Goal: Task Accomplishment & Management: Use online tool/utility

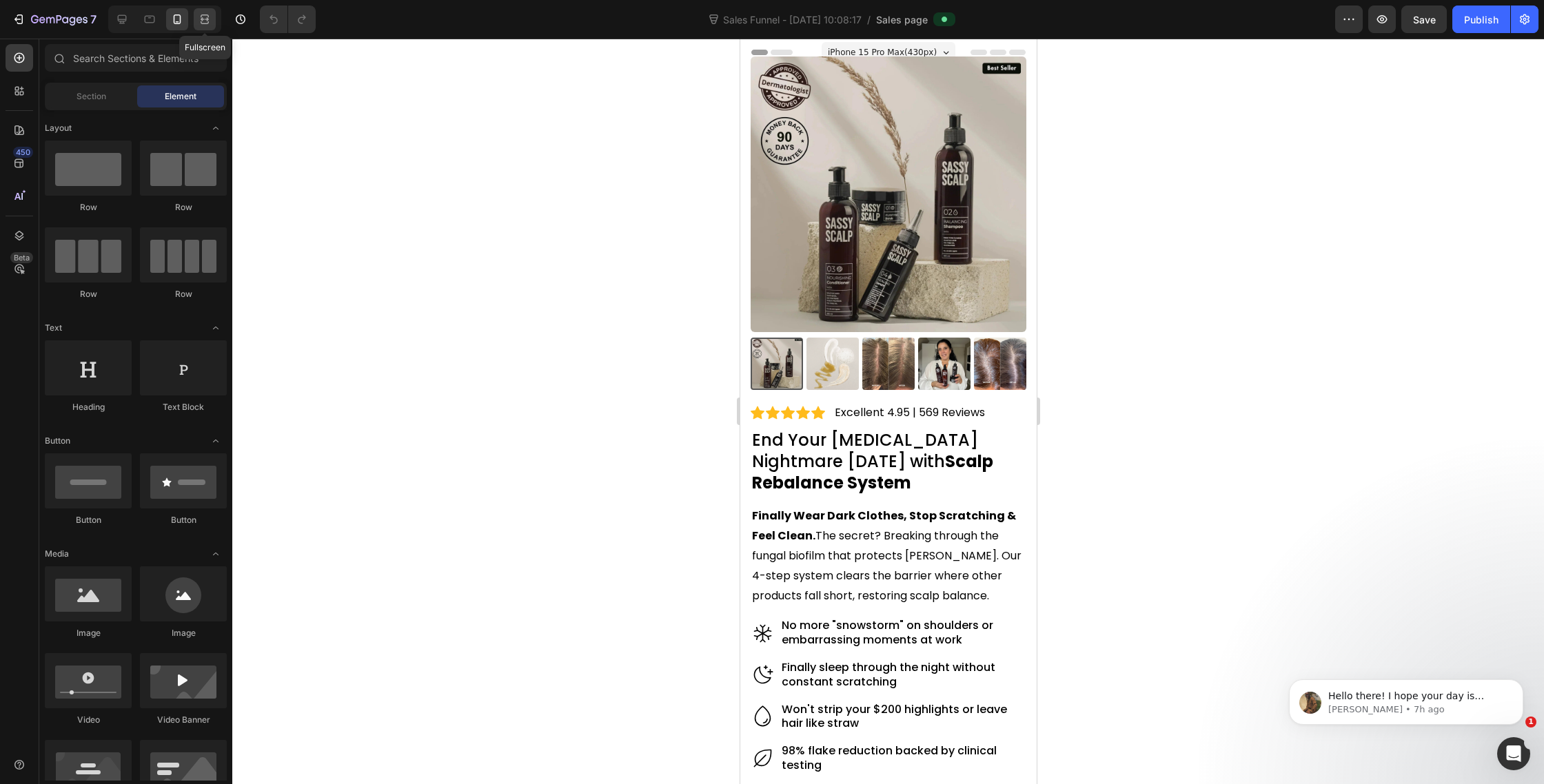
click at [209, 22] on icon at bounding box center [204, 20] width 14 height 14
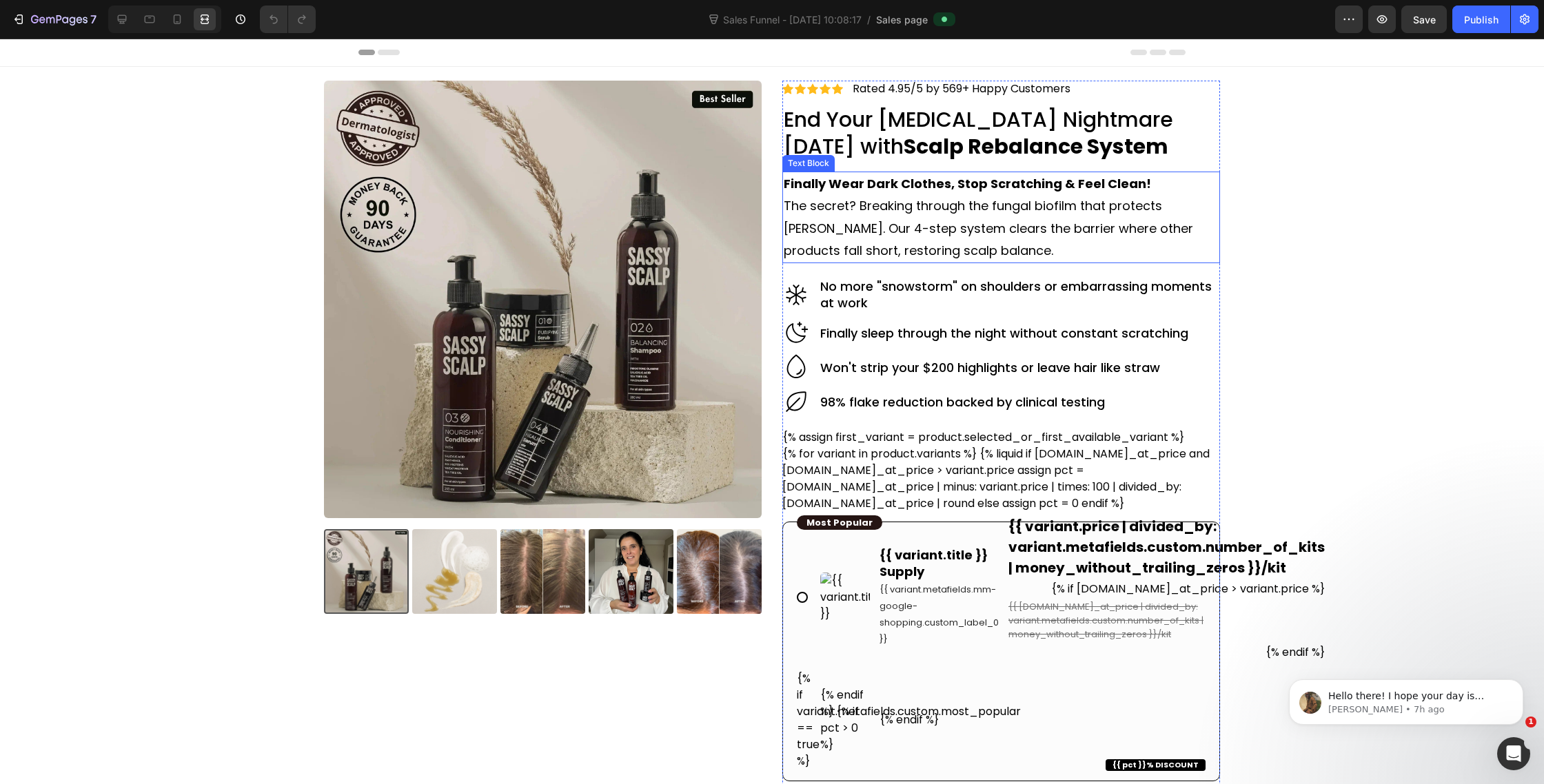
click at [890, 207] on p "The secret? Breaking through the fungal biofilm that protects dandruff. Our 4-s…" at bounding box center [1001, 228] width 435 height 67
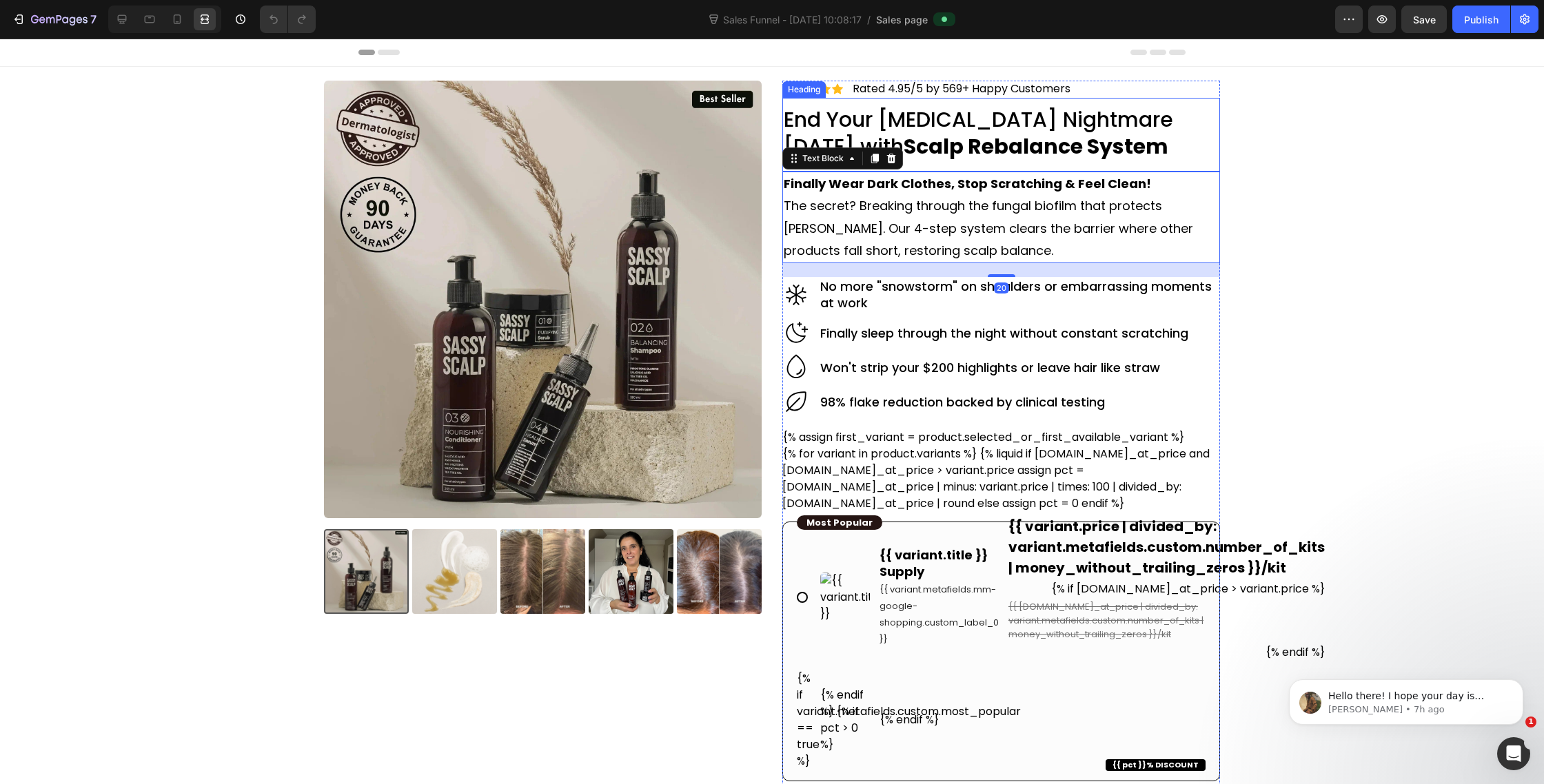
click at [869, 115] on h2 "End Your Dandruff Nightmare in 30 Days with Scalp Rebalance System" at bounding box center [1001, 132] width 438 height 56
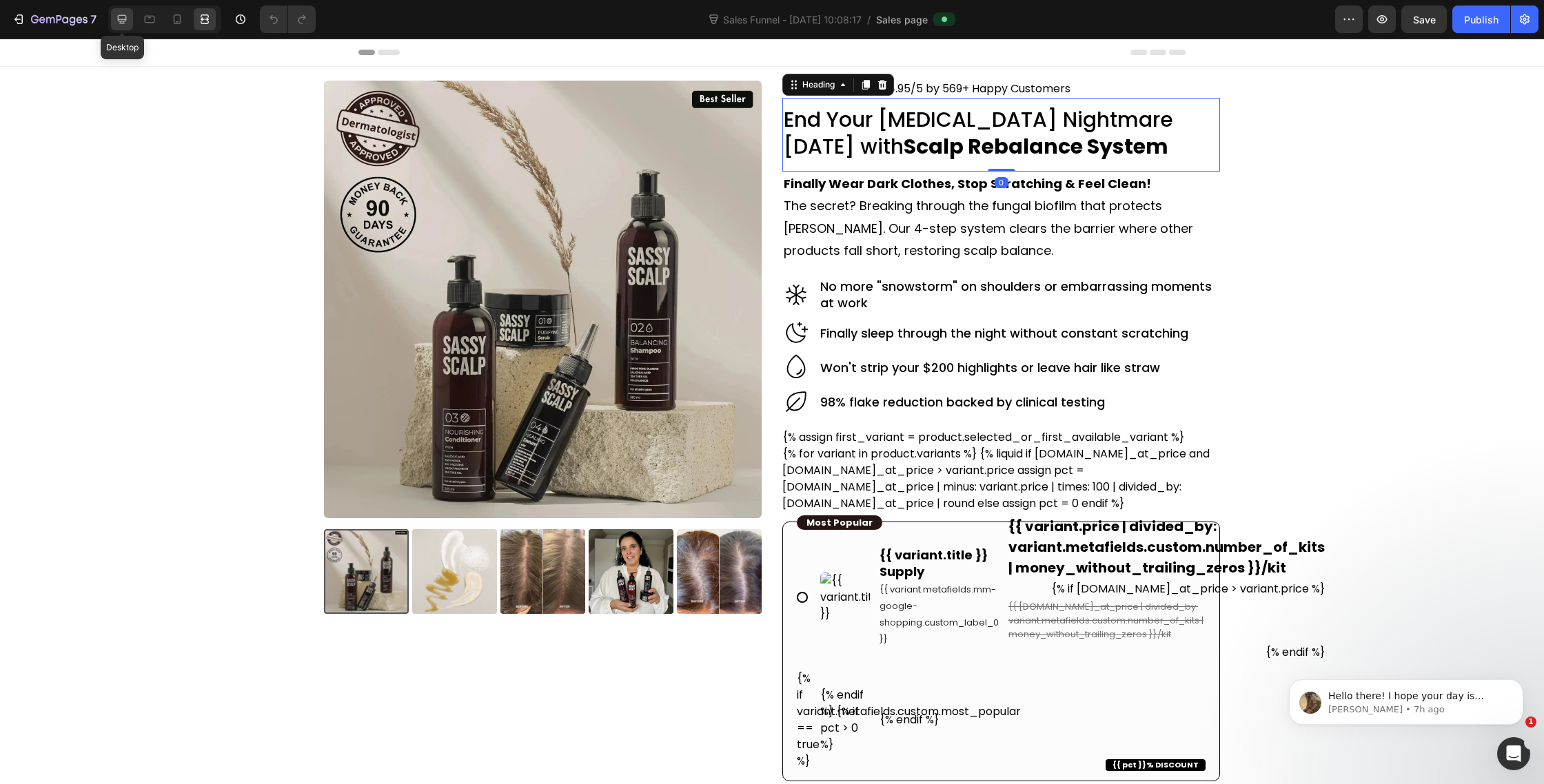
click at [122, 20] on icon at bounding box center [122, 20] width 9 height 9
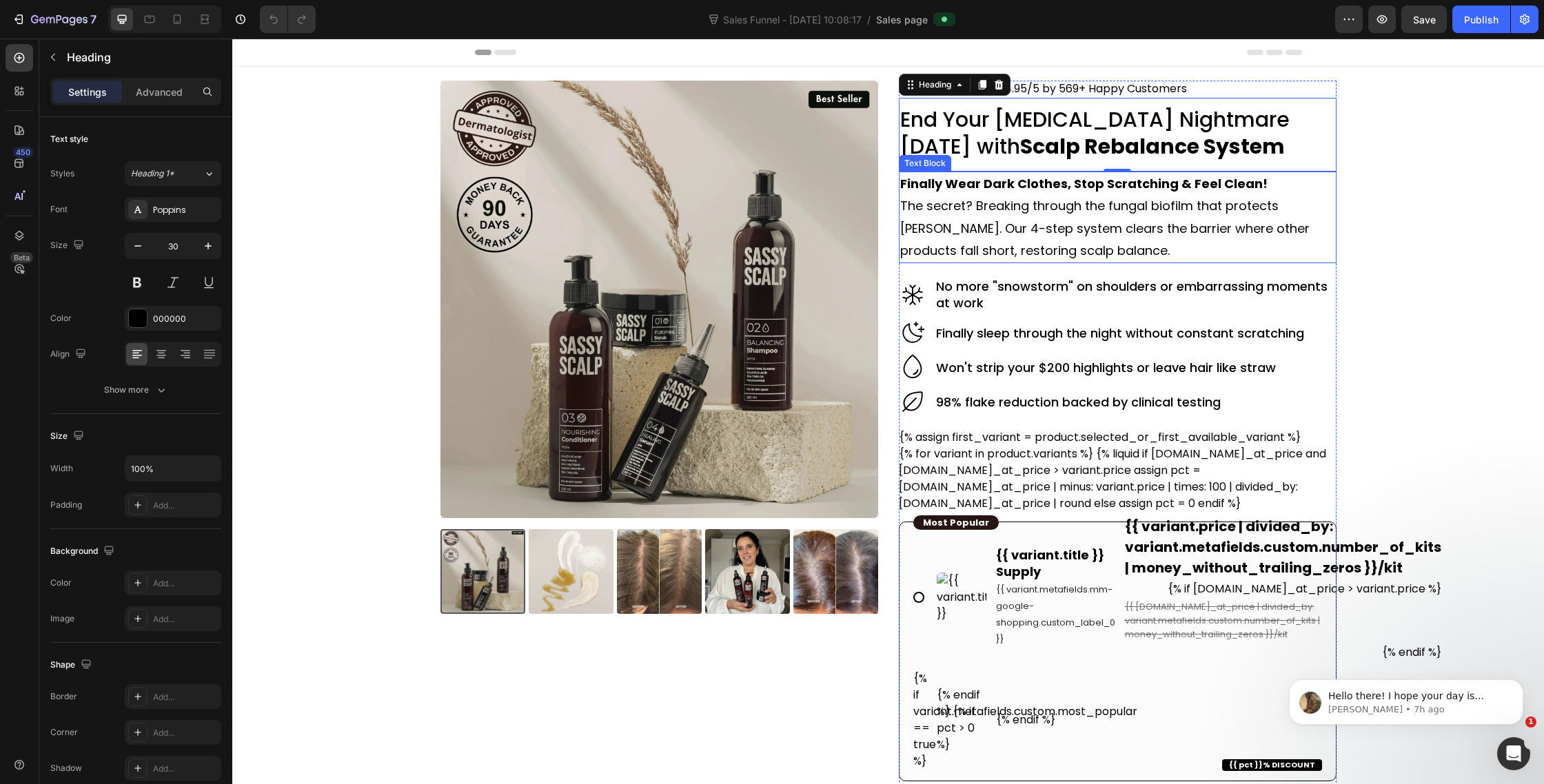
click at [1011, 243] on p "The secret? Breaking through the fungal biofilm that protects dandruff. Our 4-s…" at bounding box center [1117, 228] width 435 height 67
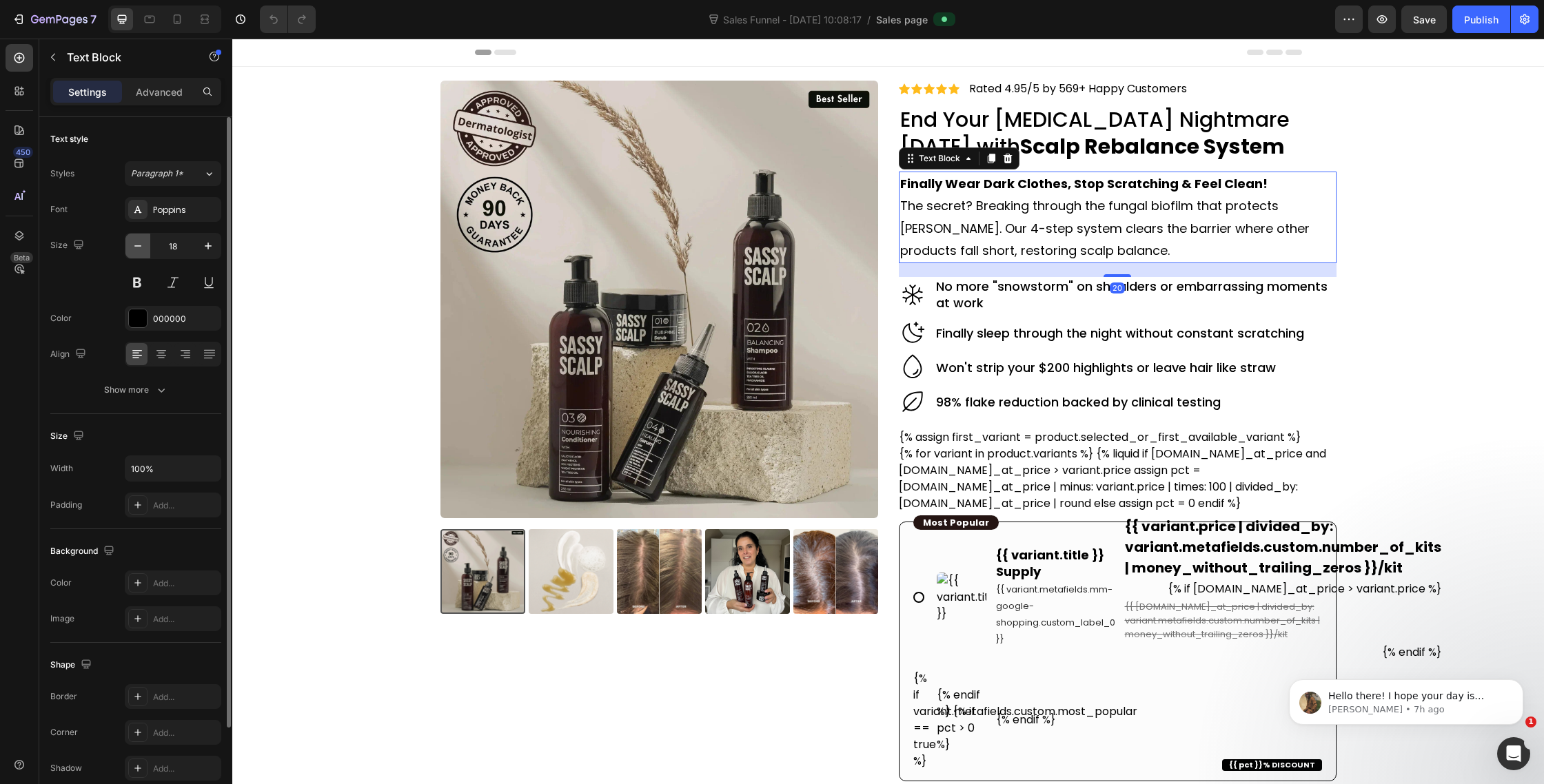
click at [139, 254] on button "button" at bounding box center [137, 246] width 25 height 25
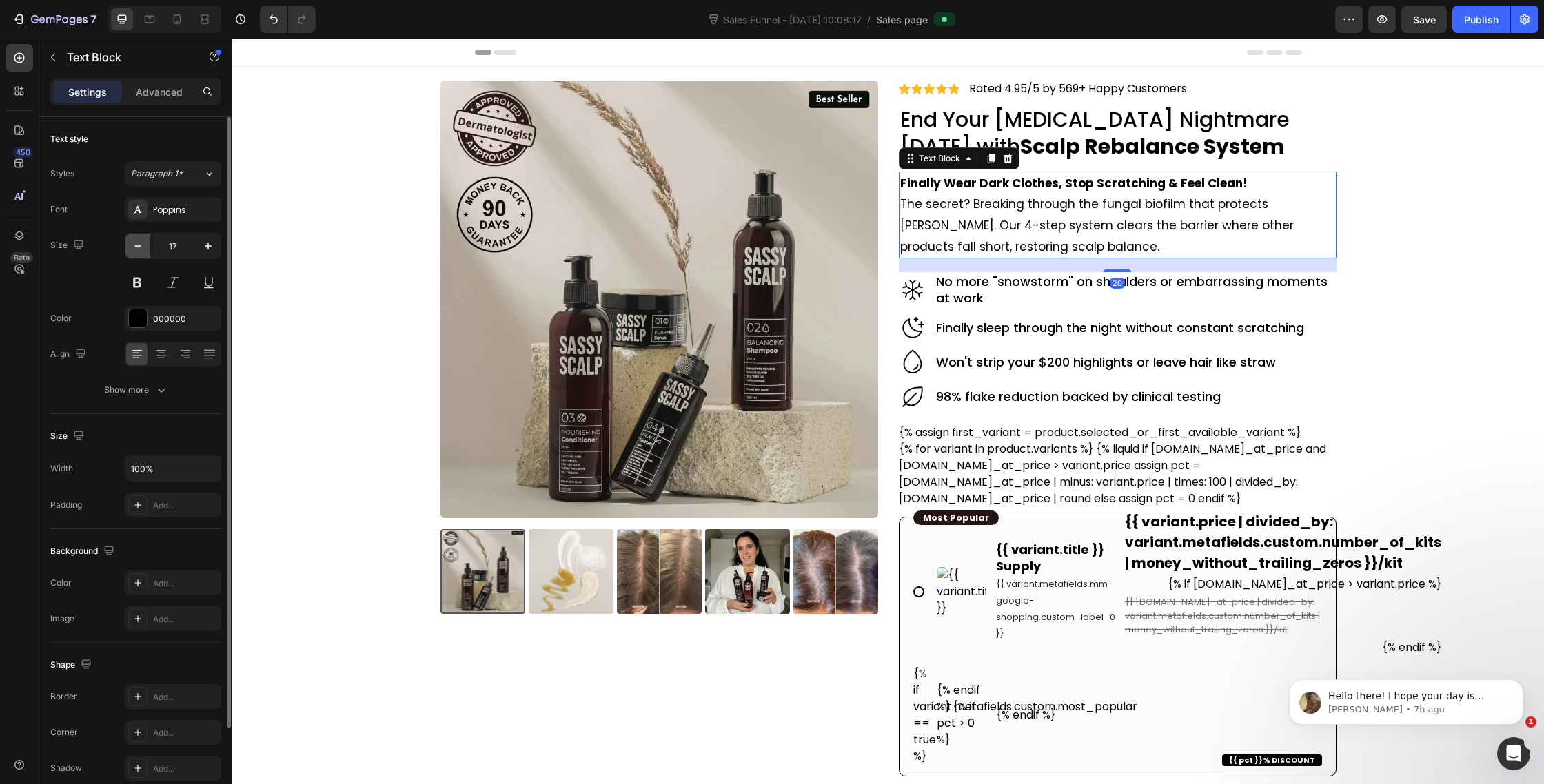
type input "16"
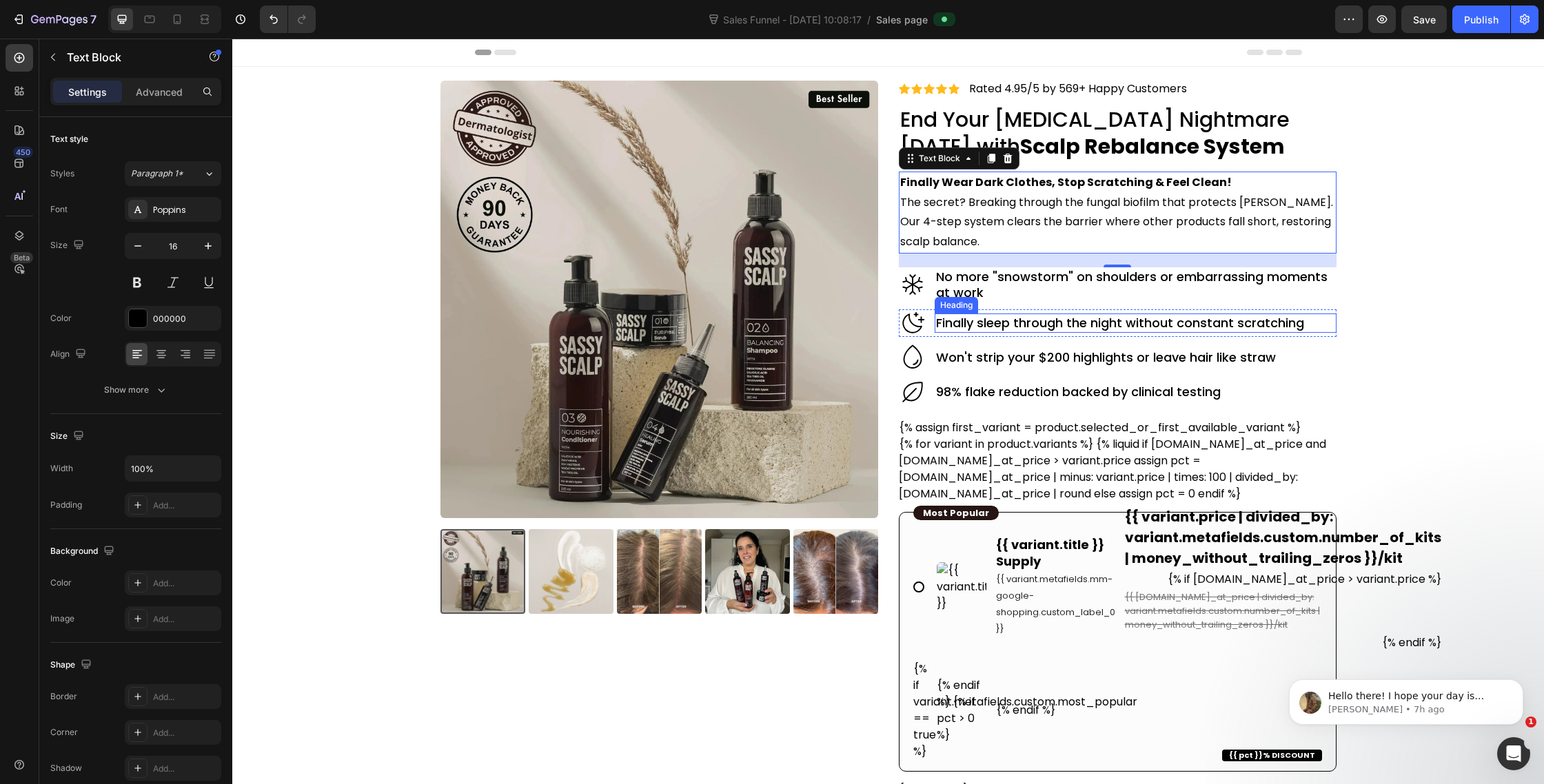
click at [960, 299] on div "Heading" at bounding box center [956, 305] width 38 height 13
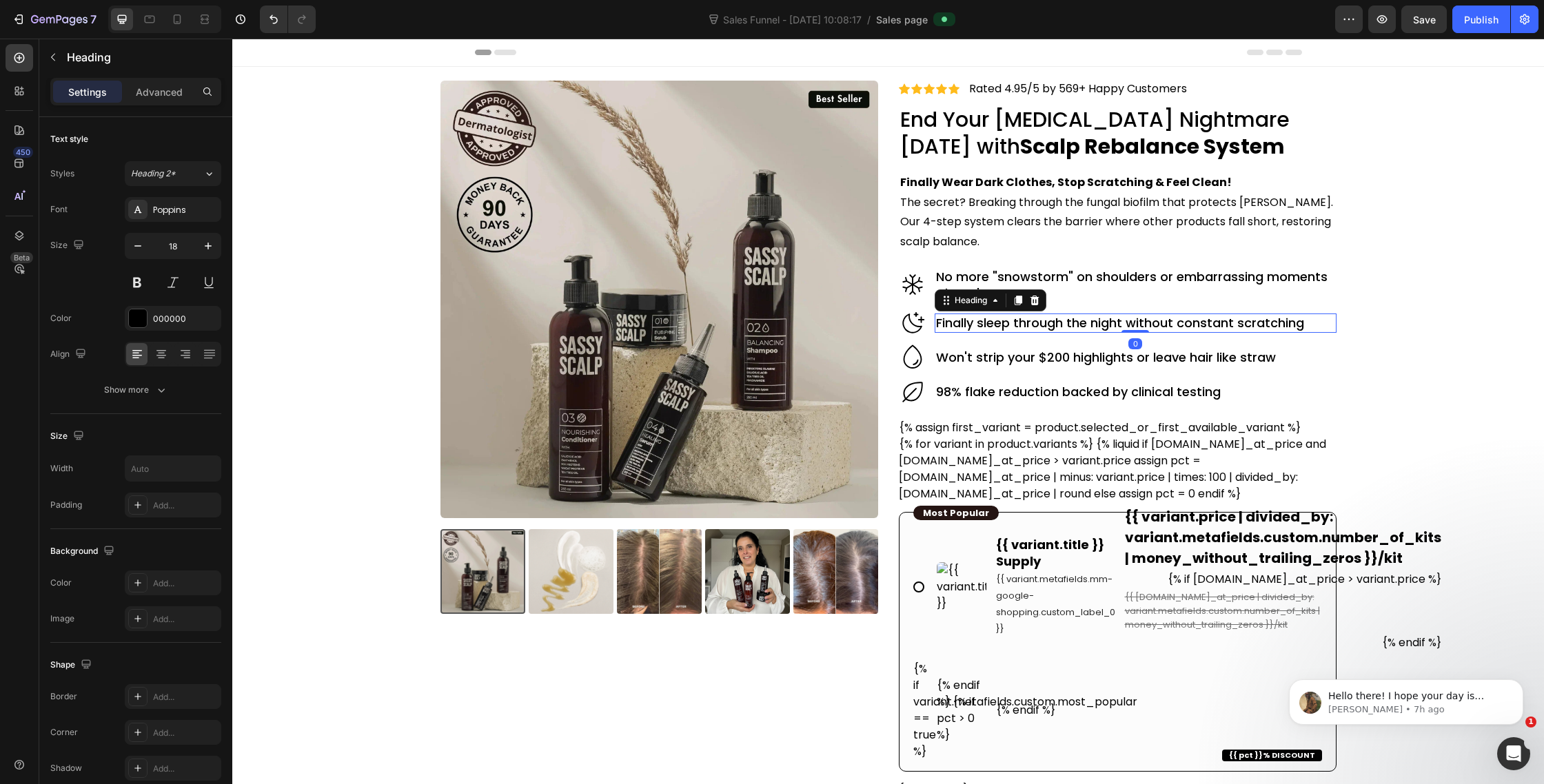
click at [974, 288] on h2 "No more "snowstorm" on shoulders or embarrassing moments at work" at bounding box center [1135, 285] width 401 height 35
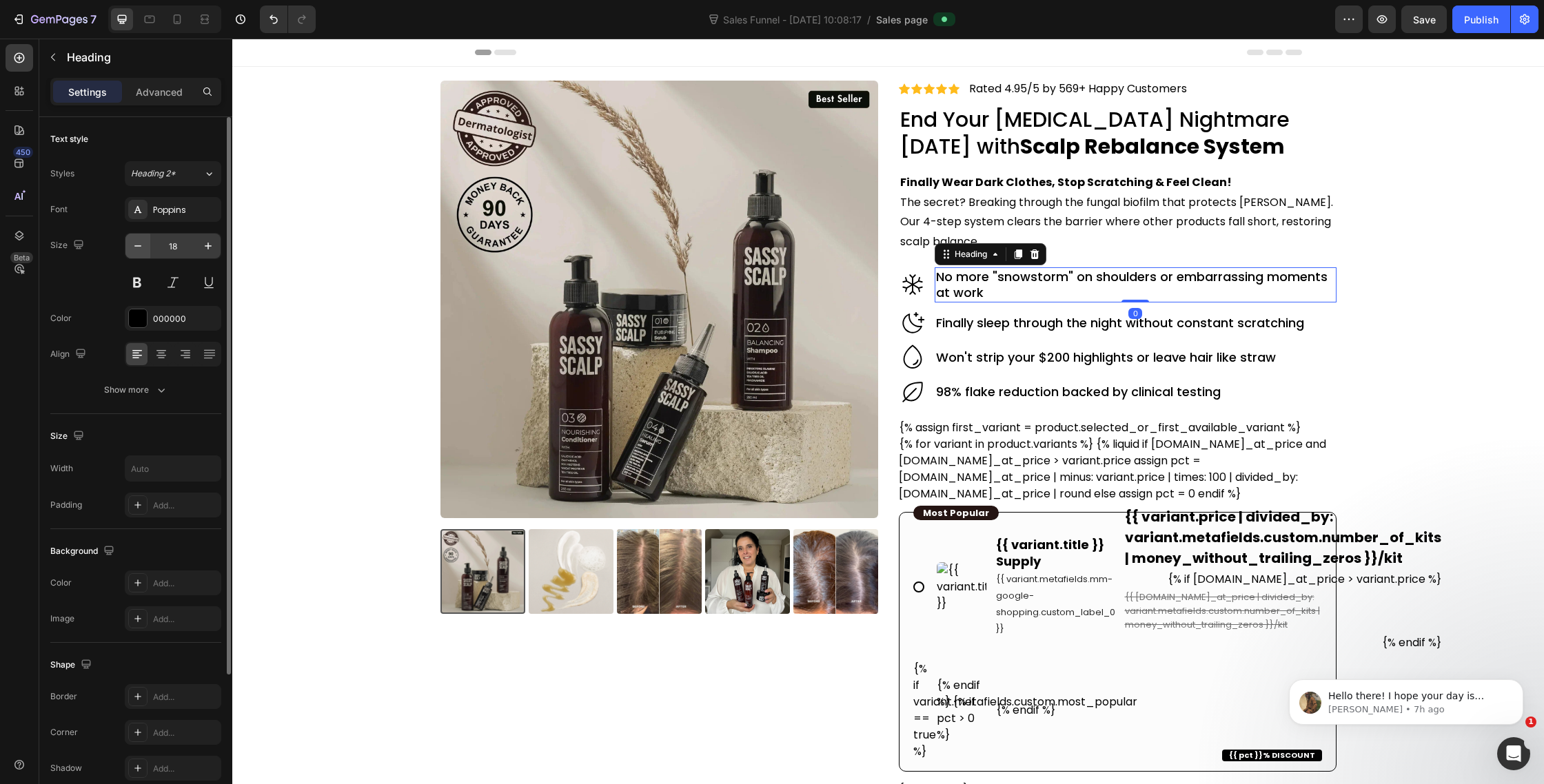
click at [138, 249] on icon "button" at bounding box center [137, 246] width 14 height 14
type input "16"
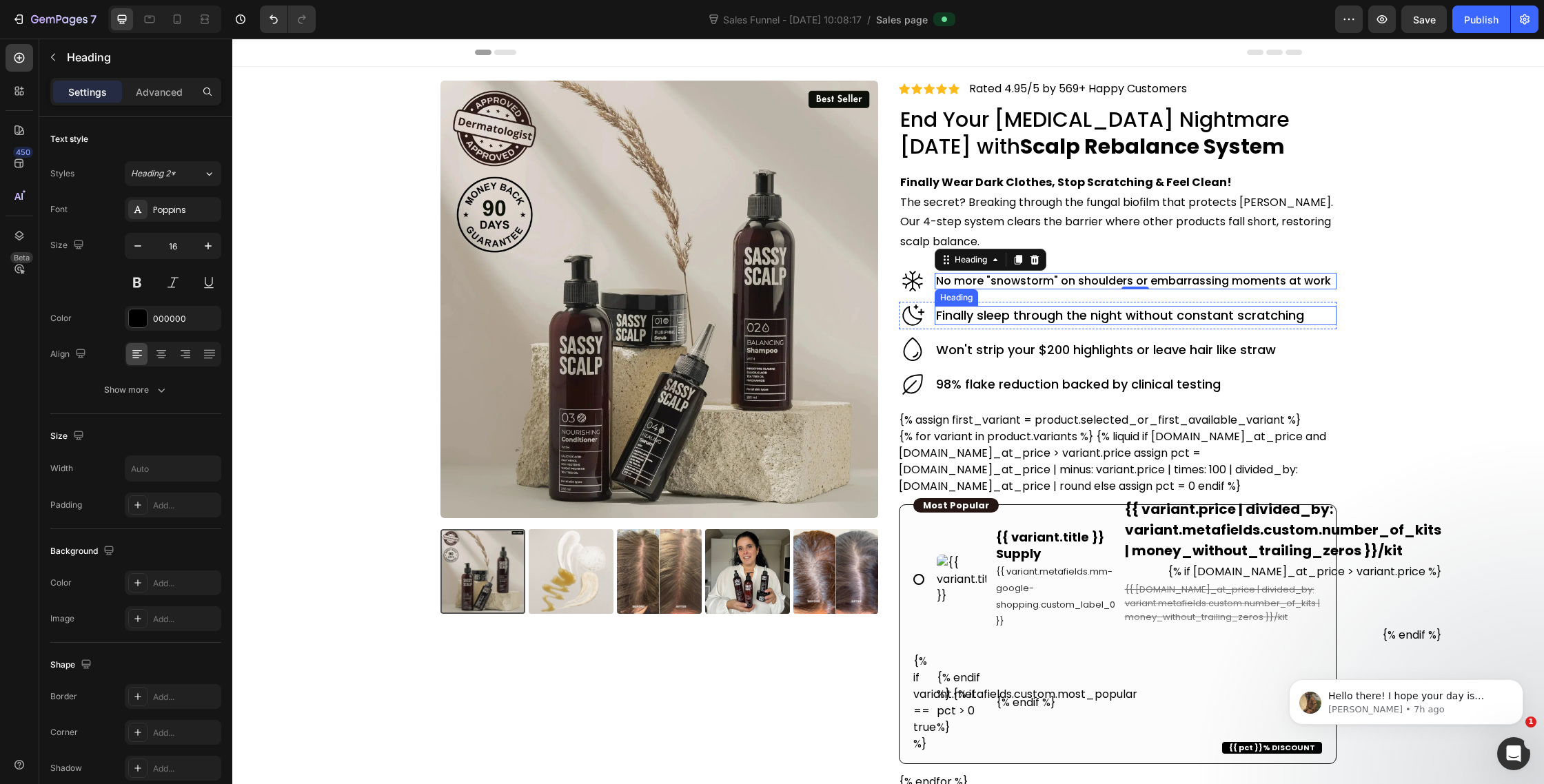
click at [960, 306] on div "Finally sleep through the night without constant scratching Heading" at bounding box center [1135, 315] width 401 height 19
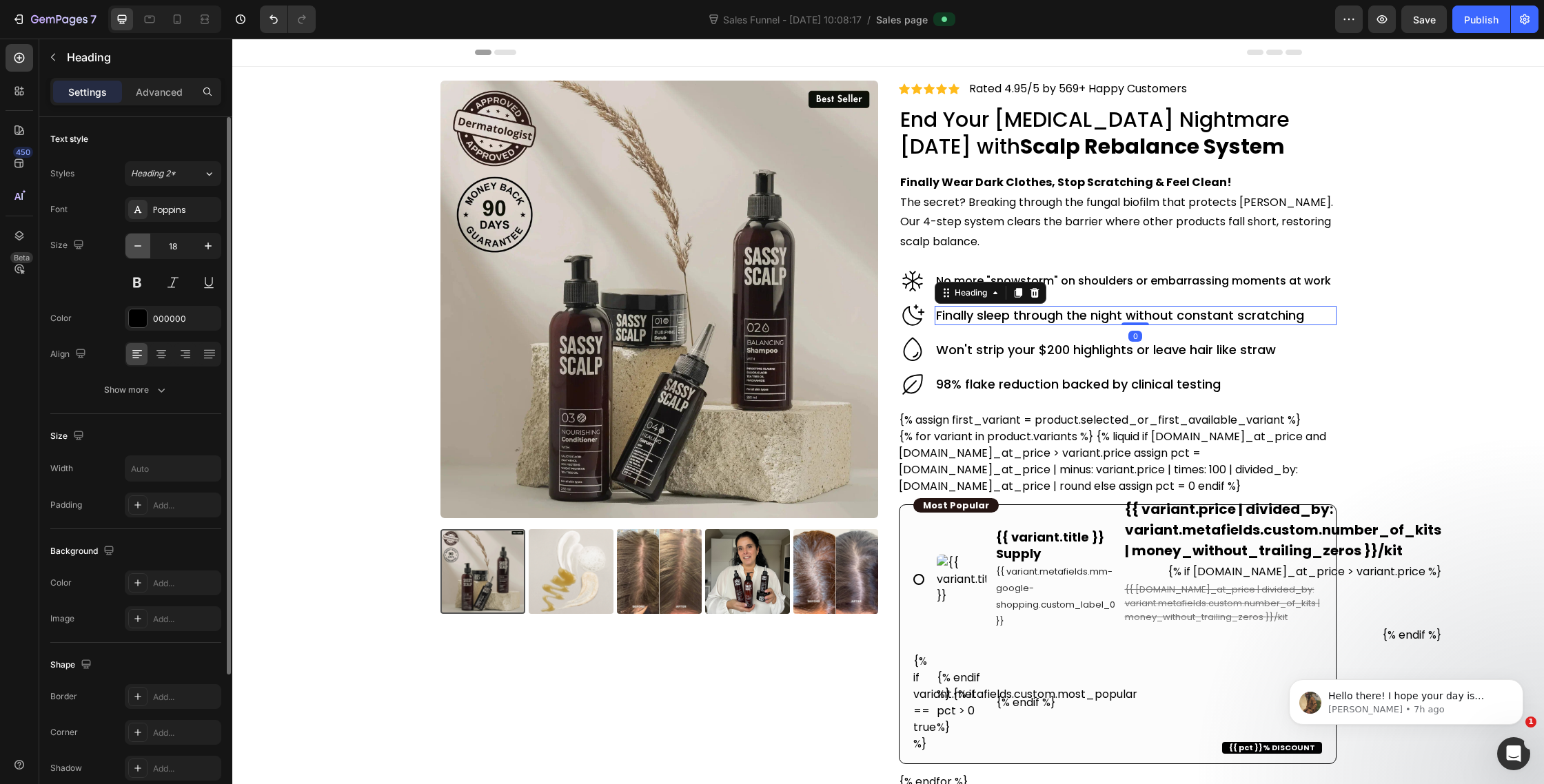
click at [140, 246] on icon "button" at bounding box center [137, 246] width 7 height 2
type input "16"
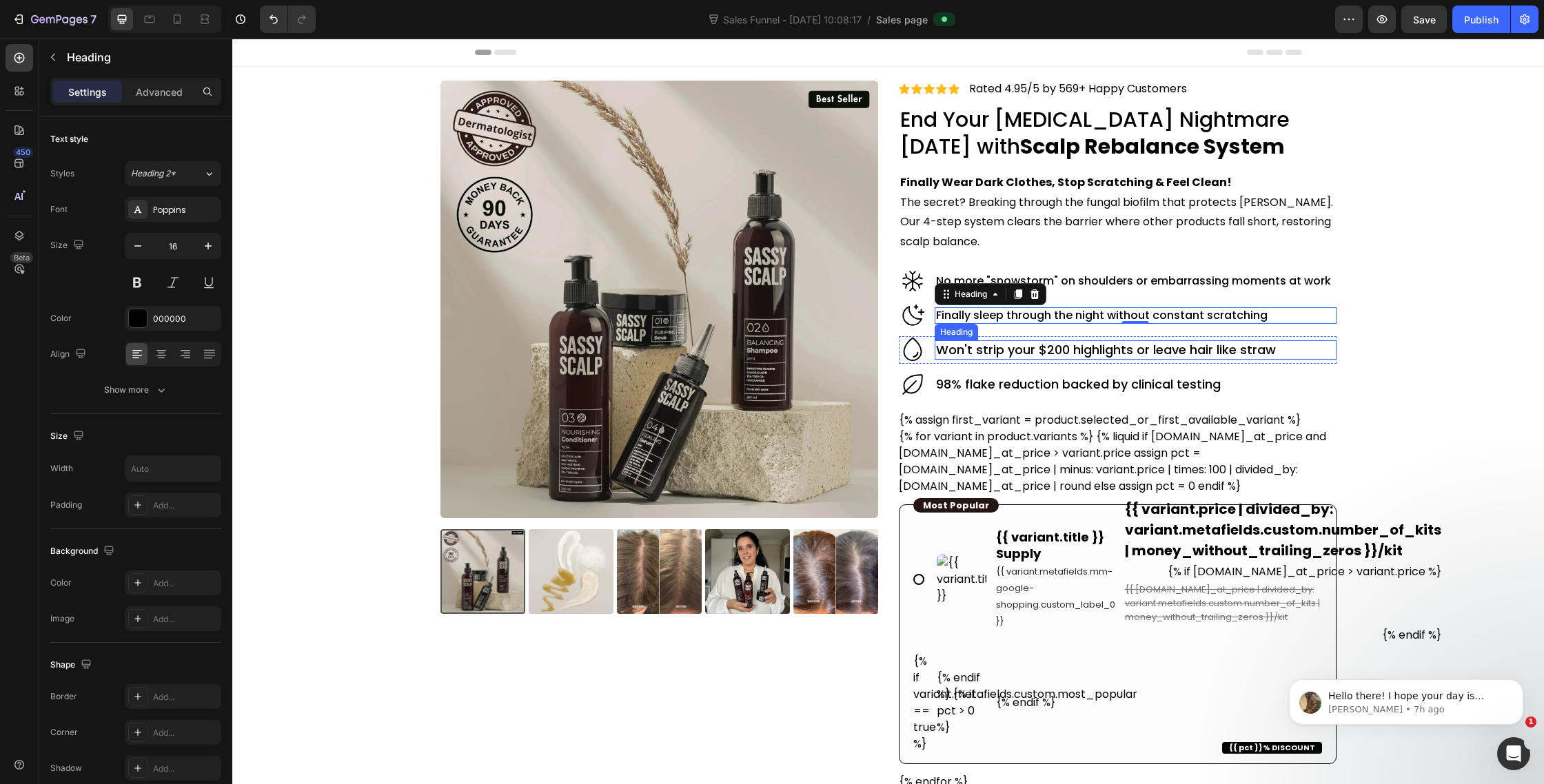
click at [979, 349] on h2 "Won't strip your $200 highlights or leave hair like straw" at bounding box center [1135, 349] width 401 height 19
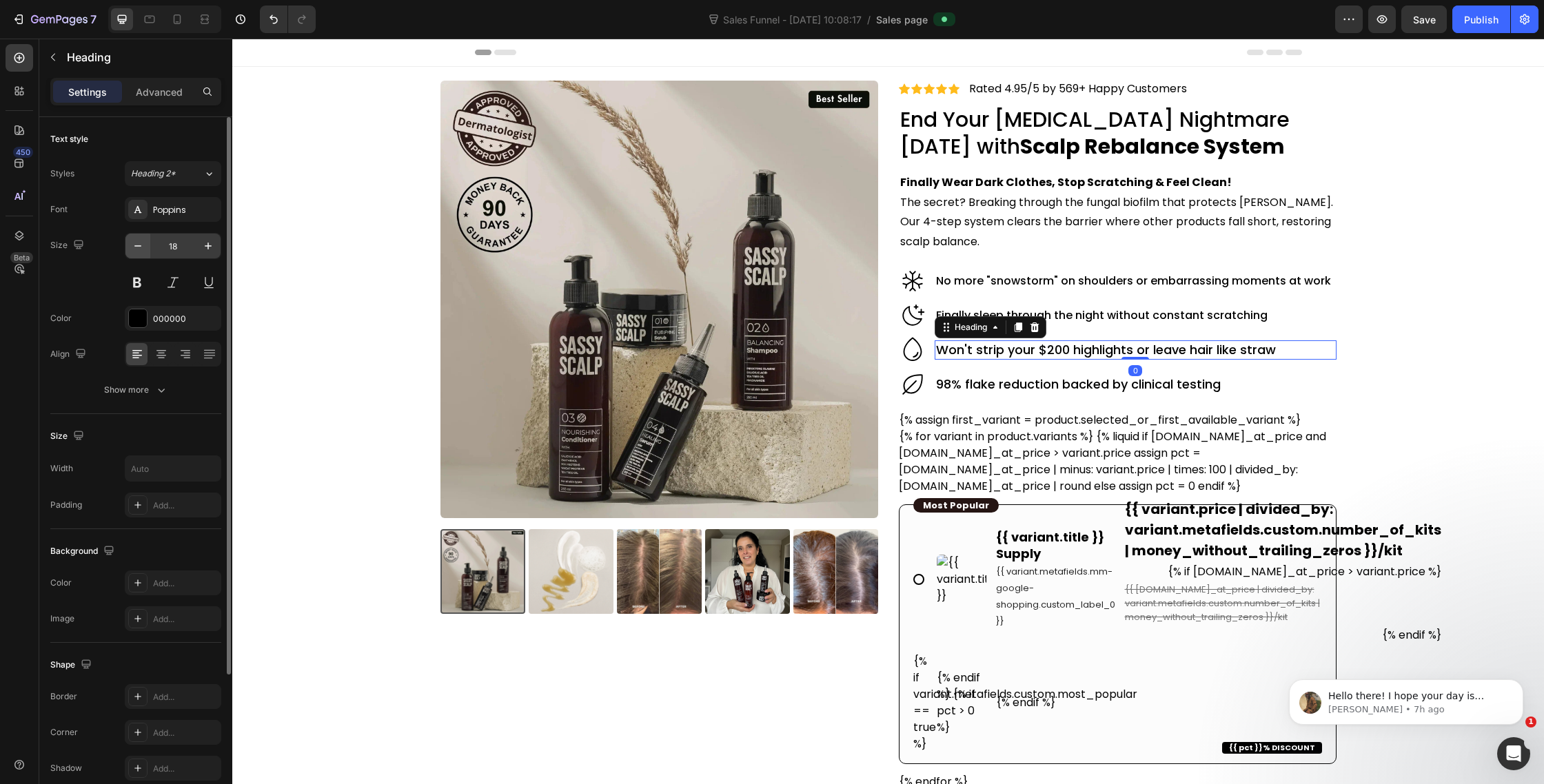
click at [138, 245] on icon "button" at bounding box center [137, 246] width 14 height 14
type input "16"
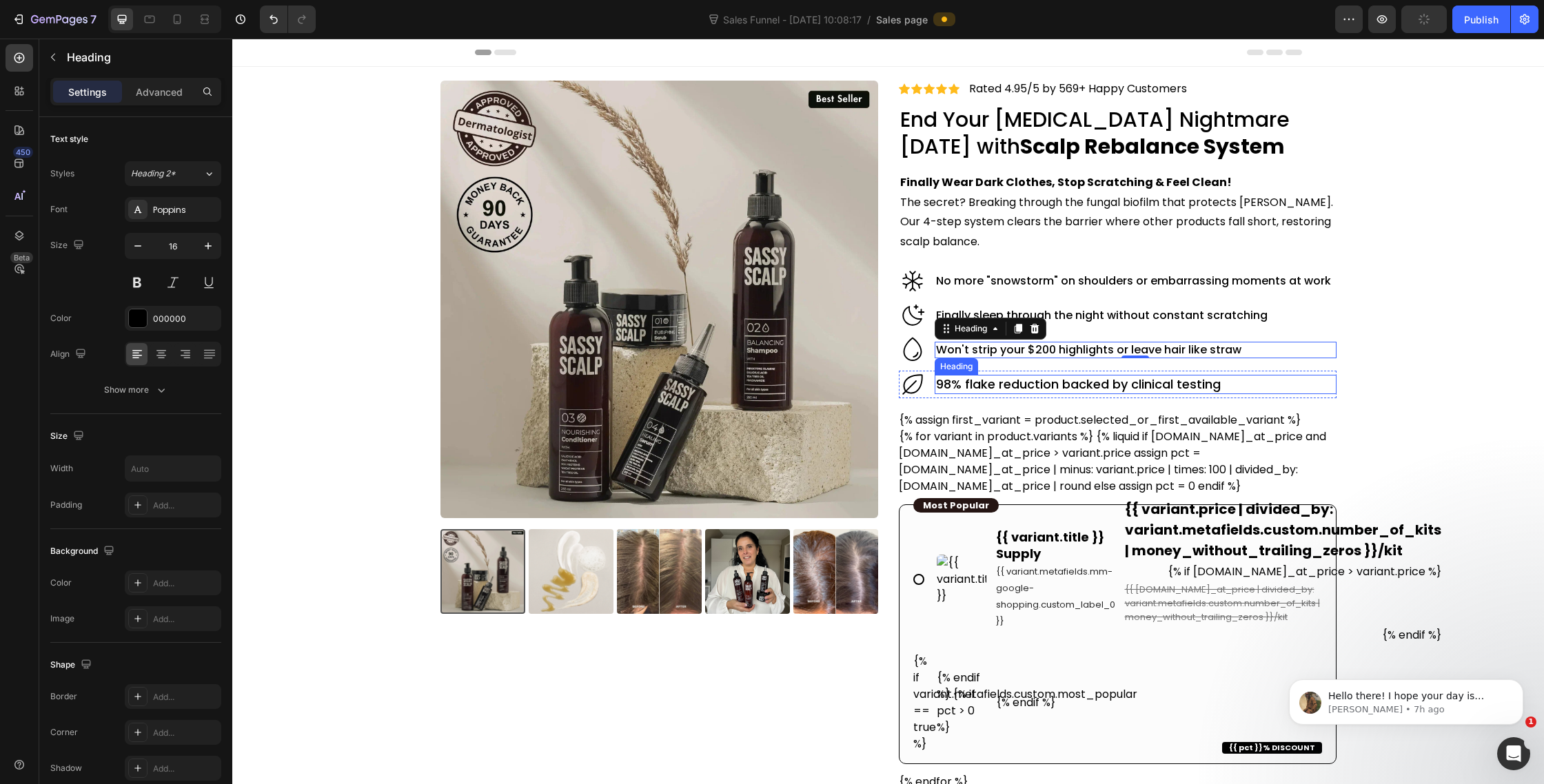
click at [987, 382] on h2 "98% flake reduction backed by clinical testing" at bounding box center [1135, 384] width 401 height 19
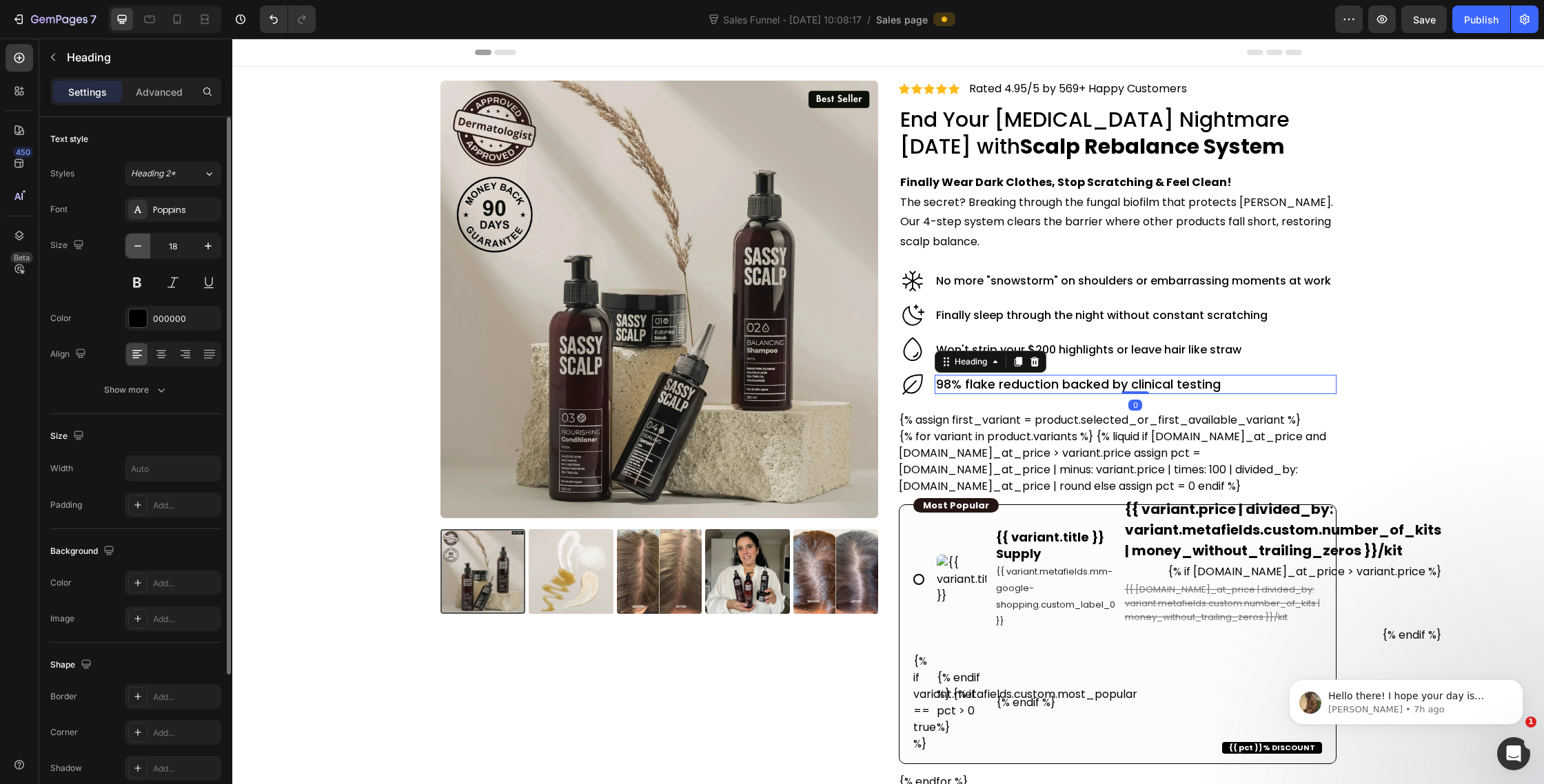
click at [140, 253] on button "button" at bounding box center [137, 246] width 25 height 25
type input "16"
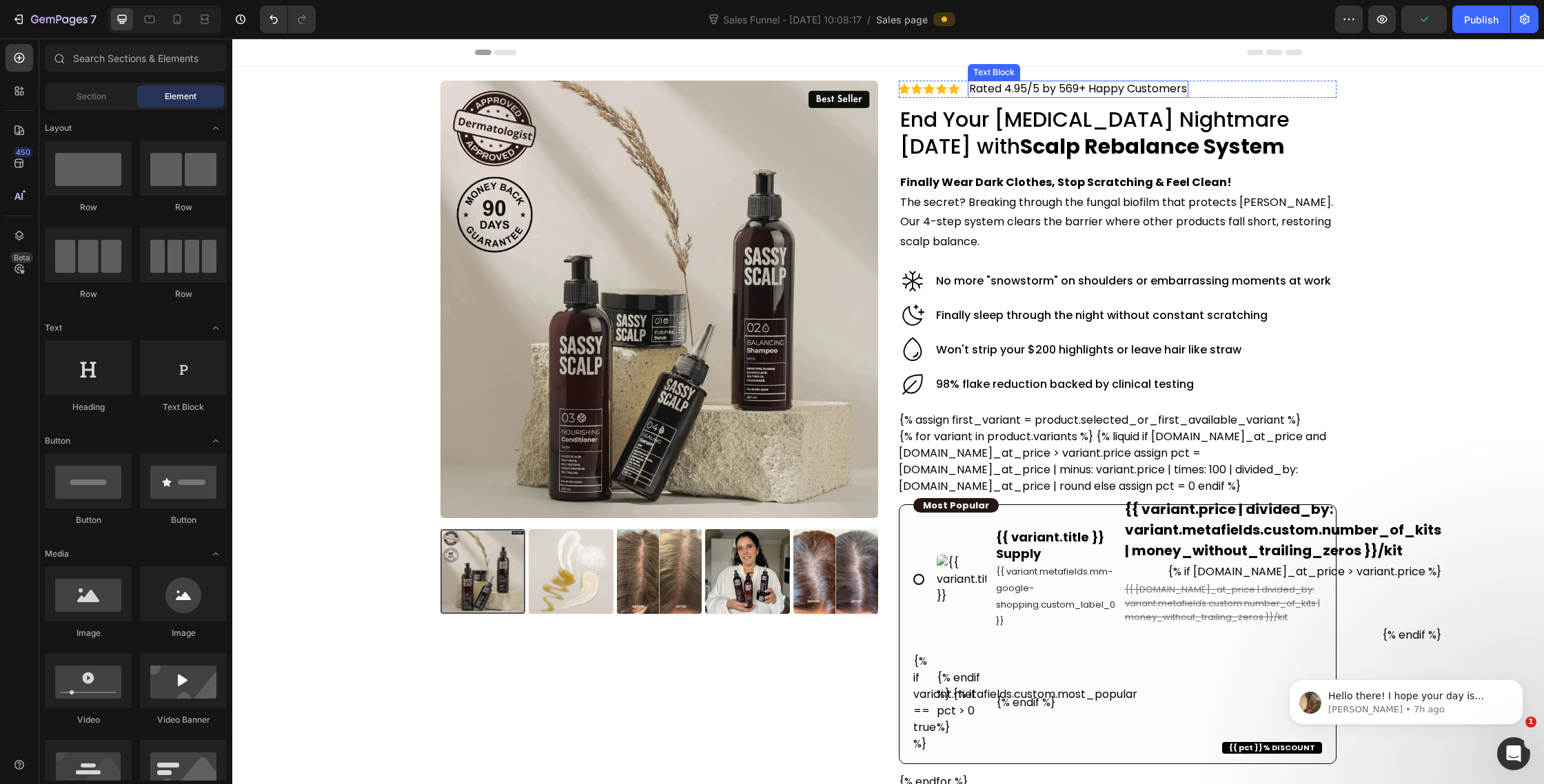
click at [1054, 88] on p "Rated 4.95/5 by 569+ Happy Customers" at bounding box center [1078, 89] width 218 height 14
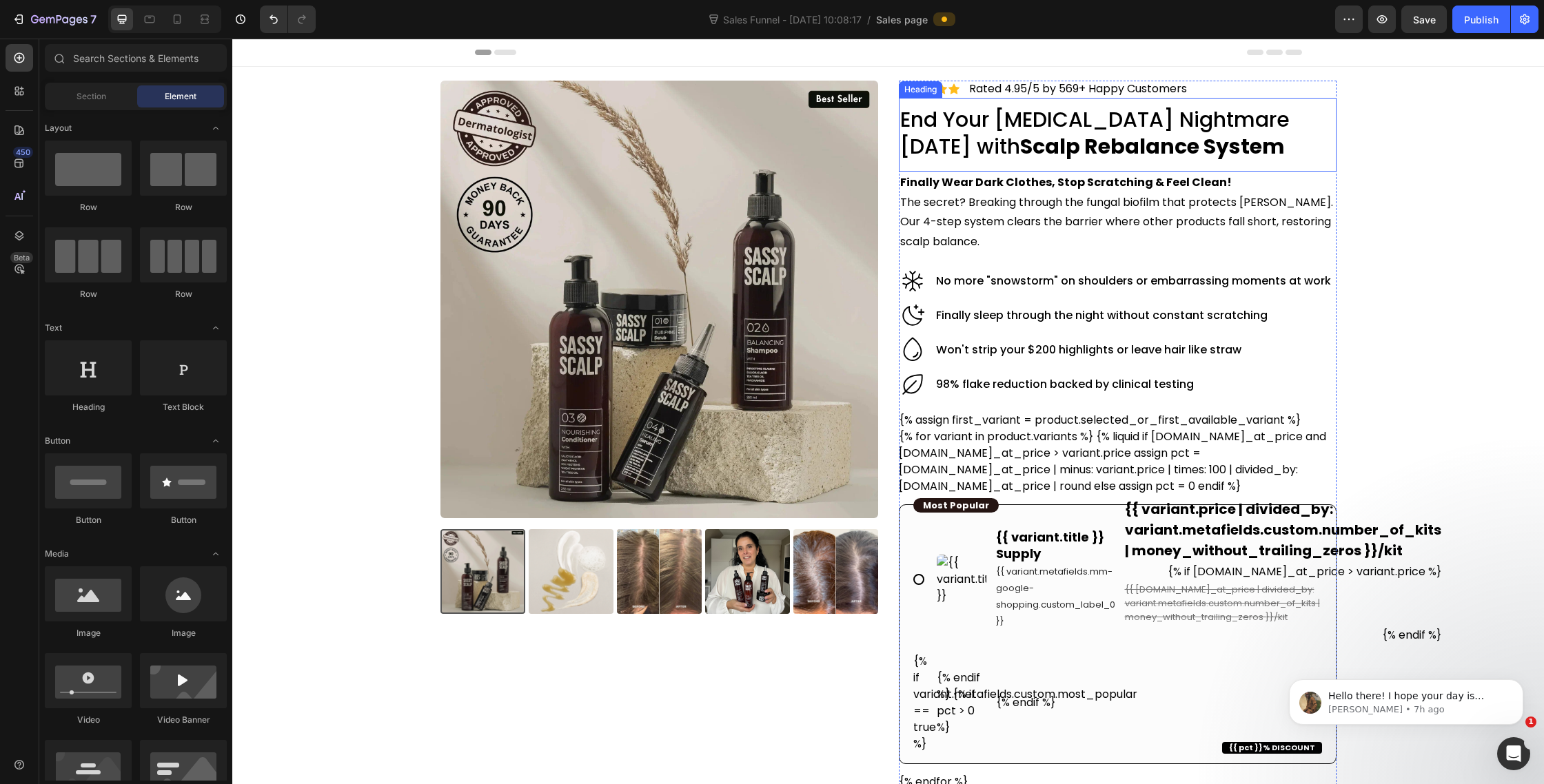
click at [1153, 127] on h2 "End Your Dandruff Nightmare in 30 Days with Scalp Rebalance System" at bounding box center [1117, 132] width 438 height 56
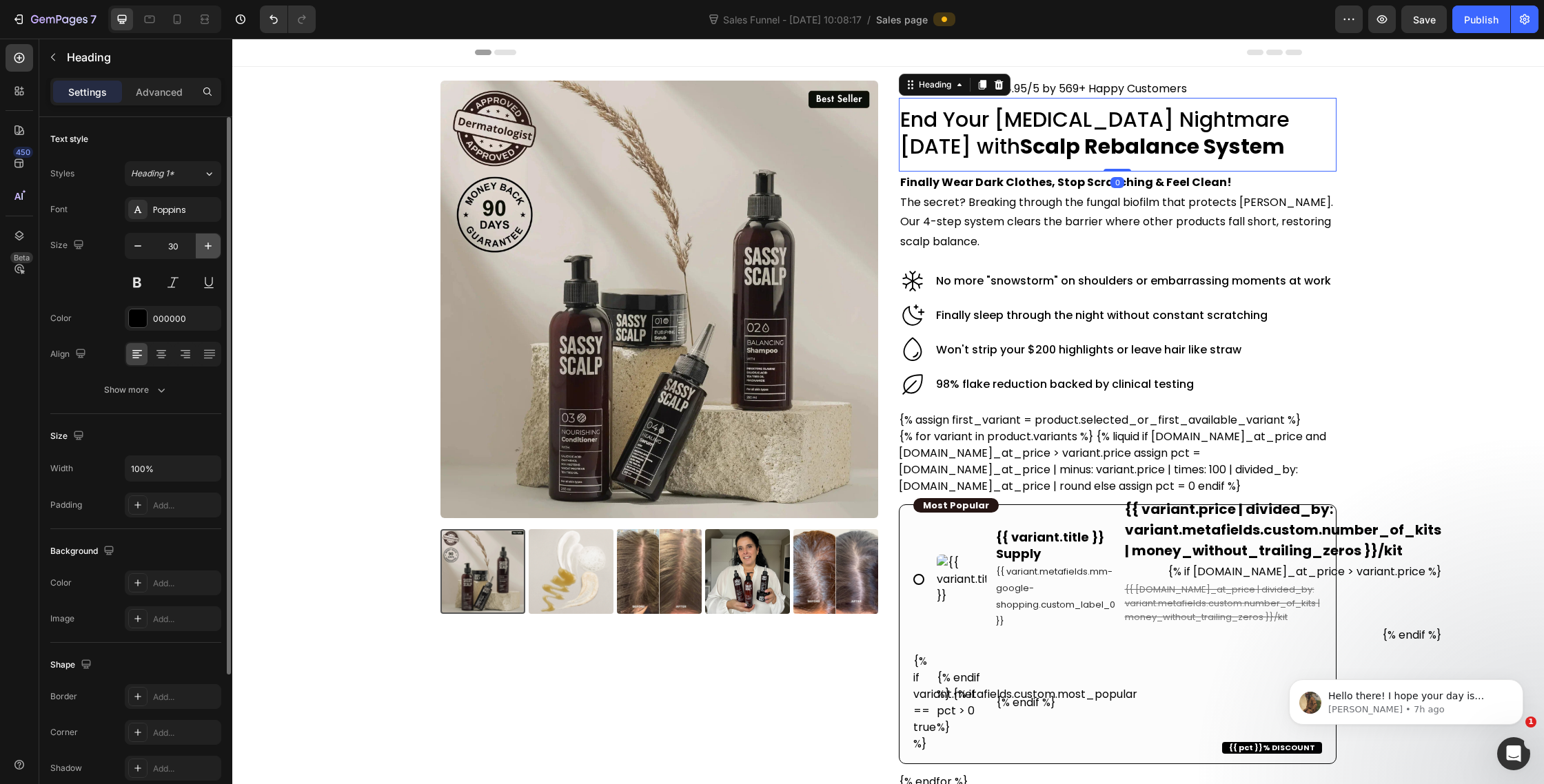
click at [205, 251] on icon "button" at bounding box center [208, 246] width 14 height 14
click at [205, 249] on icon "button" at bounding box center [208, 246] width 14 height 14
type input "32"
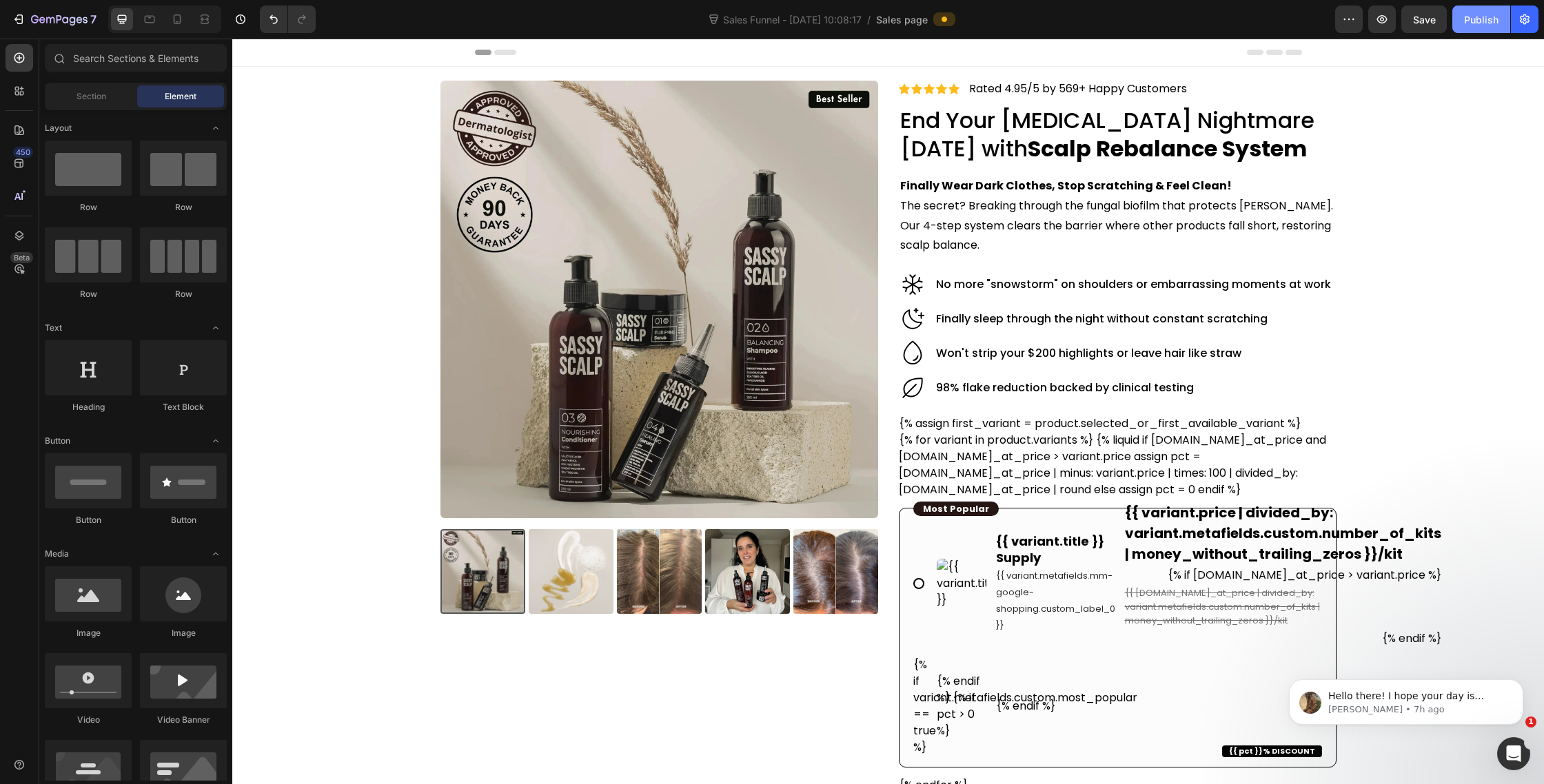
click at [1500, 15] on button "Publish" at bounding box center [1481, 19] width 58 height 28
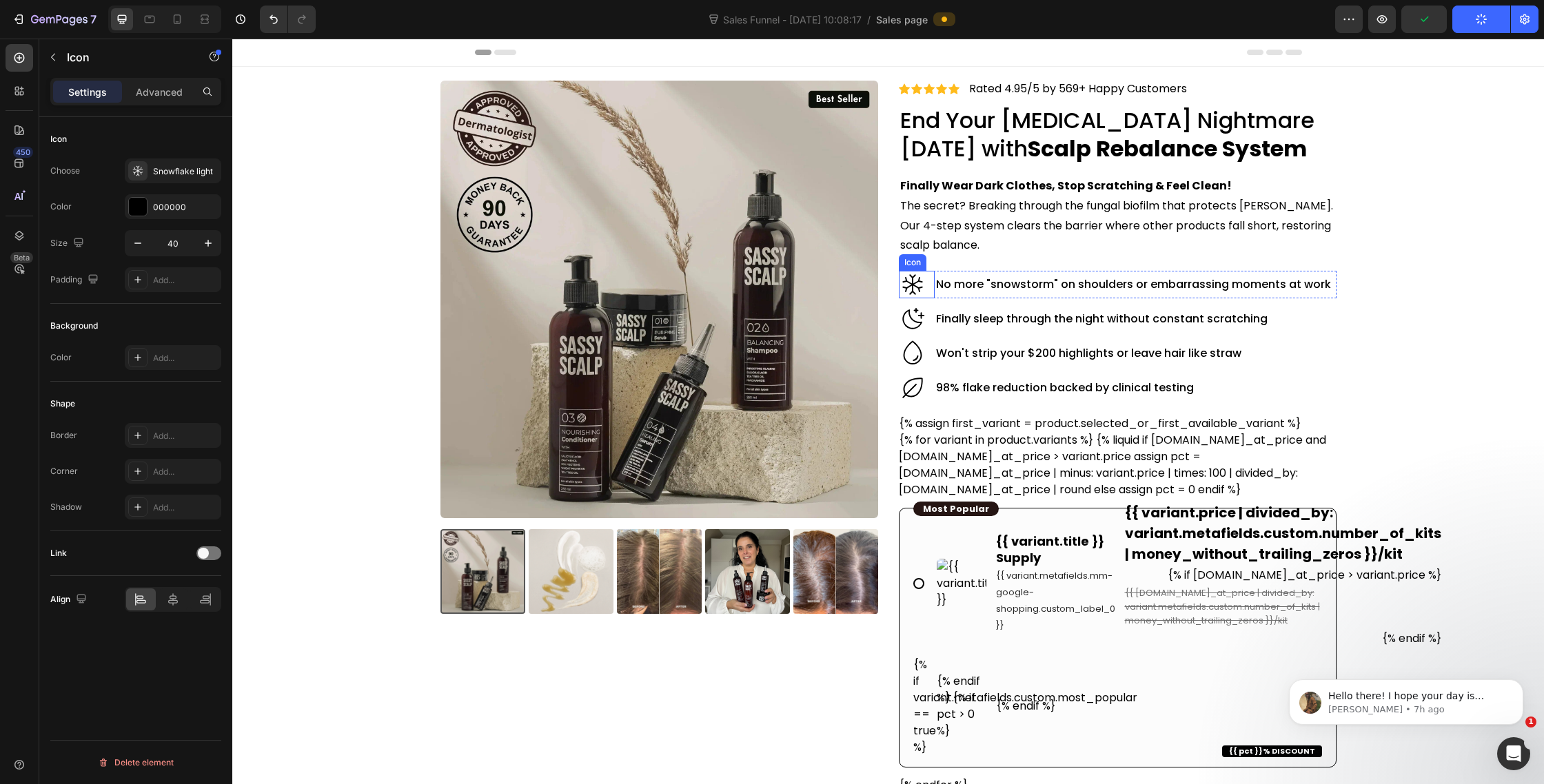
click at [914, 286] on icon at bounding box center [912, 285] width 20 height 20
click at [138, 245] on icon "button" at bounding box center [137, 243] width 14 height 14
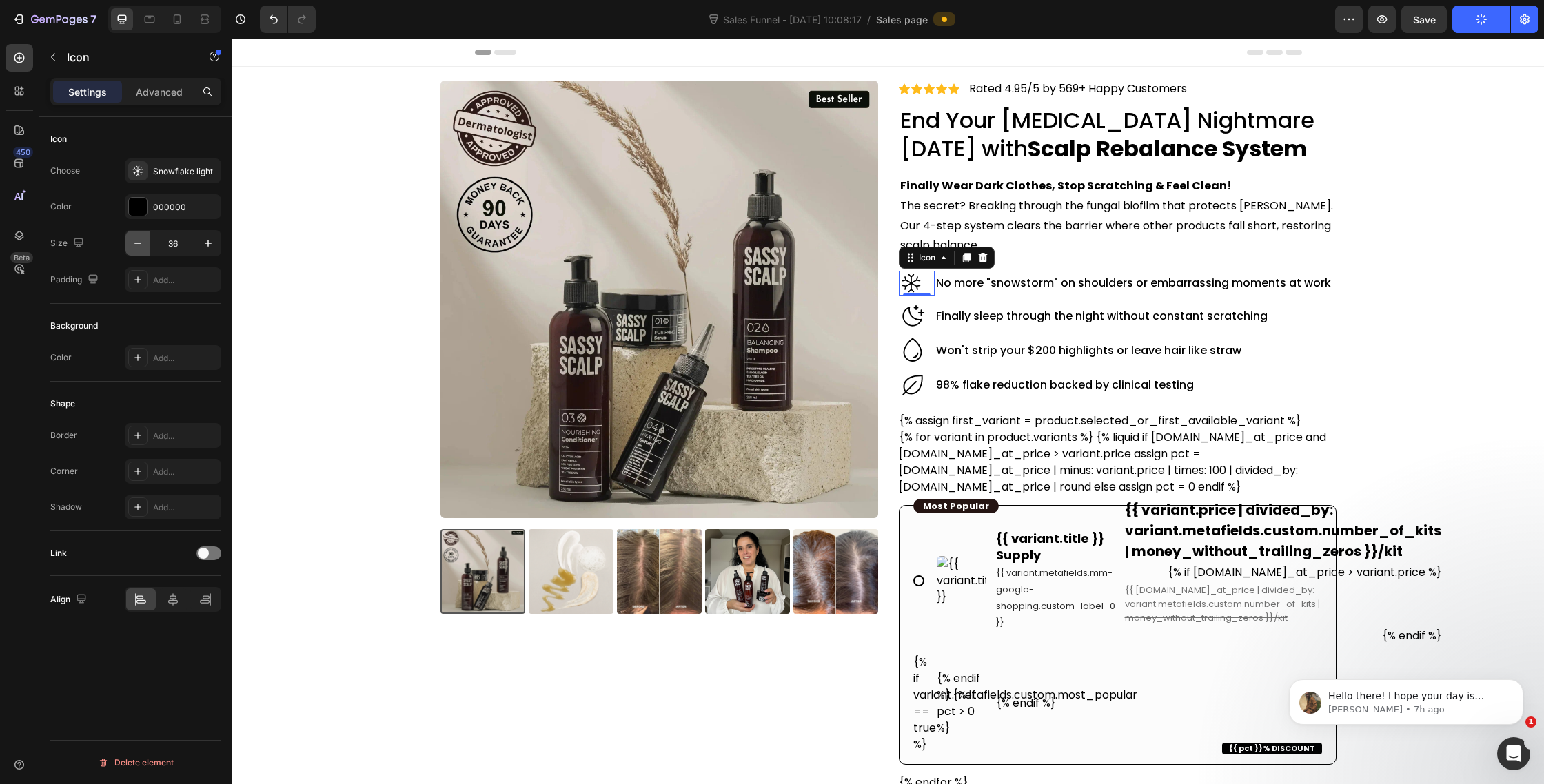
click at [138, 245] on icon "button" at bounding box center [137, 243] width 14 height 14
type input "35"
click at [917, 324] on icon at bounding box center [912, 315] width 28 height 28
click at [142, 230] on div "40" at bounding box center [173, 243] width 96 height 26
click at [141, 235] on button "button" at bounding box center [137, 243] width 25 height 25
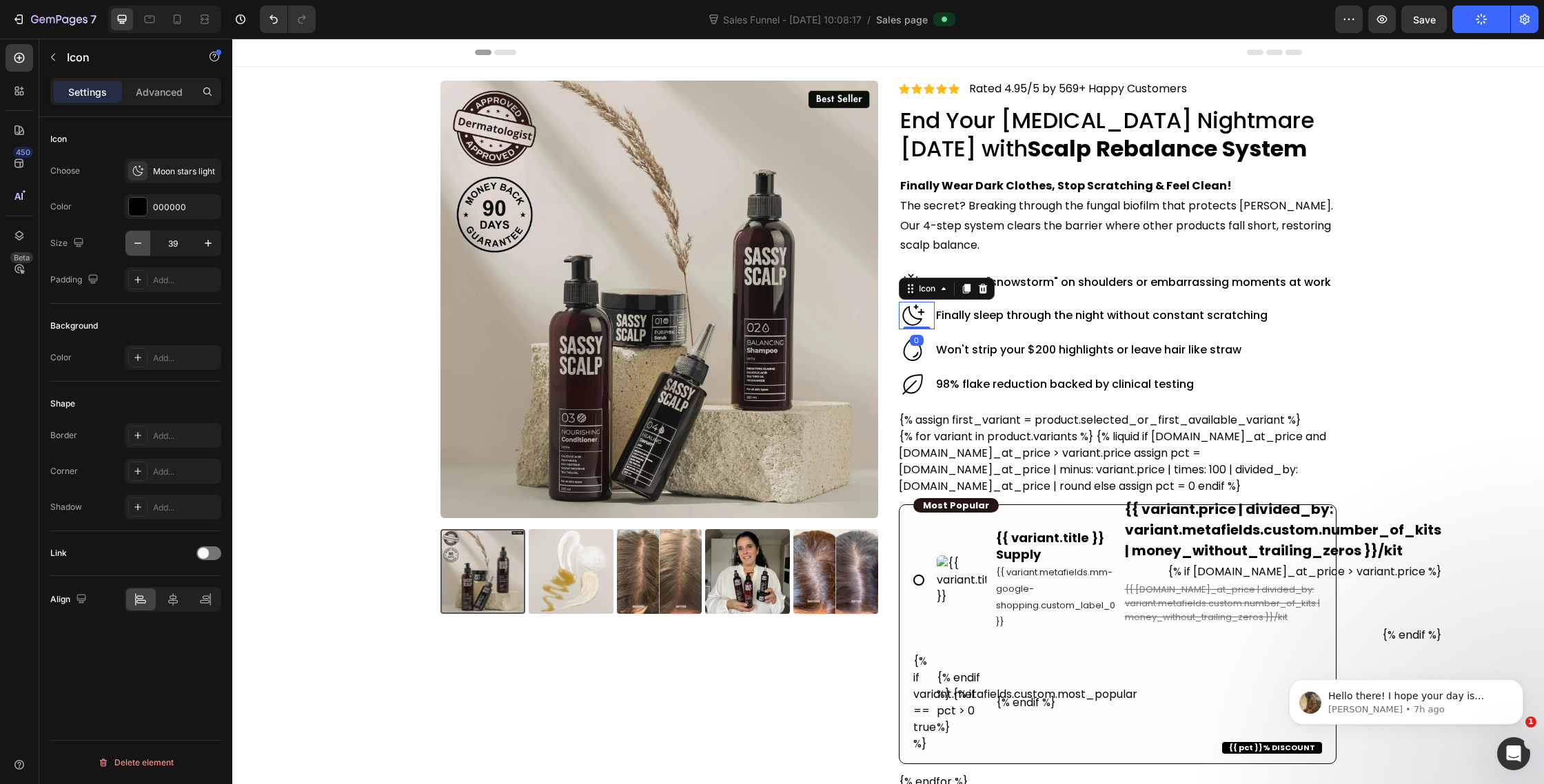
click at [141, 235] on button "button" at bounding box center [137, 243] width 25 height 25
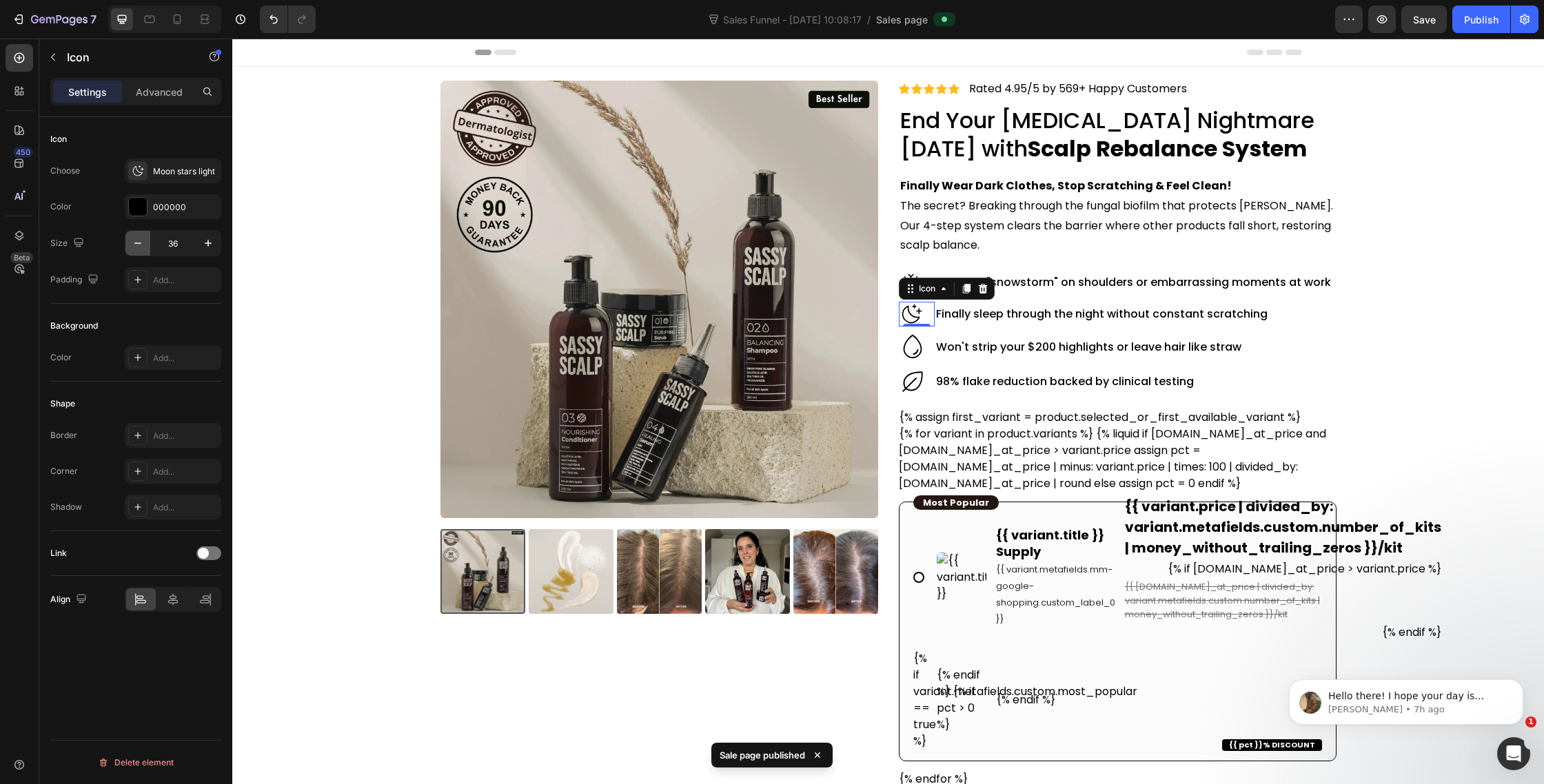
type input "35"
click at [911, 345] on icon at bounding box center [912, 346] width 28 height 28
click at [135, 241] on icon "button" at bounding box center [137, 243] width 14 height 14
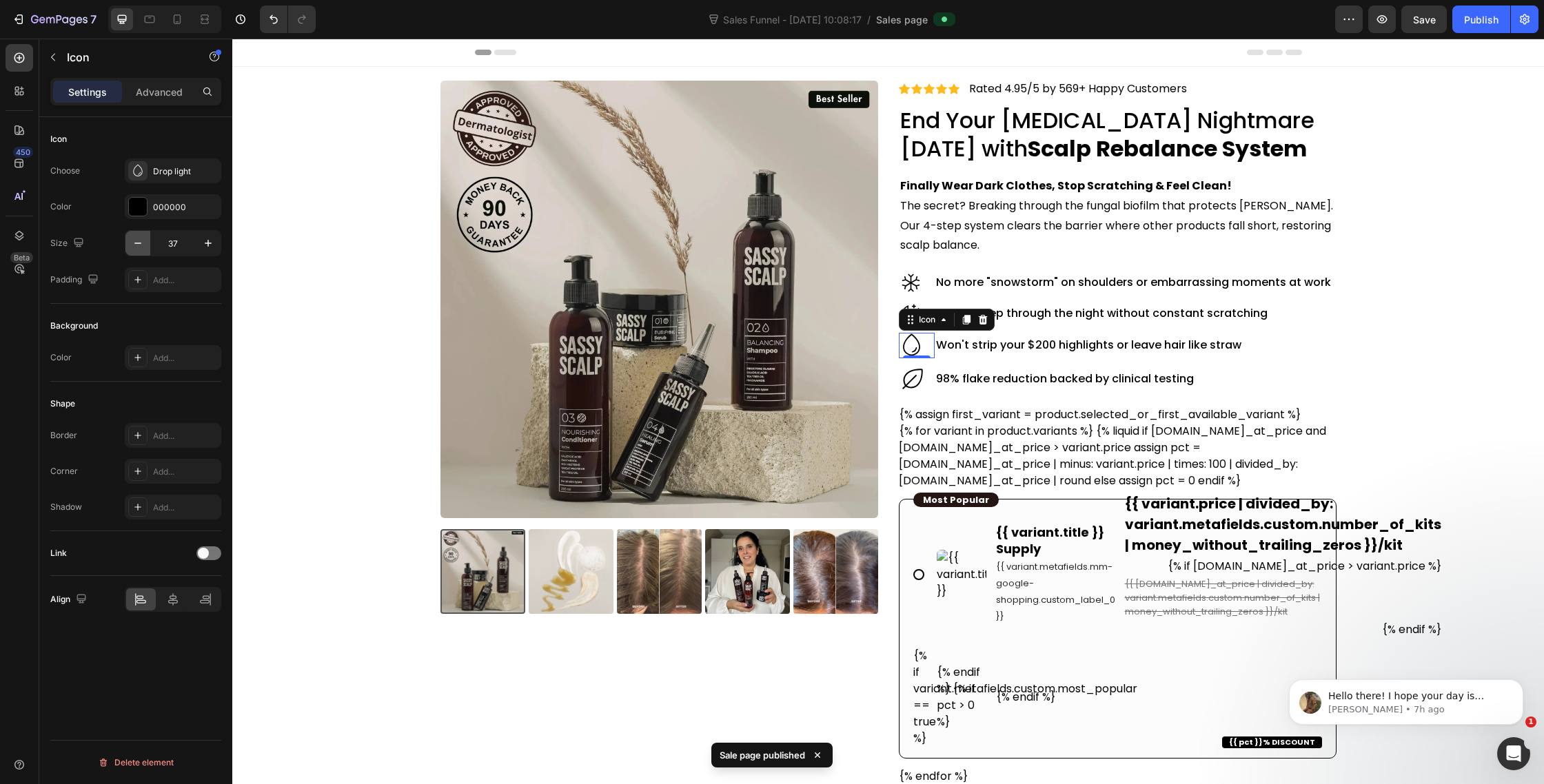
click at [135, 241] on icon "button" at bounding box center [137, 243] width 14 height 14
type input "35"
click at [918, 377] on icon at bounding box center [912, 377] width 28 height 28
click at [139, 233] on button "button" at bounding box center [137, 243] width 25 height 25
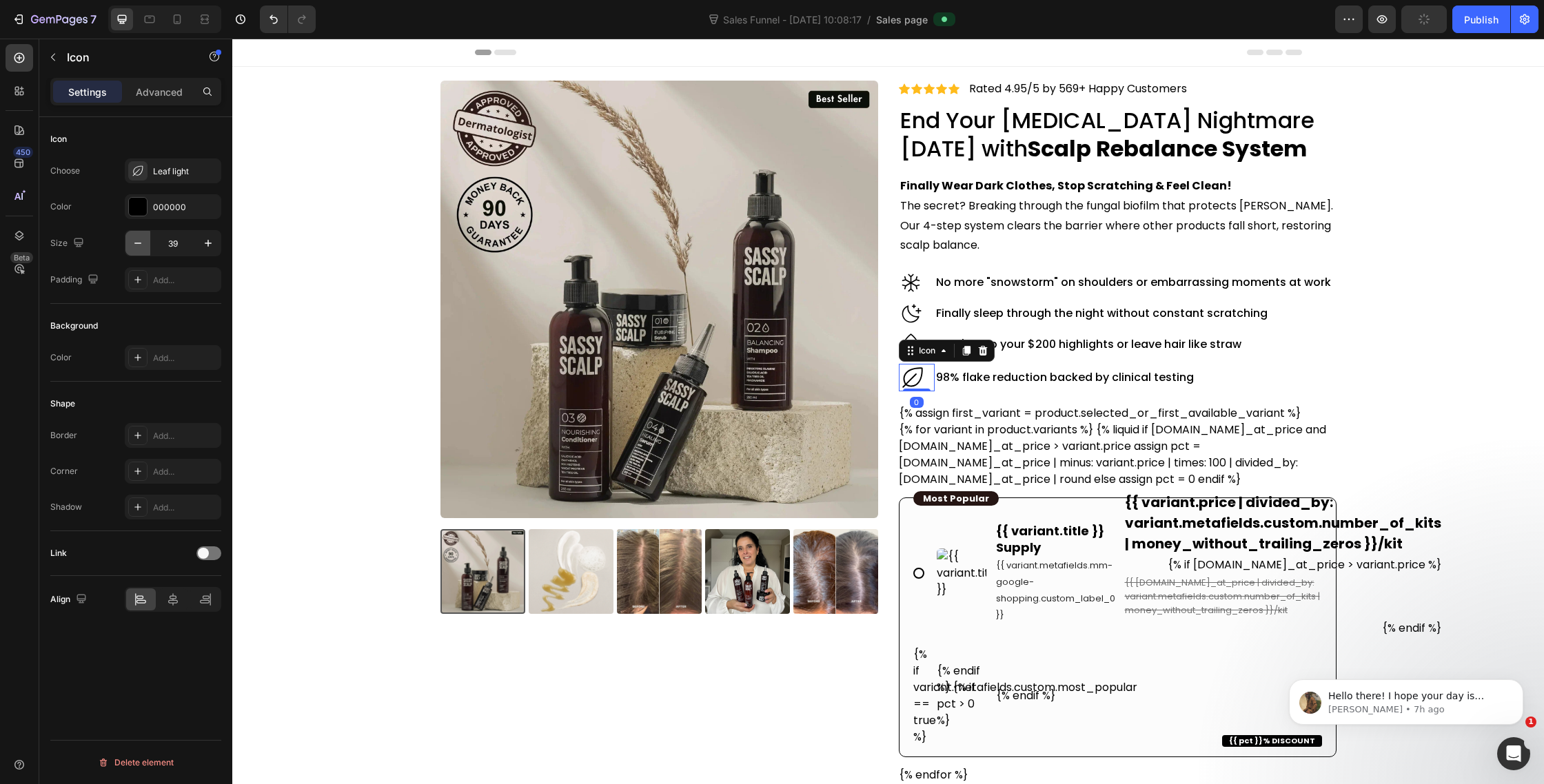
click at [139, 233] on button "button" at bounding box center [137, 243] width 25 height 25
type input "35"
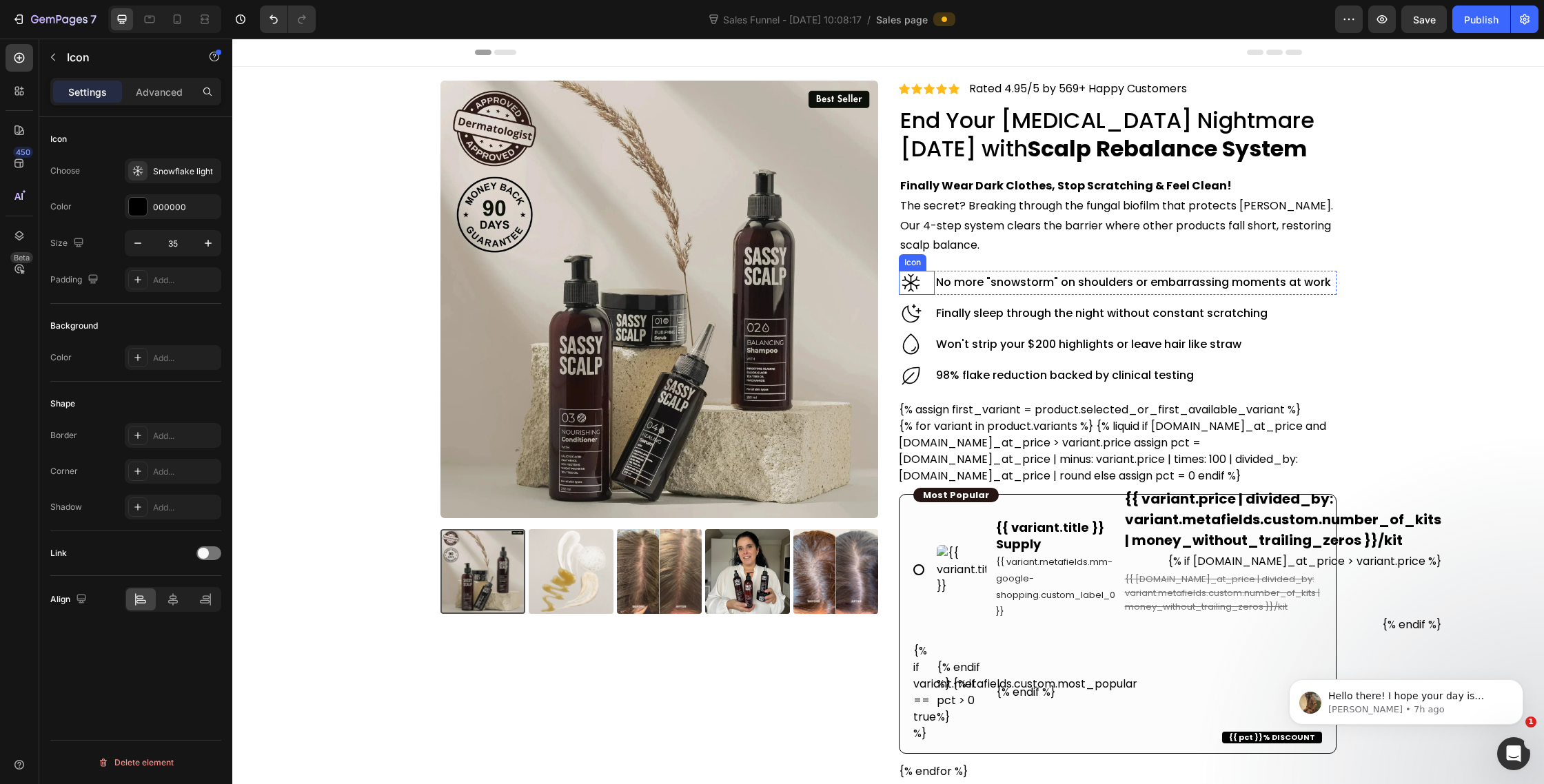
click at [934, 293] on div "Icon" at bounding box center [917, 283] width 37 height 24
click at [925, 258] on div "Icon" at bounding box center [926, 258] width 22 height 0
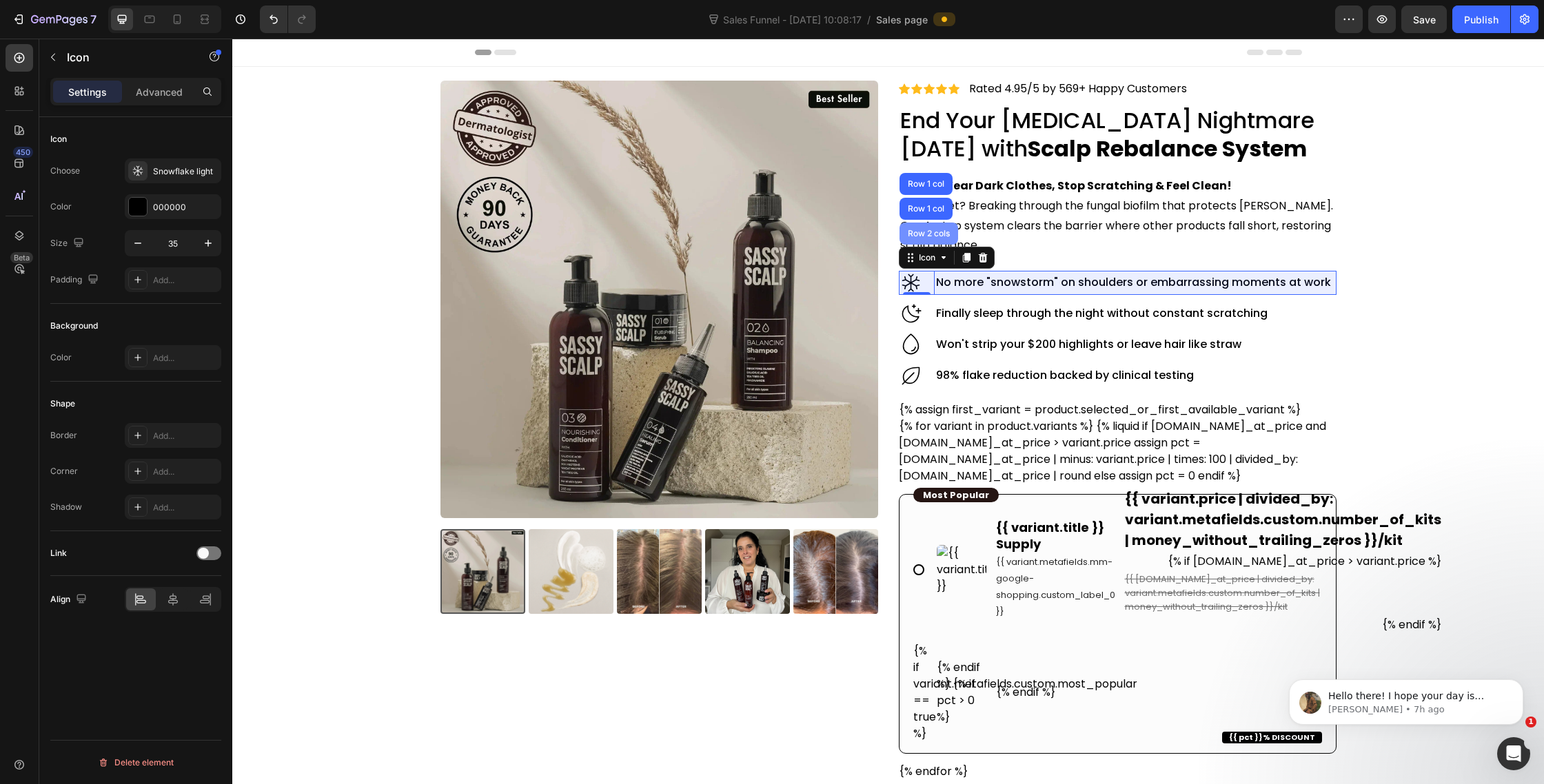
click at [927, 234] on div "Row 2 cols" at bounding box center [929, 234] width 47 height 8
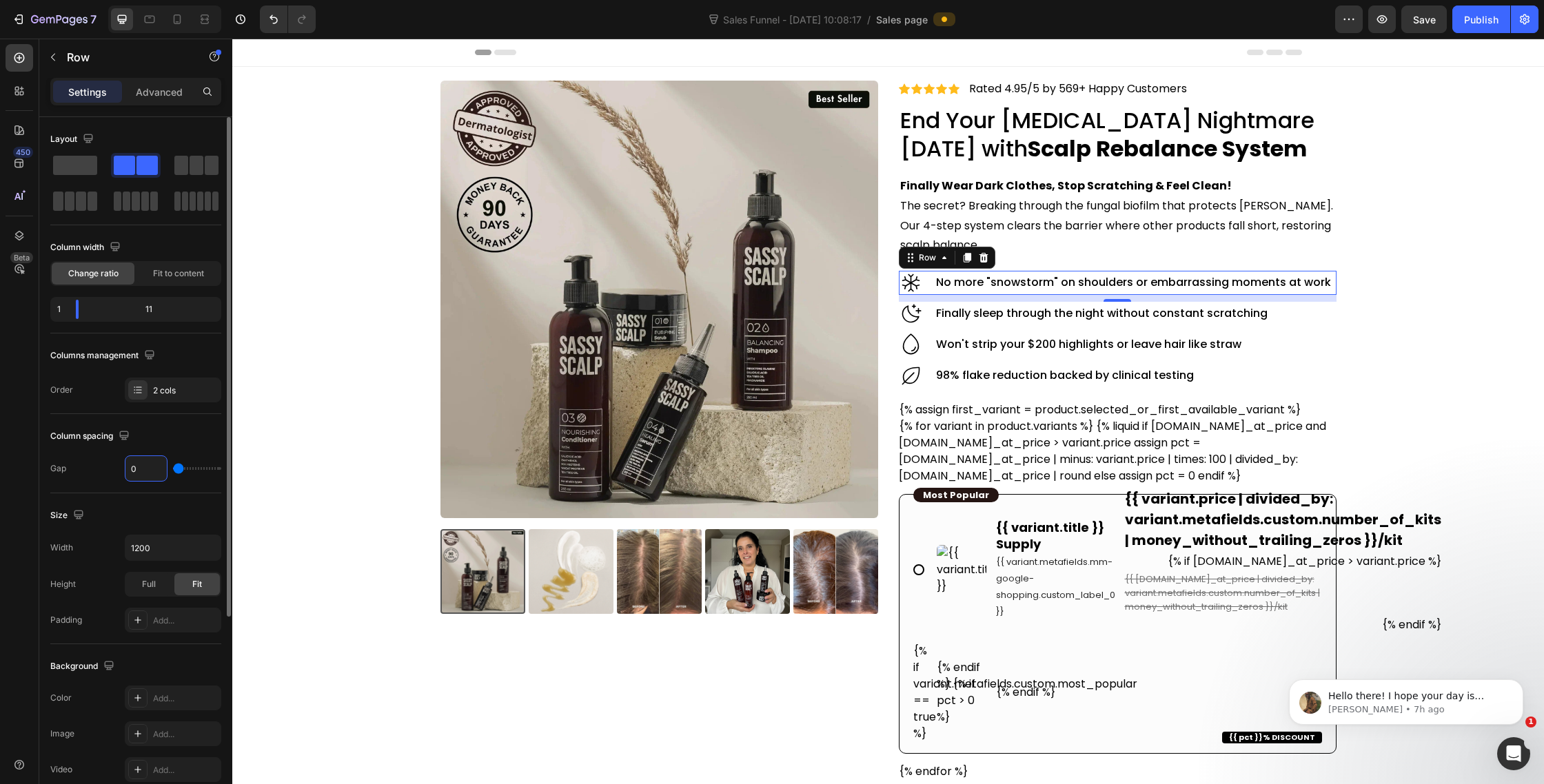
drag, startPoint x: 152, startPoint y: 470, endPoint x: 108, endPoint y: 470, distance: 44.0
click at [108, 470] on div "Gap 0" at bounding box center [136, 468] width 171 height 26
click at [142, 468] on input "0" at bounding box center [146, 468] width 41 height 25
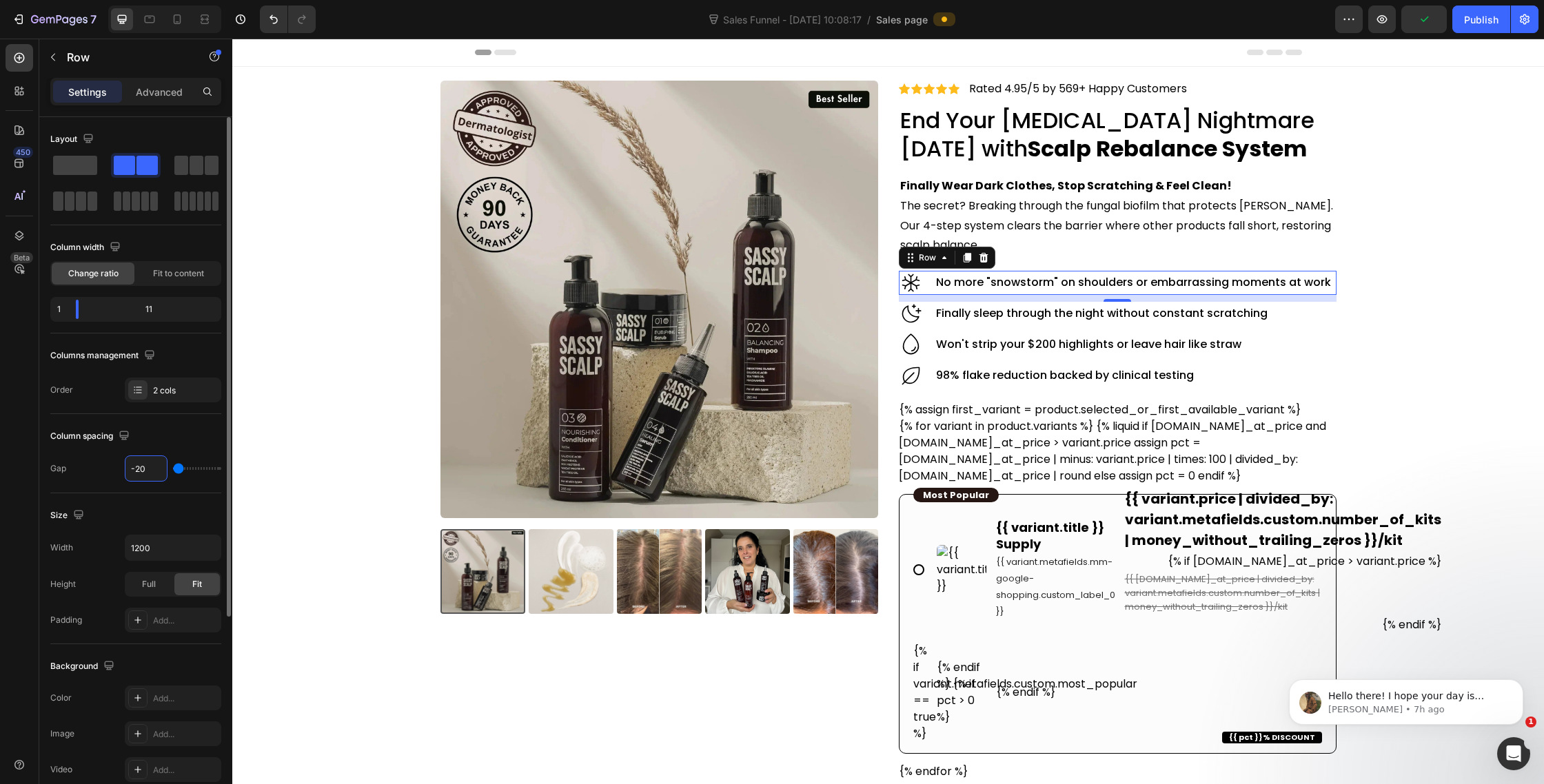
type input "0"
click at [1037, 284] on h2 "No more "snowstorm" on shoulders or embarrassing moments at work" at bounding box center [1135, 282] width 401 height 17
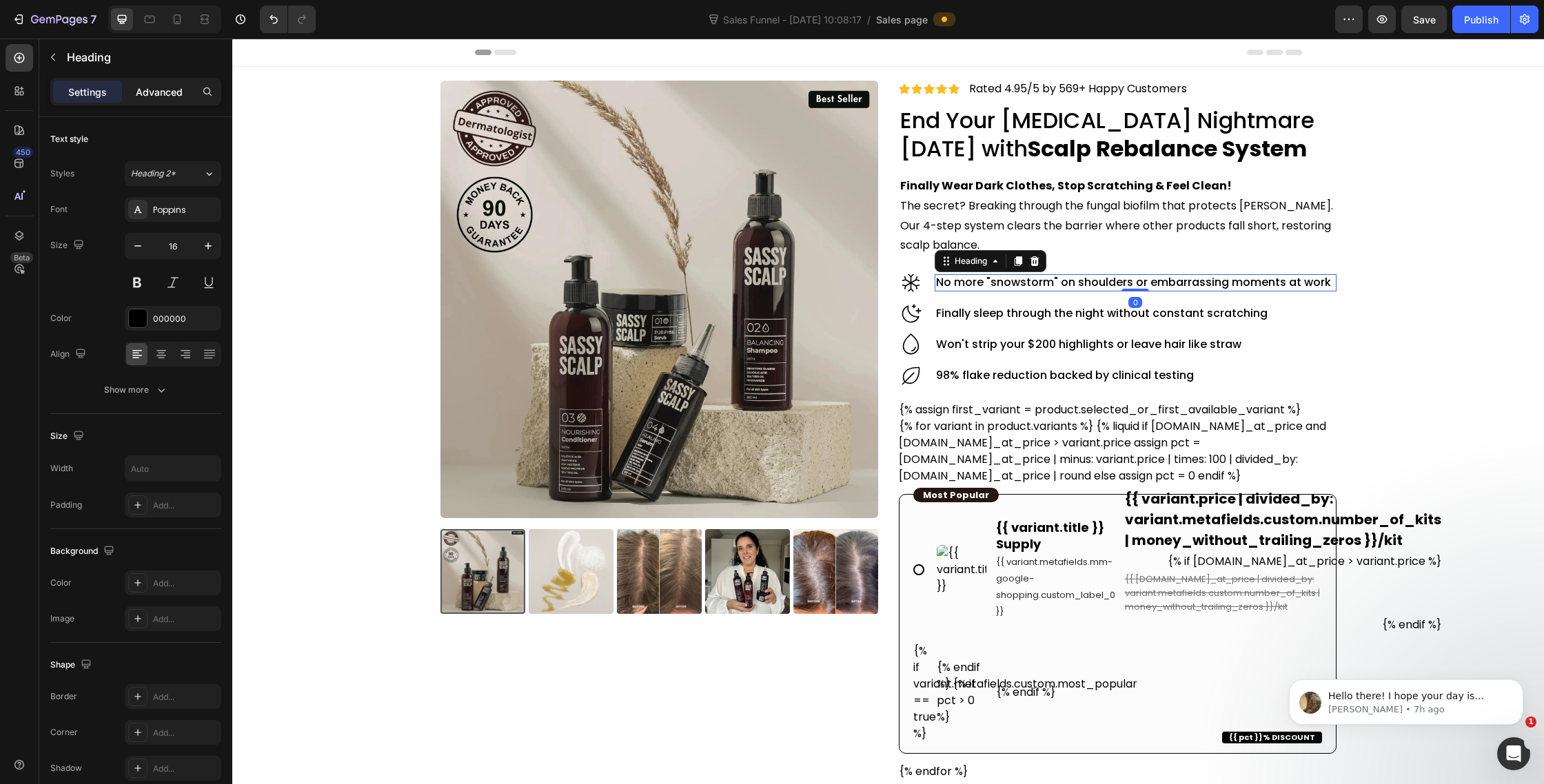
click at [160, 90] on p "Advanced" at bounding box center [159, 92] width 47 height 14
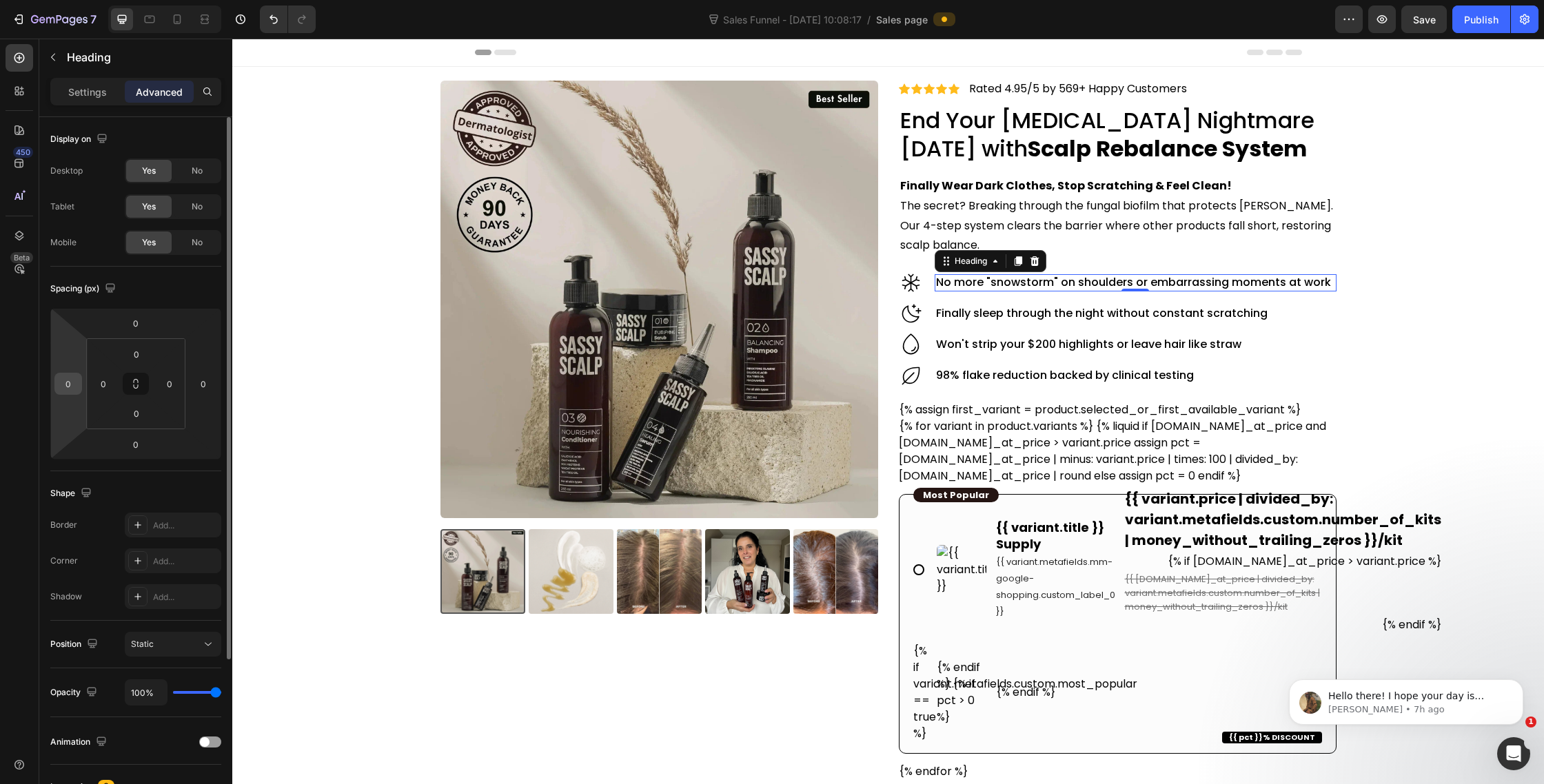
click at [77, 387] on input "0" at bounding box center [68, 384] width 21 height 21
type input "-10"
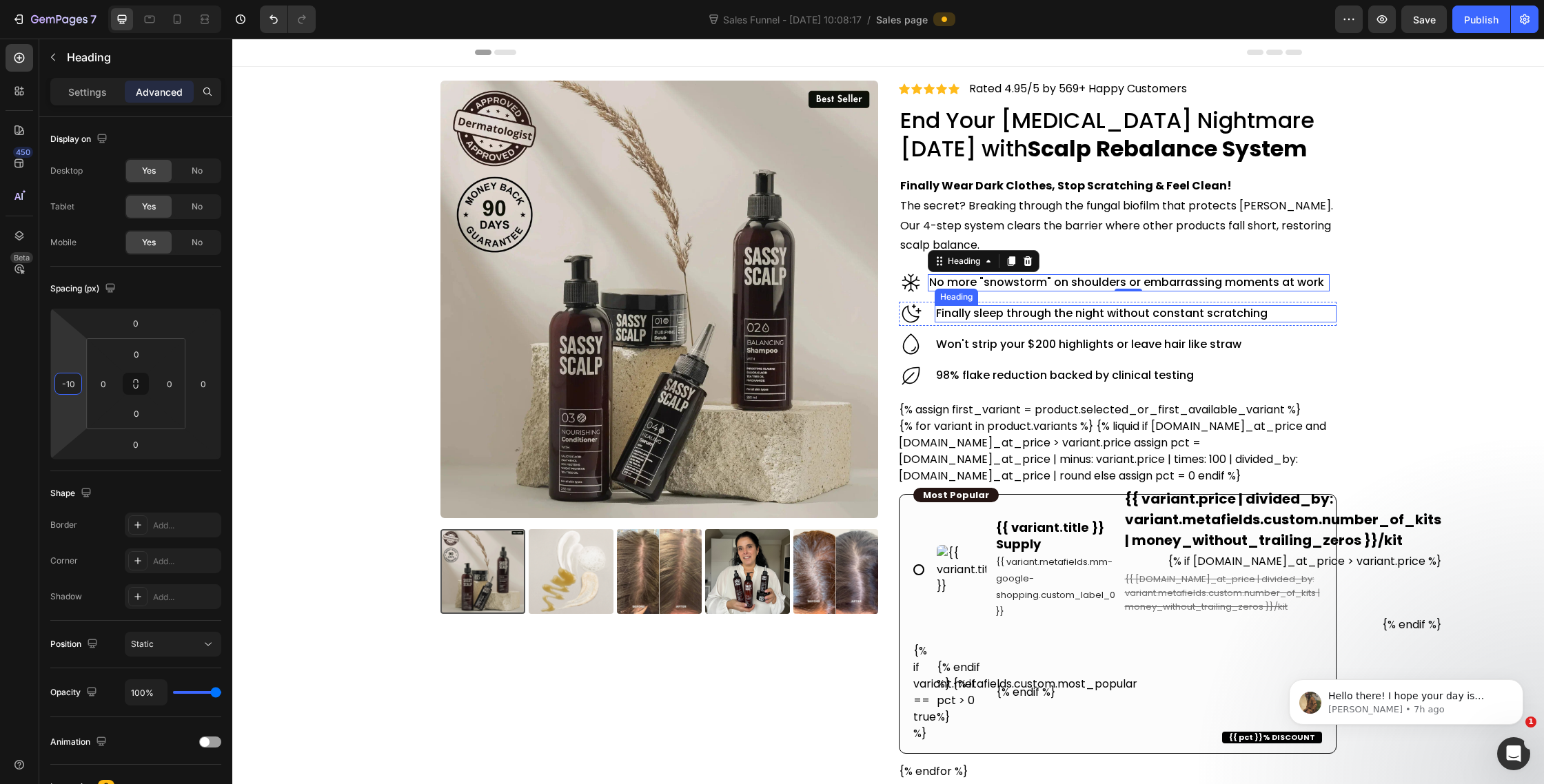
click at [982, 313] on h2 "Finally sleep through the night without constant scratching" at bounding box center [1135, 313] width 401 height 17
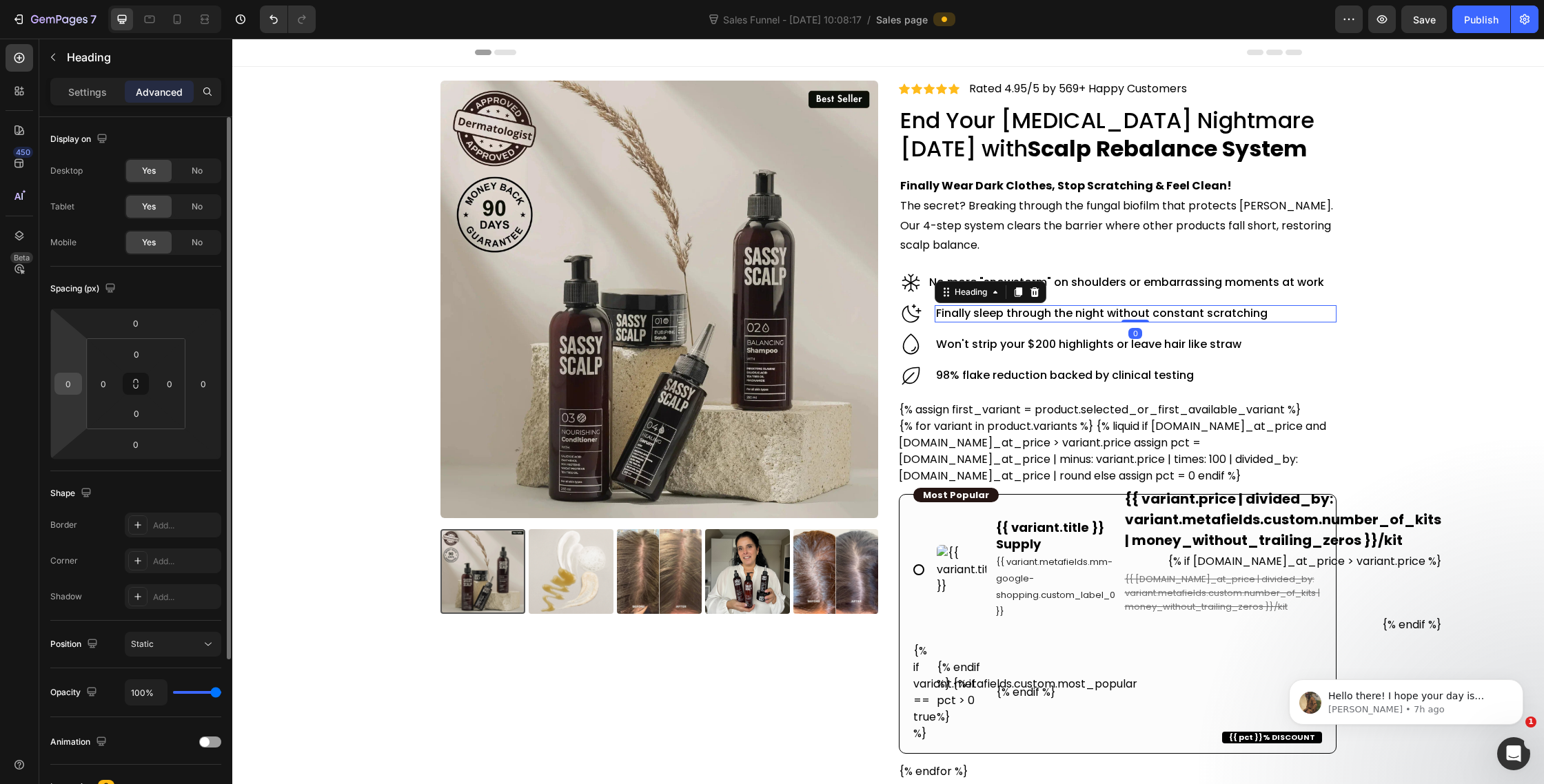
click at [75, 378] on input "0" at bounding box center [68, 384] width 21 height 21
type input "-10"
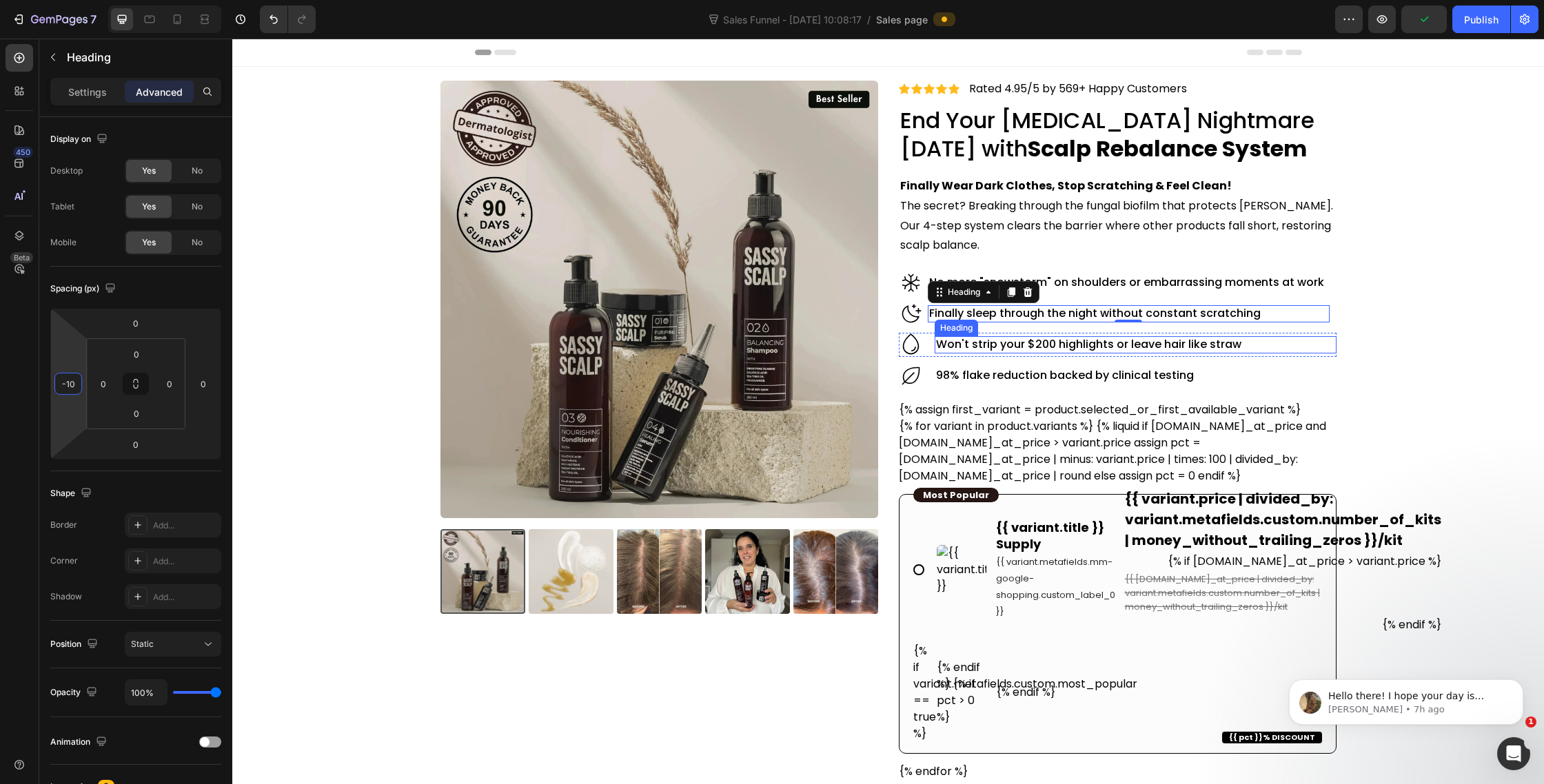
click at [1068, 347] on h2 "Won't strip your $200 highlights or leave hair like straw" at bounding box center [1135, 345] width 401 height 17
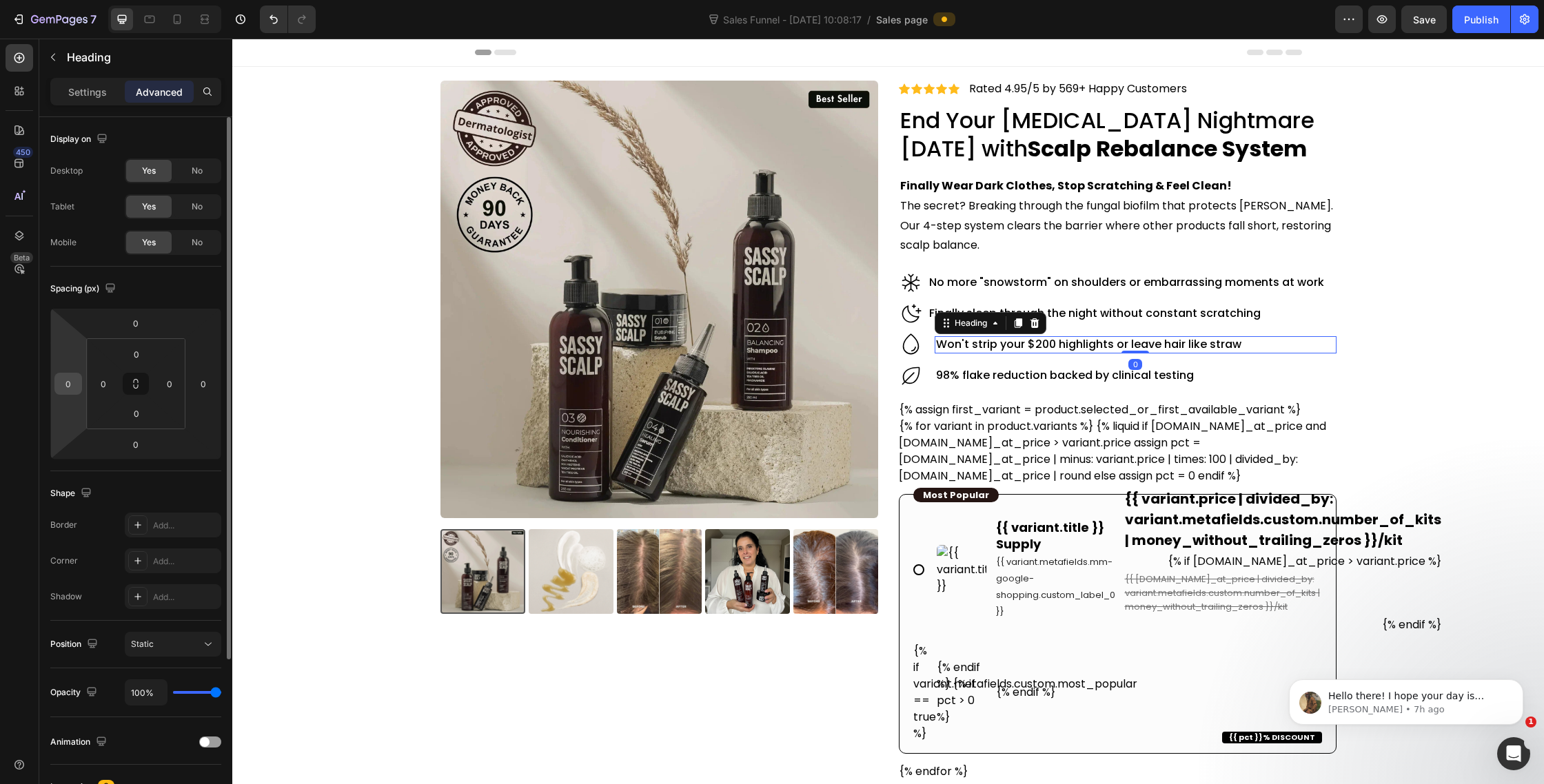
click at [65, 394] on div "0" at bounding box center [68, 383] width 28 height 22
click at [74, 381] on input "0" at bounding box center [68, 384] width 21 height 21
type input "-10"
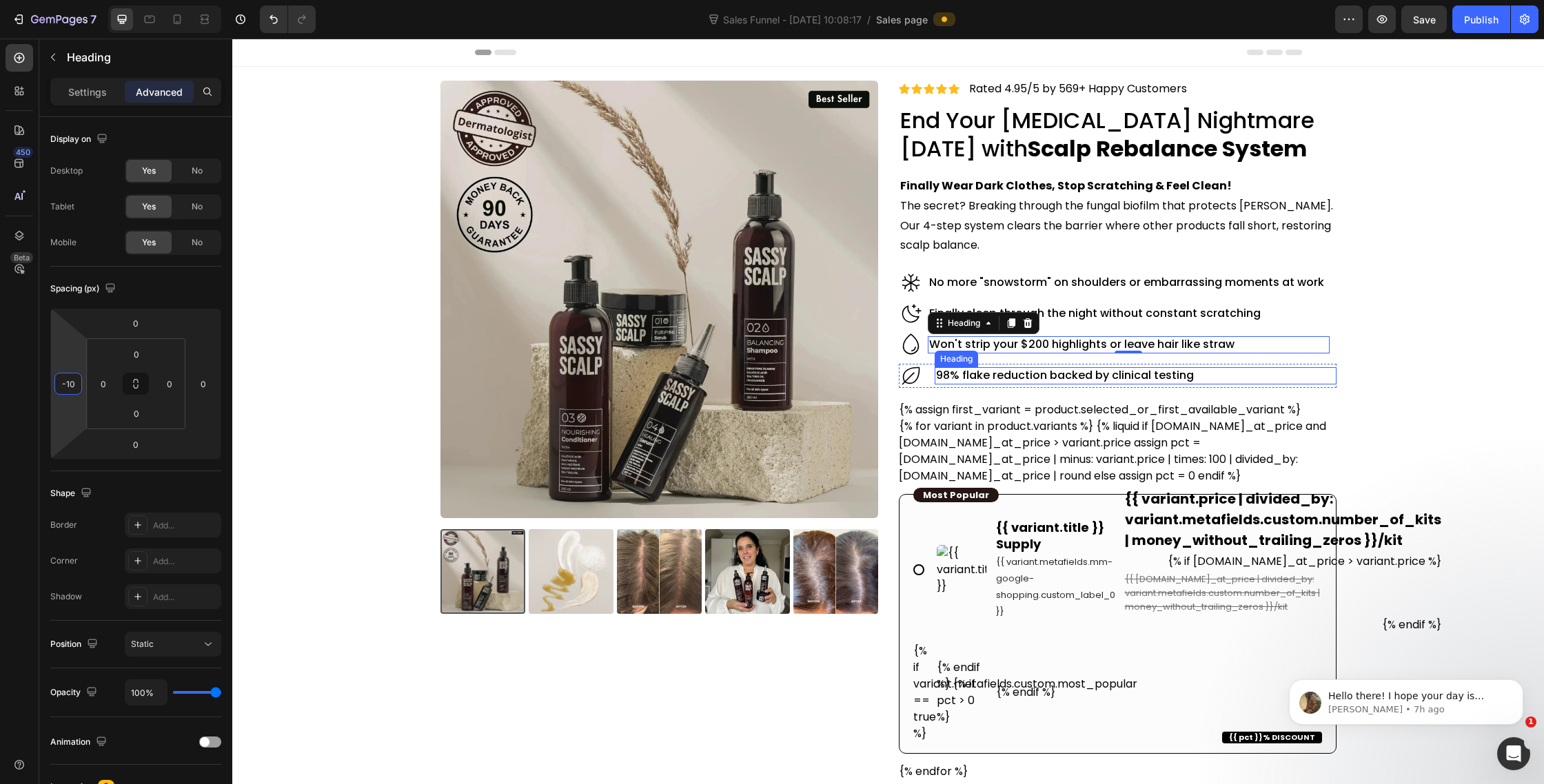
click at [986, 378] on h2 "98% flake reduction backed by clinical testing" at bounding box center [1135, 375] width 401 height 17
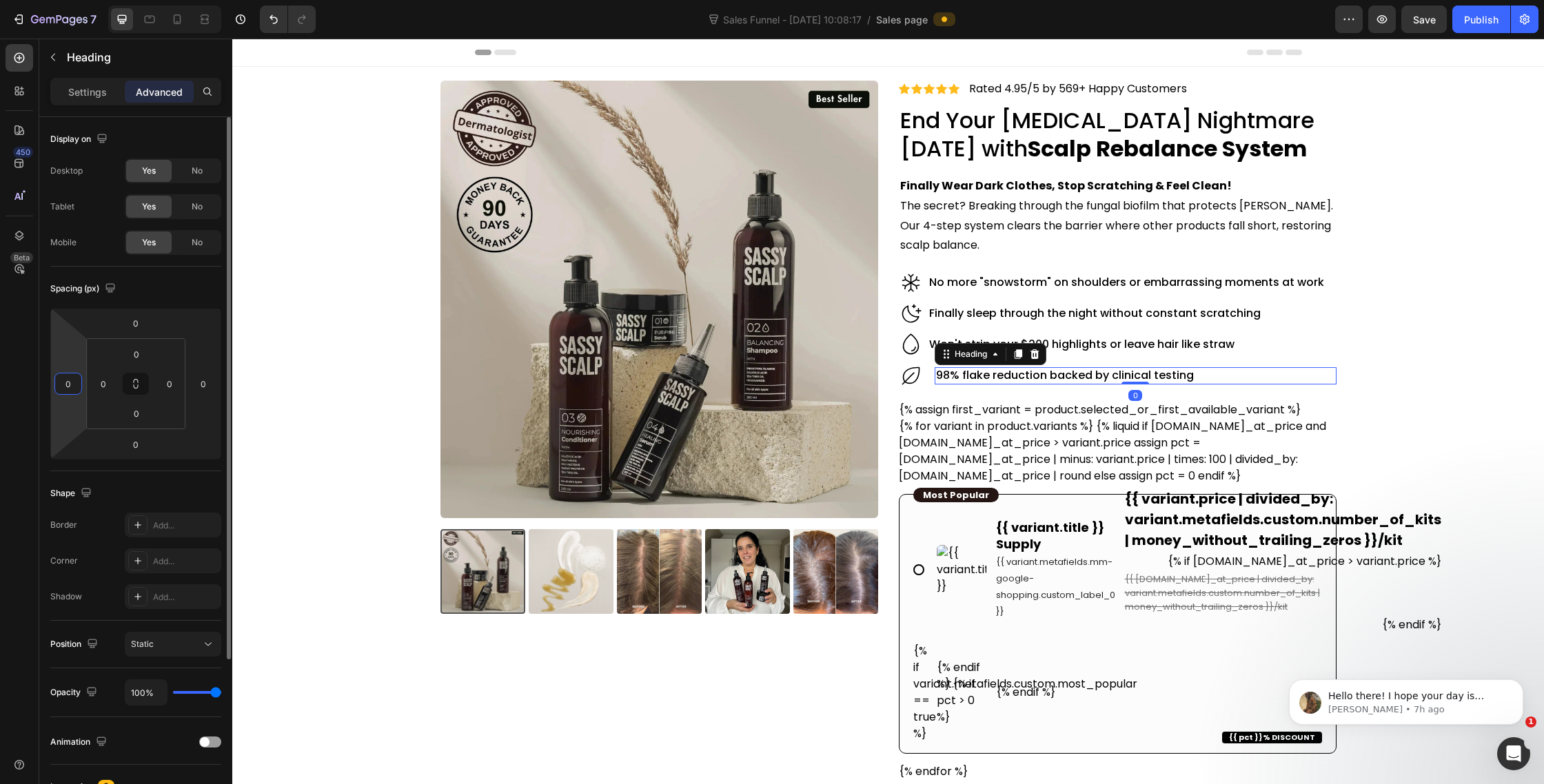
click at [64, 394] on input "0" at bounding box center [68, 384] width 21 height 21
type input "-10"
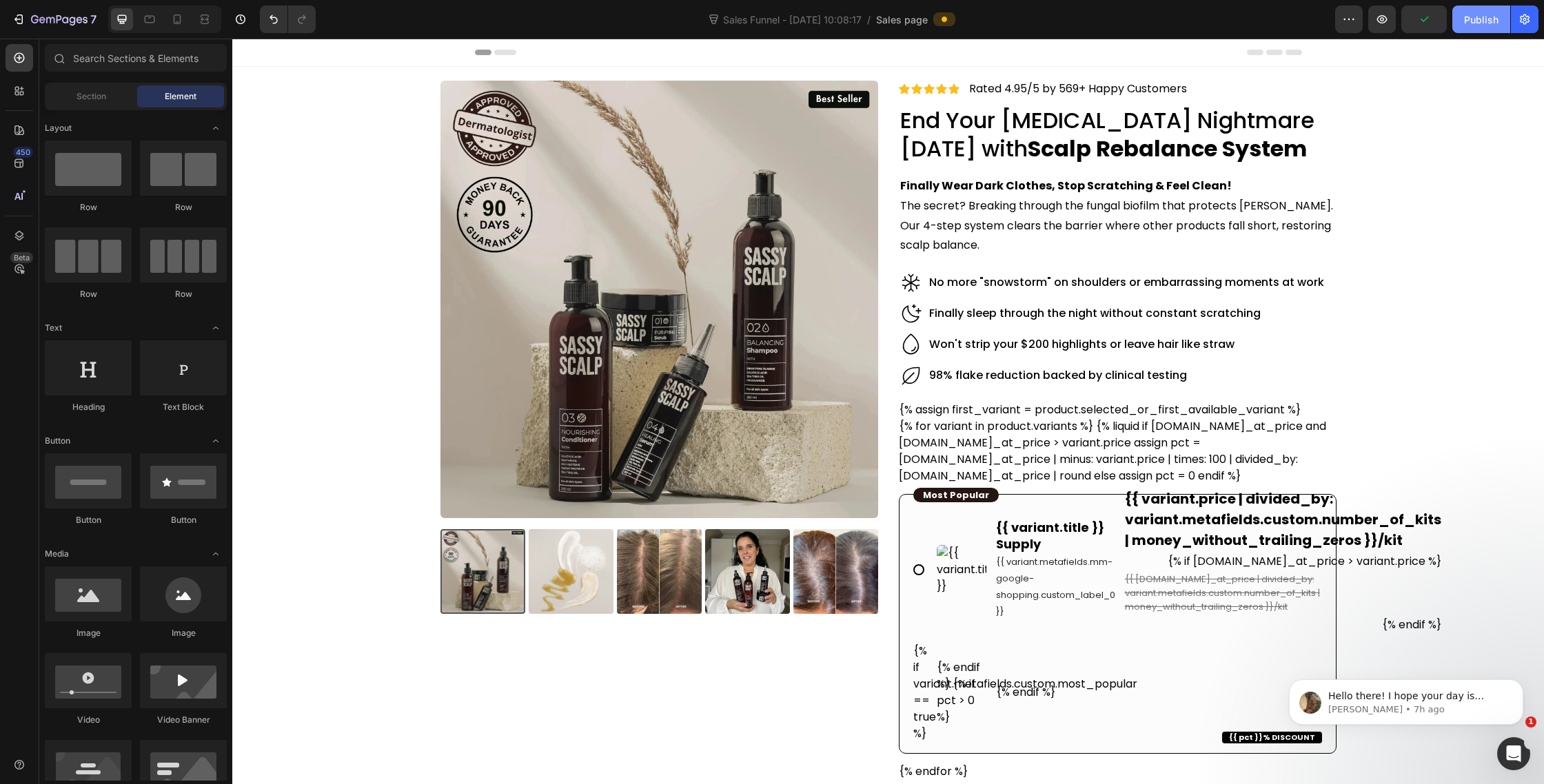
click at [1485, 22] on div "Publish" at bounding box center [1482, 20] width 35 height 14
click at [1043, 229] on p "The secret? Breaking through the fungal biofilm that protects dandruff. Our 4-s…" at bounding box center [1117, 225] width 435 height 59
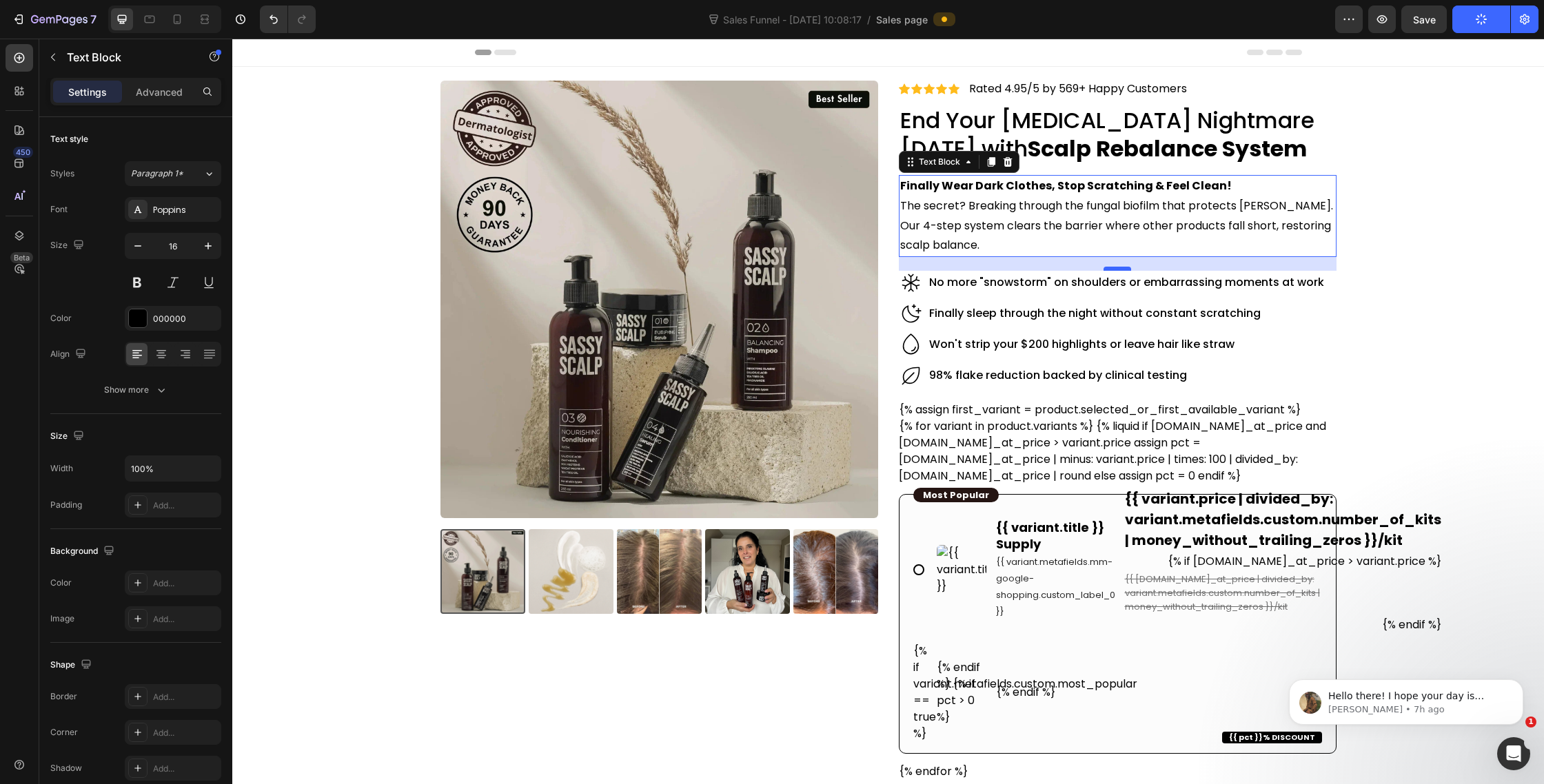
click at [1119, 269] on div at bounding box center [1117, 269] width 28 height 5
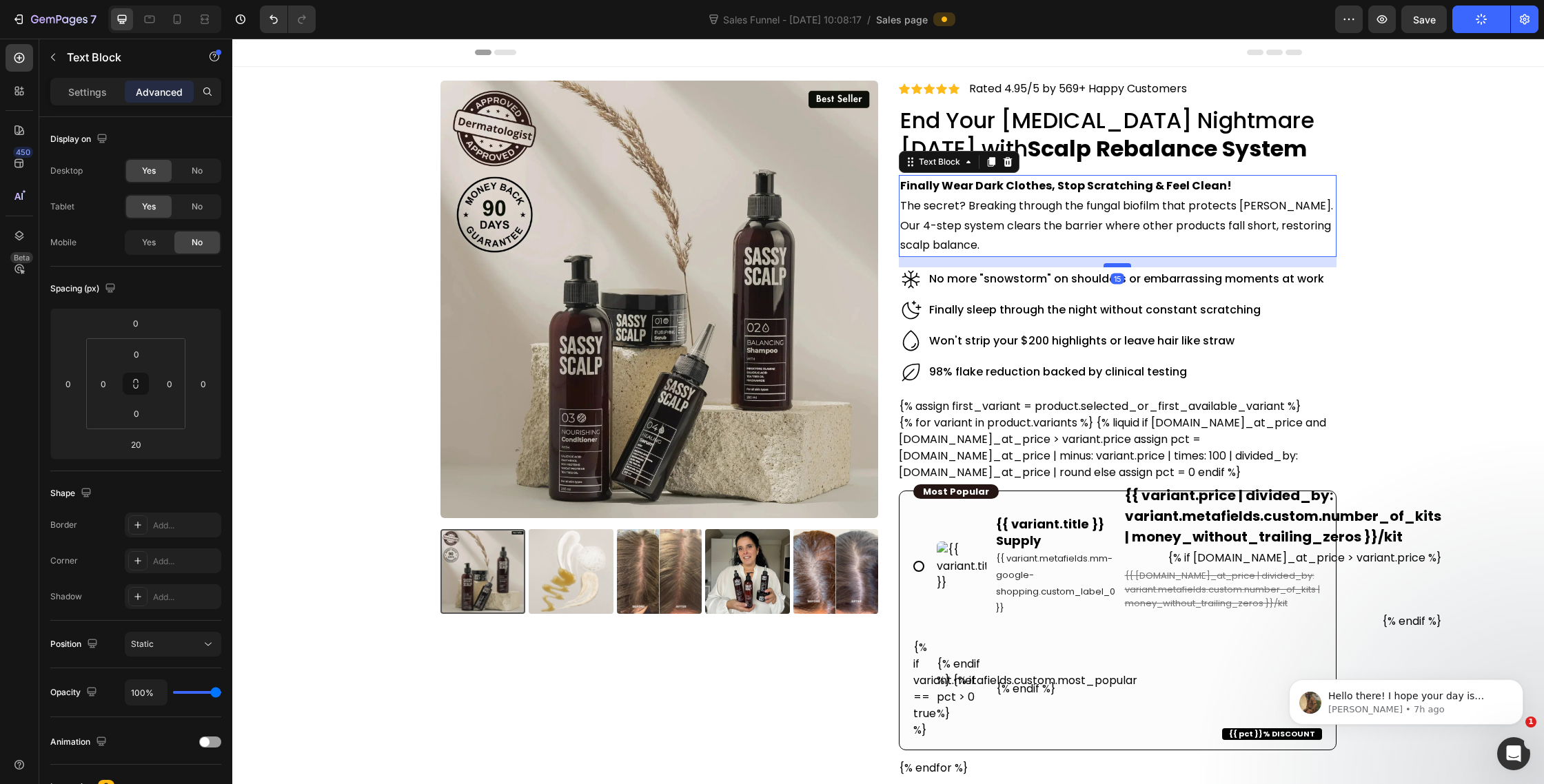
click at [1119, 264] on div at bounding box center [1117, 265] width 28 height 5
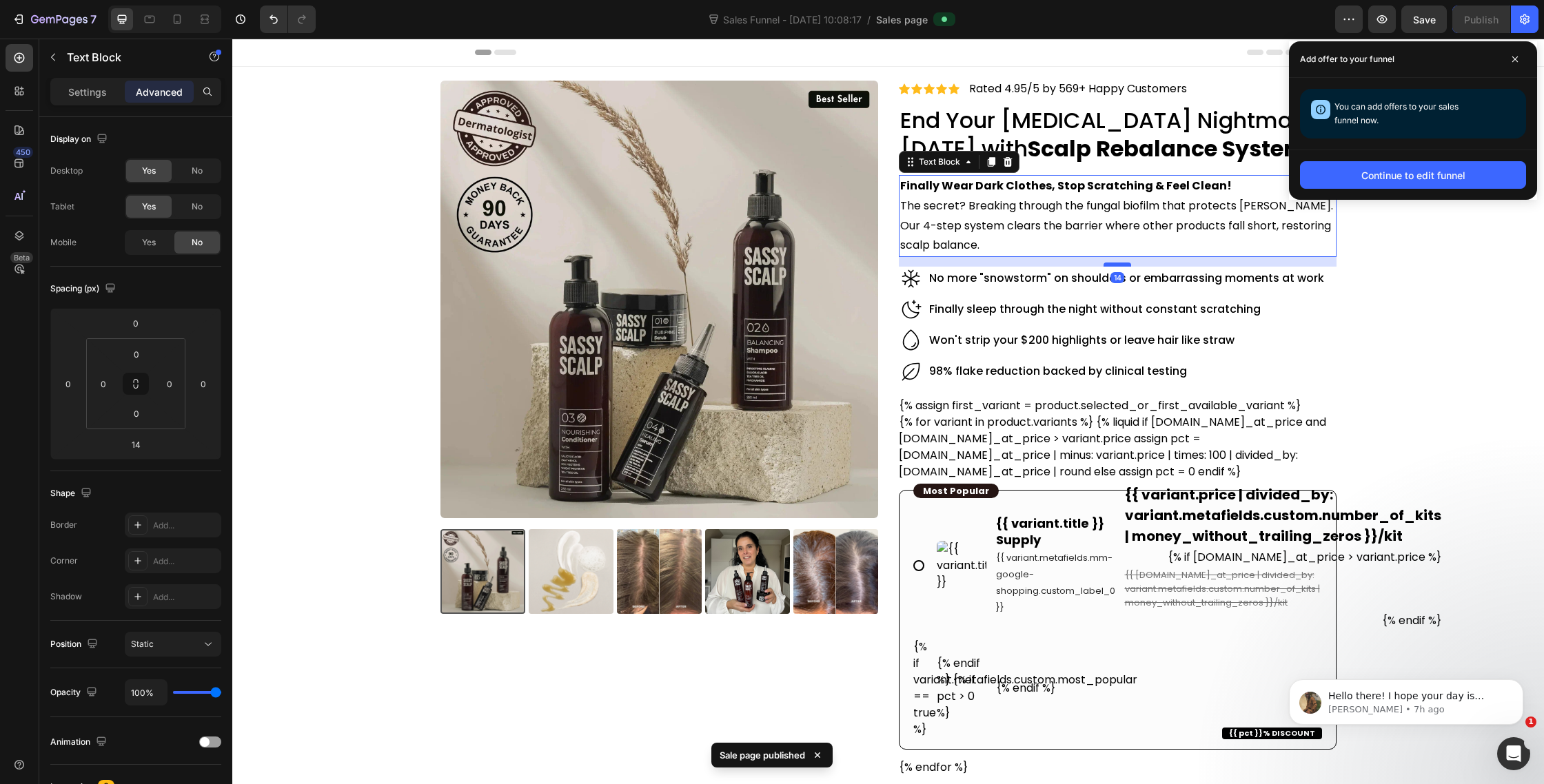
click at [1119, 264] on div at bounding box center [1117, 265] width 28 height 5
click at [137, 429] on div "0 0 0 0" at bounding box center [136, 384] width 99 height 91
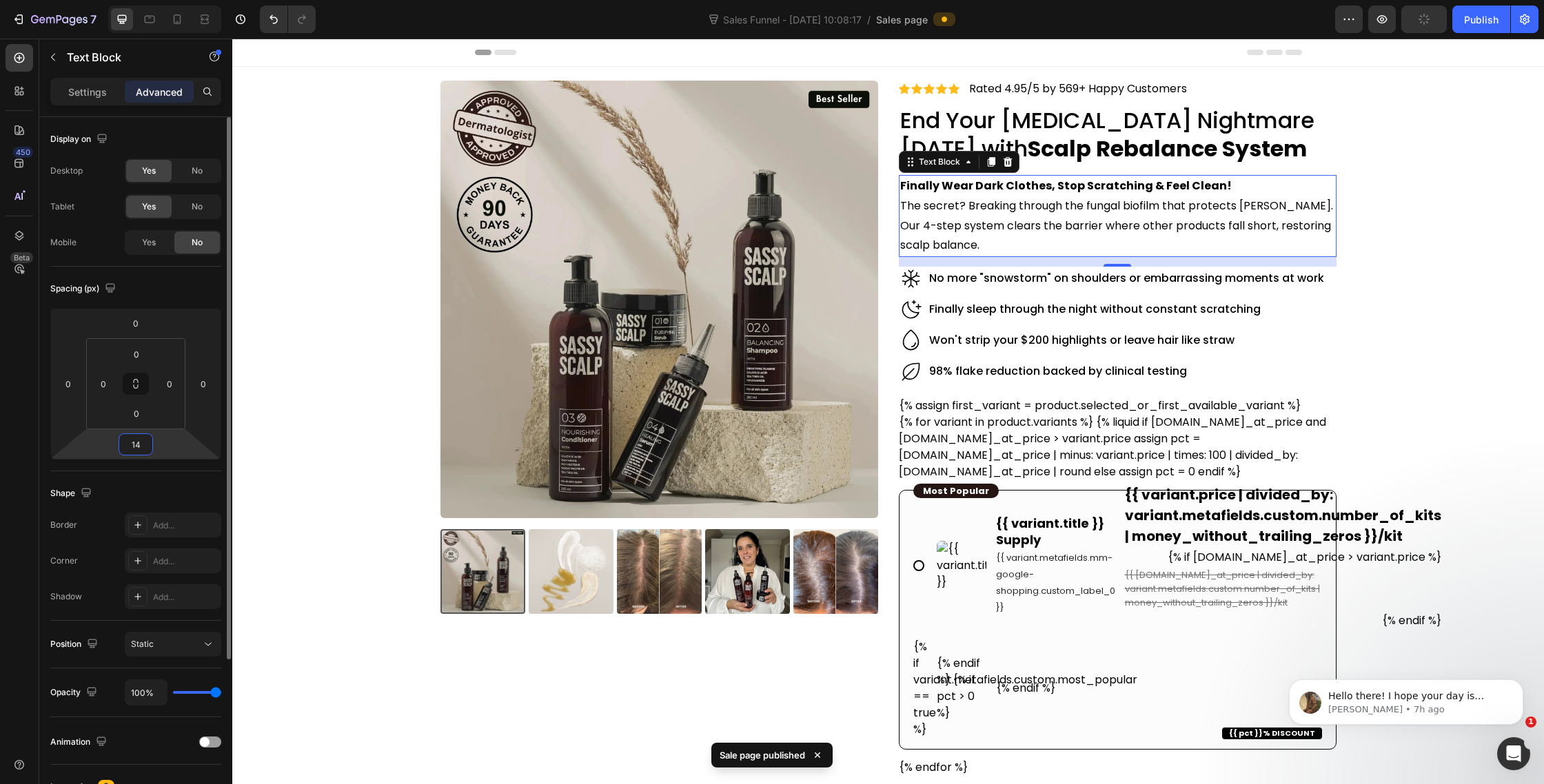
click at [137, 441] on input "14" at bounding box center [135, 445] width 28 height 21
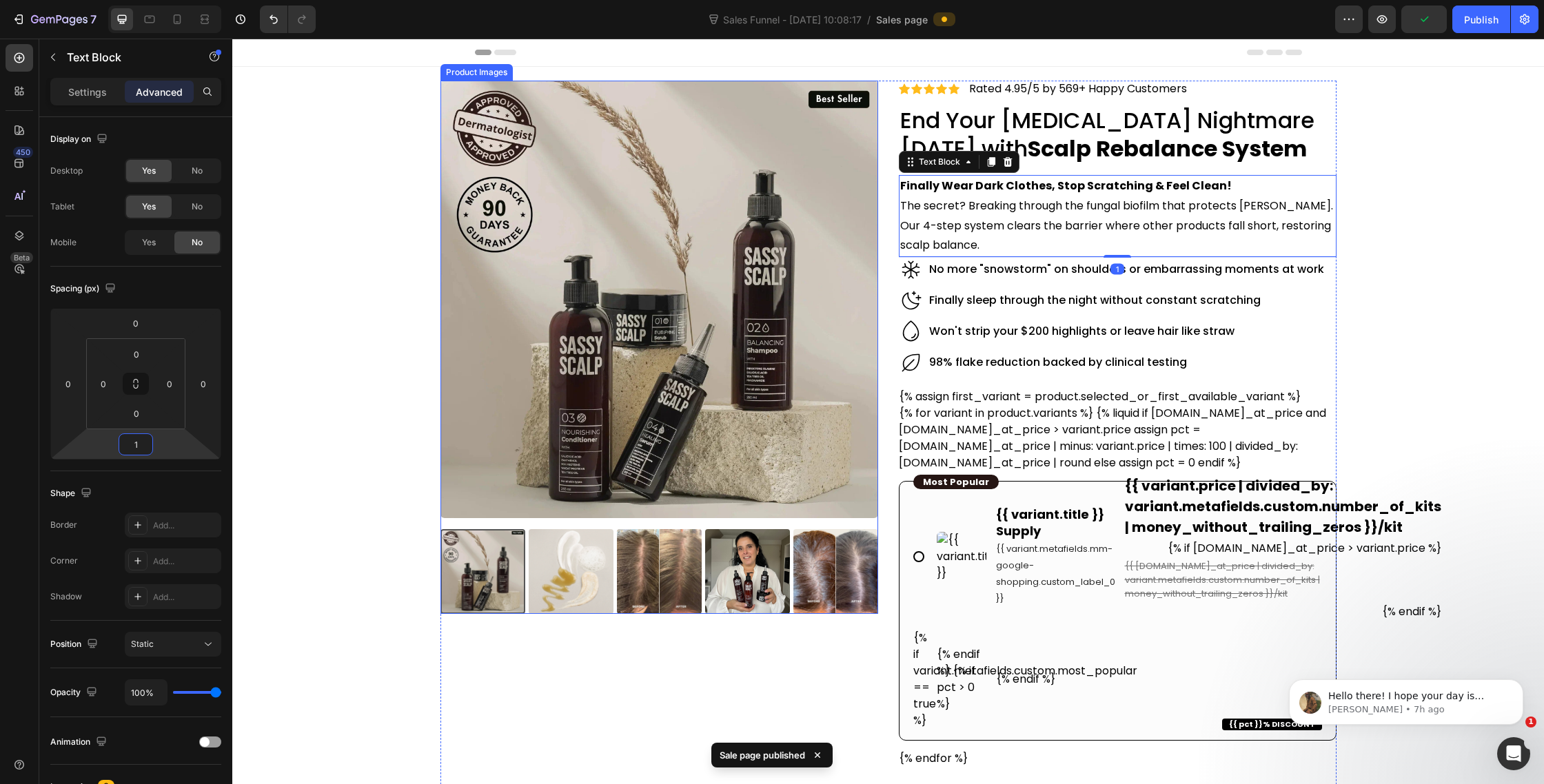
type input "15"
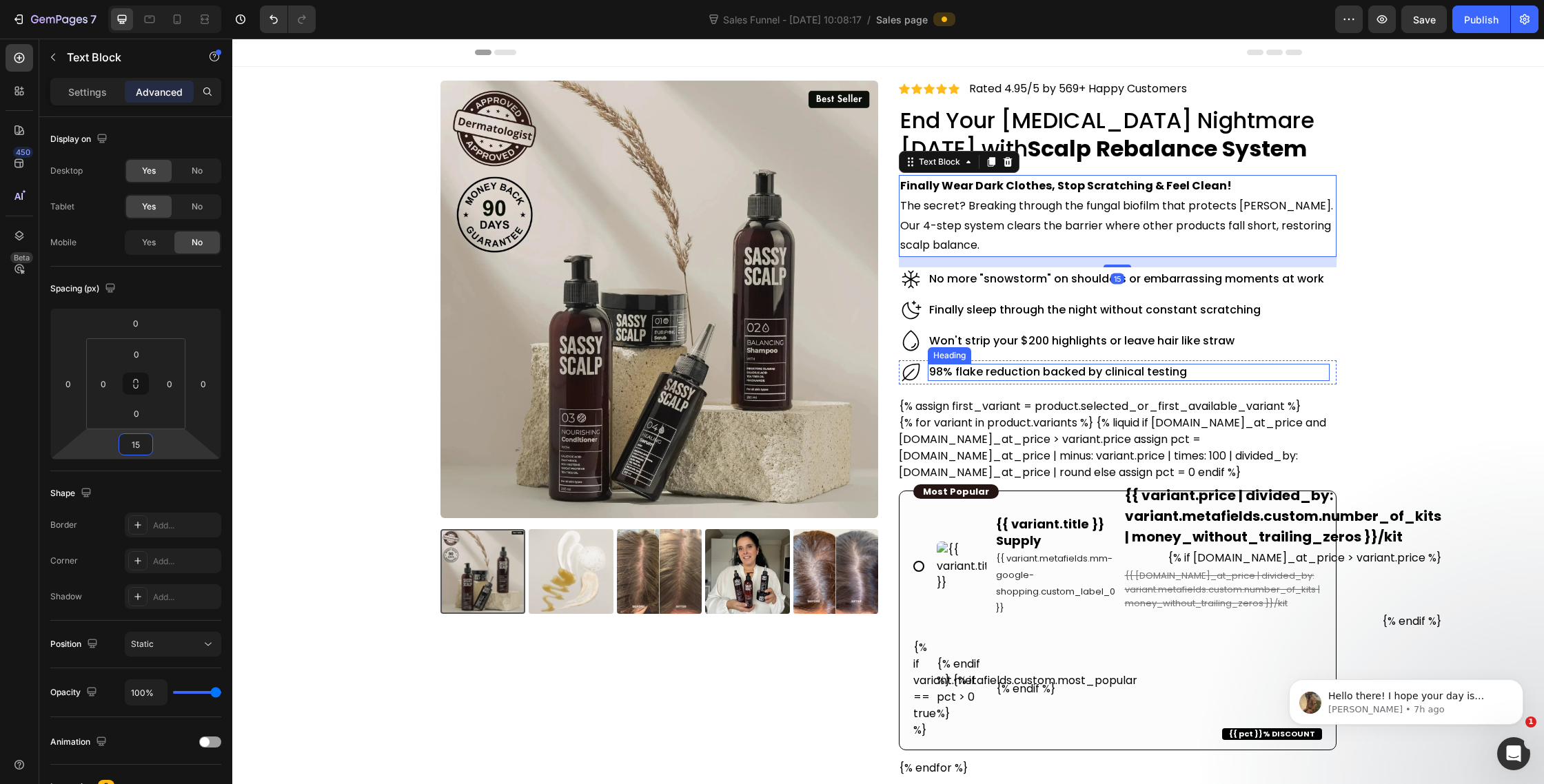
click at [1116, 369] on h2 "98% flake reduction backed by clinical testing" at bounding box center [1129, 372] width 401 height 17
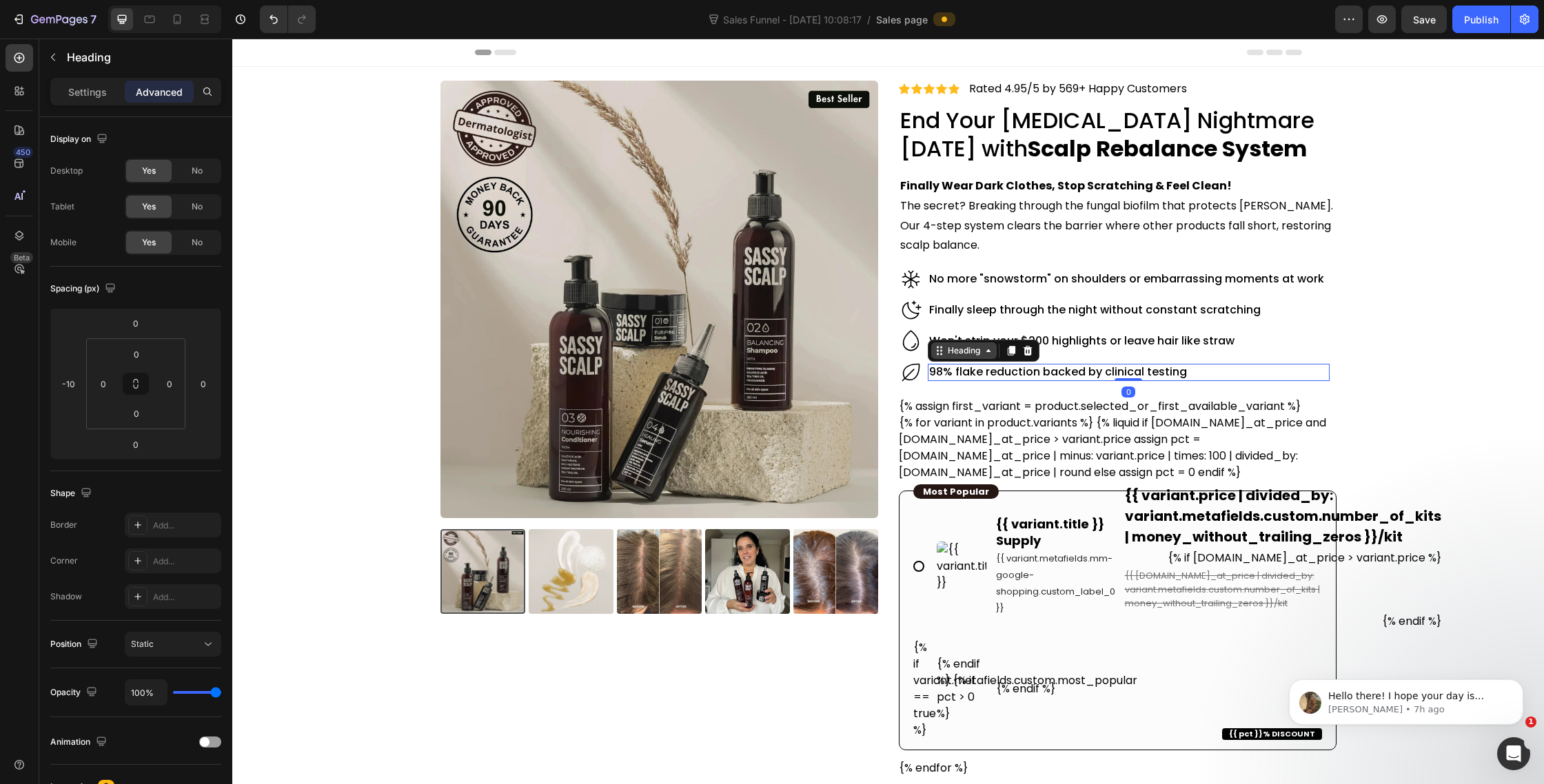
click at [974, 343] on div "Heading" at bounding box center [964, 351] width 65 height 17
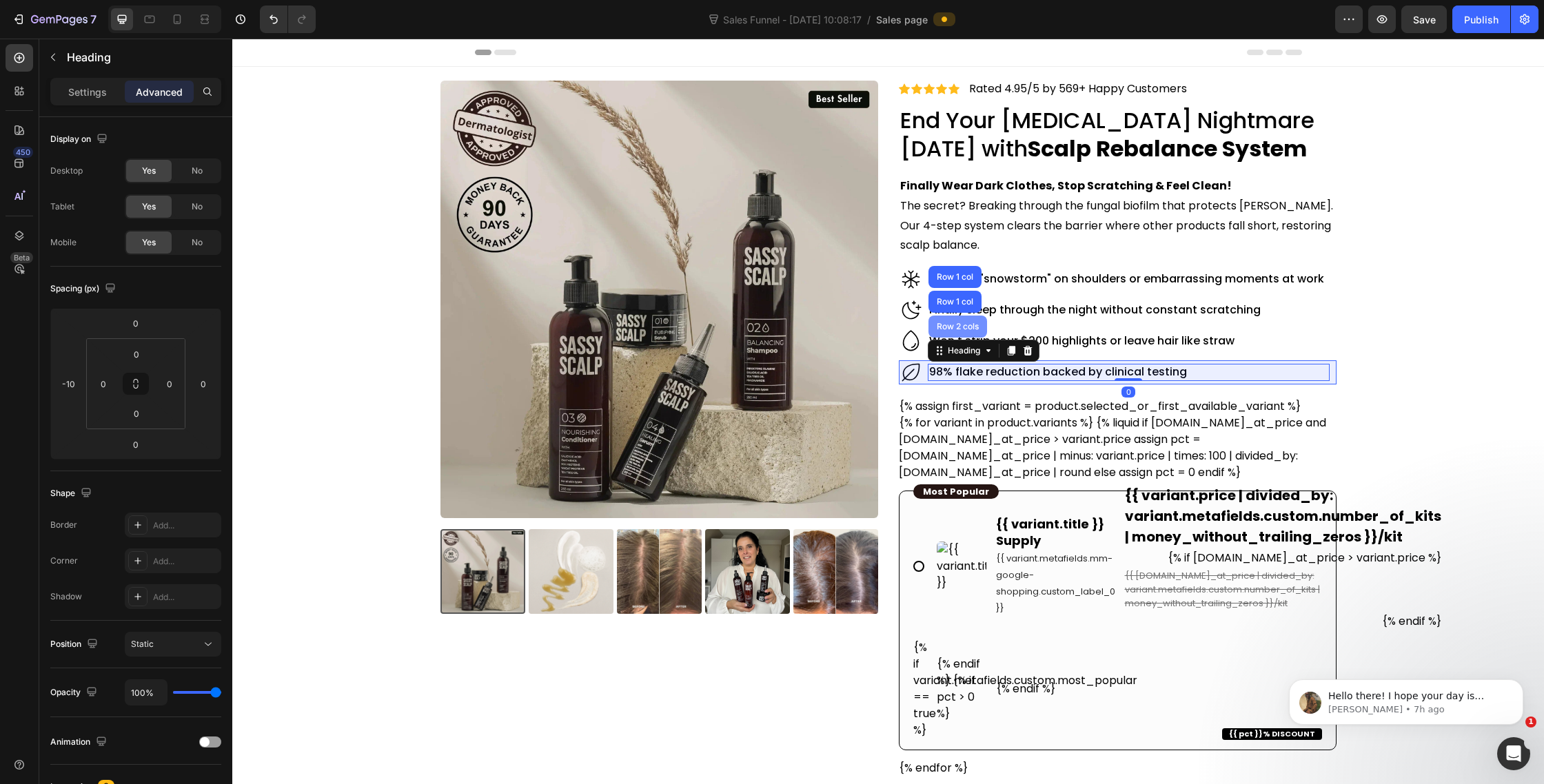
click at [962, 324] on div "Row 2 cols" at bounding box center [957, 326] width 47 height 8
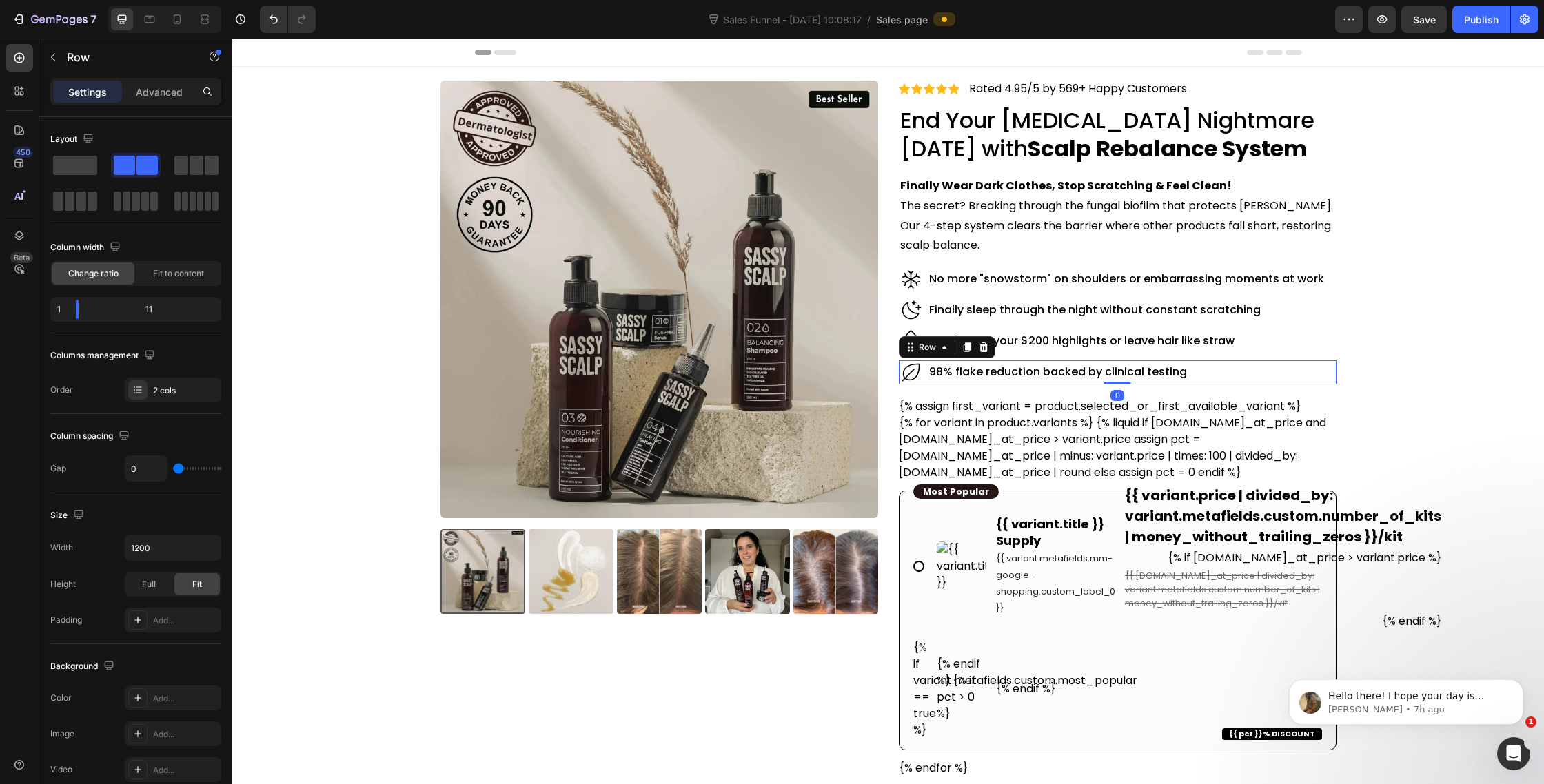
click at [940, 357] on div "Row" at bounding box center [947, 347] width 96 height 22
click at [940, 344] on icon at bounding box center [944, 347] width 11 height 11
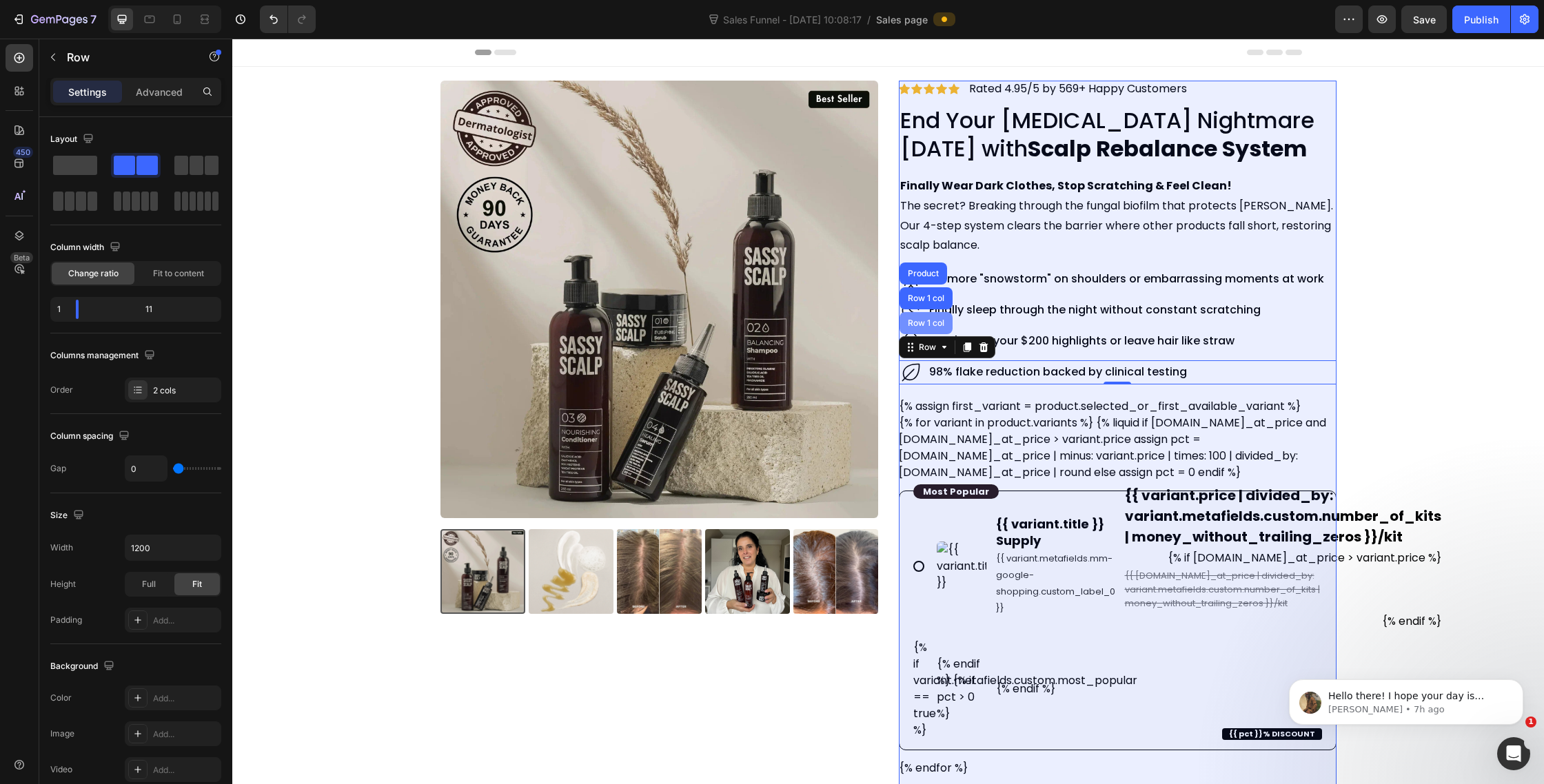
click at [937, 318] on div "Row 1 col" at bounding box center [926, 323] width 53 height 22
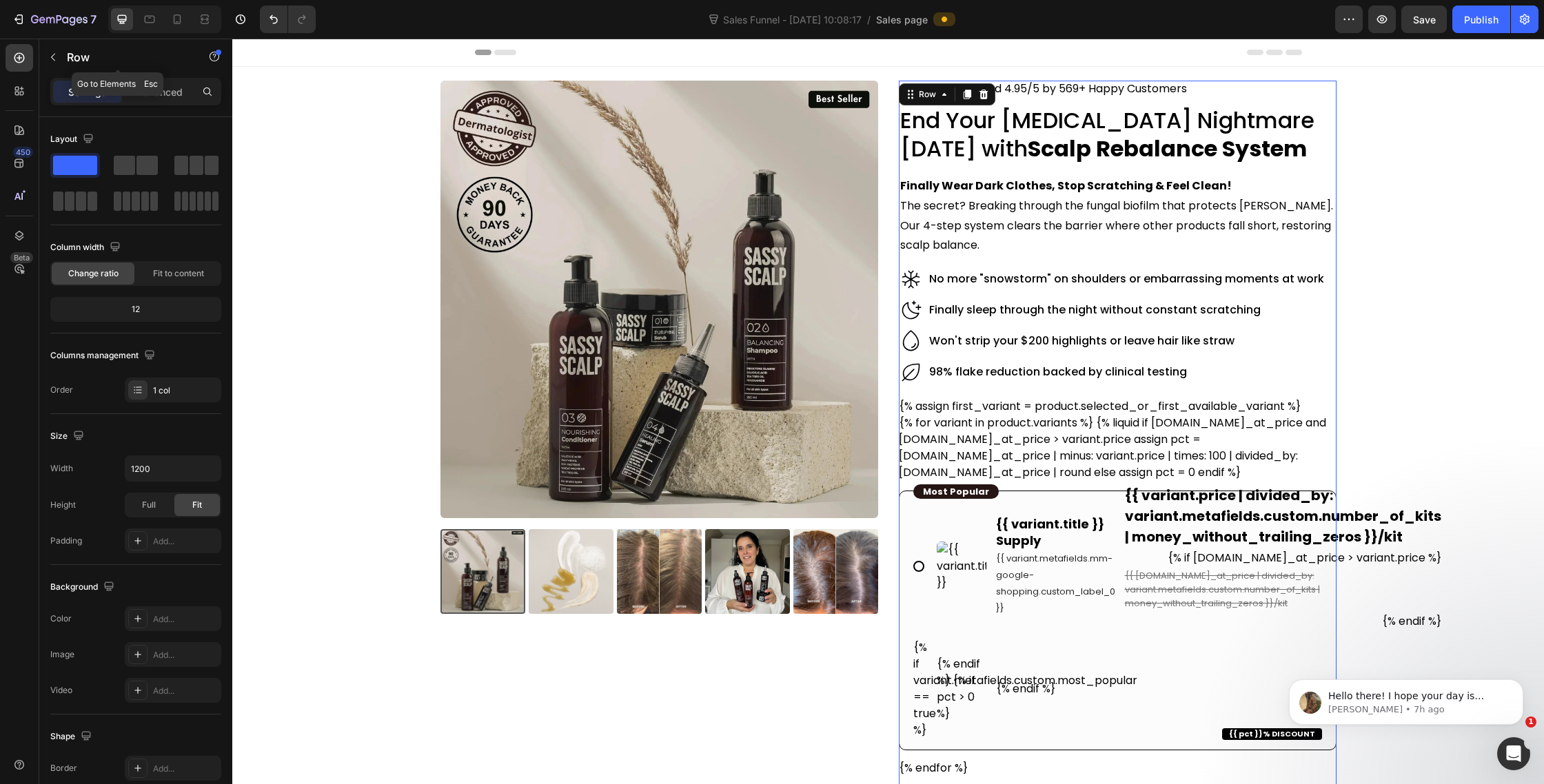
click at [171, 75] on div "Row" at bounding box center [117, 58] width 157 height 39
click at [168, 98] on div "Advanced" at bounding box center [159, 91] width 69 height 22
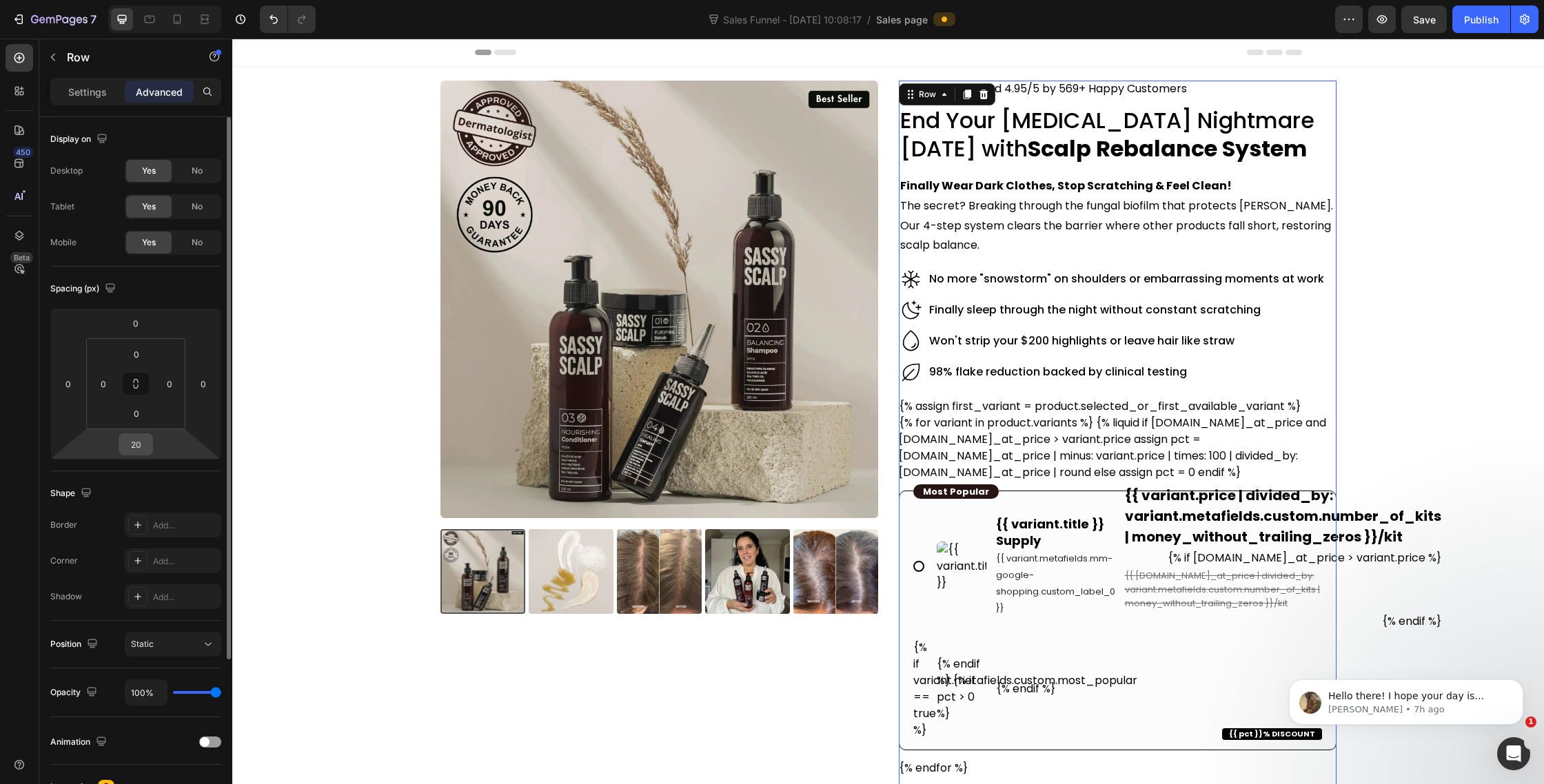
click at [133, 440] on input "20" at bounding box center [135, 445] width 28 height 21
type input "15"
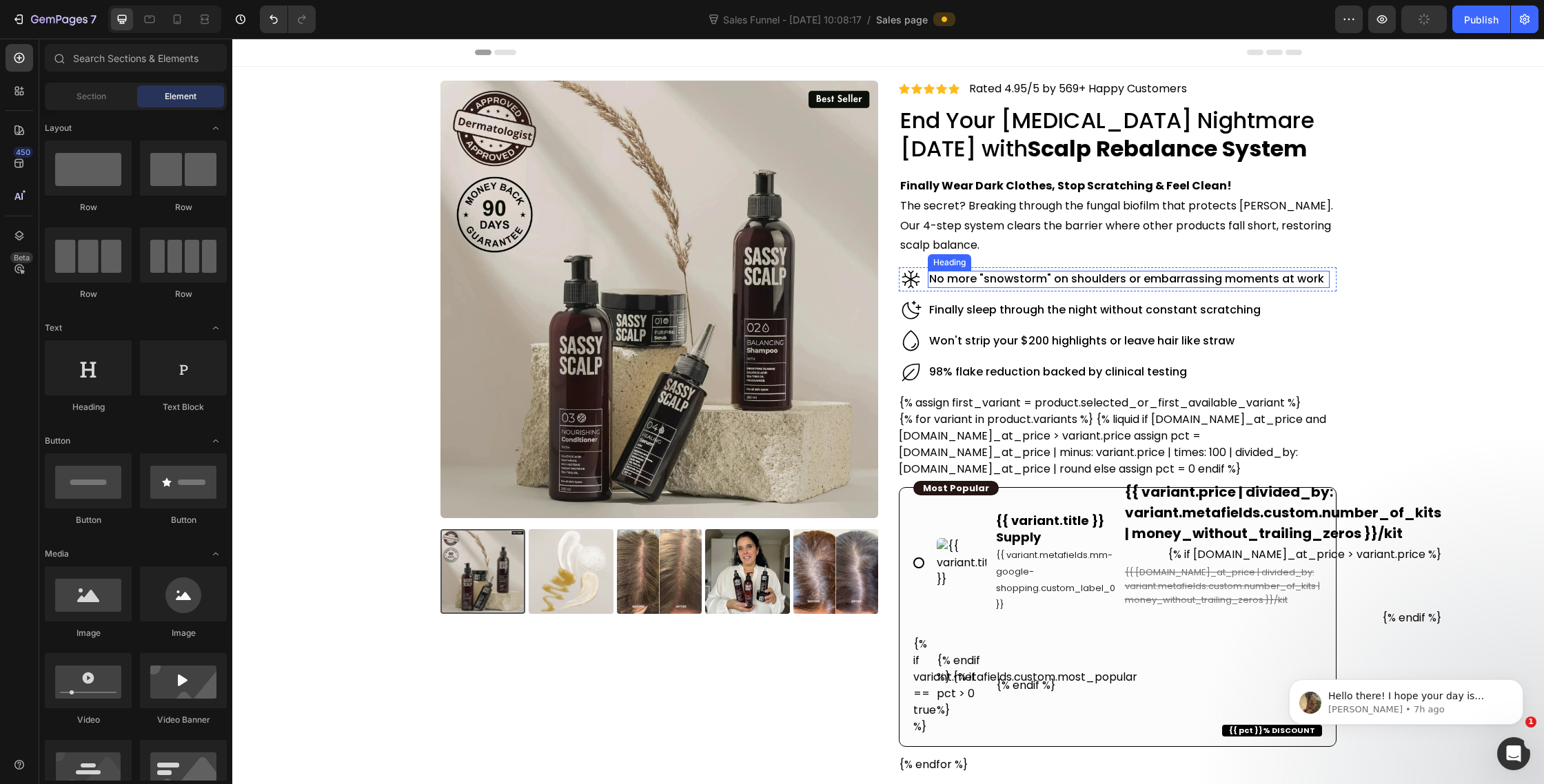
click at [1121, 277] on h2 "No more "snowstorm" on shoulders or embarrassing moments at work" at bounding box center [1129, 279] width 401 height 17
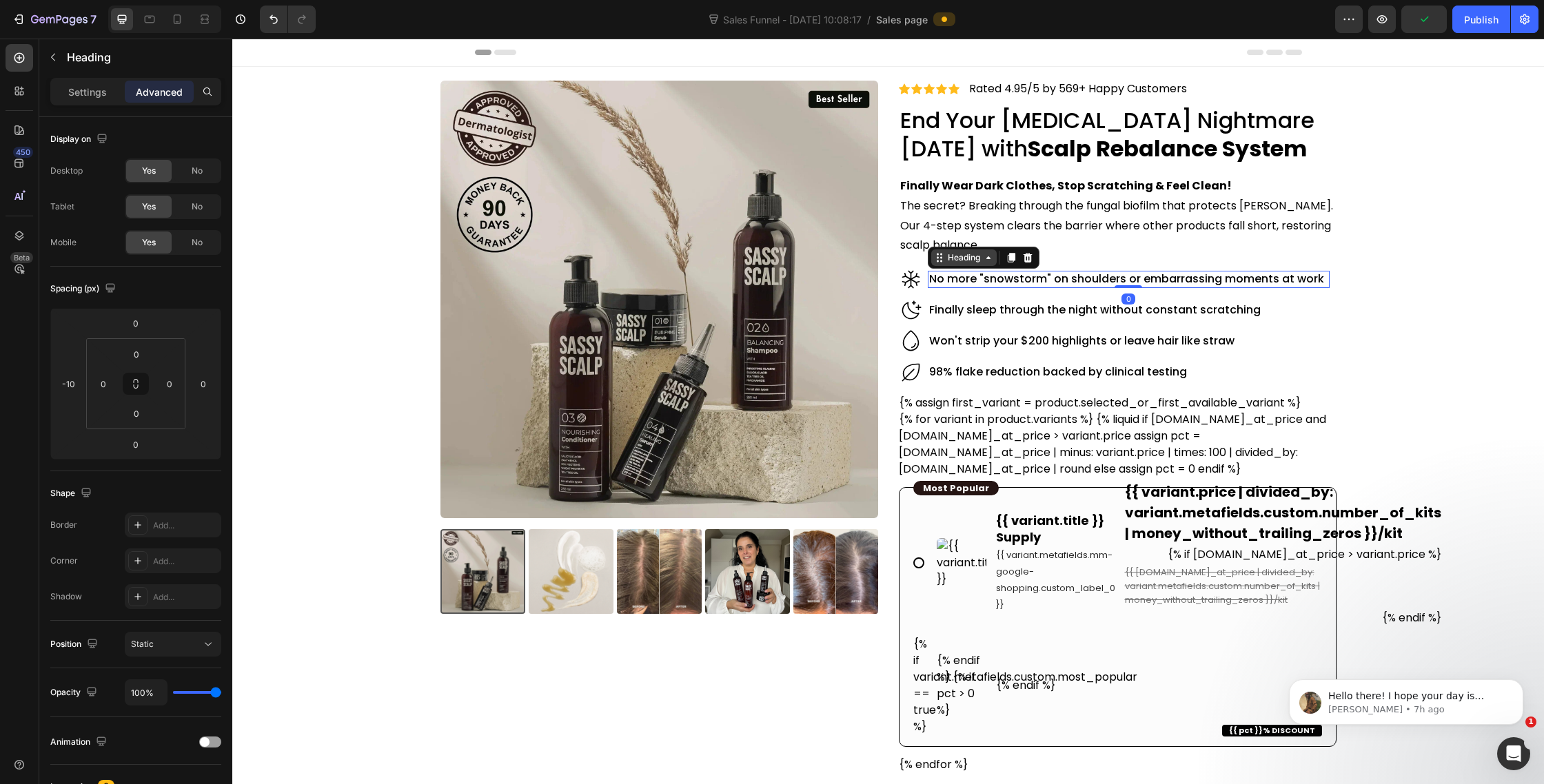
click at [972, 263] on div "Heading" at bounding box center [964, 258] width 38 height 13
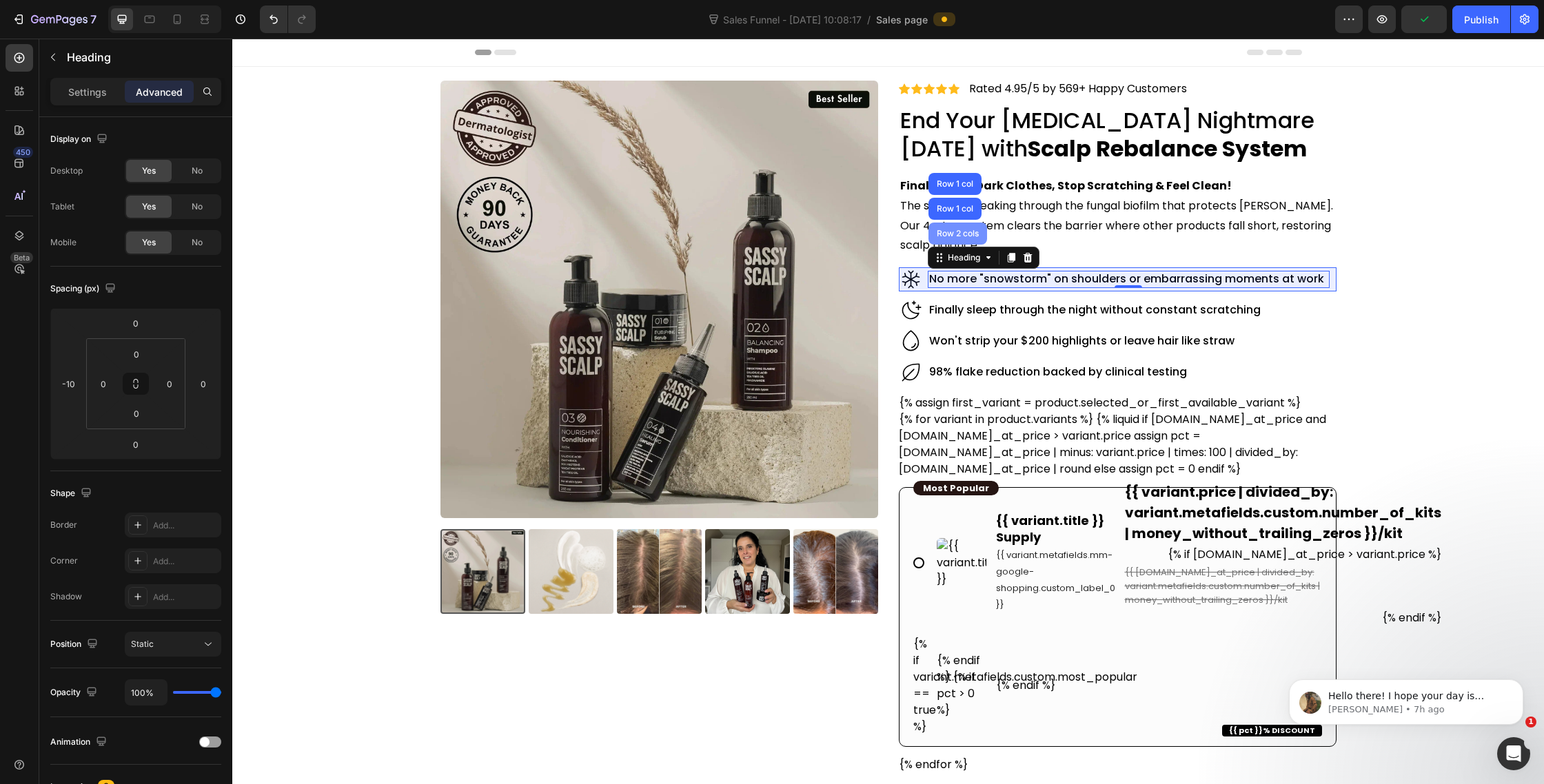
click at [965, 232] on div "Row 2 cols" at bounding box center [957, 234] width 47 height 8
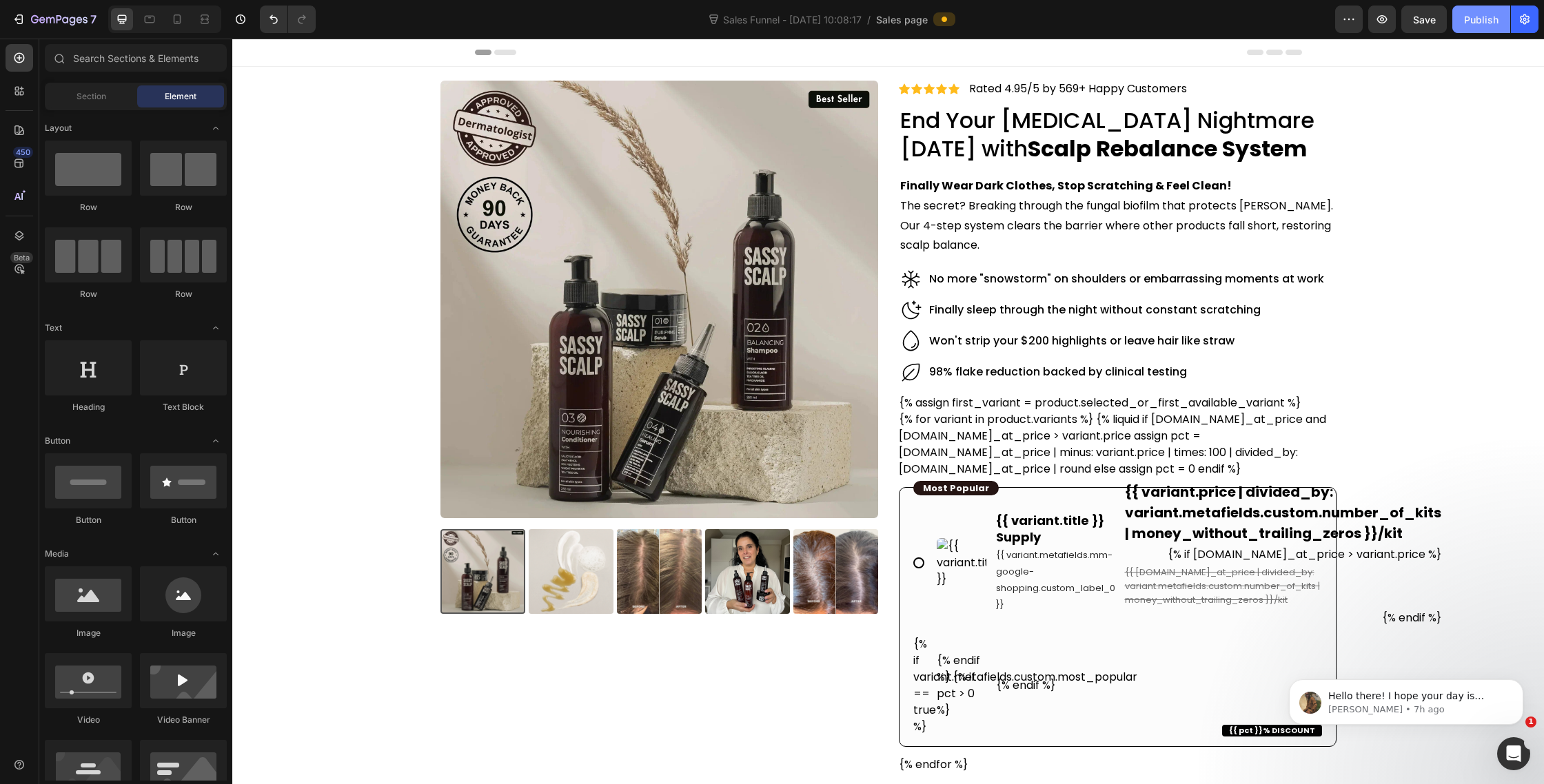
click at [1484, 16] on div "Publish" at bounding box center [1482, 20] width 35 height 14
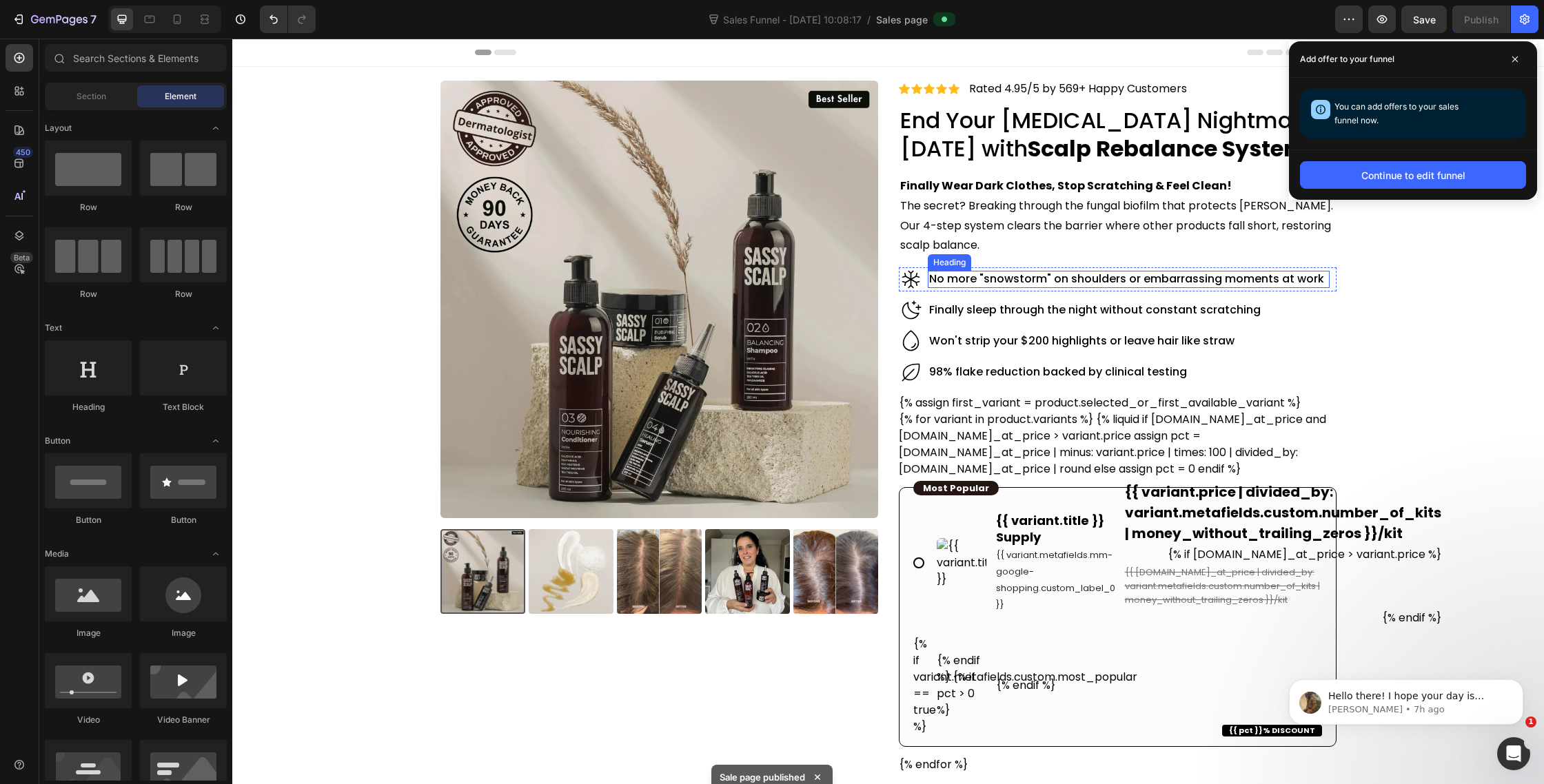
click at [1026, 279] on h2 "No more "snowstorm" on shoulders or embarrassing moments at work" at bounding box center [1129, 279] width 401 height 17
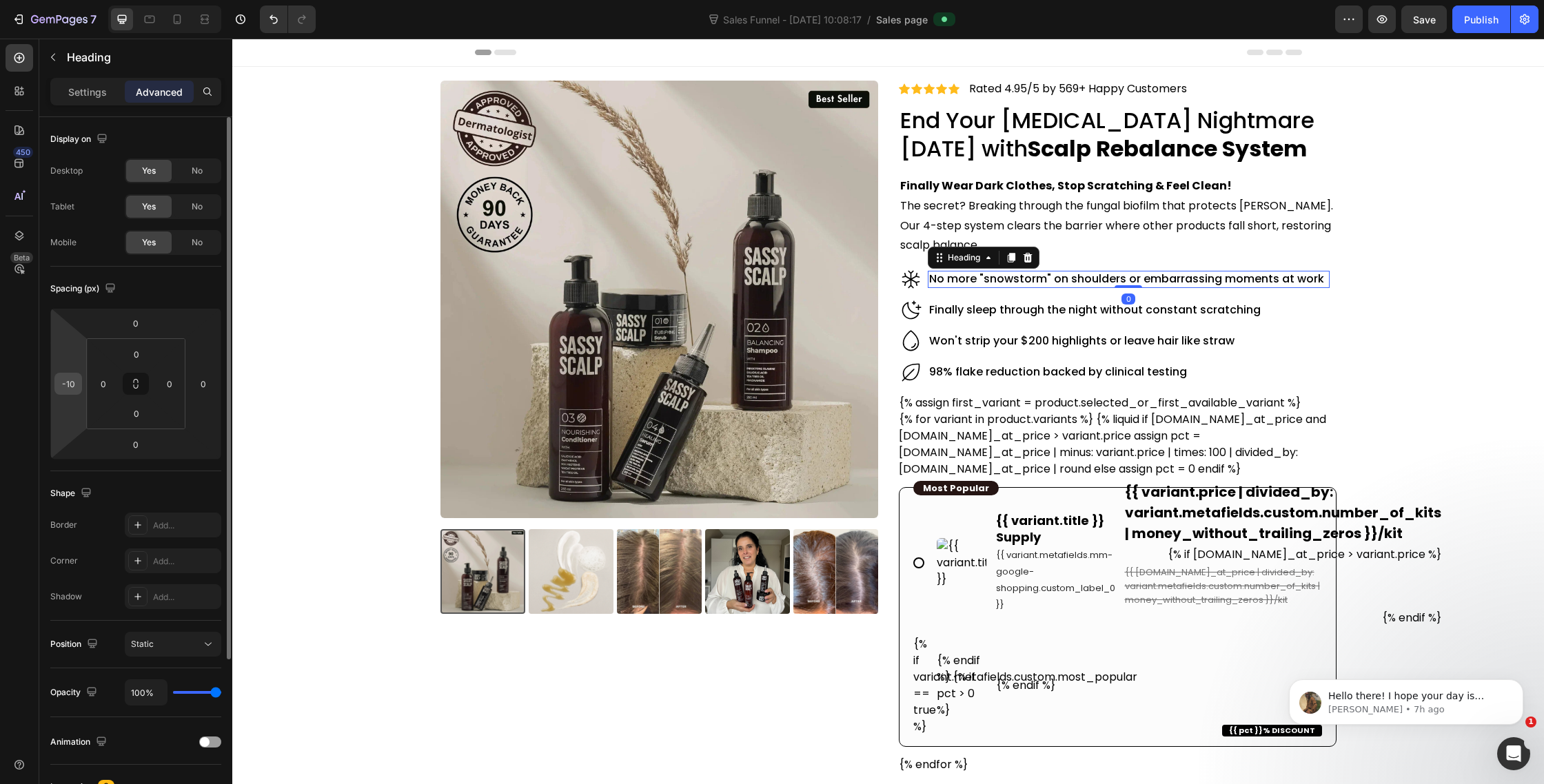
click at [74, 384] on input "-10" at bounding box center [68, 384] width 21 height 21
type input "-15"
click at [74, 384] on input "-15" at bounding box center [68, 384] width 21 height 21
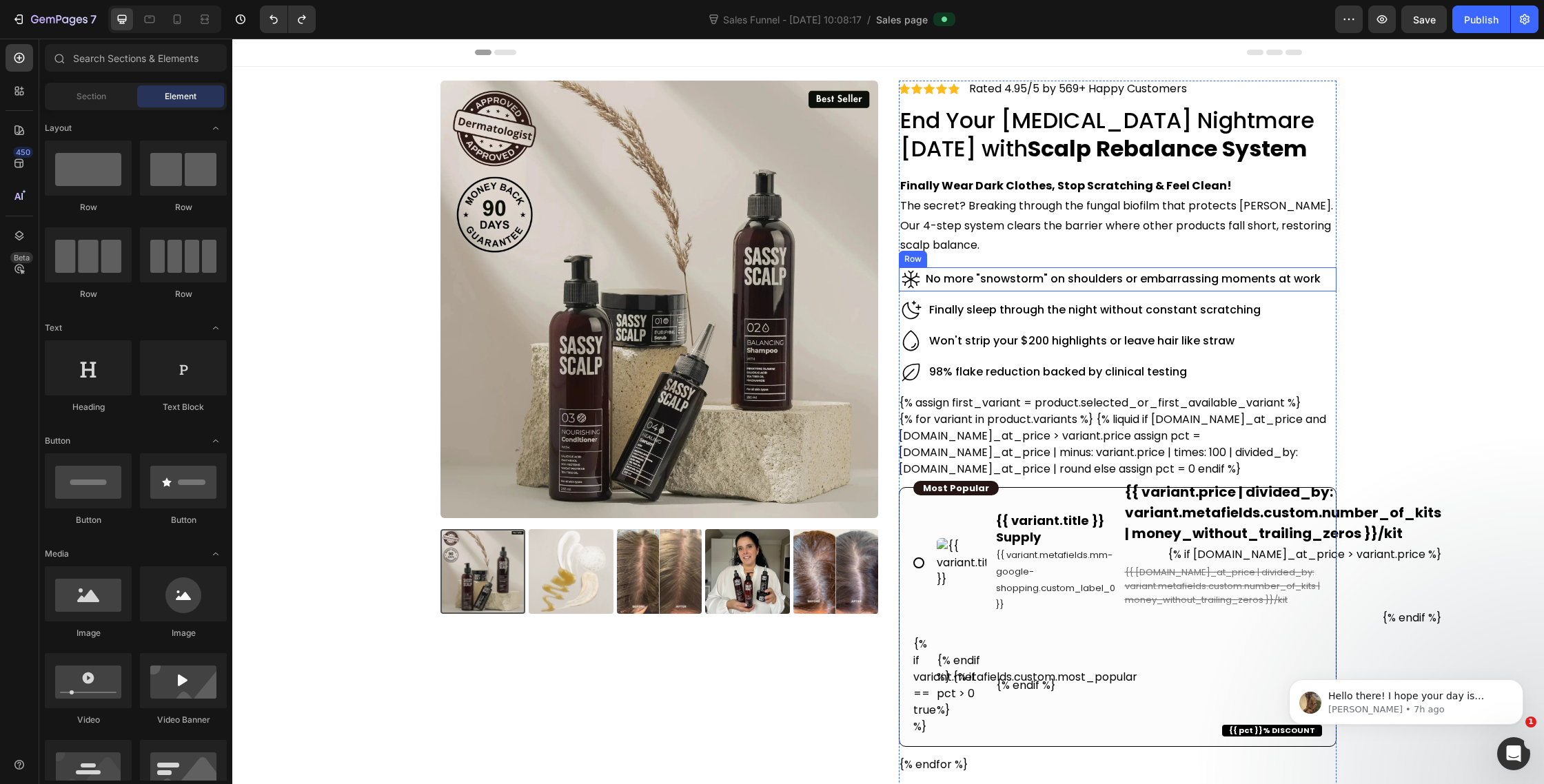
click at [999, 271] on h2 "No more "snowstorm" on shoulders or embarrassing moments at work" at bounding box center [1125, 279] width 401 height 17
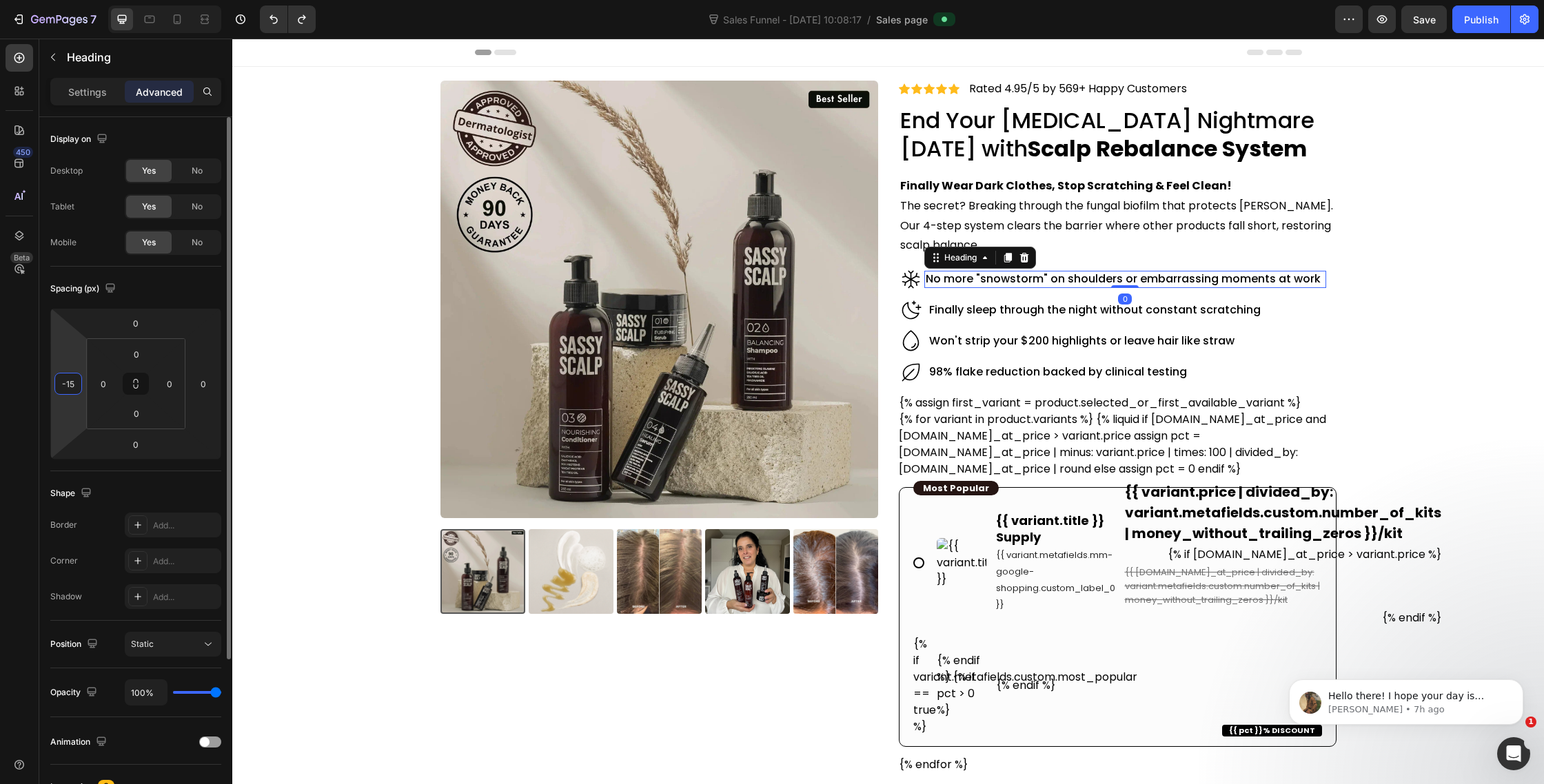
click at [68, 387] on input "-15" at bounding box center [68, 384] width 21 height 21
type input "-10"
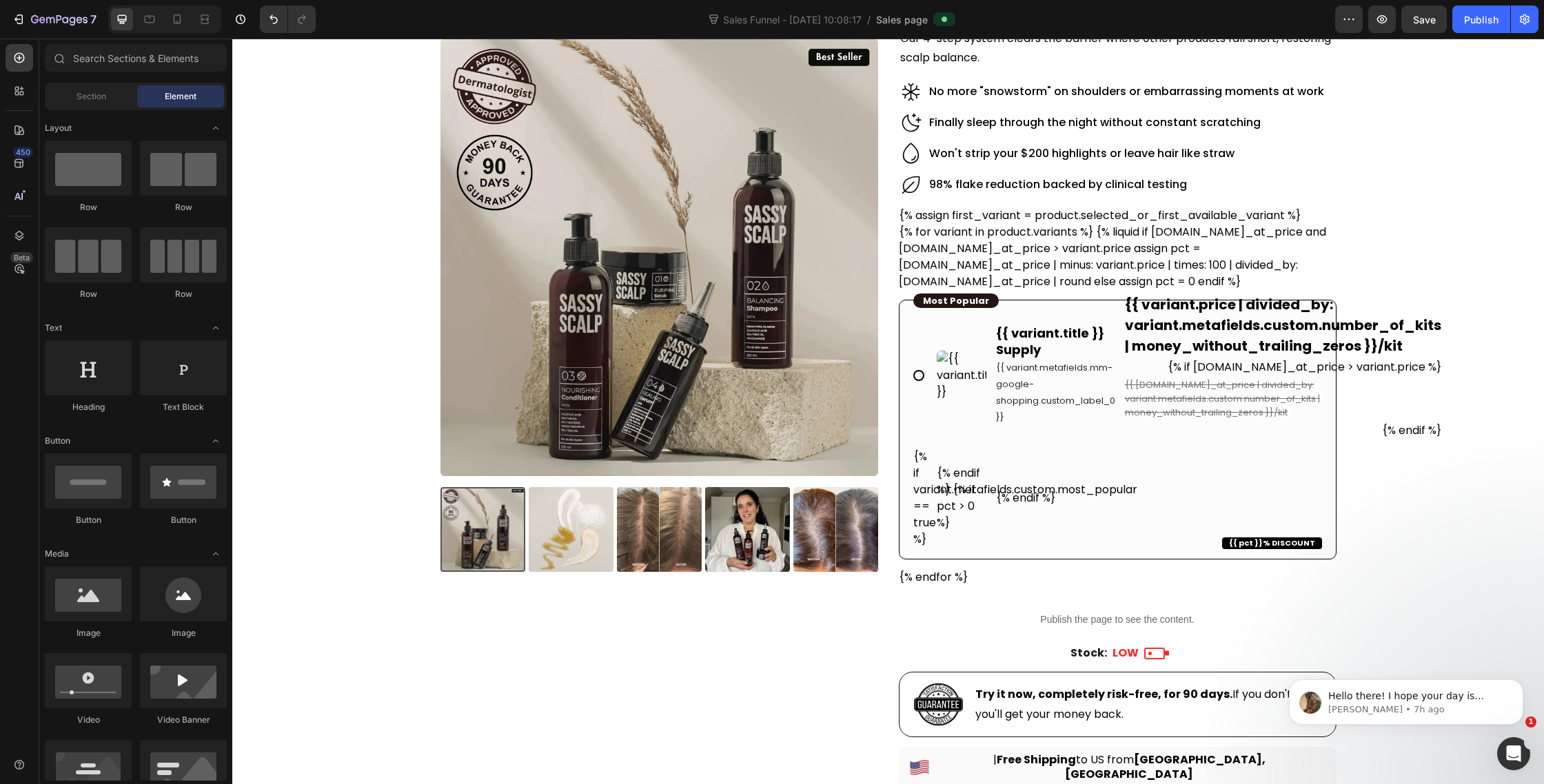
scroll to position [404, 0]
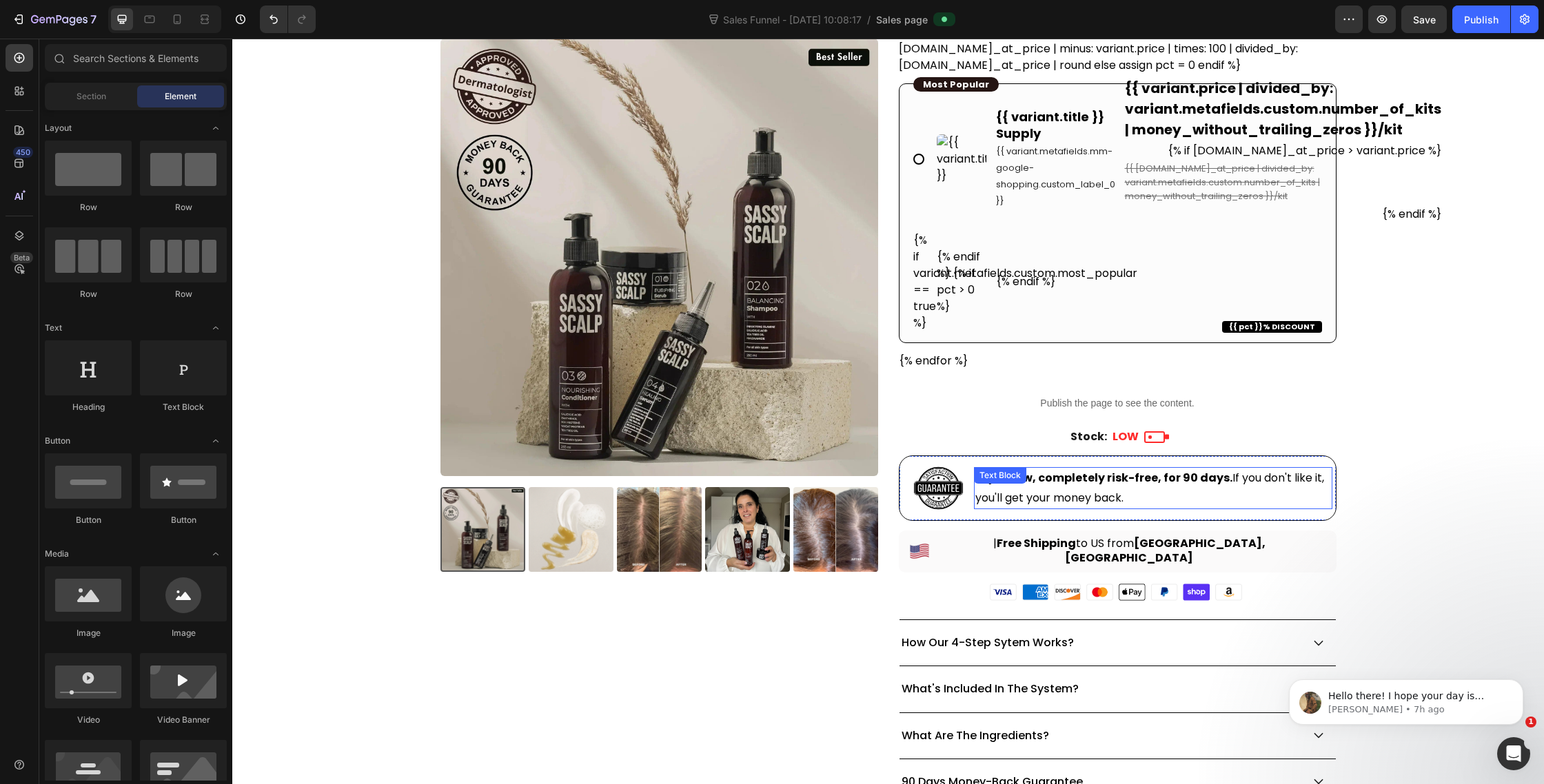
click at [1093, 476] on strong "Try it now, completely risk-free, for 90 days." at bounding box center [1104, 478] width 257 height 16
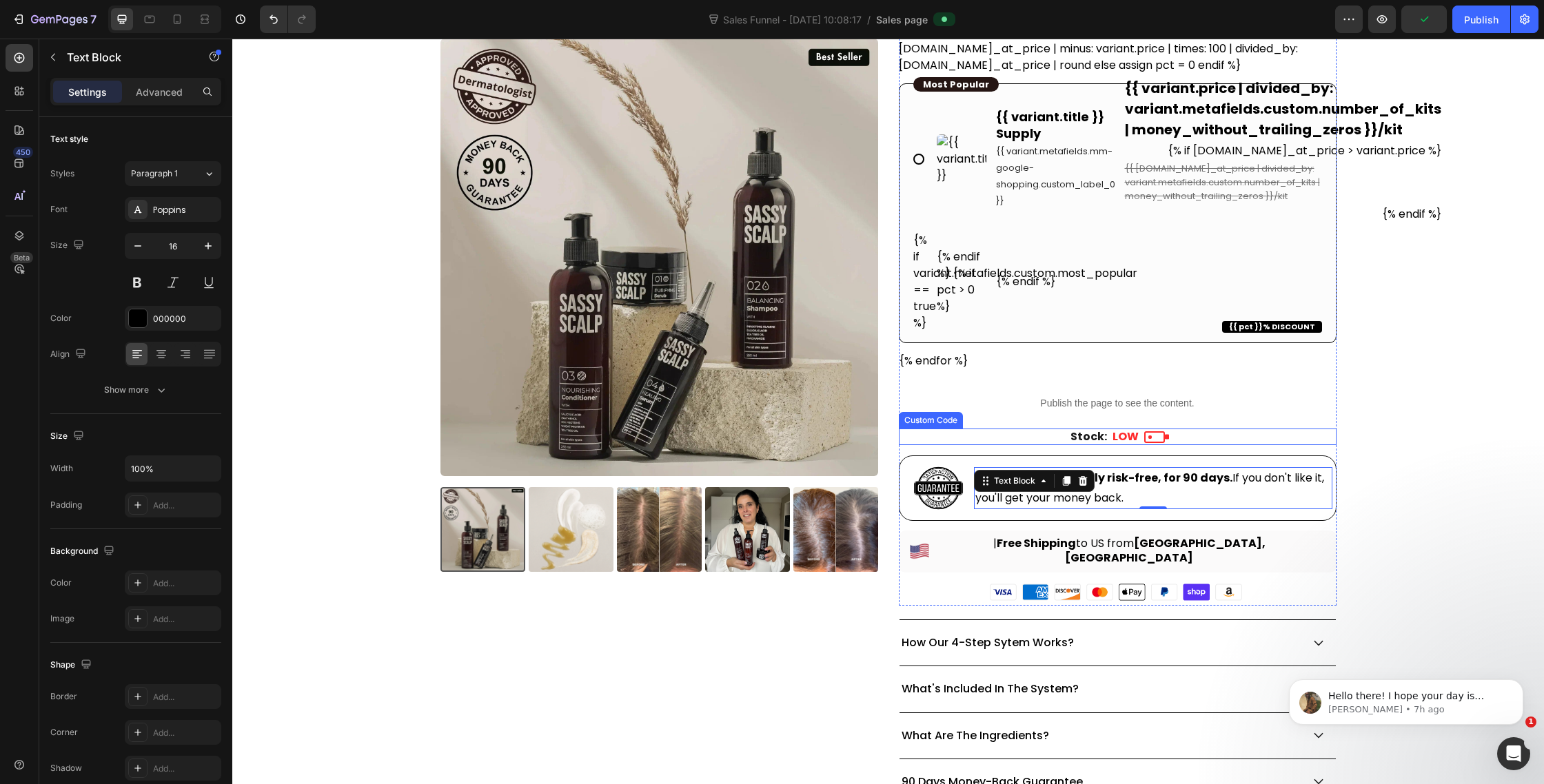
click at [1106, 433] on b "Stock:" at bounding box center [1089, 436] width 37 height 16
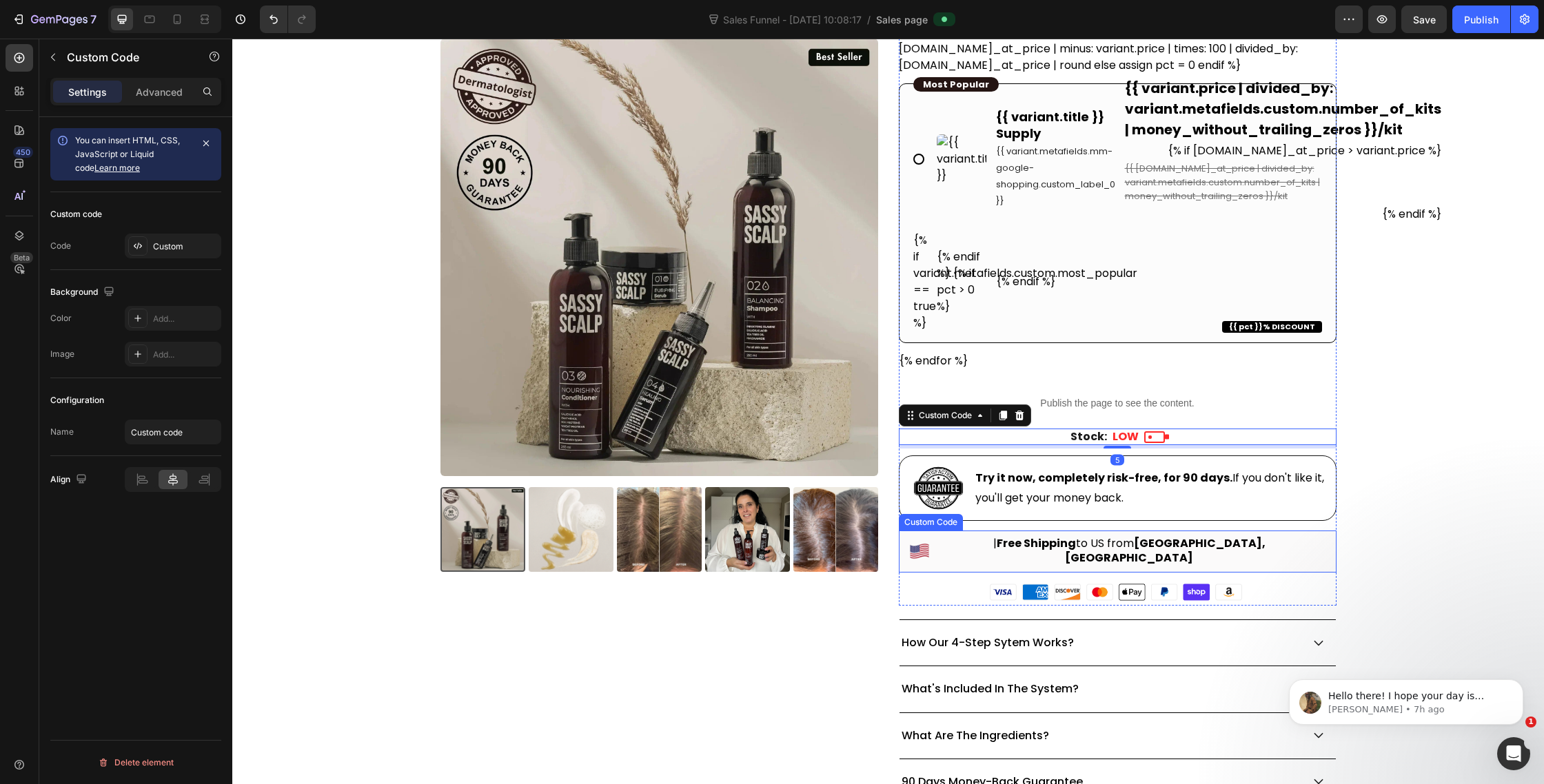
click at [1076, 543] on b "Free Shipping" at bounding box center [1037, 543] width 80 height 16
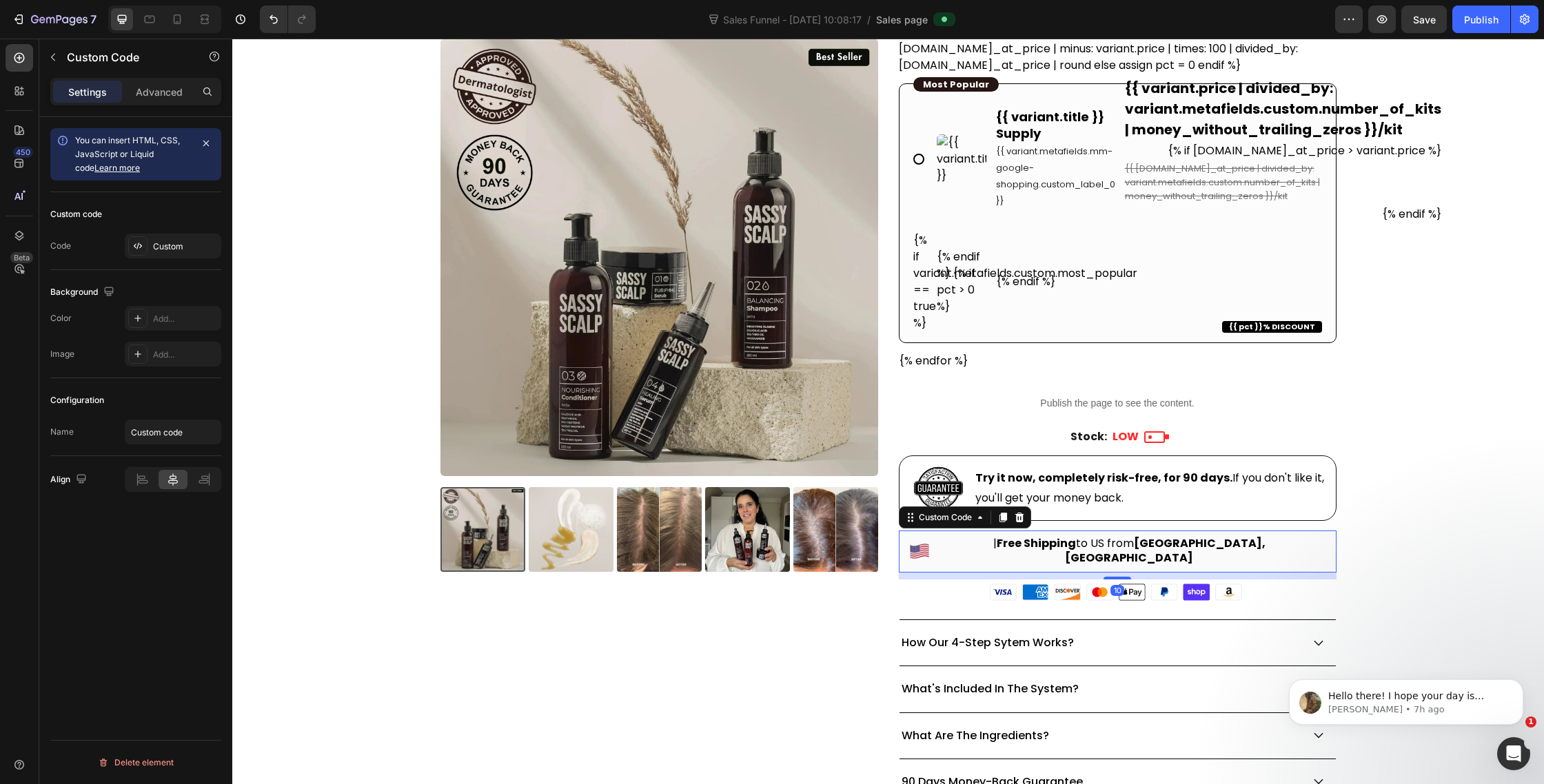
click at [1107, 553] on div "| Free Shipping to US from Chicago, IL" at bounding box center [1117, 552] width 438 height 42
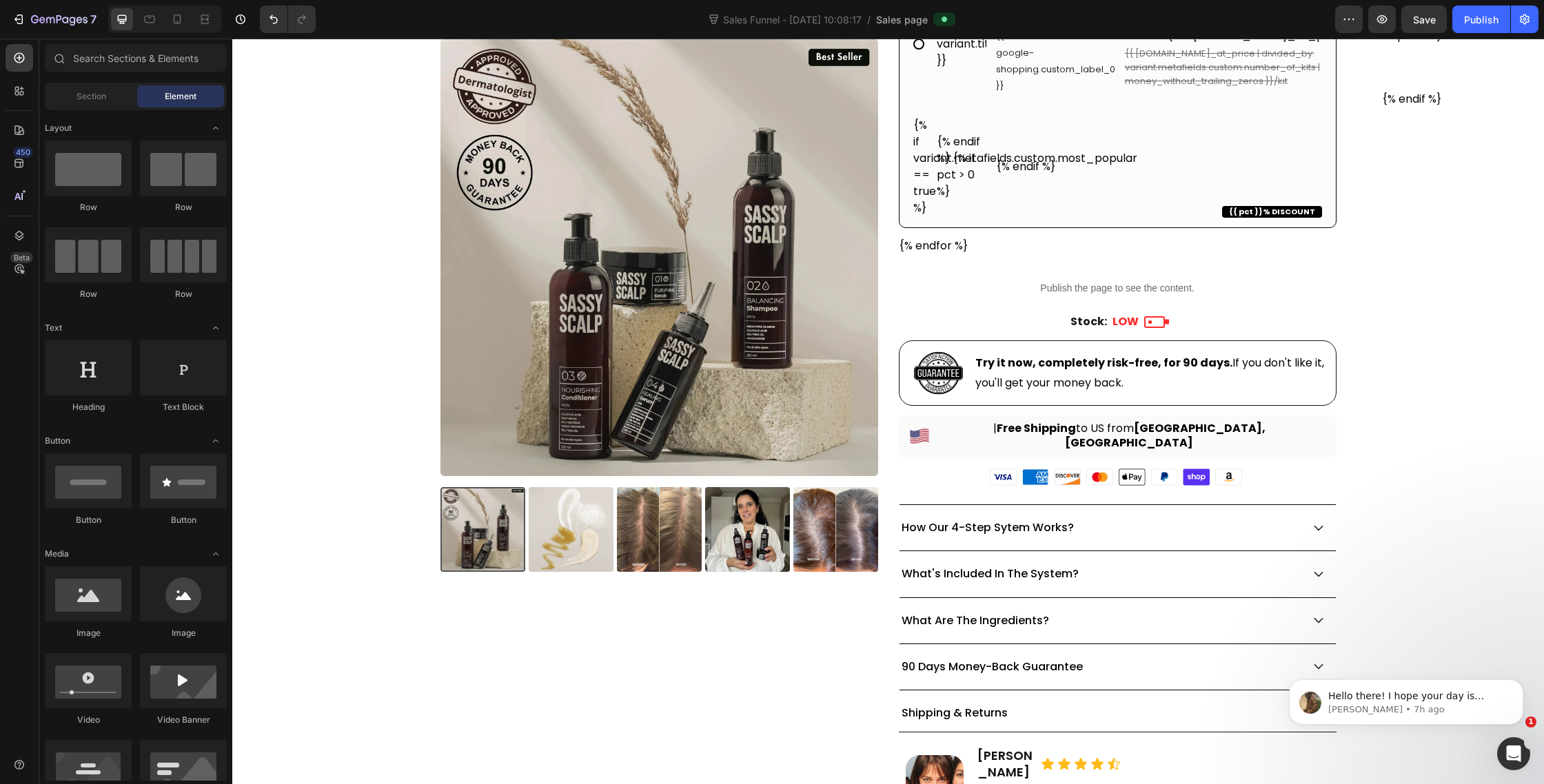
scroll to position [637, 0]
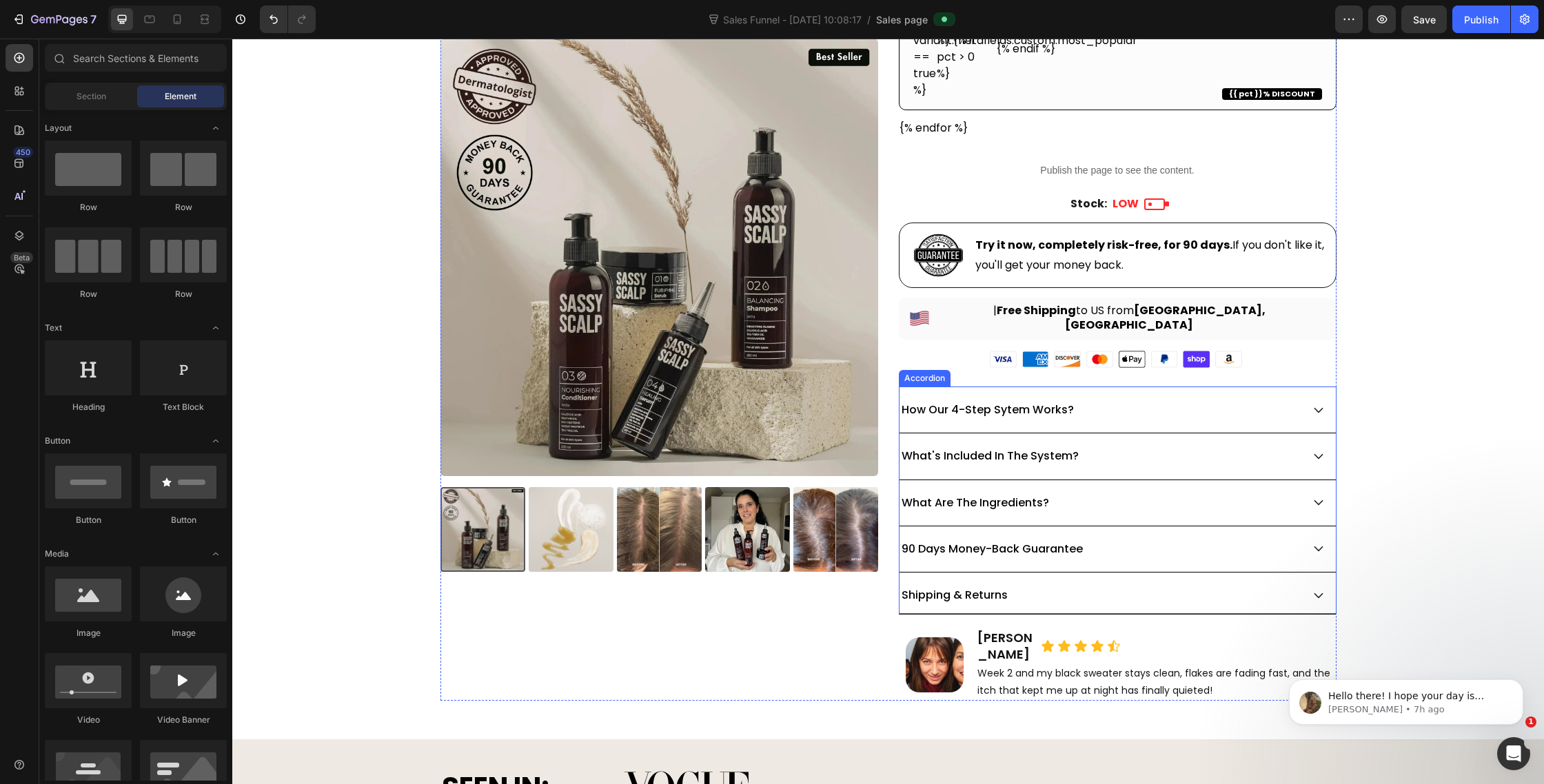
click at [999, 403] on p "How Our 4-Step Sytem Works?" at bounding box center [987, 409] width 172 height 13
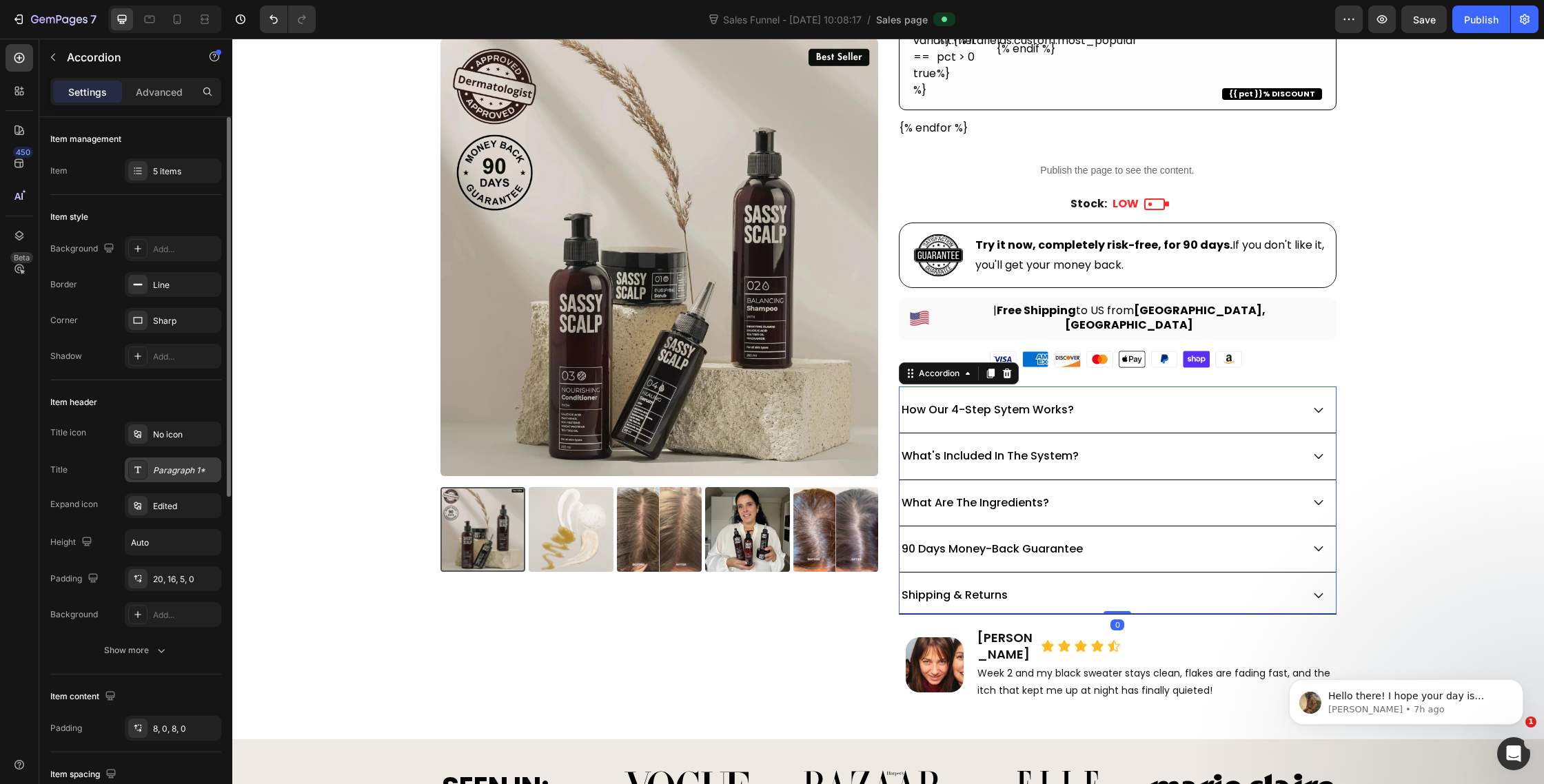
click at [134, 475] on icon at bounding box center [137, 469] width 11 height 11
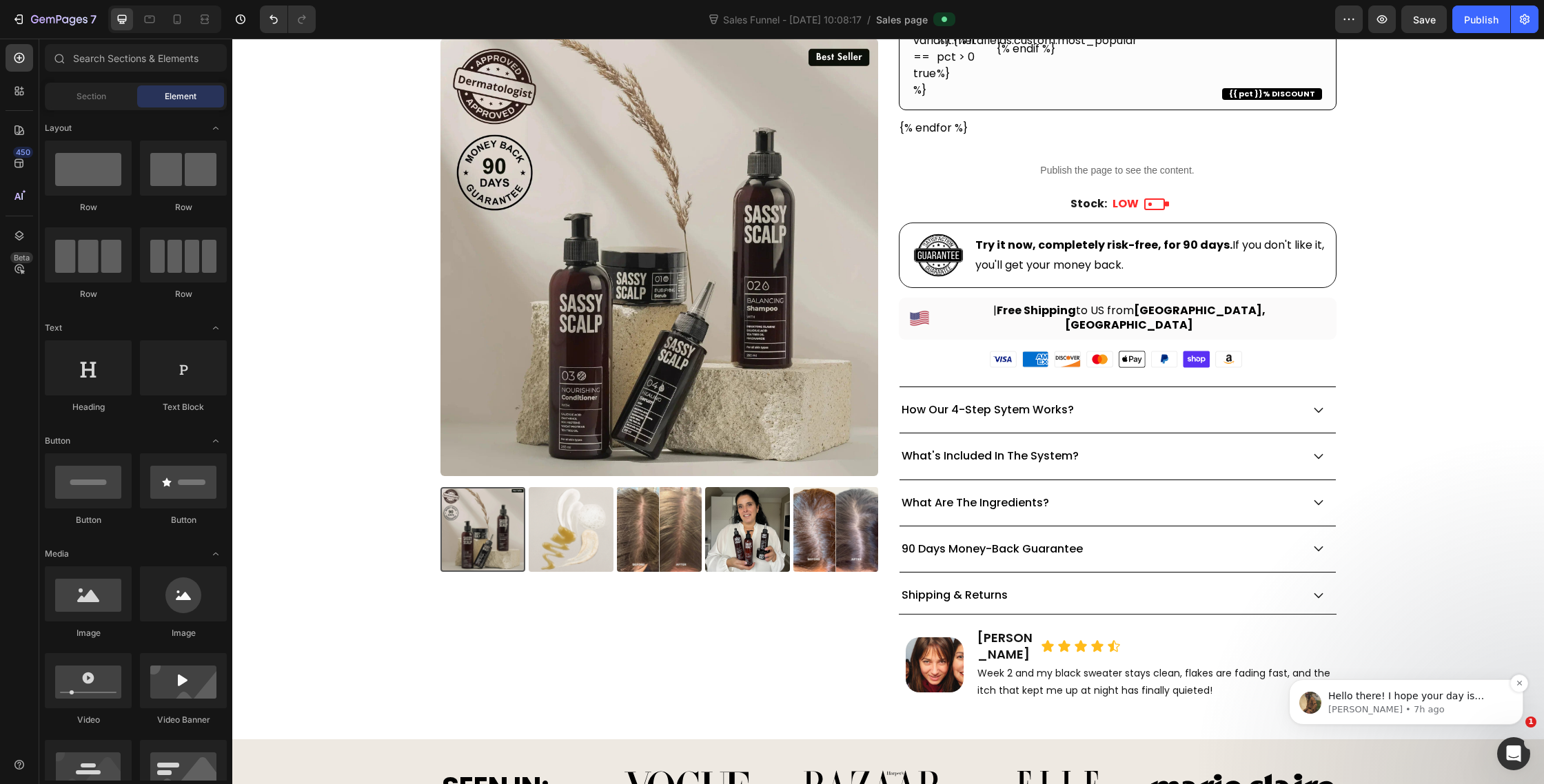
click at [1441, 711] on p "Abraham • 7h ago" at bounding box center [1417, 710] width 178 height 13
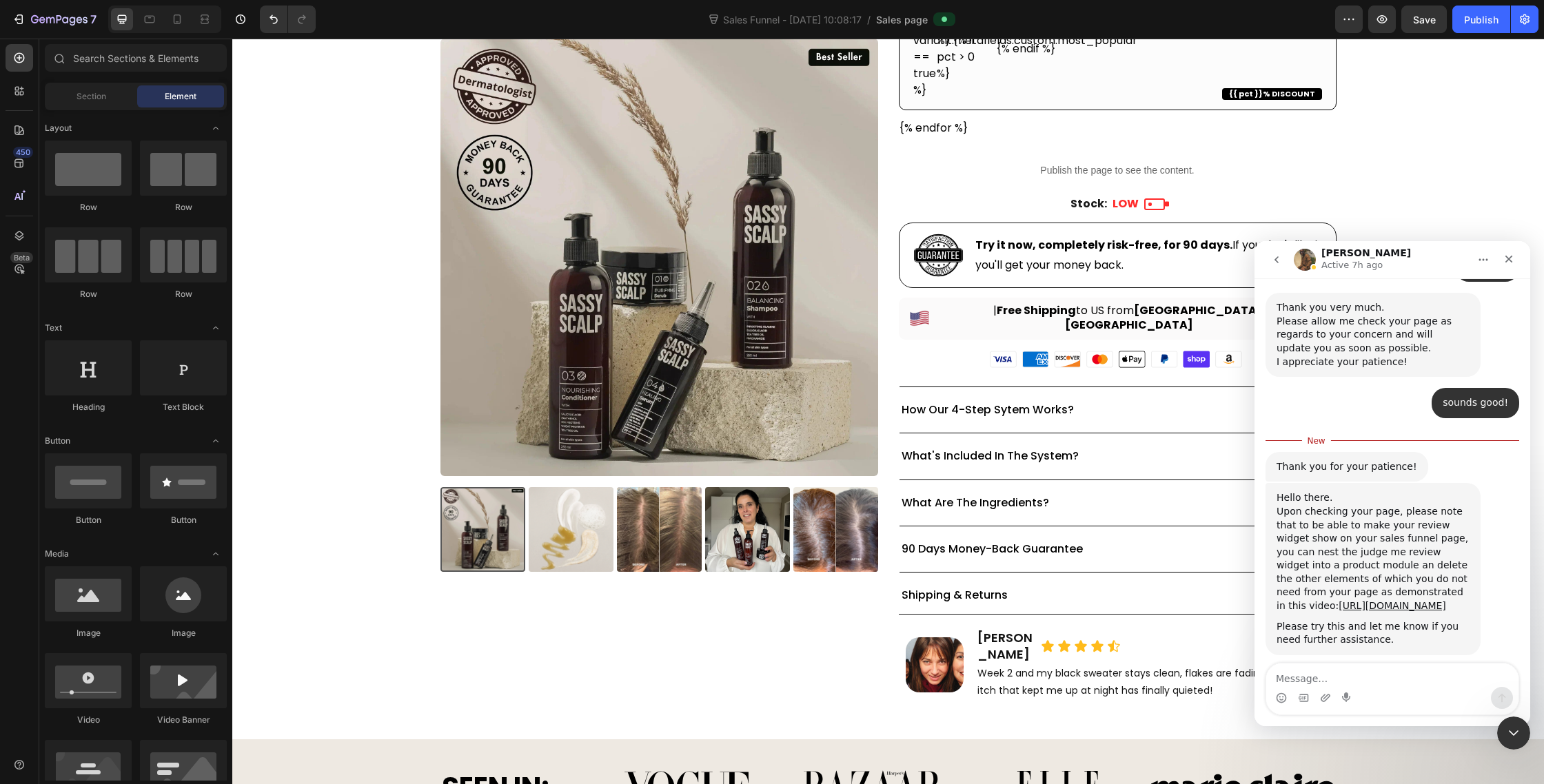
scroll to position [1548, 0]
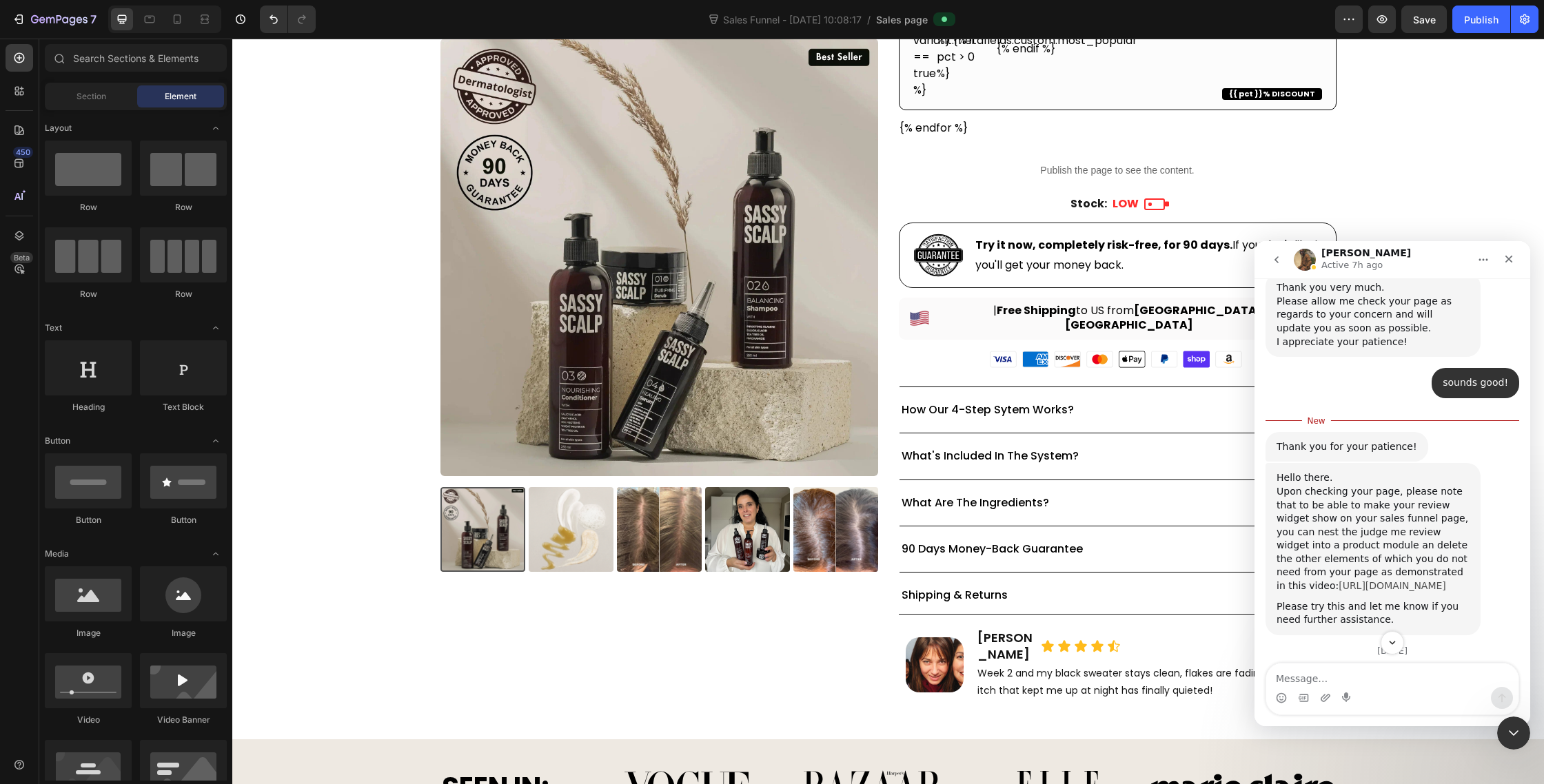
click at [1385, 580] on link "[URL][DOMAIN_NAME]" at bounding box center [1392, 586] width 107 height 11
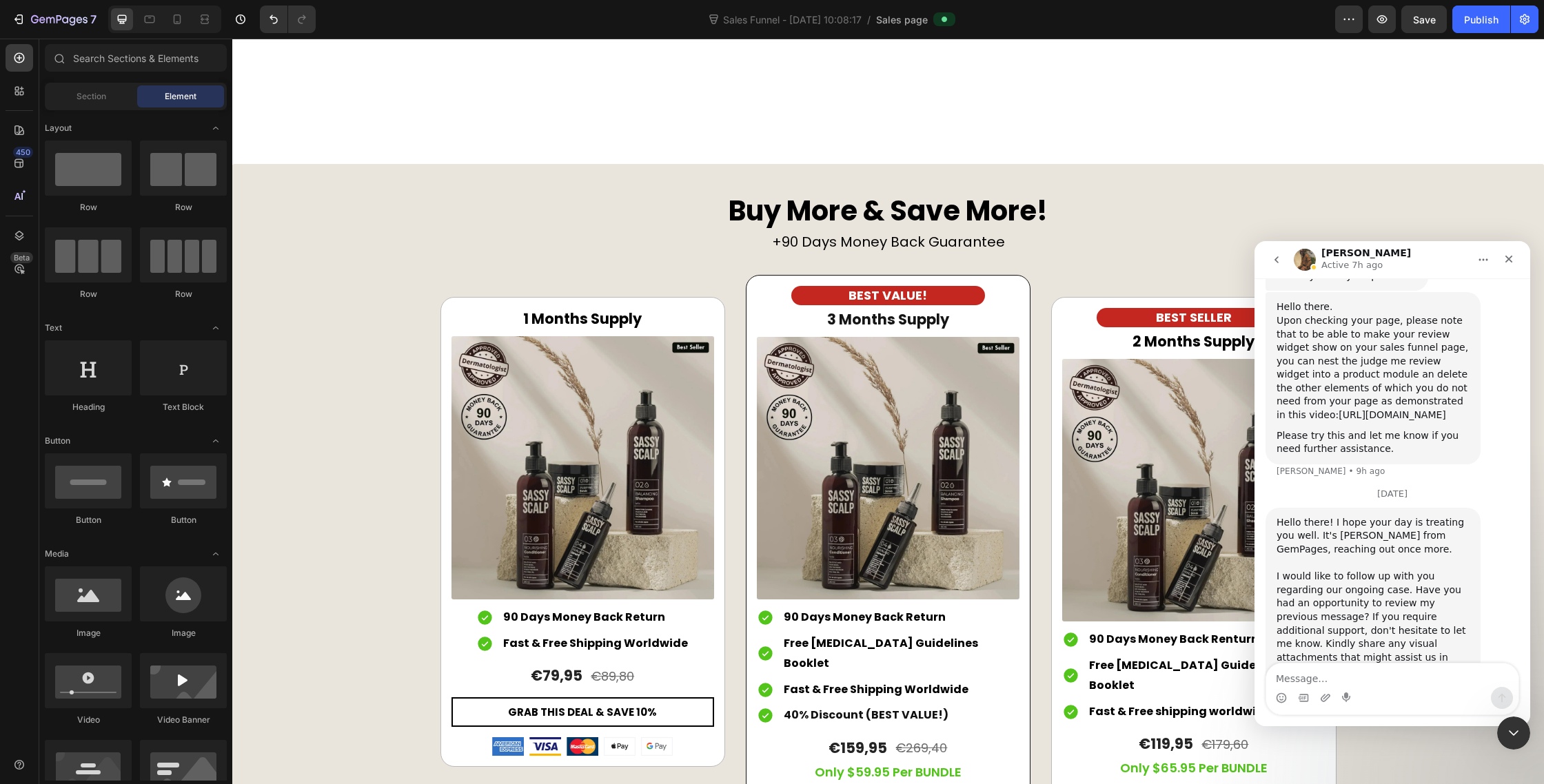
scroll to position [7212, 0]
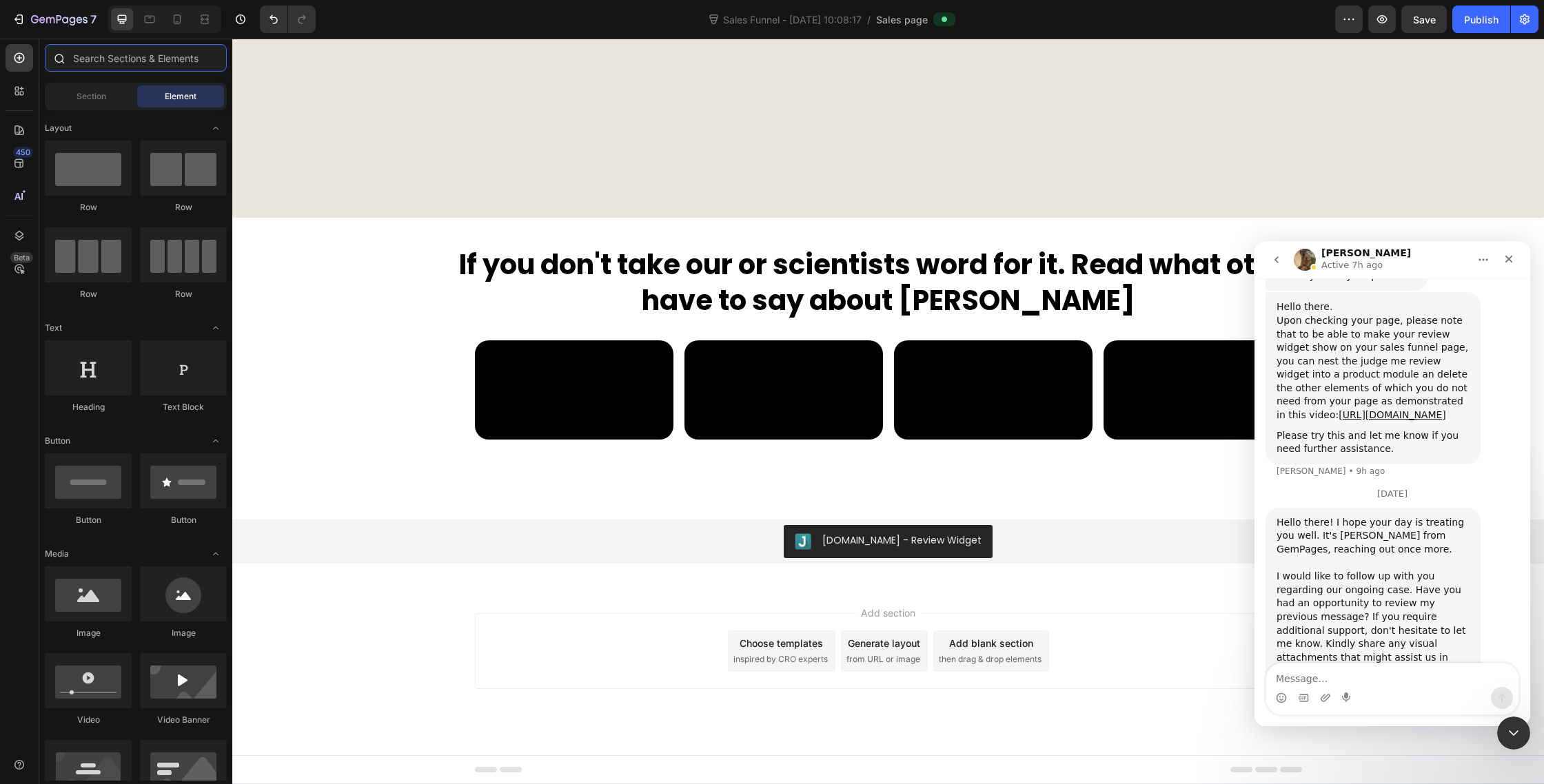
click at [101, 62] on input "text" at bounding box center [136, 58] width 182 height 28
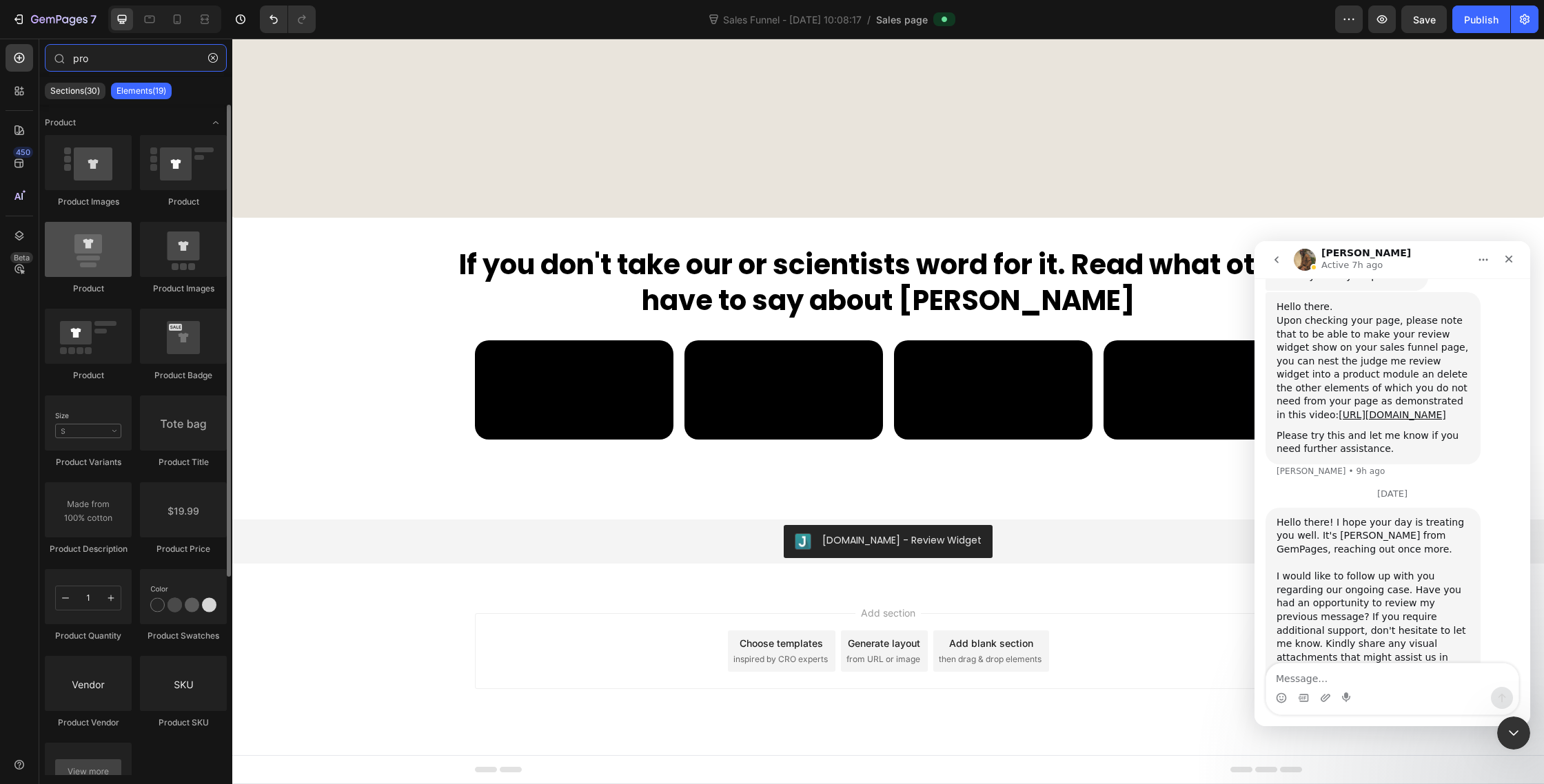
type input "pro"
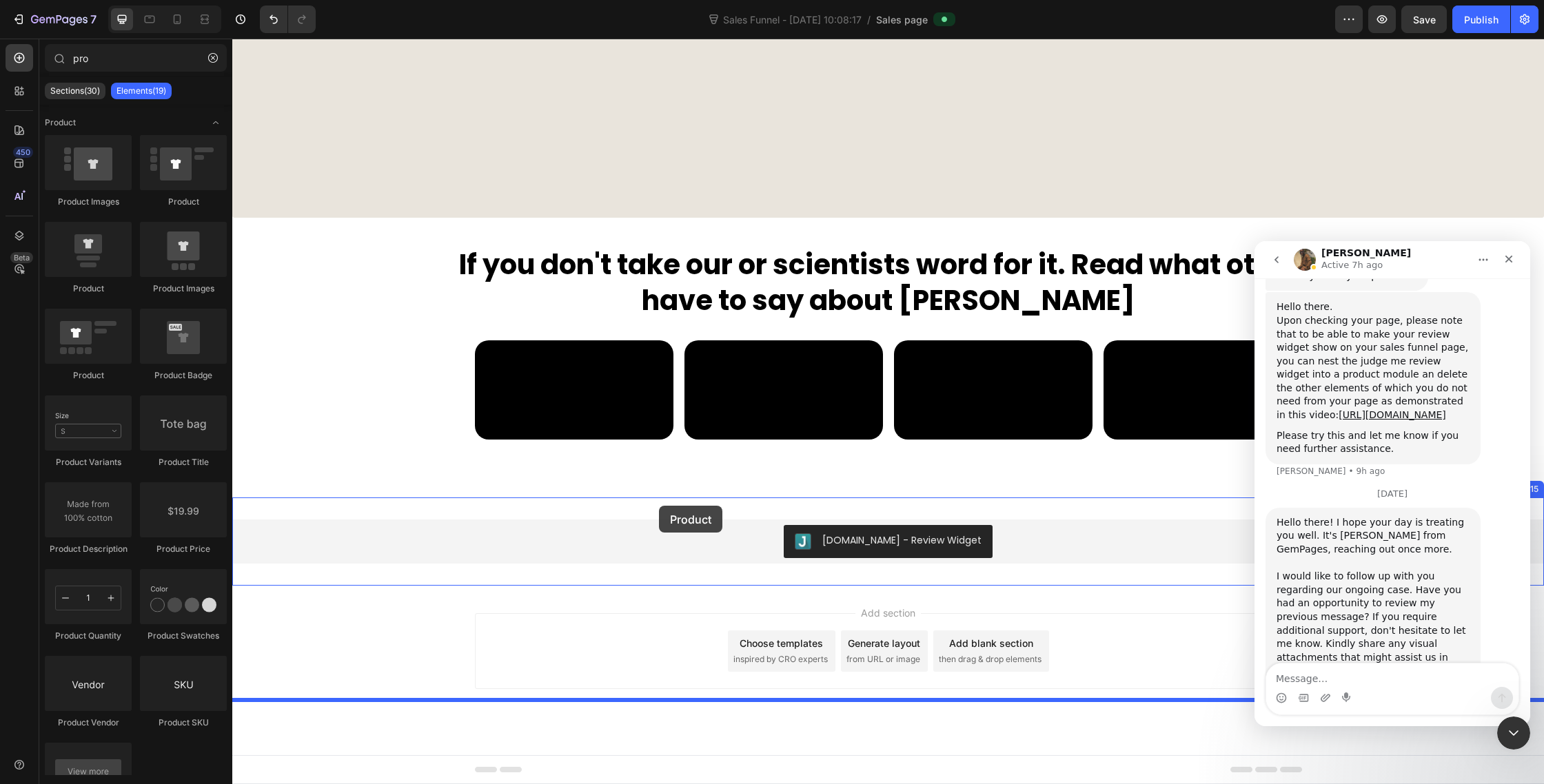
drag, startPoint x: 330, startPoint y: 296, endPoint x: 659, endPoint y: 505, distance: 389.8
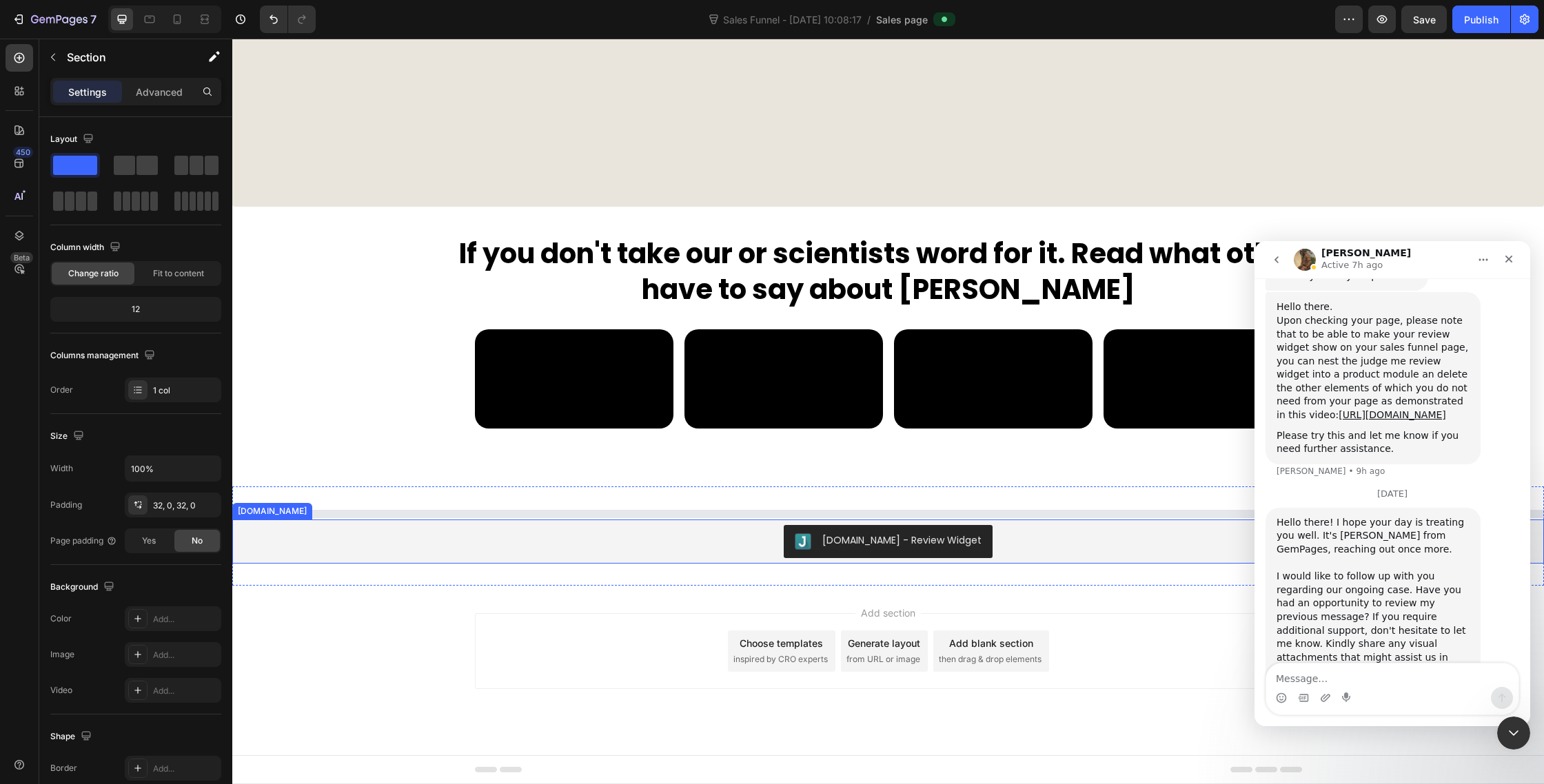
click at [658, 560] on div "Judge.me - Review Widget Judge.me" at bounding box center [888, 535] width 1312 height 55
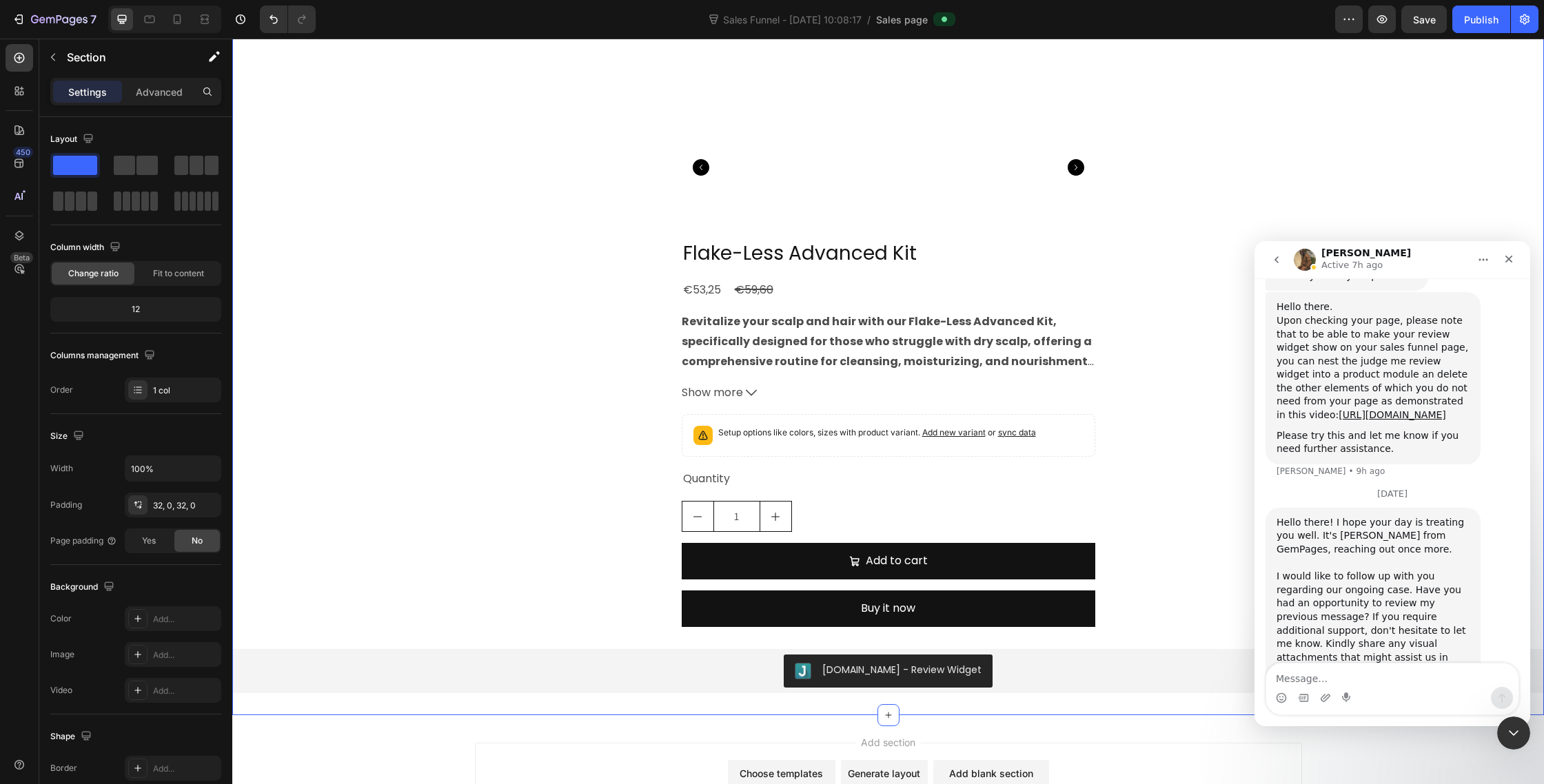
scroll to position [8152, 0]
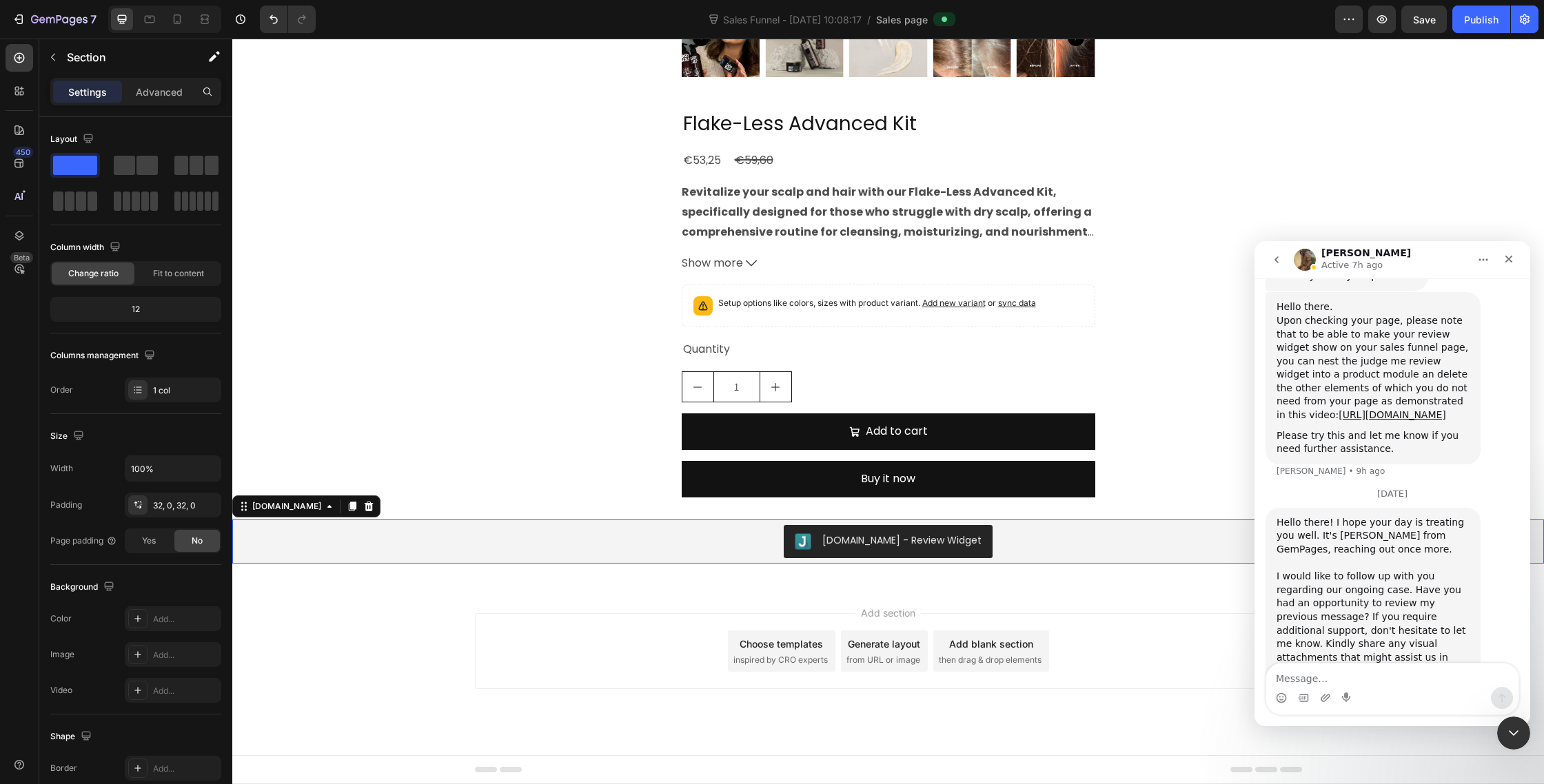
click at [684, 553] on div "[DOMAIN_NAME] - Review Widget" at bounding box center [888, 541] width 1301 height 33
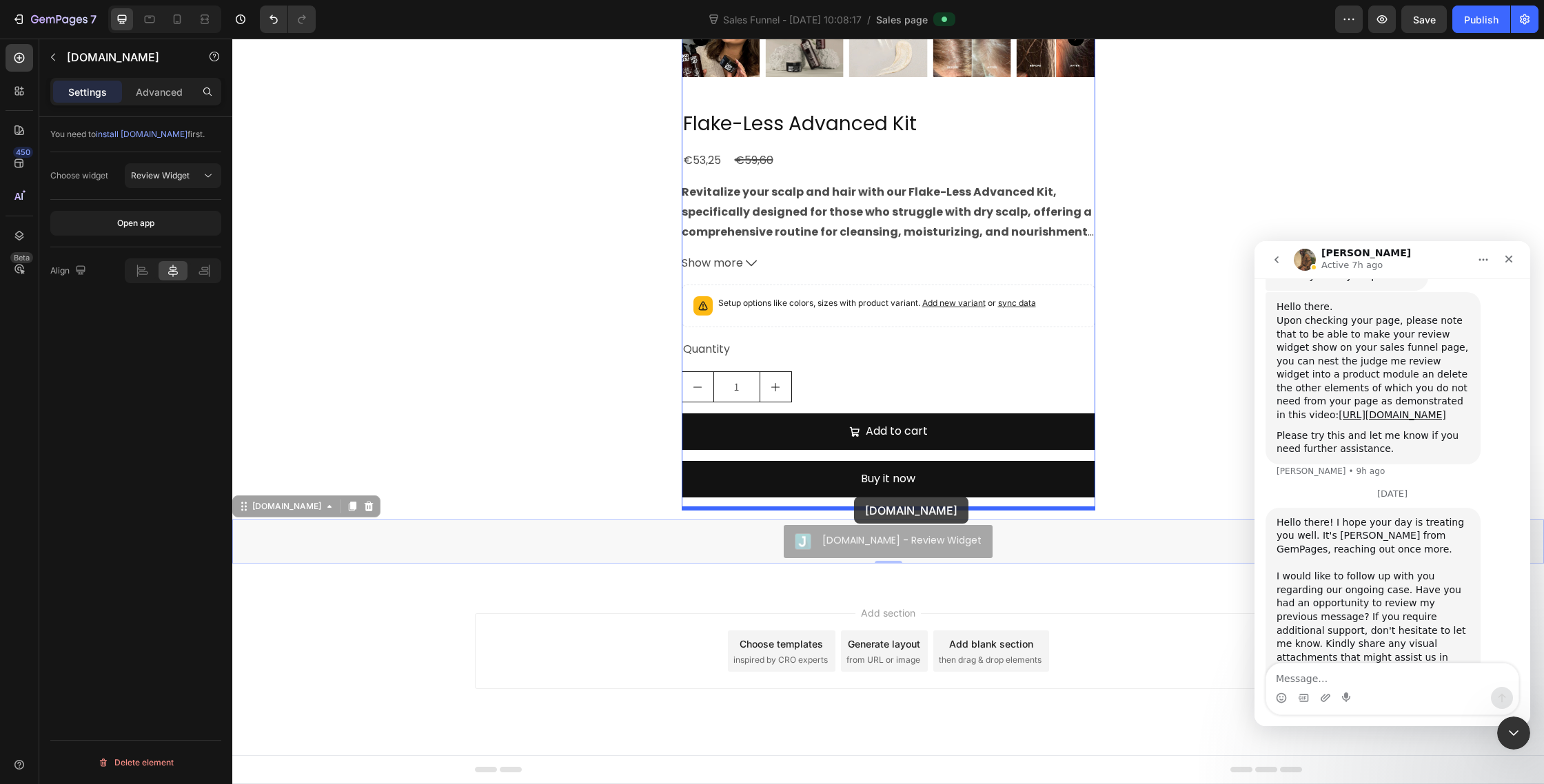
drag, startPoint x: 245, startPoint y: 506, endPoint x: 854, endPoint y: 497, distance: 609.1
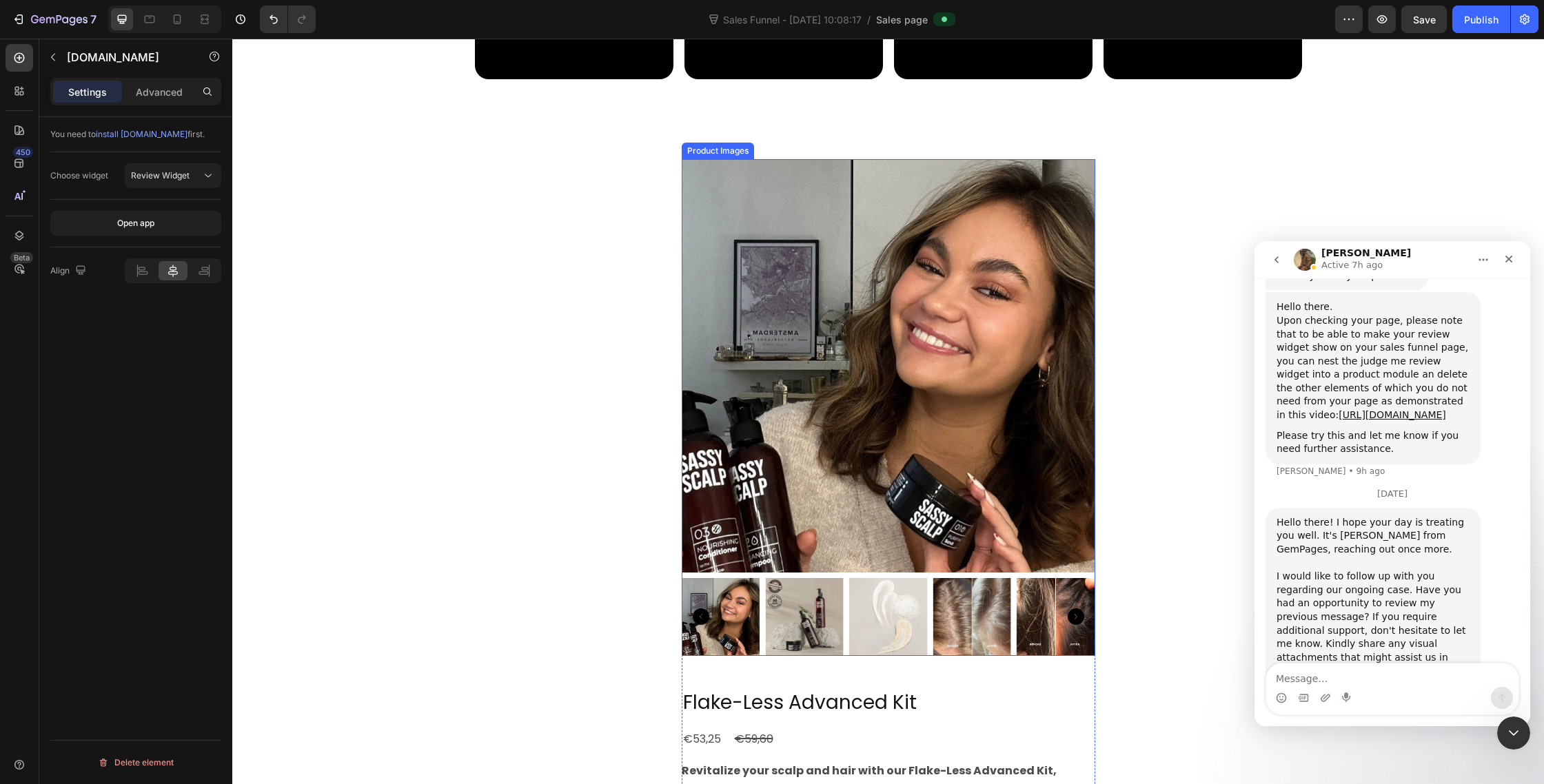
scroll to position [7411, 0]
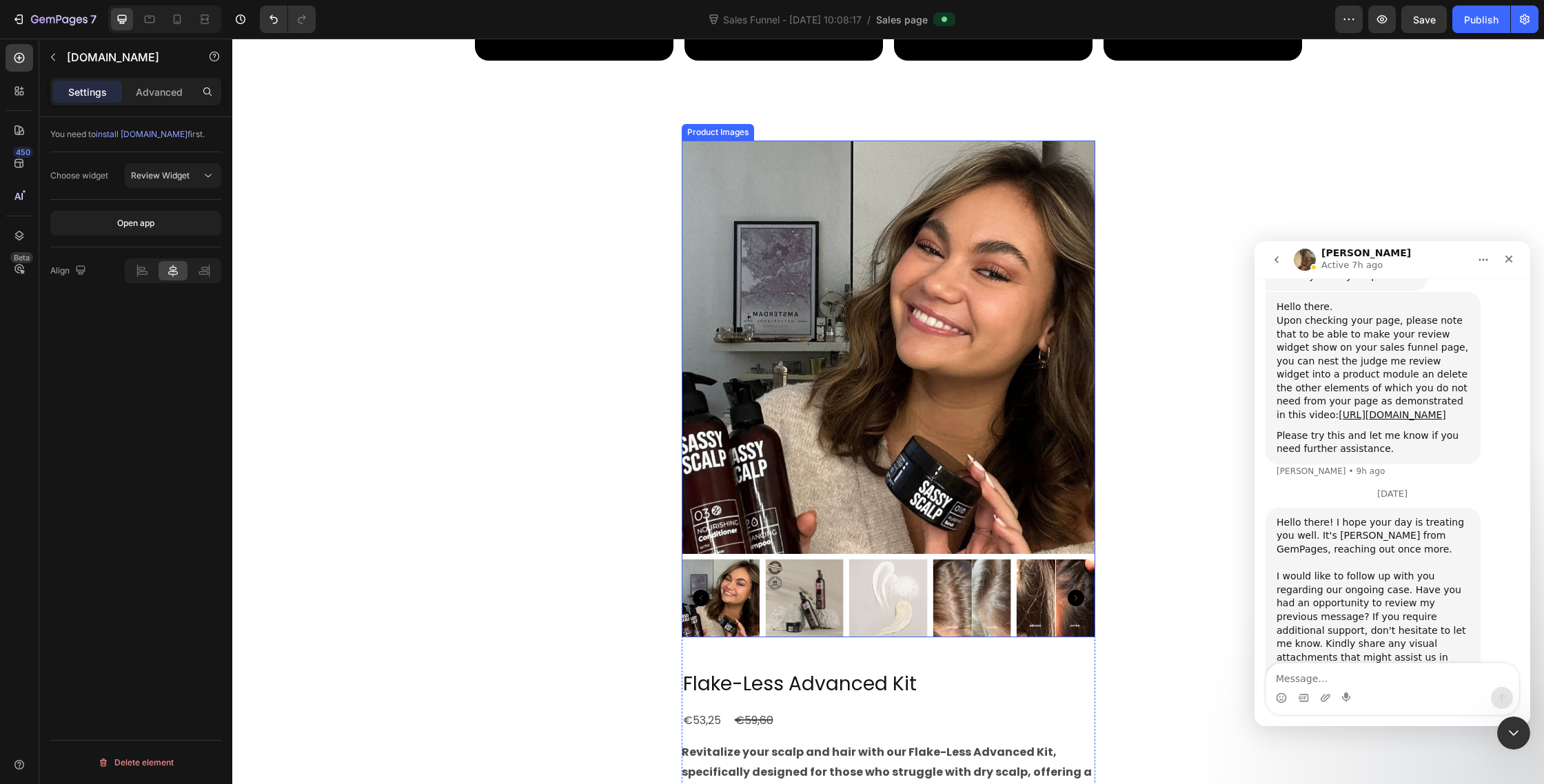
click at [920, 439] on img at bounding box center [888, 347] width 414 height 414
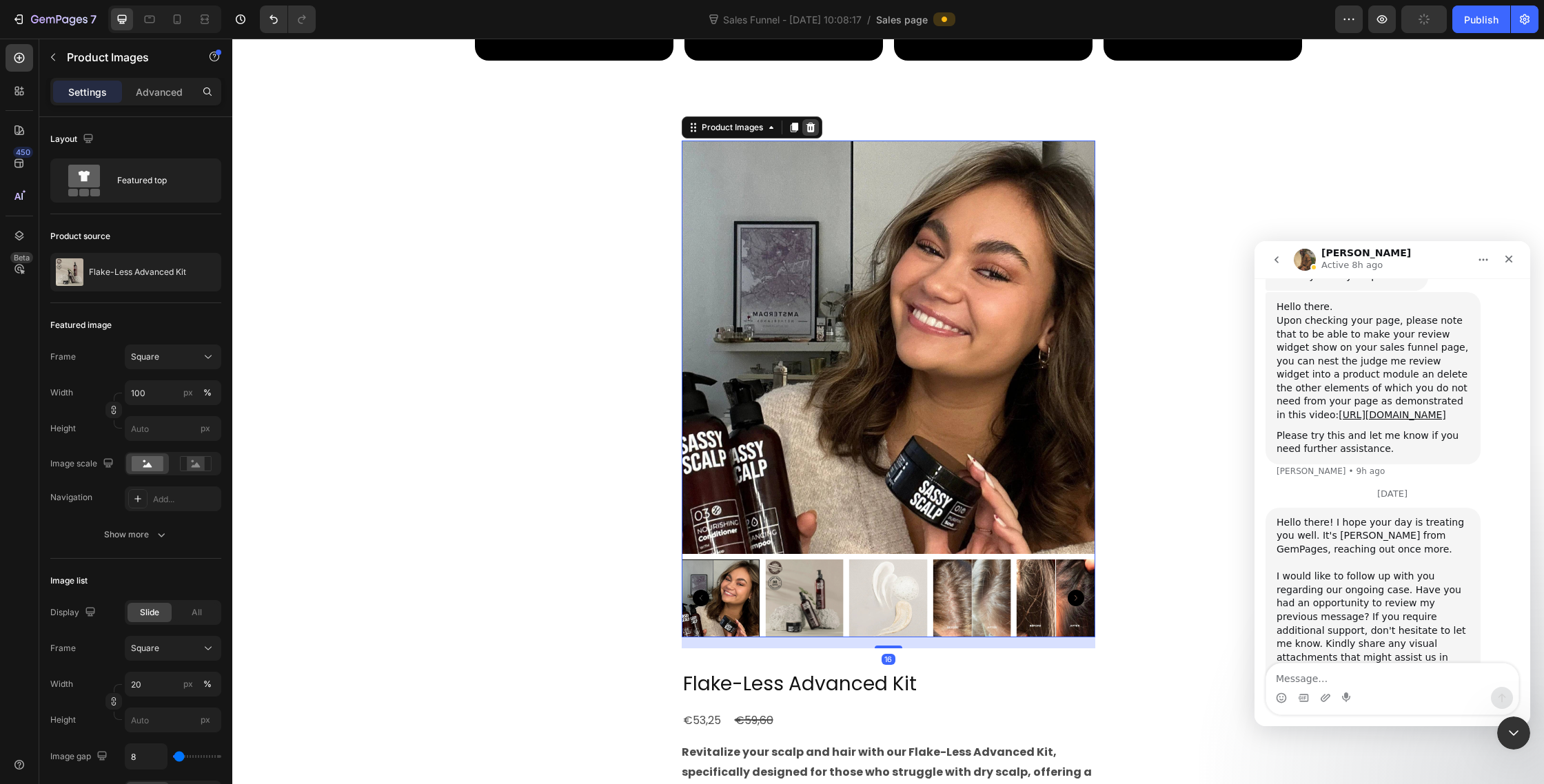
click at [809, 131] on icon at bounding box center [811, 126] width 9 height 10
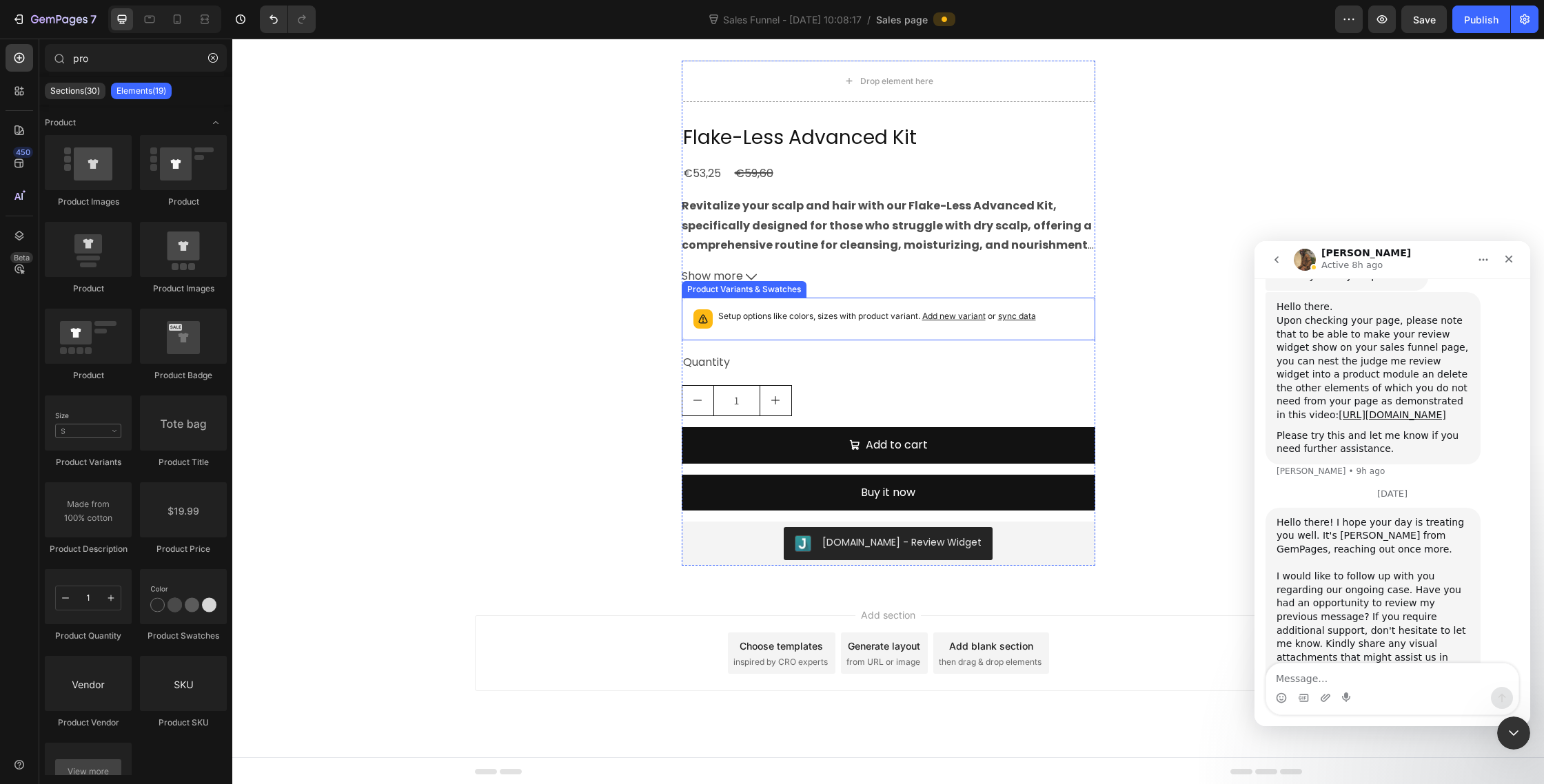
scroll to position [7531, 0]
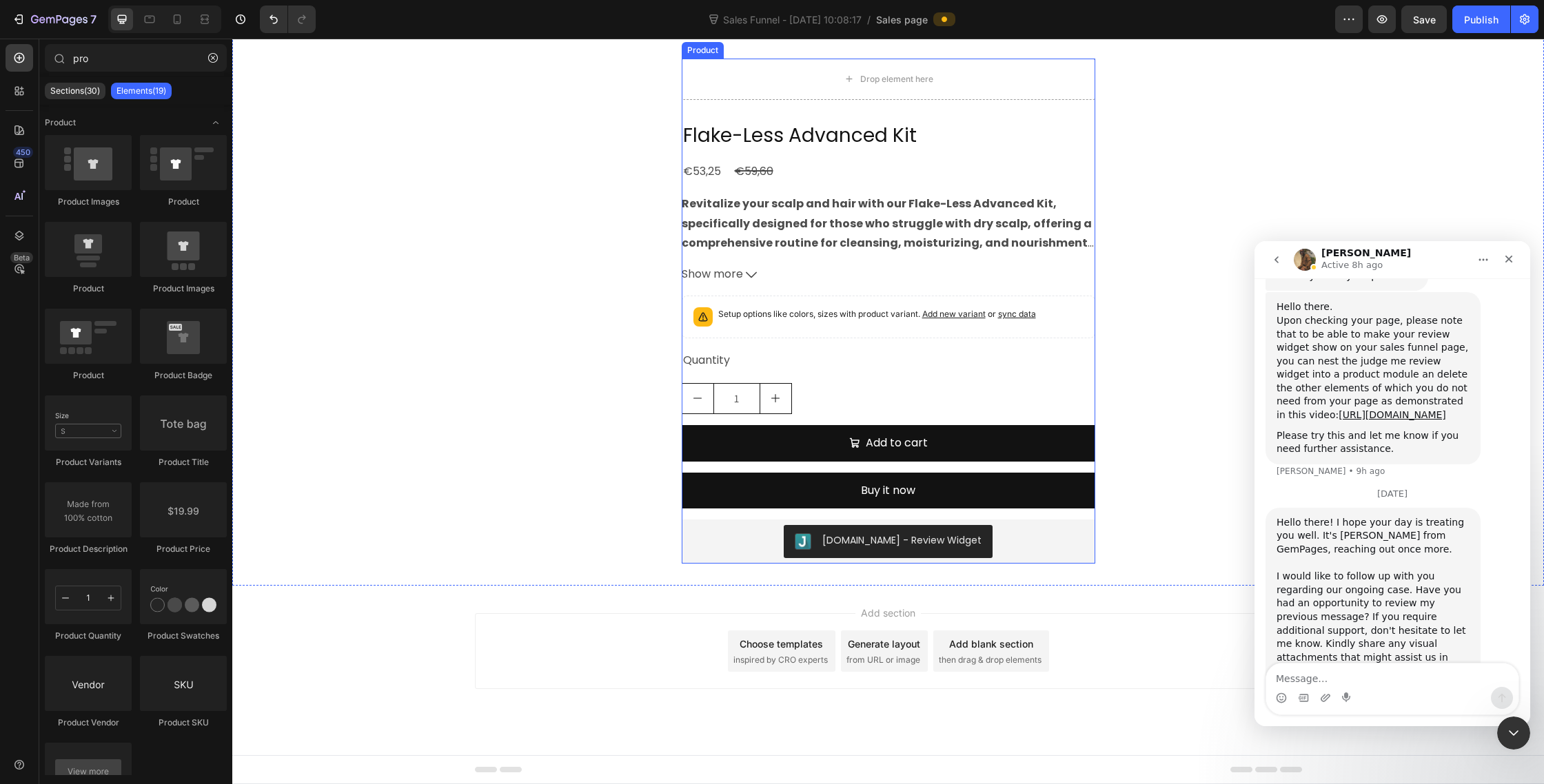
click at [947, 520] on div "Flake-Less Advanced Kit Product Title €53,25 Product Price Product Price €59,60…" at bounding box center [888, 342] width 414 height 442
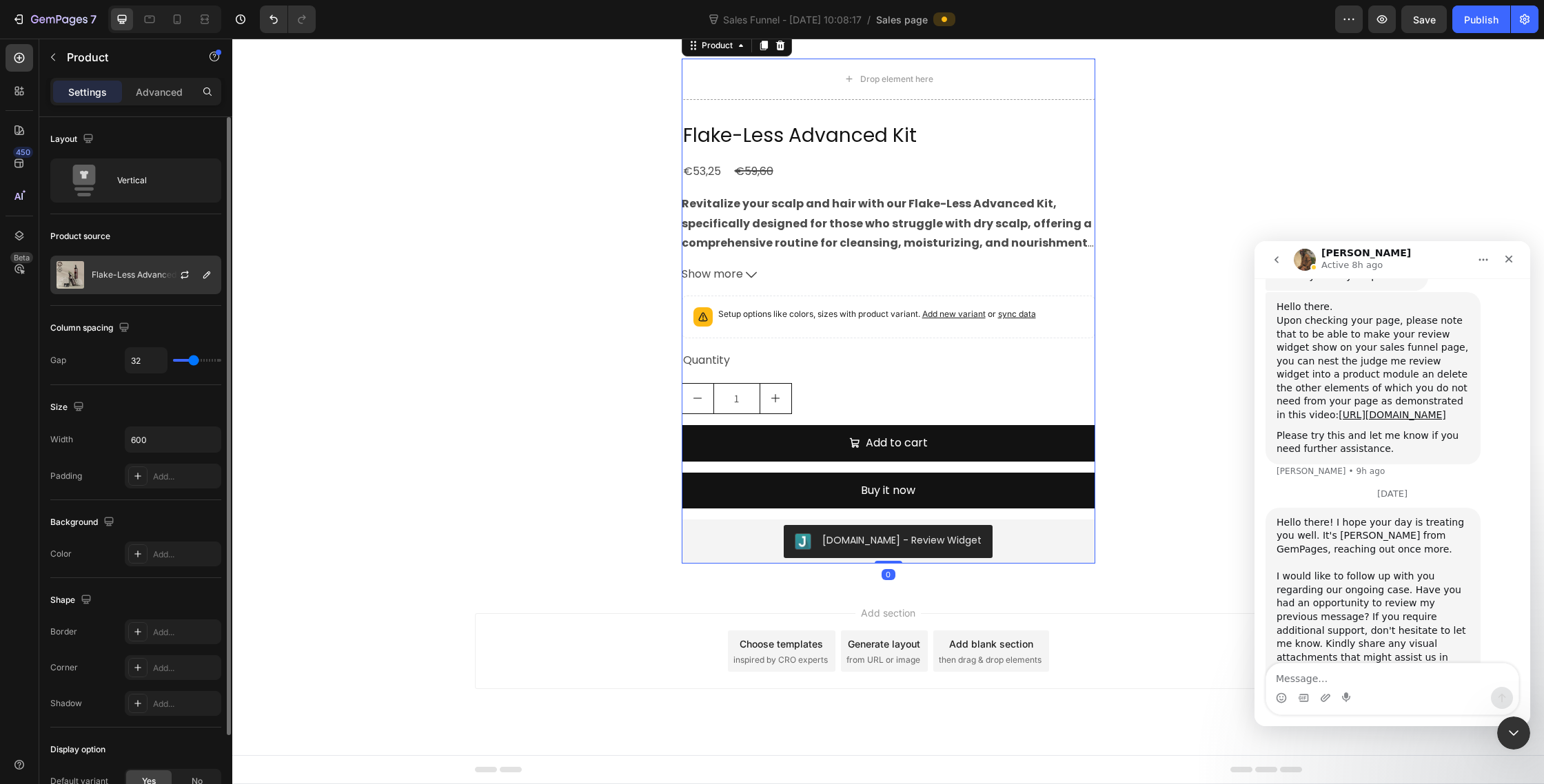
click at [71, 268] on img at bounding box center [70, 275] width 28 height 28
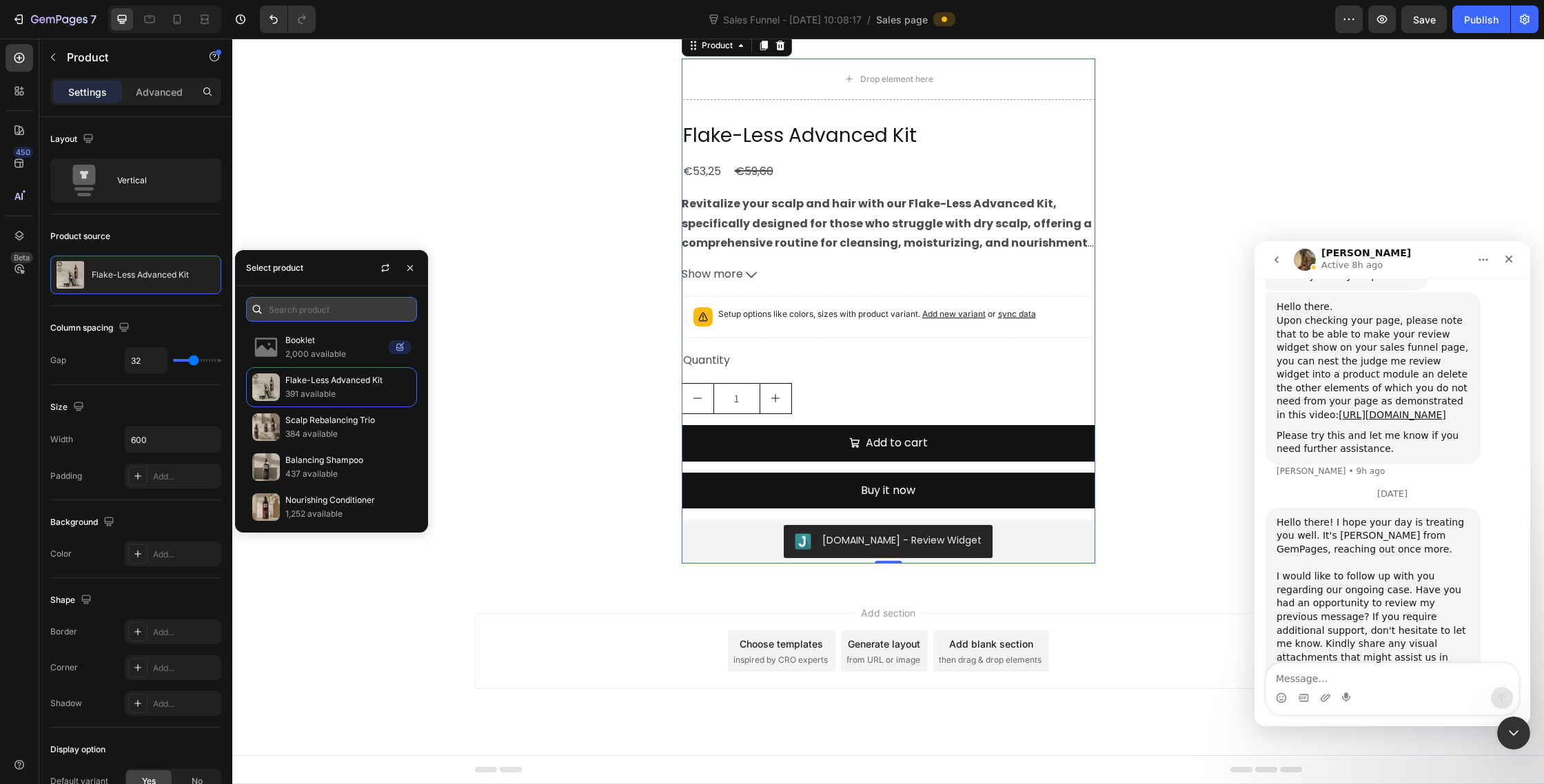
click at [317, 315] on input "text" at bounding box center [332, 309] width 171 height 25
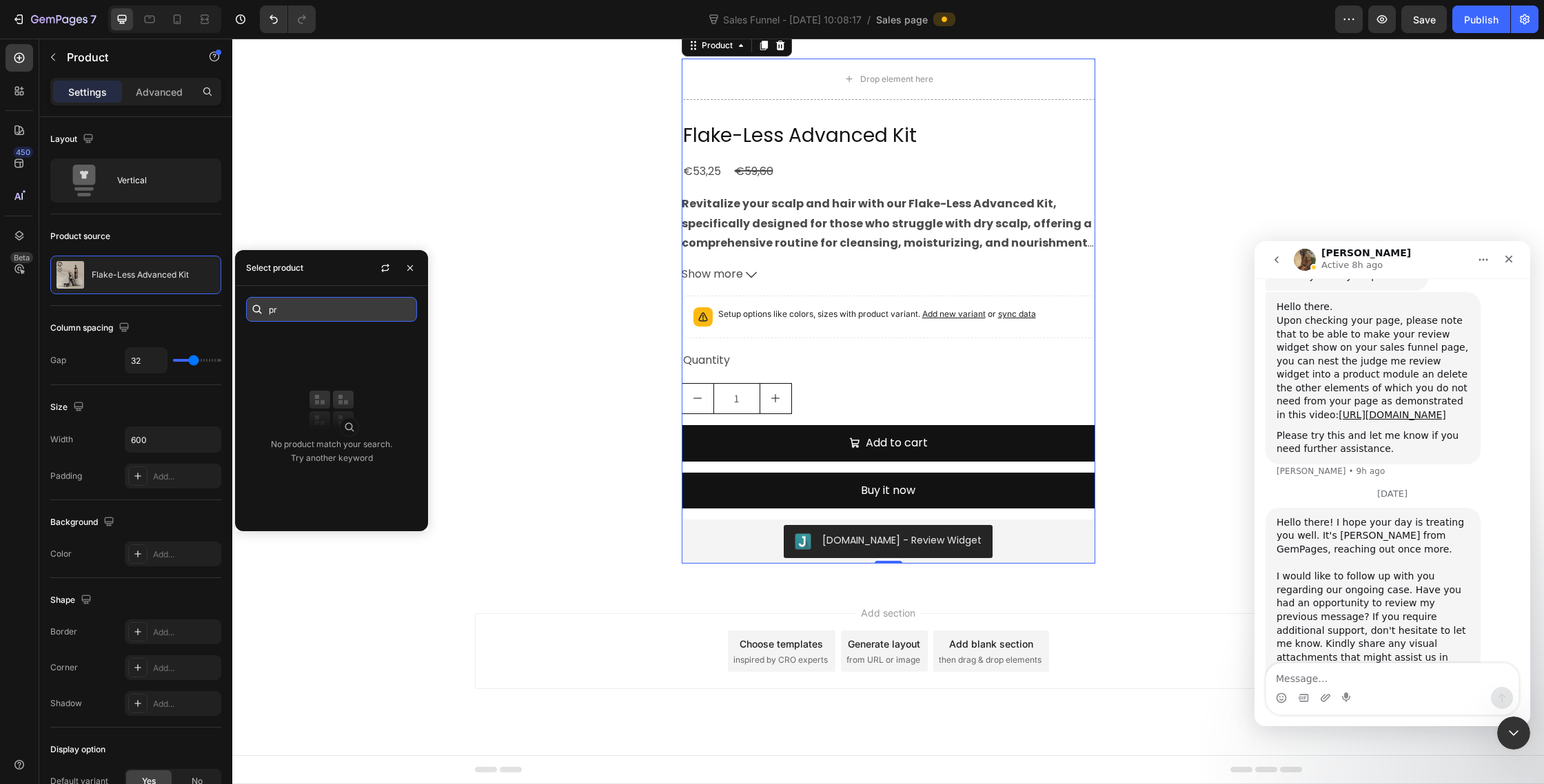
type input "p"
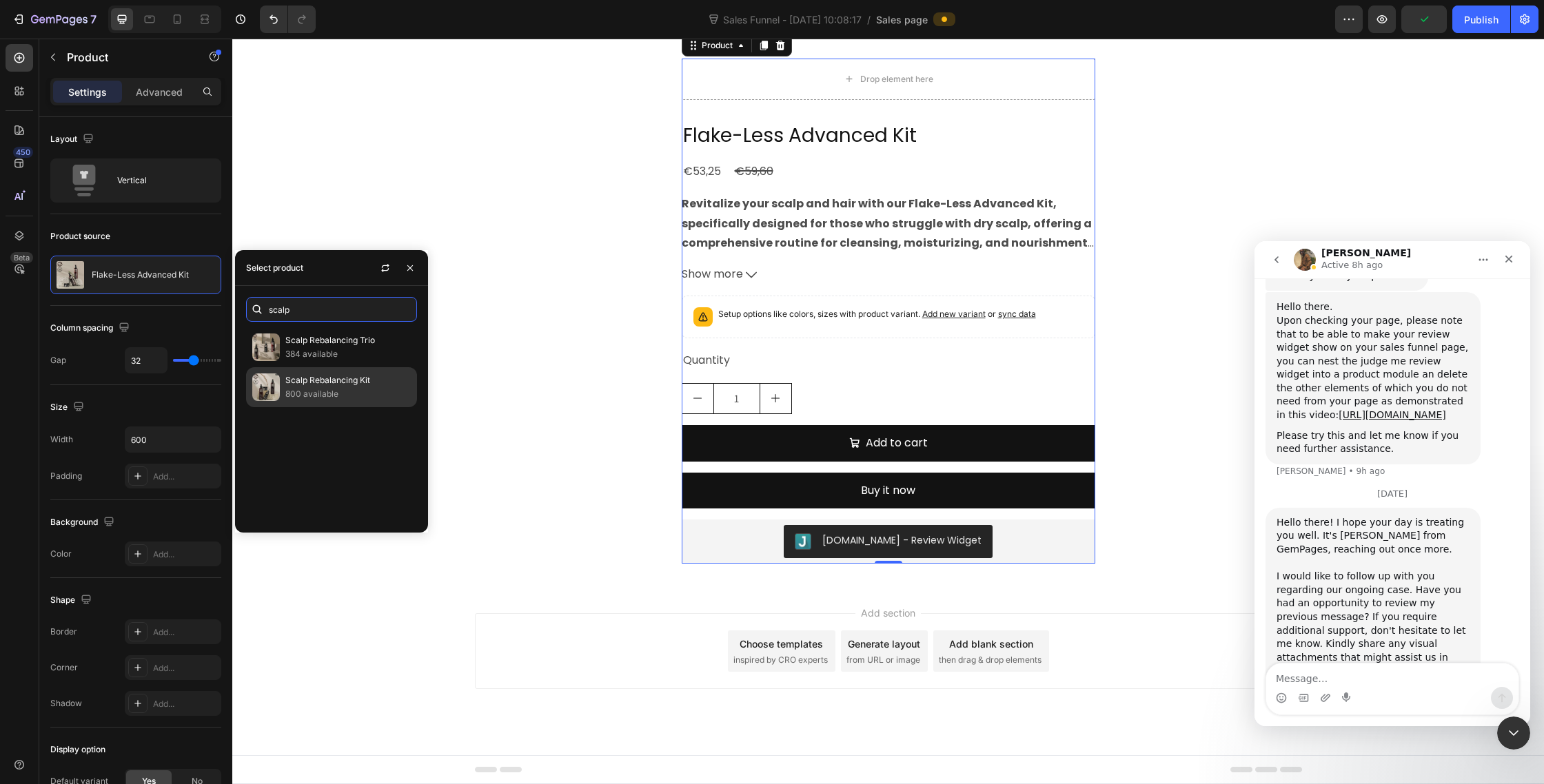
type input "scalp"
click at [330, 378] on p "Scalp Rebalancing Kit" at bounding box center [348, 380] width 125 height 14
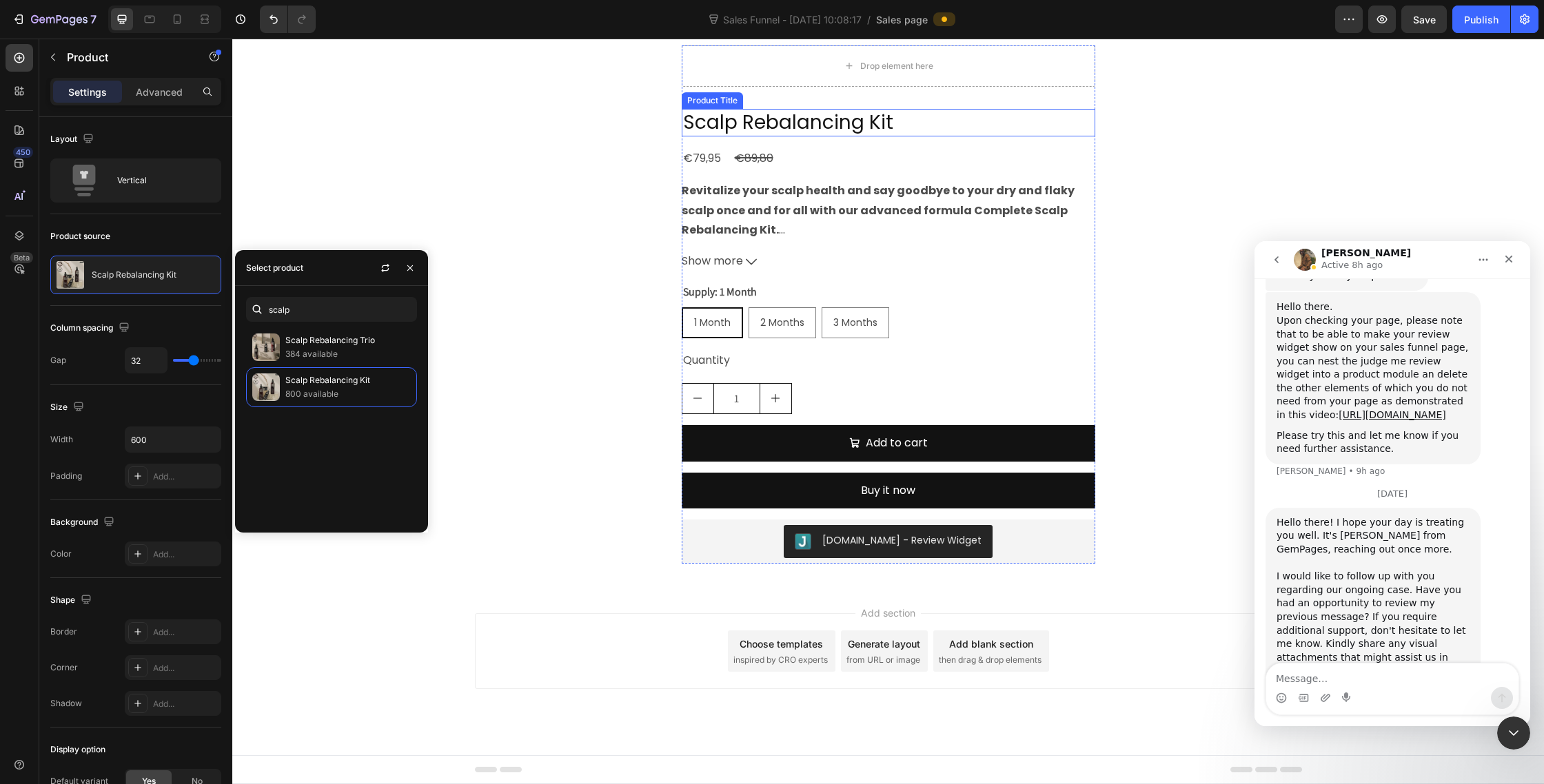
click at [891, 137] on h2 "Scalp Rebalancing Kit" at bounding box center [888, 122] width 414 height 28
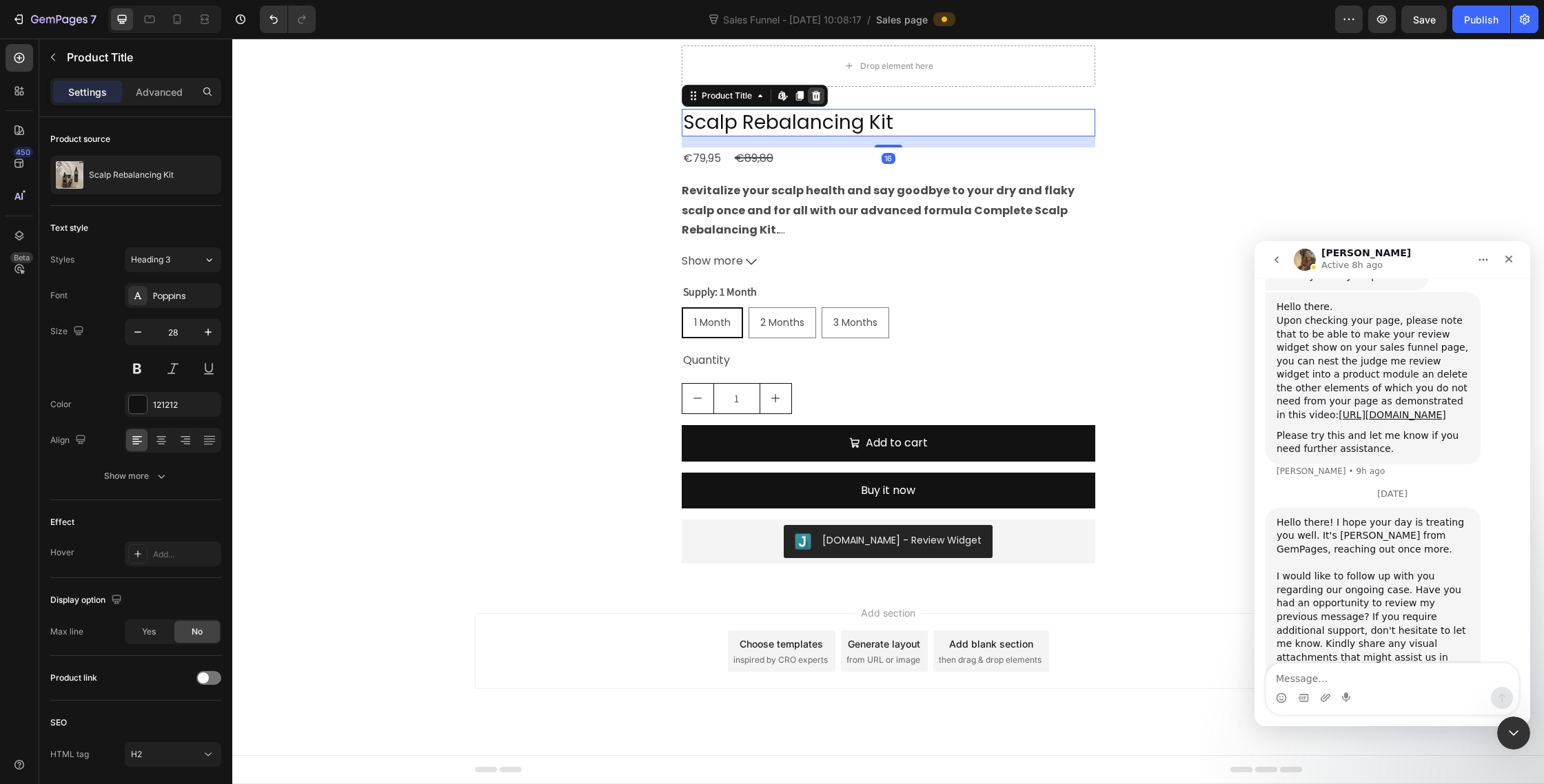
click at [817, 100] on icon at bounding box center [816, 95] width 9 height 10
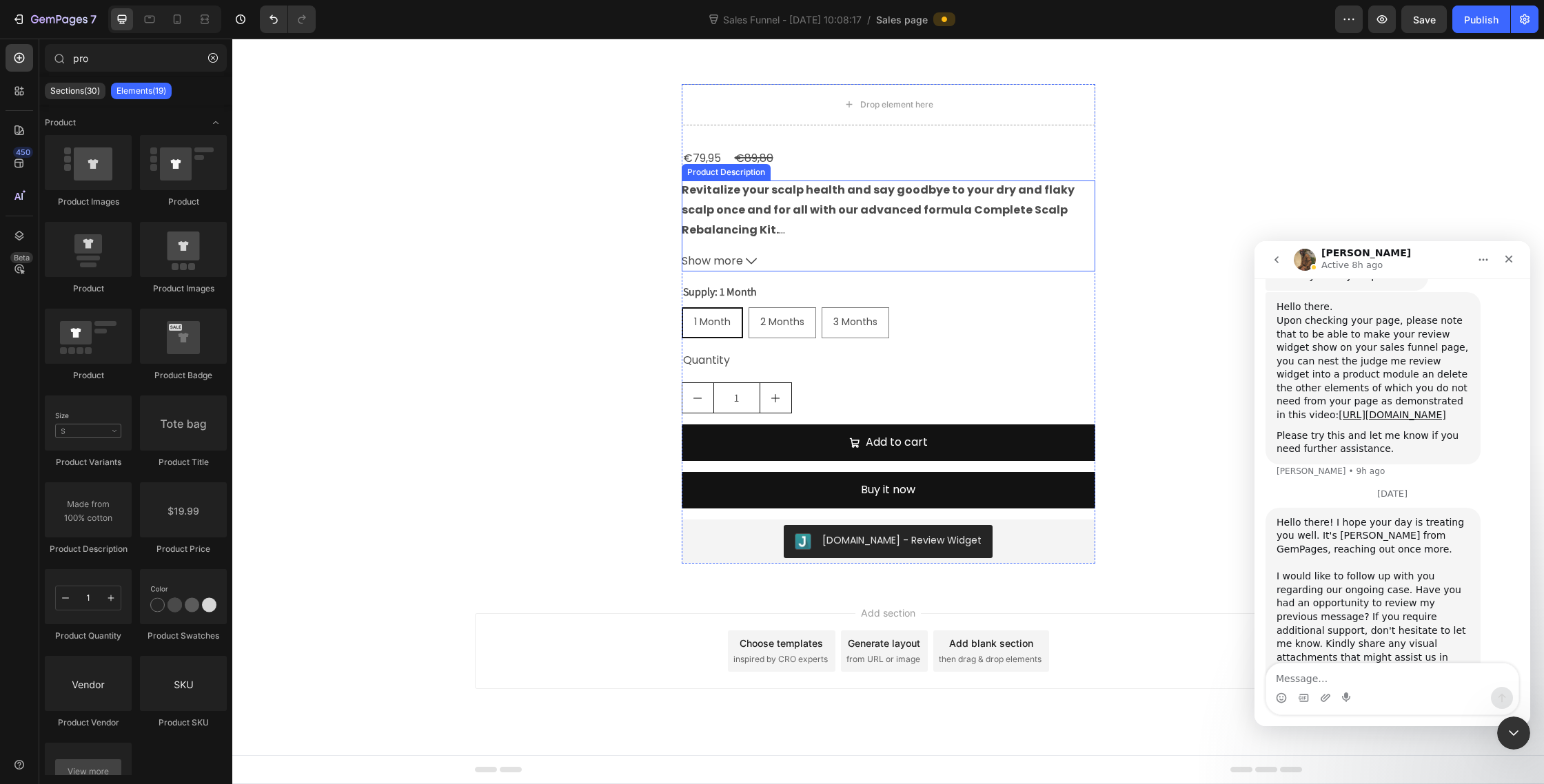
click at [824, 240] on div "Revitalize your scalp health and say goodbye to your dry and flaky scalp once a…" at bounding box center [888, 210] width 414 height 59
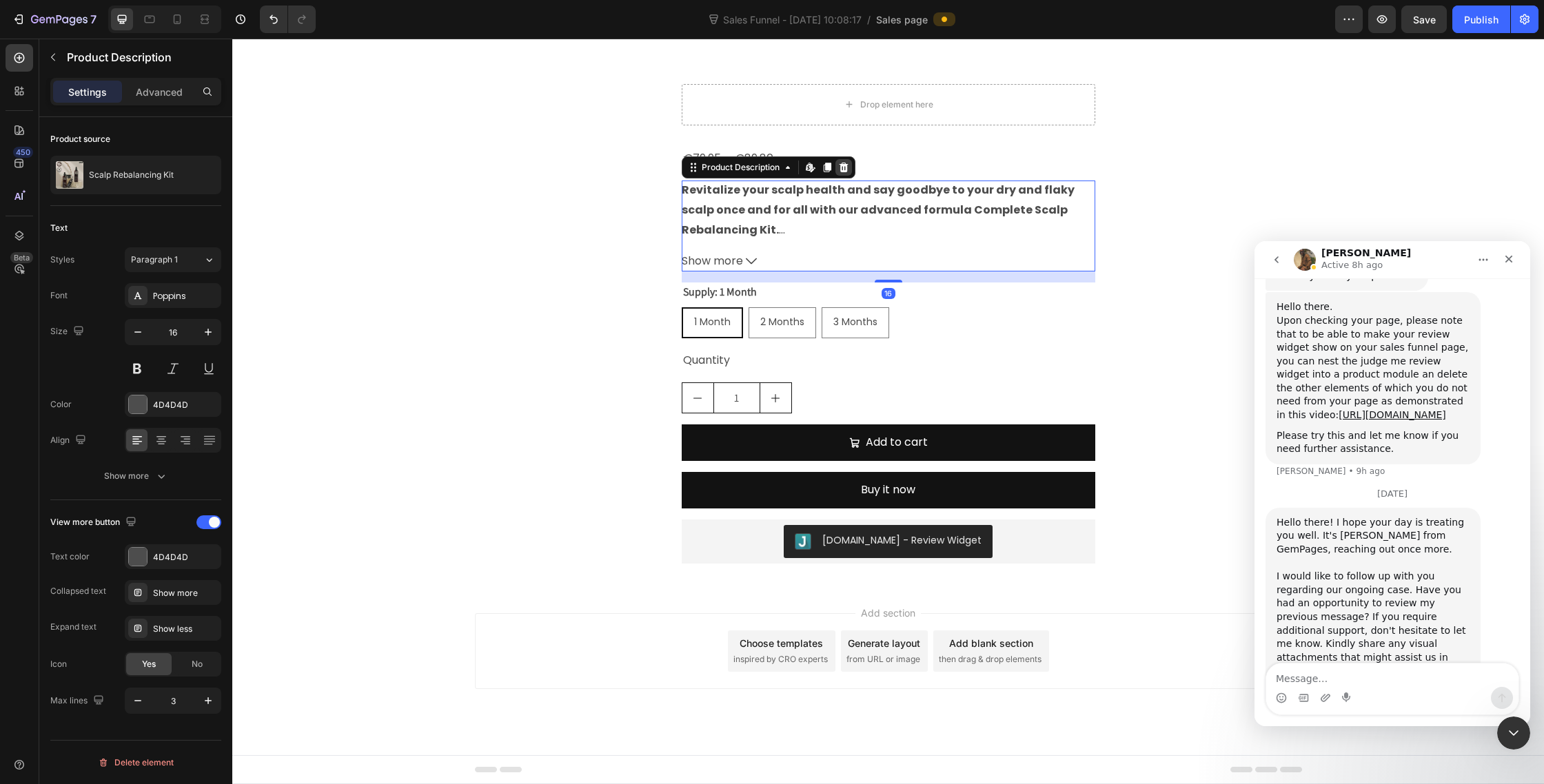
click at [849, 176] on div at bounding box center [844, 167] width 17 height 17
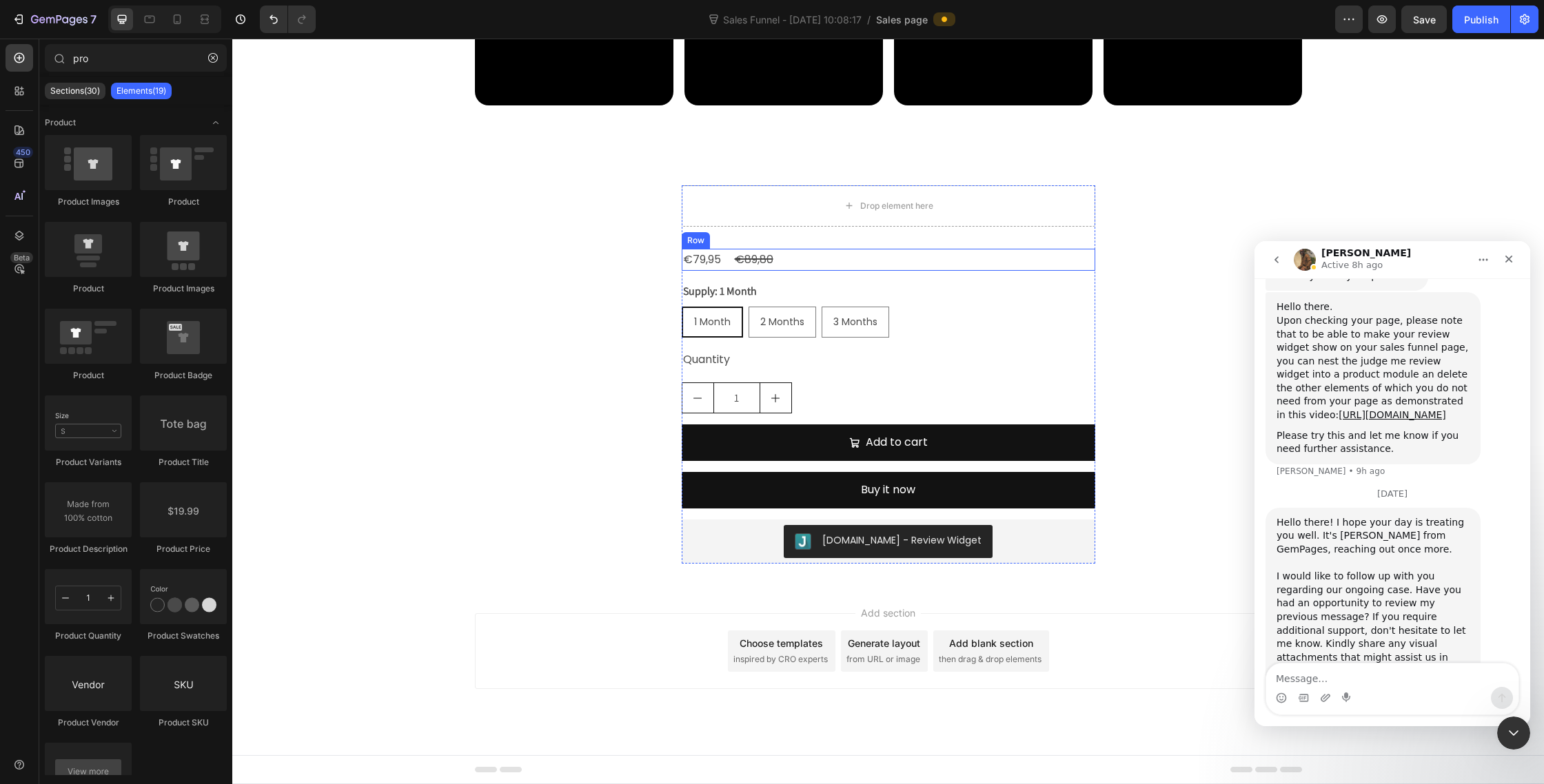
click at [803, 272] on div "€79,95 Product Price Product Price €89,80 Product Price Product Price Row" at bounding box center [888, 260] width 414 height 23
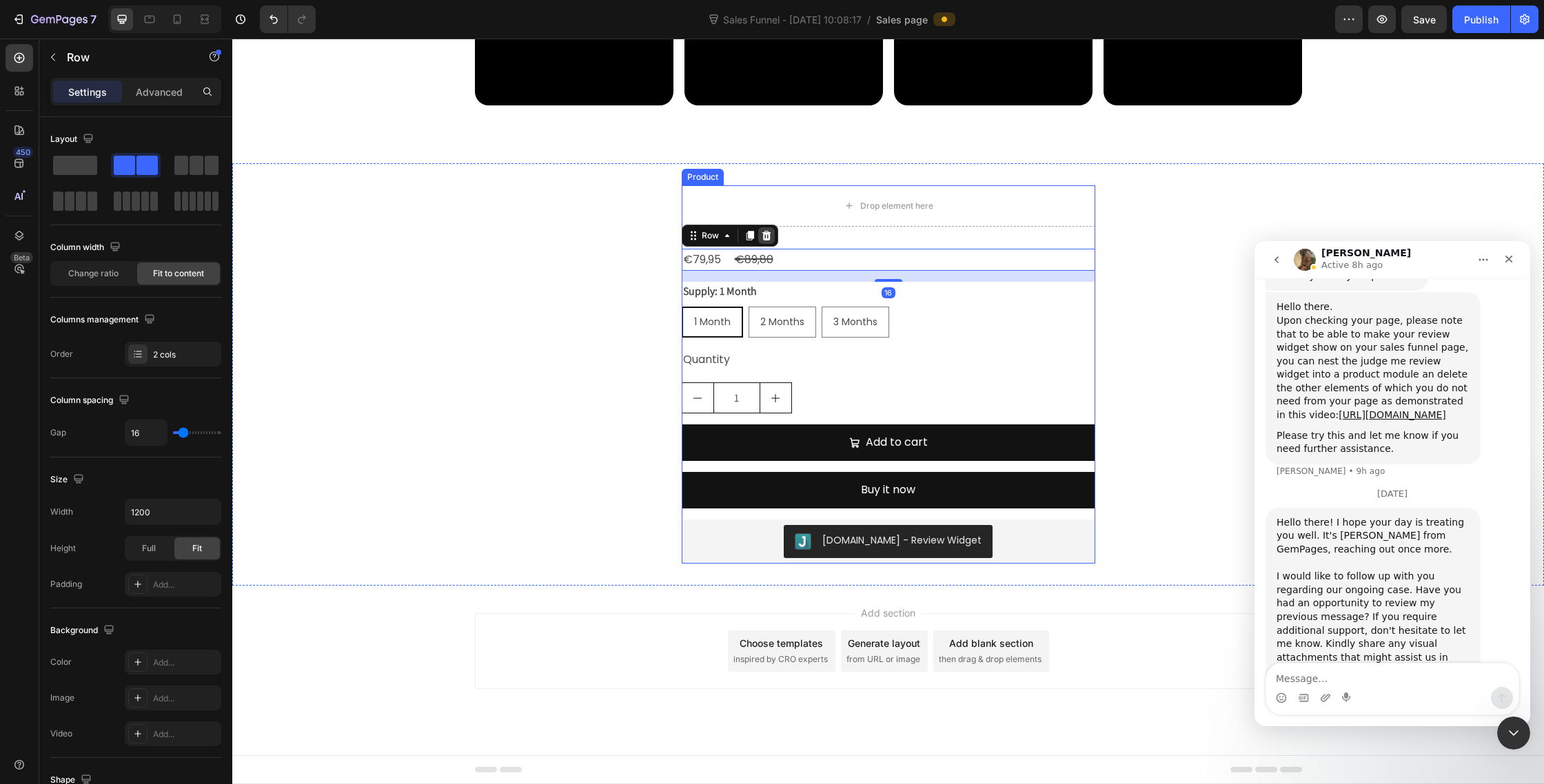
click at [768, 240] on icon at bounding box center [766, 234] width 9 height 10
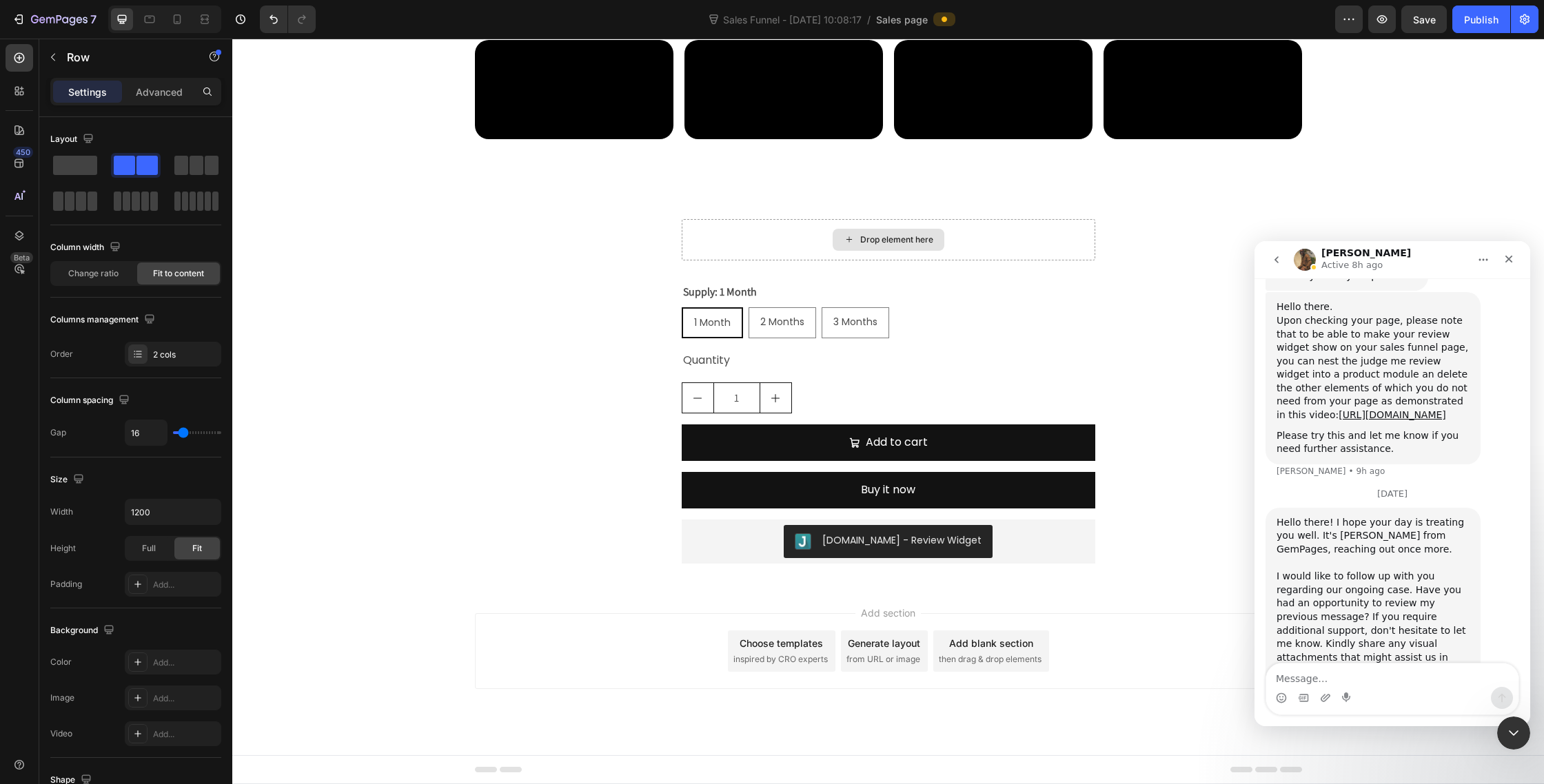
scroll to position [7513, 0]
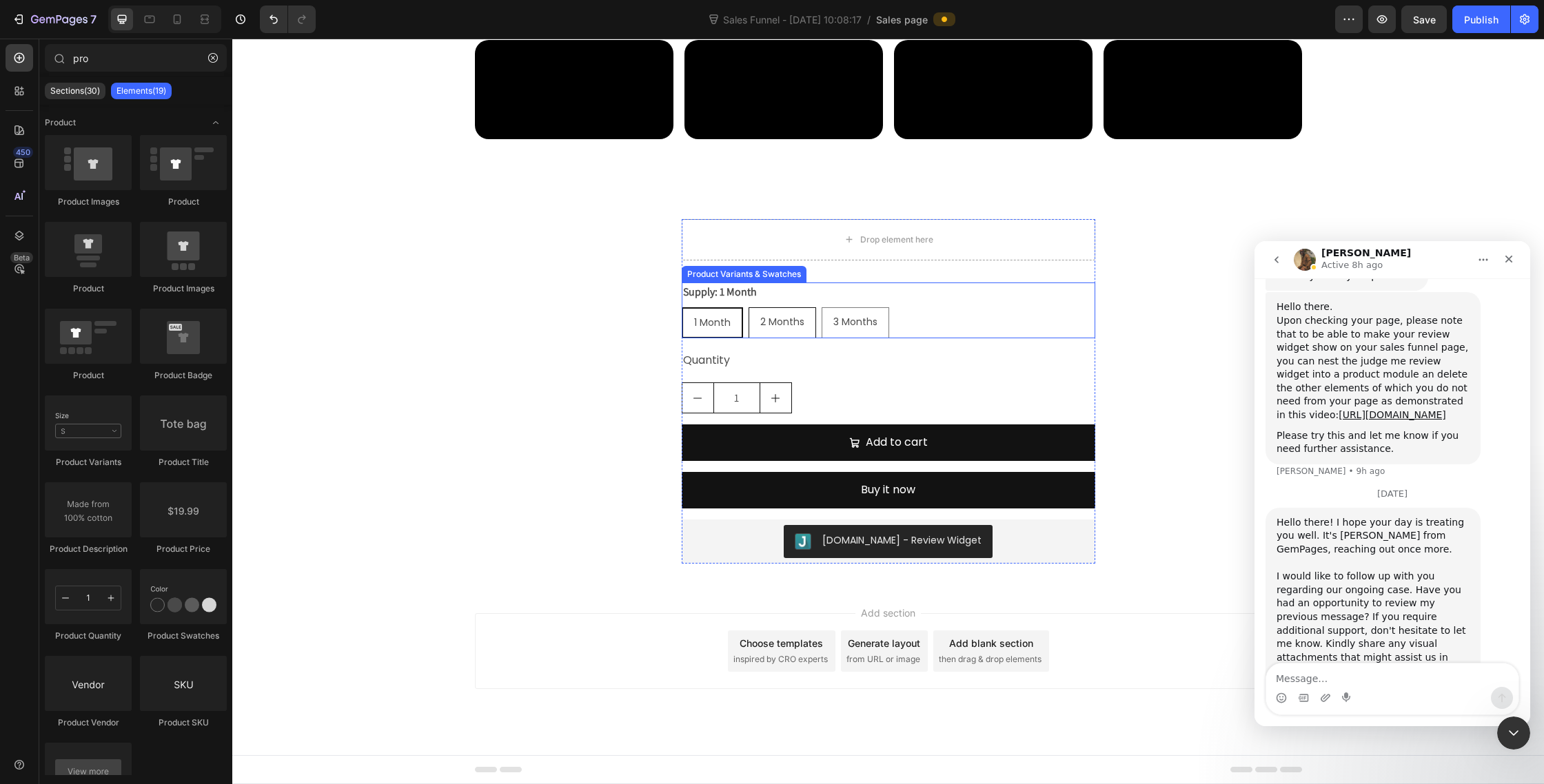
click at [798, 313] on div "2 Months" at bounding box center [782, 322] width 66 height 29
click at [748, 307] on input "2 Months 2 Months 2 Months" at bounding box center [748, 306] width 1 height 1
radio input "true"
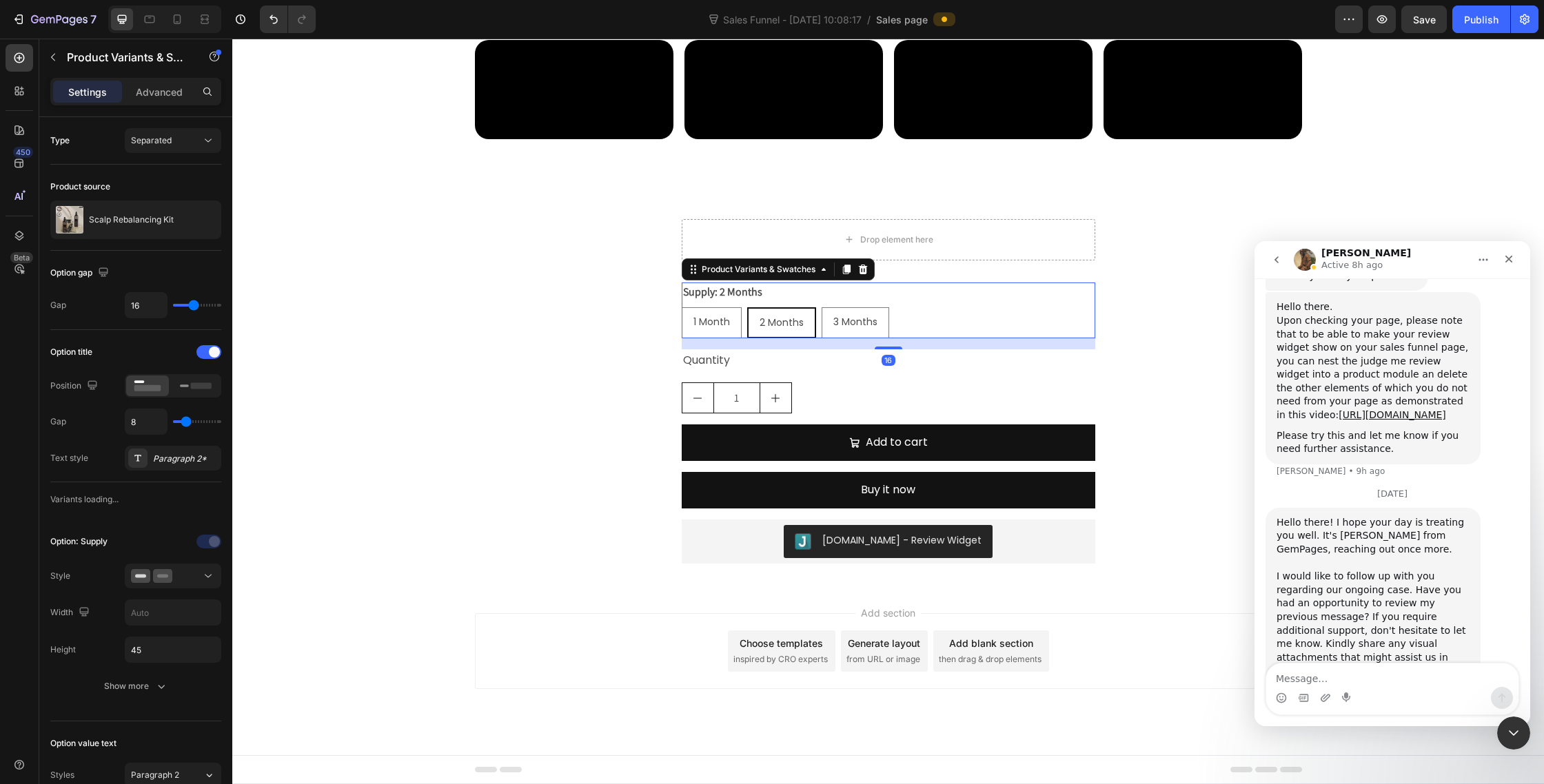
click at [864, 273] on icon at bounding box center [863, 268] width 9 height 10
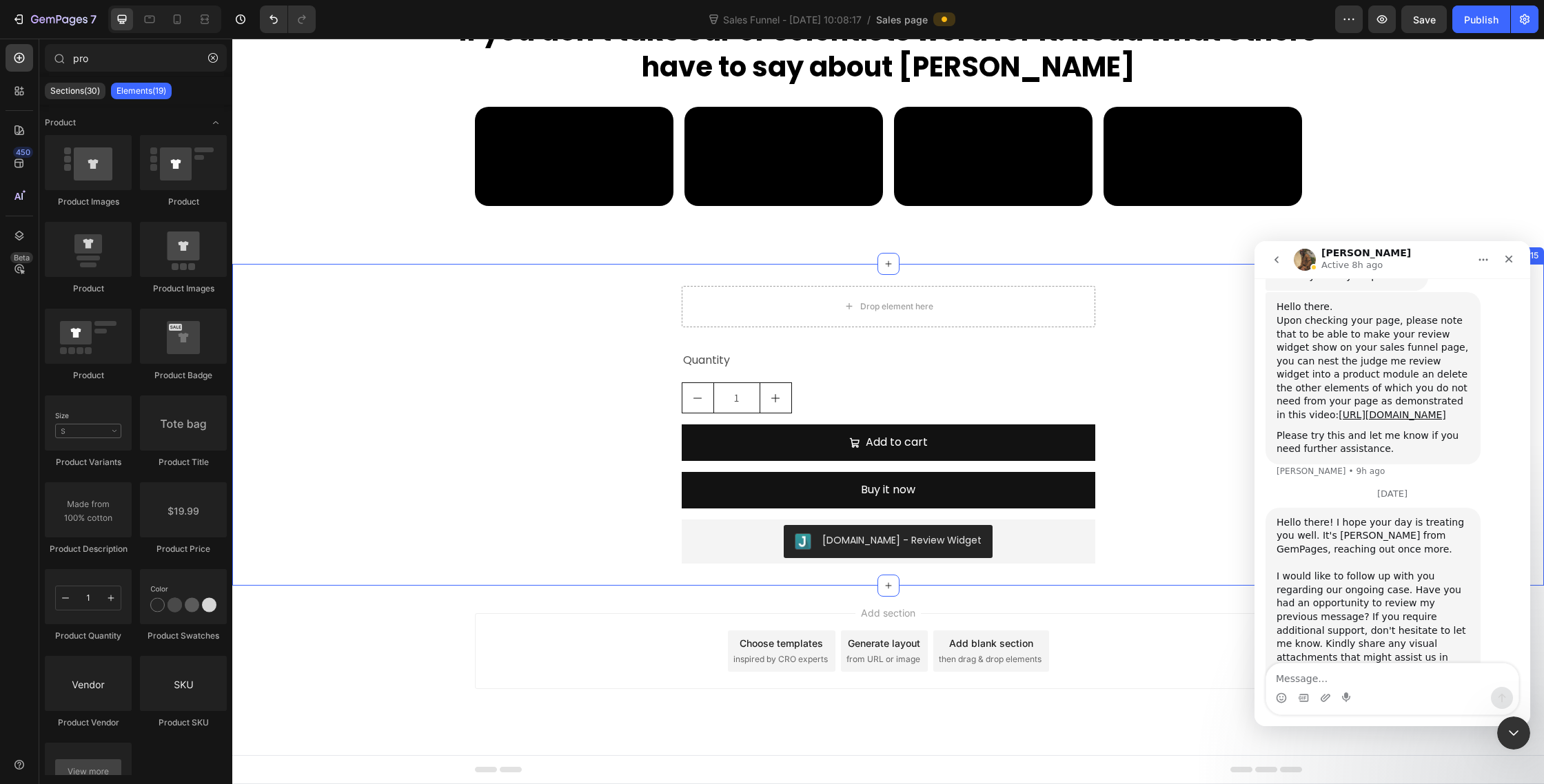
scroll to position [7446, 0]
click at [809, 404] on div "1" at bounding box center [888, 397] width 414 height 31
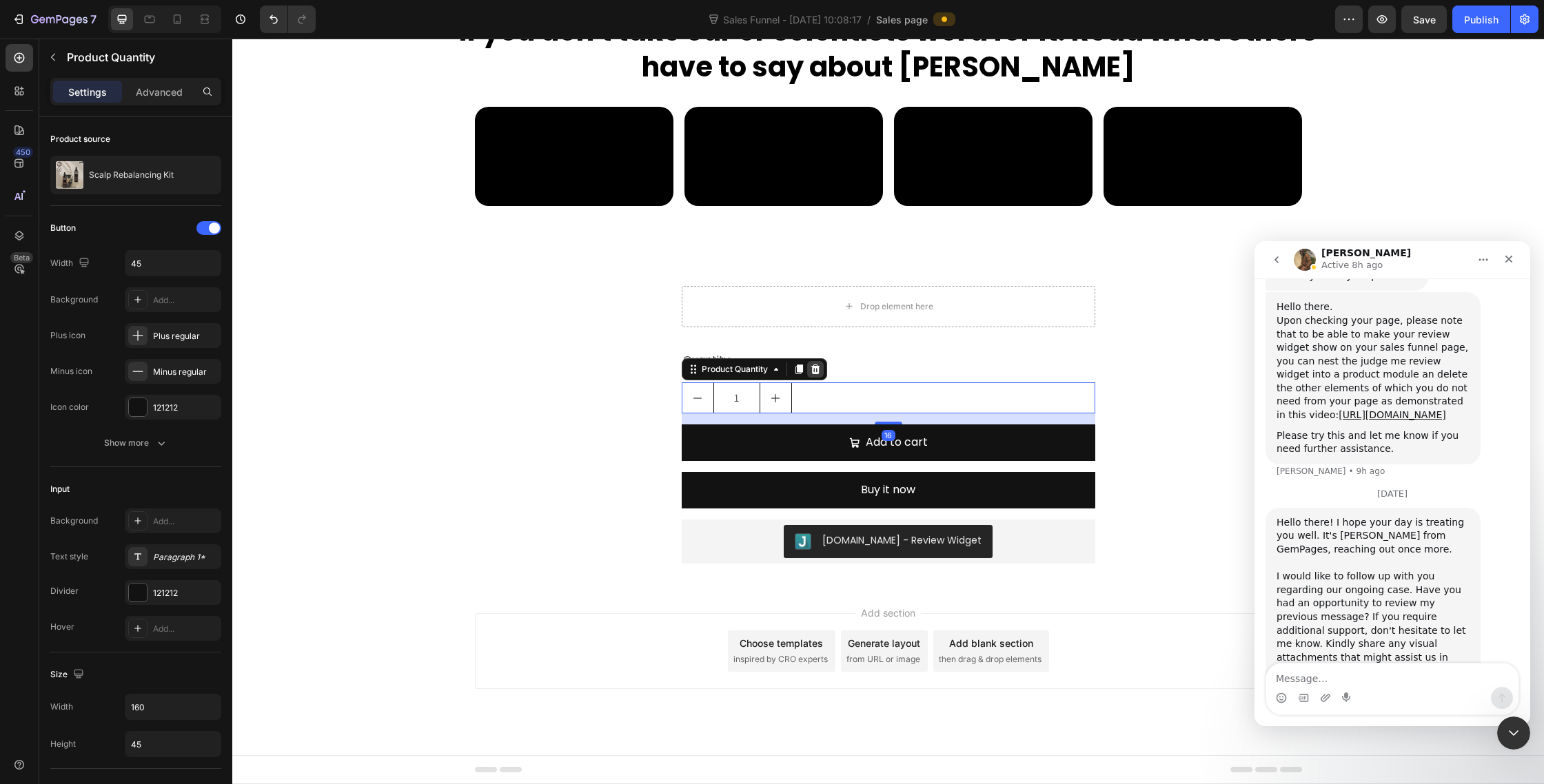
click at [814, 366] on icon at bounding box center [815, 369] width 9 height 10
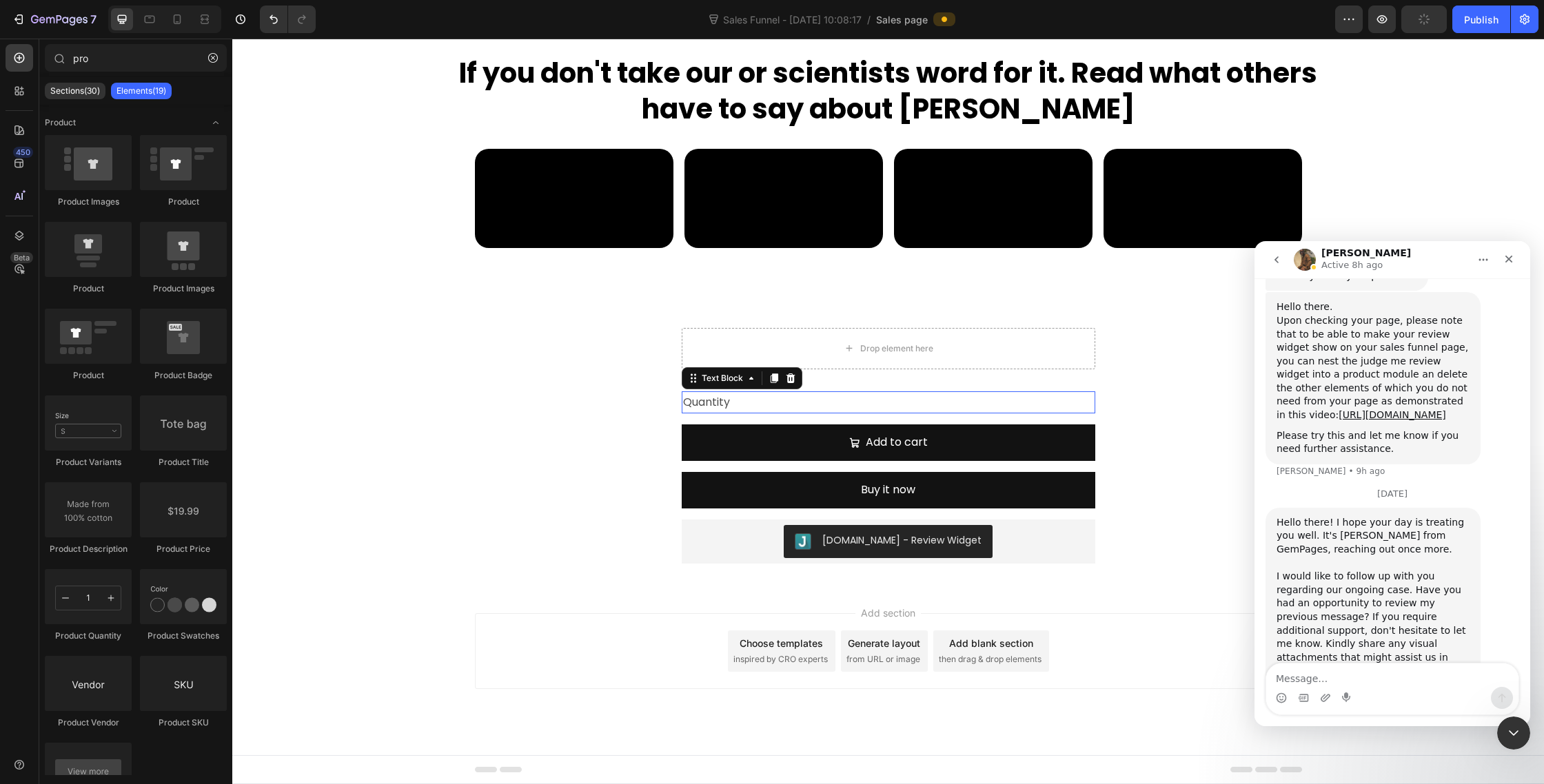
click at [790, 402] on div "Quantity" at bounding box center [888, 403] width 414 height 23
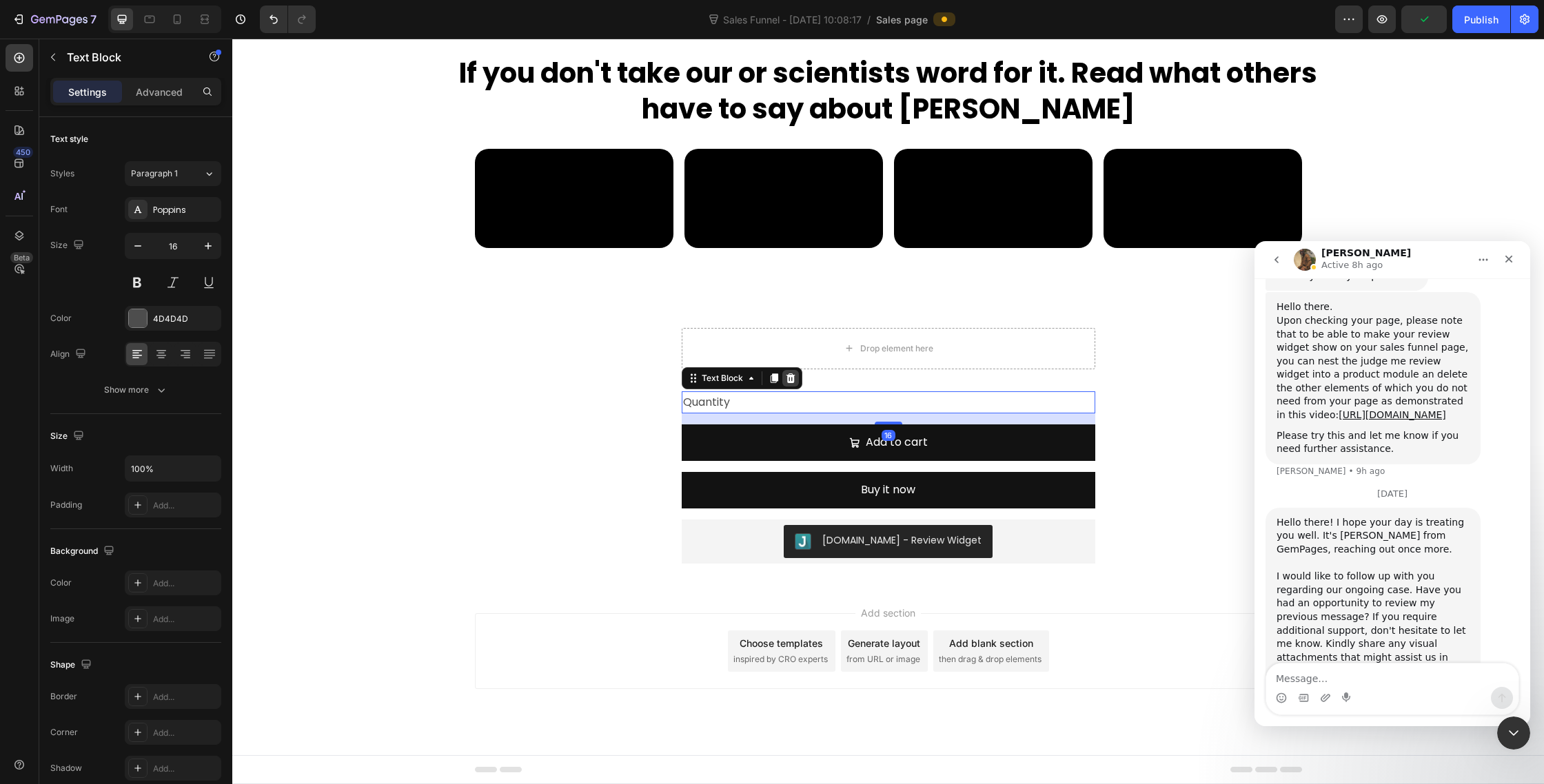
click at [795, 380] on icon at bounding box center [790, 378] width 11 height 11
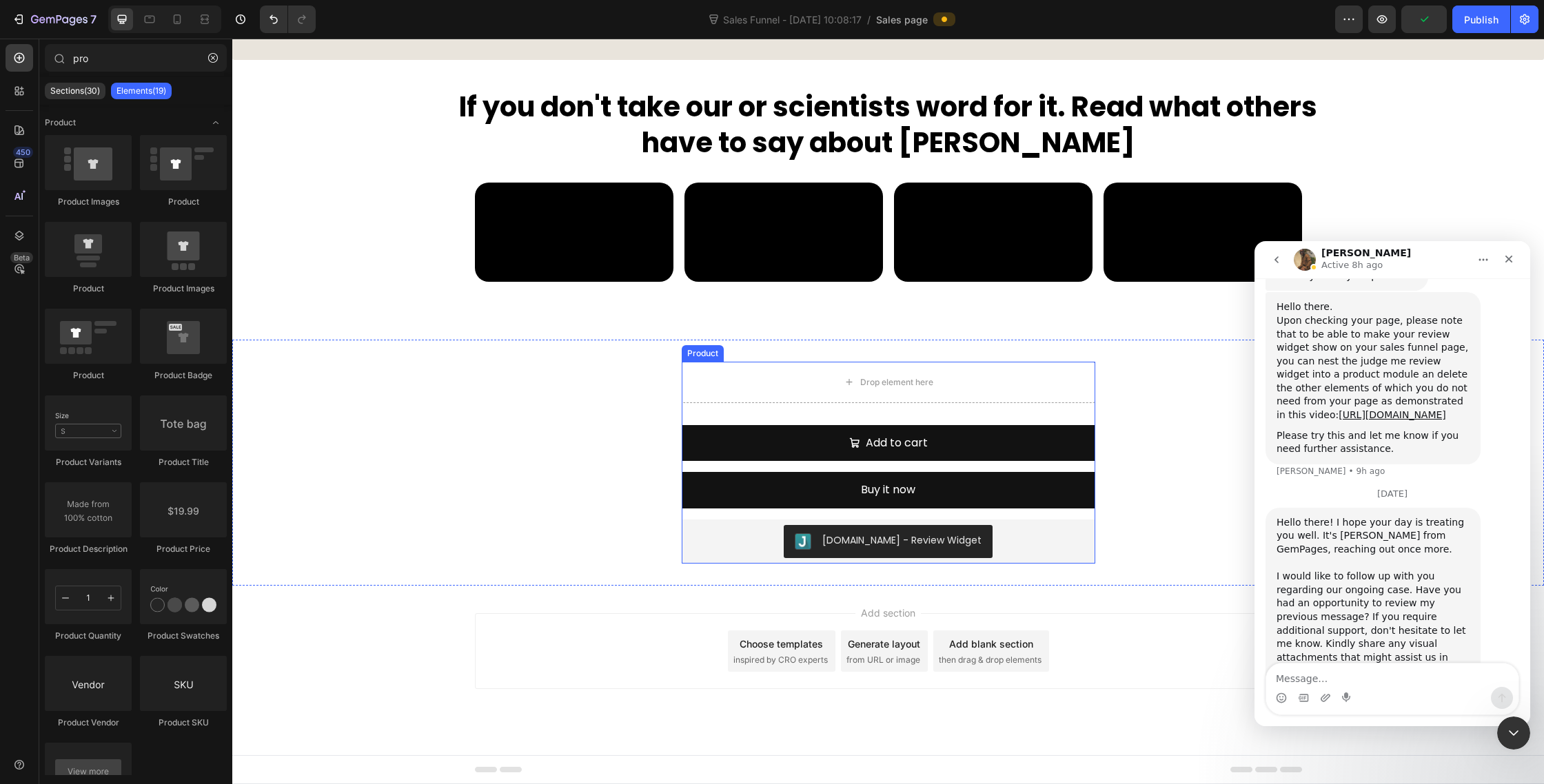
click at [788, 463] on div "Add to cart Add to Cart" at bounding box center [888, 448] width 414 height 47
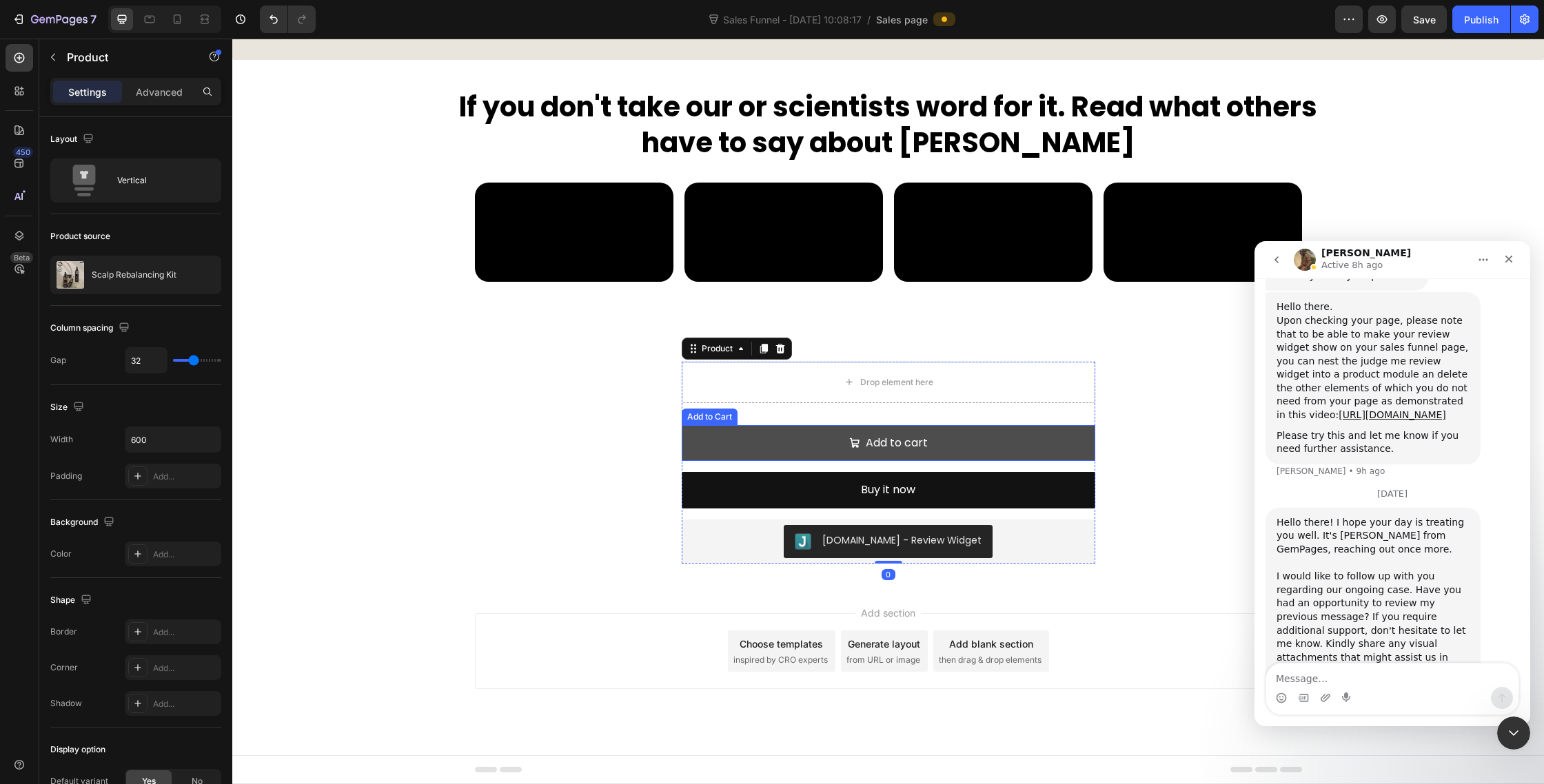
click at [788, 450] on button "Add to cart" at bounding box center [888, 443] width 414 height 37
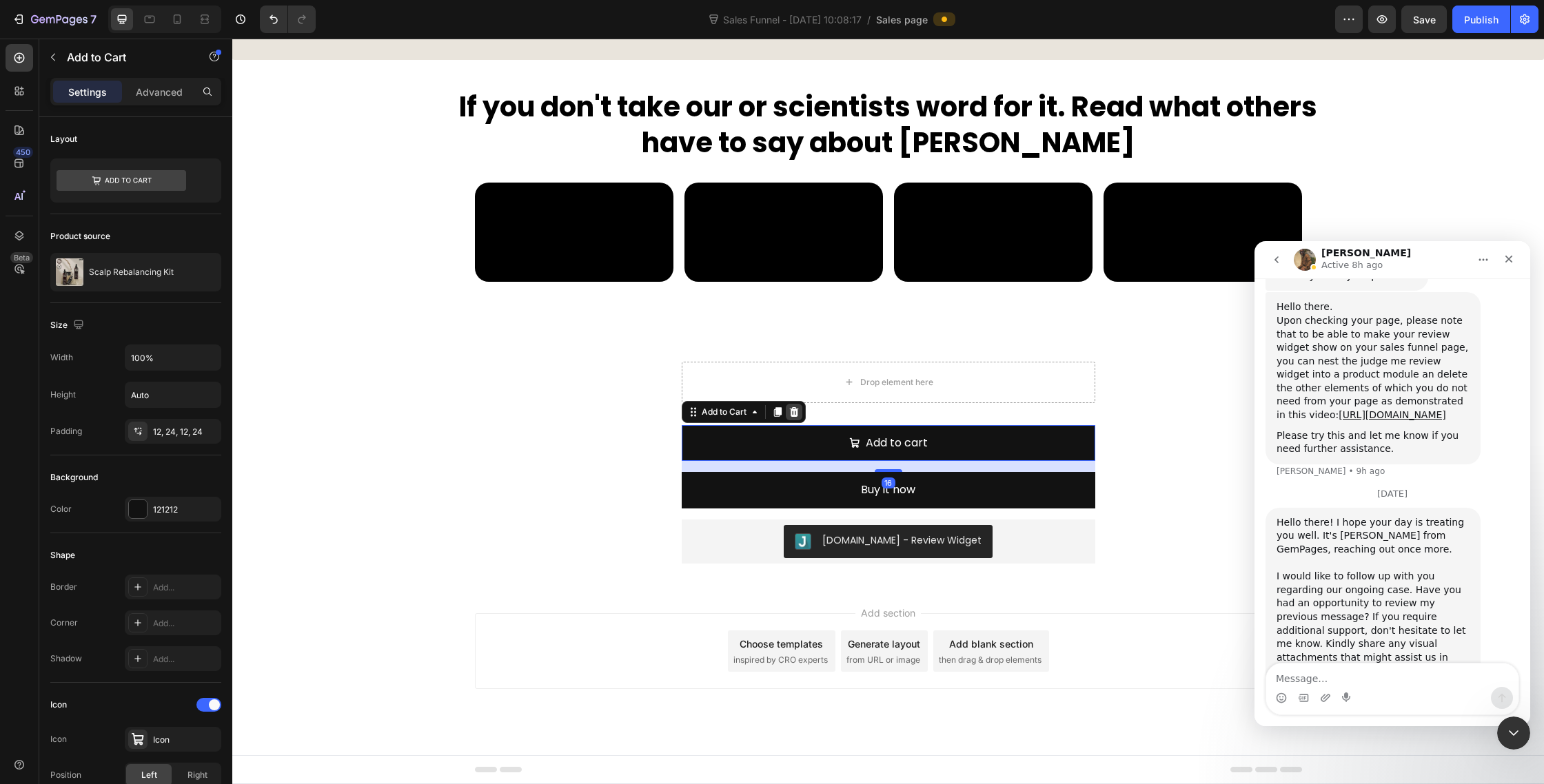
click at [793, 415] on icon at bounding box center [794, 411] width 9 height 10
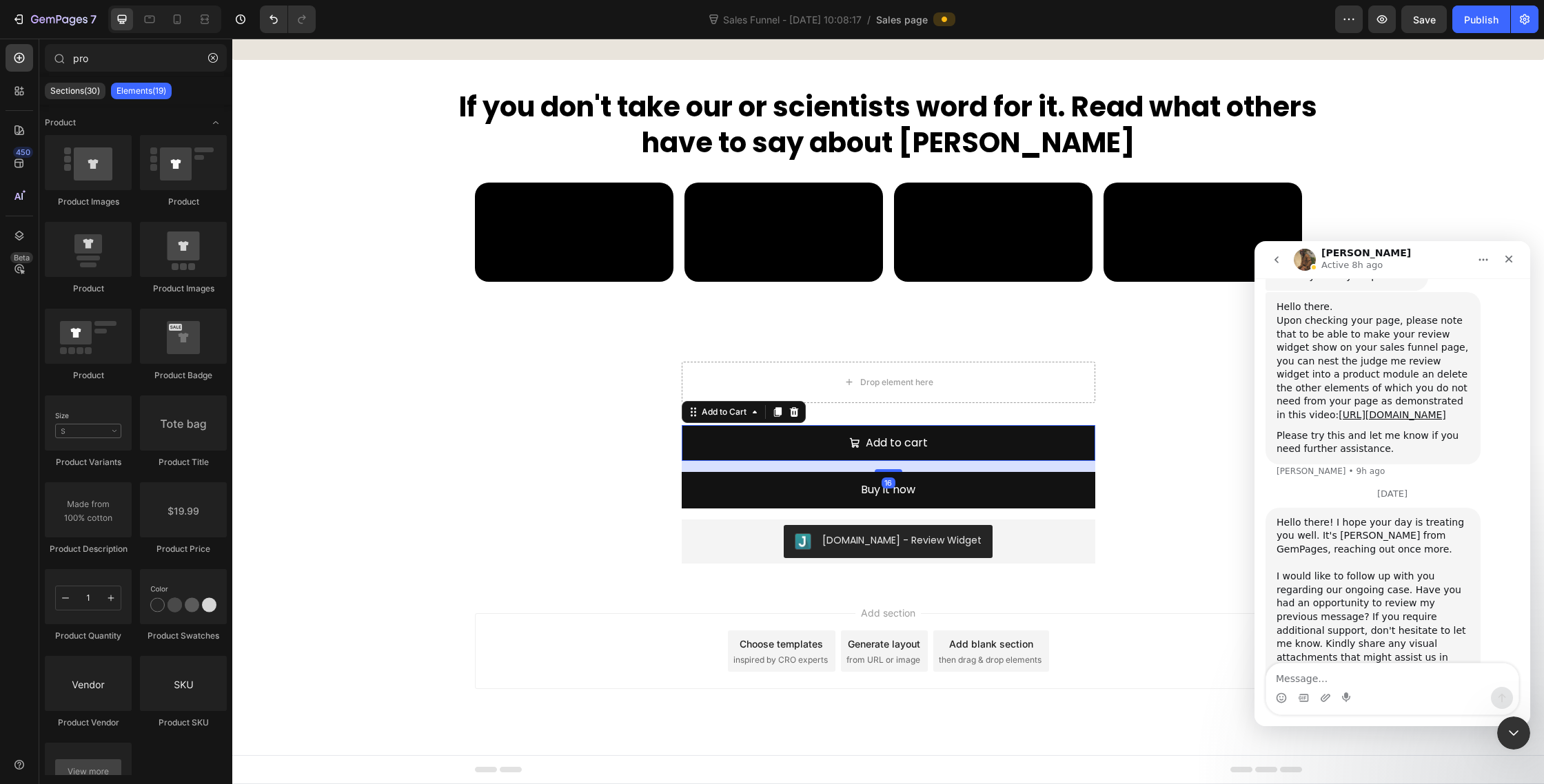
scroll to position [7323, 0]
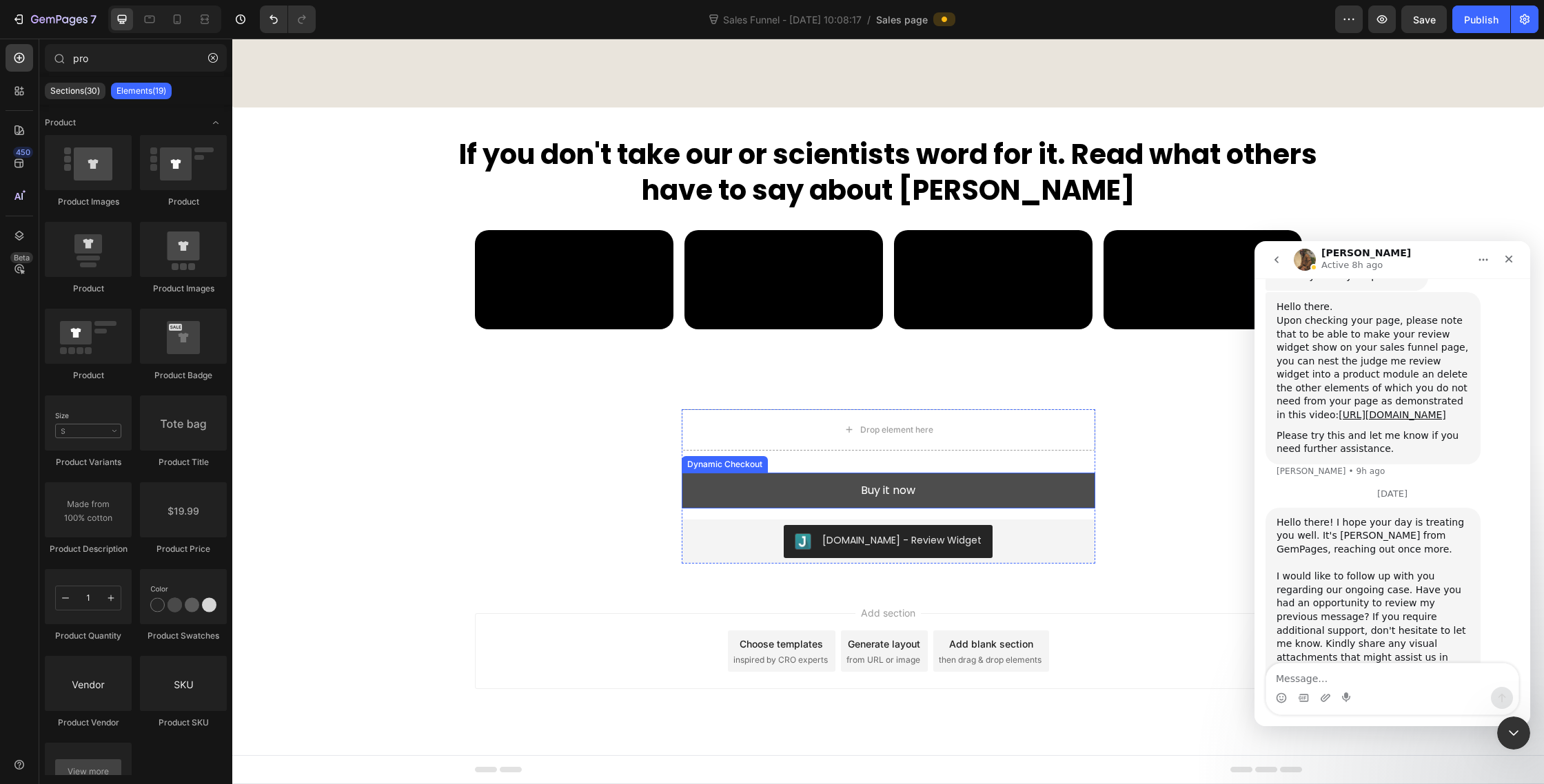
click at [787, 486] on button "Buy it now" at bounding box center [888, 490] width 414 height 37
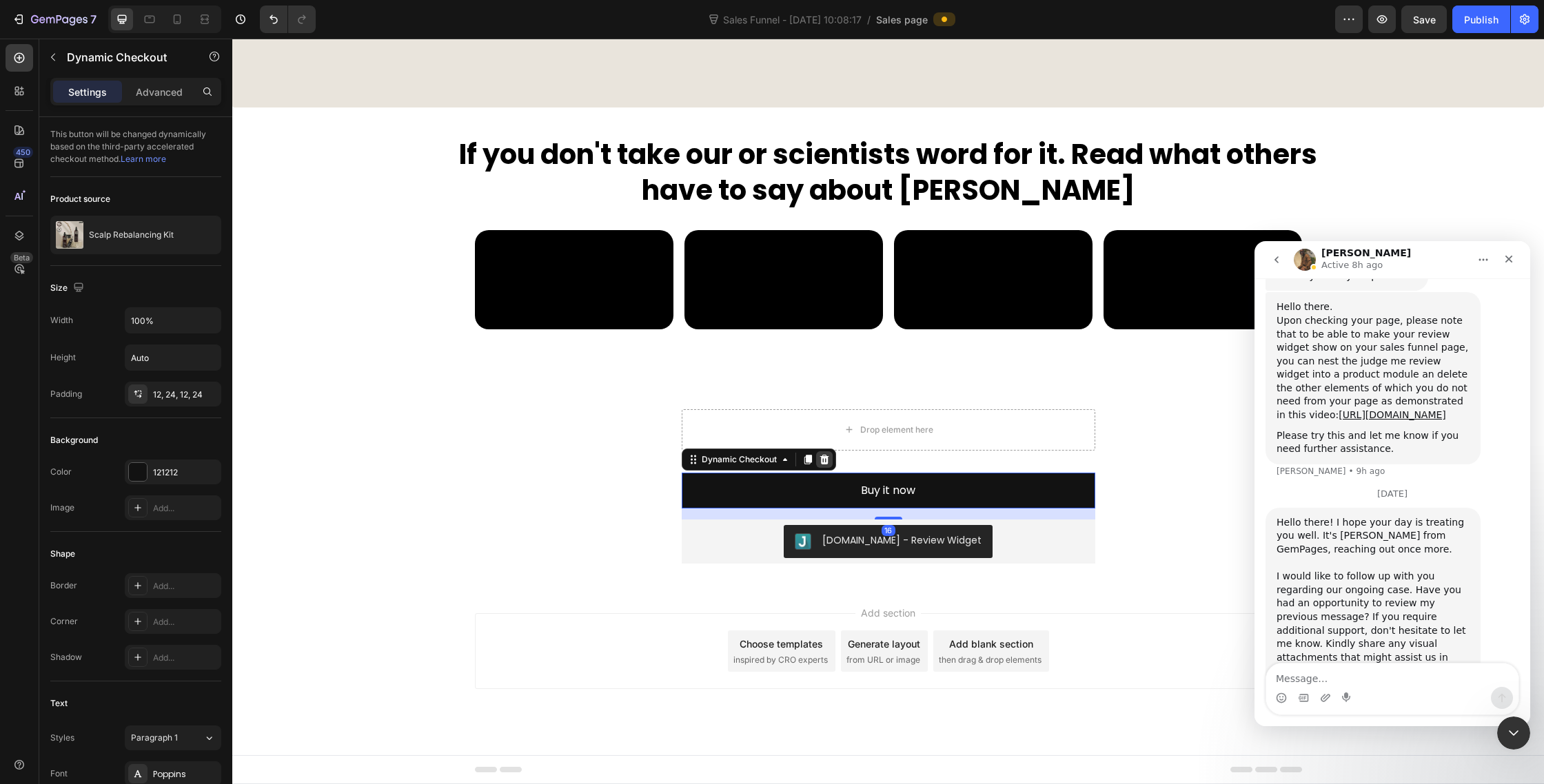
click at [821, 455] on icon at bounding box center [824, 460] width 11 height 11
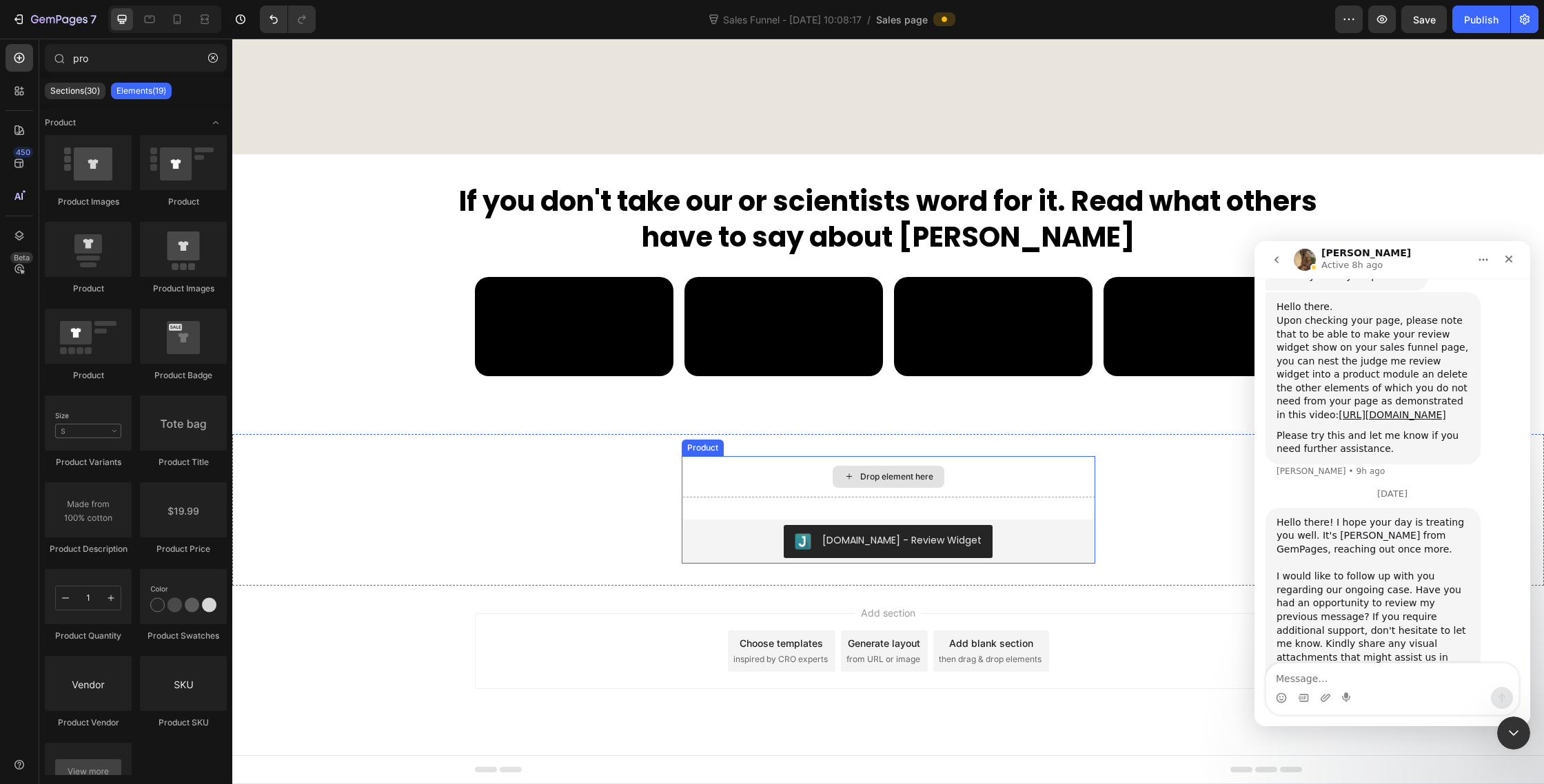
click at [788, 486] on div "Drop element here" at bounding box center [888, 476] width 414 height 41
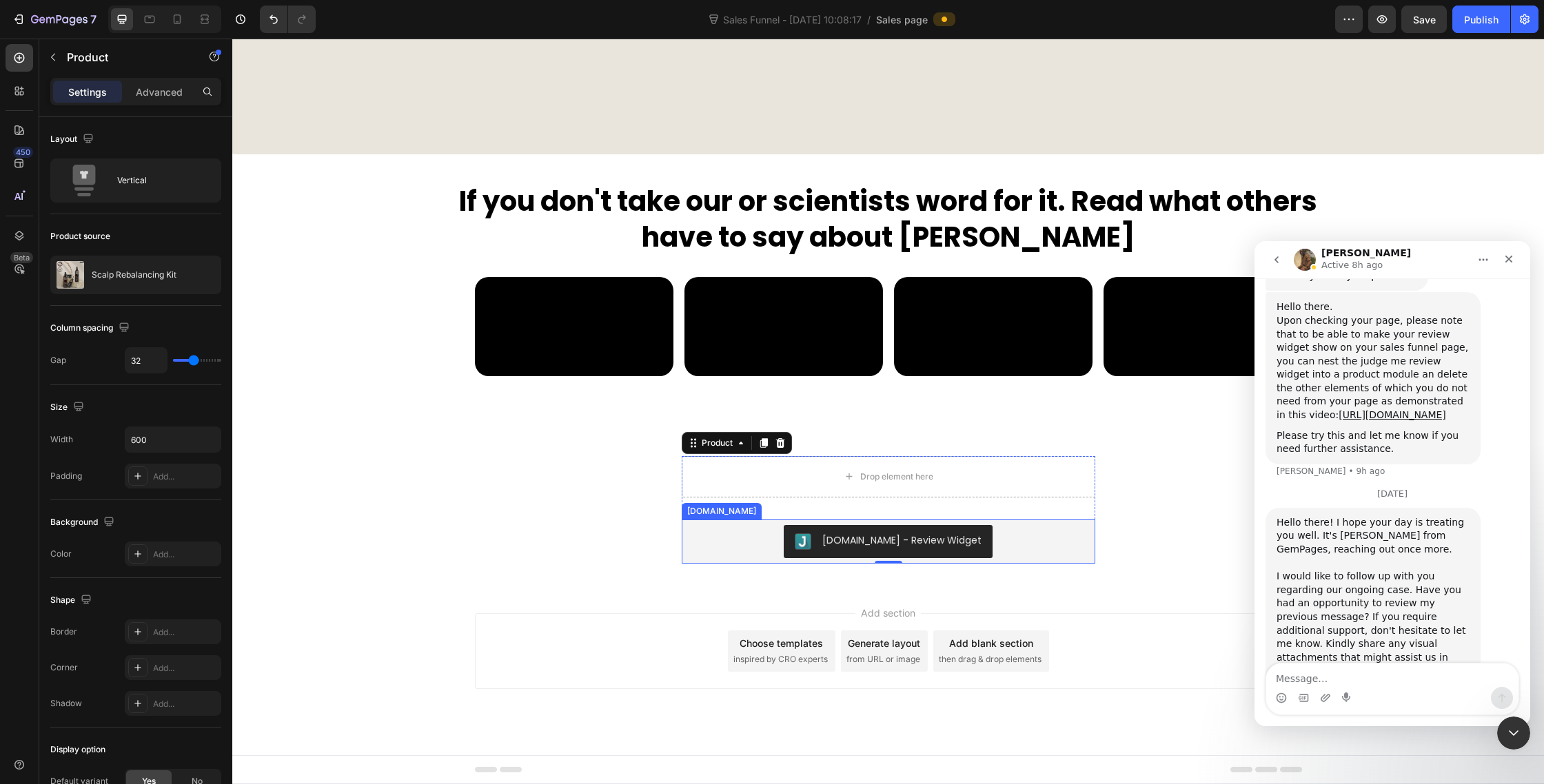
click at [773, 548] on div "[DOMAIN_NAME] - Review Widget" at bounding box center [889, 541] width 403 height 33
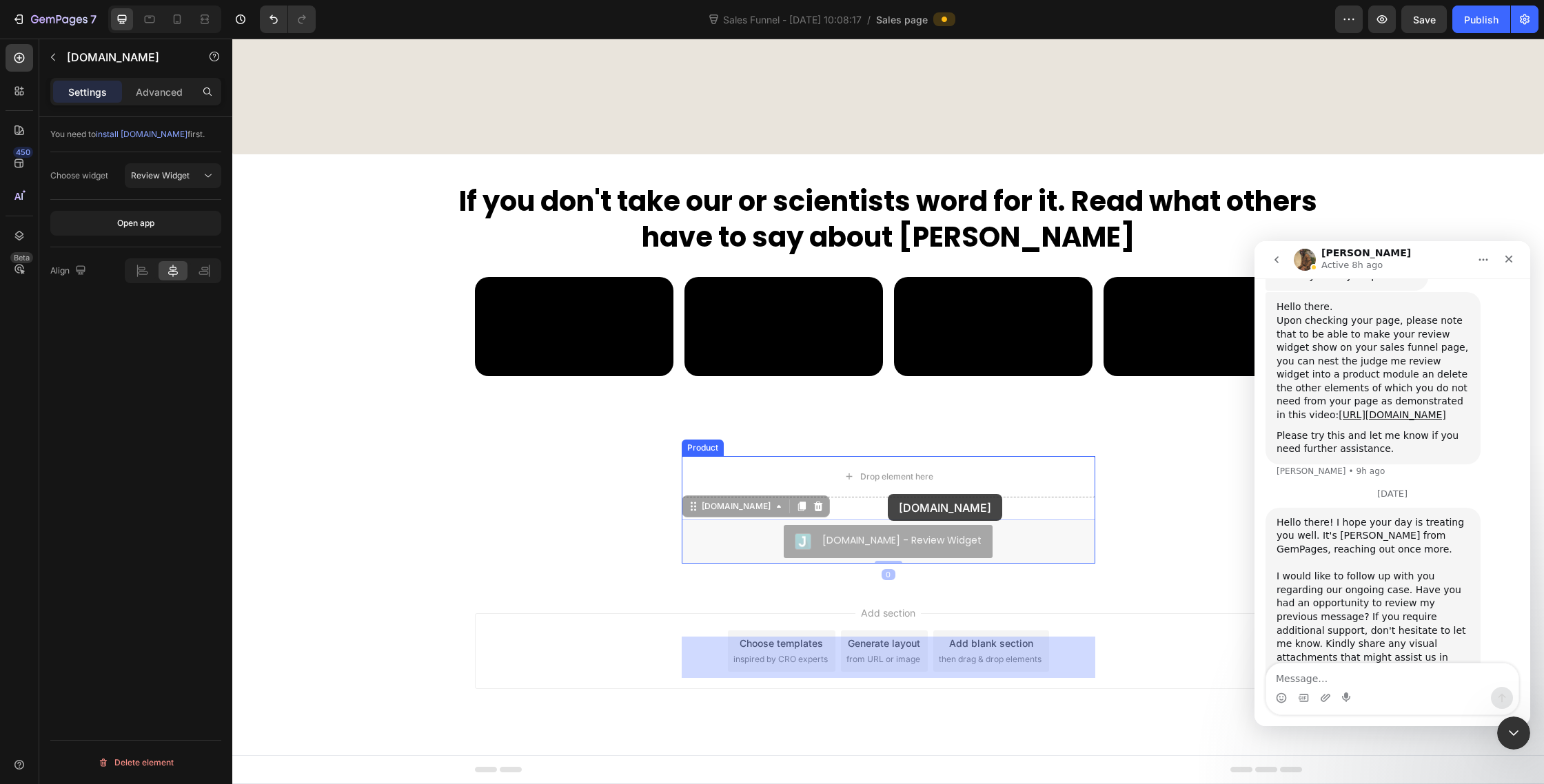
drag, startPoint x: 692, startPoint y: 508, endPoint x: 888, endPoint y: 493, distance: 196.6
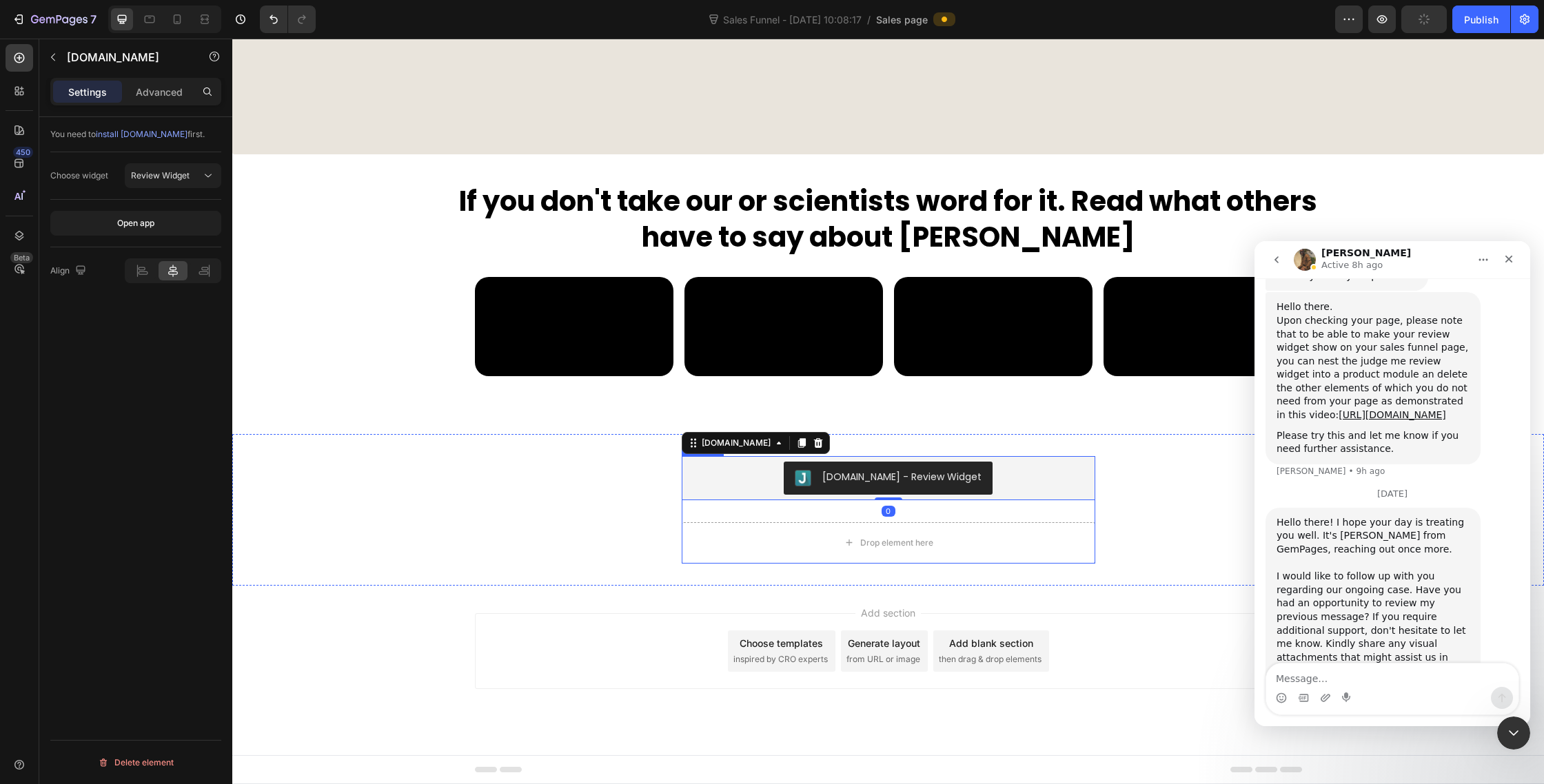
click at [778, 508] on div "Judge.me - Review Widget Judge.me 0 Drop element here Product" at bounding box center [888, 509] width 414 height 107
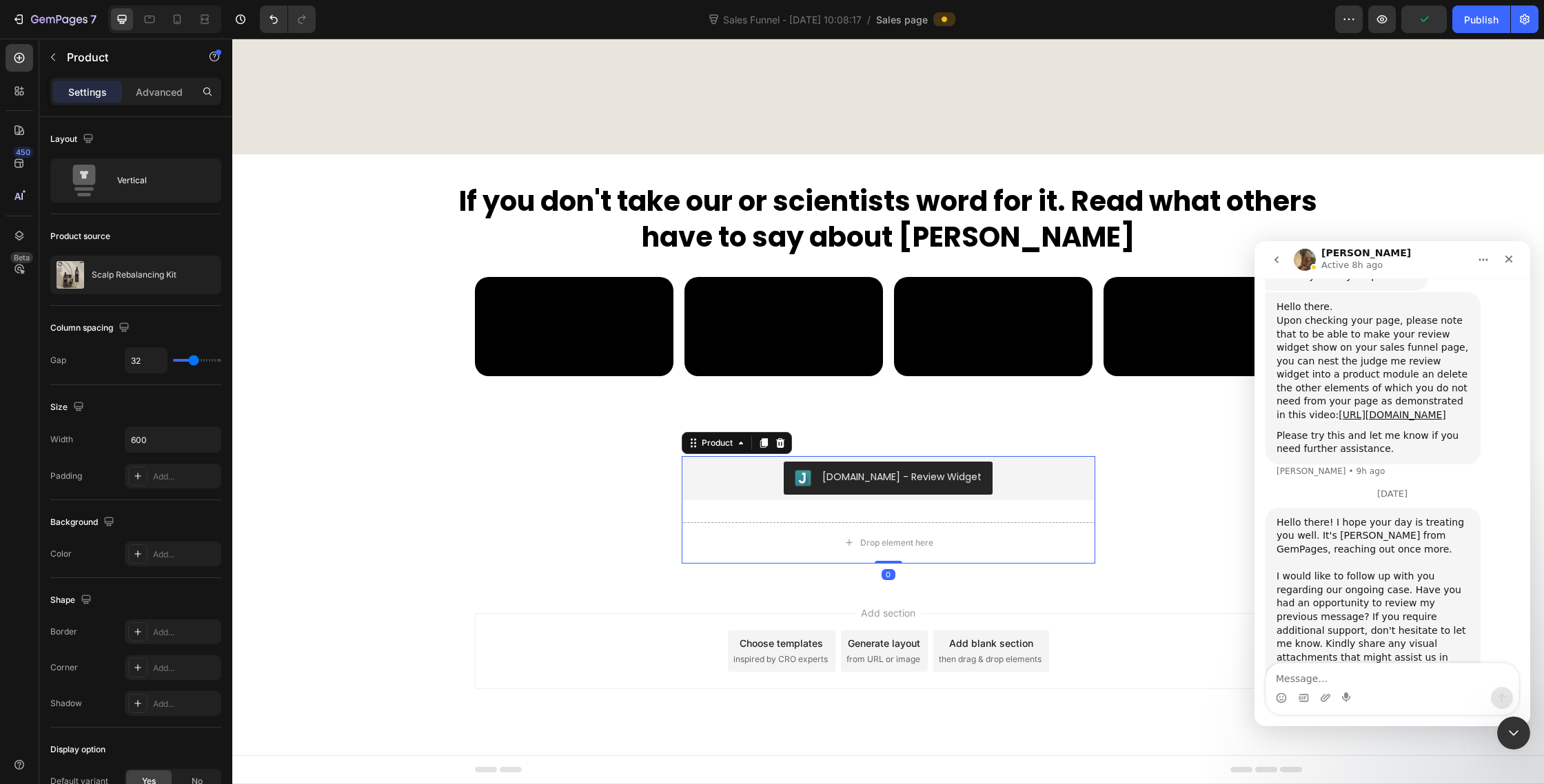
click at [781, 538] on div "Drop element here" at bounding box center [888, 542] width 414 height 41
click at [724, 528] on div "Drop element here" at bounding box center [888, 542] width 414 height 41
click at [721, 505] on div "Judge.me - Review Widget Judge.me Drop element here Product 0" at bounding box center [888, 509] width 414 height 107
click at [737, 447] on icon at bounding box center [741, 443] width 11 height 11
type input "20"
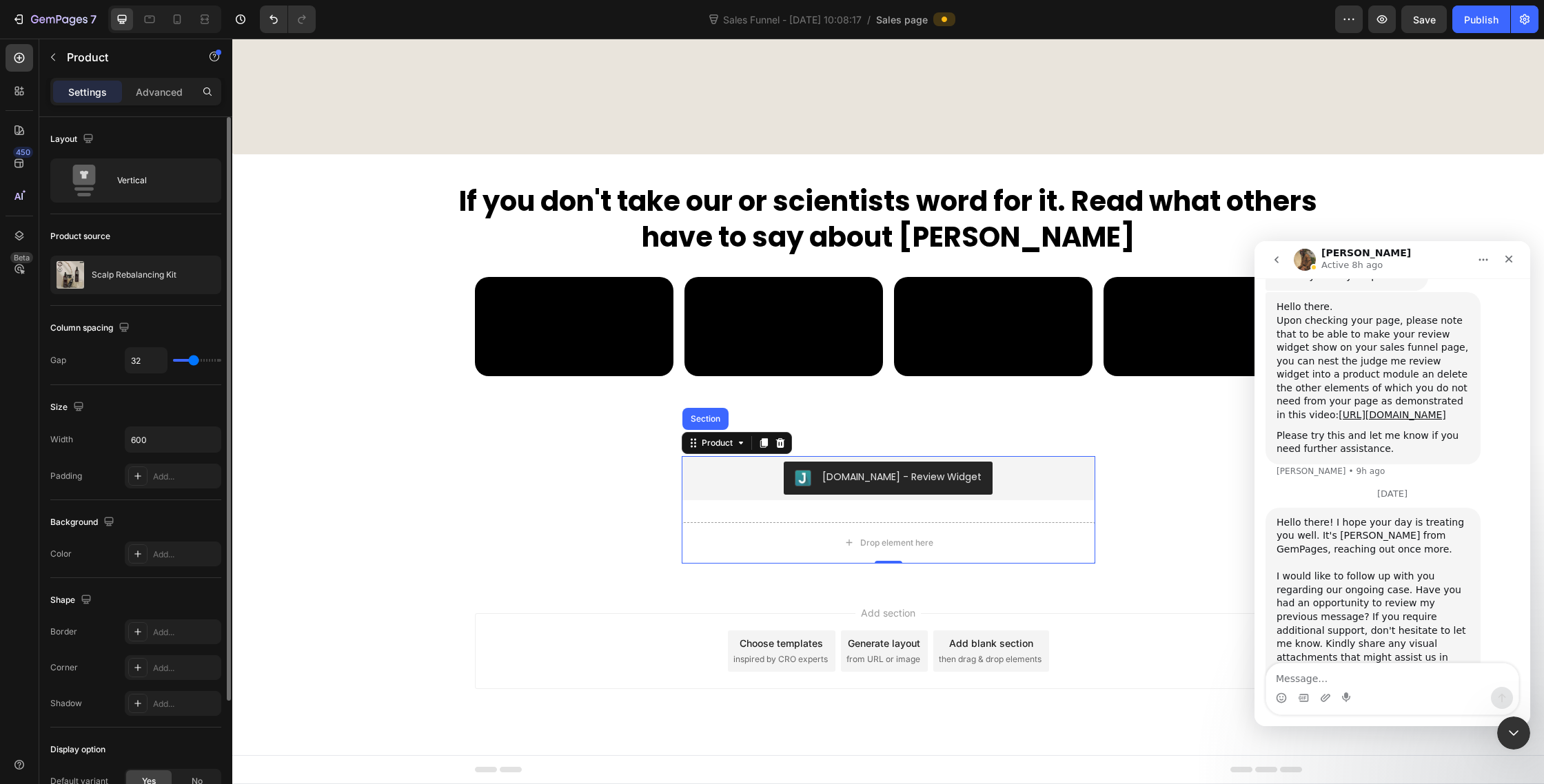
type input "20"
type input "0"
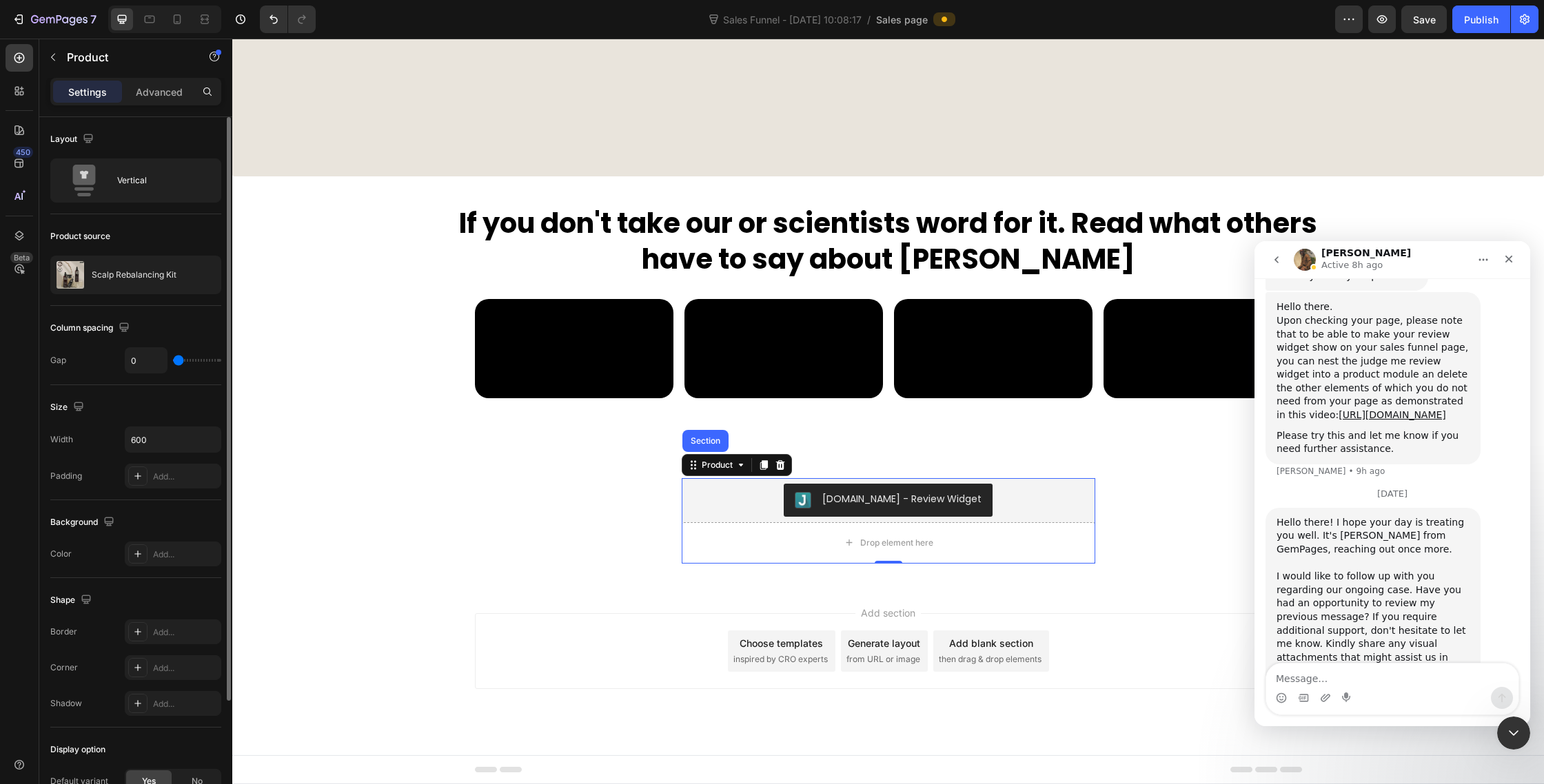
type input "0"
drag, startPoint x: 189, startPoint y: 362, endPoint x: 96, endPoint y: 359, distance: 93.0
click at [102, 357] on div "Gap 0" at bounding box center [136, 360] width 171 height 26
click at [902, 544] on div "Drop element here" at bounding box center [896, 543] width 73 height 11
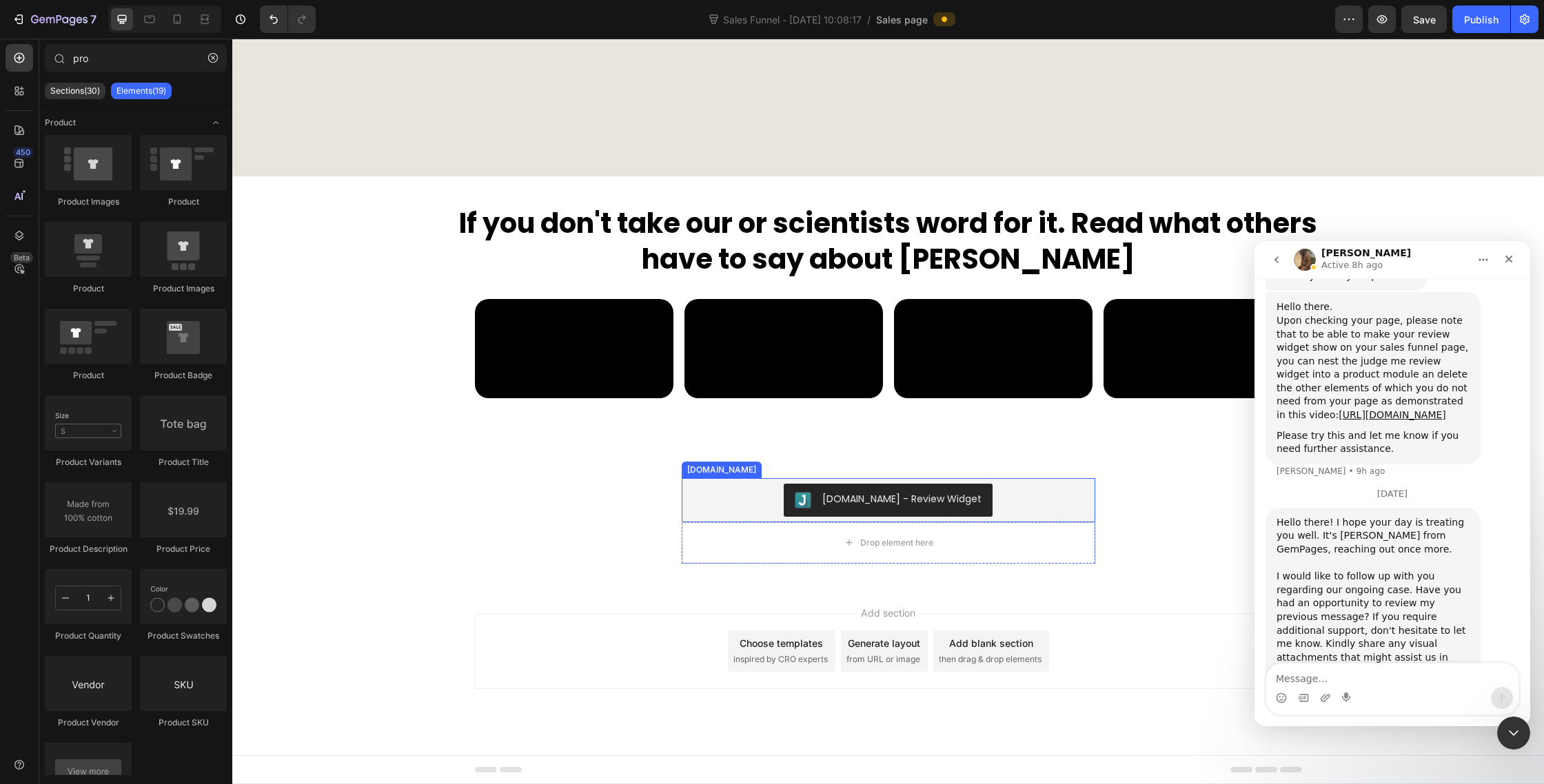
click at [783, 503] on div "[DOMAIN_NAME] - Review Widget" at bounding box center [889, 500] width 403 height 33
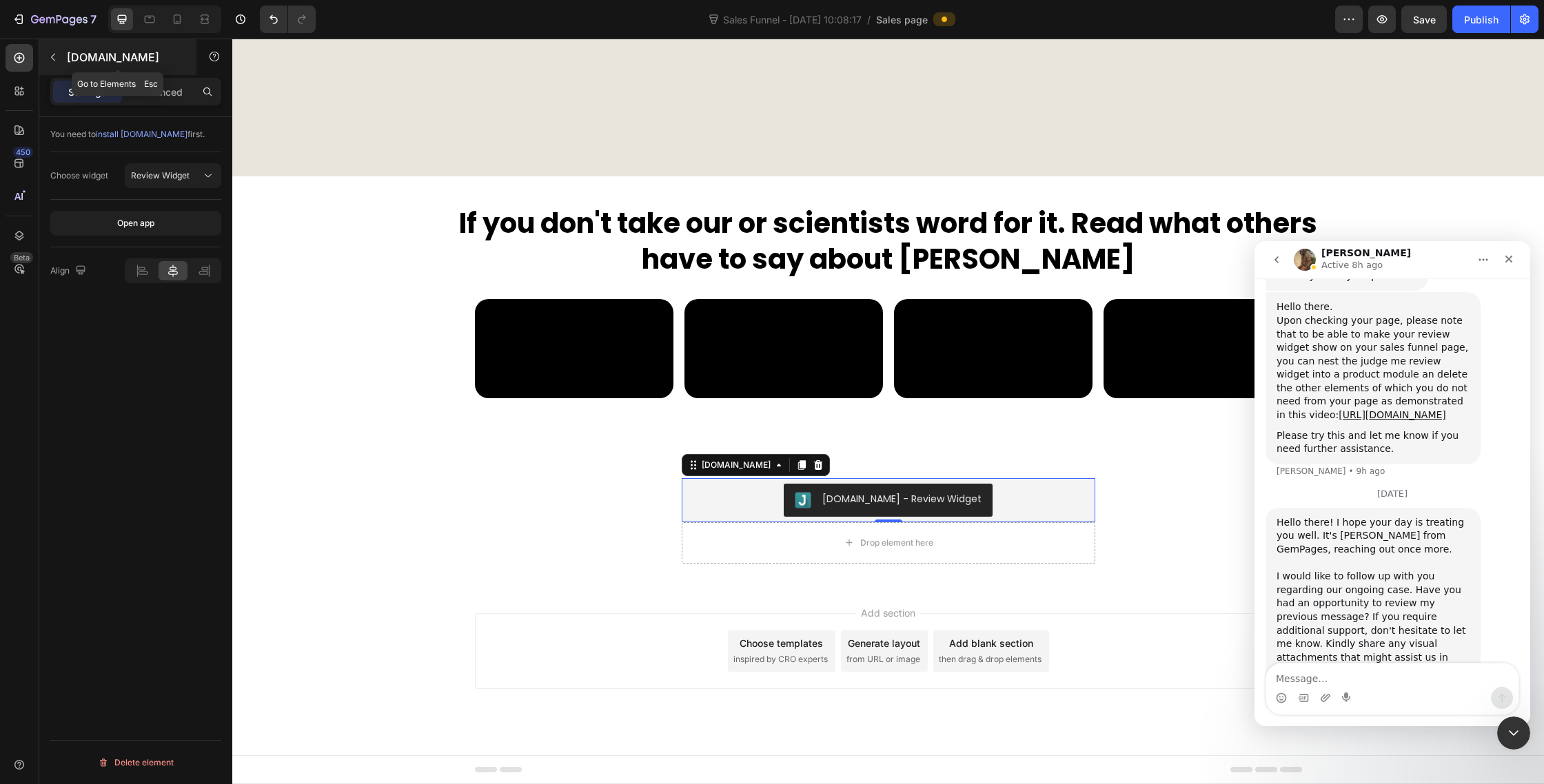
click at [57, 62] on icon "button" at bounding box center [53, 57] width 11 height 11
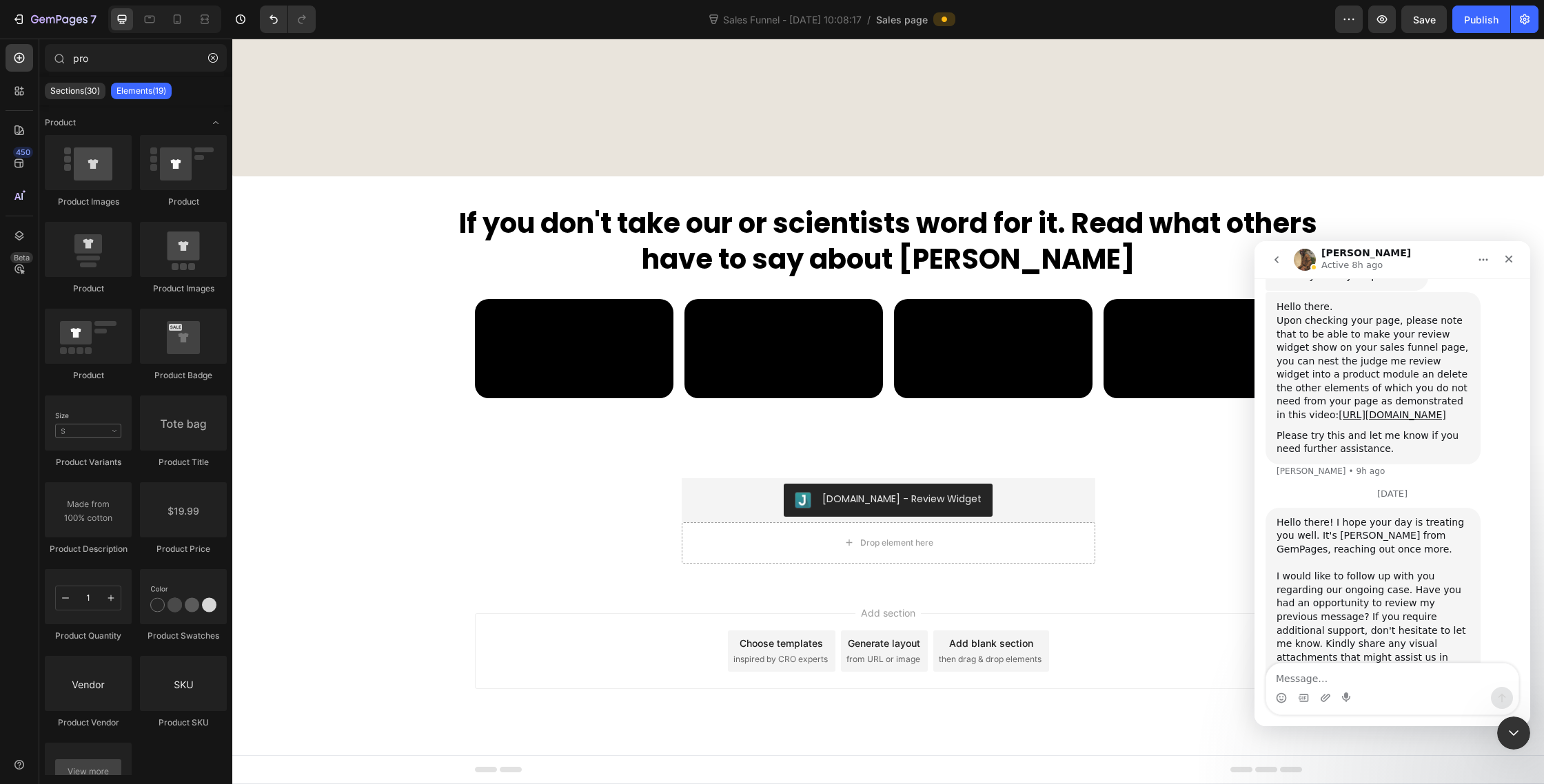
scroll to position [38, 0]
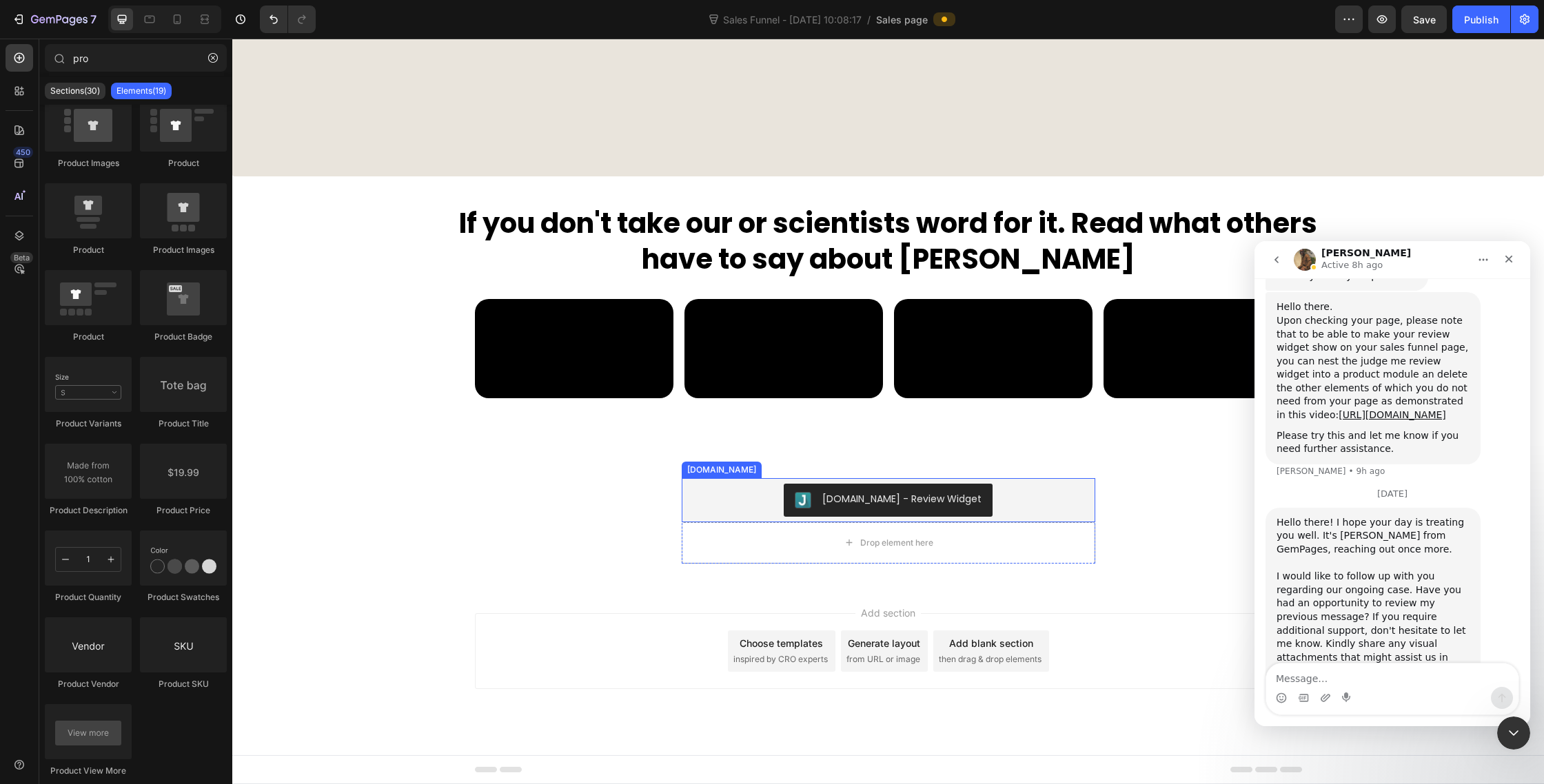
click at [760, 499] on div "[DOMAIN_NAME] - Review Widget" at bounding box center [889, 500] width 403 height 33
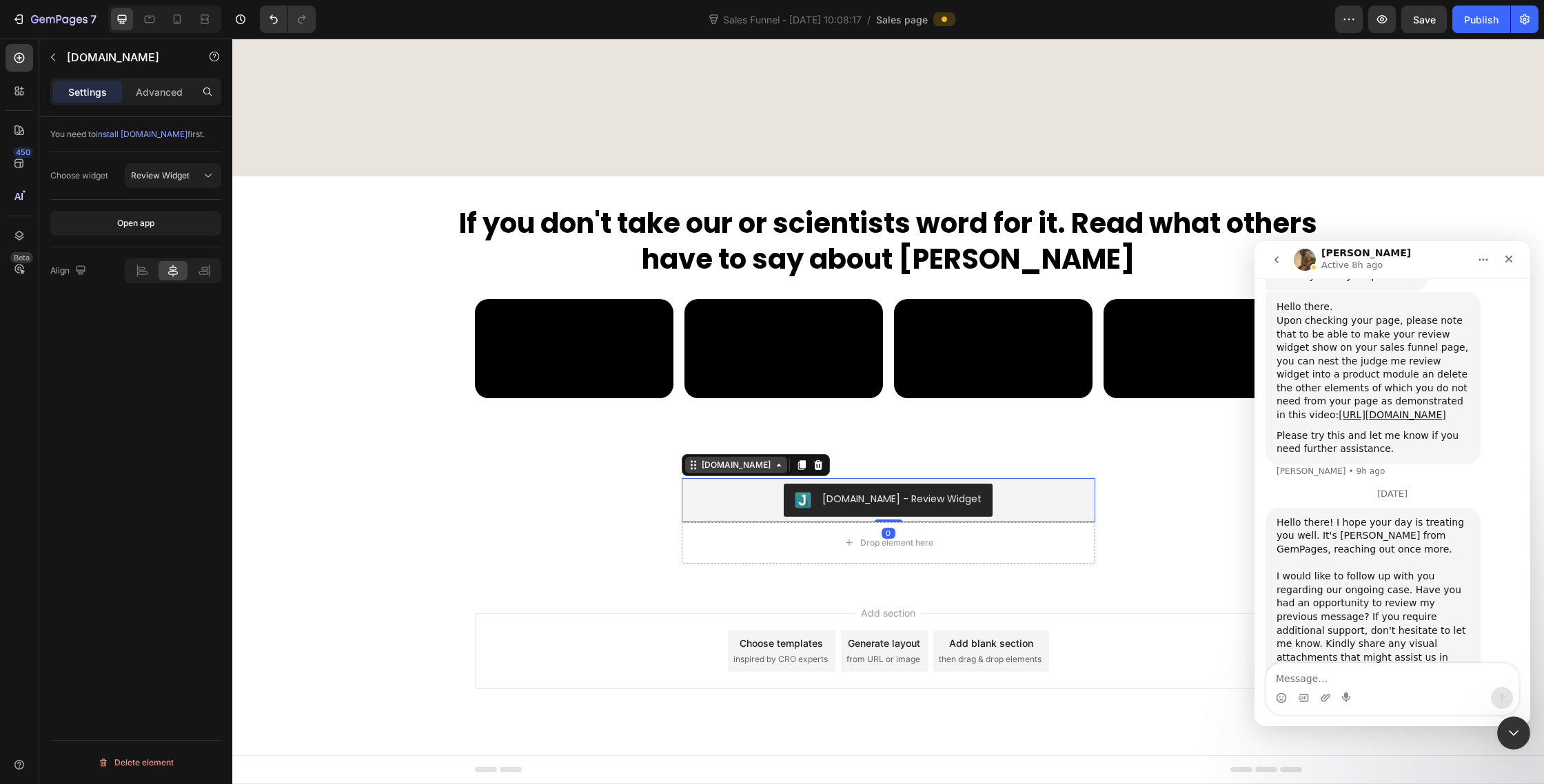
click at [718, 471] on div "[DOMAIN_NAME]" at bounding box center [736, 465] width 74 height 13
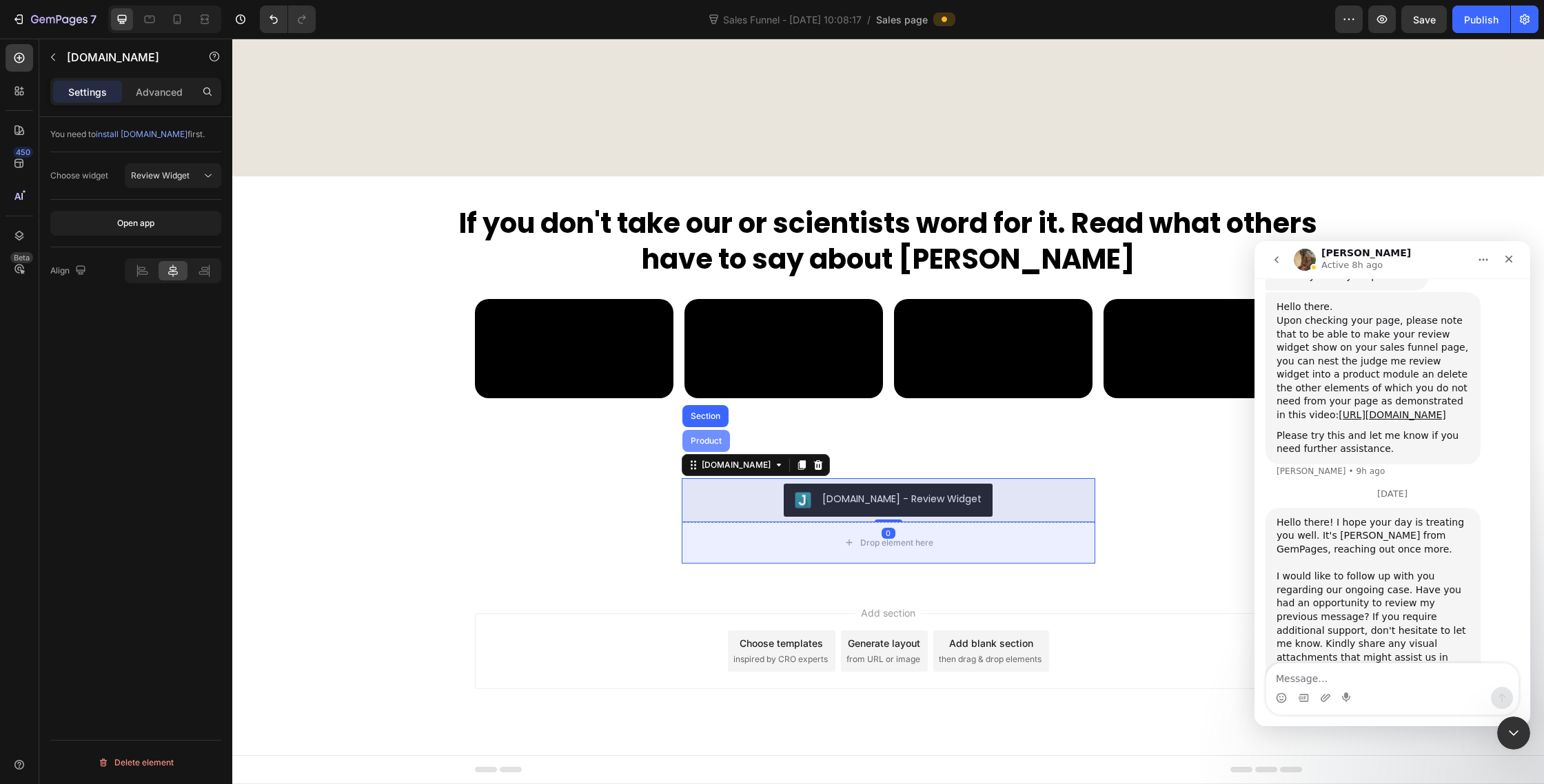
click at [720, 433] on div "Product" at bounding box center [706, 441] width 47 height 22
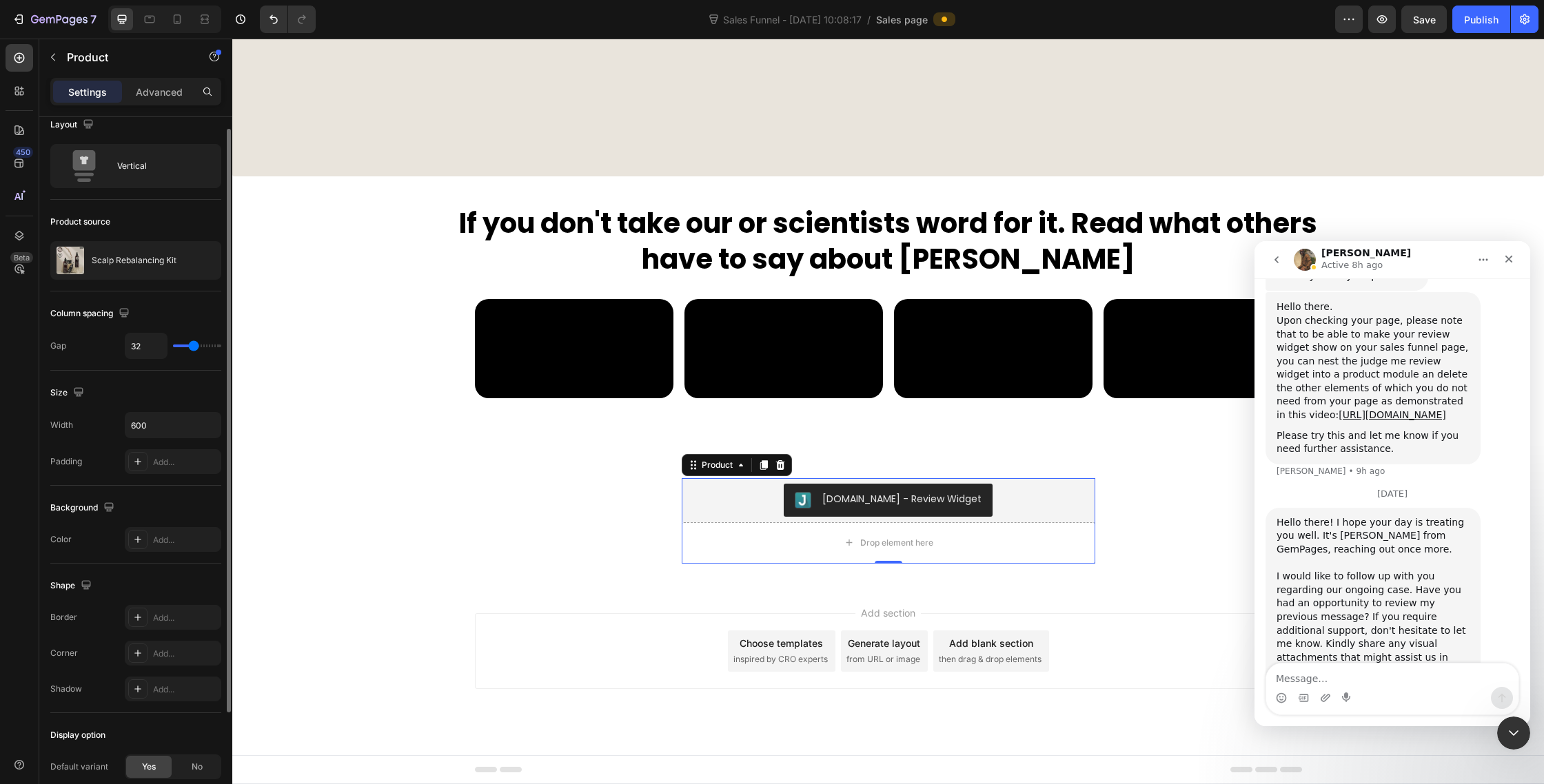
scroll to position [0, 0]
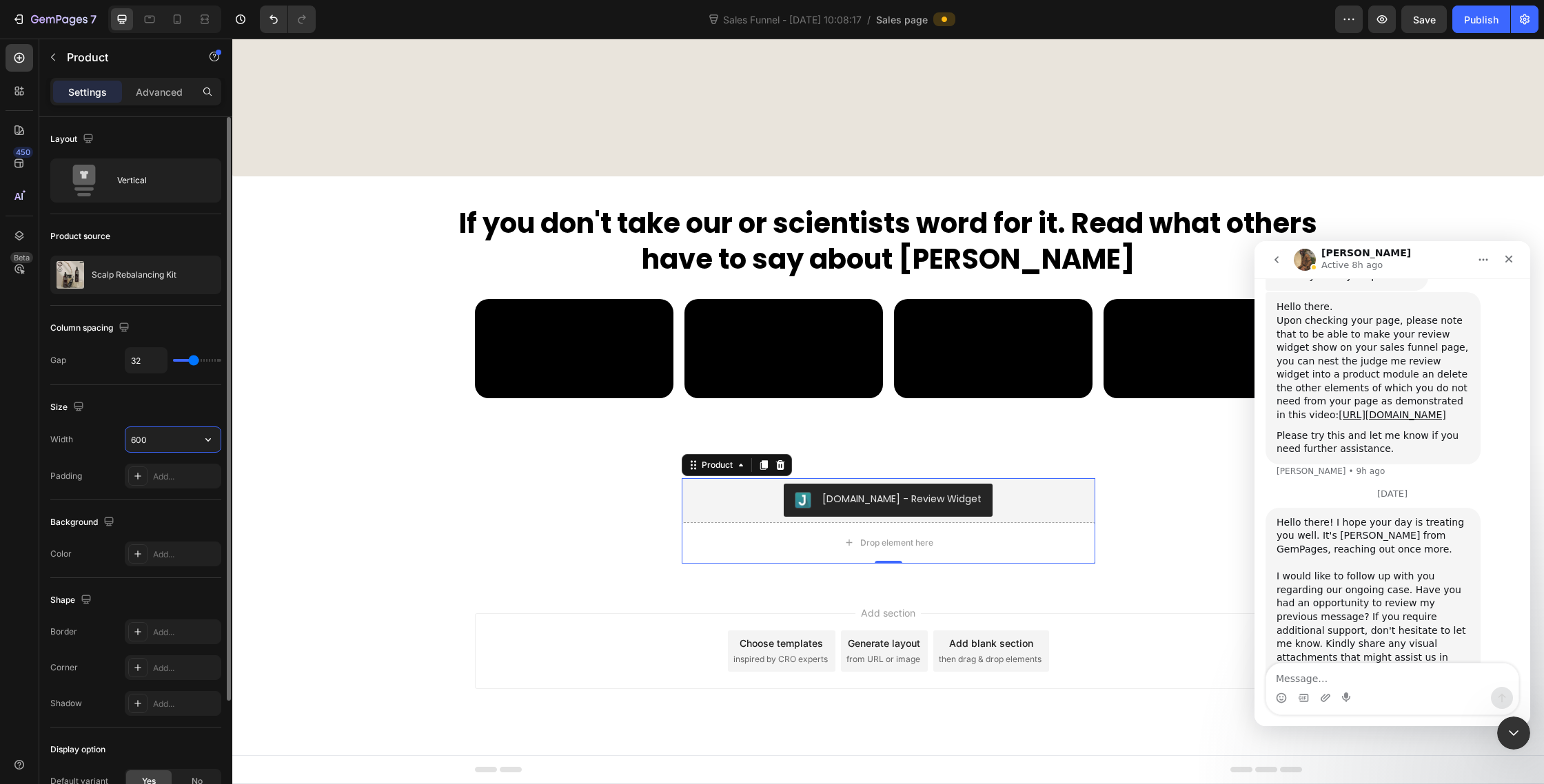
click at [172, 436] on input "600" at bounding box center [173, 439] width 95 height 25
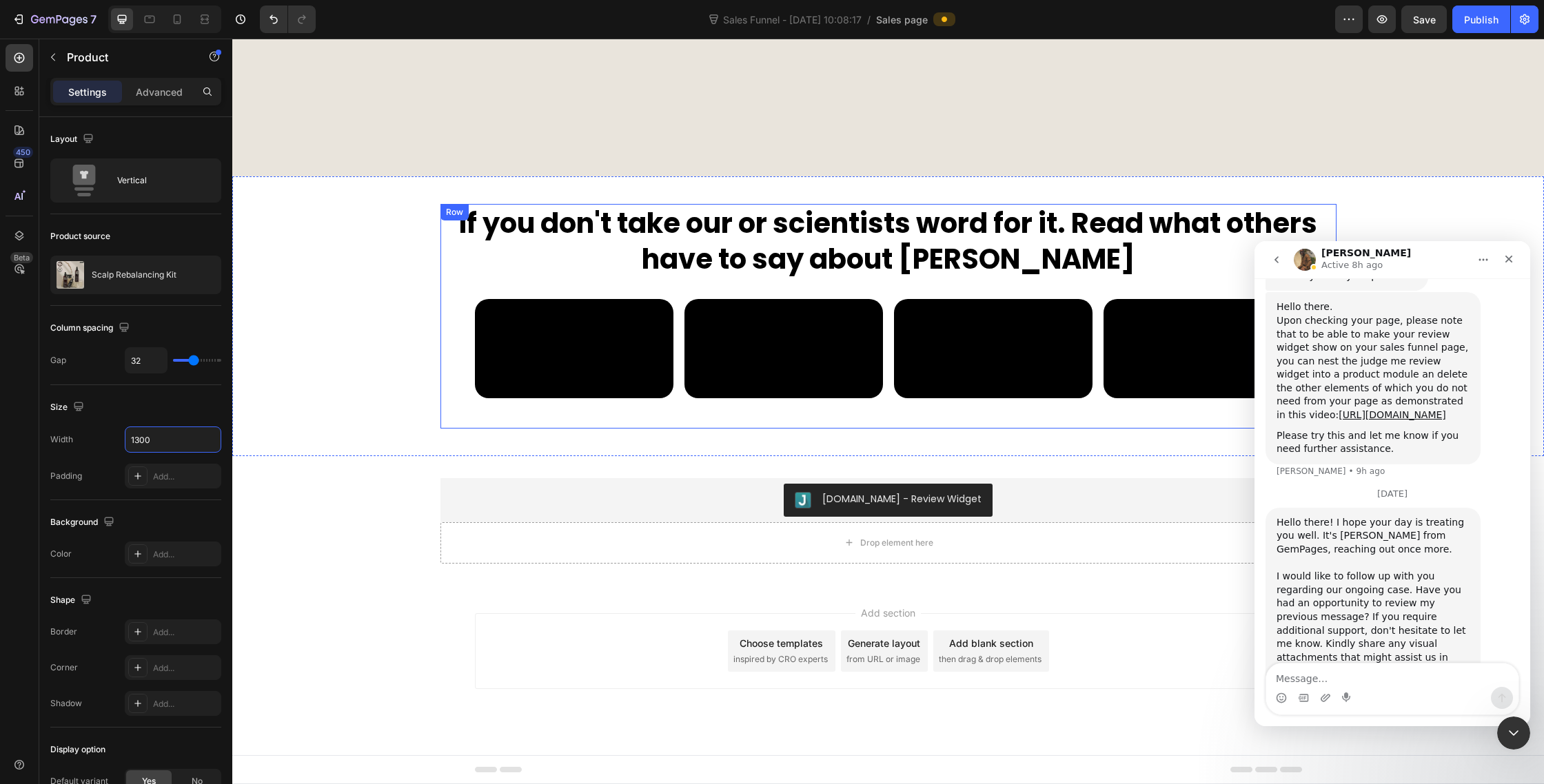
scroll to position [7254, 0]
type input "1300"
click at [1477, 29] on button "Publish" at bounding box center [1481, 19] width 58 height 28
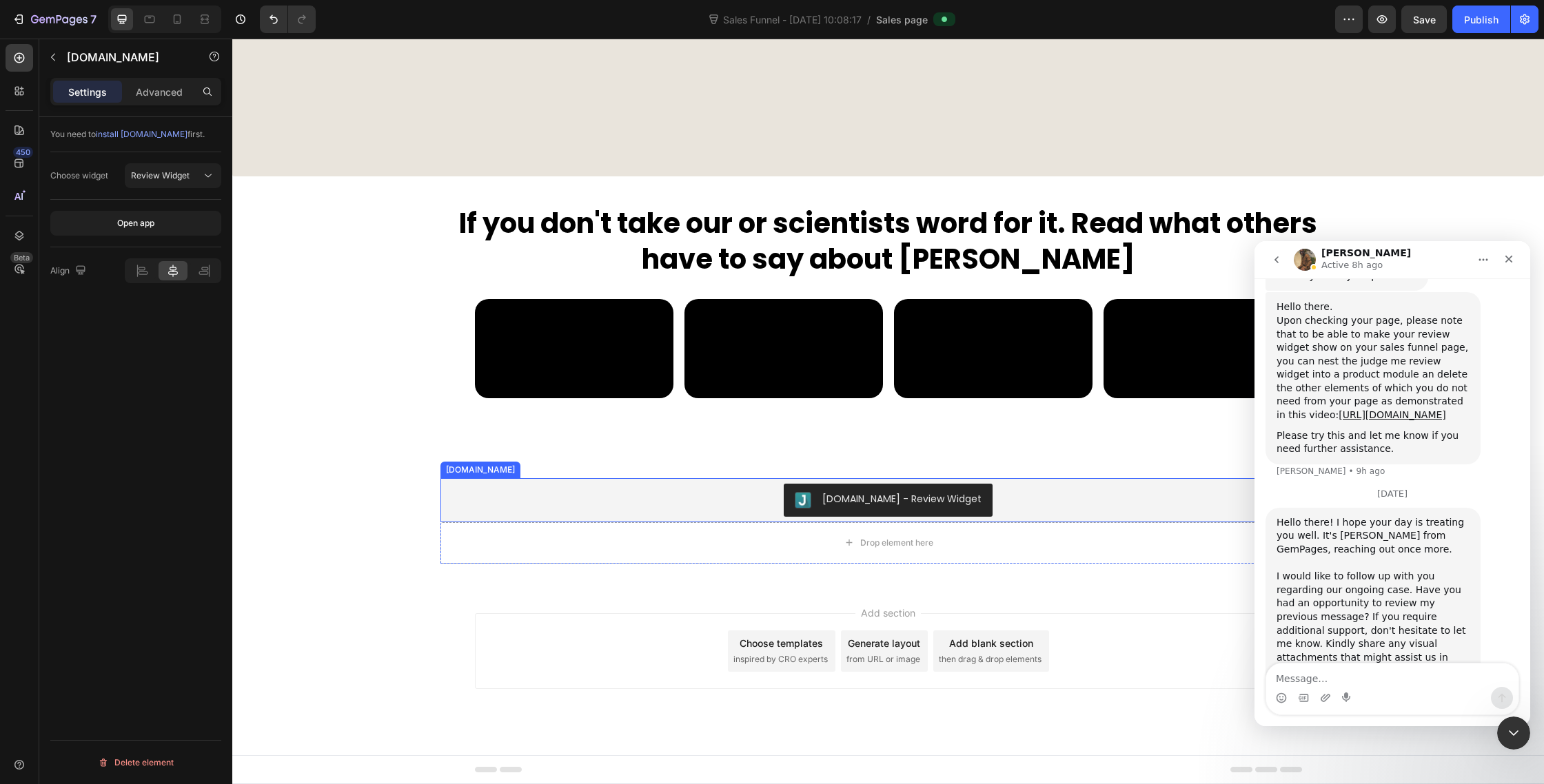
click at [623, 511] on div "[DOMAIN_NAME] - Review Widget" at bounding box center [889, 500] width 885 height 33
click at [147, 267] on icon at bounding box center [142, 270] width 14 height 14
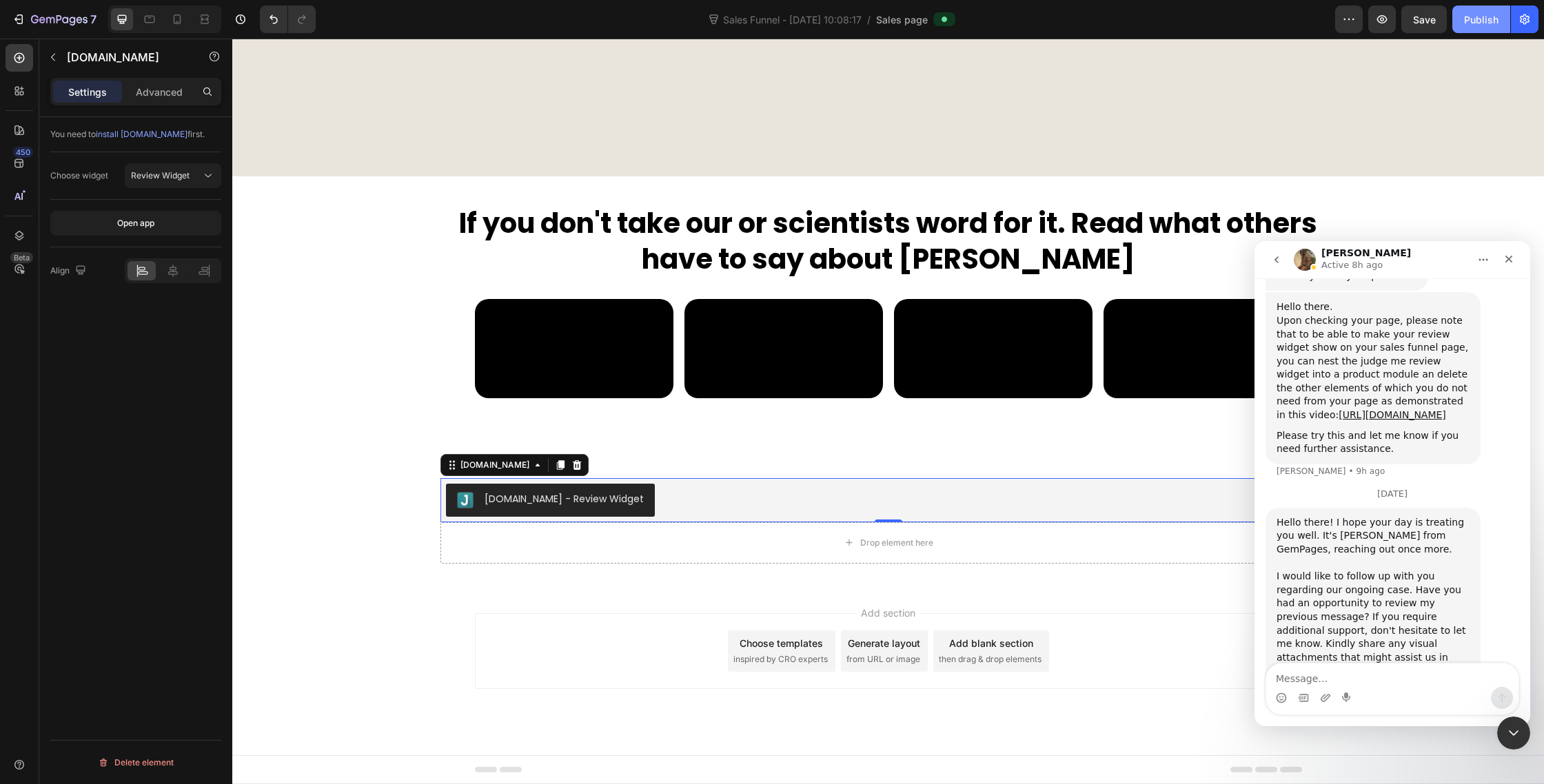
click at [1480, 27] on button "Publish" at bounding box center [1481, 19] width 58 height 28
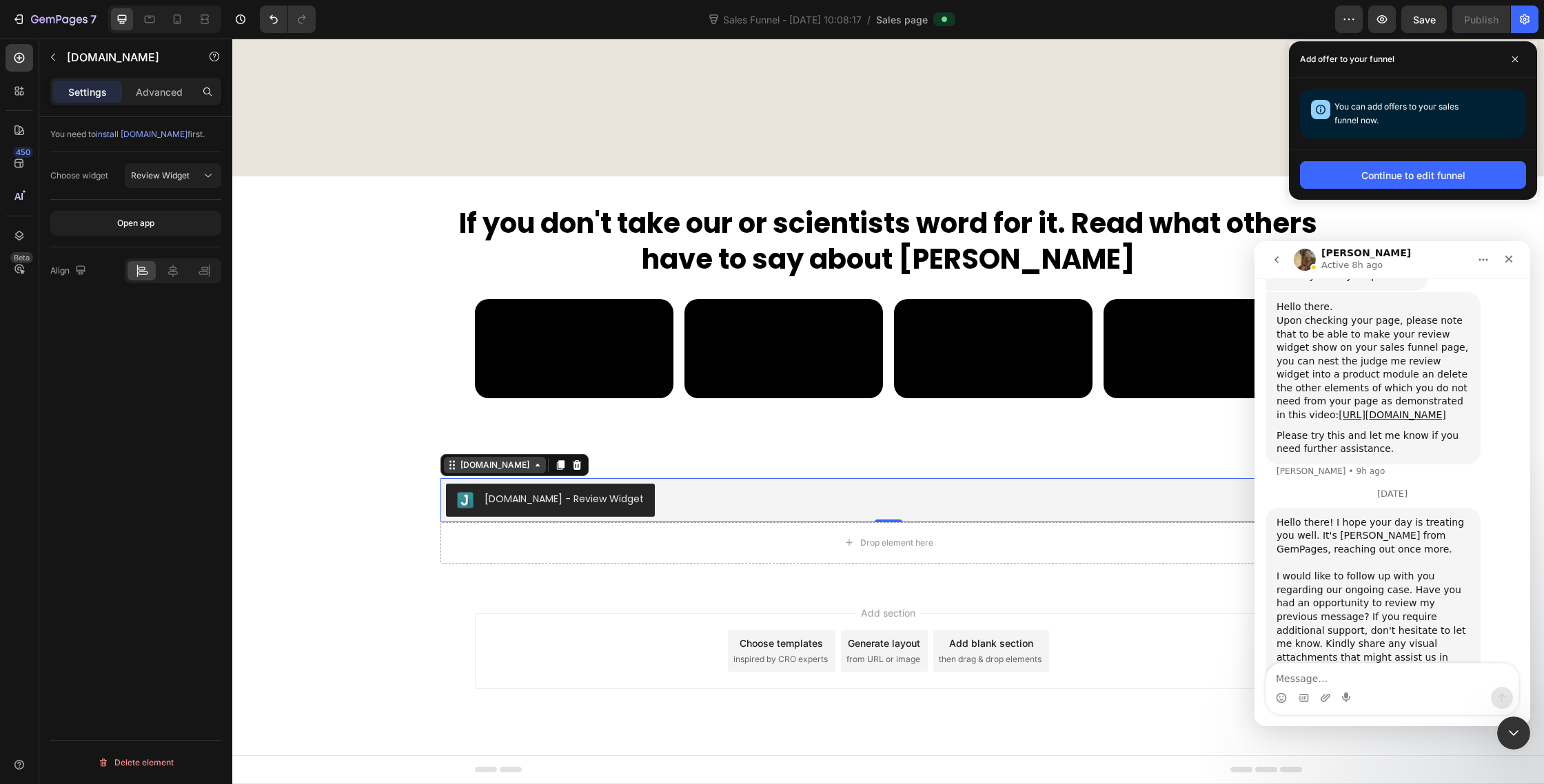
click at [481, 463] on div "[DOMAIN_NAME]" at bounding box center [494, 465] width 74 height 13
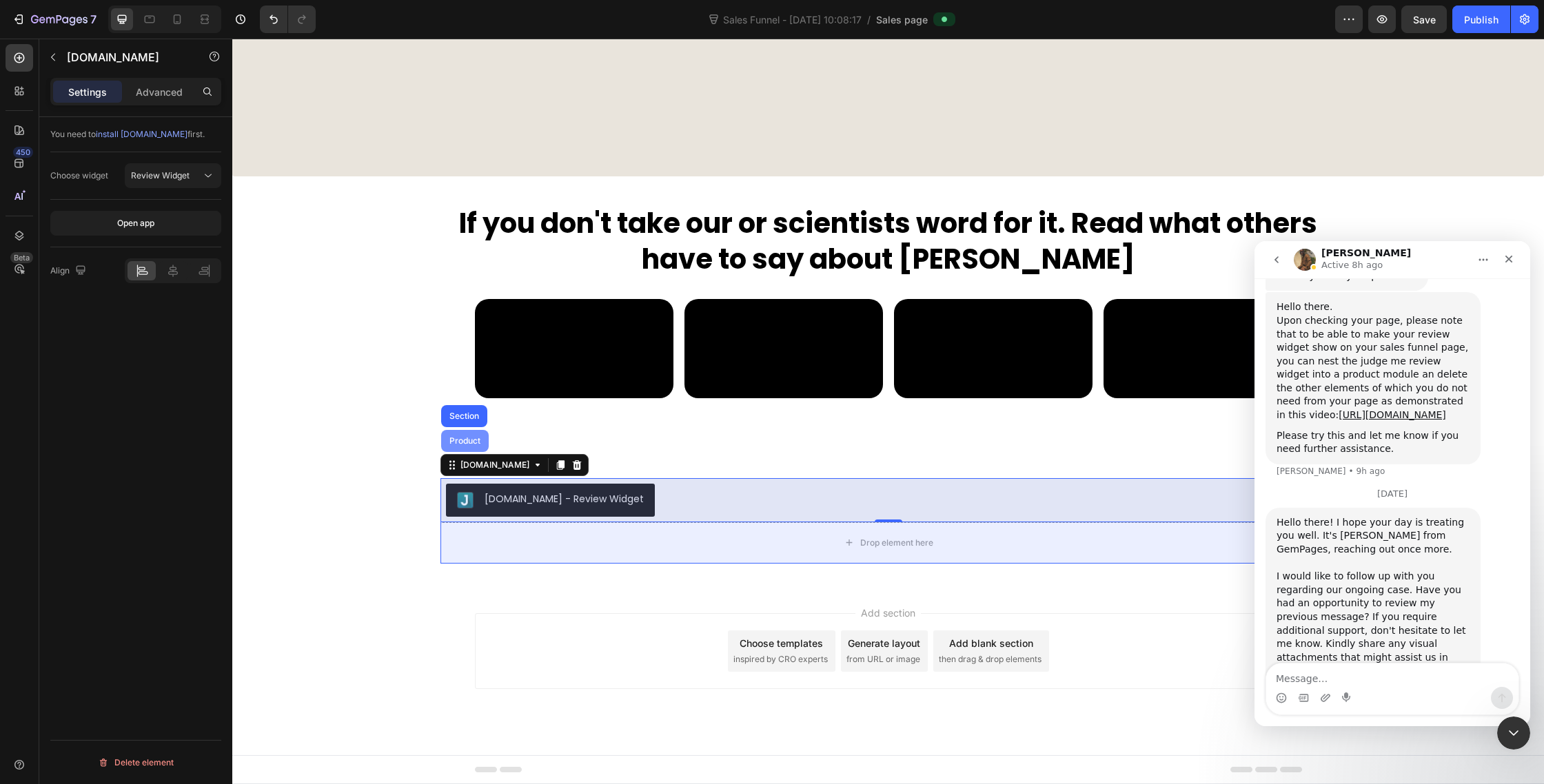
click at [478, 437] on div "Product" at bounding box center [465, 441] width 37 height 8
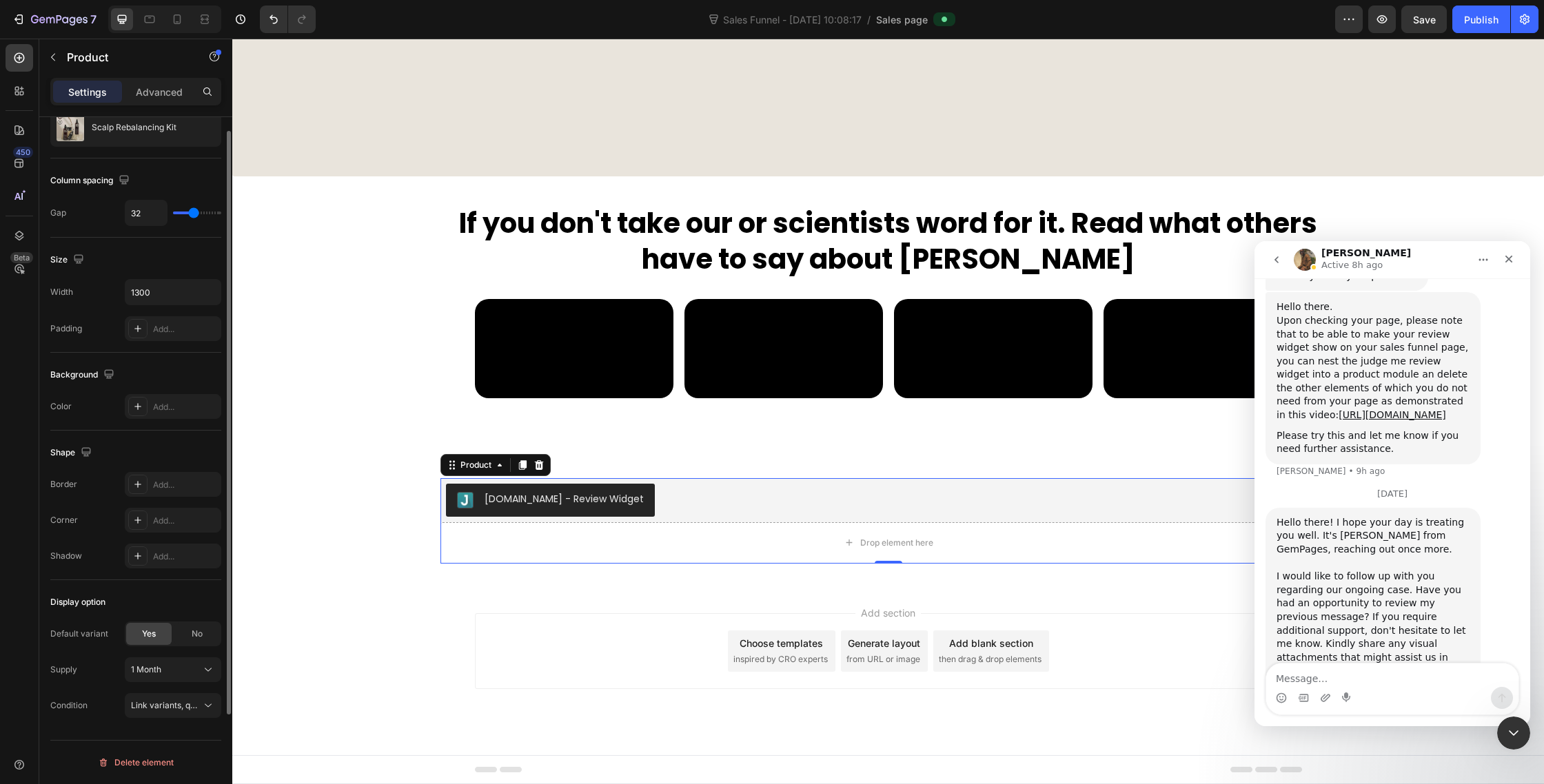
scroll to position [0, 0]
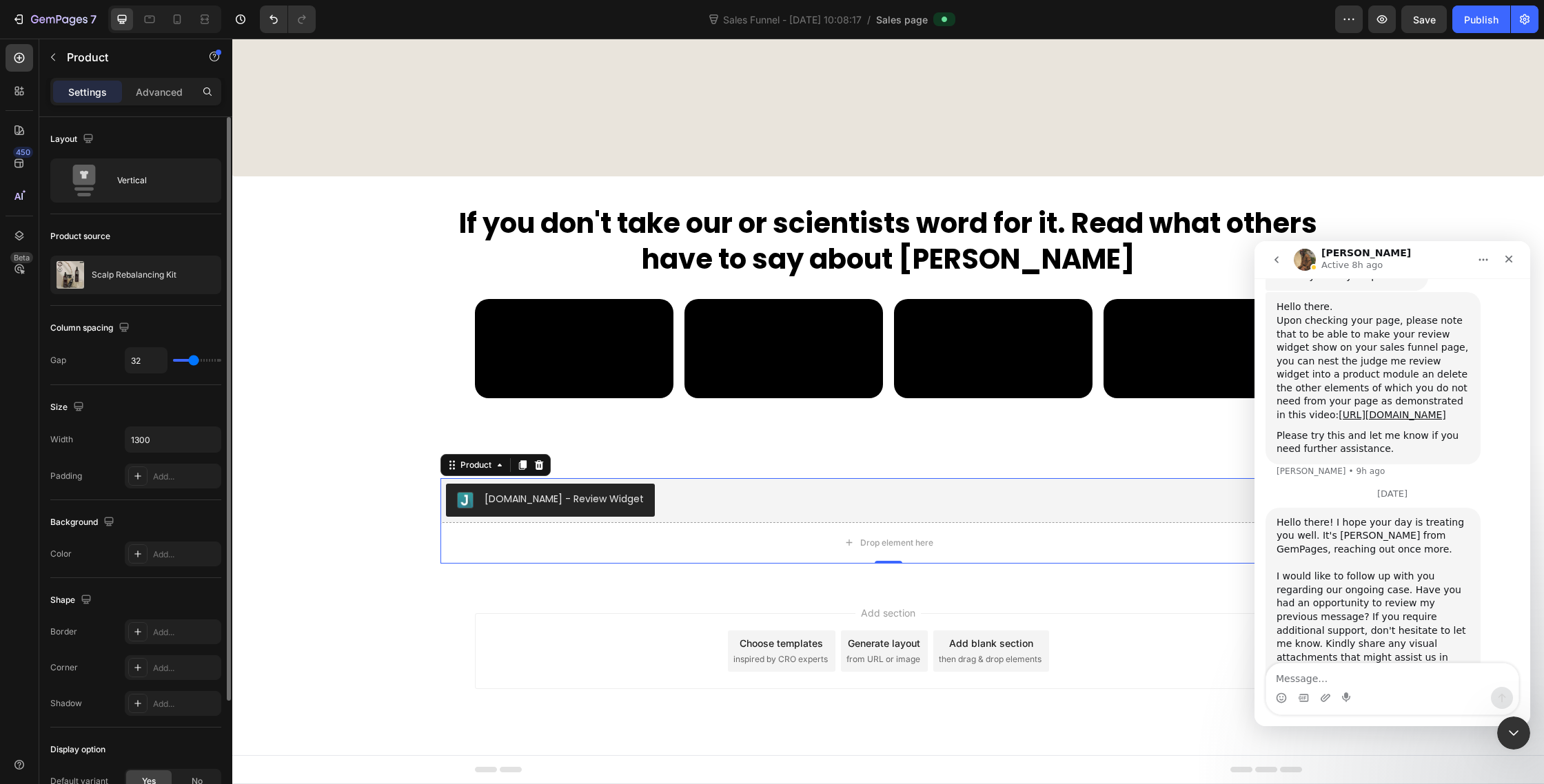
type input "34"
type input "31"
type input "21"
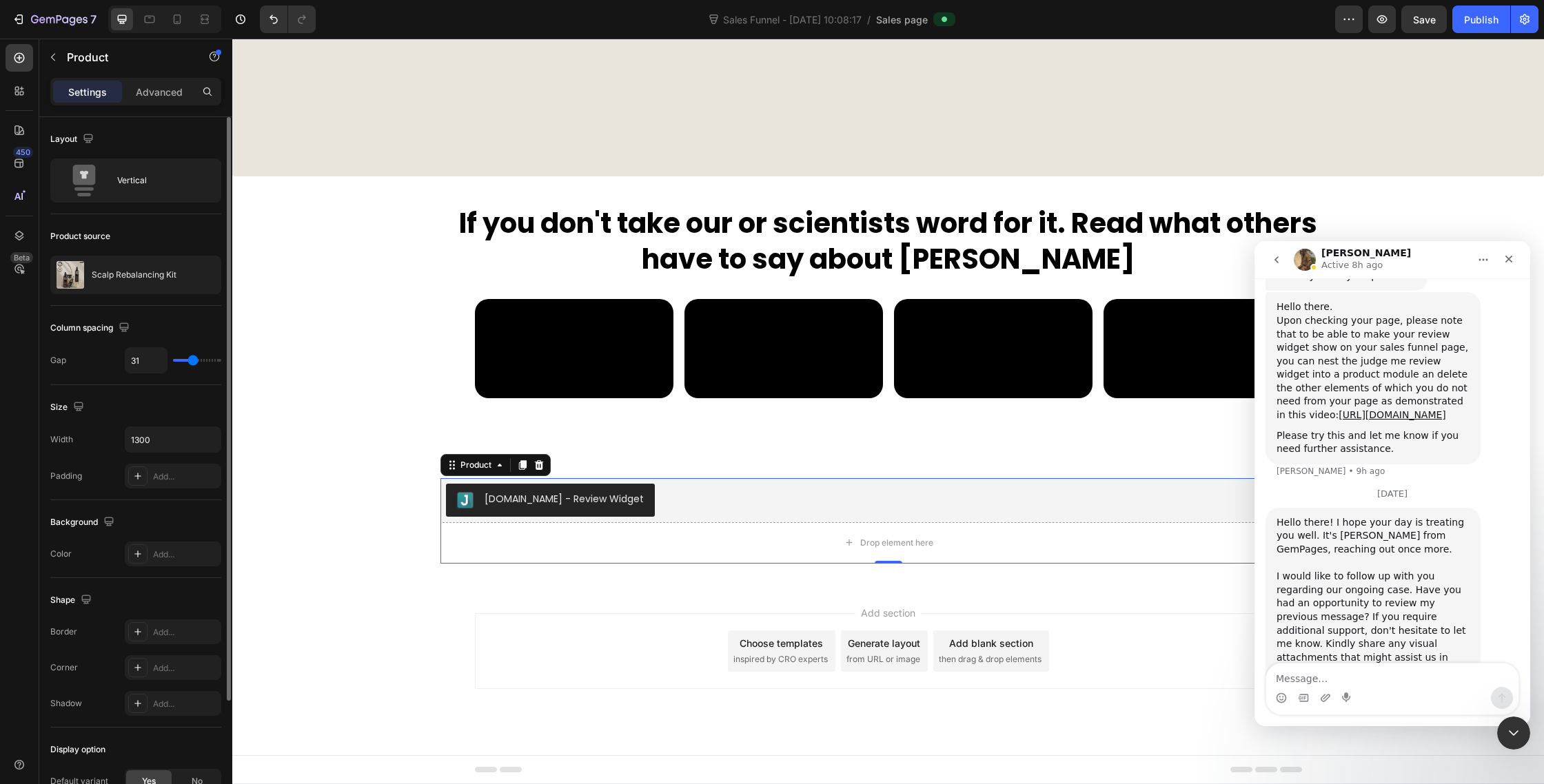
type input "21"
type input "0"
drag, startPoint x: 193, startPoint y: 363, endPoint x: 107, endPoint y: 356, distance: 86.3
click at [113, 357] on div "Gap 0" at bounding box center [136, 360] width 171 height 26
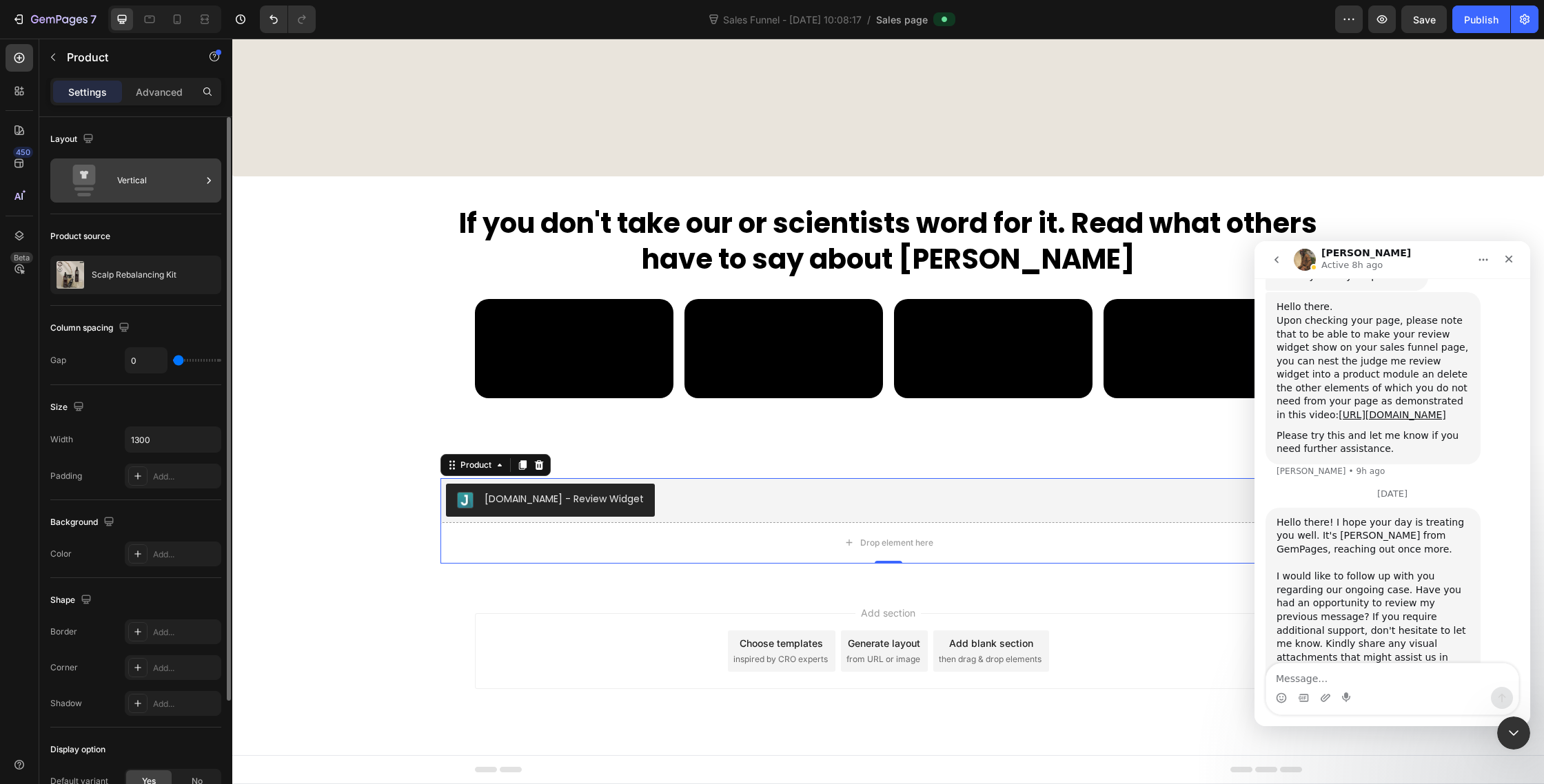
click at [88, 178] on icon at bounding box center [84, 175] width 23 height 21
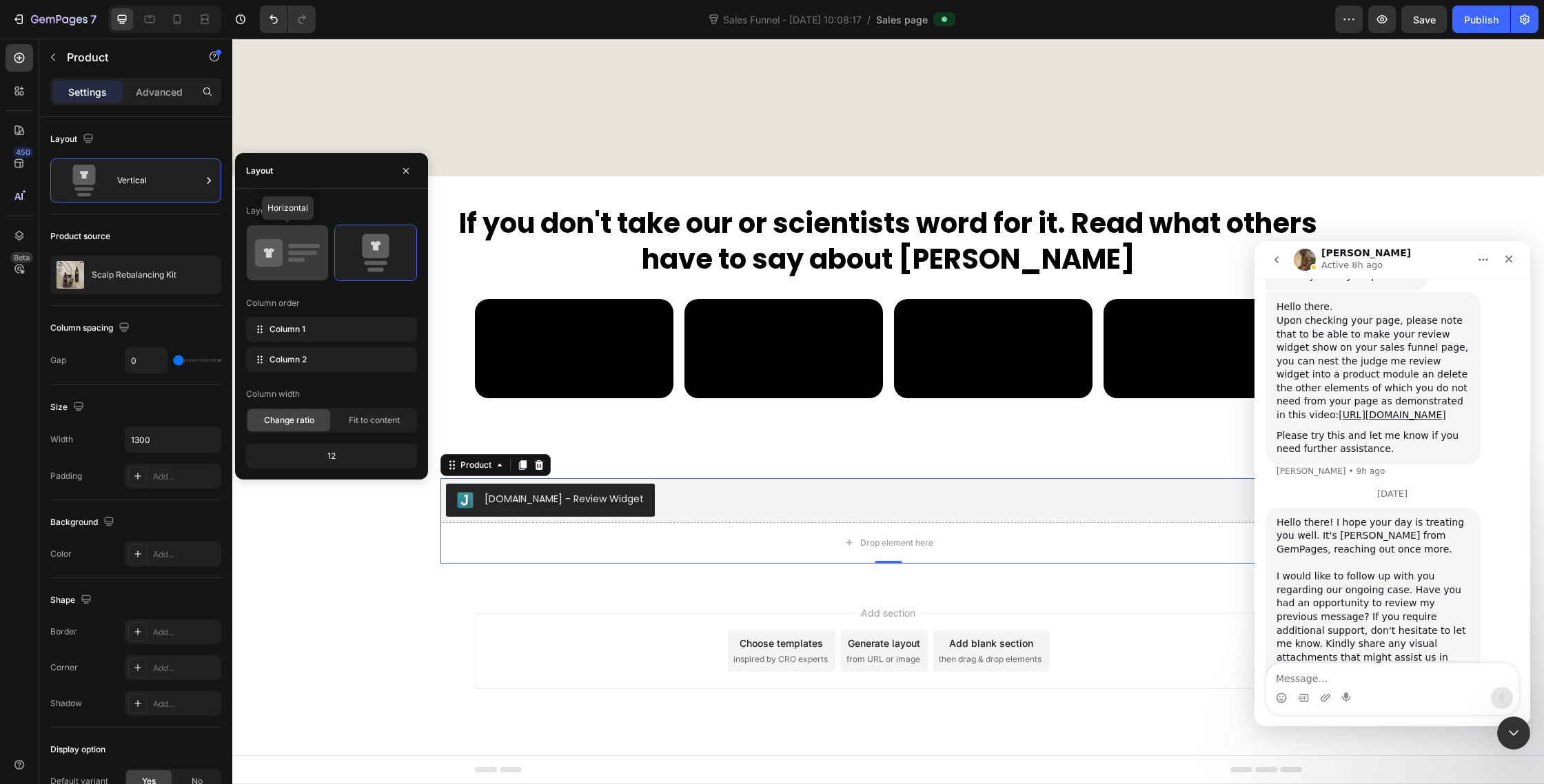
click at [286, 251] on icon at bounding box center [287, 252] width 65 height 38
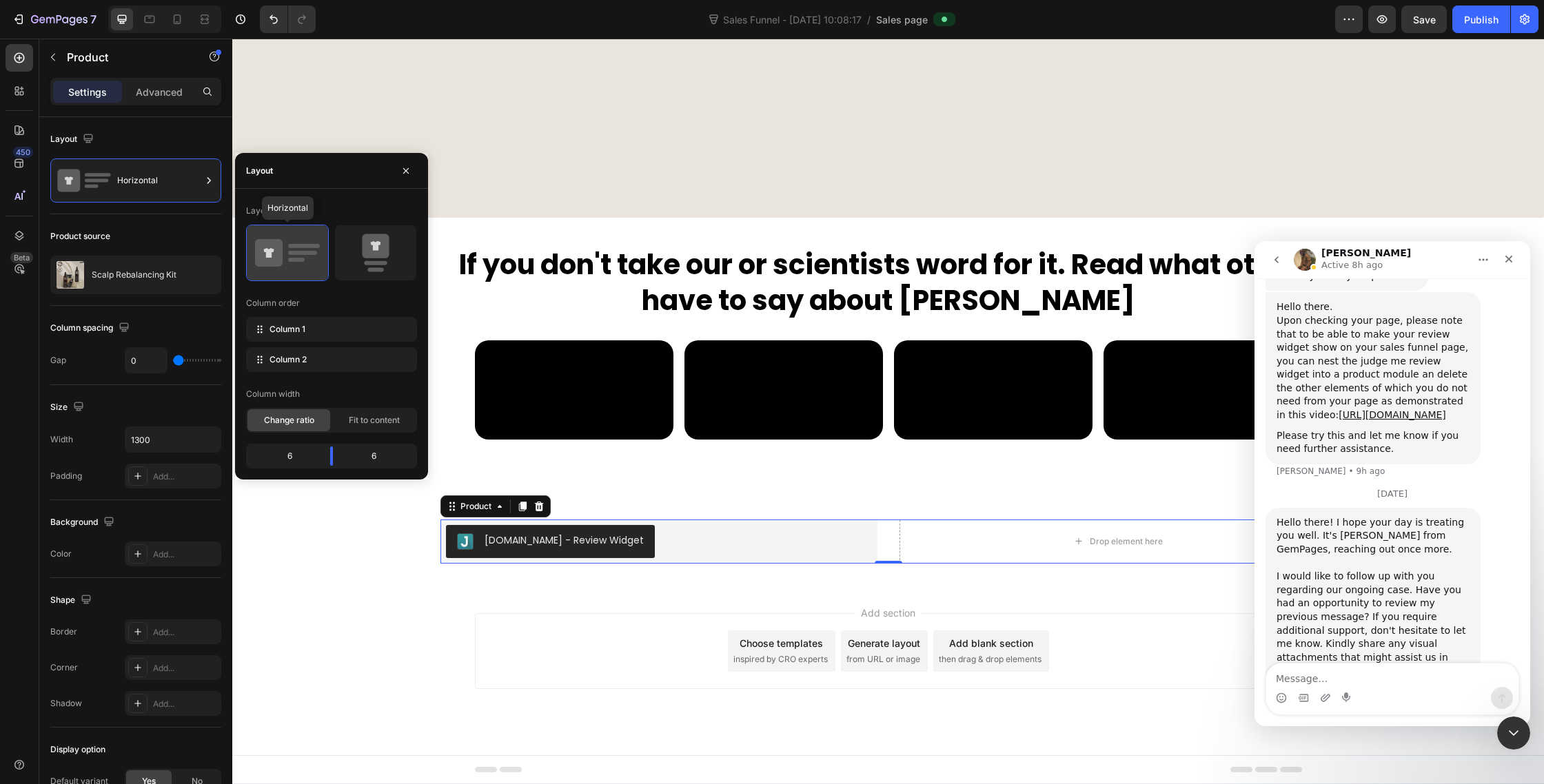
scroll to position [7212, 0]
click at [994, 552] on div "Drop element here" at bounding box center [1118, 541] width 437 height 44
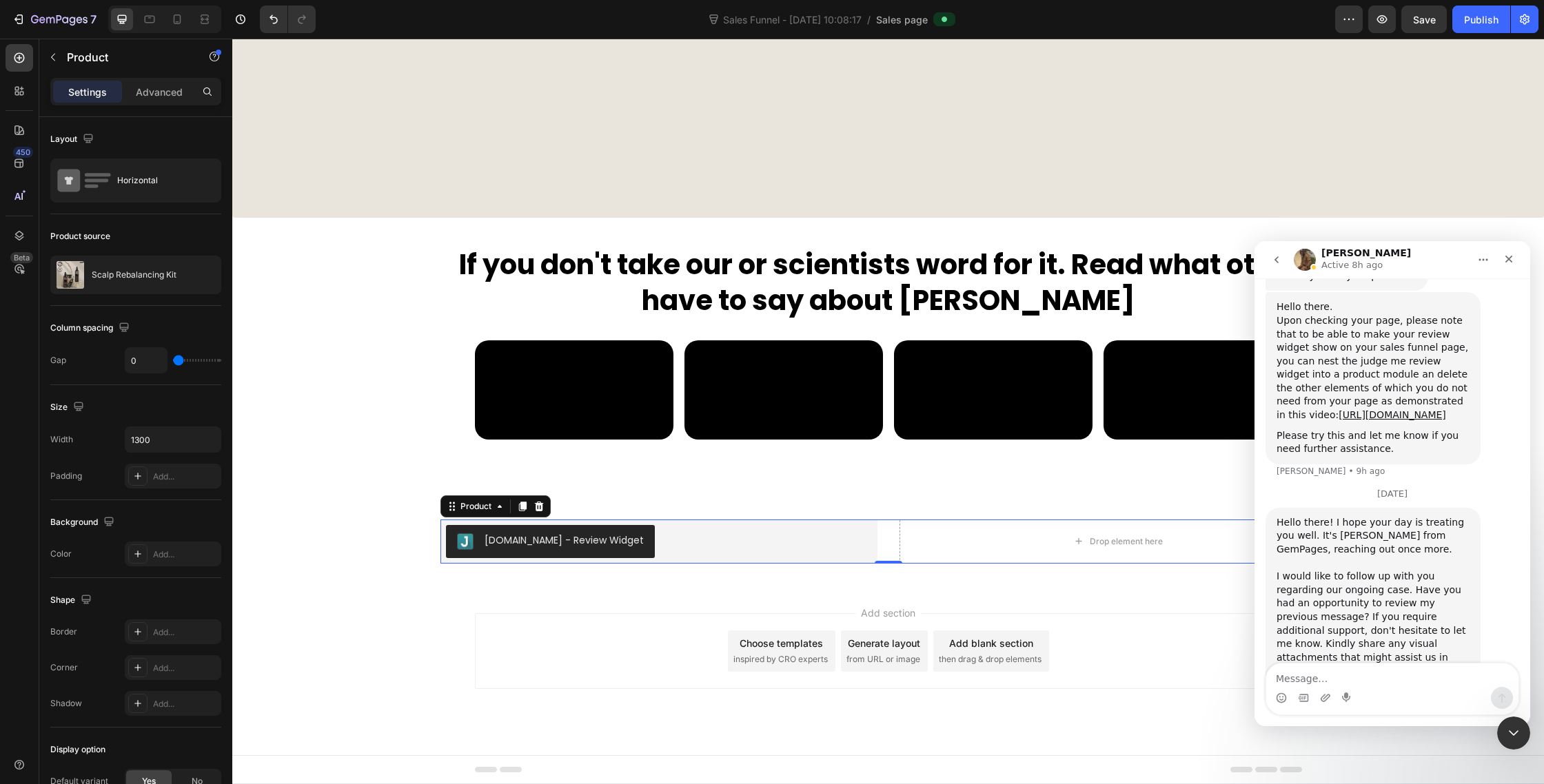
click at [887, 543] on div "Judge.me - Review Widget Judge.me Drop element here Product 0" at bounding box center [888, 541] width 896 height 44
click at [486, 510] on div "Product" at bounding box center [476, 506] width 37 height 13
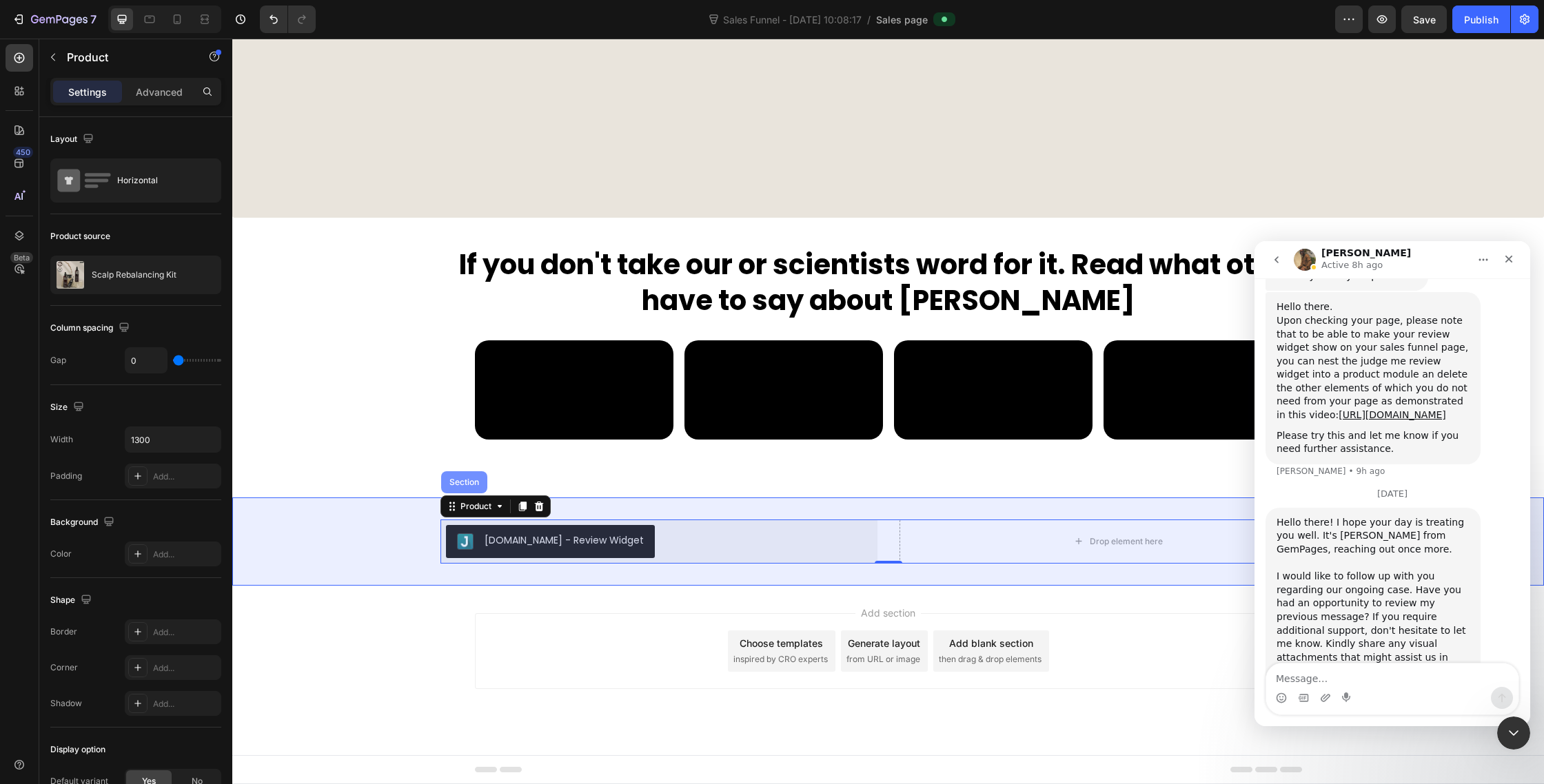
click at [481, 481] on div "Section" at bounding box center [464, 482] width 35 height 8
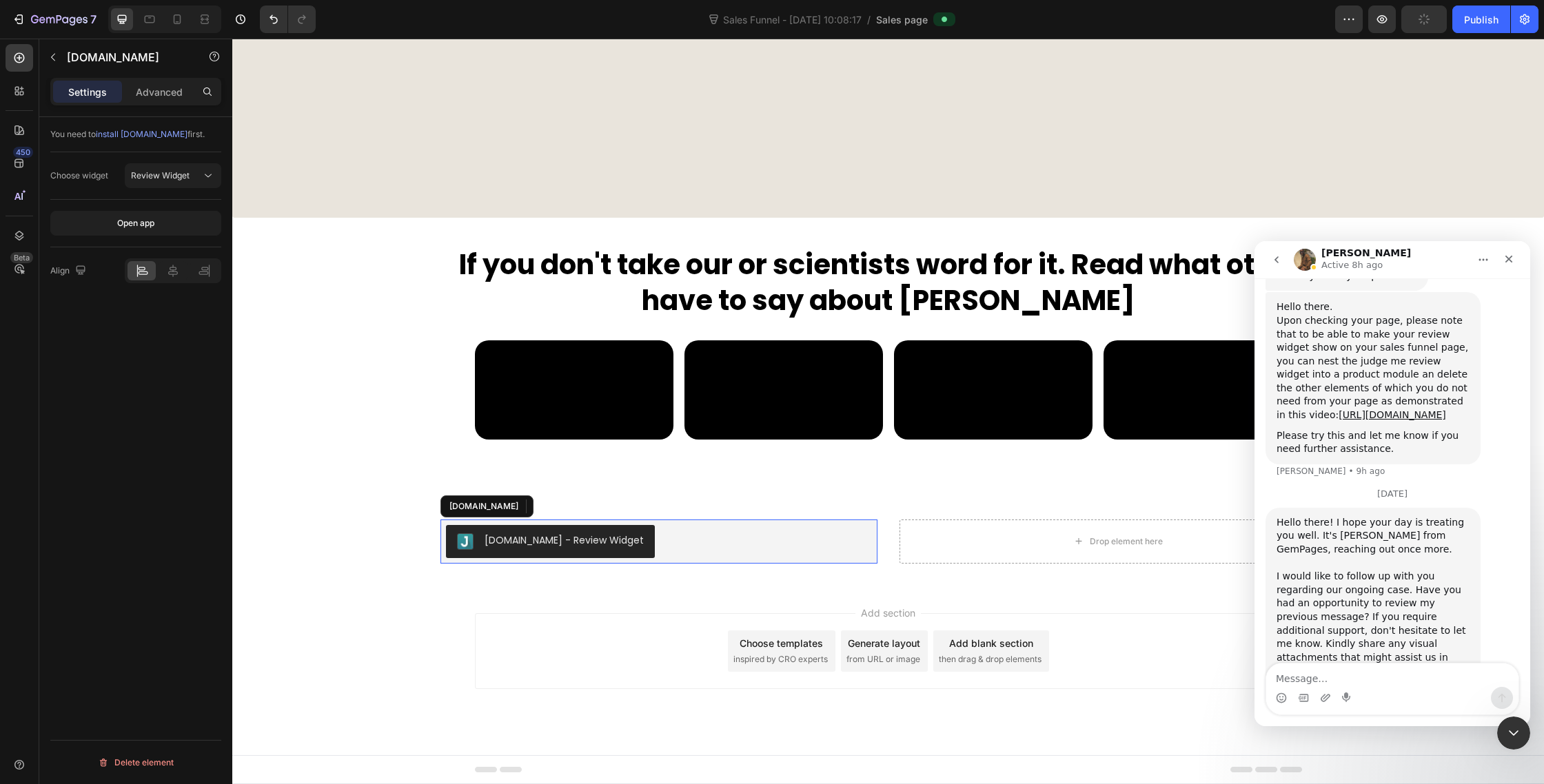
click at [688, 550] on div "[DOMAIN_NAME] - Review Widget" at bounding box center [659, 541] width 426 height 33
click at [1490, 22] on div "Publish" at bounding box center [1482, 20] width 35 height 14
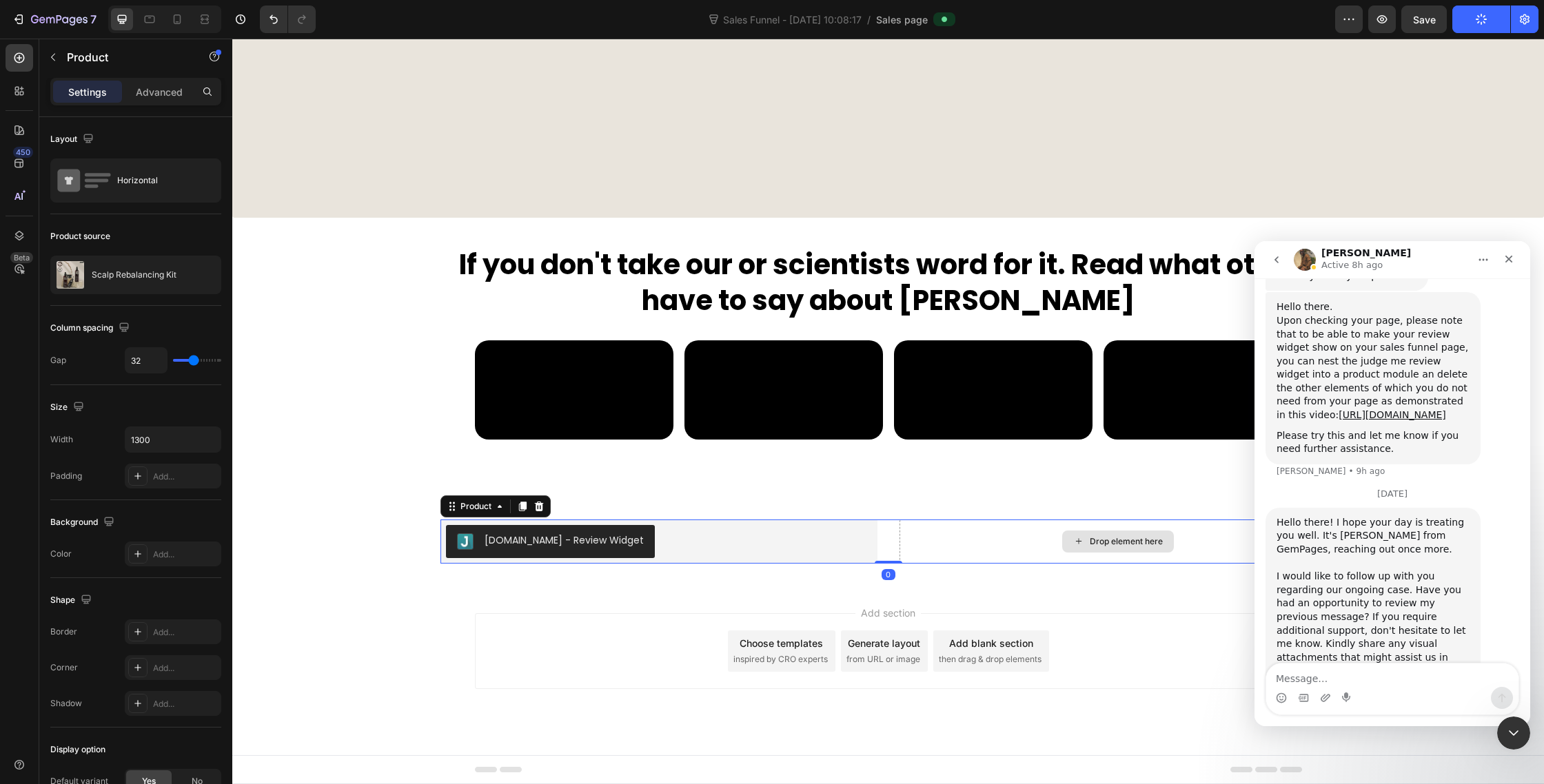
click at [989, 539] on div "Drop element here" at bounding box center [1118, 541] width 437 height 44
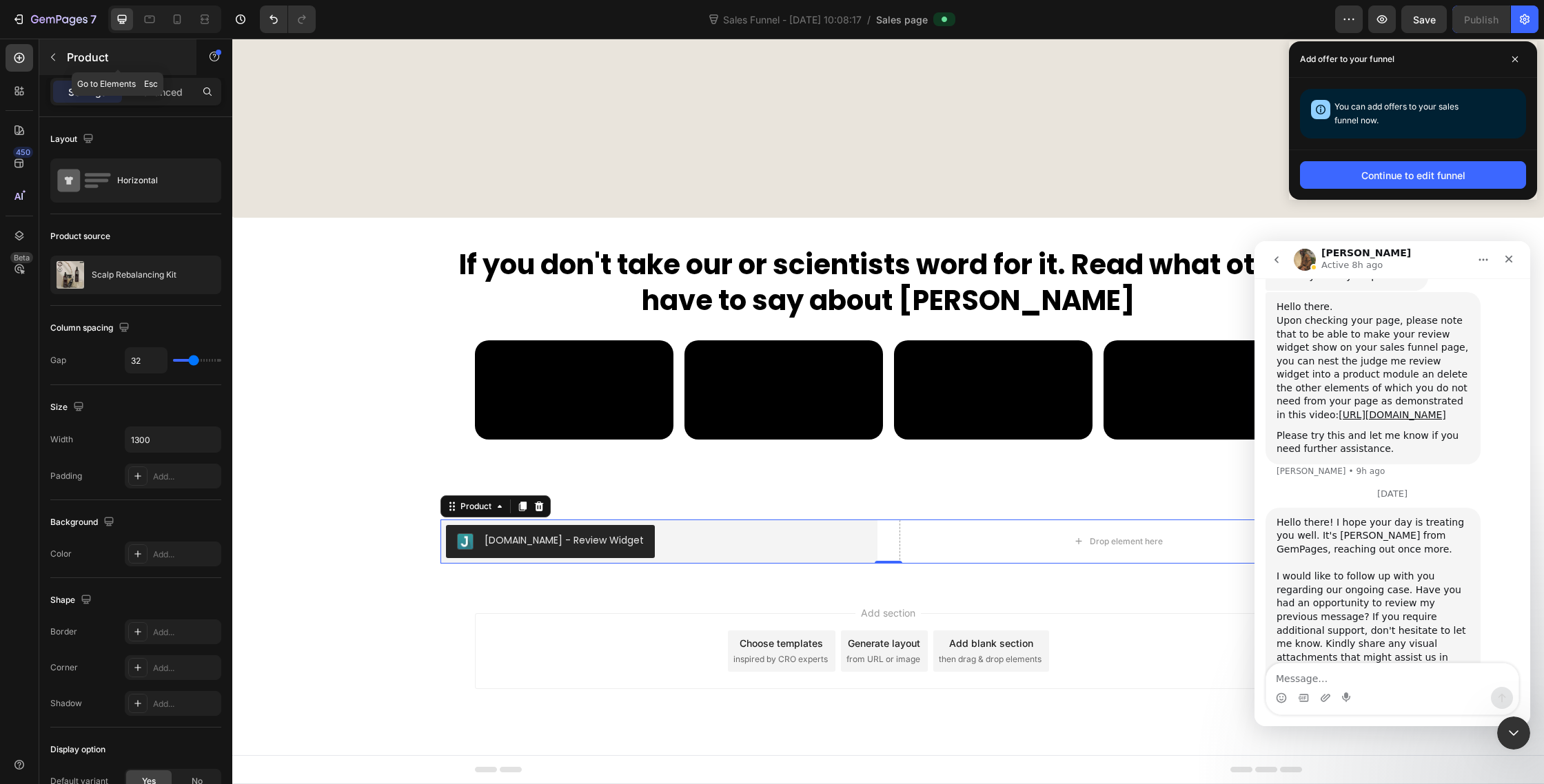
click at [64, 65] on div "Product" at bounding box center [117, 57] width 157 height 36
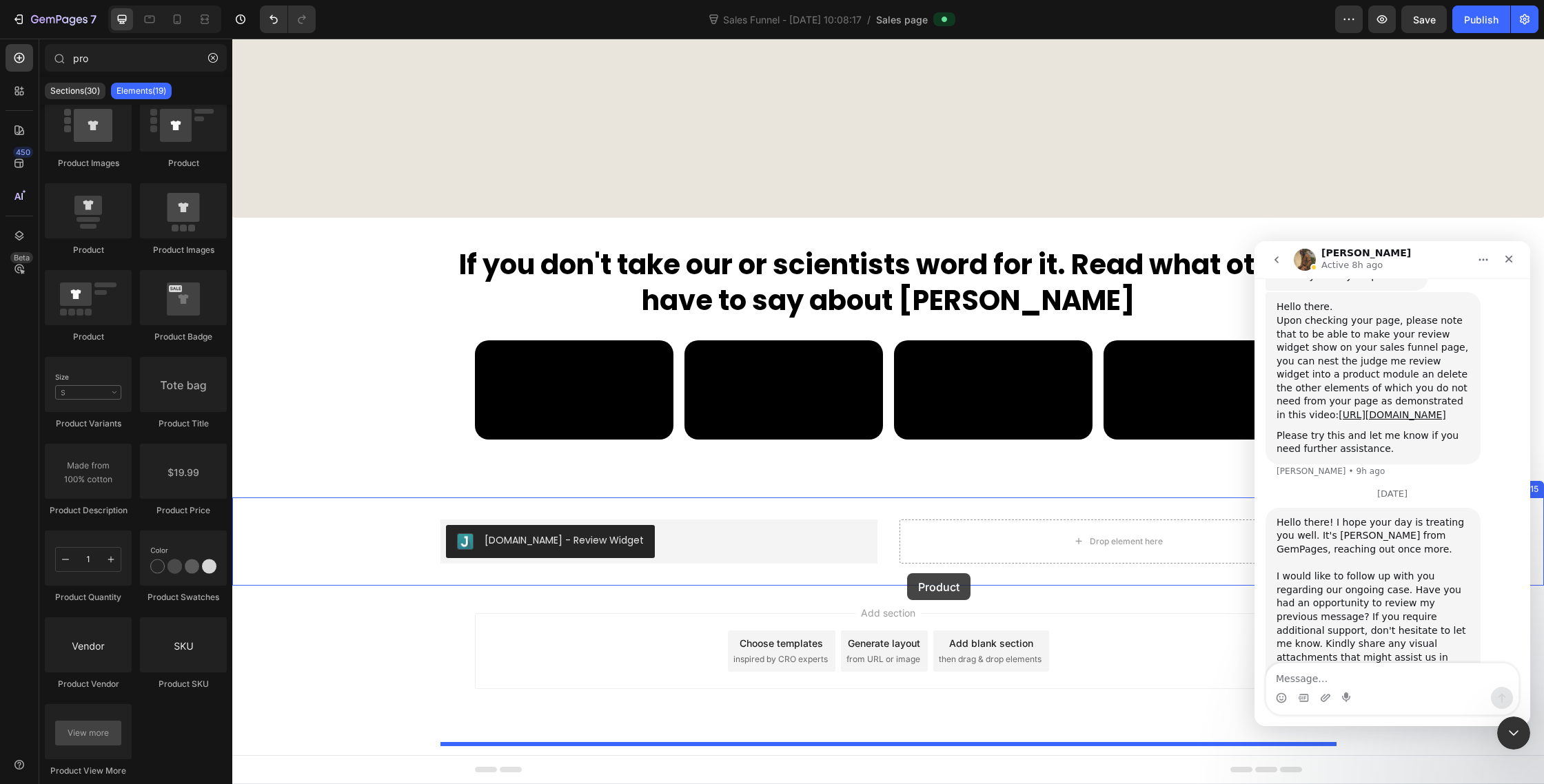
drag, startPoint x: 334, startPoint y: 250, endPoint x: 907, endPoint y: 573, distance: 657.8
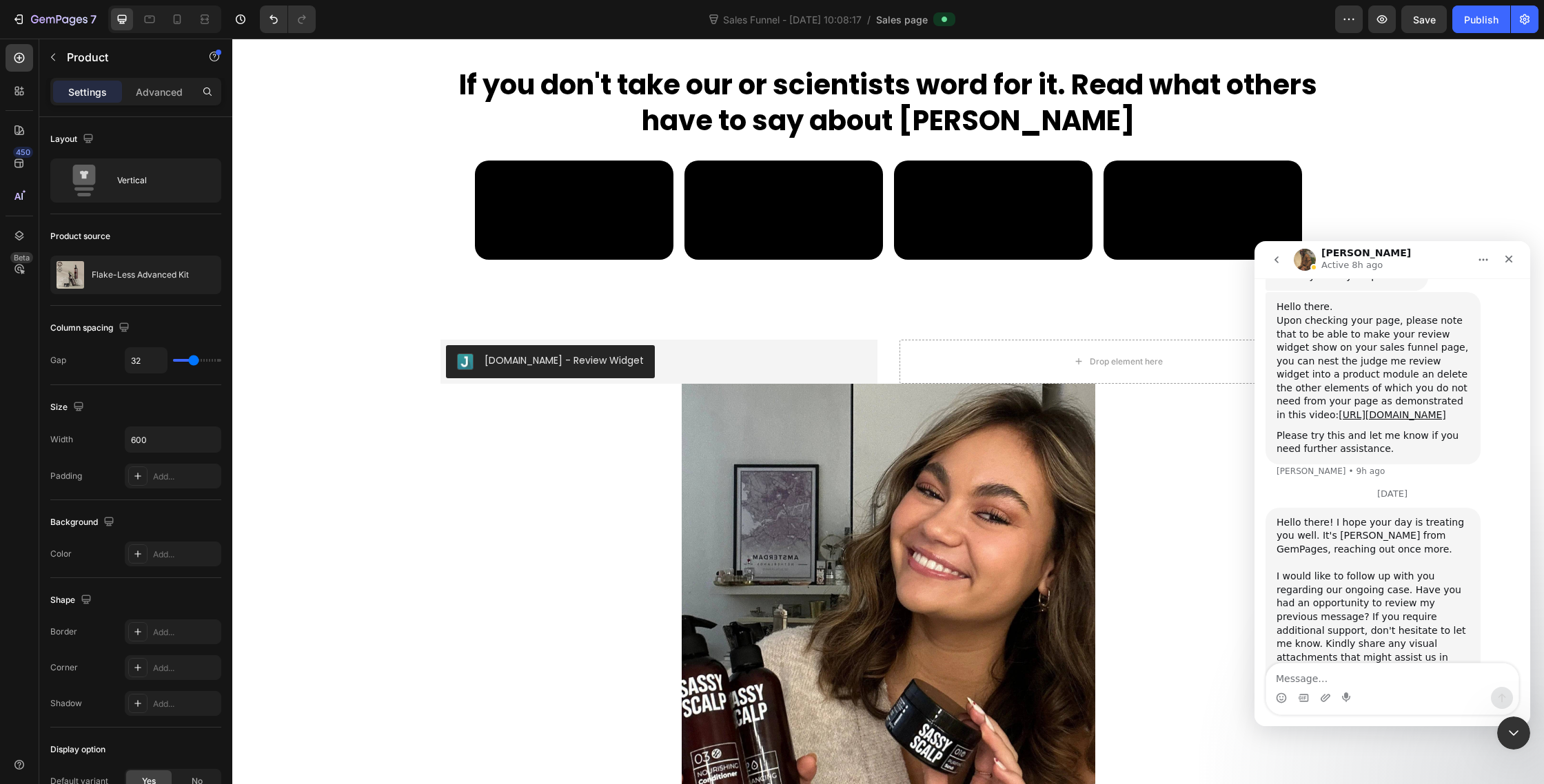
scroll to position [7254, 0]
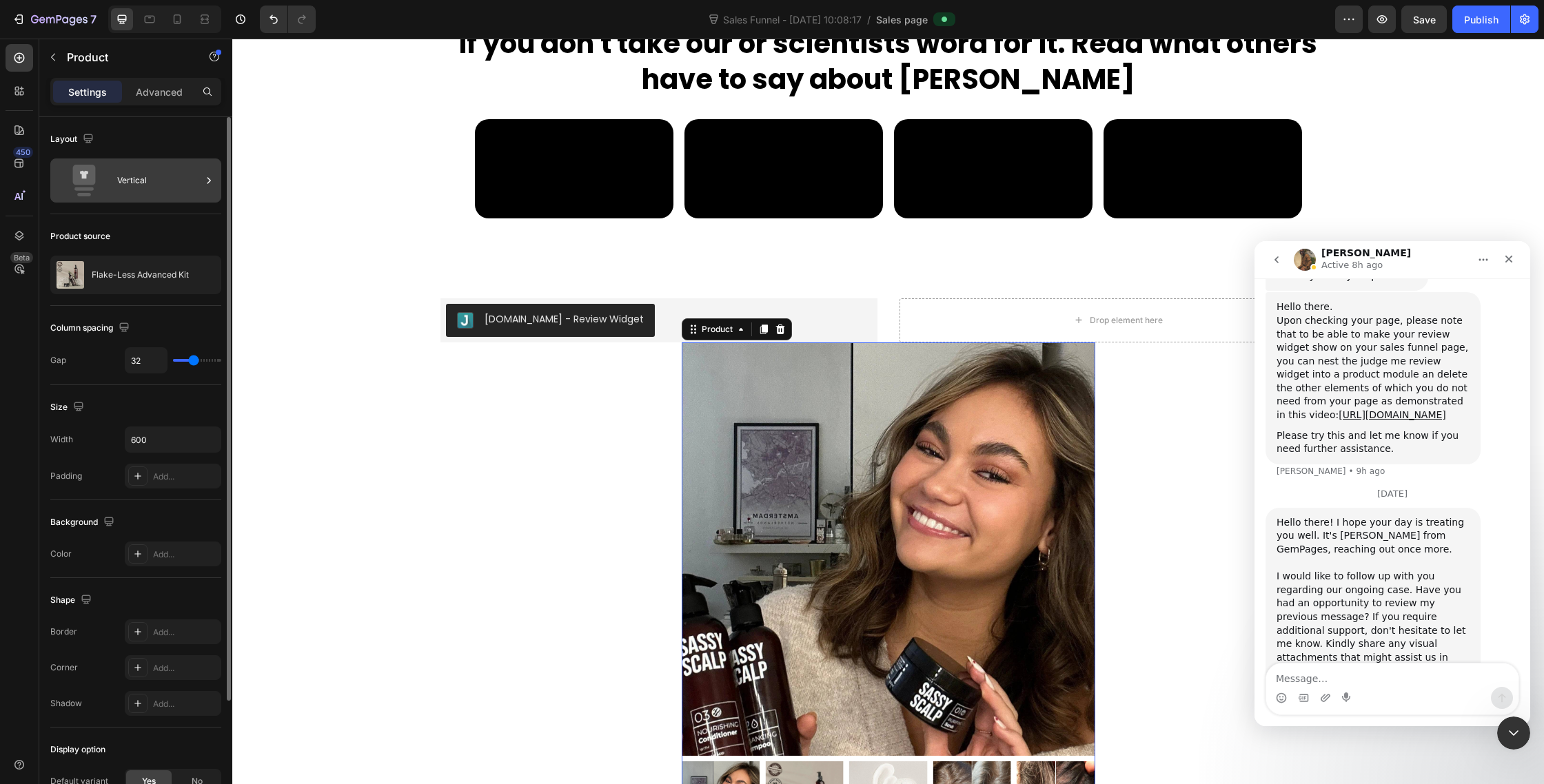
click at [67, 175] on icon at bounding box center [83, 180] width 55 height 32
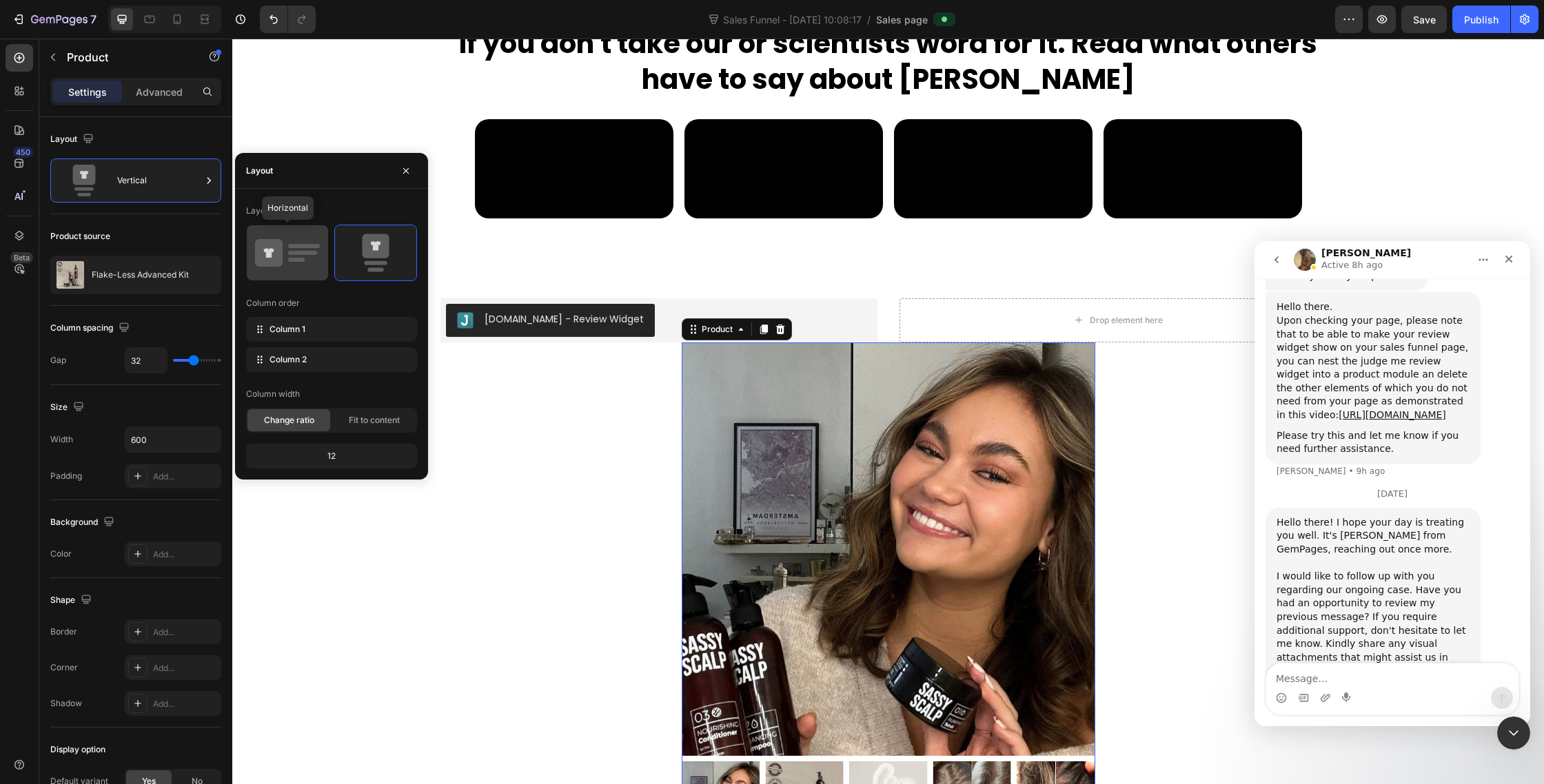
click at [310, 237] on icon at bounding box center [287, 252] width 65 height 38
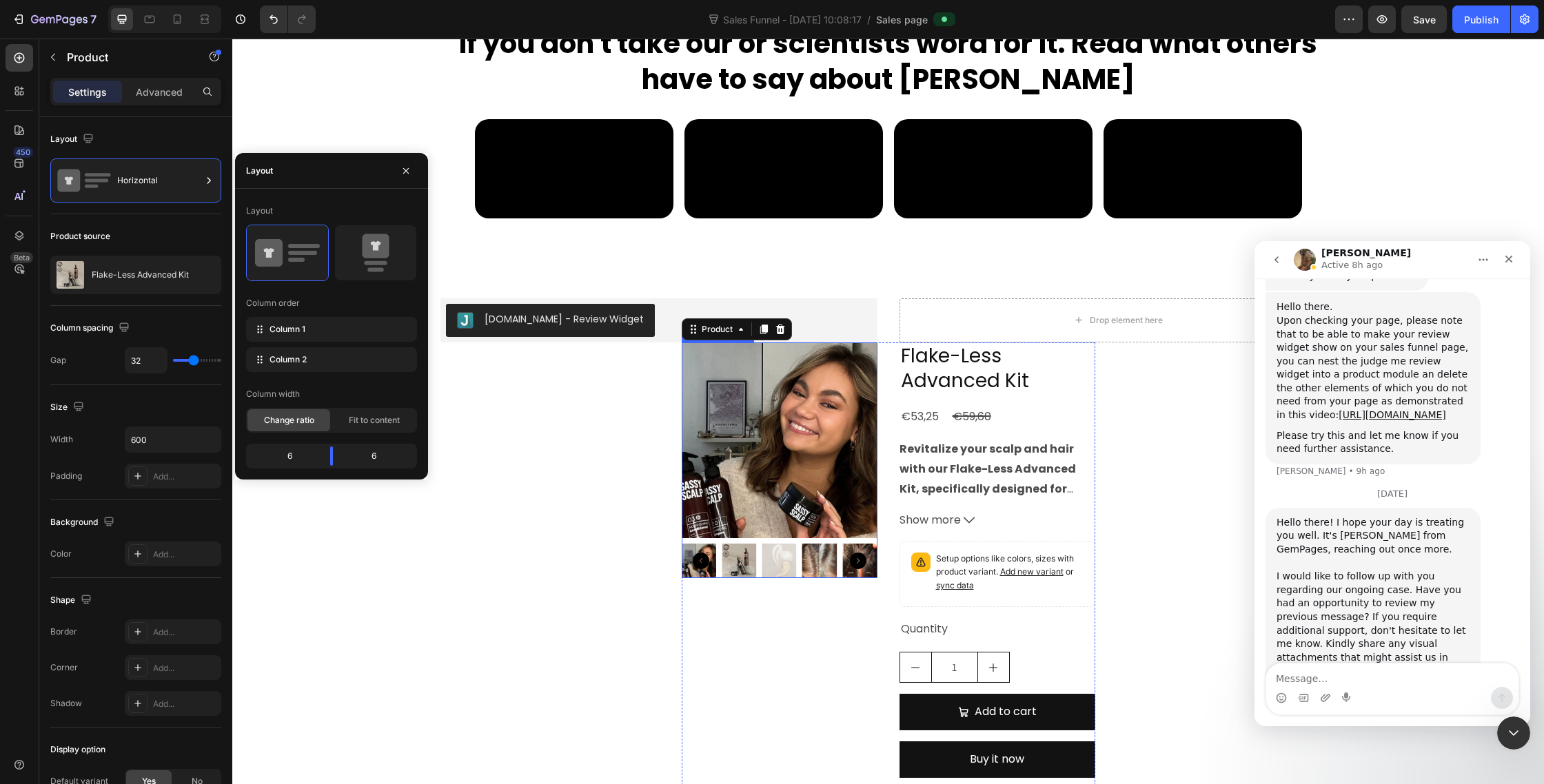
scroll to position [7636, 0]
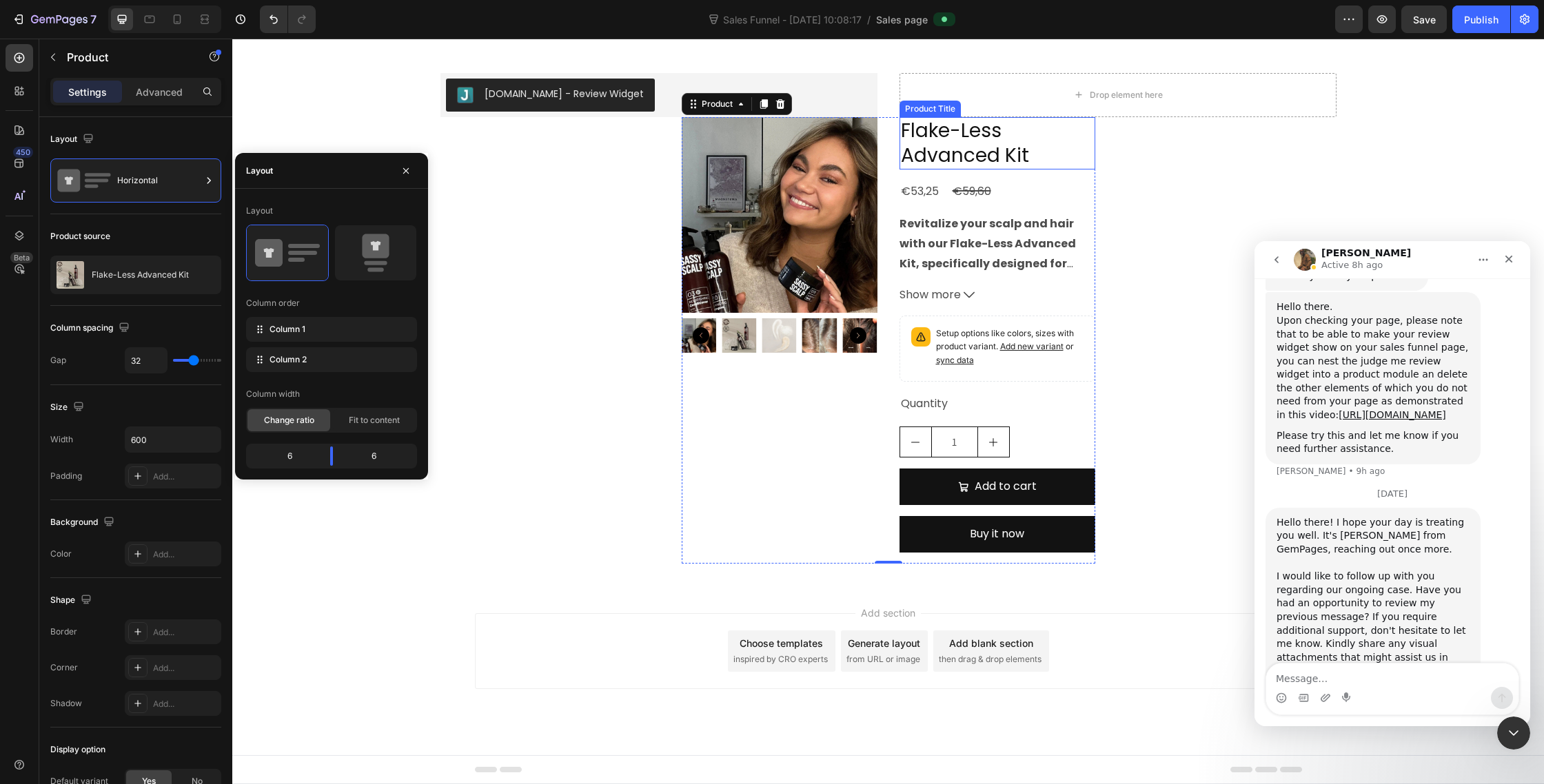
click at [990, 164] on h2 "Flake-Less Advanced Kit" at bounding box center [997, 143] width 196 height 53
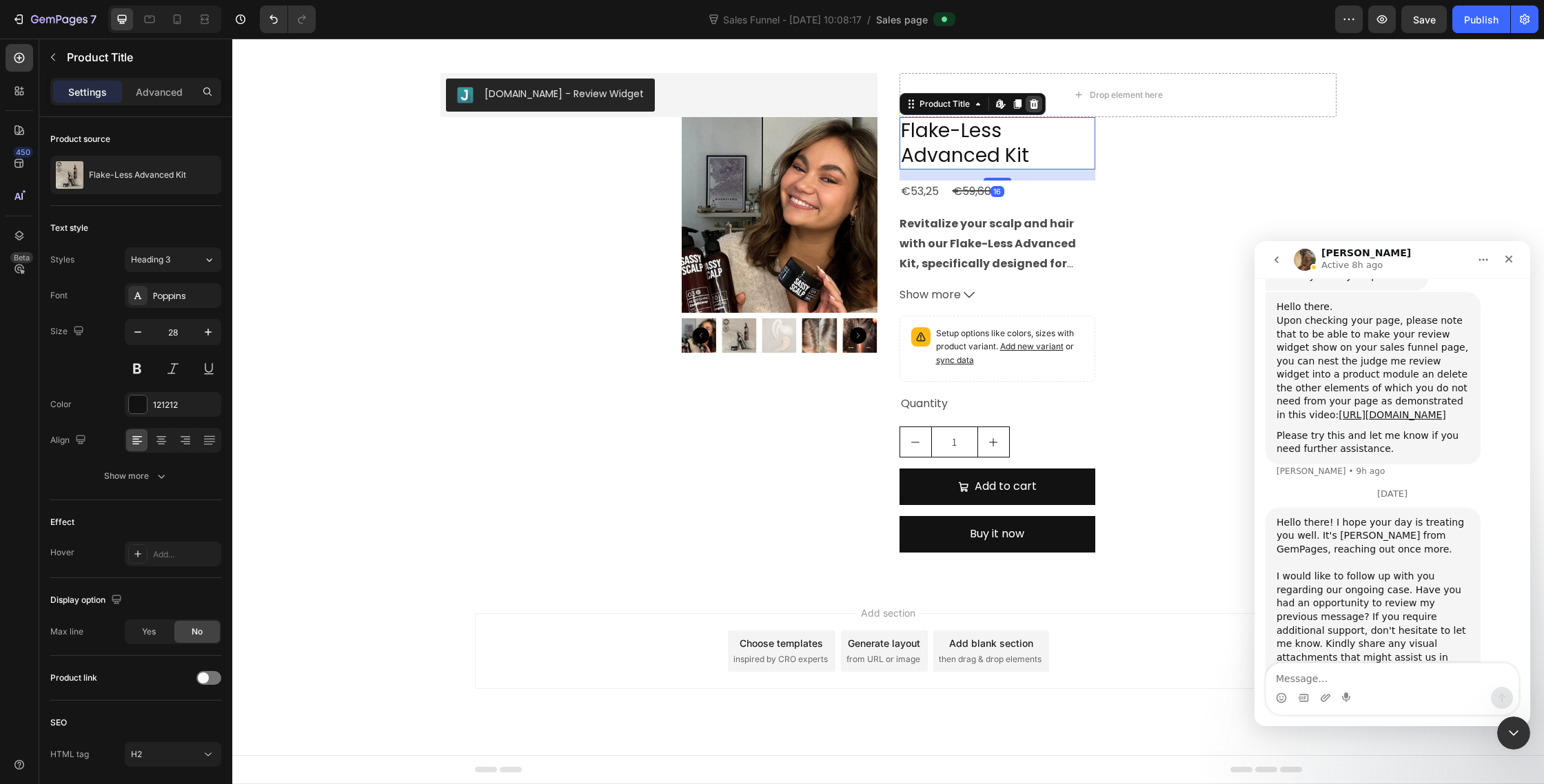
click at [1038, 110] on icon at bounding box center [1034, 104] width 11 height 11
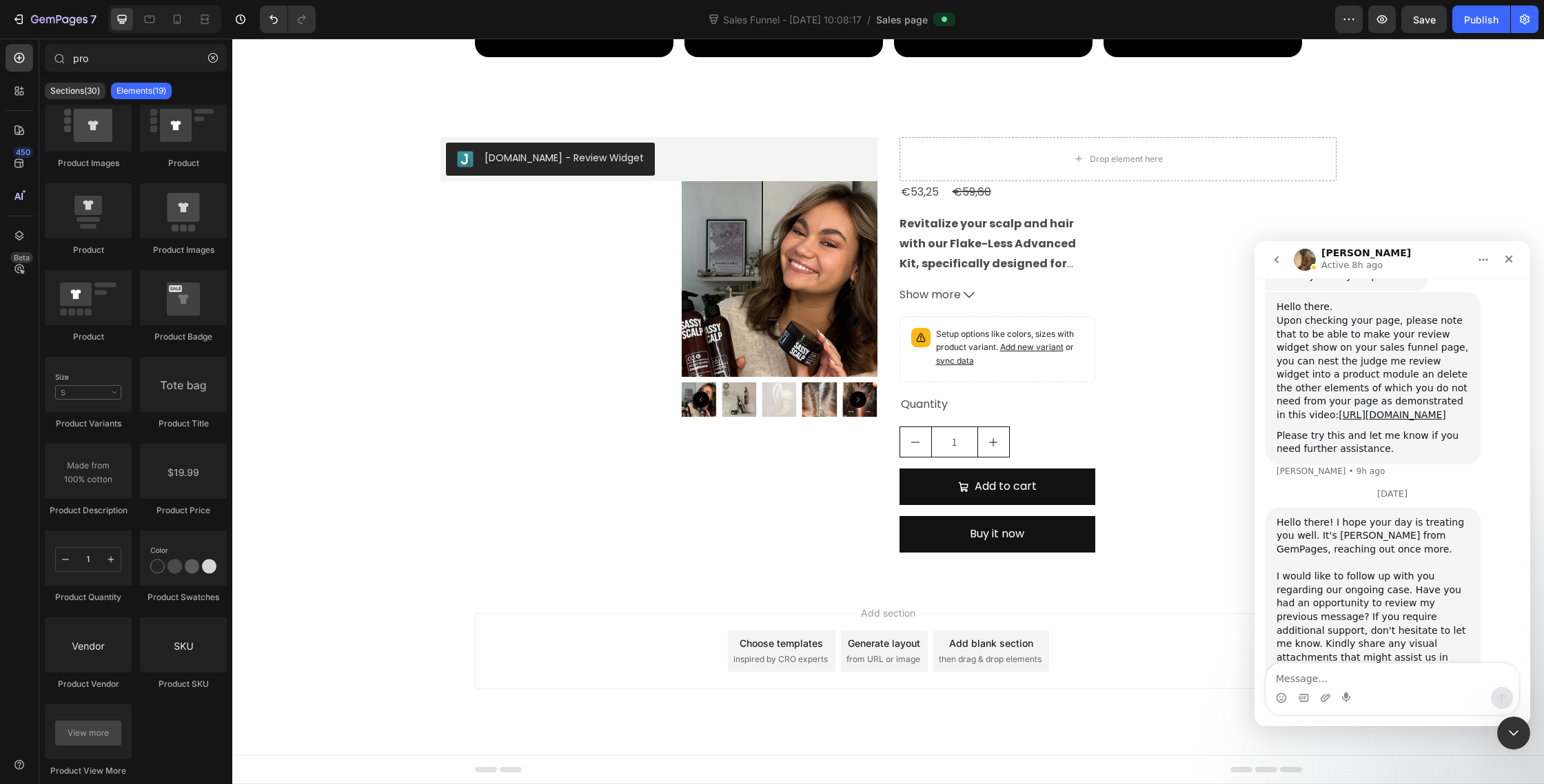
scroll to position [7595, 0]
click at [1018, 230] on strong "Revitalize your scalp and hair with our Flake-Less Advanced Kit, specifically d…" at bounding box center [994, 283] width 189 height 135
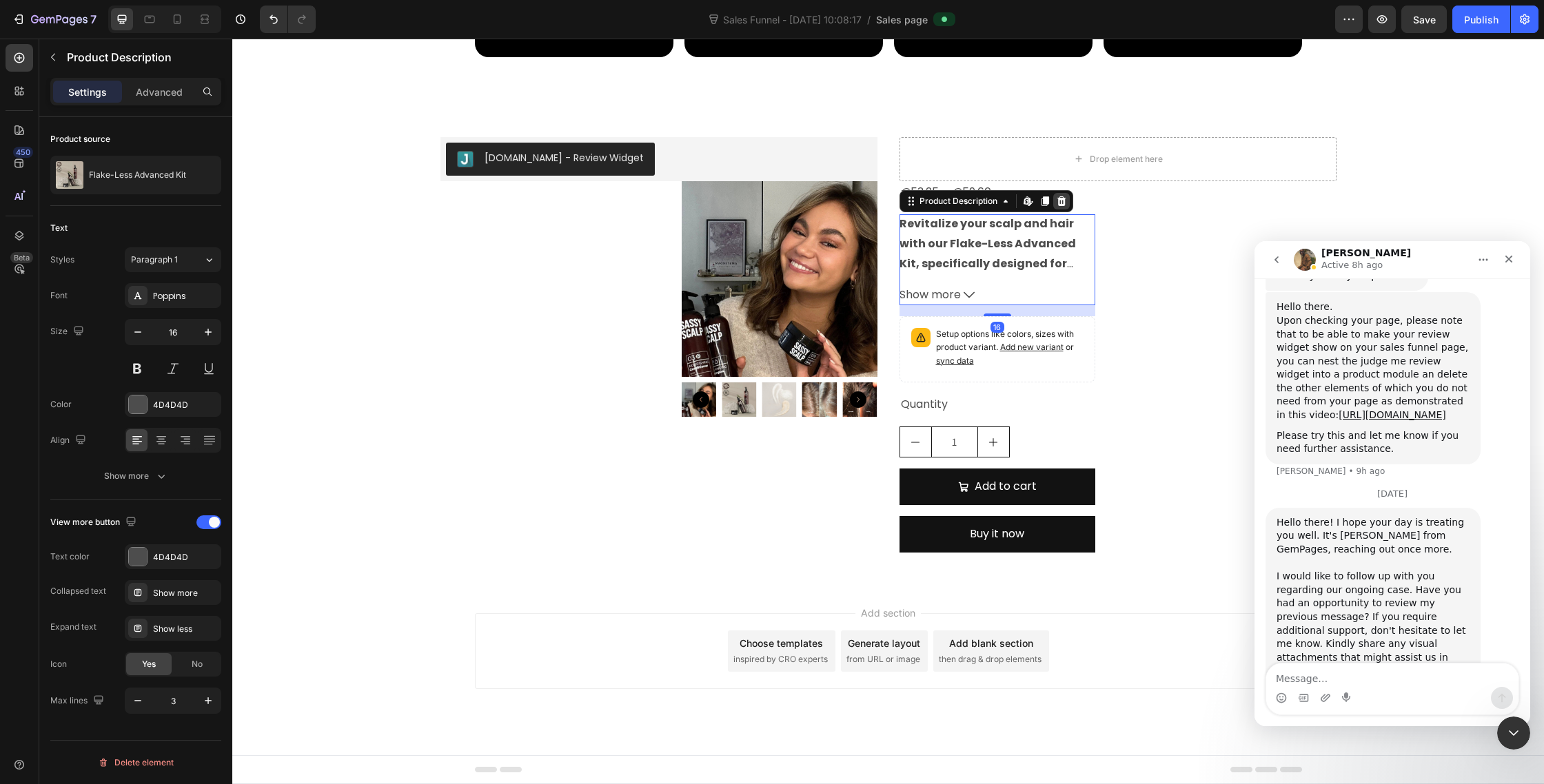
click at [1064, 198] on icon at bounding box center [1062, 201] width 9 height 10
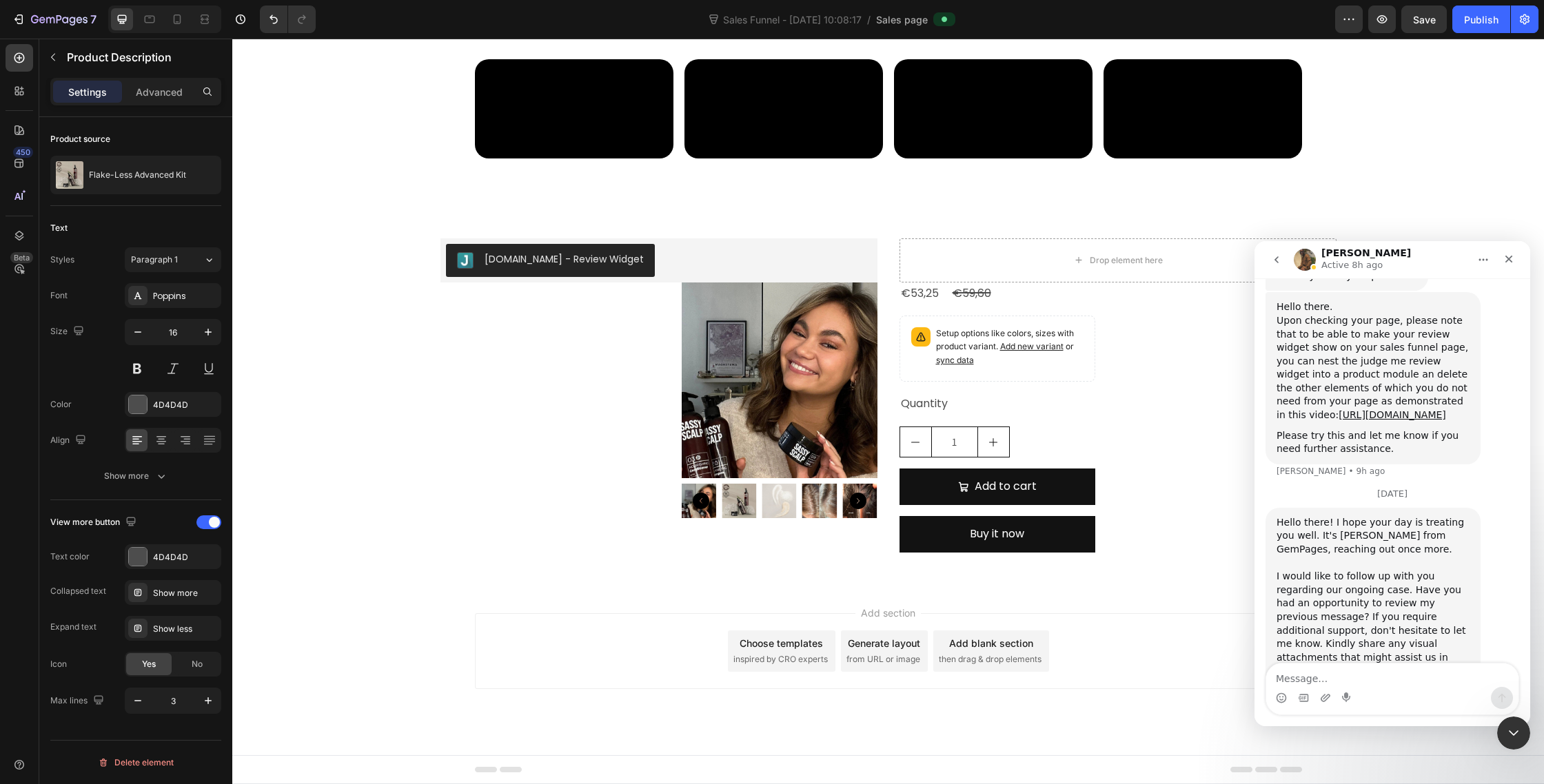
scroll to position [7494, 0]
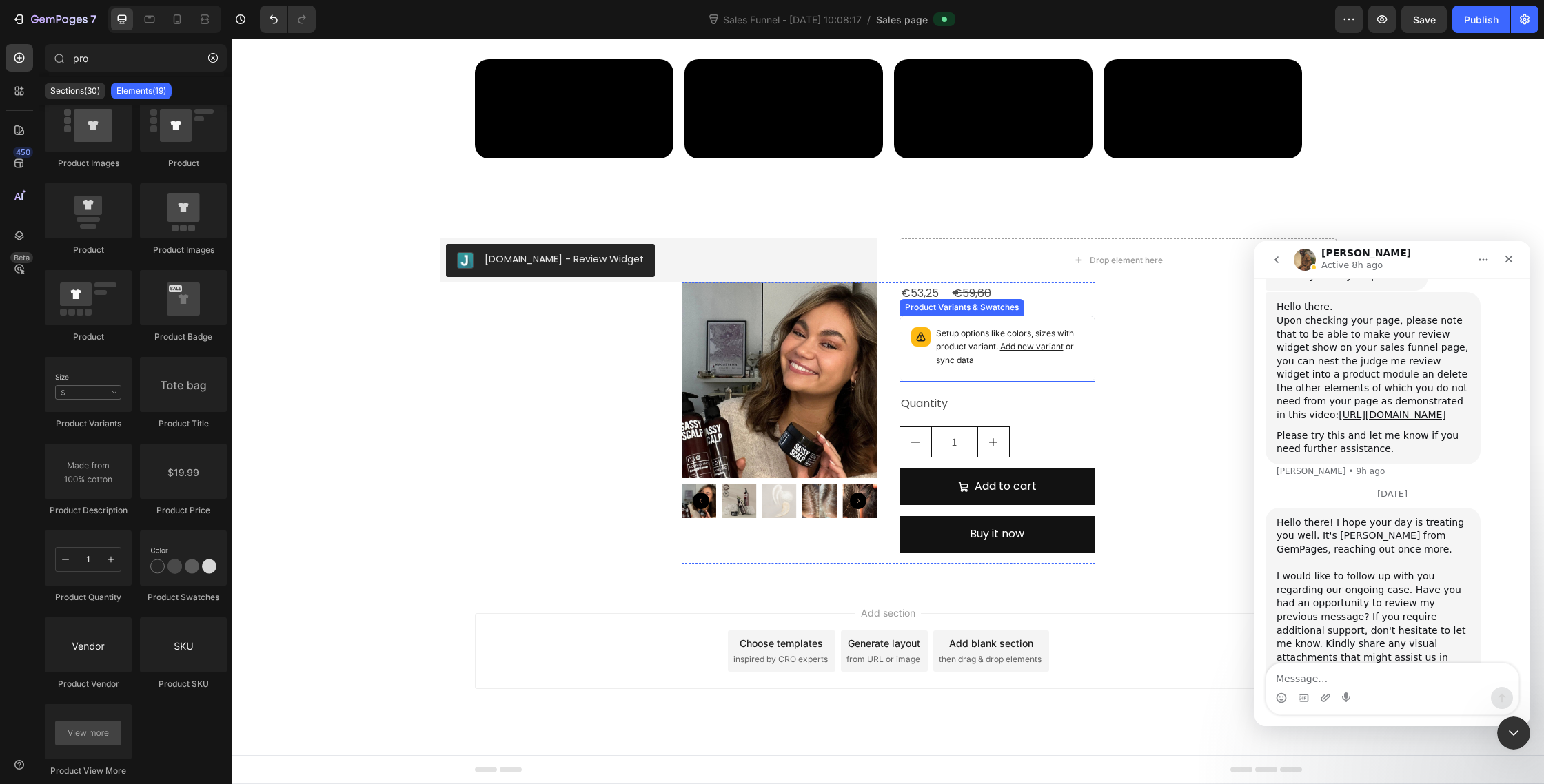
click at [990, 355] on p "Setup options like colors, sizes with product variant. Add new variant or sync …" at bounding box center [1010, 347] width 147 height 40
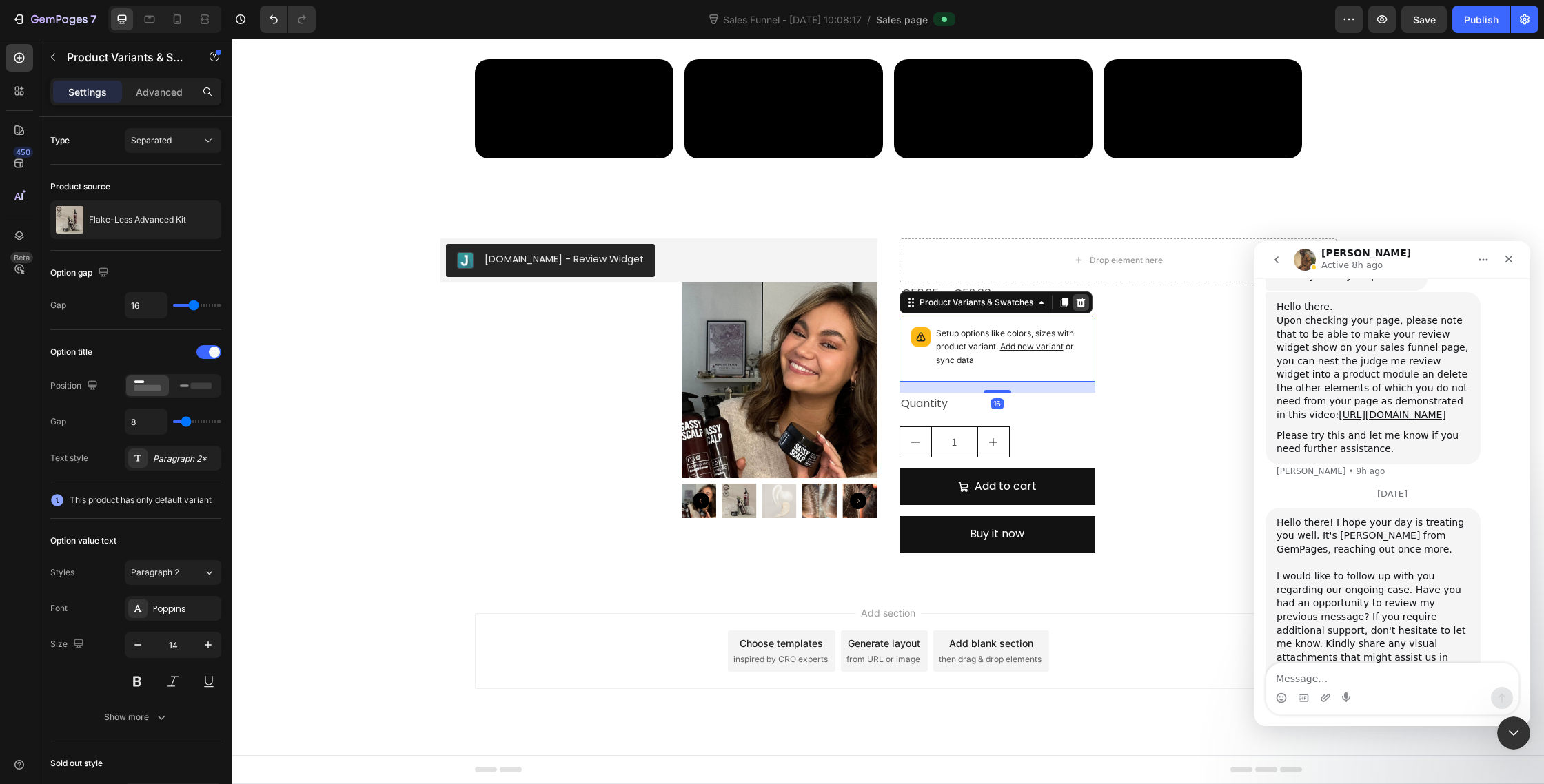
click at [1084, 299] on icon at bounding box center [1080, 302] width 11 height 11
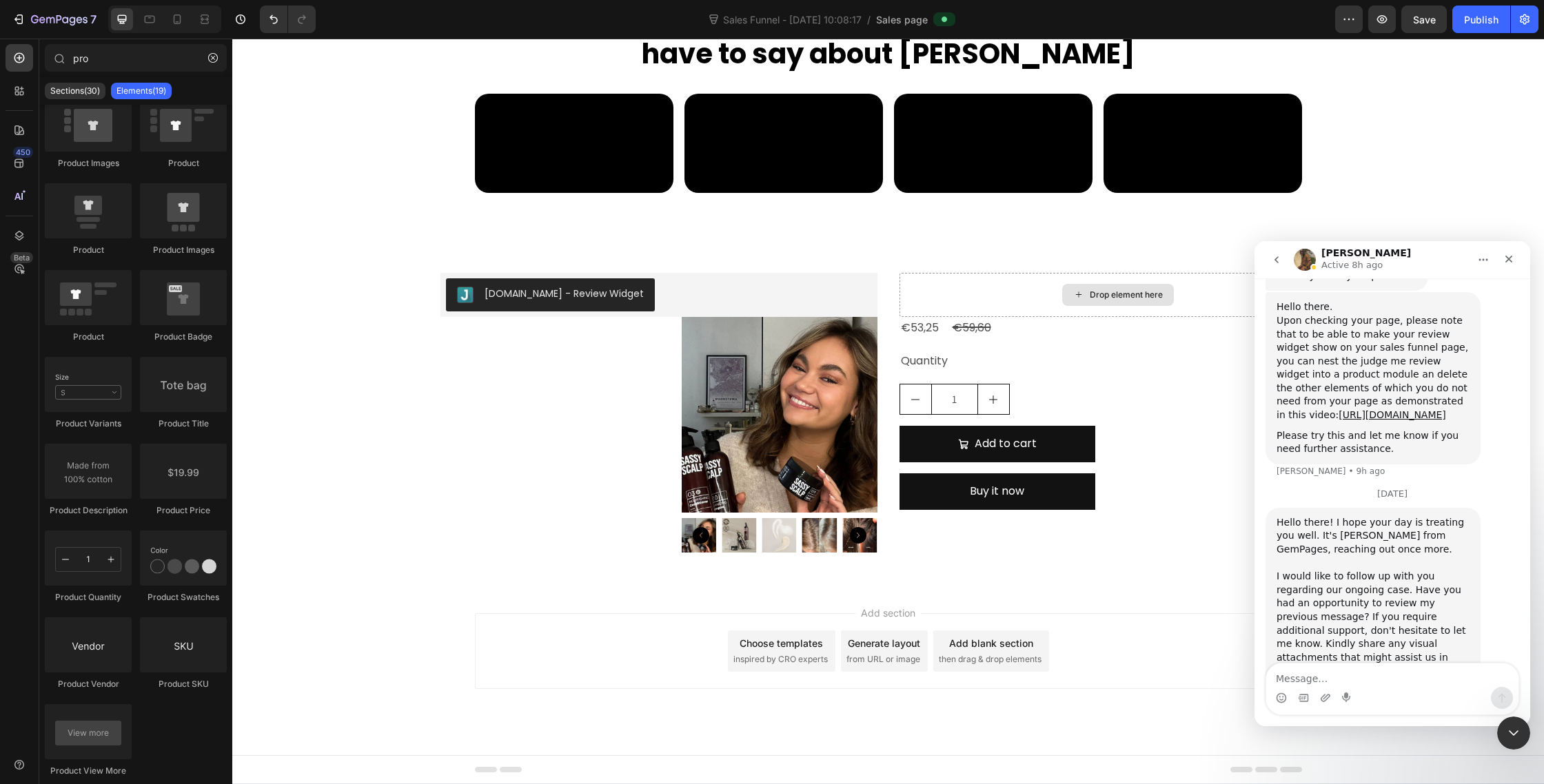
scroll to position [7459, 0]
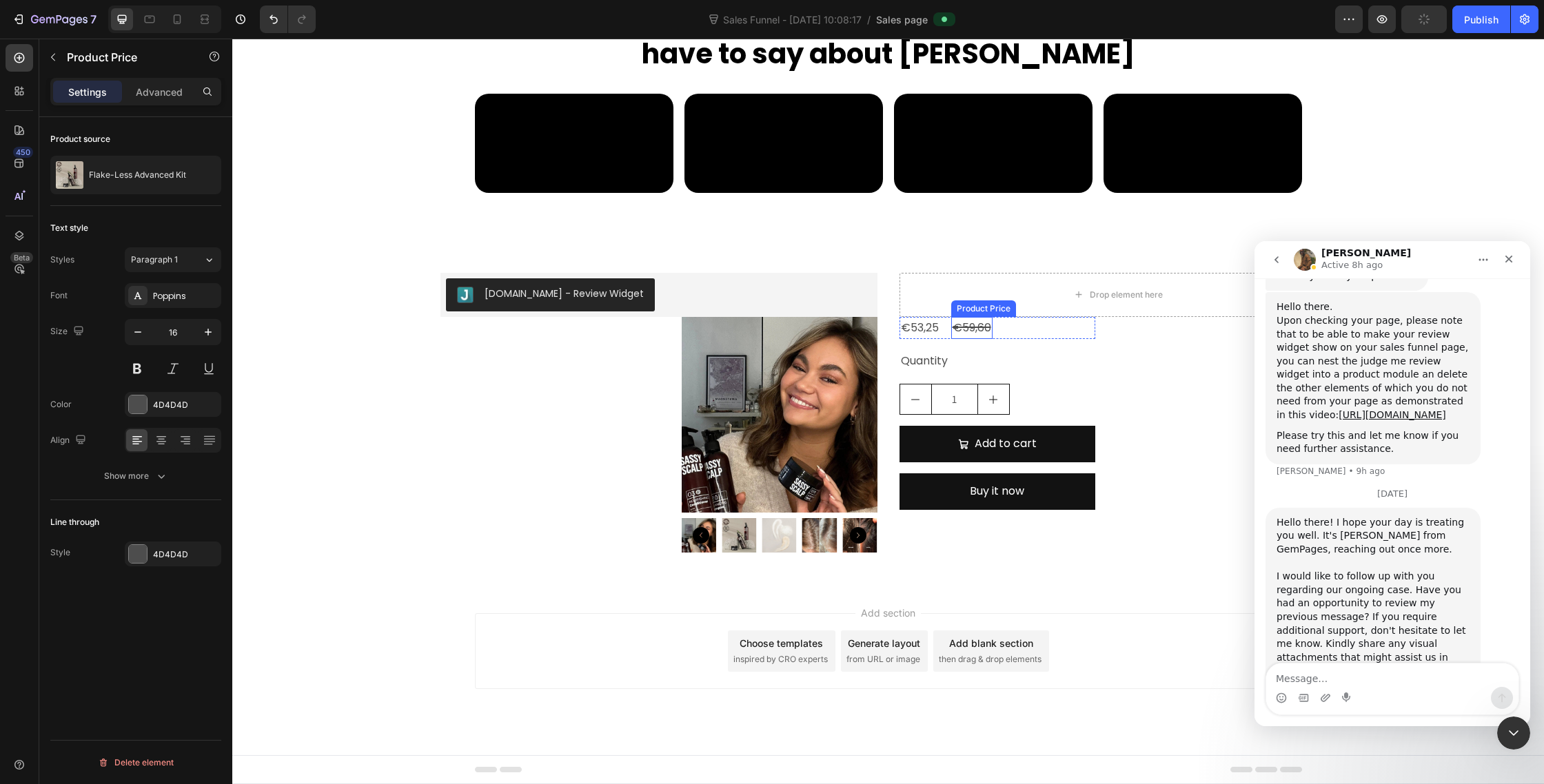
click at [983, 324] on div "€59,60" at bounding box center [971, 328] width 41 height 23
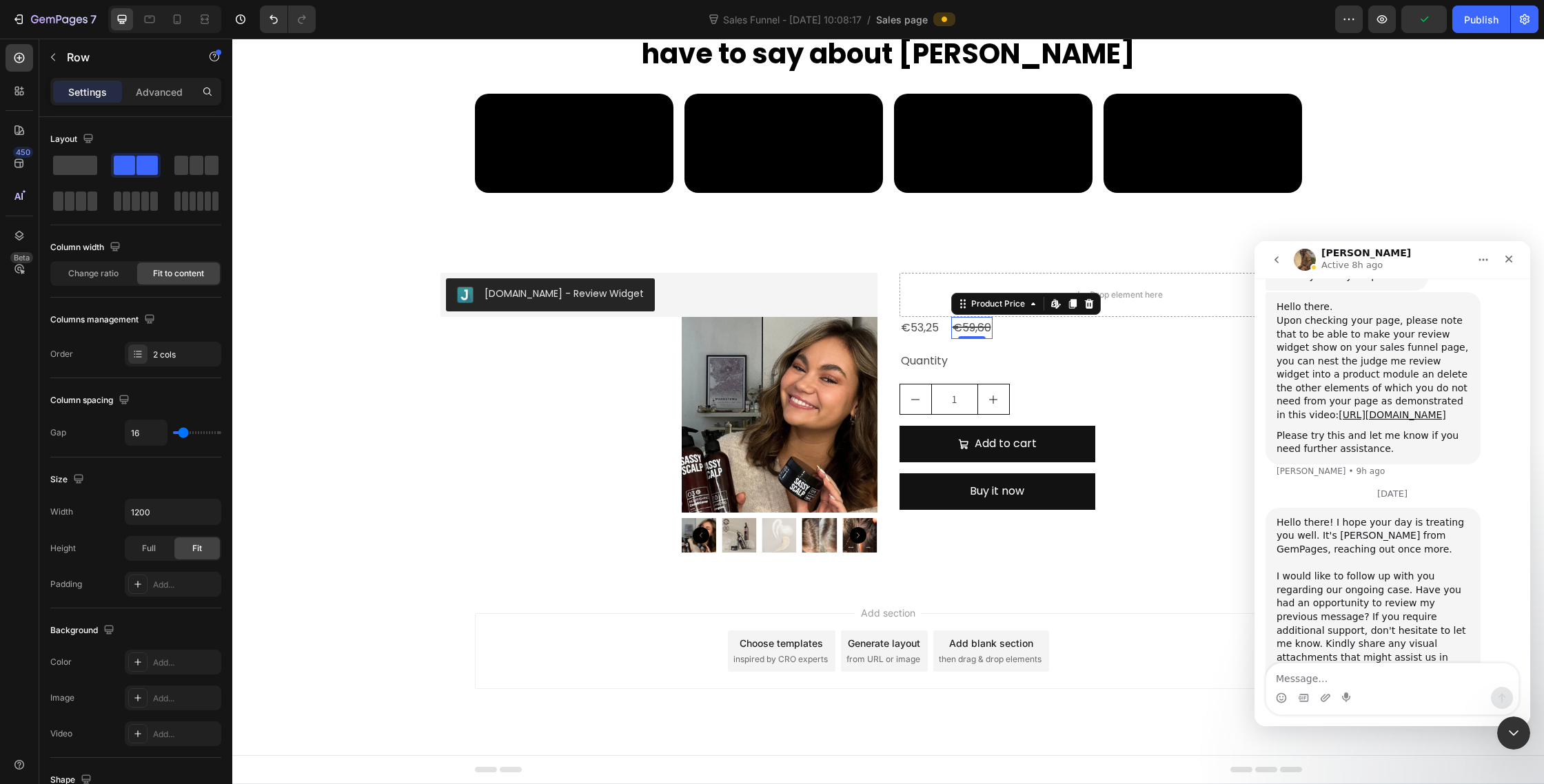
click at [1035, 324] on div "€53,25 Product Price Product Price €59,60 Product Price Edit content in Shopify…" at bounding box center [997, 328] width 196 height 23
click at [990, 305] on div at bounding box center [984, 304] width 17 height 17
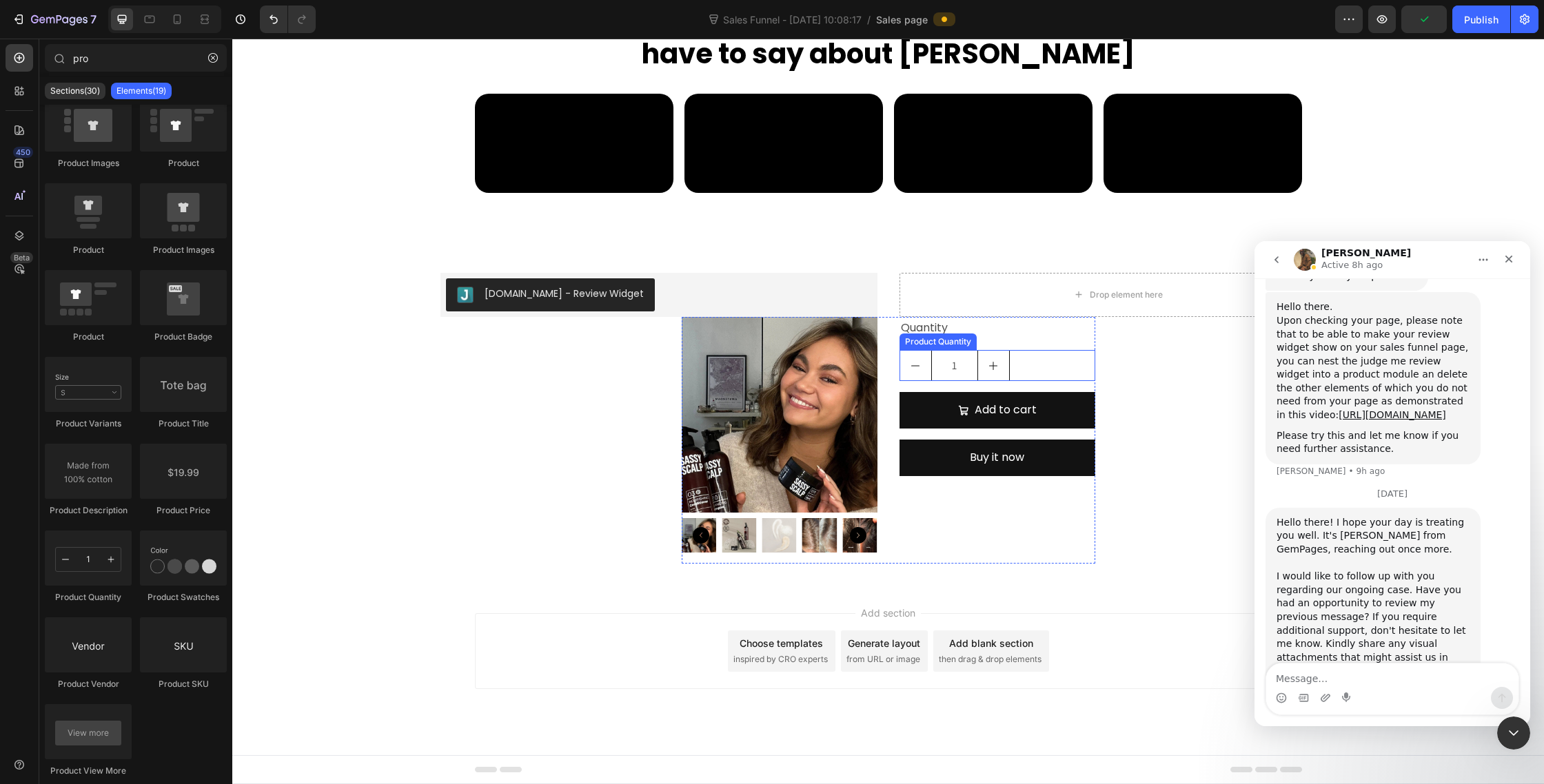
click at [1050, 353] on div "1" at bounding box center [997, 365] width 196 height 31
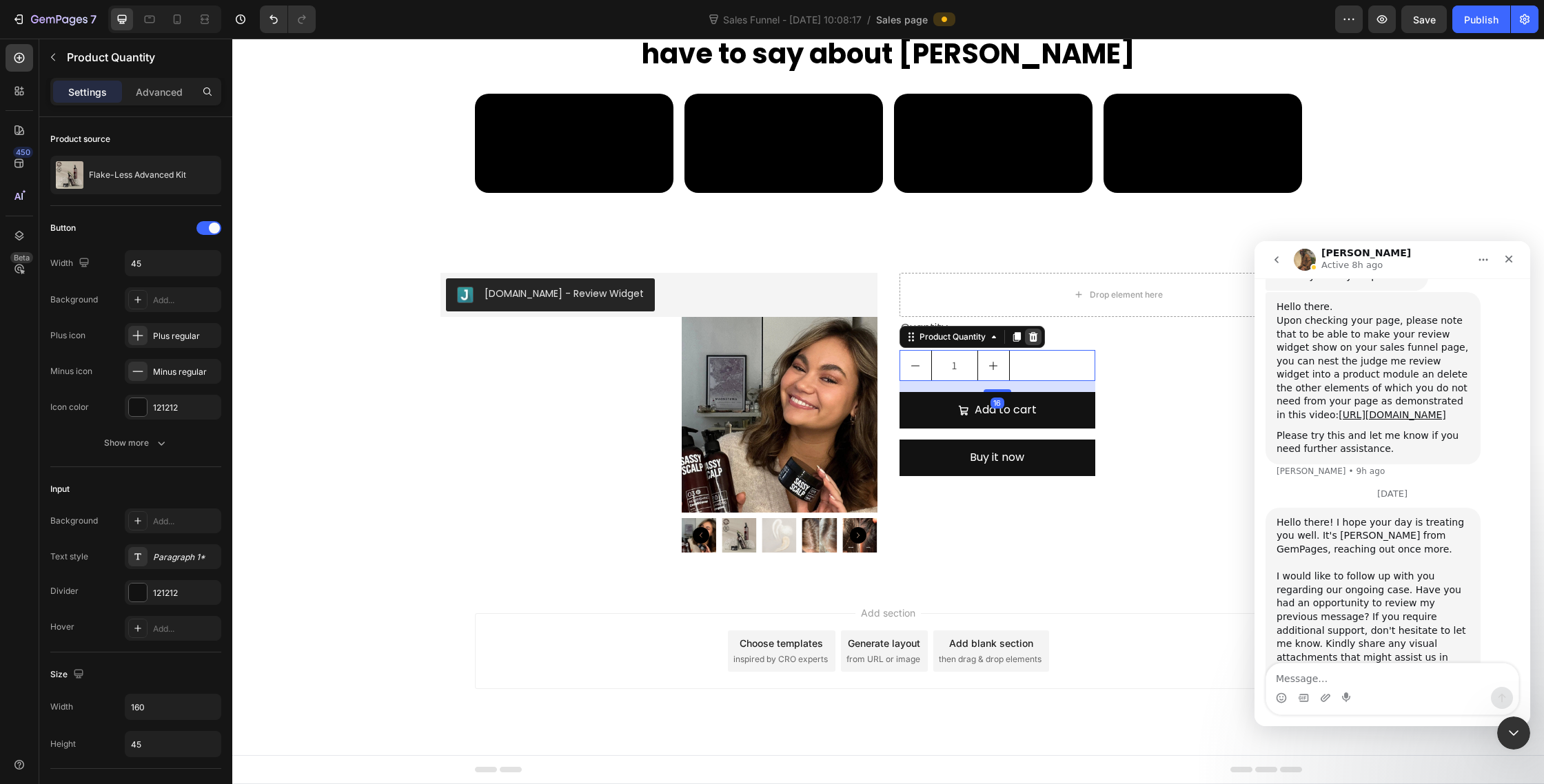
click at [1039, 336] on div at bounding box center [1033, 337] width 17 height 17
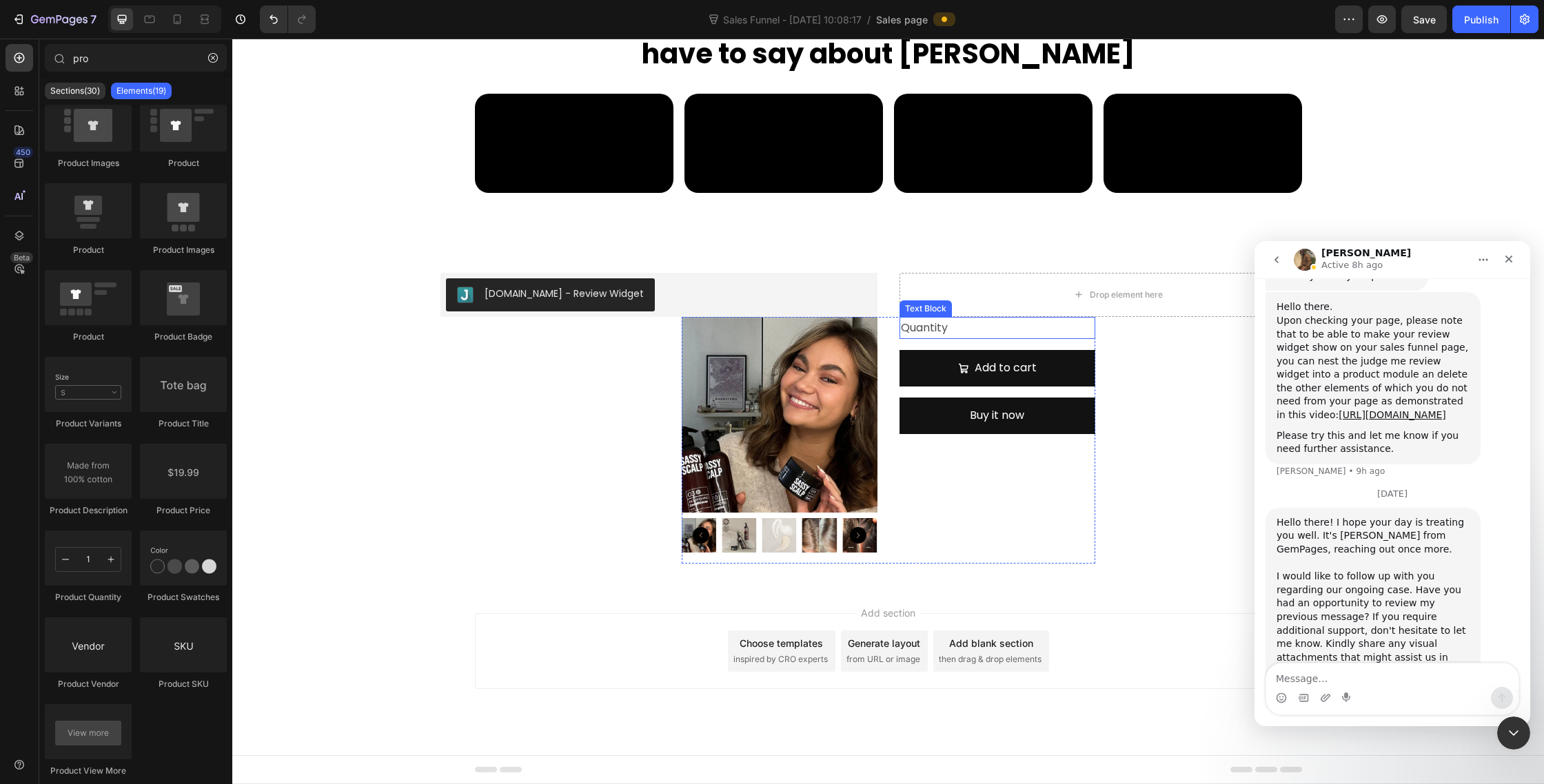
click at [963, 329] on div "Quantity" at bounding box center [997, 328] width 196 height 23
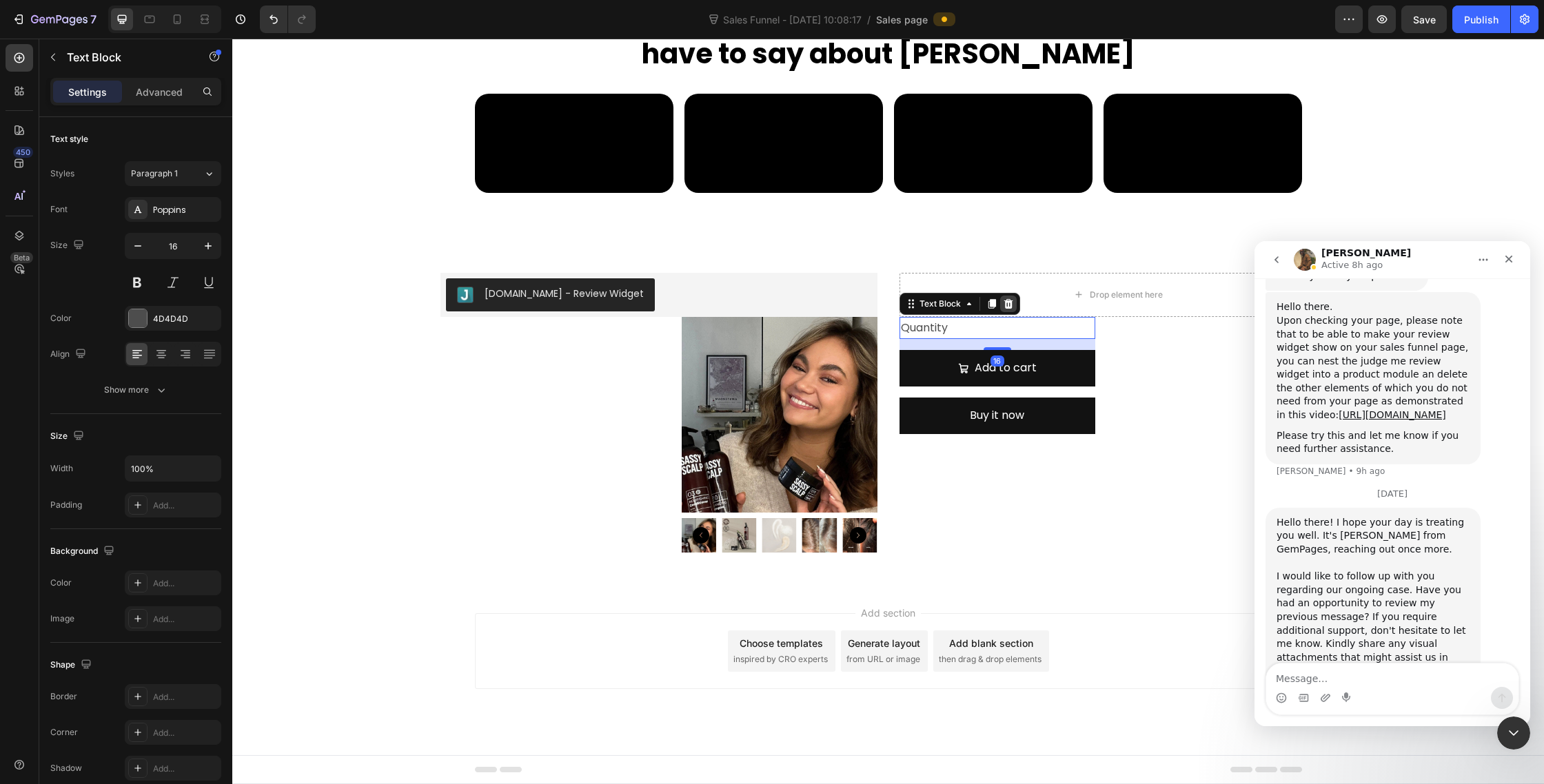
click at [1014, 298] on div at bounding box center [1008, 304] width 17 height 17
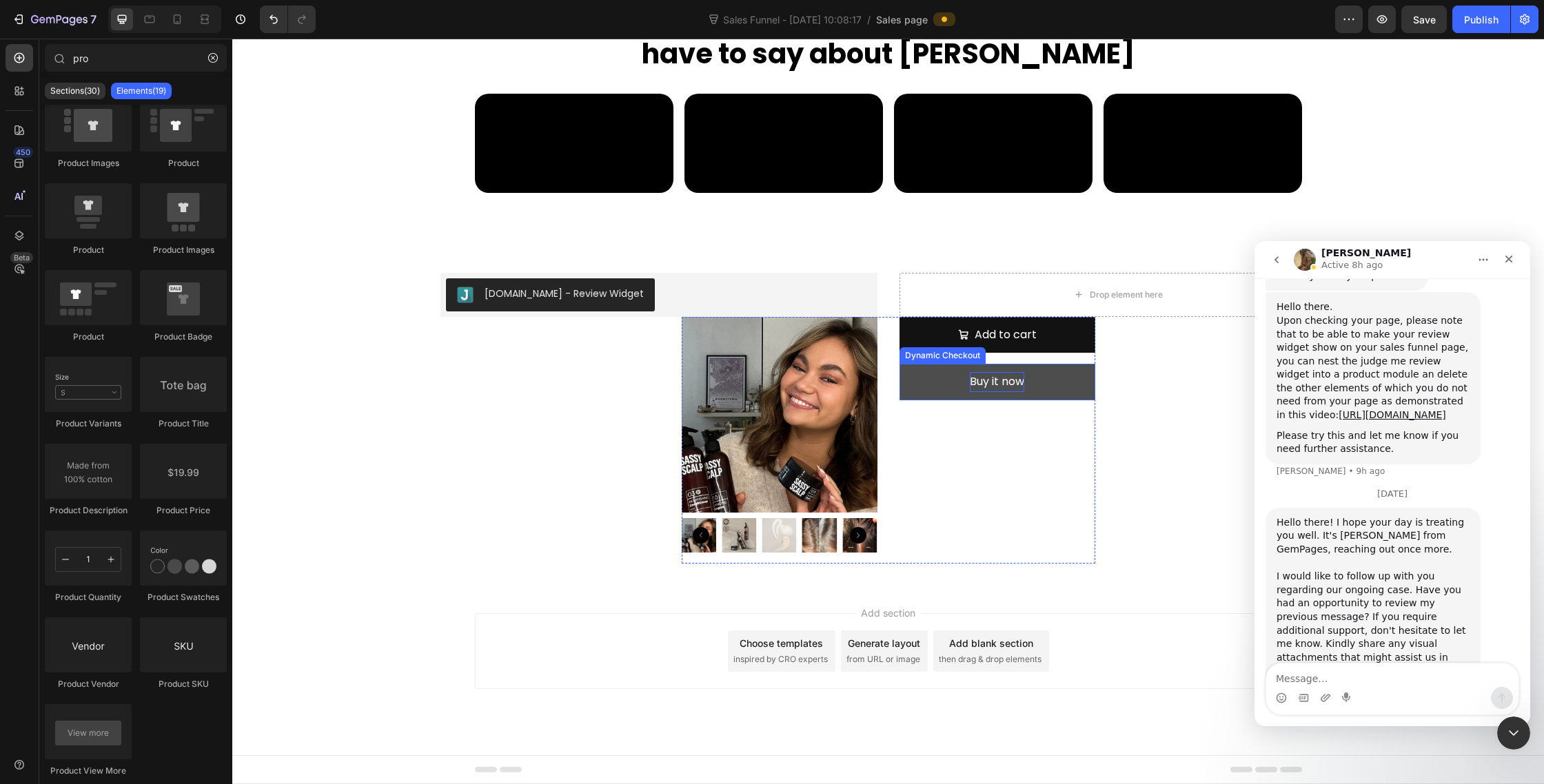
click at [1006, 384] on div "Buy it now" at bounding box center [997, 381] width 54 height 20
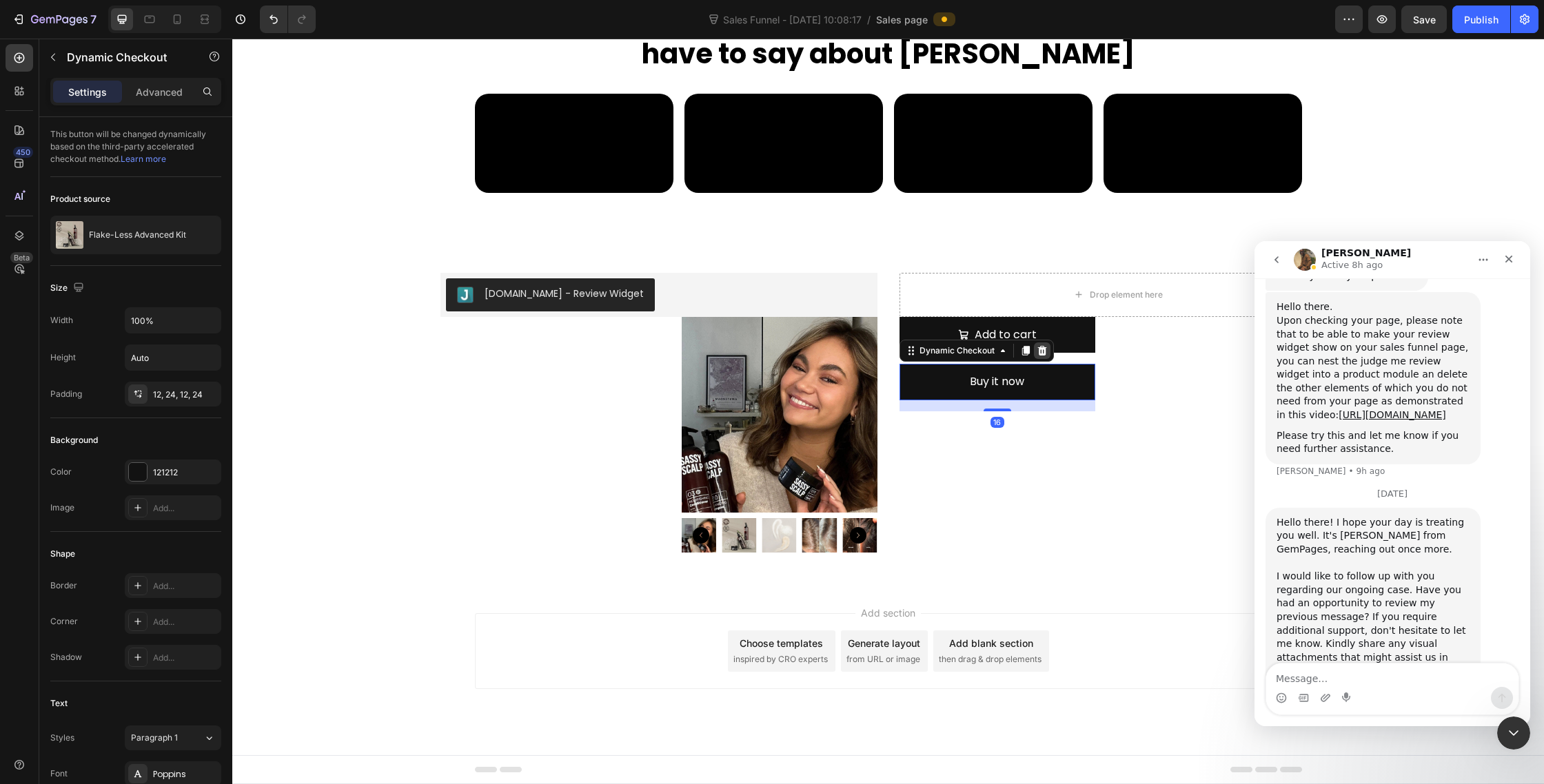
click at [1049, 351] on div at bounding box center [1042, 351] width 17 height 17
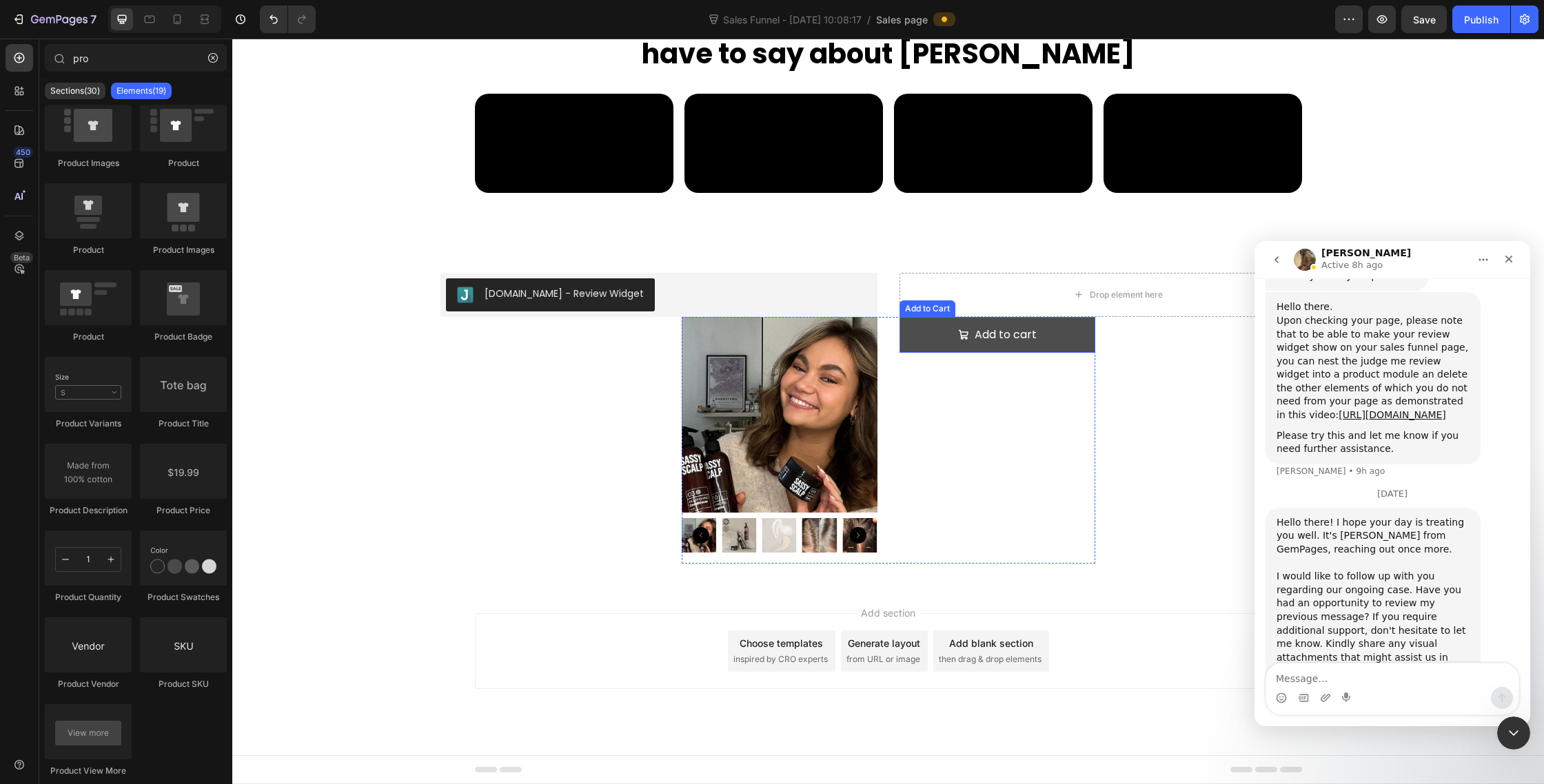
click at [1024, 345] on button "Add to cart" at bounding box center [997, 335] width 196 height 37
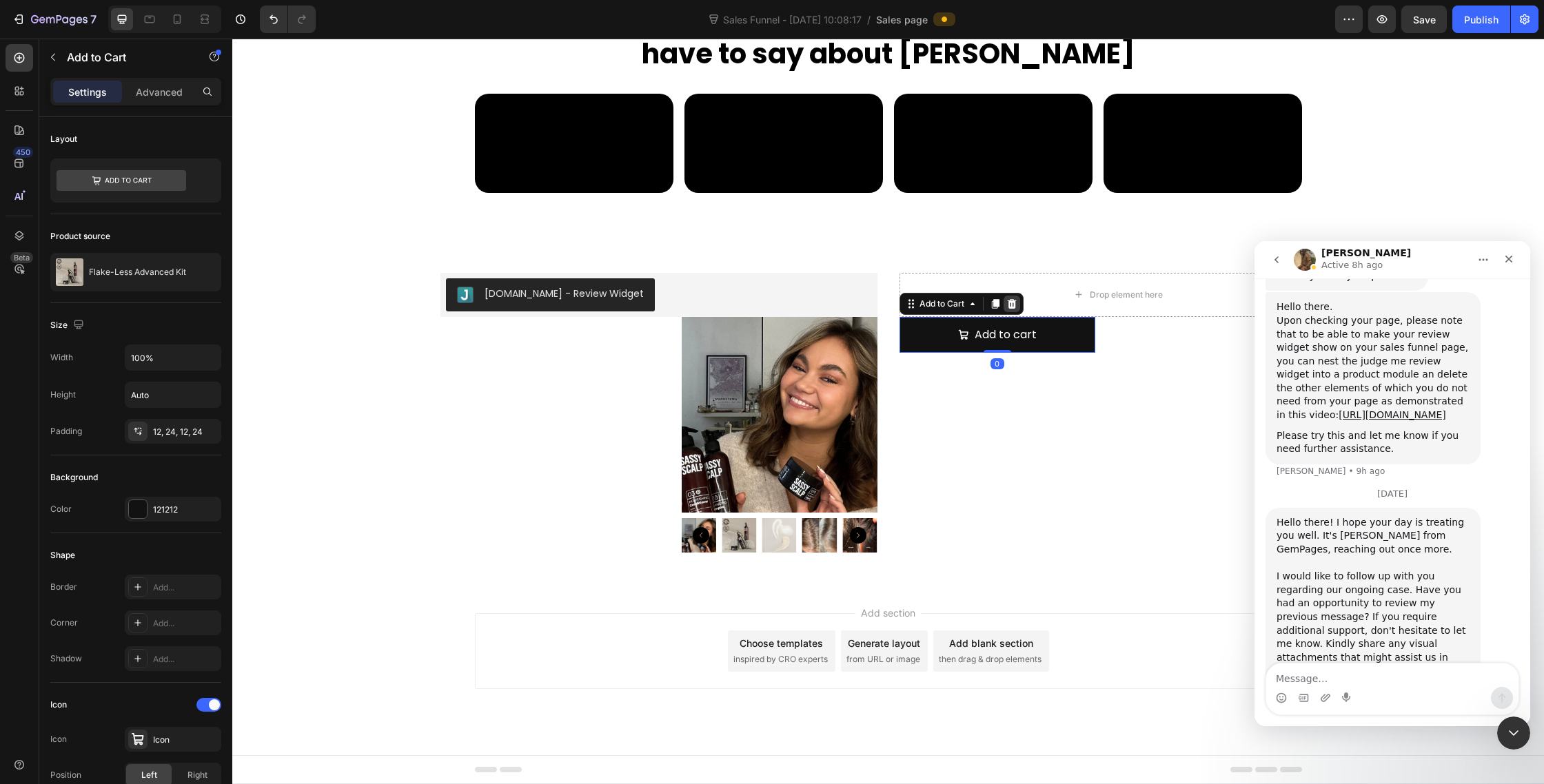
click at [1012, 300] on icon at bounding box center [1012, 303] width 9 height 10
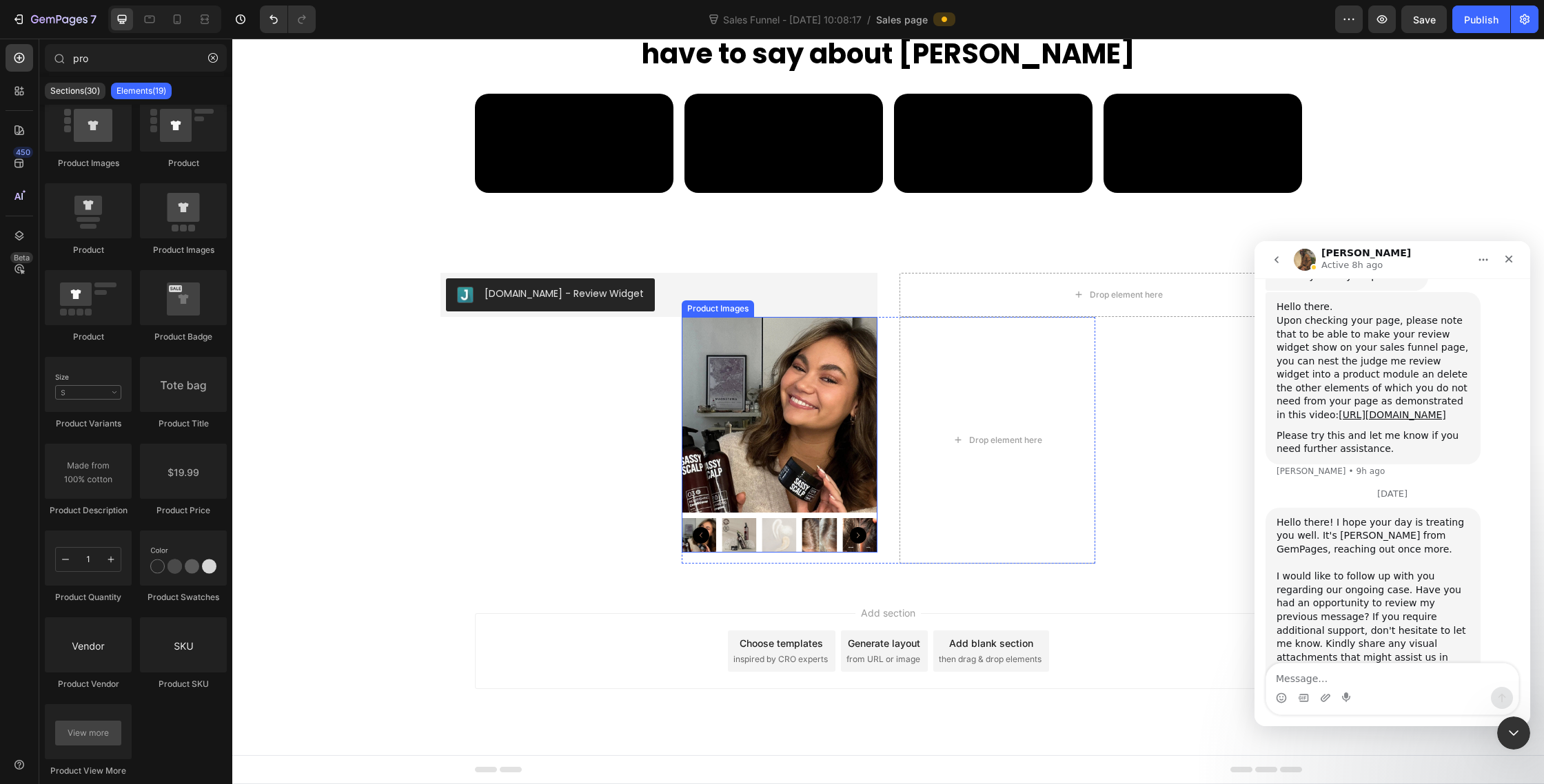
click at [843, 450] on img at bounding box center [779, 415] width 196 height 196
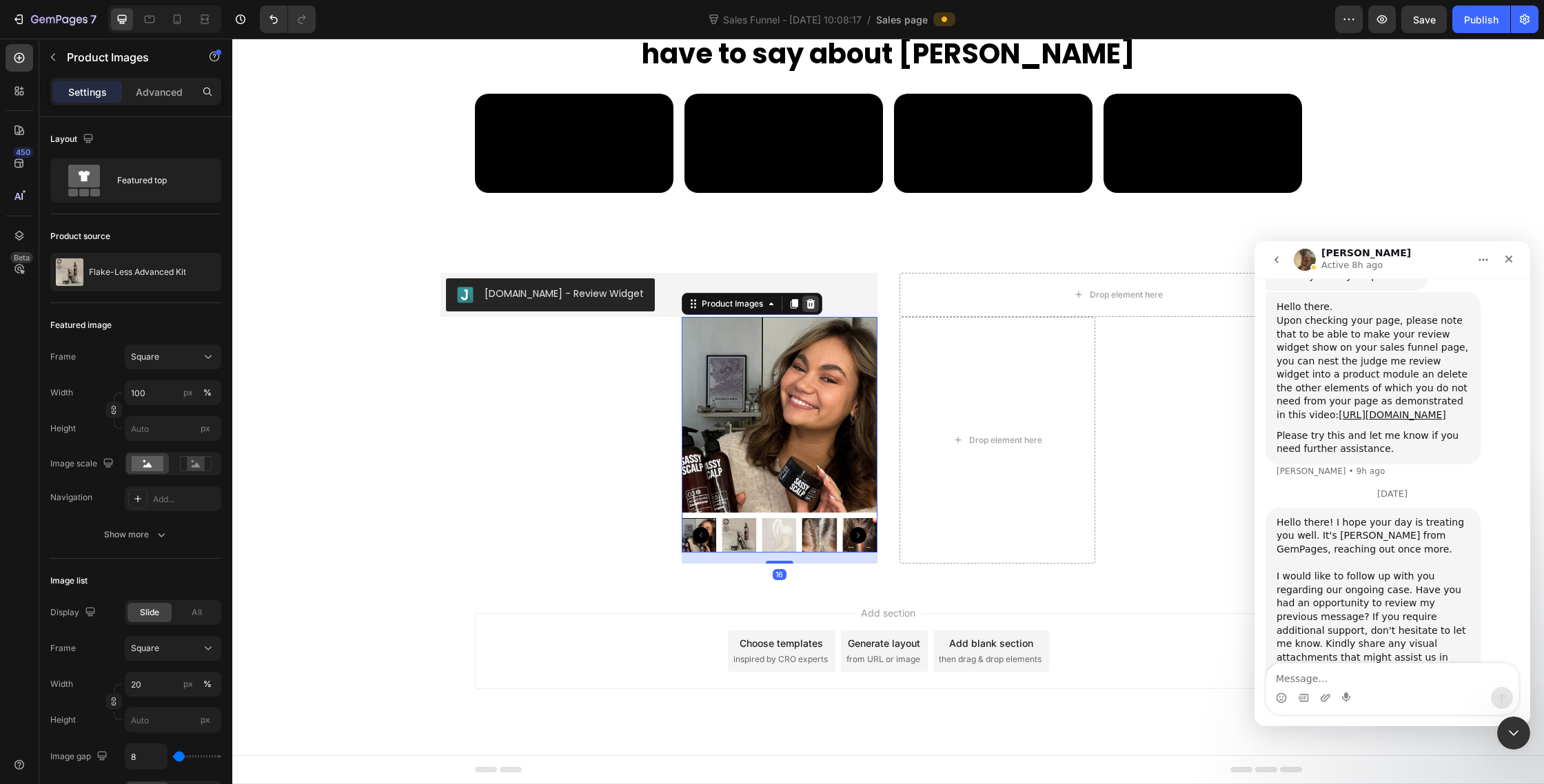
click at [809, 297] on div at bounding box center [811, 304] width 17 height 17
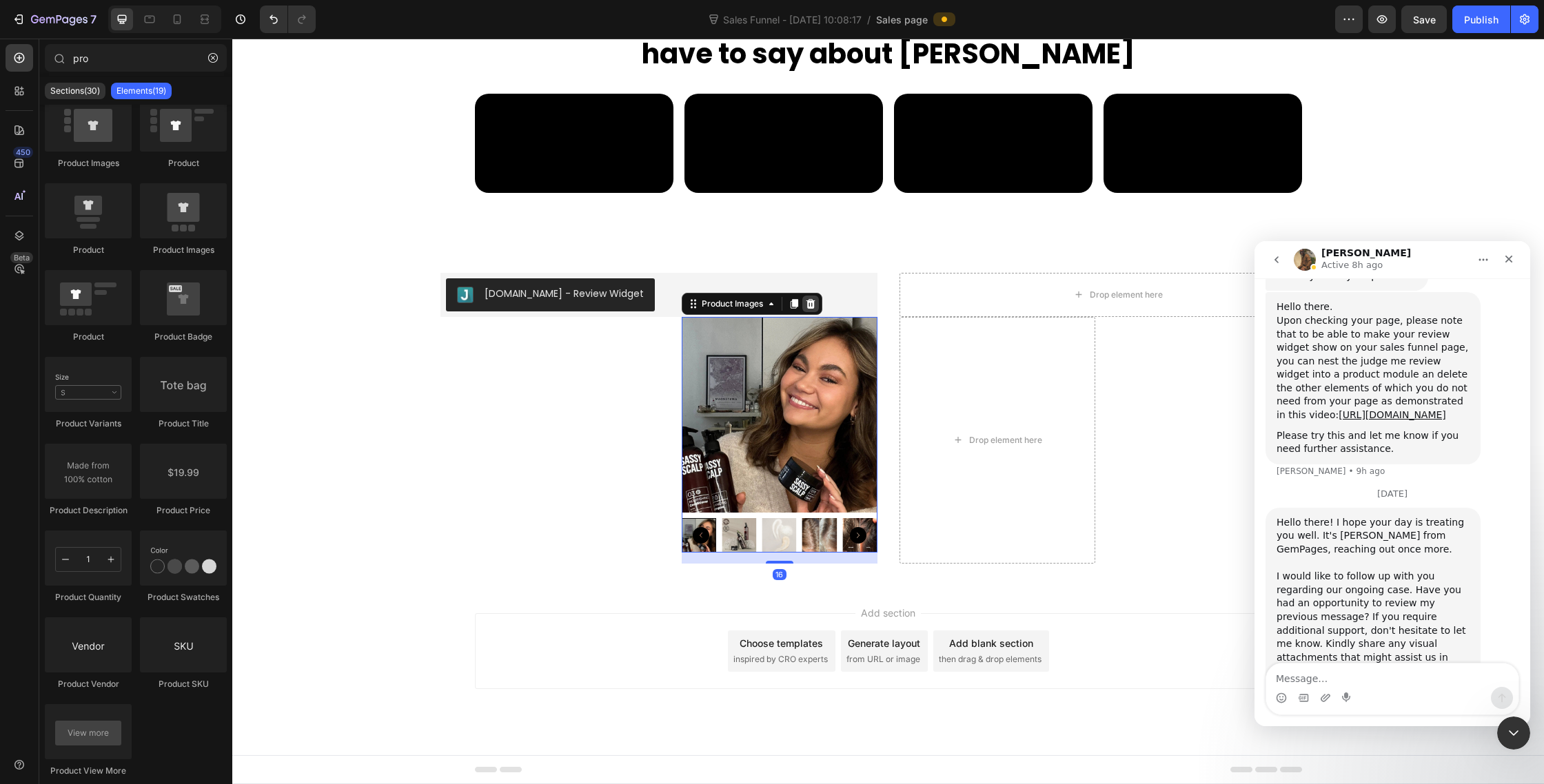
scroll to position [7254, 0]
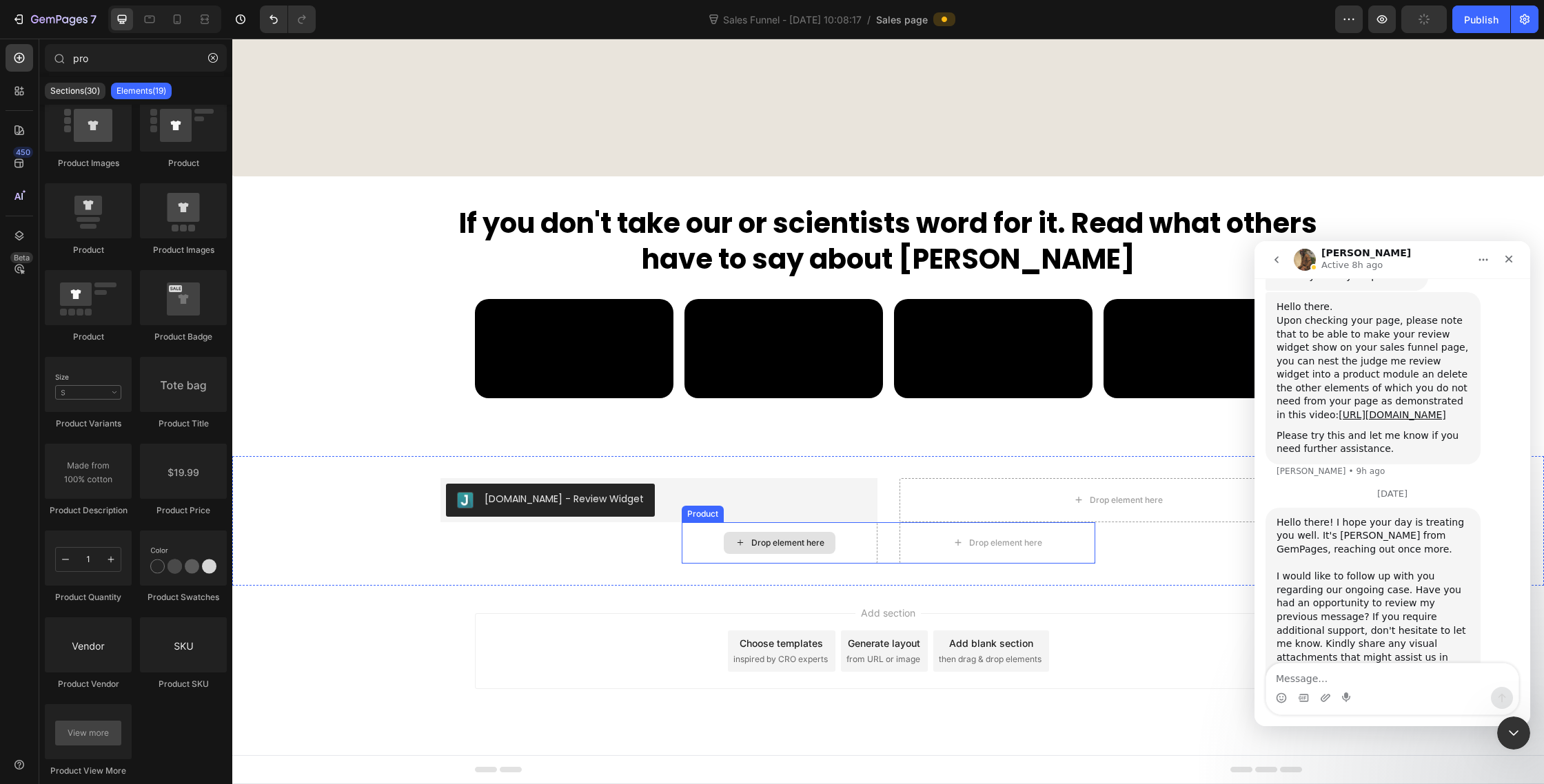
click at [704, 538] on div "Drop element here" at bounding box center [779, 542] width 196 height 41
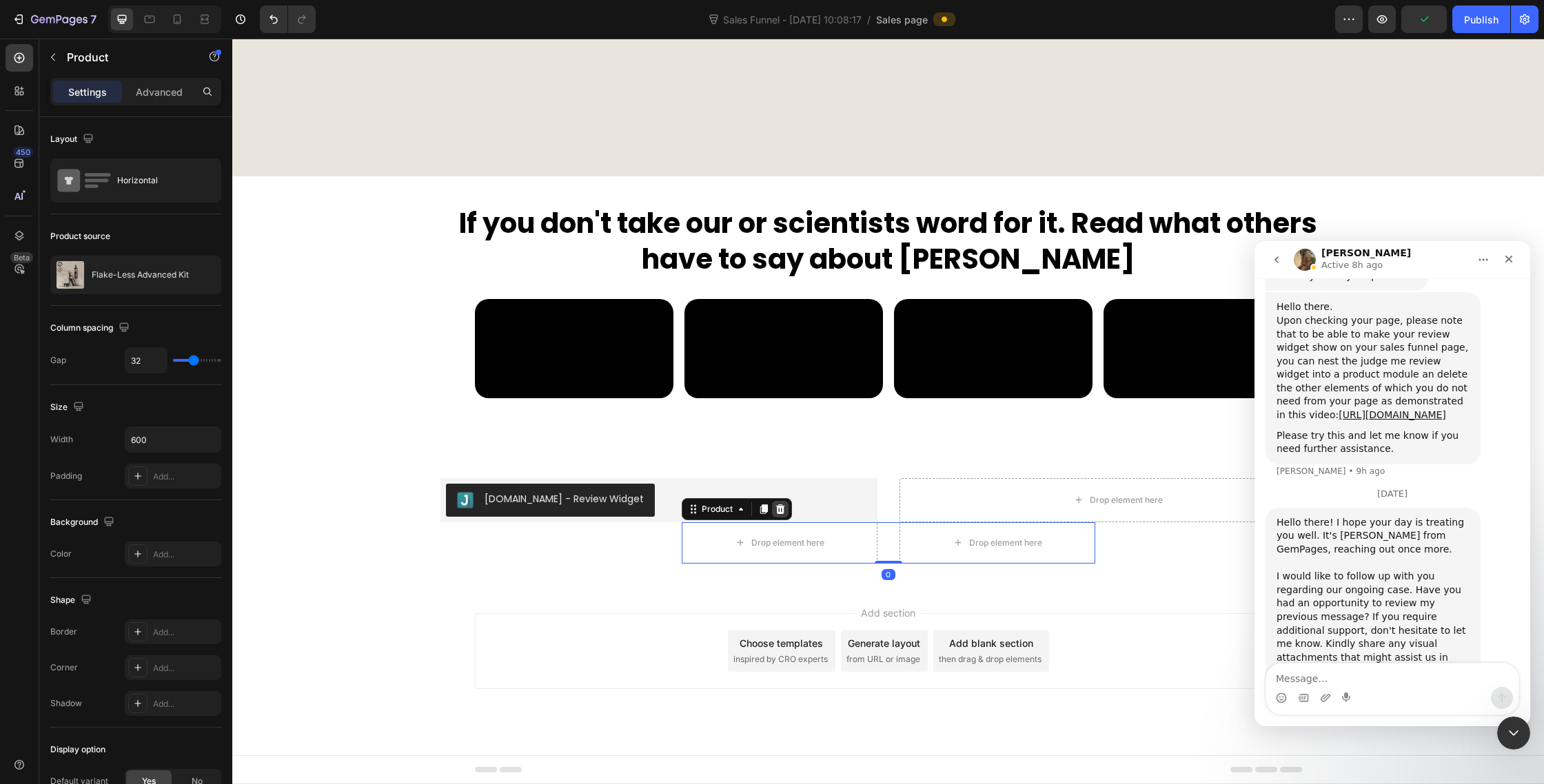
click at [786, 511] on div at bounding box center [781, 509] width 17 height 17
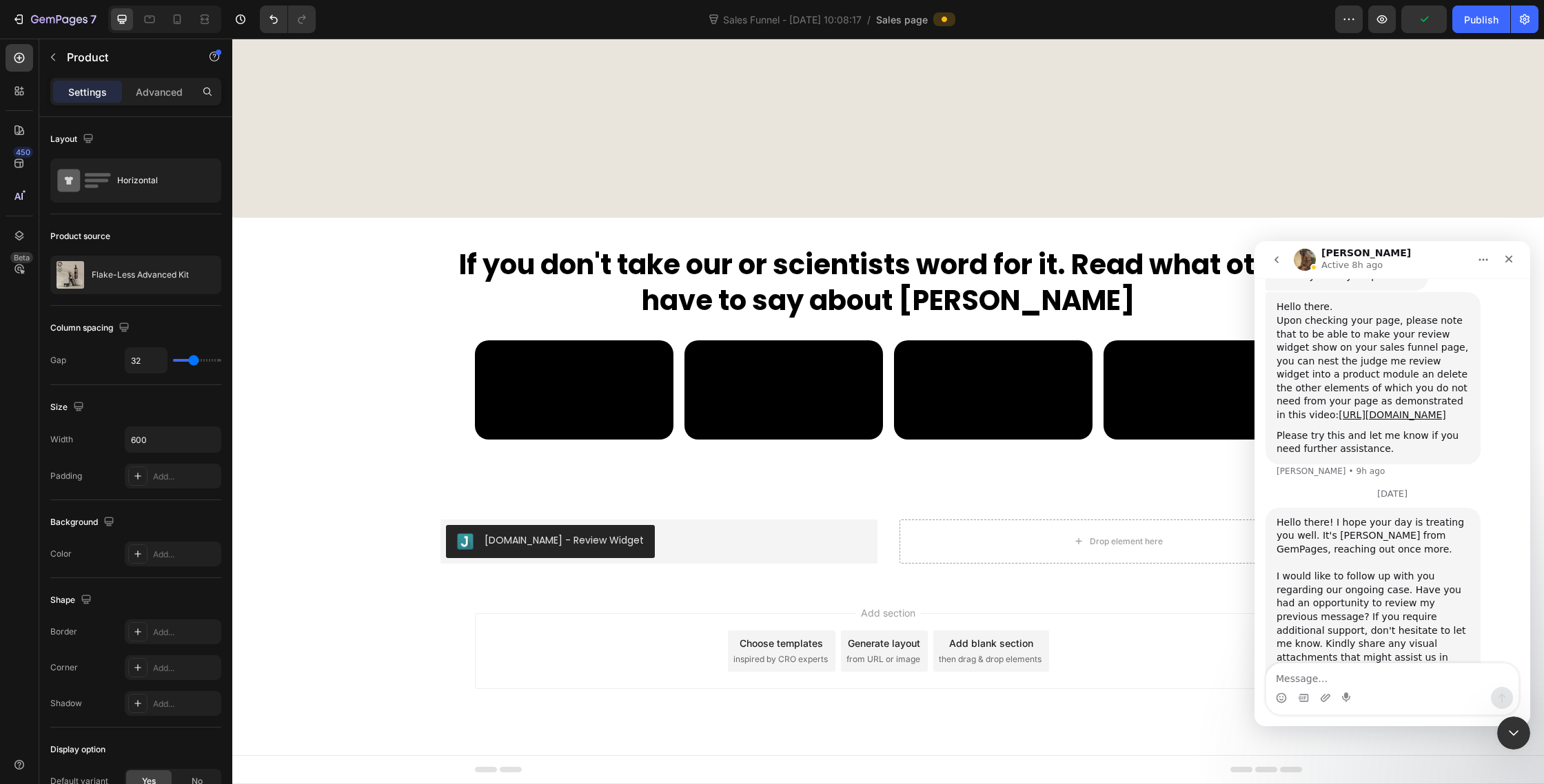
scroll to position [7212, 0]
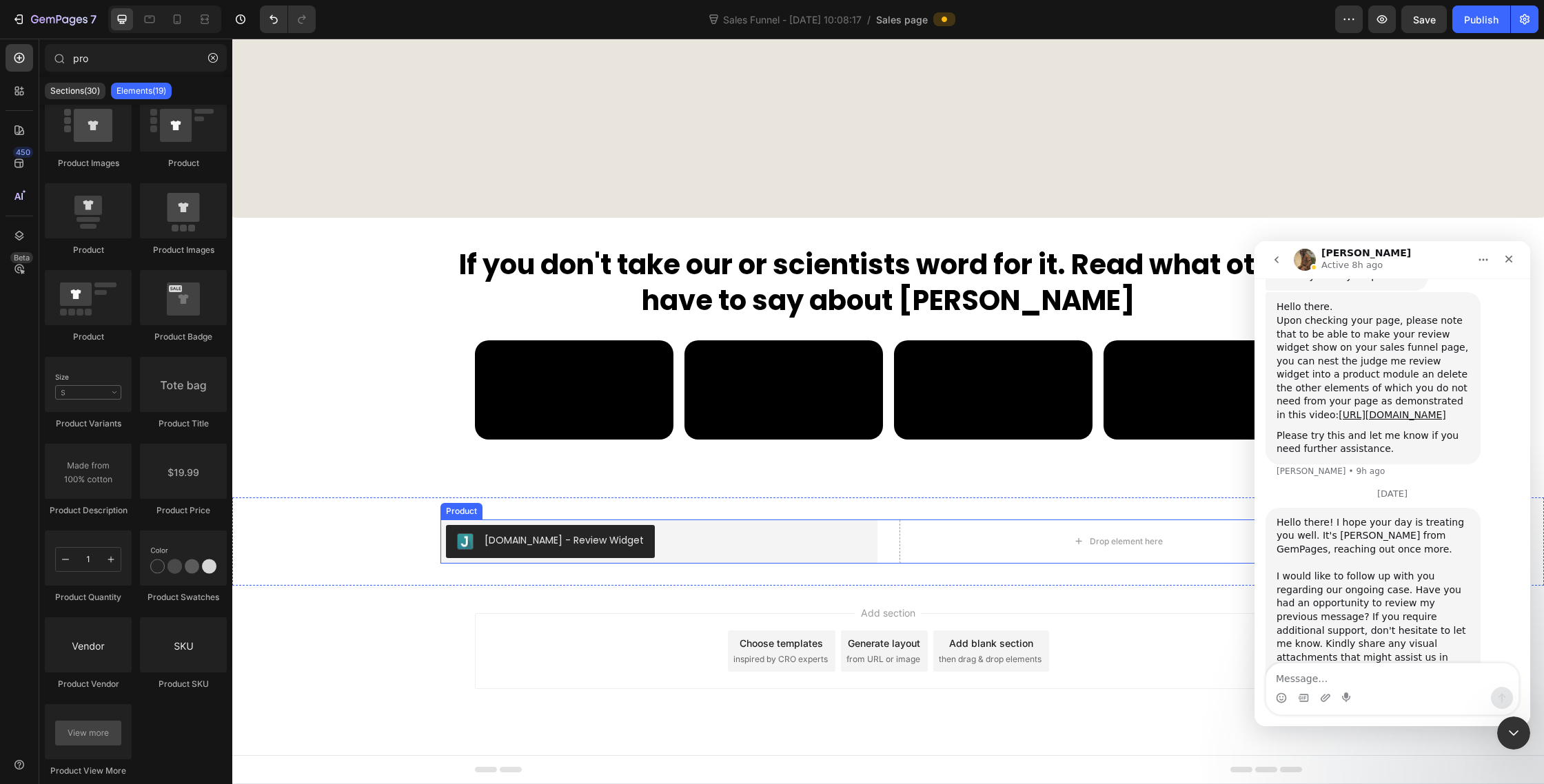
click at [886, 537] on div "Judge.me - Review Widget Judge.me Drop element here Product" at bounding box center [888, 541] width 896 height 44
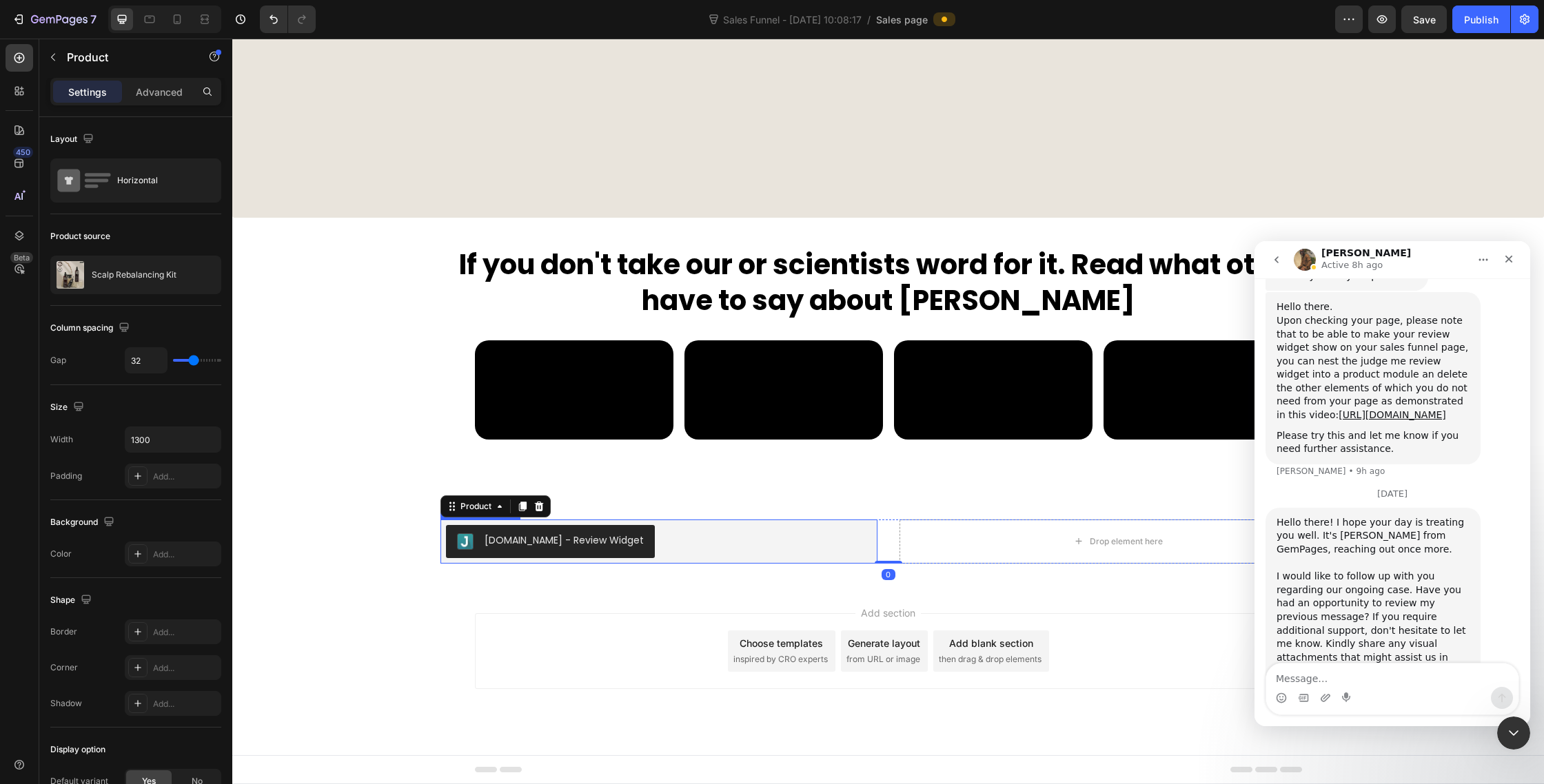
click at [580, 543] on div "[DOMAIN_NAME] - Review Widget" at bounding box center [564, 540] width 159 height 14
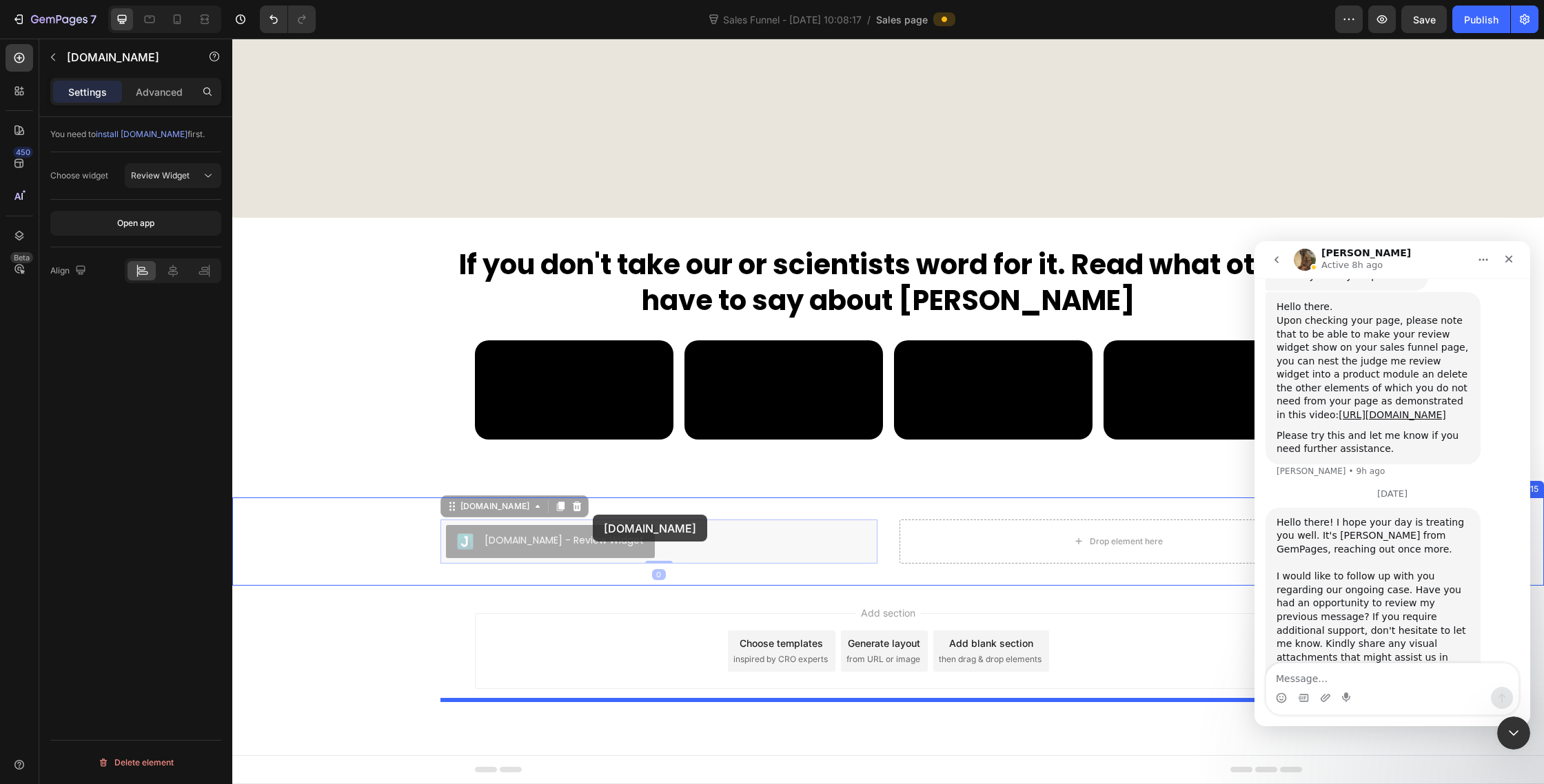
drag, startPoint x: 458, startPoint y: 511, endPoint x: 593, endPoint y: 514, distance: 135.0
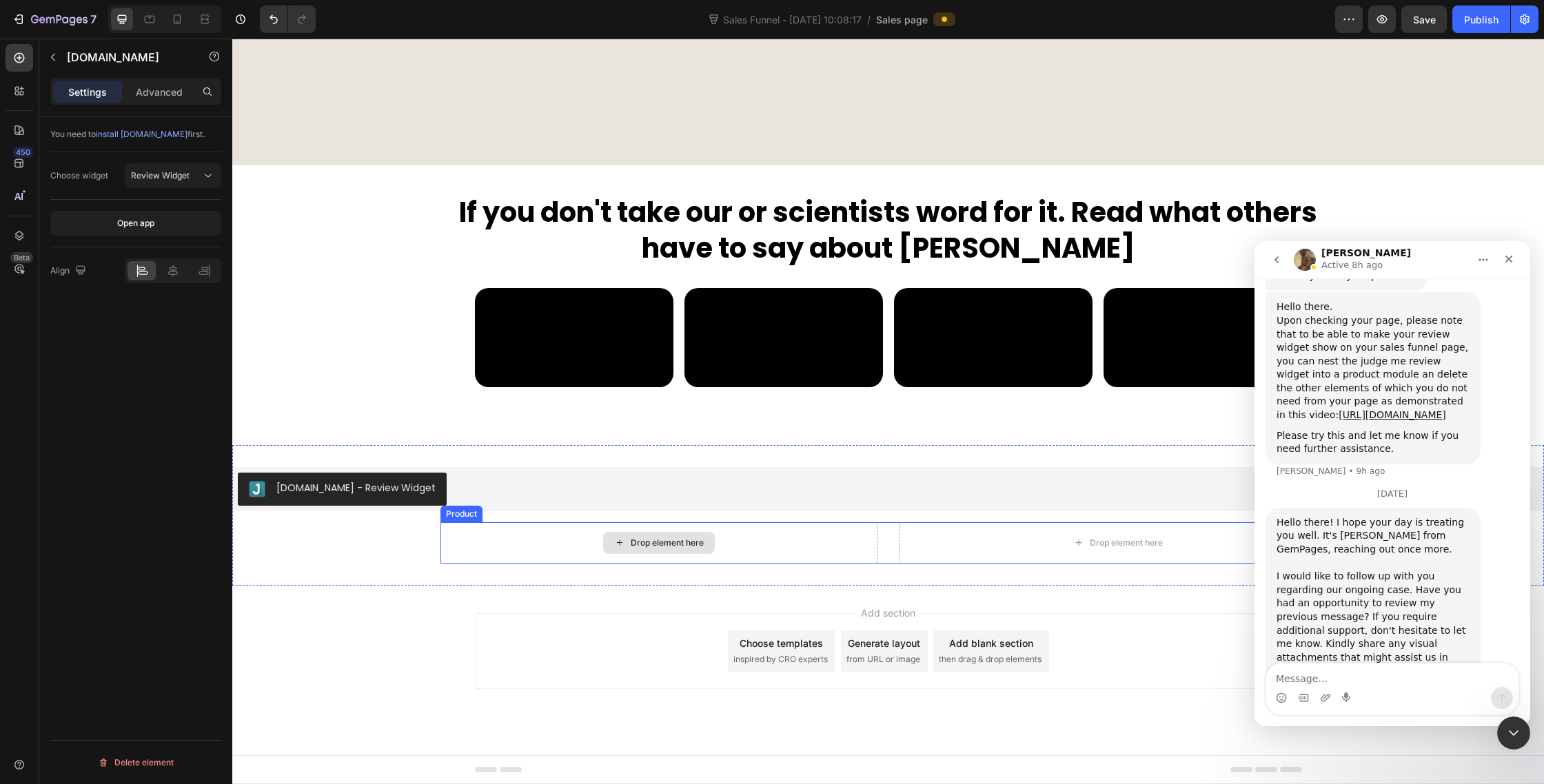
click at [629, 554] on div "Drop element here" at bounding box center [659, 542] width 112 height 22
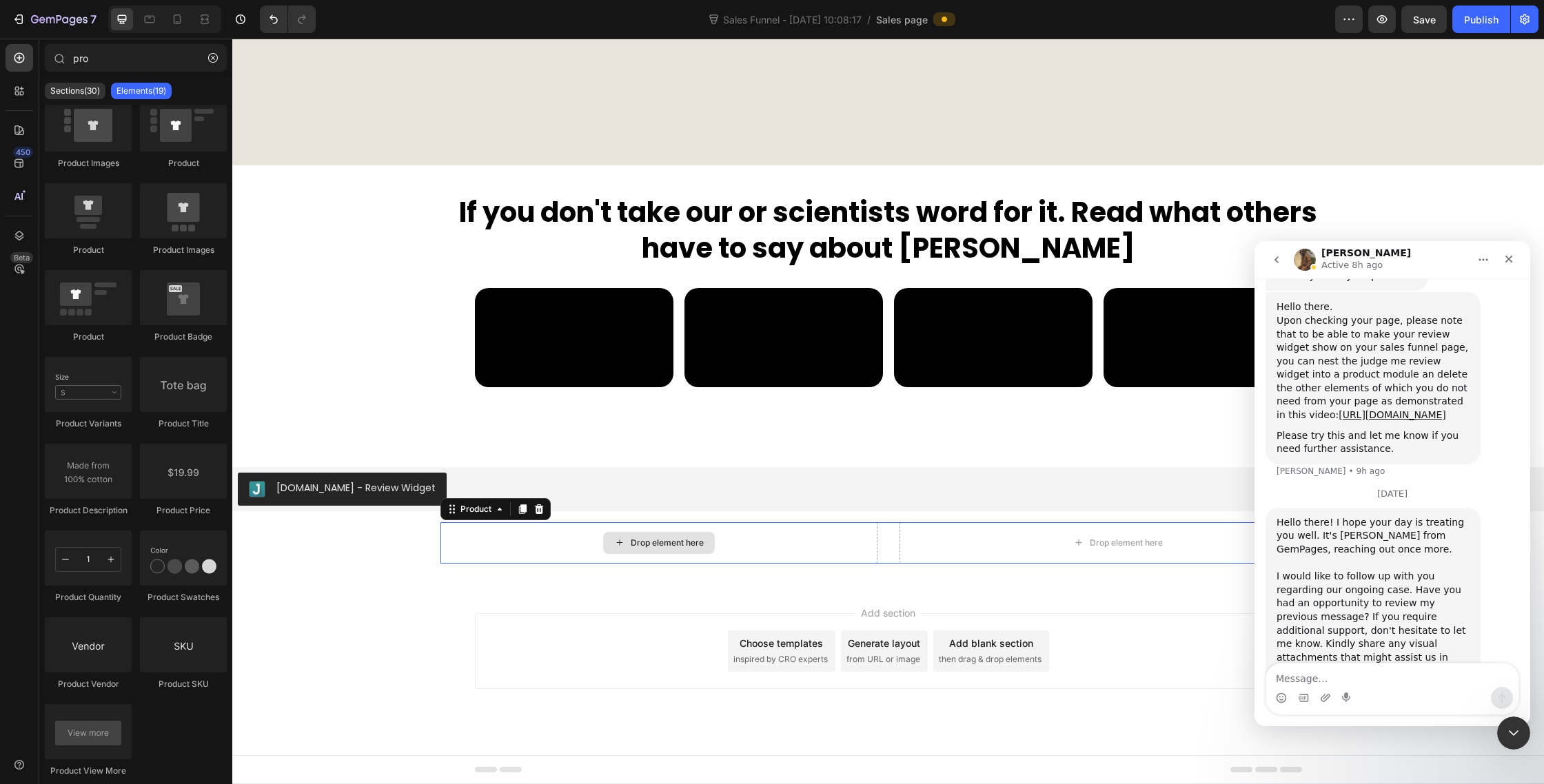
click at [488, 564] on div "Drop element here" at bounding box center [659, 542] width 437 height 41
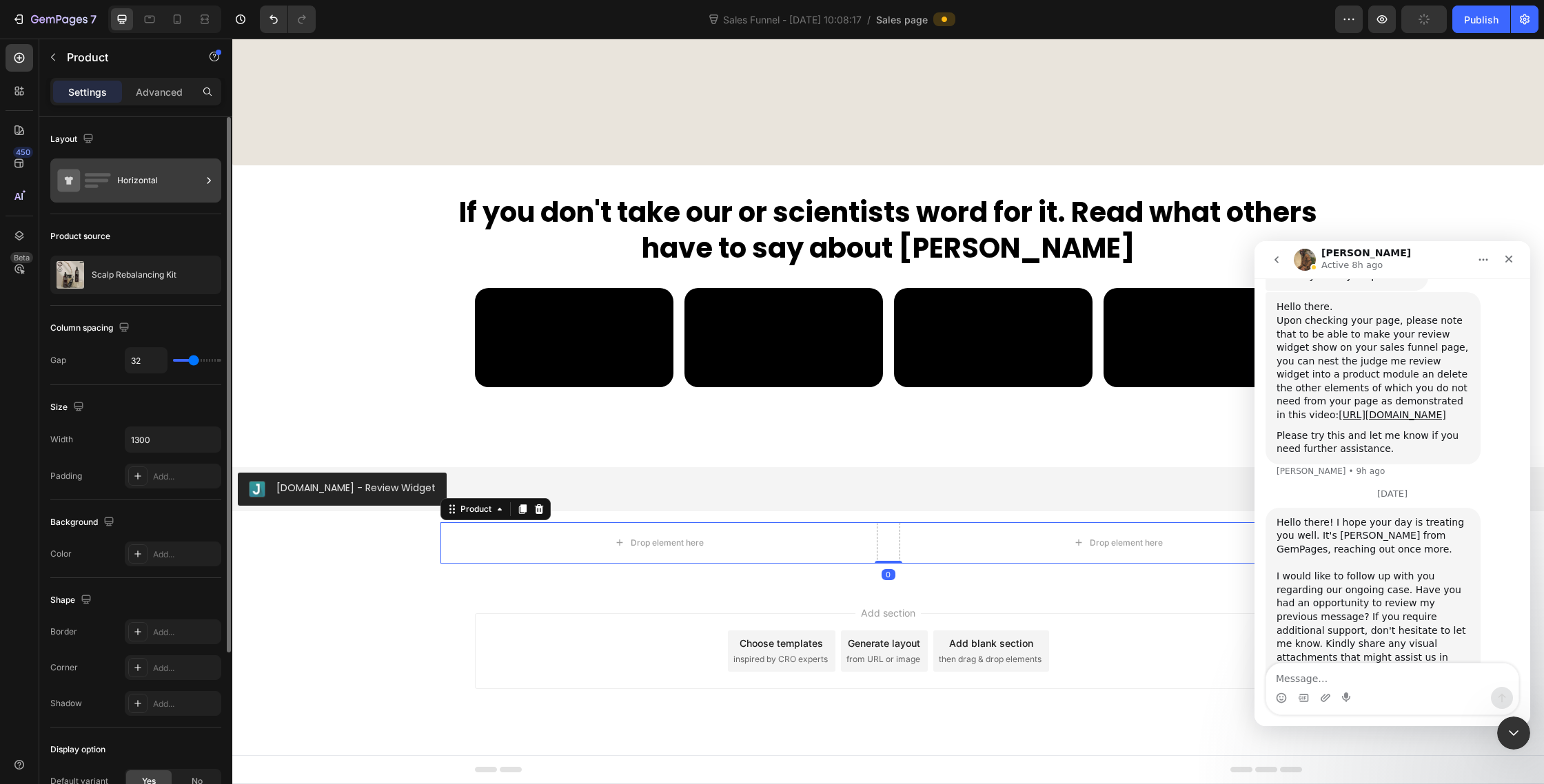
click at [114, 196] on div "Horizontal" at bounding box center [136, 180] width 171 height 44
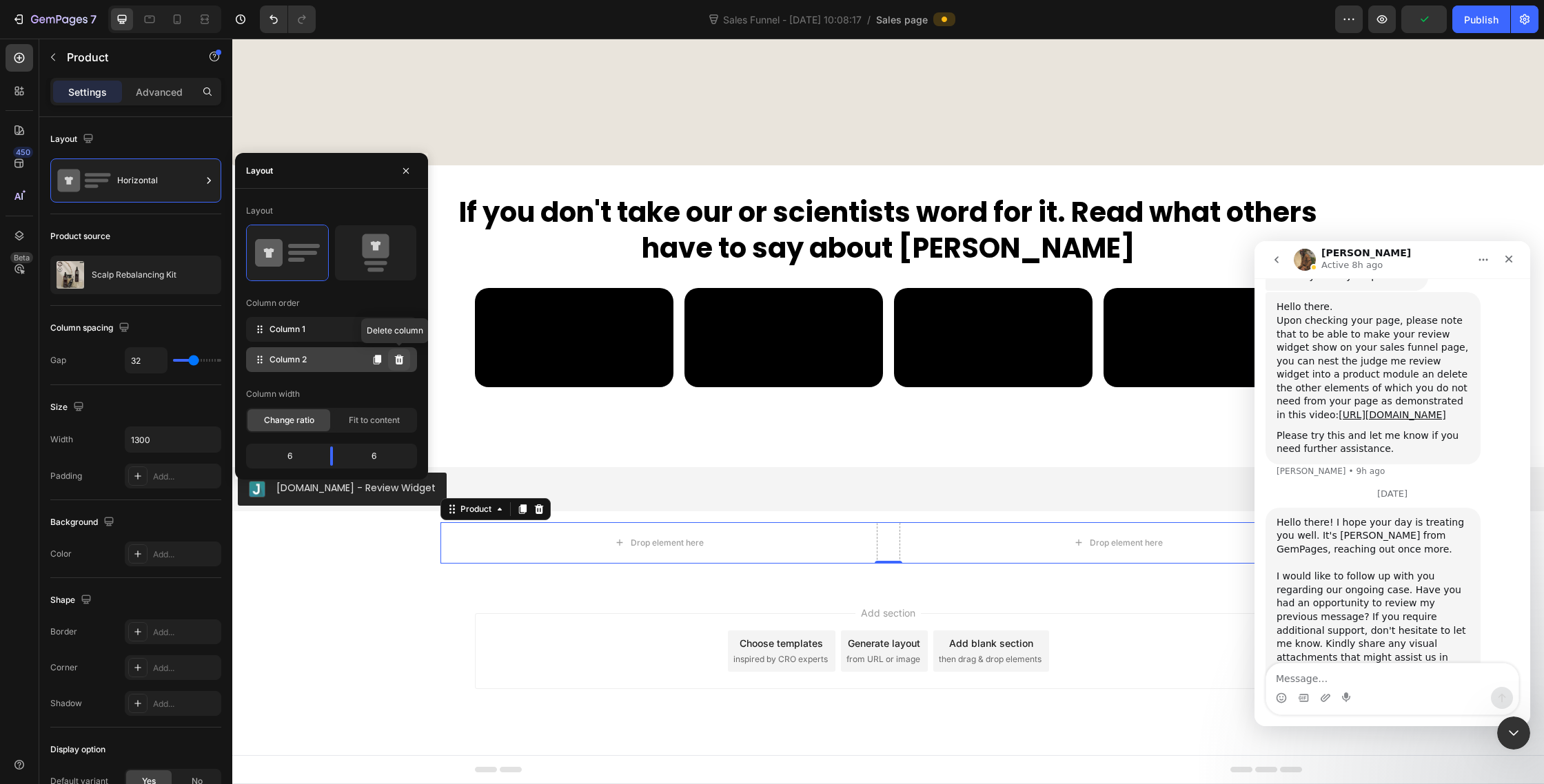
click at [396, 363] on icon at bounding box center [400, 360] width 9 height 10
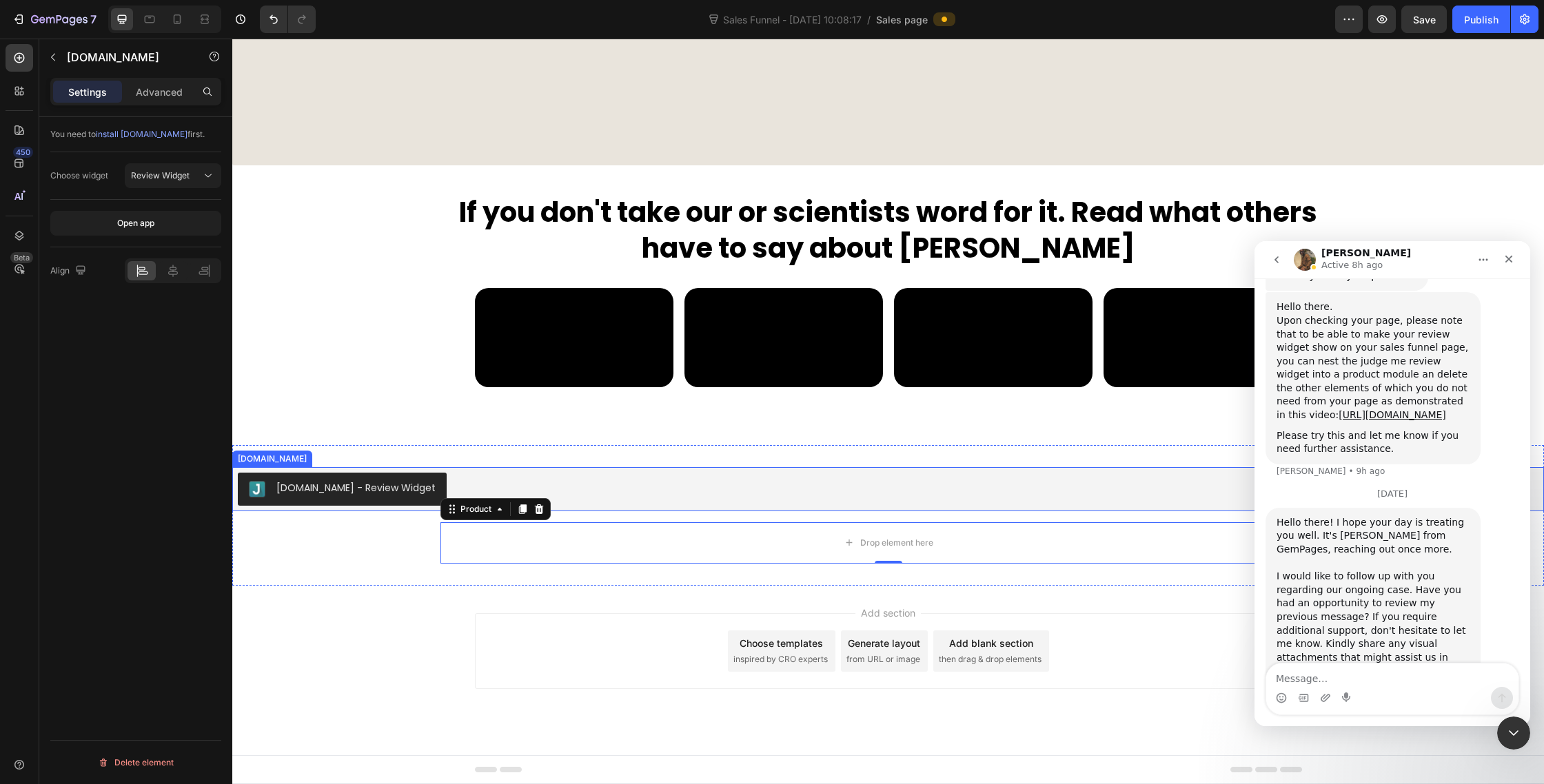
click at [343, 496] on div "[DOMAIN_NAME] - Review Widget" at bounding box center [356, 487] width 159 height 14
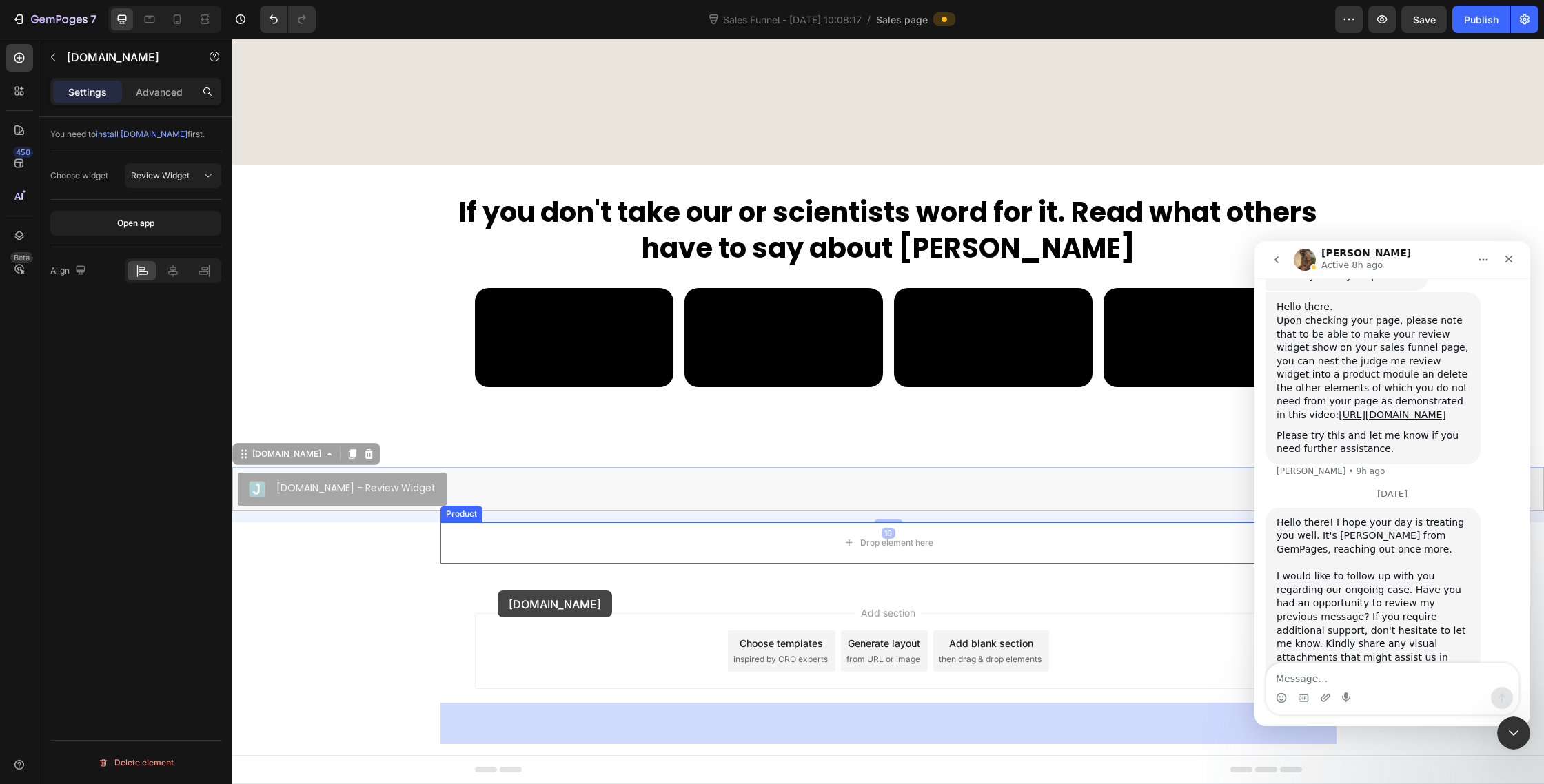
drag, startPoint x: 249, startPoint y: 507, endPoint x: 493, endPoint y: 587, distance: 256.8
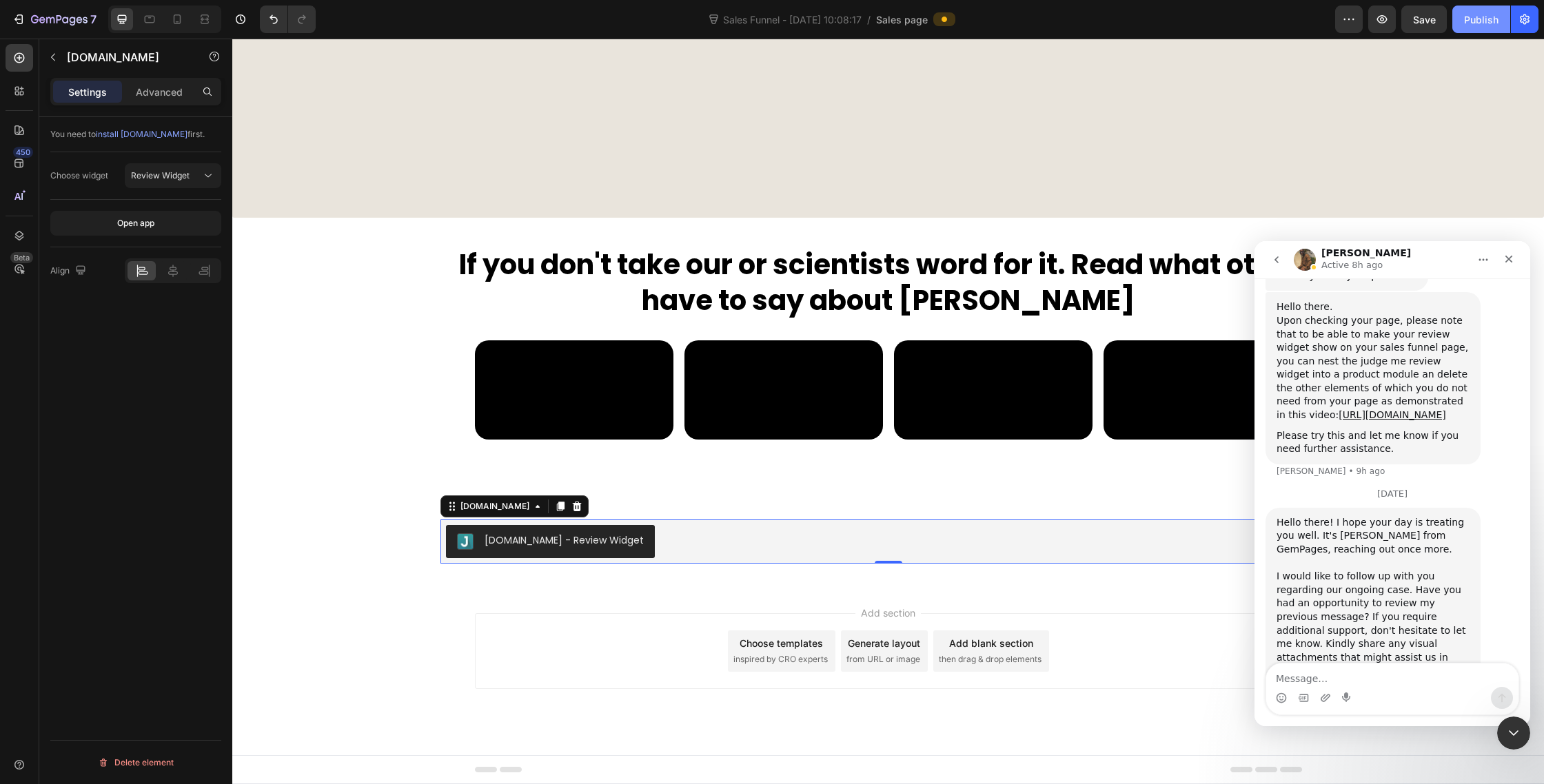
click at [1470, 21] on div "Publish" at bounding box center [1482, 20] width 35 height 14
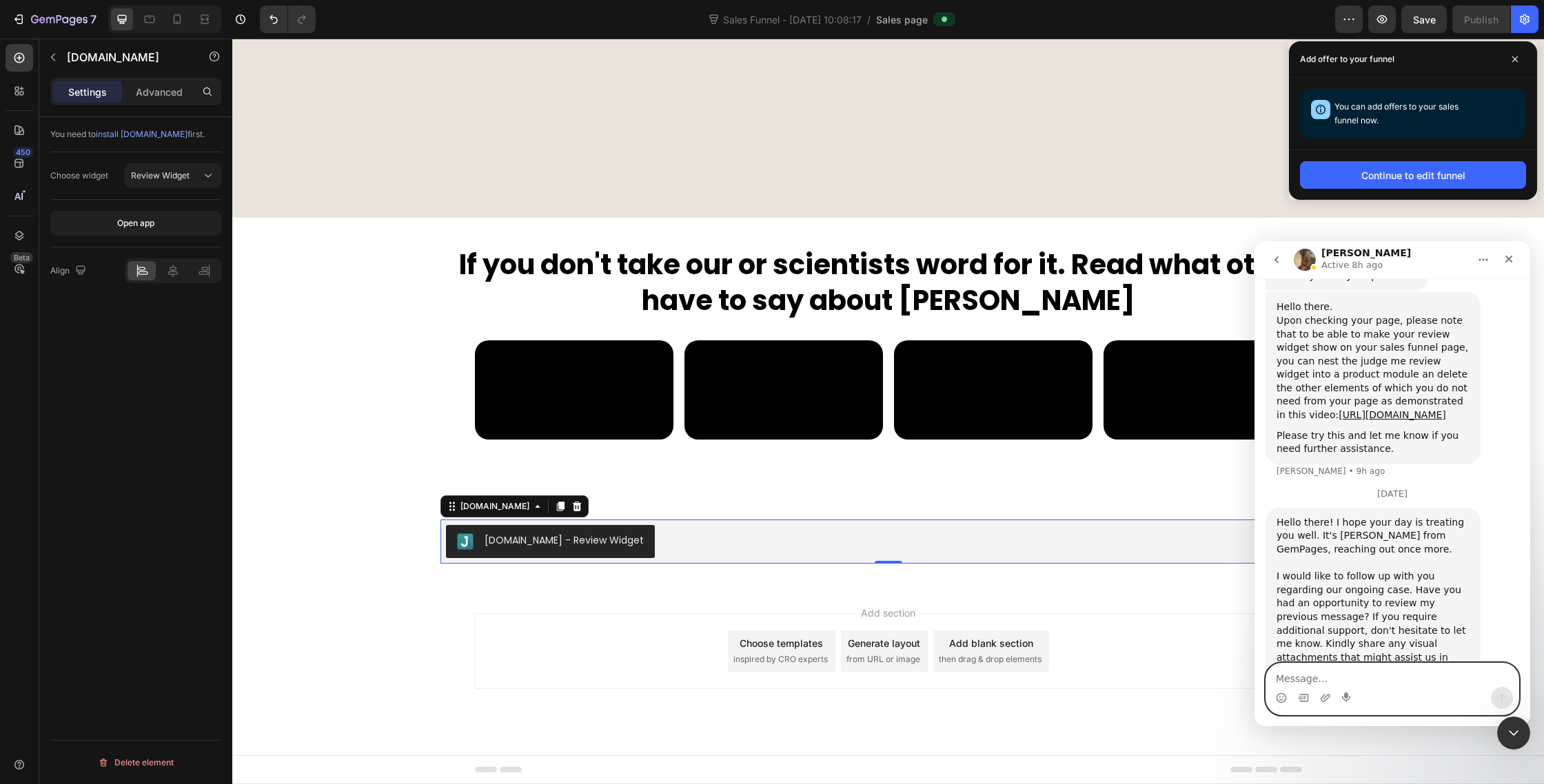
click at [1301, 677] on textarea "Message…" at bounding box center [1393, 675] width 252 height 23
type textarea "amazing, thanks a lot!"
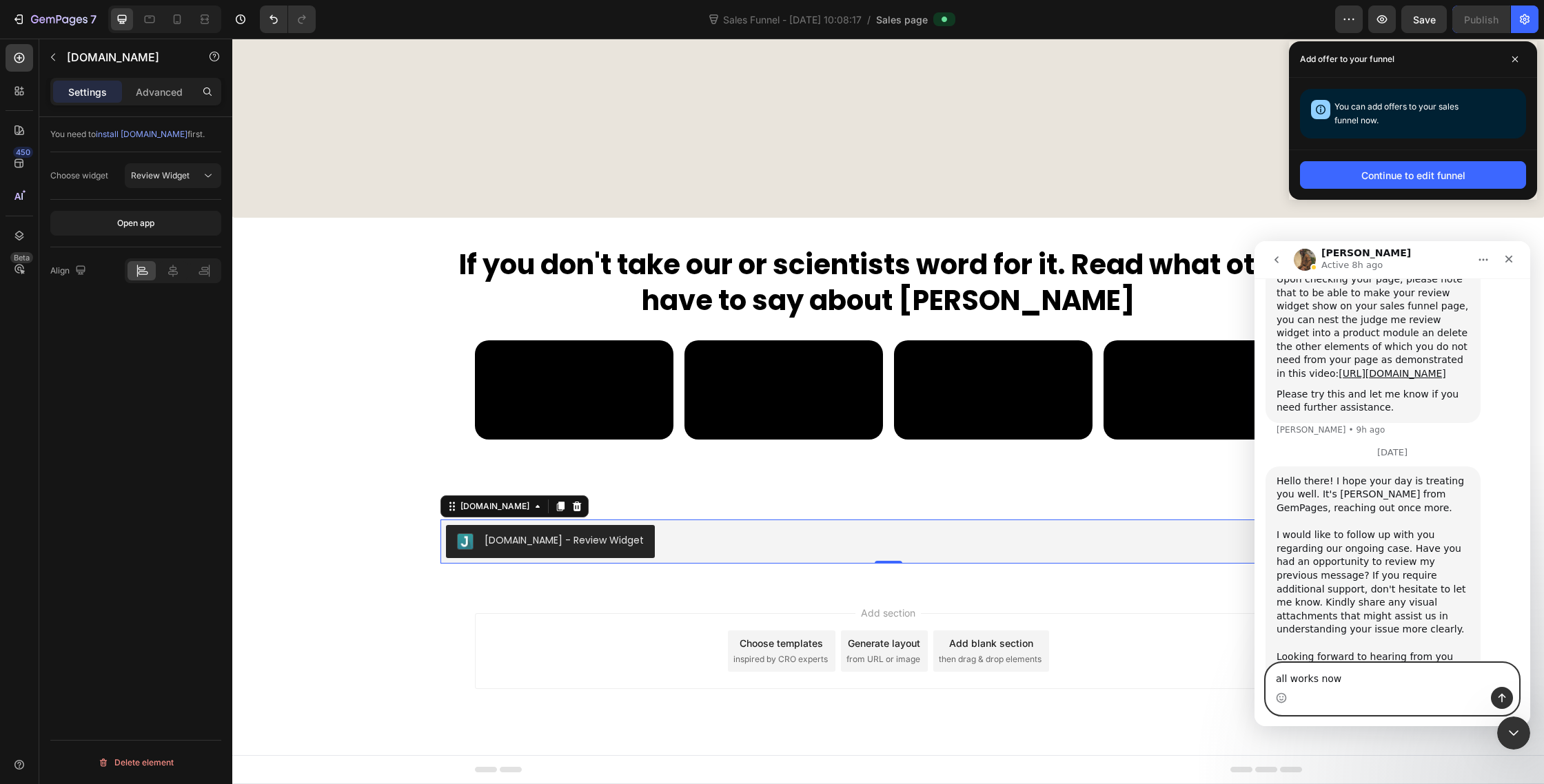
type textarea "all works now!"
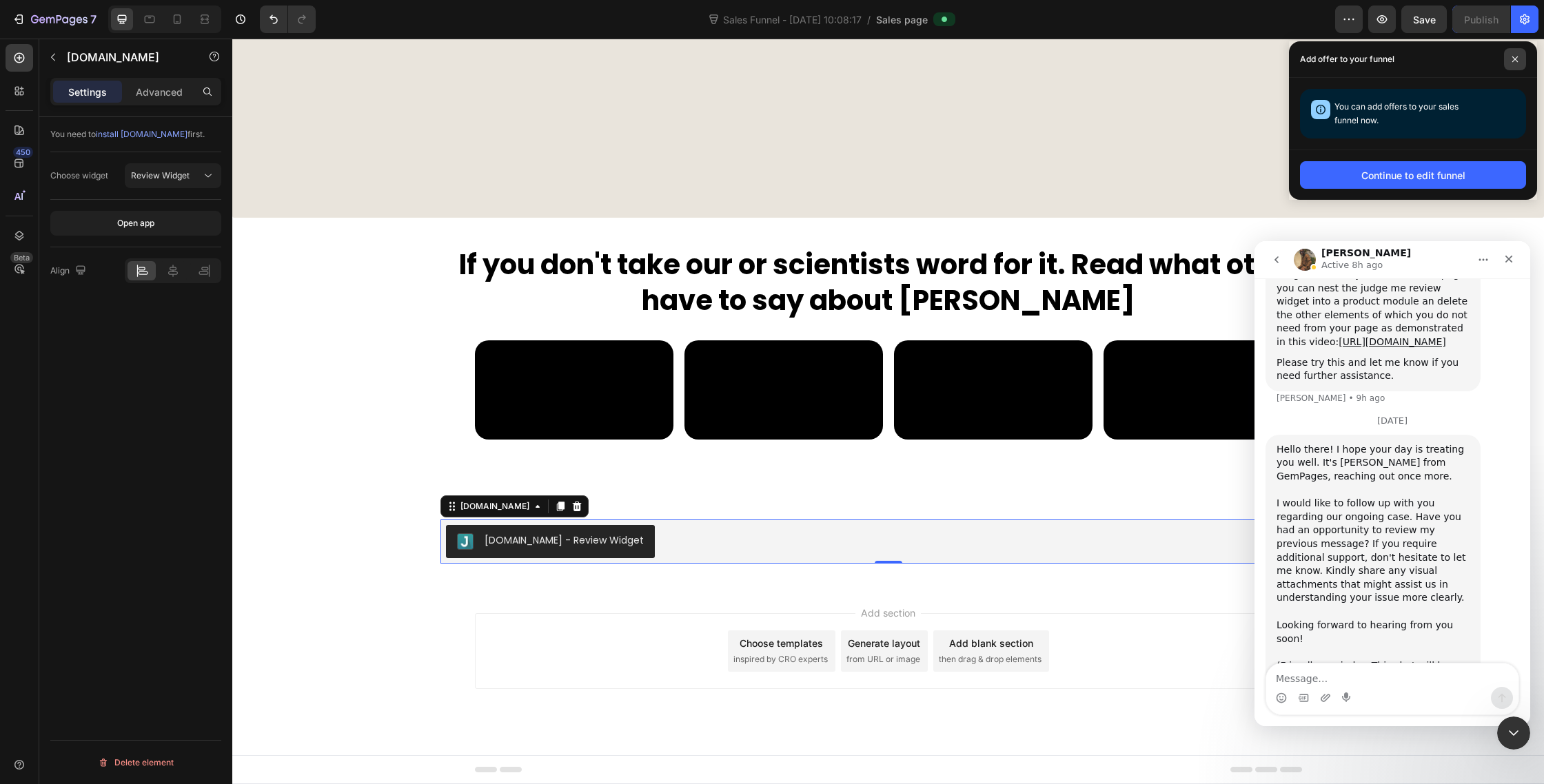
click at [1521, 59] on span at bounding box center [1515, 59] width 22 height 22
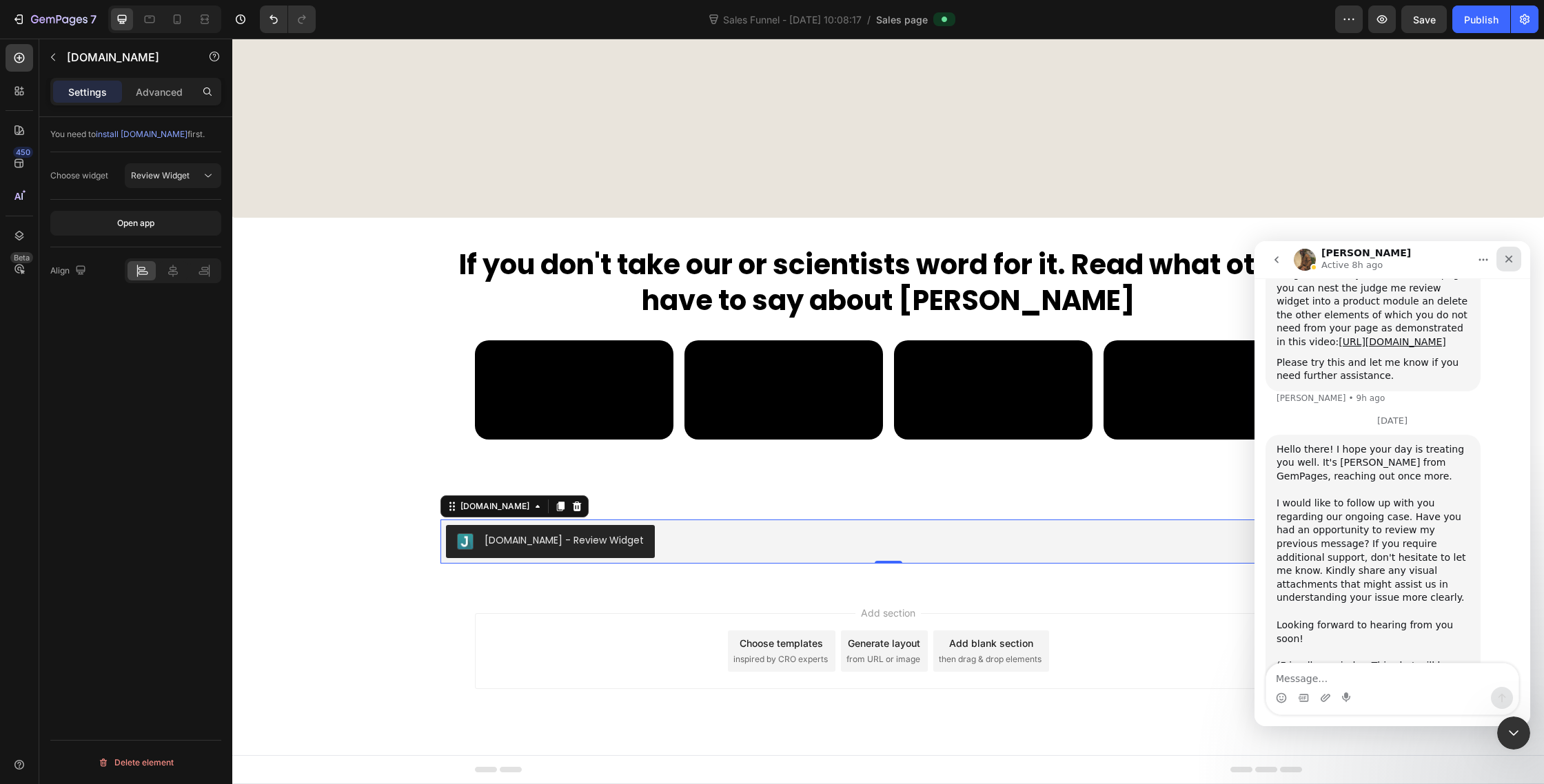
click at [1509, 258] on icon "Close" at bounding box center [1509, 259] width 8 height 8
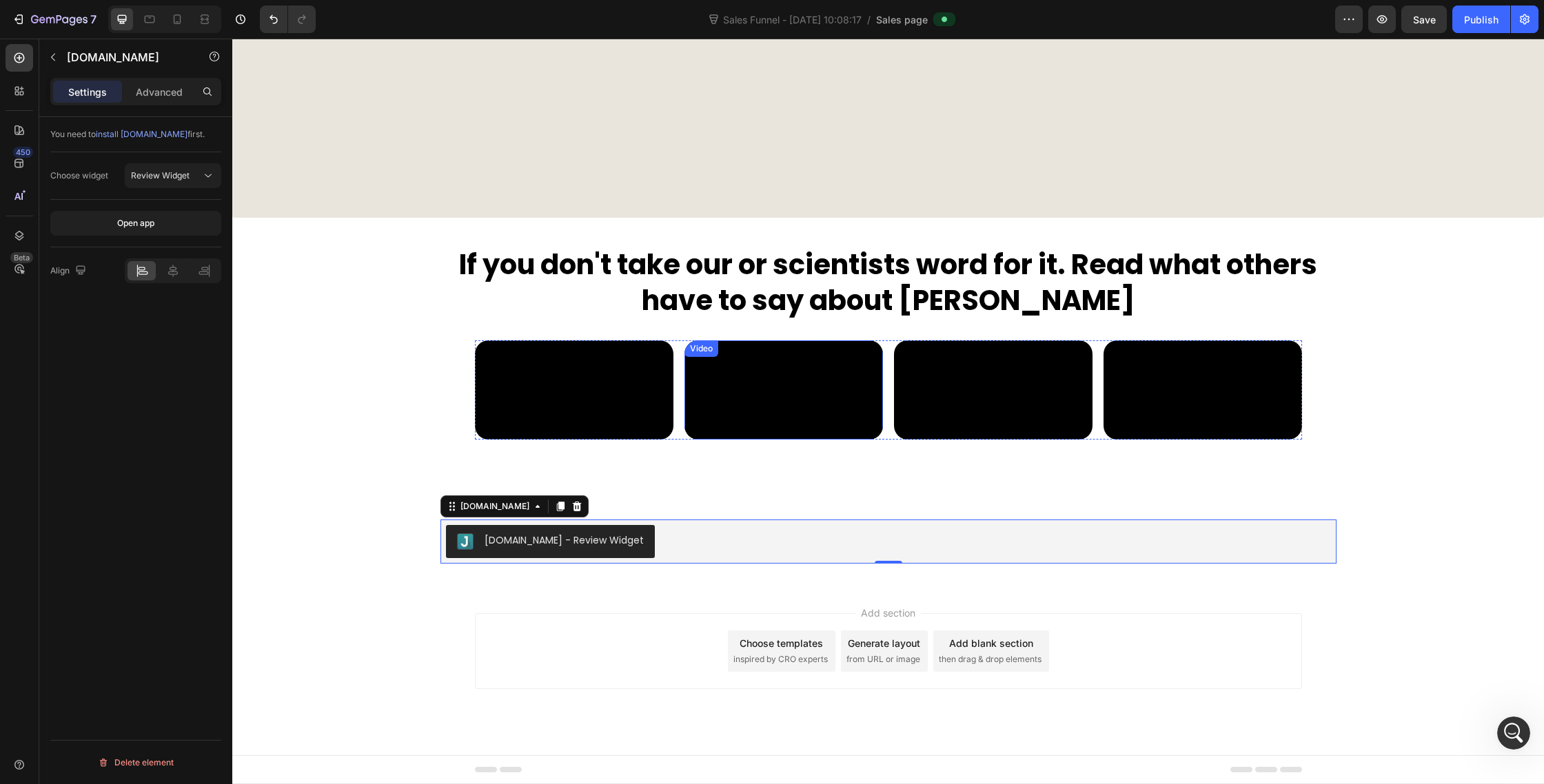
scroll to position [7128, 0]
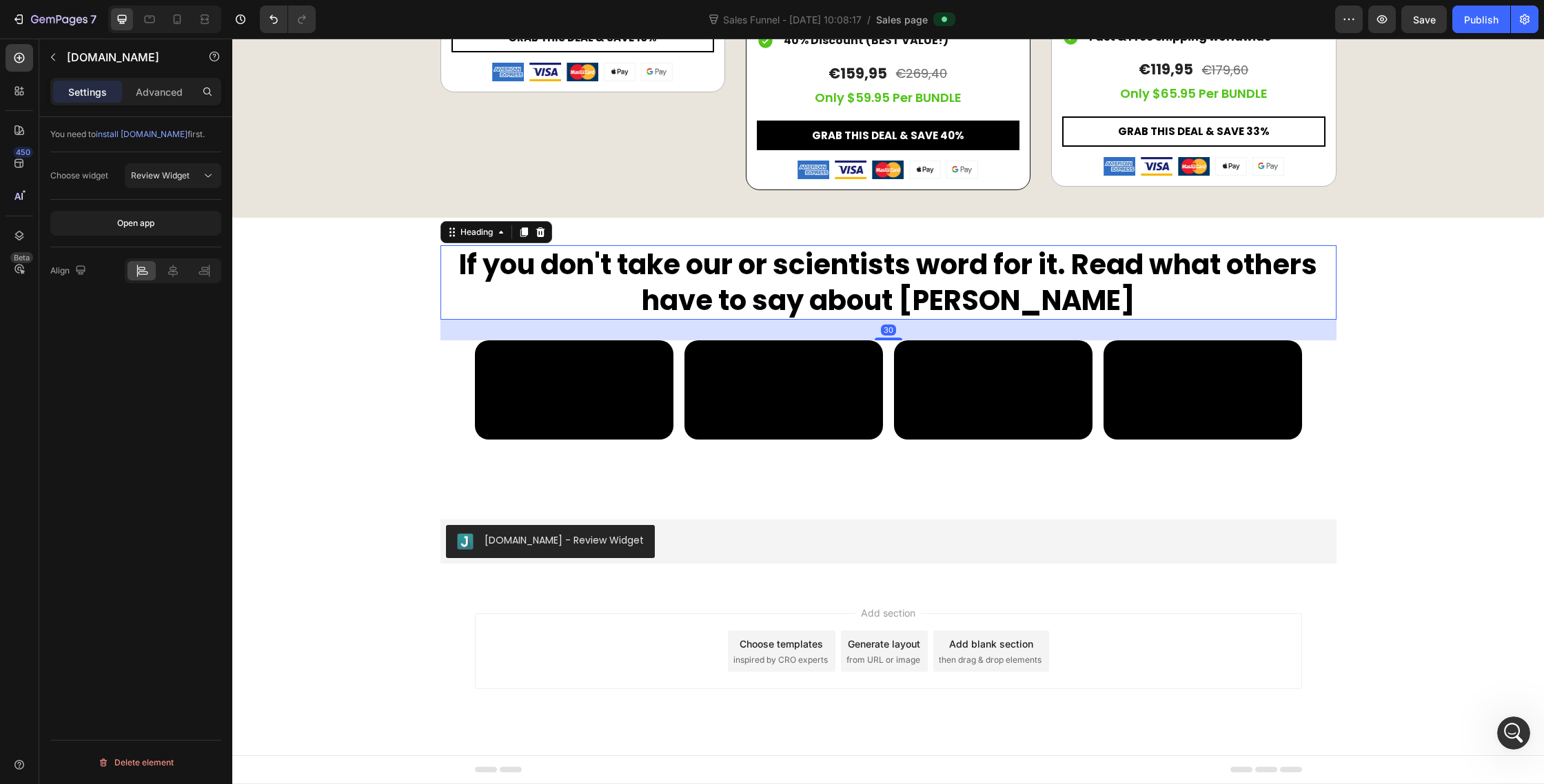
click at [939, 246] on h2 "If you don't take our or scientists word for it. Read what others have to say a…" at bounding box center [888, 282] width 896 height 74
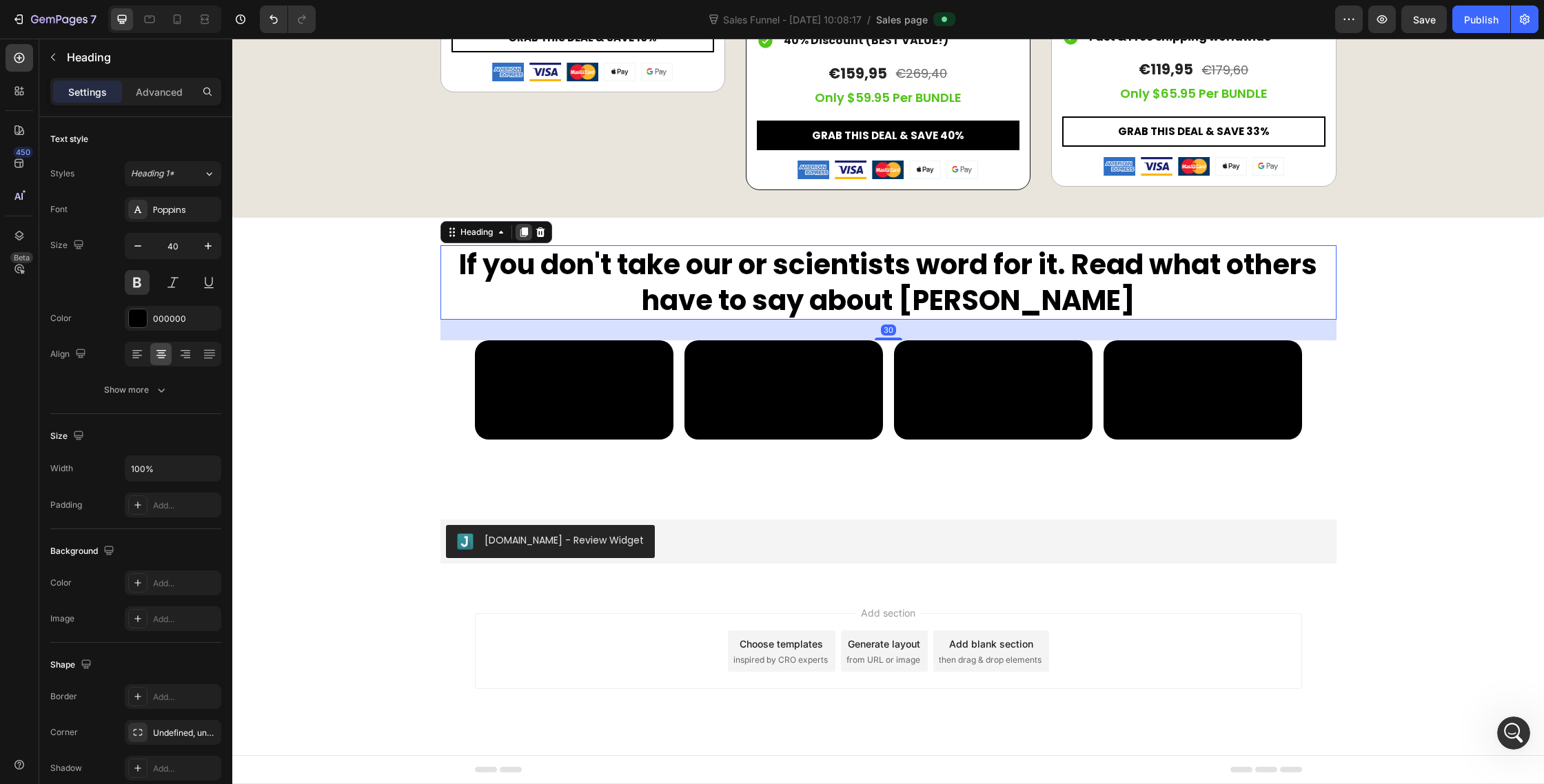
click at [523, 228] on icon at bounding box center [524, 233] width 8 height 10
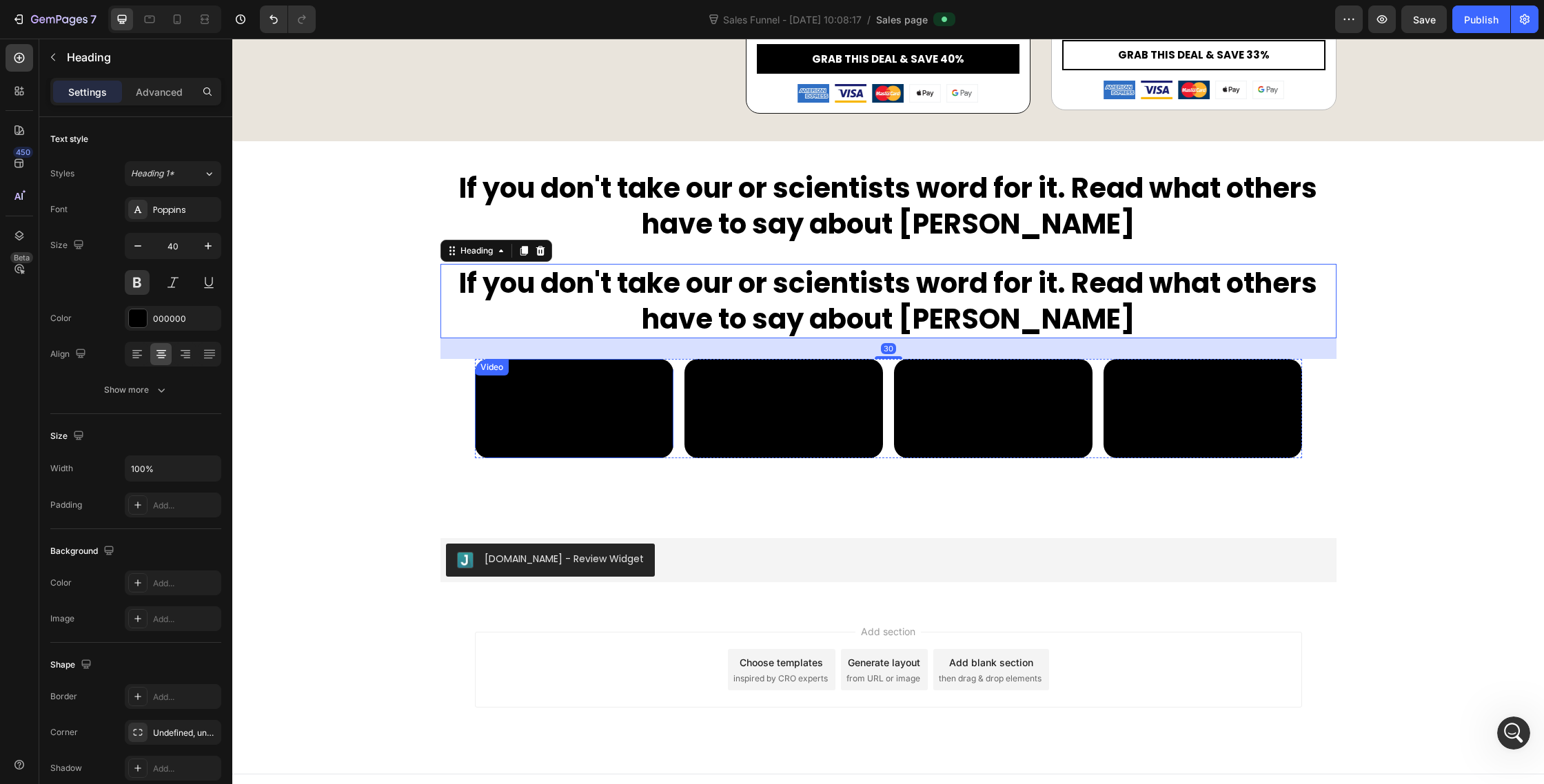
scroll to position [7129, 0]
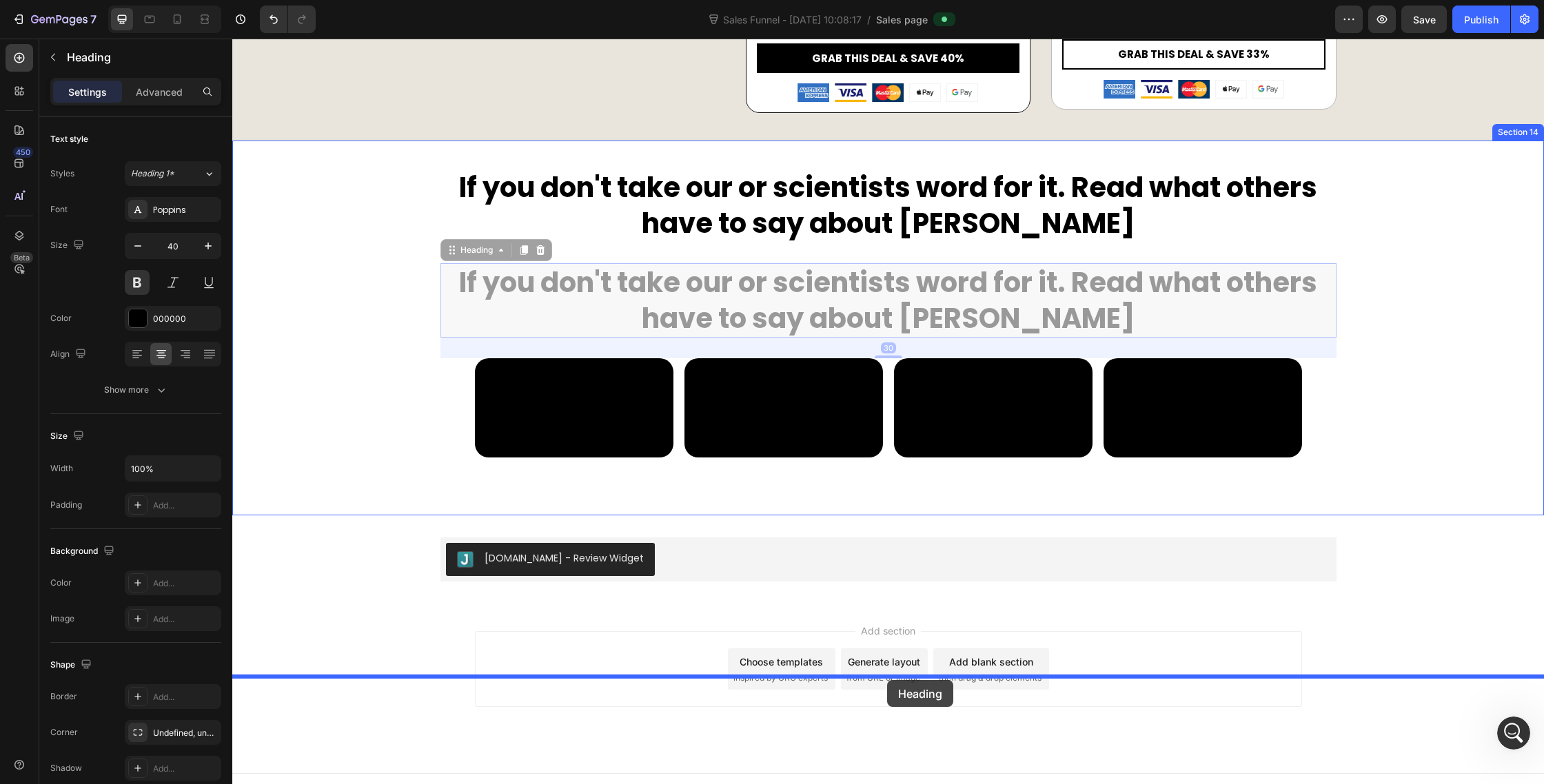
drag, startPoint x: 450, startPoint y: 234, endPoint x: 887, endPoint y: 680, distance: 624.4
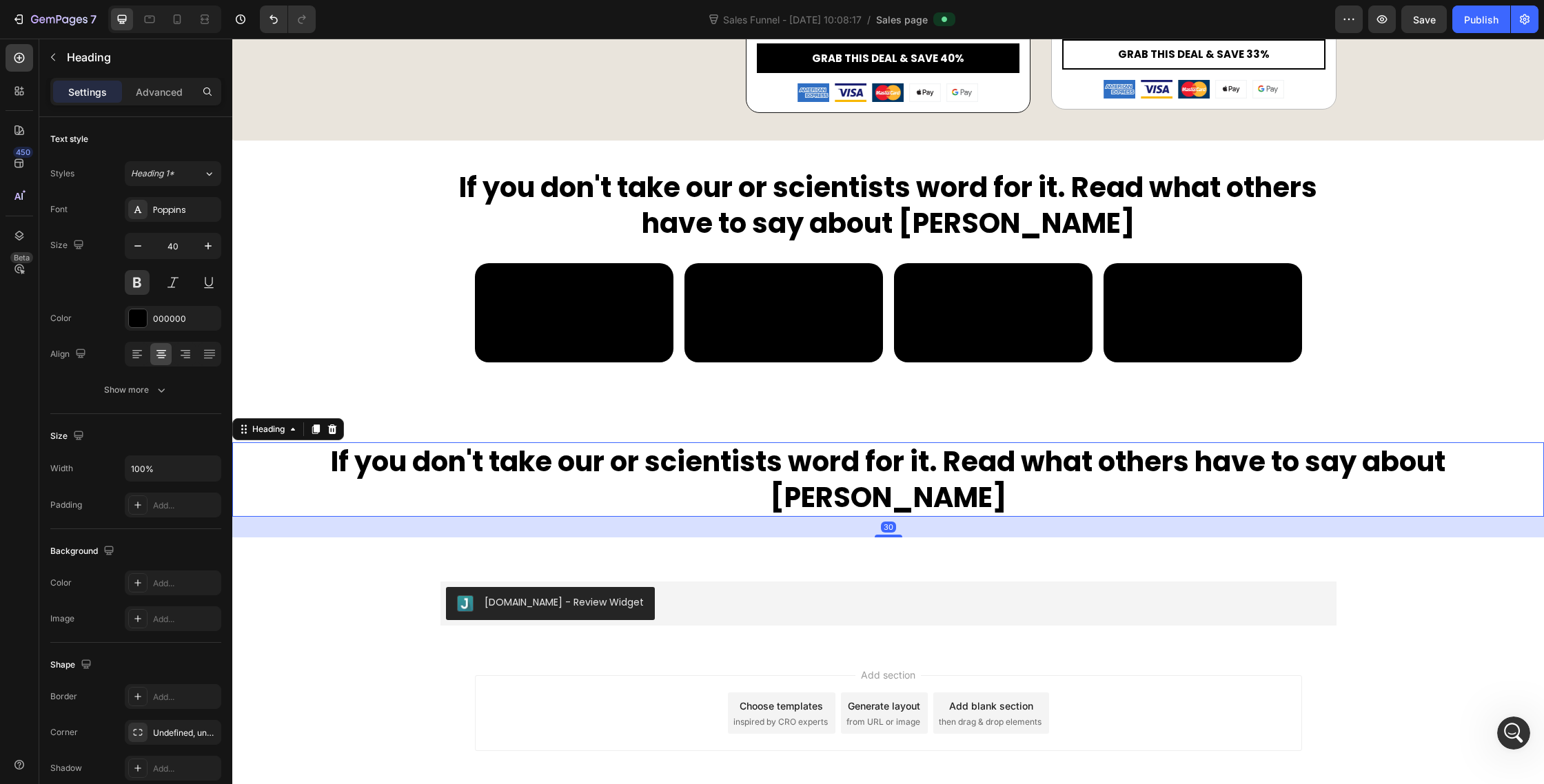
scroll to position [7349, 0]
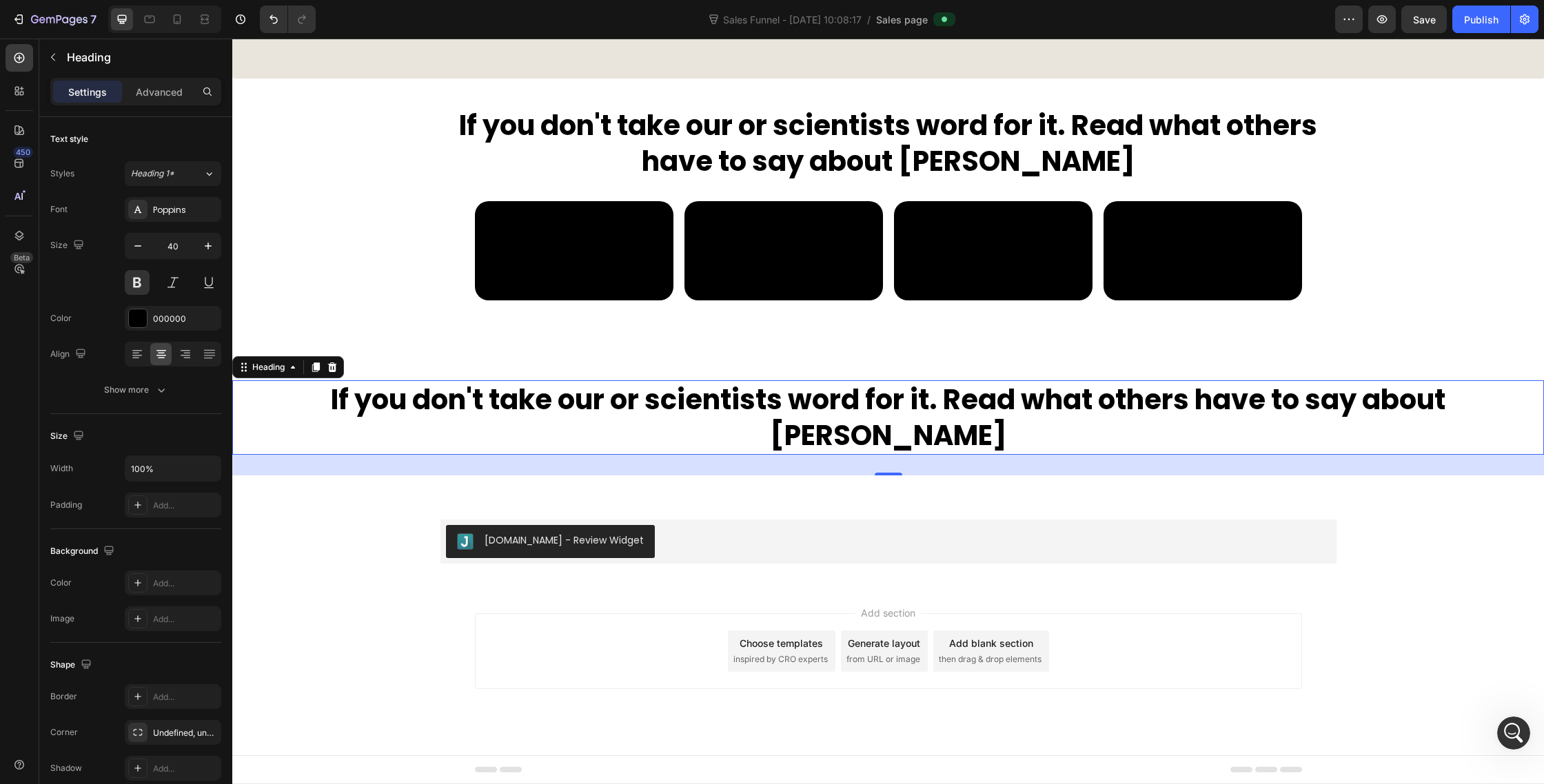
click at [491, 433] on h2 "If you don't take our or scientists word for it. Read what others have to say a…" at bounding box center [888, 417] width 1312 height 74
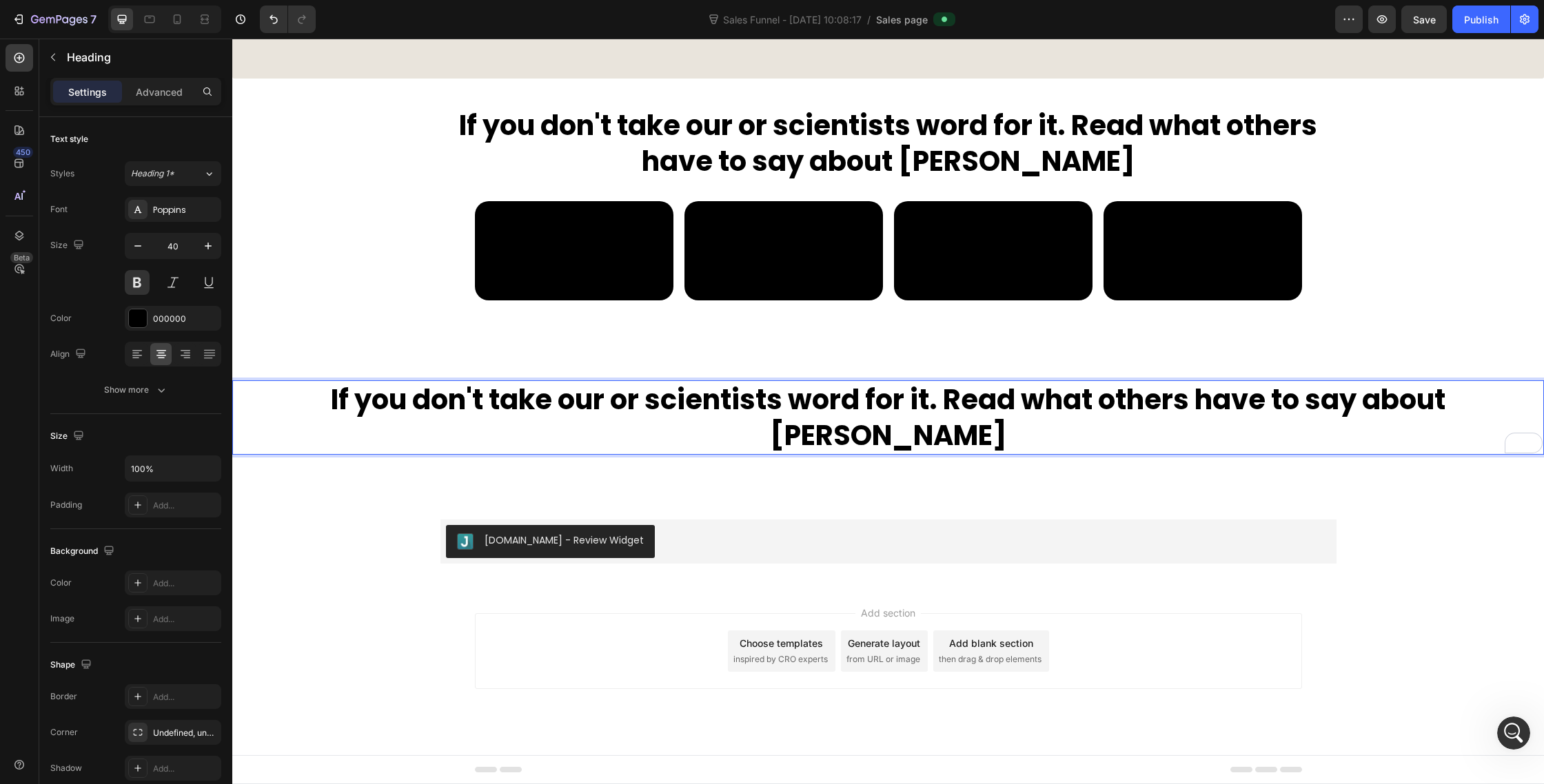
click at [344, 410] on p "If you don't take our or scientists word for it. Read what others have to say a…" at bounding box center [888, 417] width 1309 height 71
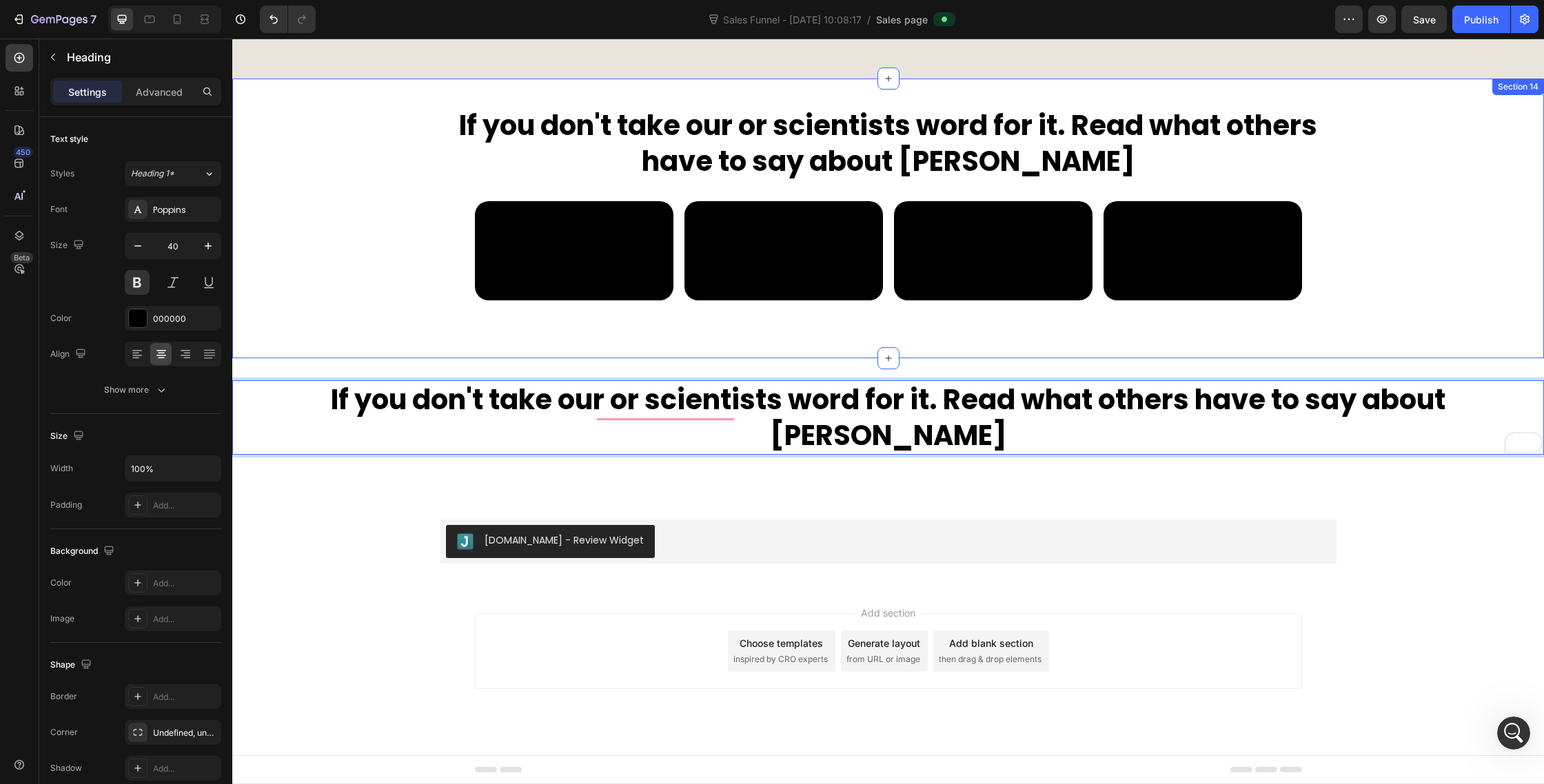
click at [343, 415] on p "If you don't take our or scientists word for it. Read what others have to say a…" at bounding box center [888, 417] width 1309 height 71
click at [431, 288] on div "If you don't take our or scientists word for it. Read what others have to say a…" at bounding box center [888, 218] width 1312 height 225
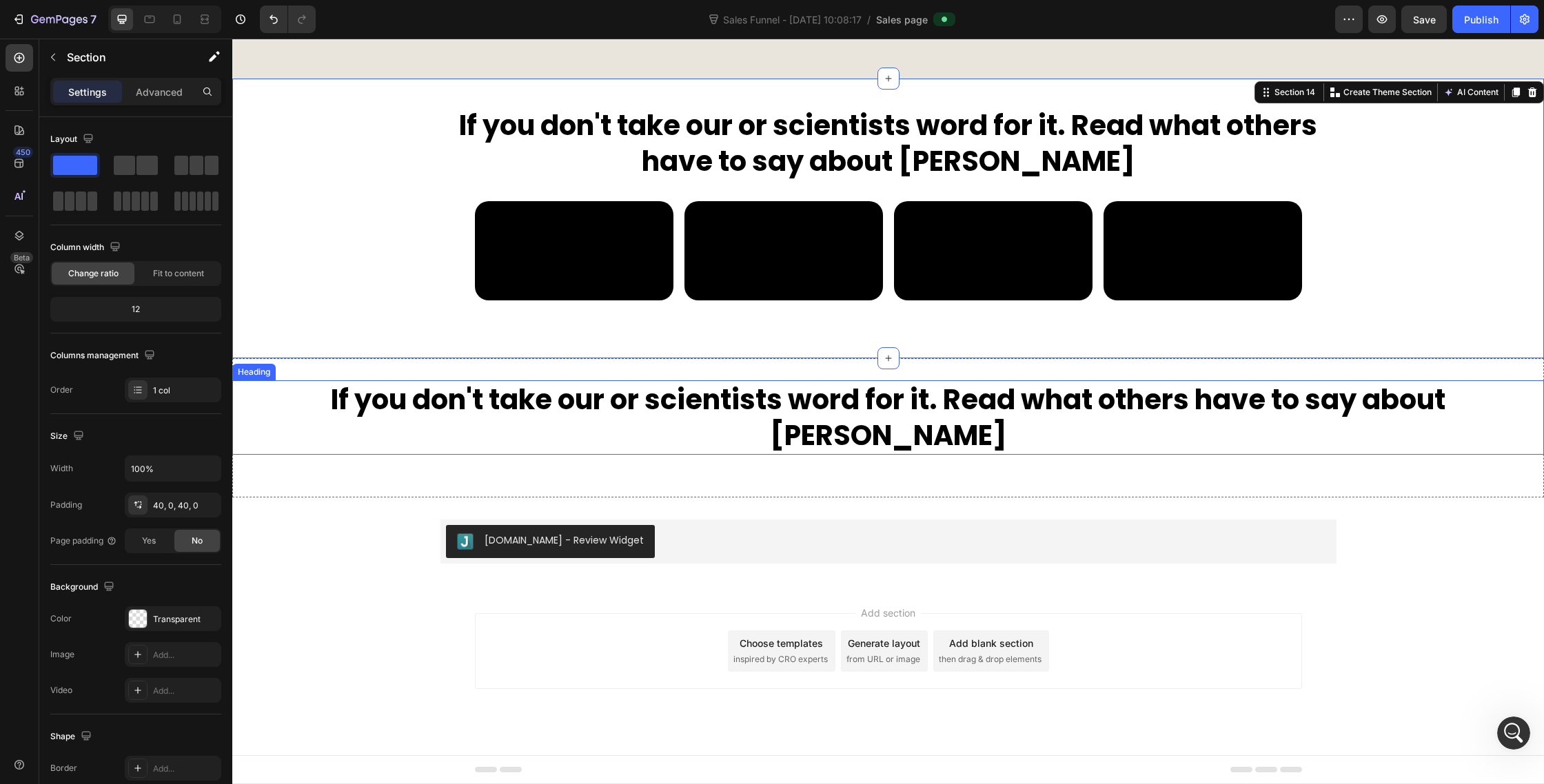
click at [598, 420] on p "If you don't take our or scientists word for it. Read what others have to say a…" at bounding box center [888, 417] width 1309 height 71
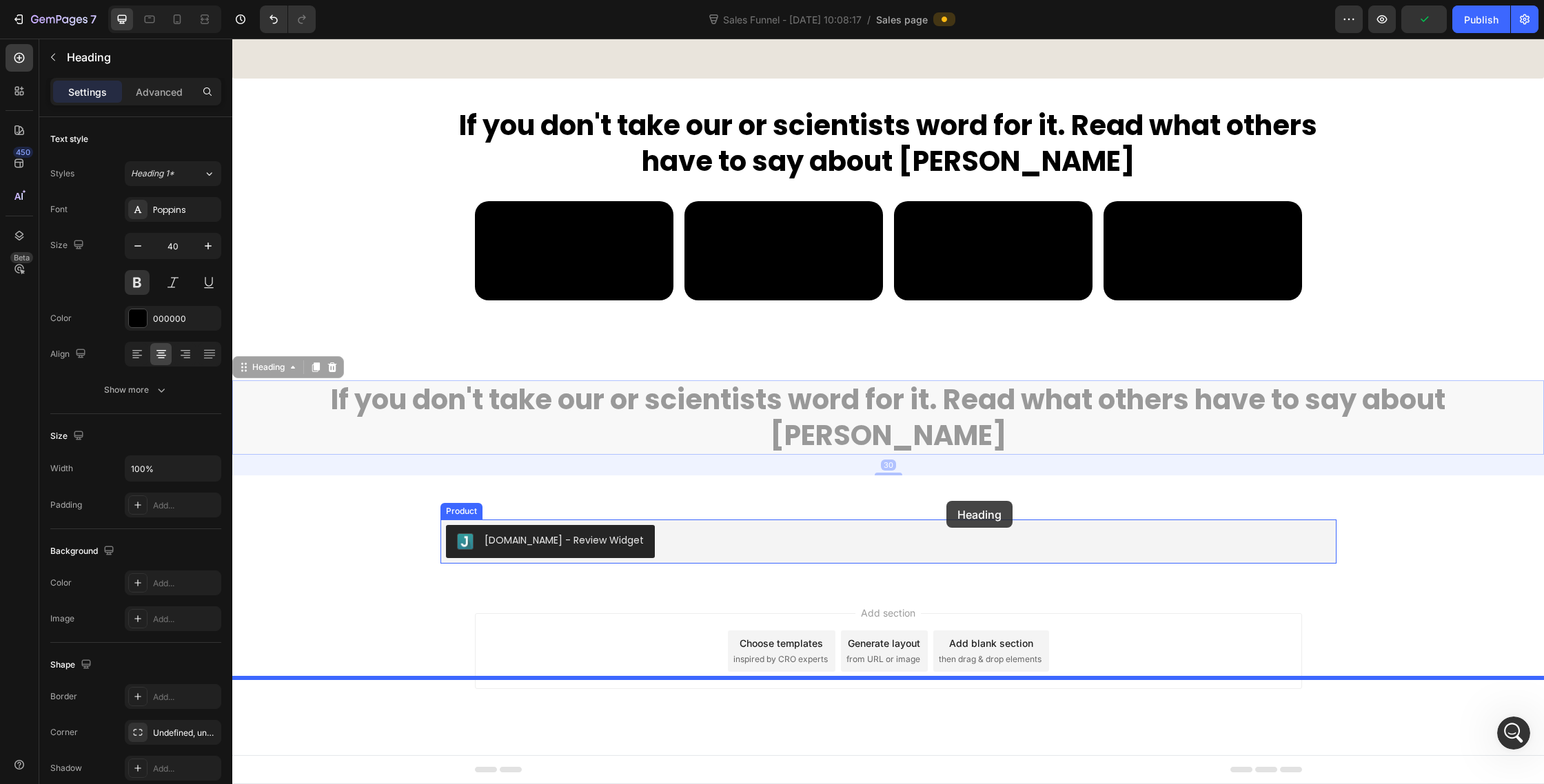
drag, startPoint x: 252, startPoint y: 368, endPoint x: 947, endPoint y: 502, distance: 707.8
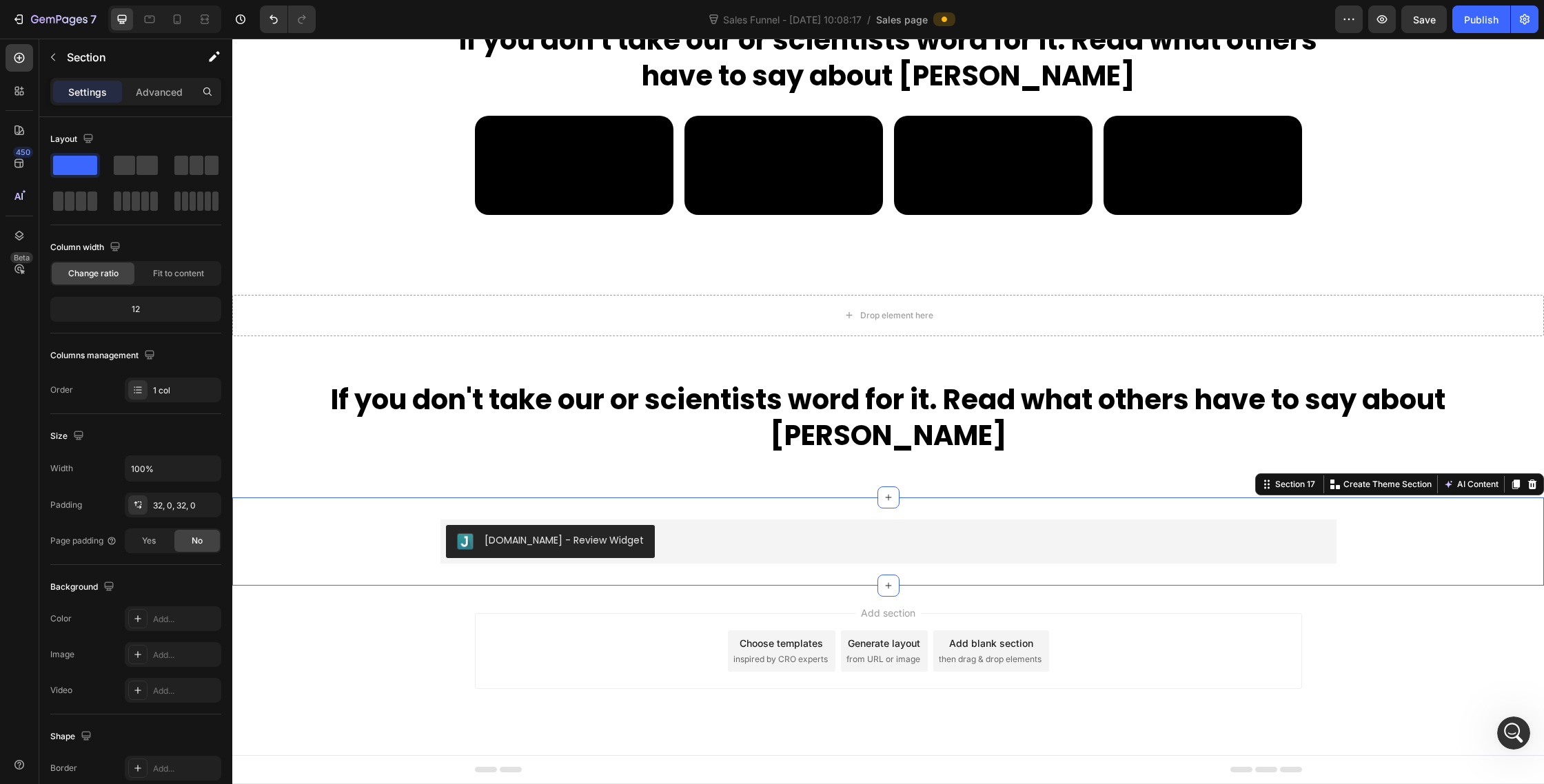
click at [787, 586] on div "Judge.me - Review Widget Judge.me Product Section 17 Create Theme Section AI Co…" at bounding box center [888, 541] width 1312 height 88
click at [50, 60] on icon "button" at bounding box center [53, 57] width 11 height 11
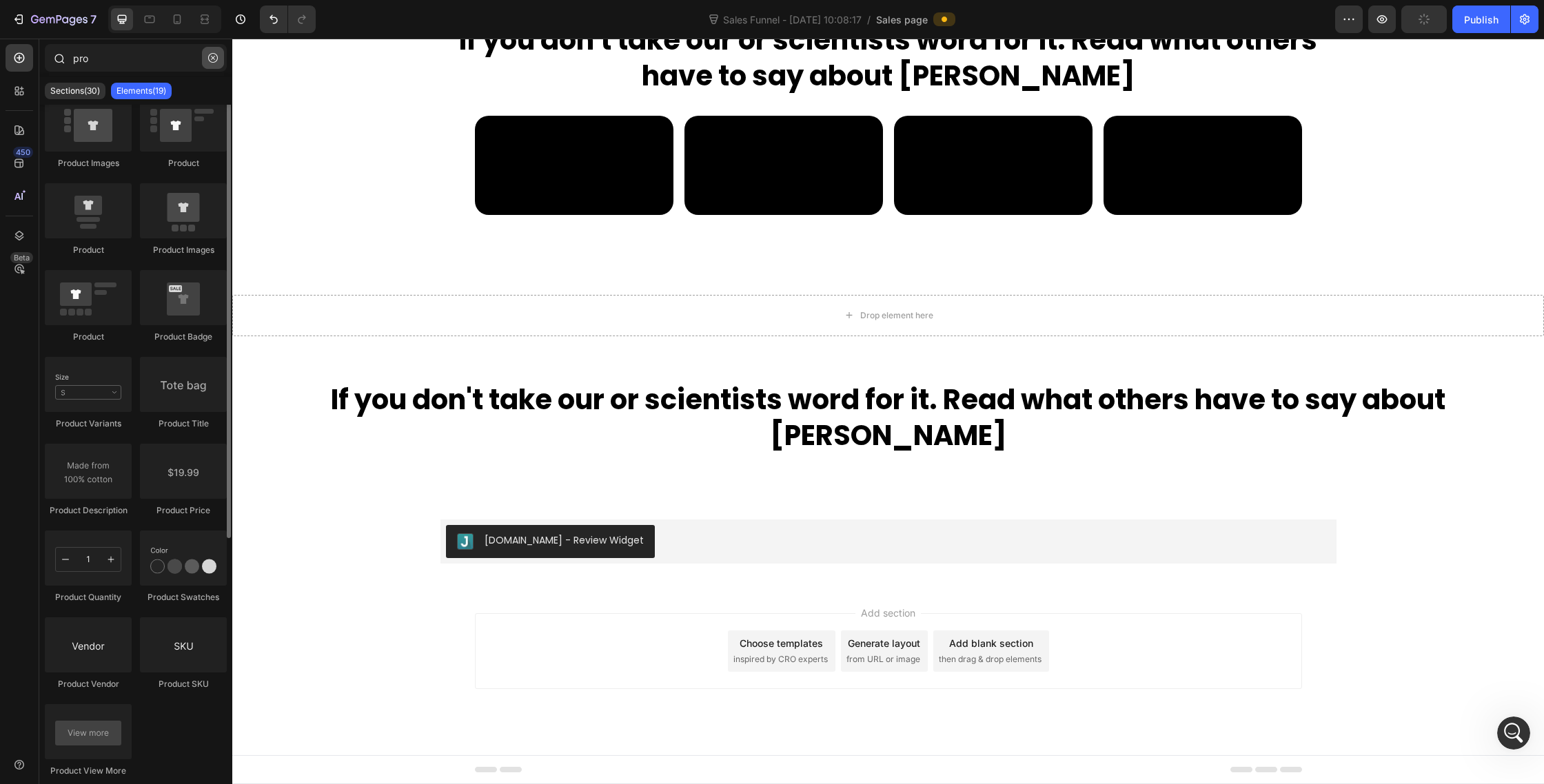
scroll to position [0, 0]
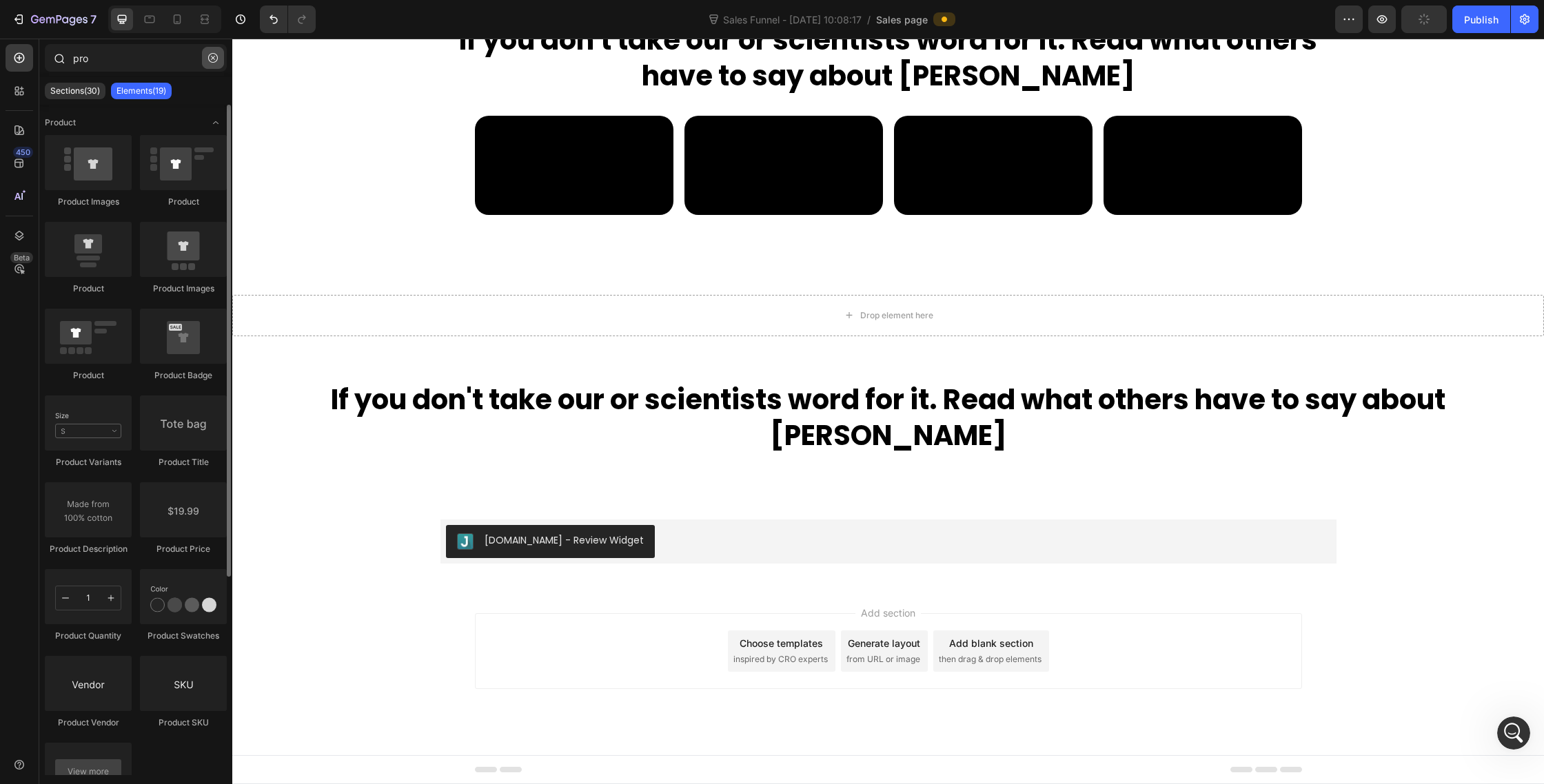
click at [210, 56] on icon "button" at bounding box center [213, 58] width 10 height 10
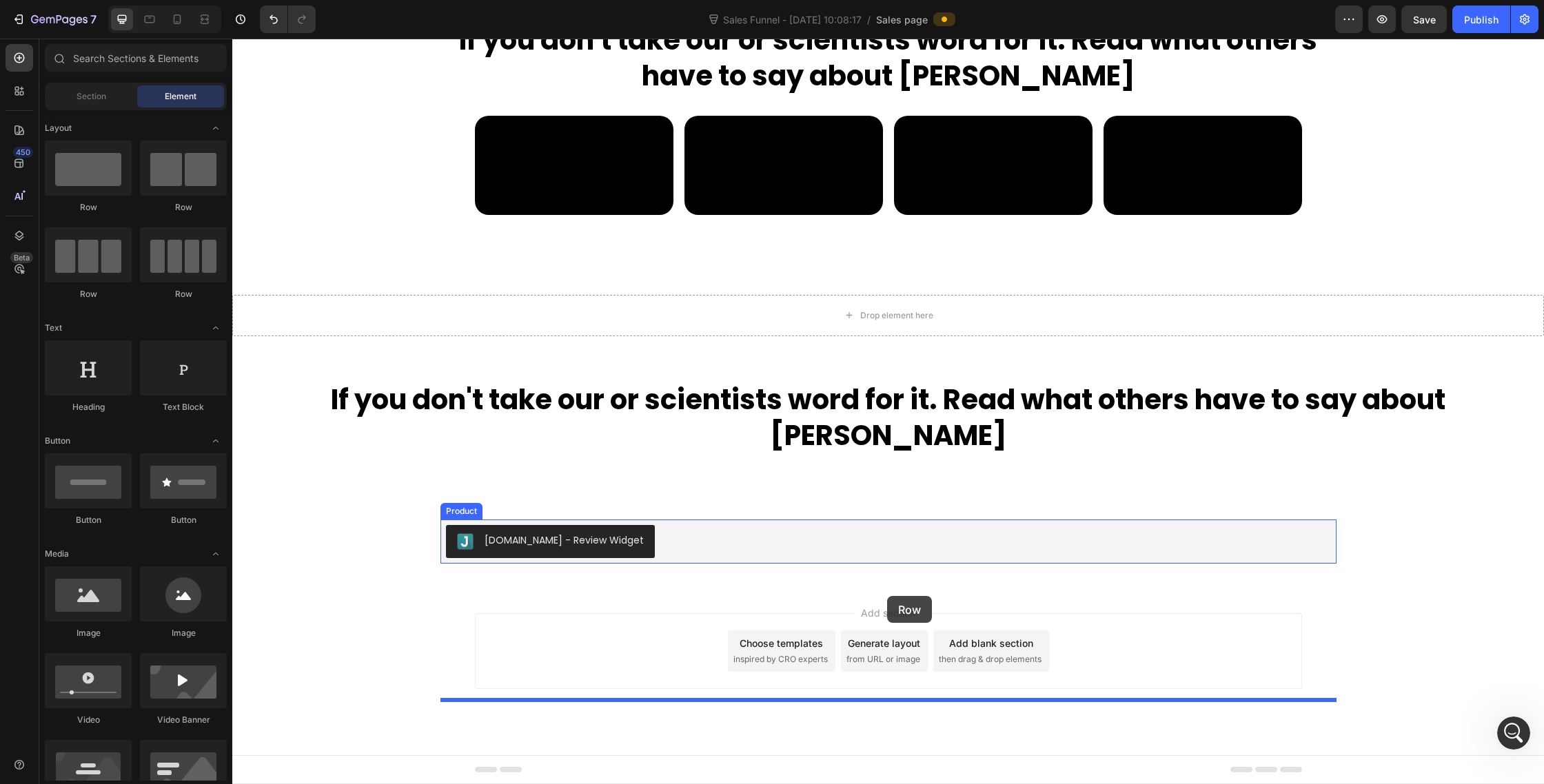
drag, startPoint x: 331, startPoint y: 218, endPoint x: 887, endPoint y: 596, distance: 672.3
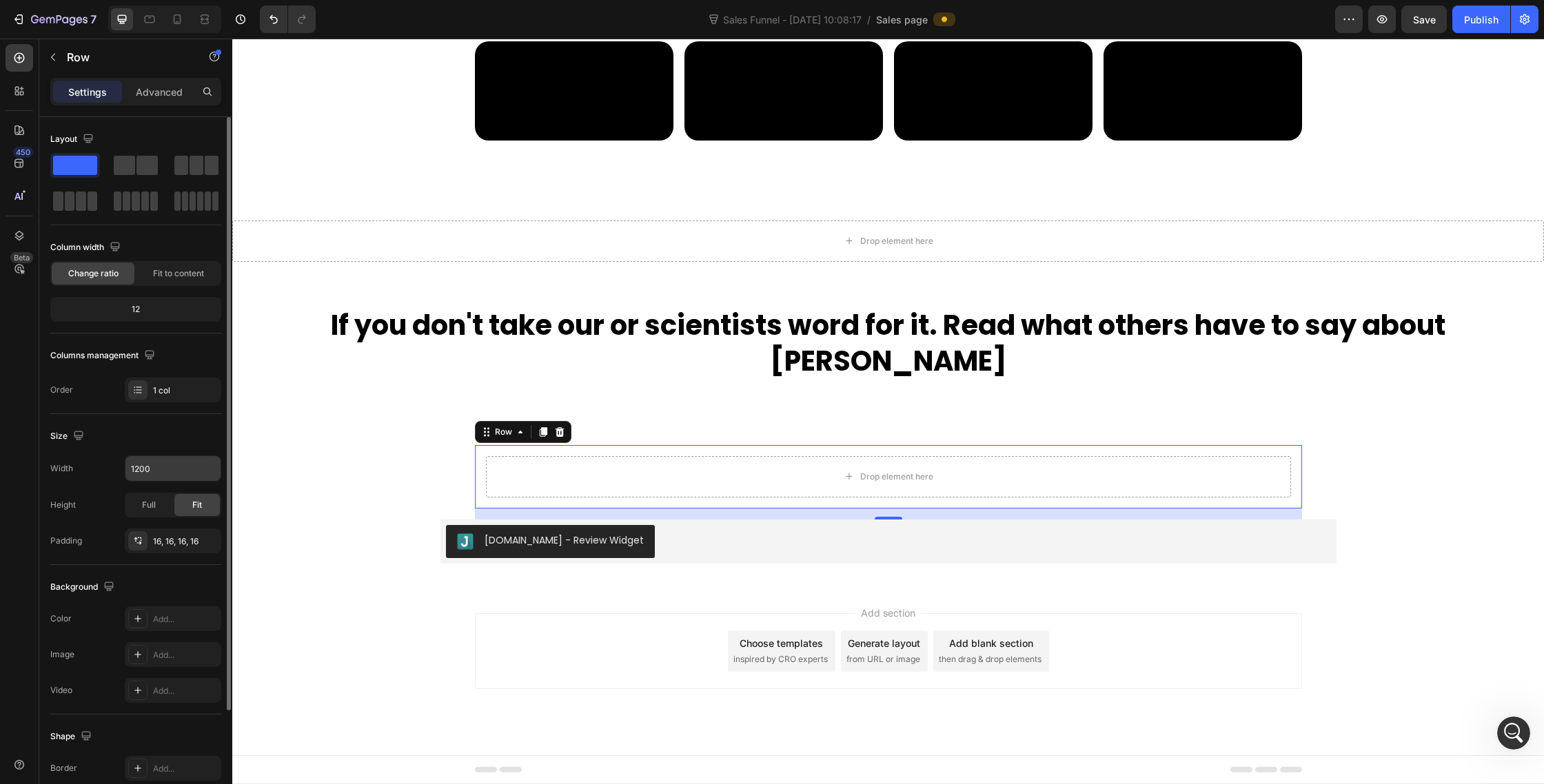
click at [149, 480] on input "1200" at bounding box center [173, 468] width 95 height 25
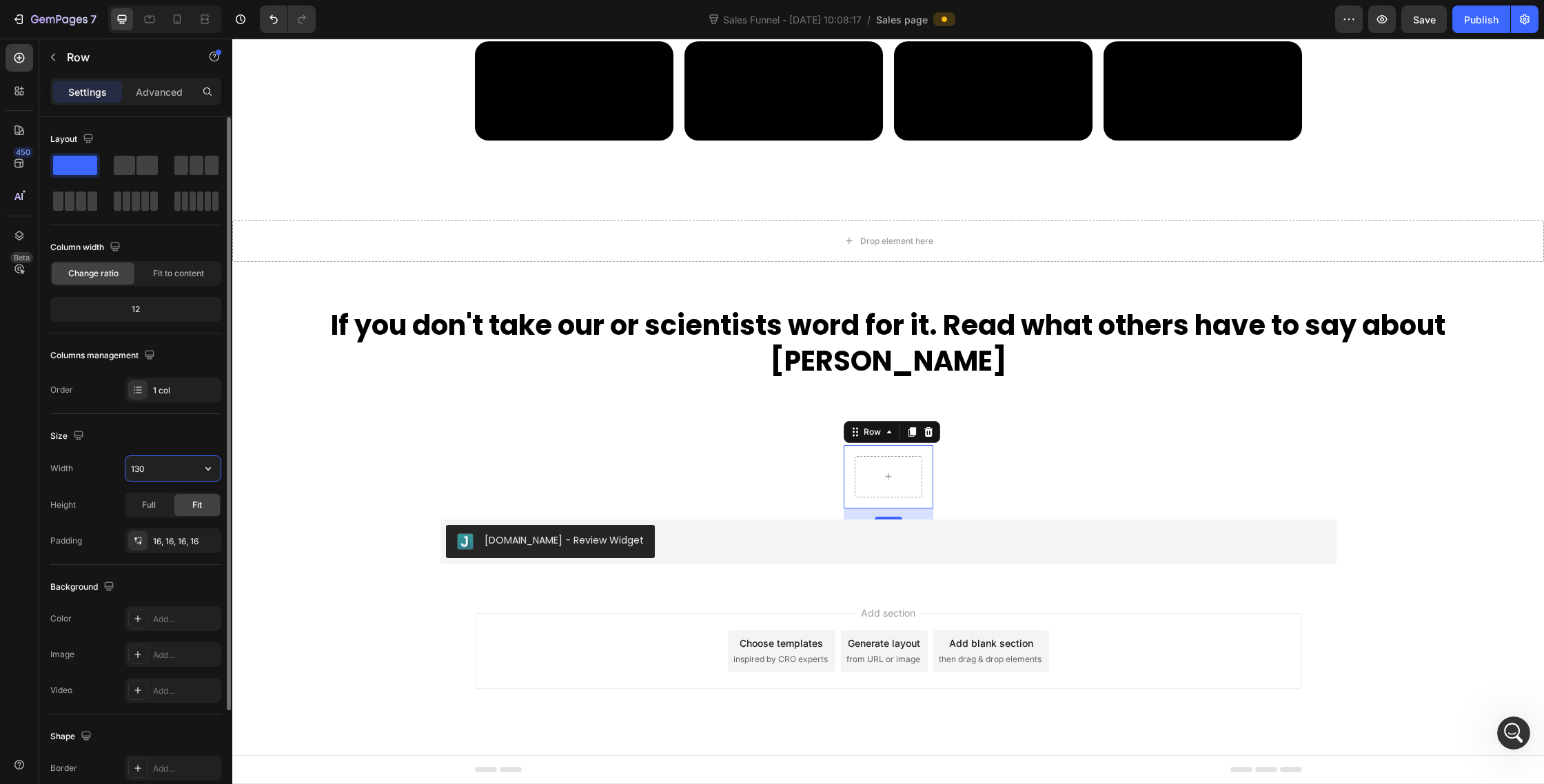
type input "1300"
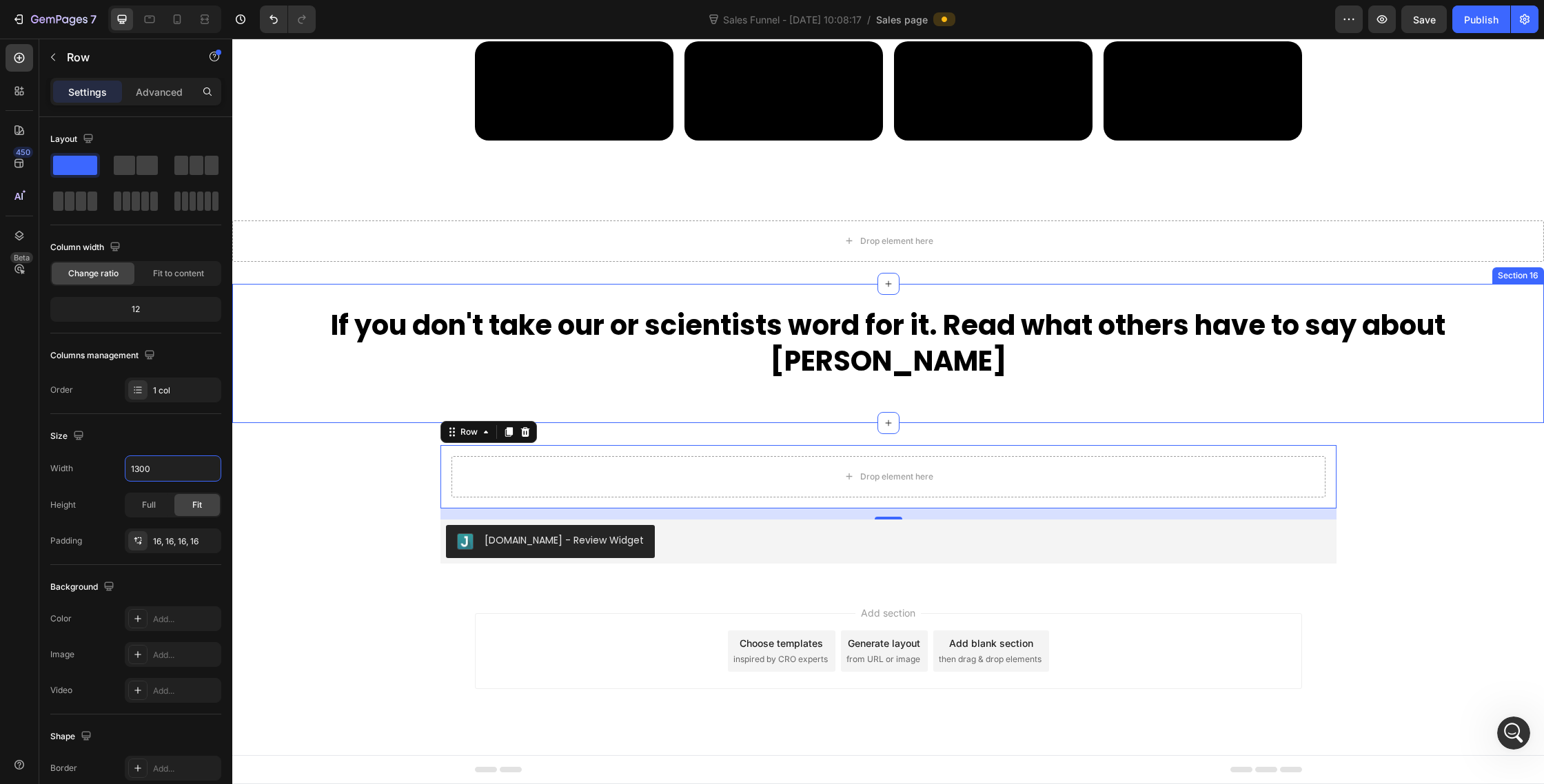
click at [514, 423] on div "If you don't take our or scientists word for it. Read what others have to say a…" at bounding box center [888, 353] width 1312 height 139
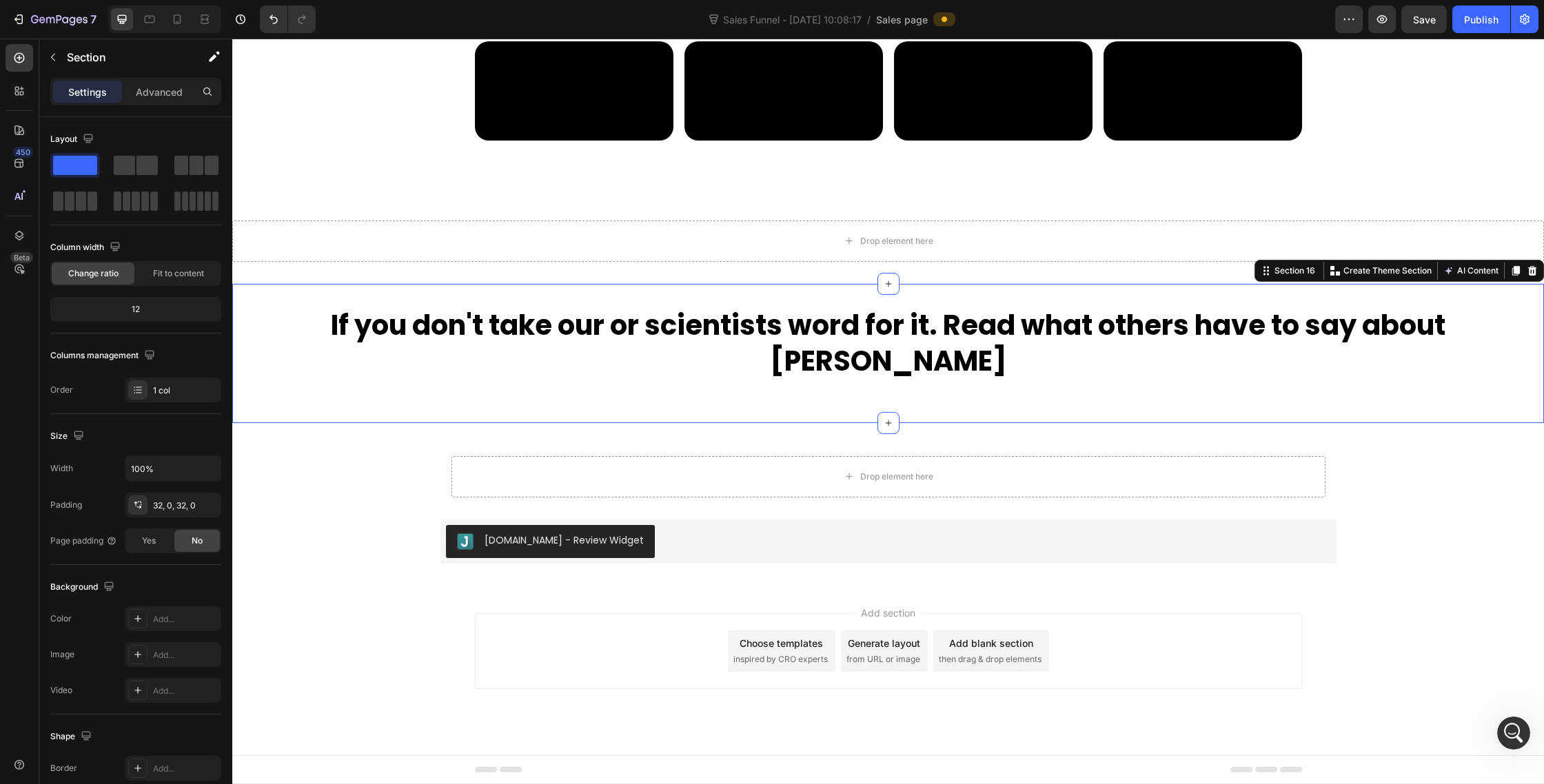
click at [319, 380] on h2 "If you don't take our or scientists word for it. Read what others have to say a…" at bounding box center [888, 342] width 1312 height 74
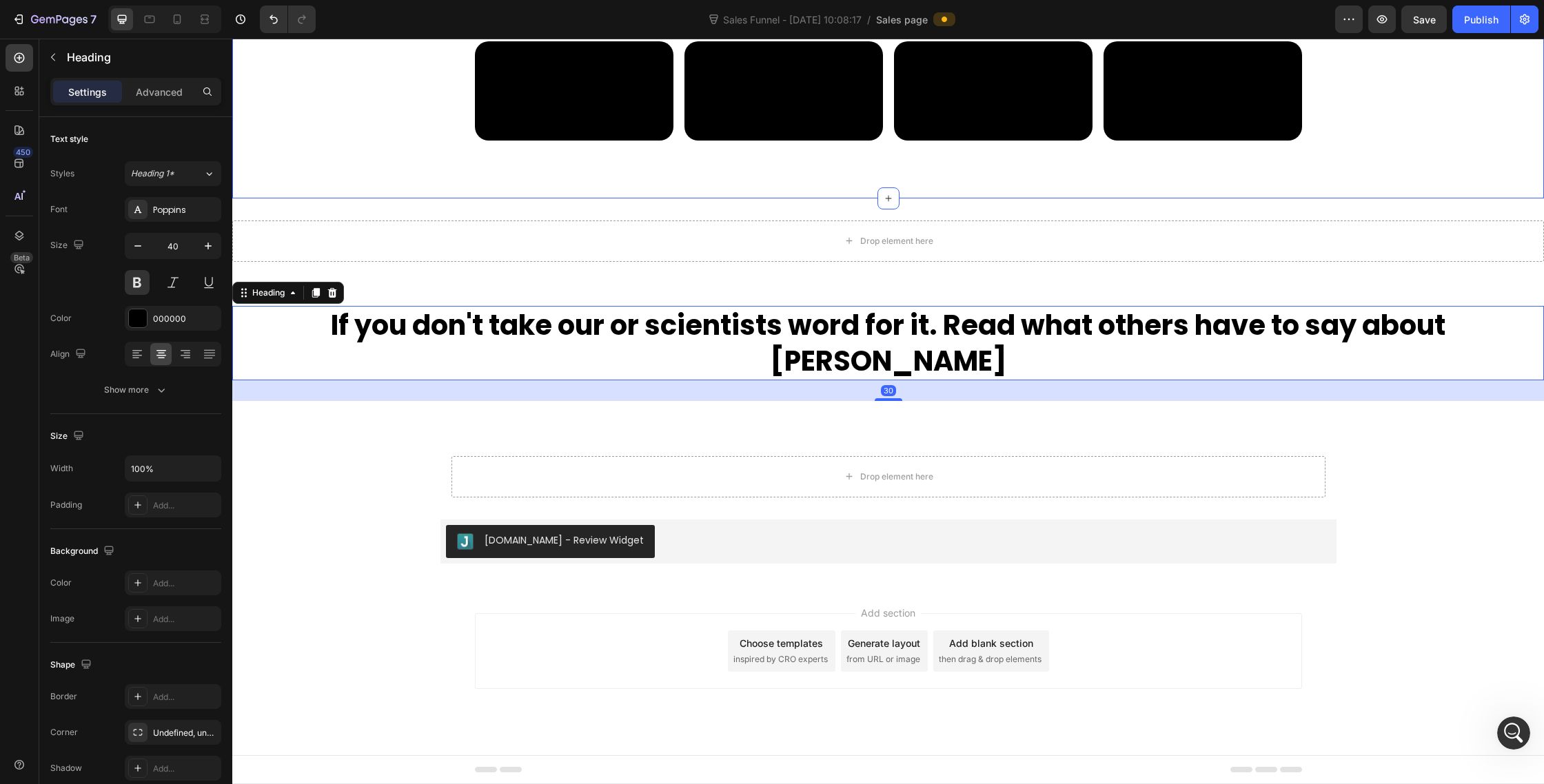
click at [353, 171] on div "If you don't take our or scientists word for it. Read what others have to say a…" at bounding box center [888, 58] width 1312 height 225
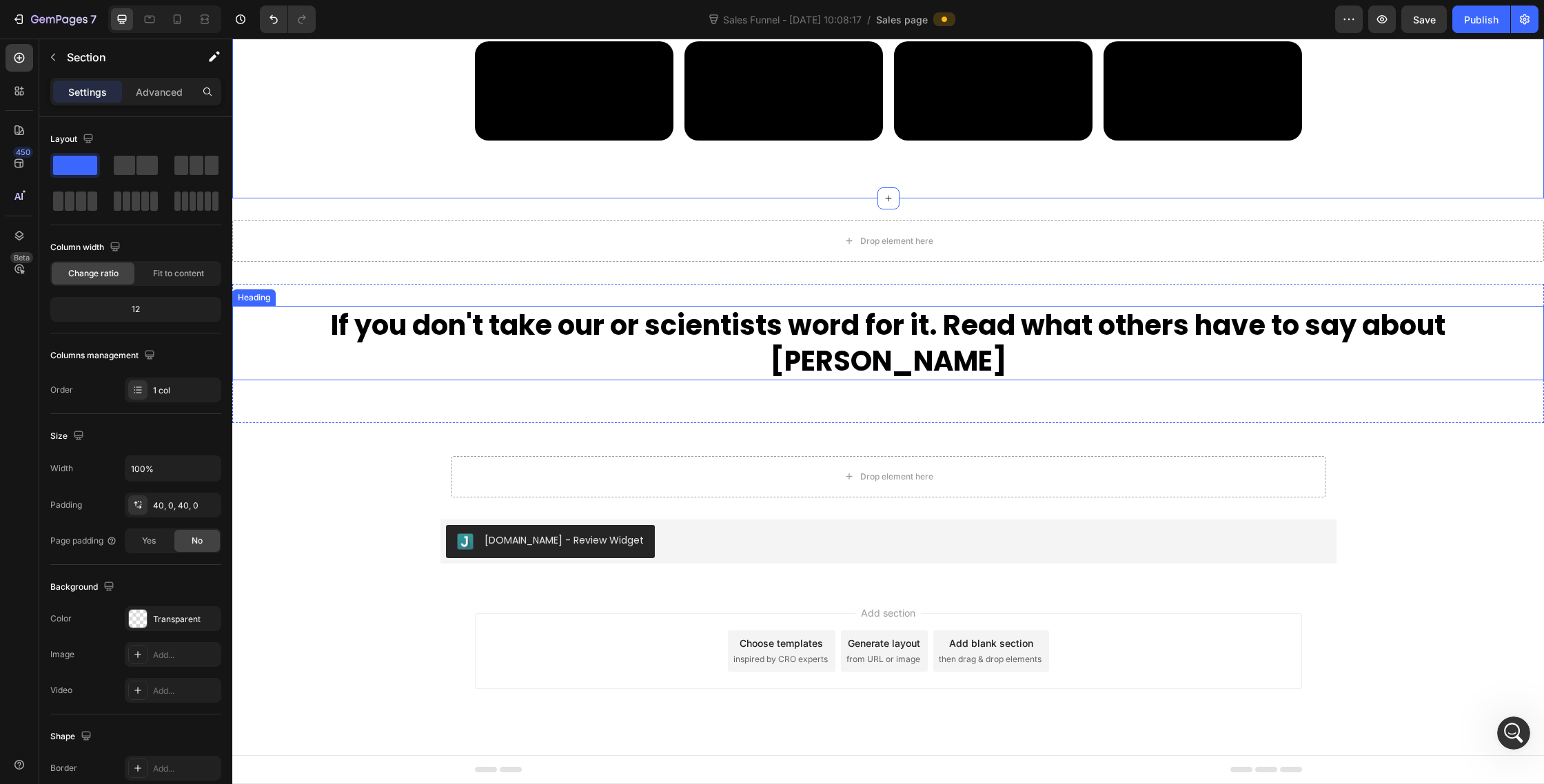
click at [330, 380] on h2 "If you don't take our or scientists word for it. Read what others have to say a…" at bounding box center [888, 342] width 1312 height 74
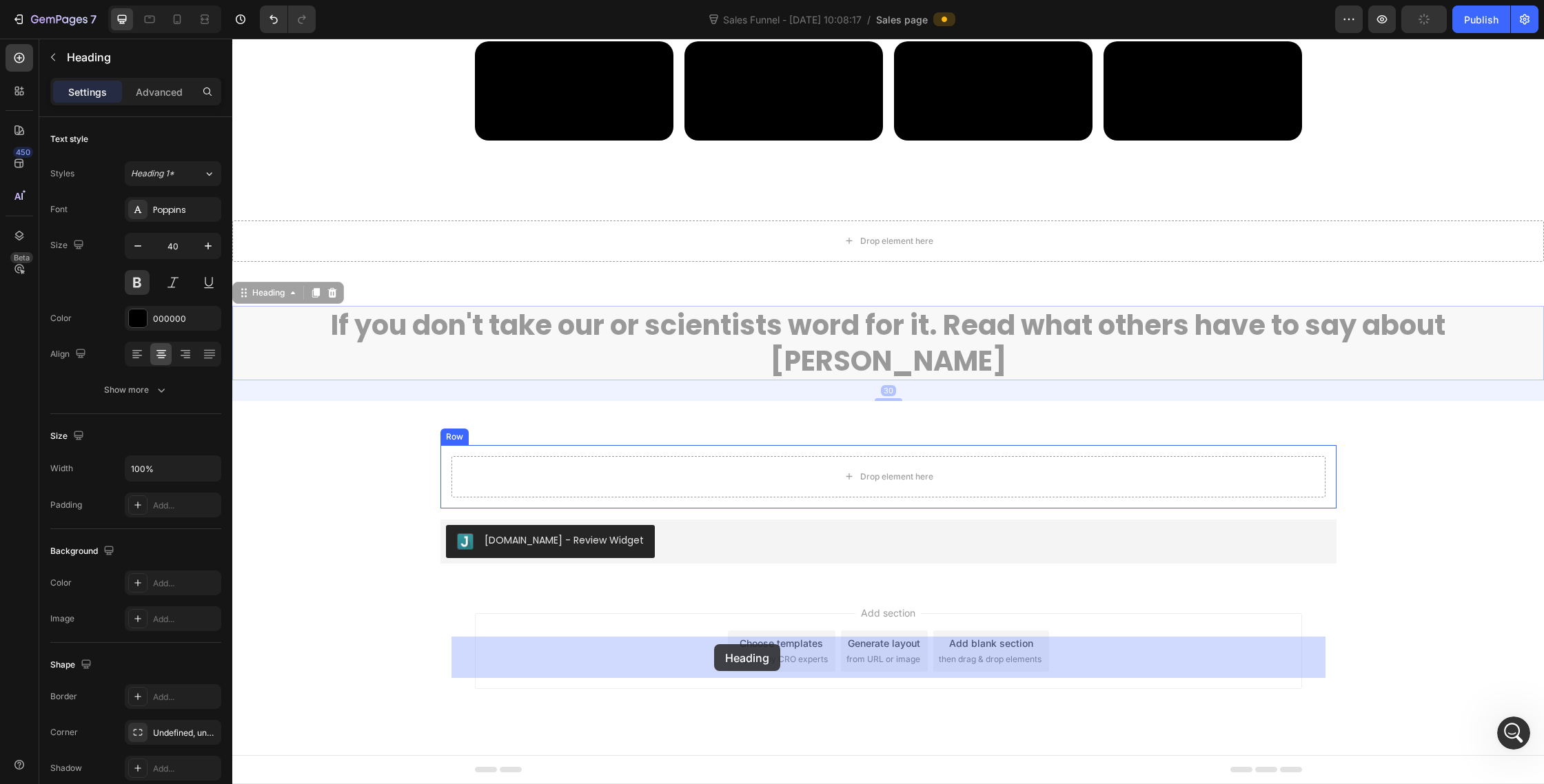
drag, startPoint x: 247, startPoint y: 458, endPoint x: 715, endPoint y: 642, distance: 502.9
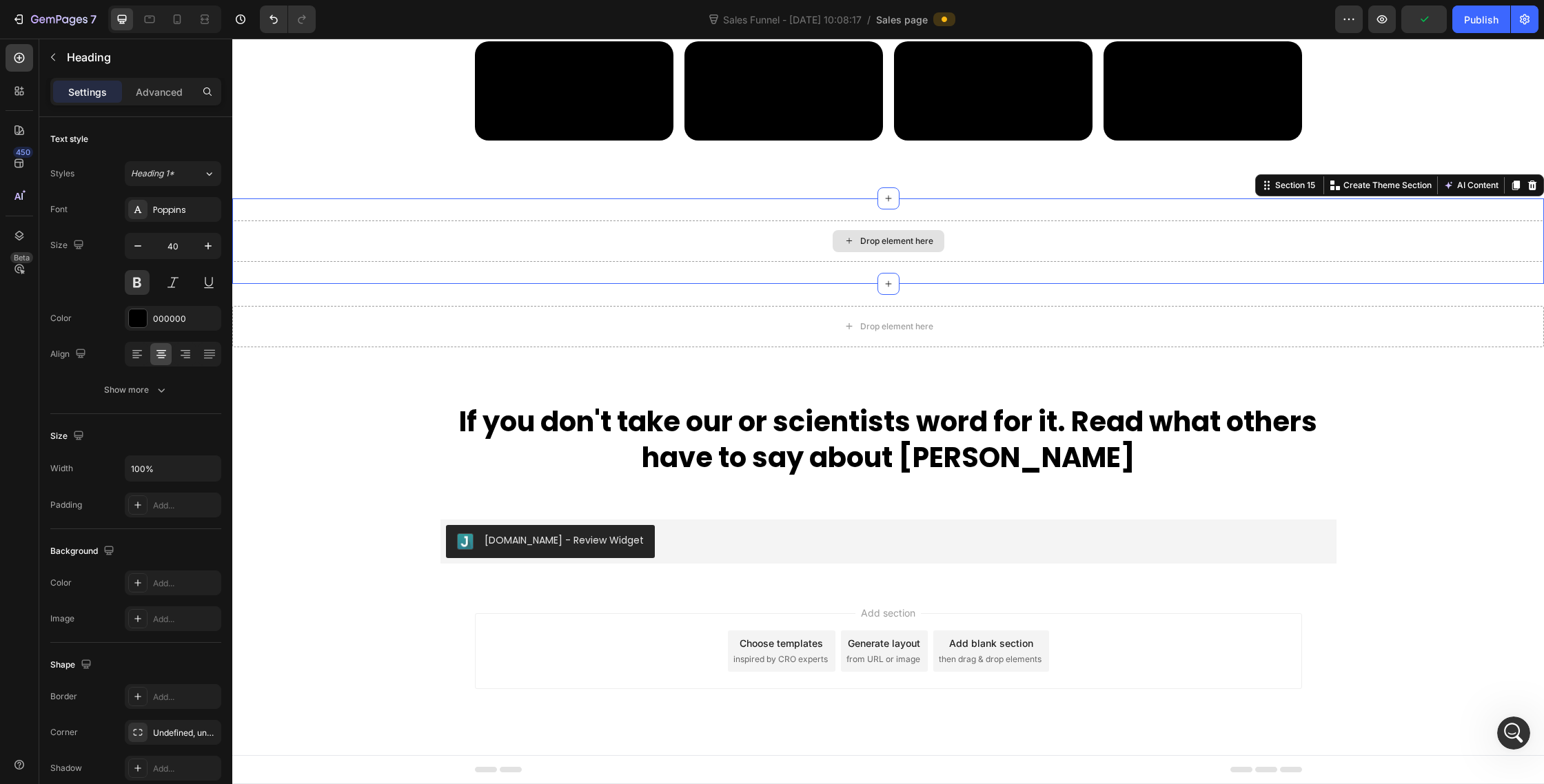
click at [855, 262] on div "Drop element here" at bounding box center [888, 241] width 1312 height 41
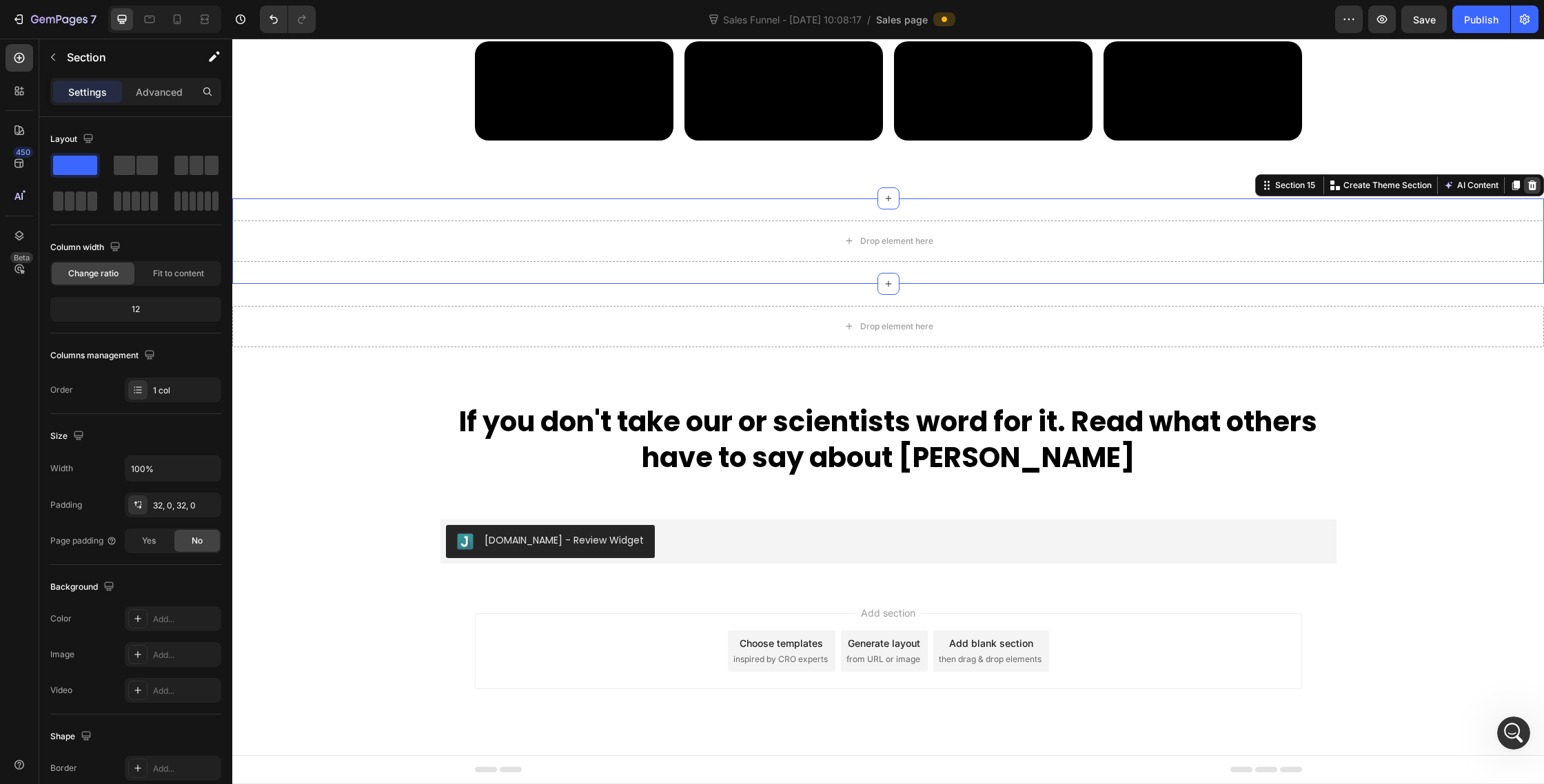
click at [1537, 191] on icon at bounding box center [1532, 185] width 11 height 11
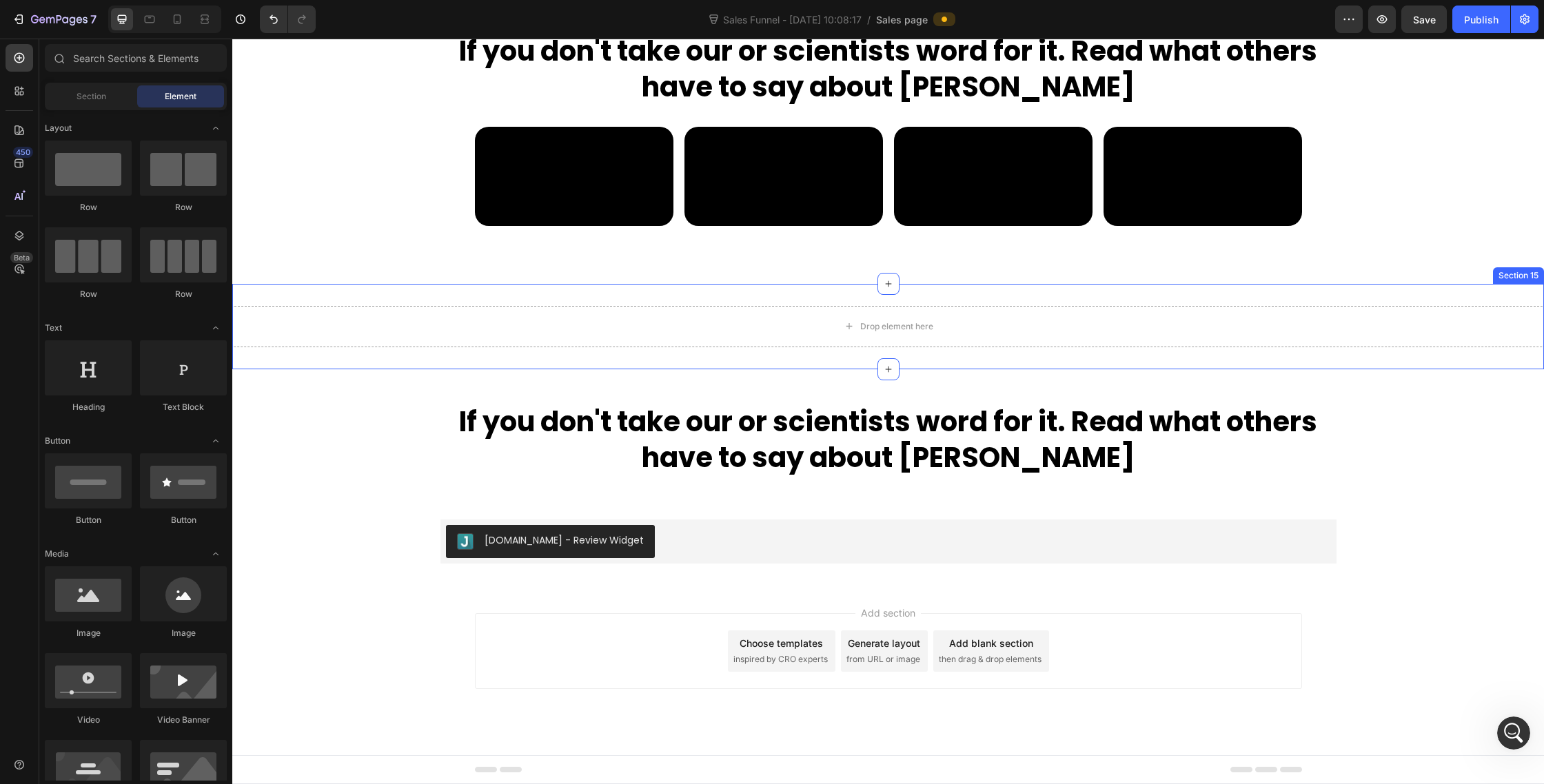
click at [1524, 367] on div "Drop element here Section 15" at bounding box center [888, 327] width 1312 height 86
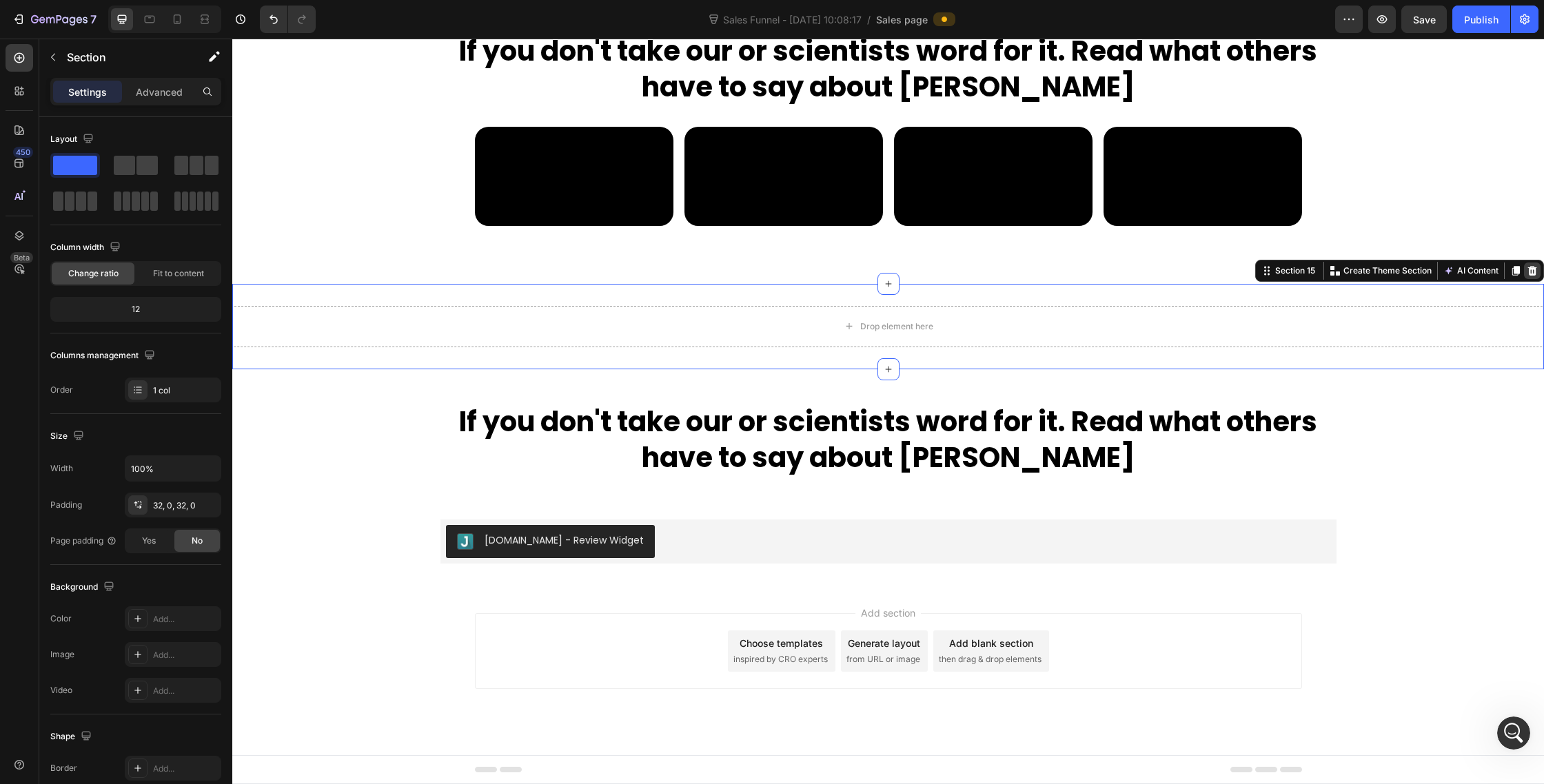
click at [1533, 275] on icon at bounding box center [1533, 270] width 9 height 10
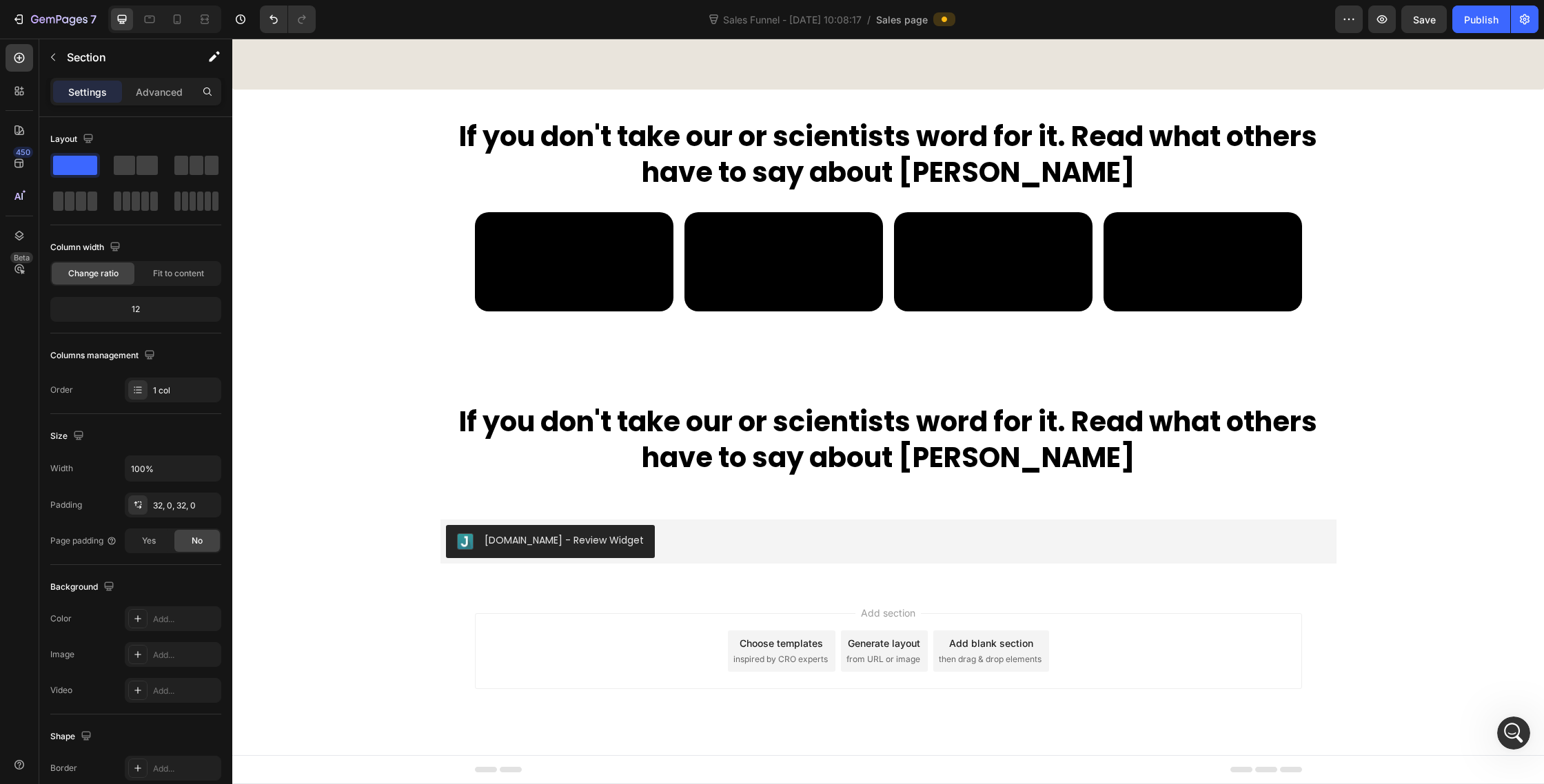
scroll to position [7340, 0]
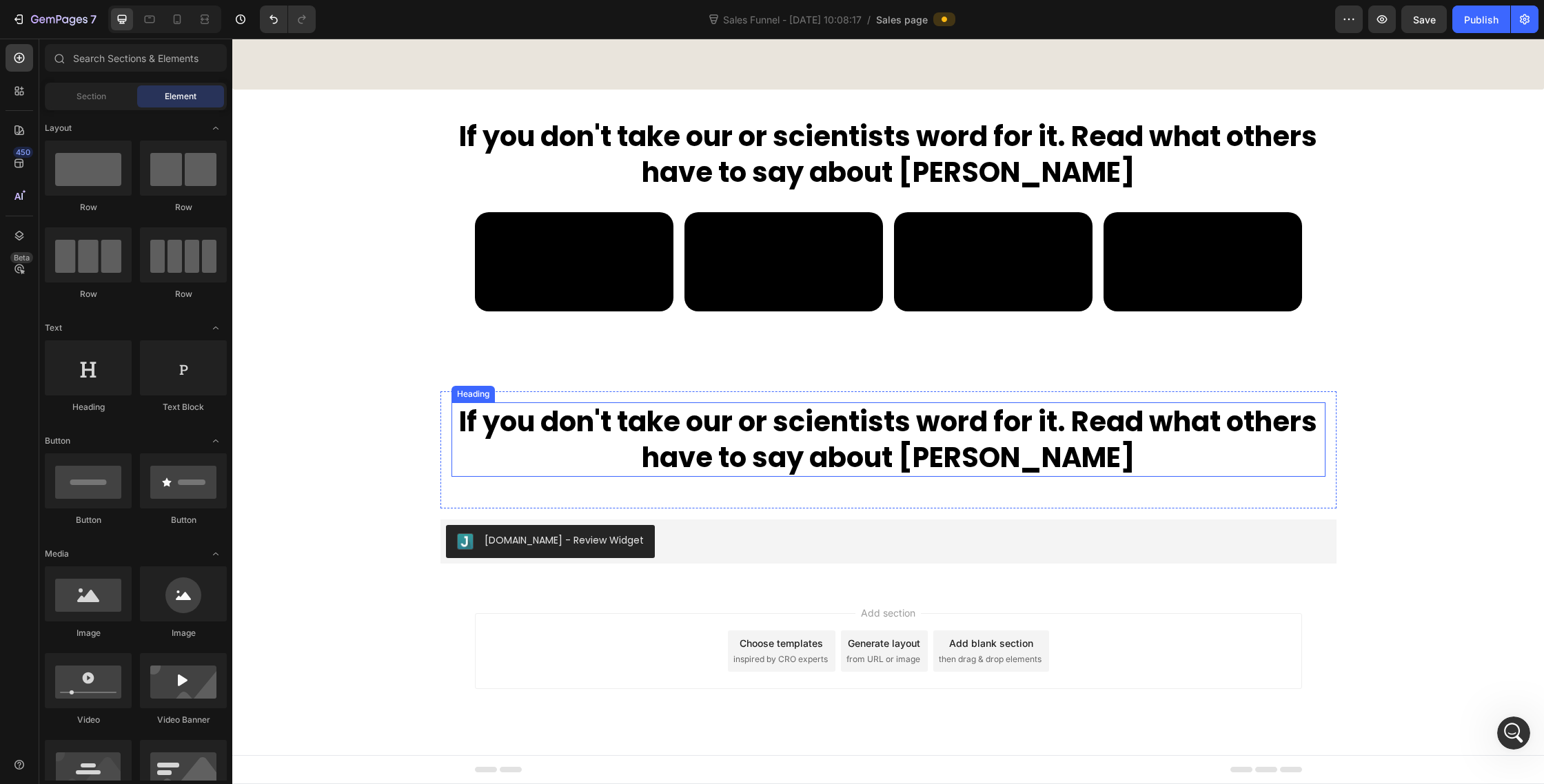
click at [1187, 445] on h2 "If you don't take our or scientists word for it. Read what others have to say a…" at bounding box center [888, 439] width 874 height 74
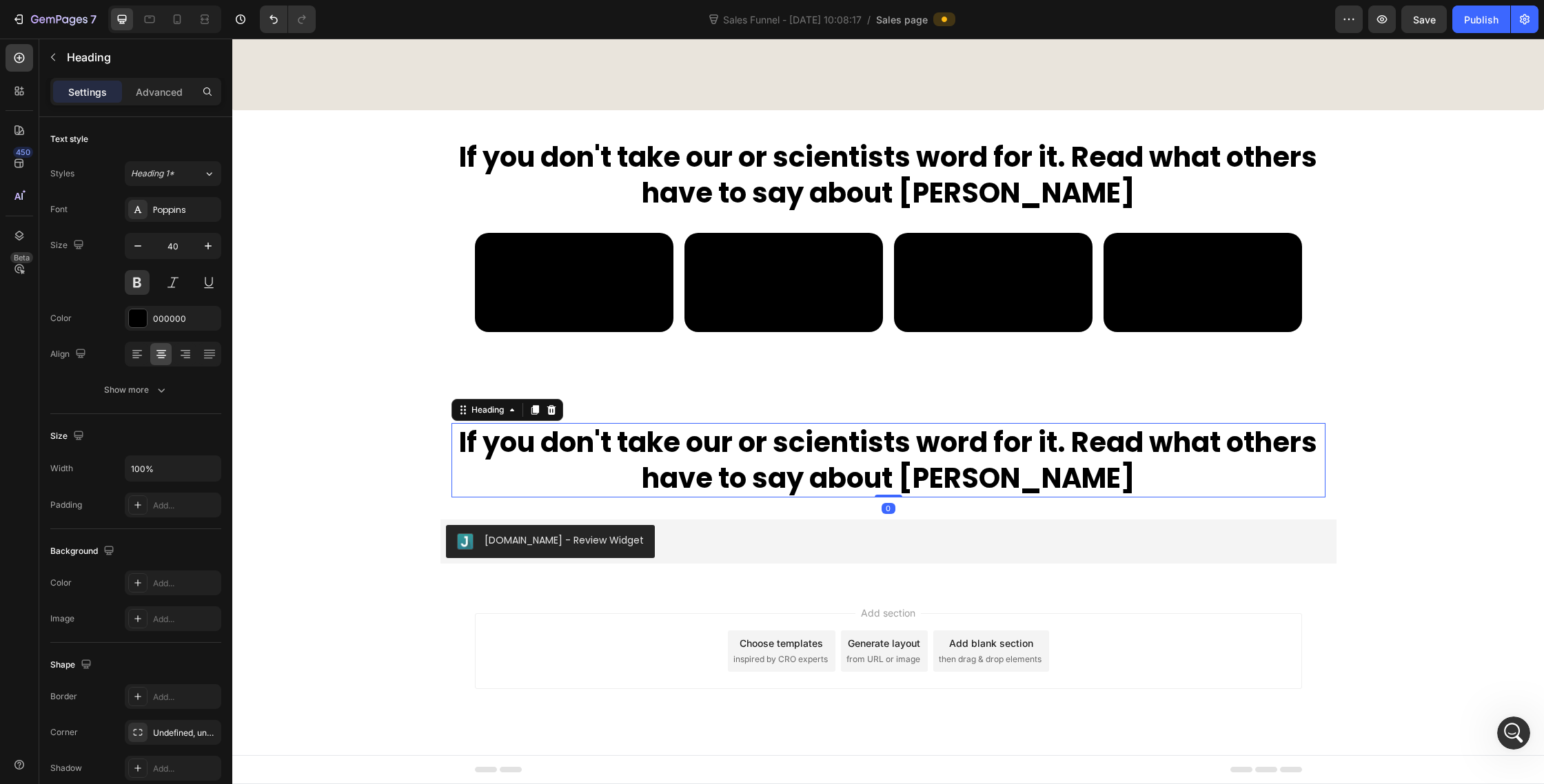
scroll to position [7320, 0]
drag, startPoint x: 890, startPoint y: 497, endPoint x: 909, endPoint y: 347, distance: 151.2
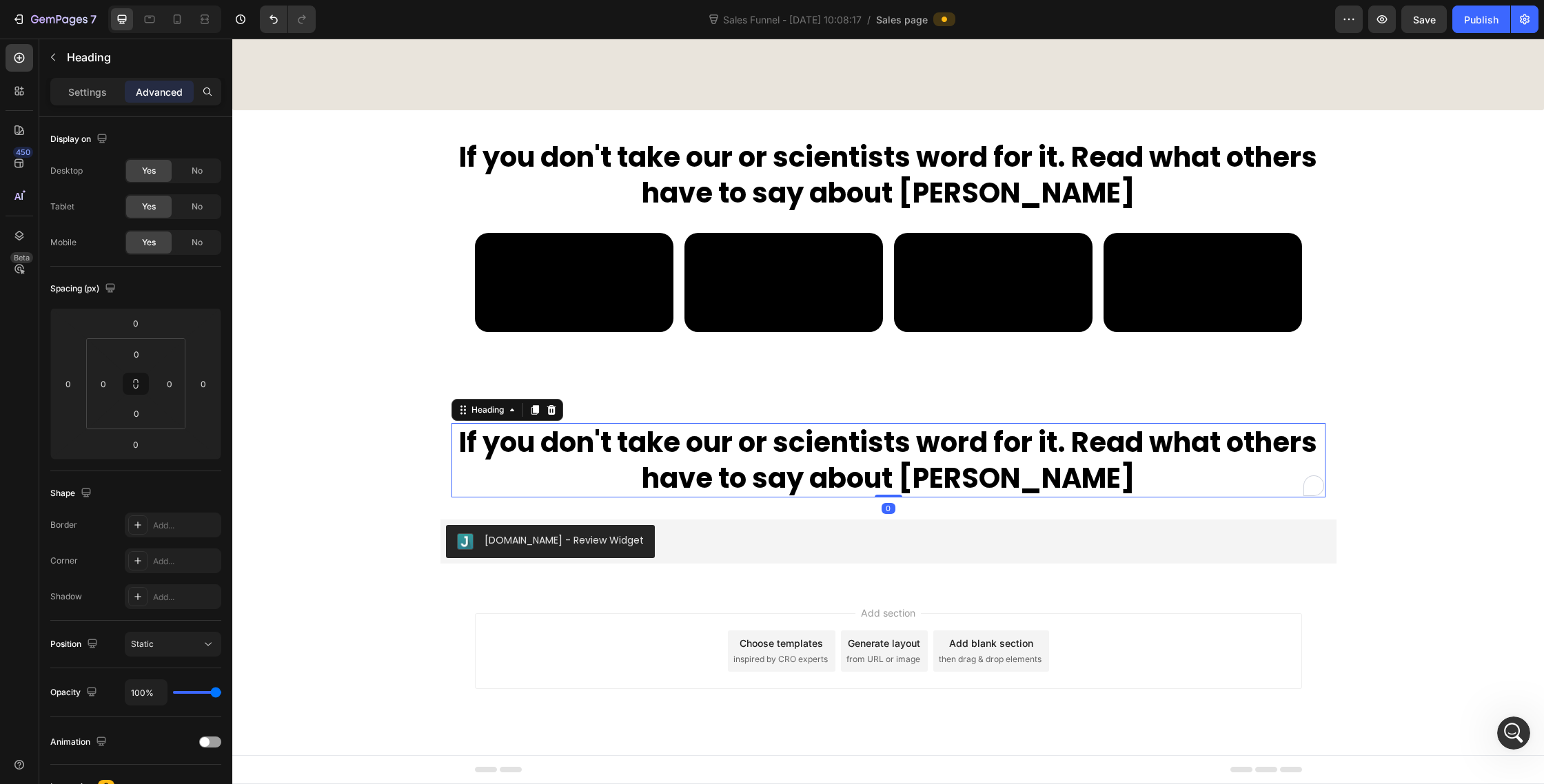
click at [926, 442] on h2 "If you don't take our or scientists word for it. Read what others have to say a…" at bounding box center [888, 460] width 874 height 74
click at [926, 442] on p "If you don't take our or scientists word for it. Read what others have to say a…" at bounding box center [889, 460] width 872 height 71
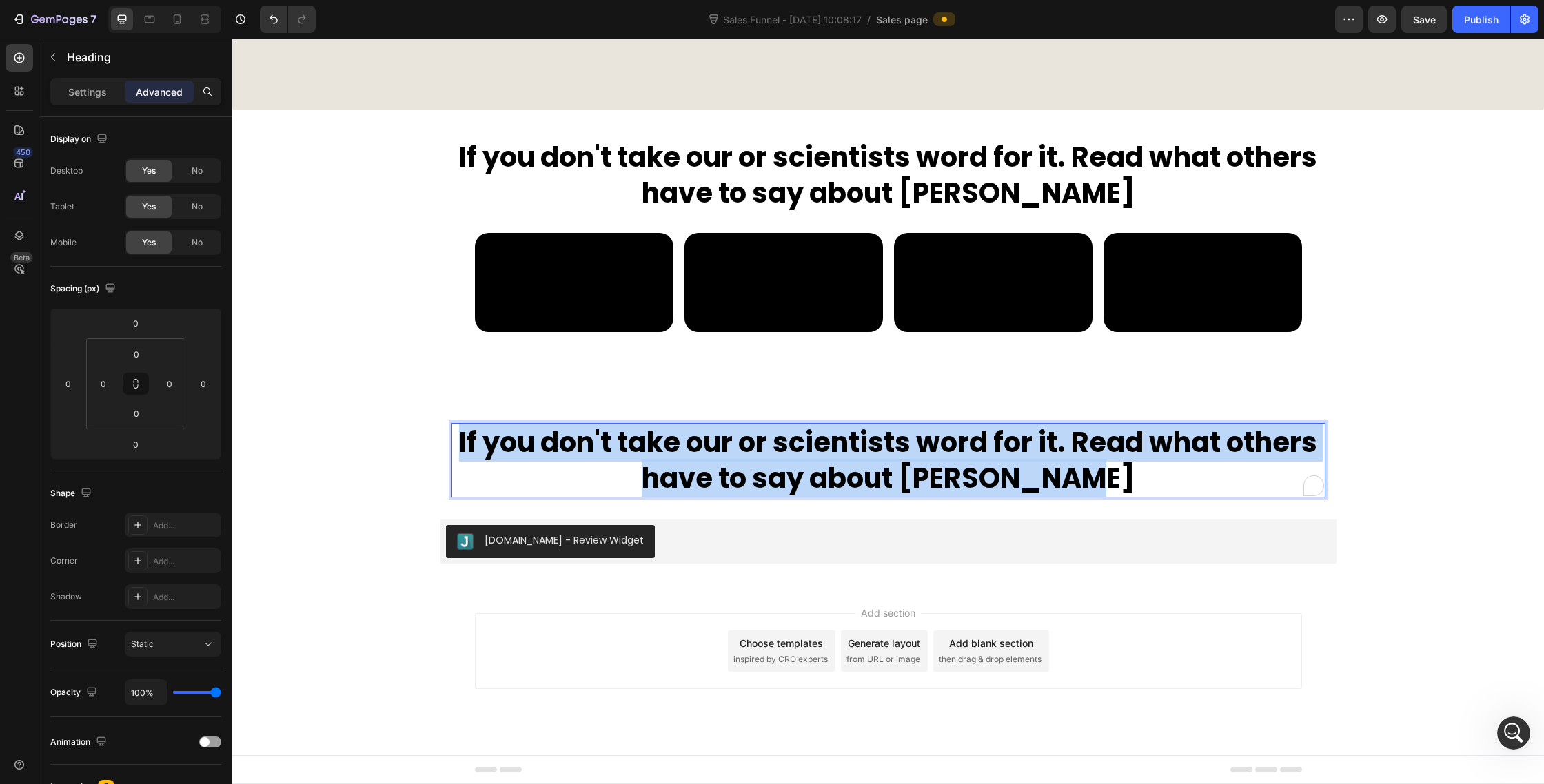
click at [926, 442] on p "If you don't take our or scientists word for it. Read what others have to say a…" at bounding box center [889, 460] width 872 height 71
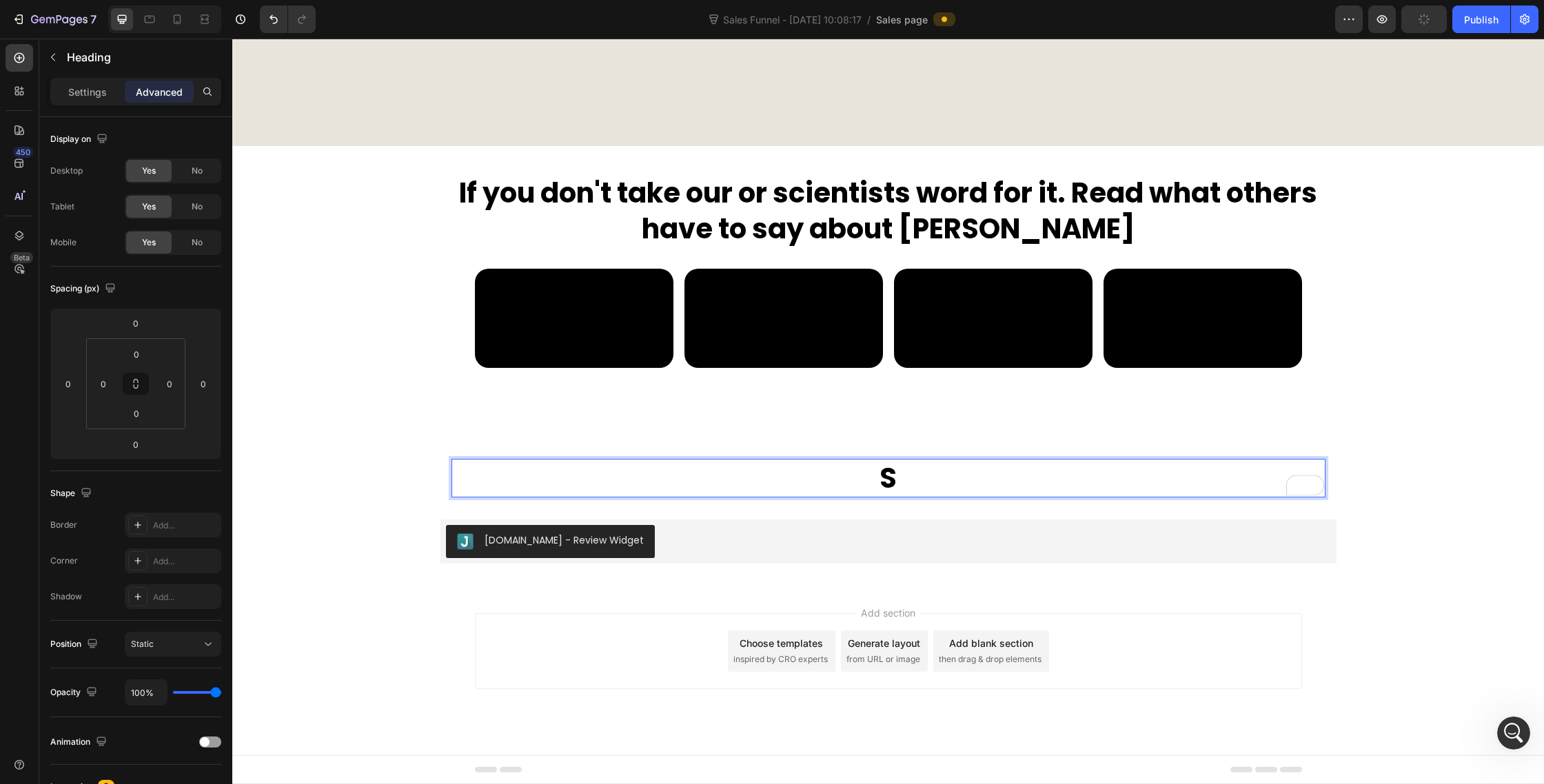
scroll to position [7284, 0]
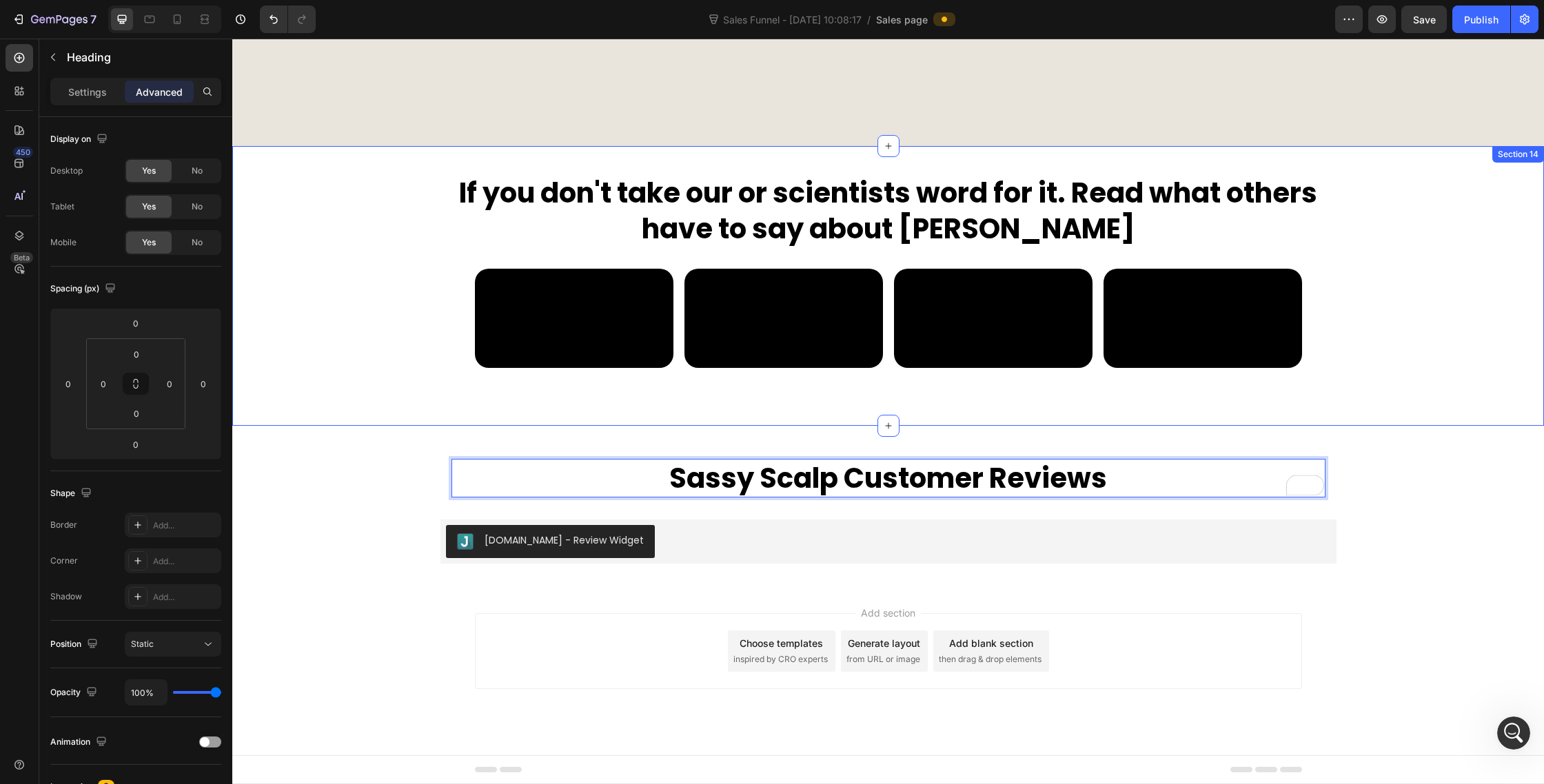
click at [1446, 312] on div "If you don't take our or scientists word for it. Read what others have to say a…" at bounding box center [888, 285] width 1312 height 225
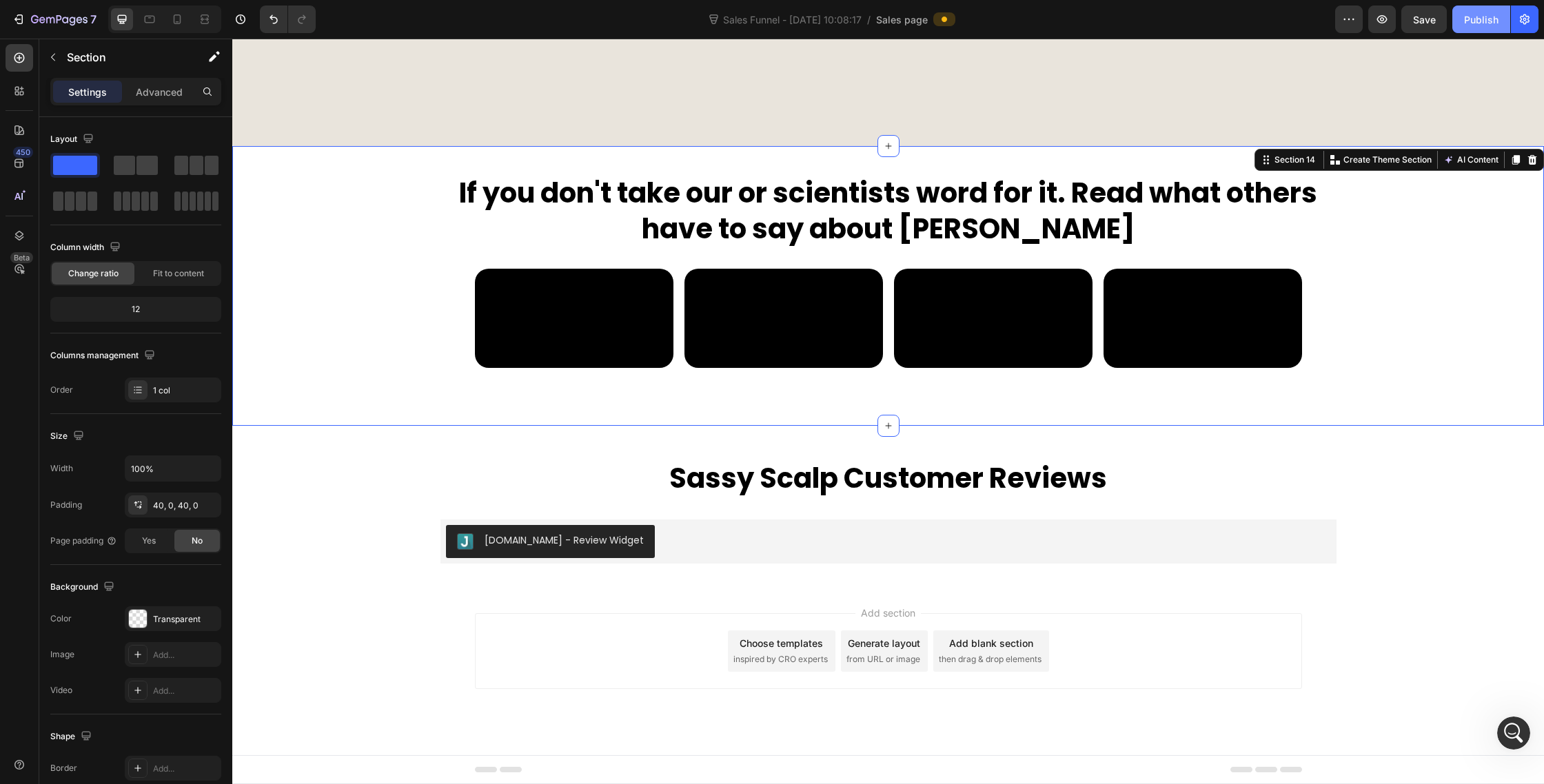
click at [1483, 23] on div "Publish" at bounding box center [1482, 20] width 35 height 14
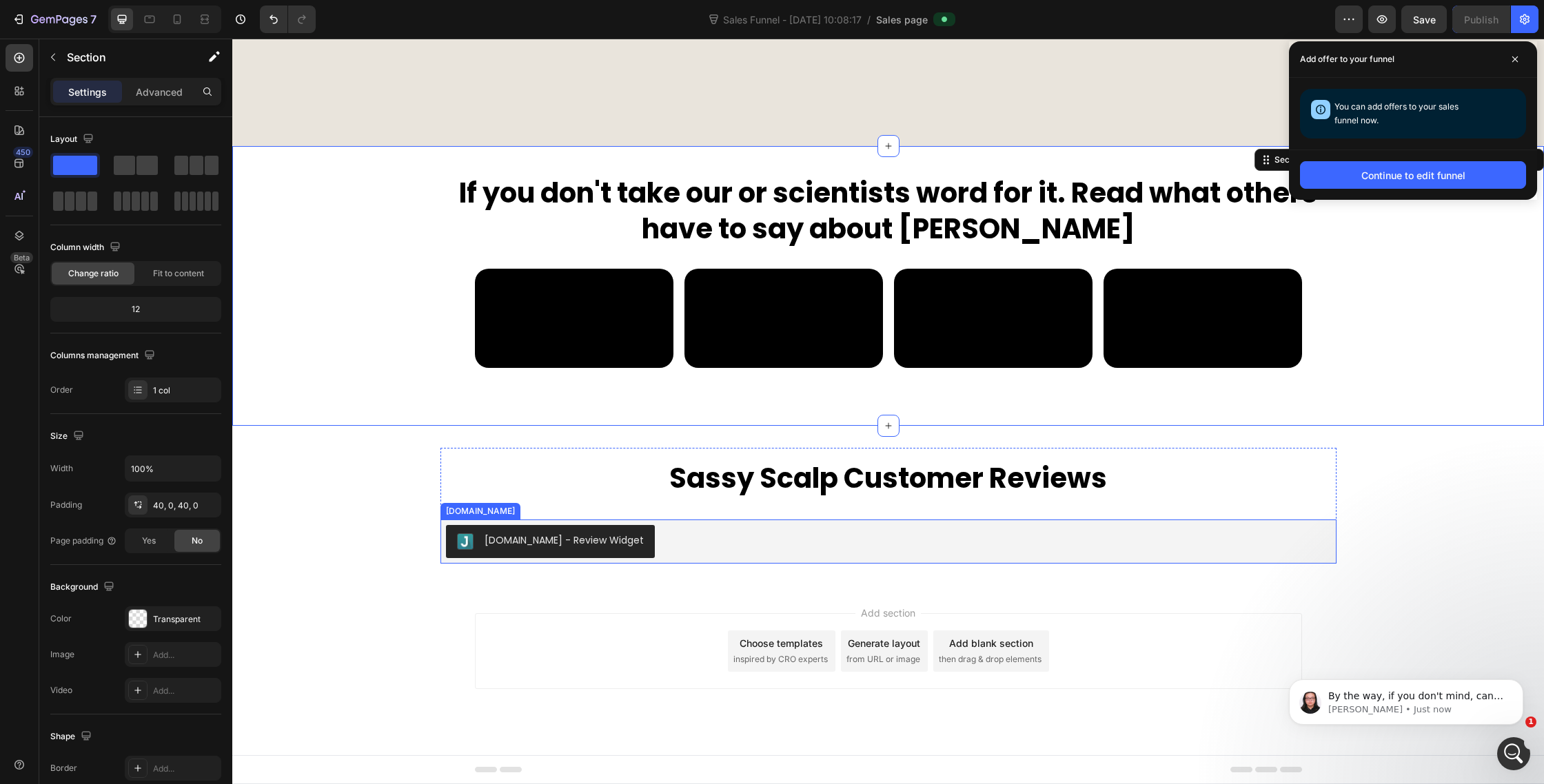
scroll to position [2129, 0]
click at [1515, 761] on icon "Open Intercom Messenger" at bounding box center [1512, 752] width 23 height 23
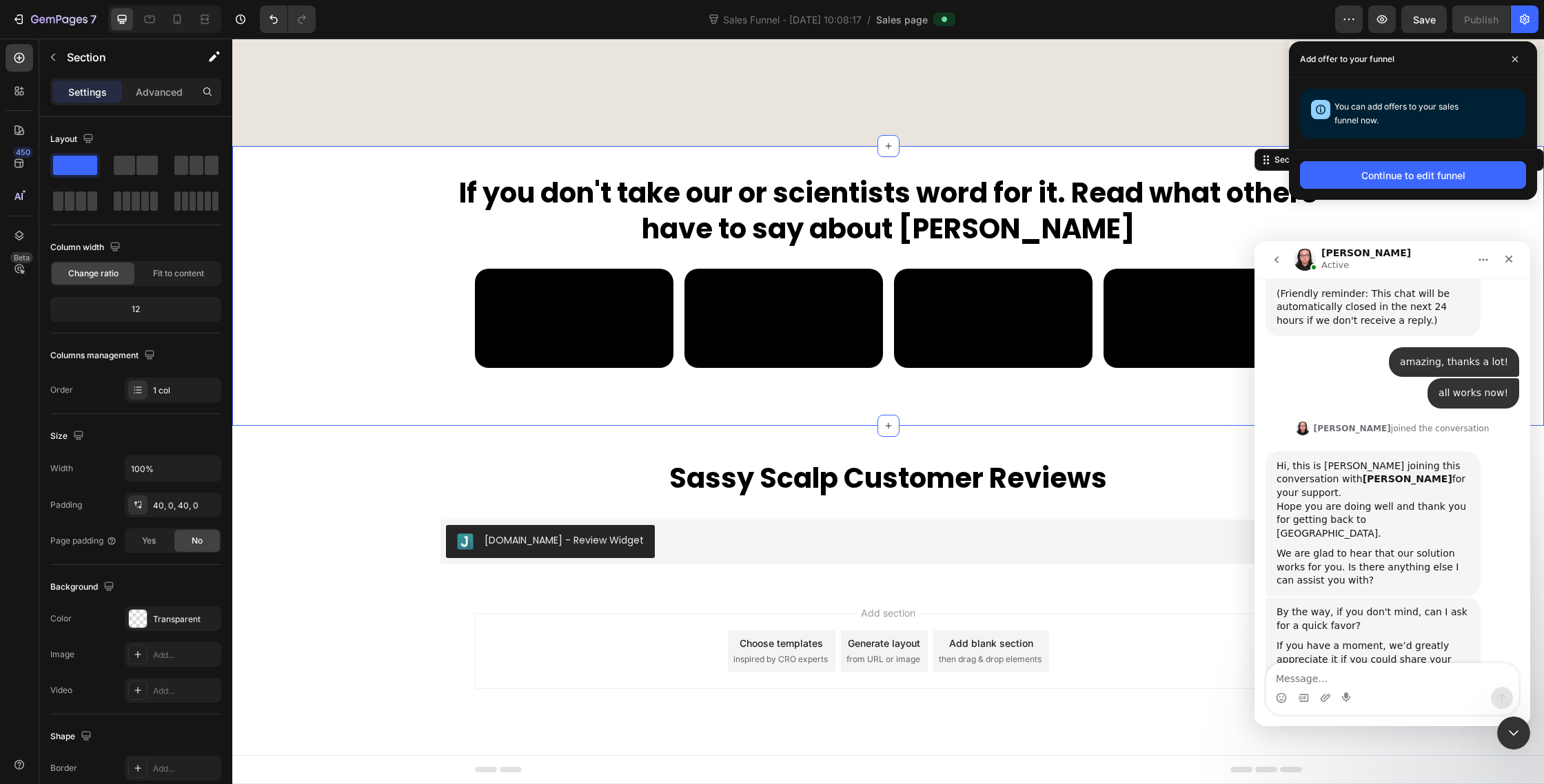
click at [1404, 690] on div "Intercom messenger" at bounding box center [1393, 698] width 252 height 22
click at [1373, 673] on textarea "Message…" at bounding box center [1393, 675] width 252 height 23
type textarea "done! thanks a lot for awesome customer support!"
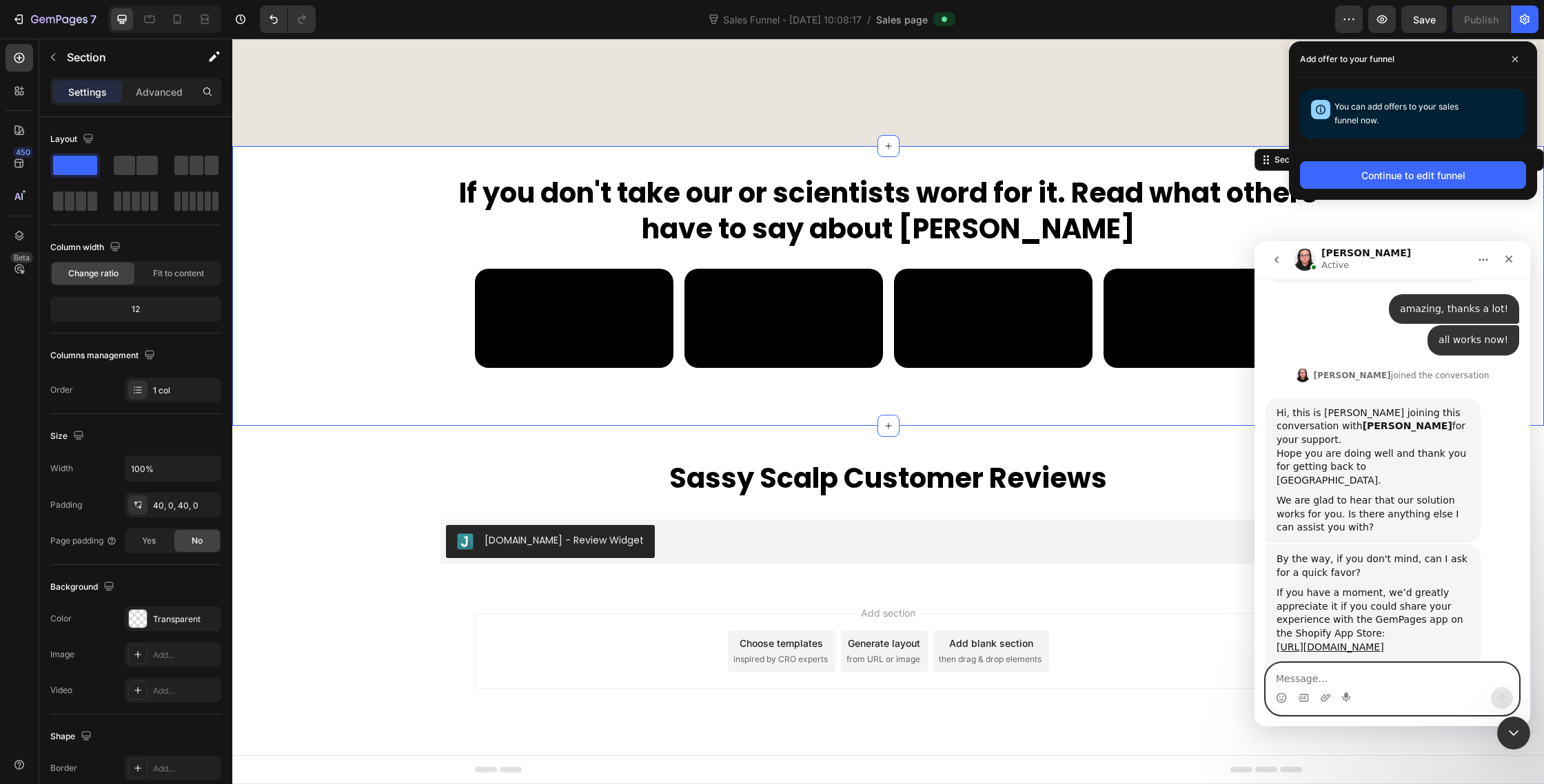
scroll to position [2185, 0]
click at [1509, 255] on icon "Close" at bounding box center [1509, 259] width 11 height 11
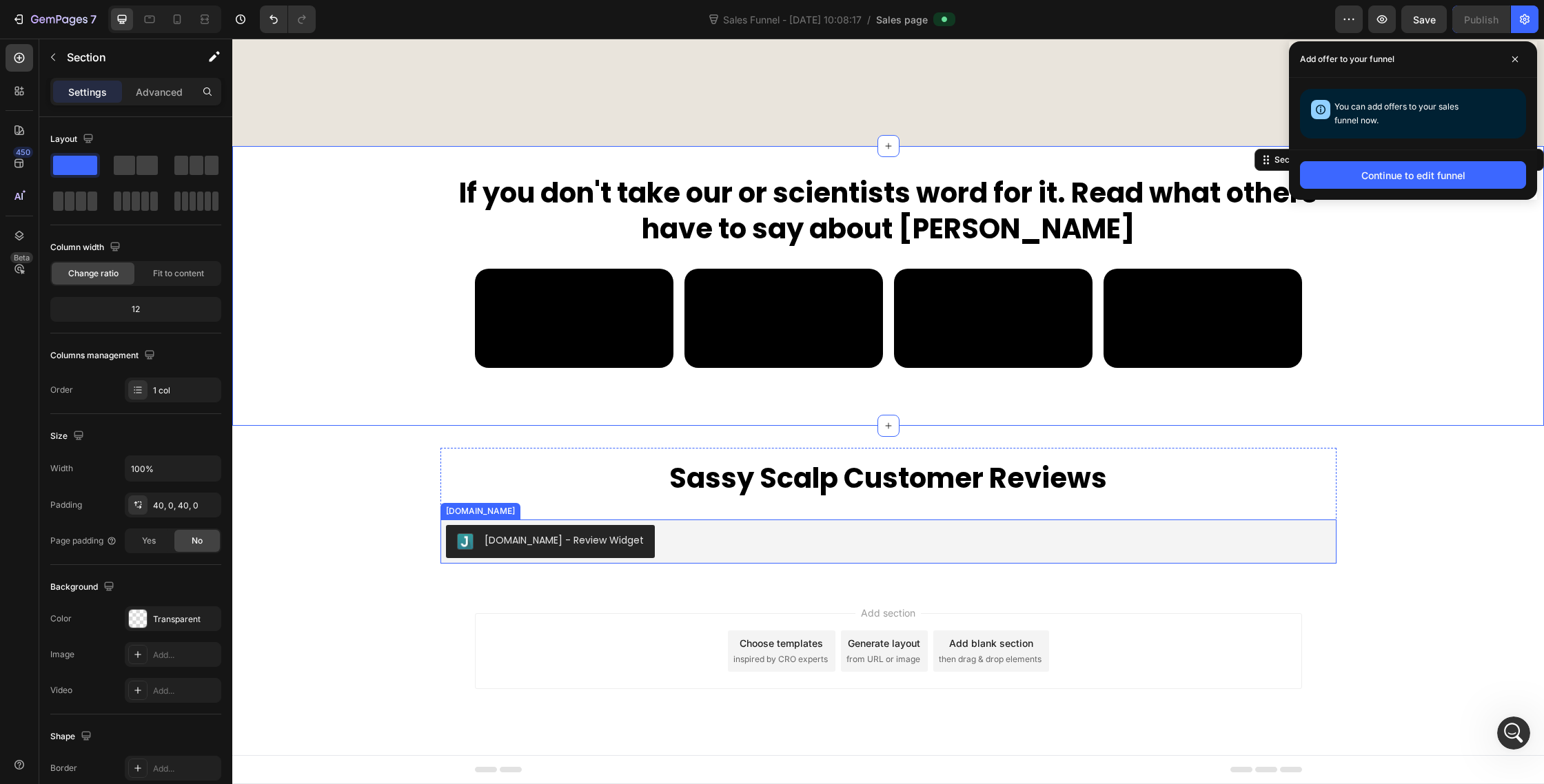
click at [802, 524] on div "[DOMAIN_NAME] - Review Widget" at bounding box center [888, 541] width 896 height 44
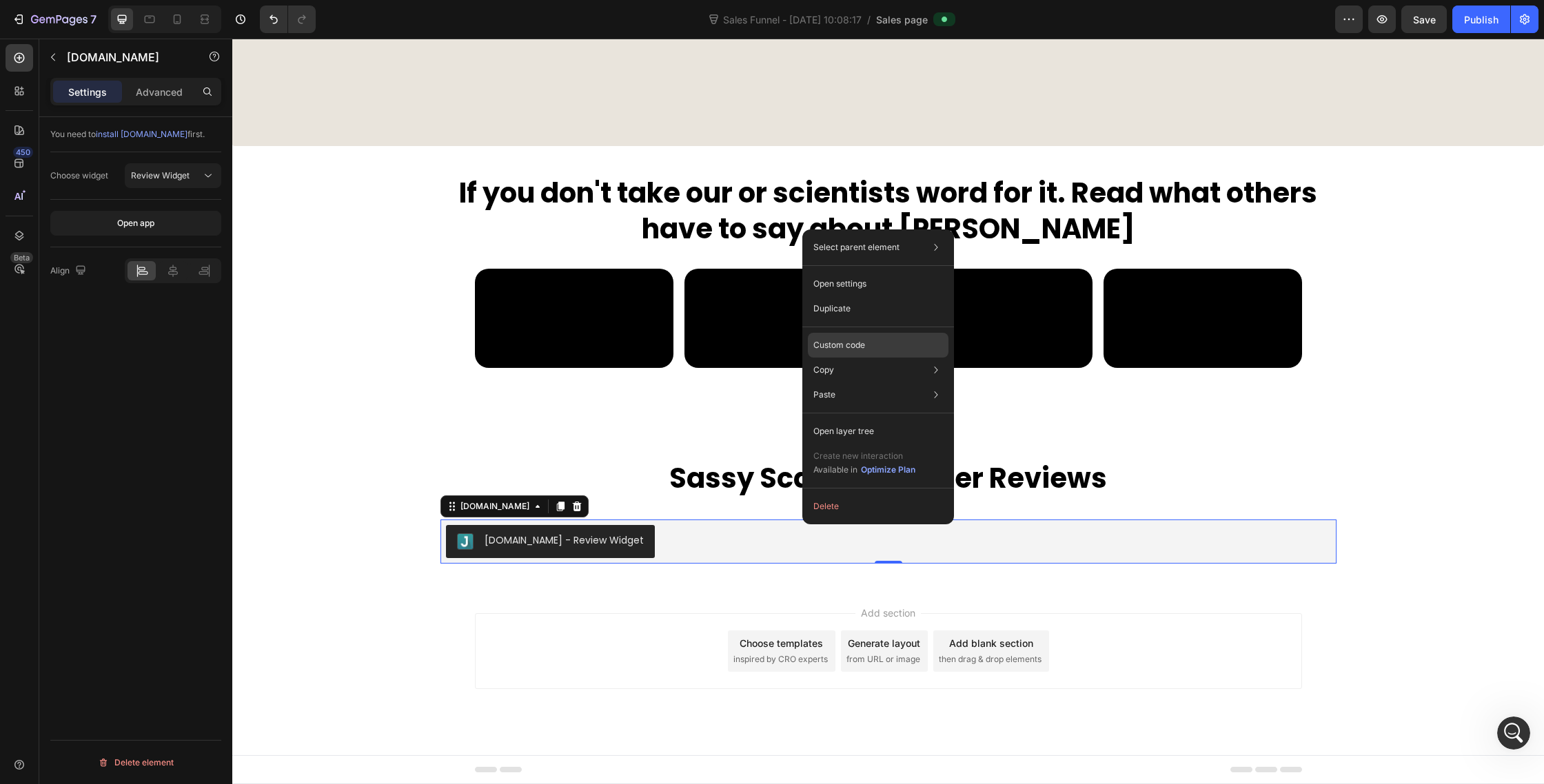
click at [864, 348] on p "Custom code" at bounding box center [839, 345] width 52 height 13
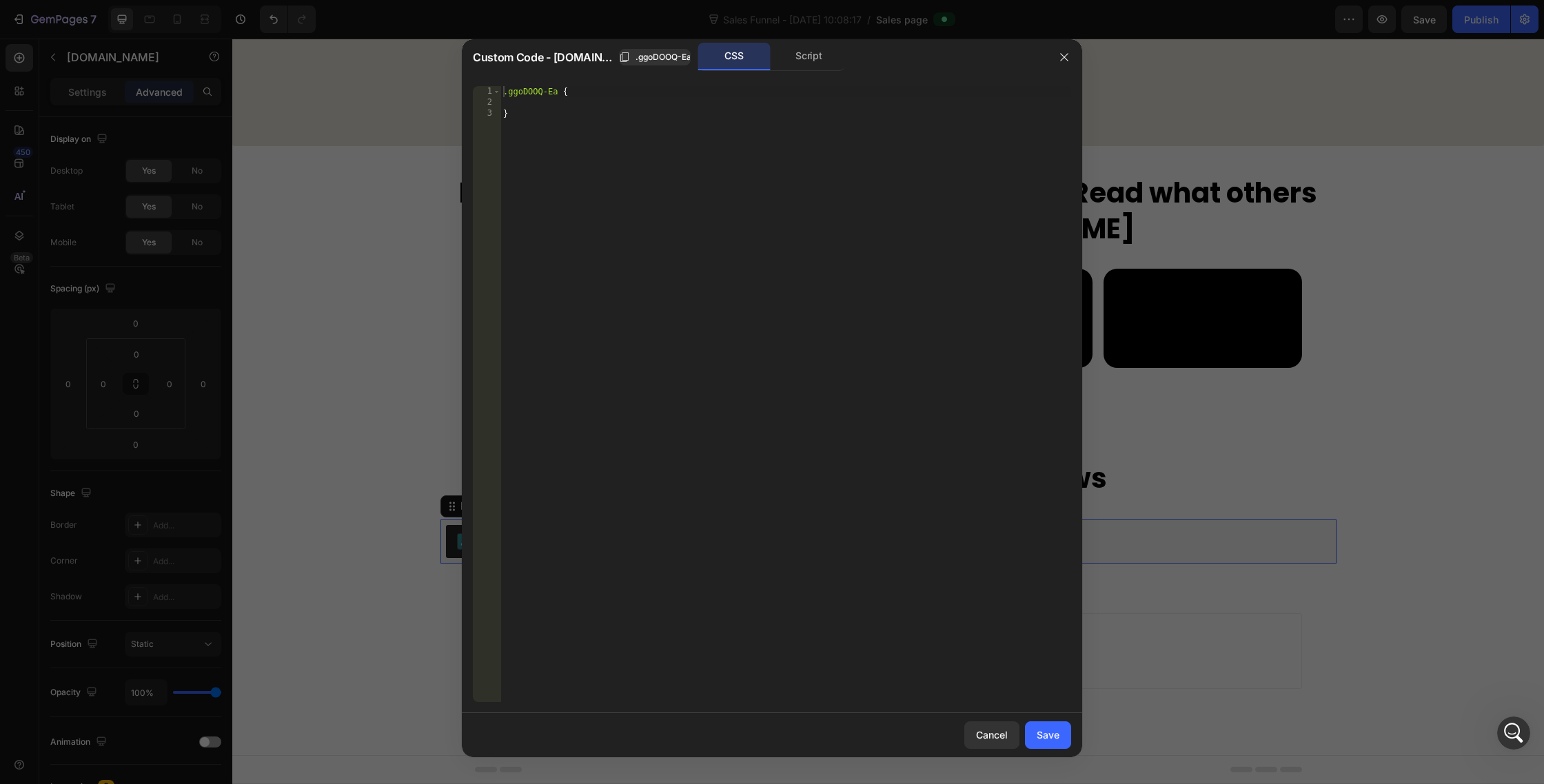
click at [726, 92] on div ".ggoDOOQ-Ea { }" at bounding box center [786, 406] width 571 height 638
click at [718, 110] on div ".ggoDOOQ-Ea { }" at bounding box center [786, 406] width 571 height 638
type textarea "}"
paste textarea "jdgm-rev-widg__title"
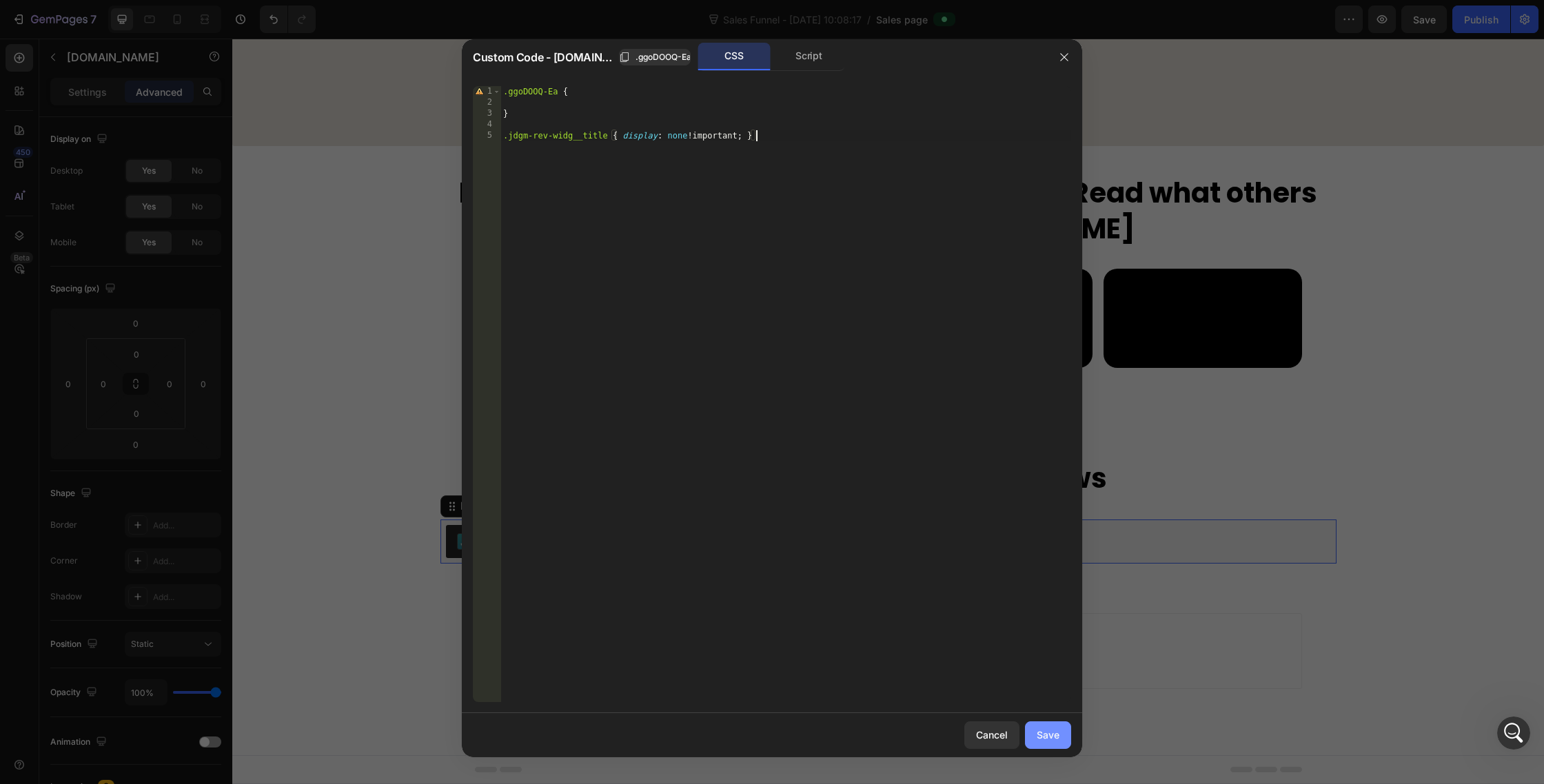
type textarea ".jdgm-rev-widg__title { display: none !important; };"
click at [1043, 725] on button "Save" at bounding box center [1047, 735] width 46 height 28
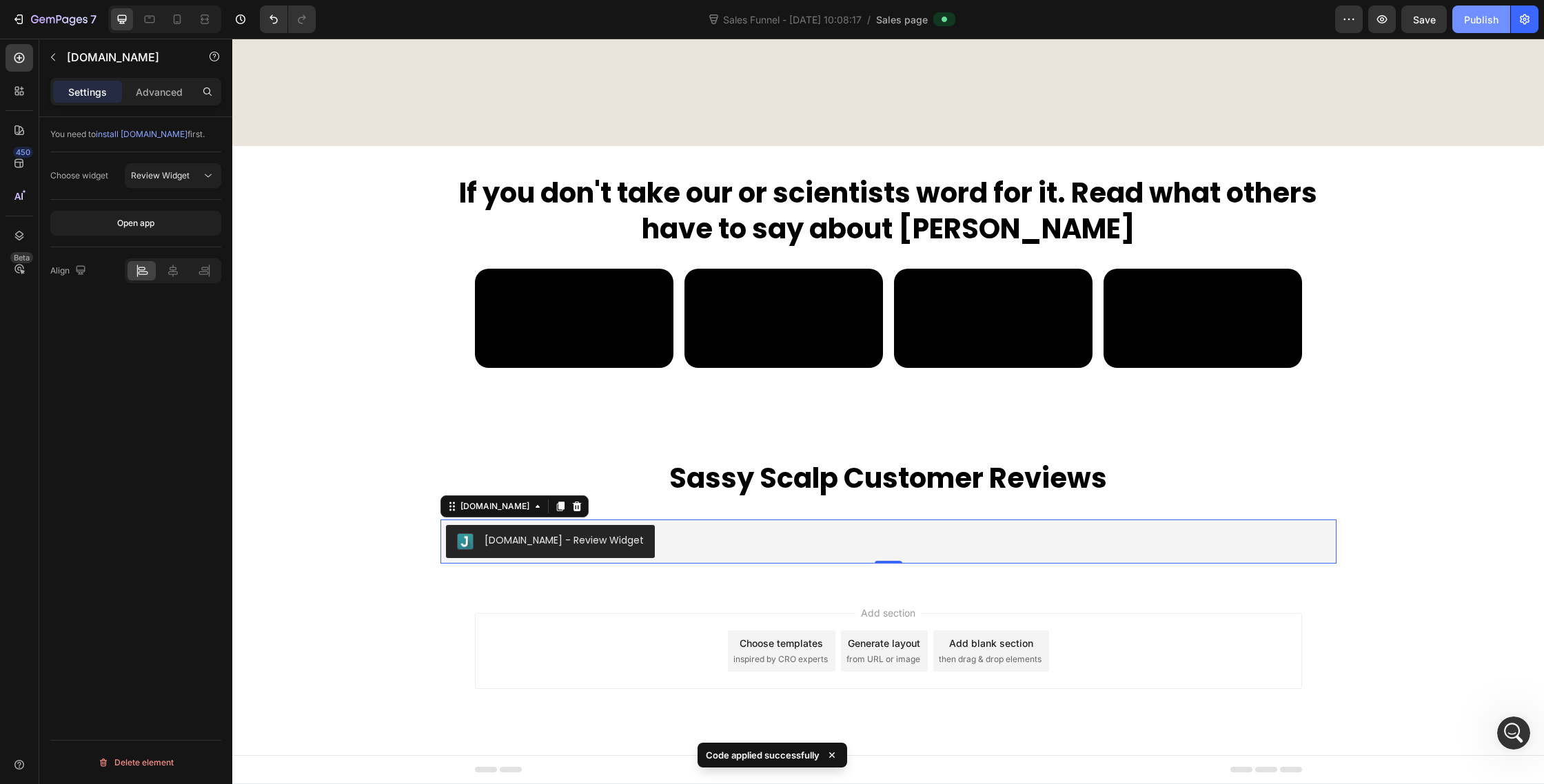
click at [1485, 9] on button "Publish" at bounding box center [1481, 19] width 58 height 28
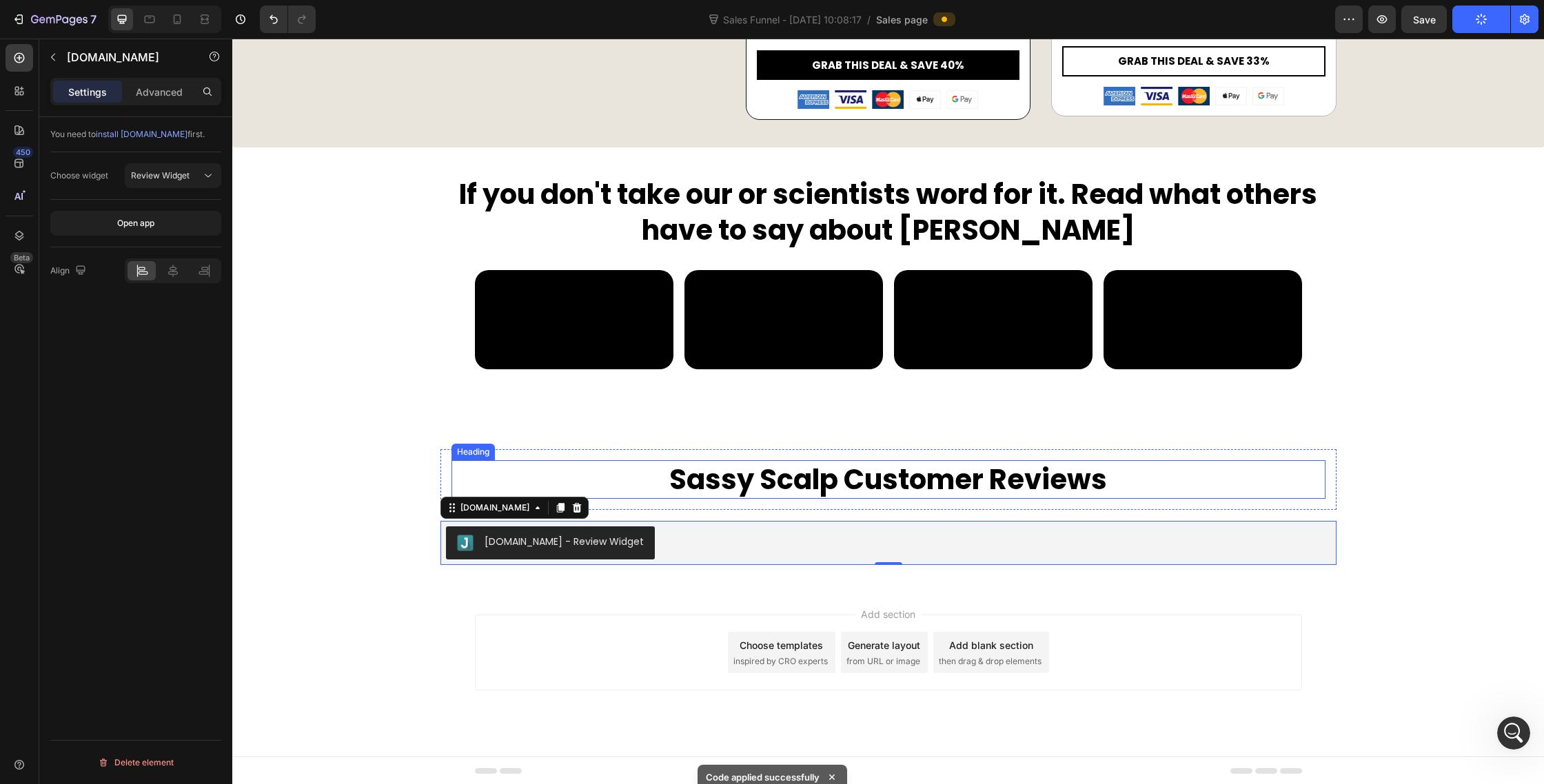
click at [873, 497] on p "Sassy Scalp Customer Reviews" at bounding box center [889, 480] width 872 height 36
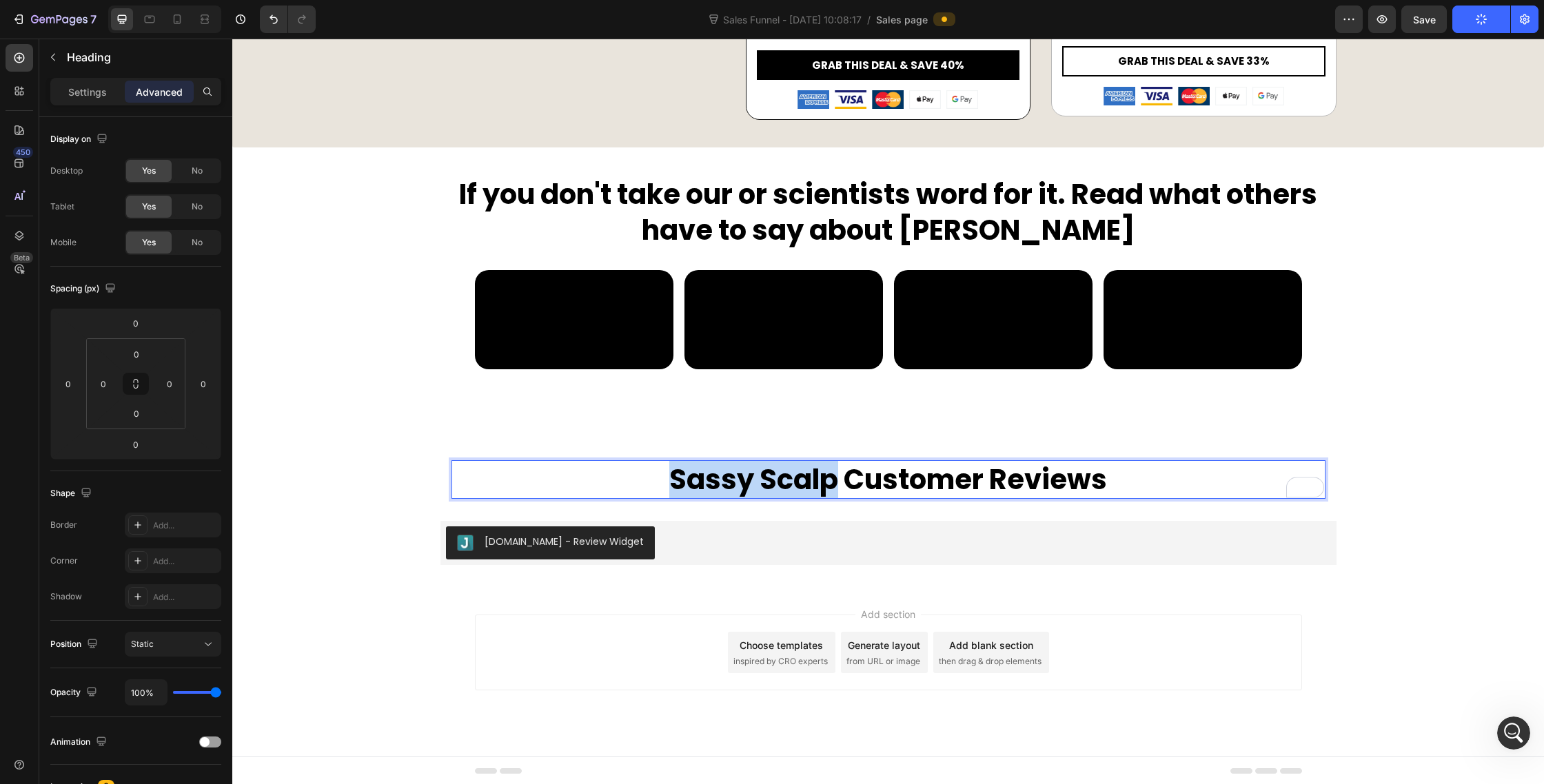
drag, startPoint x: 840, startPoint y: 643, endPoint x: 673, endPoint y: 638, distance: 167.1
click at [673, 497] on p "Sassy Scalp Customer Reviews" at bounding box center [889, 480] width 872 height 36
click at [790, 497] on p "Real Customer Reviews" at bounding box center [889, 480] width 872 height 36
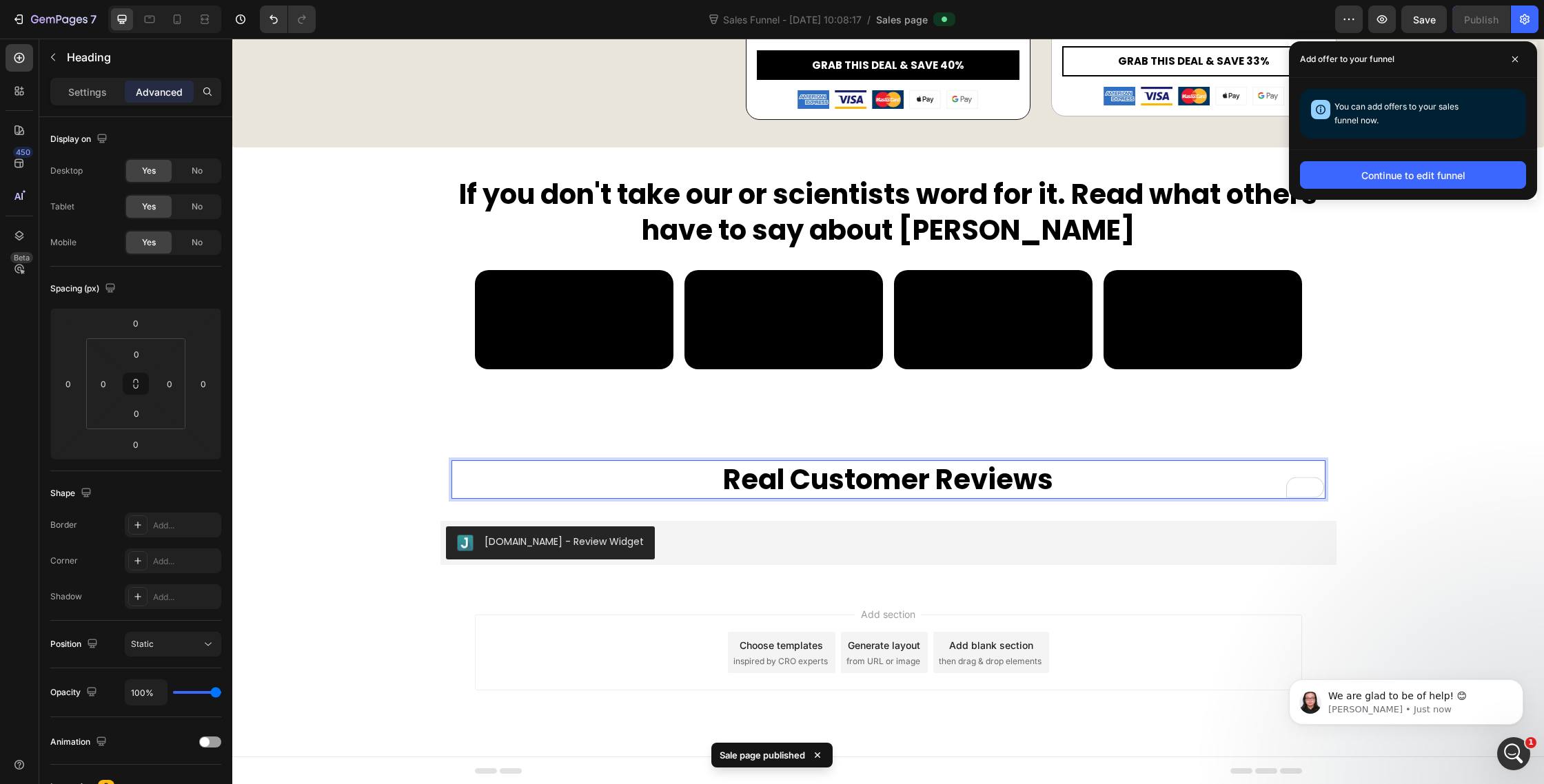
scroll to position [2278, 0]
click at [1514, 59] on icon at bounding box center [1515, 59] width 5 height 5
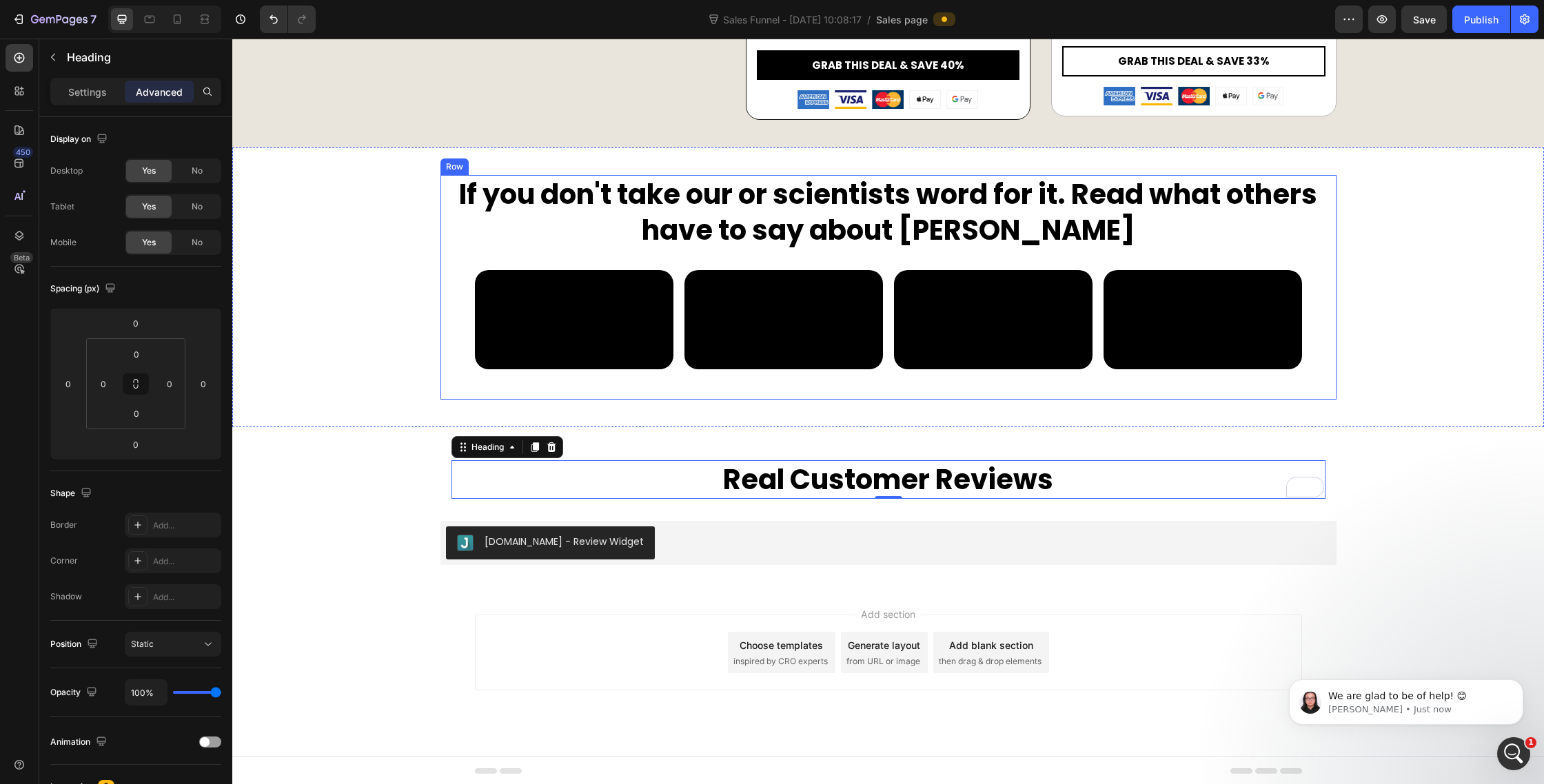
click at [890, 400] on div "Video Video Video Video Carousel" at bounding box center [888, 335] width 896 height 129
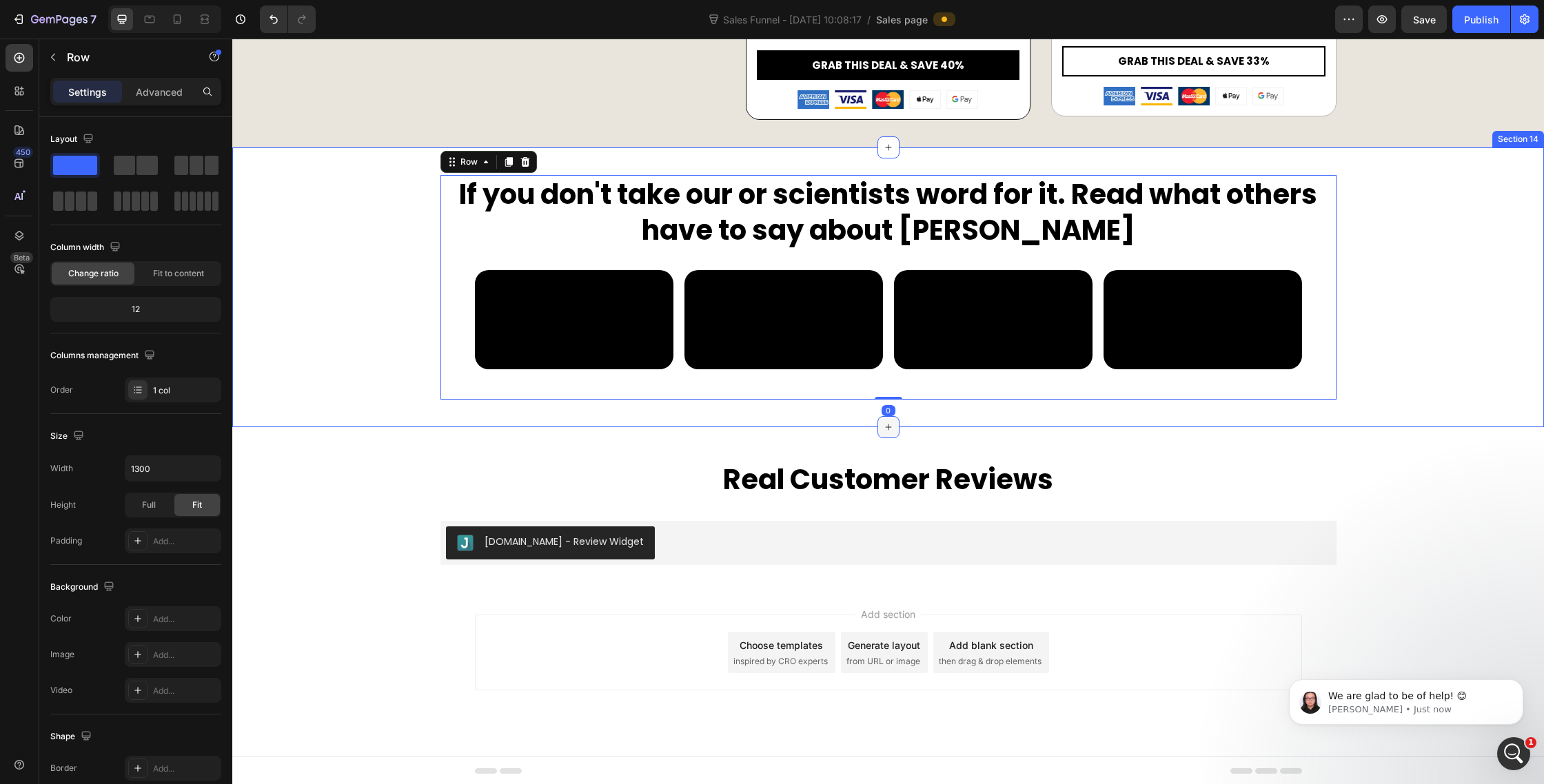
click at [893, 439] on div at bounding box center [888, 427] width 22 height 22
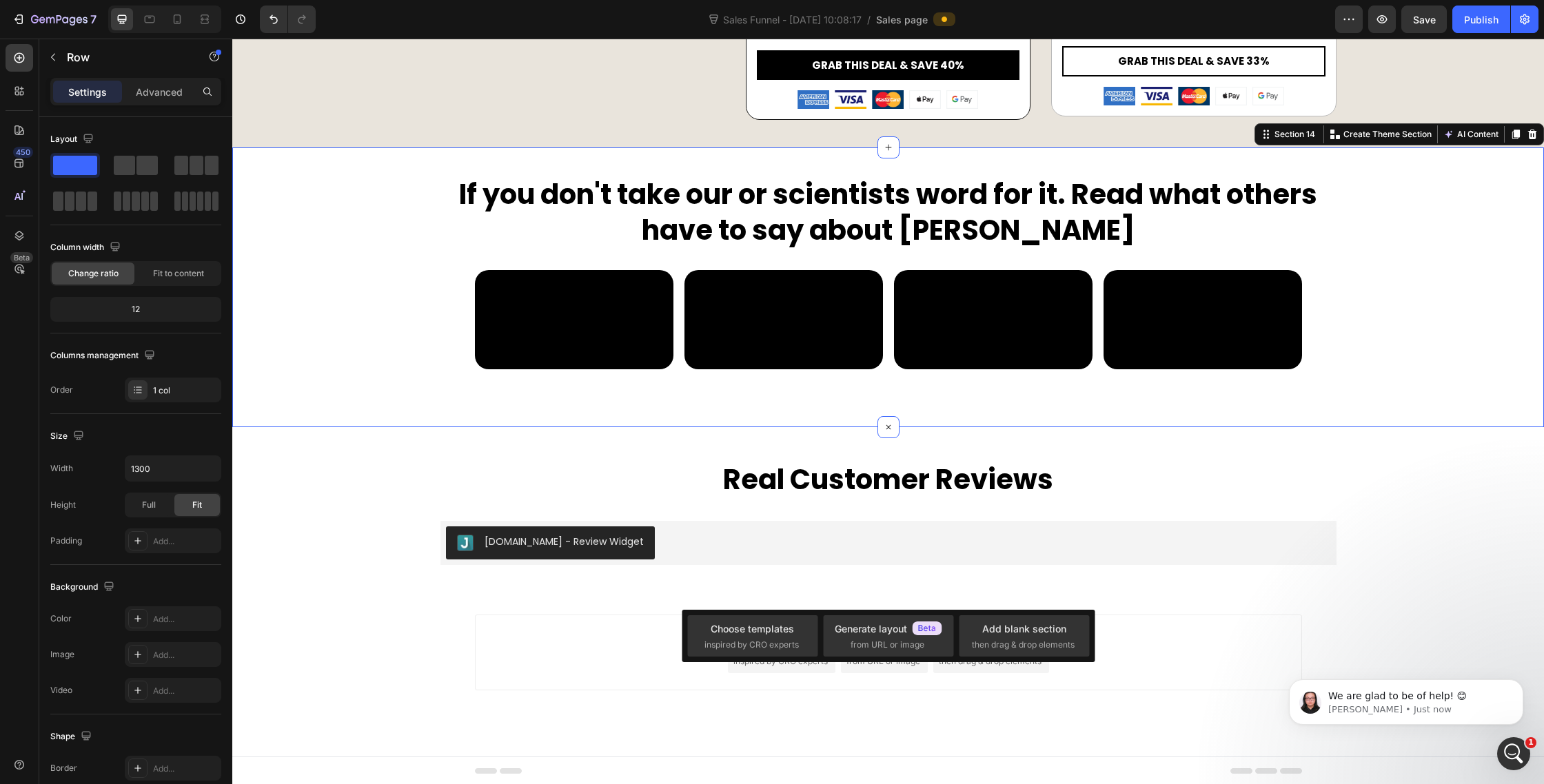
click at [1029, 427] on div "If you don't take our or scientists word for it. Read what others have to say a…" at bounding box center [888, 287] width 1312 height 280
click at [164, 96] on p "Advanced" at bounding box center [159, 92] width 47 height 14
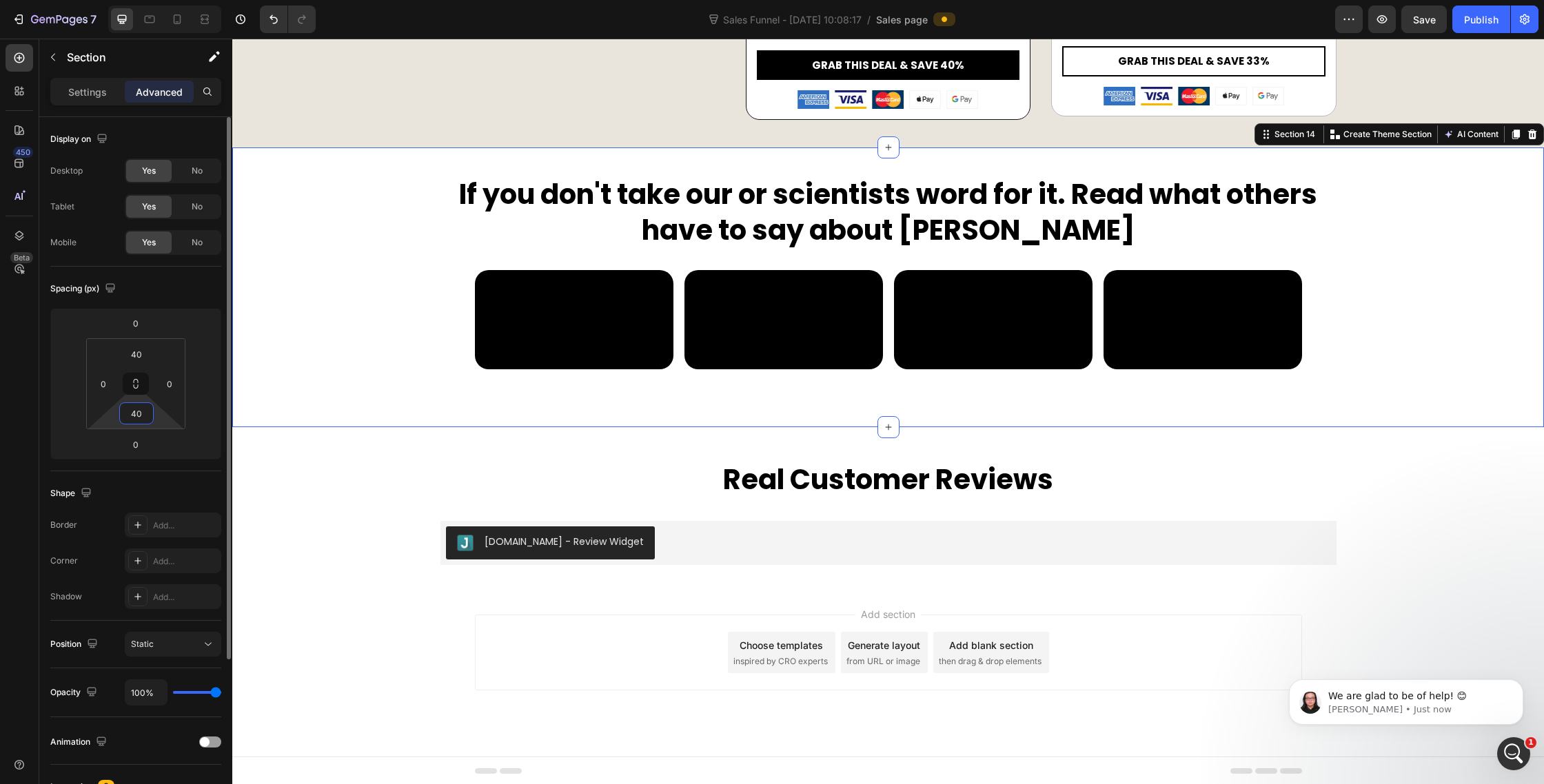
click at [139, 414] on input "40" at bounding box center [136, 414] width 28 height 21
type input "0"
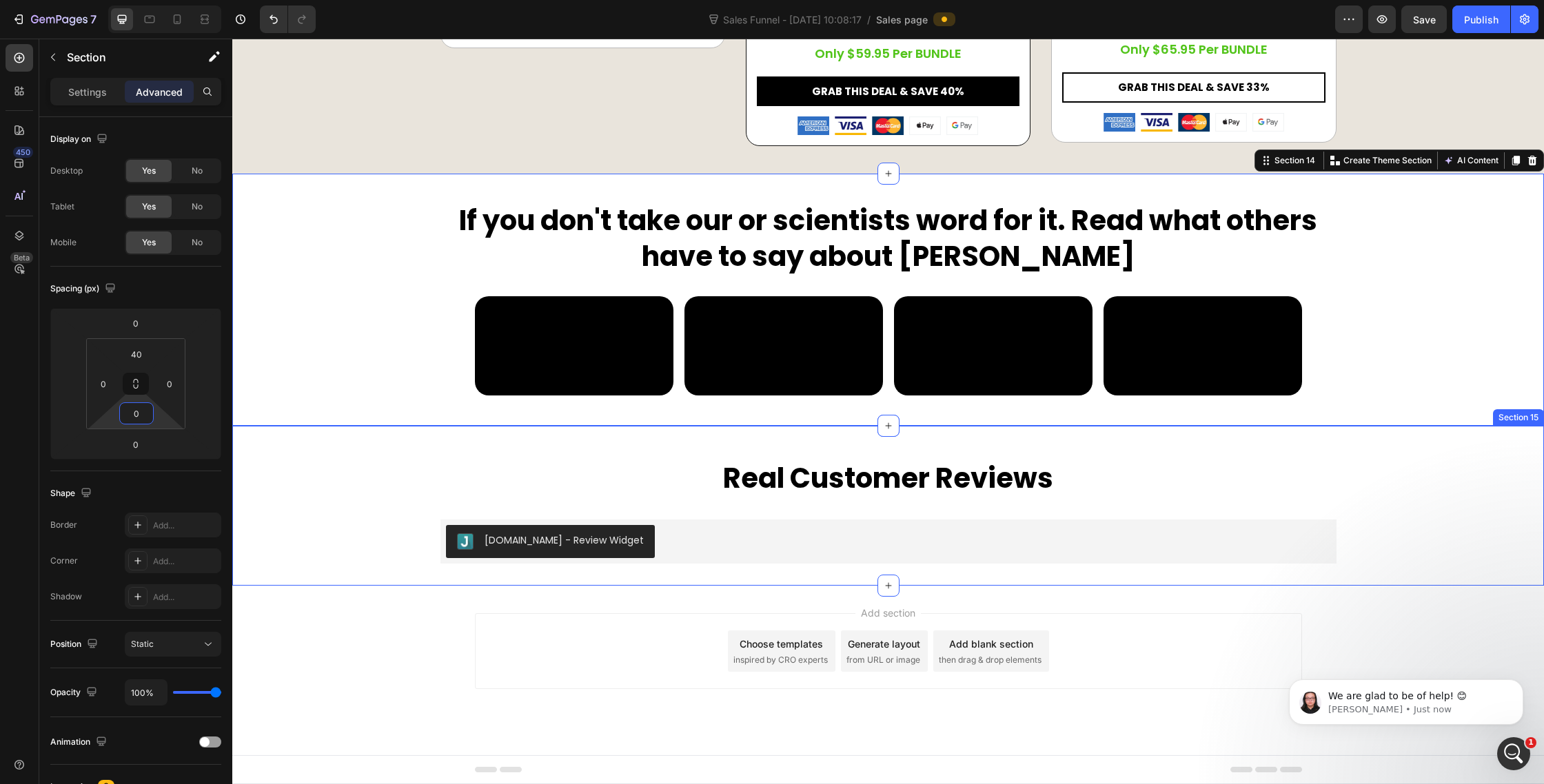
click at [1475, 564] on div "Real Customer Reviews Heading Row Judge.me - Review Widget Judge.me Product" at bounding box center [888, 505] width 1312 height 116
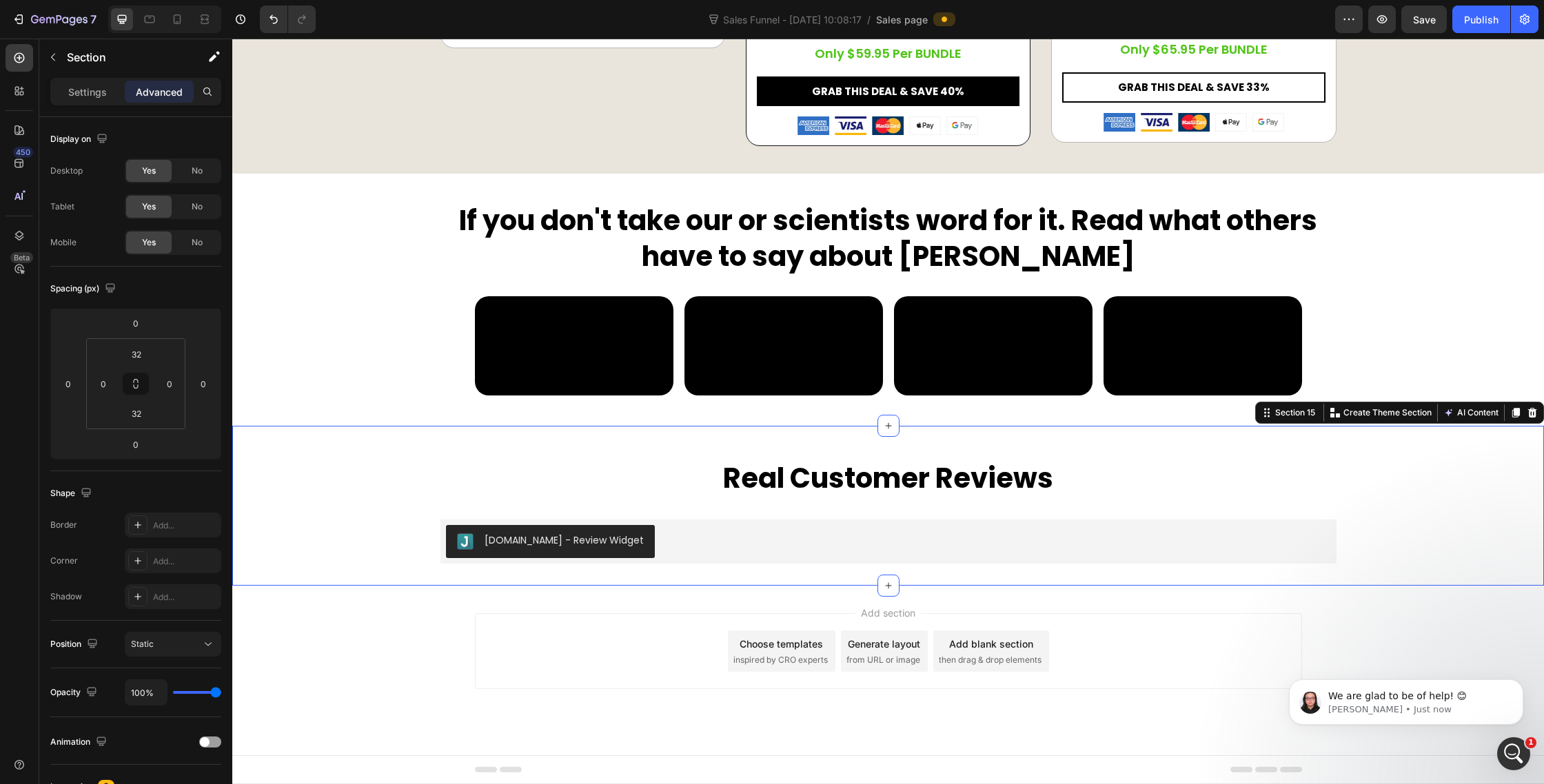
click at [1477, 388] on div "If you don't take our or scientists word for it. Read what others have to say a…" at bounding box center [888, 313] width 1312 height 225
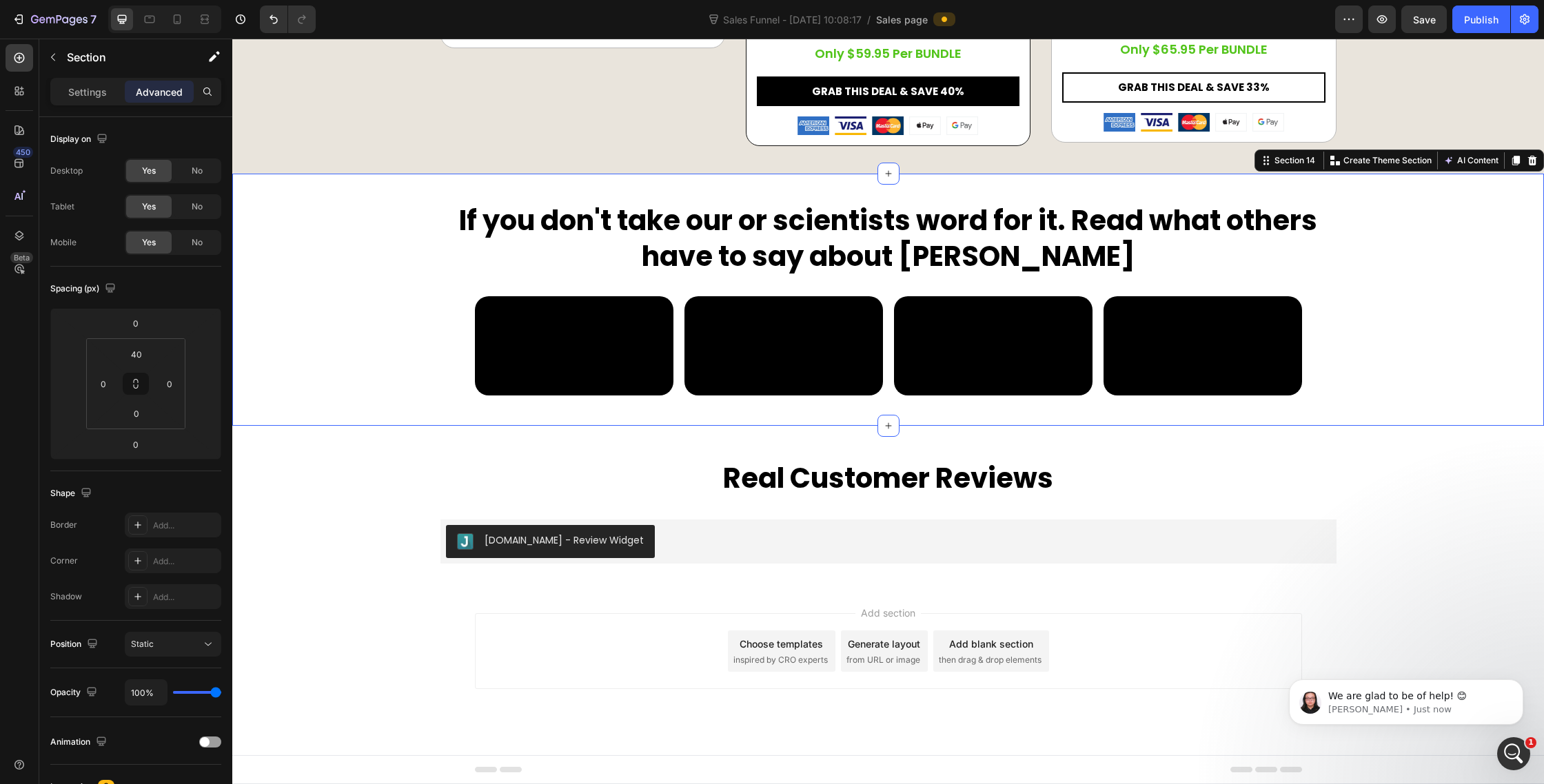
click at [1464, 374] on div "If you don't take our or scientists word for it. Read what others have to say a…" at bounding box center [888, 313] width 1312 height 225
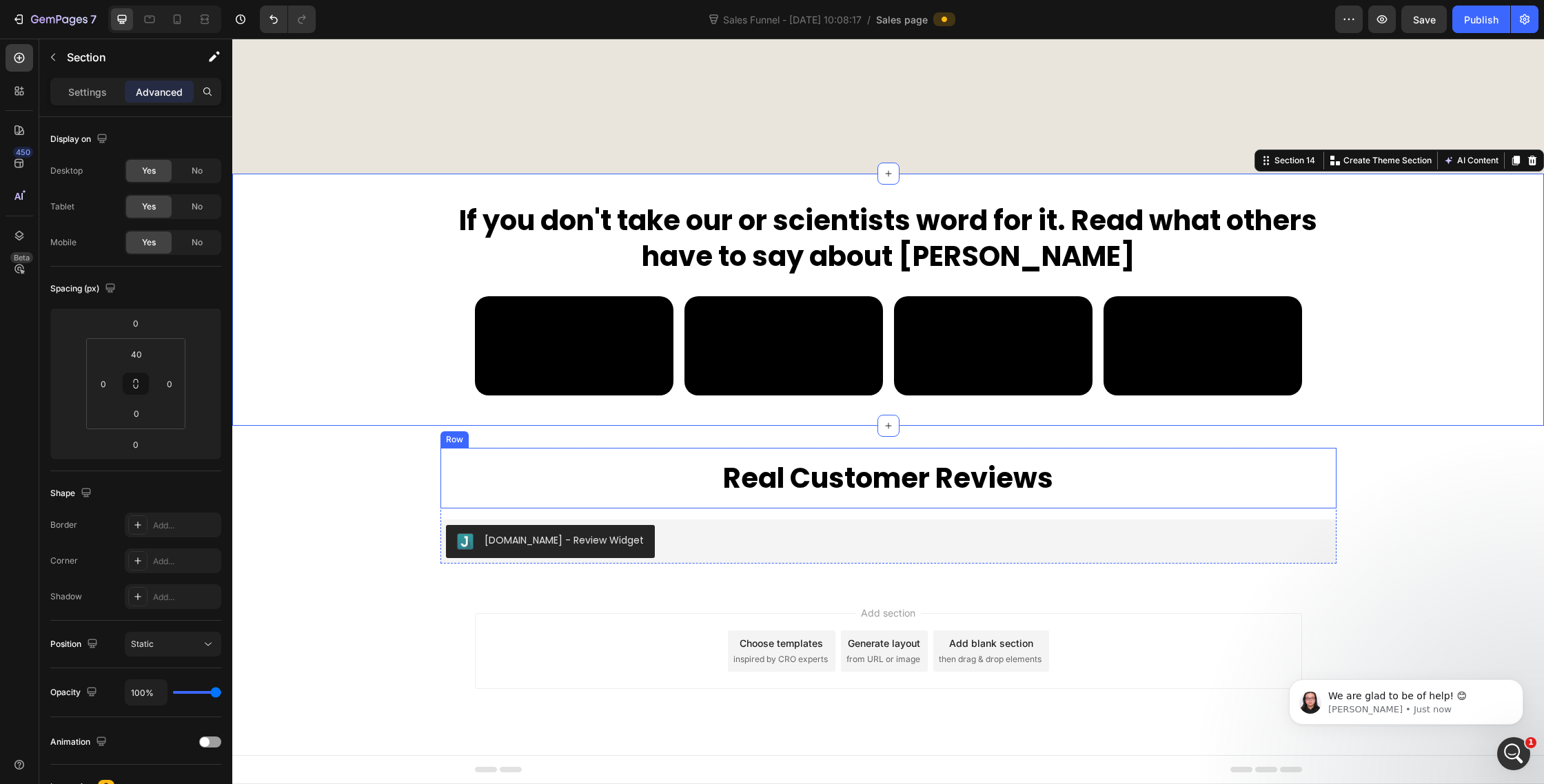
scroll to position [7257, 0]
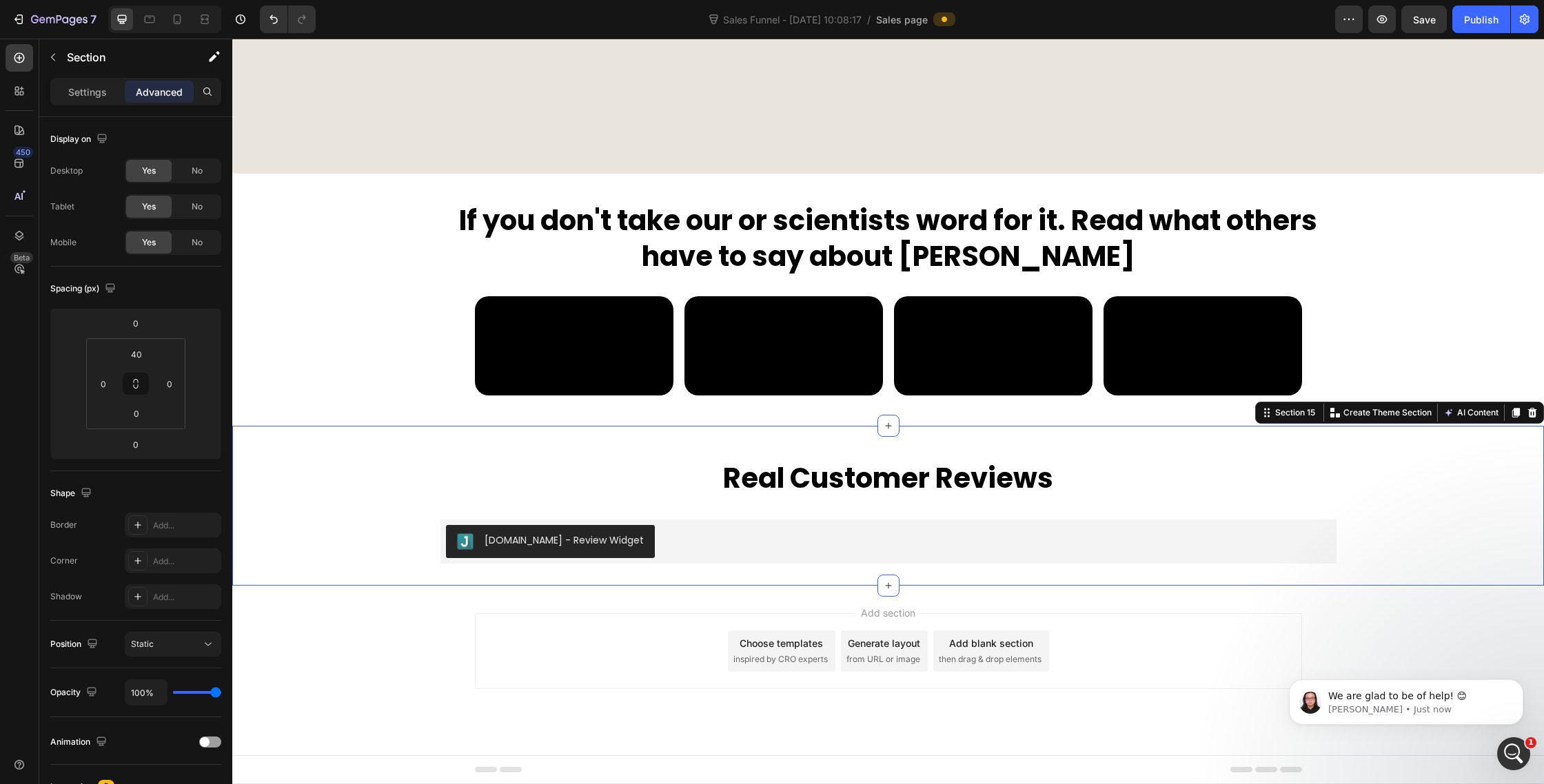
click at [1490, 522] on div "Real Customer Reviews Heading Row Judge.me - Review Widget Judge.me Product" at bounding box center [888, 505] width 1312 height 116
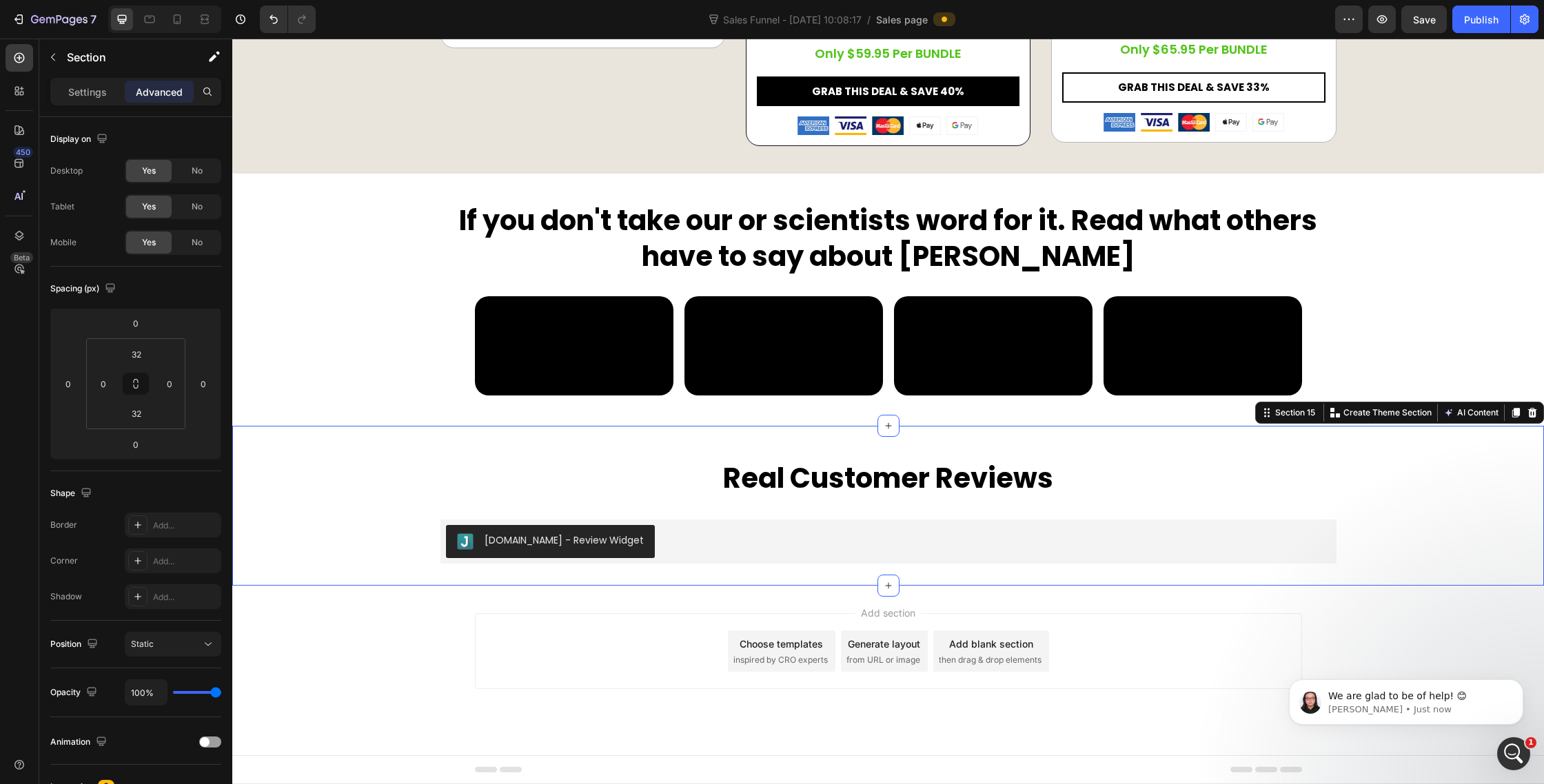
scroll to position [7063, 0]
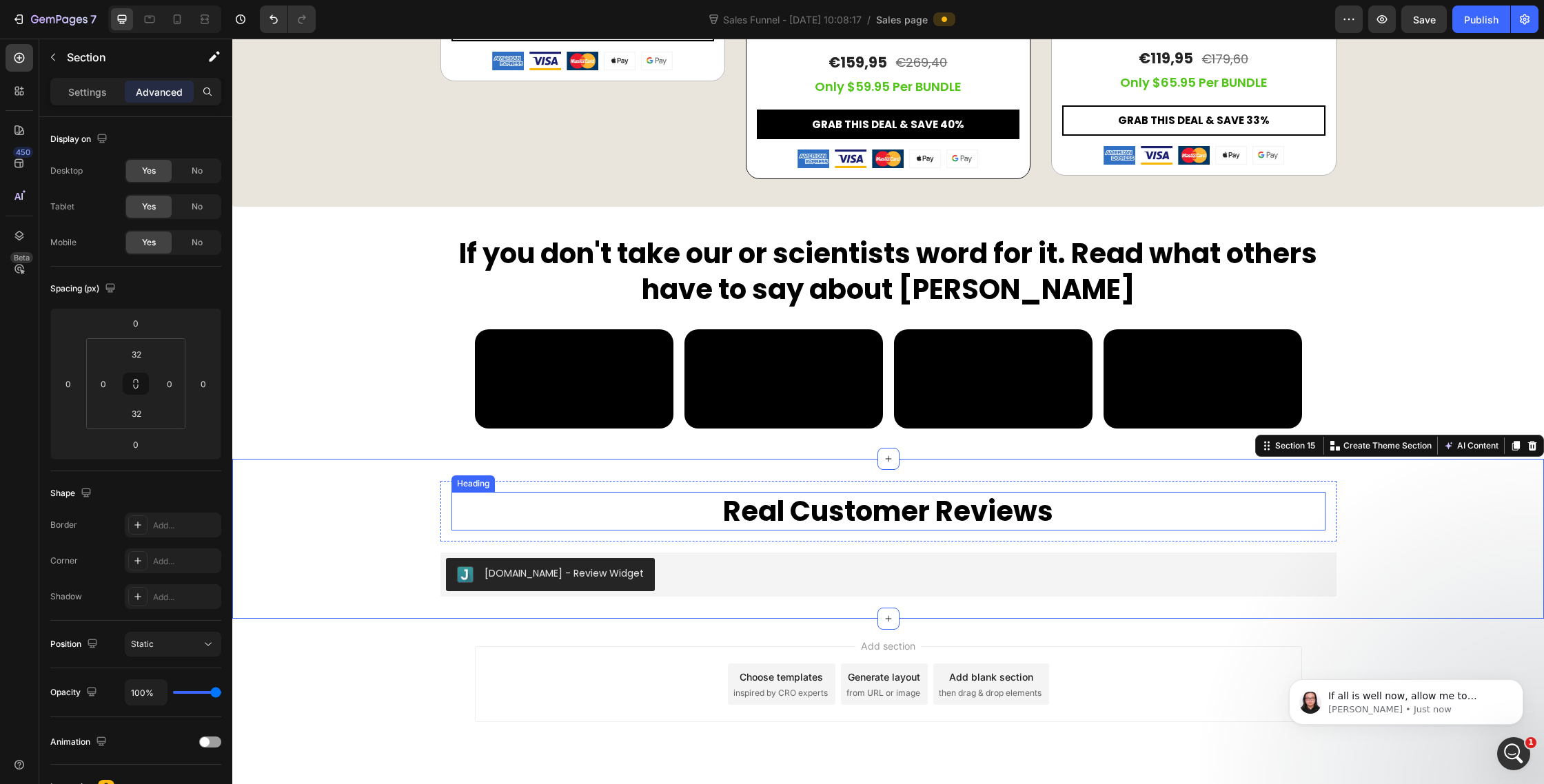
click at [925, 529] on p "Real Customer Reviews" at bounding box center [889, 511] width 872 height 36
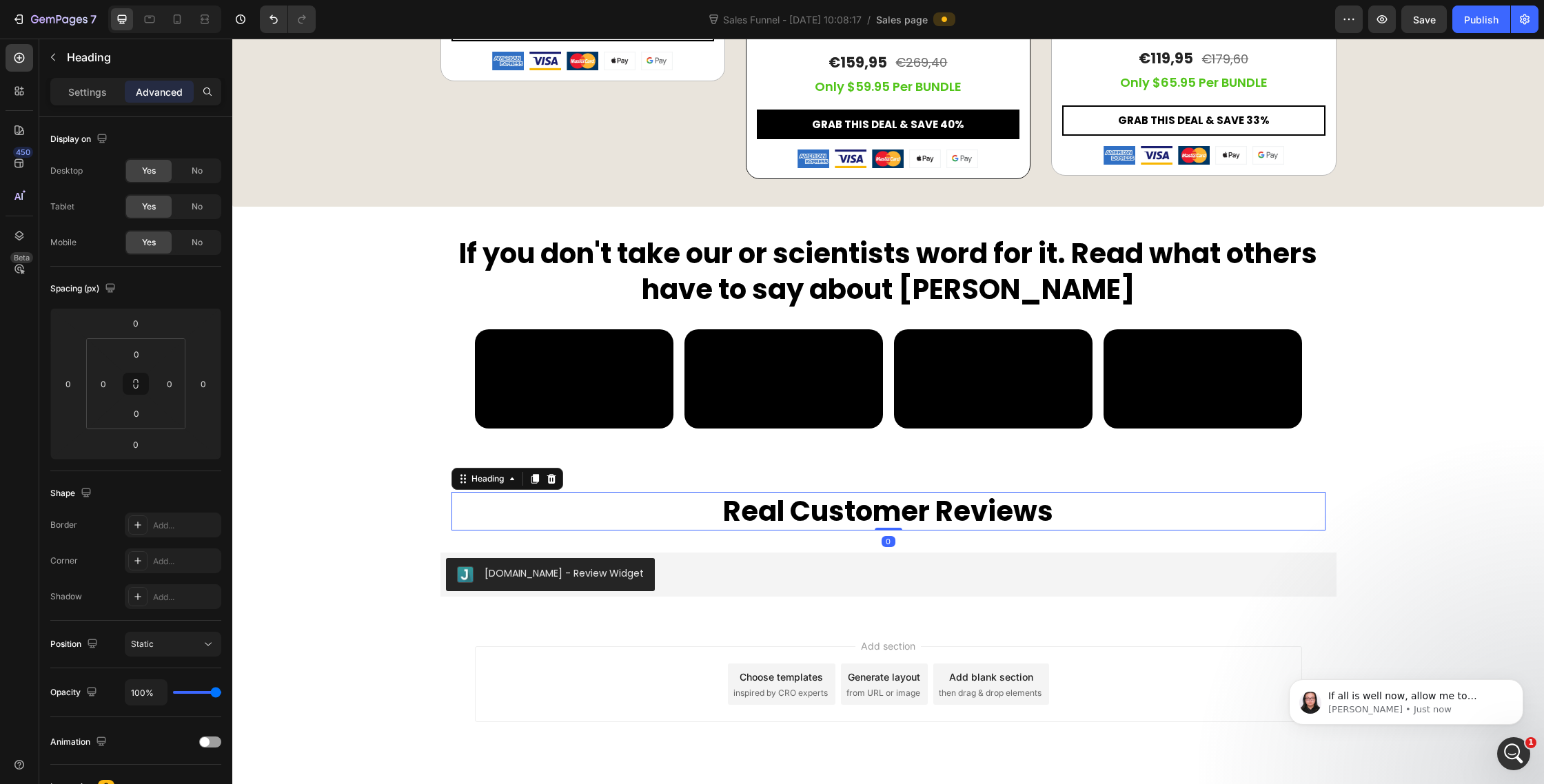
scroll to position [2392, 0]
click at [920, 619] on div "Real Customer Reviews Heading 0 Row Judge.me - Review Widget Judge.me Product S…" at bounding box center [888, 538] width 1312 height 160
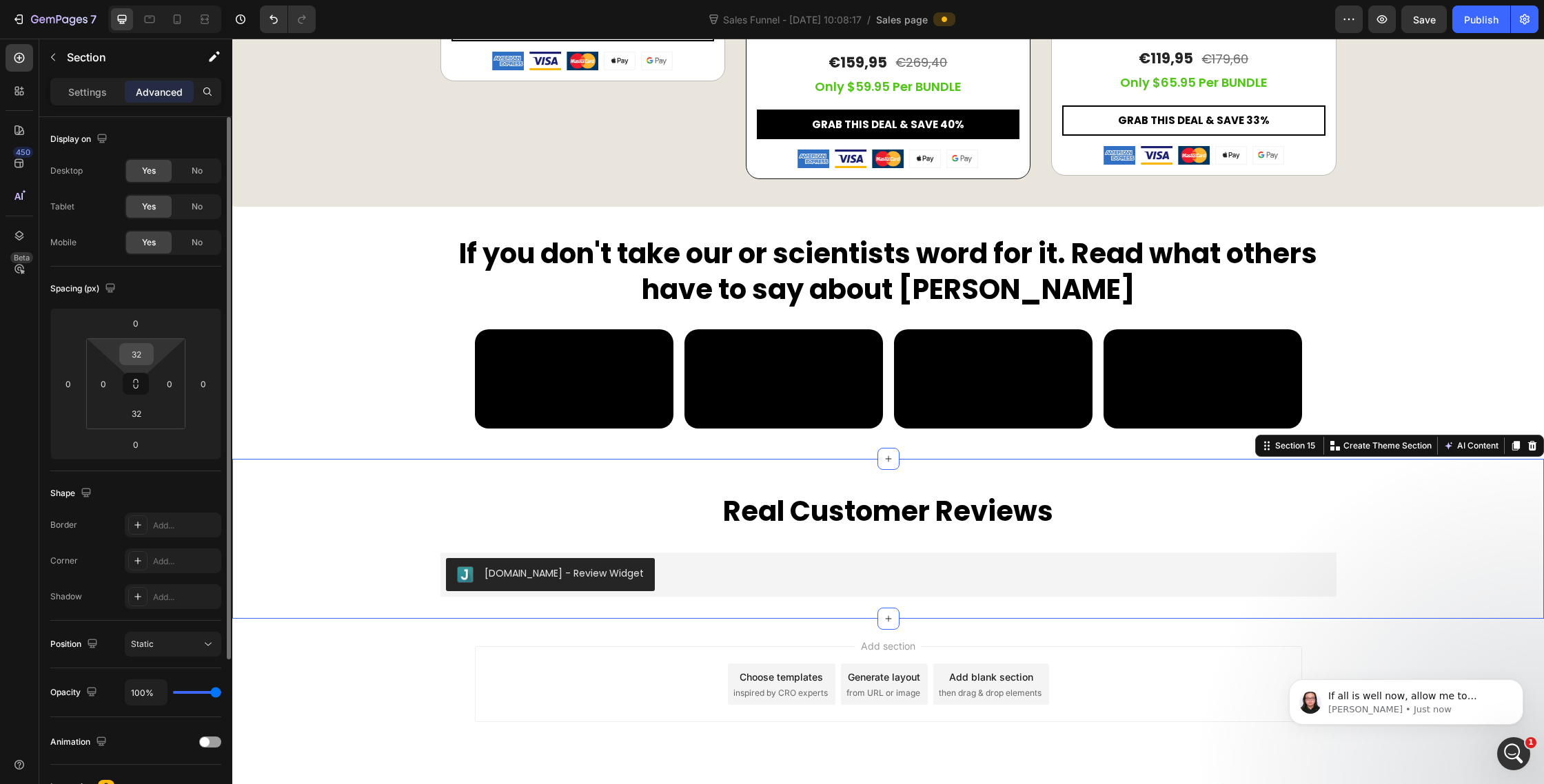
click at [136, 354] on input "32" at bounding box center [136, 354] width 28 height 21
type input "0"
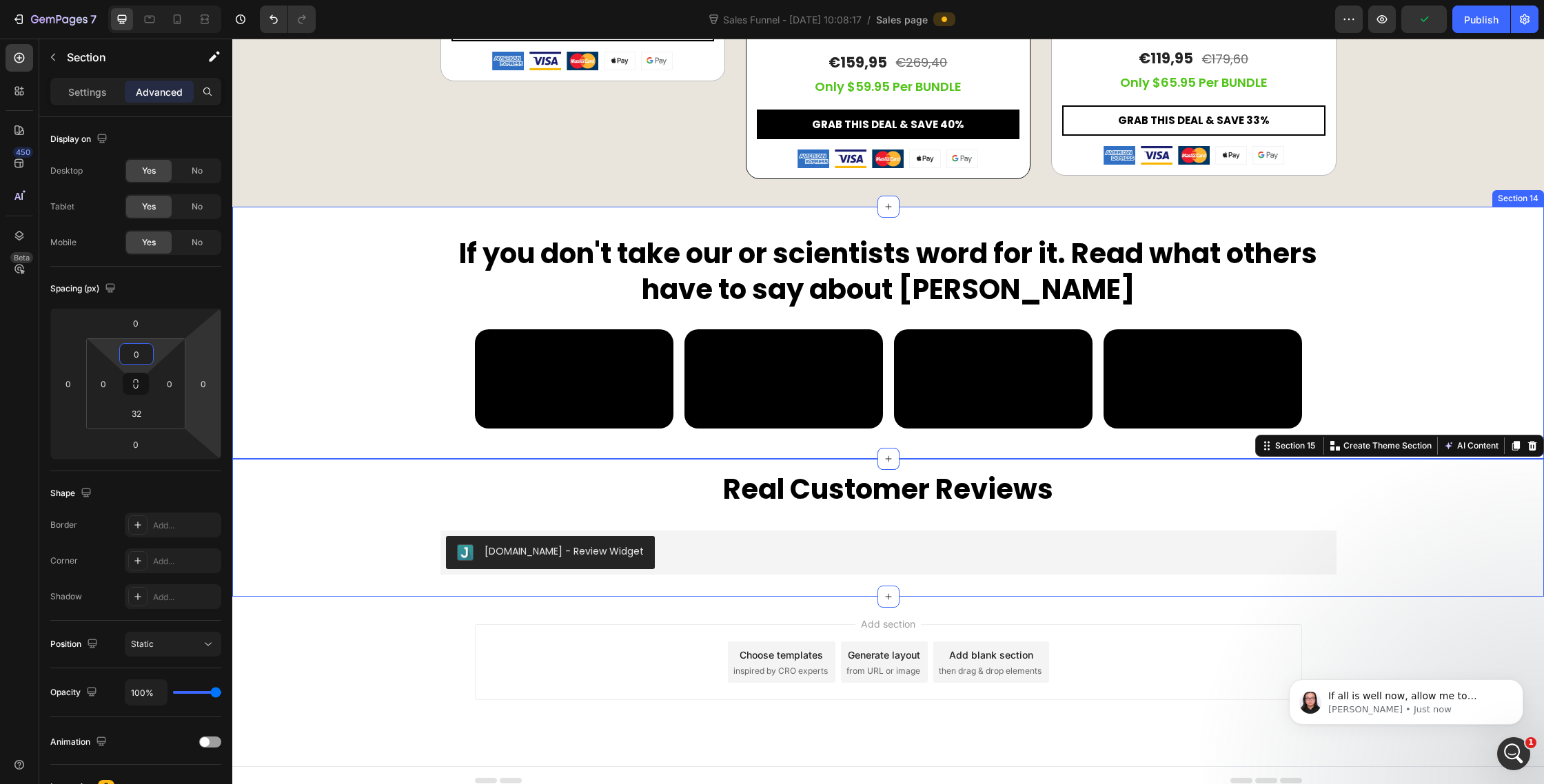
click at [1445, 448] on div "If you don't take our or scientists word for it. Read what others have to say a…" at bounding box center [888, 346] width 1312 height 225
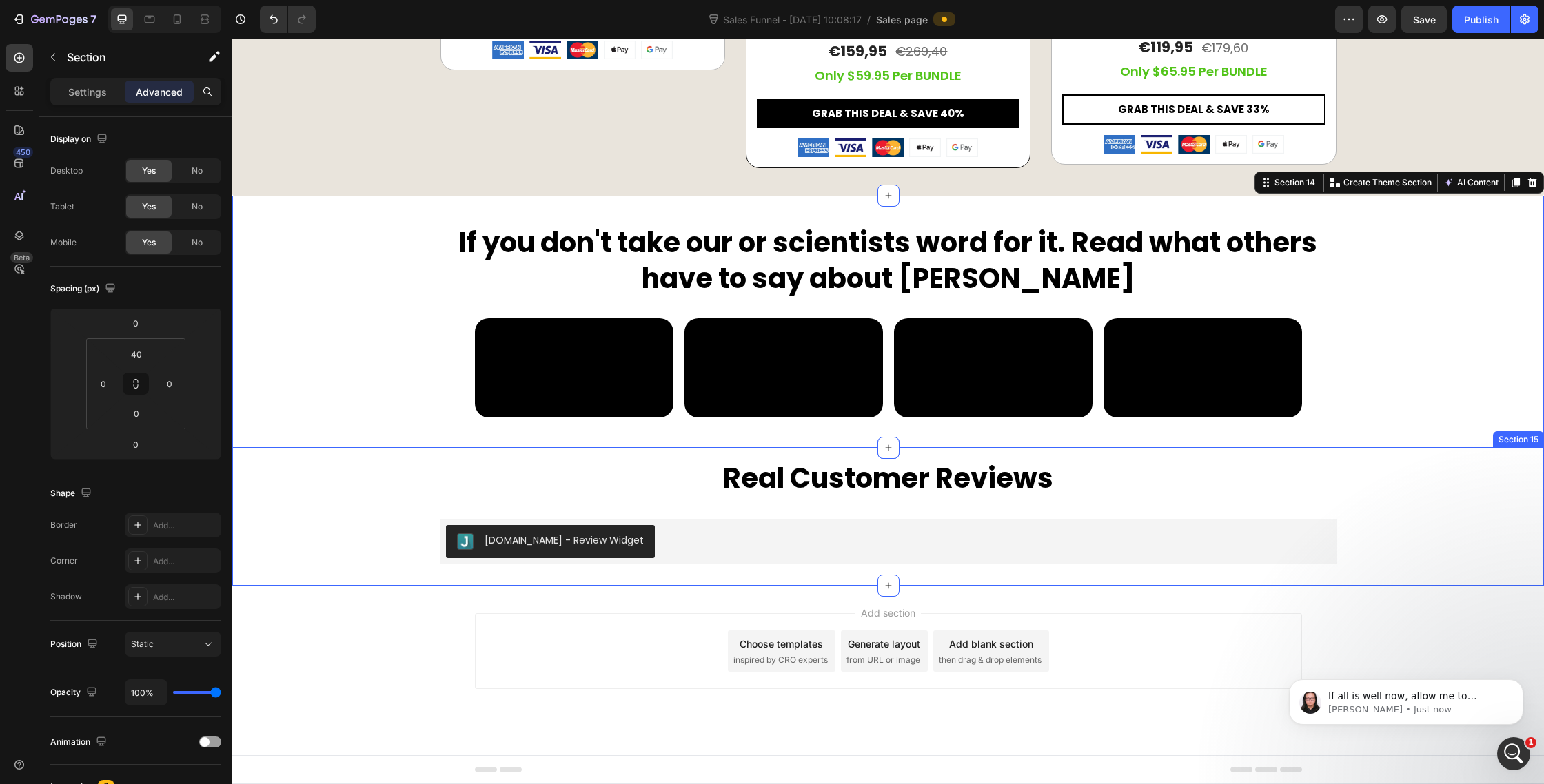
scroll to position [7127, 0]
click at [757, 496] on p "Real Customer Reviews" at bounding box center [889, 478] width 872 height 36
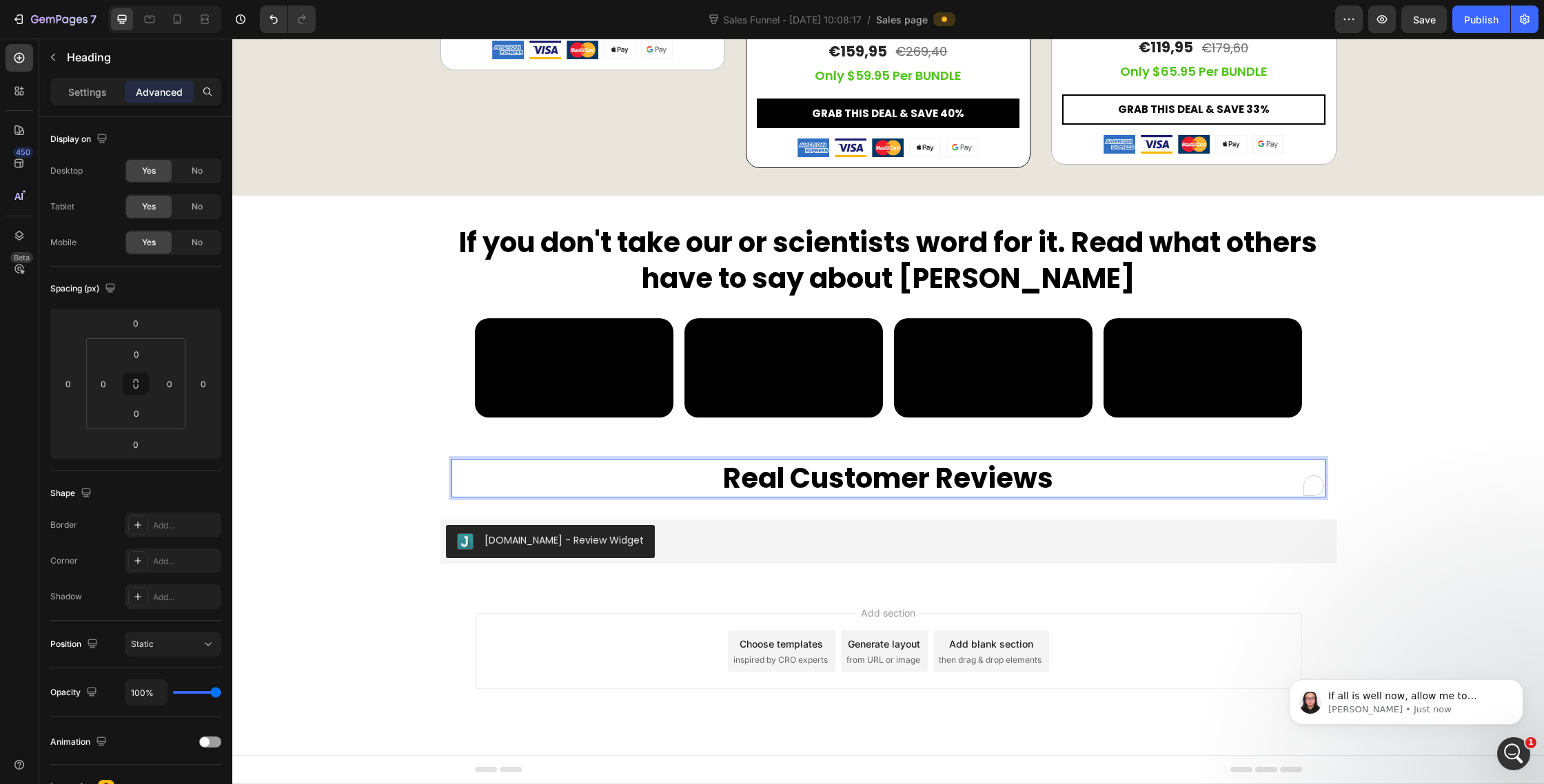
click at [757, 496] on p "Real Customer Reviews" at bounding box center [889, 478] width 872 height 36
click at [1494, 448] on div "If you don't take our or scientists word for it. Read what others have to say a…" at bounding box center [888, 335] width 1312 height 225
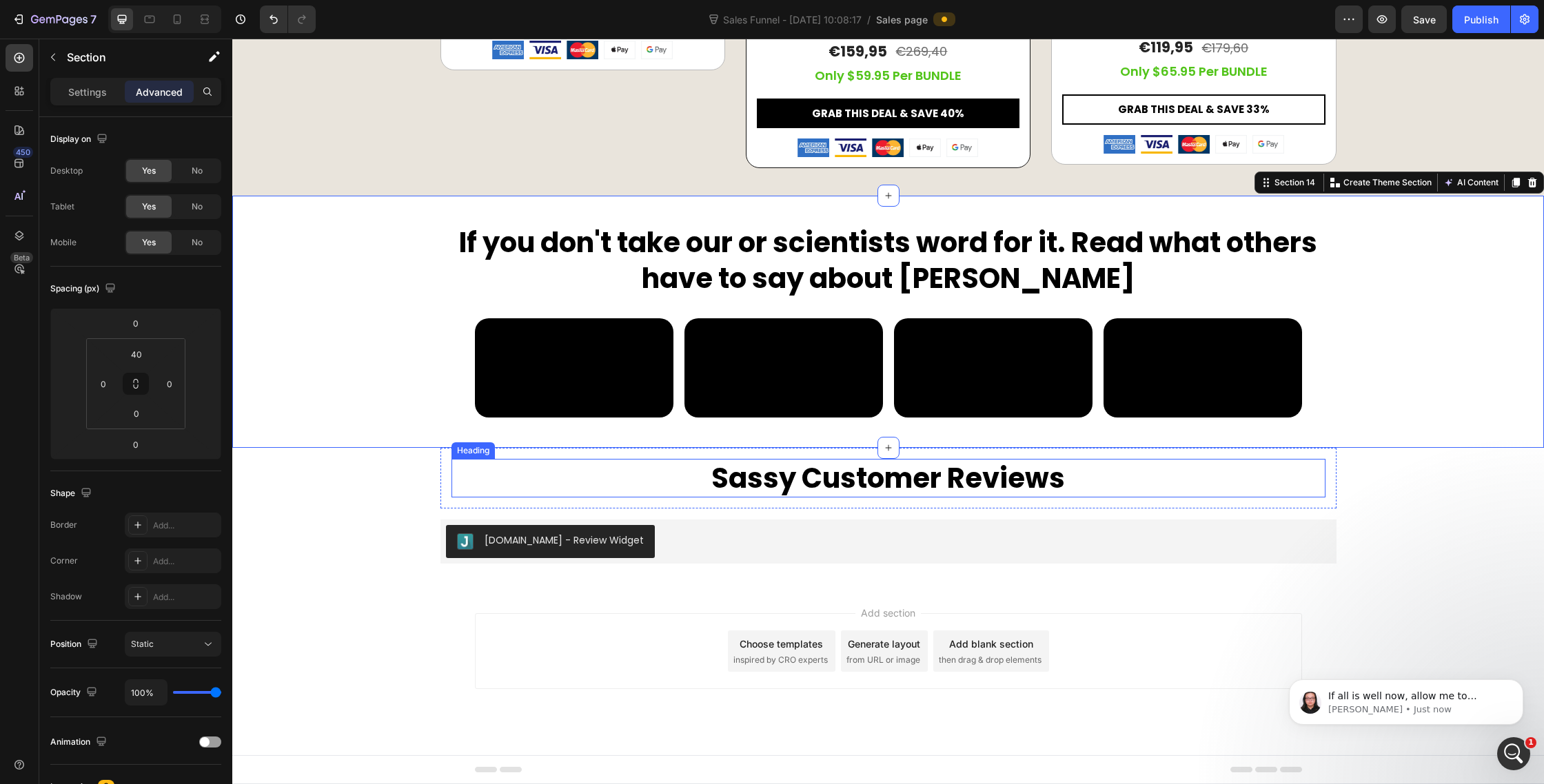
click at [920, 496] on p "Sassy Customer Reviews" at bounding box center [889, 478] width 872 height 36
click at [941, 496] on p "Sassy Customer Reviews" at bounding box center [889, 478] width 872 height 36
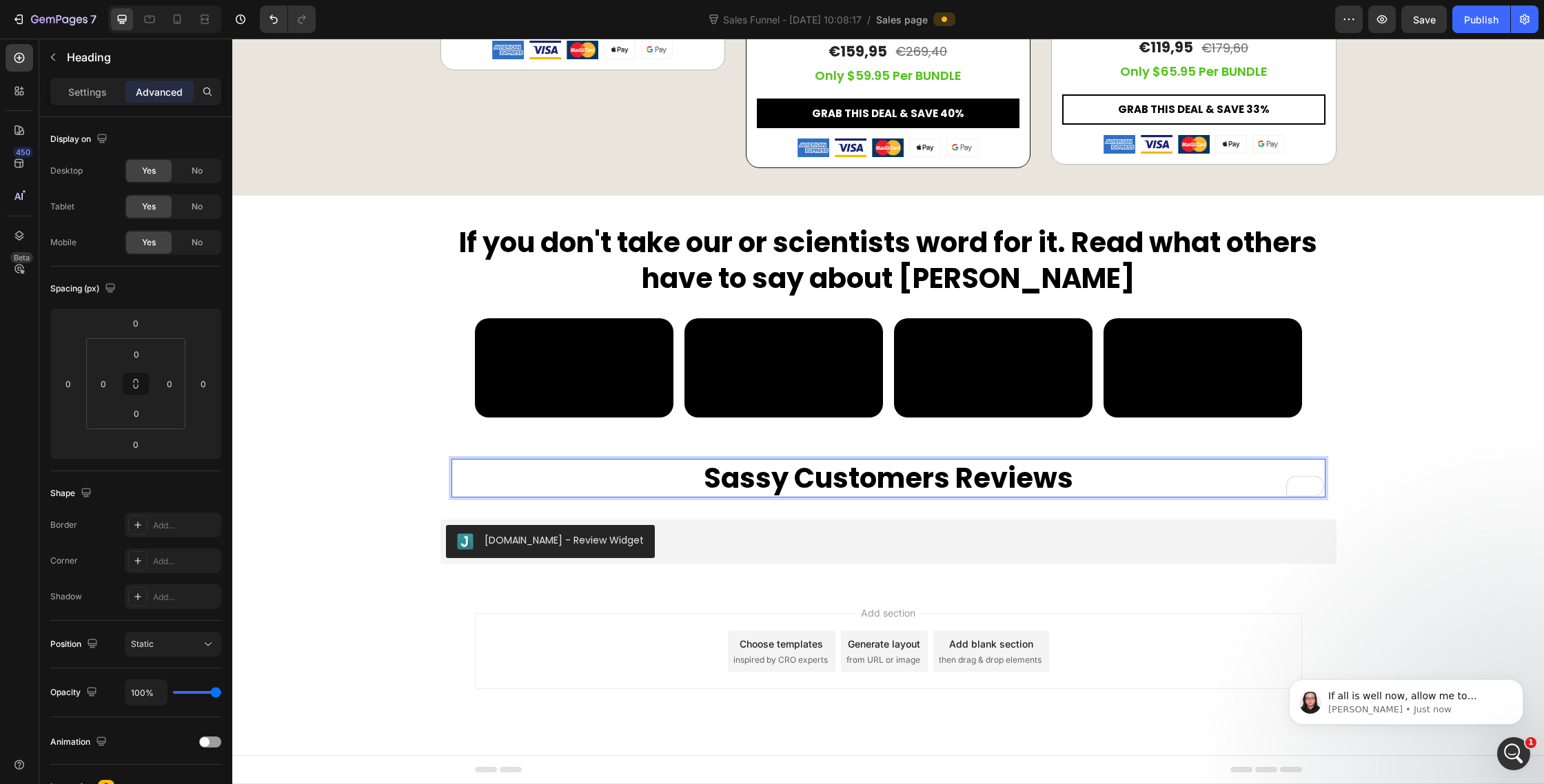
click at [898, 496] on p "Sassy Customers Reviews" at bounding box center [889, 478] width 872 height 36
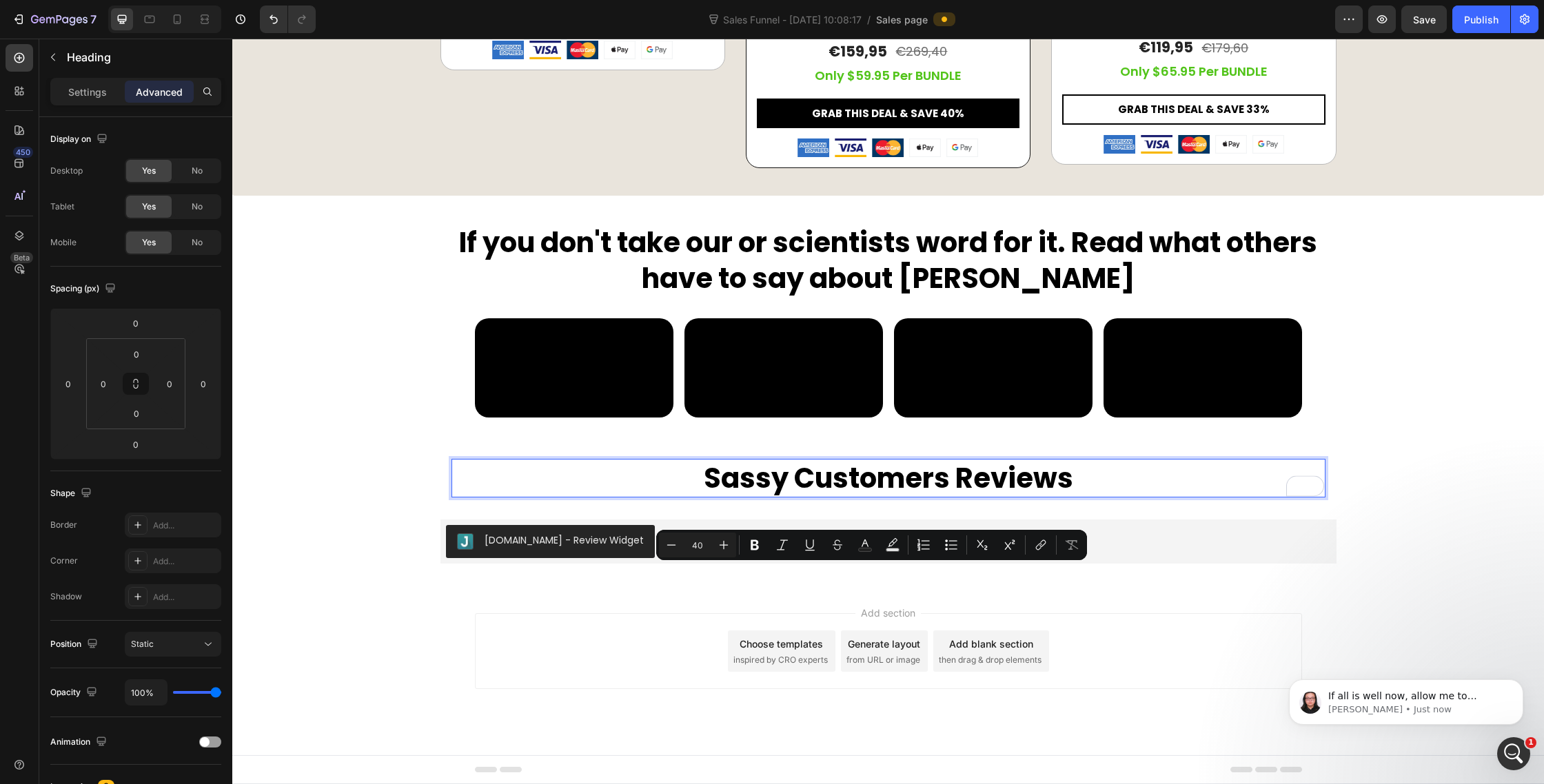
click at [985, 496] on p "Sassy Customers Reviews" at bounding box center [889, 478] width 872 height 36
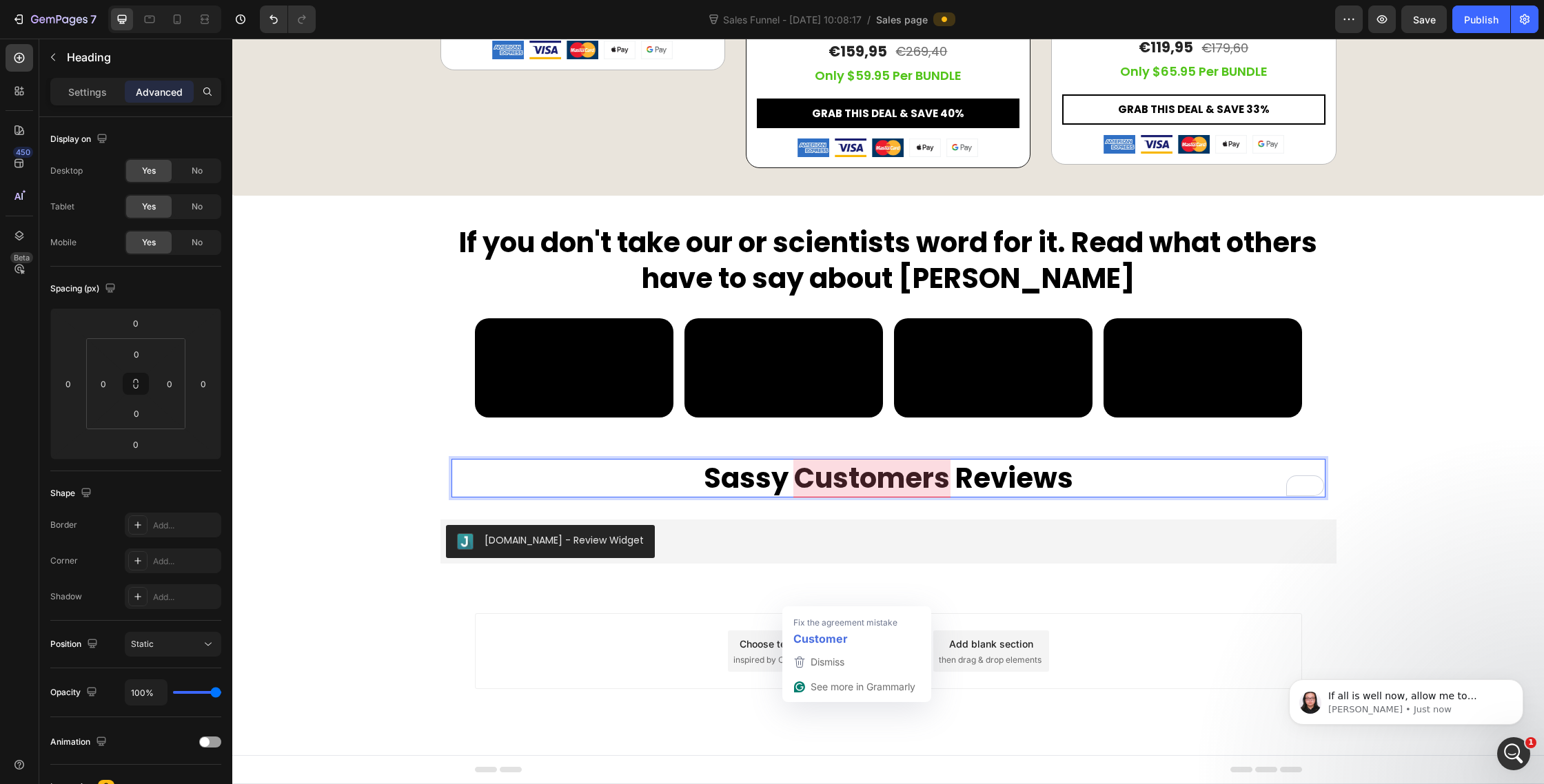
click at [898, 496] on p "Sassy Customers Reviews" at bounding box center [889, 478] width 872 height 36
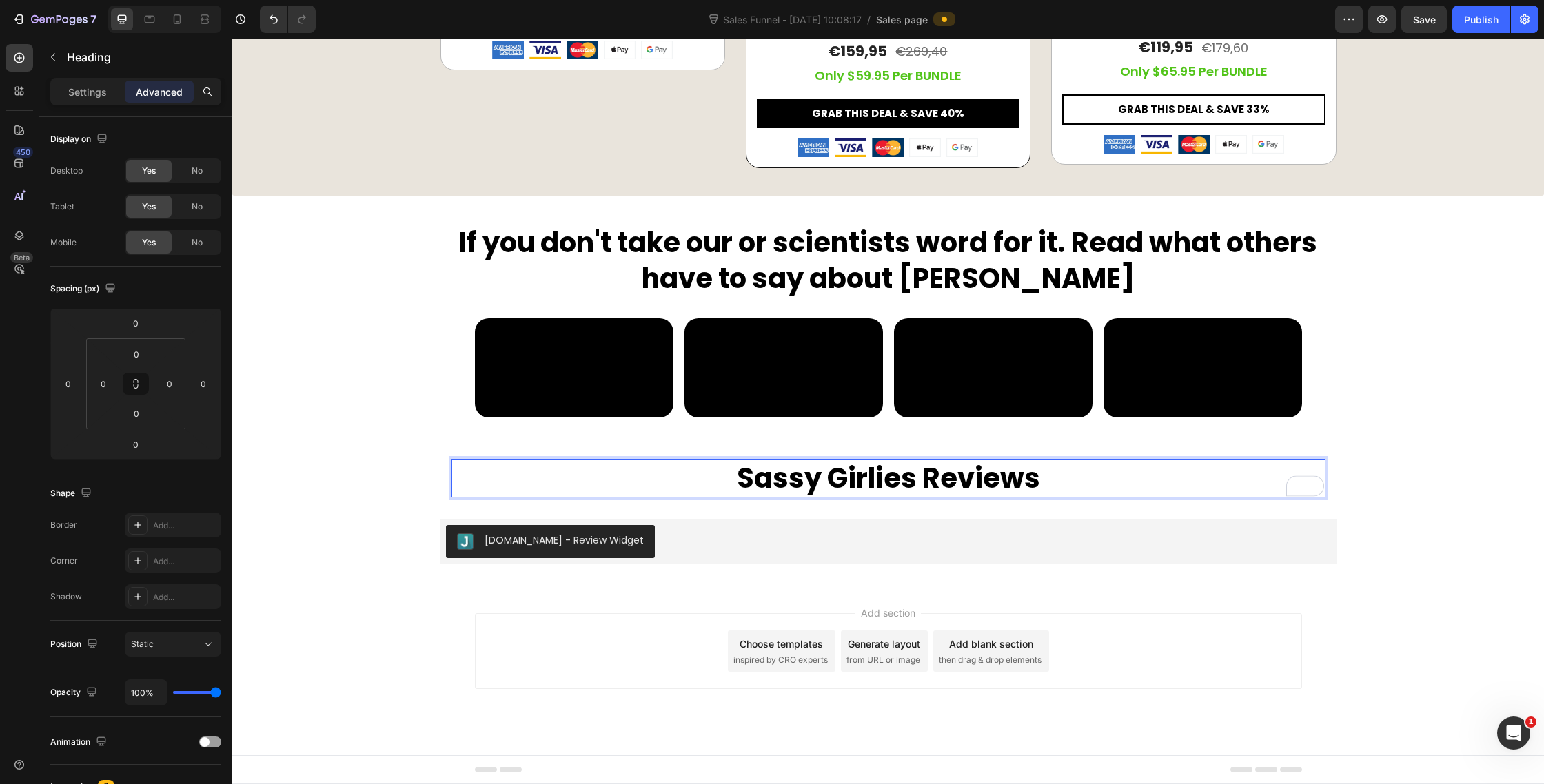
scroll to position [2579, 0]
click at [1470, 448] on div "If you don't take our or scientists word for it. Read what others have to say a…" at bounding box center [888, 335] width 1312 height 225
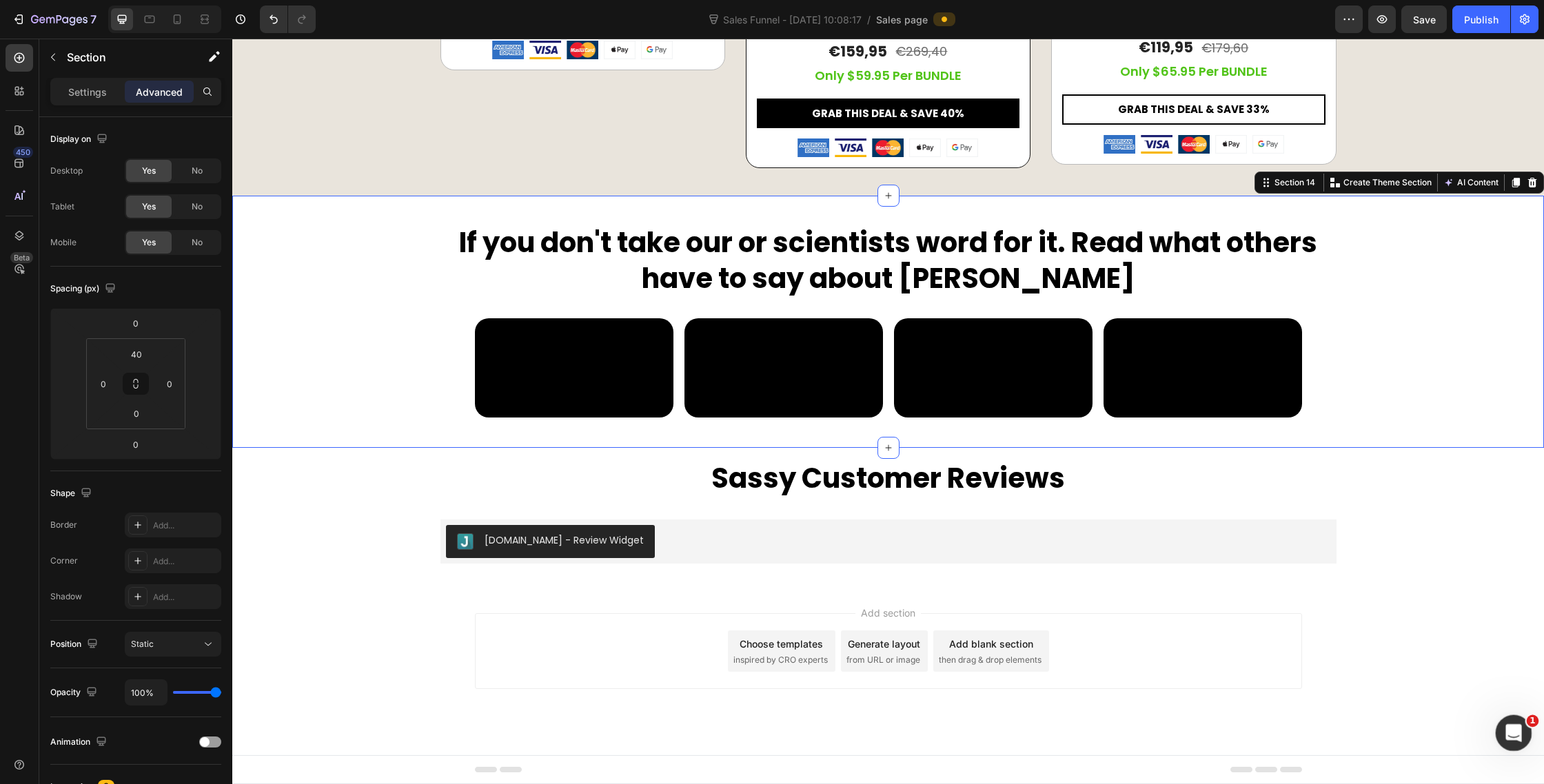
click at [1512, 746] on div "Open Intercom Messenger" at bounding box center [1512, 731] width 46 height 46
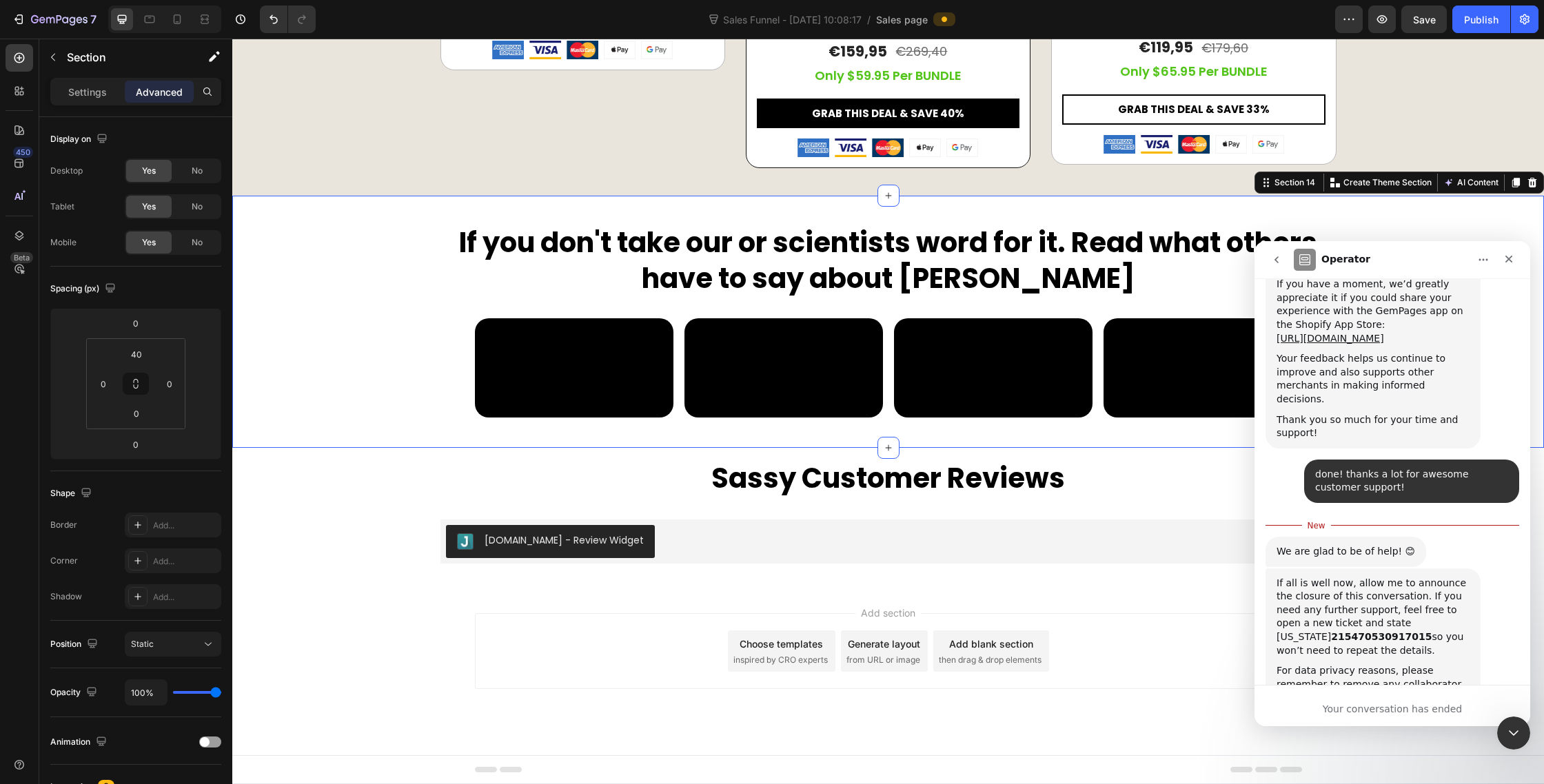
scroll to position [2556, 0]
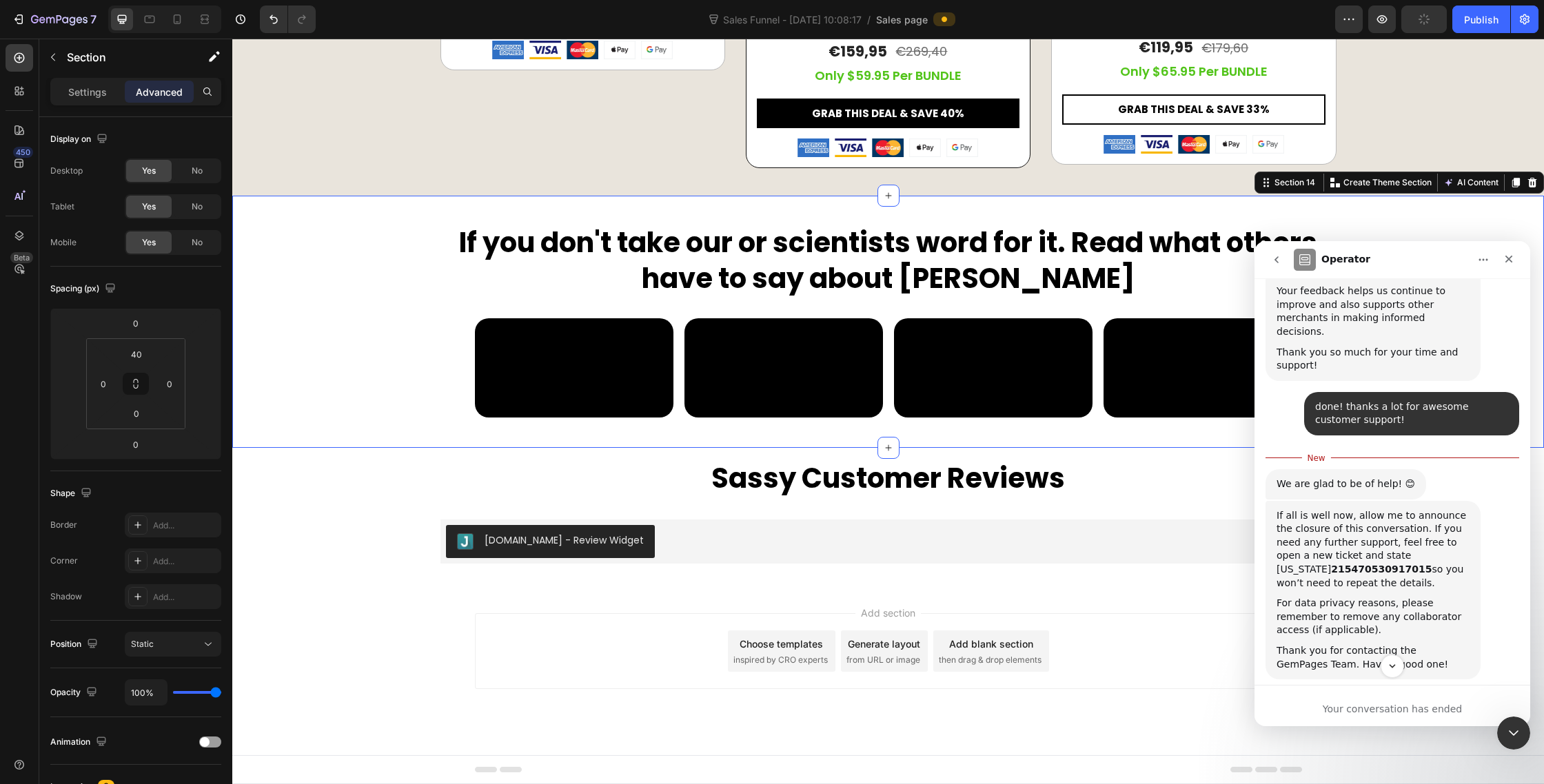
click at [1431, 671] on div "Intercom messenger" at bounding box center [1392, 666] width 276 height 23
click at [1425, 671] on div "Intercom messenger" at bounding box center [1392, 666] width 276 height 23
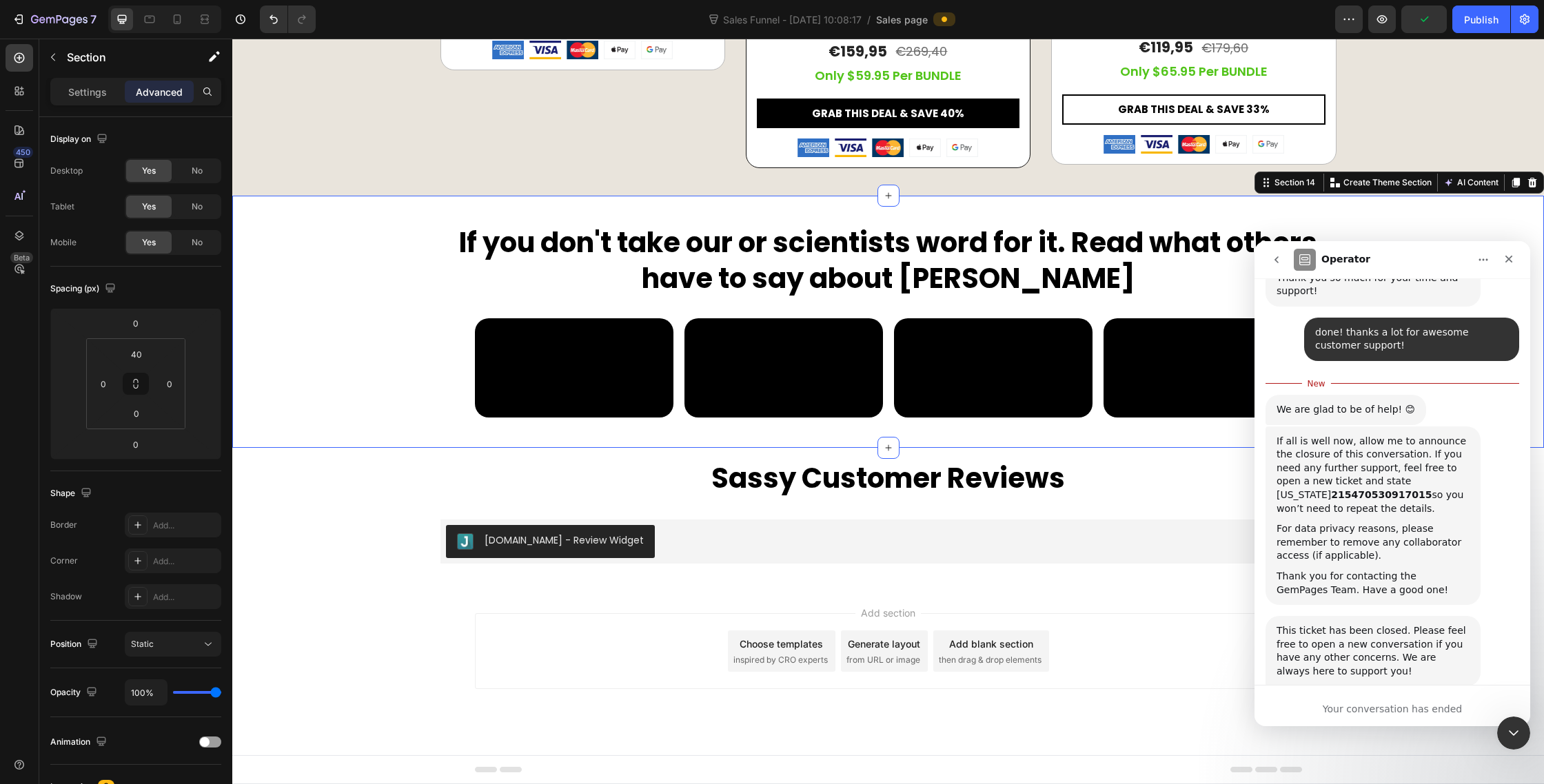
scroll to position [2639, 0]
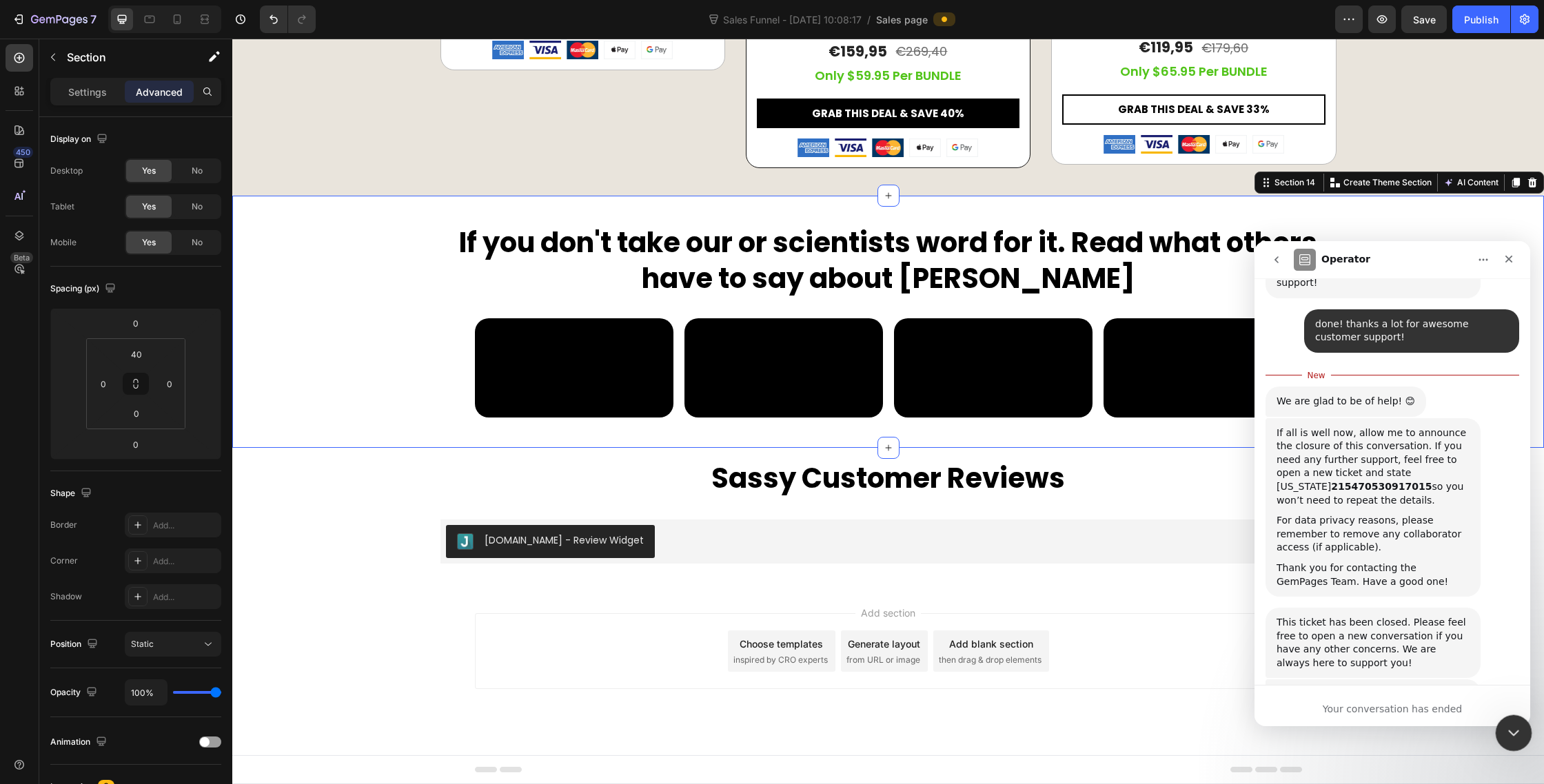
click at [1517, 720] on div "Close Intercom Messenger" at bounding box center [1512, 731] width 33 height 33
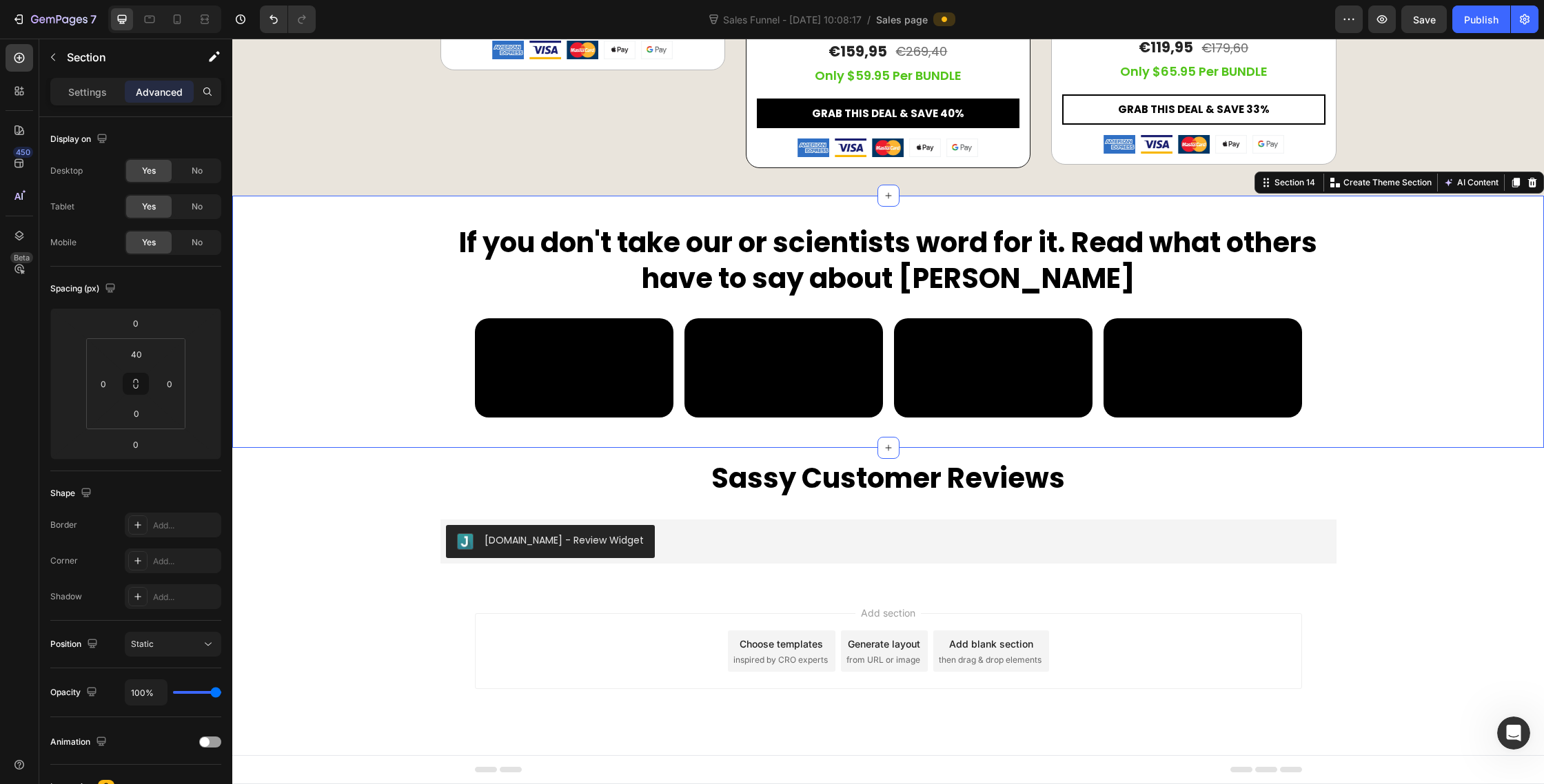
click at [1449, 448] on div "If you don't take our or scientists word for it. Read what others have to say a…" at bounding box center [888, 335] width 1312 height 225
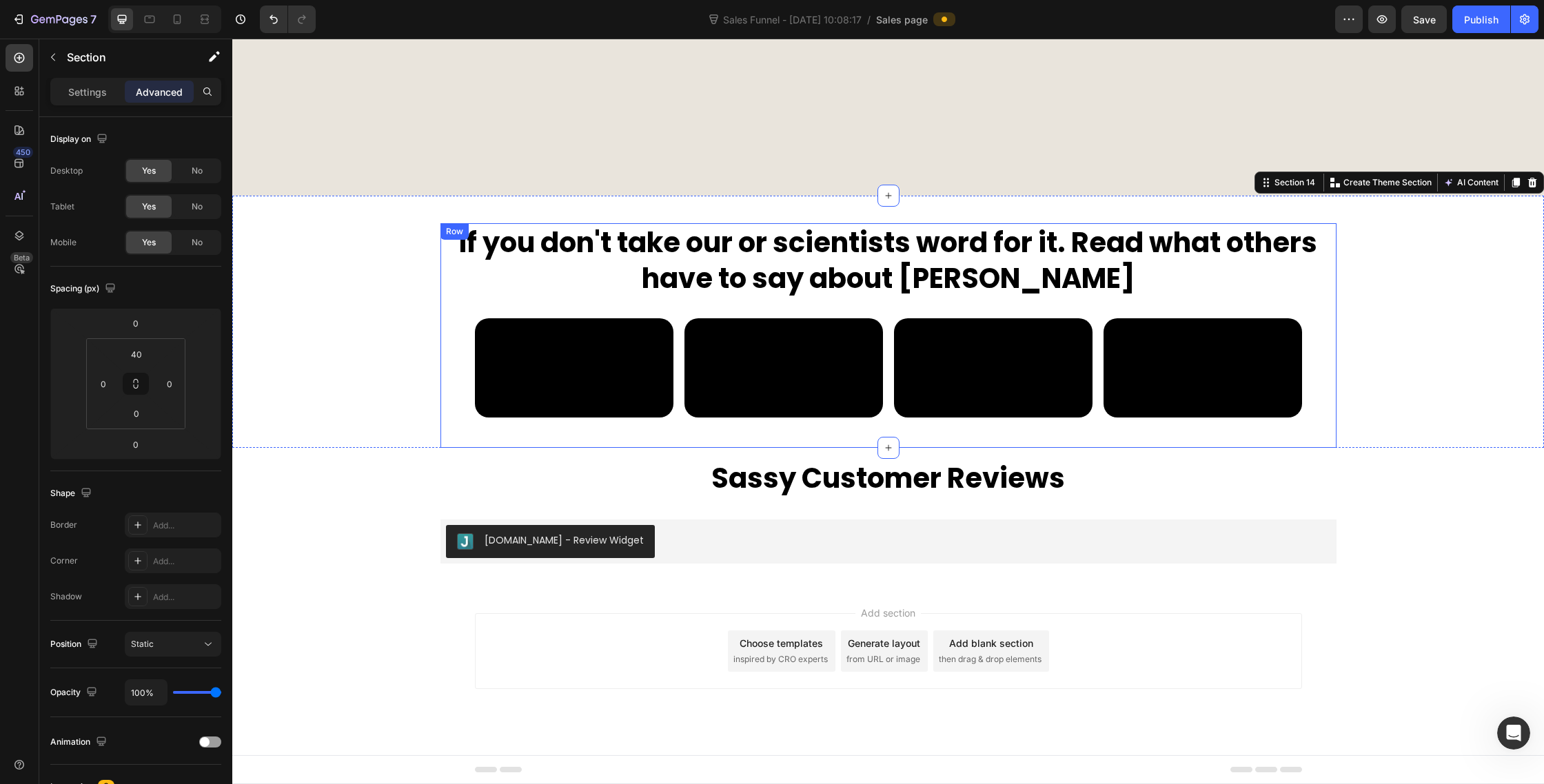
scroll to position [7186, 0]
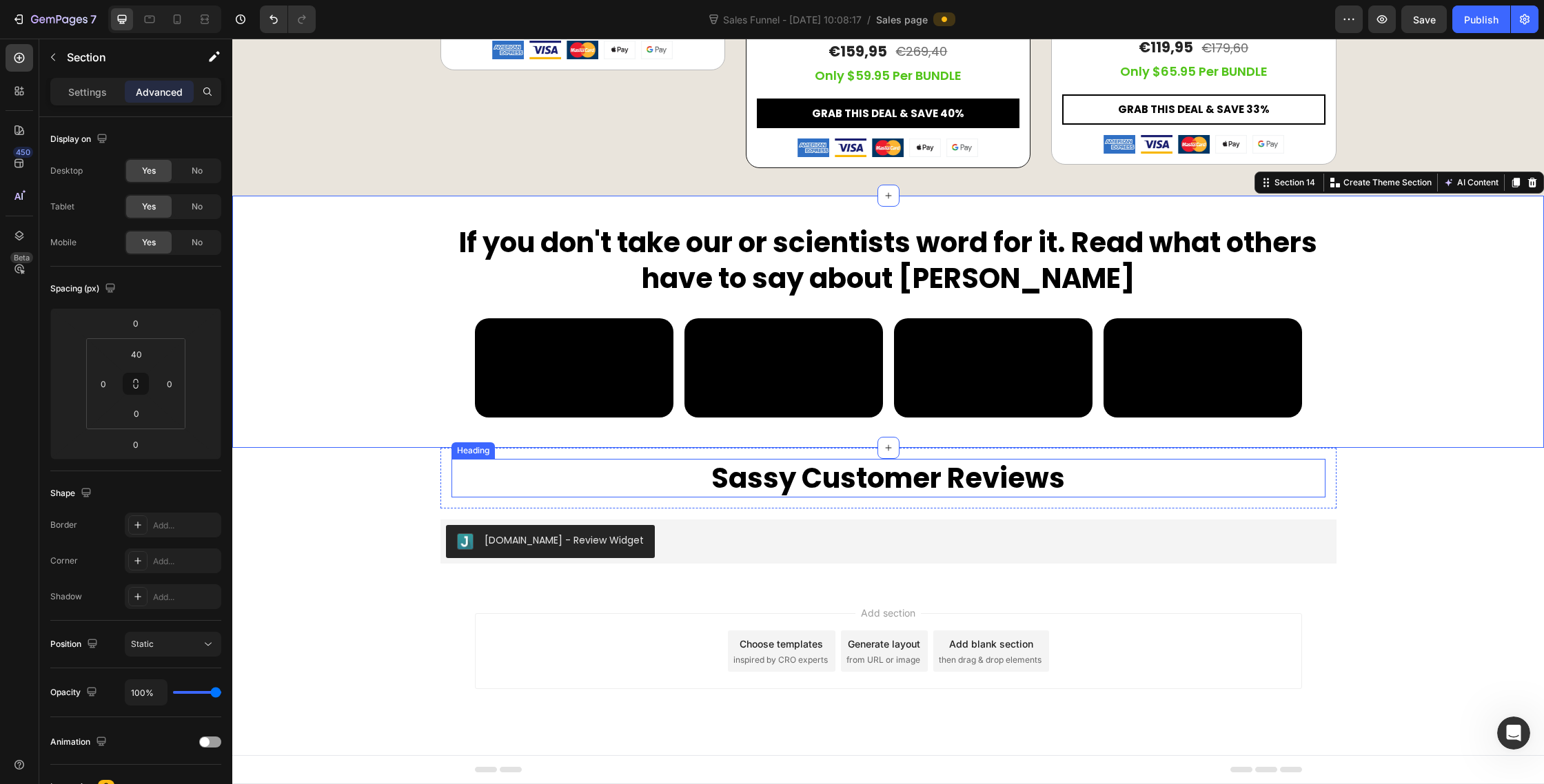
click at [1139, 496] on p "Sassy Customer Reviews" at bounding box center [889, 478] width 872 height 36
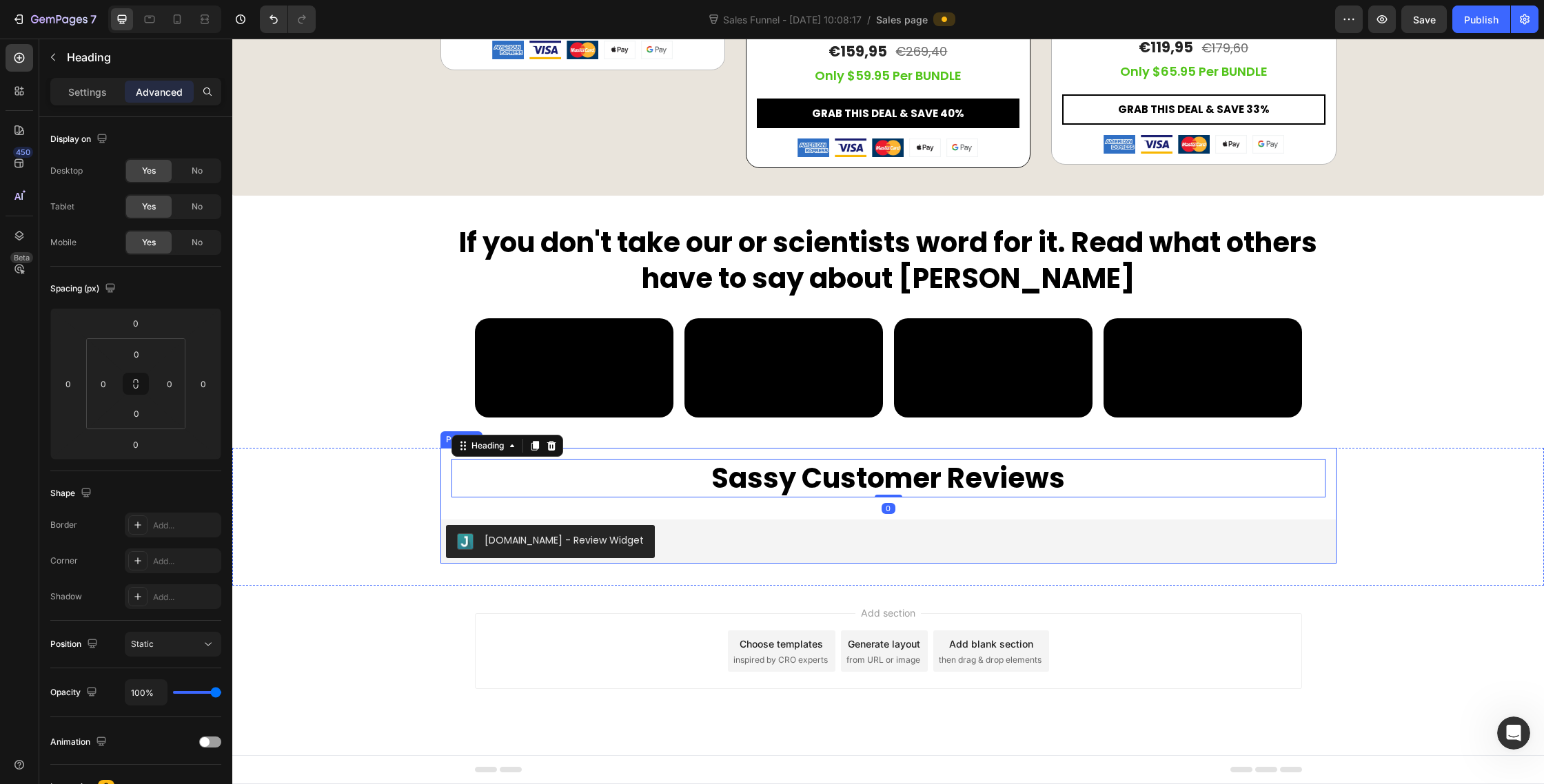
click at [1134, 556] on div "Sassy Customer Reviews Heading 0 Row Judge.me - Review Widget Judge.me" at bounding box center [888, 505] width 896 height 116
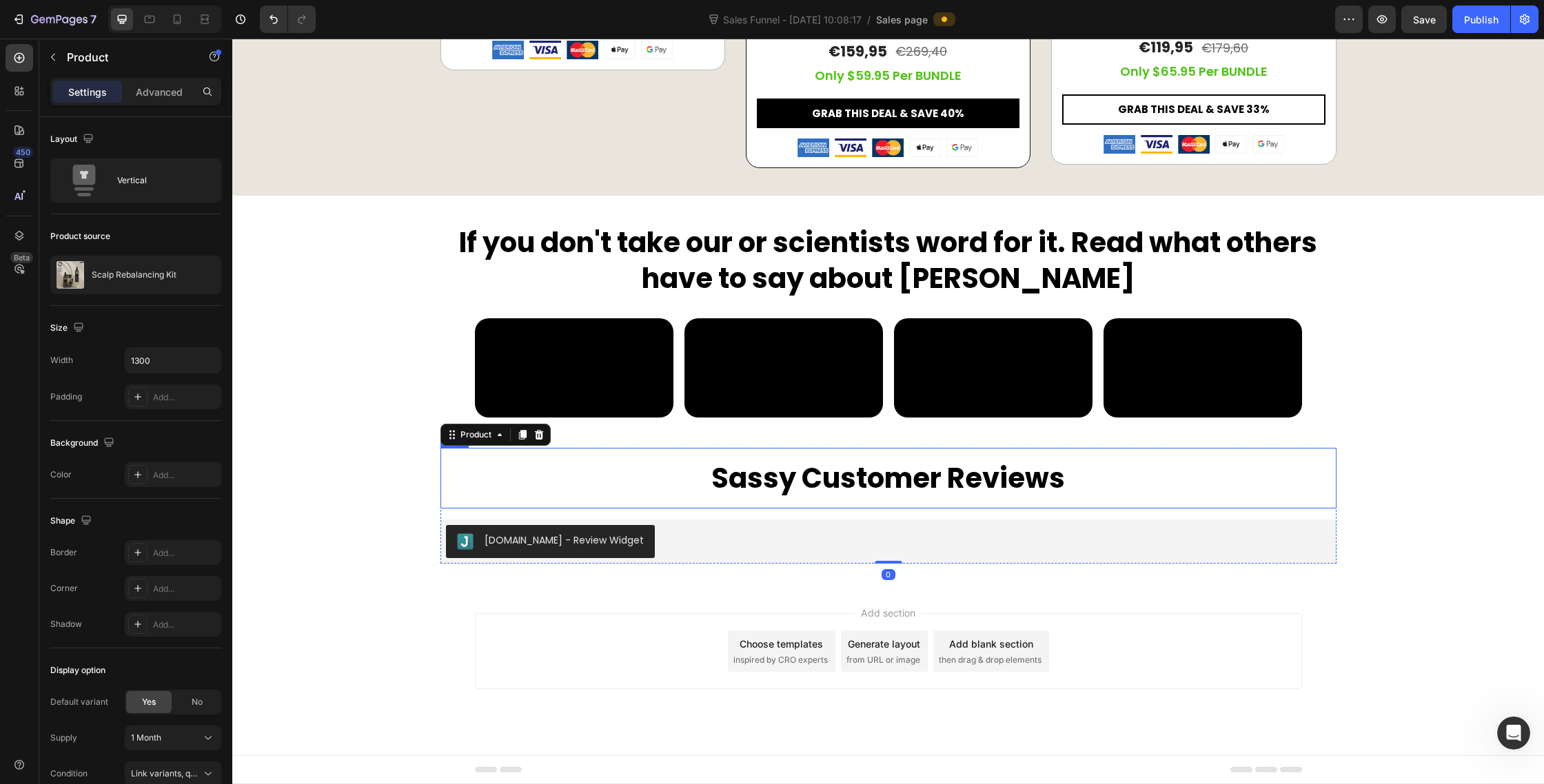
click at [1094, 496] on p "Sassy Customer Reviews" at bounding box center [889, 478] width 872 height 36
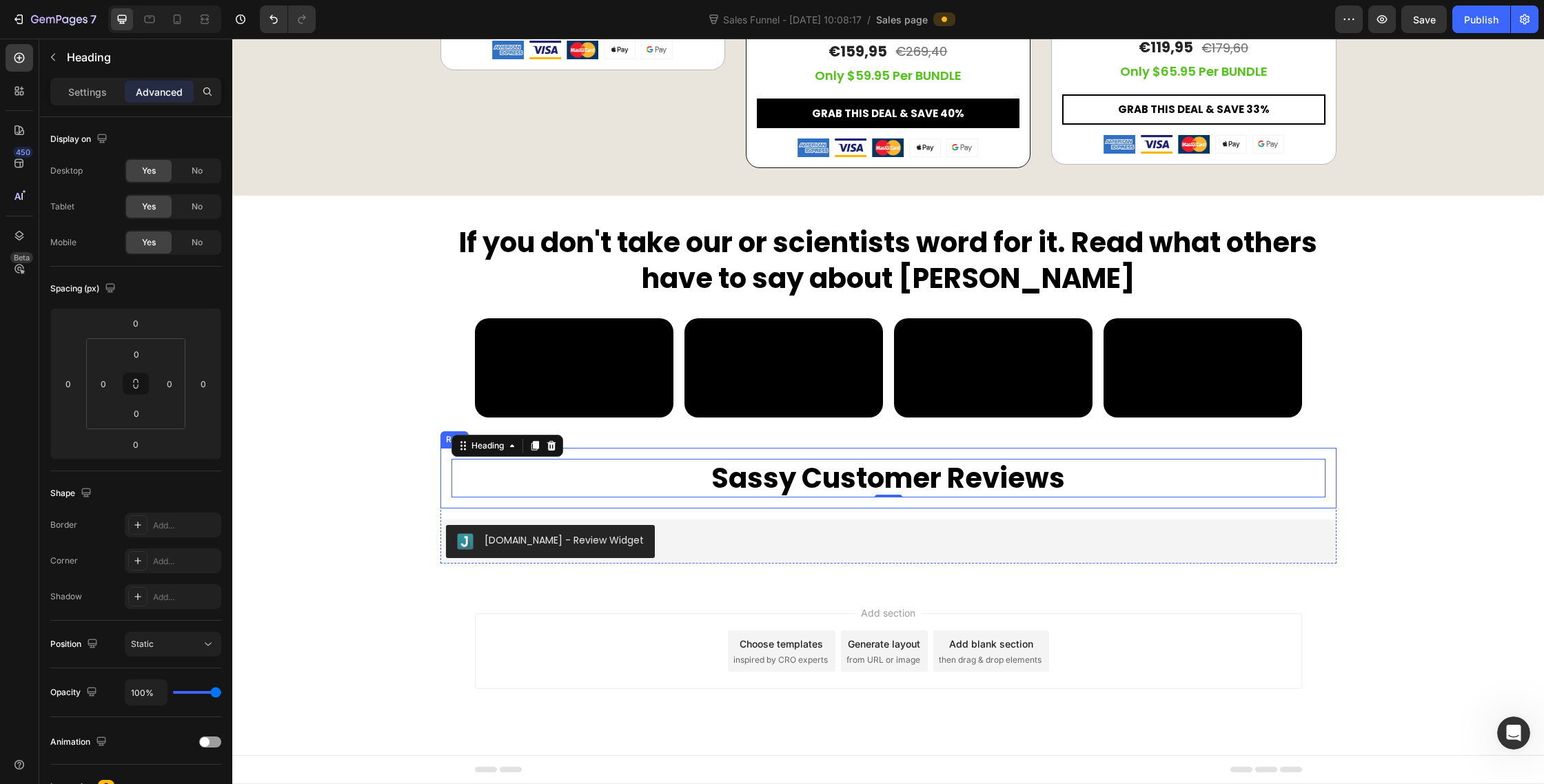
click at [639, 499] on div "Sassy Customer Reviews Heading 0 Row" at bounding box center [888, 478] width 896 height 61
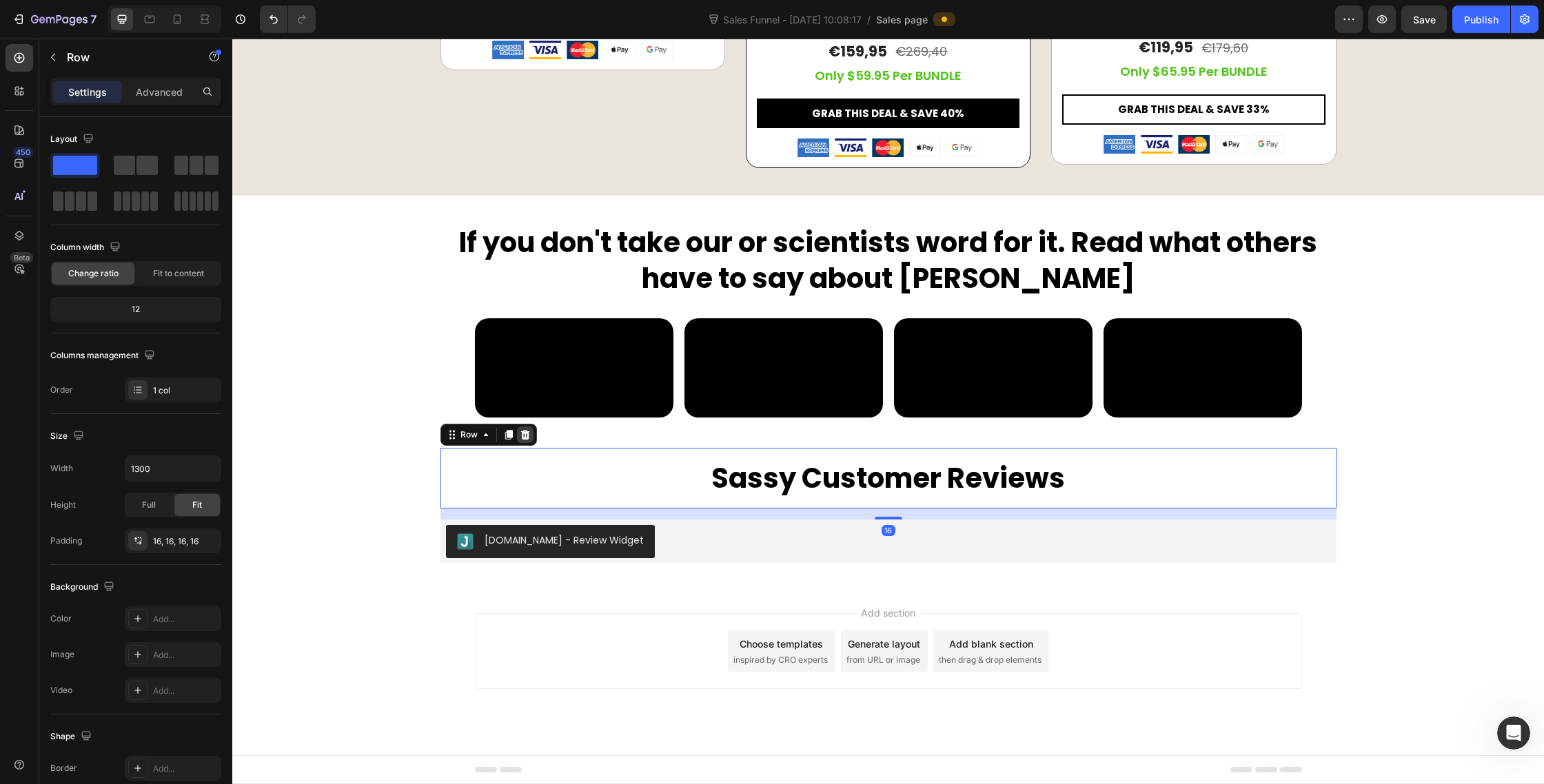
click at [526, 443] on div at bounding box center [525, 435] width 17 height 17
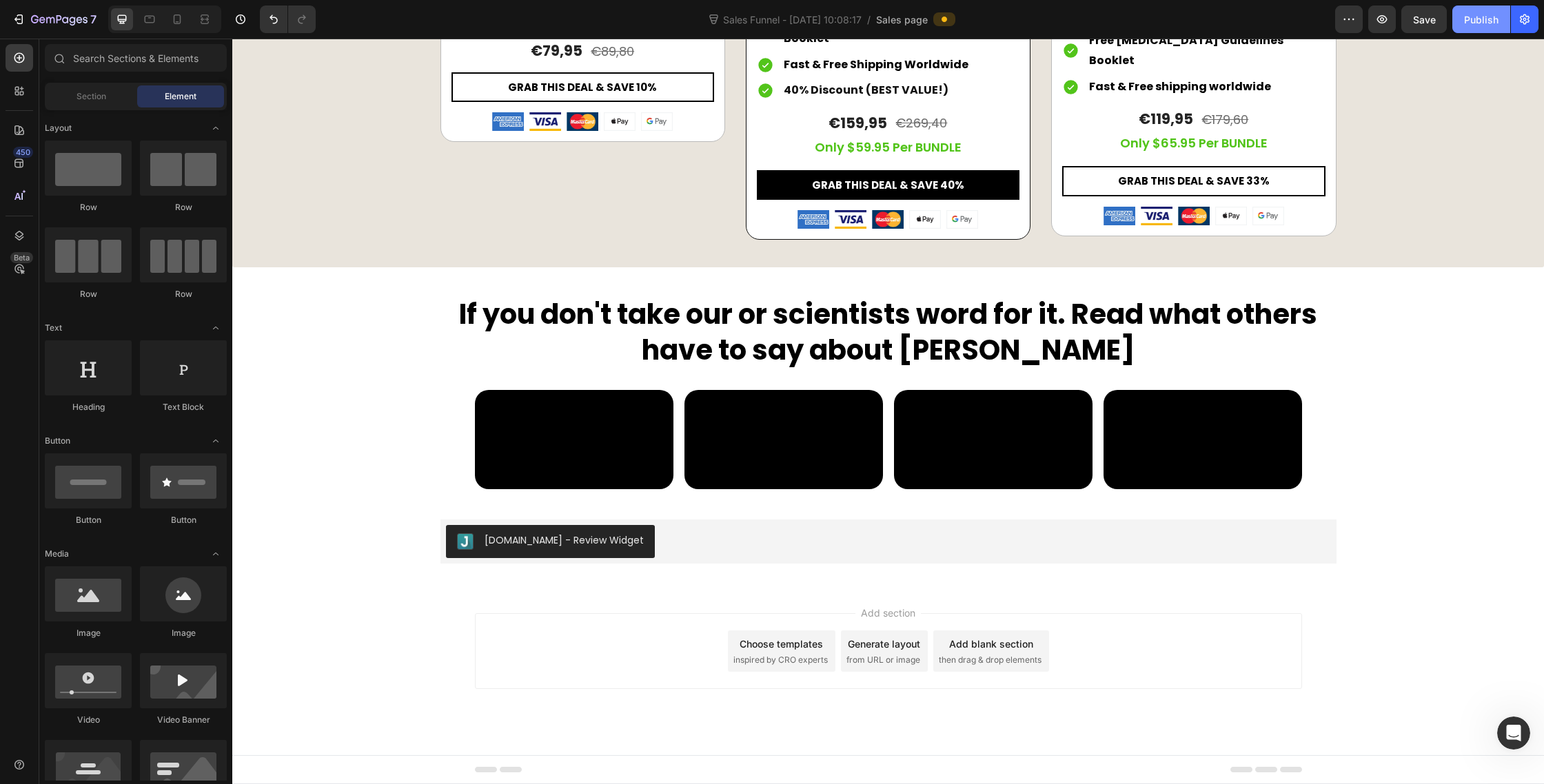
click at [1491, 21] on div "Publish" at bounding box center [1482, 20] width 35 height 14
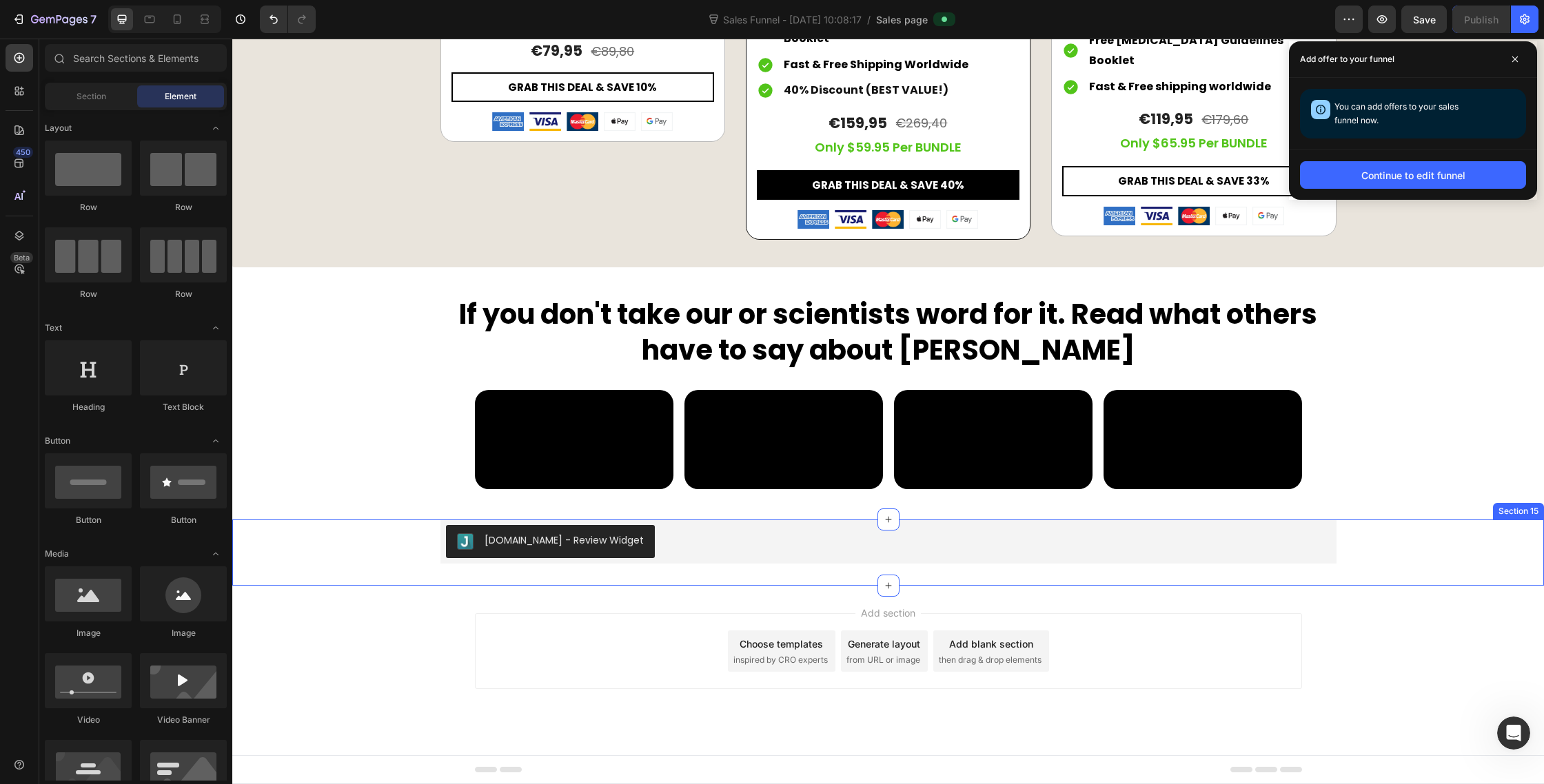
click at [568, 568] on div "Judge.me - Review Widget Judge.me Product Section 15" at bounding box center [888, 553] width 1312 height 66
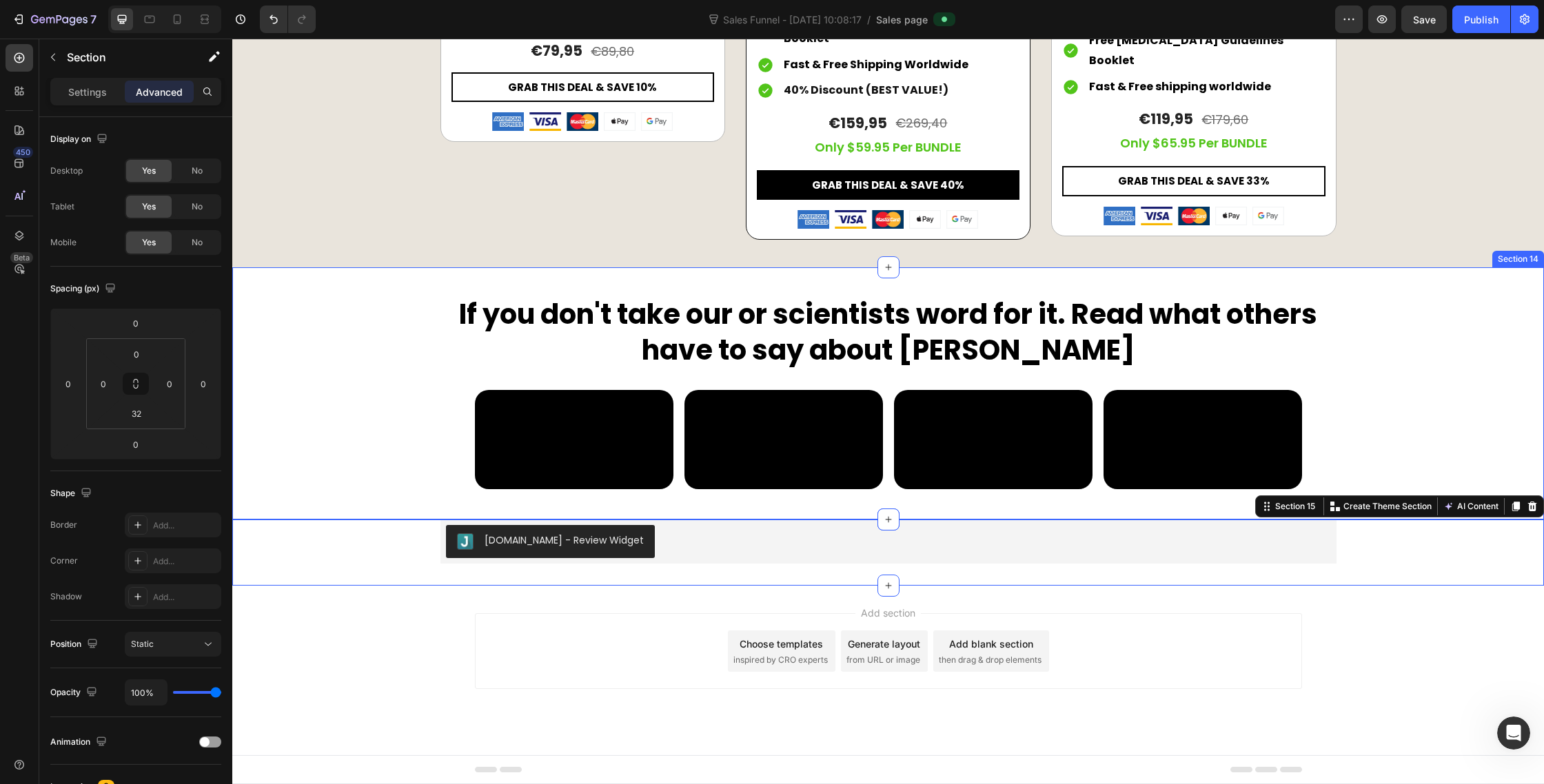
click at [397, 442] on div "If you don't take our or scientists word for it. Read what others have to say a…" at bounding box center [888, 407] width 1312 height 225
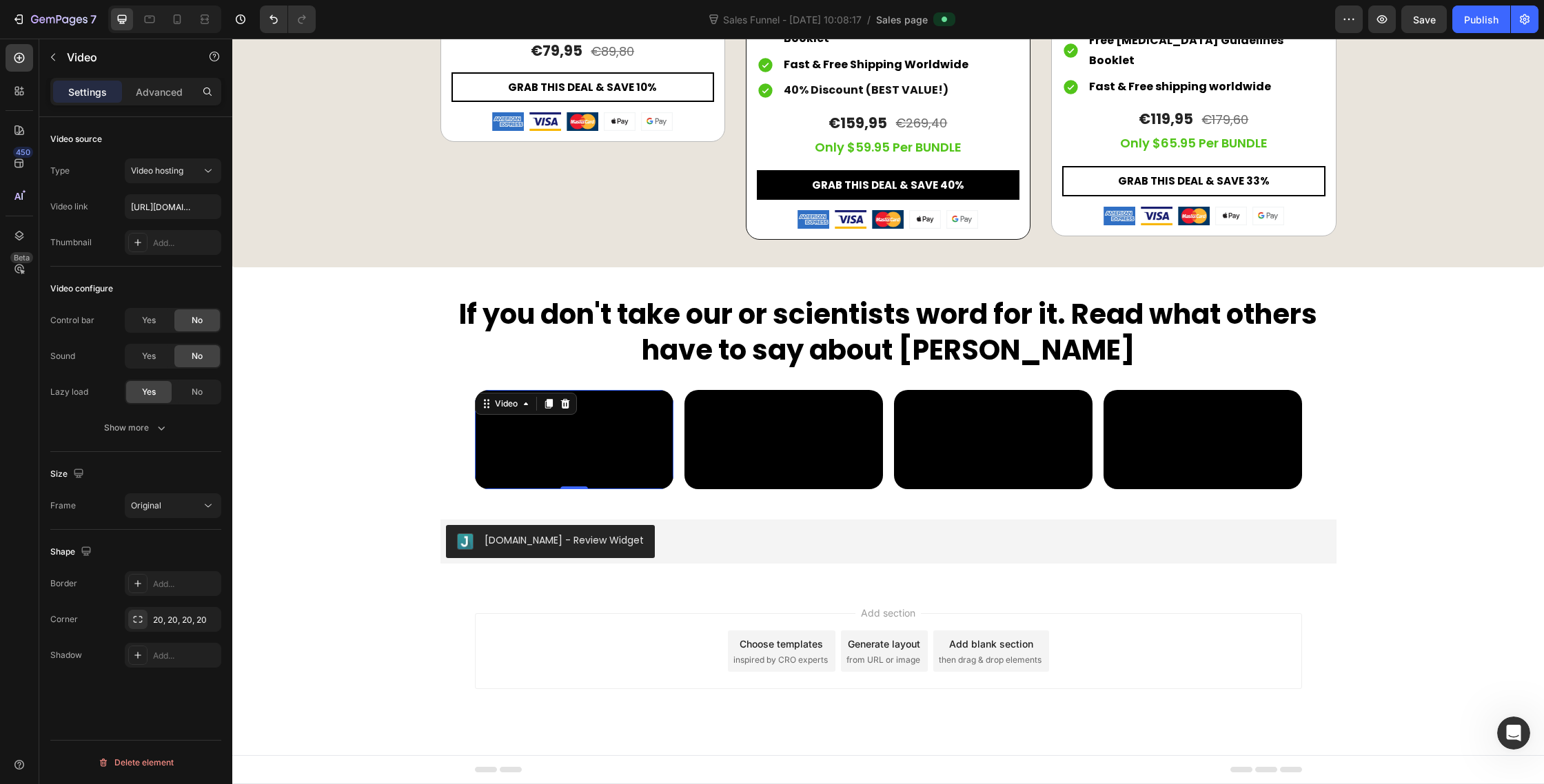
click at [481, 484] on video at bounding box center [574, 439] width 198 height 99
click at [144, 88] on p "Advanced" at bounding box center [159, 92] width 47 height 14
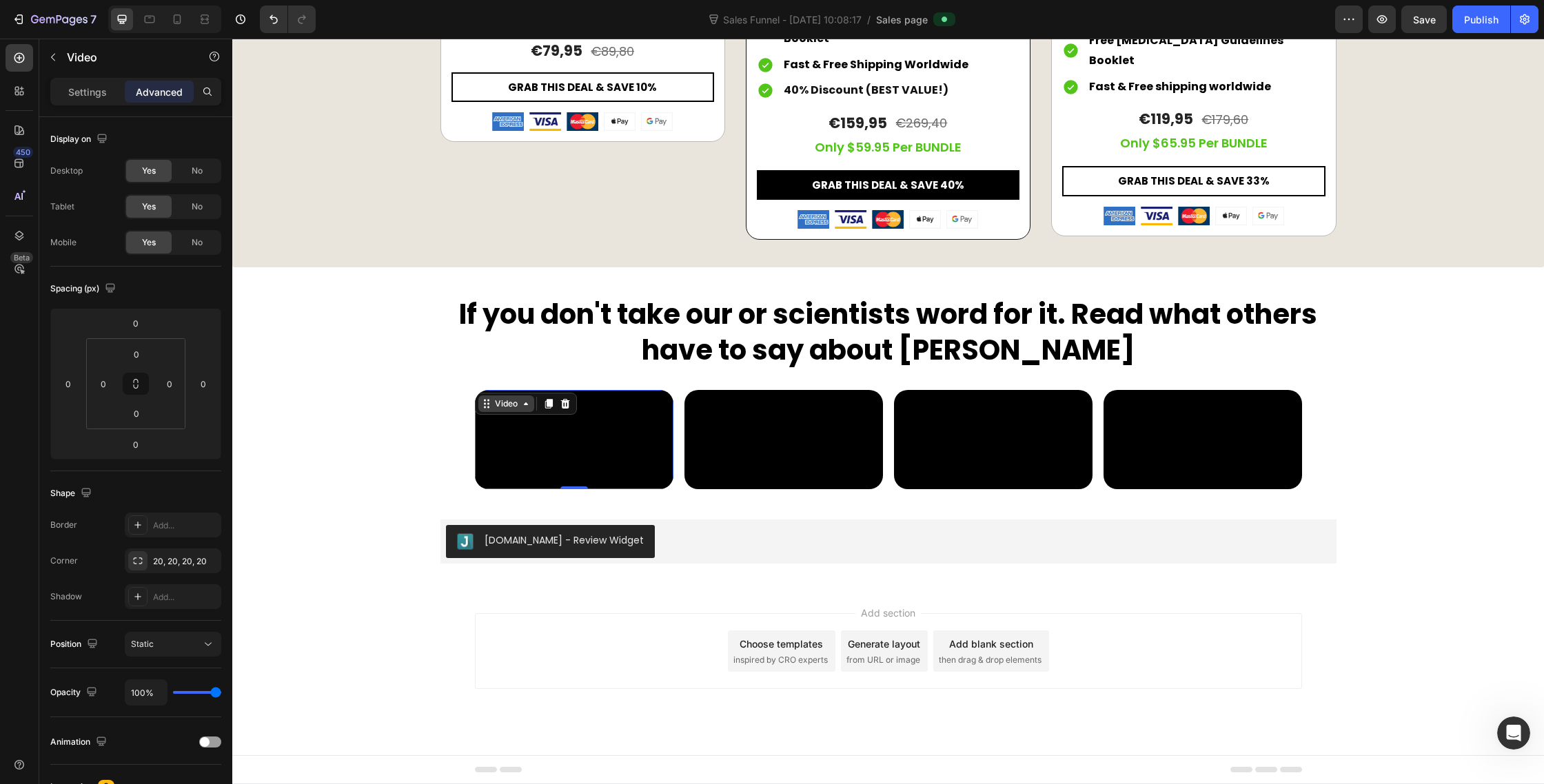
click at [491, 398] on icon at bounding box center [486, 403] width 11 height 11
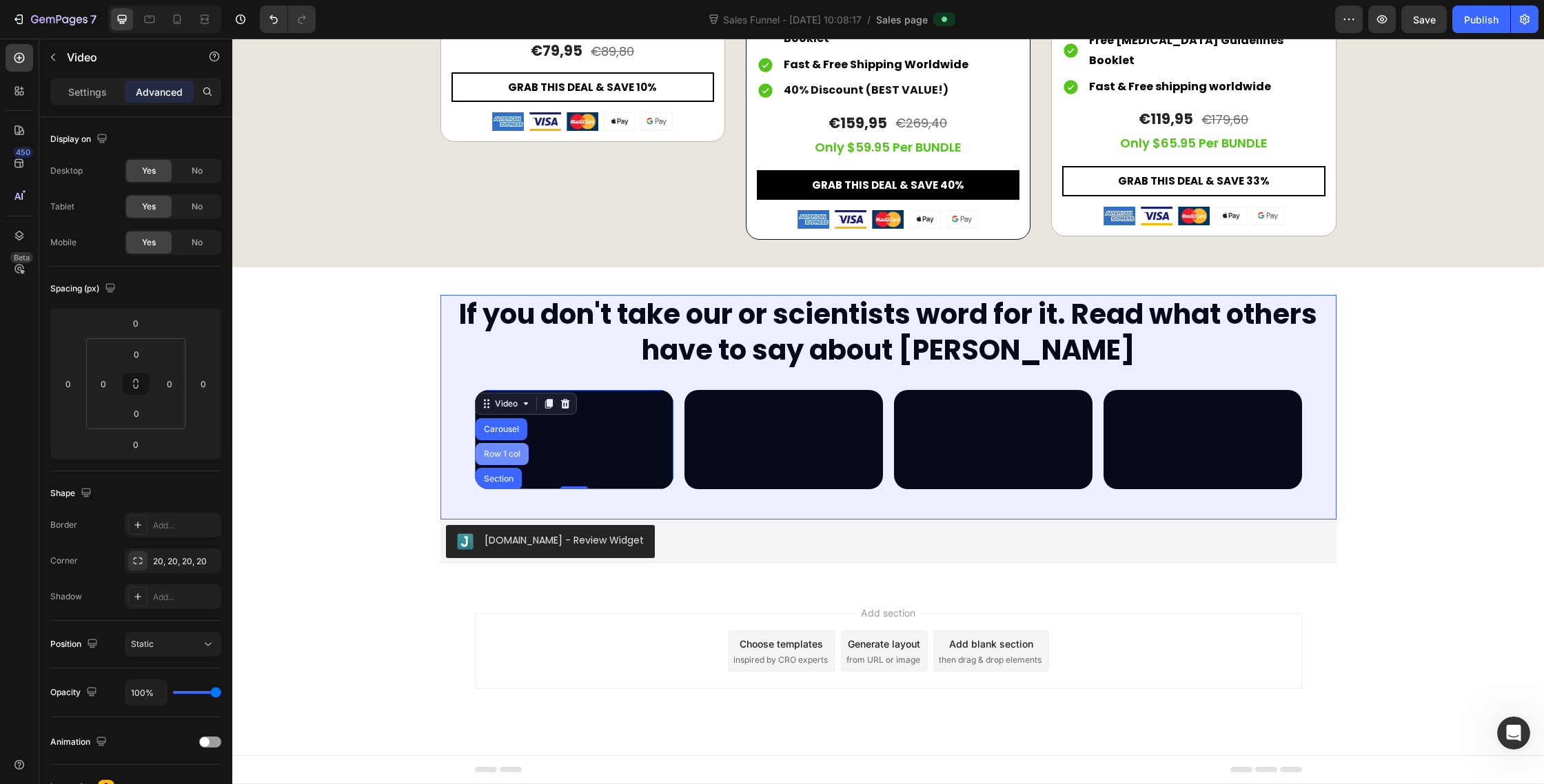
click at [497, 450] on div "Row 1 col" at bounding box center [502, 454] width 42 height 8
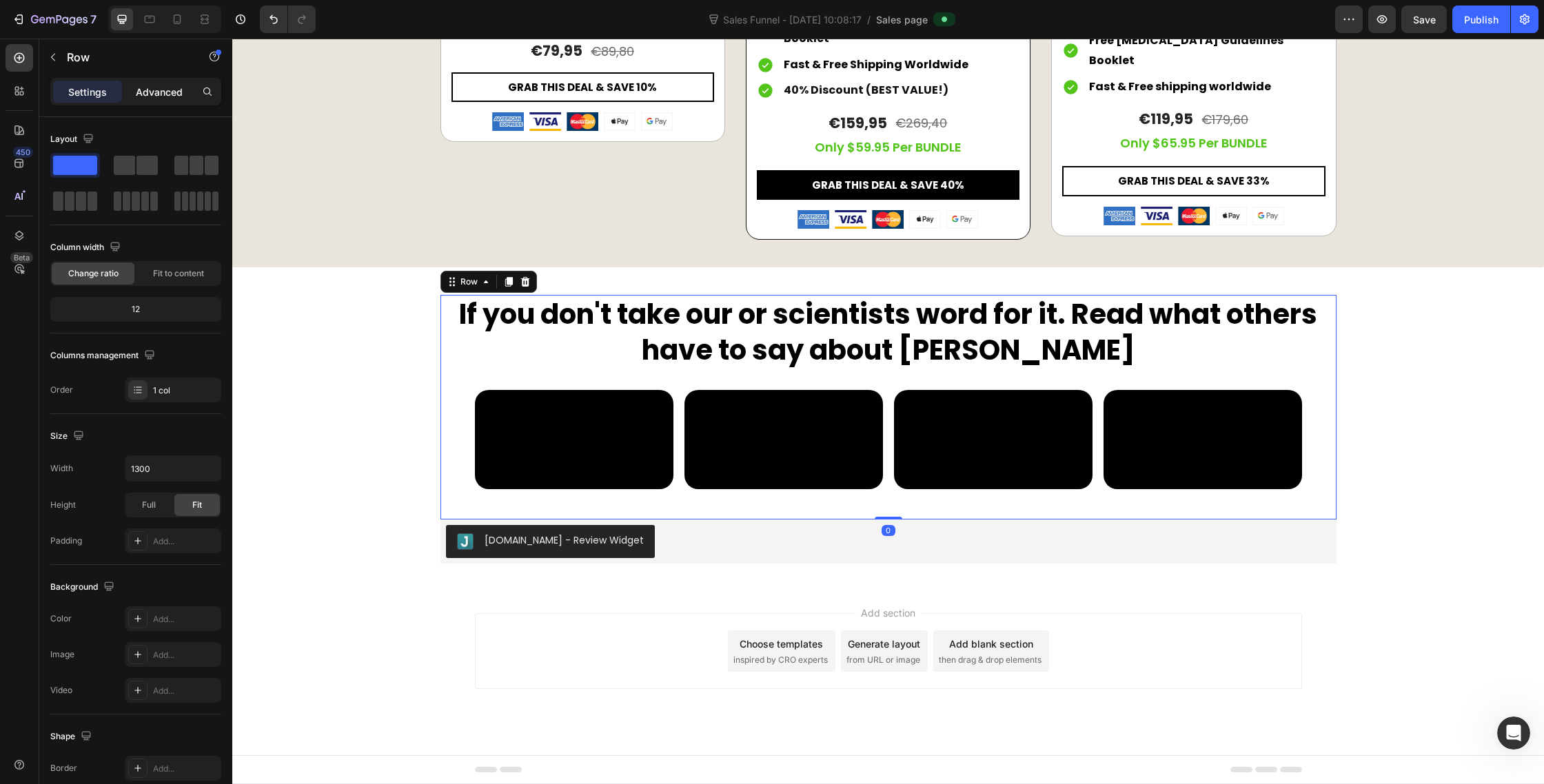
click at [161, 92] on p "Advanced" at bounding box center [159, 92] width 47 height 14
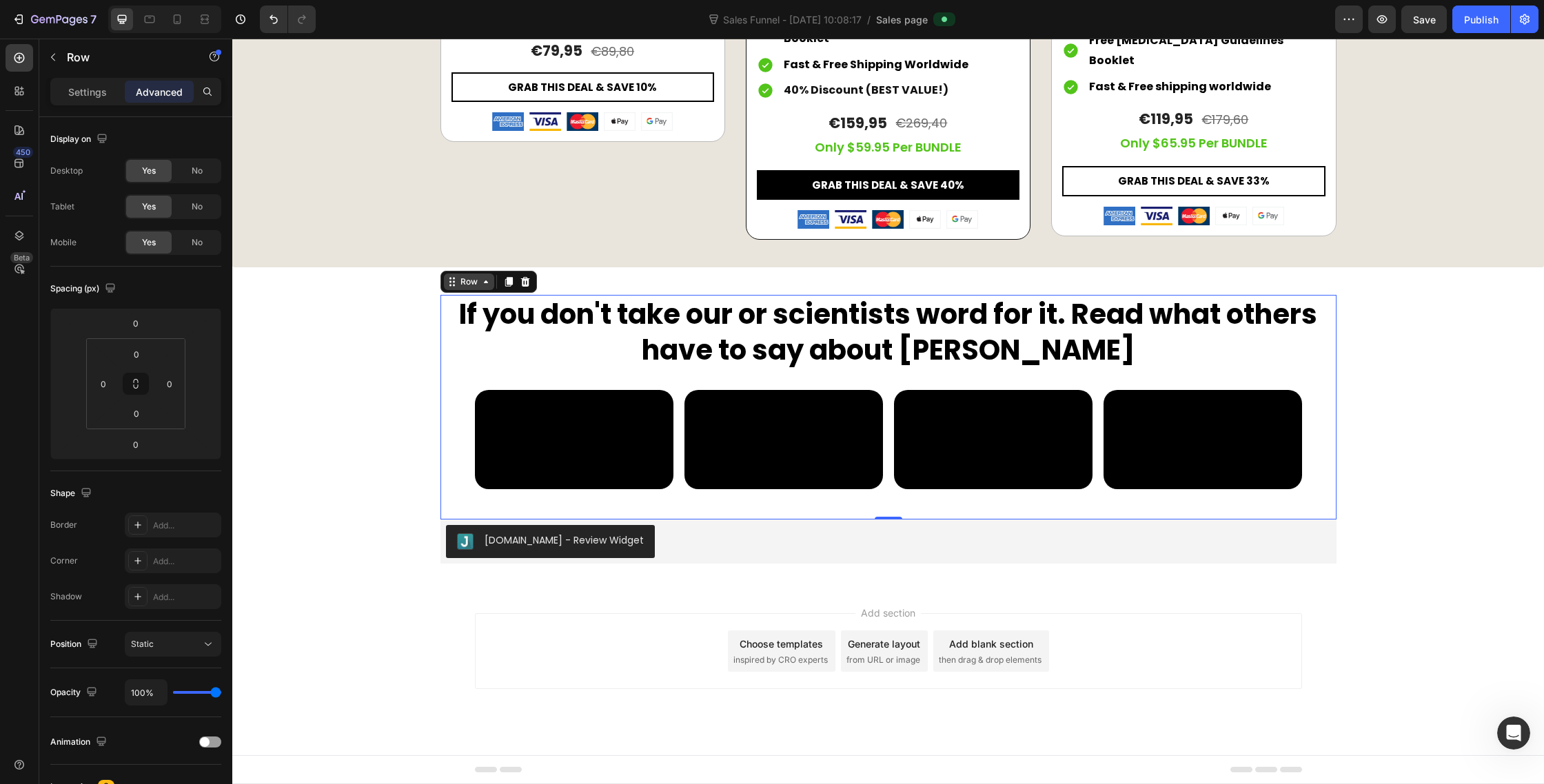
click at [470, 276] on div "Row" at bounding box center [469, 282] width 23 height 13
click at [506, 390] on video at bounding box center [574, 439] width 198 height 99
click at [517, 397] on div "Video" at bounding box center [506, 403] width 29 height 13
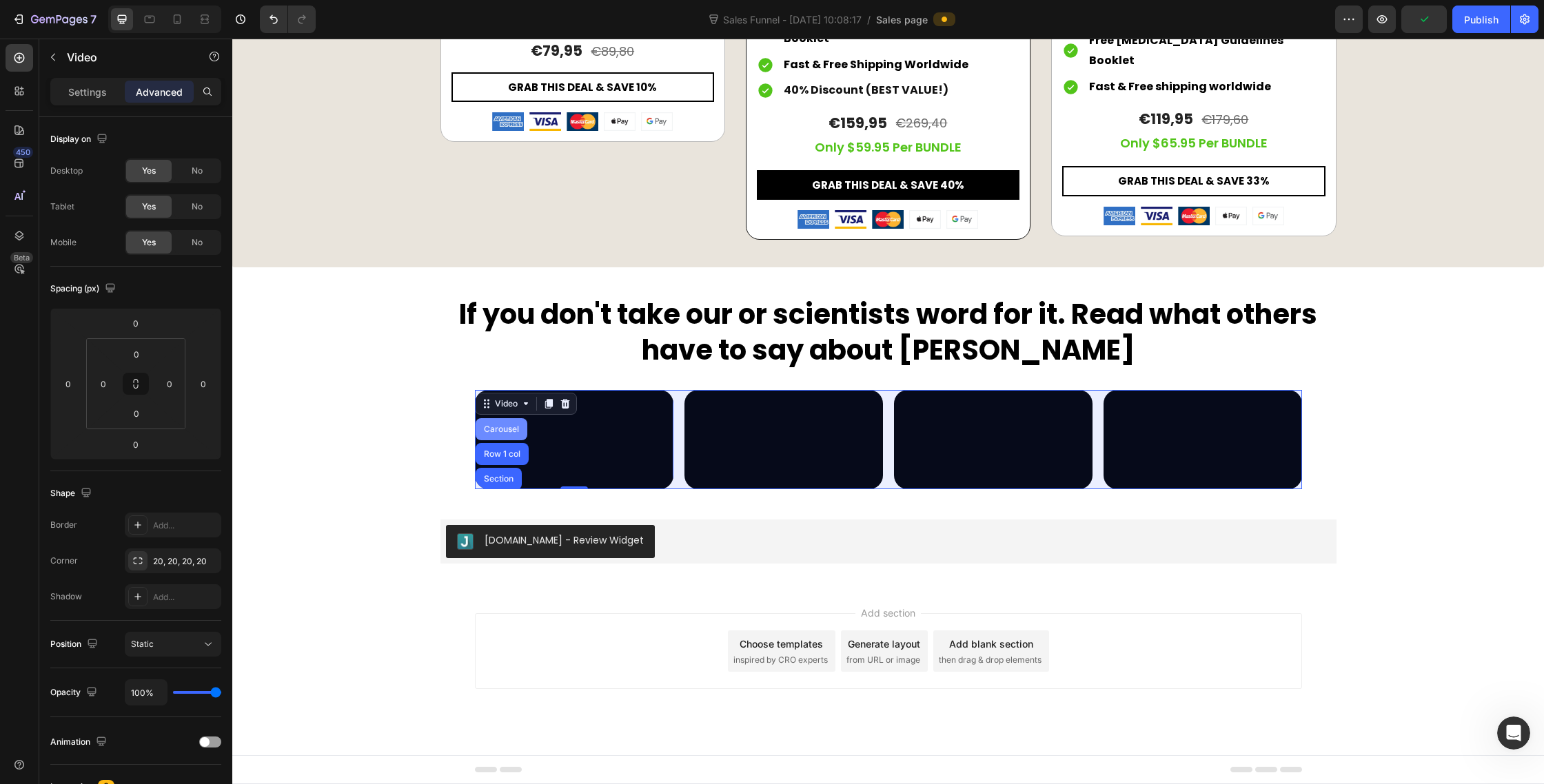
click at [506, 425] on div "Carousel" at bounding box center [501, 429] width 41 height 8
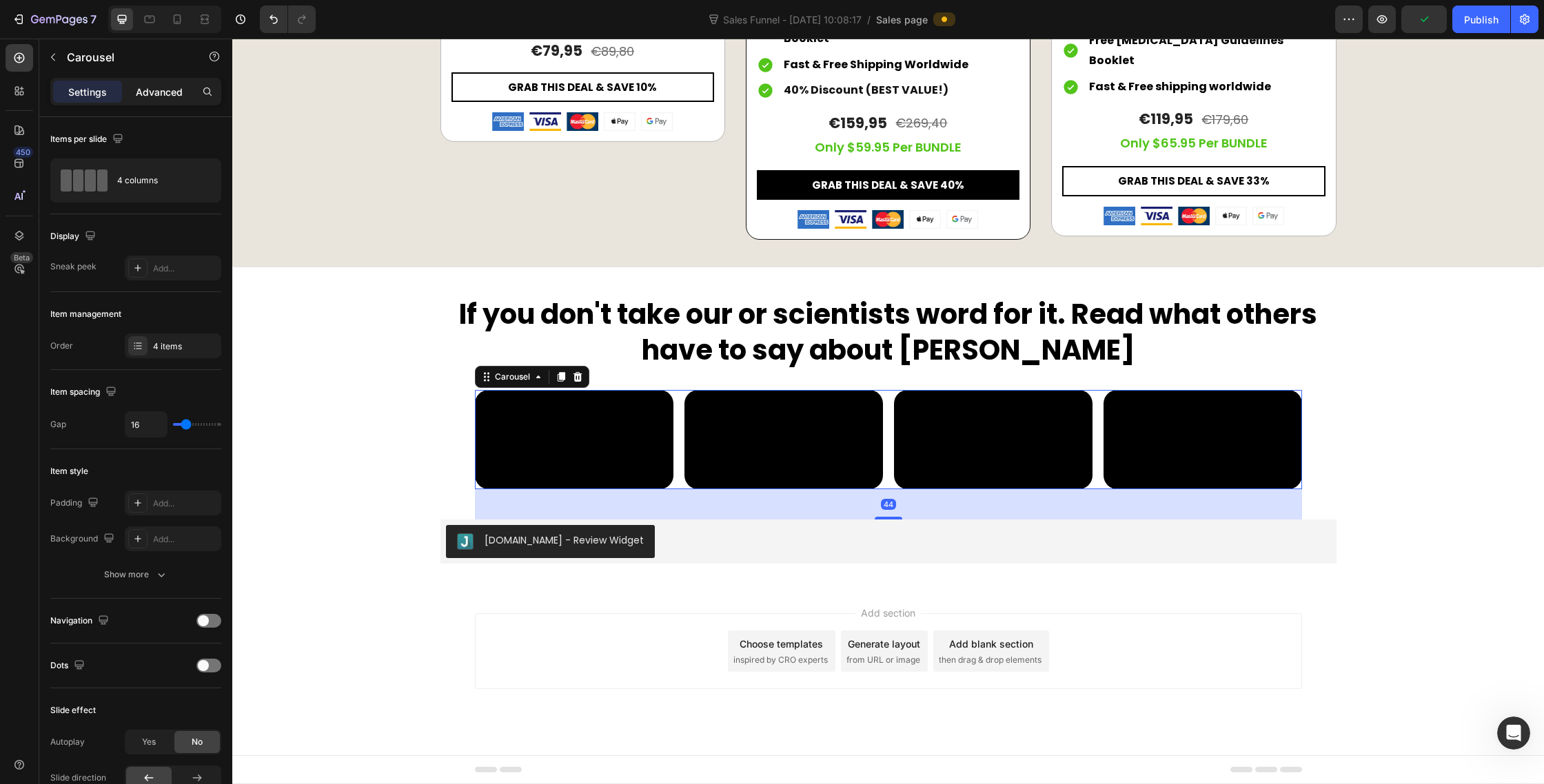
click at [162, 93] on p "Advanced" at bounding box center [159, 92] width 47 height 14
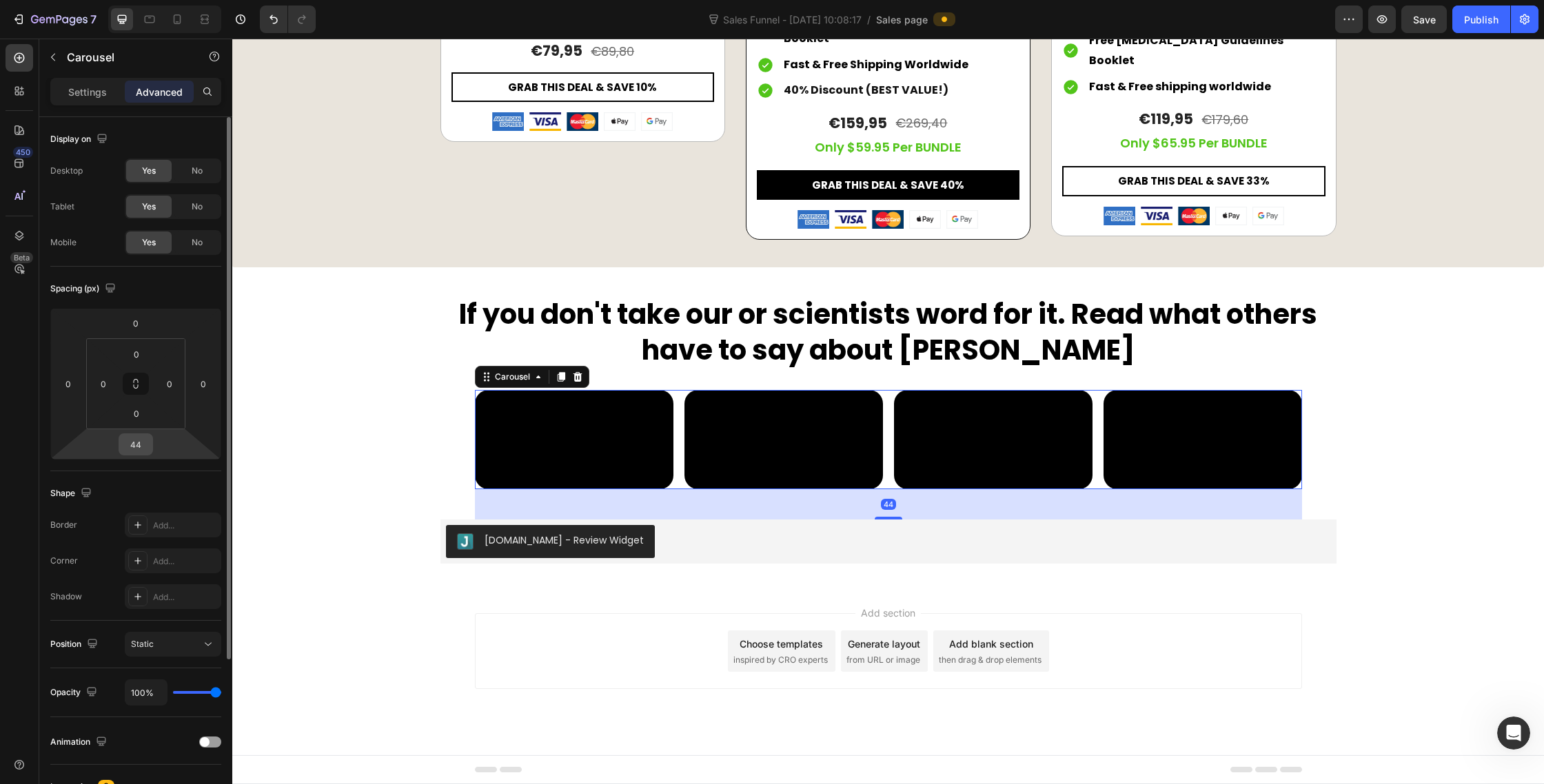
click at [139, 445] on input "44" at bounding box center [135, 445] width 28 height 21
type input "30"
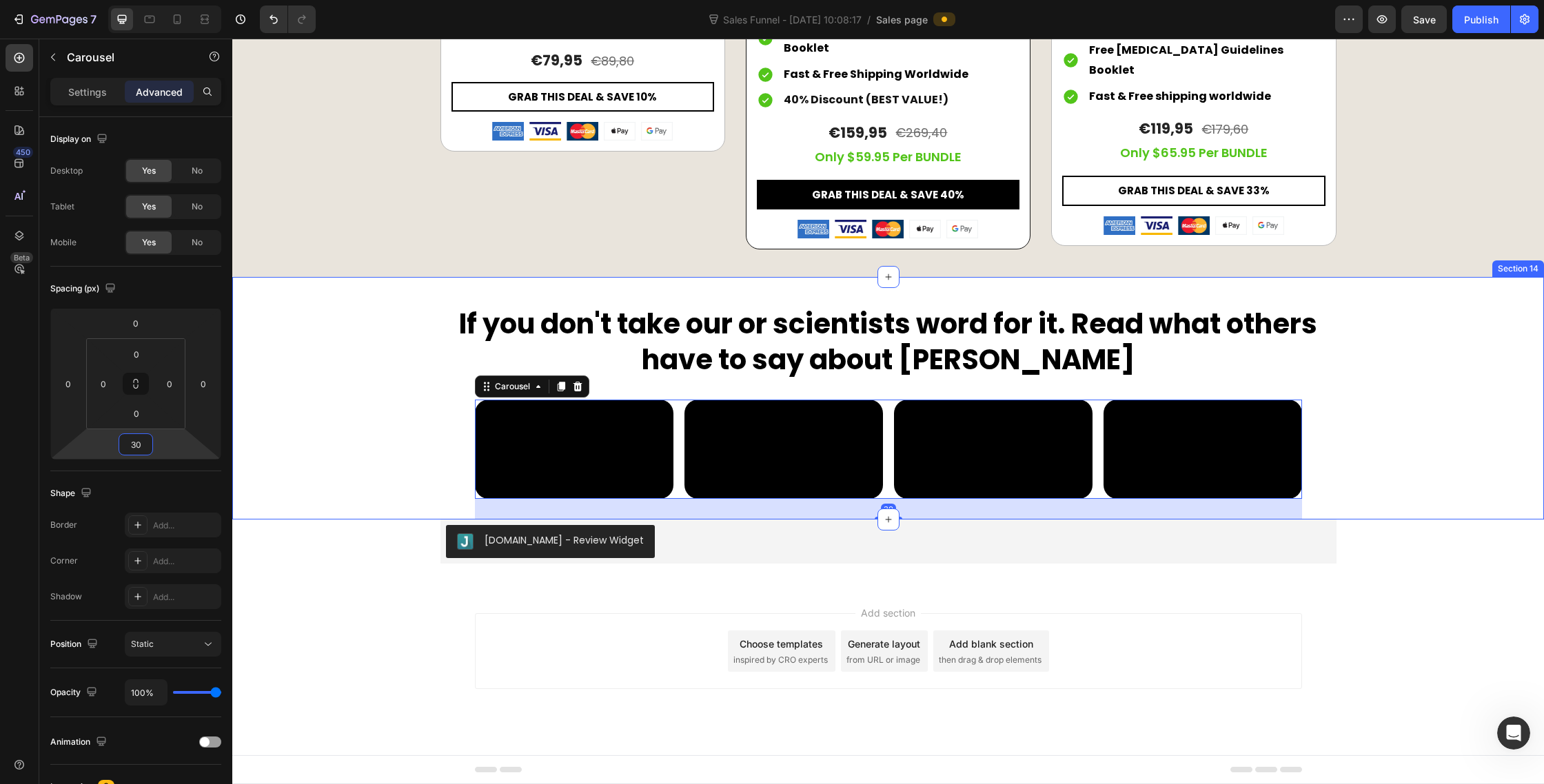
click at [1511, 339] on div "If you don't take our or scientists word for it. Read what others have to say a…" at bounding box center [888, 412] width 1312 height 215
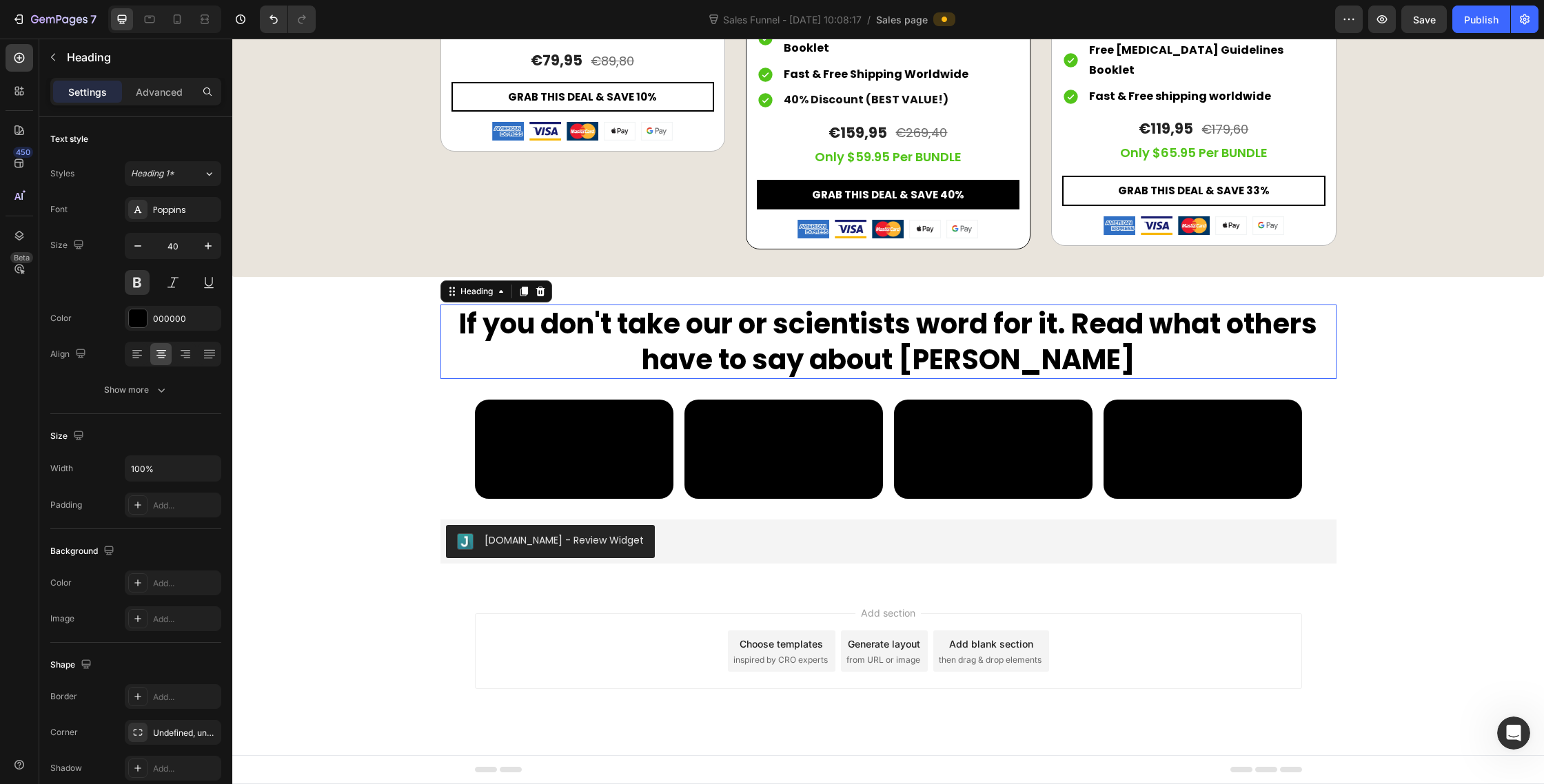
click at [1170, 305] on h2 "If you don't take our or scientists word for it. Read what others have to say a…" at bounding box center [888, 342] width 896 height 74
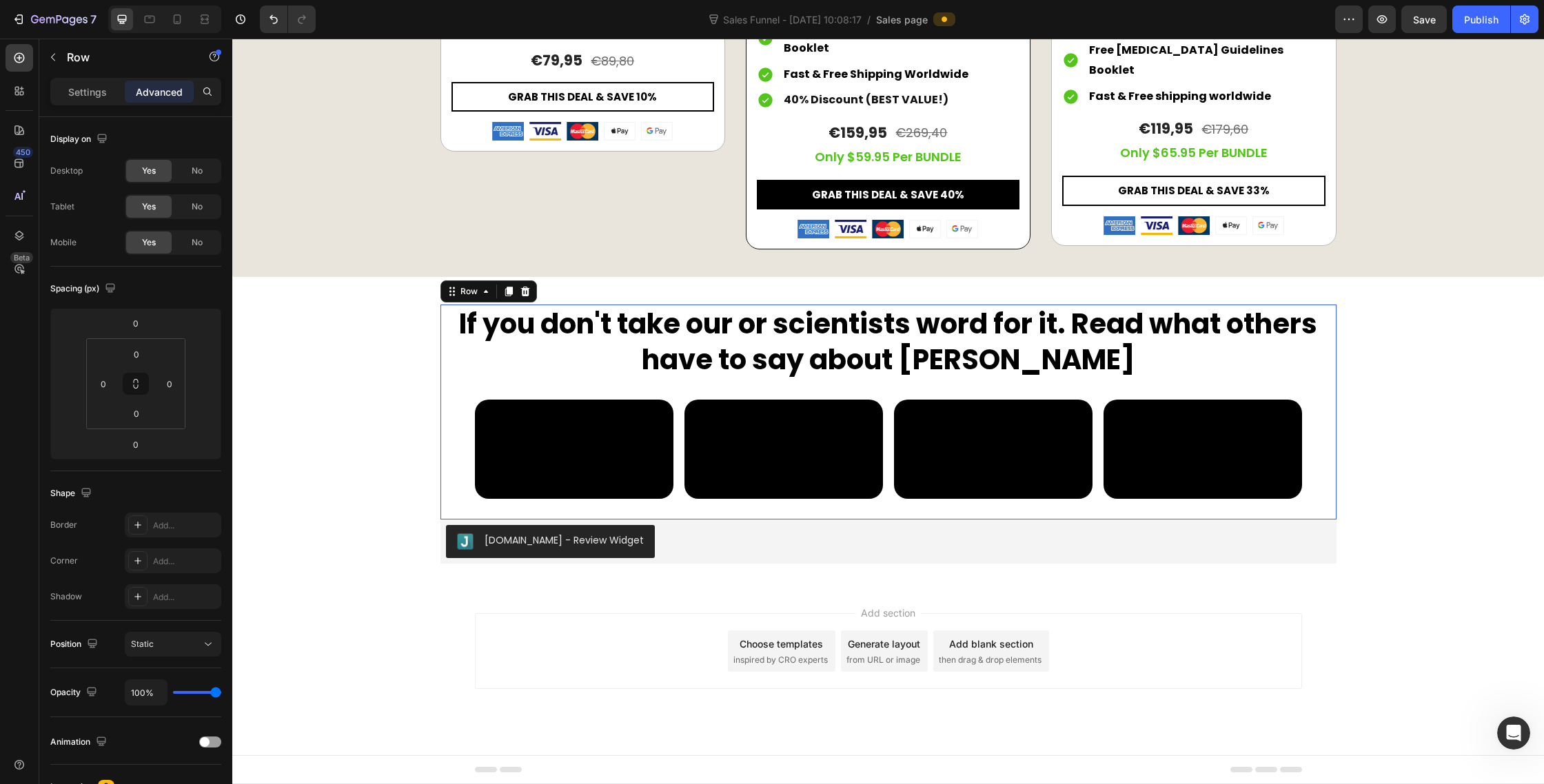
click at [453, 400] on div "Video Video Video Video Carousel" at bounding box center [888, 460] width 896 height 120
click at [514, 283] on div at bounding box center [509, 291] width 17 height 17
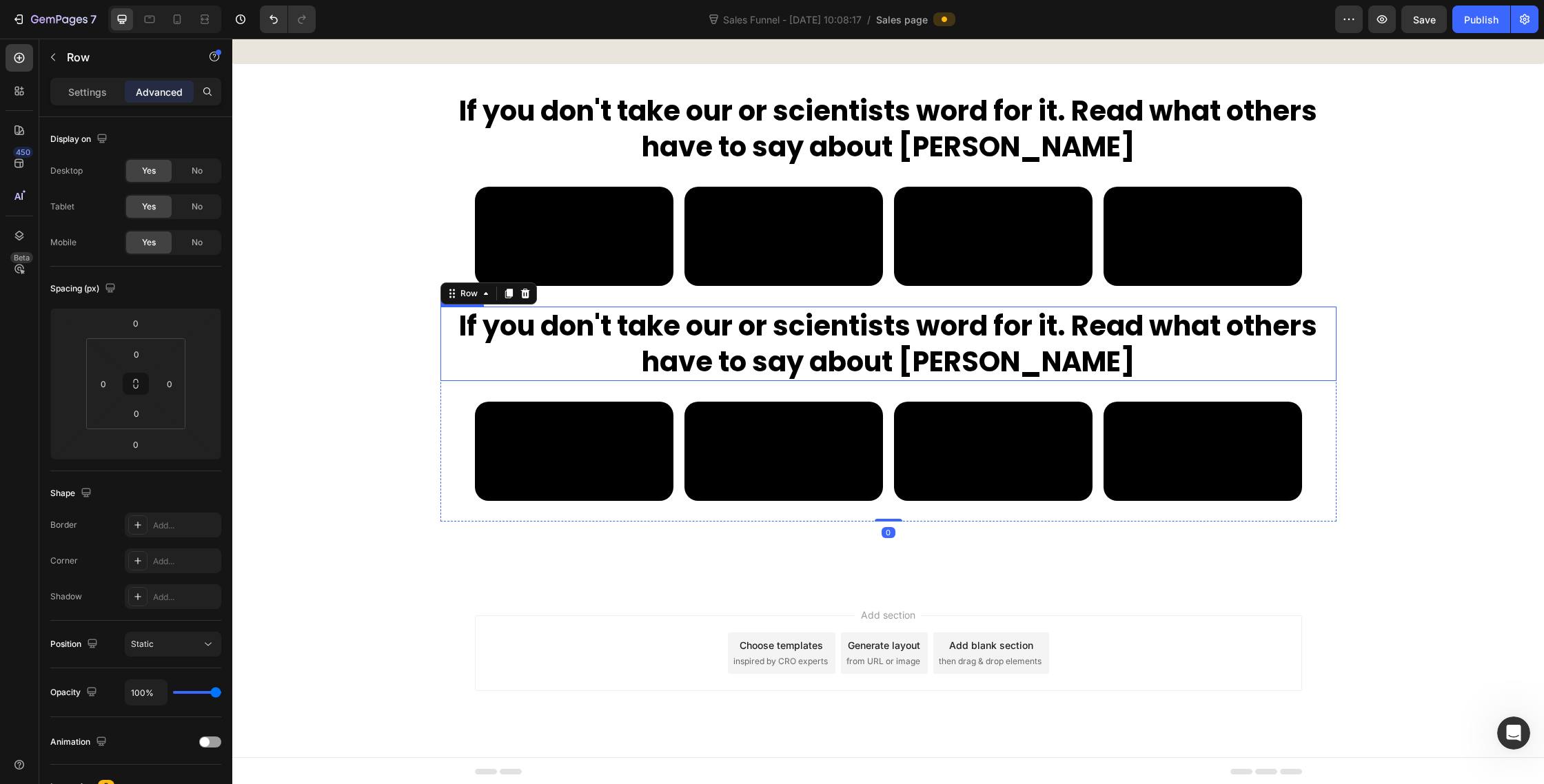
scroll to position [7436, 0]
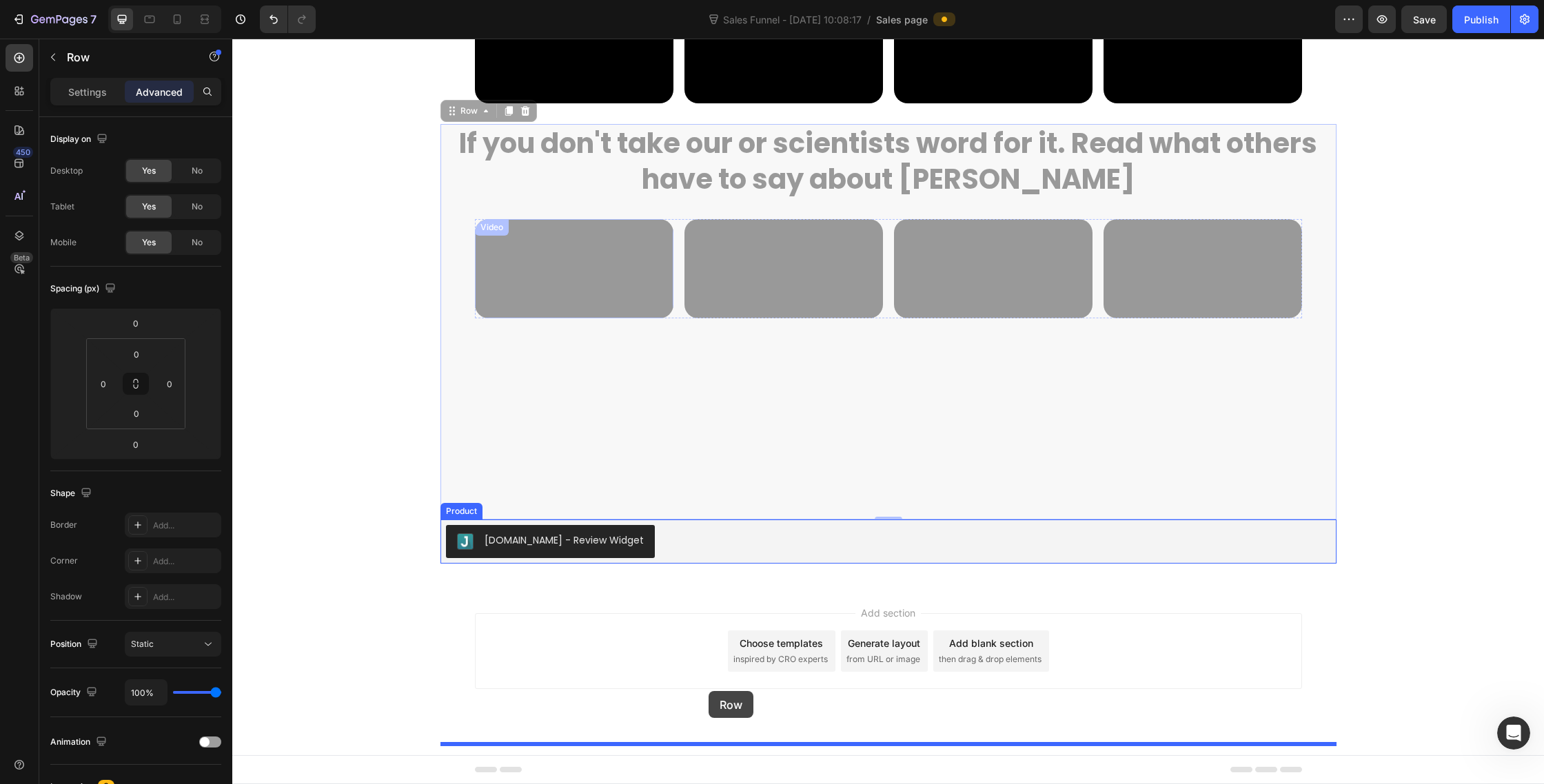
drag, startPoint x: 454, startPoint y: 225, endPoint x: 709, endPoint y: 691, distance: 531.2
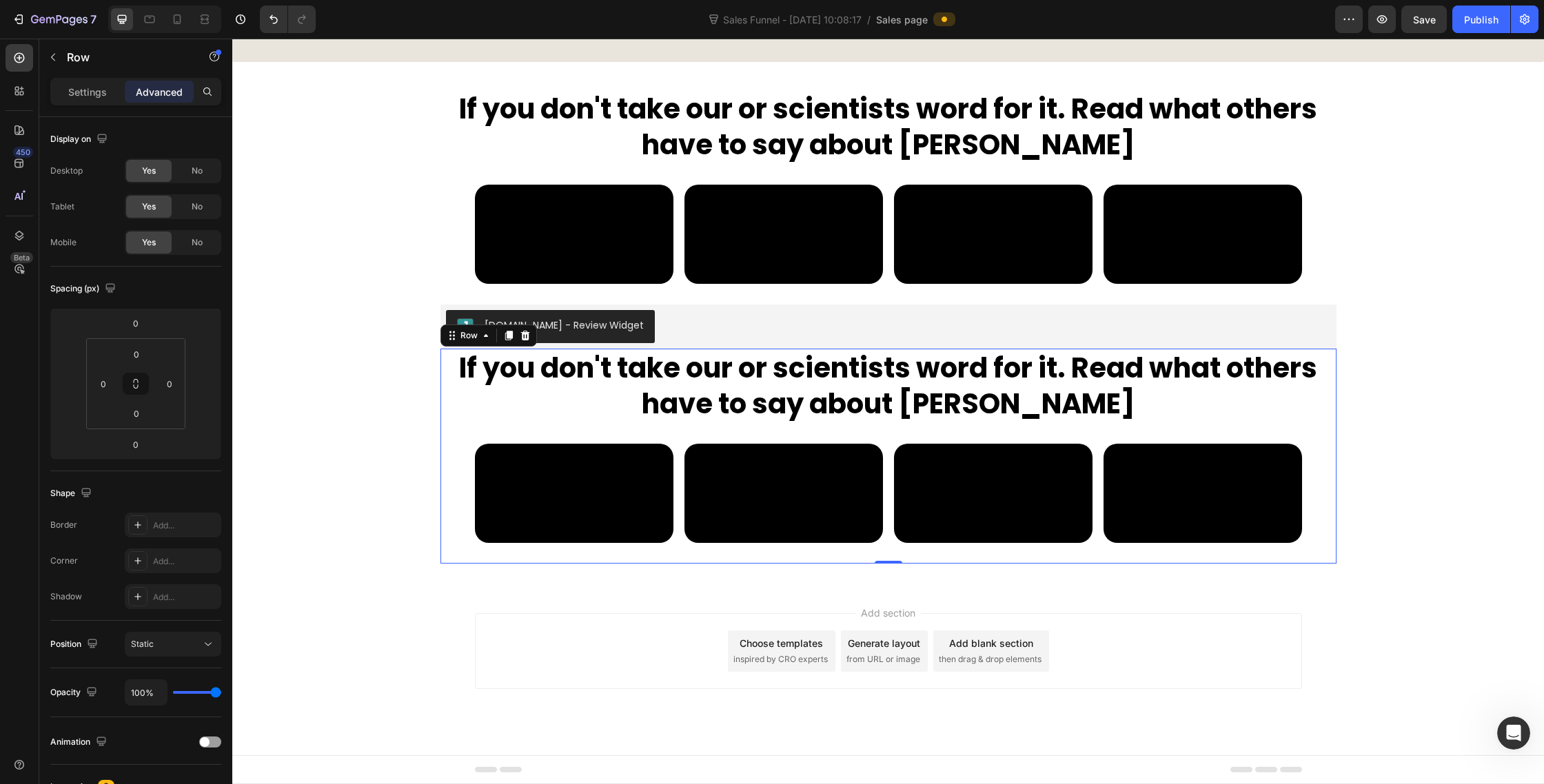
click at [454, 444] on div "Video Video Video Video Carousel" at bounding box center [888, 504] width 896 height 120
click at [854, 348] on h2 "If you don't take our or scientists word for it. Read what others have to say a…" at bounding box center [888, 385] width 896 height 74
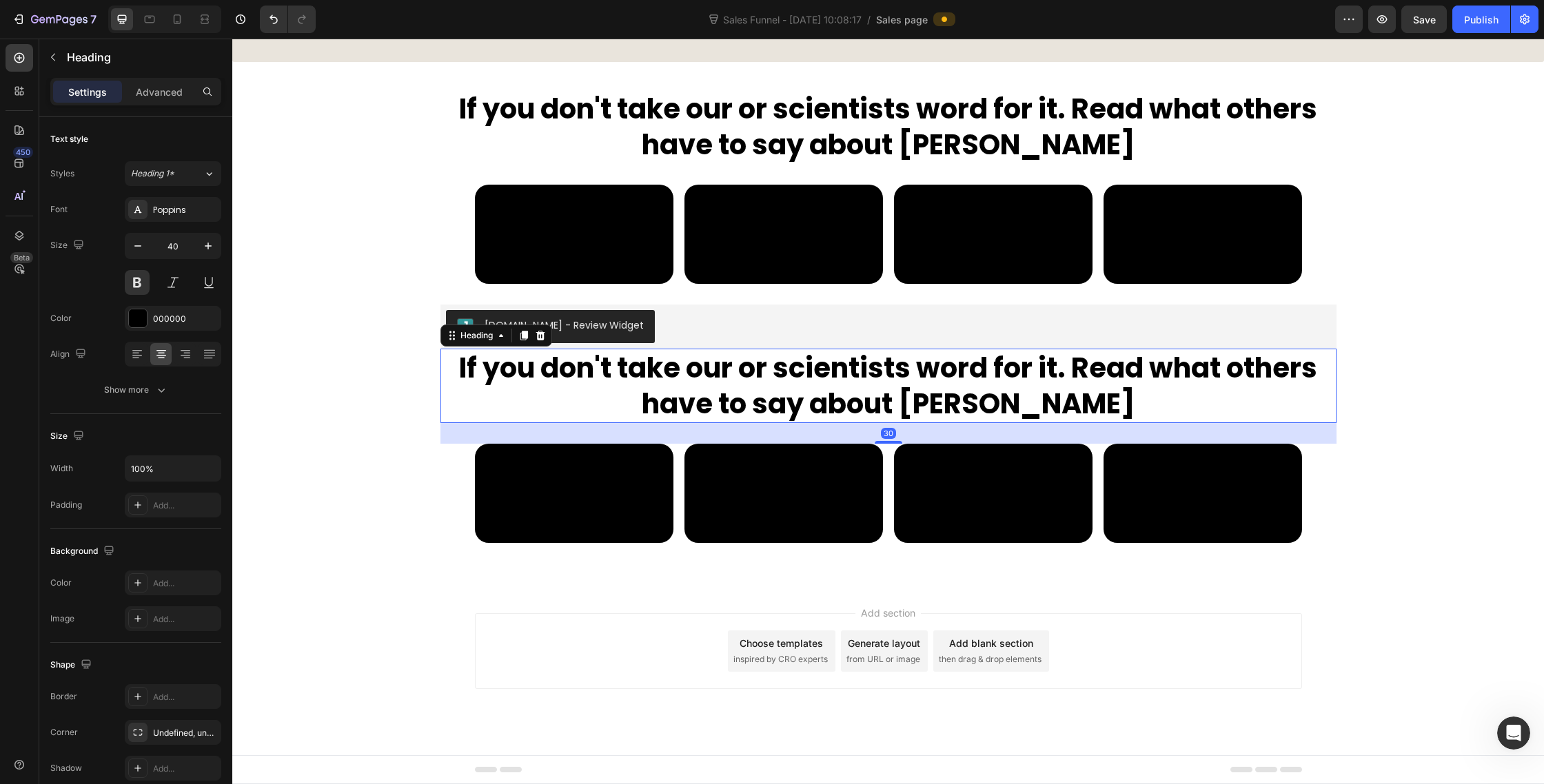
click at [854, 348] on h2 "If you don't take our or scientists word for it. Read what others have to say a…" at bounding box center [888, 385] width 896 height 74
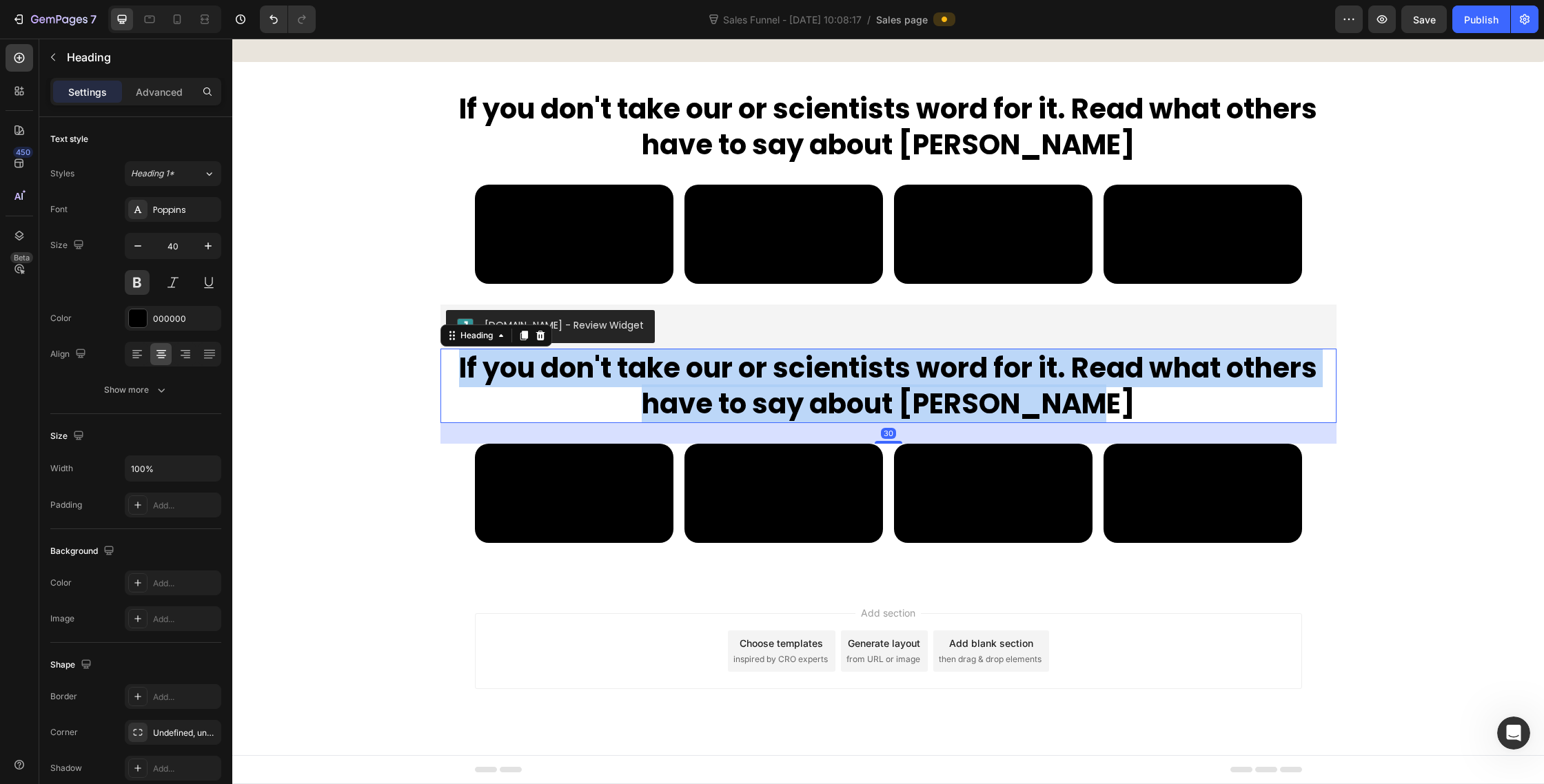
click at [854, 350] on p "If you don't take our or scientists word for it. Read what others have to say a…" at bounding box center [888, 385] width 893 height 71
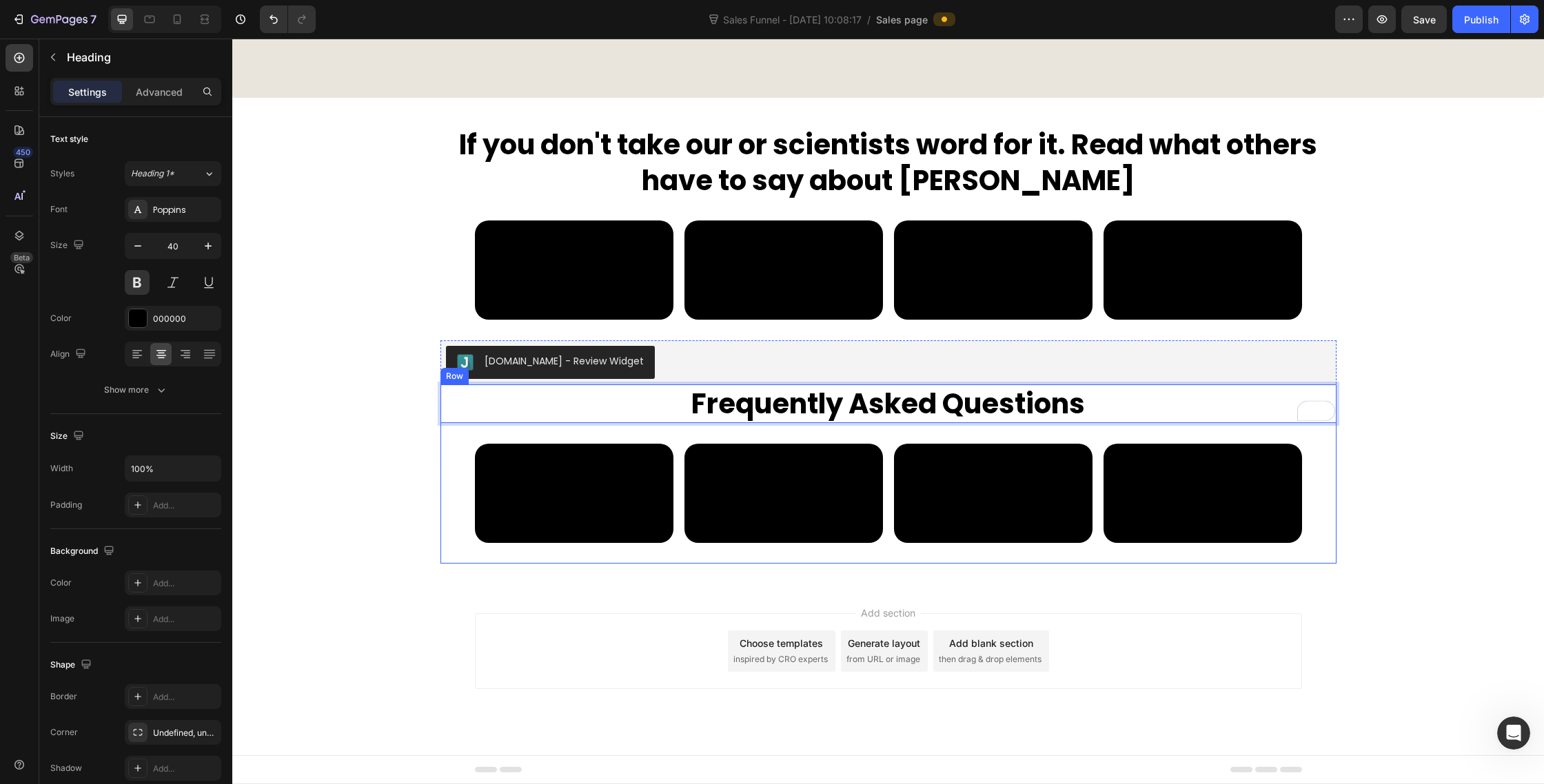
click at [476, 564] on div "Video Video Video Video Carousel" at bounding box center [888, 504] width 896 height 120
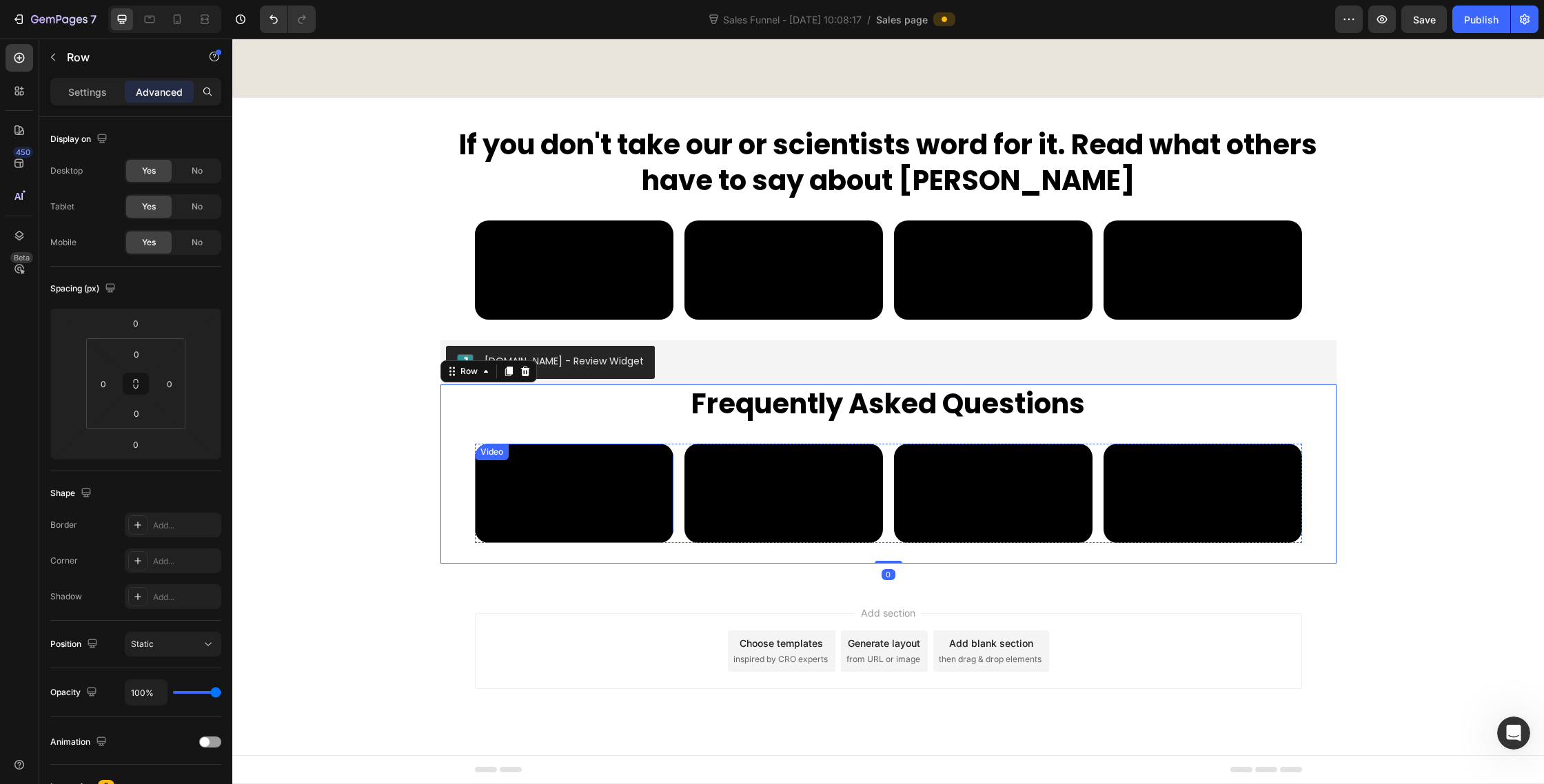
click at [488, 543] on video at bounding box center [574, 493] width 198 height 99
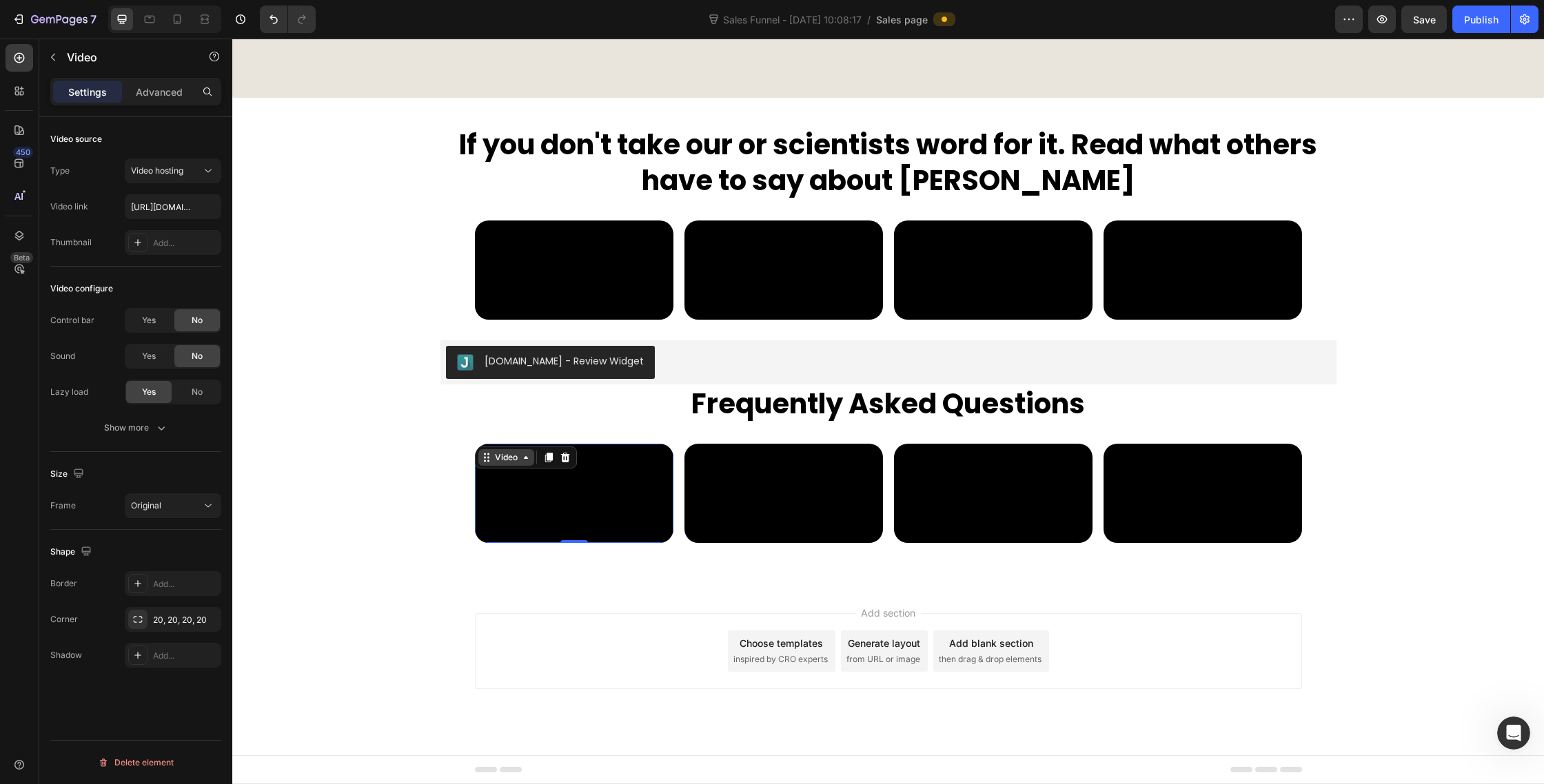
click at [509, 451] on div "Video" at bounding box center [506, 457] width 29 height 13
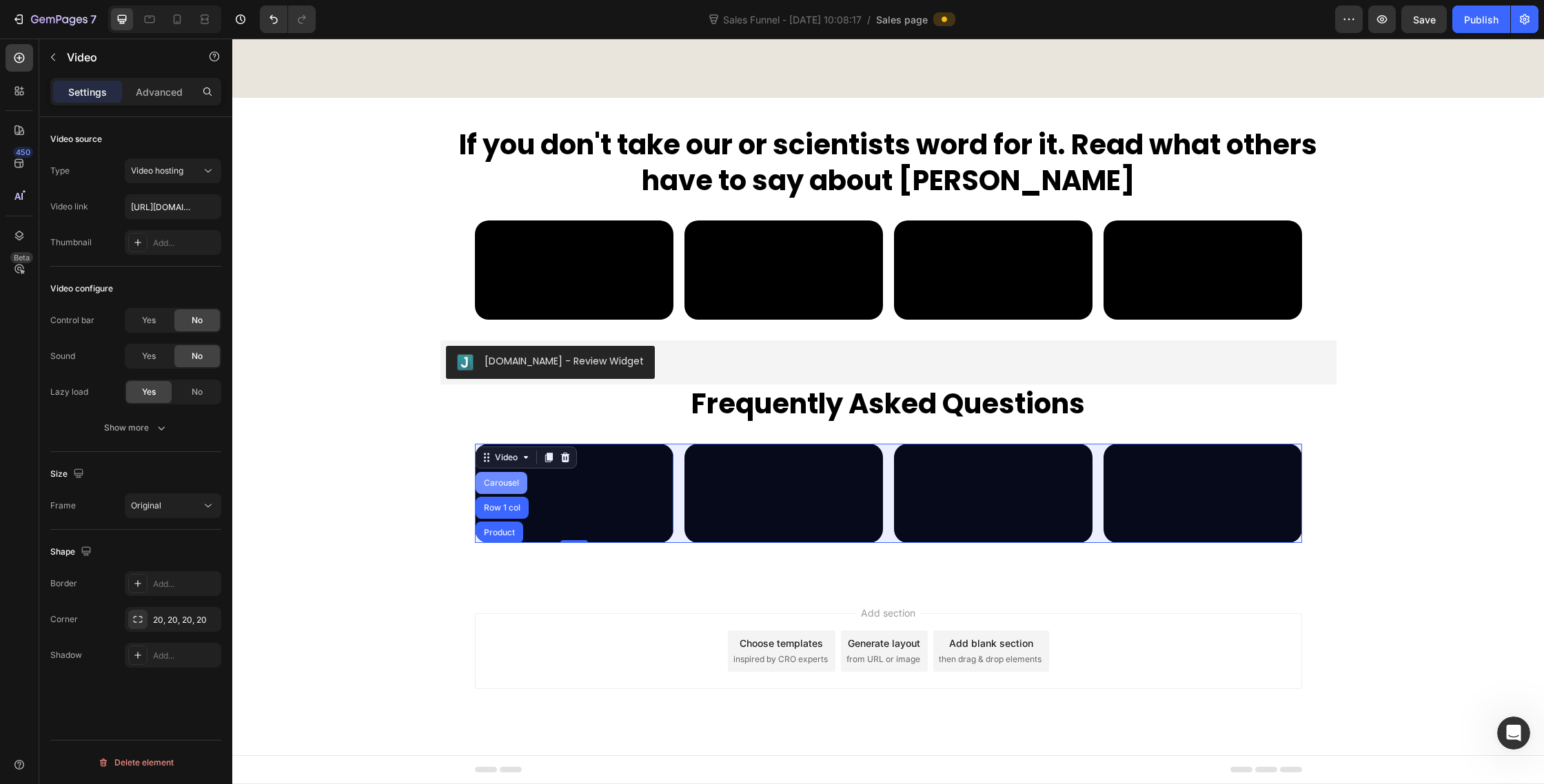
click at [508, 472] on div "Carousel" at bounding box center [501, 483] width 52 height 22
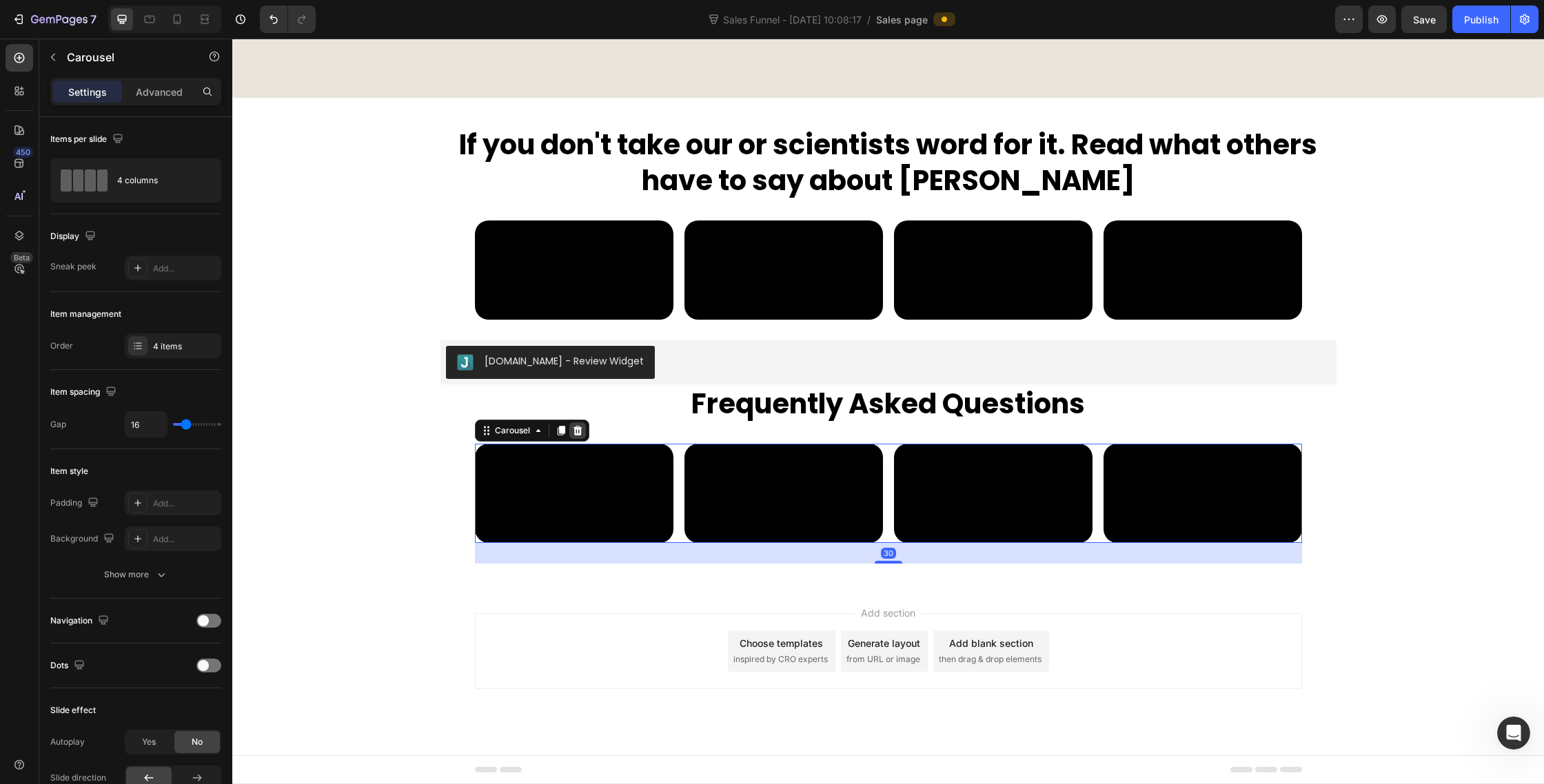
click at [573, 425] on icon at bounding box center [578, 430] width 11 height 11
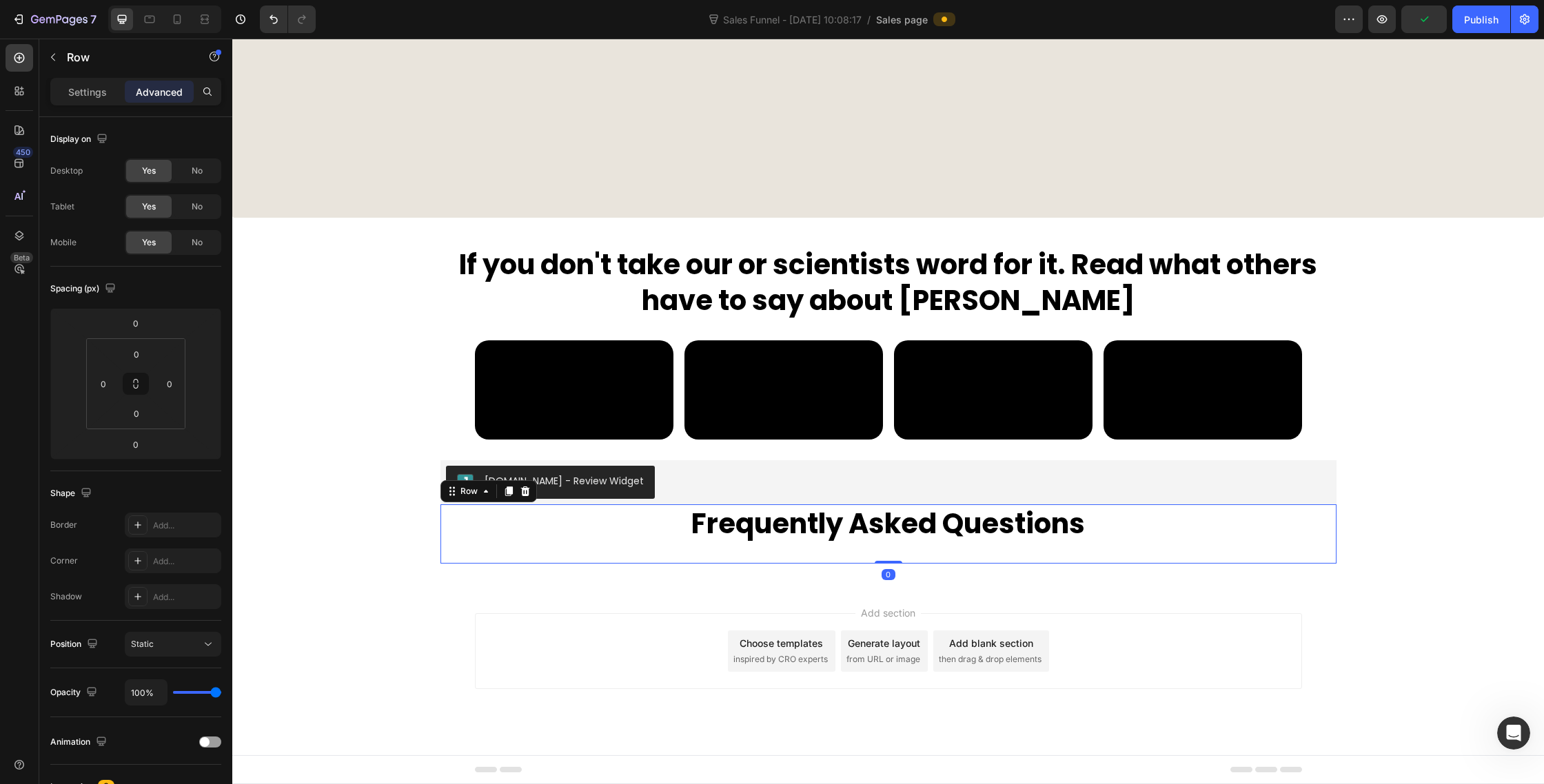
click at [545, 549] on div "Frequently Asked Questions Heading" at bounding box center [888, 534] width 896 height 59
click at [130, 323] on input "0" at bounding box center [135, 324] width 28 height 21
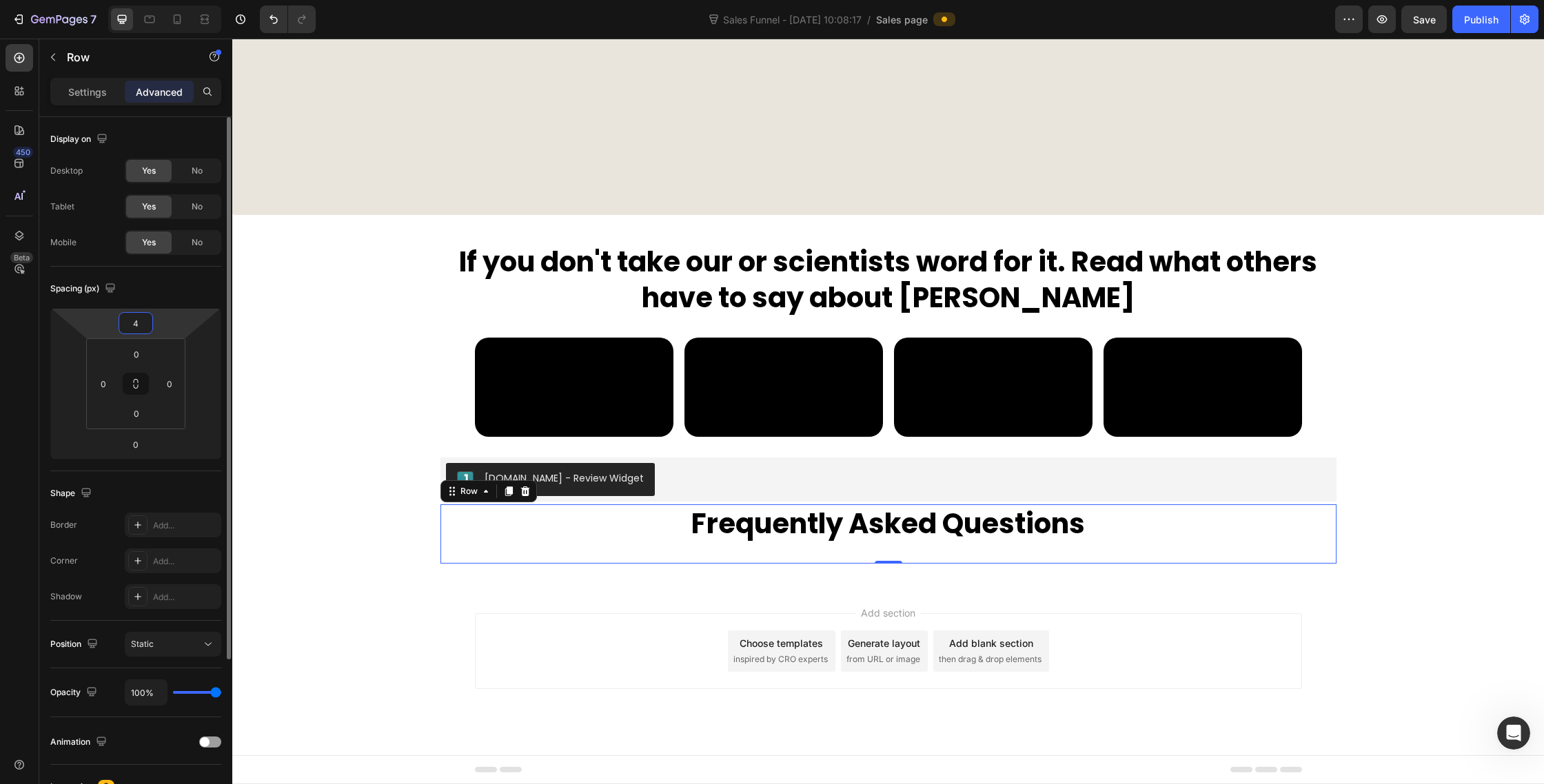
scroll to position [7240, 0]
type input "40"
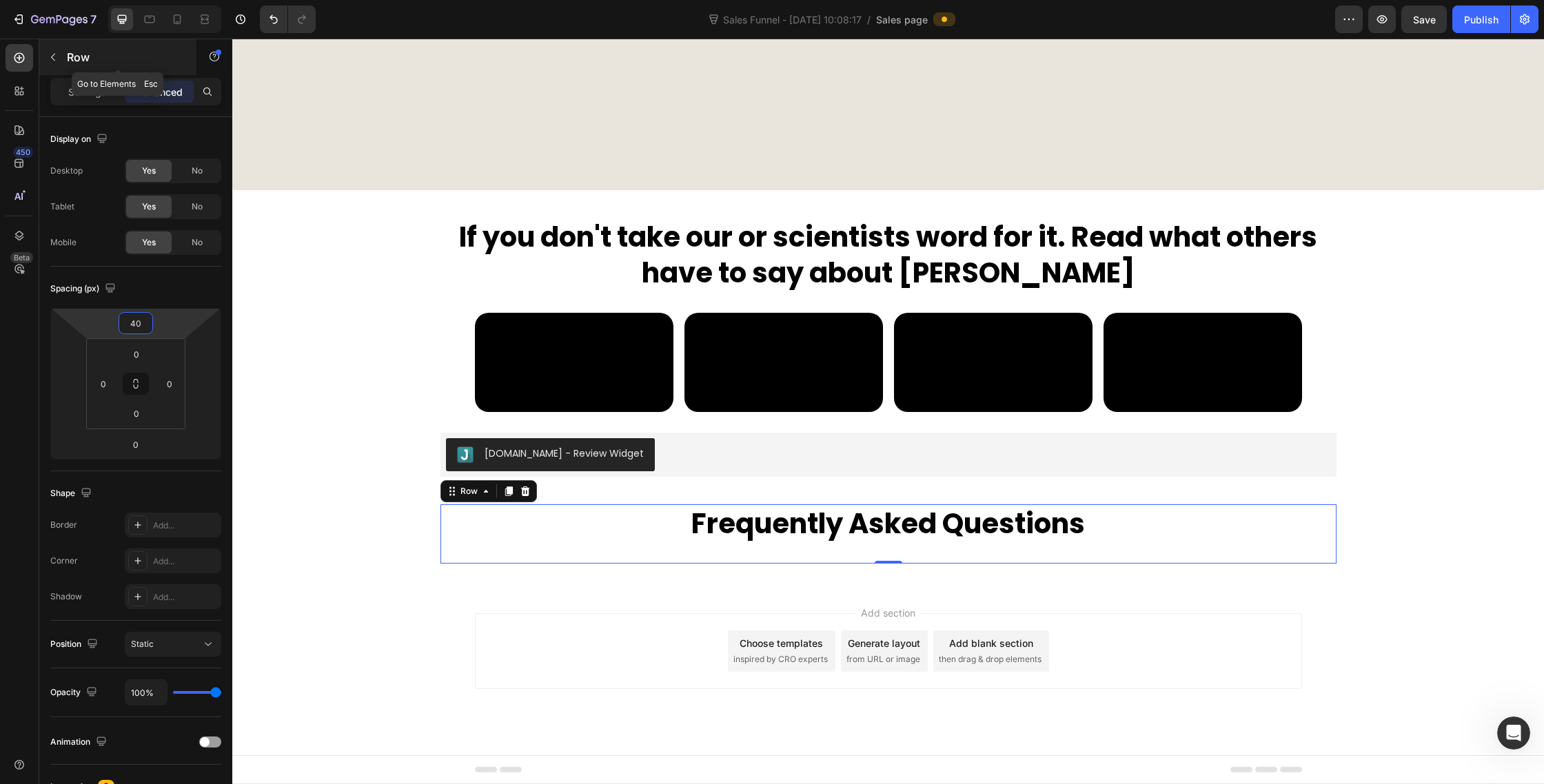
click at [54, 57] on icon "button" at bounding box center [53, 57] width 11 height 11
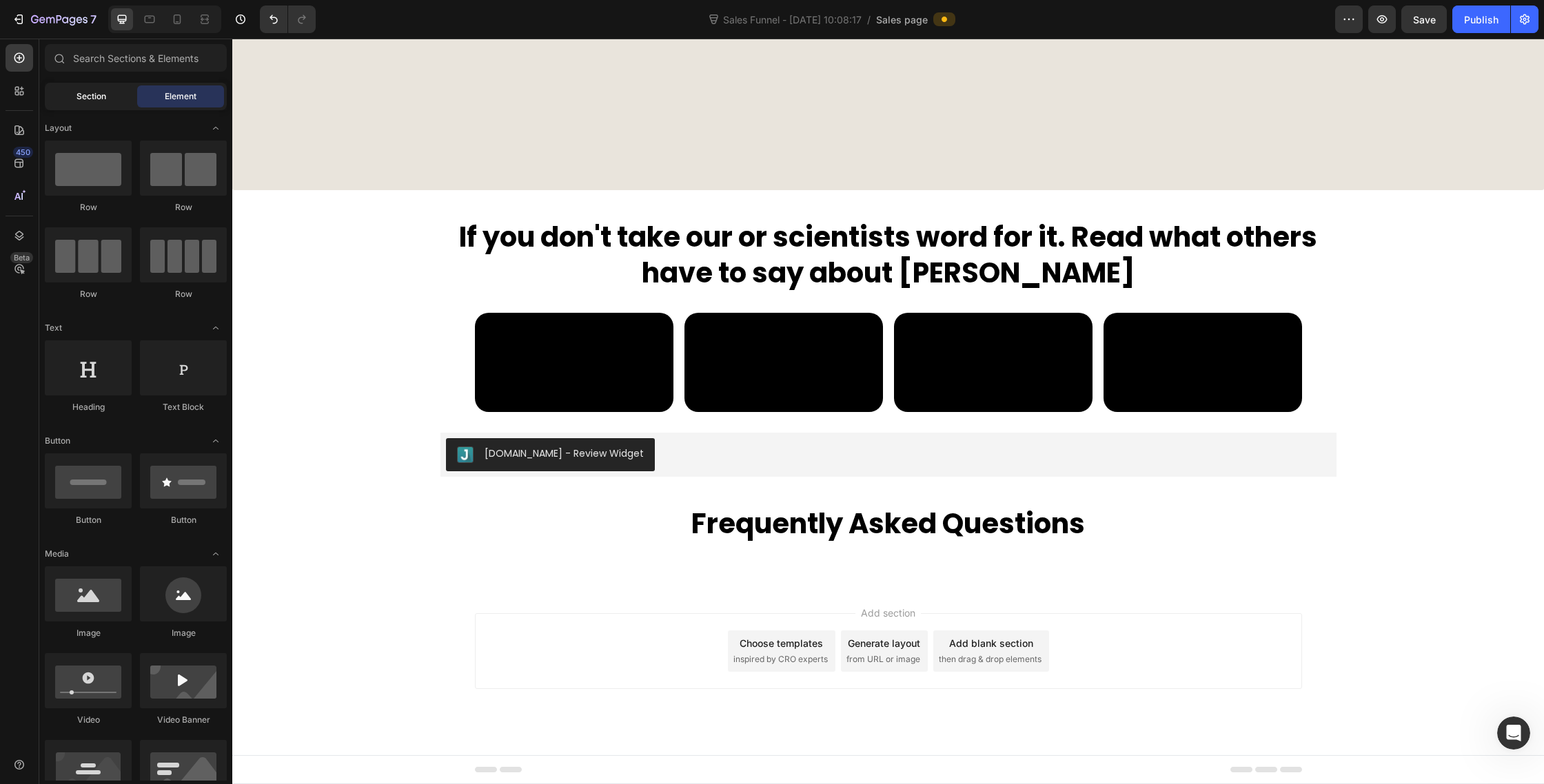
click at [101, 107] on div "Section" at bounding box center [91, 96] width 87 height 22
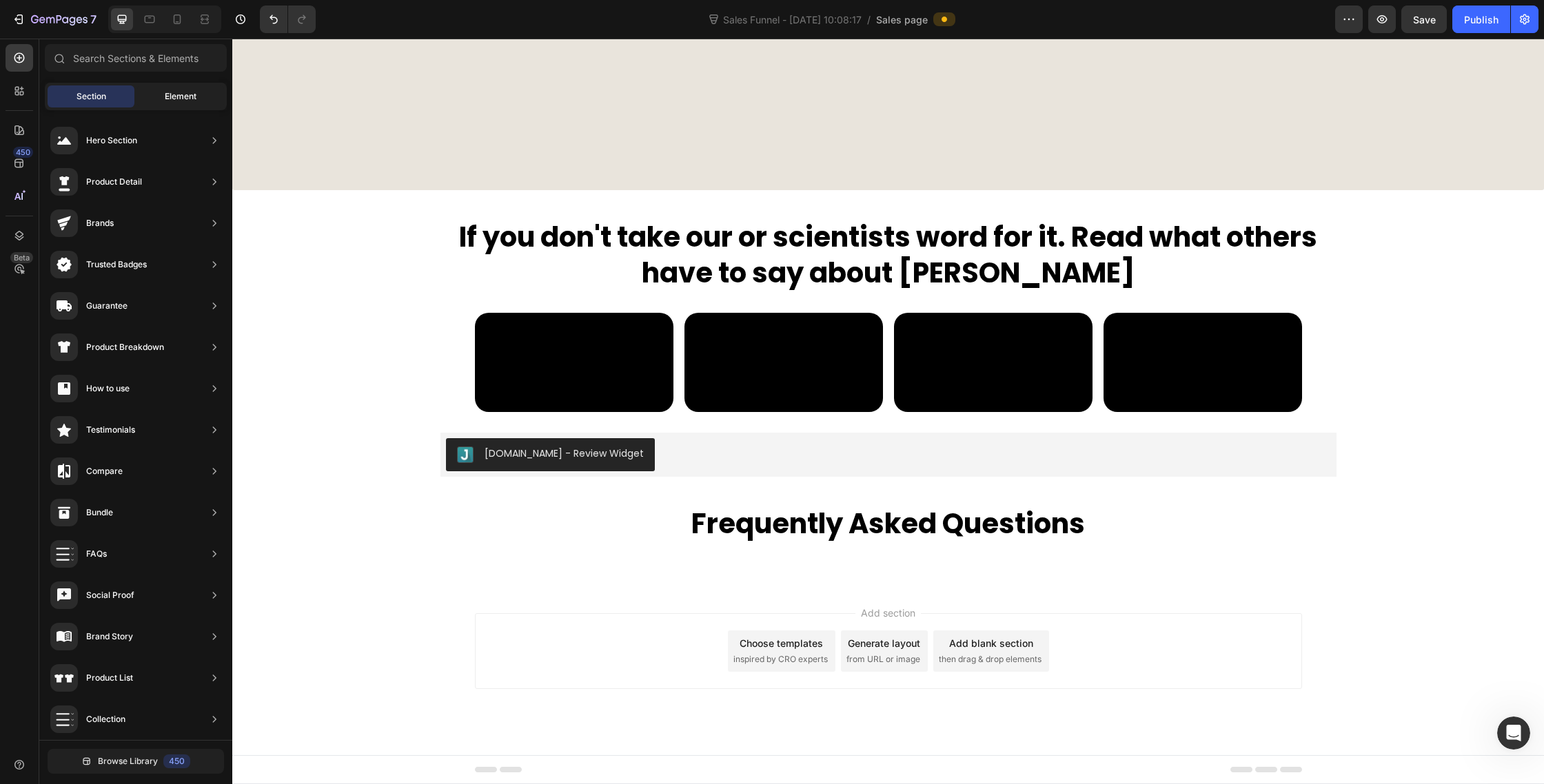
click at [165, 95] on span "Element" at bounding box center [180, 96] width 32 height 13
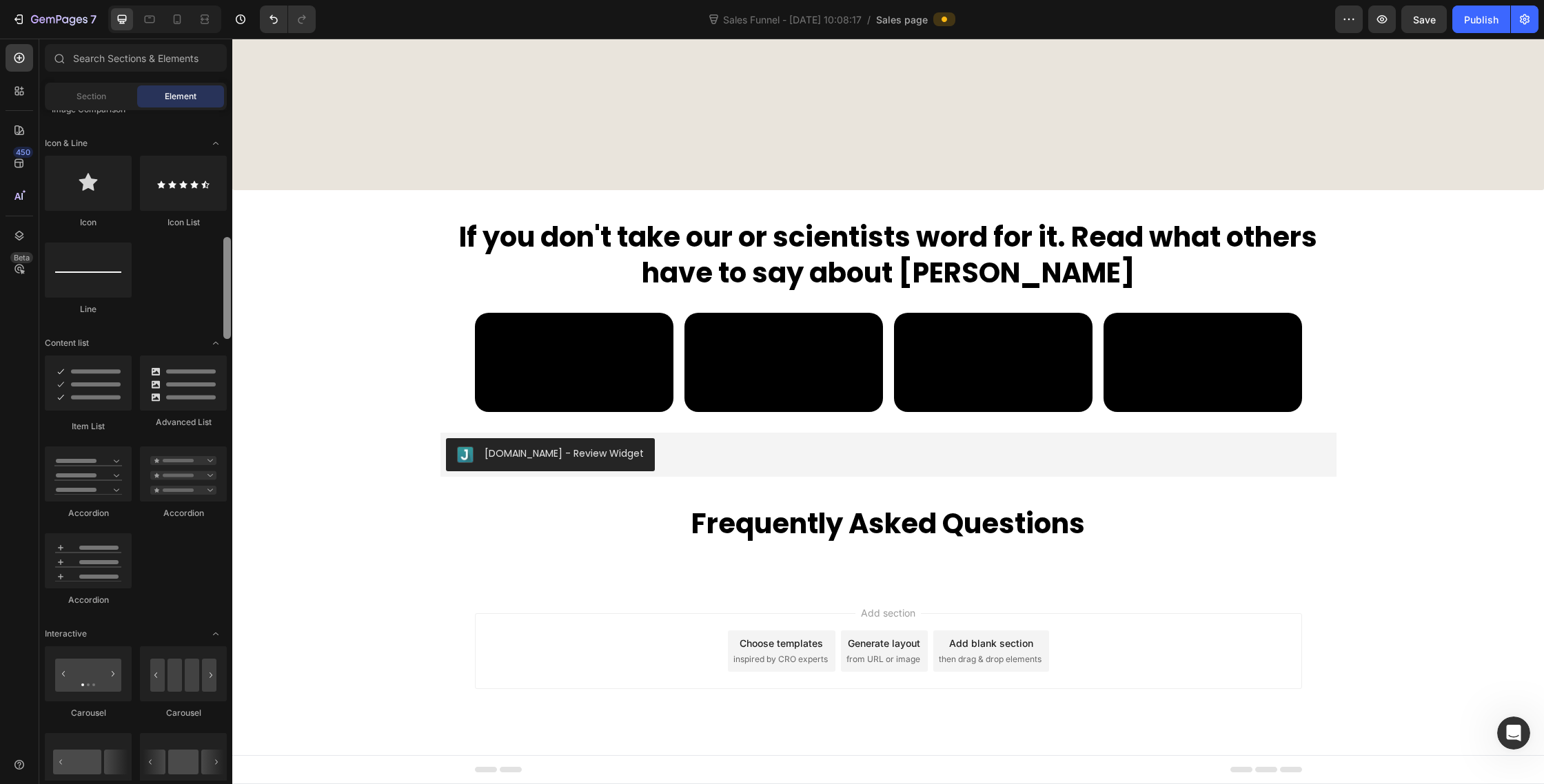
scroll to position [876, 0]
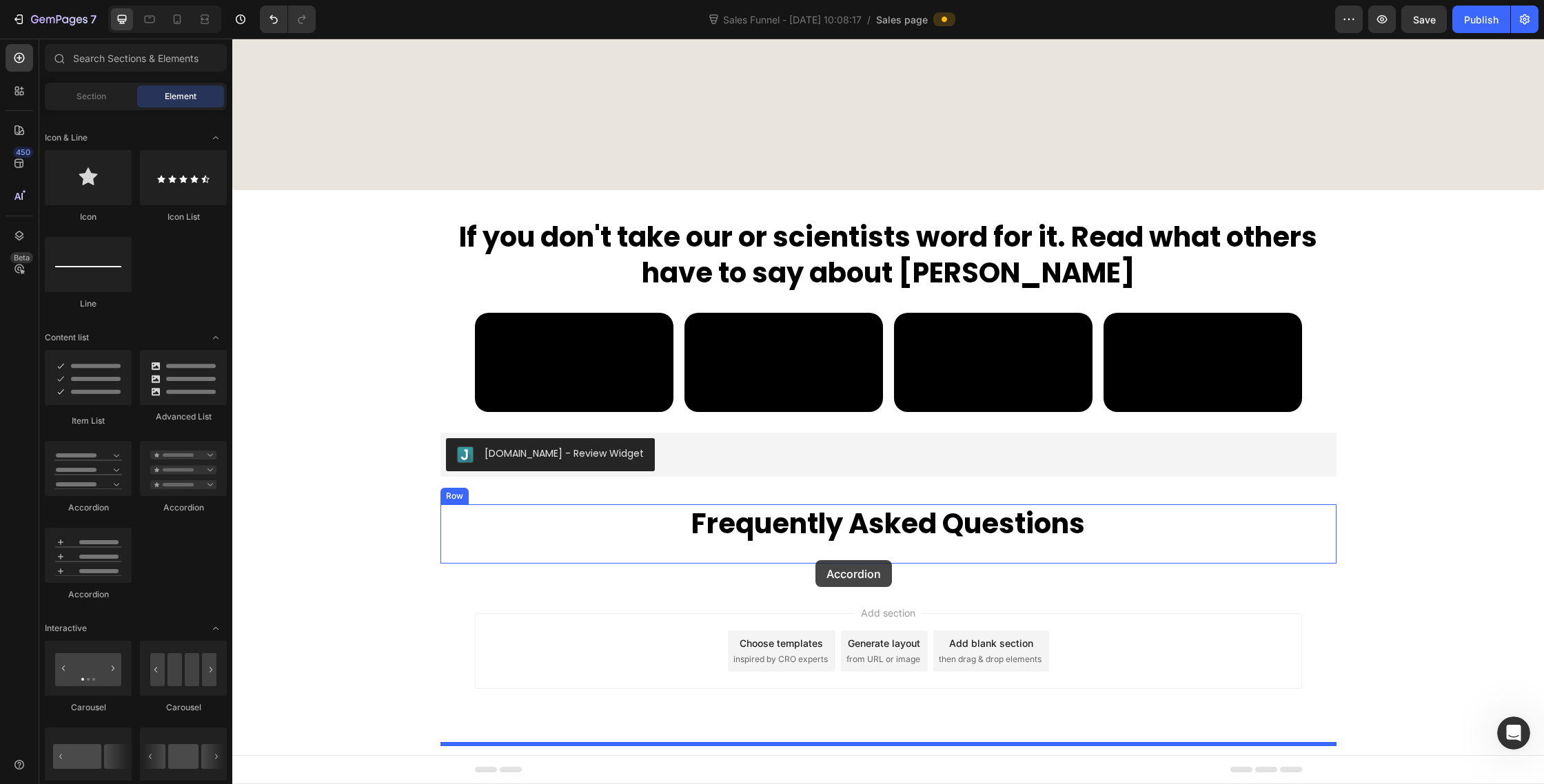
drag, startPoint x: 415, startPoint y: 525, endPoint x: 815, endPoint y: 560, distance: 401.5
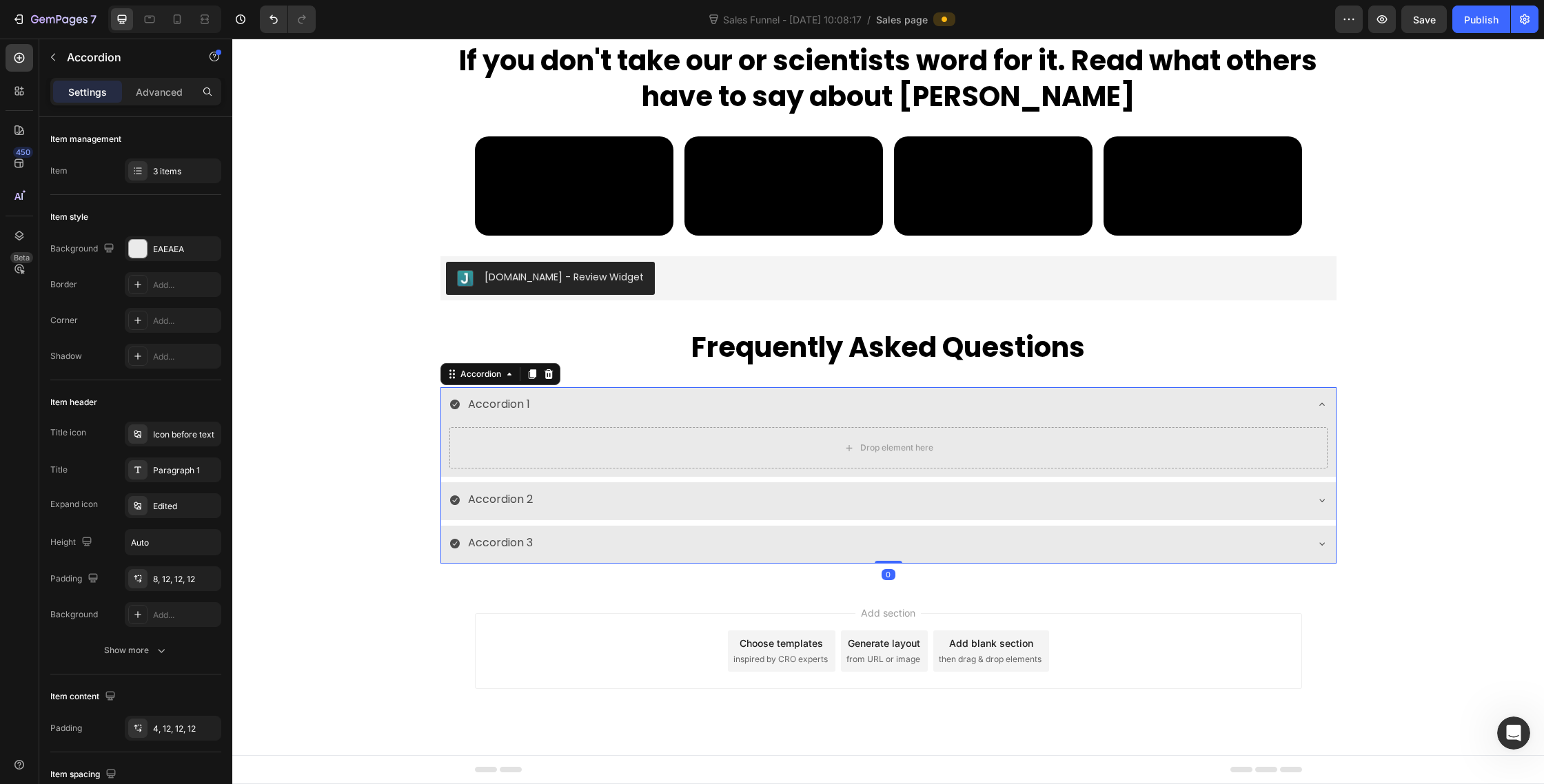
scroll to position [7416, 0]
click at [1463, 505] on div "Judge.me - Review Widget Judge.me Frequently Asked Questions Heading Accordion …" at bounding box center [888, 409] width 1312 height 307
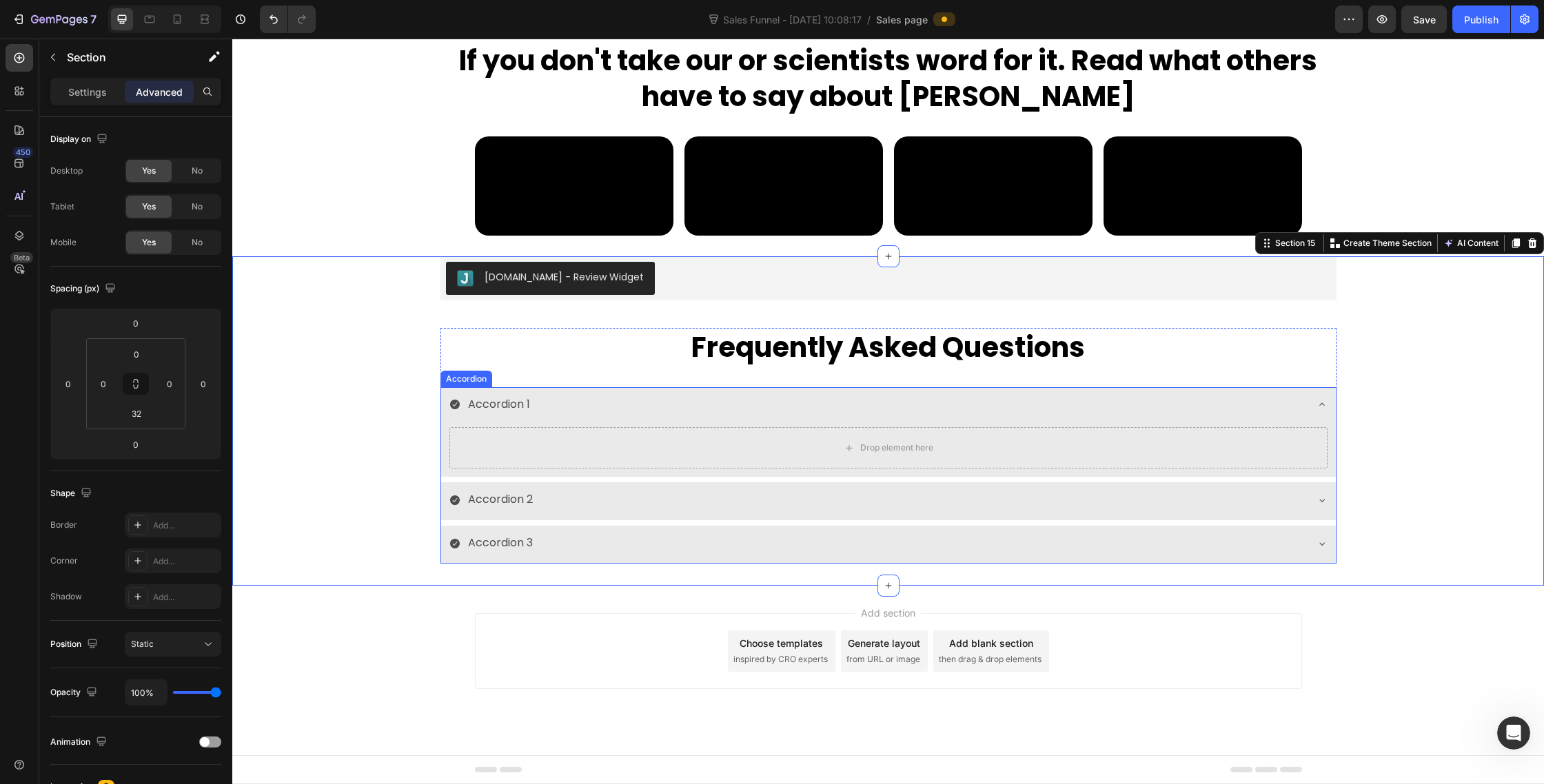
click at [1321, 397] on div "Accordion 1" at bounding box center [888, 406] width 895 height 38
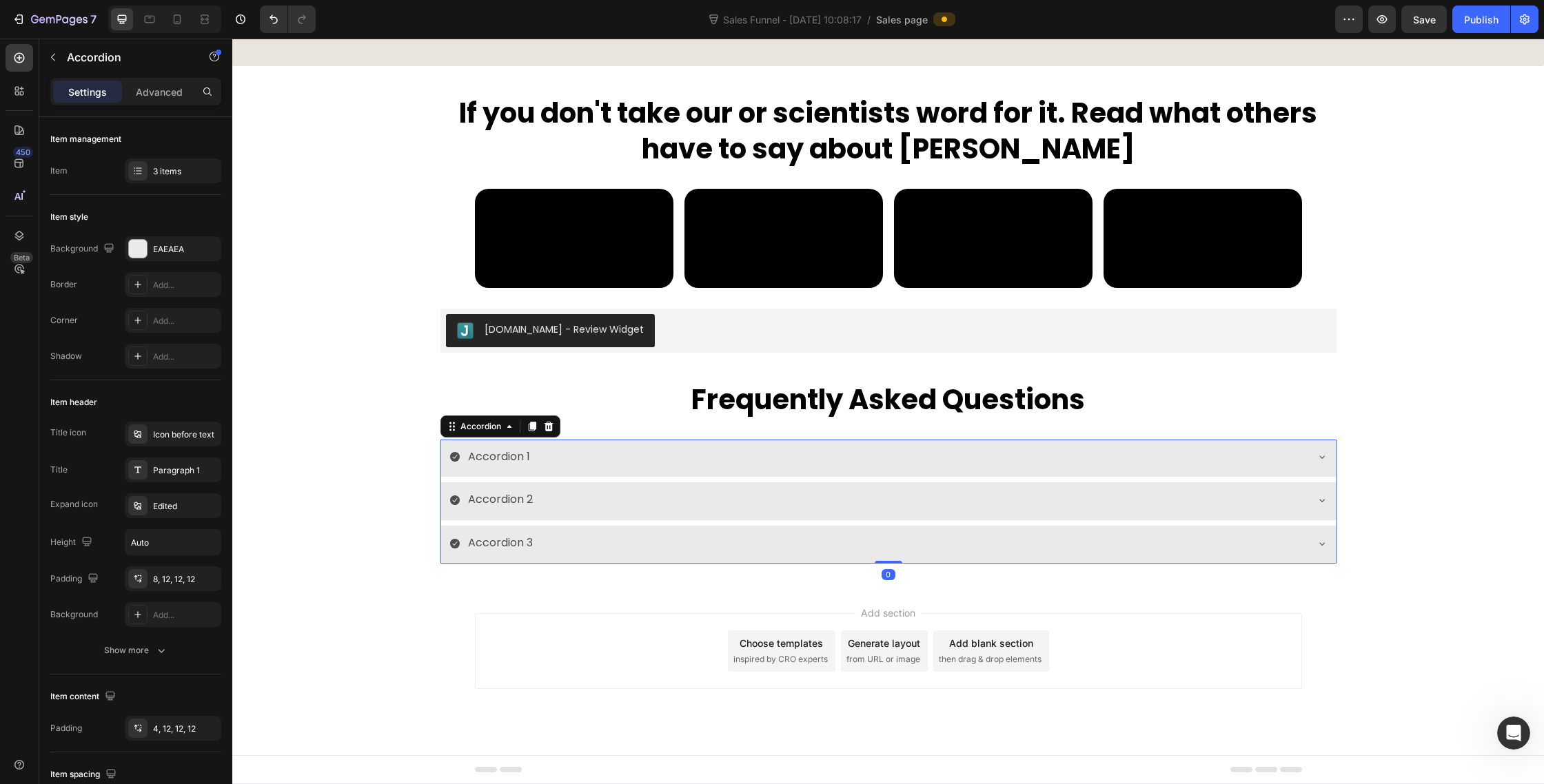
scroll to position [7365, 0]
click at [138, 439] on div at bounding box center [138, 434] width 20 height 20
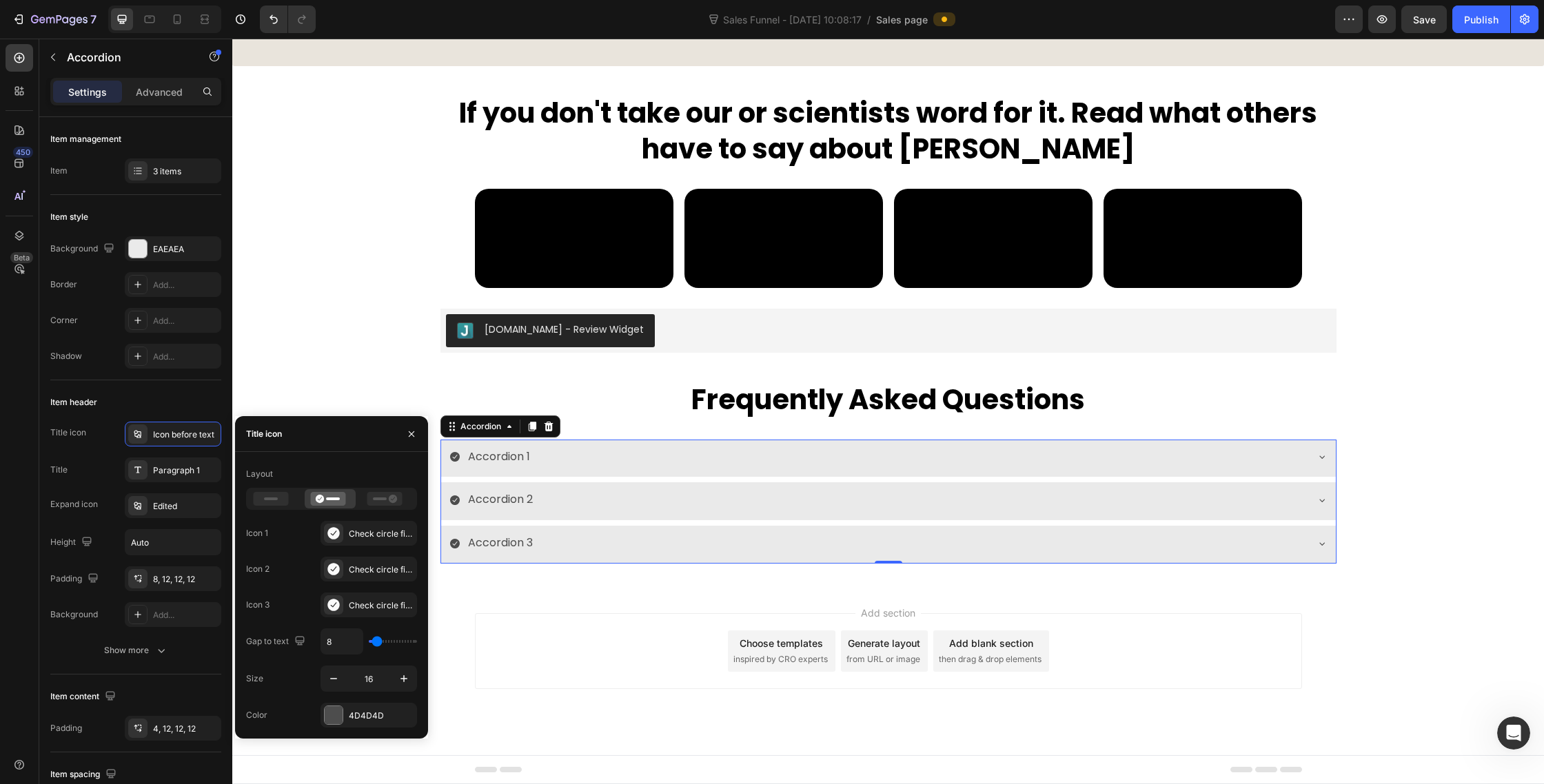
click at [597, 447] on div "Accordion 1" at bounding box center [878, 457] width 857 height 24
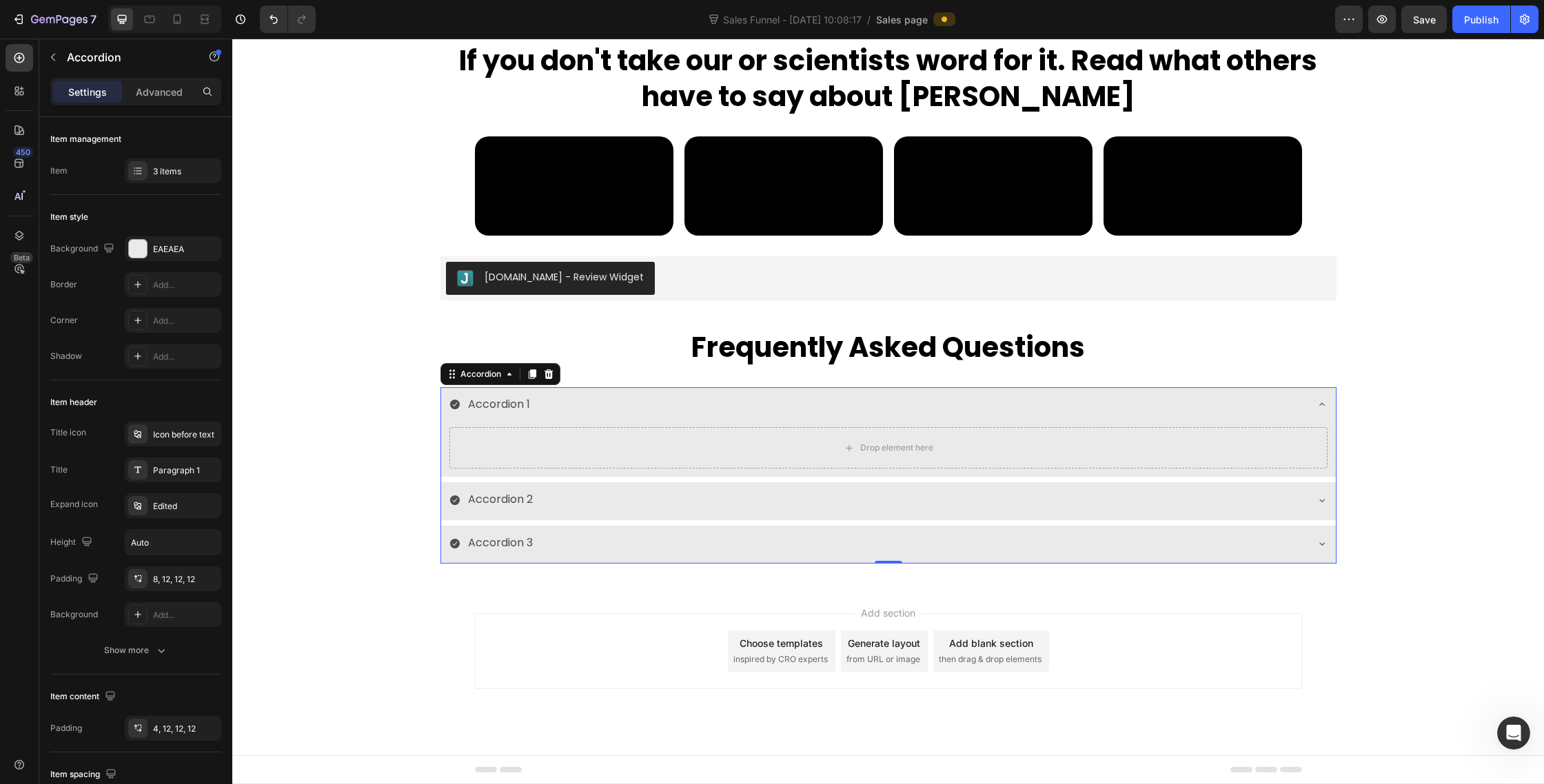
click at [600, 403] on div "Accordion 1" at bounding box center [878, 405] width 857 height 24
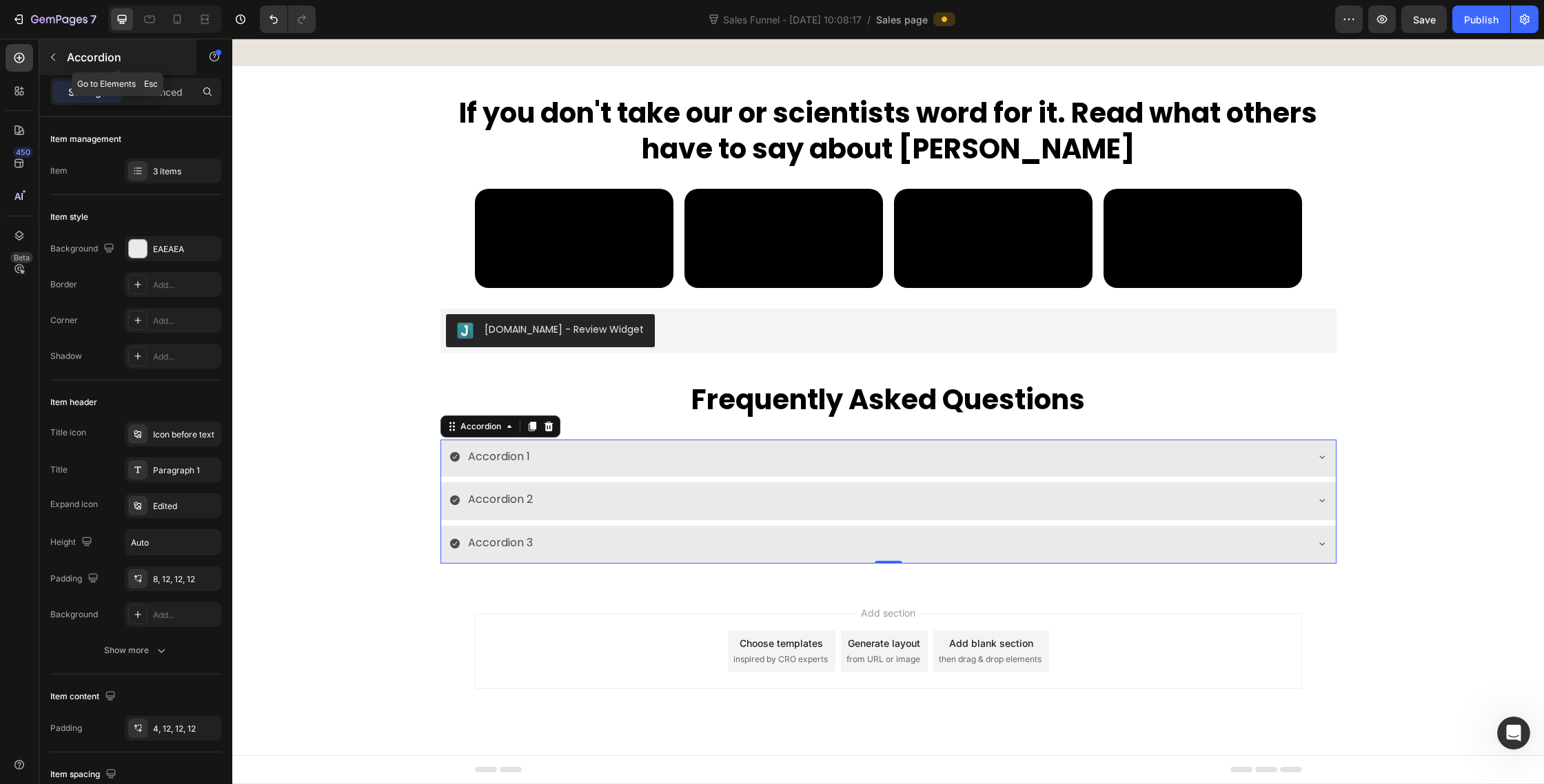
click at [55, 53] on icon "button" at bounding box center [53, 57] width 11 height 11
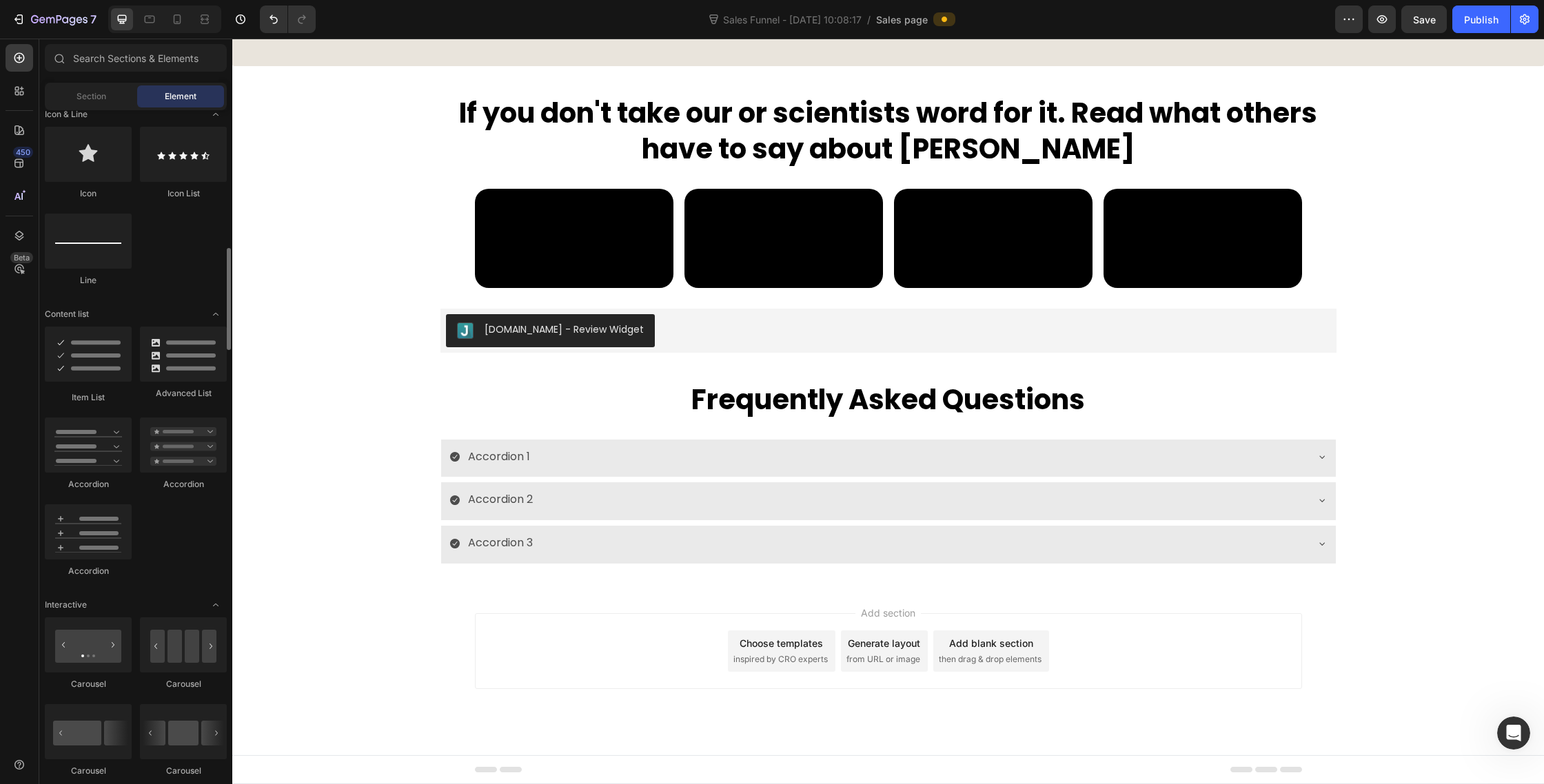
scroll to position [900, 0]
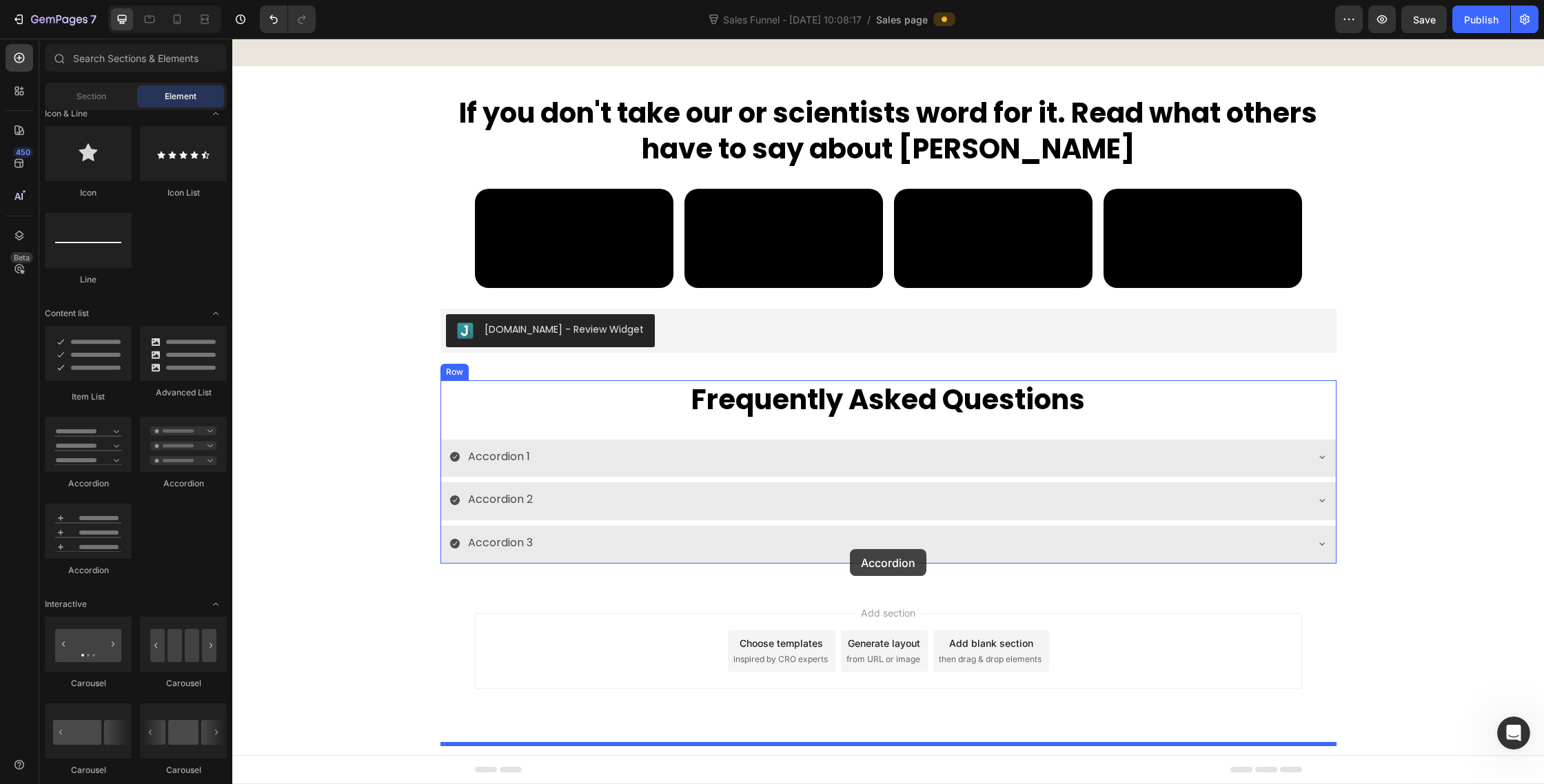
drag, startPoint x: 322, startPoint y: 496, endPoint x: 848, endPoint y: 546, distance: 528.4
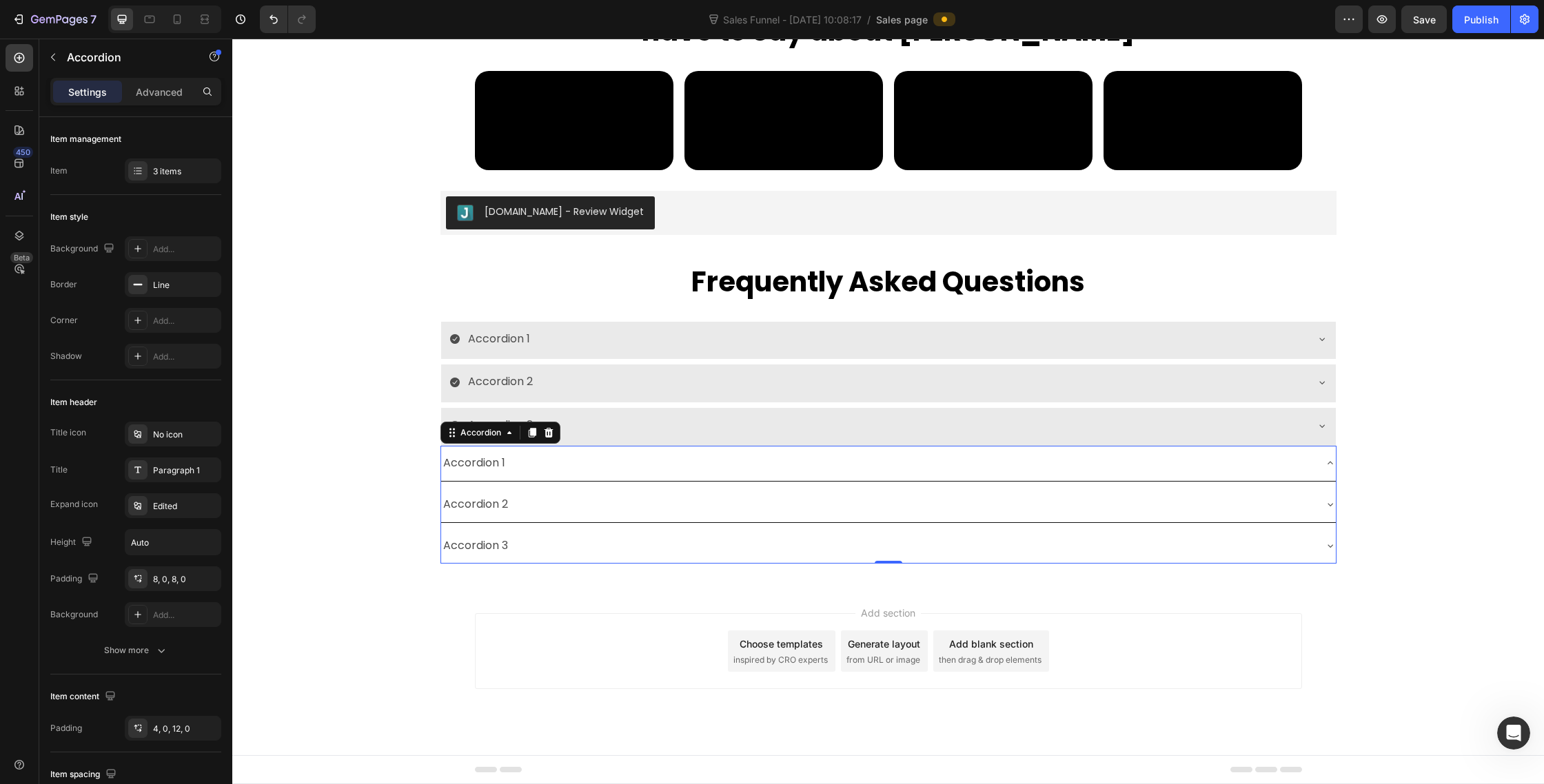
scroll to position [7436, 0]
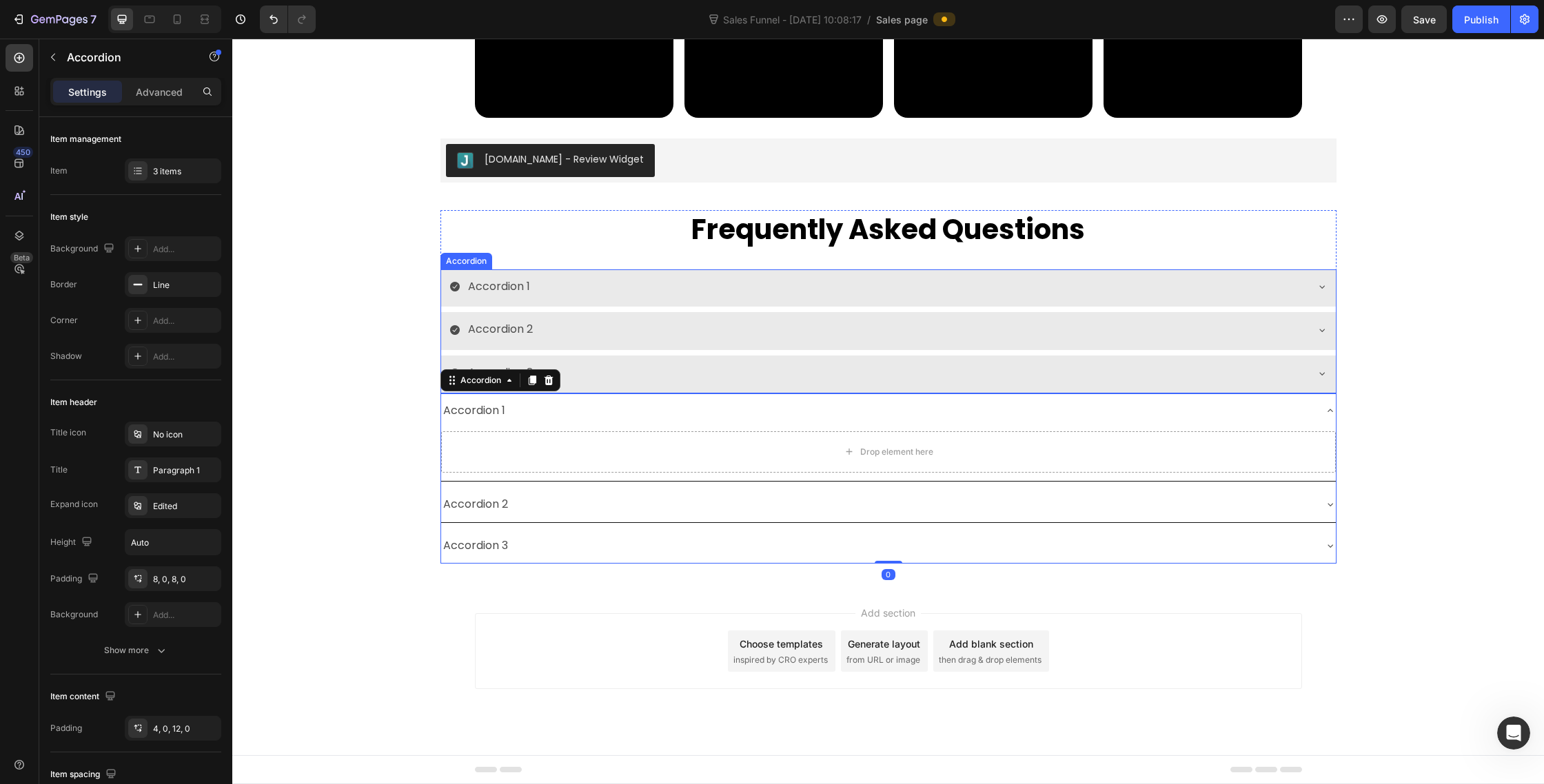
click at [1237, 299] on div "Accordion 1" at bounding box center [878, 287] width 857 height 24
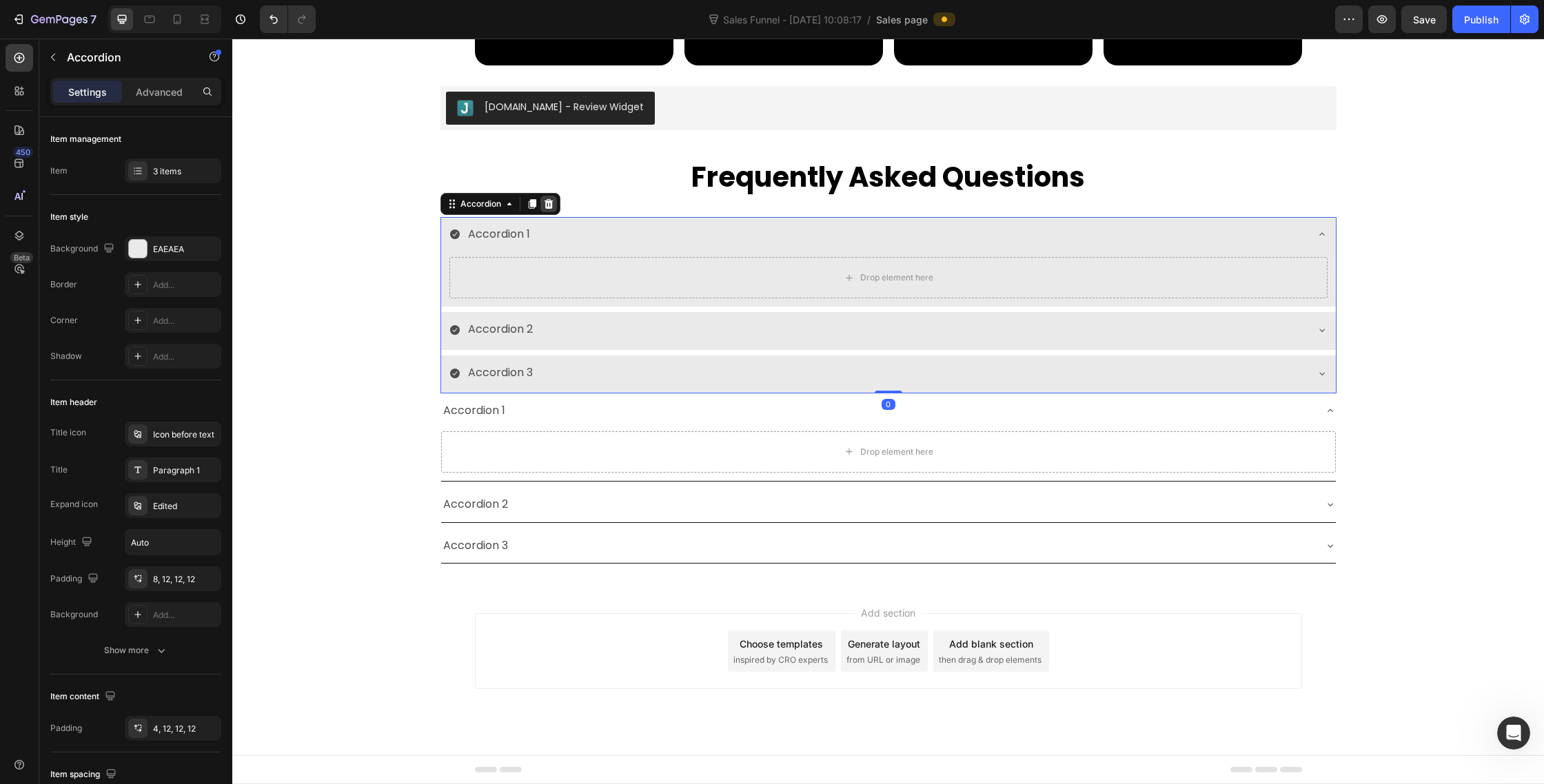
click at [548, 208] on icon at bounding box center [548, 203] width 9 height 10
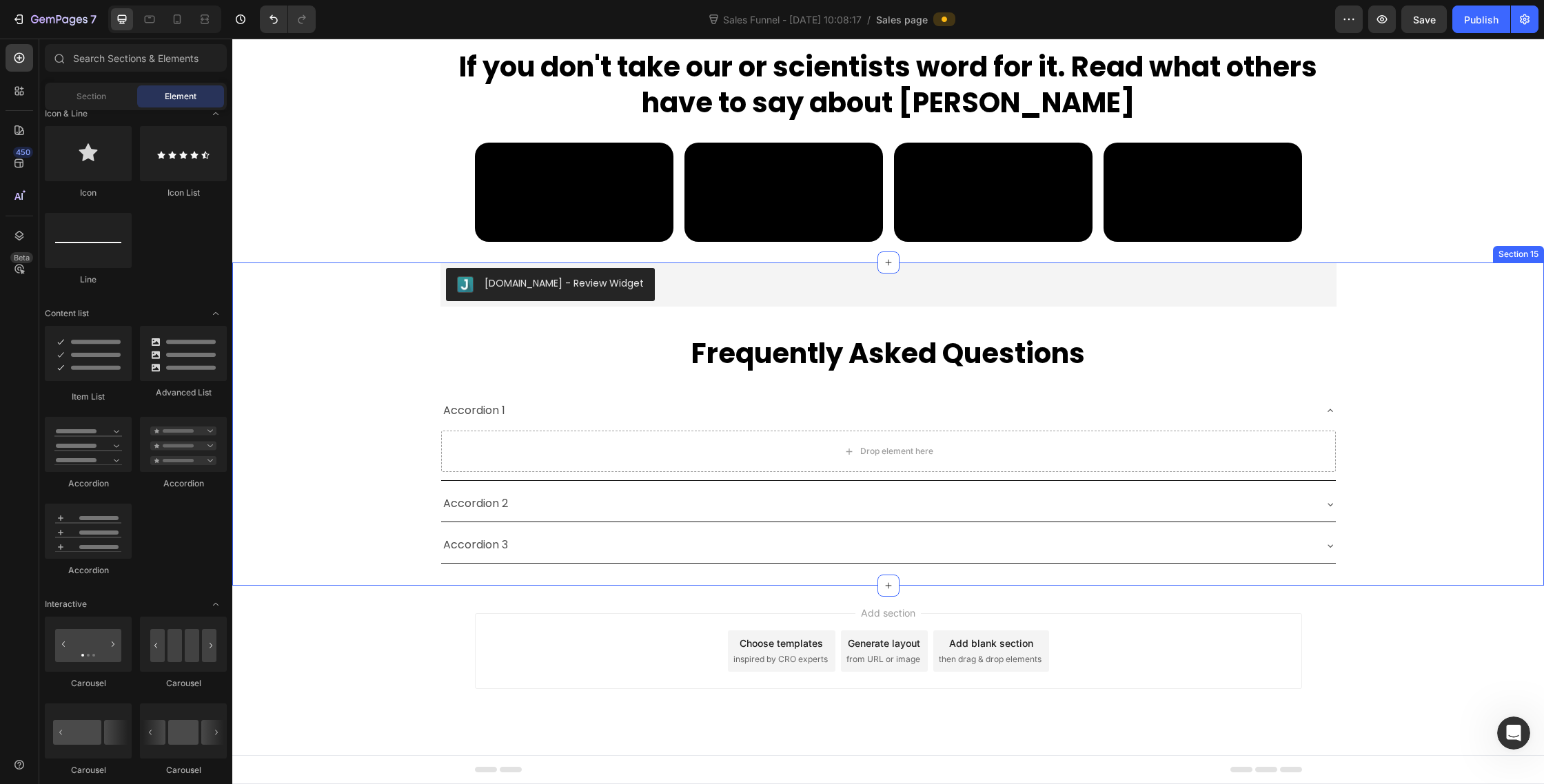
click at [1471, 487] on div "Judge.me - Review Widget Judge.me Frequently Asked Questions Heading Accordion …" at bounding box center [888, 413] width 1312 height 301
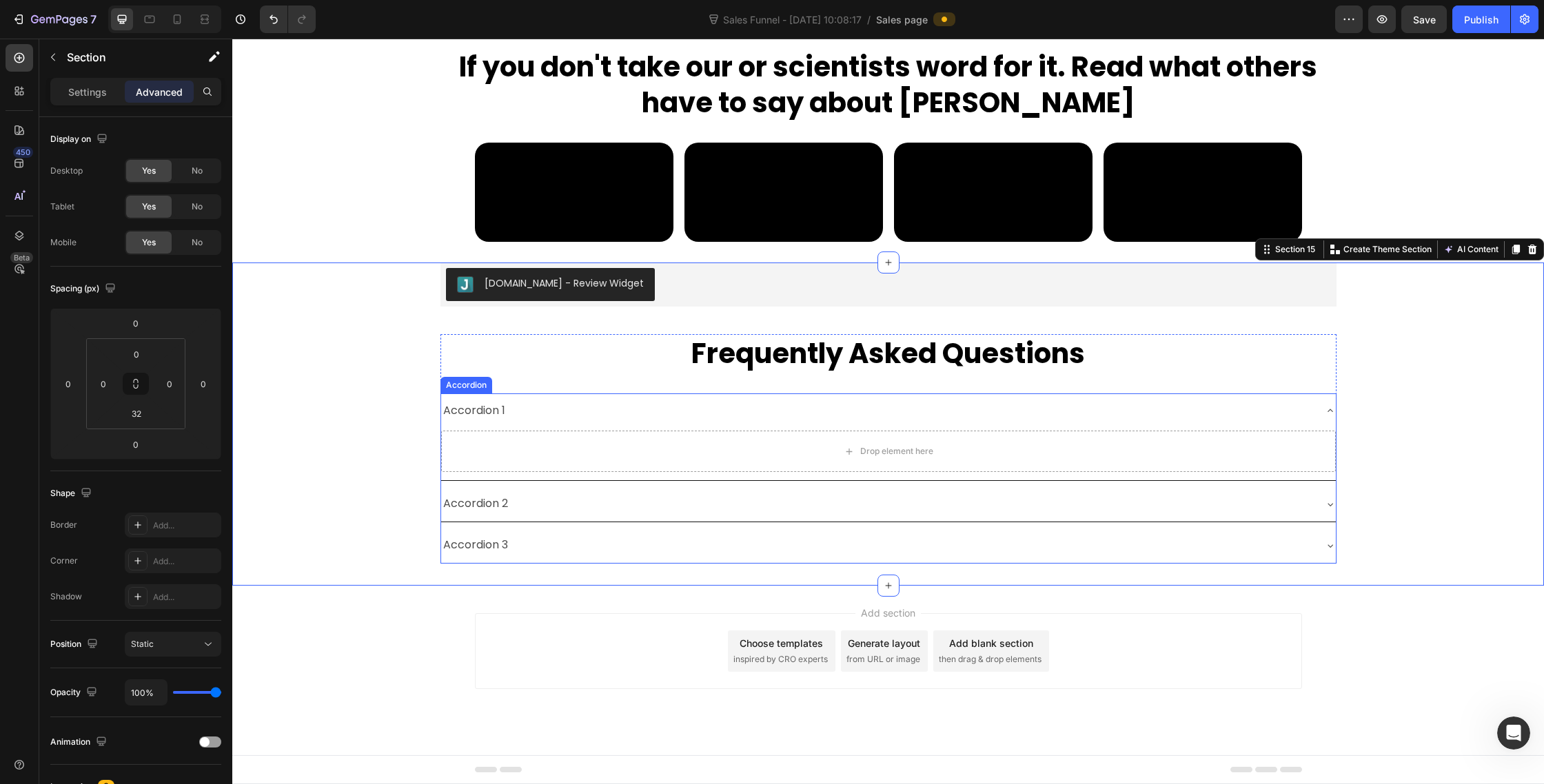
click at [1316, 403] on div "Accordion 1" at bounding box center [888, 411] width 895 height 35
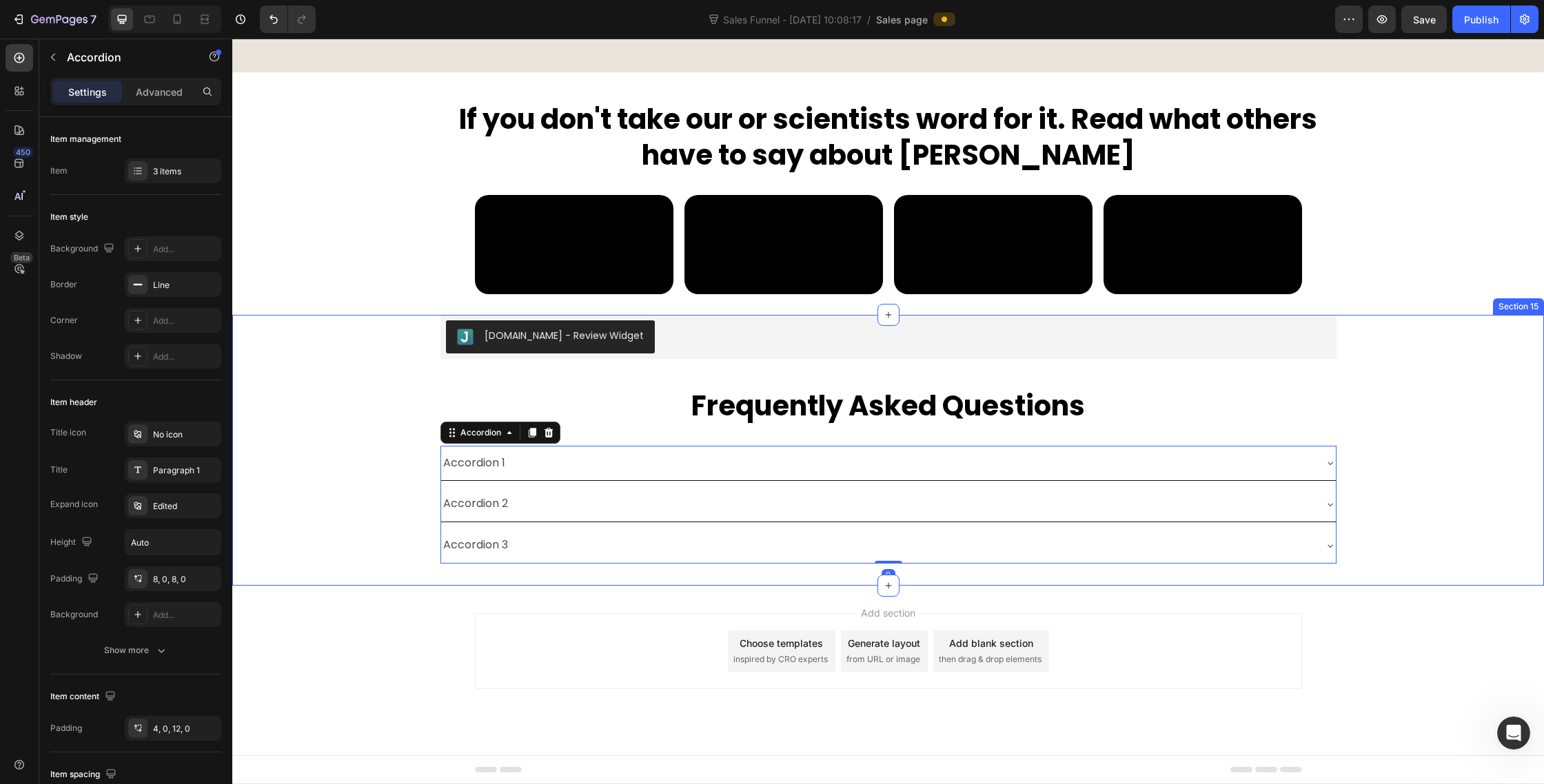
scroll to position [7358, 0]
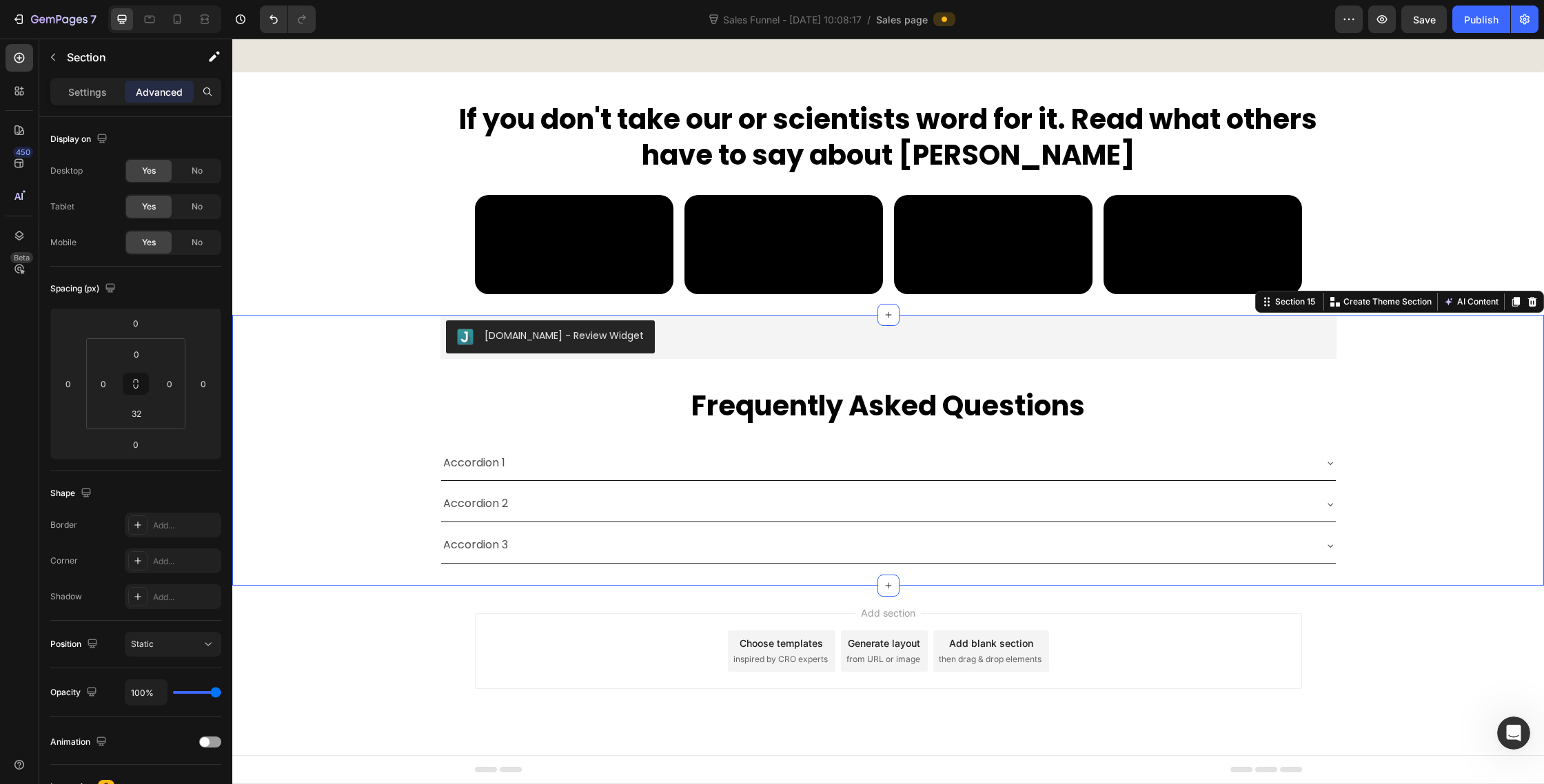
click at [1498, 478] on div "Judge.me - Review Widget Judge.me Frequently Asked Questions Heading Accordion …" at bounding box center [888, 439] width 1312 height 249
click at [1269, 465] on div "Accordion 1" at bounding box center [878, 463] width 873 height 24
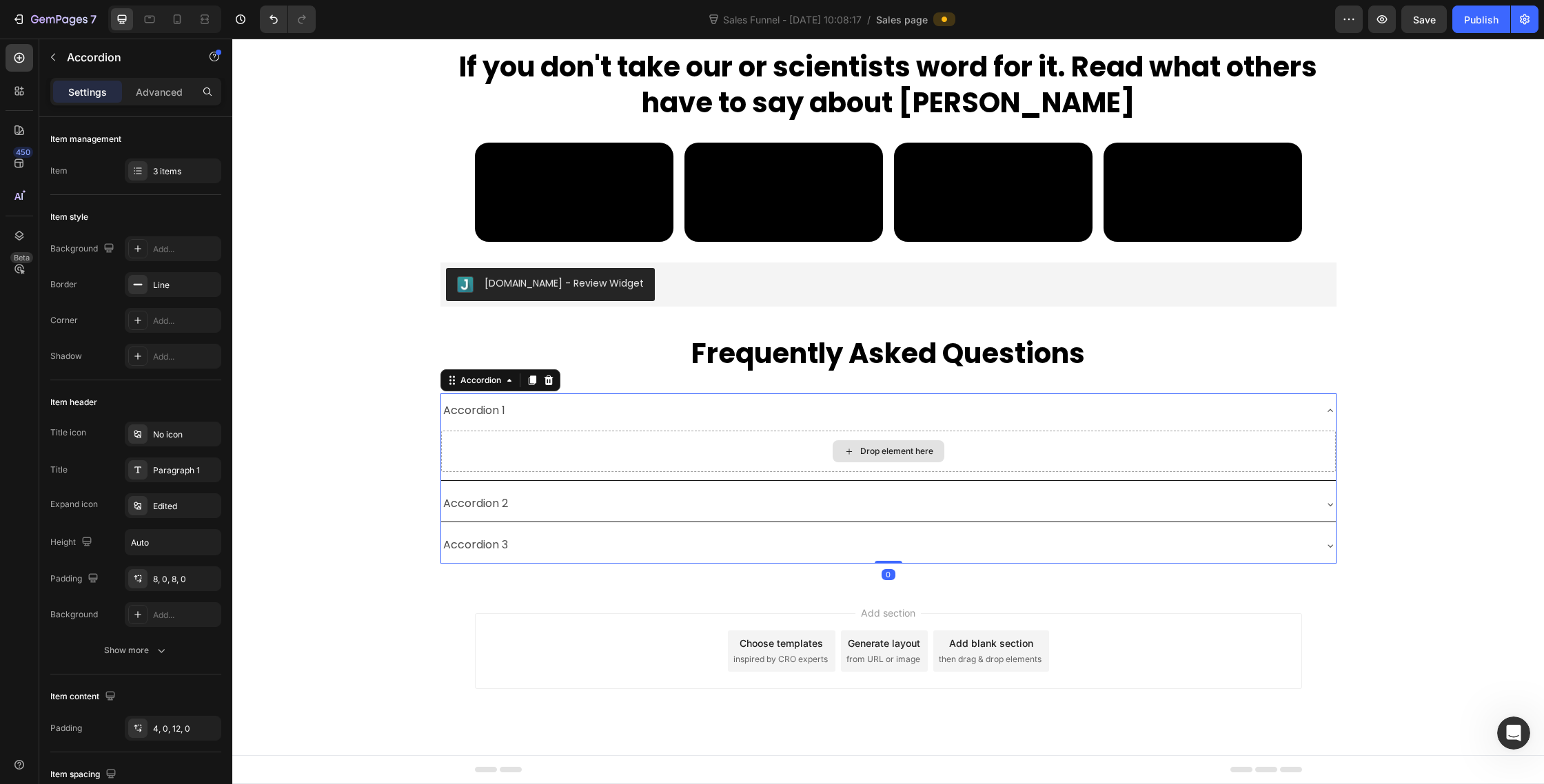
scroll to position [7410, 0]
click at [137, 476] on div at bounding box center [138, 470] width 20 height 20
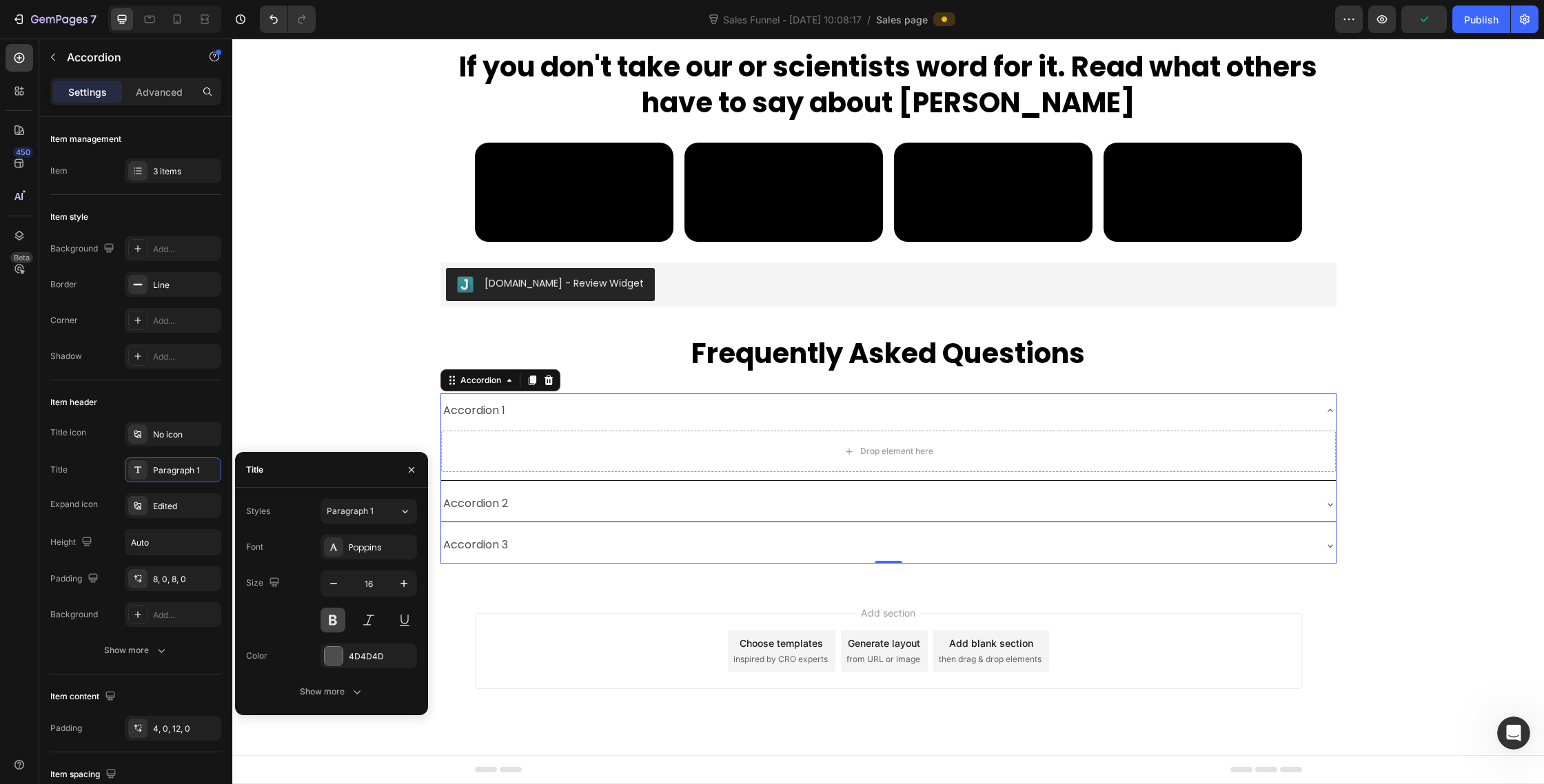
click at [336, 619] on button at bounding box center [333, 620] width 25 height 25
click at [339, 663] on div at bounding box center [334, 656] width 18 height 18
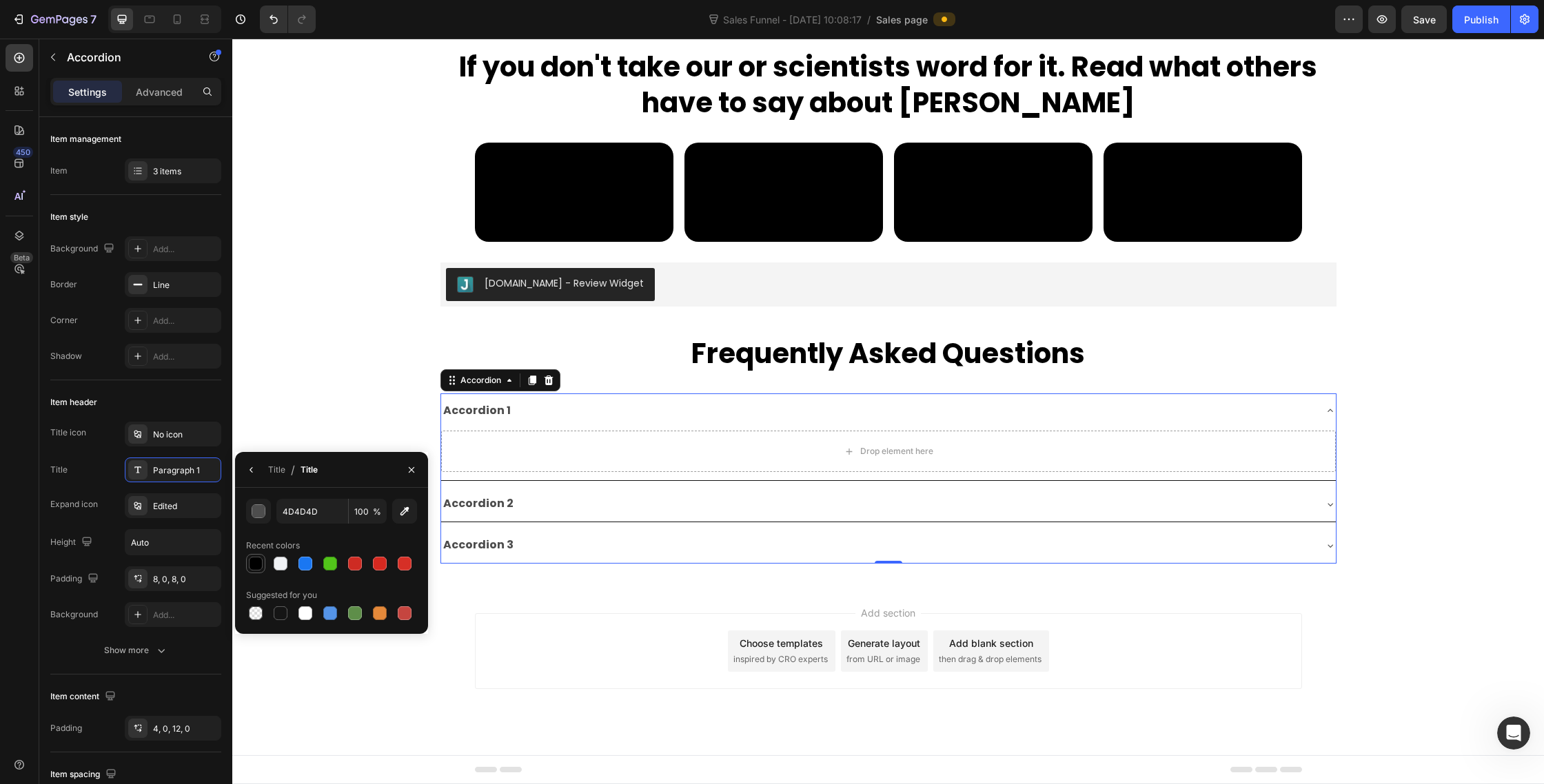
click at [254, 556] on div at bounding box center [255, 564] width 17 height 17
type input "000000"
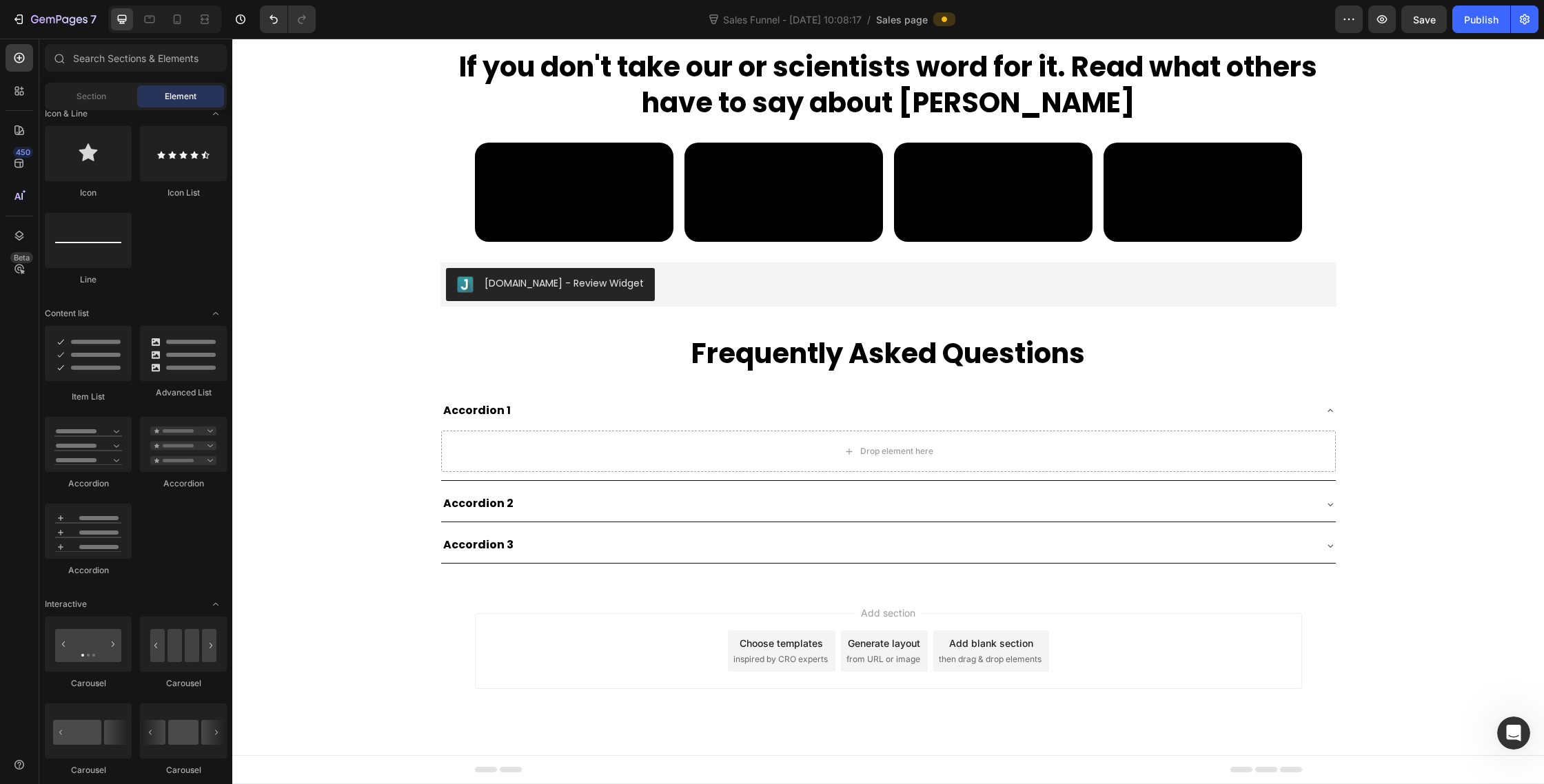
click at [532, 598] on div "Add section Choose templates inspired by CRO experts Generate layout from URL o…" at bounding box center [888, 671] width 1312 height 170
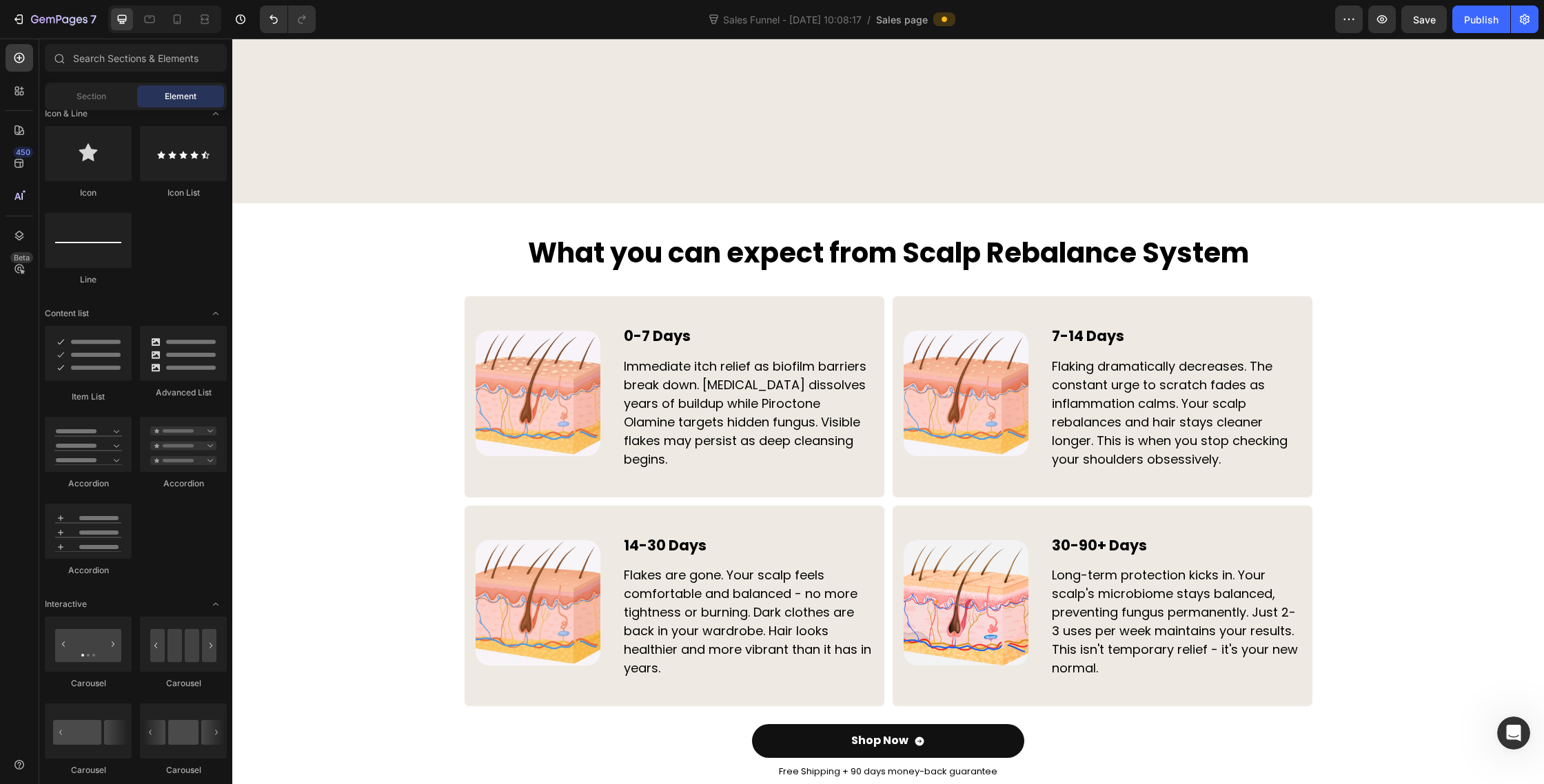
scroll to position [4436, 0]
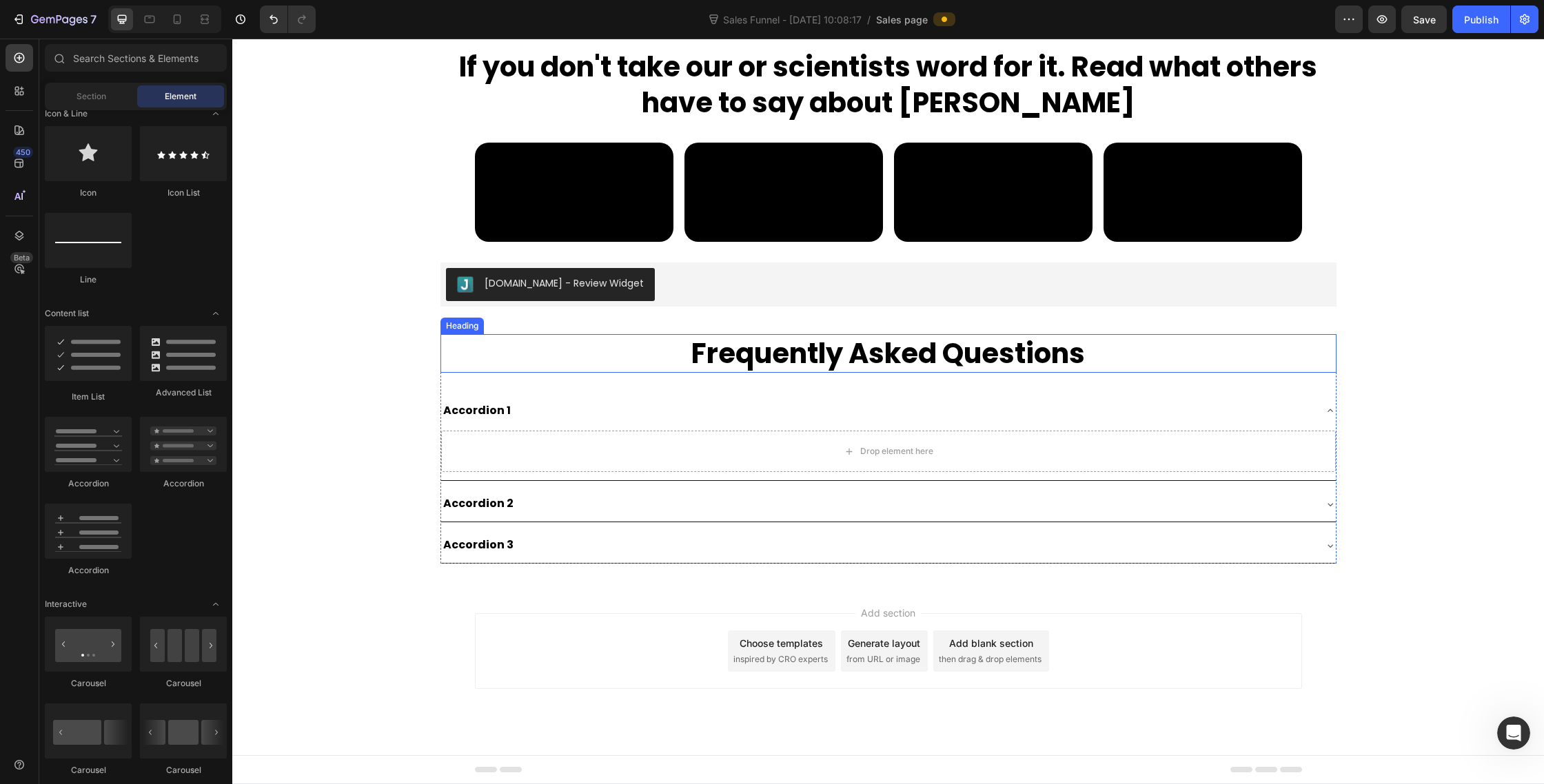
scroll to position [7410, 0]
click at [1310, 410] on div "Accordion 1" at bounding box center [878, 411] width 873 height 24
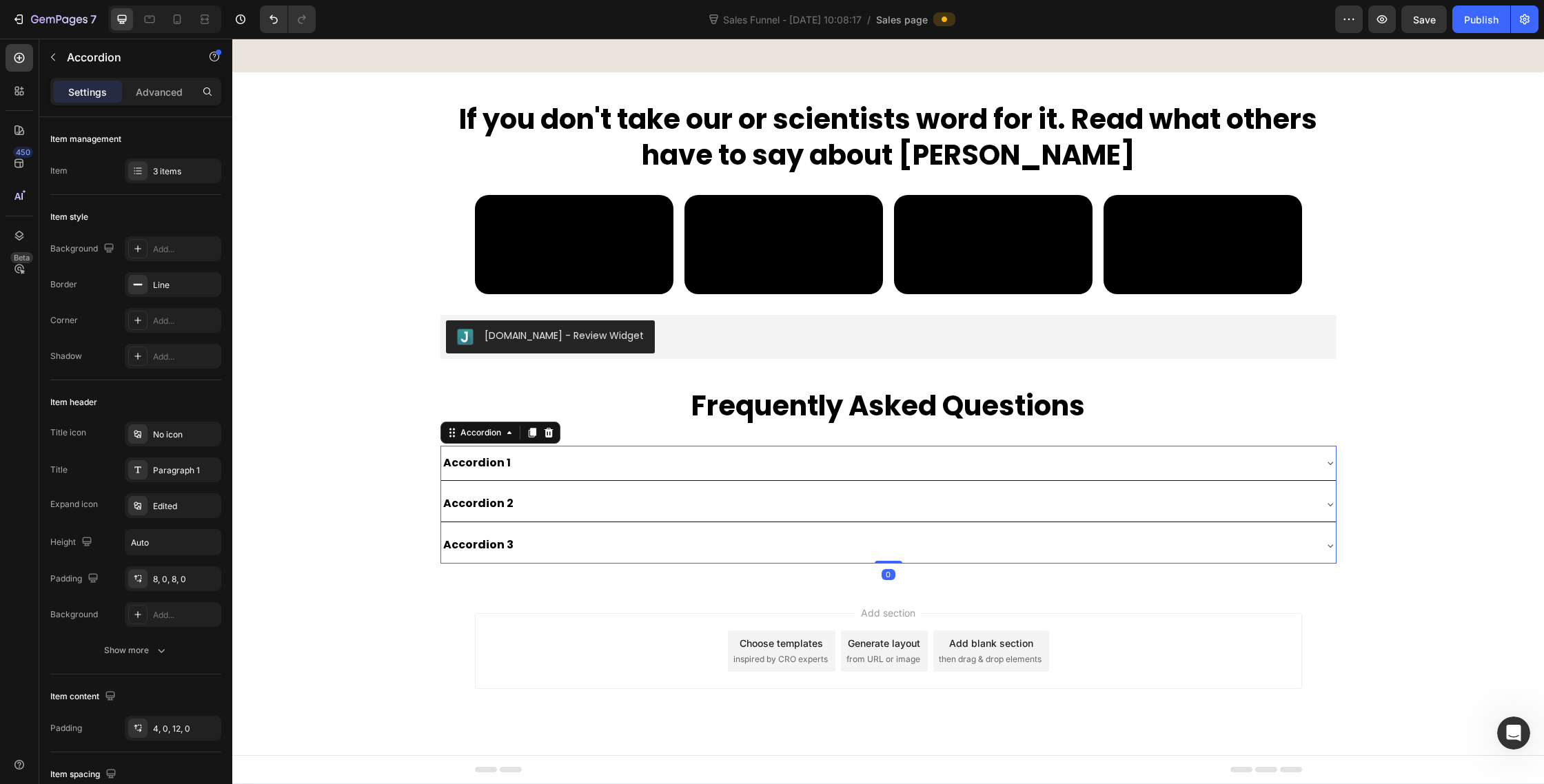
scroll to position [7358, 0]
click at [168, 511] on div "Edited" at bounding box center [186, 506] width 65 height 13
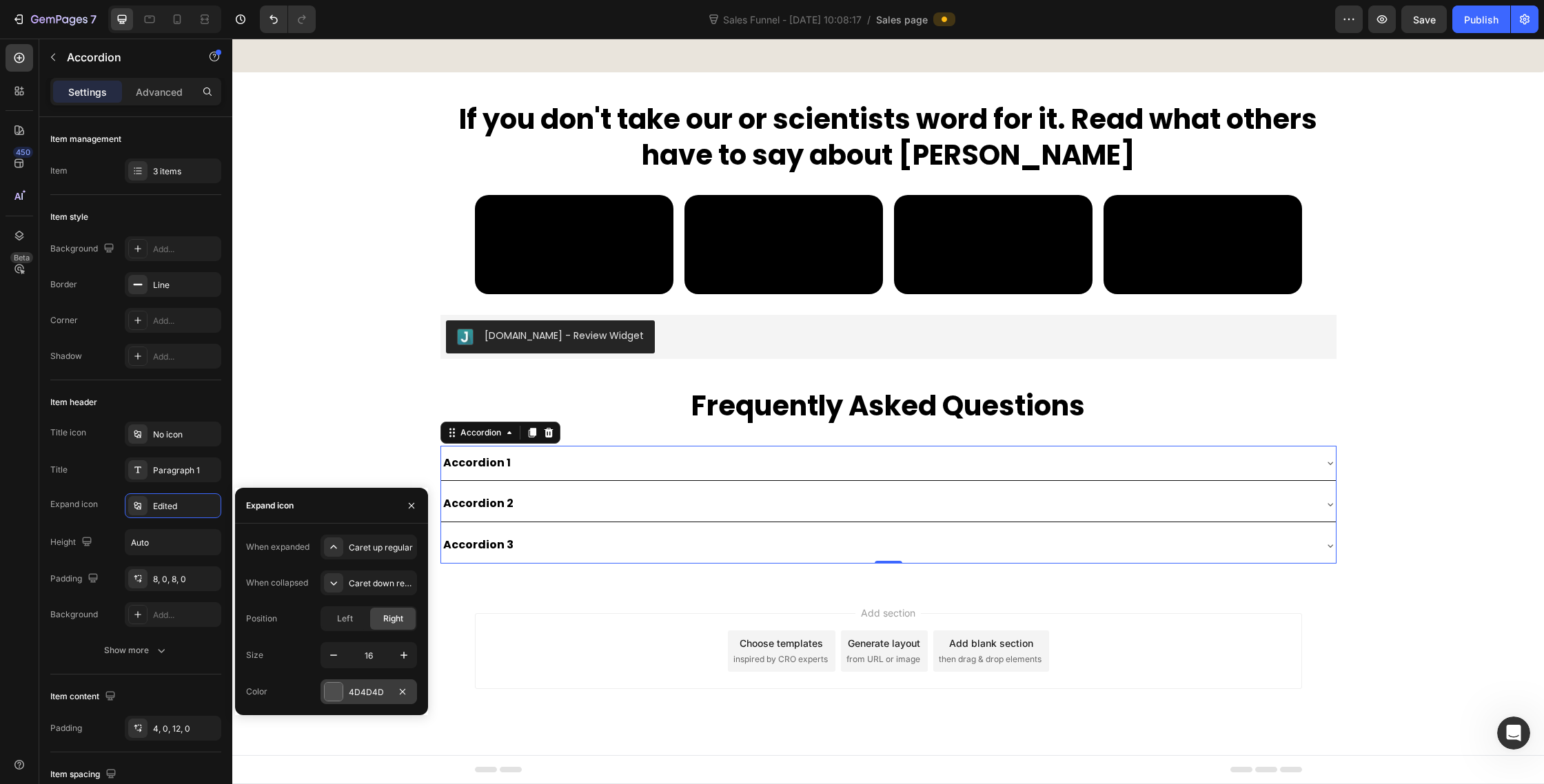
click at [339, 692] on div at bounding box center [334, 692] width 18 height 18
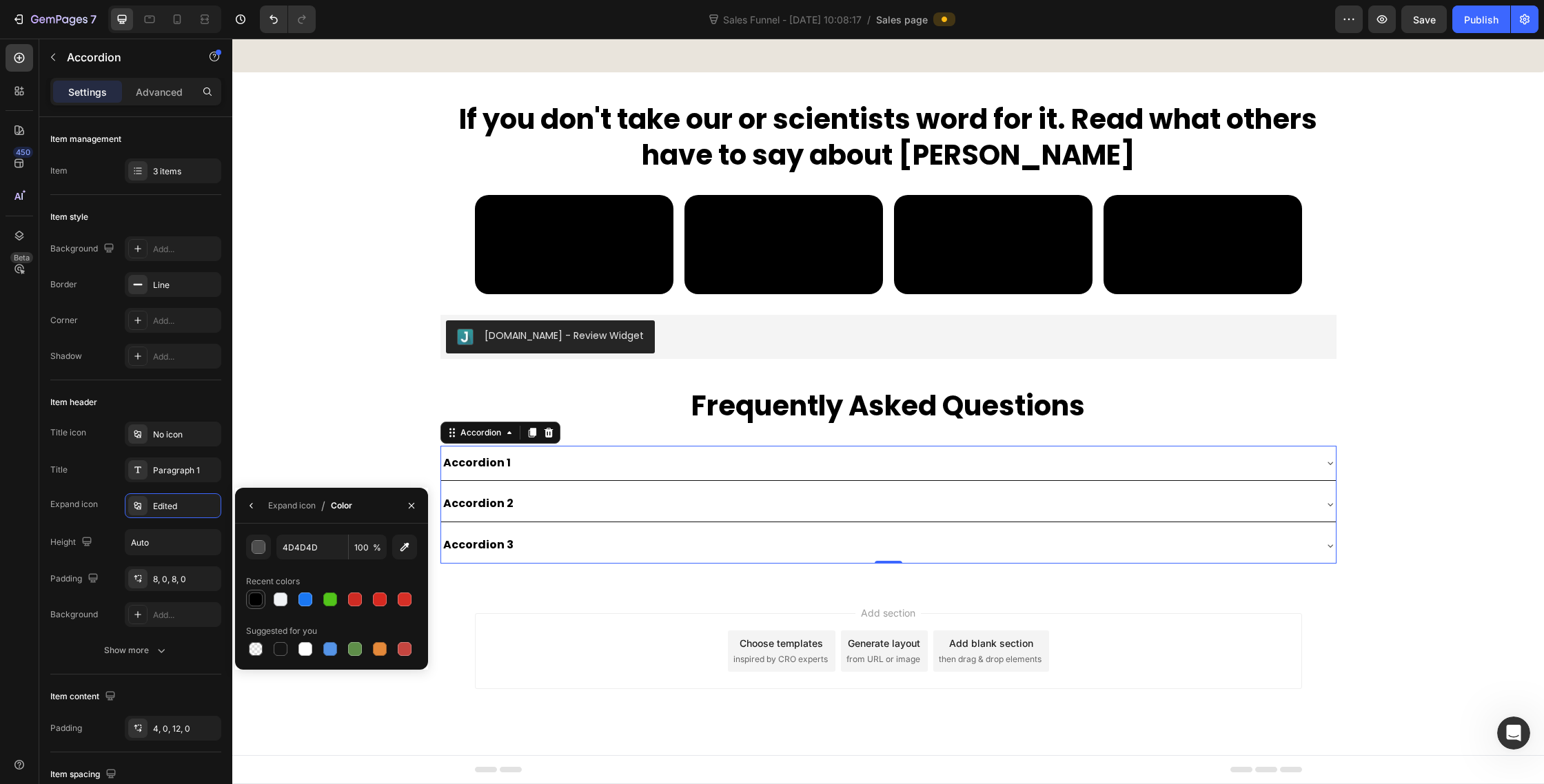
click at [253, 593] on div at bounding box center [255, 599] width 14 height 14
type input "000000"
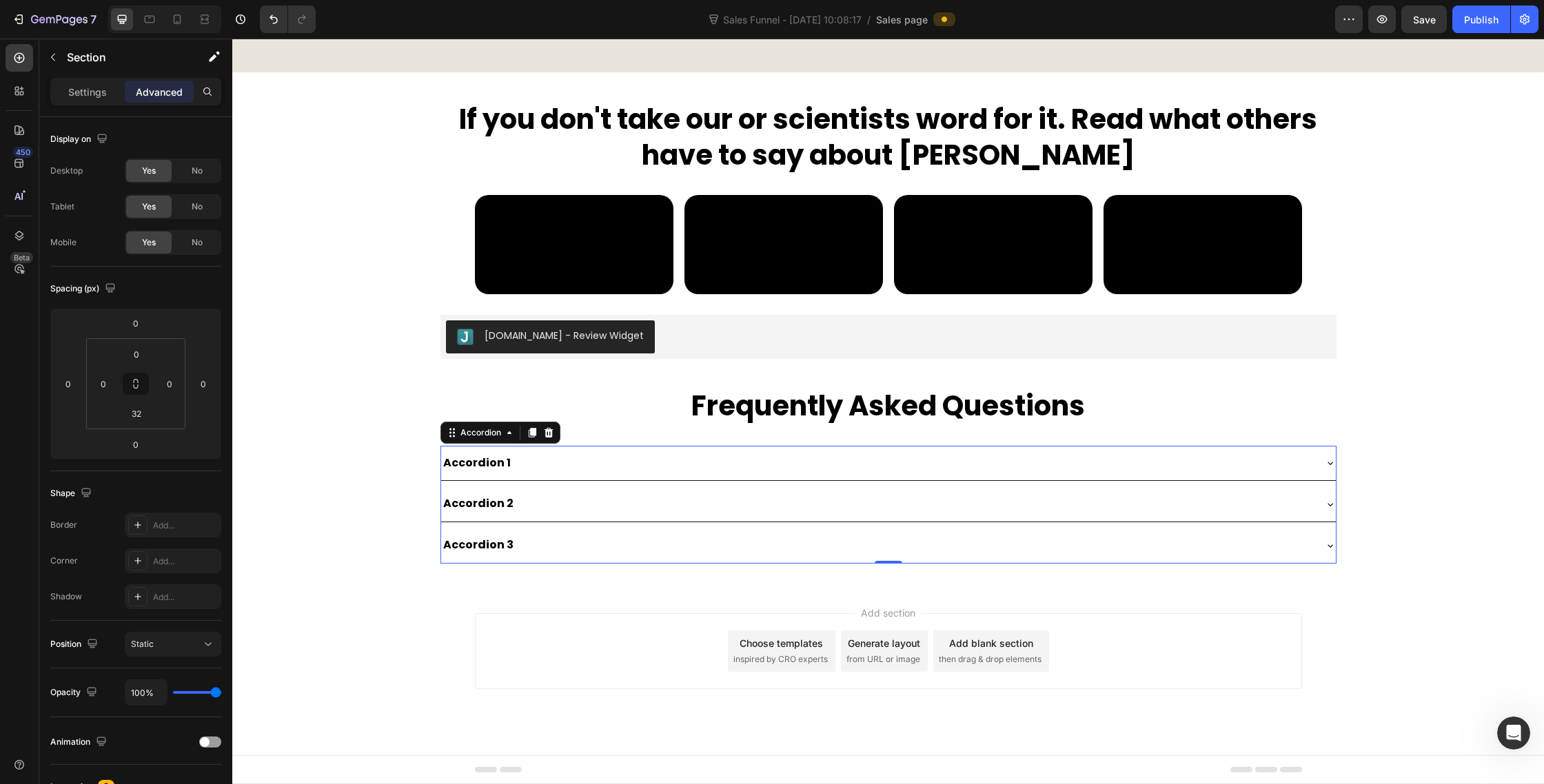
click at [1538, 495] on div "Judge.me - Review Widget Judge.me Frequently Asked Questions Heading Accordion …" at bounding box center [888, 439] width 1312 height 249
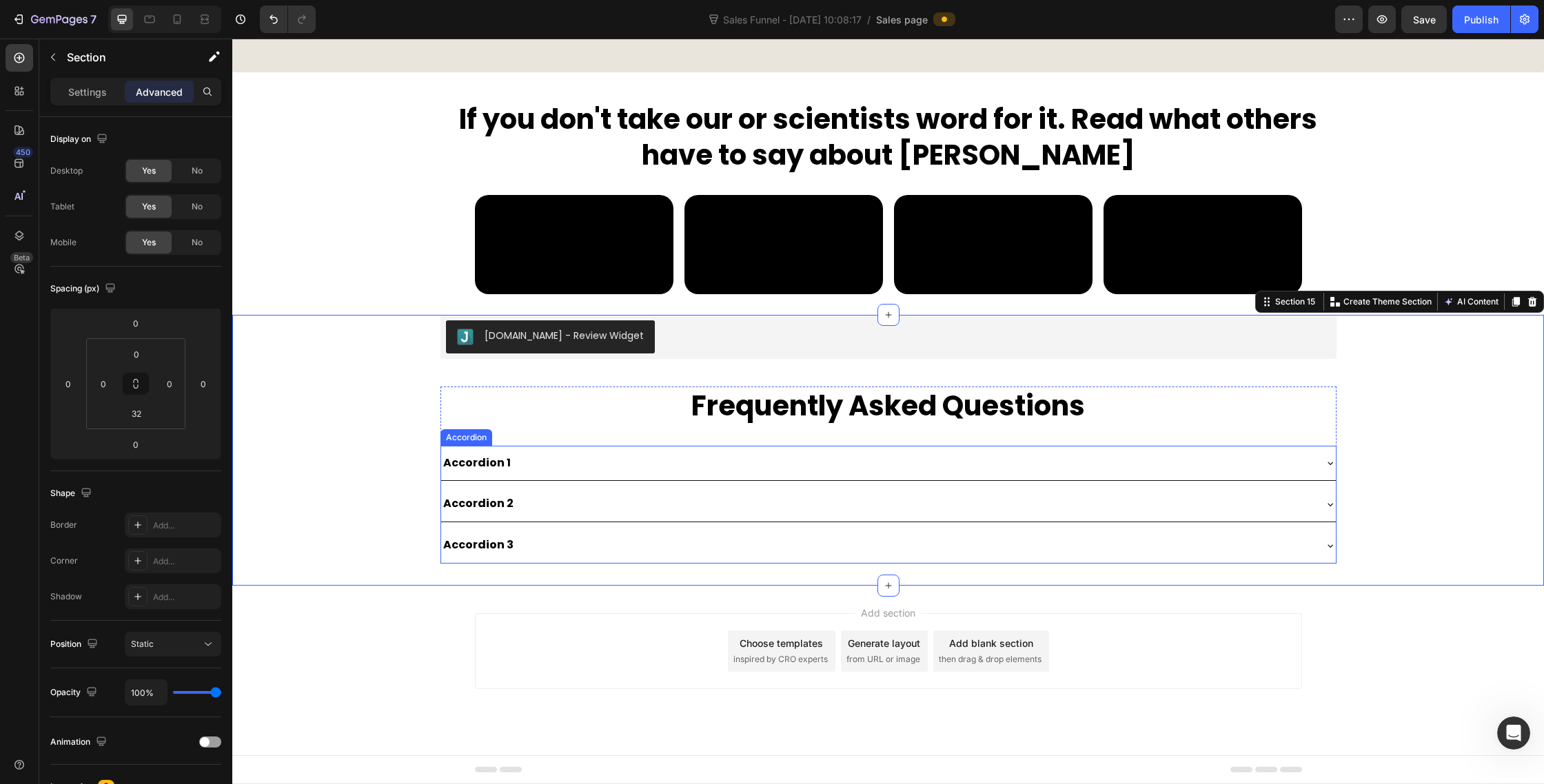
click at [1292, 469] on div "Accordion 1" at bounding box center [878, 463] width 873 height 24
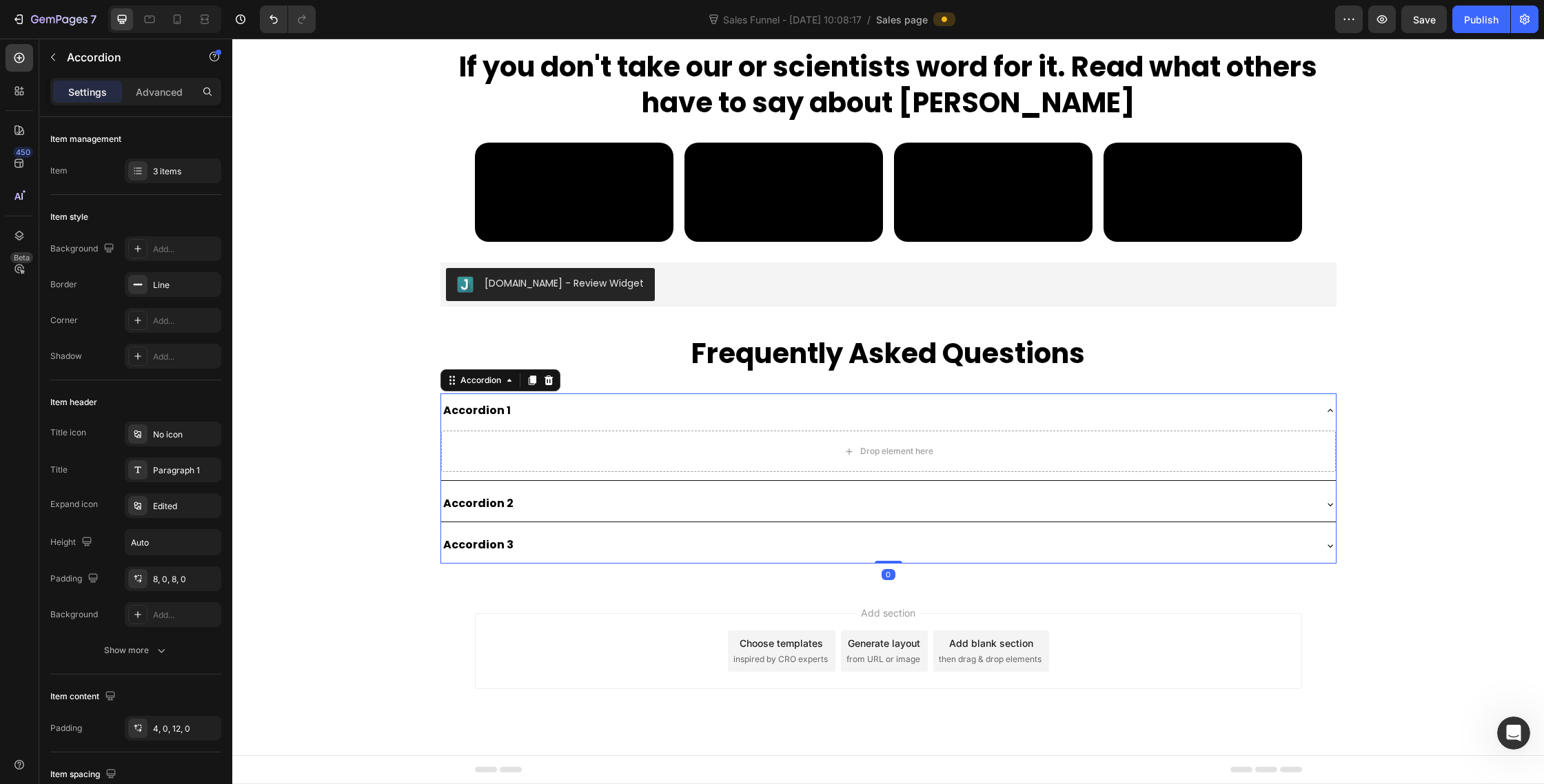
scroll to position [7410, 0]
click at [137, 500] on icon at bounding box center [137, 505] width 11 height 11
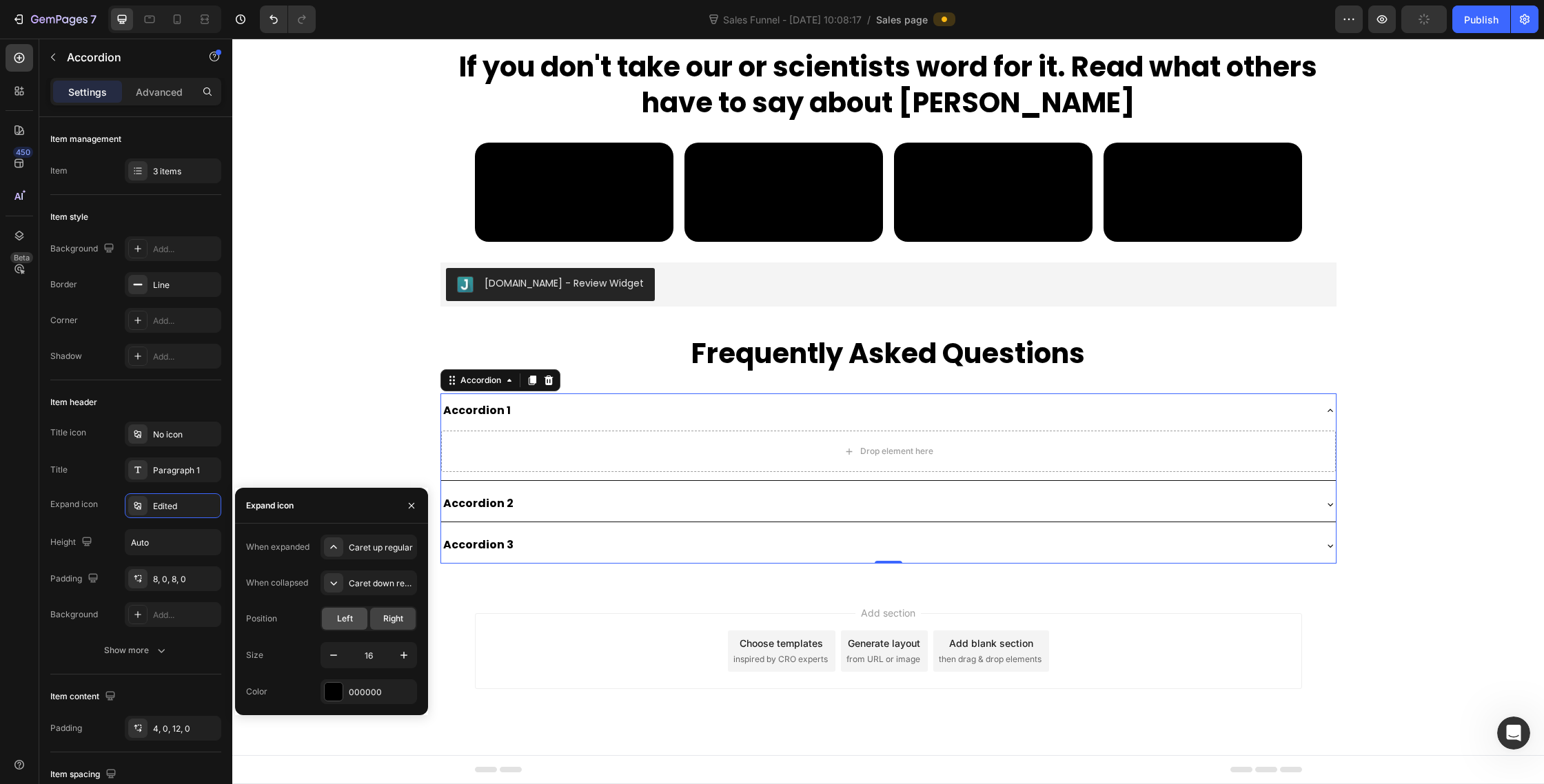
click at [357, 627] on div "Left" at bounding box center [344, 618] width 46 height 22
click at [386, 627] on div "Right" at bounding box center [393, 618] width 46 height 22
click at [418, 502] on button "button" at bounding box center [411, 505] width 22 height 22
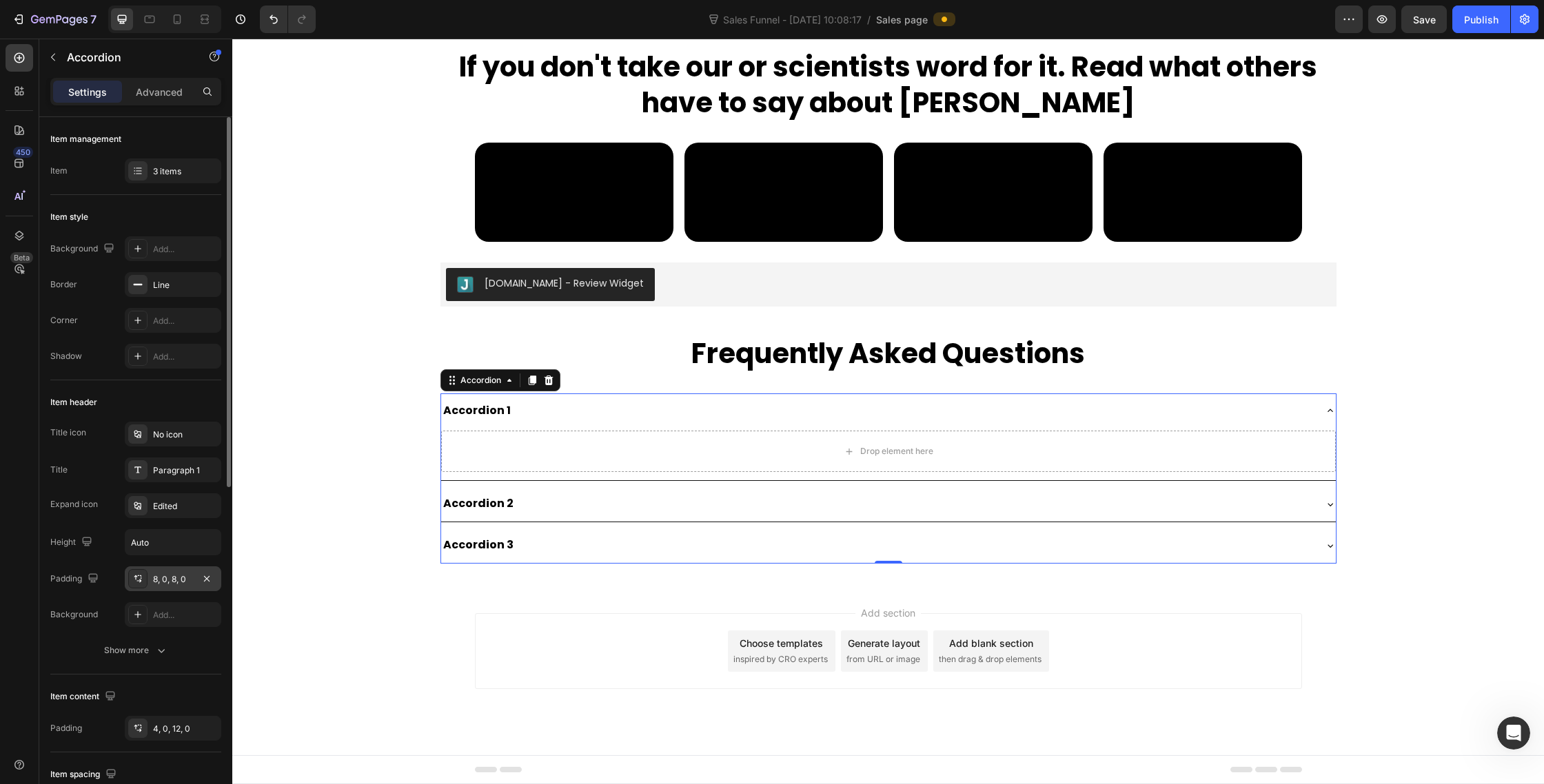
click at [179, 580] on div "8, 0, 8, 0" at bounding box center [173, 579] width 40 height 13
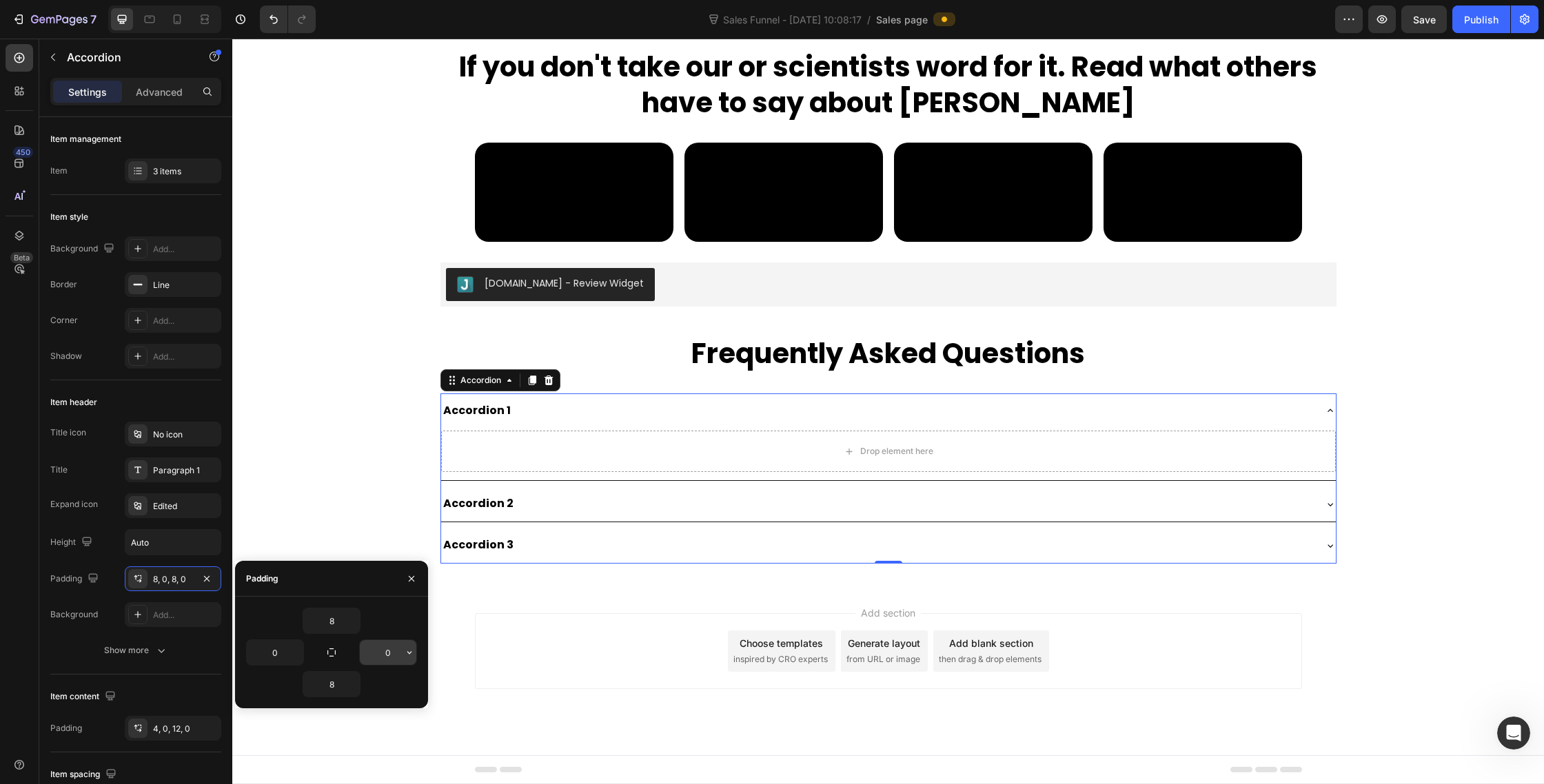
click at [395, 649] on input "0" at bounding box center [388, 652] width 56 height 25
type input "4"
type input "1"
type input "20"
click at [525, 665] on div "Add section Choose templates inspired by CRO experts Generate layout from URL o…" at bounding box center [888, 651] width 827 height 76
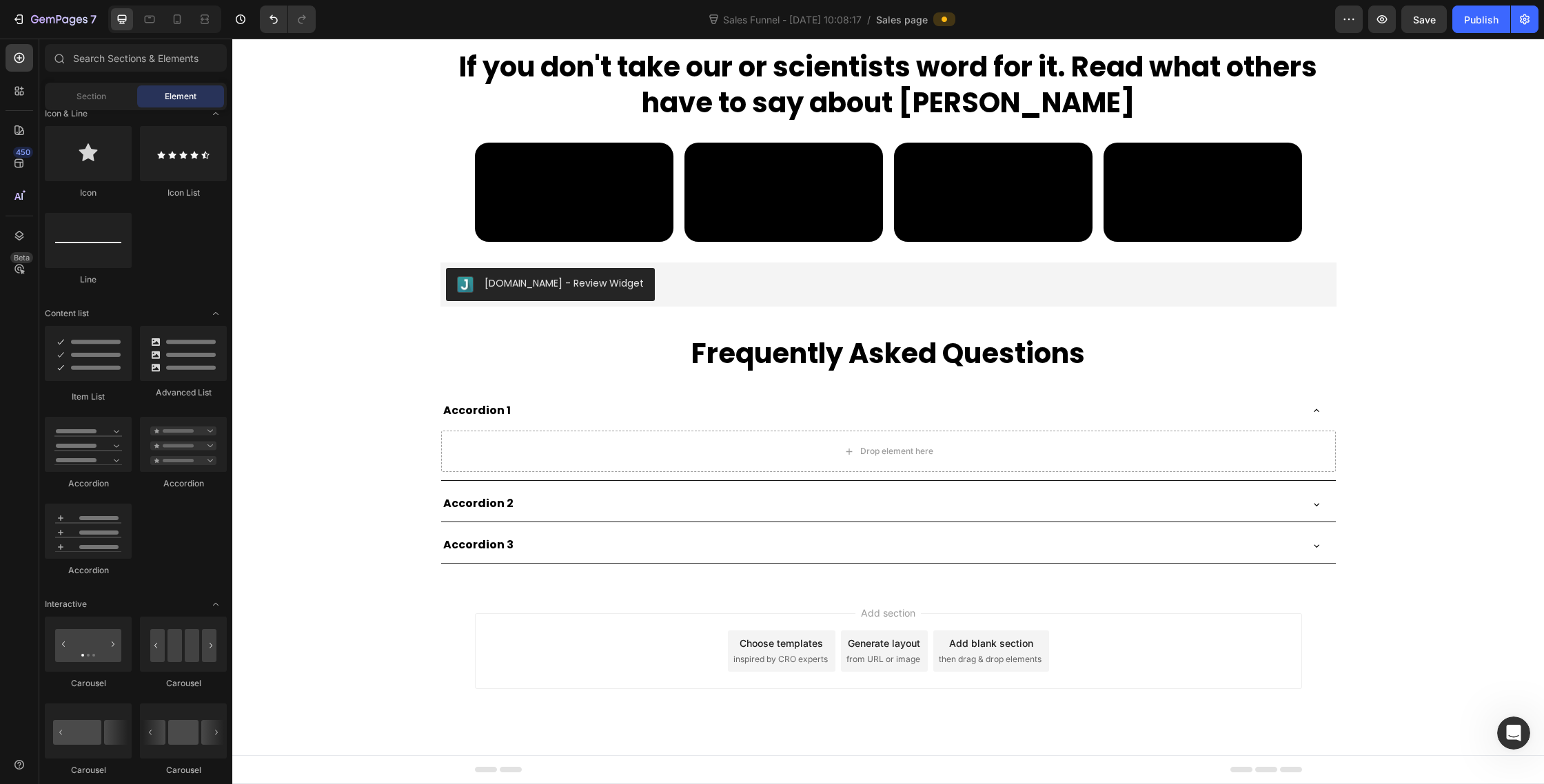
click at [611, 653] on div "Add section Choose templates inspired by CRO experts Generate layout from URL o…" at bounding box center [888, 651] width 827 height 76
click at [1313, 415] on icon at bounding box center [1316, 411] width 11 height 11
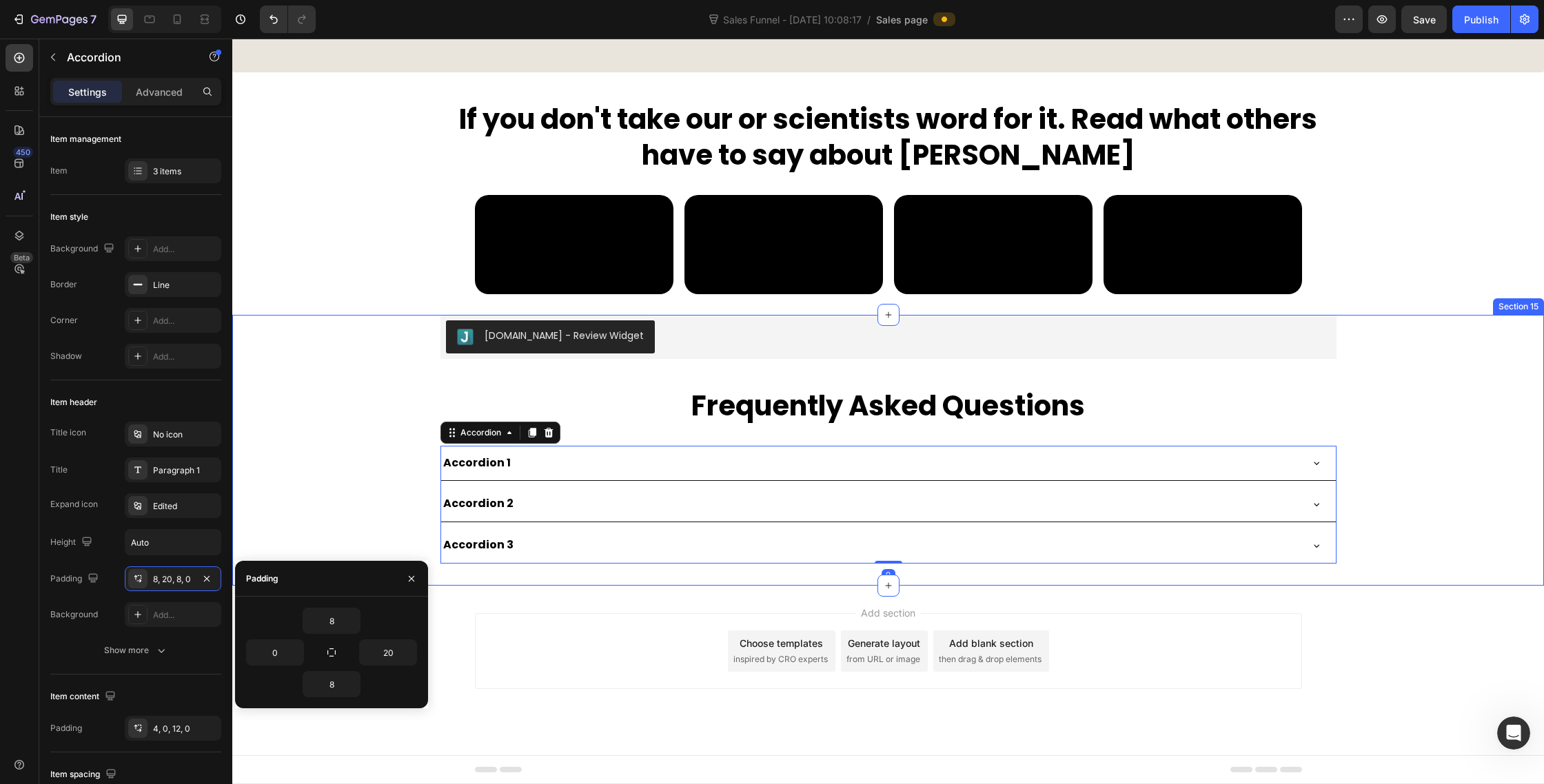
click at [1461, 432] on div "Judge.me - Review Widget Judge.me Frequently Asked Questions Heading Accordion …" at bounding box center [888, 439] width 1312 height 249
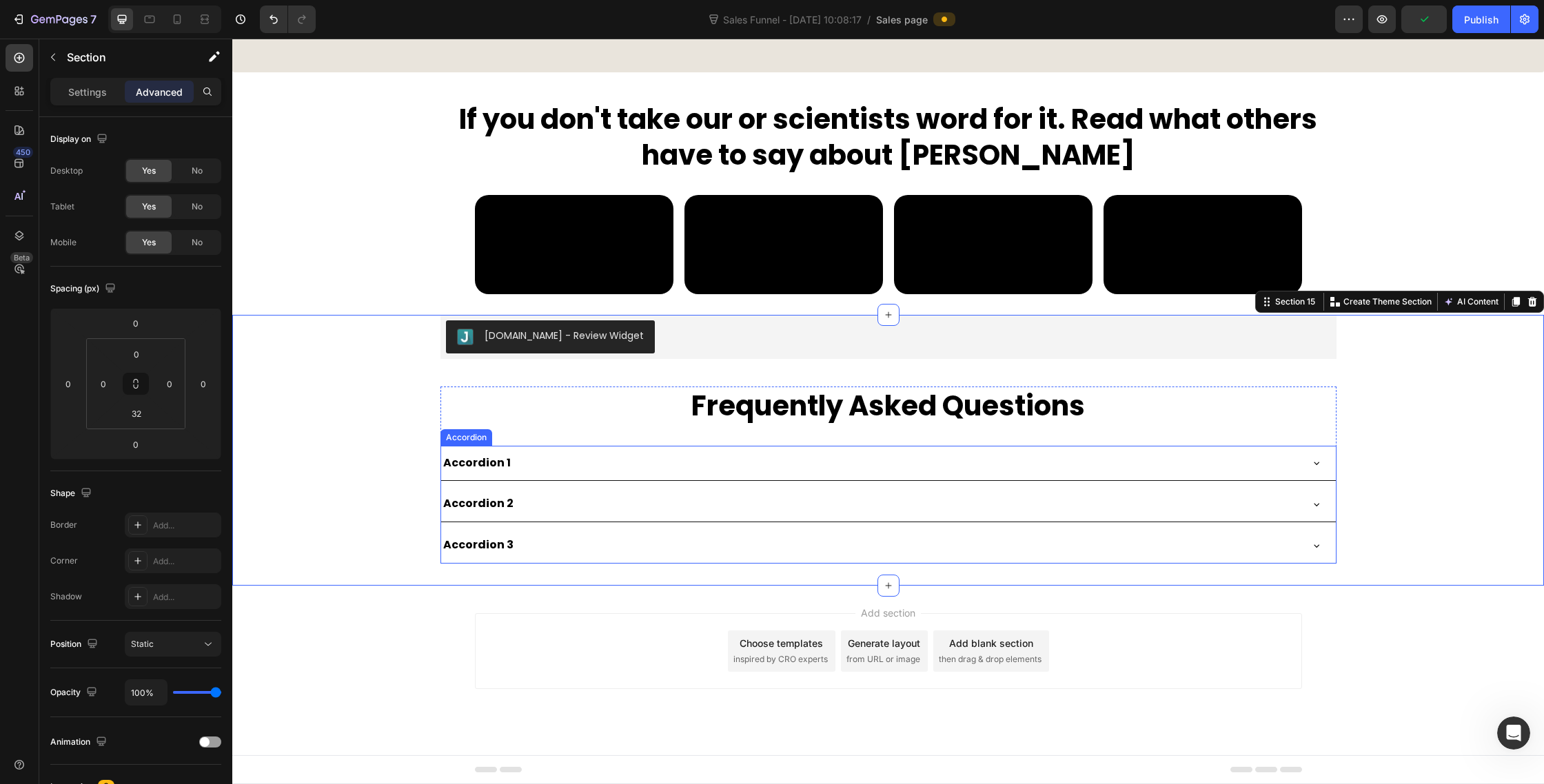
click at [541, 469] on div "Accordion 1" at bounding box center [870, 463] width 859 height 24
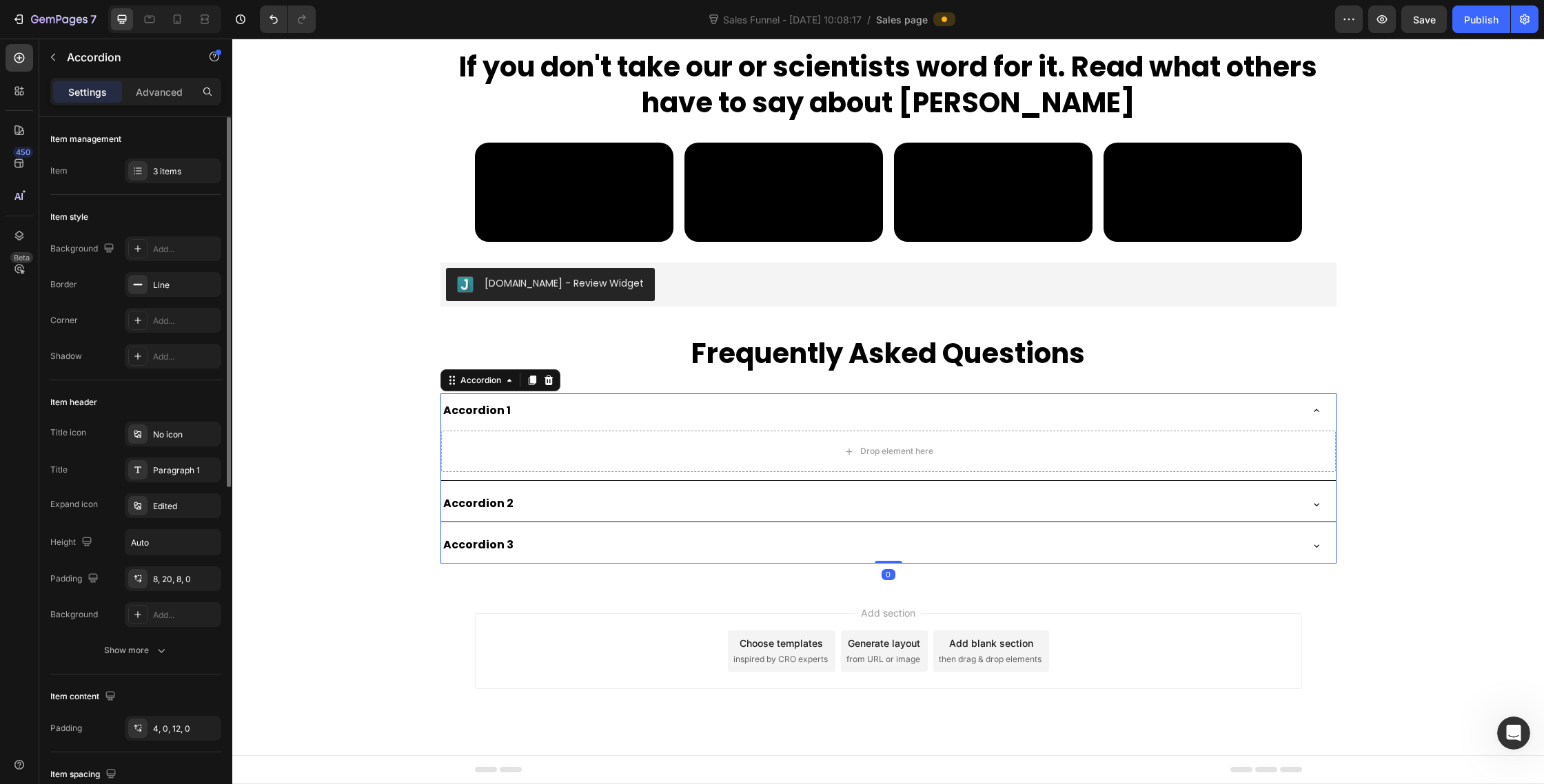
scroll to position [7410, 0]
click at [137, 476] on div at bounding box center [138, 470] width 20 height 20
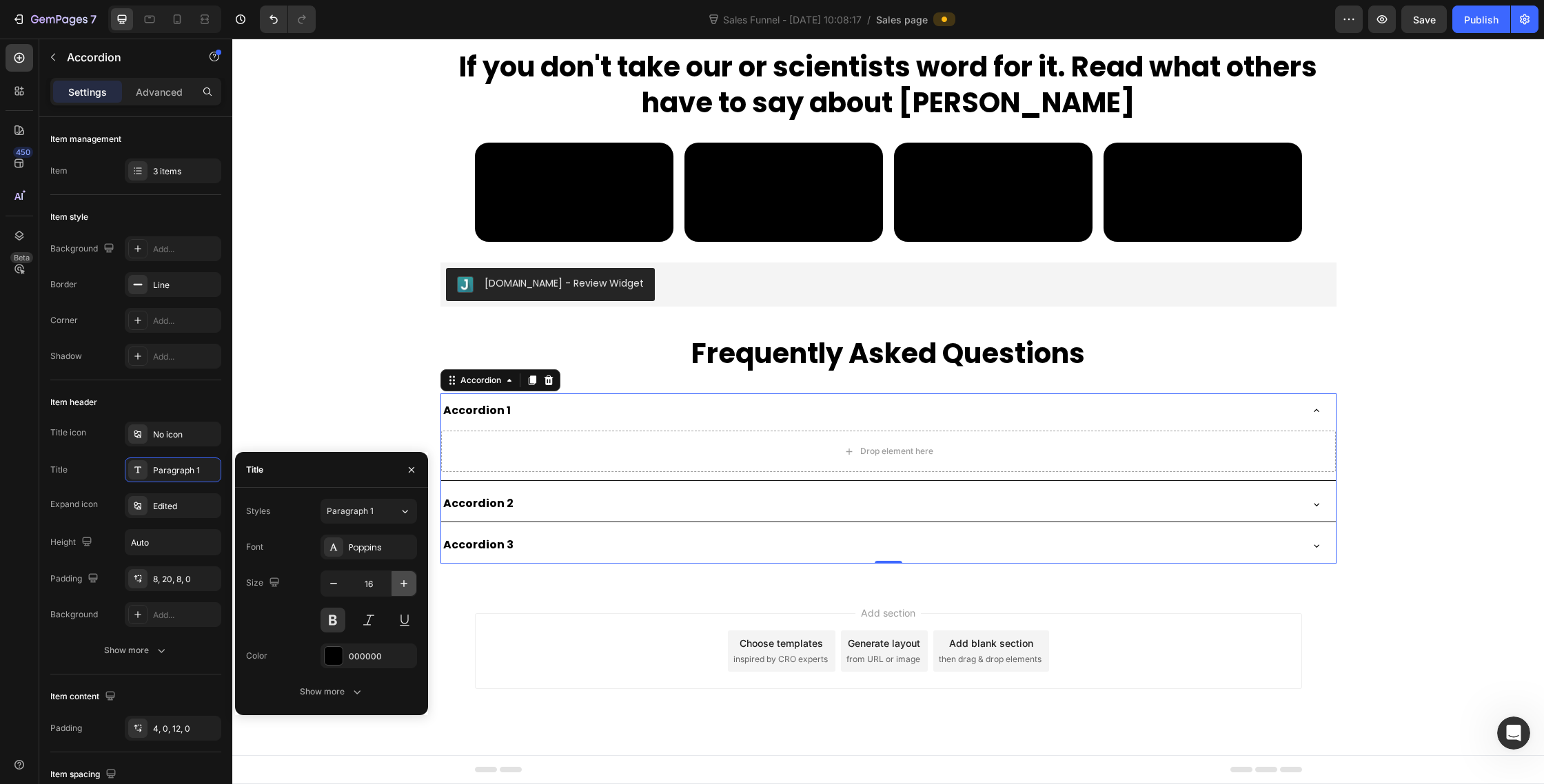
click at [406, 583] on icon "button" at bounding box center [403, 583] width 14 height 14
type input "18"
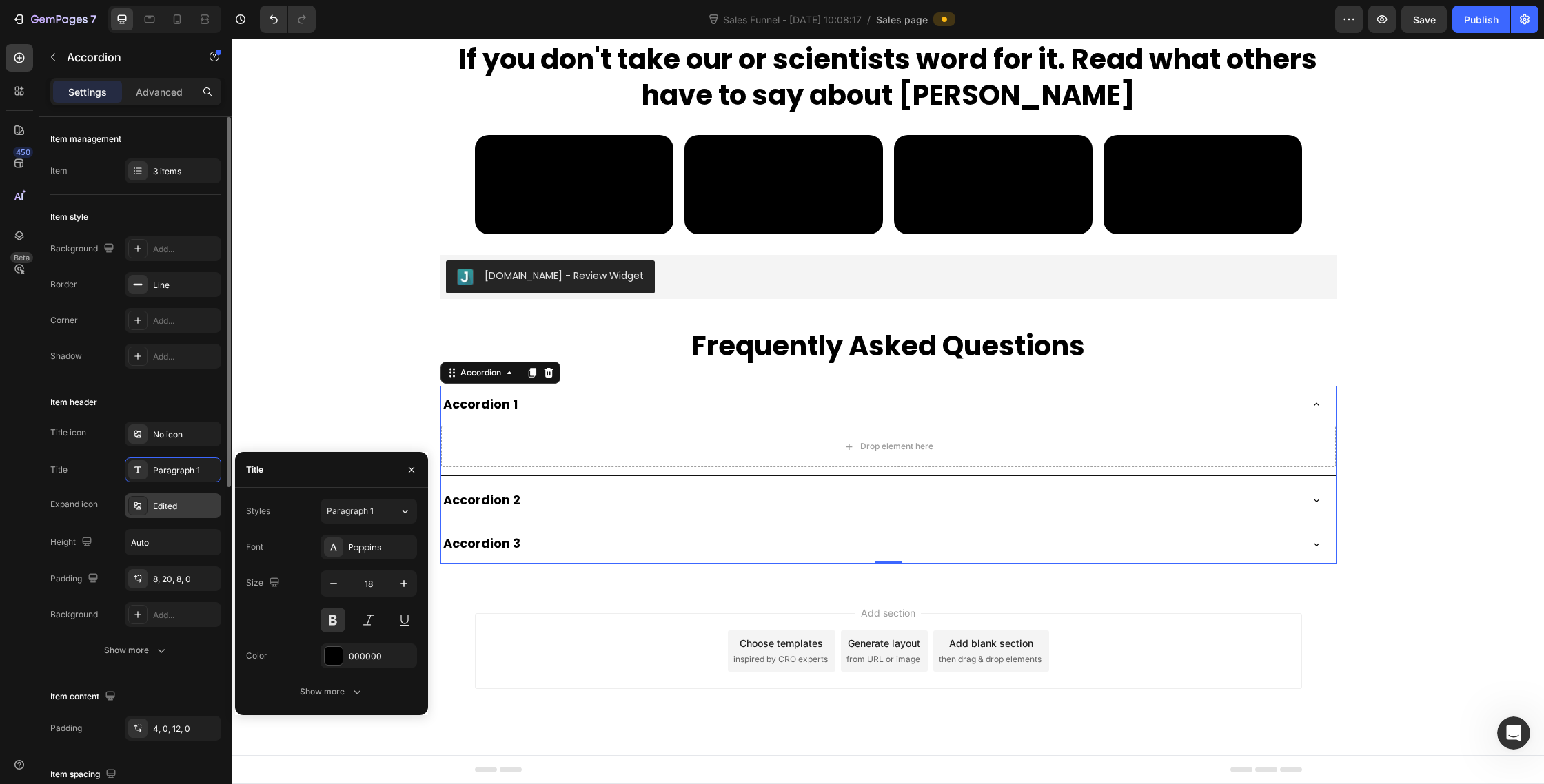
click at [137, 510] on icon at bounding box center [137, 505] width 11 height 11
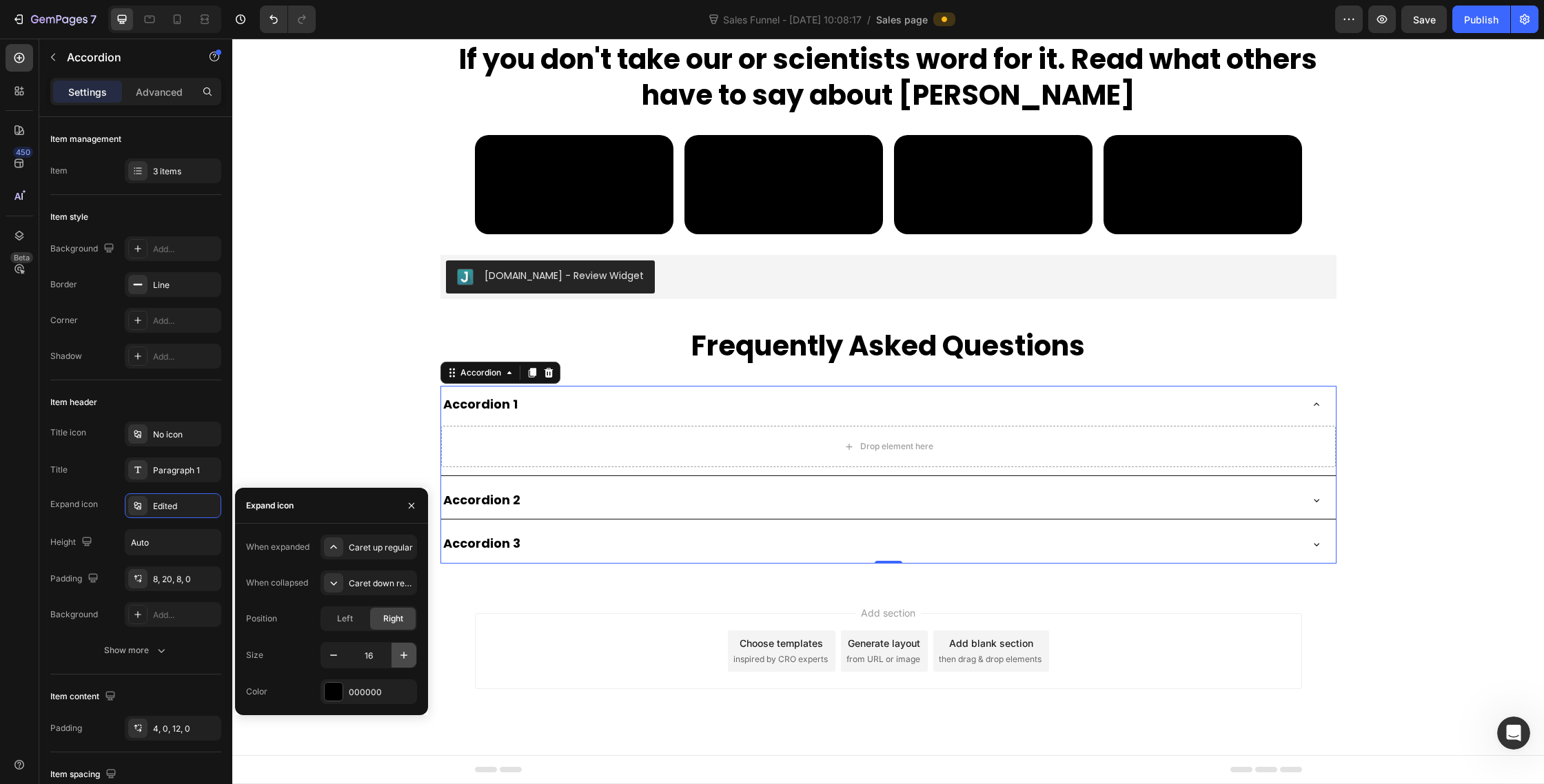
click at [399, 645] on button "button" at bounding box center [403, 655] width 25 height 25
type input "18"
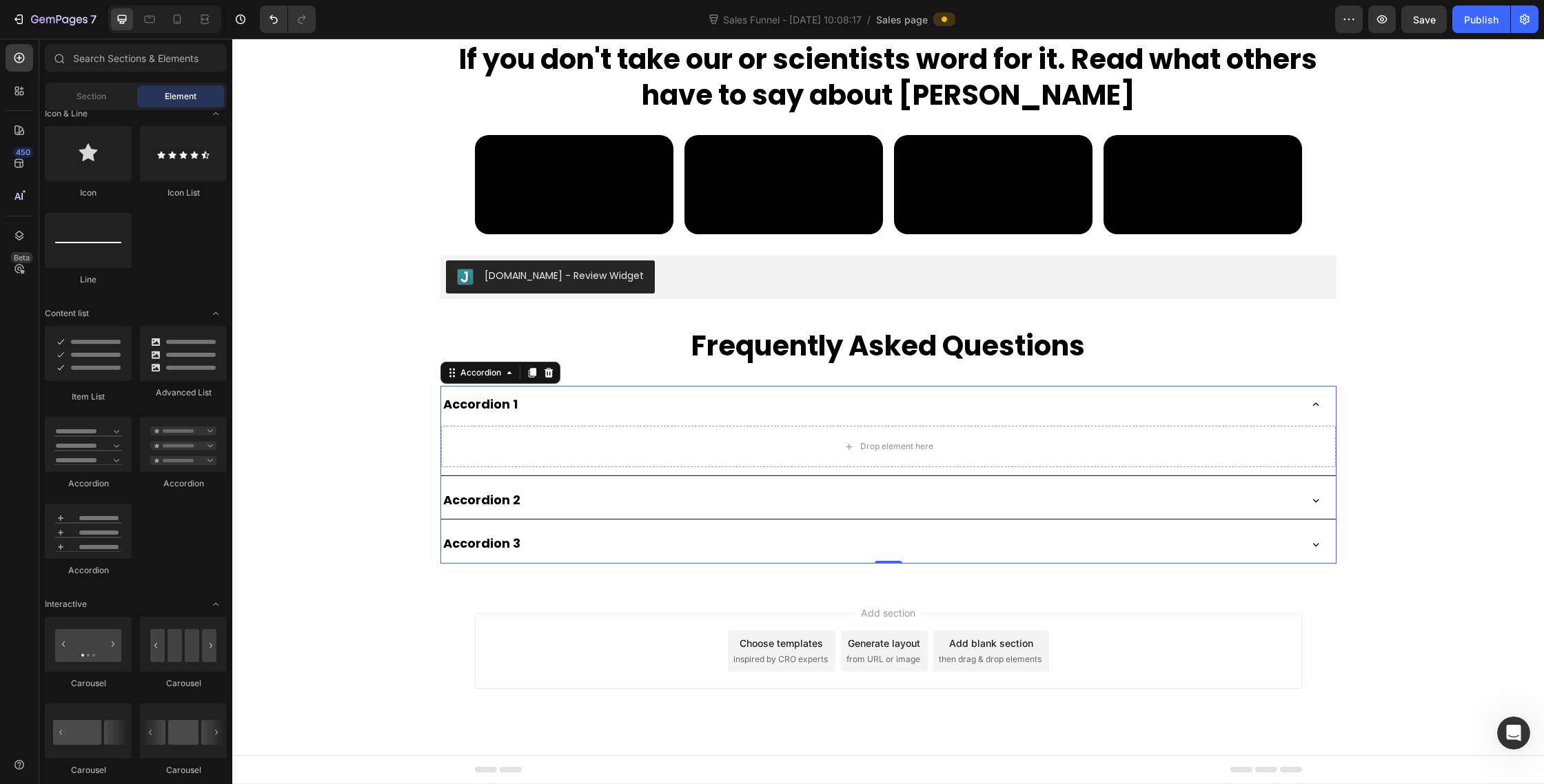
click at [565, 656] on div "Add section Choose templates inspired by CRO experts Generate layout from URL o…" at bounding box center [888, 651] width 827 height 76
click at [556, 409] on div "Accordion 1" at bounding box center [869, 404] width 857 height 26
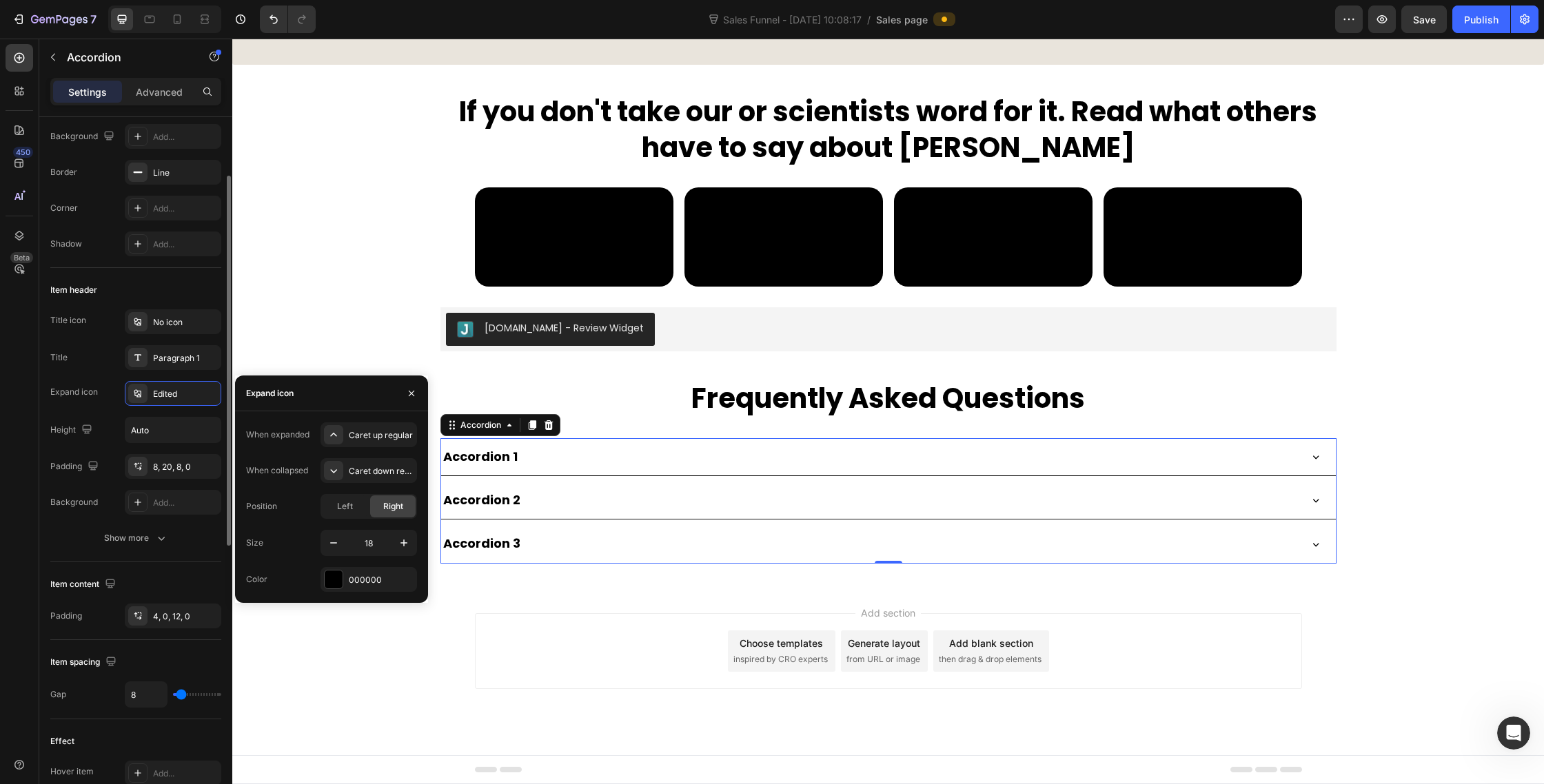
scroll to position [113, 0]
click at [131, 171] on div at bounding box center [138, 172] width 20 height 20
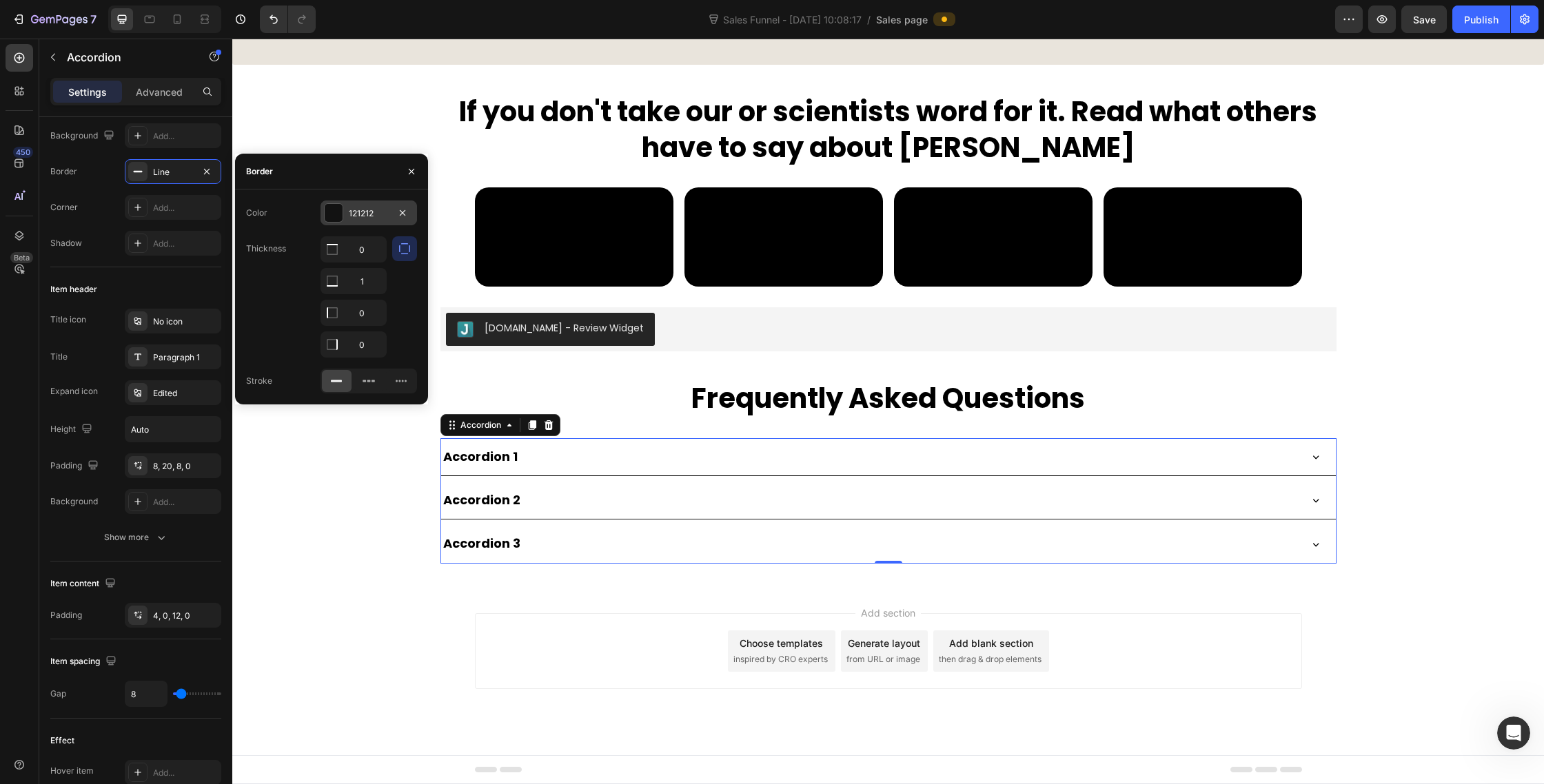
click at [335, 209] on div at bounding box center [334, 213] width 18 height 18
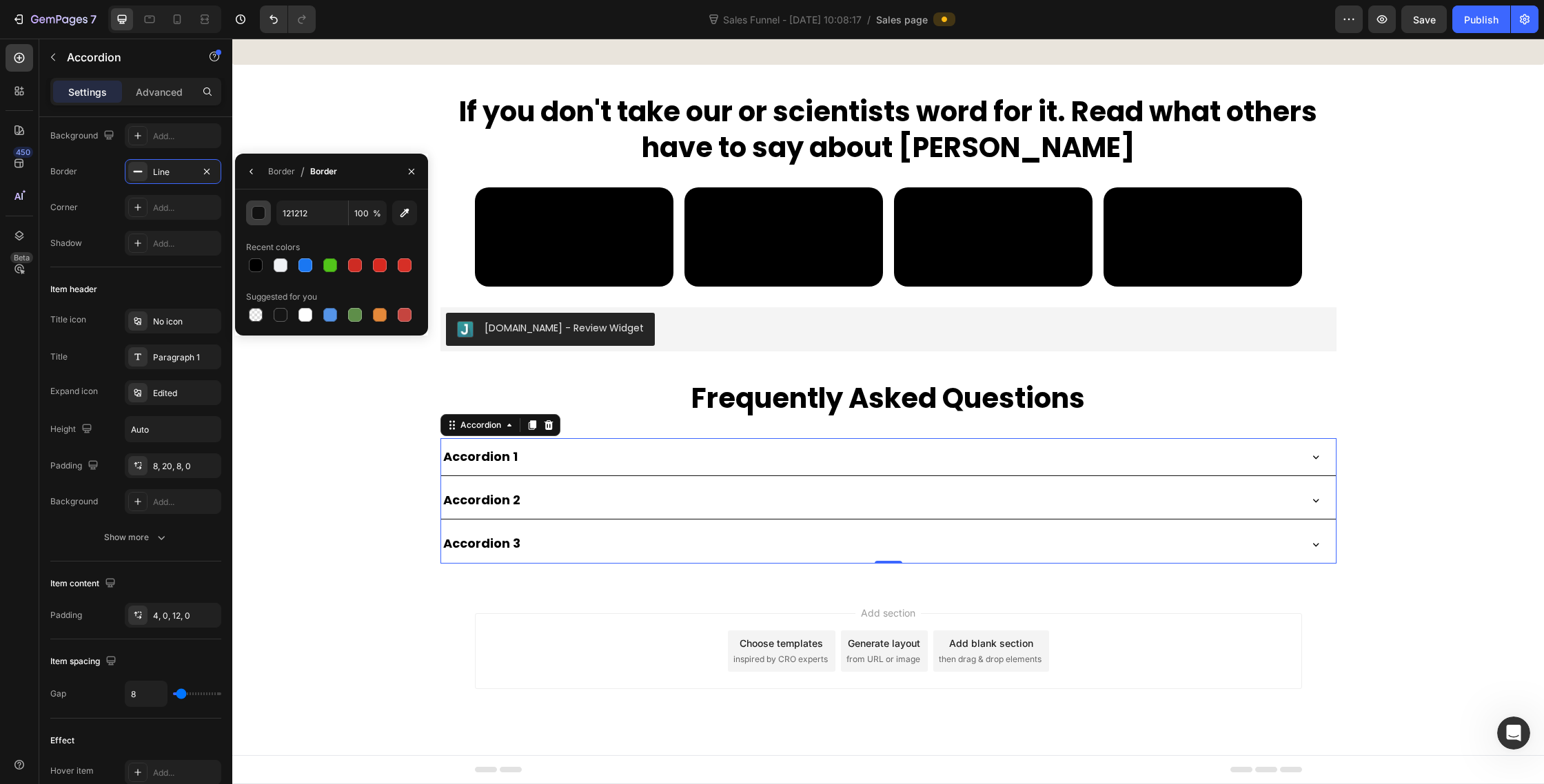
click at [262, 219] on div "button" at bounding box center [258, 213] width 14 height 14
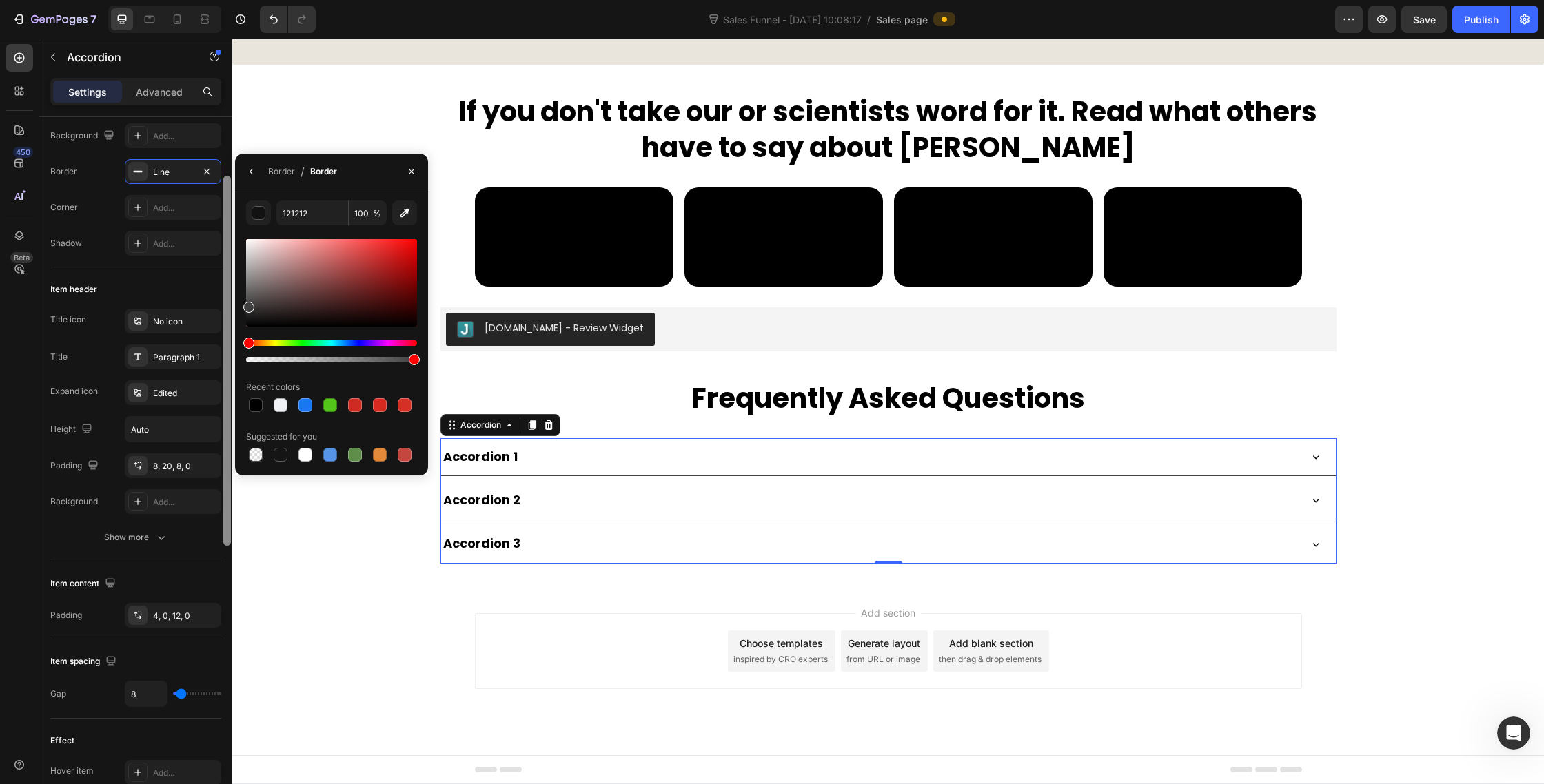
drag, startPoint x: 268, startPoint y: 297, endPoint x: 222, endPoint y: 298, distance: 46.0
click at [222, 298] on div "450 Beta Sections(30) Elements(87) Section Element Hero Section Product Detail …" at bounding box center [116, 411] width 232 height 746
drag, startPoint x: 258, startPoint y: 297, endPoint x: 231, endPoint y: 268, distance: 39.6
click at [231, 267] on div "450 Beta Sections(30) Elements(87) Section Element Hero Section Product Detail …" at bounding box center [116, 411] width 232 height 746
drag, startPoint x: 252, startPoint y: 269, endPoint x: 229, endPoint y: 294, distance: 34.0
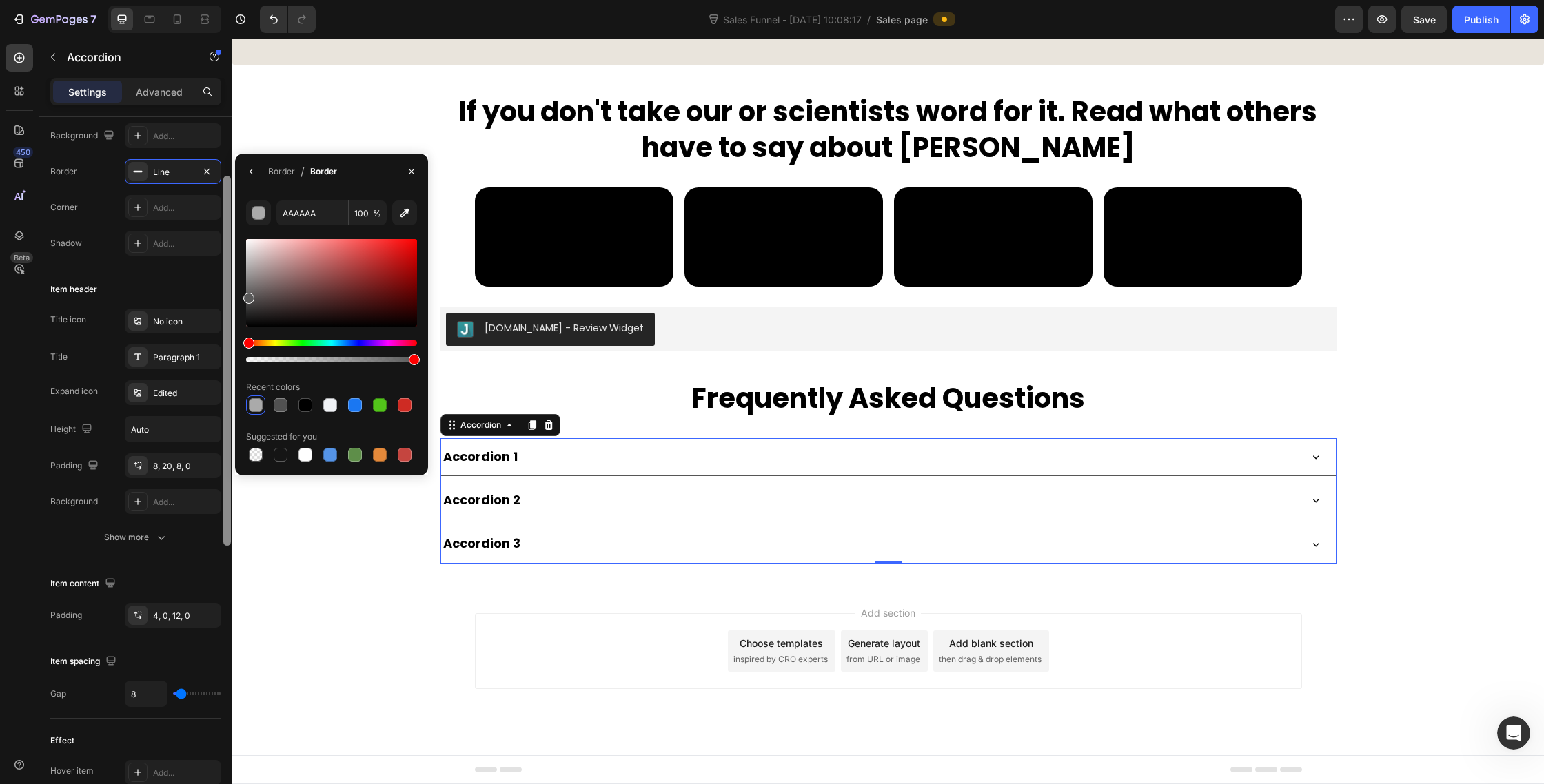
click at [229, 294] on div "450 Beta Sections(30) Elements(87) Section Element Hero Section Product Detail …" at bounding box center [116, 411] width 232 height 746
type input "5E5E5E"
click at [229, 294] on div at bounding box center [227, 360] width 8 height 370
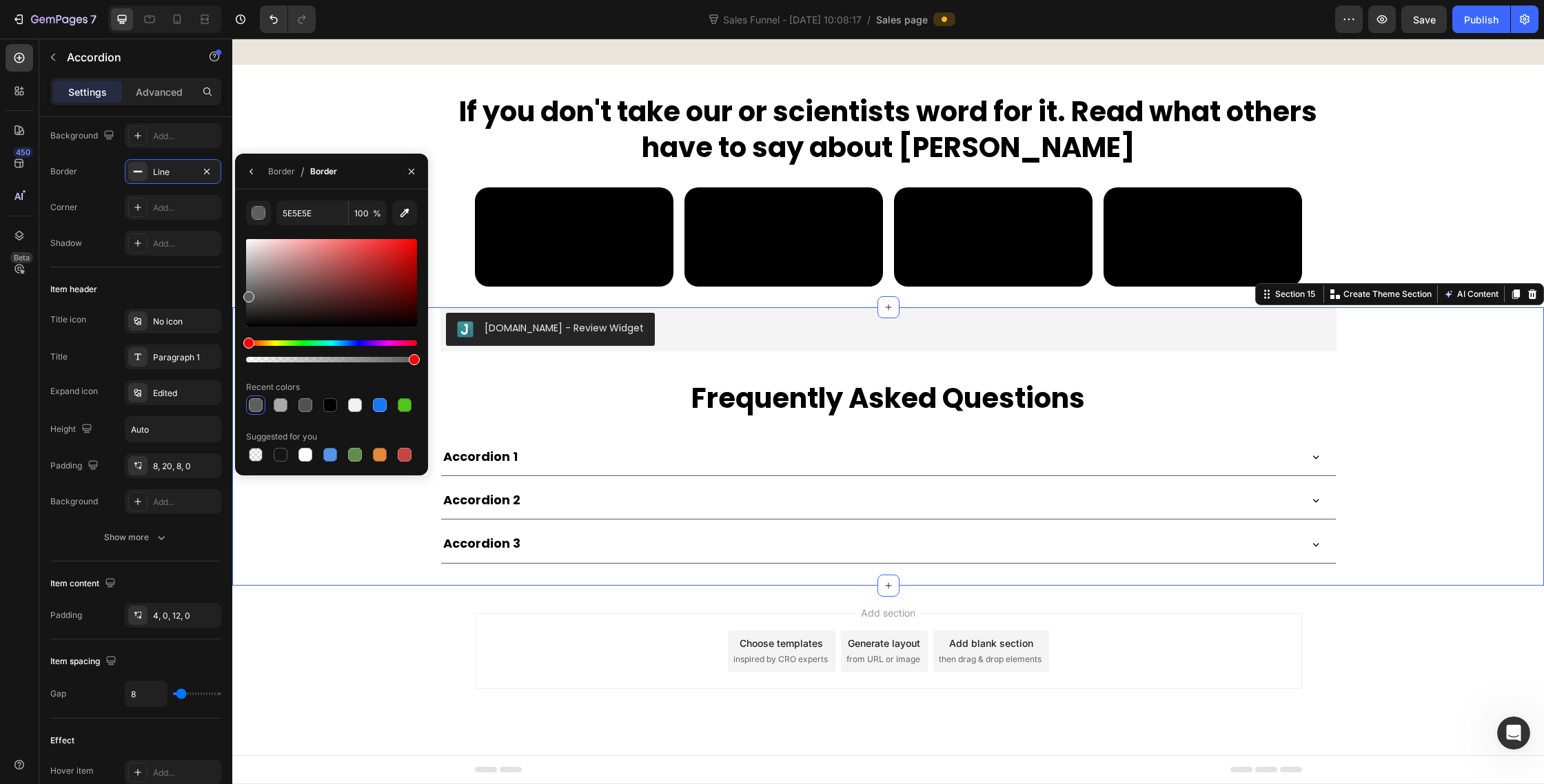
click at [1386, 433] on div "Judge.me - Review Widget Judge.me Frequently Asked Questions Heading Accordion …" at bounding box center [888, 435] width 1312 height 256
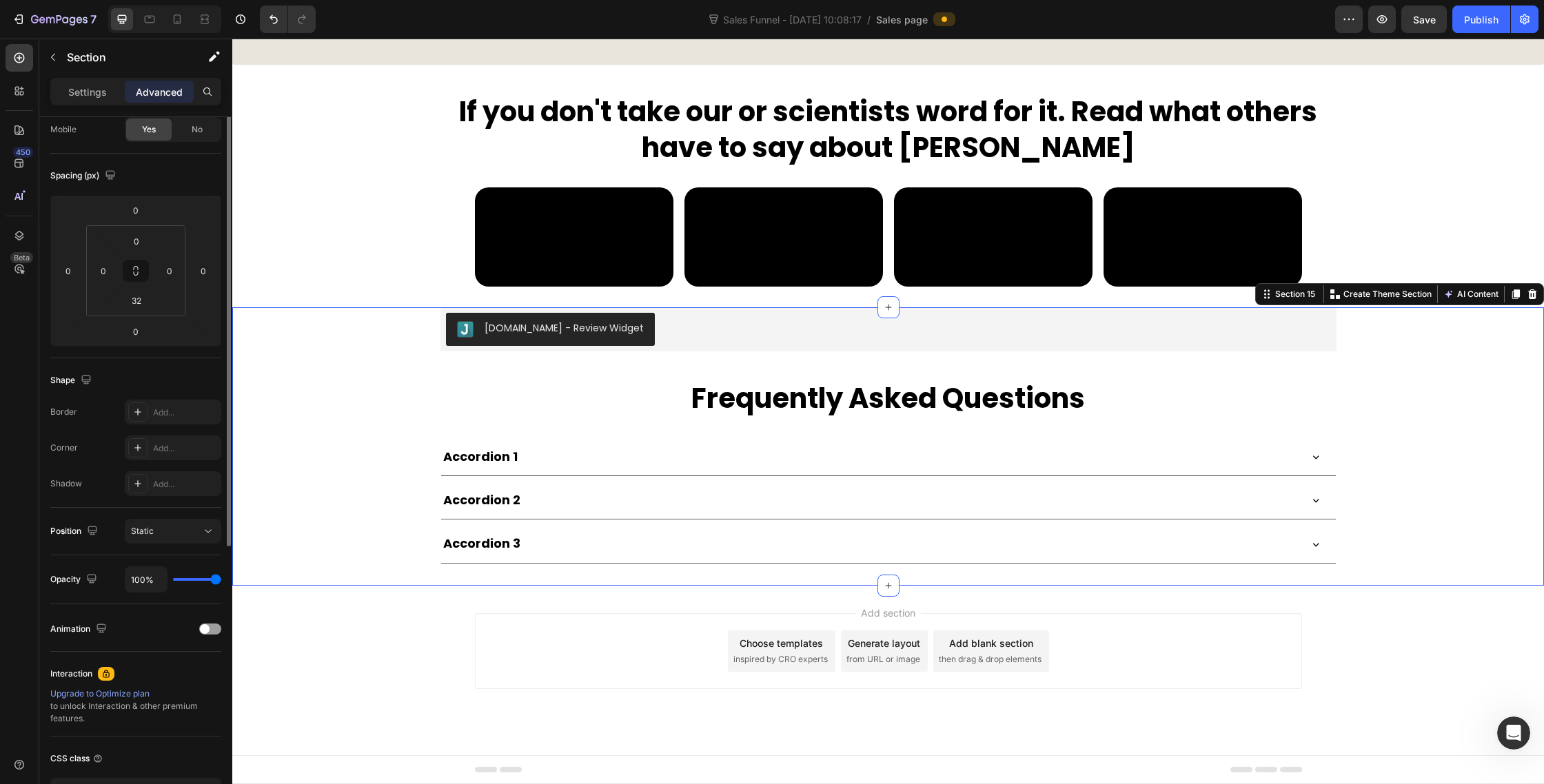
scroll to position [0, 0]
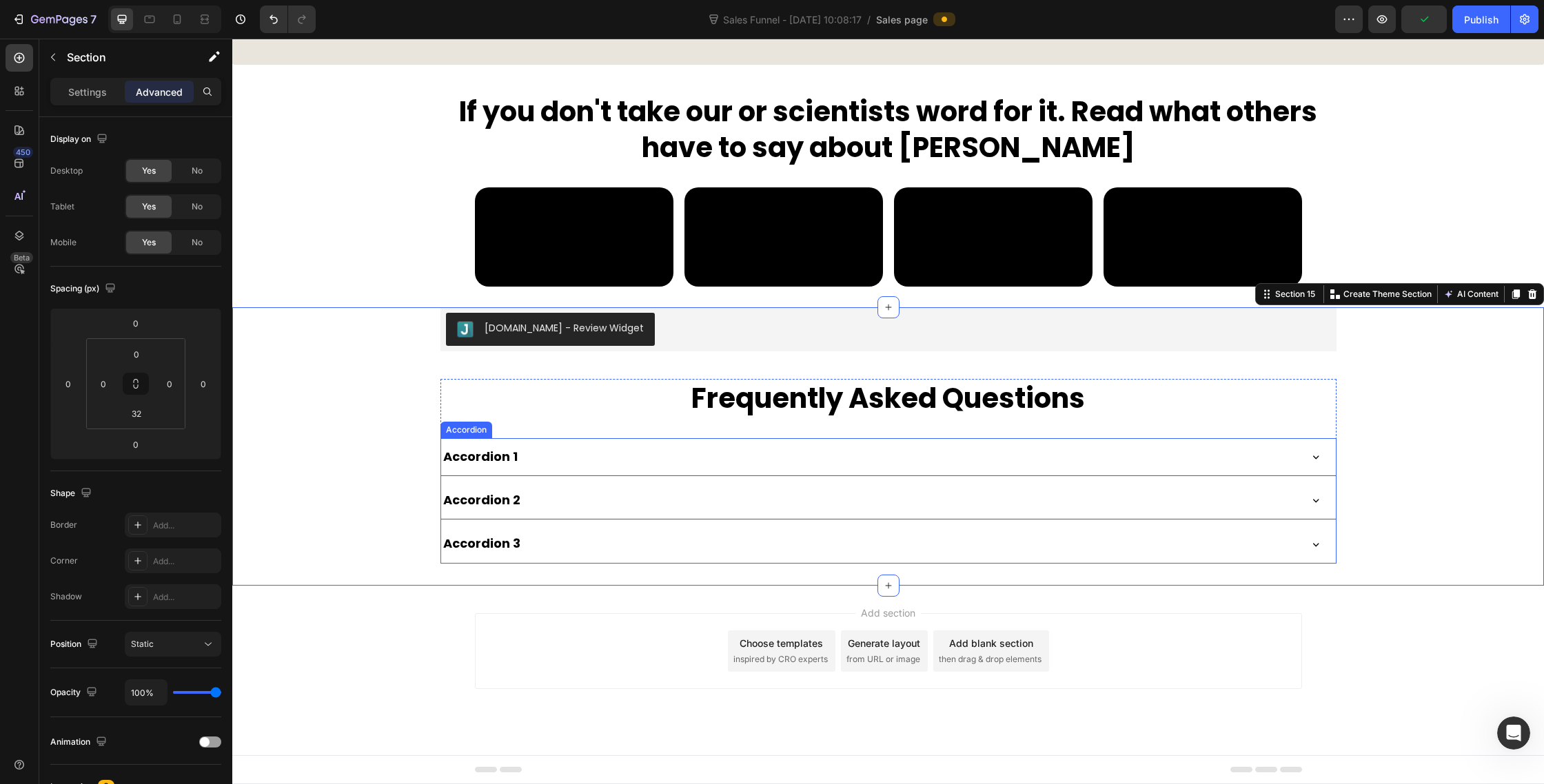
click at [513, 456] on div "Accordion 1" at bounding box center [480, 457] width 79 height 26
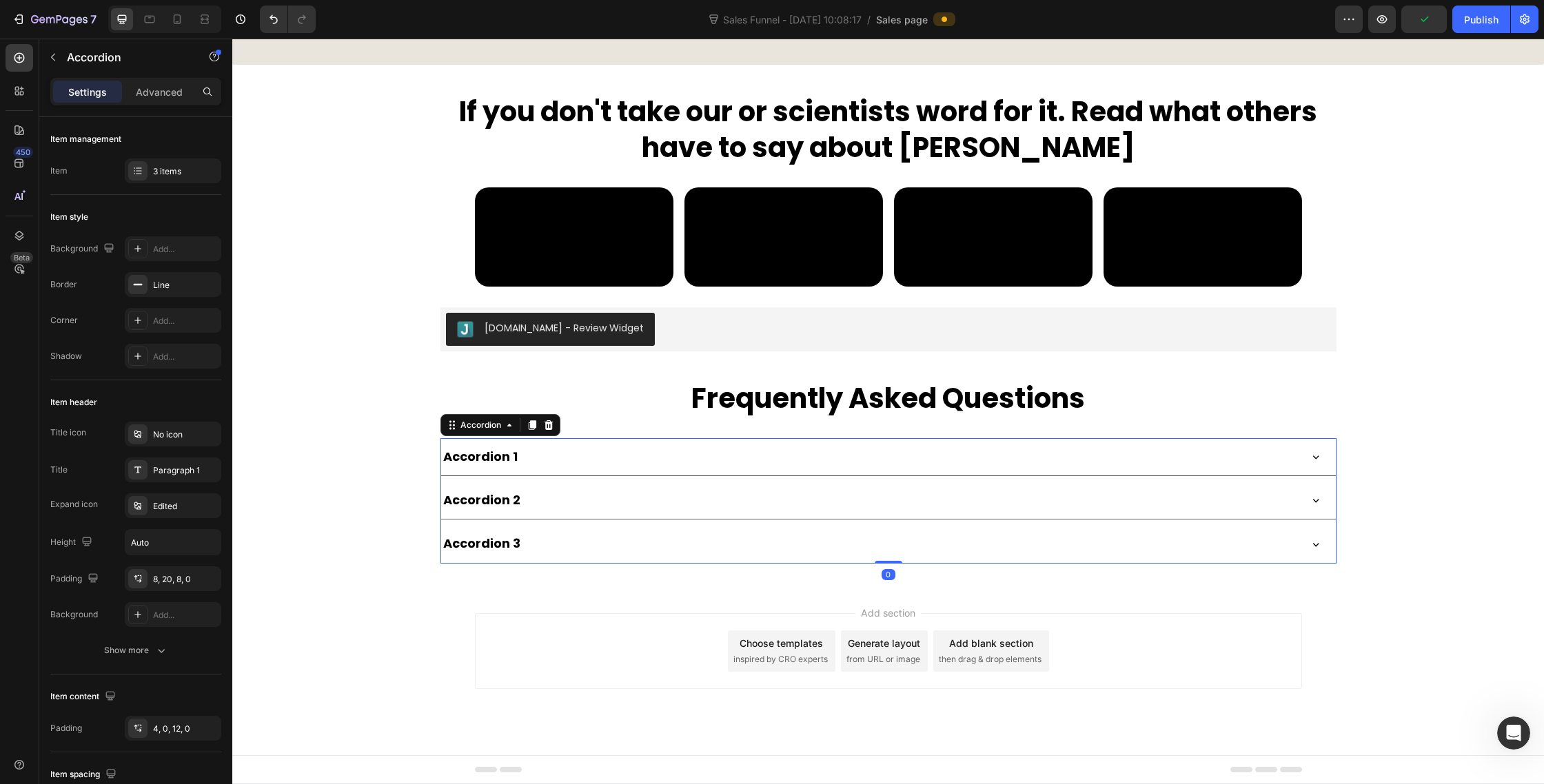
click at [569, 459] on div "Accordion 1" at bounding box center [869, 457] width 857 height 26
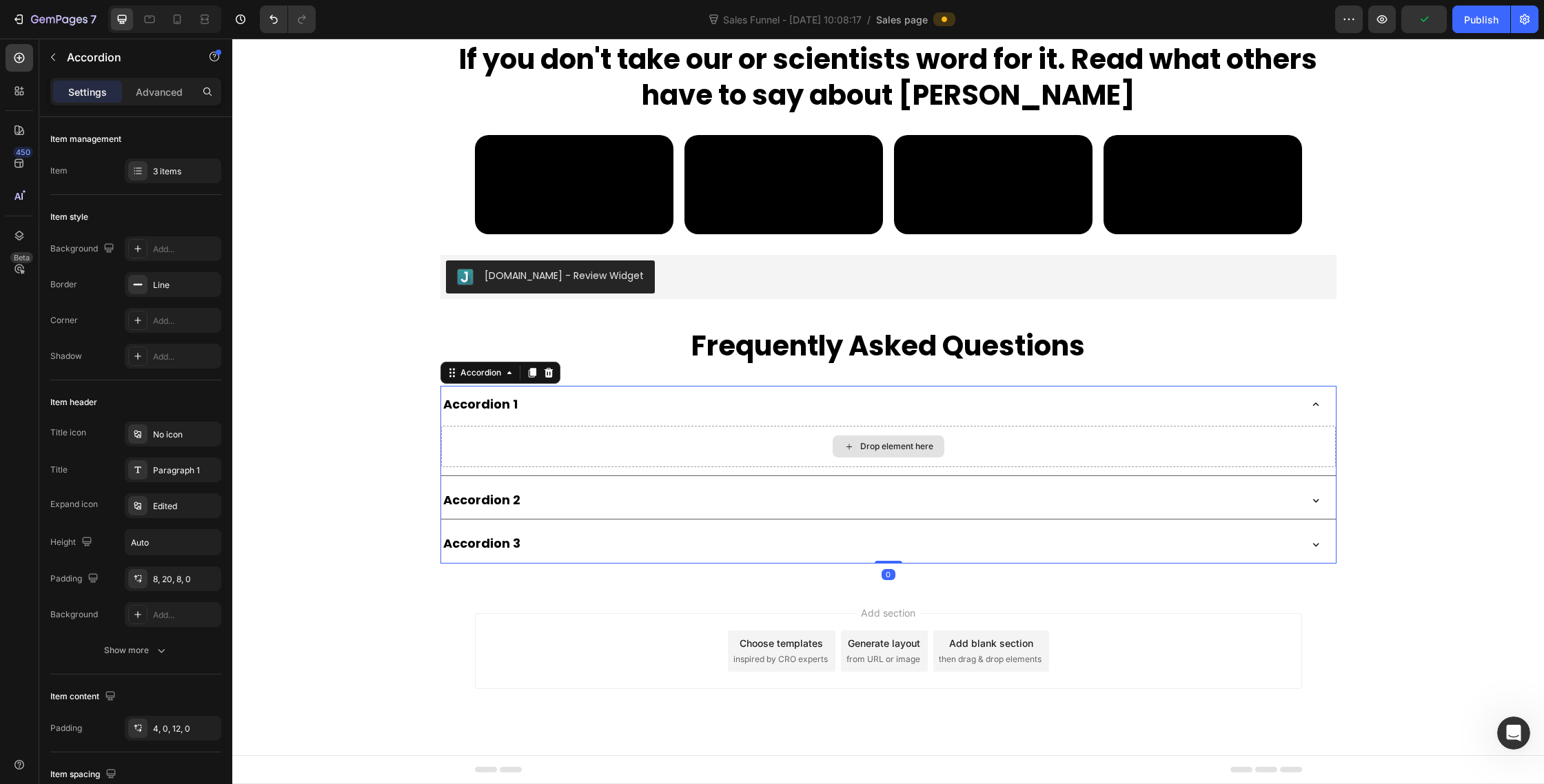
scroll to position [7410, 0]
click at [51, 54] on icon "button" at bounding box center [53, 57] width 11 height 11
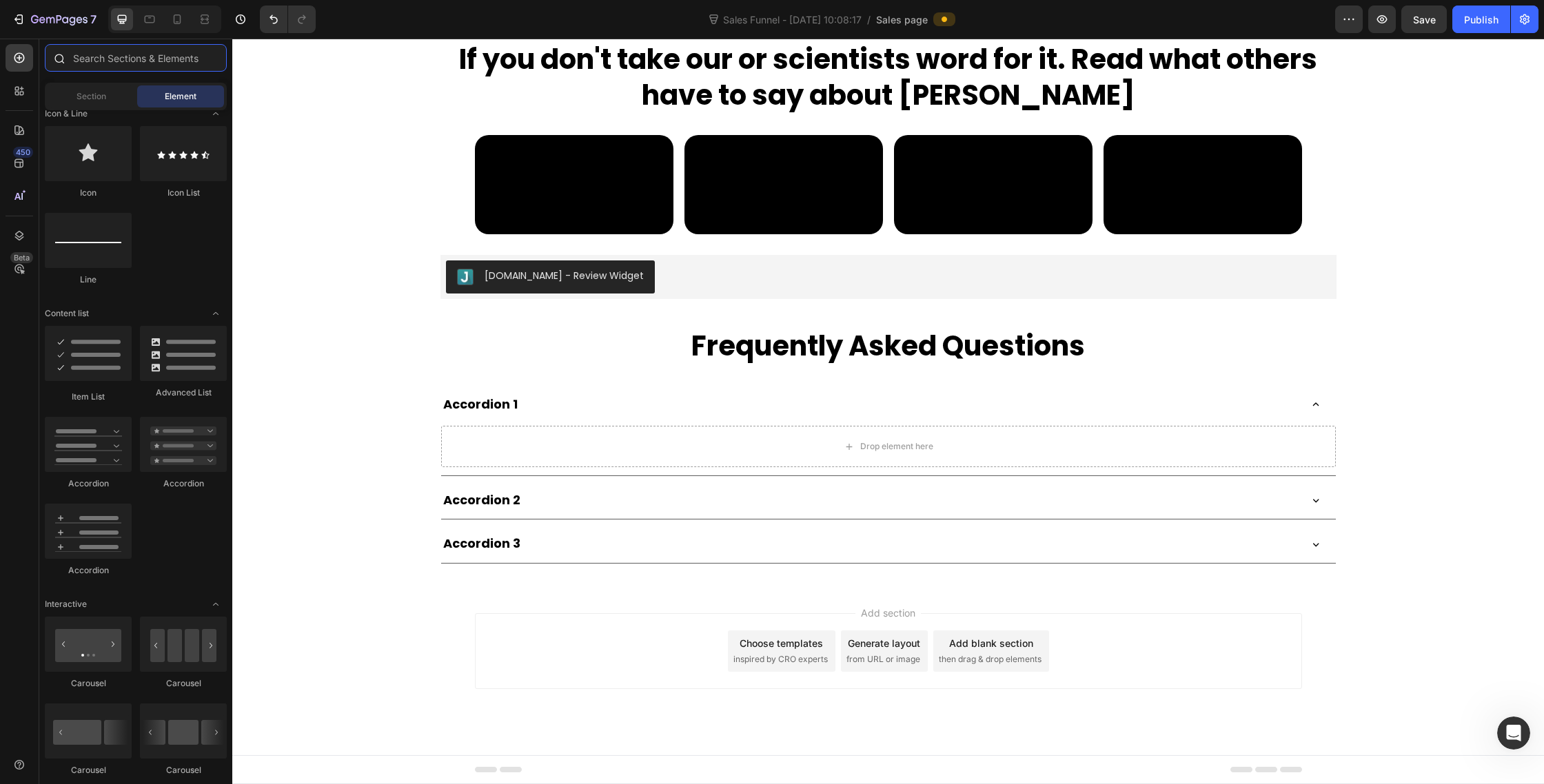
click at [120, 64] on input "text" at bounding box center [136, 58] width 182 height 28
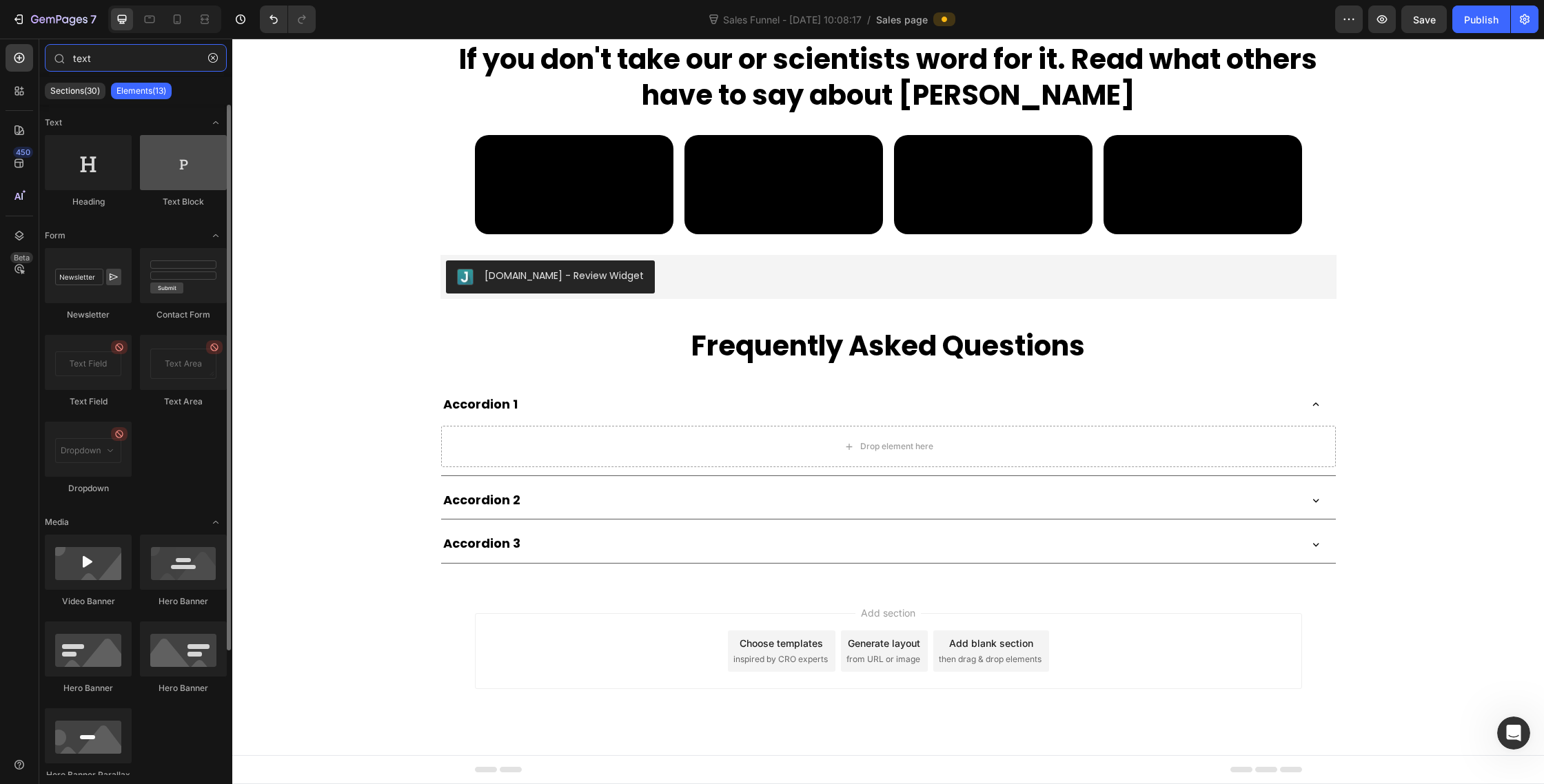
type input "text"
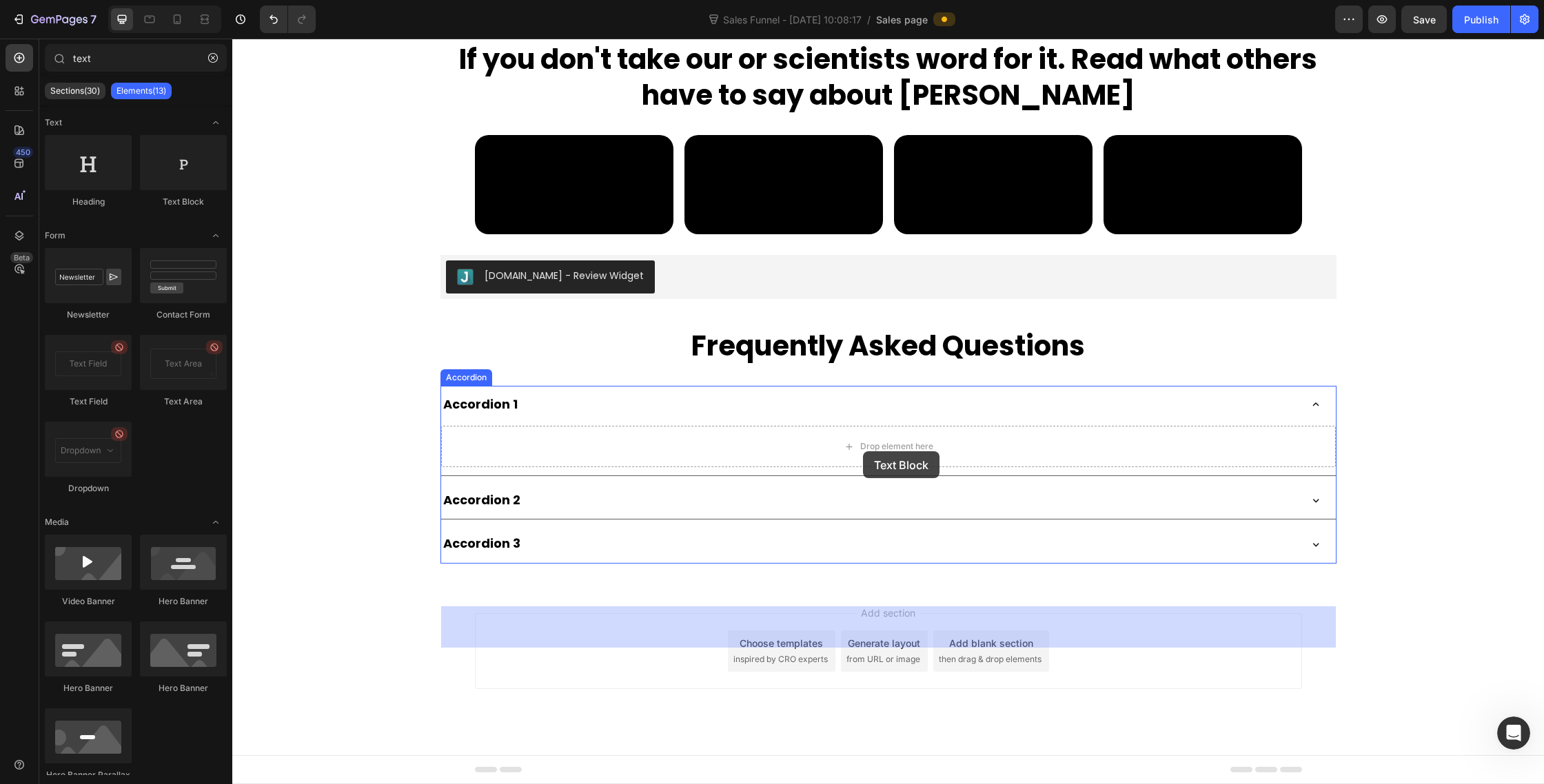
drag, startPoint x: 422, startPoint y: 196, endPoint x: 862, endPoint y: 448, distance: 507.1
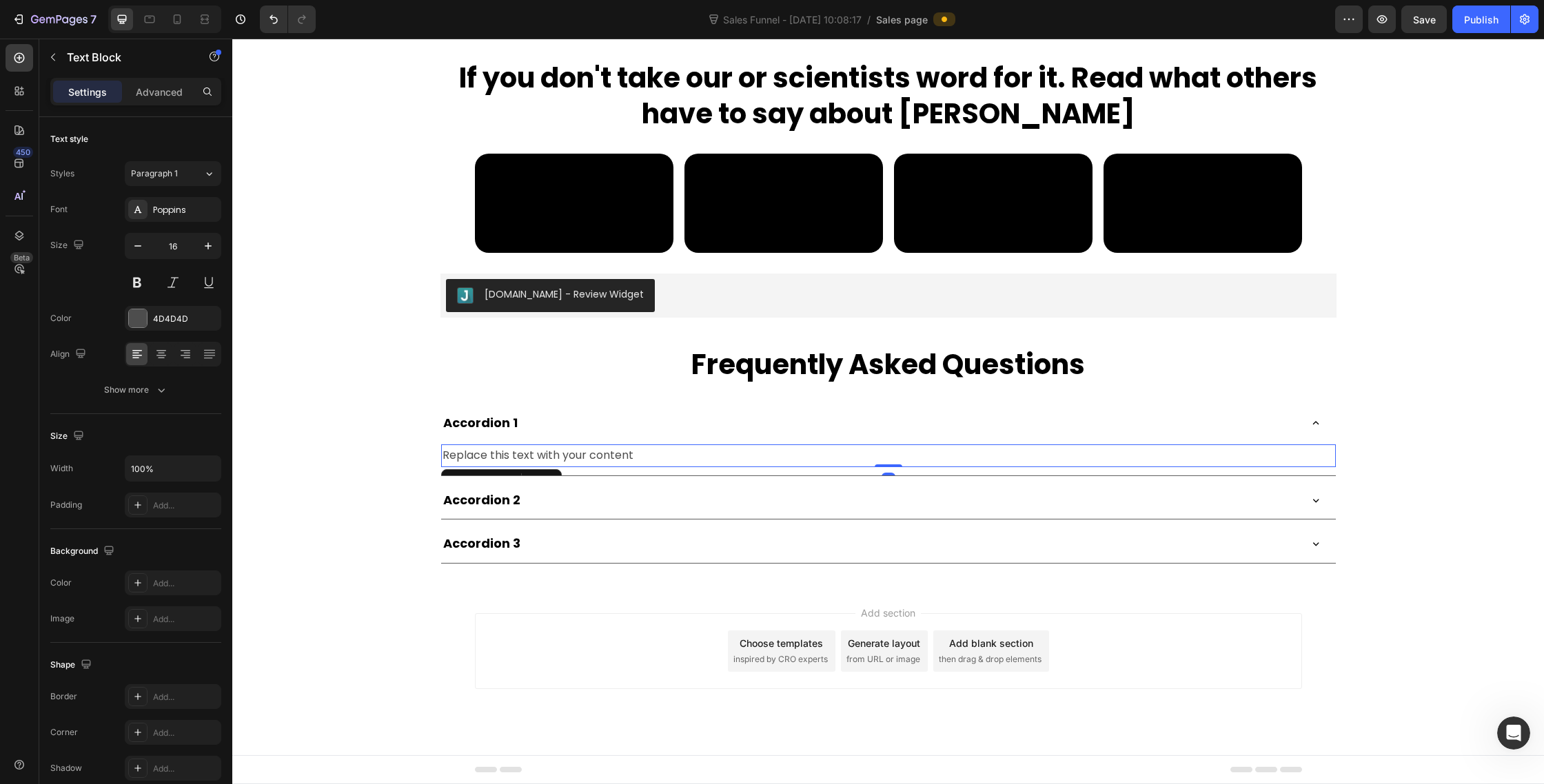
scroll to position [7398, 0]
click at [143, 321] on div at bounding box center [138, 318] width 18 height 18
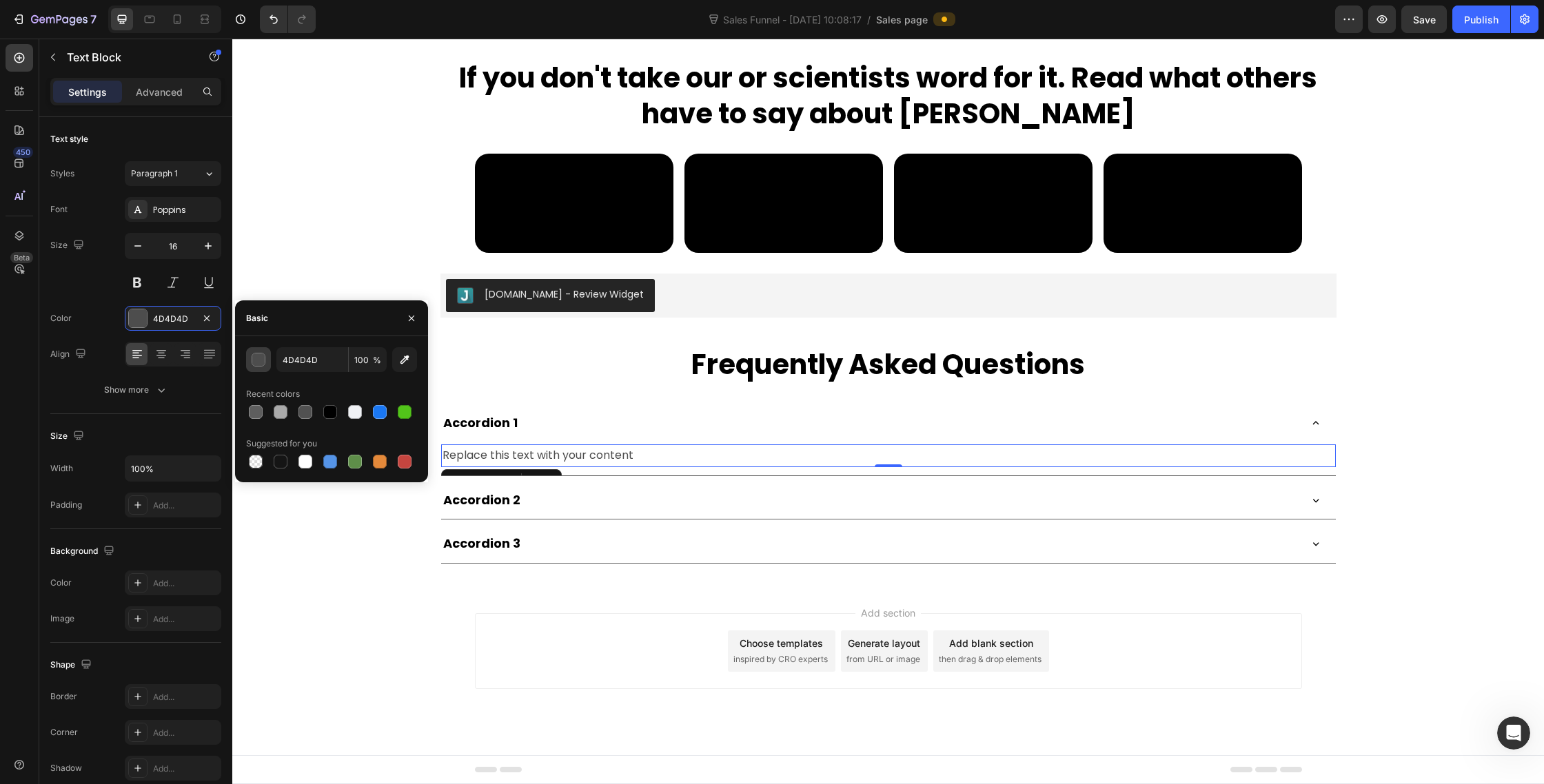
click at [258, 366] on div "button" at bounding box center [258, 360] width 14 height 14
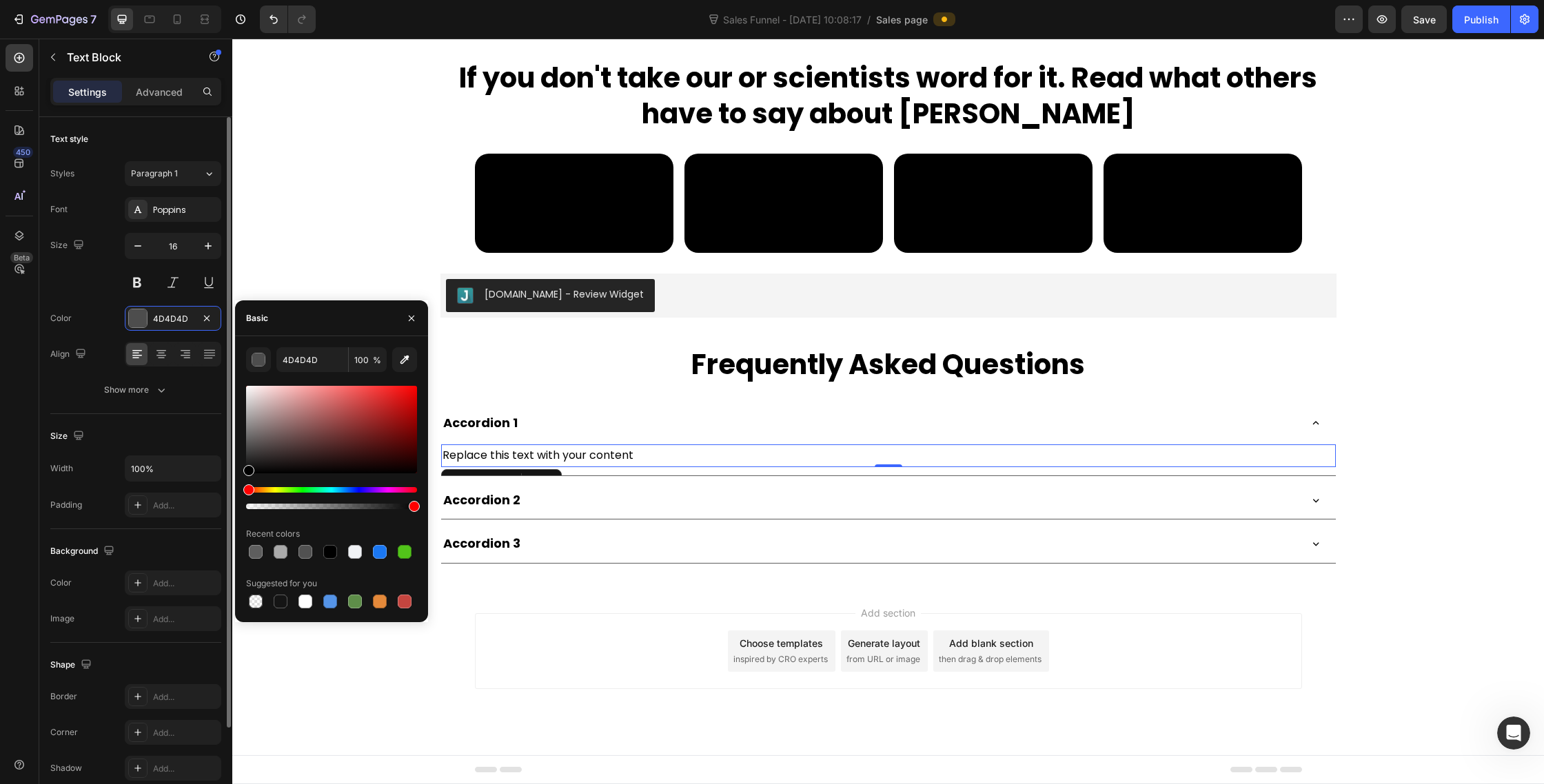
drag, startPoint x: 273, startPoint y: 448, endPoint x: 179, endPoint y: 535, distance: 128.1
click at [179, 535] on div "450 Beta text Sections(30) Elements(13) Text Heading Text Block Form Newsletter…" at bounding box center [116, 411] width 232 height 746
type input "000000"
click at [501, 664] on div "Add section Choose templates inspired by CRO experts Generate layout from URL o…" at bounding box center [888, 651] width 827 height 76
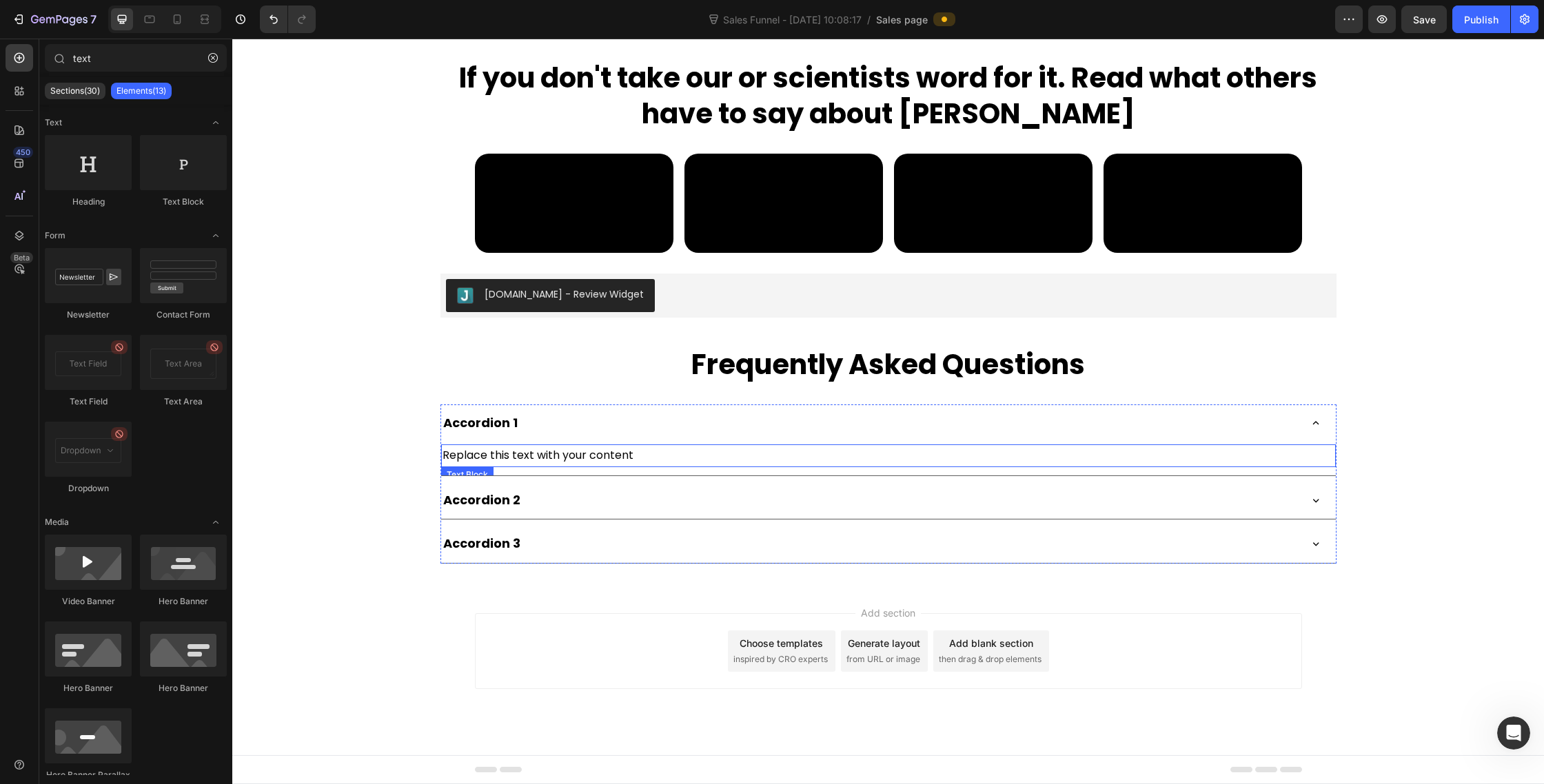
click at [489, 457] on div "Replace this text with your content" at bounding box center [888, 456] width 895 height 23
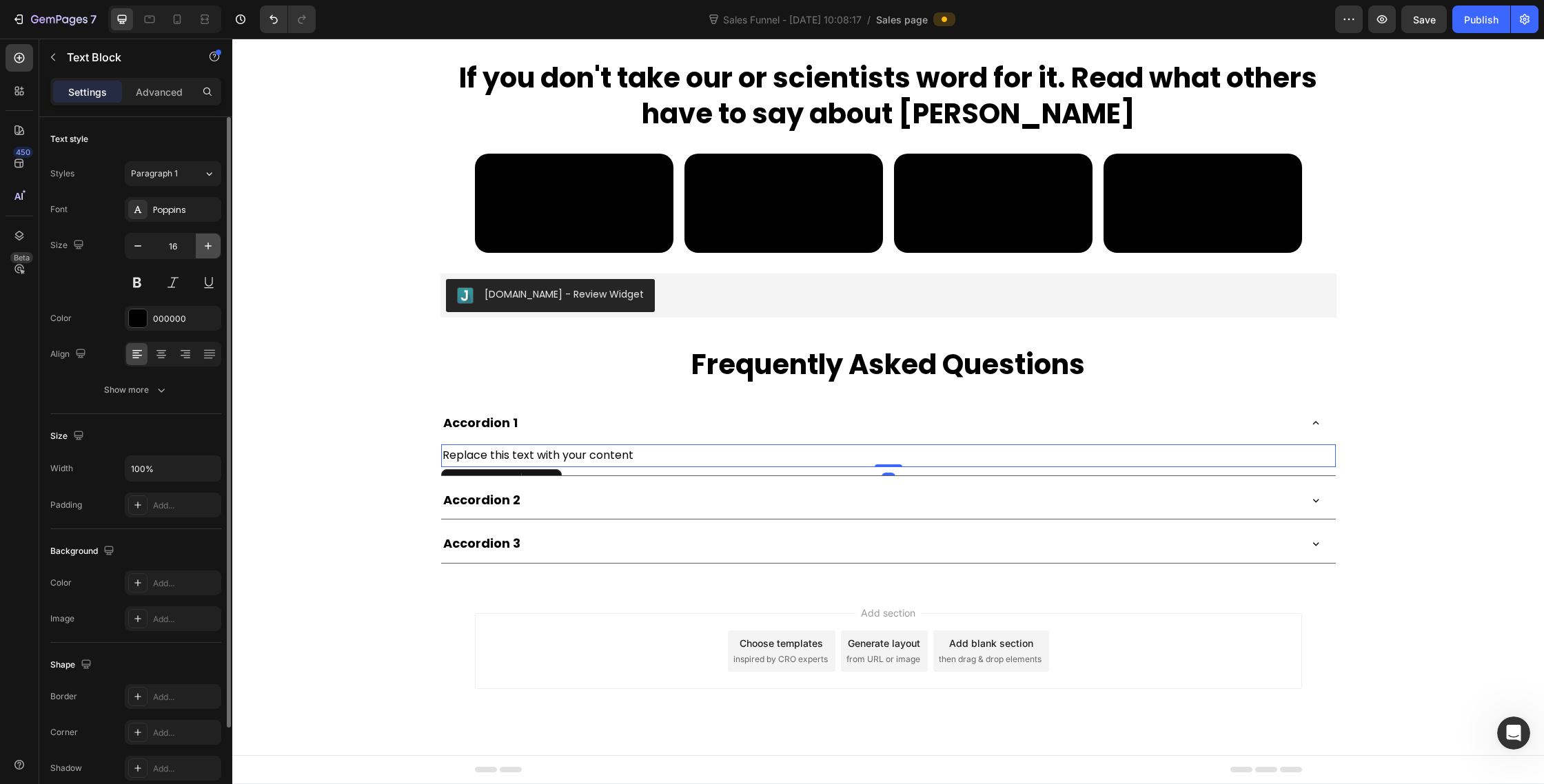
click at [209, 249] on icon "button" at bounding box center [208, 246] width 14 height 14
type input "18"
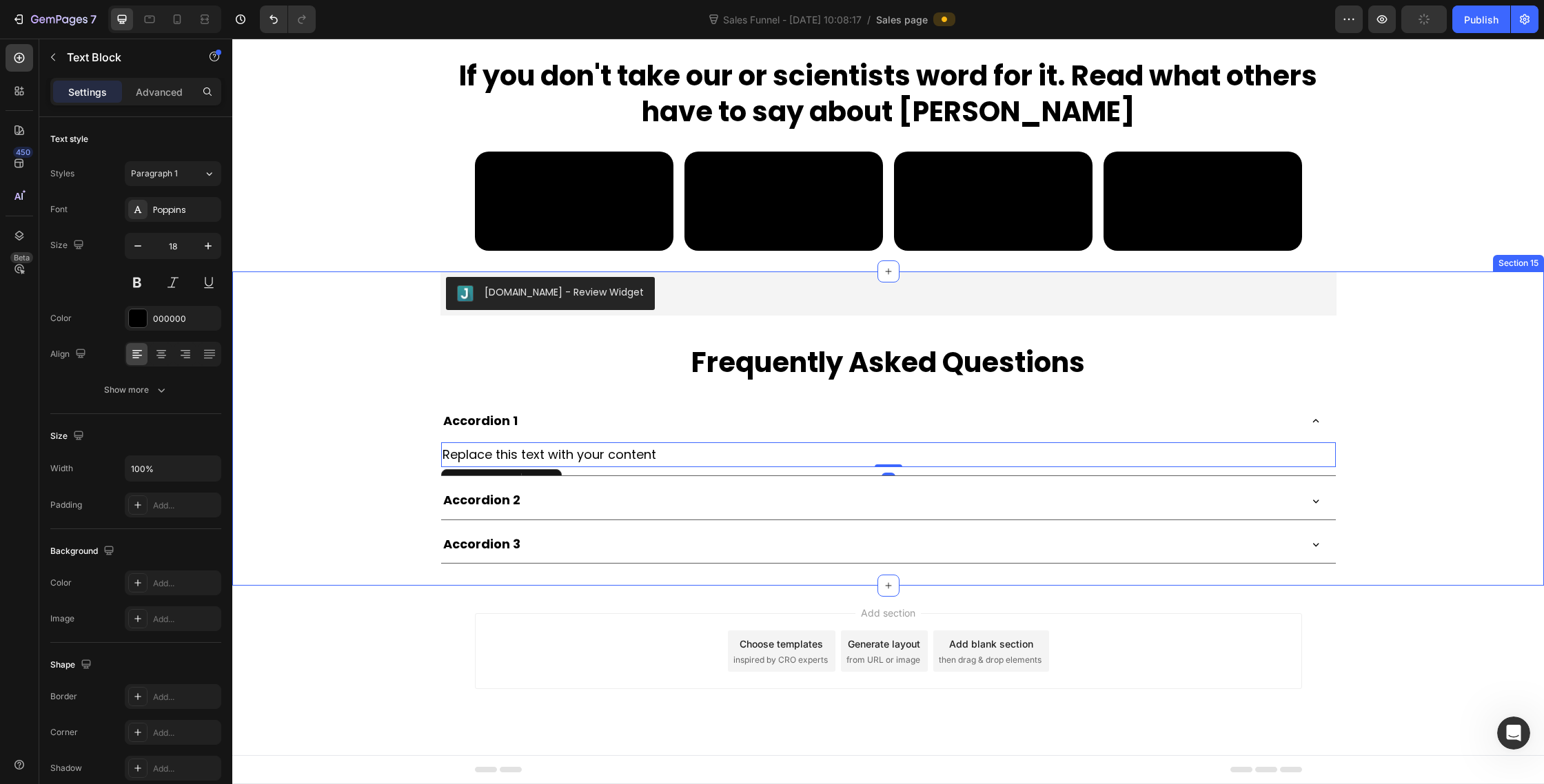
scroll to position [7401, 0]
click at [523, 614] on div "Add section Choose templates inspired by CRO experts Generate layout from URL o…" at bounding box center [888, 651] width 827 height 76
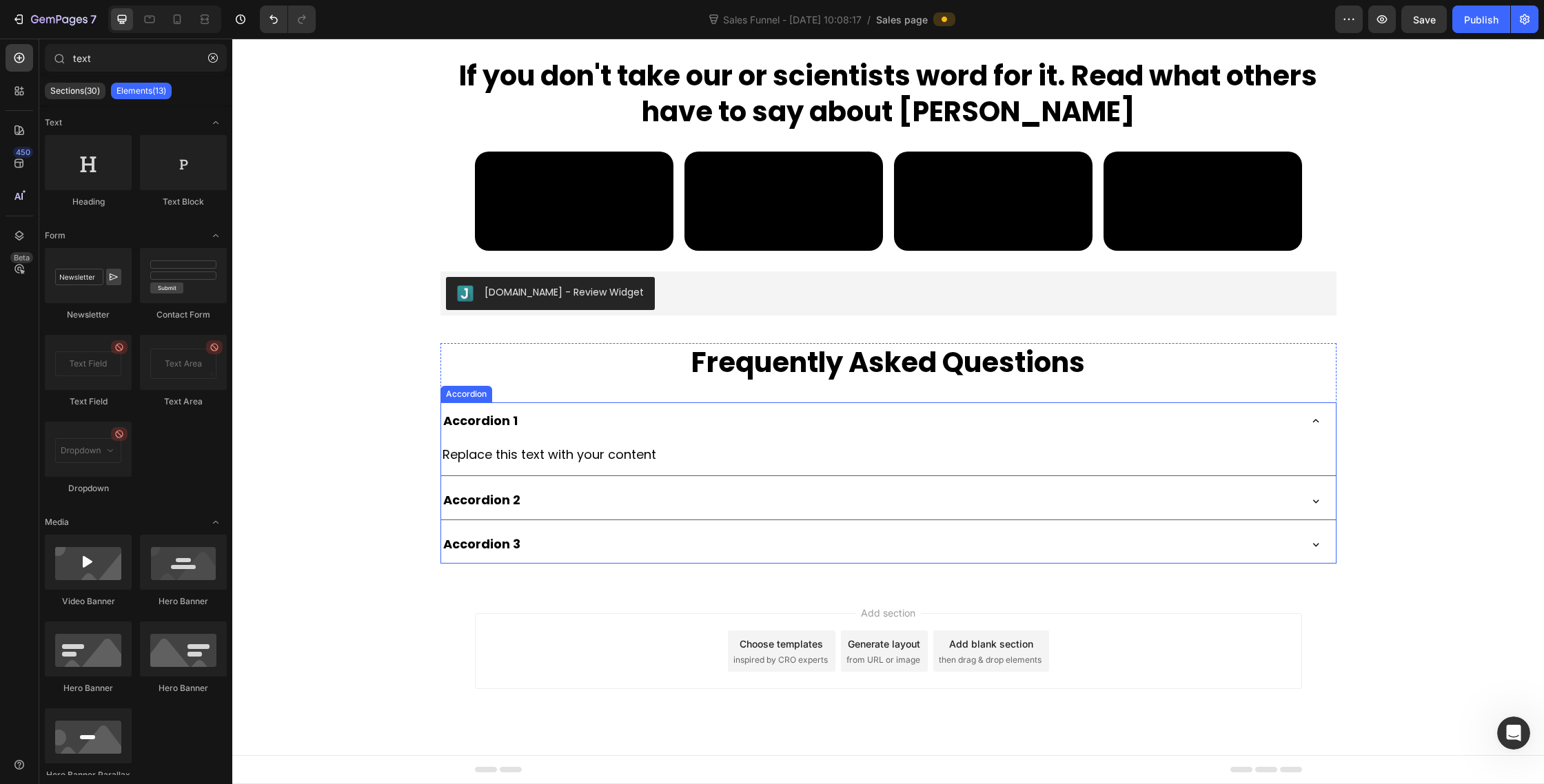
click at [489, 428] on div "Accordion 1" at bounding box center [480, 421] width 79 height 26
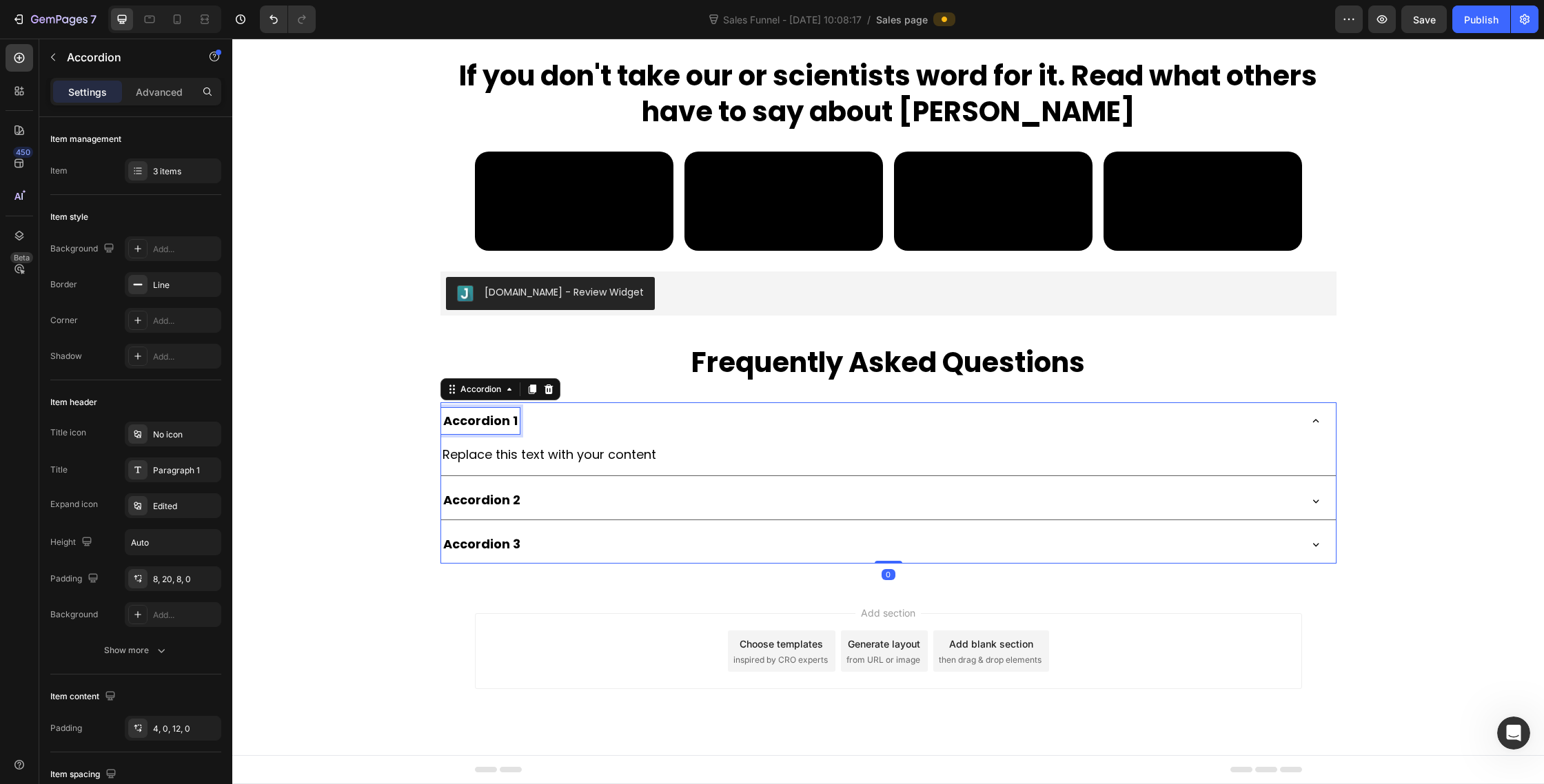
click at [489, 428] on div "Accordion 1" at bounding box center [480, 421] width 79 height 26
click at [489, 428] on p "Accordion 1" at bounding box center [480, 421] width 74 height 22
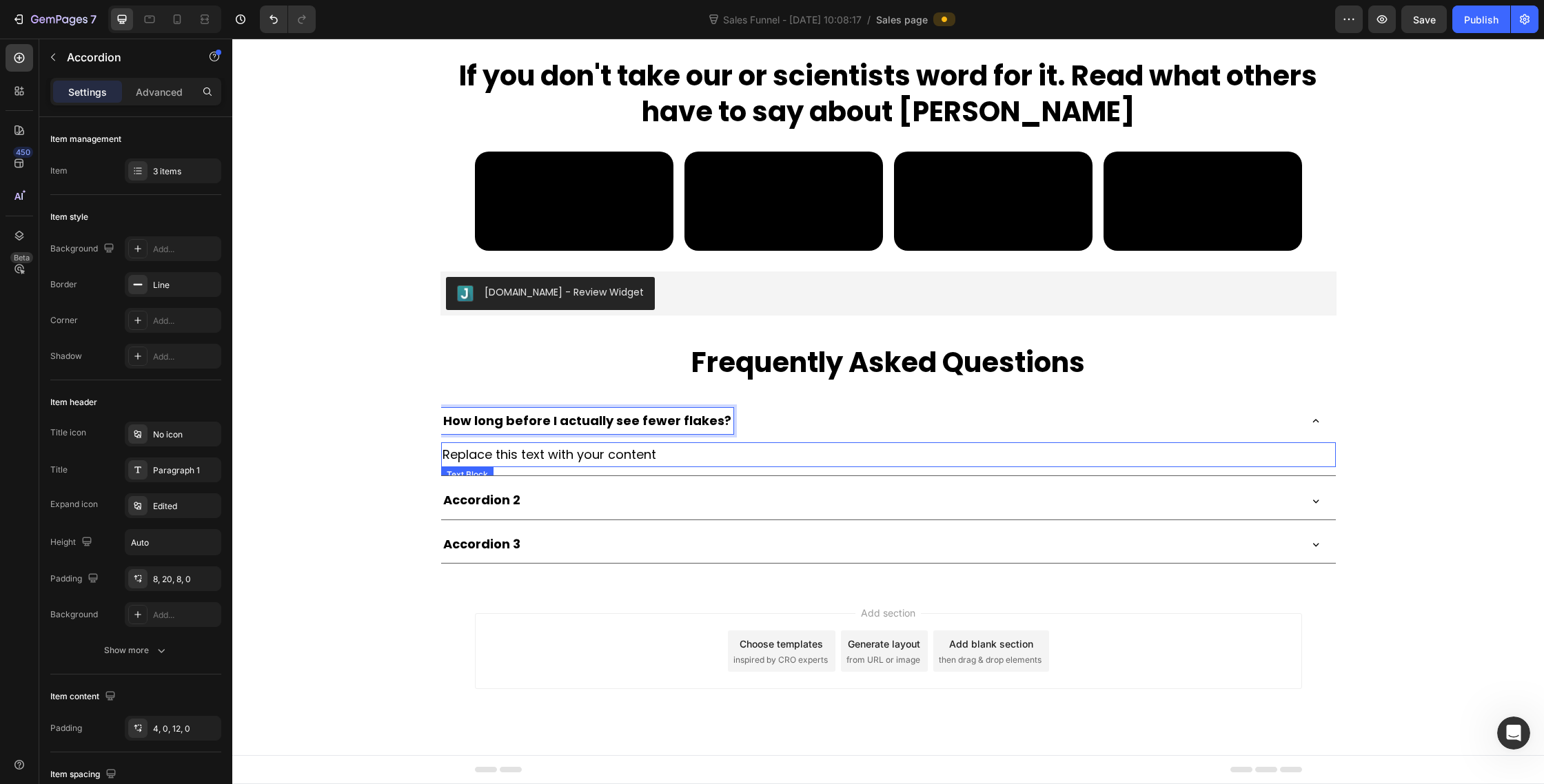
click at [482, 452] on div "Replace this text with your content" at bounding box center [888, 454] width 895 height 25
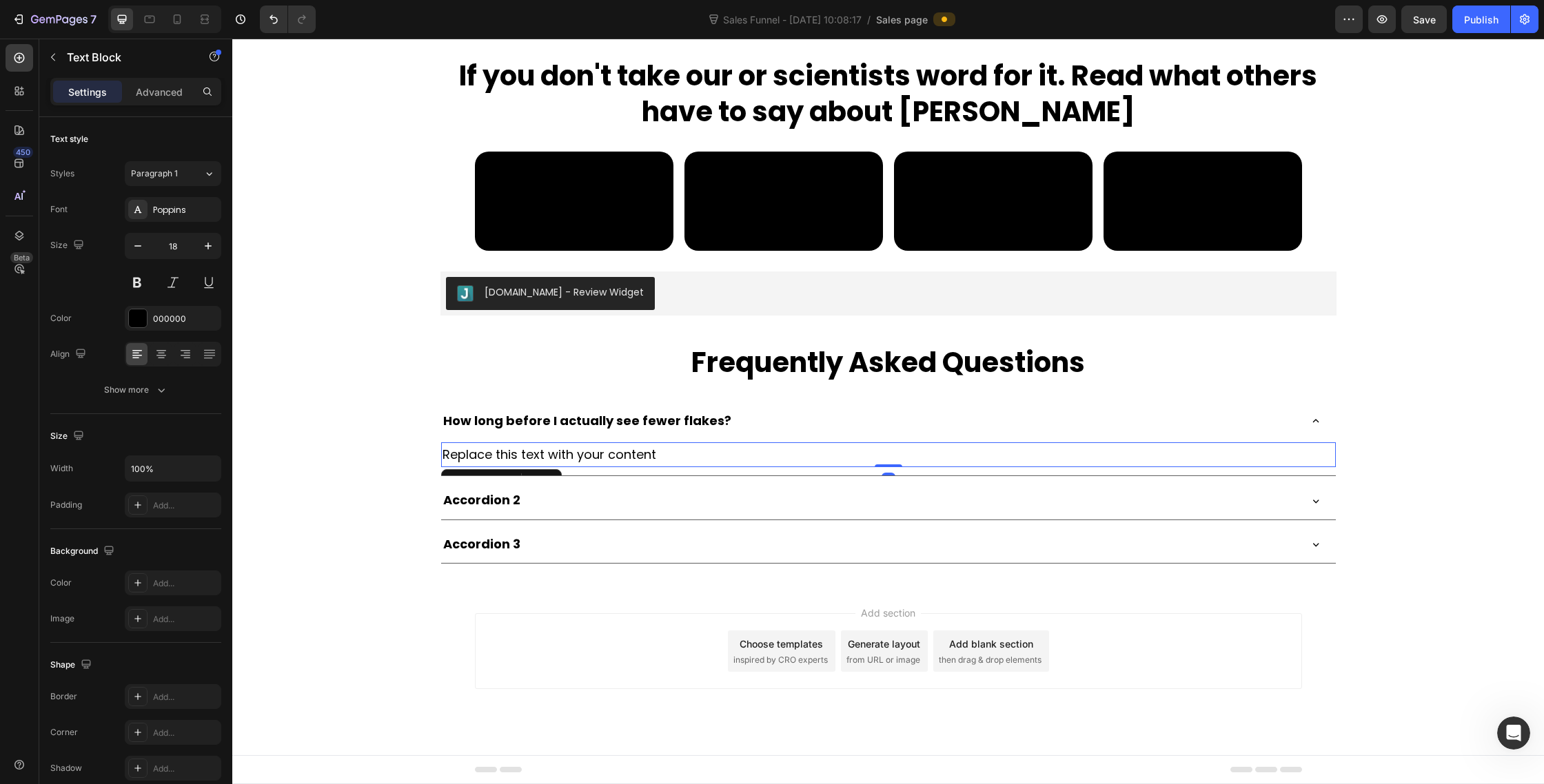
click at [482, 452] on div "Replace this text with your content" at bounding box center [888, 454] width 895 height 25
click at [482, 452] on p "Replace this text with your content" at bounding box center [888, 454] width 892 height 22
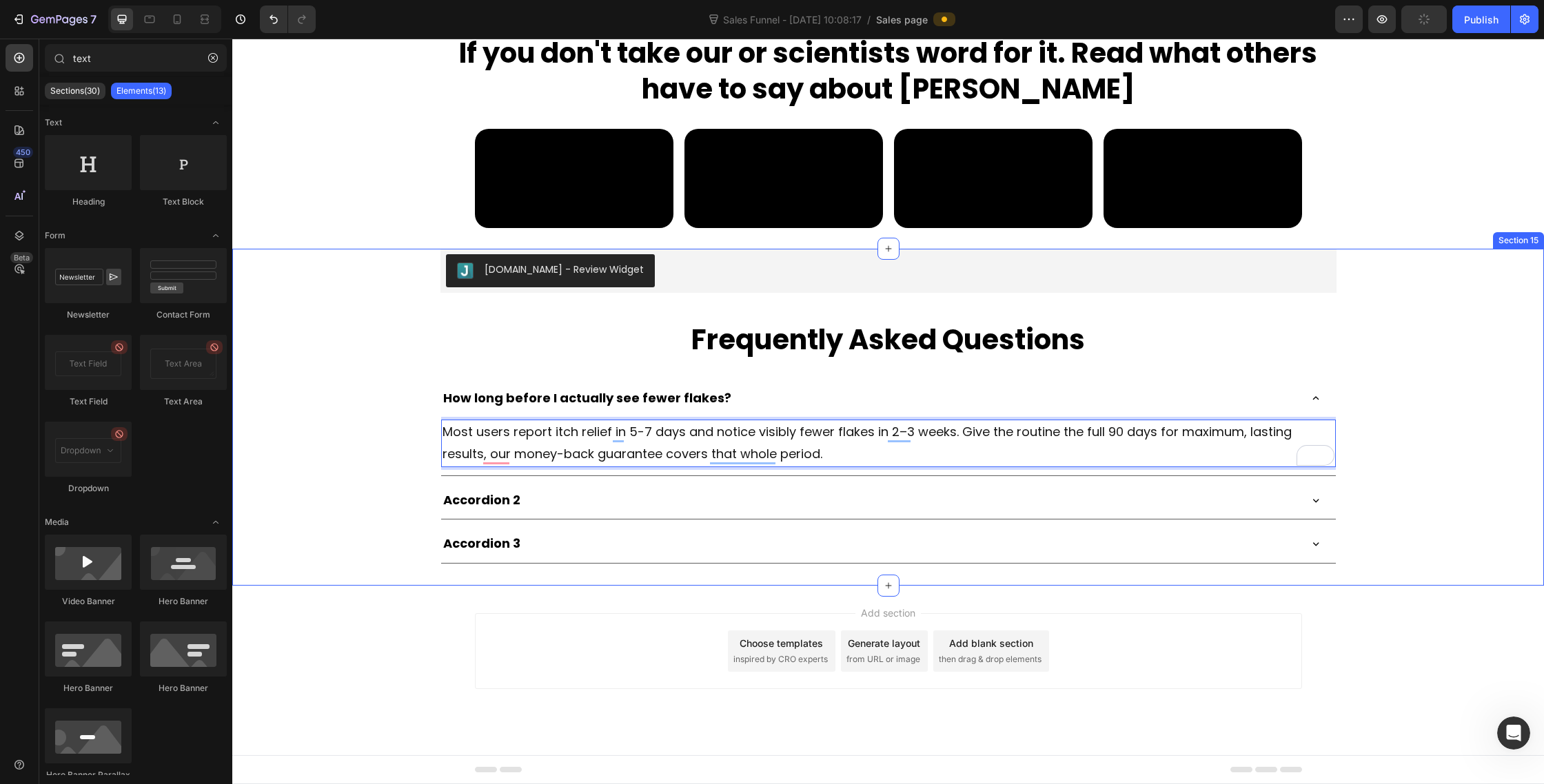
click at [586, 673] on div "Add section Choose templates inspired by CRO experts Generate layout from URL o…" at bounding box center [888, 651] width 827 height 76
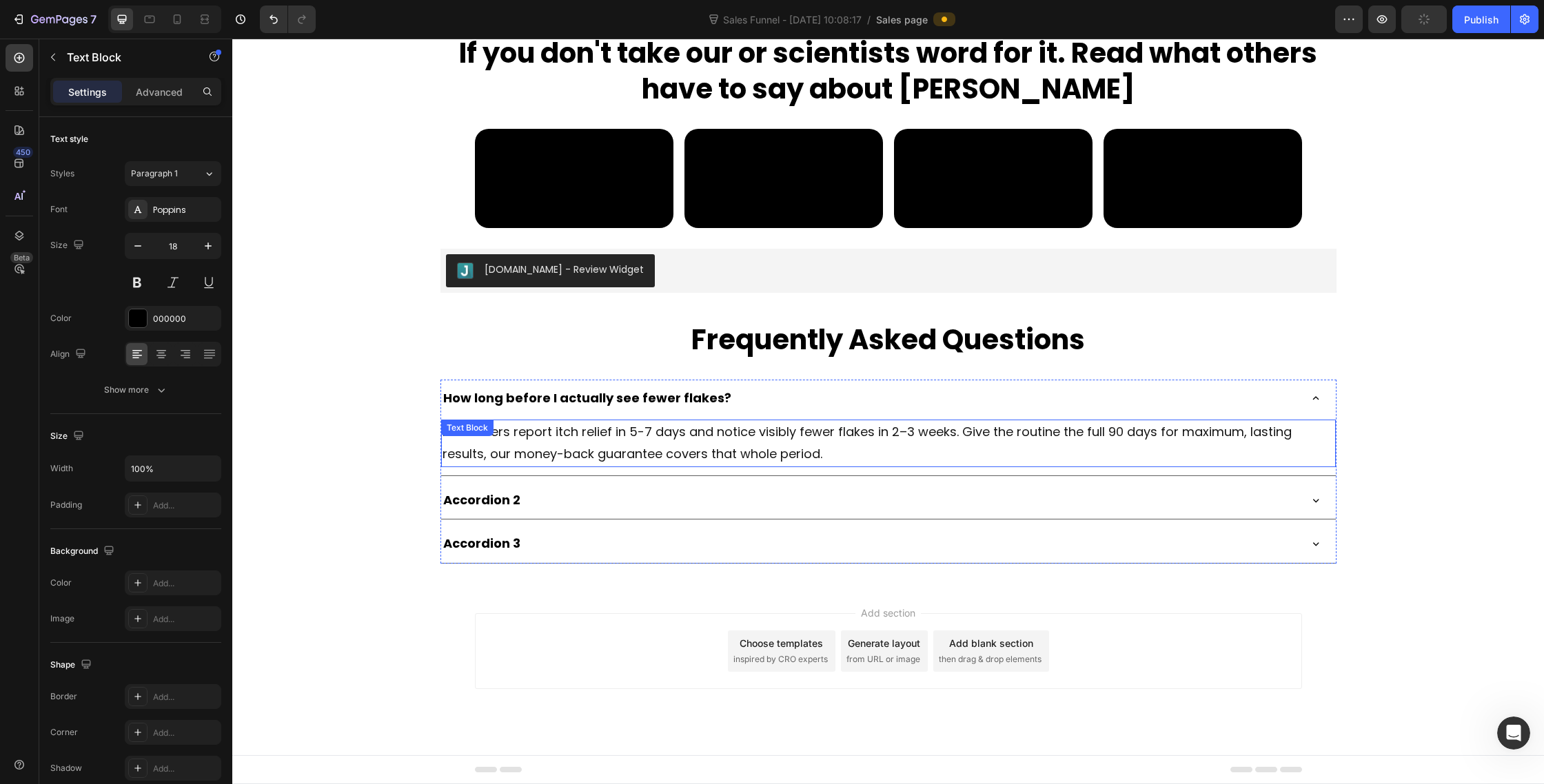
click at [497, 463] on span "Most users report itch relief in 5-7 days and notice visibly fewer flakes in 2–…" at bounding box center [867, 442] width 849 height 39
click at [535, 439] on icon at bounding box center [533, 433] width 8 height 10
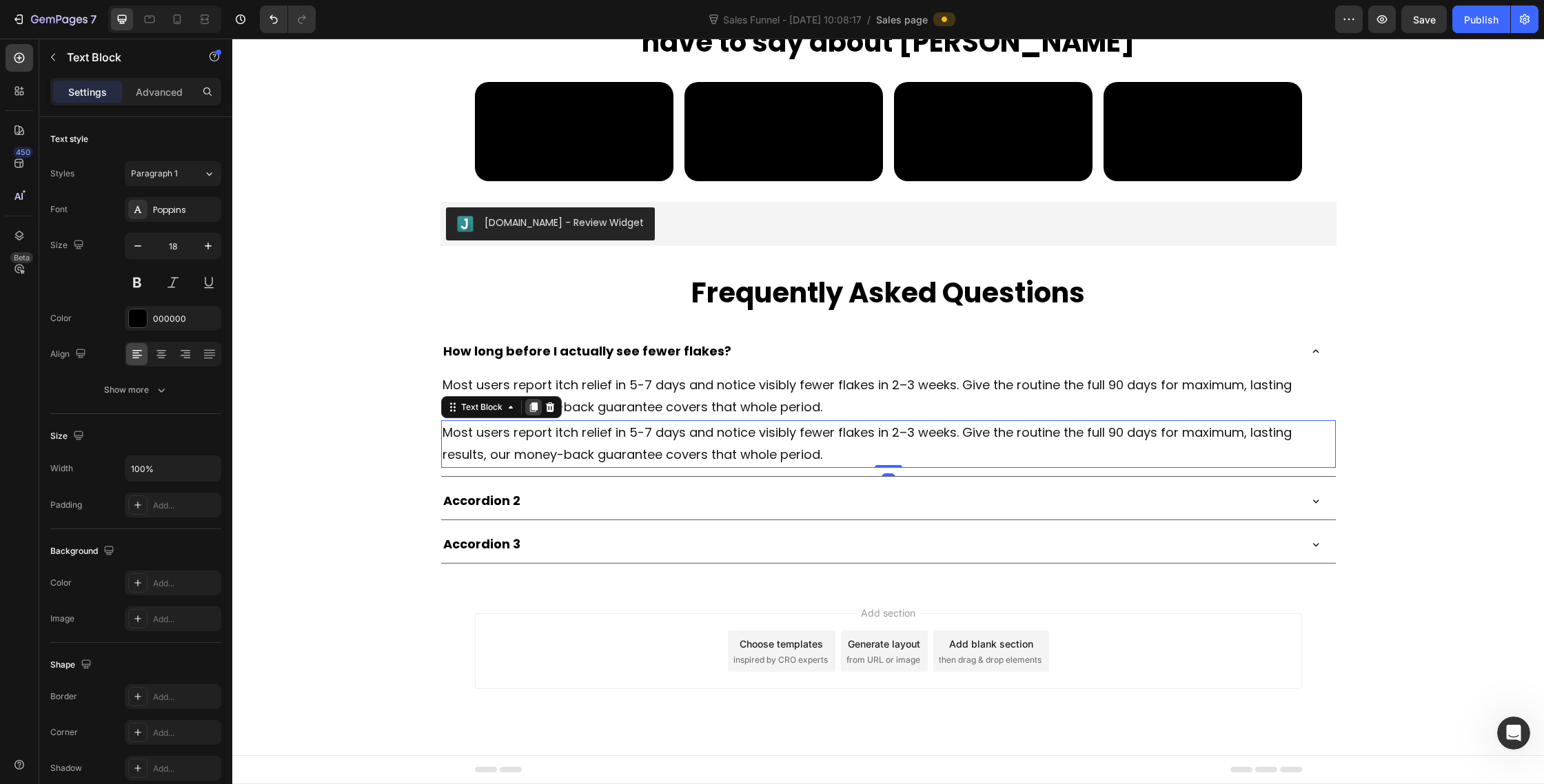
click at [534, 412] on icon at bounding box center [533, 407] width 8 height 10
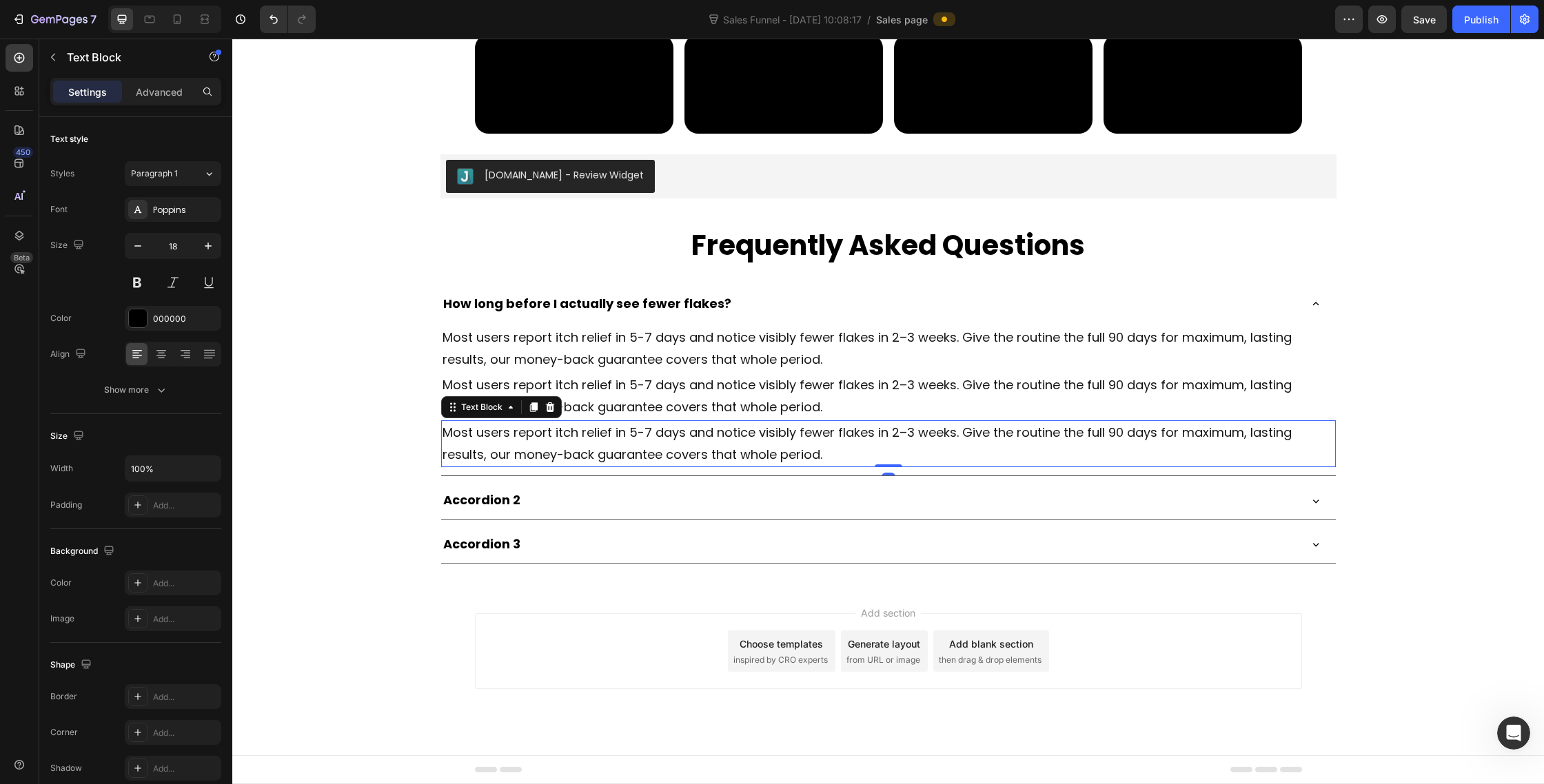
scroll to position [7519, 0]
click at [1313, 505] on icon at bounding box center [1316, 501] width 13 height 13
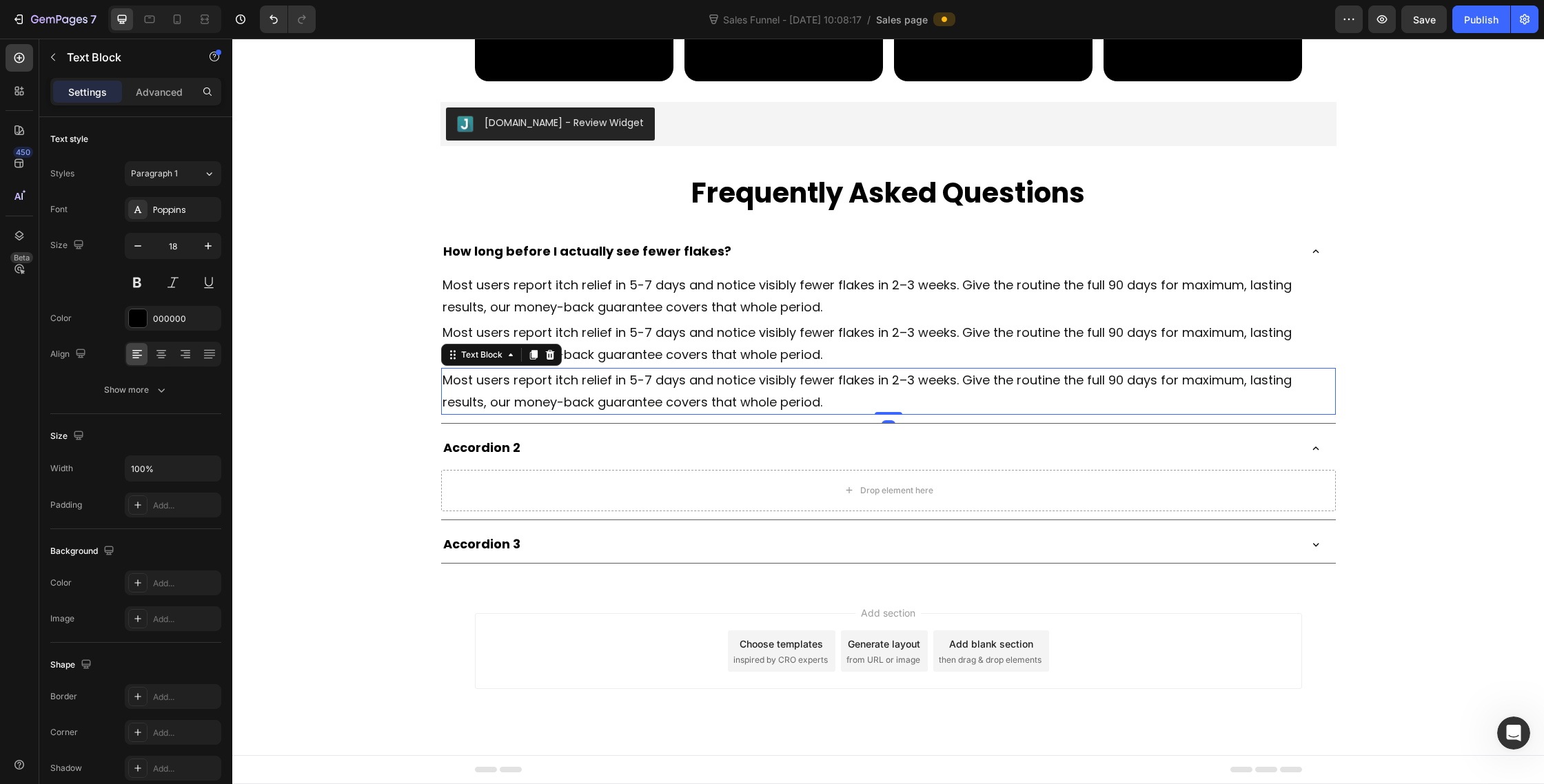
click at [455, 366] on div "Text Block" at bounding box center [501, 354] width 121 height 22
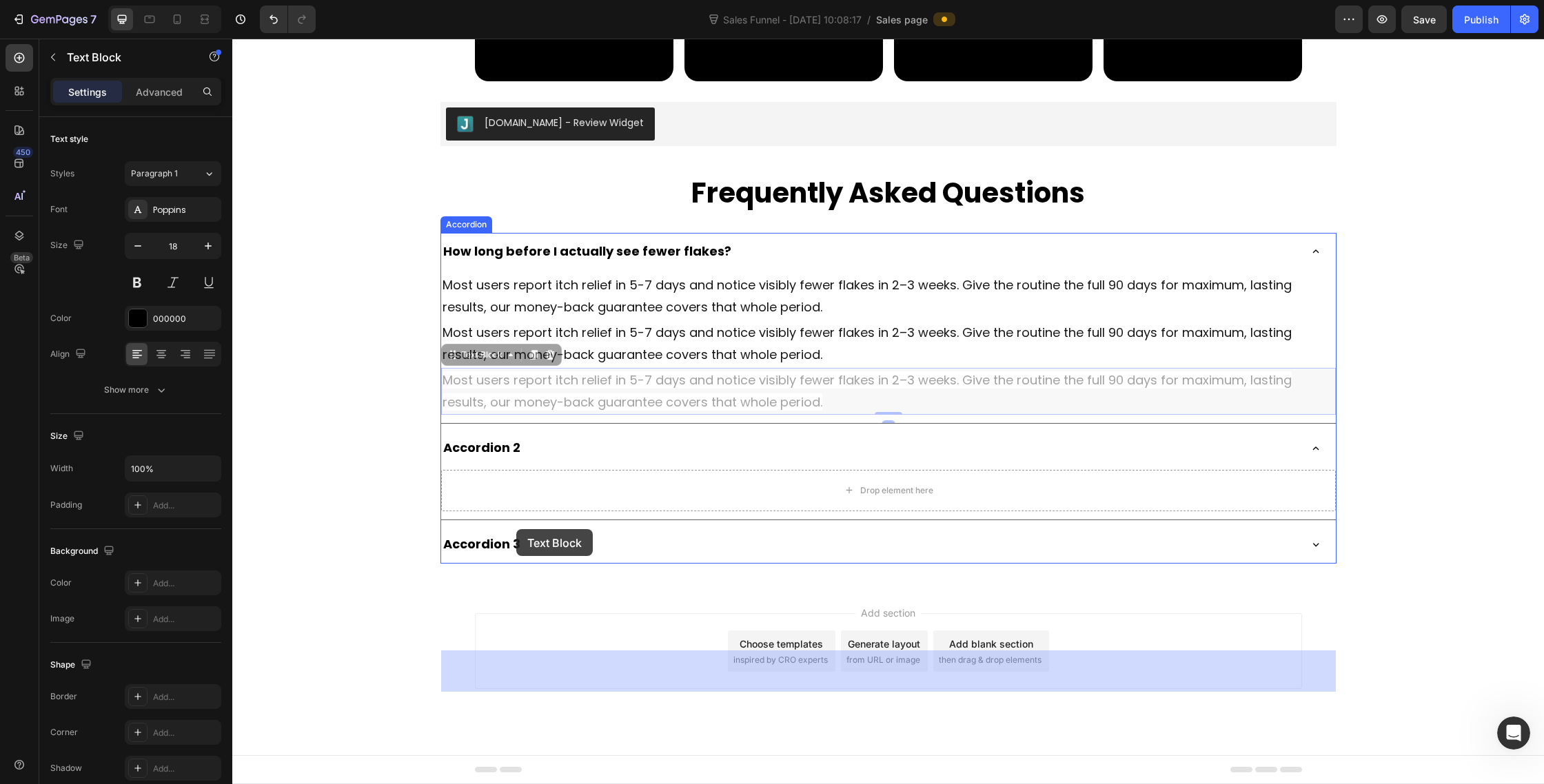
drag, startPoint x: 455, startPoint y: 412, endPoint x: 516, endPoint y: 527, distance: 130.2
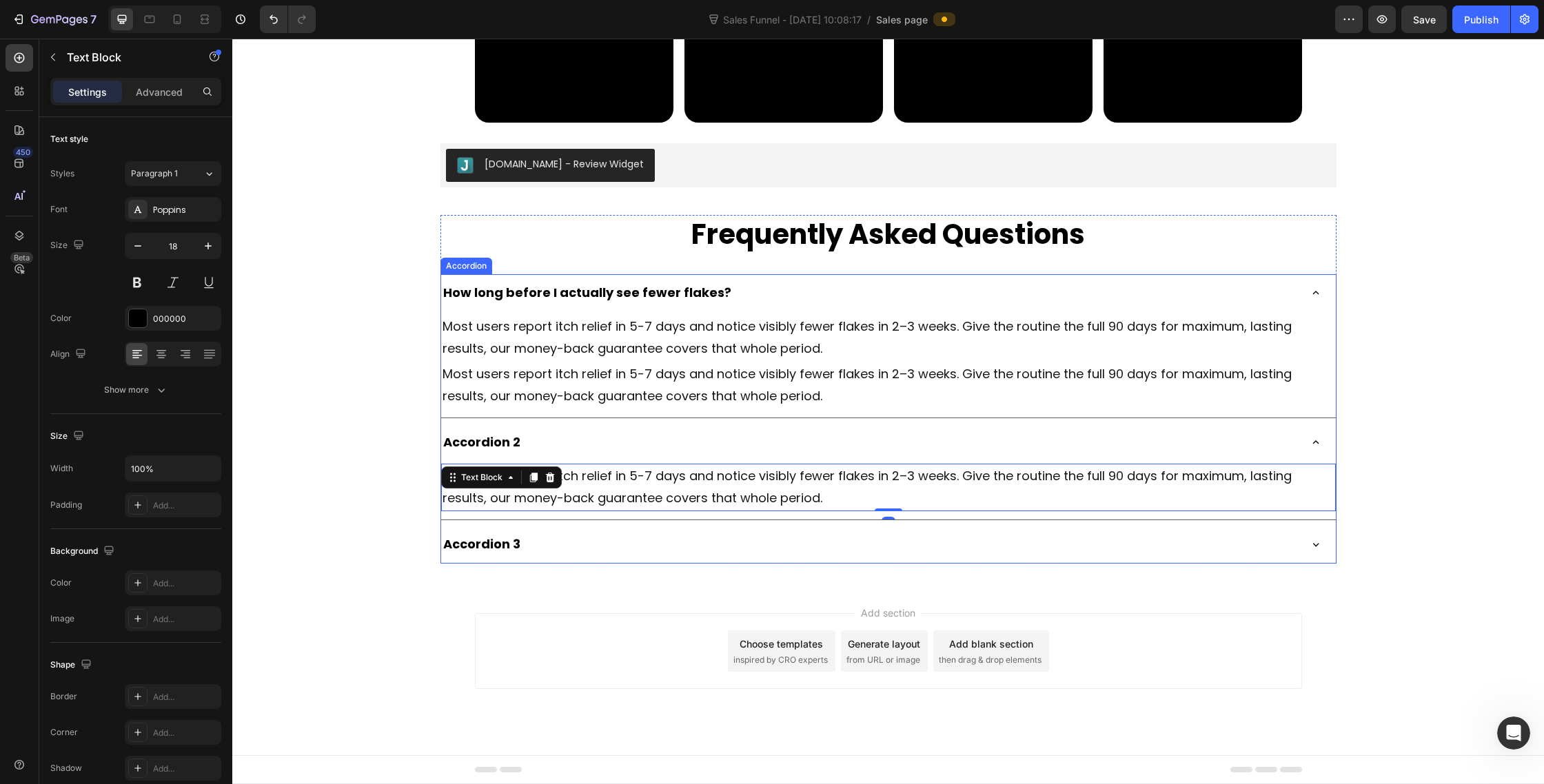
click at [1318, 550] on icon at bounding box center [1316, 544] width 13 height 13
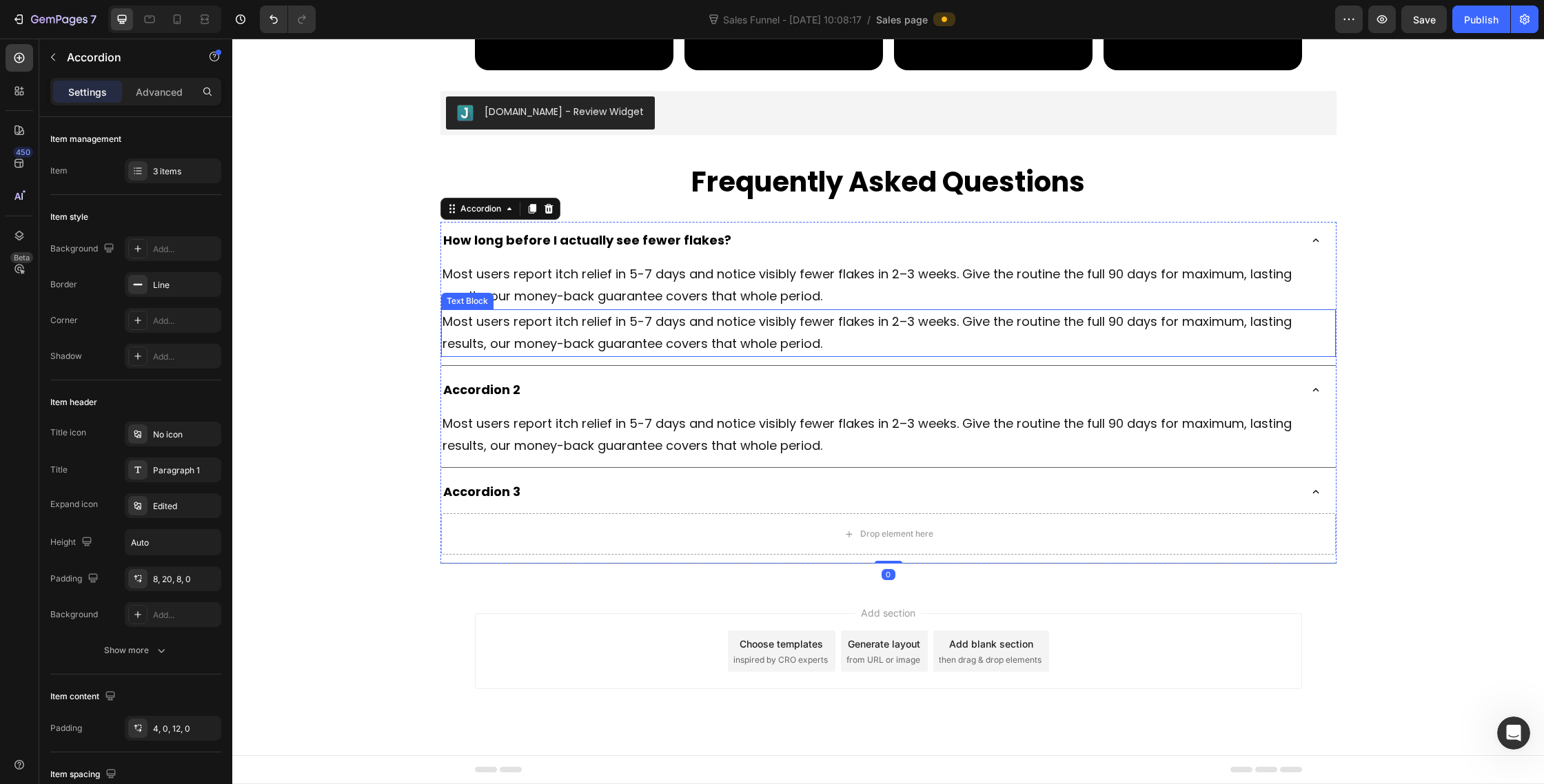
click at [727, 352] on span "Most users report itch relief in 5-7 days and notice visibly fewer flakes in 2–…" at bounding box center [867, 333] width 849 height 39
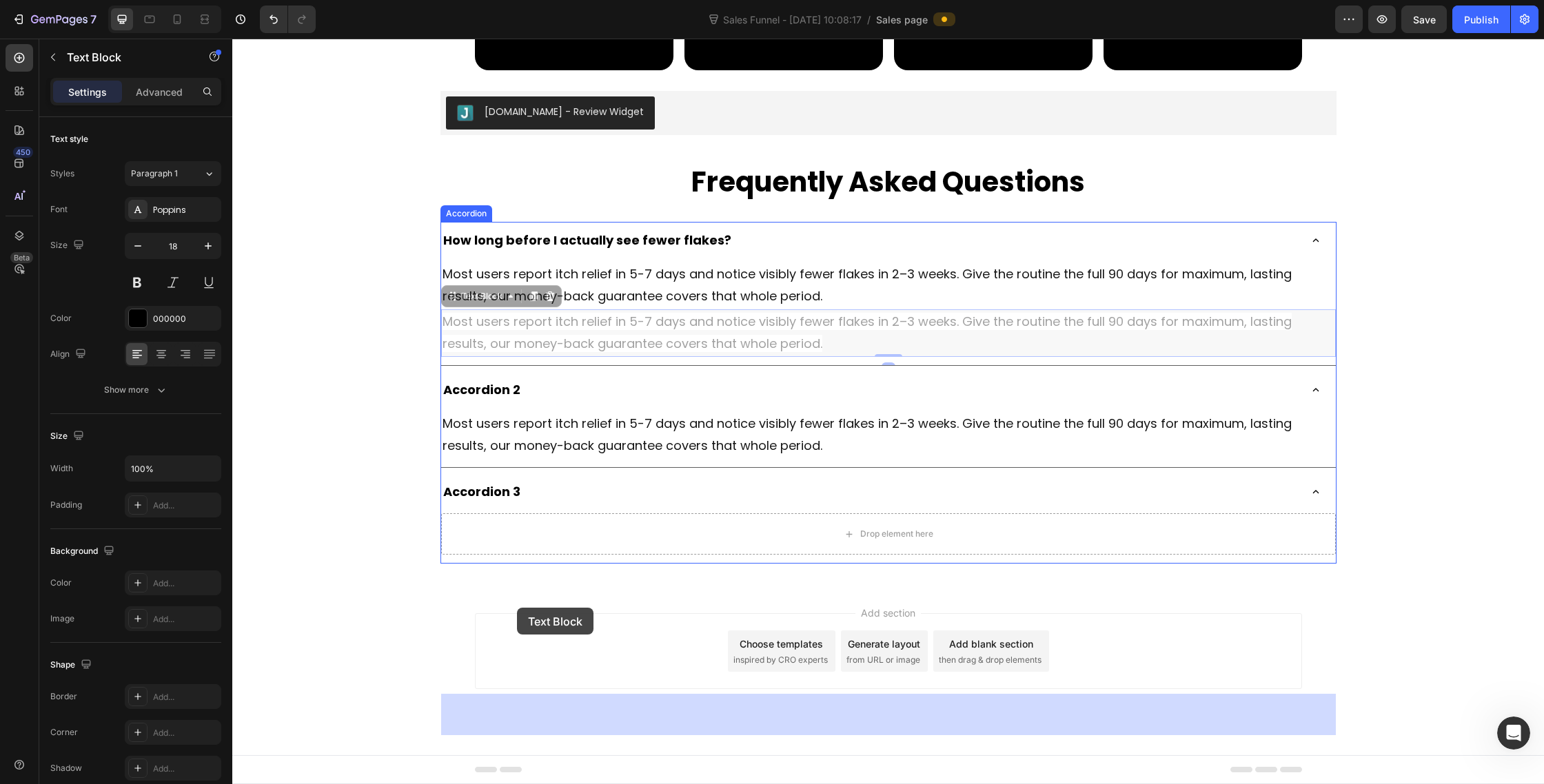
drag, startPoint x: 449, startPoint y: 365, endPoint x: 516, endPoint y: 605, distance: 249.2
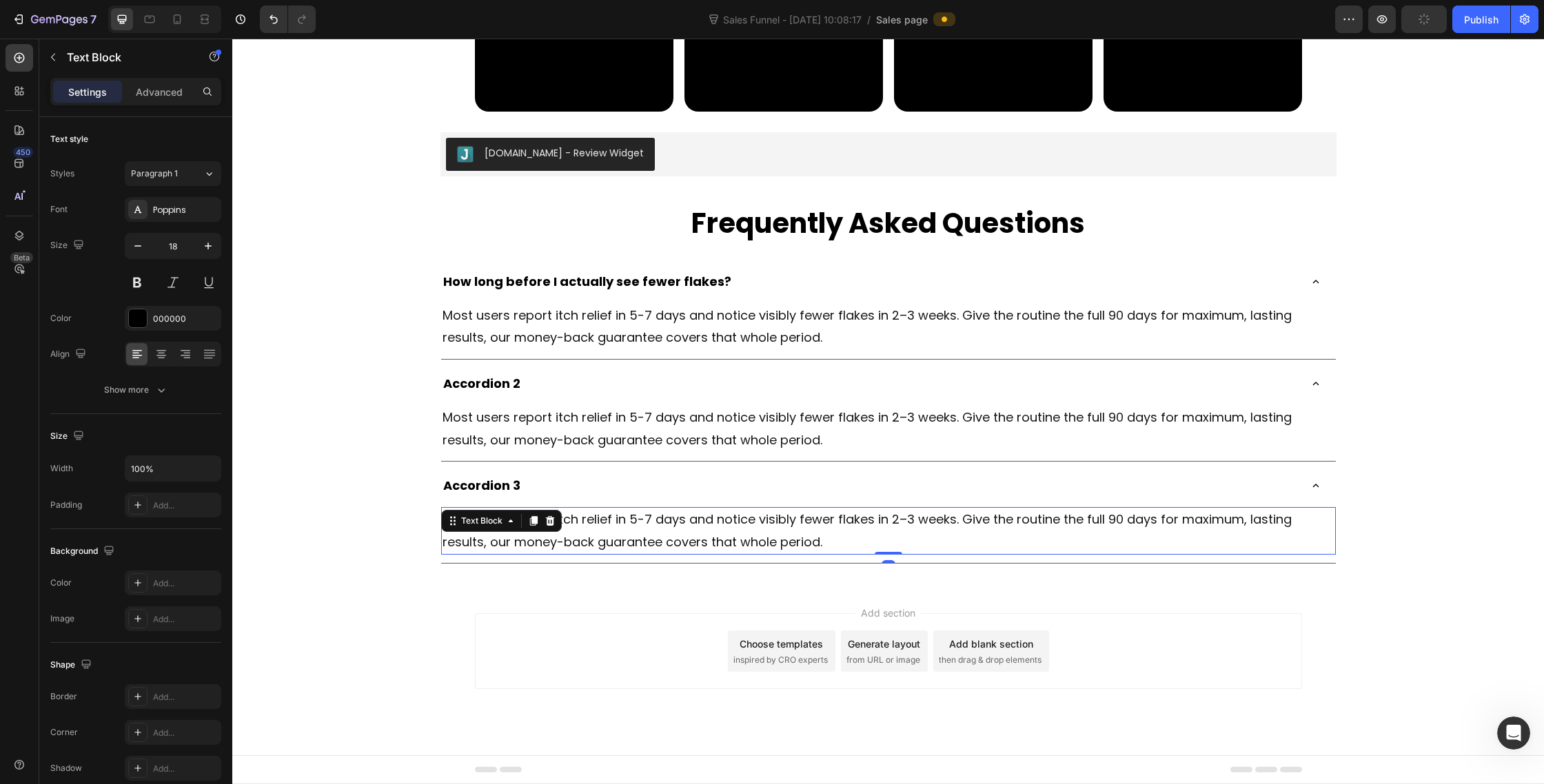
click at [1369, 564] on div "Judge.me - Review Widget Judge.me Frequently Asked Questions Heading How long b…" at bounding box center [888, 348] width 1312 height 432
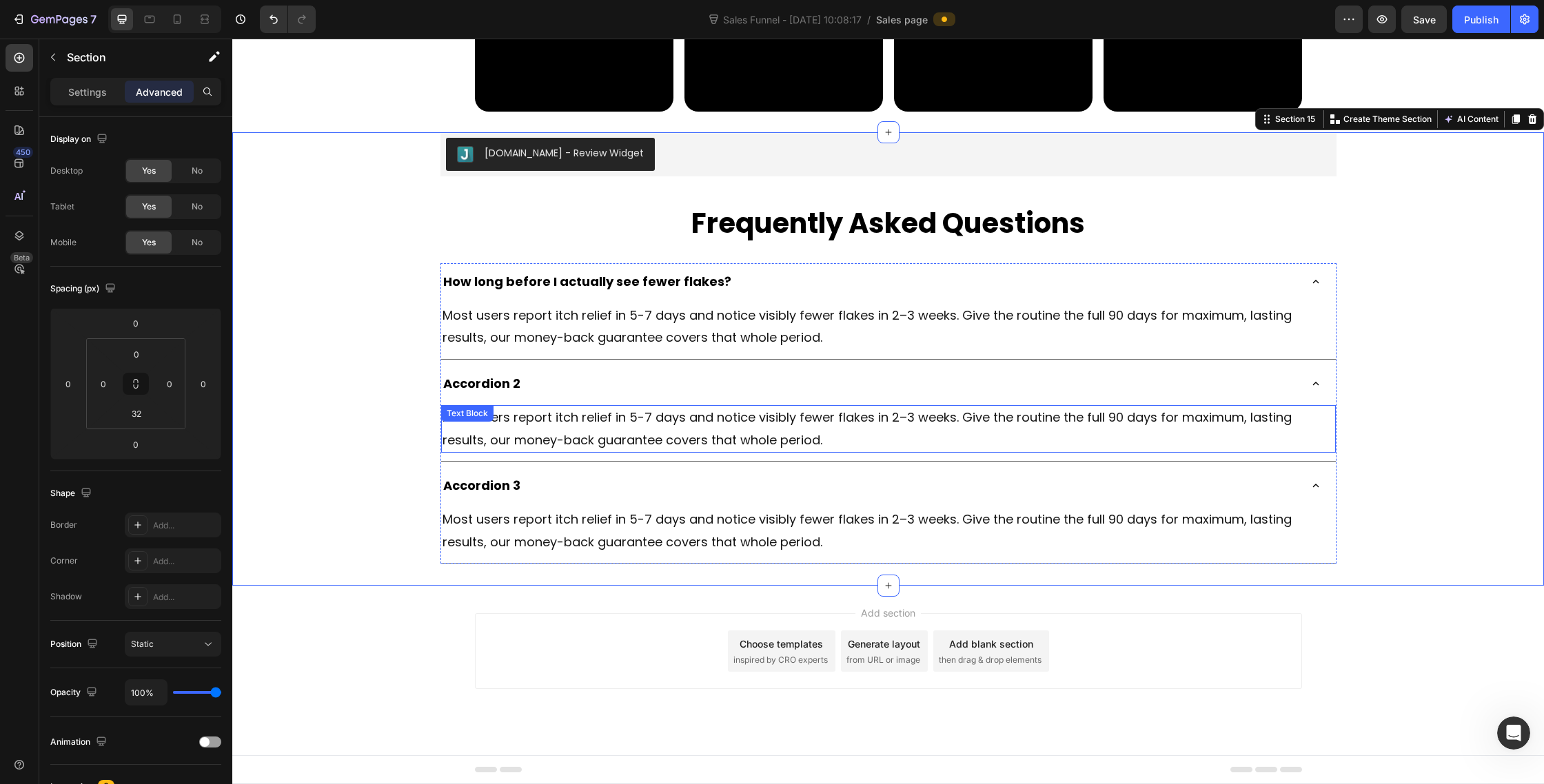
click at [503, 395] on p "Accordion 2" at bounding box center [482, 383] width 77 height 22
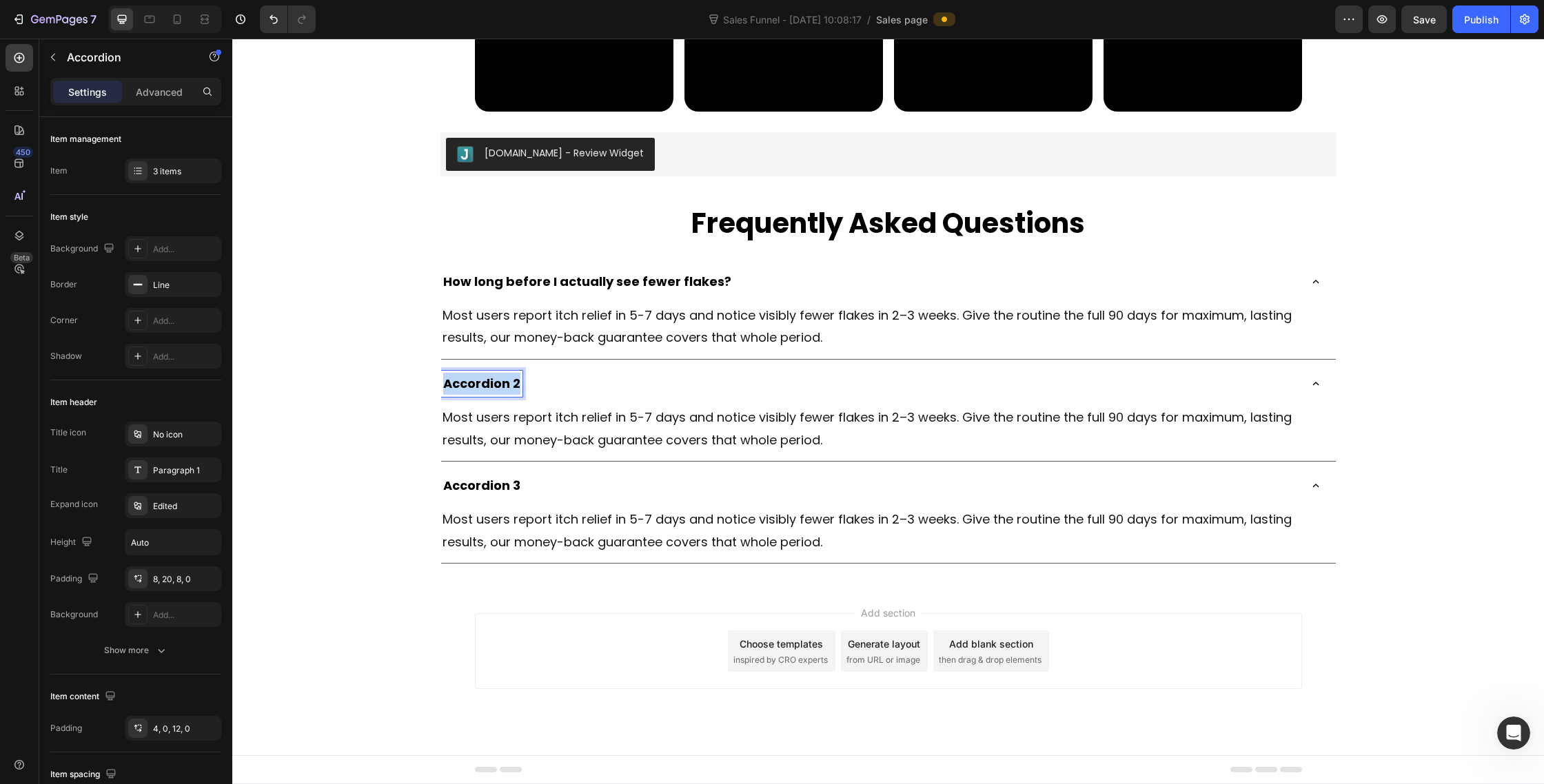
click at [503, 395] on p "Accordion 2" at bounding box center [482, 383] width 77 height 22
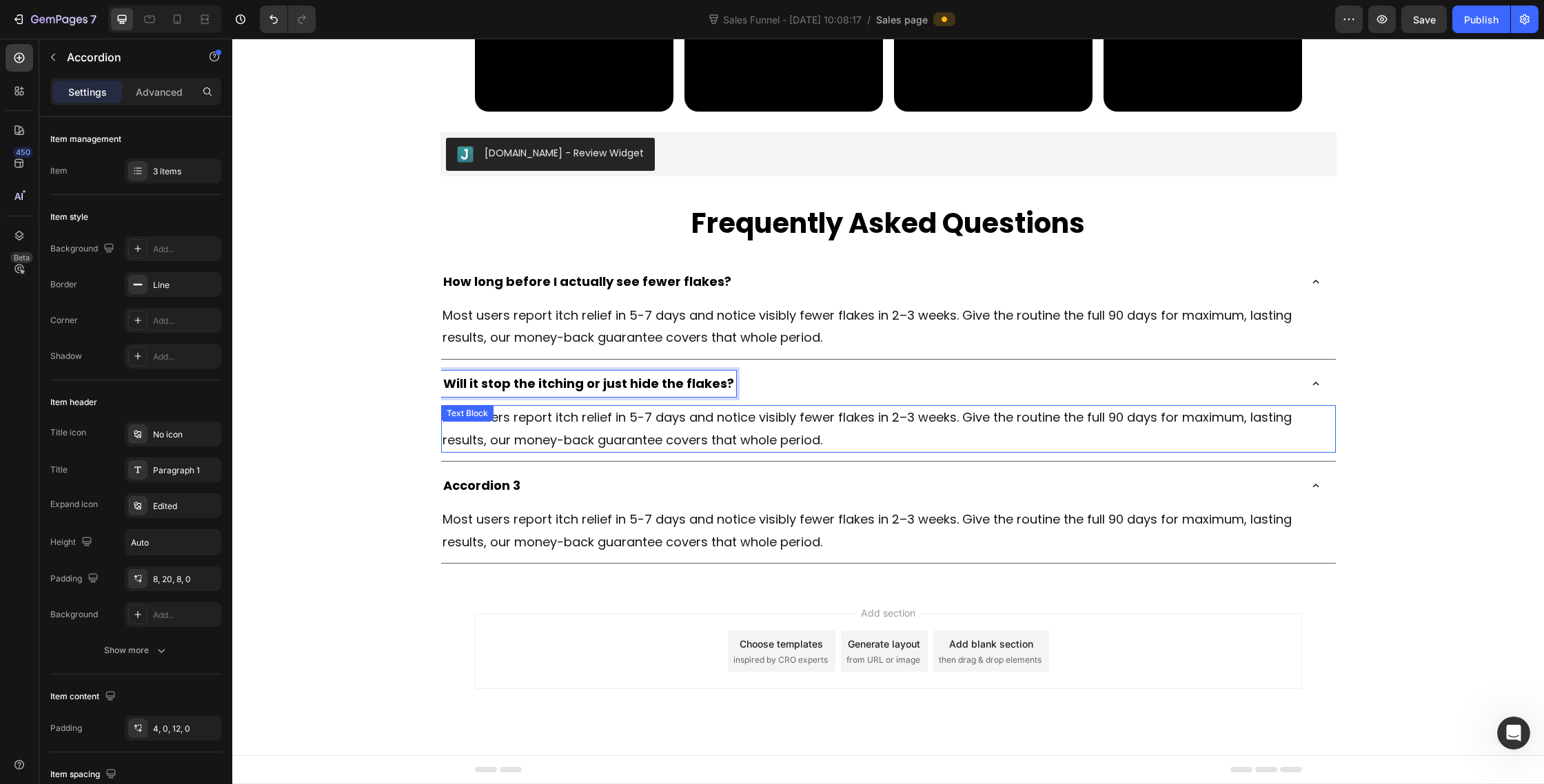
click at [661, 448] on span "Most users report itch relief in 5-7 days and notice visibly fewer flakes in 2–…" at bounding box center [867, 428] width 849 height 39
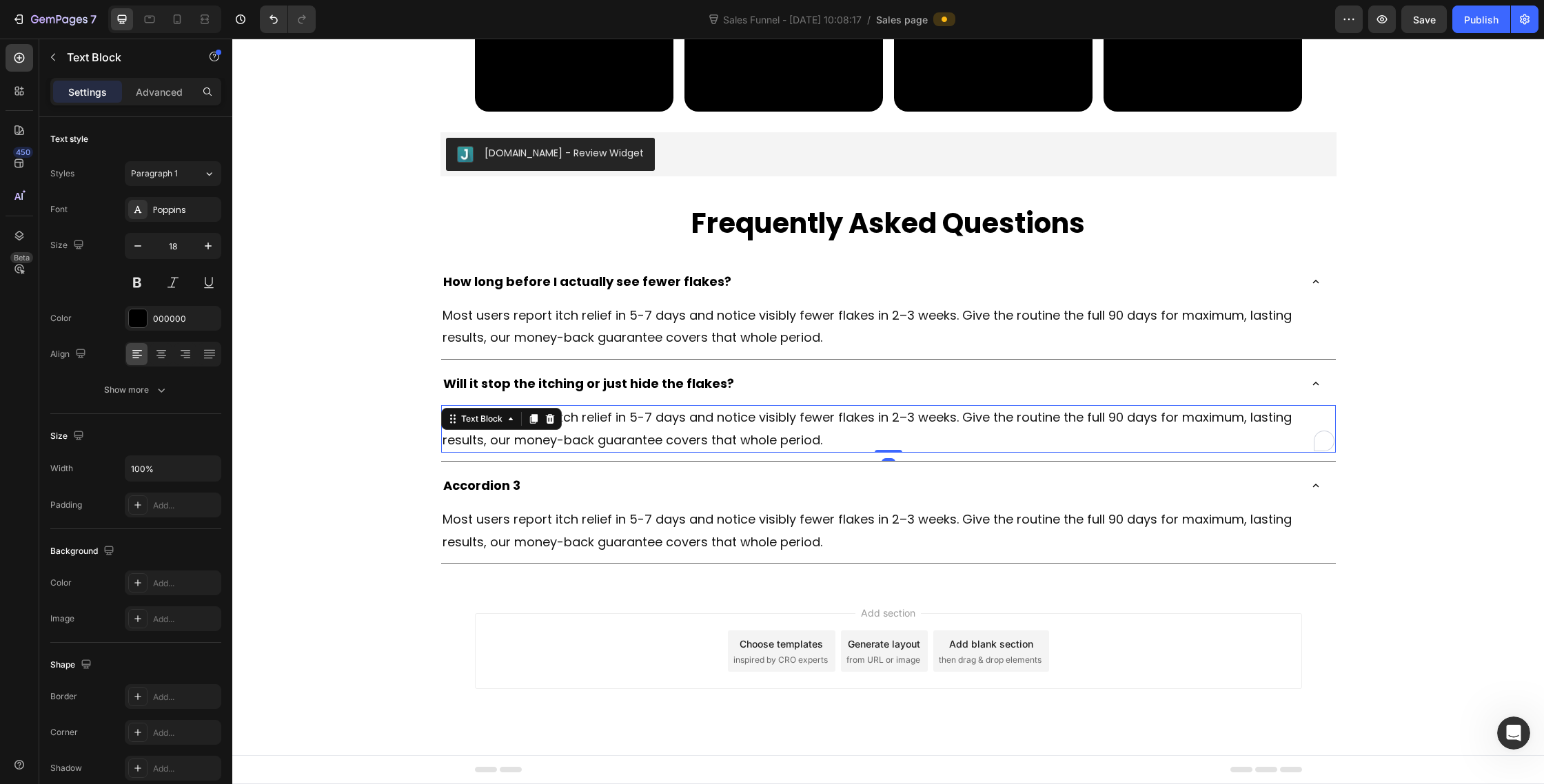
click at [661, 448] on span "Most users report itch relief in 5-7 days and notice visibly fewer flakes in 2–…" at bounding box center [867, 428] width 849 height 39
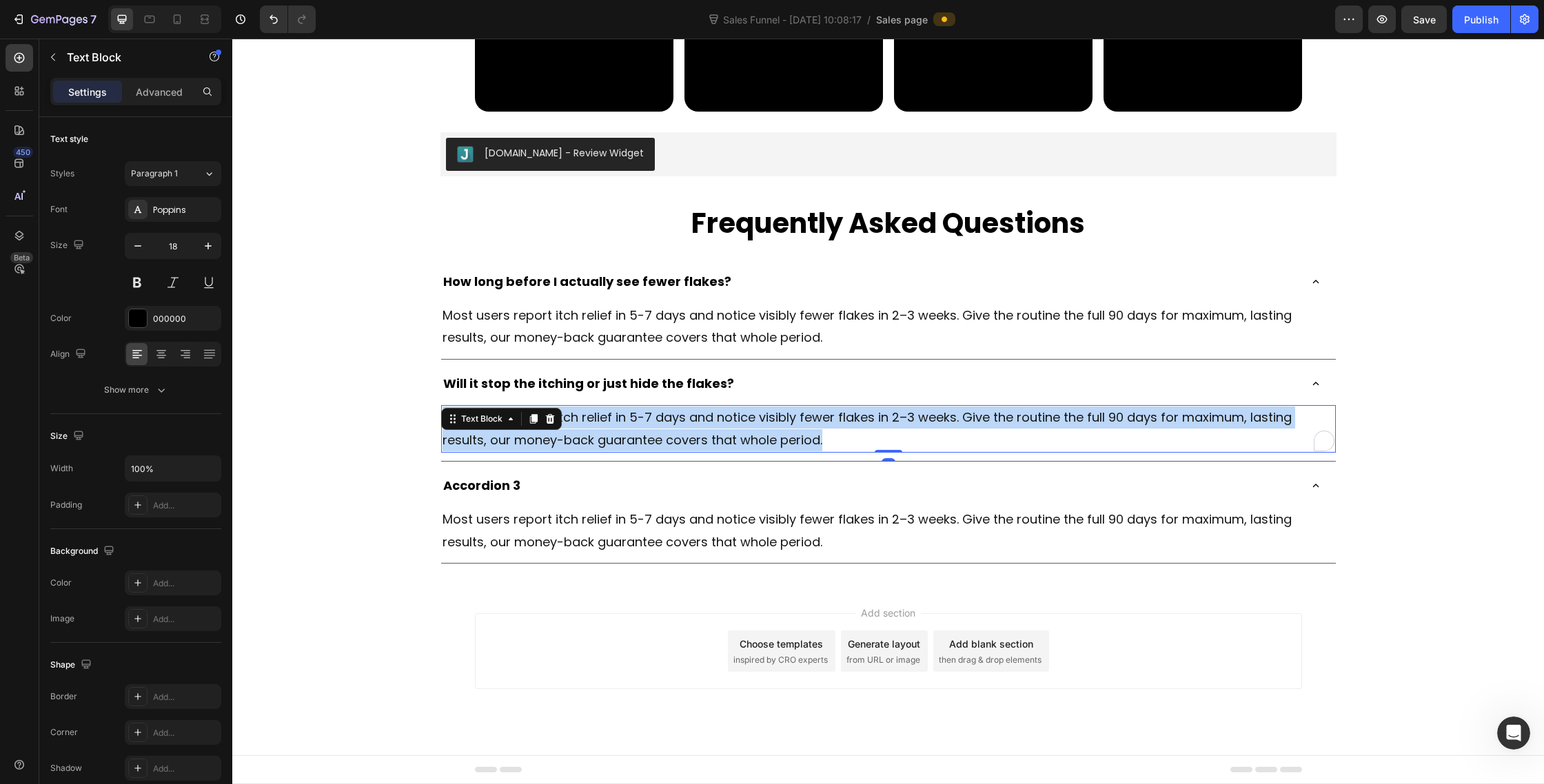
click at [661, 448] on span "Most users report itch relief in 5-7 days and notice visibly fewer flakes in 2–…" at bounding box center [867, 428] width 849 height 39
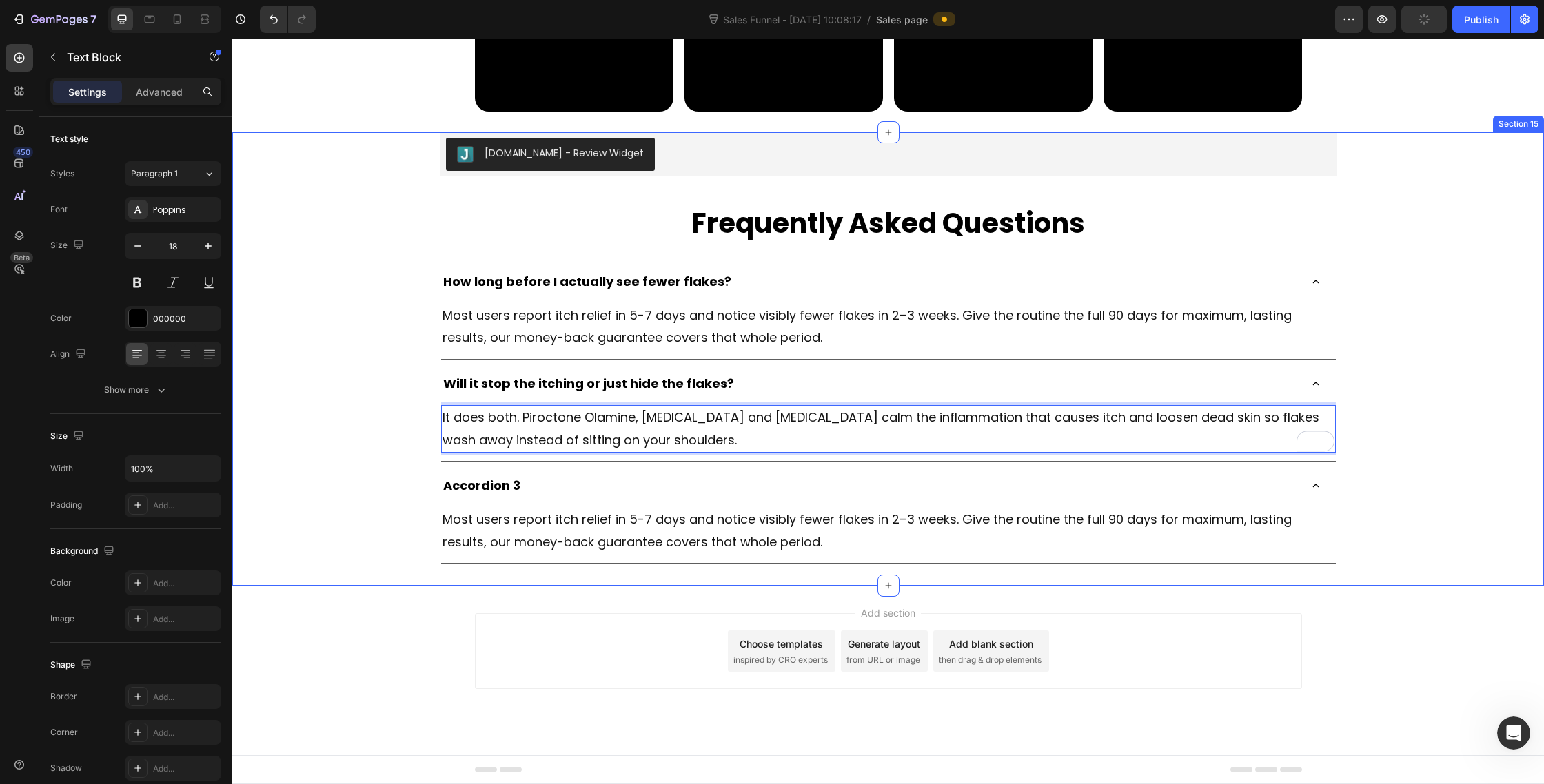
click at [1468, 378] on div "Judge.me - Review Widget Judge.me Frequently Asked Questions Heading How long b…" at bounding box center [888, 348] width 1312 height 432
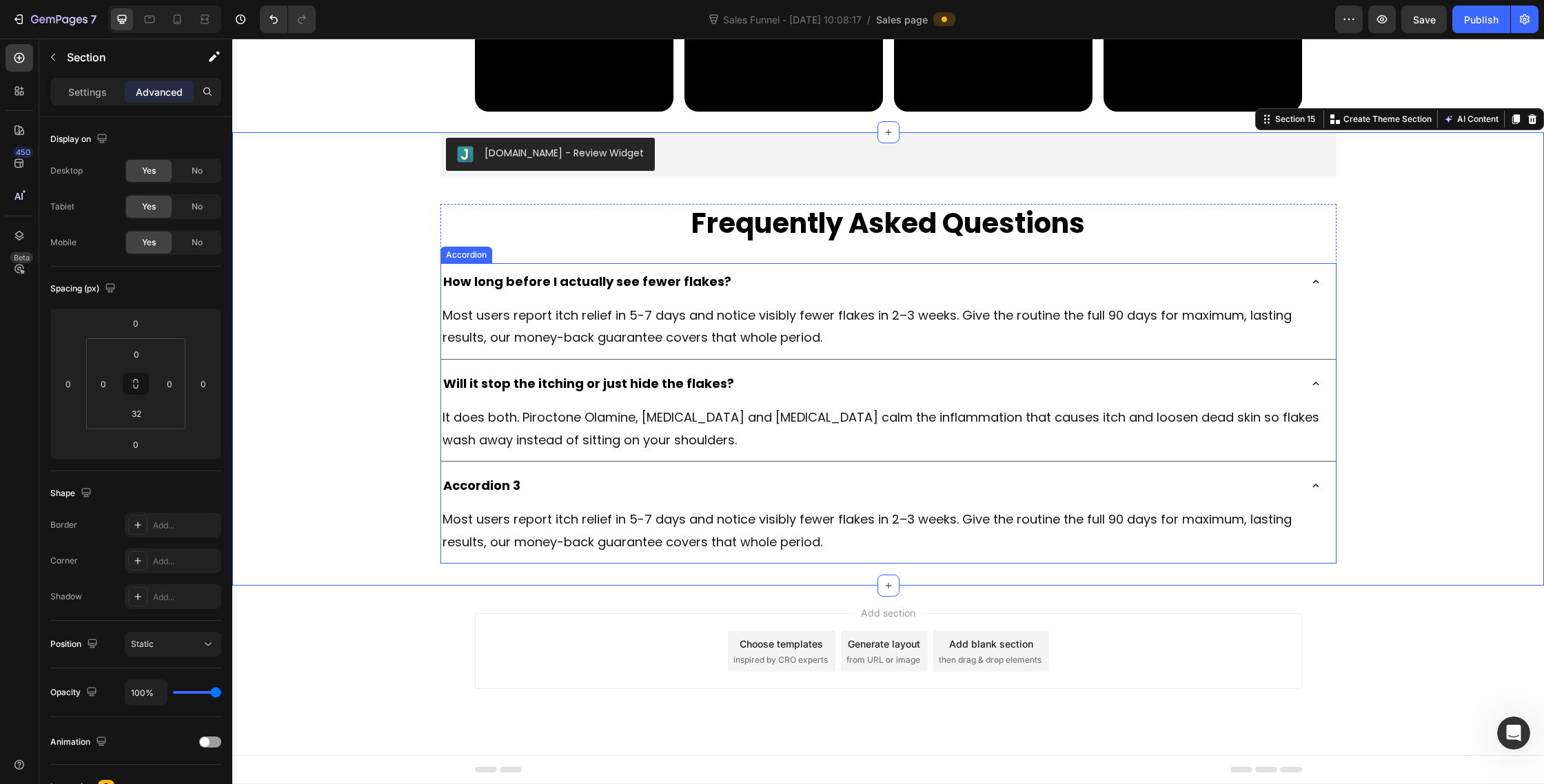
click at [1316, 283] on icon at bounding box center [1316, 282] width 6 height 4
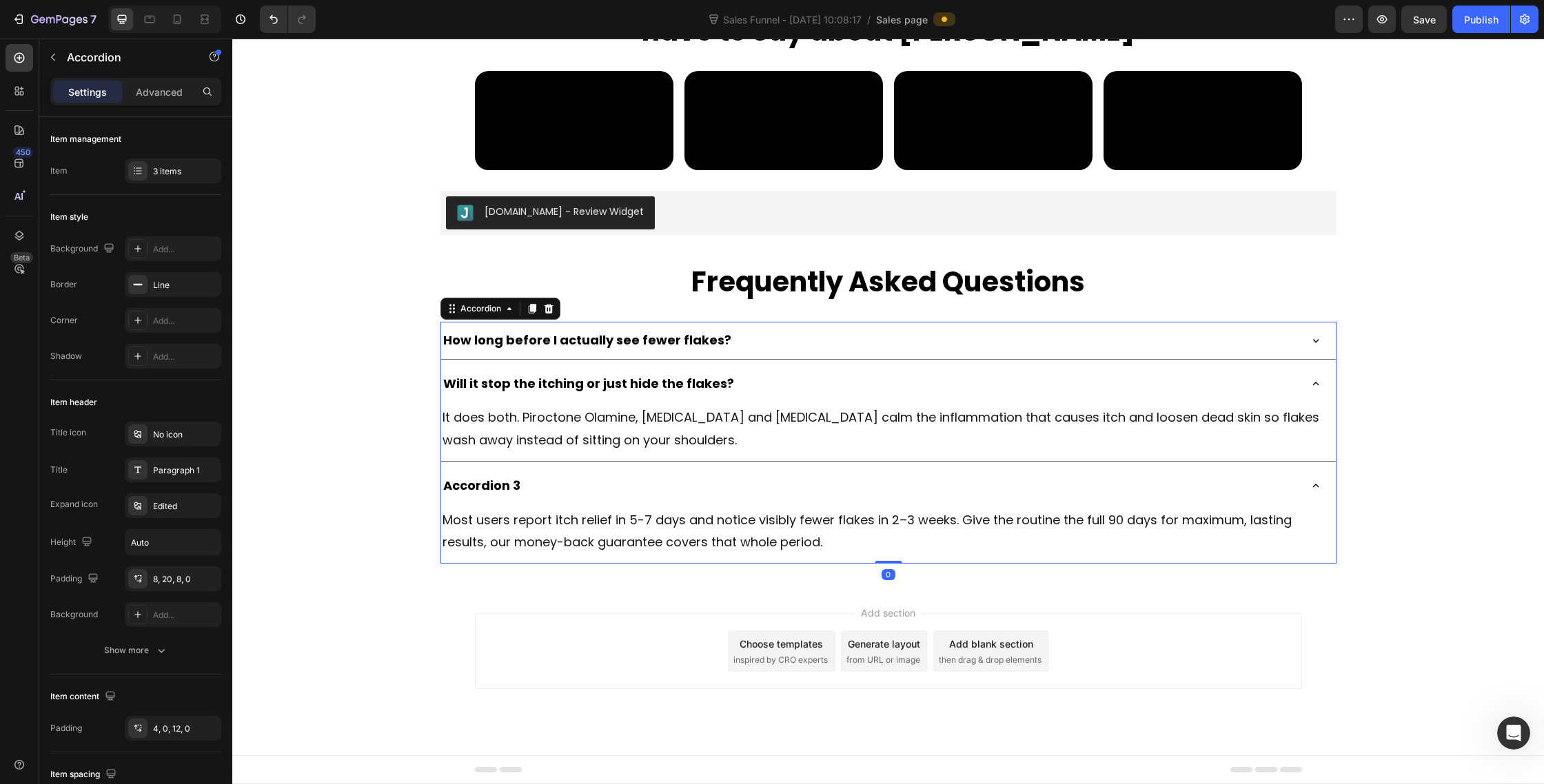
click at [1315, 378] on icon at bounding box center [1316, 384] width 13 height 13
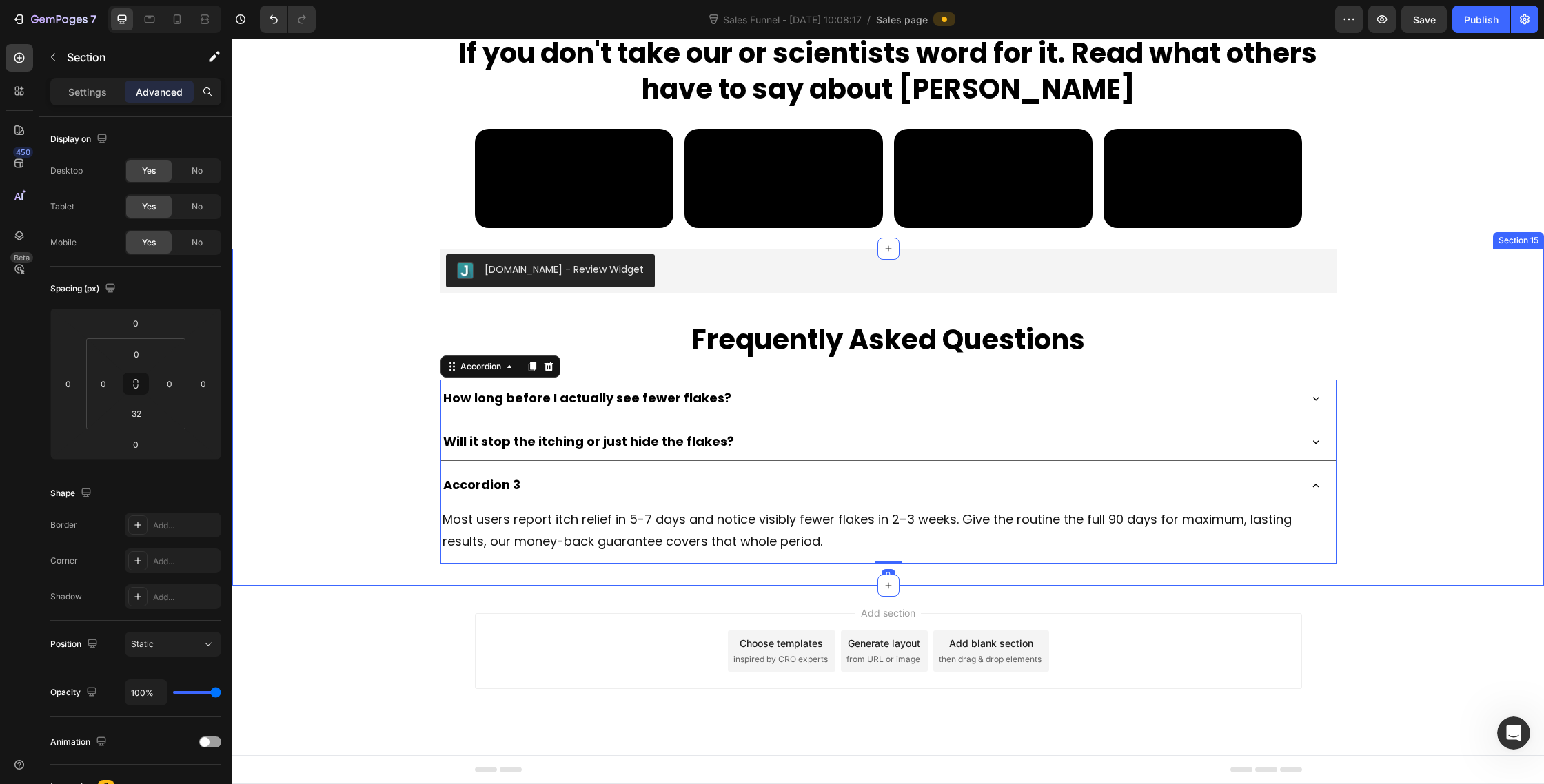
click at [1459, 413] on div "Judge.me - Review Widget Judge.me Frequently Asked Questions Heading How long b…" at bounding box center [888, 406] width 1312 height 315
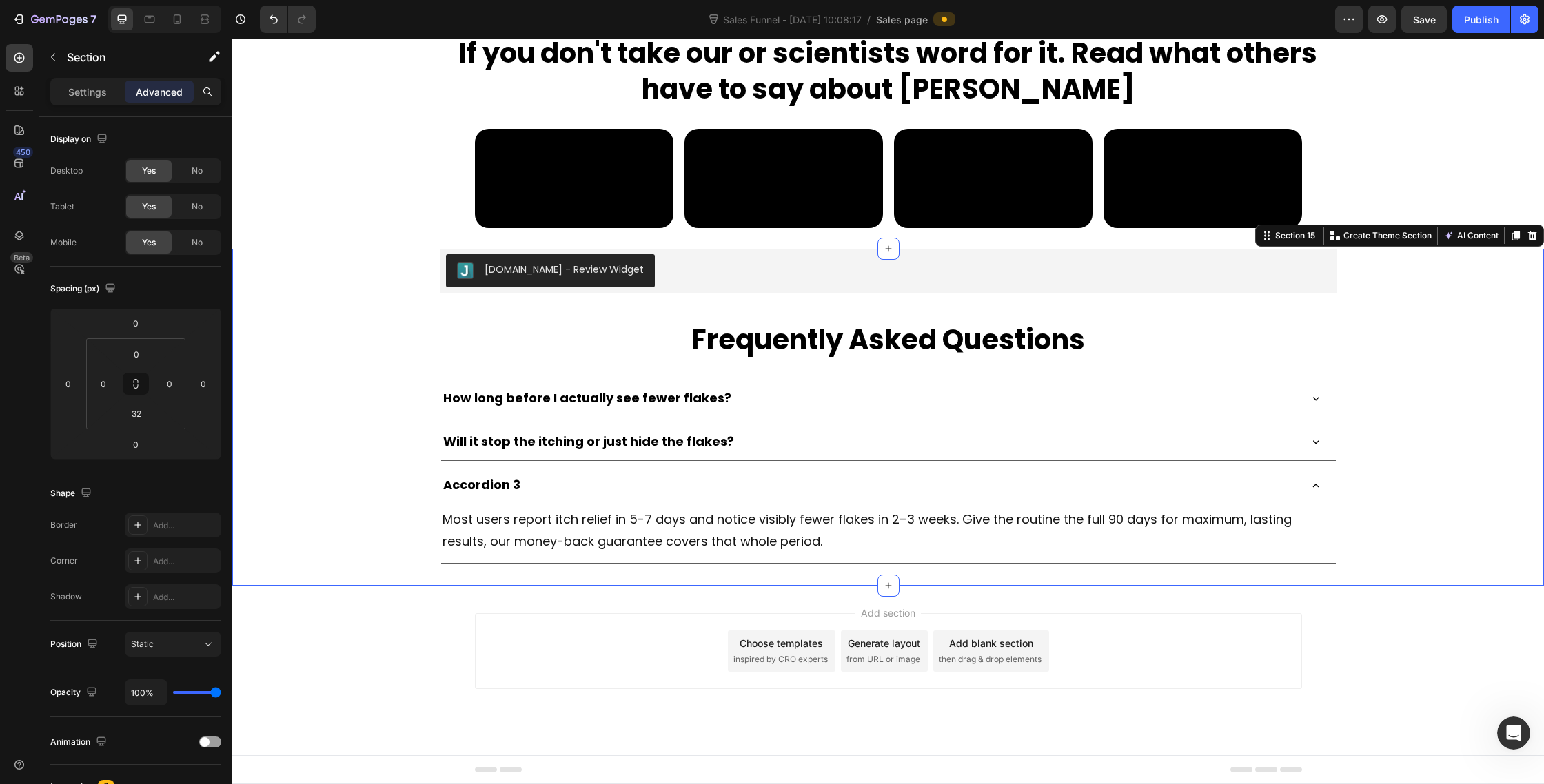
scroll to position [7424, 0]
click at [482, 485] on p "Accordion 3" at bounding box center [482, 484] width 77 height 22
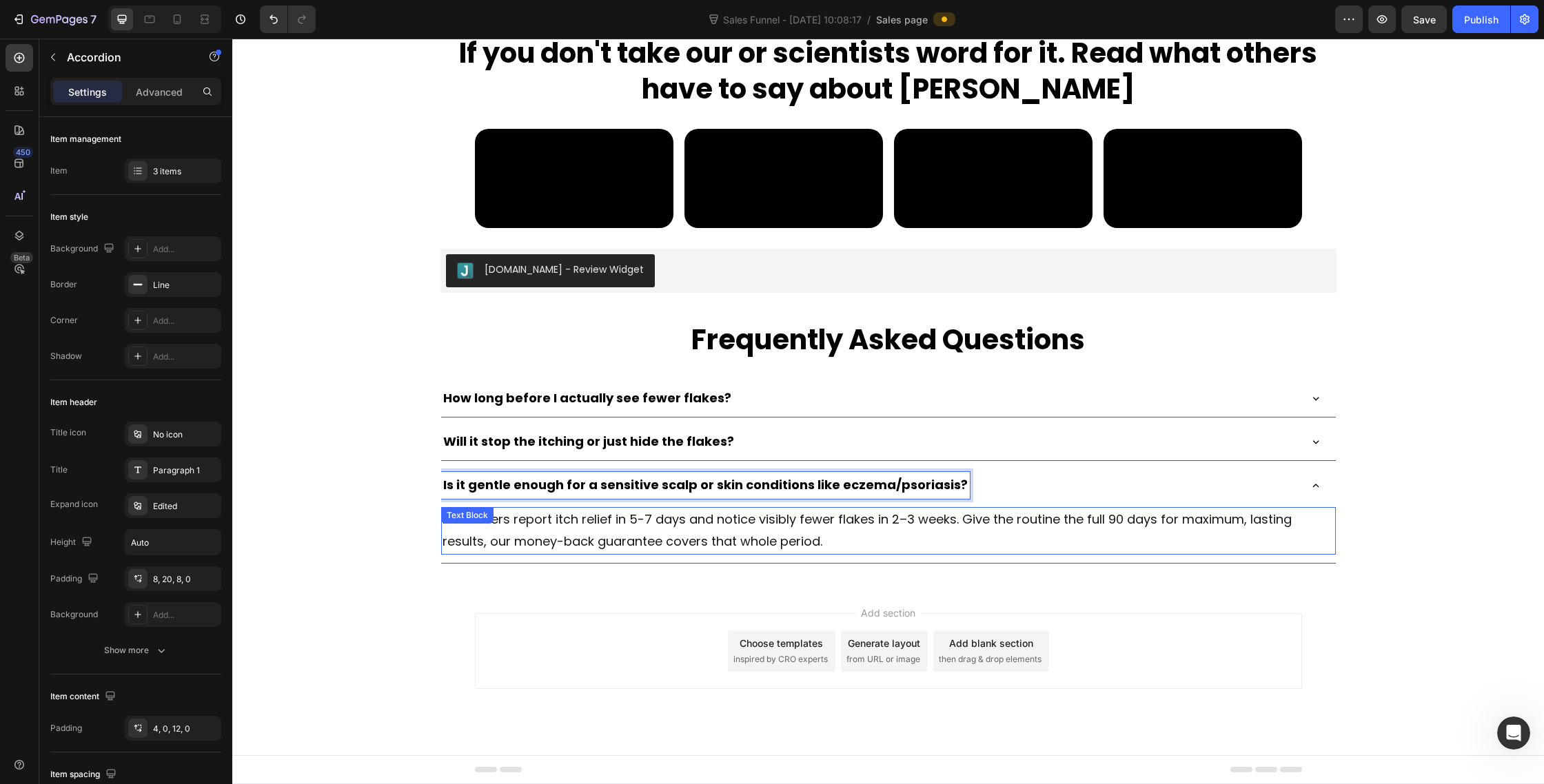
click at [699, 528] on span "Most users report itch relief in 5-7 days and notice visibly fewer flakes in 2–…" at bounding box center [867, 530] width 849 height 39
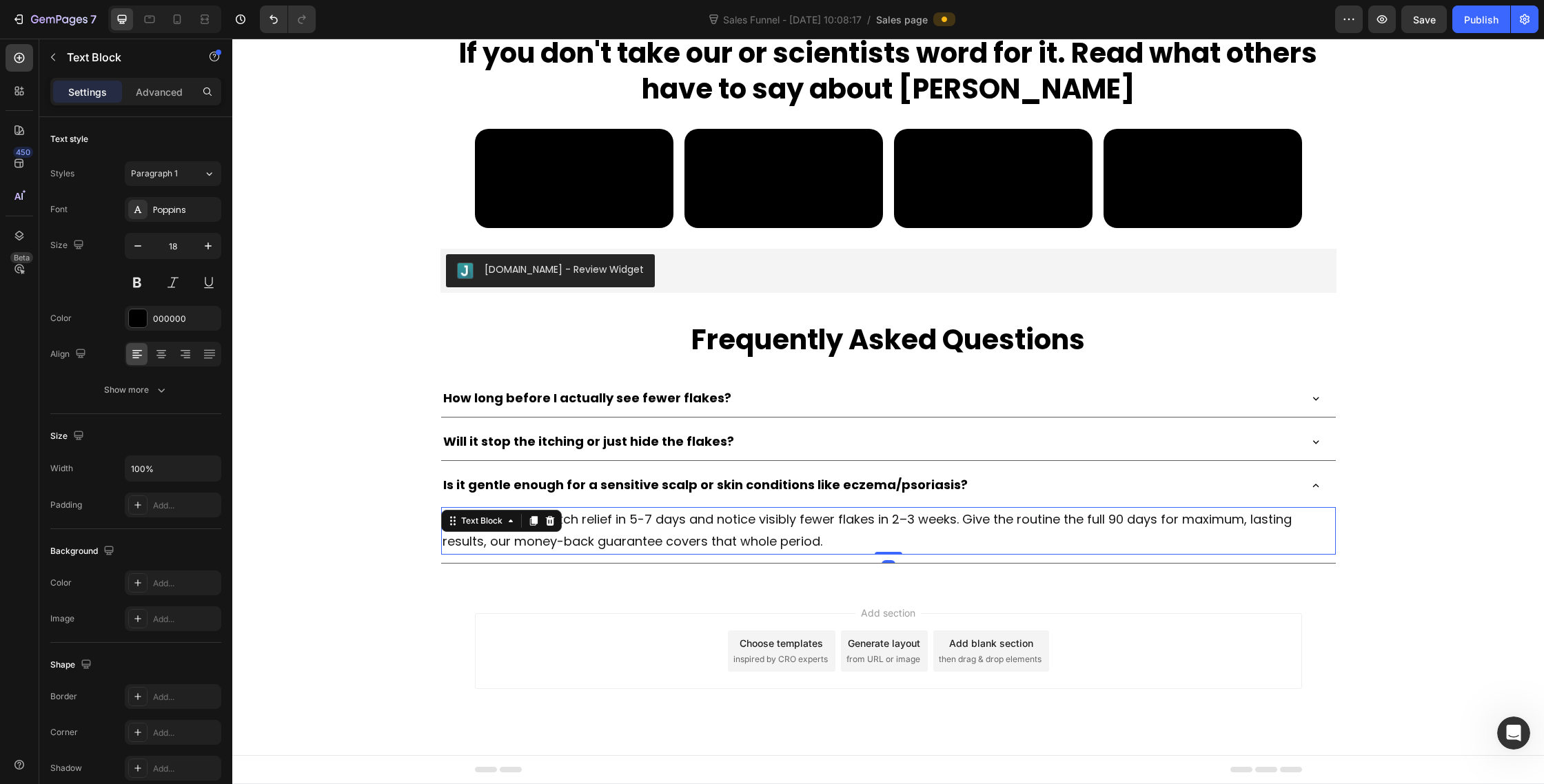
click at [699, 528] on span "Most users report itch relief in 5-7 days and notice visibly fewer flakes in 2–…" at bounding box center [867, 530] width 849 height 39
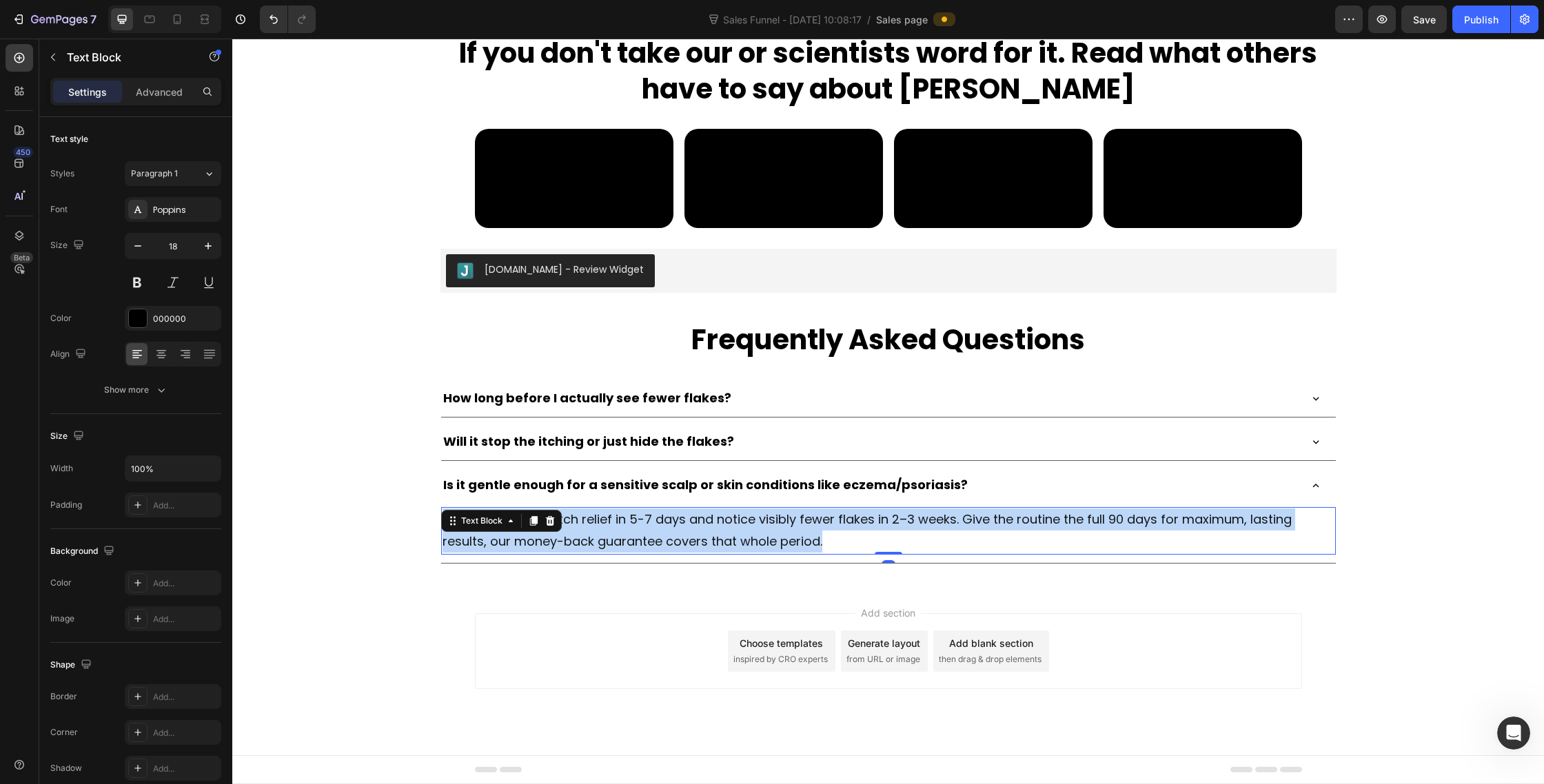
click at [699, 528] on span "Most users report itch relief in 5-7 days and notice visibly fewer flakes in 2–…" at bounding box center [867, 530] width 849 height 39
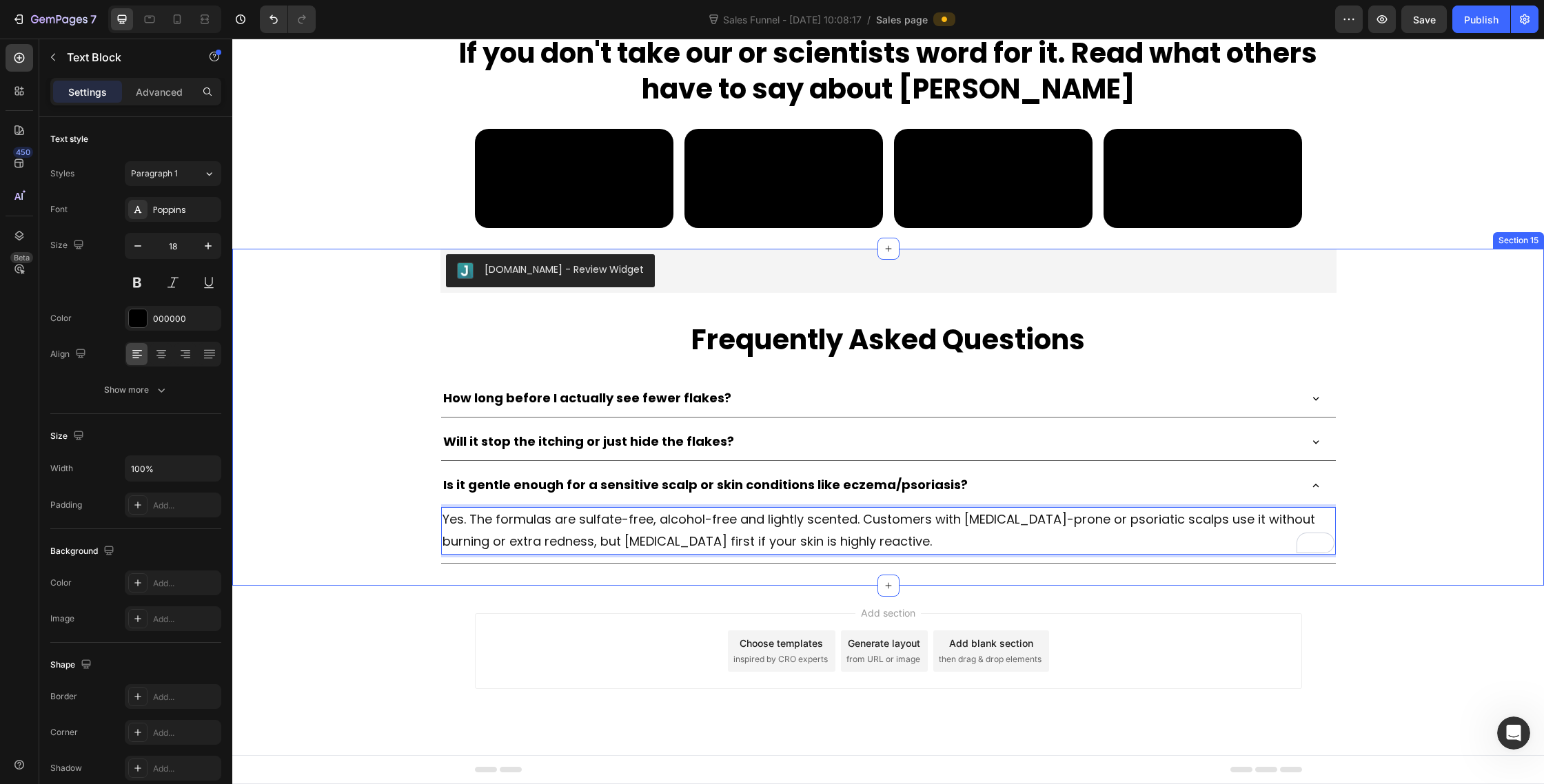
click at [1441, 466] on div "Judge.me - Review Widget Judge.me Frequently Asked Questions Heading How long b…" at bounding box center [888, 406] width 1312 height 315
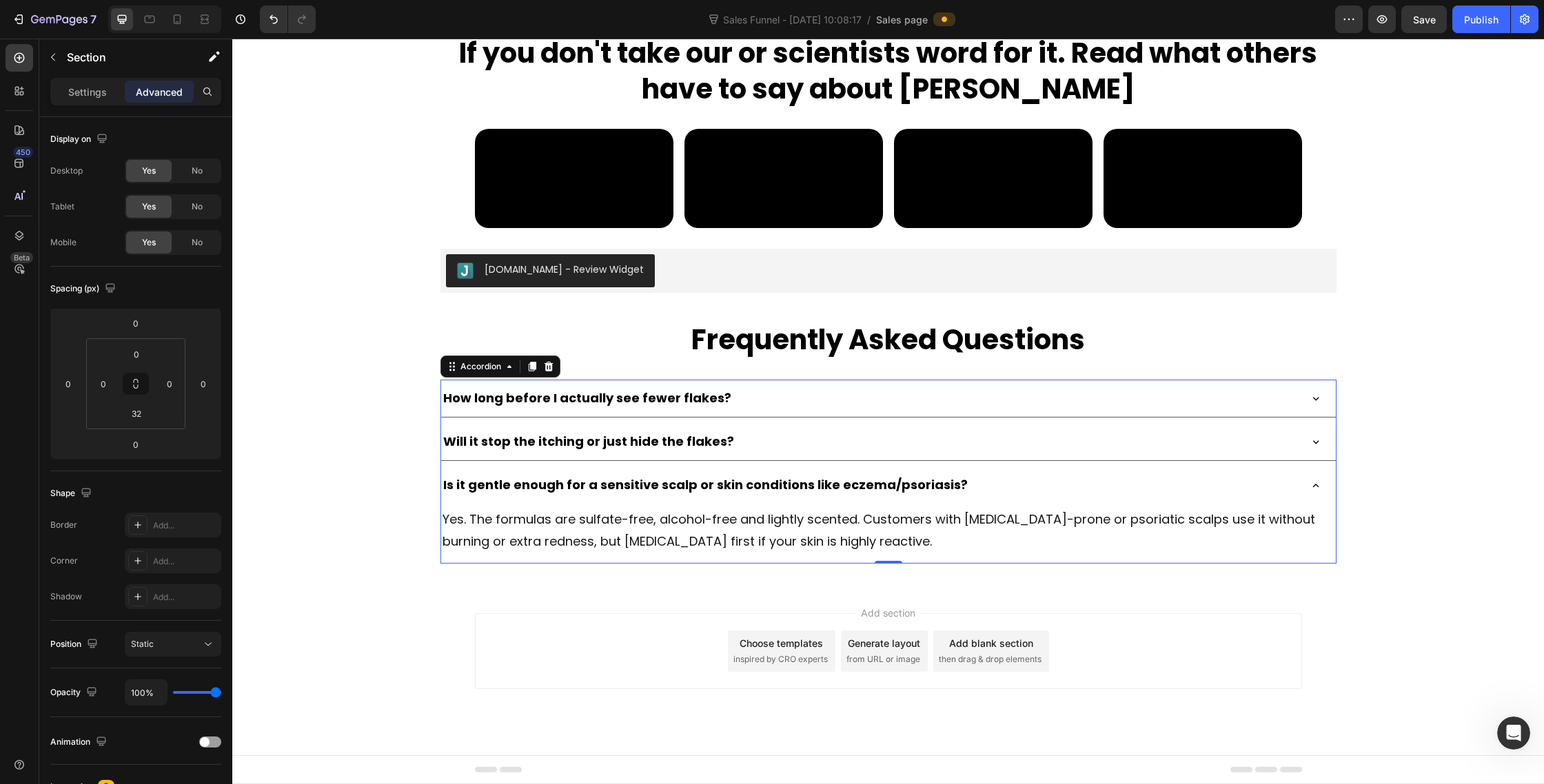
click at [1321, 487] on icon at bounding box center [1316, 486] width 13 height 13
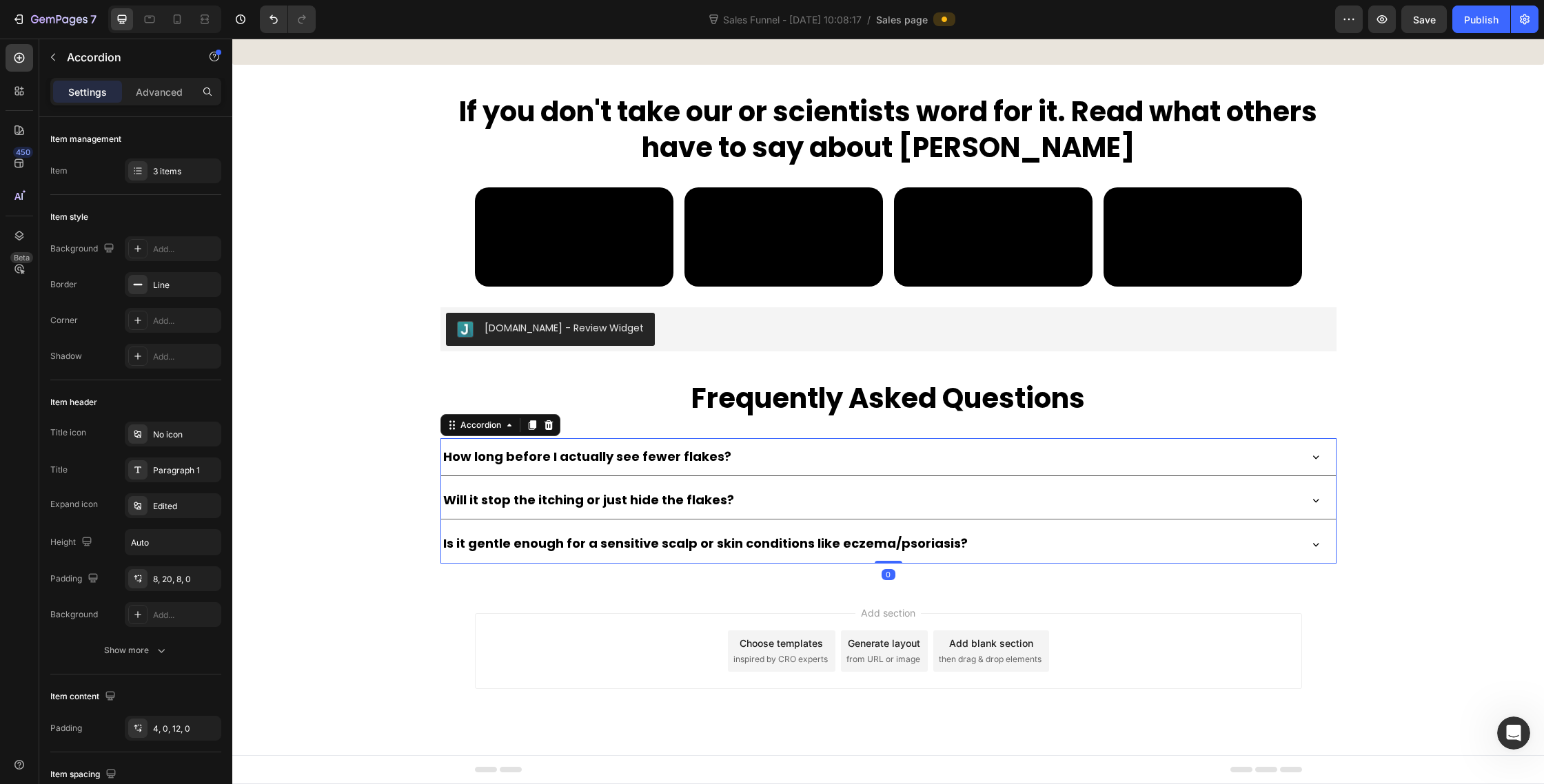
scroll to position [7365, 0]
click at [1136, 532] on div "Is it gentle enough for a sensitive scalp or skin conditions like eczema/psoria…" at bounding box center [869, 544] width 857 height 26
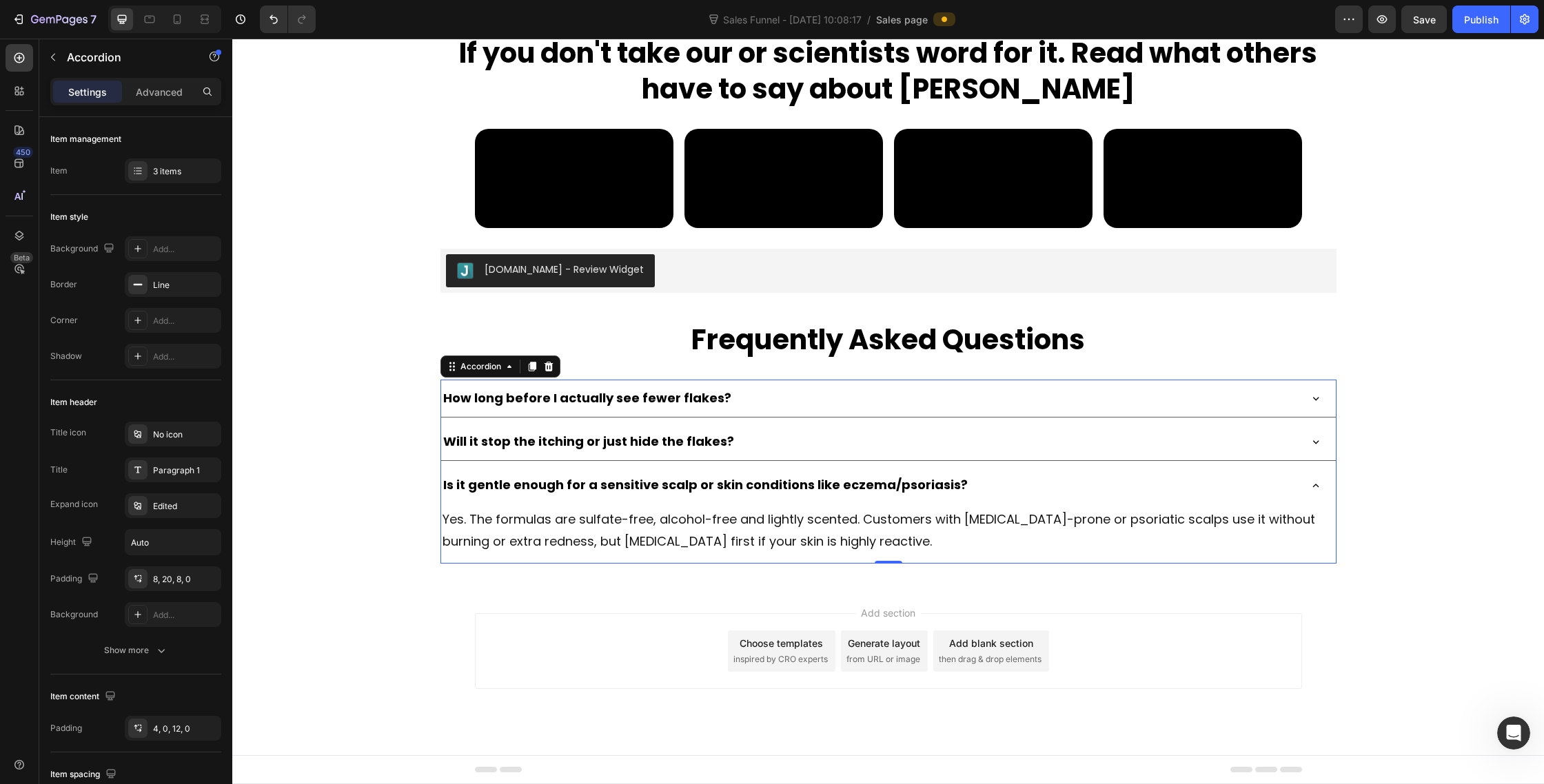
scroll to position [7424, 0]
click at [67, 62] on p "Accordion" at bounding box center [125, 57] width 117 height 17
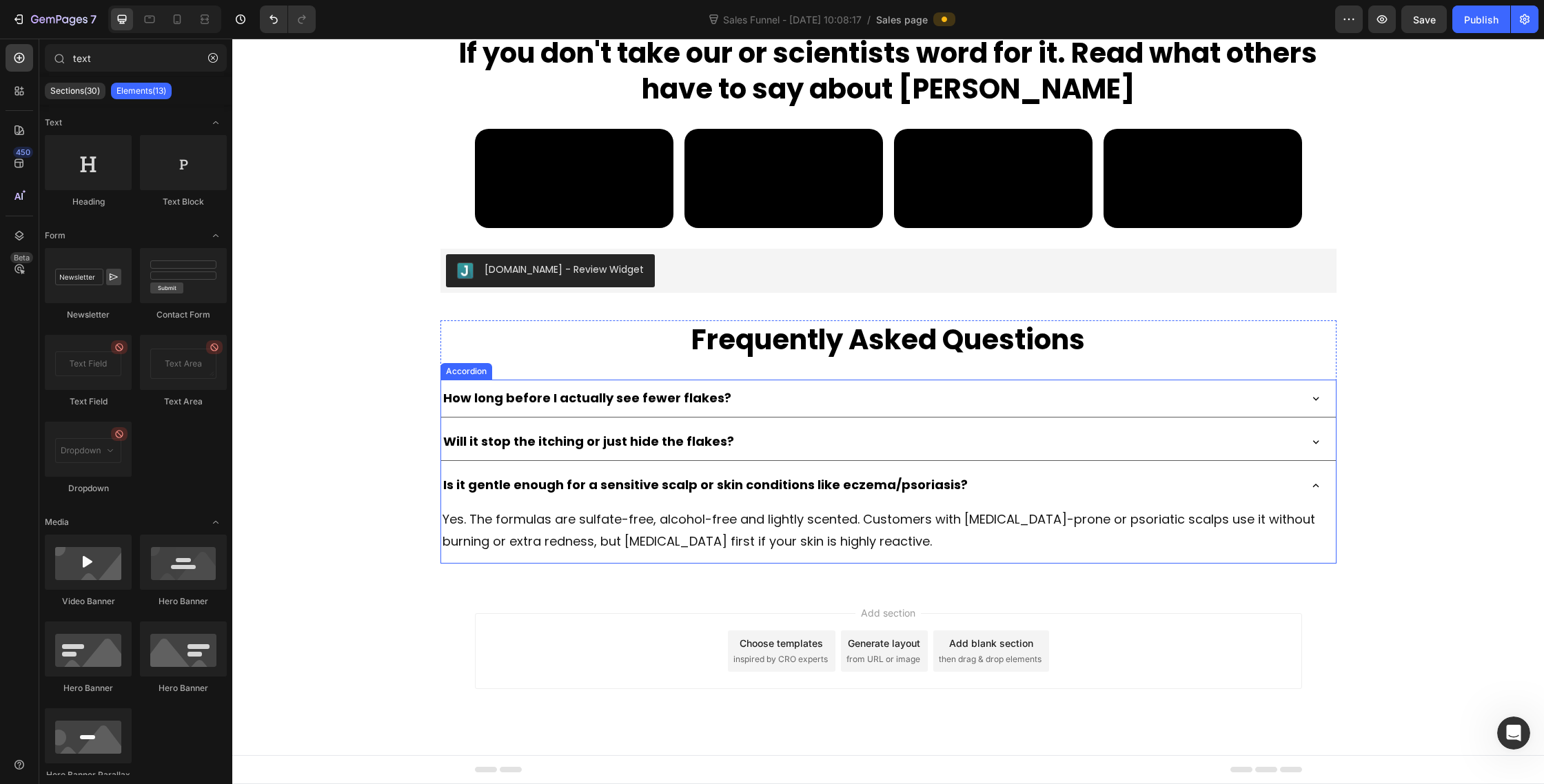
click at [841, 395] on div "How long before I actually see fewer flakes?" at bounding box center [869, 398] width 857 height 26
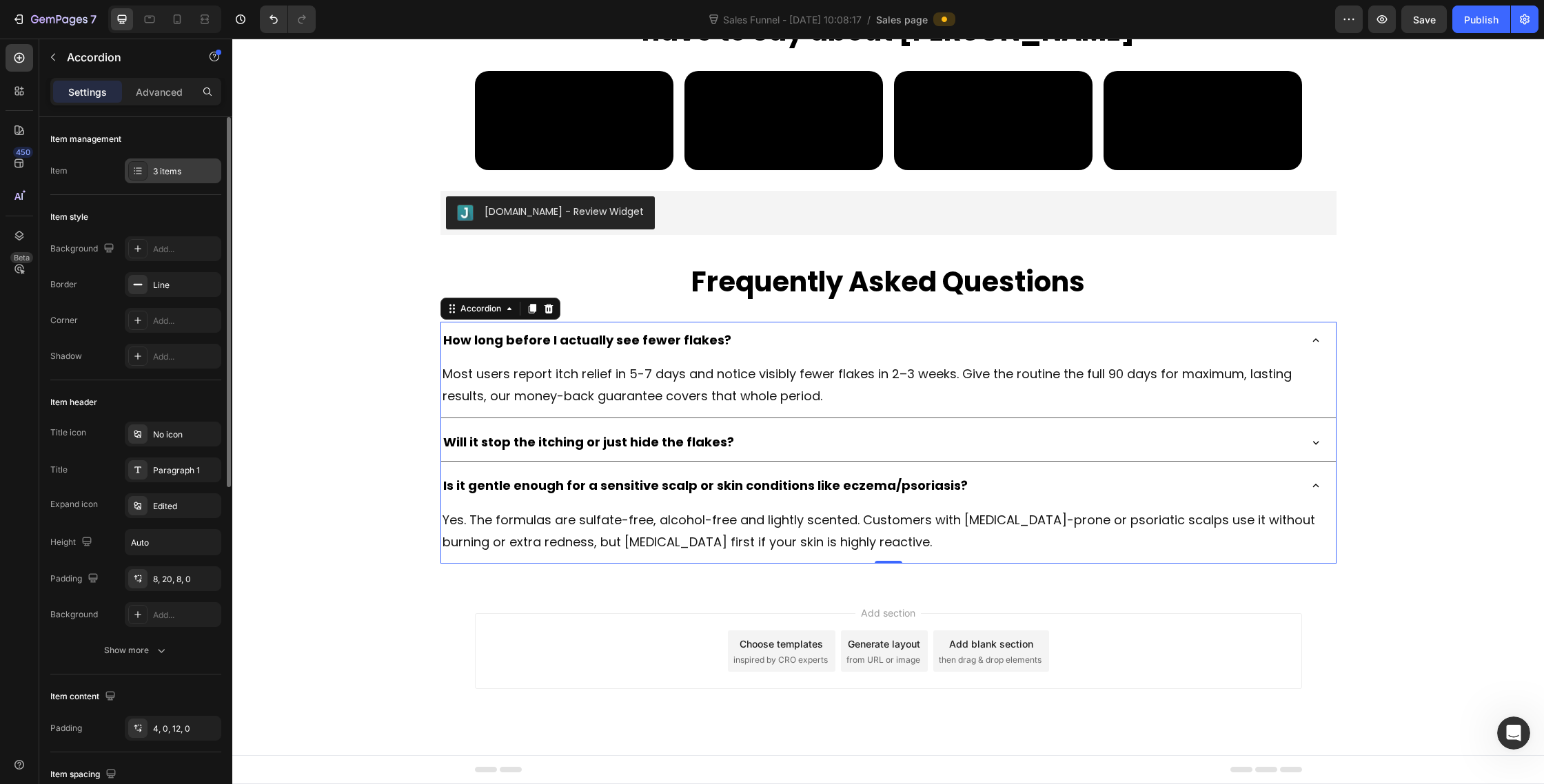
click at [137, 170] on icon at bounding box center [137, 170] width 11 height 11
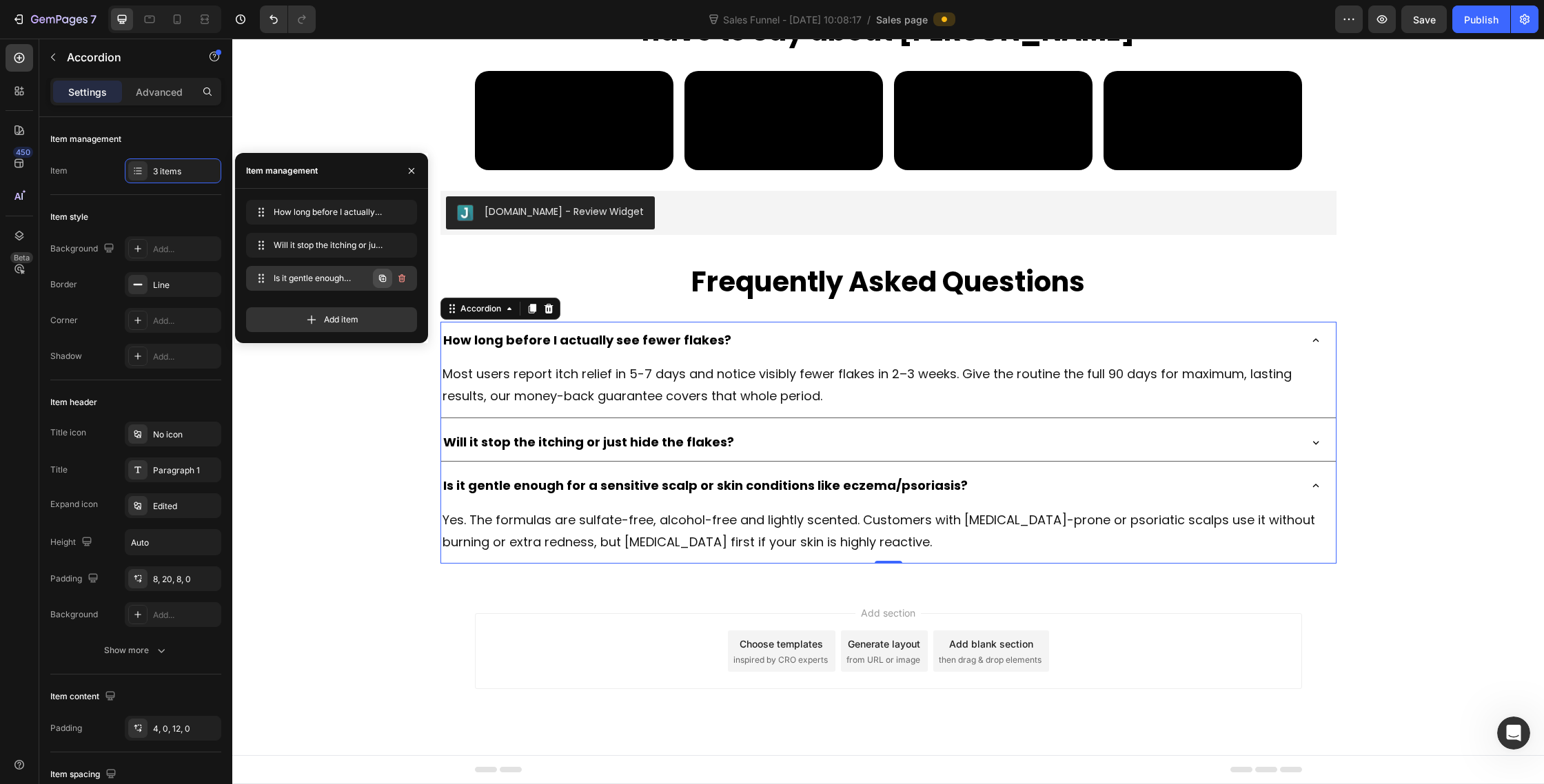
click at [383, 280] on icon "button" at bounding box center [383, 279] width 3 height 3
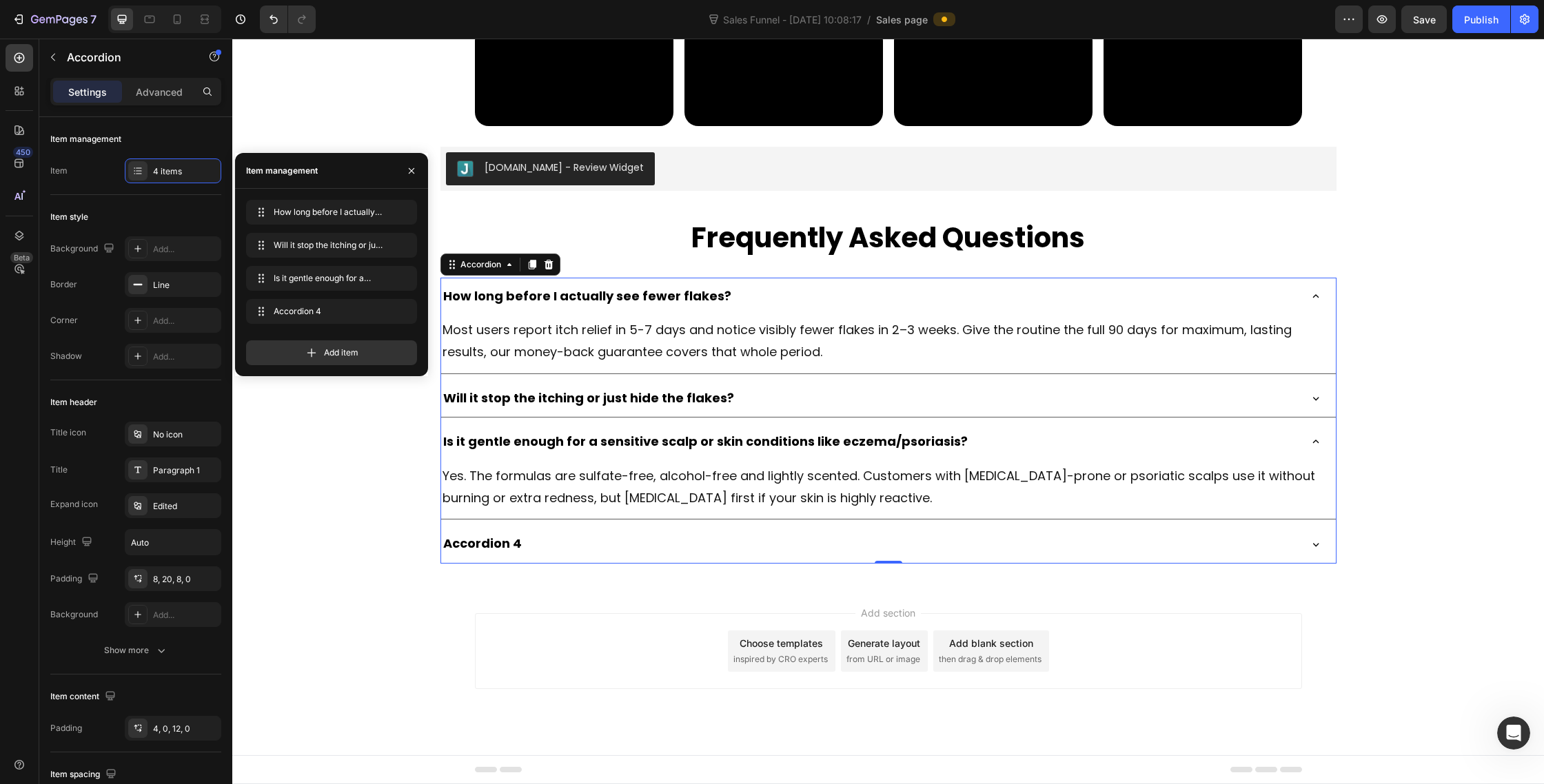
click at [518, 556] on div "Accordion 4" at bounding box center [482, 544] width 83 height 26
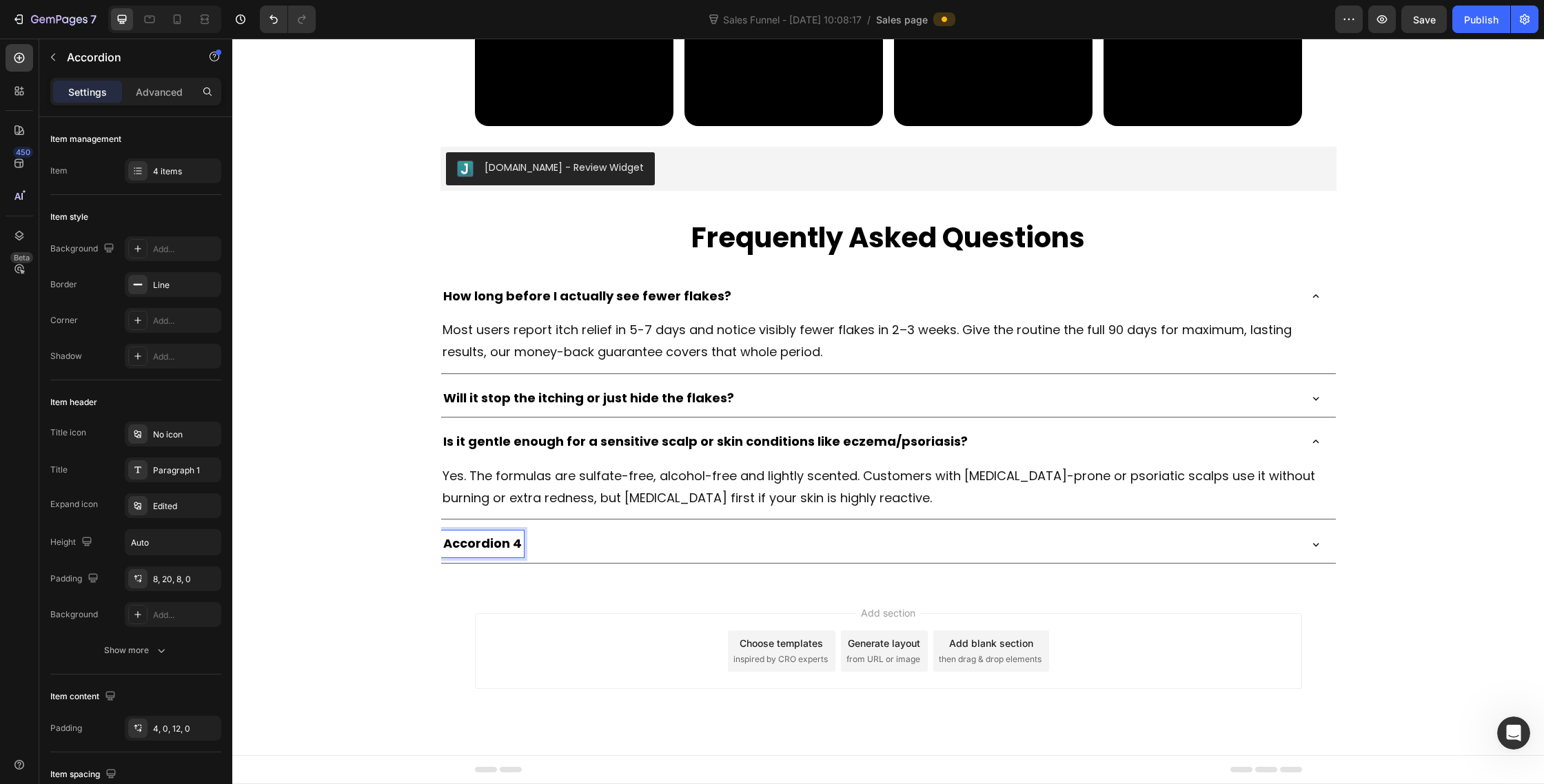
click at [597, 556] on div "Accordion 4" at bounding box center [869, 544] width 857 height 26
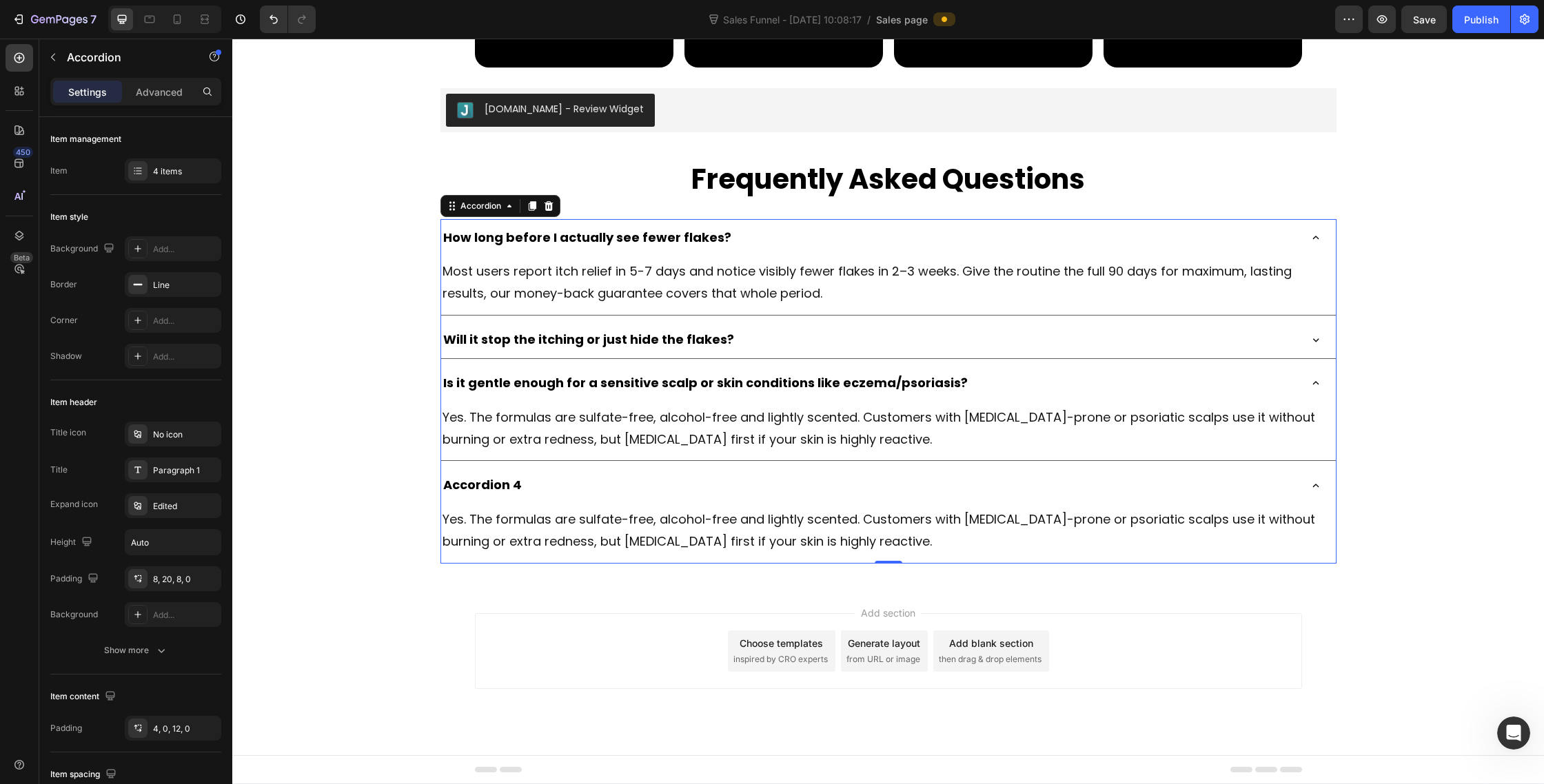
click at [596, 498] on div "Accordion 4" at bounding box center [869, 485] width 857 height 26
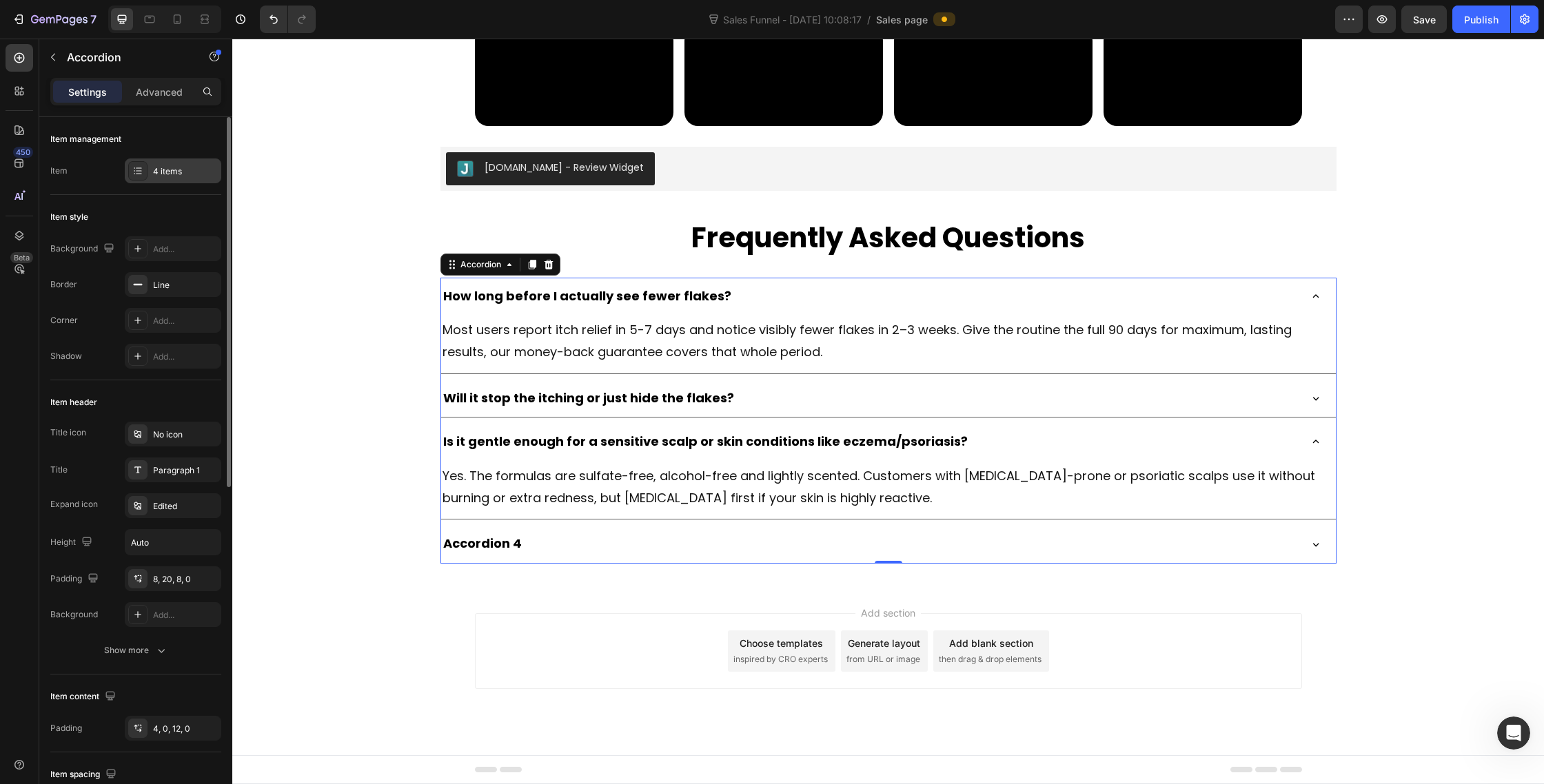
click at [134, 161] on div at bounding box center [138, 171] width 20 height 20
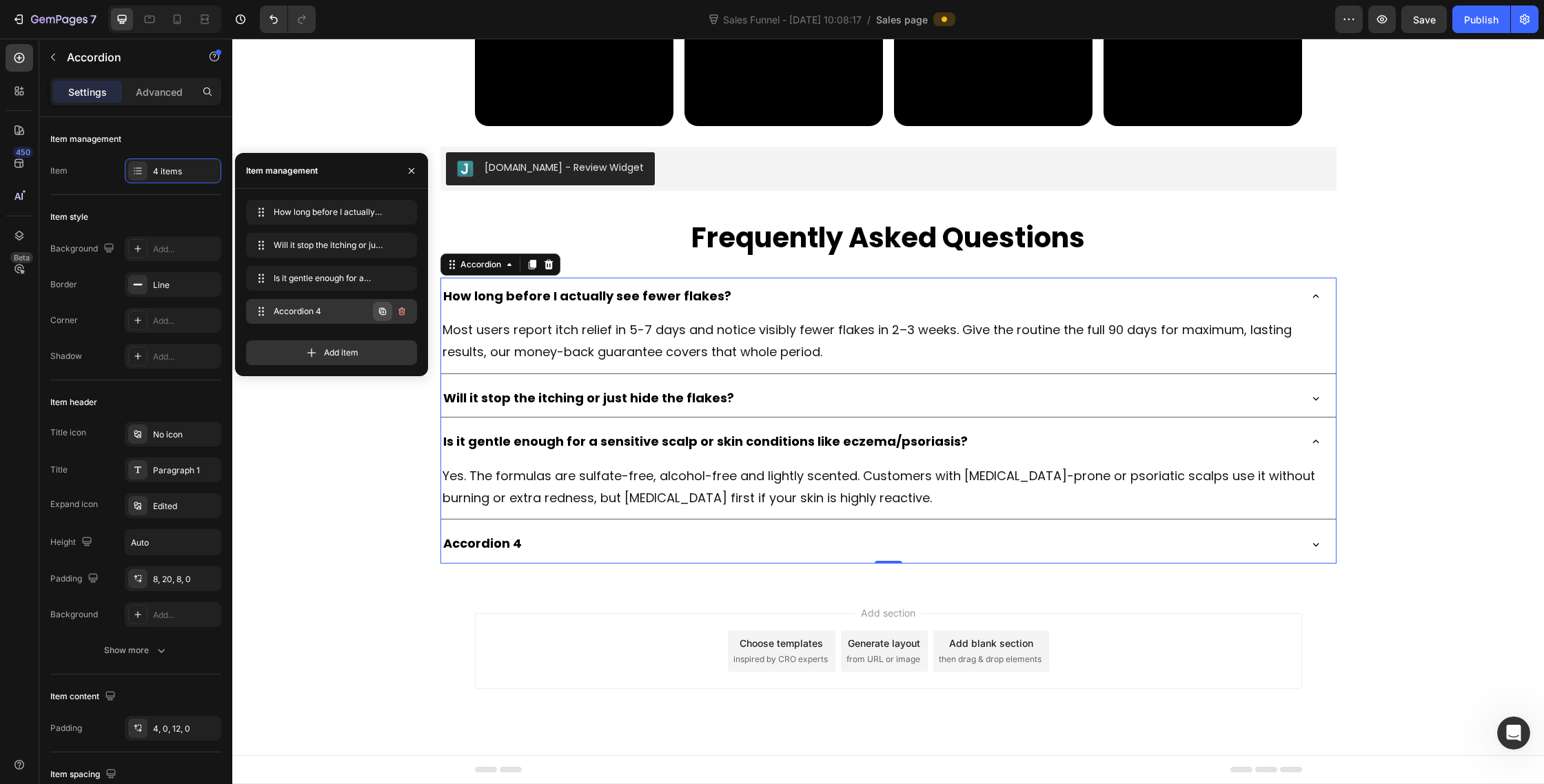
click at [379, 309] on icon "button" at bounding box center [382, 311] width 11 height 11
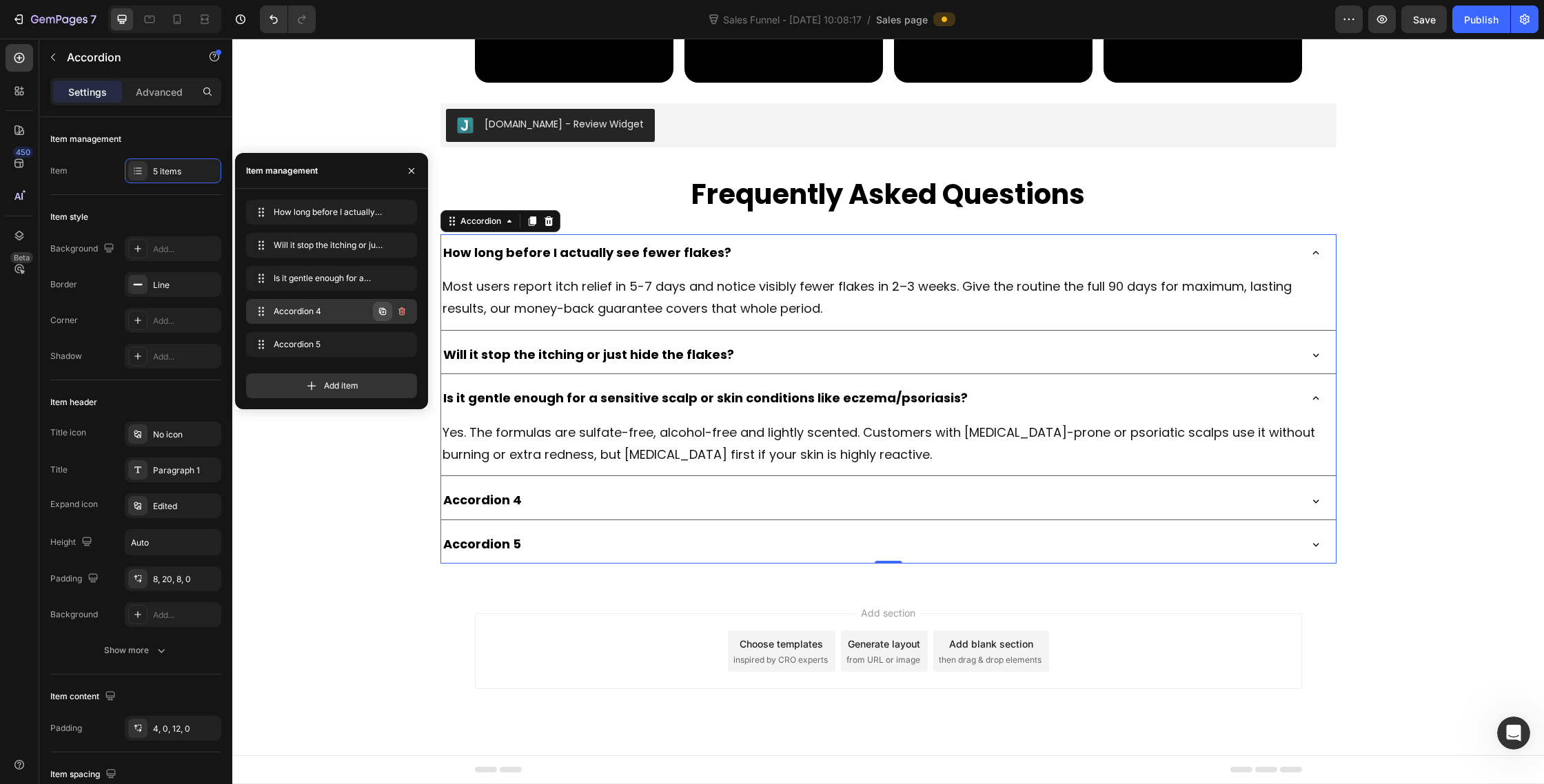
click at [379, 312] on icon "button" at bounding box center [382, 311] width 11 height 11
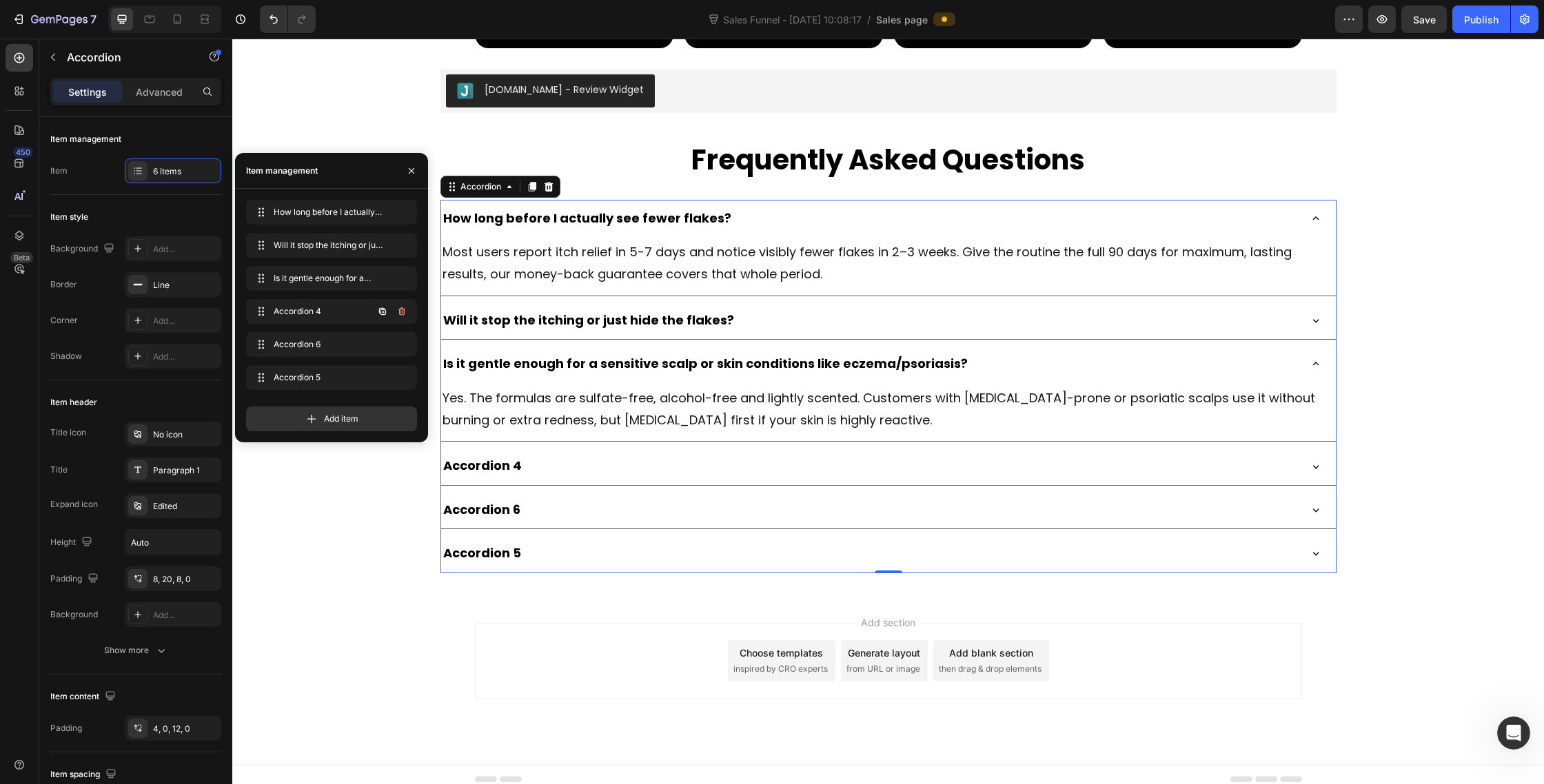
click at [379, 312] on icon "button" at bounding box center [382, 311] width 11 height 11
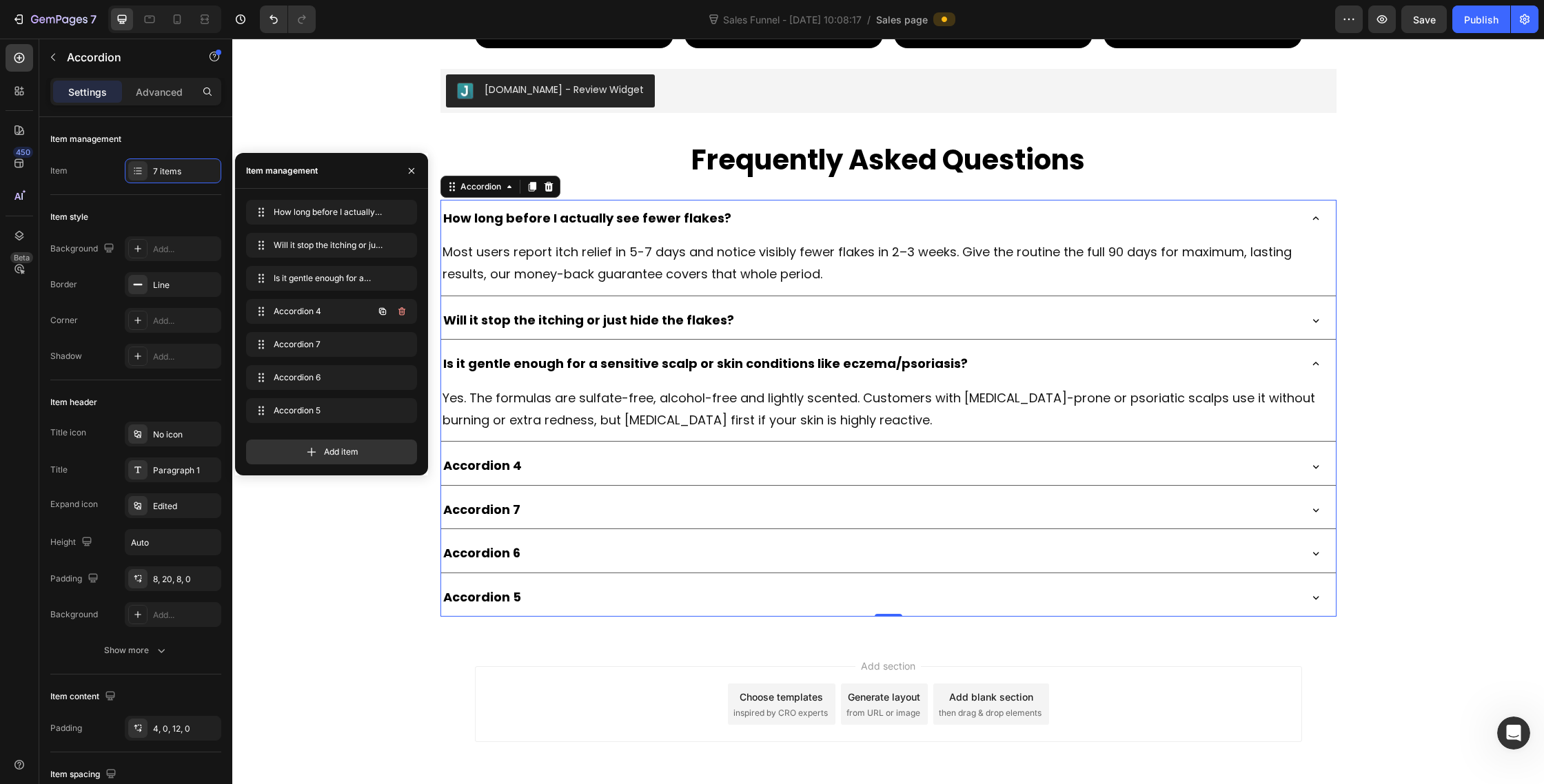
click at [379, 312] on icon "button" at bounding box center [382, 311] width 11 height 11
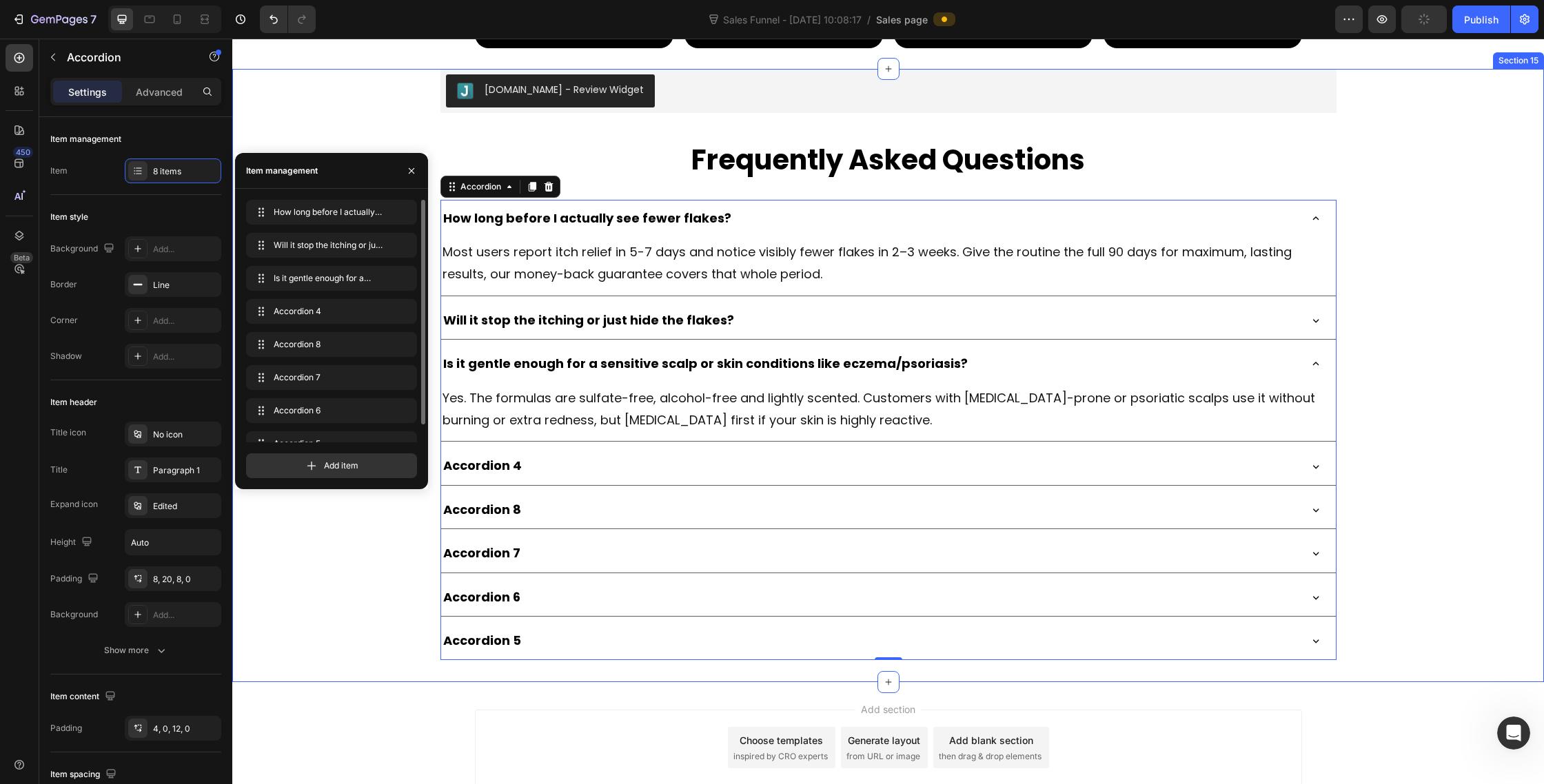
click at [334, 661] on div "Judge.me - Review Widget Judge.me Frequently Asked Questions Heading How long b…" at bounding box center [888, 365] width 1312 height 592
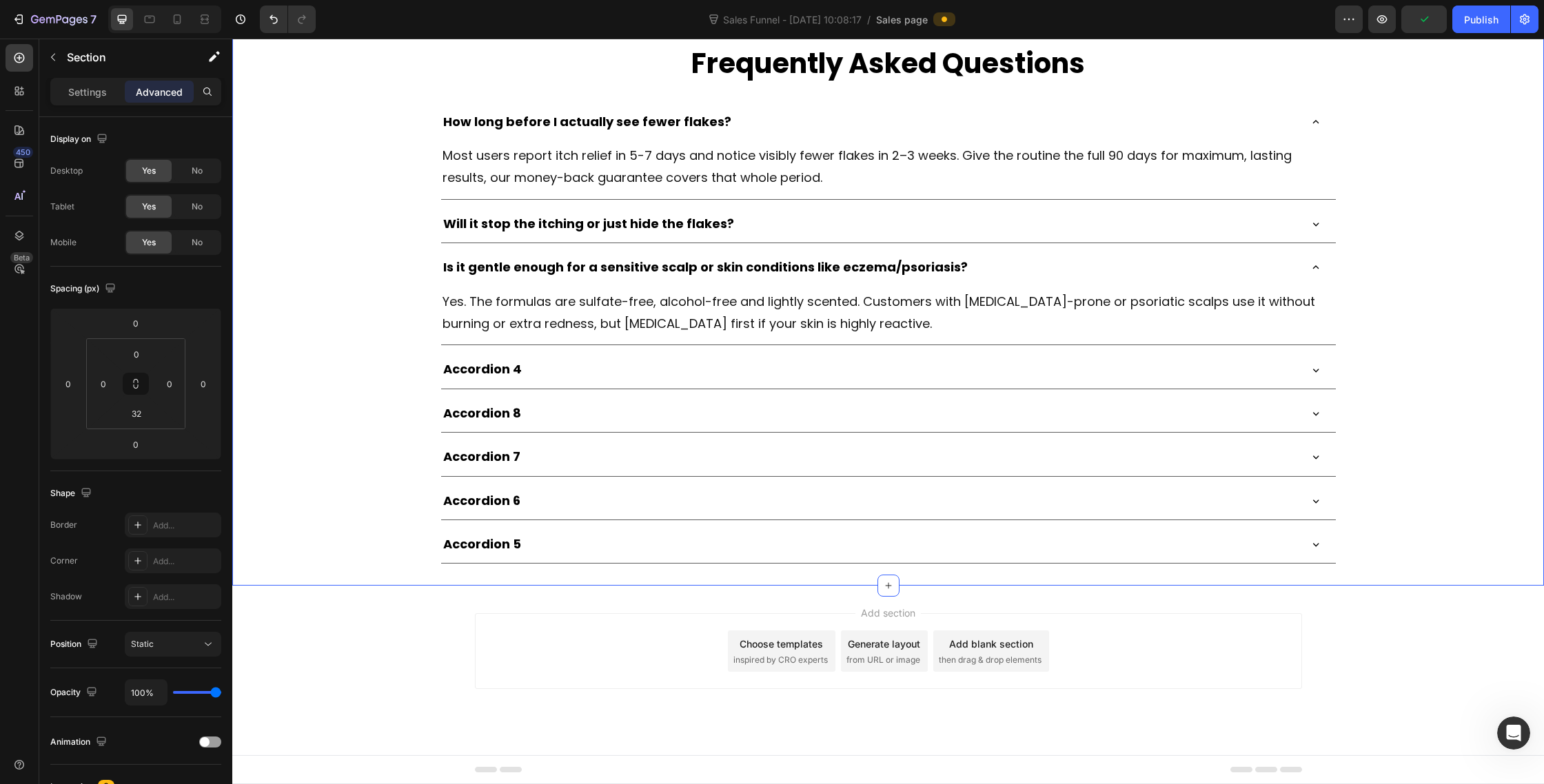
scroll to position [7603, 0]
click at [873, 199] on div "Most users report itch relief in 5-7 days and notice visibly fewer flakes in 2–…" at bounding box center [888, 170] width 895 height 59
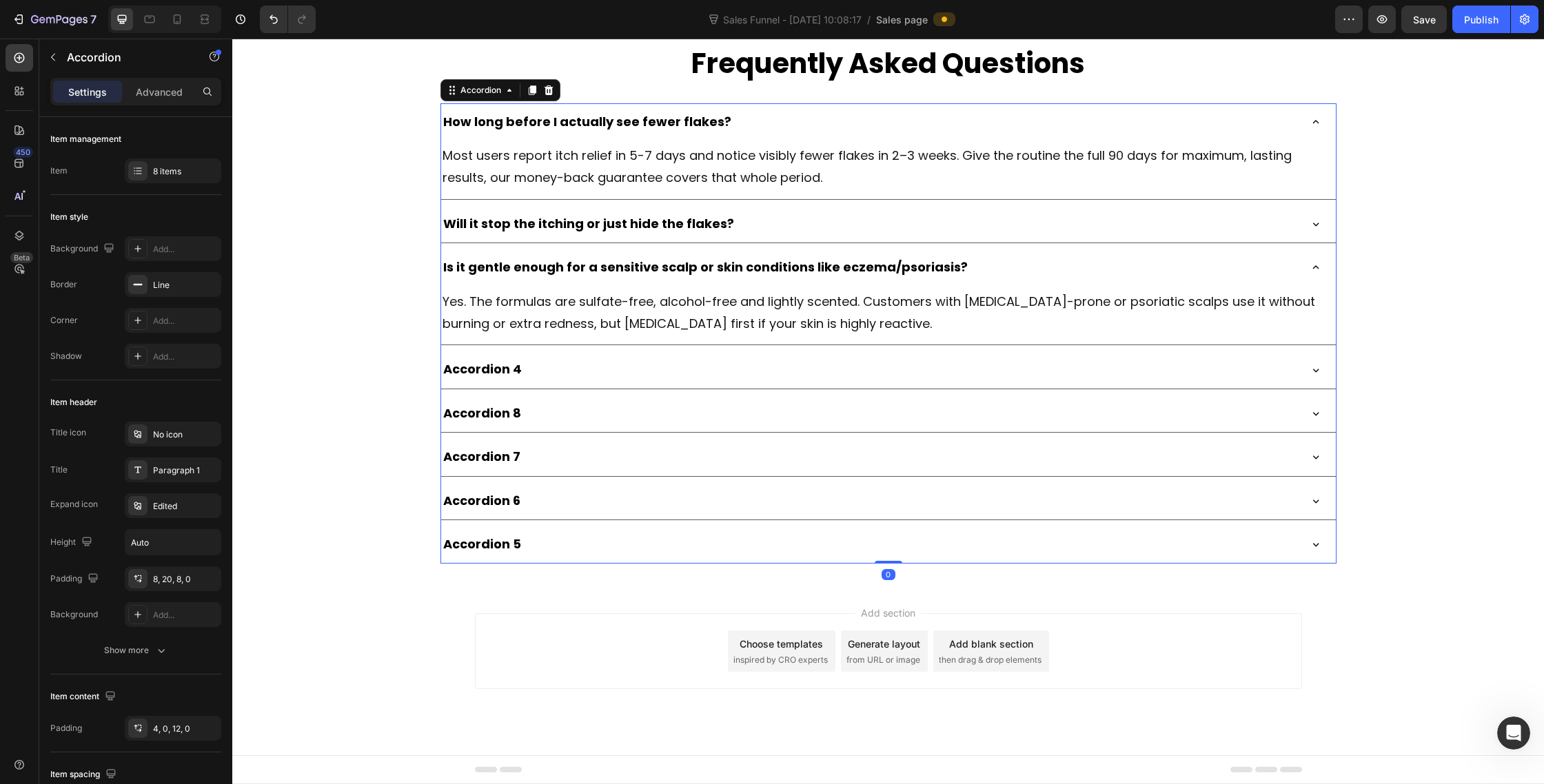
click at [1317, 128] on icon at bounding box center [1316, 122] width 13 height 13
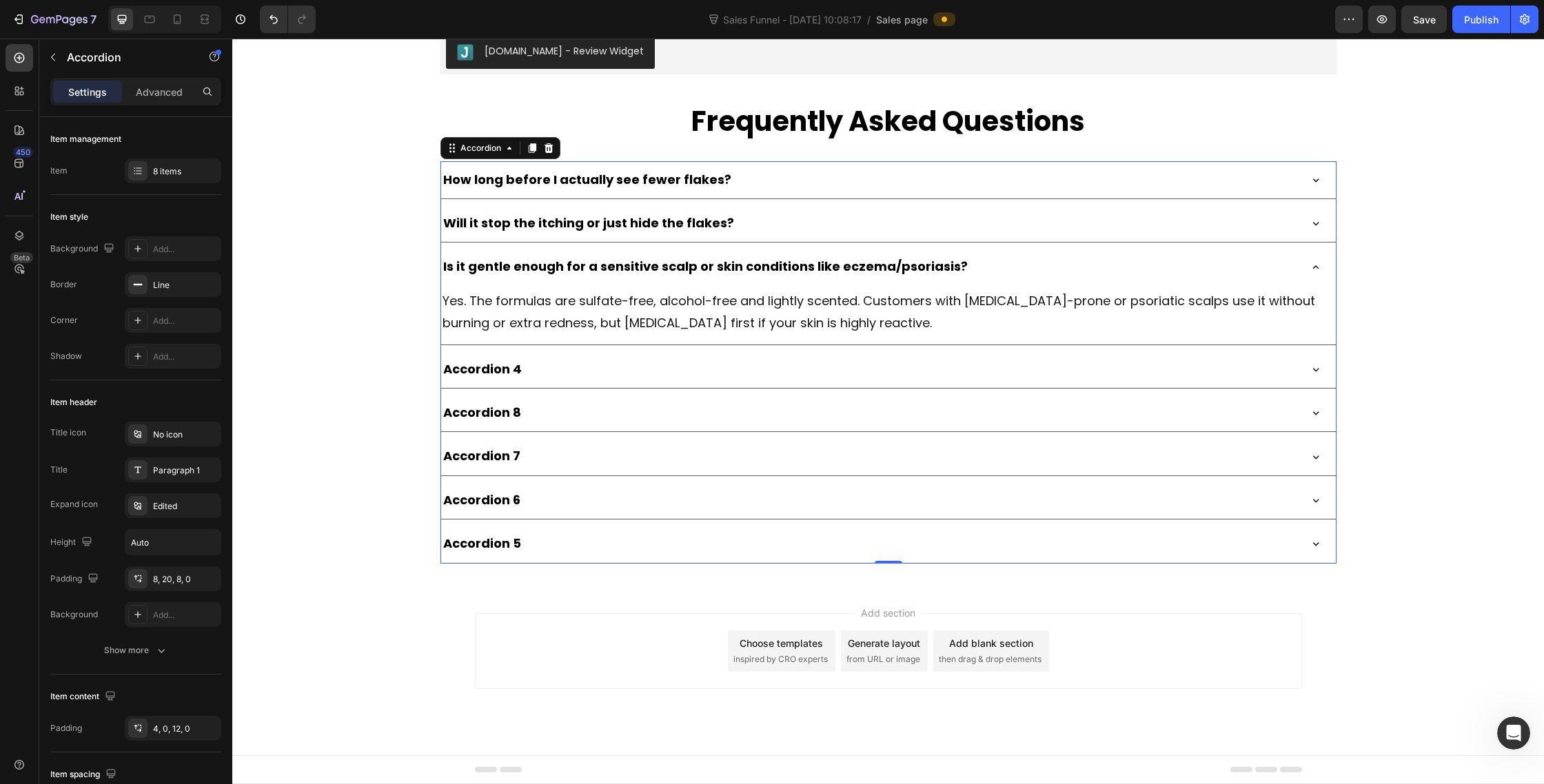
click at [1318, 285] on div "Is it gentle enough for a sensitive scalp or skin conditions like eczema/psoria…" at bounding box center [888, 267] width 895 height 38
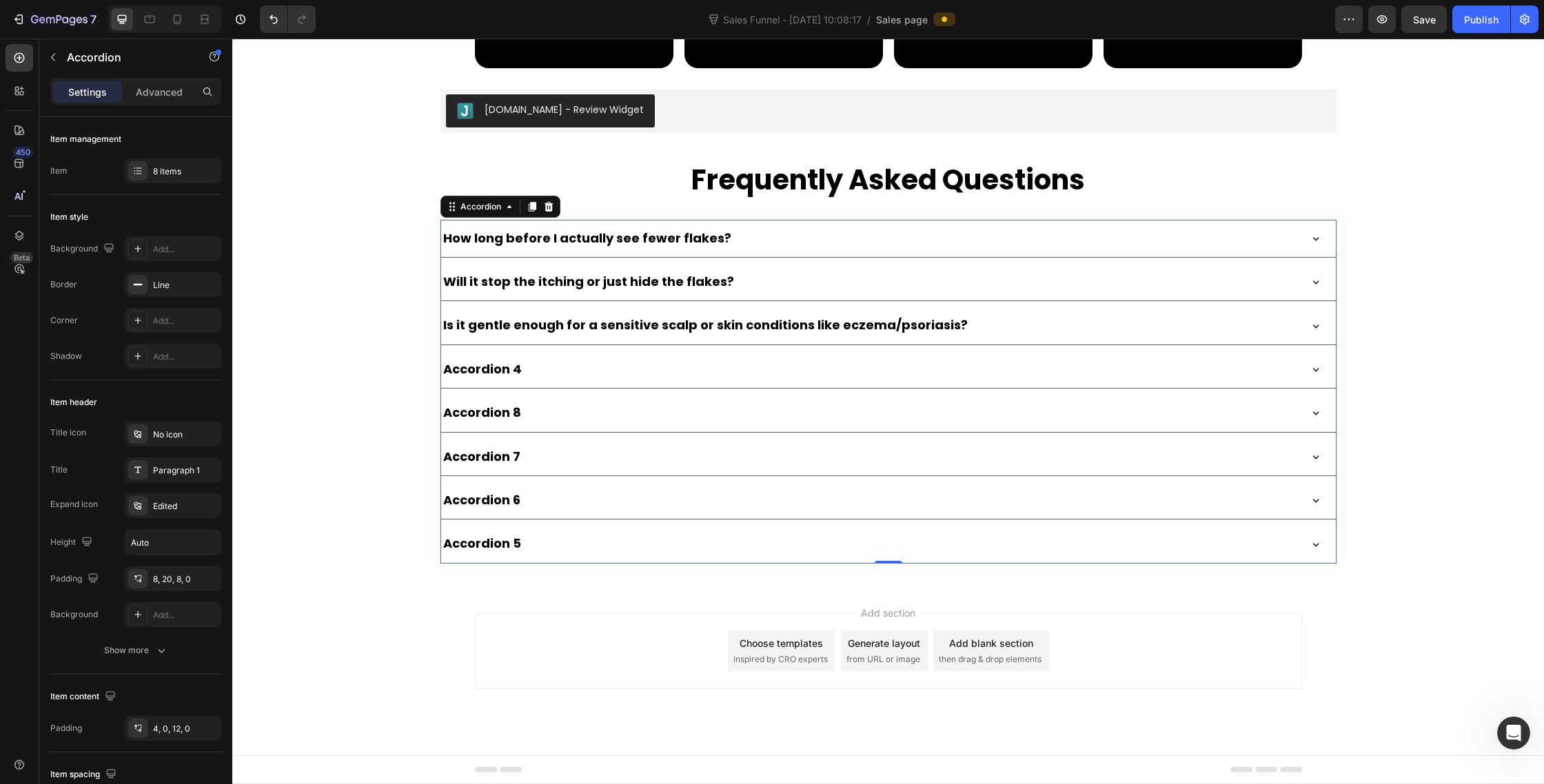
scroll to position [7584, 0]
click at [480, 364] on p "Accordion 4" at bounding box center [482, 369] width 79 height 22
click at [1124, 380] on div "Does it work on color-treated, bleached, or curly hair?" at bounding box center [869, 369] width 857 height 26
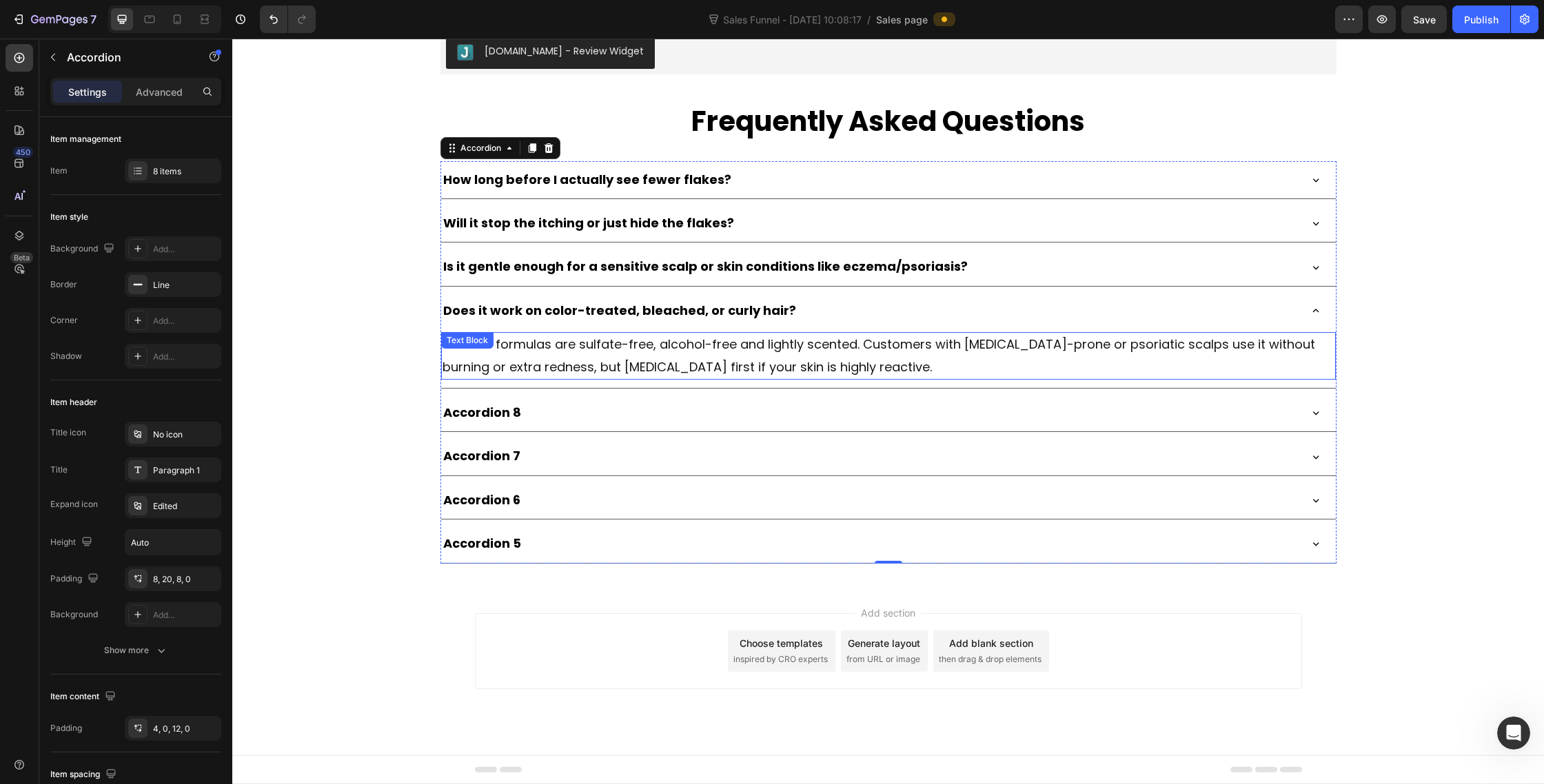
click at [754, 378] on p "Yes. The formulas are sulfate-free, alcohol-free and lightly scented. Customers…" at bounding box center [888, 356] width 892 height 45
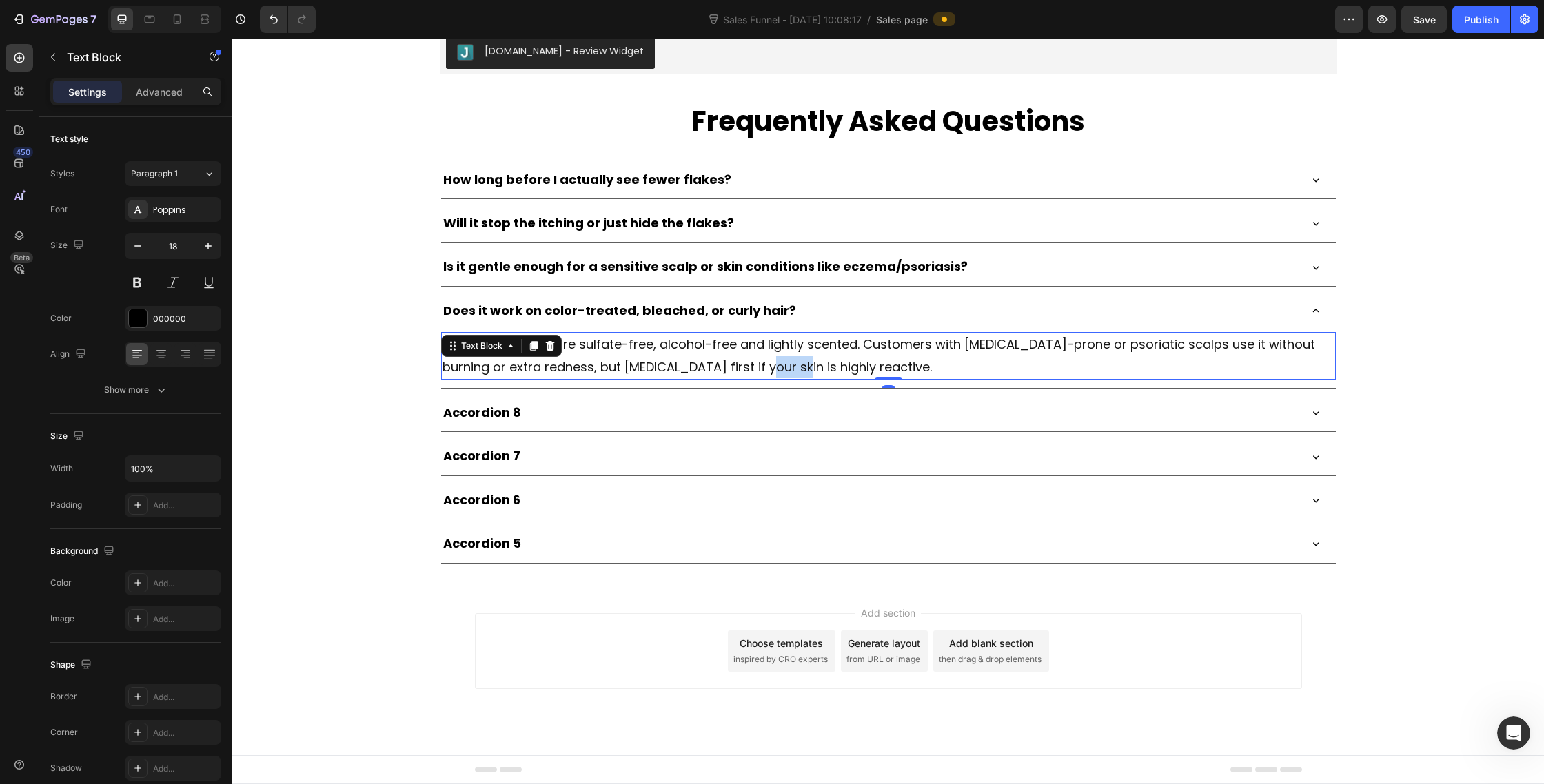
click at [754, 378] on p "Yes. The formulas are sulfate-free, alcohol-free and lightly scented. Customers…" at bounding box center [888, 356] width 892 height 45
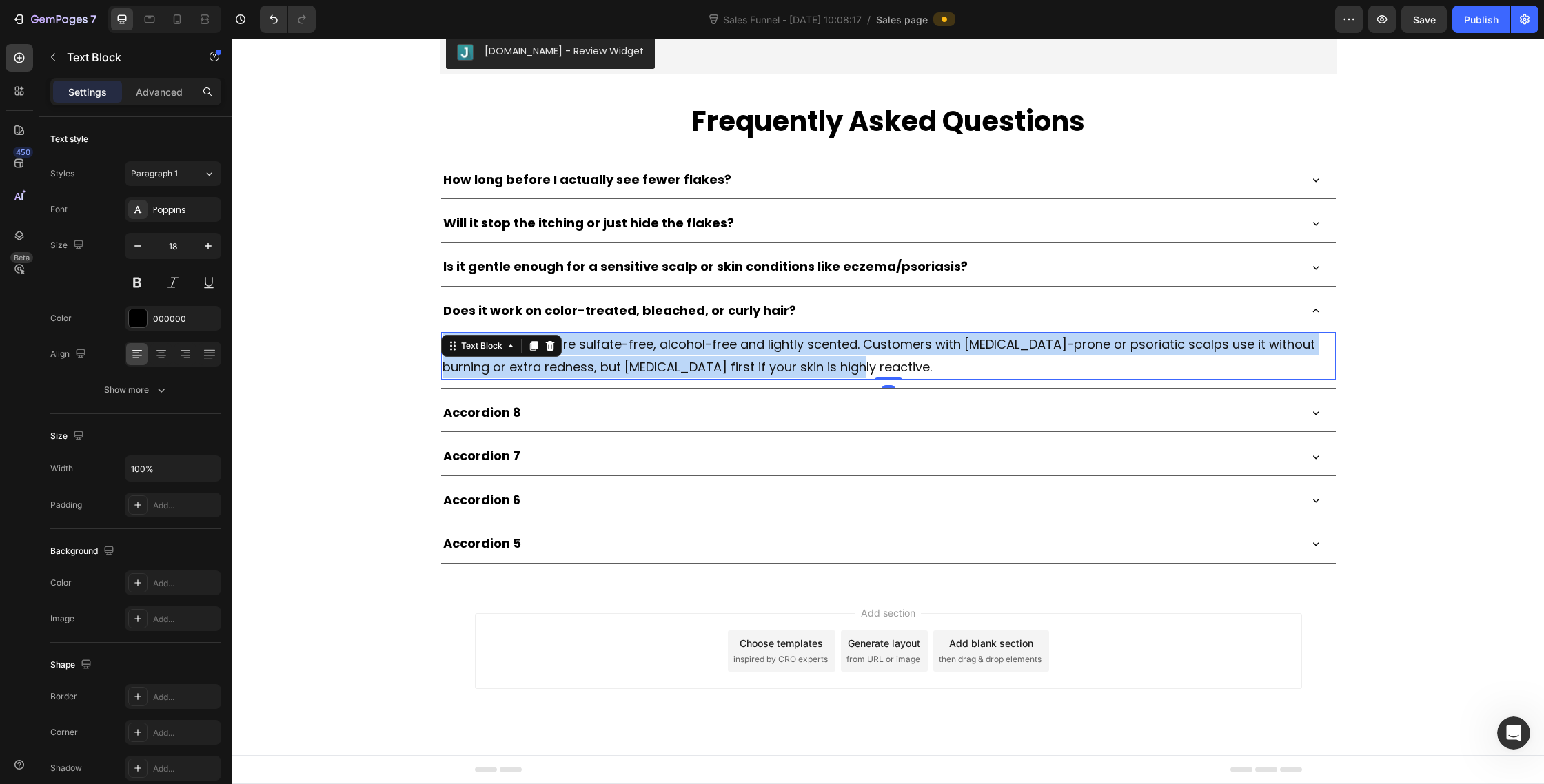
click at [754, 378] on p "Yes. The formulas are sulfate-free, alcohol-free and lightly scented. Customers…" at bounding box center [888, 356] width 892 height 45
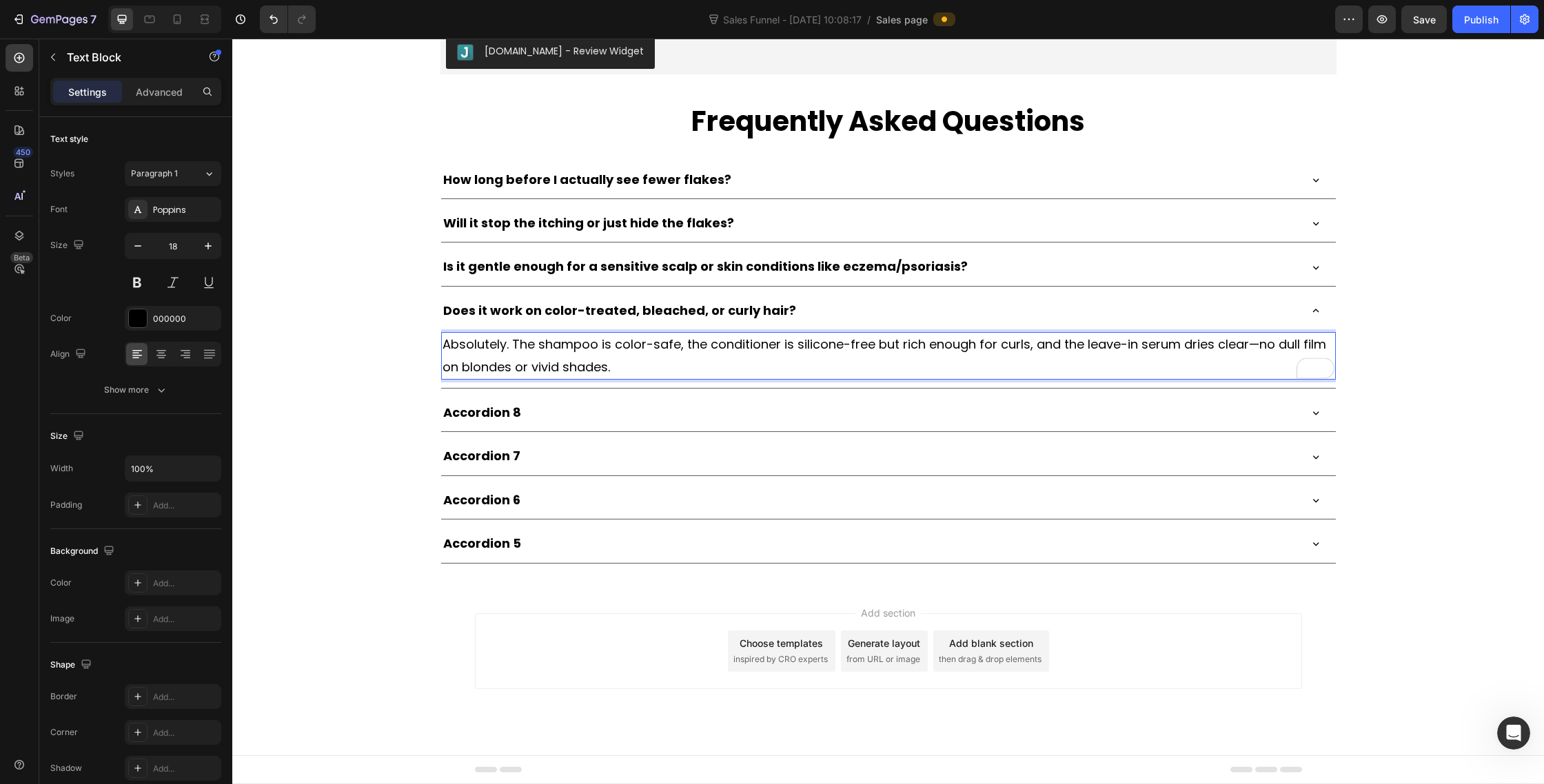
click at [1255, 375] on span "Absolutely. The shampoo is color-safe, the conditioner is silicone-free but ric…" at bounding box center [884, 355] width 884 height 39
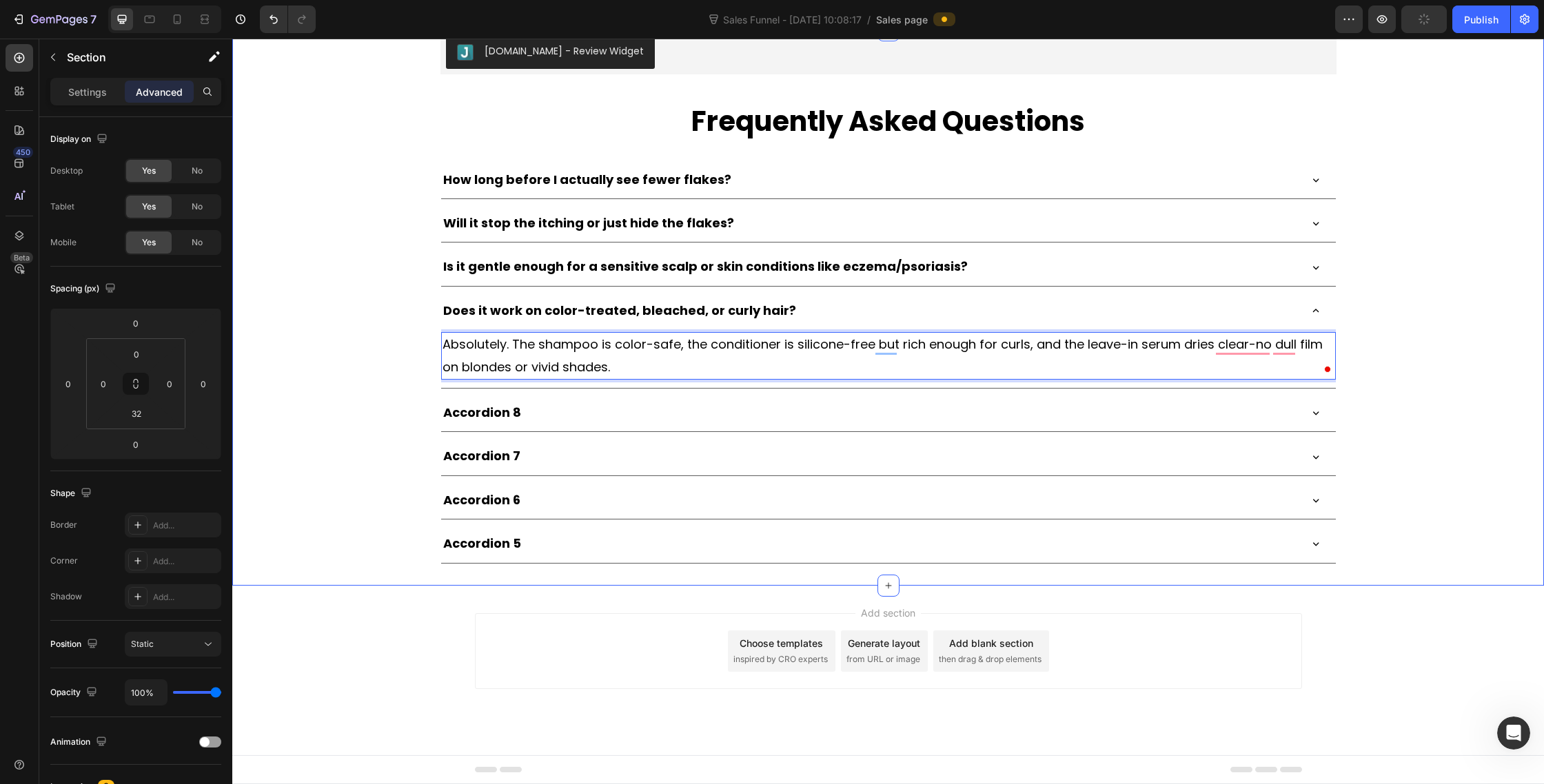
click at [1509, 394] on div "Judge.me - Review Widget Judge.me Frequently Asked Questions Heading How long b…" at bounding box center [888, 297] width 1312 height 533
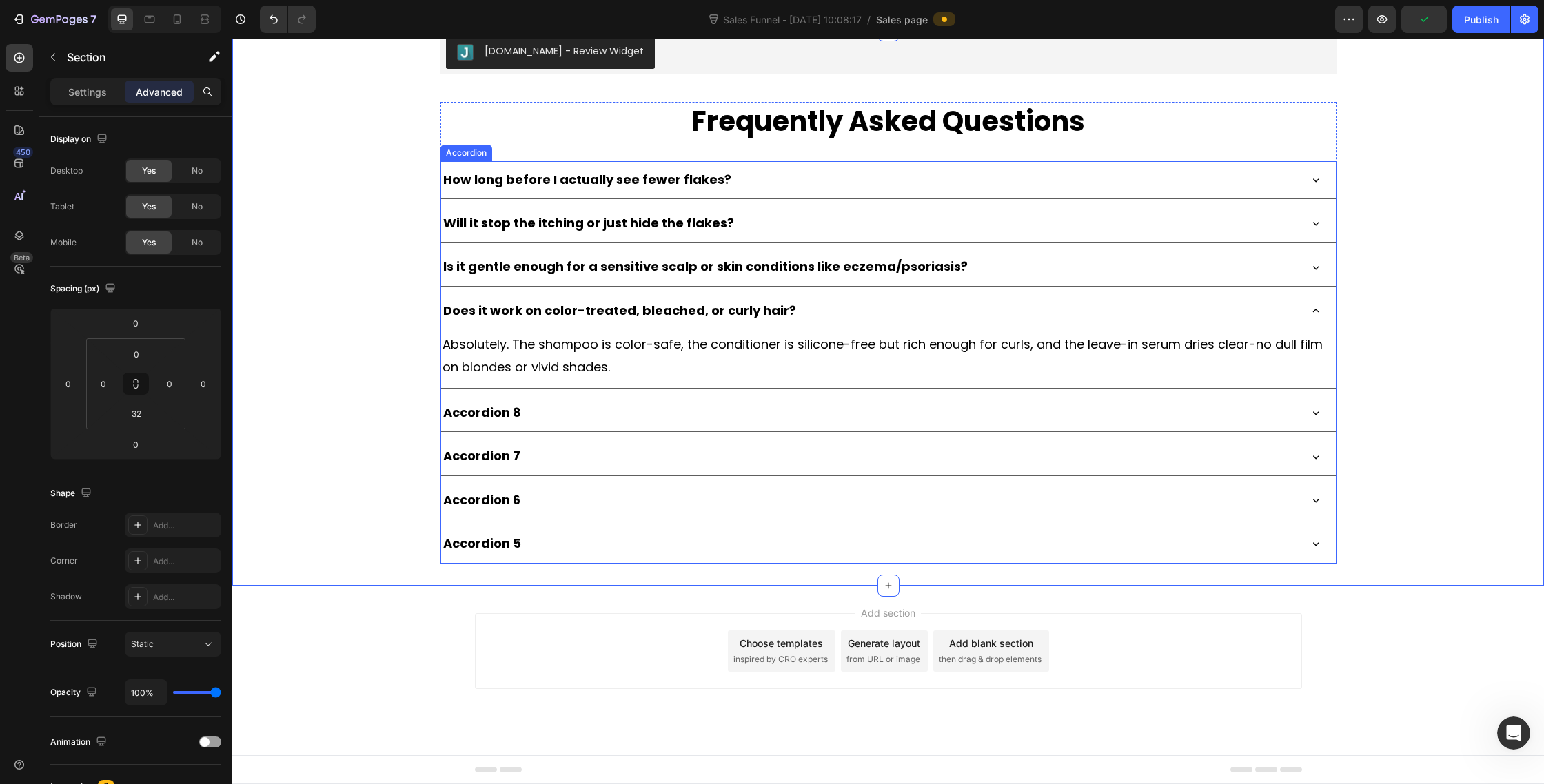
click at [832, 324] on div "Does it work on color-treated, bleached, or curly hair?" at bounding box center [869, 310] width 857 height 26
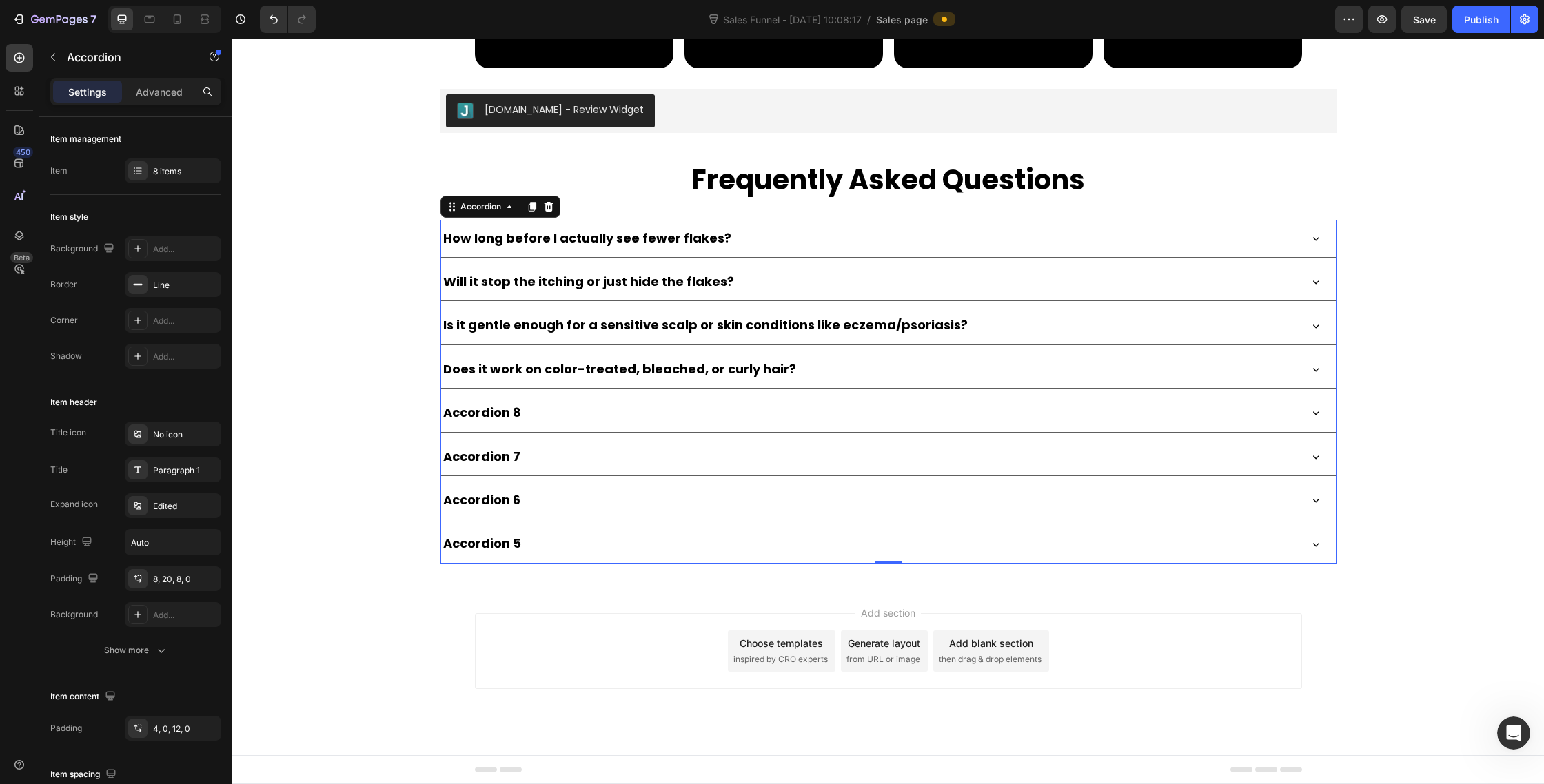
scroll to position [2, 0]
click at [478, 409] on p "Accordion 8" at bounding box center [482, 412] width 78 height 22
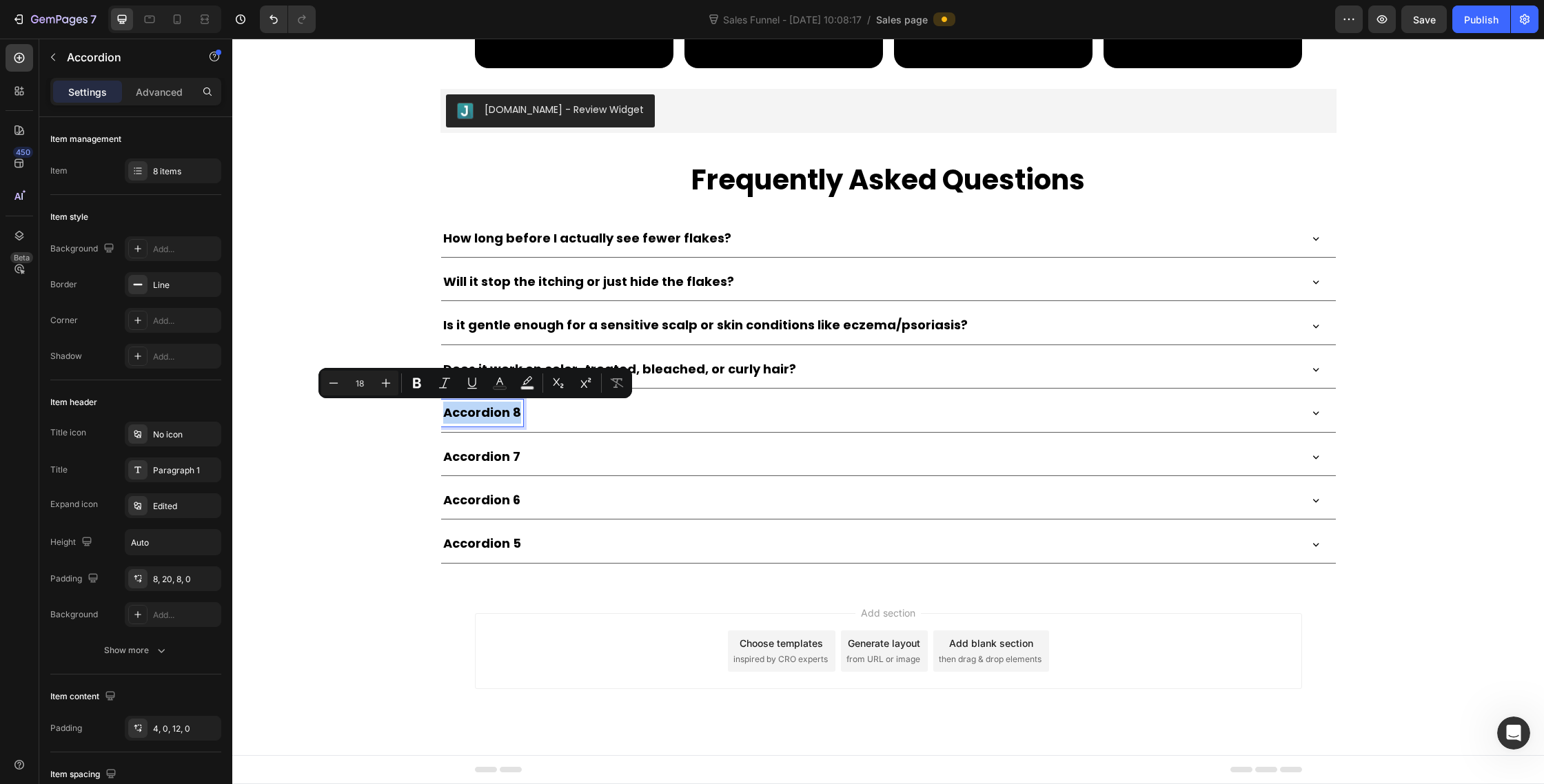
click at [478, 409] on p "Accordion 8" at bounding box center [482, 412] width 78 height 22
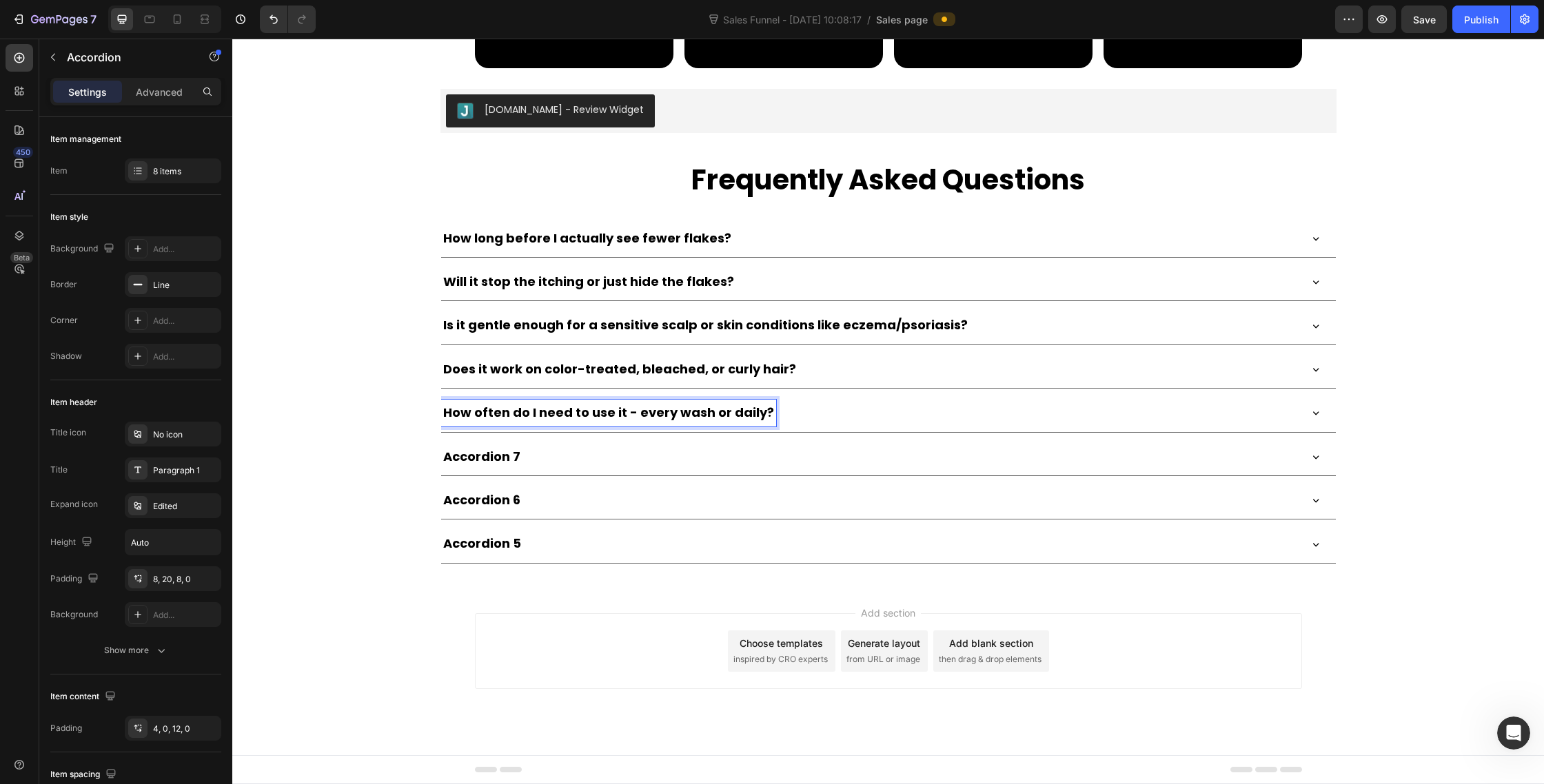
click at [891, 401] on div "How often do I need to use it - every wash or daily?" at bounding box center [869, 412] width 857 height 26
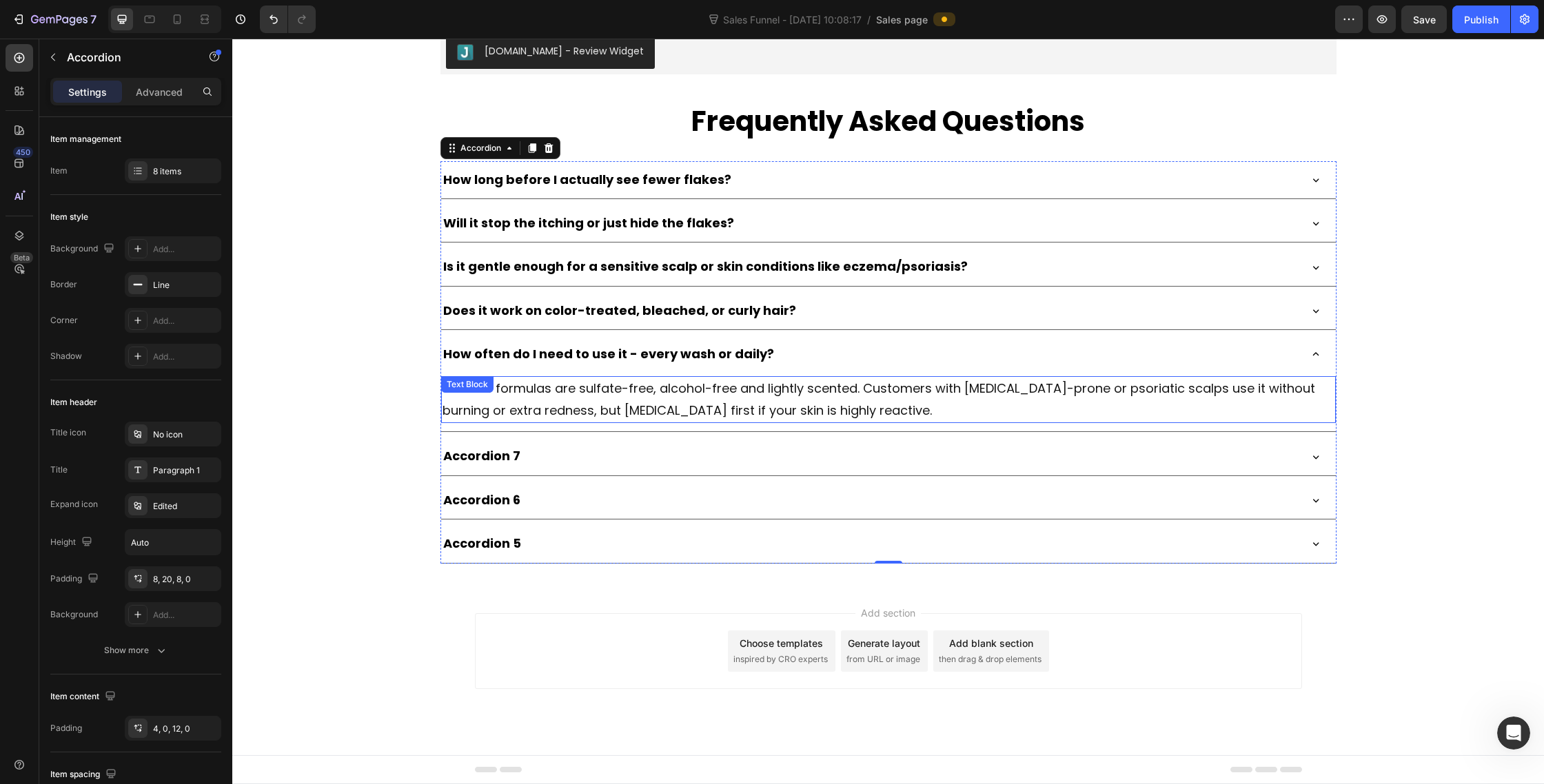
click at [594, 424] on div "Yes. The formulas are sulfate-free, alcohol-free and lightly scented. Customers…" at bounding box center [888, 400] width 895 height 47
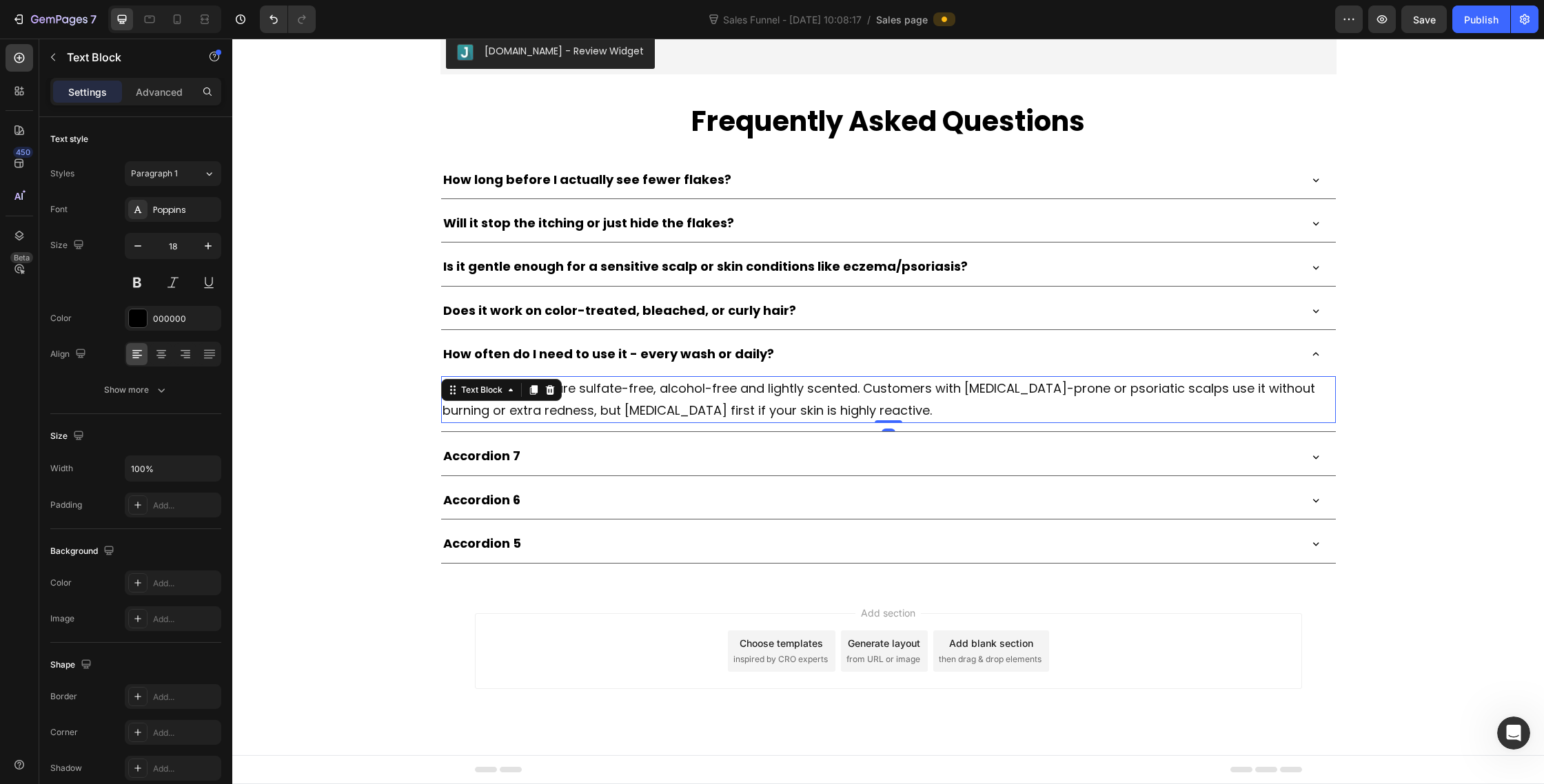
click at [599, 419] on span "Yes. The formulas are sulfate-free, alcohol-free and lightly scented. Customers…" at bounding box center [879, 400] width 873 height 39
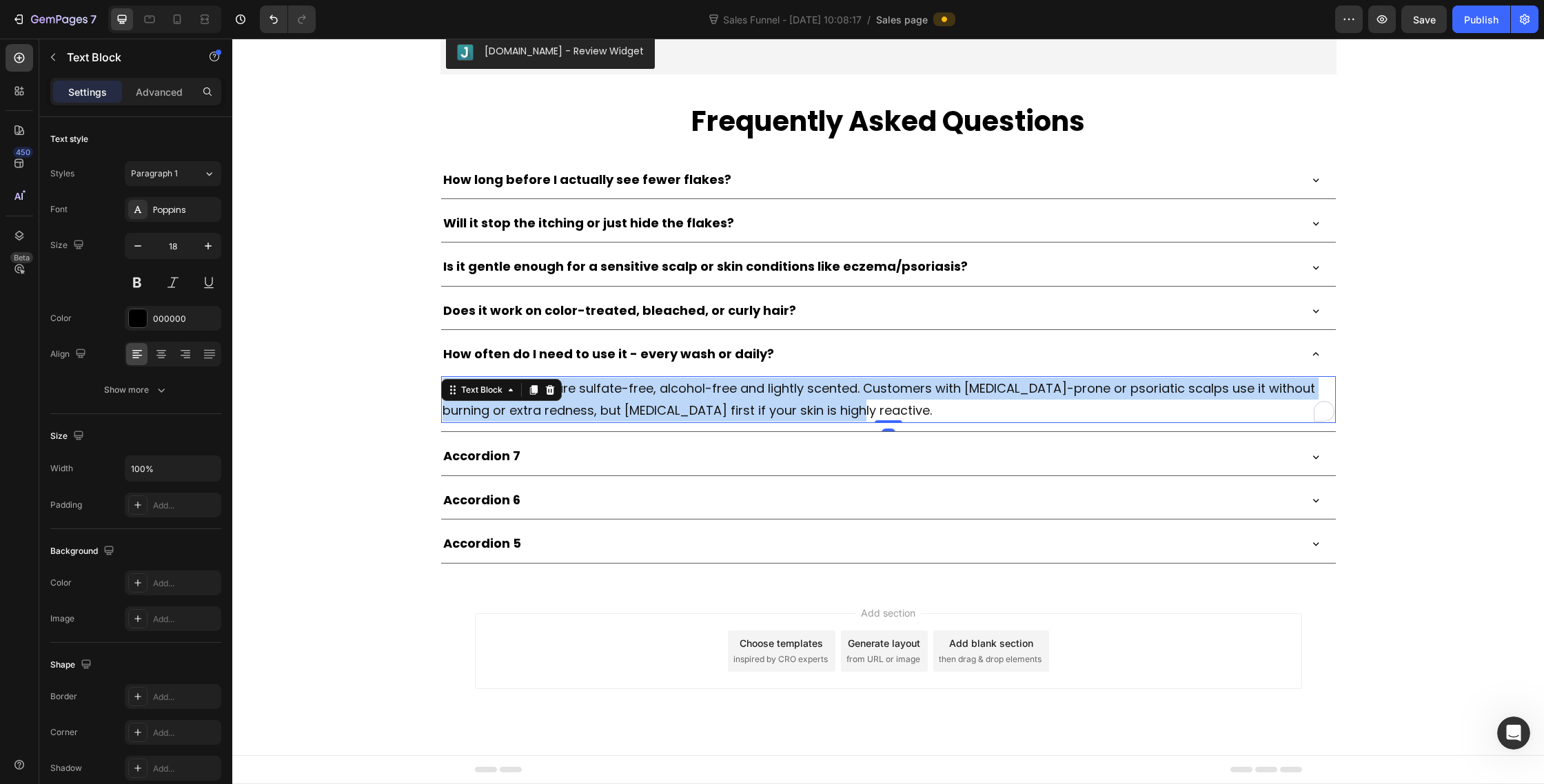
click at [599, 419] on span "Yes. The formulas are sulfate-free, alcohol-free and lightly scented. Customers…" at bounding box center [879, 400] width 873 height 39
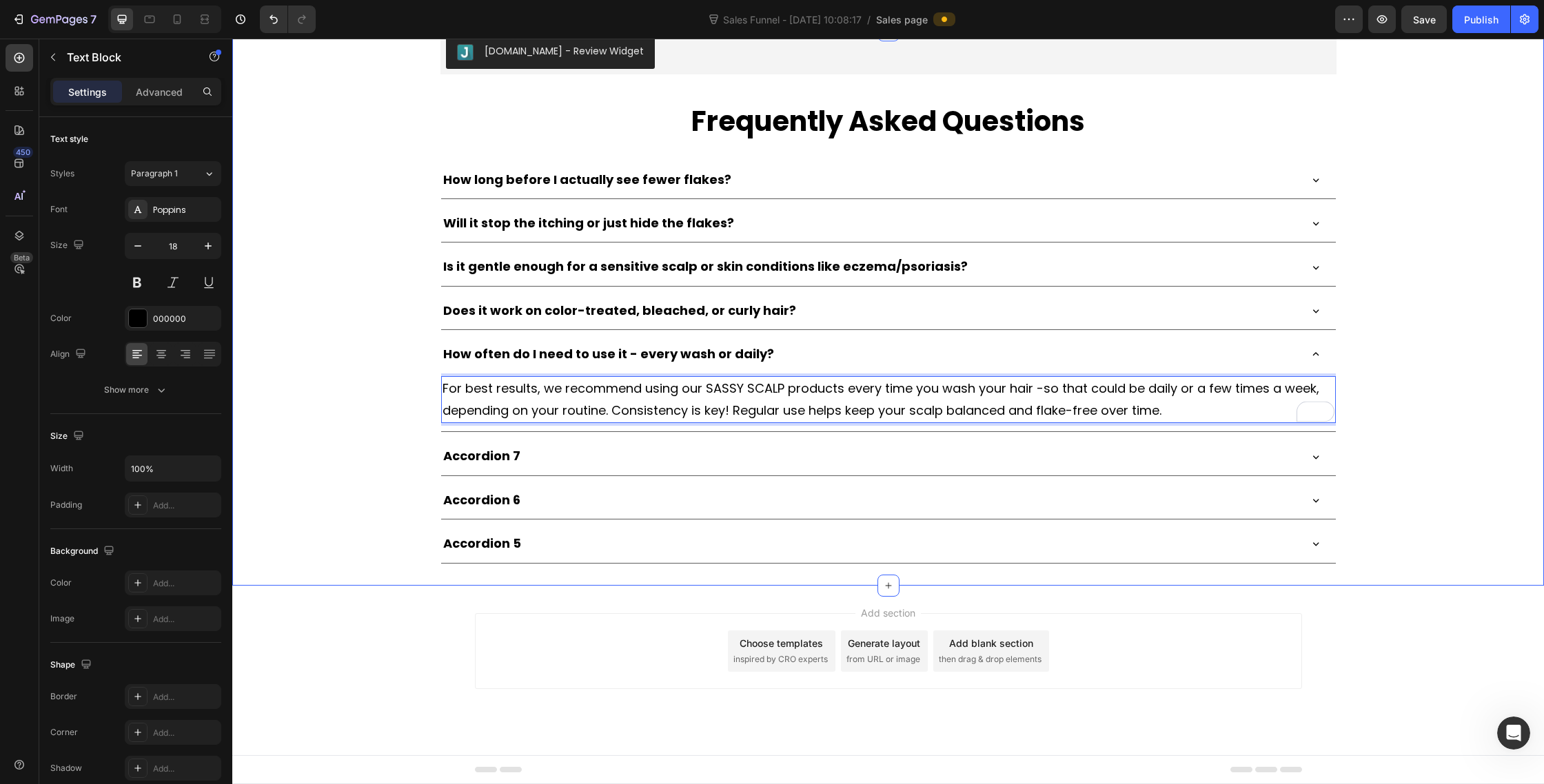
click at [1465, 457] on div "[DOMAIN_NAME] - Review Widget [DOMAIN_NAME] Frequently Asked Questions Heading …" at bounding box center [888, 297] width 1312 height 533
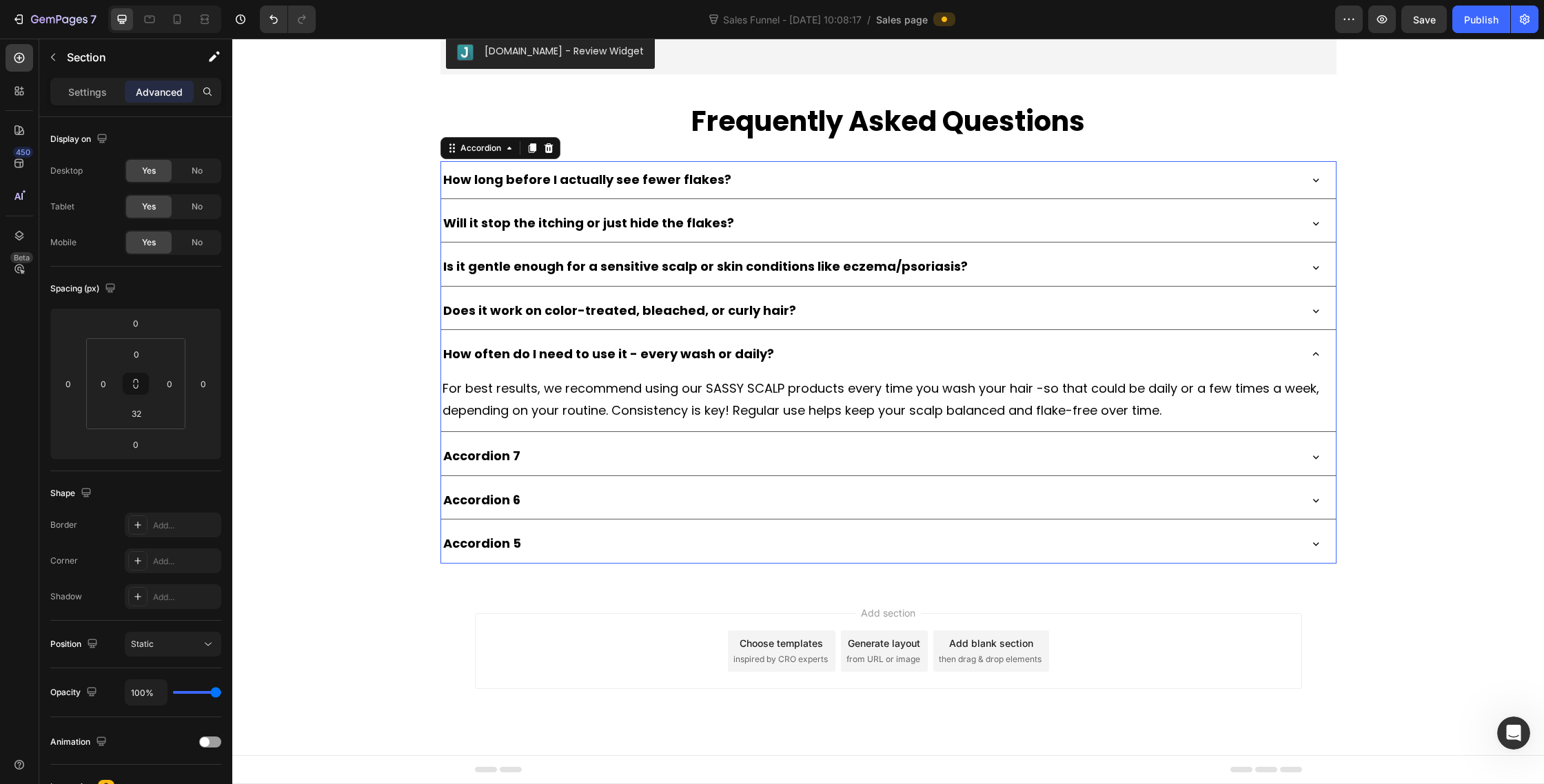
click at [1225, 367] on div "How often do I need to use it - every wash or daily?" at bounding box center [869, 354] width 857 height 26
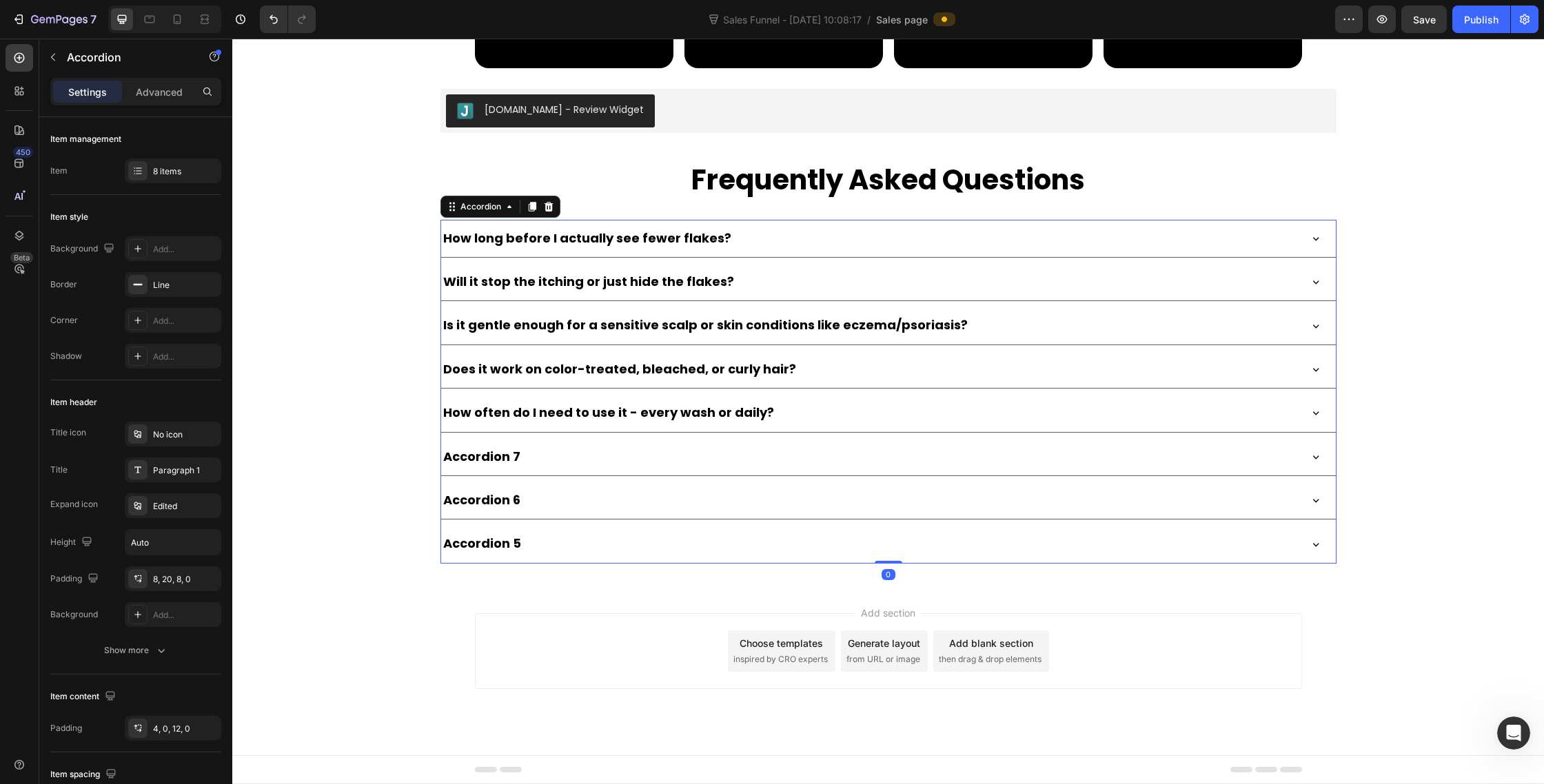
click at [1218, 466] on div "Accordion 7" at bounding box center [869, 457] width 857 height 26
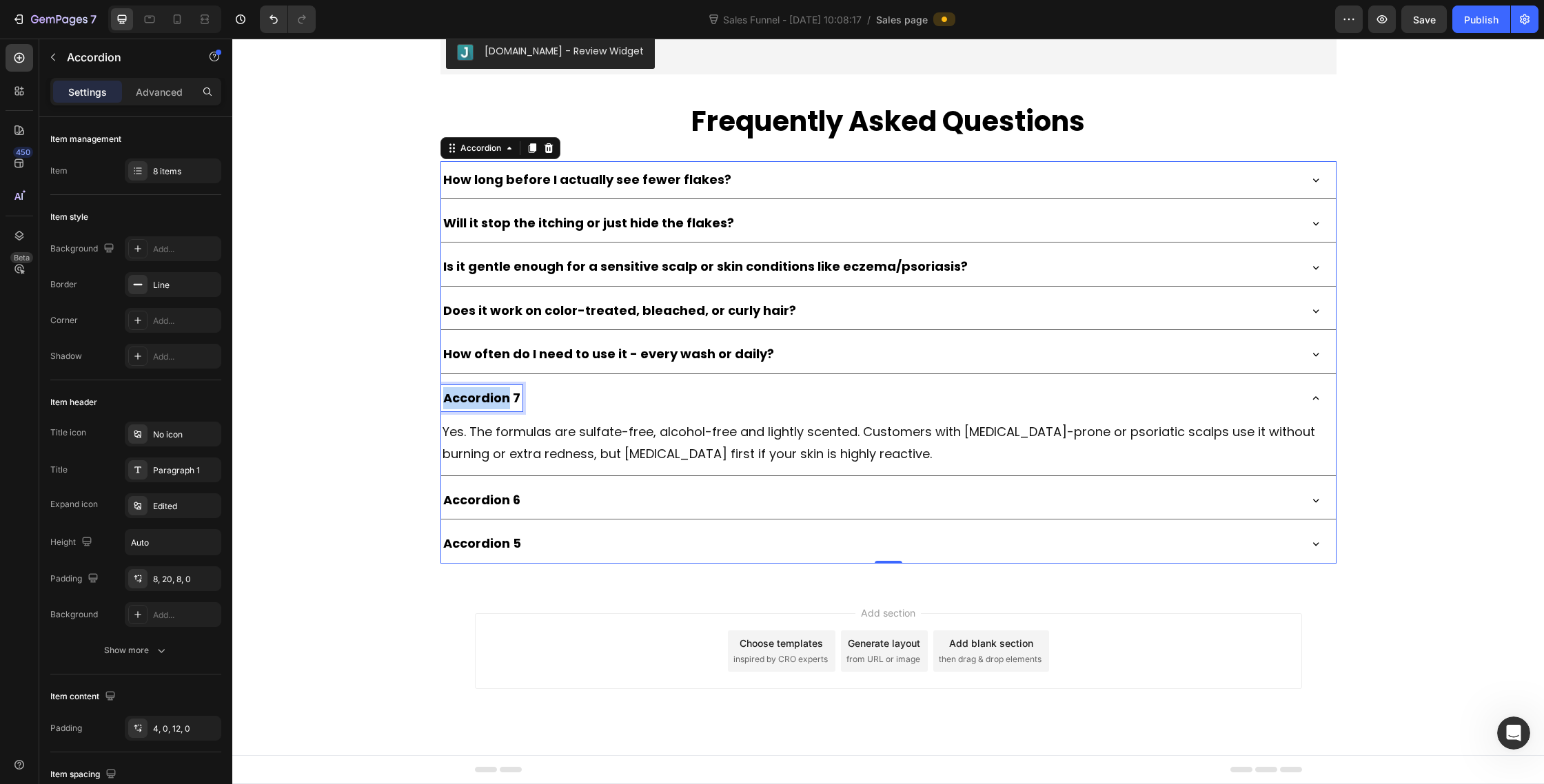
click at [494, 409] on p "Accordion 7" at bounding box center [482, 398] width 77 height 22
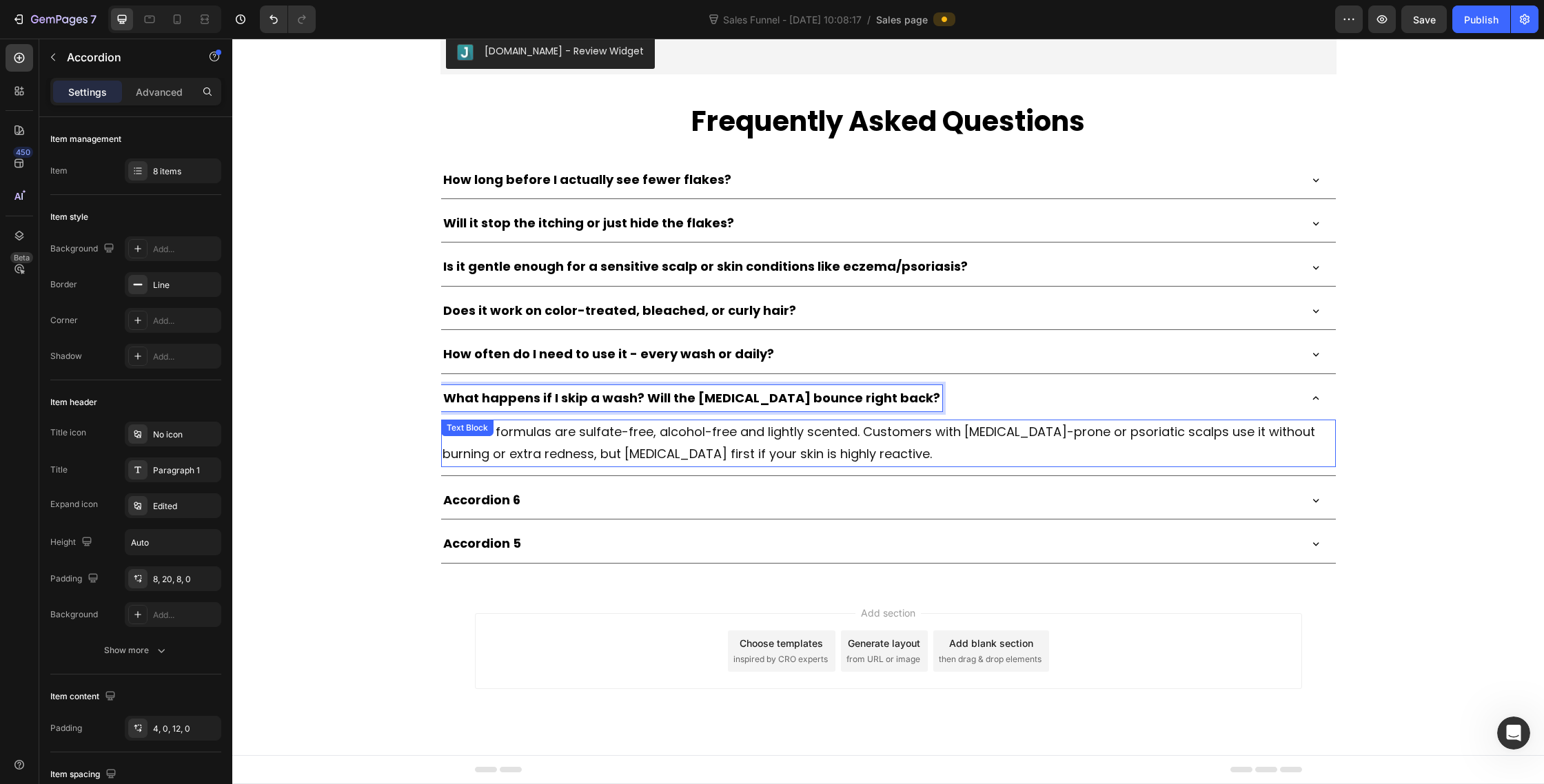
click at [754, 466] on p "Yes. The formulas are sulfate-free, alcohol-free and lightly scented. Customers…" at bounding box center [888, 444] width 892 height 45
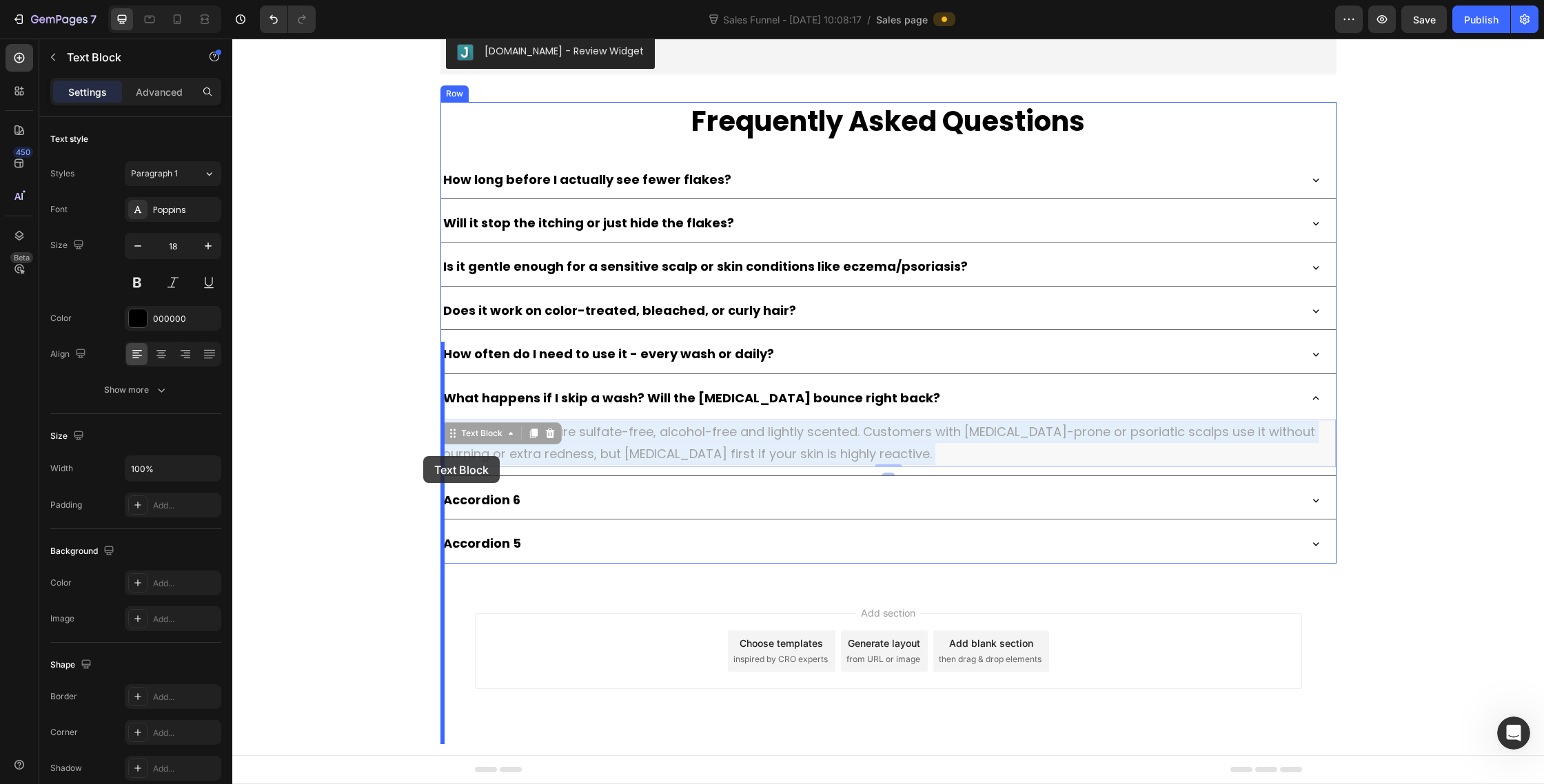
drag, startPoint x: 835, startPoint y: 508, endPoint x: 423, endPoint y: 456, distance: 415.3
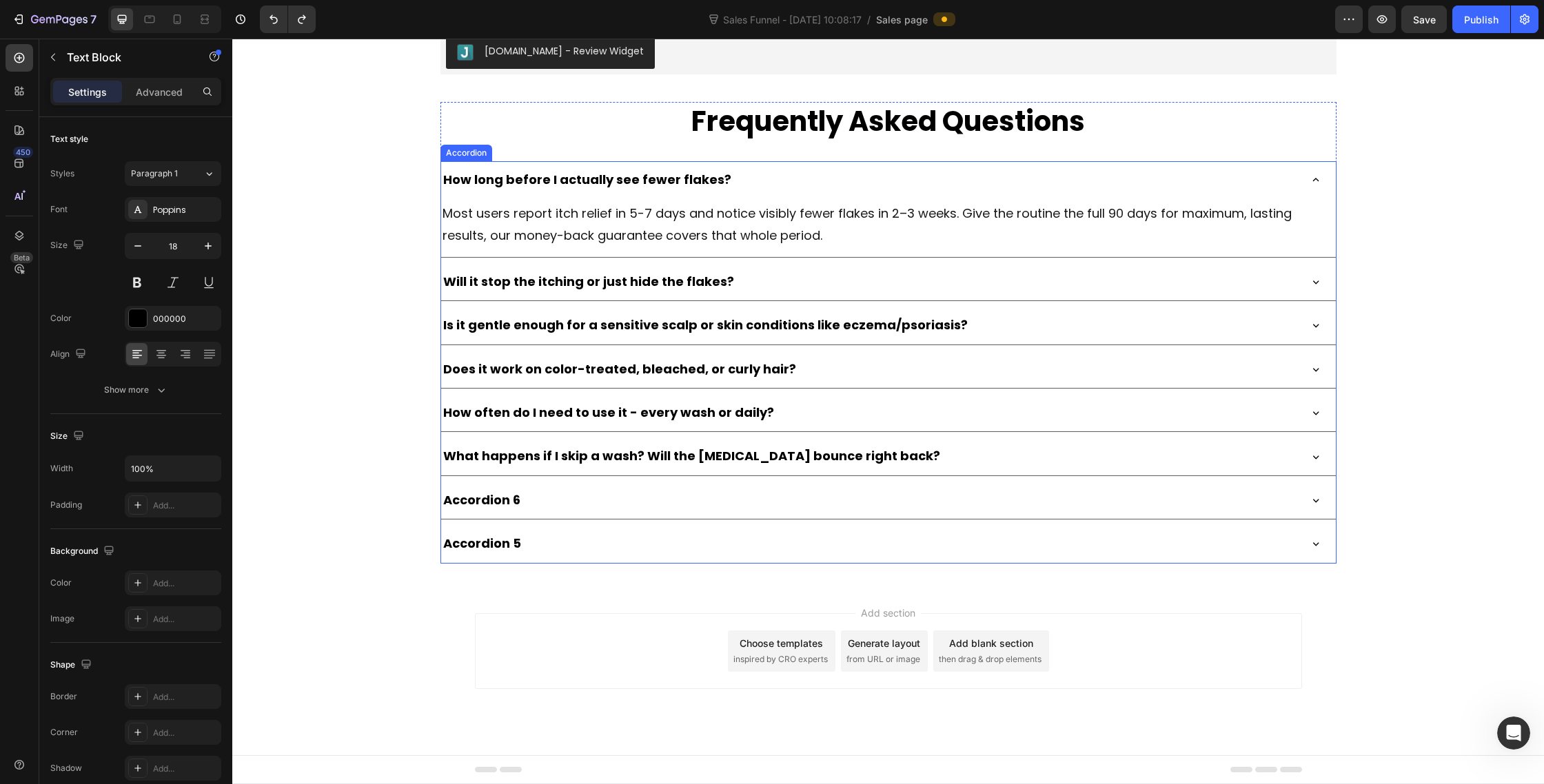
click at [948, 469] on div "What happens if I skip a wash? Will the [MEDICAL_DATA] bounce right back?" at bounding box center [869, 456] width 857 height 26
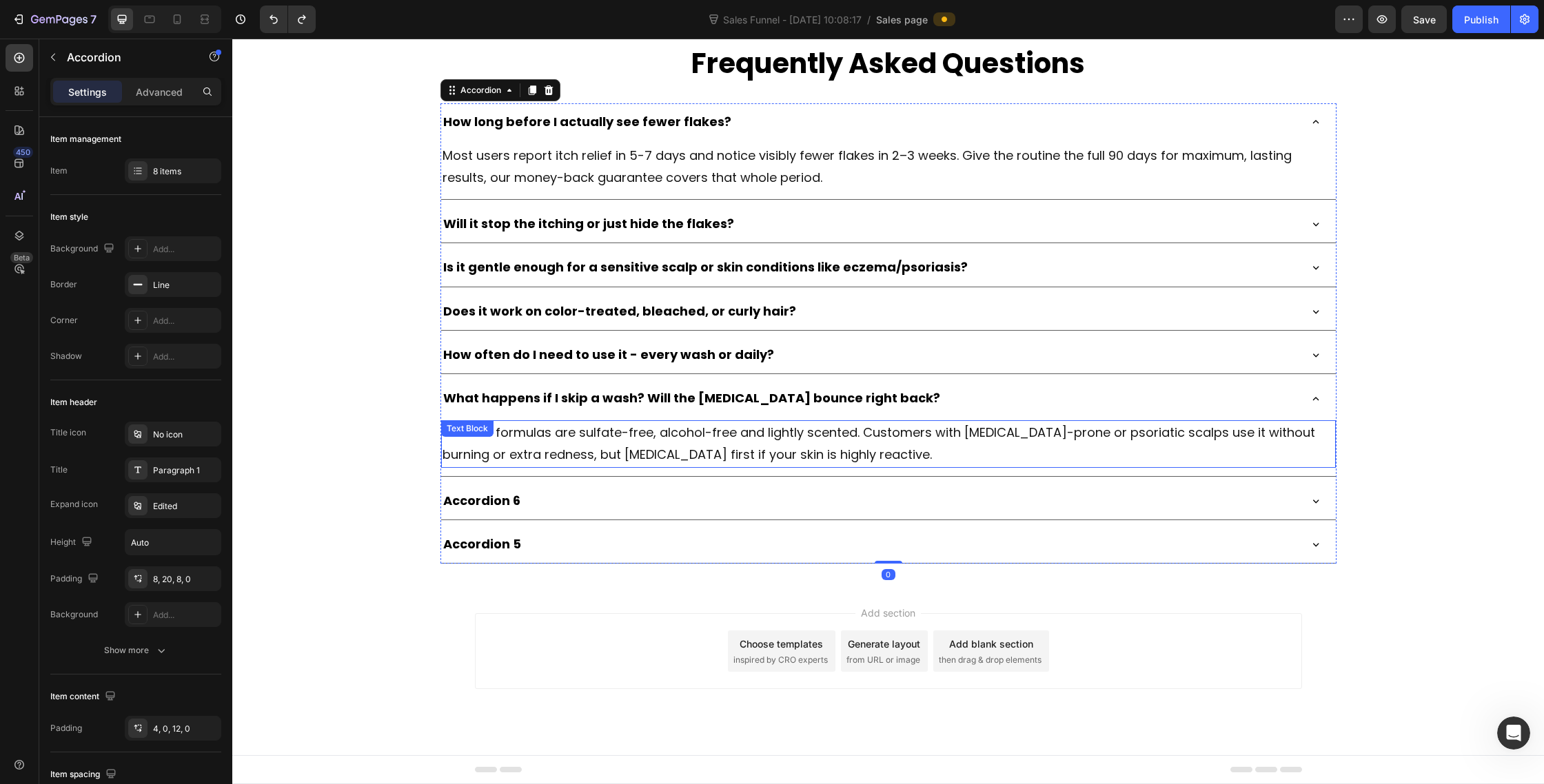
click at [778, 463] on span "Yes. The formulas are sulfate-free, alcohol-free and lightly scented. Customers…" at bounding box center [879, 443] width 873 height 39
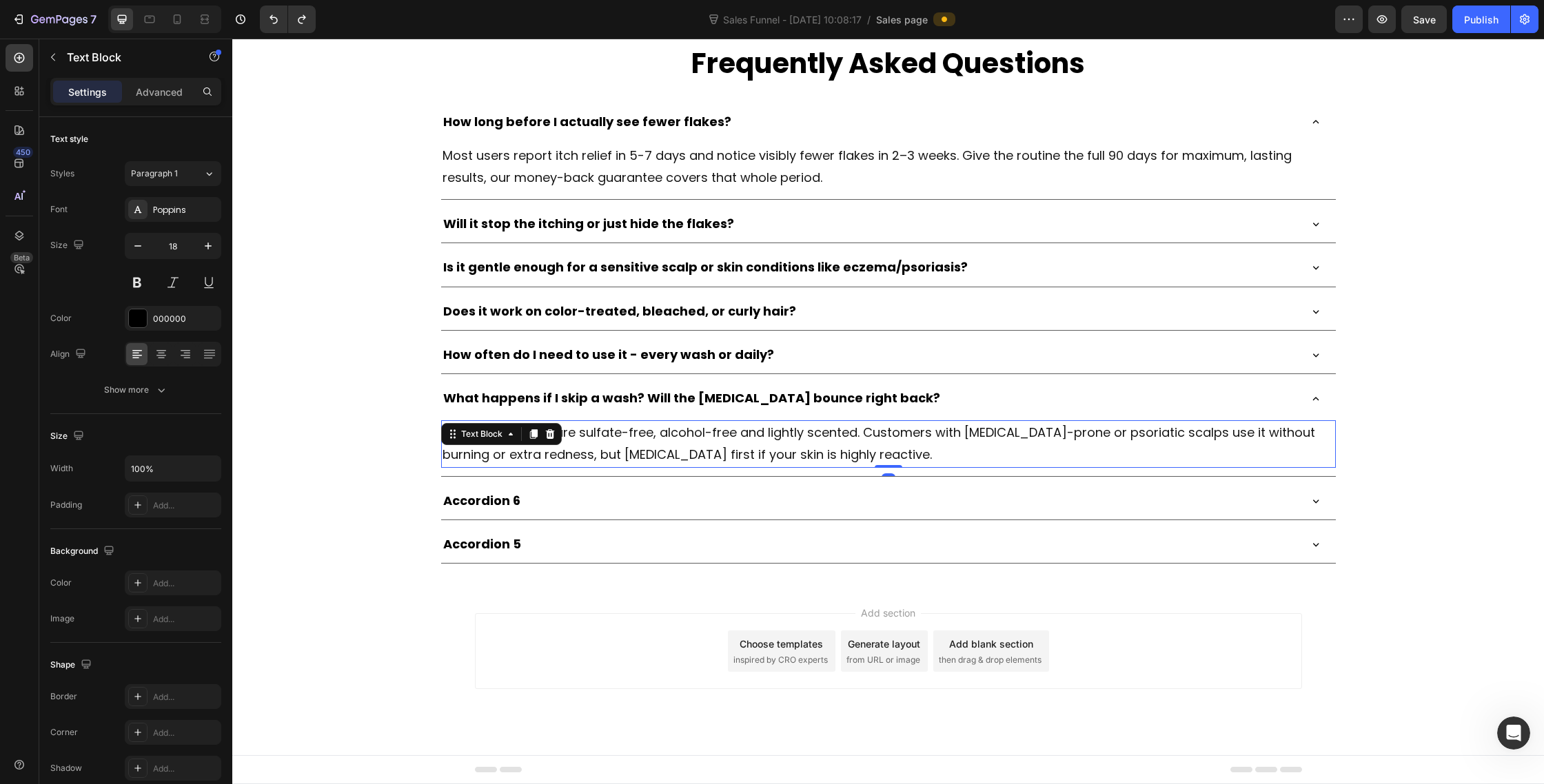
click at [778, 463] on span "Yes. The formulas are sulfate-free, alcohol-free and lightly scented. Customers…" at bounding box center [879, 443] width 873 height 39
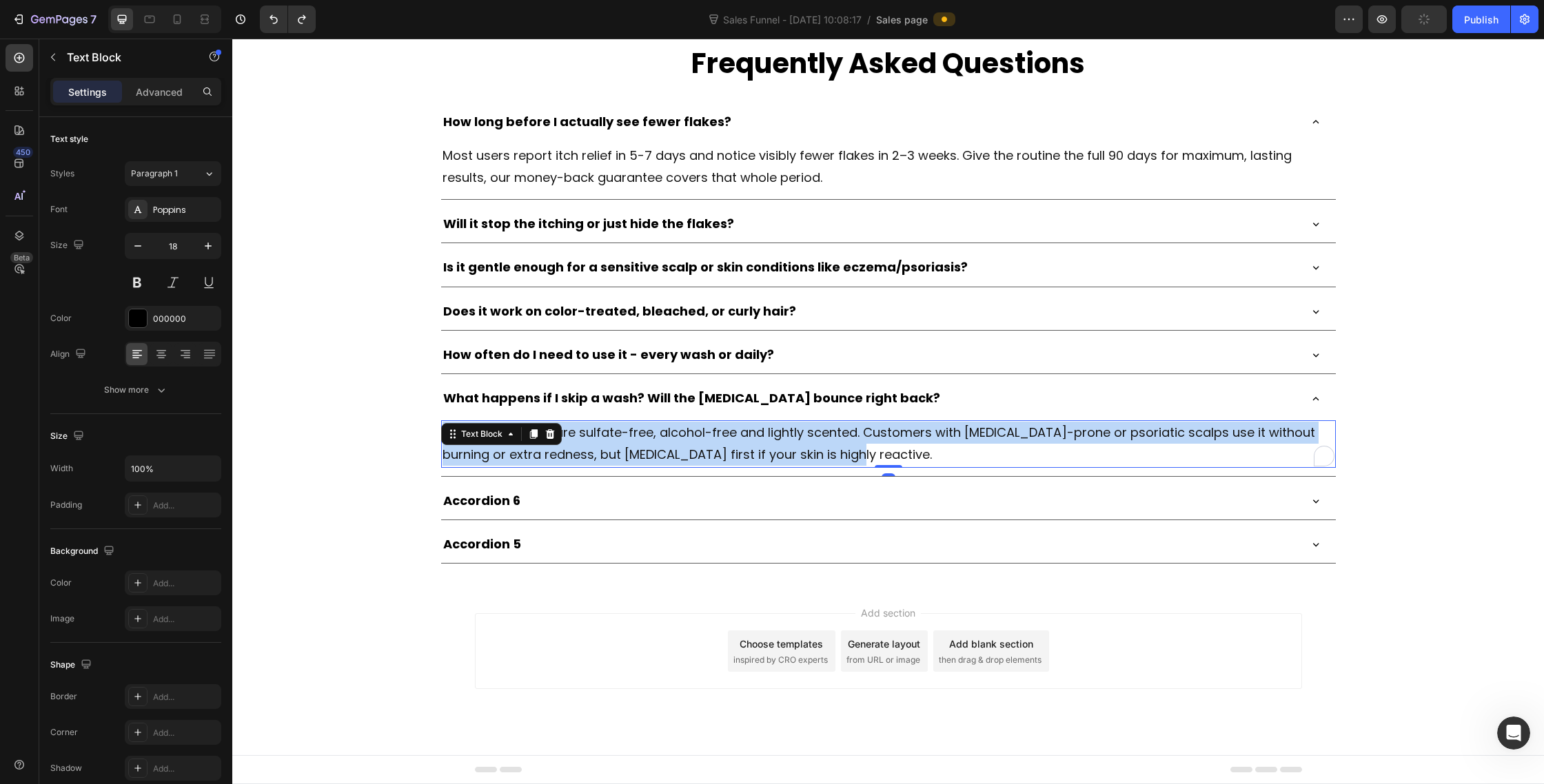
click at [778, 463] on span "Yes. The formulas are sulfate-free, alcohol-free and lightly scented. Customers…" at bounding box center [879, 443] width 873 height 39
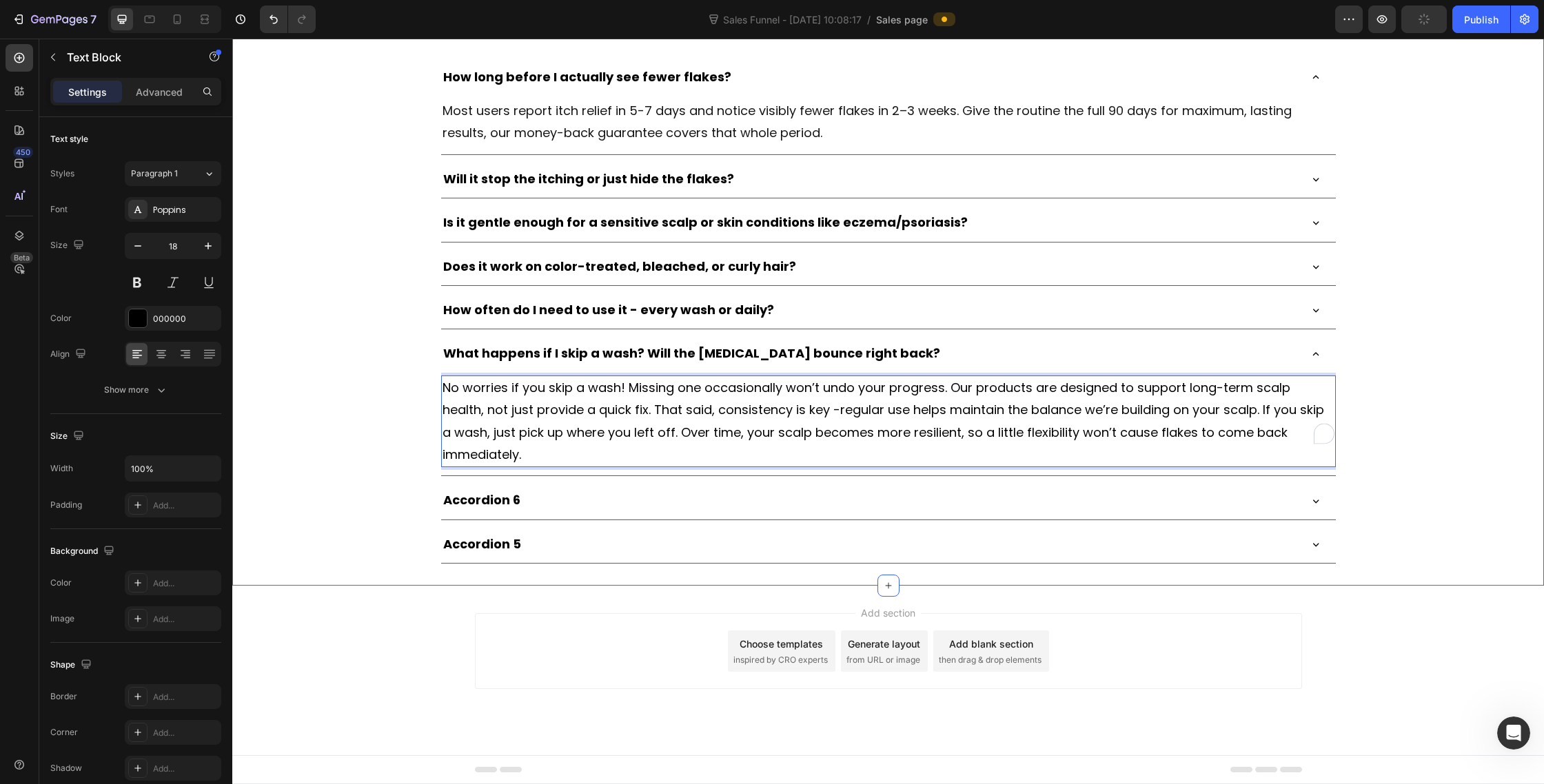
click at [1459, 531] on div "[DOMAIN_NAME] - Review Widget [DOMAIN_NAME] Frequently Asked Questions Heading …" at bounding box center [888, 246] width 1312 height 637
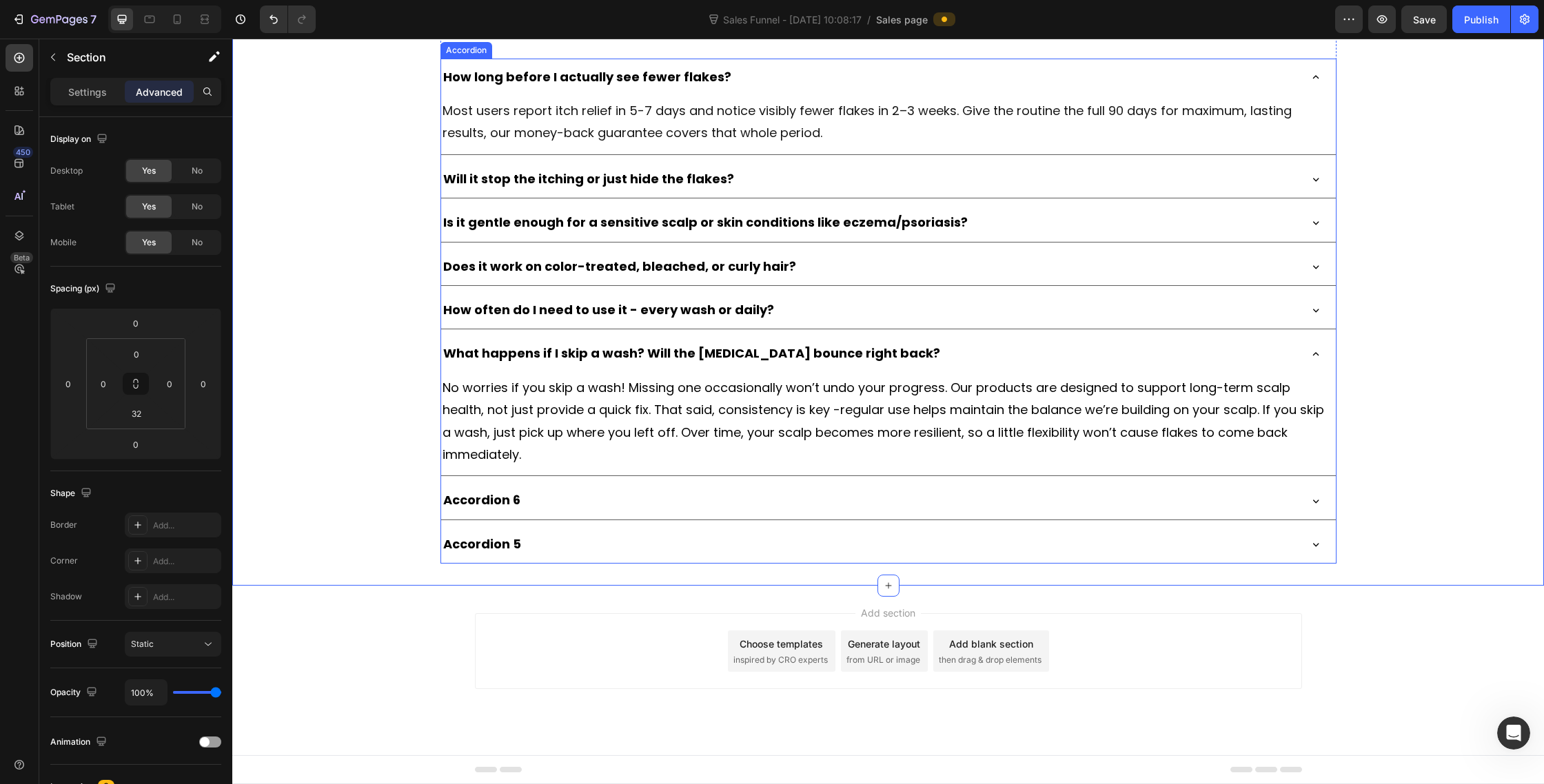
click at [1068, 323] on div "How often do I need to use it - every wash or daily?" at bounding box center [869, 309] width 857 height 26
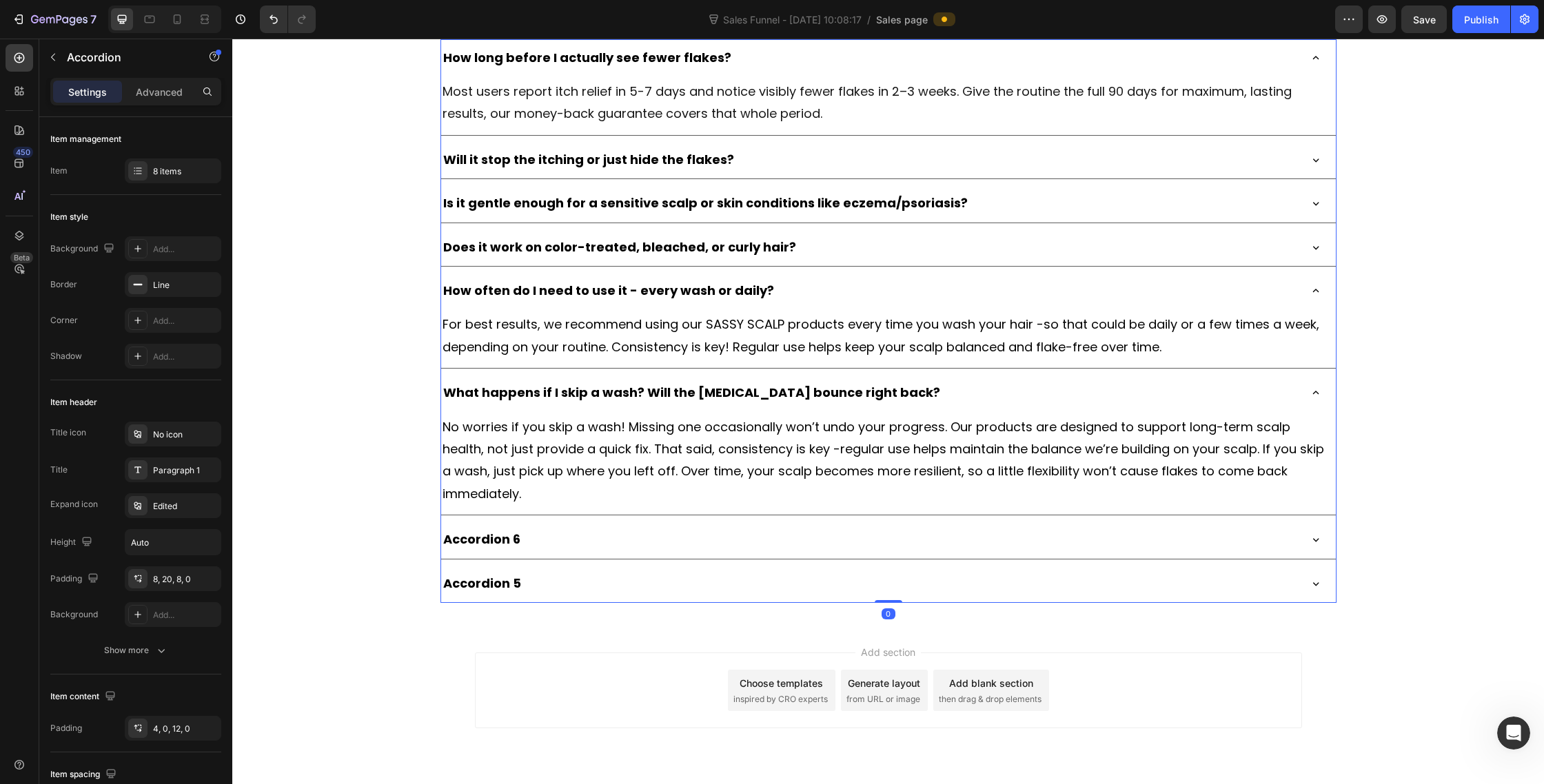
click at [1068, 304] on div "How often do I need to use it - every wash or daily?" at bounding box center [869, 291] width 857 height 26
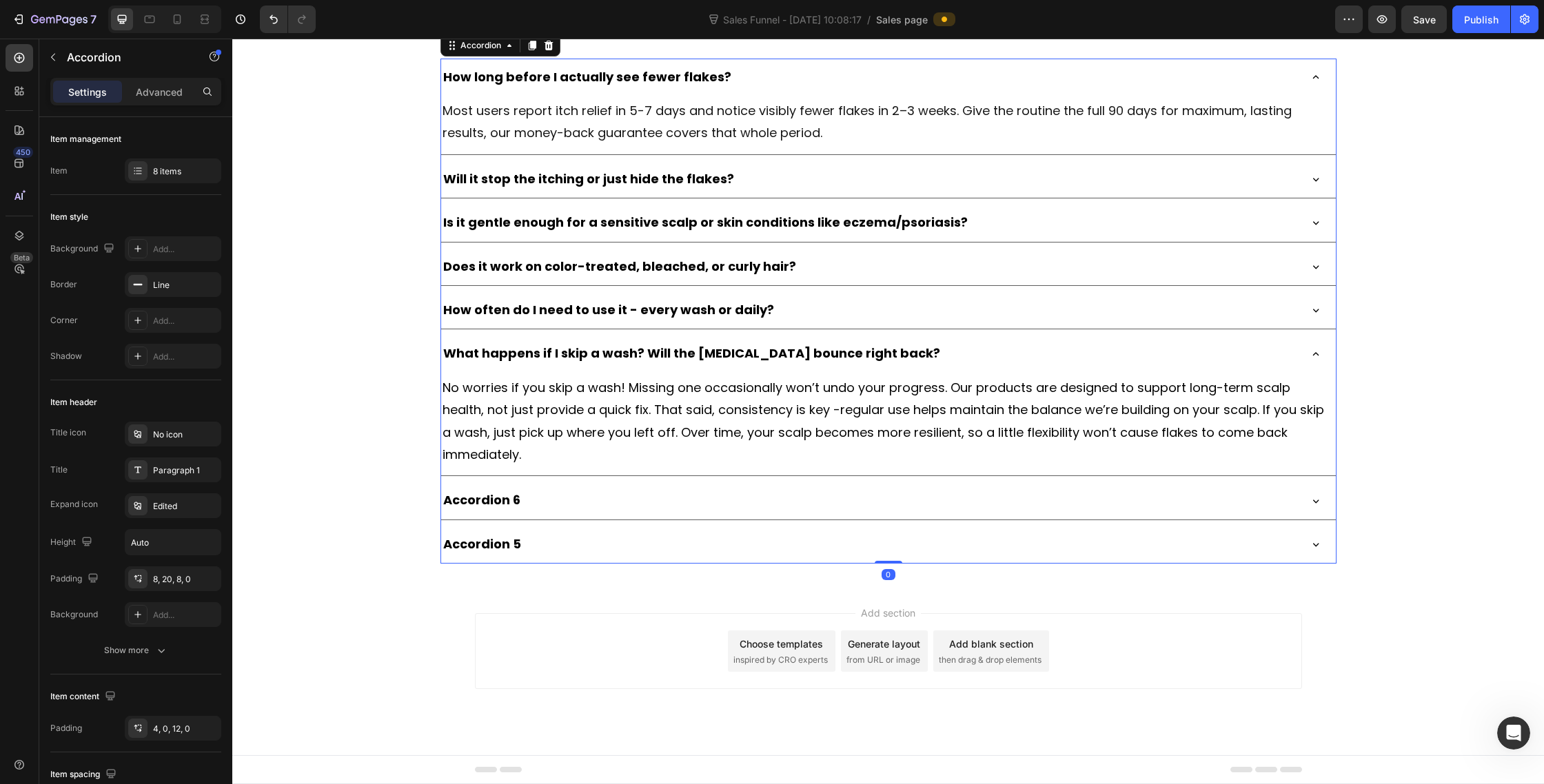
click at [1059, 366] on div "What happens if I skip a wash? Will the [MEDICAL_DATA] bounce right back?" at bounding box center [869, 353] width 857 height 26
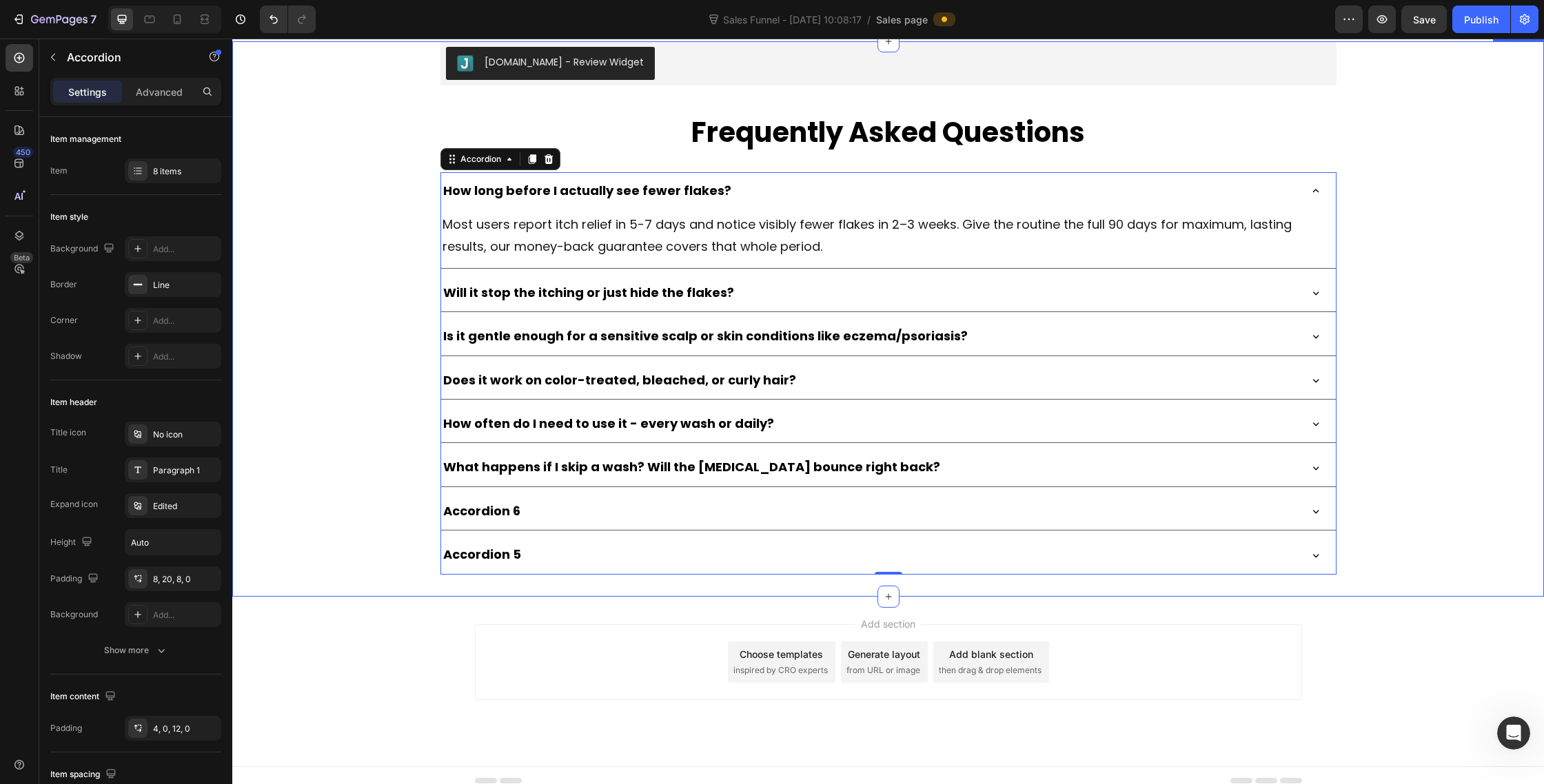
scroll to position [7642, 0]
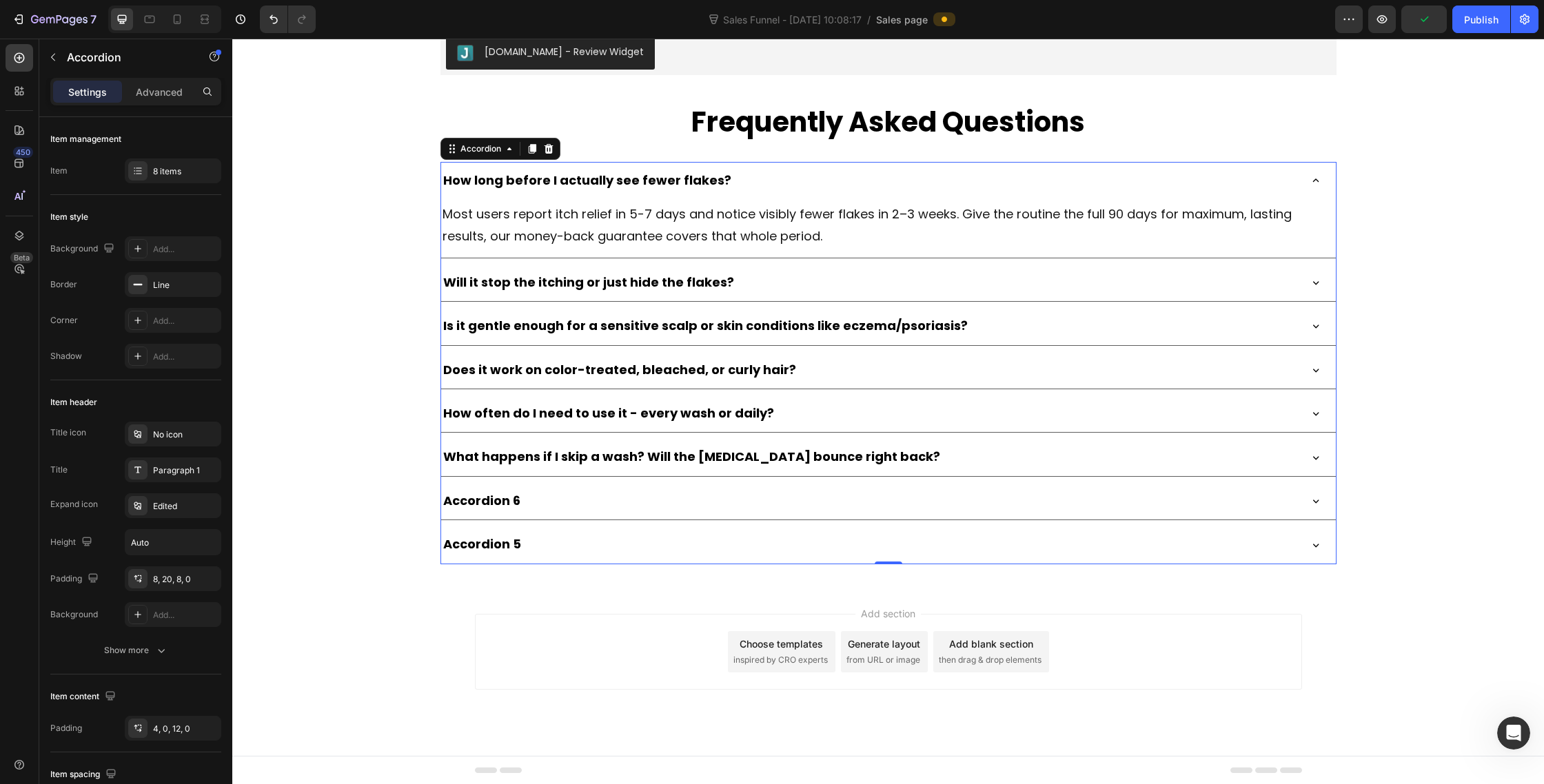
click at [499, 504] on p "Accordion 6" at bounding box center [482, 500] width 77 height 22
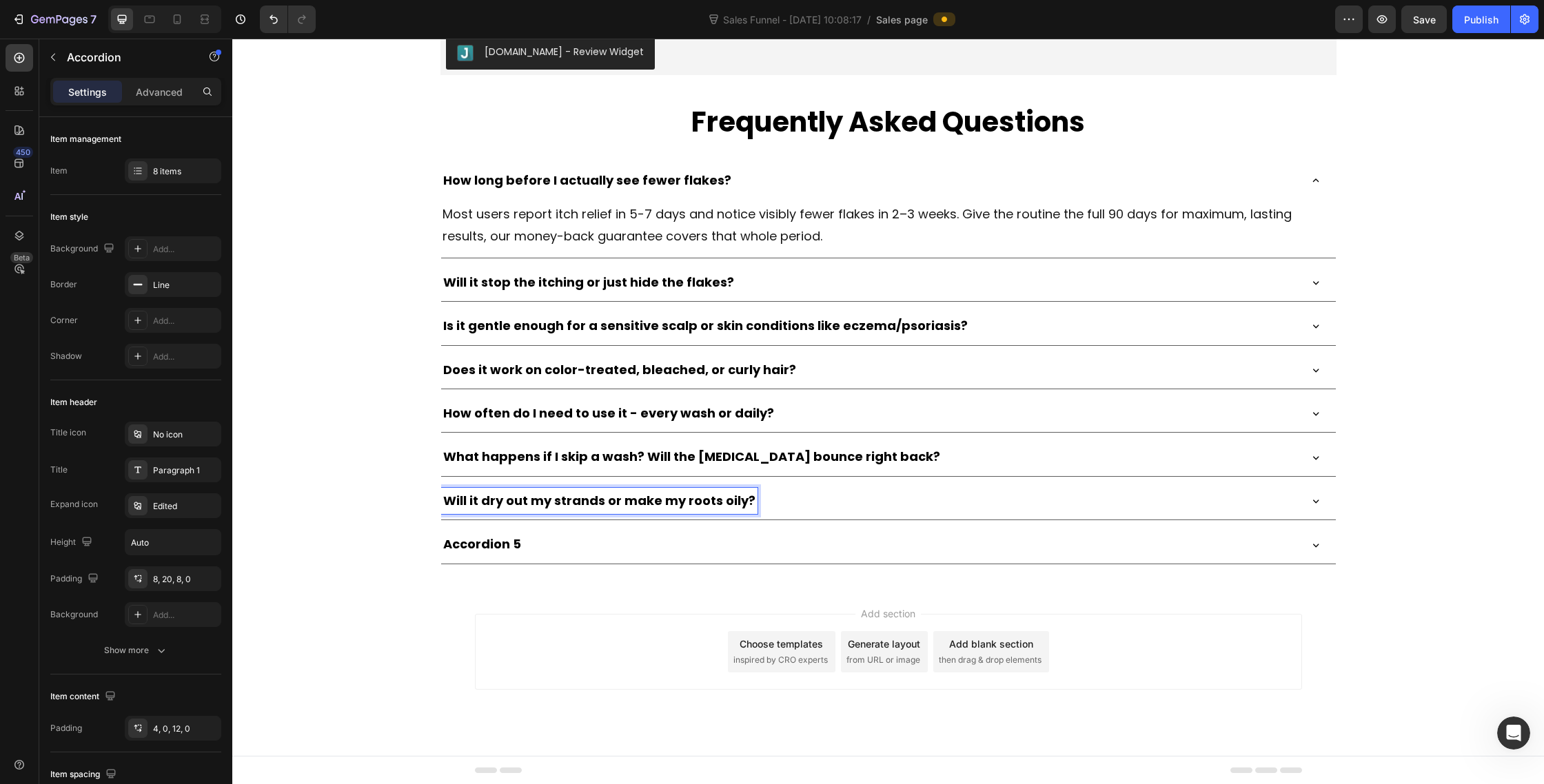
click at [868, 498] on div "Will it dry out my strands or make my roots oily?" at bounding box center [869, 501] width 857 height 26
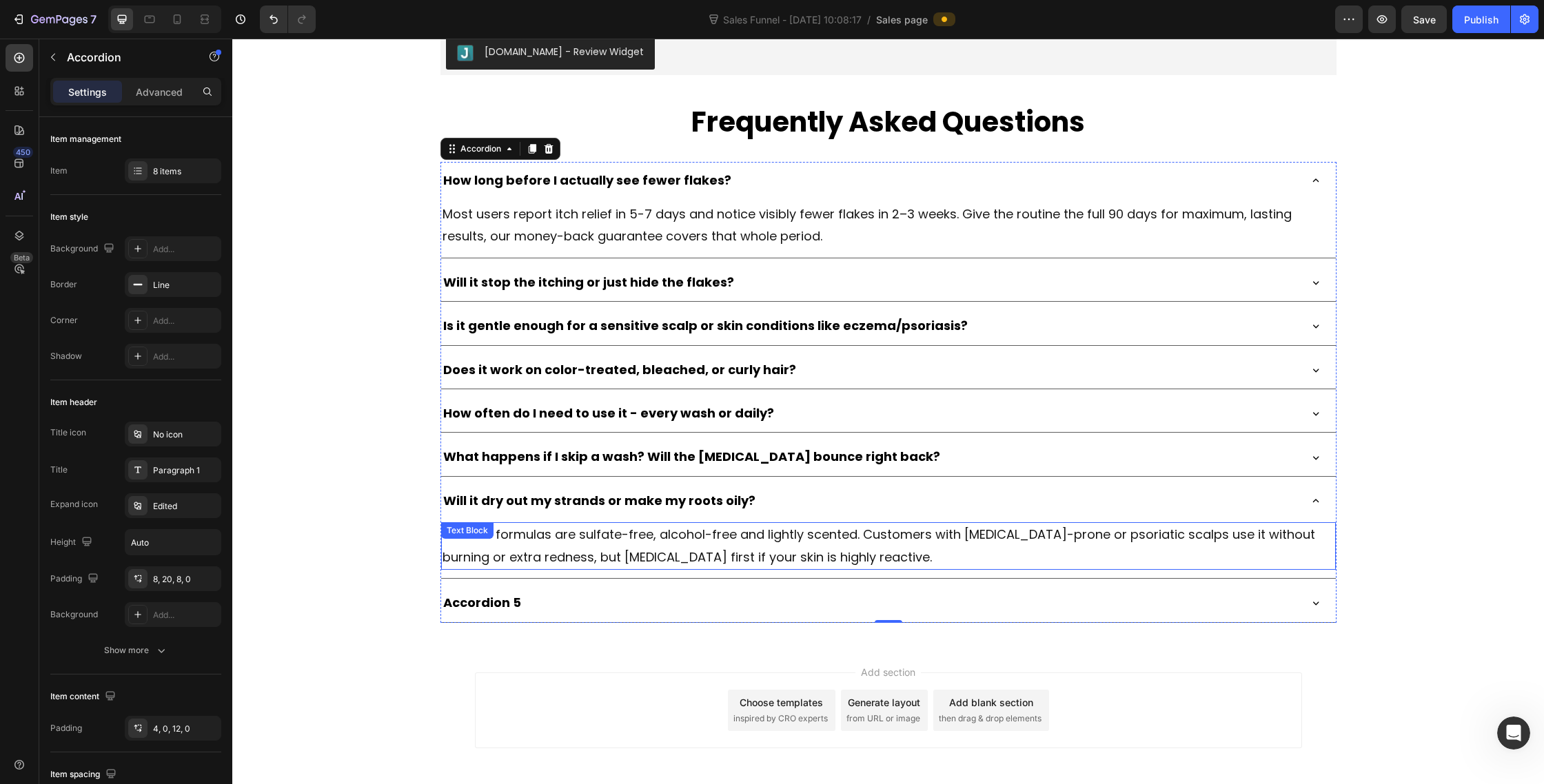
click at [467, 544] on div "Yes. The formulas are sulfate-free, alcohol-free and lightly scented. Customers…" at bounding box center [888, 545] width 895 height 47
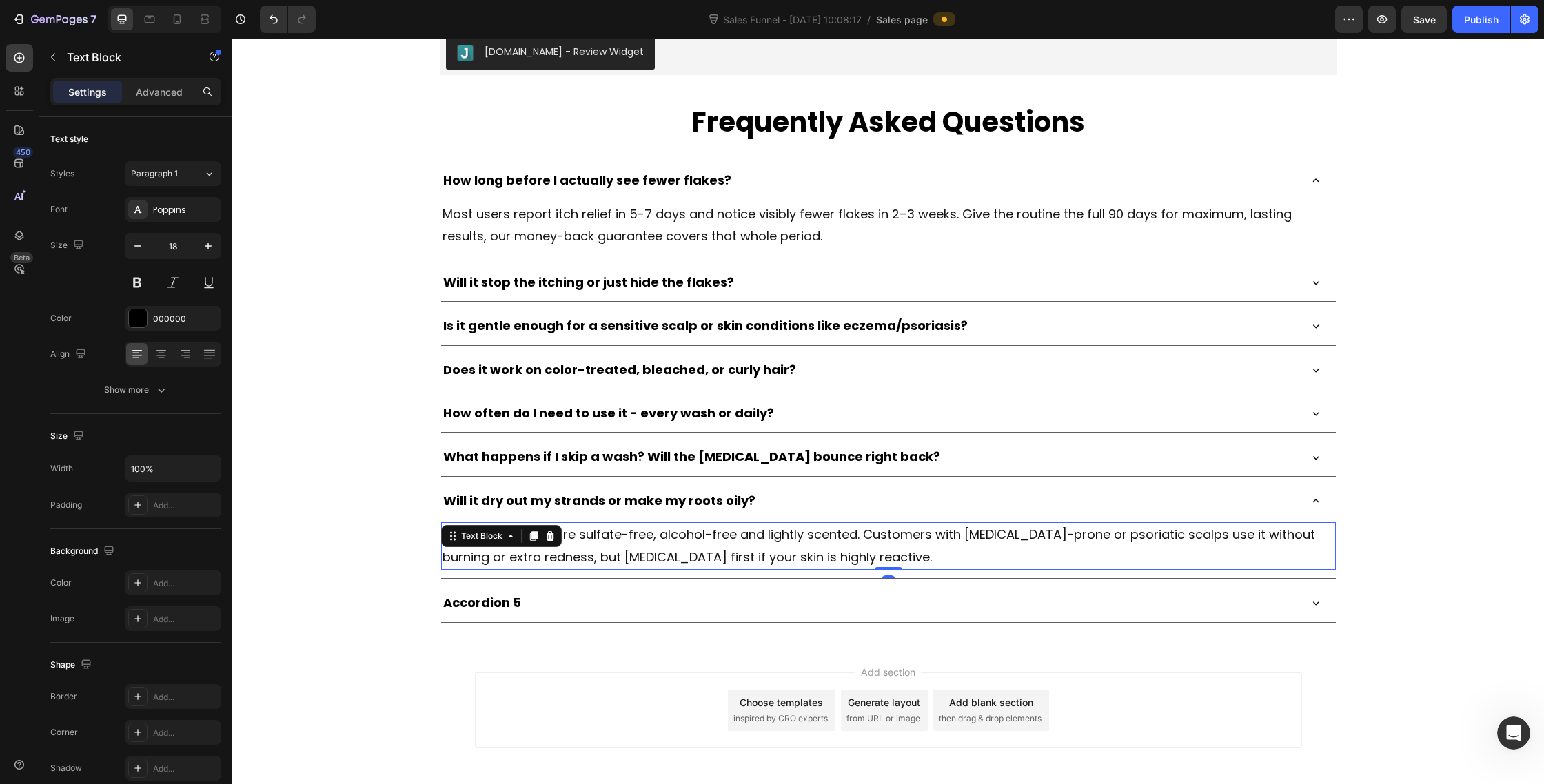
click at [467, 544] on div "Text Block" at bounding box center [482, 536] width 74 height 17
click at [627, 552] on span "Yes. The formulas are sulfate-free, alcohol-free and lightly scented. Customers…" at bounding box center [879, 545] width 873 height 39
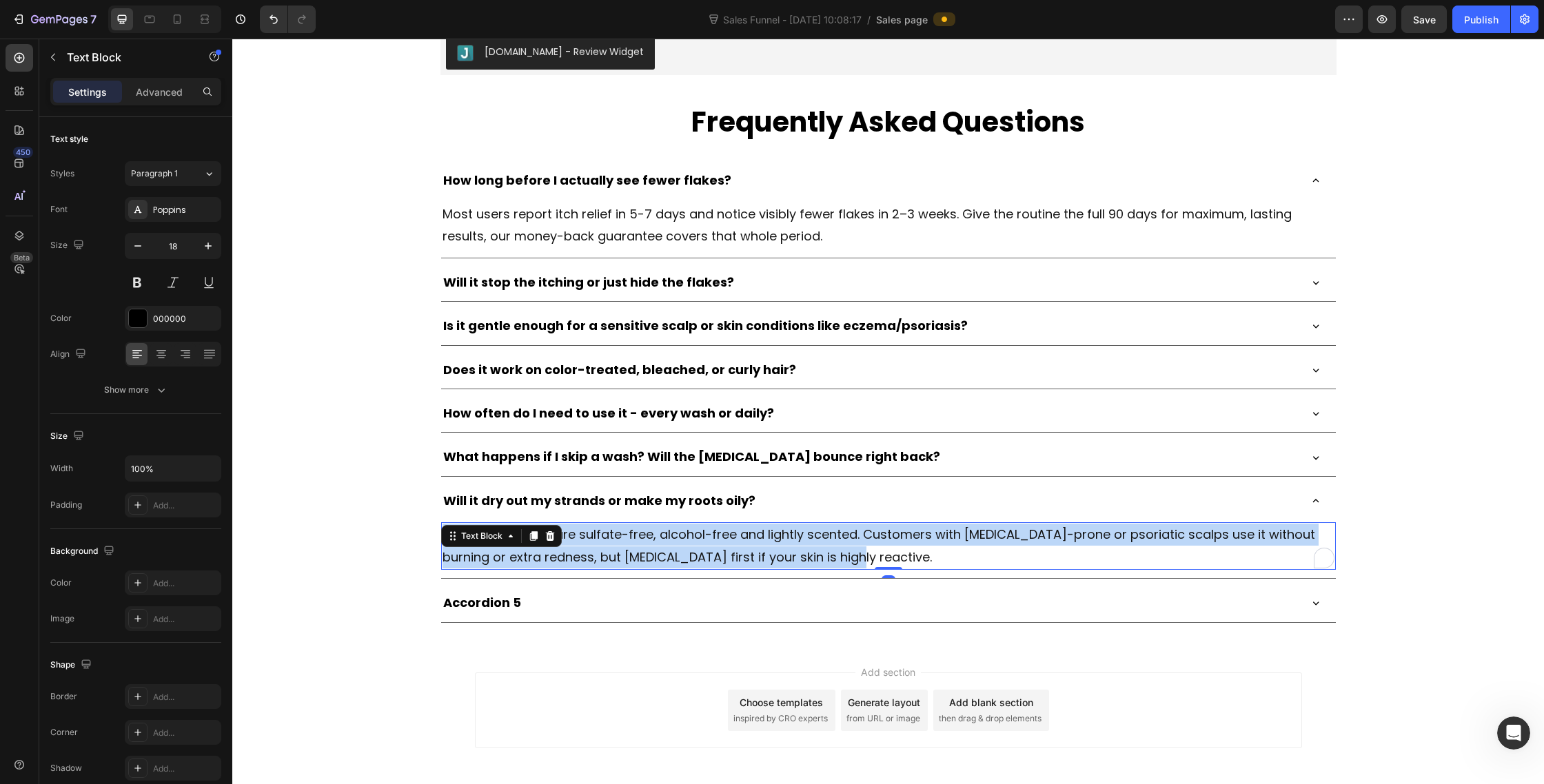
click at [627, 552] on span "Yes. The formulas are sulfate-free, alcohol-free and lightly scented. Customers…" at bounding box center [879, 545] width 873 height 39
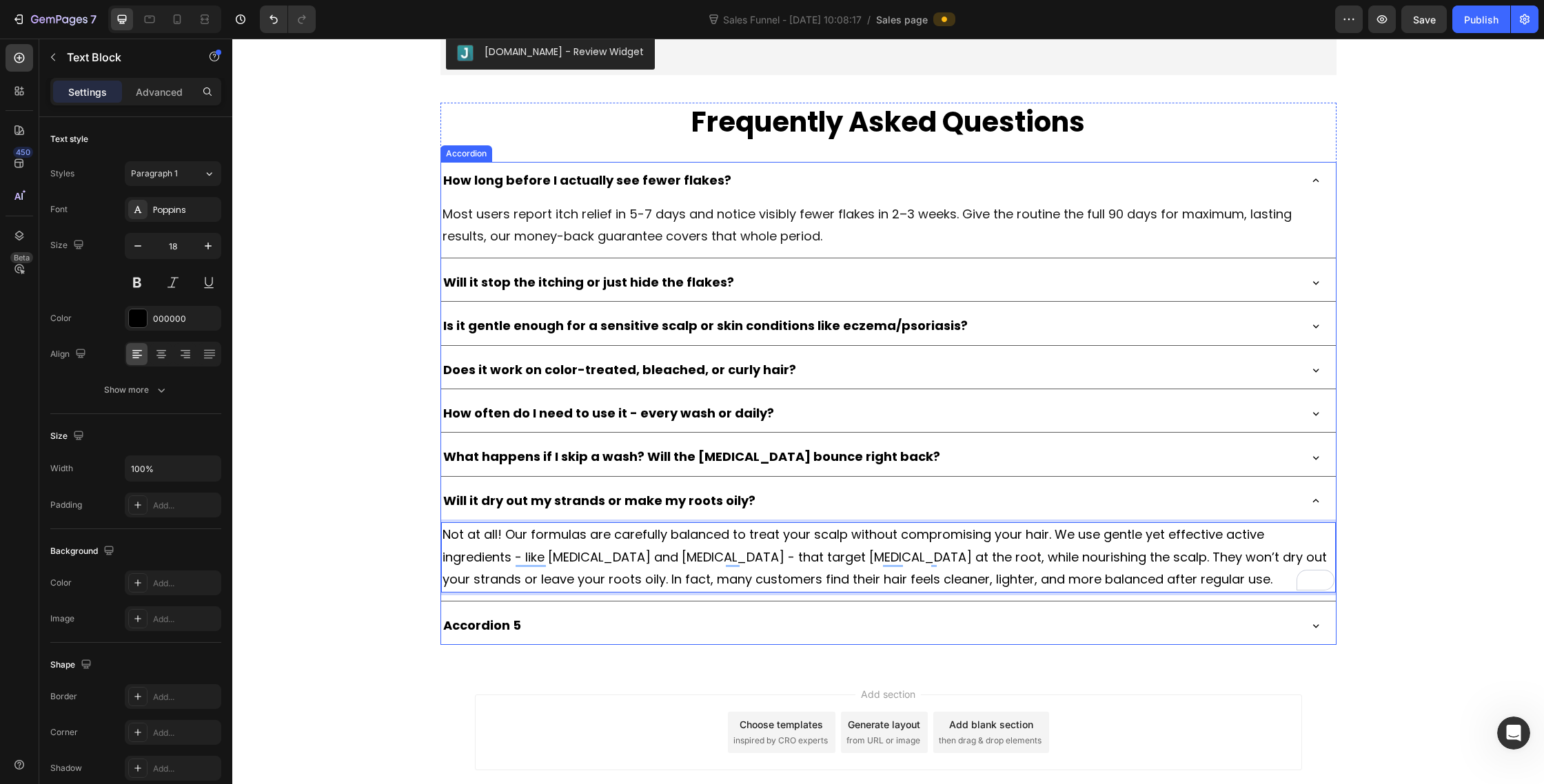
click at [497, 614] on p "Accordion 5" at bounding box center [482, 625] width 78 height 22
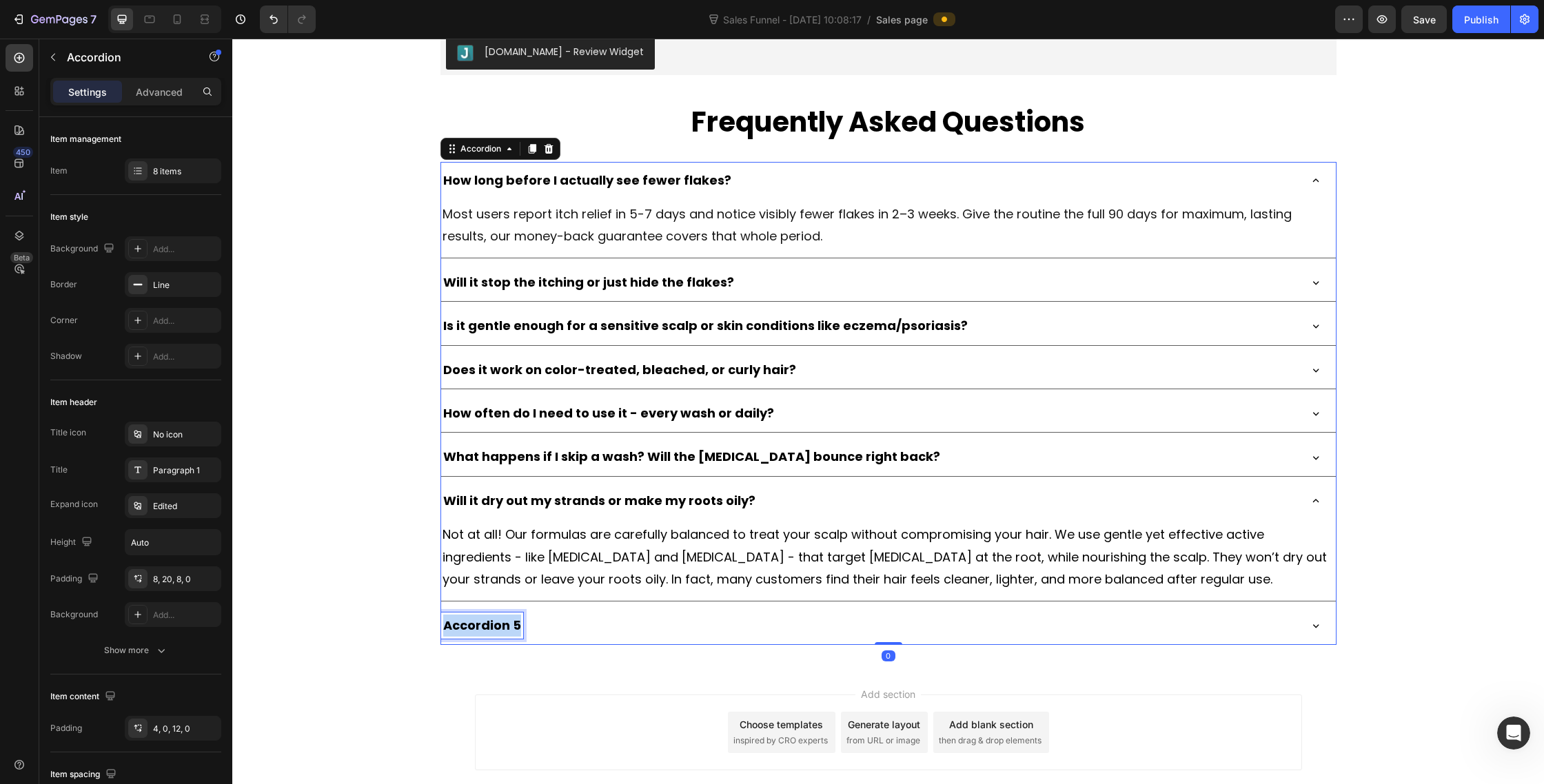
click at [497, 614] on p "Accordion 5" at bounding box center [482, 625] width 78 height 22
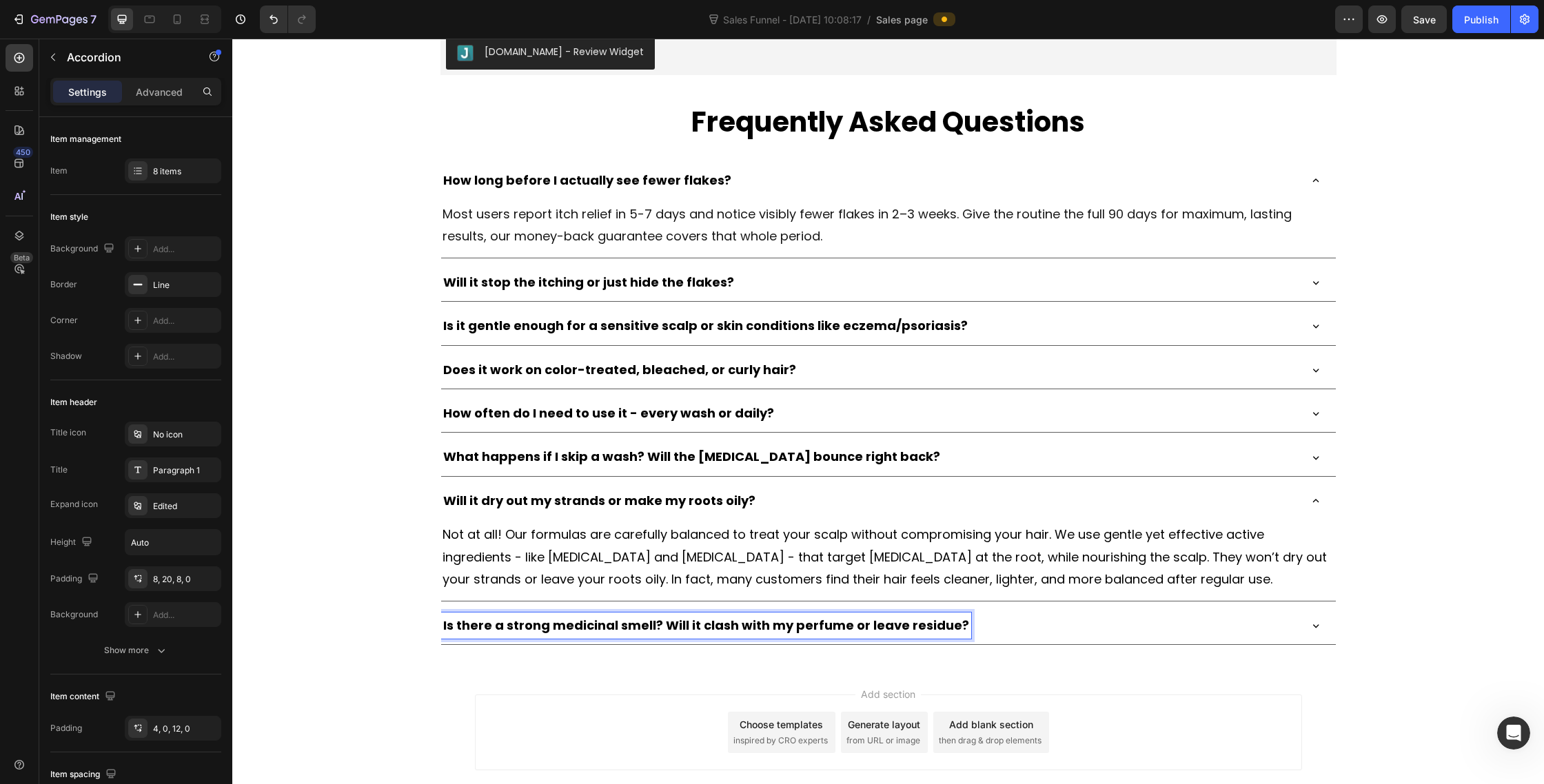
click at [1072, 617] on div "Is there a strong medicinal smell? Will it clash with my perfume or leave resid…" at bounding box center [869, 626] width 857 height 26
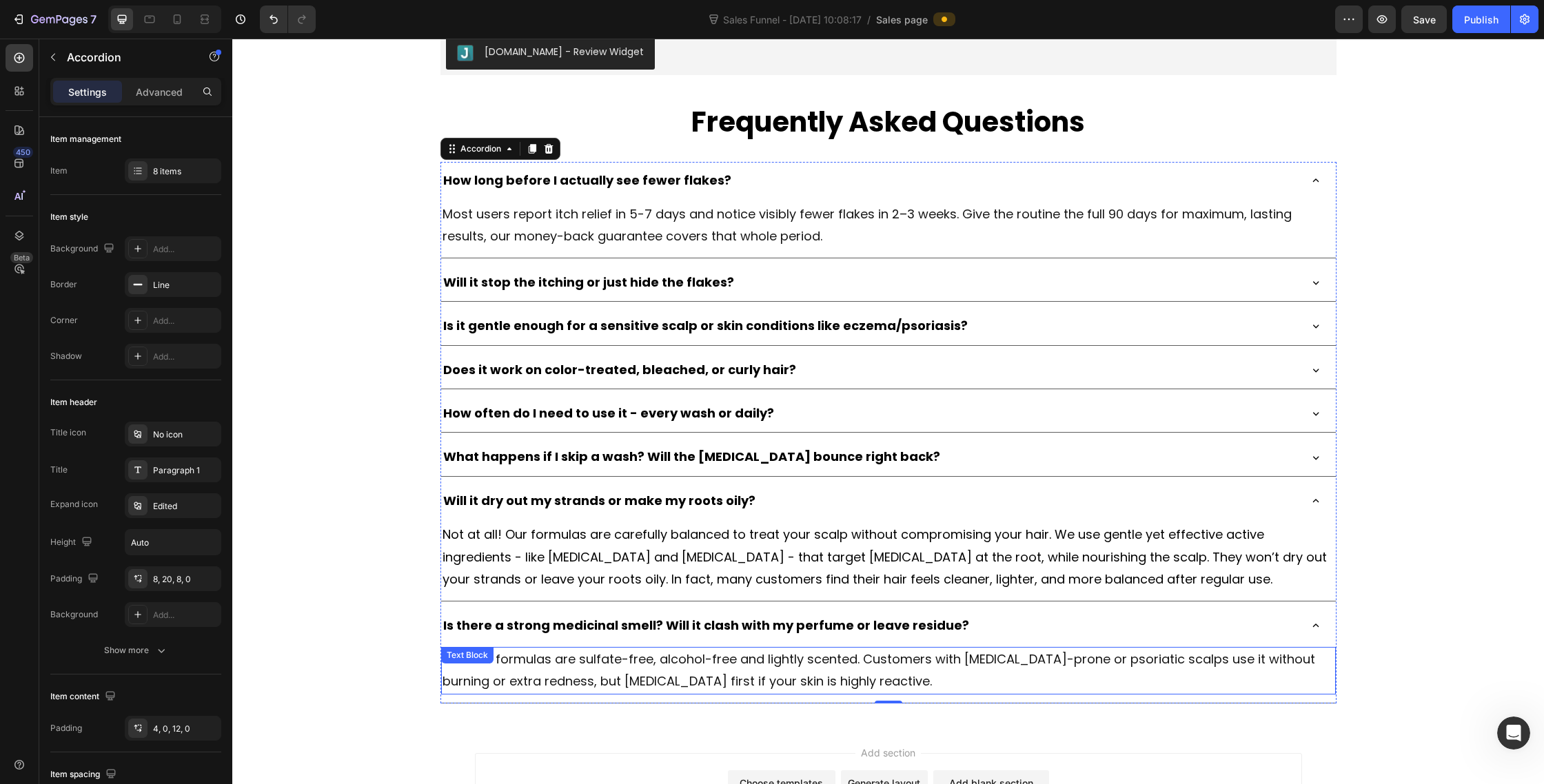
click at [867, 665] on span "Yes. The formulas are sulfate-free, alcohol-free and lightly scented. Customers…" at bounding box center [879, 670] width 873 height 39
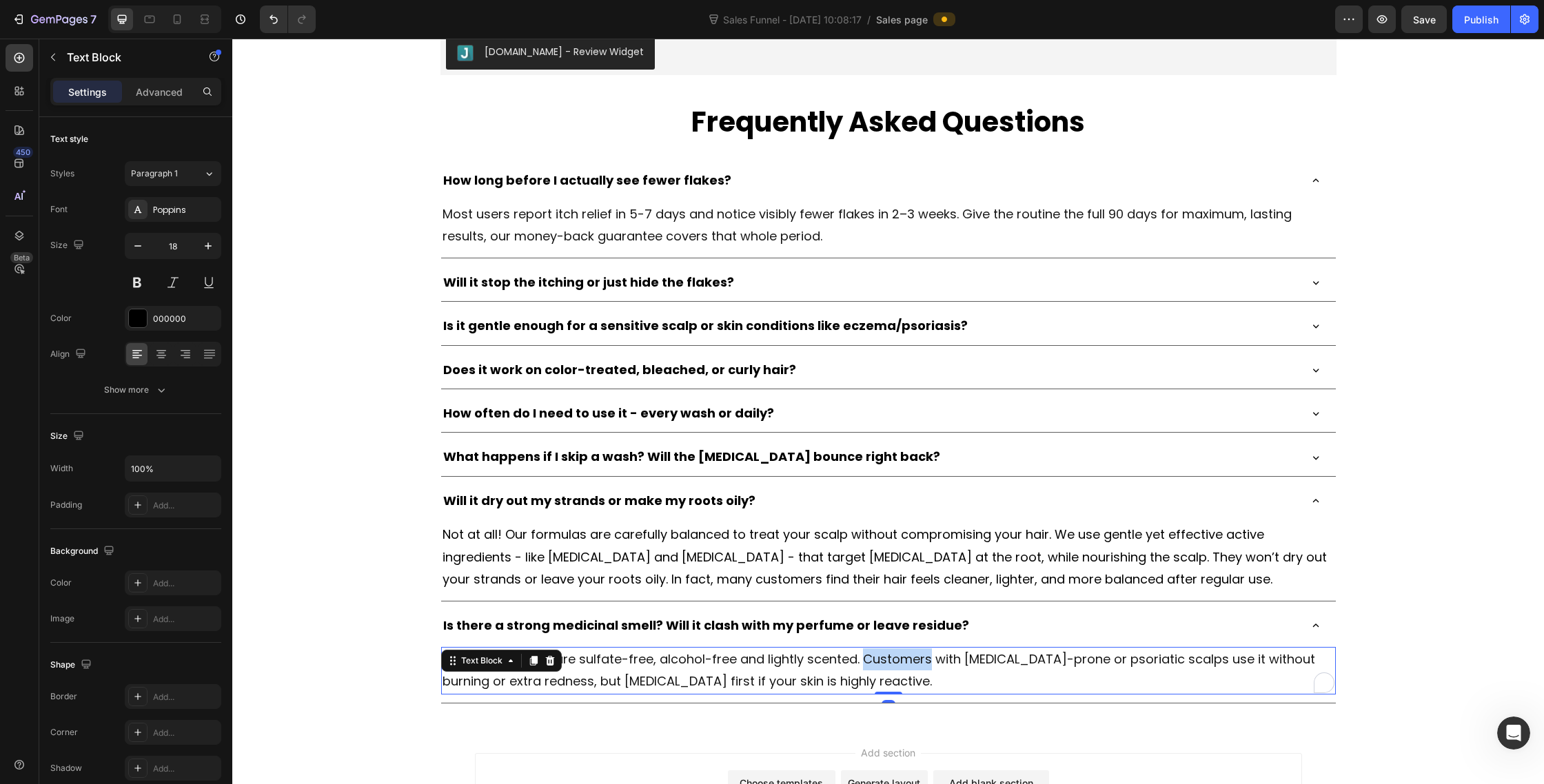
click at [867, 665] on span "Yes. The formulas are sulfate-free, alcohol-free and lightly scented. Customers…" at bounding box center [879, 670] width 873 height 39
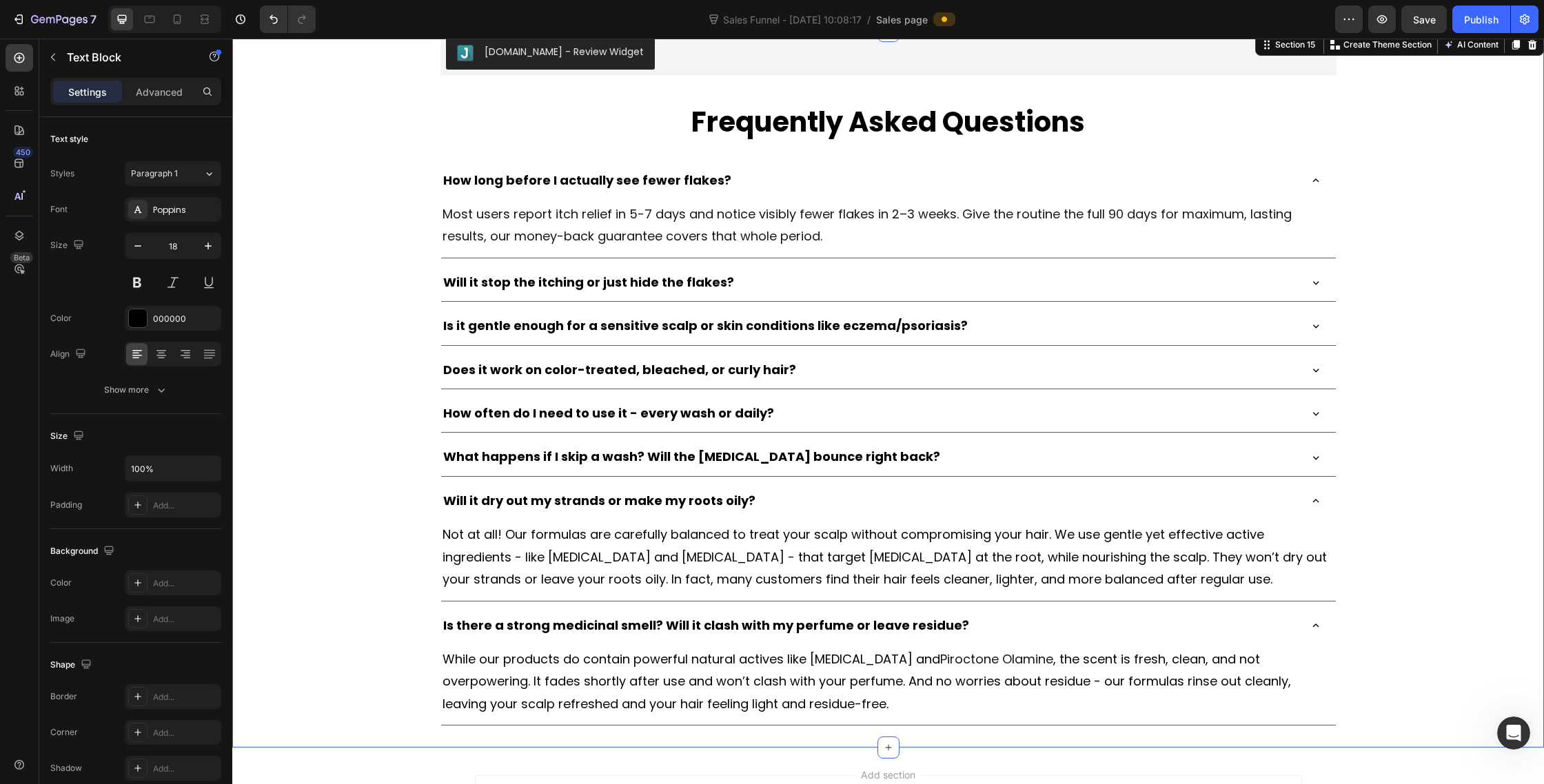
click at [1405, 595] on div "[DOMAIN_NAME] - Review Widget [DOMAIN_NAME] Frequently Asked Questions Heading …" at bounding box center [888, 378] width 1312 height 695
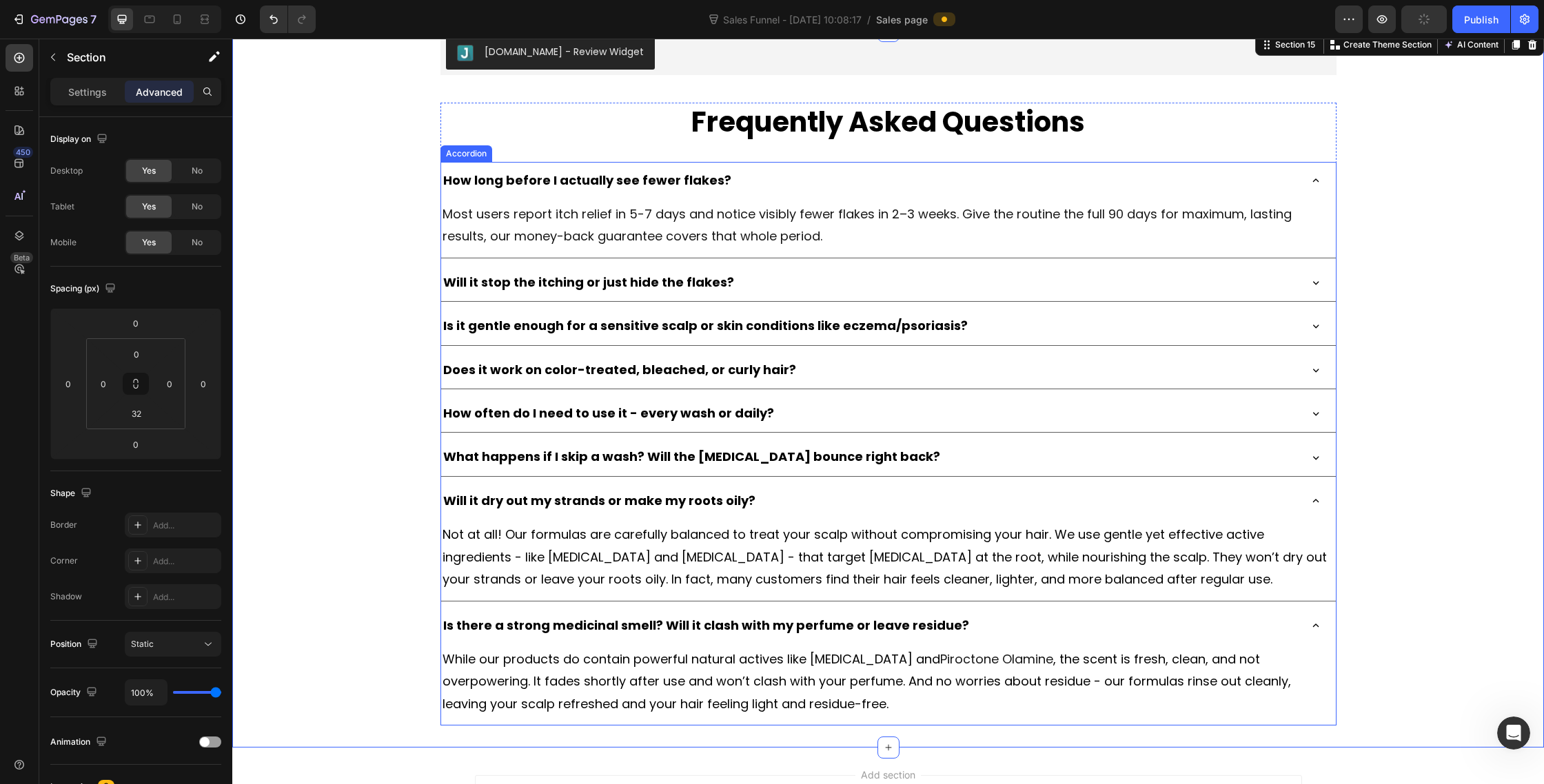
click at [1310, 508] on div "Will it dry out my strands or make my roots oily?" at bounding box center [888, 501] width 895 height 38
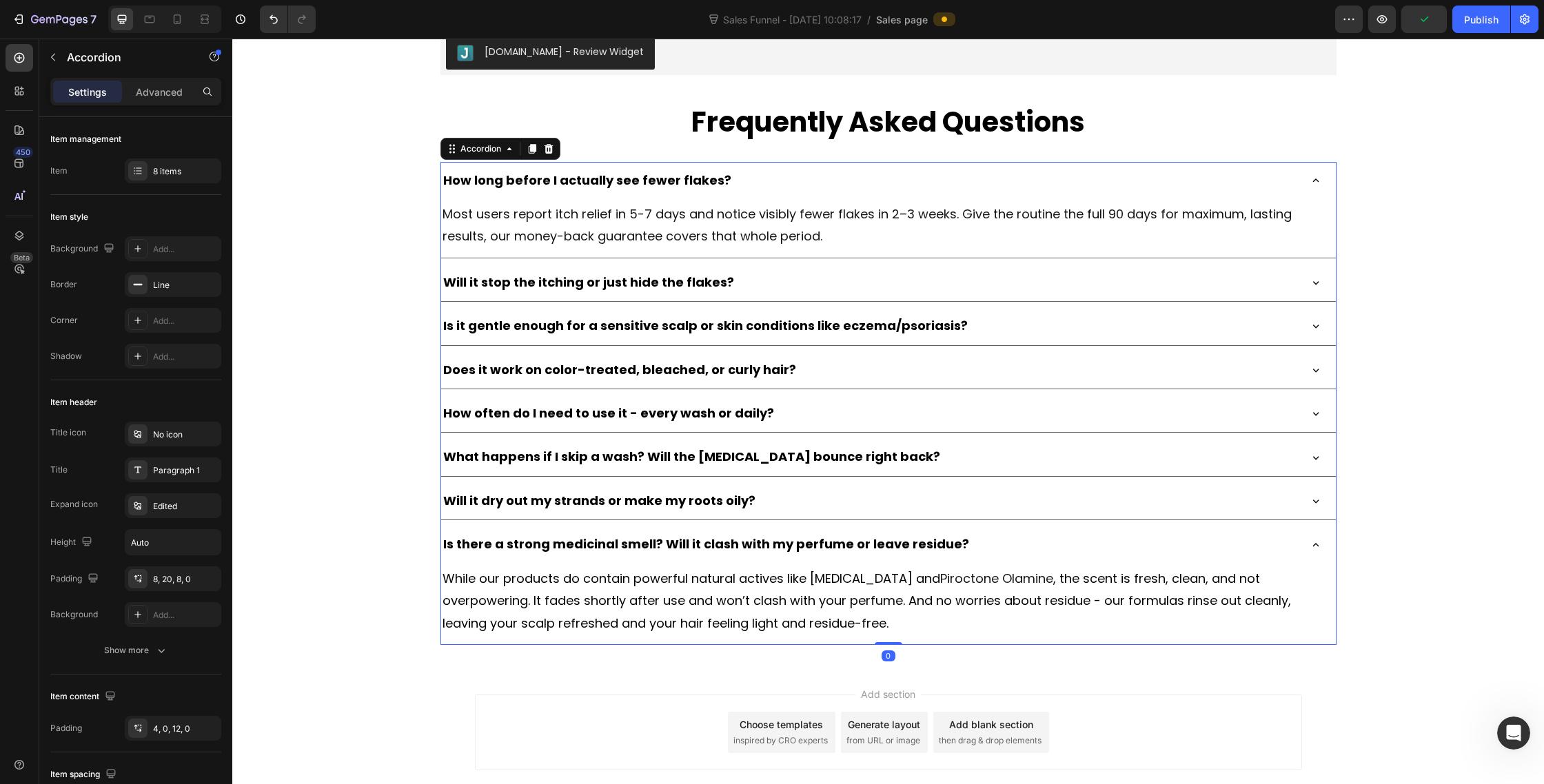
click at [1316, 177] on icon at bounding box center [1316, 180] width 13 height 13
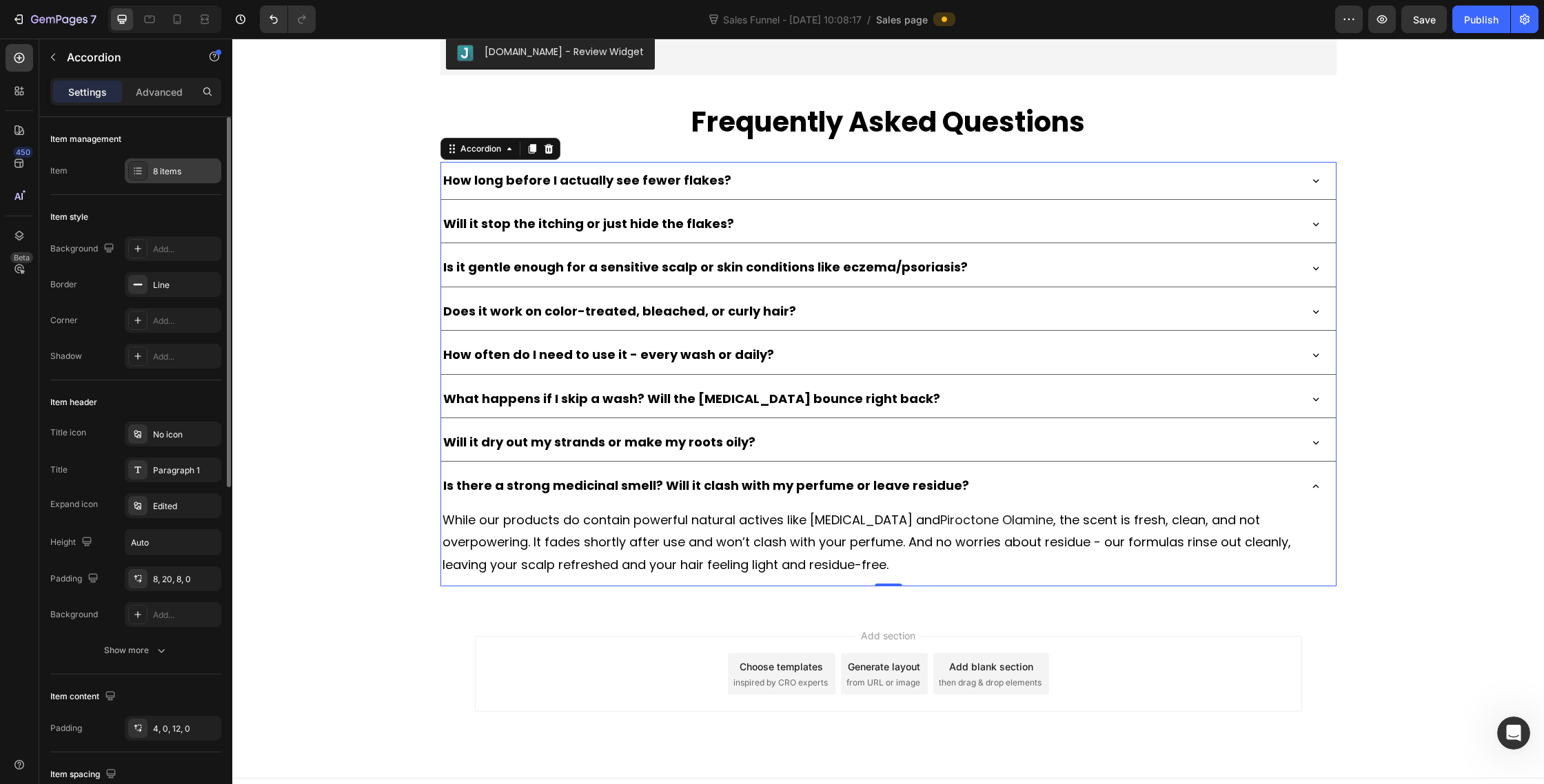
click at [139, 176] on div at bounding box center [138, 171] width 20 height 20
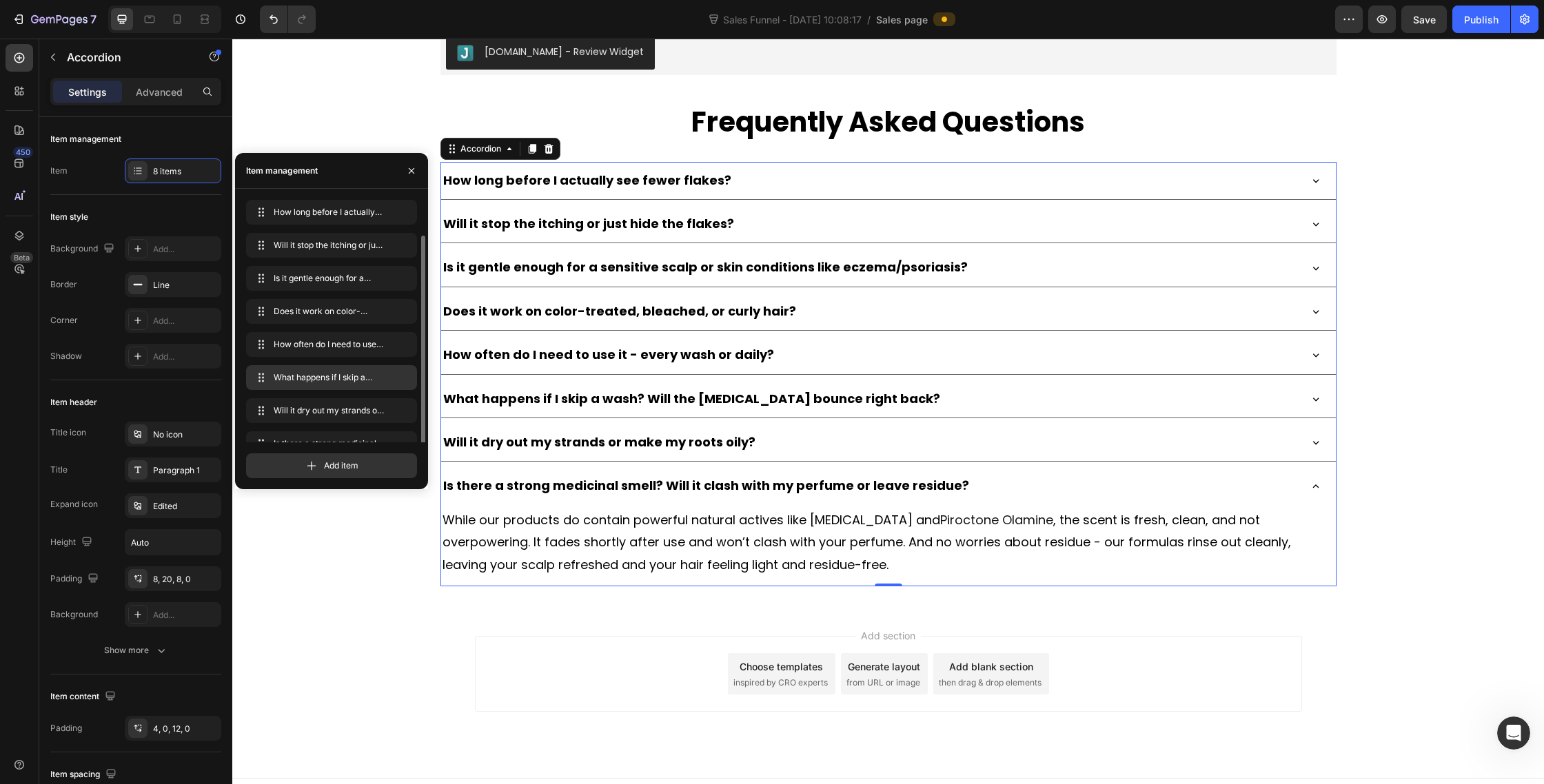
scroll to position [20, 0]
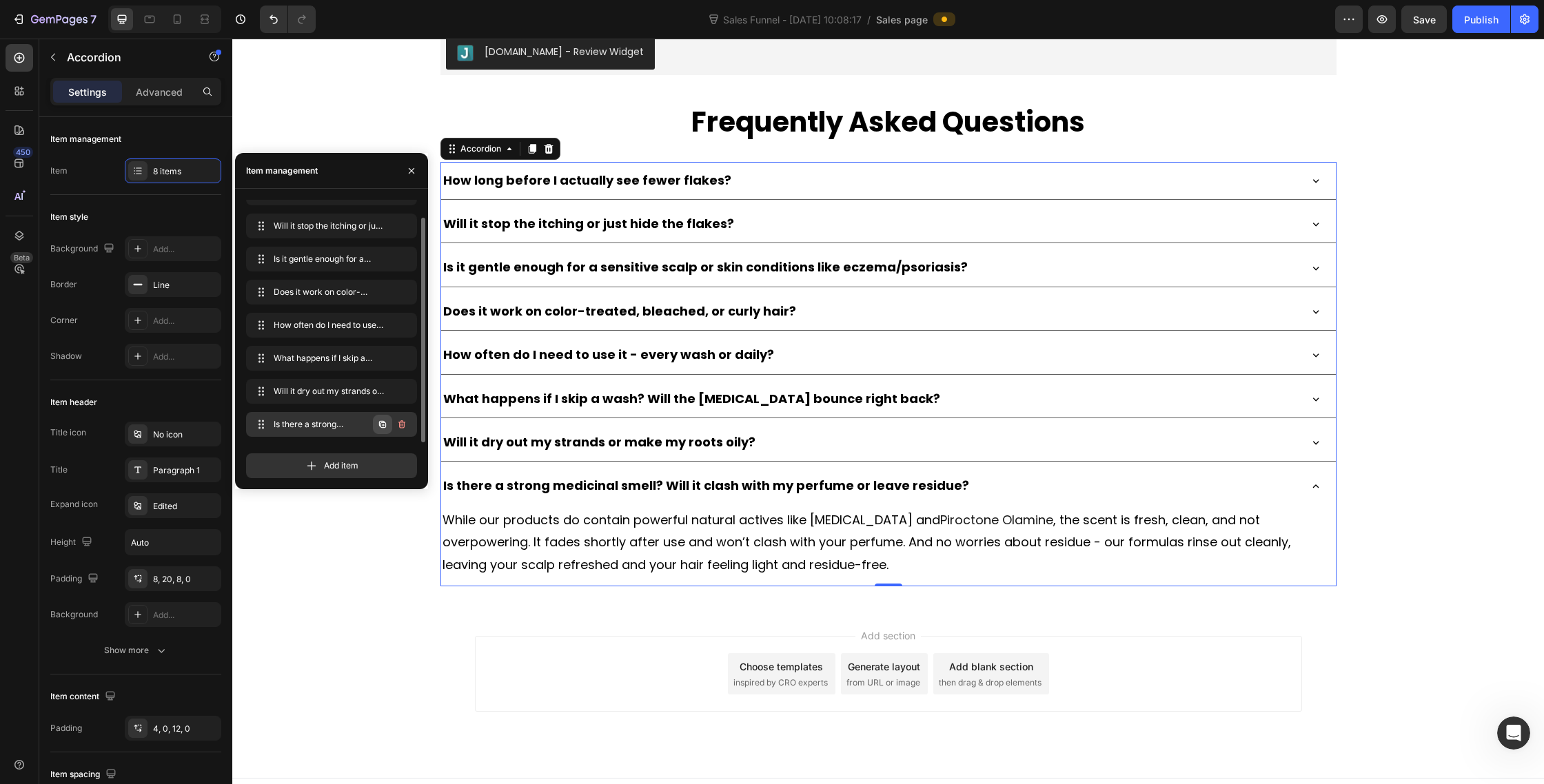
click at [382, 425] on icon "button" at bounding box center [383, 425] width 3 height 3
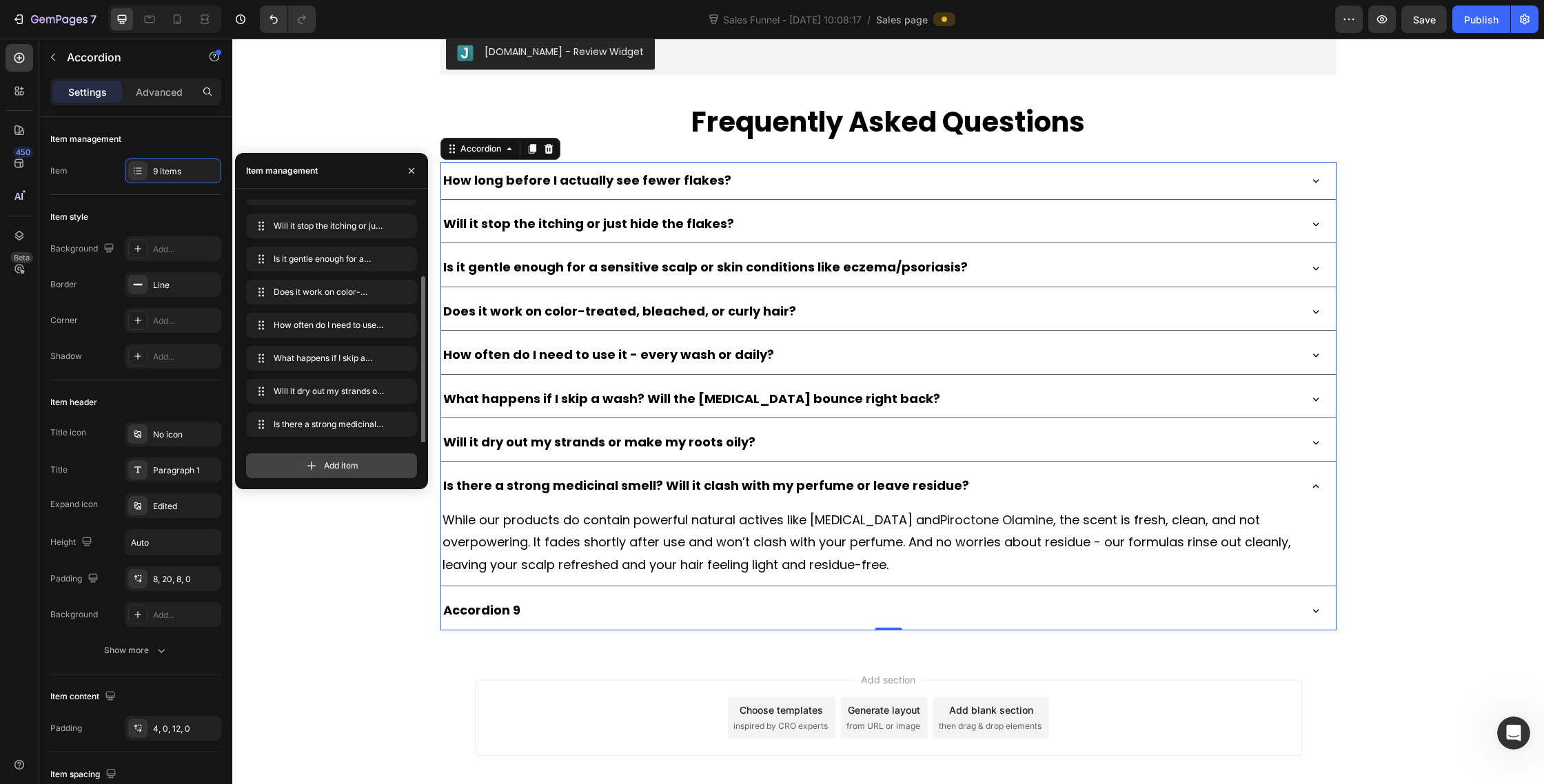
scroll to position [53, 0]
click at [386, 425] on icon "button" at bounding box center [382, 424] width 11 height 11
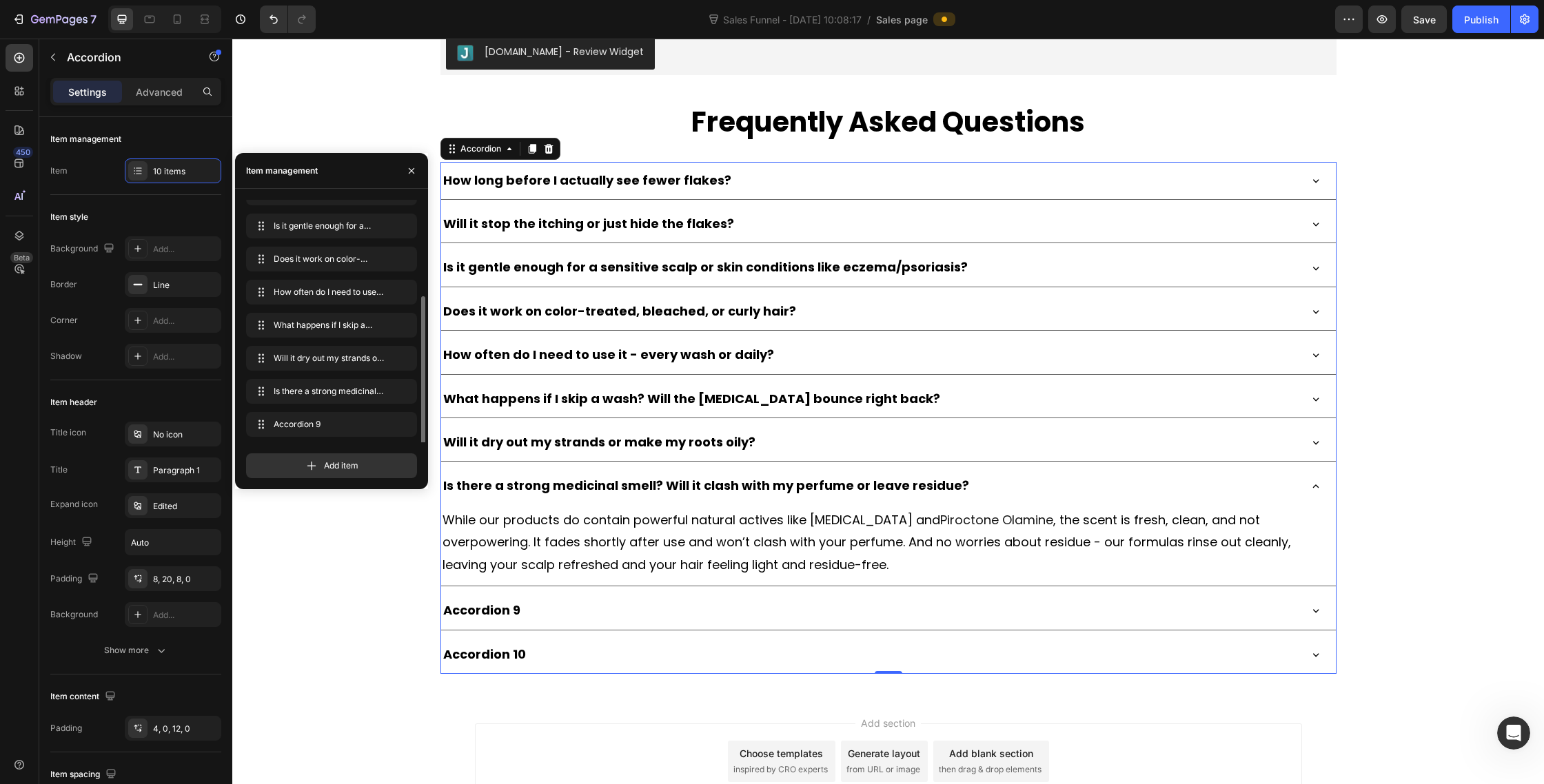
scroll to position [86, 0]
click at [380, 427] on icon "button" at bounding box center [382, 424] width 11 height 11
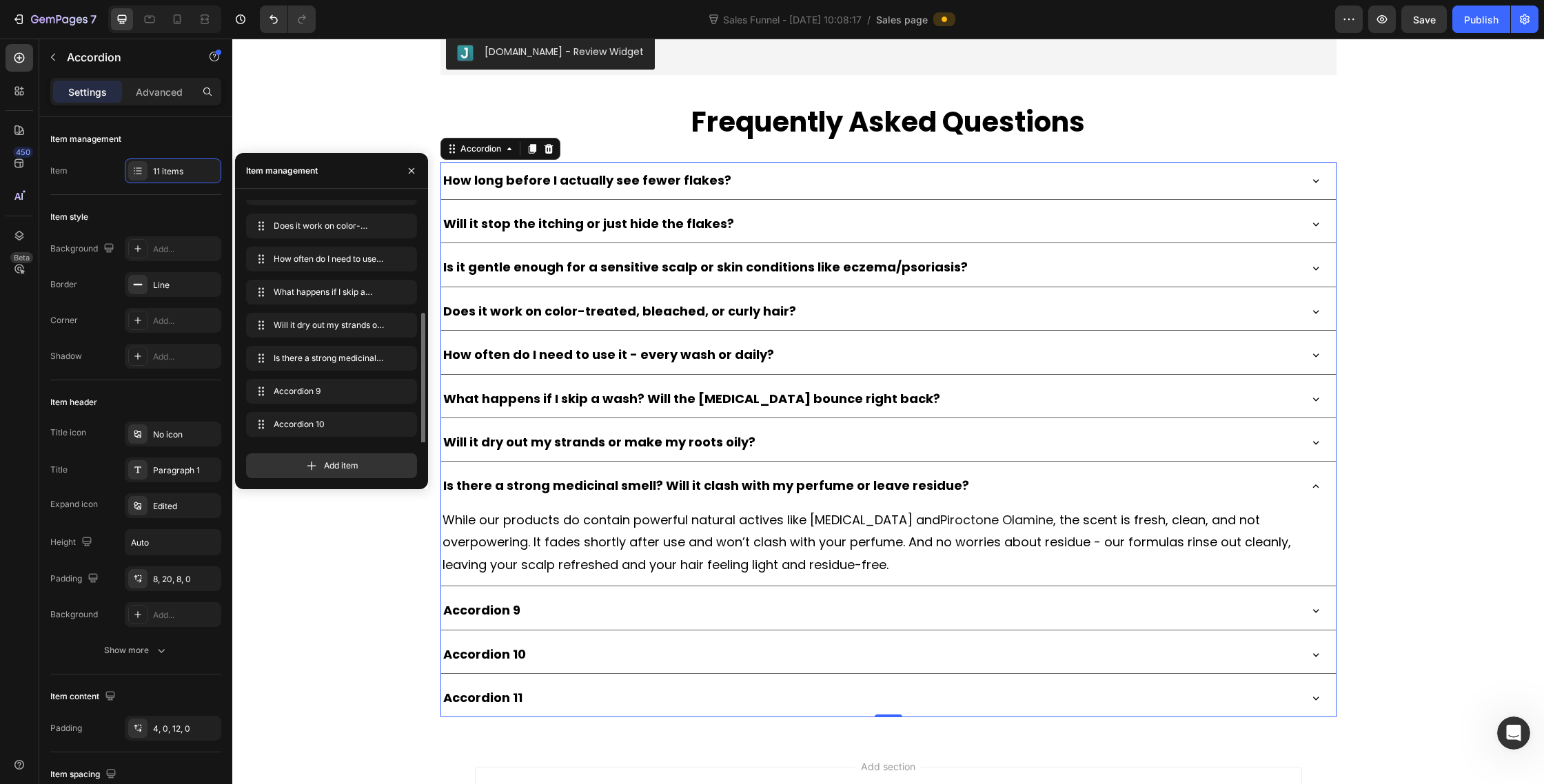
scroll to position [119, 0]
click at [349, 363] on span "Accordion 9" at bounding box center [313, 358] width 78 height 13
click at [596, 613] on div "Accordion 9" at bounding box center [869, 611] width 857 height 26
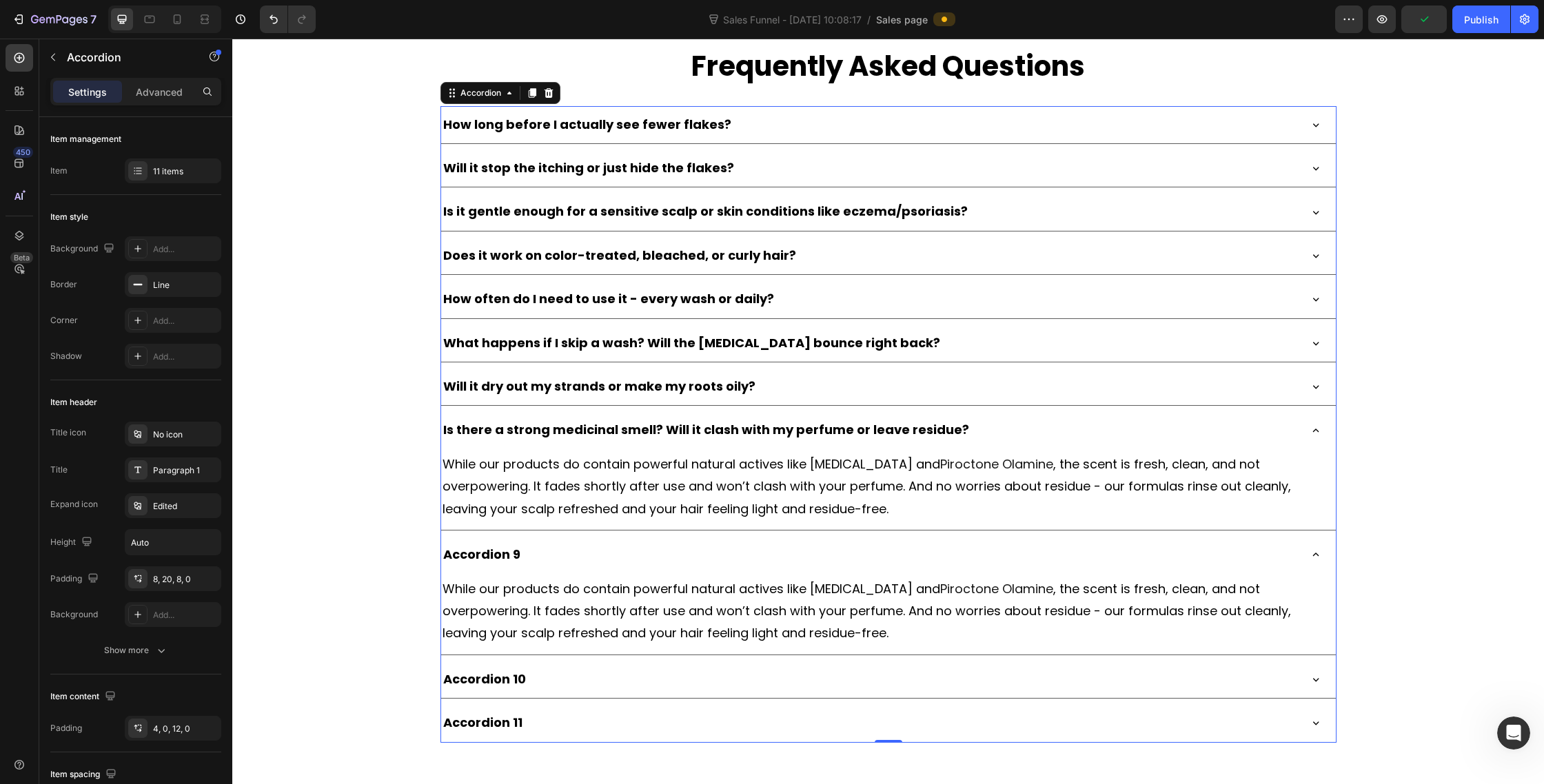
scroll to position [7757, 0]
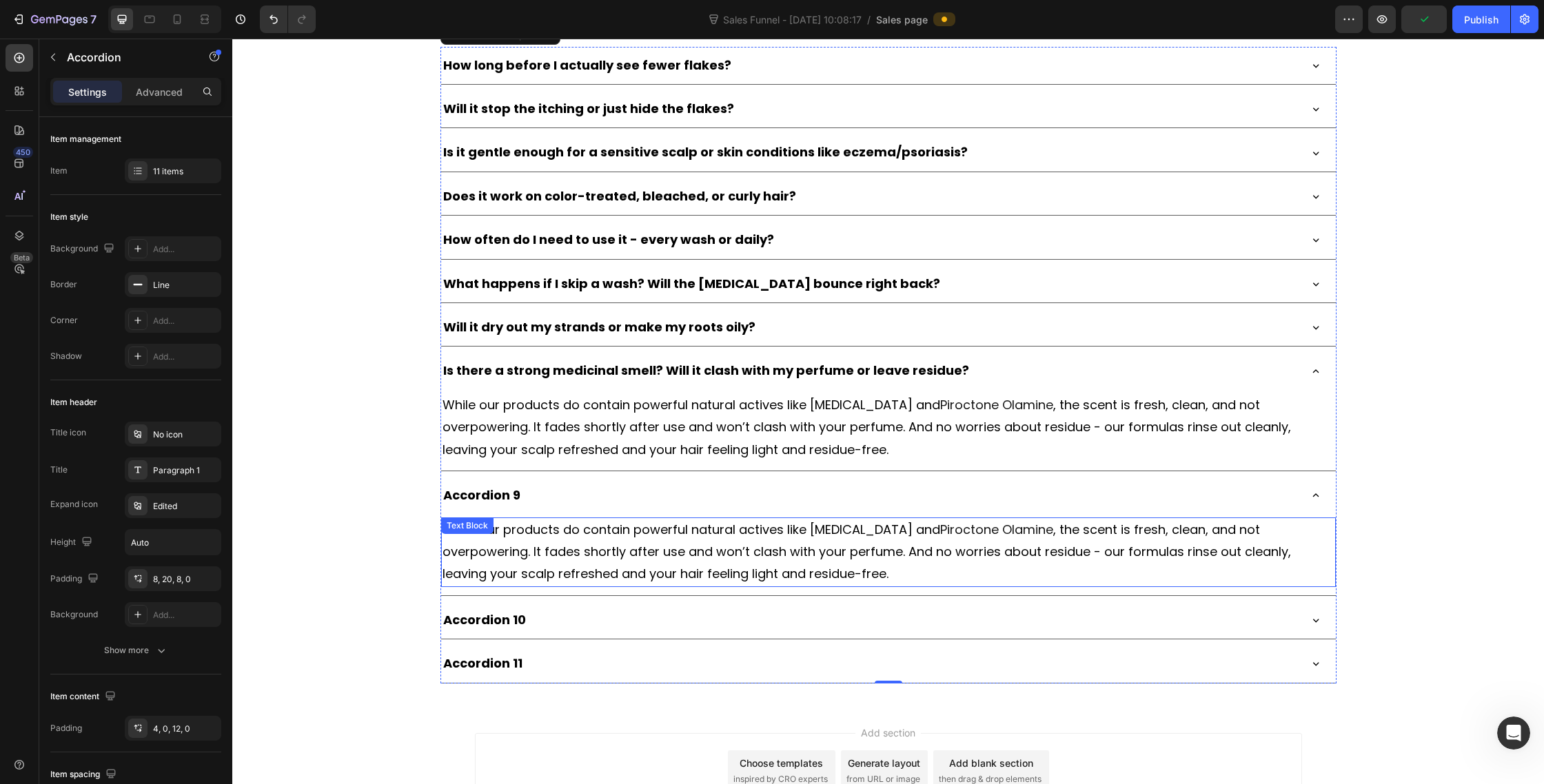
click at [604, 568] on span ", the scent is fresh, clean, and not overpowering. It fades shortly after use a…" at bounding box center [866, 552] width 848 height 62
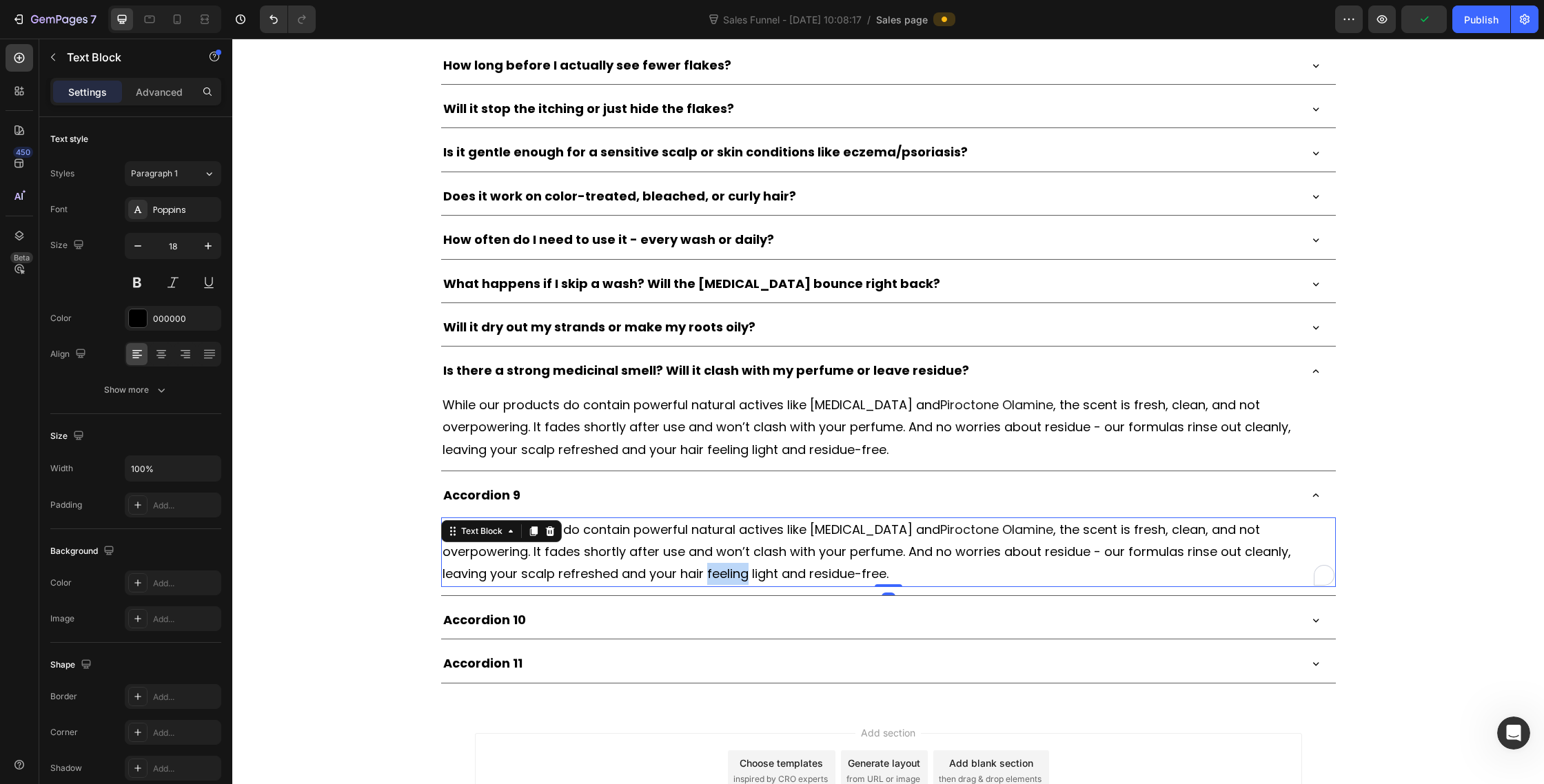
click at [604, 568] on span ", the scent is fresh, clean, and not overpowering. It fades shortly after use a…" at bounding box center [866, 552] width 848 height 62
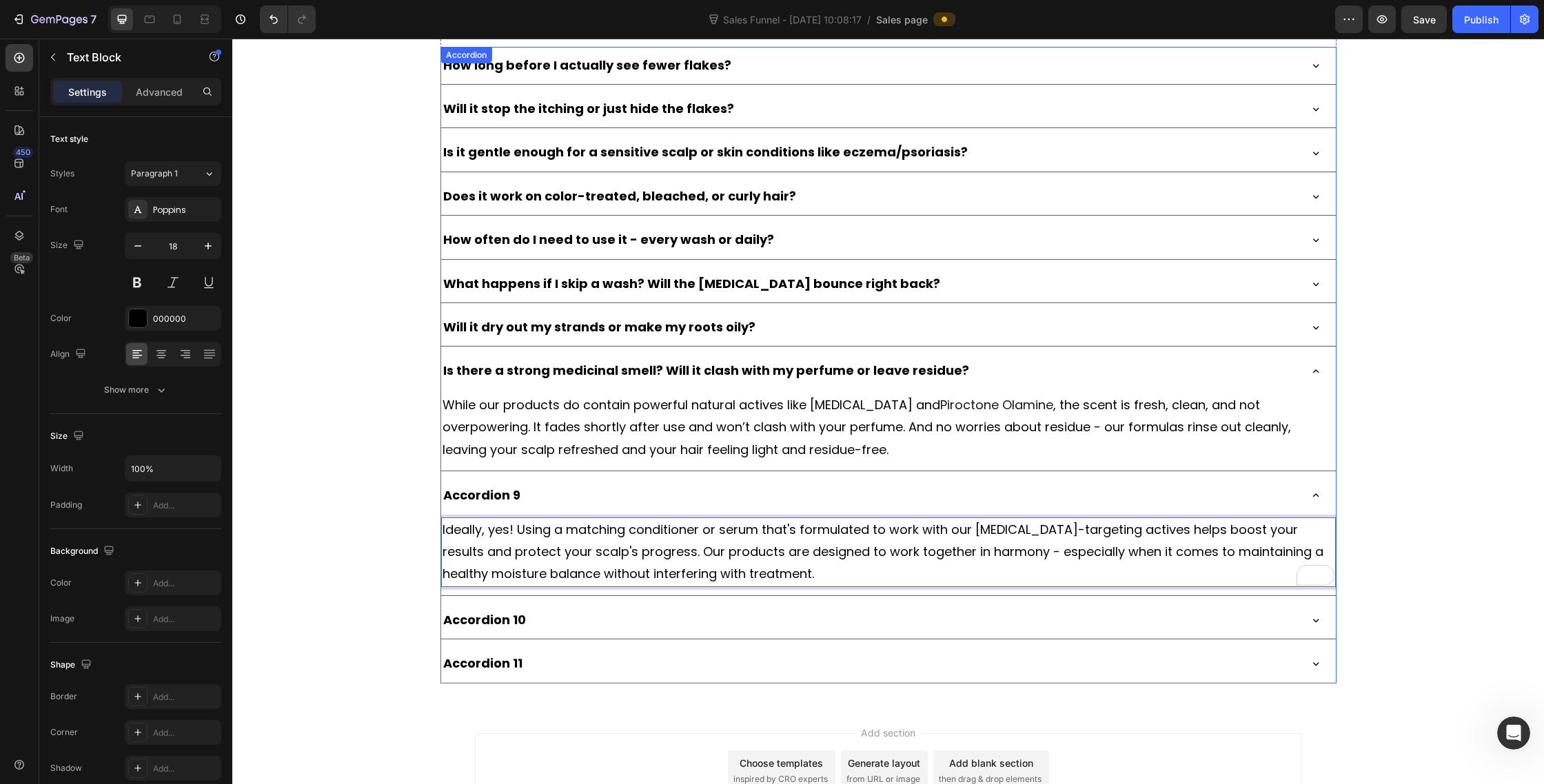
click at [483, 489] on div "Accordion 9" at bounding box center [482, 495] width 81 height 26
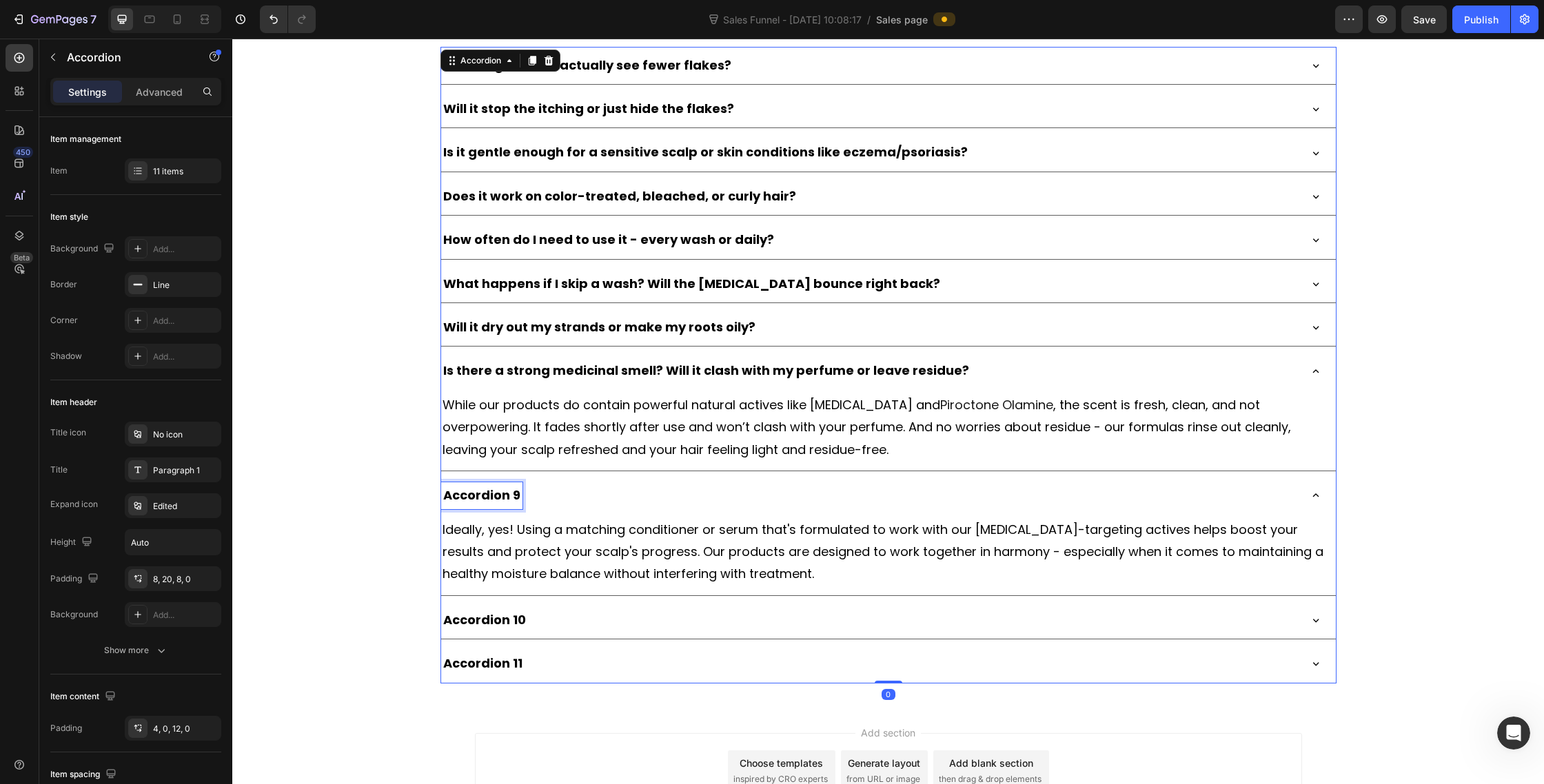
click at [483, 489] on div "Accordion 9" at bounding box center [482, 495] width 81 height 26
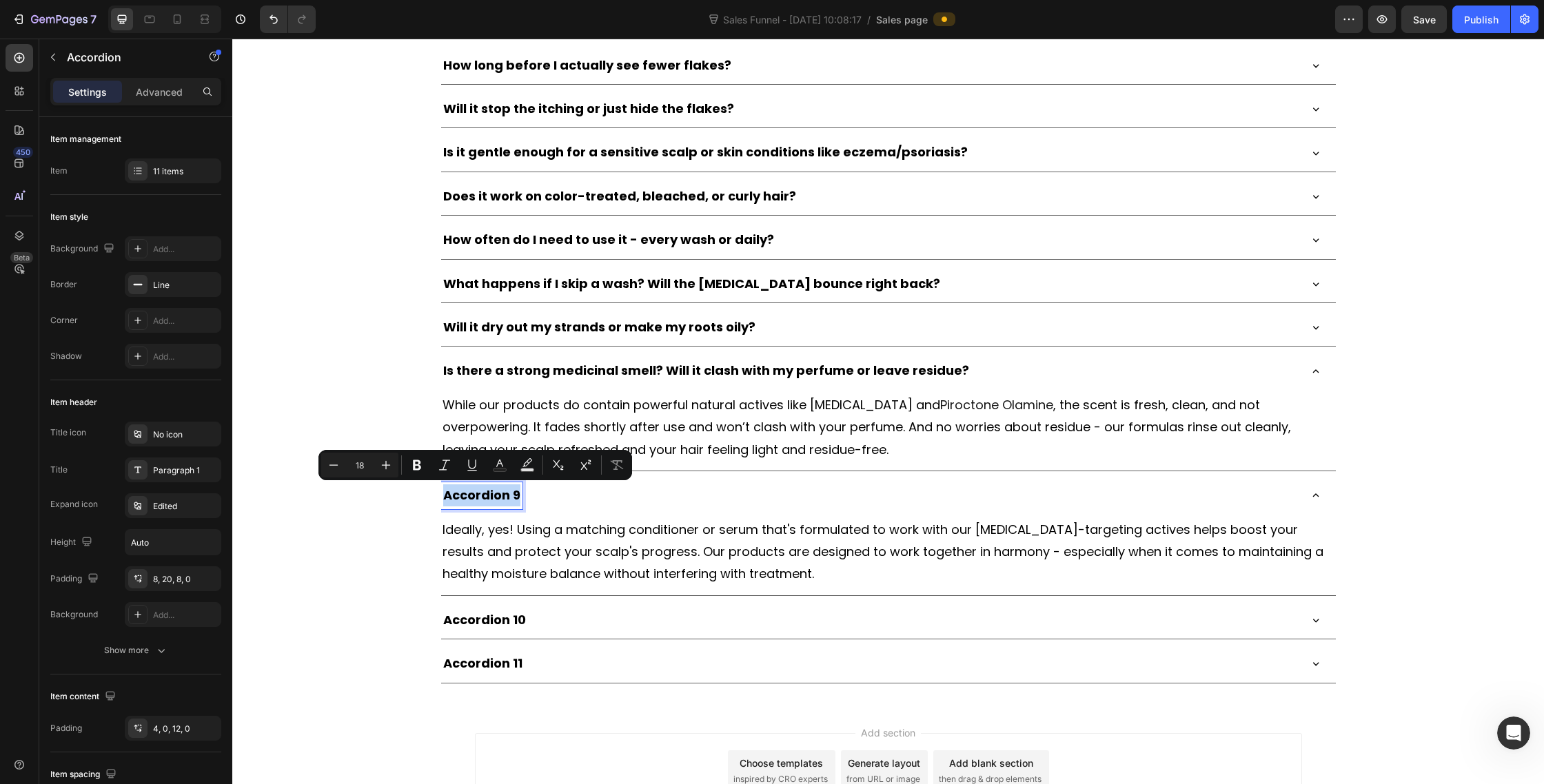
click at [483, 489] on p "Accordion 9" at bounding box center [482, 495] width 77 height 22
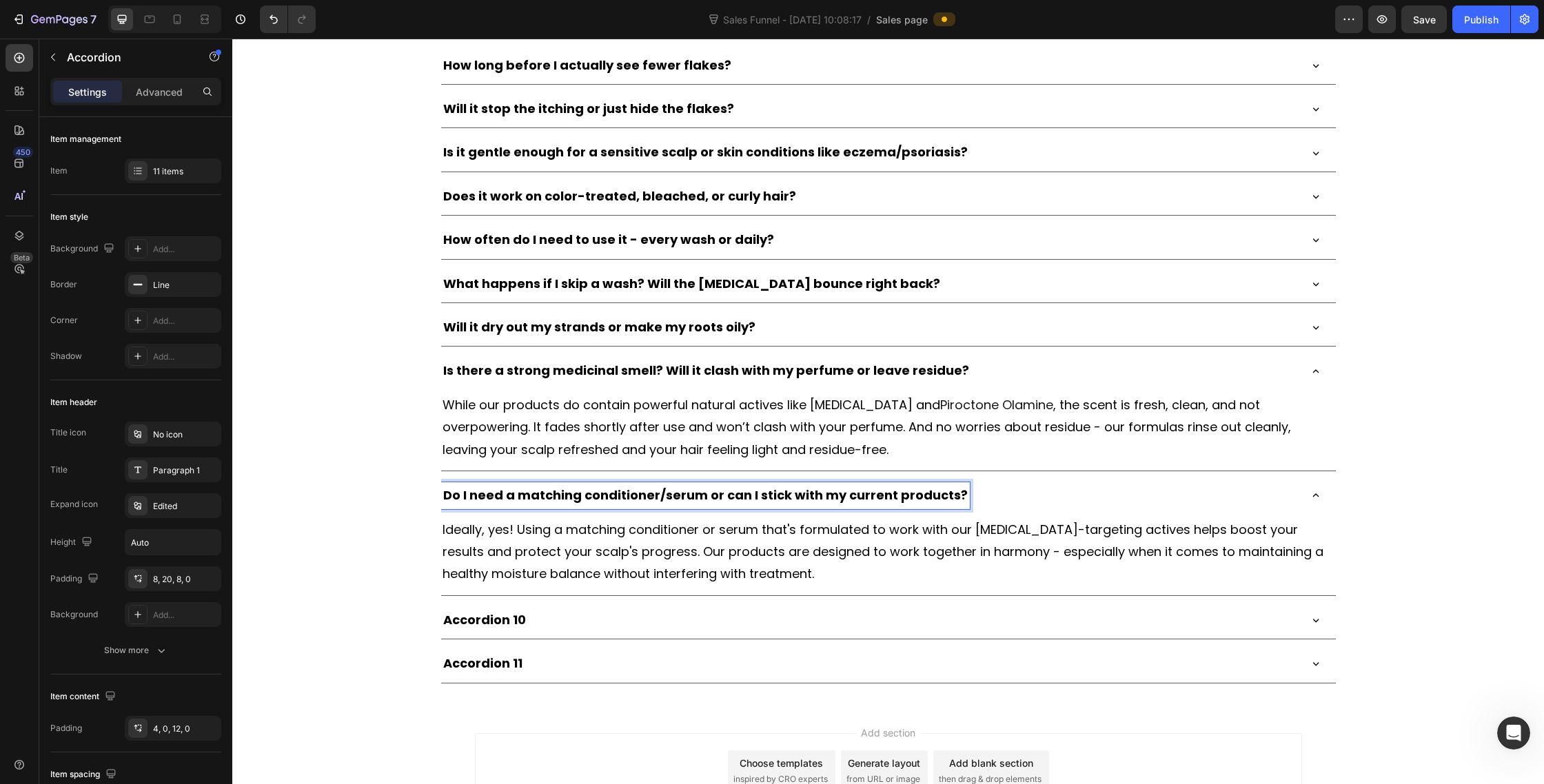
click at [603, 620] on div "Accordion 10" at bounding box center [869, 620] width 857 height 26
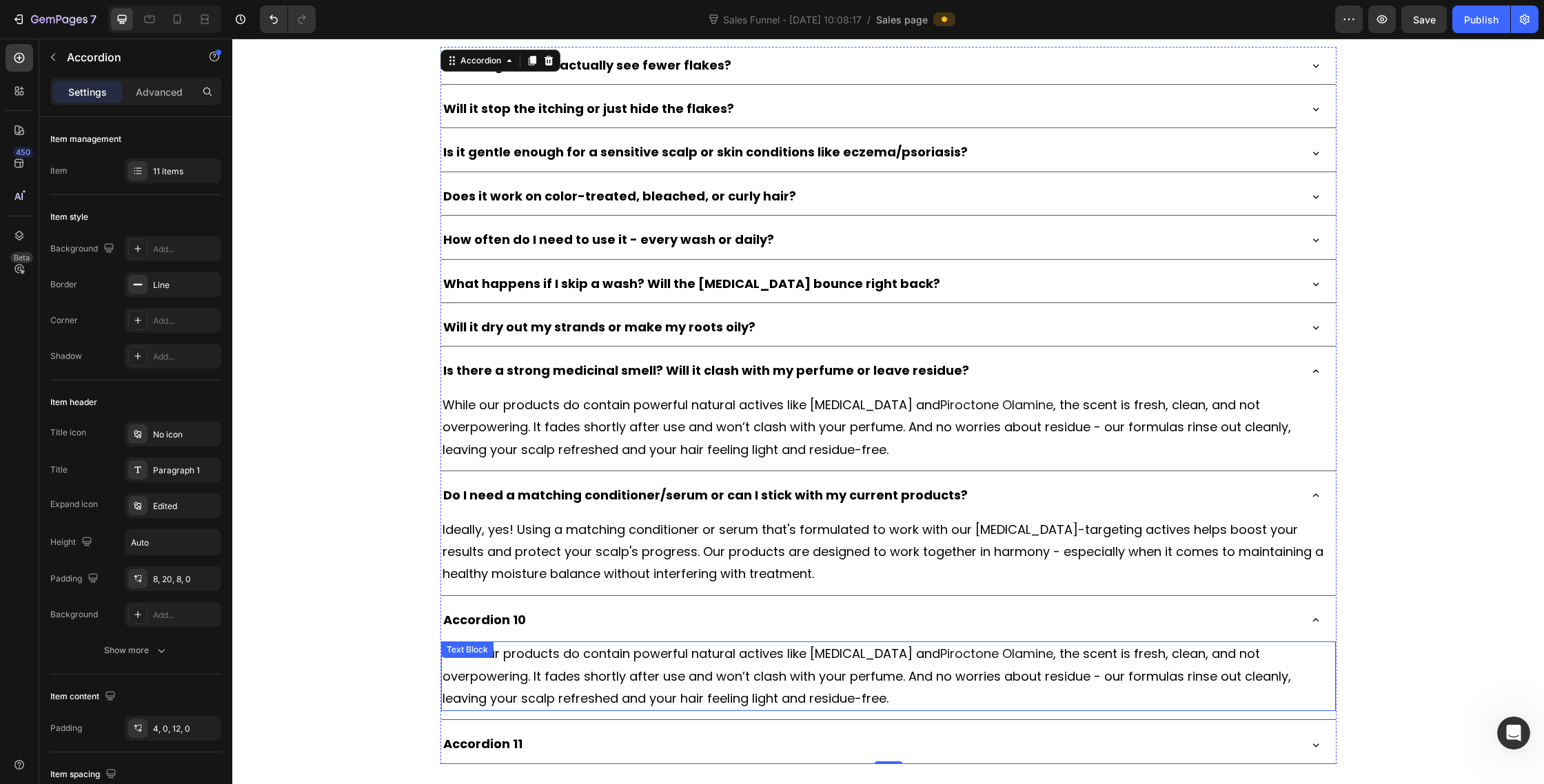
click at [612, 676] on span ", the scent is fresh, clean, and not overpowering. It fades shortly after use a…" at bounding box center [866, 676] width 848 height 62
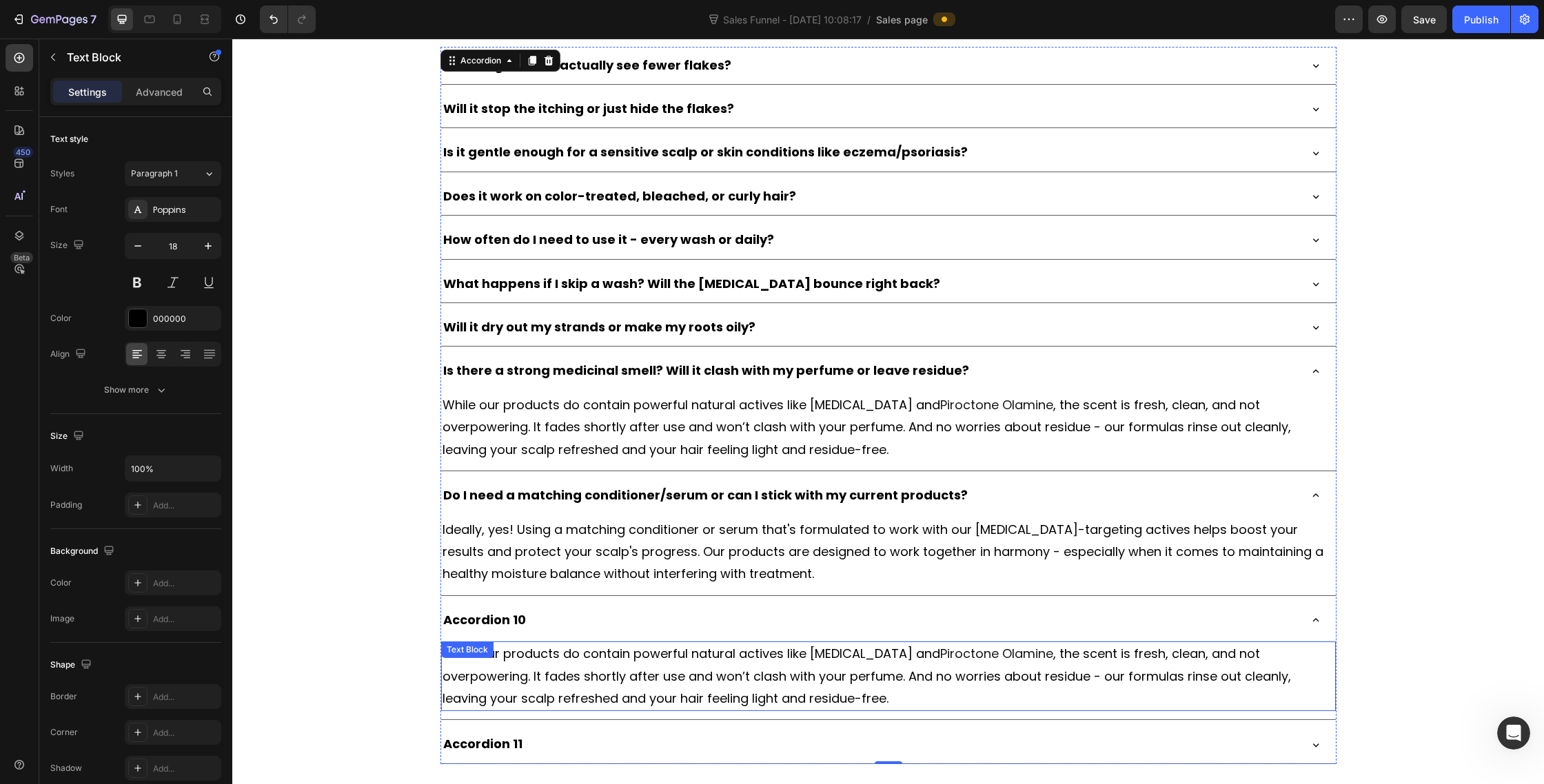
click at [612, 676] on span ", the scent is fresh, clean, and not overpowering. It fades shortly after use a…" at bounding box center [866, 676] width 848 height 62
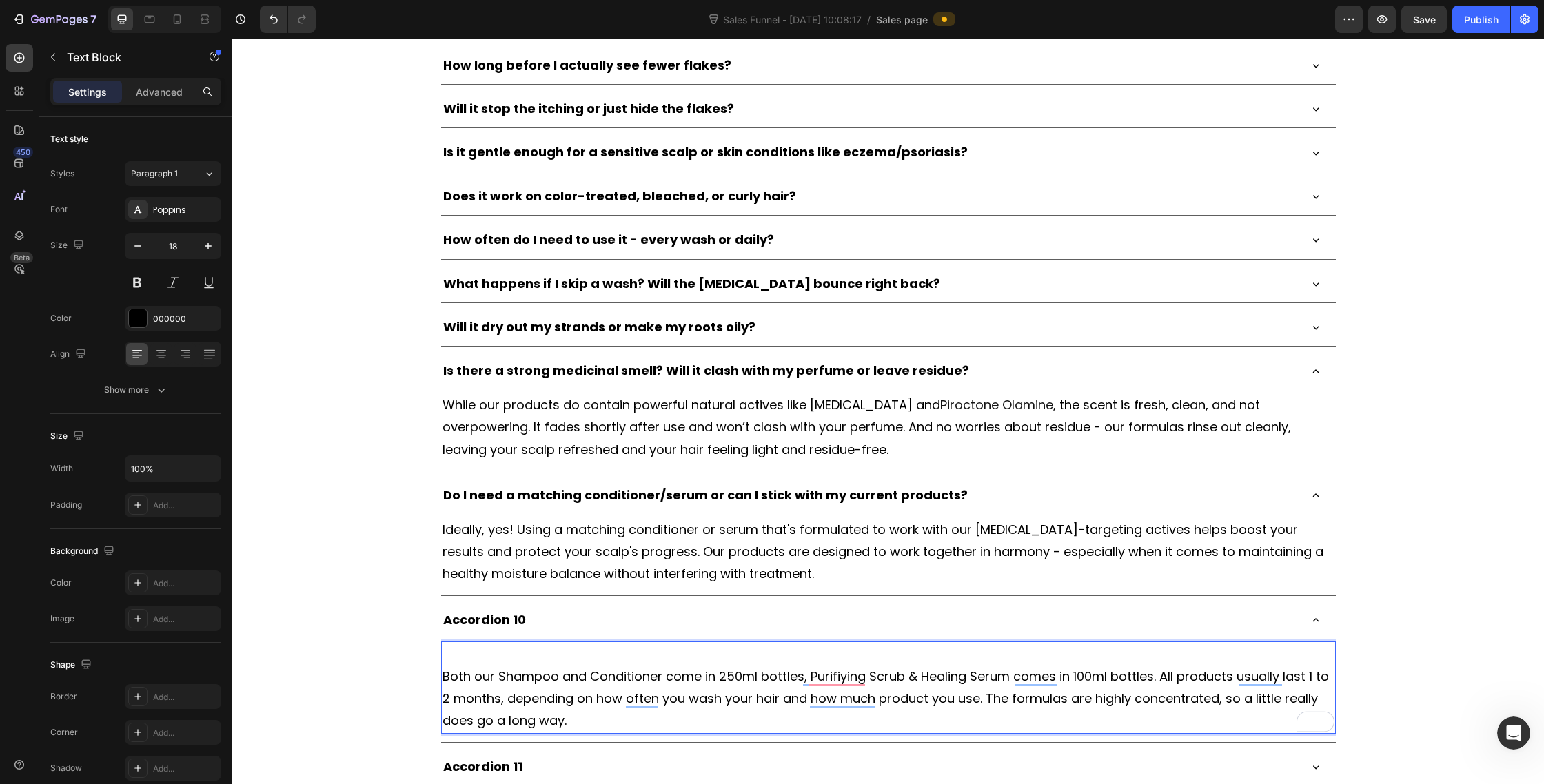
click at [441, 673] on div "Both our Shampoo and Conditioner come in 250ml bottles, Purifiying Scrub & Heal…" at bounding box center [888, 687] width 895 height 92
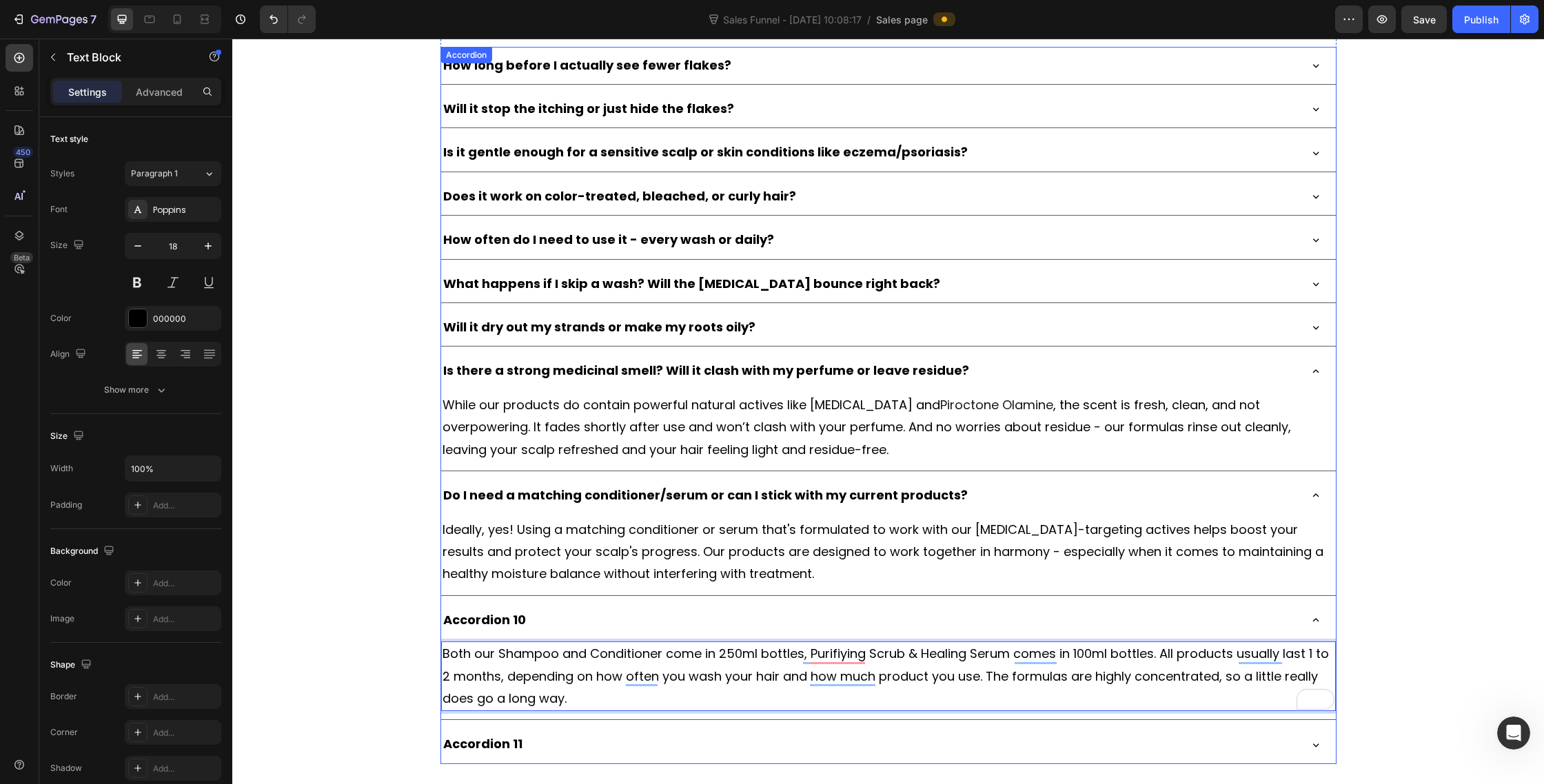
click at [495, 620] on p "Accordion 10" at bounding box center [485, 620] width 83 height 22
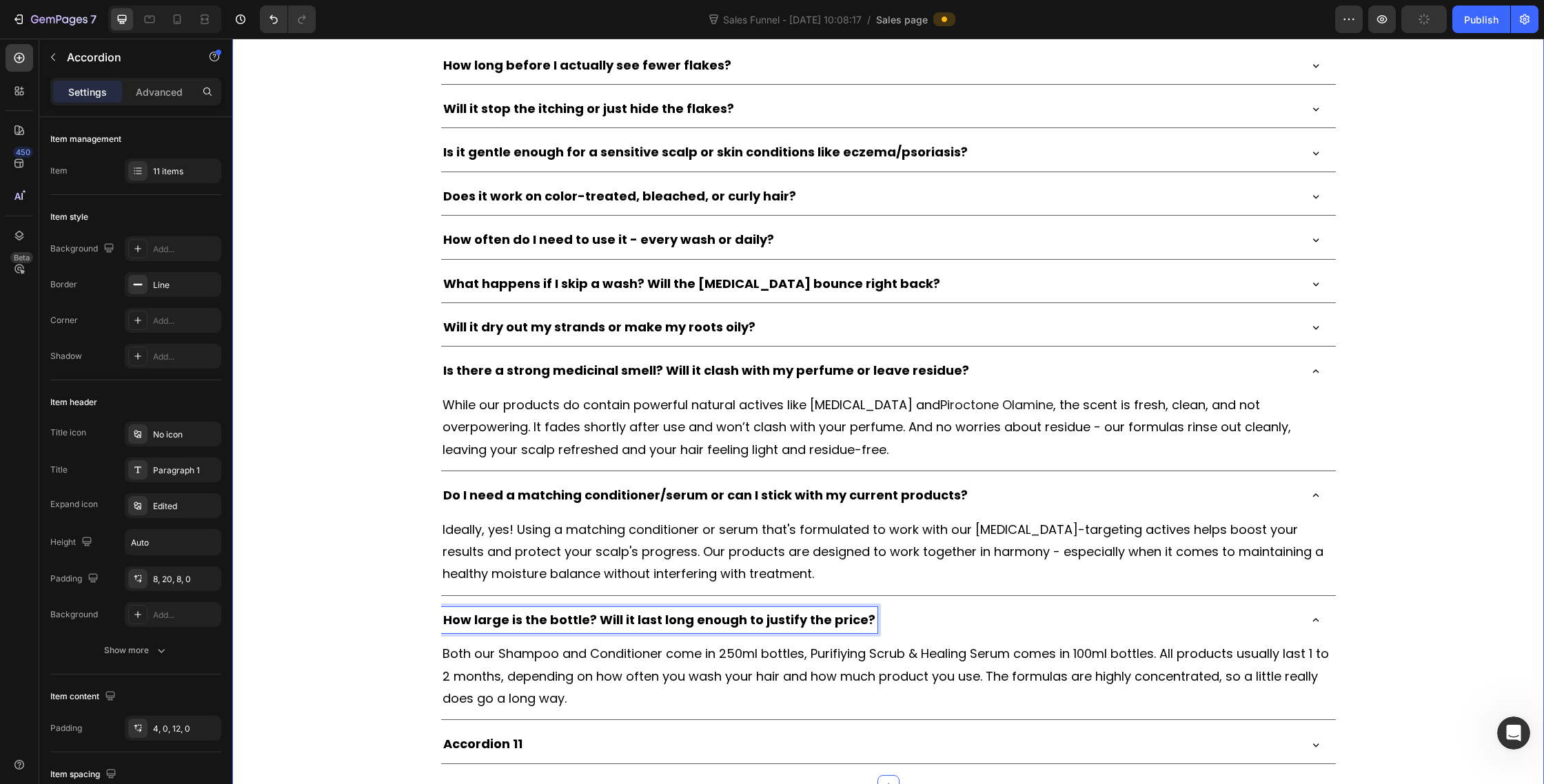
click at [376, 638] on div "[DOMAIN_NAME] - Review Widget [DOMAIN_NAME] Frequently Asked Questions Heading …" at bounding box center [888, 339] width 1312 height 848
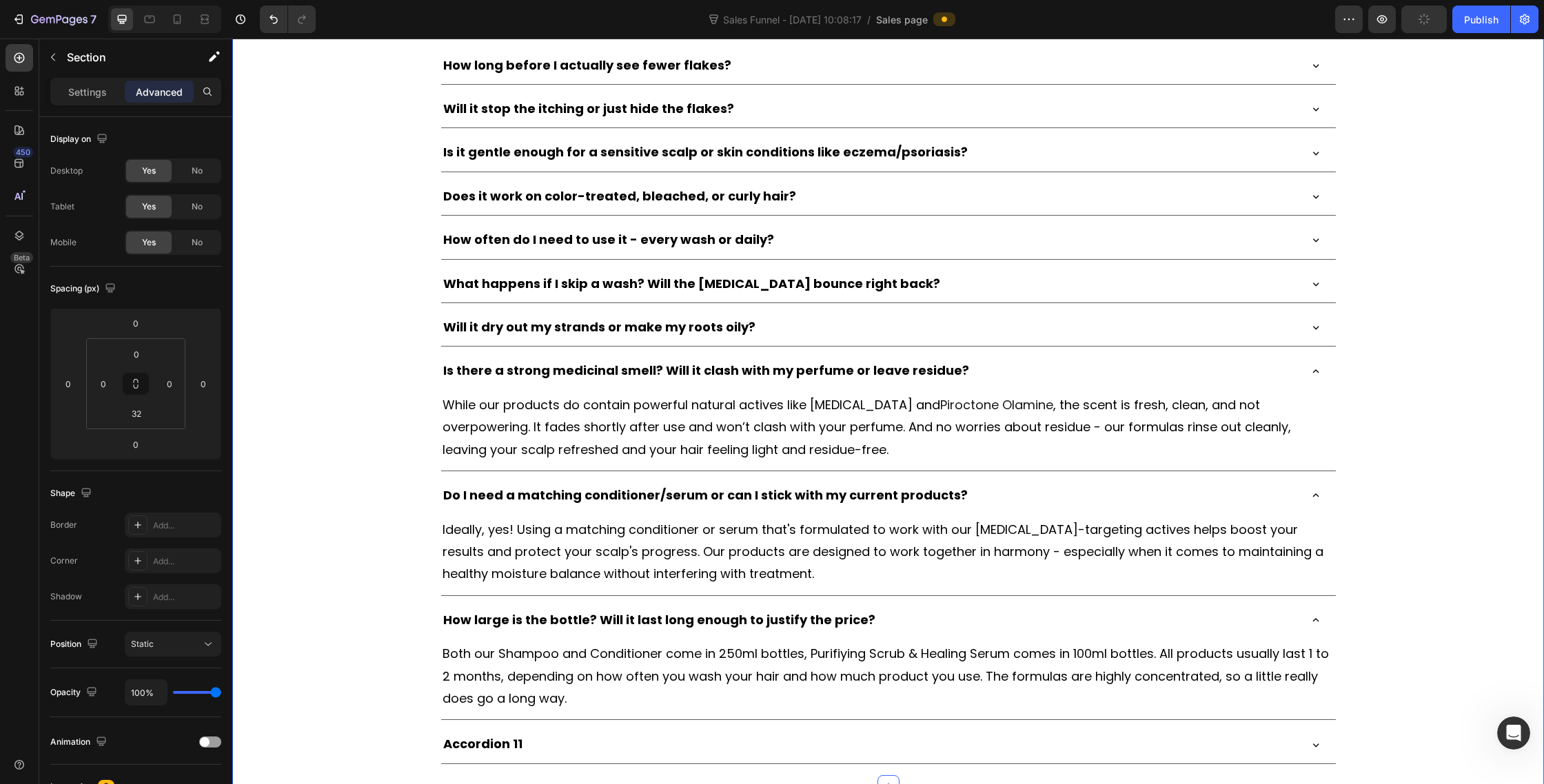
scroll to position [7957, 0]
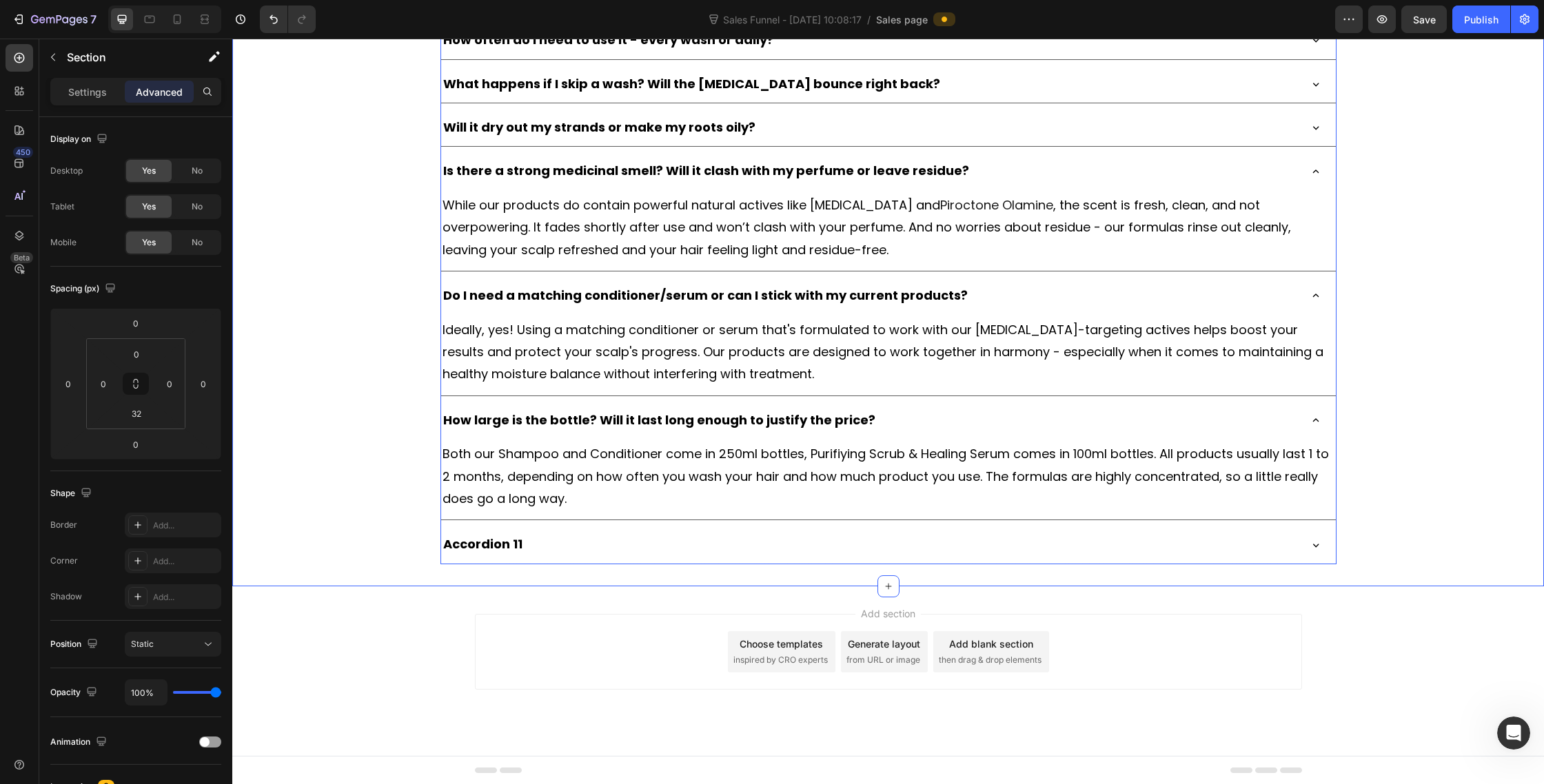
click at [1316, 291] on icon at bounding box center [1316, 295] width 13 height 13
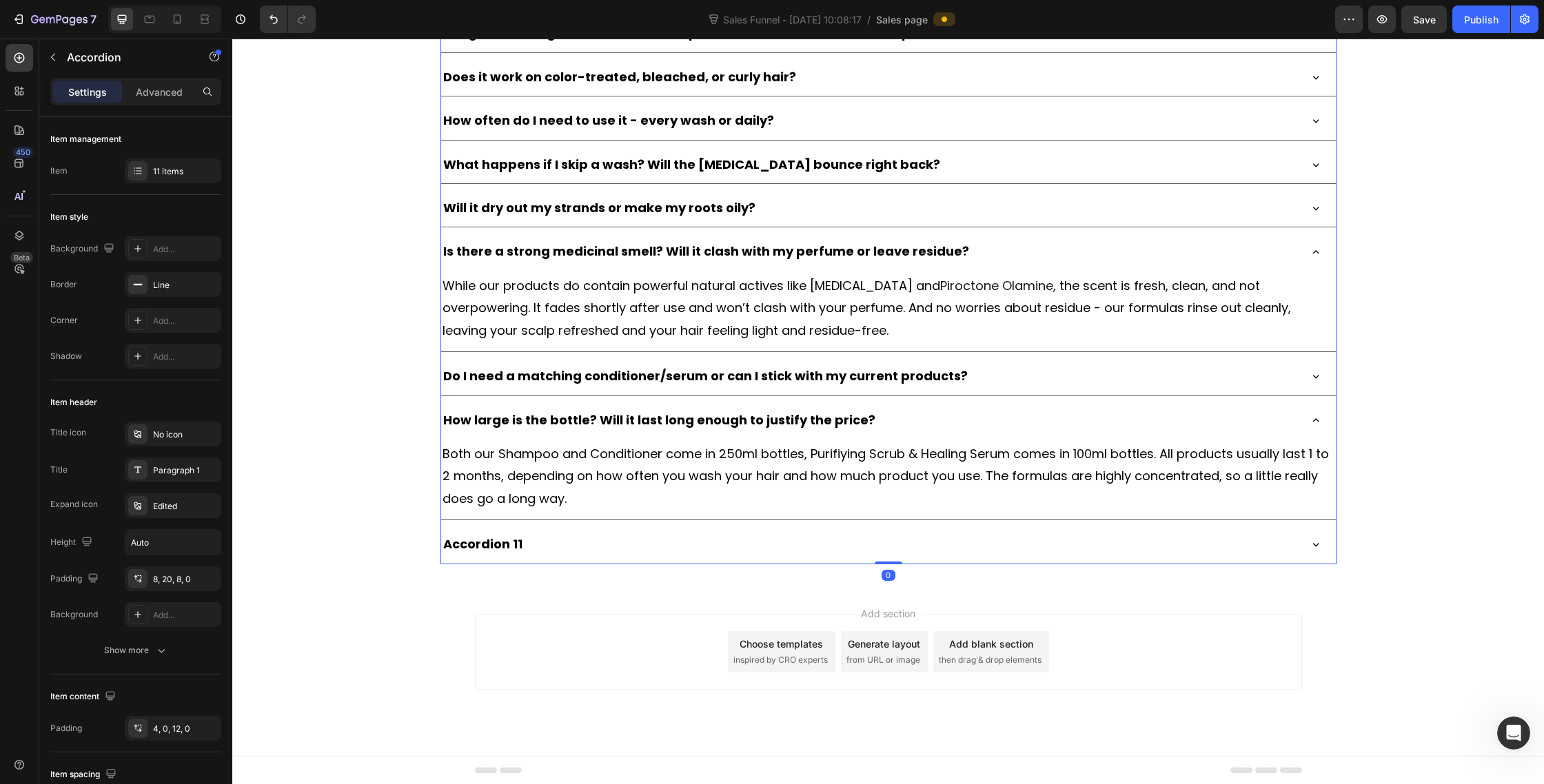
click at [1314, 247] on icon at bounding box center [1316, 252] width 13 height 13
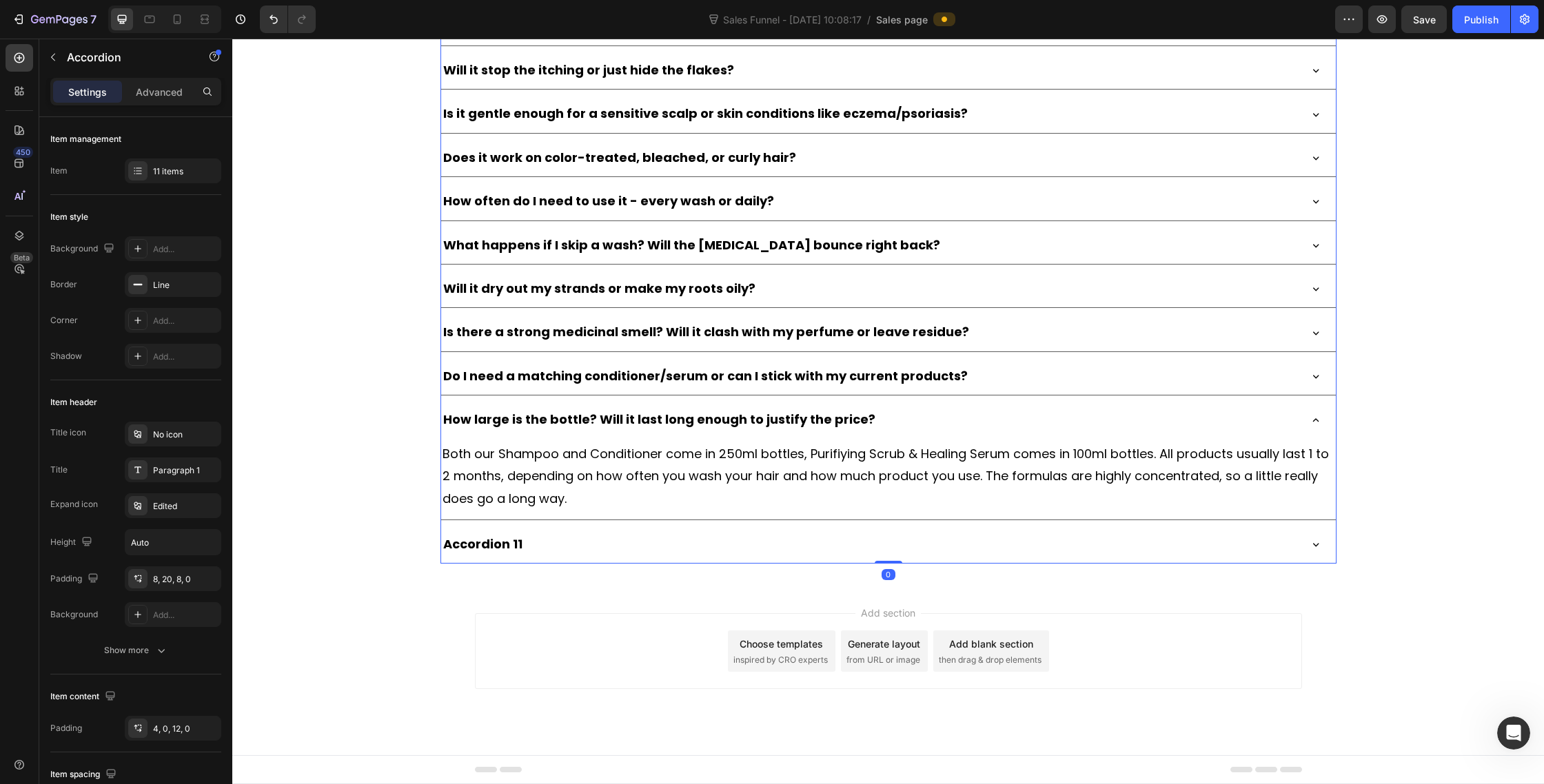
scroll to position [7796, 0]
click at [620, 422] on p "How large is the bottle? Will it last long enough to justify the price?" at bounding box center [659, 419] width 432 height 22
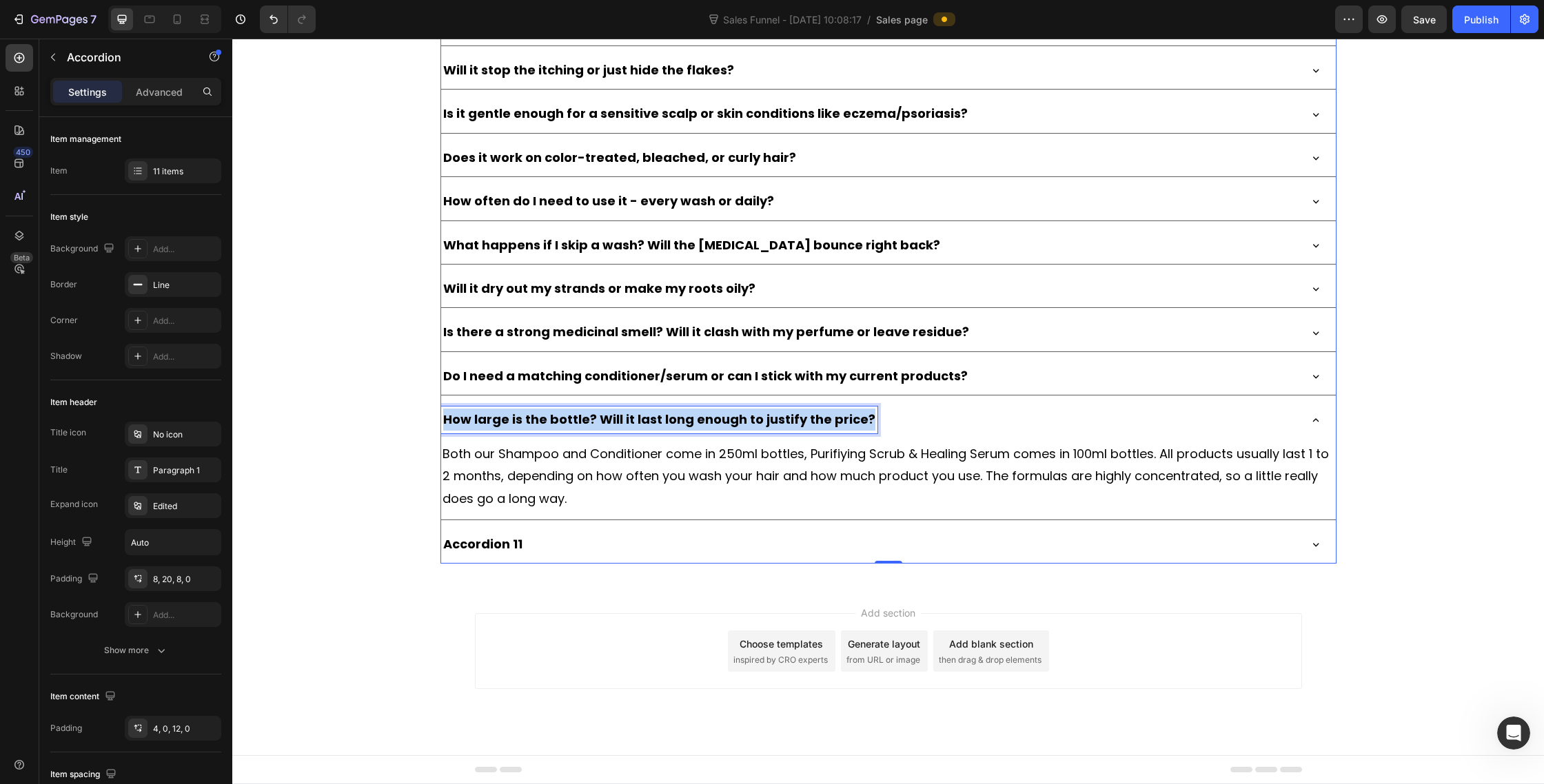
click at [620, 422] on p "How large is the bottle? Will it last long enough to justify the price?" at bounding box center [659, 419] width 432 height 22
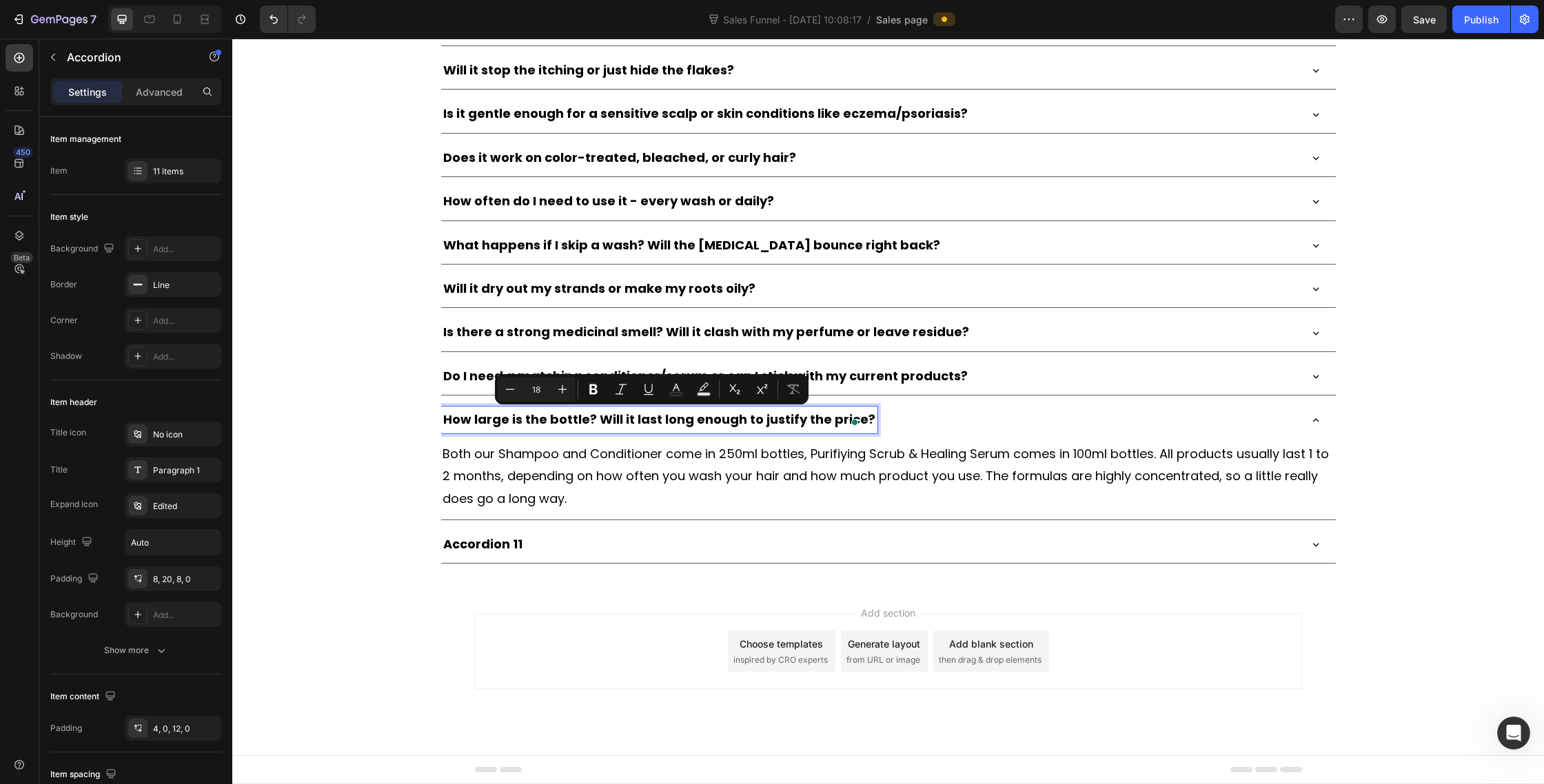
click at [497, 548] on p "Accordion 11" at bounding box center [483, 544] width 80 height 22
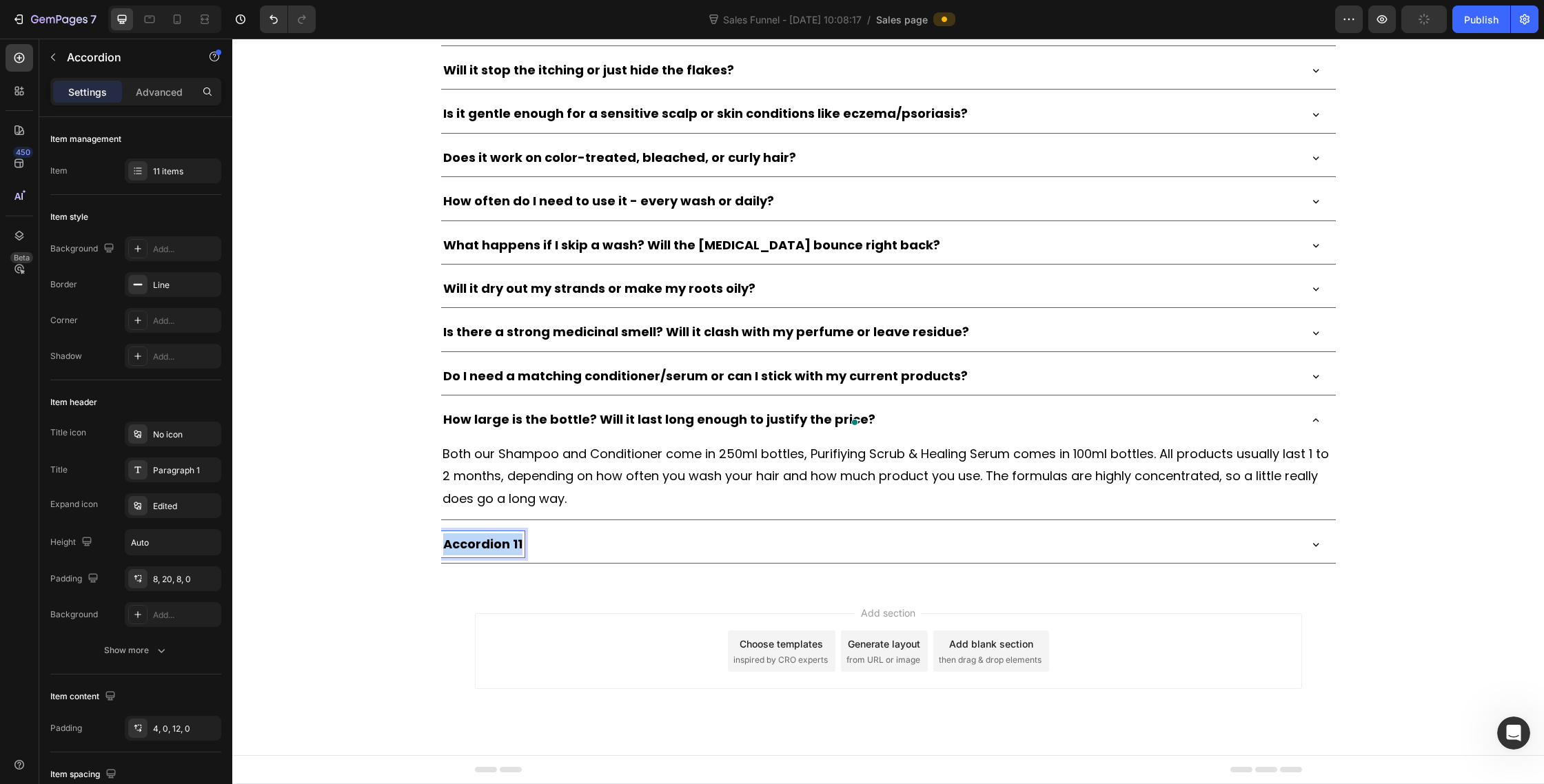
click at [497, 548] on p "Accordion 11" at bounding box center [483, 544] width 80 height 22
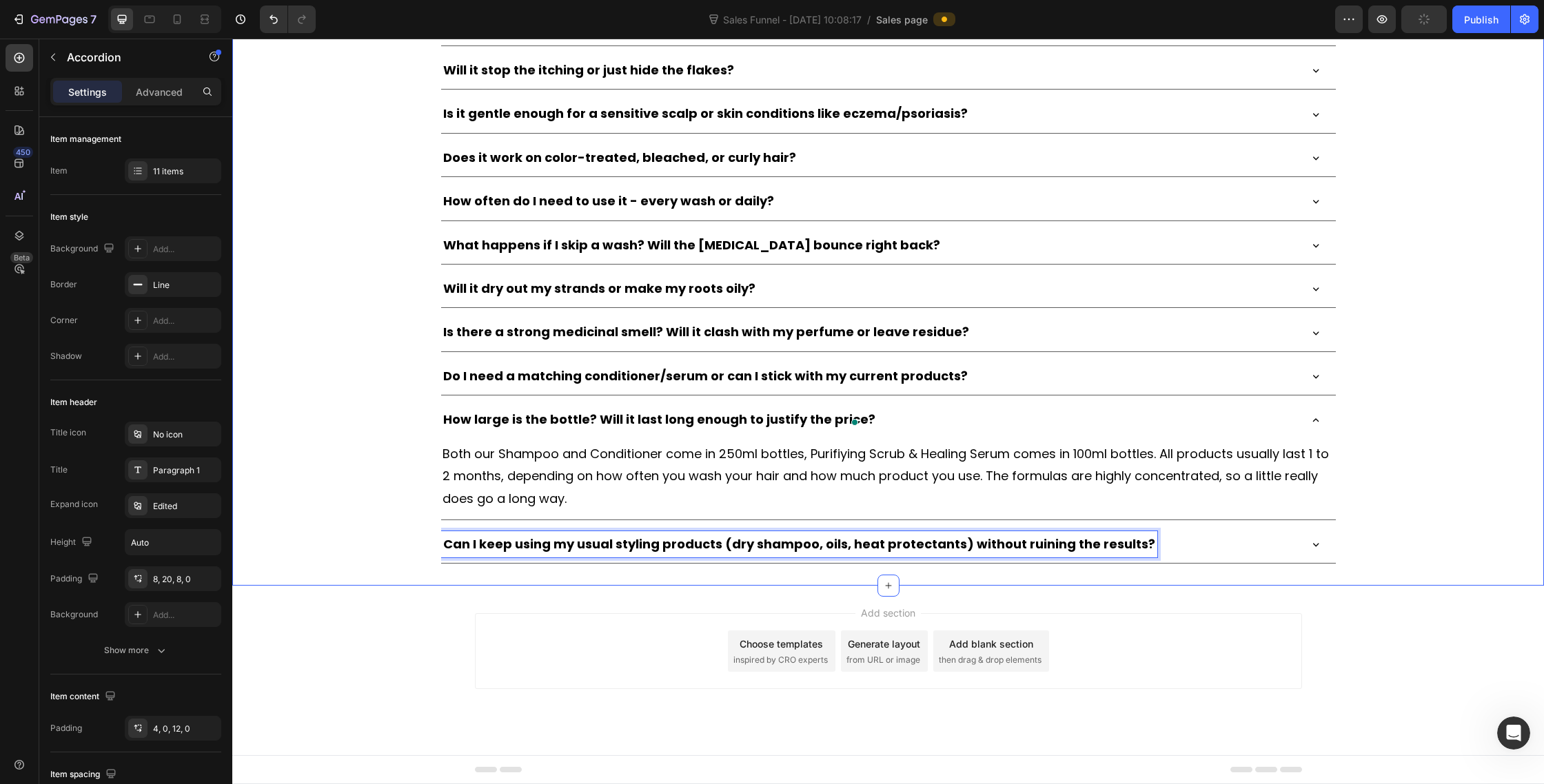
click at [1246, 541] on div "Can I keep using my usual styling products (dry shampoo, oils, heat protectants…" at bounding box center [869, 544] width 857 height 26
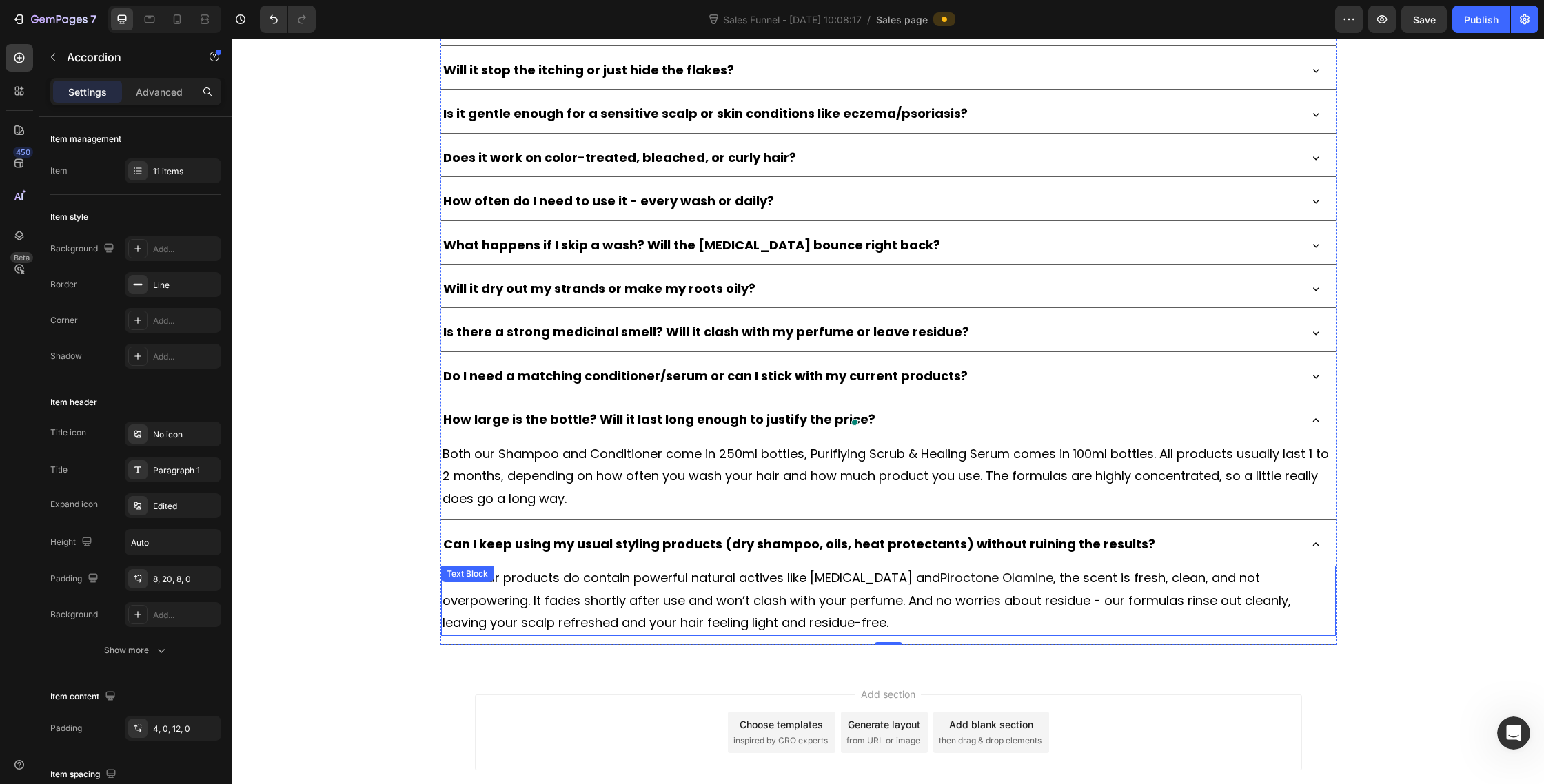
click at [570, 593] on span ", the scent is fresh, clean, and not overpowering. It fades shortly after use a…" at bounding box center [866, 600] width 848 height 62
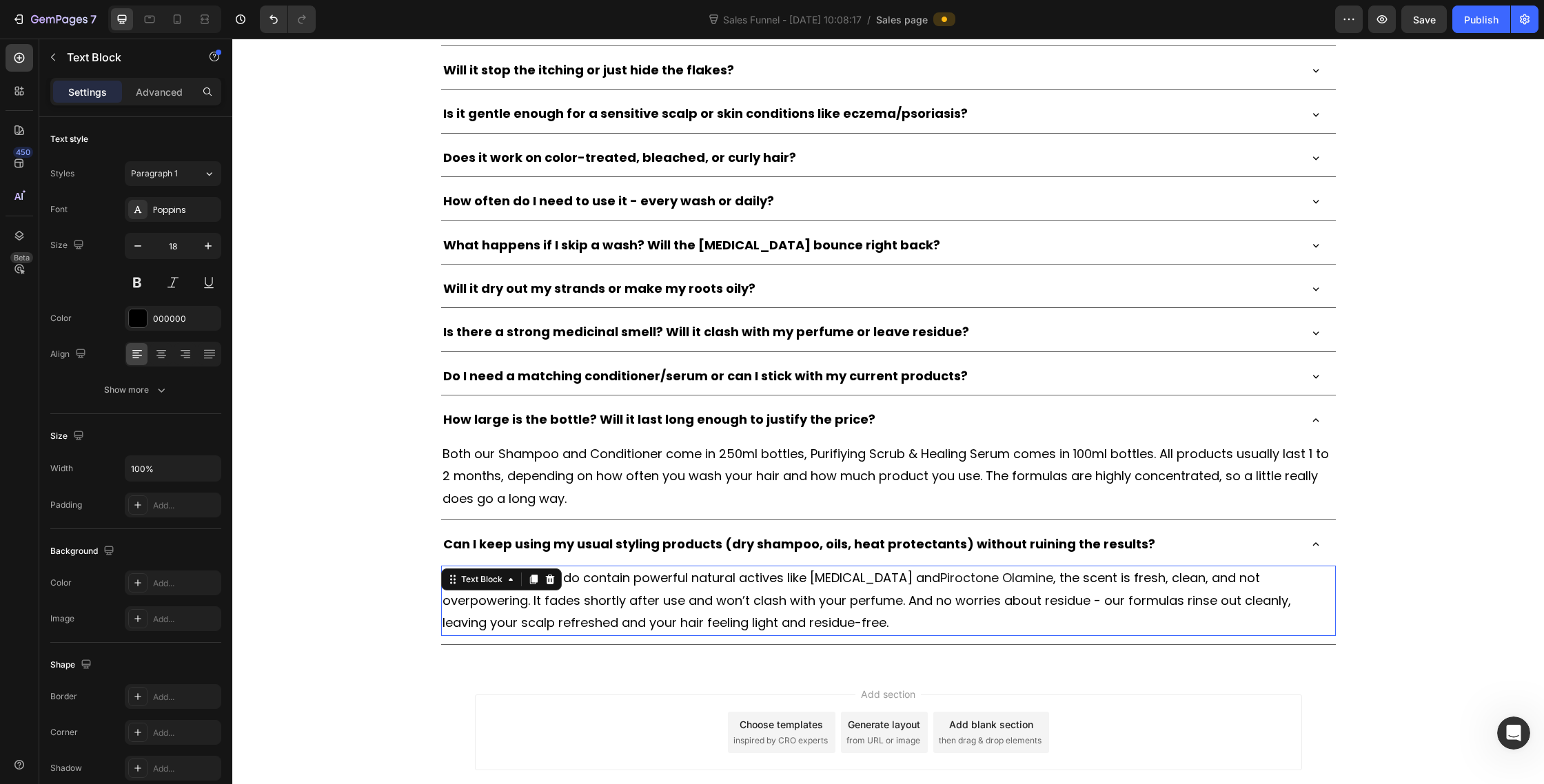
click at [570, 593] on span ", the scent is fresh, clean, and not overpowering. It fades shortly after use a…" at bounding box center [866, 600] width 848 height 62
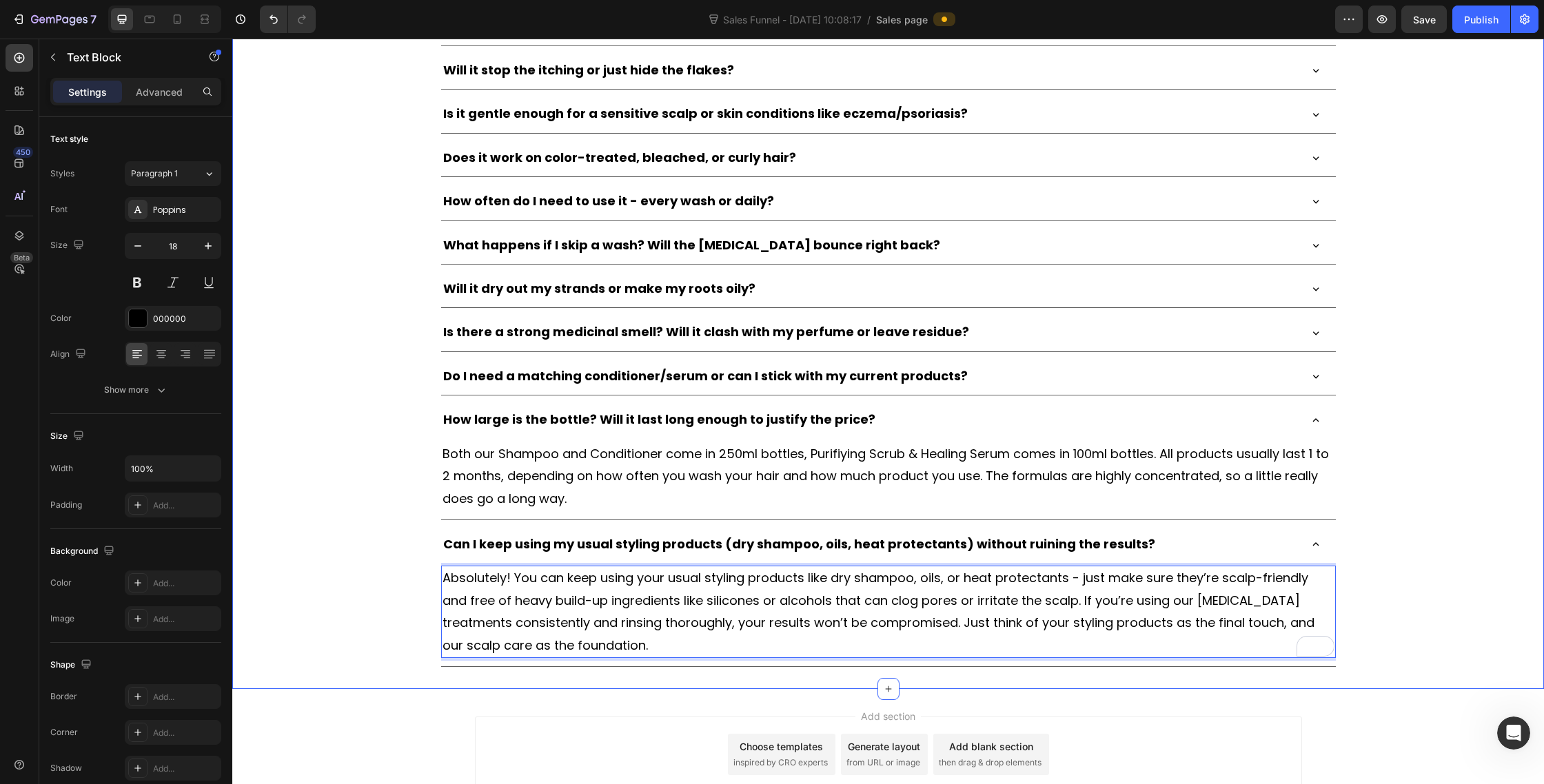
click at [1491, 524] on div "[DOMAIN_NAME] - Review Widget [DOMAIN_NAME] Frequently Asked Questions Heading …" at bounding box center [888, 272] width 1312 height 789
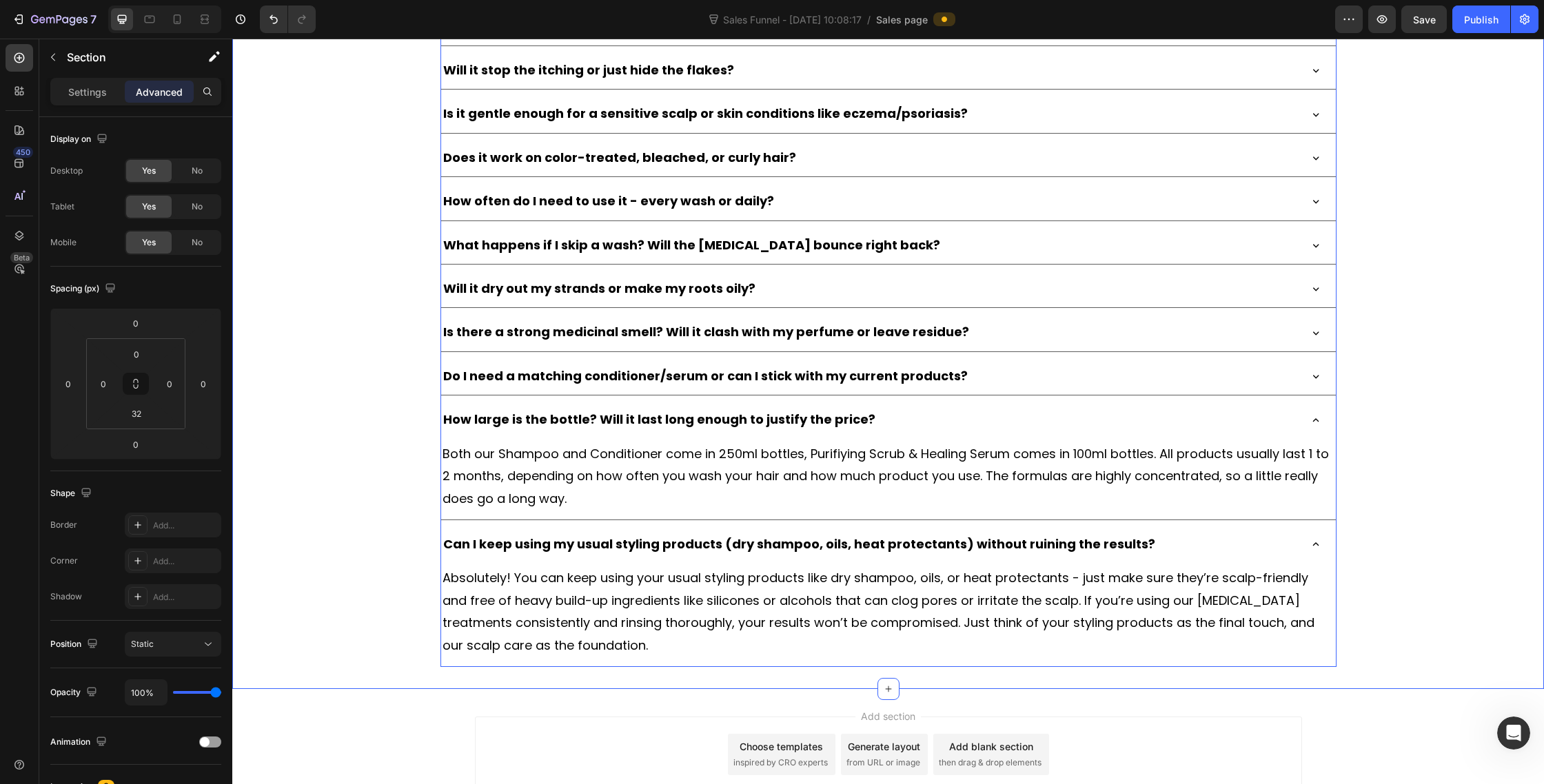
click at [1308, 544] on div "Can I keep using my usual styling products (dry shampoo, oils, heat protectants…" at bounding box center [888, 544] width 895 height 38
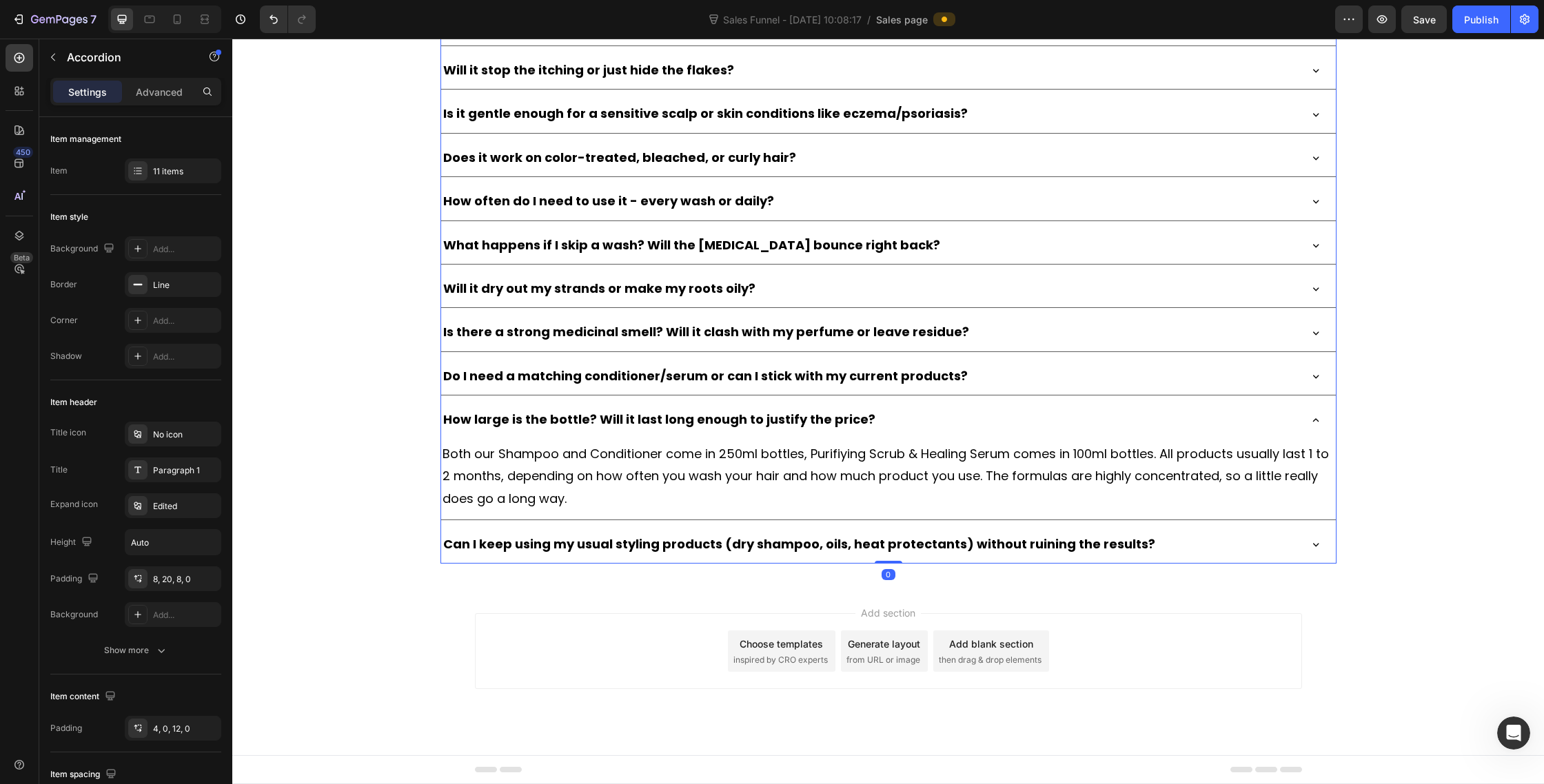
click at [1307, 424] on div "How large is the bottle? Will it last long enough to justify the price?" at bounding box center [888, 420] width 895 height 38
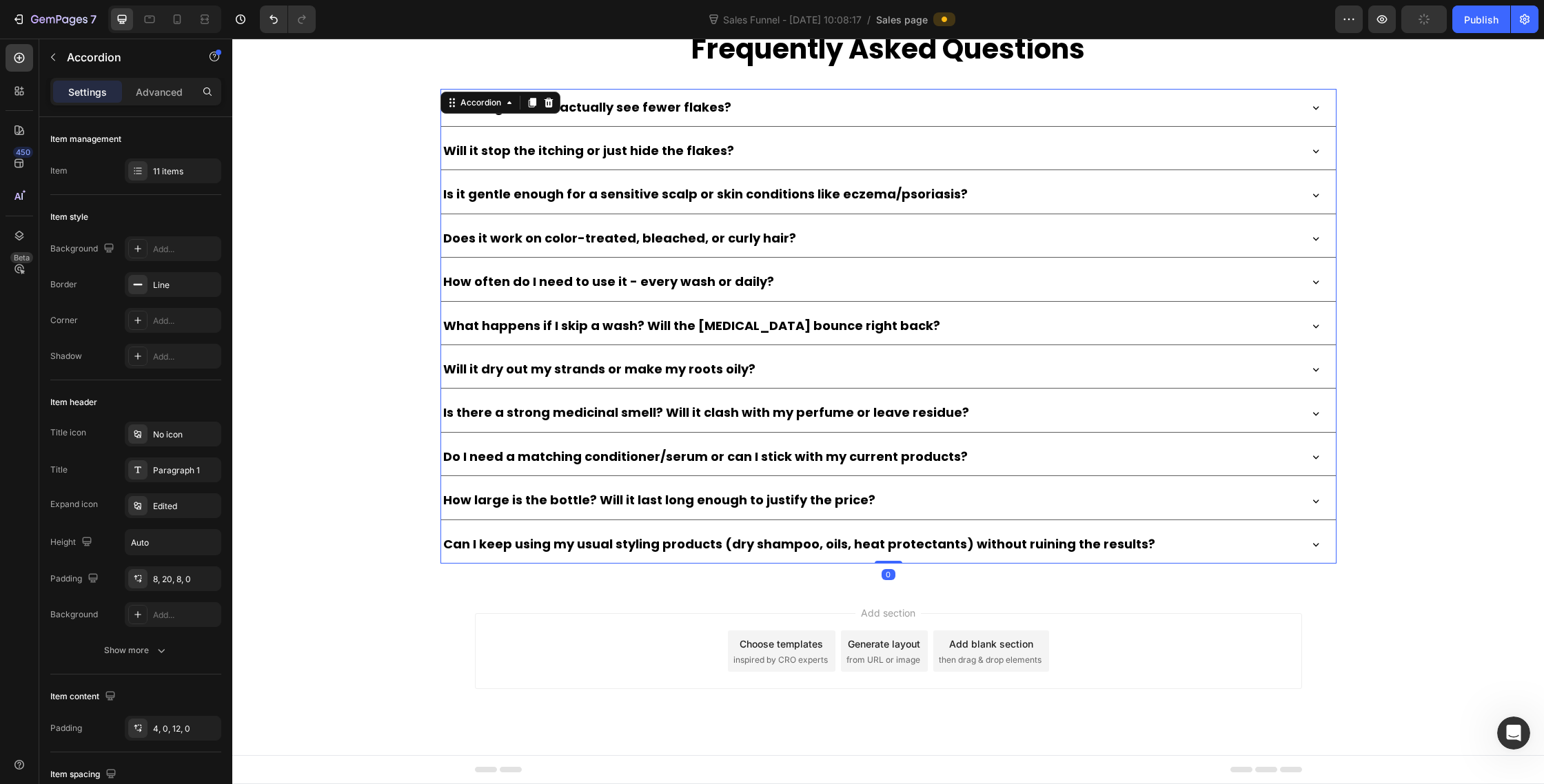
scroll to position [7715, 0]
click at [141, 175] on icon at bounding box center [137, 170] width 11 height 11
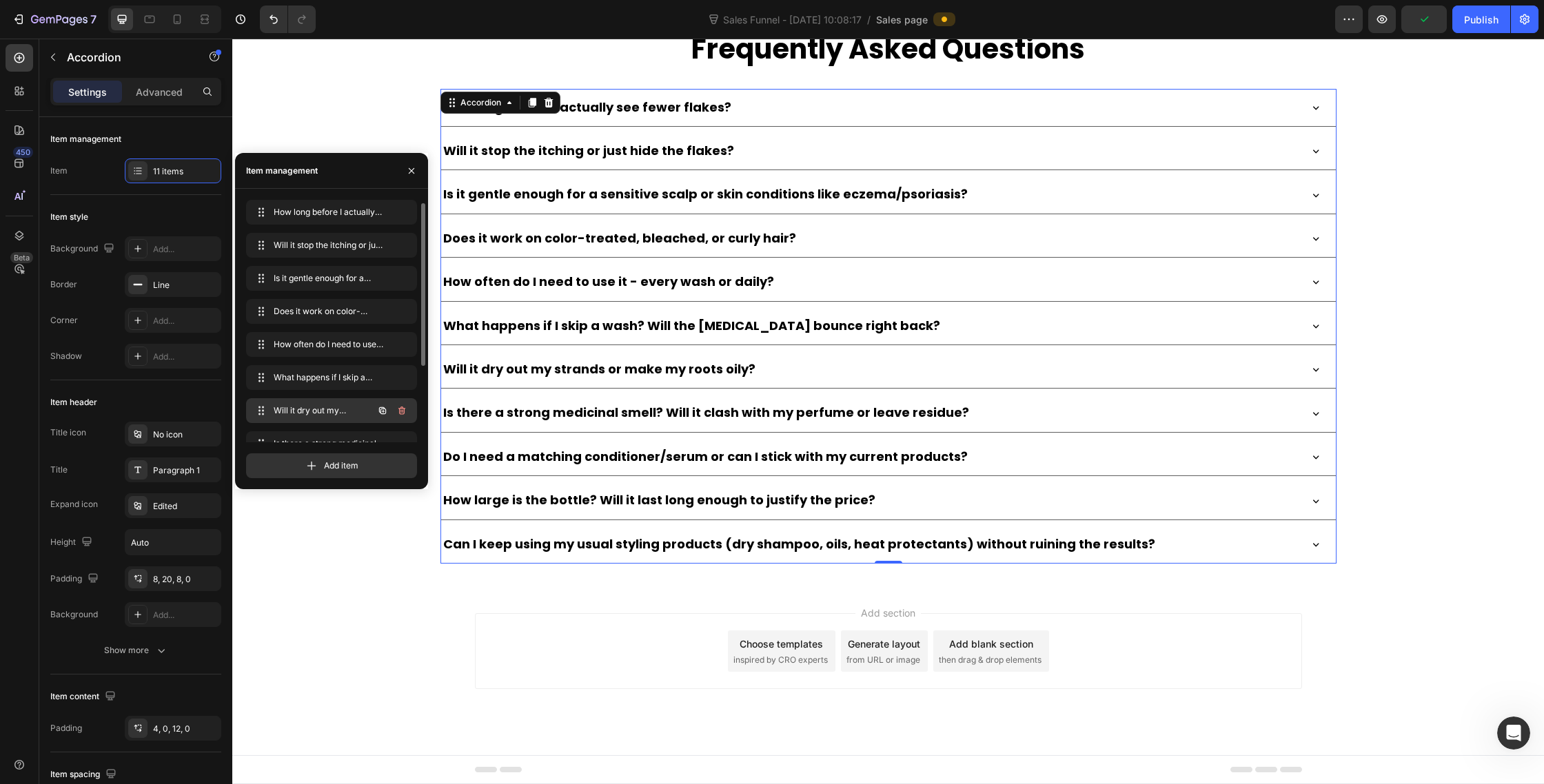
scroll to position [119, 0]
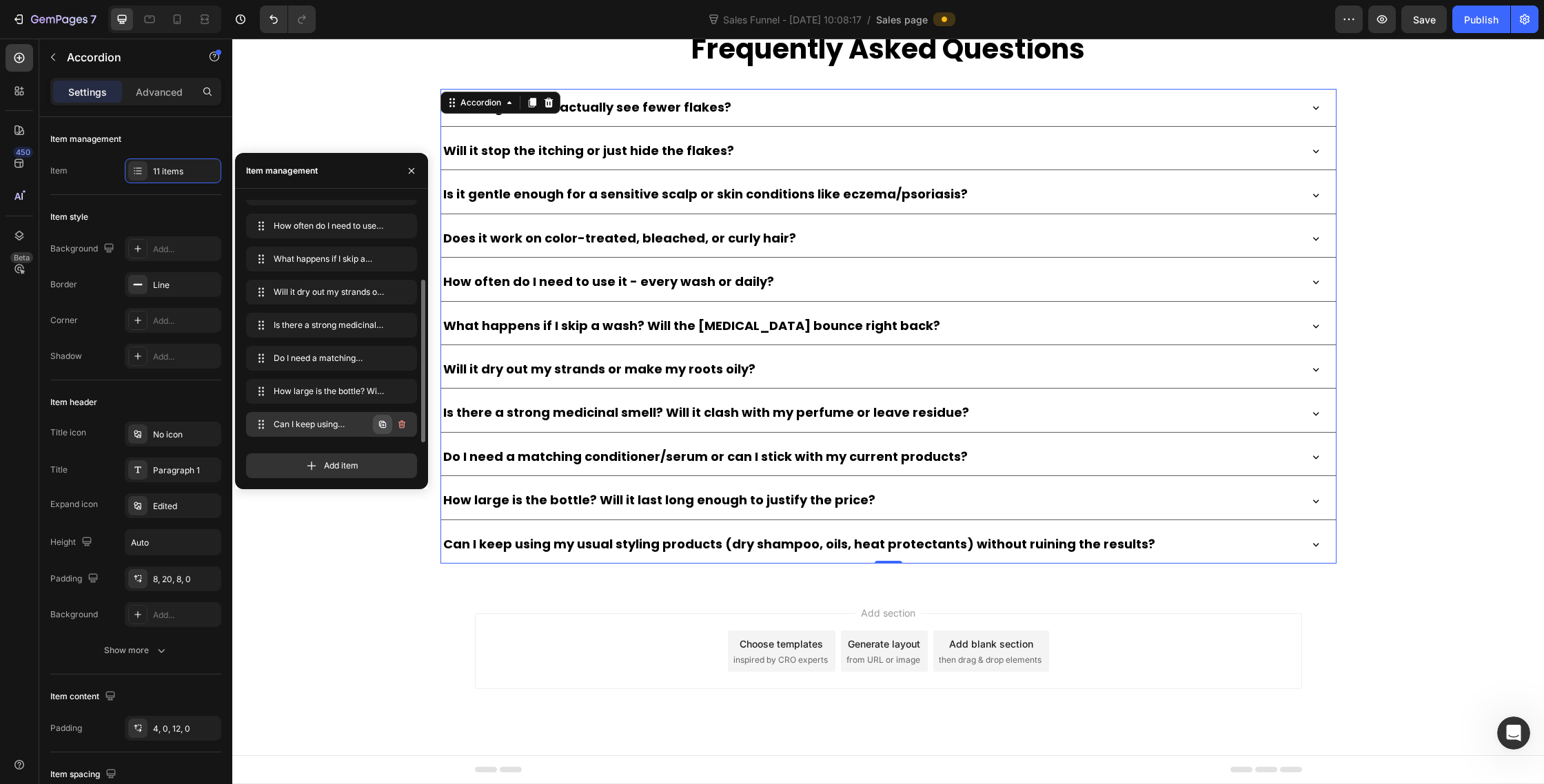
click at [385, 433] on button "button" at bounding box center [382, 424] width 20 height 20
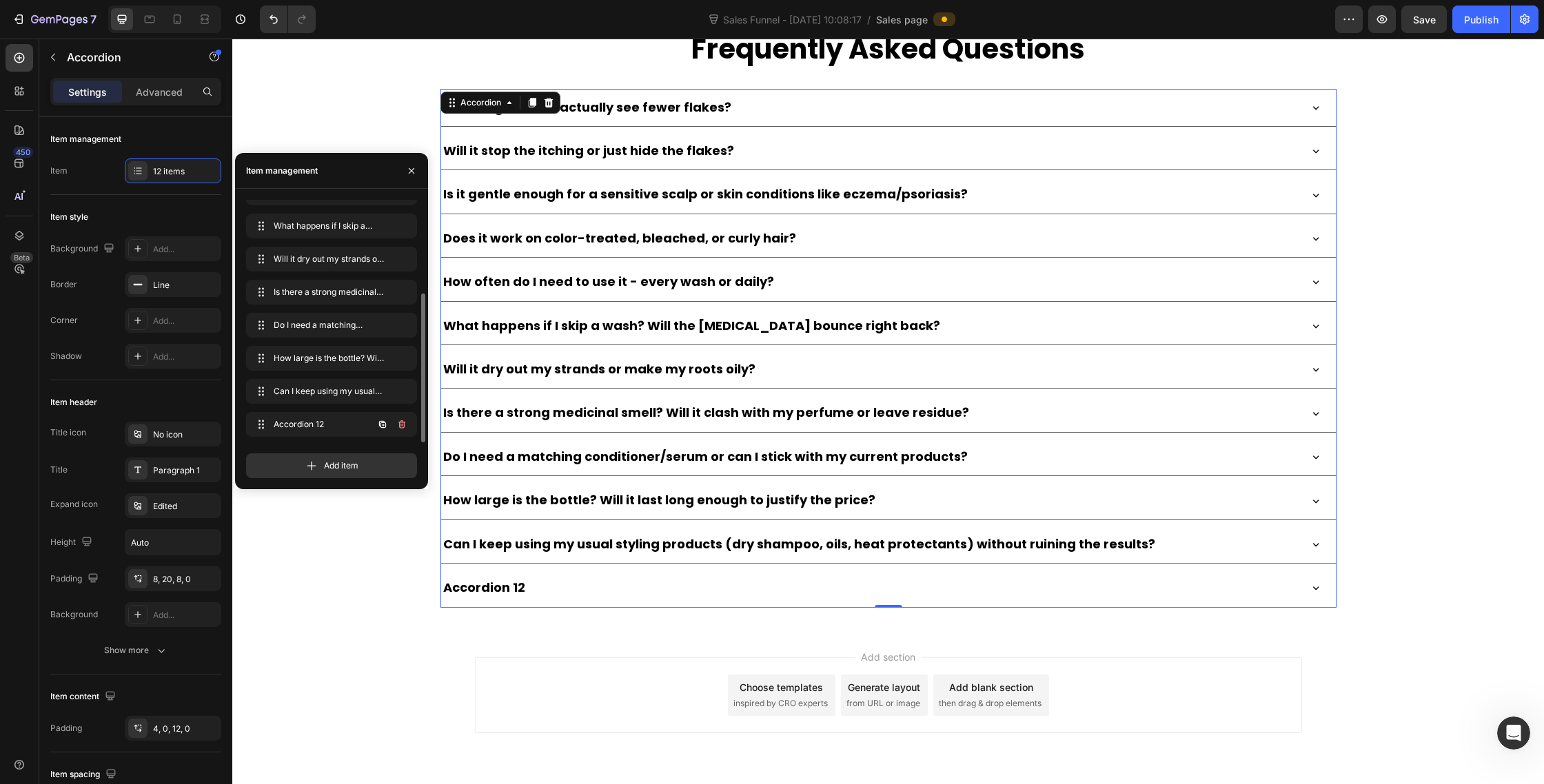
scroll to position [7758, 0]
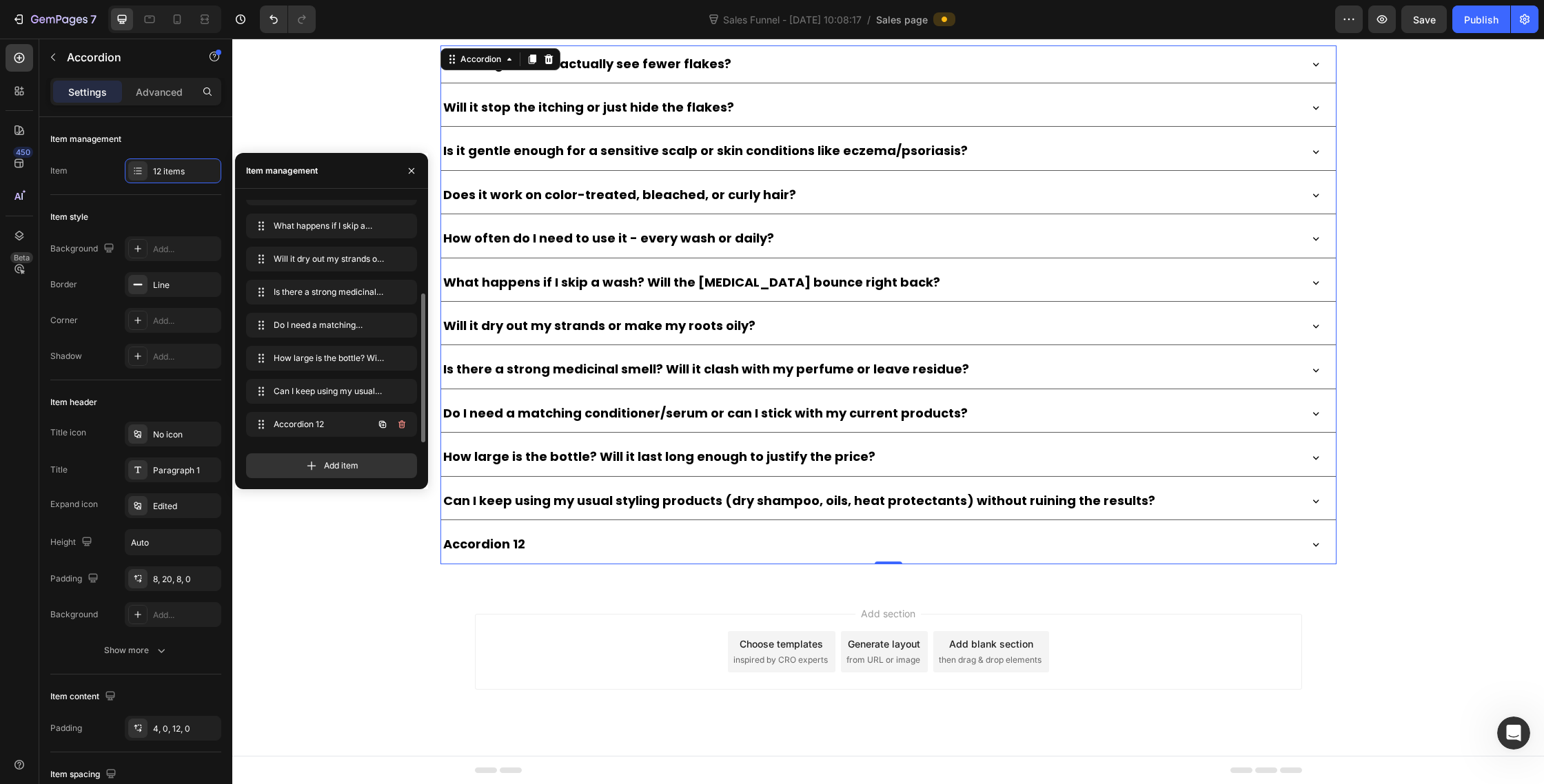
click at [385, 431] on button "button" at bounding box center [382, 424] width 20 height 20
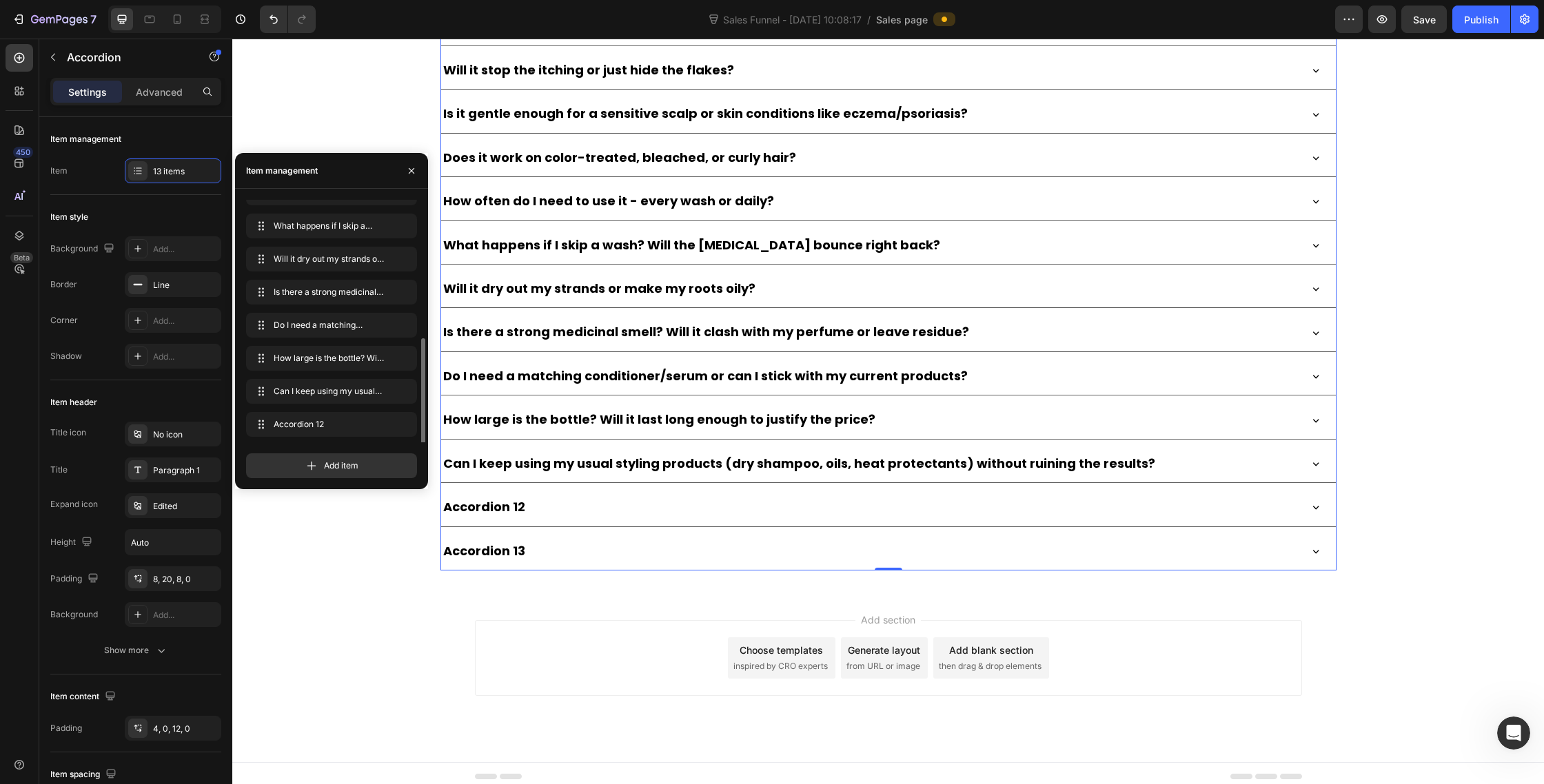
scroll to position [185, 0]
click at [385, 431] on button "button" at bounding box center [382, 424] width 20 height 20
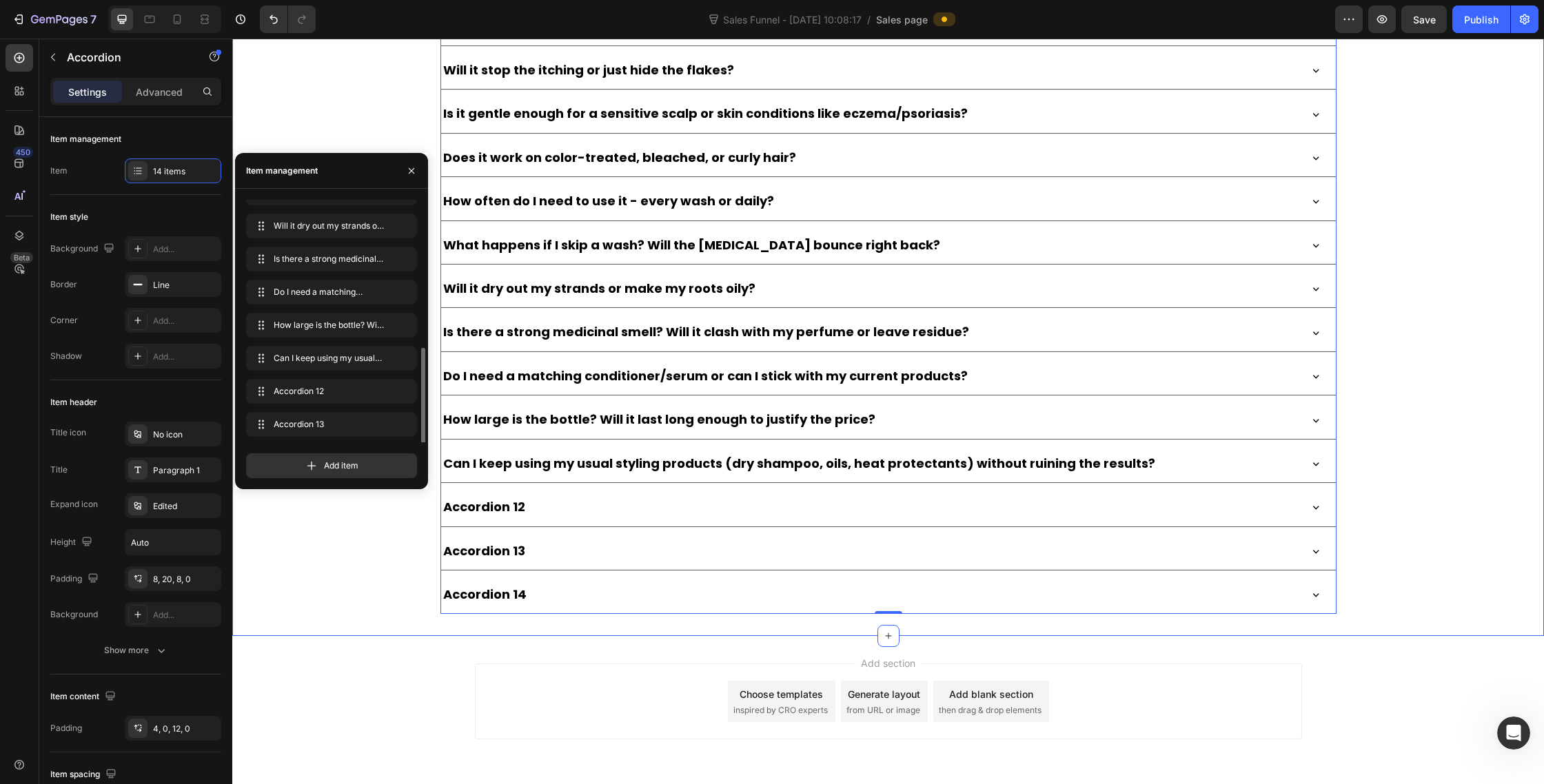
scroll to position [218, 0]
click at [508, 511] on div "Accordion 12" at bounding box center [484, 507] width 86 height 26
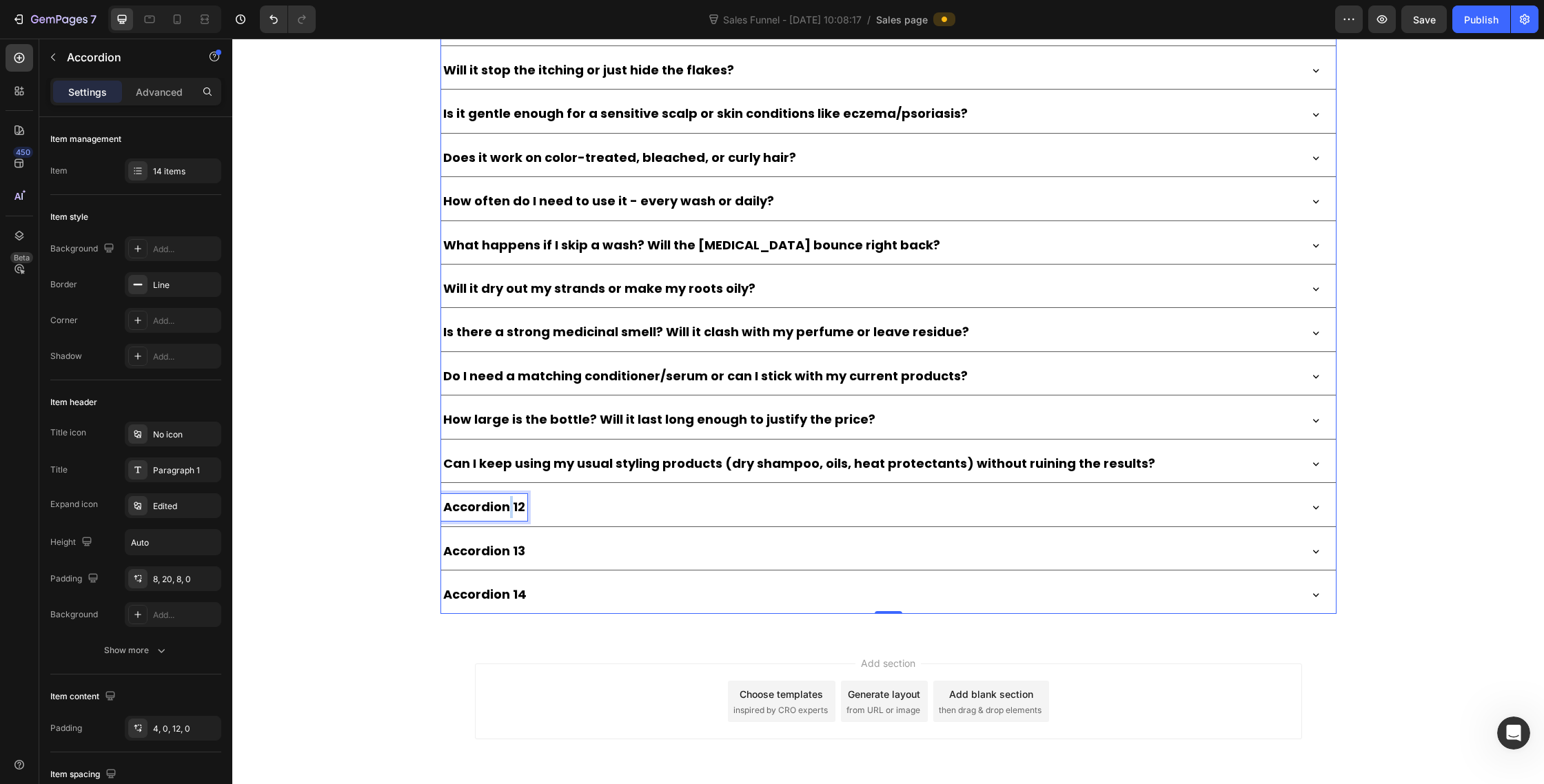
click at [508, 511] on p "Accordion 12" at bounding box center [484, 507] width 82 height 22
click at [895, 520] on div "Is it safe during pregnancy or while breastfeeding?" at bounding box center [869, 507] width 857 height 26
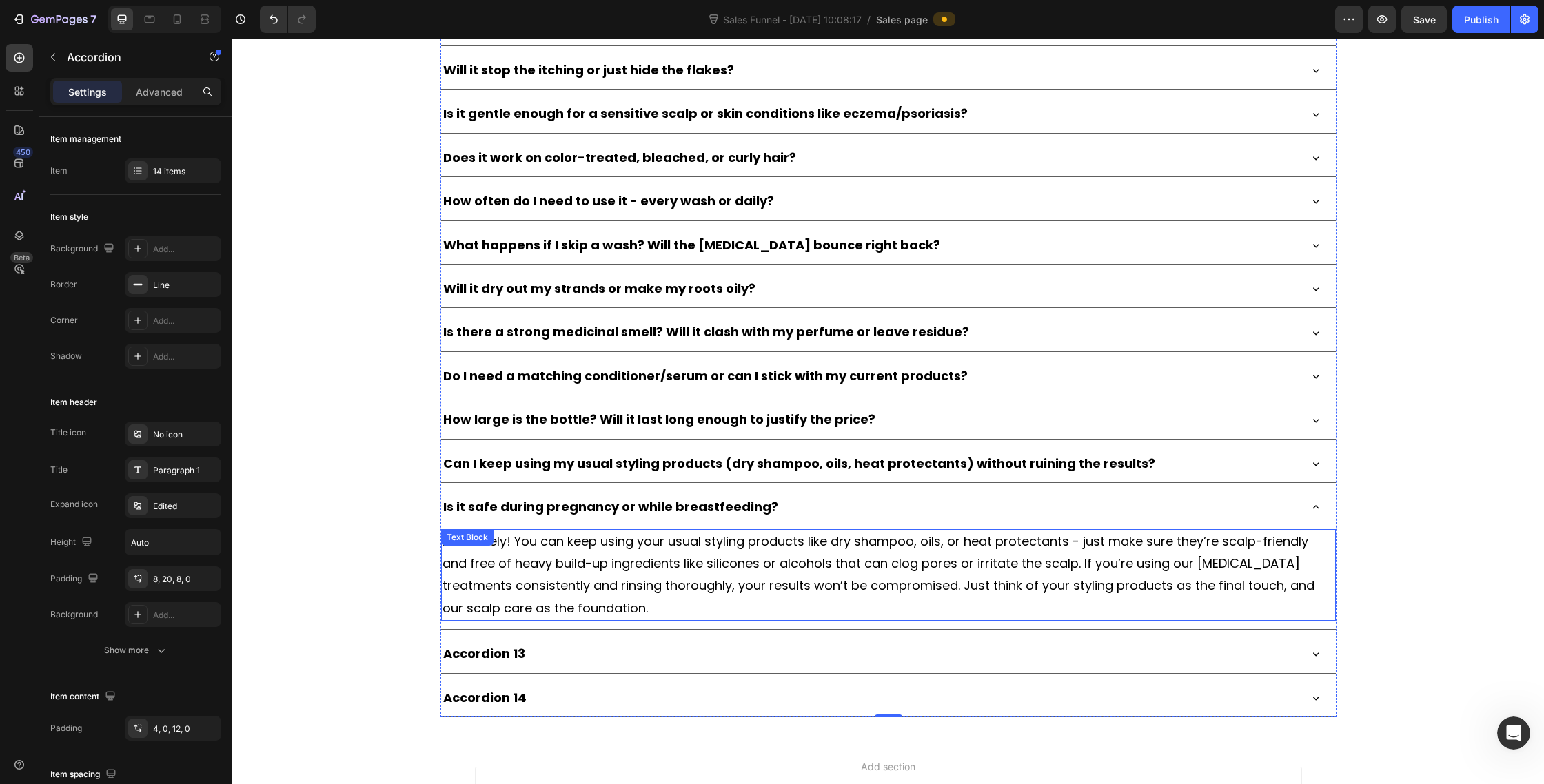
click at [561, 547] on span "Absolutely! You can keep using your usual styling products like dry shampoo, oi…" at bounding box center [878, 574] width 872 height 84
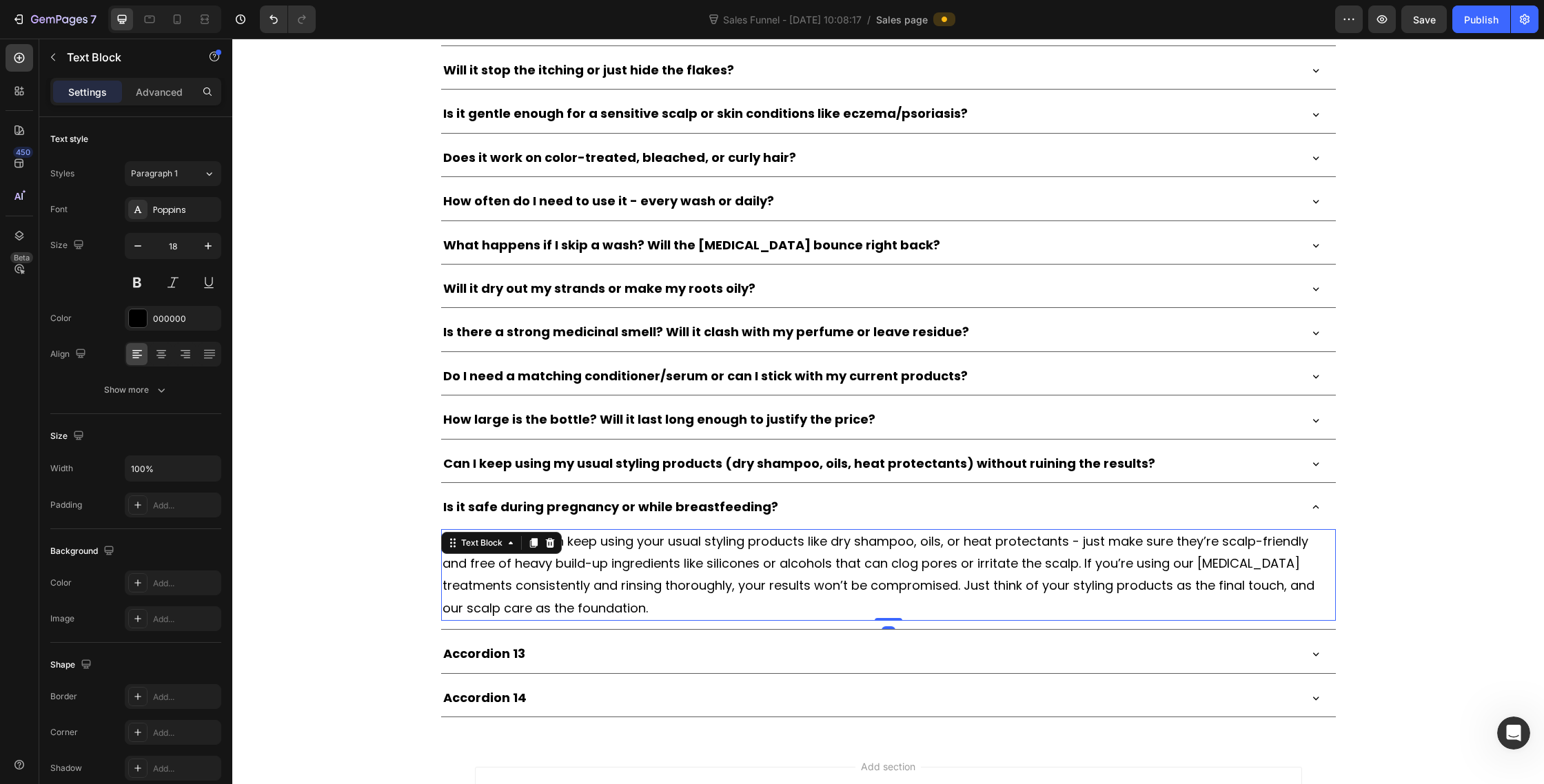
click at [562, 618] on p "Absolutely! You can keep using your usual styling products like dry shampoo, oi…" at bounding box center [888, 575] width 892 height 89
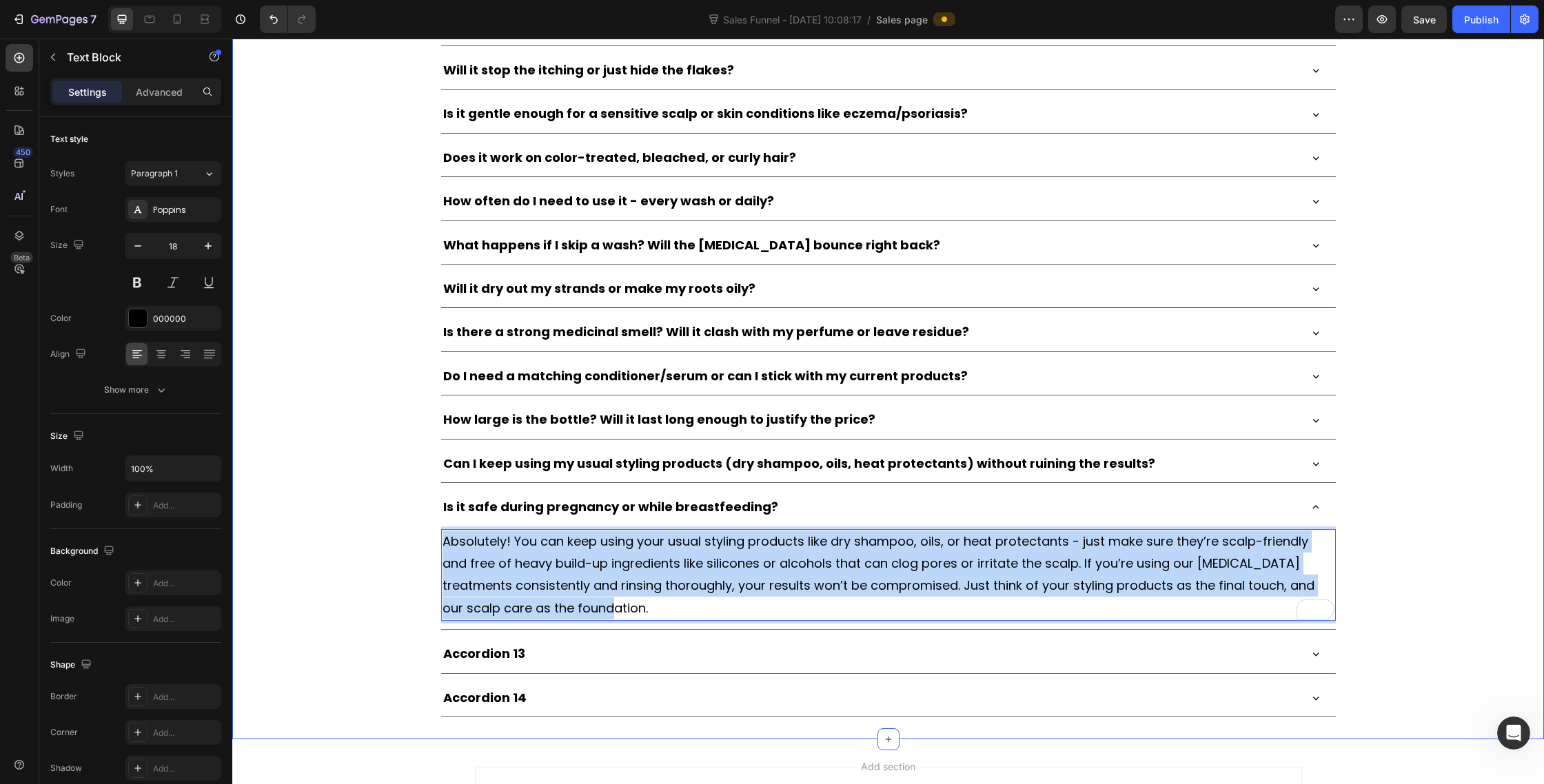
drag, startPoint x: 564, startPoint y: 614, endPoint x: 431, endPoint y: 524, distance: 160.6
click at [431, 524] on div "[DOMAIN_NAME] - Review Widget [DOMAIN_NAME] Frequently Asked Questions Heading …" at bounding box center [888, 297] width 1312 height 840
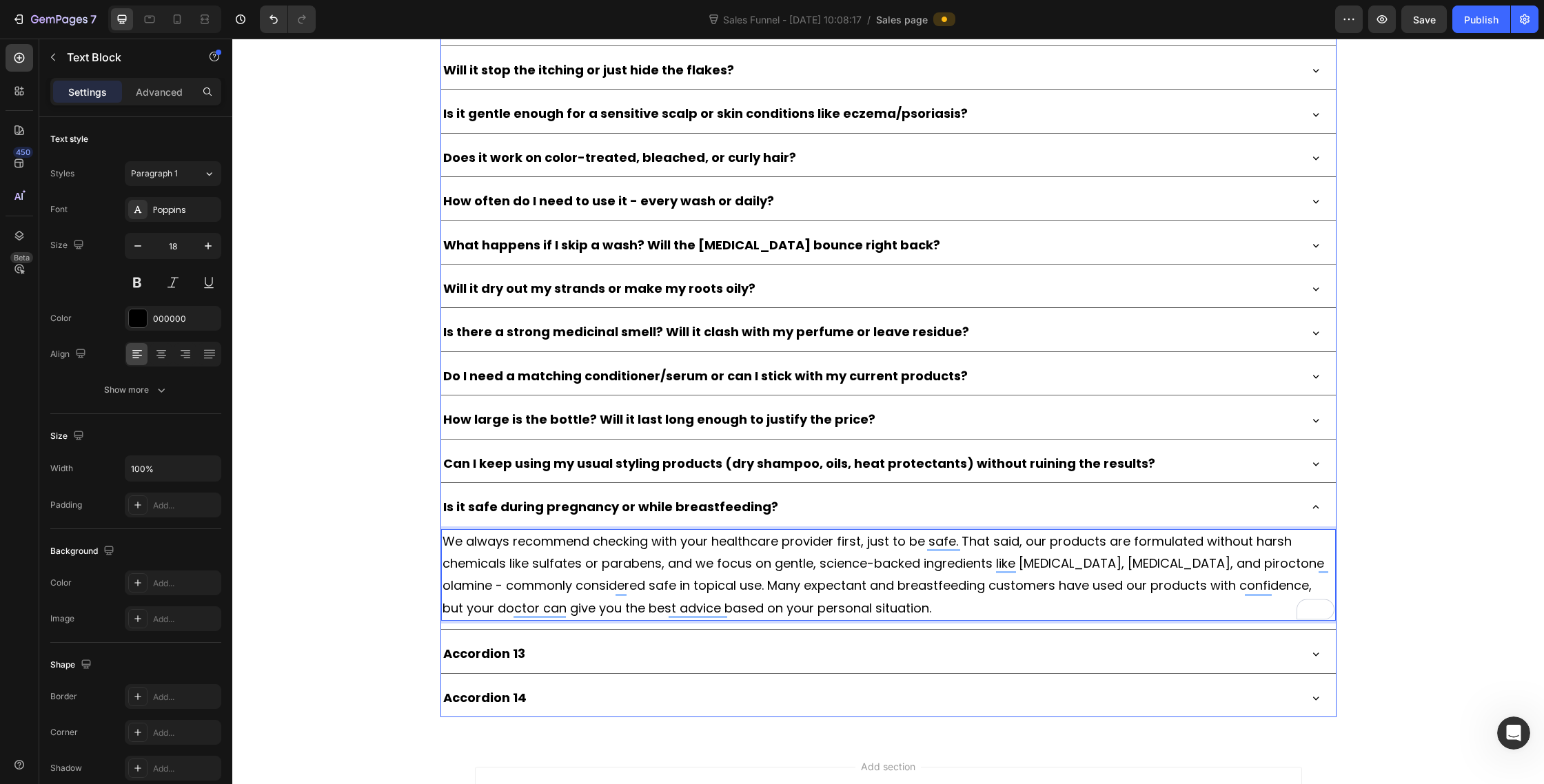
click at [872, 514] on div "Is it safe during pregnancy or while breastfeeding?" at bounding box center [869, 507] width 857 height 26
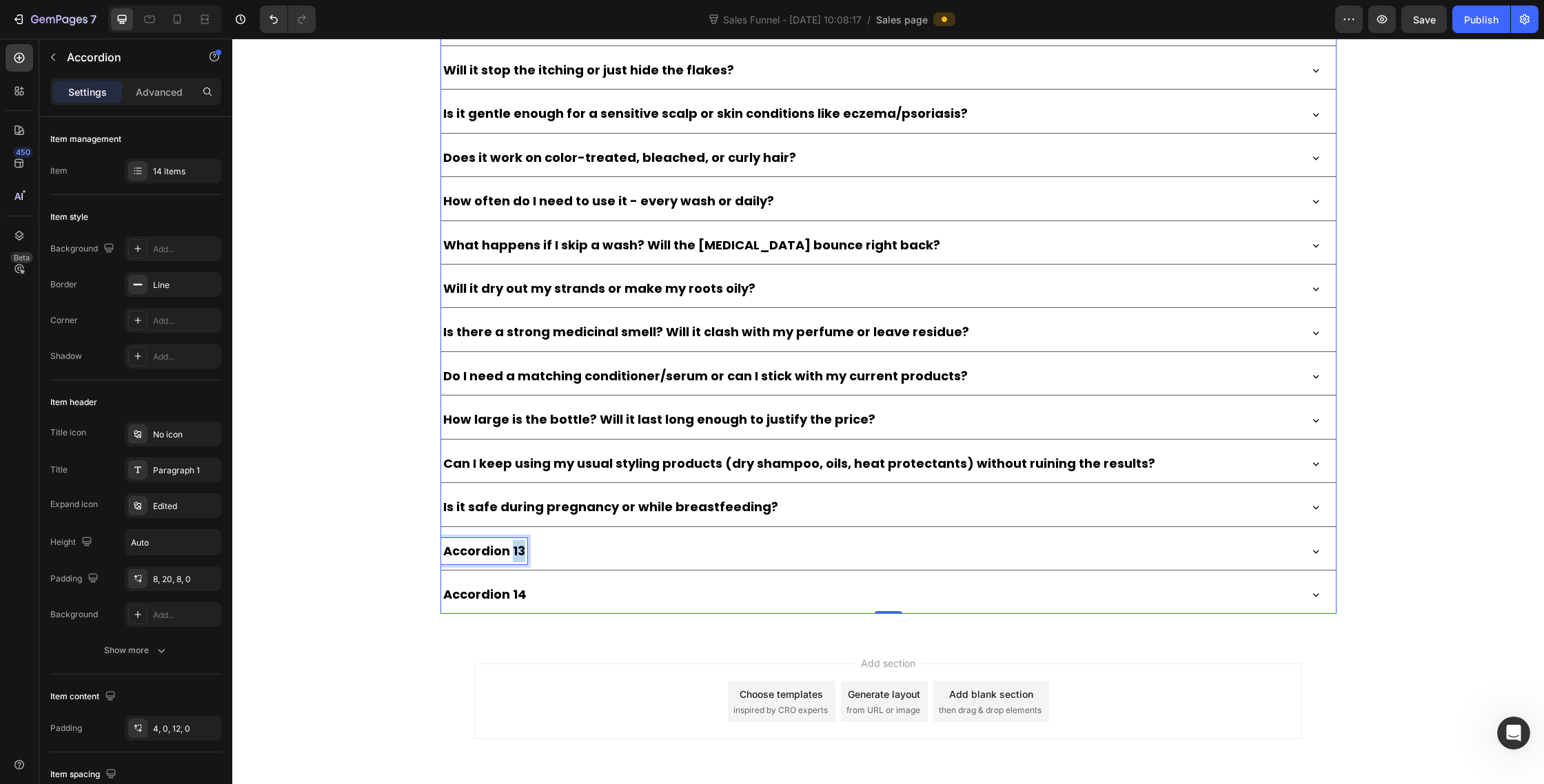
click at [512, 557] on p "Accordion 13" at bounding box center [484, 550] width 82 height 22
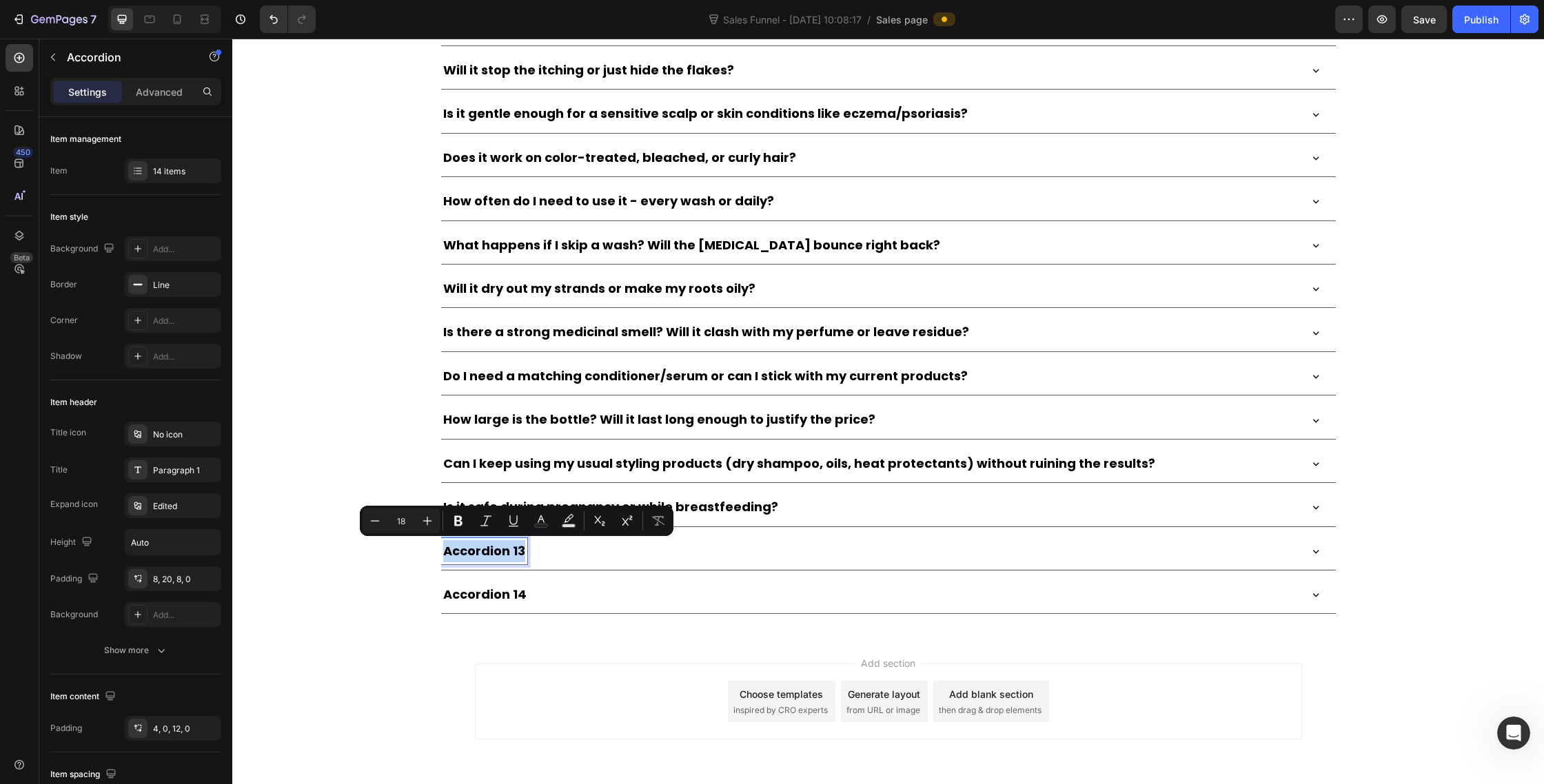
click at [512, 557] on p "Accordion 13" at bounding box center [484, 550] width 82 height 22
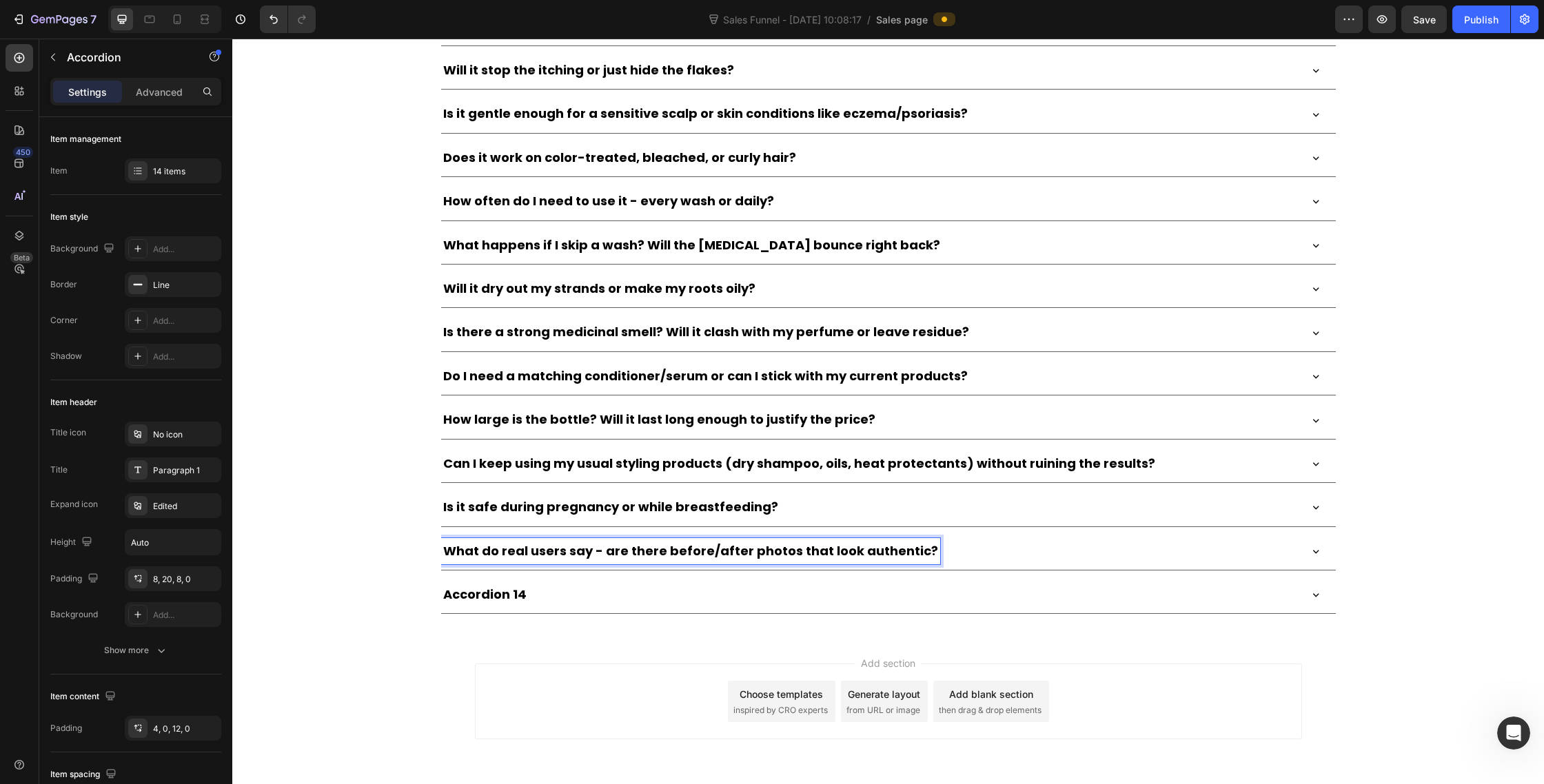
click at [990, 534] on div "What do real users say - are there before/after photos that look authentic?" at bounding box center [888, 551] width 895 height 38
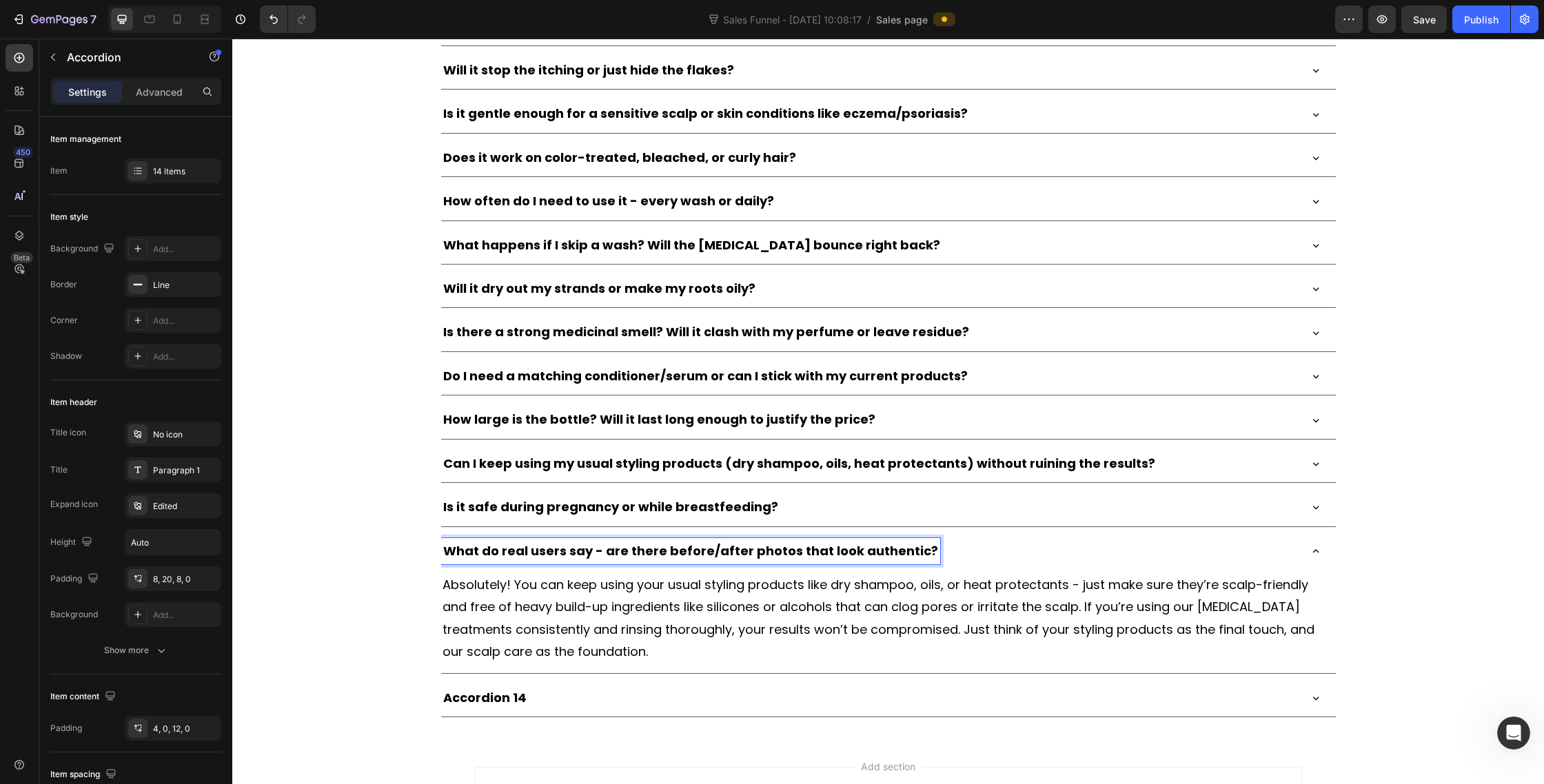
click at [997, 554] on div "What do real users say - are there before/after photos that look authentic?" at bounding box center [869, 551] width 857 height 26
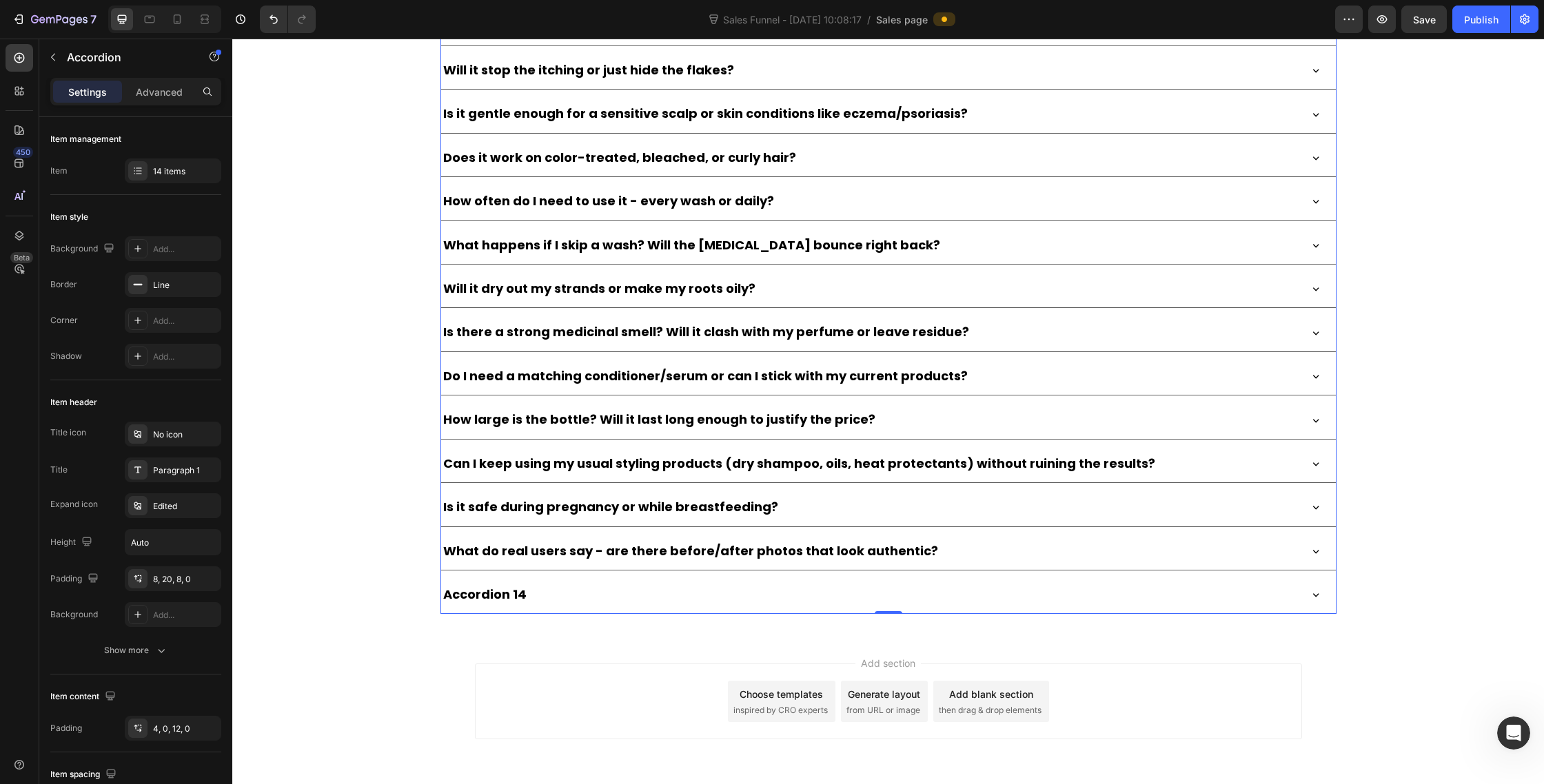
click at [997, 554] on div "What do real users say - are there before/after photos that look authentic?" at bounding box center [869, 551] width 857 height 26
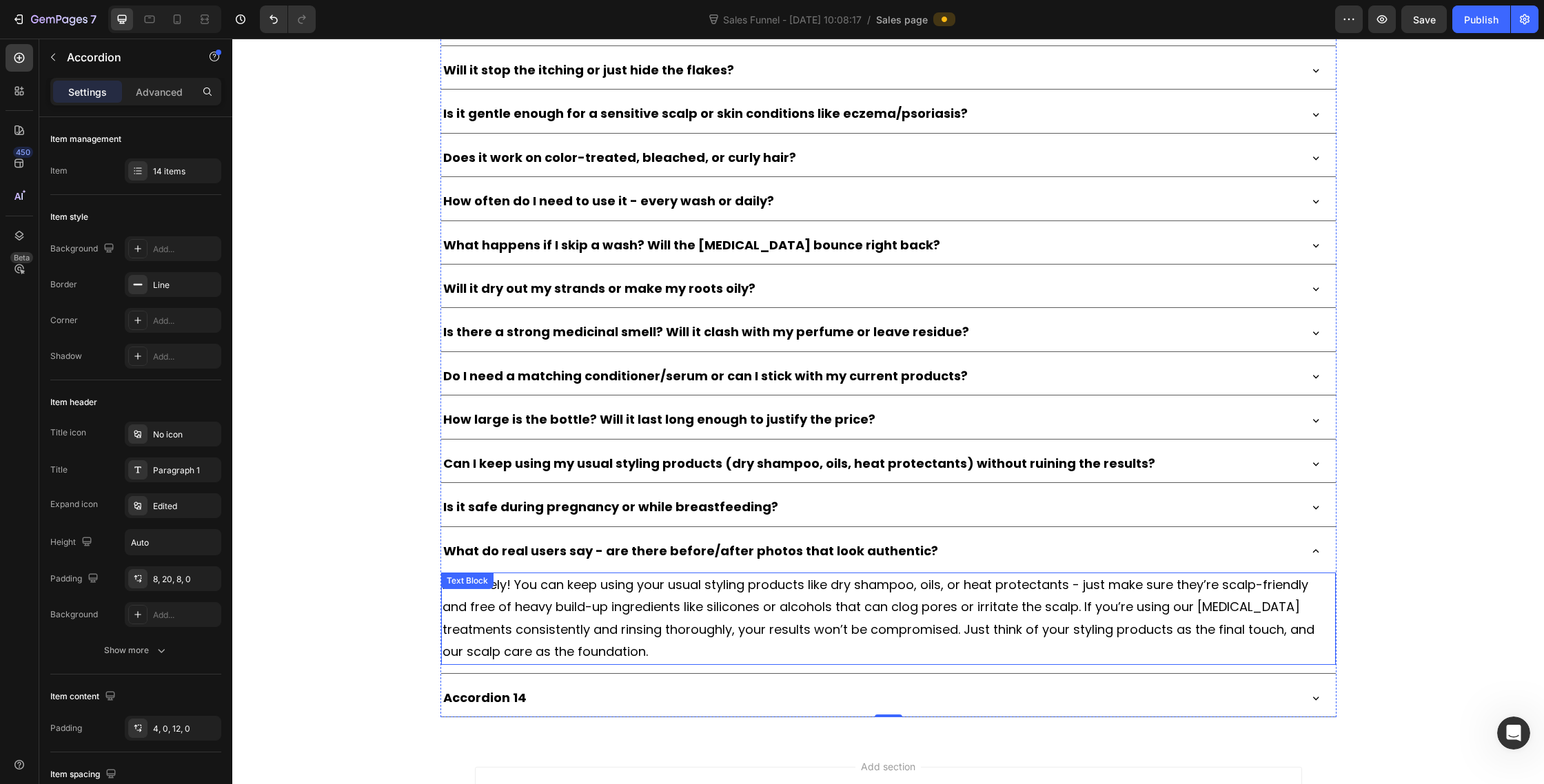
click at [690, 620] on p "Absolutely! You can keep using your usual styling products like dry shampoo, oi…" at bounding box center [888, 618] width 892 height 89
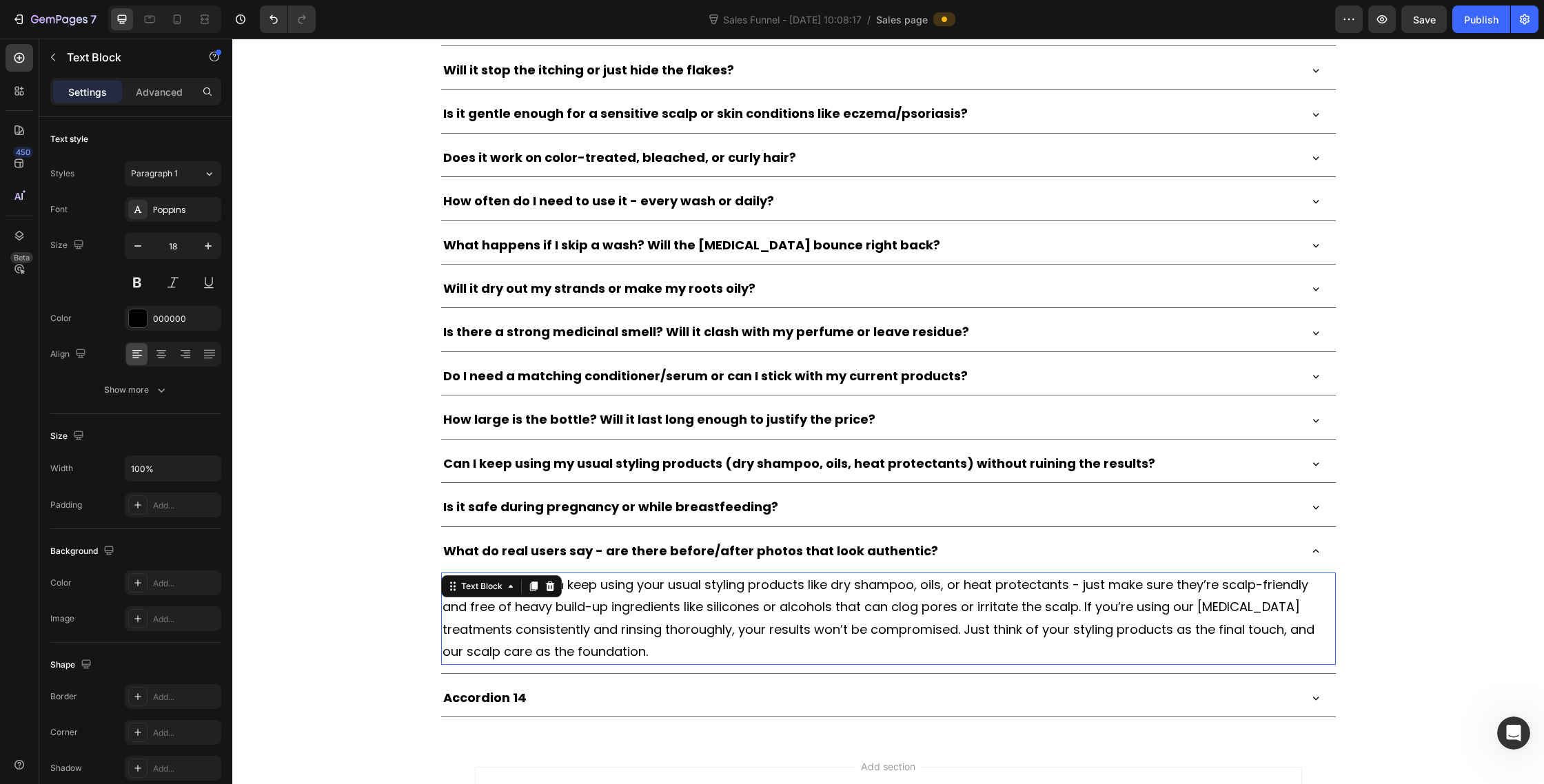
click at [690, 620] on p "Absolutely! You can keep using your usual styling products like dry shampoo, oi…" at bounding box center [888, 618] width 892 height 89
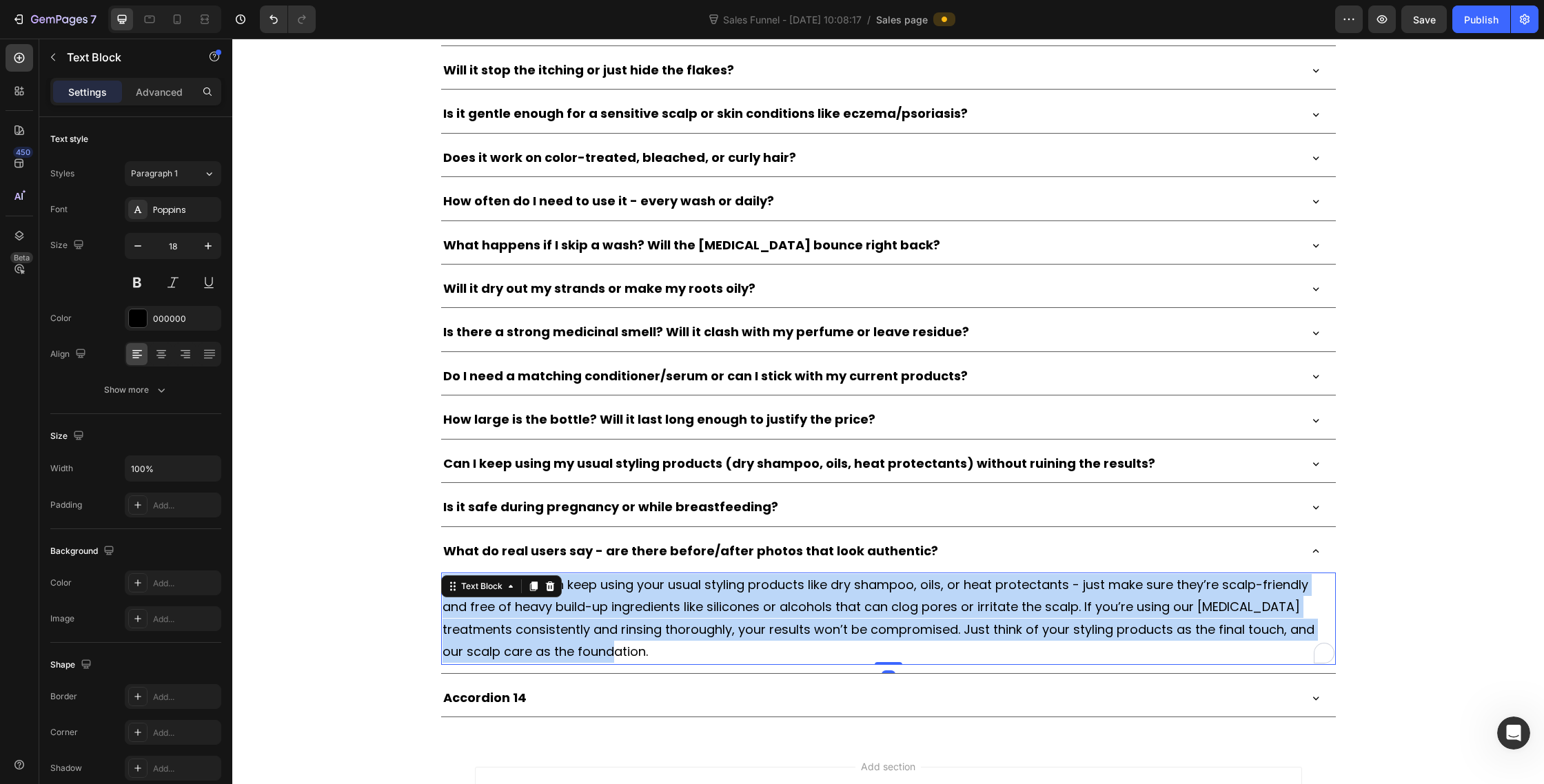
click at [690, 620] on p "Absolutely! You can keep using your usual styling products like dry shampoo, oi…" at bounding box center [888, 618] width 892 height 89
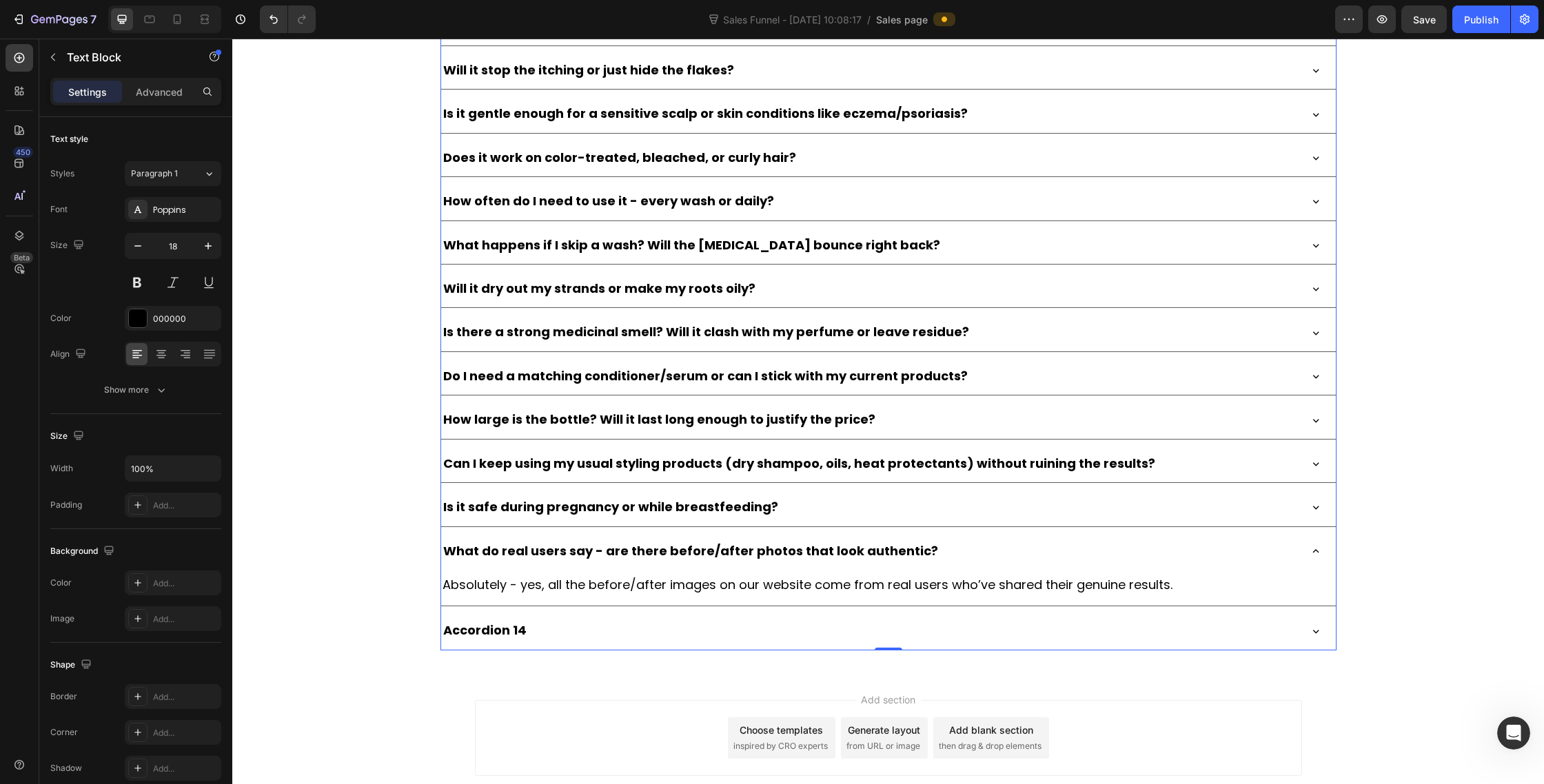
click at [681, 640] on div "Accordion 14" at bounding box center [869, 630] width 857 height 26
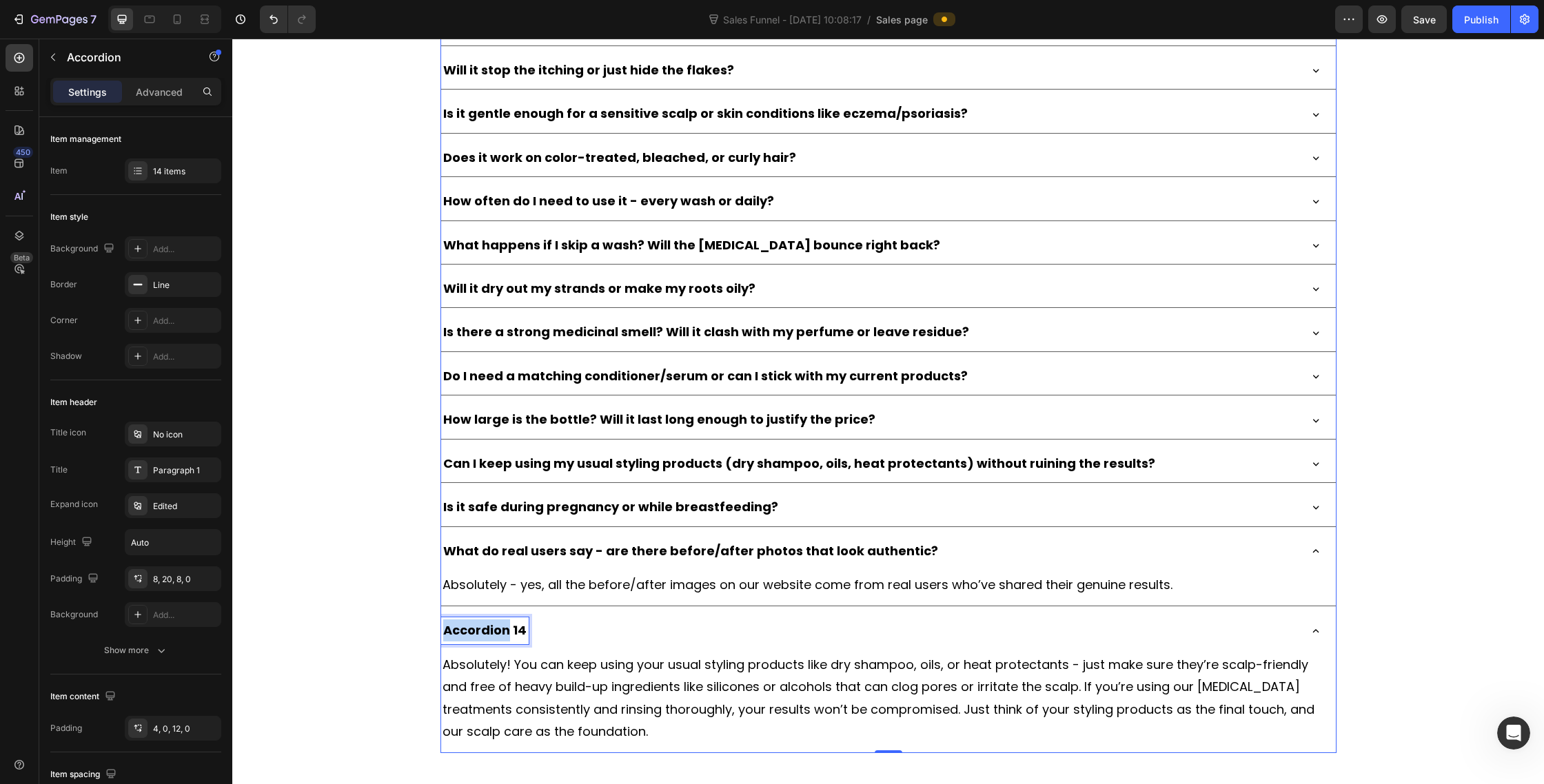
click at [493, 633] on p "Accordion 14" at bounding box center [485, 630] width 83 height 22
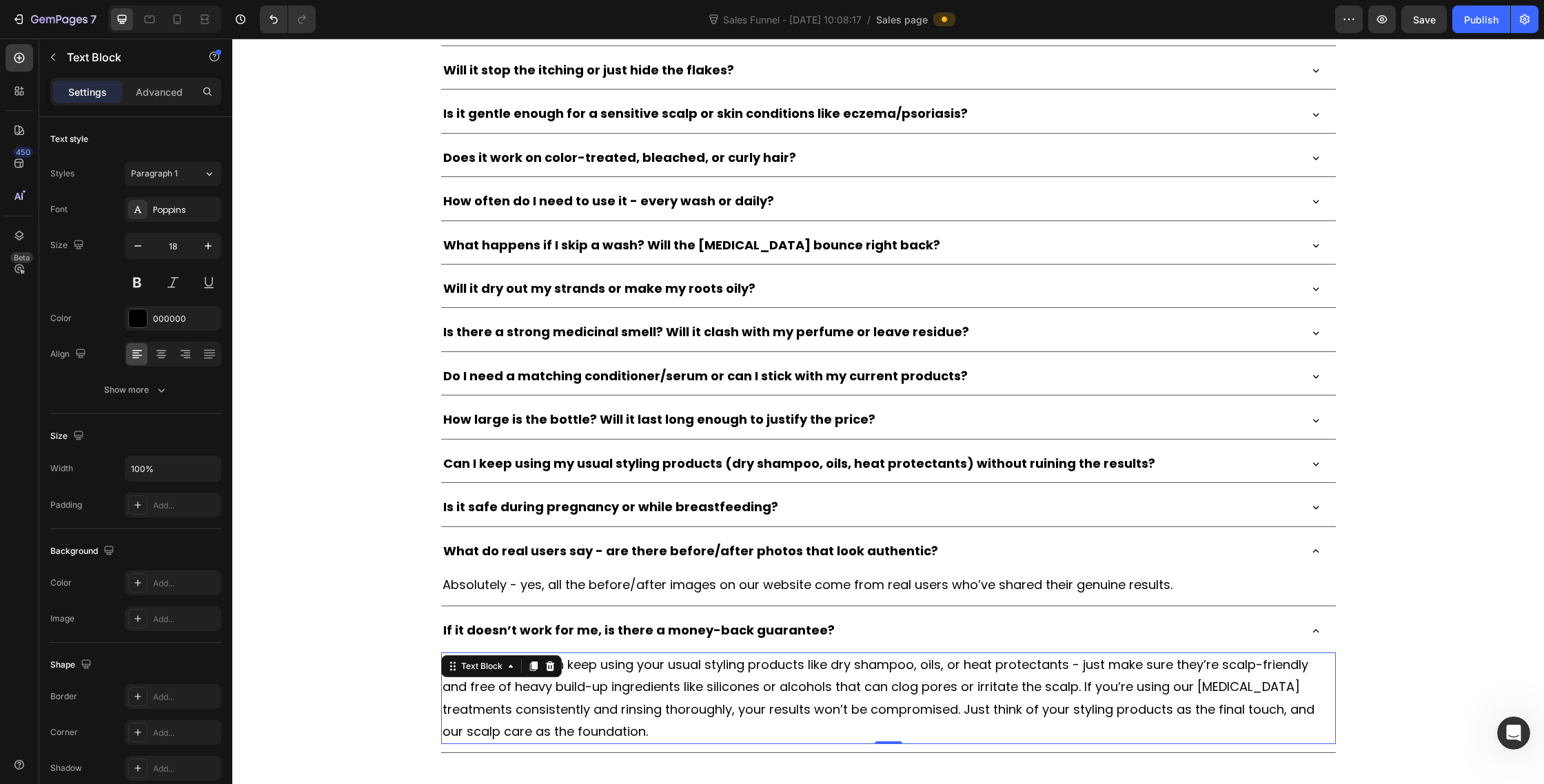
click at [560, 719] on p "Absolutely! You can keep using your usual styling products like dry shampoo, oi…" at bounding box center [888, 698] width 892 height 89
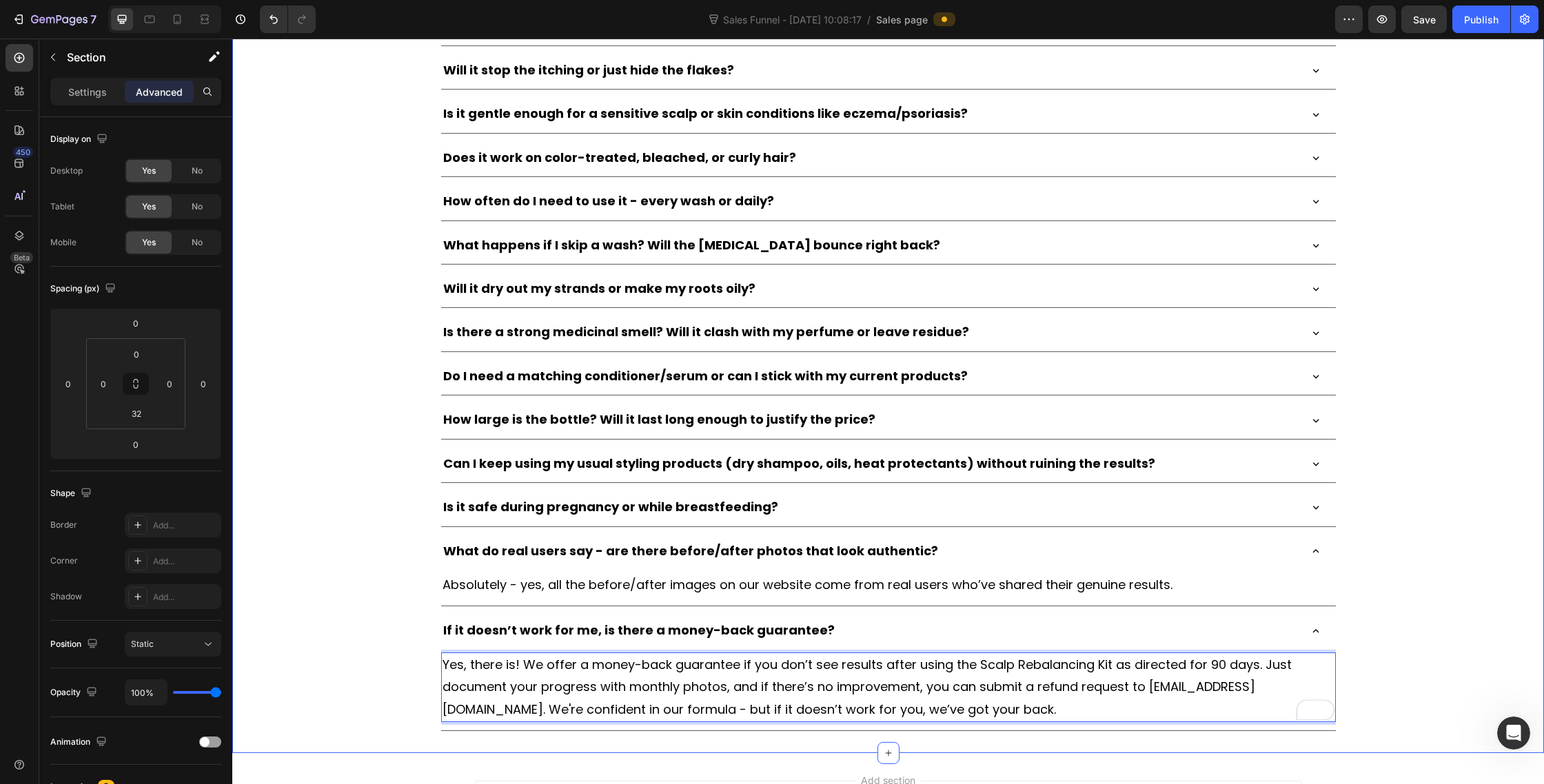
click at [1523, 559] on div "[DOMAIN_NAME] - Review Widget [DOMAIN_NAME] Frequently Asked Questions Heading …" at bounding box center [888, 304] width 1312 height 854
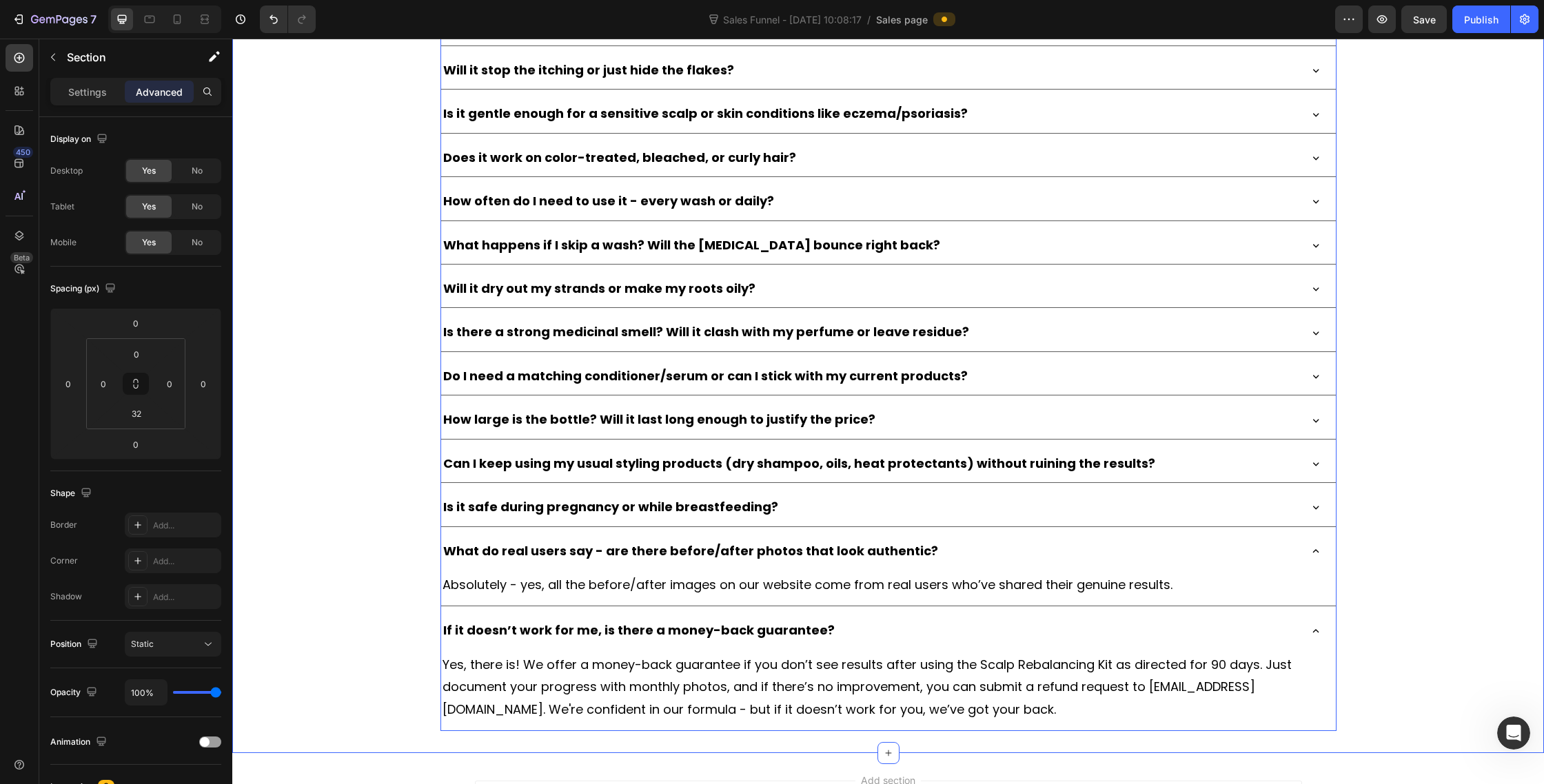
scroll to position [7924, 0]
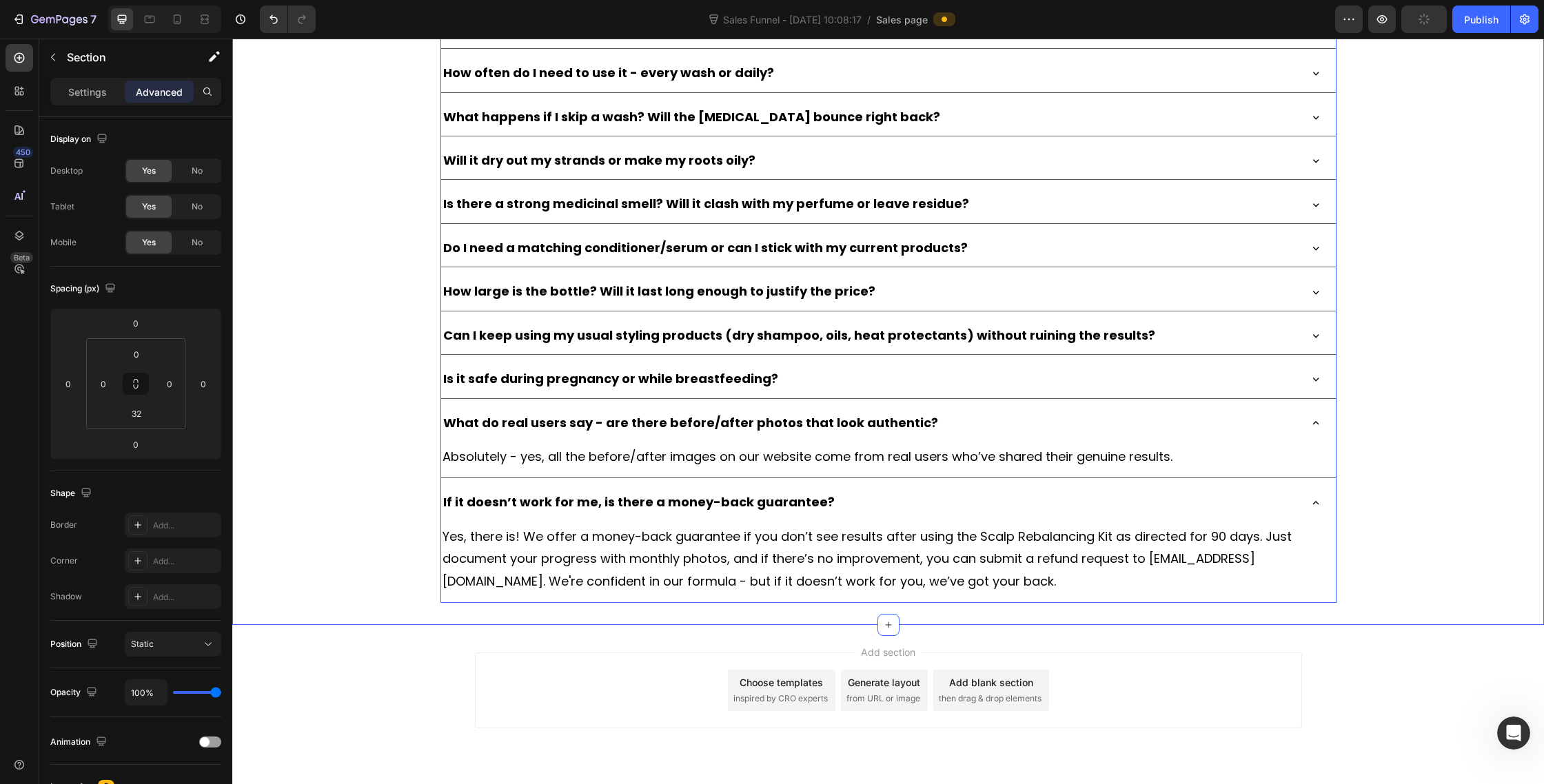
click at [1236, 494] on div "If it doesn’t work for me, is there a money-back guarantee?" at bounding box center [869, 502] width 857 height 26
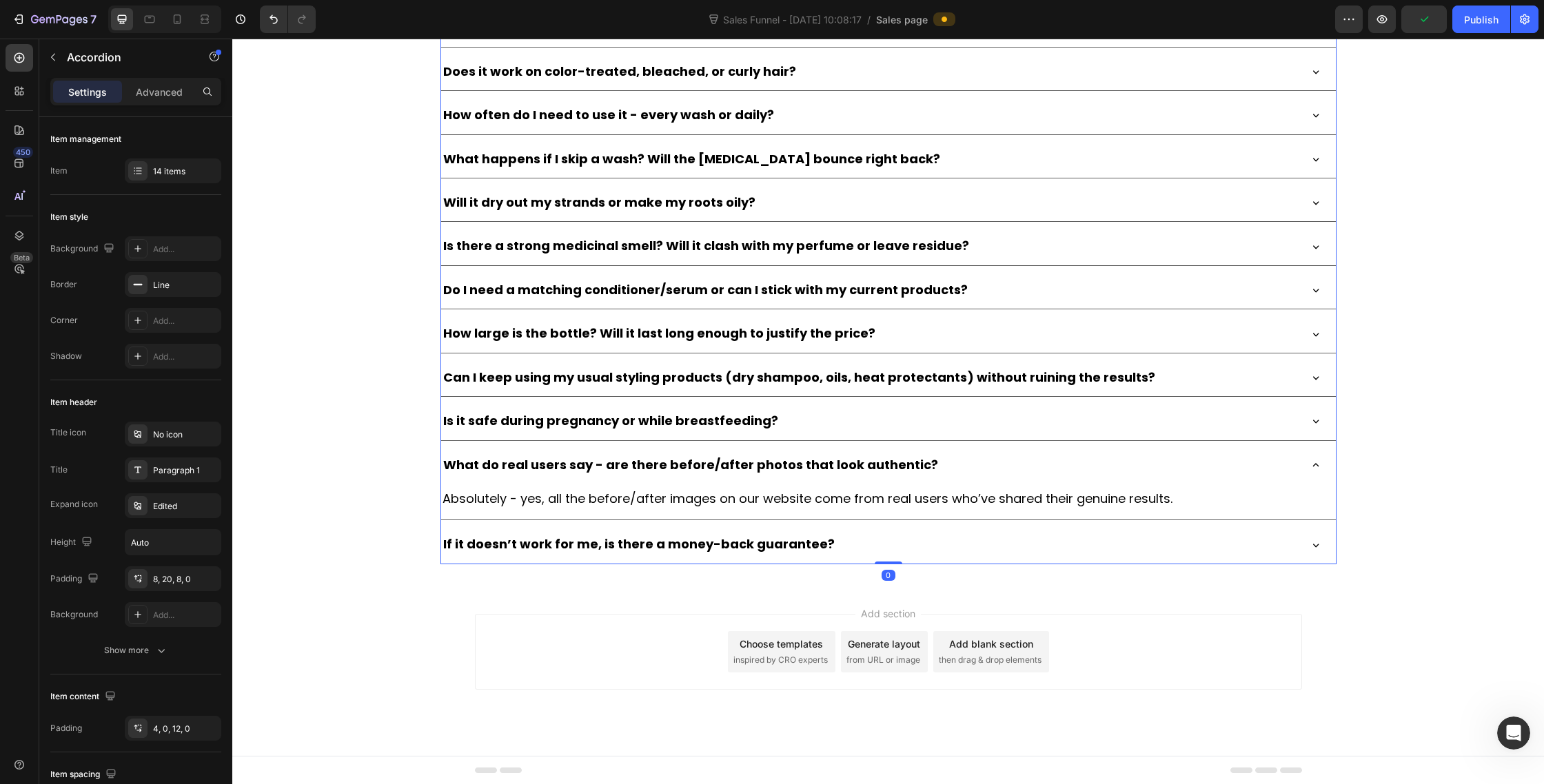
click at [1240, 456] on div "What do real users say - are there before/after photos that look authentic?" at bounding box center [869, 465] width 857 height 26
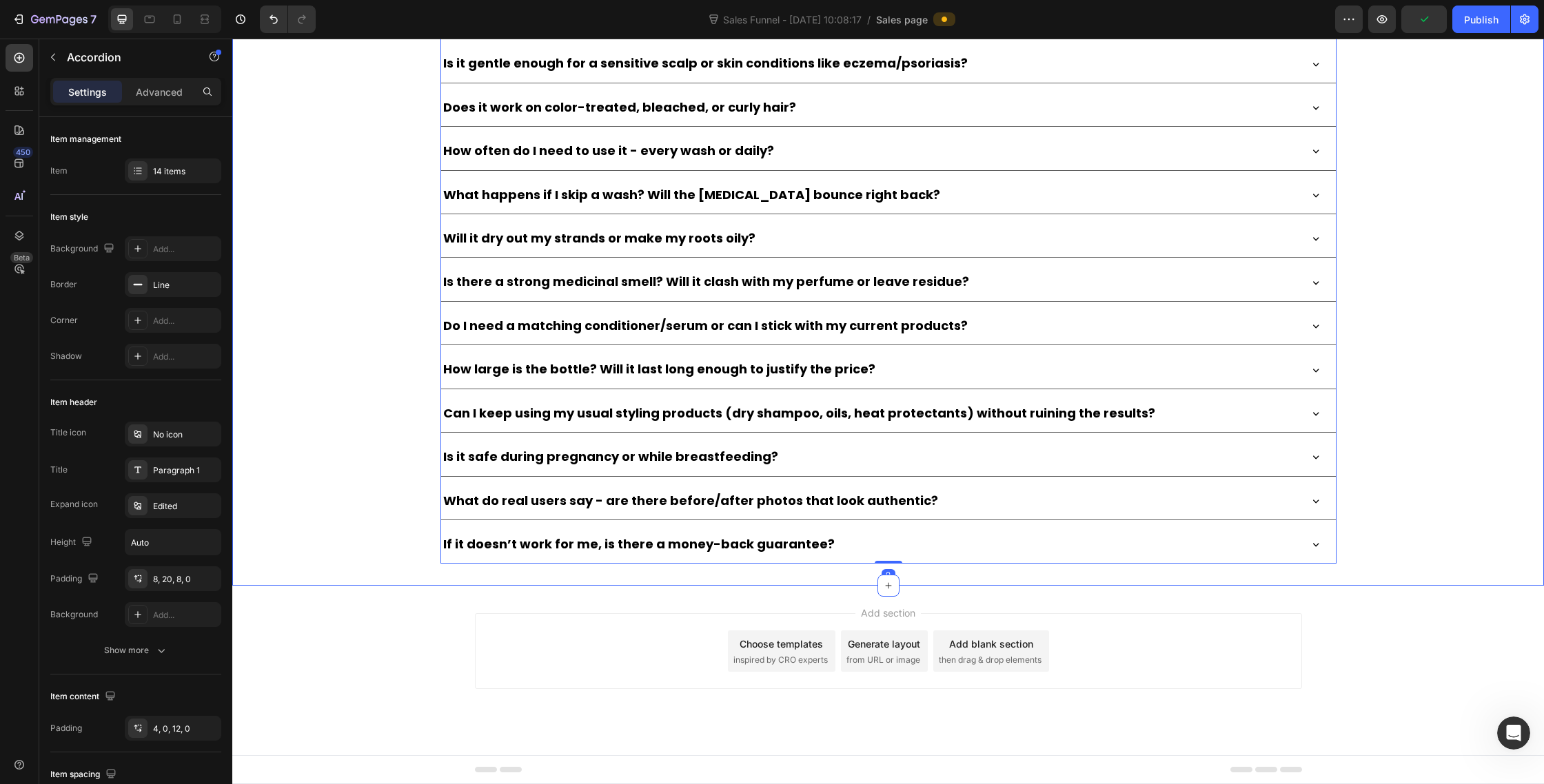
click at [1440, 409] on div "[DOMAIN_NAME] - Review Widget [DOMAIN_NAME] Frequently Asked Questions Heading …" at bounding box center [888, 196] width 1312 height 737
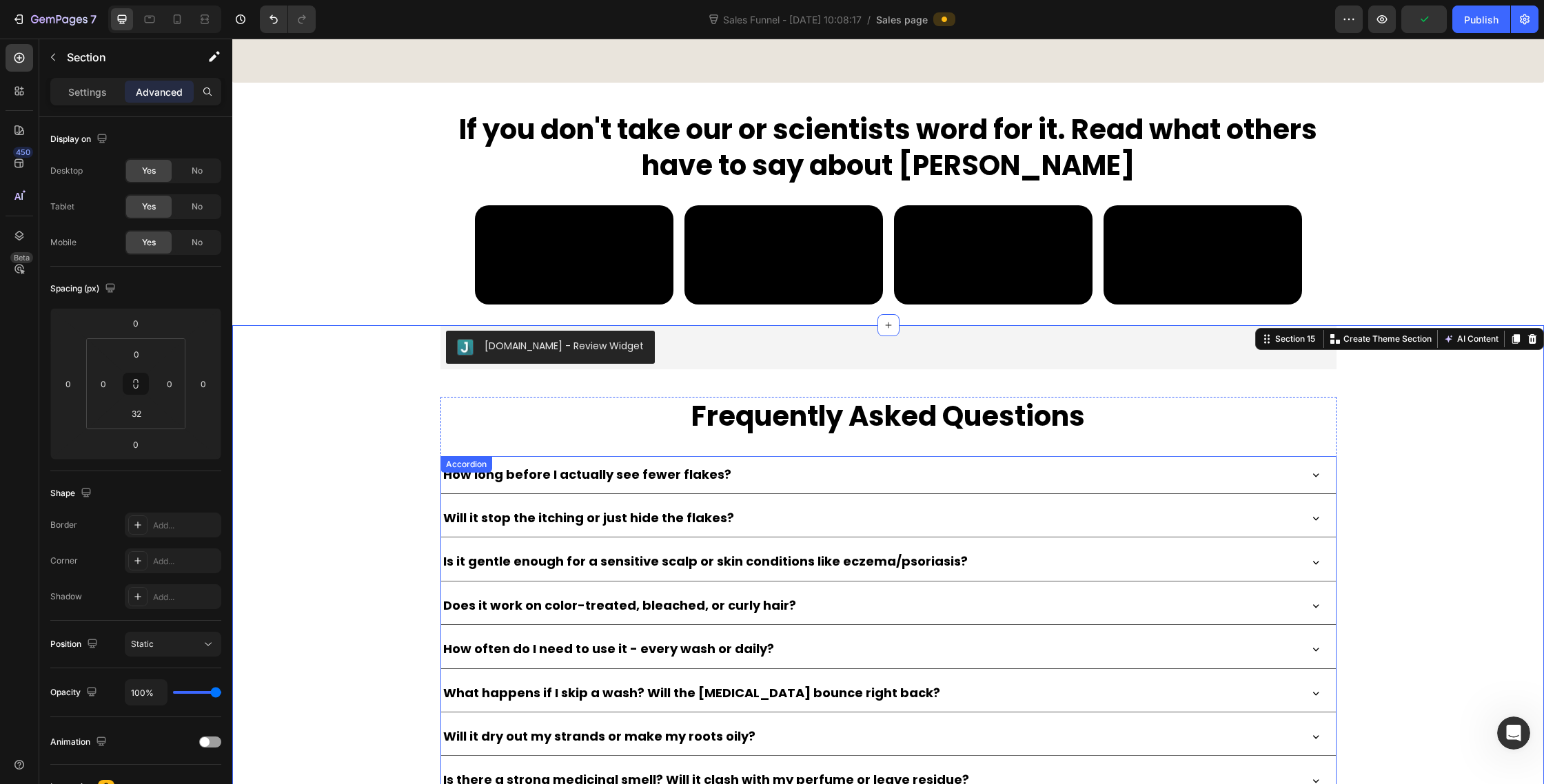
scroll to position [7536, 0]
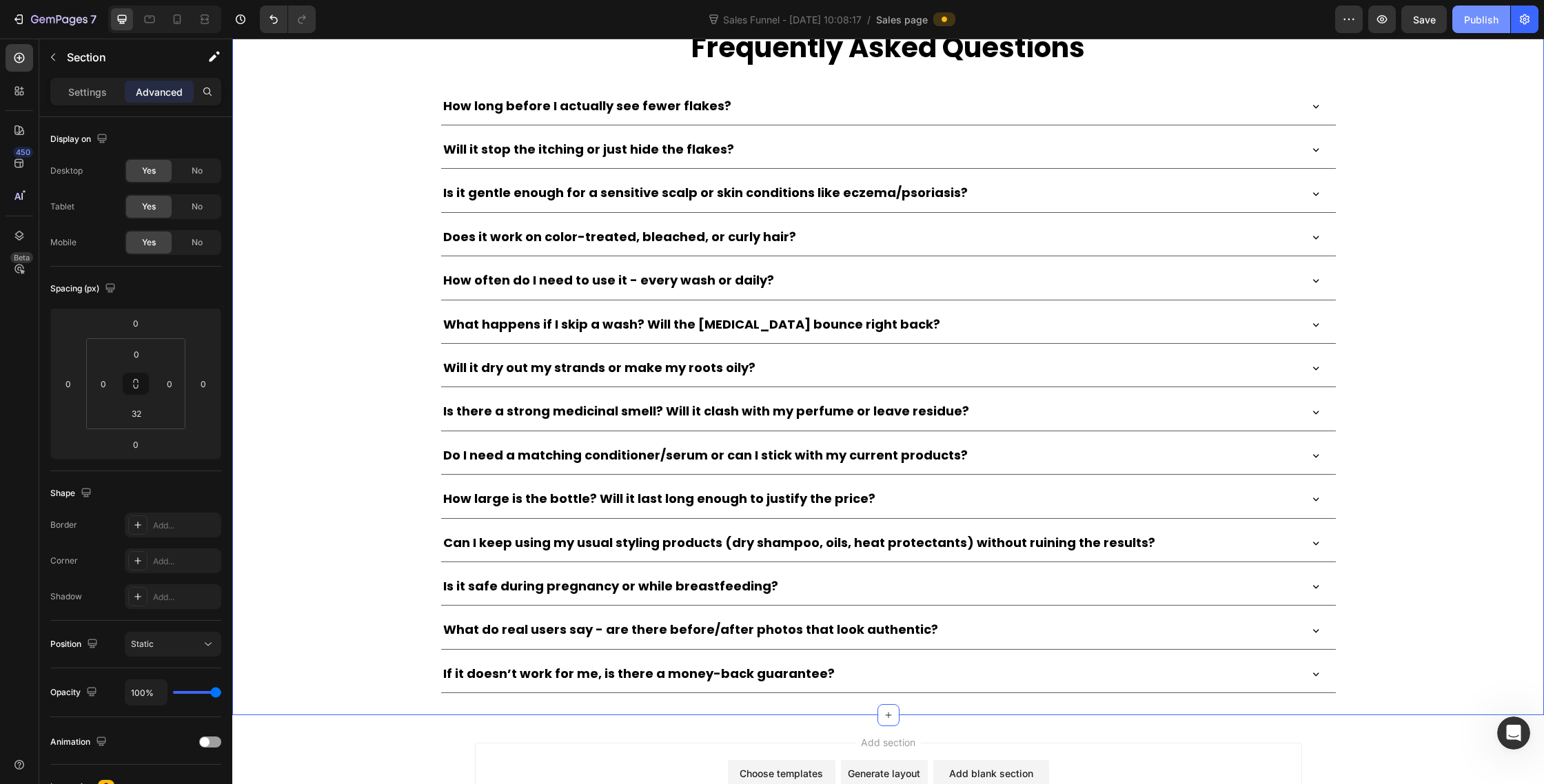
click at [1469, 19] on div "Publish" at bounding box center [1482, 20] width 35 height 14
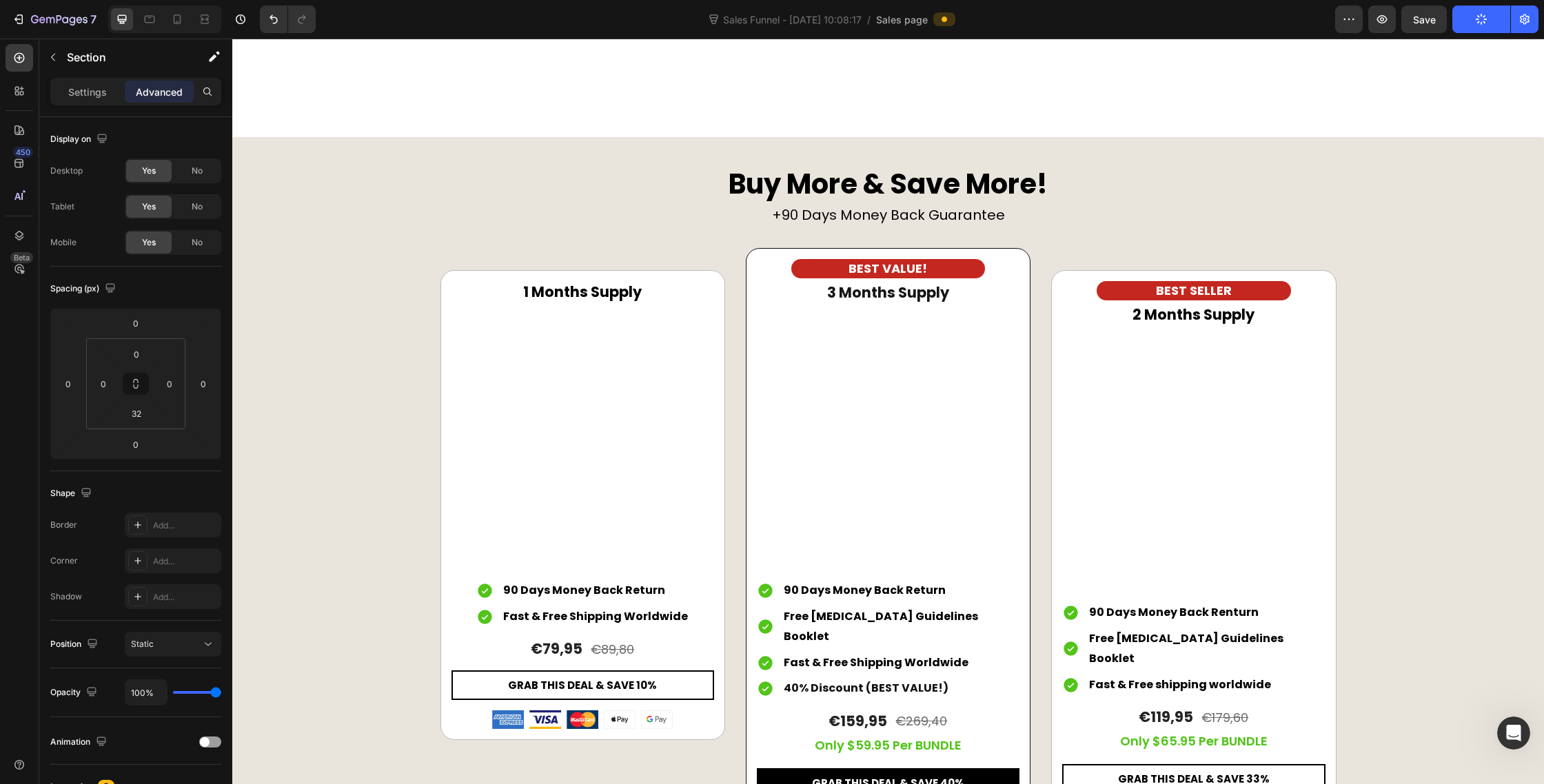
scroll to position [6292, 0]
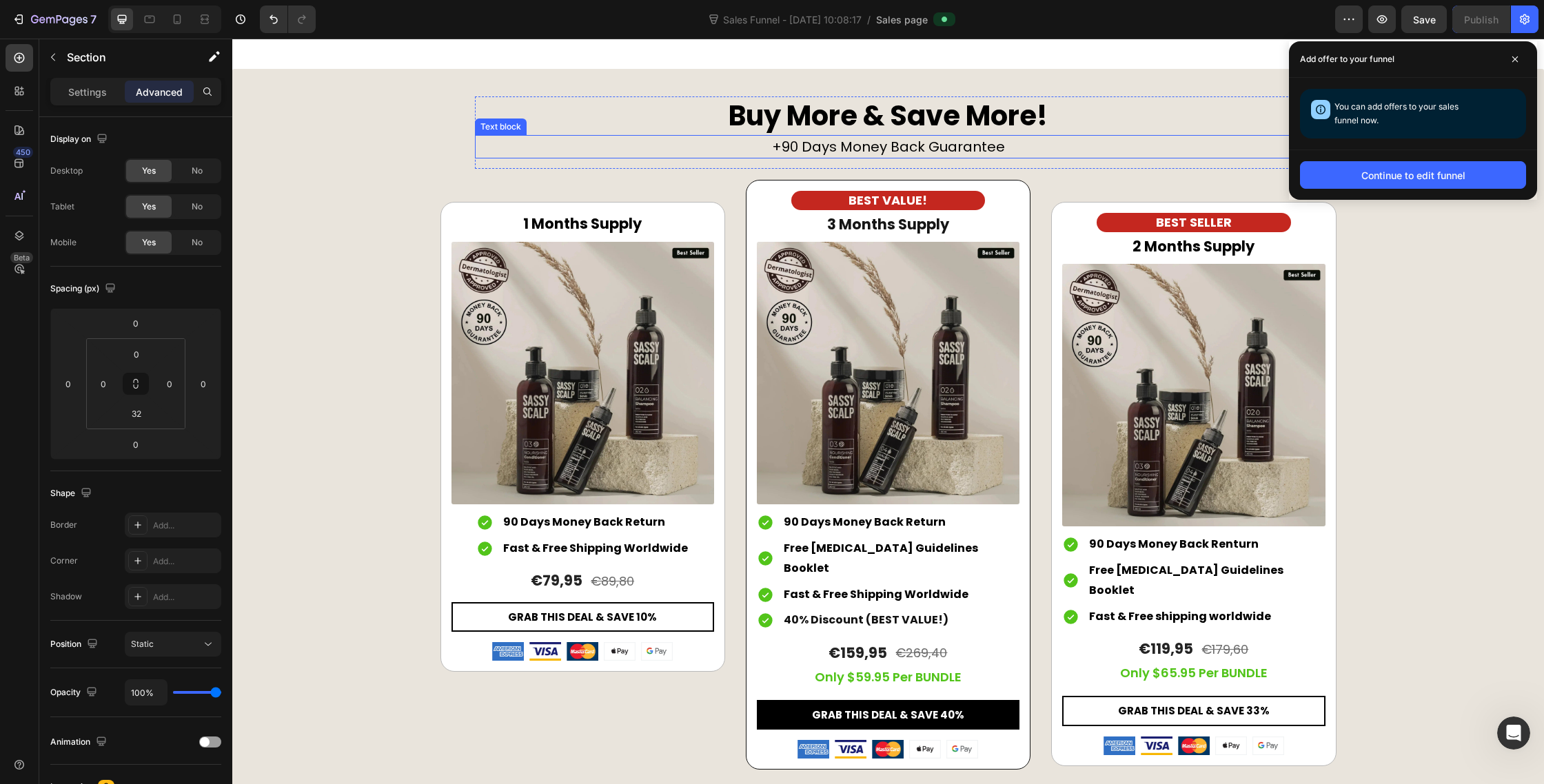
click at [792, 157] on p "+90 Days Money Back Guarantee" at bounding box center [888, 147] width 824 height 21
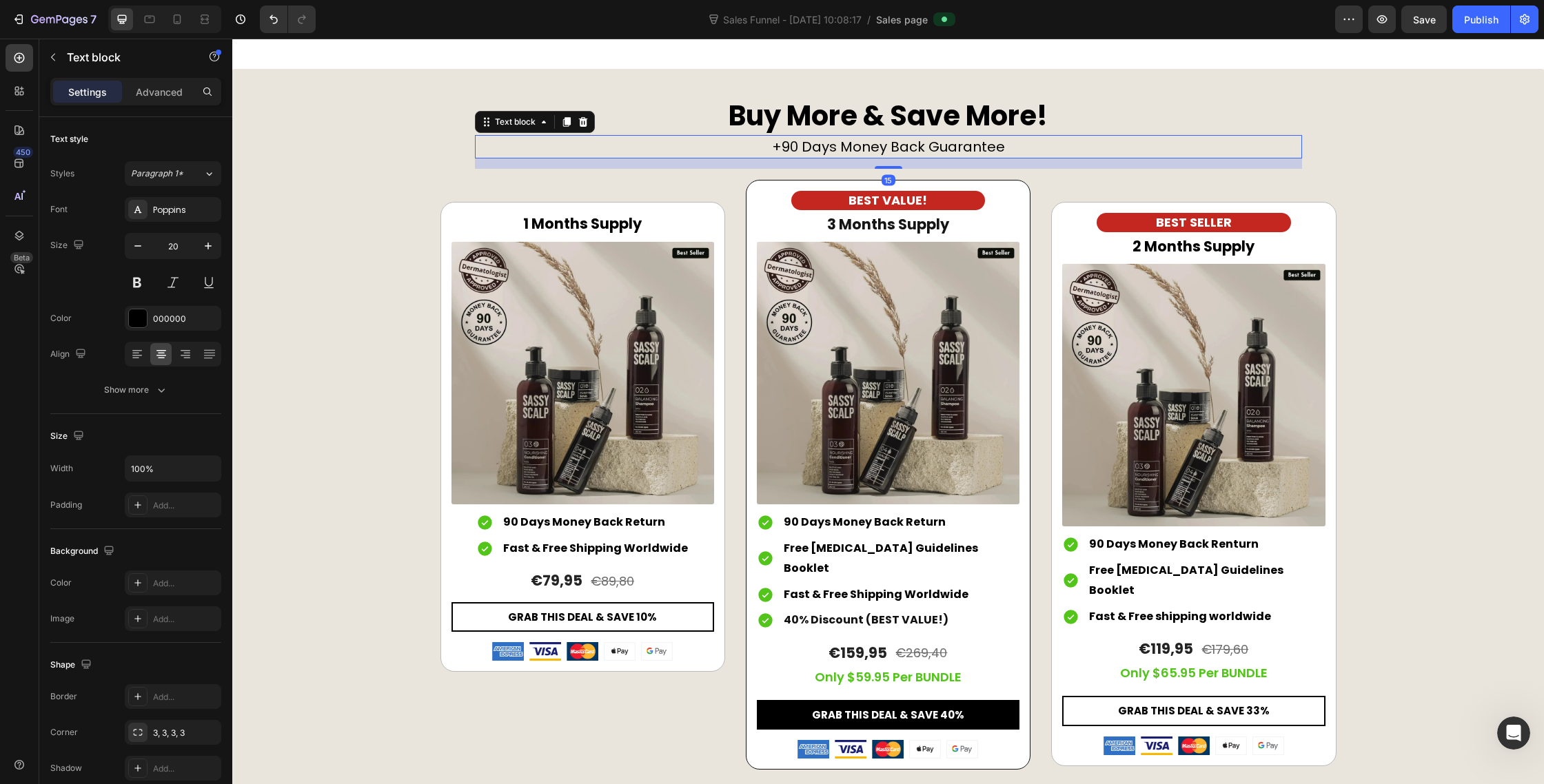
click at [776, 157] on p "+90 Days Money Back Guarantee" at bounding box center [888, 147] width 824 height 21
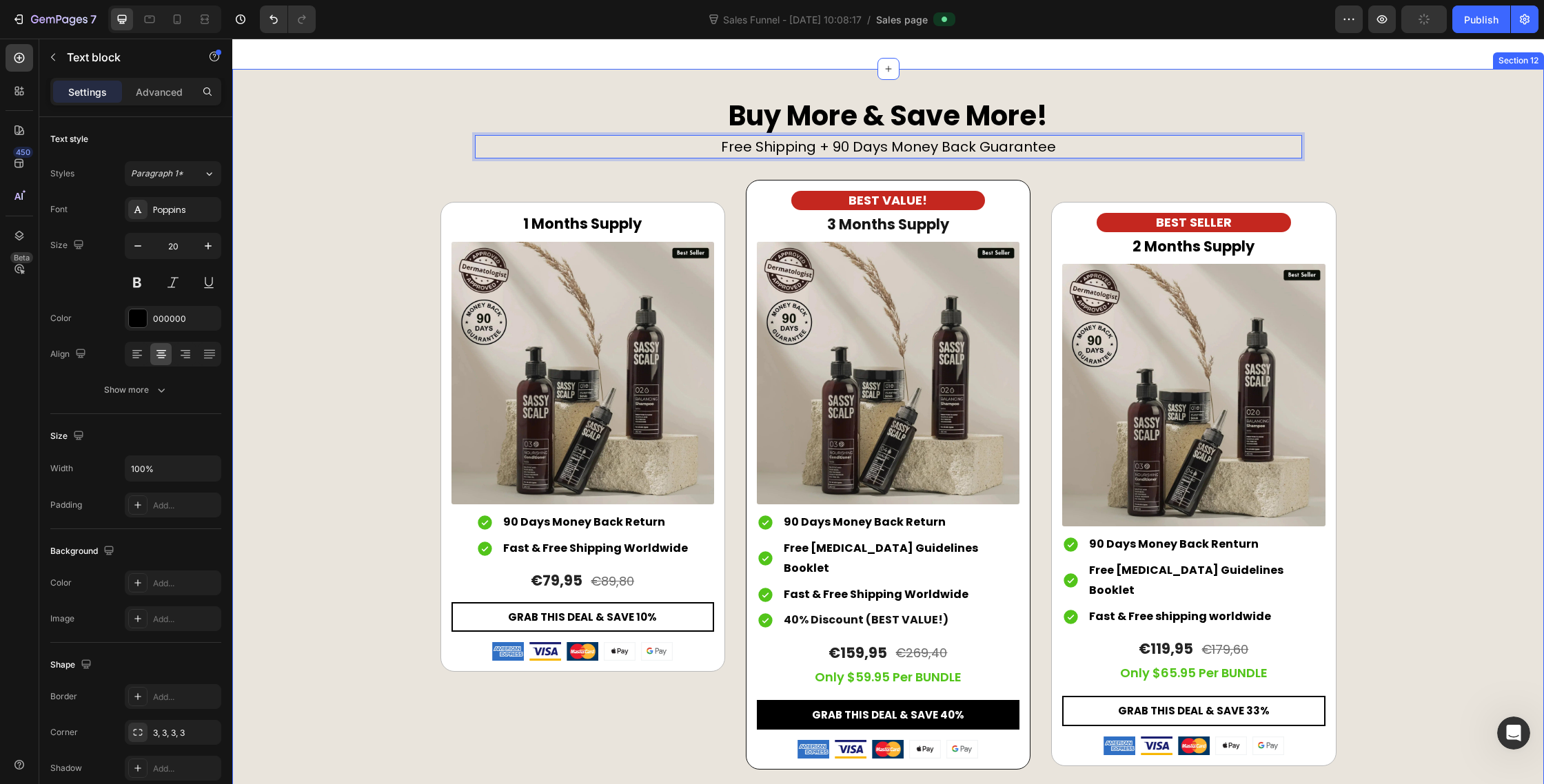
click at [1295, 258] on div "Buy More & Save More! Heading Free Shipping + 90 Days Money Back Guarantee Text…" at bounding box center [888, 433] width 1312 height 728
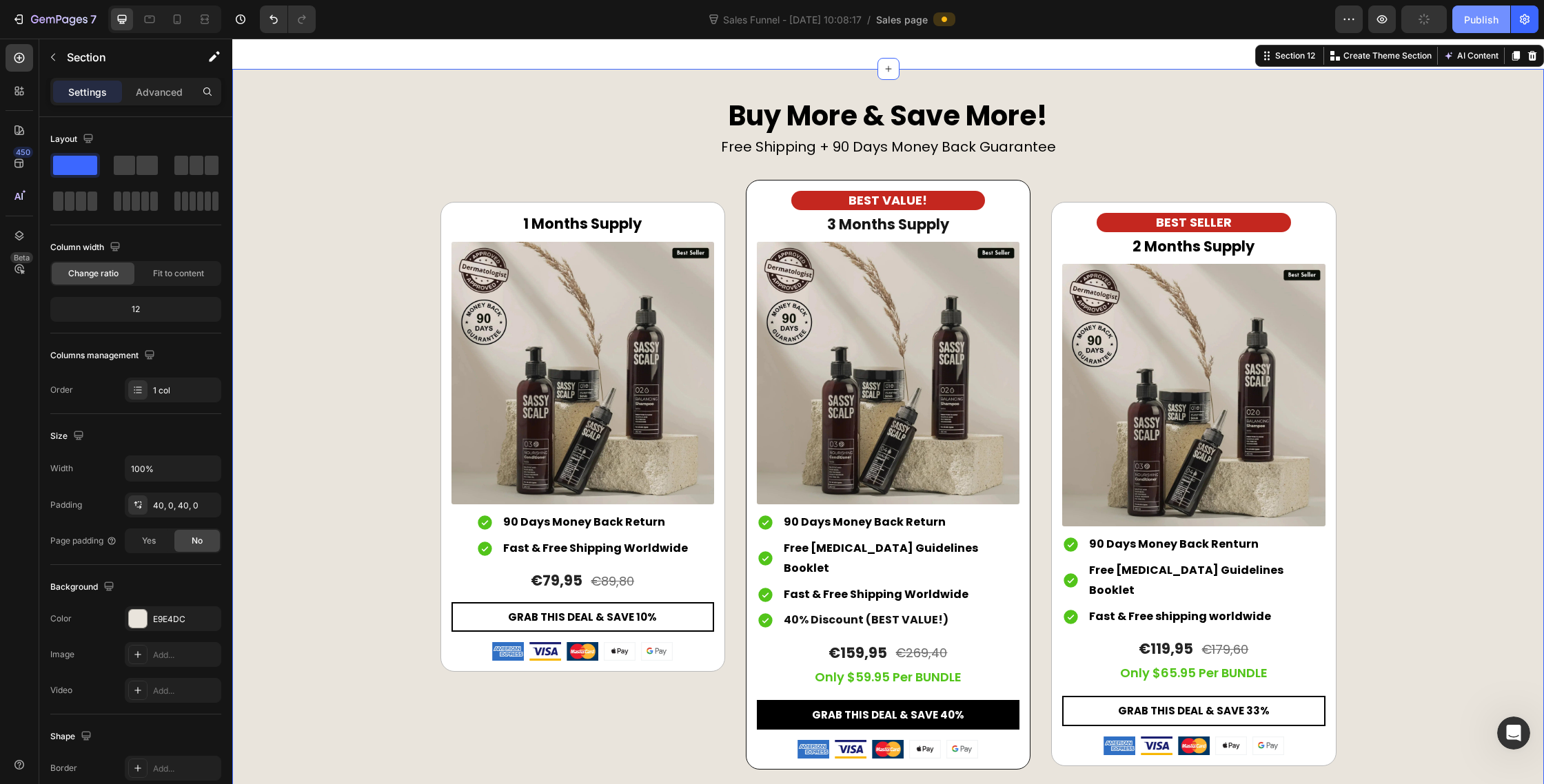
click at [1474, 29] on button "Publish" at bounding box center [1481, 19] width 58 height 28
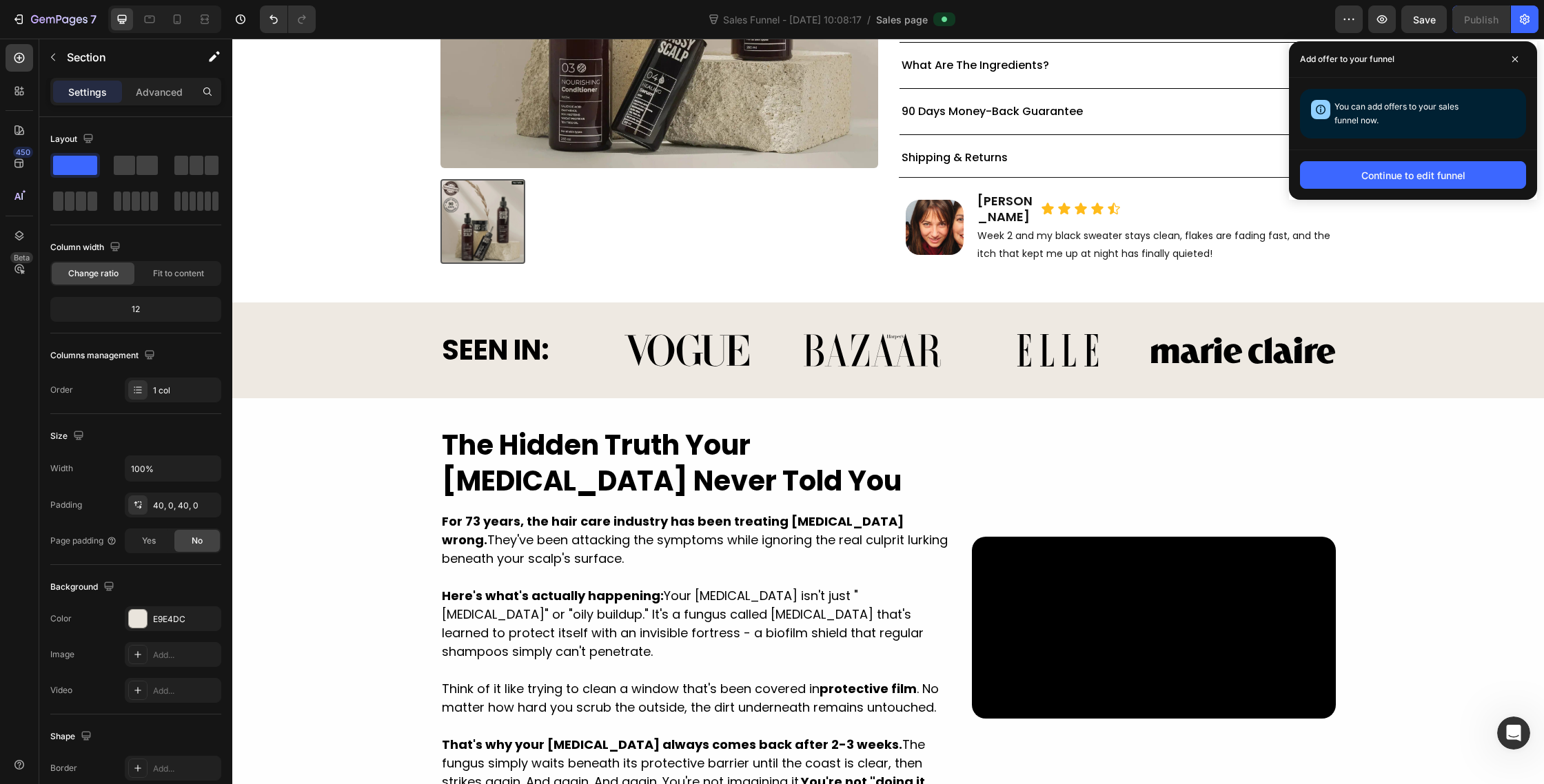
scroll to position [1202, 0]
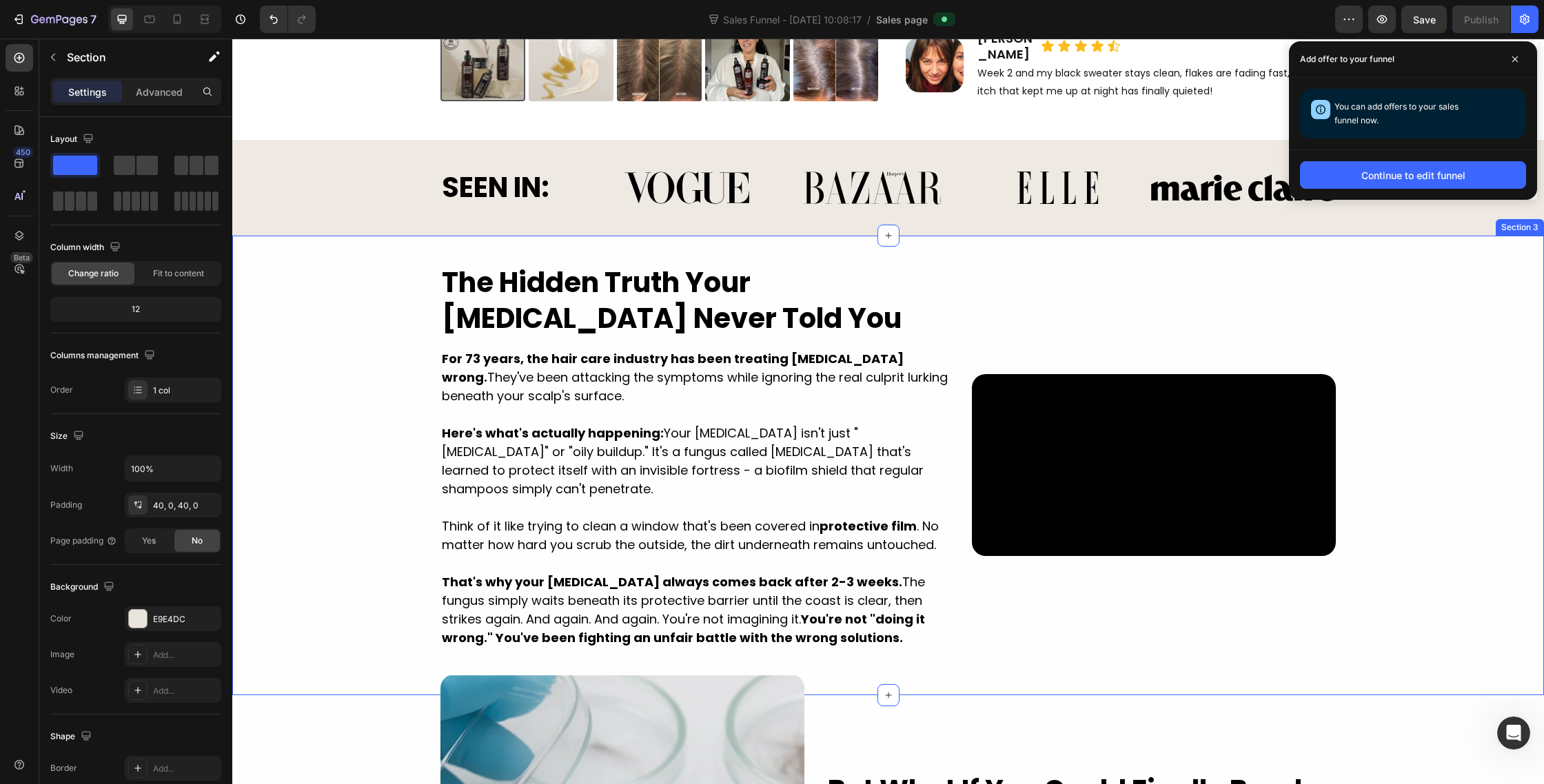
click at [304, 375] on div "Video The Hidden Truth Your [MEDICAL_DATA] Never Told You Heading For 73 years,…" at bounding box center [888, 465] width 1312 height 405
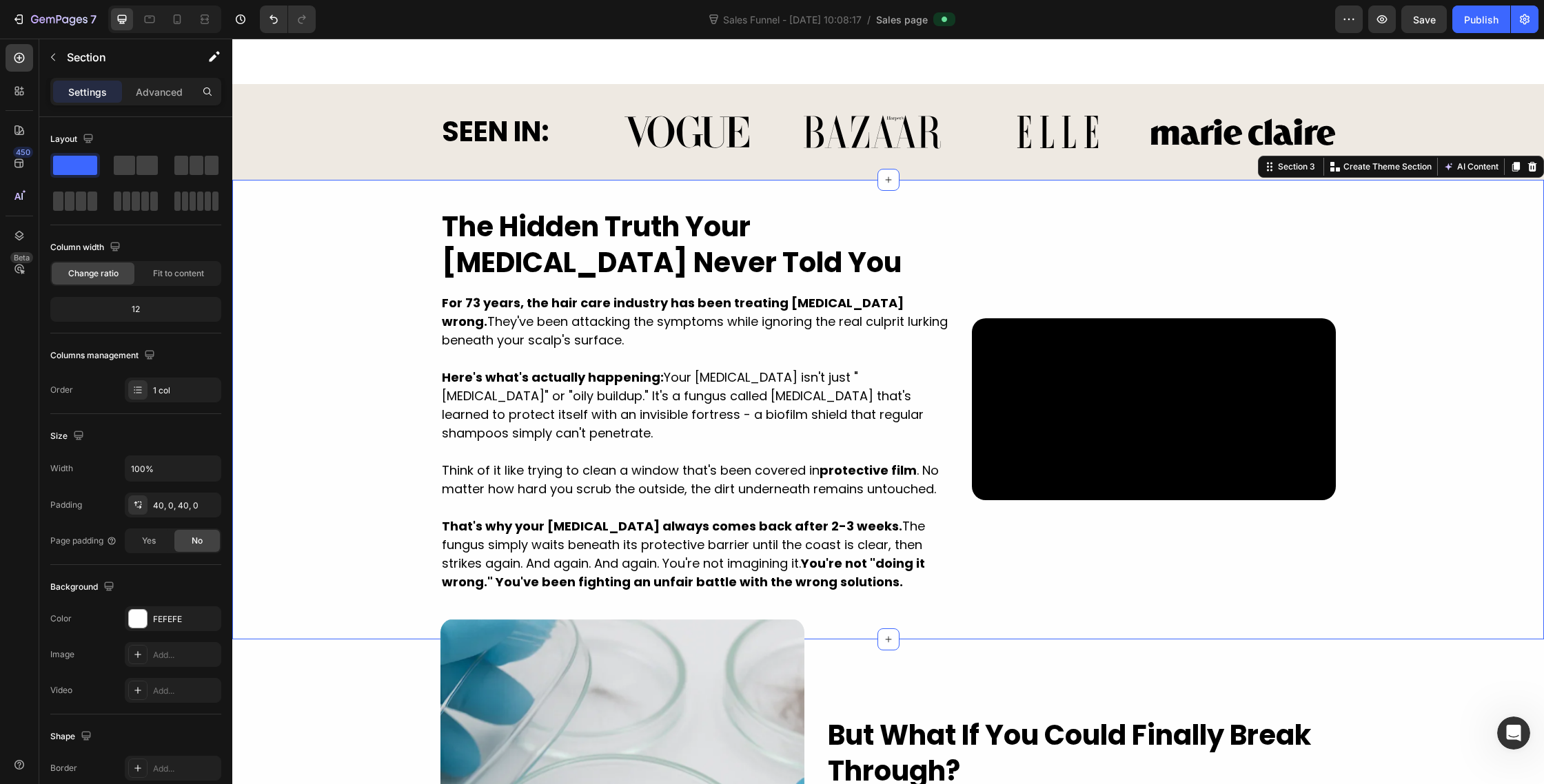
scroll to position [1334, 0]
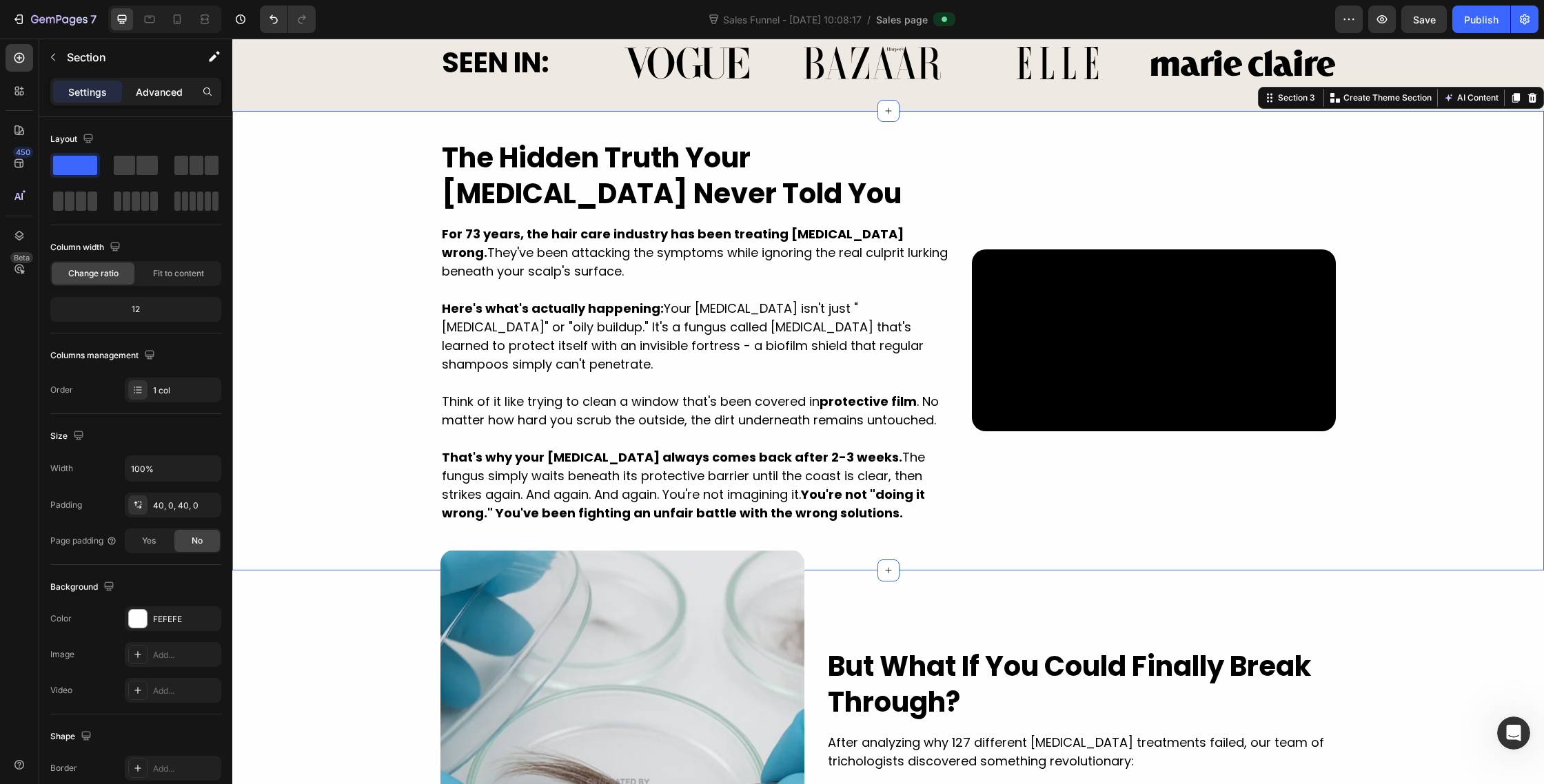
click at [149, 97] on p "Advanced" at bounding box center [159, 92] width 47 height 14
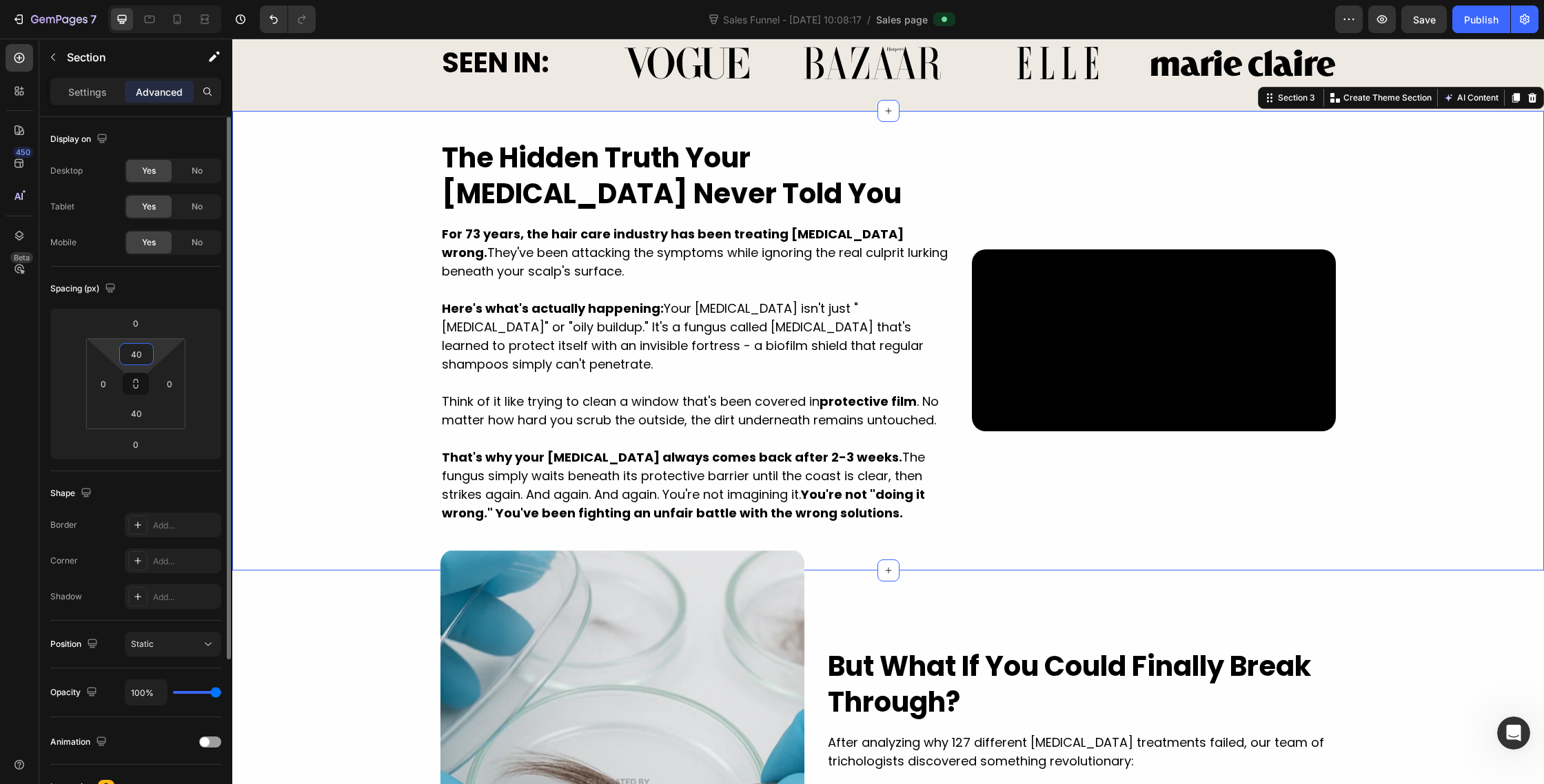
click at [147, 354] on input "40" at bounding box center [136, 354] width 28 height 21
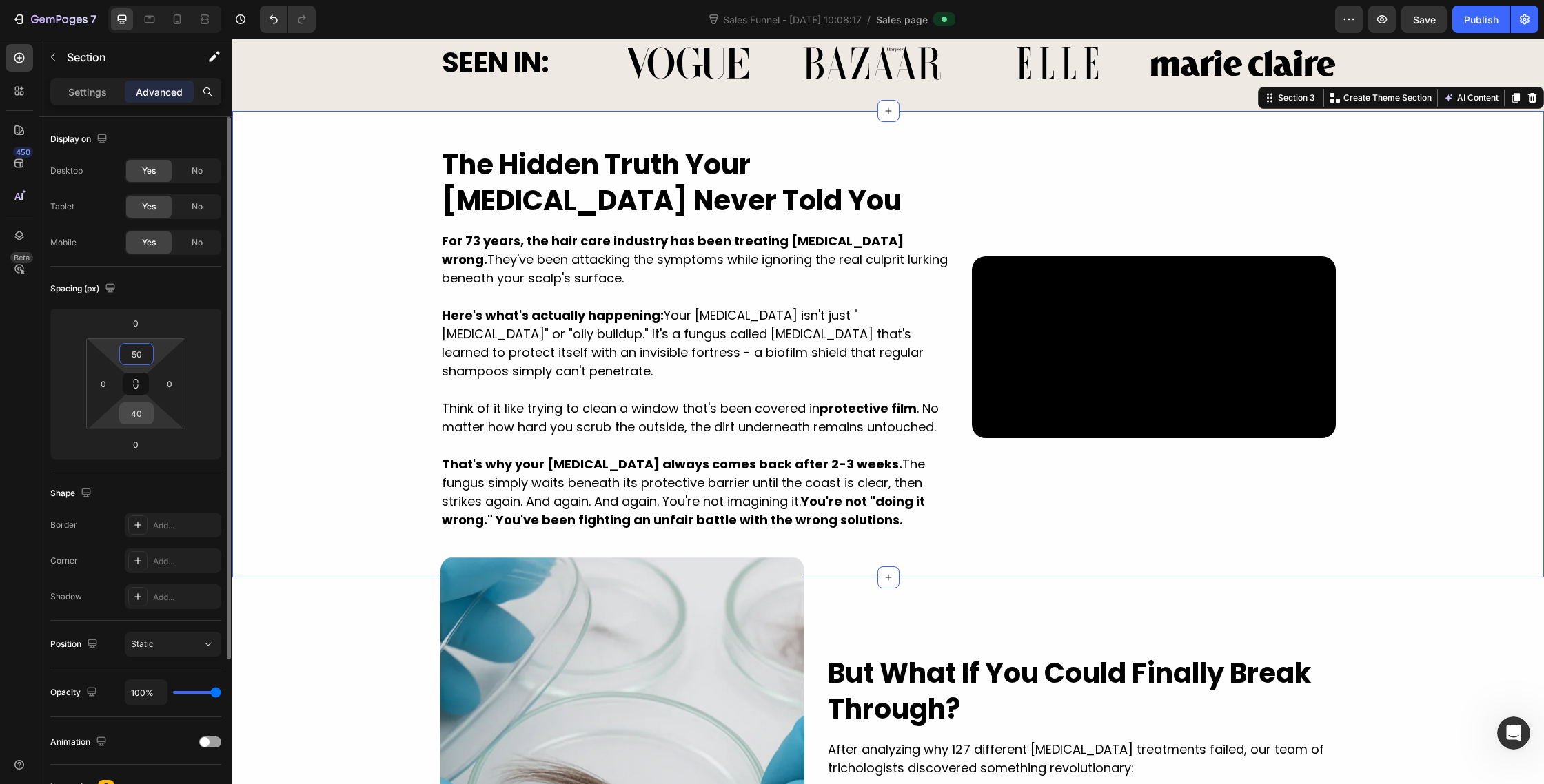
type input "50"
click at [137, 421] on input "40" at bounding box center [136, 414] width 28 height 21
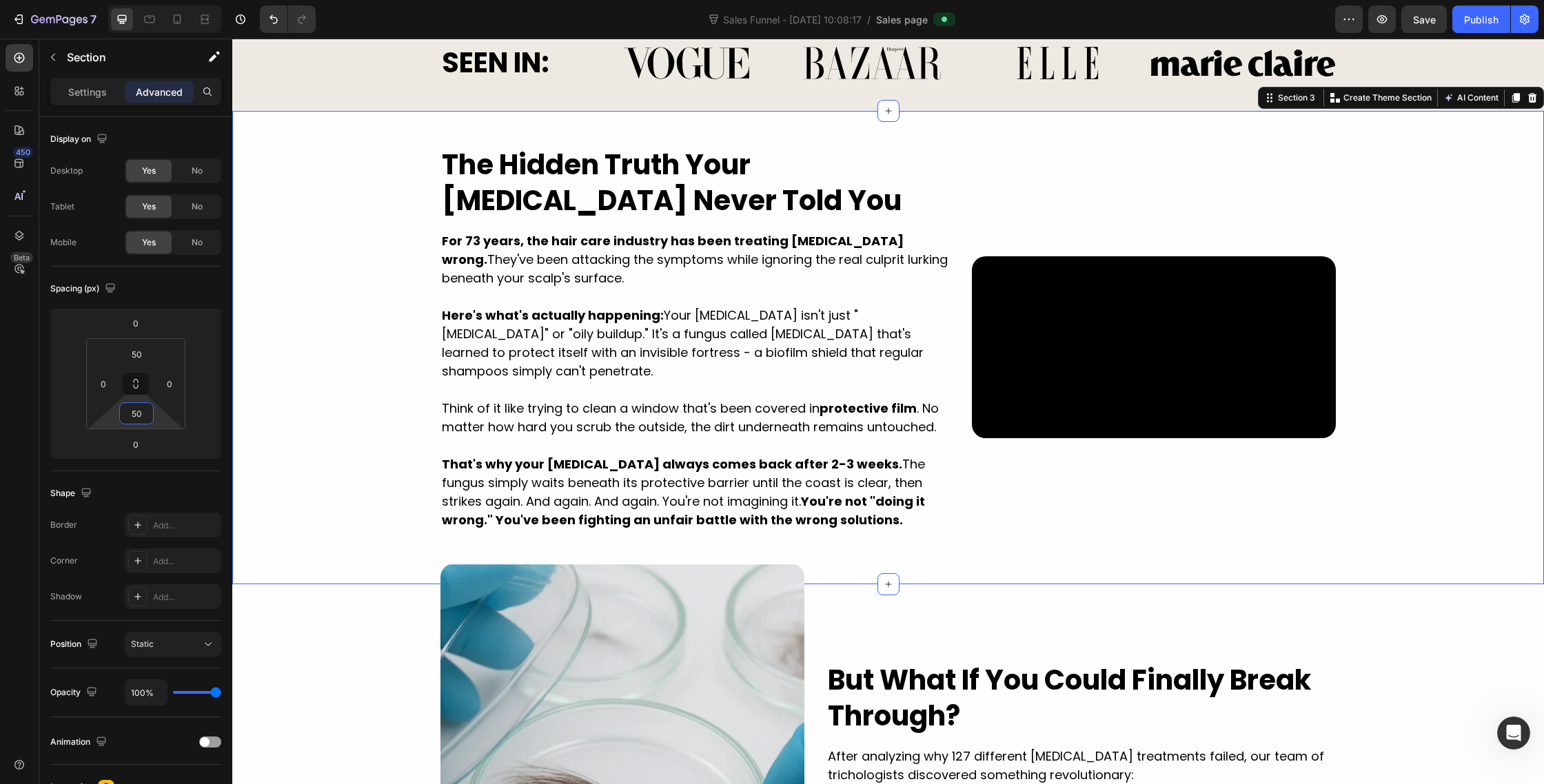
type input "50"
click at [385, 484] on div "Video The Hidden Truth Your [MEDICAL_DATA] Never Told You Heading For 73 years,…" at bounding box center [888, 348] width 1312 height 405
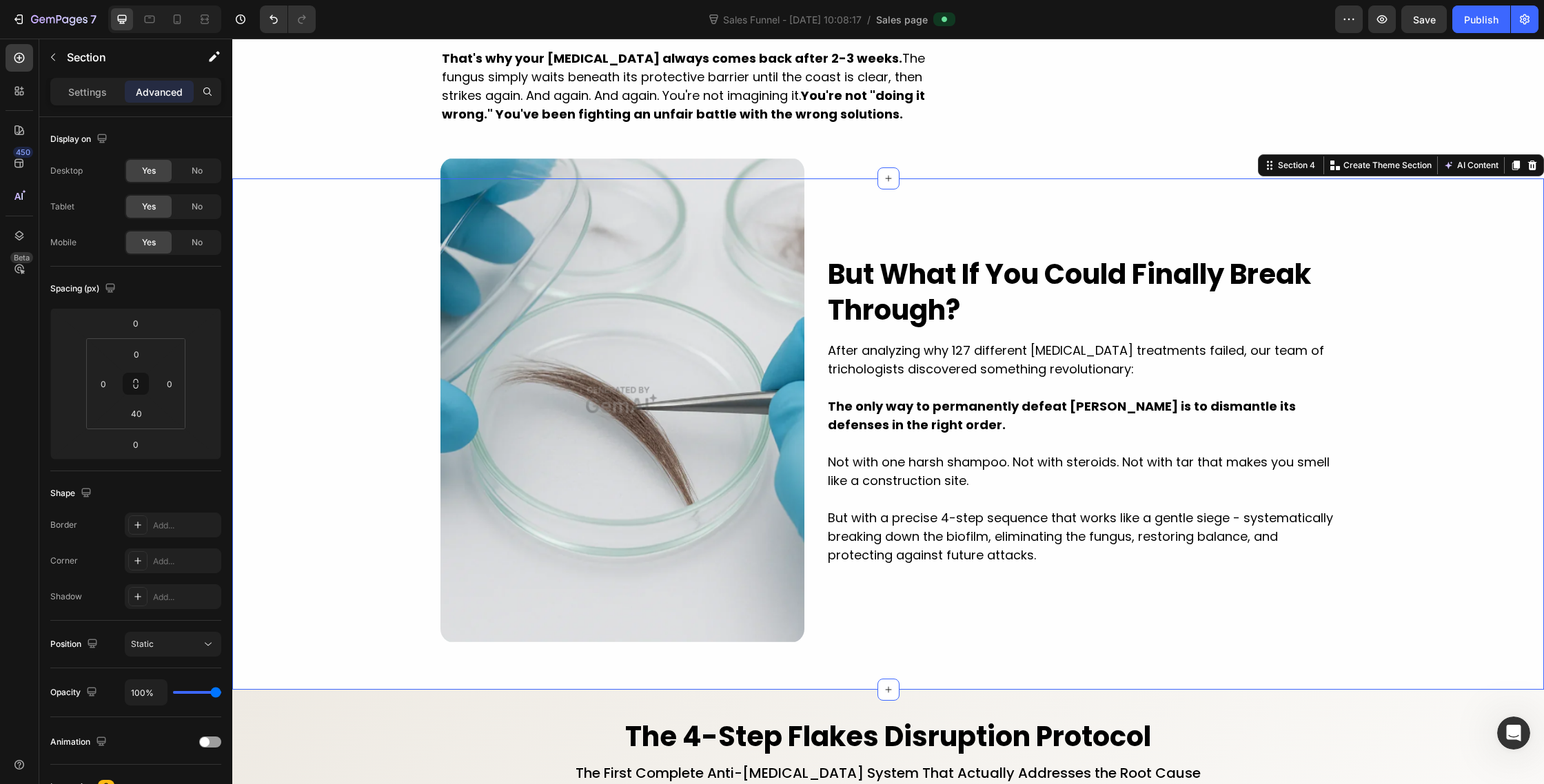
scroll to position [1808, 0]
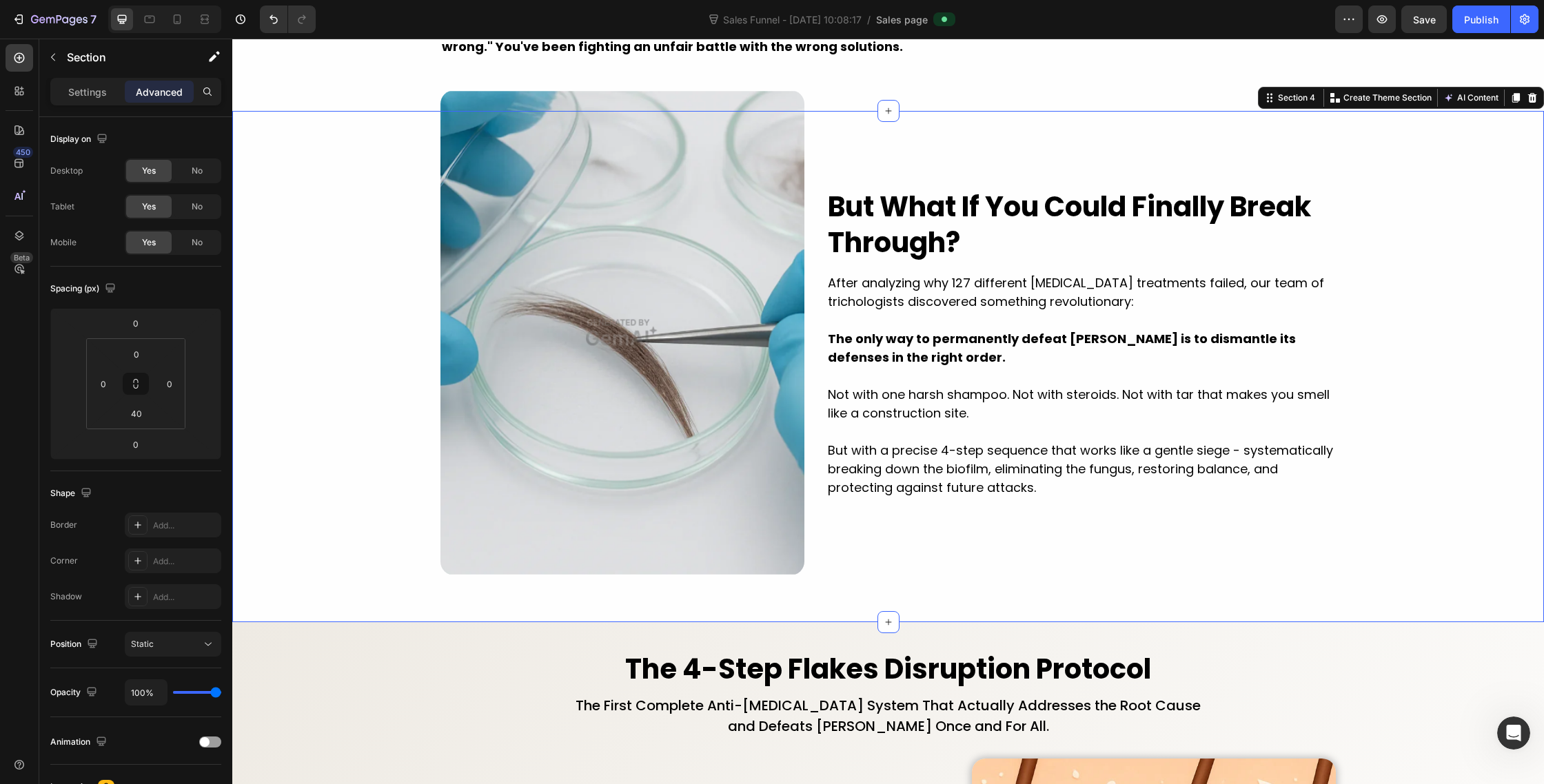
click at [343, 463] on div "Image Row Image But What If You Could Finally Break Through? Heading After anal…" at bounding box center [888, 353] width 1312 height 484
click at [134, 415] on input "40" at bounding box center [136, 414] width 28 height 21
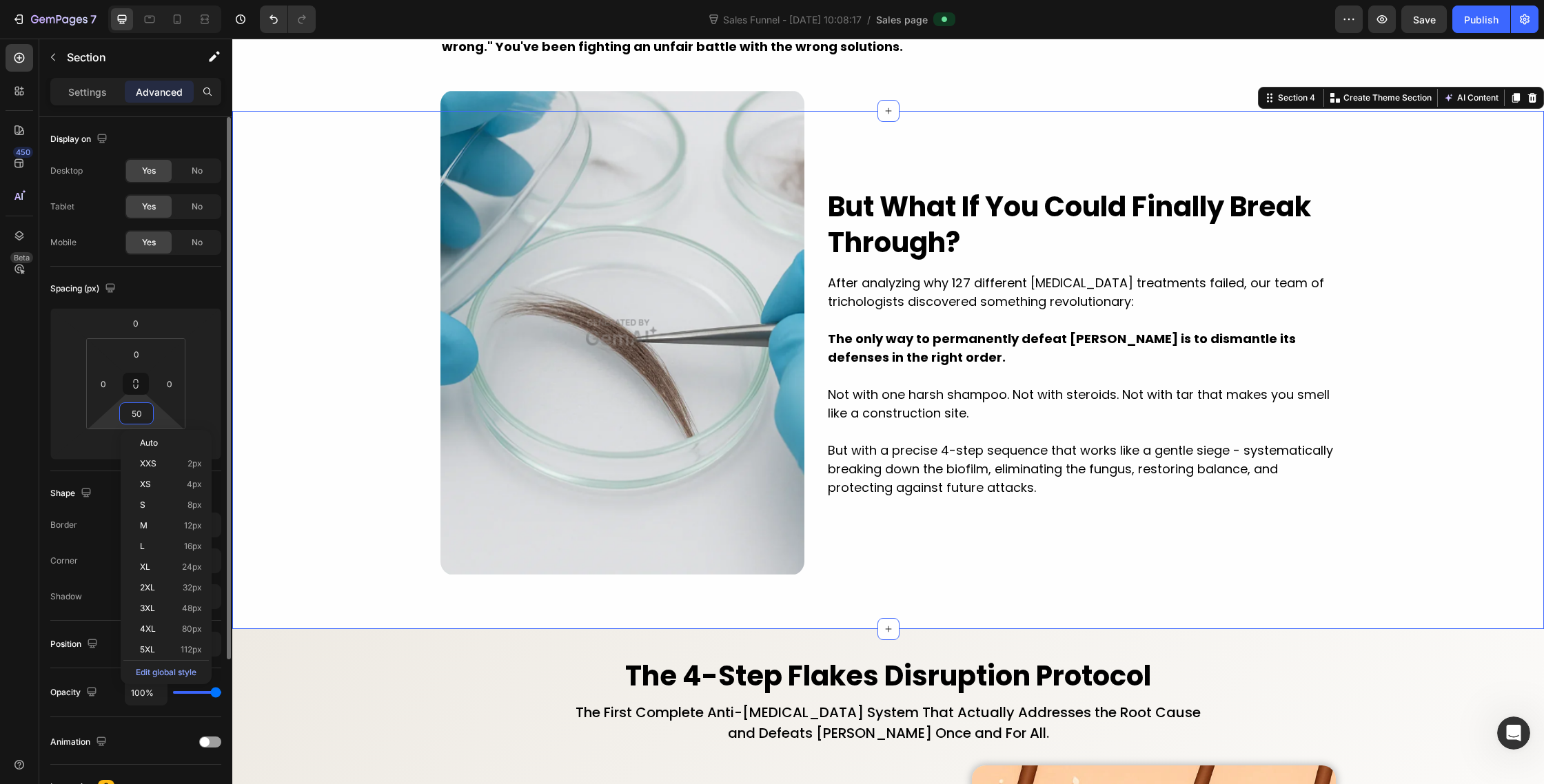
type input "500"
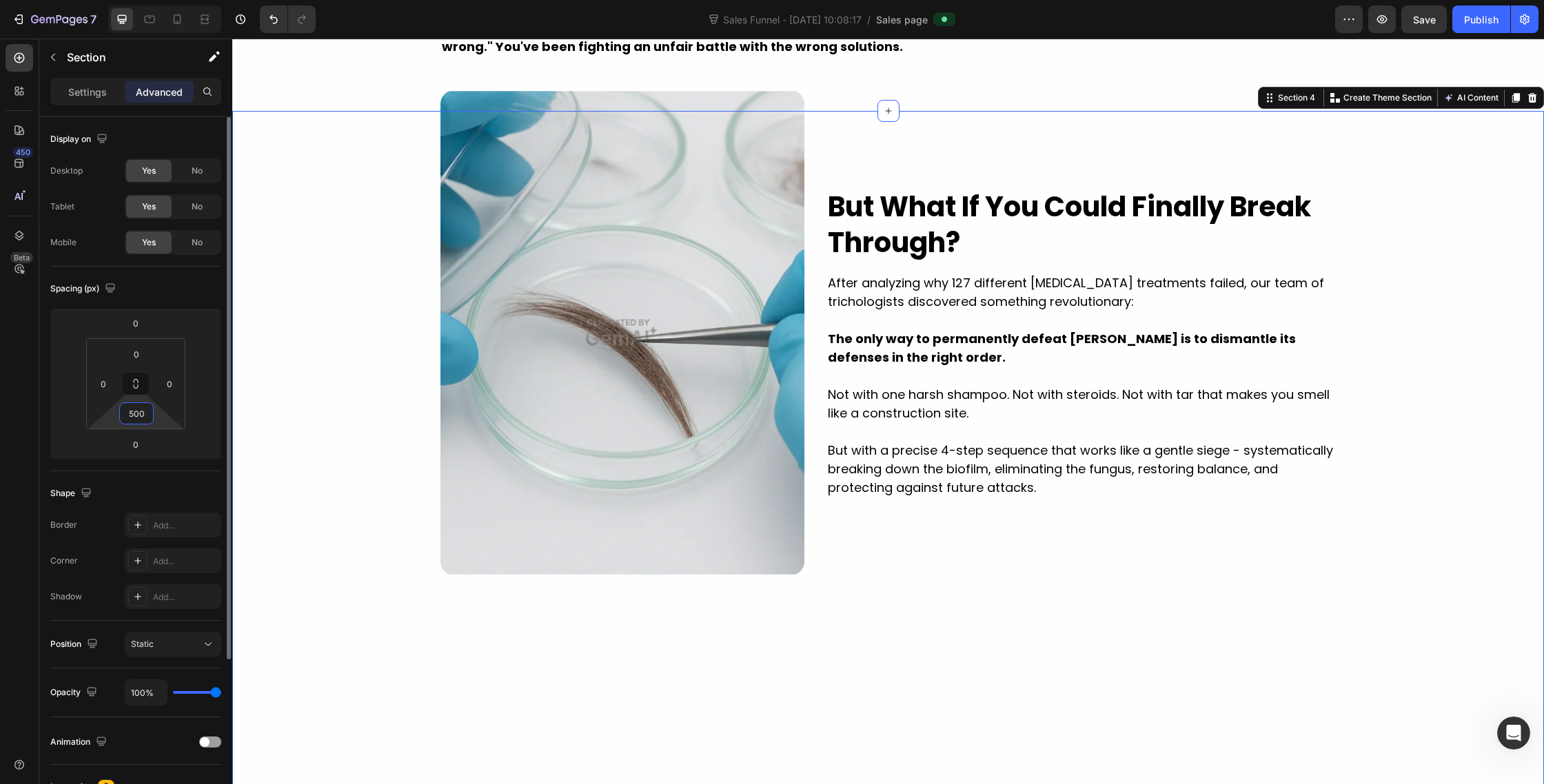
click at [134, 415] on input "500" at bounding box center [136, 414] width 28 height 21
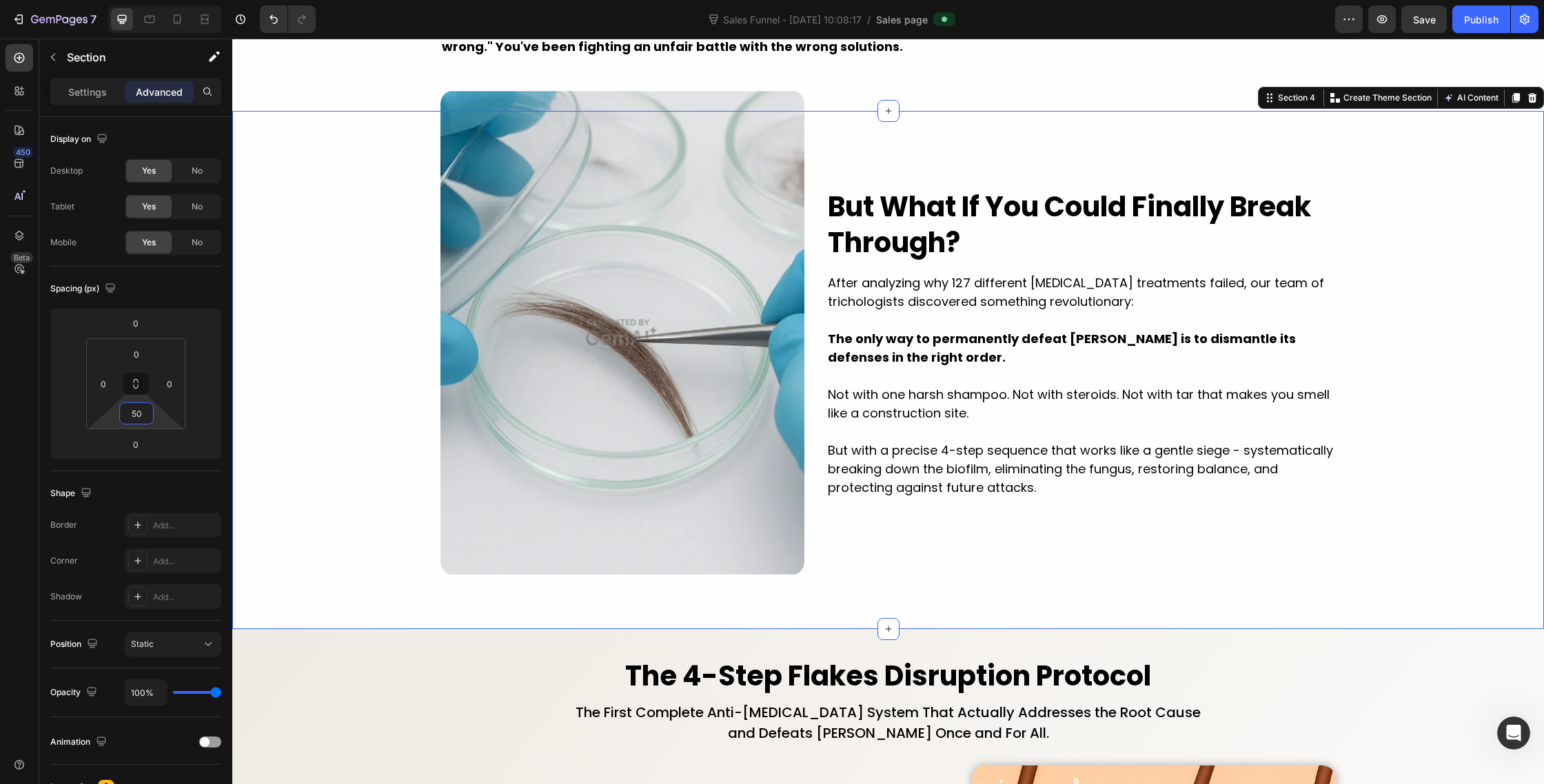
type input "50"
click at [339, 465] on div "Image Row Image But What If You Could Finally Break Through? Heading After anal…" at bounding box center [888, 353] width 1312 height 484
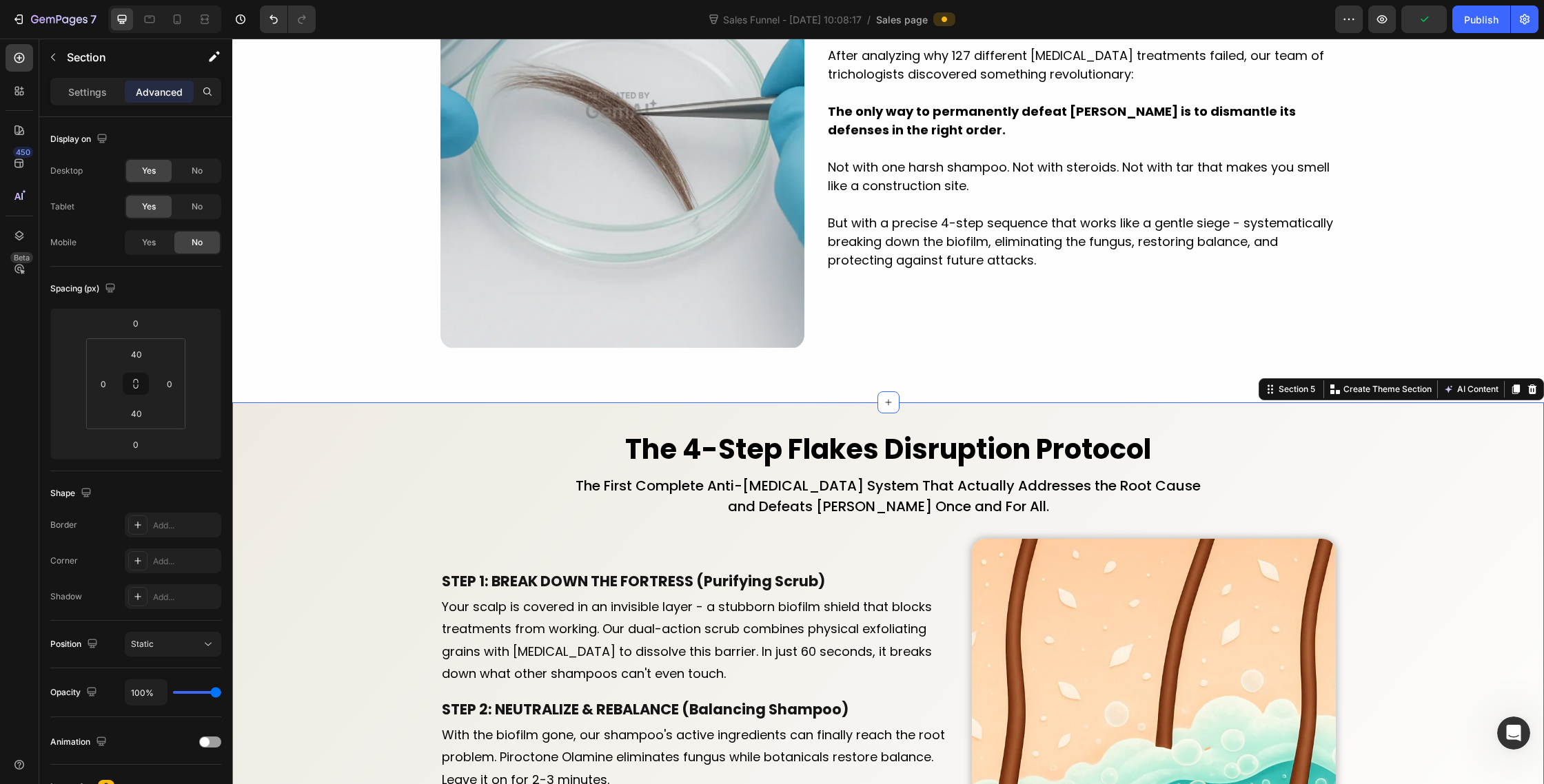
scroll to position [2091, 0]
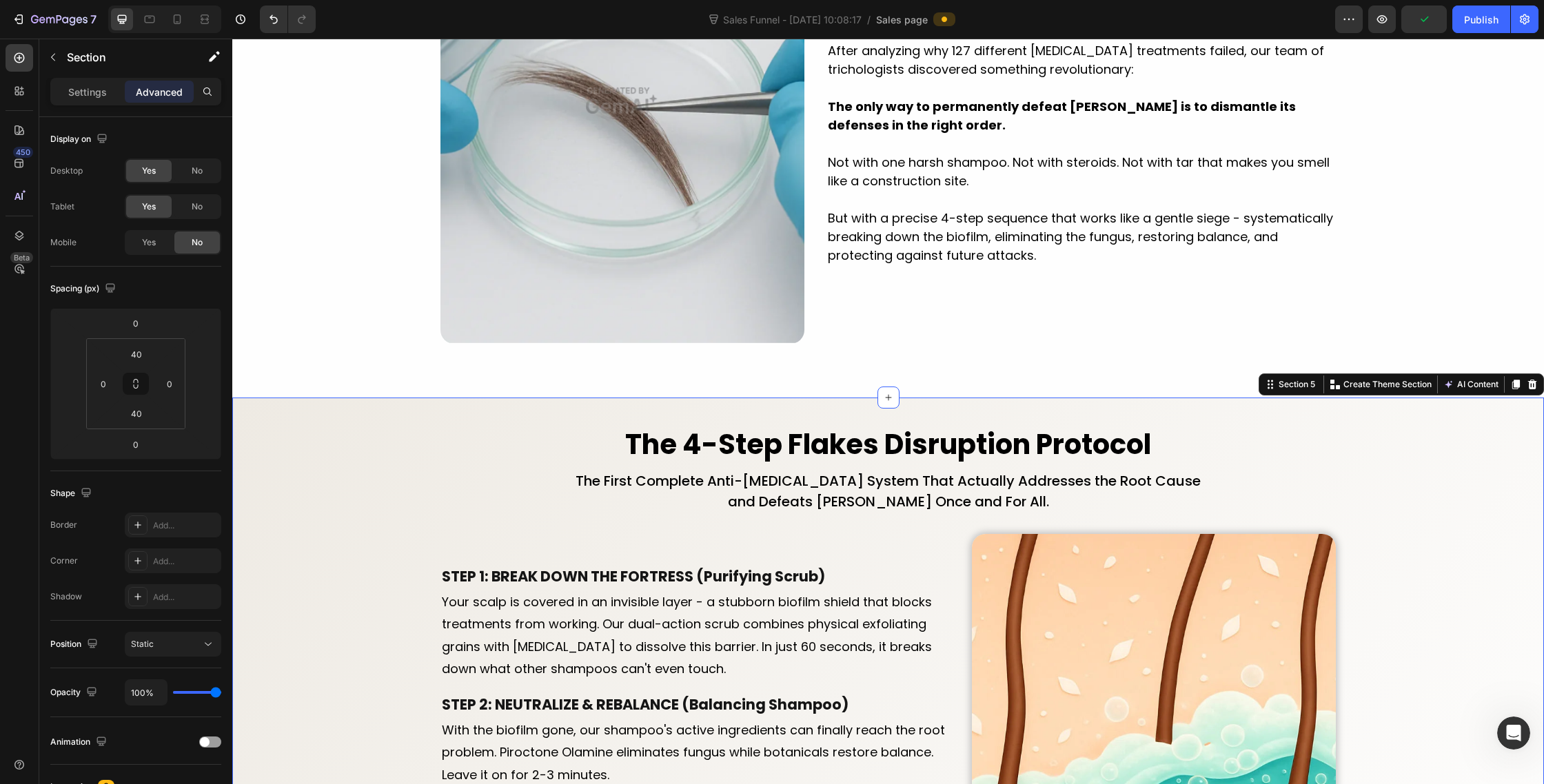
click at [412, 461] on div "The 4-Step Flakes Disruption Protocol Heading The First Complete Anti-[MEDICAL_…" at bounding box center [888, 727] width 1312 height 605
click at [151, 361] on div "40" at bounding box center [137, 354] width 35 height 22
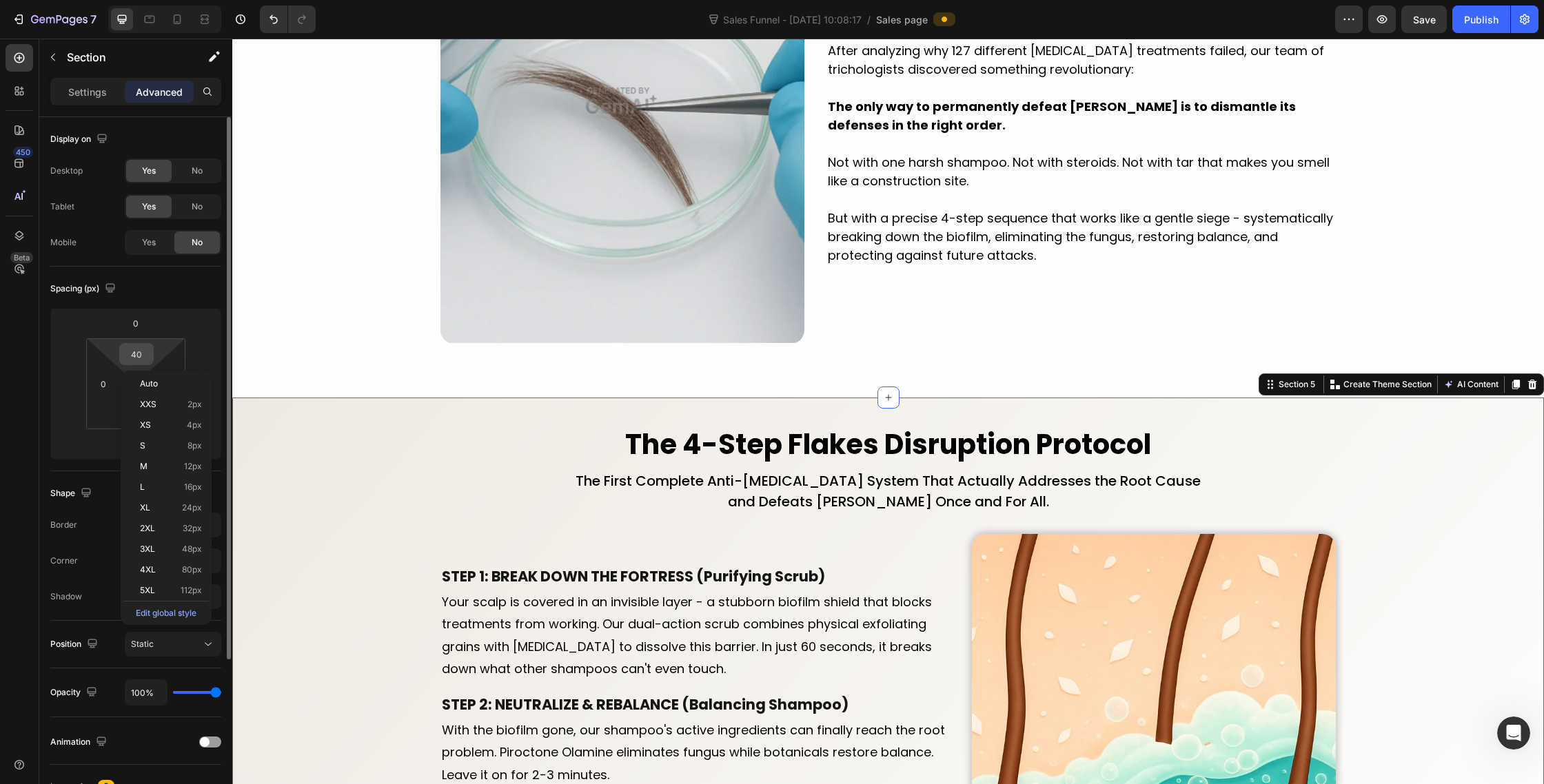
click at [146, 355] on input "40" at bounding box center [136, 354] width 28 height 21
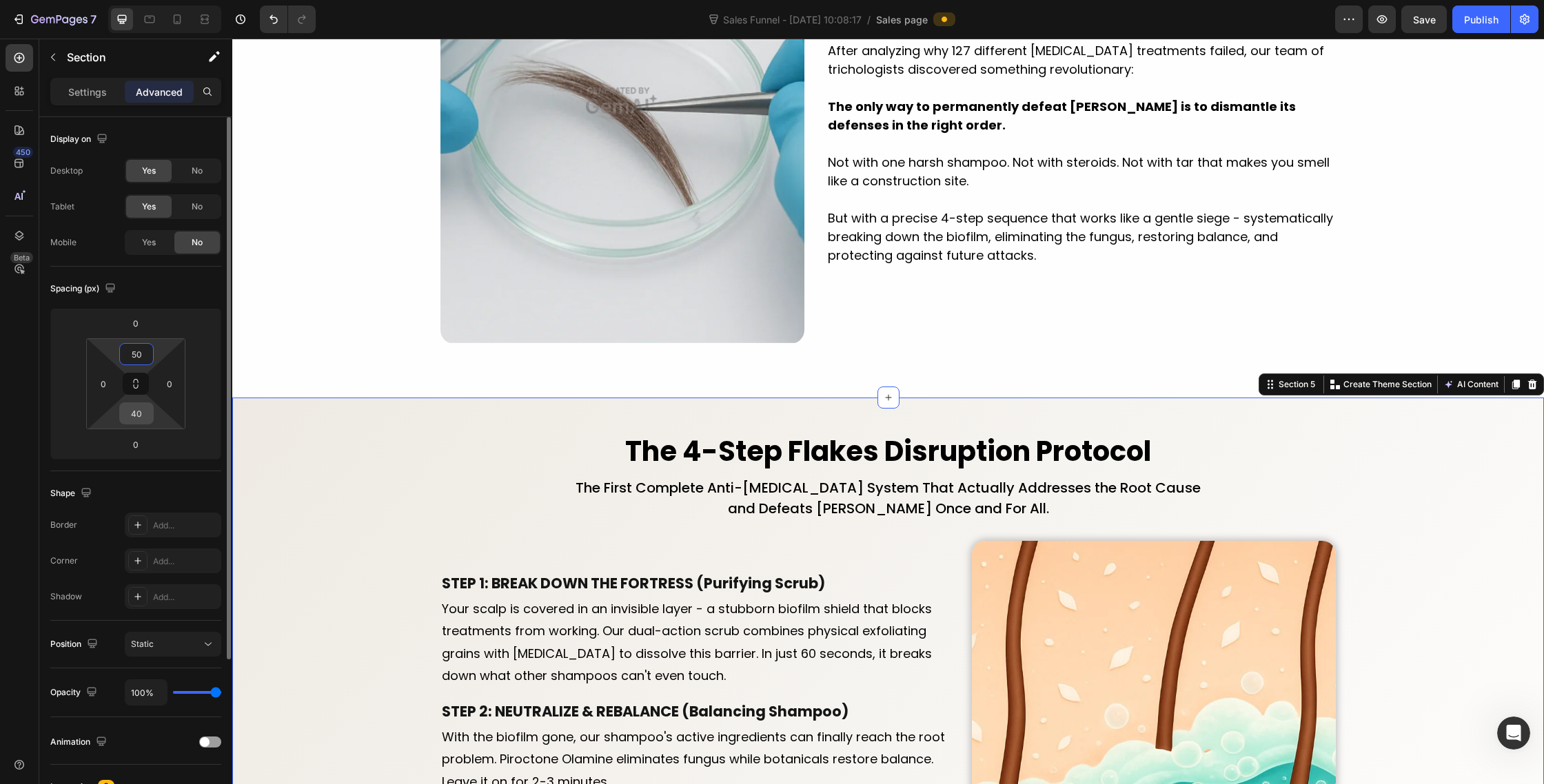
type input "50"
click at [144, 420] on input "40" at bounding box center [136, 414] width 28 height 21
type input "50"
click at [137, 372] on button at bounding box center [135, 383] width 26 height 22
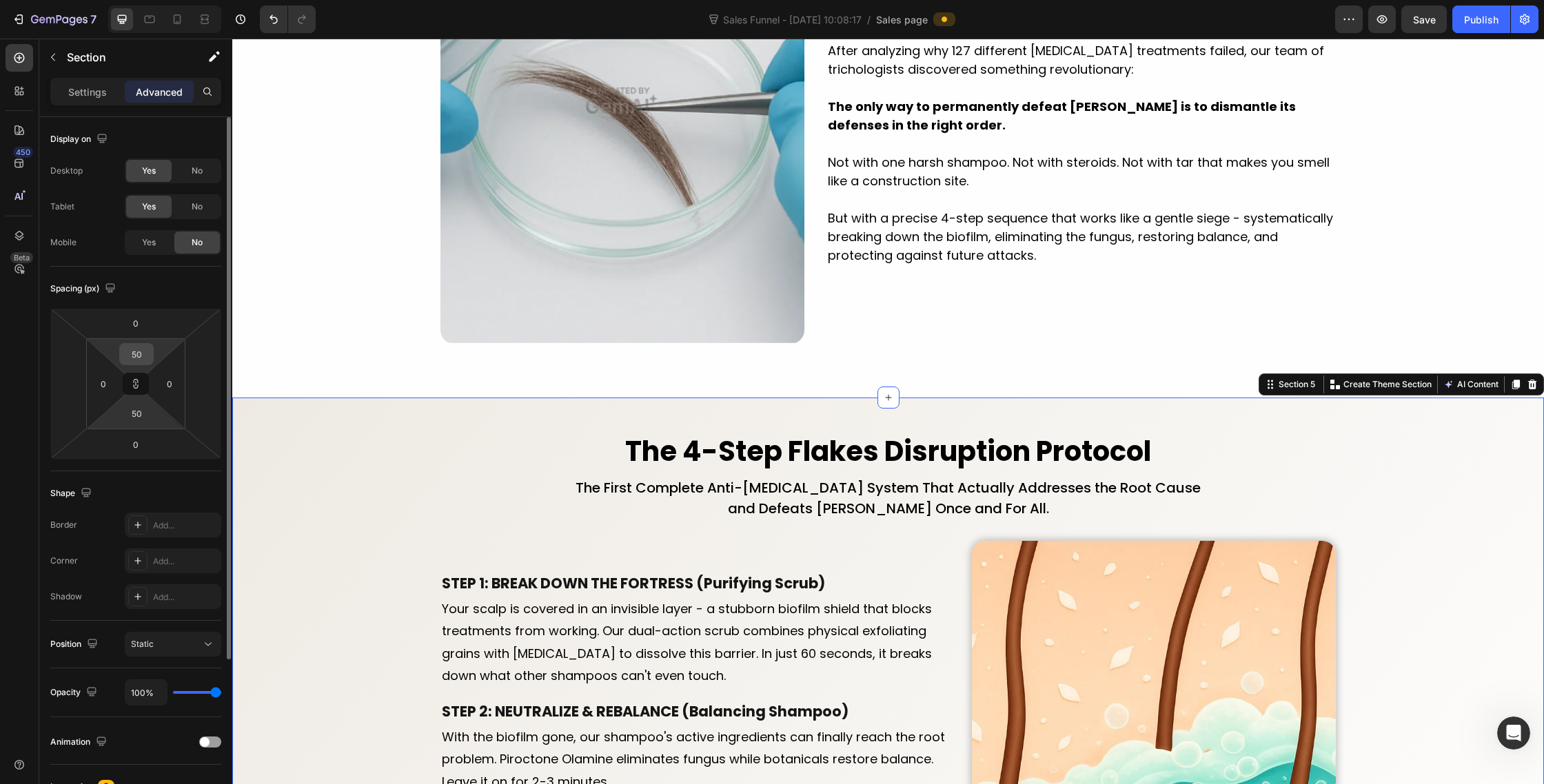
click at [140, 355] on input "50" at bounding box center [136, 354] width 28 height 21
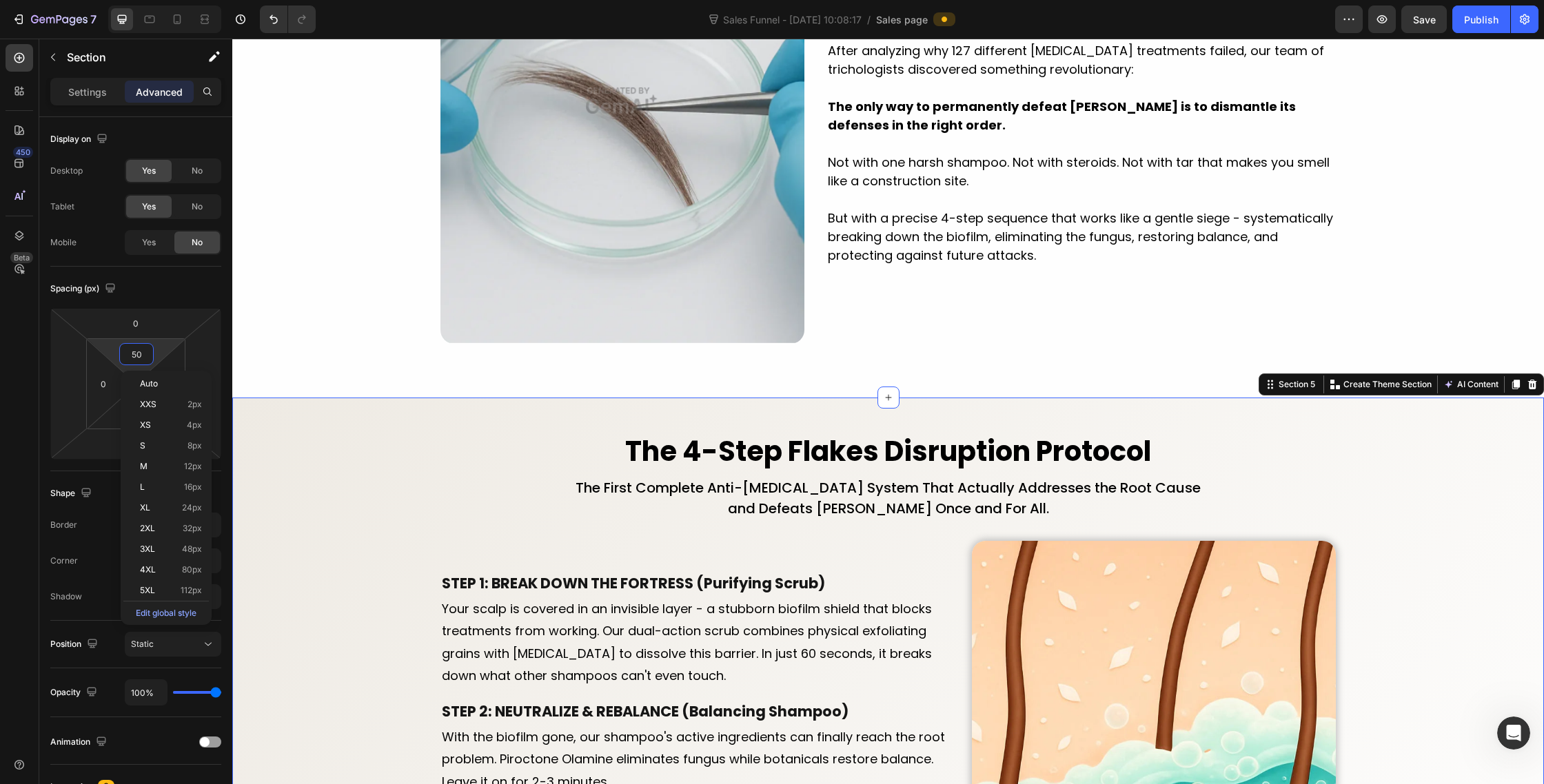
click at [153, 0] on html "7 Version history Sales Funnel - [DATE] 10:08:17 / Sales page Preview Save Publ…" at bounding box center [772, 0] width 1544 height 0
type input "0"
type input "50"
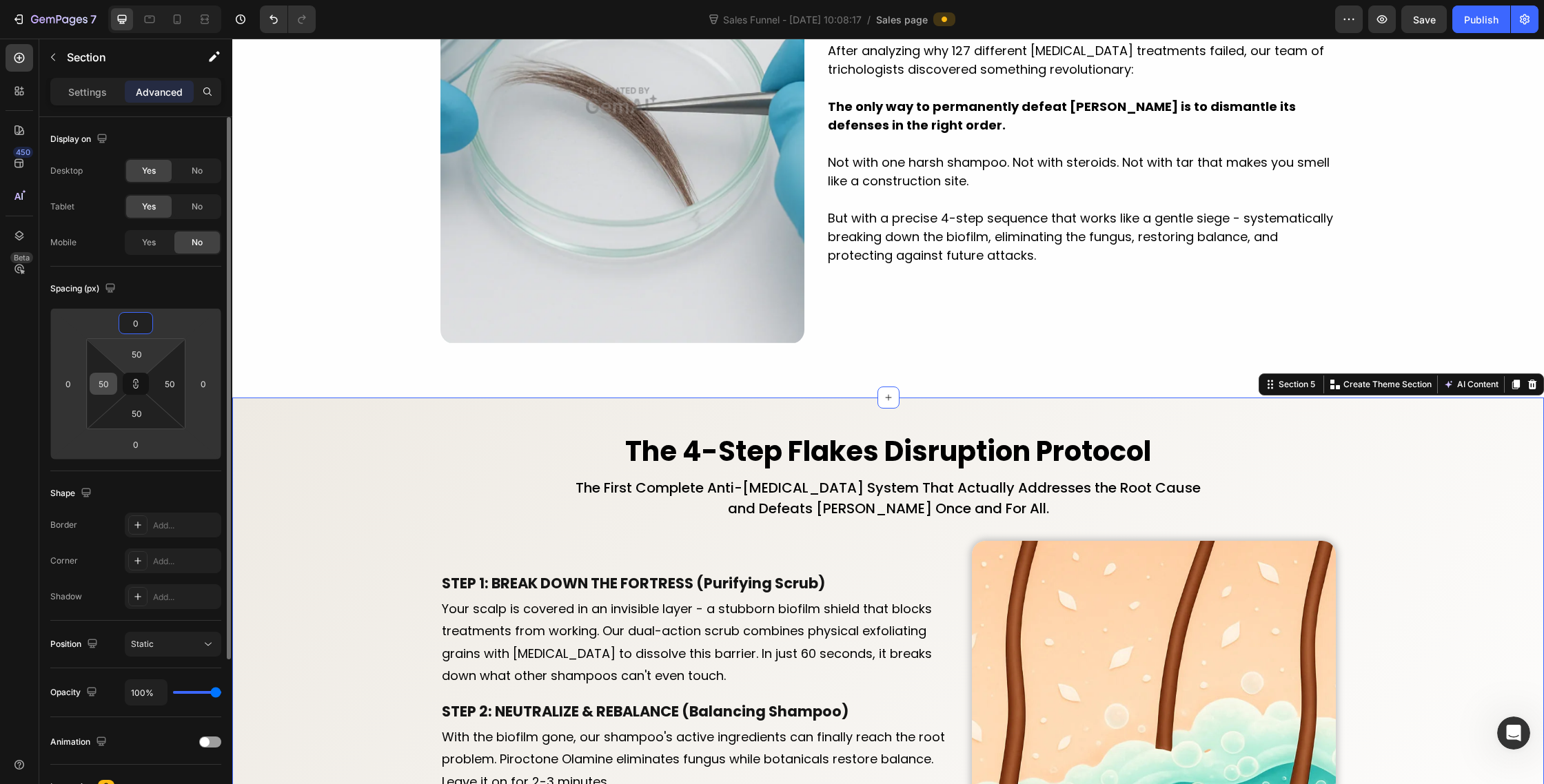
click at [92, 387] on div "50" at bounding box center [103, 383] width 28 height 22
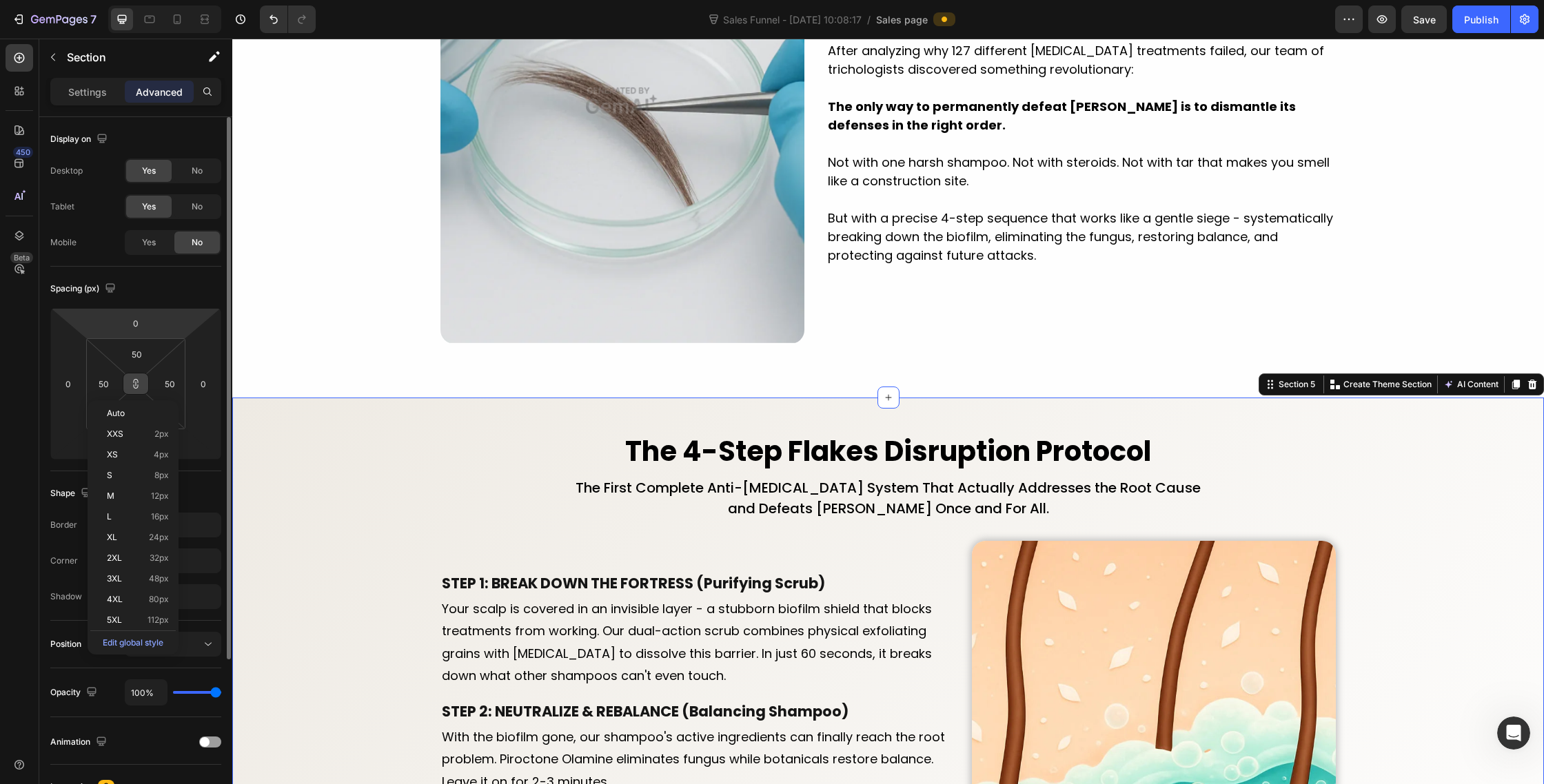
click at [141, 385] on button at bounding box center [135, 383] width 26 height 22
click at [98, 385] on input "50" at bounding box center [104, 384] width 21 height 21
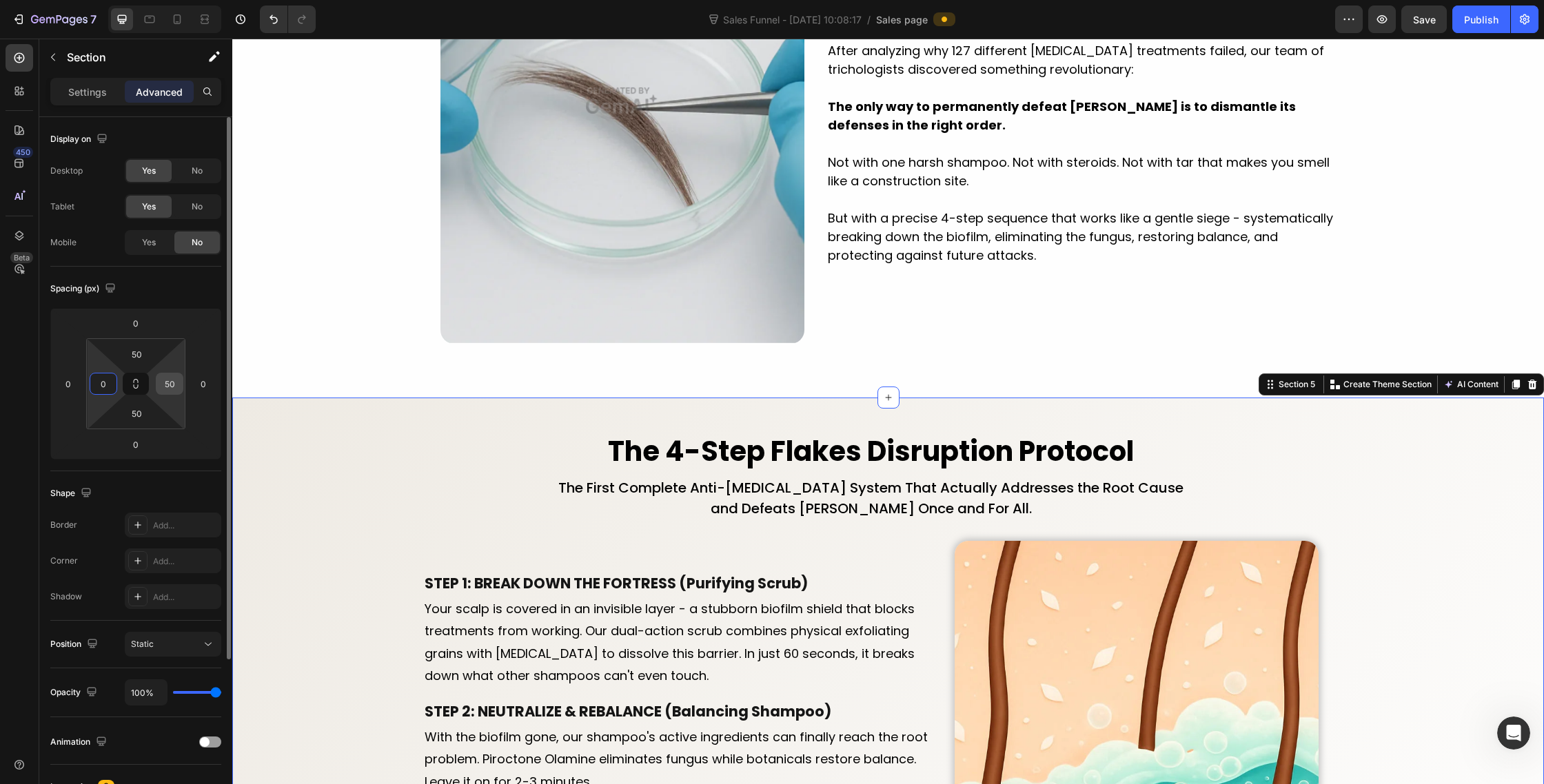
type input "0"
click at [166, 384] on input "50" at bounding box center [170, 384] width 21 height 21
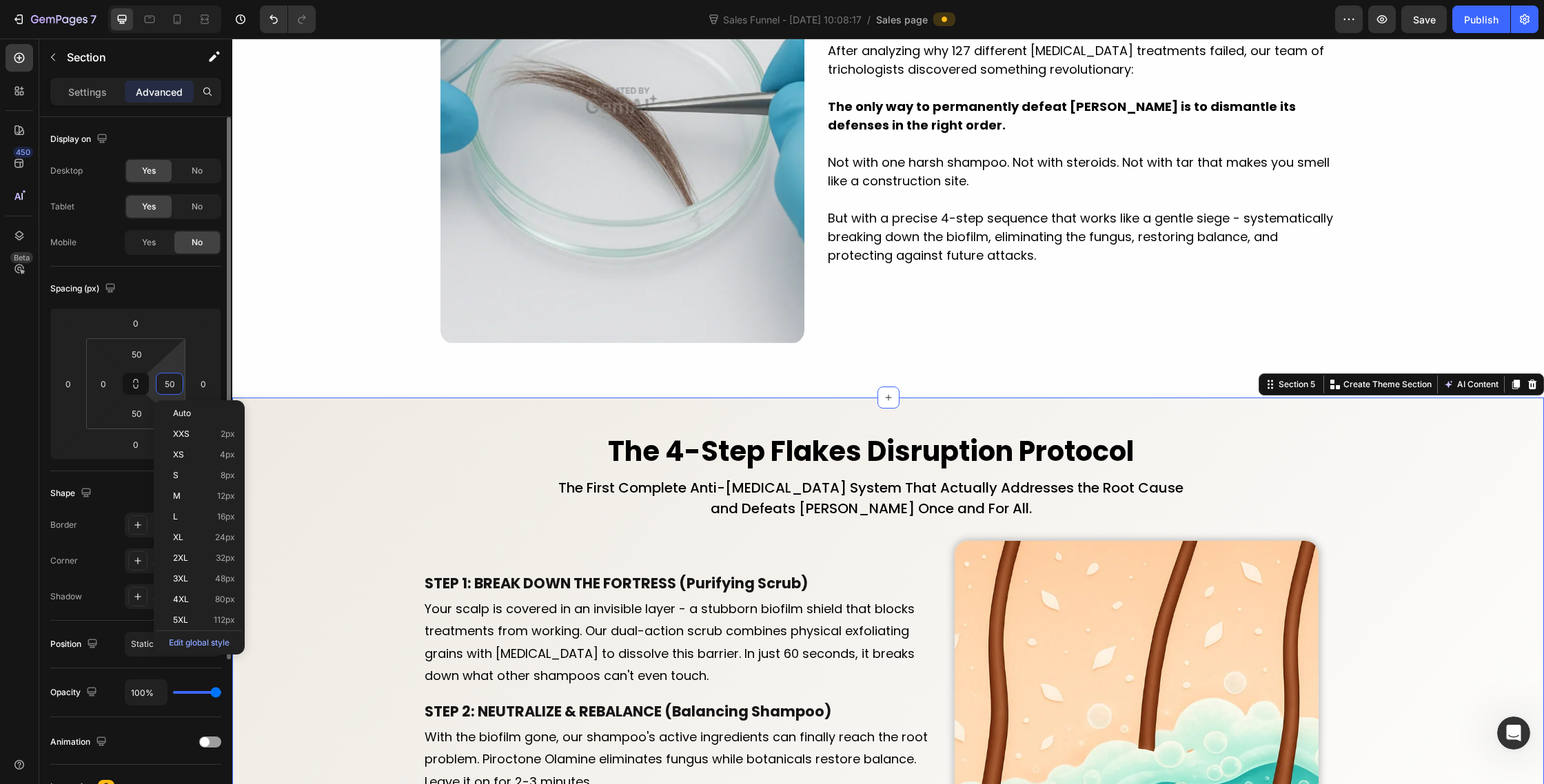
click at [166, 384] on input "50" at bounding box center [170, 384] width 21 height 21
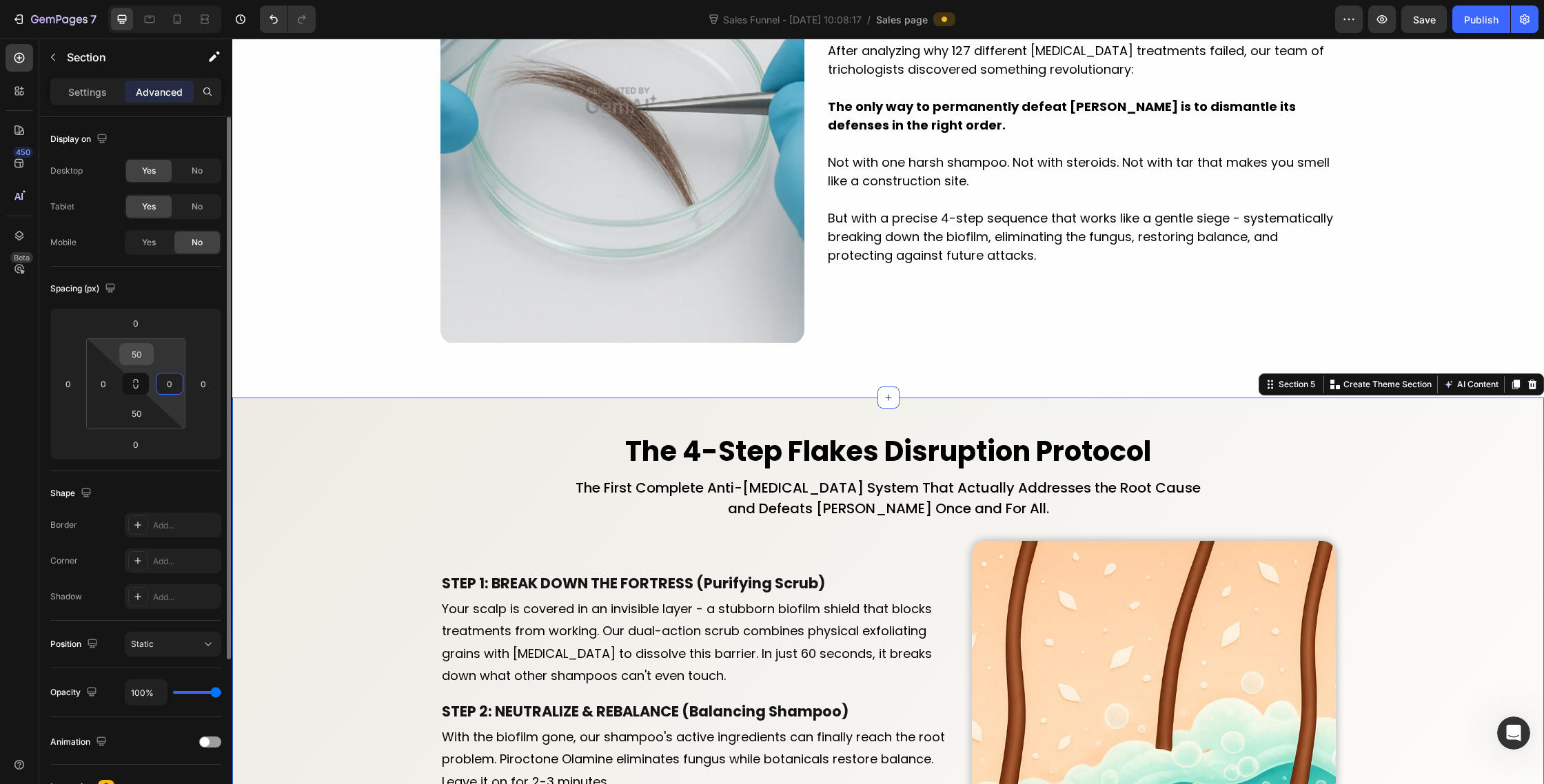
type input "0"
click at [134, 357] on input "50" at bounding box center [136, 354] width 28 height 21
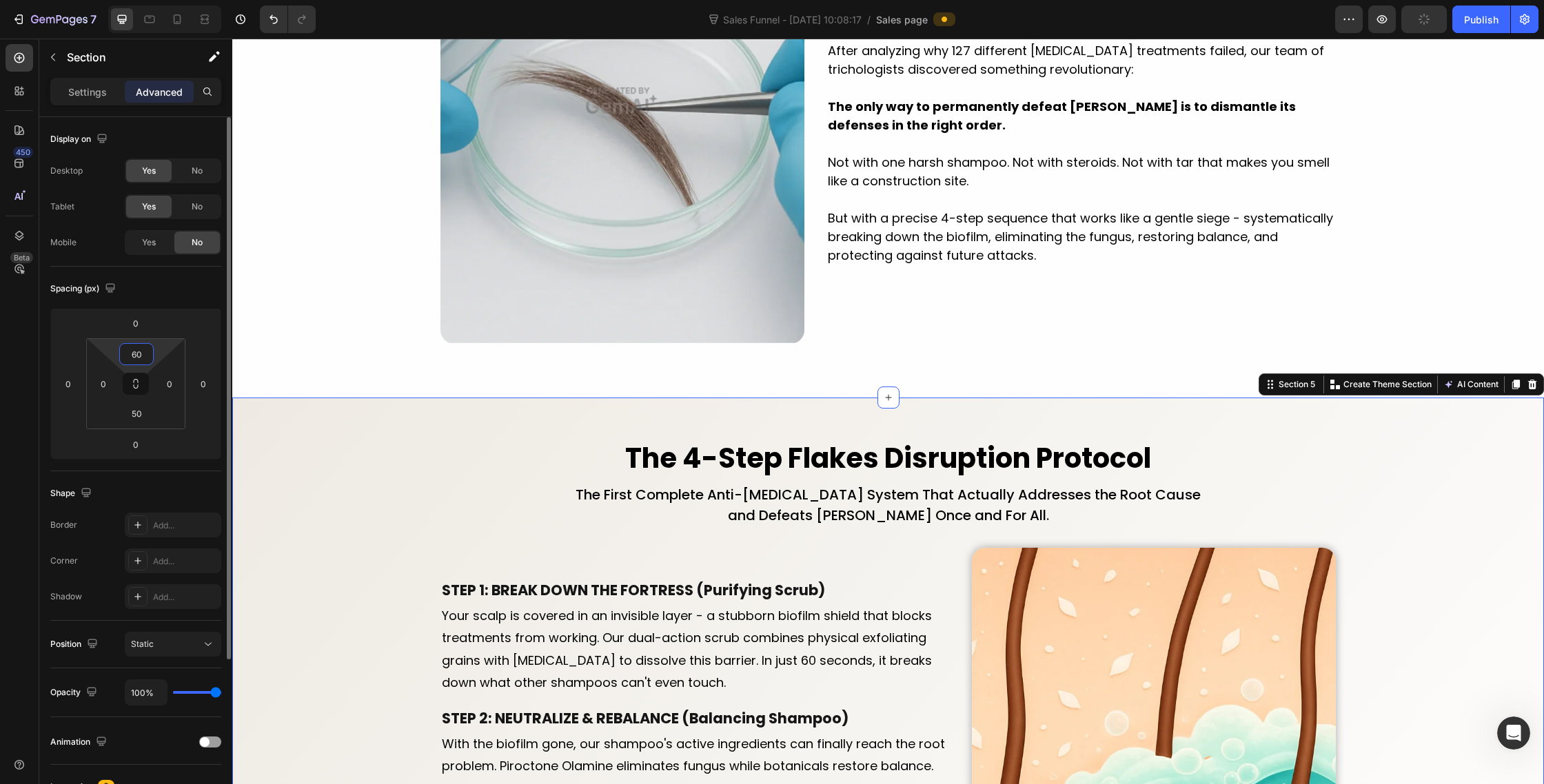
click at [134, 357] on input "60" at bounding box center [136, 354] width 28 height 21
type input "50"
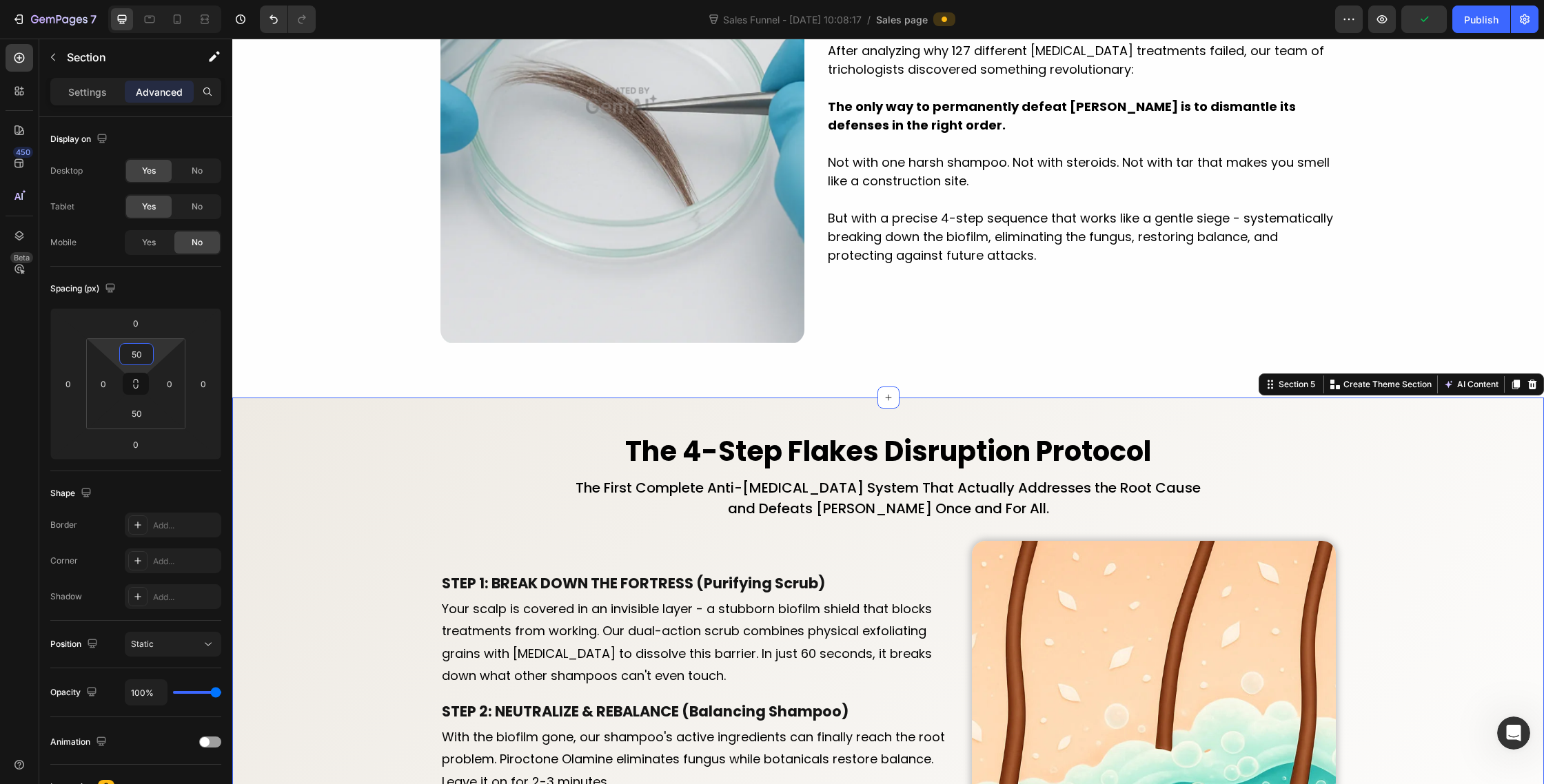
click at [364, 498] on div "The 4-Step Flakes Disruption Protocol Heading The First Complete Anti-[MEDICAL_…" at bounding box center [888, 734] width 1312 height 605
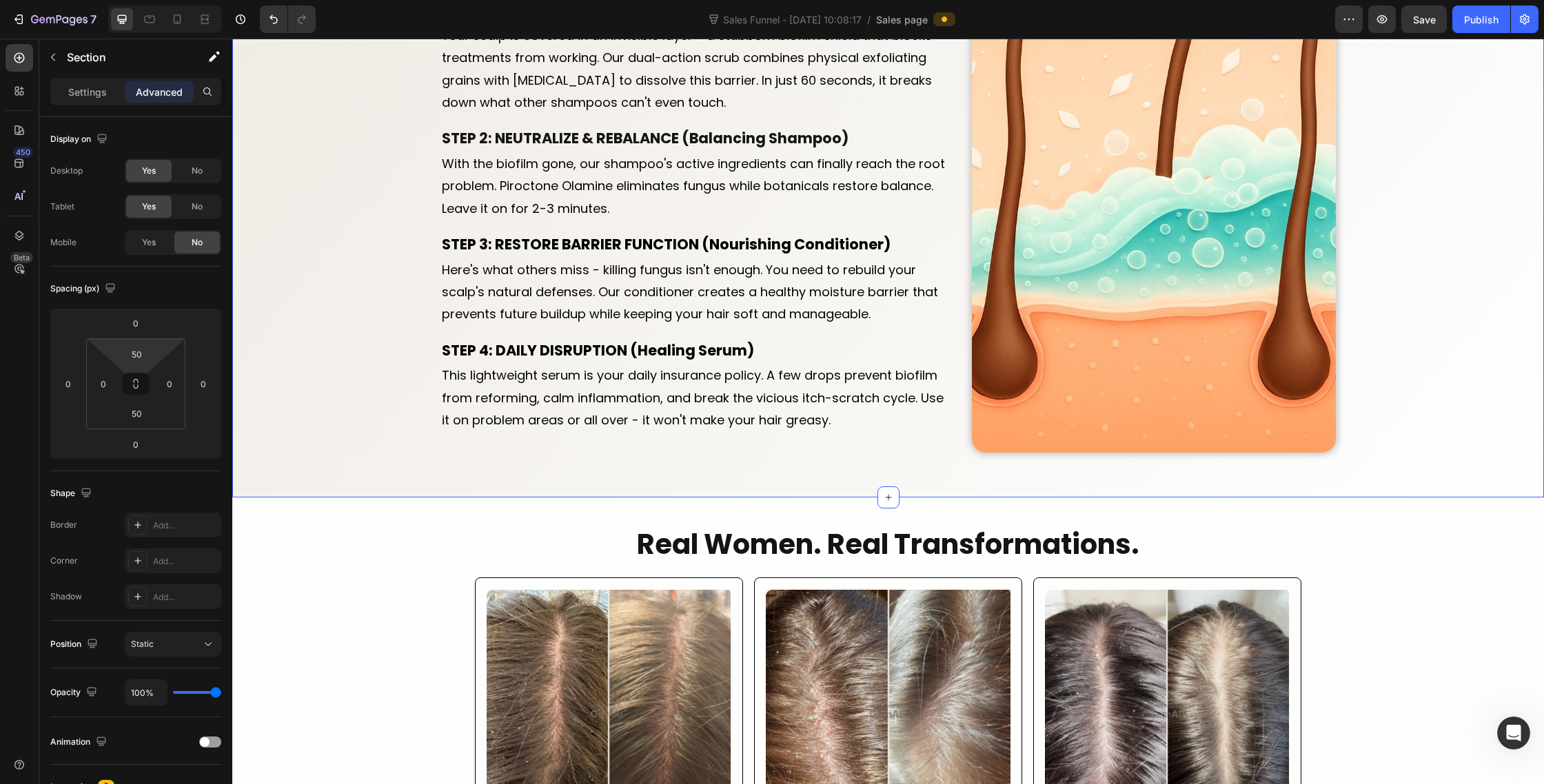
scroll to position [2764, 0]
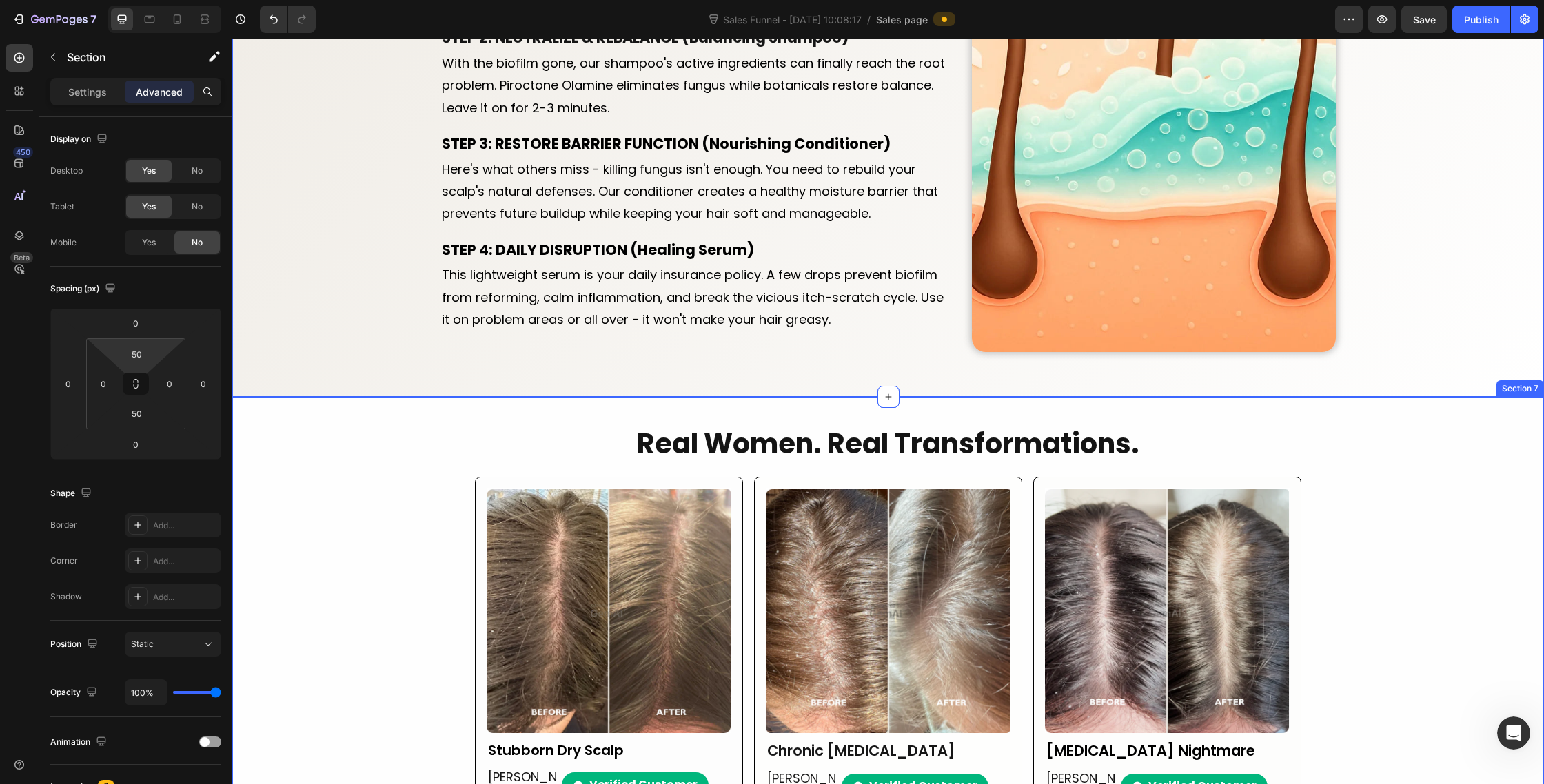
click at [336, 529] on div "Real Women. Real Transformations. Heading Image Stubborn Dry Scalp Text Block […" at bounding box center [888, 767] width 1312 height 686
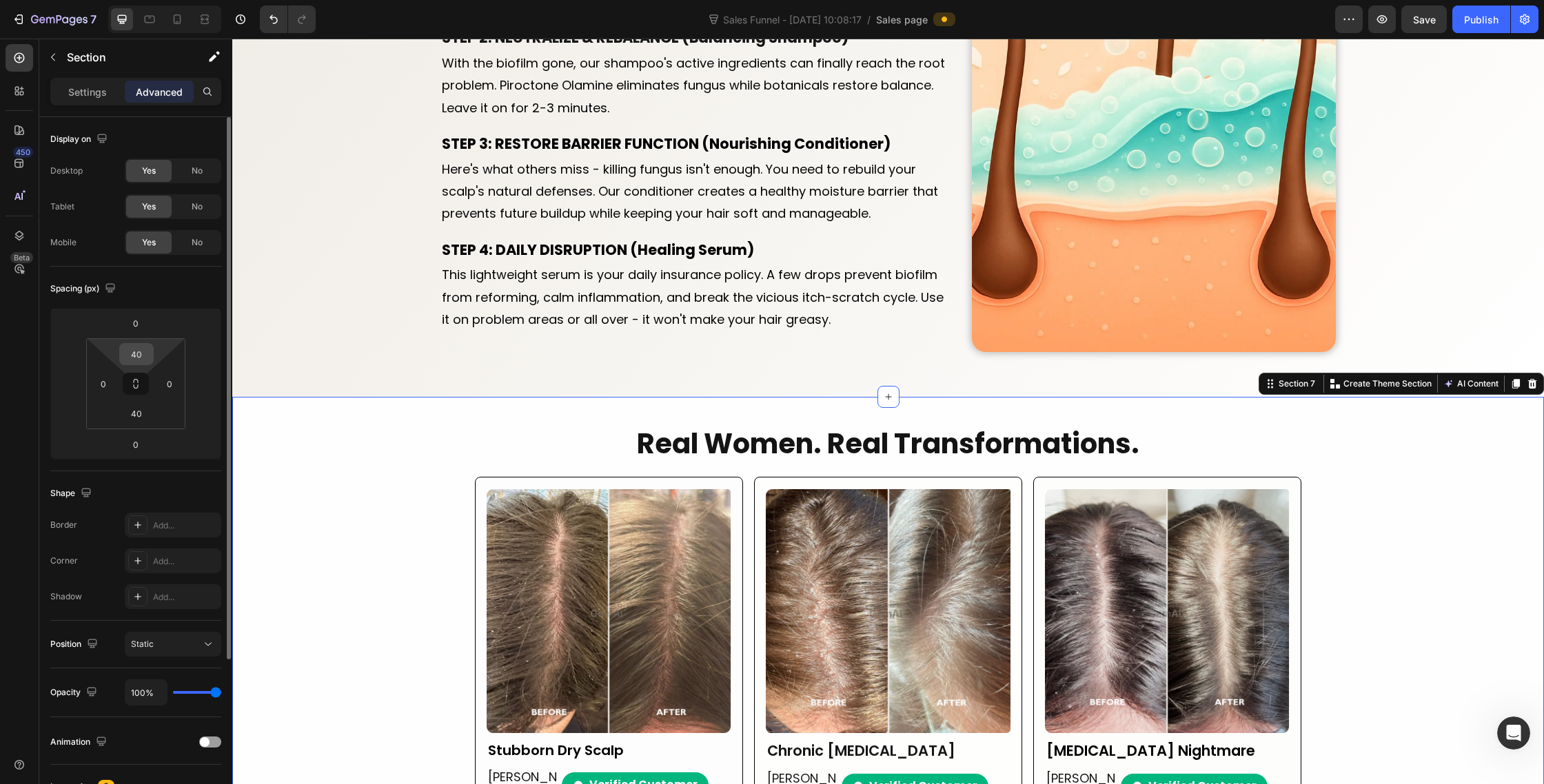
click at [141, 355] on input "40" at bounding box center [136, 354] width 28 height 21
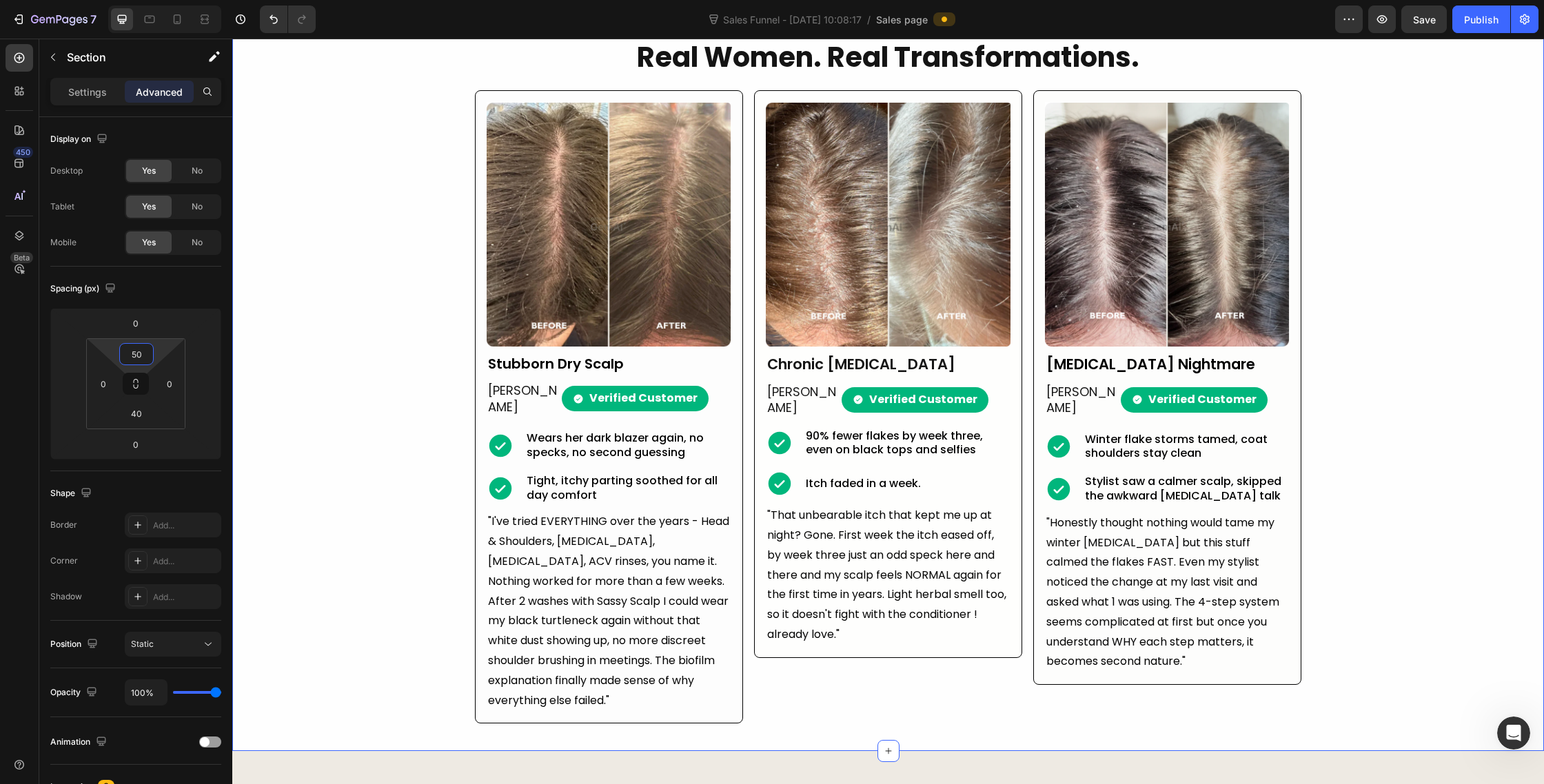
scroll to position [3192, 0]
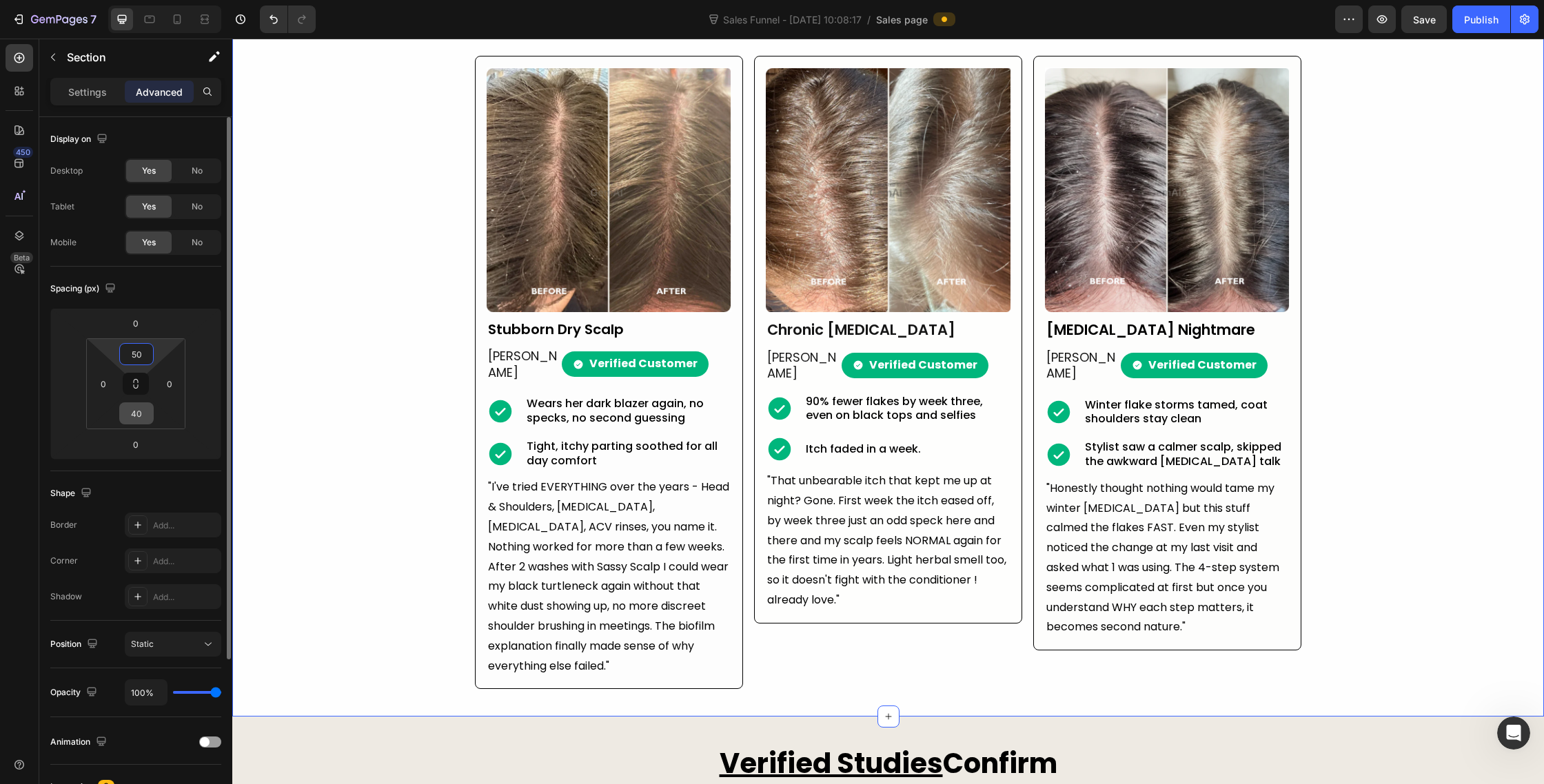
type input "50"
click at [138, 410] on input "40" at bounding box center [136, 414] width 28 height 21
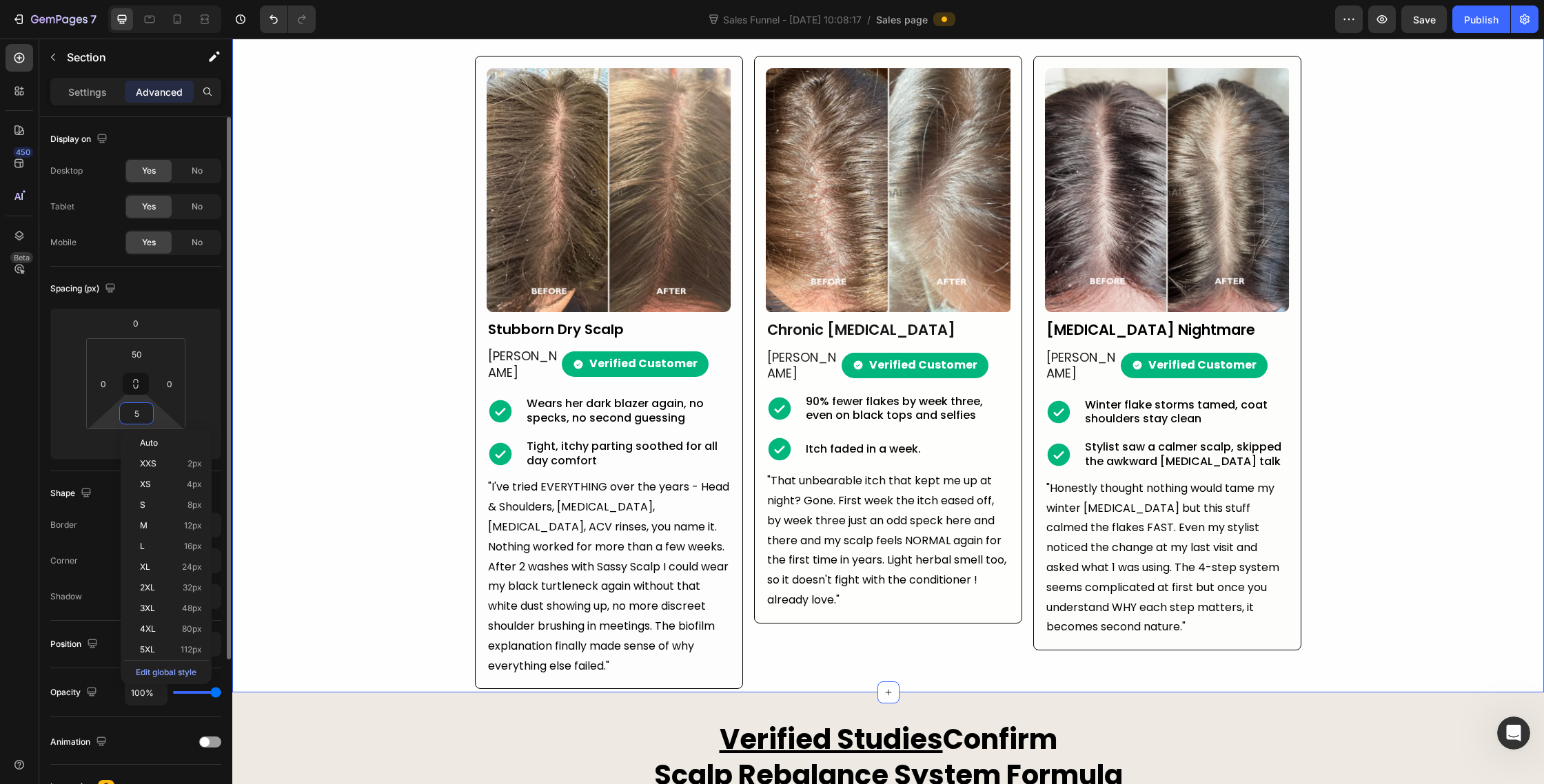
type input "50"
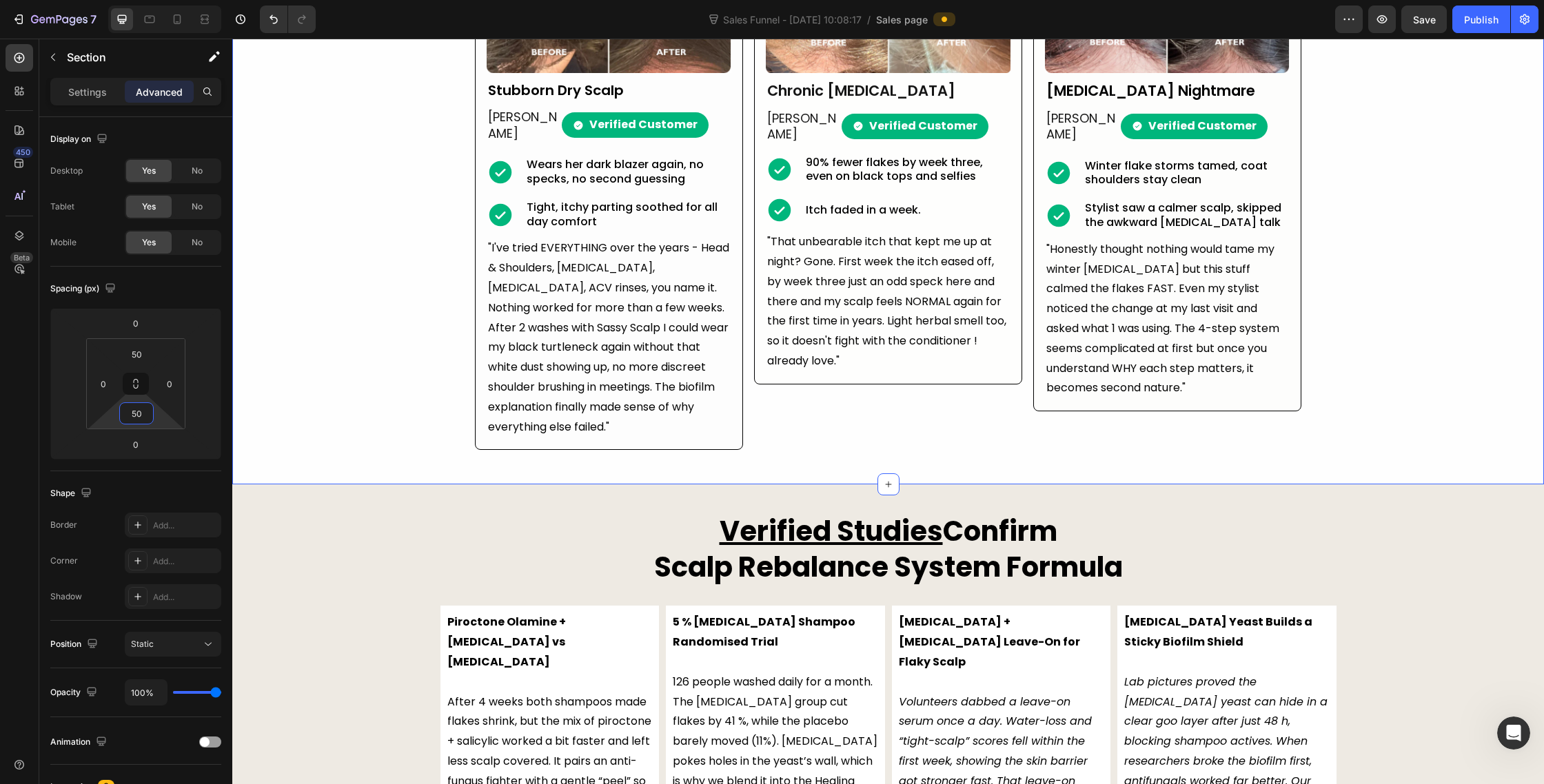
scroll to position [3607, 0]
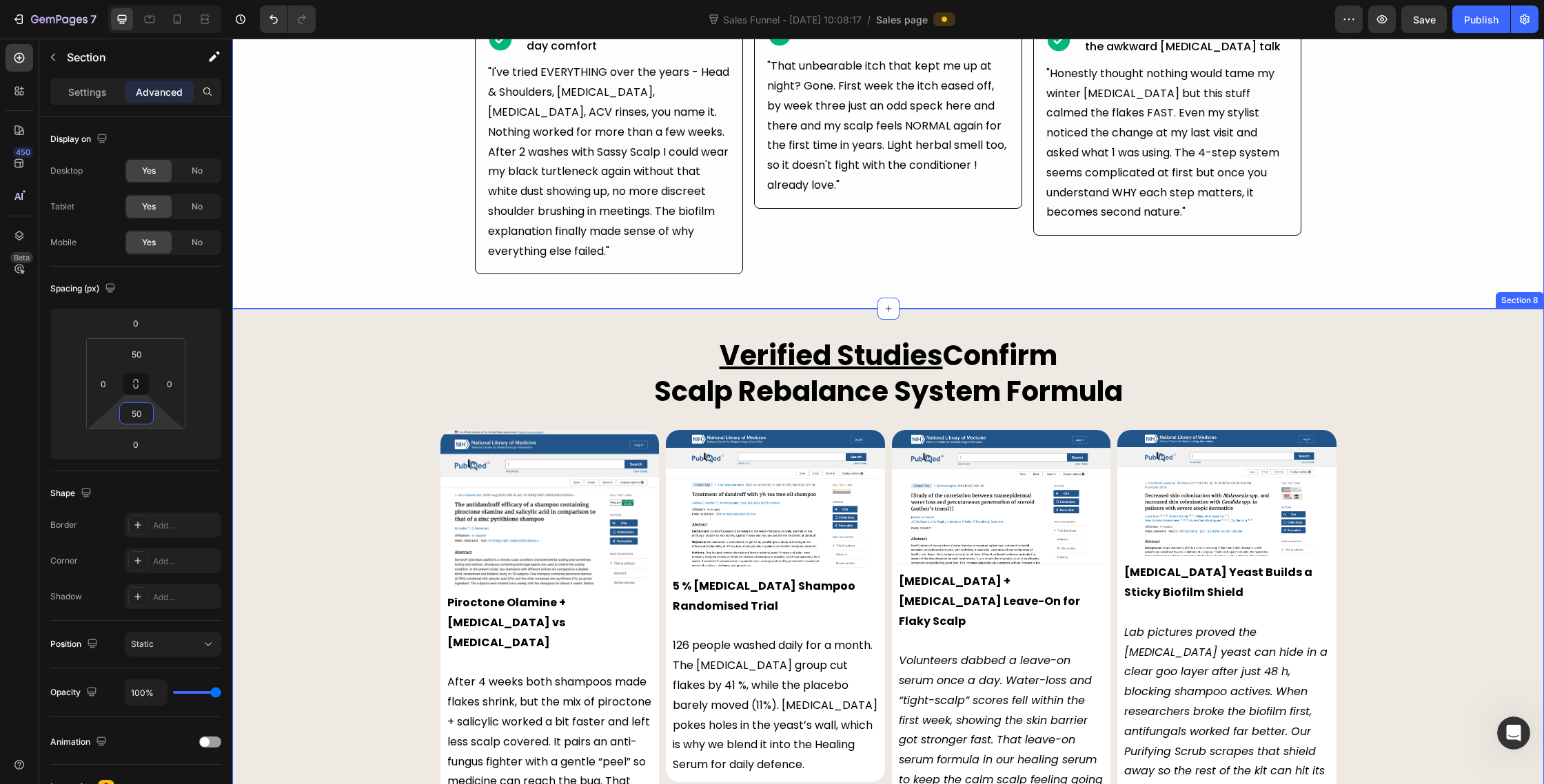
click at [319, 454] on div "Verified Studies Confirm Scalp Rebalance System Formula Heading Row Image Piroc…" at bounding box center [888, 626] width 1312 height 578
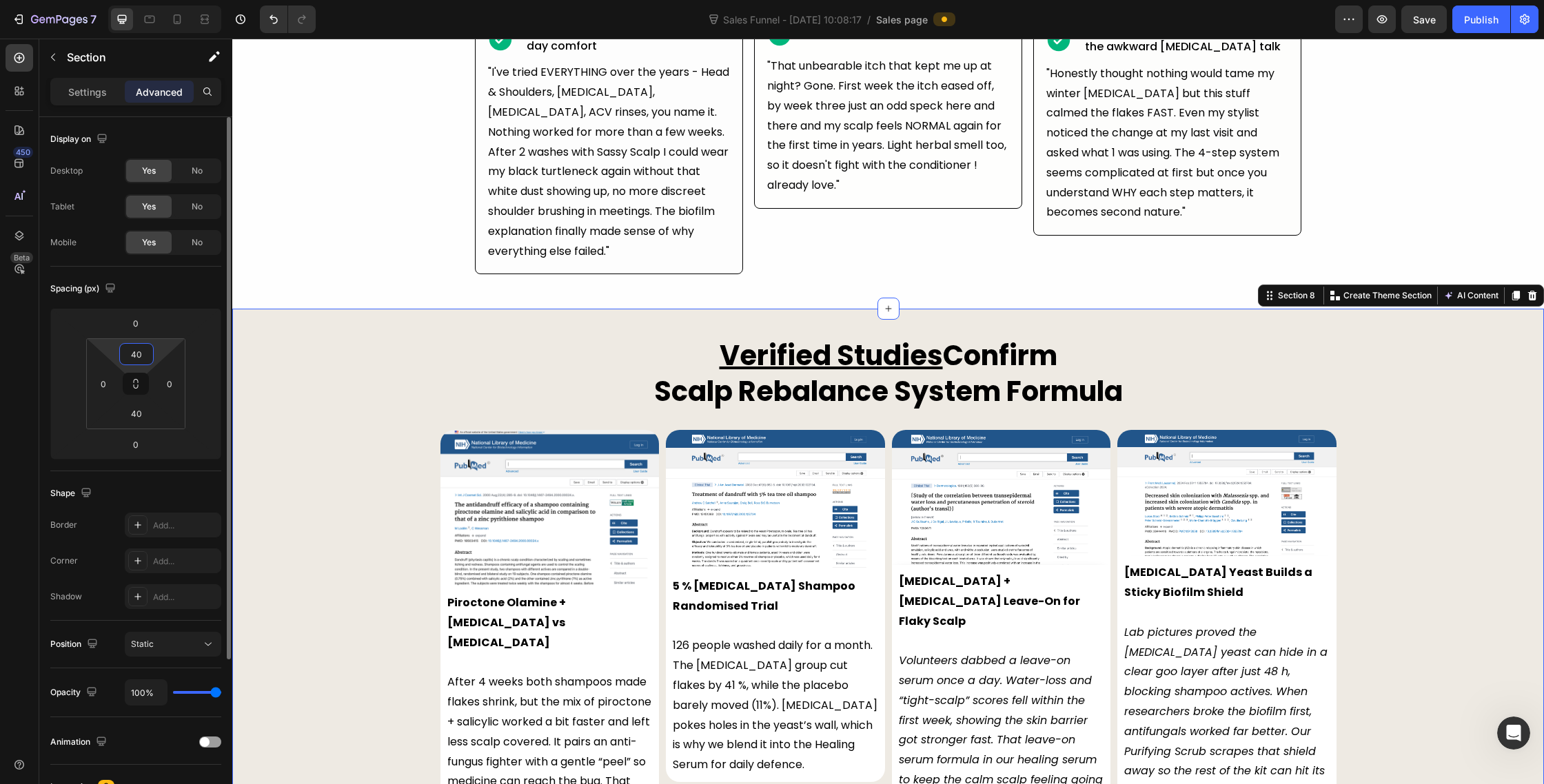
click at [141, 348] on input "40" at bounding box center [136, 354] width 28 height 21
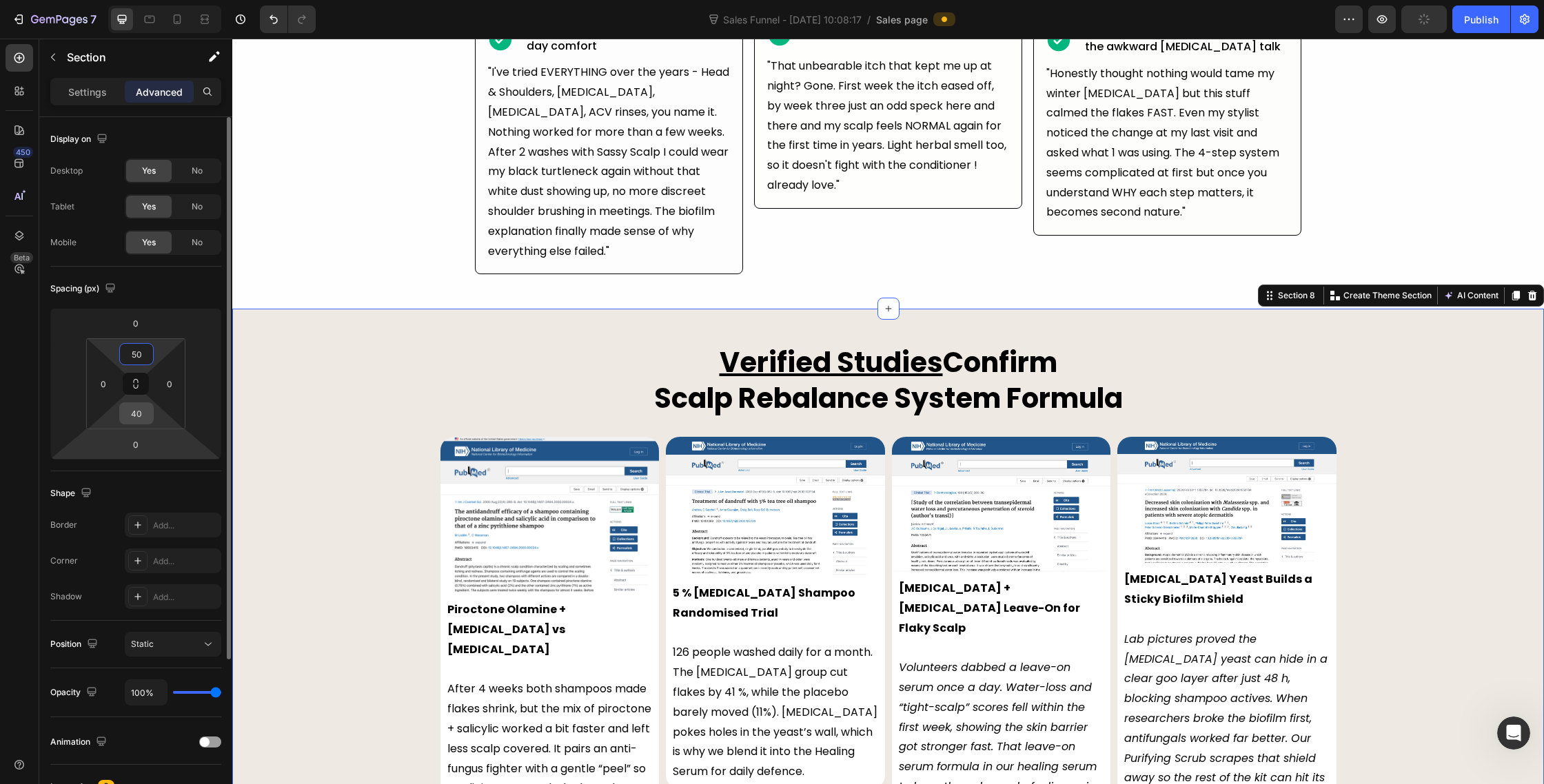
type input "50"
click at [142, 423] on input "40" at bounding box center [136, 414] width 28 height 21
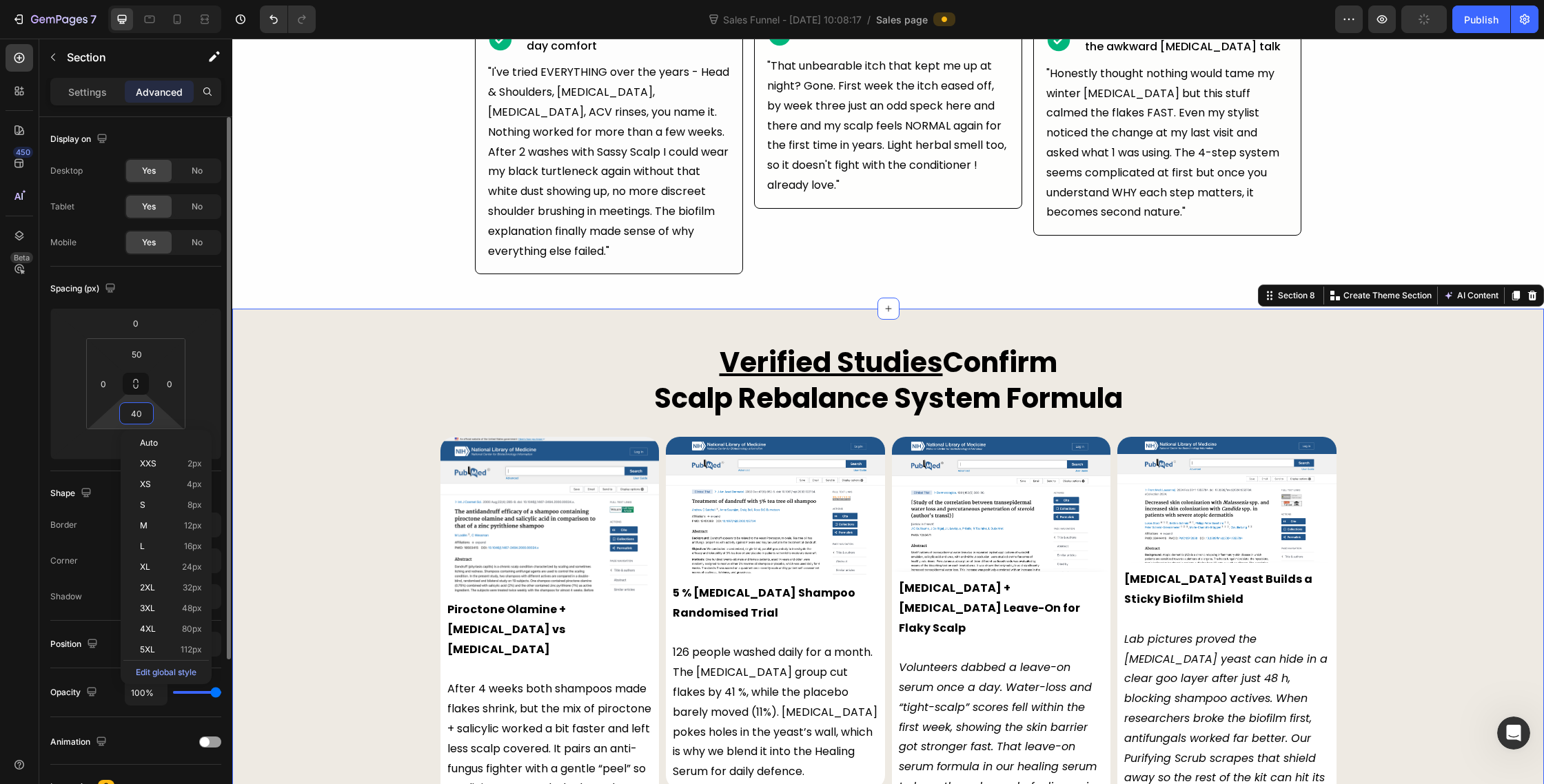
click at [142, 423] on input "40" at bounding box center [136, 414] width 28 height 21
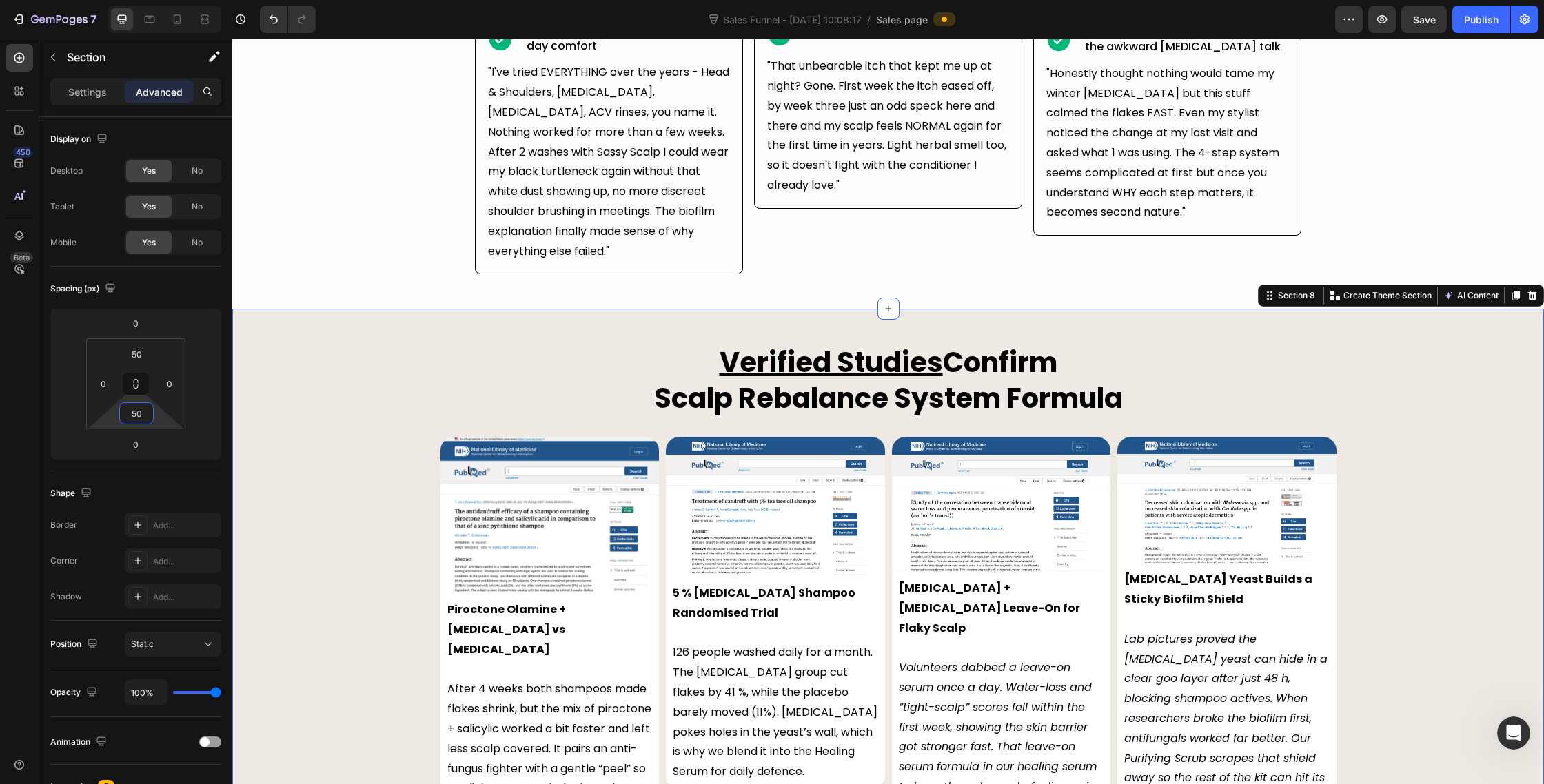
type input "50"
click at [334, 469] on div "Verified Studies Confirm Scalp Rebalance System Formula Heading Row Image Piroc…" at bounding box center [888, 632] width 1312 height 578
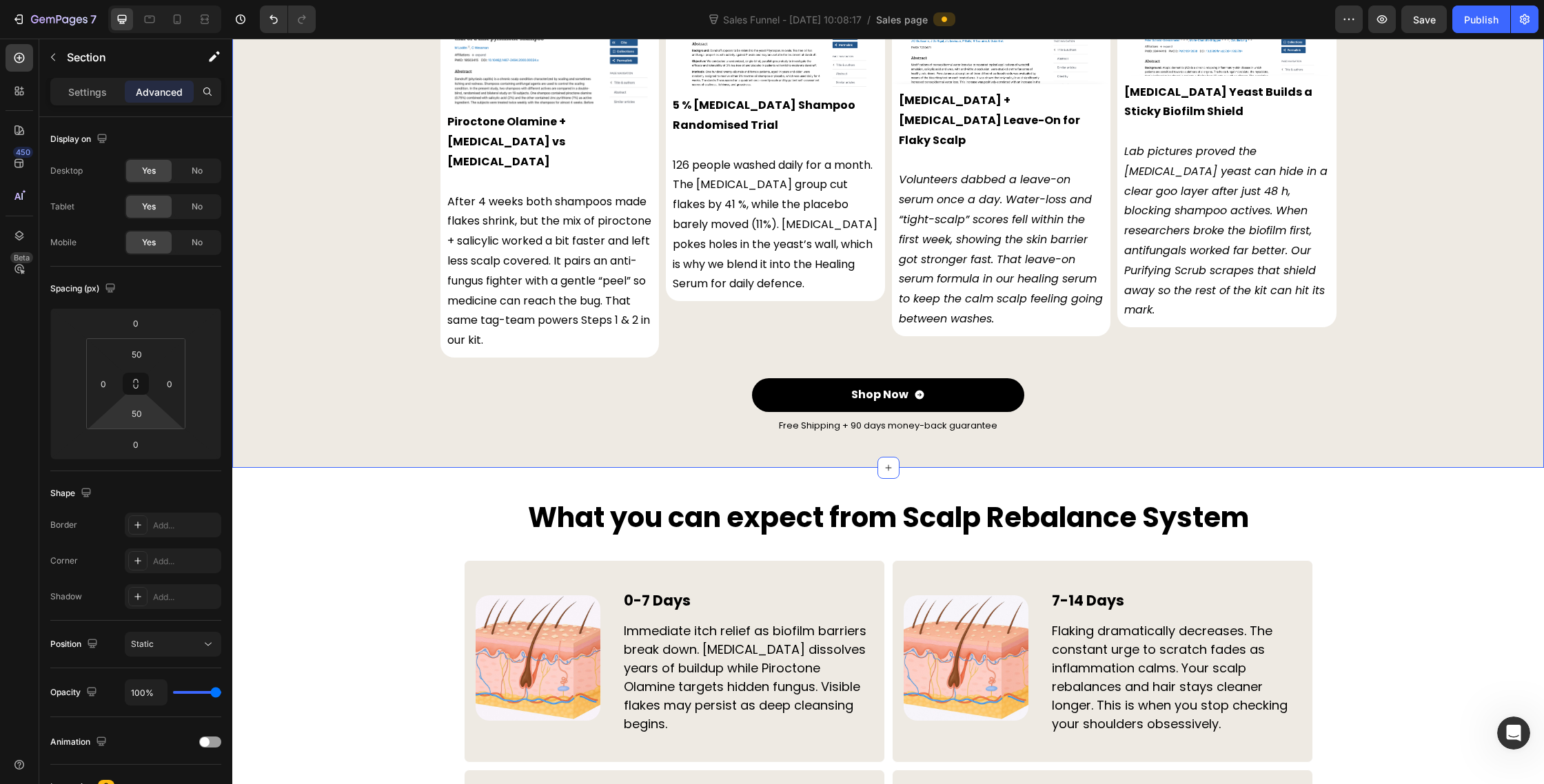
scroll to position [4381, 0]
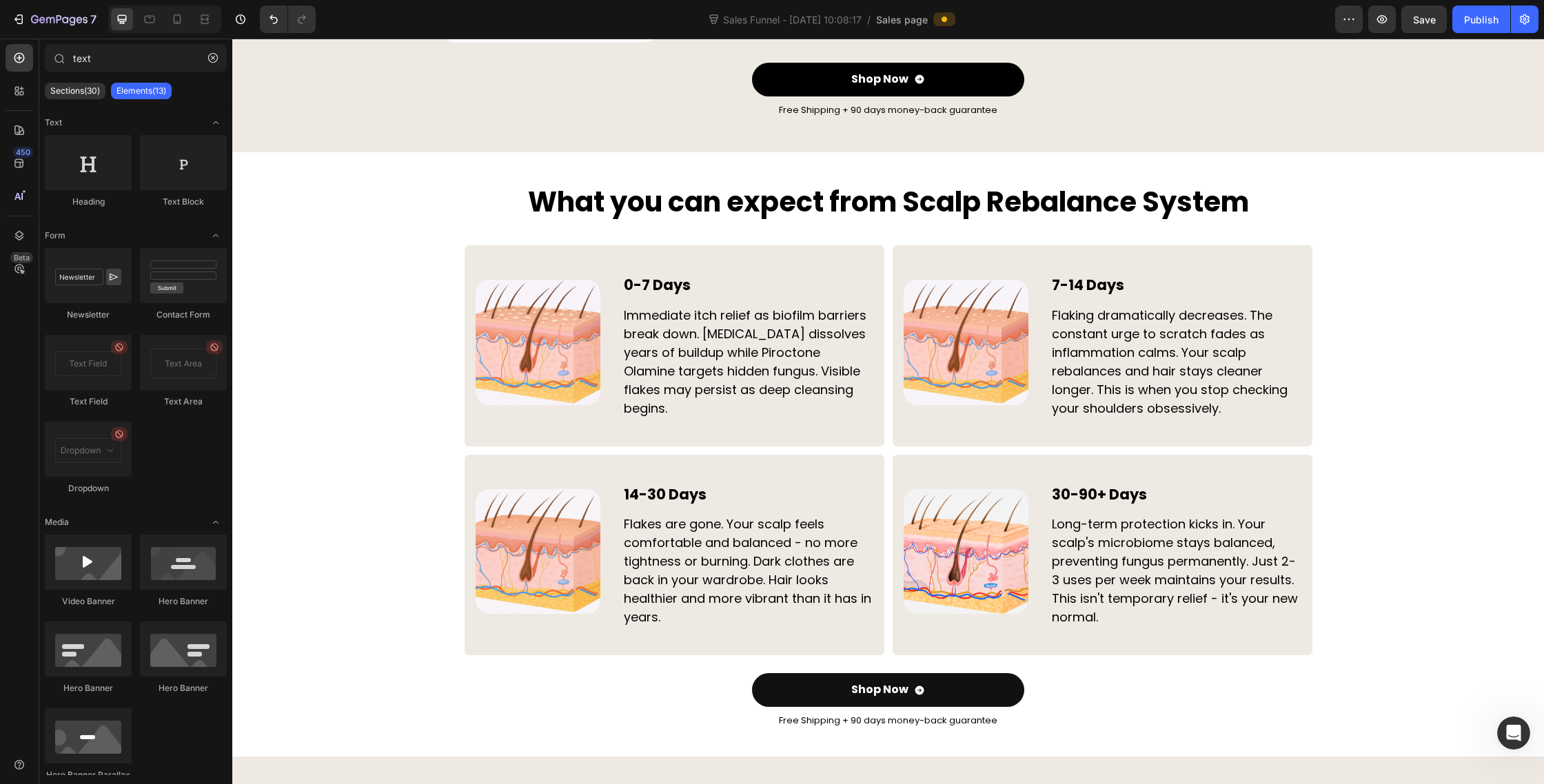
click at [480, 165] on div "Heading" at bounding box center [486, 171] width 38 height 13
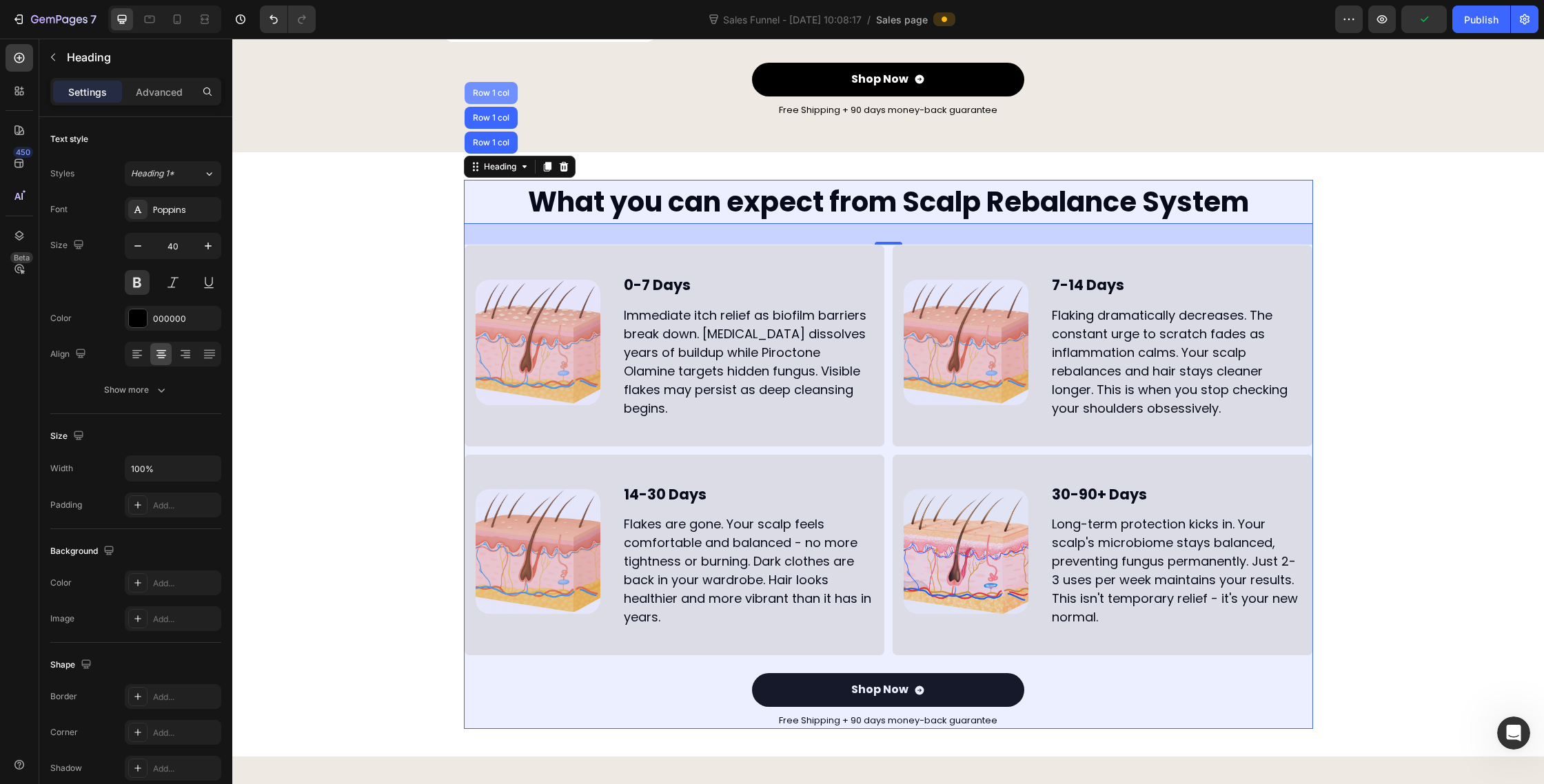
click at [496, 89] on div "Row 1 col" at bounding box center [491, 92] width 42 height 8
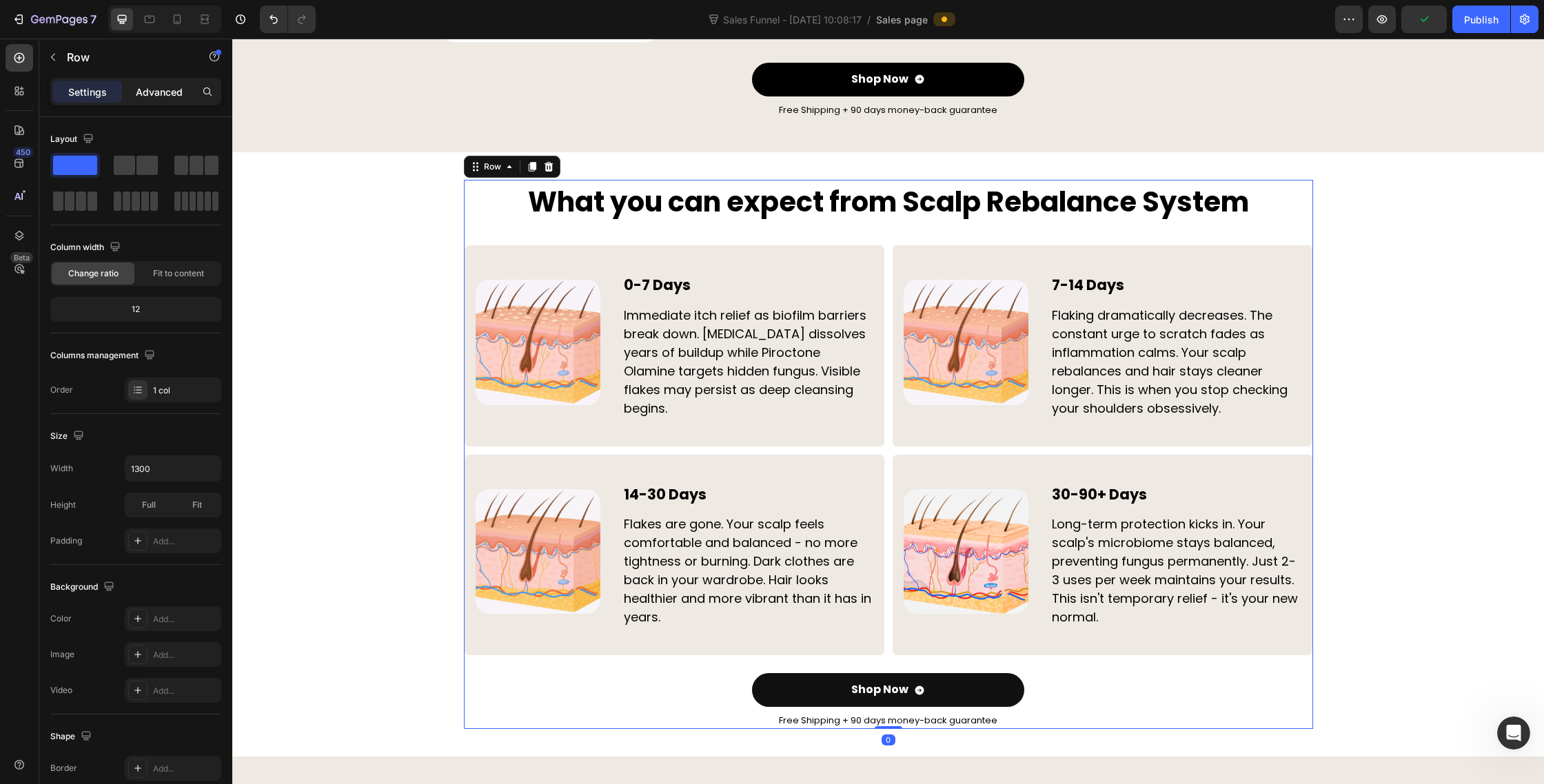
click at [159, 101] on div "Advanced" at bounding box center [159, 91] width 69 height 22
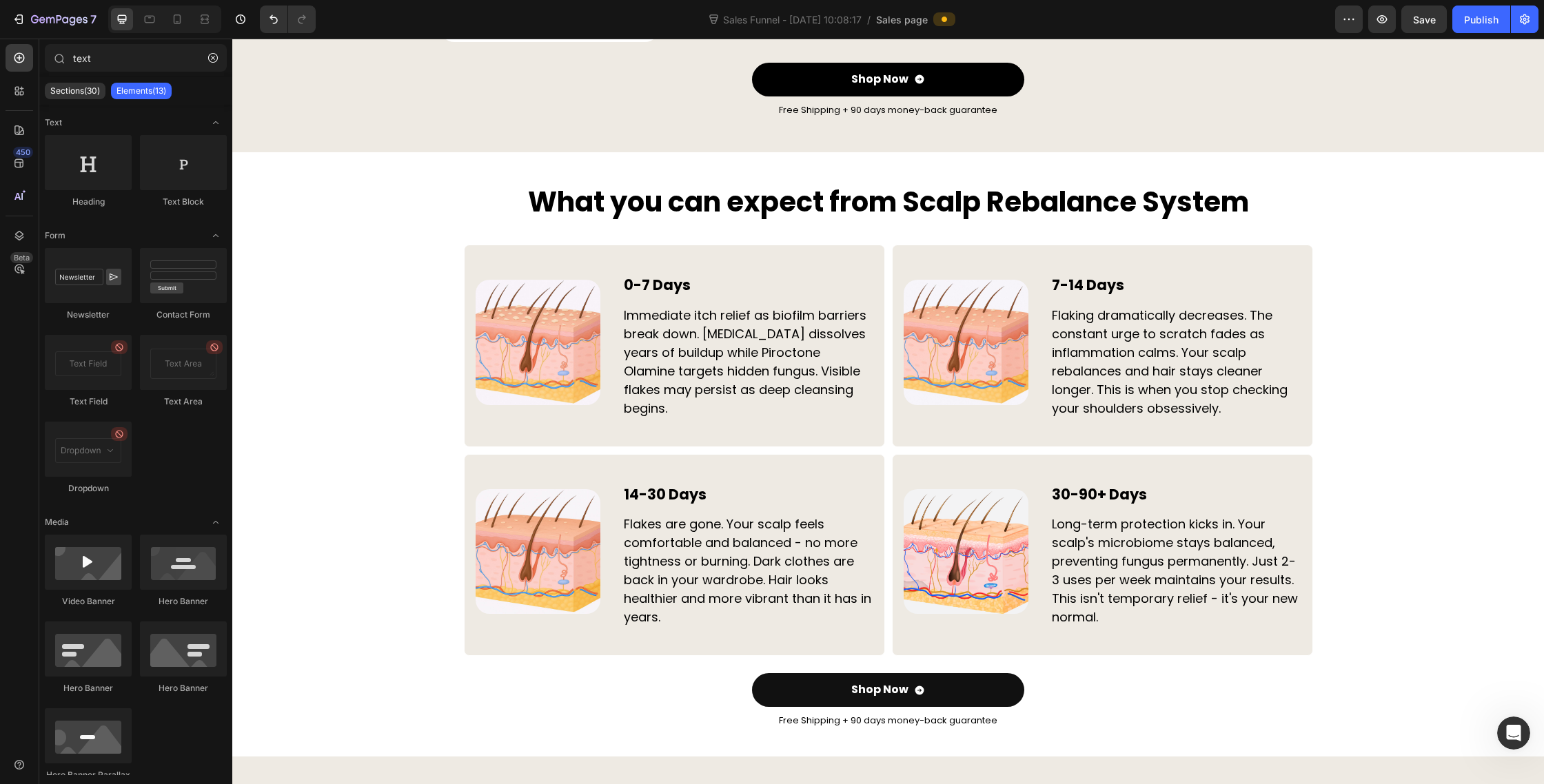
scroll to position [4291, 0]
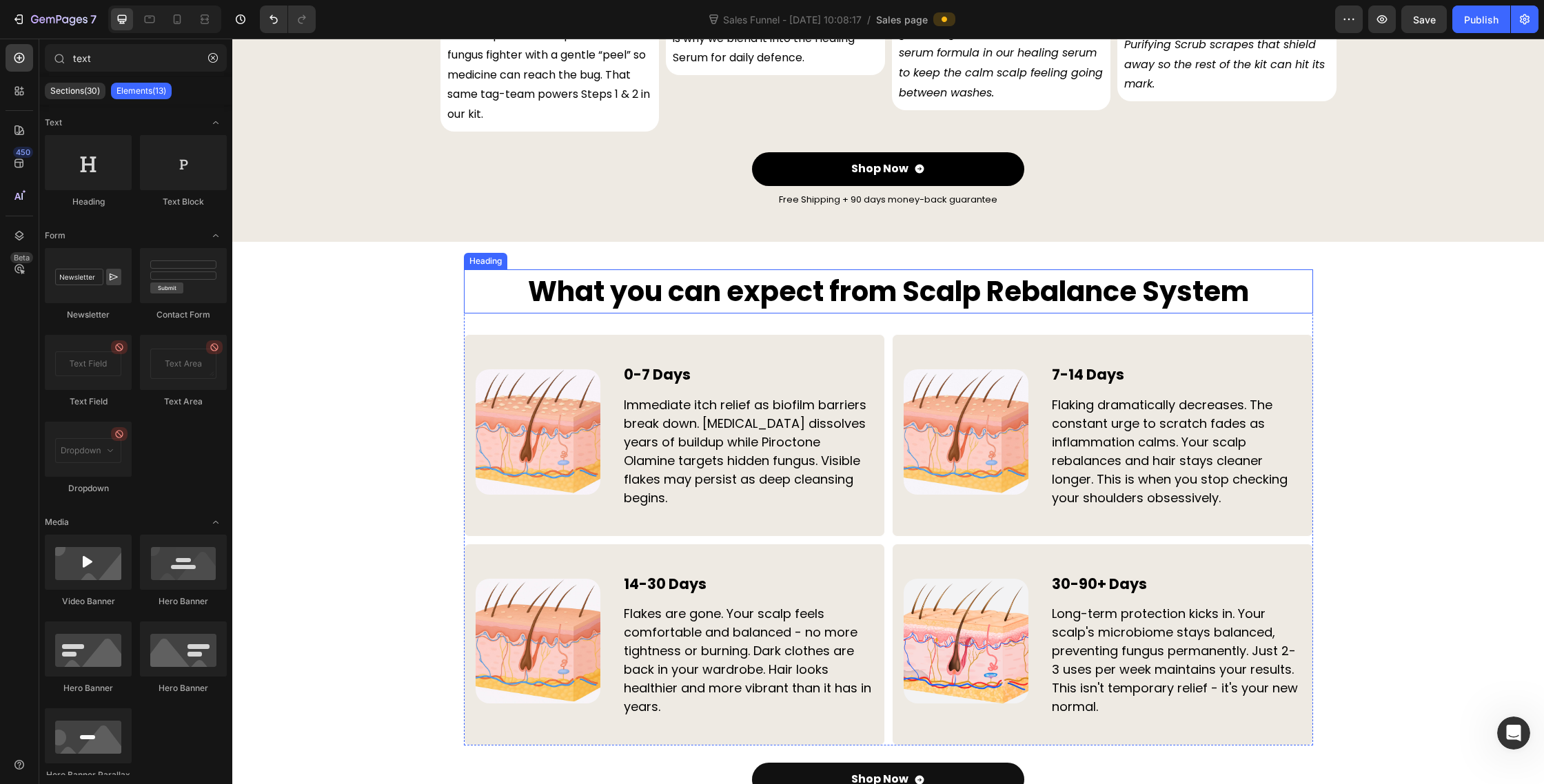
click at [491, 270] on h2 "What you can expect from Scalp Rebalance System" at bounding box center [888, 291] width 849 height 44
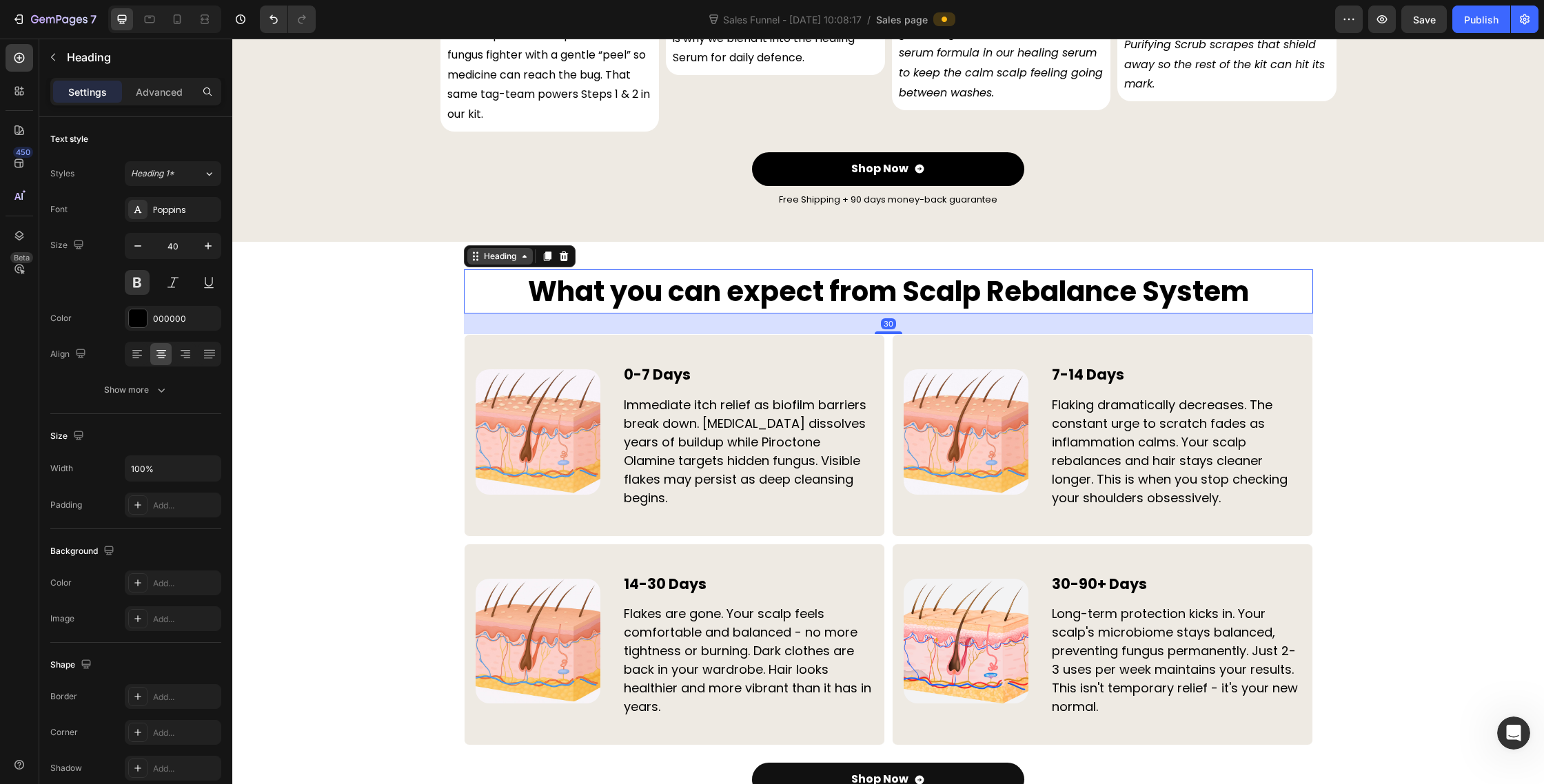
click at [490, 250] on div "Heading" at bounding box center [500, 256] width 38 height 13
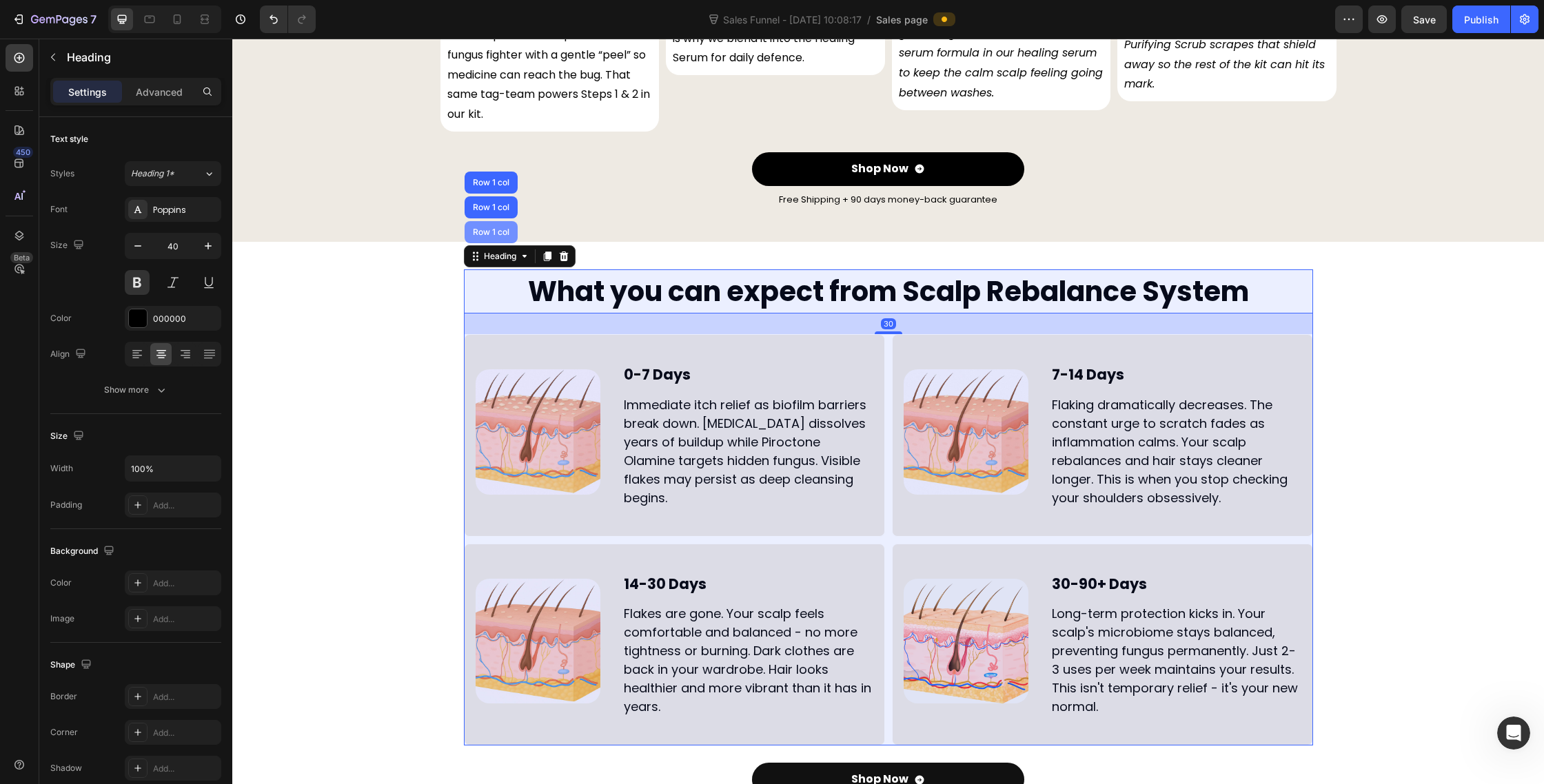
click at [491, 228] on div "Row 1 col" at bounding box center [491, 232] width 42 height 8
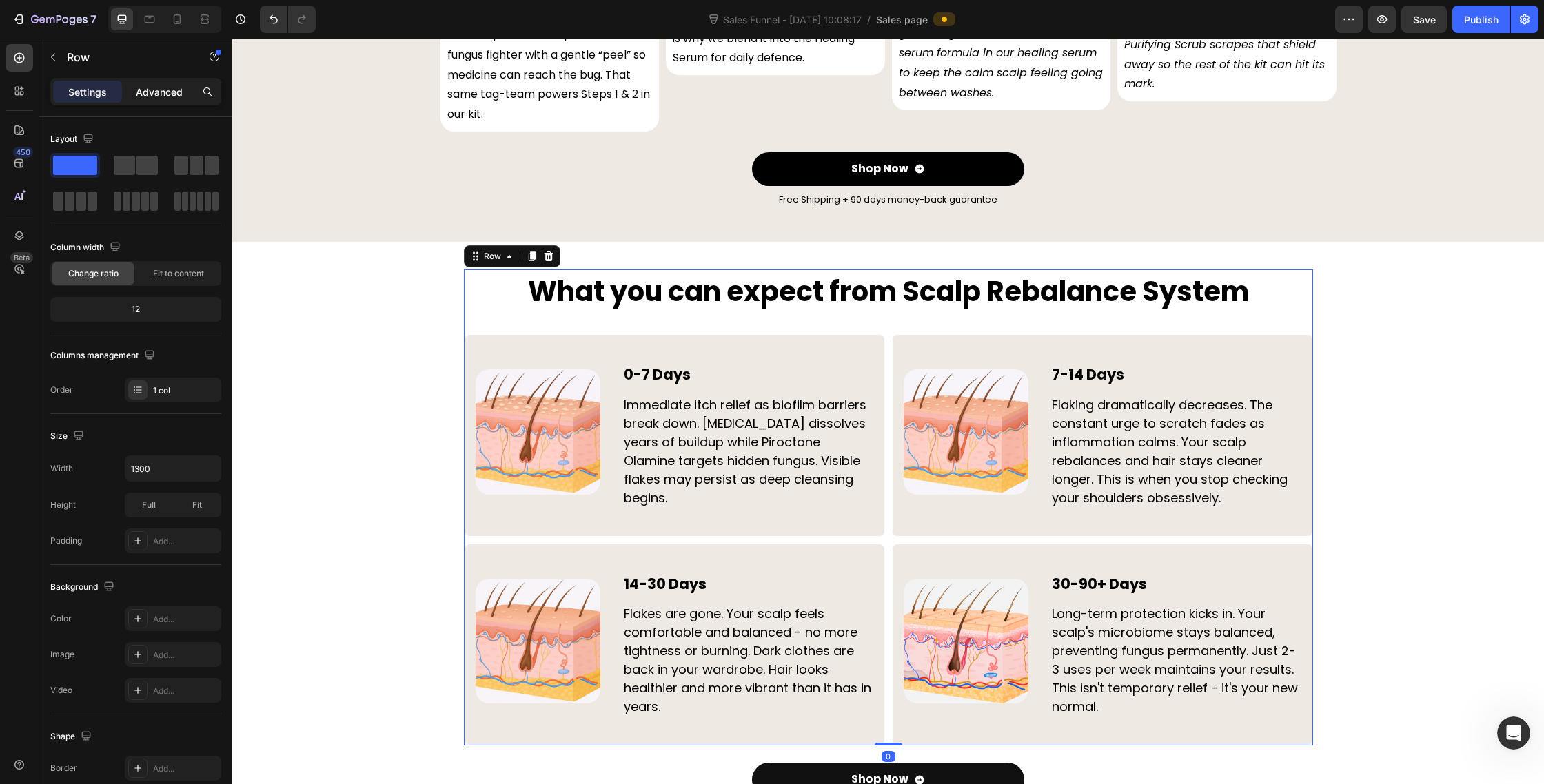
click at [149, 96] on p "Advanced" at bounding box center [159, 92] width 47 height 14
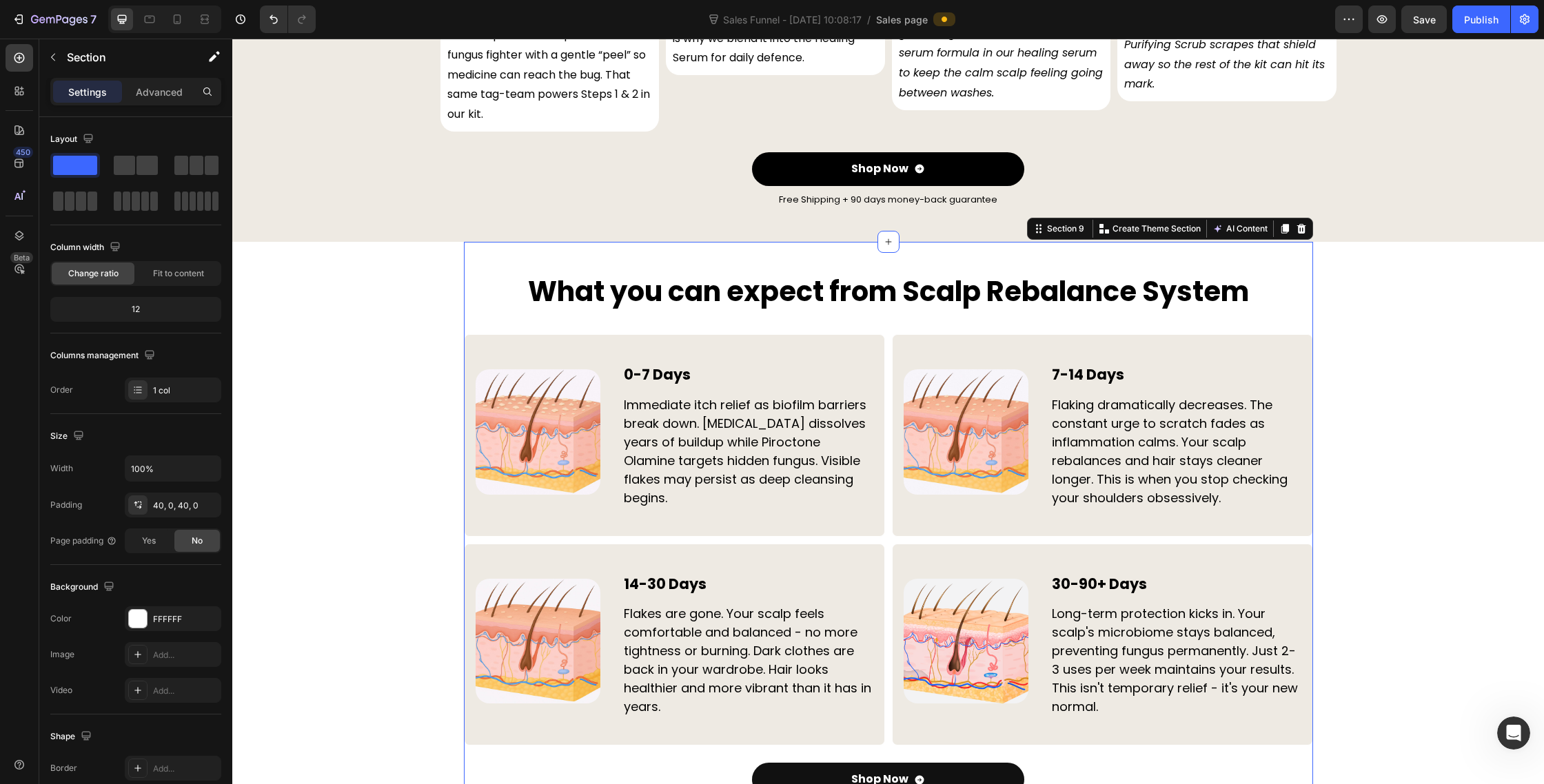
click at [619, 242] on div "What you can expect from Scalp Rebalance System Heading Image 0-7 Days Heading …" at bounding box center [888, 544] width 849 height 604
click at [148, 74] on div "Section" at bounding box center [110, 57] width 144 height 36
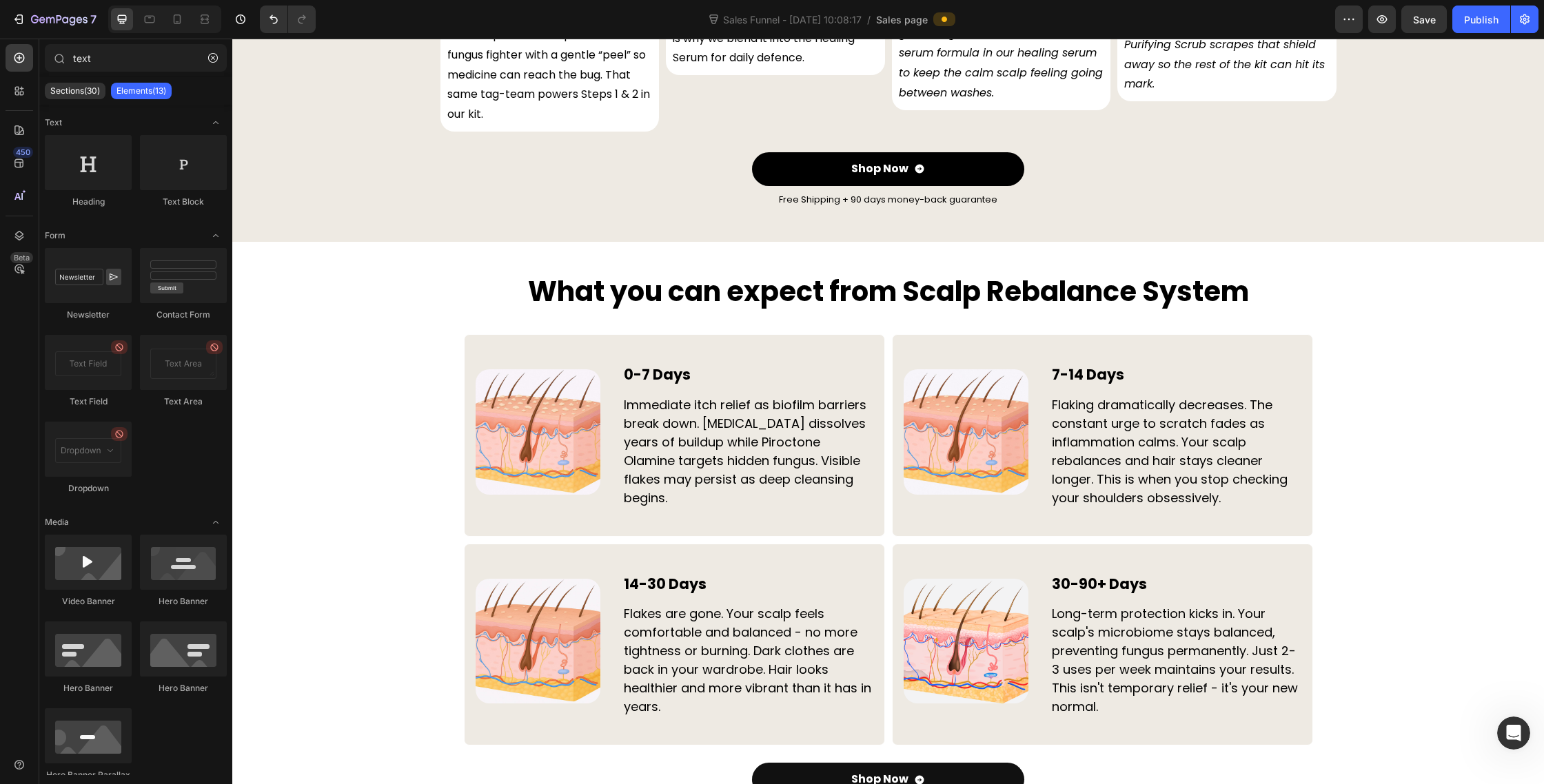
click at [150, 91] on p "Elements(13)" at bounding box center [141, 91] width 50 height 11
click at [606, 242] on div "What you can expect from Scalp Rebalance System Heading Image 0-7 Days Heading …" at bounding box center [888, 544] width 849 height 604
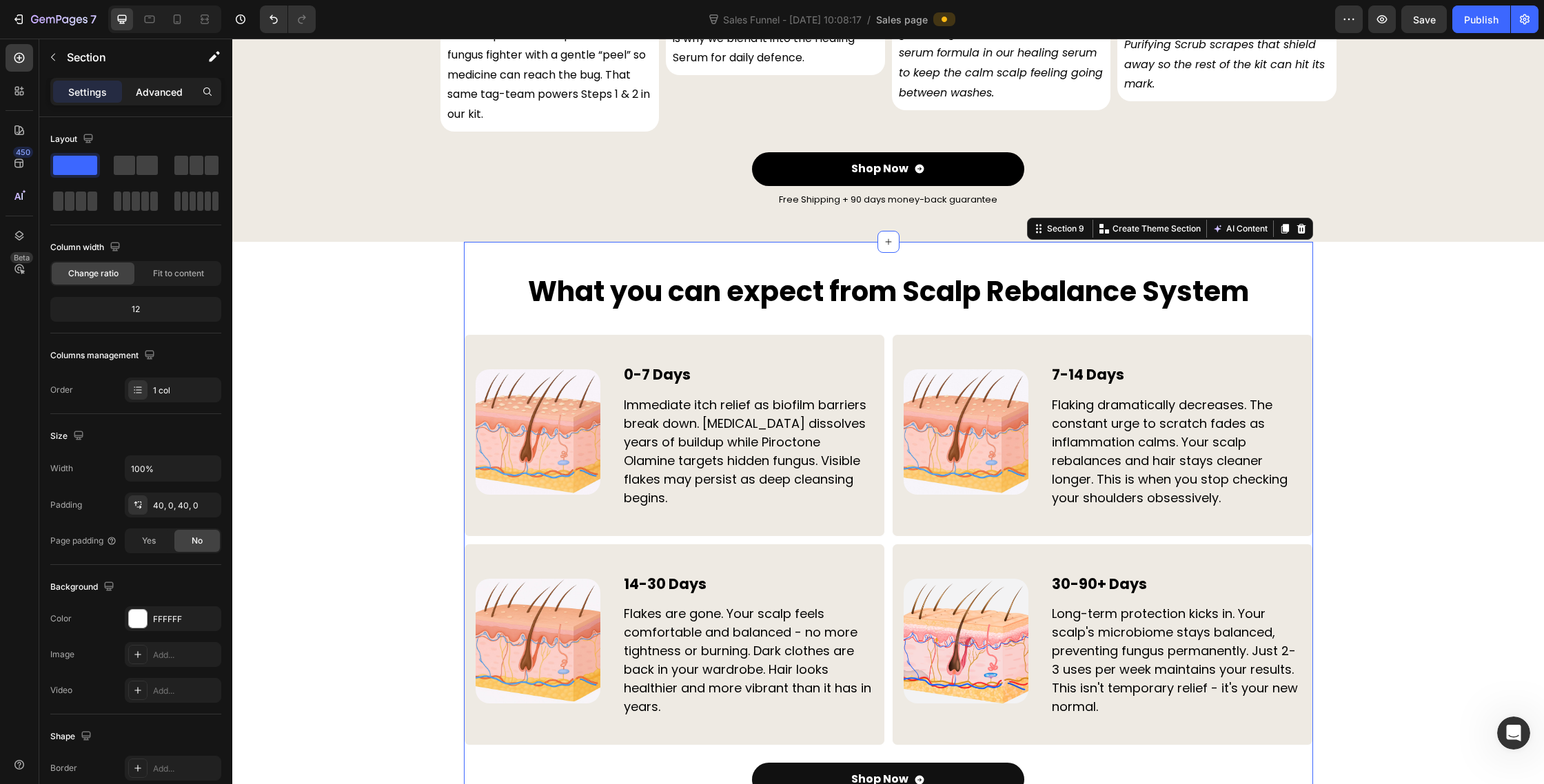
click at [171, 95] on p "Advanced" at bounding box center [159, 92] width 47 height 14
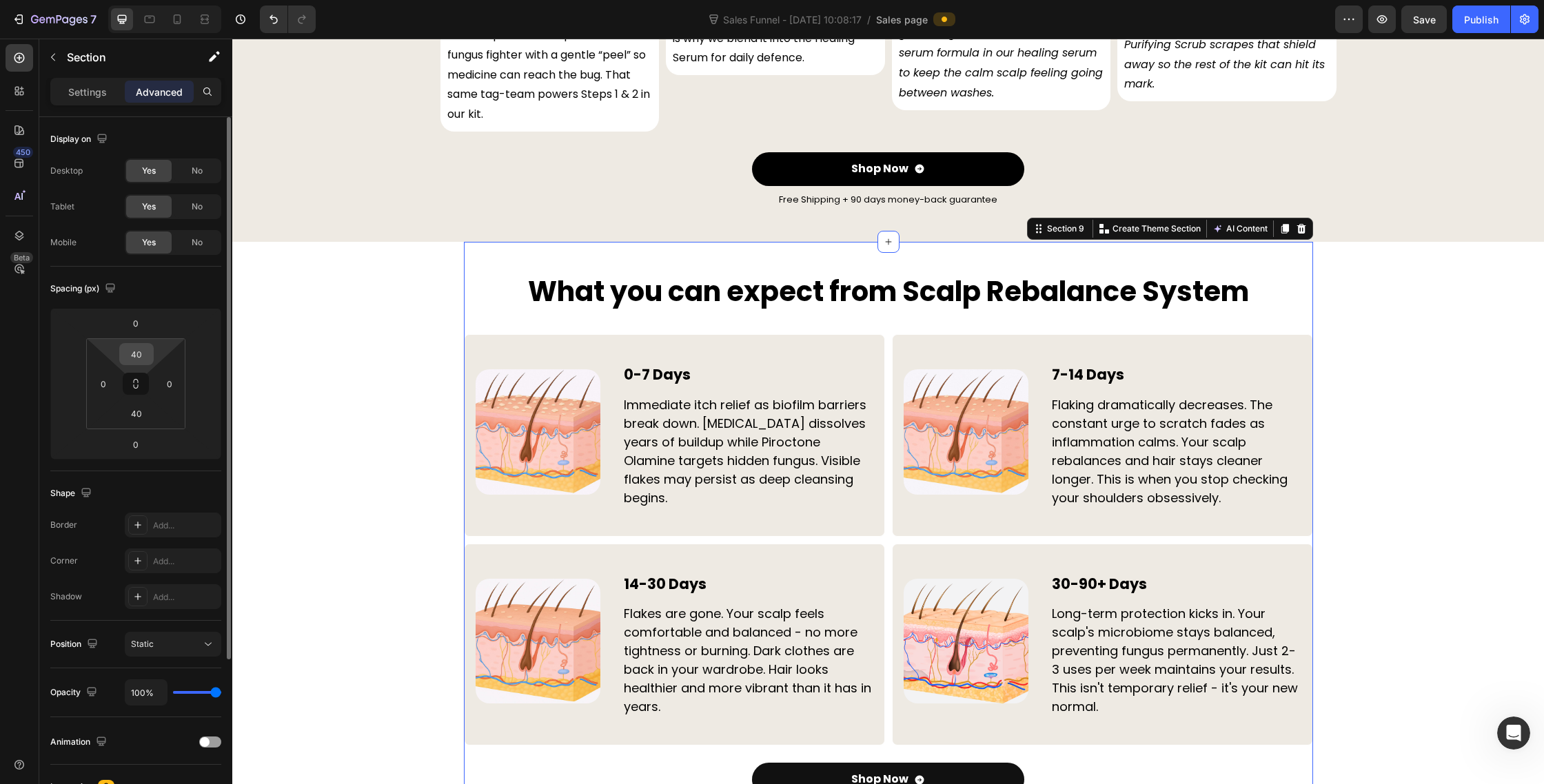
click at [150, 355] on div "40" at bounding box center [137, 354] width 35 height 22
click at [142, 354] on input "40" at bounding box center [136, 354] width 28 height 21
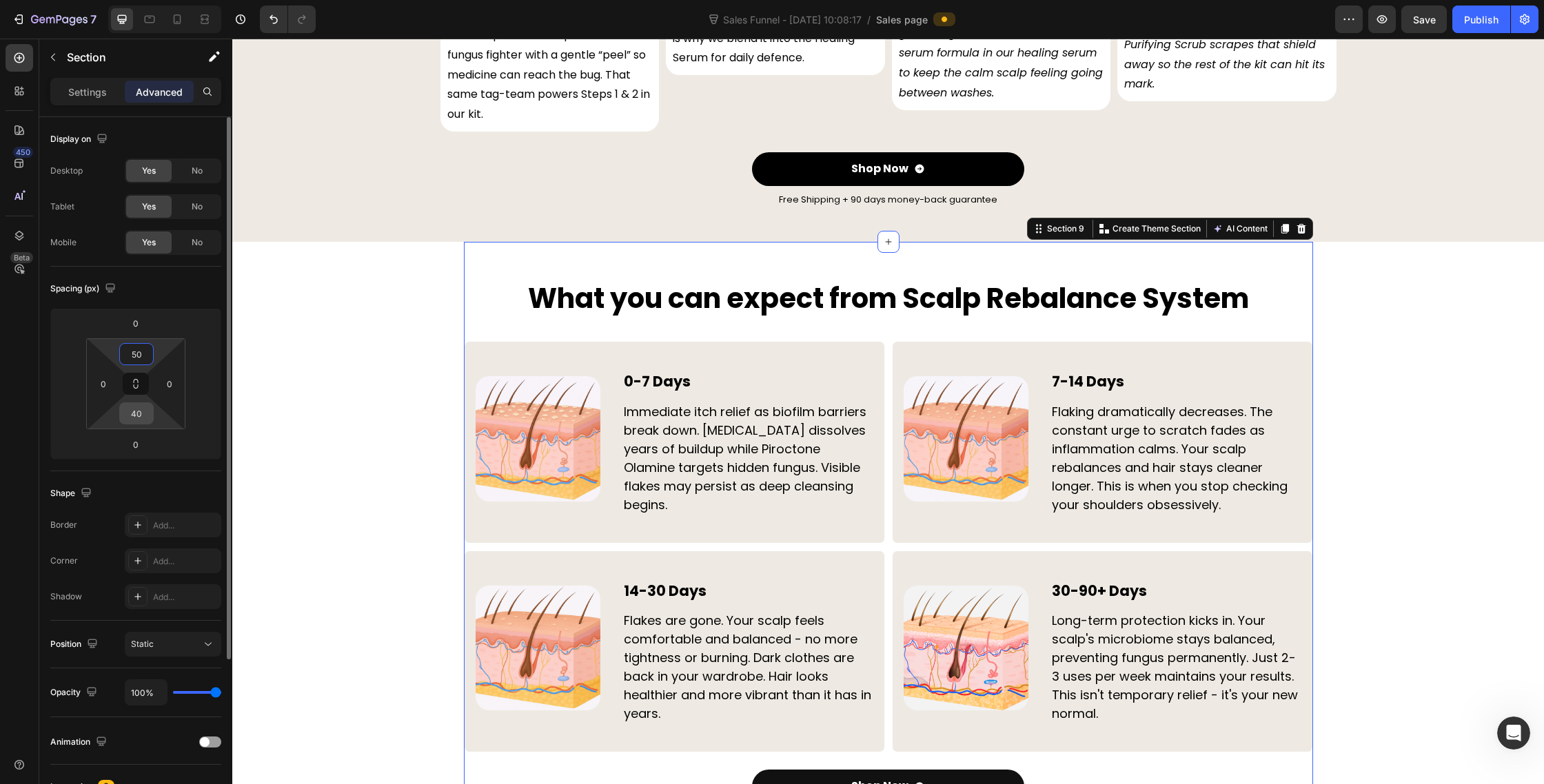
type input "50"
click at [149, 413] on input "40" at bounding box center [136, 414] width 28 height 21
type input "50"
click at [313, 495] on div "The 4-Step Flakes Disruption Protocol Heading The First Complete Anti-Dandruff …" at bounding box center [888, 6] width 1312 height 8460
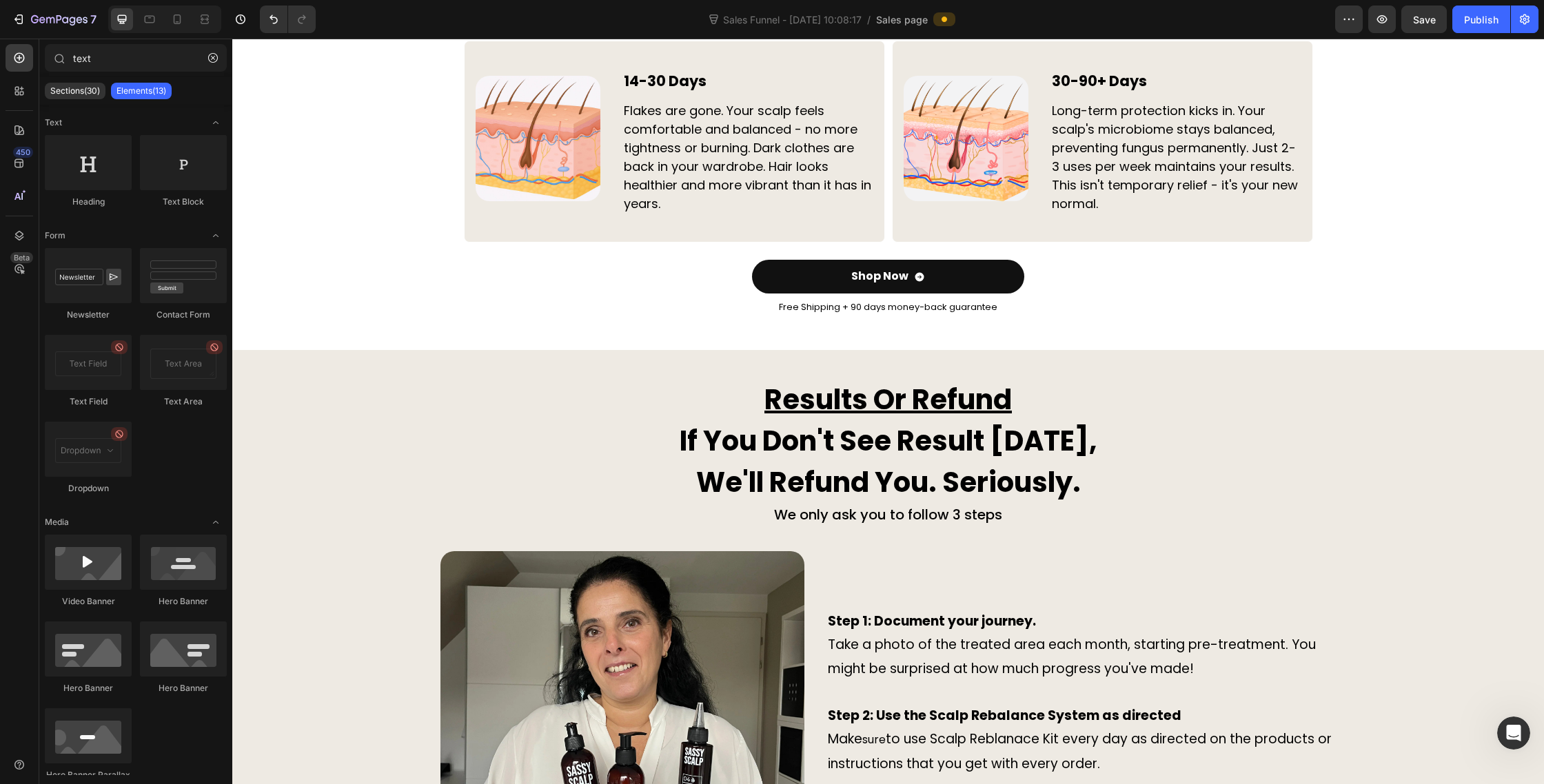
scroll to position [4819, 0]
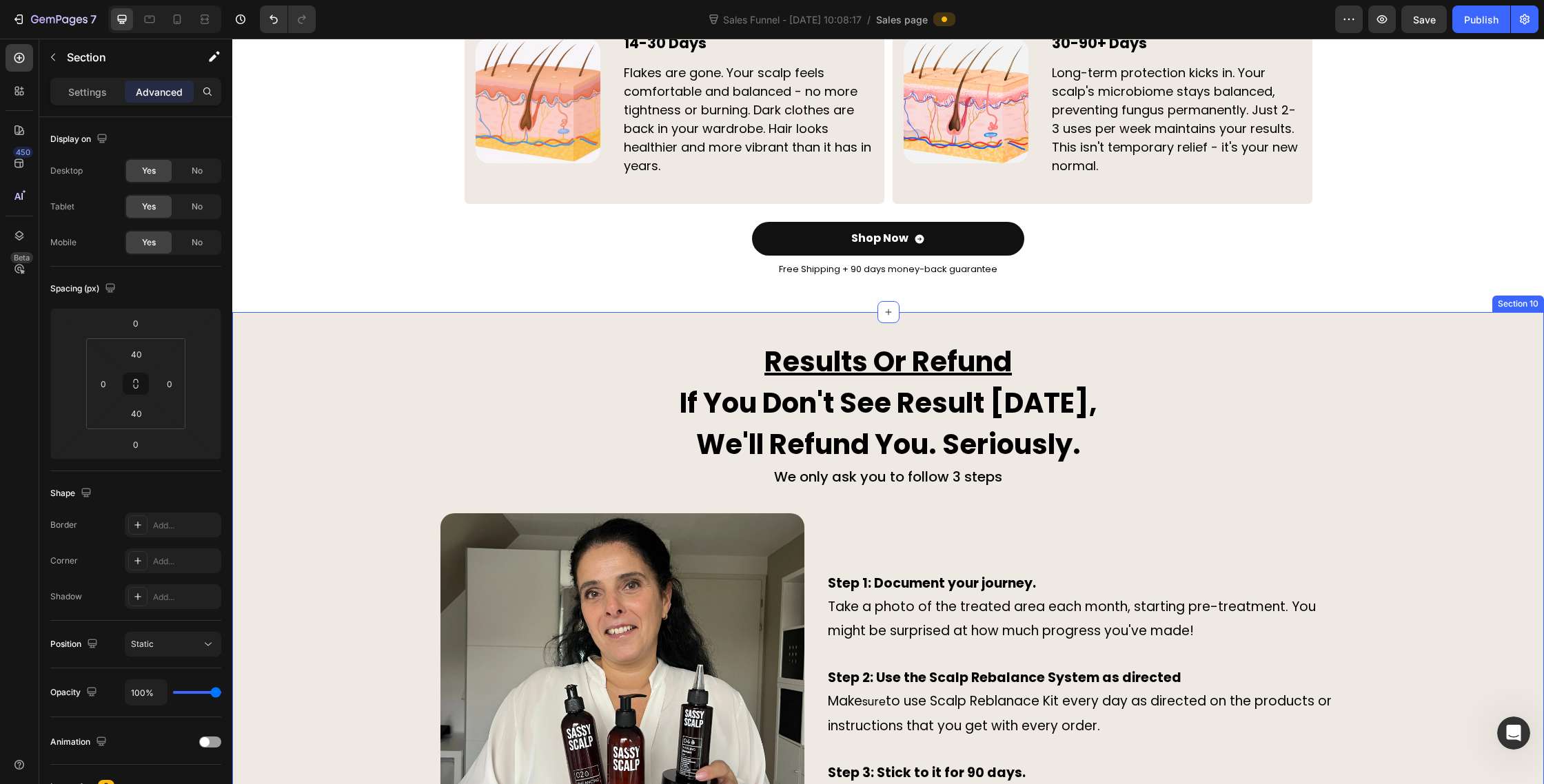
click at [421, 396] on div "Results Or Refund If You Don't See Result In 90 Days, We'll Refund You. Serious…" at bounding box center [888, 650] width 1312 height 623
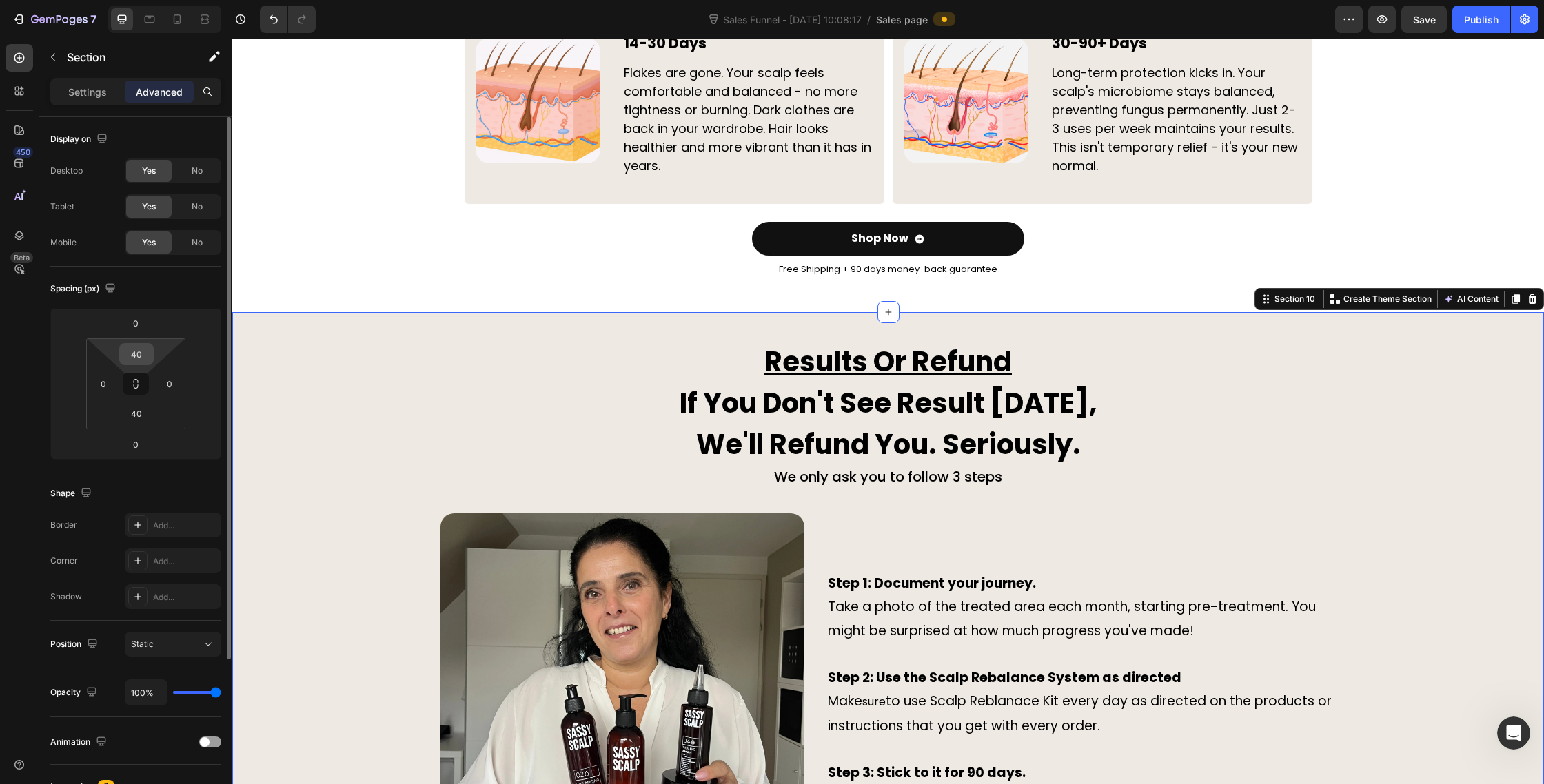
click at [148, 357] on input "40" at bounding box center [136, 354] width 28 height 21
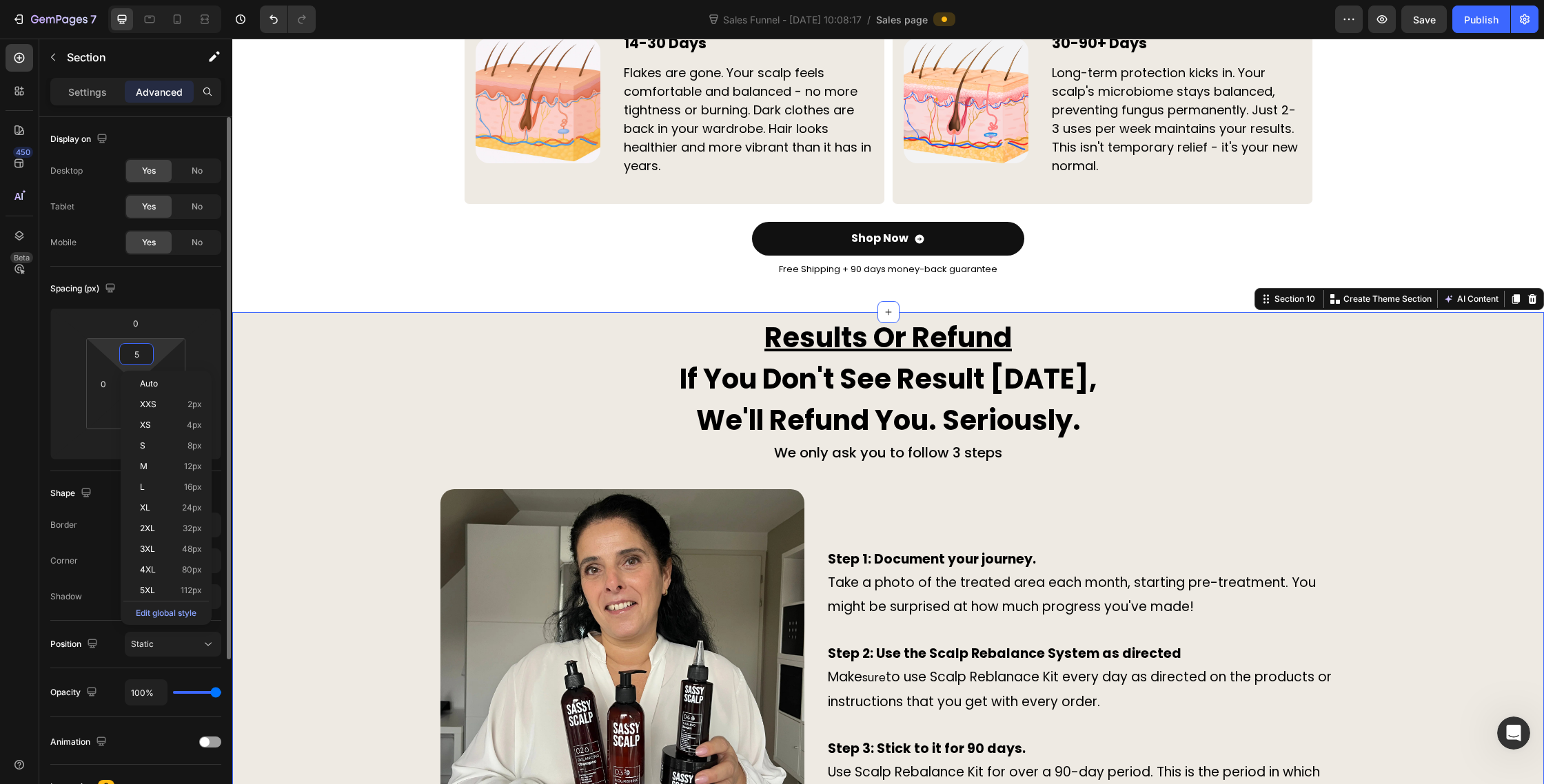
type input "50"
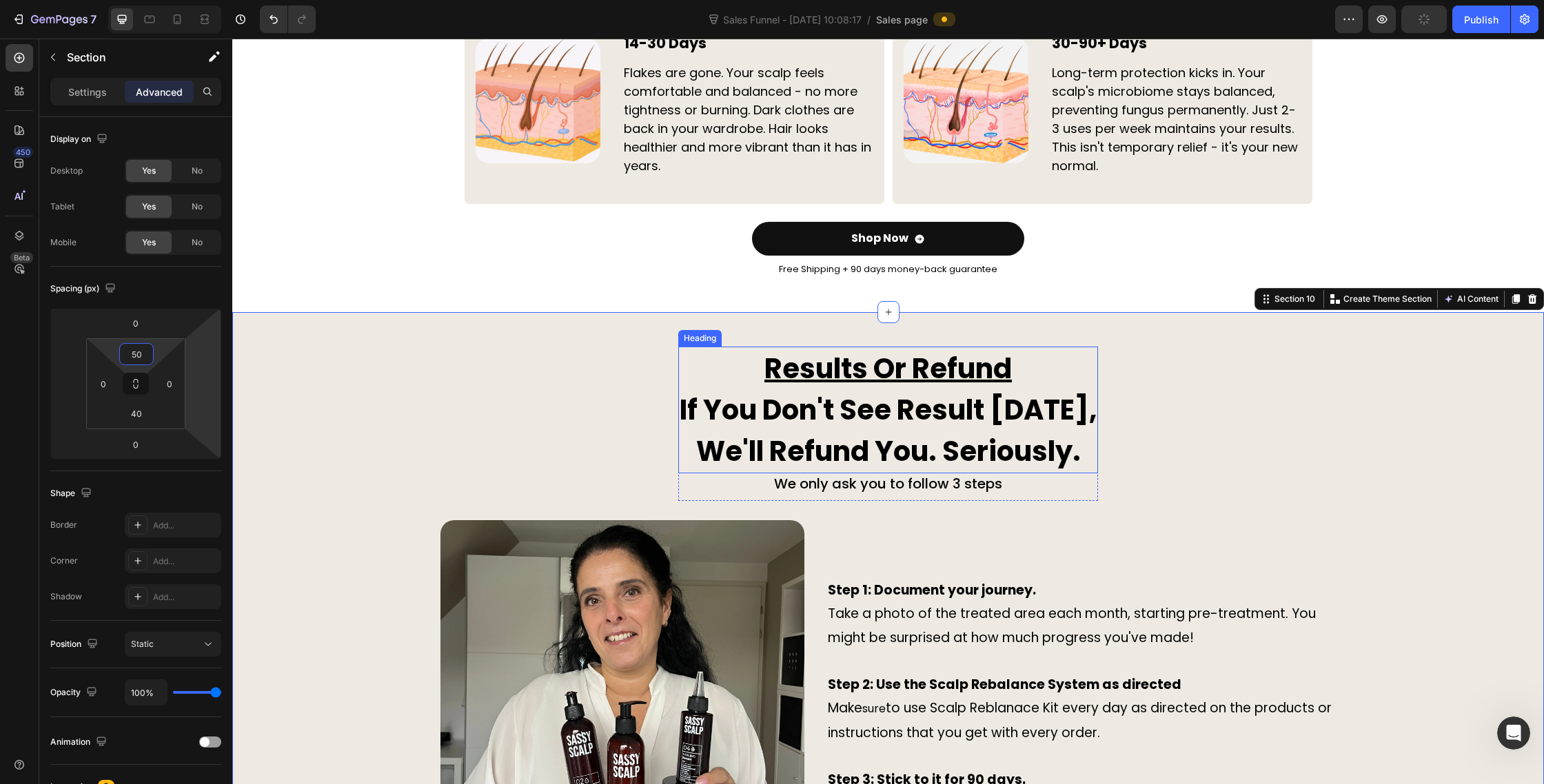
click at [738, 382] on h2 "Results Or Refund If You Don't See Result In 90 Days, We'll Refund You. Serious…" at bounding box center [888, 410] width 420 height 127
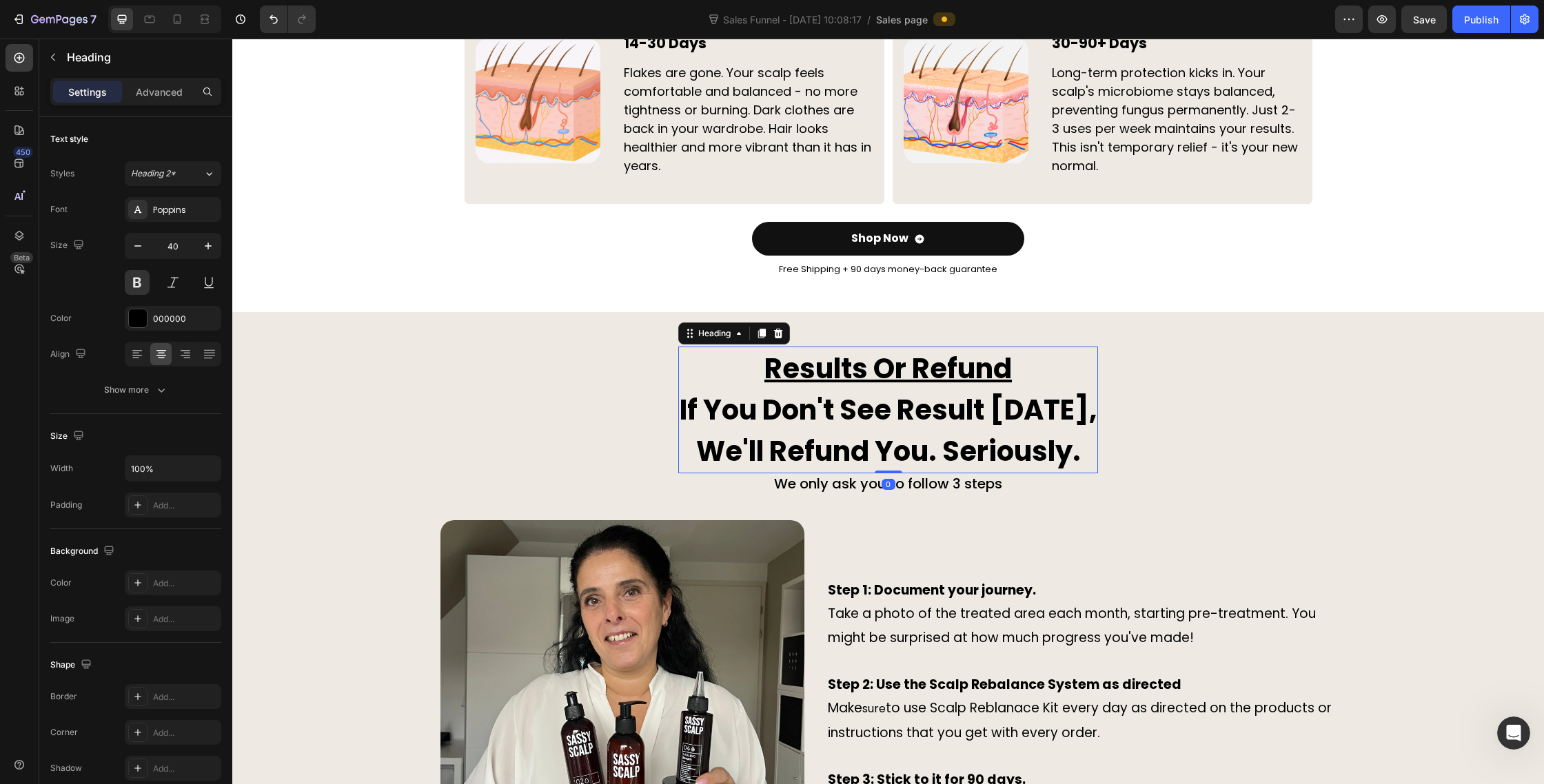
click at [170, 103] on div "Settings Advanced" at bounding box center [136, 92] width 171 height 28
click at [163, 91] on p "Advanced" at bounding box center [159, 92] width 47 height 14
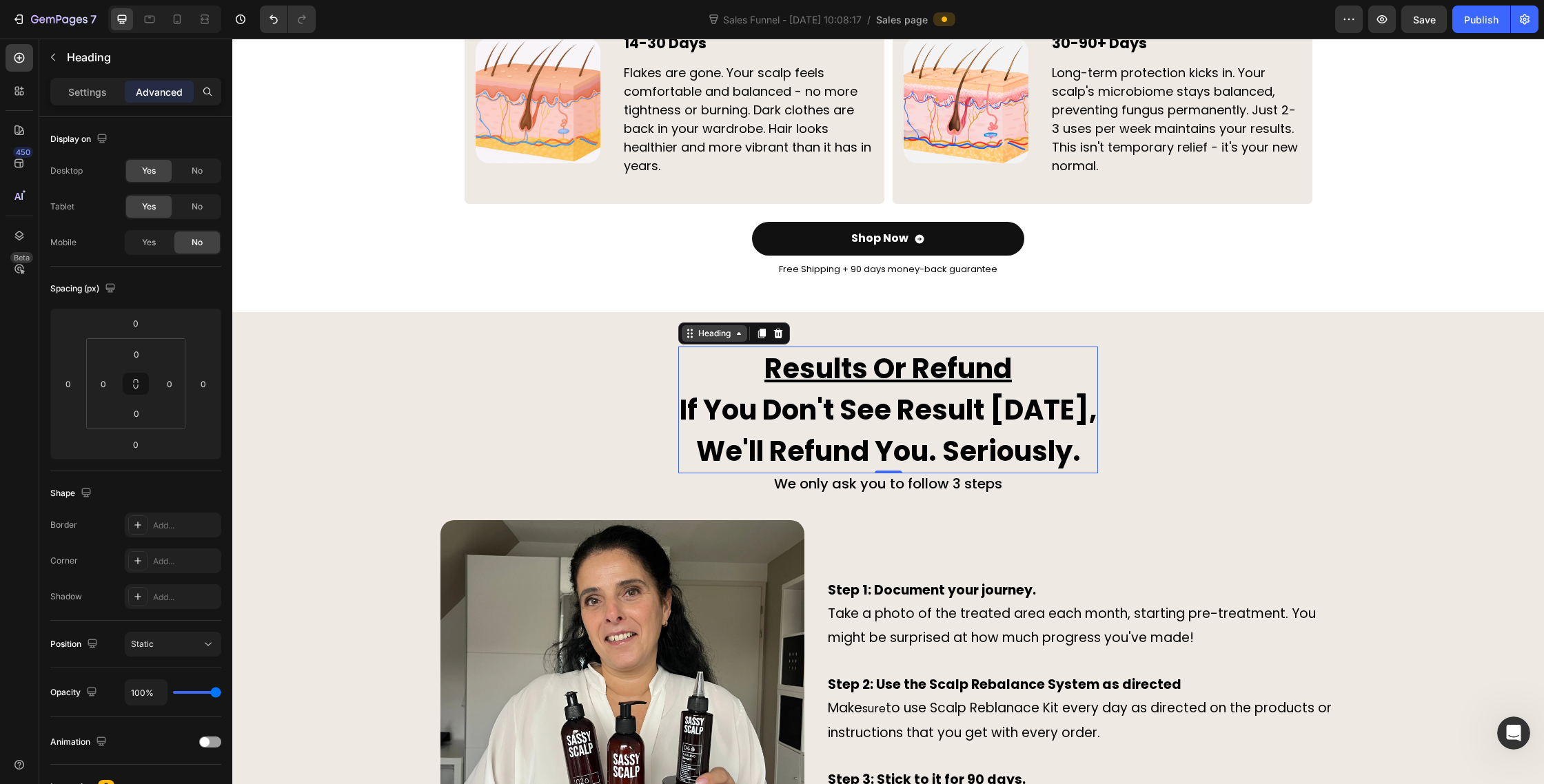
click at [696, 330] on div "Heading" at bounding box center [715, 333] width 38 height 13
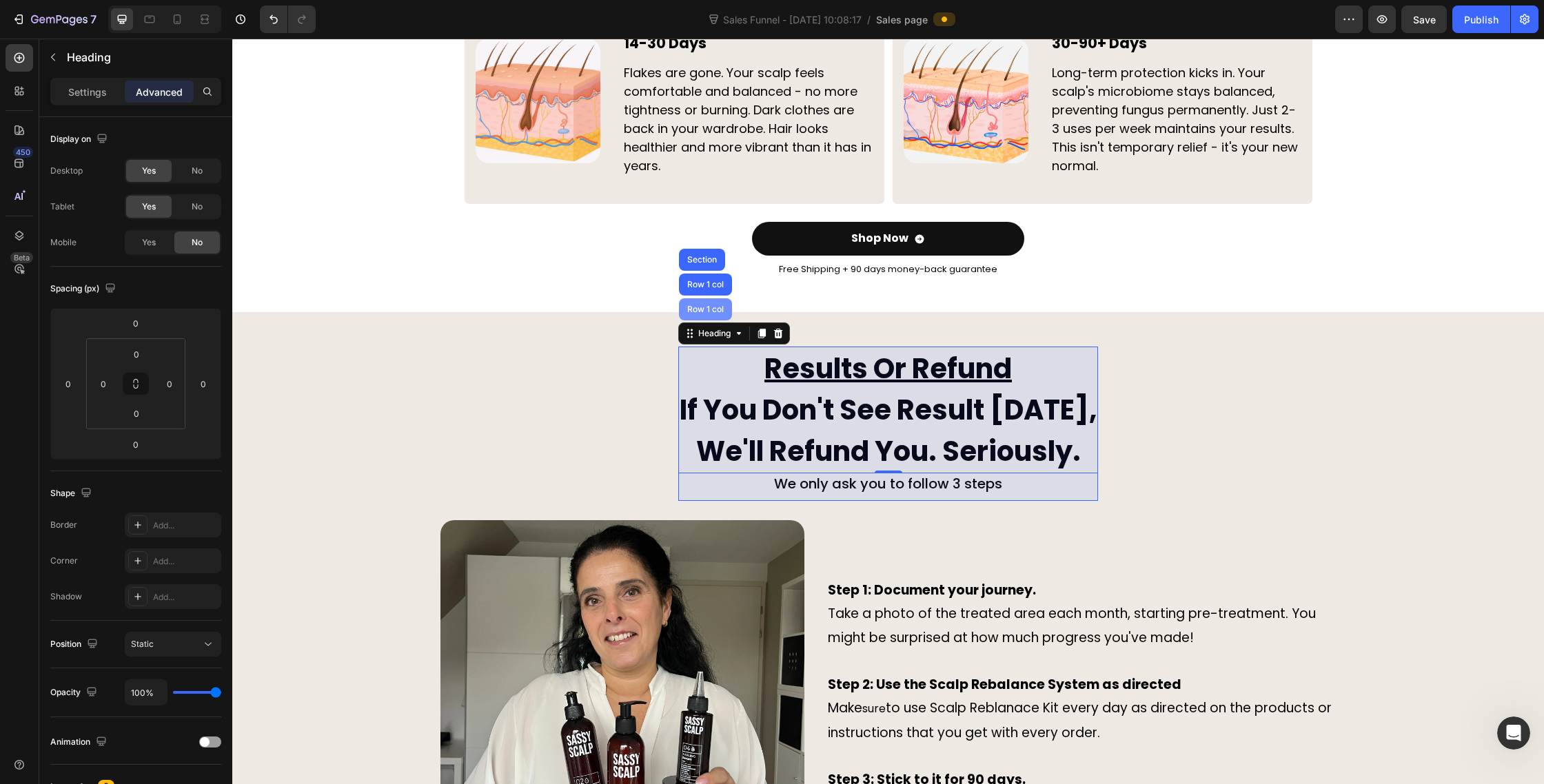
click at [690, 305] on div "Row 1 col" at bounding box center [706, 309] width 42 height 8
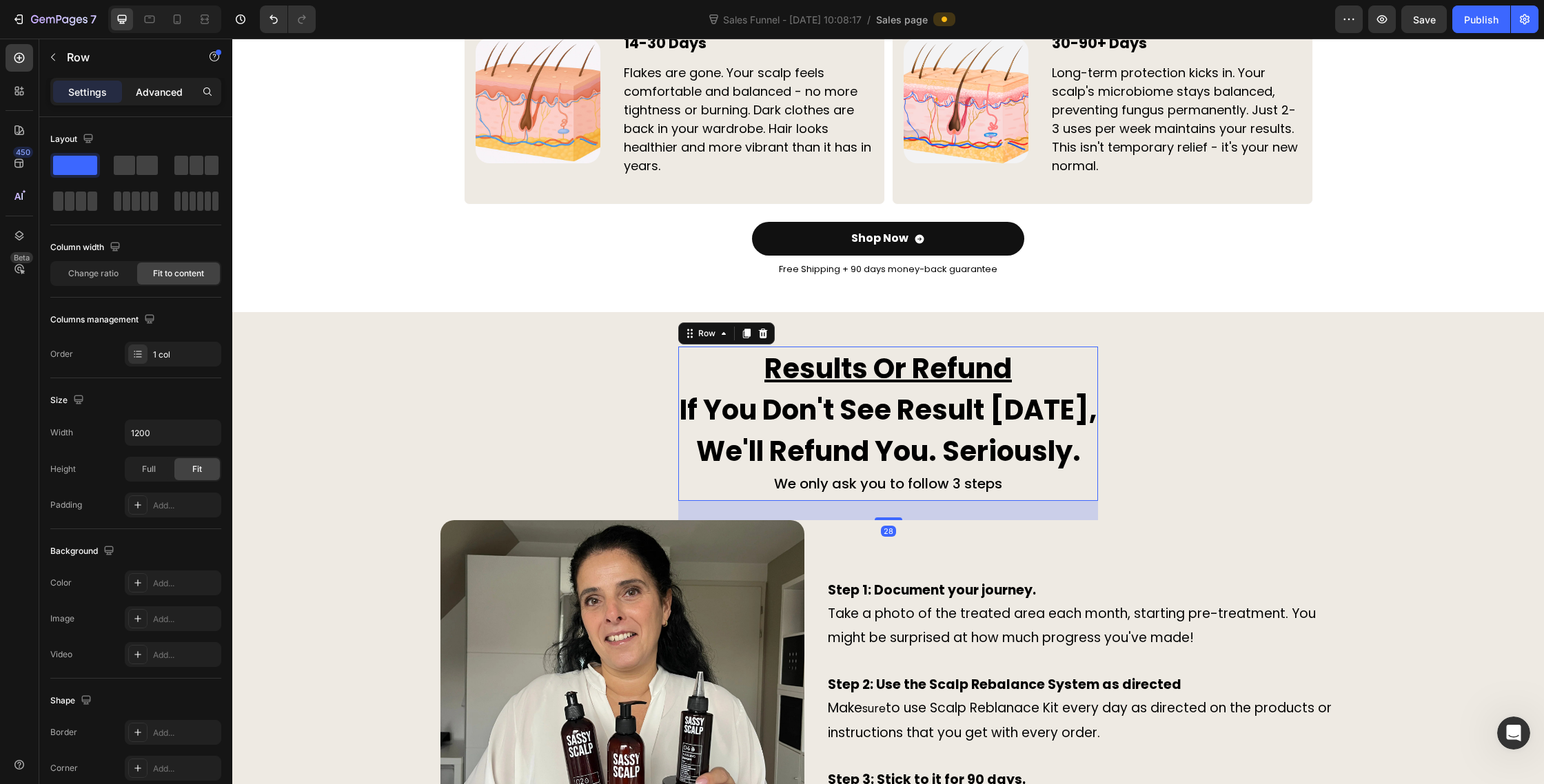
click at [163, 90] on p "Advanced" at bounding box center [159, 92] width 47 height 14
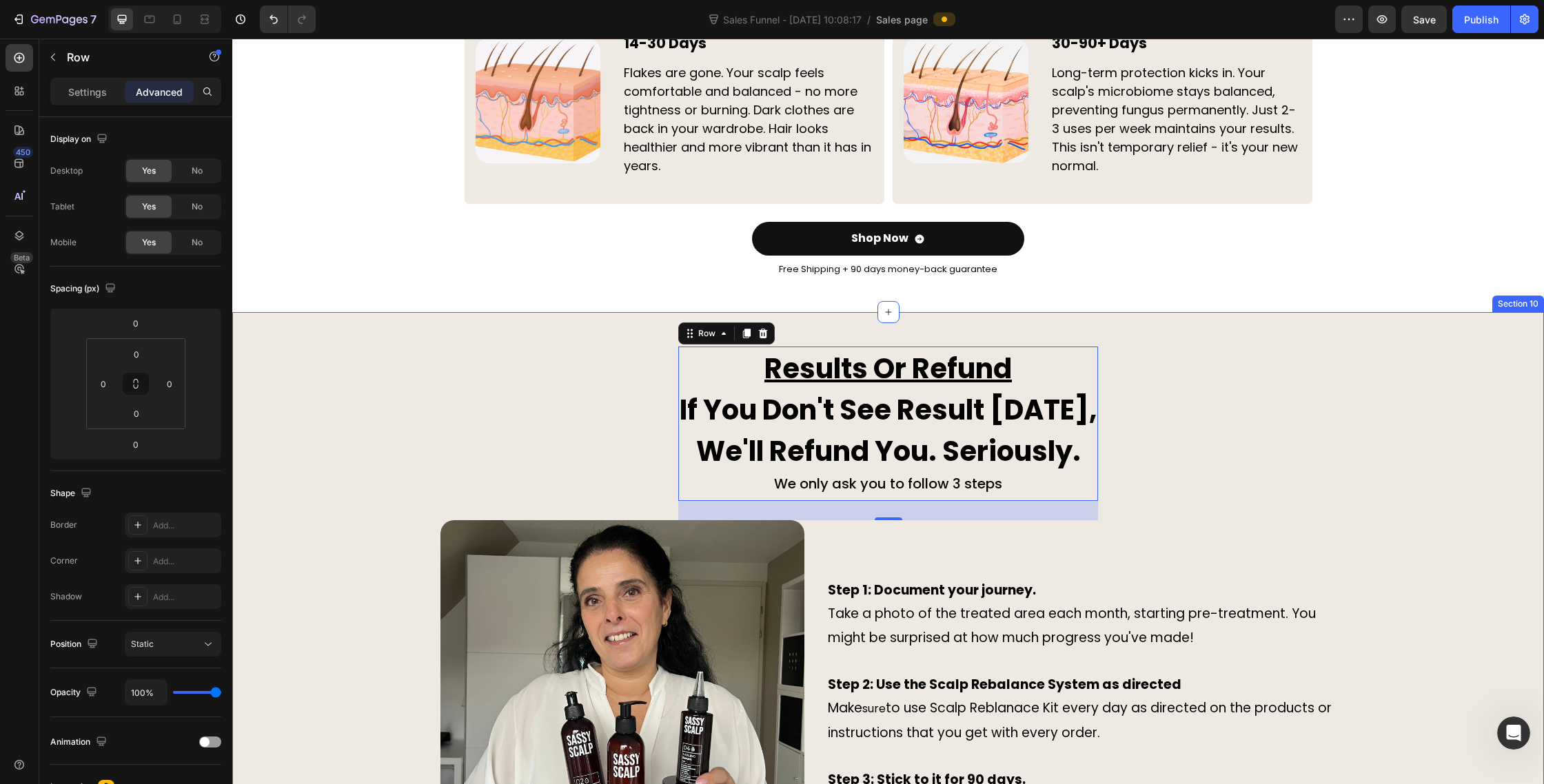
click at [566, 378] on div "Results Or Refund If You Don't See Result In 90 Days, We'll Refund You. Serious…" at bounding box center [888, 650] width 896 height 606
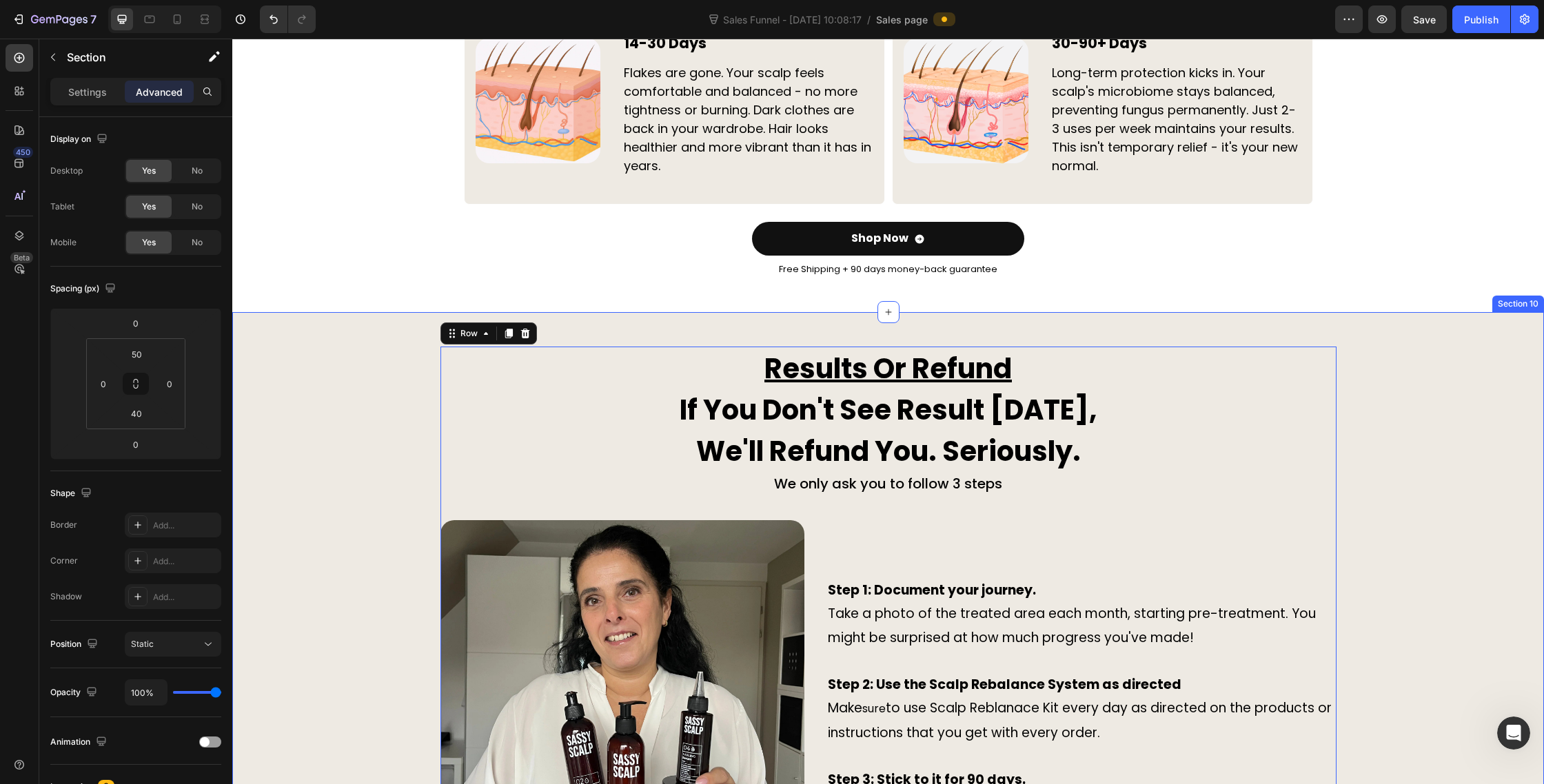
click at [421, 363] on div "Results Or Refund If You Don't See Result In 90 Days, We'll Refund You. Serious…" at bounding box center [888, 658] width 1312 height 623
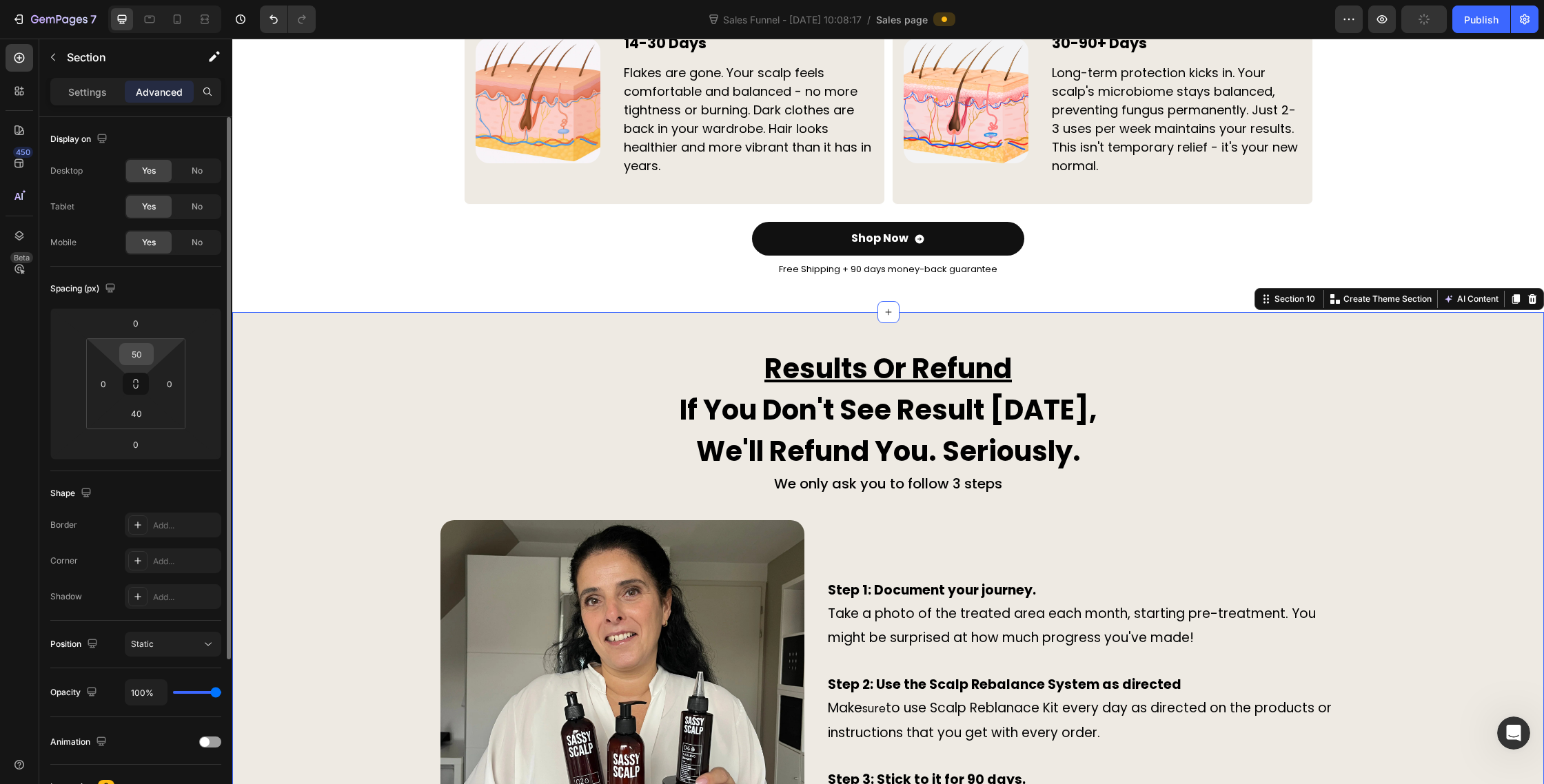
click at [137, 351] on input "50" at bounding box center [136, 354] width 28 height 21
type input "400"
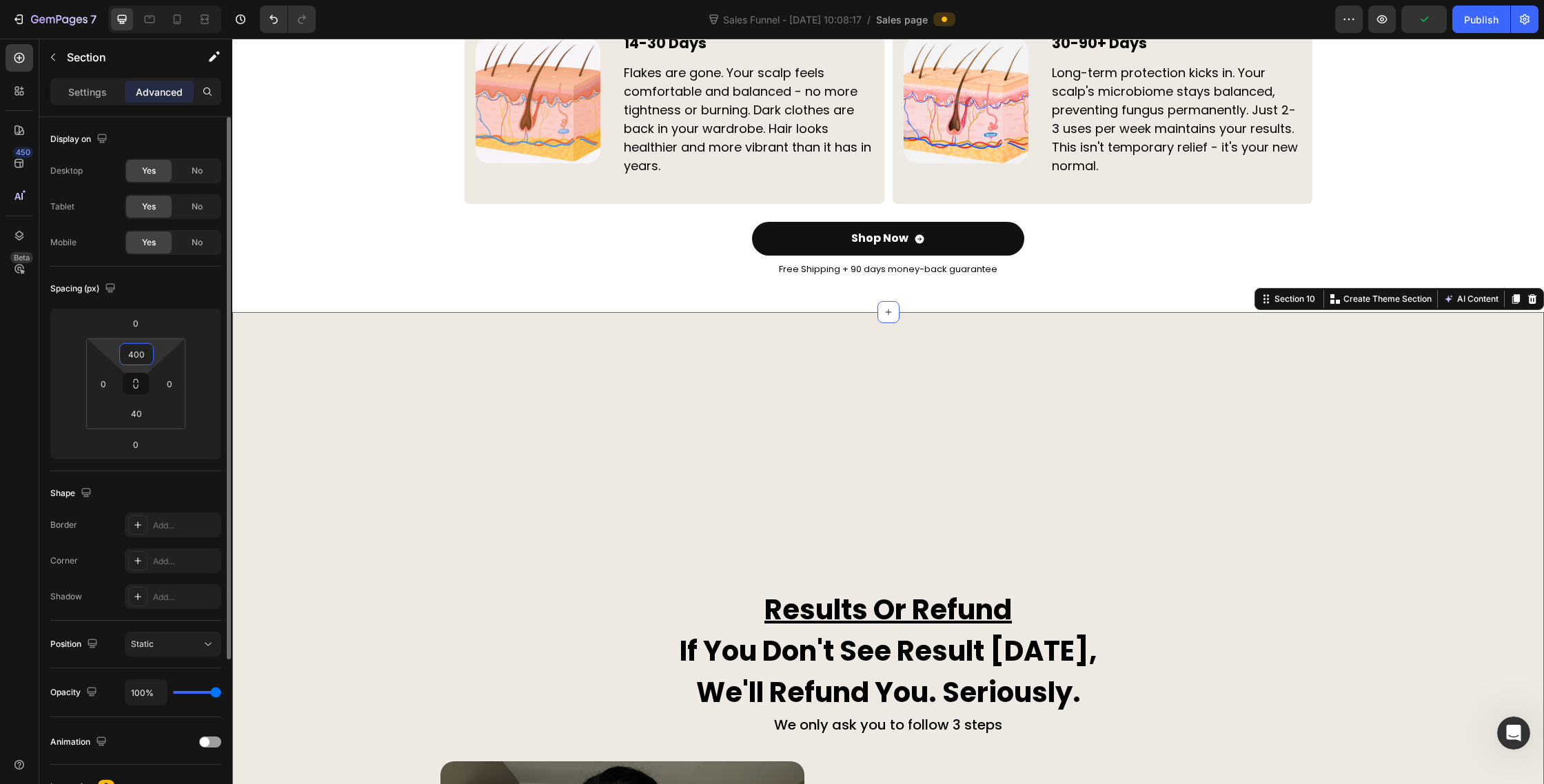
click at [137, 351] on input "400" at bounding box center [136, 354] width 28 height 21
click at [137, 352] on input "400" at bounding box center [136, 354] width 28 height 21
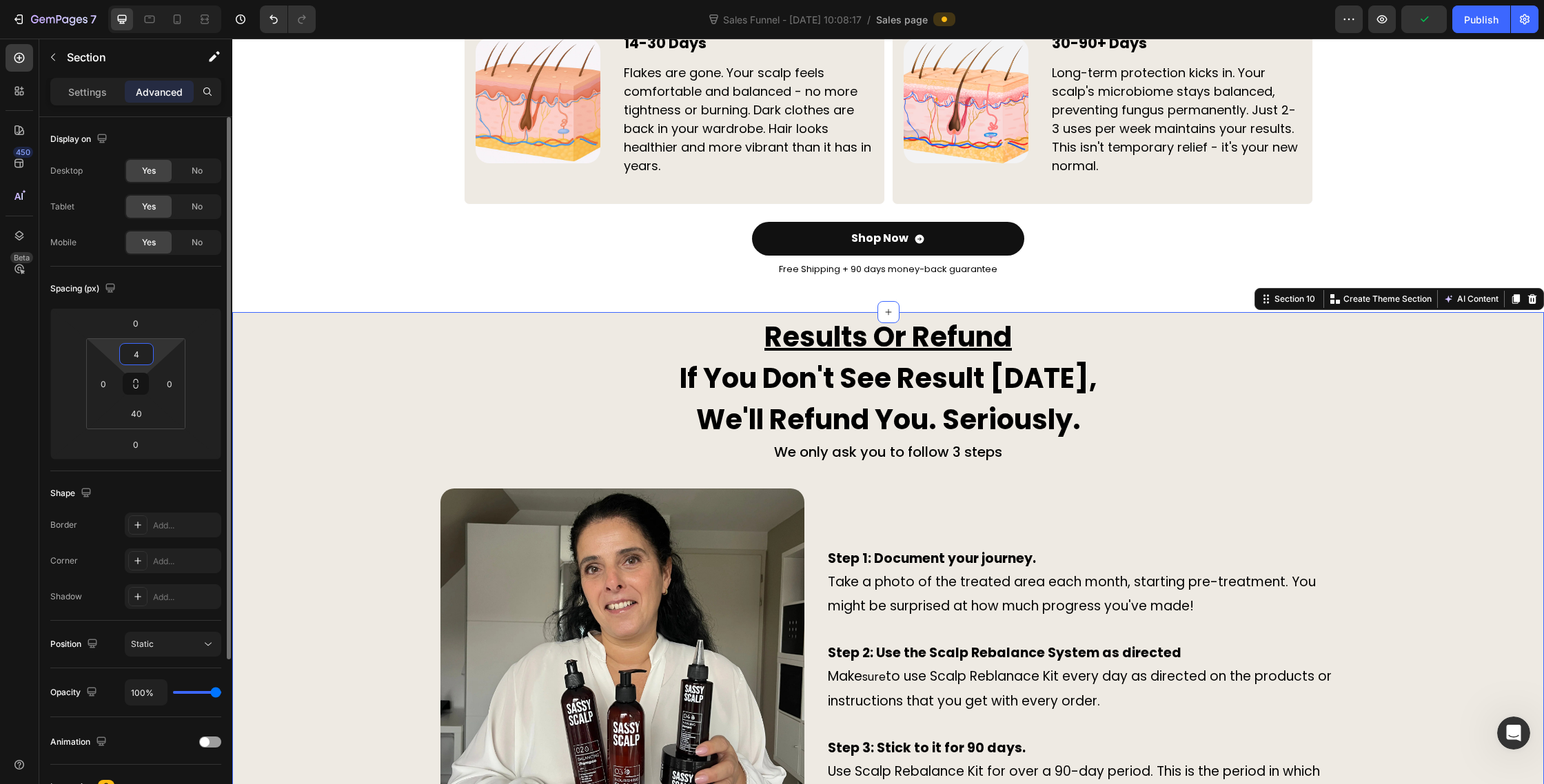
type input "40"
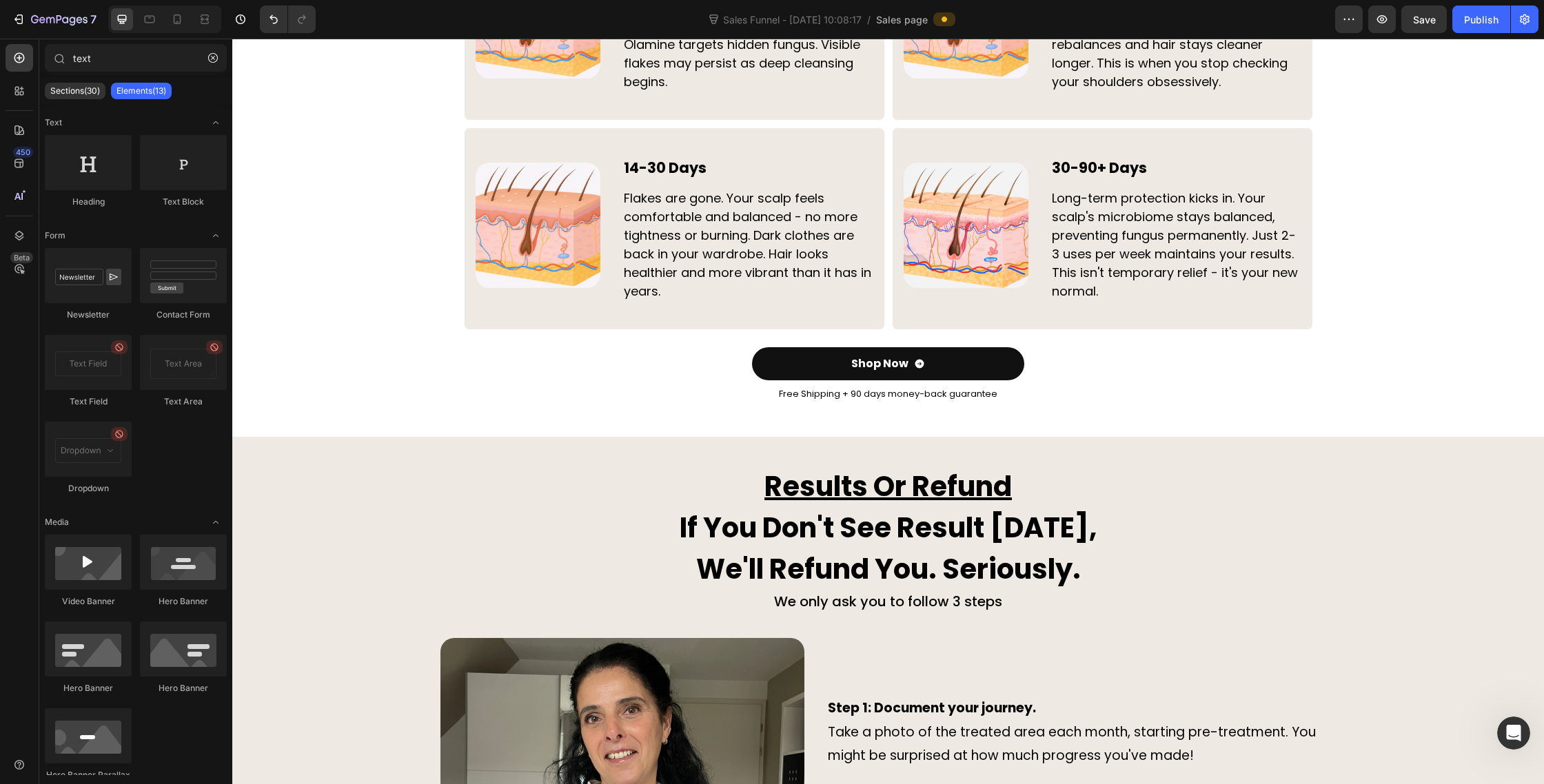
scroll to position [4603, 0]
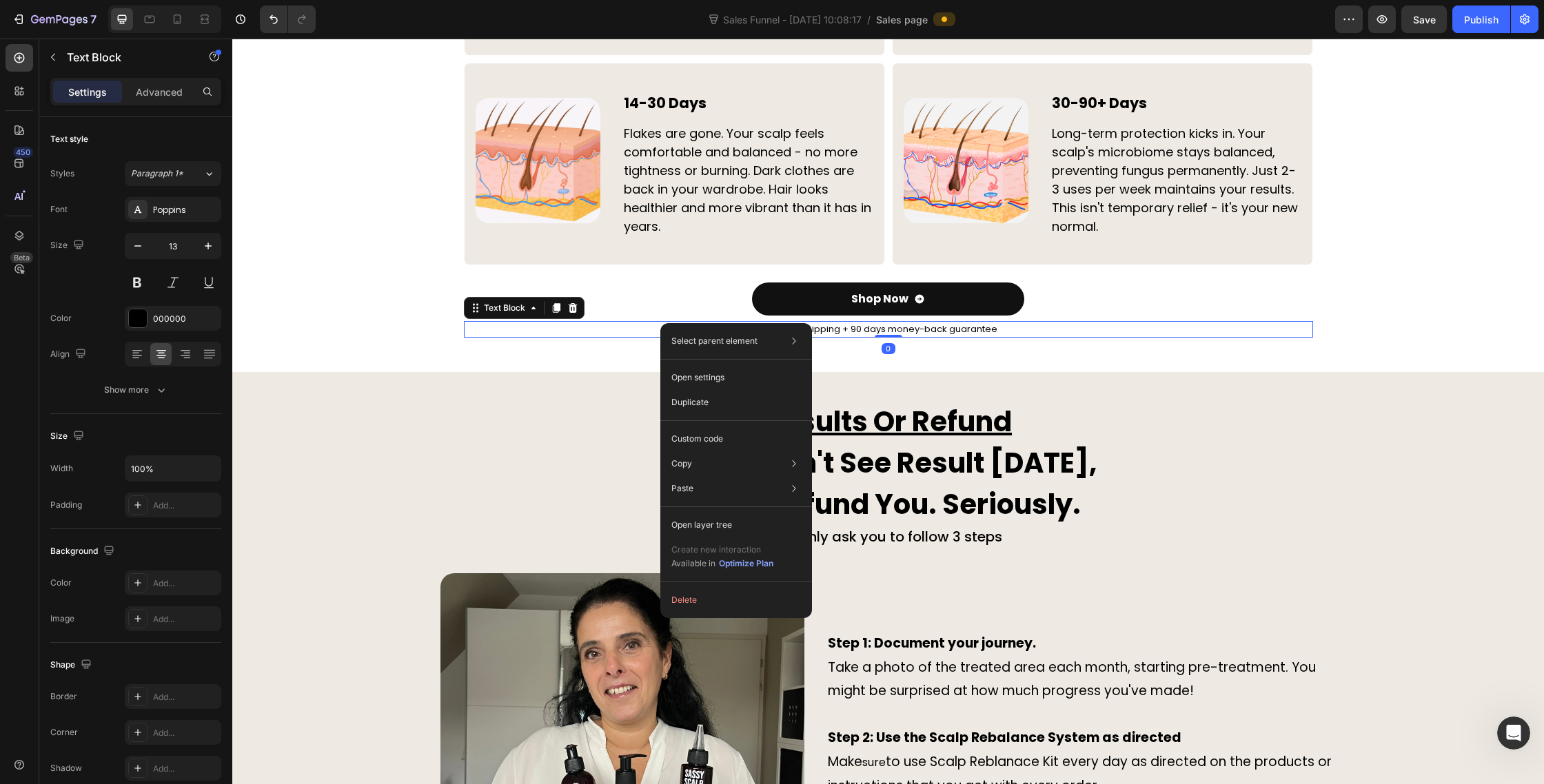
click at [545, 335] on p "Free Shipping + 90 days money-back guarantee" at bounding box center [888, 329] width 847 height 14
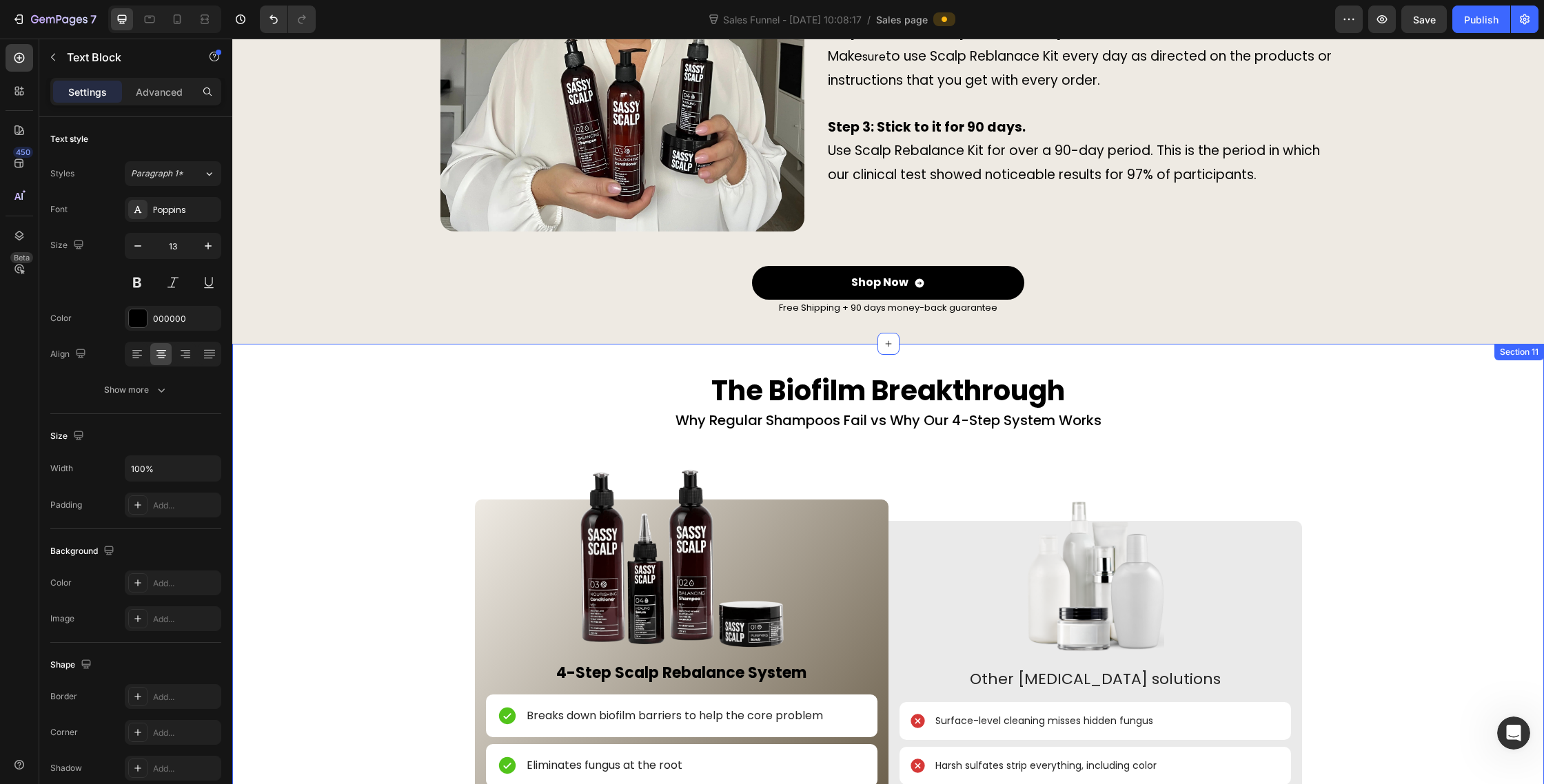
scroll to position [5149, 0]
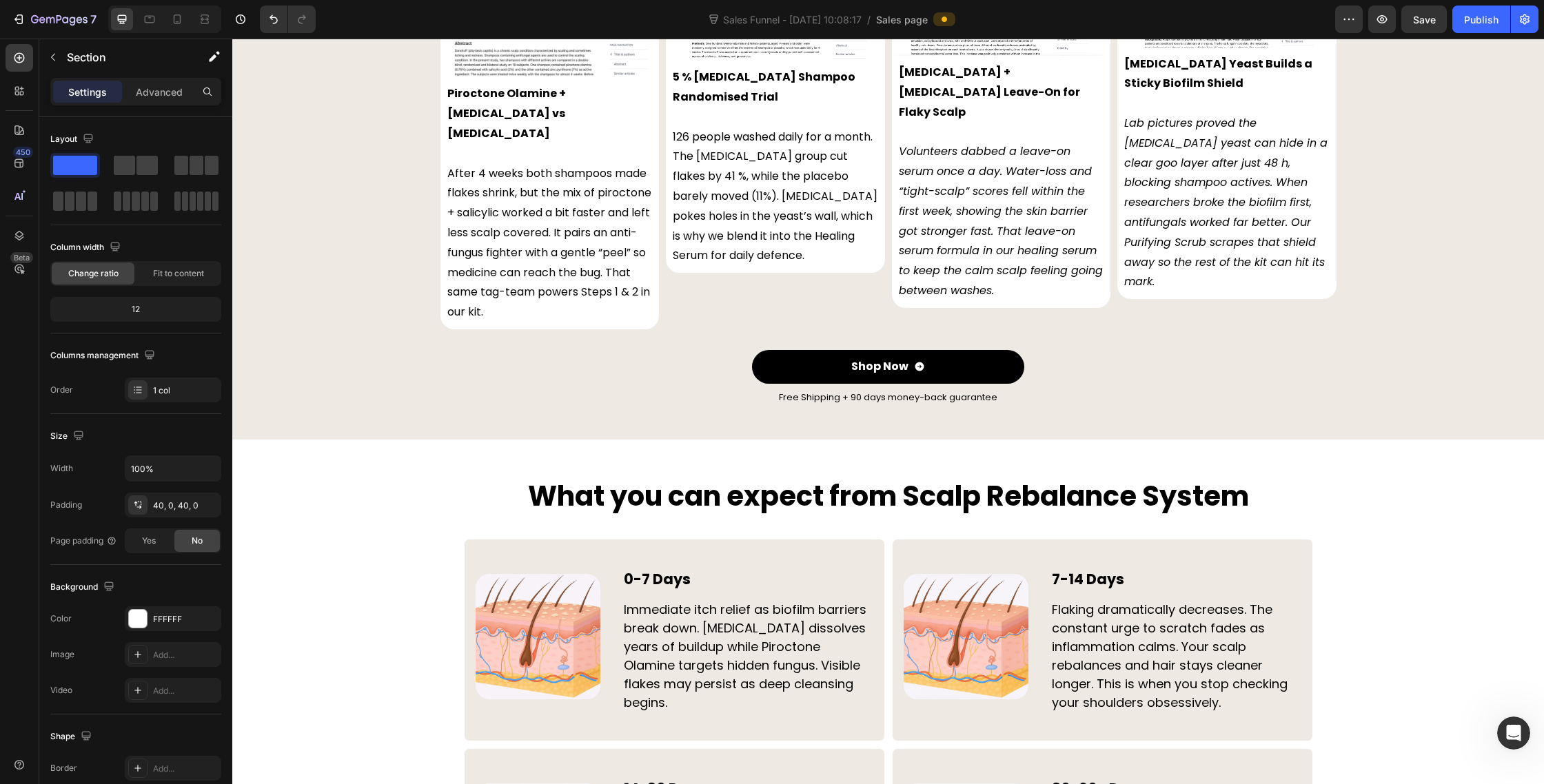
scroll to position [4242, 0]
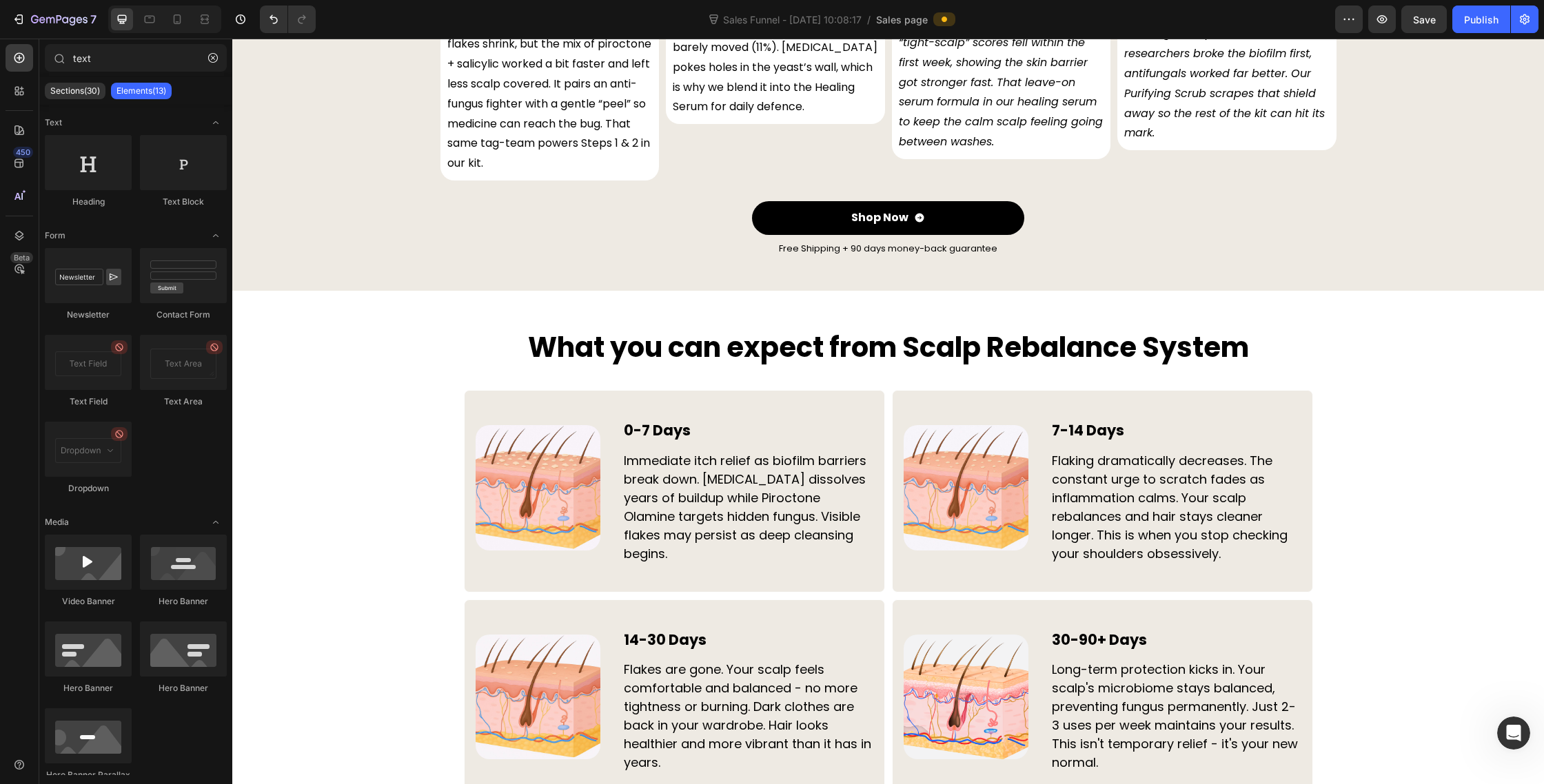
click at [311, 366] on div "The 4-Step Flakes Disruption Protocol Heading The First Complete Anti-Dandruff …" at bounding box center [888, 55] width 1312 height 8460
click at [443, 377] on div "The 4-Step Flakes Disruption Protocol Heading The First Complete Anti-Dandruff …" at bounding box center [888, 55] width 1312 height 8460
click at [590, 334] on h2 "What you can expect from Scalp Rebalance System" at bounding box center [888, 347] width 849 height 44
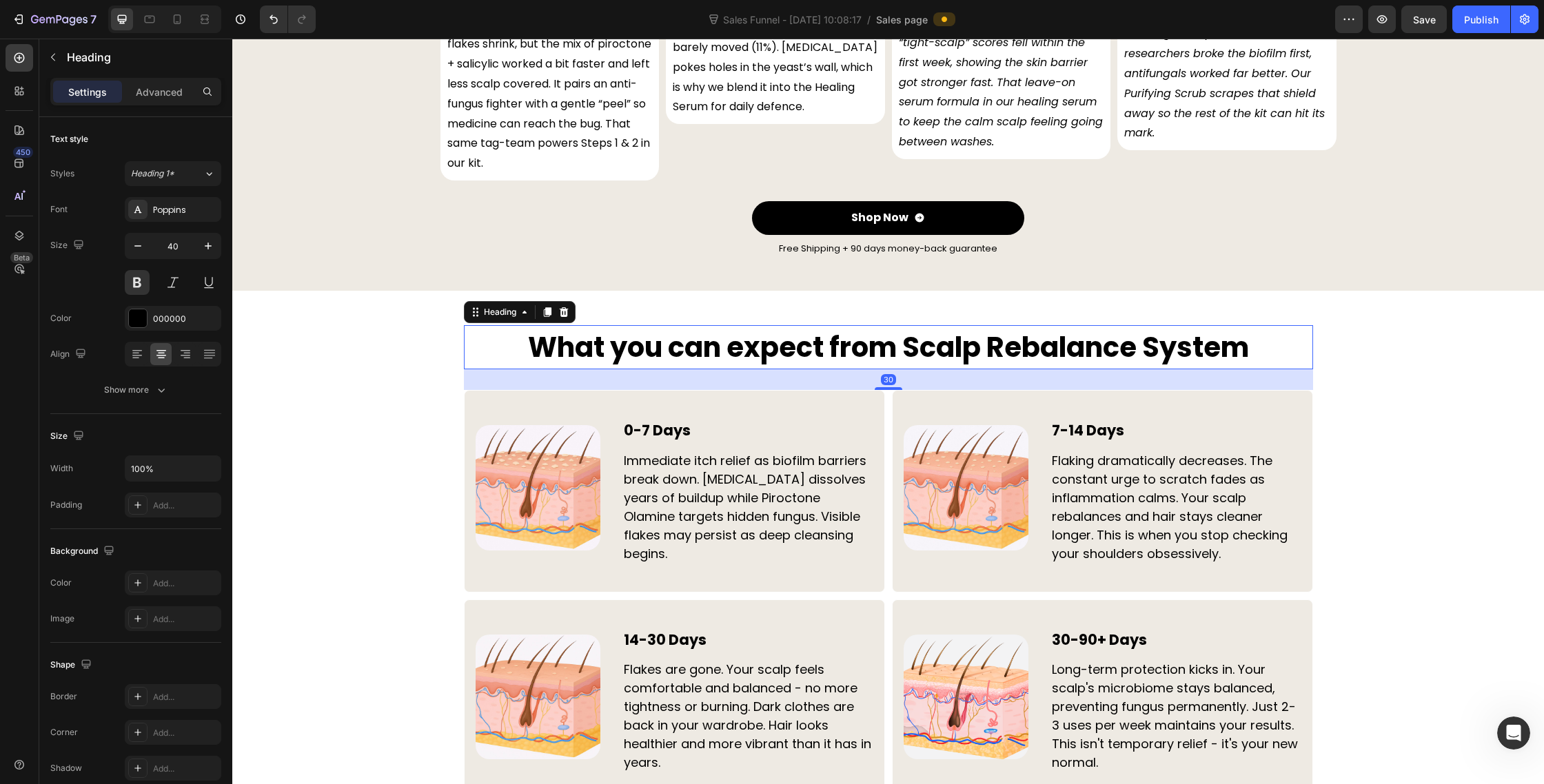
click at [418, 335] on div "The 4-Step Flakes Disruption Protocol Heading The First Complete Anti-Dandruff …" at bounding box center [888, 55] width 1312 height 8460
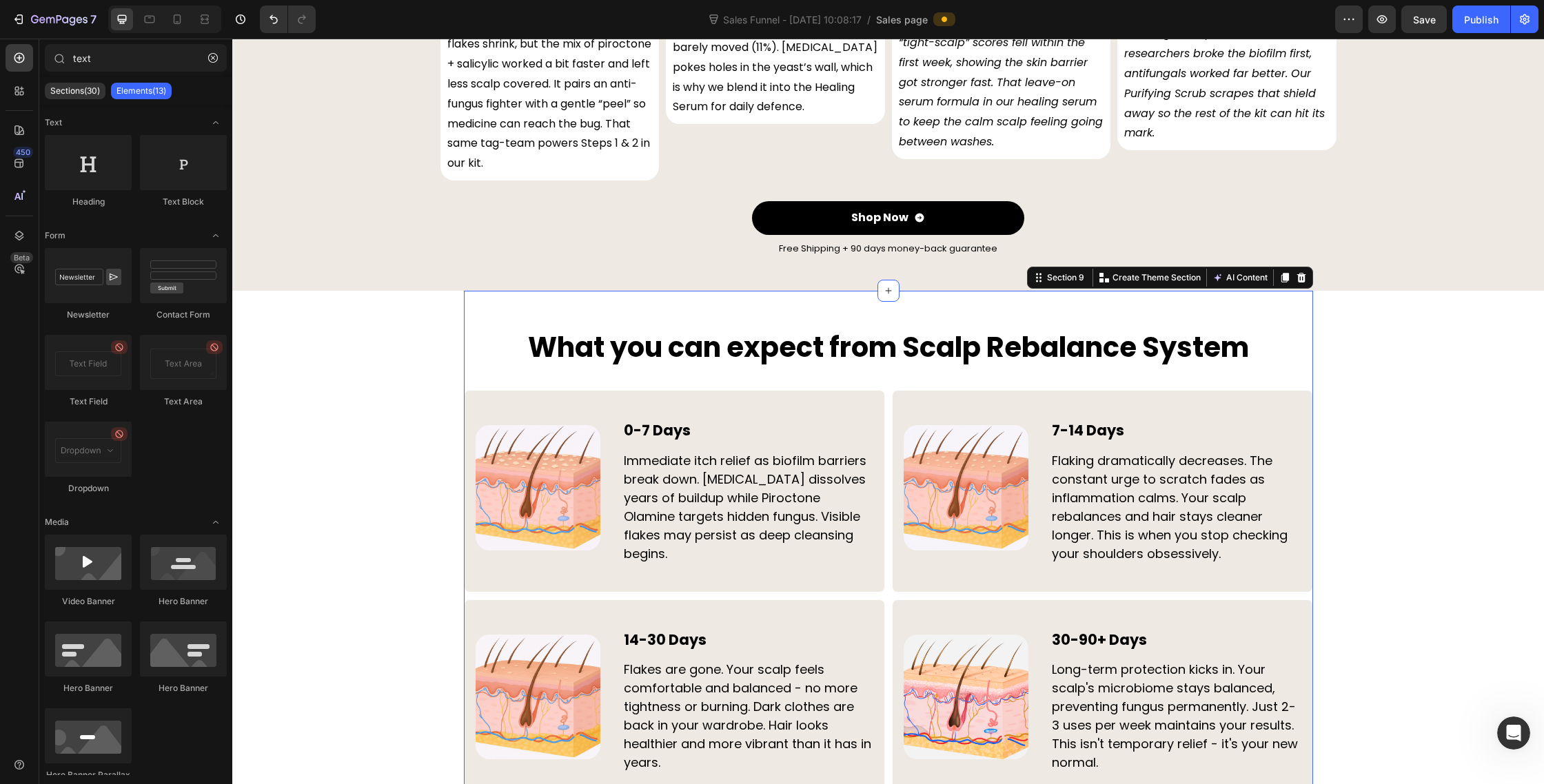
click at [565, 291] on div "What you can expect from Scalp Rebalance System Heading Image 0-7 Days Heading …" at bounding box center [888, 599] width 849 height 617
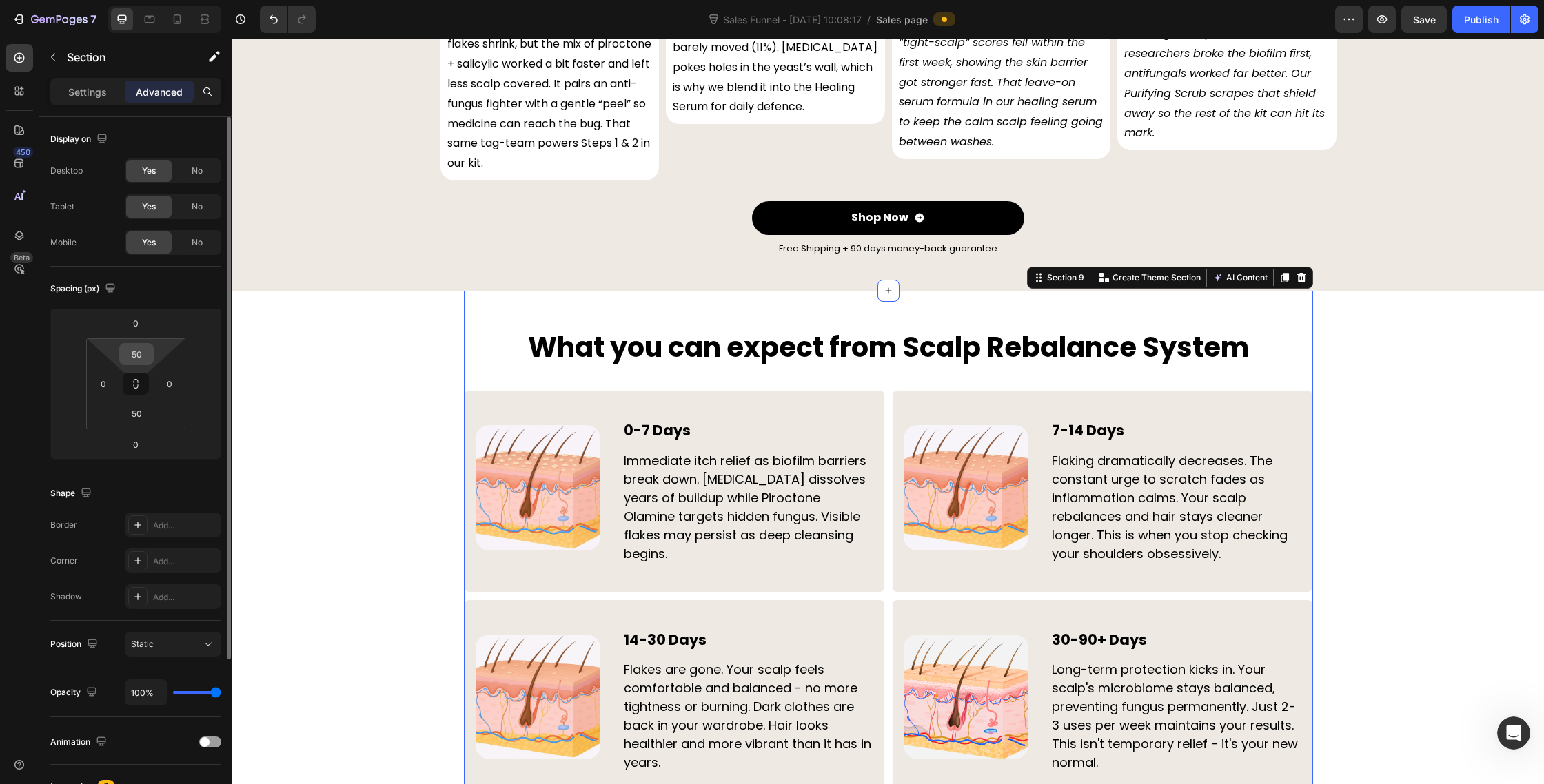
click at [144, 360] on input "50" at bounding box center [136, 354] width 28 height 21
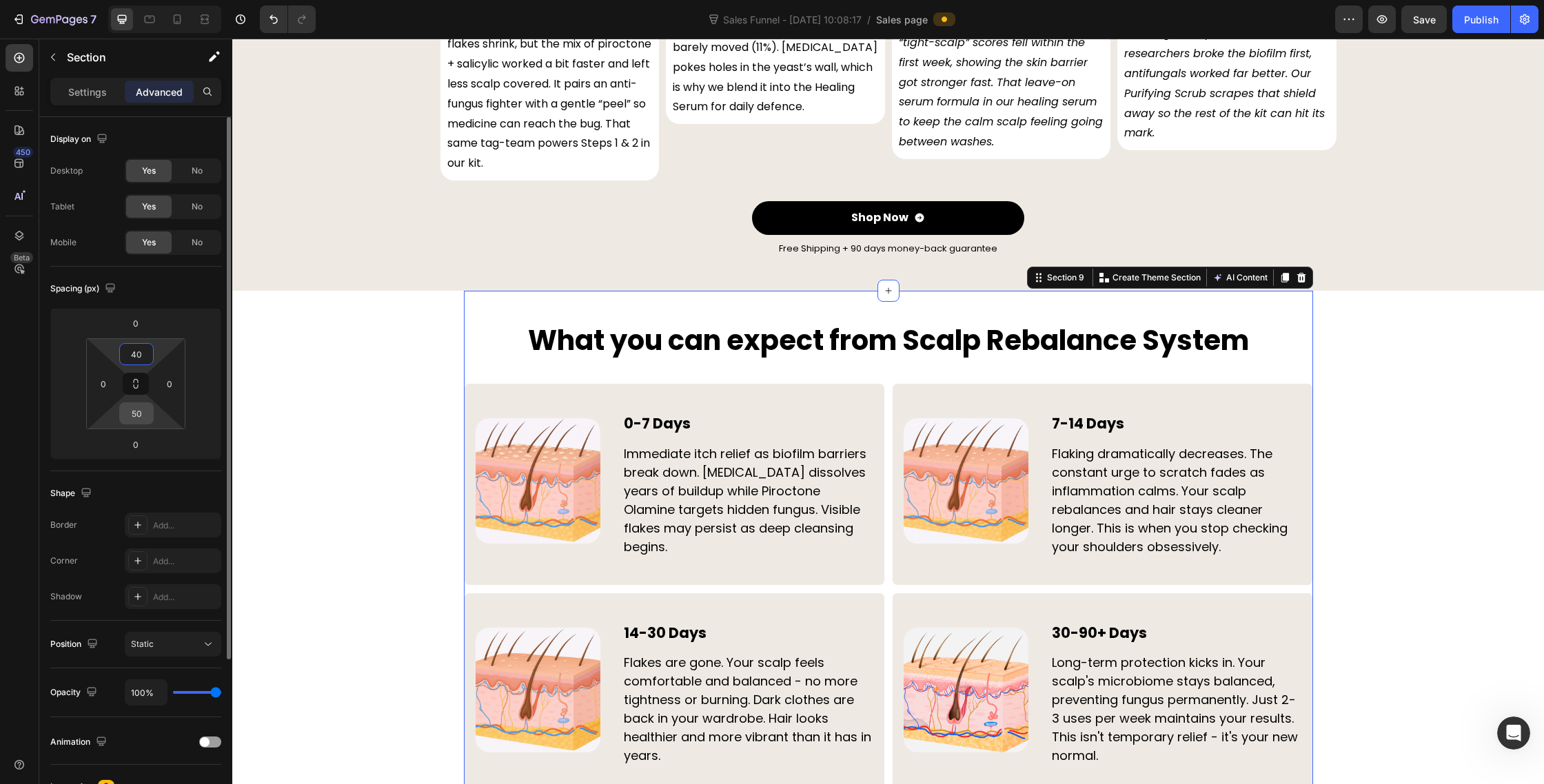
type input "40"
click at [135, 418] on input "50" at bounding box center [136, 414] width 28 height 21
type input "40"
click at [355, 496] on div "The 4-Step Flakes Disruption Protocol Heading The First Complete Anti-Dandruff …" at bounding box center [888, 48] width 1312 height 8447
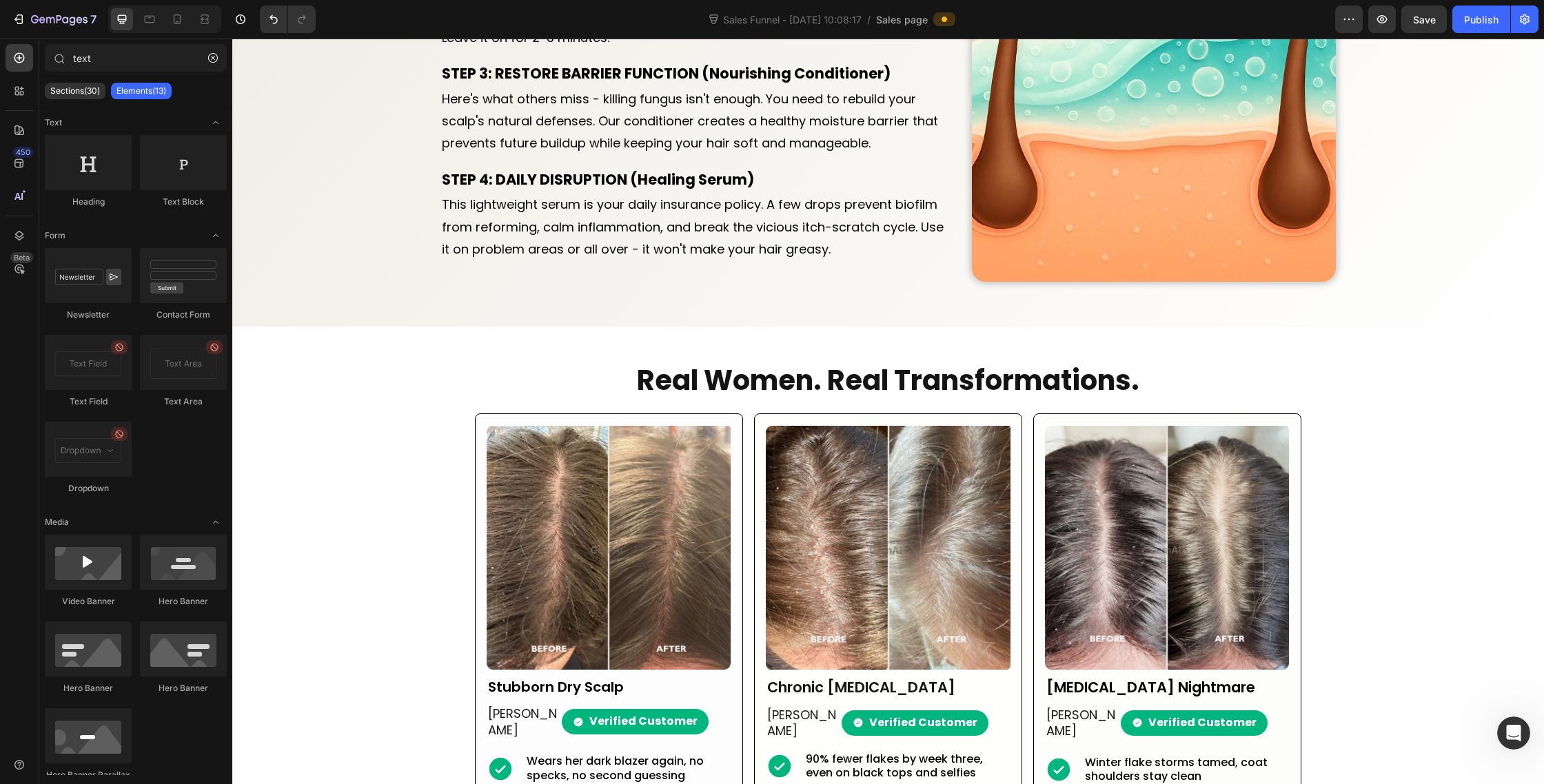
scroll to position [2782, 0]
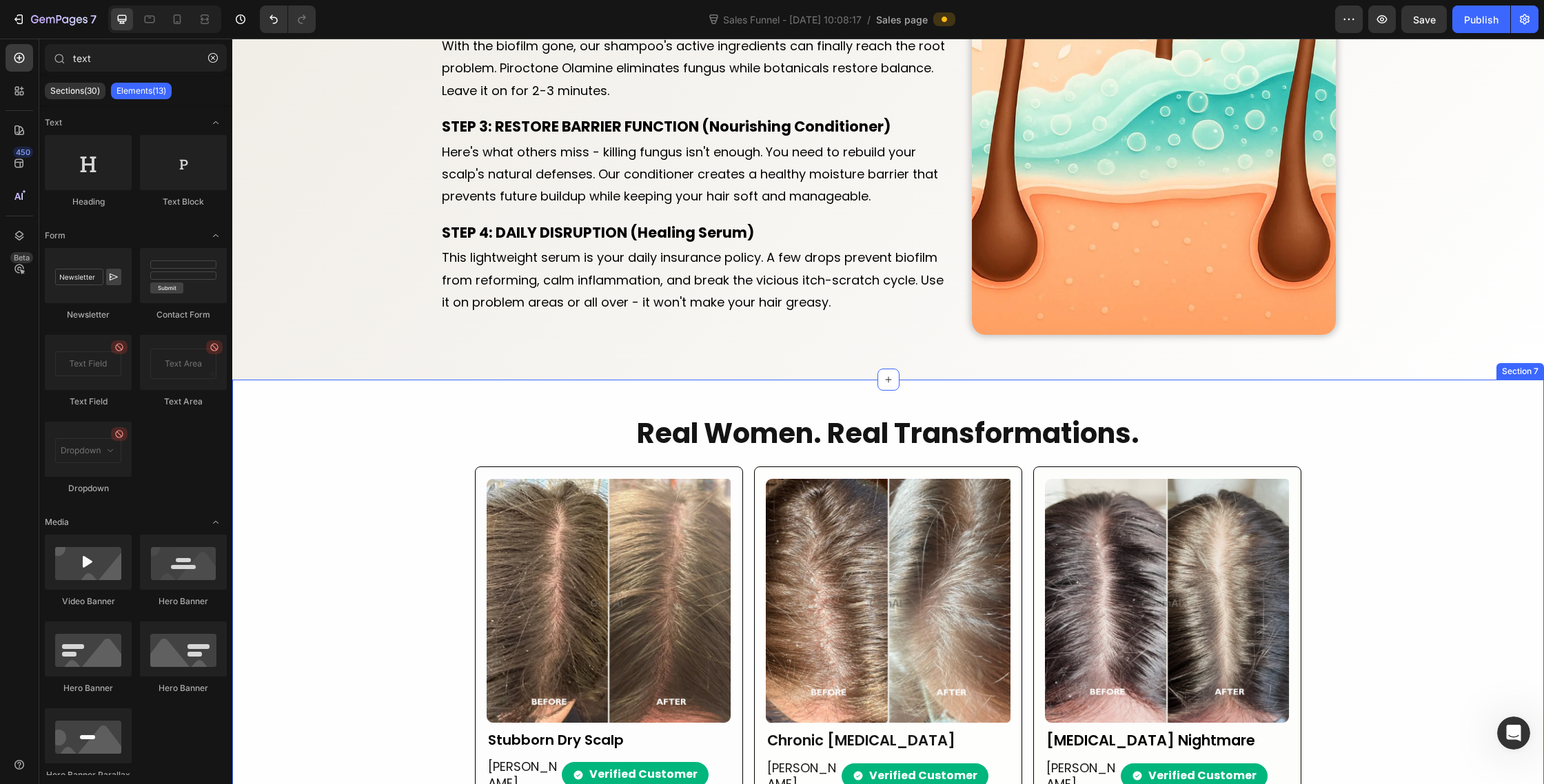
click at [373, 452] on div "Real Women. Real Transformations. Heading Image Stubborn Dry Scalp Text Block C…" at bounding box center [888, 756] width 1312 height 686
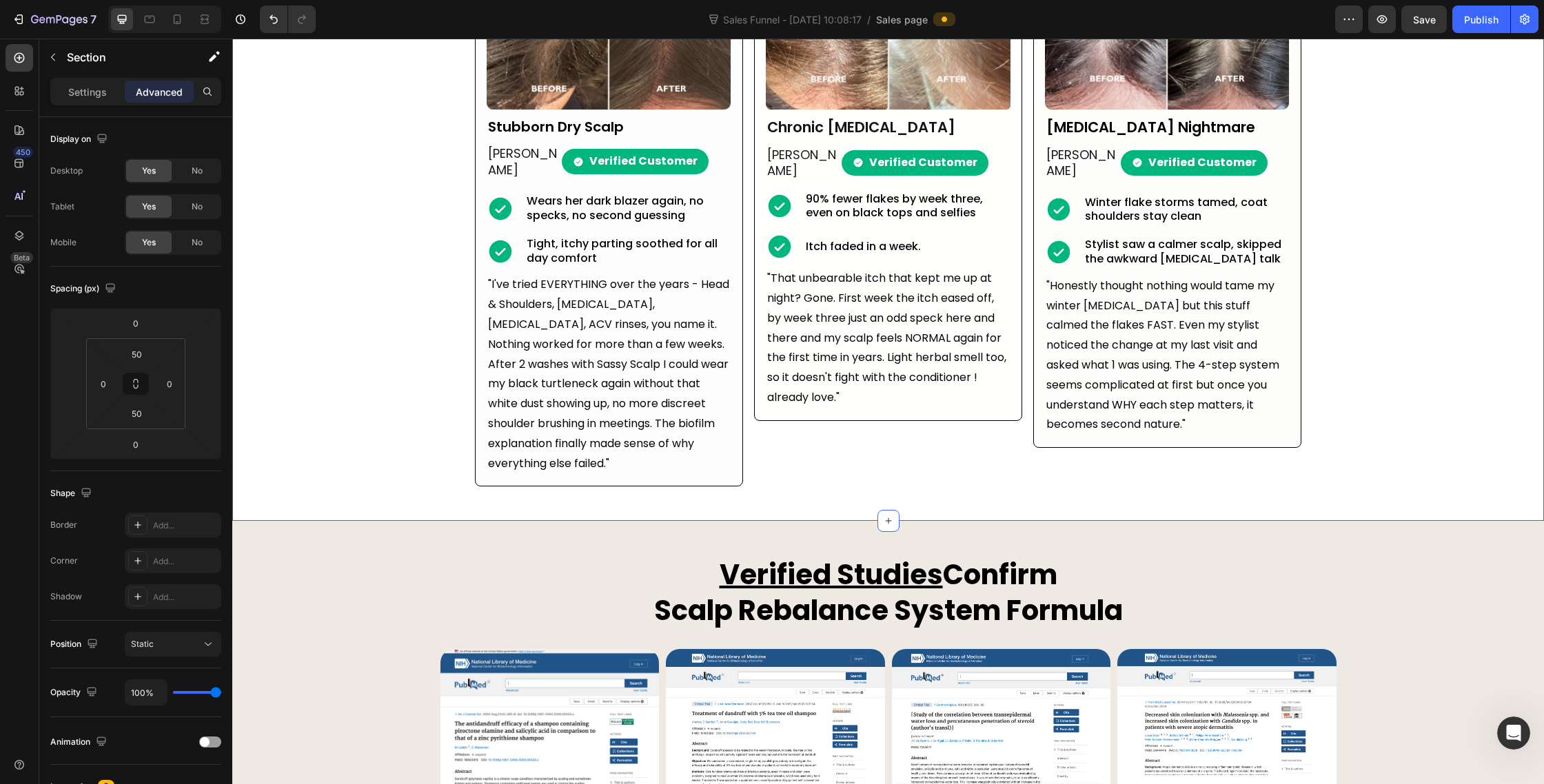
scroll to position [3507, 0]
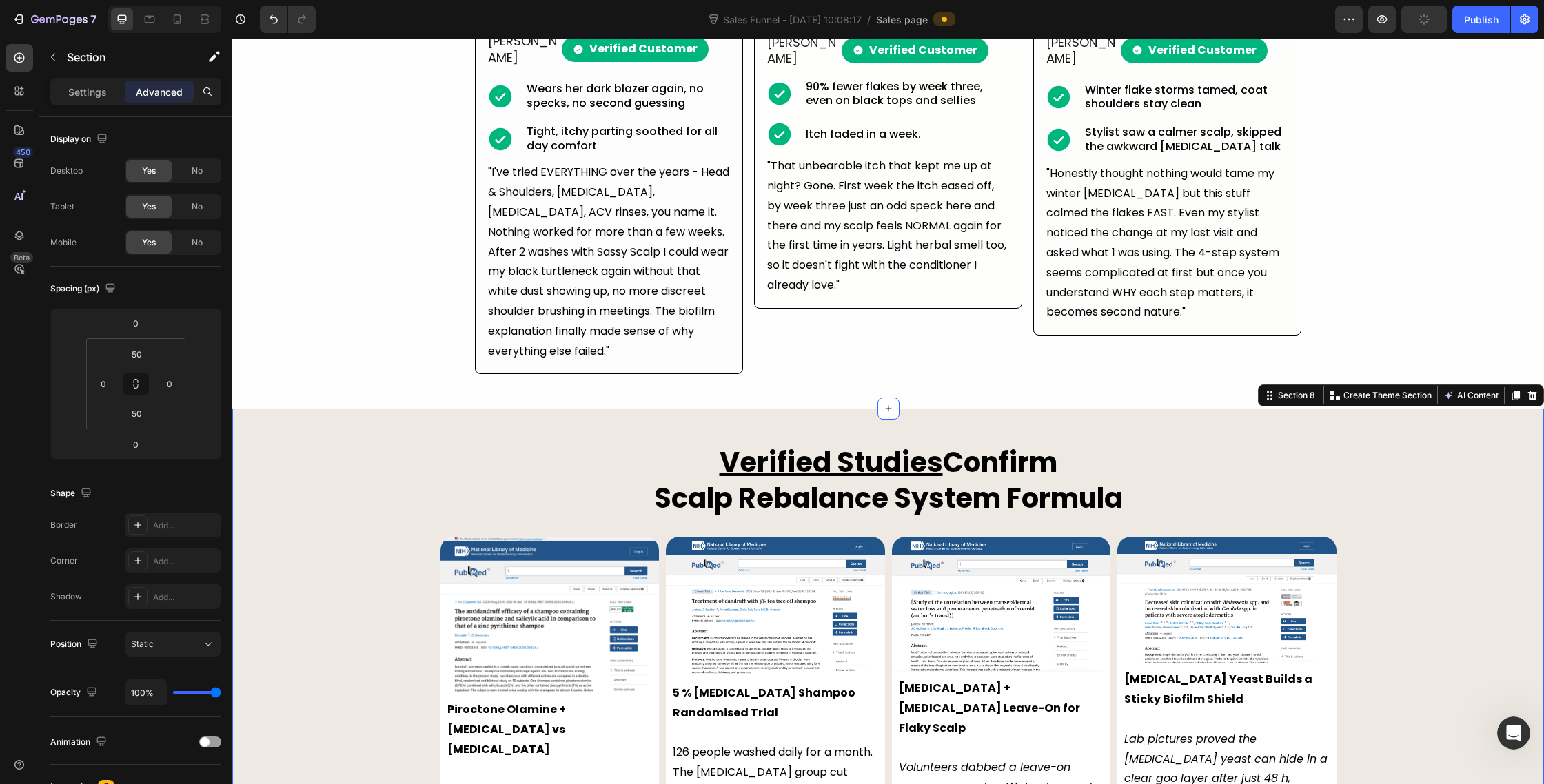
click at [397, 443] on div "Verified Studies Confirm Scalp Rebalance System Formula Heading Row Image Piroc…" at bounding box center [888, 732] width 1312 height 578
click at [133, 355] on input "50" at bounding box center [136, 354] width 28 height 21
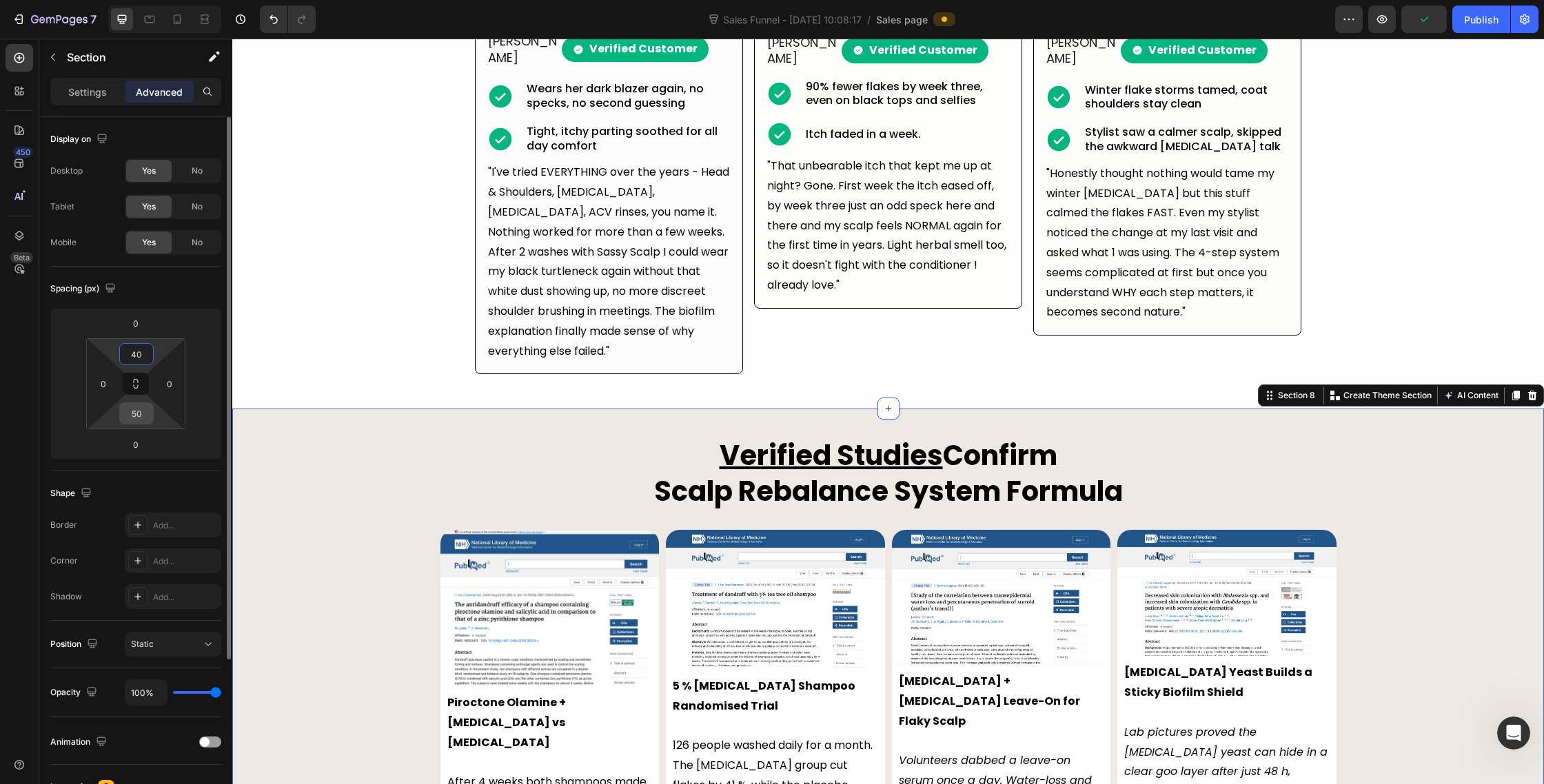
type input "40"
click at [137, 410] on input "50" at bounding box center [136, 414] width 28 height 21
type input "40"
click at [371, 469] on div "Verified Studies Confirm Scalp Rebalance System Formula Heading Row Image Piroc…" at bounding box center [888, 725] width 1312 height 578
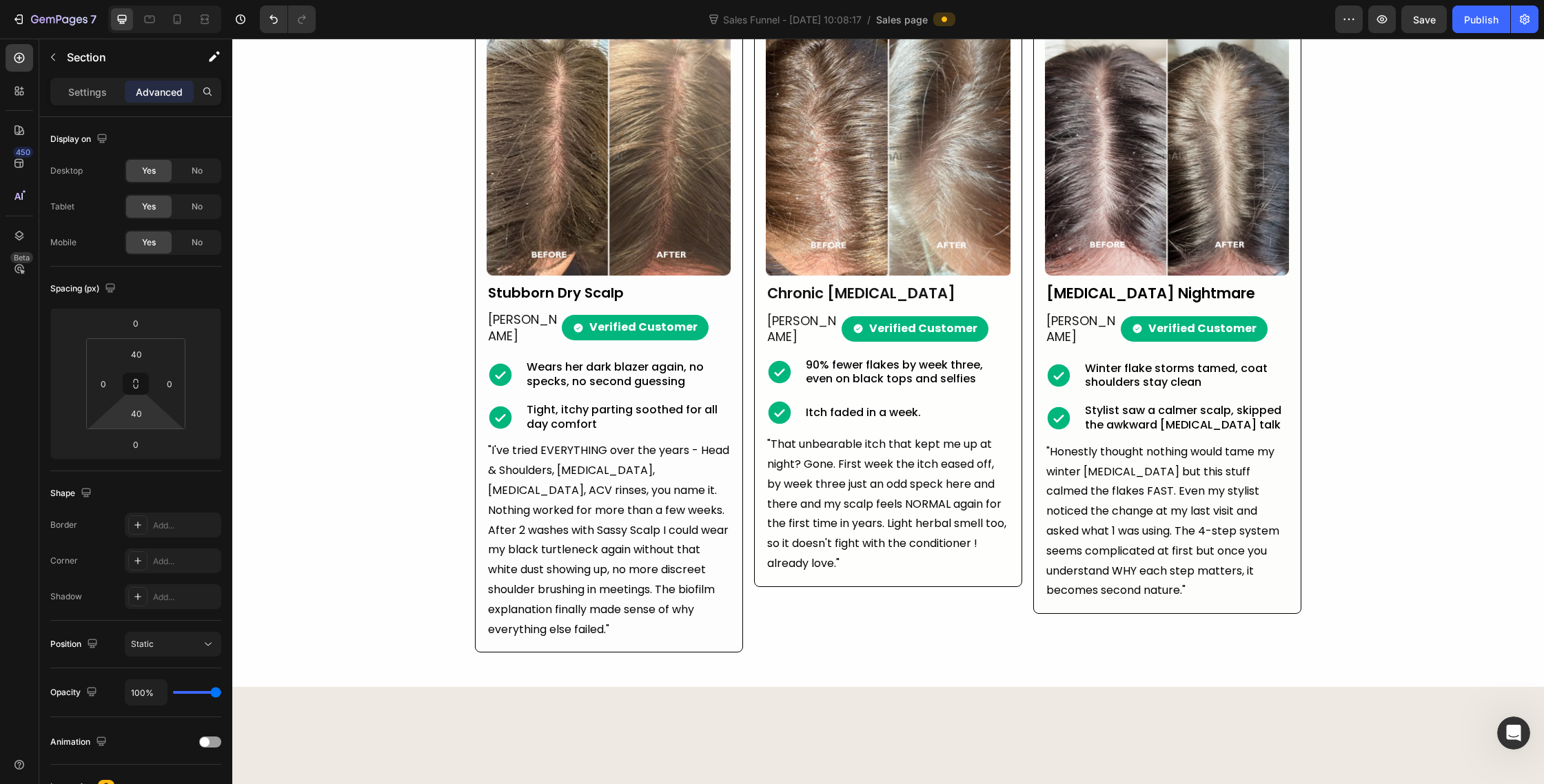
scroll to position [3018, 0]
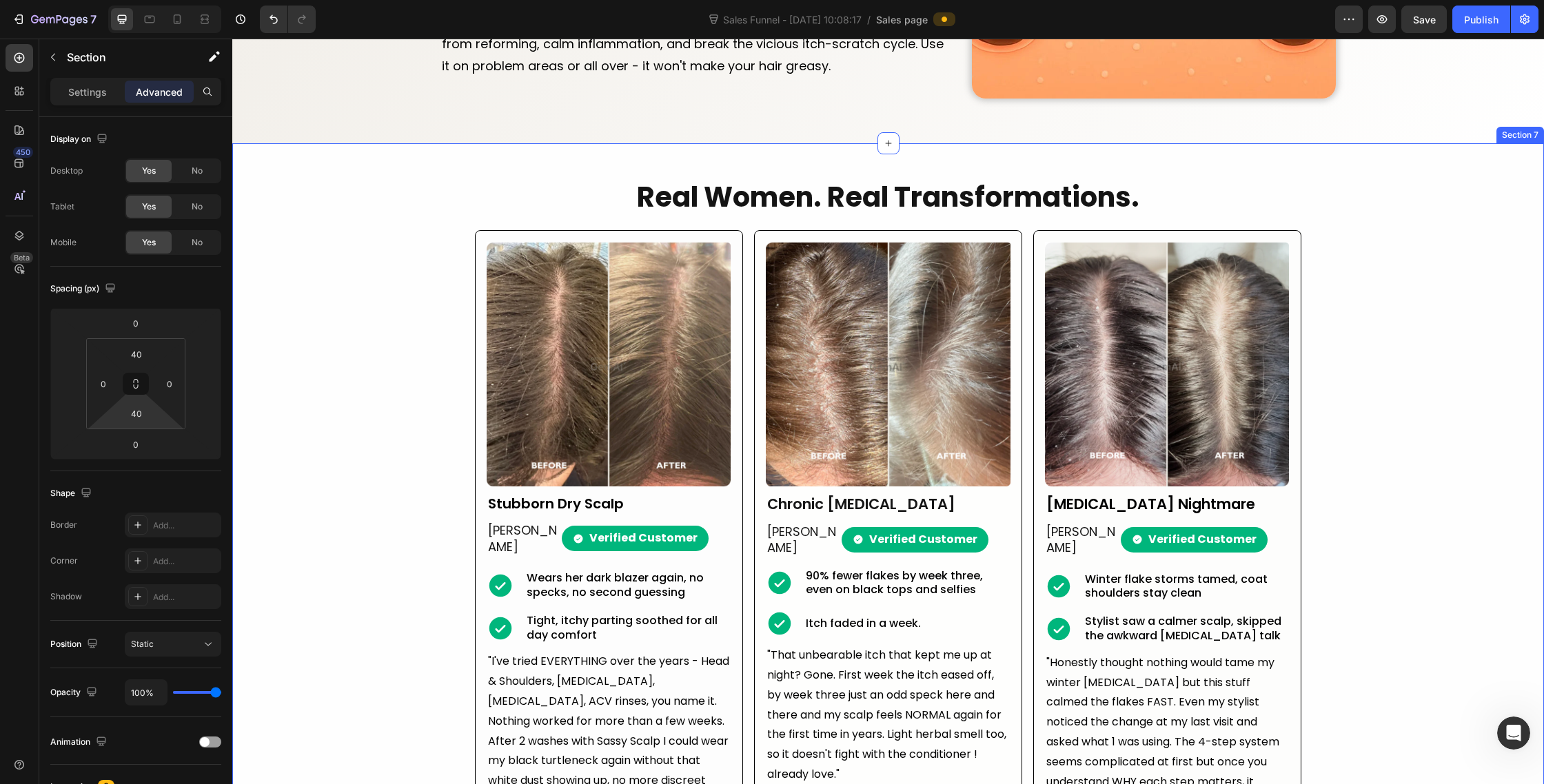
click at [319, 442] on div "Real Women. Real Transformations. Heading Image Stubborn Dry Scalp Text Block C…" at bounding box center [888, 520] width 1312 height 686
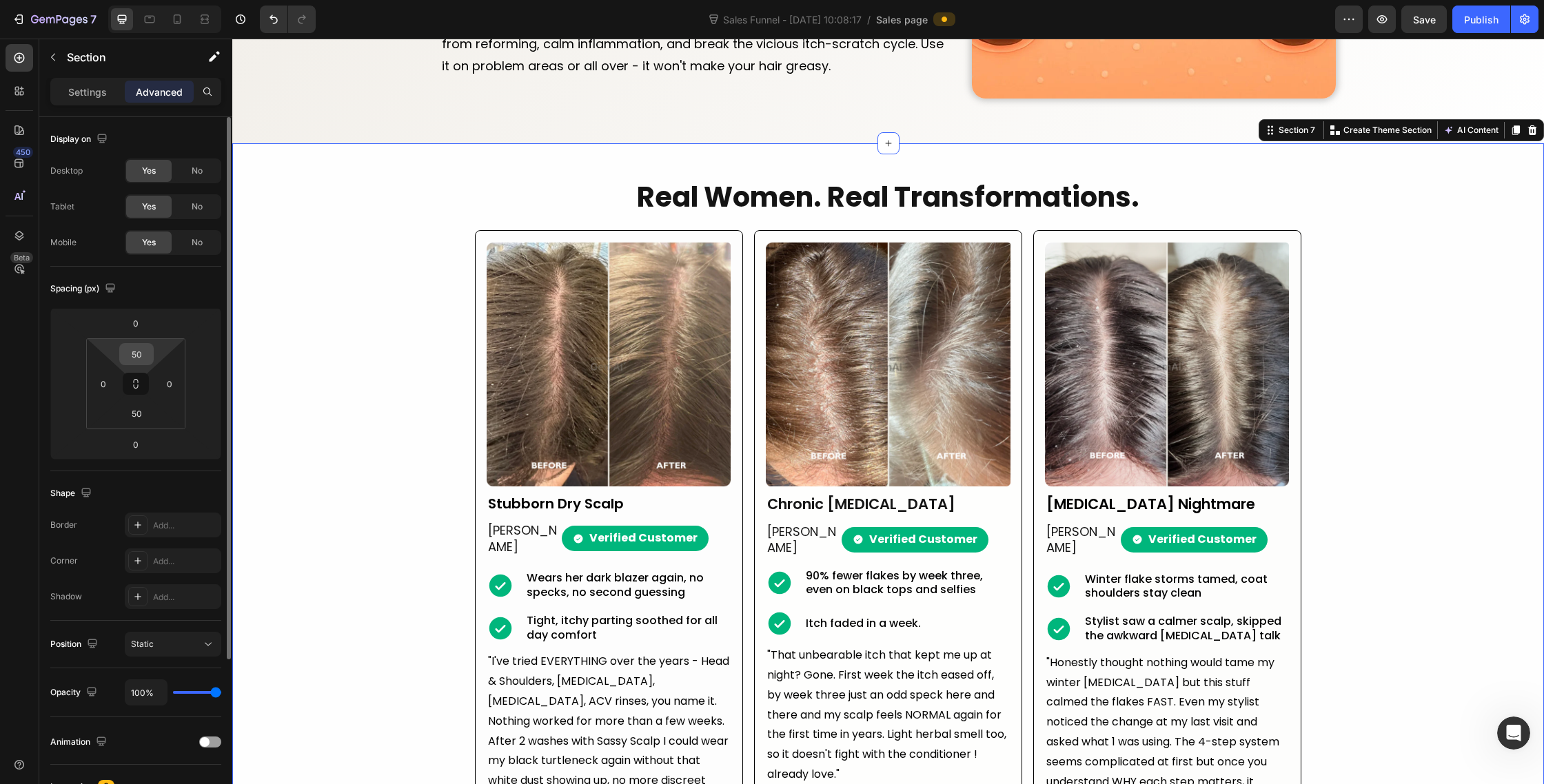
click at [134, 353] on input "50" at bounding box center [136, 354] width 28 height 21
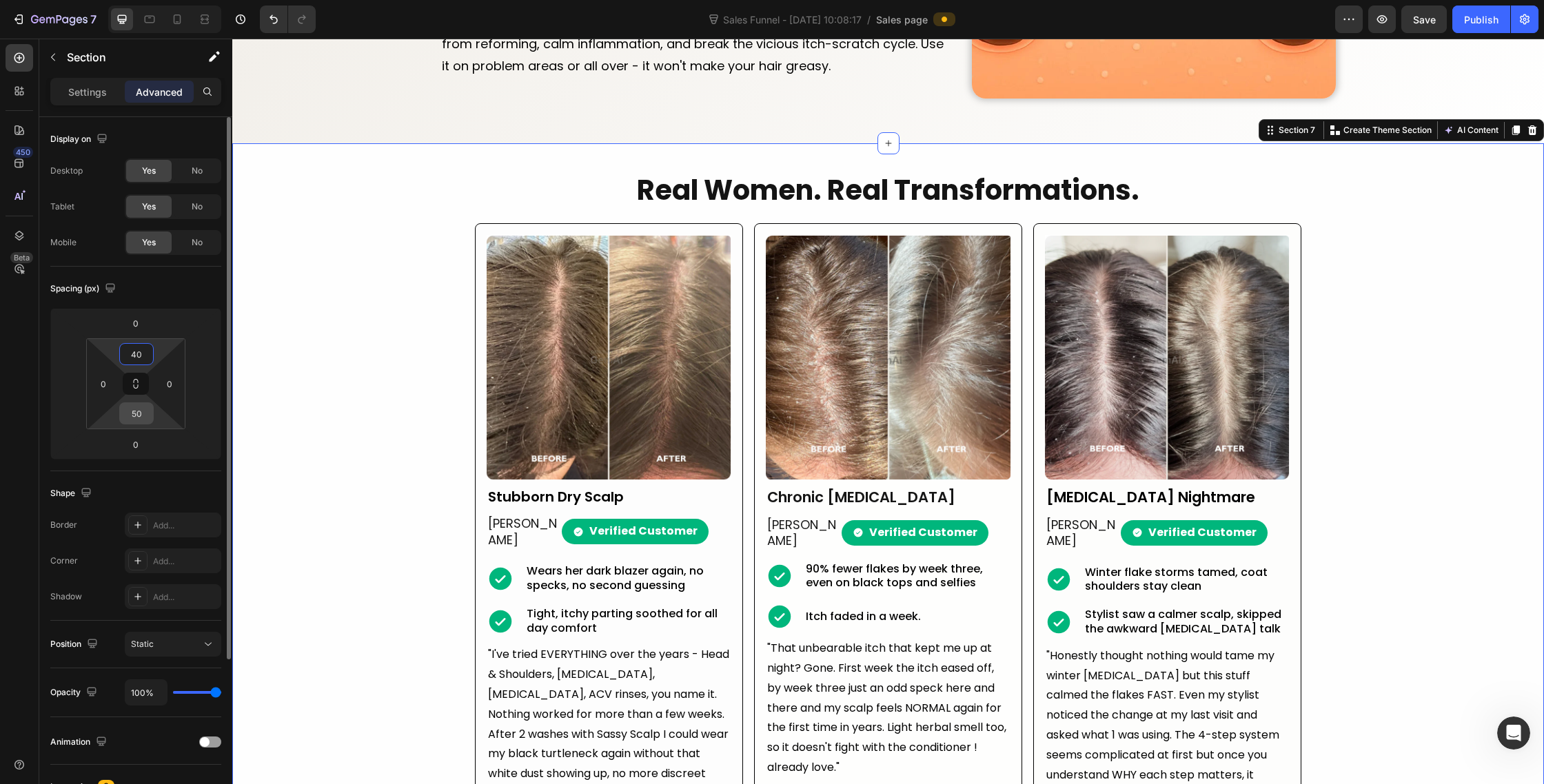
type input "40"
click at [134, 414] on input "50" at bounding box center [136, 414] width 28 height 21
type input "40"
click at [392, 359] on div "Real Women. Real Transformations. Heading Image Stubborn Dry Scalp Text Block C…" at bounding box center [888, 514] width 1312 height 686
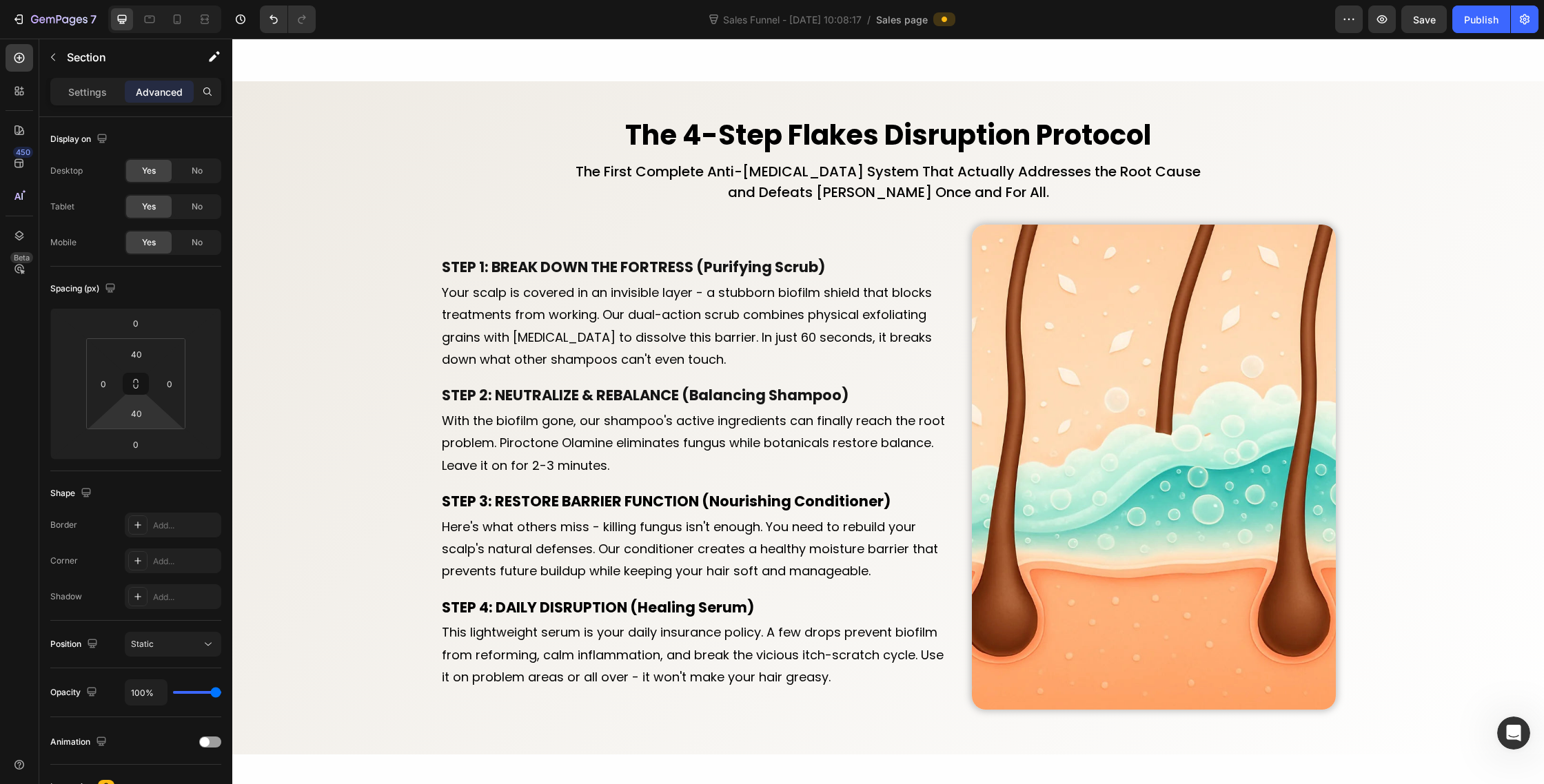
scroll to position [2280, 0]
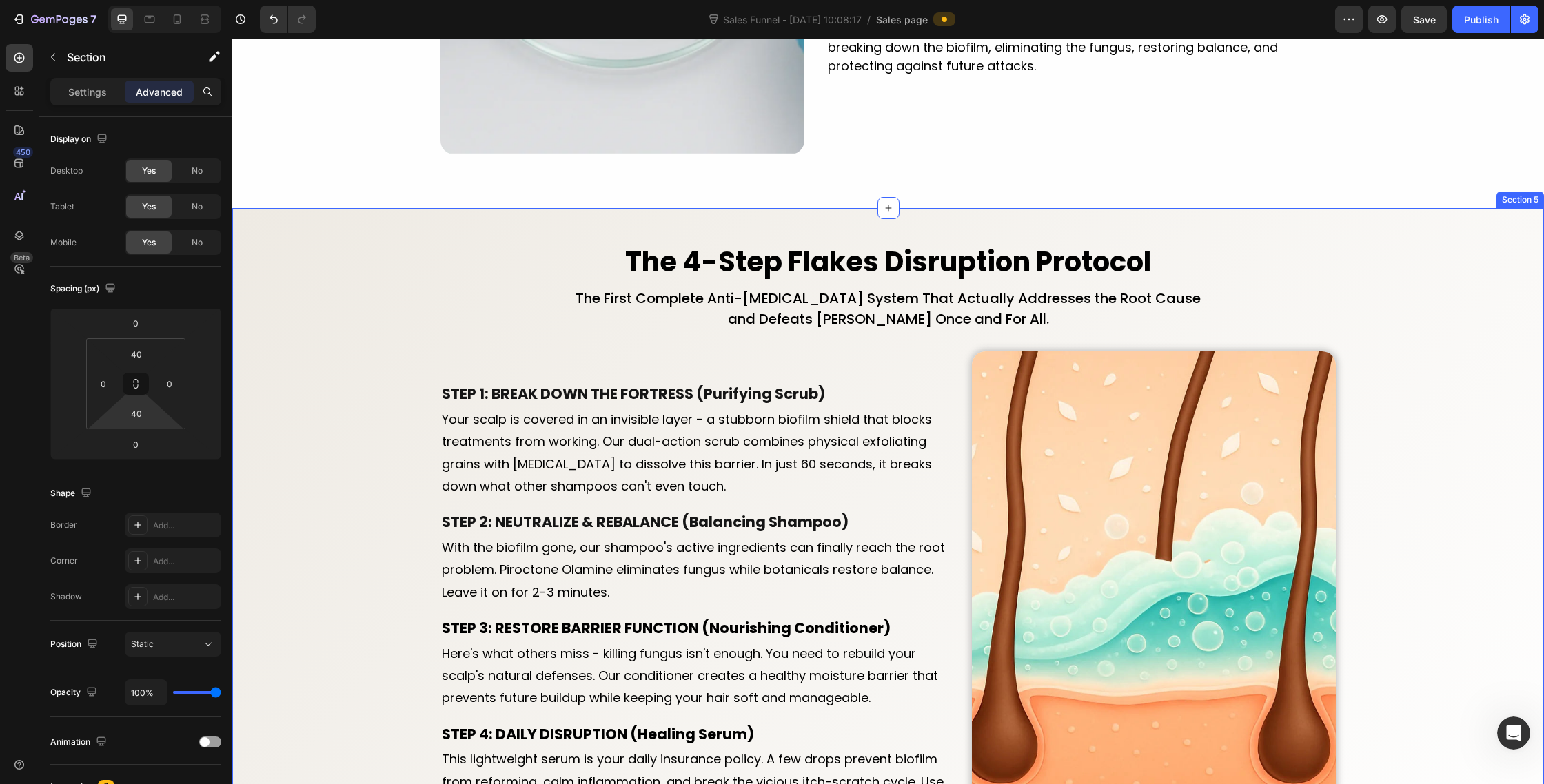
click at [366, 309] on div "The 4-Step Flakes Disruption Protocol Heading The First Complete Anti-Dandruff …" at bounding box center [888, 544] width 1312 height 605
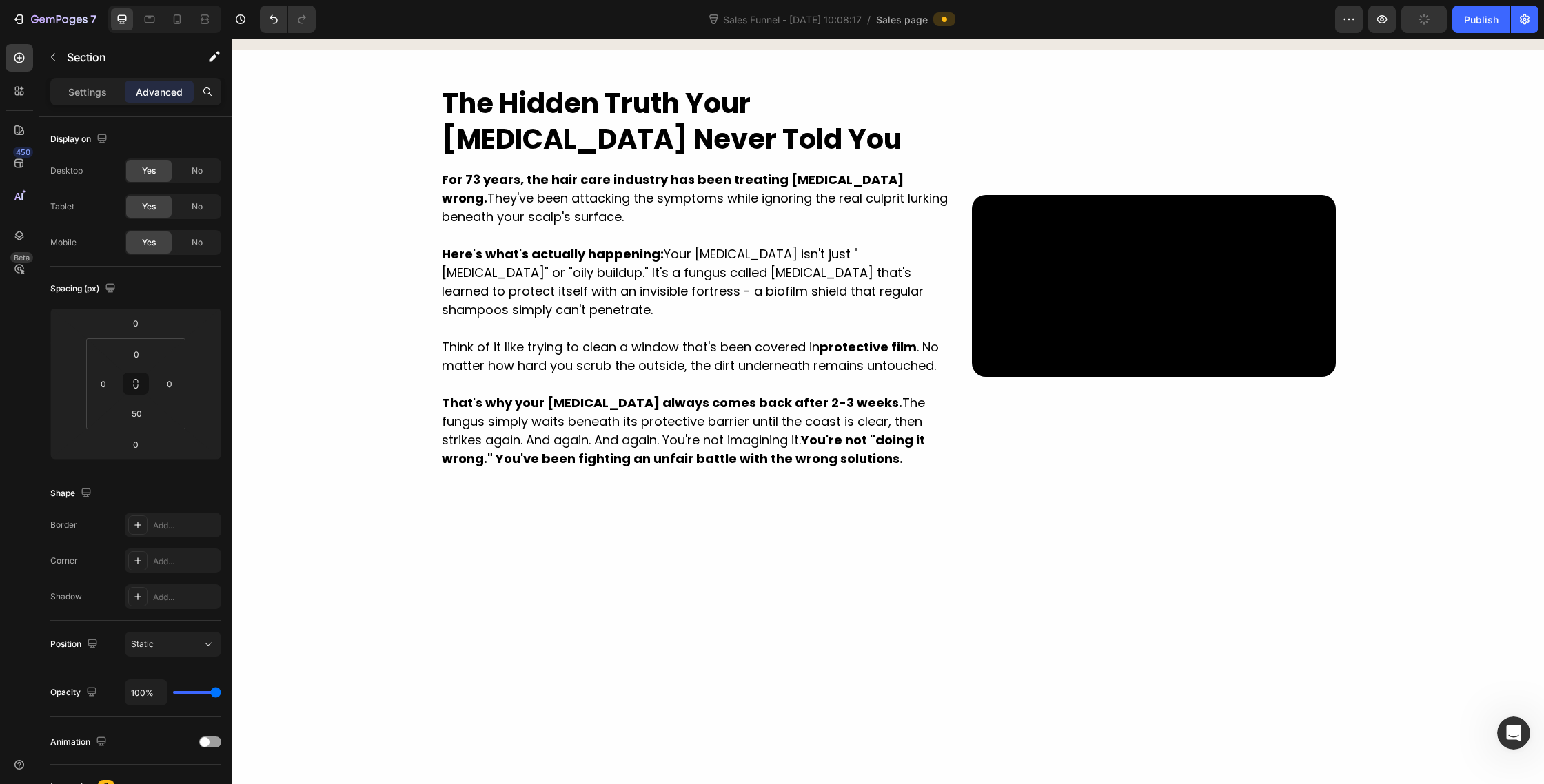
scroll to position [1071, 0]
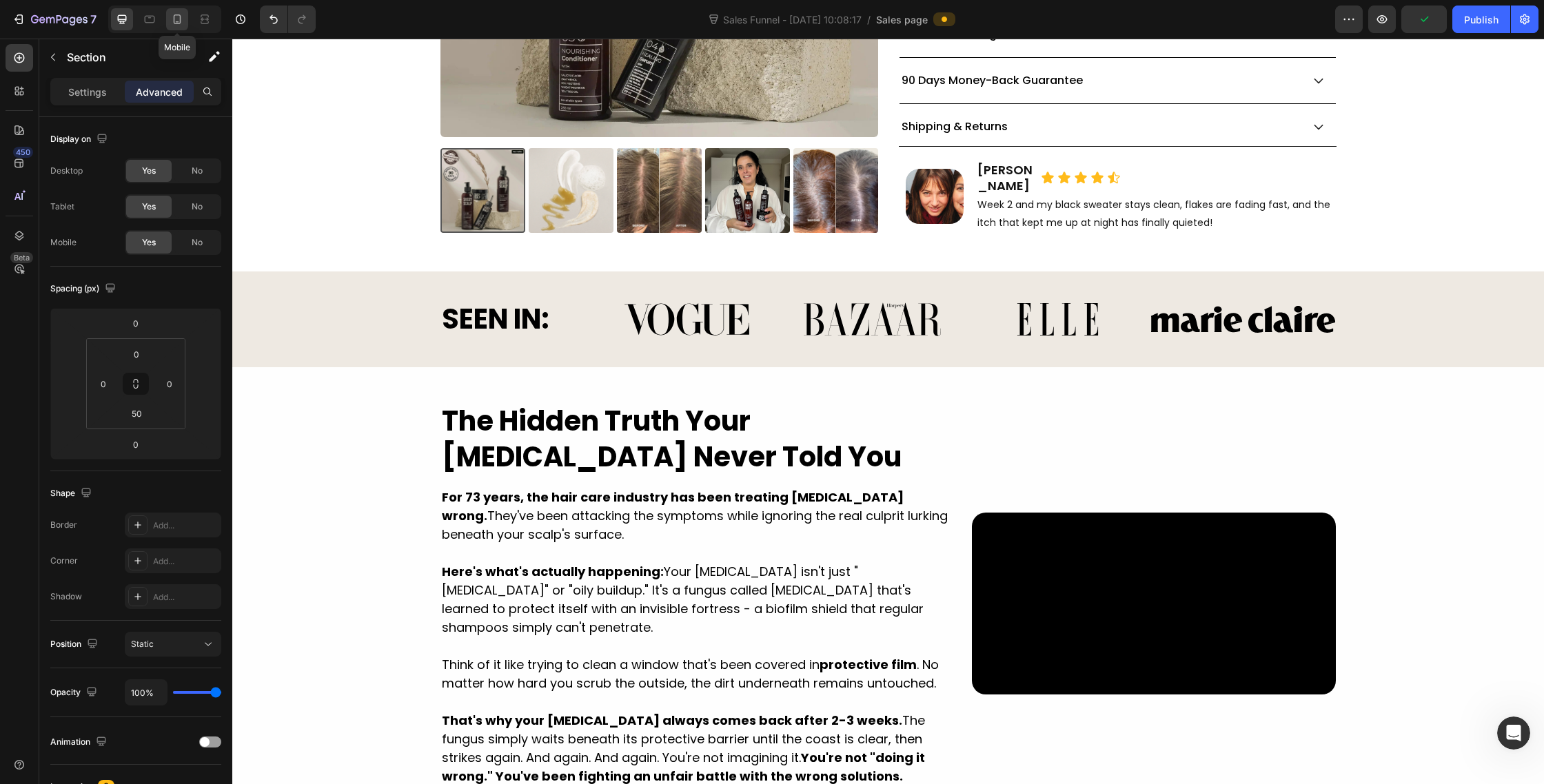
click at [180, 15] on icon at bounding box center [177, 20] width 14 height 14
type input "20"
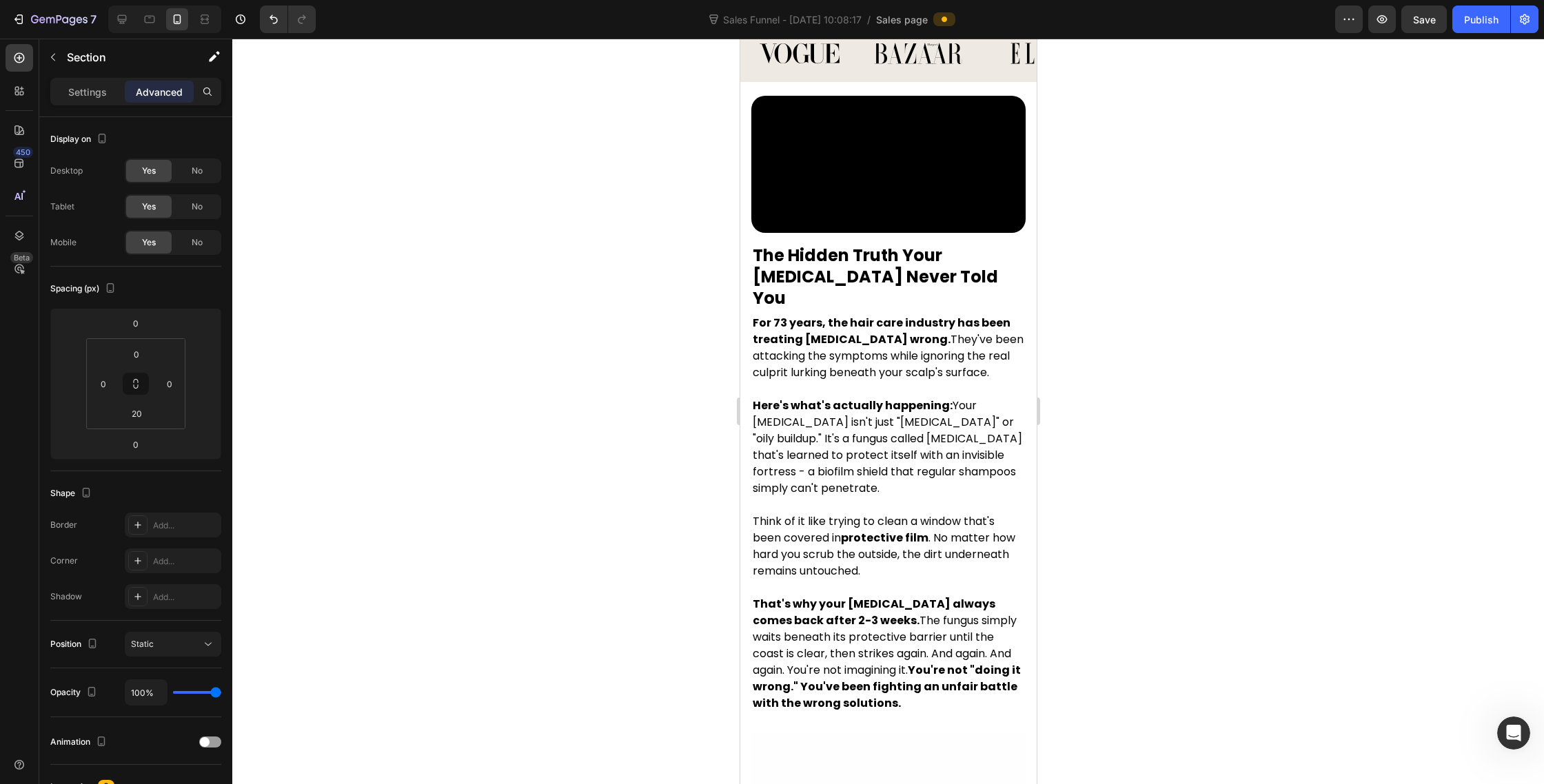
scroll to position [1583, 0]
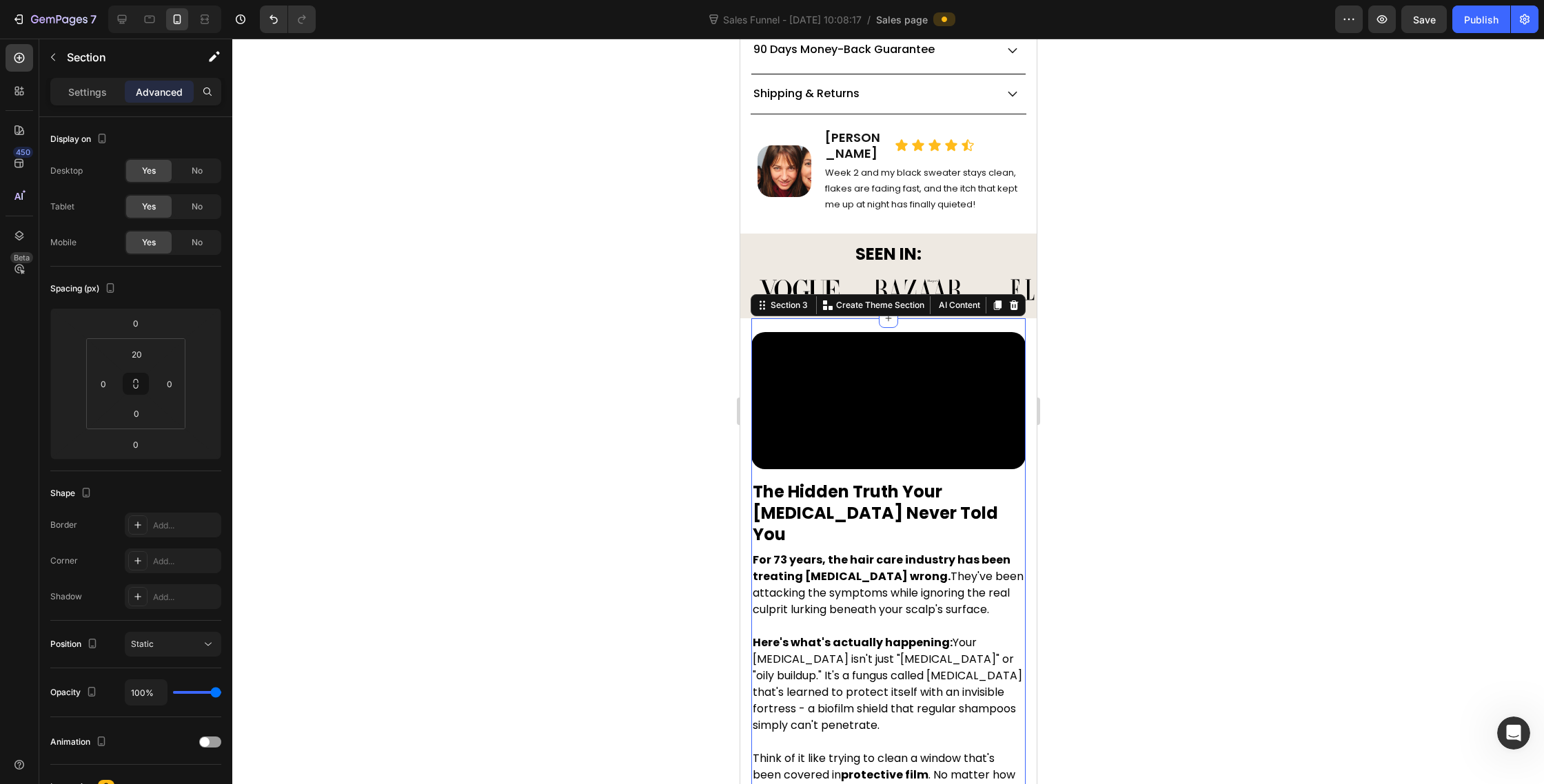
click at [751, 318] on div "Video The Hidden Truth Your Dermatologist Never Told You Heading For 73 years, …" at bounding box center [887, 644] width 274 height 651
click at [140, 353] on input "20" at bounding box center [136, 354] width 28 height 21
type input "30"
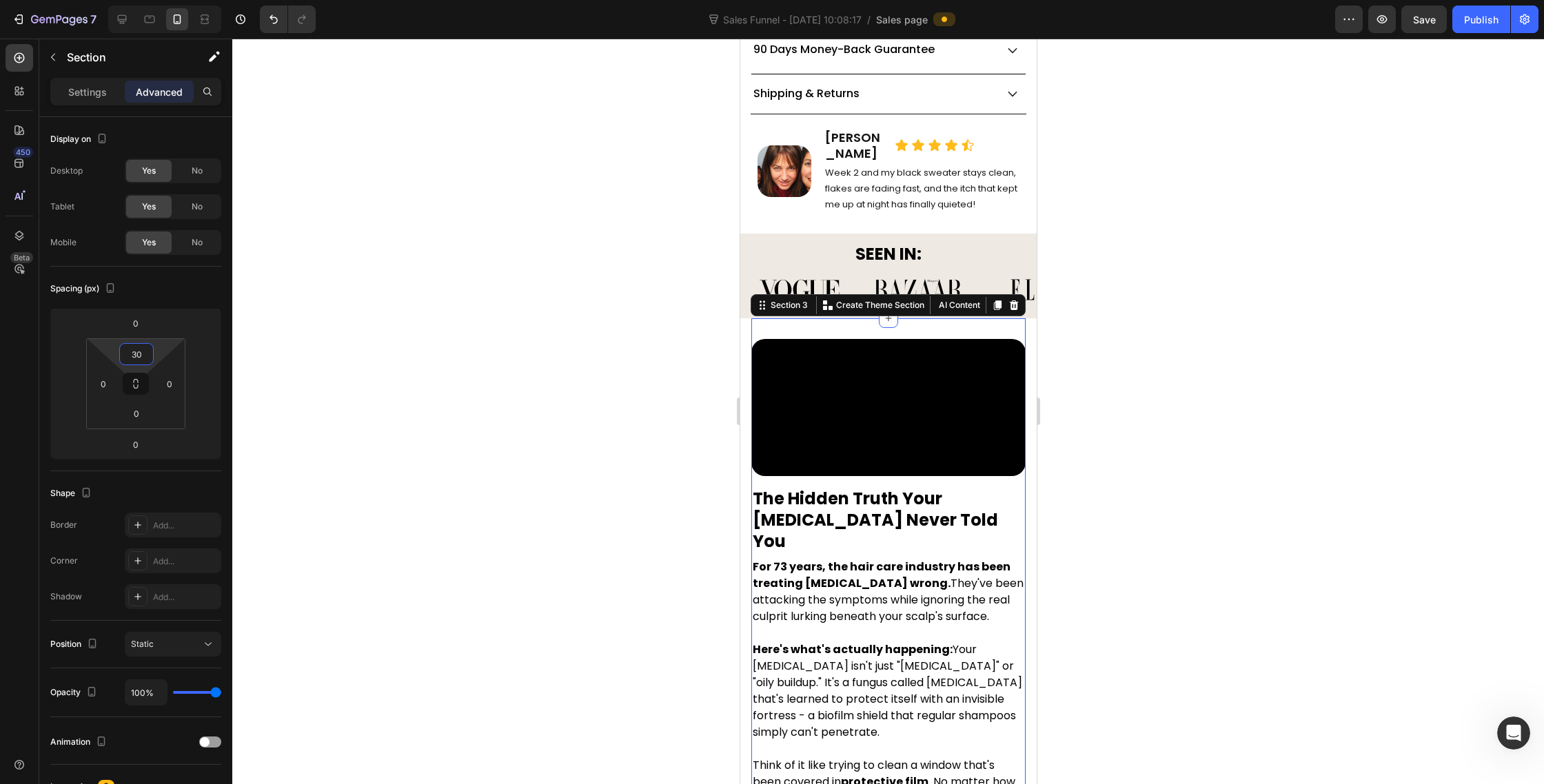
click at [497, 404] on div at bounding box center [888, 411] width 1312 height 746
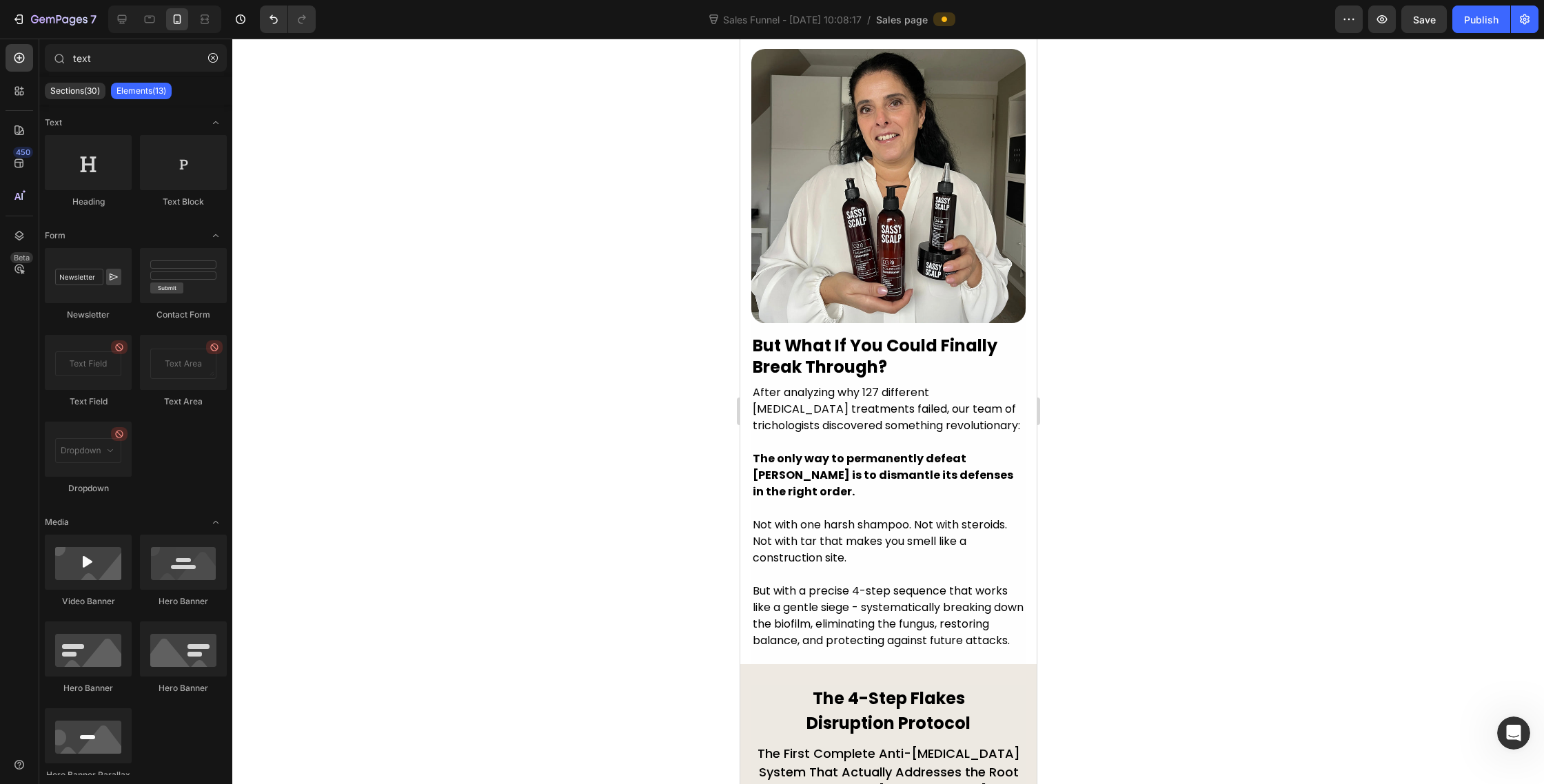
scroll to position [2667, 0]
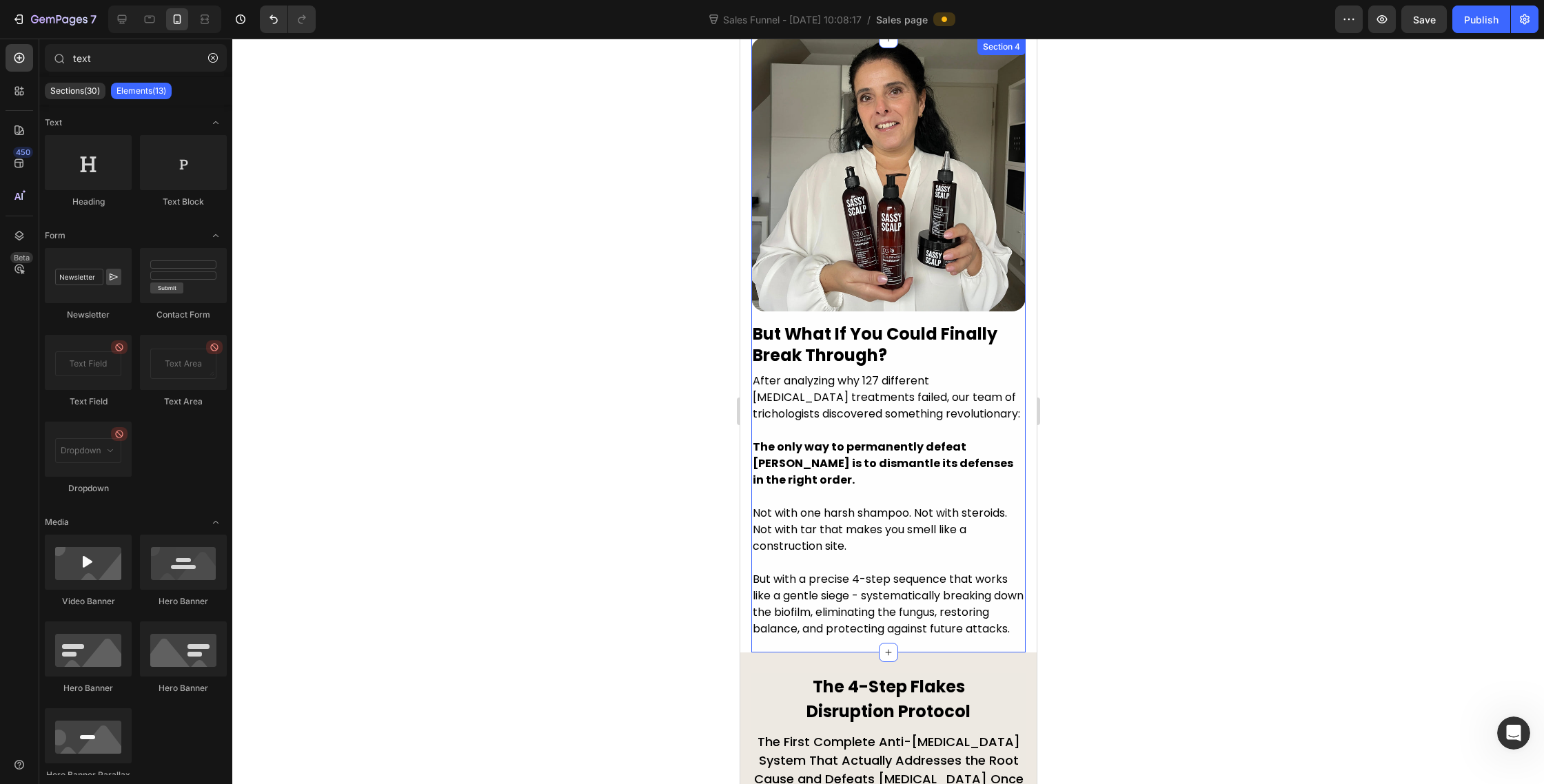
click at [874, 642] on div "Image Row Image But What If You Could Finally Break Through? Heading After anal…" at bounding box center [887, 345] width 274 height 614
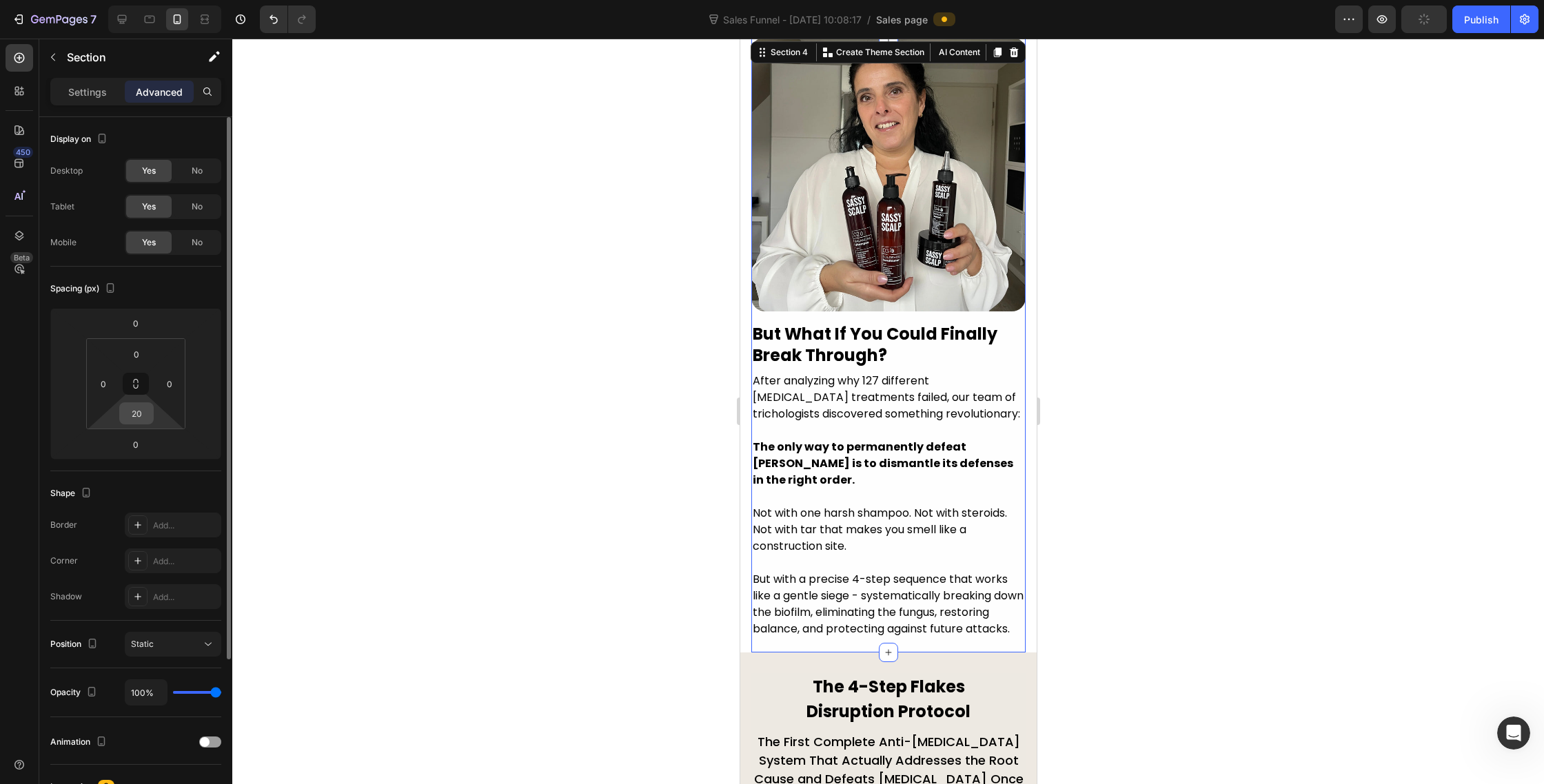
click at [137, 409] on input "20" at bounding box center [136, 414] width 28 height 21
type input "30"
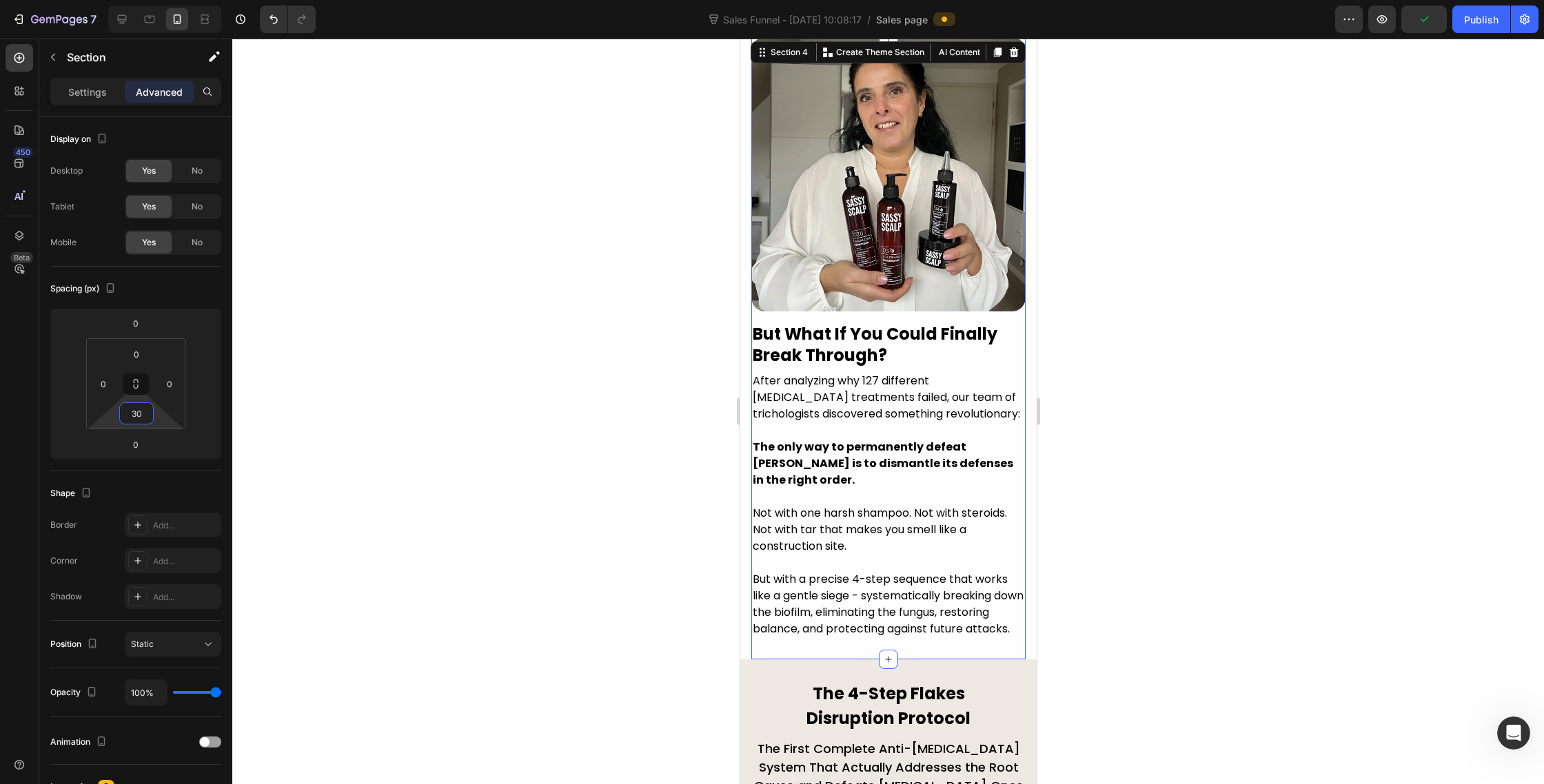
click at [367, 485] on div at bounding box center [888, 411] width 1312 height 746
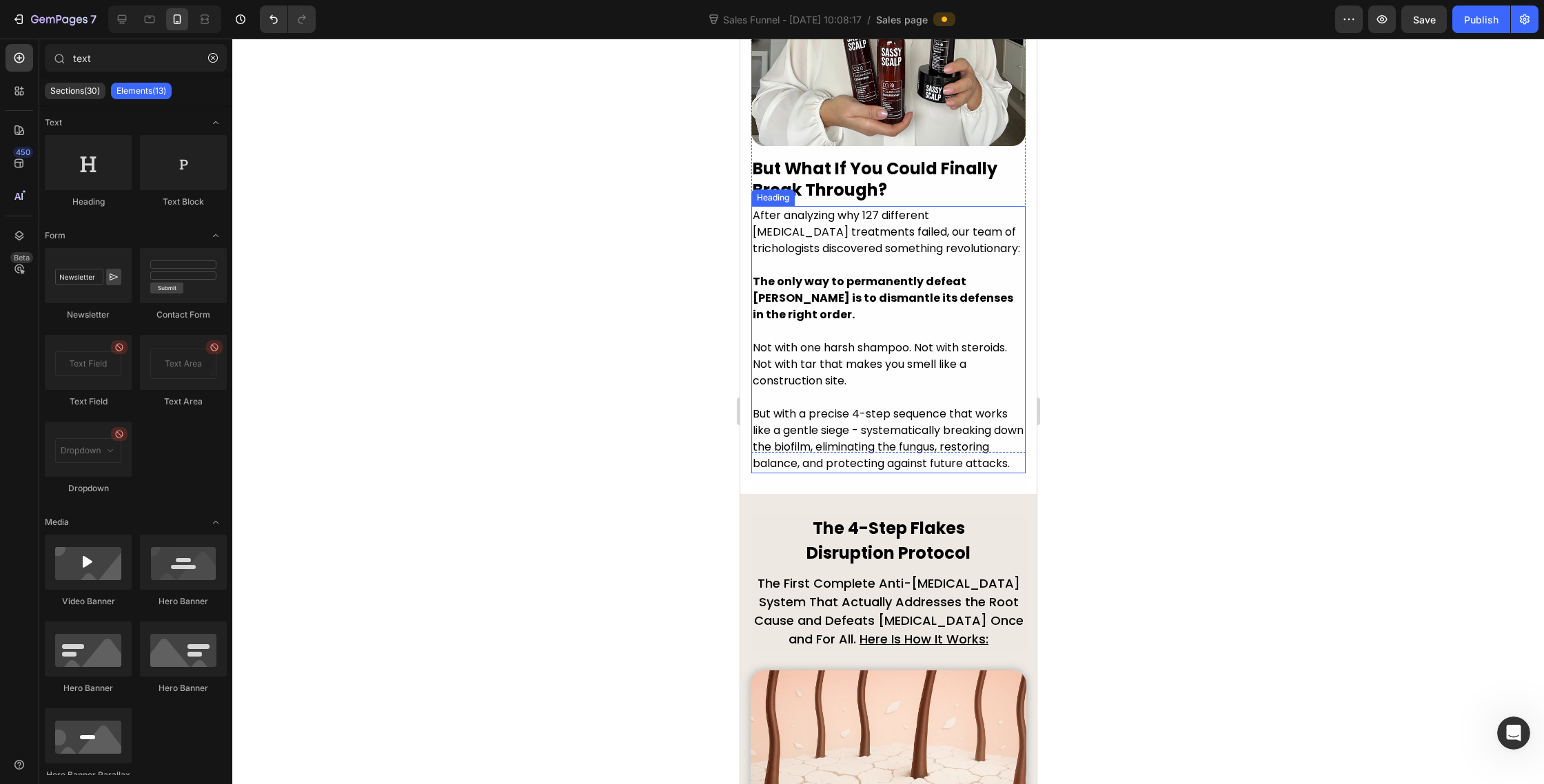
scroll to position [2852, 0]
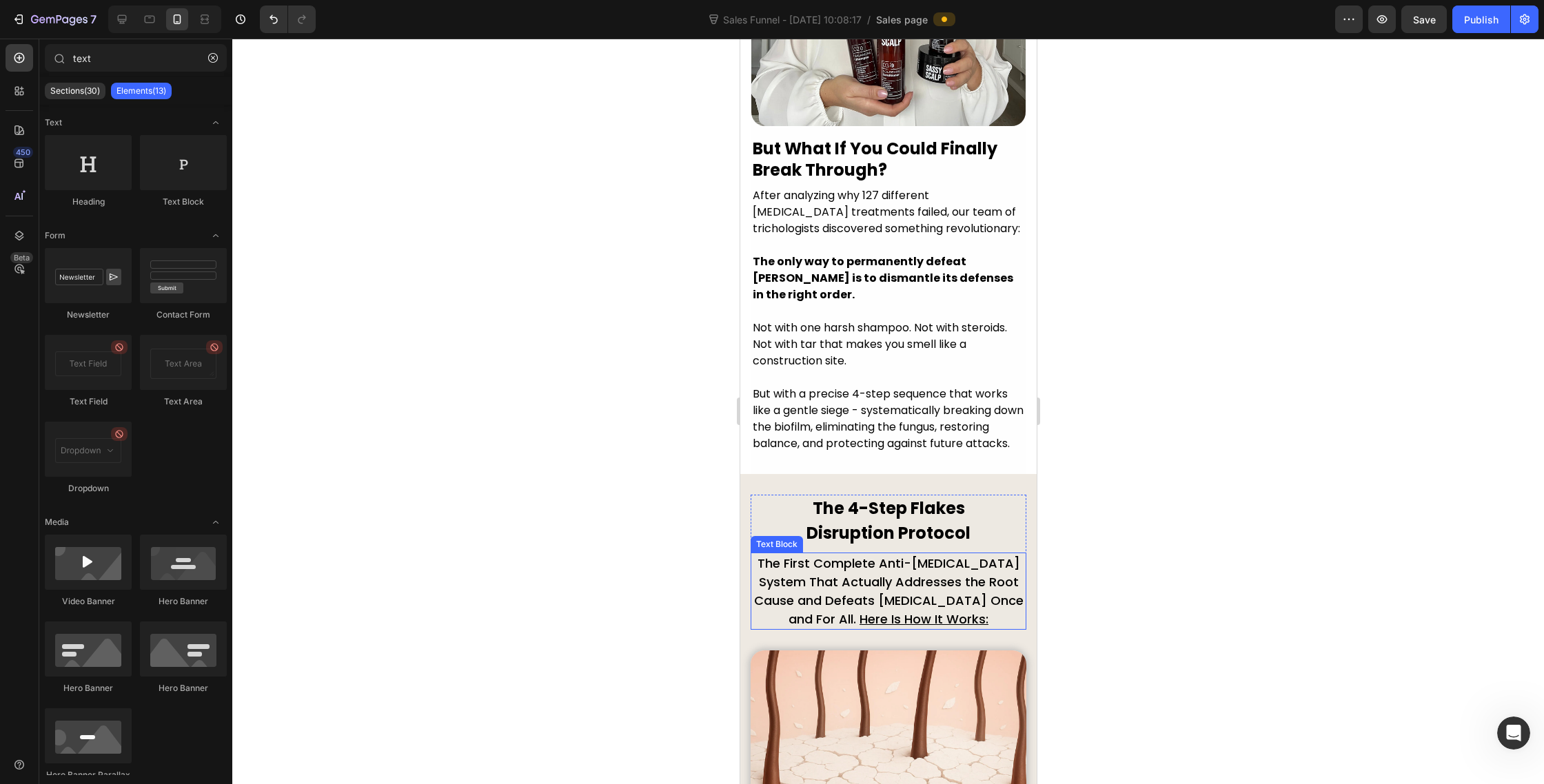
click at [564, 706] on div at bounding box center [888, 411] width 1312 height 746
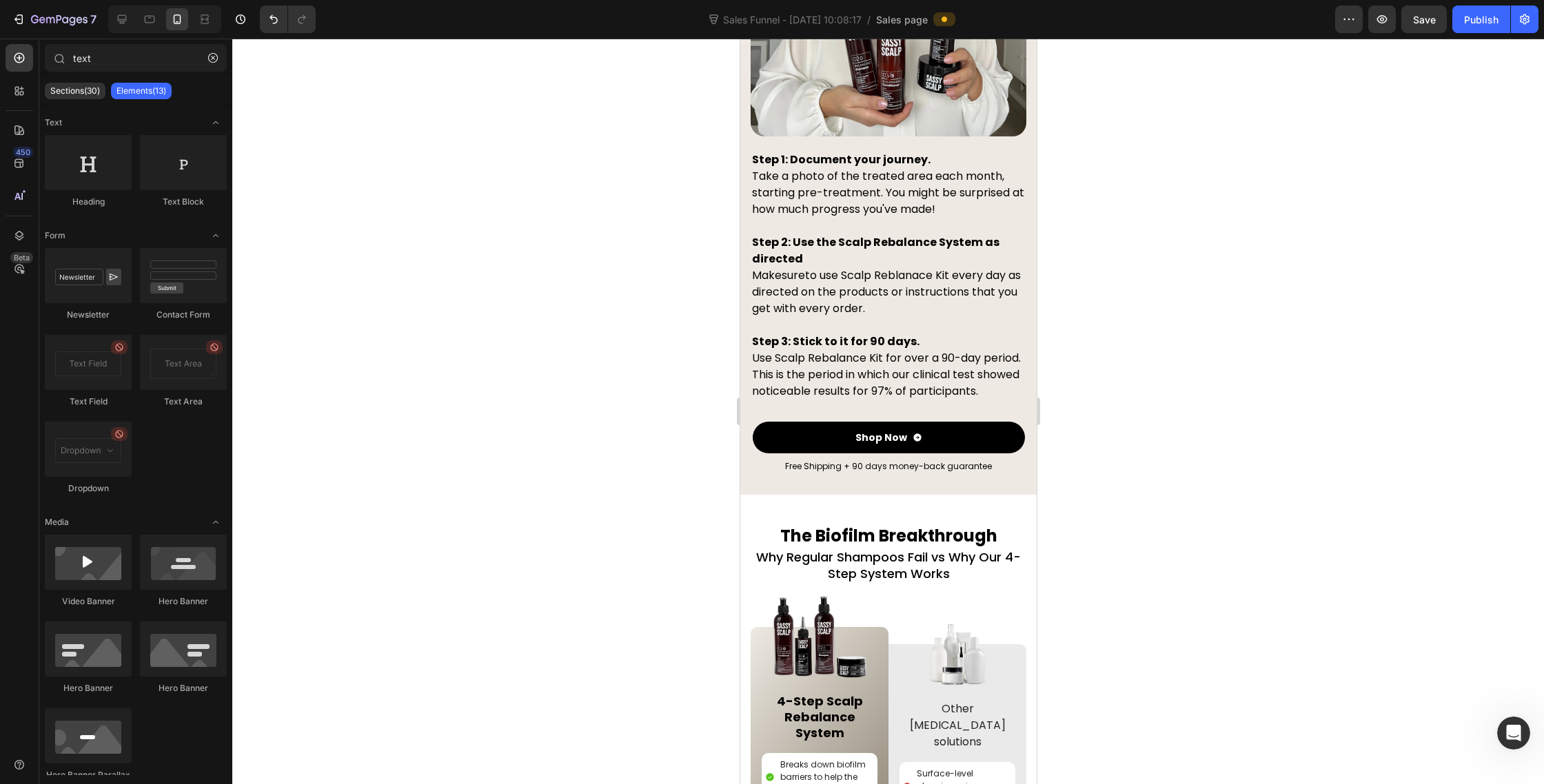
scroll to position [7548, 0]
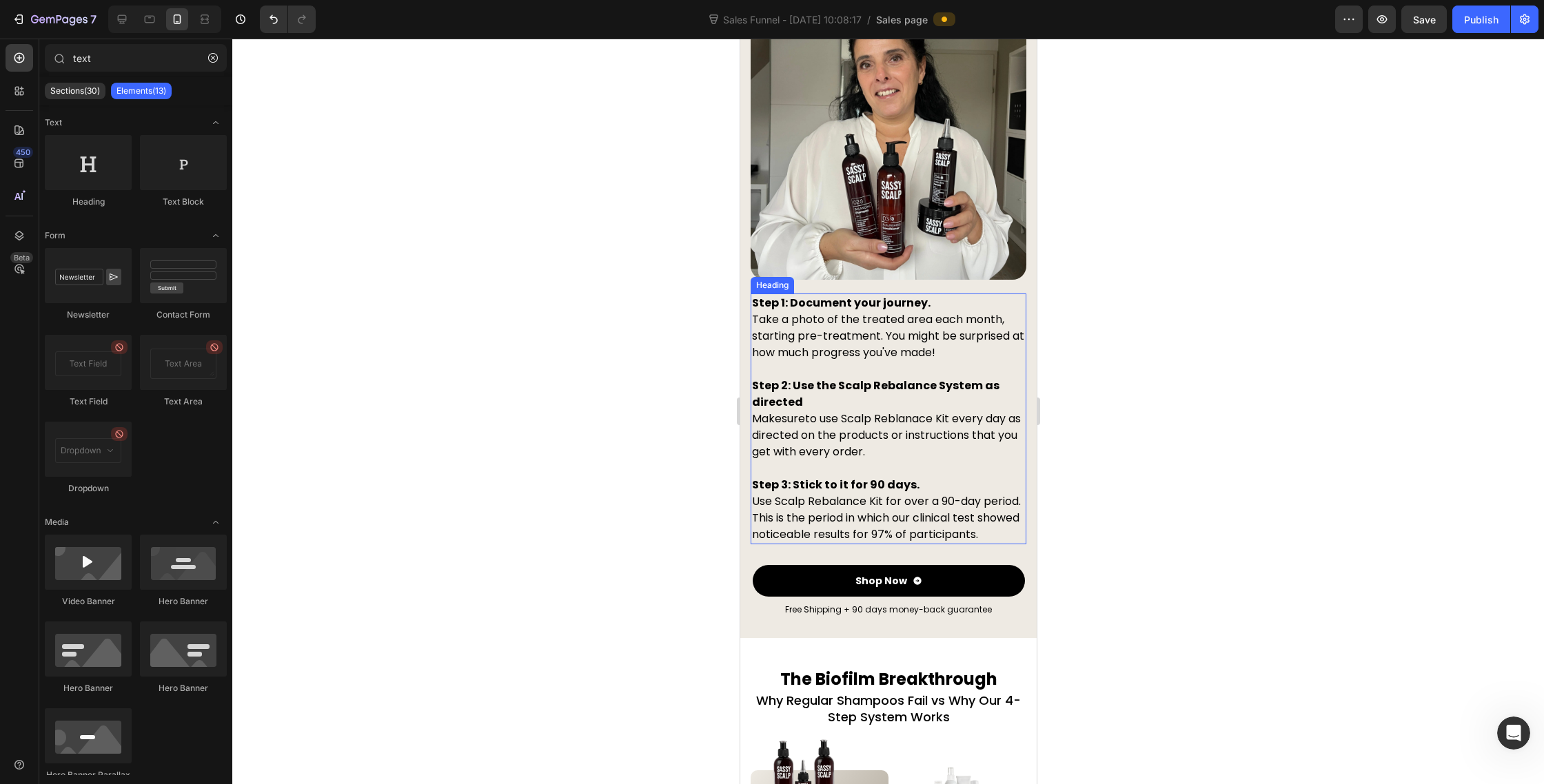
click at [815, 333] on h2 "Step 1: Document your journey. Take a photo of the treated area each month, sta…" at bounding box center [887, 419] width 276 height 251
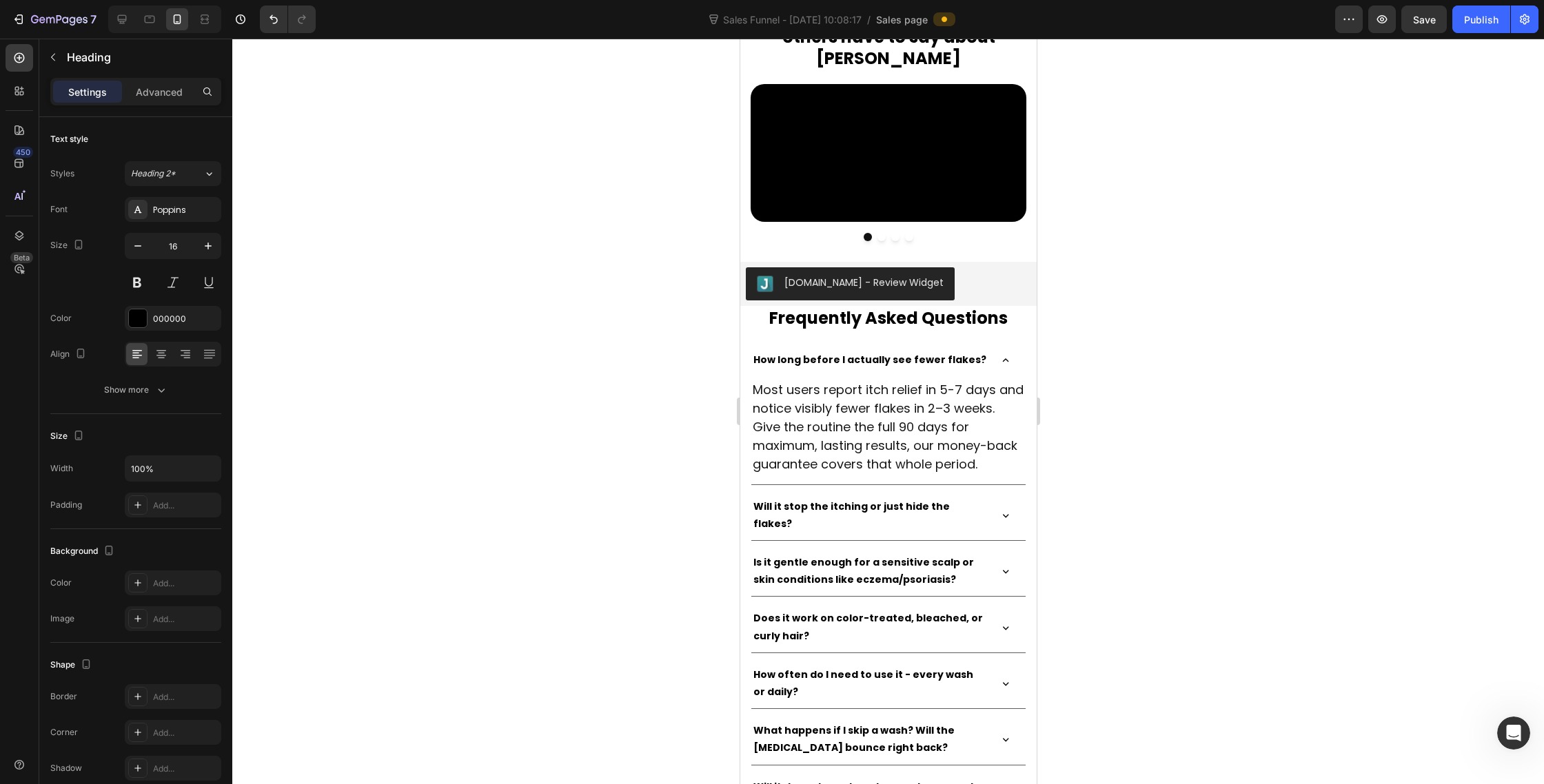
scroll to position [9943, 0]
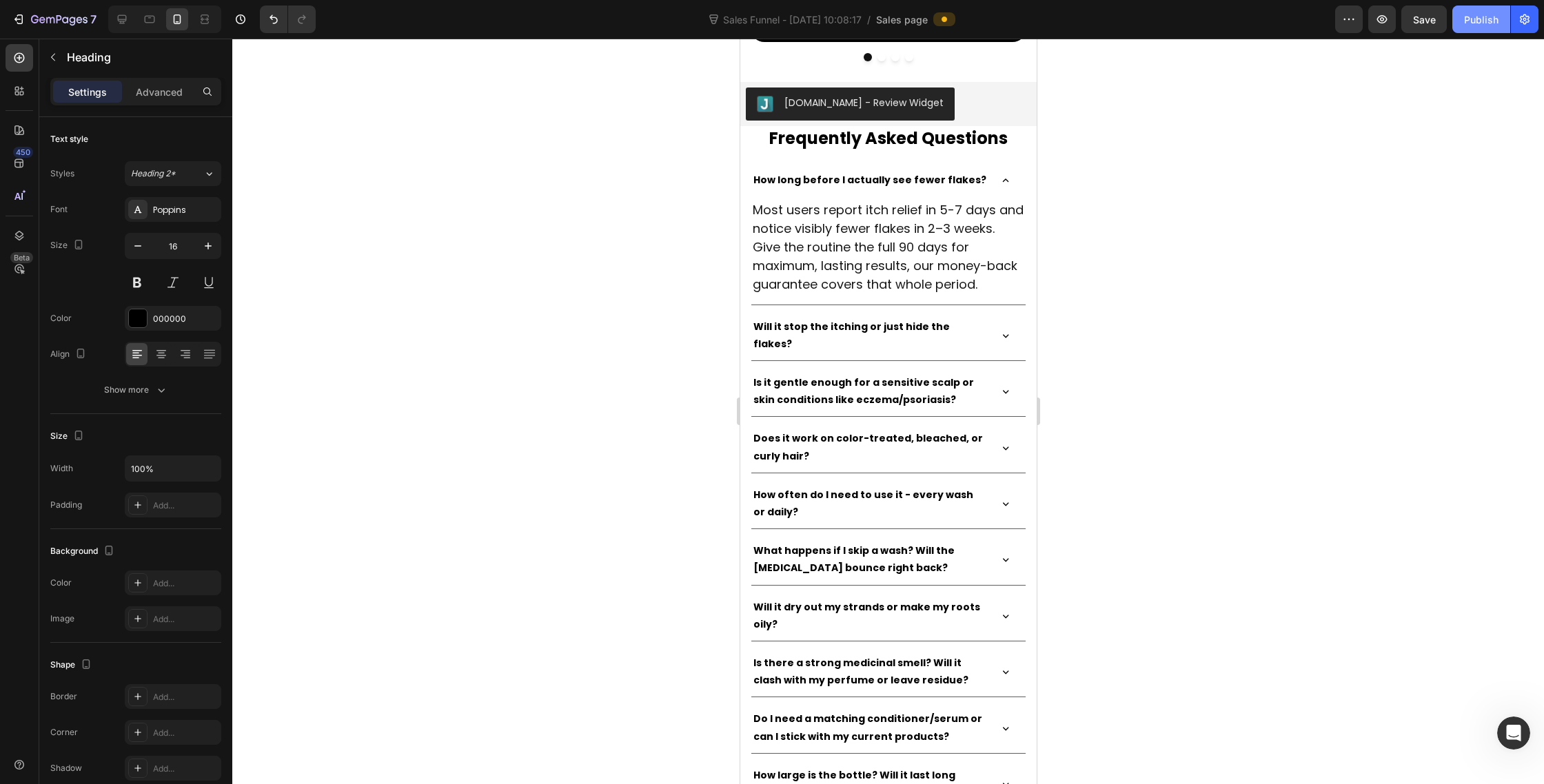
click at [1484, 14] on div "Publish" at bounding box center [1482, 20] width 35 height 14
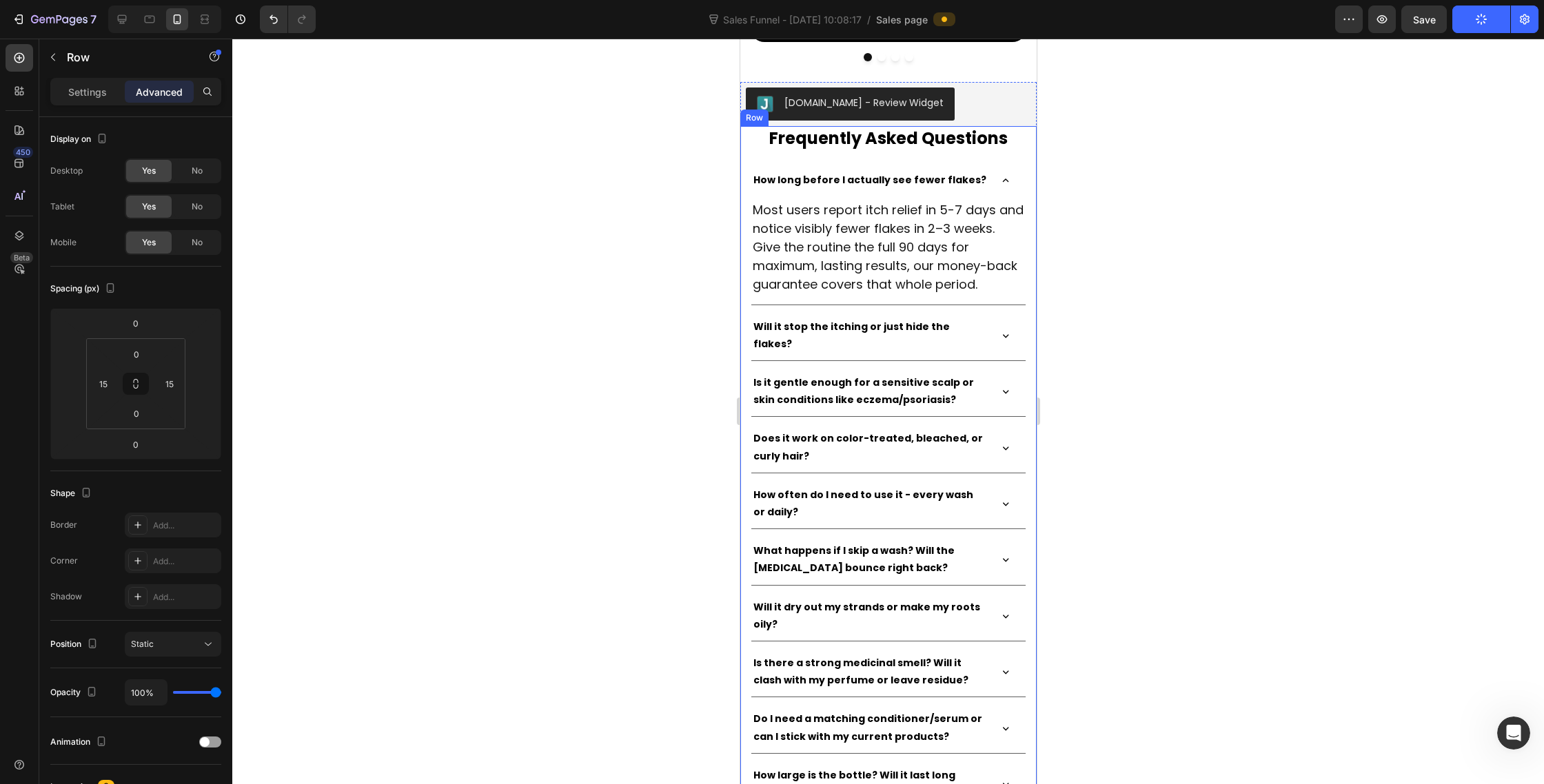
click at [744, 390] on div "Frequently Asked Questions Heading How long before I actually see fewer flakes?…" at bounding box center [888, 589] width 297 height 925
click at [136, 348] on input "0" at bounding box center [136, 354] width 28 height 21
click at [783, 119] on icon at bounding box center [785, 113] width 11 height 11
click at [748, 399] on div "Frequently Asked Questions Heading How long before I actually see fewer flakes?…" at bounding box center [888, 589] width 297 height 925
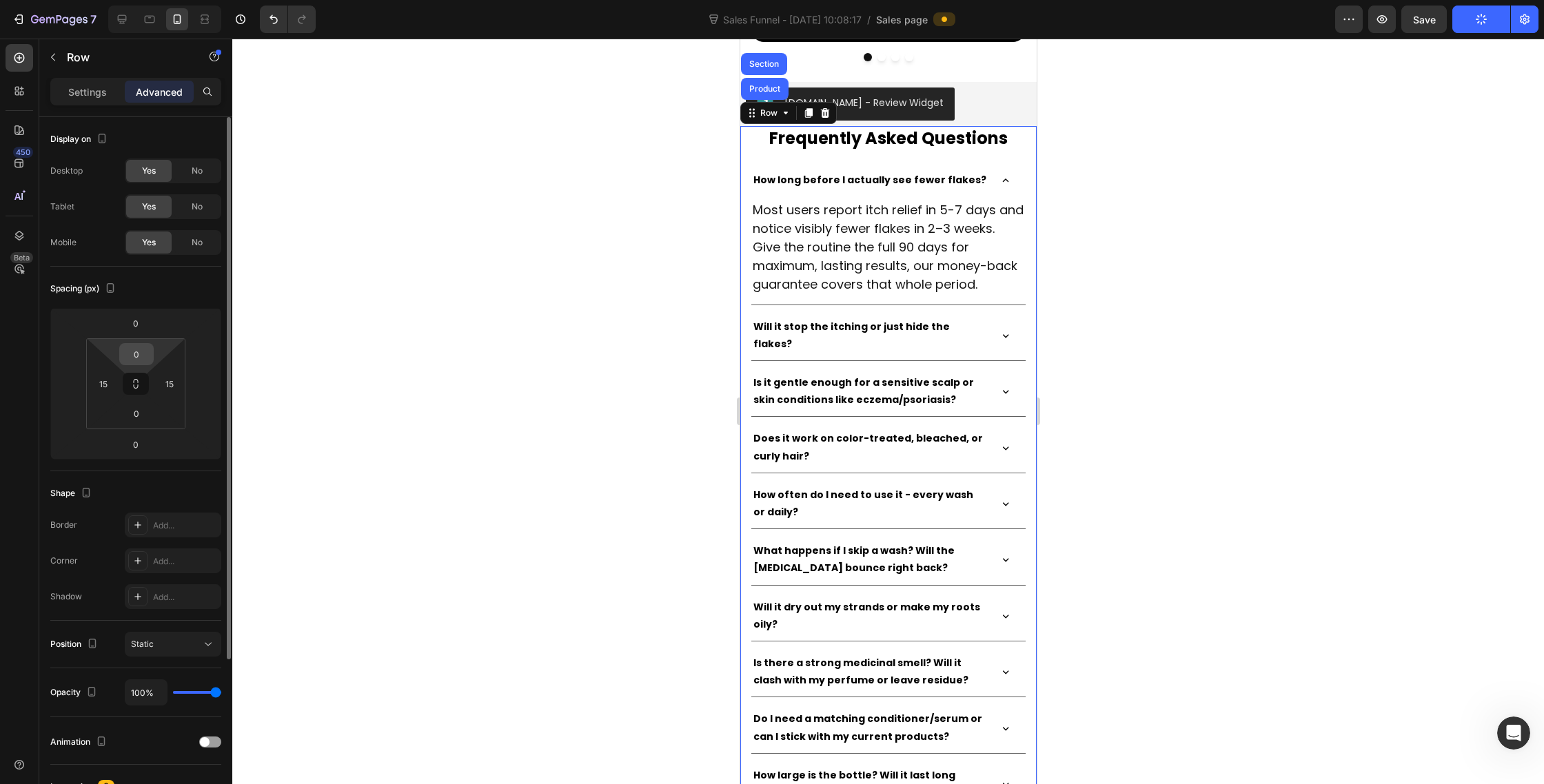
click at [140, 356] on input "0" at bounding box center [136, 354] width 28 height 21
click at [138, 320] on input "0" at bounding box center [135, 324] width 28 height 21
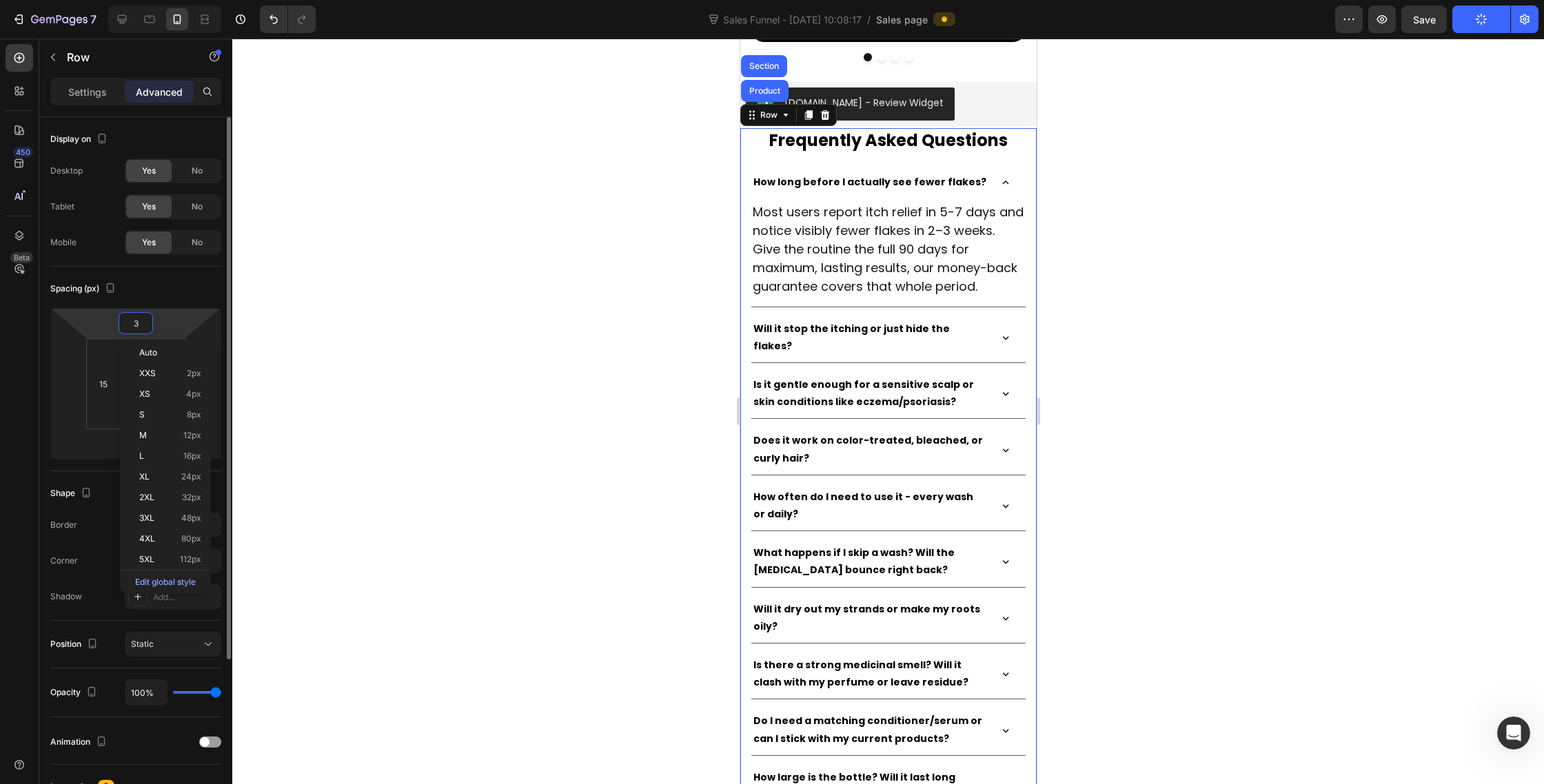
type input "30"
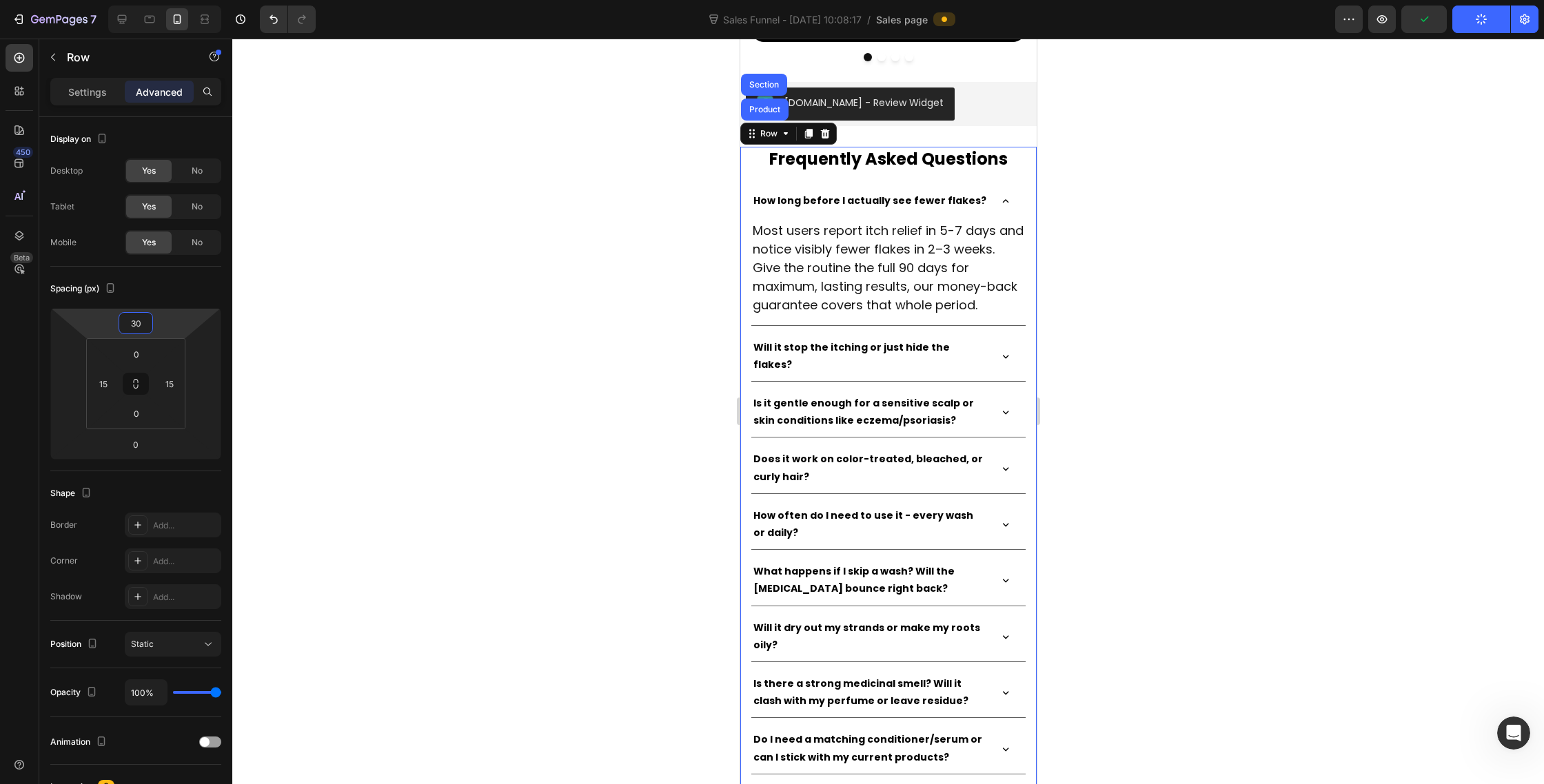
click at [612, 439] on div at bounding box center [888, 411] width 1312 height 746
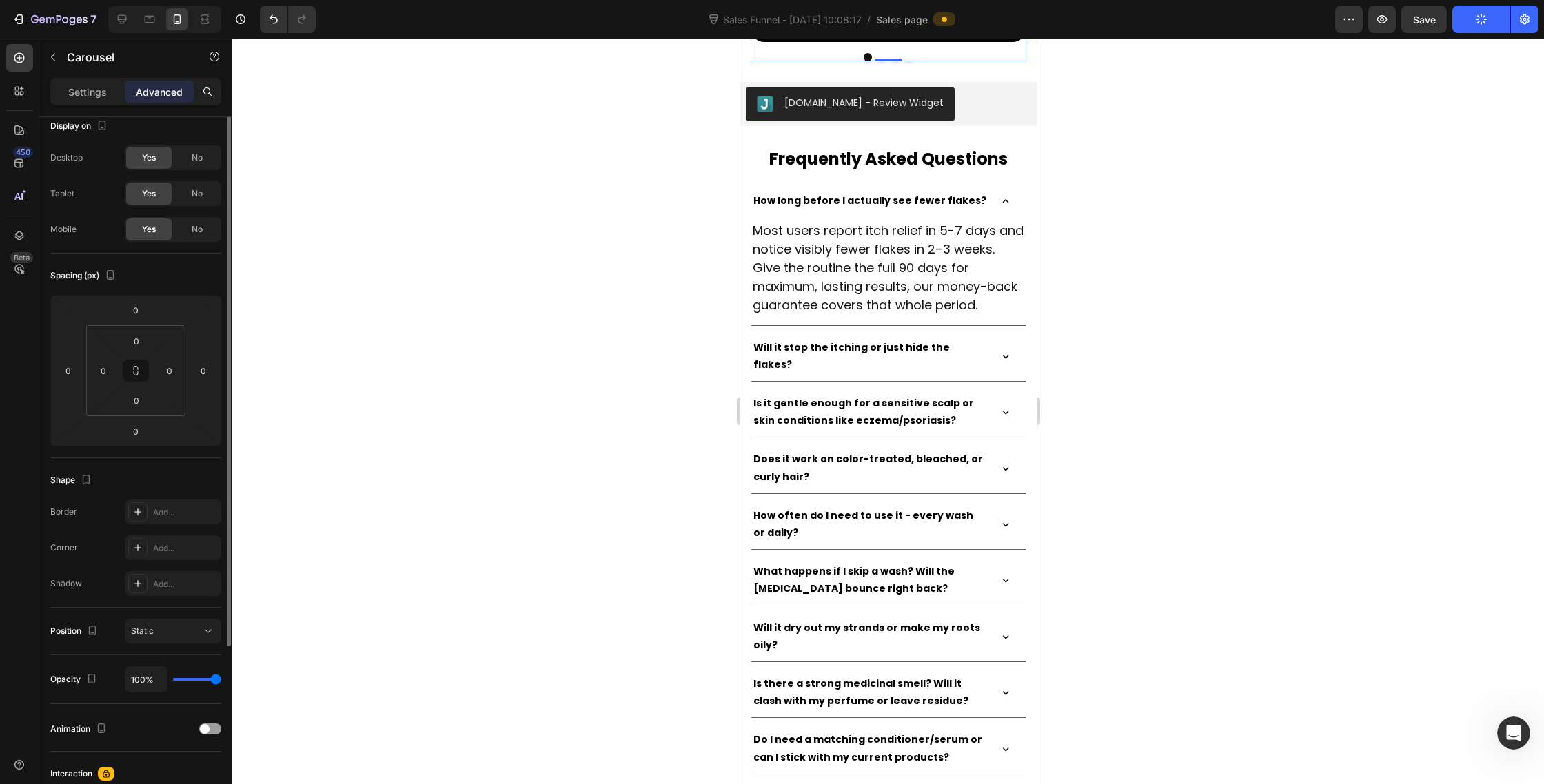
scroll to position [0, 0]
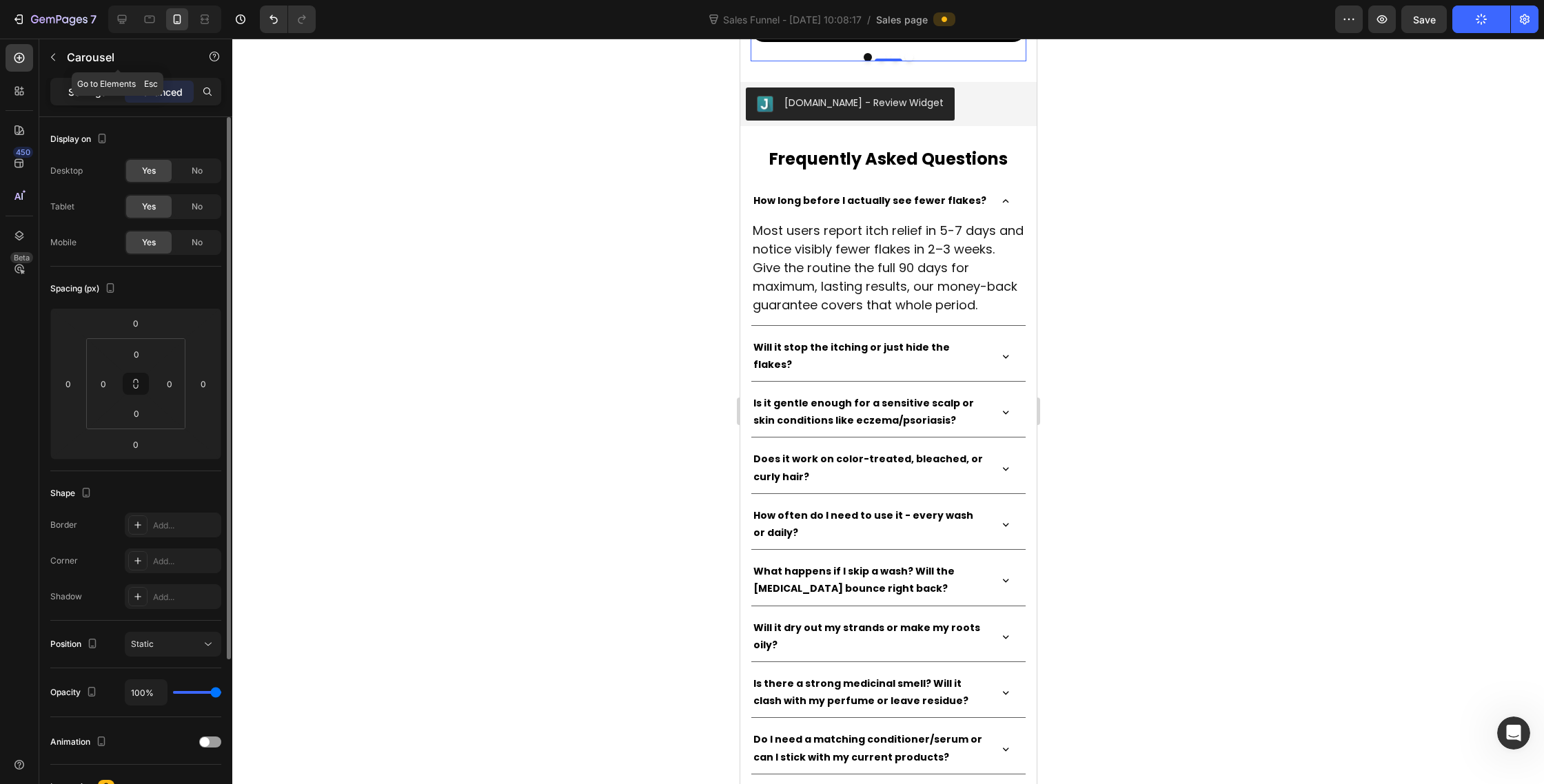
click at [91, 96] on p "Settings" at bounding box center [87, 92] width 38 height 14
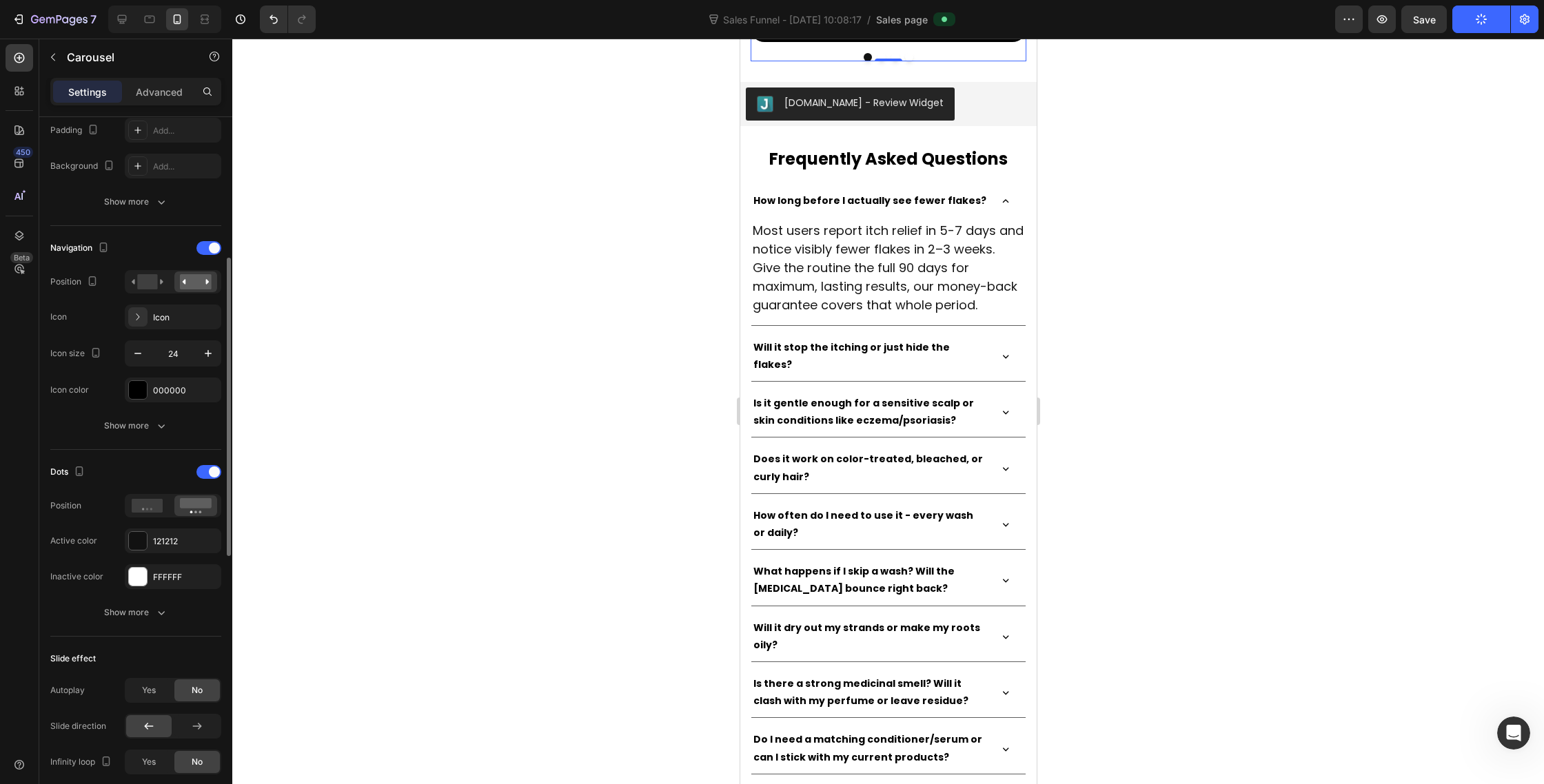
scroll to position [378, 0]
click at [134, 573] on div at bounding box center [138, 571] width 18 height 18
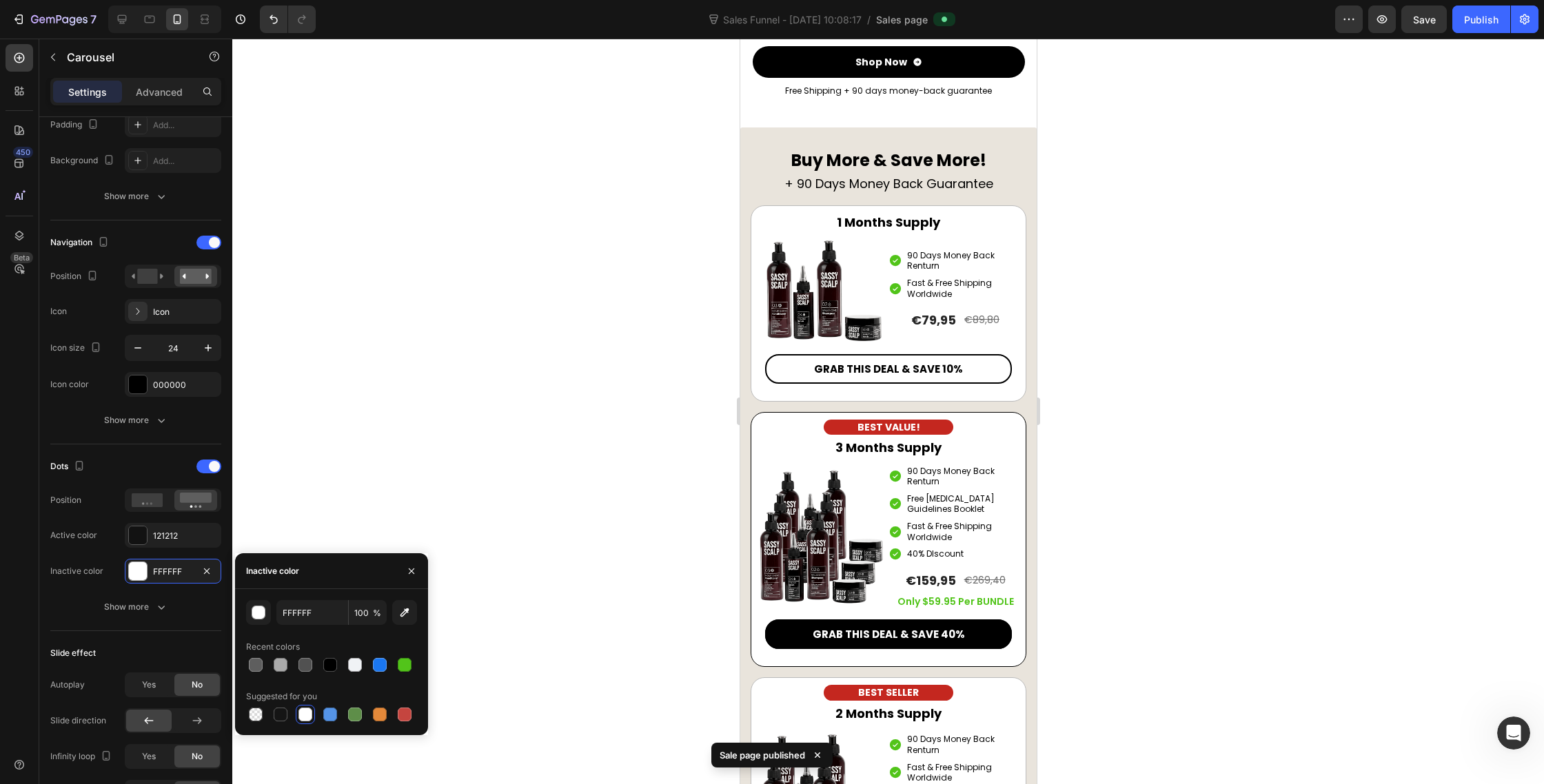
scroll to position [8748, 0]
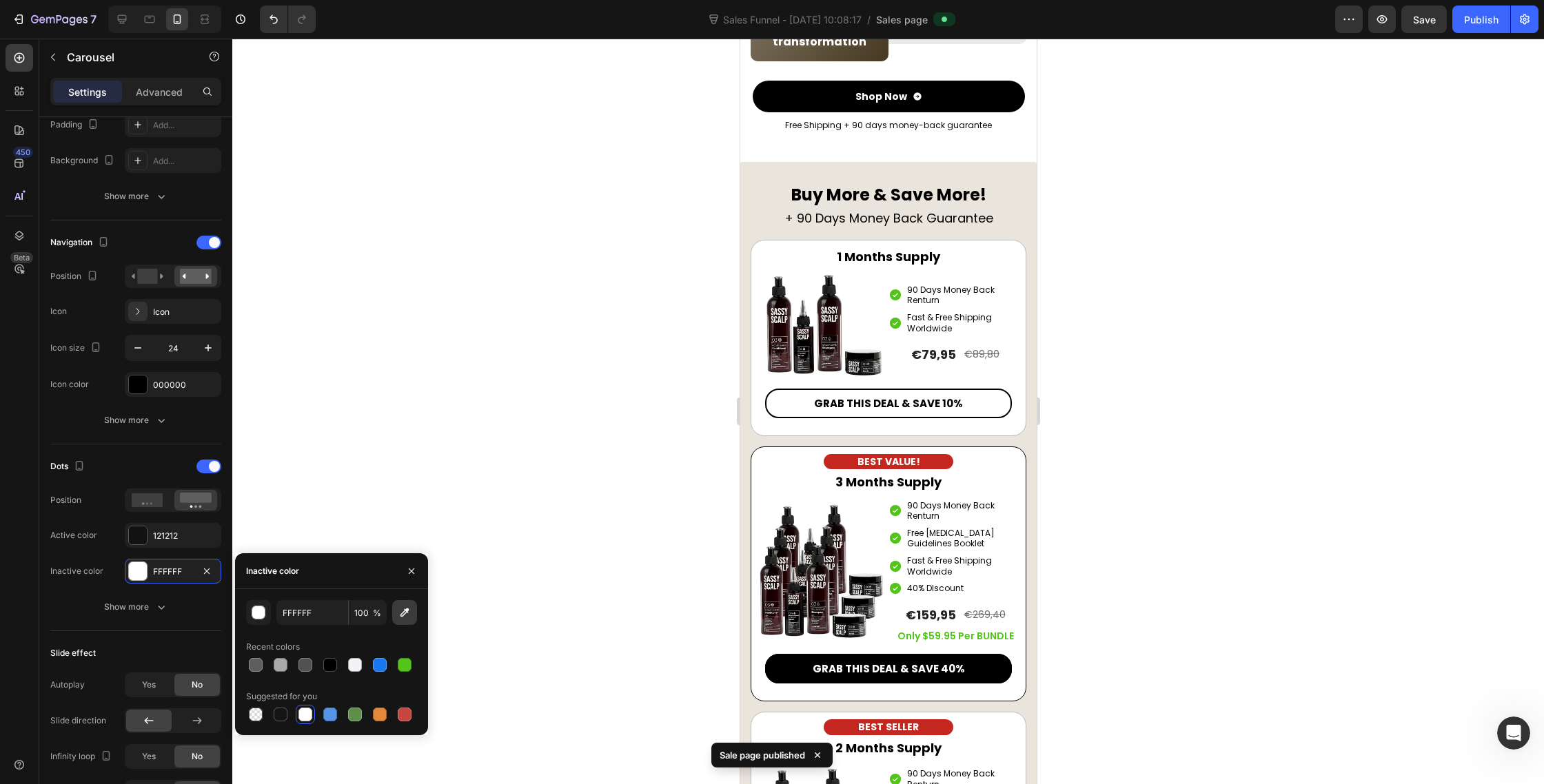
click at [399, 610] on icon "button" at bounding box center [404, 613] width 14 height 14
type input "E9E4DC"
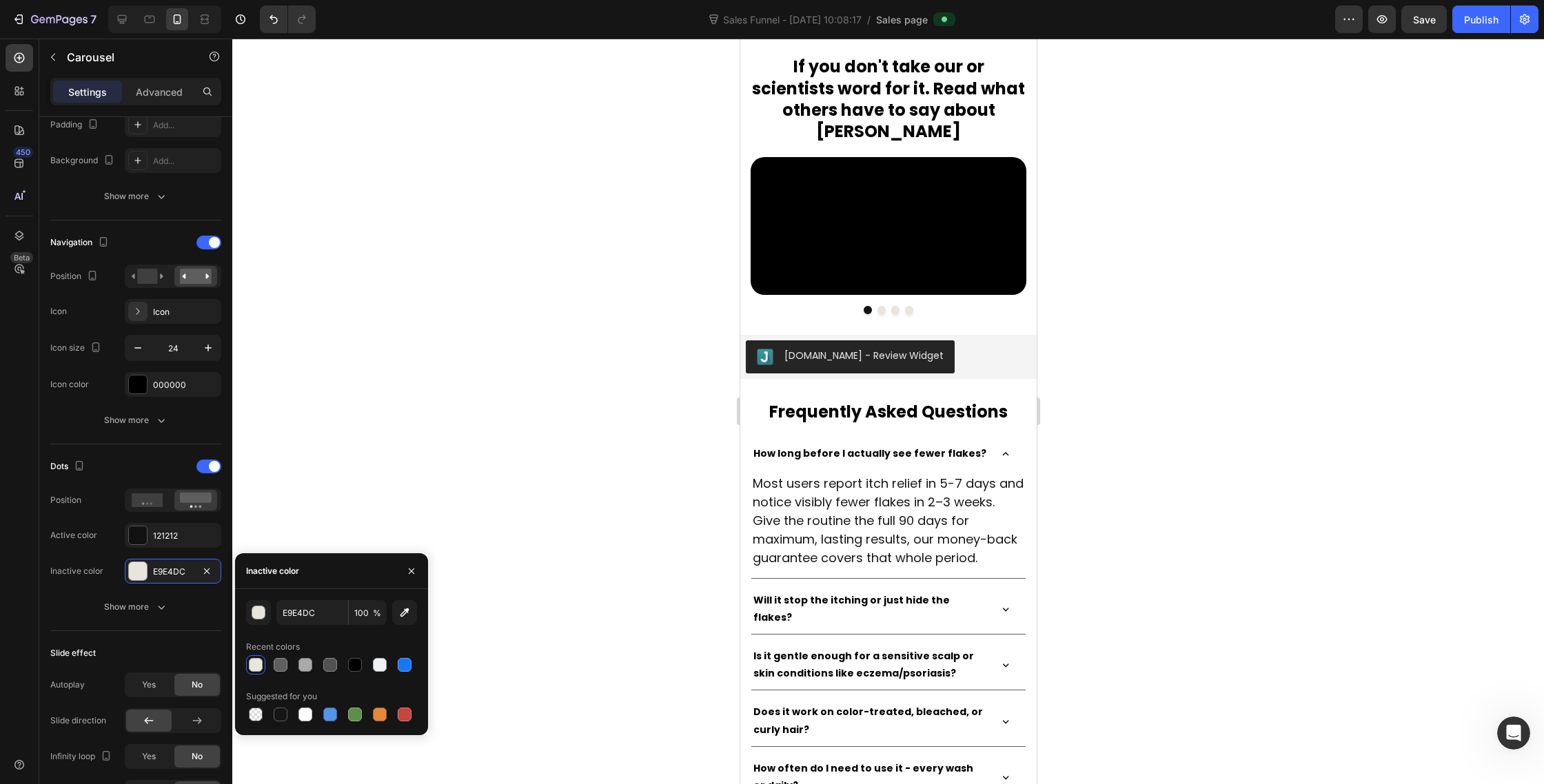
scroll to position [9767, 0]
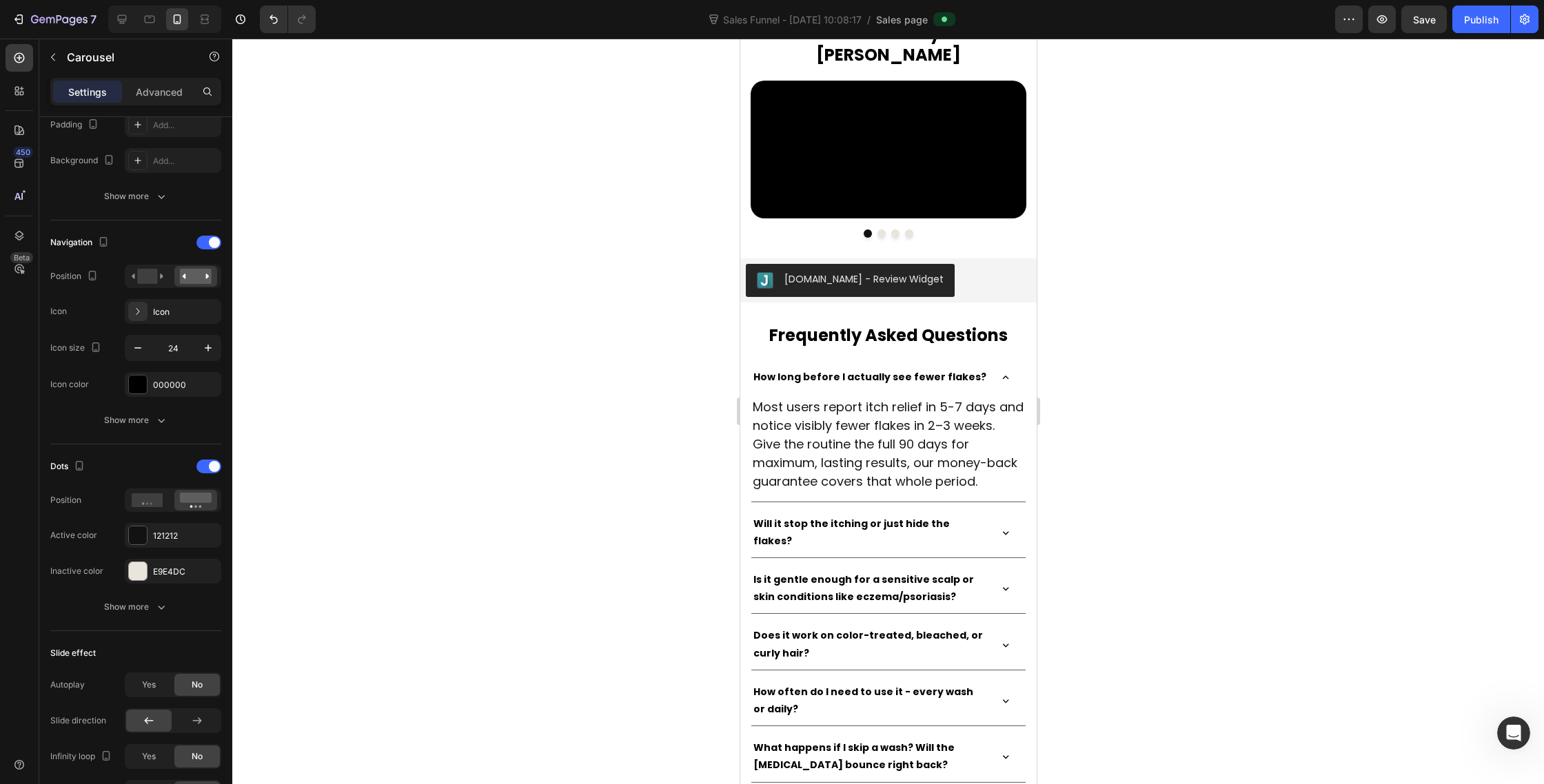
click at [1138, 496] on div at bounding box center [888, 411] width 1312 height 746
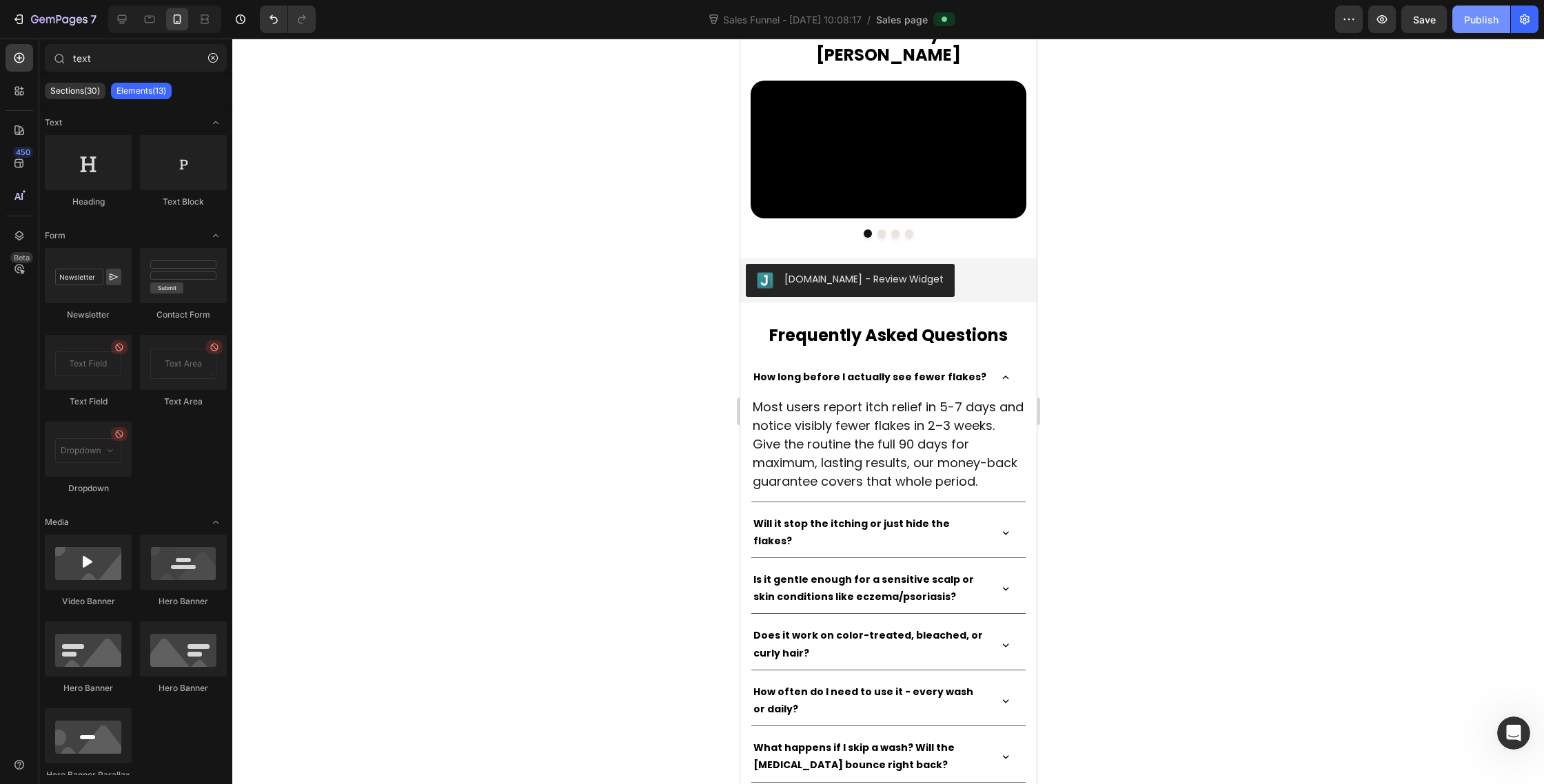
click at [1475, 20] on div "Publish" at bounding box center [1482, 20] width 35 height 14
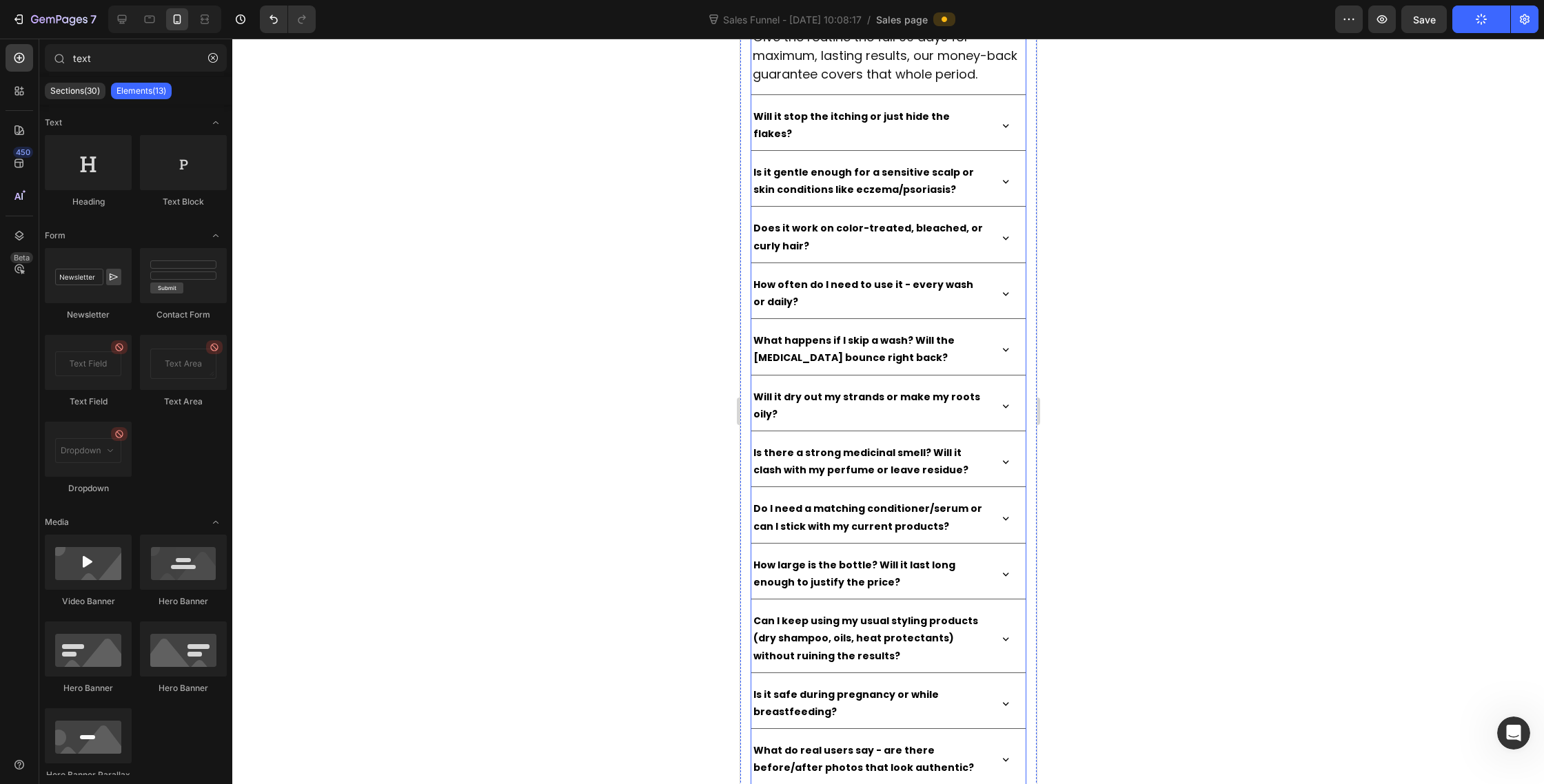
scroll to position [10256, 0]
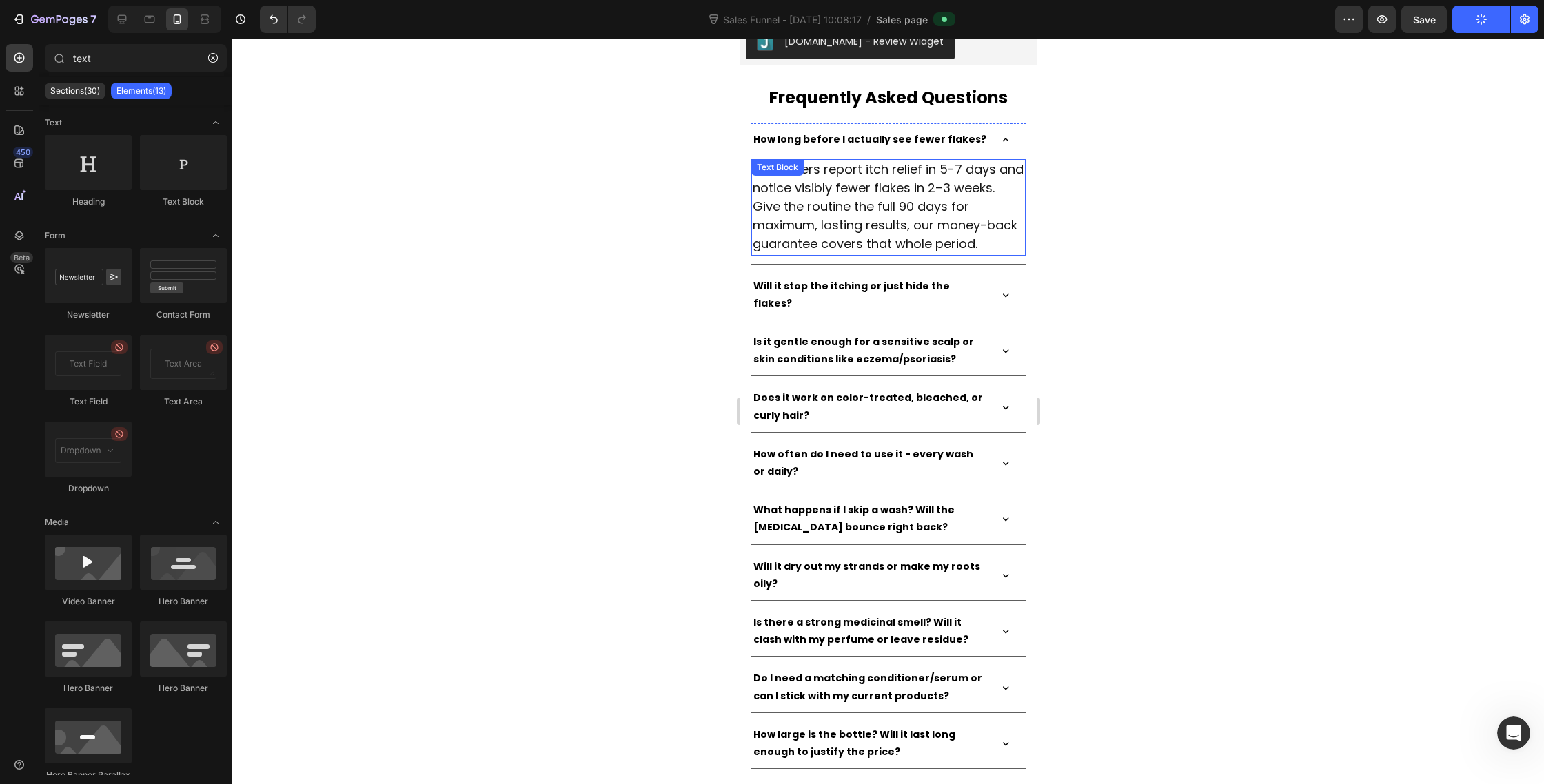
click at [853, 189] on span "Most users report itch relief in 5-7 days and notice visibly fewer flakes in 2–…" at bounding box center [887, 207] width 271 height 92
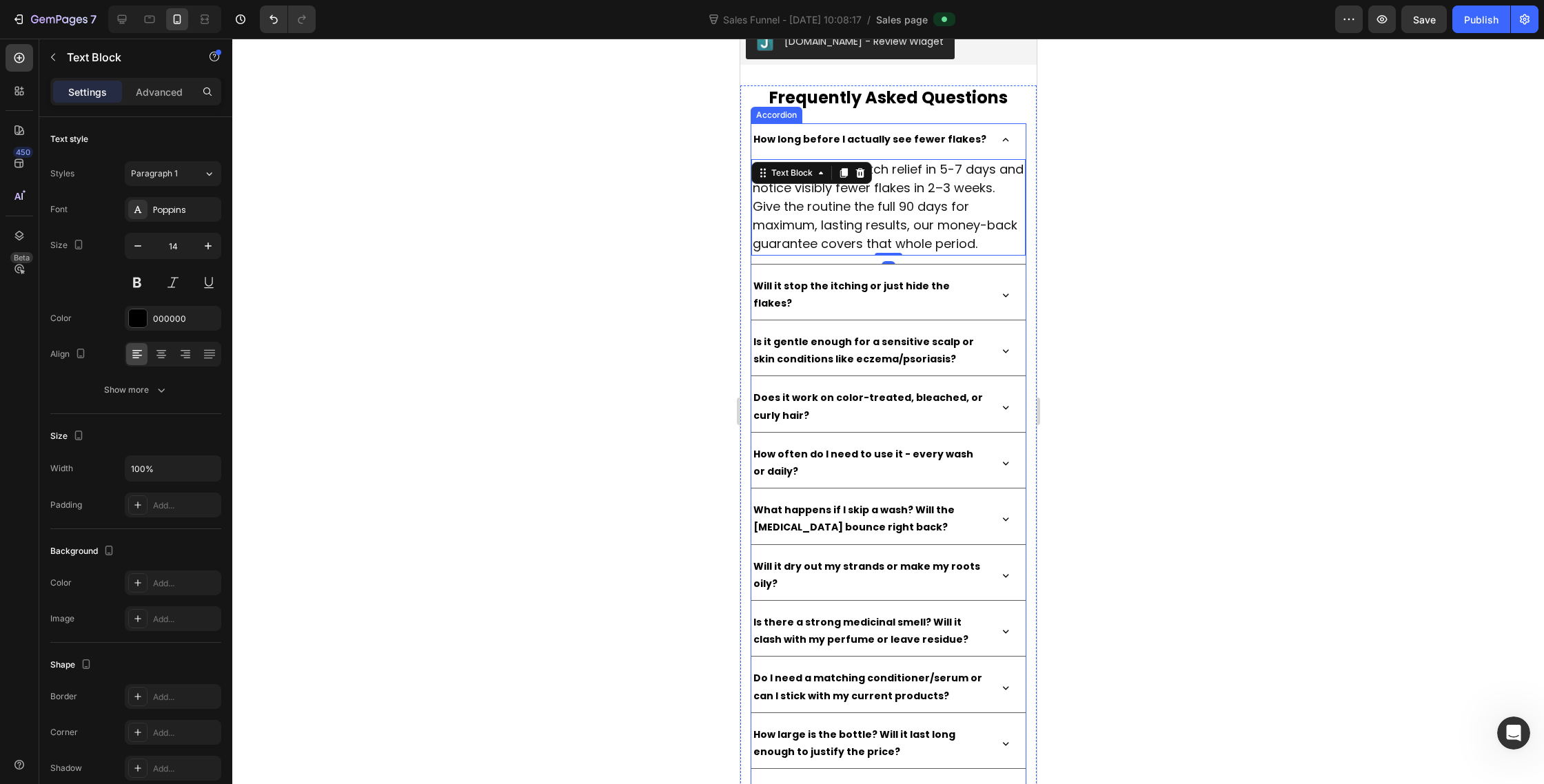
click at [878, 124] on div "How long before I actually see fewer flakes?" at bounding box center [887, 139] width 274 height 32
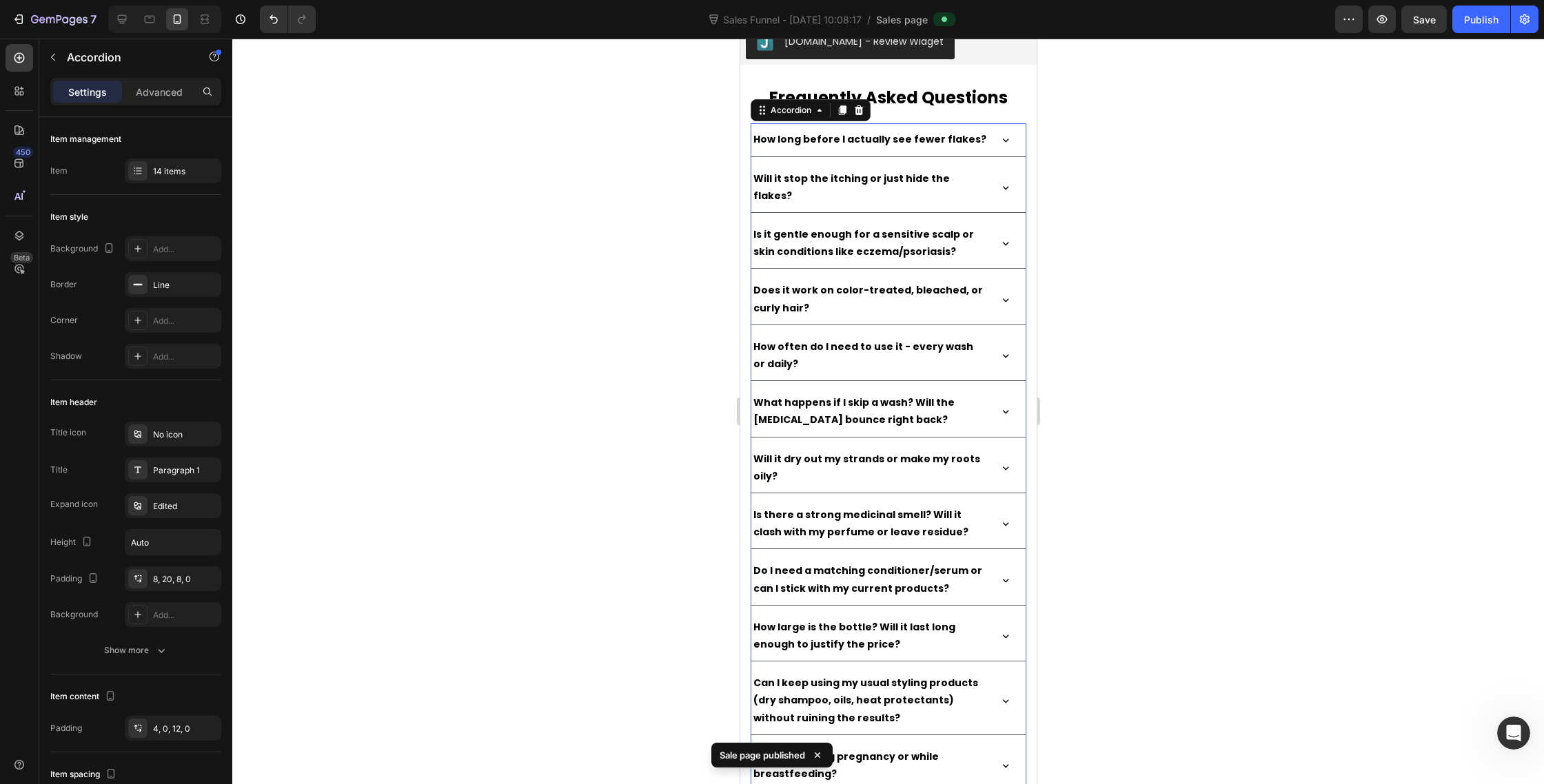
click at [878, 140] on p "How long before I actually see fewer flakes?" at bounding box center [869, 139] width 233 height 17
click at [150, 461] on div "Paragraph 1" at bounding box center [173, 469] width 96 height 25
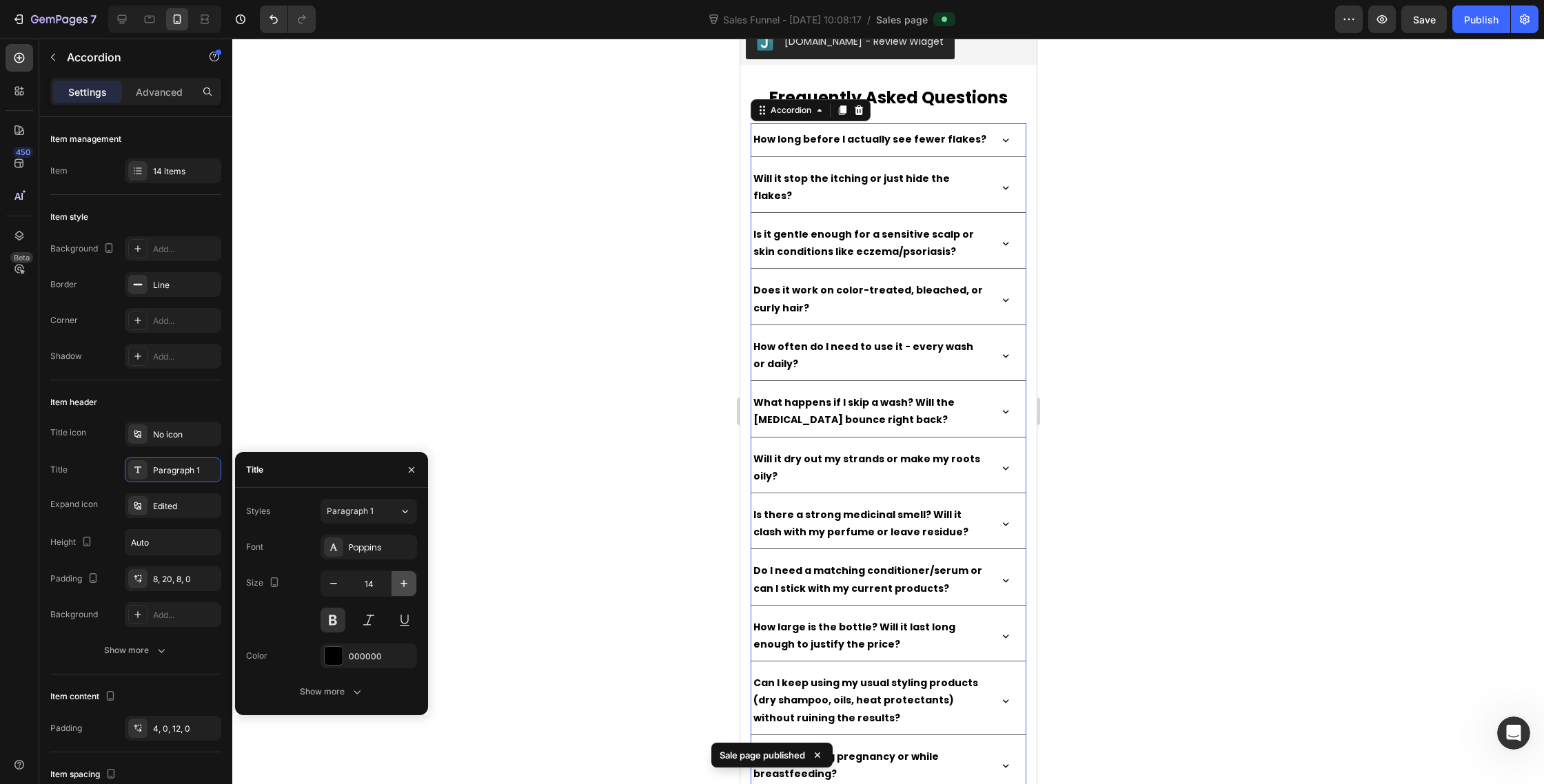
click at [400, 586] on icon "button" at bounding box center [403, 583] width 14 height 14
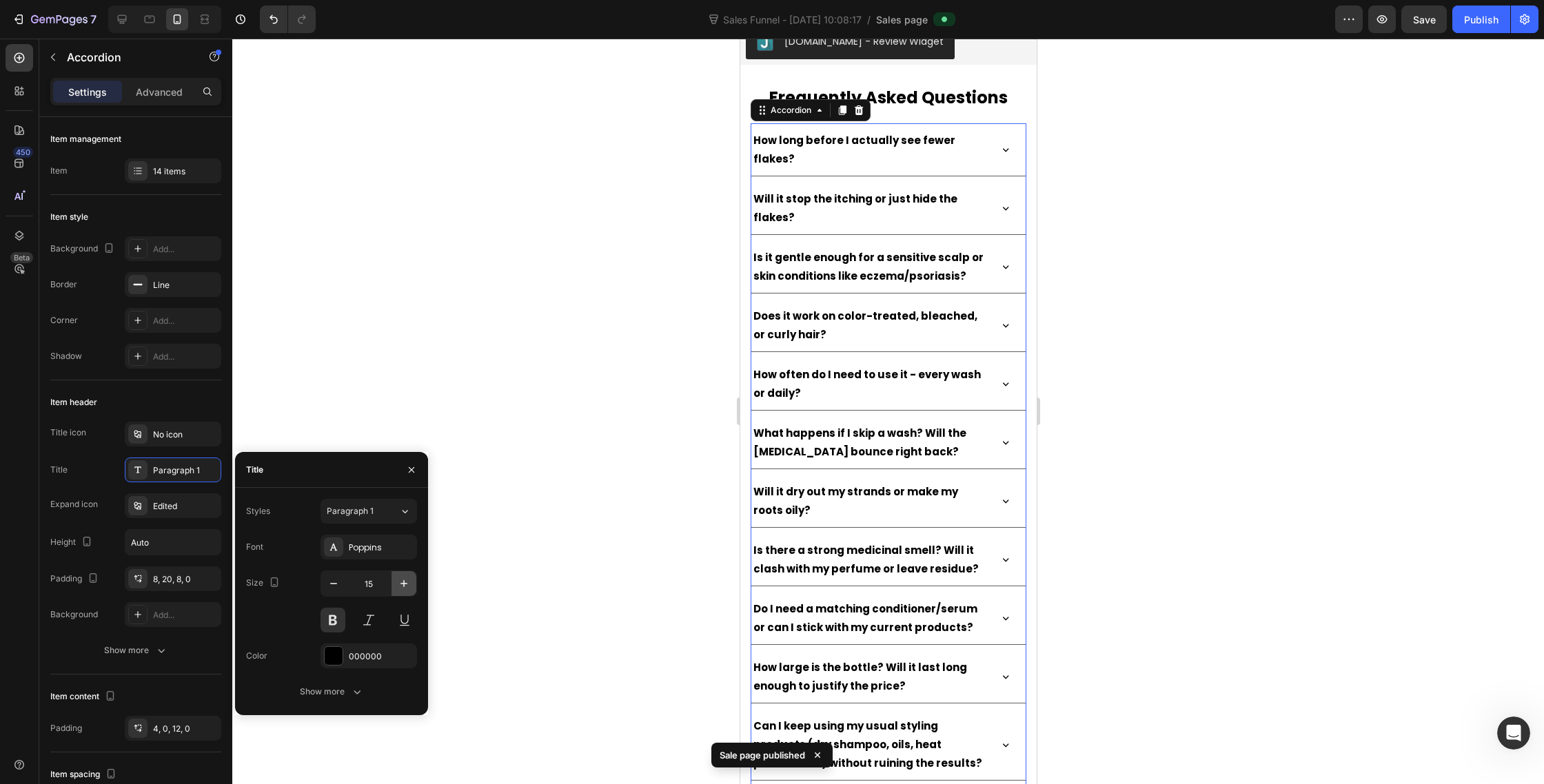
type input "16"
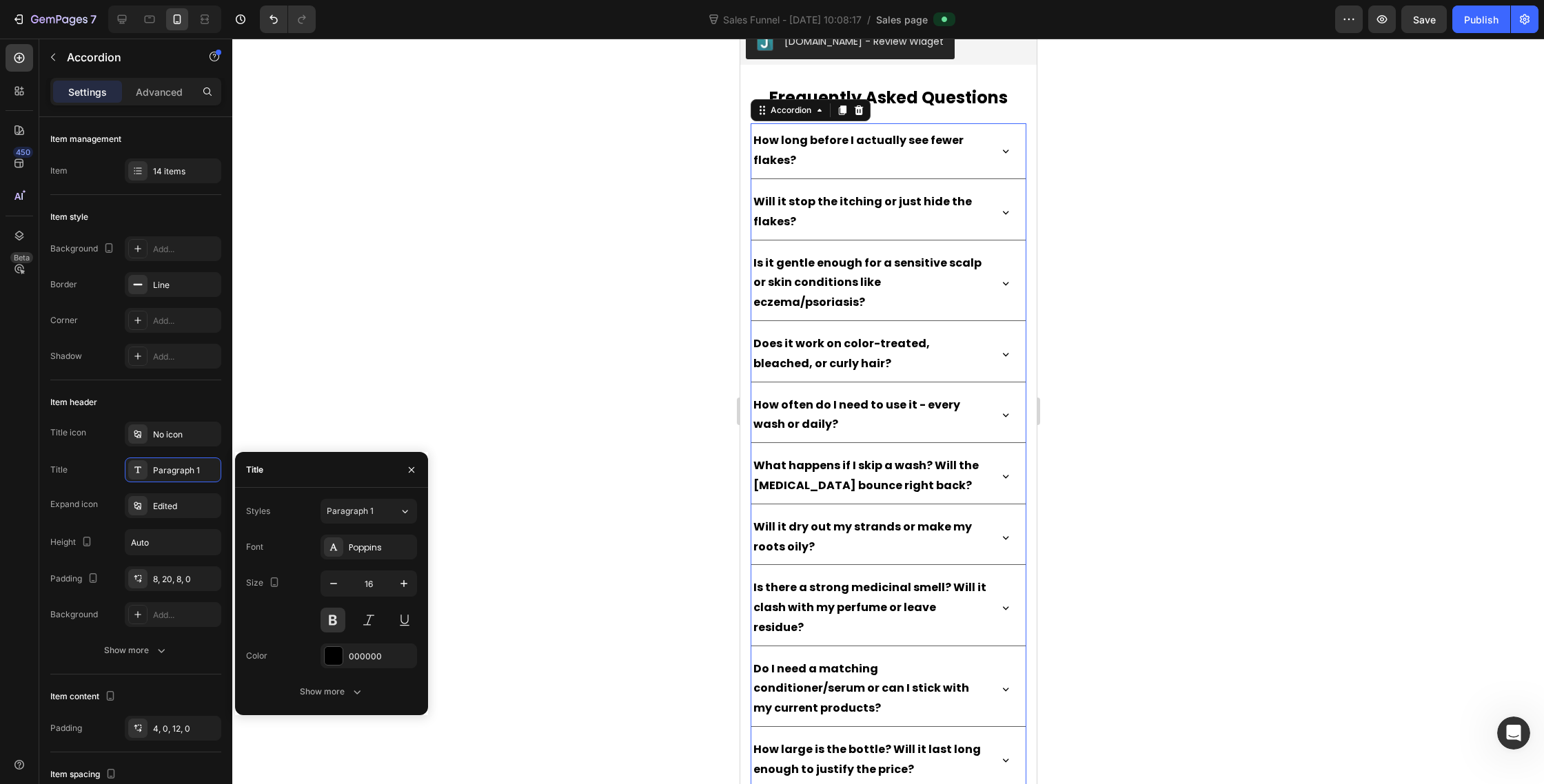
click at [1003, 143] on div "How long before I actually see fewer flakes?" at bounding box center [887, 150] width 274 height 55
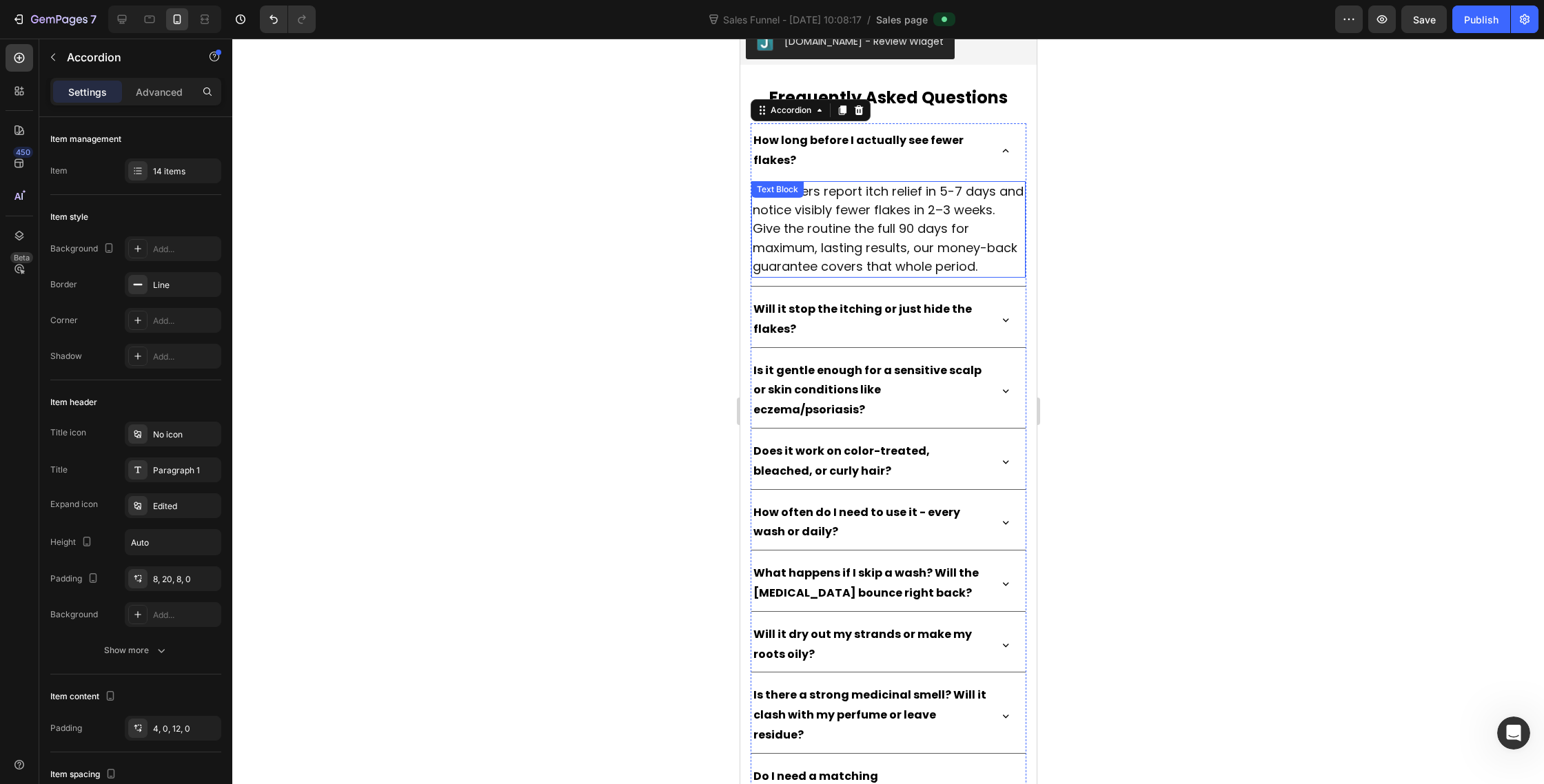
click at [974, 213] on span "Most users report itch relief in 5-7 days and notice visibly fewer flakes in 2–…" at bounding box center [887, 228] width 271 height 92
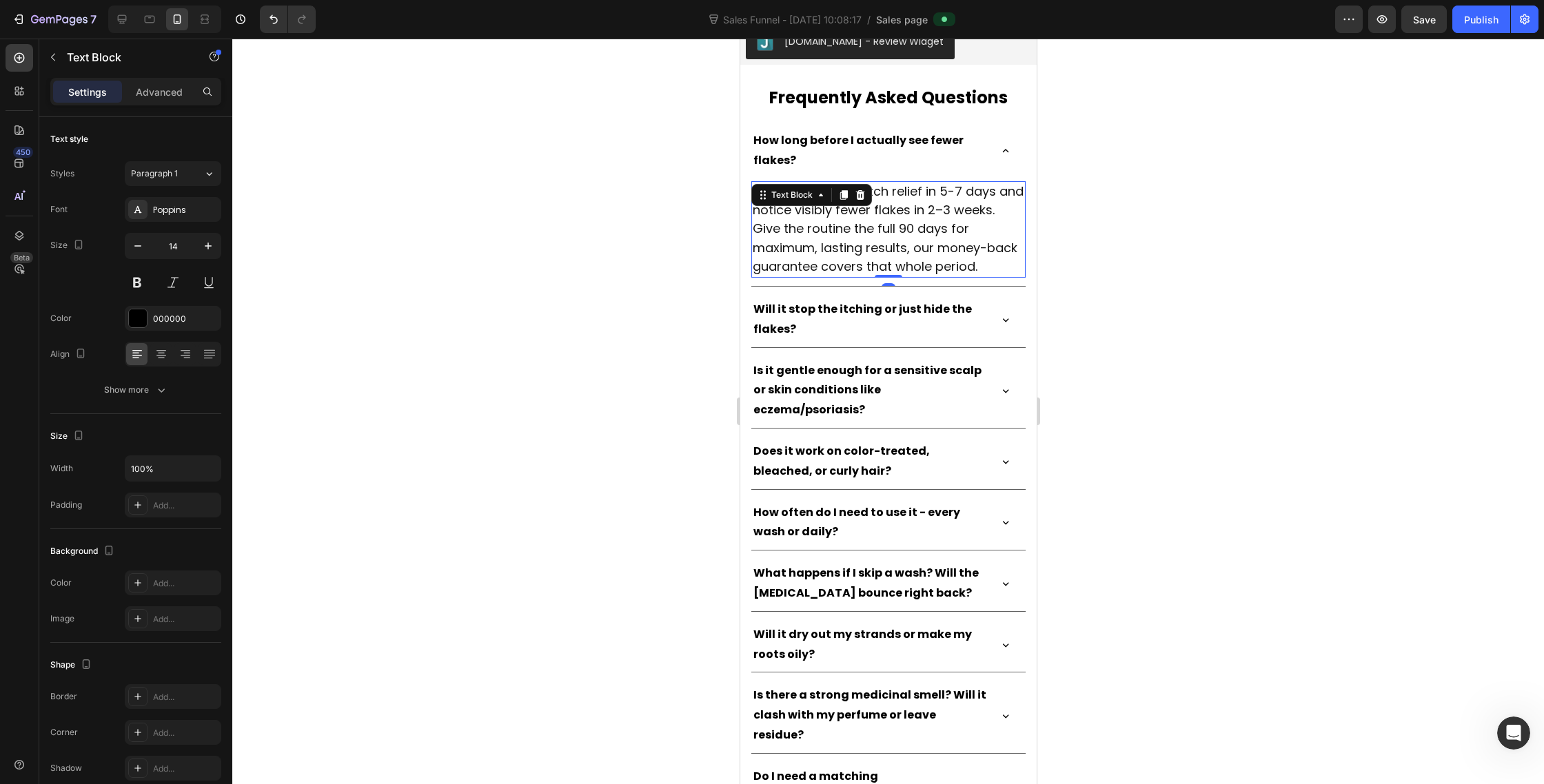
click at [1119, 165] on div at bounding box center [888, 411] width 1312 height 746
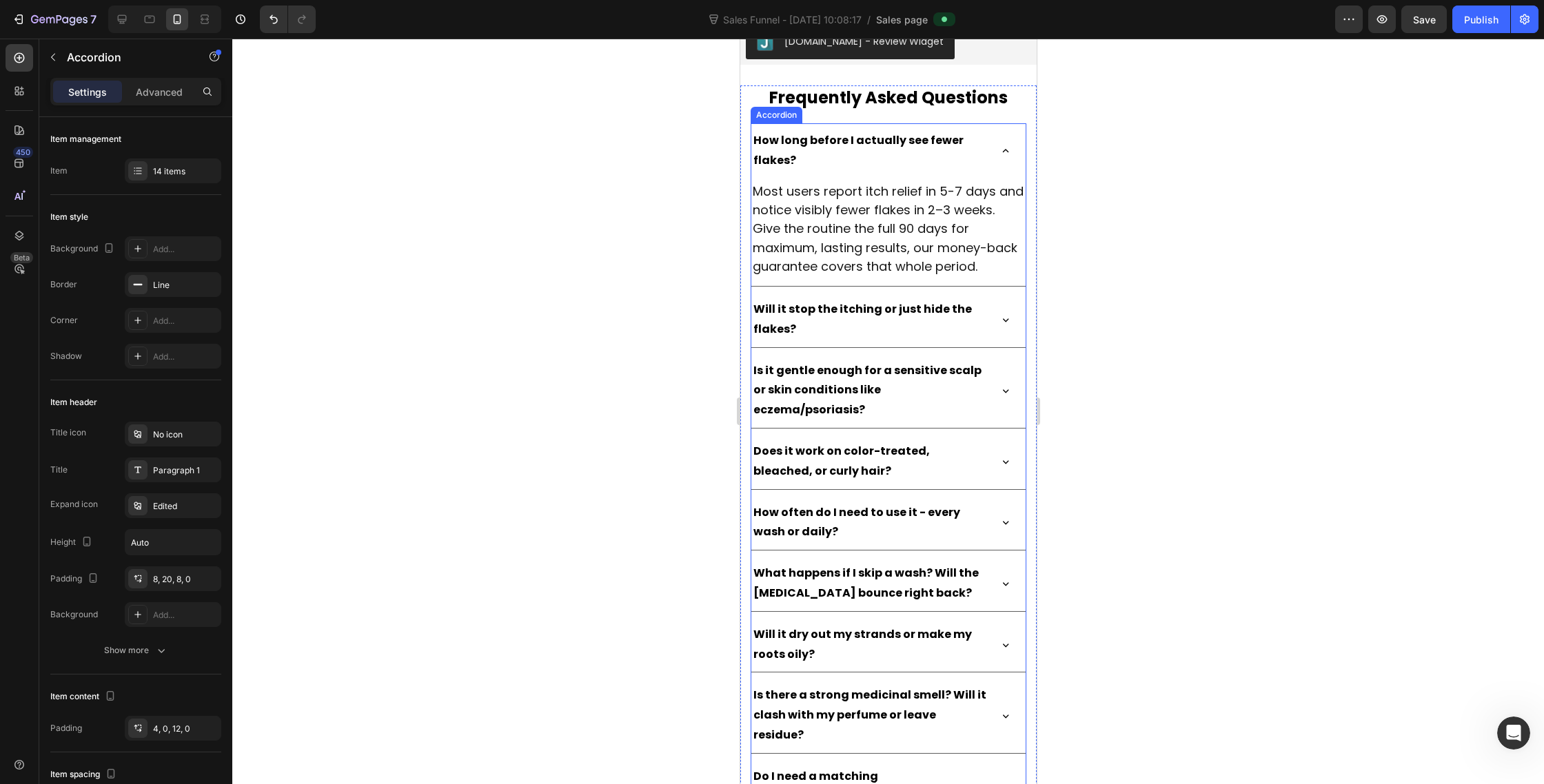
click at [988, 163] on div "How long before I actually see fewer flakes?" at bounding box center [887, 150] width 274 height 55
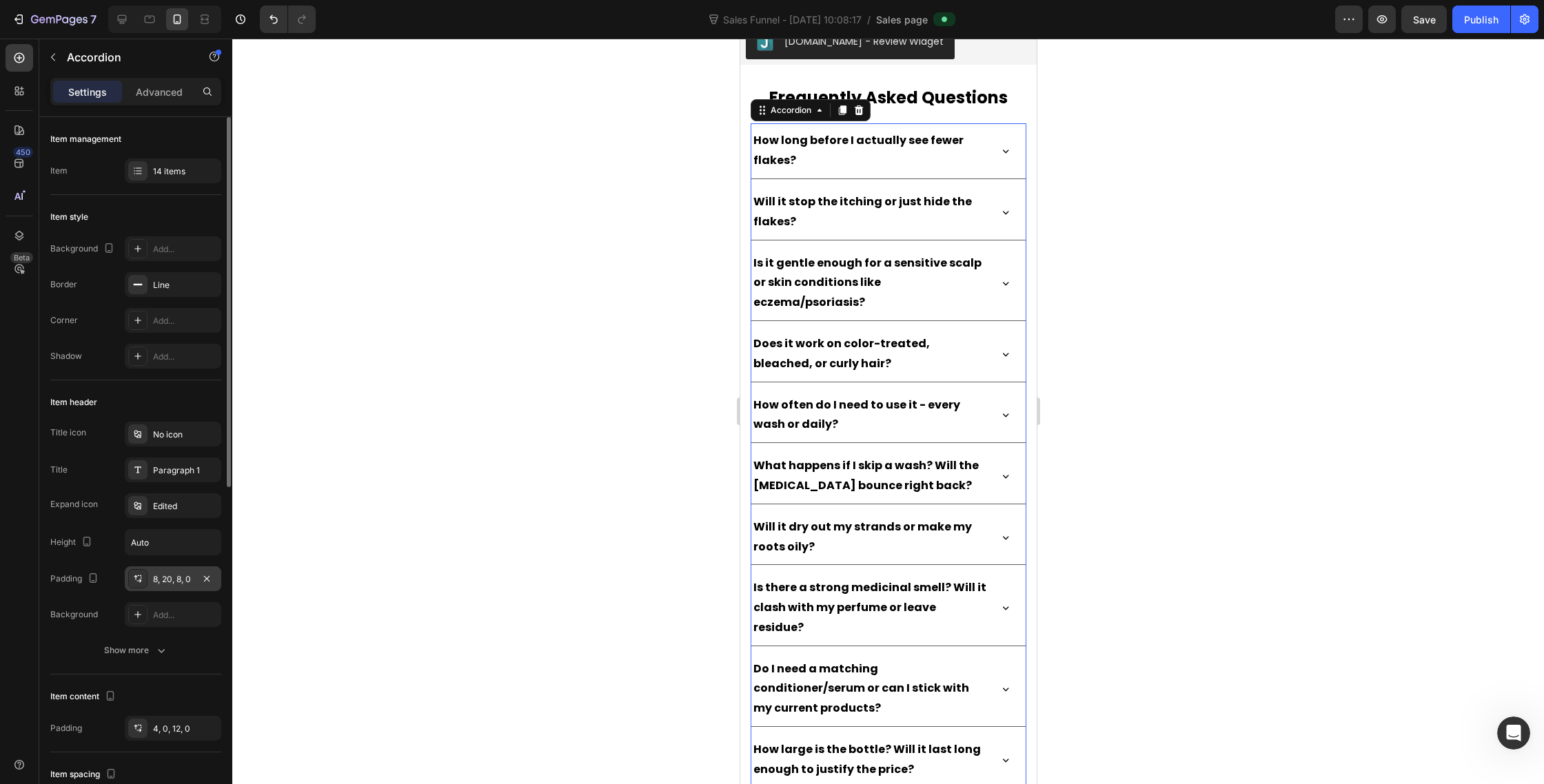
click at [133, 579] on icon at bounding box center [137, 578] width 11 height 11
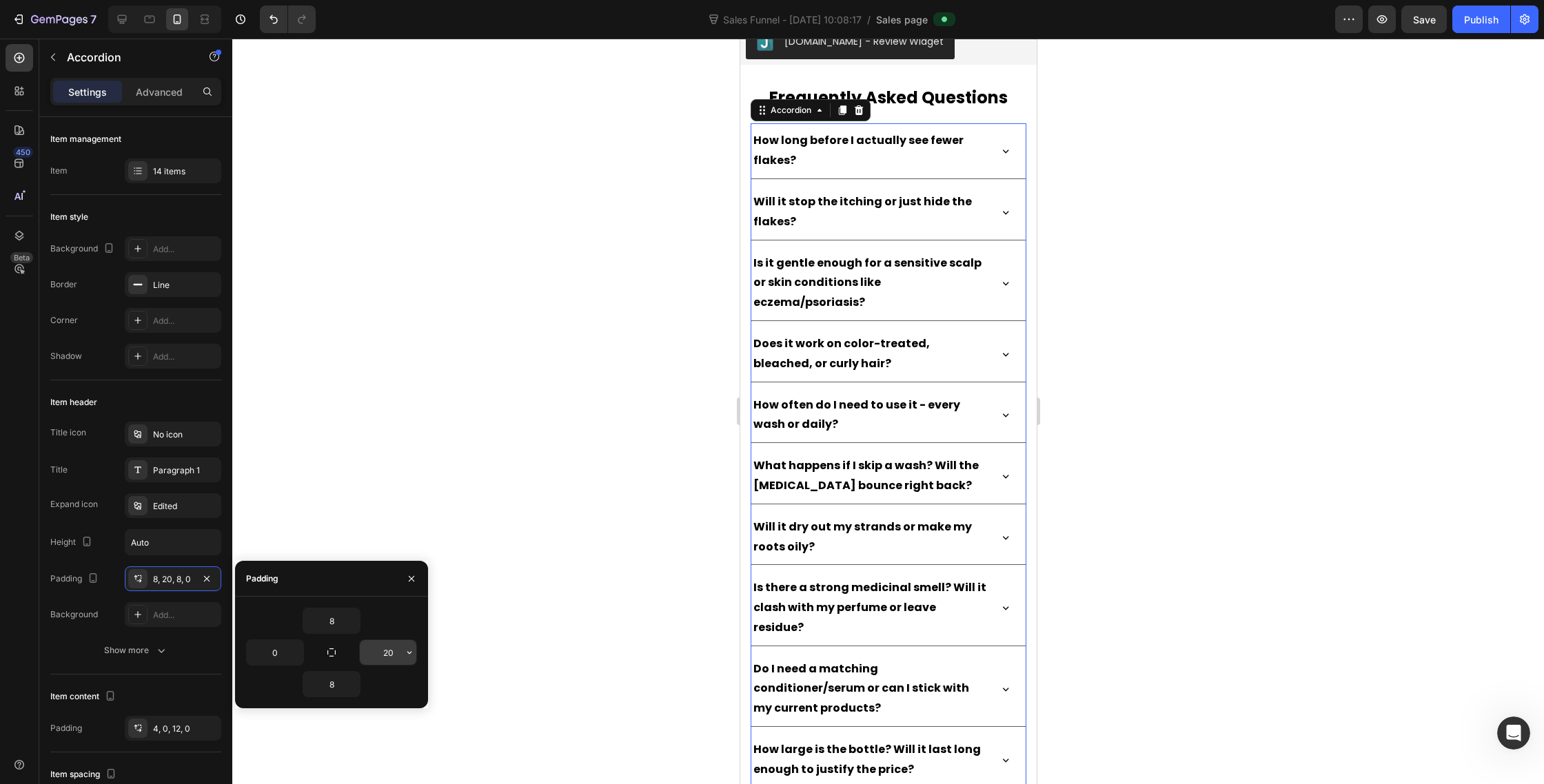
click at [388, 654] on input "20" at bounding box center [388, 652] width 56 height 25
type input "0"
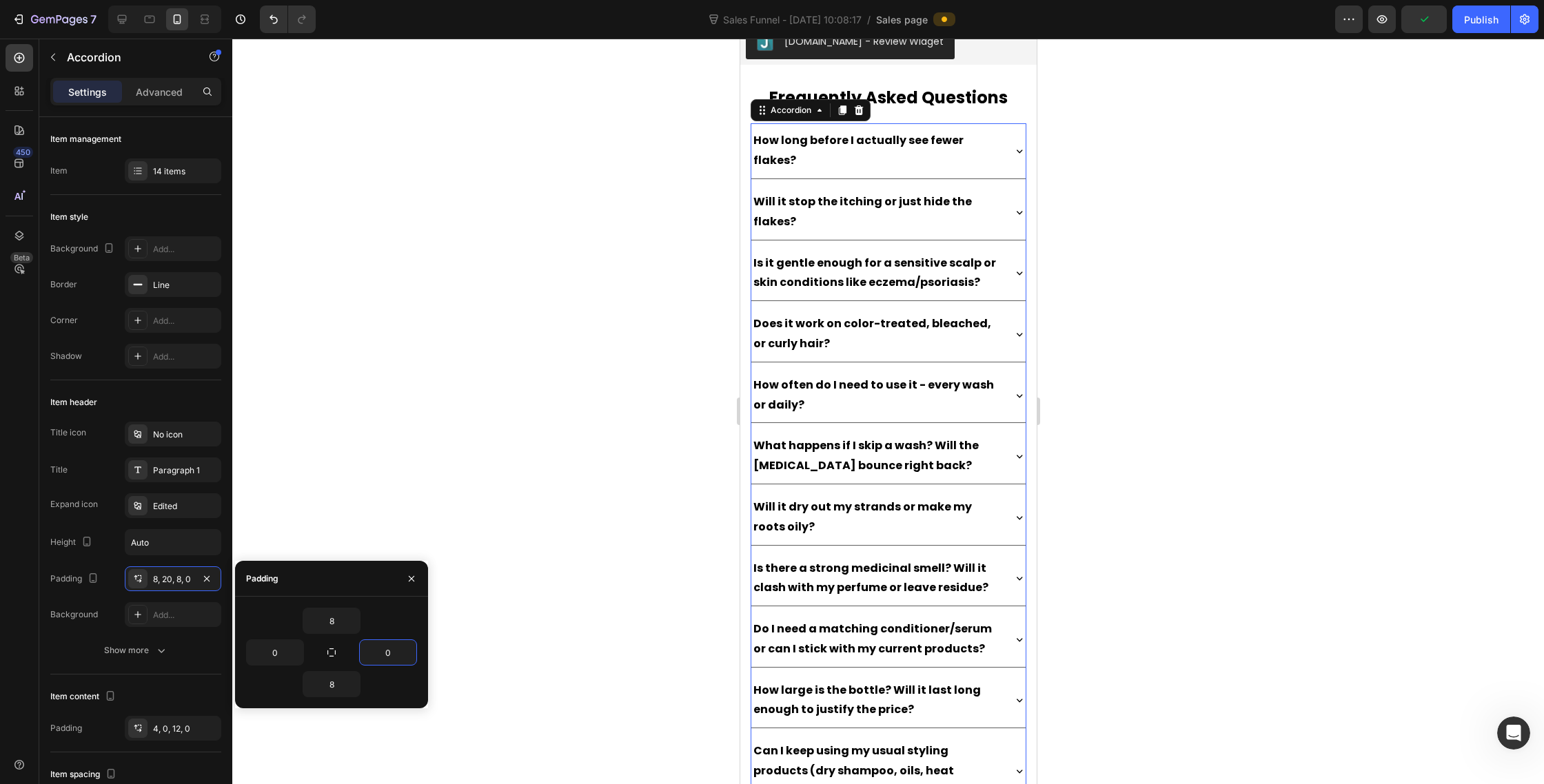
click at [1067, 543] on div at bounding box center [888, 411] width 1312 height 746
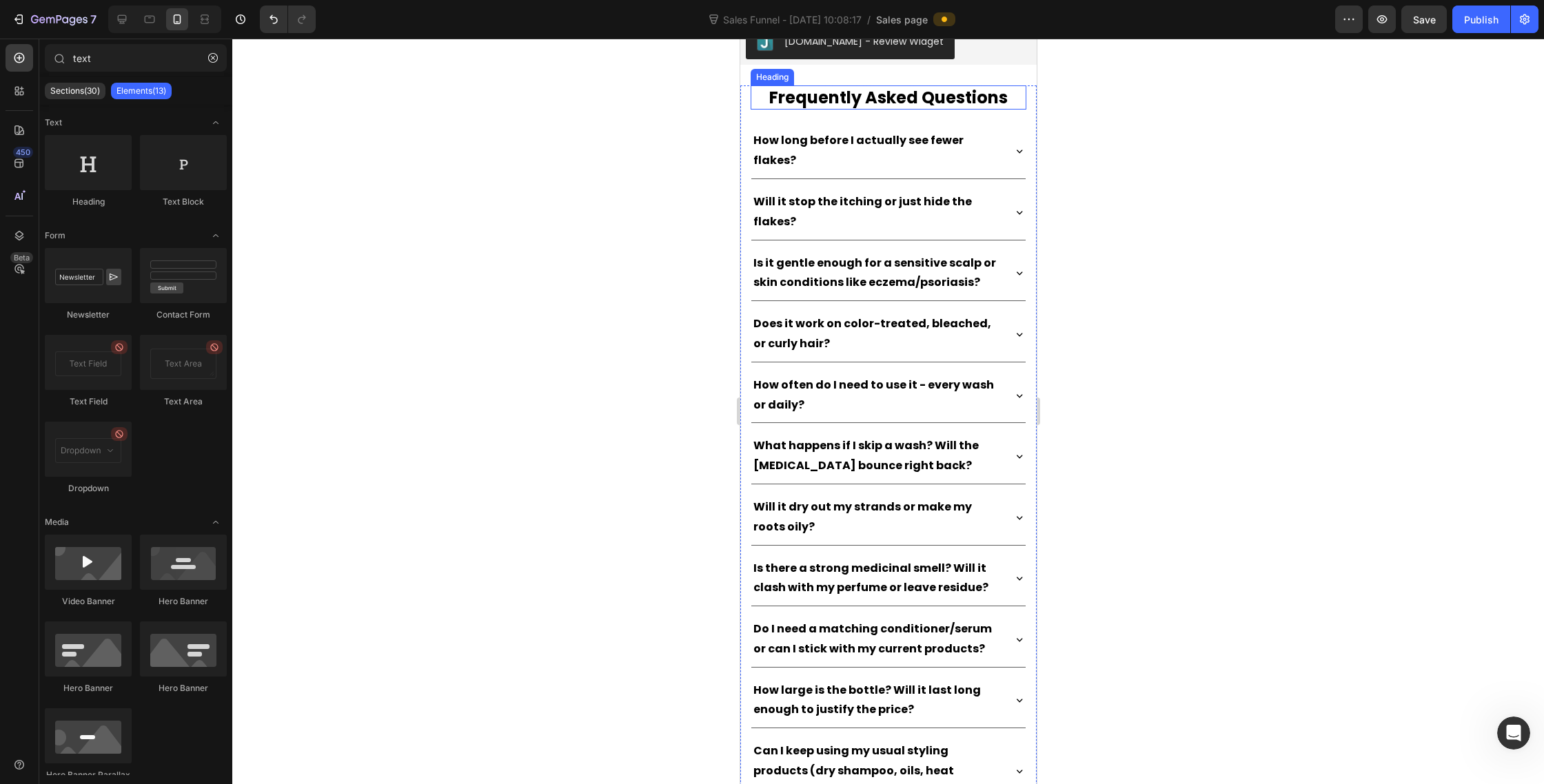
click at [927, 103] on h2 "Frequently Asked Questions" at bounding box center [887, 98] width 276 height 24
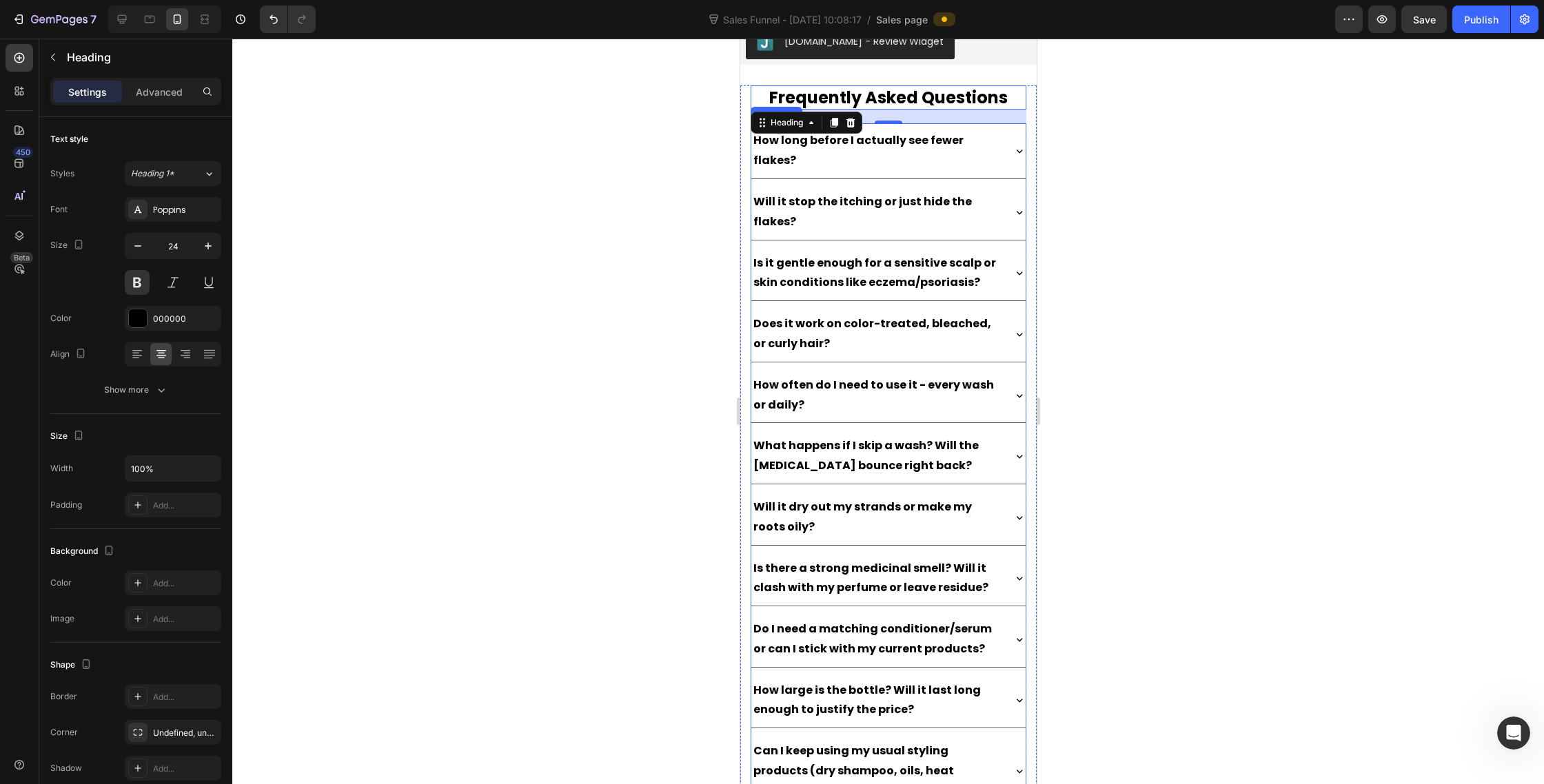
click at [981, 152] on div "How long before I actually see fewer flakes?" at bounding box center [876, 151] width 251 height 44
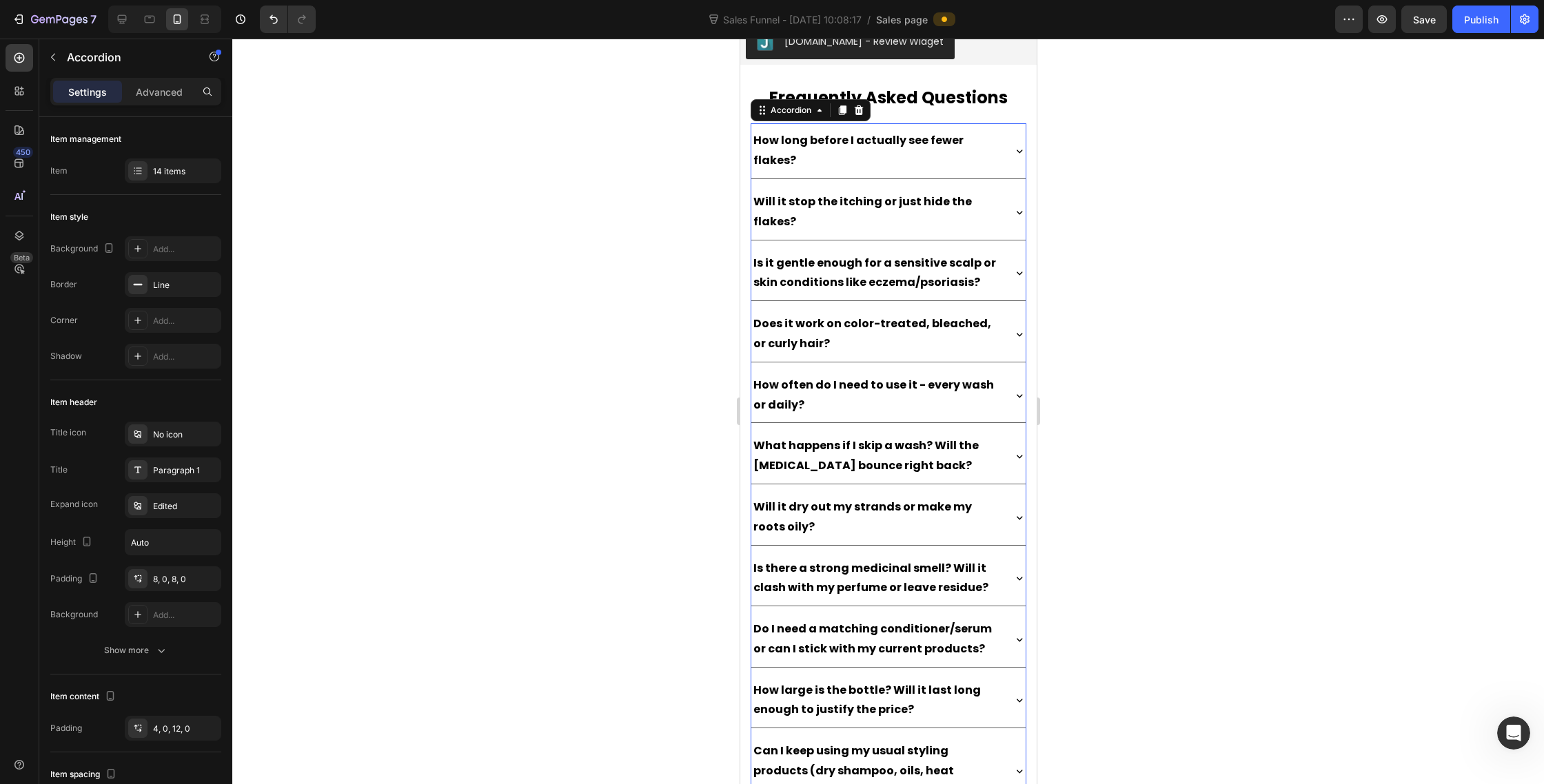
click at [1177, 140] on div at bounding box center [888, 411] width 1312 height 746
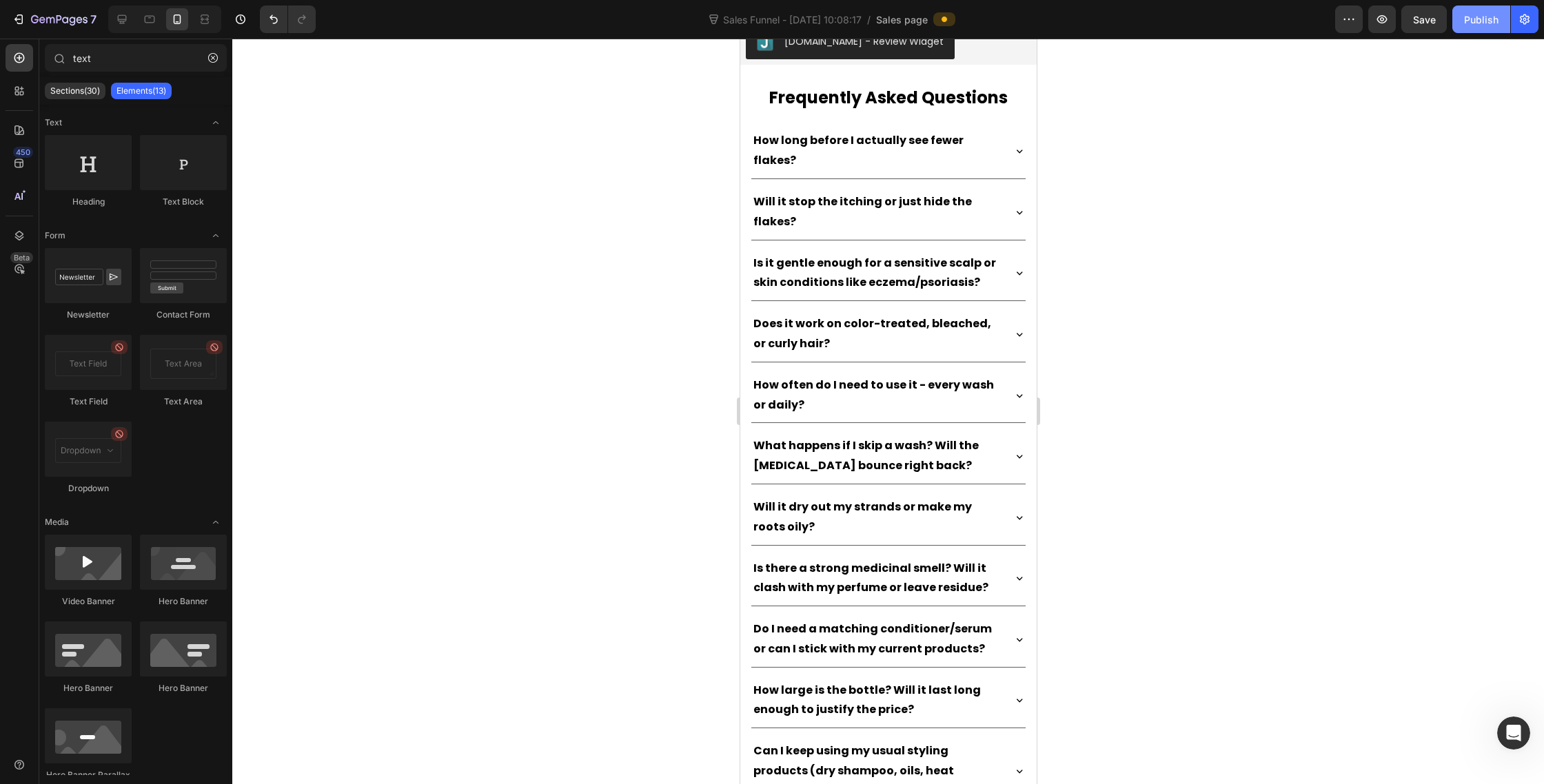
click at [1492, 17] on div "Publish" at bounding box center [1482, 20] width 35 height 14
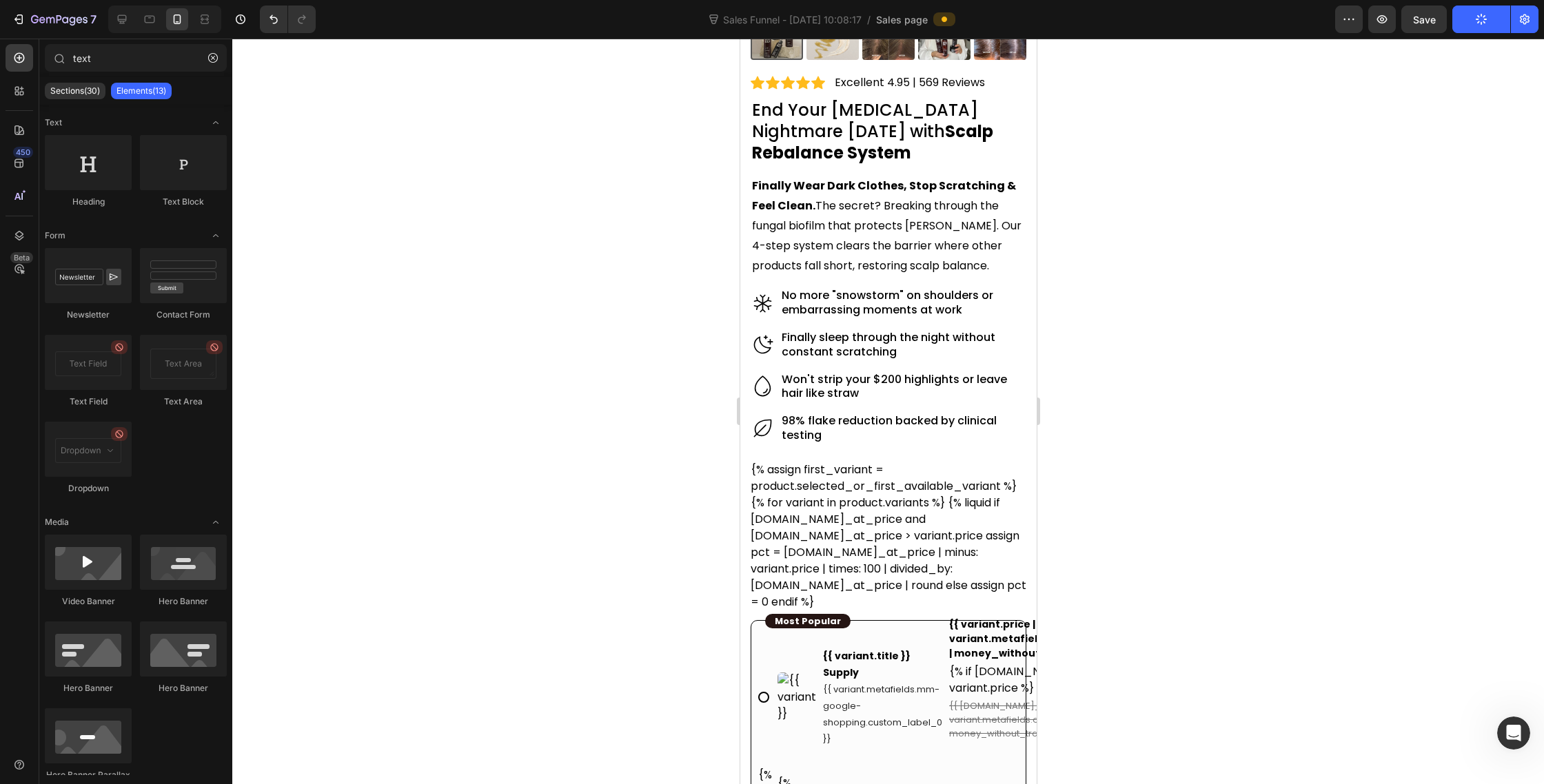
scroll to position [172, 0]
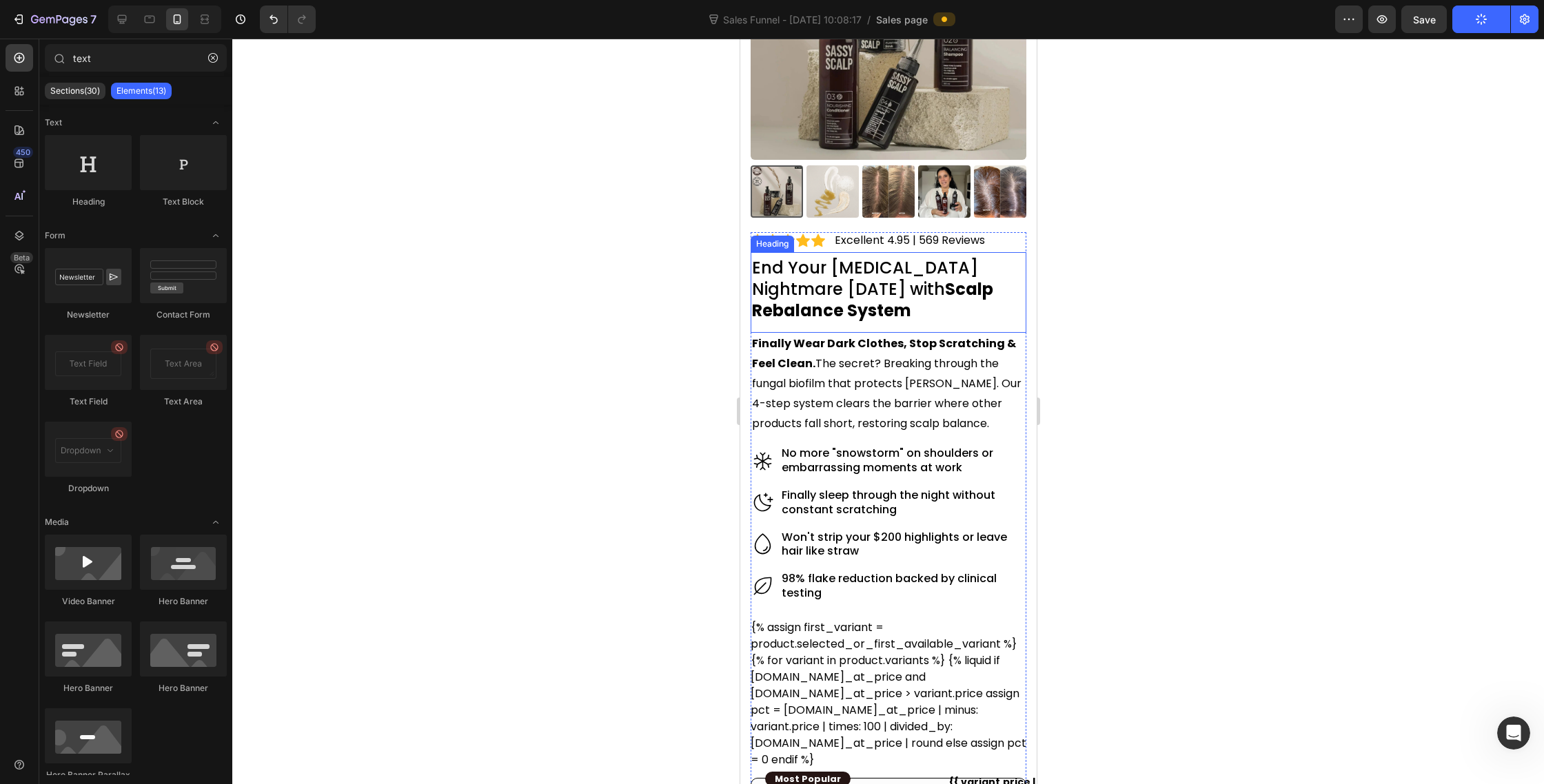
click at [878, 298] on strong "Scalp Rebalance System" at bounding box center [872, 300] width 241 height 44
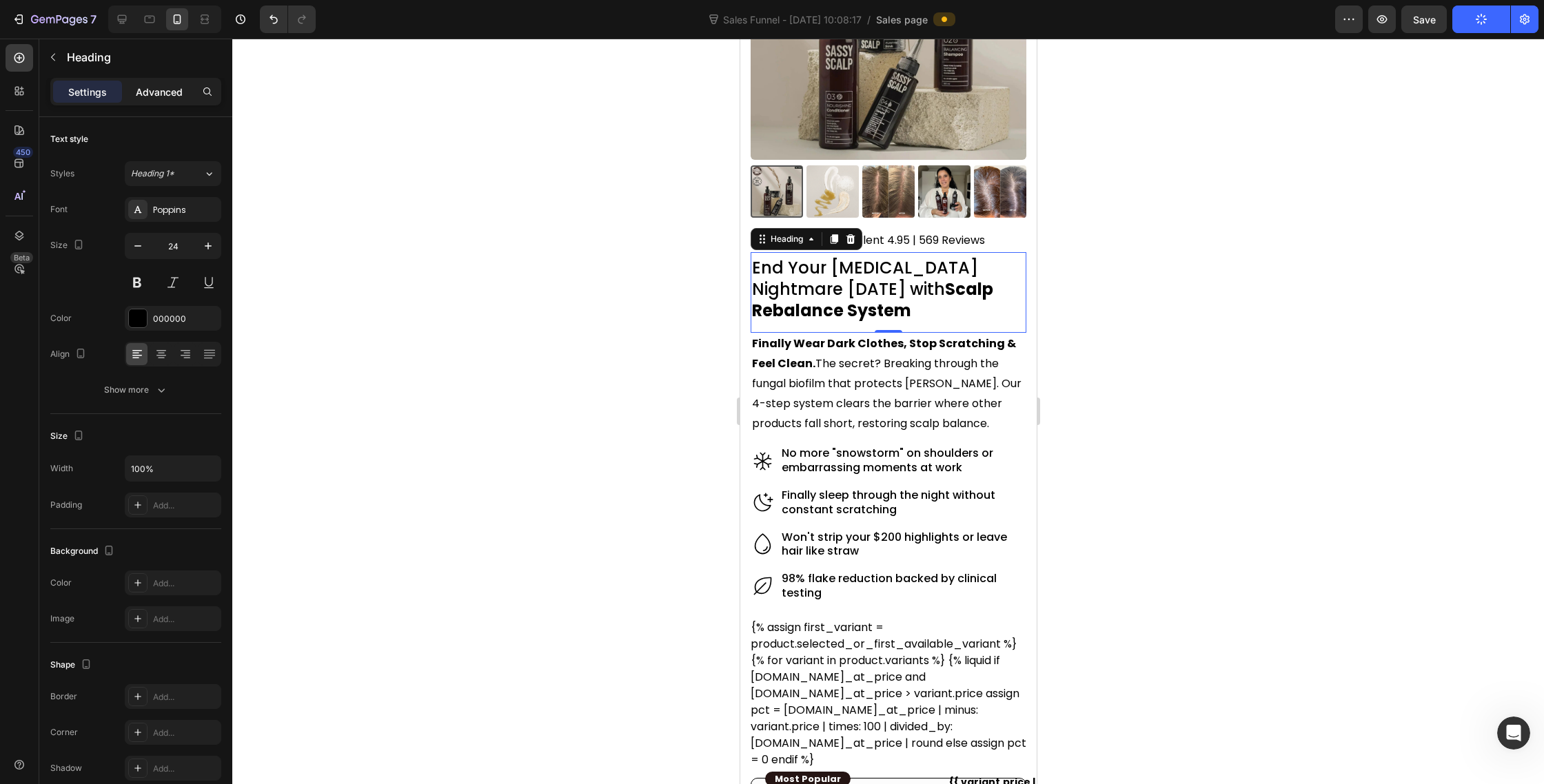
click at [144, 98] on p "Advanced" at bounding box center [159, 92] width 47 height 14
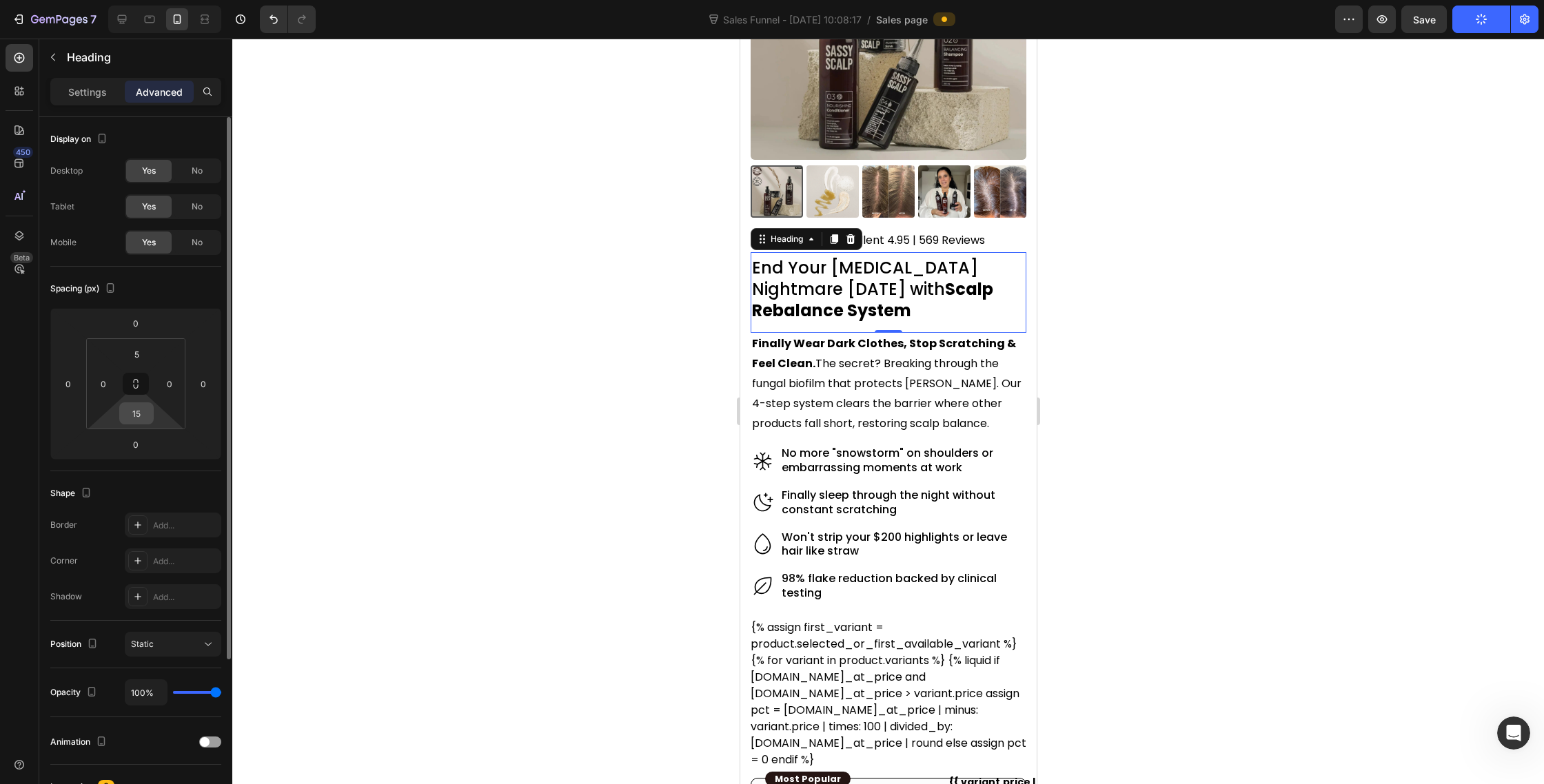
click at [138, 418] on input "15" at bounding box center [136, 414] width 28 height 21
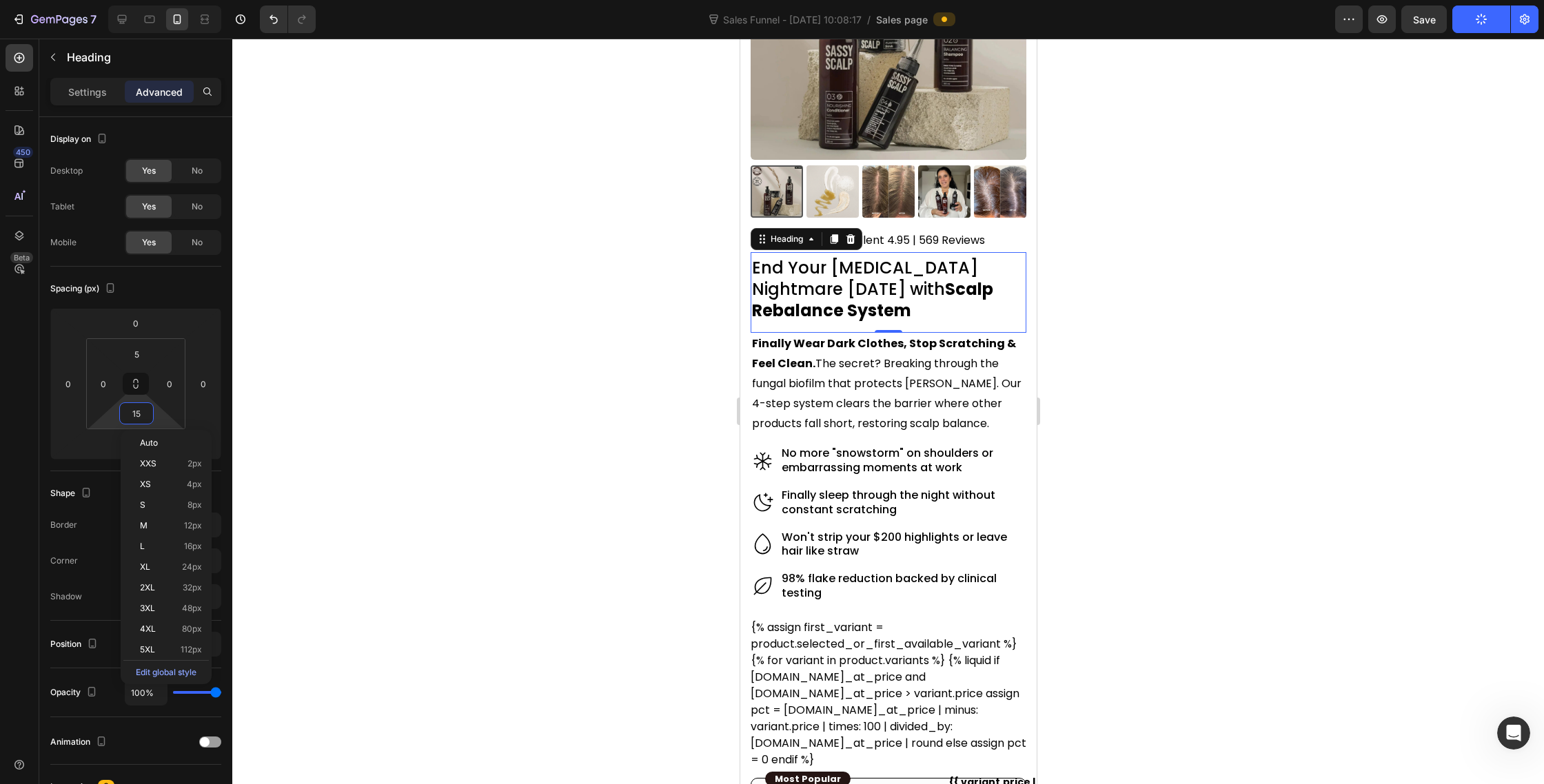
click at [681, 390] on div at bounding box center [888, 411] width 1312 height 746
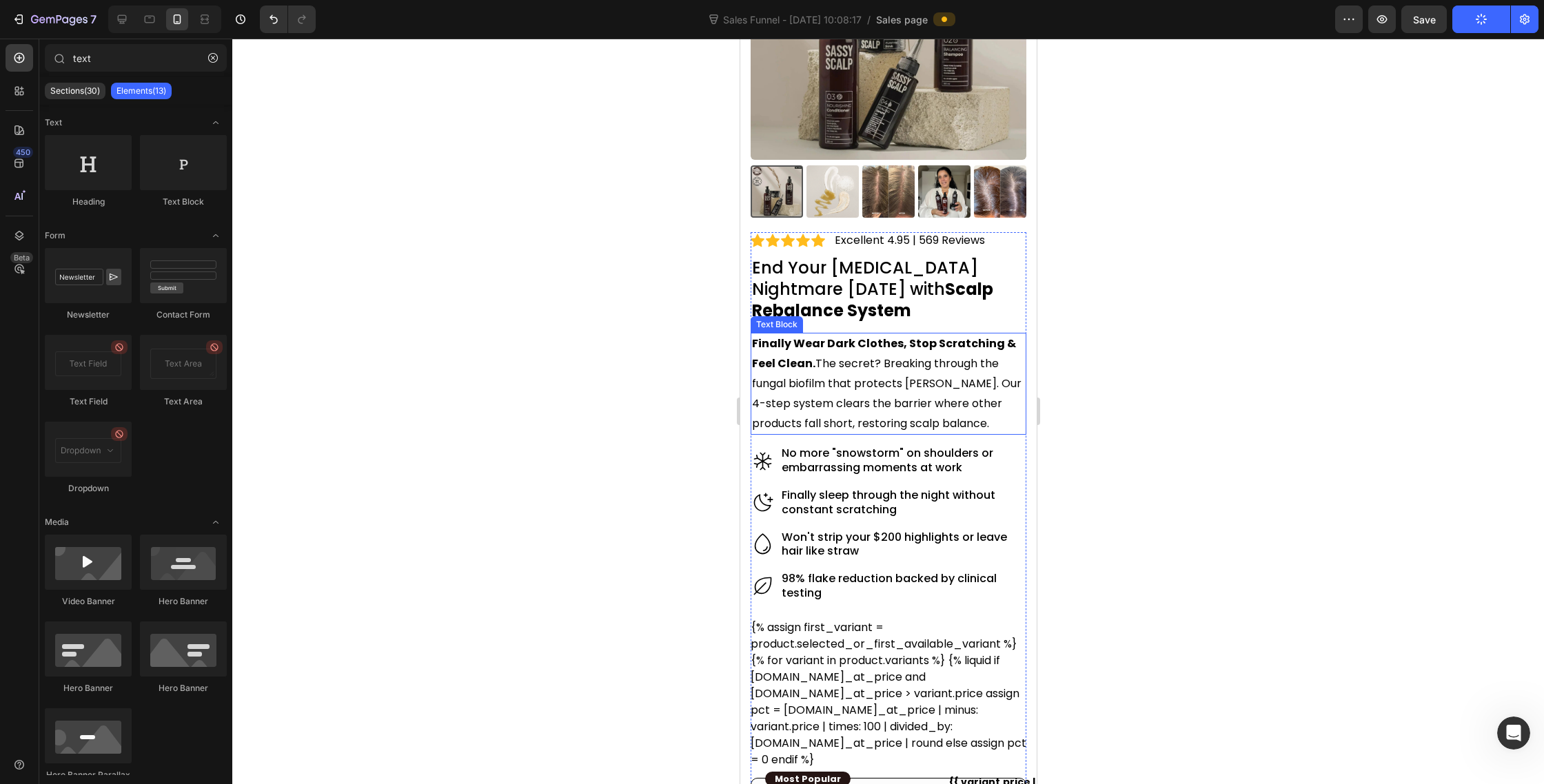
click at [864, 369] on p "Finally Wear Dark Clothes, Stop Scratching & Feel Clean. The secret? Breaking t…" at bounding box center [887, 384] width 273 height 99
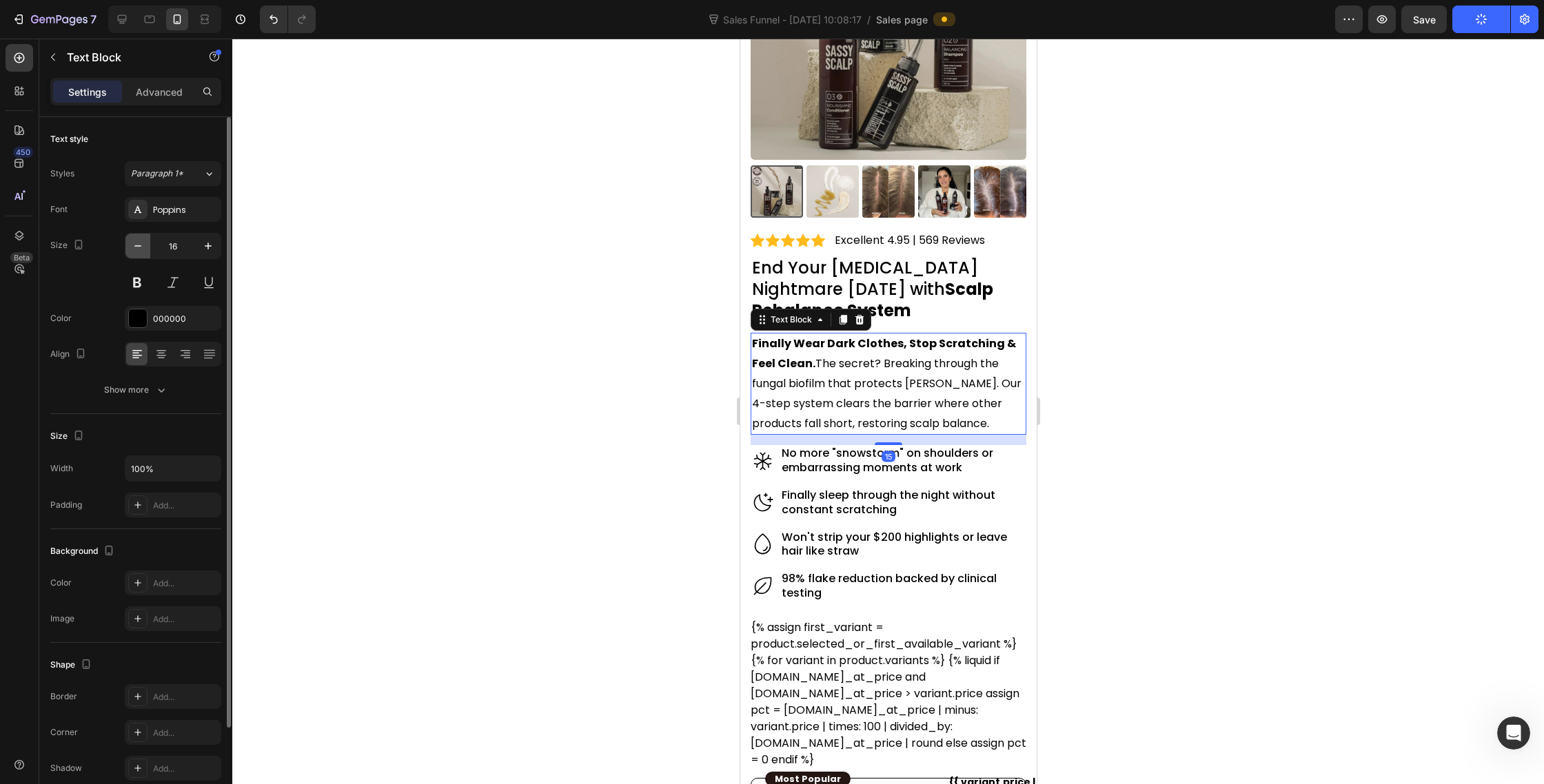
click at [141, 252] on icon "button" at bounding box center [137, 246] width 14 height 14
type input "14"
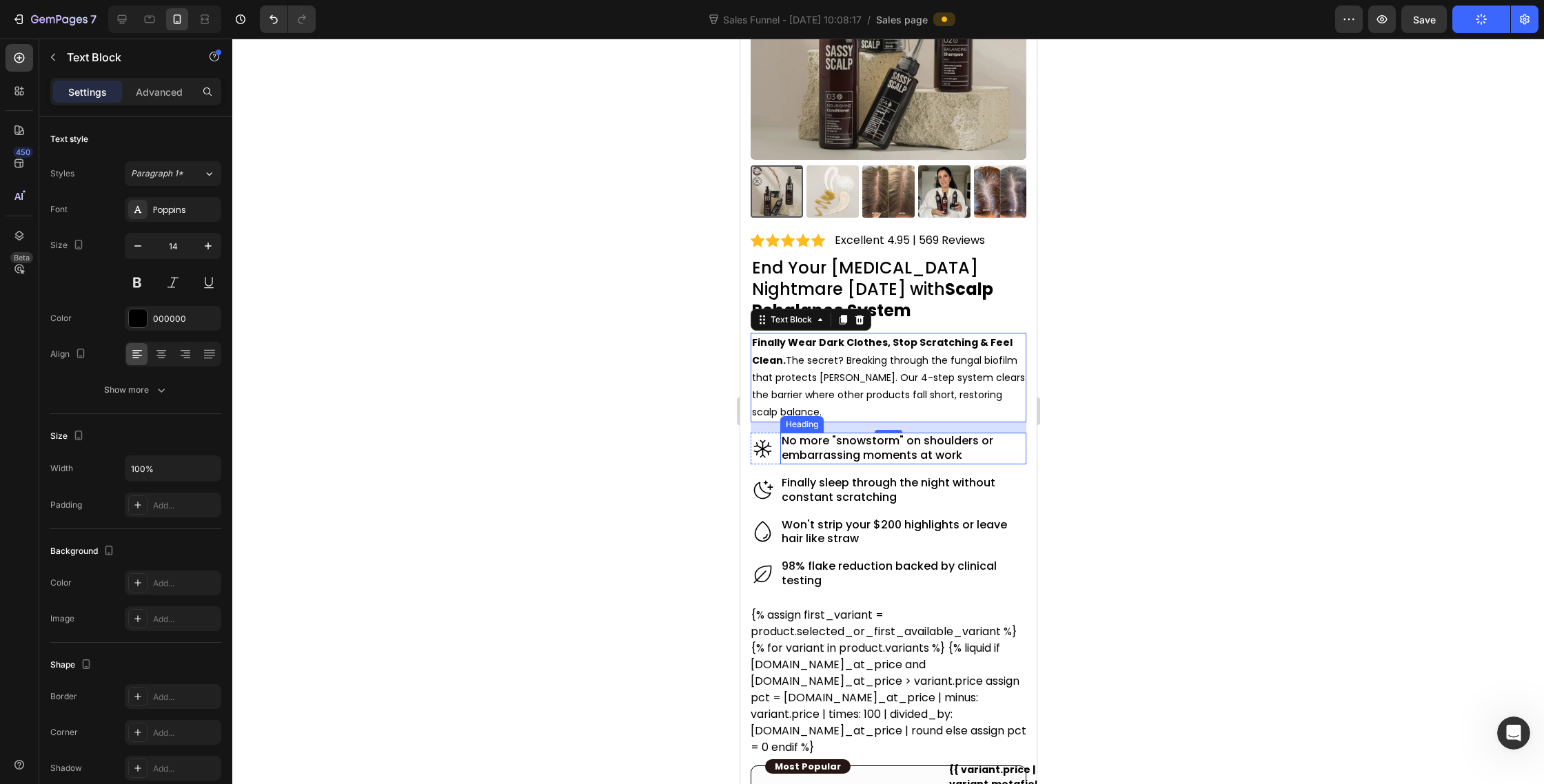
click at [858, 453] on h2 "No more "snowstorm" on shoulders or embarrassing moments at work" at bounding box center [903, 448] width 246 height 32
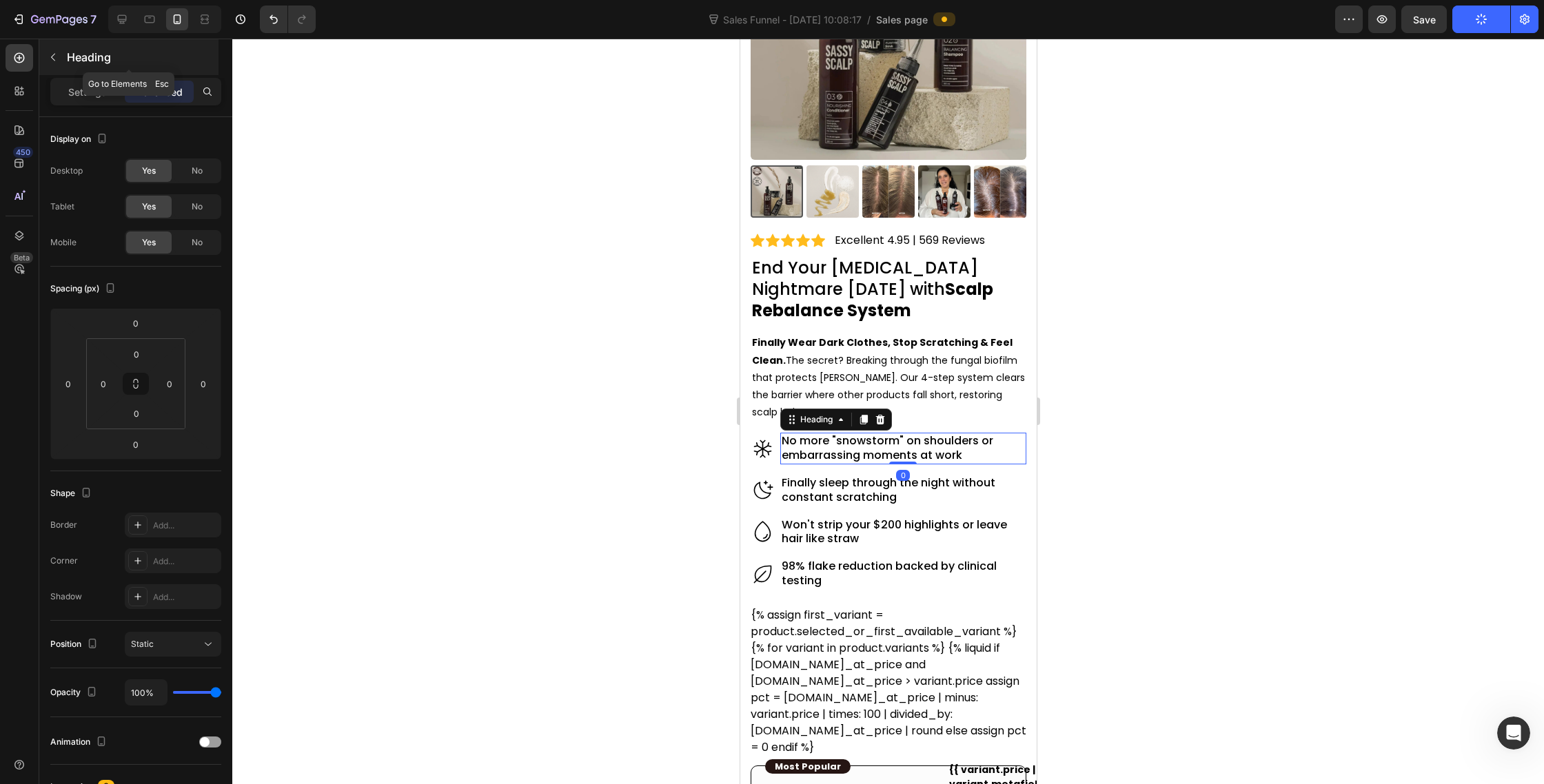
click at [95, 71] on div "Heading" at bounding box center [128, 57] width 180 height 36
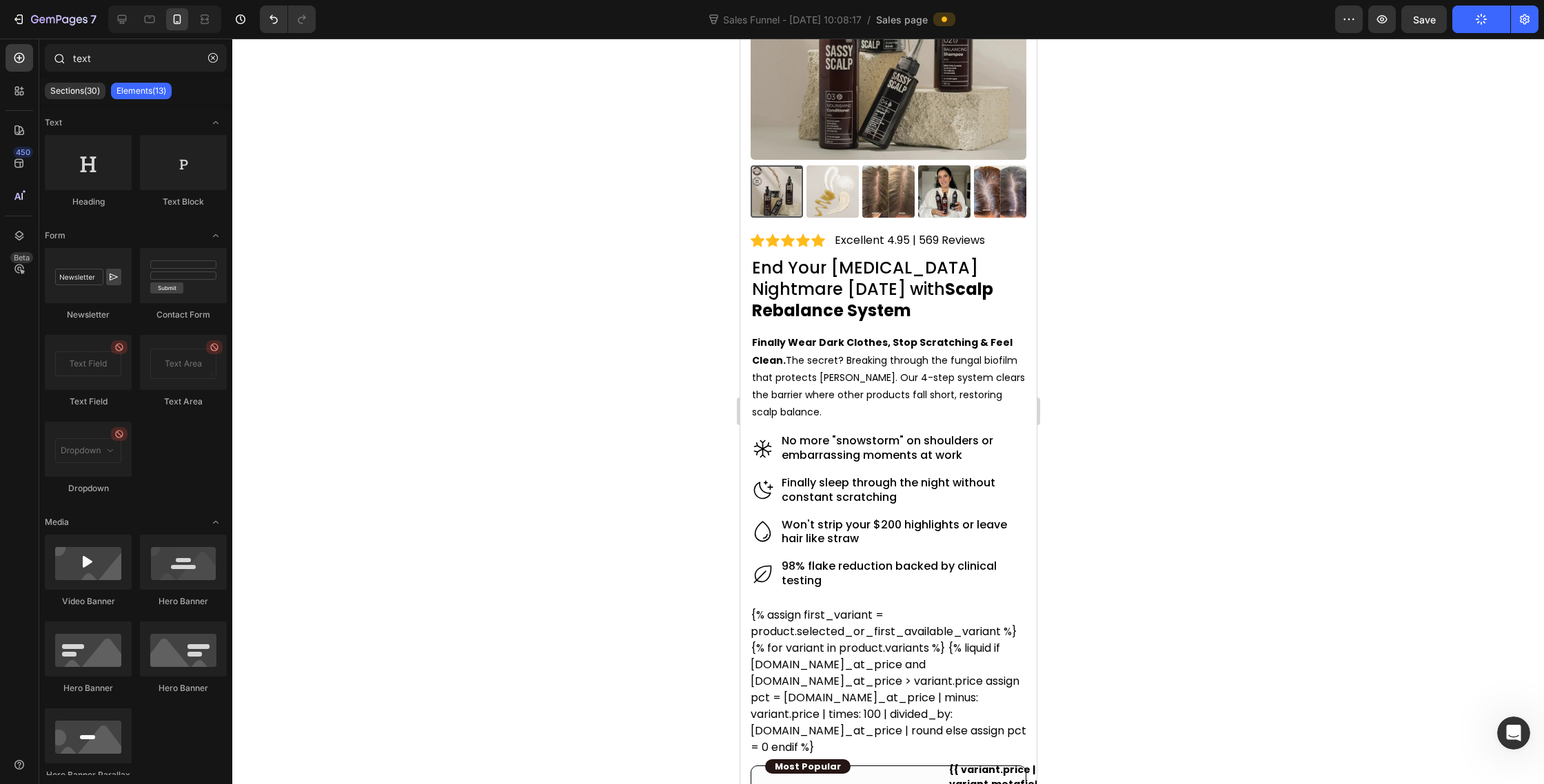
click at [71, 59] on div at bounding box center [59, 58] width 28 height 28
click at [212, 62] on button "button" at bounding box center [213, 57] width 22 height 22
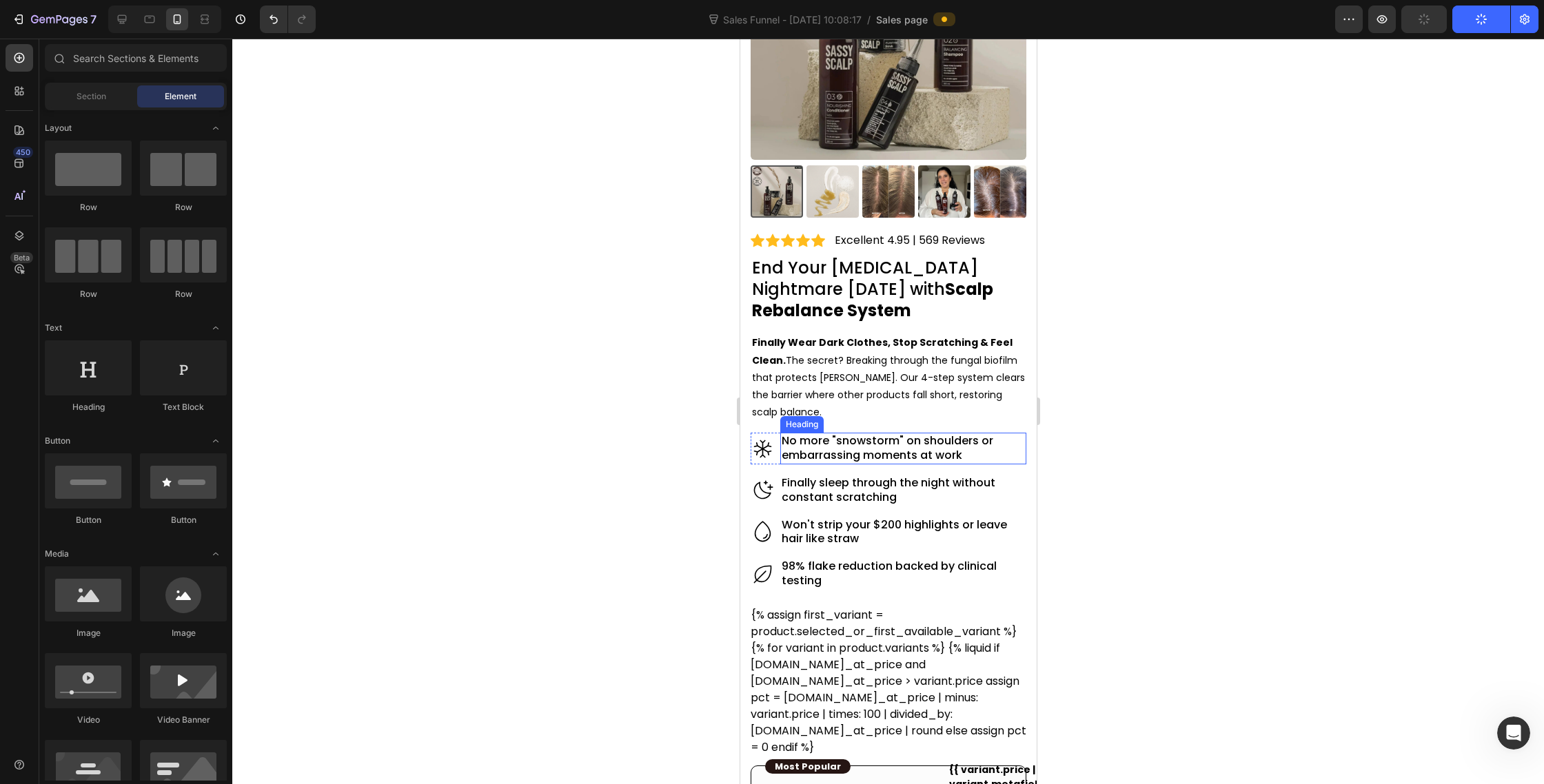
click at [861, 442] on h2 "No more "snowstorm" on shoulders or embarrassing moments at work" at bounding box center [903, 448] width 246 height 32
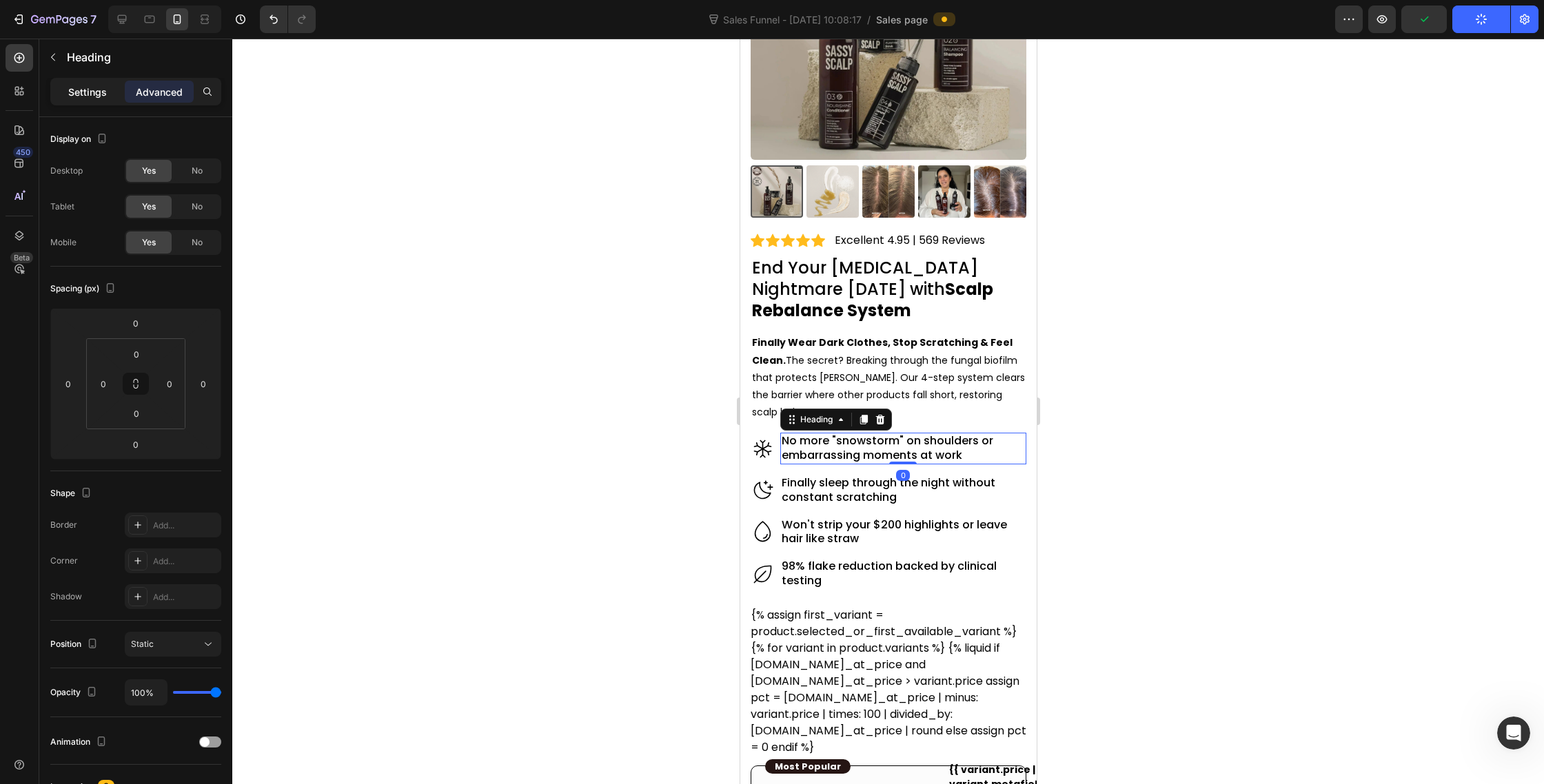
click at [87, 93] on p "Settings" at bounding box center [87, 92] width 38 height 14
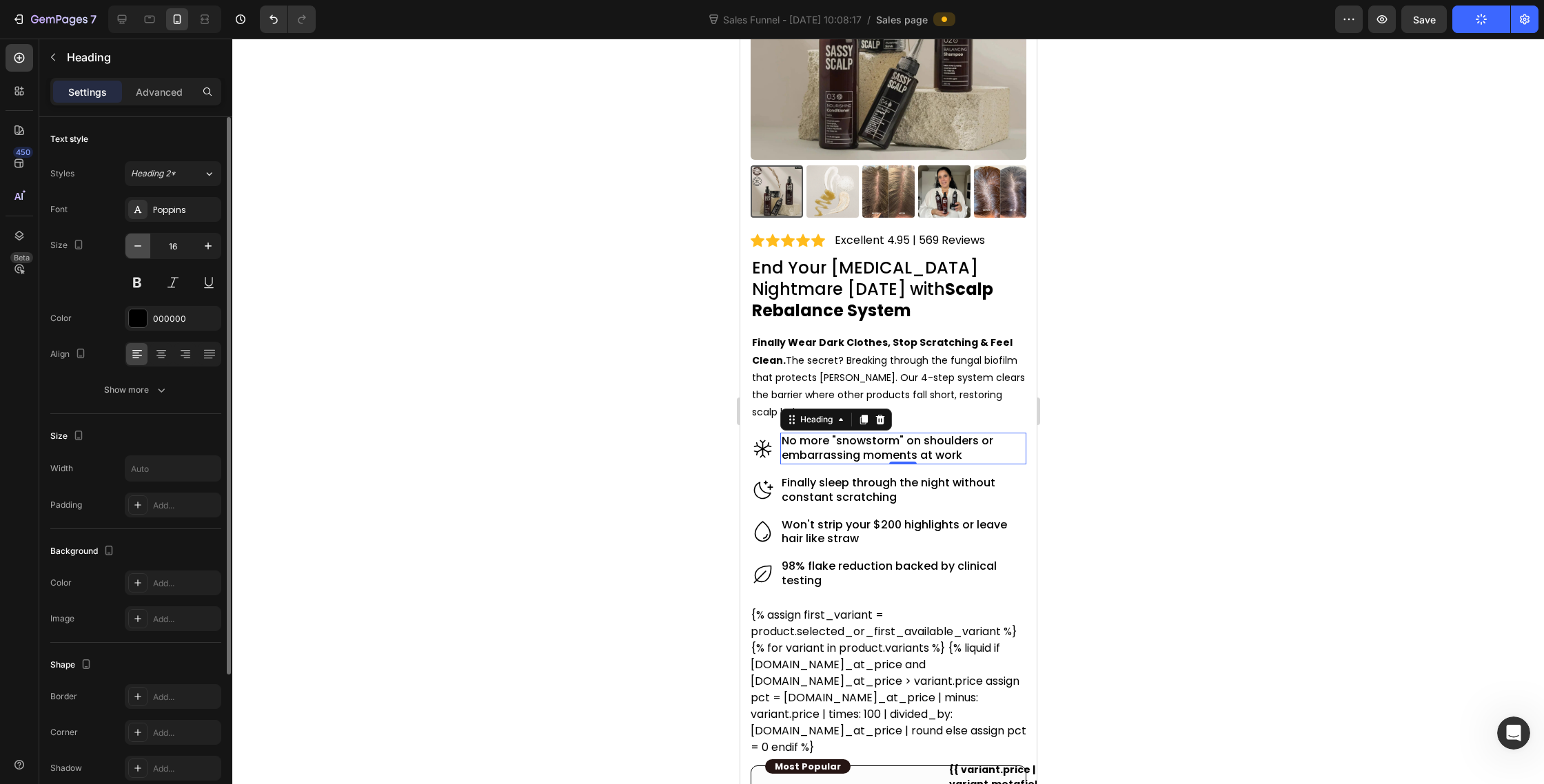
click at [141, 247] on icon "button" at bounding box center [137, 246] width 14 height 14
click at [140, 246] on icon "button" at bounding box center [137, 246] width 14 height 14
click at [208, 247] on icon "button" at bounding box center [208, 246] width 7 height 7
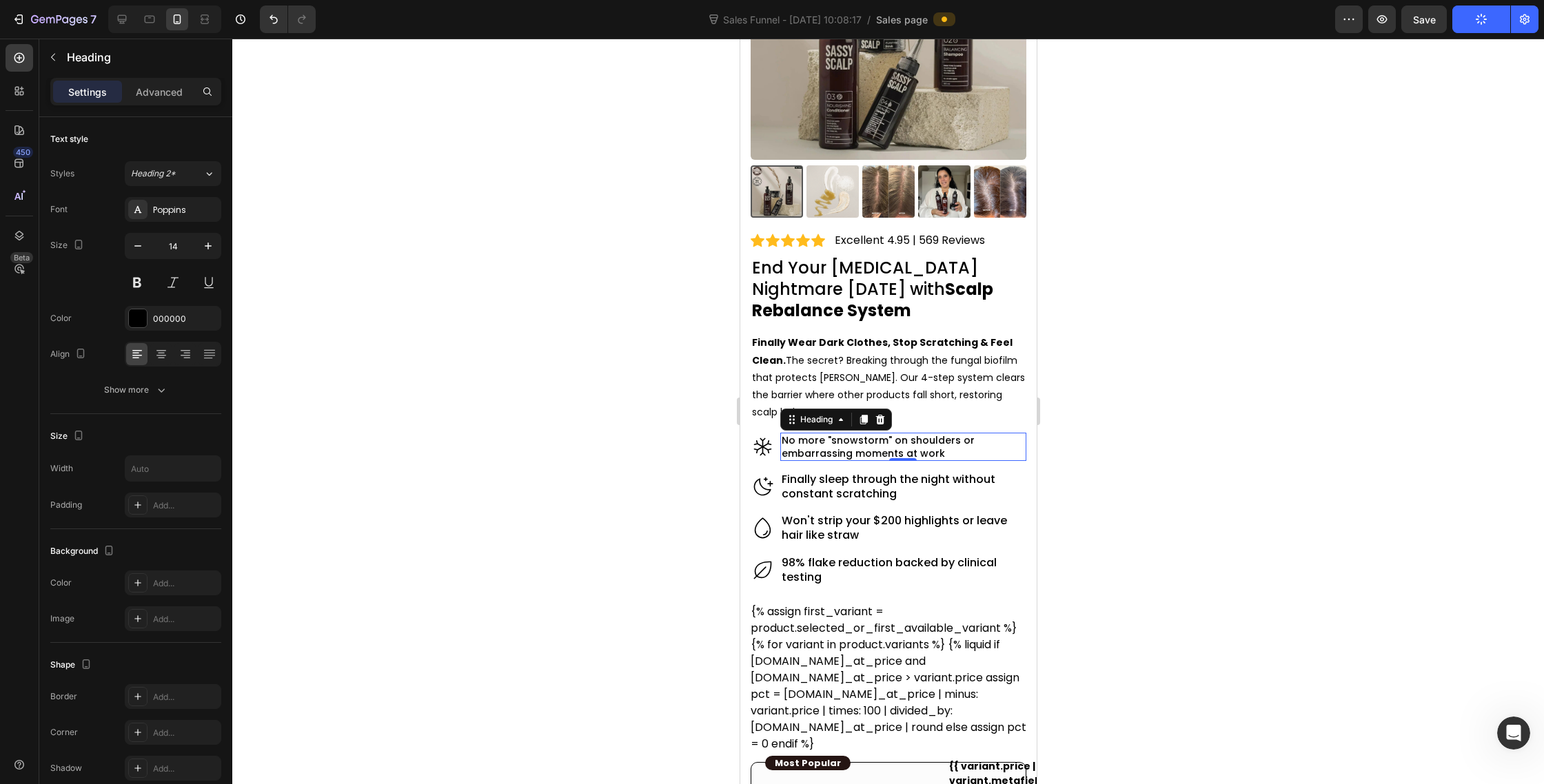
type input "15"
click at [822, 481] on h2 "Finally sleep through the night without constant scratching" at bounding box center [903, 488] width 246 height 32
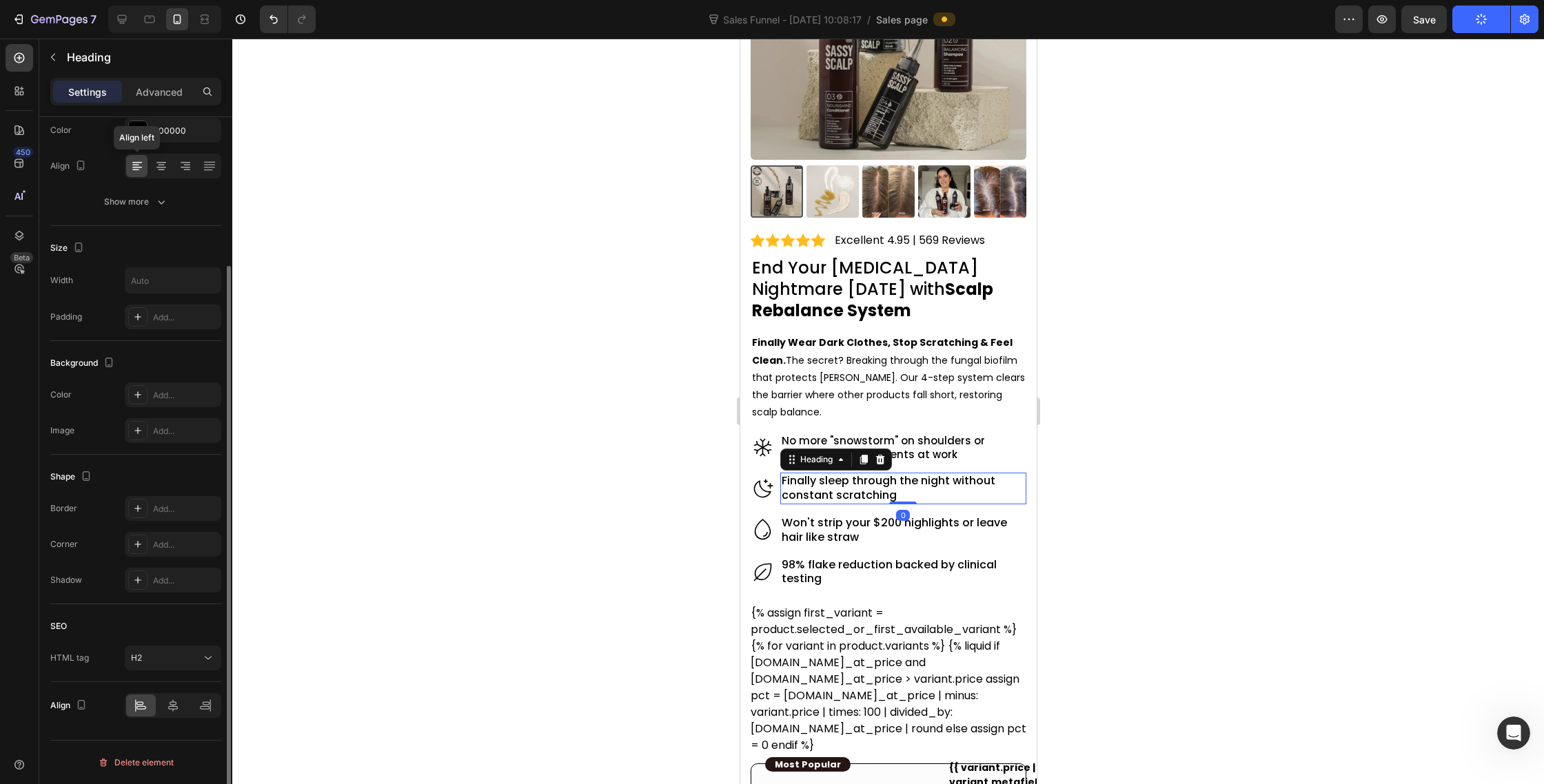
scroll to position [0, 0]
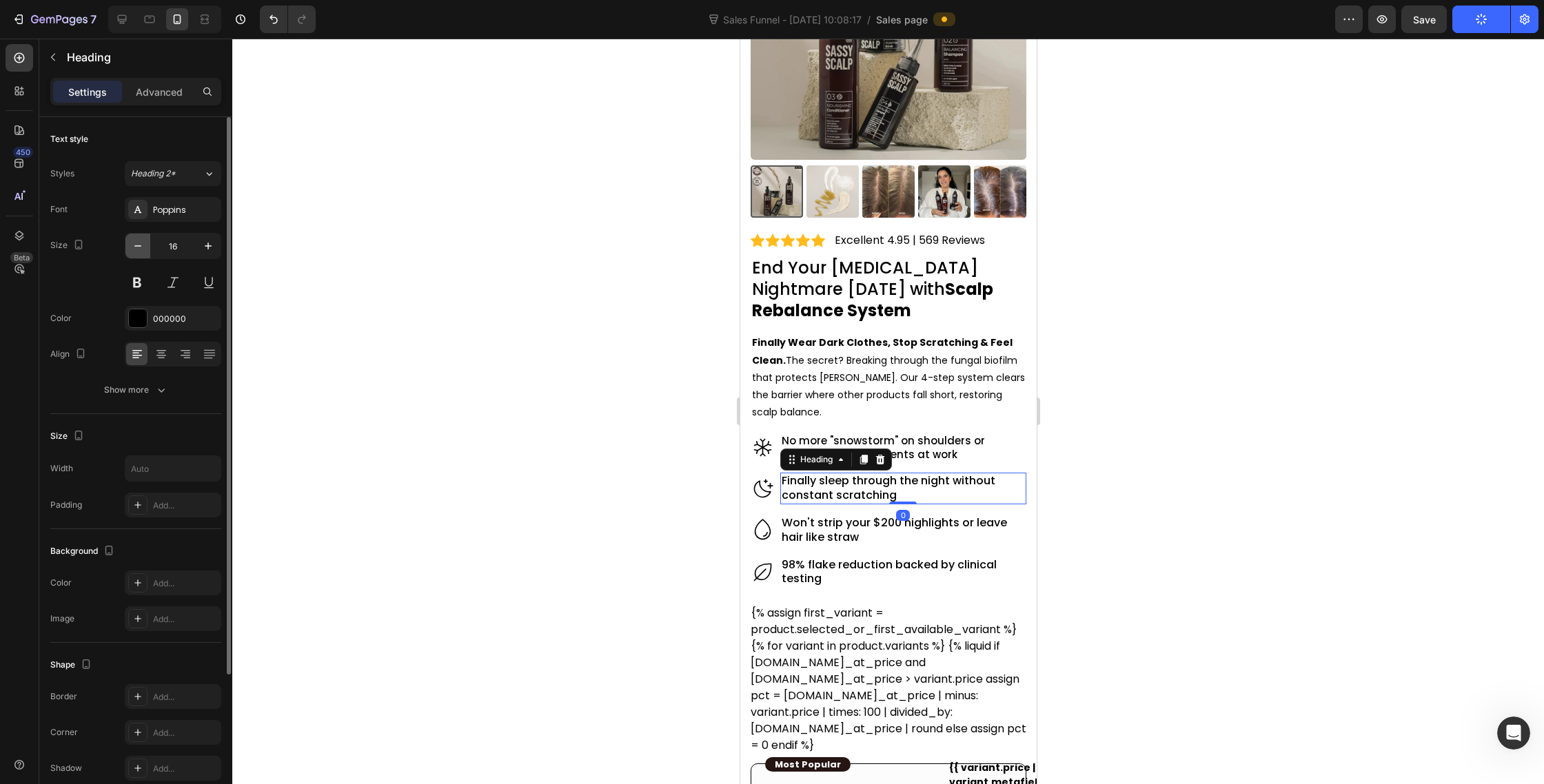
click at [139, 255] on button "button" at bounding box center [137, 246] width 25 height 25
type input "15"
click at [816, 523] on h2 "Won't strip your $200 highlights or leave hair like straw" at bounding box center [903, 529] width 246 height 32
click at [131, 242] on icon "button" at bounding box center [137, 246] width 14 height 14
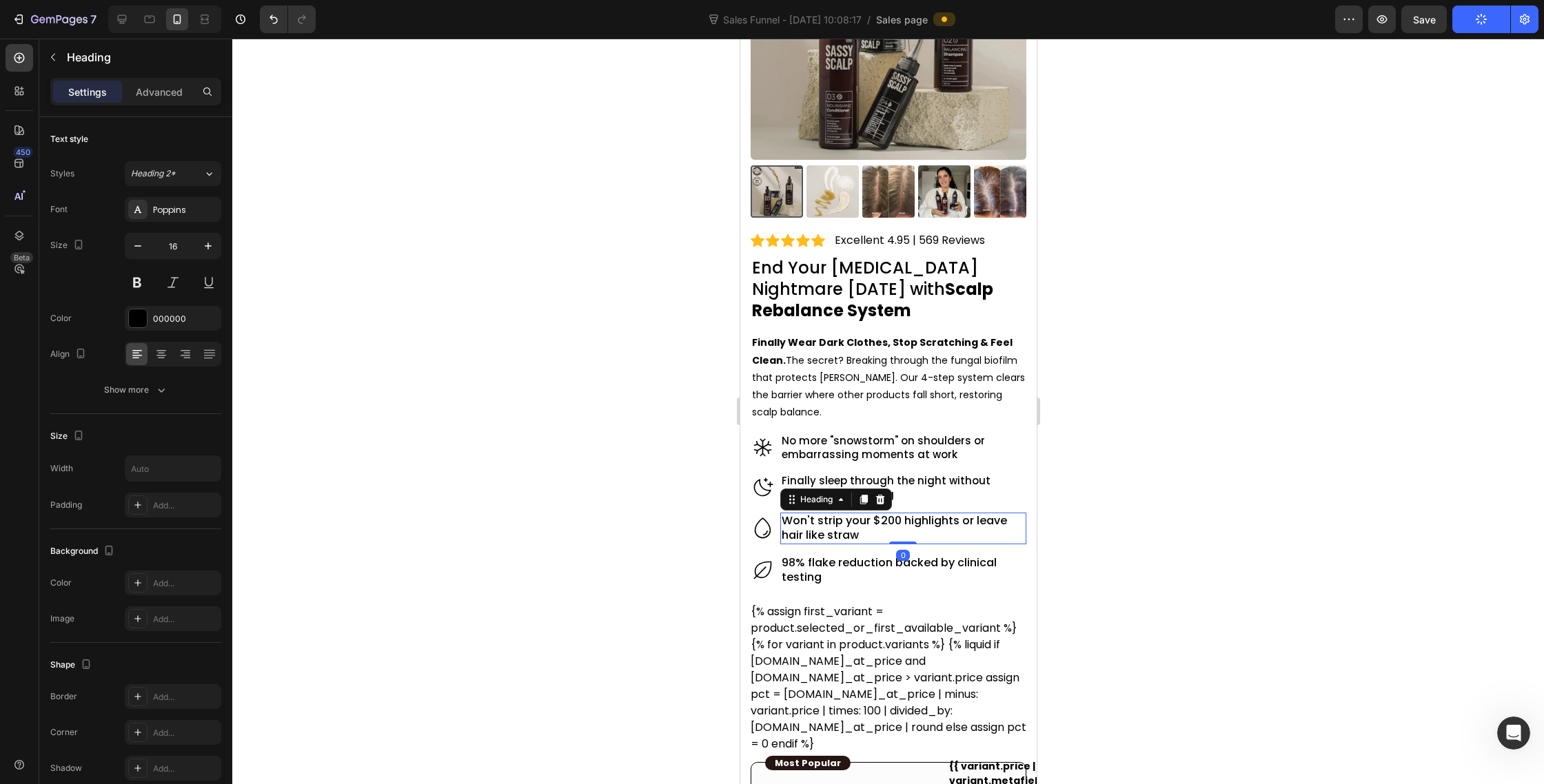
type input "15"
click at [832, 571] on h2 "98% flake reduction backed by clinical testing" at bounding box center [903, 568] width 246 height 32
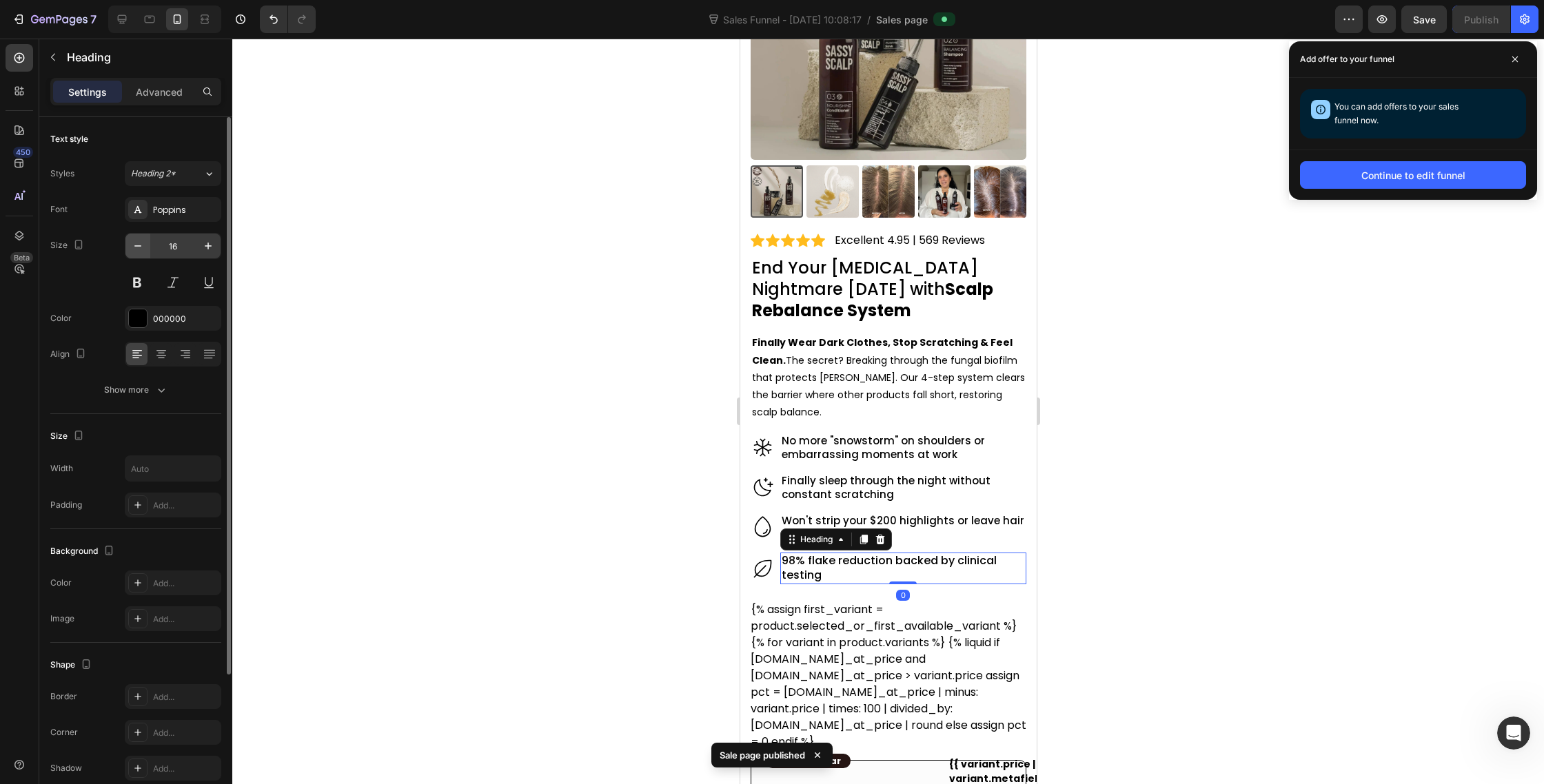
click at [137, 244] on icon "button" at bounding box center [137, 246] width 14 height 14
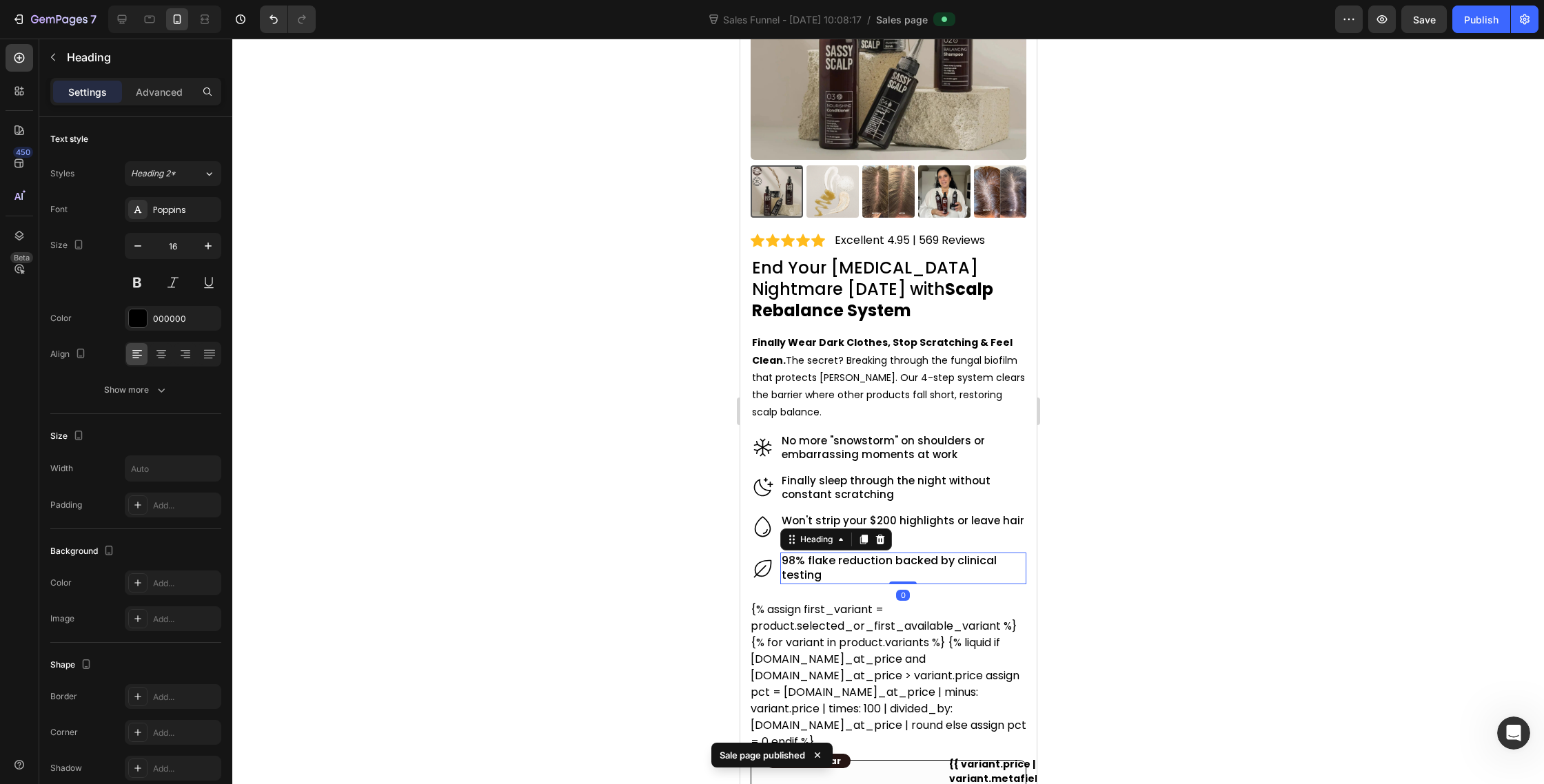
type input "15"
click at [855, 359] on p "Finally Wear Dark Clothes, Stop Scratching & Feel Clean. The secret? Breaking t…" at bounding box center [887, 378] width 273 height 87
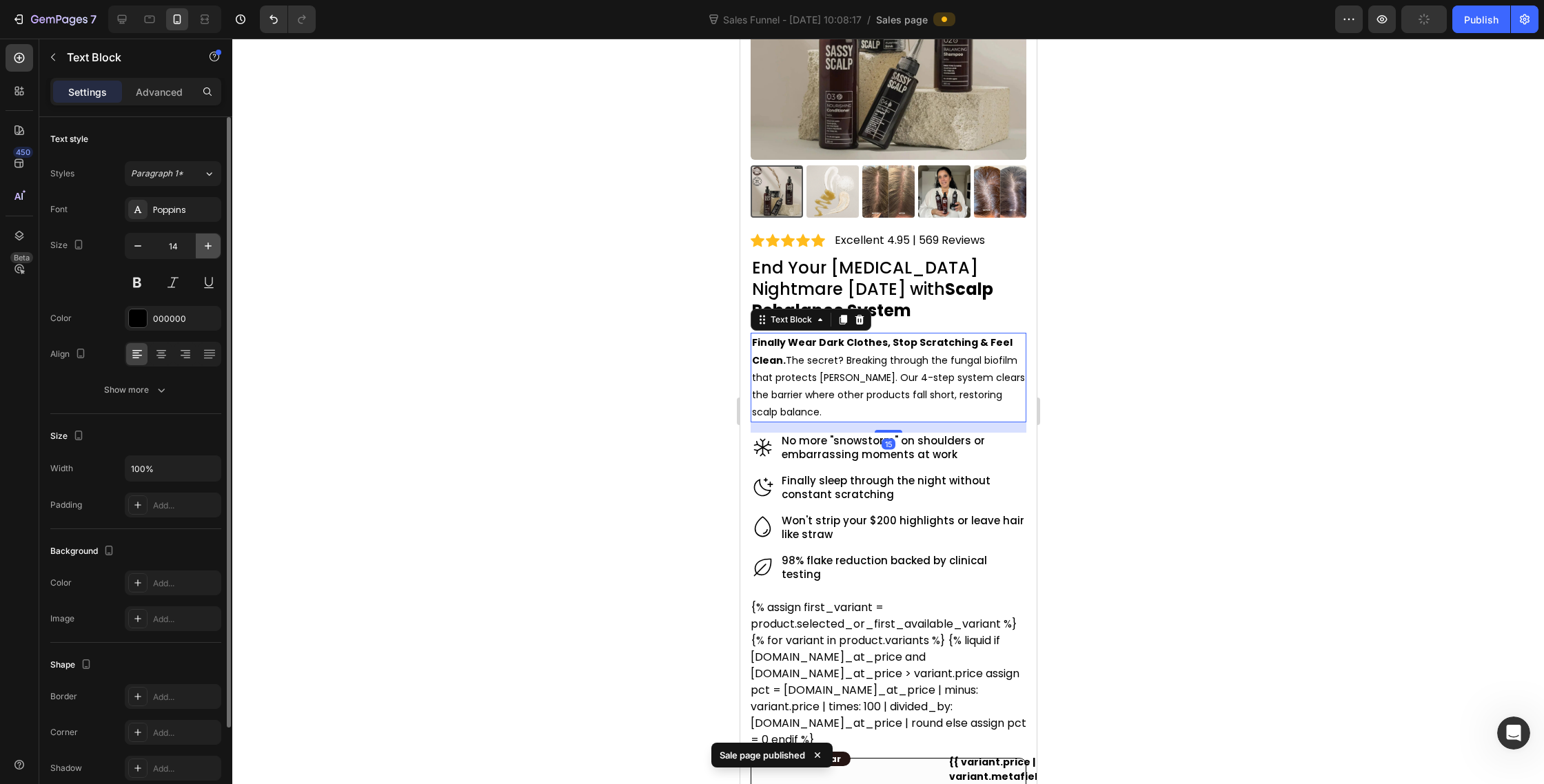
click at [210, 242] on icon "button" at bounding box center [208, 246] width 14 height 14
type input "15"
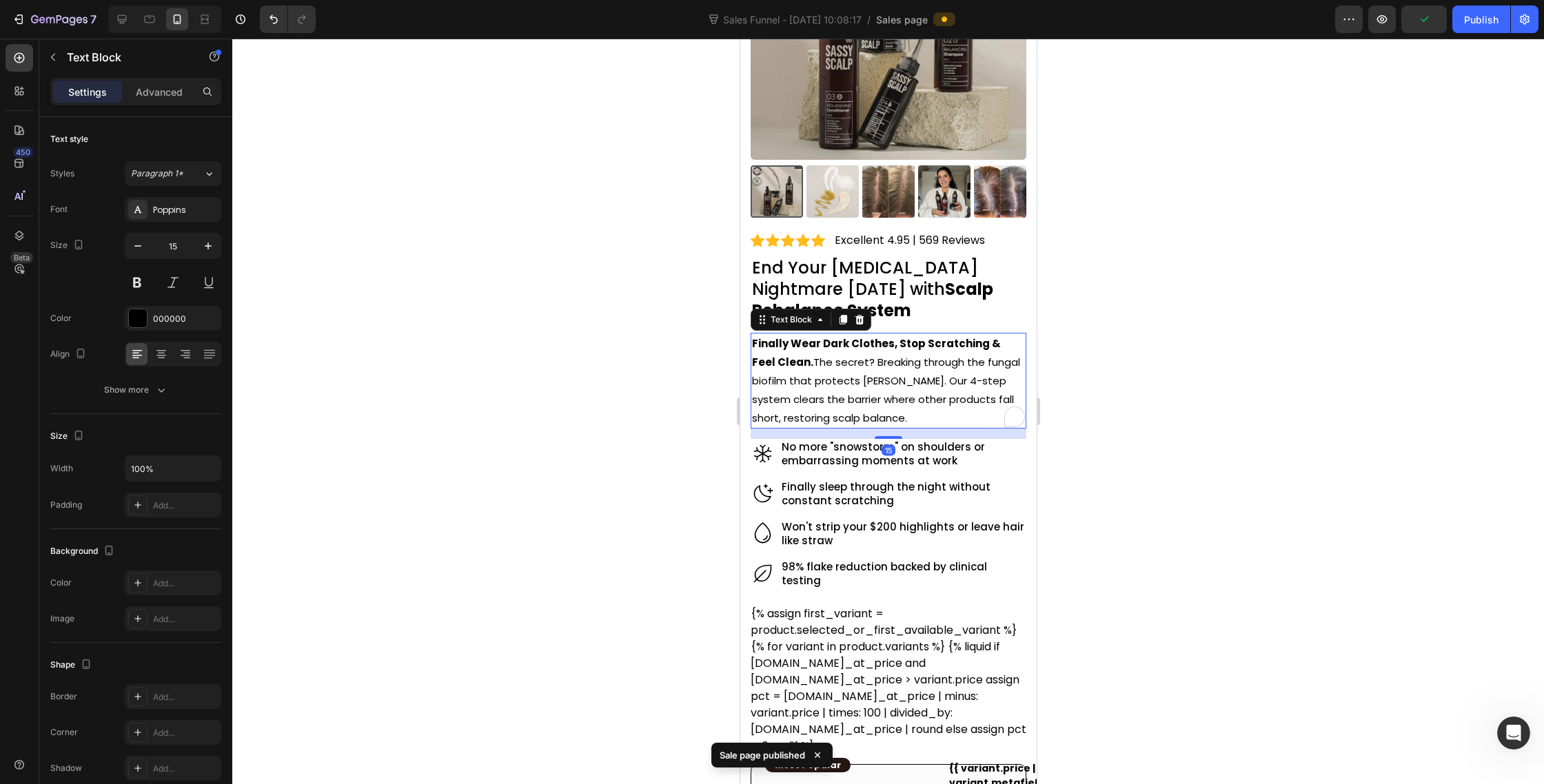
click at [977, 366] on p "Finally Wear Dark Clothes, Stop Scratching & Feel Clean. The secret? Breaking t…" at bounding box center [887, 381] width 273 height 93
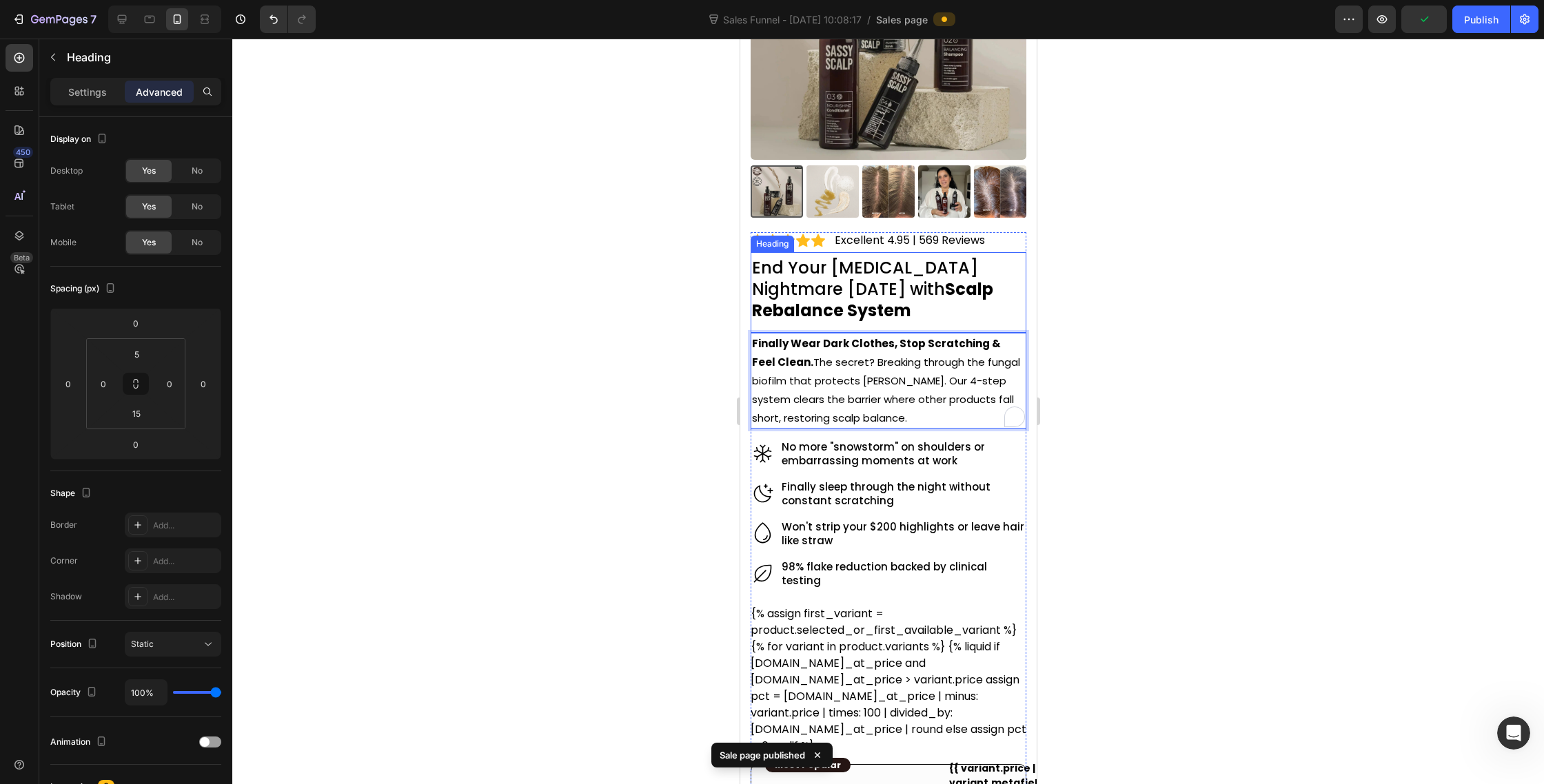
click at [959, 294] on strong "Scalp Rebalance System" at bounding box center [872, 300] width 241 height 44
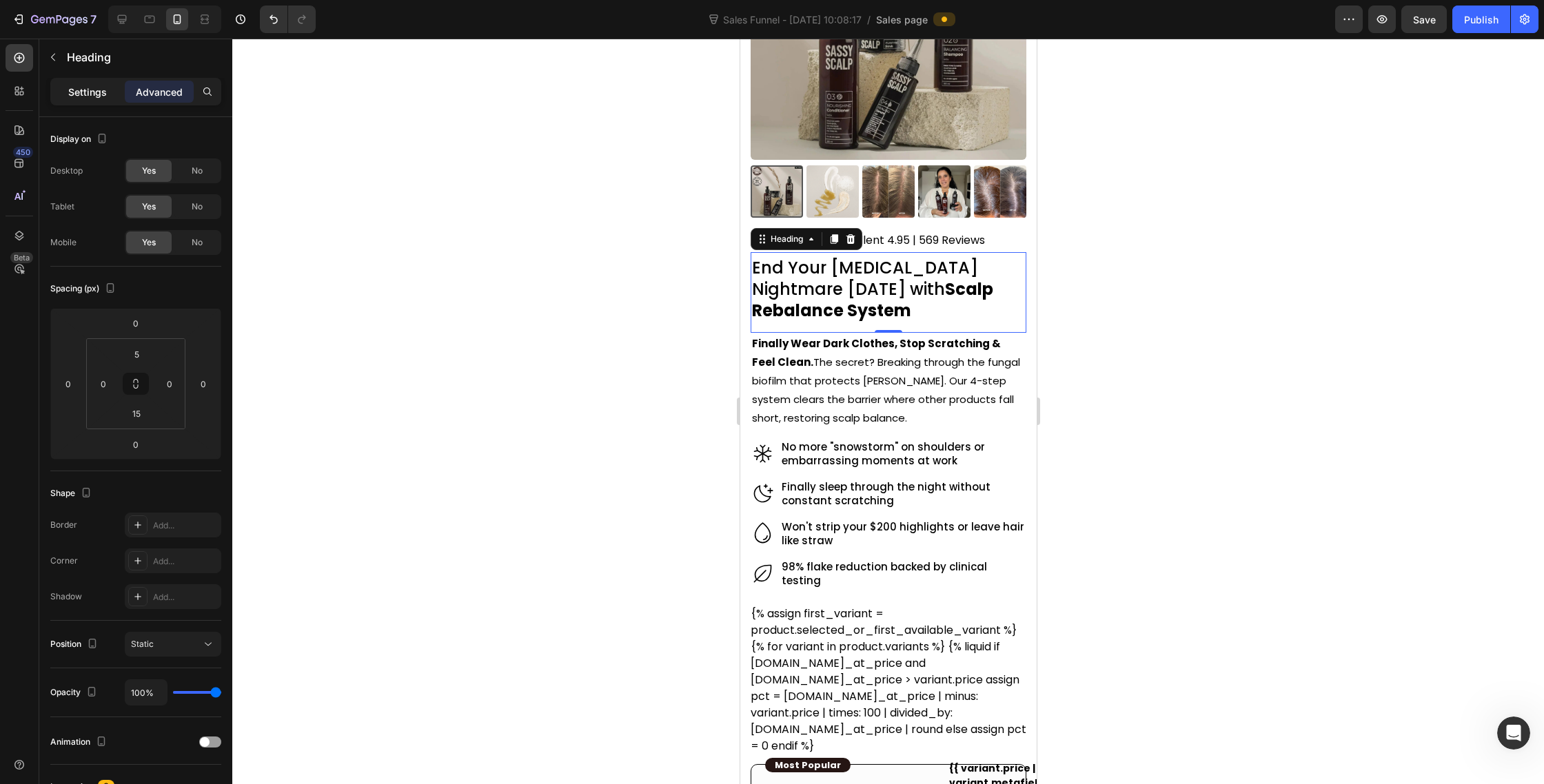
click at [77, 96] on p "Settings" at bounding box center [87, 92] width 38 height 14
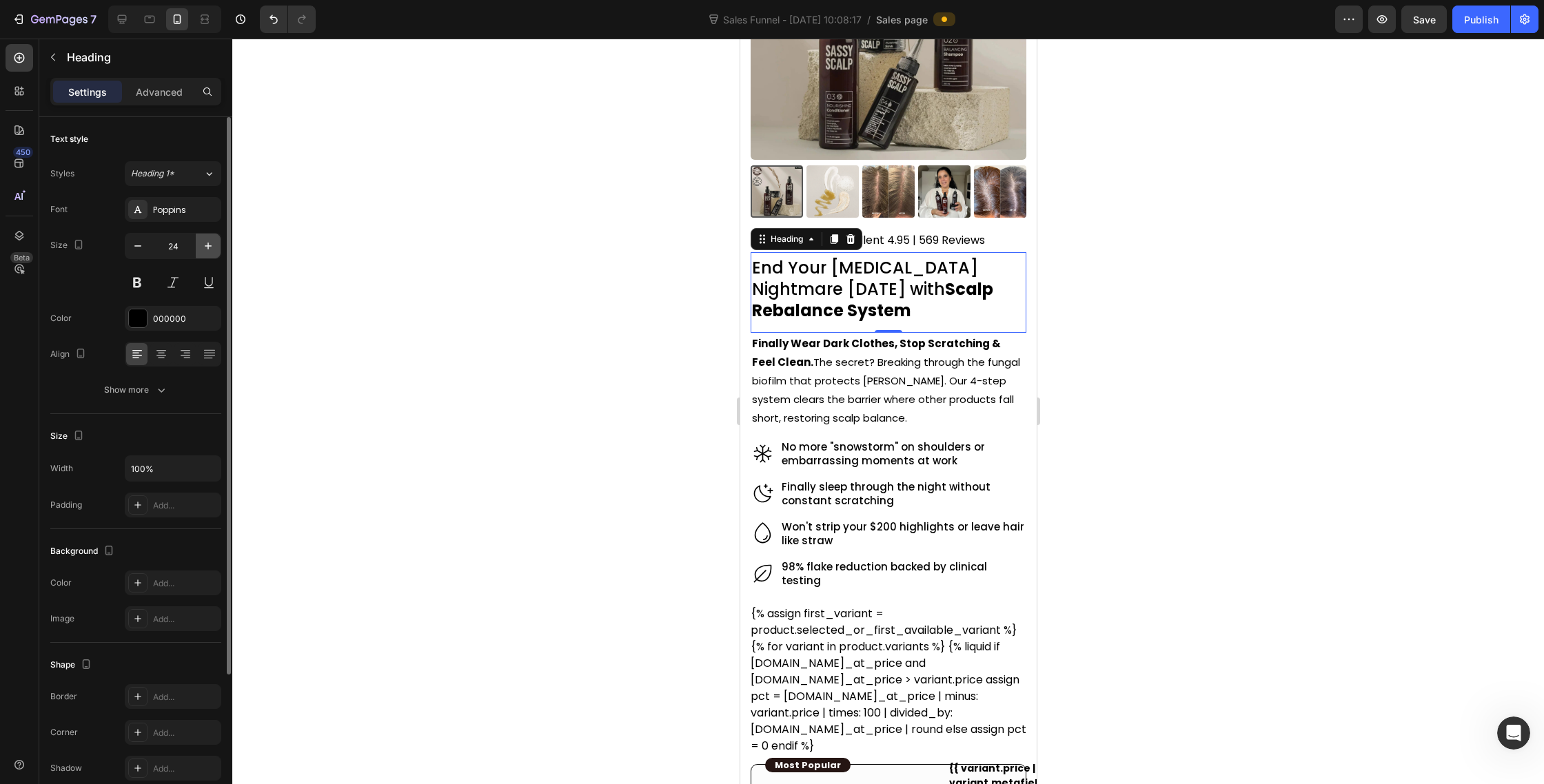
click at [203, 248] on icon "button" at bounding box center [208, 246] width 14 height 14
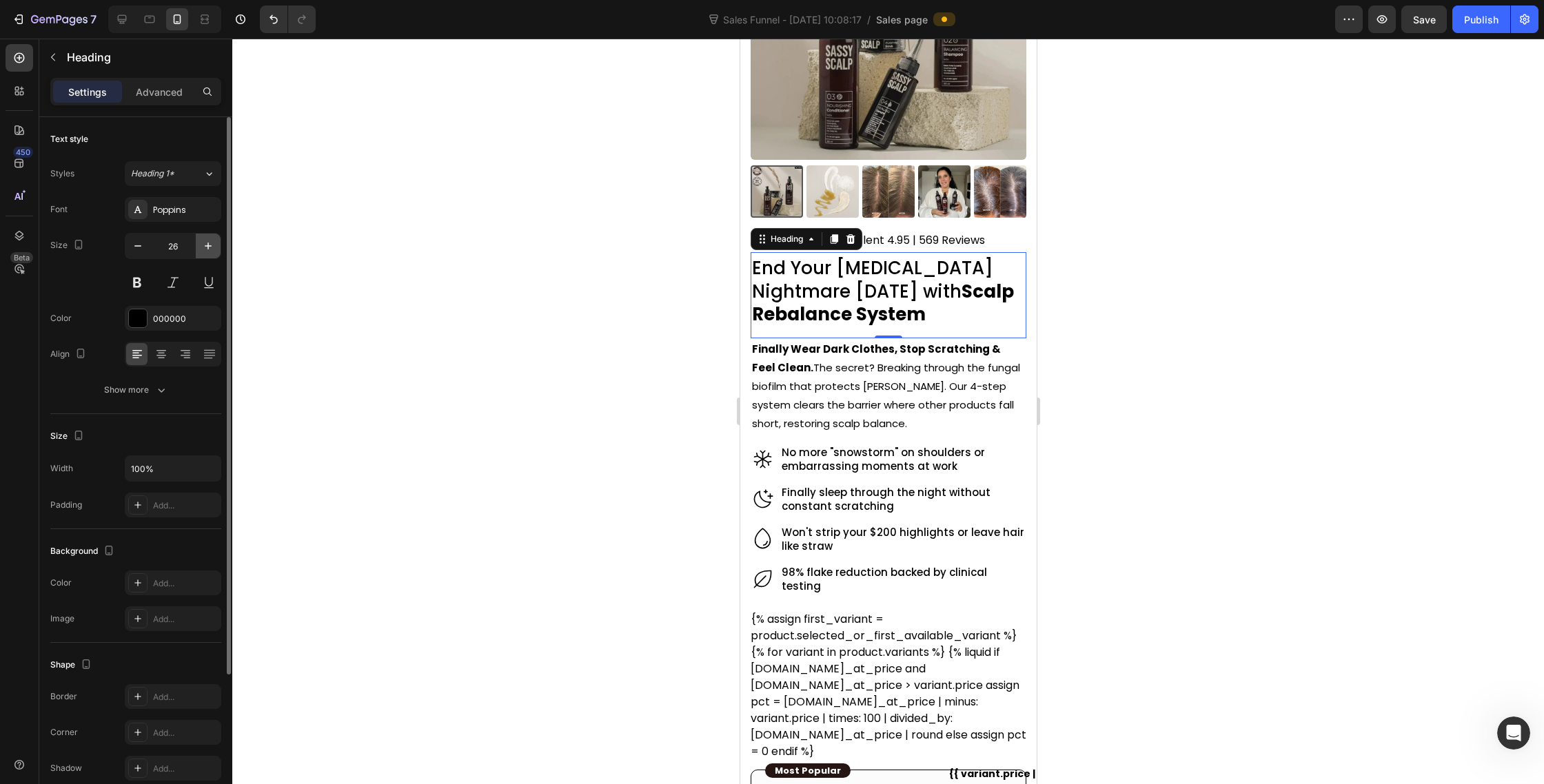
click at [203, 248] on icon "button" at bounding box center [208, 246] width 14 height 14
type input "27"
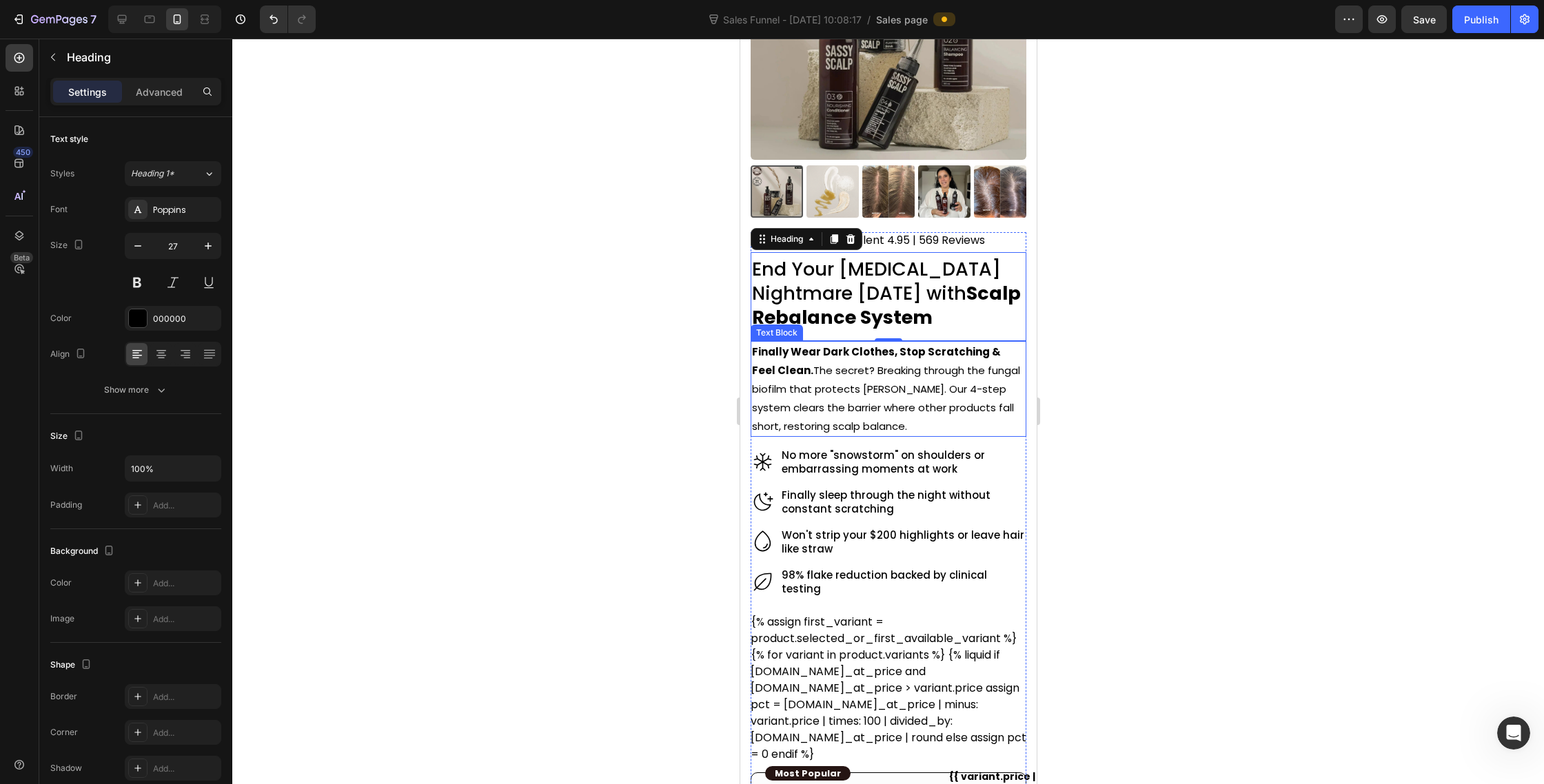
click at [1000, 436] on div "Finally Wear Dark Clothes, Stop Scratching & Feel Clean. The secret? Breaking t…" at bounding box center [887, 389] width 276 height 96
click at [1188, 406] on div at bounding box center [888, 411] width 1312 height 746
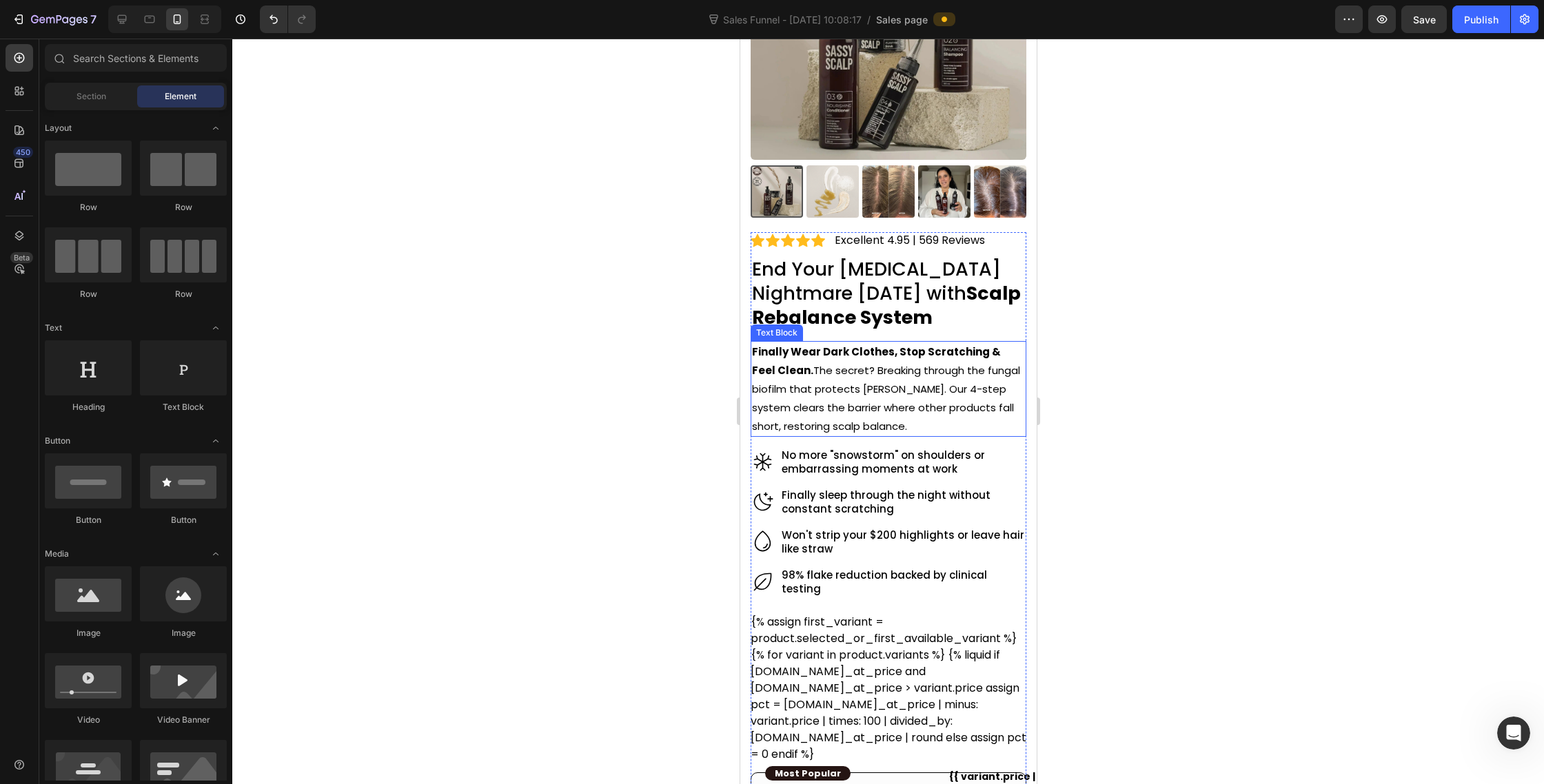
scroll to position [97, 0]
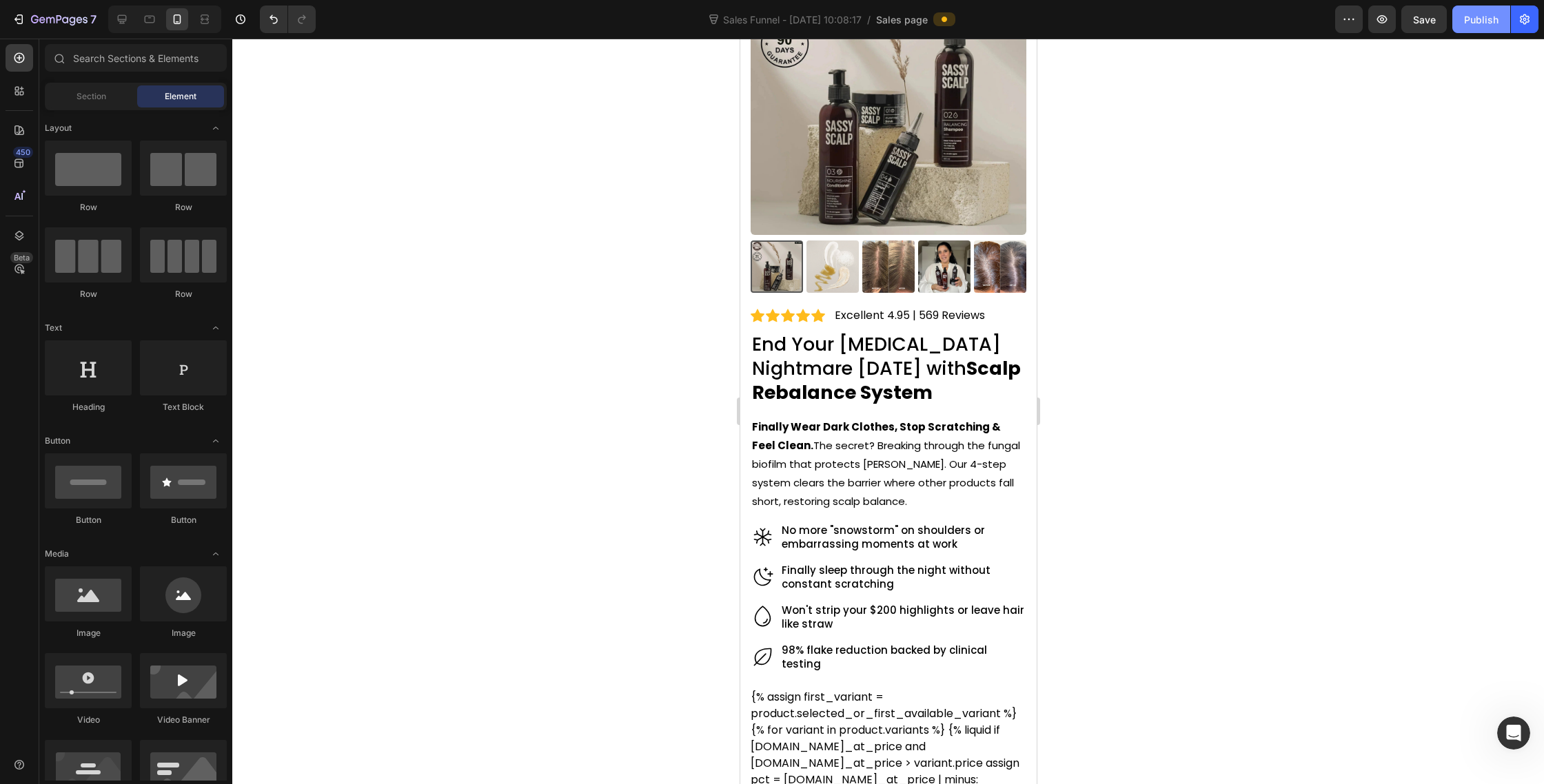
click at [1473, 19] on div "Publish" at bounding box center [1482, 20] width 35 height 14
click at [857, 361] on h2 "End Your Dandruff Nightmare in 30 Days with Scalp Rebalance System" at bounding box center [887, 368] width 276 height 75
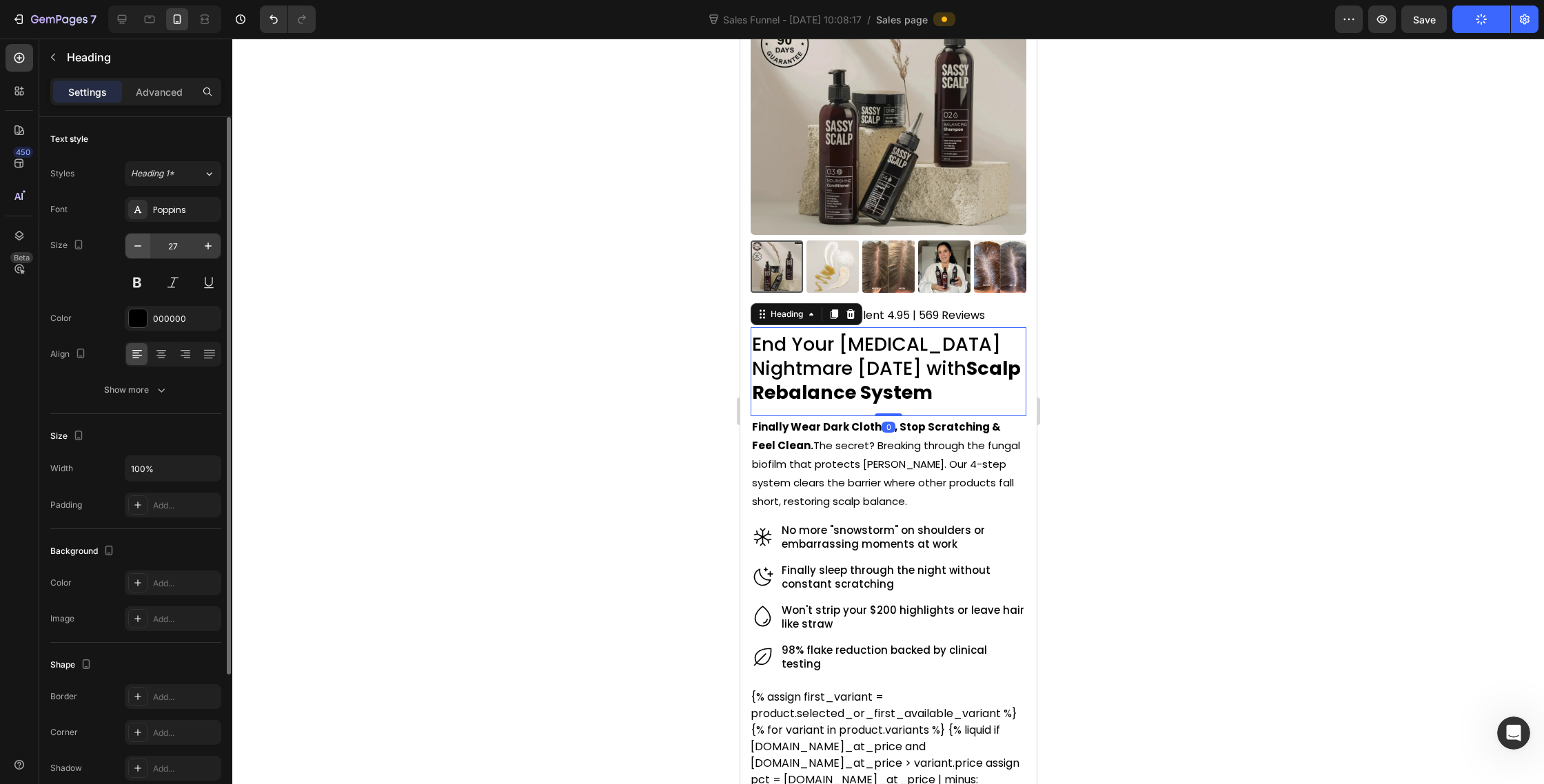
click at [130, 247] on button "button" at bounding box center [137, 246] width 25 height 25
click at [131, 247] on icon "button" at bounding box center [137, 246] width 14 height 14
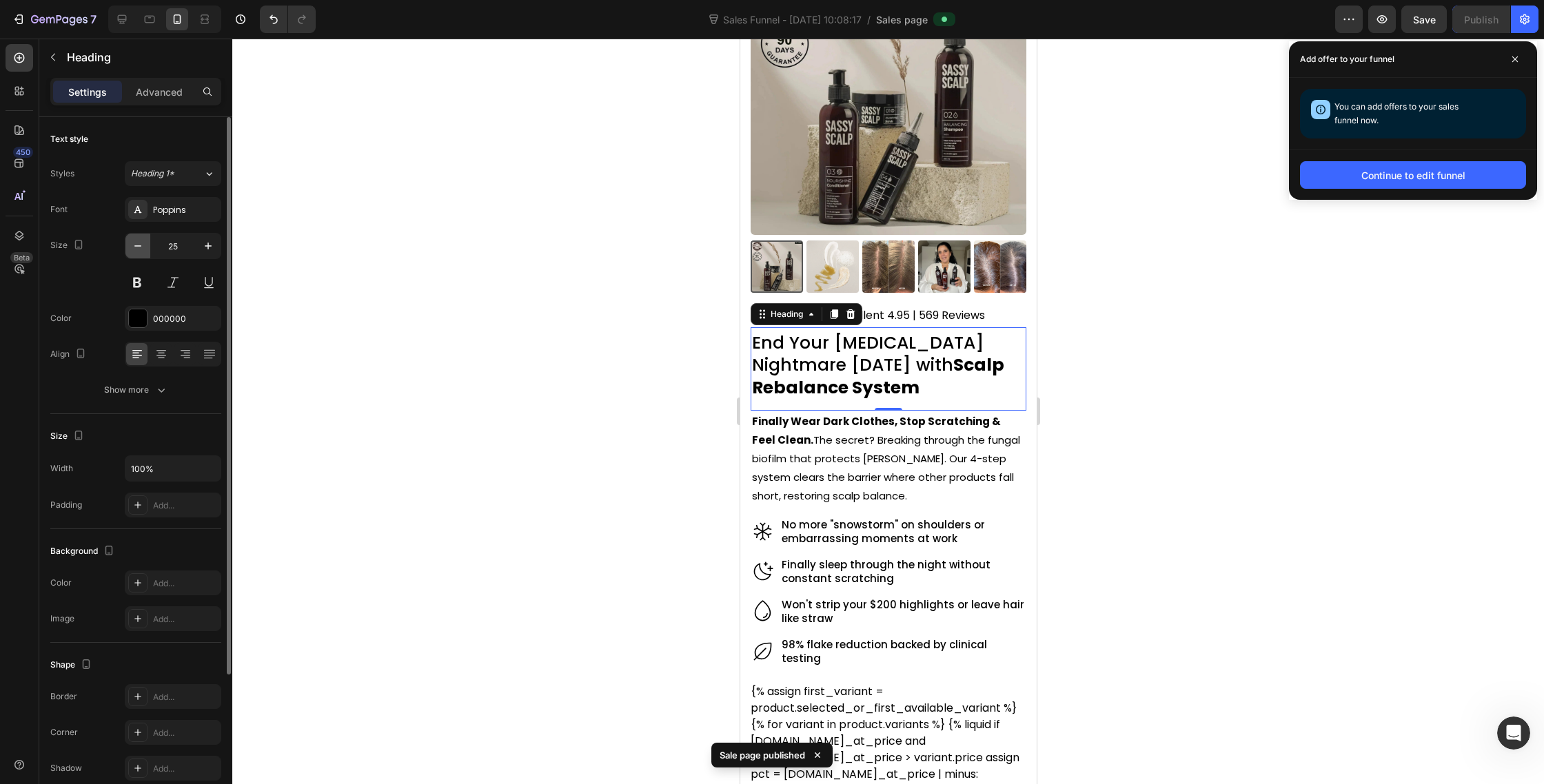
click at [131, 247] on icon "button" at bounding box center [137, 246] width 14 height 14
type input "24"
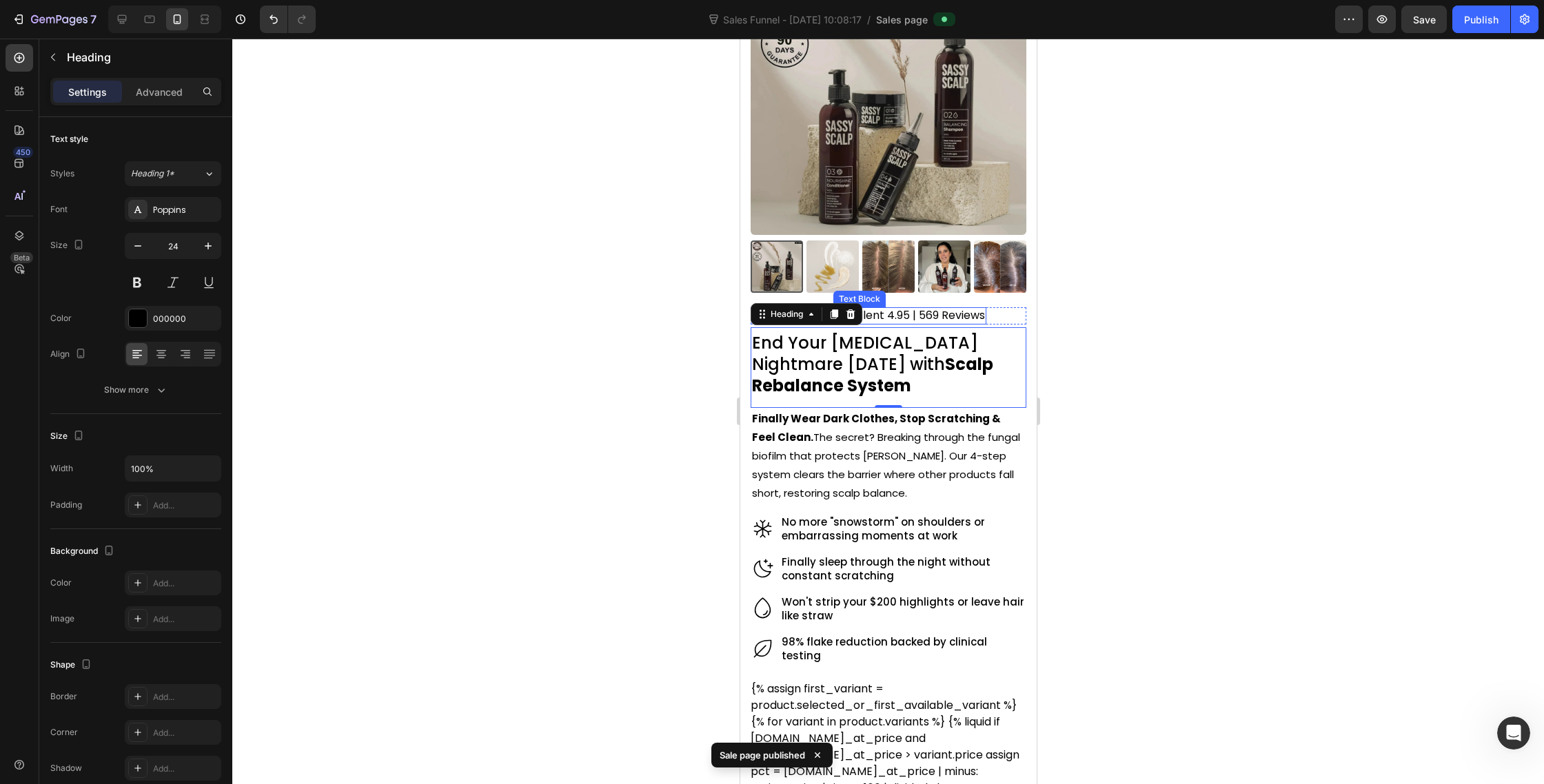
click at [942, 315] on p "Excellent 4.95 | 569 Reviews" at bounding box center [909, 315] width 150 height 14
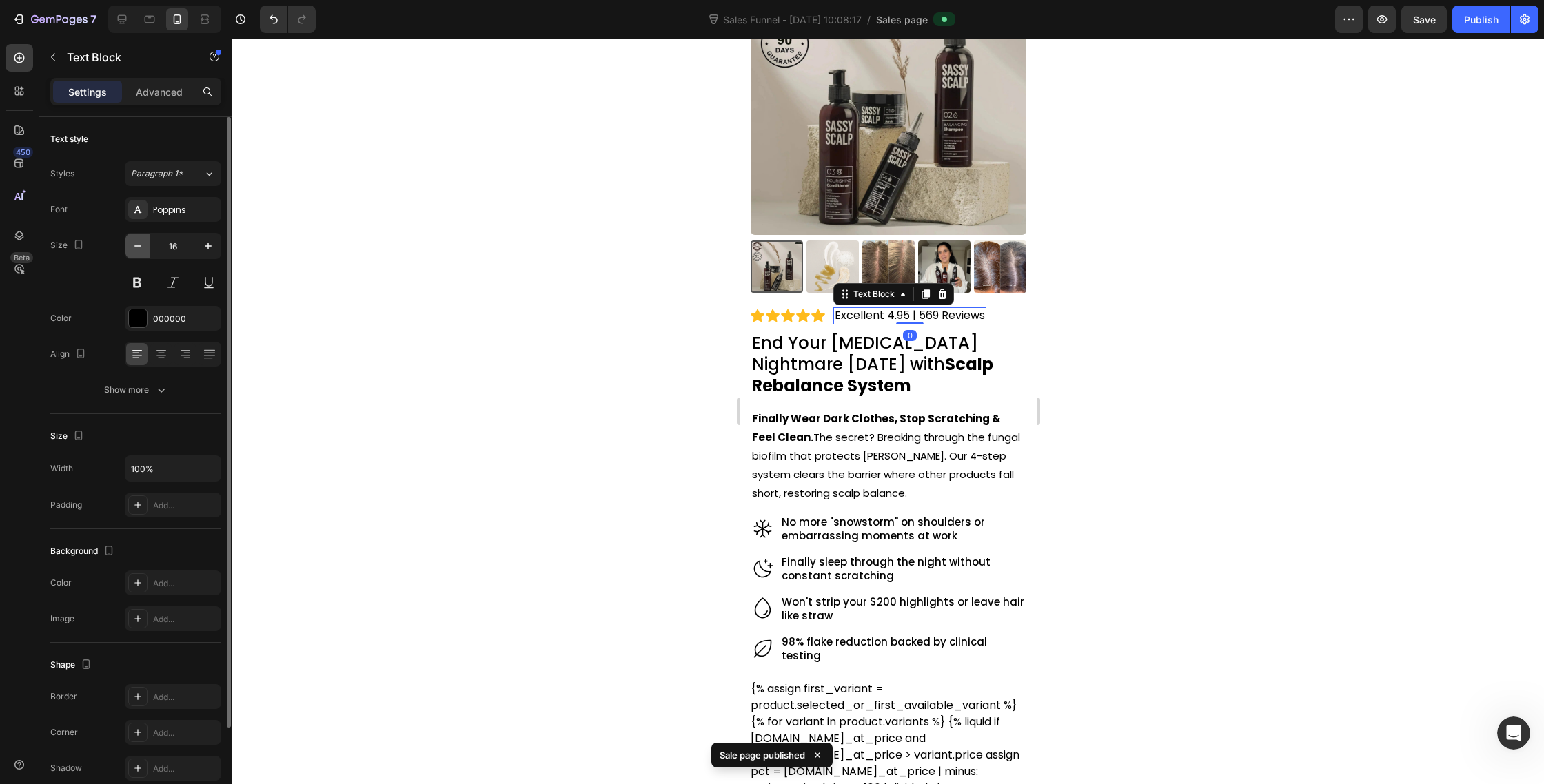
click at [137, 246] on icon "button" at bounding box center [137, 246] width 14 height 14
type input "14"
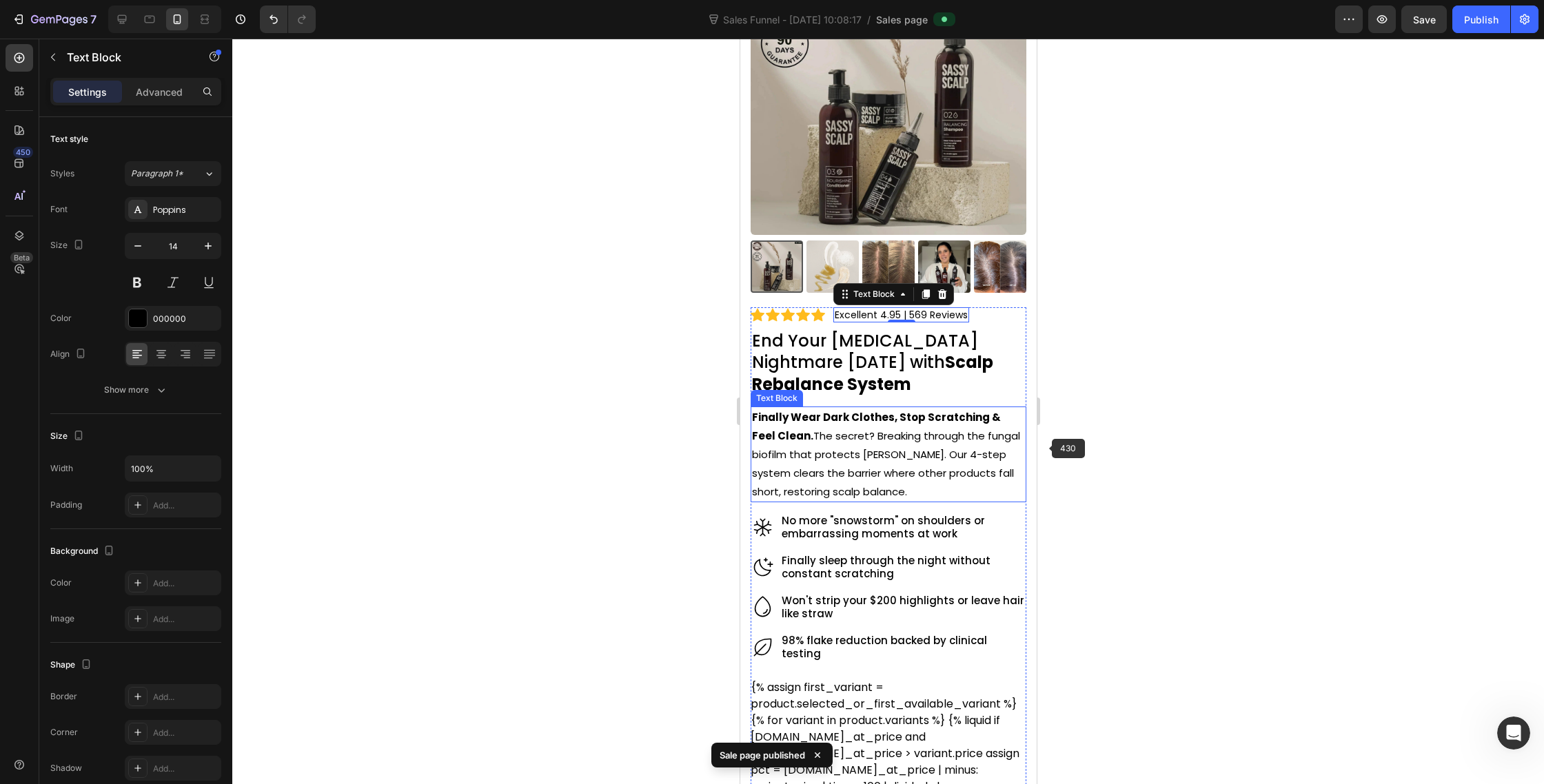
click at [1068, 449] on div at bounding box center [888, 411] width 1312 height 746
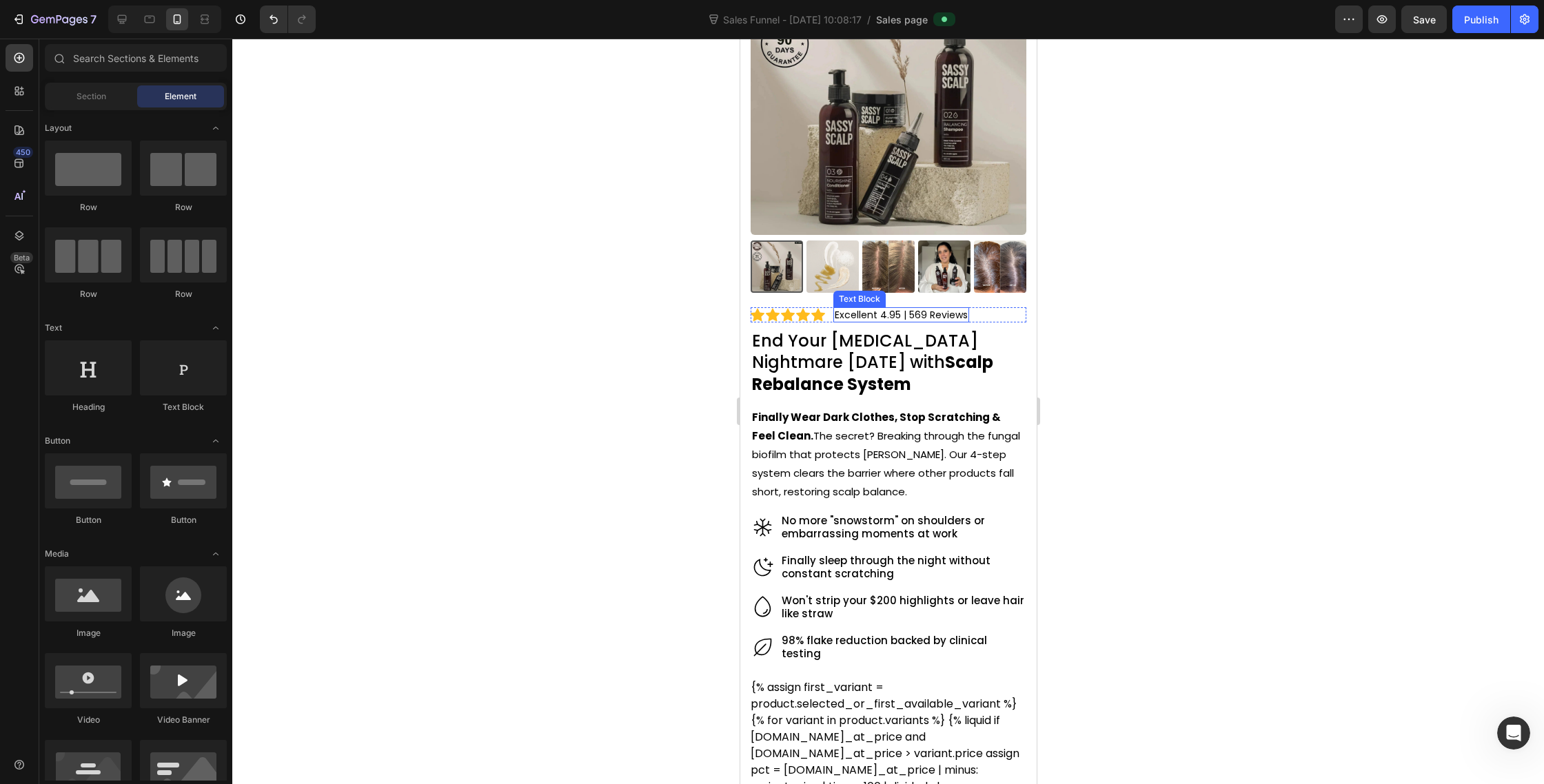
click at [915, 311] on p "Excellent 4.95 | 569 Reviews" at bounding box center [900, 315] width 133 height 13
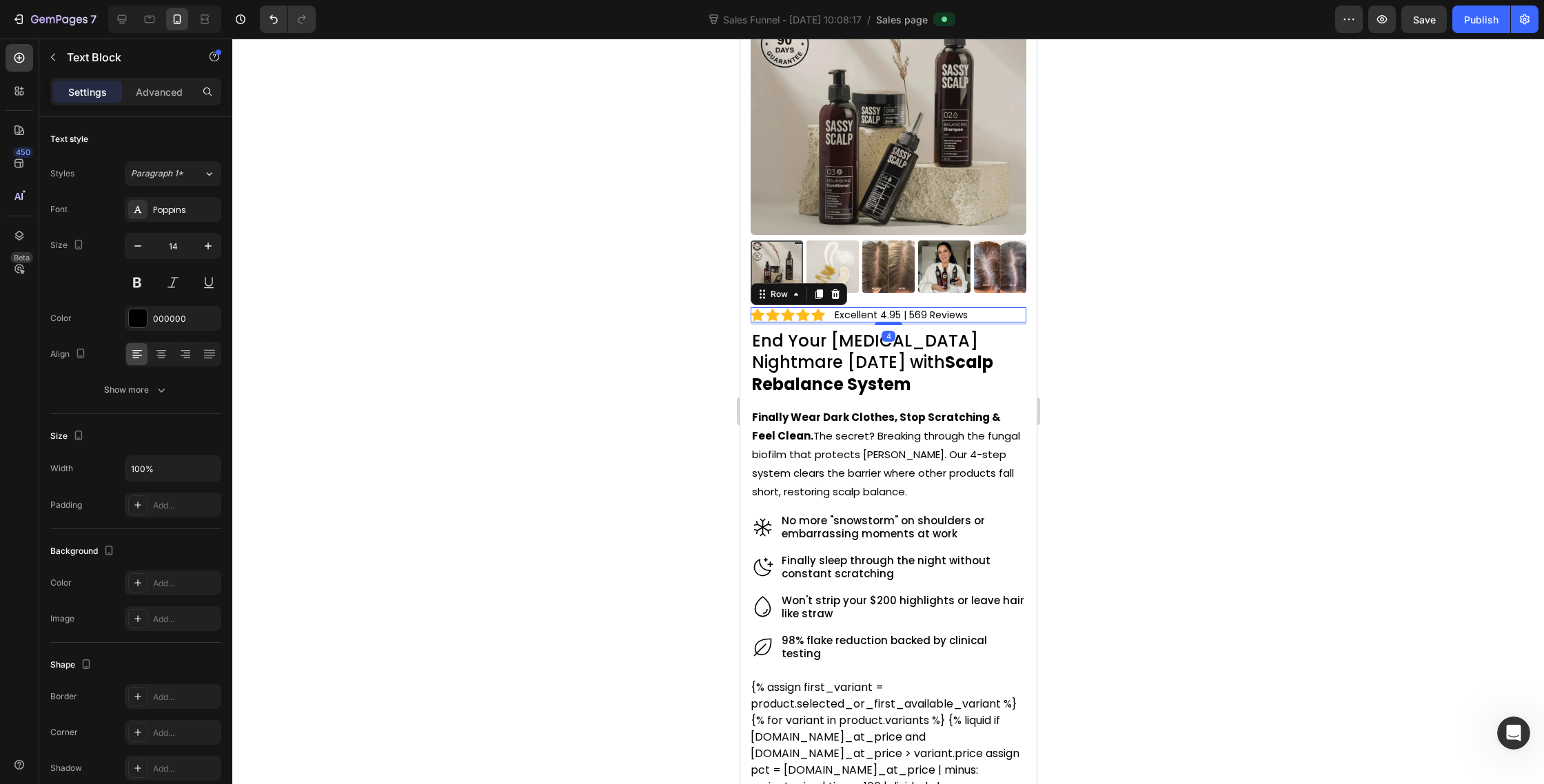
click at [990, 318] on div "Icon Icon Icon Icon Icon Icon List Excellent 4.95 | 569 Reviews Text Block Row 4" at bounding box center [887, 315] width 276 height 15
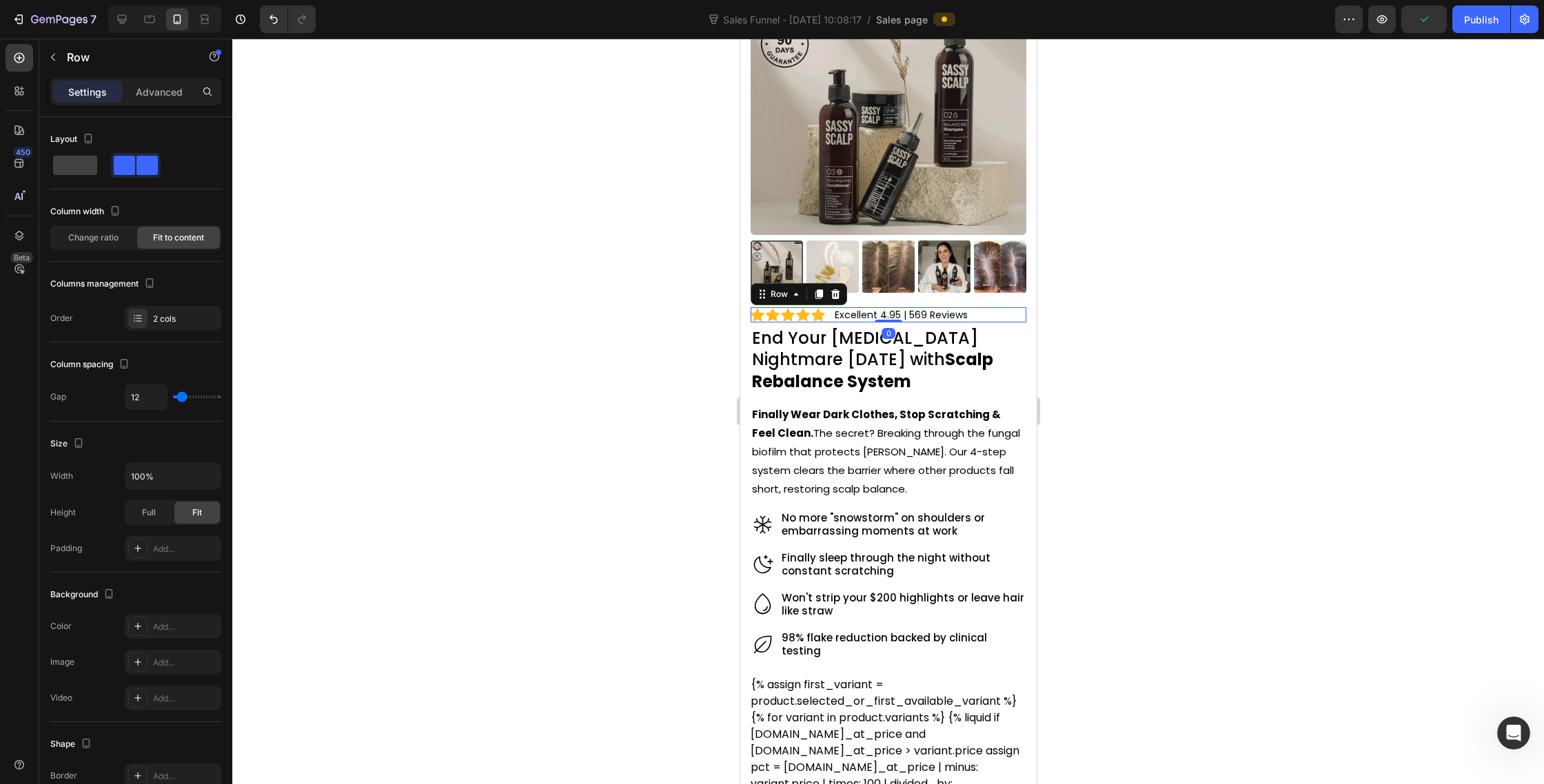
drag, startPoint x: 894, startPoint y: 324, endPoint x: 983, endPoint y: 237, distance: 124.5
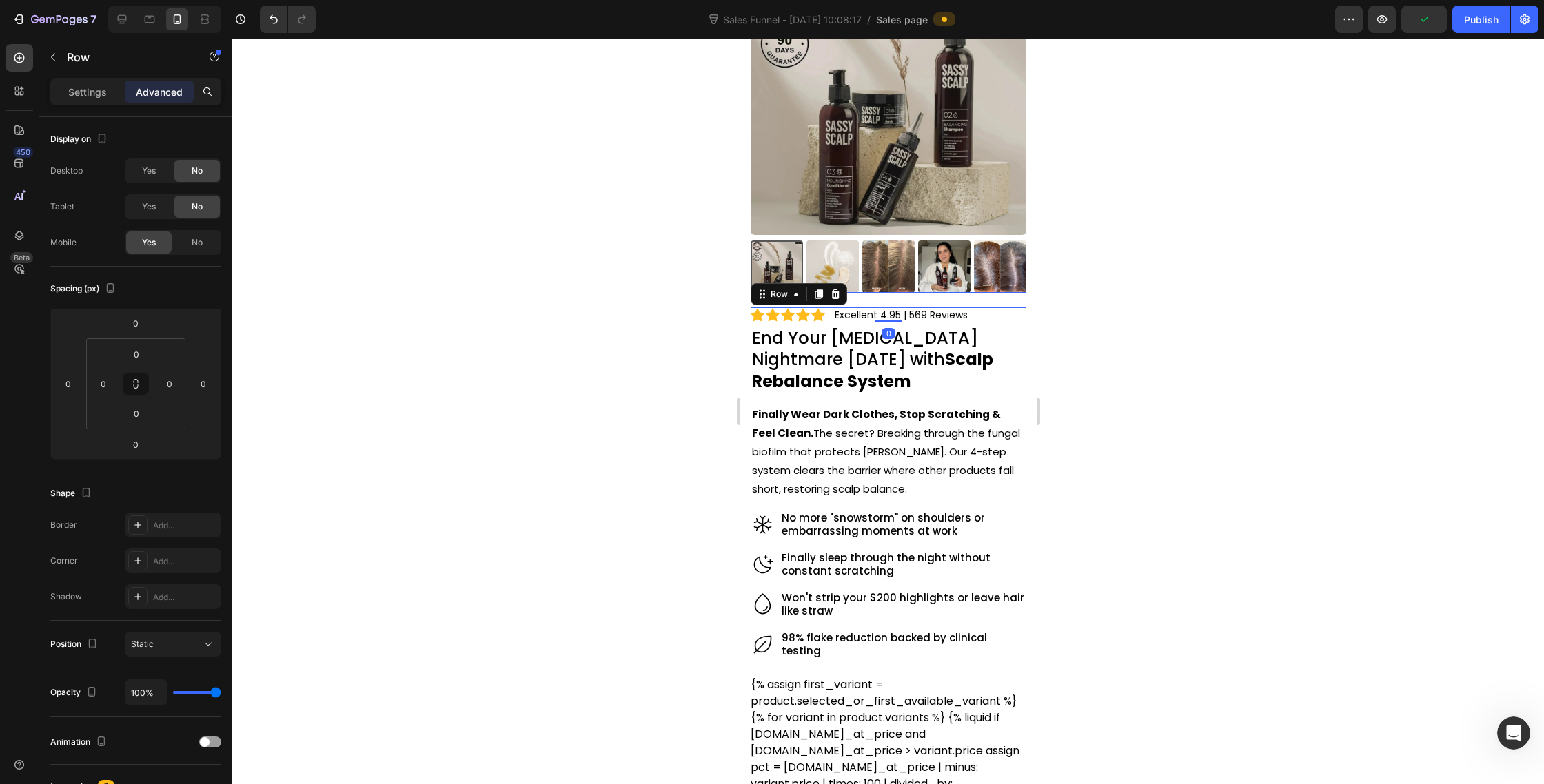
click at [1280, 255] on div at bounding box center [888, 411] width 1312 height 746
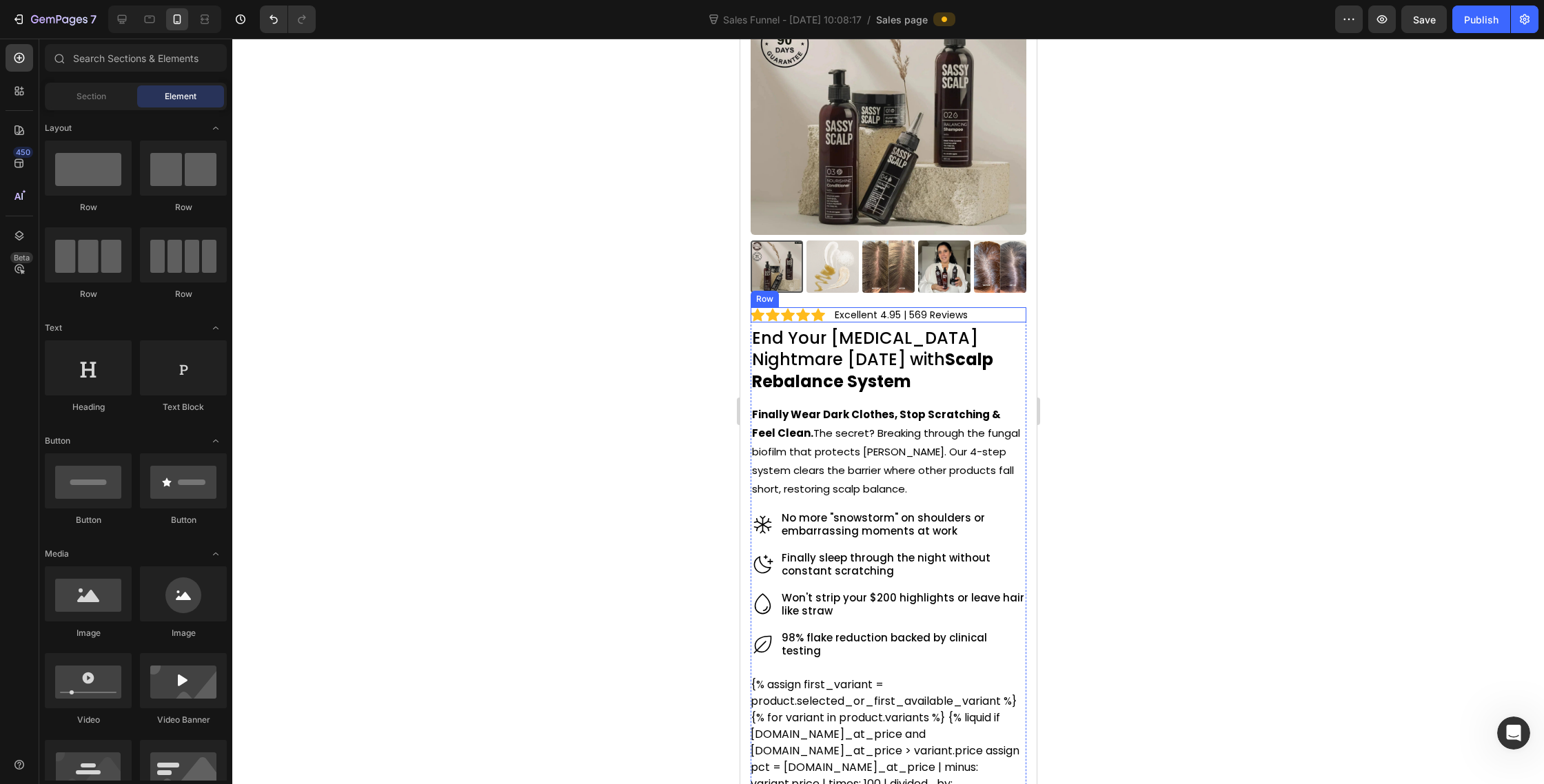
click at [1227, 276] on div at bounding box center [888, 411] width 1312 height 746
click at [989, 318] on div "Icon Icon Icon Icon Icon Icon List Excellent 4.95 | 569 Reviews Text Block Row" at bounding box center [887, 315] width 276 height 15
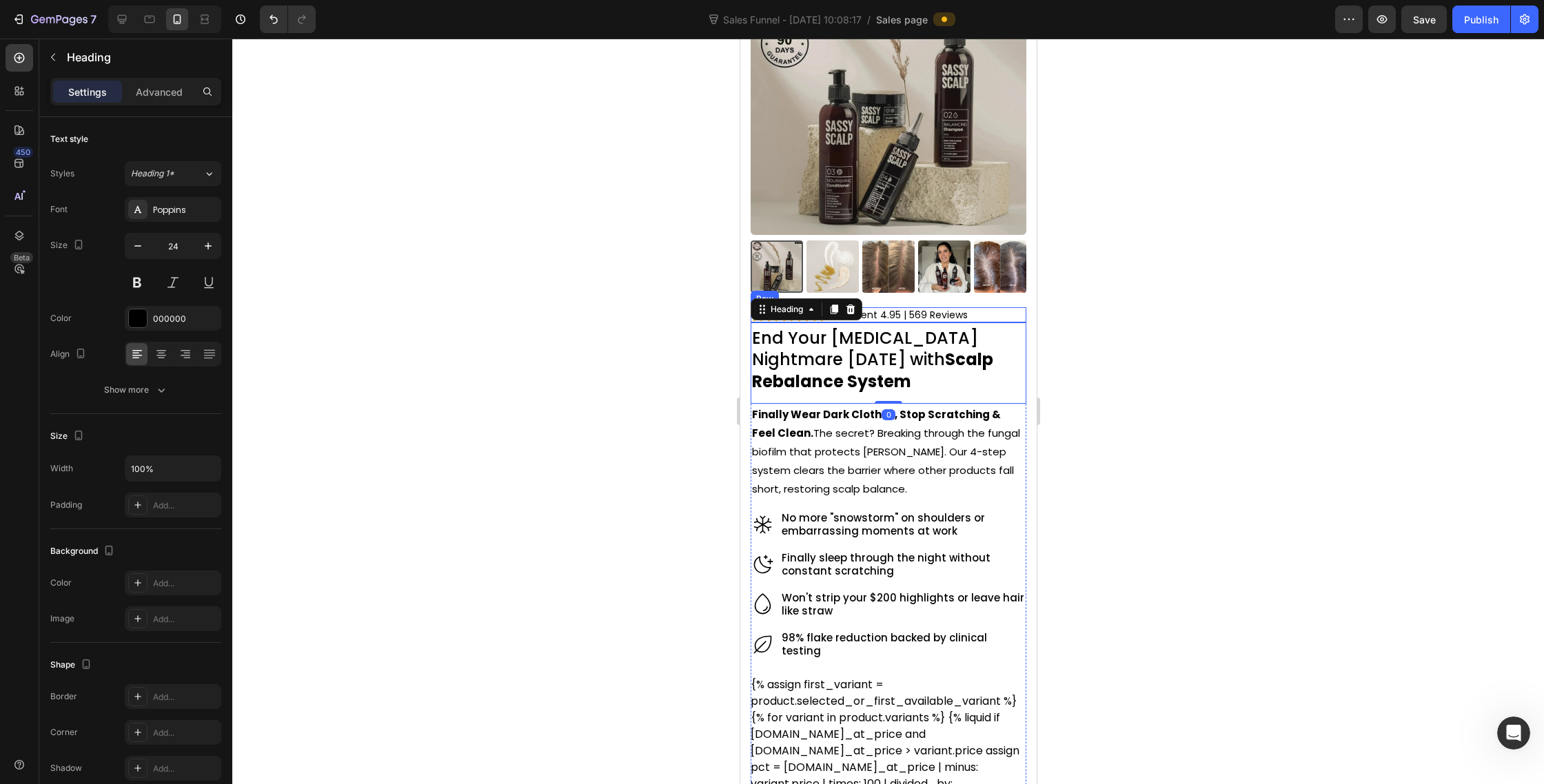
click at [1000, 313] on div "Icon Icon Icon Icon Icon Icon List Excellent 4.95 | 569 Reviews Text Block Row" at bounding box center [887, 315] width 276 height 15
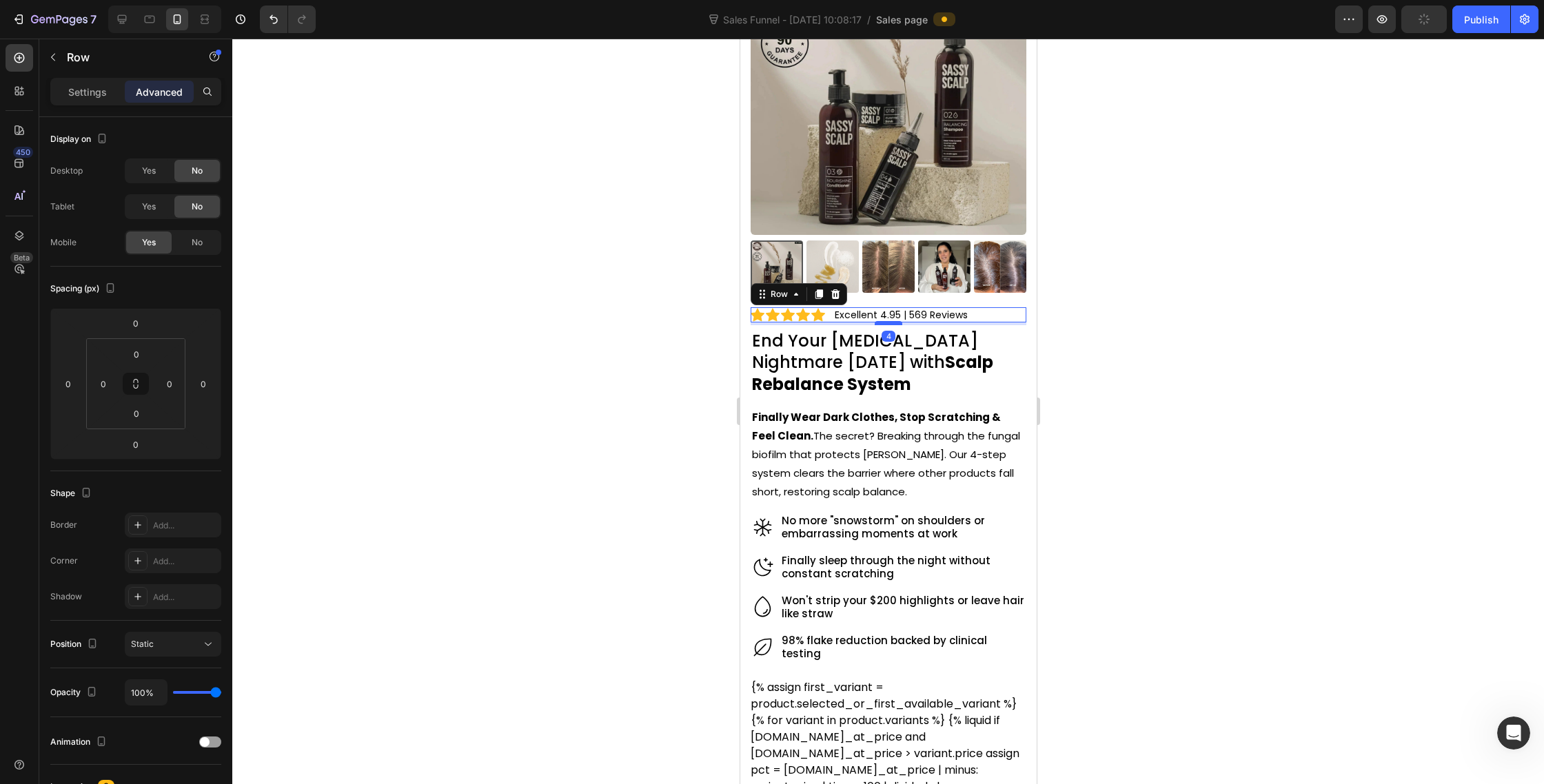
click at [882, 324] on div at bounding box center [887, 324] width 28 height 5
type input "4"
click at [1216, 269] on div at bounding box center [888, 411] width 1312 height 746
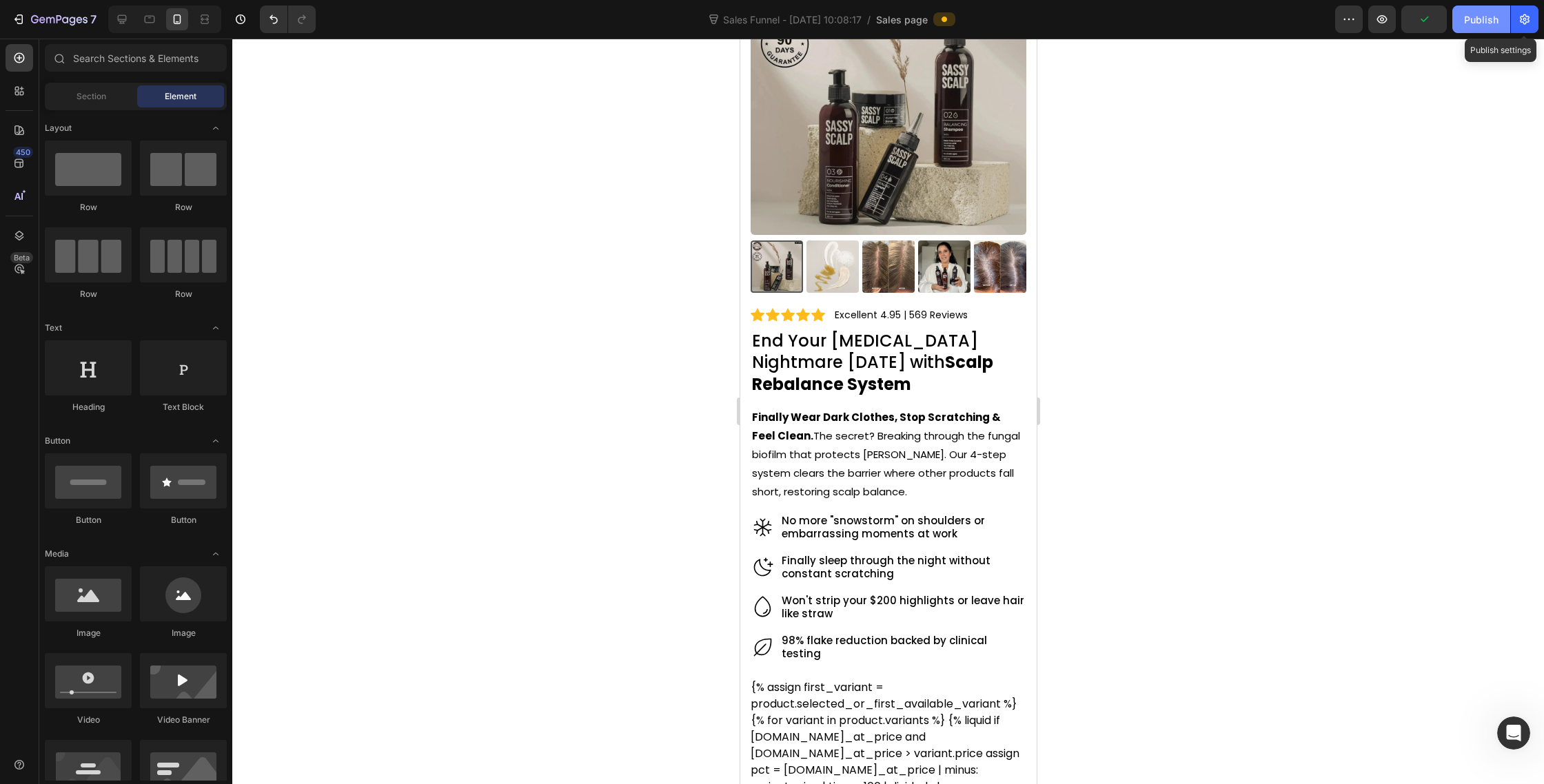
click at [1489, 21] on div "Publish" at bounding box center [1482, 20] width 35 height 14
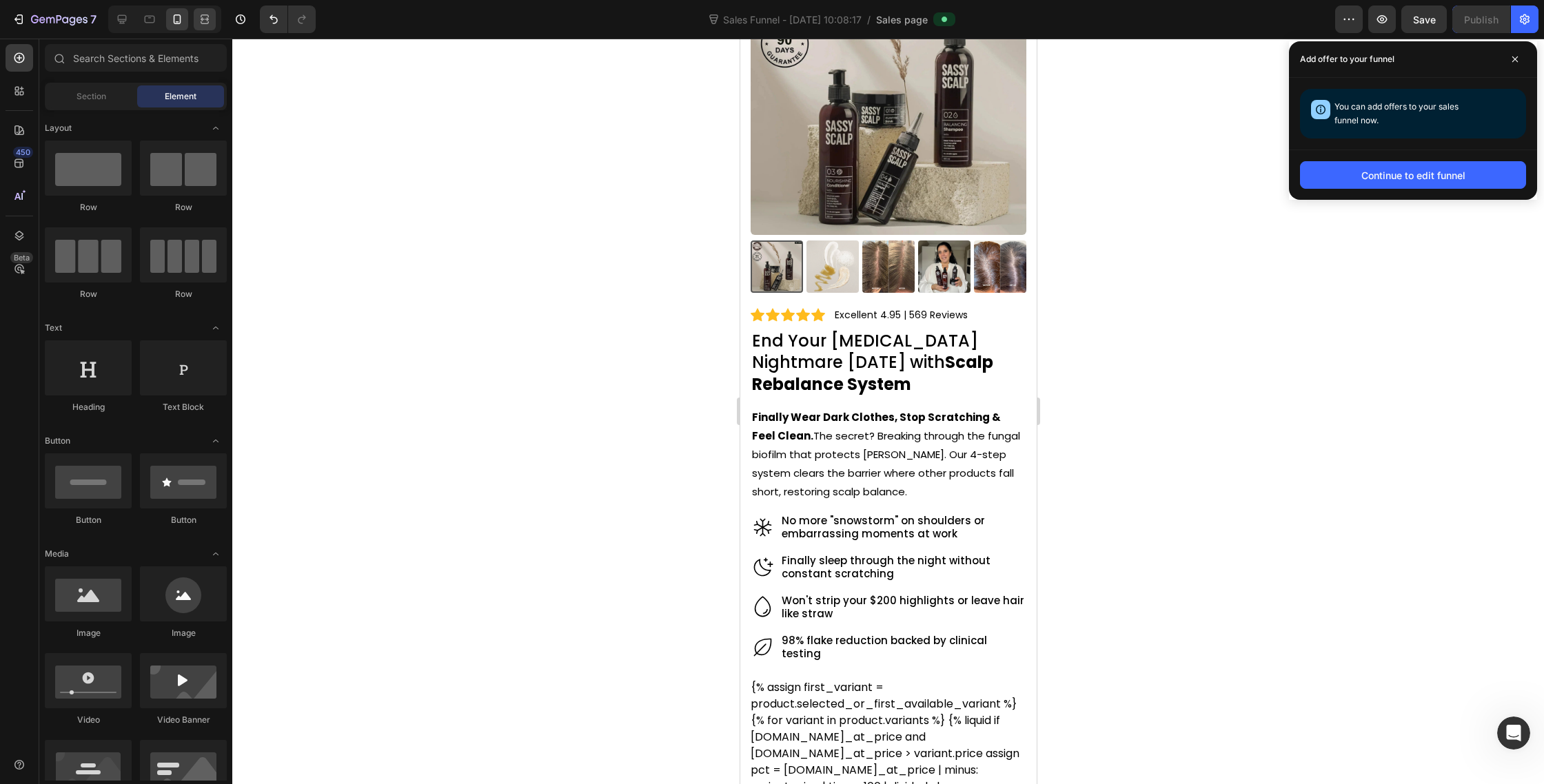
click at [212, 26] on div at bounding box center [204, 19] width 22 height 22
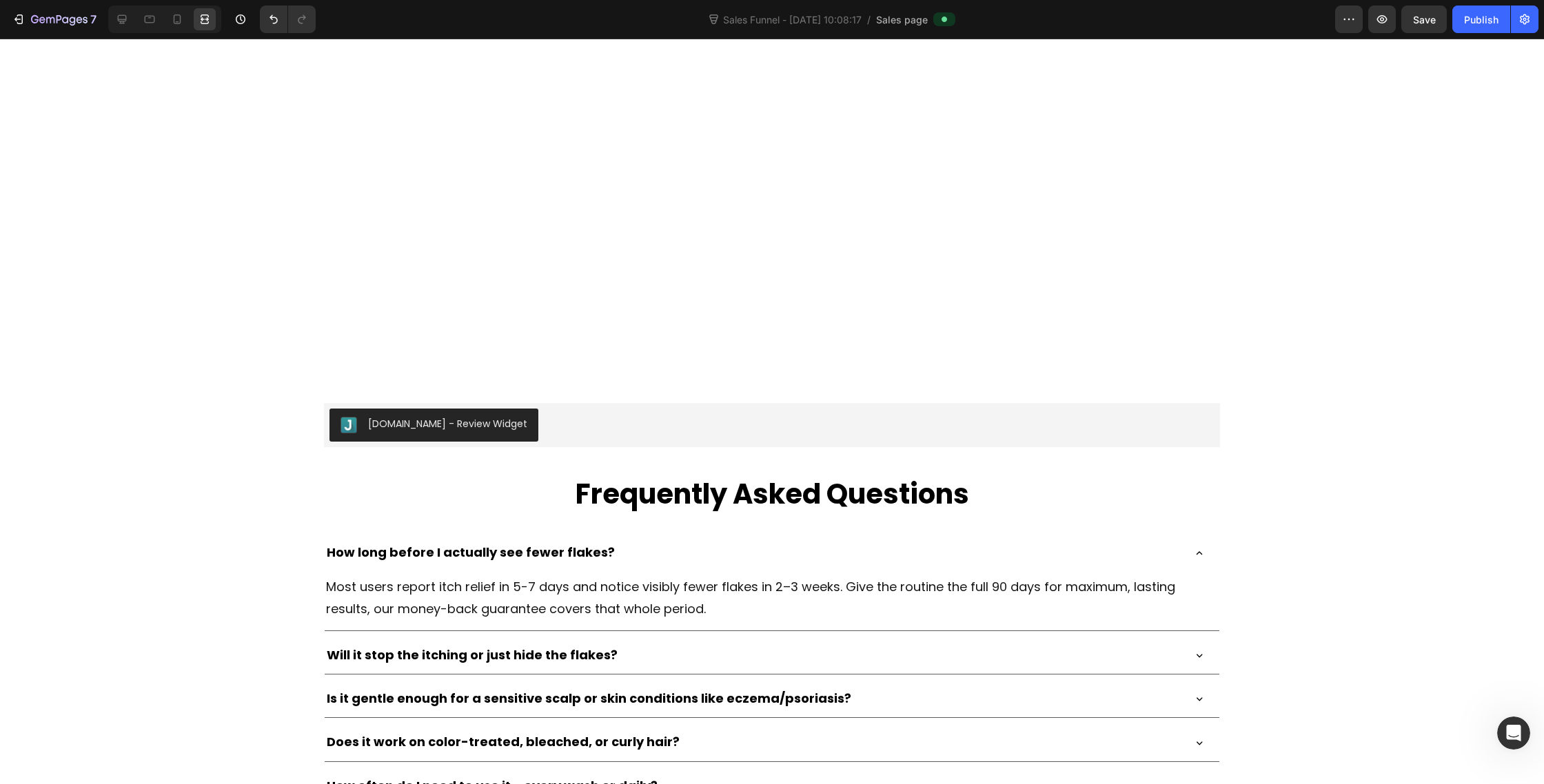
scroll to position [8401, 0]
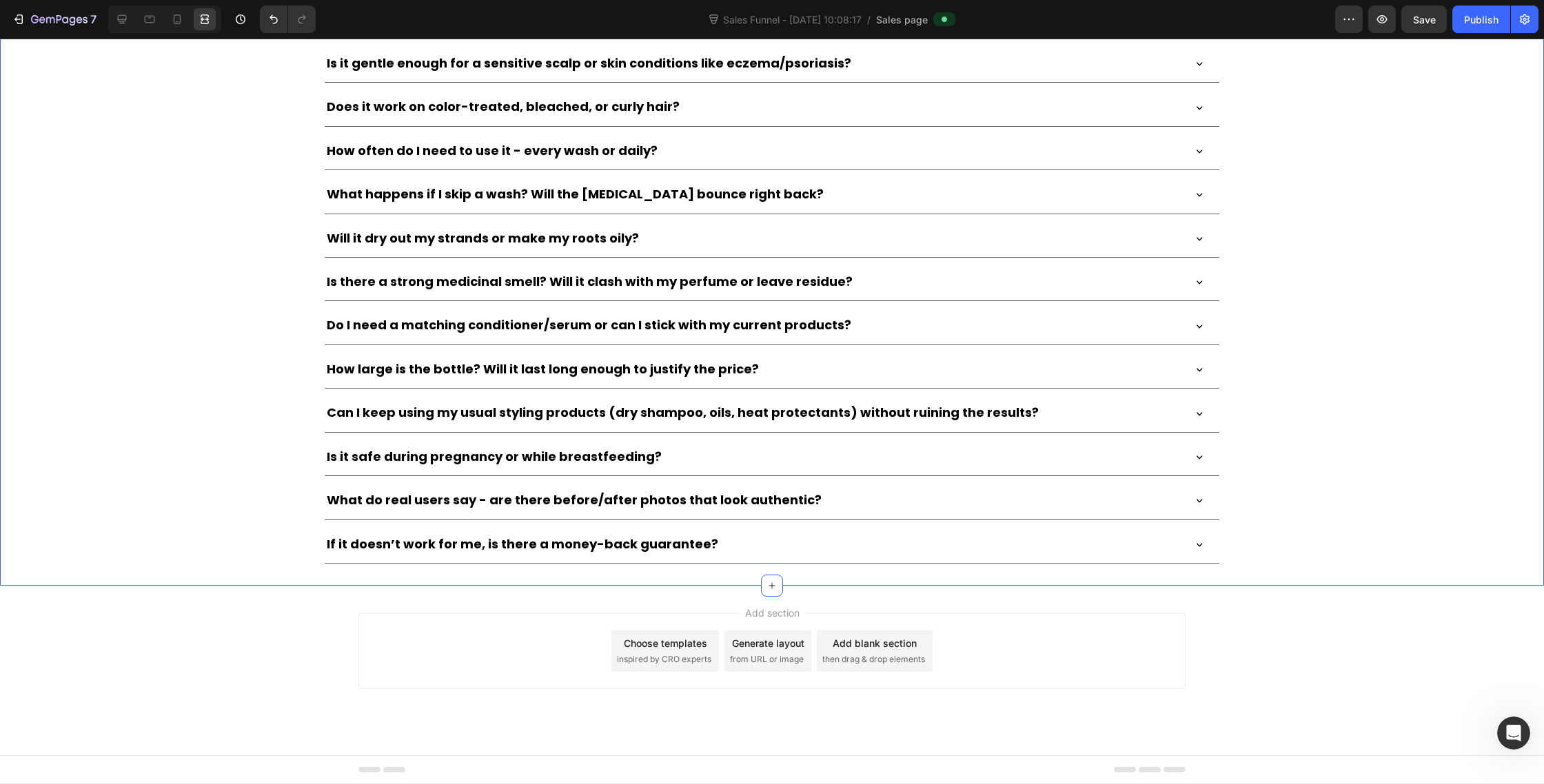
click at [261, 575] on div "Judge.me - Review Widget Judge.me Frequently Asked Questions Heading How long b…" at bounding box center [772, 176] width 1544 height 818
click at [127, 26] on div at bounding box center [122, 19] width 22 height 22
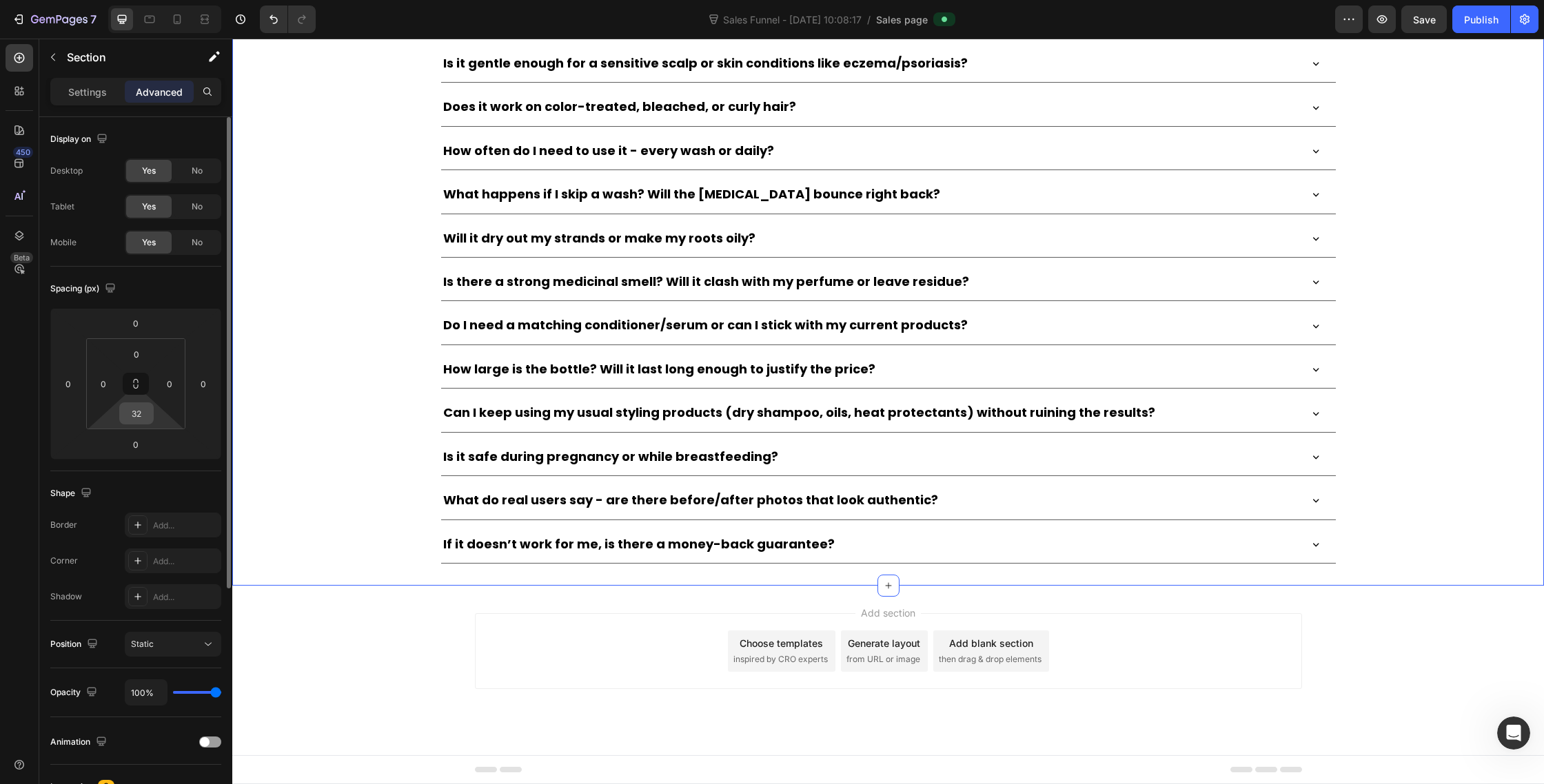
click at [141, 407] on input "32" at bounding box center [136, 414] width 28 height 21
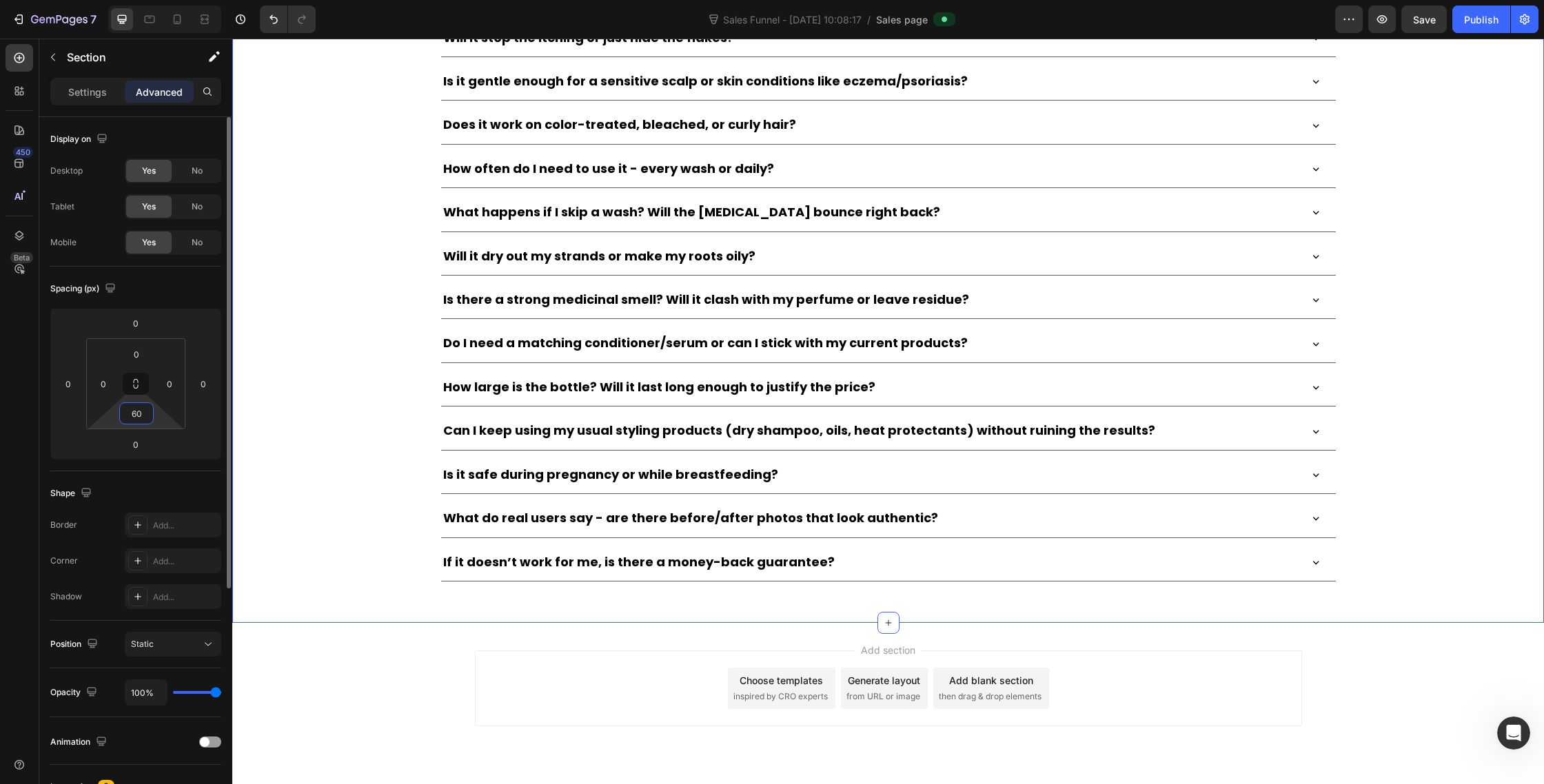
click at [141, 407] on input "60" at bounding box center [136, 414] width 28 height 21
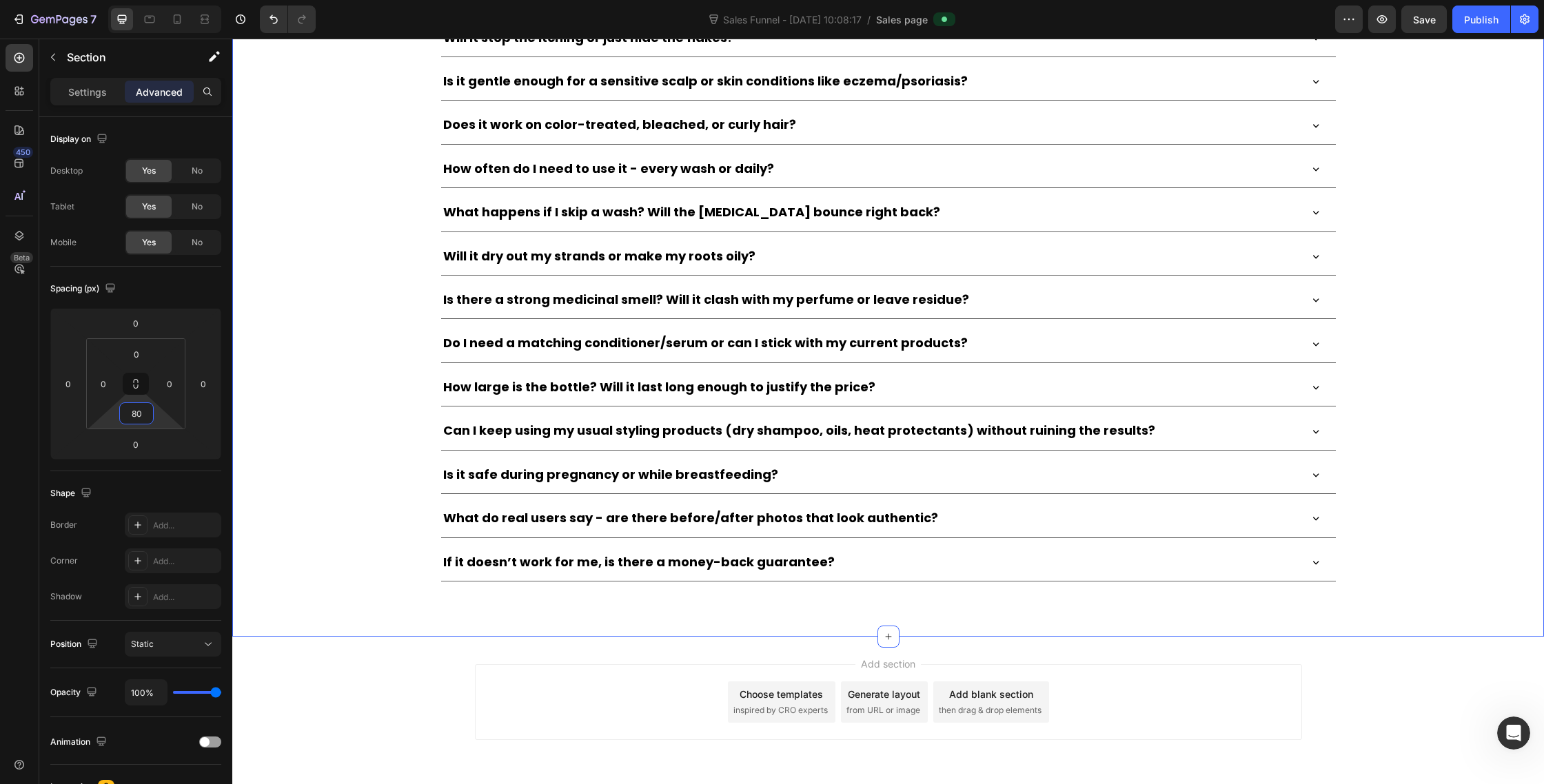
type input "80"
click at [337, 506] on div "Judge.me - Review Widget Judge.me Frequently Asked Questions Heading How long b…" at bounding box center [888, 184] width 1312 height 796
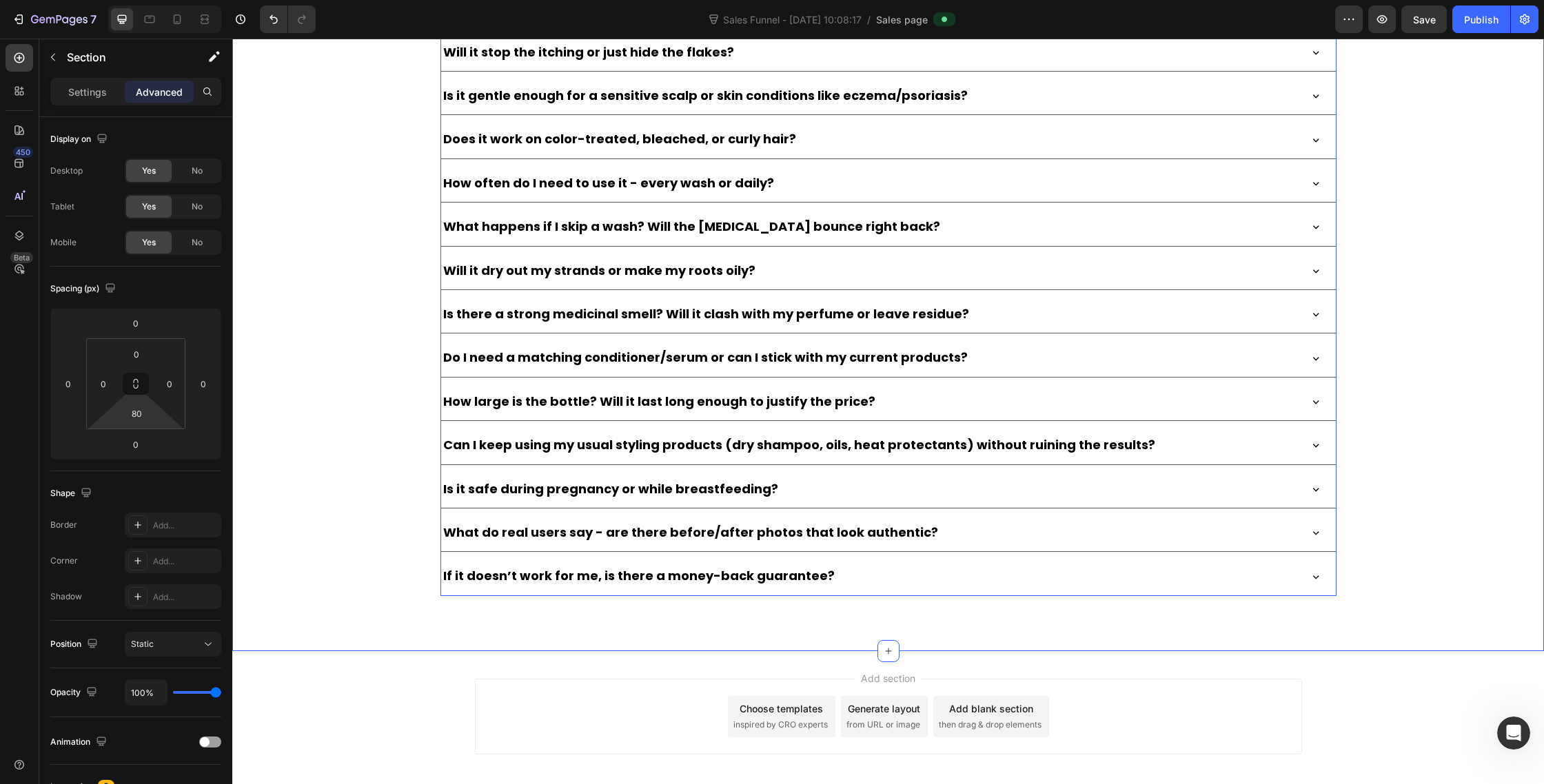
scroll to position [7967, 0]
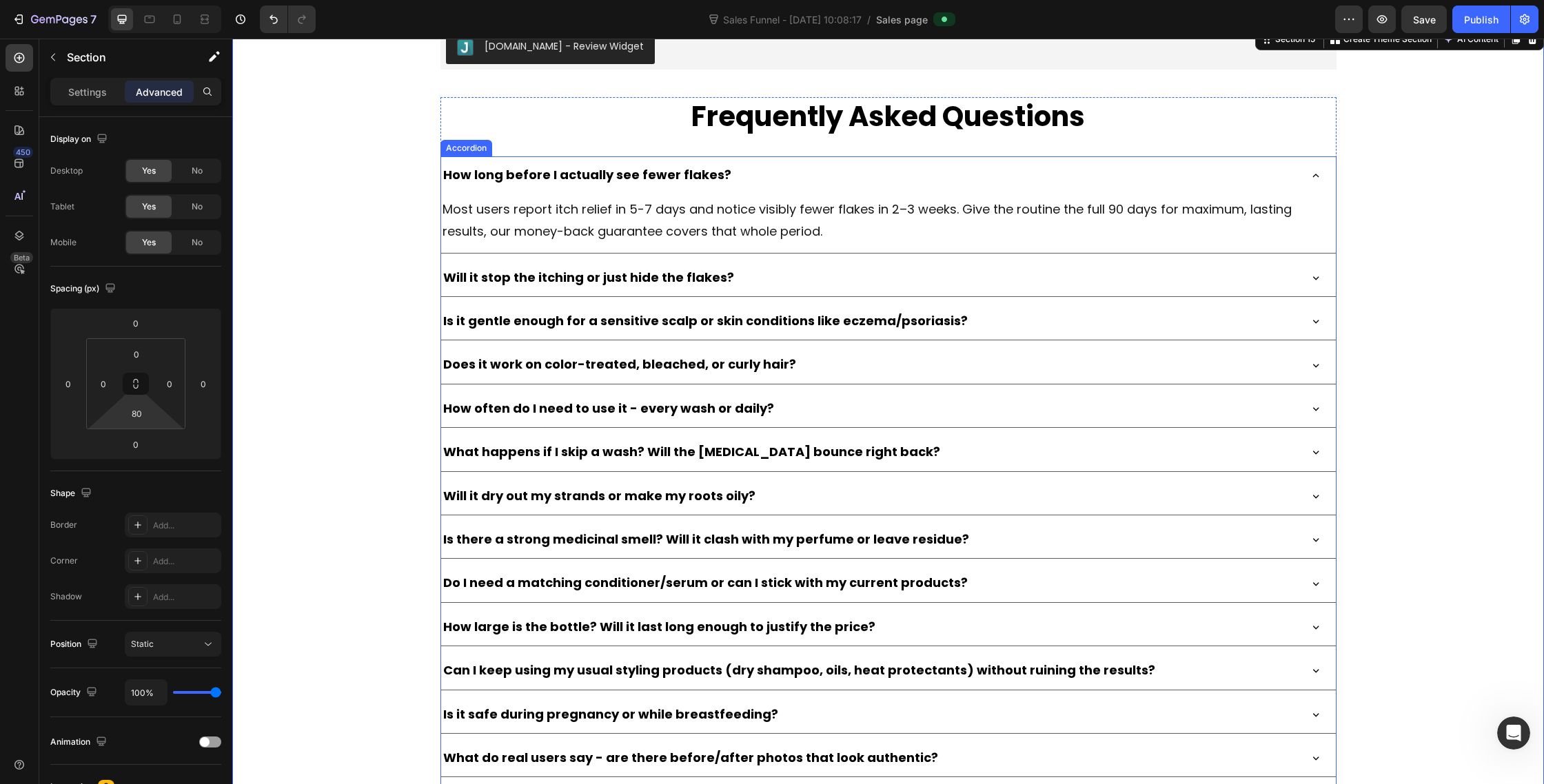
click at [464, 149] on div "Accordion" at bounding box center [466, 148] width 46 height 13
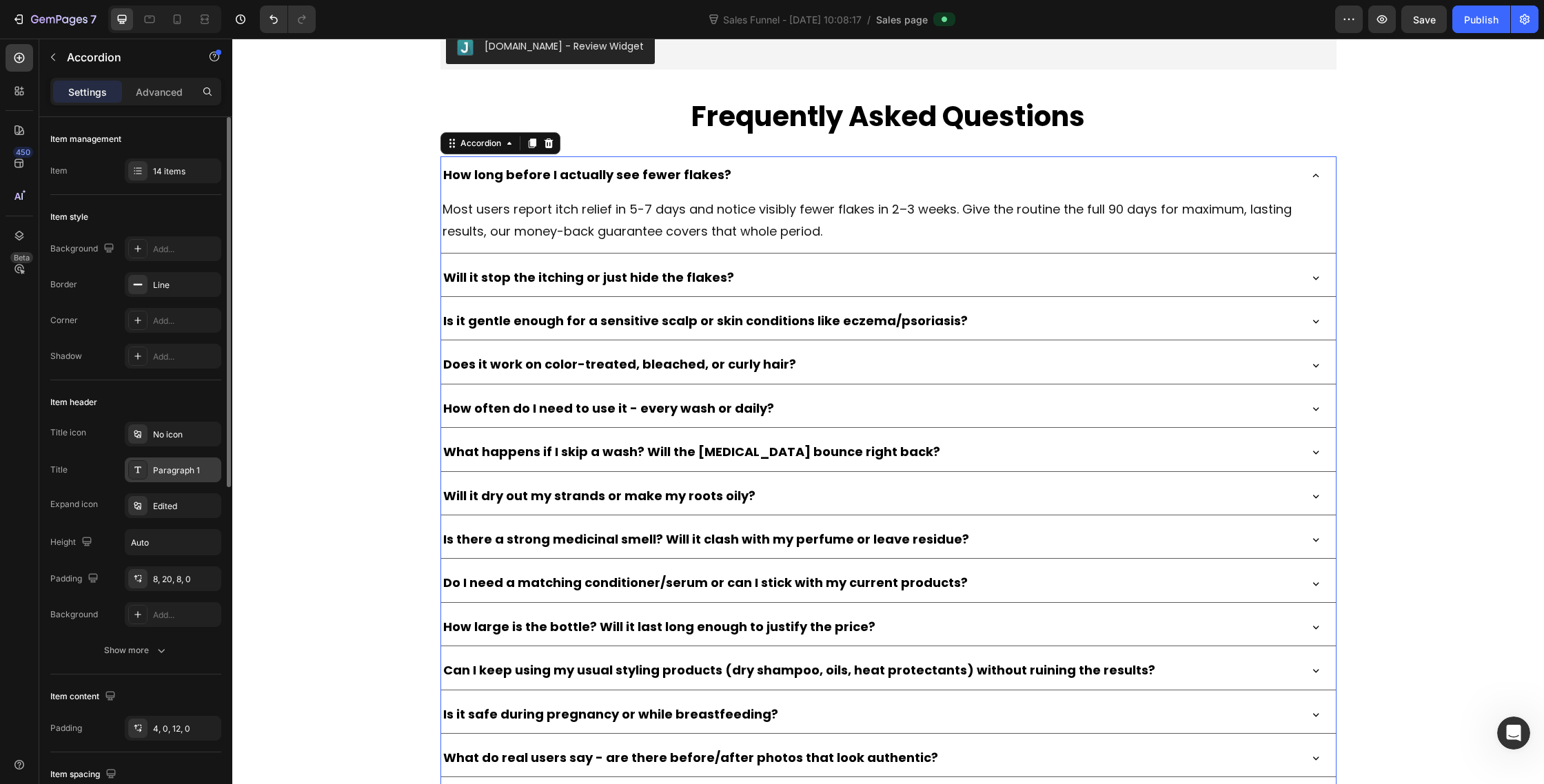
click at [143, 472] on div at bounding box center [138, 470] width 20 height 20
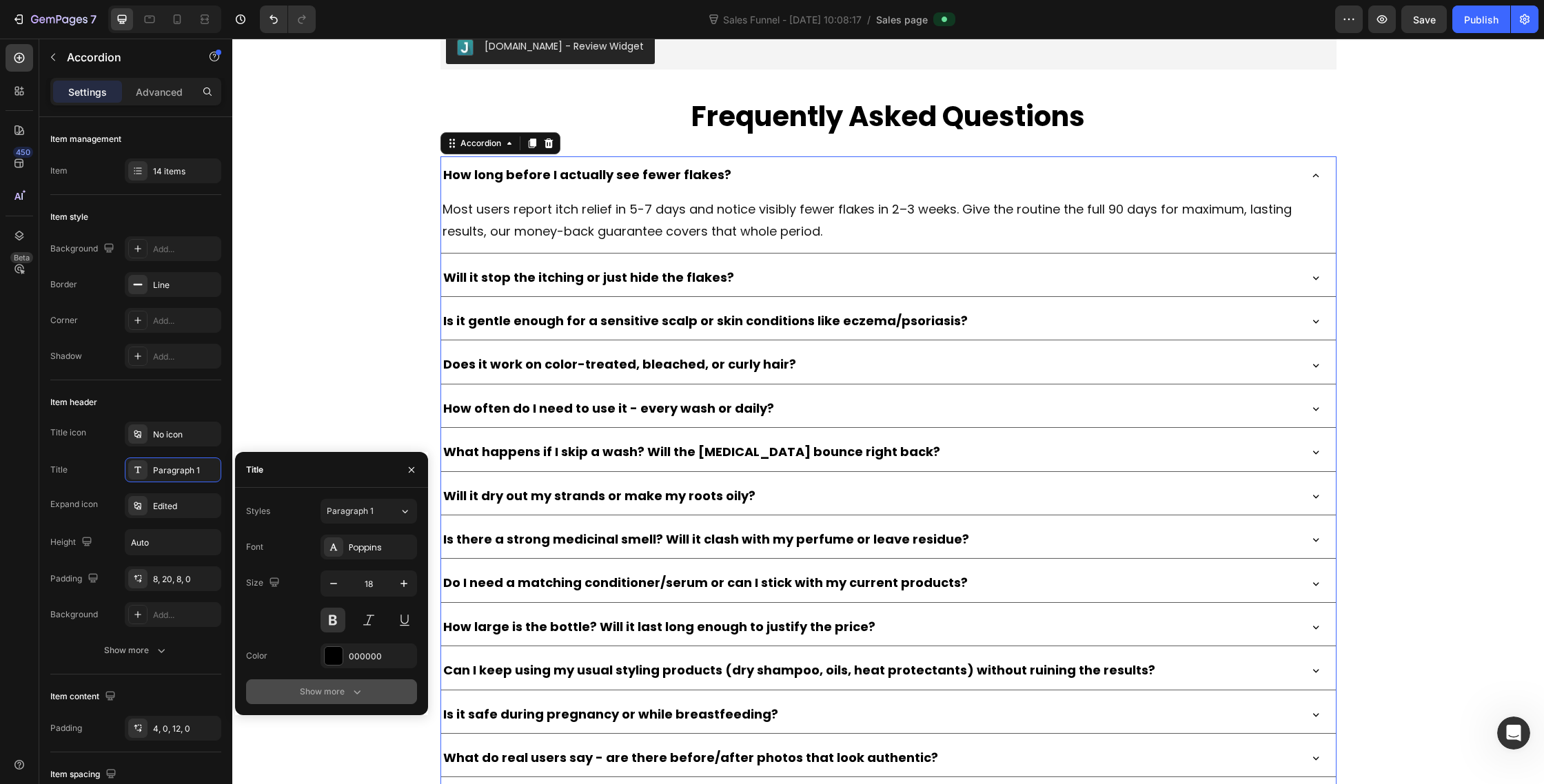
click at [347, 698] on button "Show more" at bounding box center [332, 692] width 171 height 25
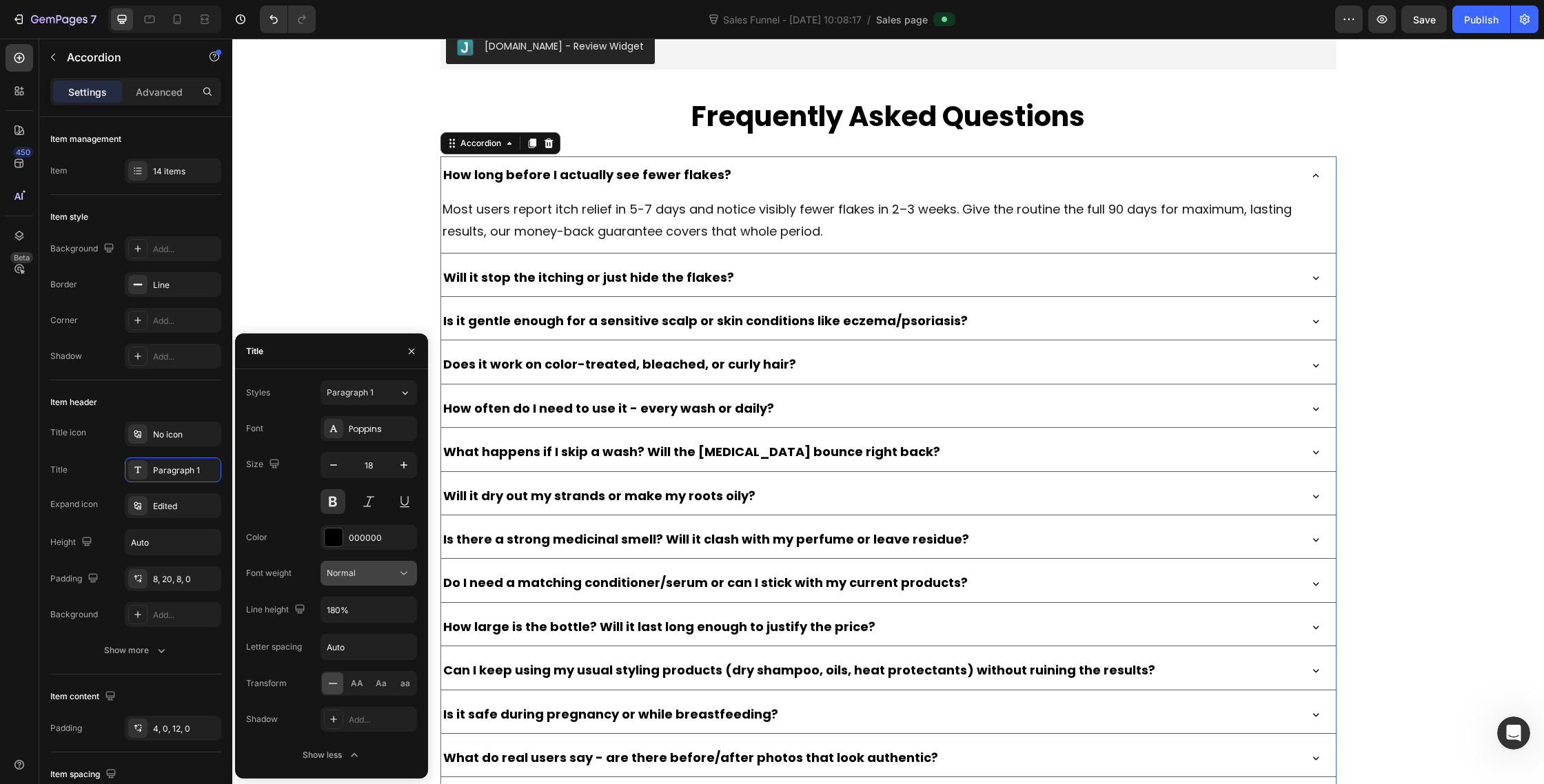
click at [408, 572] on icon at bounding box center [403, 573] width 14 height 14
click at [360, 725] on div "Medium" at bounding box center [352, 737] width 107 height 26
click at [333, 503] on button at bounding box center [333, 501] width 25 height 25
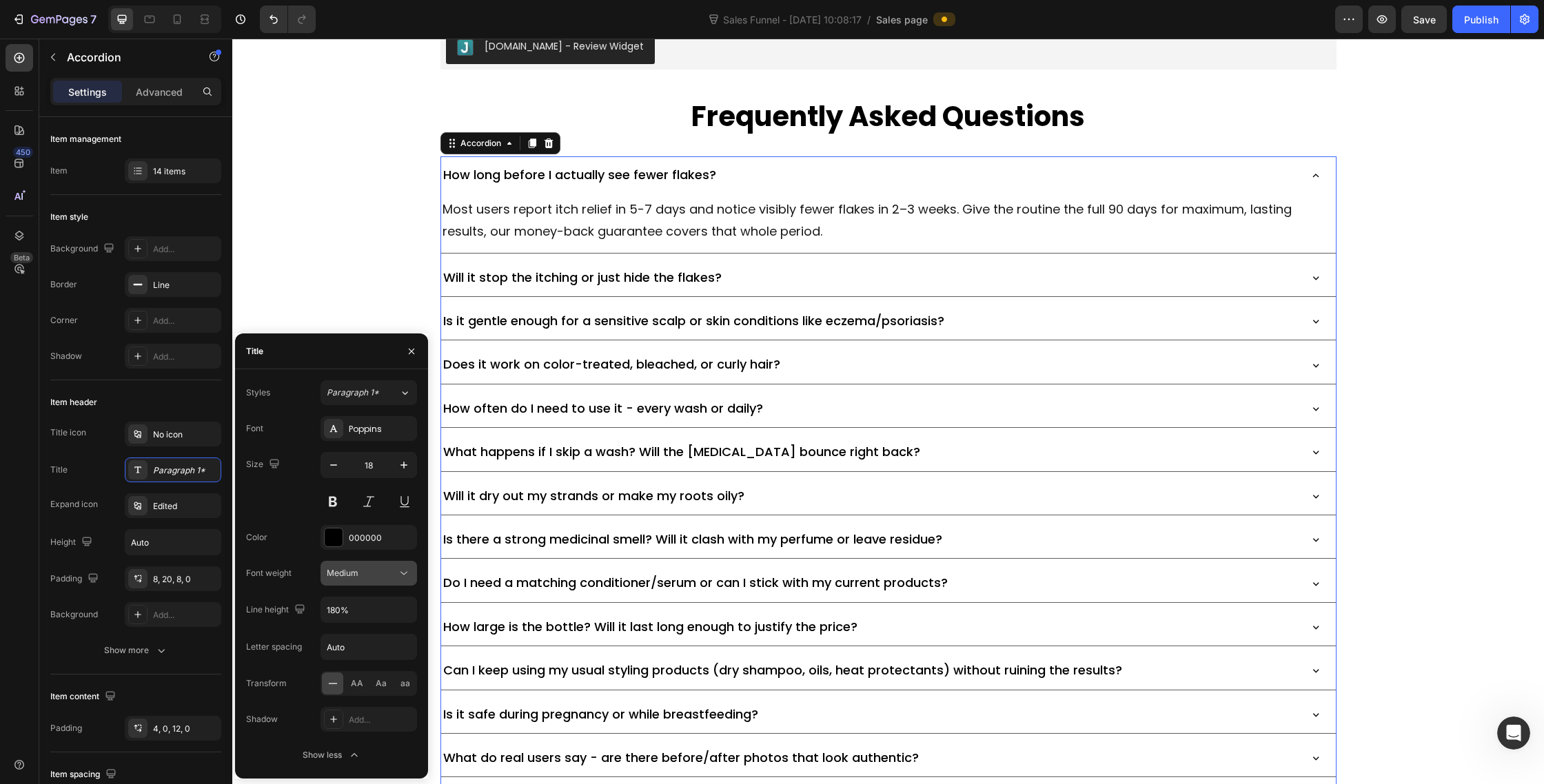
click at [408, 576] on icon at bounding box center [403, 573] width 14 height 14
click at [359, 676] on div "Normal" at bounding box center [352, 686] width 107 height 26
click at [397, 608] on icon "button" at bounding box center [403, 610] width 14 height 14
click at [397, 576] on icon at bounding box center [403, 573] width 14 height 14
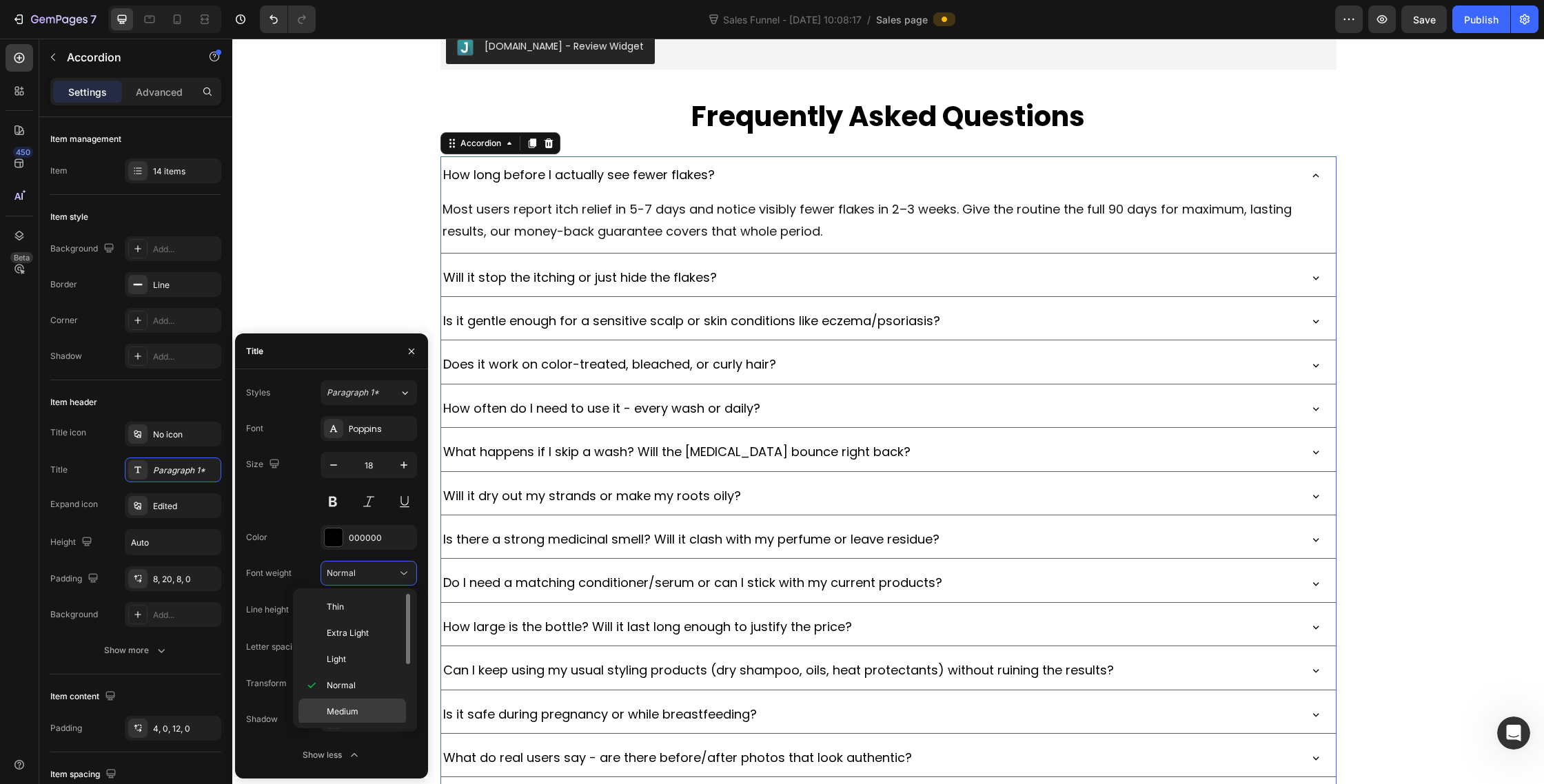
click at [354, 725] on div "Medium" at bounding box center [352, 737] width 107 height 26
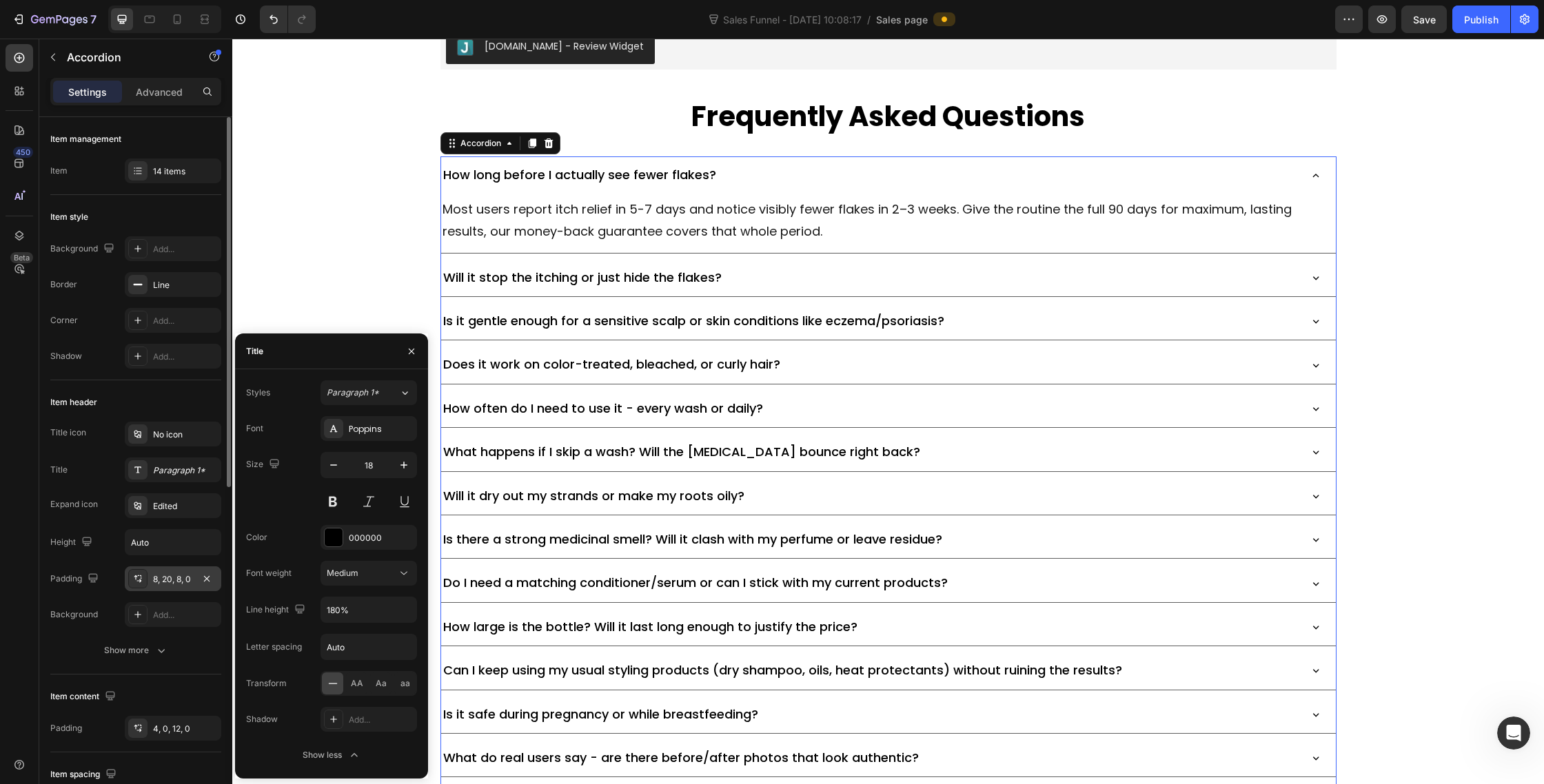
click at [163, 580] on div "8, 20, 8, 0" at bounding box center [173, 579] width 40 height 13
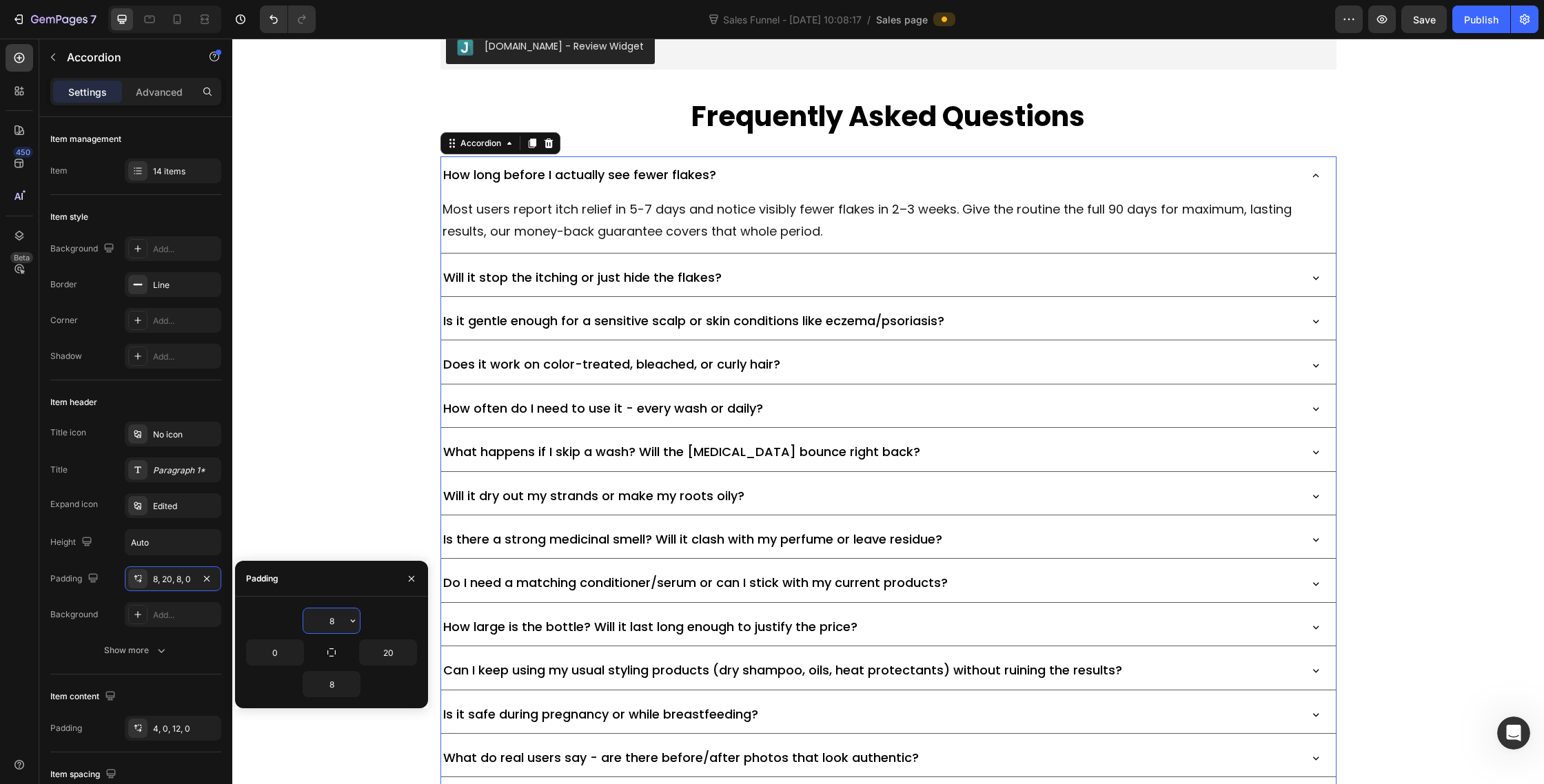
click at [340, 620] on input "8" at bounding box center [331, 620] width 56 height 25
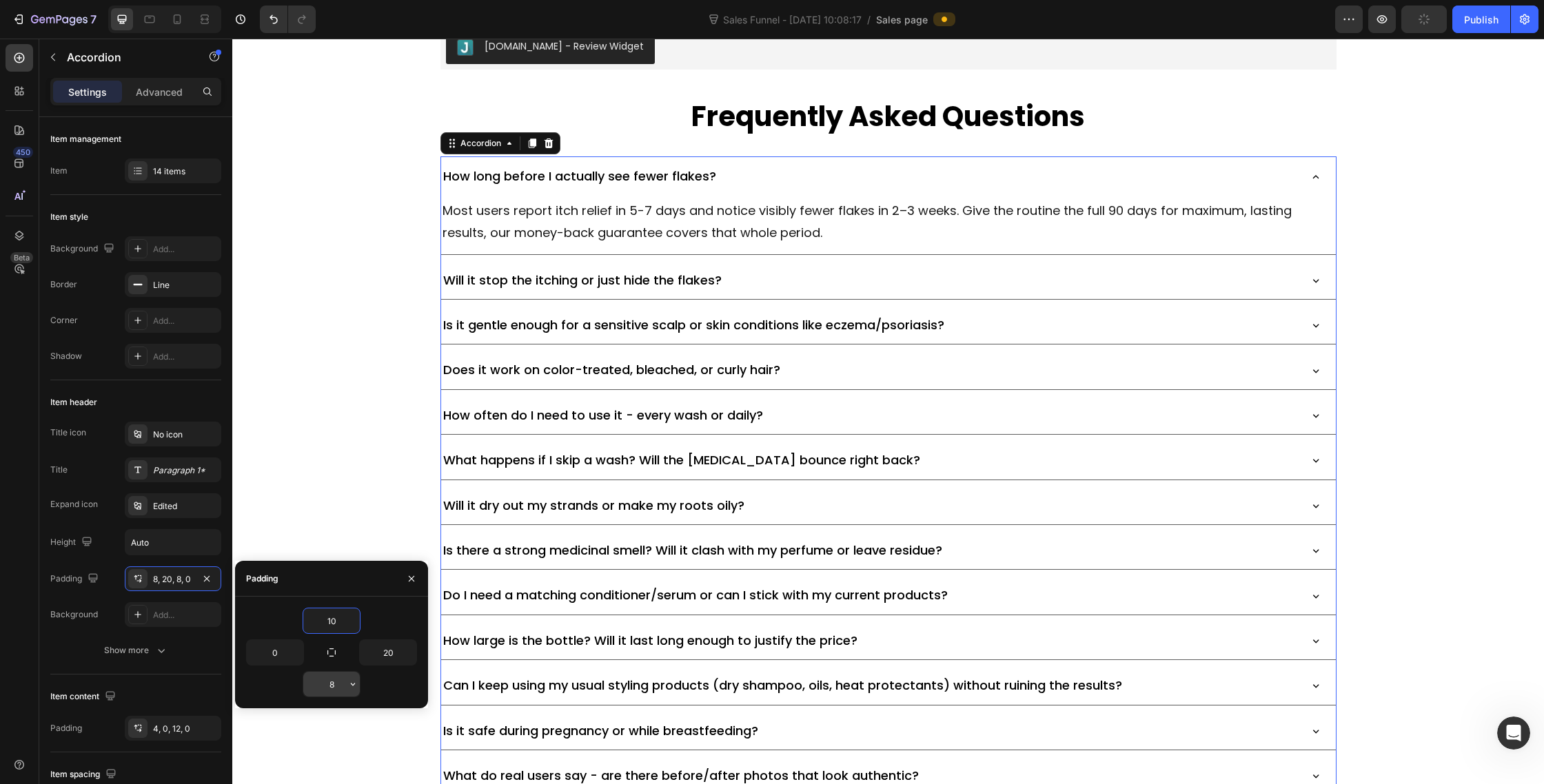
type input "10"
click at [337, 692] on input "8" at bounding box center [331, 684] width 56 height 25
type input "10"
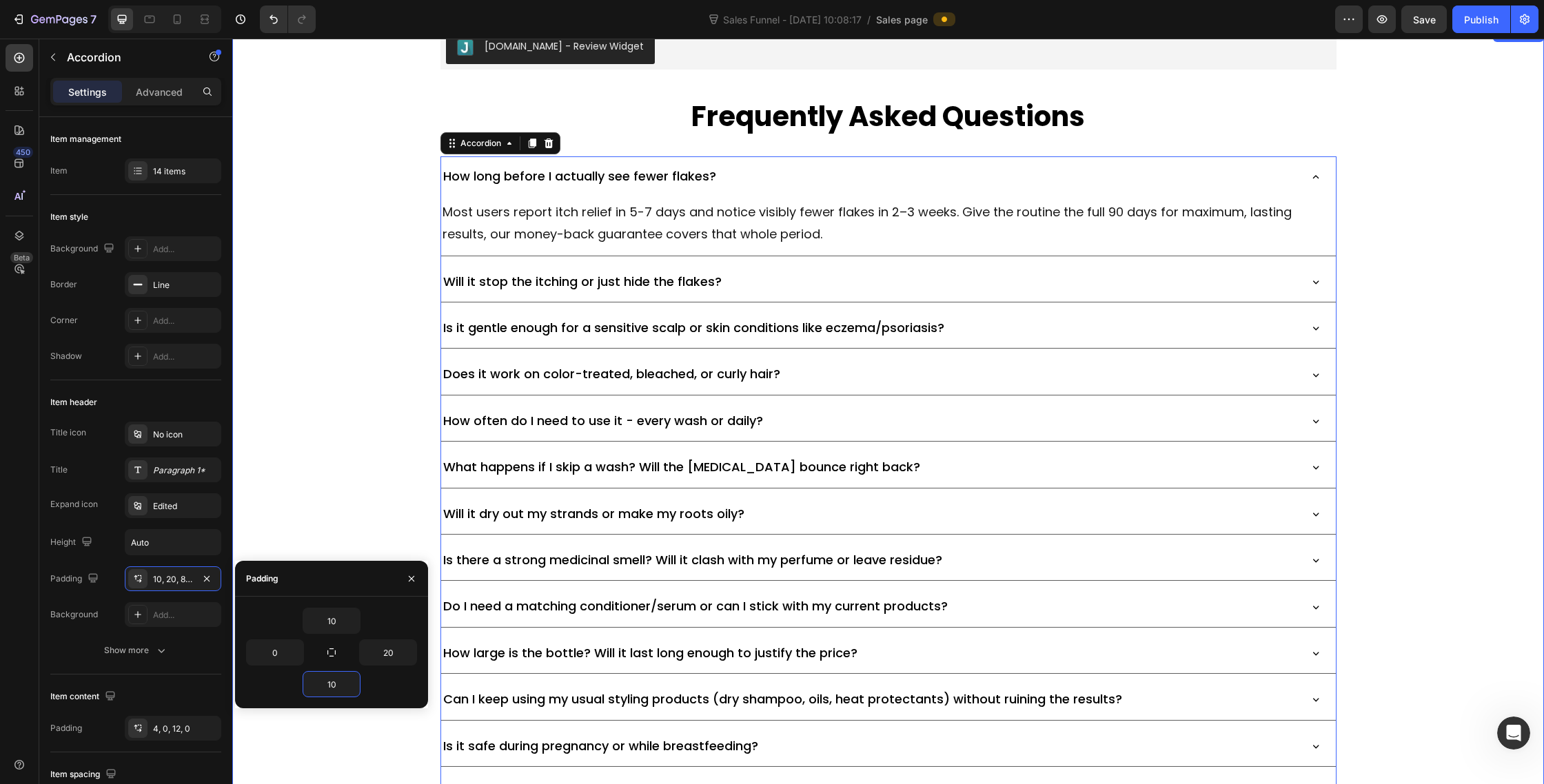
click at [350, 383] on div "Judge.me - Review Widget Judge.me Frequently Asked Questions Heading How long b…" at bounding box center [888, 442] width 1312 height 834
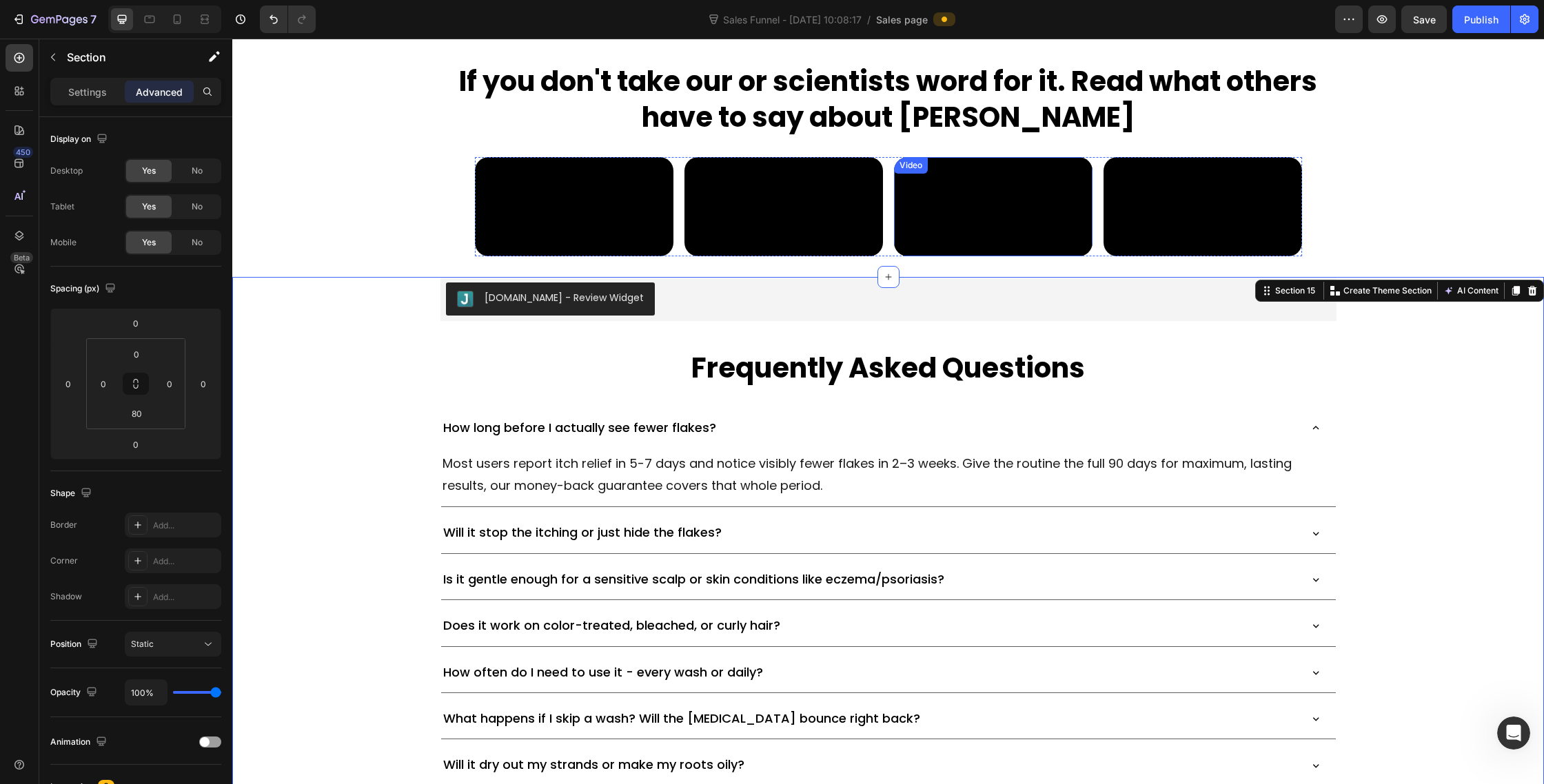
scroll to position [7660, 0]
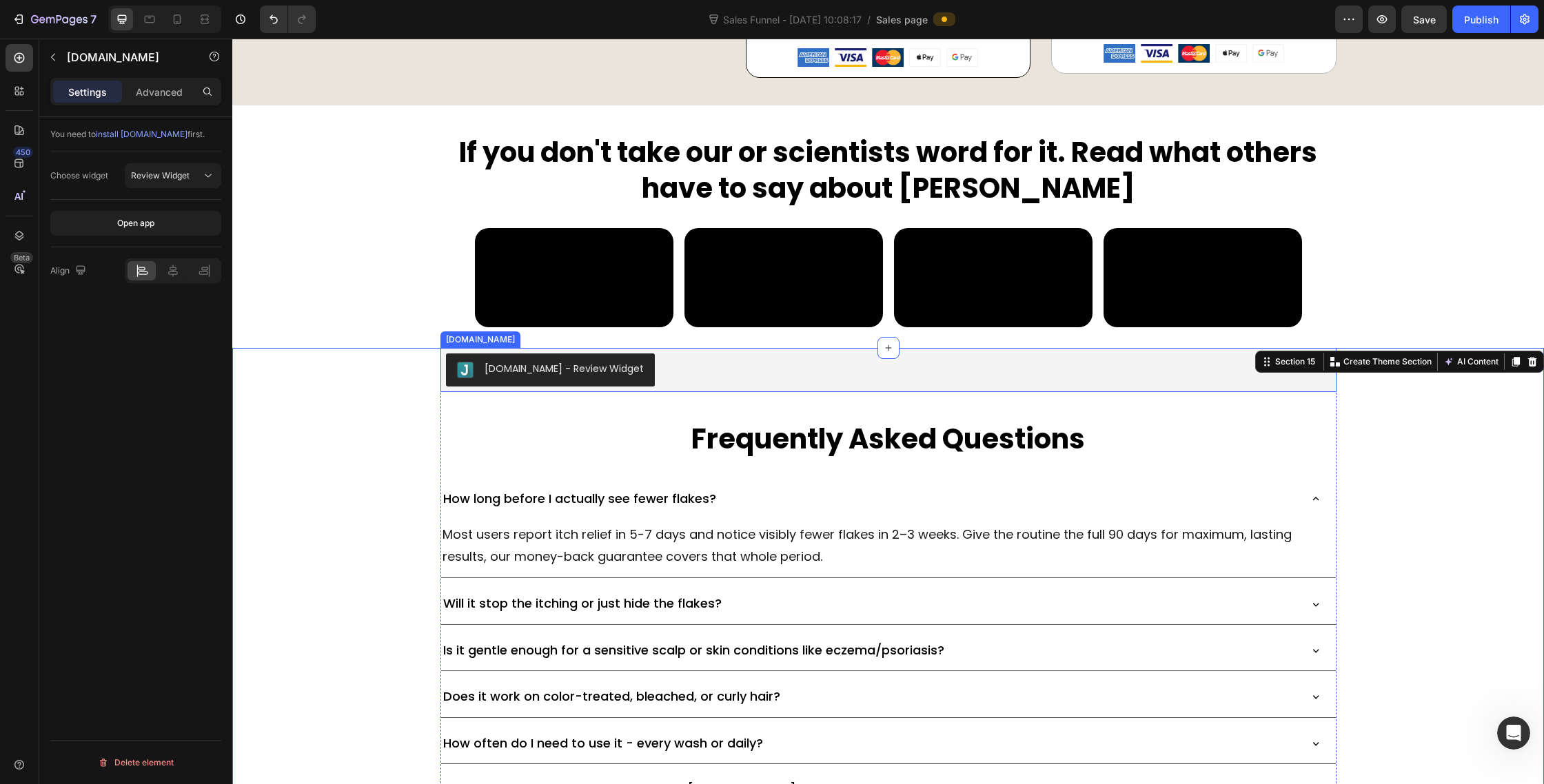
click at [698, 387] on div "Judge.me - Review Widget" at bounding box center [889, 370] width 885 height 33
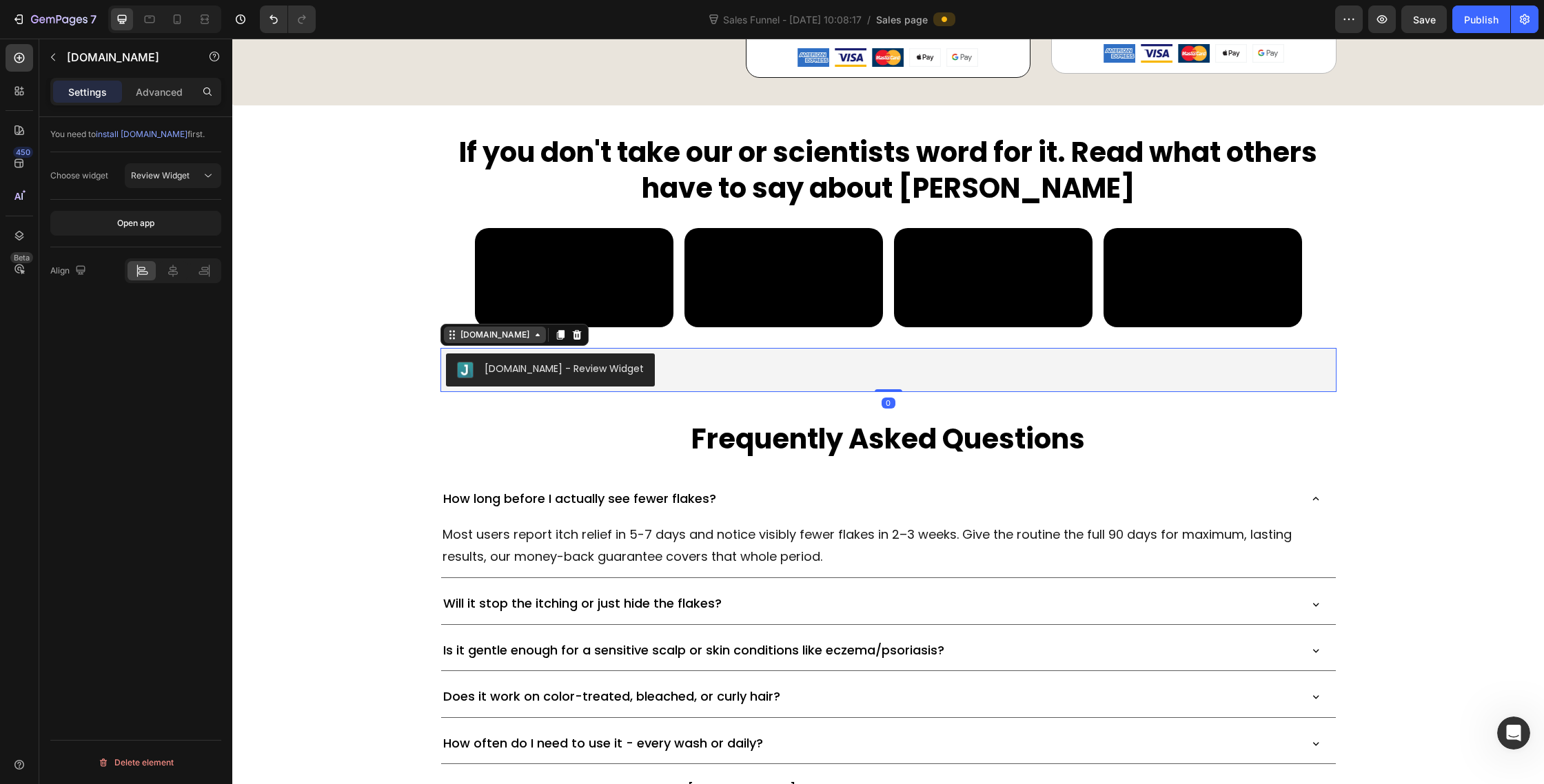
click at [499, 341] on div "Judge.me" at bounding box center [494, 335] width 74 height 13
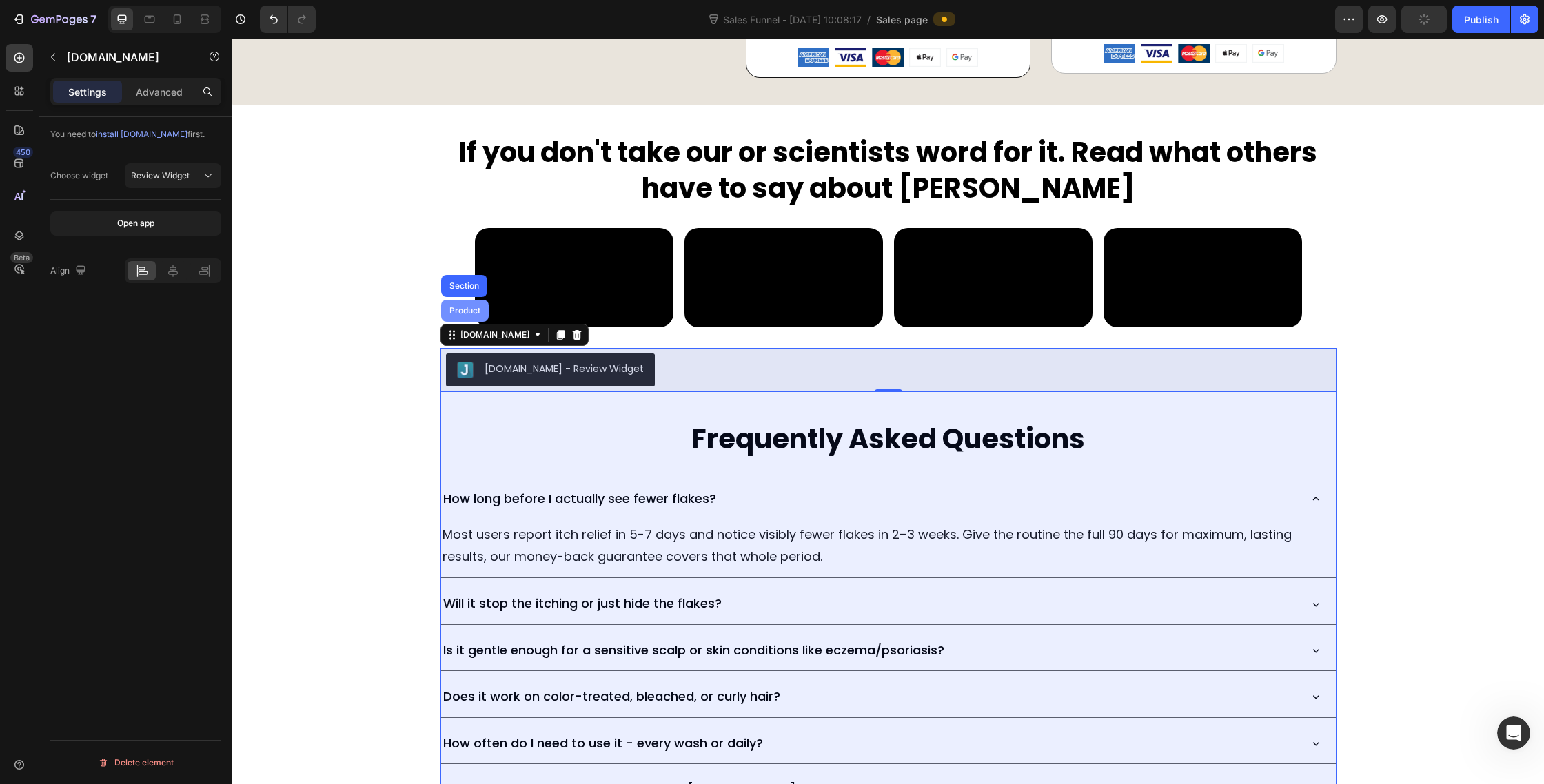
click at [470, 315] on div "Product" at bounding box center [465, 310] width 37 height 8
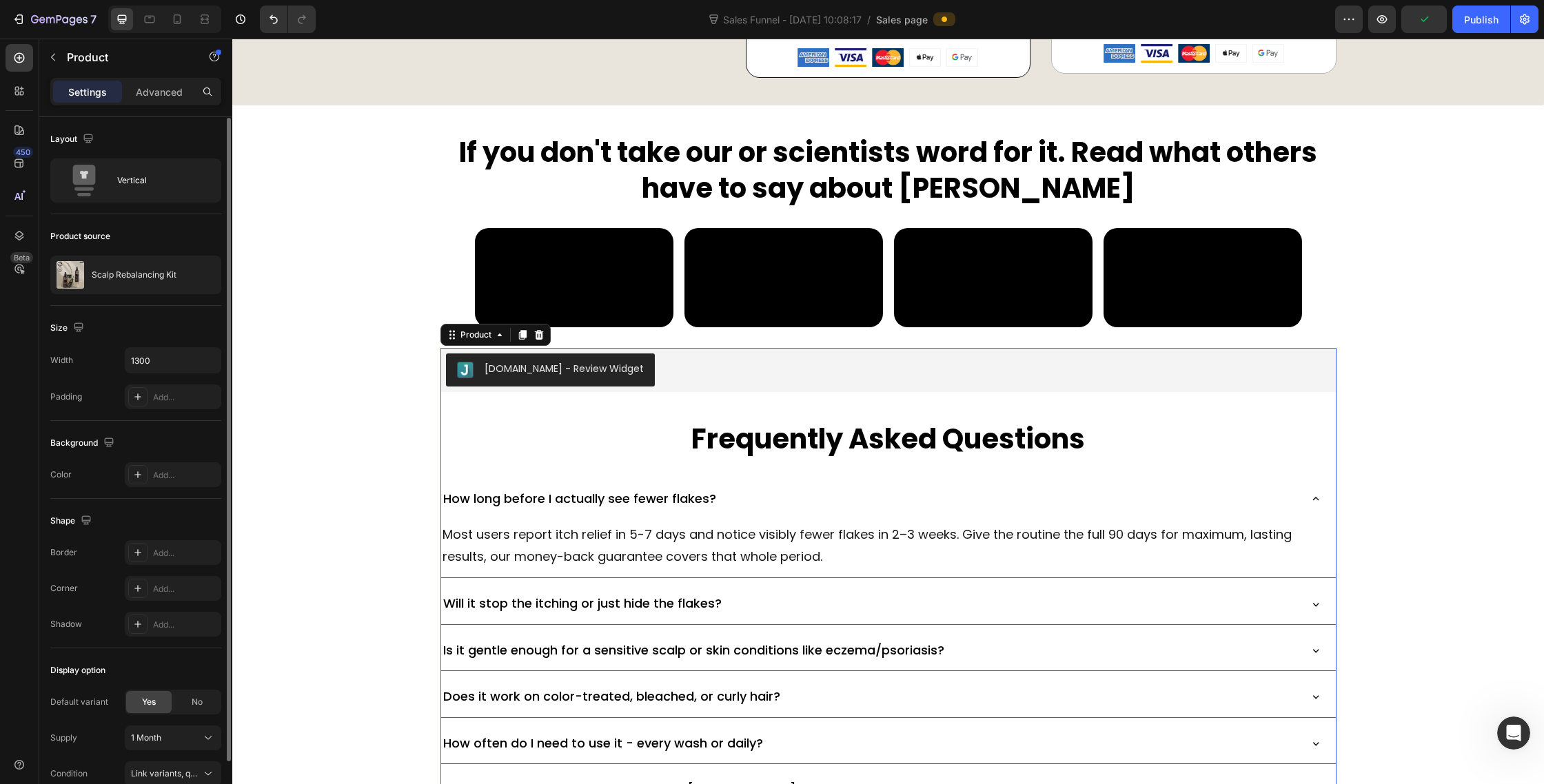
scroll to position [68, 0]
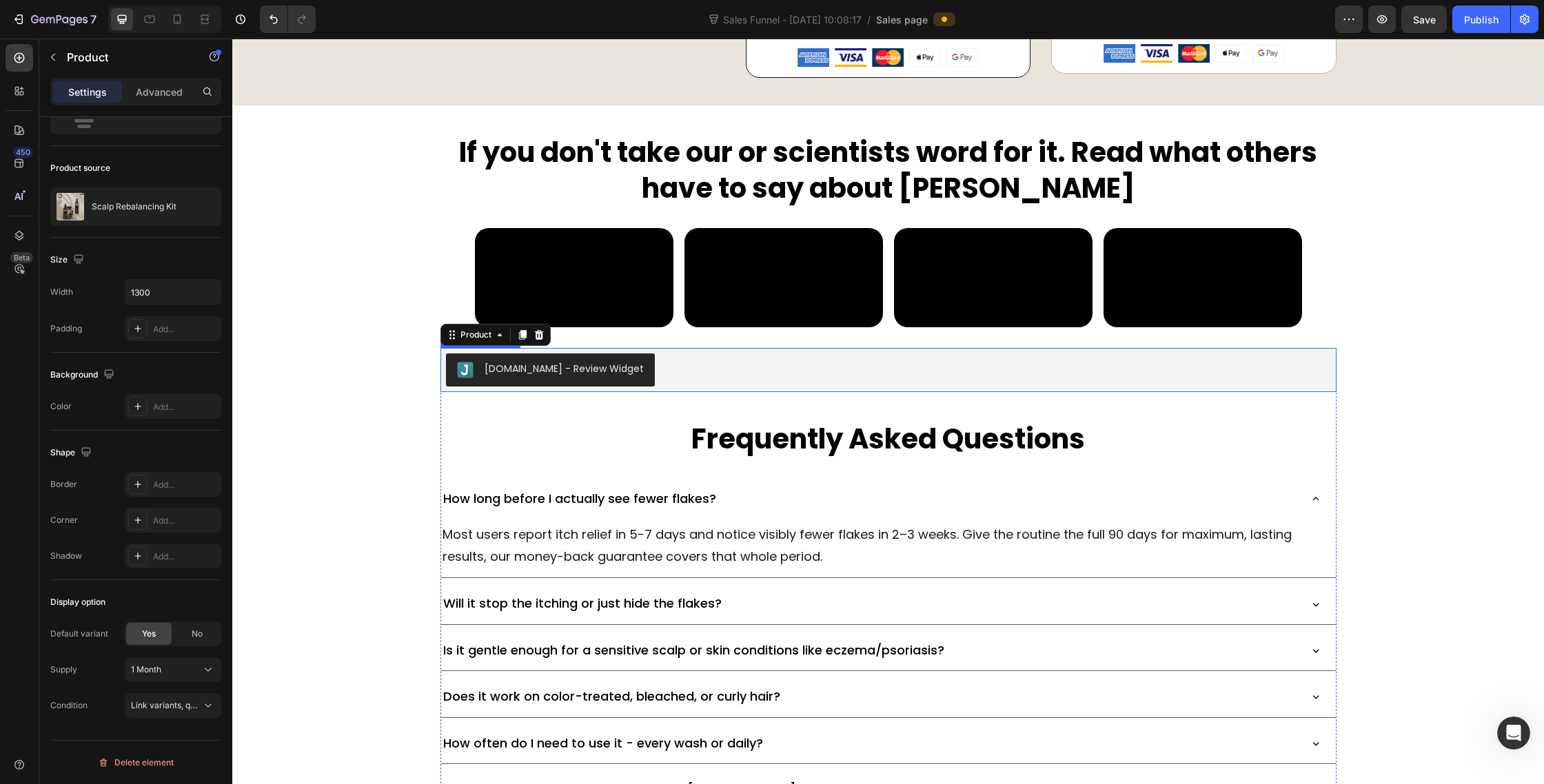
click at [691, 387] on div "Judge.me - Review Widget" at bounding box center [889, 370] width 885 height 33
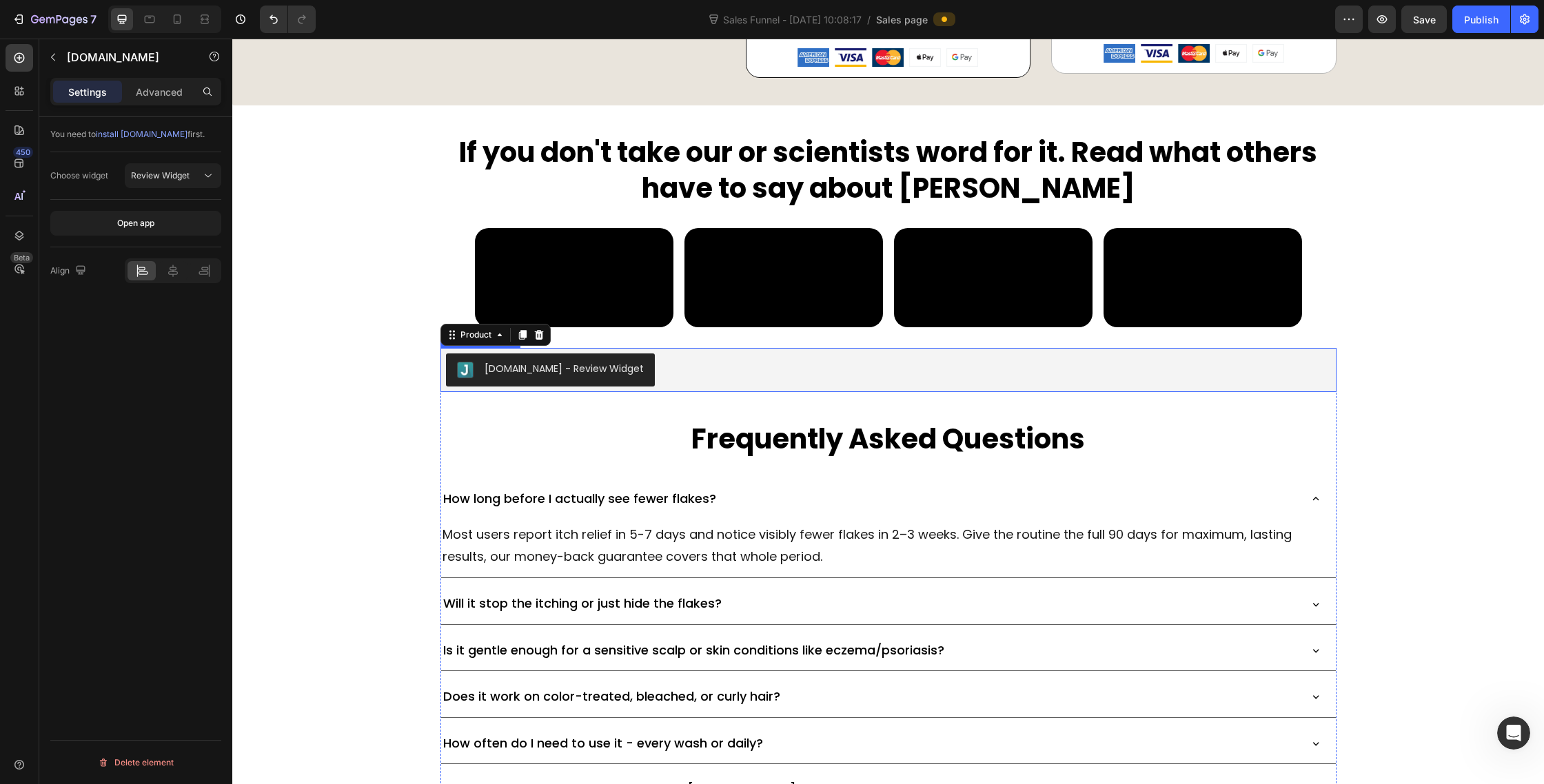
scroll to position [0, 0]
click at [588, 458] on h2 "Frequently Asked Questions" at bounding box center [888, 439] width 896 height 38
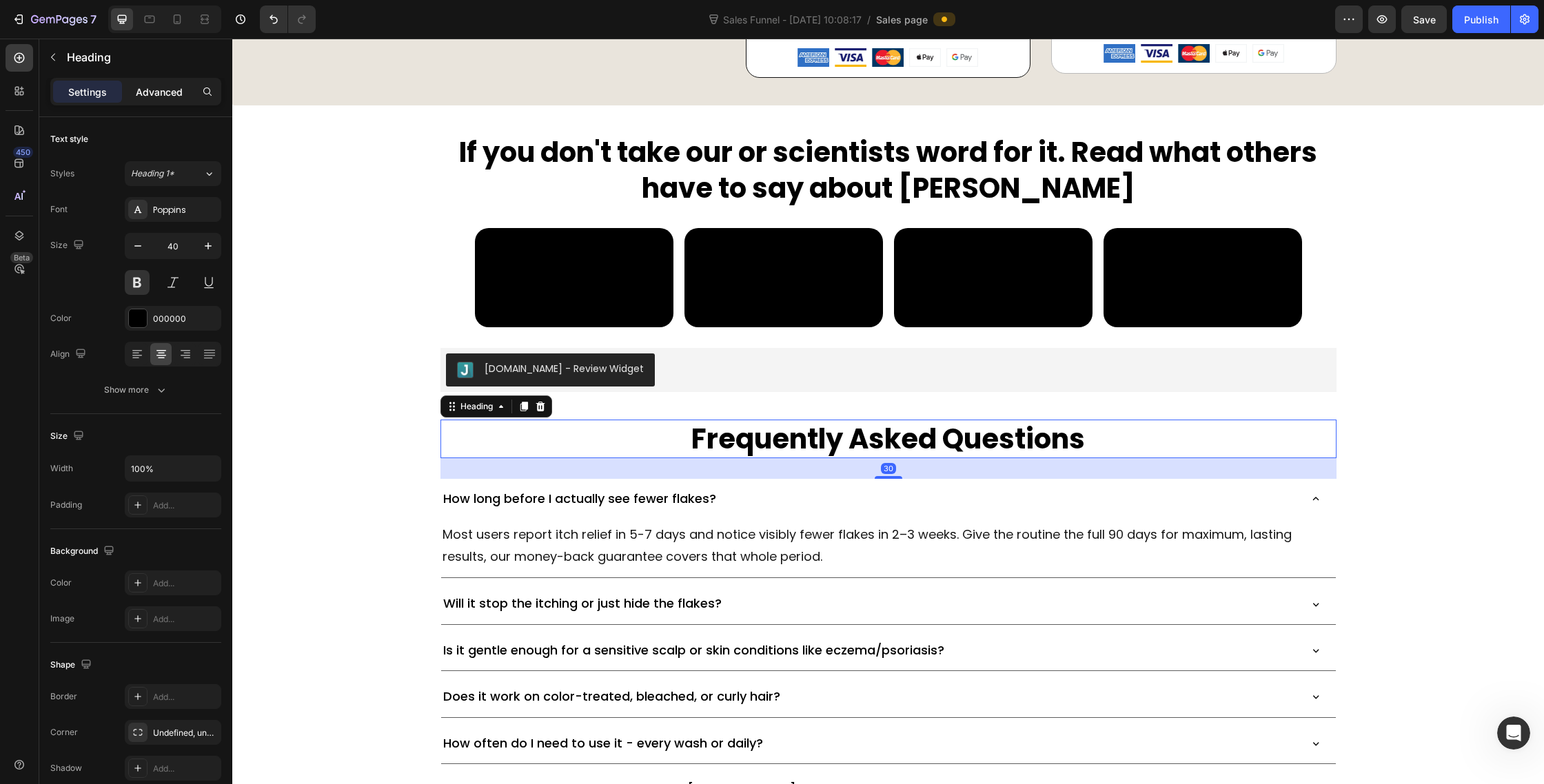
click at [150, 95] on p "Advanced" at bounding box center [159, 92] width 47 height 14
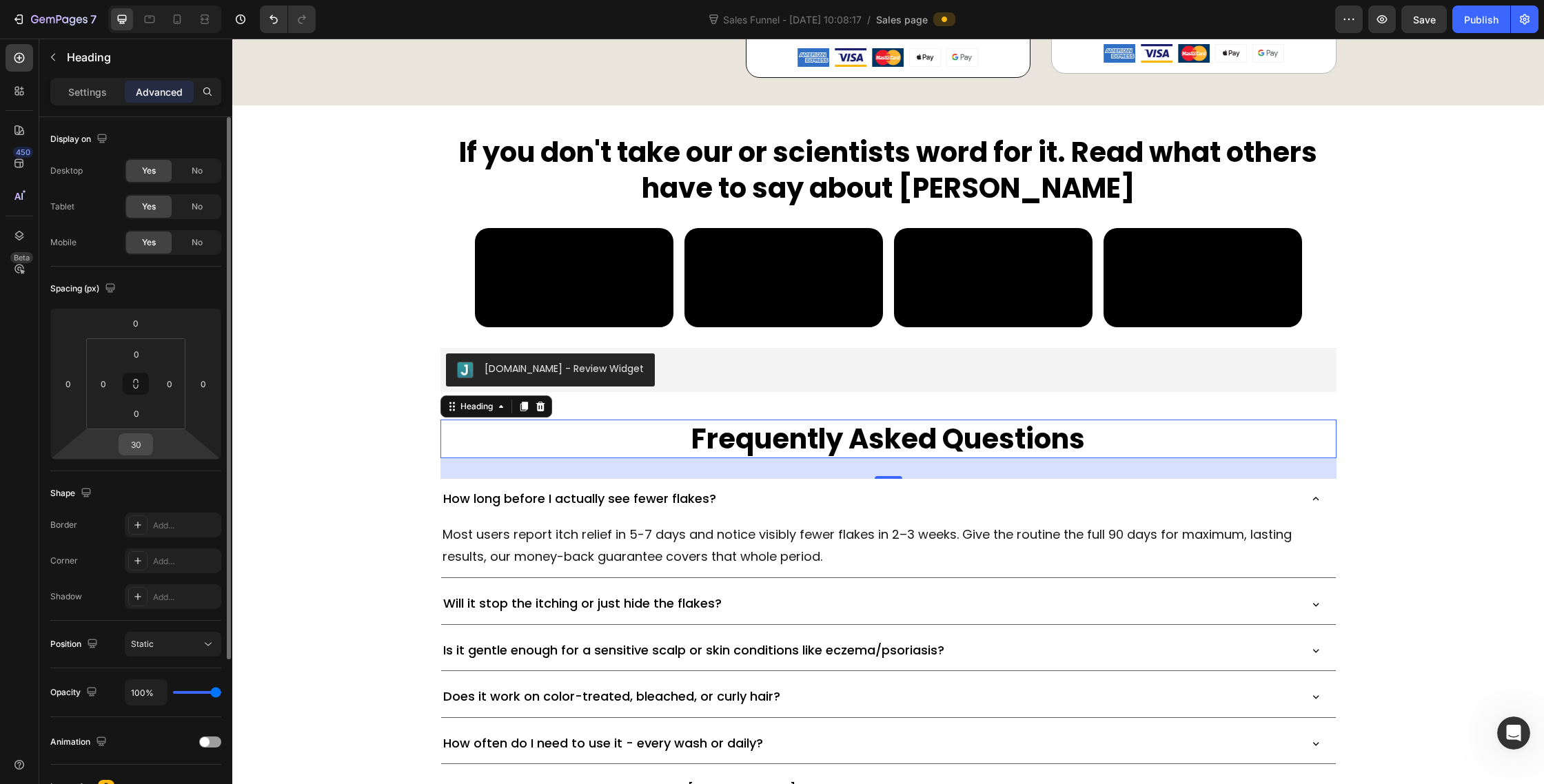
click at [133, 440] on input "30" at bounding box center [135, 445] width 28 height 21
type input "40"
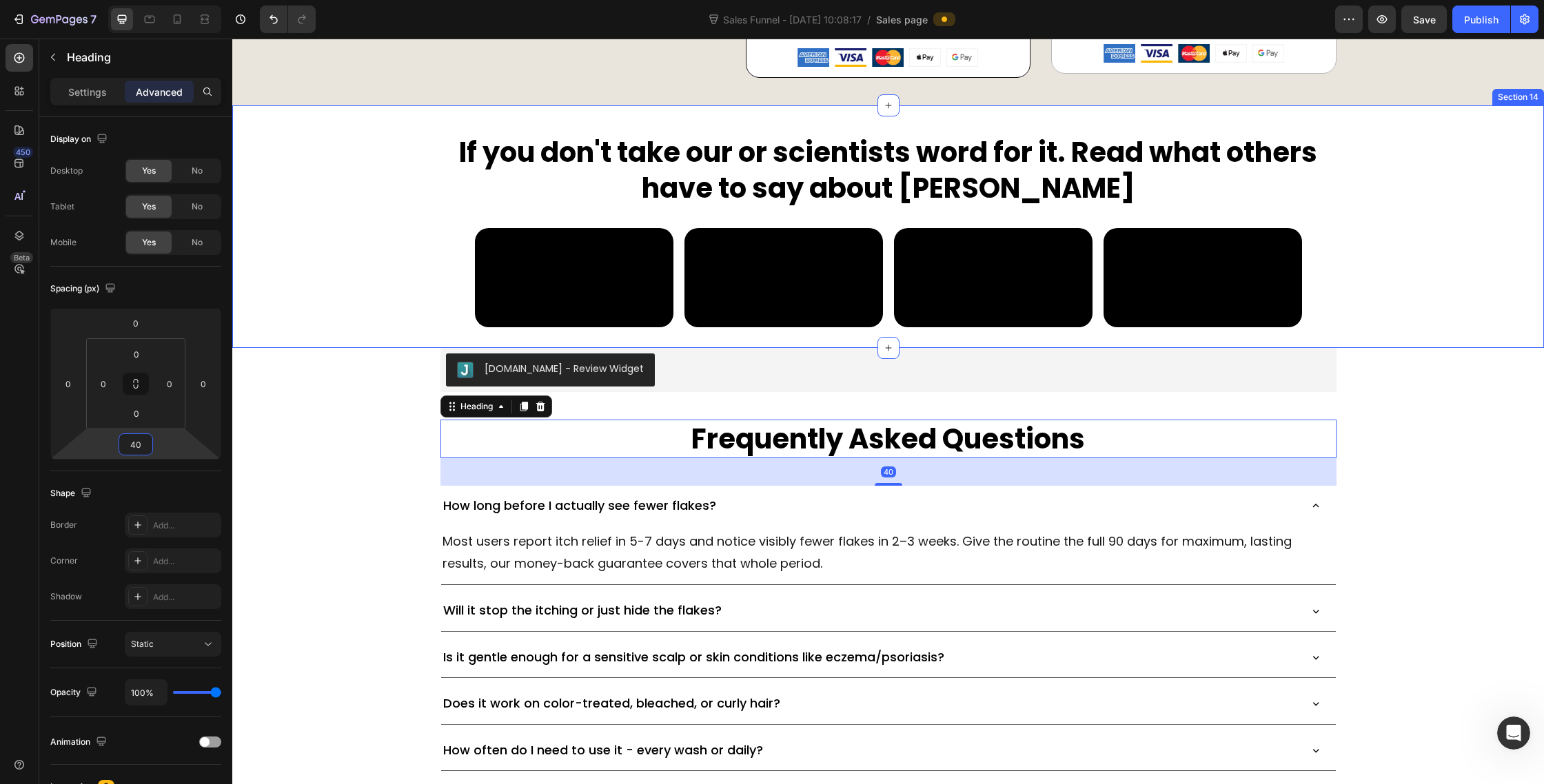
click at [1543, 330] on div "If you don't take our or scientists word for it. Read what others have to say a…" at bounding box center [888, 240] width 1312 height 215
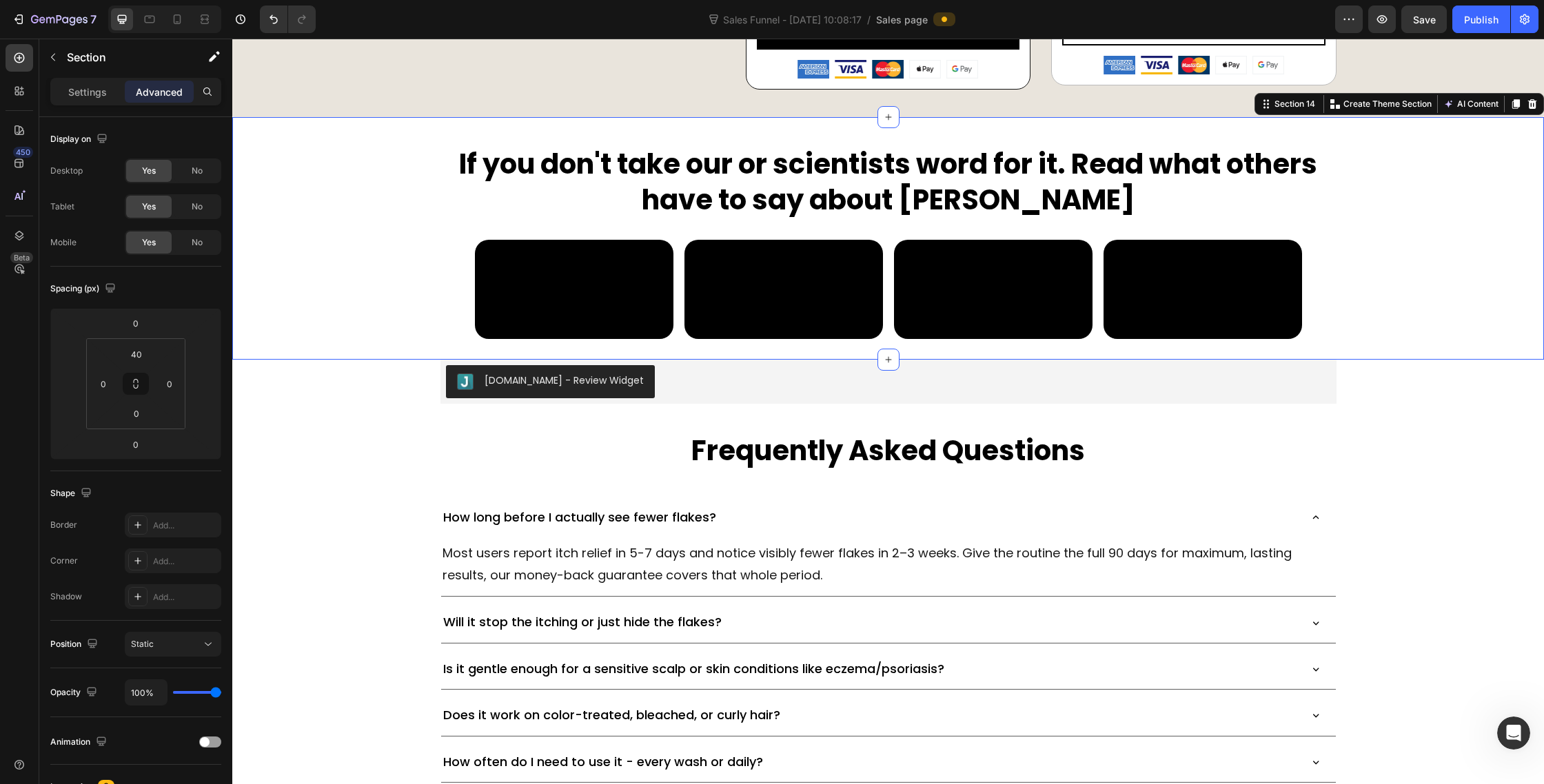
scroll to position [7585, 0]
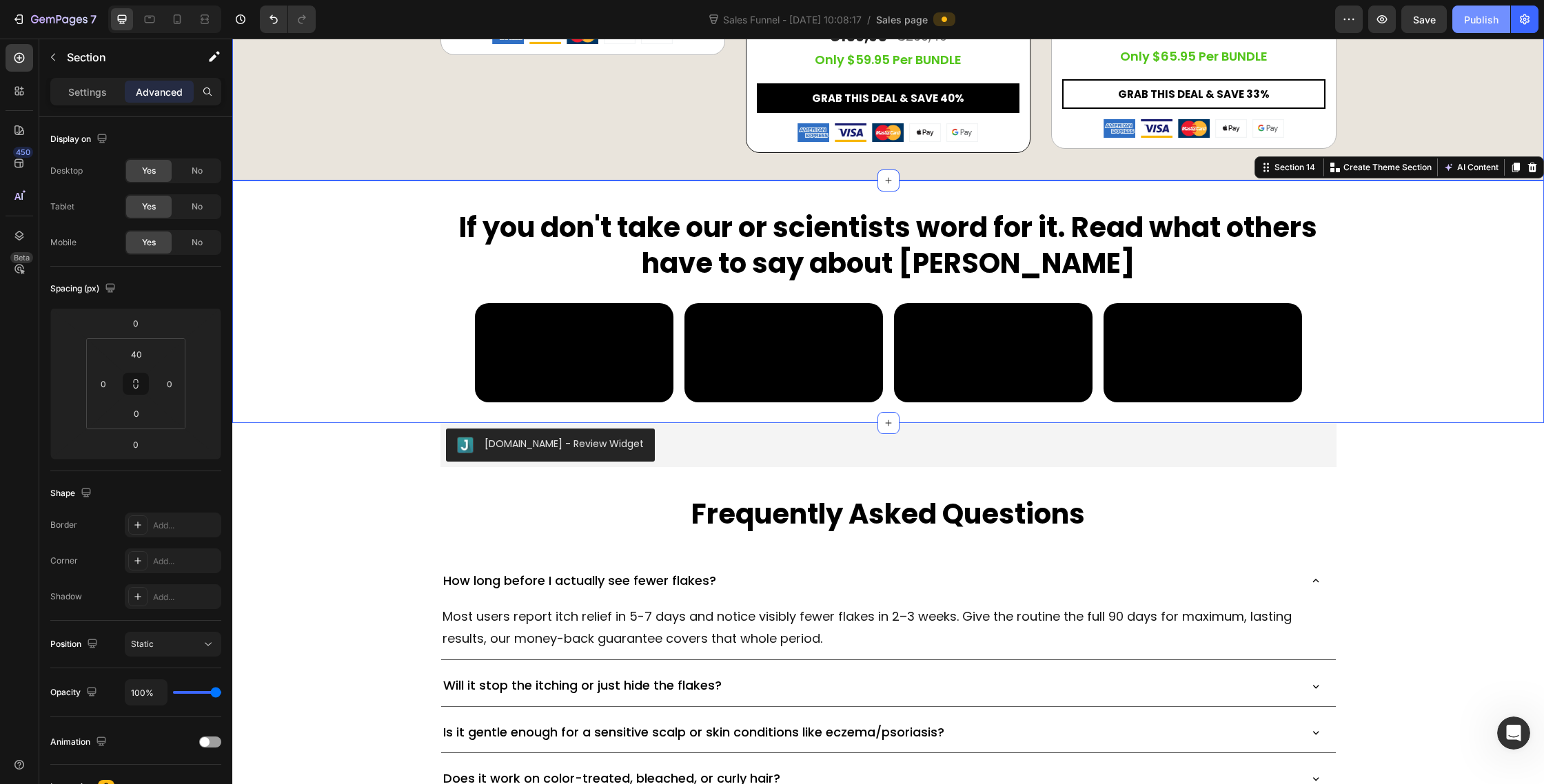
click at [1485, 25] on div "Publish" at bounding box center [1482, 20] width 35 height 14
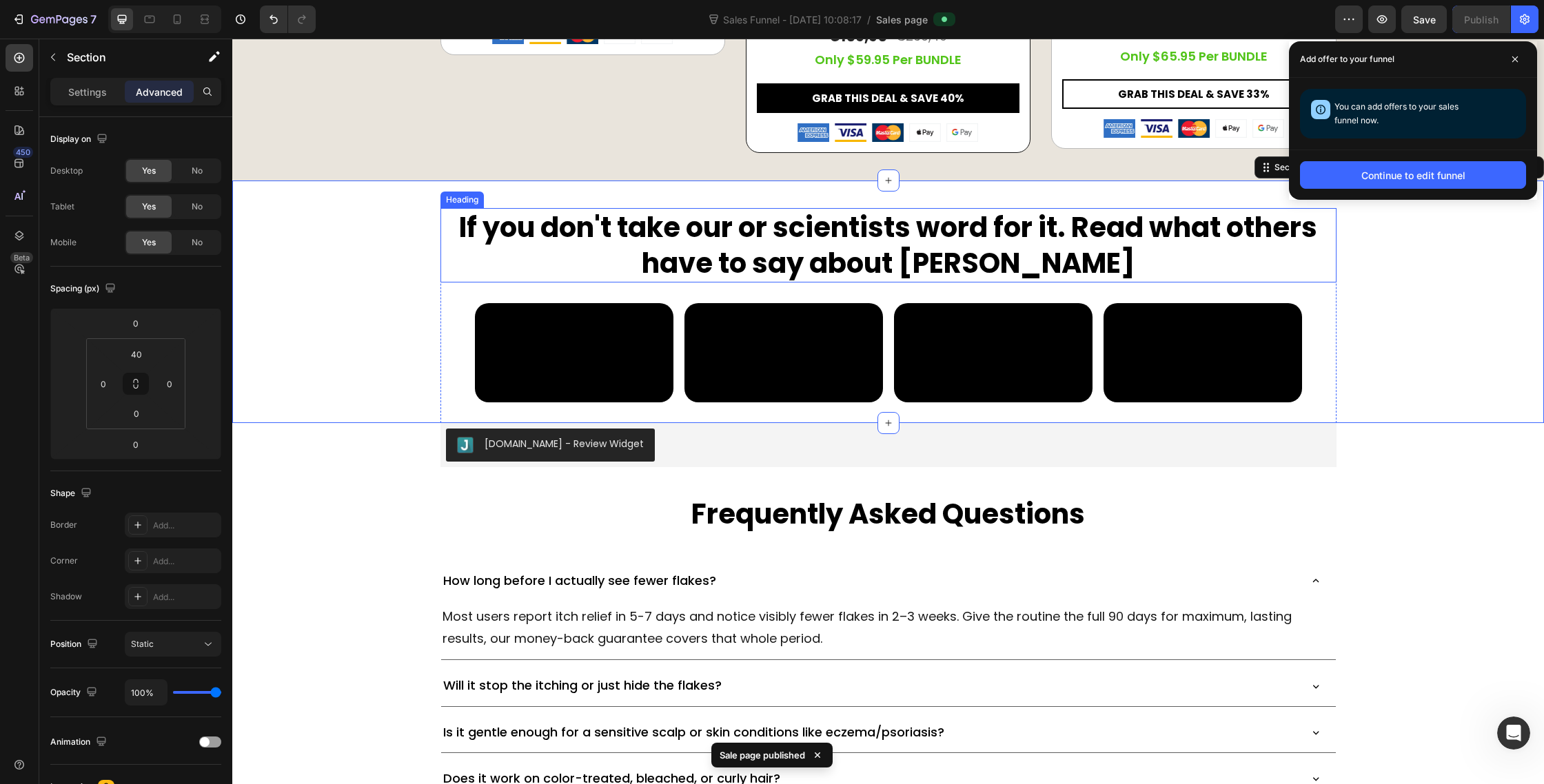
scroll to position [7765, 0]
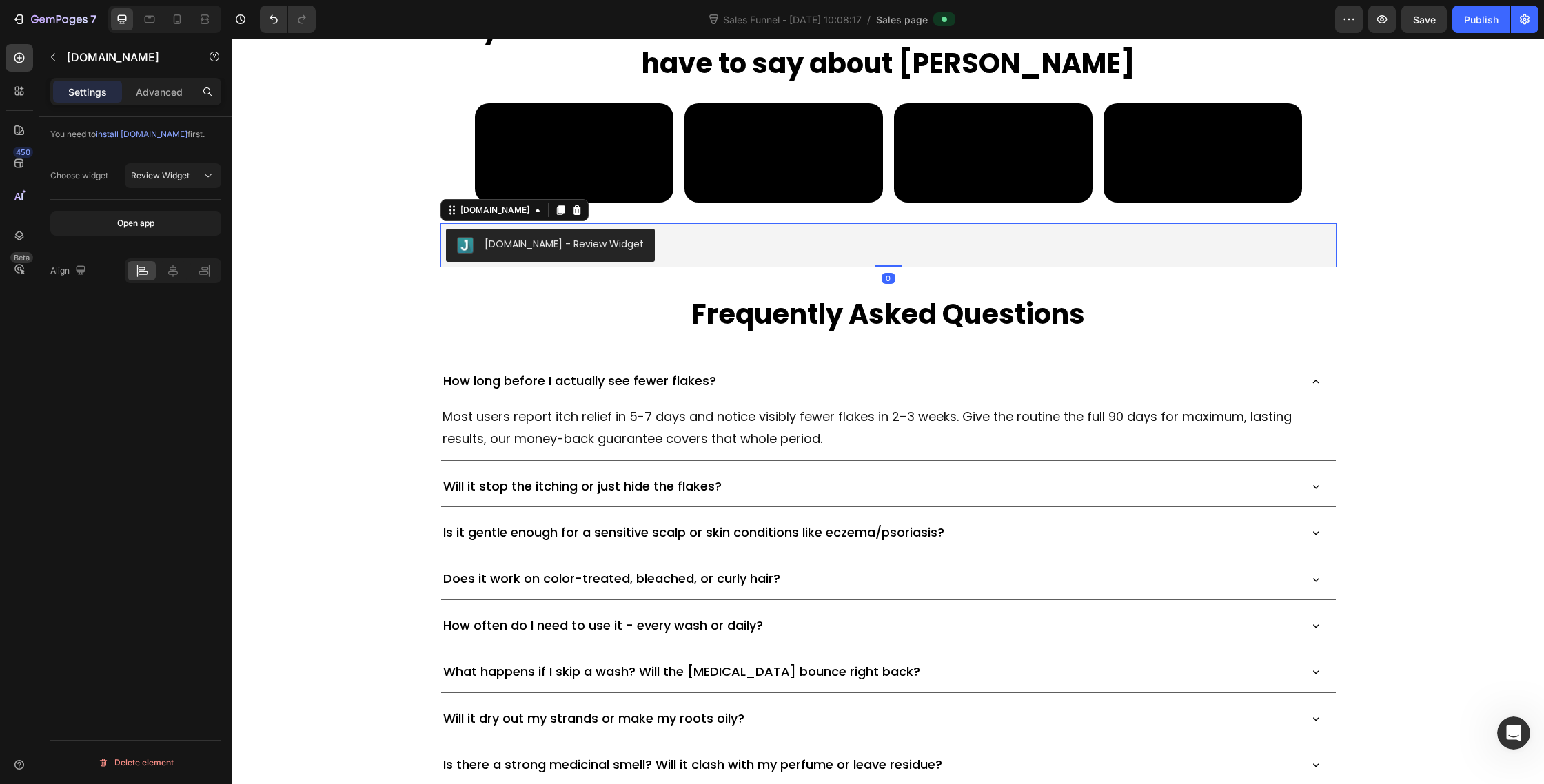
click at [706, 262] on div "Judge.me - Review Widget" at bounding box center [889, 246] width 885 height 33
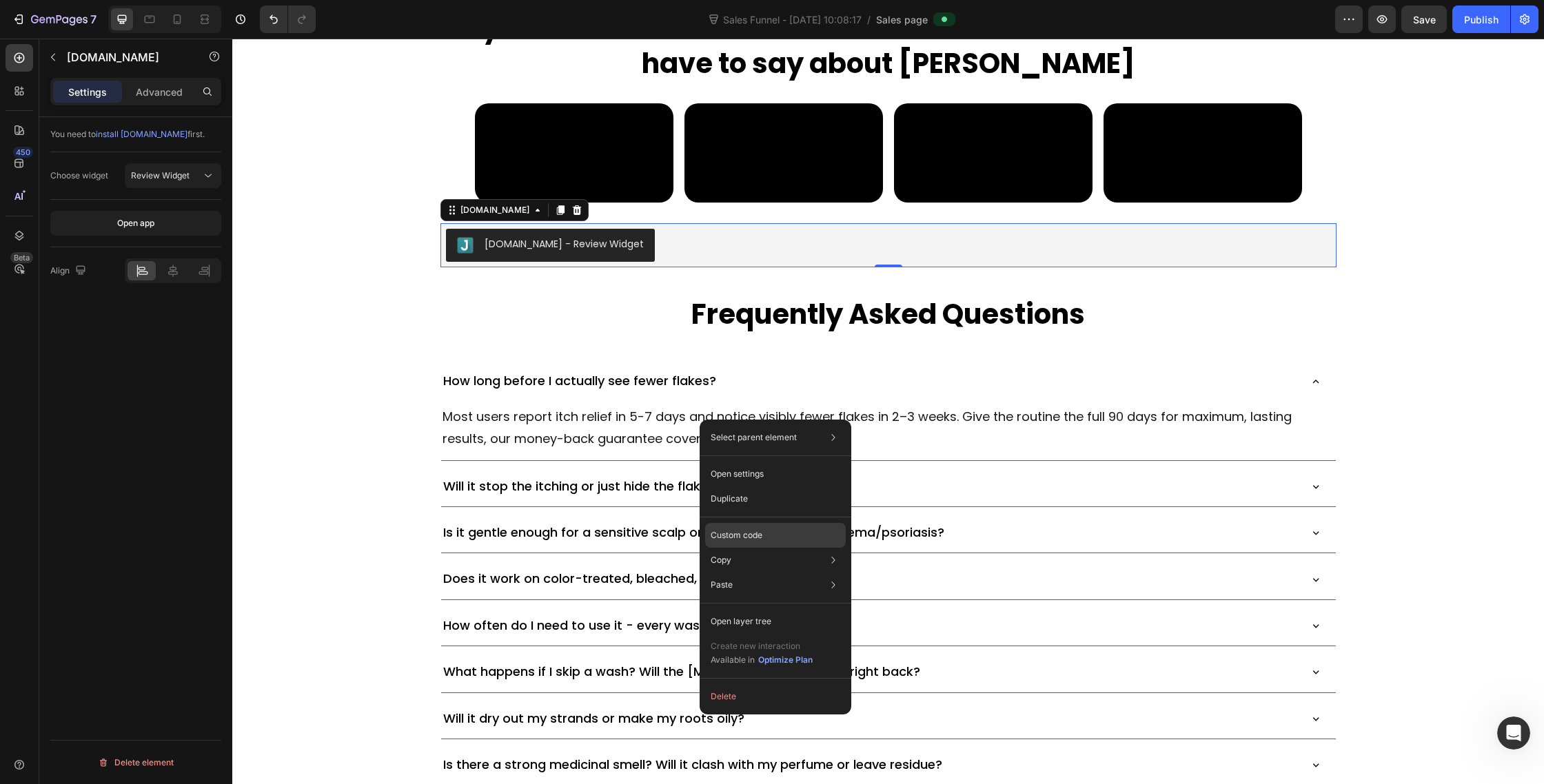
click at [744, 535] on p "Custom code" at bounding box center [736, 535] width 52 height 13
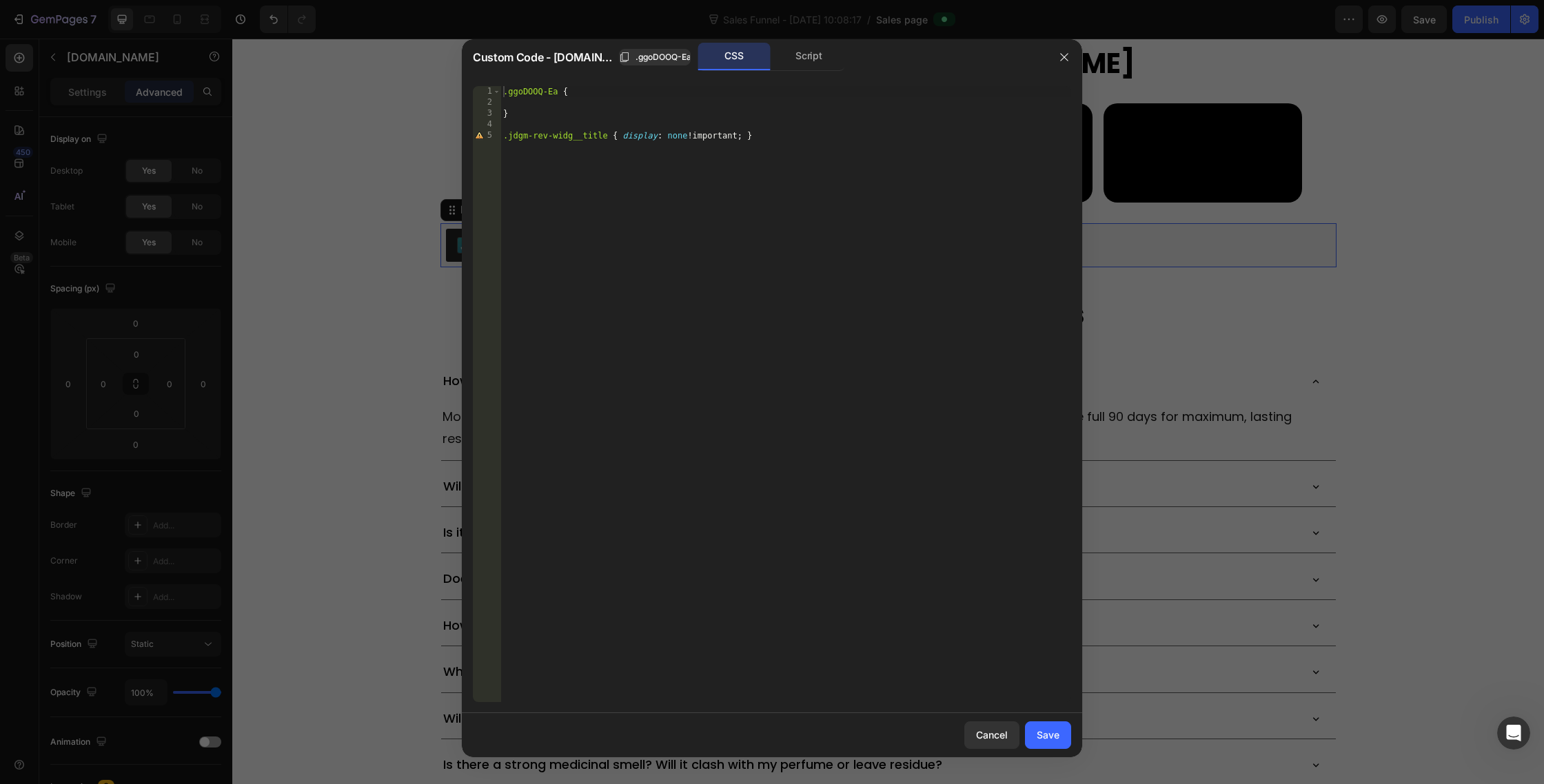
type textarea ".jdgm-rev-widg__title { display: none !important; }"
click at [784, 146] on div ".ggoDOOQ-Ea { } .jdgm-rev-widg__title { display : none !important ; }" at bounding box center [786, 406] width 571 height 638
paste textarea "jdgm-rev__title"
click at [502, 158] on div ".ggoDOOQ-Ea { } .jdgm-rev-widg__title { display : none !important ; } jdgm-rev_…" at bounding box center [786, 406] width 571 height 638
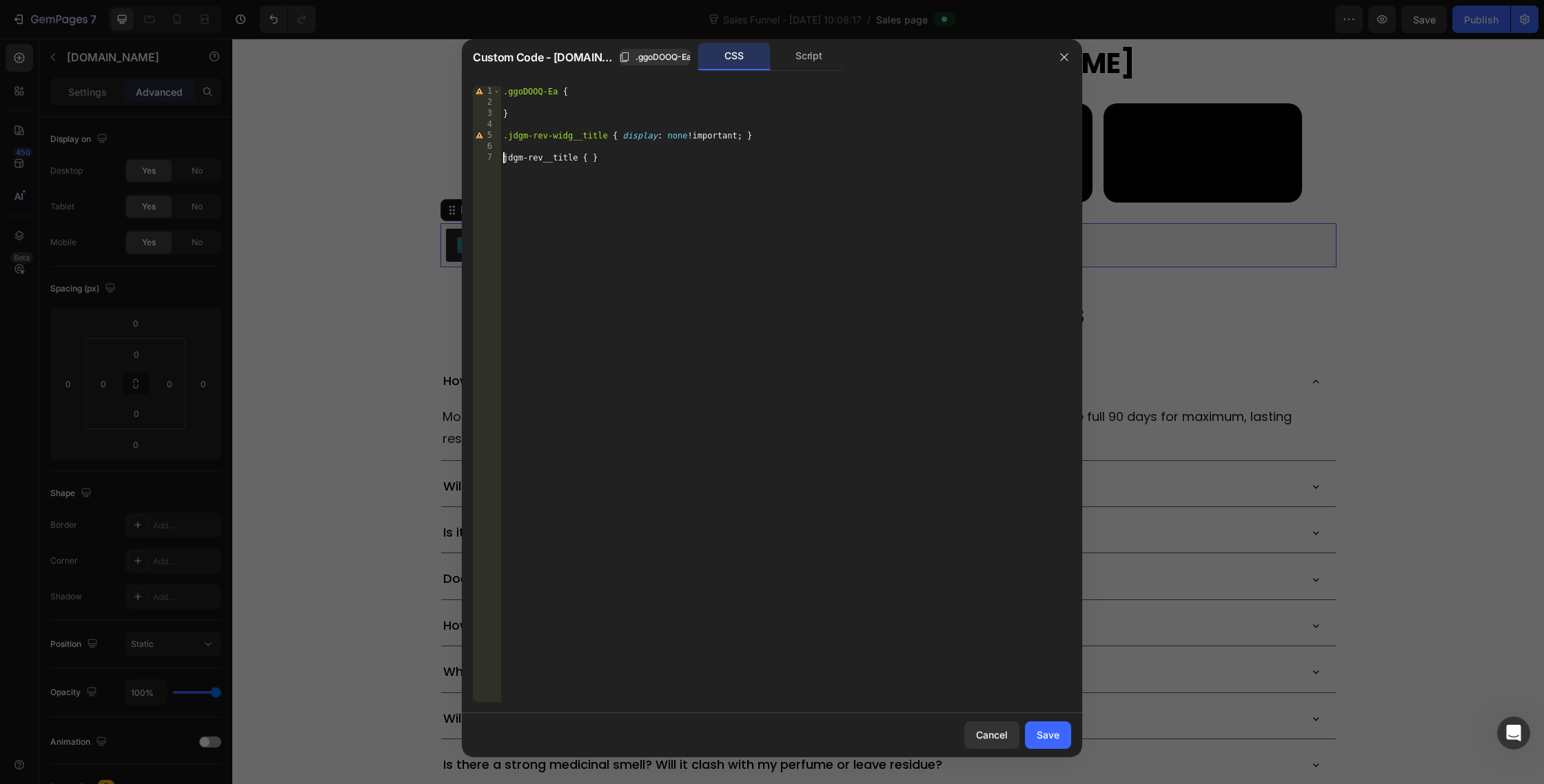
scroll to position [0, 1]
type textarea ".jdgm-rev__title { }"
click at [522, 171] on div ".ggoDOOQ-Ea { } .jdgm-rev-widg__title { display : none !important ; } .jdgm-rev…" at bounding box center [786, 406] width 571 height 638
paste textarea "jdgm-rev__body"
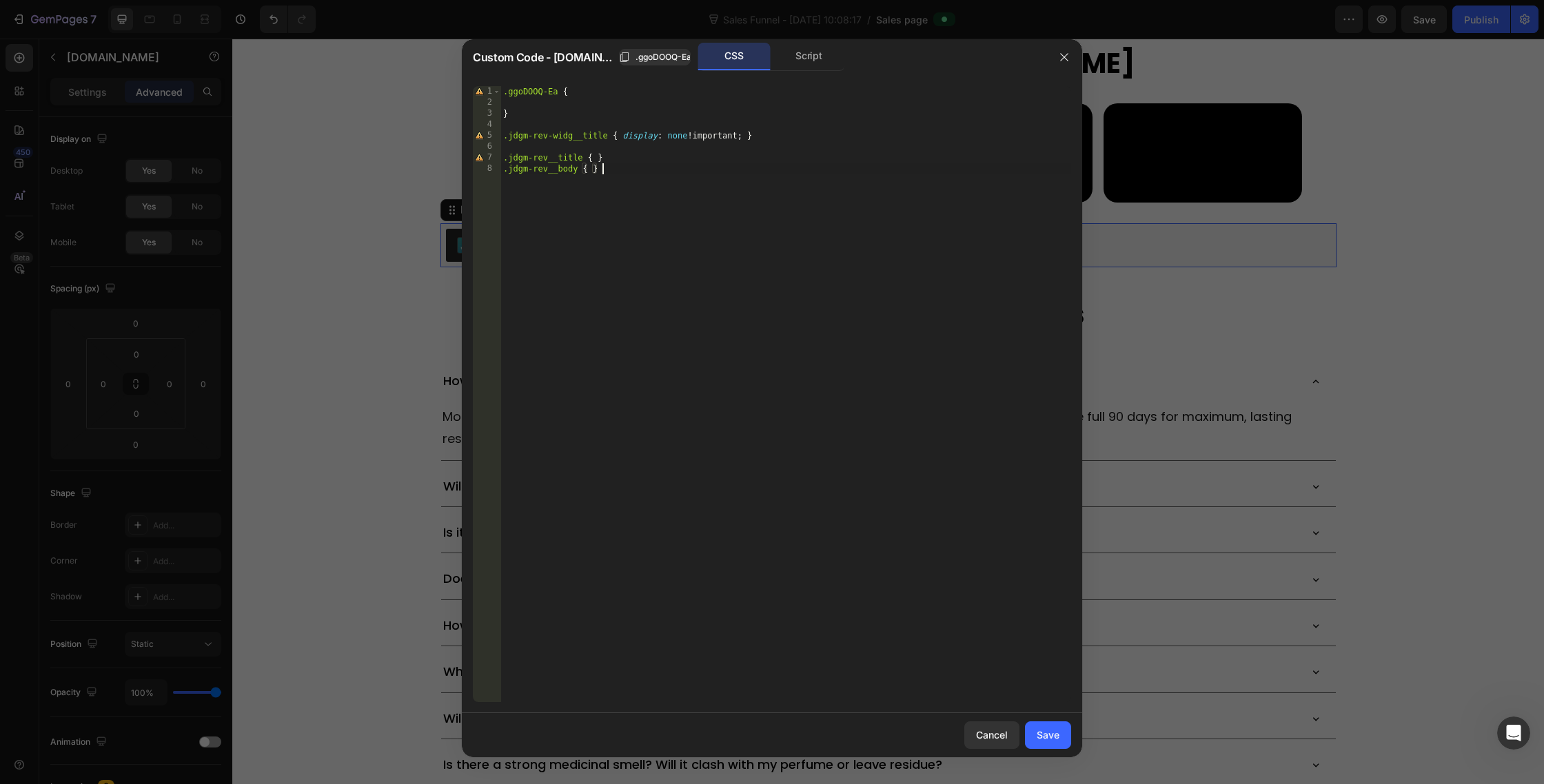
scroll to position [0, 8]
click at [593, 158] on div ".ggoDOOQ-Ea { } .jdgm-rev-widg__title { display : none !important ; } .jdgm-rev…" at bounding box center [786, 406] width 571 height 638
click at [589, 173] on div ".ggoDOOQ-Ea { } .jdgm-rev-widg__title { display : none !important ; } .jdgm-rev…" at bounding box center [786, 406] width 571 height 638
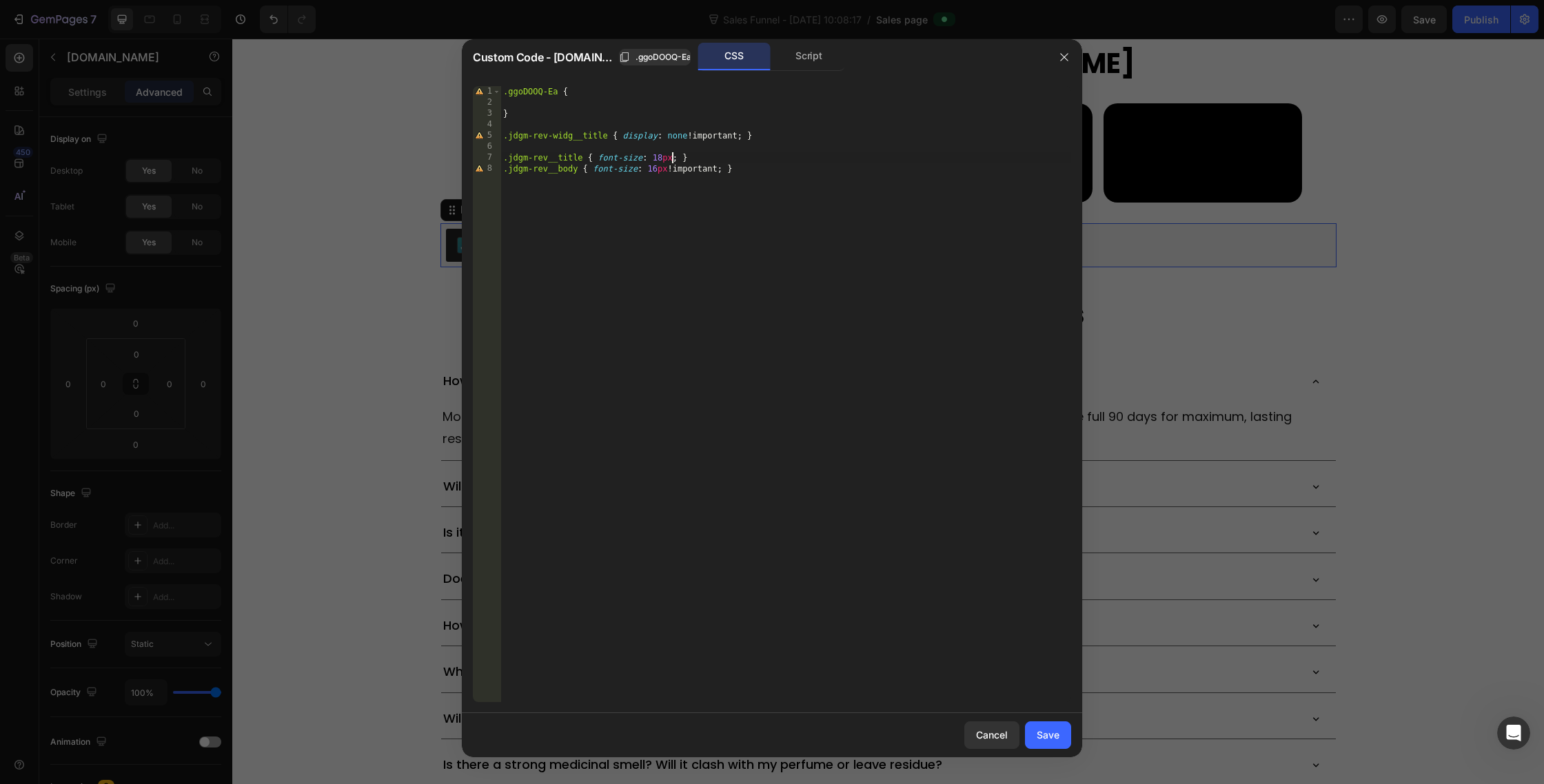
click at [672, 156] on div ".ggoDOOQ-Ea { } .jdgm-rev-widg__title { display : none !important ; } .jdgm-rev…" at bounding box center [786, 406] width 571 height 638
click at [770, 194] on div ".ggoDOOQ-Ea { } .jdgm-rev-widg__title { display : none !important ; } .jdgm-rev…" at bounding box center [786, 406] width 571 height 638
click at [738, 154] on div ".ggoDOOQ-Ea { } .jdgm-rev-widg__title { display : none !important ; } .jdgm-rev…" at bounding box center [786, 406] width 571 height 638
type textarea ".jdgm-rev__title { font-size: 18px !important; }"
click at [728, 151] on div ".ggoDOOQ-Ea { } .jdgm-rev-widg__title { display : none !important ; } .jdgm-rev…" at bounding box center [786, 406] width 571 height 638
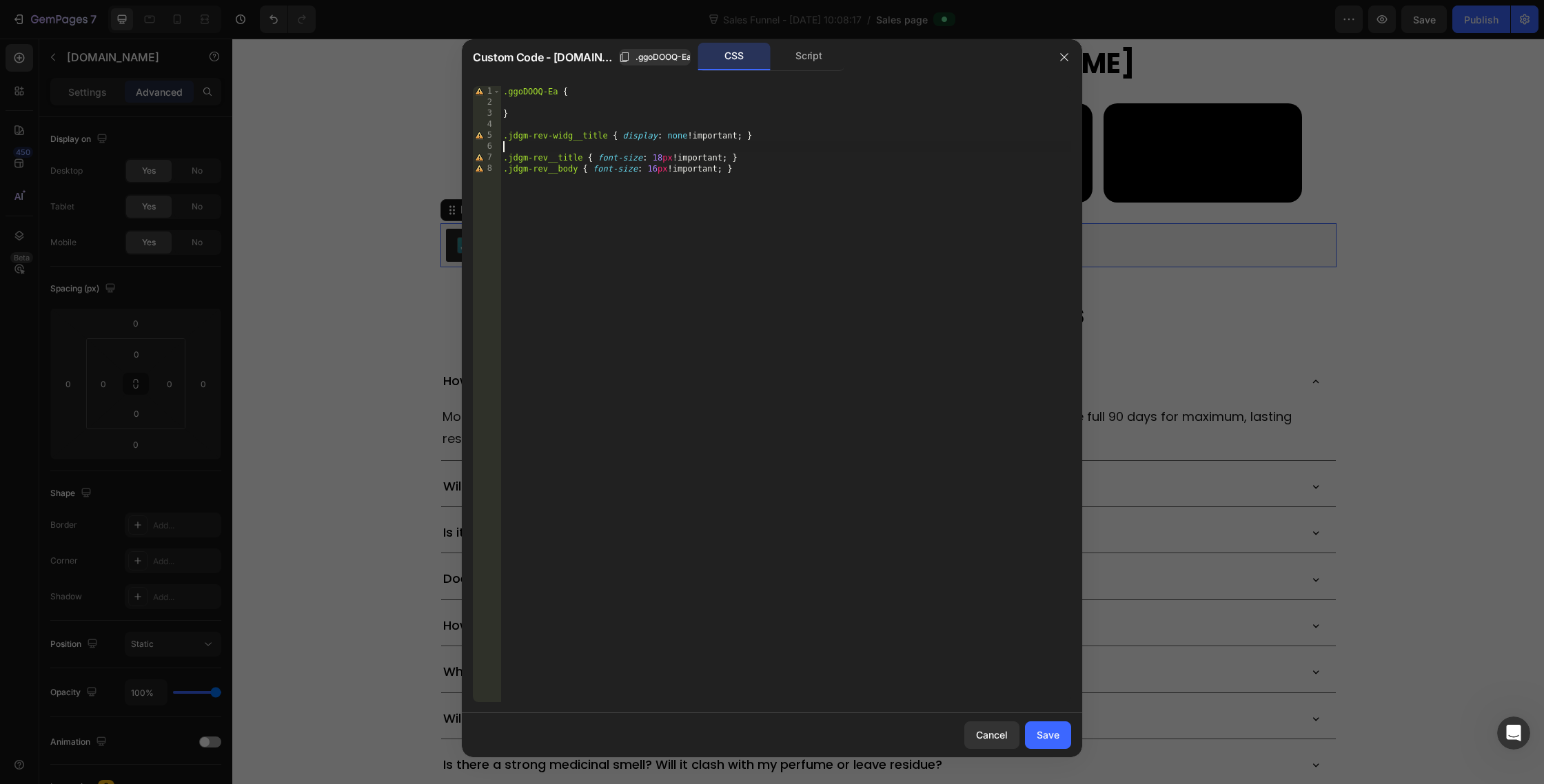
scroll to position [0, 0]
type textarea ".jdgm-rev-widg__title { display: none !important; }"
click at [1047, 735] on div "Save" at bounding box center [1048, 734] width 23 height 14
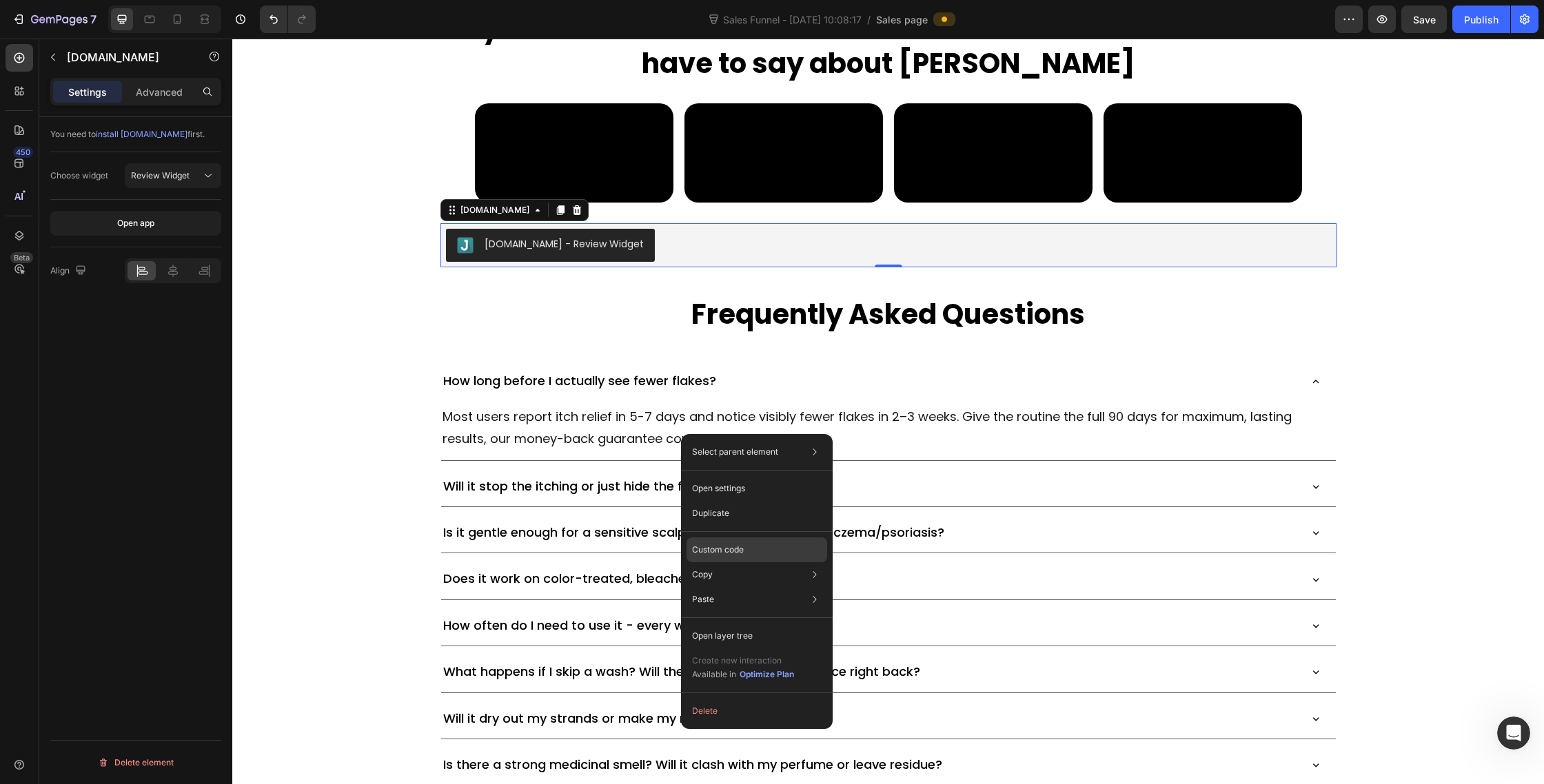
click at [726, 545] on p "Custom code" at bounding box center [718, 550] width 52 height 13
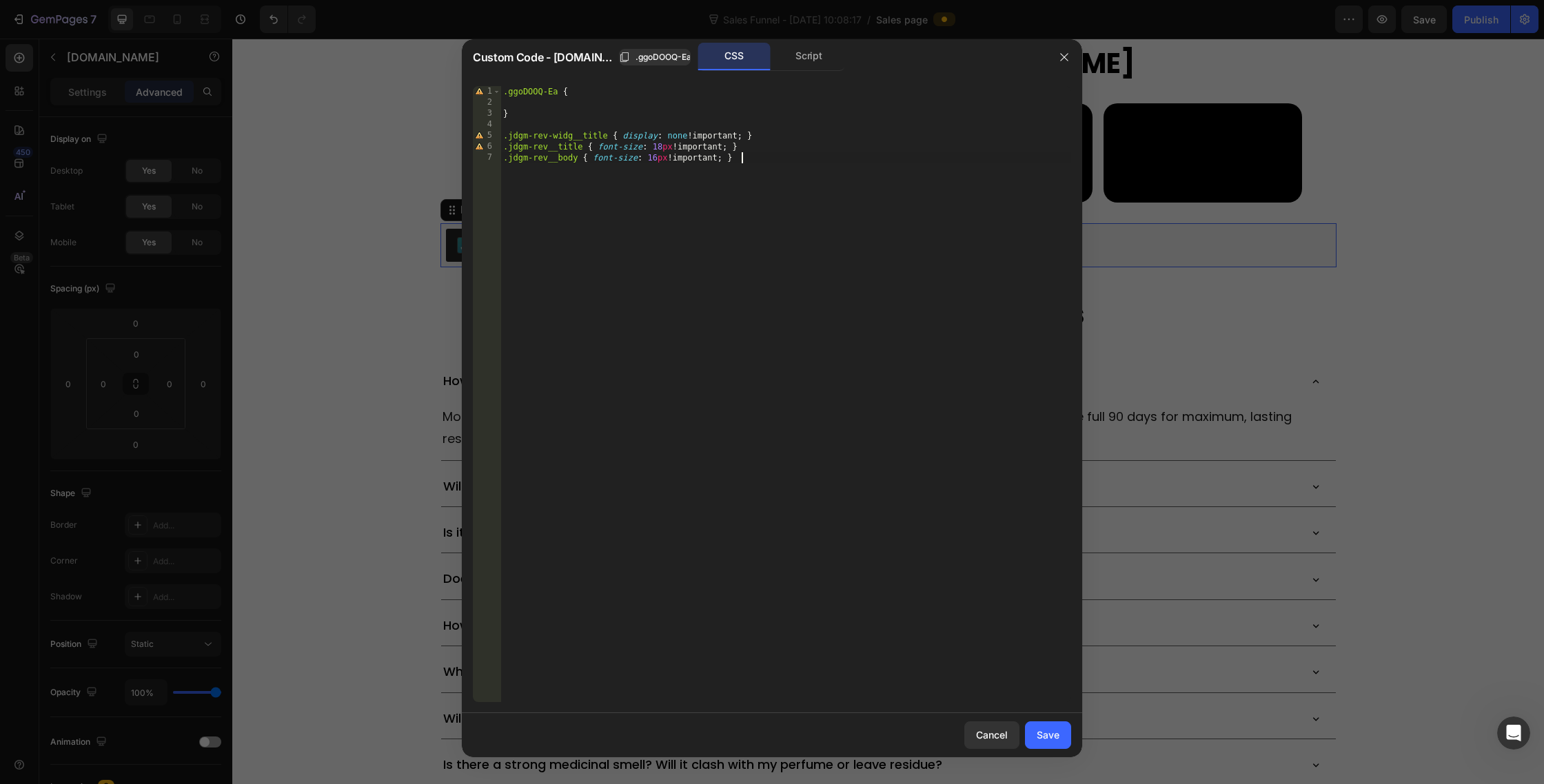
click at [782, 159] on div ".ggoDOOQ-Ea { } .jdgm-rev-widg__title { display : none !important ; } .jdgm-rev…" at bounding box center [786, 406] width 571 height 638
click at [583, 146] on div ".ggoDOOQ-Ea { } .jdgm-rev-widg__title { display : none !important ; } .jdgm-rev…" at bounding box center [786, 406] width 571 height 638
paste textarea "jdgm-rev-widg__summary-inner"
click at [594, 151] on div ".ggoDOOQ-Ea { } .jdgm-rev-widg__title { display : none !important ; } .jdgm-rev…" at bounding box center [786, 406] width 571 height 638
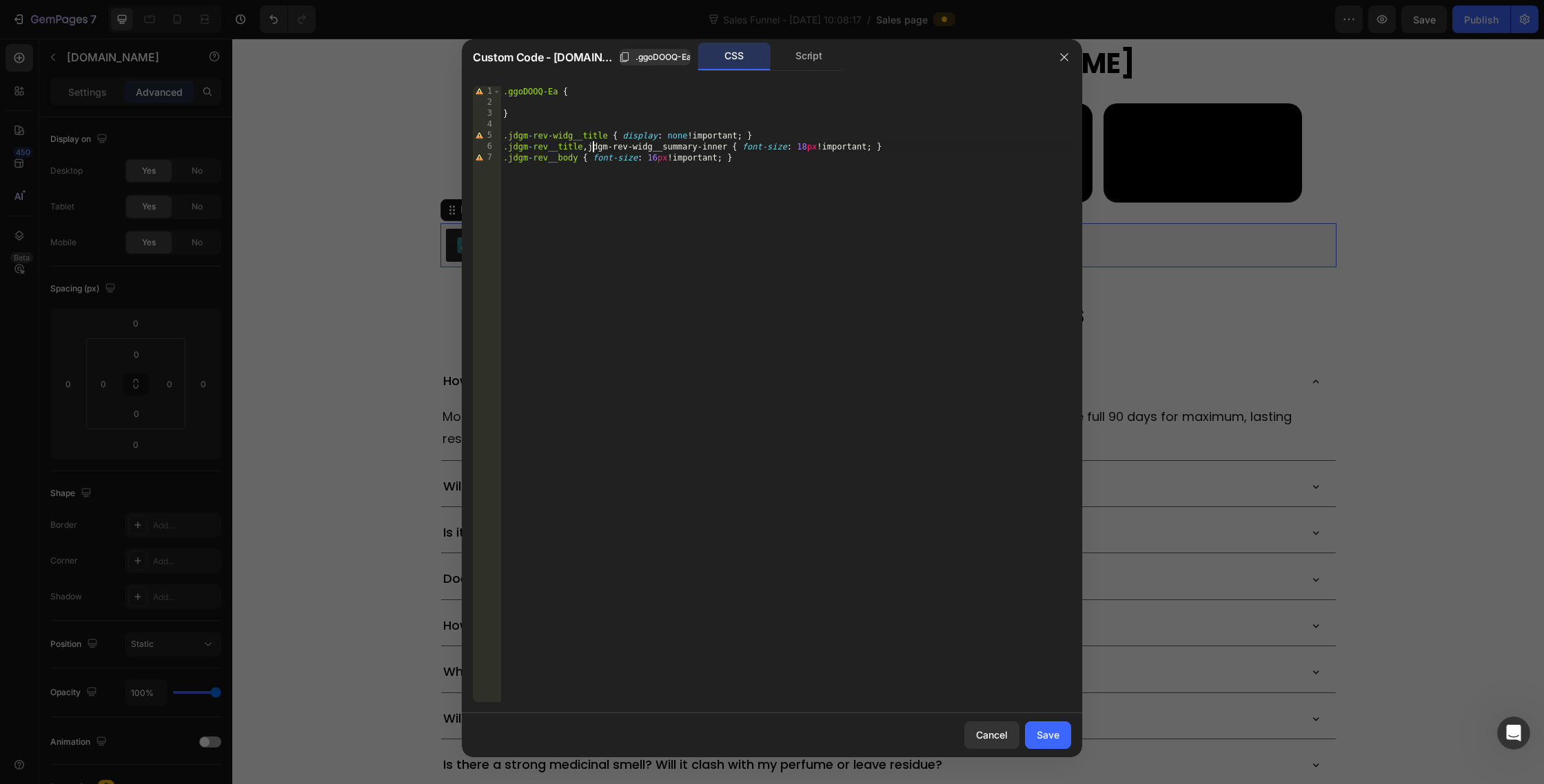
scroll to position [0, 8]
type textarea ".jdgm-rev__title, .jdgm-rev-widg__summary-inner { font-size: 18px !important; }"
click at [1041, 735] on div "Save" at bounding box center [1048, 734] width 23 height 14
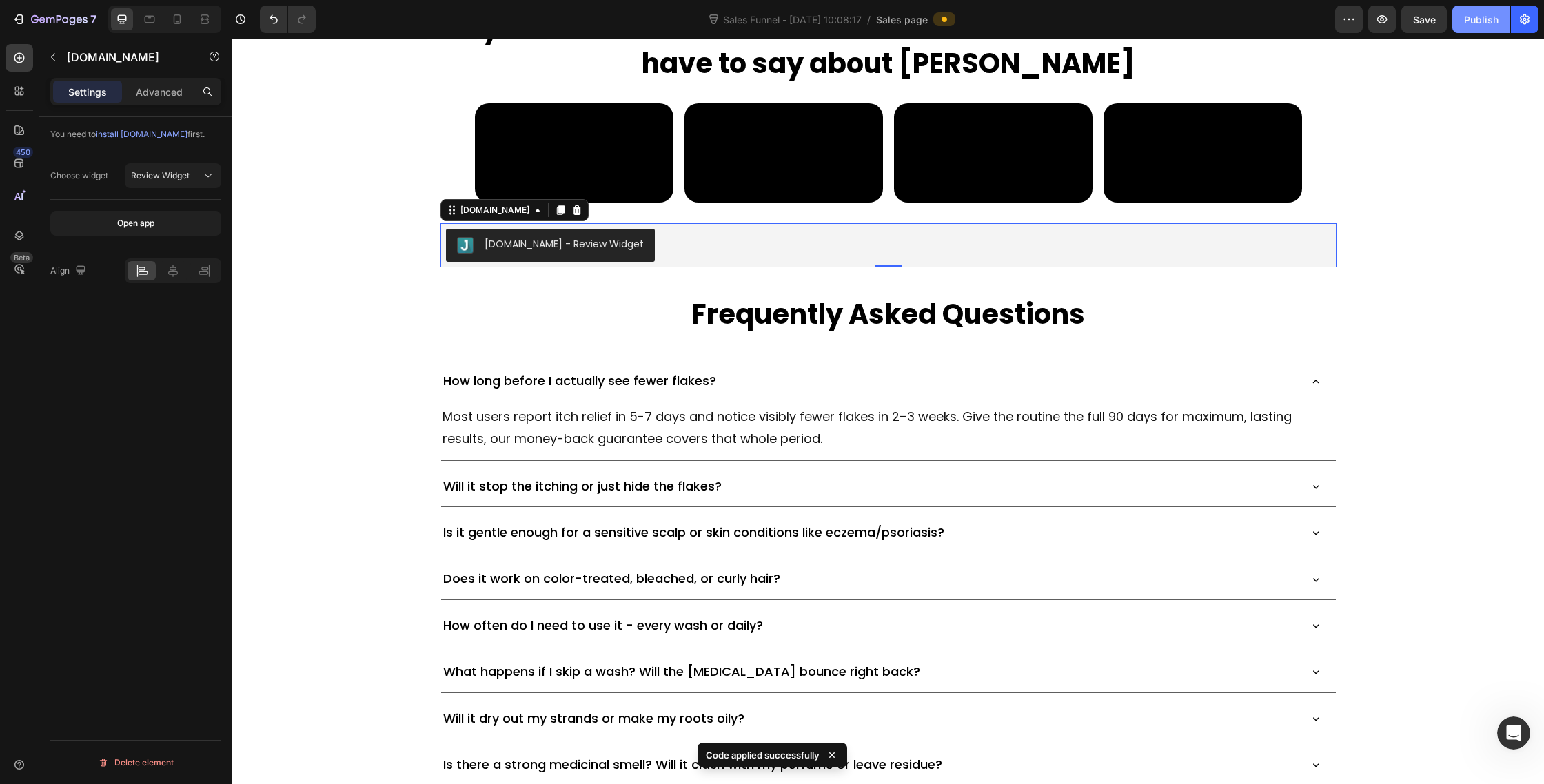
click at [1459, 32] on button "Publish" at bounding box center [1481, 19] width 58 height 28
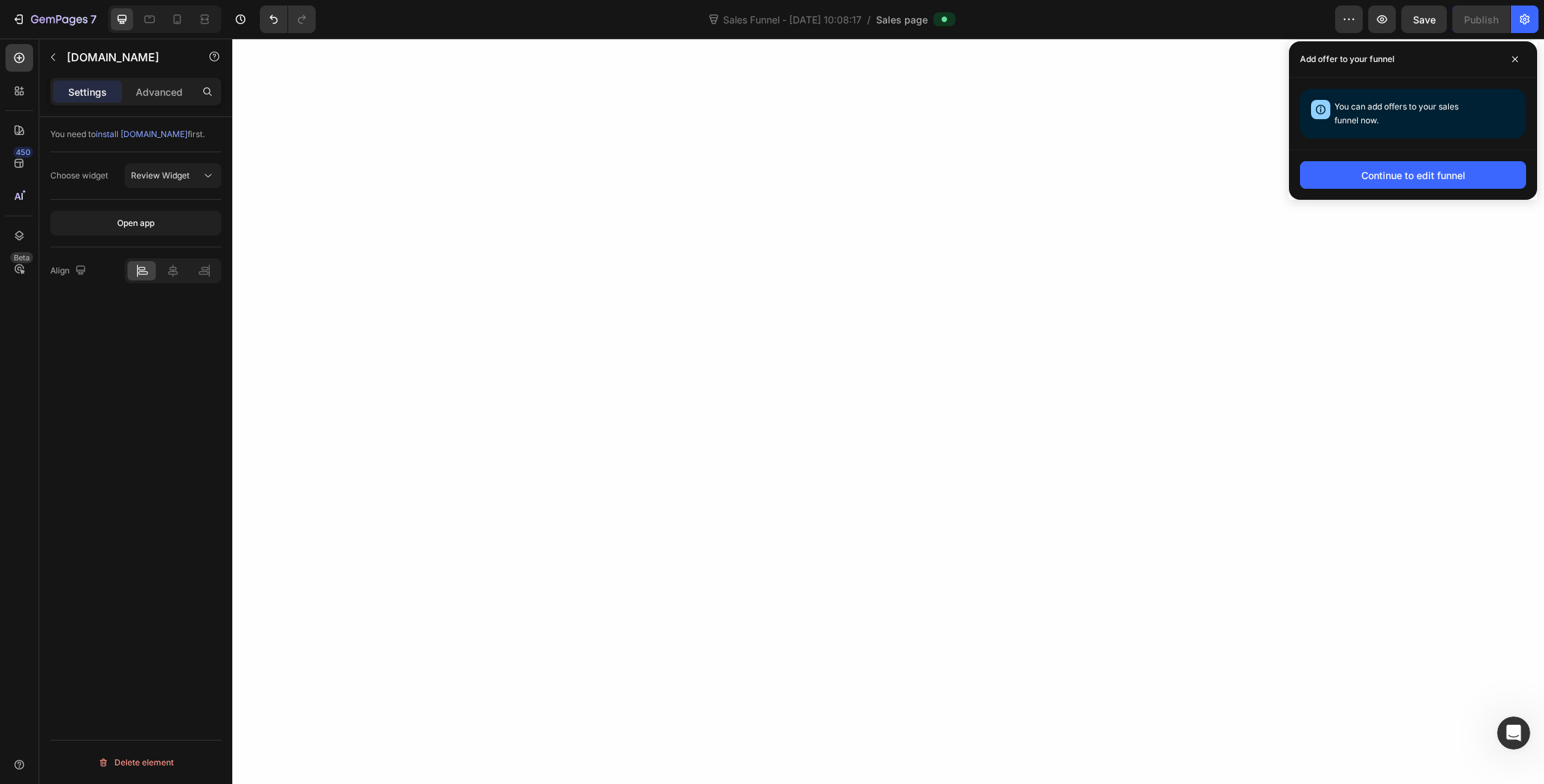
scroll to position [0, 0]
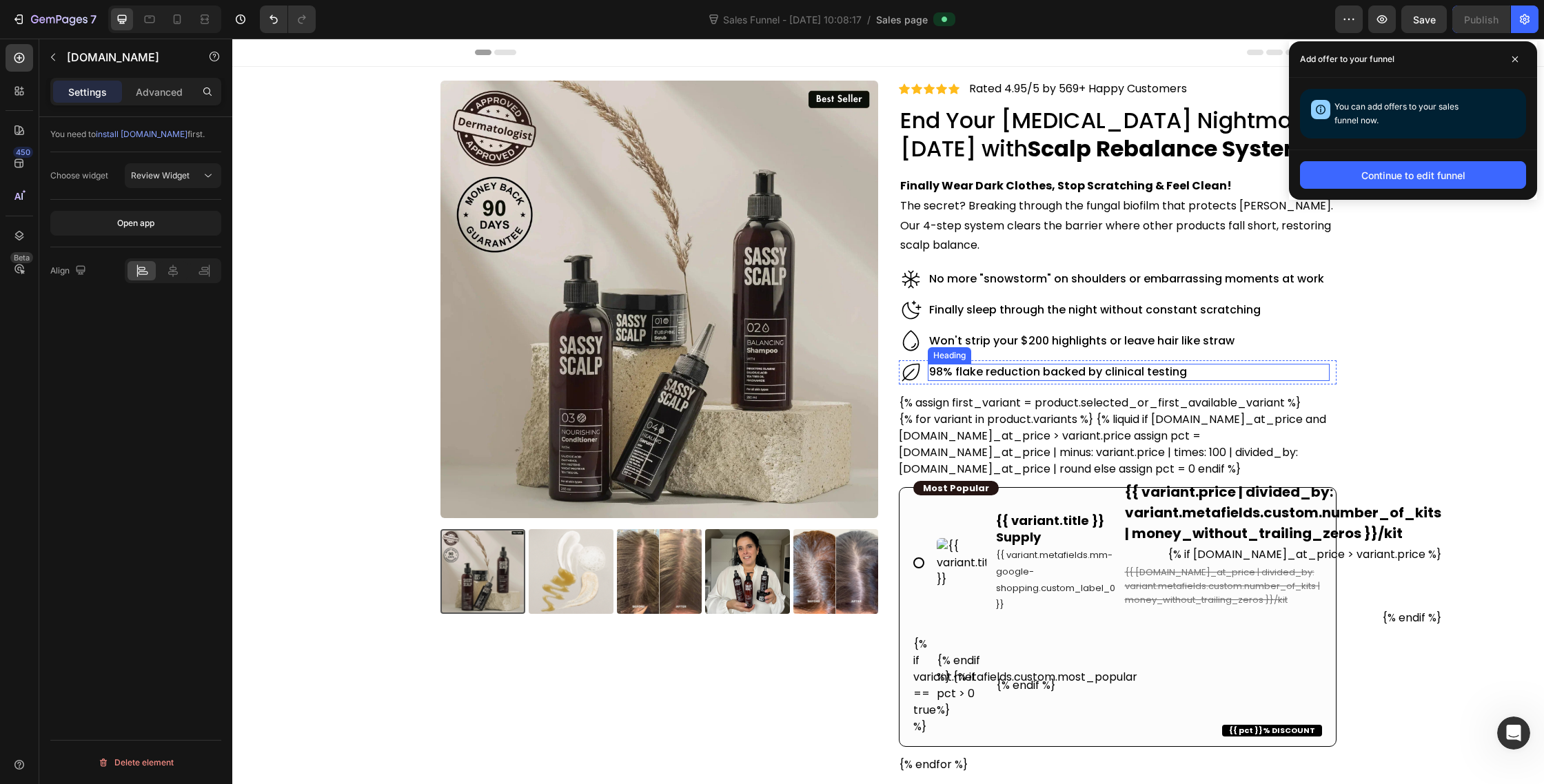
click at [1295, 377] on h2 "98% flake reduction backed by clinical testing" at bounding box center [1129, 372] width 401 height 17
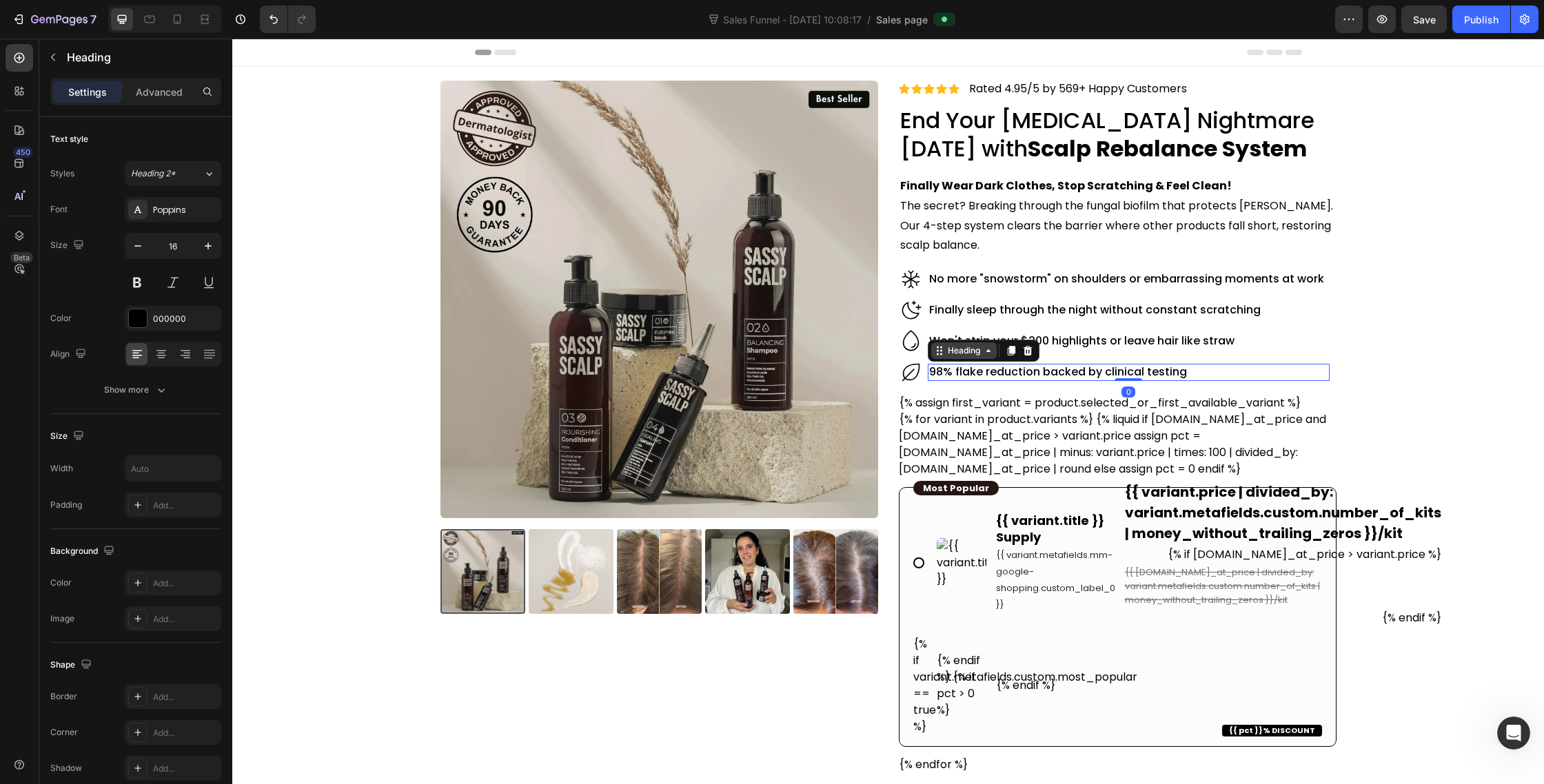
click at [973, 353] on div "Heading" at bounding box center [964, 351] width 38 height 13
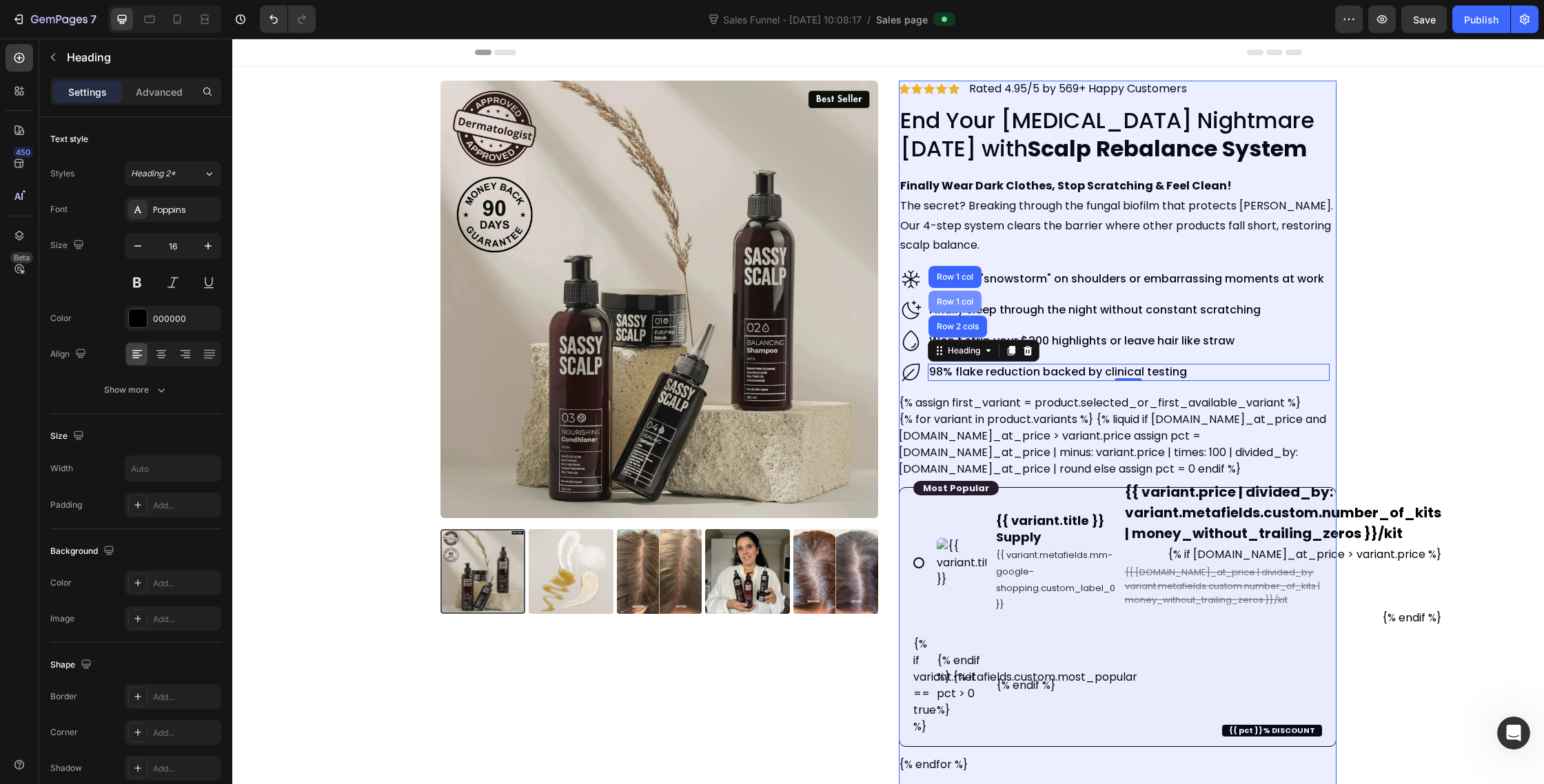
scroll to position [2, 0]
click at [958, 300] on div "Row 1 col" at bounding box center [955, 301] width 42 height 8
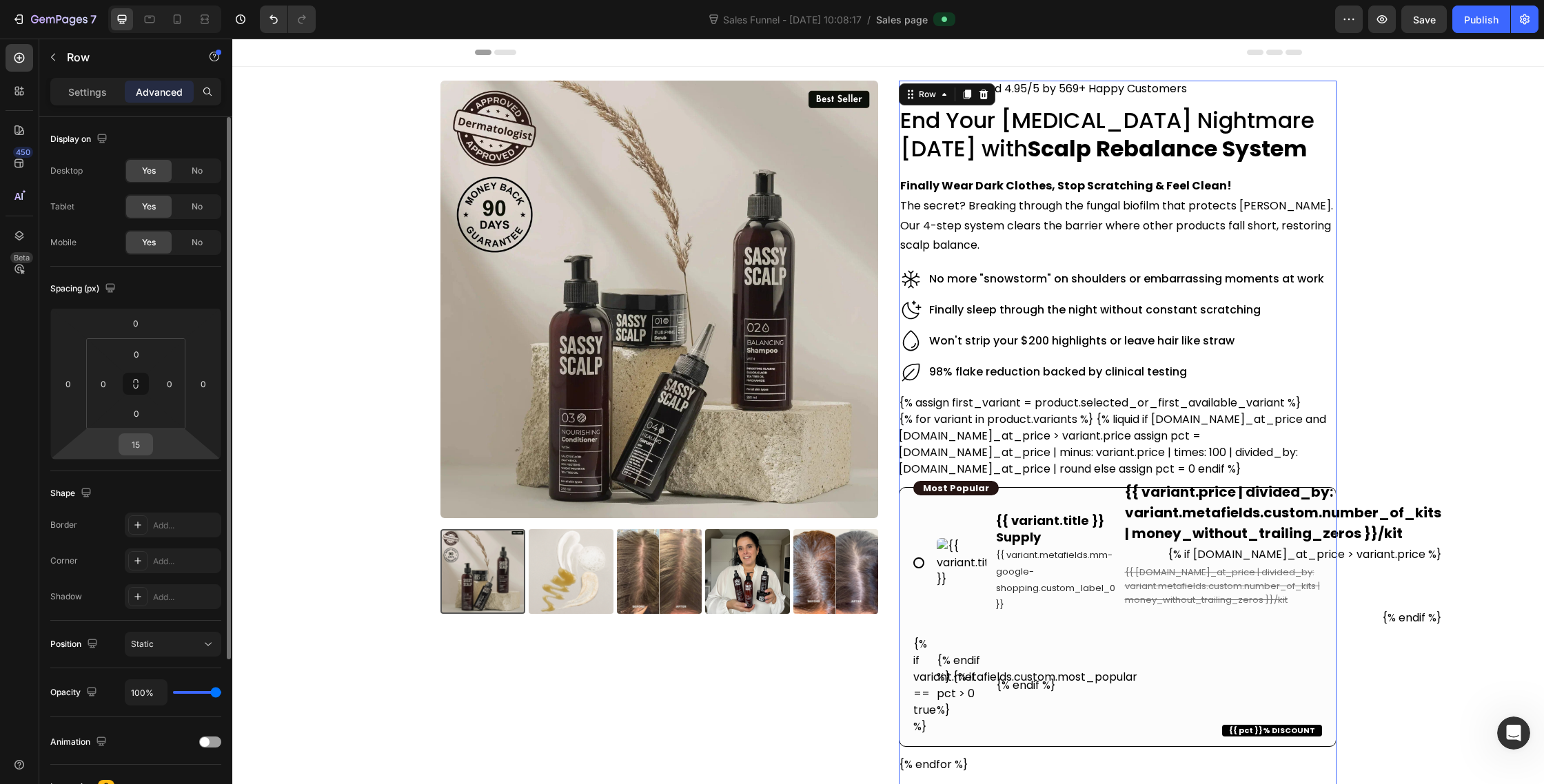
click at [147, 445] on input "15" at bounding box center [135, 445] width 28 height 21
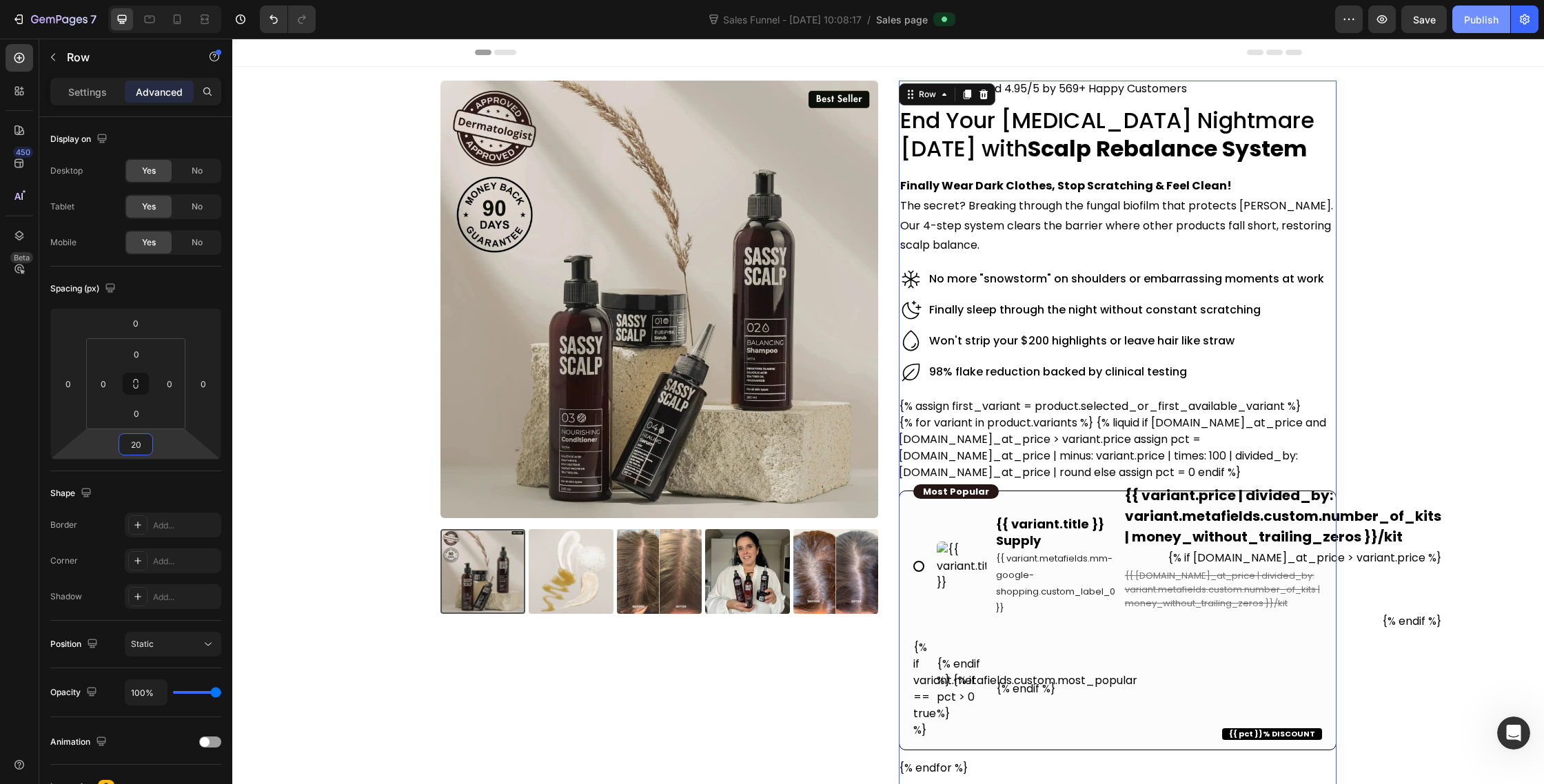
type input "20"
click at [1462, 21] on button "Publish" at bounding box center [1481, 19] width 58 height 28
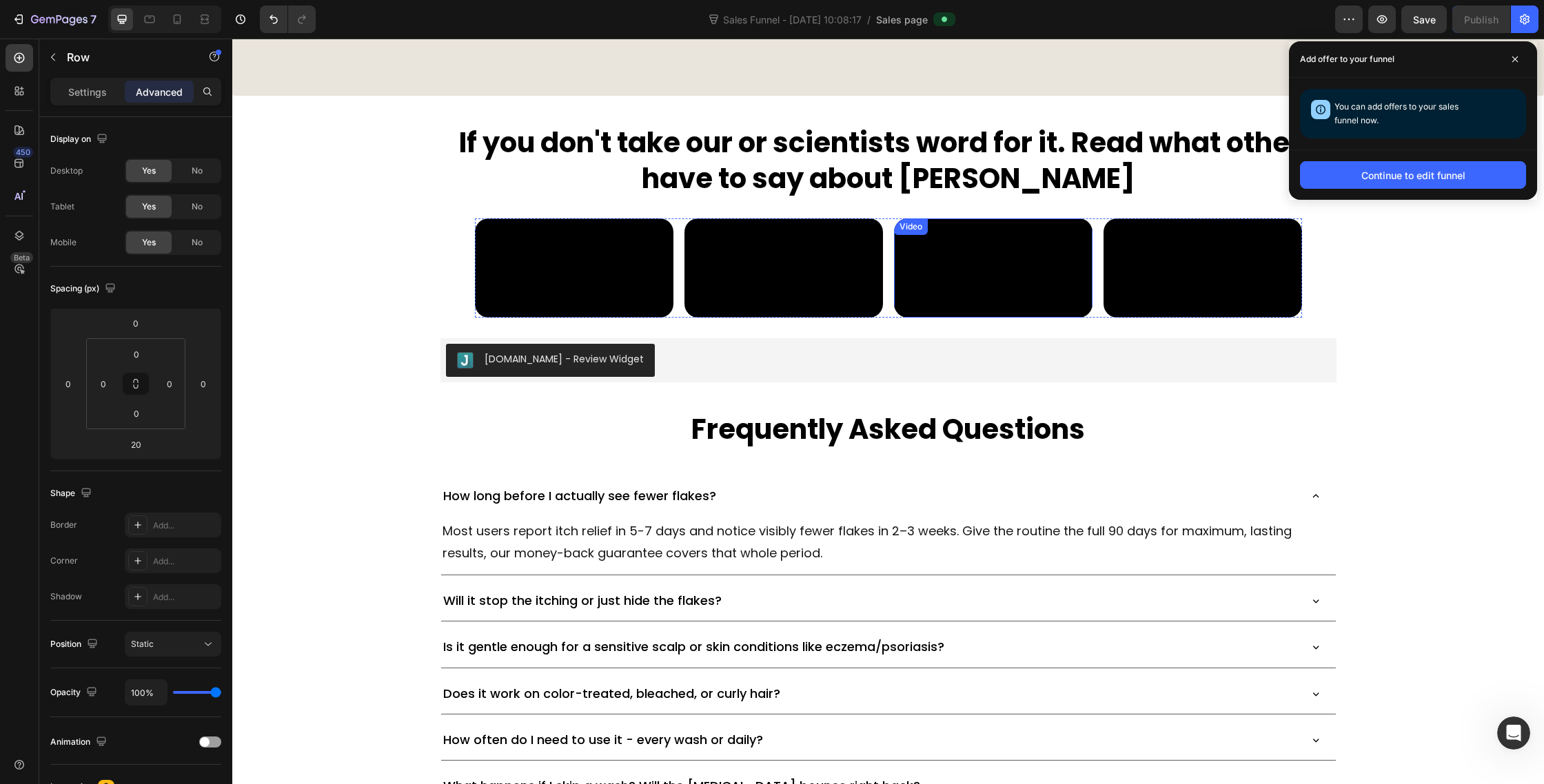
scroll to position [7274, 0]
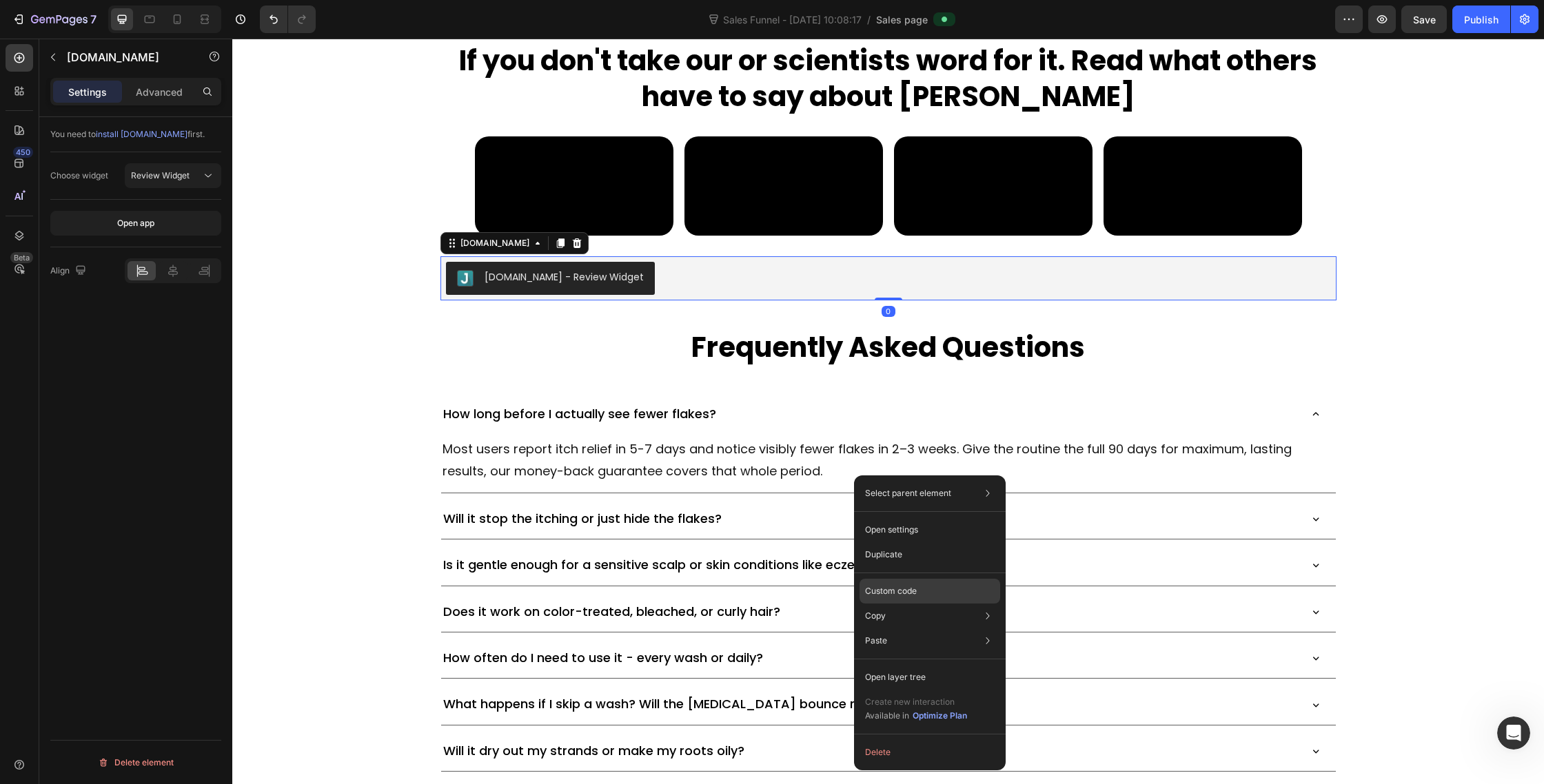
click at [922, 629] on div "Custom code" at bounding box center [929, 641] width 141 height 25
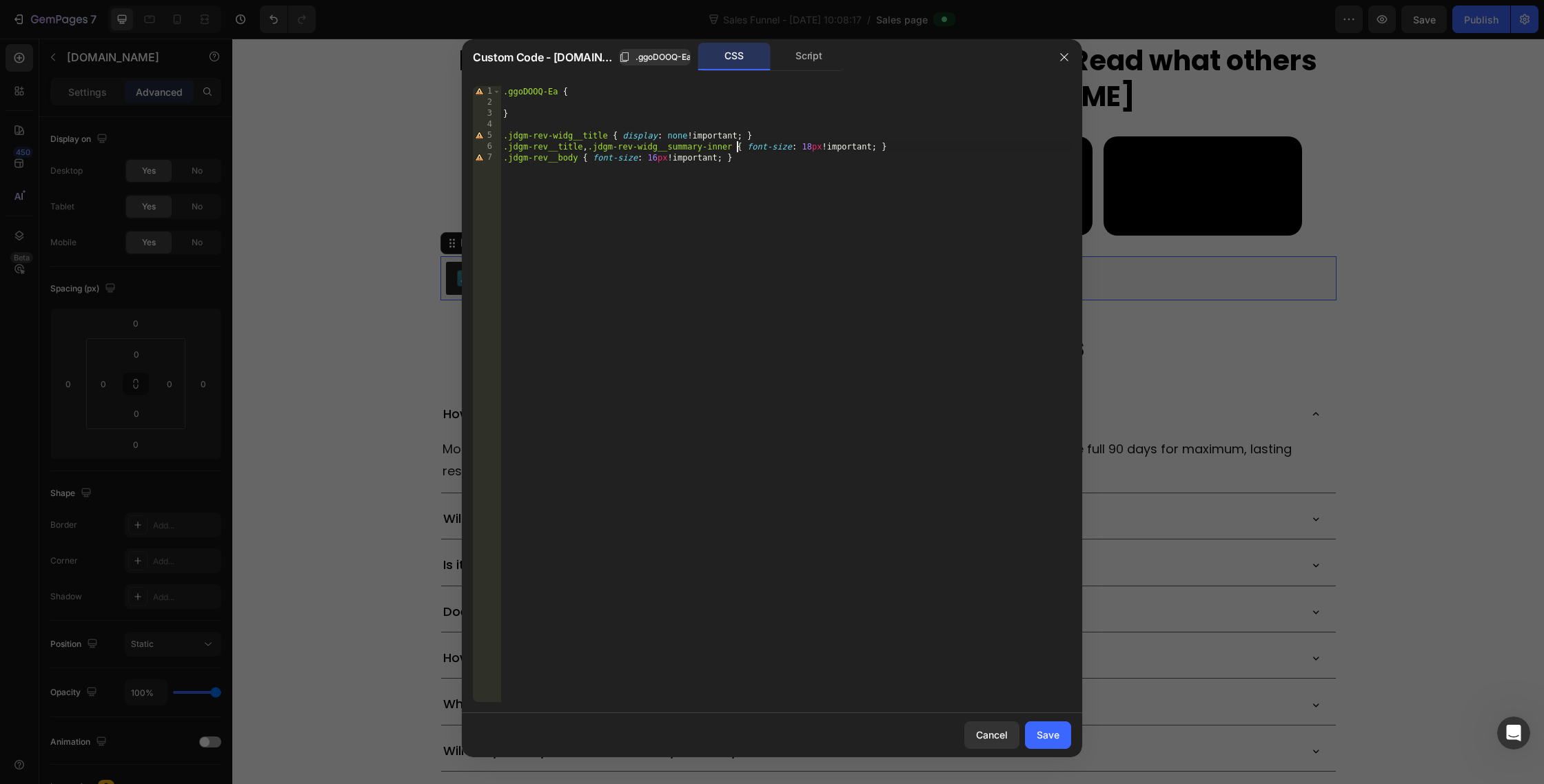
click at [737, 146] on div ".ggoDOOQ-Ea { } .jdgm-rev-widg__title { display : none !important ; } .jdgm-rev…" at bounding box center [786, 406] width 571 height 638
paste textarea "jdgm-rev__author"
paste textarea "jdgm-sort-dropdown"
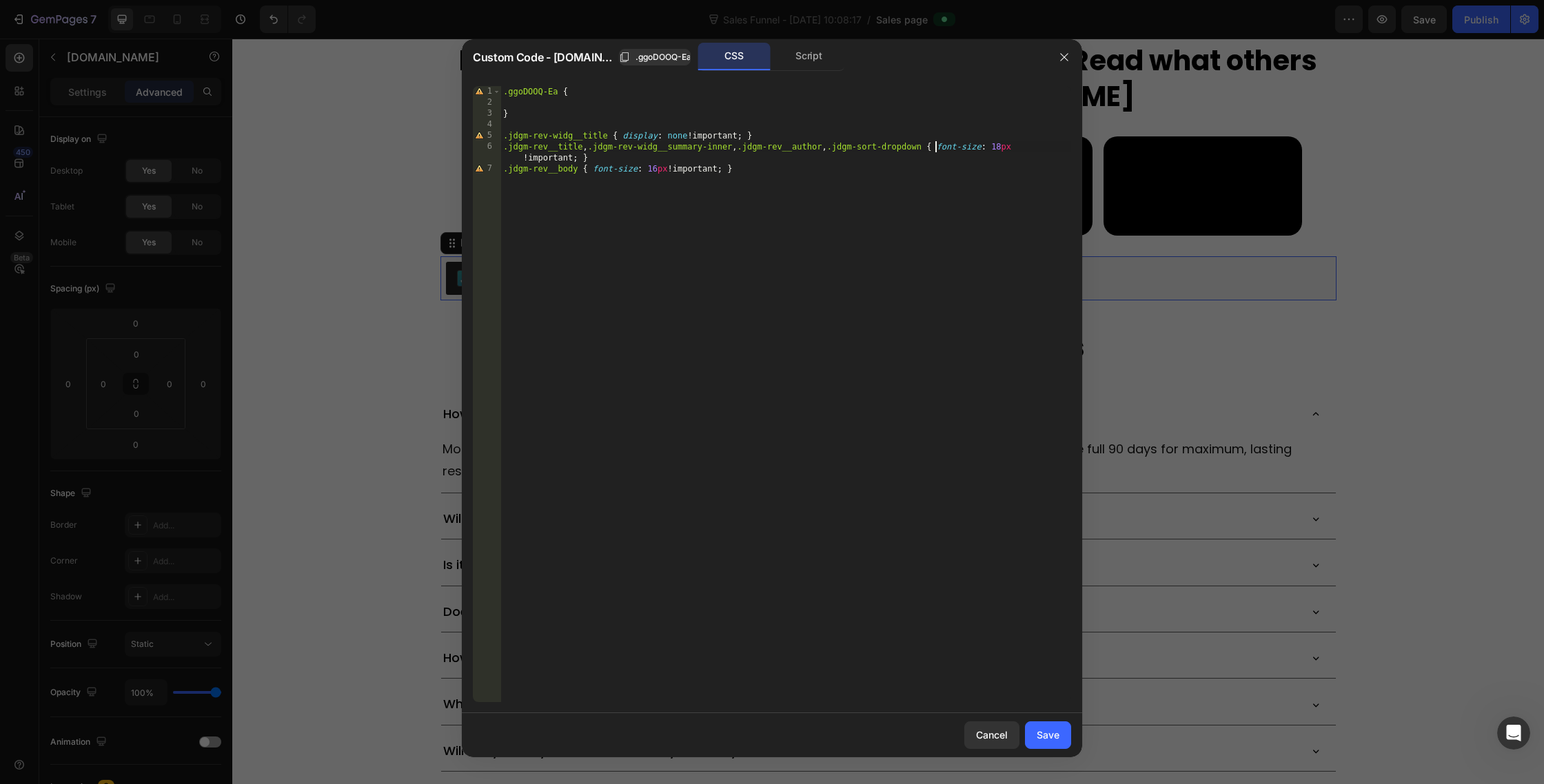
click at [787, 155] on div ".ggoDOOQ-Ea { } .jdgm-rev-widg__title { display : none !important ; } .jdgm-rev…" at bounding box center [786, 406] width 571 height 638
click at [941, 151] on div ".ggoDOOQ-Ea { } .jdgm-rev-widg__title { display : none !important ; } .jdgm-rev…" at bounding box center [786, 406] width 571 height 638
type textarea "{ font-size: 18px !important; }"
click at [930, 155] on div ".ggoDOOQ-Ea { } .jdgm-rev-widg__title { display : none !important ; } .jdgm-rev…" at bounding box center [786, 406] width 571 height 638
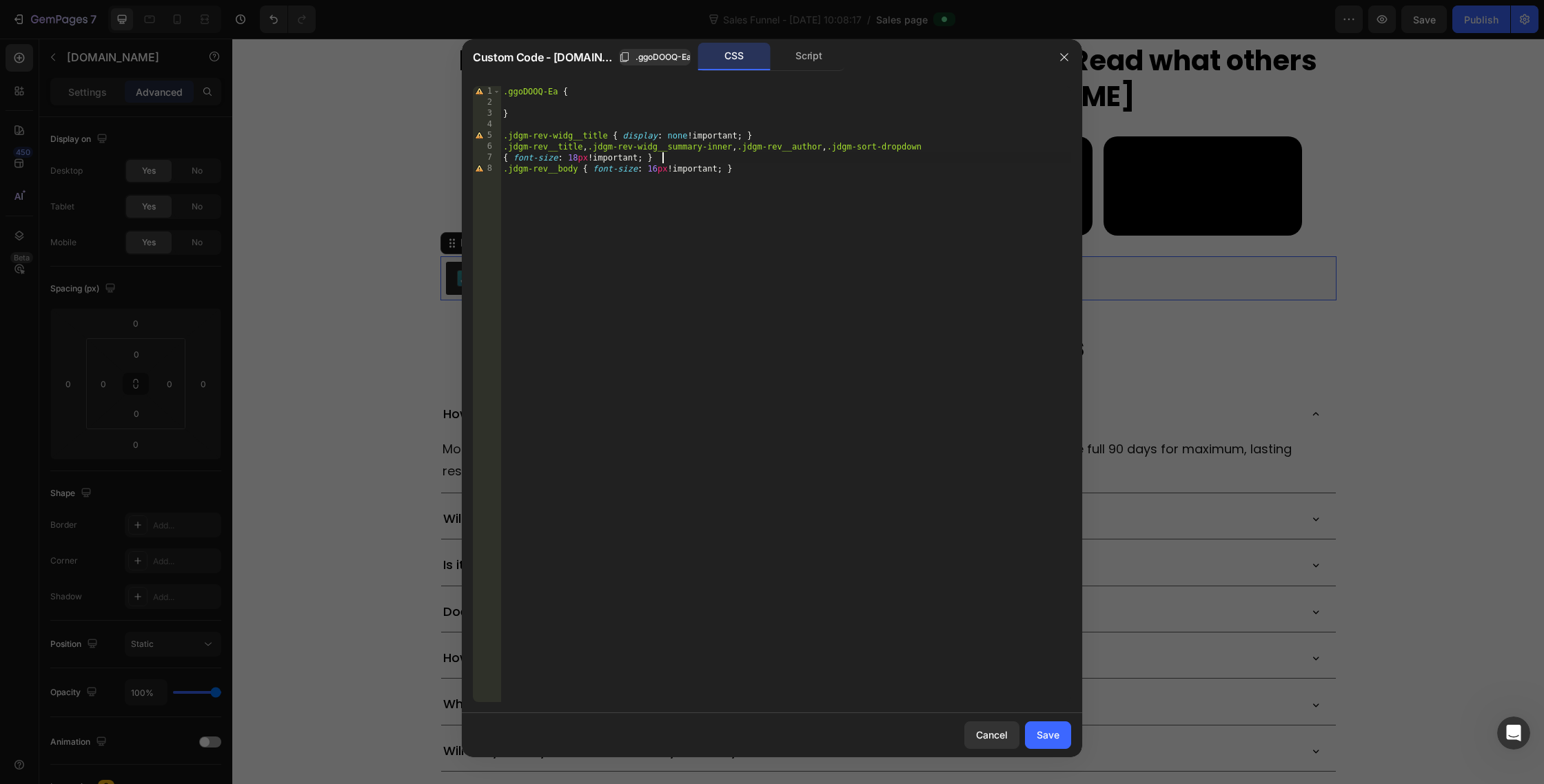
scroll to position [0, 0]
paste textarea "jdgm-gallery-title"
drag, startPoint x: 671, startPoint y: 158, endPoint x: 514, endPoint y: 161, distance: 157.0
click at [514, 161] on div ".ggoDOOQ-Ea { } .jdgm-rev-widg__title { display : none !important ; } .jdgm-rev…" at bounding box center [786, 406] width 571 height 638
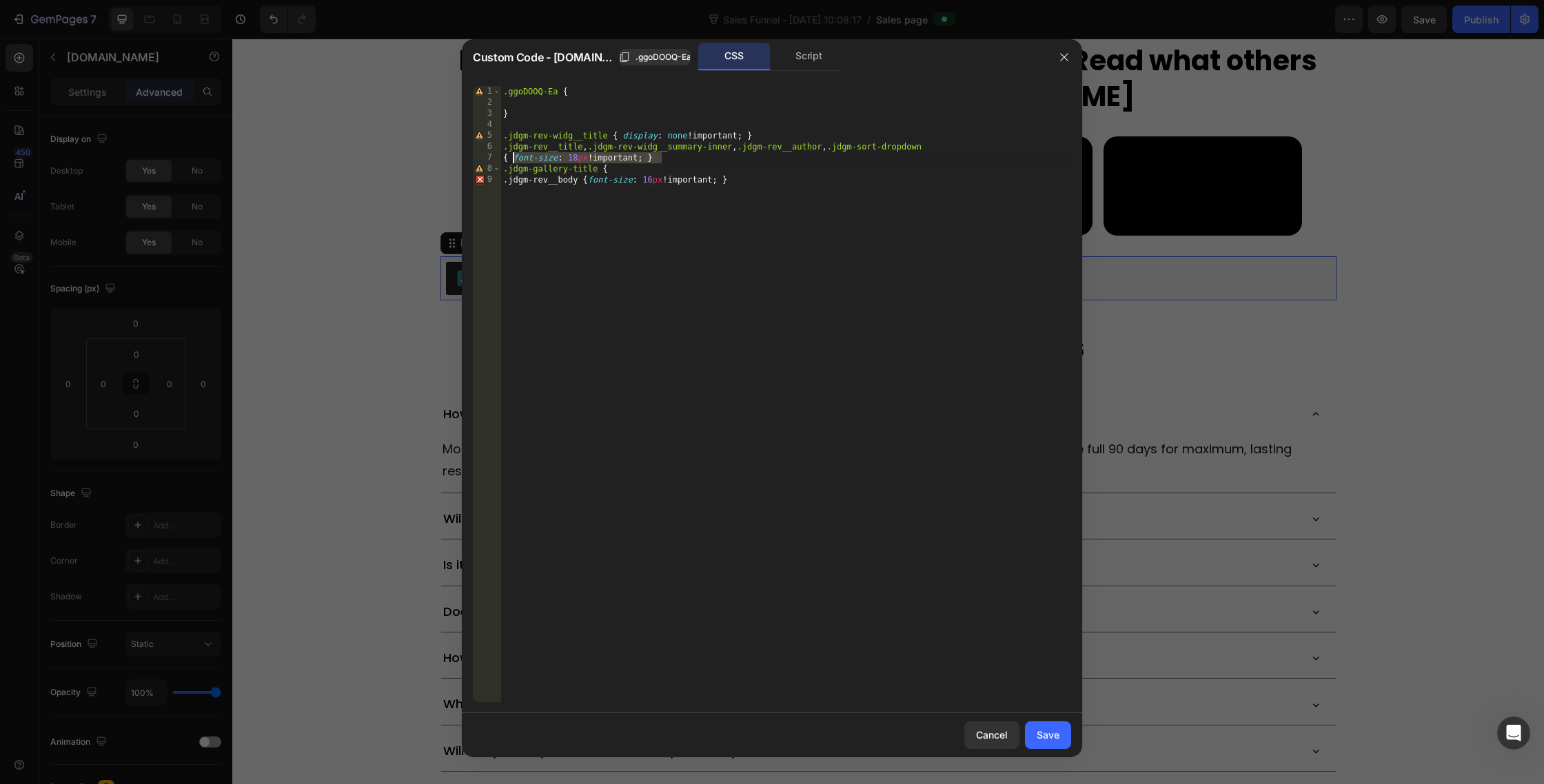
click at [636, 165] on div ".ggoDOOQ-Ea { } .jdgm-rev-widg__title { display : none !important ; } .jdgm-rev…" at bounding box center [786, 406] width 571 height 638
paste textarea "font-size: 18px !important; }"
click at [614, 171] on div ".ggoDOOQ-Ea { } .jdgm-rev-widg__title { display : none !important ; } .jdgm-rev…" at bounding box center [786, 406] width 571 height 638
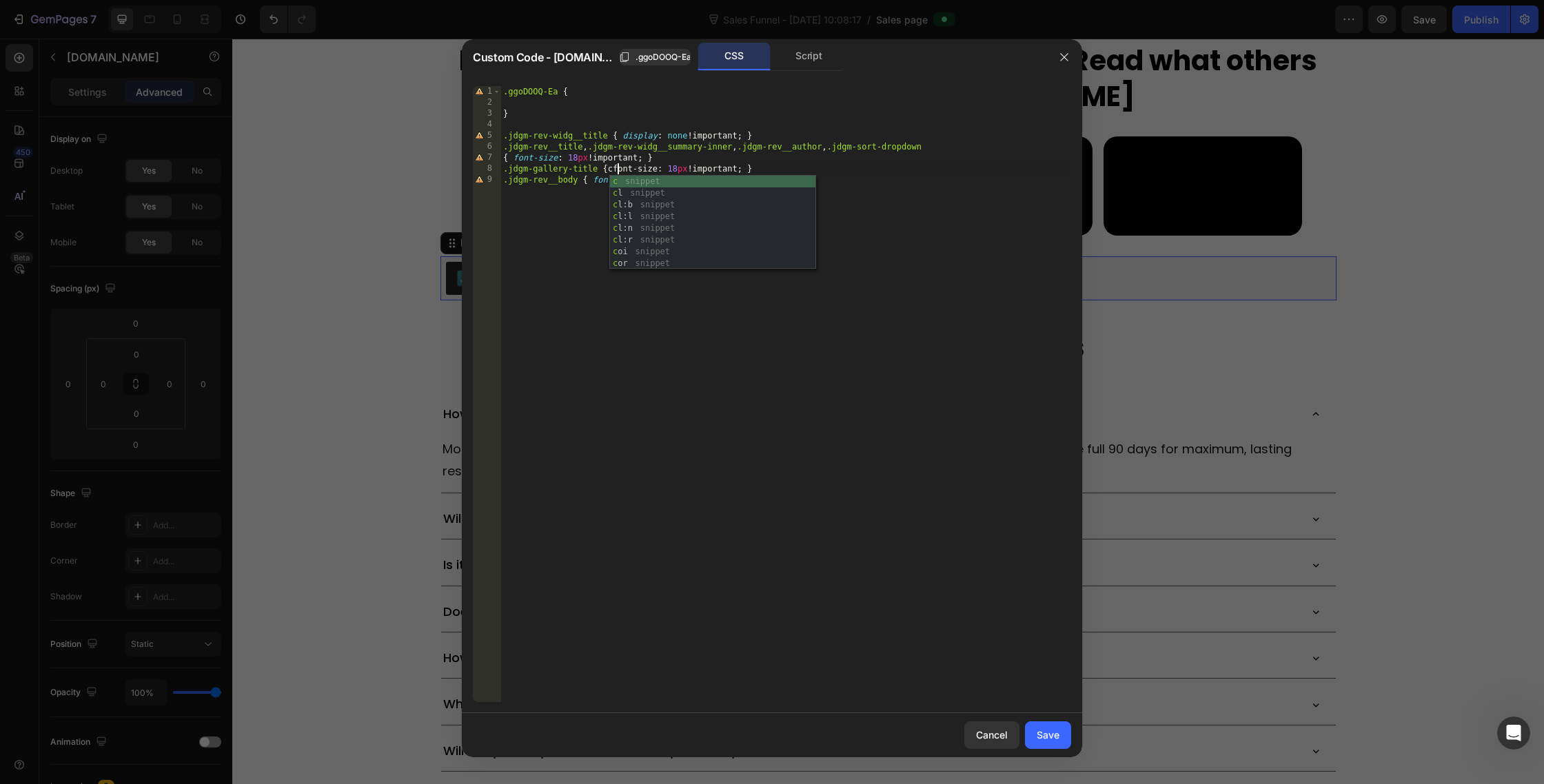
scroll to position [0, 9]
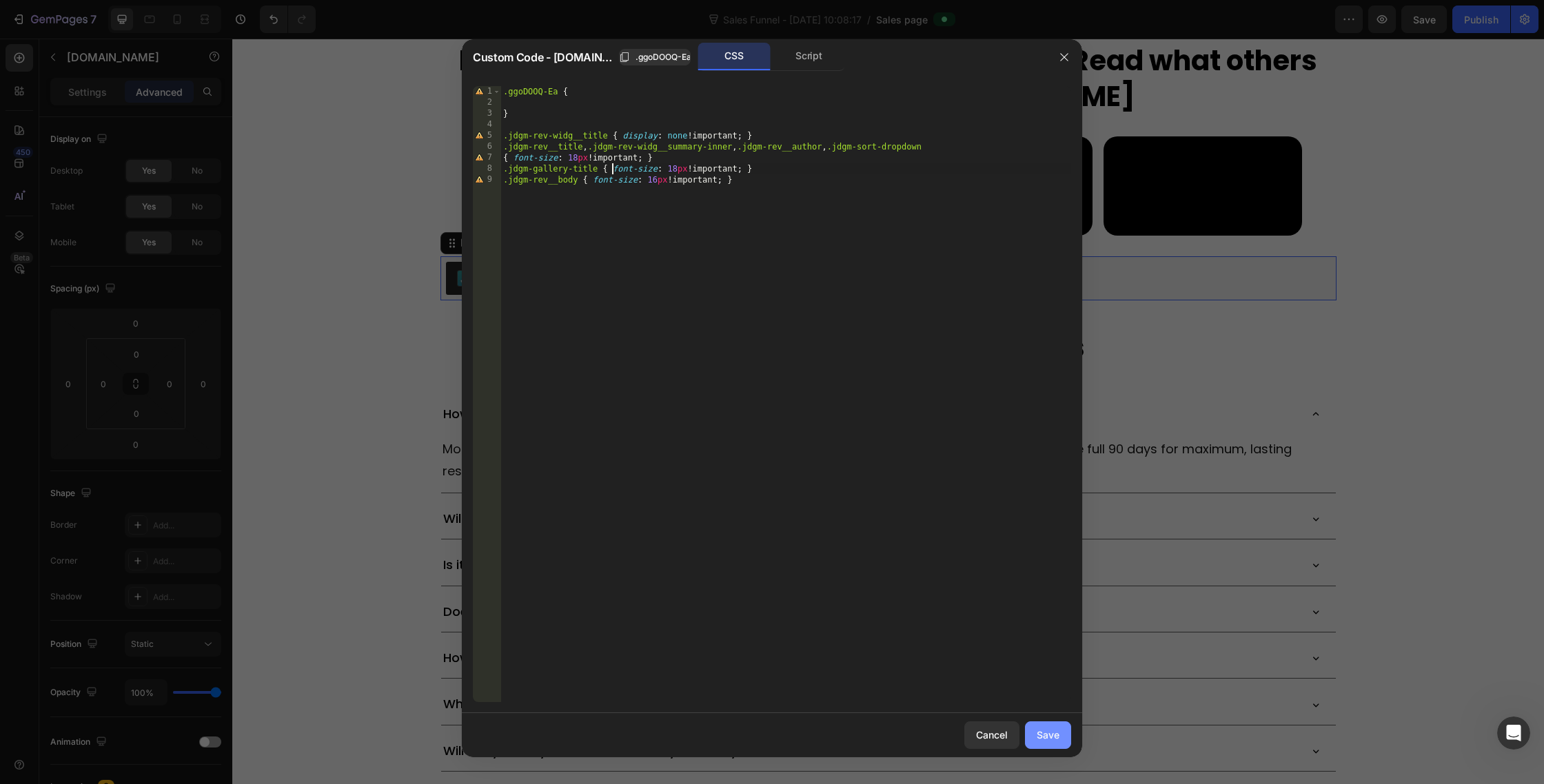
type textarea ".jdgm-gallery-title { font-size: 18px !important; }"
click at [1044, 731] on div "Save" at bounding box center [1048, 734] width 23 height 14
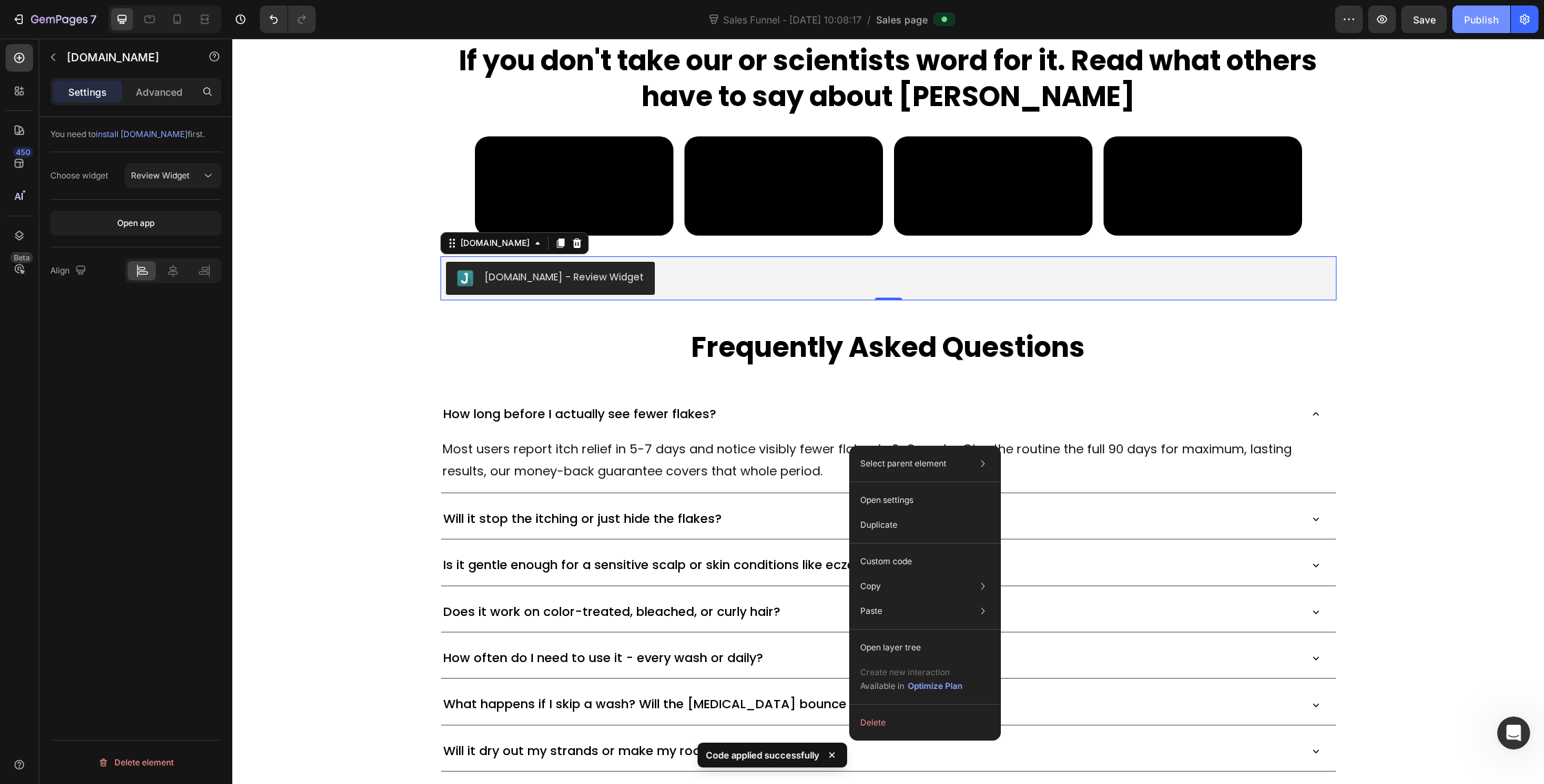
click at [1488, 29] on button "Publish" at bounding box center [1481, 19] width 58 height 28
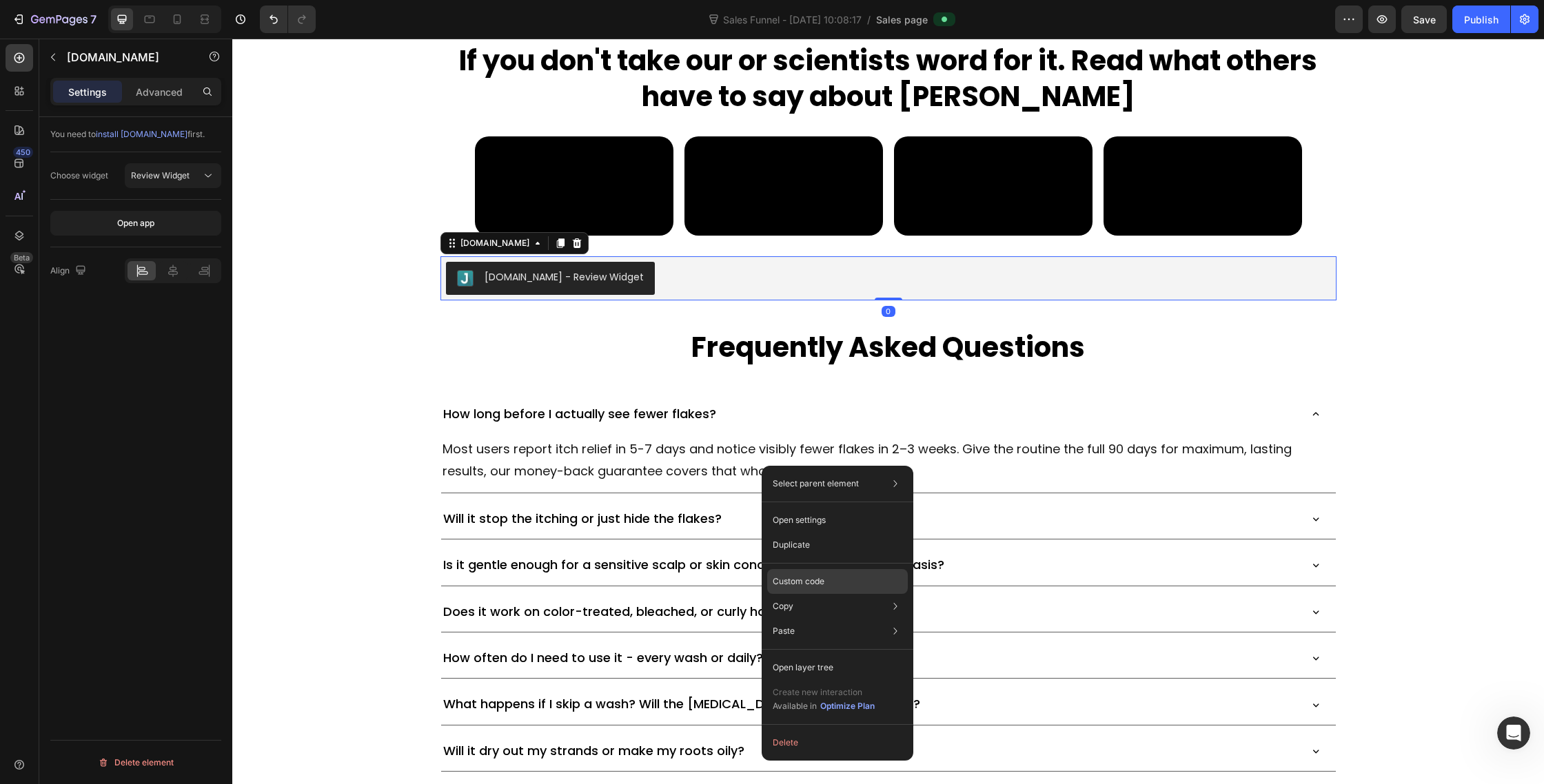
click at [839, 619] on div "Custom code" at bounding box center [837, 631] width 141 height 25
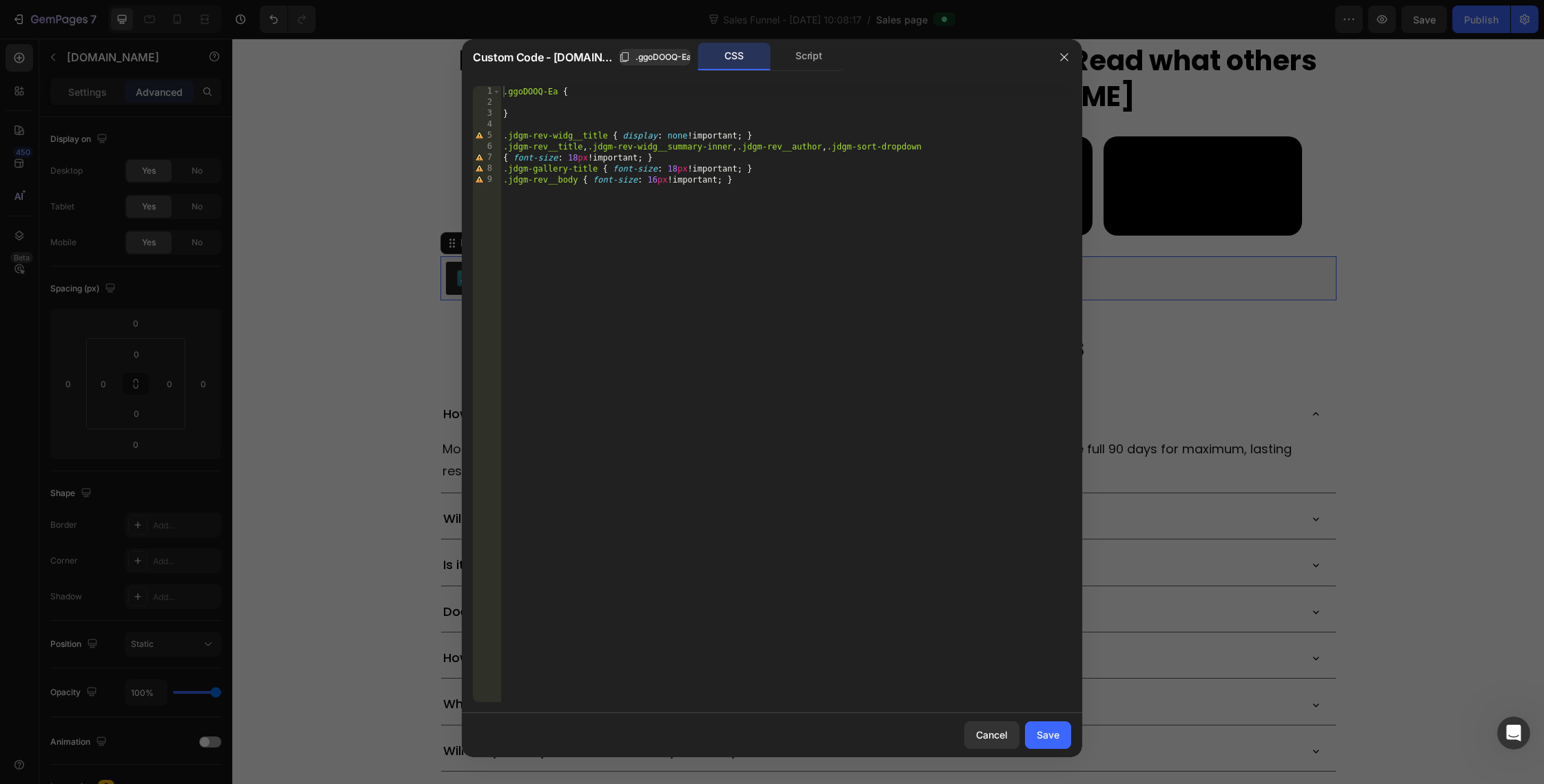
click at [946, 144] on div ".ggoDOOQ-Ea { } .jdgm-rev-widg__title { display : none !important ; } .jdgm-rev…" at bounding box center [786, 406] width 571 height 638
paste textarea "jdgm-rev__timestamp"
click at [946, 149] on div ".ggoDOOQ-Ea { } .jdgm-rev-widg__title { display : none !important ; } .jdgm-rev…" at bounding box center [786, 406] width 571 height 638
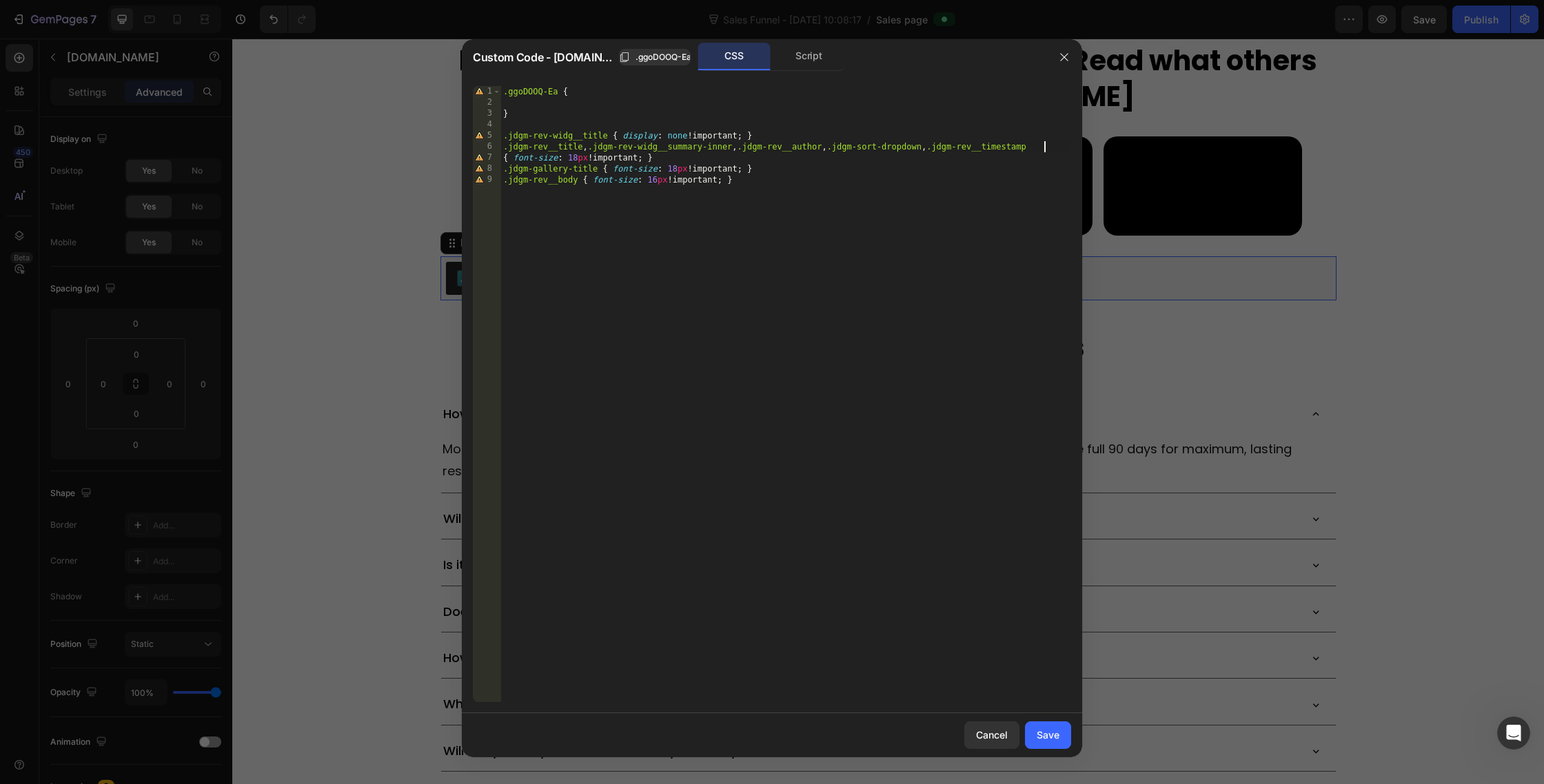
click at [1049, 142] on div ".ggoDOOQ-Ea { } .jdgm-rev-widg__title { display : none !important ; } .jdgm-rev…" at bounding box center [786, 406] width 571 height 638
paste textarea "jdgm-paginate"
click at [521, 156] on div ".ggoDOOQ-Ea { } .jdgm-rev-widg__title { display : none !important ; } .jdgm-rev…" at bounding box center [786, 406] width 571 height 638
click at [502, 173] on div ".ggoDOOQ-Ea { } .jdgm-rev-widg__title { display : none !important ; } .jdgm-rev…" at bounding box center [786, 406] width 571 height 638
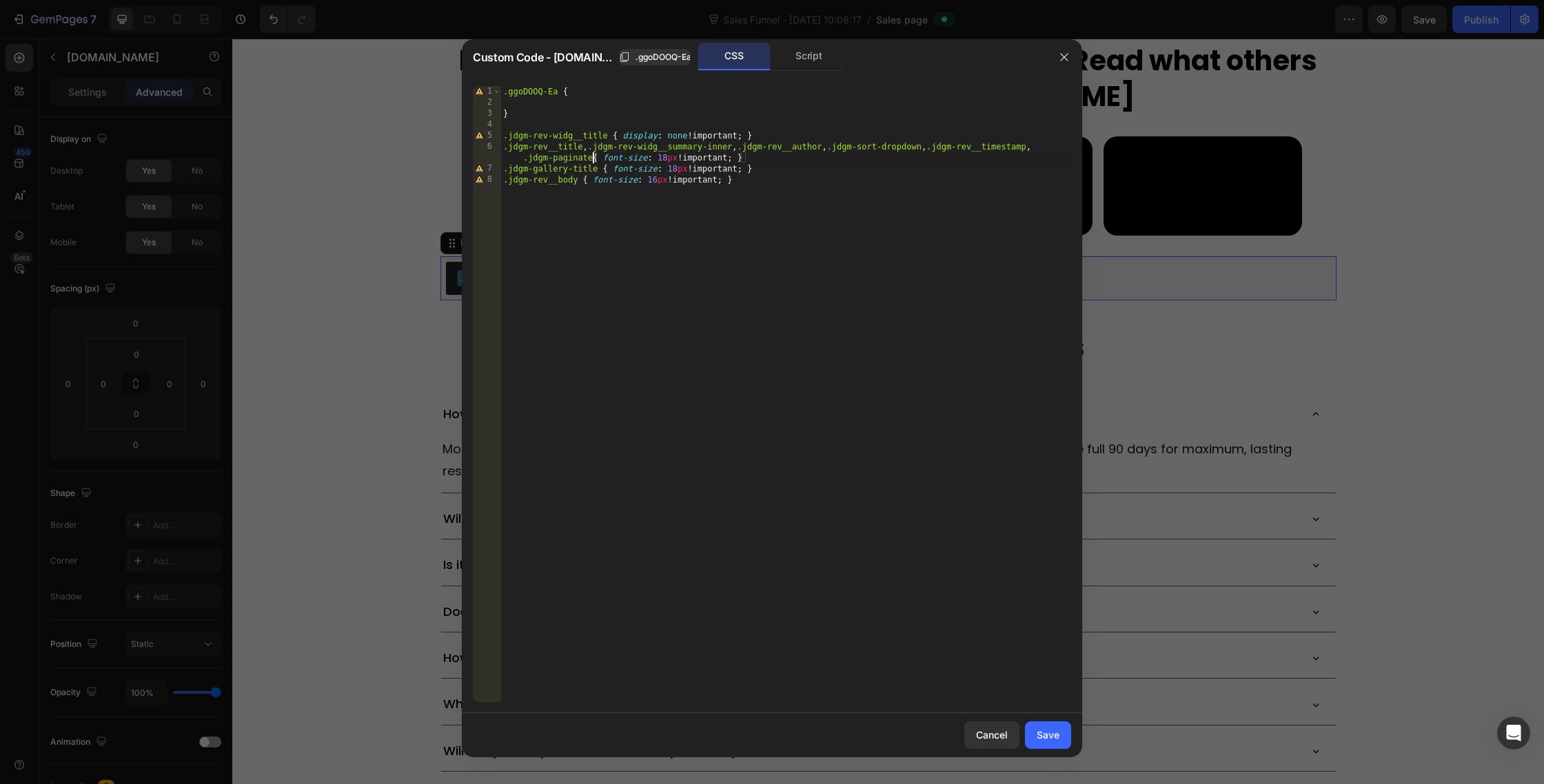
scroll to position [0, 52]
drag, startPoint x: 598, startPoint y: 169, endPoint x: 465, endPoint y: 169, distance: 133.0
click at [465, 169] on div ".jdgm-rev__title, .jdgm-rev-widg__summary-inner, .jdgm-rev__author, .jdgm-sort-…" at bounding box center [772, 394] width 621 height 638
click at [593, 157] on div ".ggoDOOQ-Ea { } .jdgm-rev-widg__title { display : none !important ; } .jdgm-rev…" at bounding box center [786, 406] width 571 height 638
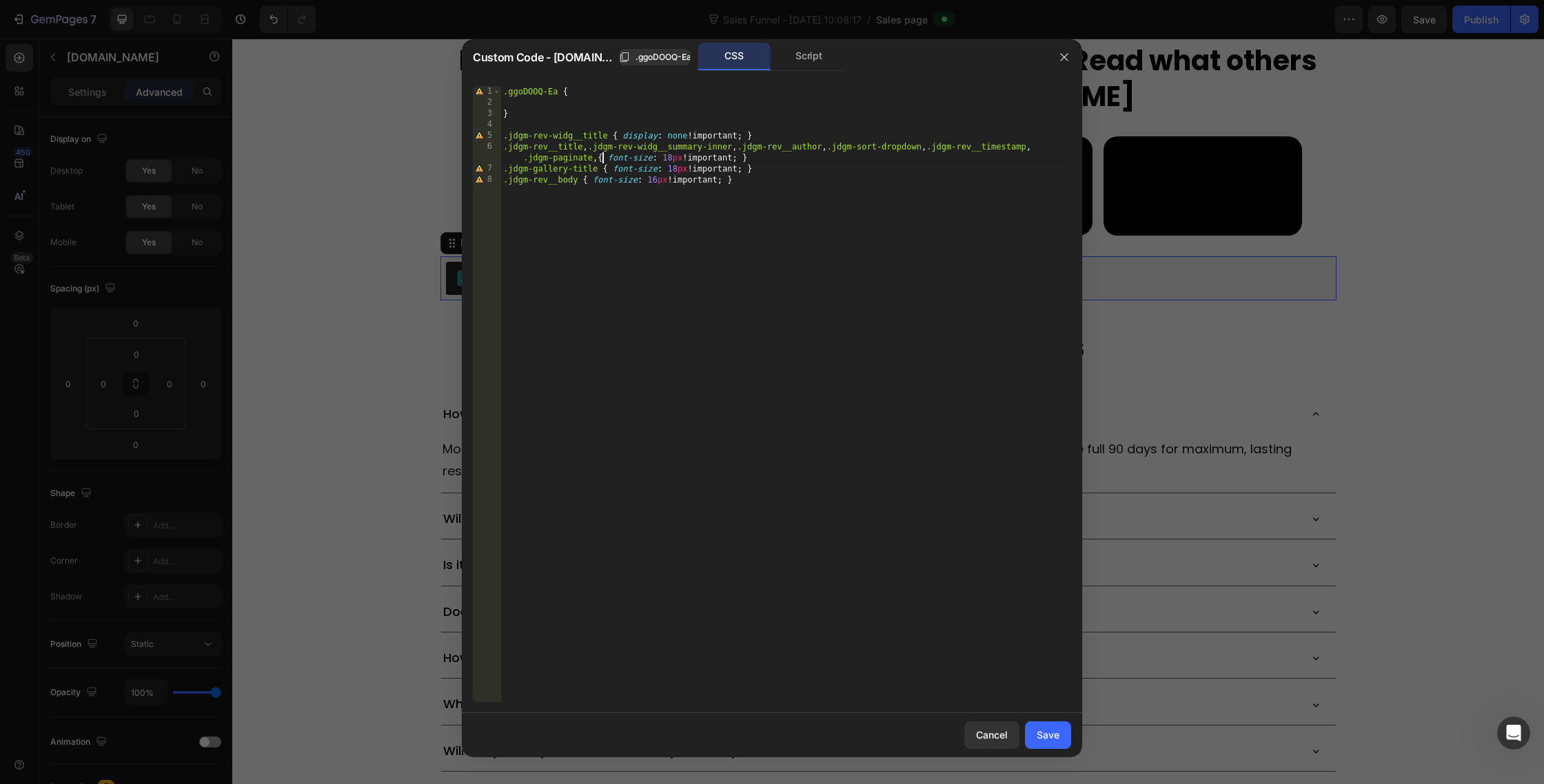
scroll to position [0, 52]
paste textarea ".jdgm-gallery-title"
drag, startPoint x: 787, startPoint y: 168, endPoint x: 383, endPoint y: 175, distance: 404.1
click at [383, 175] on div "Custom Code - Judge.me .ggoDOOQ-Ea CSS Script .jdgm-rev__title, .jdgm-rev-widg_…" at bounding box center [772, 392] width 1544 height 784
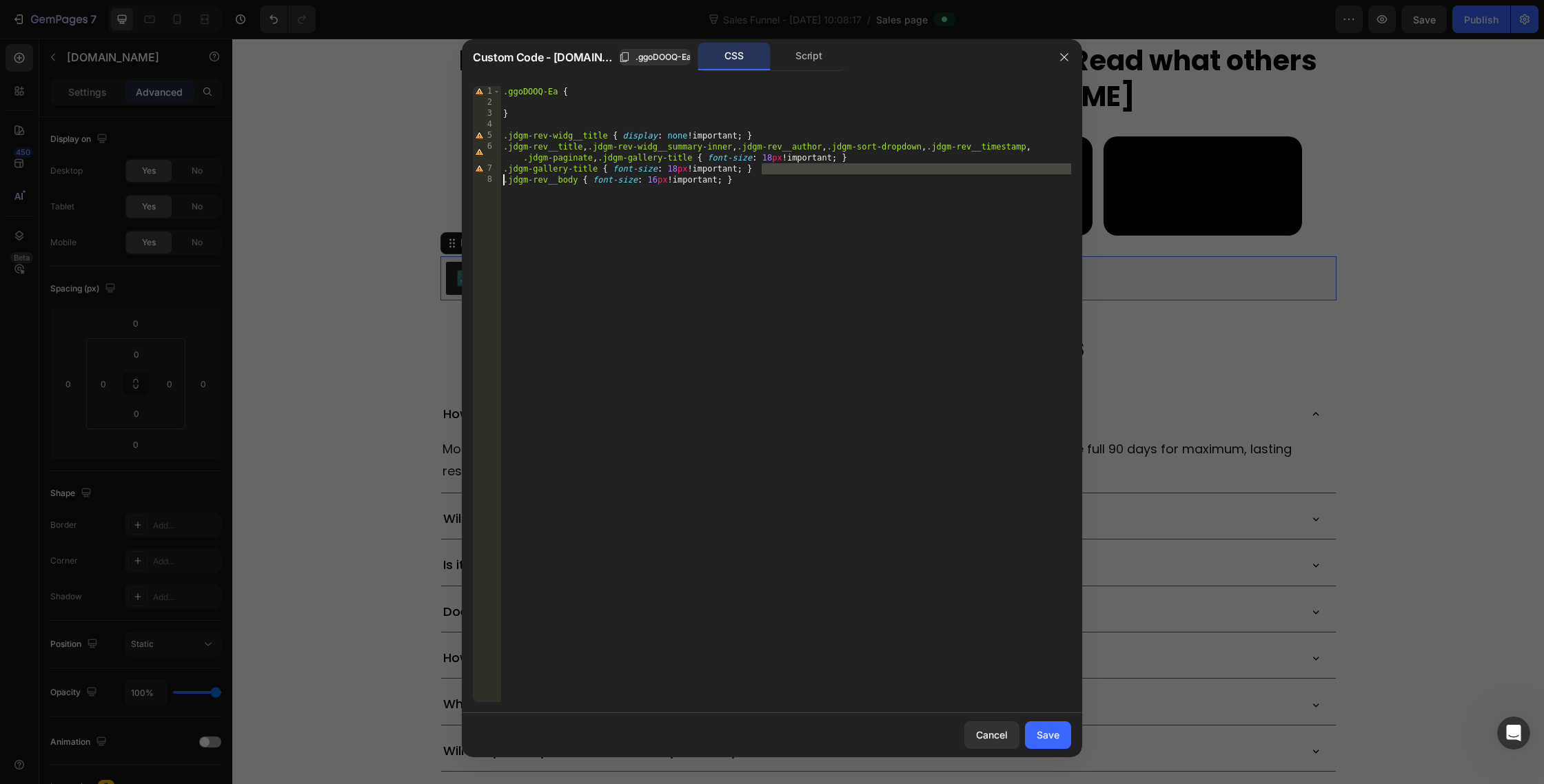
click at [551, 162] on div ".ggoDOOQ-Ea { } .jdgm-rev-widg__title { display : none !important ; } .jdgm-rev…" at bounding box center [786, 406] width 571 height 638
drag, startPoint x: 763, startPoint y: 168, endPoint x: 494, endPoint y: 168, distance: 269.0
click at [494, 168] on div ".jdgm-rev__title, .jdgm-rev-widg__summary-inner, .jdgm-rev__author, .jdgm-sort-…" at bounding box center [772, 394] width 598 height 616
type textarea ".jdgm-gallery-title { font-size: 18px !important; }"
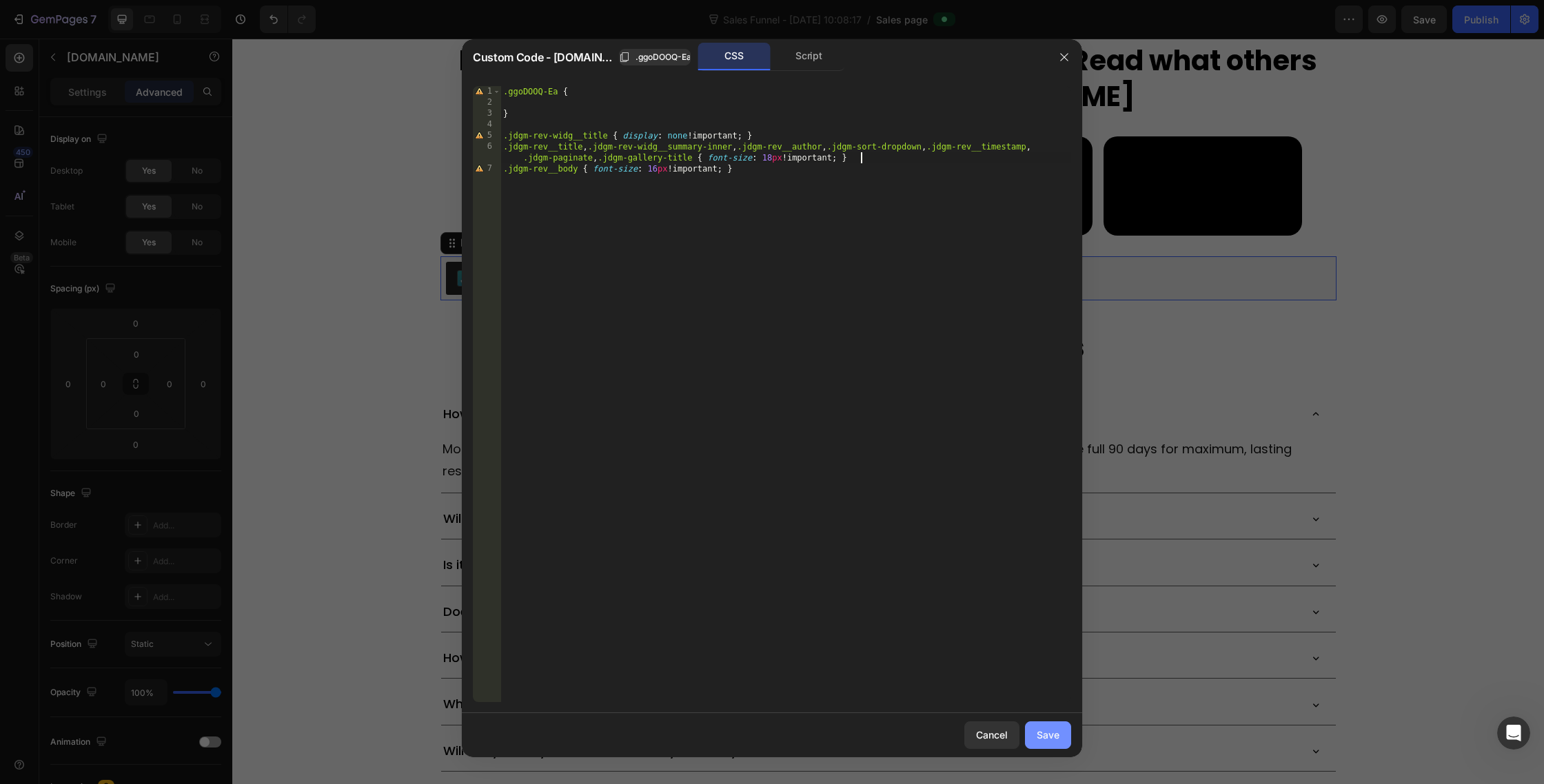
type textarea ".jdgm-rev__title, .jdgm-rev-widg__summary-inner, .jdgm-rev__author, .jdgm-sort-…"
click at [1049, 736] on div "Save" at bounding box center [1048, 734] width 23 height 14
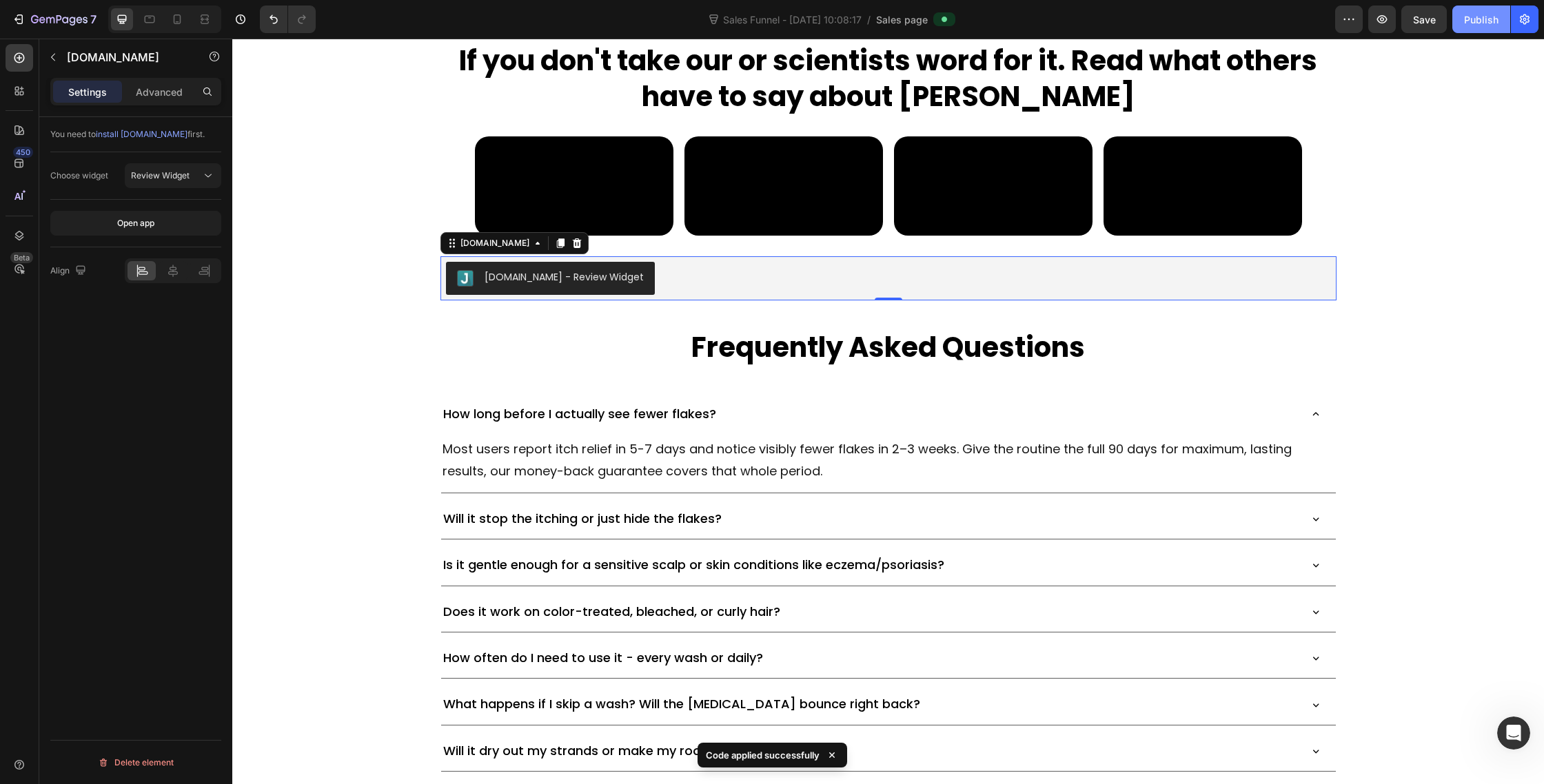
click at [1485, 19] on div "Publish" at bounding box center [1482, 20] width 35 height 14
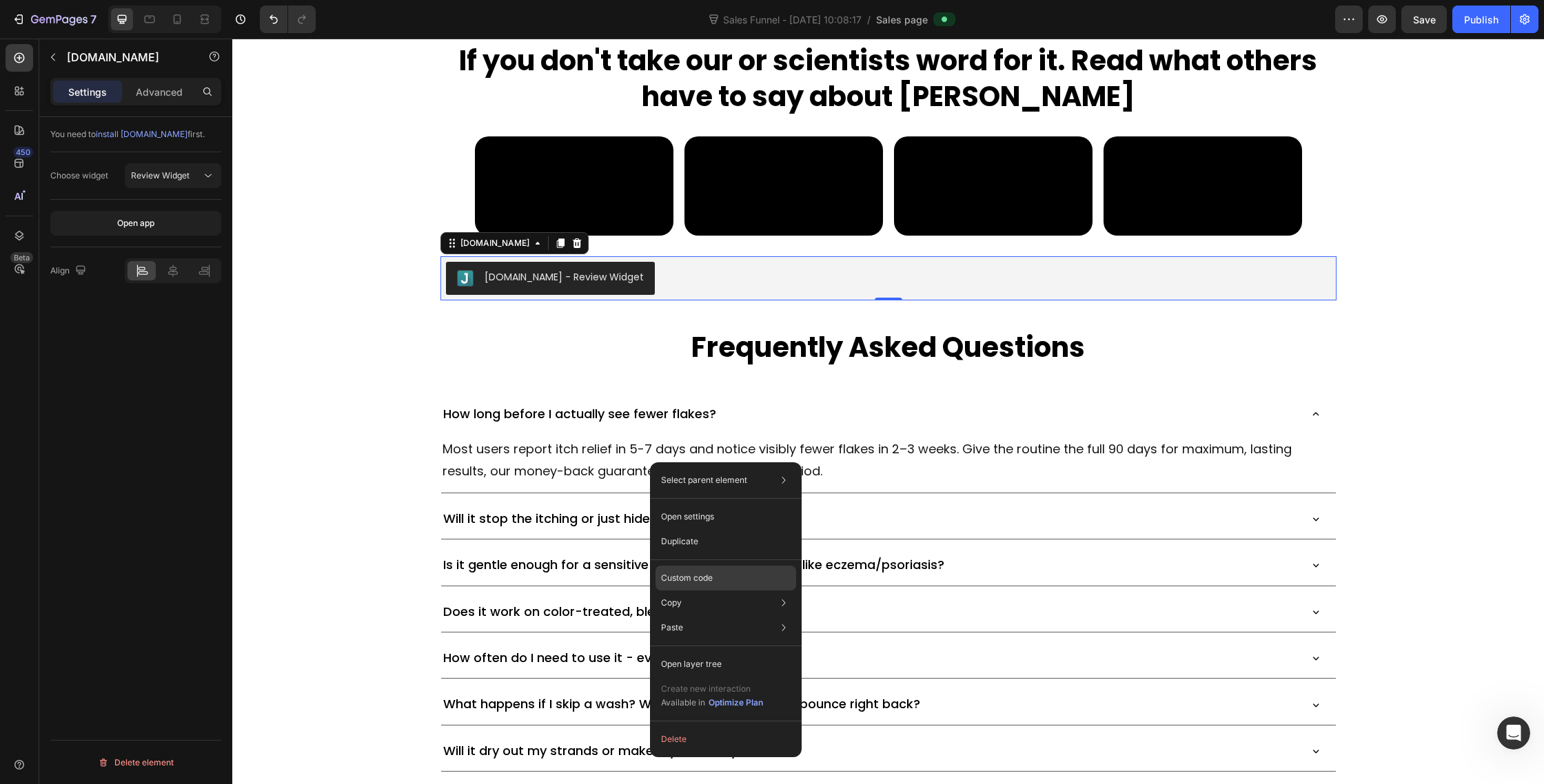
click at [696, 615] on div "Custom code" at bounding box center [726, 627] width 141 height 25
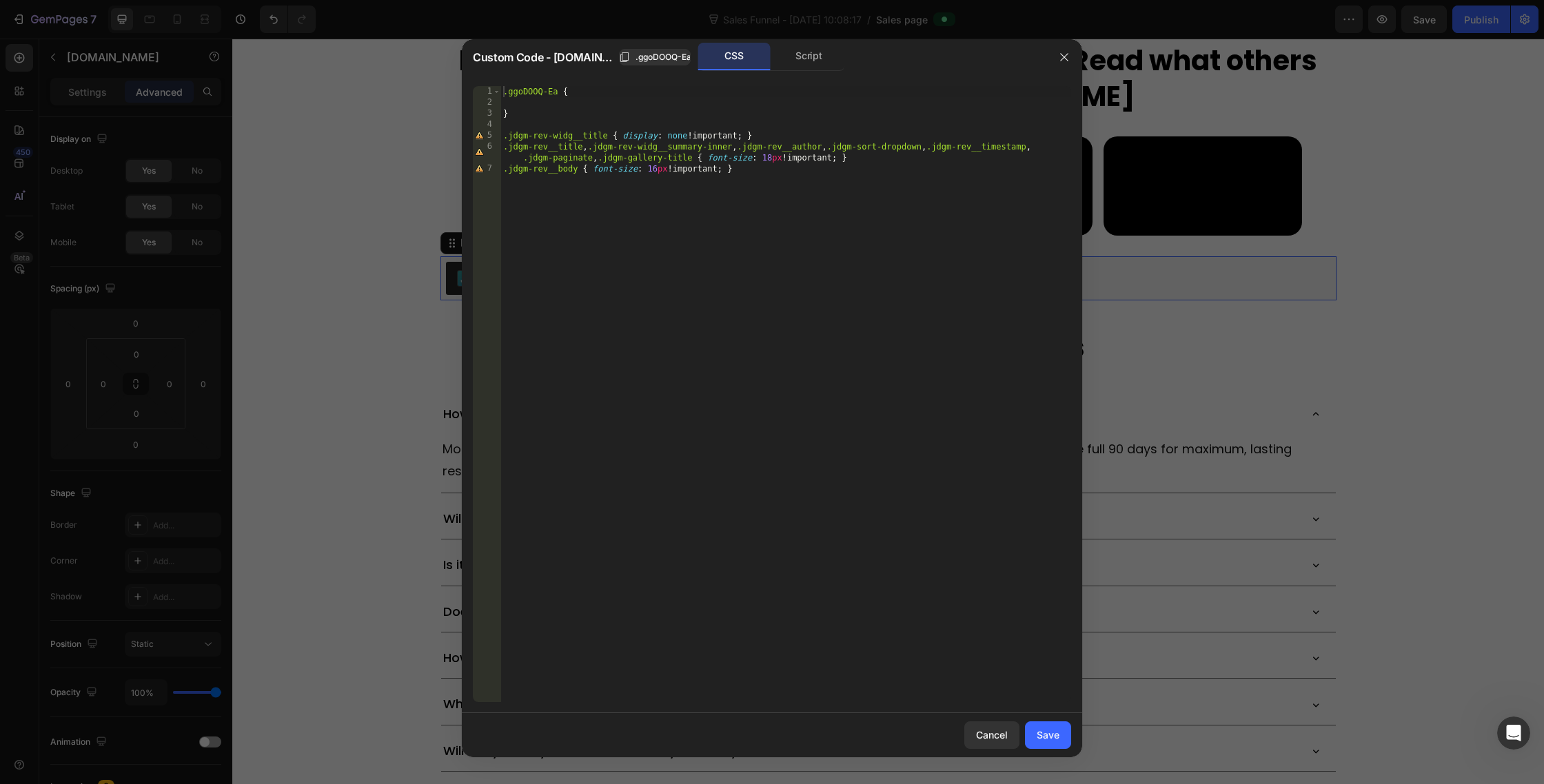
type textarea ".jdgm-rev__body { font-size: 16px !important; }"
click at [786, 170] on div ".ggoDOOQ-Ea { } .jdgm-rev-widg__title { display : none !important ; } .jdgm-rev…" at bounding box center [786, 406] width 571 height 638
paste textarea "jdgm-medals-wrapper"
type textarea ".jdgm-medals-wrapper { display: none; }"
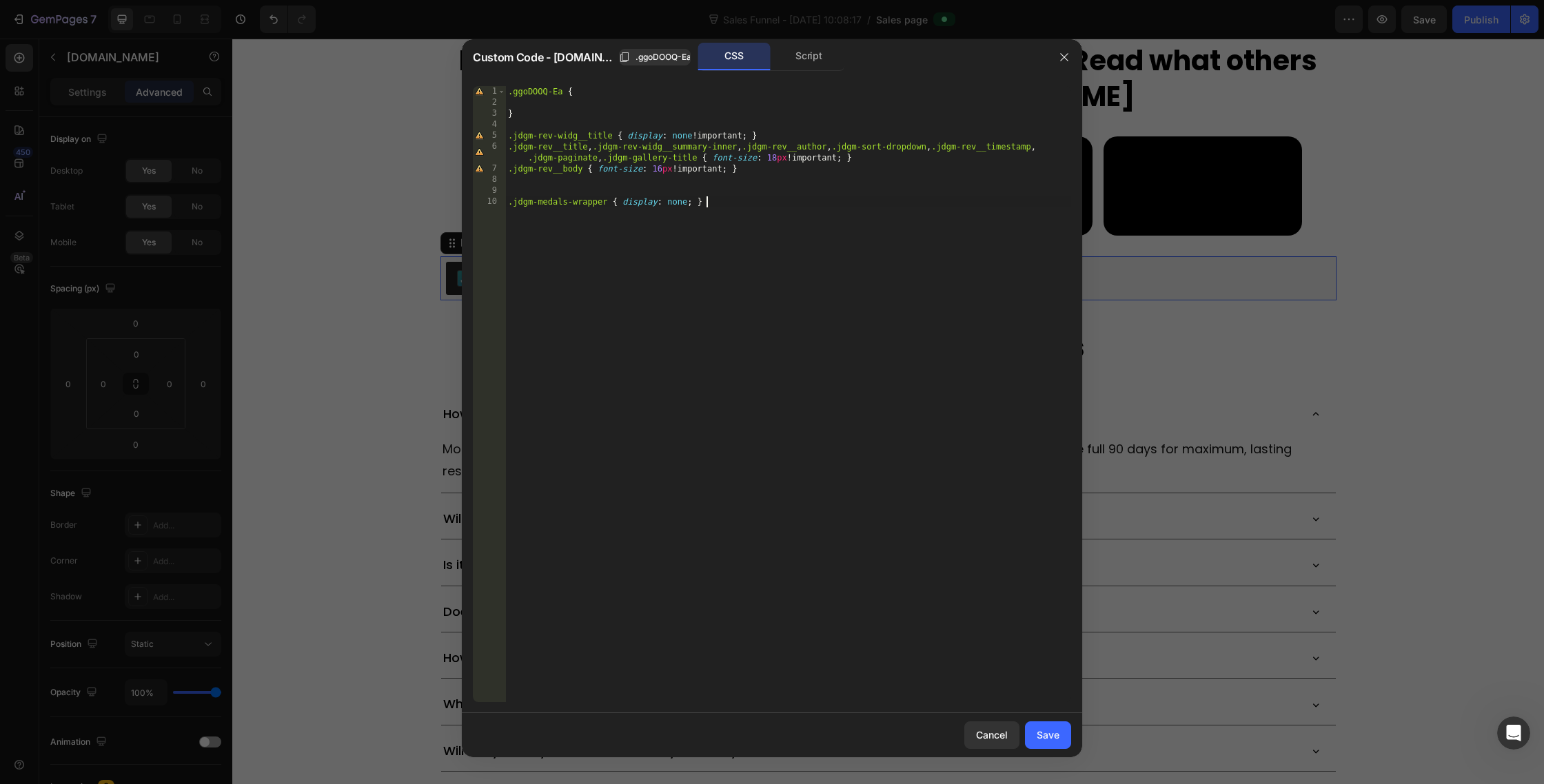
click at [670, 191] on div ".ggoDOOQ-Ea { } .jdgm-rev-widg__title { display : none !important ; } .jdgm-rev…" at bounding box center [788, 406] width 566 height 638
type textarea ".jdgm-rev__body { font-size: 16px !important; }"
click at [1045, 732] on div "Save" at bounding box center [1048, 734] width 23 height 14
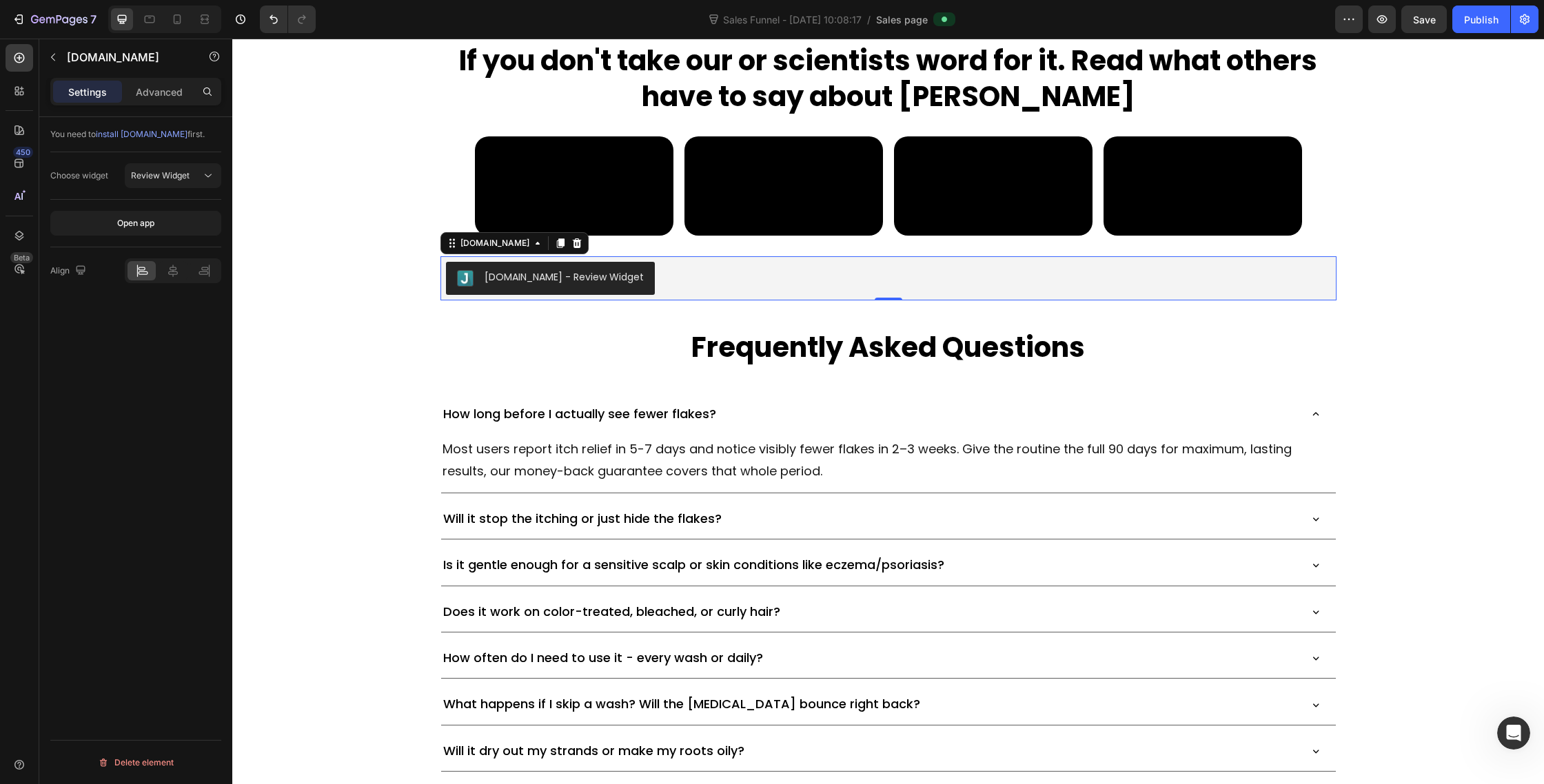
scroll to position [7224, 0]
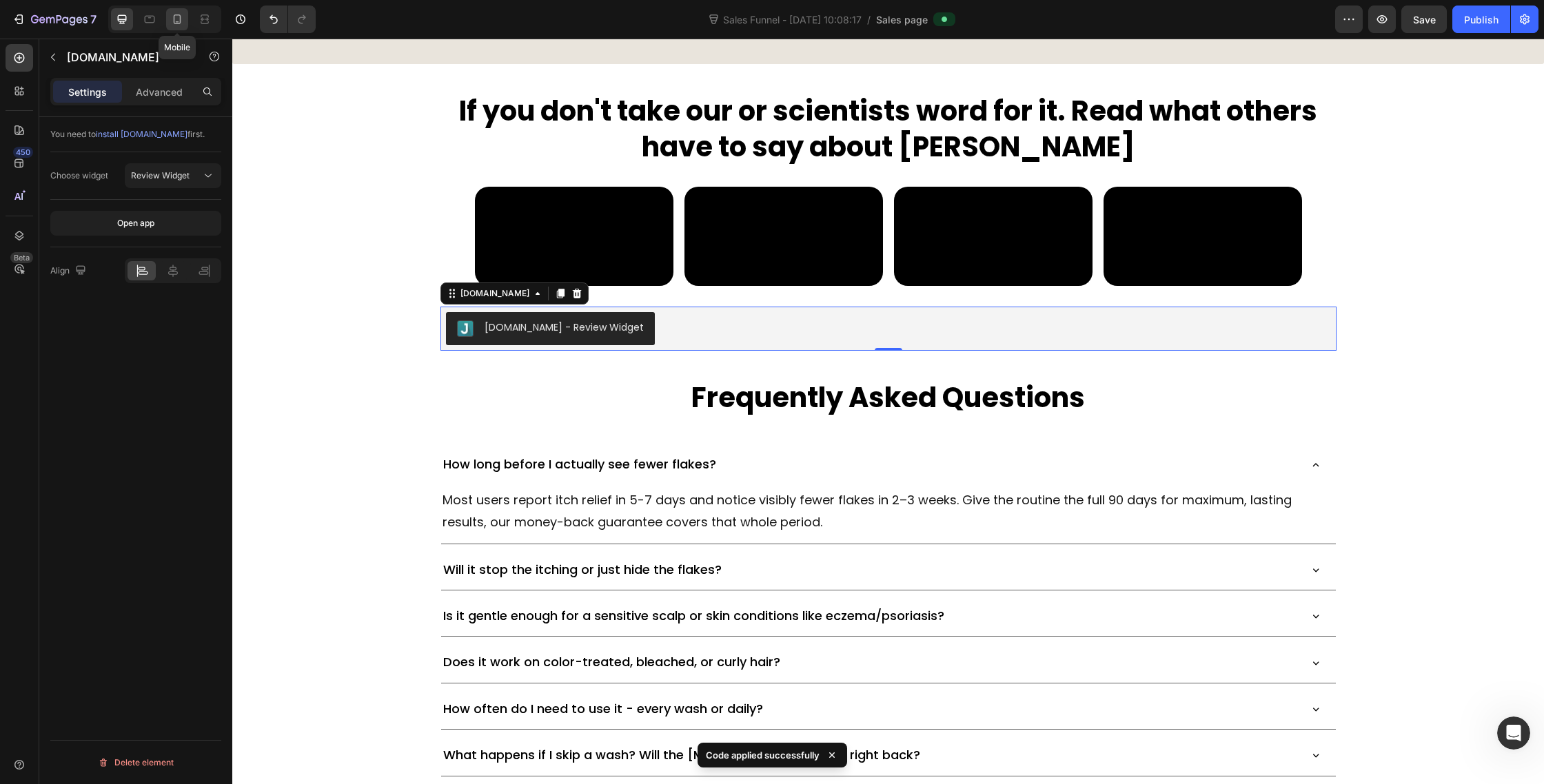
click at [181, 20] on icon at bounding box center [177, 20] width 14 height 14
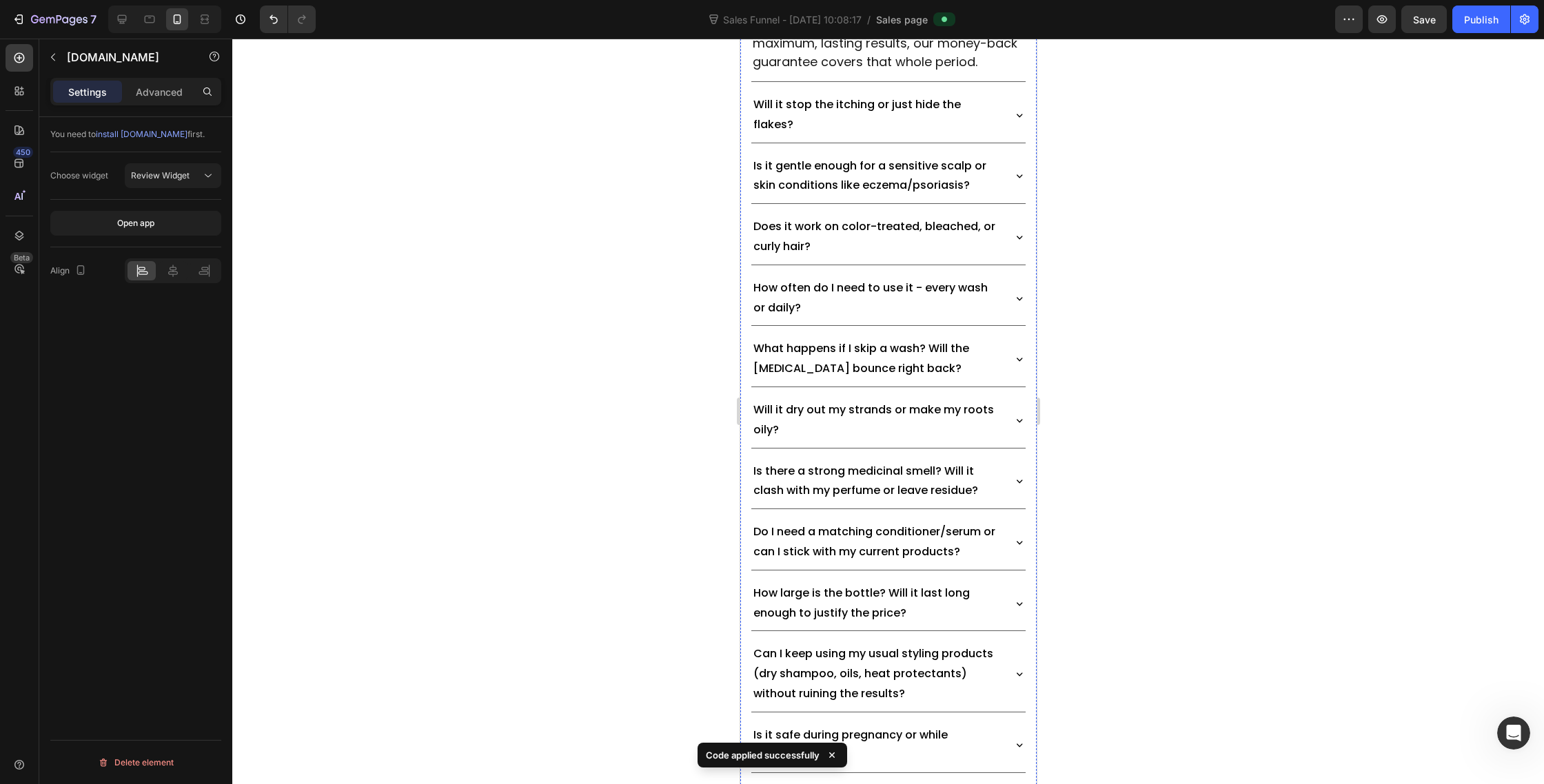
scroll to position [8577, 0]
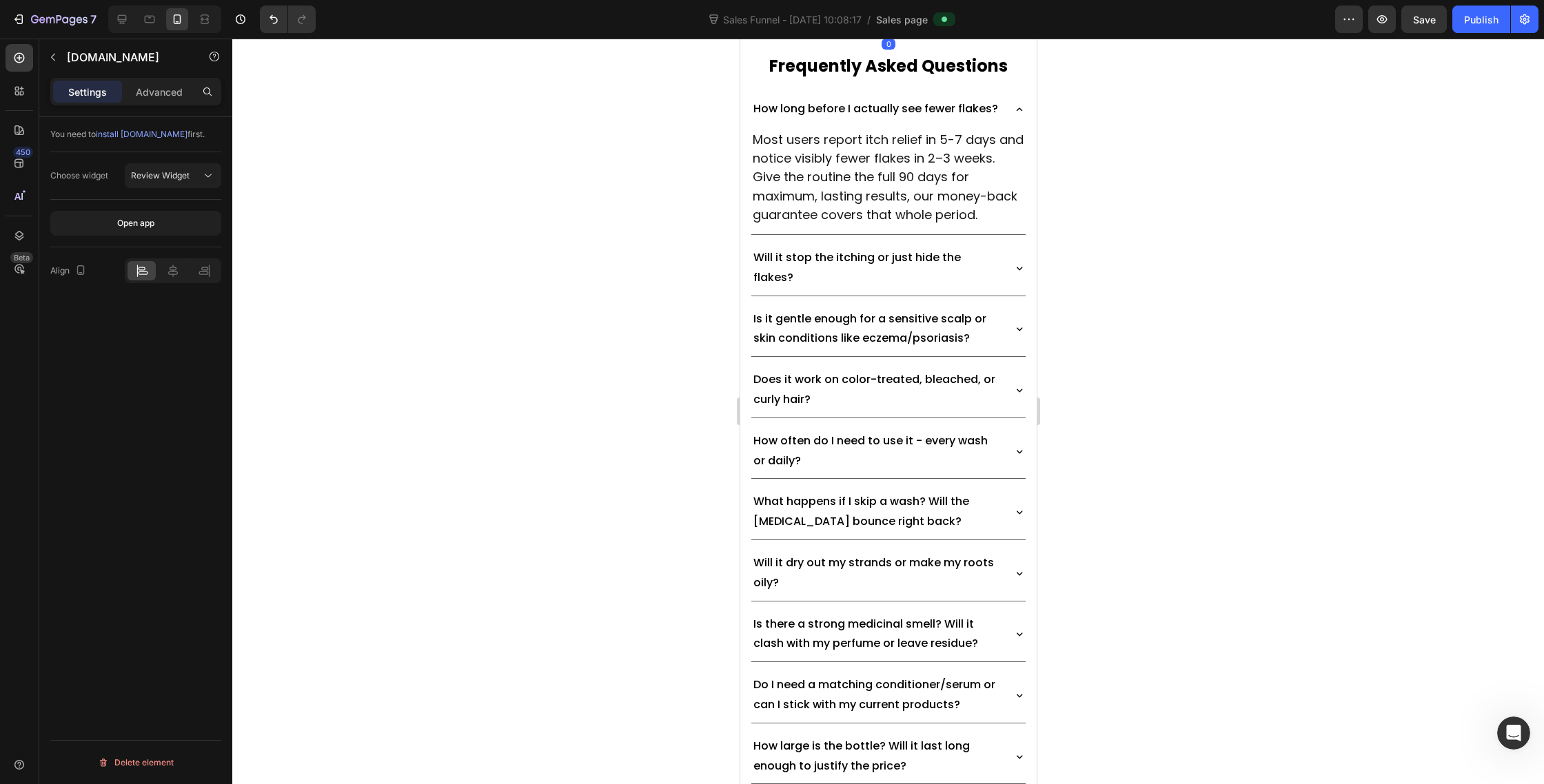
click at [999, 28] on div "Judge.me - Review Widget" at bounding box center [888, 11] width 286 height 33
click at [144, 88] on p "Advanced" at bounding box center [159, 92] width 47 height 14
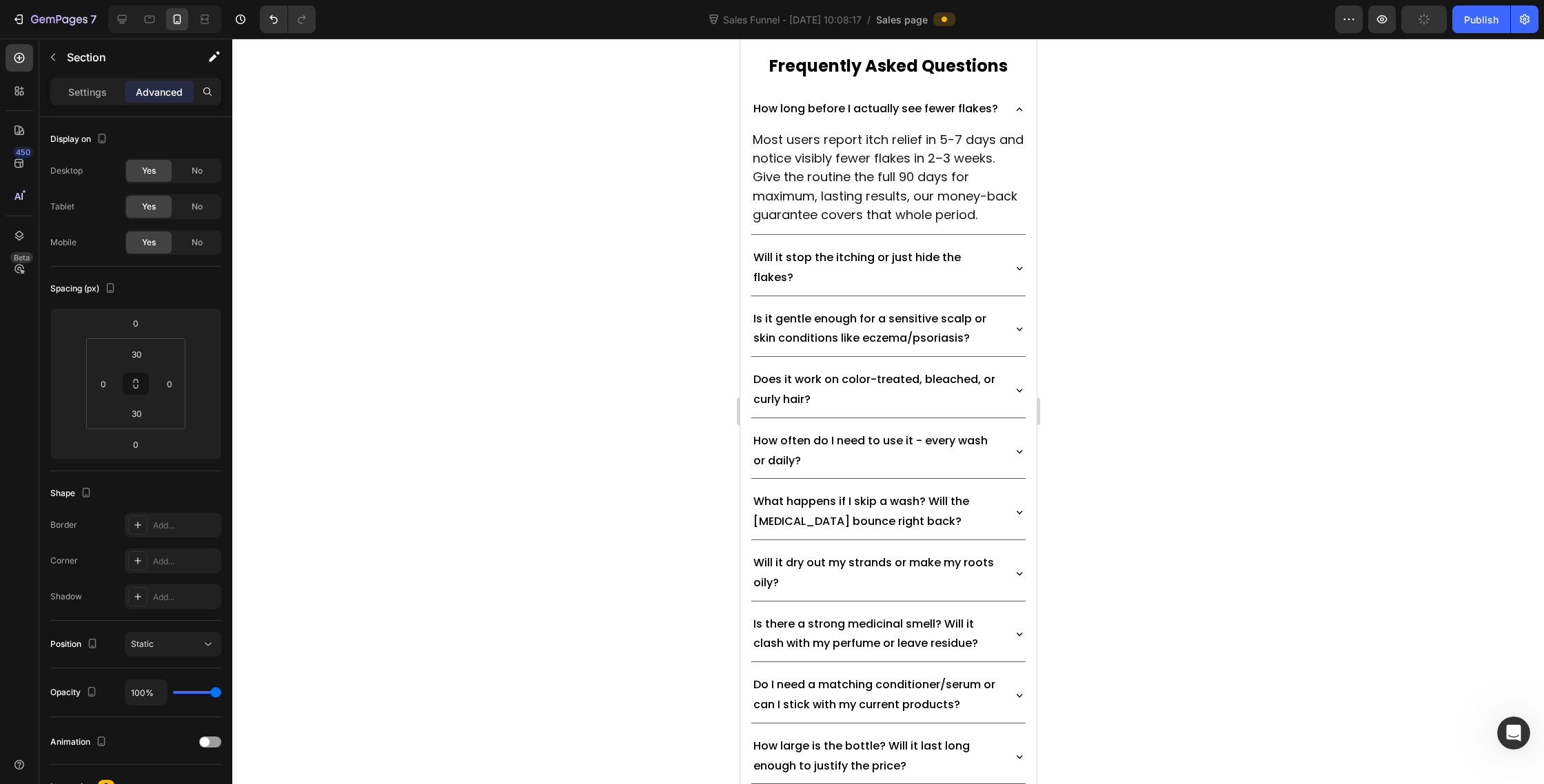
click at [137, 413] on input "30" at bounding box center [136, 414] width 28 height 21
type input "15"
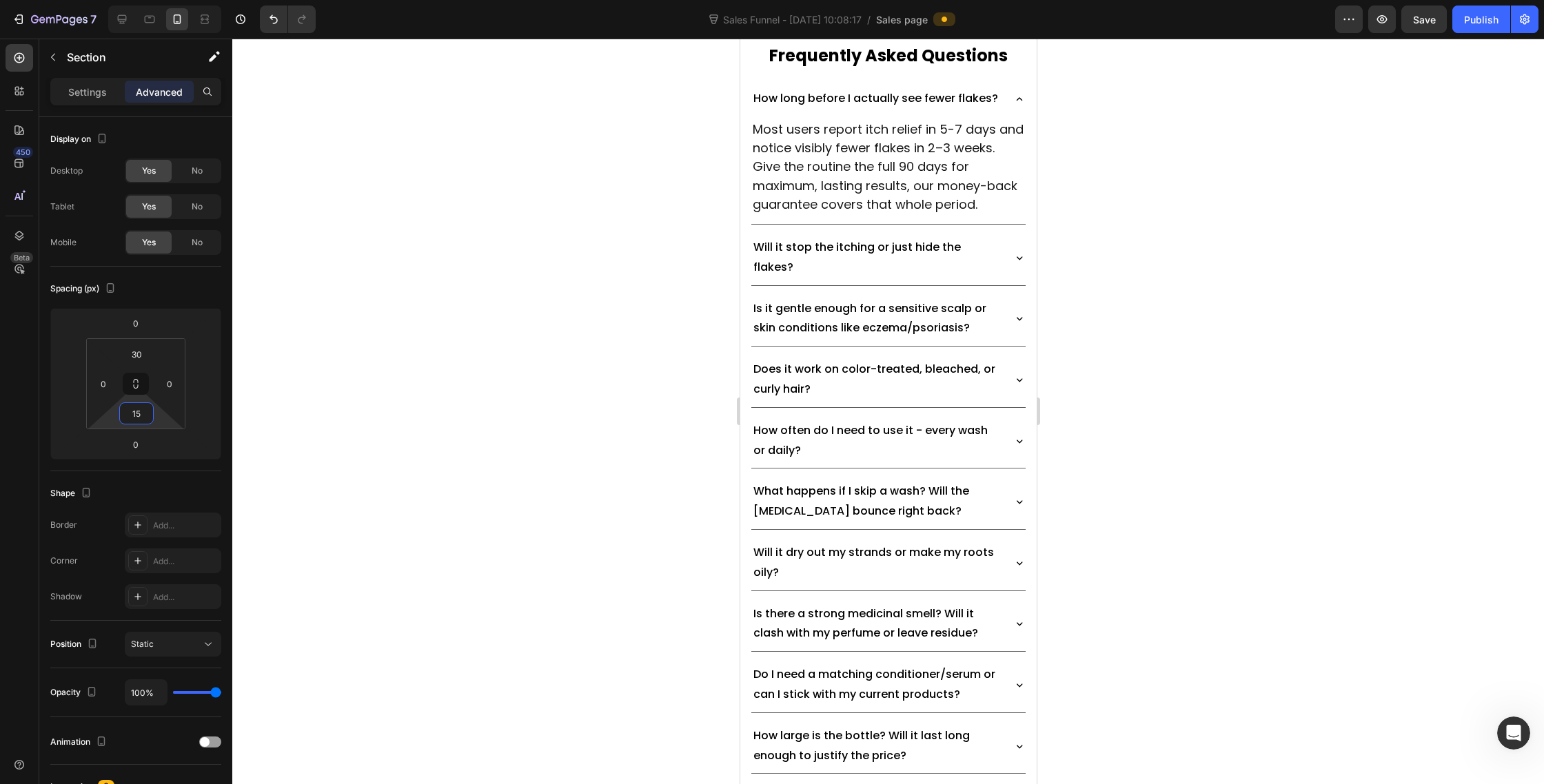
click at [603, 414] on div at bounding box center [888, 411] width 1312 height 746
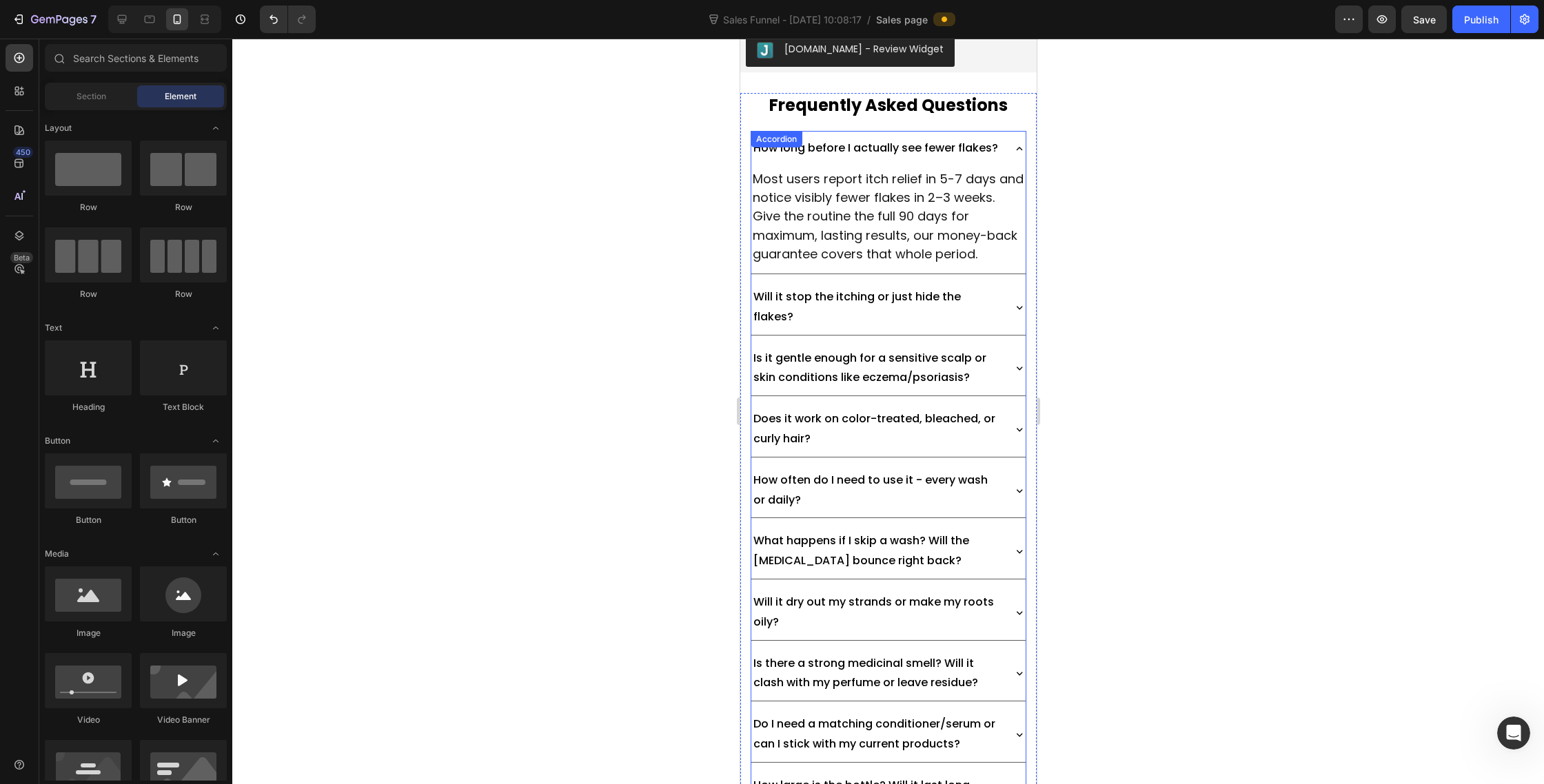
scroll to position [8518, 0]
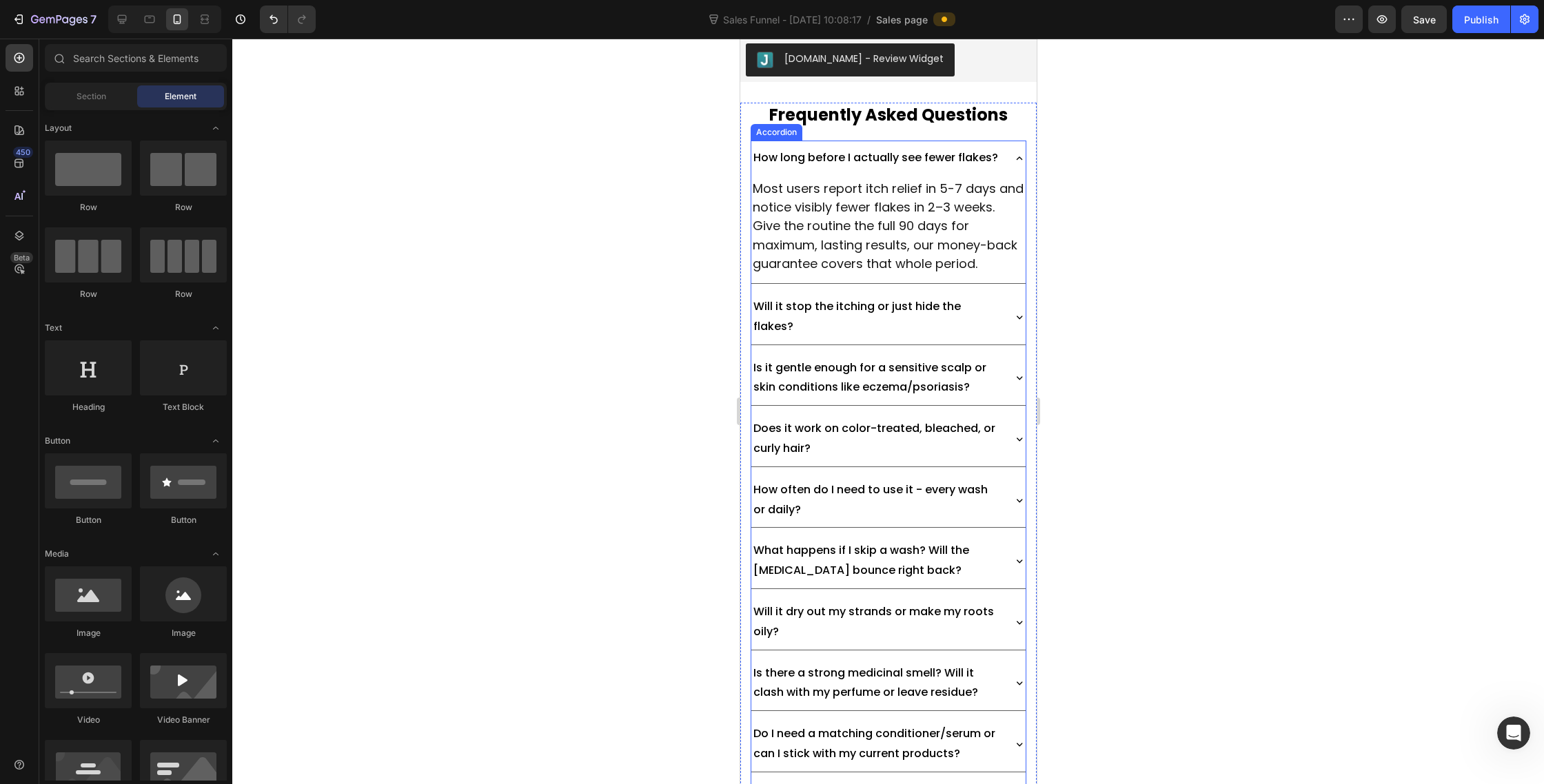
click at [882, 168] on p "How long before I actually see fewer flakes?" at bounding box center [875, 158] width 245 height 20
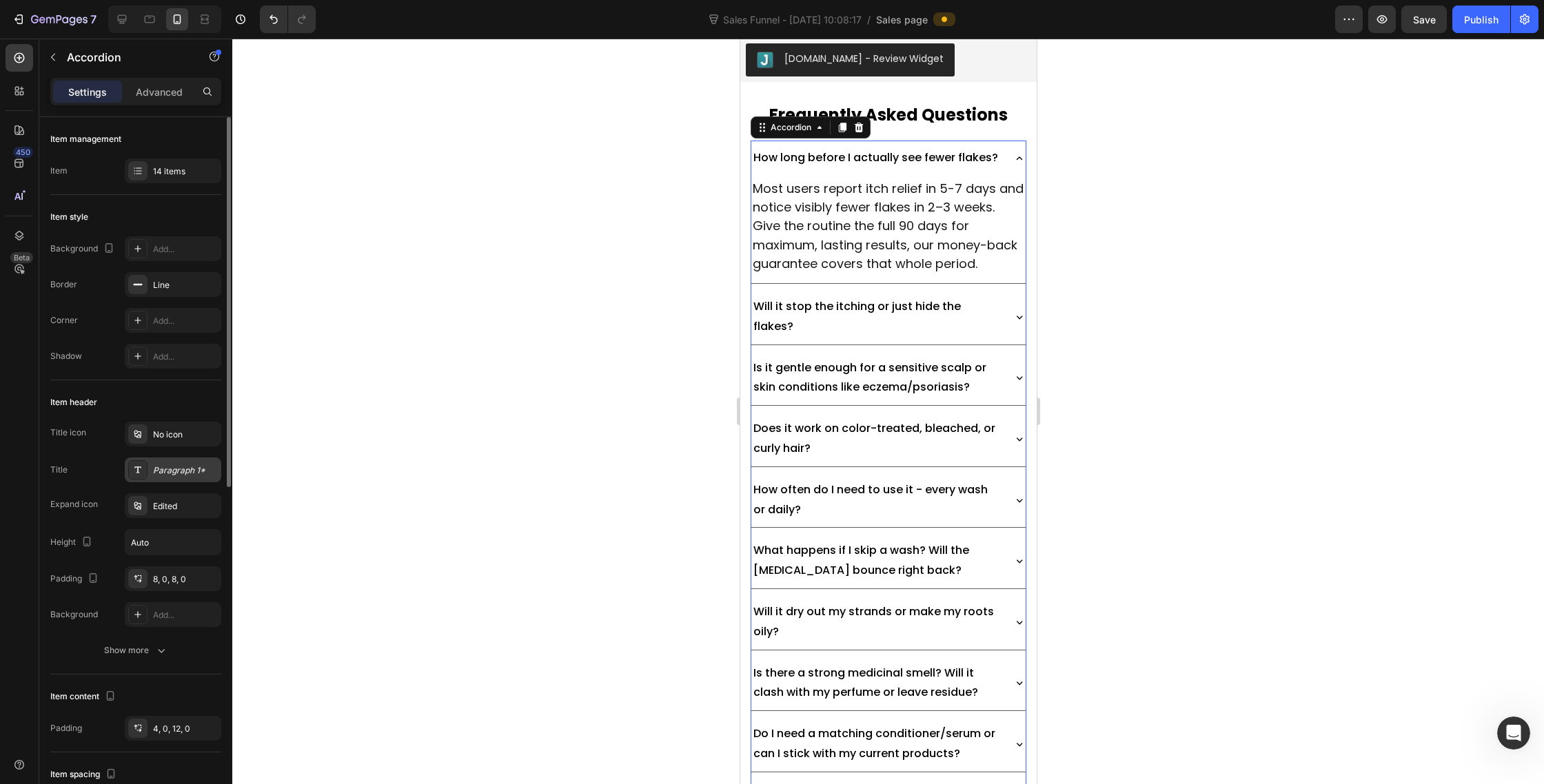
click at [138, 463] on div at bounding box center [138, 470] width 20 height 20
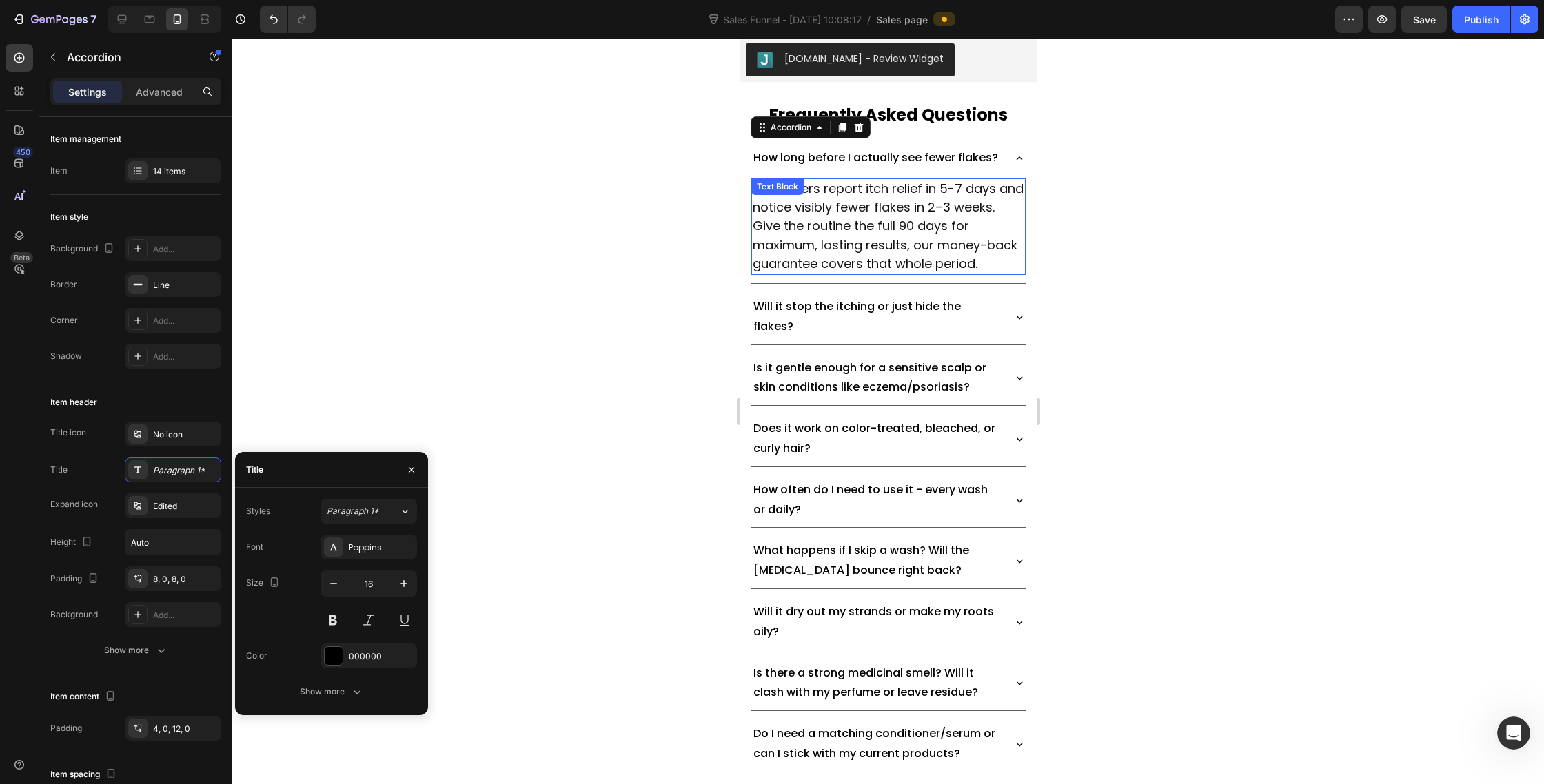
click at [832, 272] on span "Most users report itch relief in 5-7 days and notice visibly fewer flakes in 2–…" at bounding box center [887, 225] width 271 height 92
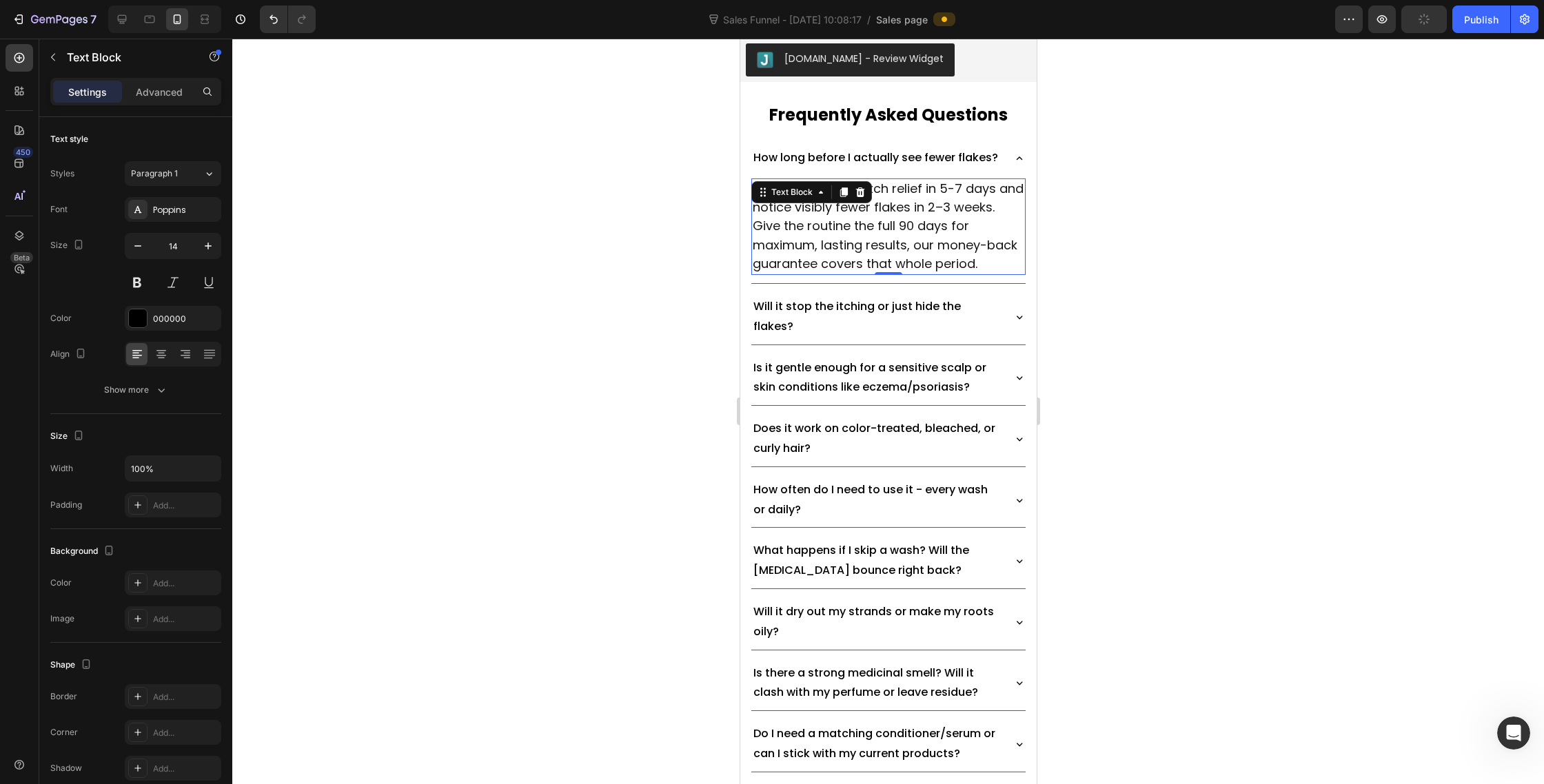
click at [811, 272] on span "Most users report itch relief in 5-7 days and notice visibly fewer flakes in 2–…" at bounding box center [887, 225] width 271 height 92
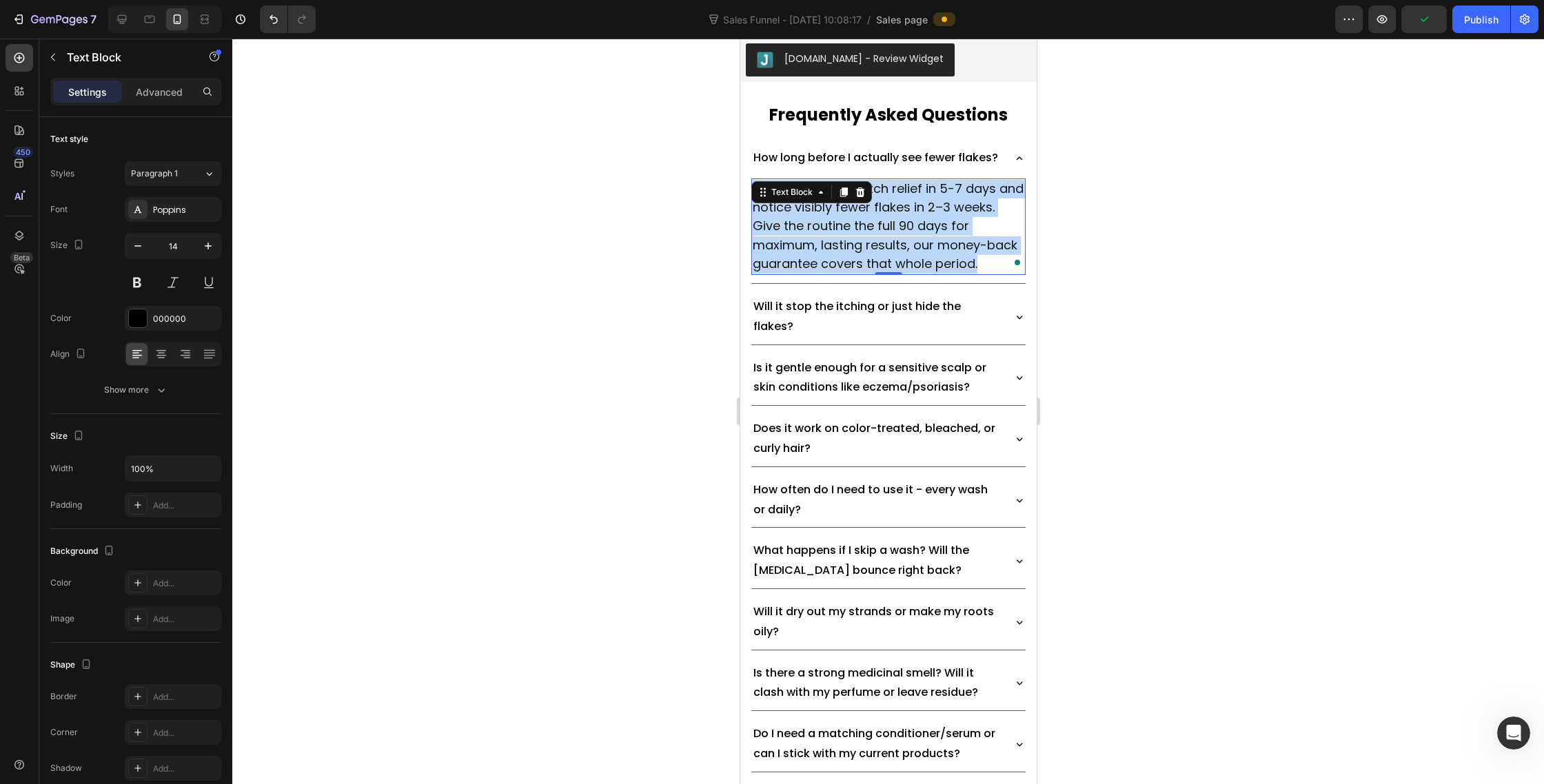
click at [811, 272] on span "Most users report itch relief in 5-7 days and notice visibly fewer flakes in 2–…" at bounding box center [887, 225] width 271 height 92
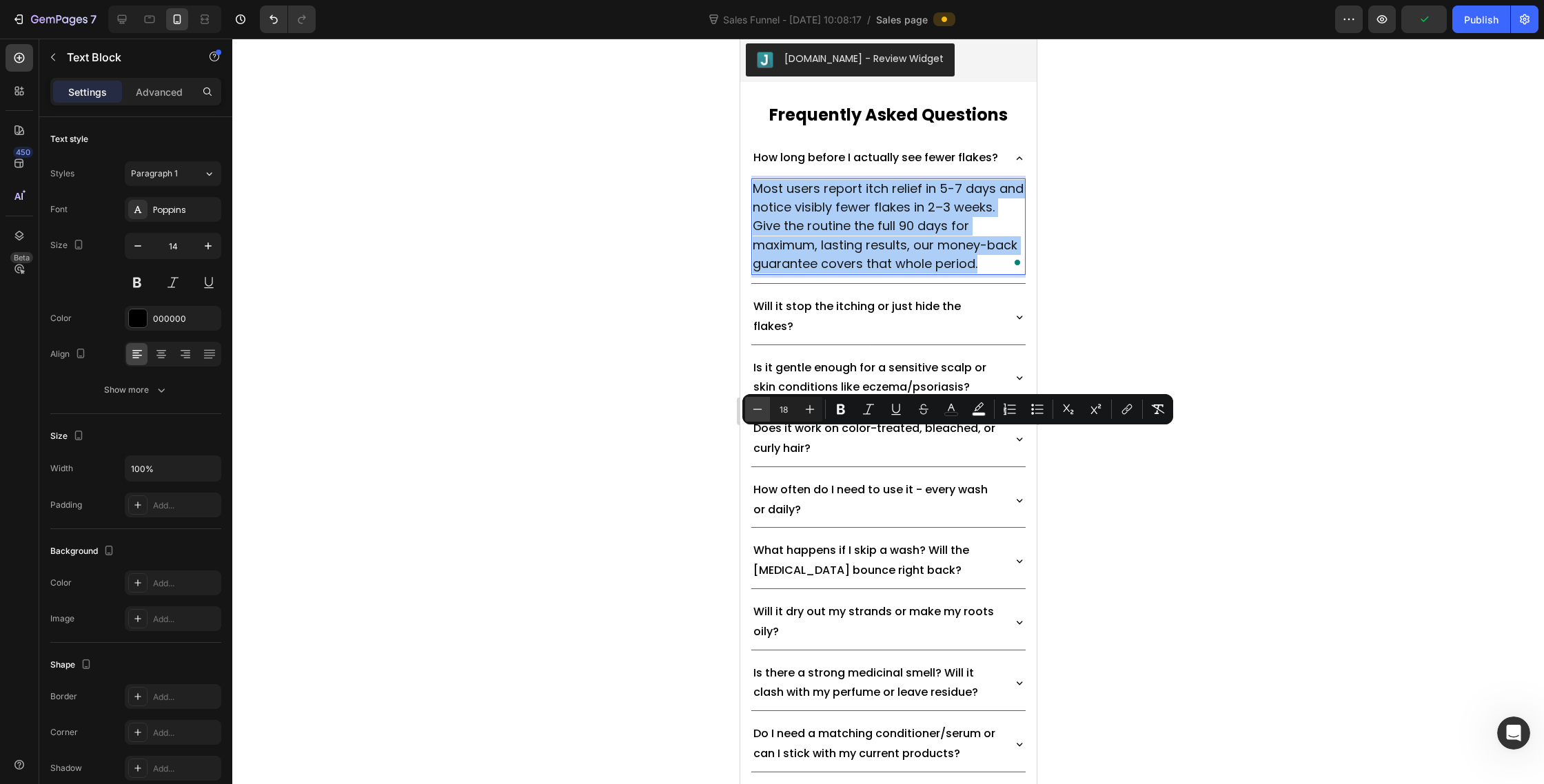
click at [756, 411] on icon "Editor contextual toolbar" at bounding box center [757, 409] width 14 height 14
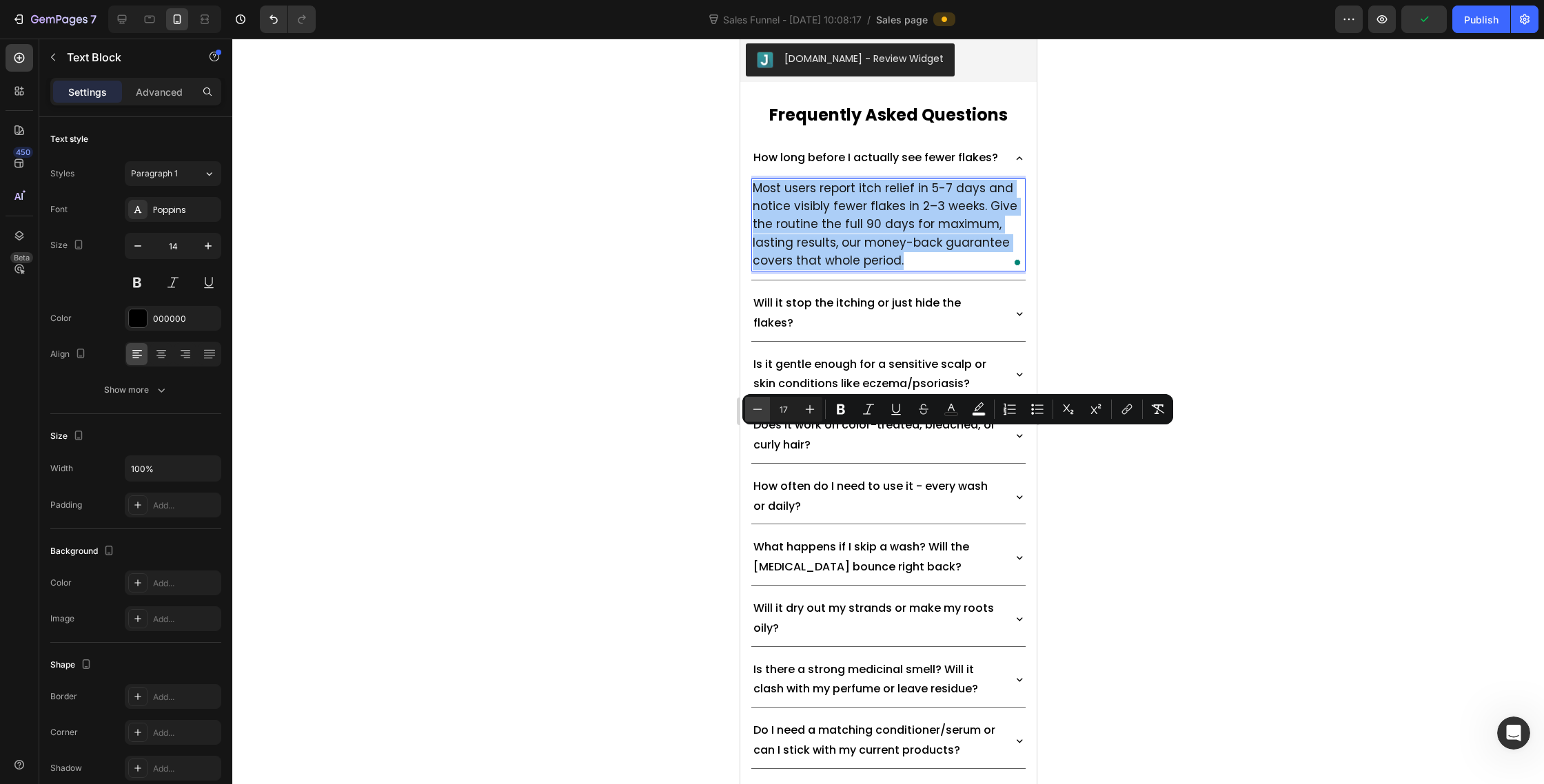
click at [756, 411] on icon "Editor contextual toolbar" at bounding box center [757, 409] width 14 height 14
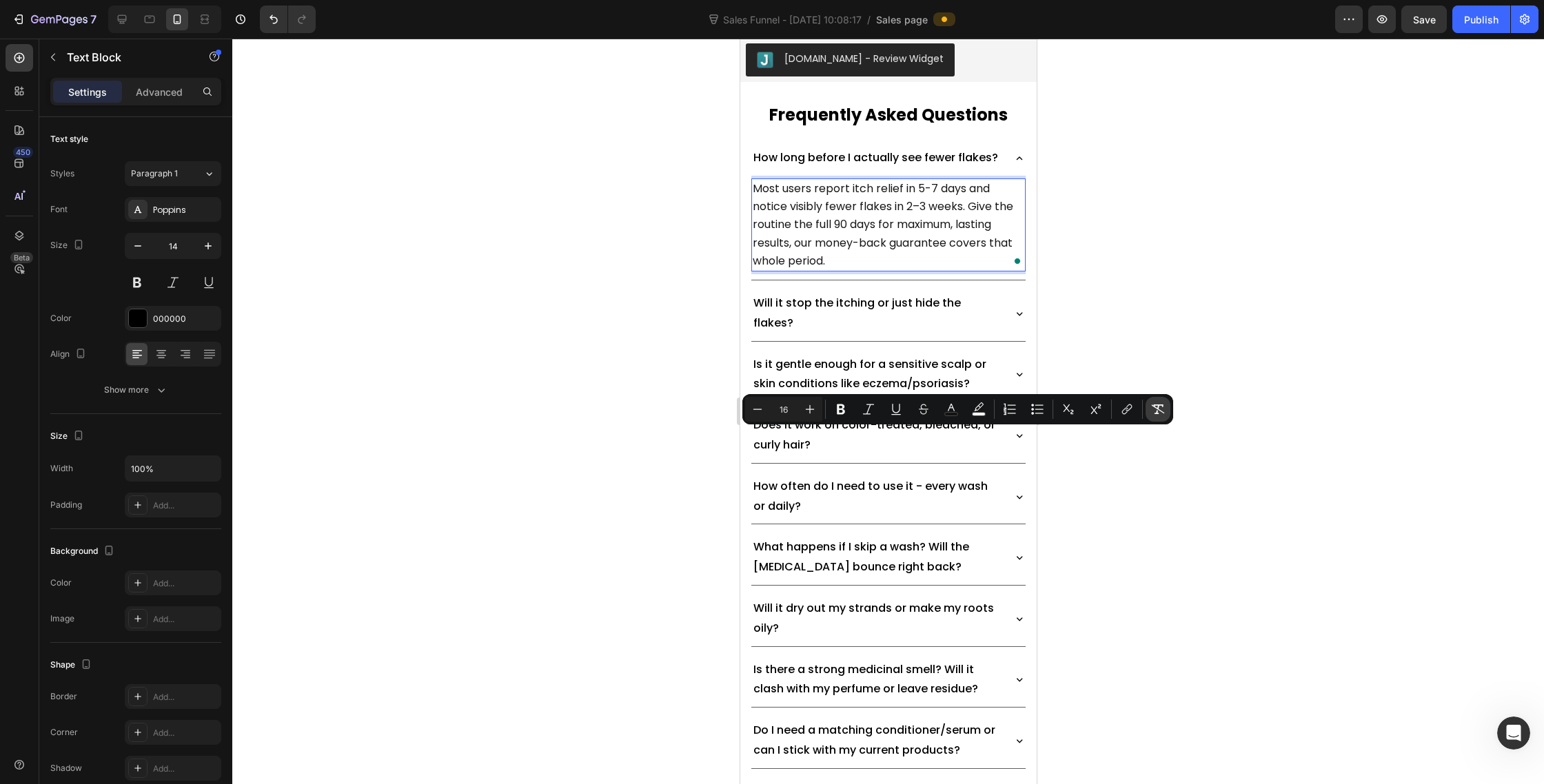
click at [1155, 406] on icon "Editor contextual toolbar" at bounding box center [1158, 409] width 14 height 14
type input "14"
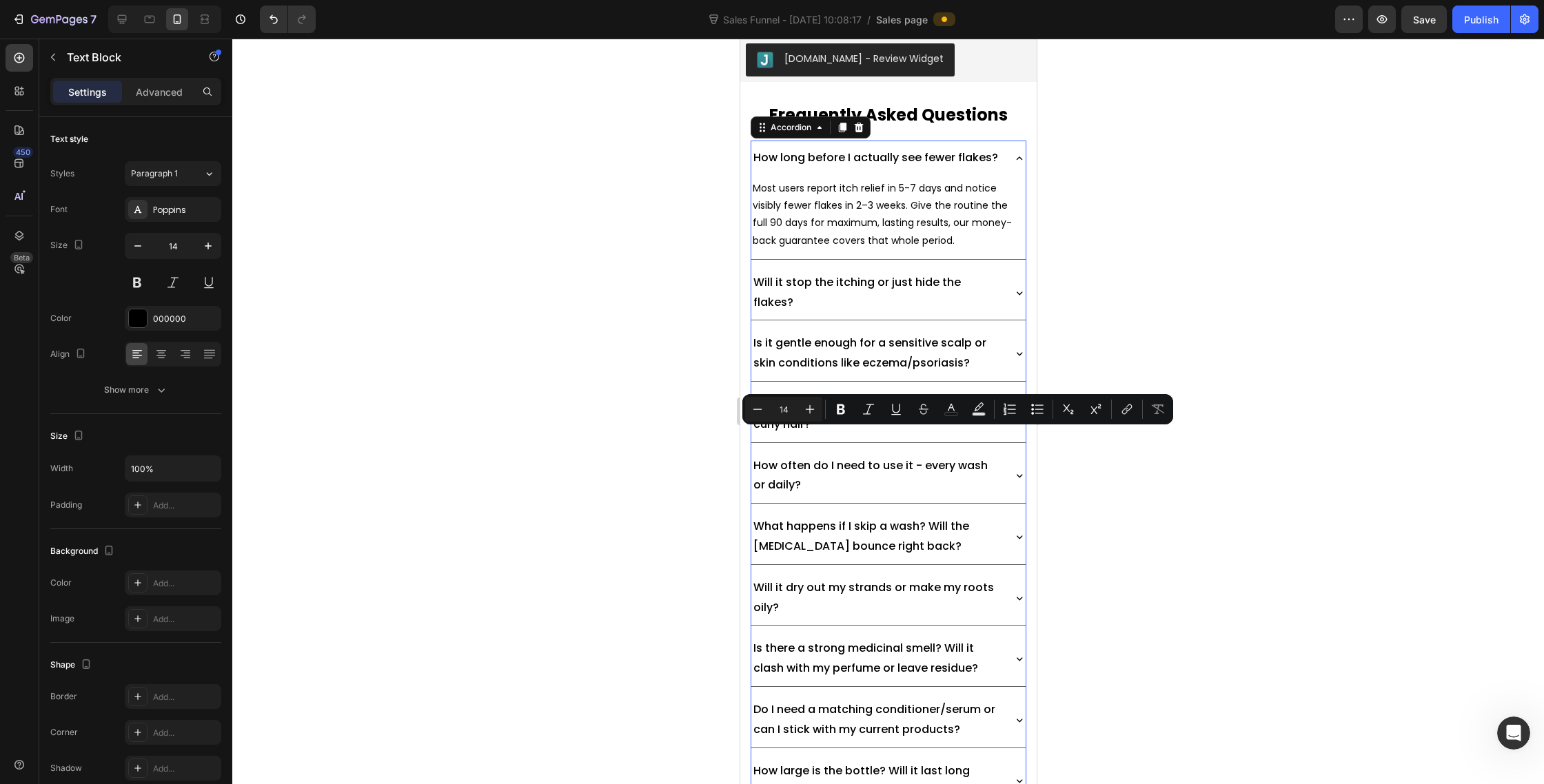
click at [1019, 295] on icon at bounding box center [1019, 293] width 6 height 4
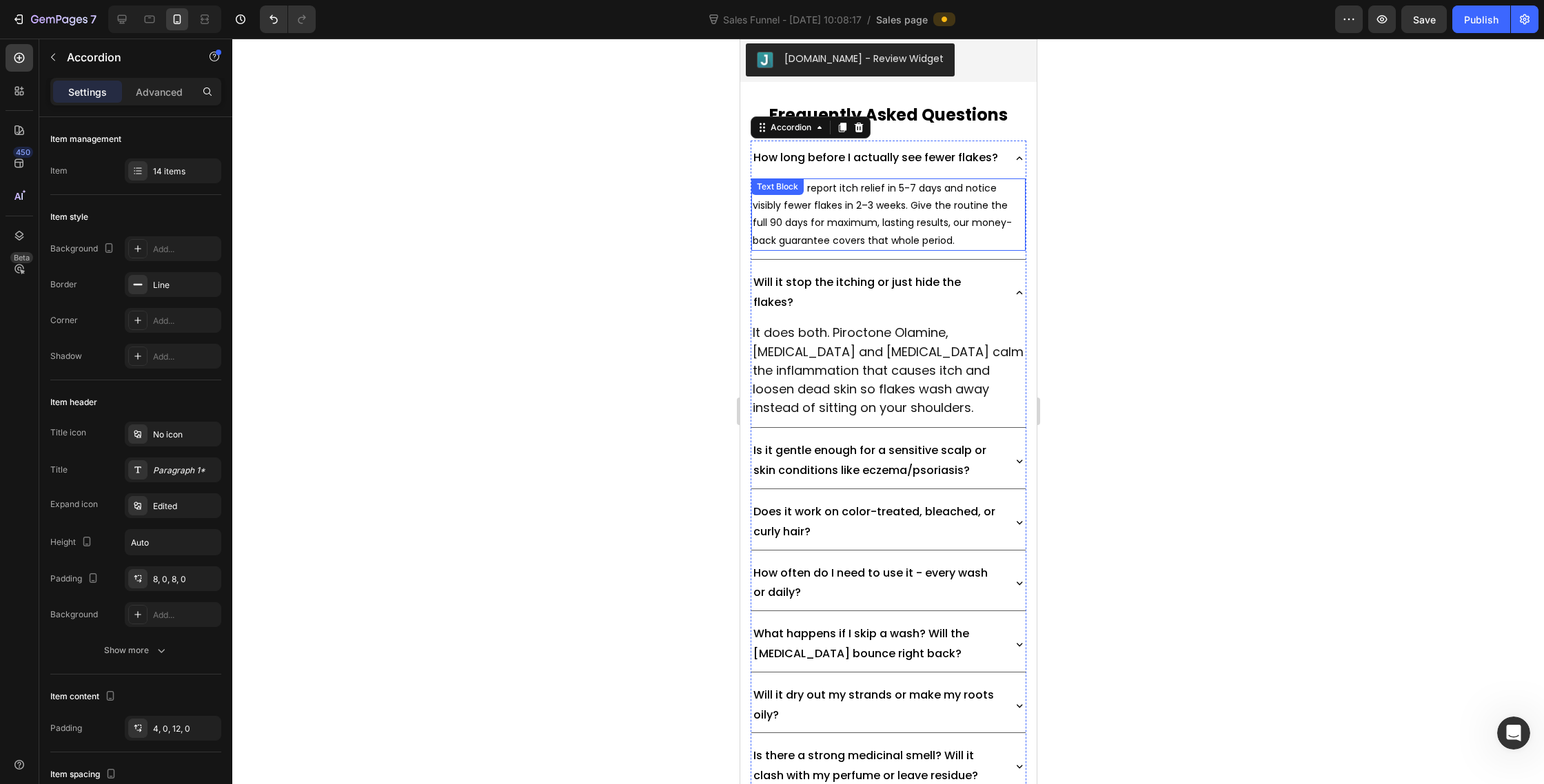
click at [932, 249] on p "Most users report itch relief in 5-7 days and notice visibly fewer flakes in 2–…" at bounding box center [888, 214] width 272 height 70
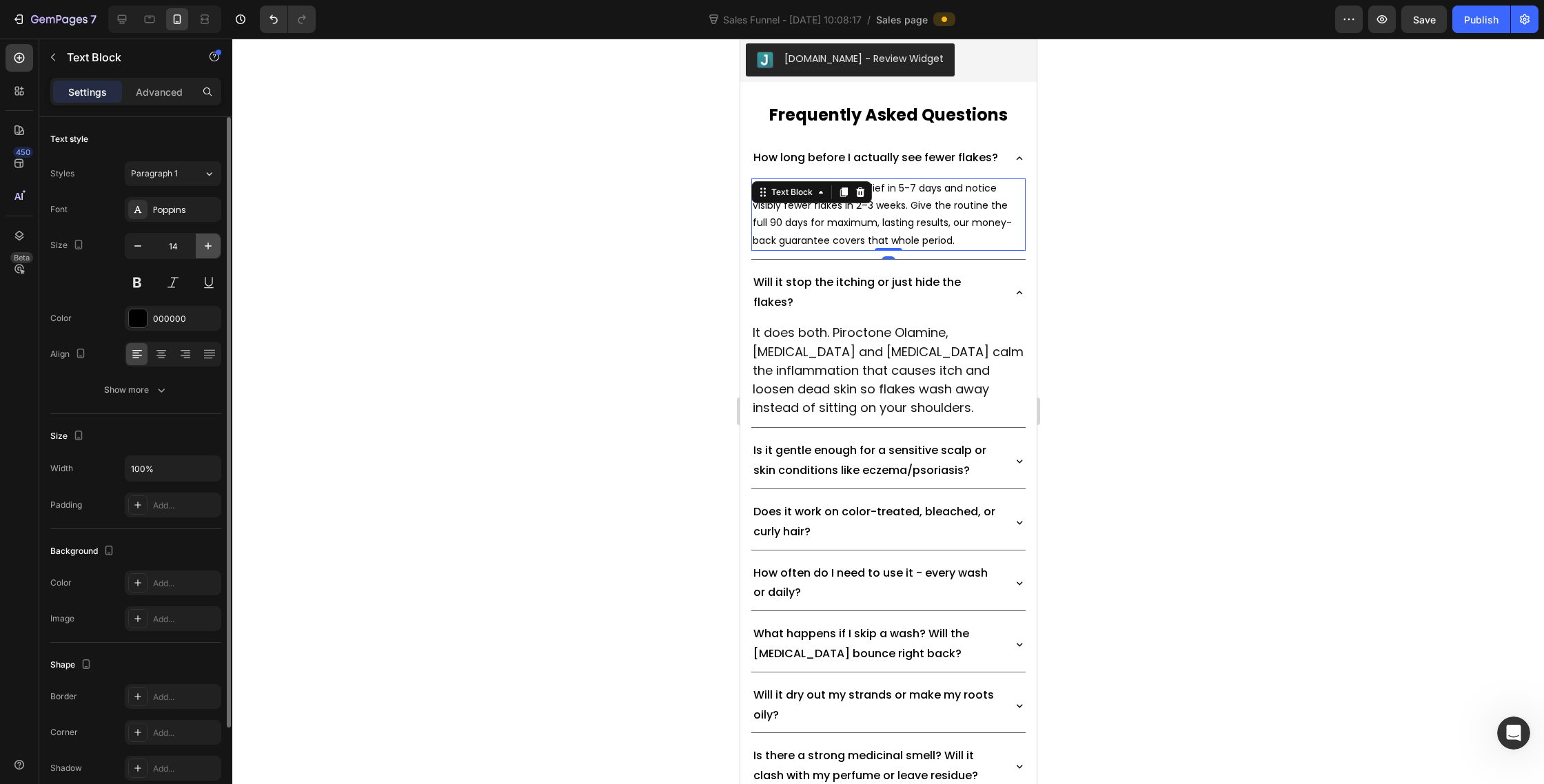
click at [199, 243] on button "button" at bounding box center [208, 246] width 25 height 25
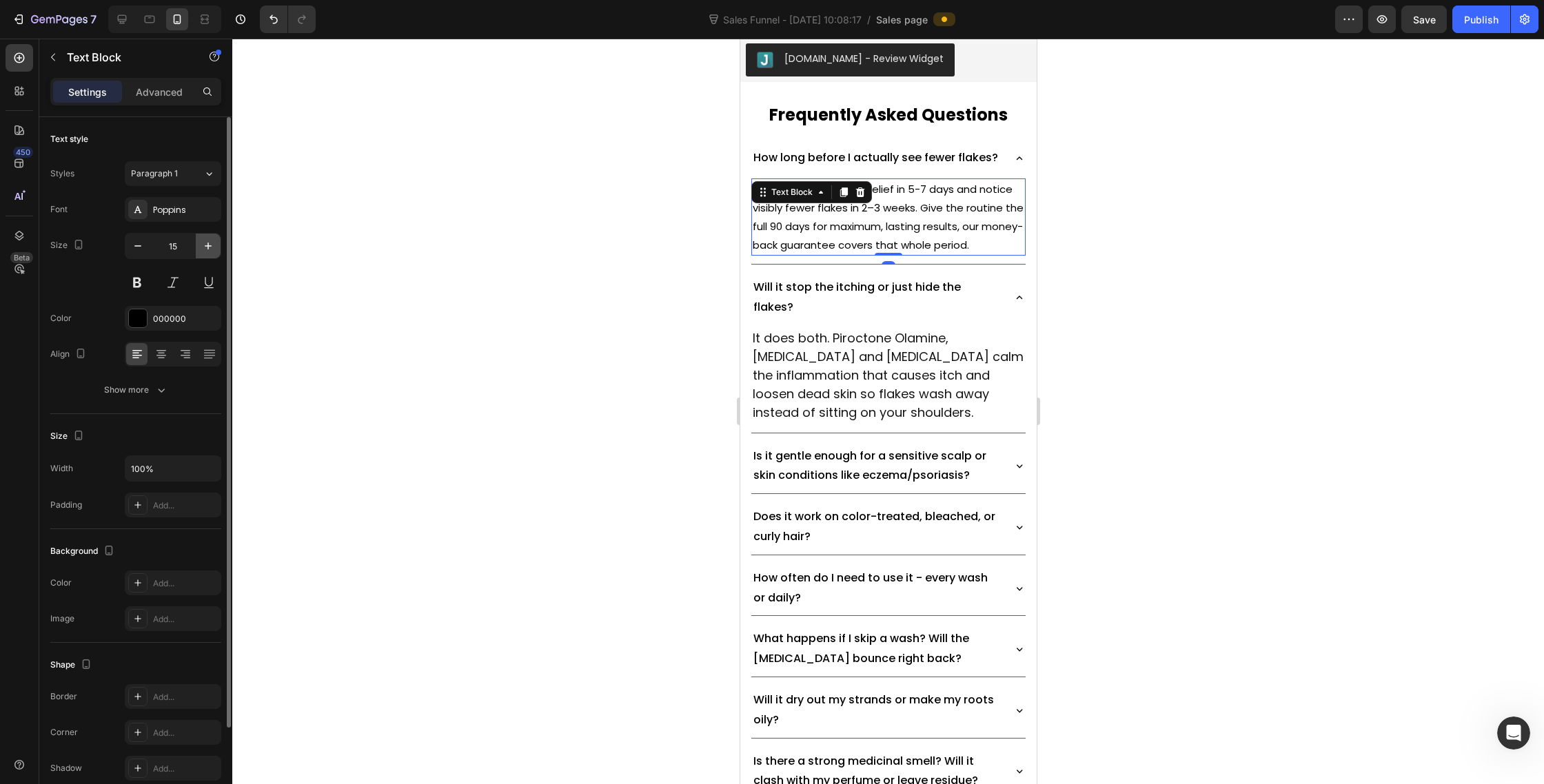
type input "16"
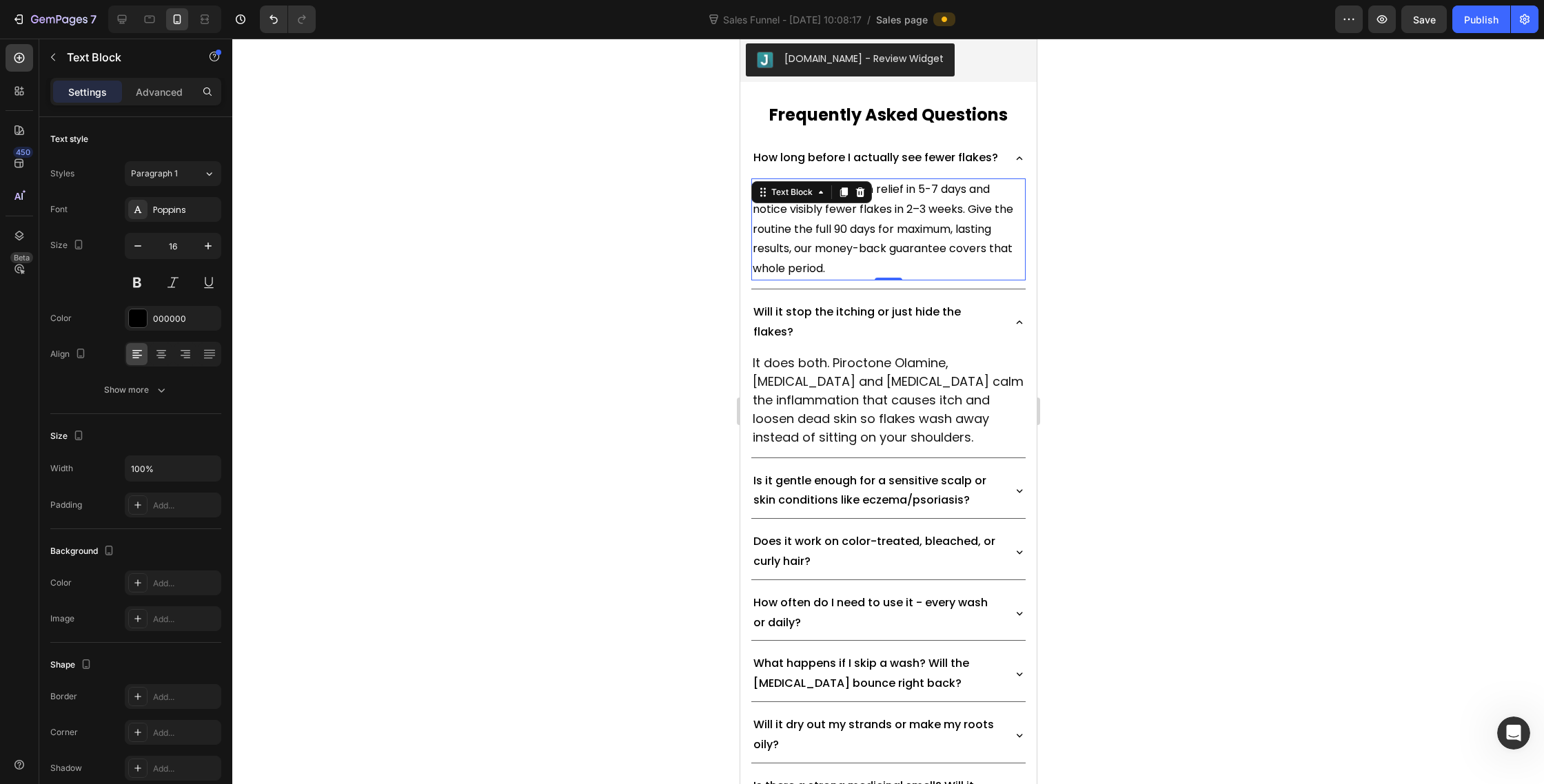
click at [631, 451] on div at bounding box center [888, 411] width 1312 height 746
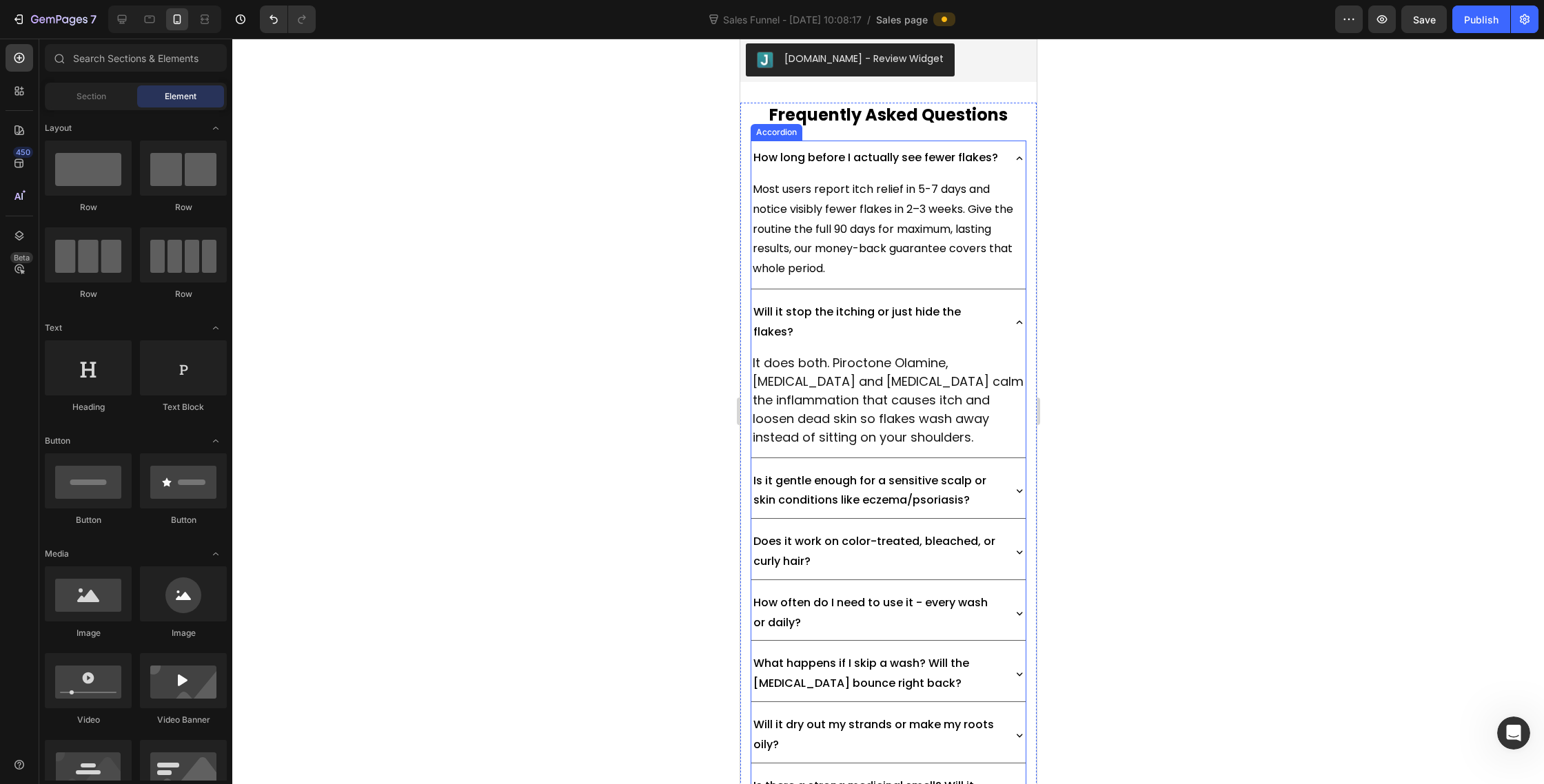
click at [947, 447] on span "It does both. Piroctone Olamine, Salicylic Acid and Tea-Tree Oil calm the infla…" at bounding box center [887, 400] width 271 height 92
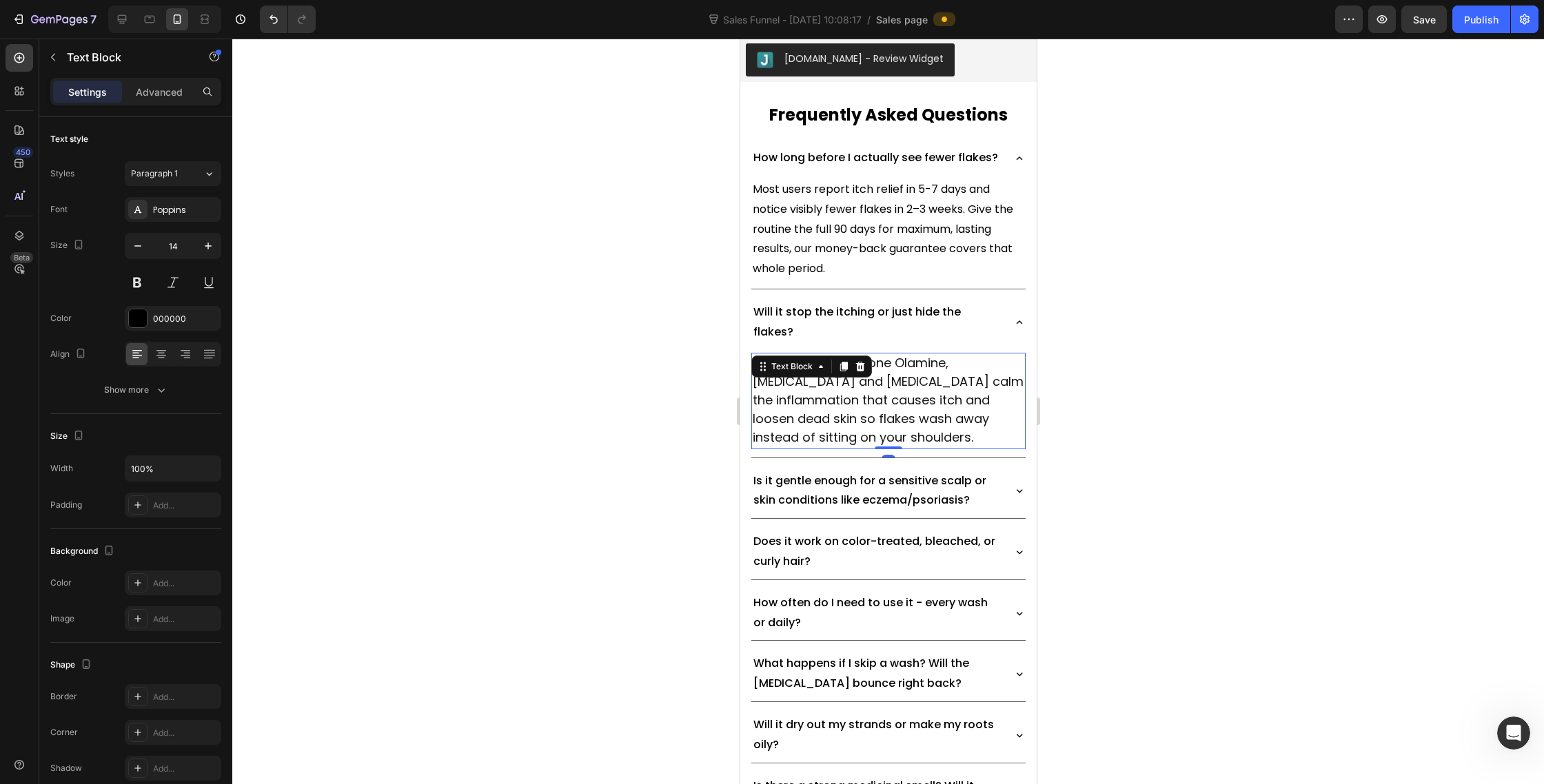
click at [894, 447] on span "It does both. Piroctone Olamine, Salicylic Acid and Tea-Tree Oil calm the infla…" at bounding box center [887, 400] width 271 height 92
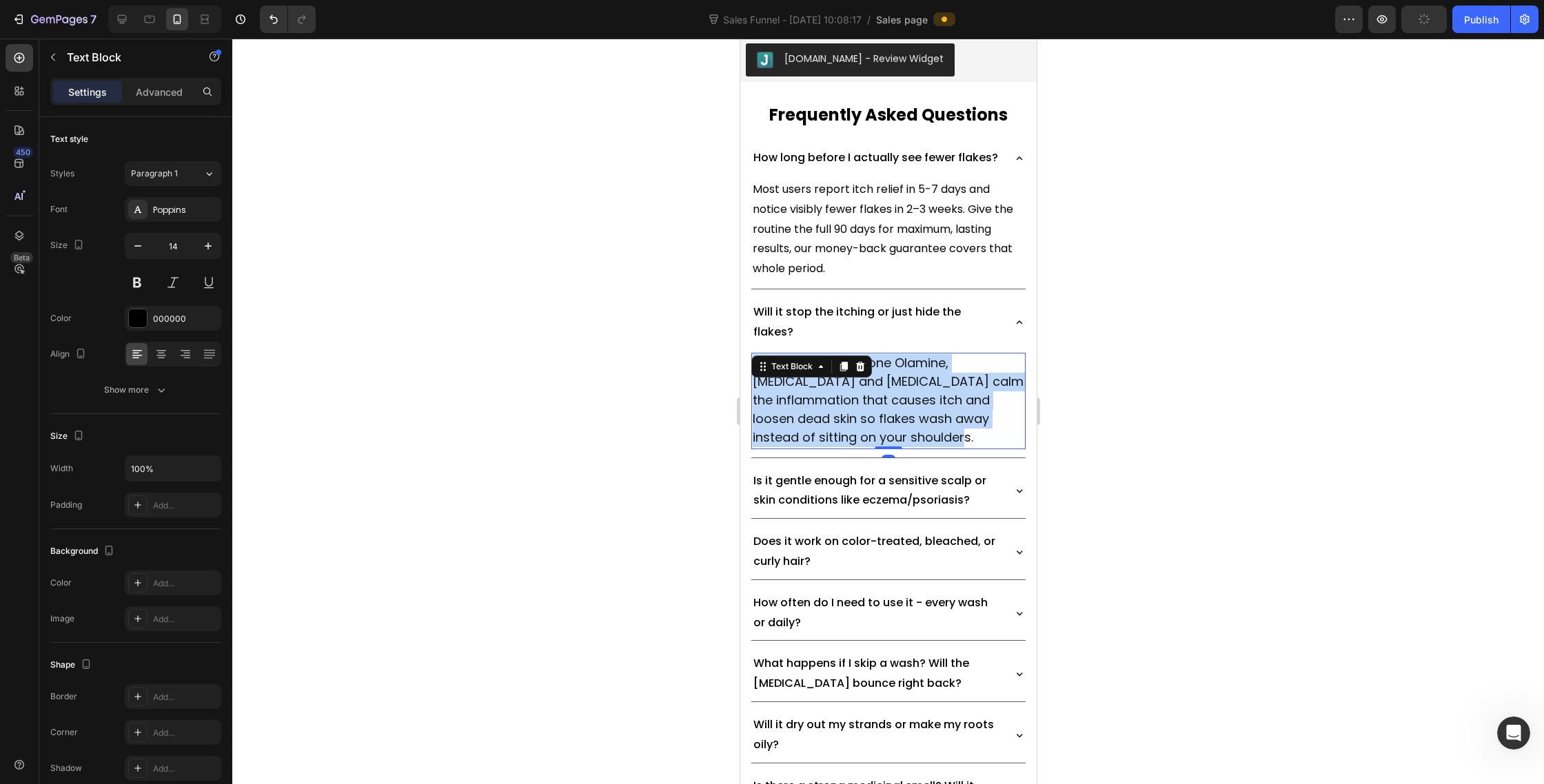
click at [894, 447] on span "It does both. Piroctone Olamine, Salicylic Acid and Tea-Tree Oil calm the infla…" at bounding box center [887, 400] width 271 height 92
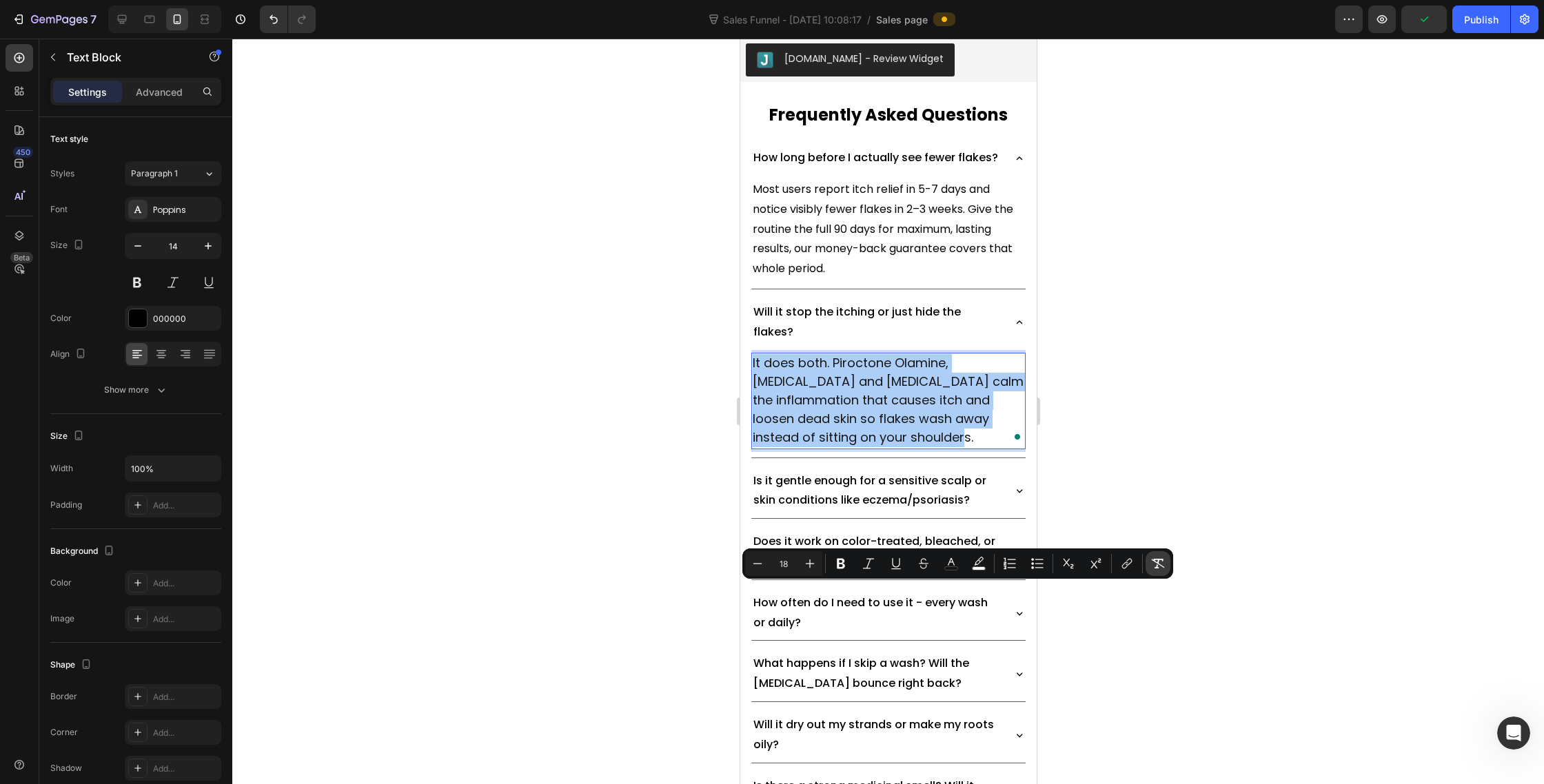
click at [1152, 561] on icon "Editor contextual toolbar" at bounding box center [1158, 563] width 14 height 14
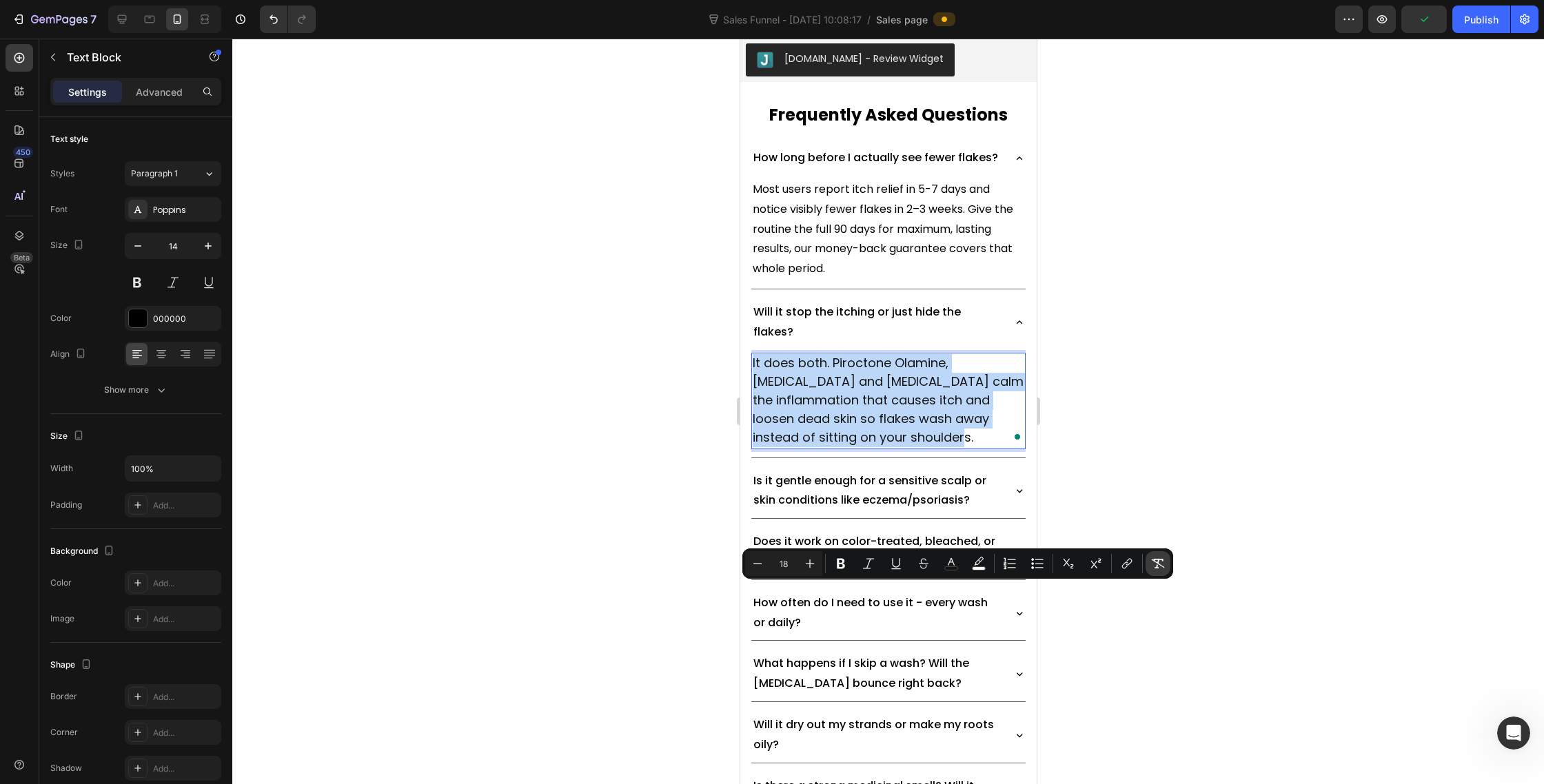
type input "14"
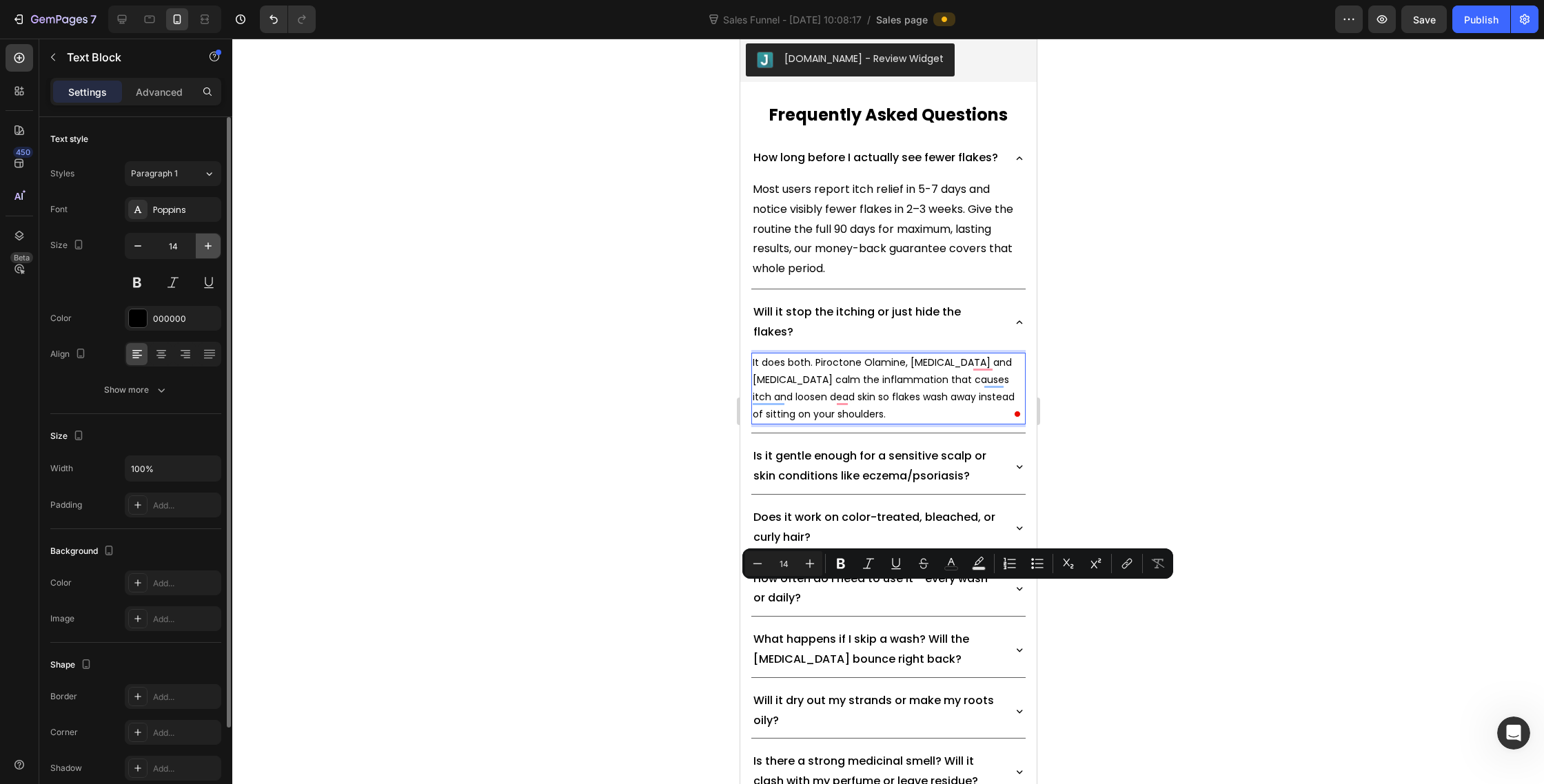
click at [205, 239] on icon "button" at bounding box center [208, 246] width 14 height 14
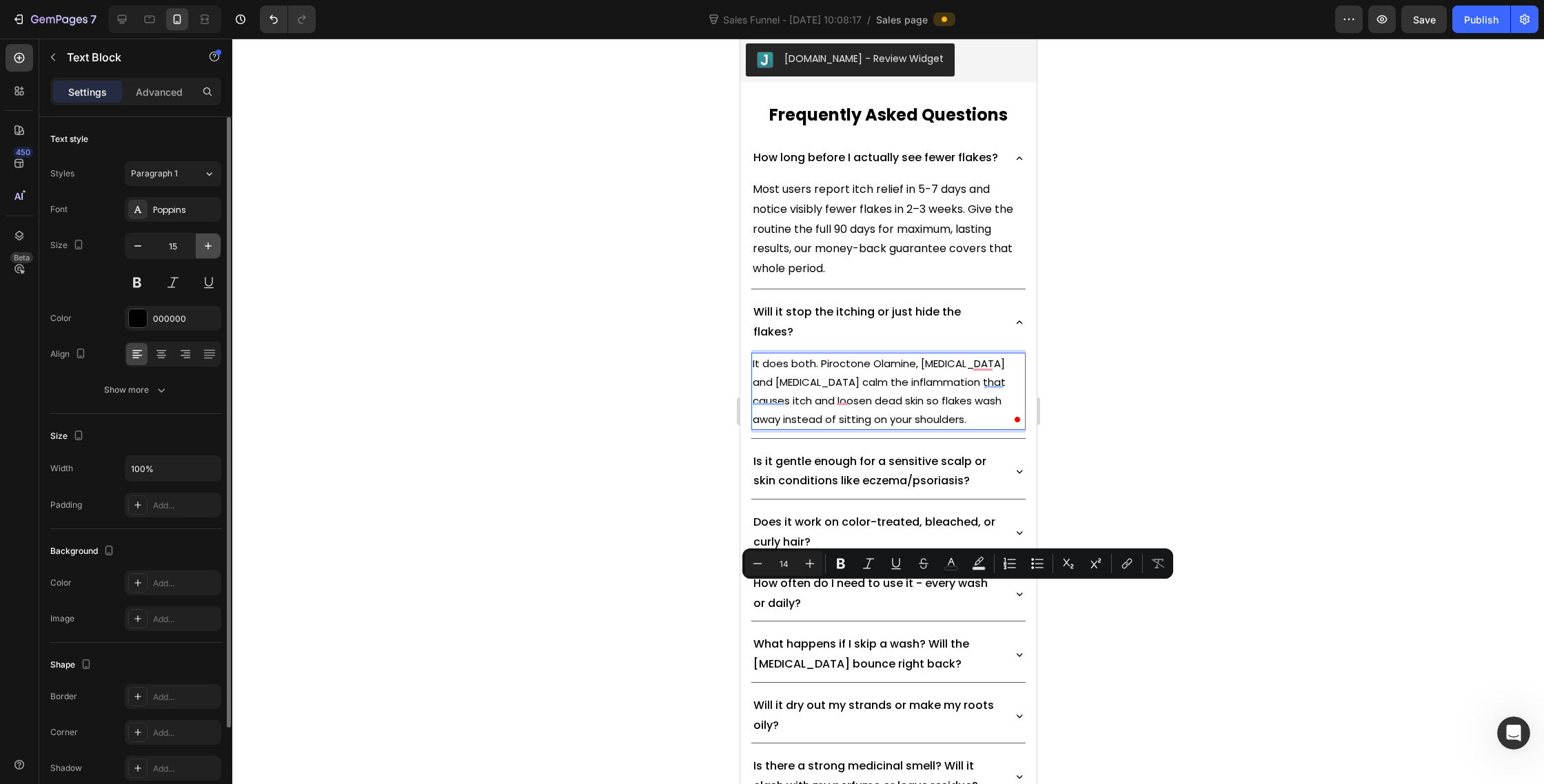
type input "16"
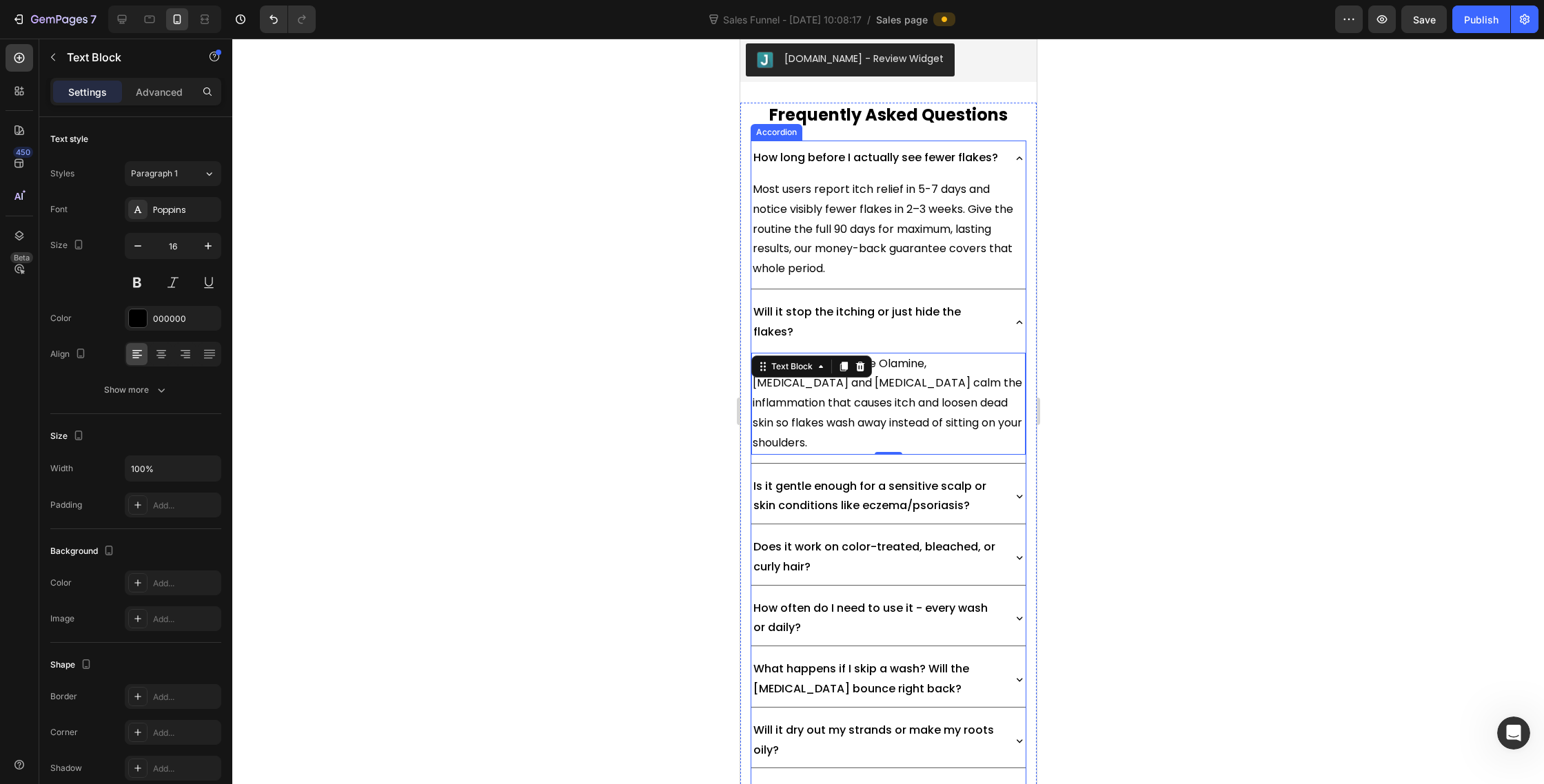
click at [1019, 502] on icon at bounding box center [1019, 496] width 13 height 13
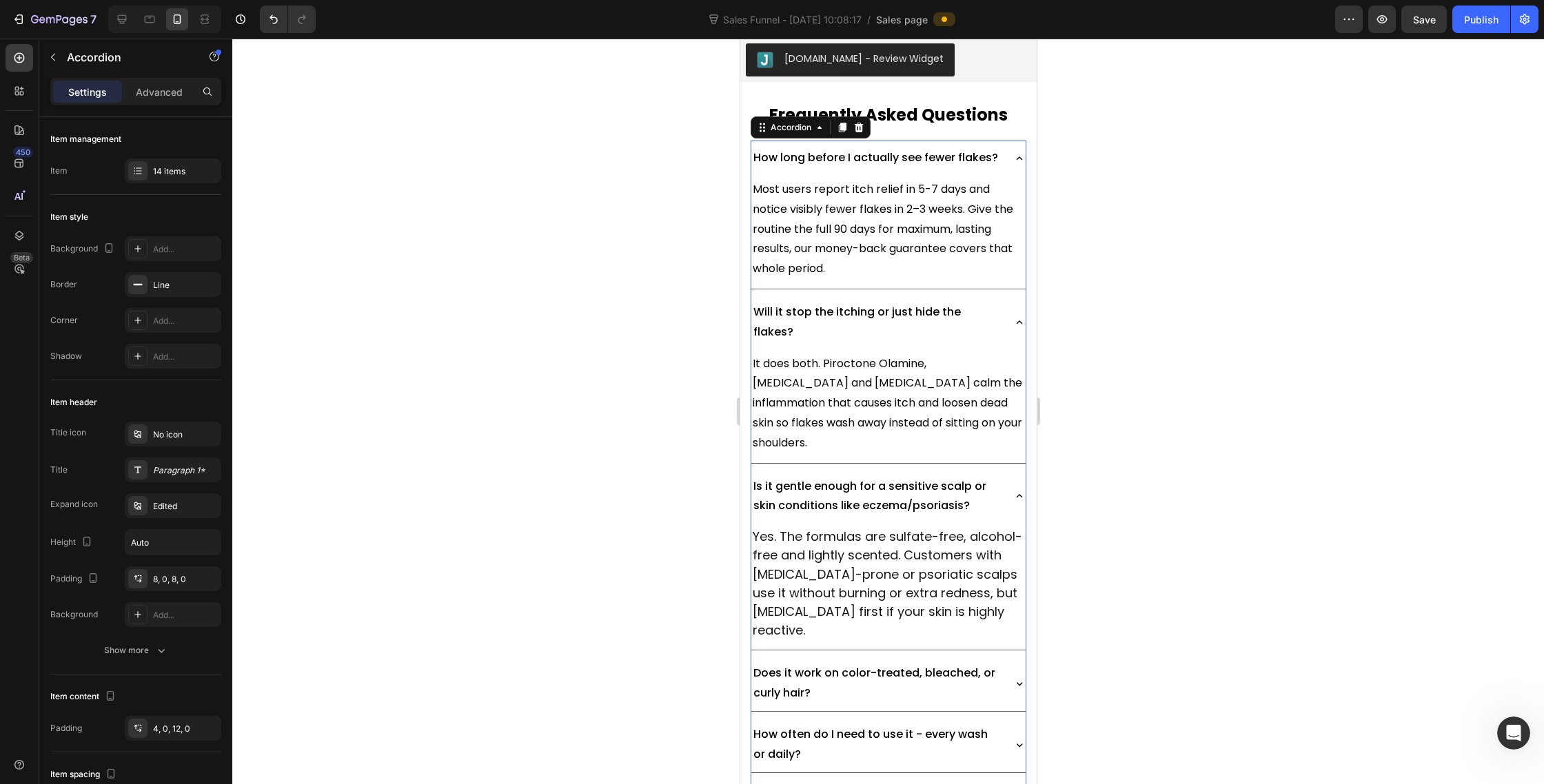
scroll to position [8728, 0]
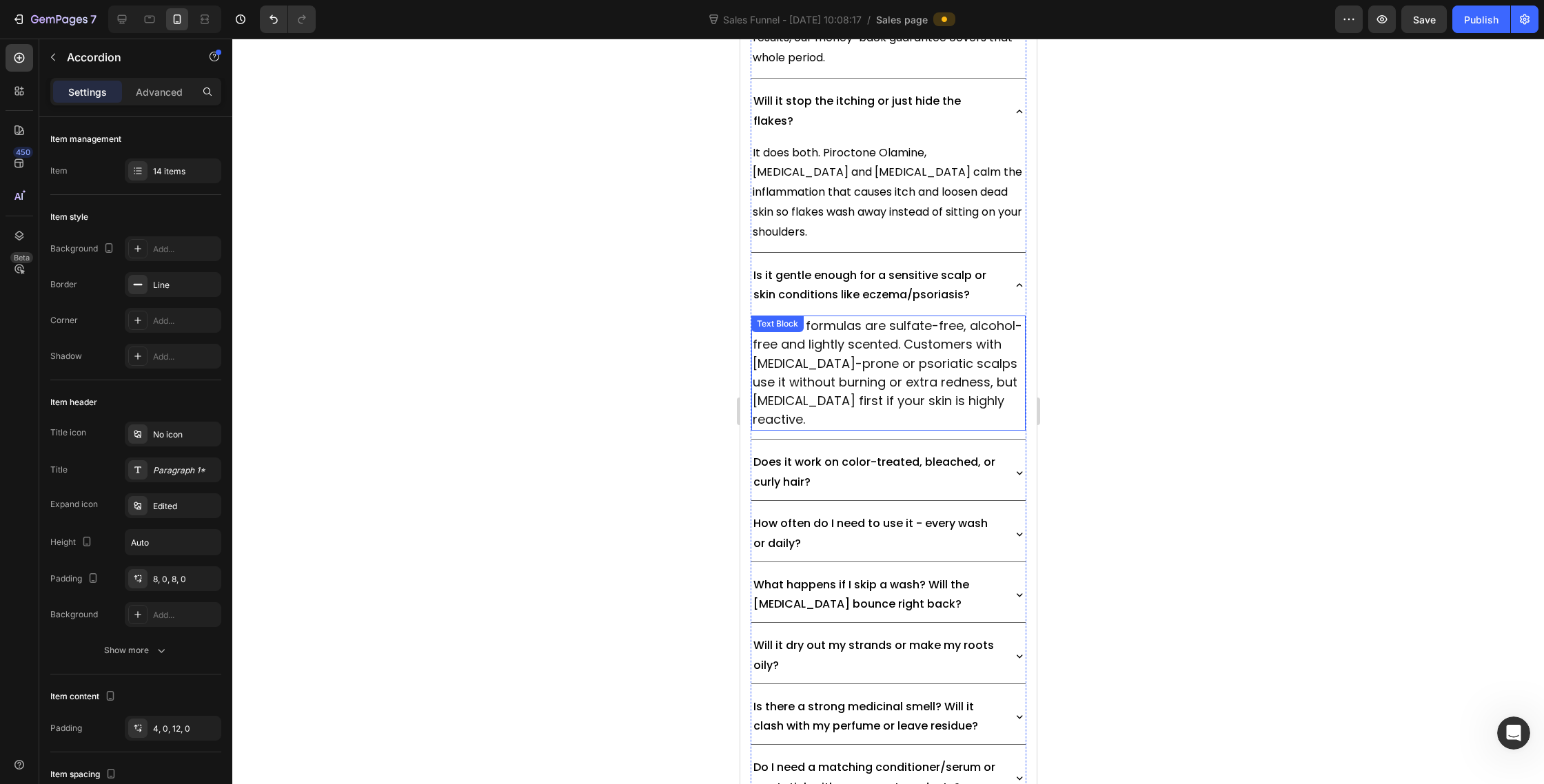
click at [926, 428] on span "Yes. The formulas are sulfate-free, alcohol-free and lightly scented. Customers…" at bounding box center [887, 372] width 270 height 111
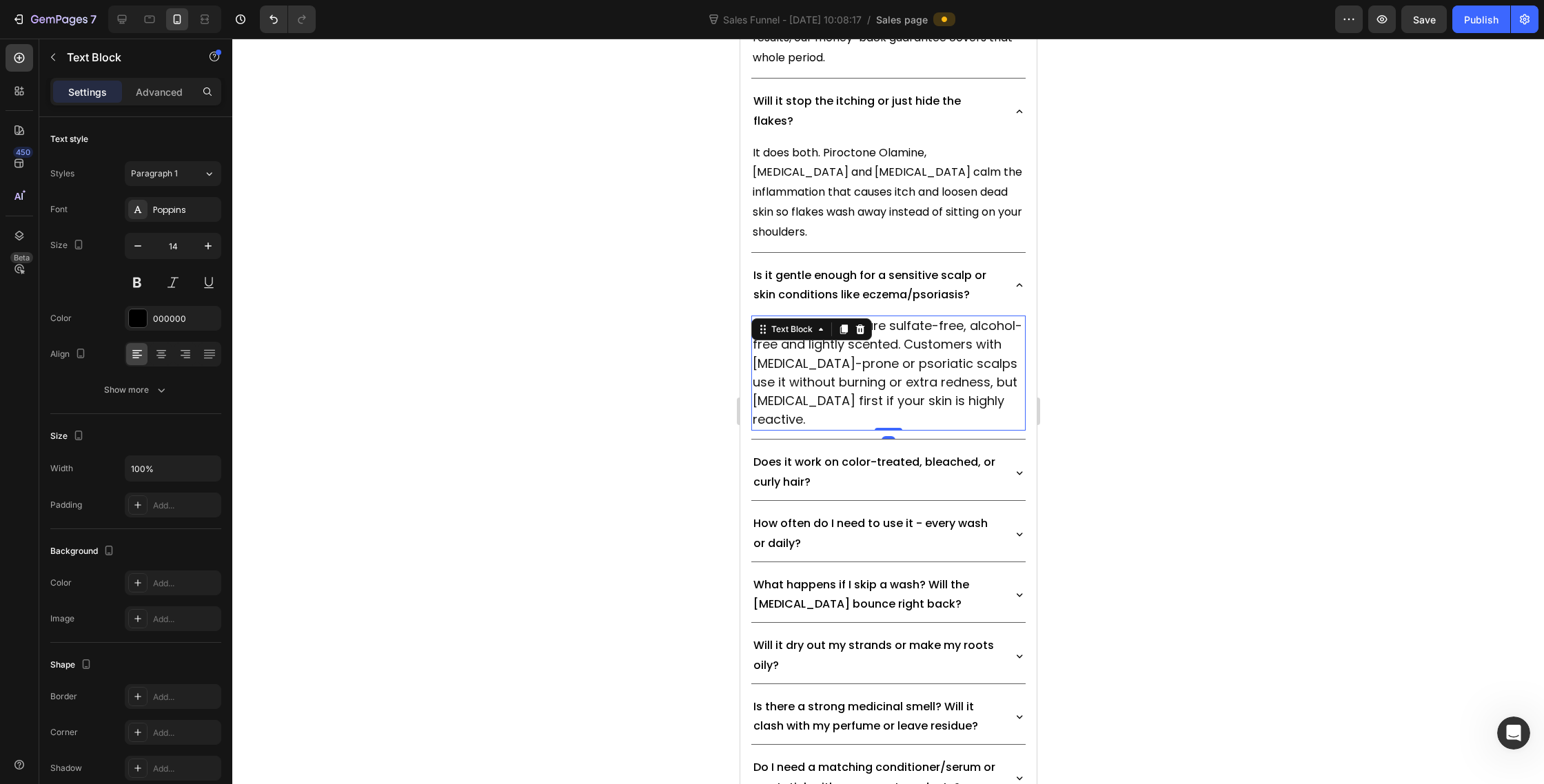
click at [926, 428] on span "Yes. The formulas are sulfate-free, alcohol-free and lightly scented. Customers…" at bounding box center [887, 372] width 270 height 111
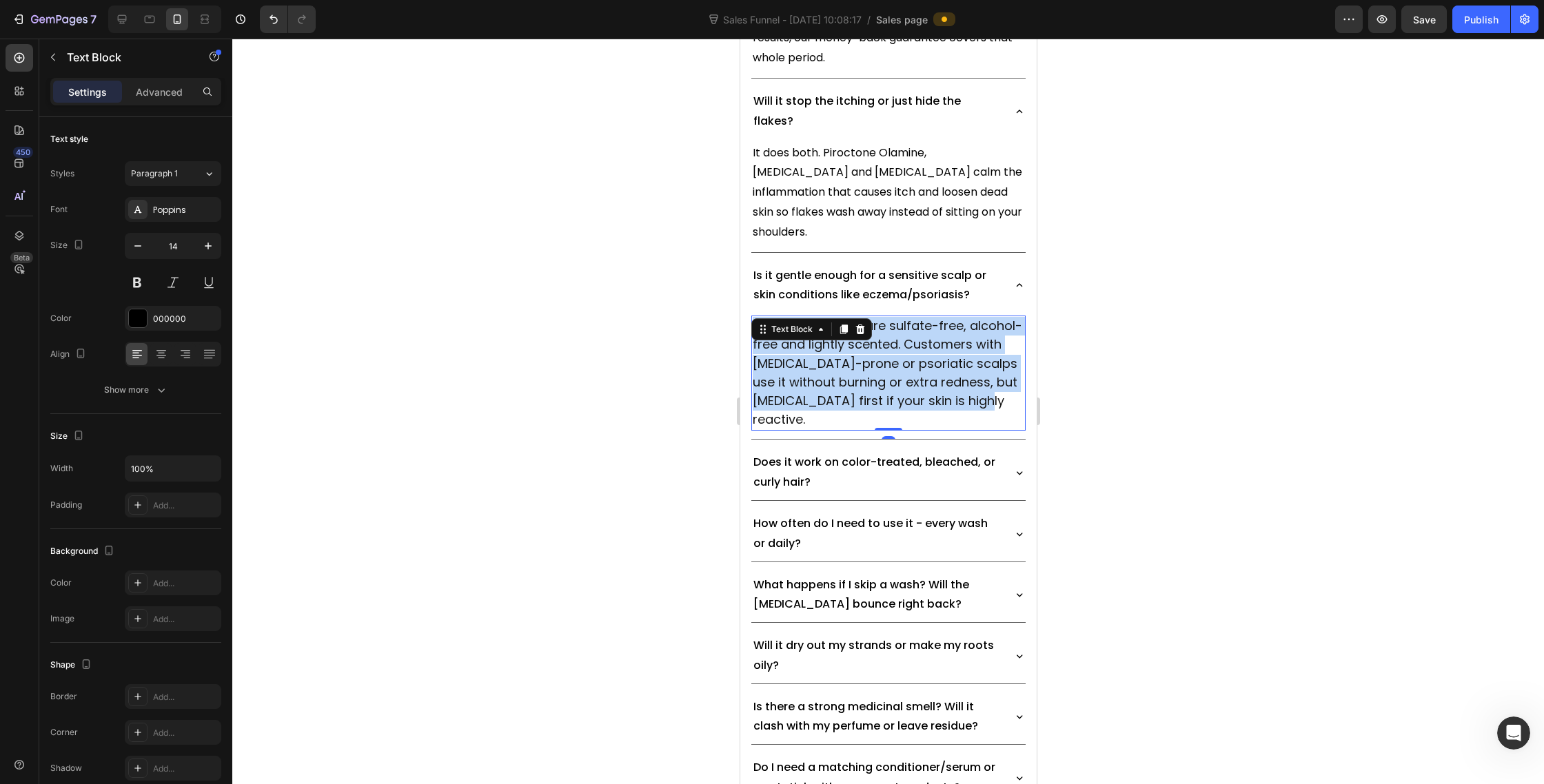
click at [926, 428] on span "Yes. The formulas are sulfate-free, alcohol-free and lightly scented. Customers…" at bounding box center [887, 372] width 270 height 111
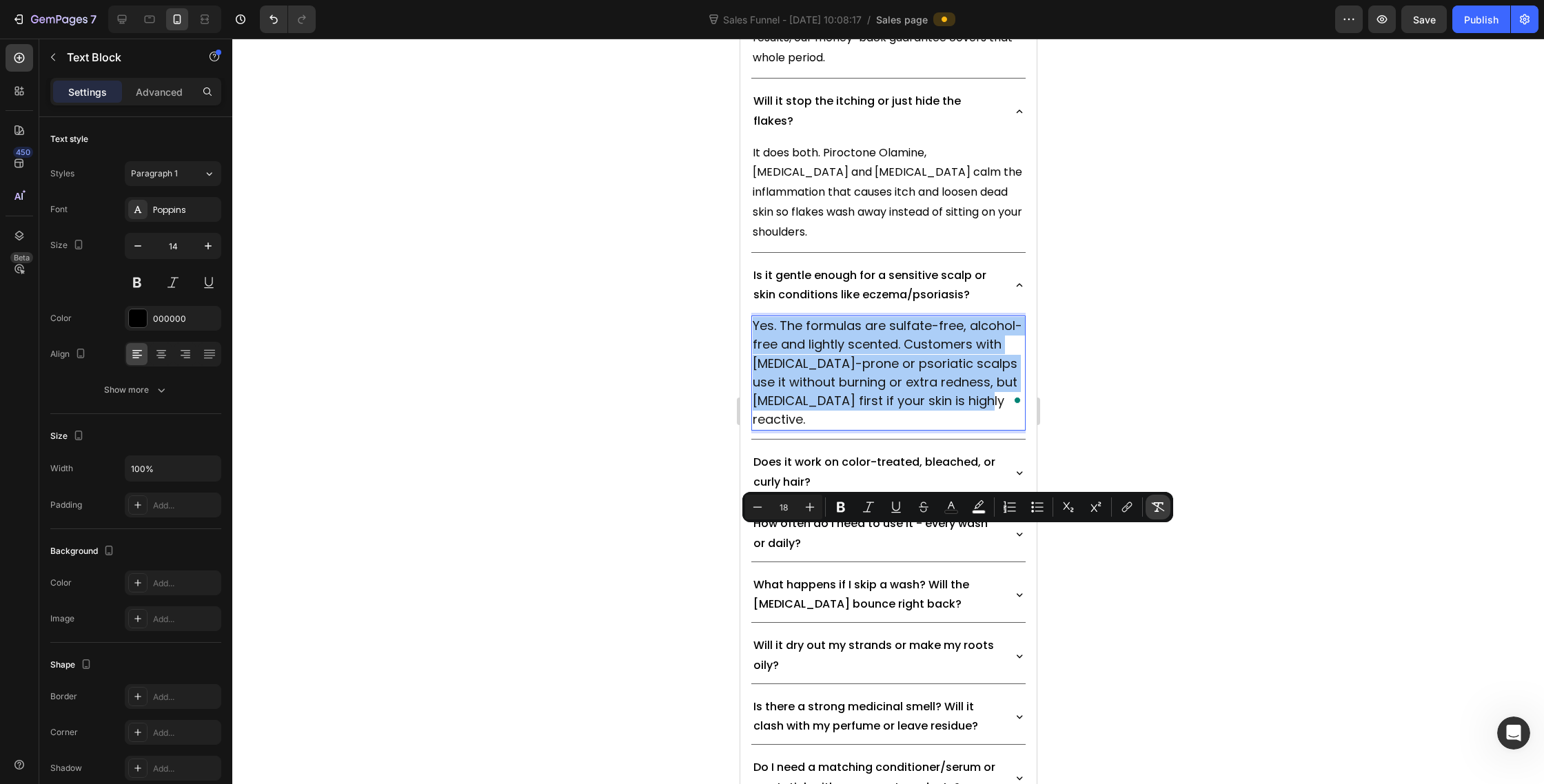
click at [1165, 500] on icon "Editor contextual toolbar" at bounding box center [1158, 507] width 14 height 14
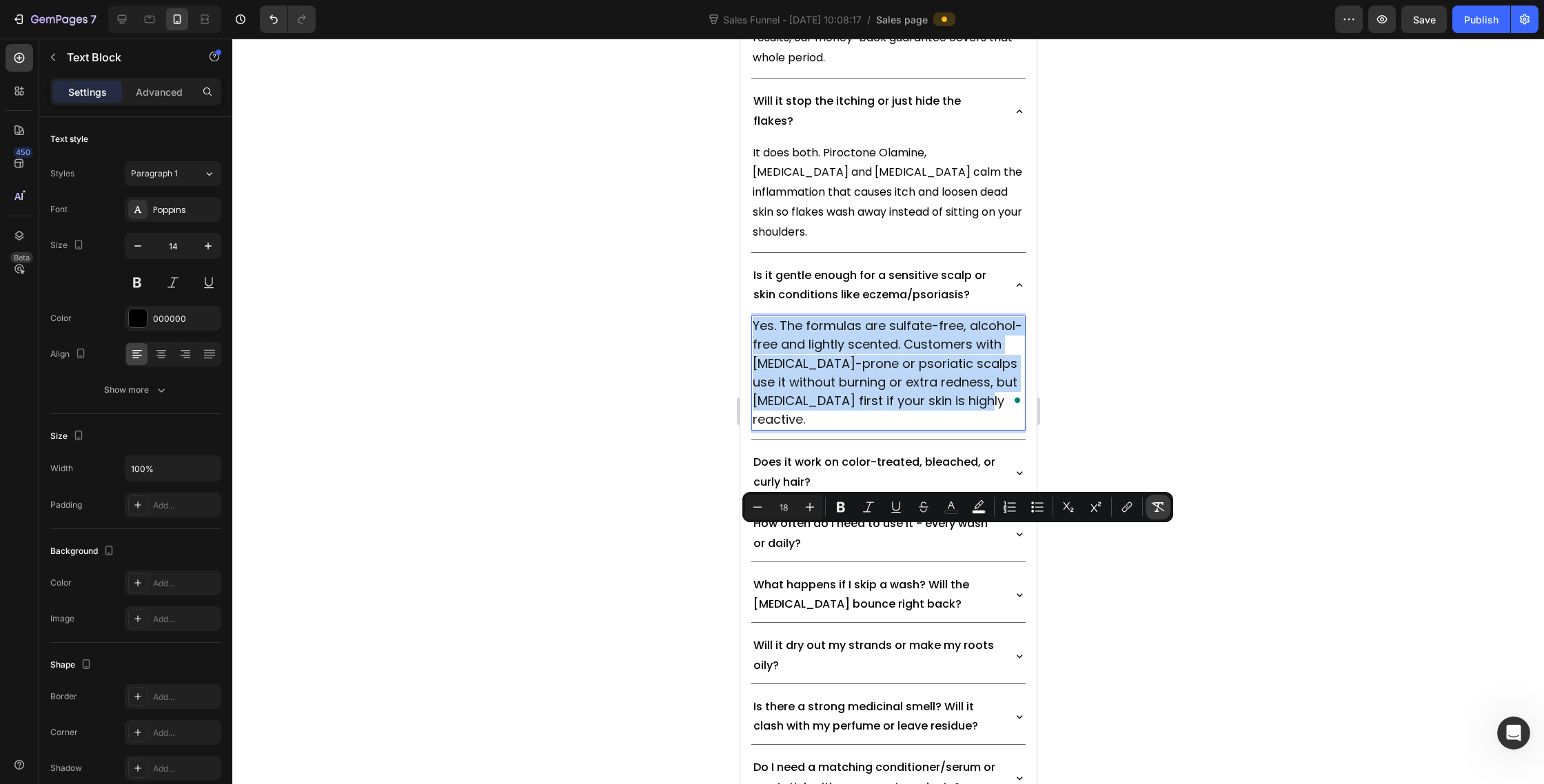
type input "14"
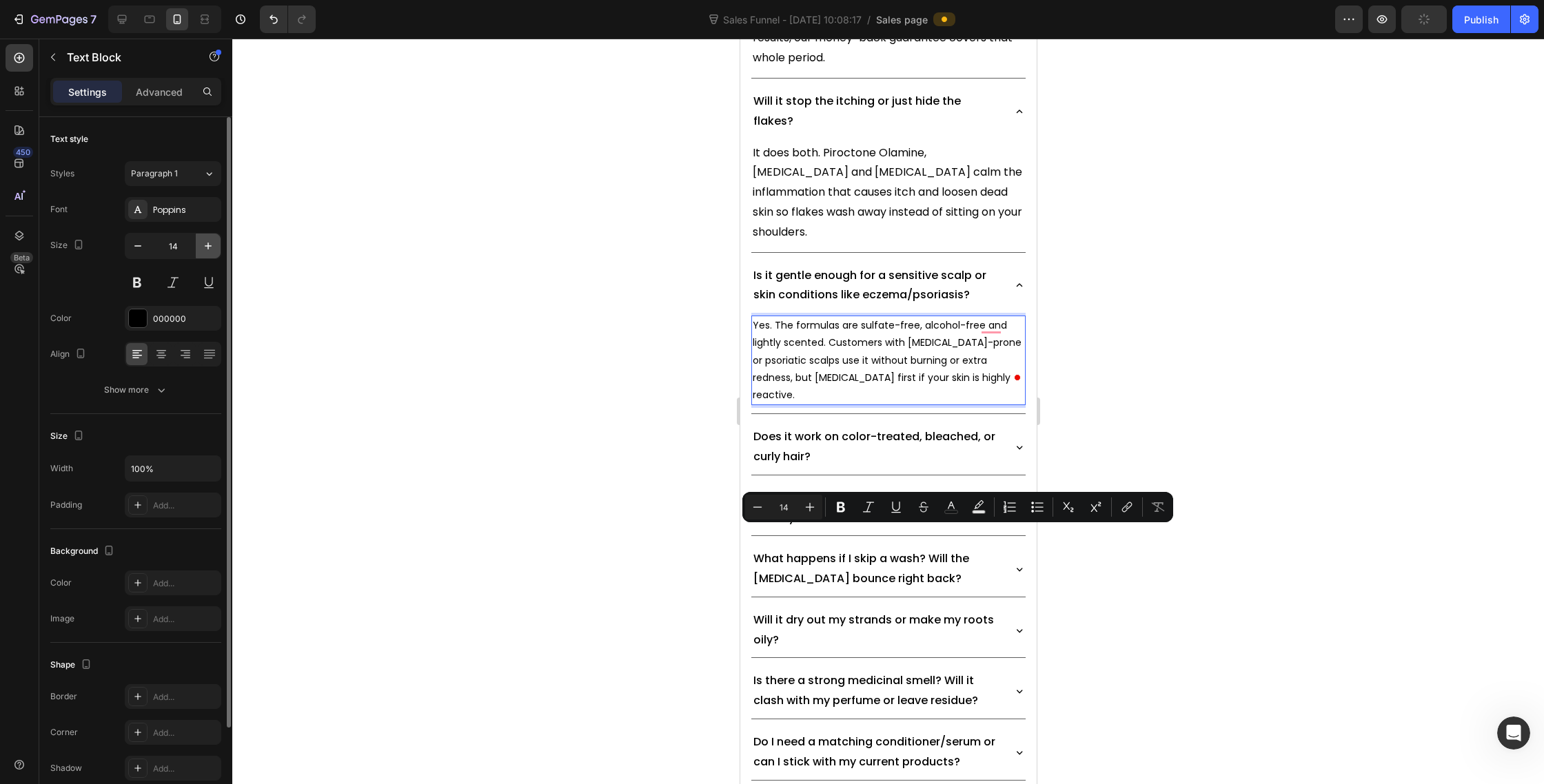
click at [205, 243] on icon "button" at bounding box center [208, 246] width 14 height 14
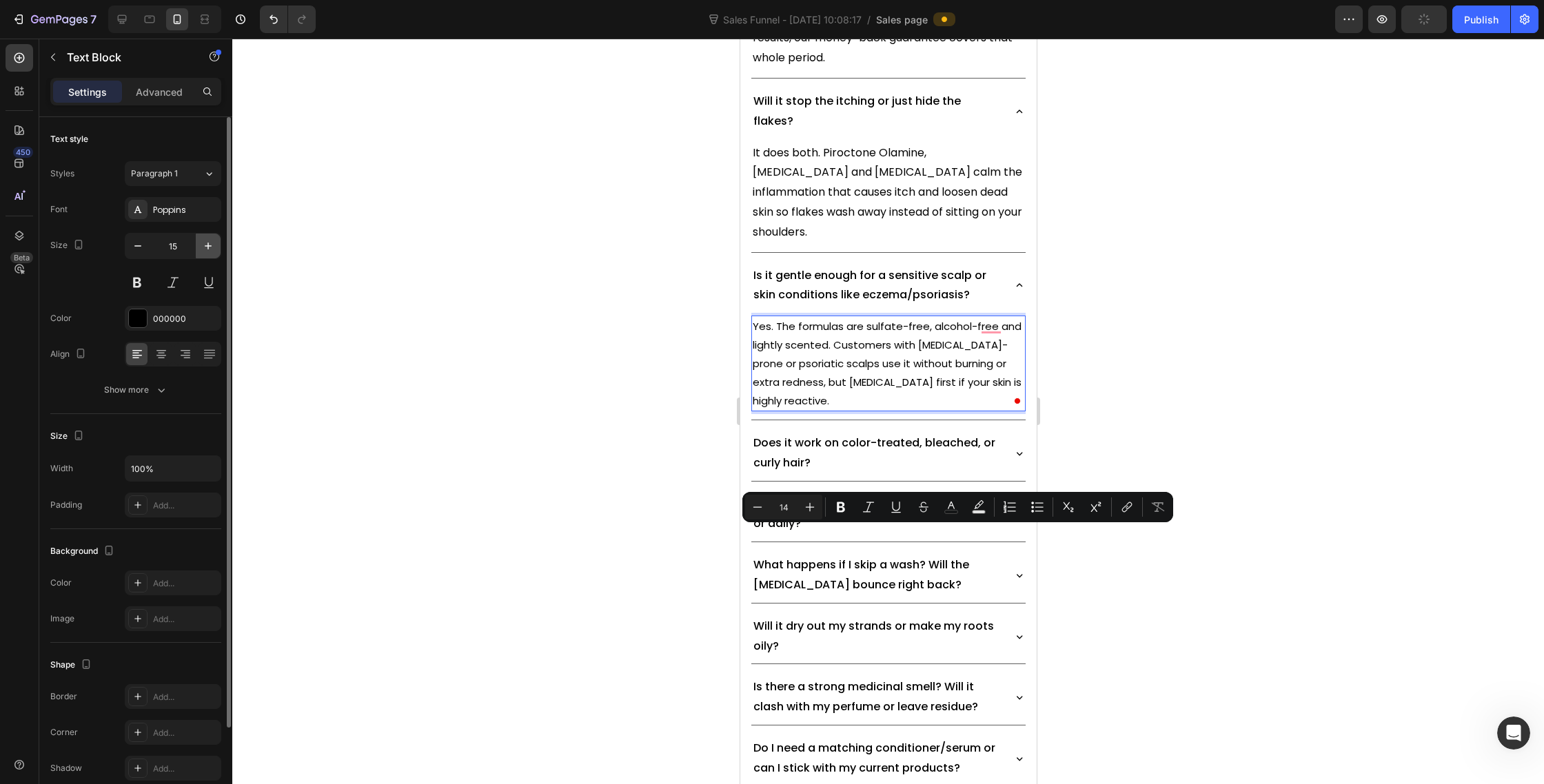
type input "16"
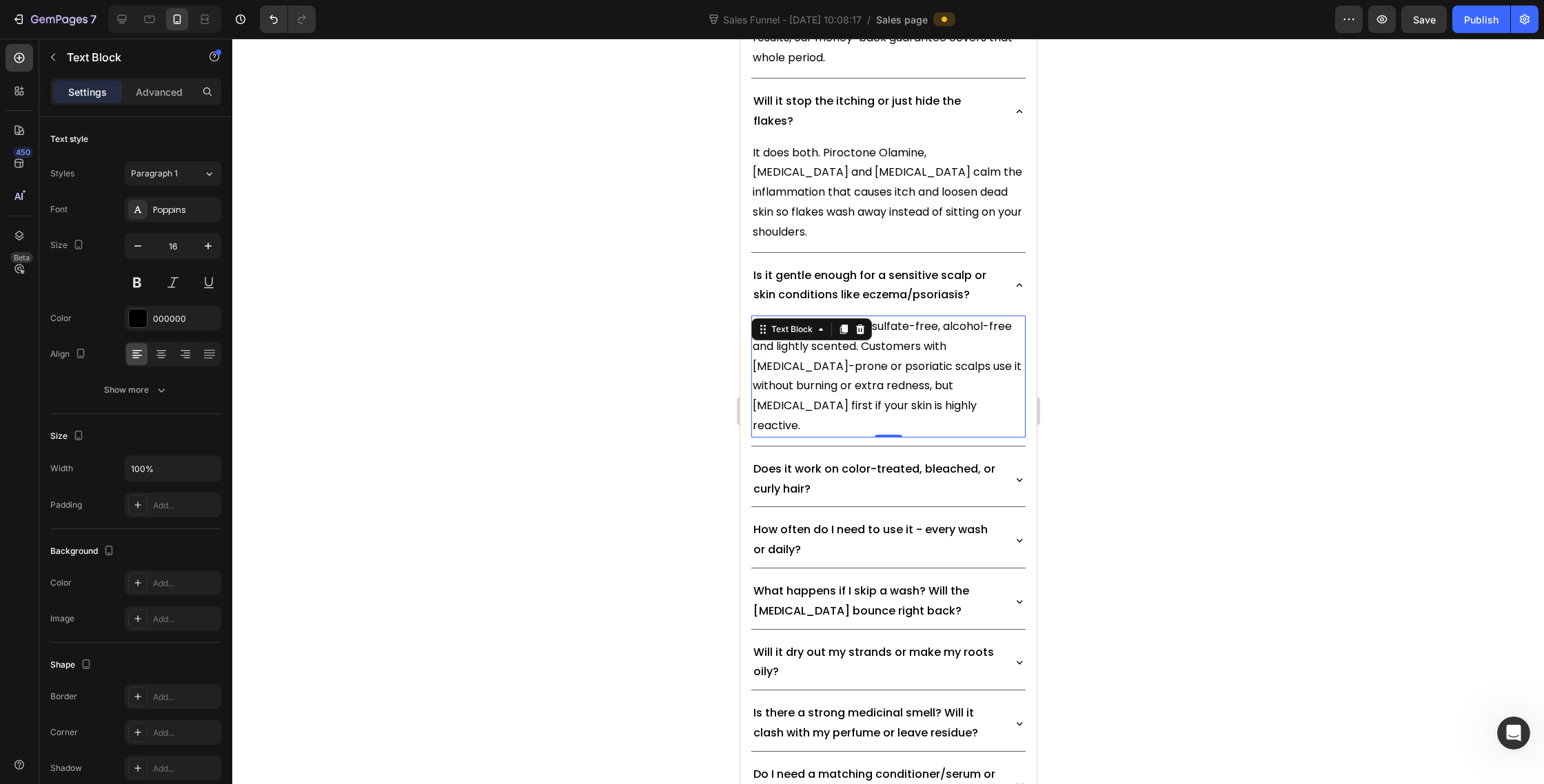
click at [523, 512] on div at bounding box center [888, 411] width 1312 height 746
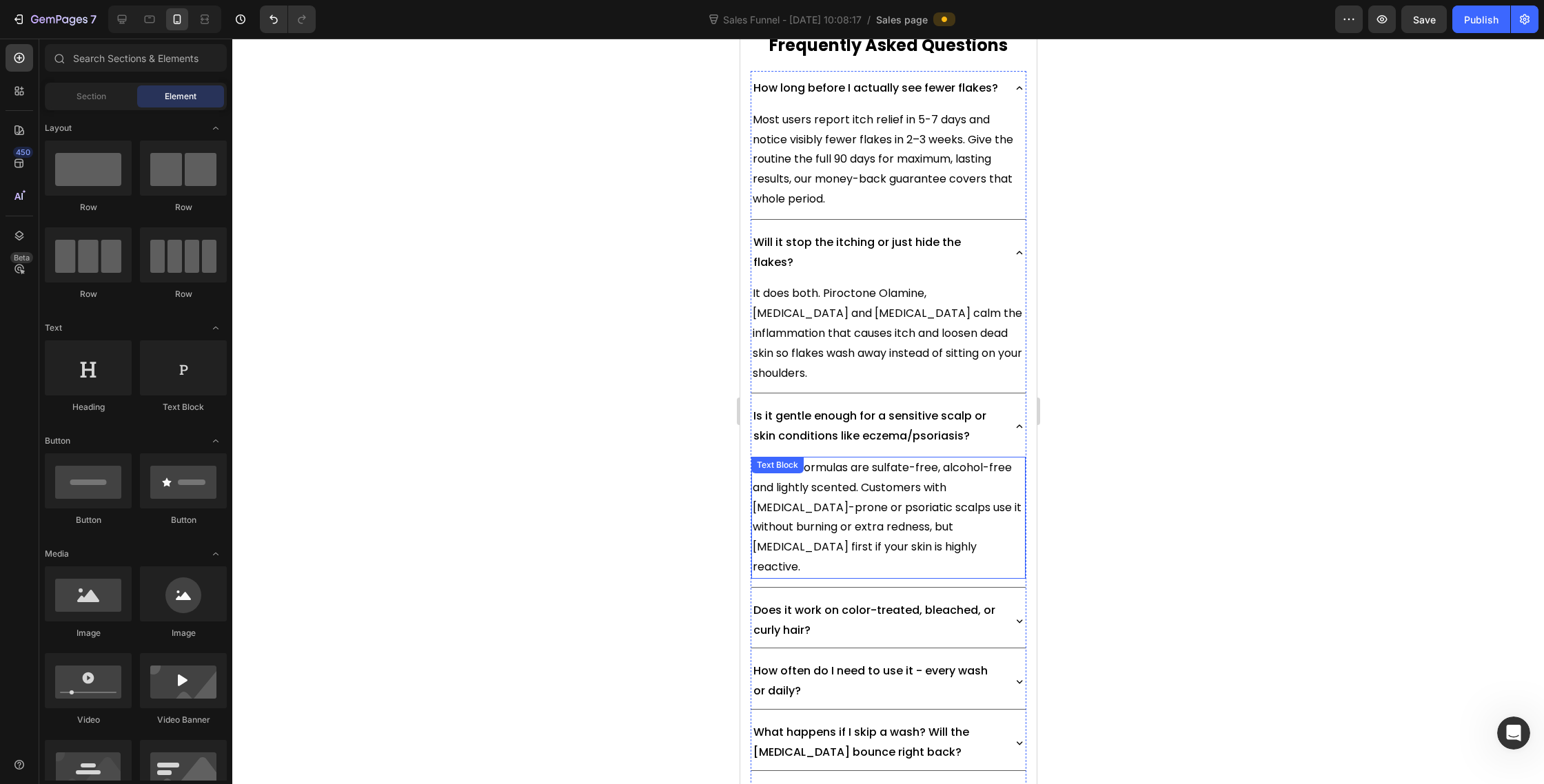
scroll to position [8894, 0]
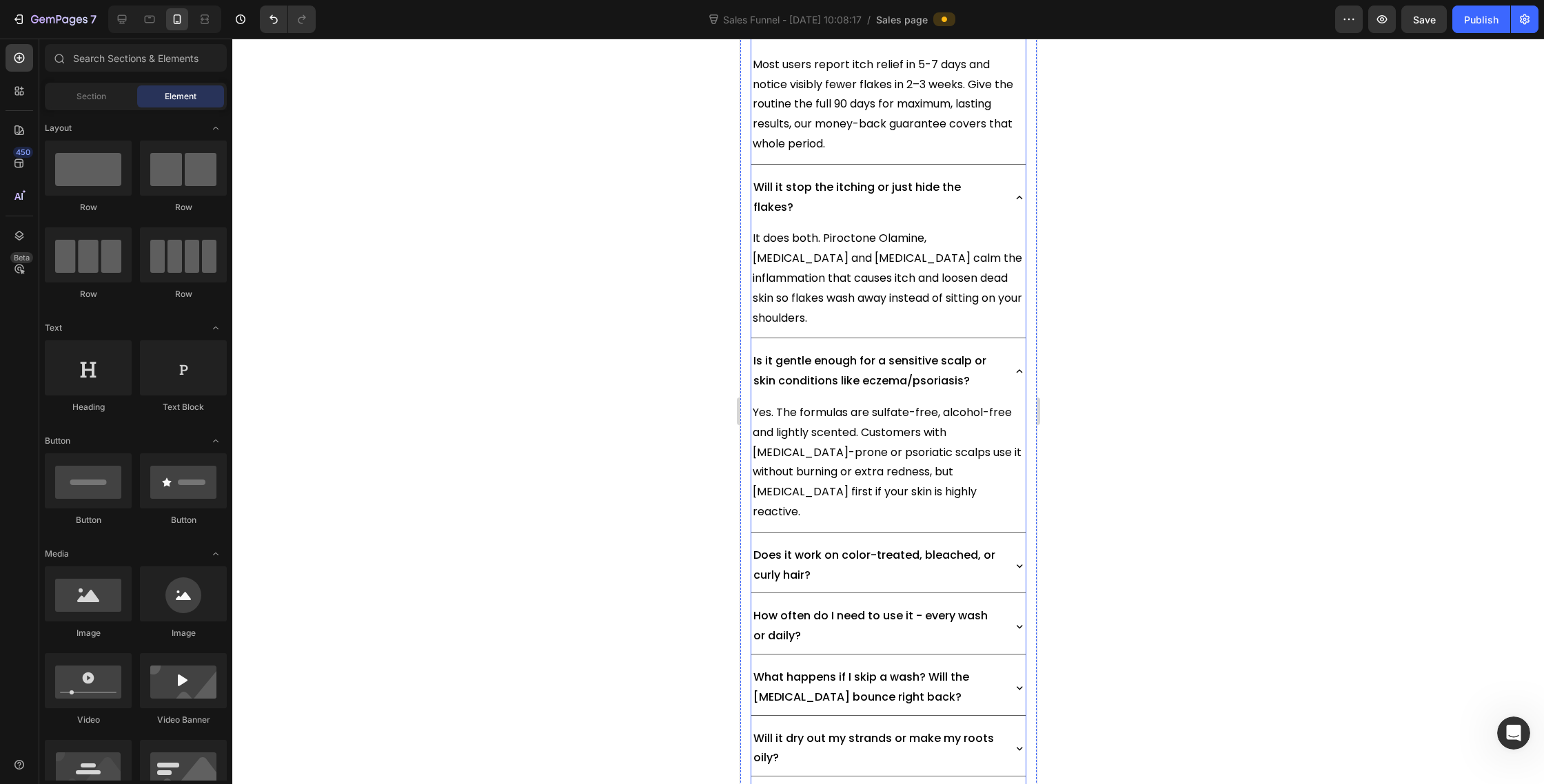
click at [1010, 538] on div "Does it work on color-treated, bleached, or curly hair?" at bounding box center [887, 565] width 274 height 55
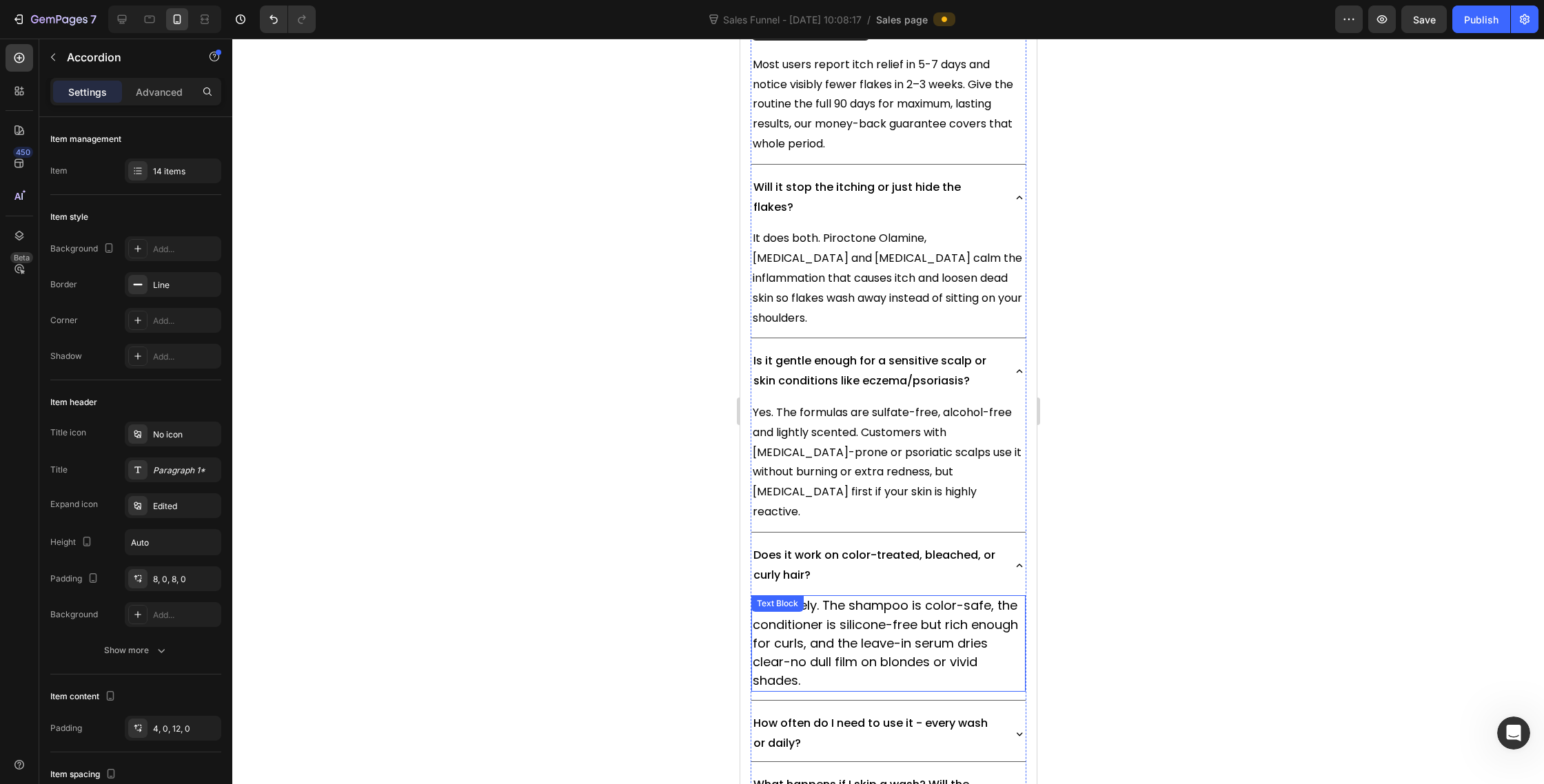
click at [945, 597] on span "Absolutely. The shampoo is color-safe, the conditioner is silicone-free but ric…" at bounding box center [884, 643] width 265 height 92
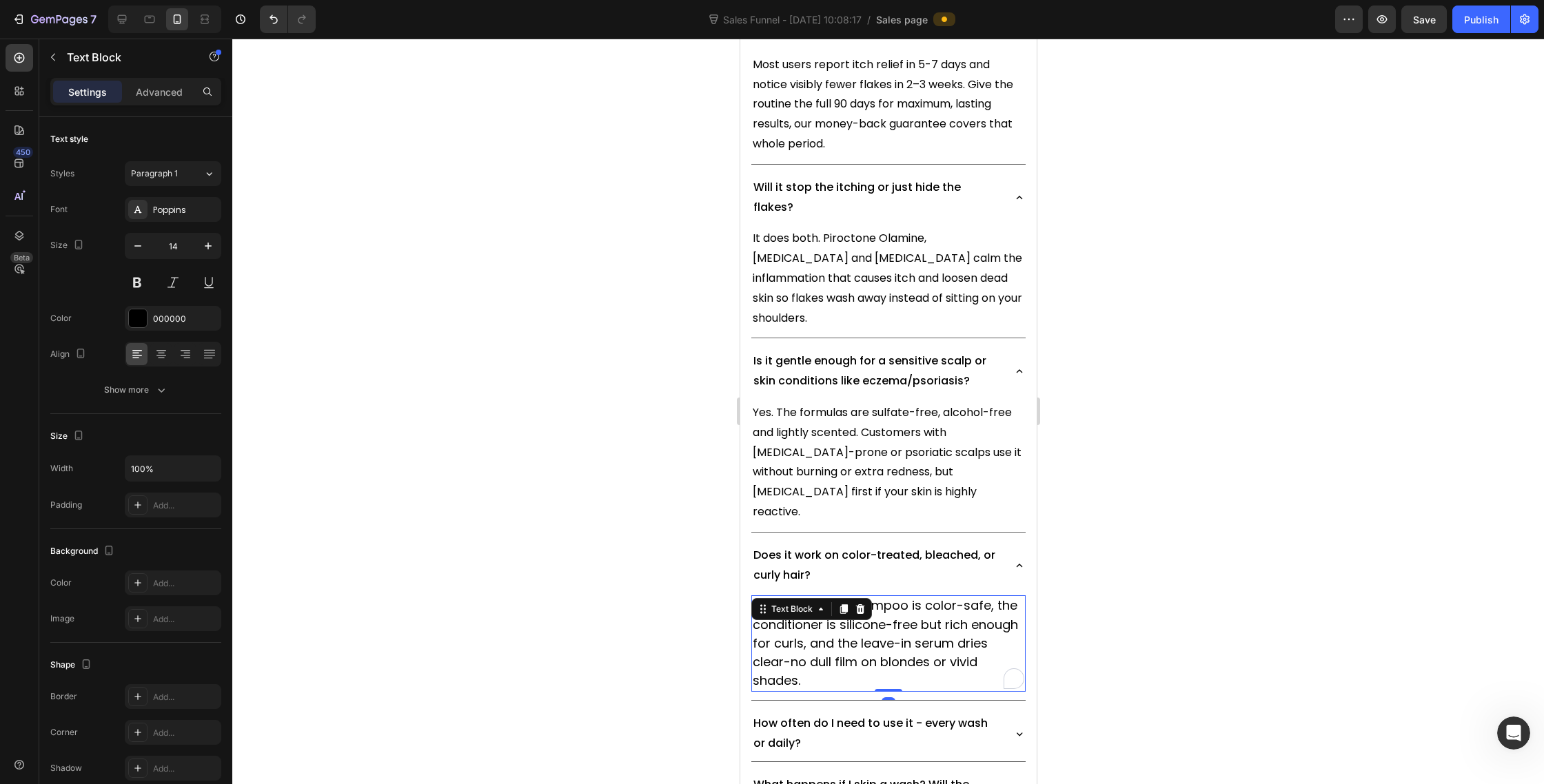
click at [899, 597] on span "Absolutely. The shampoo is color-safe, the conditioner is silicone-free but ric…" at bounding box center [884, 643] width 265 height 92
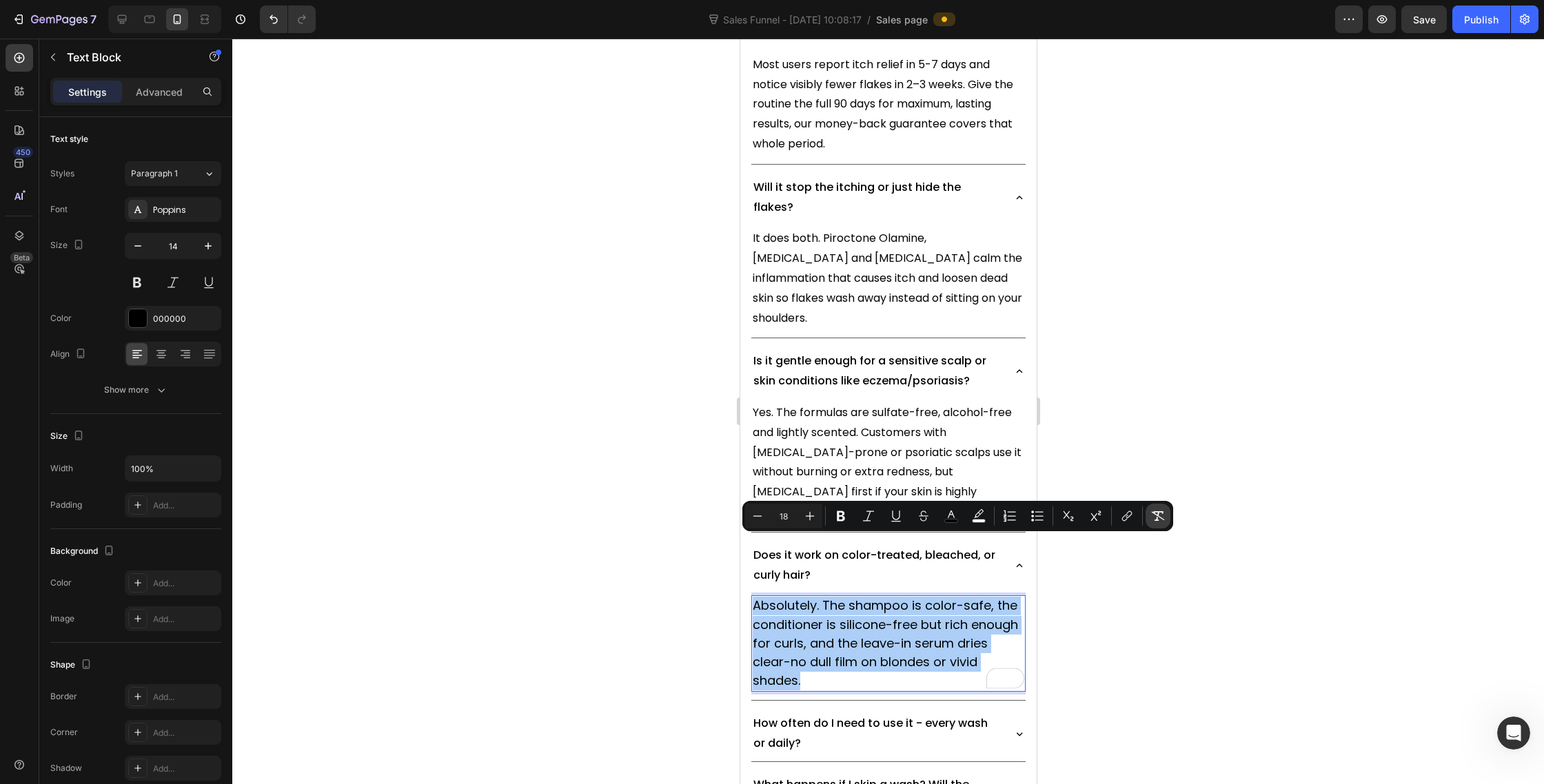
click at [1164, 514] on icon "Editor contextual toolbar" at bounding box center [1158, 516] width 14 height 14
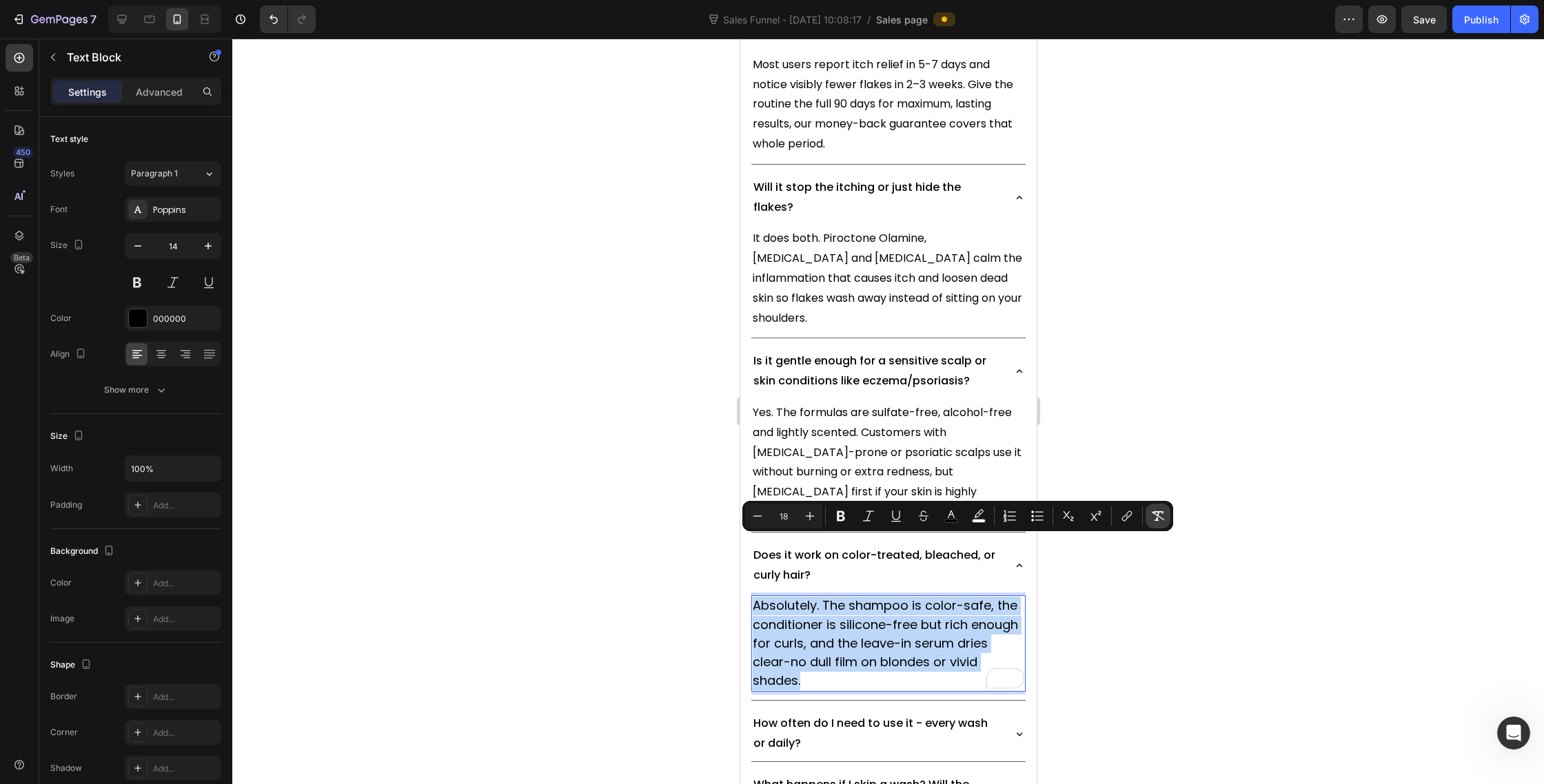
type input "14"
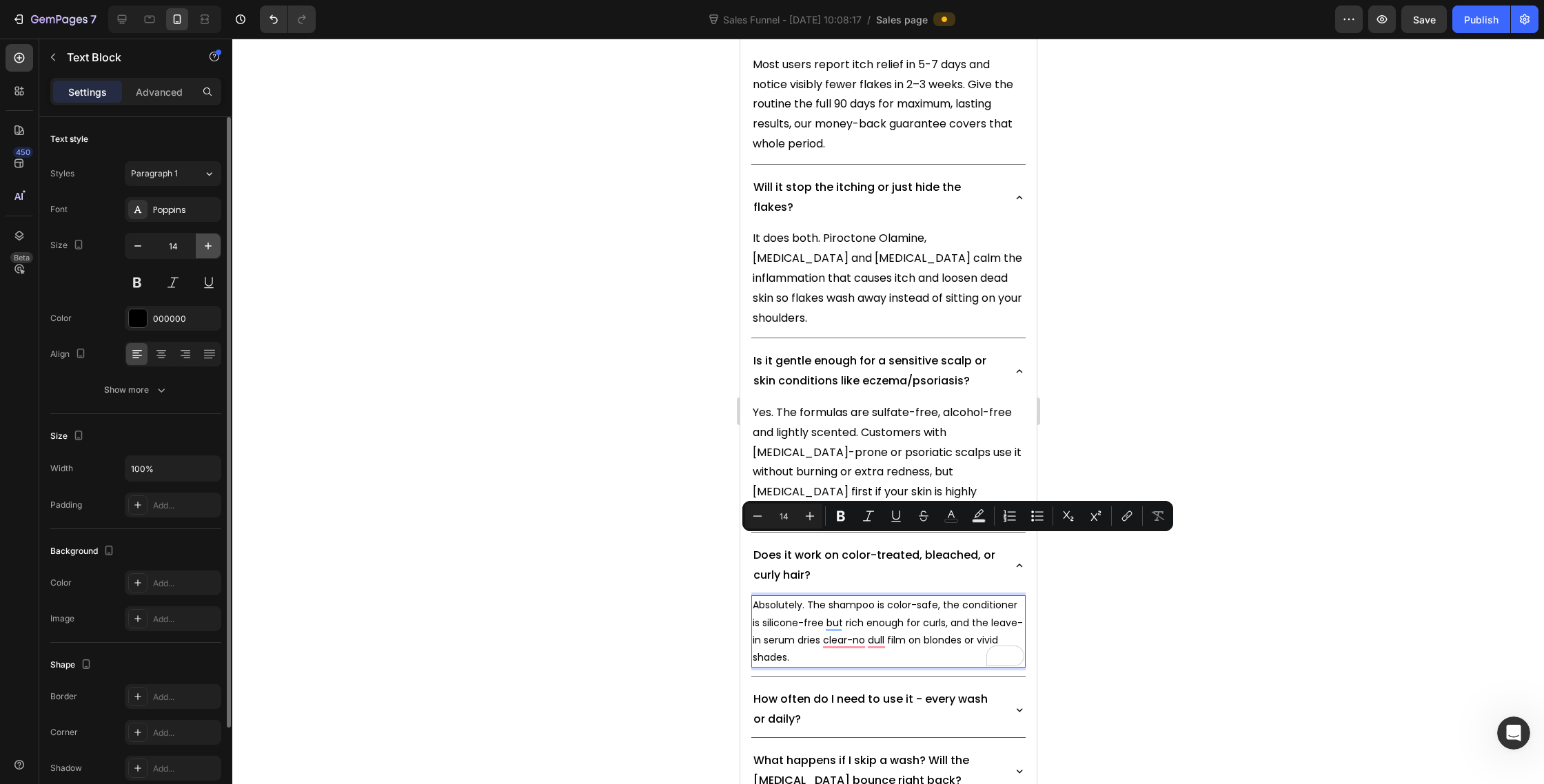
click at [202, 245] on icon "button" at bounding box center [208, 246] width 14 height 14
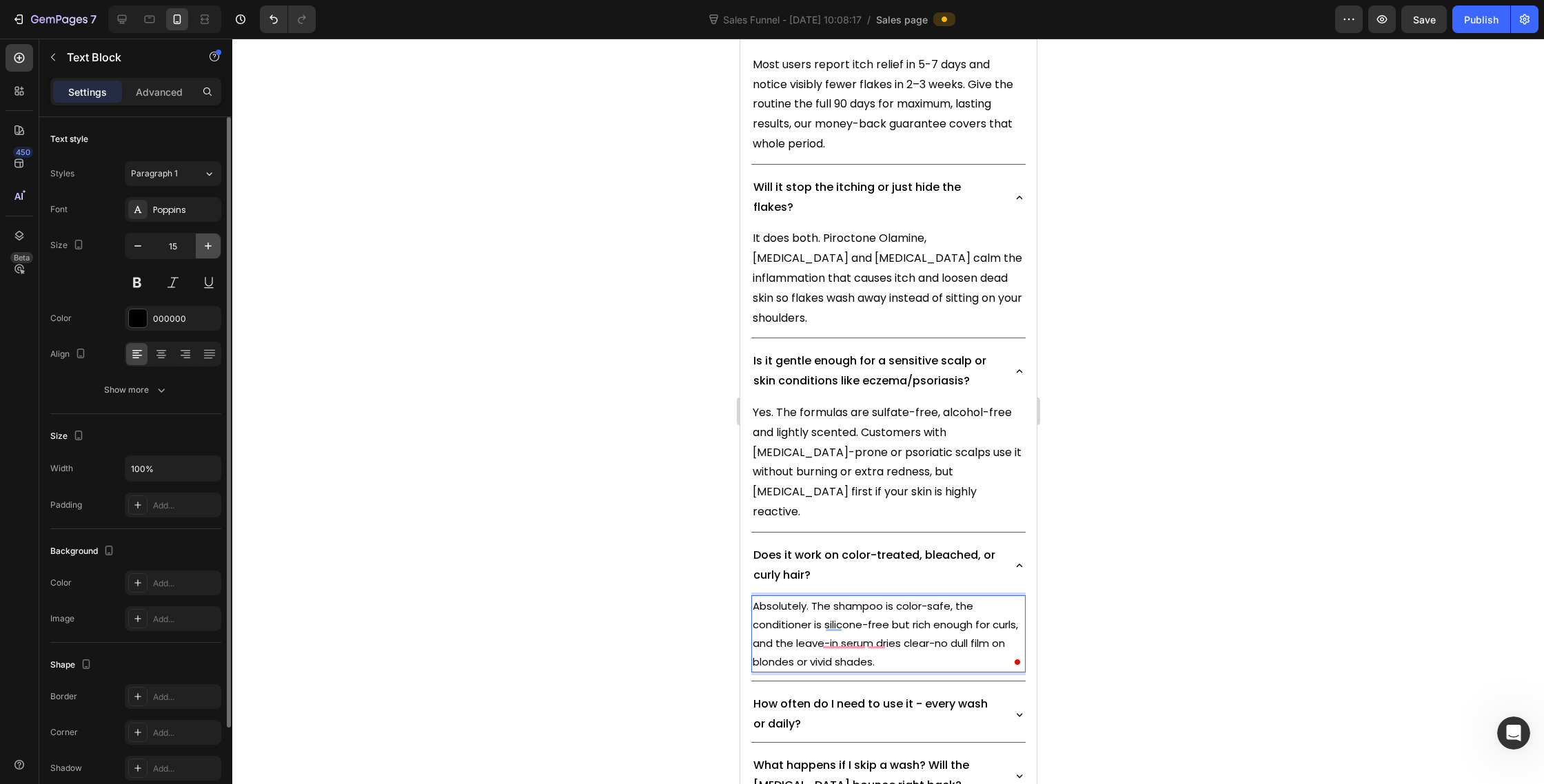
type input "16"
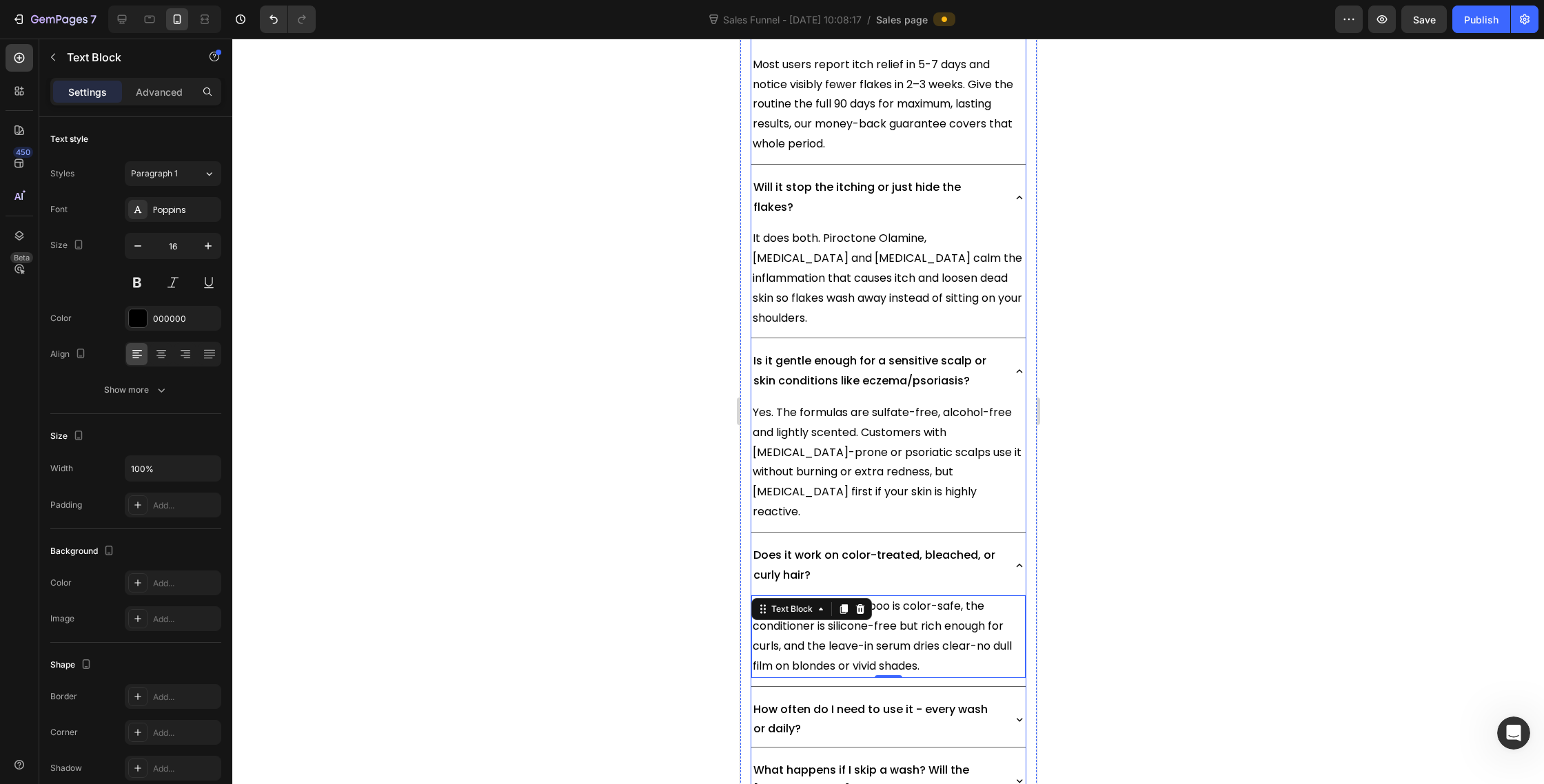
click at [902, 700] on p "How often do I need to use it - every wash or daily?" at bounding box center [876, 719] width 246 height 40
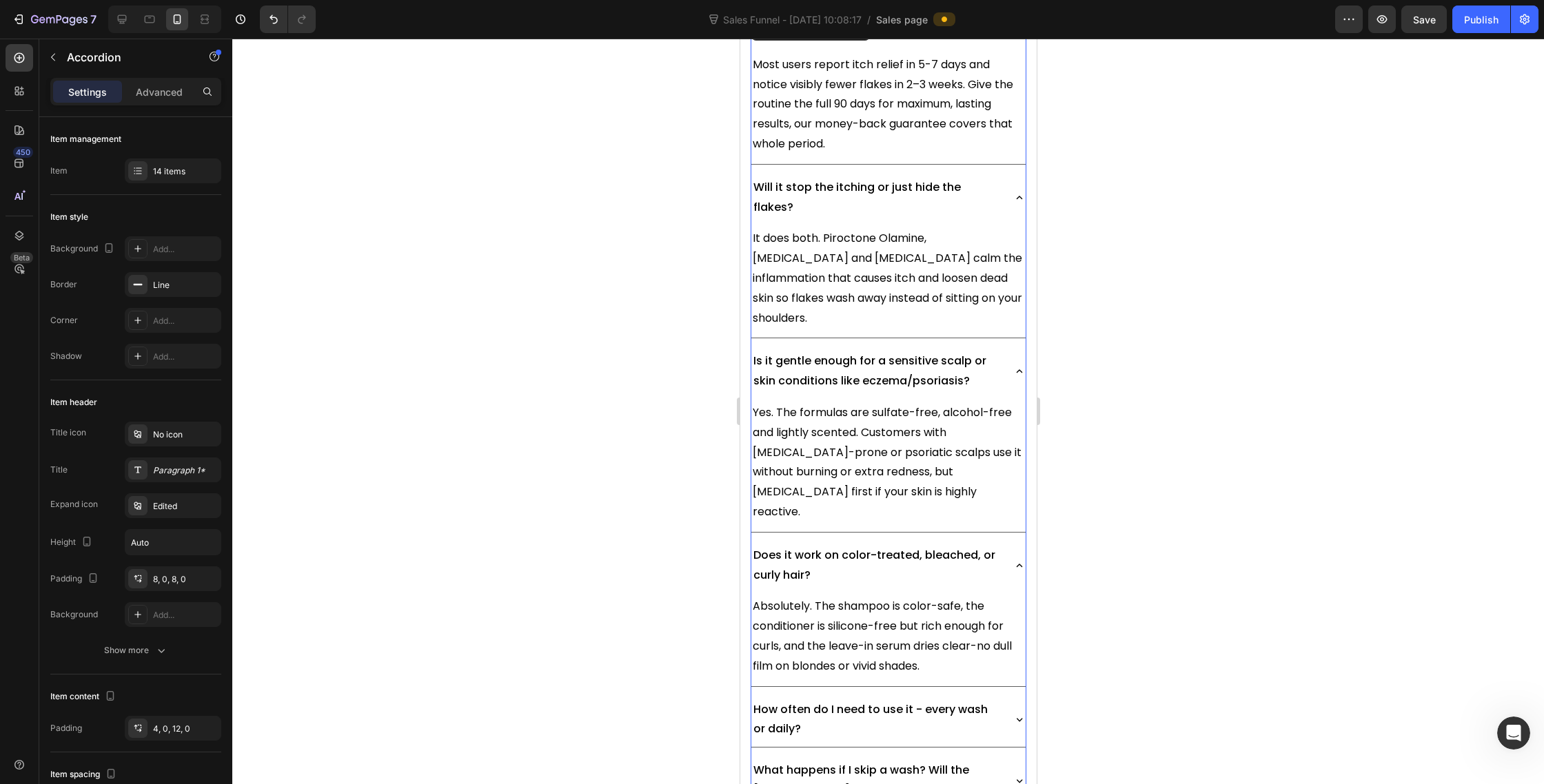
click at [1021, 713] on icon at bounding box center [1019, 719] width 13 height 13
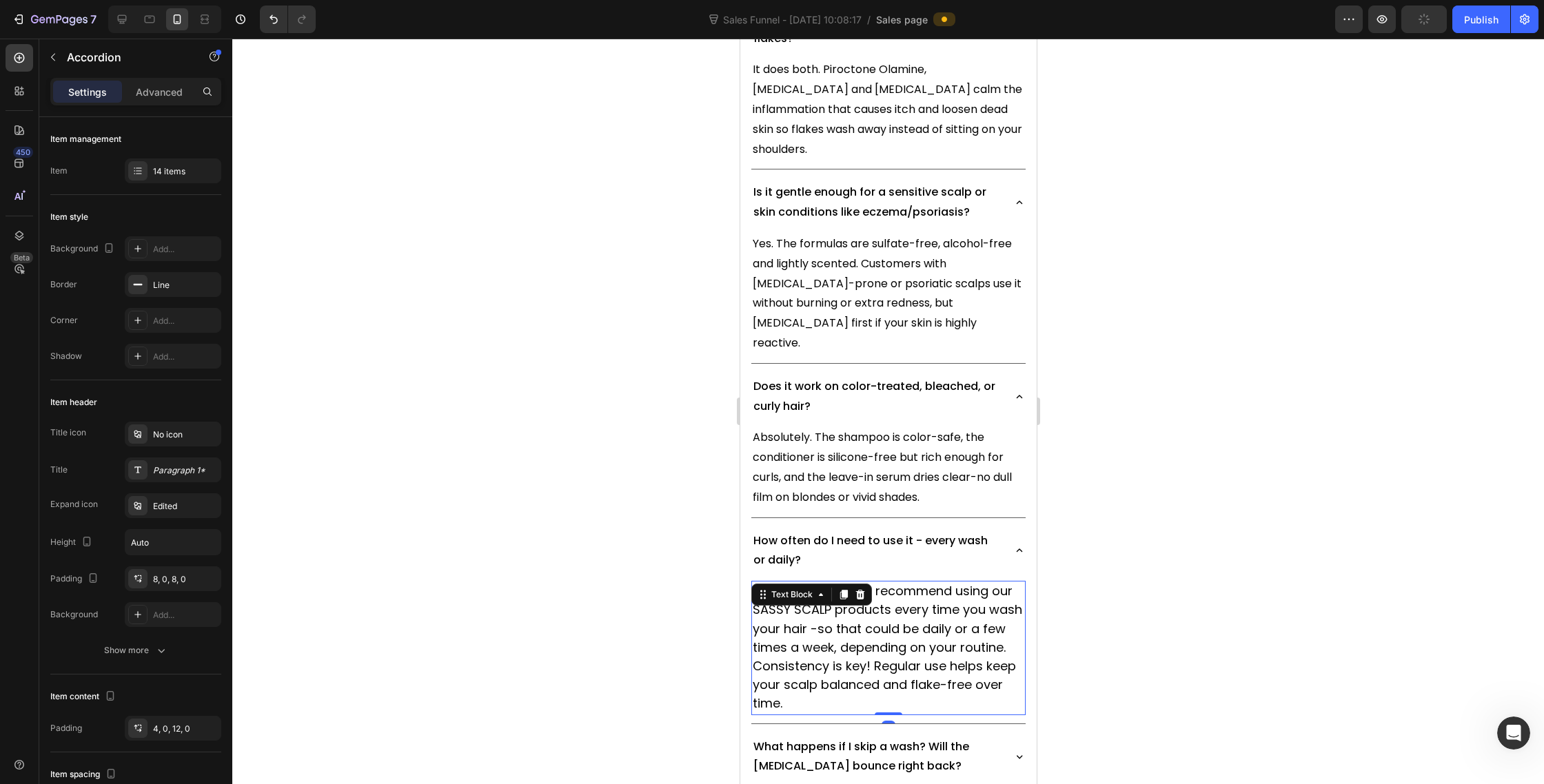
click at [923, 602] on span "For best results, we recommend using our SASSY SCALP products every time you wa…" at bounding box center [887, 647] width 270 height 129
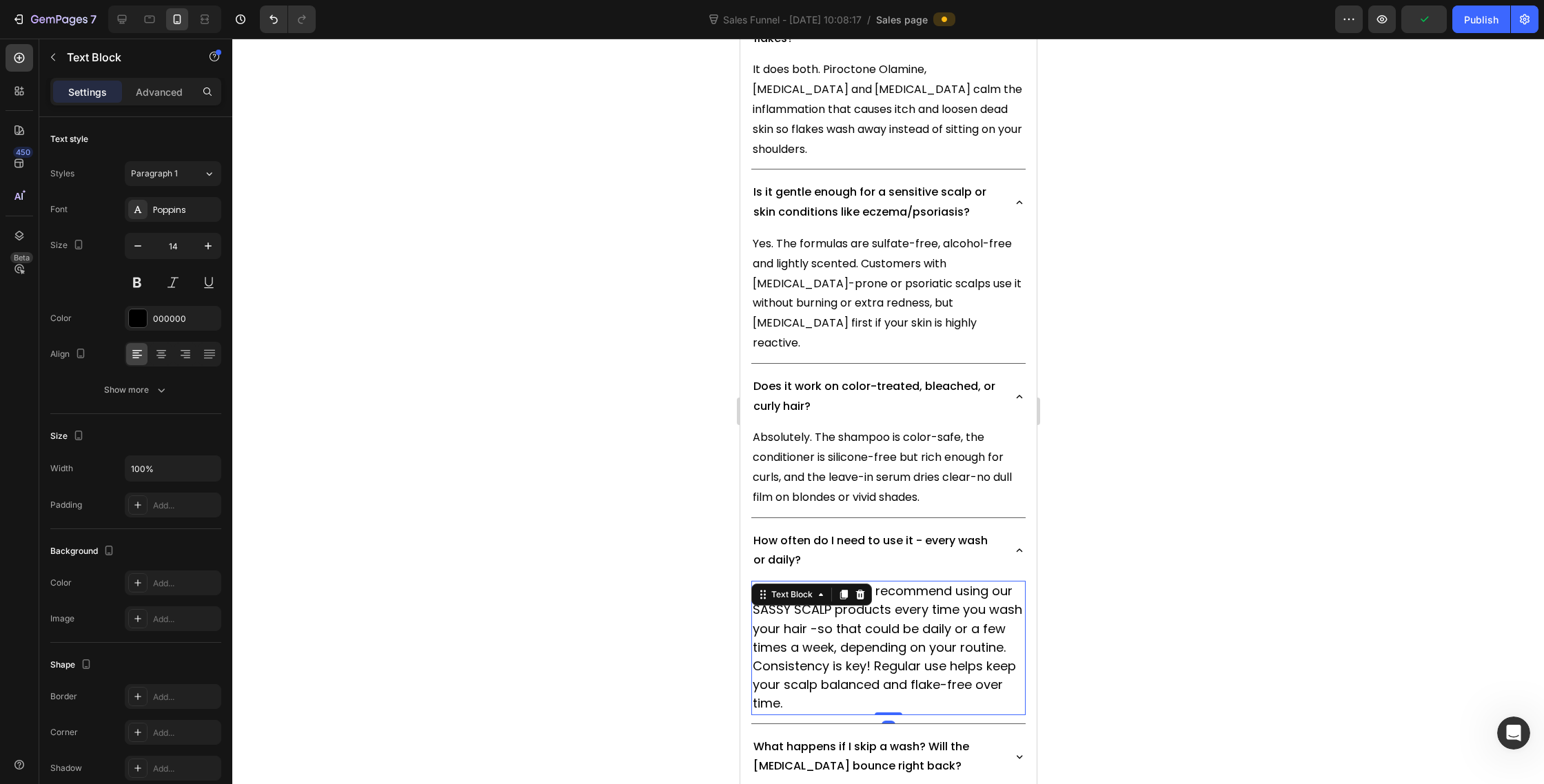
click at [834, 582] on span "For best results, we recommend using our SASSY SCALP products every time you wa…" at bounding box center [887, 647] width 270 height 129
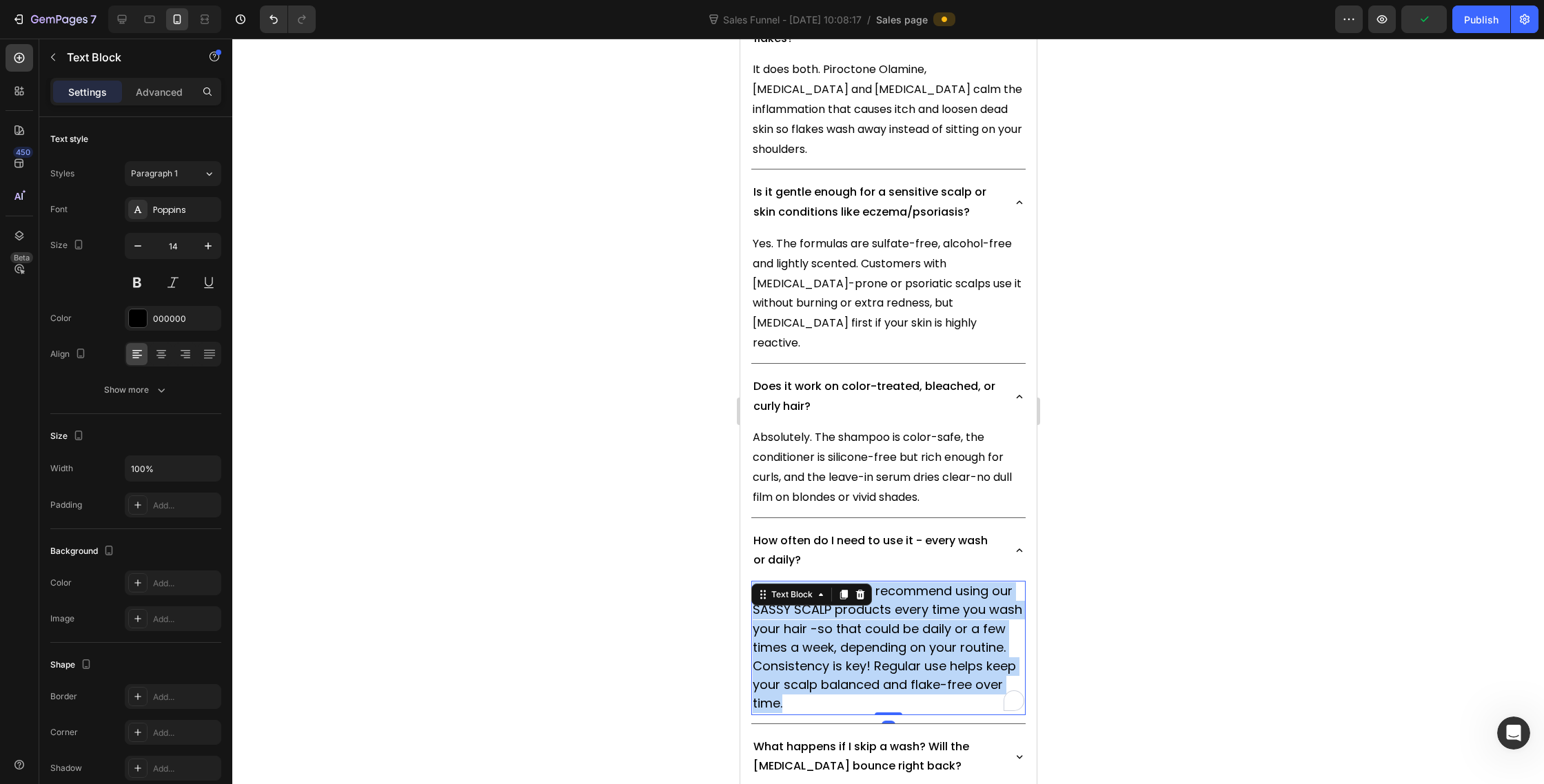
click at [834, 582] on span "For best results, we recommend using our SASSY SCALP products every time you wa…" at bounding box center [887, 647] width 270 height 129
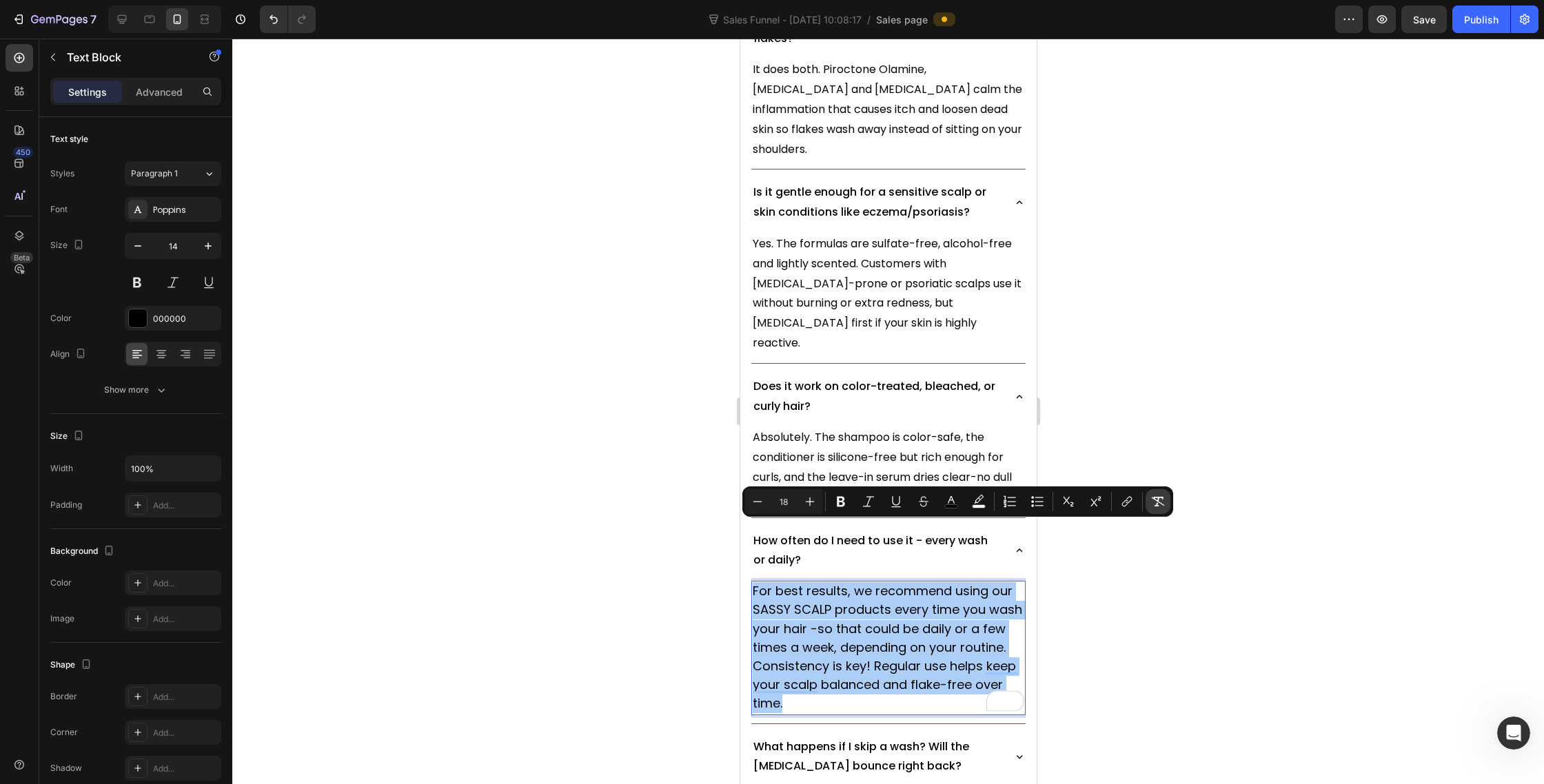
click at [1156, 502] on icon "Editor contextual toolbar" at bounding box center [1158, 502] width 14 height 14
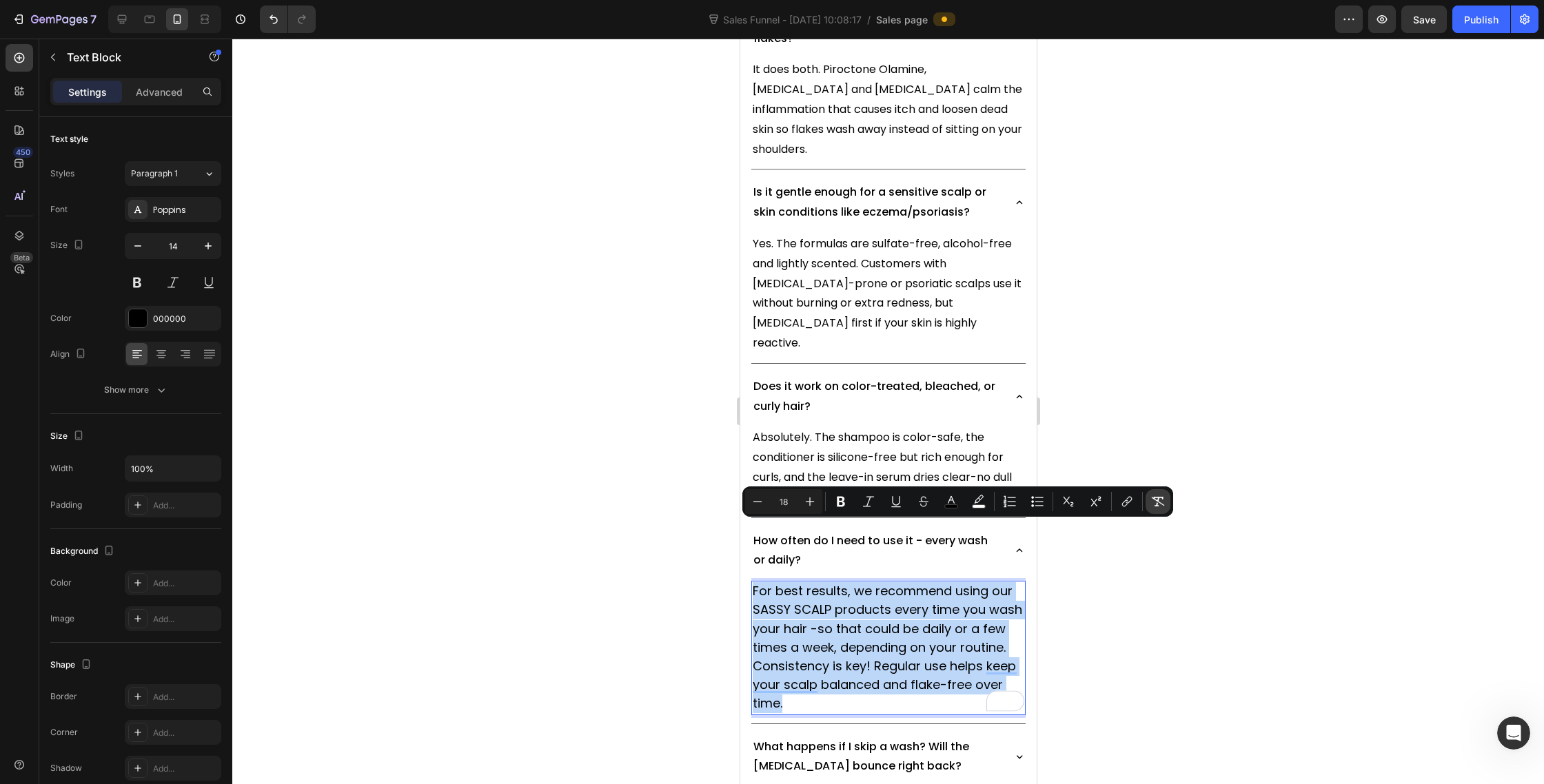
type input "14"
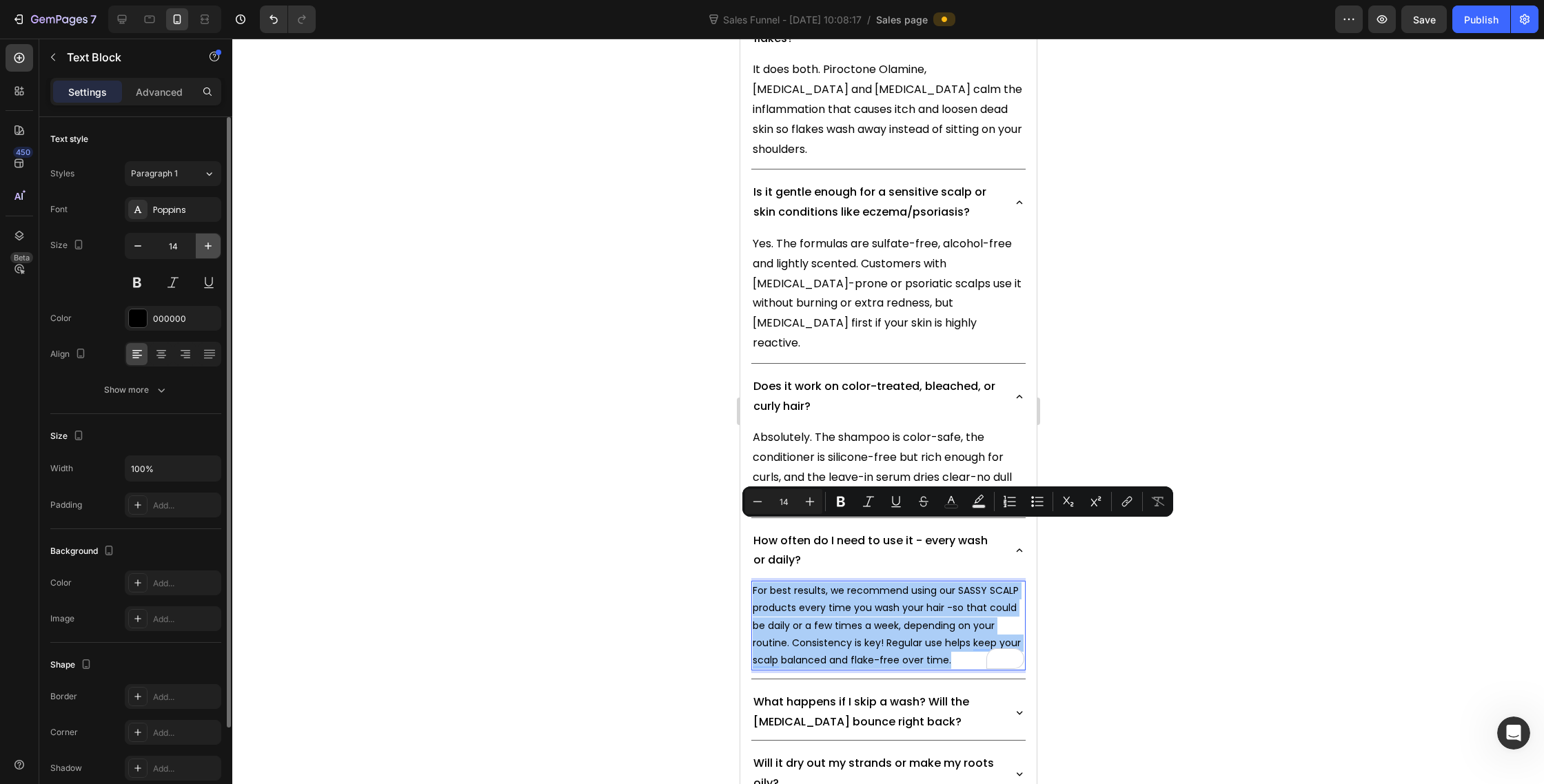
click at [205, 255] on button "button" at bounding box center [208, 246] width 25 height 25
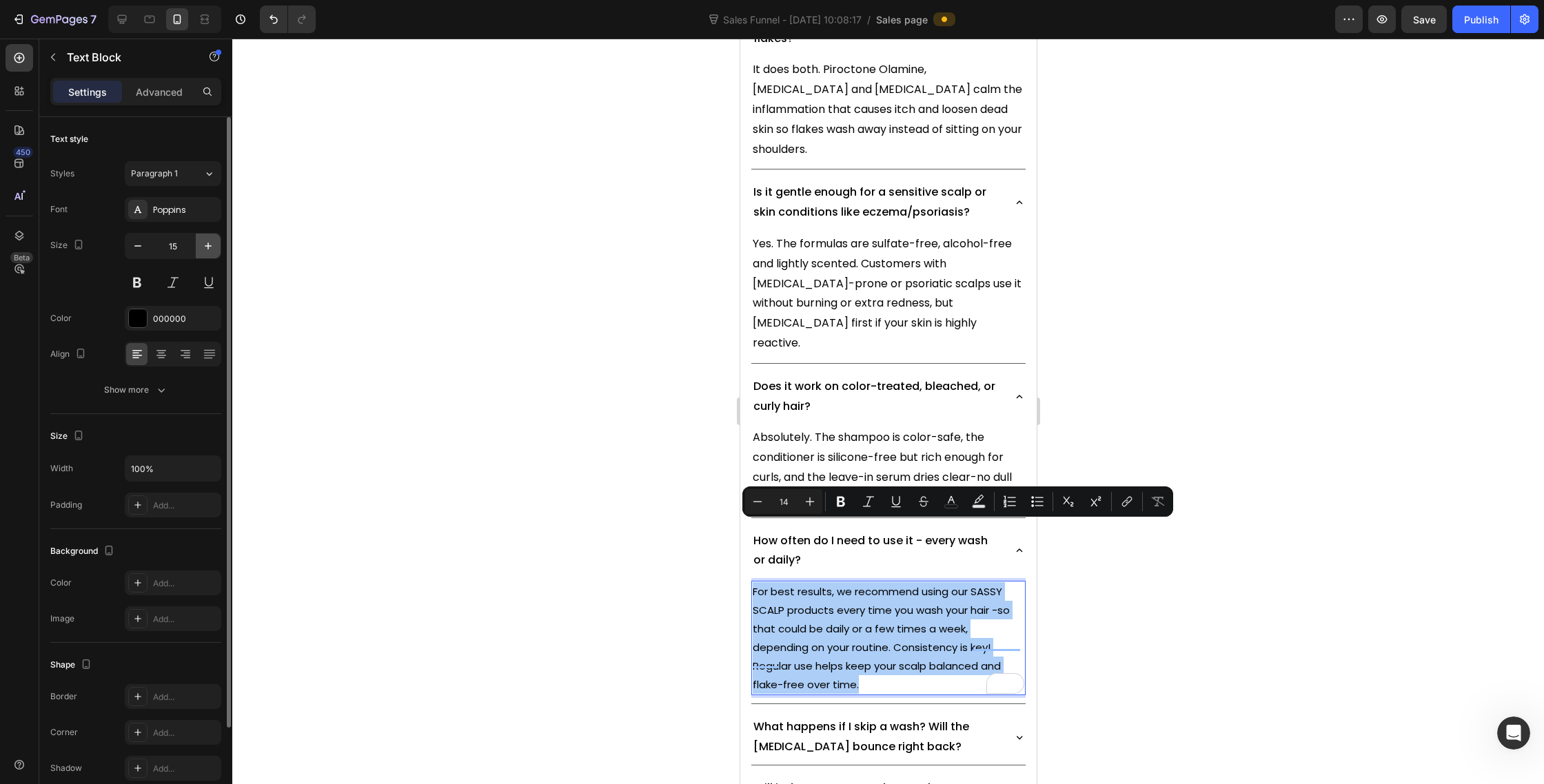
type input "16"
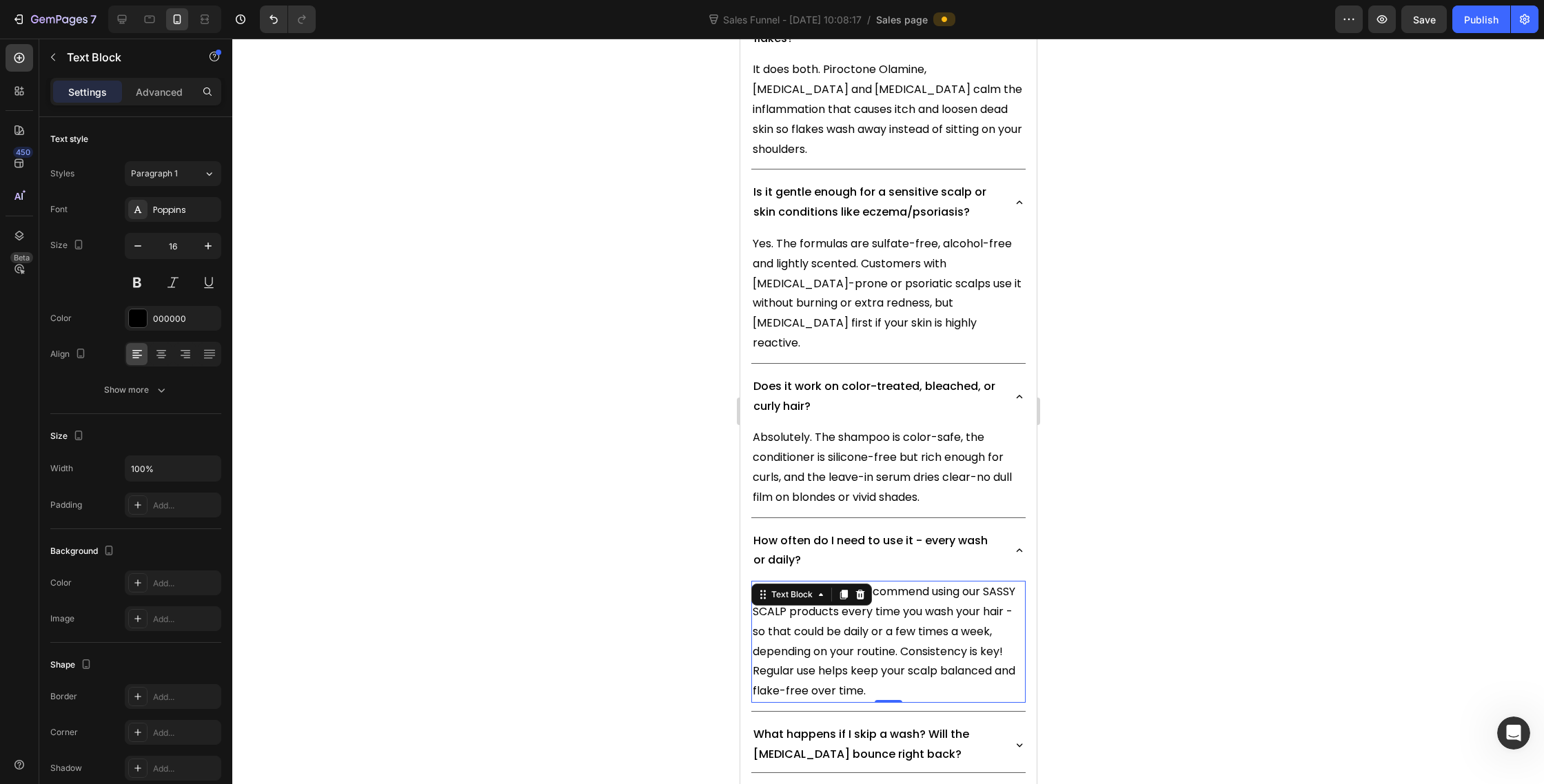
scroll to position [9195, 0]
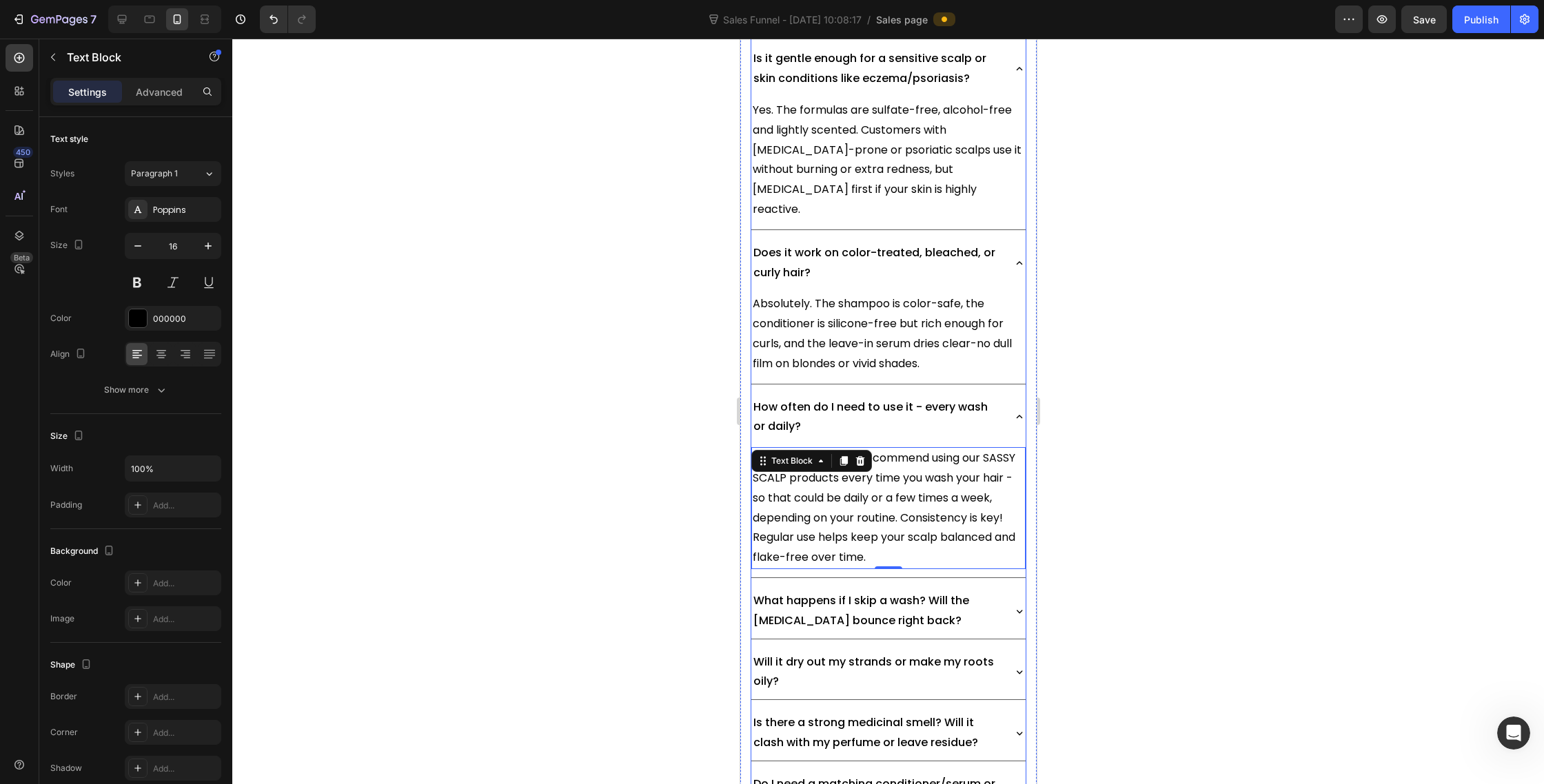
click at [1017, 605] on icon at bounding box center [1019, 611] width 13 height 13
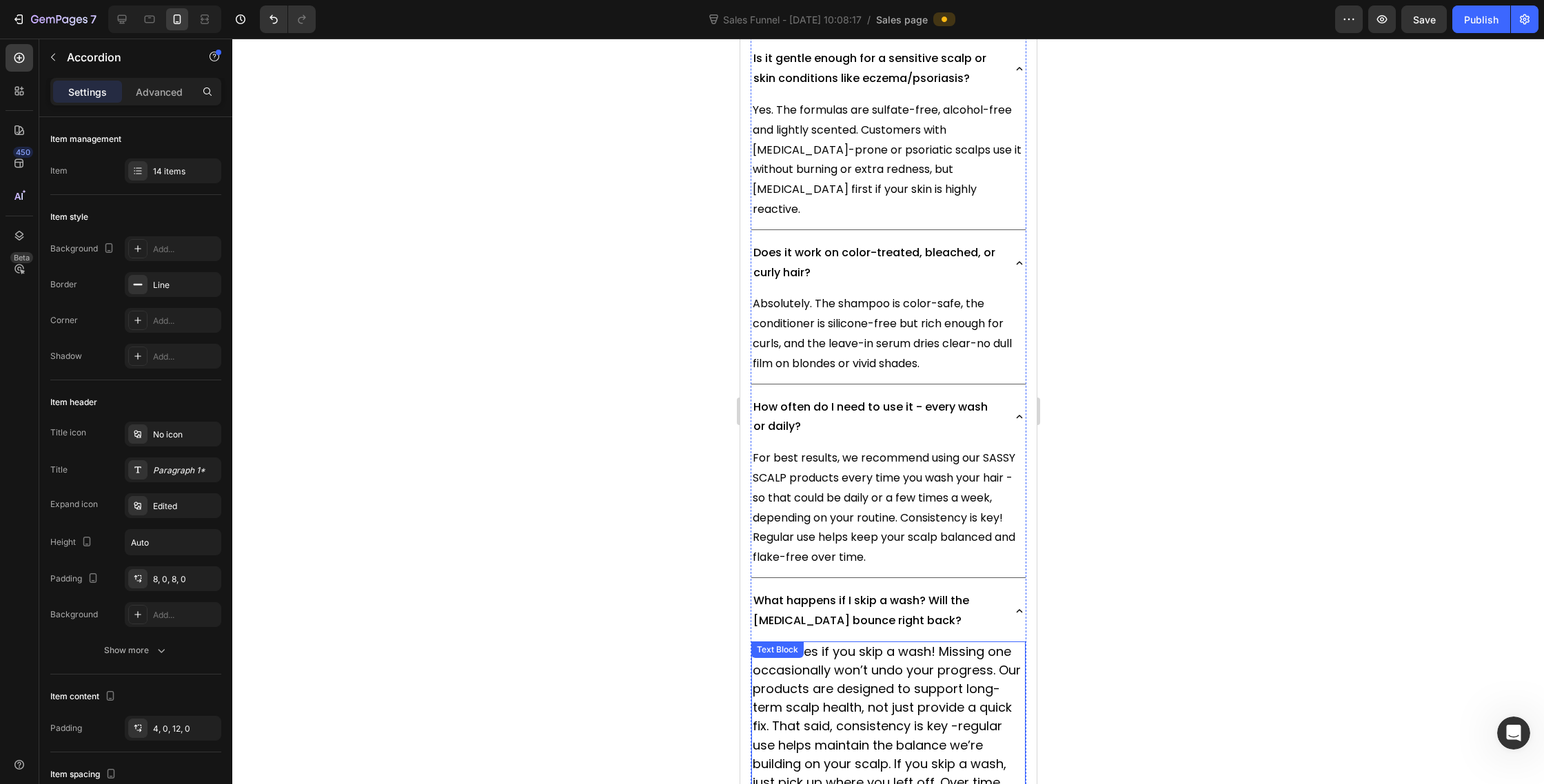
click at [907, 643] on span "No worries if you skip a wash! Missing one occasionally won’t undo your progres…" at bounding box center [886, 745] width 268 height 205
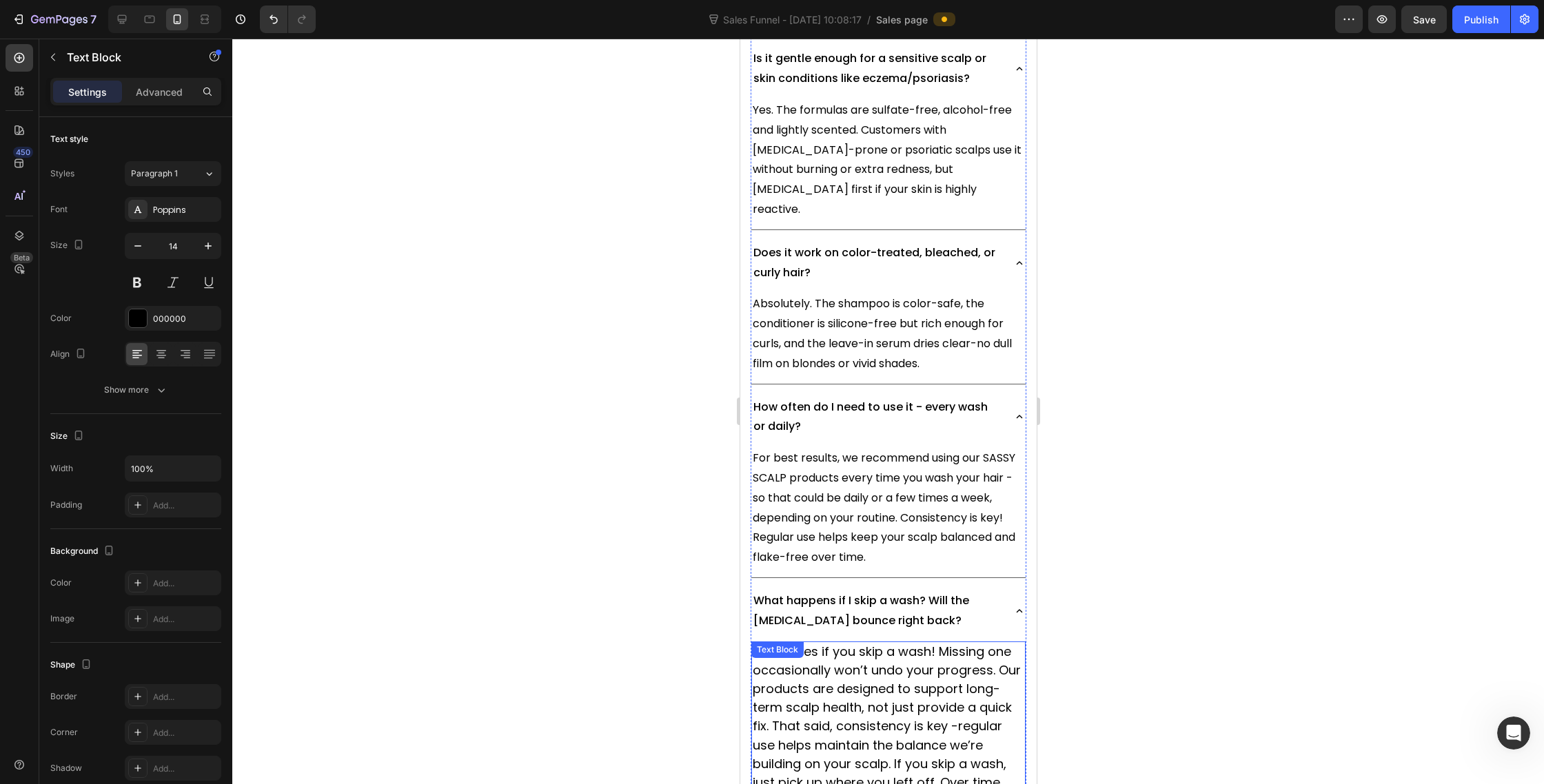
click at [907, 643] on span "No worries if you skip a wash! Missing one occasionally won’t undo your progres…" at bounding box center [886, 745] width 268 height 205
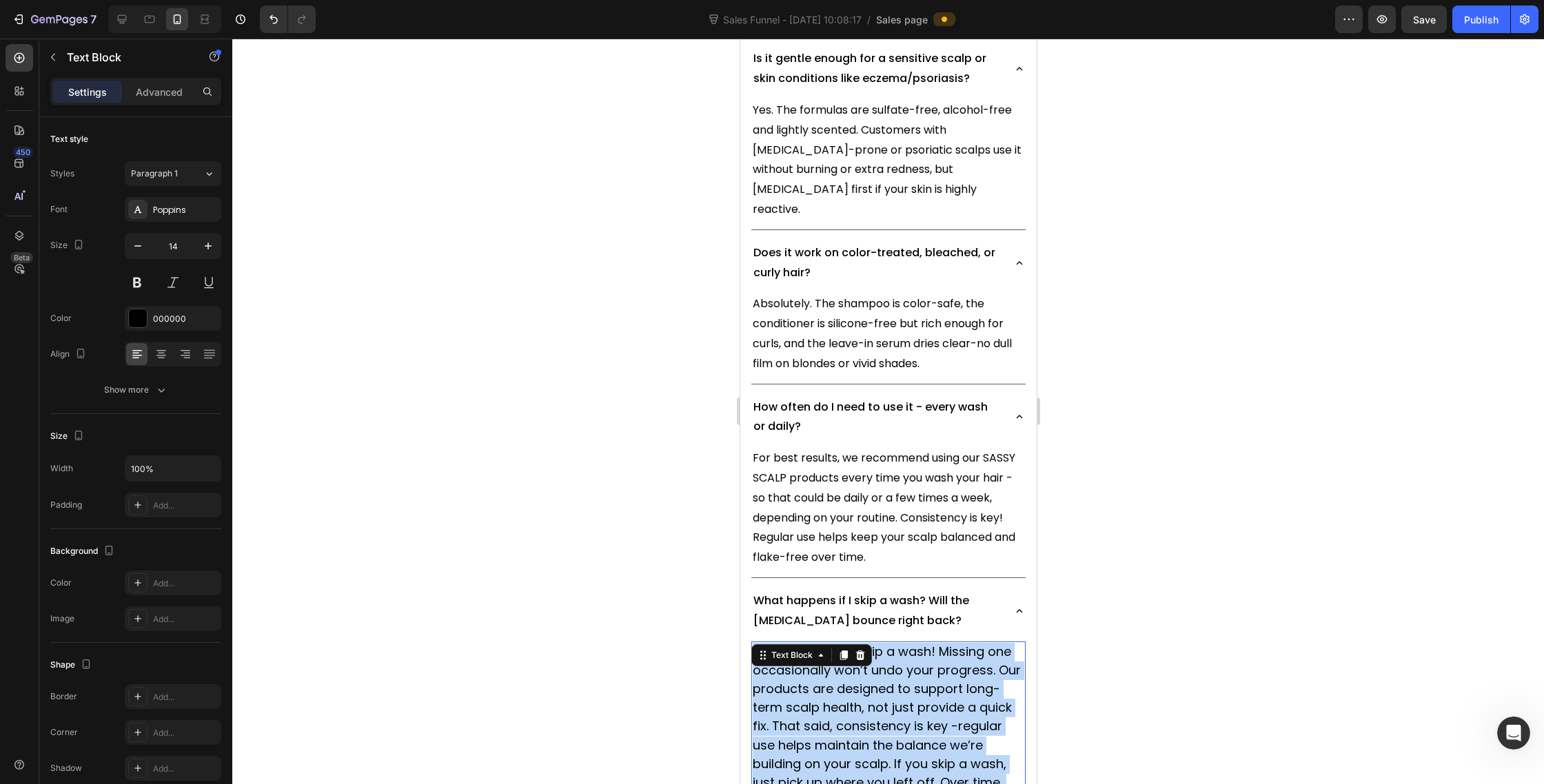
click at [907, 643] on span "No worries if you skip a wash! Missing one occasionally won’t undo your progres…" at bounding box center [886, 745] width 268 height 205
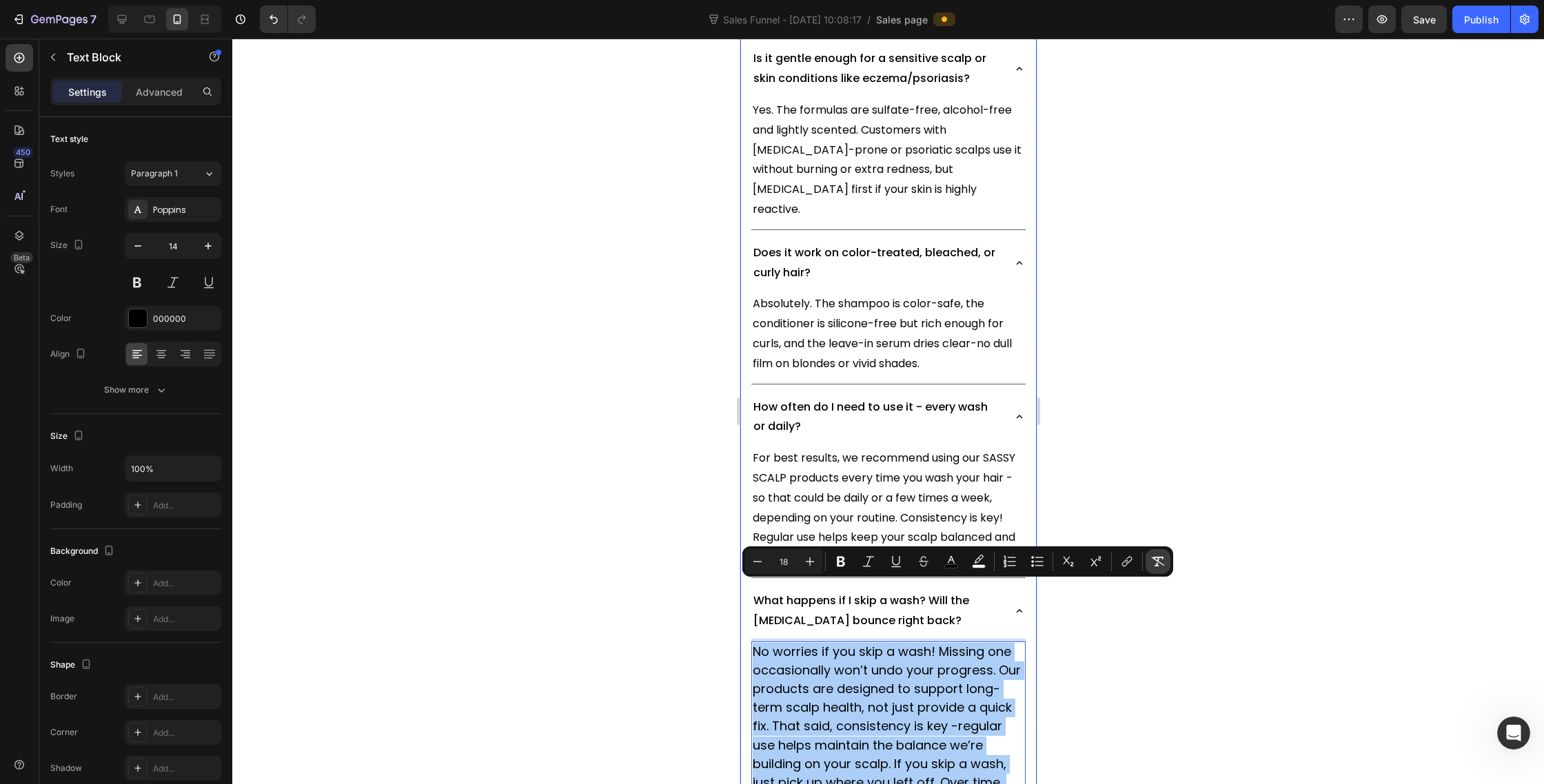
click at [1155, 564] on icon "Editor contextual toolbar" at bounding box center [1158, 562] width 14 height 14
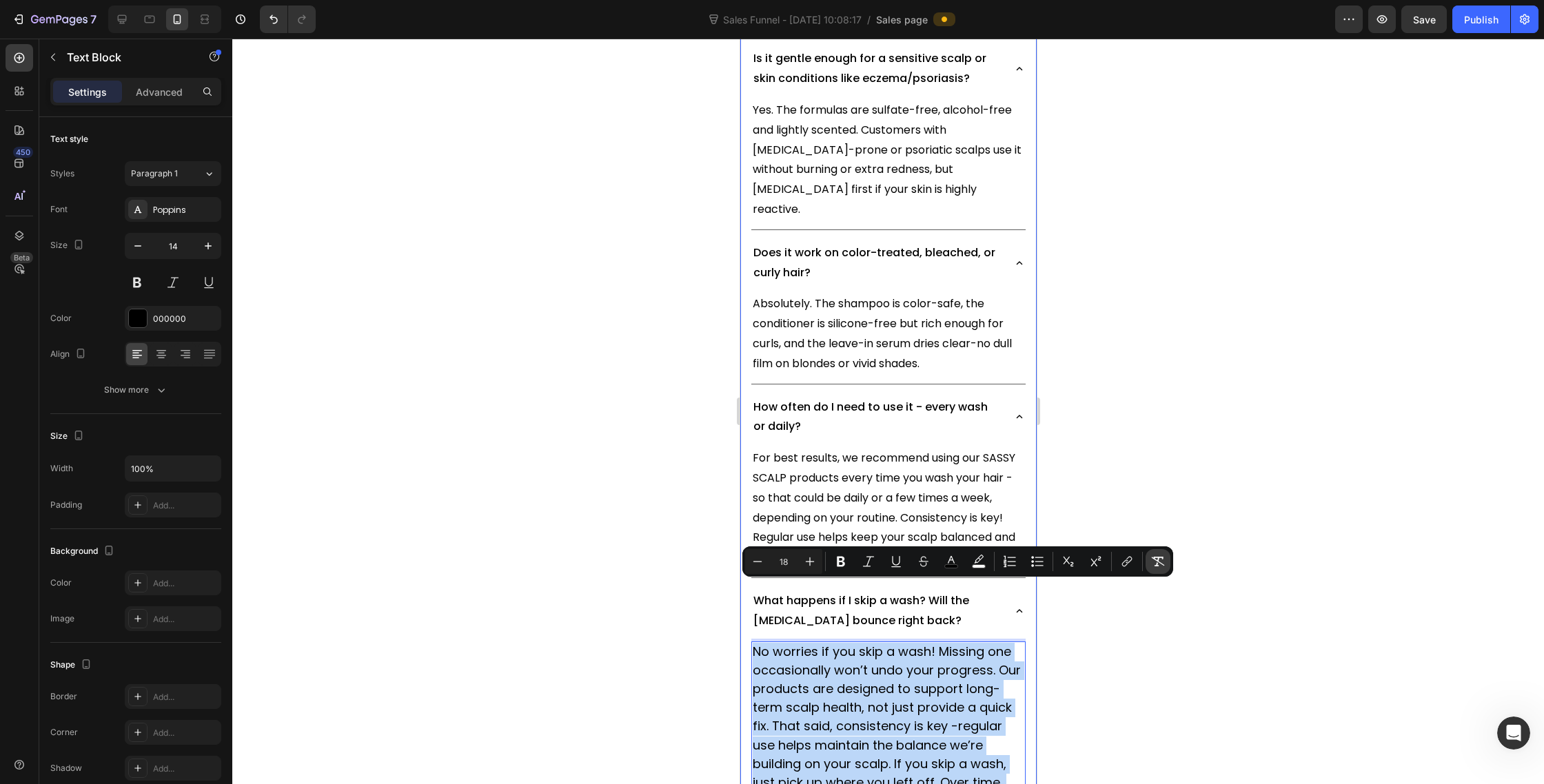
type input "14"
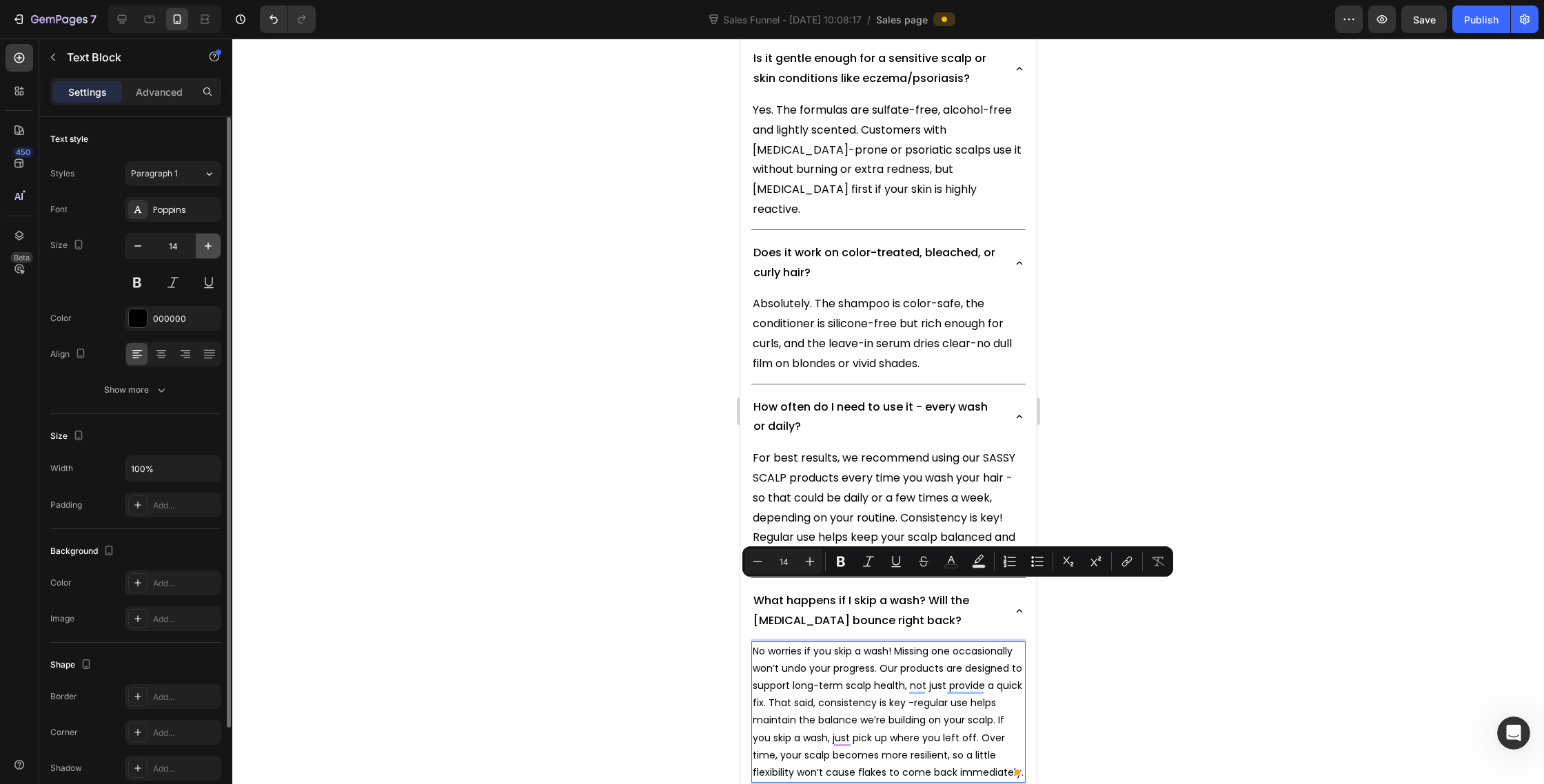
click at [201, 247] on icon "button" at bounding box center [208, 246] width 14 height 14
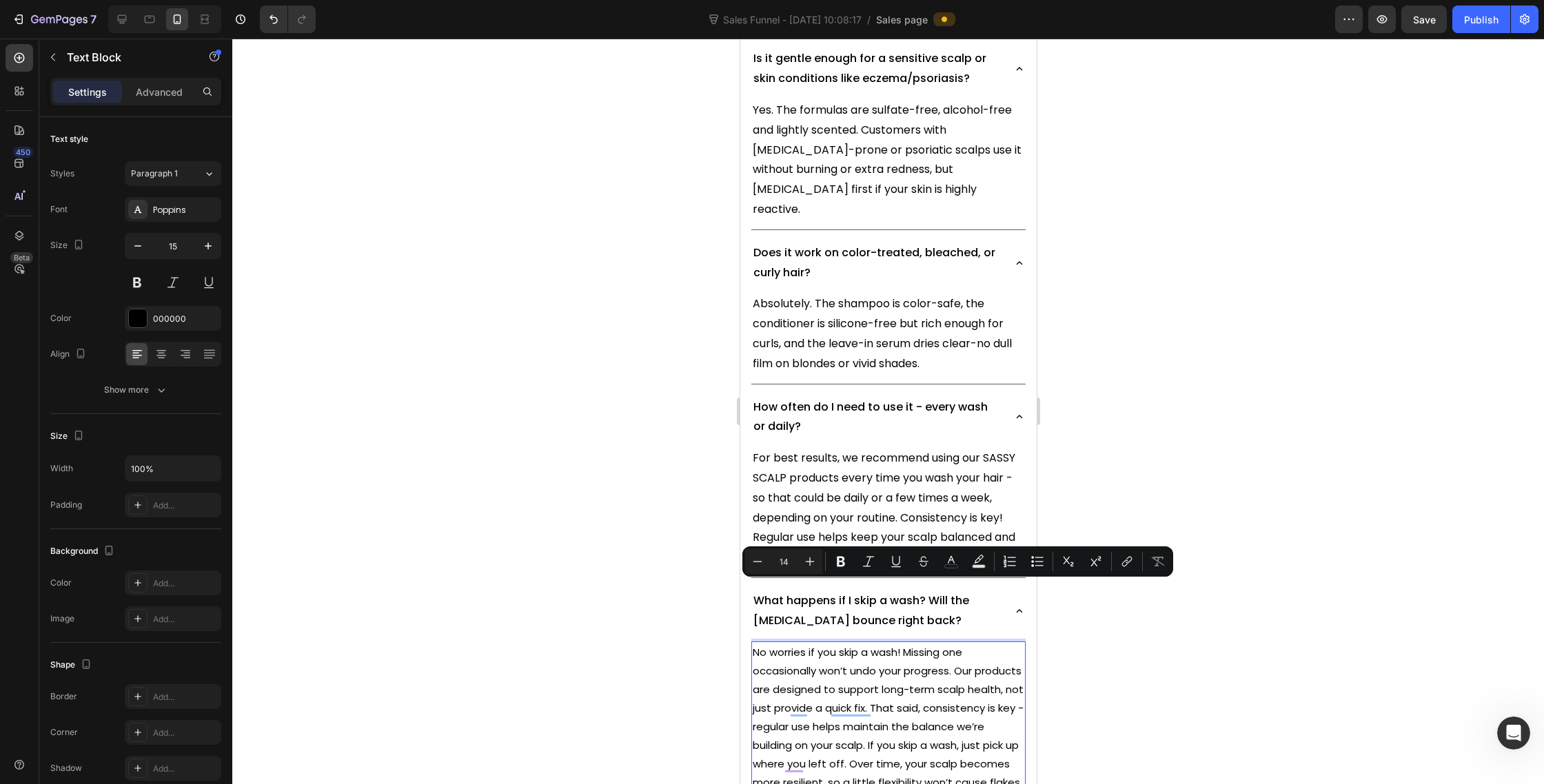
type input "16"
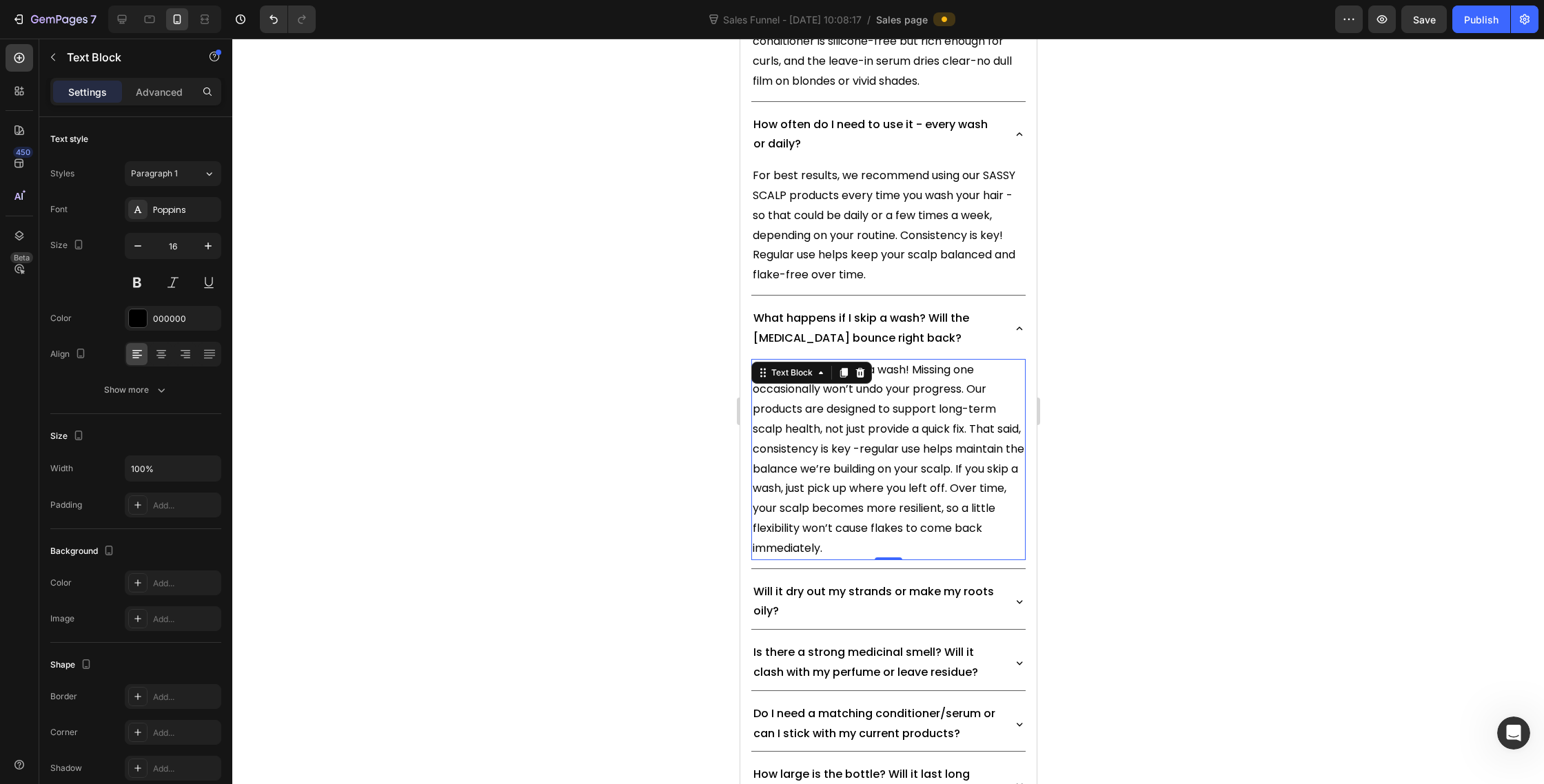
scroll to position [9547, 0]
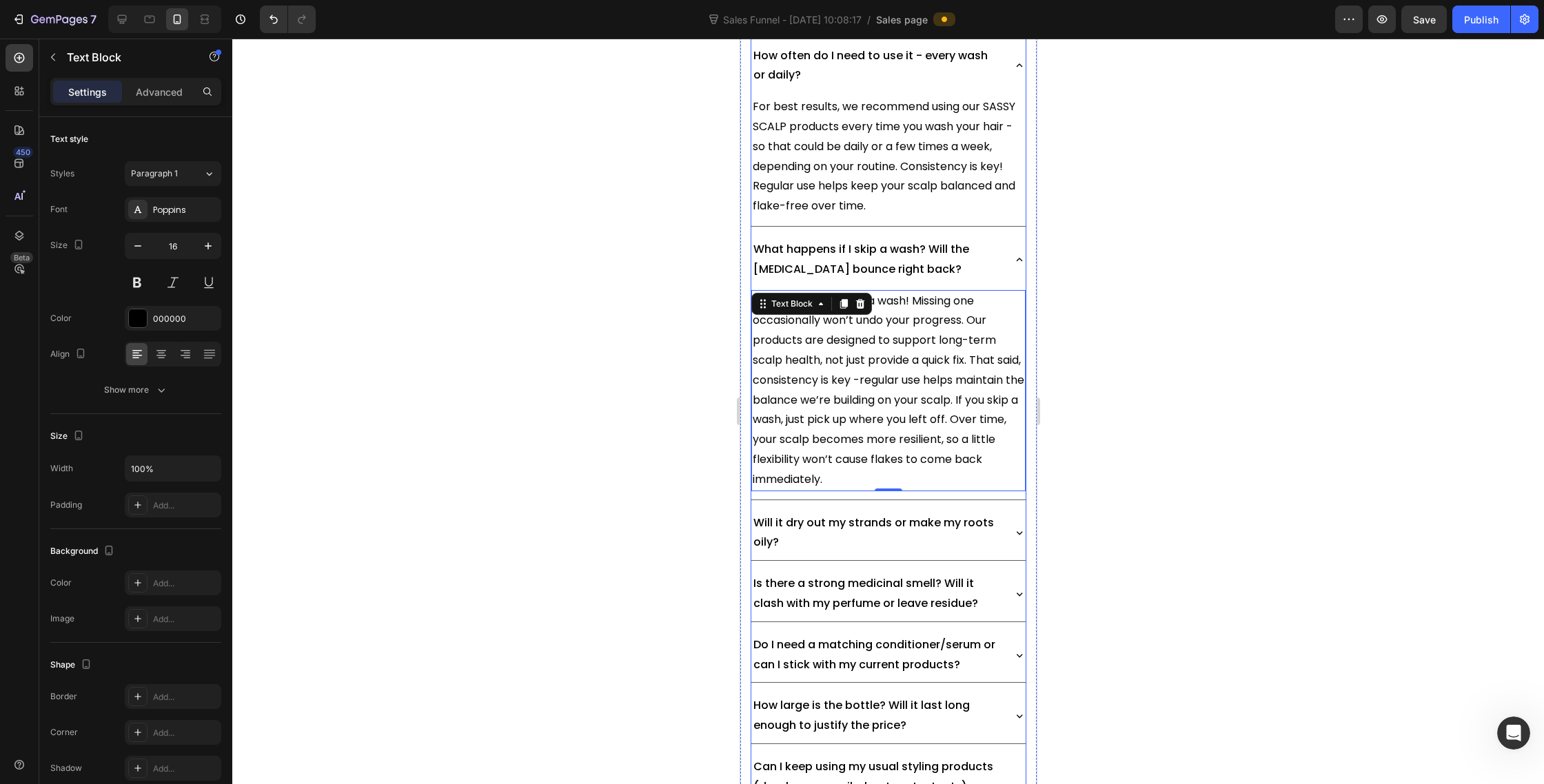
click at [1018, 526] on icon at bounding box center [1019, 532] width 13 height 13
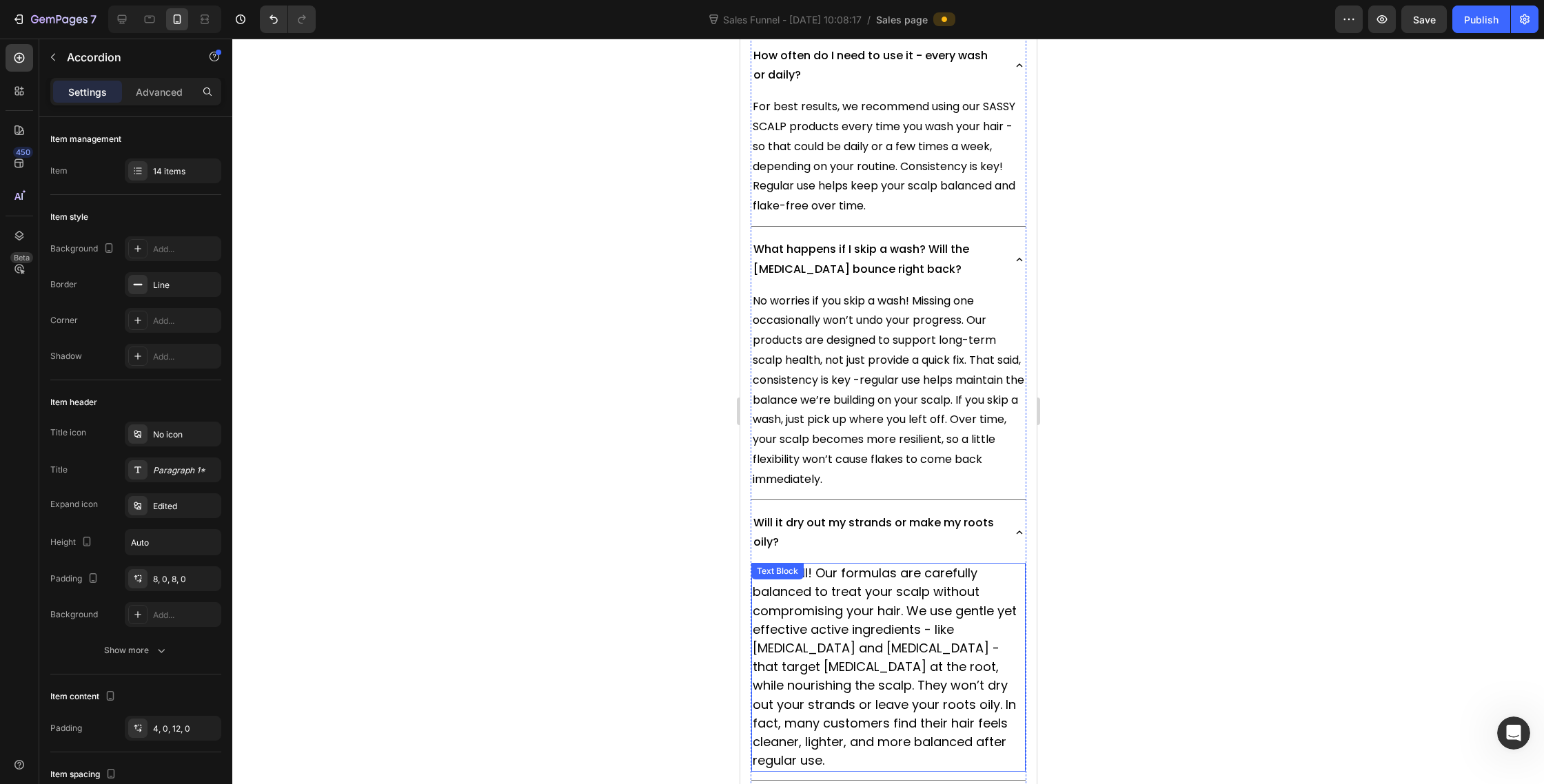
click at [893, 564] on span "Not at all! Our formulas are carefully balanced to treat your scalp without com…" at bounding box center [884, 666] width 264 height 205
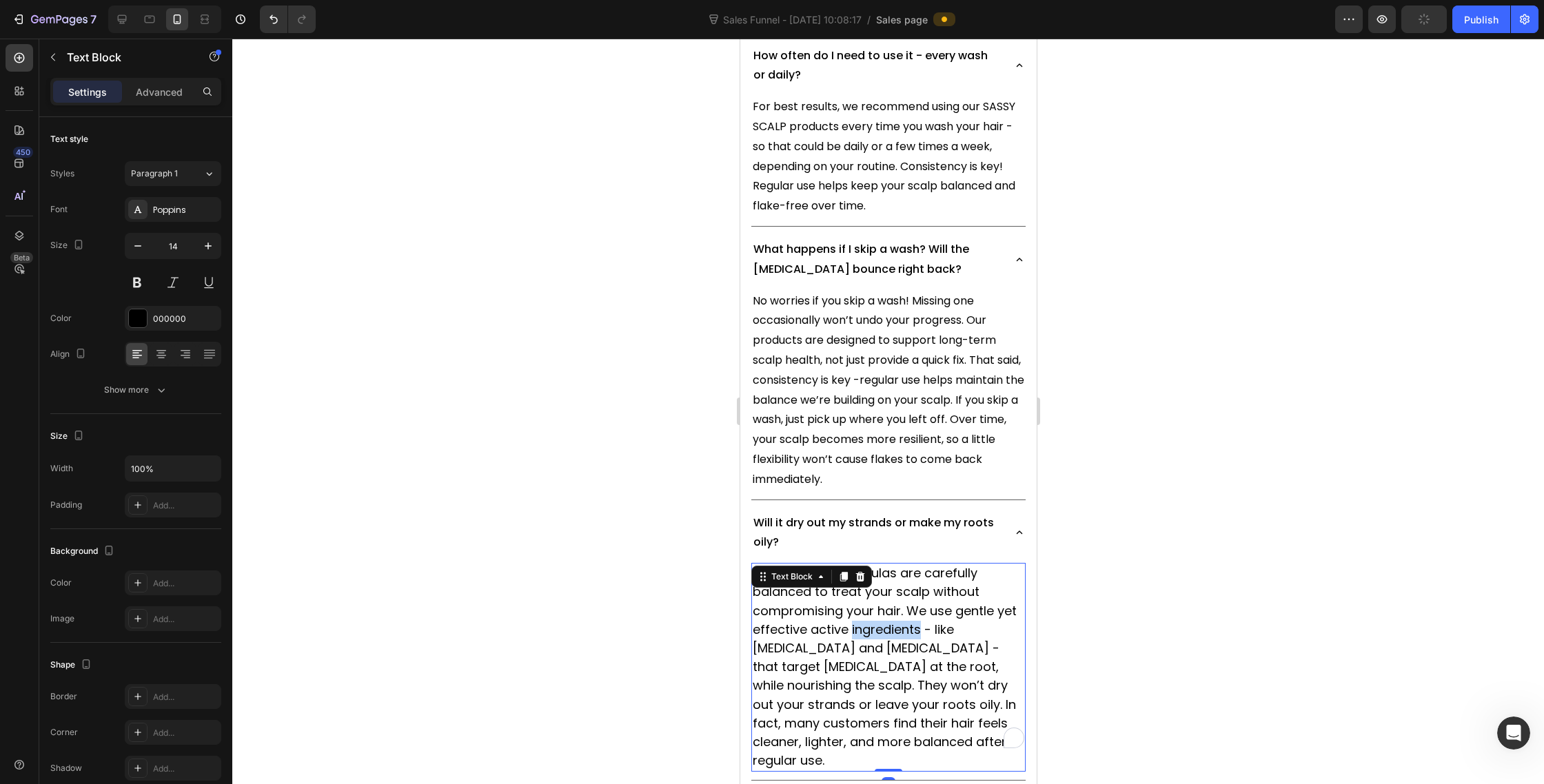
click at [893, 564] on span "Not at all! Our formulas are carefully balanced to treat your scalp without com…" at bounding box center [884, 666] width 264 height 205
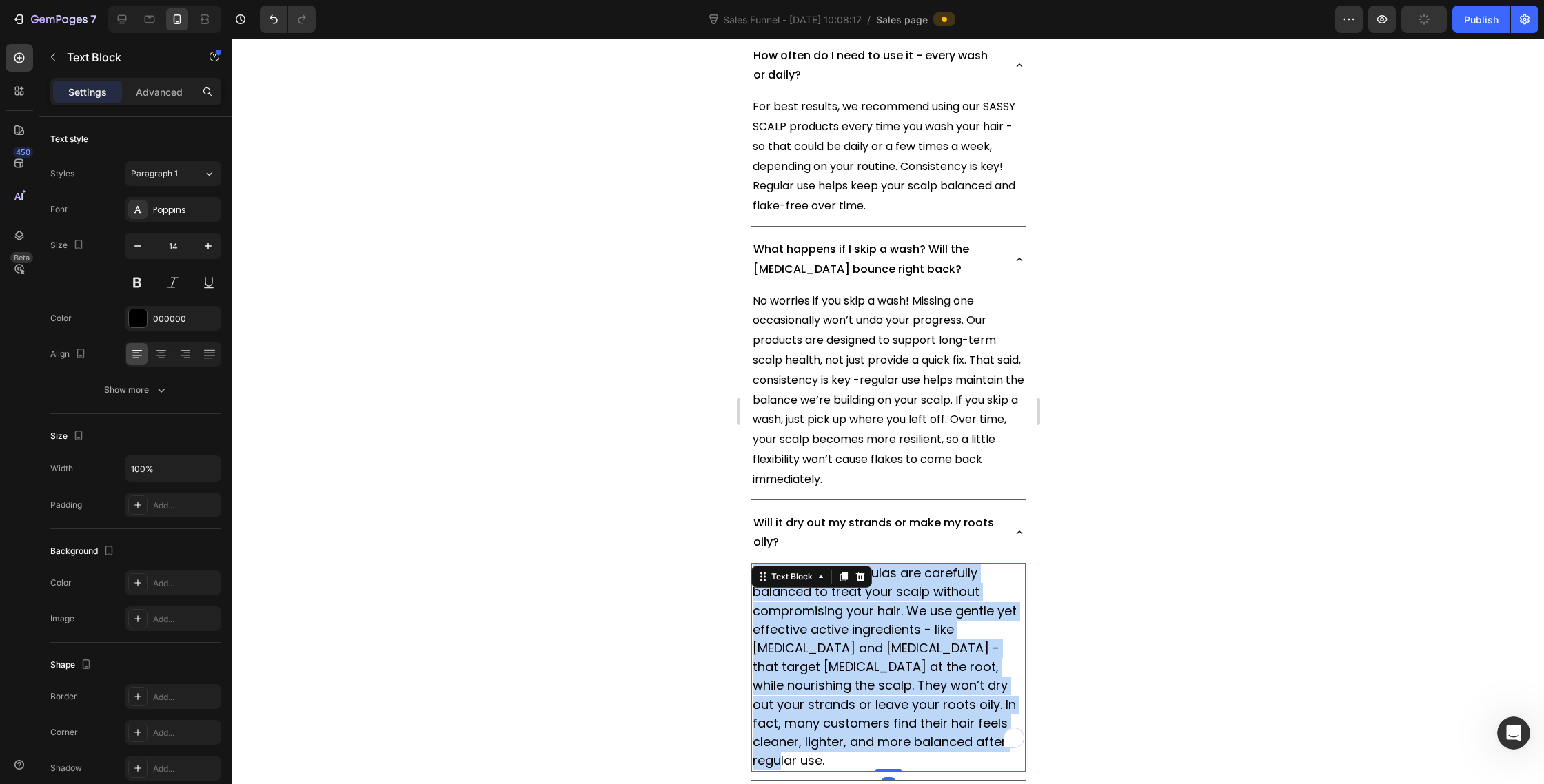
click at [893, 564] on span "Not at all! Our formulas are carefully balanced to treat your scalp without com…" at bounding box center [884, 666] width 264 height 205
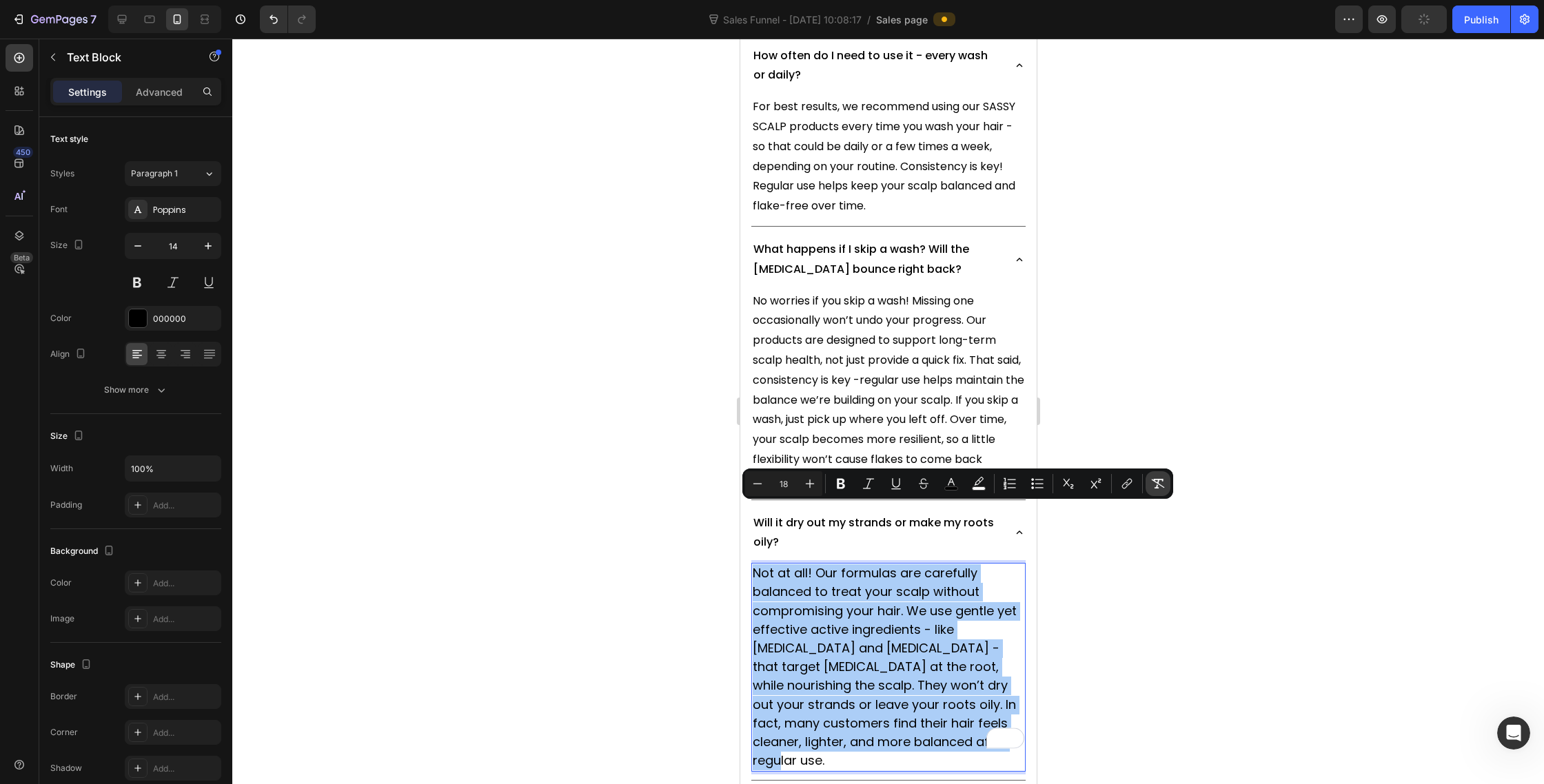
click at [1160, 487] on icon "Editor contextual toolbar" at bounding box center [1158, 484] width 14 height 14
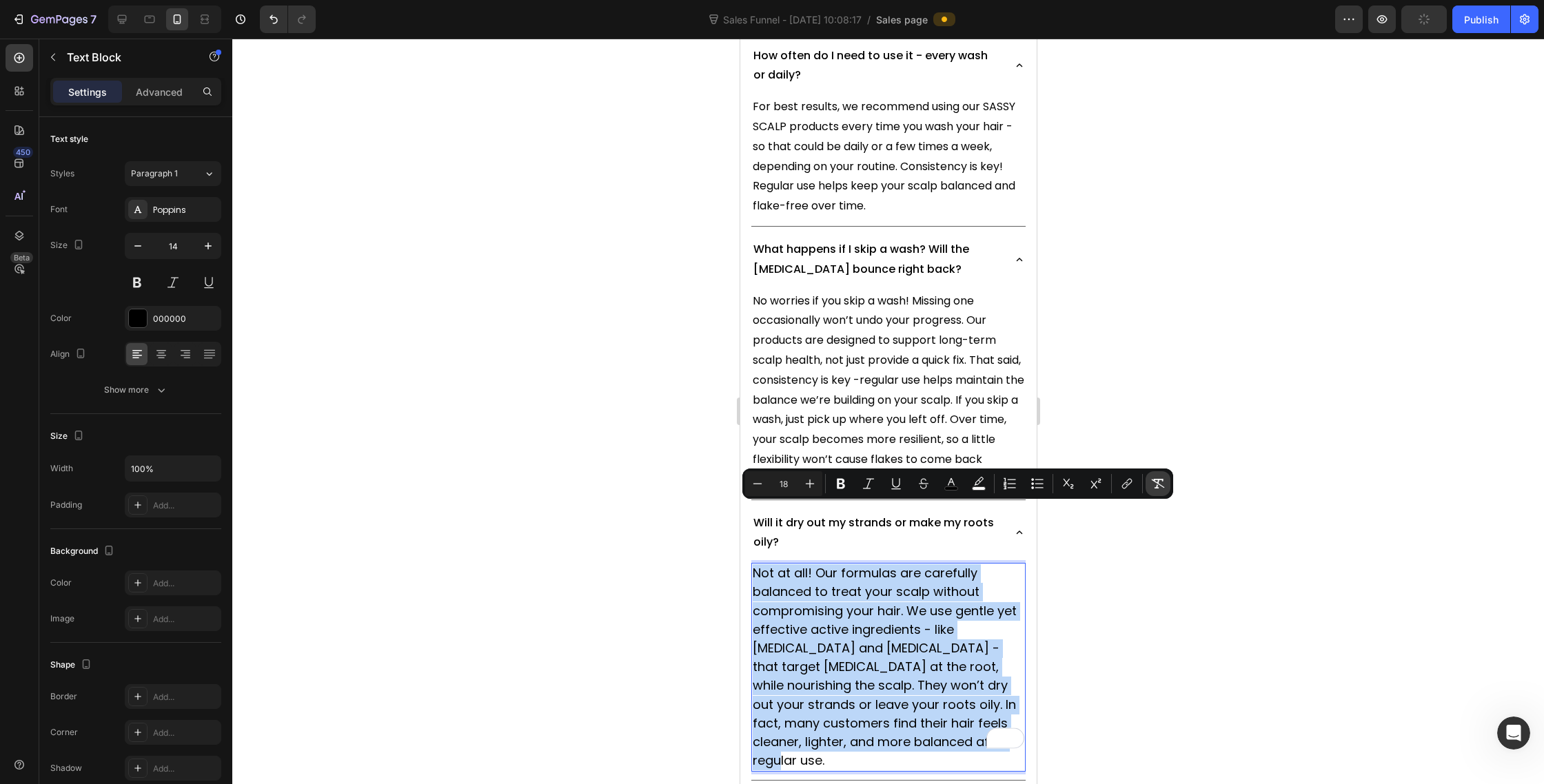
type input "14"
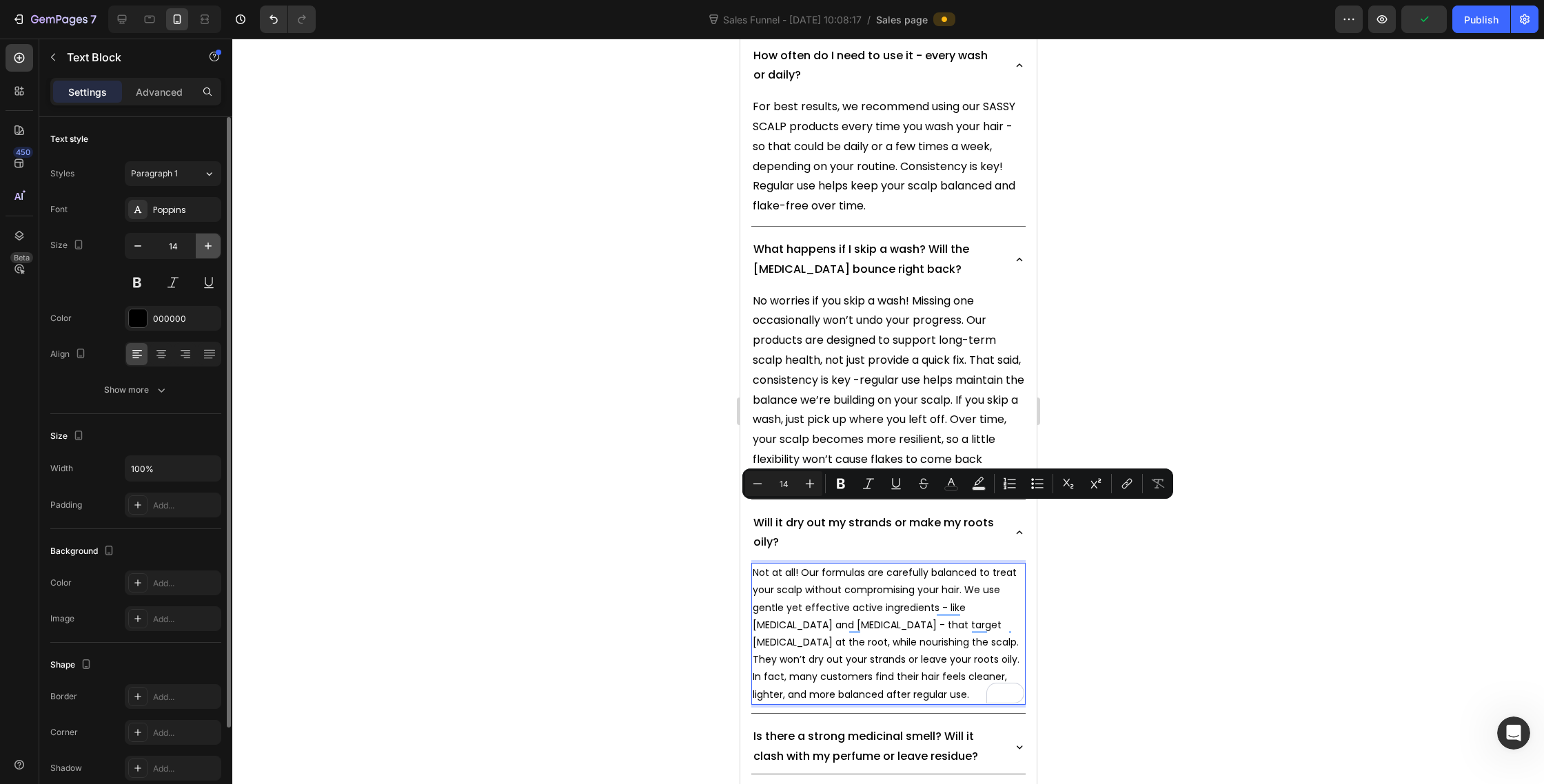
click at [201, 249] on icon "button" at bounding box center [208, 246] width 14 height 14
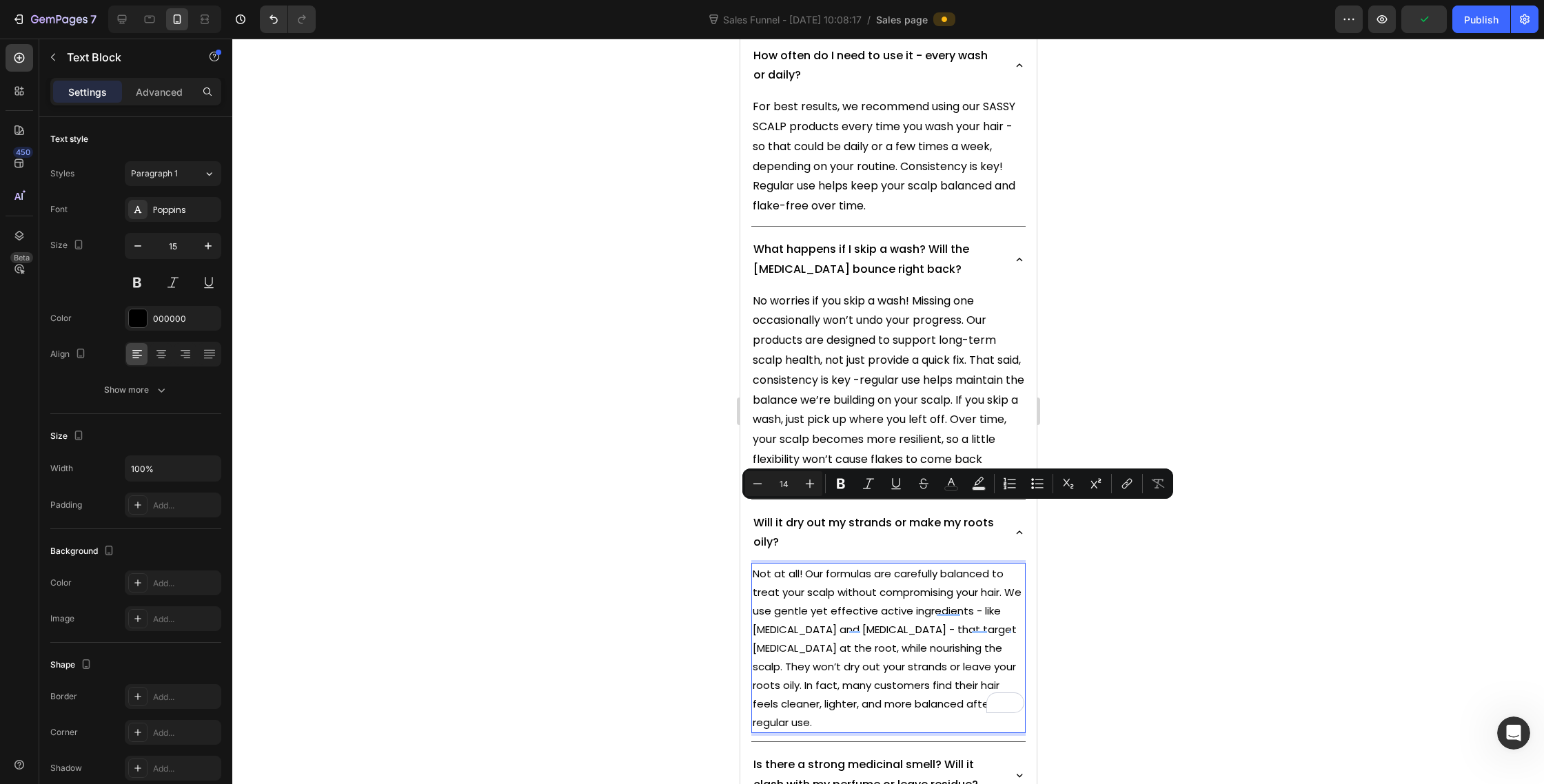
type input "16"
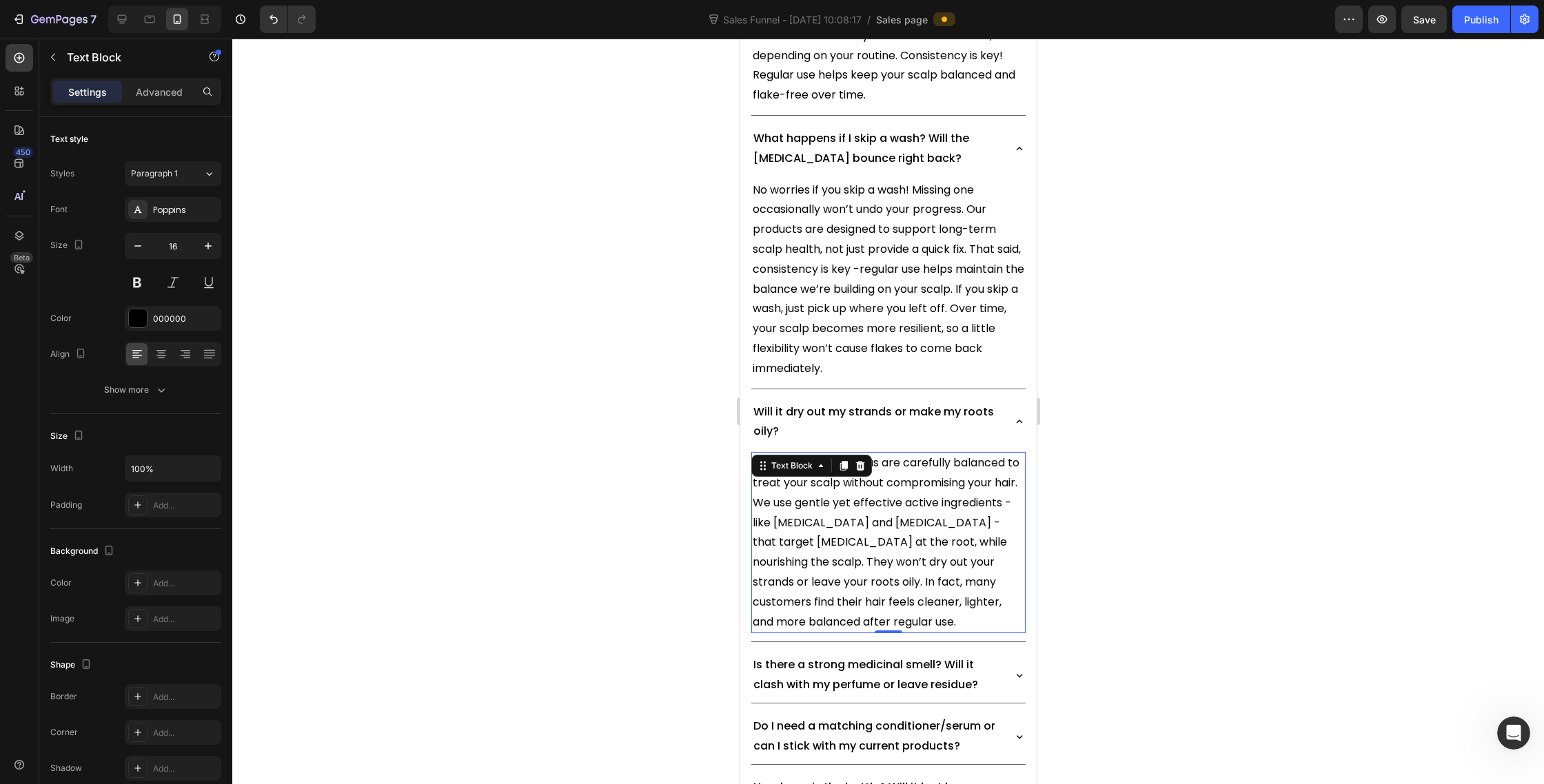
scroll to position [9763, 0]
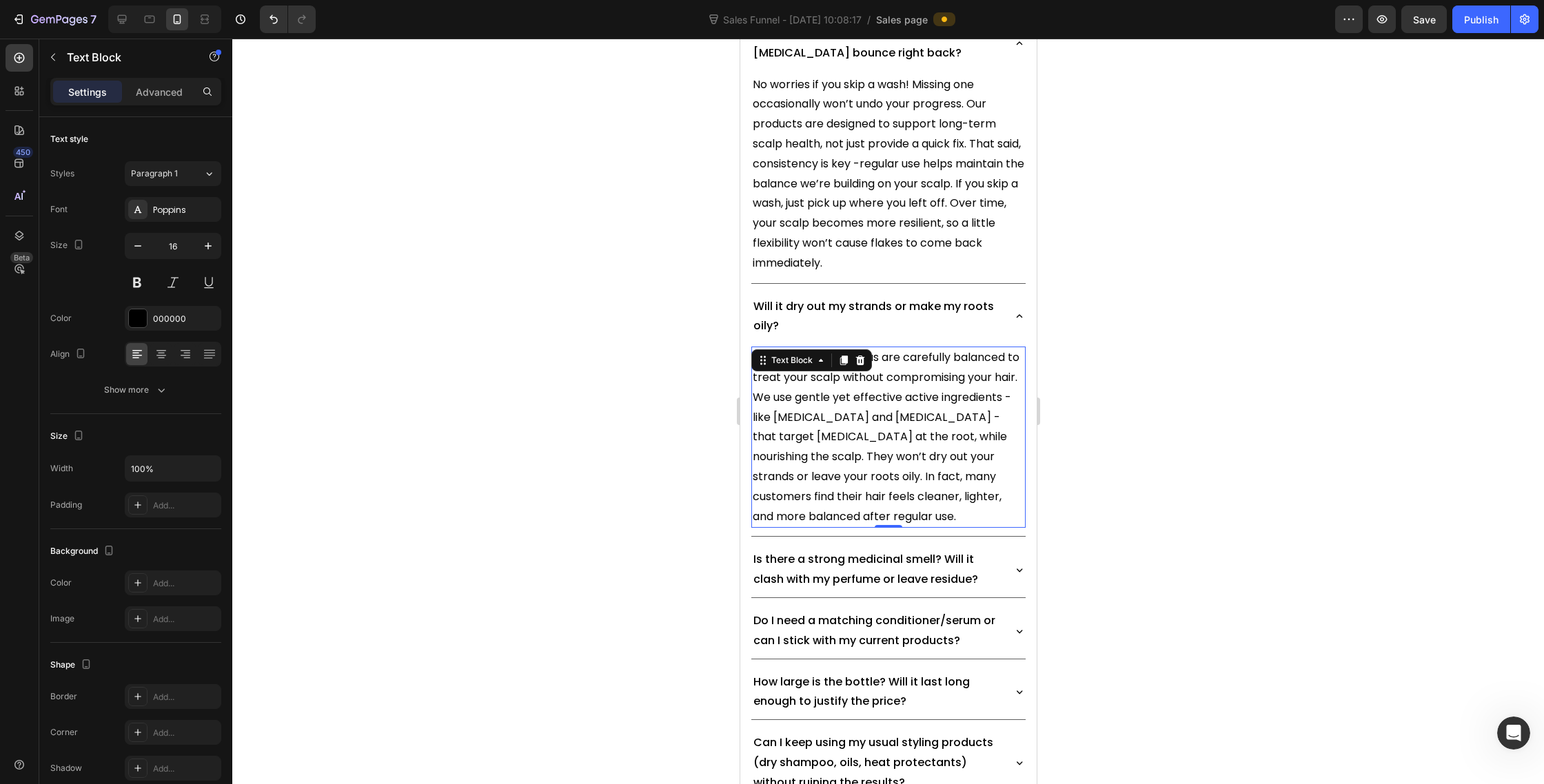
click at [1016, 564] on icon at bounding box center [1019, 570] width 13 height 13
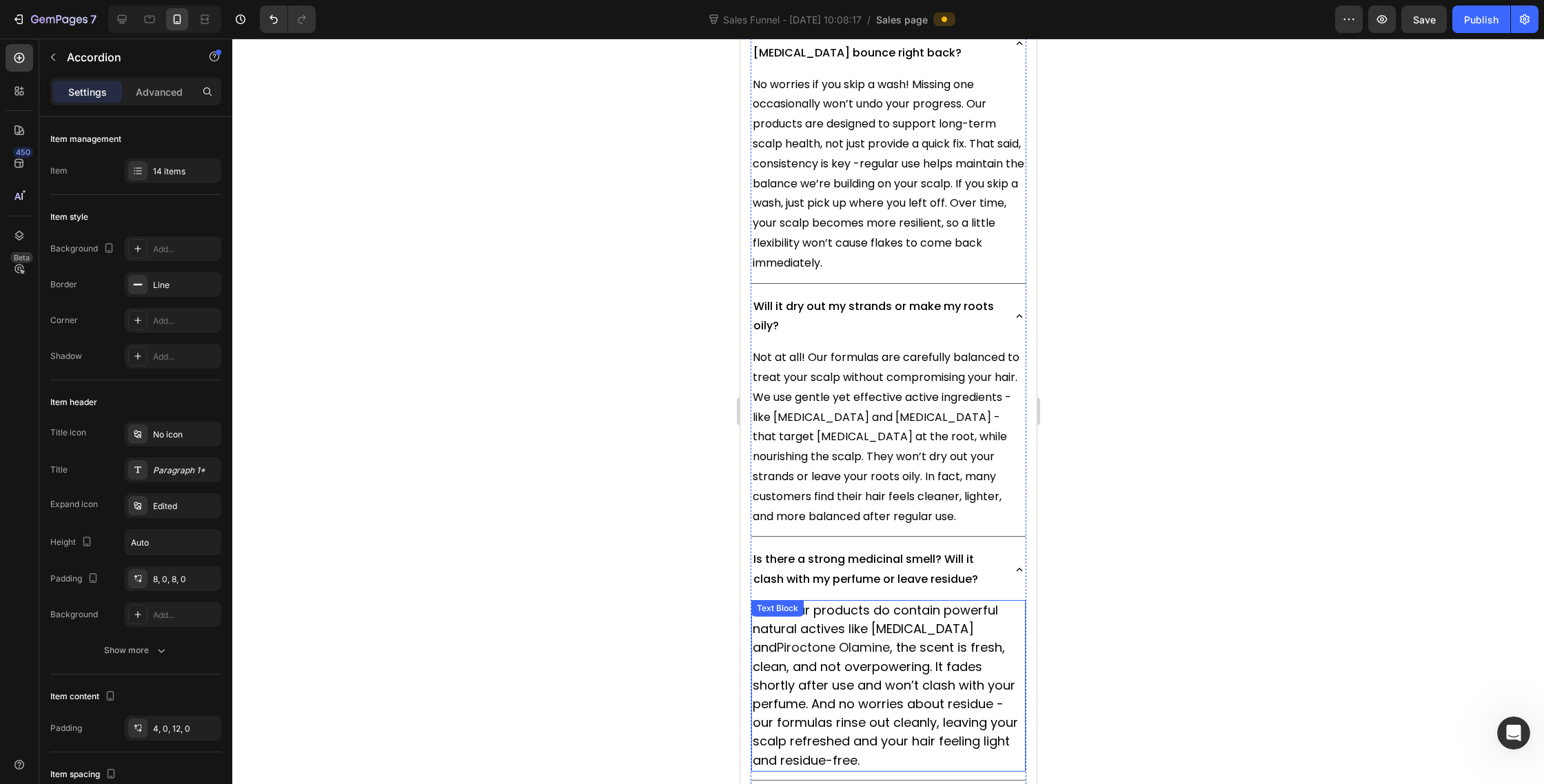
click at [973, 639] on span ", the scent is fresh, clean, and not overpowering. It fades shortly after use a…" at bounding box center [884, 704] width 265 height 129
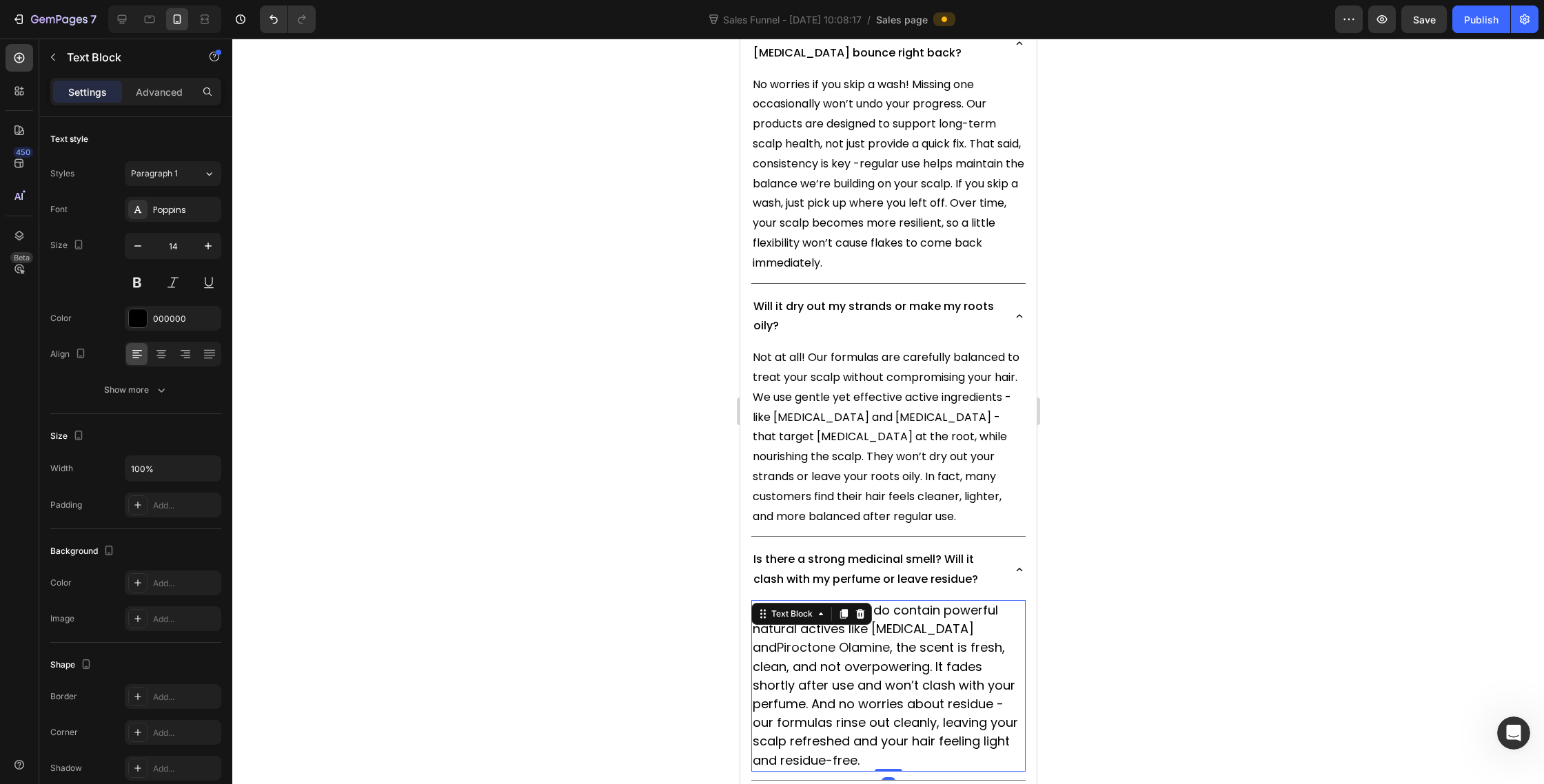
click at [973, 639] on span ", the scent is fresh, clean, and not overpowering. It fades shortly after use a…" at bounding box center [884, 704] width 265 height 129
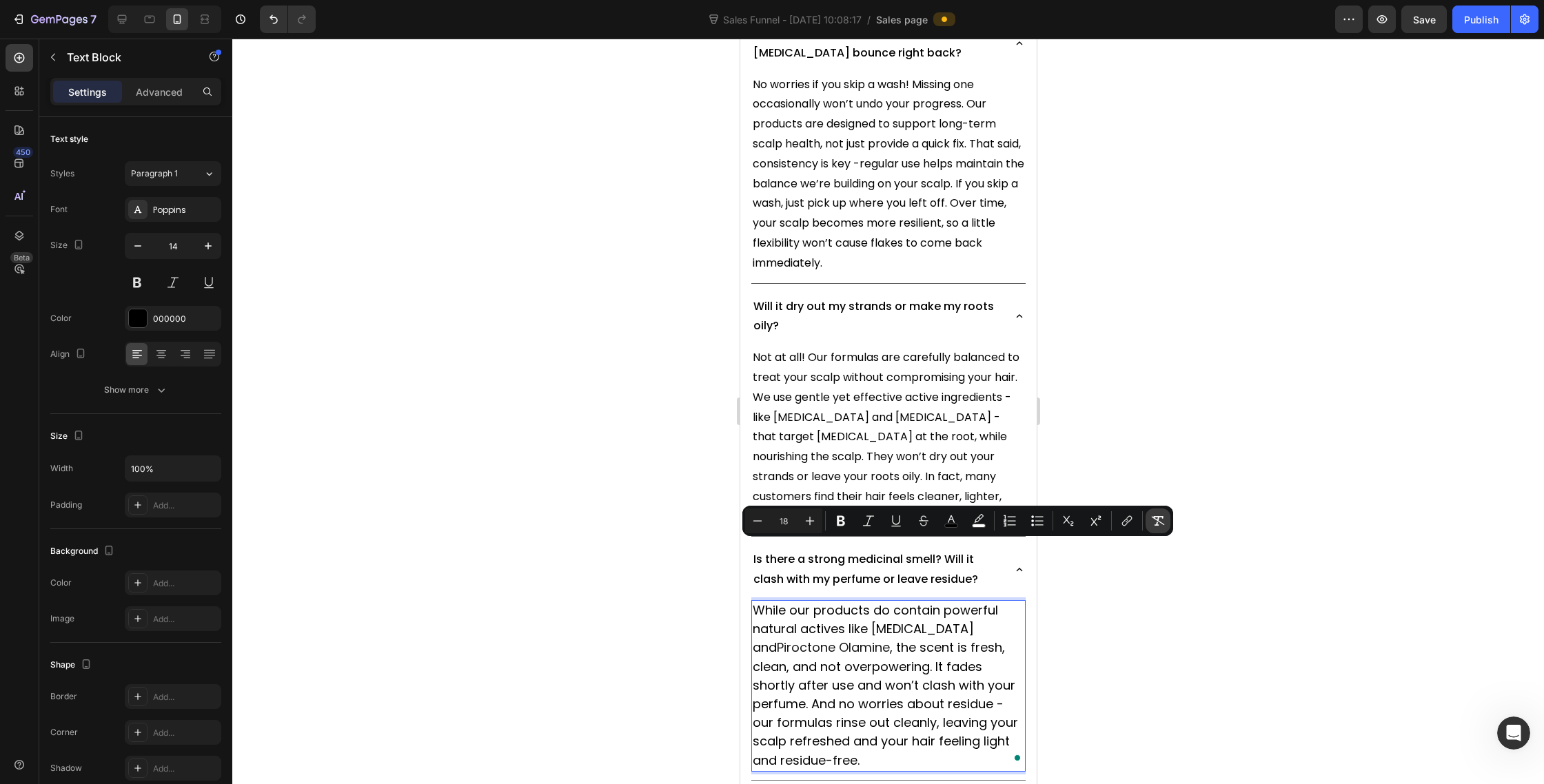
click at [1159, 522] on icon "Editor contextual toolbar" at bounding box center [1158, 520] width 13 height 10
type input "14"
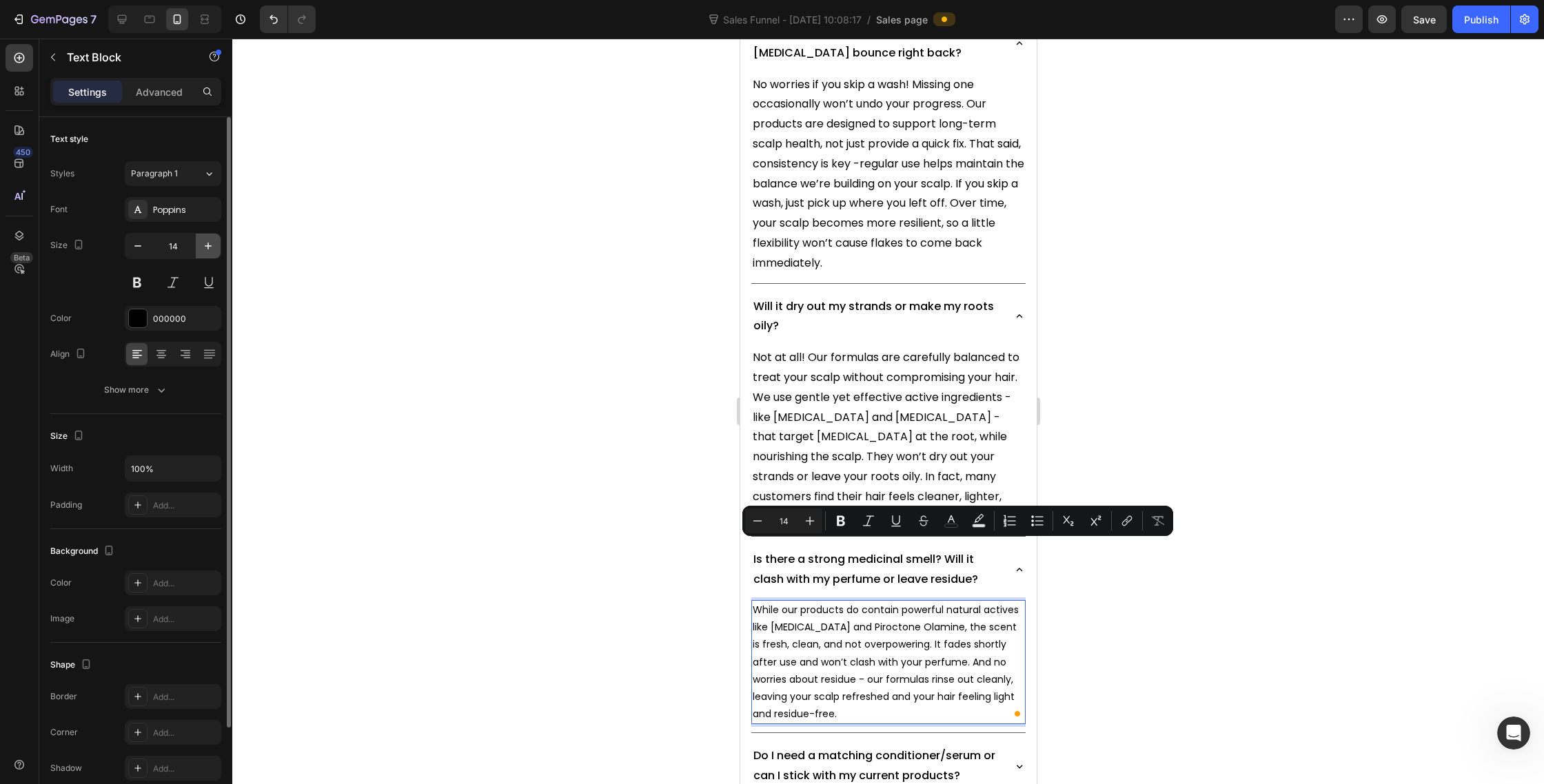
click at [208, 249] on icon "button" at bounding box center [208, 246] width 7 height 7
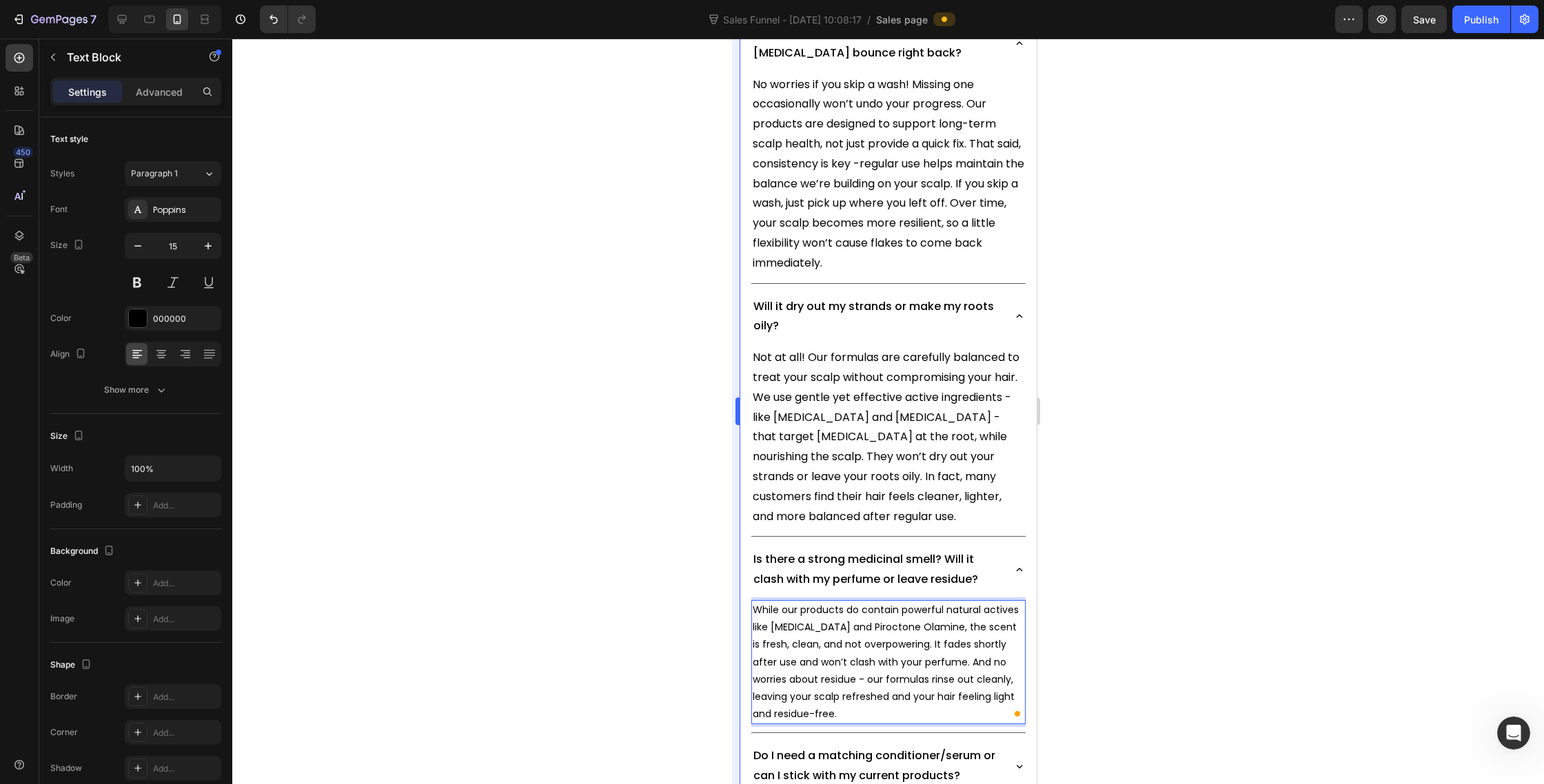
type input "16"
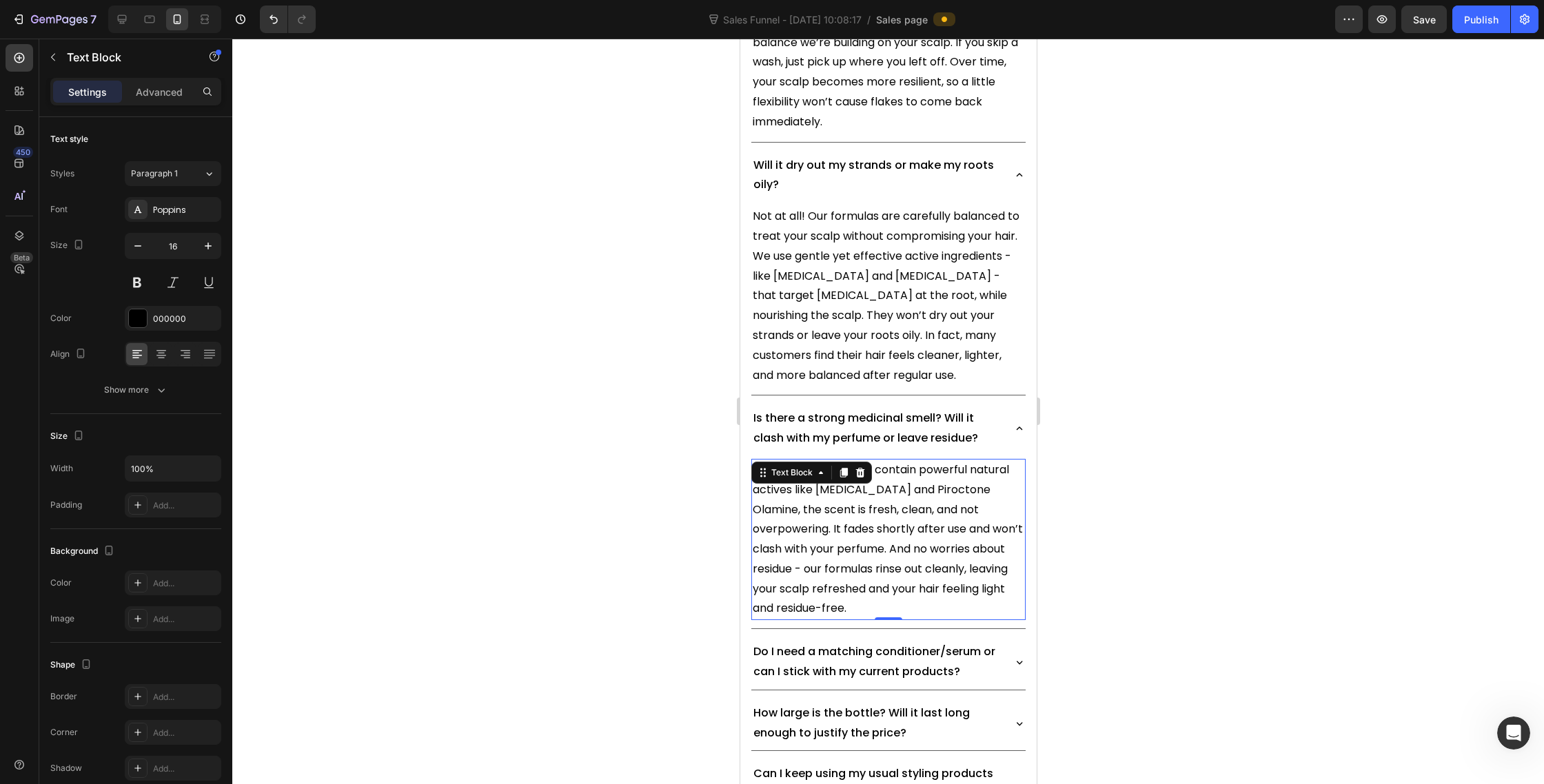
scroll to position [10085, 0]
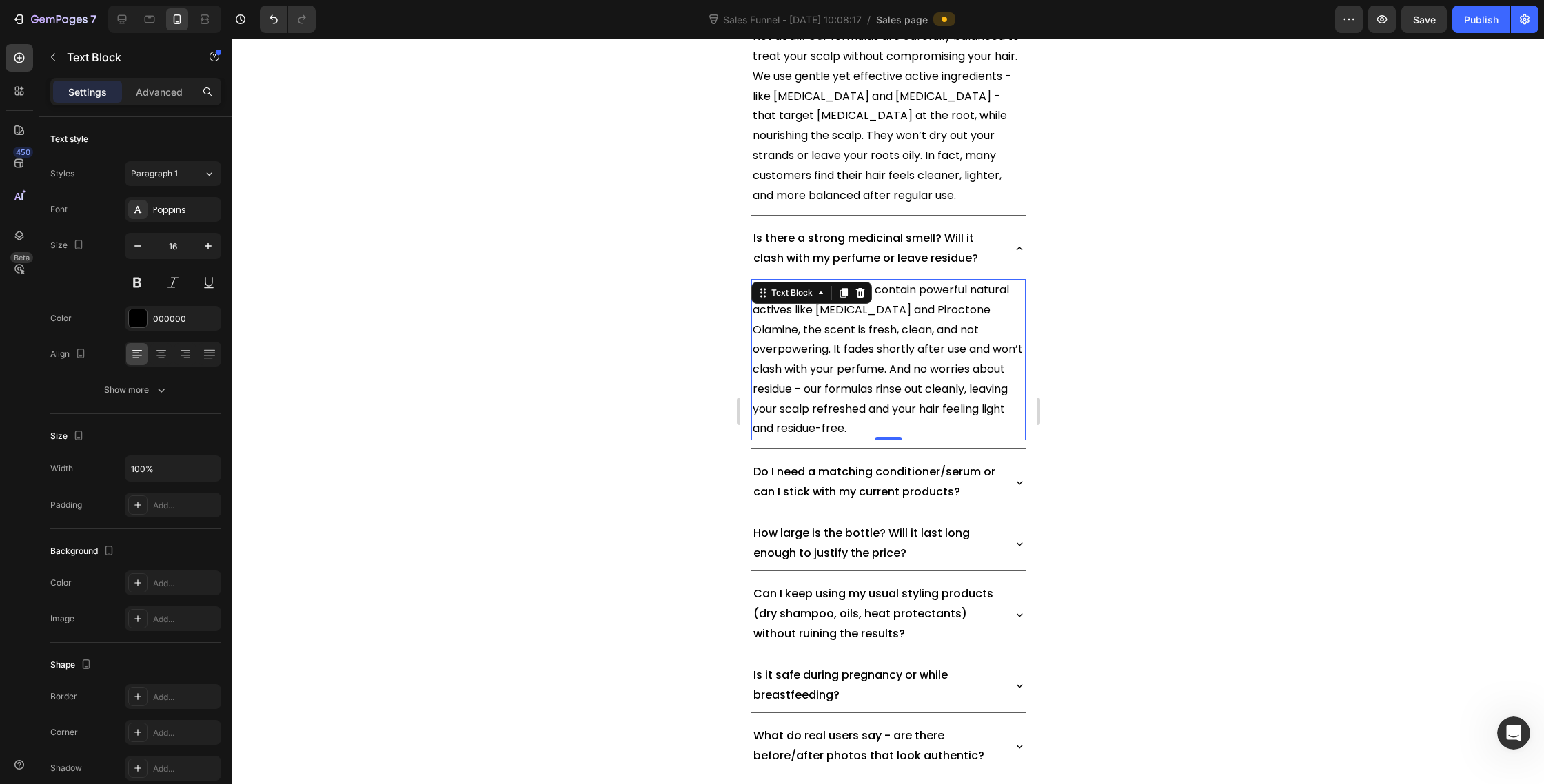
click at [1021, 476] on icon at bounding box center [1019, 482] width 13 height 13
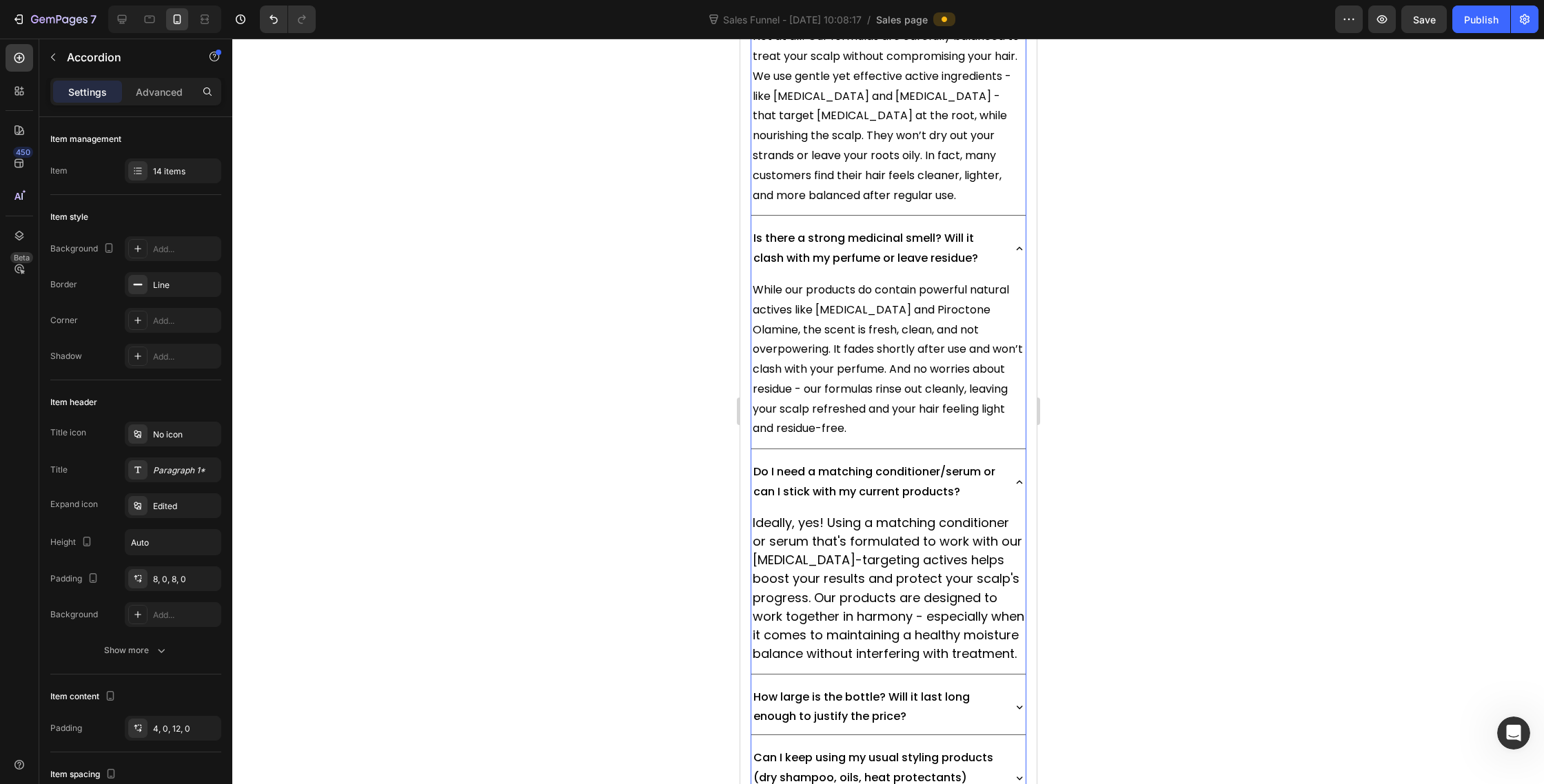
click at [892, 514] on span "Ideally, yes! Using a matching conditioner or serum that's formulated to work w…" at bounding box center [888, 587] width 272 height 148
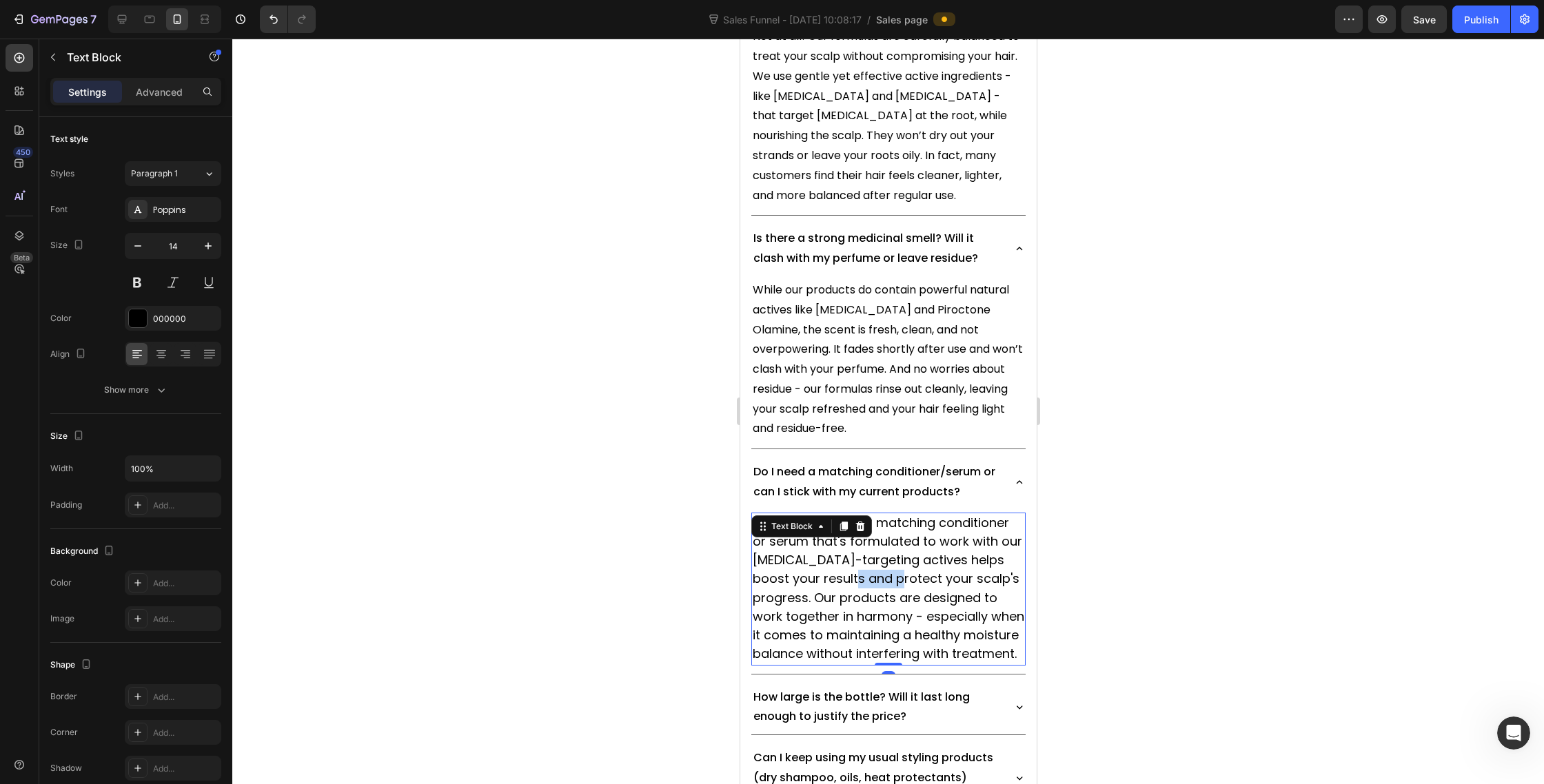
click at [892, 514] on span "Ideally, yes! Using a matching conditioner or serum that's formulated to work w…" at bounding box center [888, 587] width 272 height 148
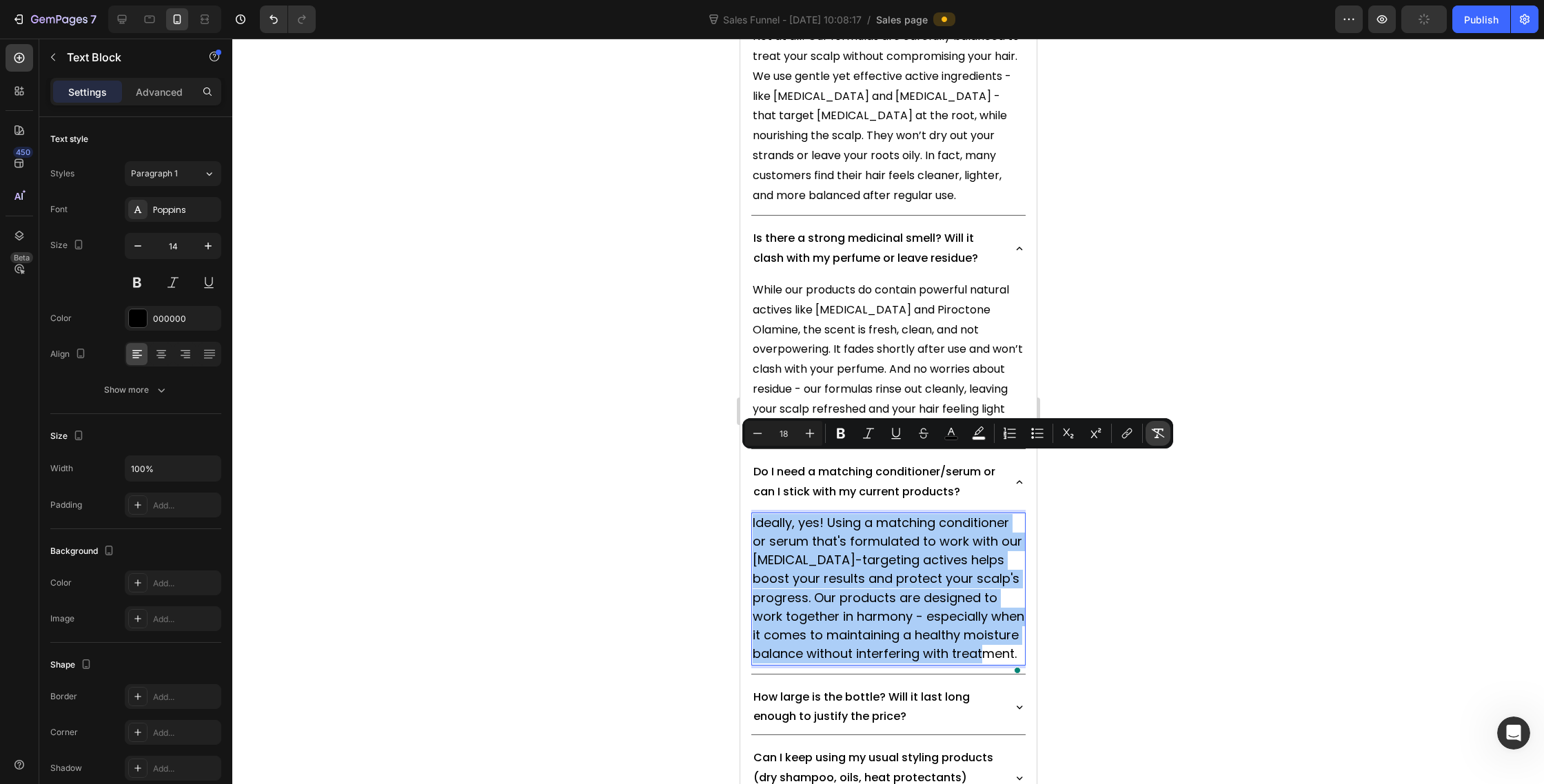
click at [1158, 436] on icon "Editor contextual toolbar" at bounding box center [1158, 433] width 14 height 14
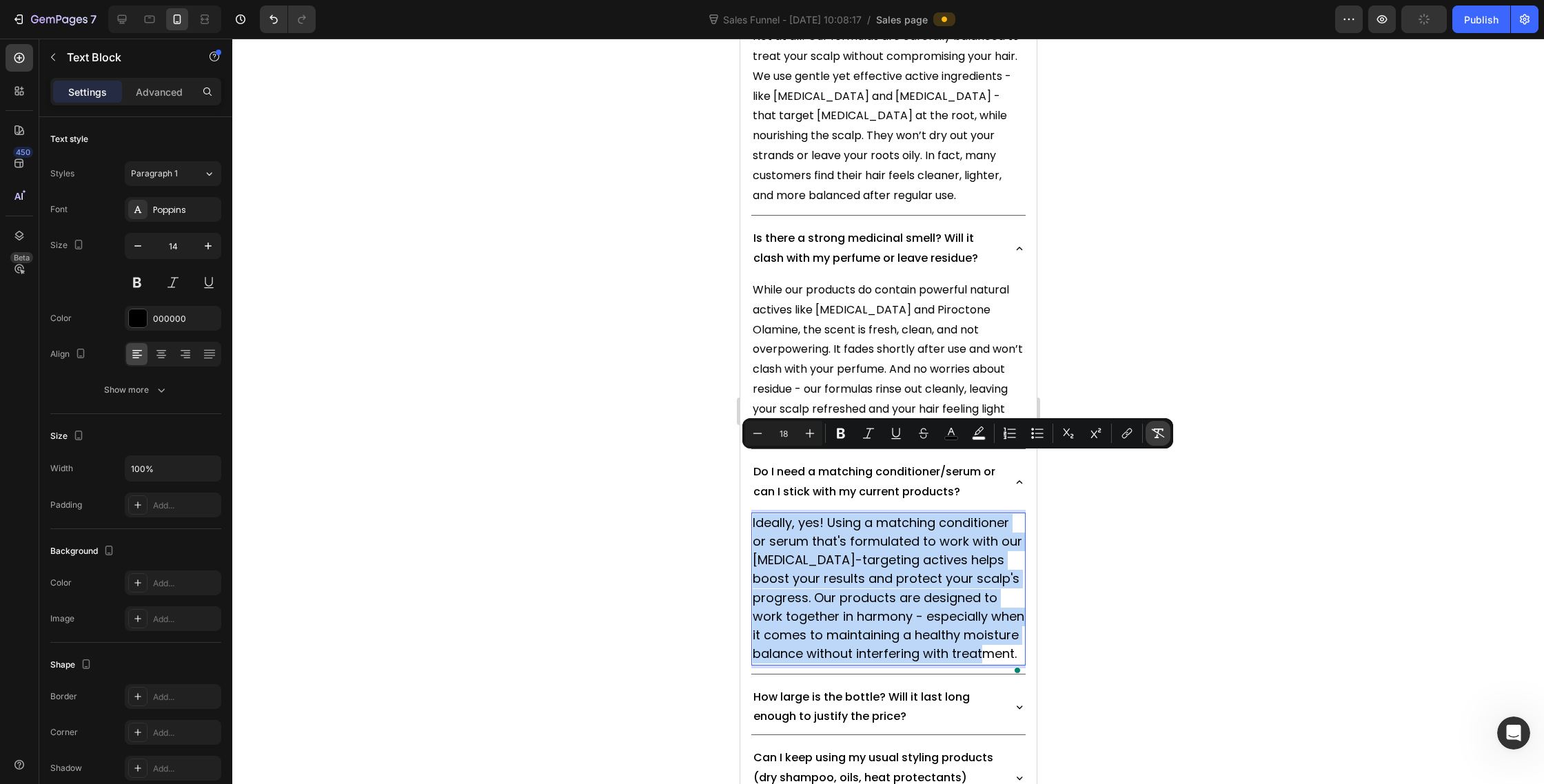
type input "14"
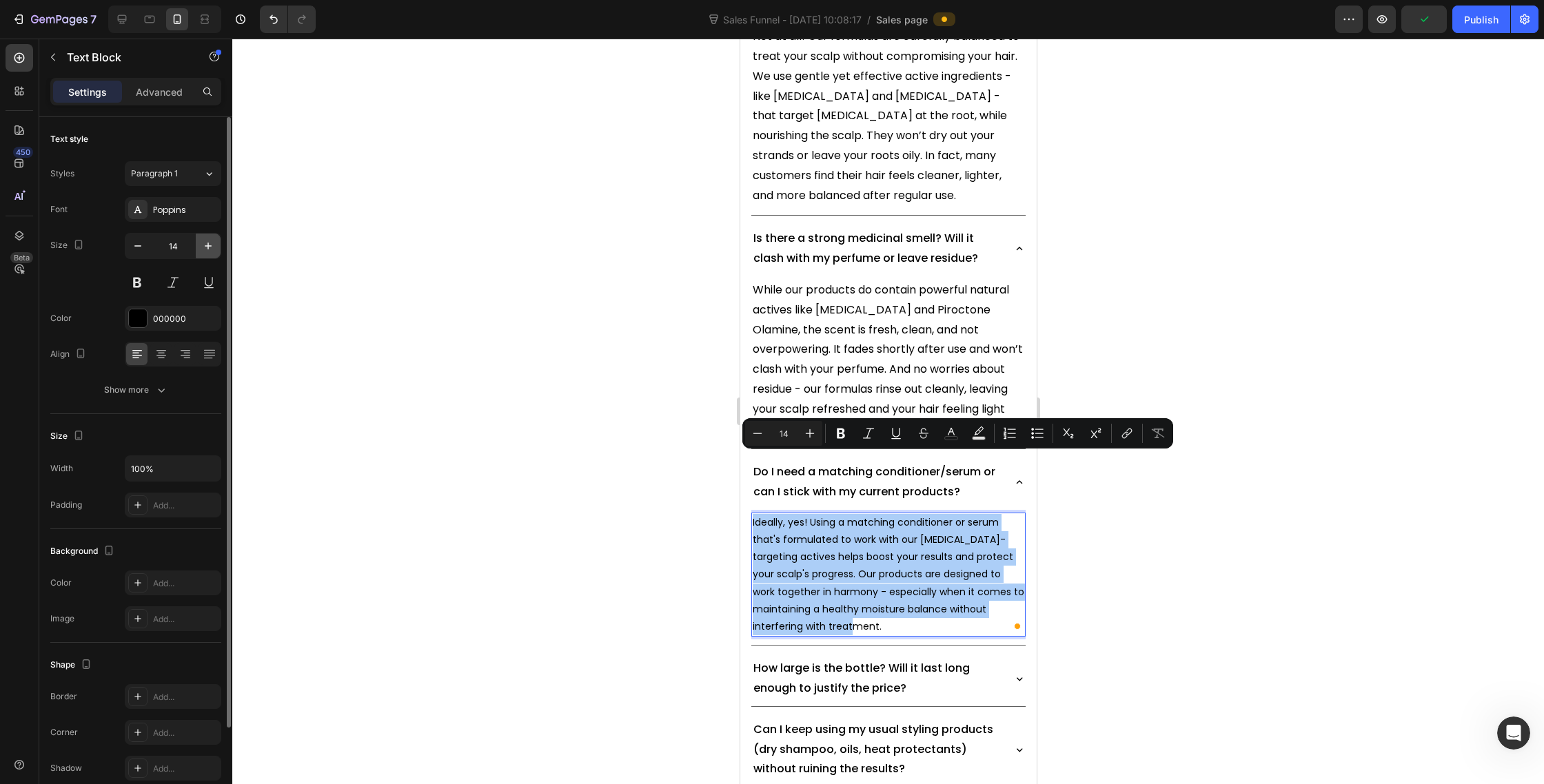
click at [207, 247] on icon "button" at bounding box center [208, 246] width 14 height 14
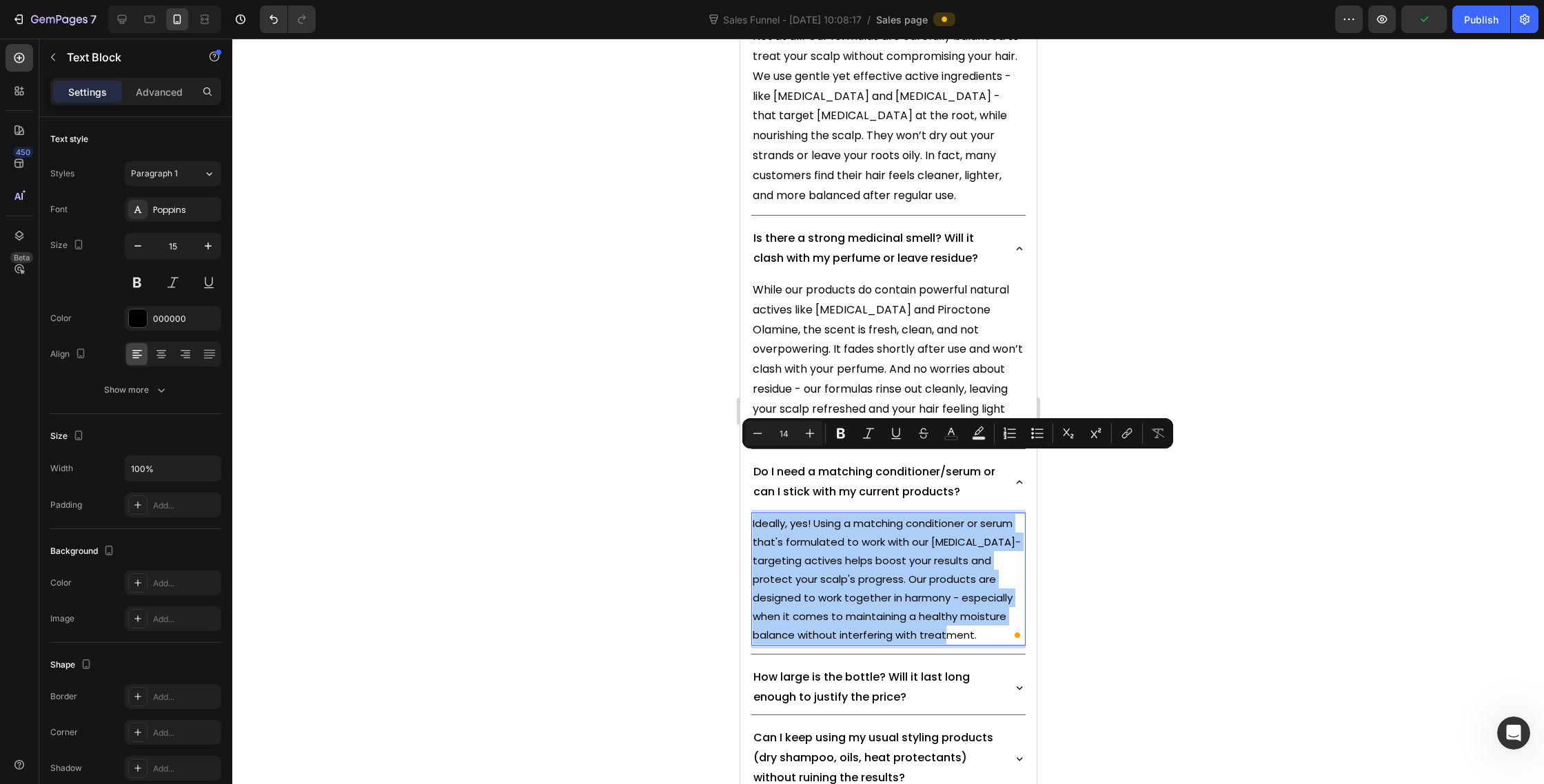
type input "16"
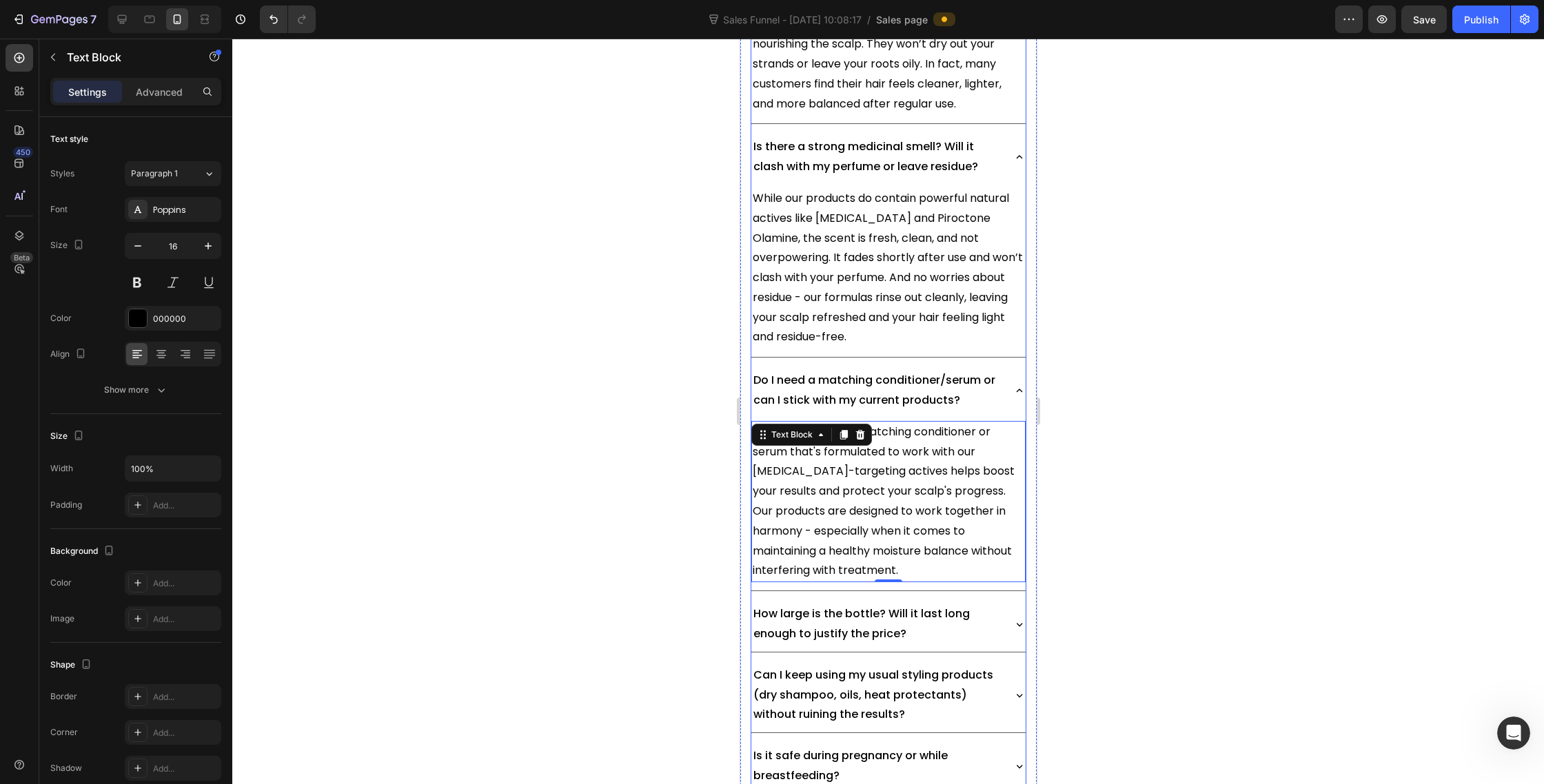
scroll to position [10256, 0]
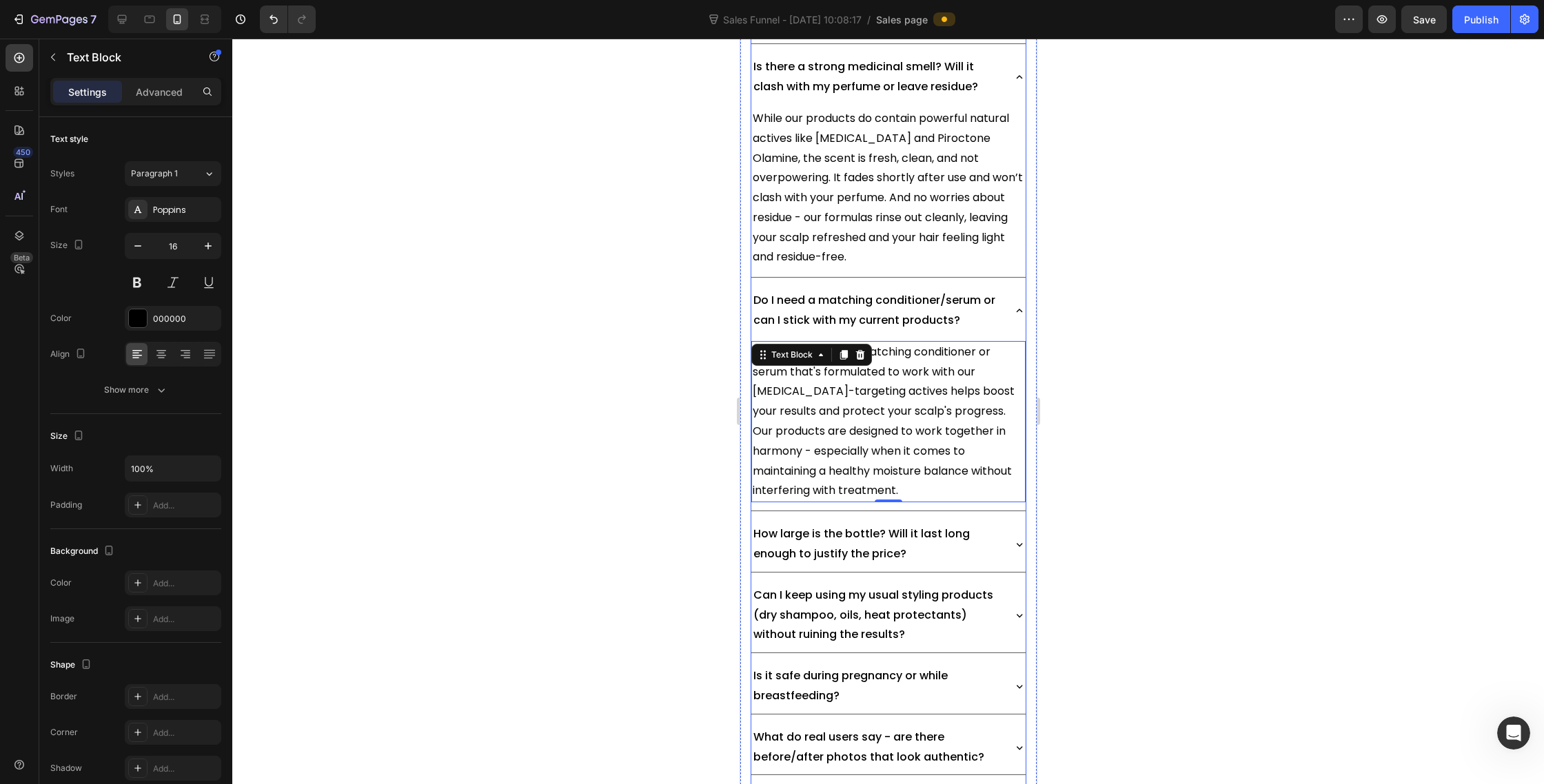
click at [1021, 538] on icon at bounding box center [1019, 544] width 13 height 13
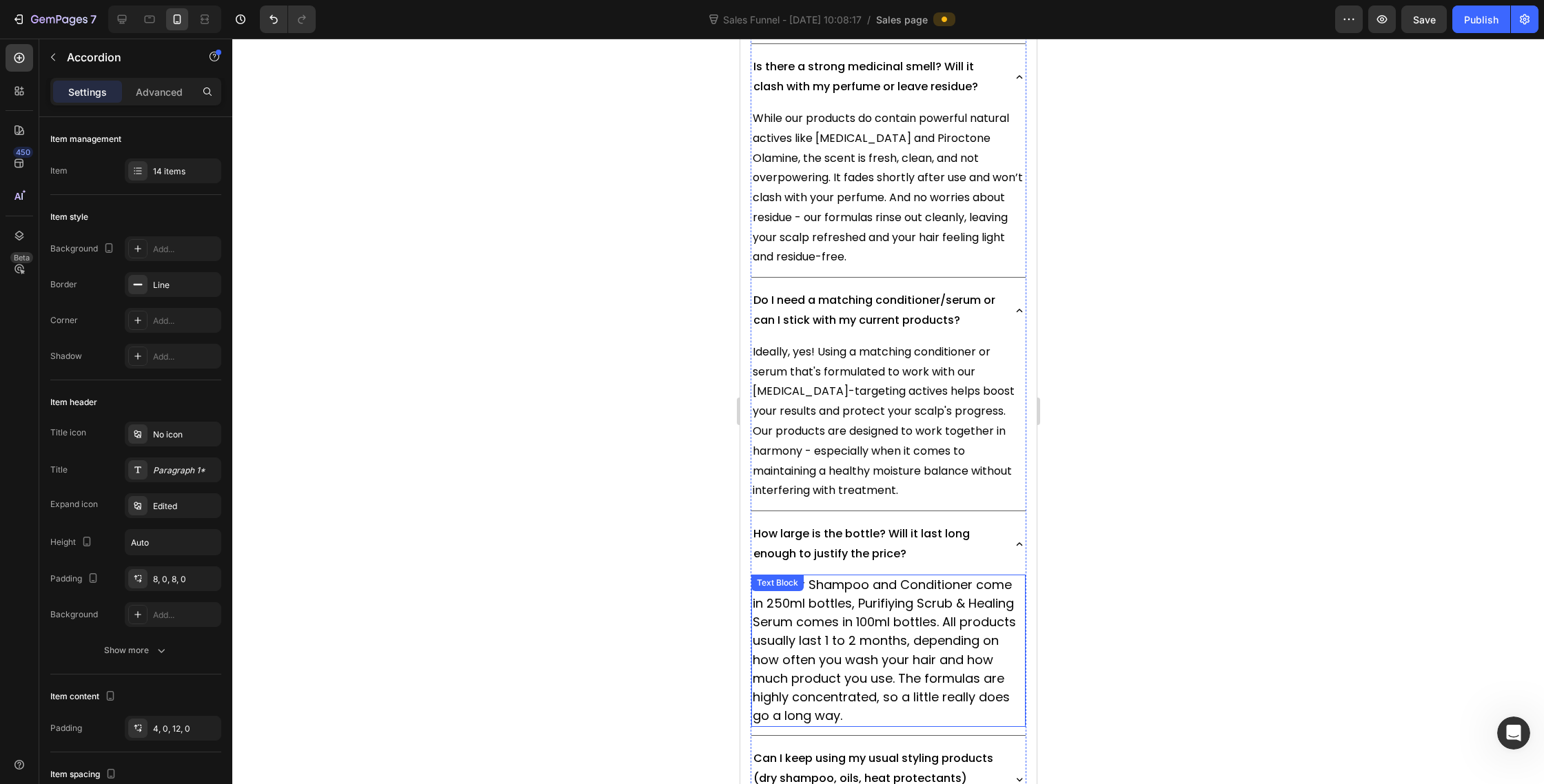
click at [900, 576] on span "Both our Shampoo and Conditioner come in 250ml bottles, Purifiying Scrub & Heal…" at bounding box center [884, 650] width 263 height 148
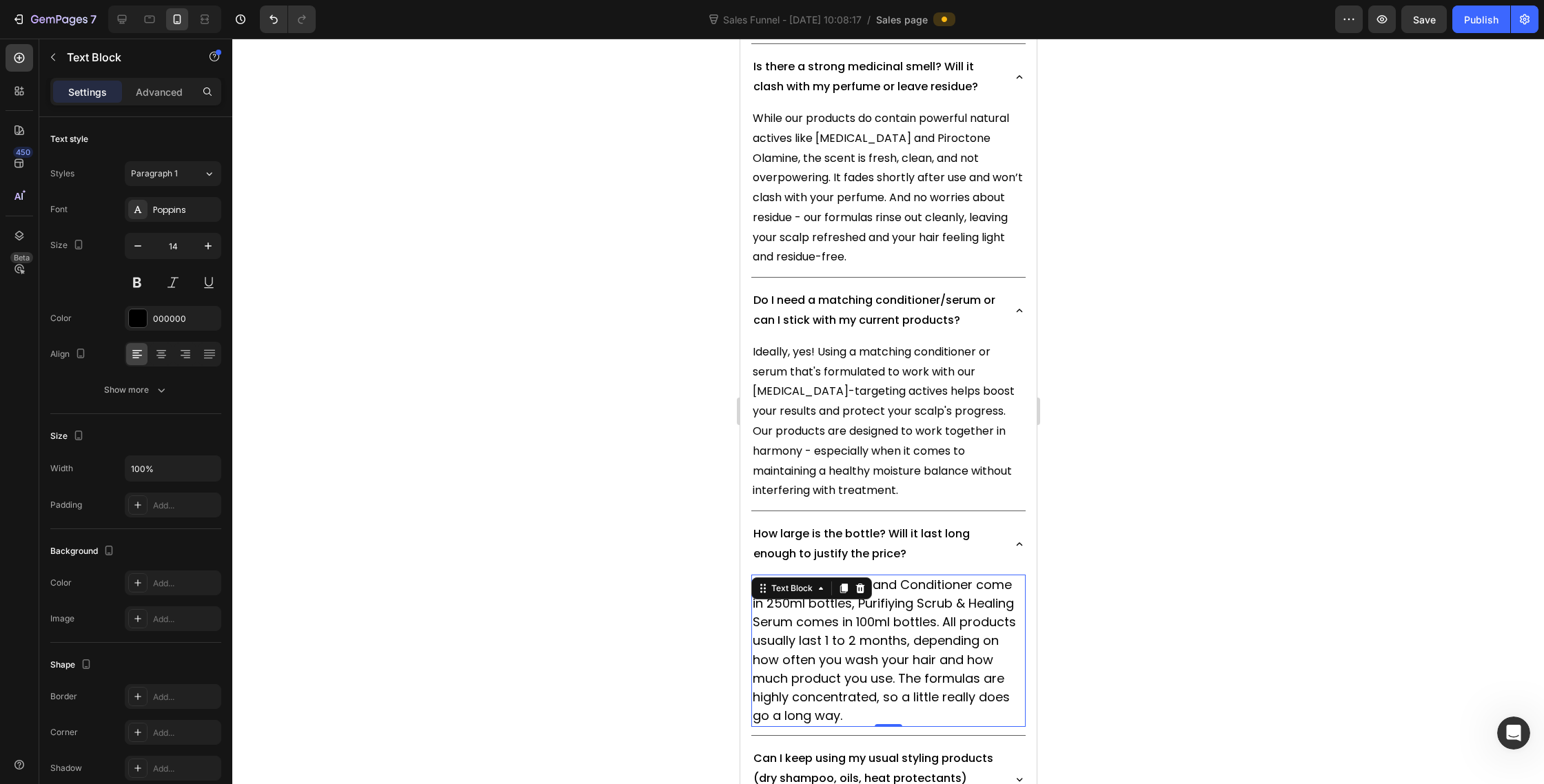
click at [900, 576] on span "Both our Shampoo and Conditioner come in 250ml bottles, Purifiying Scrub & Heal…" at bounding box center [884, 650] width 263 height 148
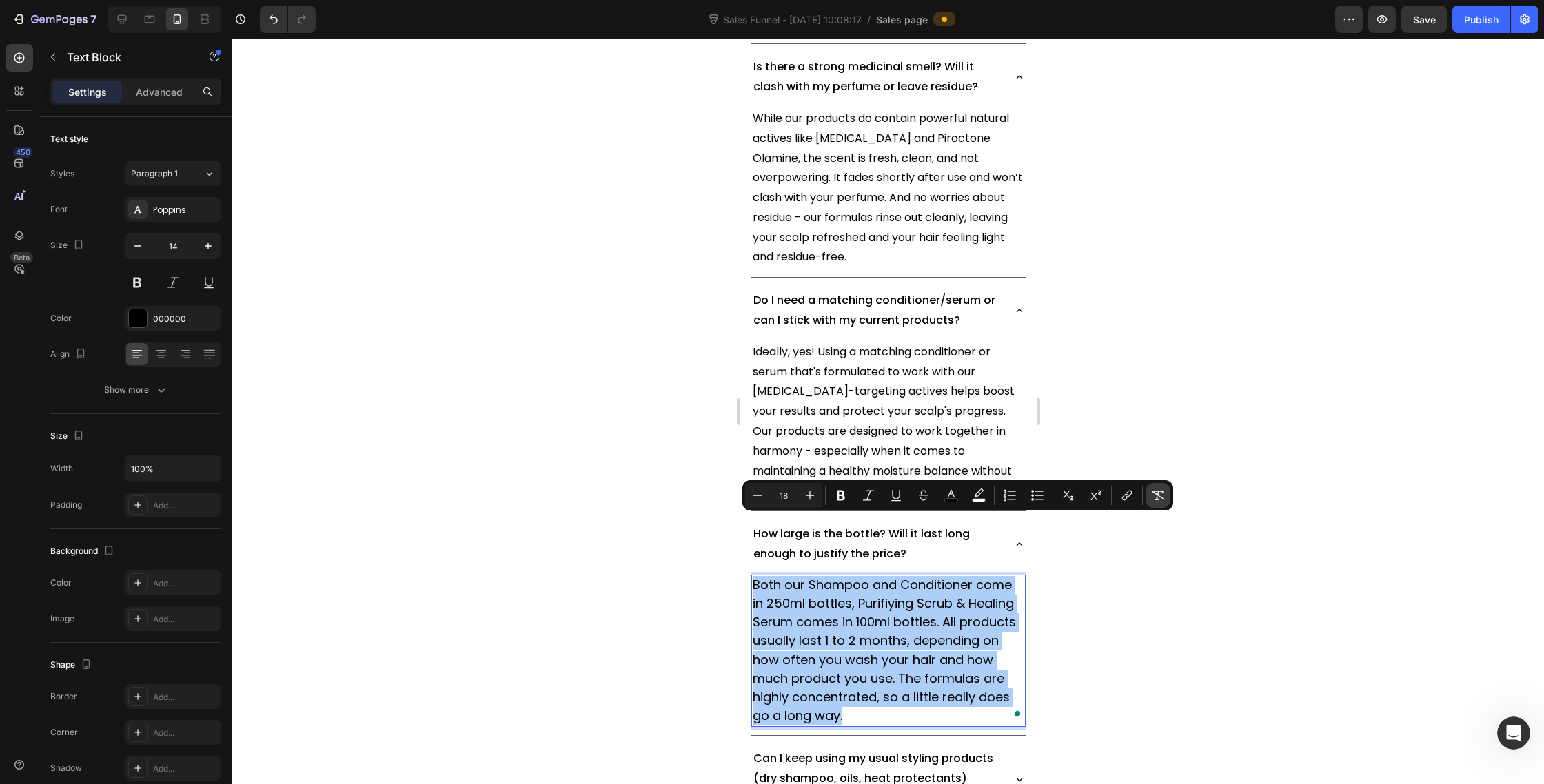
click at [1160, 496] on icon "Editor contextual toolbar" at bounding box center [1158, 495] width 13 height 10
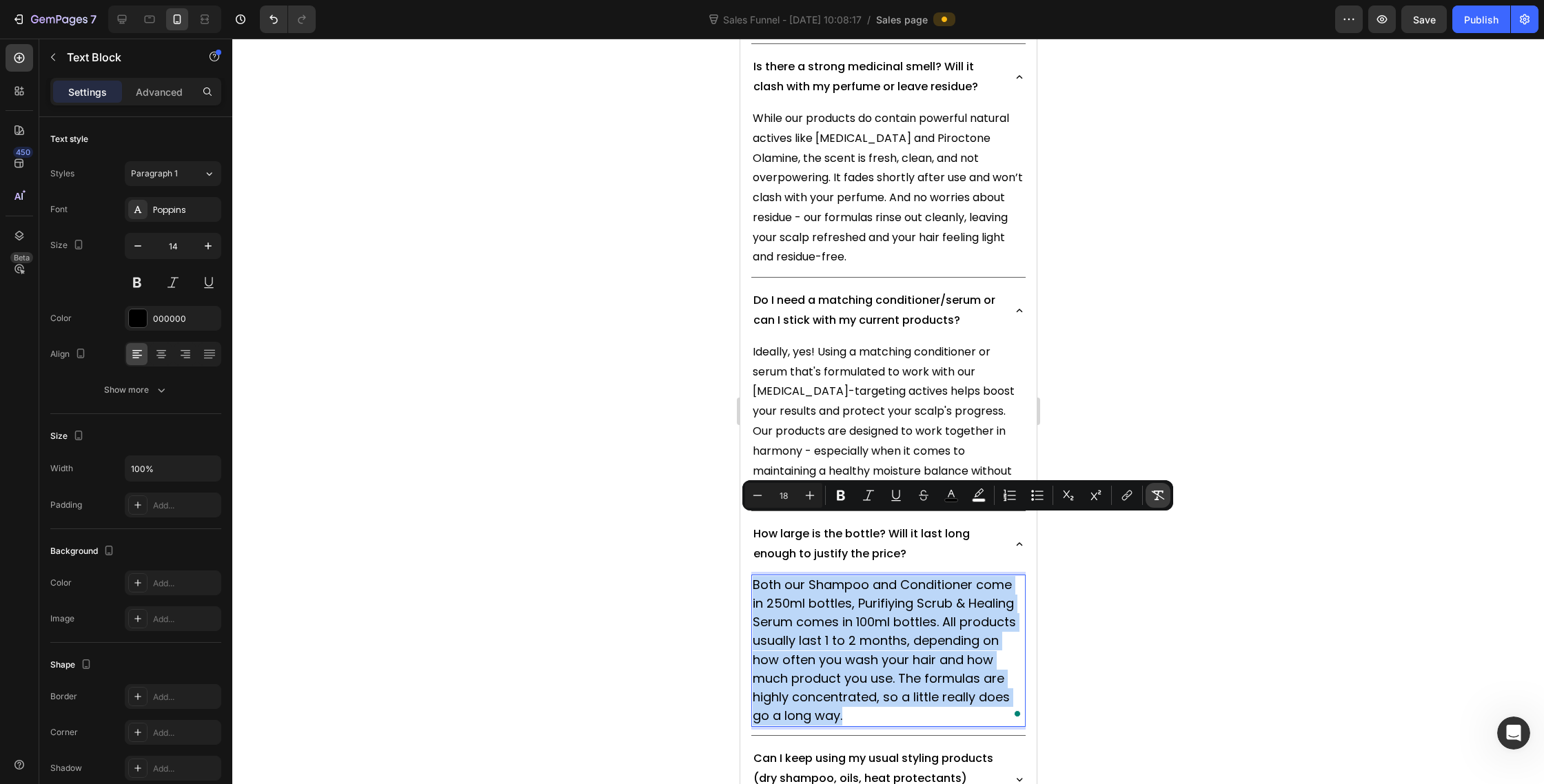
type input "14"
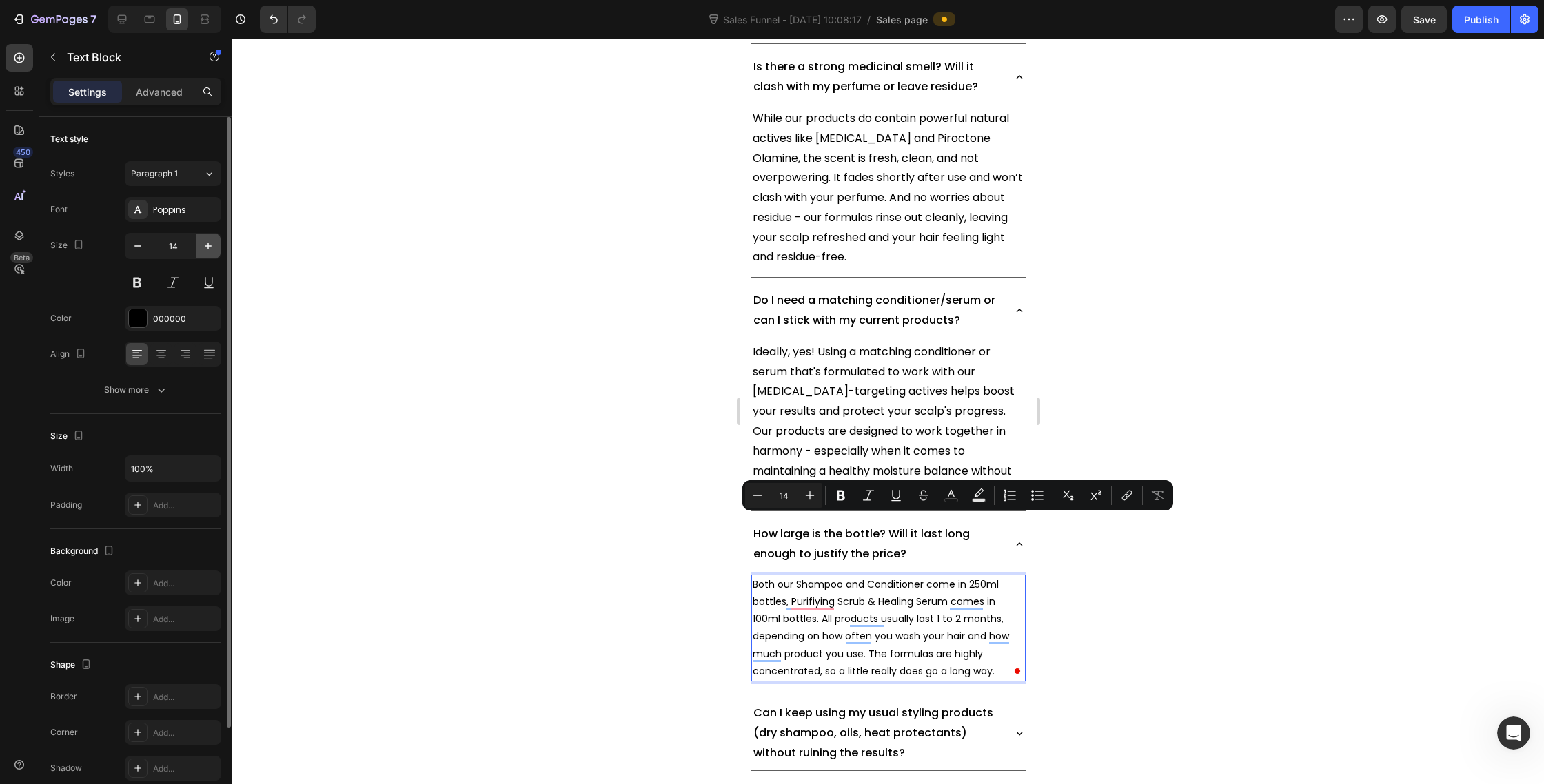
click at [213, 249] on icon "button" at bounding box center [208, 246] width 14 height 14
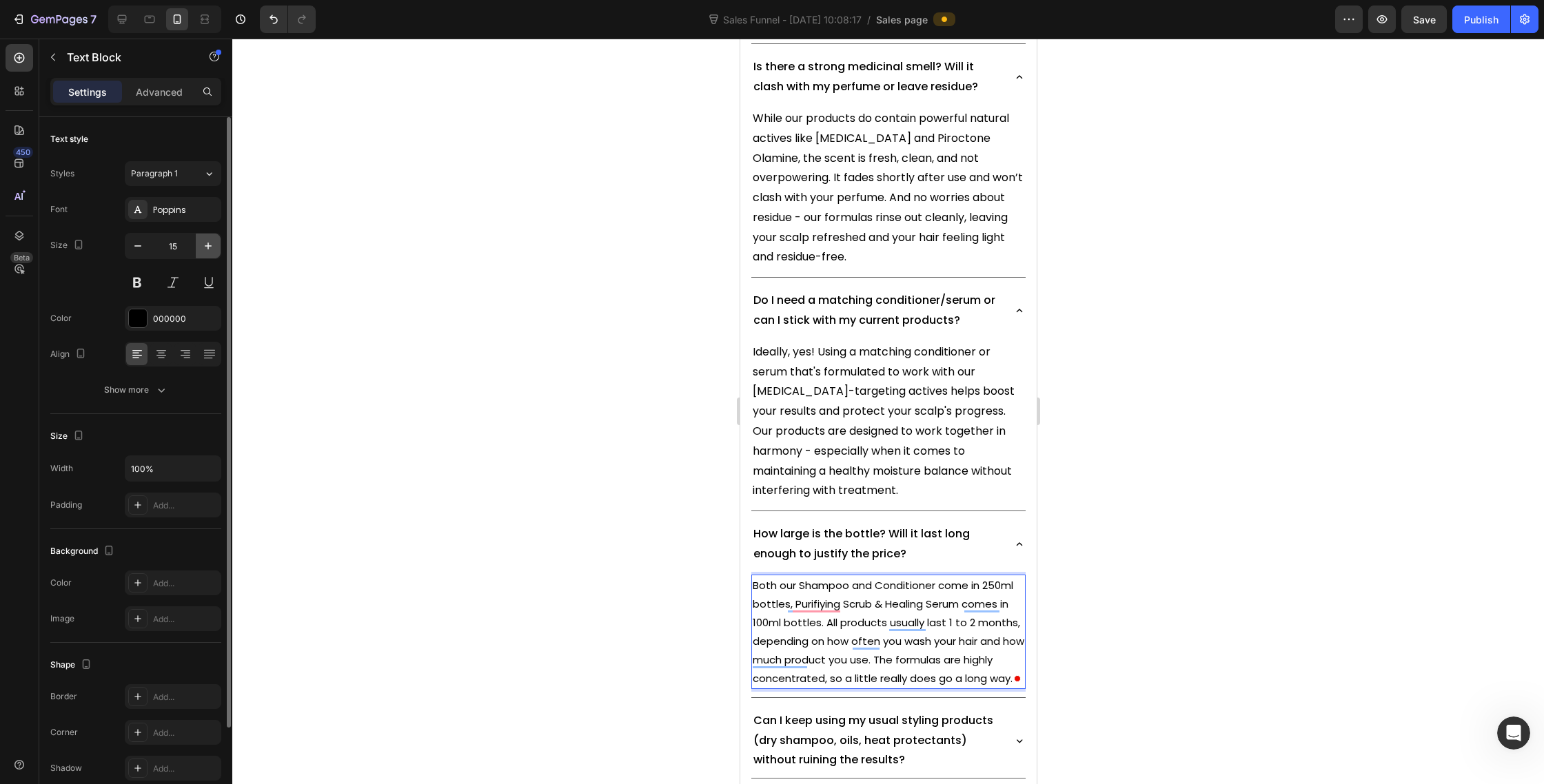
type input "16"
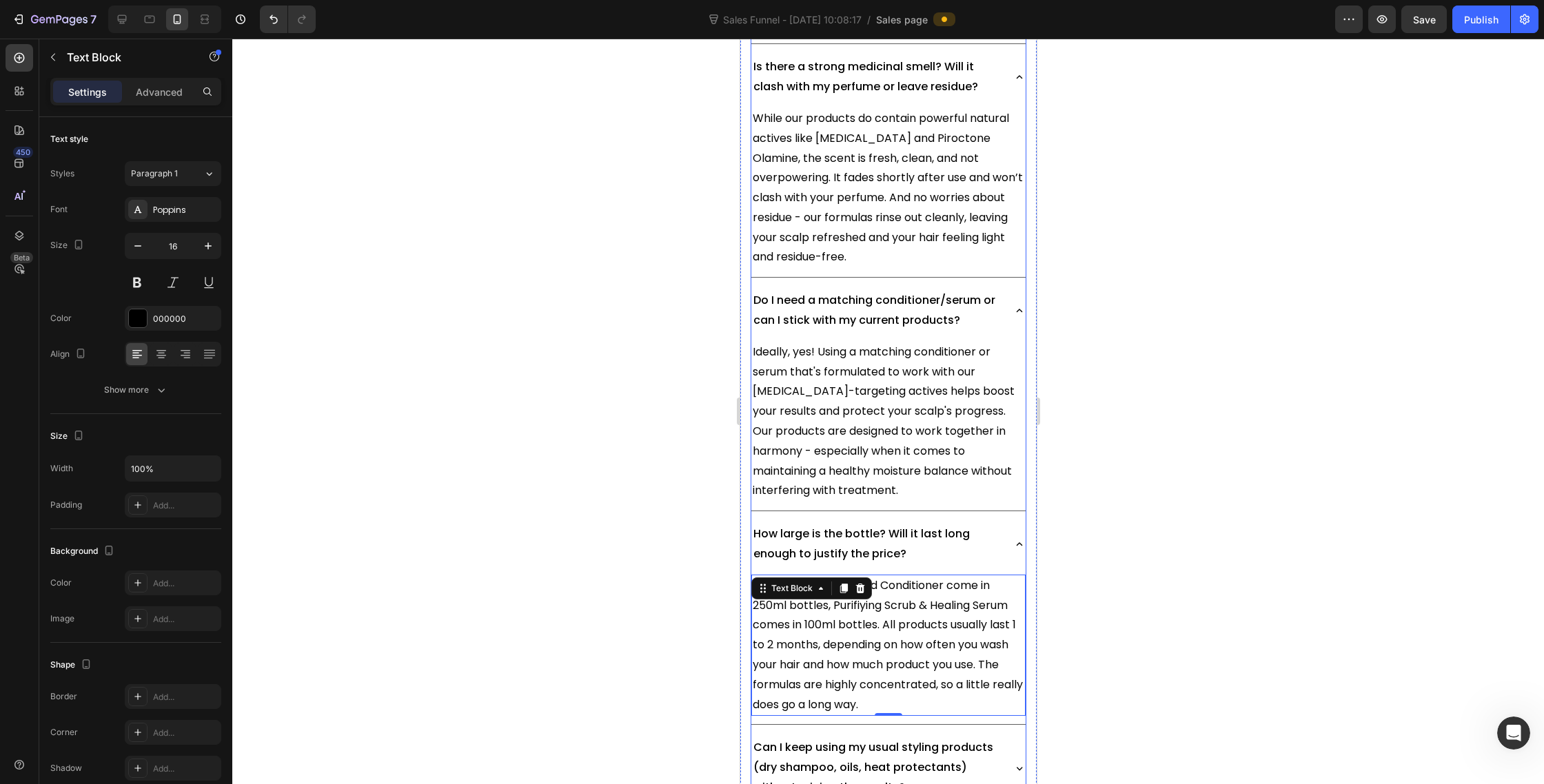
click at [996, 524] on p "How large is the bottle? Will it last long enough to justify the price?" at bounding box center [876, 544] width 246 height 40
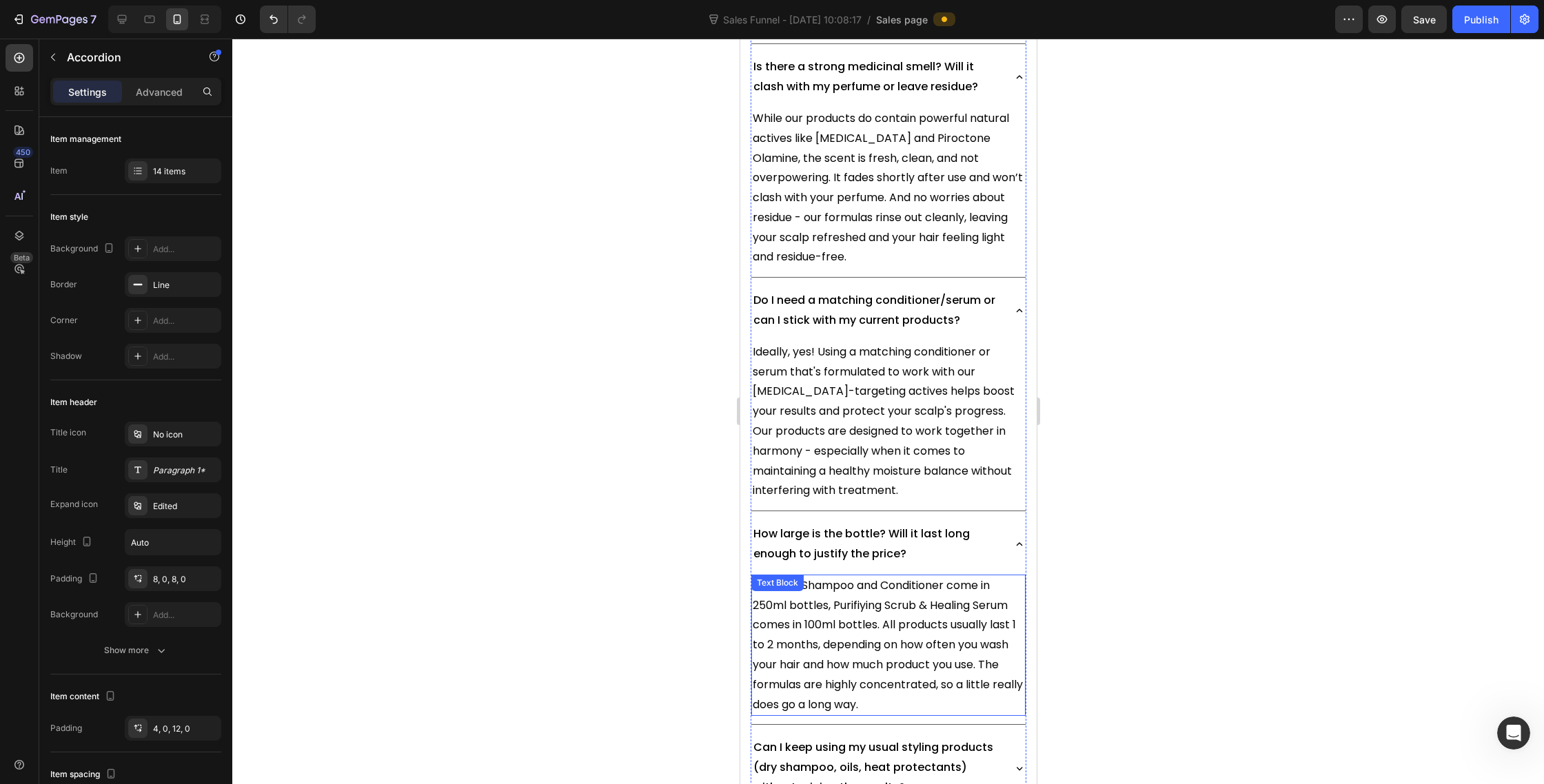
scroll to position [10433, 0]
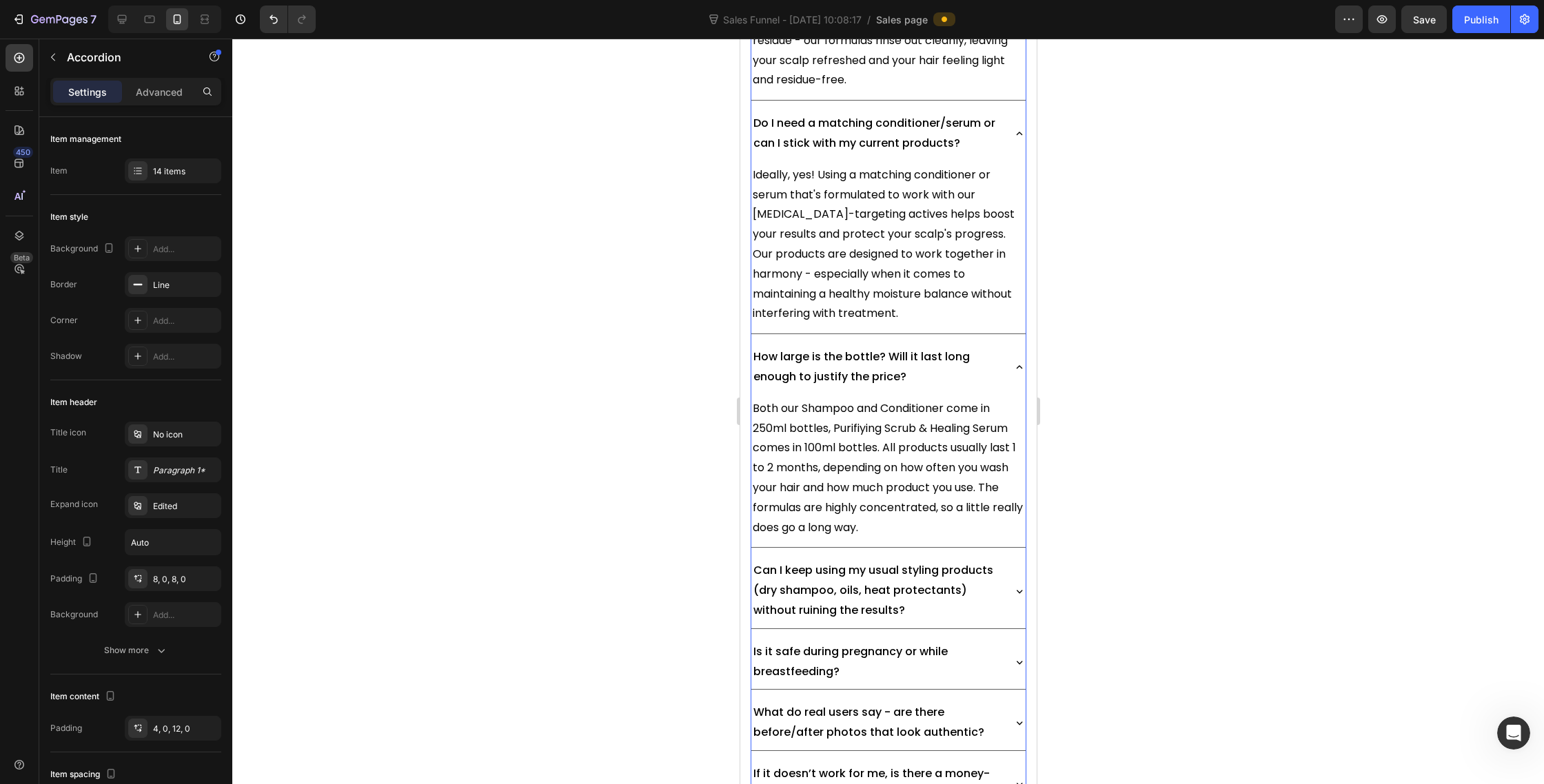
click at [1018, 553] on div "Can I keep using my usual styling products (dry shampoo, oils, heat protectants…" at bounding box center [887, 590] width 274 height 74
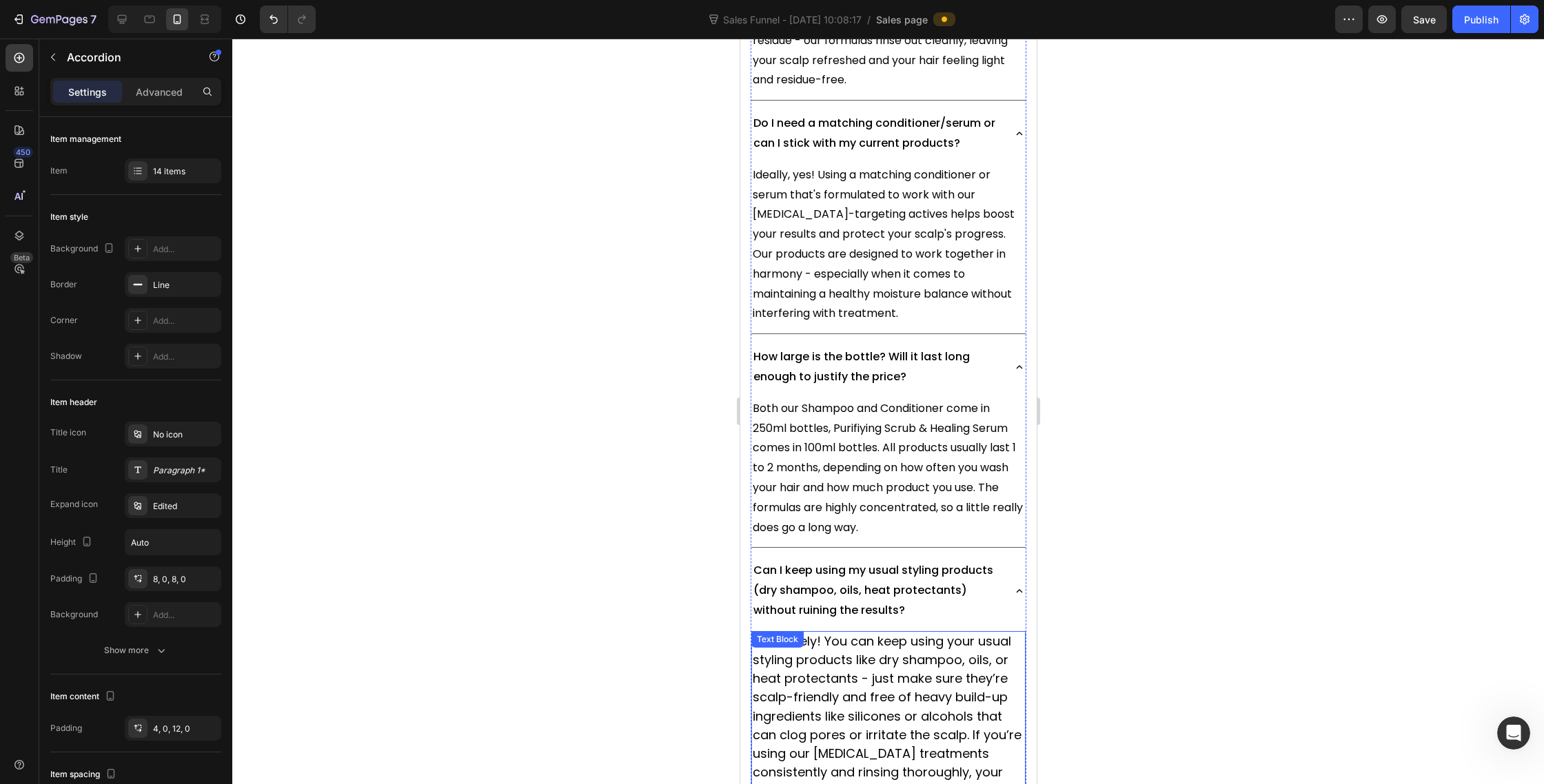
click at [890, 637] on span "Absolutely! You can keep using your usual styling products like dry shampoo, oi…" at bounding box center [887, 734] width 270 height 205
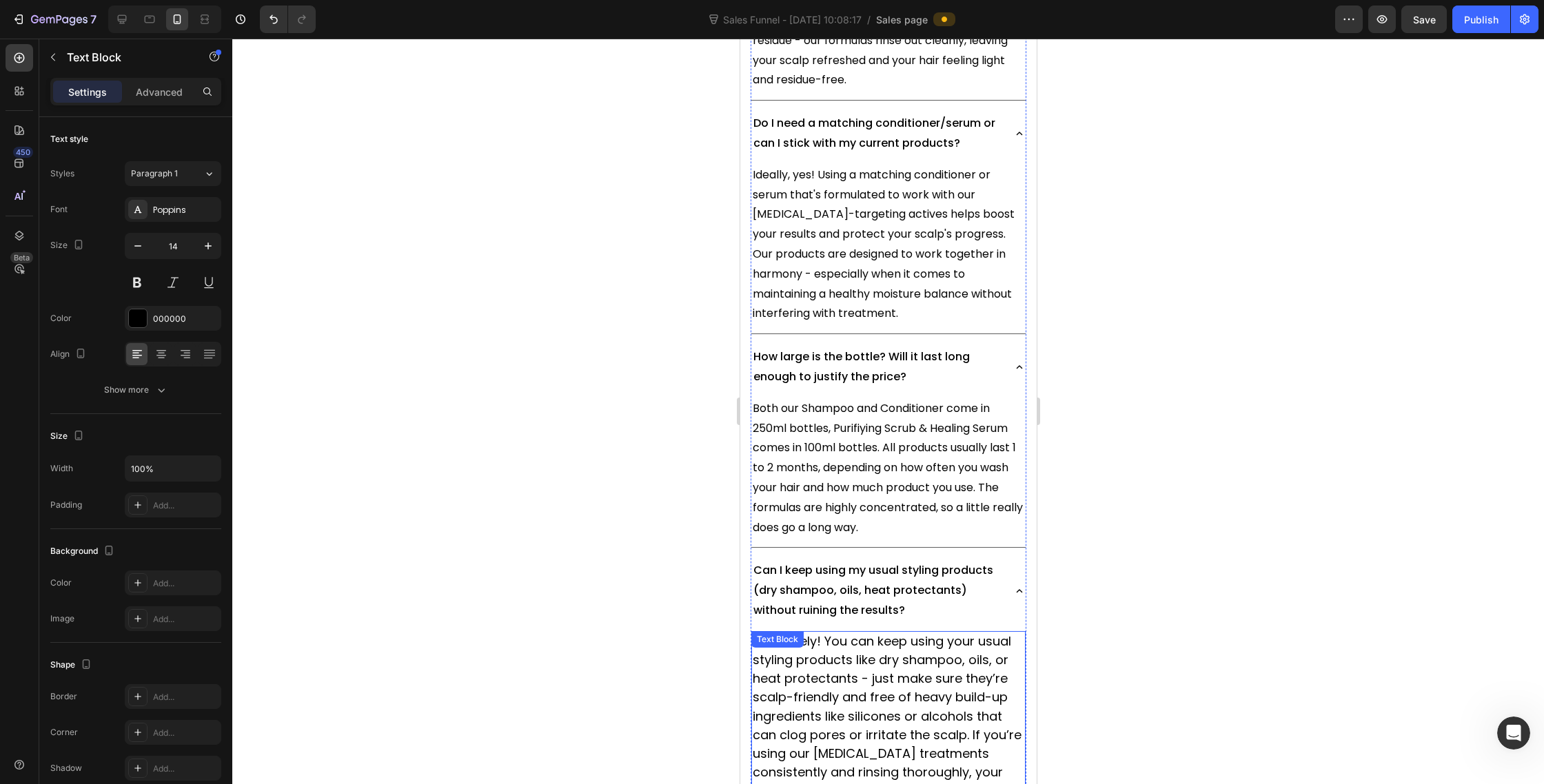
click at [890, 637] on span "Absolutely! You can keep using your usual styling products like dry shampoo, oi…" at bounding box center [887, 734] width 270 height 205
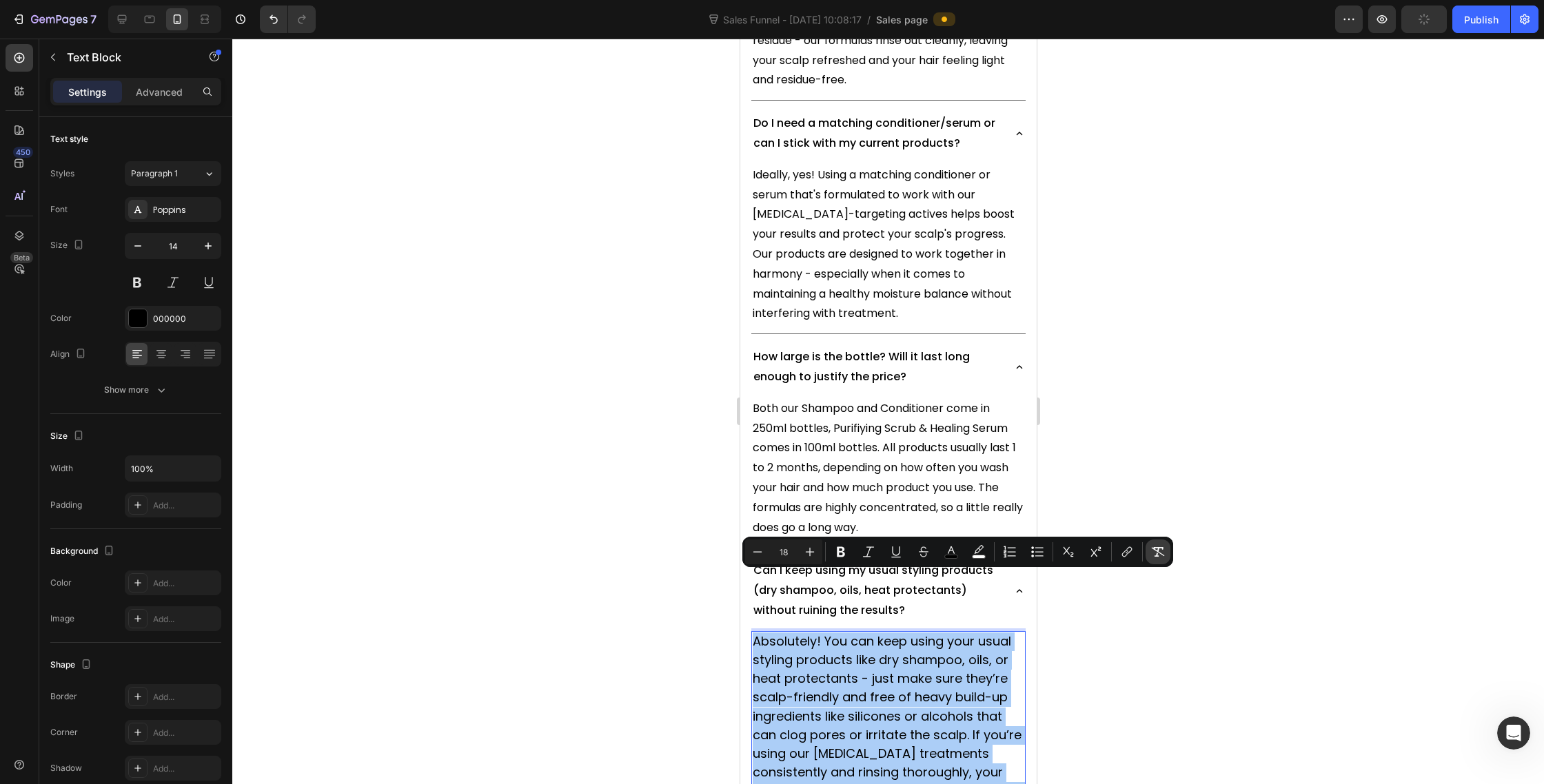
click at [1157, 547] on icon "Editor contextual toolbar" at bounding box center [1158, 552] width 14 height 14
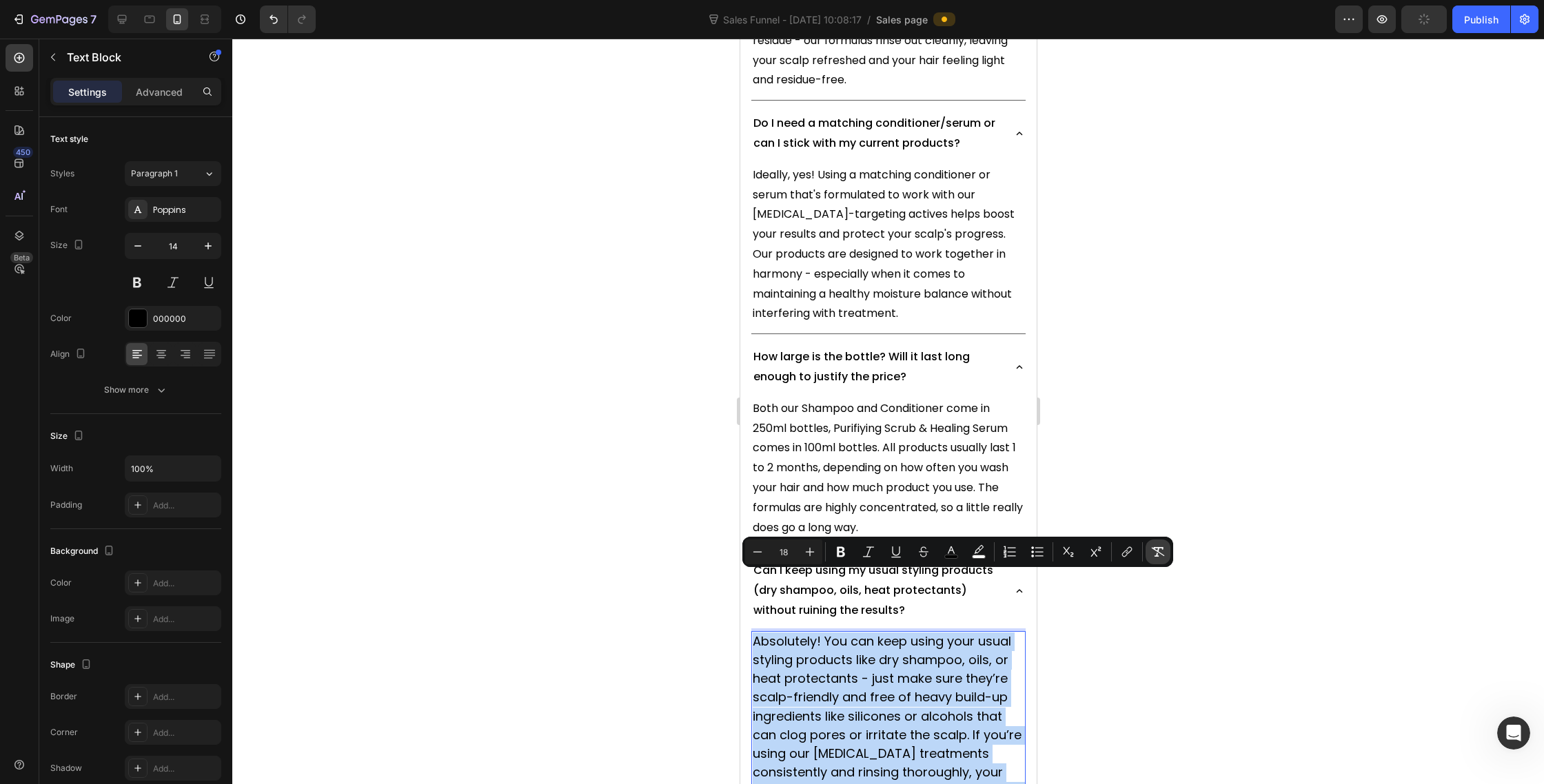
type input "14"
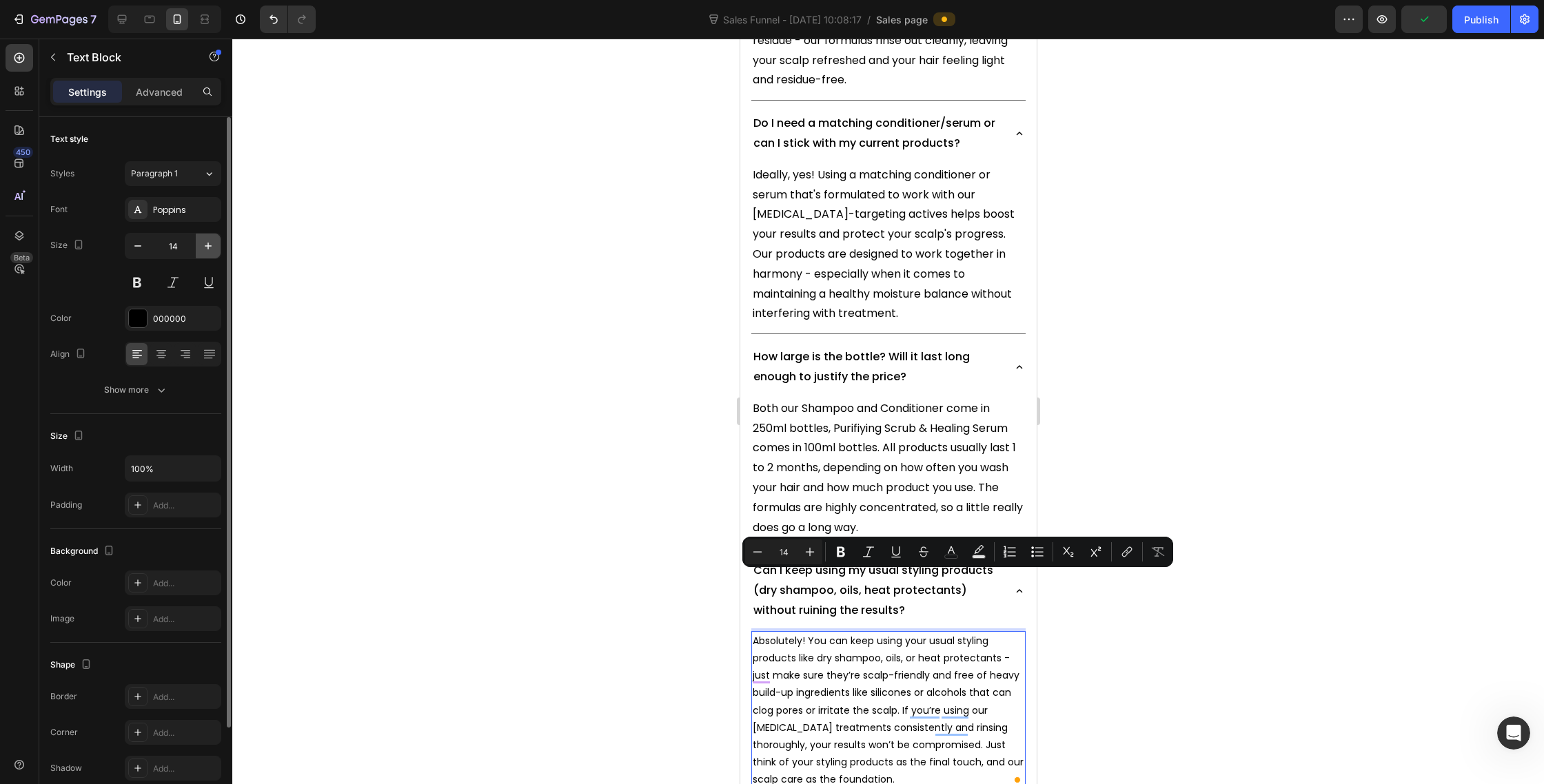
click at [210, 246] on icon "button" at bounding box center [208, 246] width 7 height 7
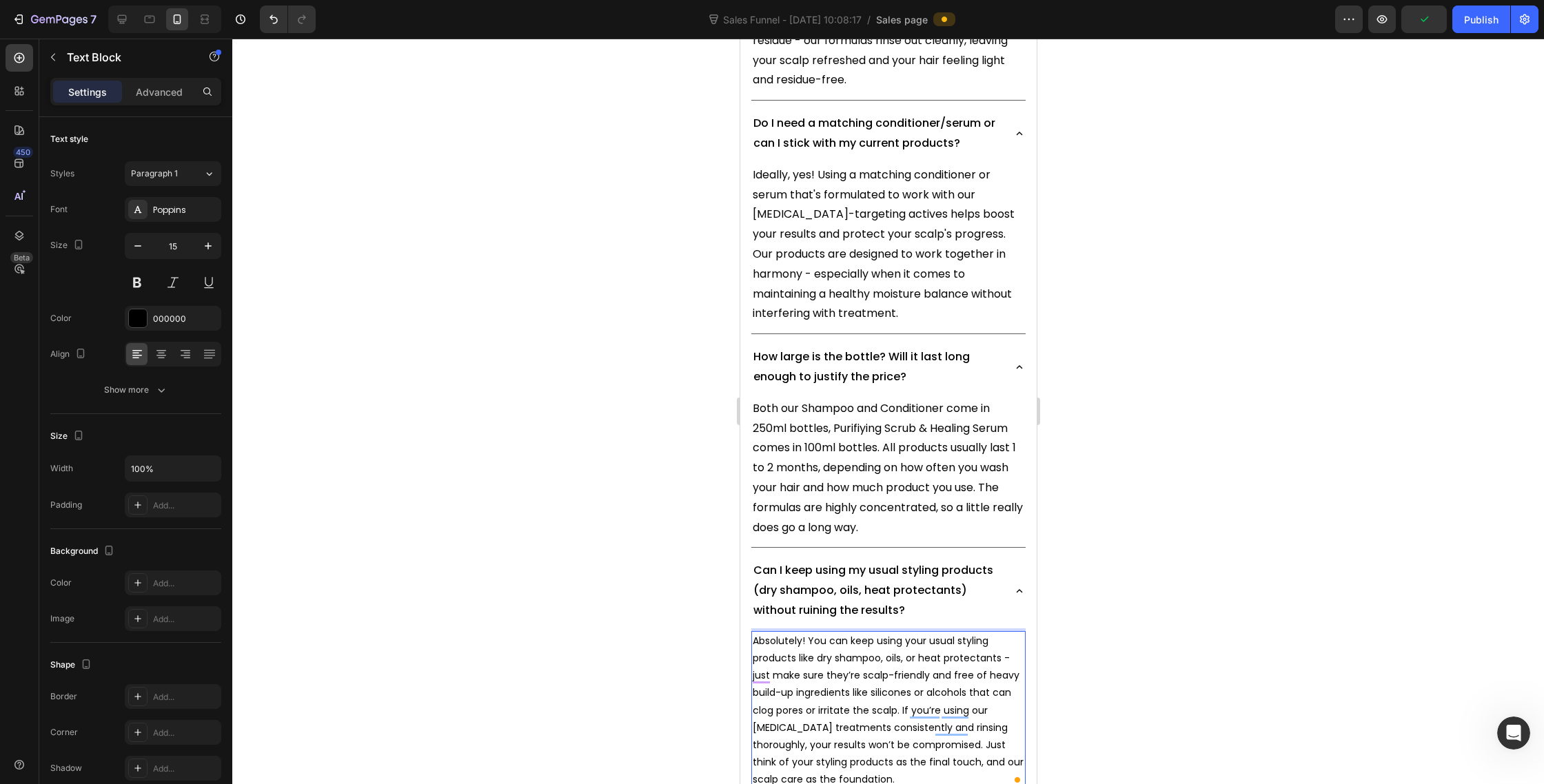
type input "16"
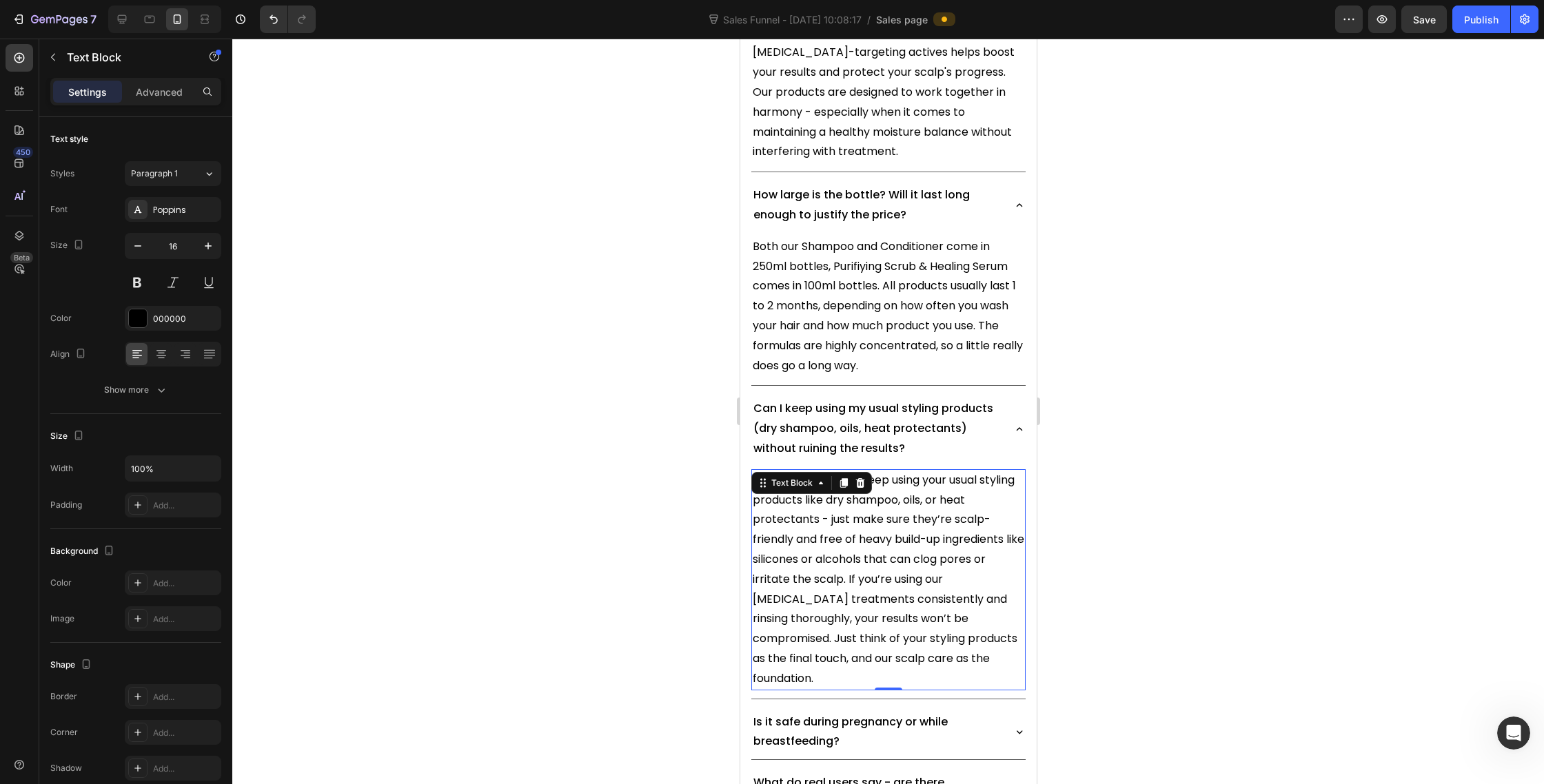
scroll to position [10776, 0]
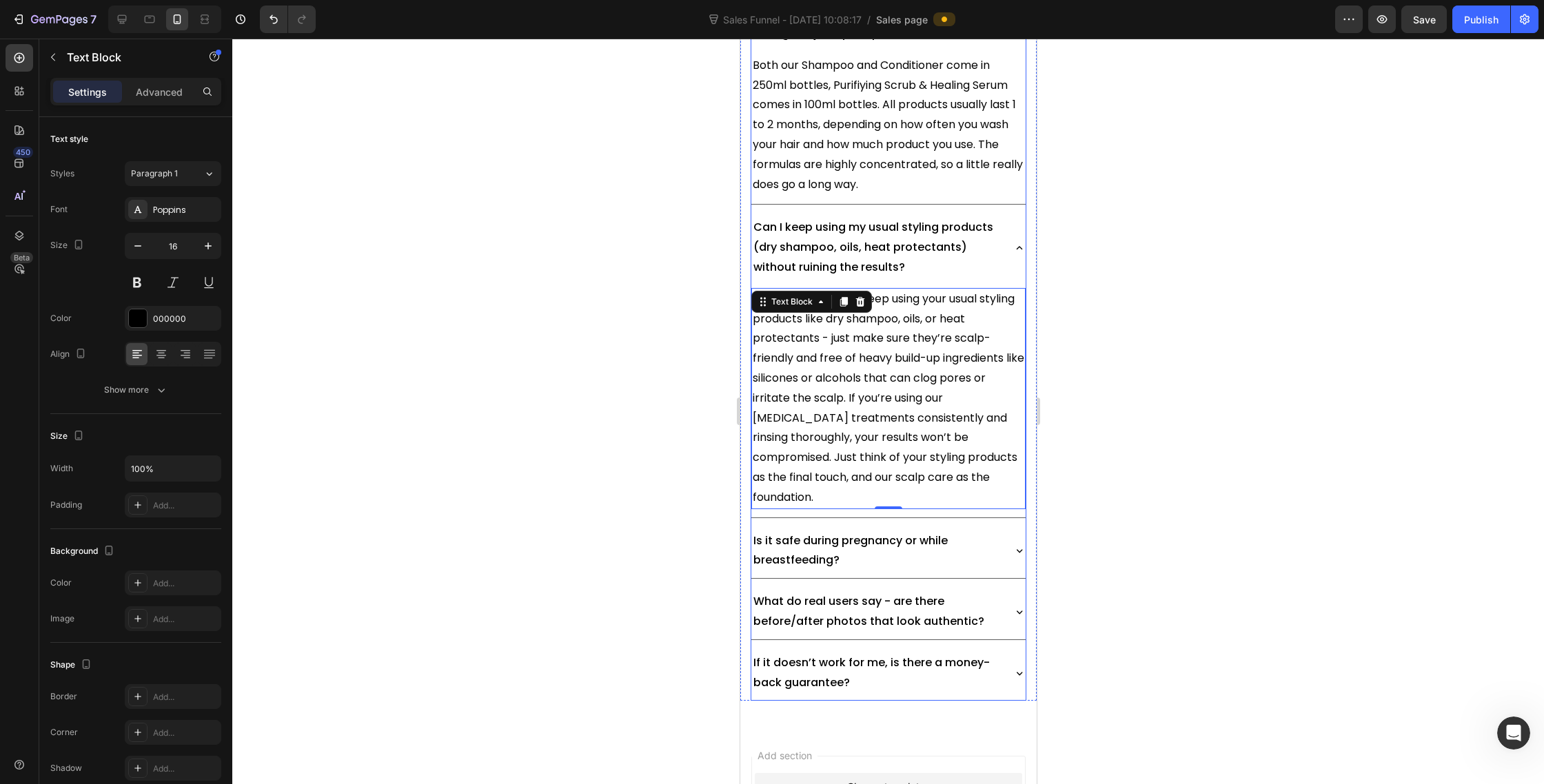
click at [1020, 544] on icon at bounding box center [1019, 550] width 13 height 13
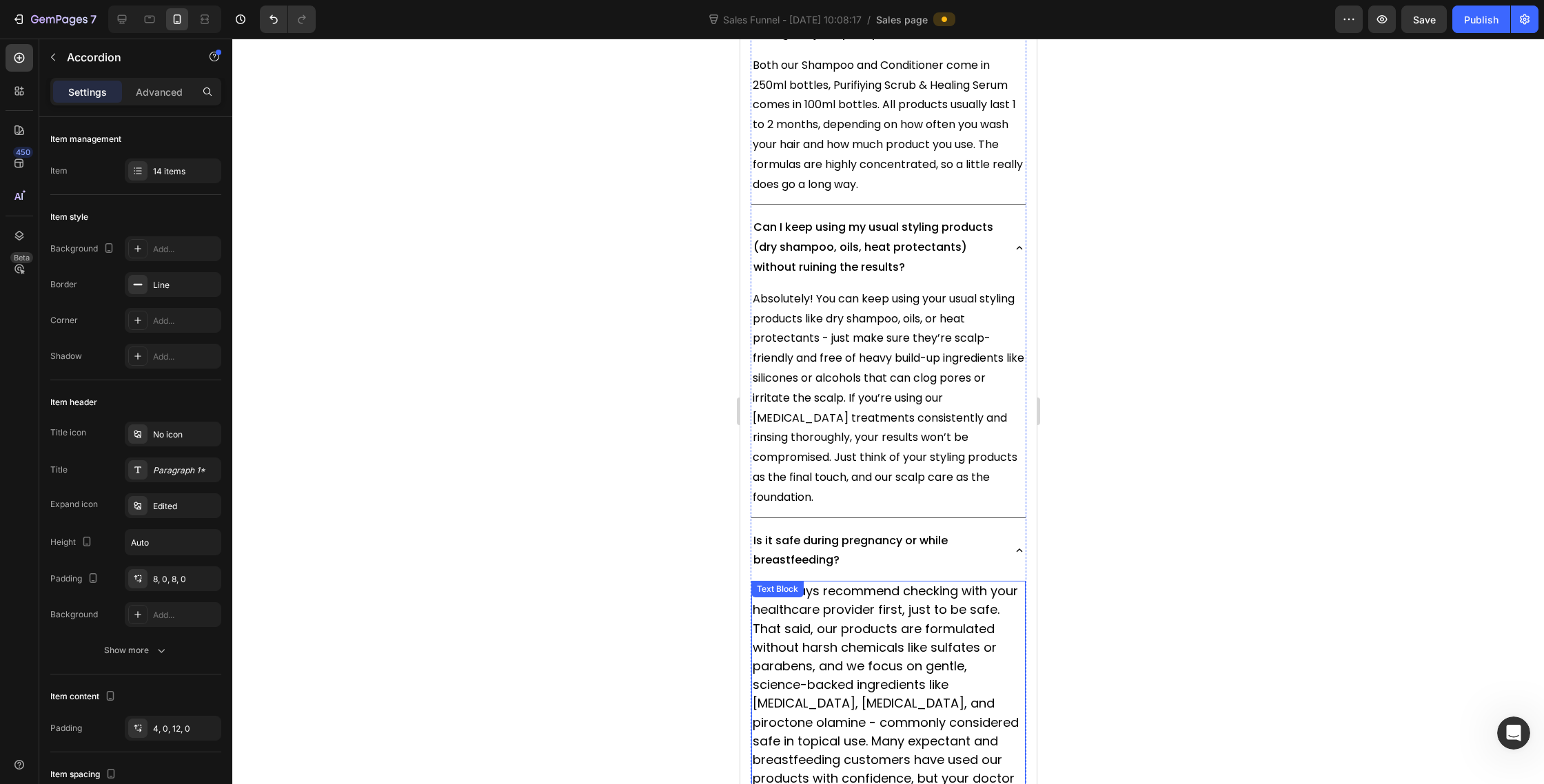
click at [934, 582] on span "We always recommend checking with your healthcare provider first, just to be sa…" at bounding box center [887, 703] width 271 height 242
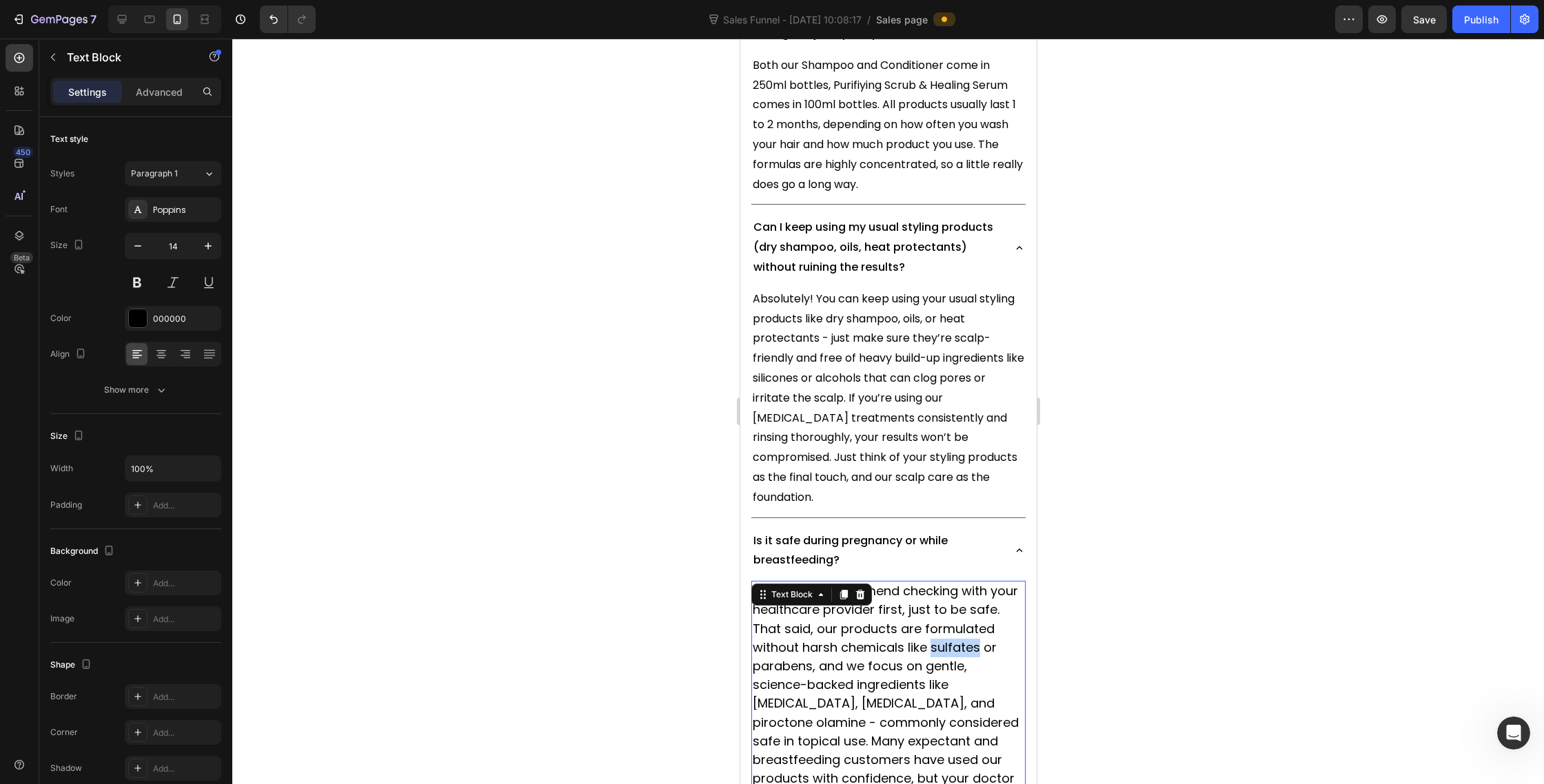
click at [934, 582] on span "We always recommend checking with your healthcare provider first, just to be sa…" at bounding box center [887, 703] width 271 height 242
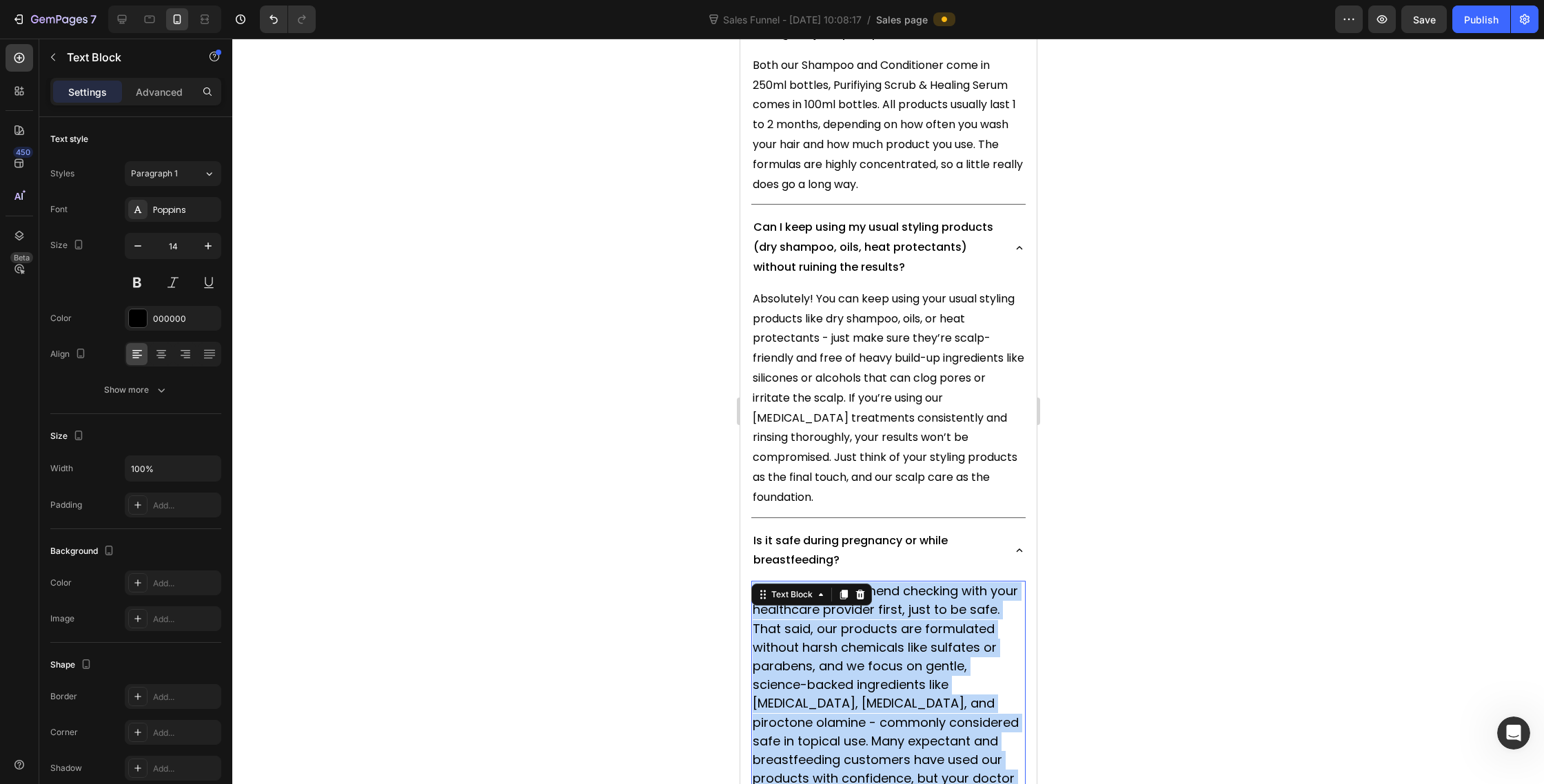
click at [934, 582] on span "We always recommend checking with your healthcare provider first, just to be sa…" at bounding box center [887, 703] width 271 height 242
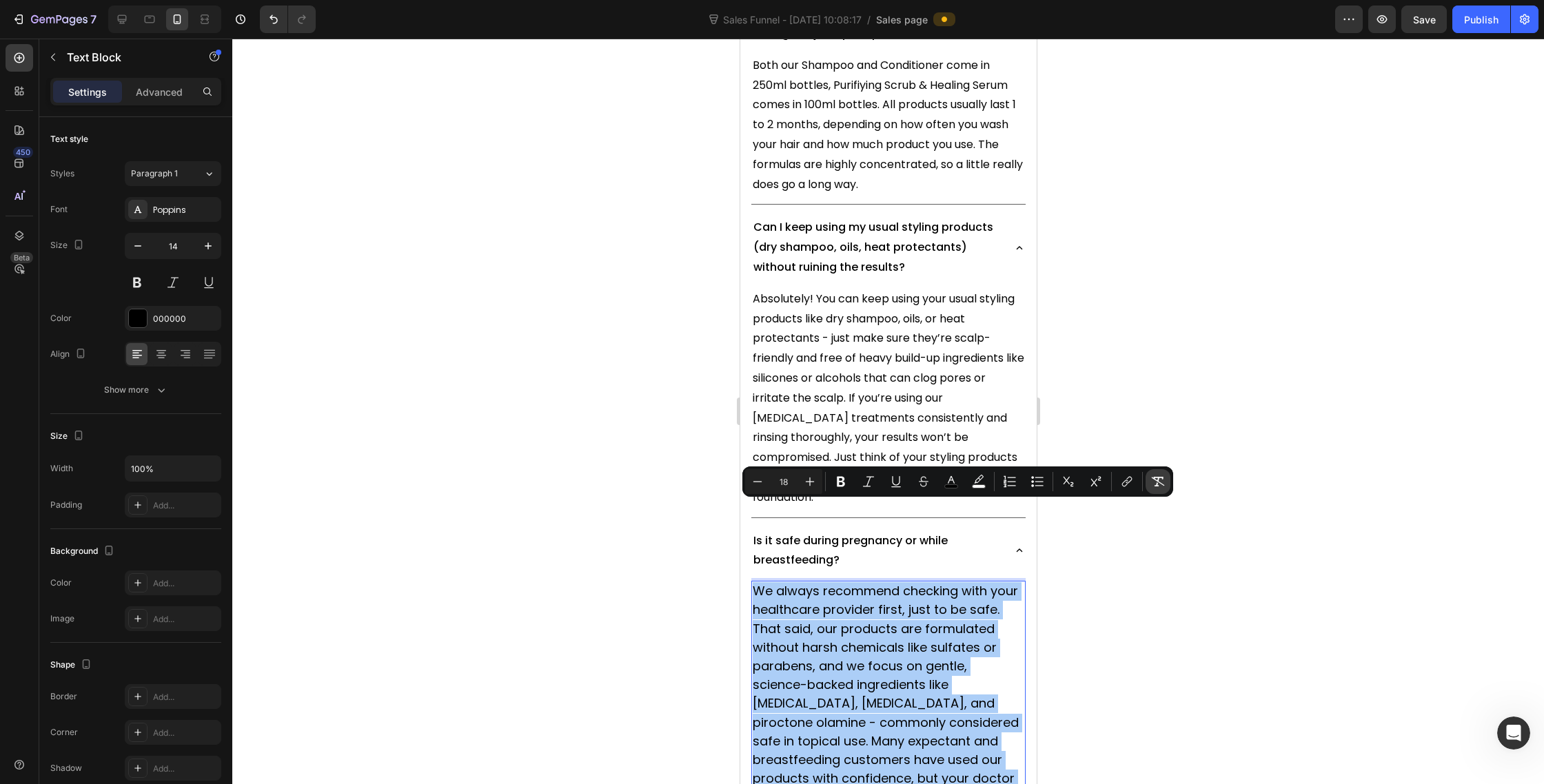
click at [1153, 489] on button "Remove Format" at bounding box center [1158, 481] width 25 height 25
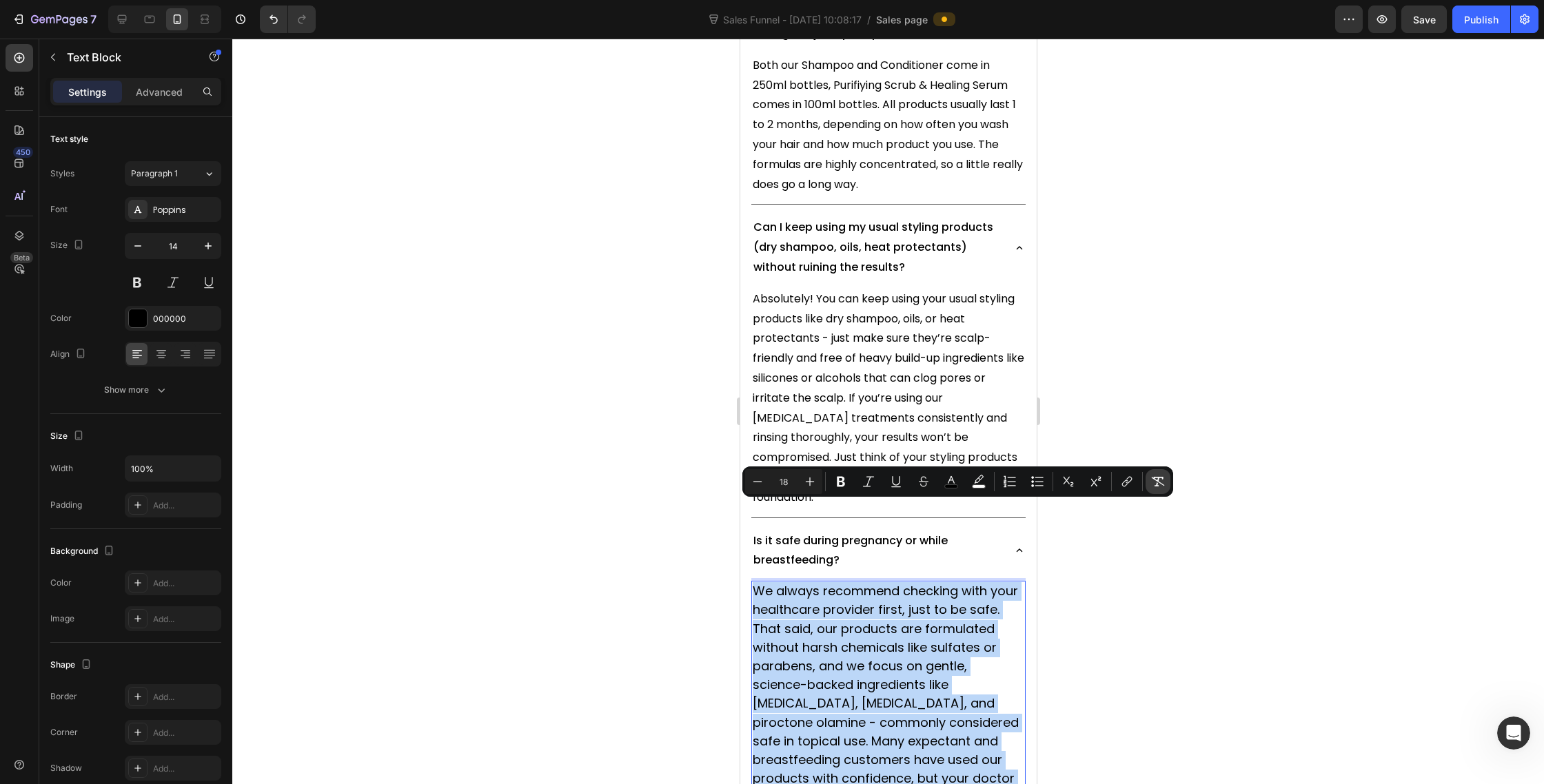
type input "14"
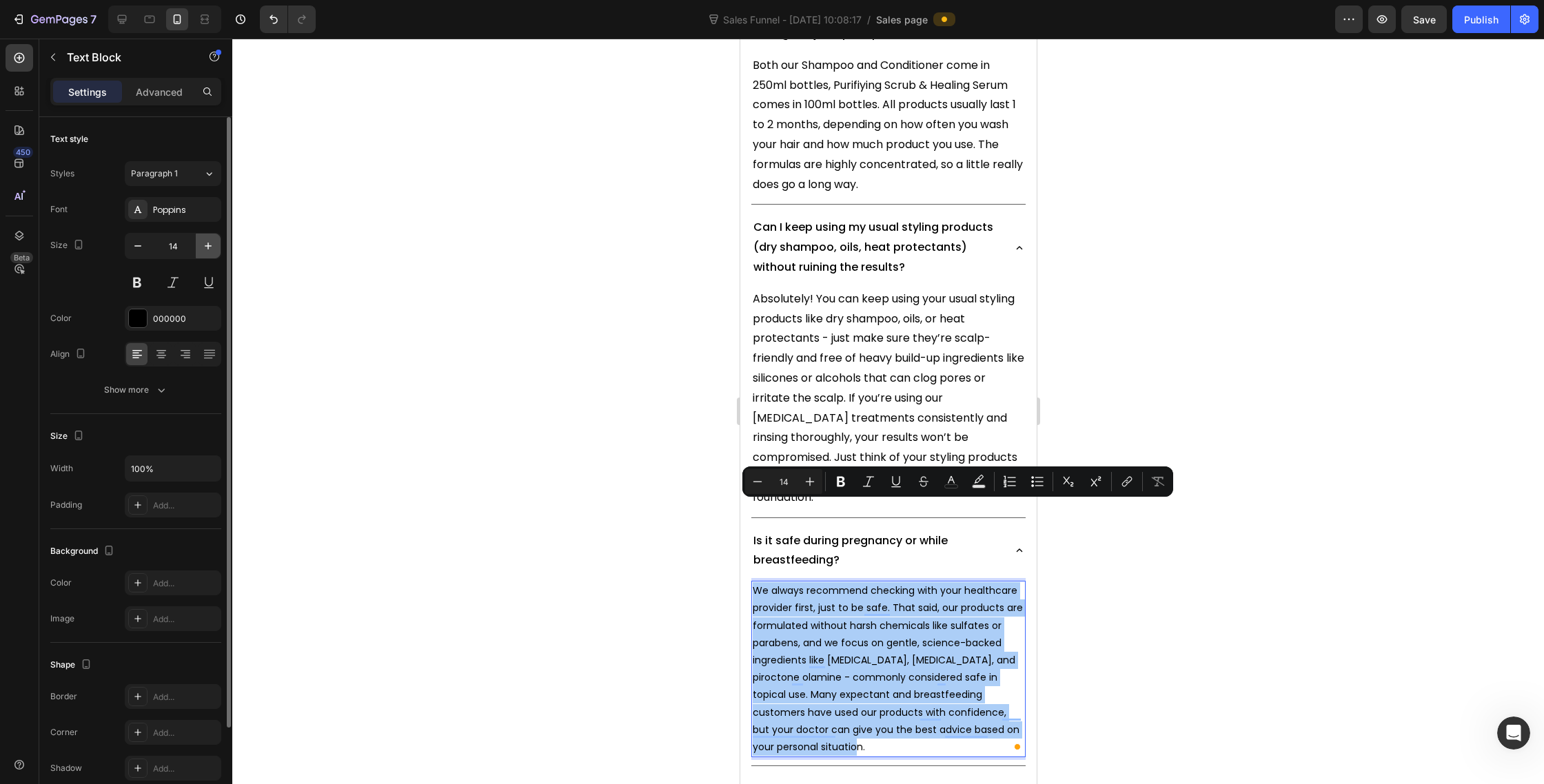
click at [217, 252] on button "button" at bounding box center [208, 246] width 25 height 25
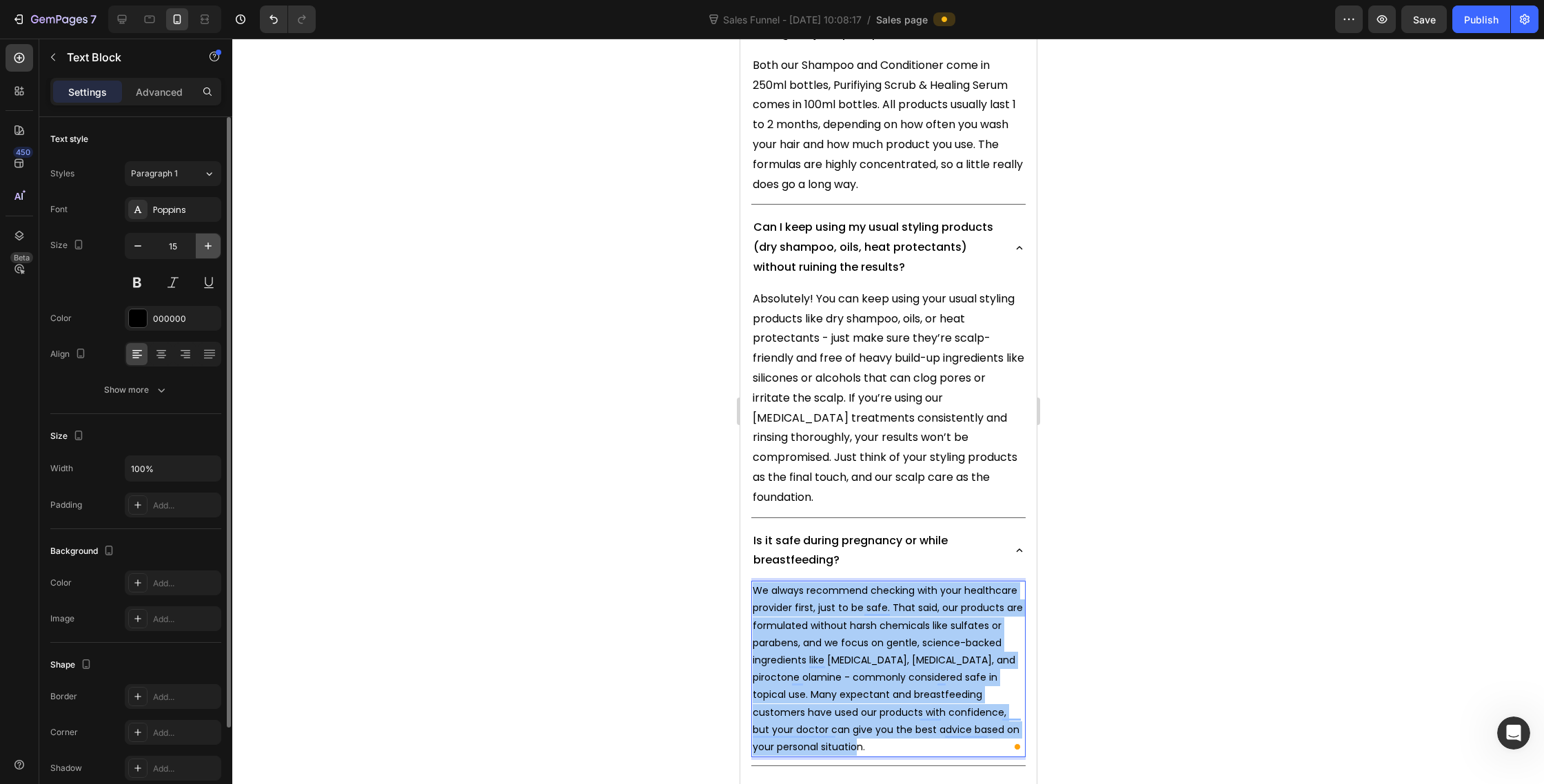
type input "16"
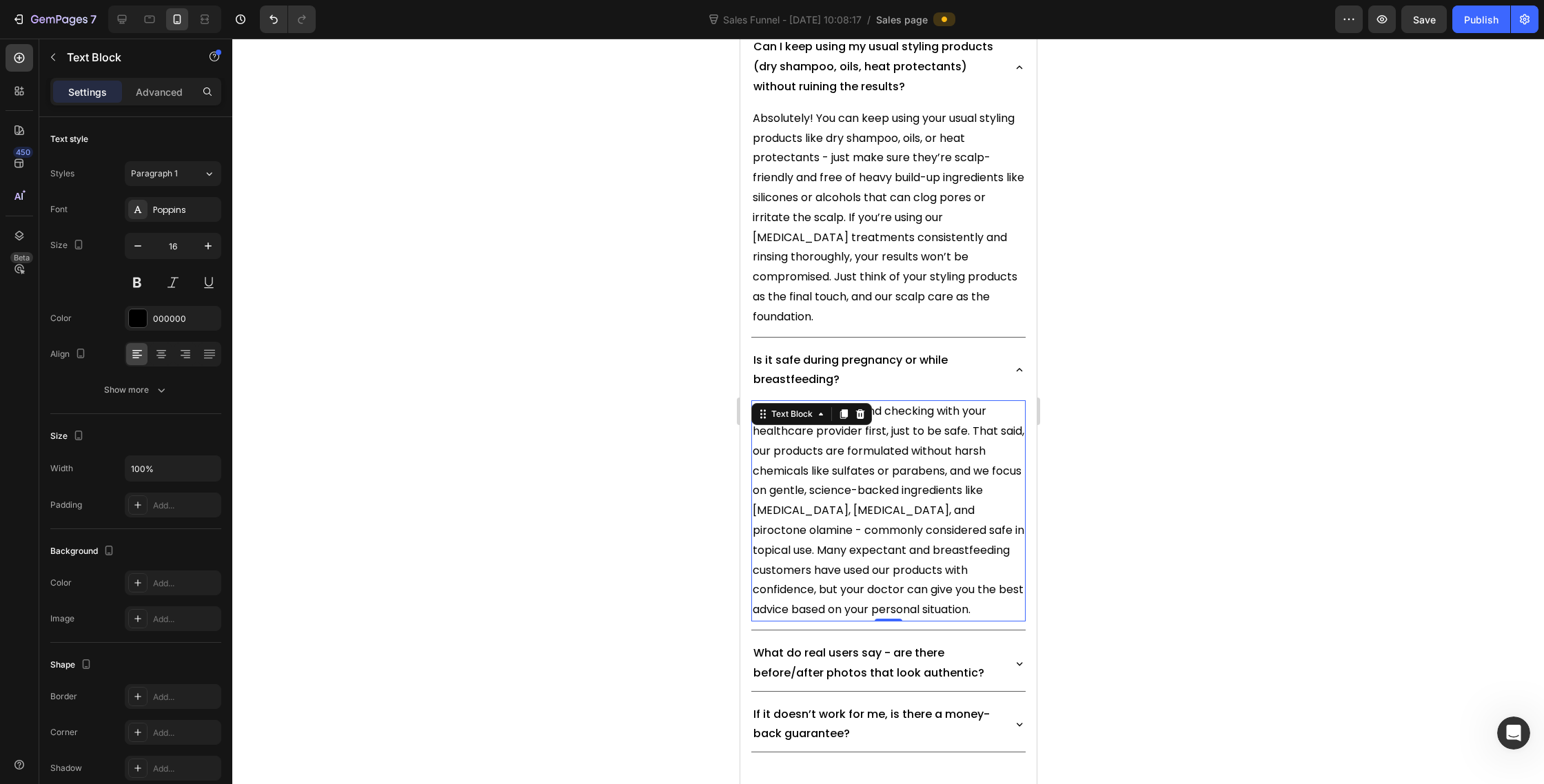
scroll to position [11060, 0]
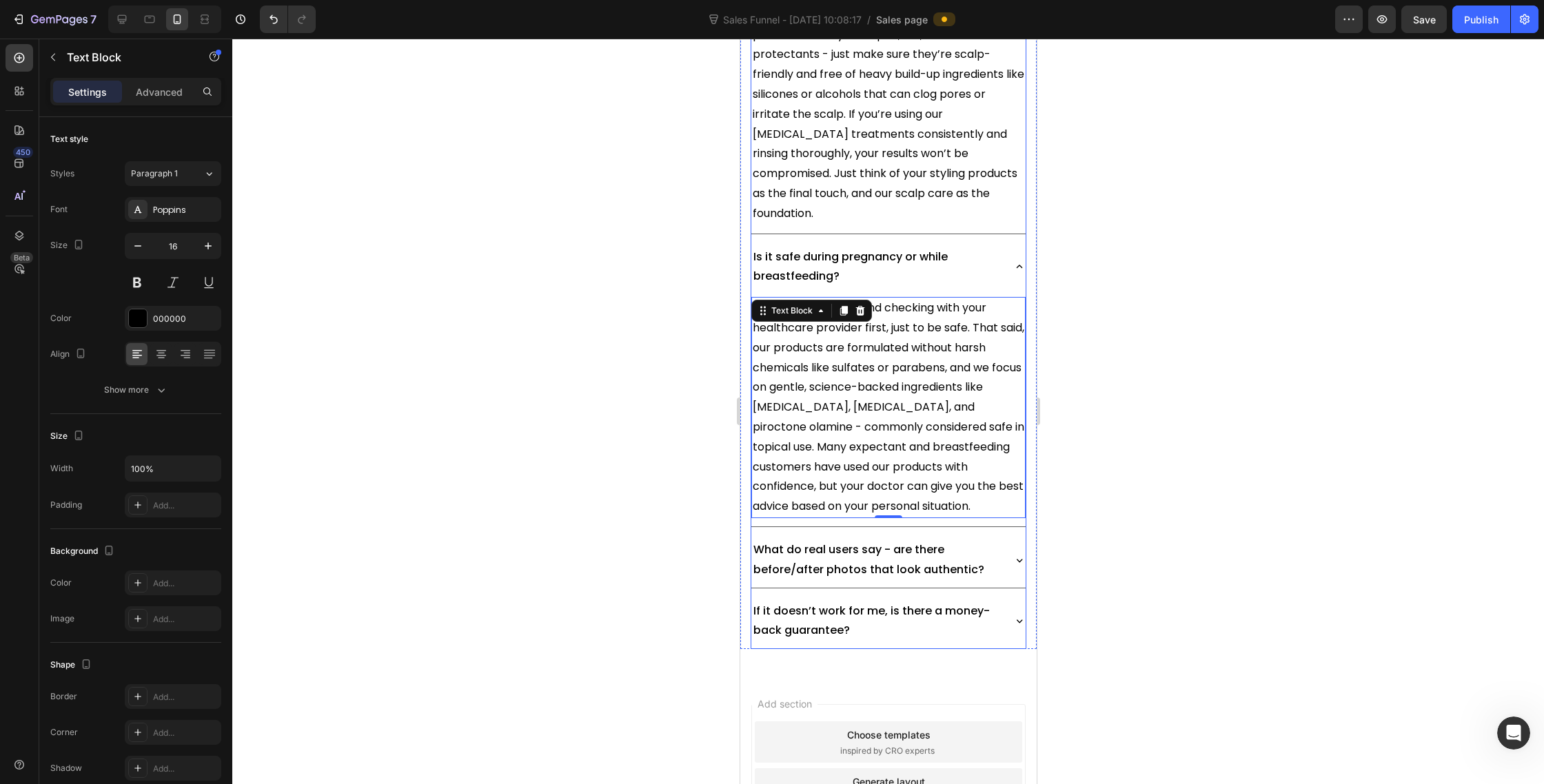
click at [1021, 554] on icon at bounding box center [1019, 560] width 13 height 13
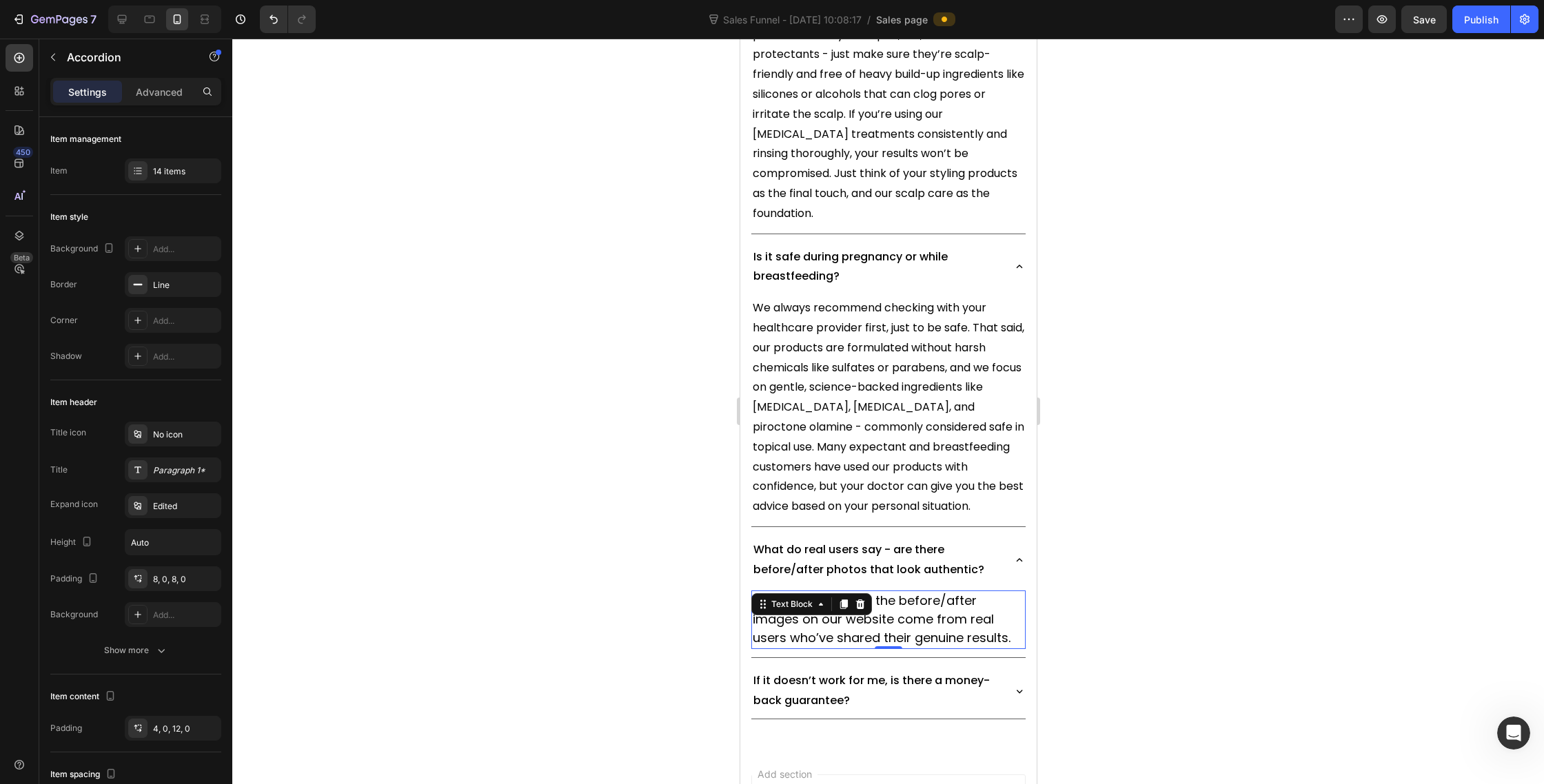
click at [907, 592] on span "Absolutely - yes, all the before/after images on our website come from real use…" at bounding box center [881, 619] width 258 height 54
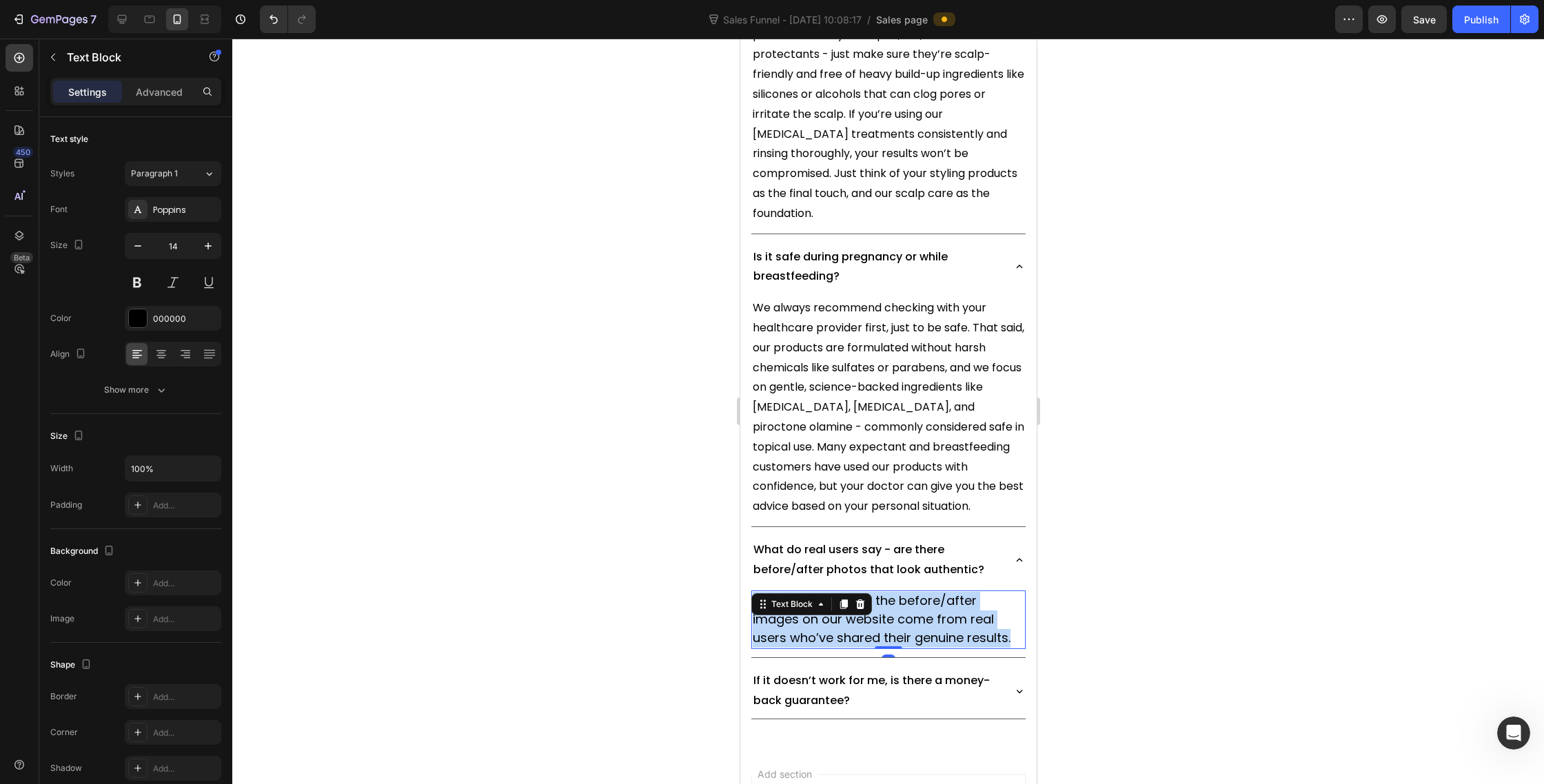
click at [907, 592] on span "Absolutely - yes, all the before/after images on our website come from real use…" at bounding box center [881, 619] width 258 height 54
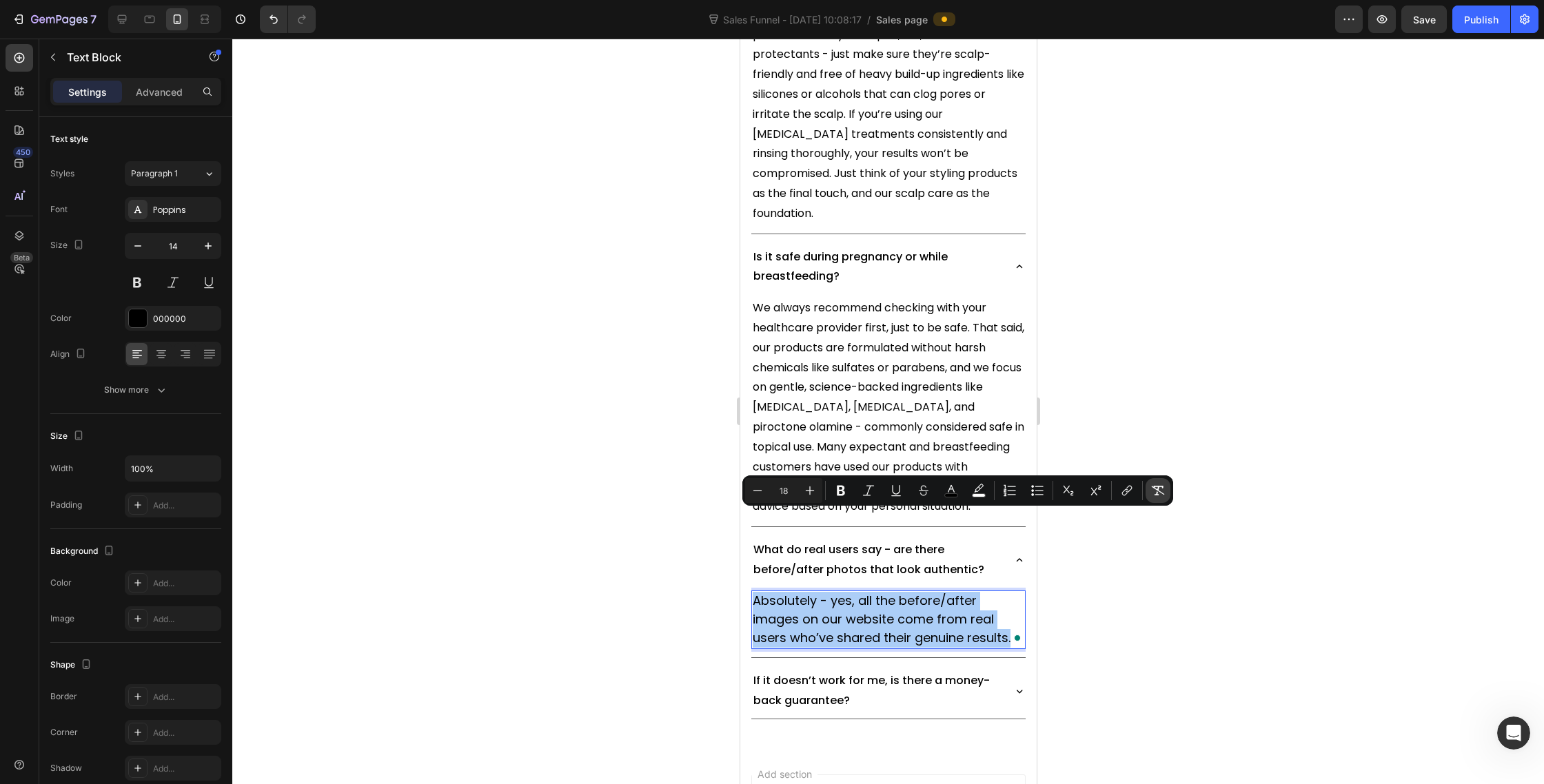
click at [1156, 490] on icon "Editor contextual toolbar" at bounding box center [1158, 490] width 14 height 14
type input "14"
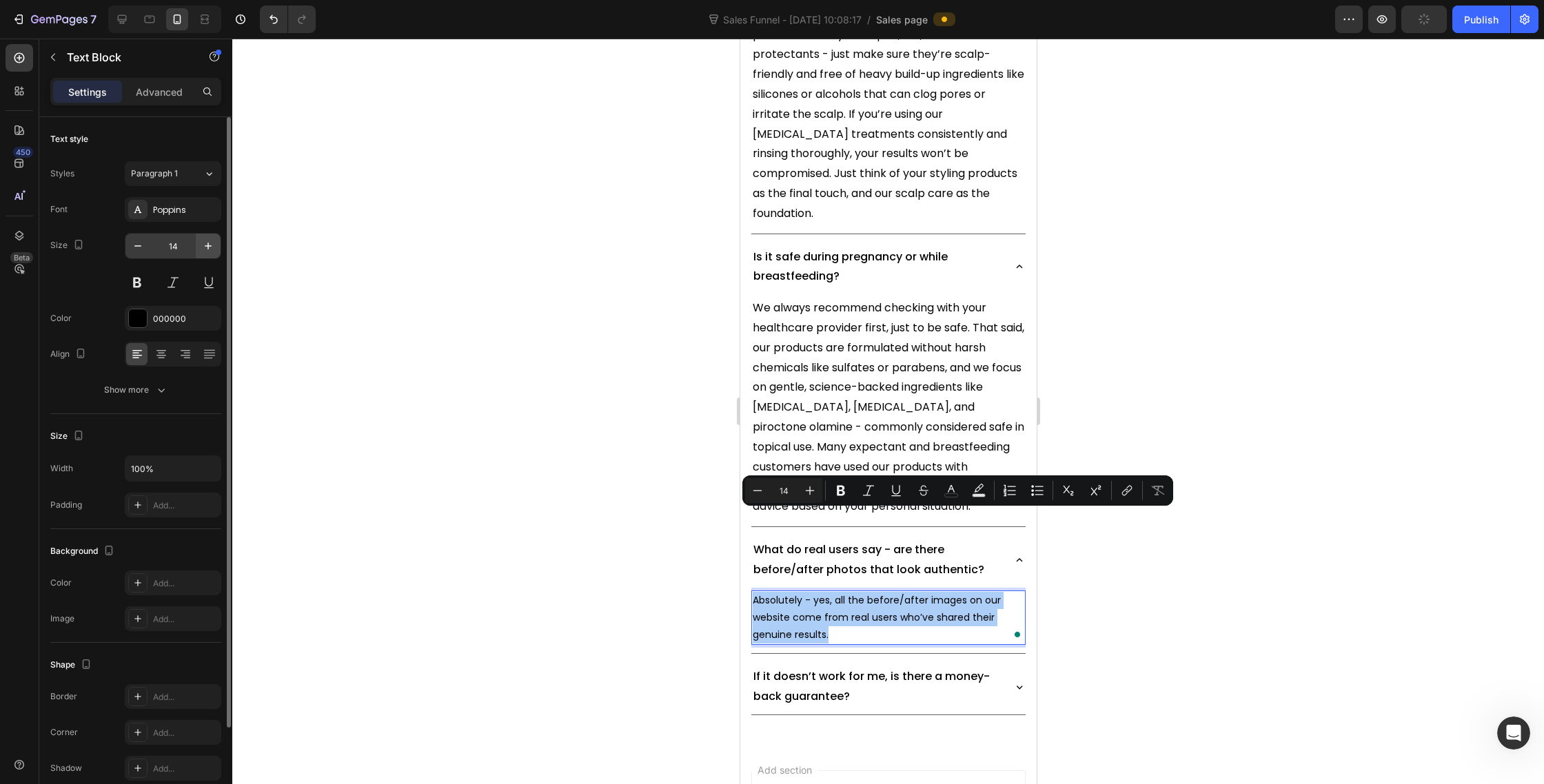
click at [207, 247] on icon "button" at bounding box center [208, 246] width 14 height 14
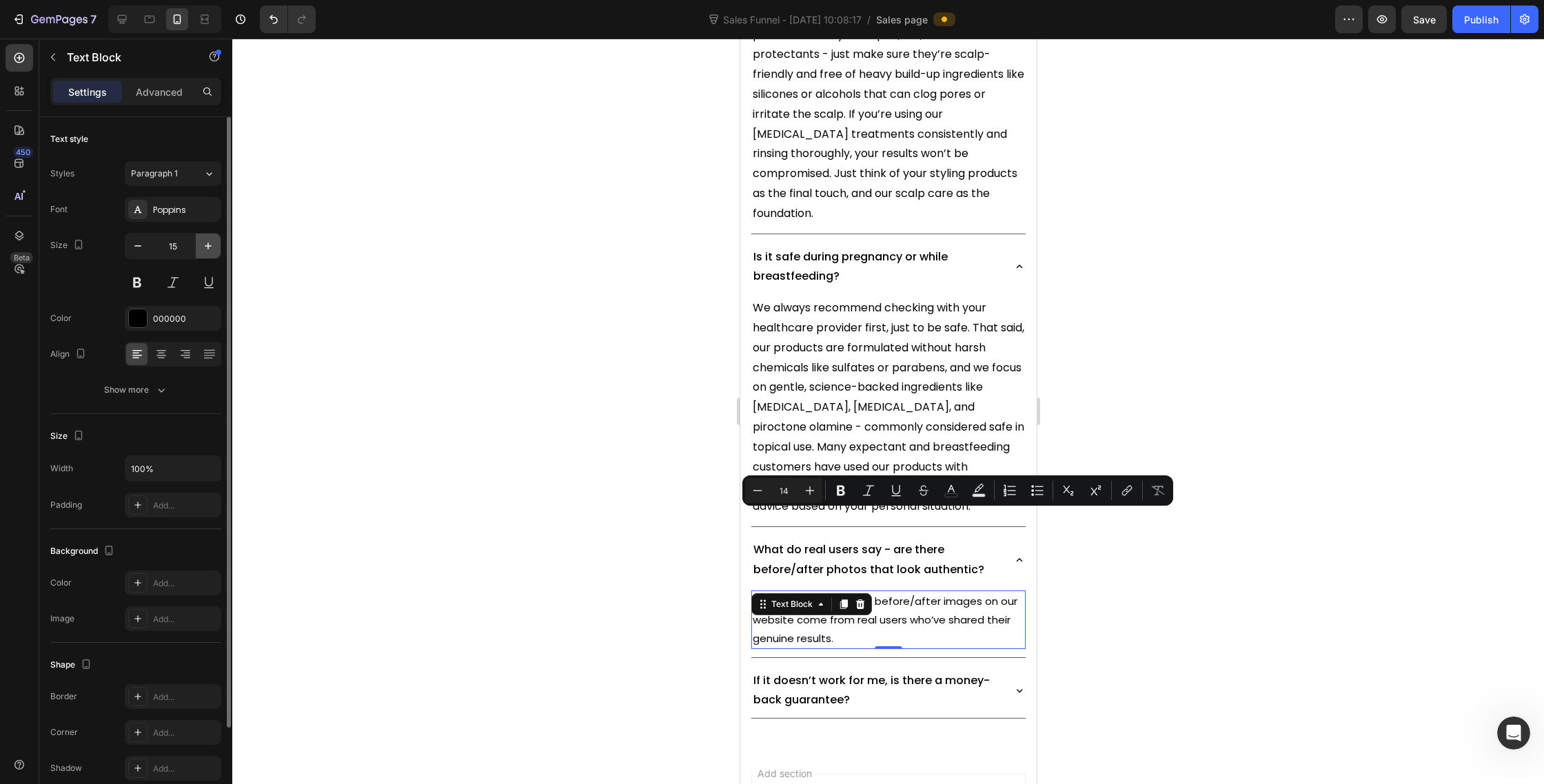
type input "16"
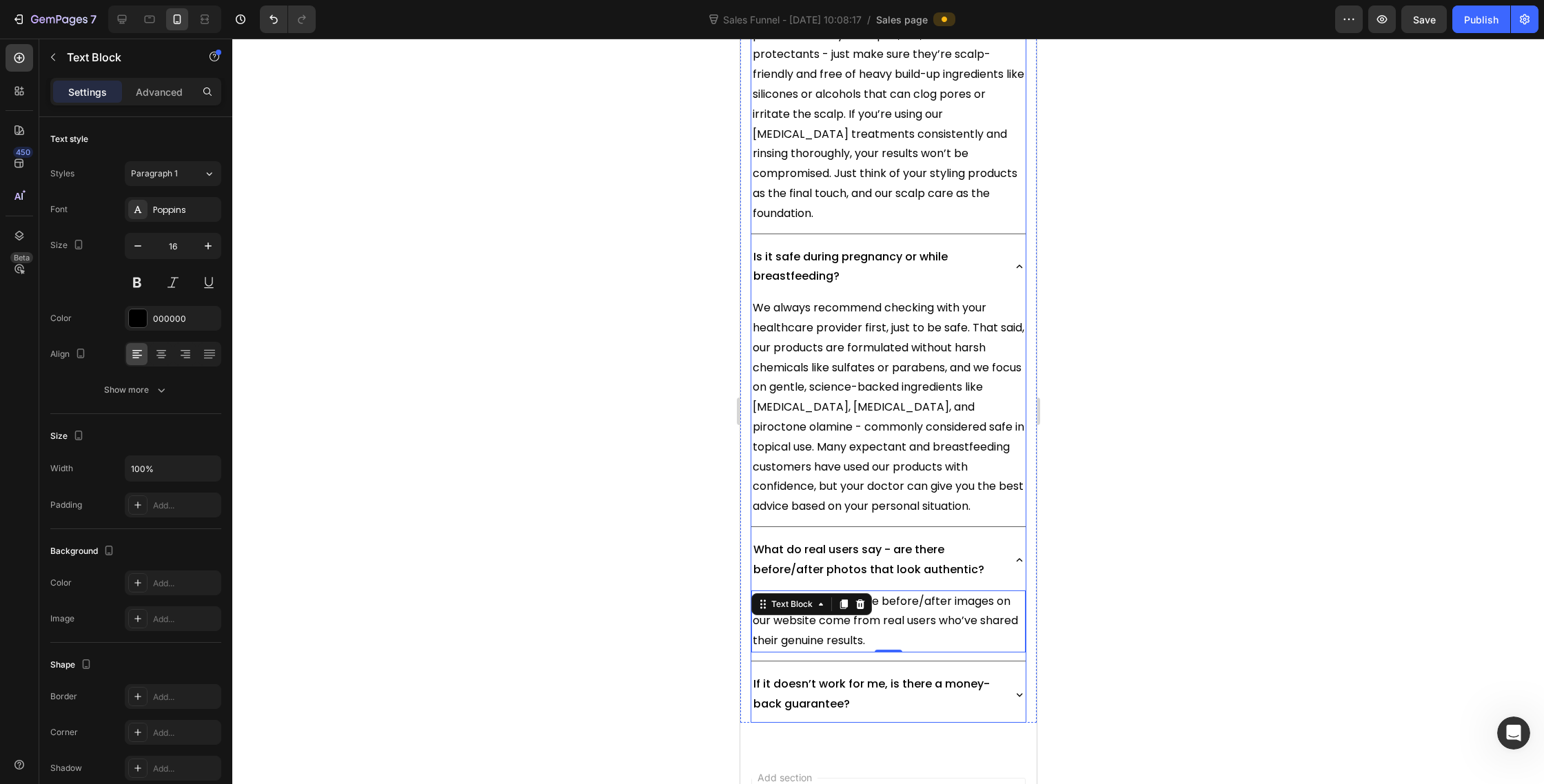
click at [919, 674] on p "If it doesn’t work for me, is there a money-back guarantee?" at bounding box center [876, 694] width 246 height 40
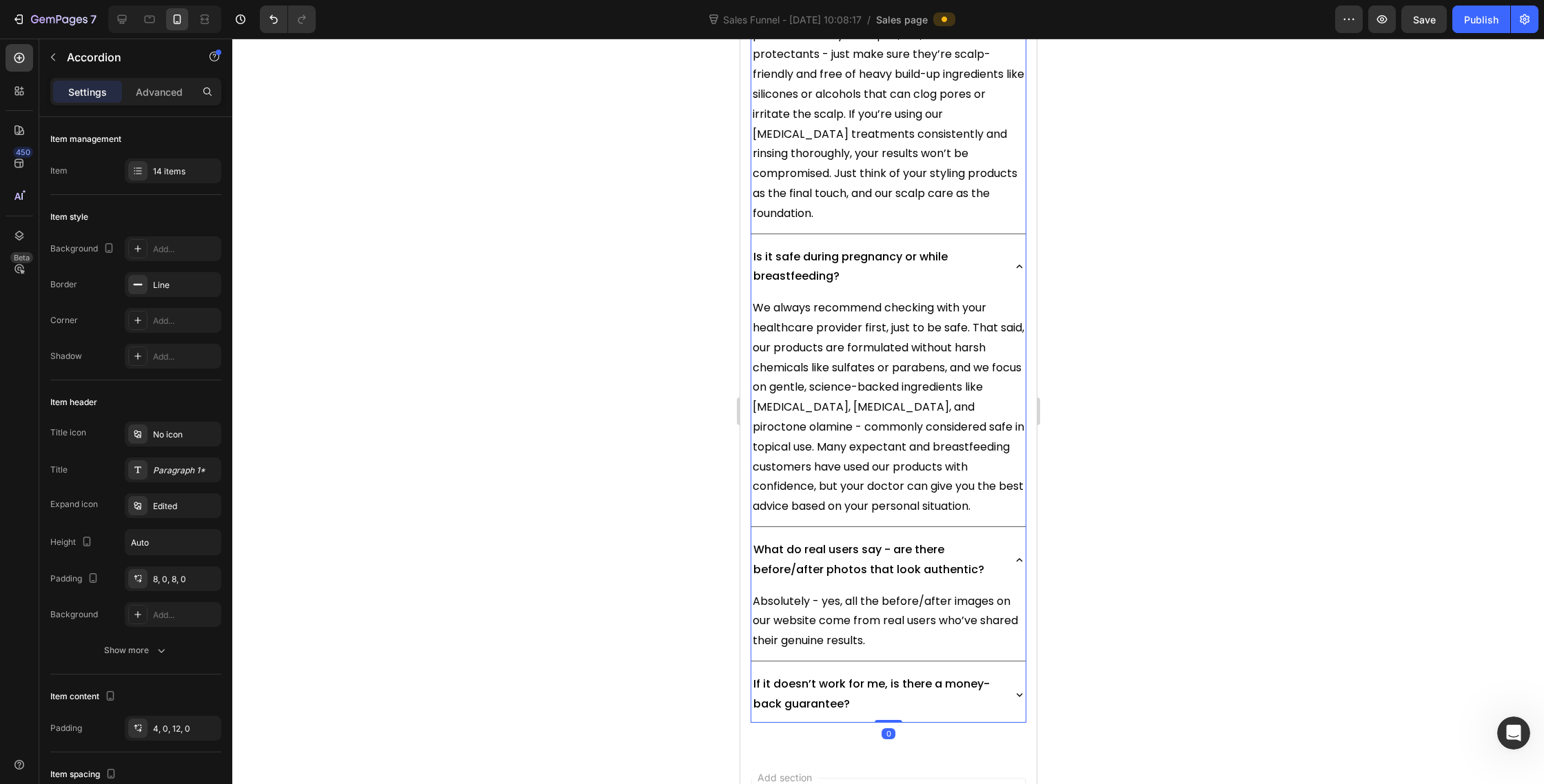
click at [1019, 689] on icon at bounding box center [1019, 695] width 13 height 13
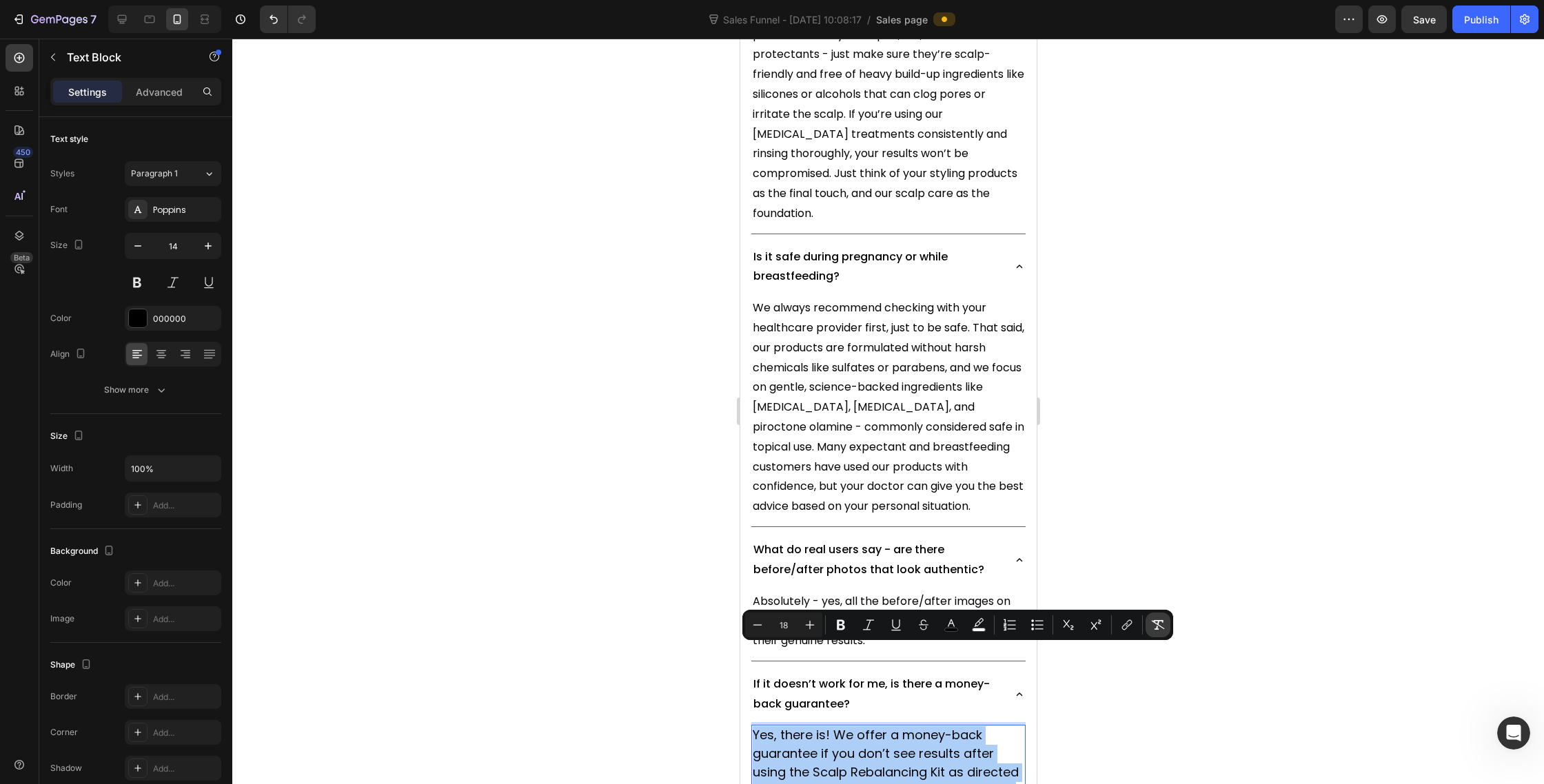
click at [1154, 623] on icon "Editor contextual toolbar" at bounding box center [1158, 625] width 14 height 14
type input "14"
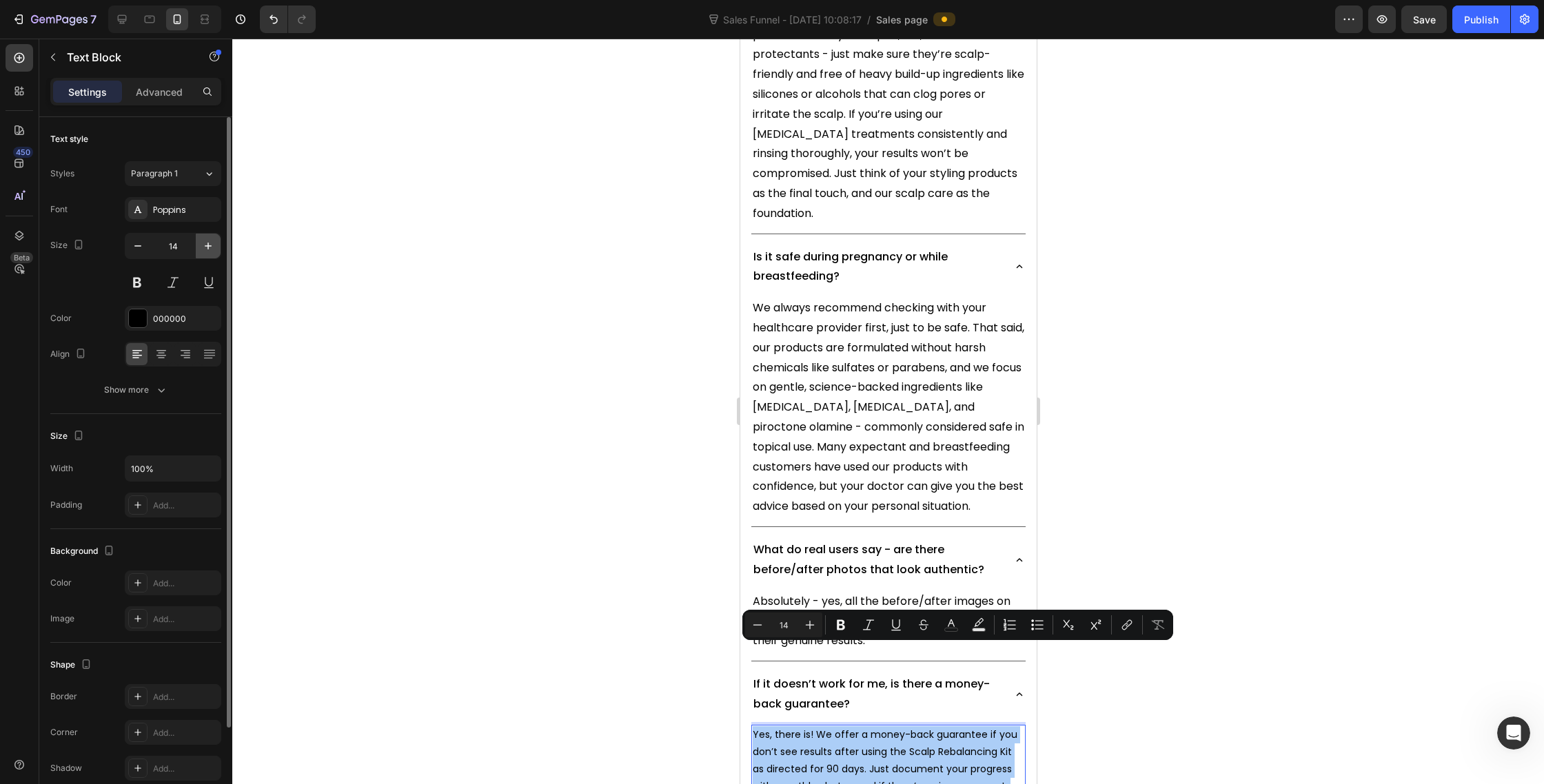
click at [204, 246] on icon "button" at bounding box center [208, 246] width 14 height 14
type input "16"
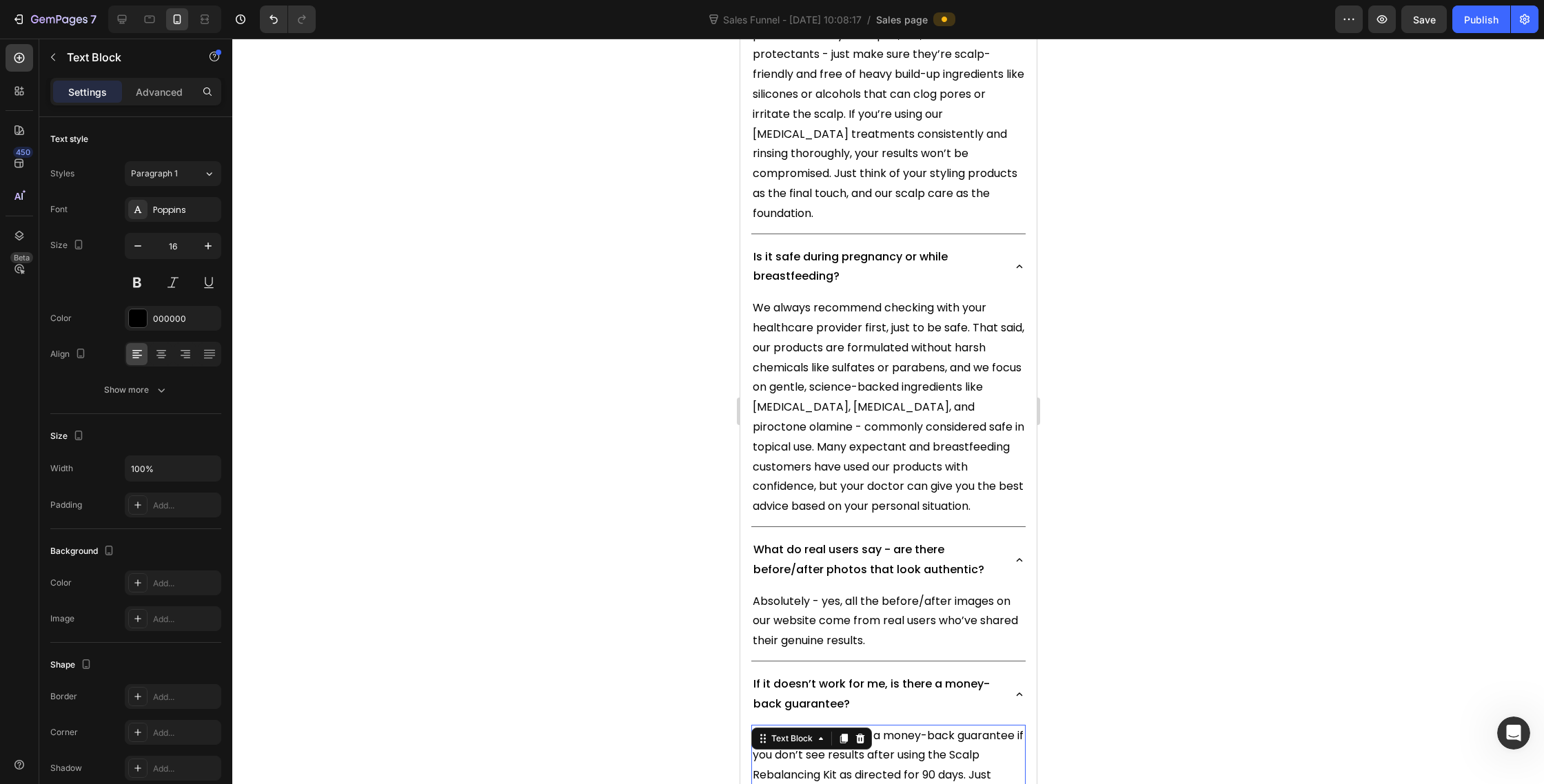
click at [460, 357] on div at bounding box center [888, 411] width 1312 height 746
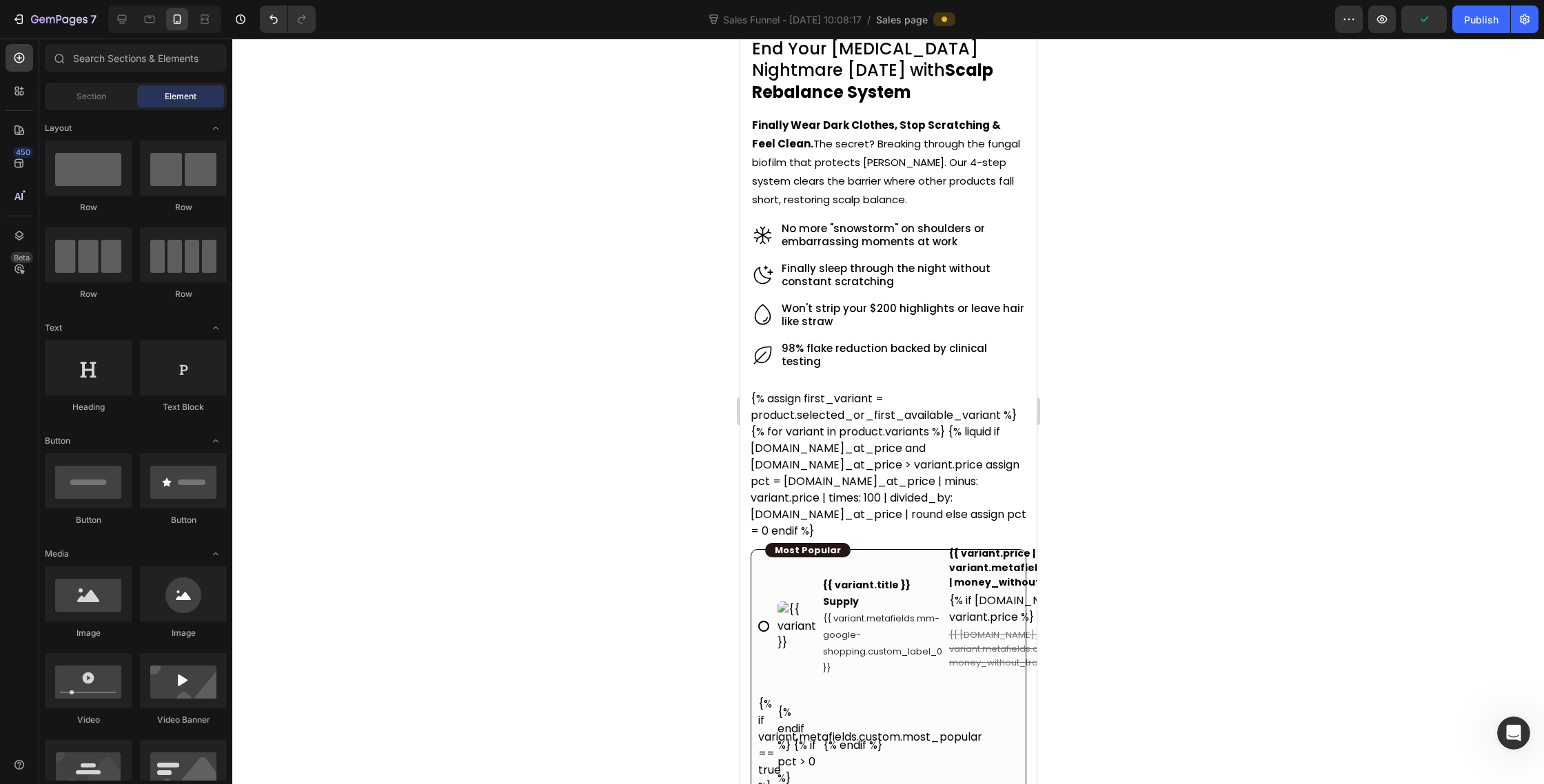
scroll to position [647, 0]
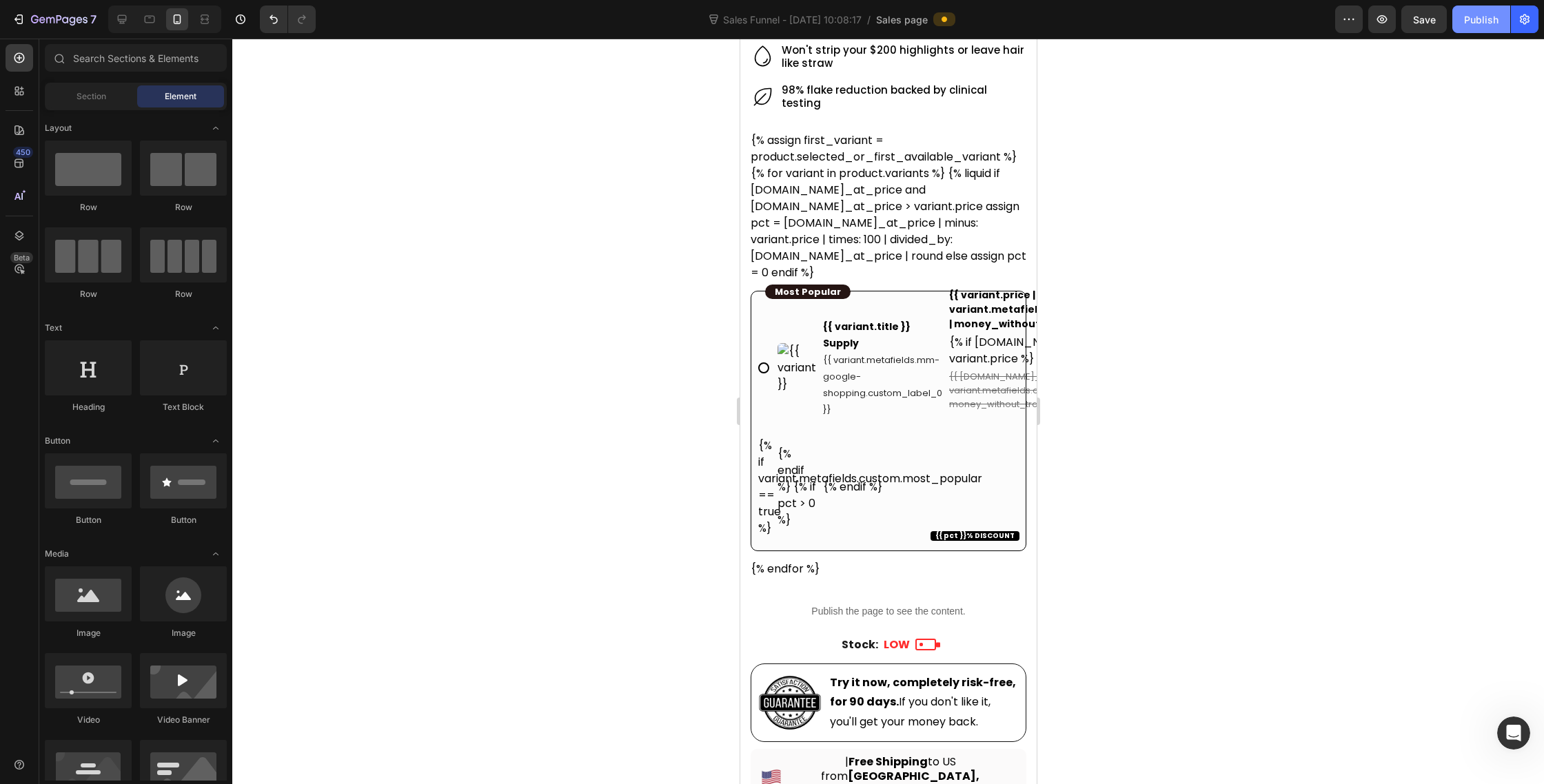
click at [1476, 27] on button "Publish" at bounding box center [1481, 19] width 58 height 28
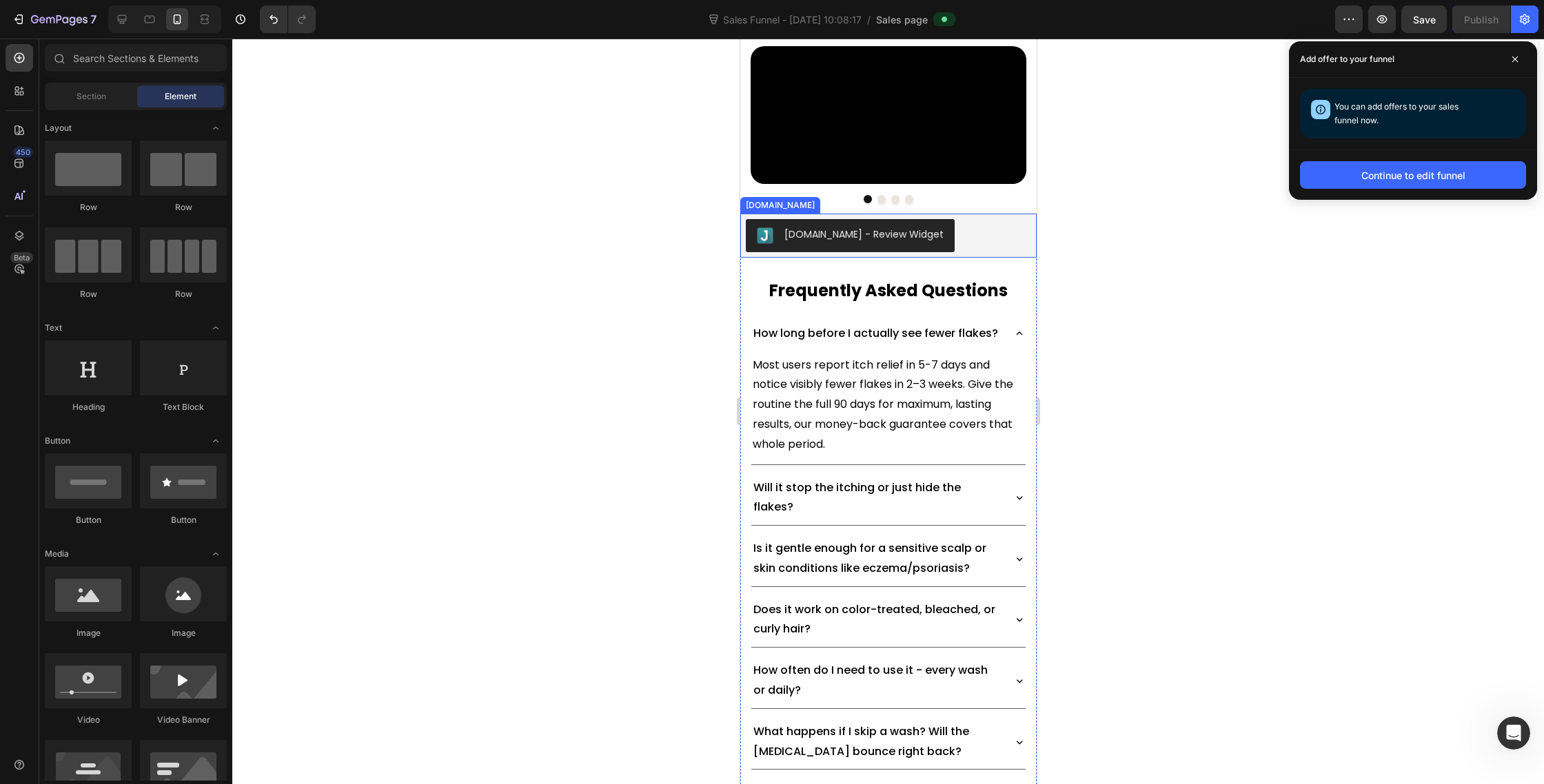
scroll to position [9501, 0]
click at [984, 253] on div "[DOMAIN_NAME] - Review Widget" at bounding box center [888, 237] width 286 height 33
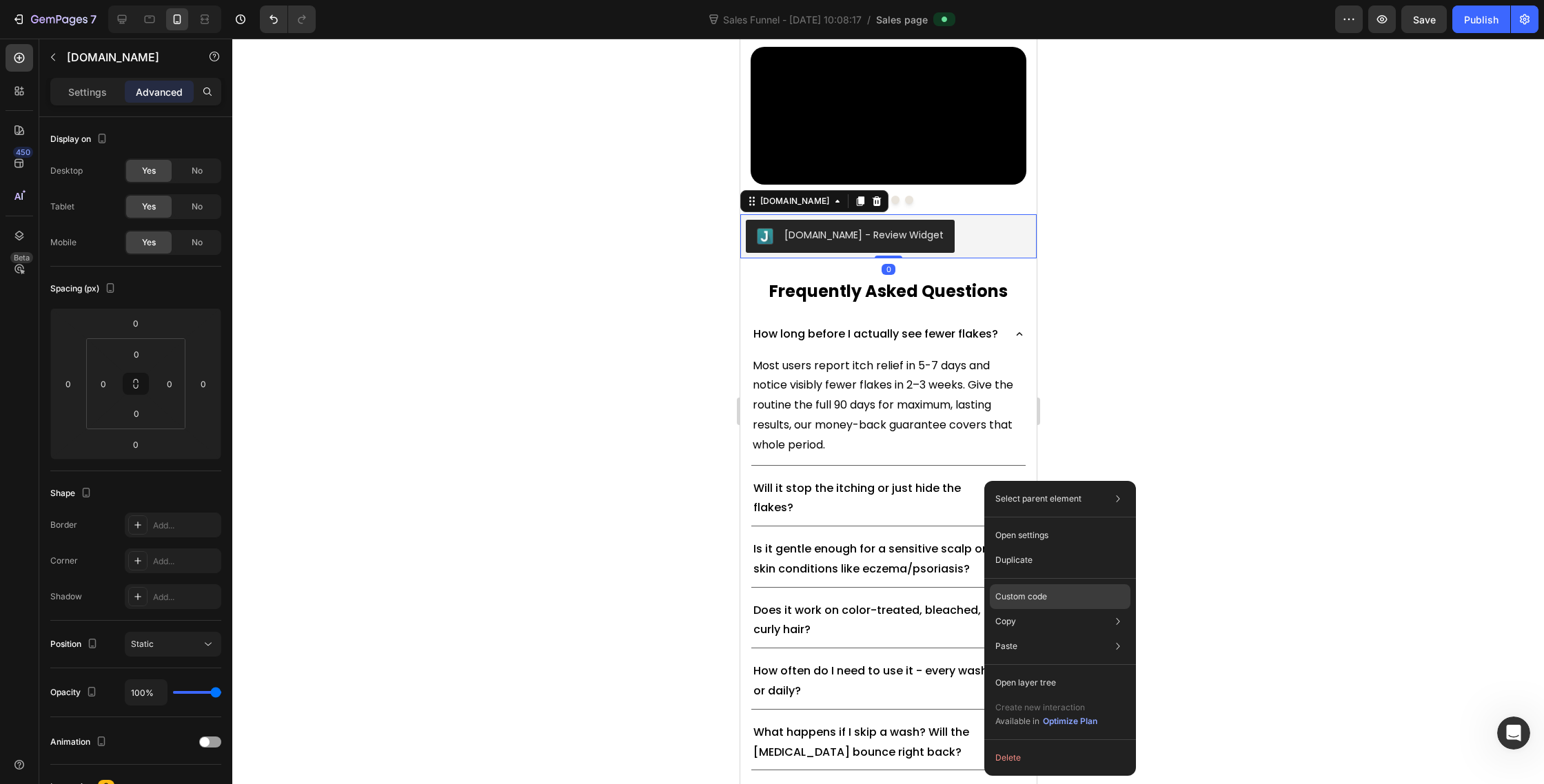
click at [1043, 634] on div "Custom code" at bounding box center [1060, 646] width 141 height 25
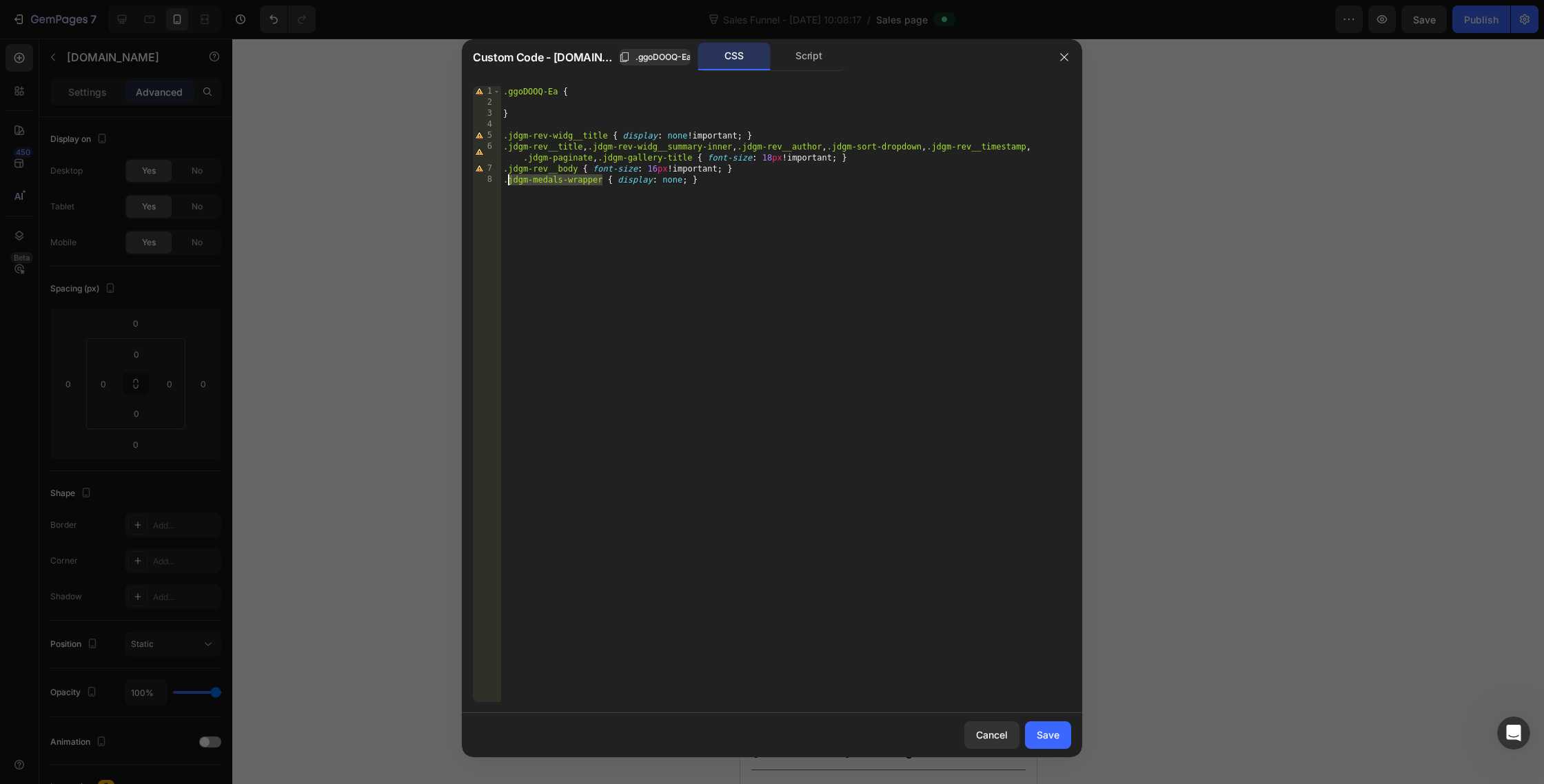
drag, startPoint x: 602, startPoint y: 179, endPoint x: 508, endPoint y: 183, distance: 94.1
click at [508, 183] on div ".ggoDOOQ-Ea { } .jdgm-rev-widg__title { display : none !important ; } .jdgm-rev…" at bounding box center [786, 406] width 571 height 638
paste textarea
click at [682, 182] on div ".ggoDOOQ-Ea { } .jdgm-rev-widg__title { display : none !important ; } .jdgm-rev…" at bounding box center [786, 406] width 571 height 638
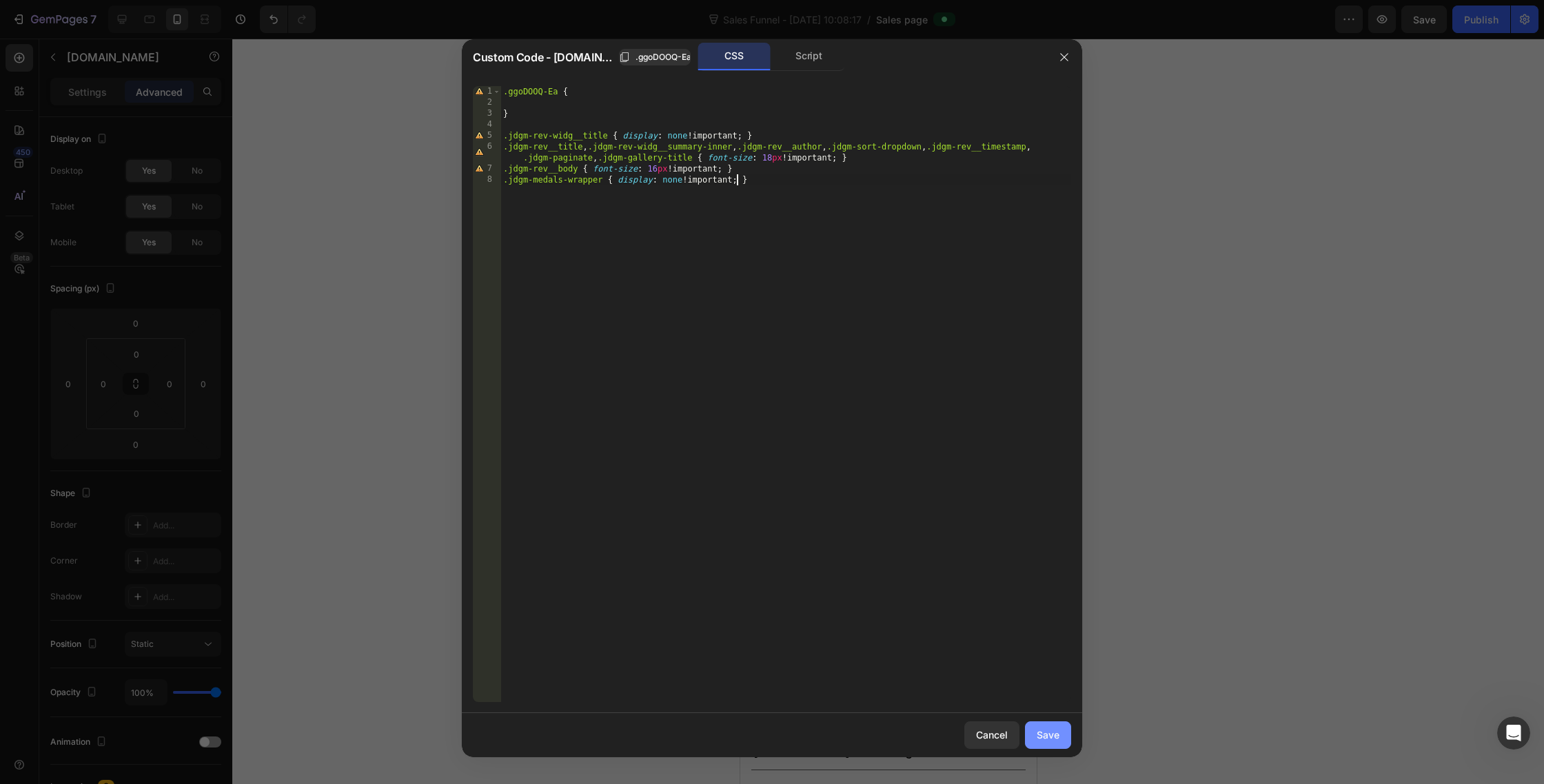
type textarea ".jdgm-medals-wrapper { display: none !; }"
click at [1059, 741] on button "Save" at bounding box center [1047, 735] width 46 height 28
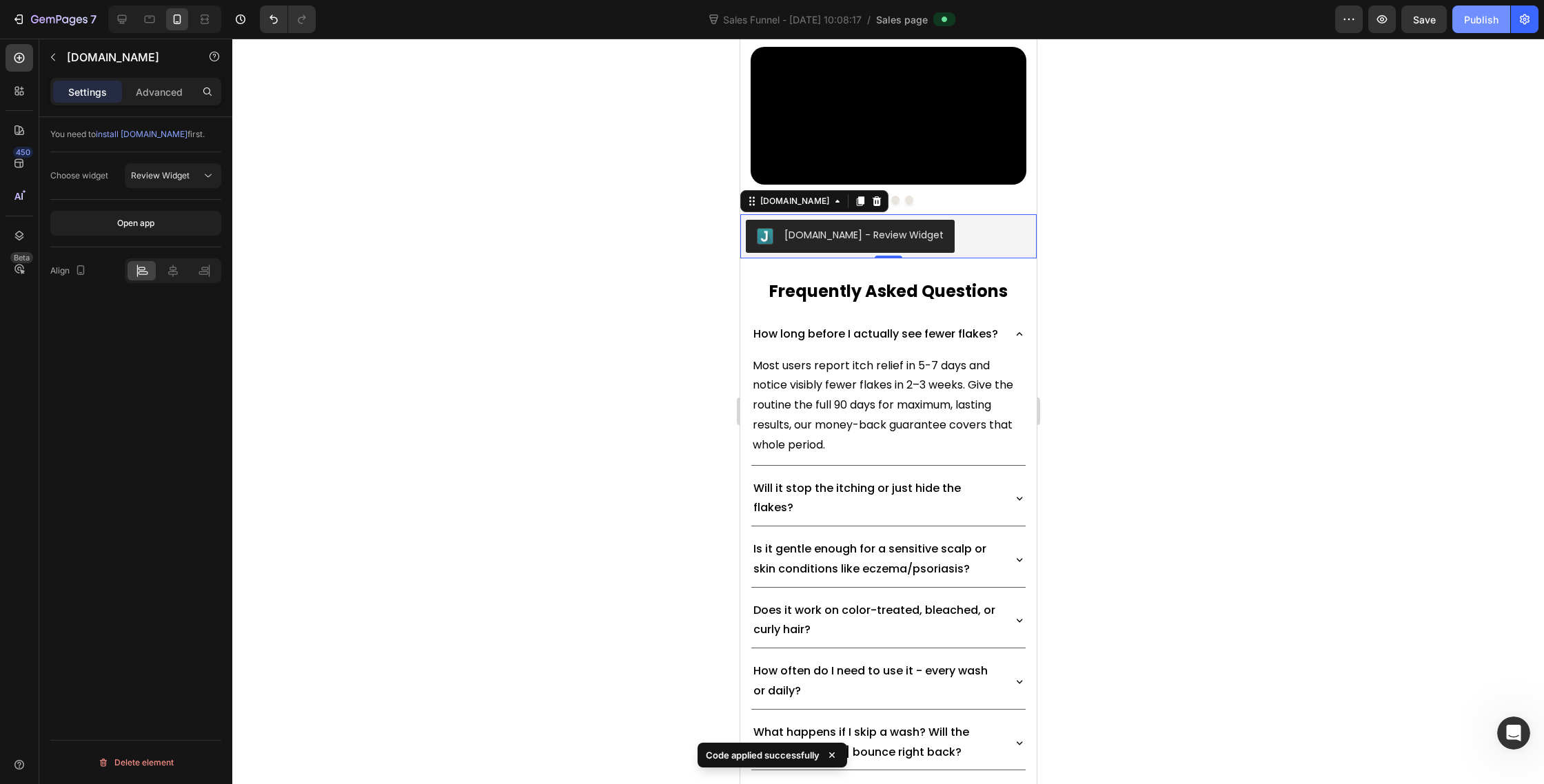
click at [1476, 29] on button "Publish" at bounding box center [1481, 19] width 58 height 28
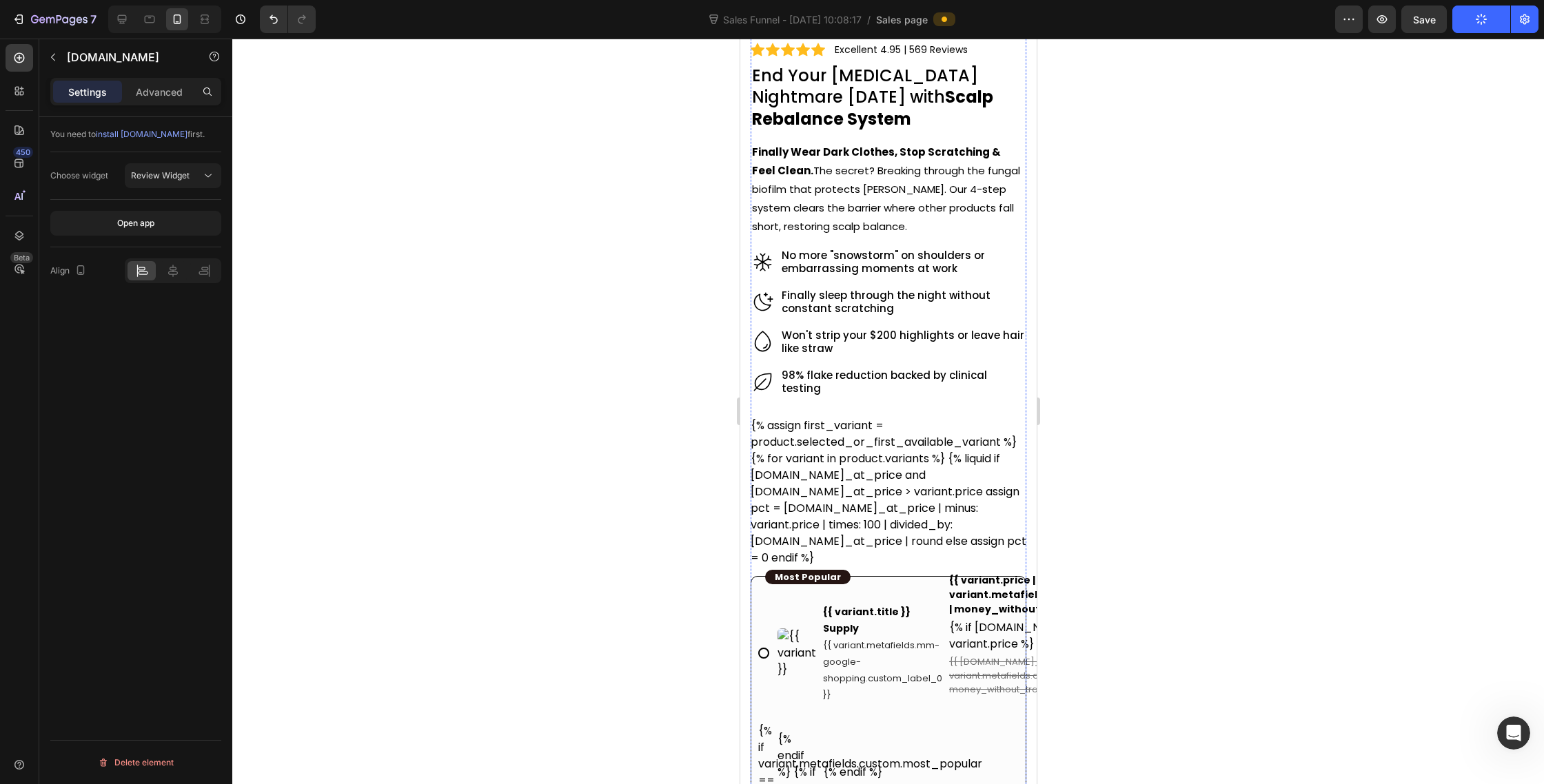
scroll to position [641, 0]
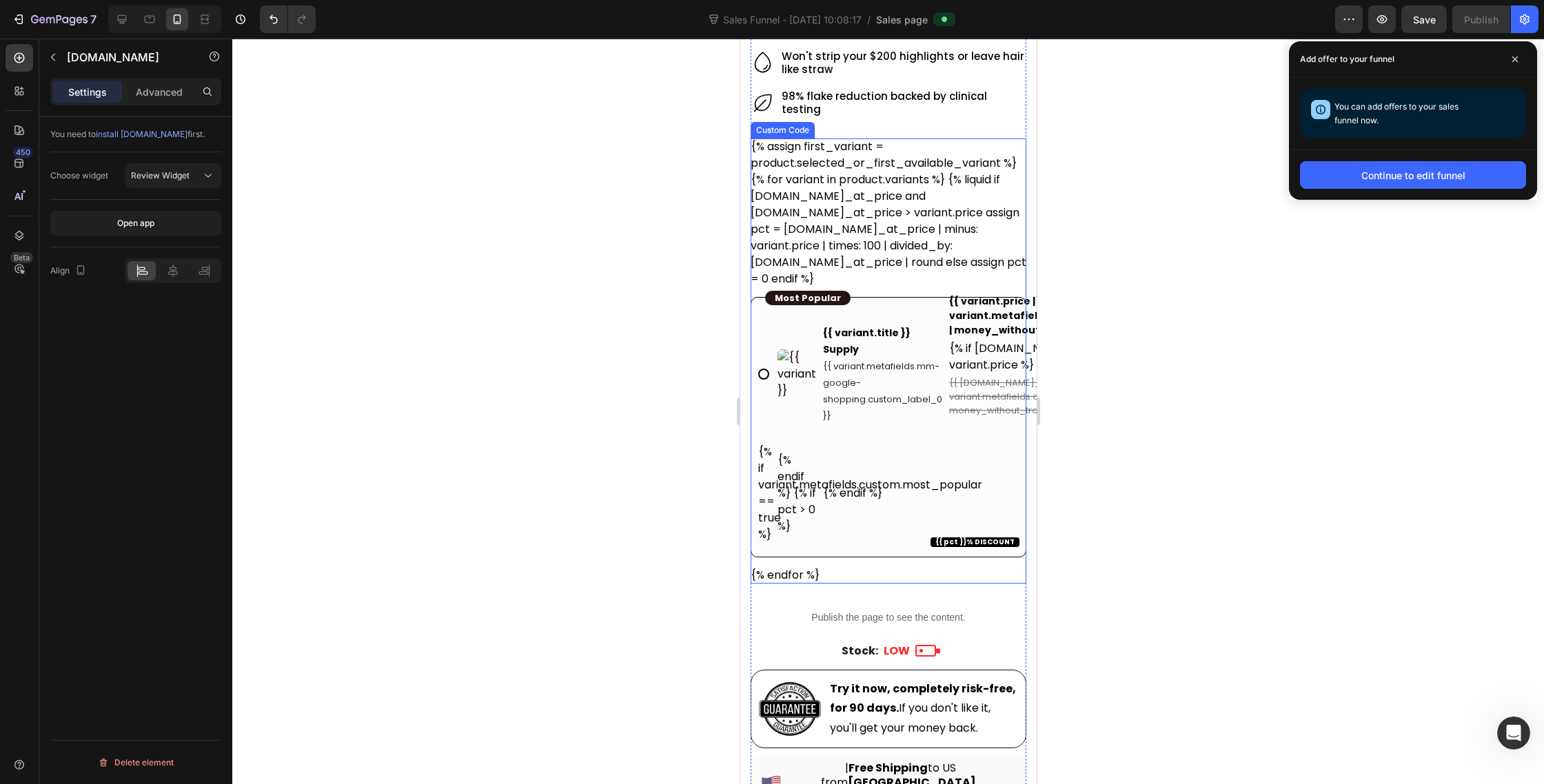
click at [929, 360] on span "{{ variant.metafields.mm-google-shopping.custom_label_0 }}" at bounding box center [882, 390] width 119 height 62
click at [740, 38] on input "{{ variant.title }} Supply {{ variant.metafields.mm-google-shopping.custom_labe…" at bounding box center [740, 38] width 0 height 0
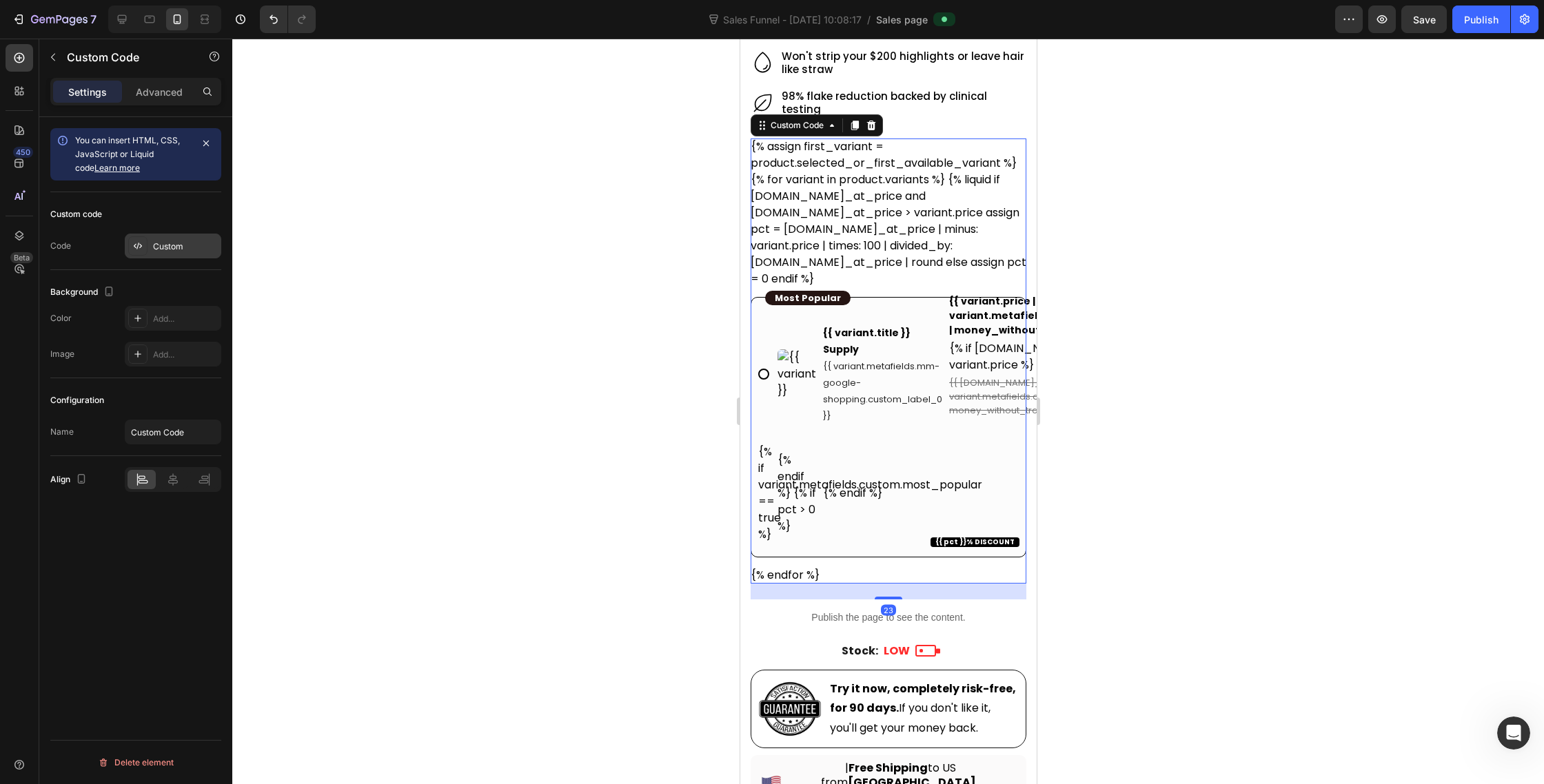
click at [137, 246] on icon at bounding box center [137, 246] width 11 height 11
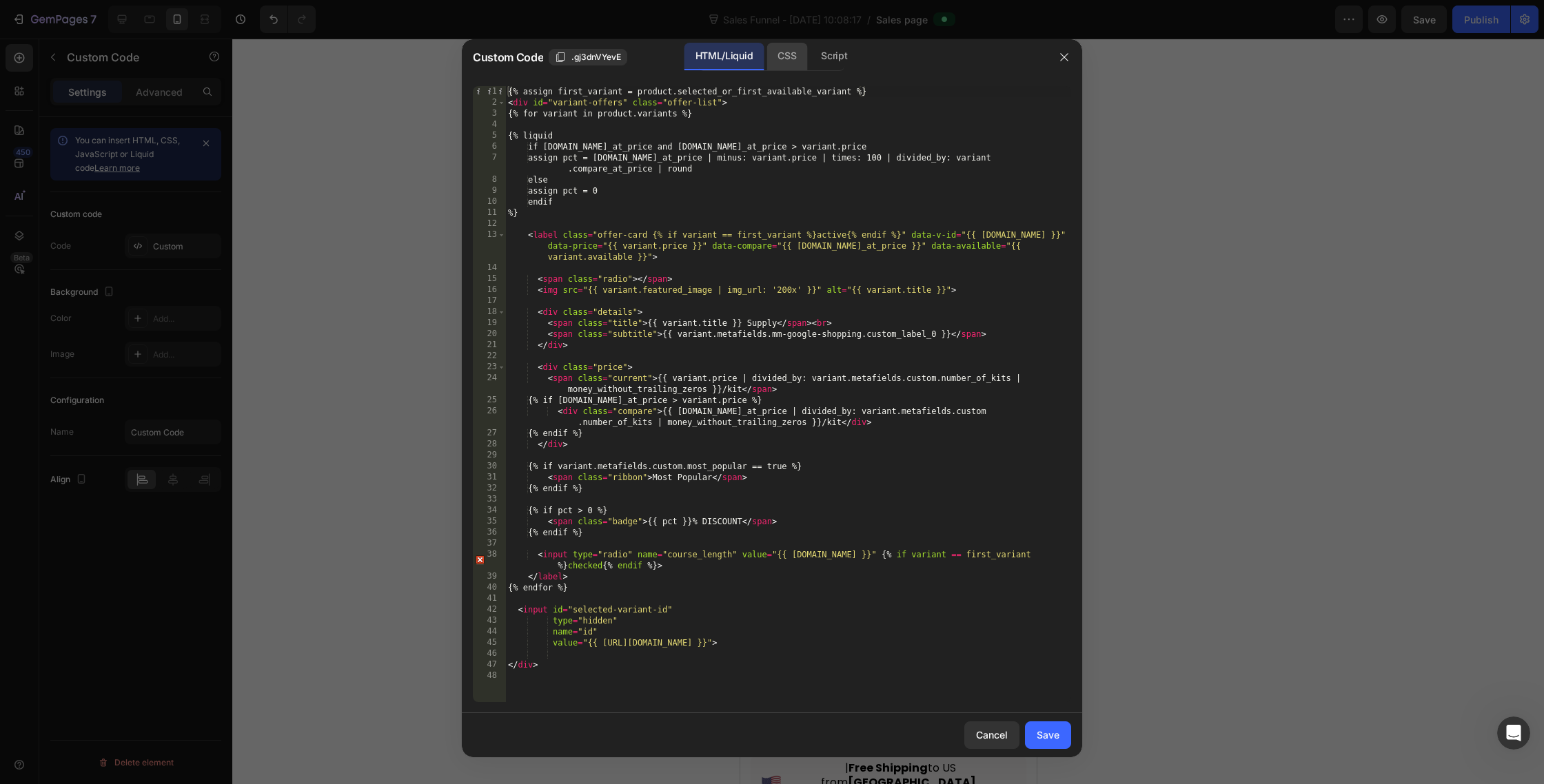
click at [810, 57] on div "CSS" at bounding box center [834, 56] width 48 height 28
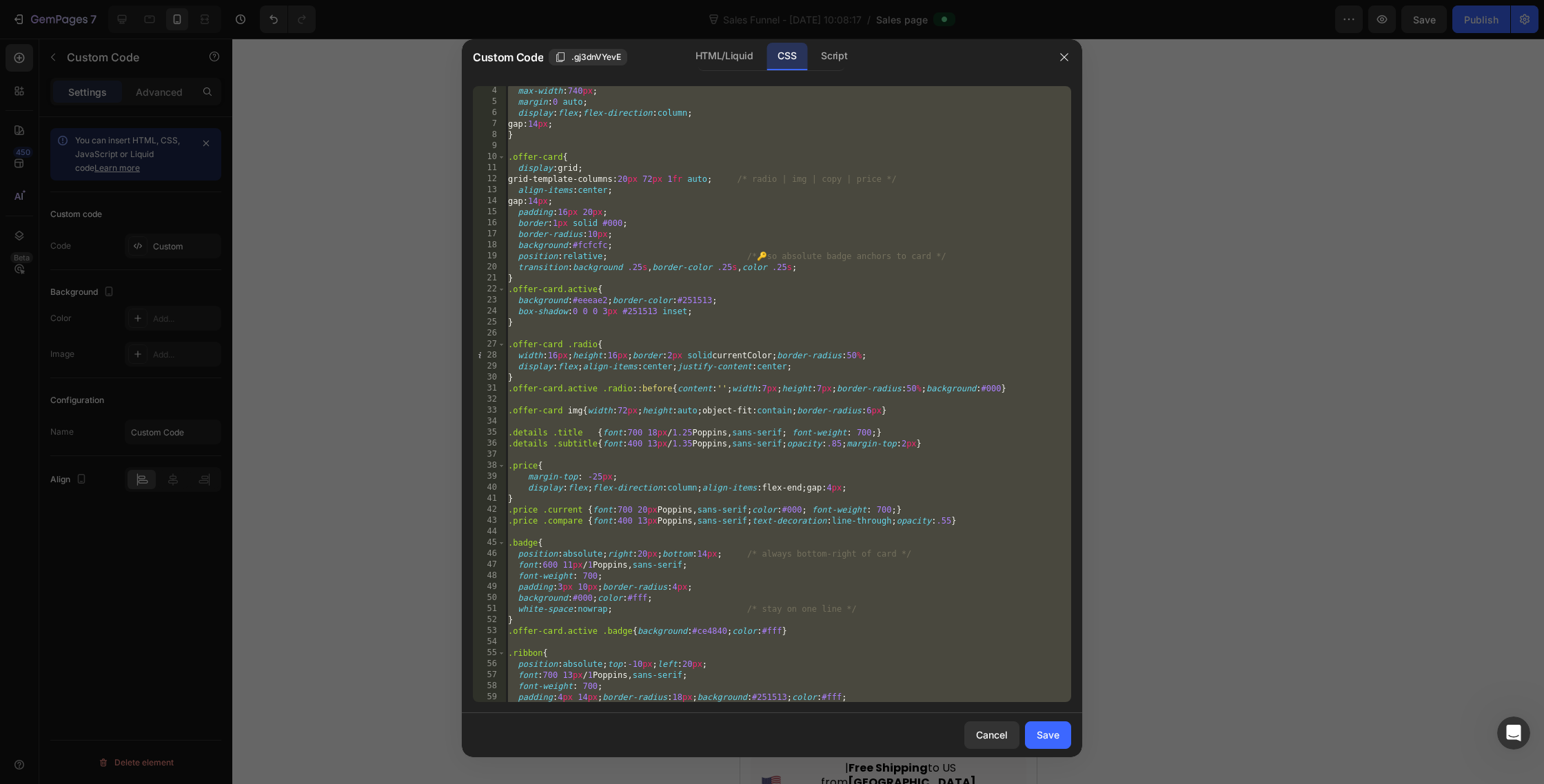
scroll to position [34, 0]
click at [758, 517] on div "max-width : 740 px ; margin : 0 auto ; display : flex ; flex-direction : column…" at bounding box center [788, 405] width 566 height 638
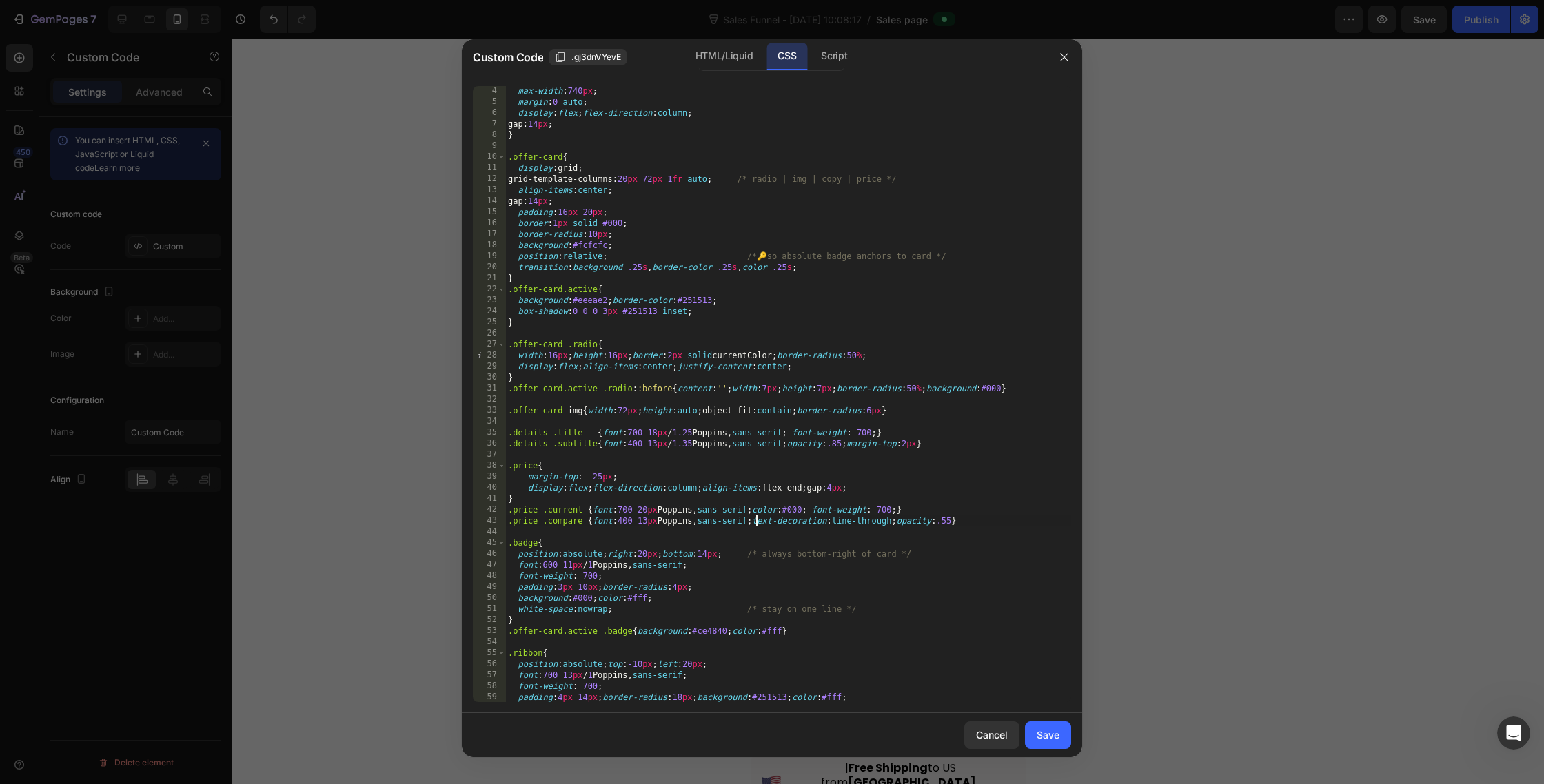
click at [866, 430] on div "max-width : 740 px ; margin : 0 auto ; display : flex ; flex-direction : column…" at bounding box center [788, 405] width 566 height 638
click at [632, 434] on div "max-width : 740 px ; margin : 0 auto ; display : flex ; flex-direction : column…" at bounding box center [788, 405] width 566 height 638
click at [665, 371] on div "max-width : 740 px ; margin : 0 auto ; display : flex ; flex-direction : column…" at bounding box center [788, 405] width 566 height 638
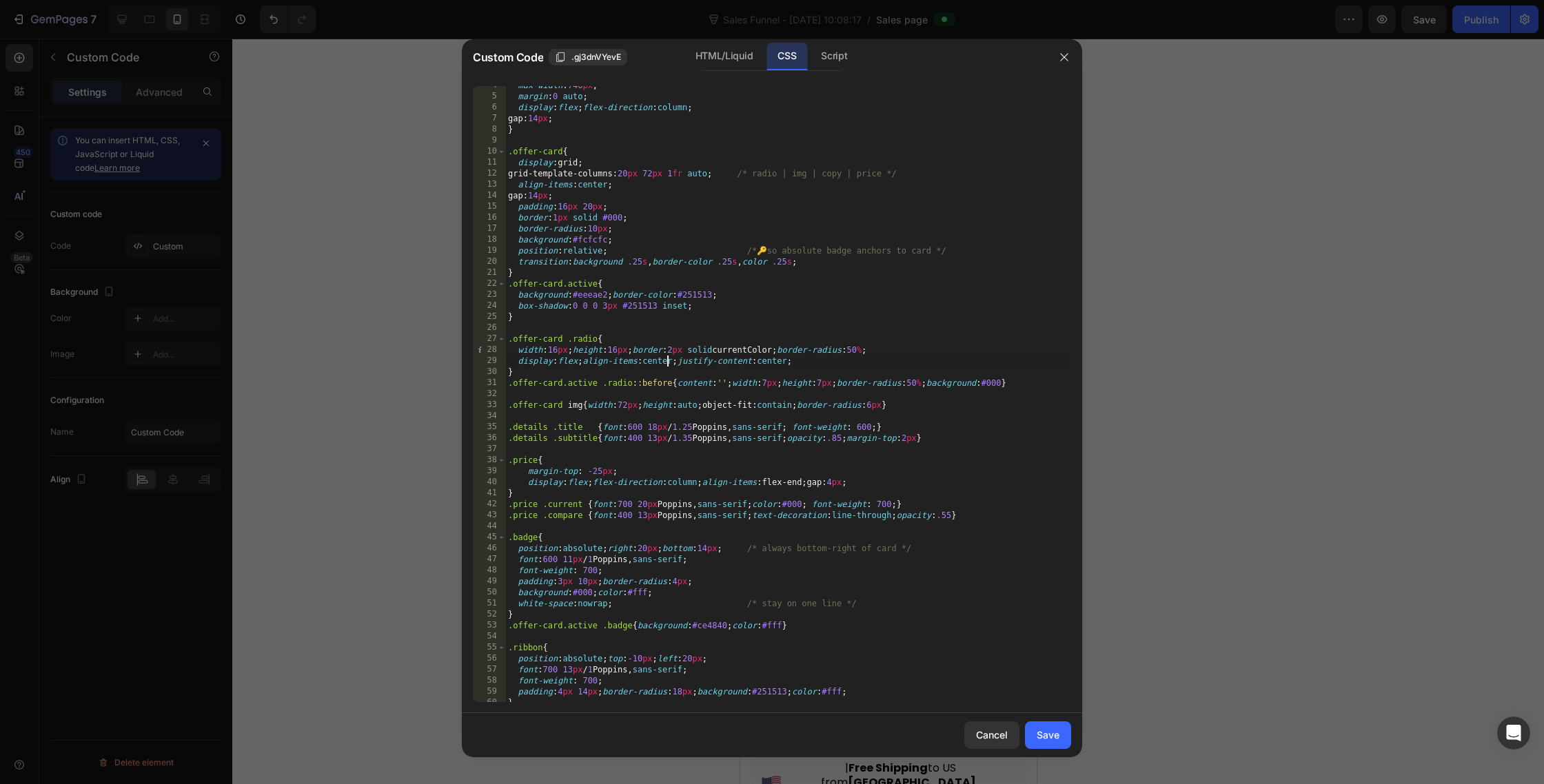
scroll to position [41, 0]
click at [606, 305] on div "max-width : 740 px ; margin : 0 auto ; display : flex ; flex-direction : column…" at bounding box center [788, 397] width 566 height 638
click at [793, 235] on div "max-width : 740 px ; margin : 0 auto ; display : flex ; flex-direction : column…" at bounding box center [788, 397] width 566 height 638
type textarea "background:#fcfcfc;"
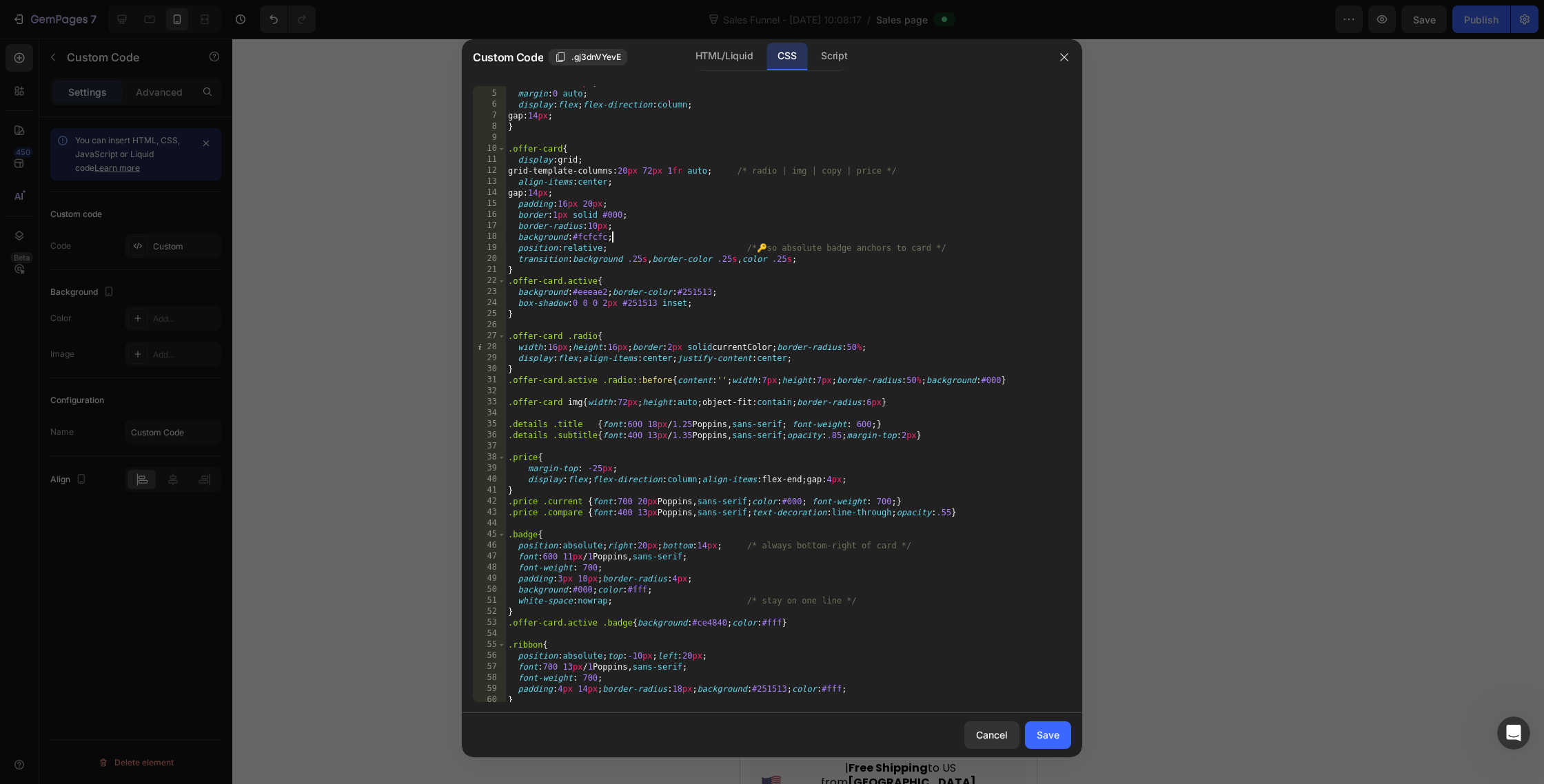
click at [782, 394] on div "max-width : 740 px ; margin : 0 auto ; display : flex ; flex-direction : column…" at bounding box center [788, 397] width 566 height 638
type input "subtitle"
drag, startPoint x: 848, startPoint y: 438, endPoint x: 794, endPoint y: 439, distance: 54.0
click at [792, 439] on div "max-width : 740 px ; margin : 0 auto ; display : flex ; flex-direction : column…" at bounding box center [788, 397] width 566 height 638
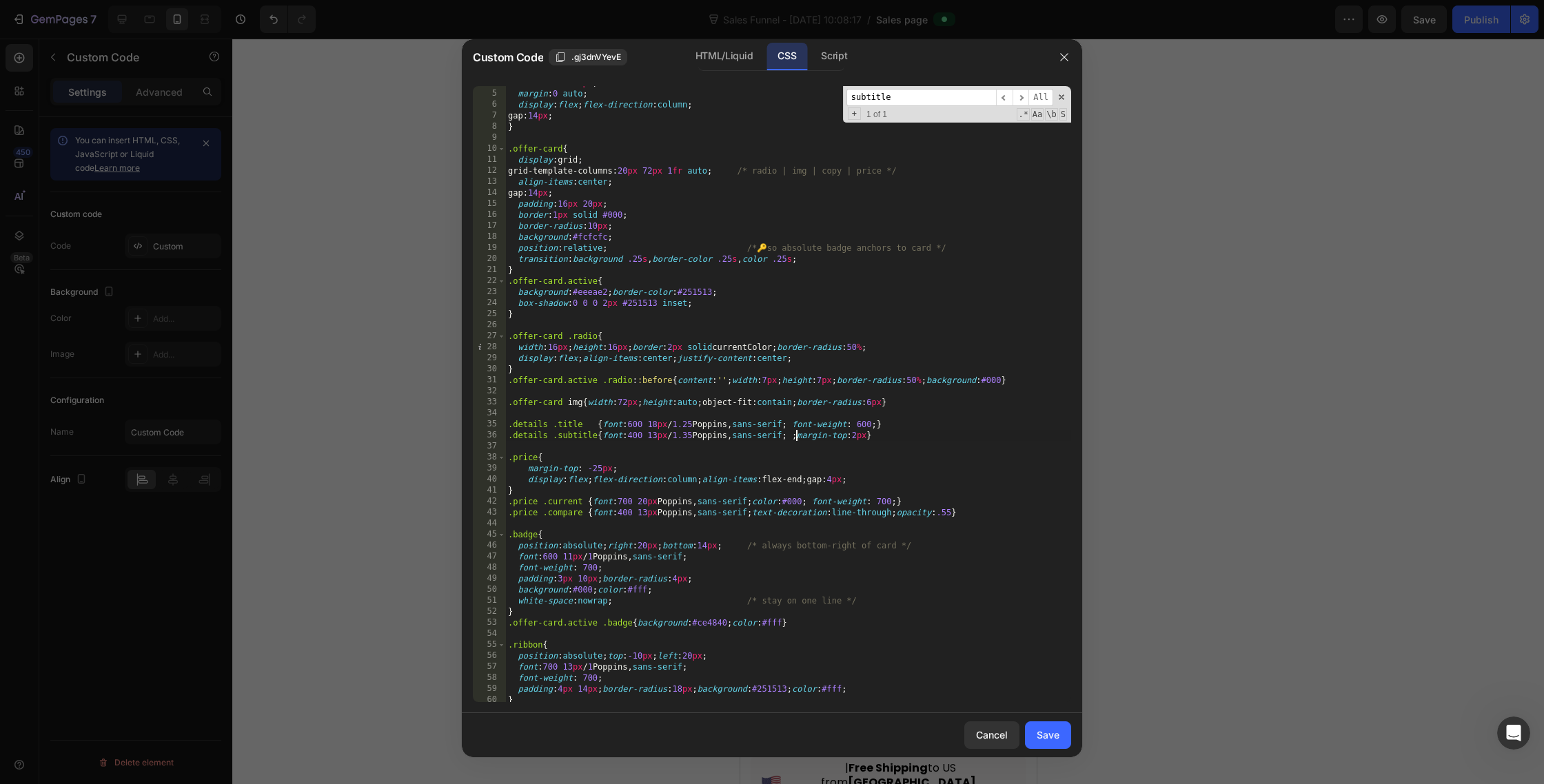
click at [932, 532] on div "max-width : 740 px ; margin : 0 auto ; display : flex ; flex-direction : column…" at bounding box center [788, 397] width 566 height 638
click at [799, 438] on div "max-width : 740 px ; margin : 0 auto ; display : flex ; flex-direction : column…" at bounding box center [788, 397] width 566 height 638
type textarea ".details .subtitle{font:400 13px/1.35 Poppins,sans-serif; margin-top:2px}"
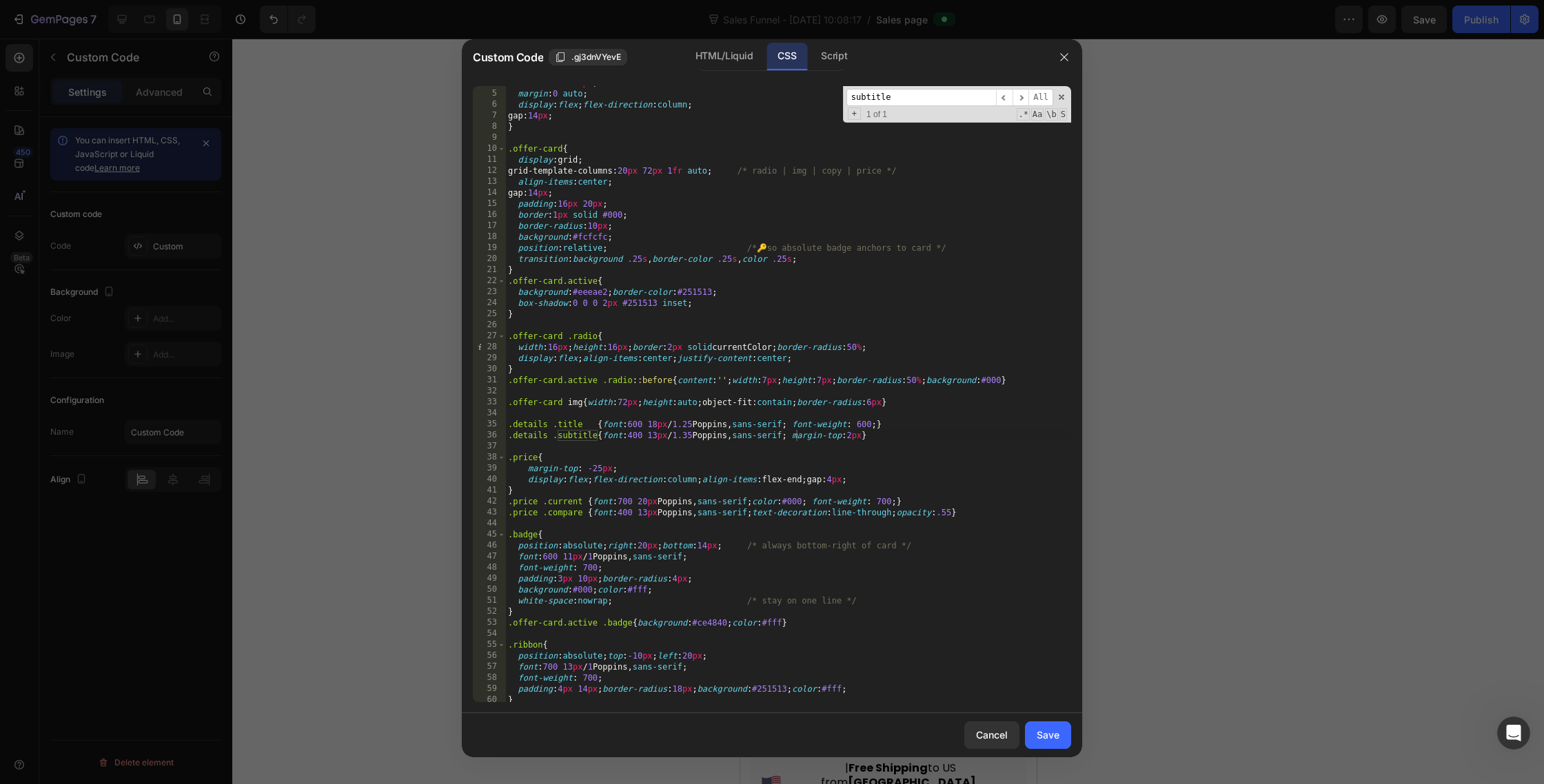
paste input ".offer-card"
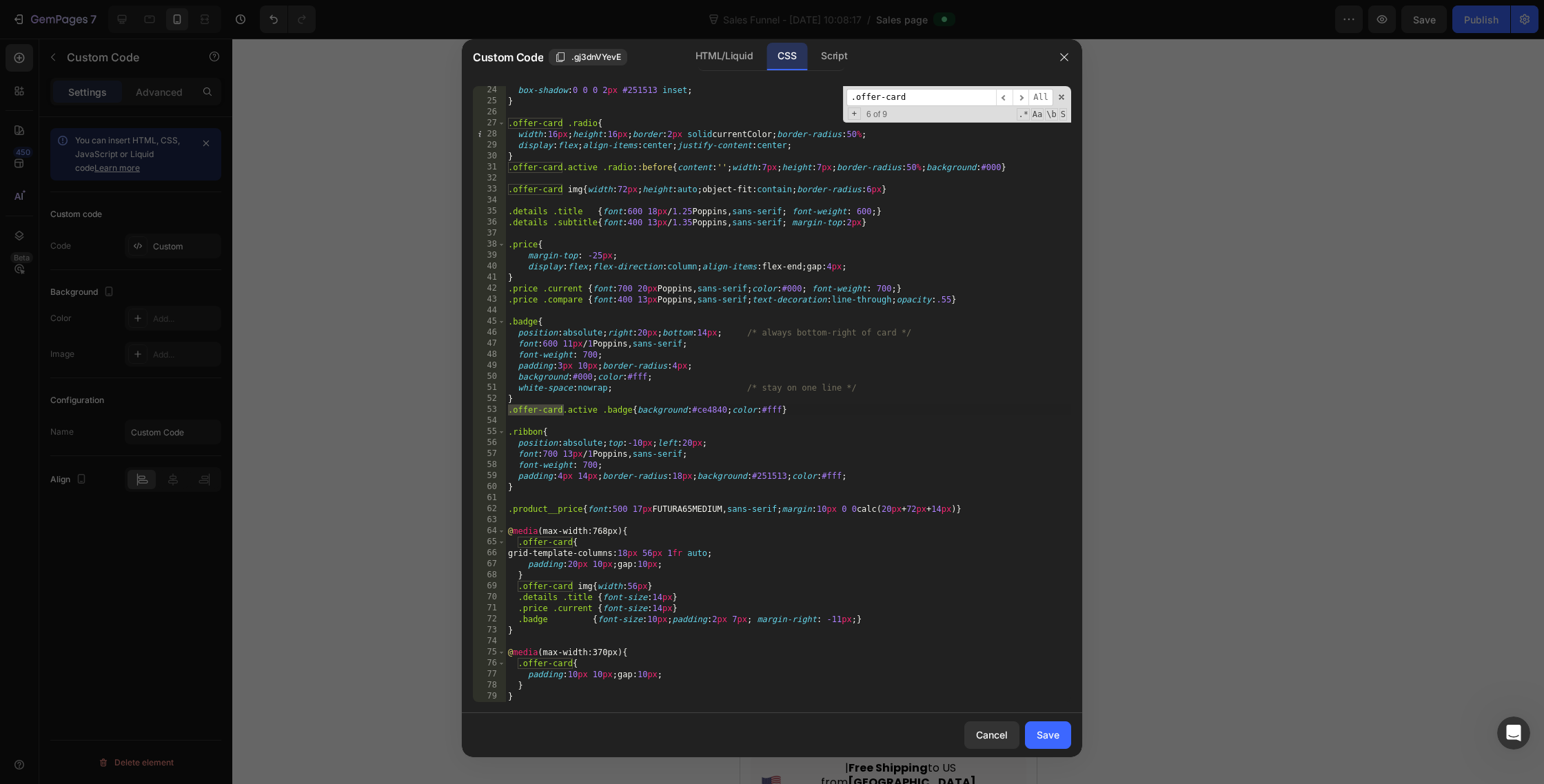
scroll to position [255, 0]
type input ".offer-card"
click at [648, 557] on div "box-shadow : 0 0 0 2 px #251513 inset ; } .offer-card .radio { width : 16 px ; …" at bounding box center [788, 404] width 566 height 638
click at [735, 529] on div "box-shadow : 0 0 0 2 px #251513 inset ; } .offer-card .radio { width : 16 px ; …" at bounding box center [788, 404] width 566 height 638
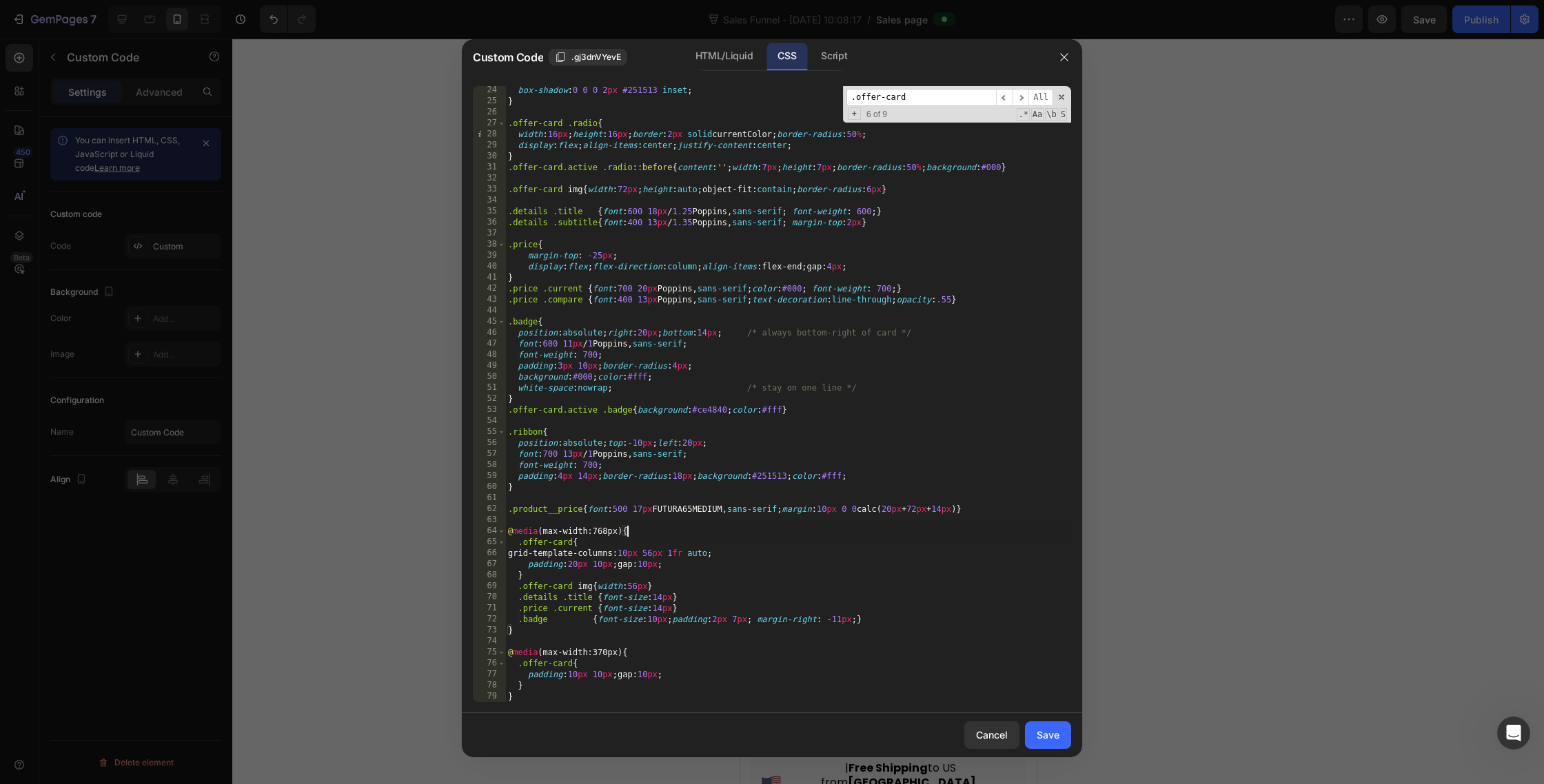
click at [929, 169] on div "box-shadow : 0 0 0 2 px #251513 inset ; } .offer-card .radio { width : 16 px ; …" at bounding box center [788, 404] width 566 height 638
type textarea ".offer-card.active .radio::before{content:'';width:7px;height:7px;border-radius…"
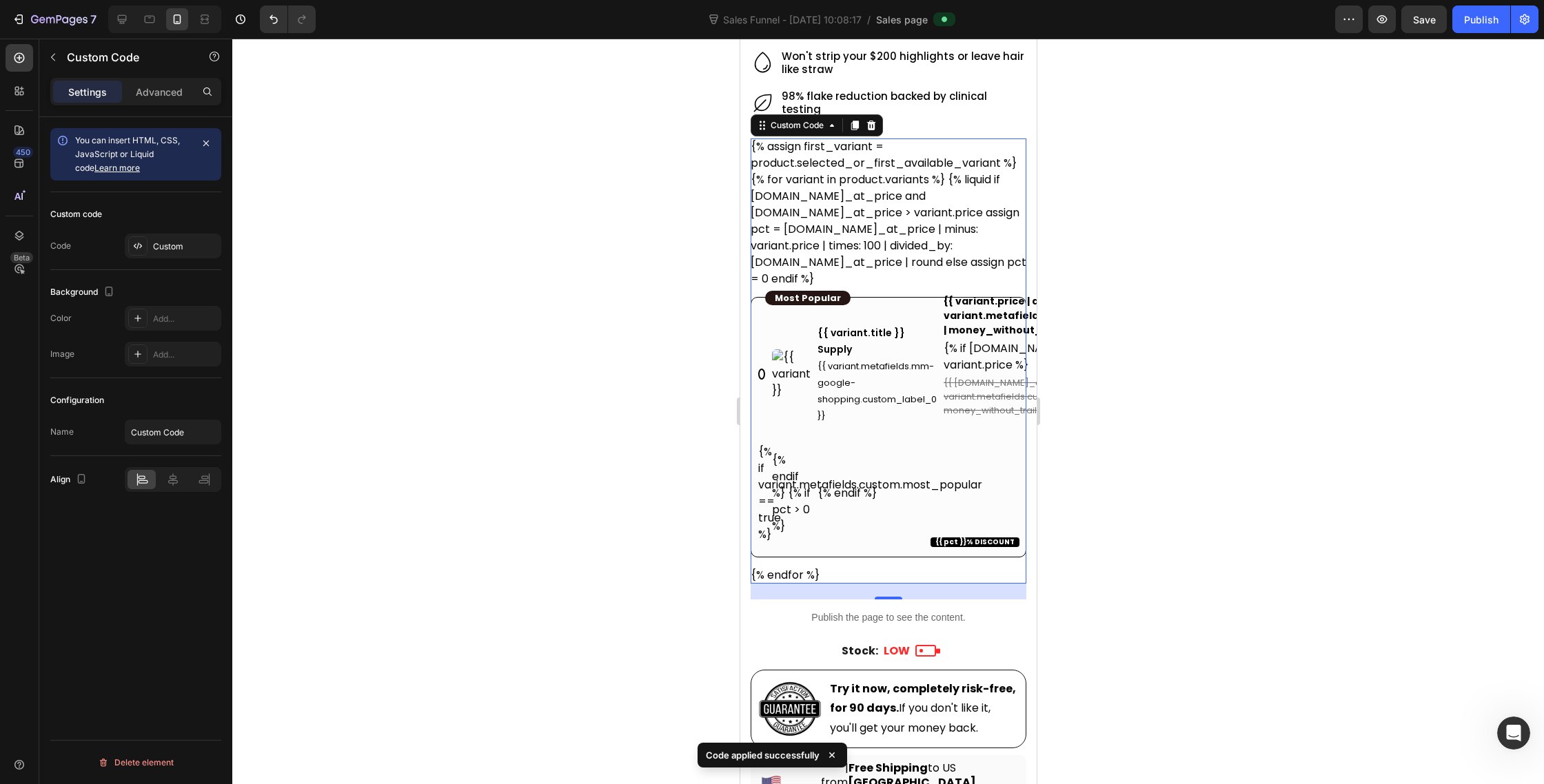
click at [906, 360] on span "{{ variant.metafields.mm-google-shopping.custom_label_0 }}" at bounding box center [876, 390] width 119 height 62
click at [740, 38] on input "{{ variant.title }} Supply {{ variant.metafields.mm-google-shopping.custom_labe…" at bounding box center [740, 38] width 0 height 0
click at [787, 128] on div "Custom Code" at bounding box center [796, 125] width 86 height 17
click at [897, 232] on div "{% for variant in product.variants %} {% liquid if variant.compare_at_price and…" at bounding box center [887, 377] width 276 height 412
click at [134, 230] on div "Custom code Code Custom" at bounding box center [136, 231] width 171 height 78
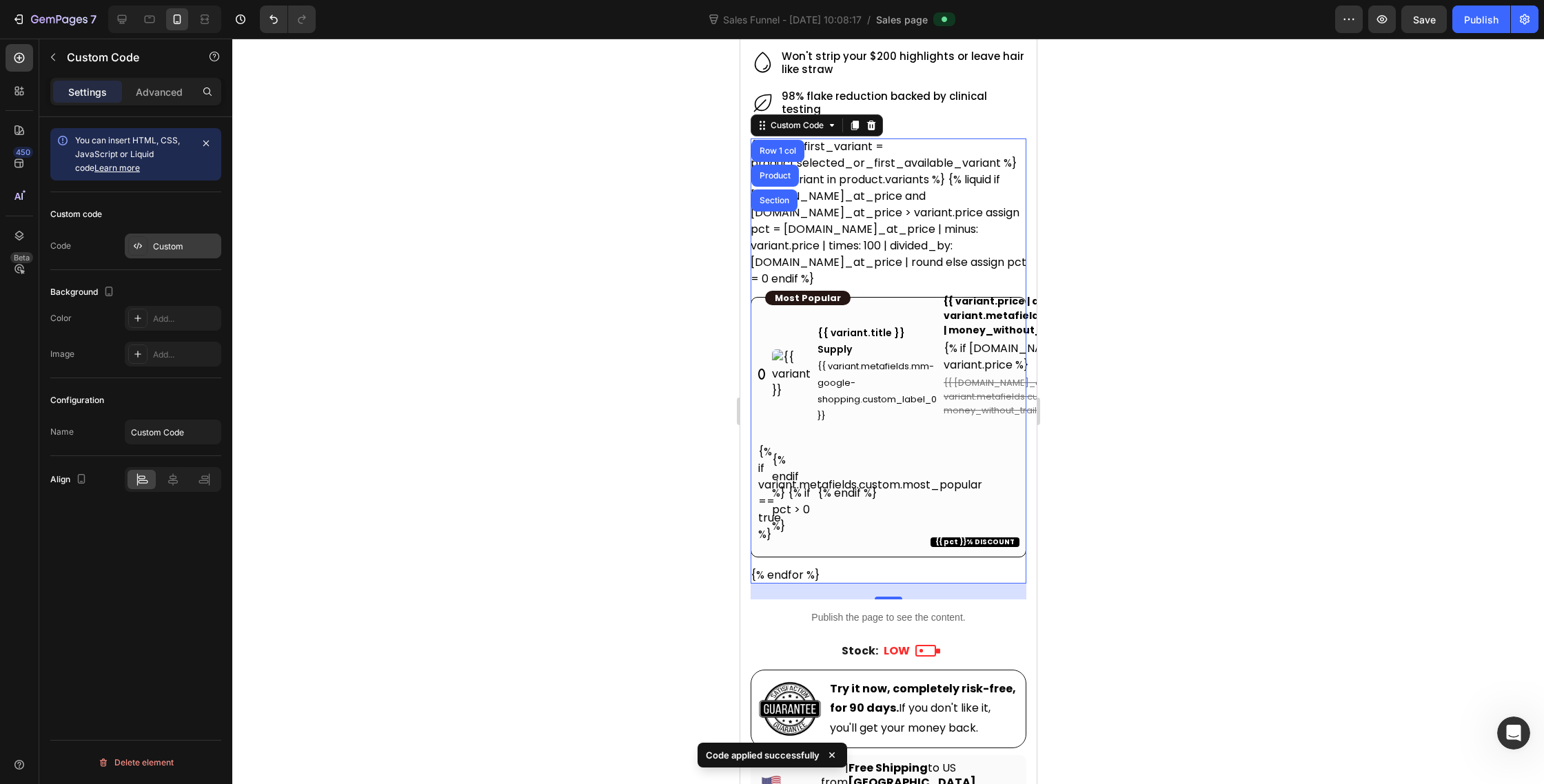
click at [138, 245] on icon at bounding box center [137, 246] width 11 height 11
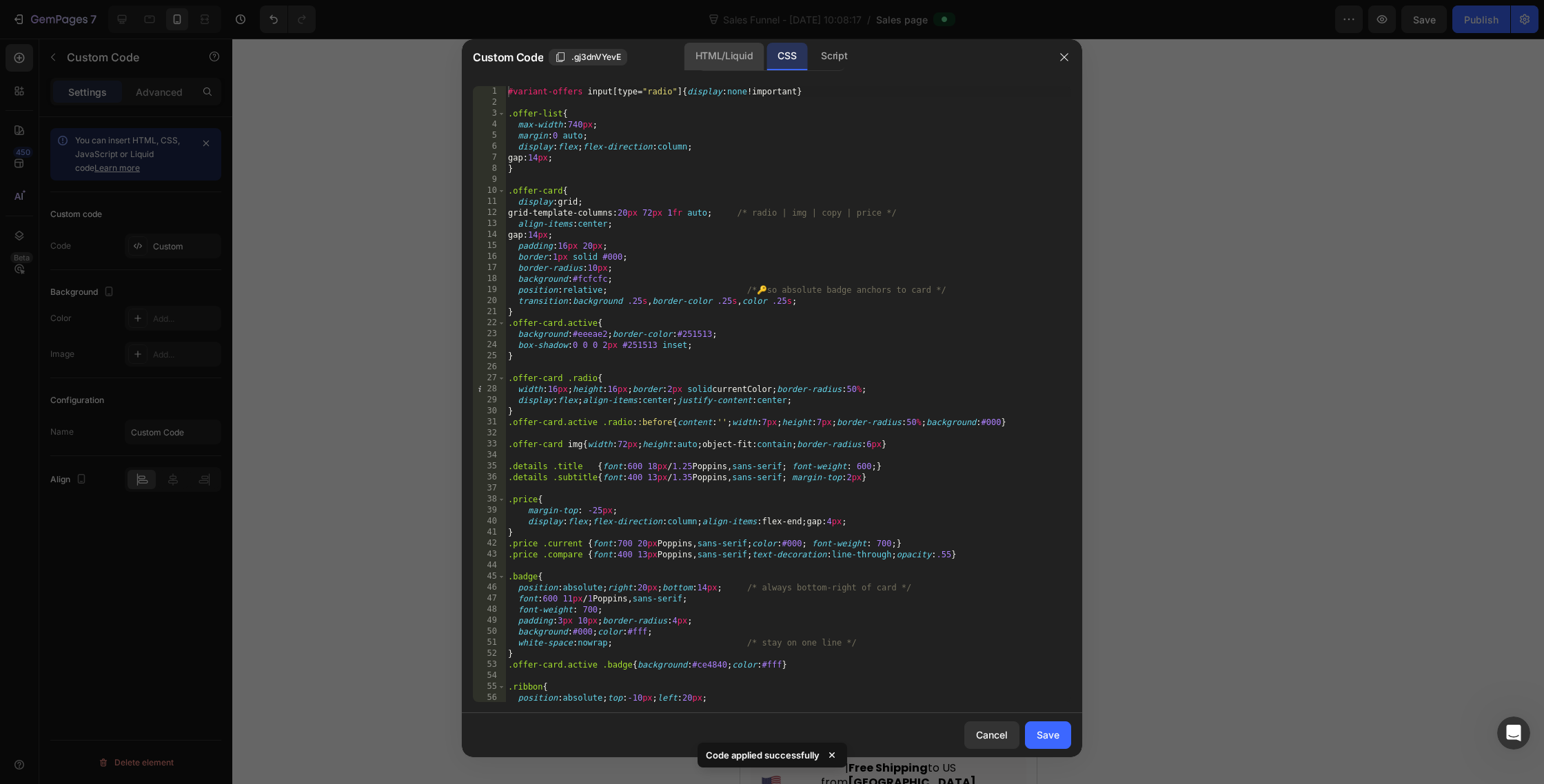
click at [750, 58] on div "HTML/Liquid" at bounding box center [724, 56] width 80 height 28
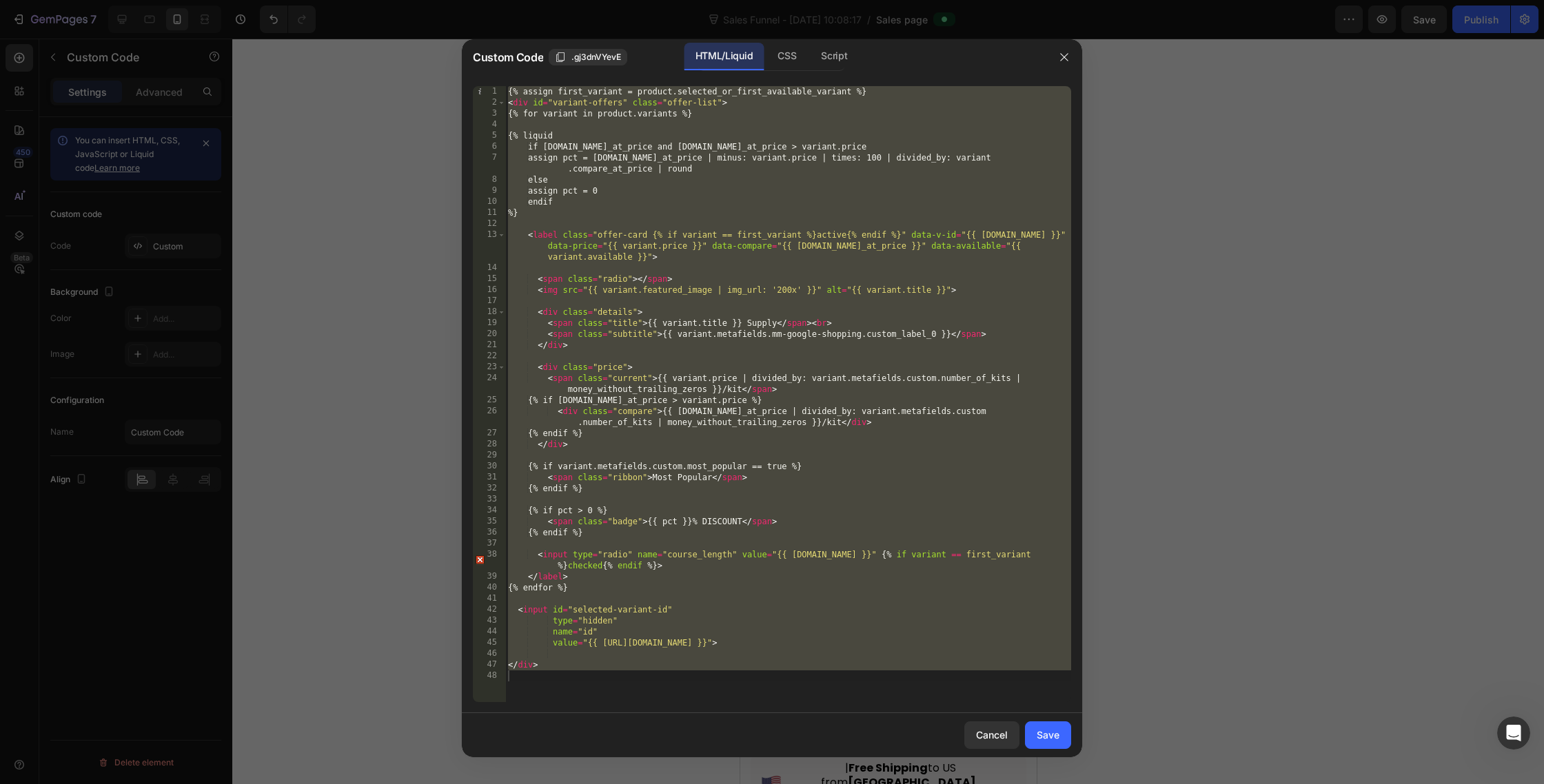
click at [760, 313] on div "{% assign first_variant = product.selected_or_first_available_variant %} < div …" at bounding box center [788, 406] width 566 height 638
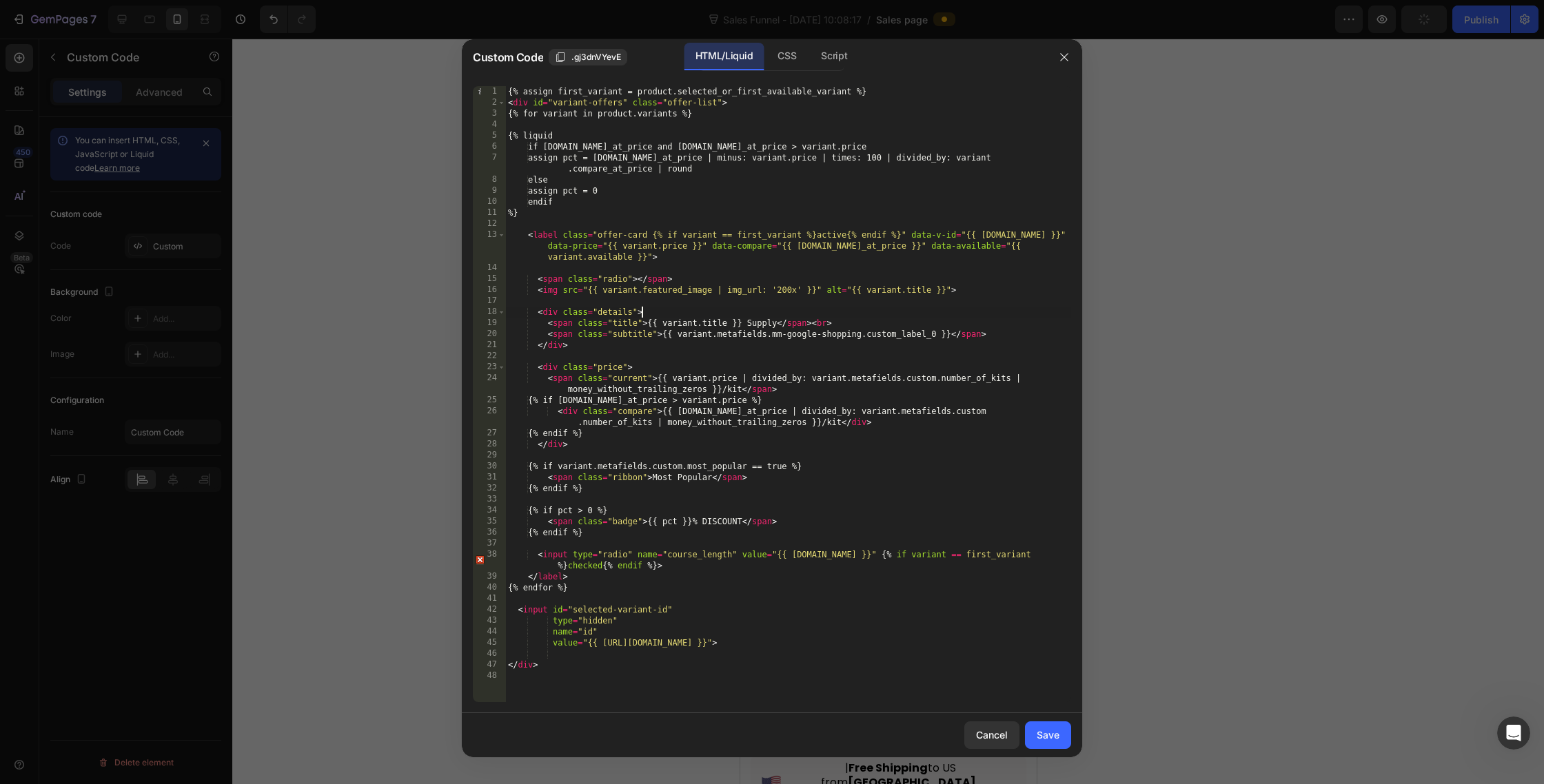
click at [708, 520] on div "{% assign first_variant = product.selected_or_first_available_variant %} < div …" at bounding box center [788, 406] width 566 height 638
click at [646, 523] on div "{% assign first_variant = product.selected_or_first_available_variant %} < div …" at bounding box center [788, 406] width 566 height 638
type textarea "<span class="badge">YOU SAVE {{ pct }}%</span>"
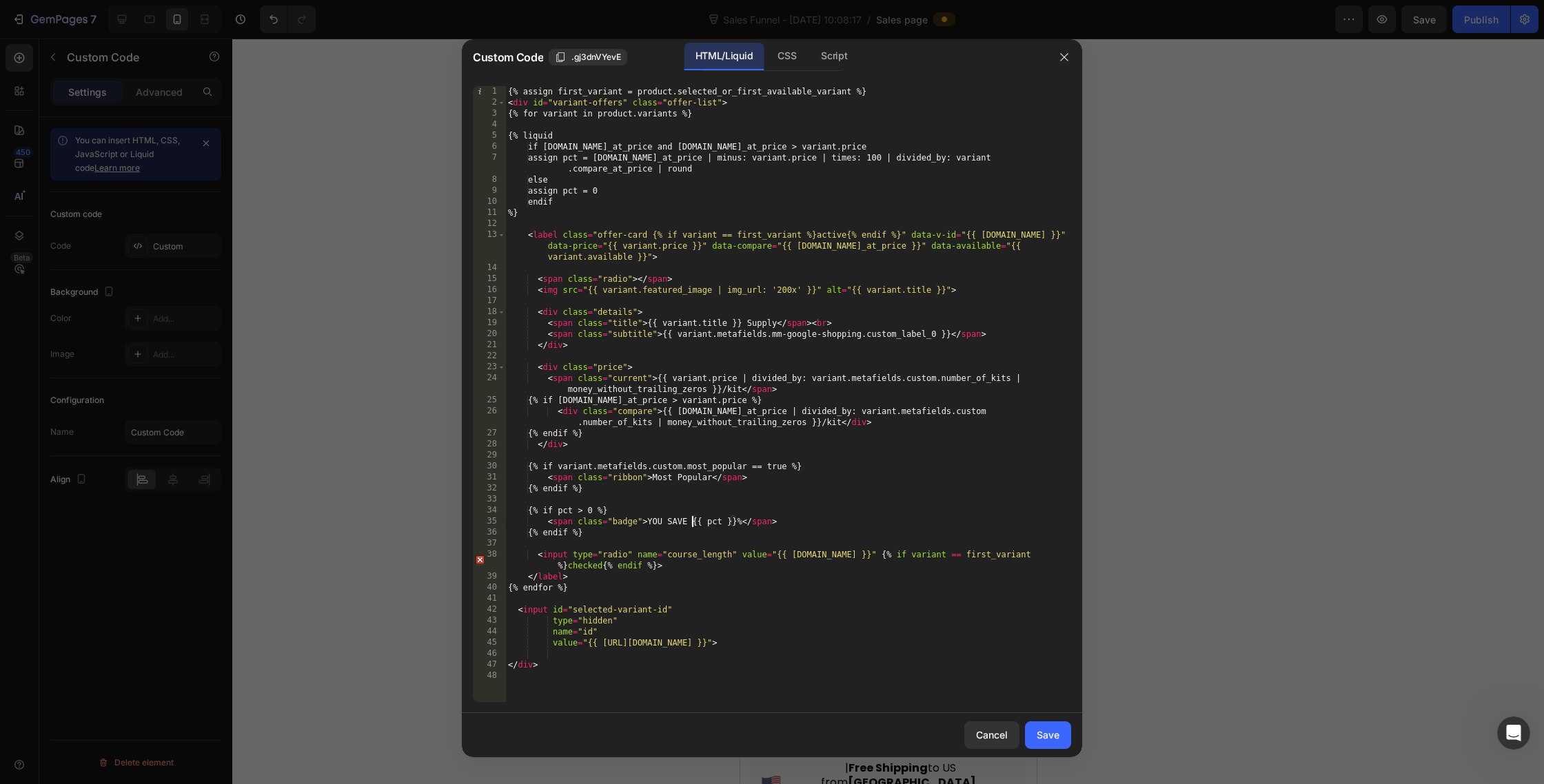
click at [714, 502] on div "{% assign first_variant = product.selected_or_first_available_variant %} < div …" at bounding box center [788, 406] width 566 height 638
click at [1041, 725] on button "Save" at bounding box center [1047, 735] width 46 height 28
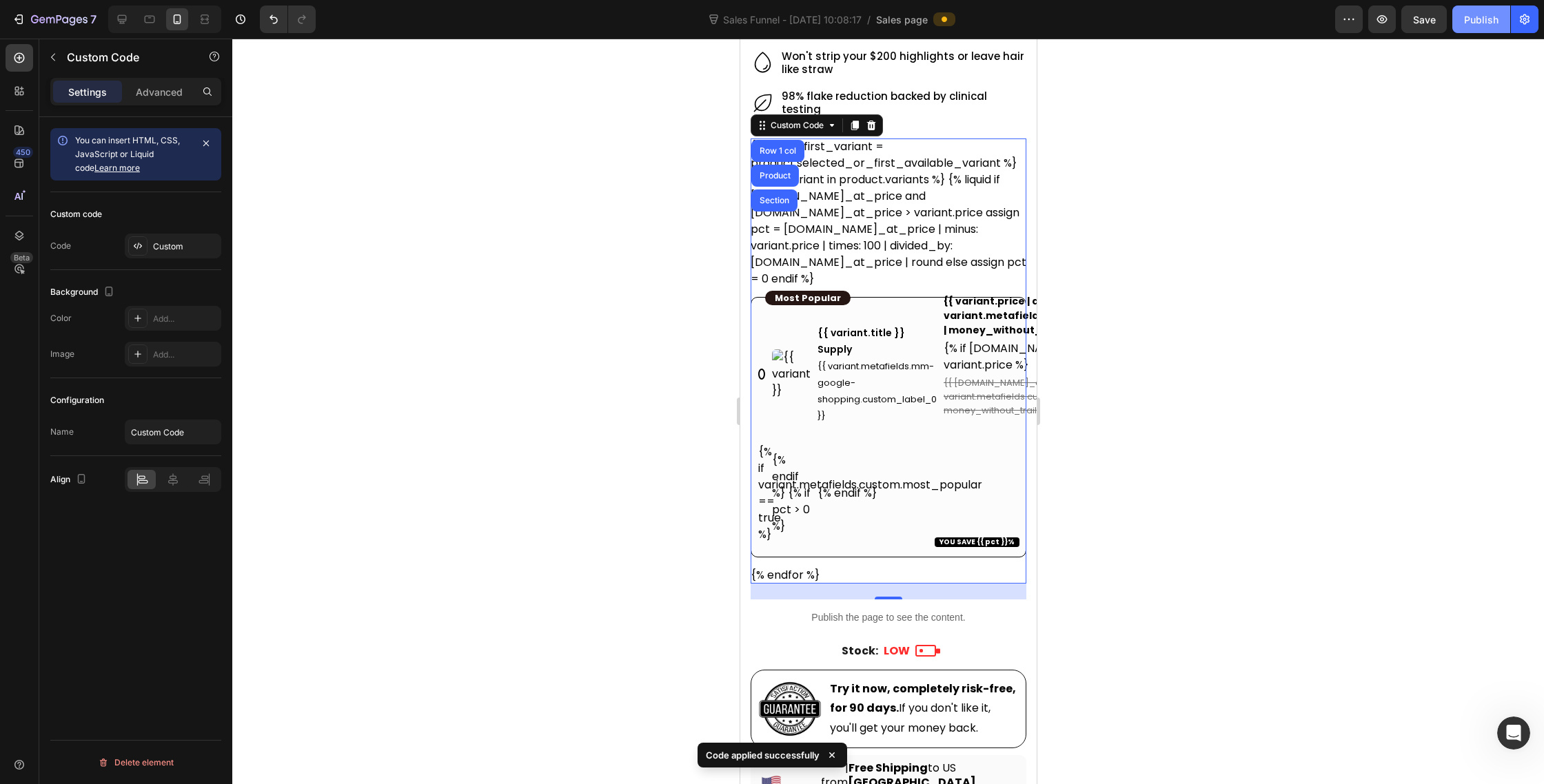
click at [1473, 17] on div "Publish" at bounding box center [1482, 20] width 35 height 14
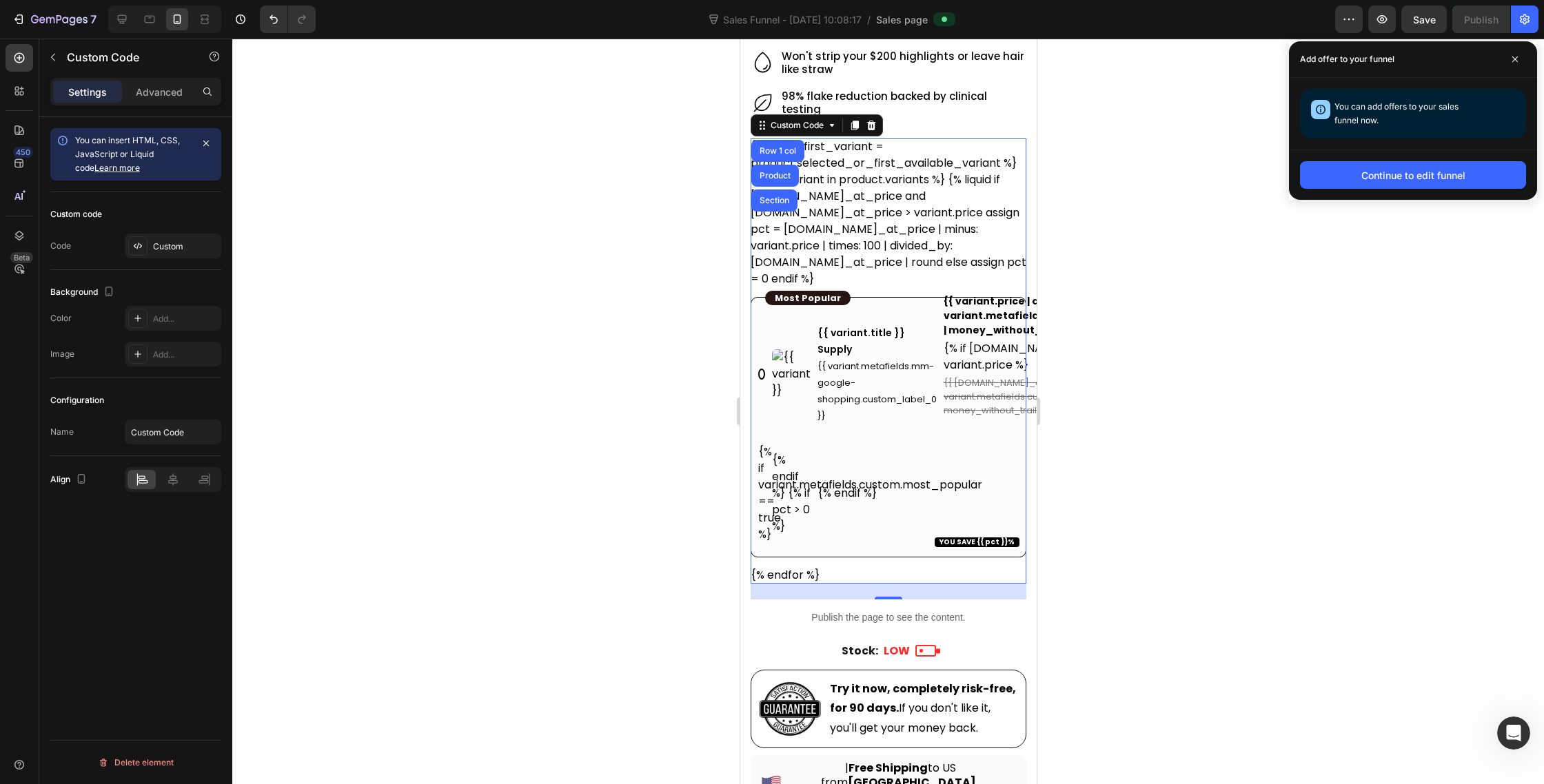
click at [867, 449] on label "{{ variant.title }} Supply {{ variant.metafields.mm-google-shopping.custom_labe…" at bounding box center [887, 427] width 276 height 261
click at [740, 38] on input "{{ variant.title }} Supply {{ variant.metafields.mm-google-shopping.custom_labe…" at bounding box center [740, 38] width 0 height 0
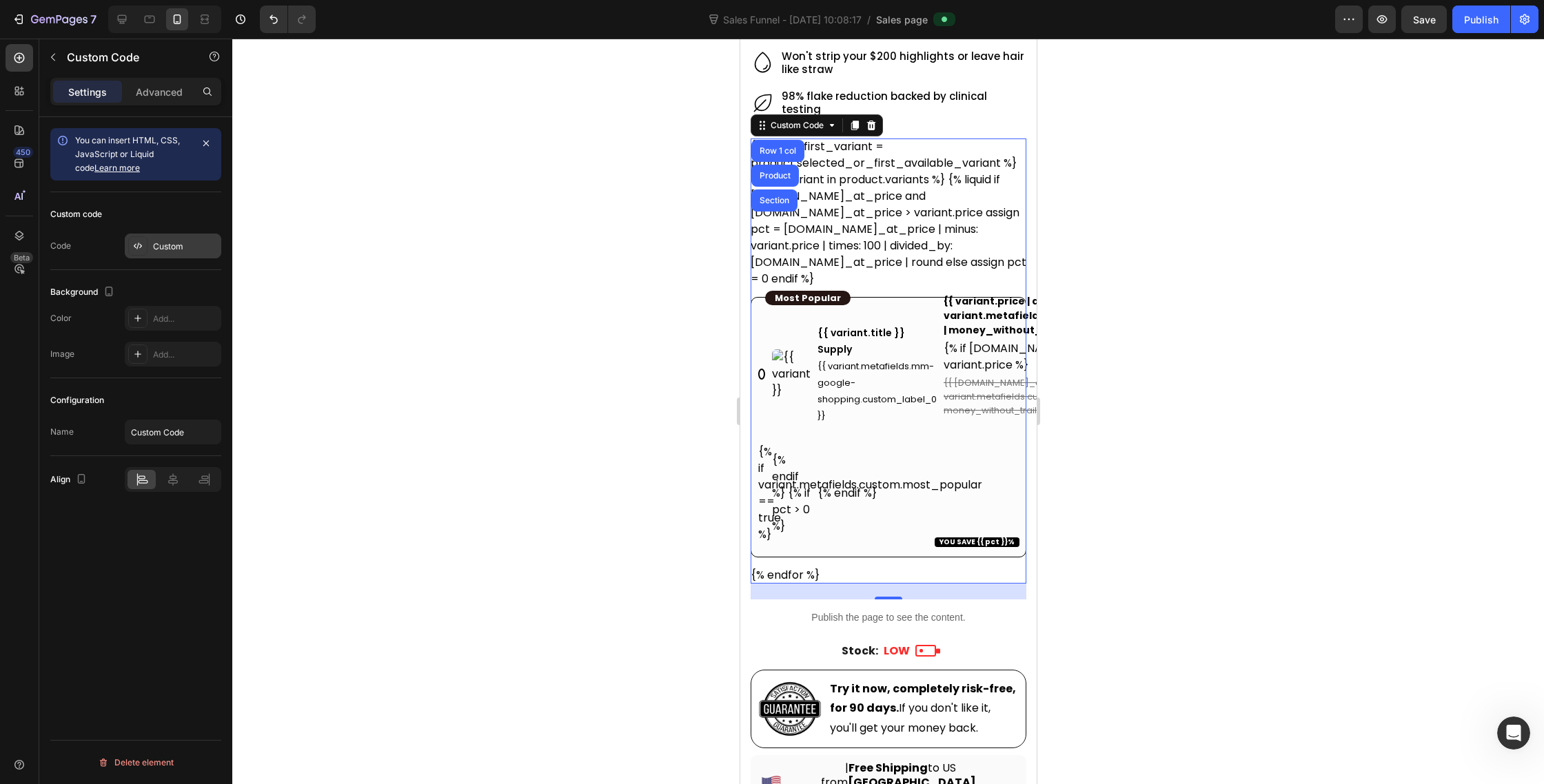
click at [133, 242] on icon at bounding box center [137, 246] width 11 height 11
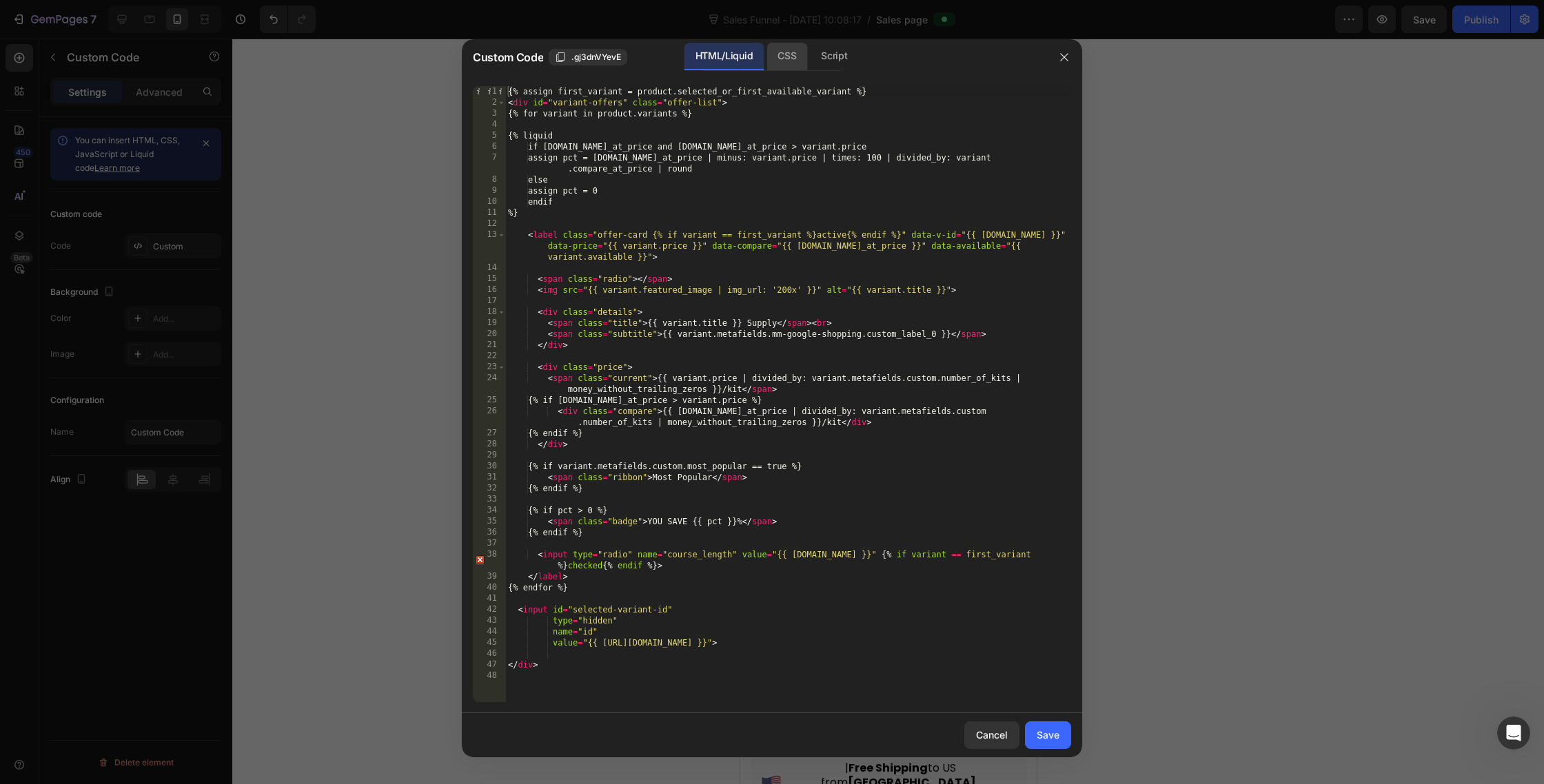
click at [810, 53] on div "CSS" at bounding box center [834, 56] width 48 height 28
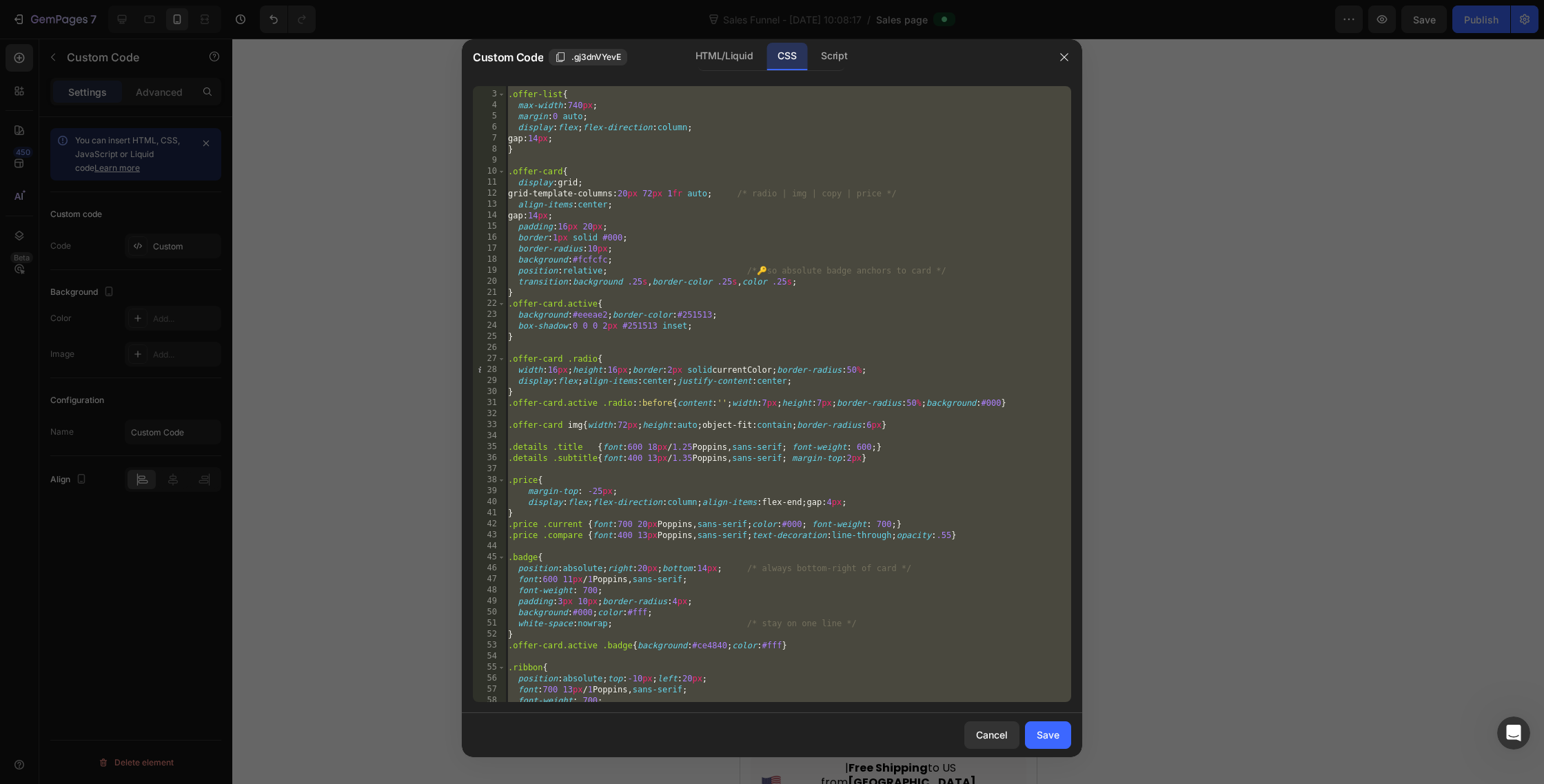
click at [685, 400] on div ".offer-list { max-width : 740 px ; margin : 0 auto ; display : flex ; flex-dire…" at bounding box center [788, 397] width 566 height 638
type textarea ".offer-card.active .radio::before{content:'';width:7px;height:7px;border-radius…"
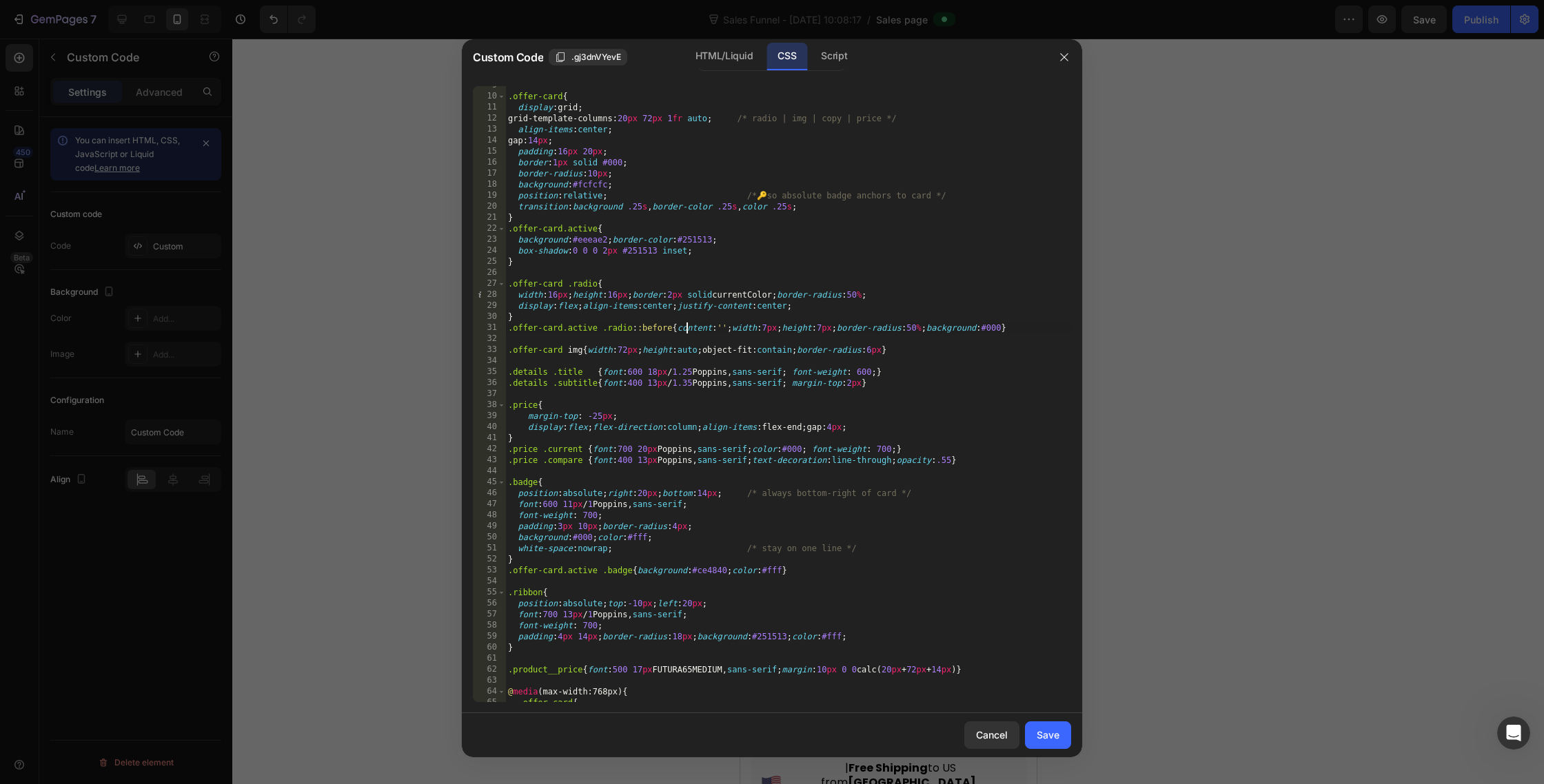
scroll to position [95, 0]
type input "subtitle"
click at [656, 386] on div ".offer-card { display : grid ; grid-template-columns : 20 px 72 px 1 fr auto ; …" at bounding box center [788, 399] width 566 height 638
click at [665, 404] on div ".offer-card { display : grid ; grid-template-columns : 20 px 72 px 1 fr auto ; …" at bounding box center [788, 399] width 566 height 638
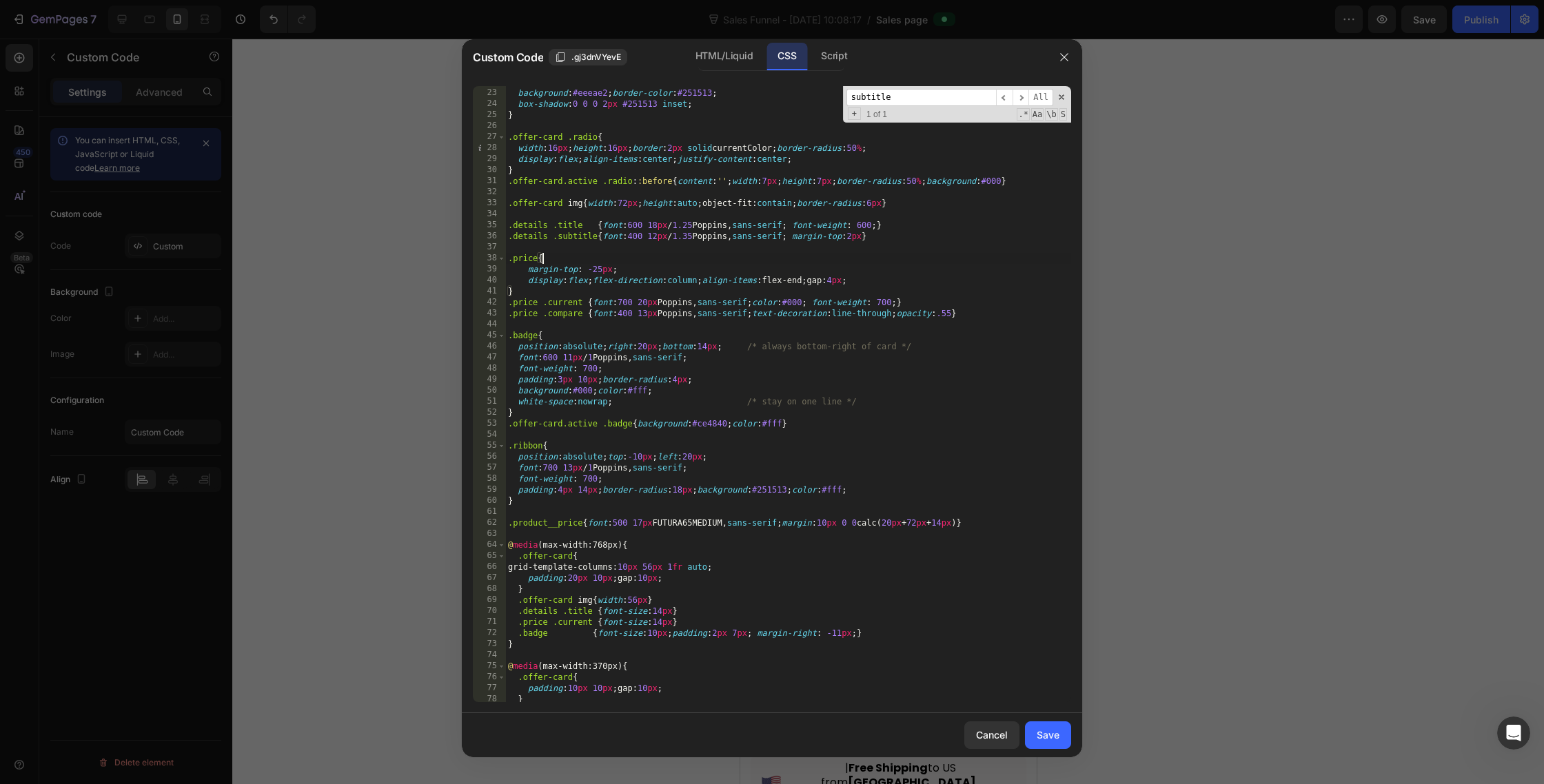
scroll to position [255, 0]
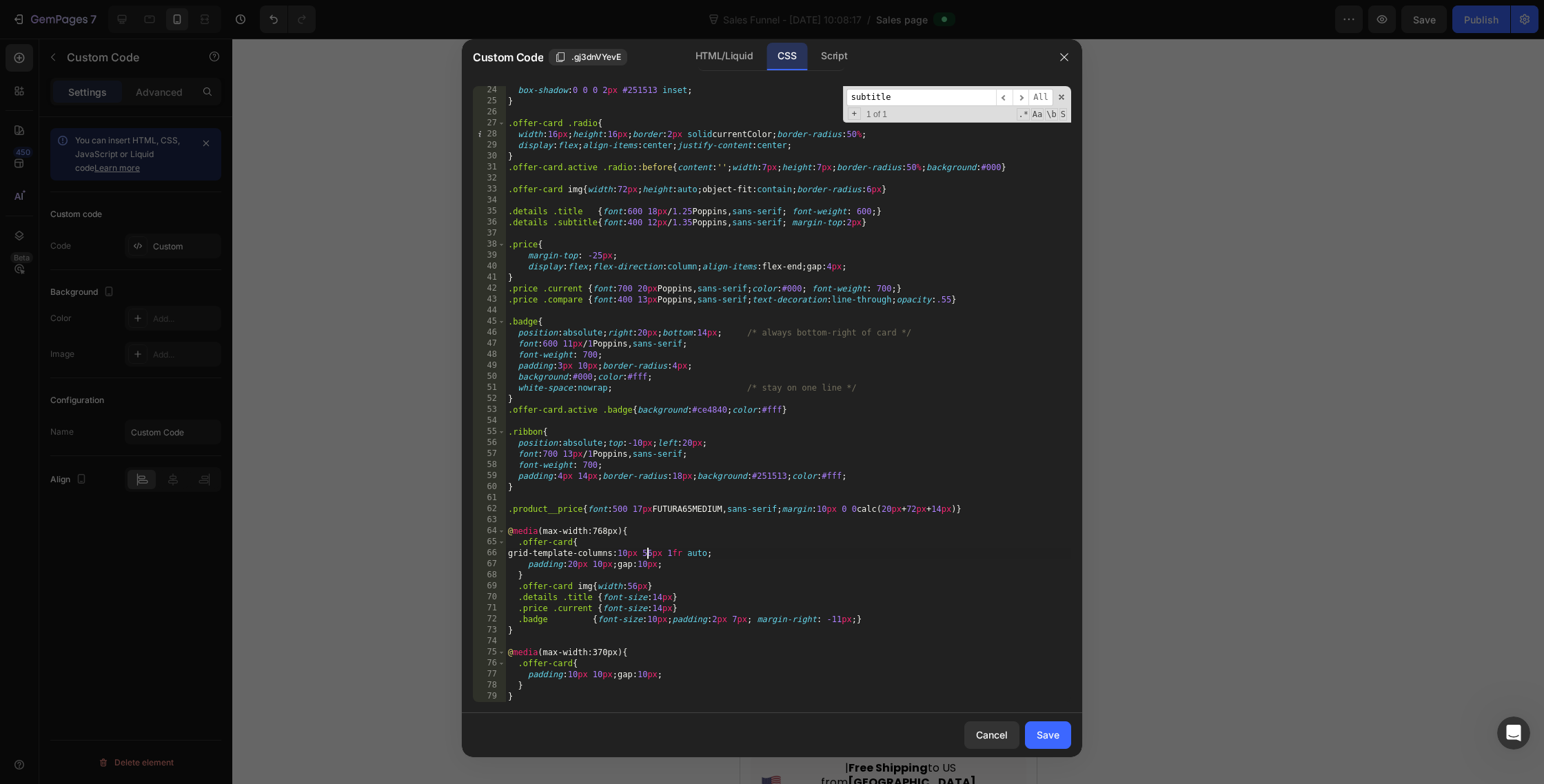
click at [648, 554] on div "box-shadow : 0 0 0 2 px #251513 inset ; } .offer-card .radio { width : 16 px ; …" at bounding box center [788, 404] width 566 height 638
click at [658, 568] on div "box-shadow : 0 0 0 2 px #251513 inset ; } .offer-card .radio { width : 16 px ; …" at bounding box center [788, 404] width 566 height 638
click at [737, 535] on div "box-shadow : 0 0 0 2 px #251513 inset ; } .offer-card .radio { width : 16 px ; …" at bounding box center [788, 404] width 566 height 638
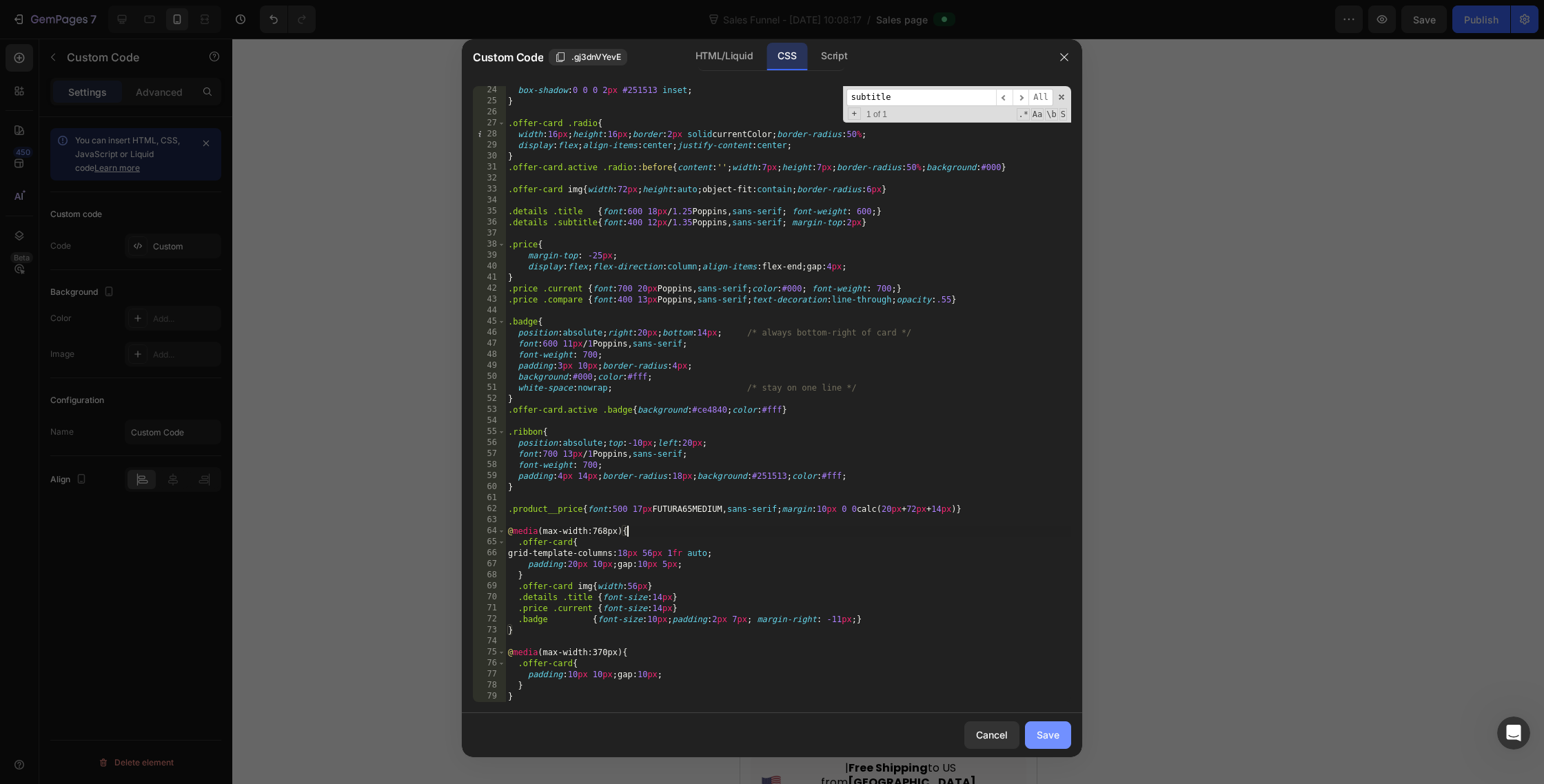
type textarea "@media(max-width:768px){"
click at [1046, 734] on div "Save" at bounding box center [1048, 734] width 23 height 14
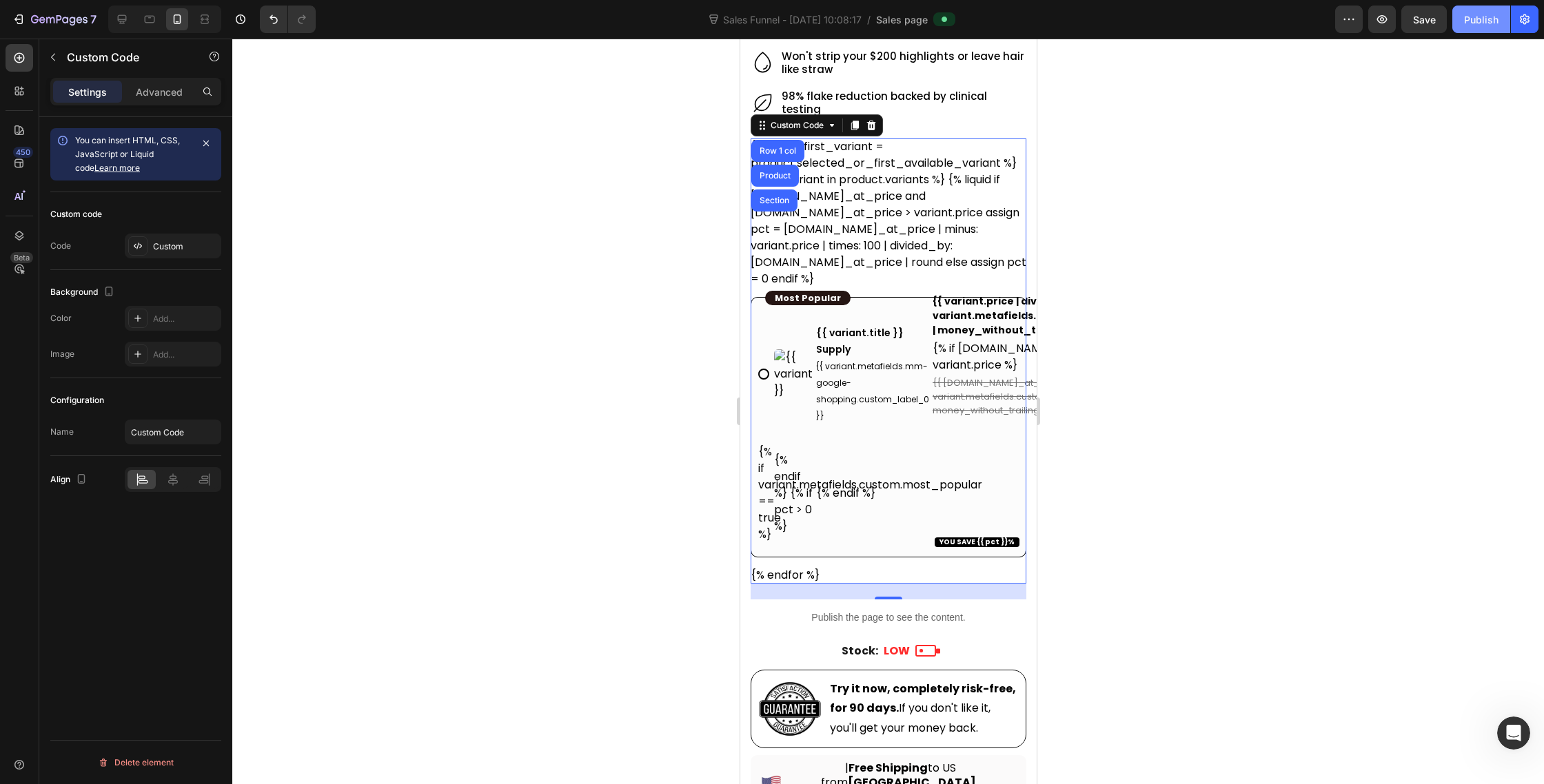
click at [1467, 26] on div "Publish" at bounding box center [1482, 20] width 35 height 14
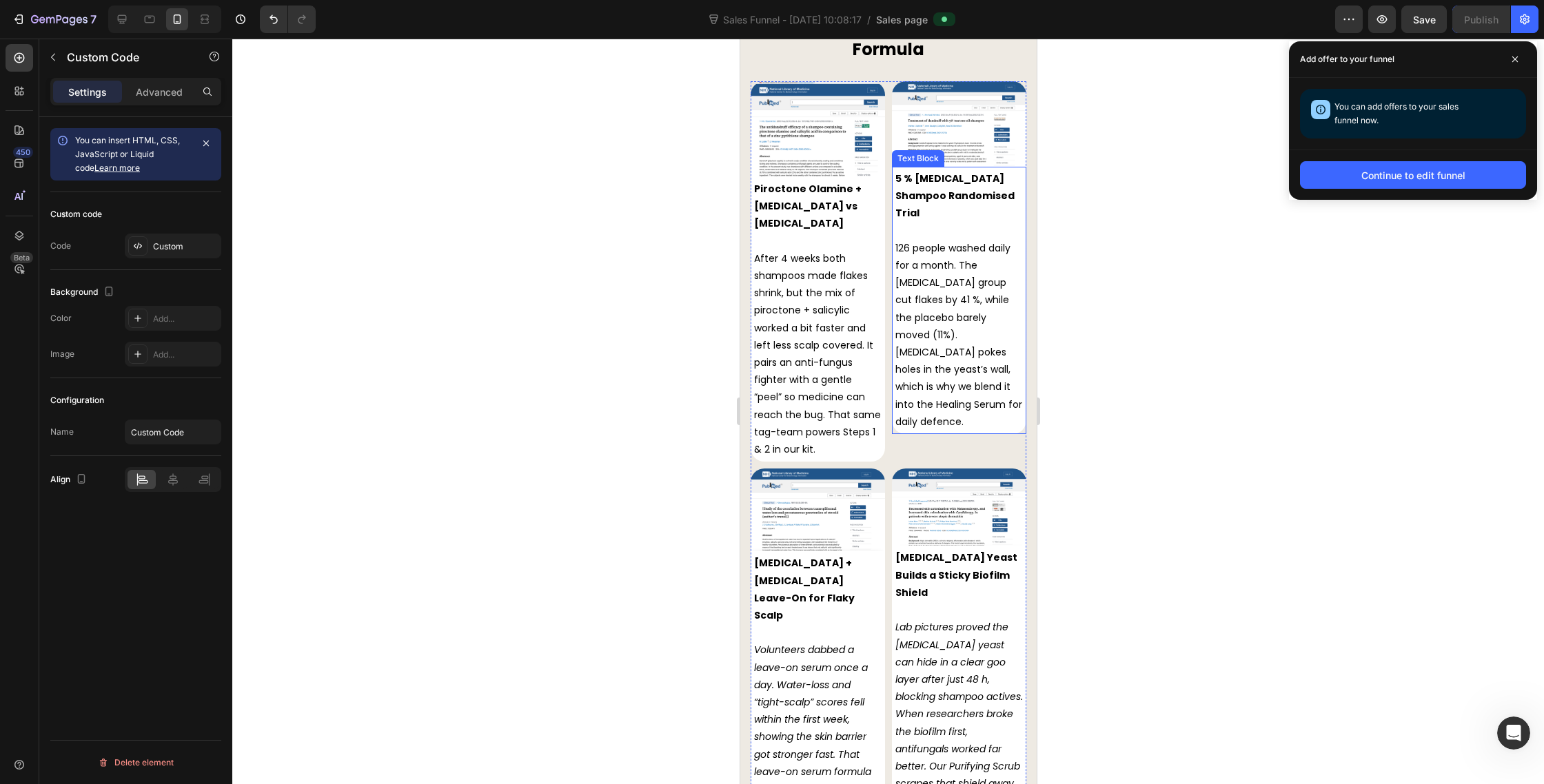
scroll to position [5449, 0]
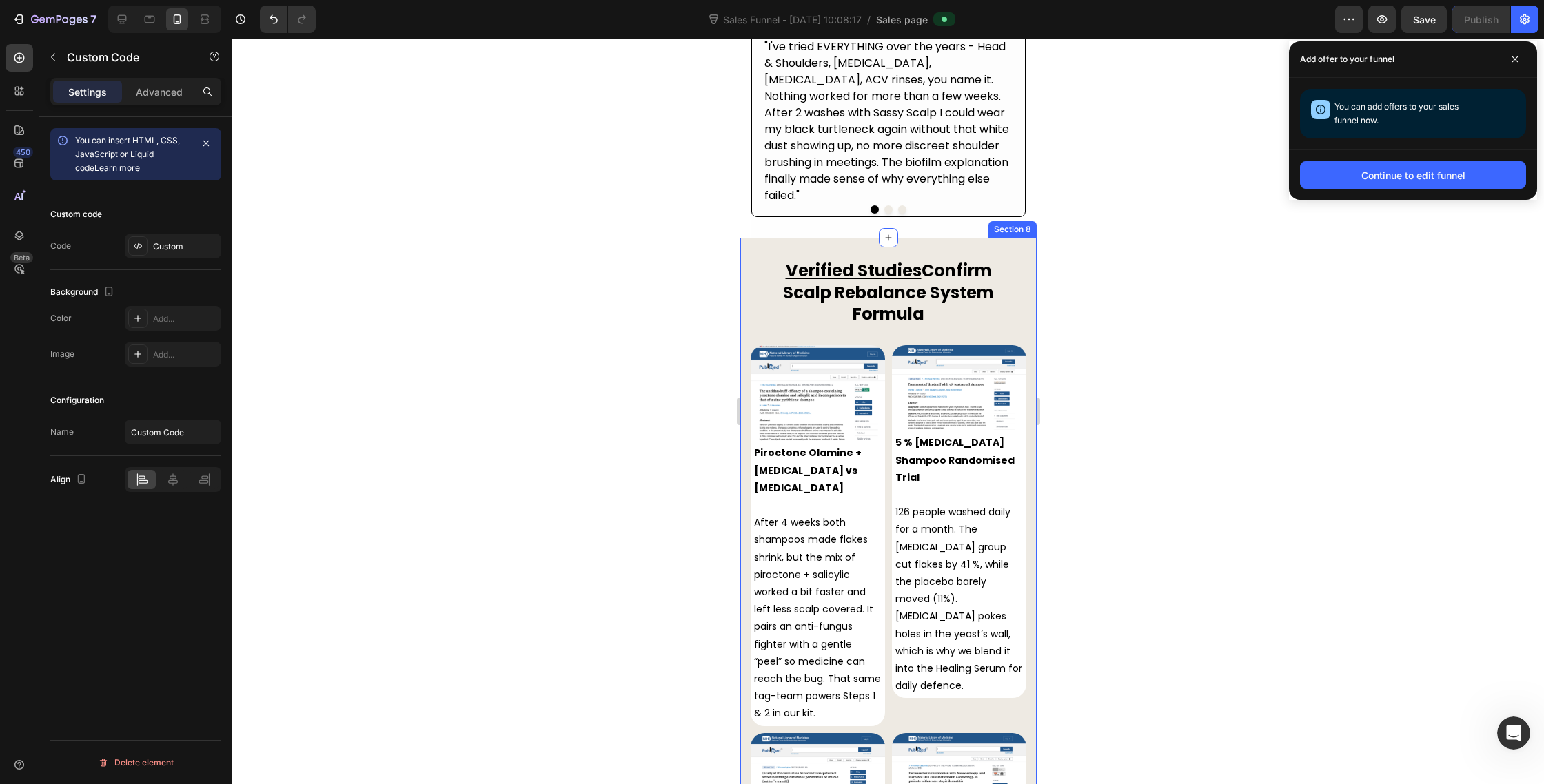
click at [1021, 238] on div "Verified Studies Confirm Scalp Rebalance System Formula Heading Row Image Piroc…" at bounding box center [888, 725] width 297 height 973
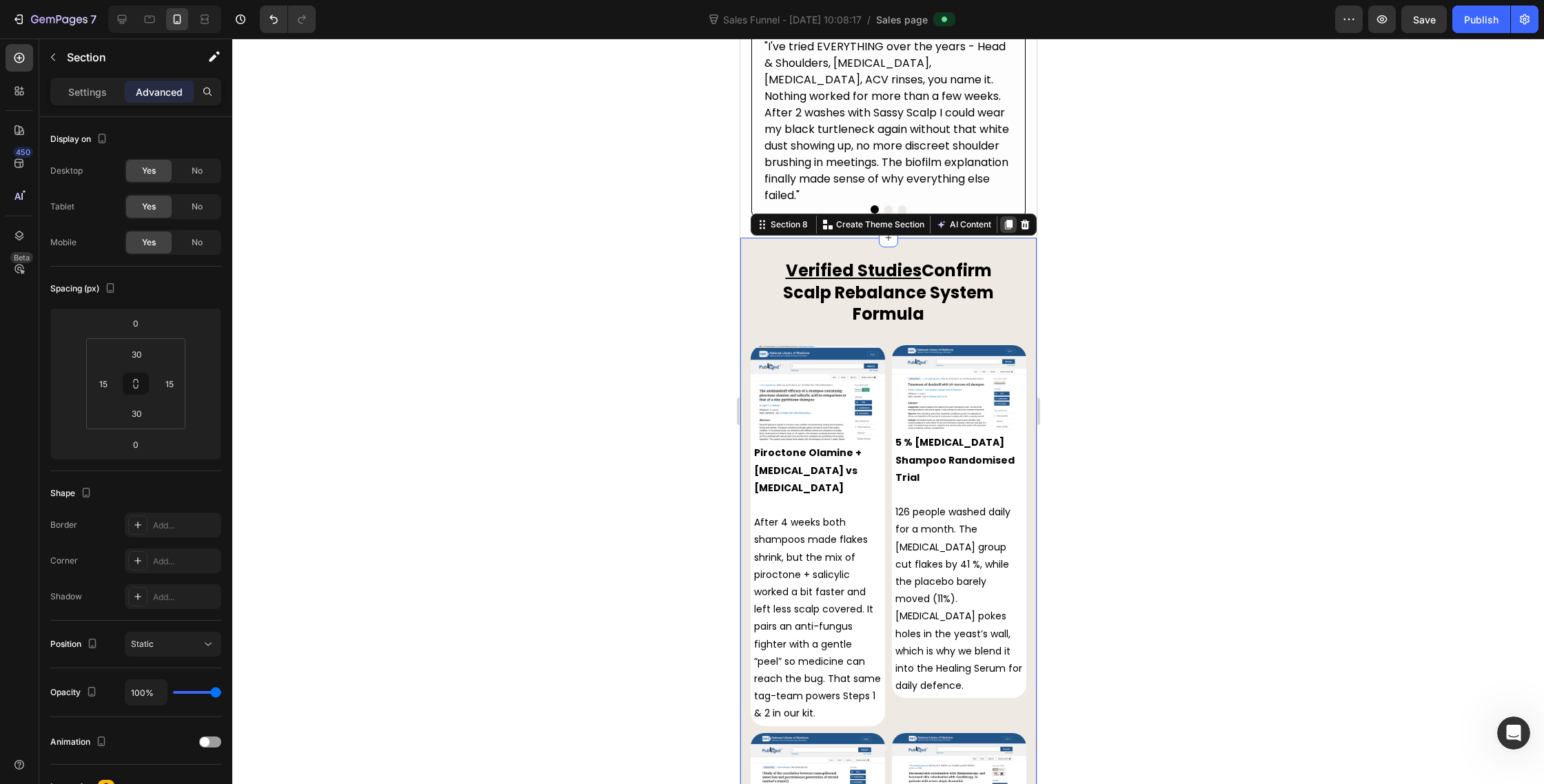
click at [1006, 221] on icon at bounding box center [1008, 225] width 8 height 10
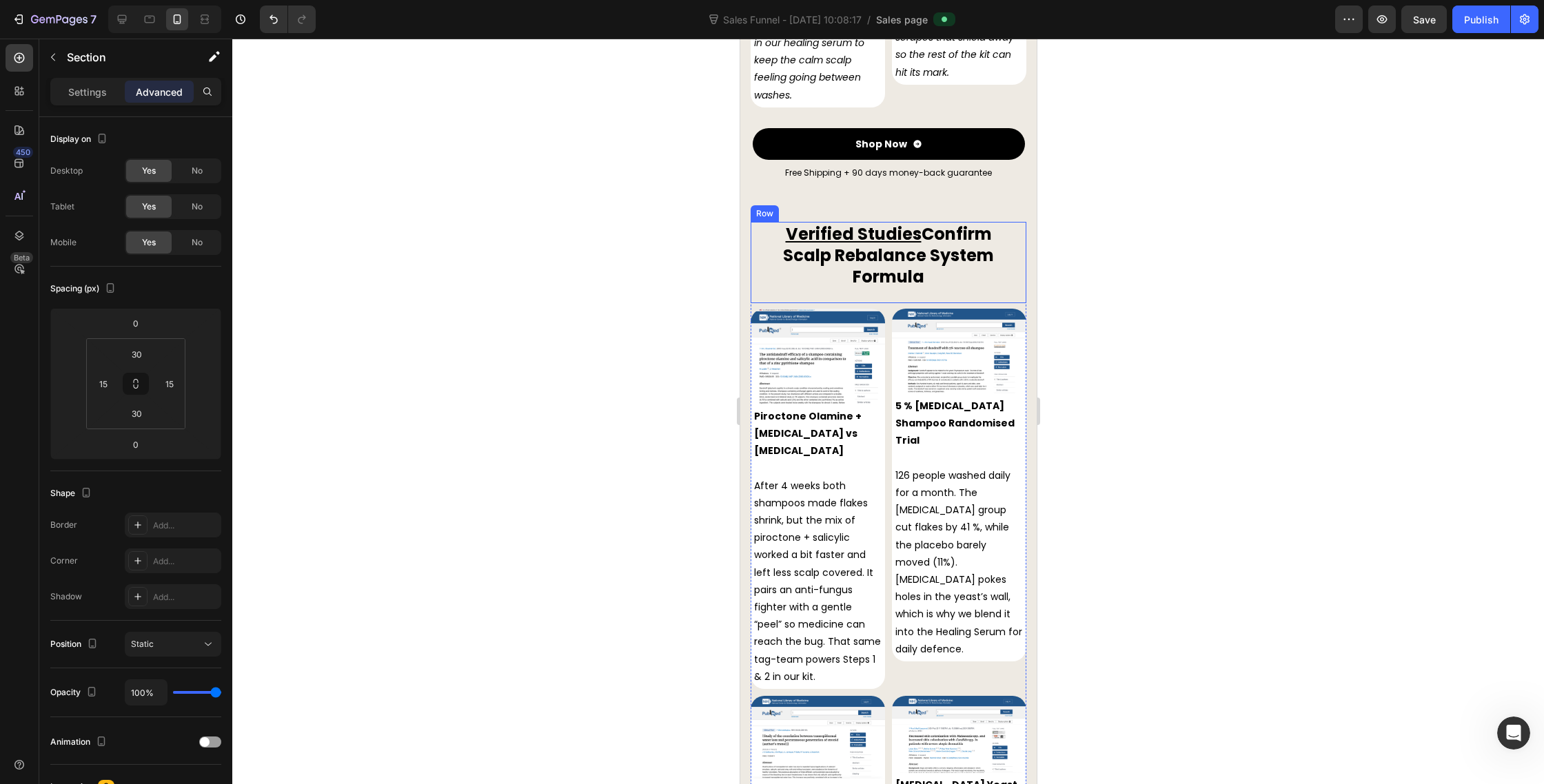
scroll to position [6513, 0]
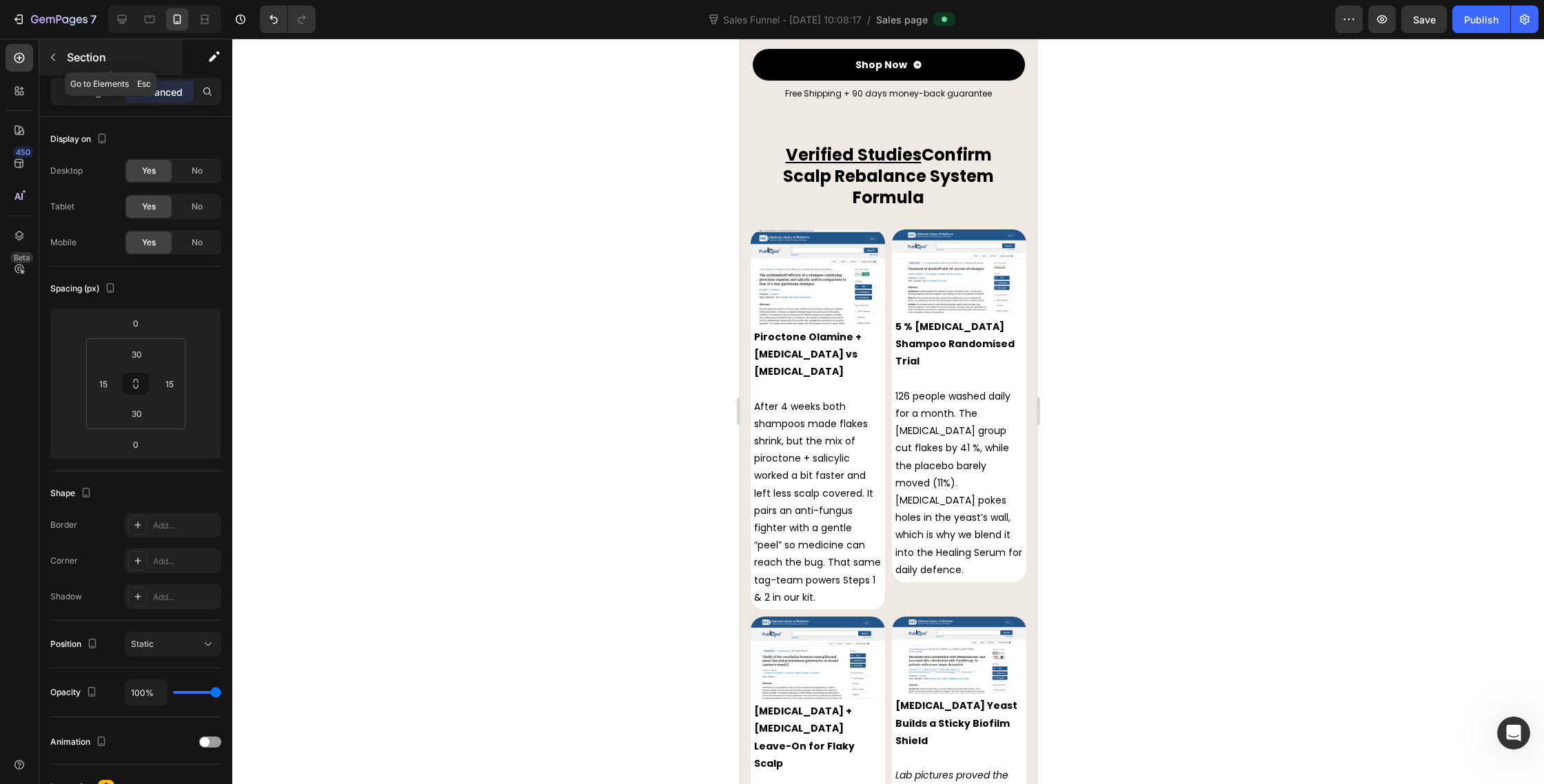
click at [50, 62] on button "button" at bounding box center [53, 56] width 22 height 22
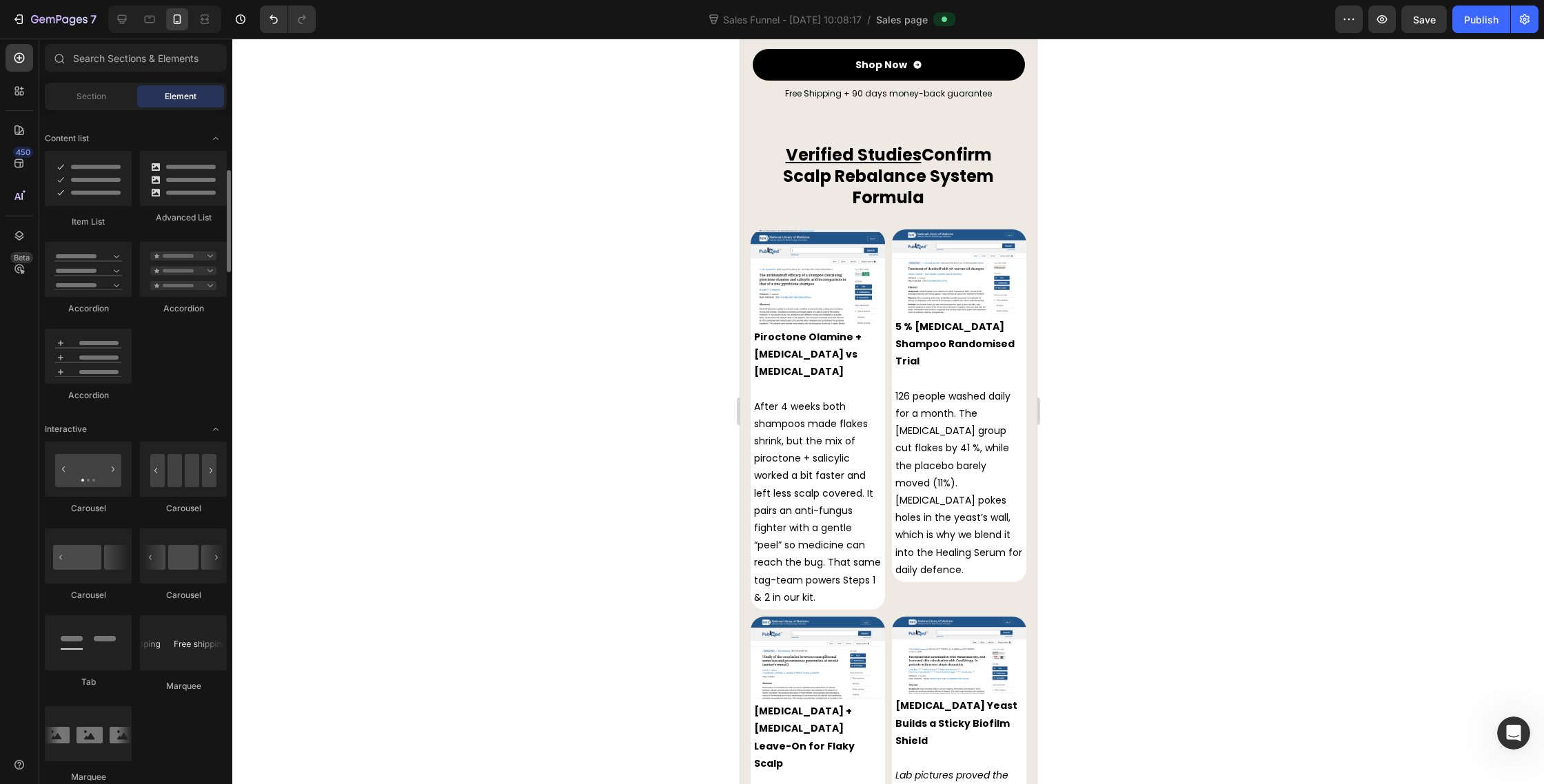
scroll to position [1132, 0]
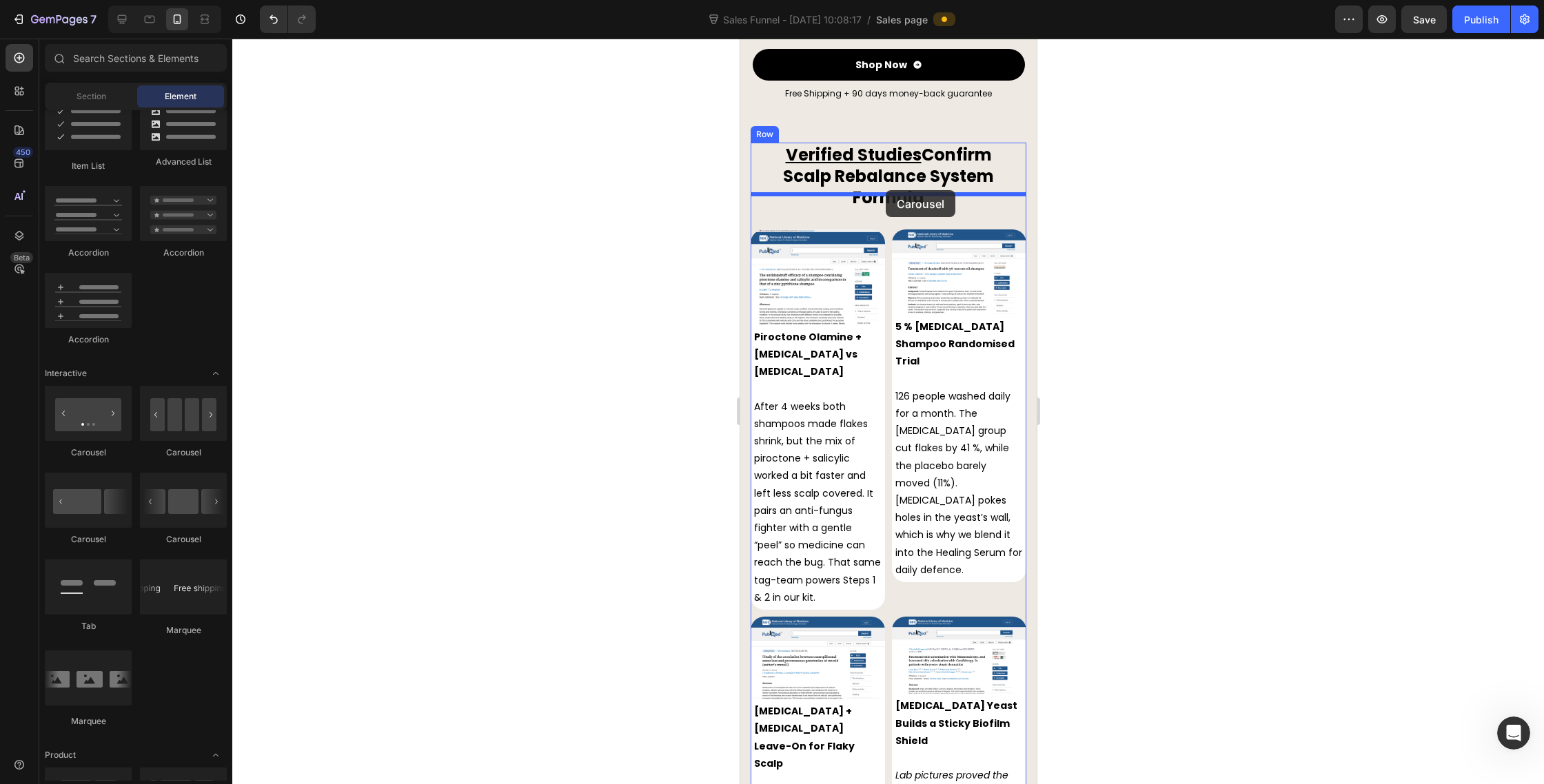
drag, startPoint x: 926, startPoint y: 534, endPoint x: 885, endPoint y: 190, distance: 346.4
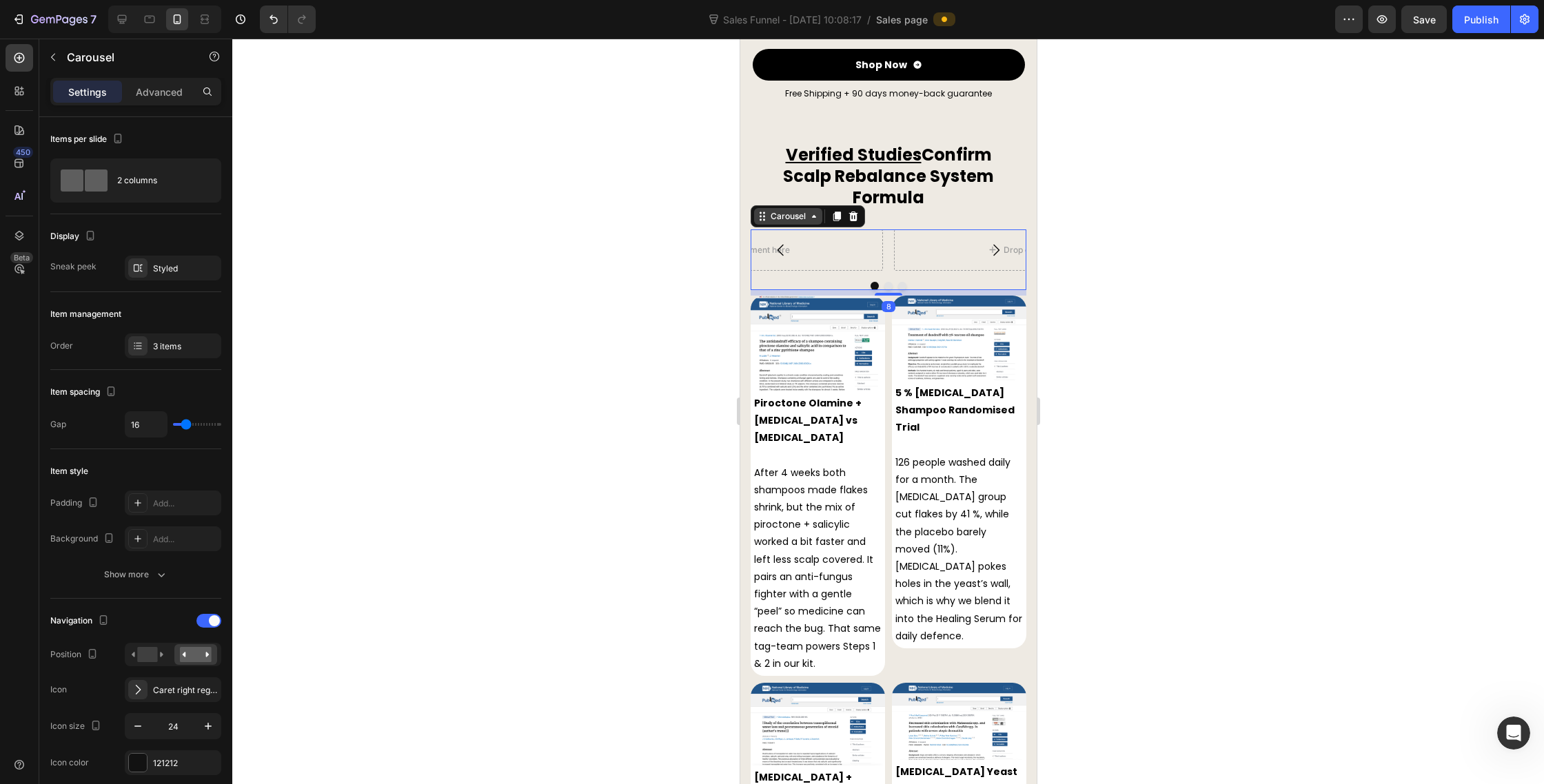
click at [780, 208] on div "Carousel" at bounding box center [787, 216] width 68 height 17
click at [811, 298] on img at bounding box center [817, 344] width 134 height 96
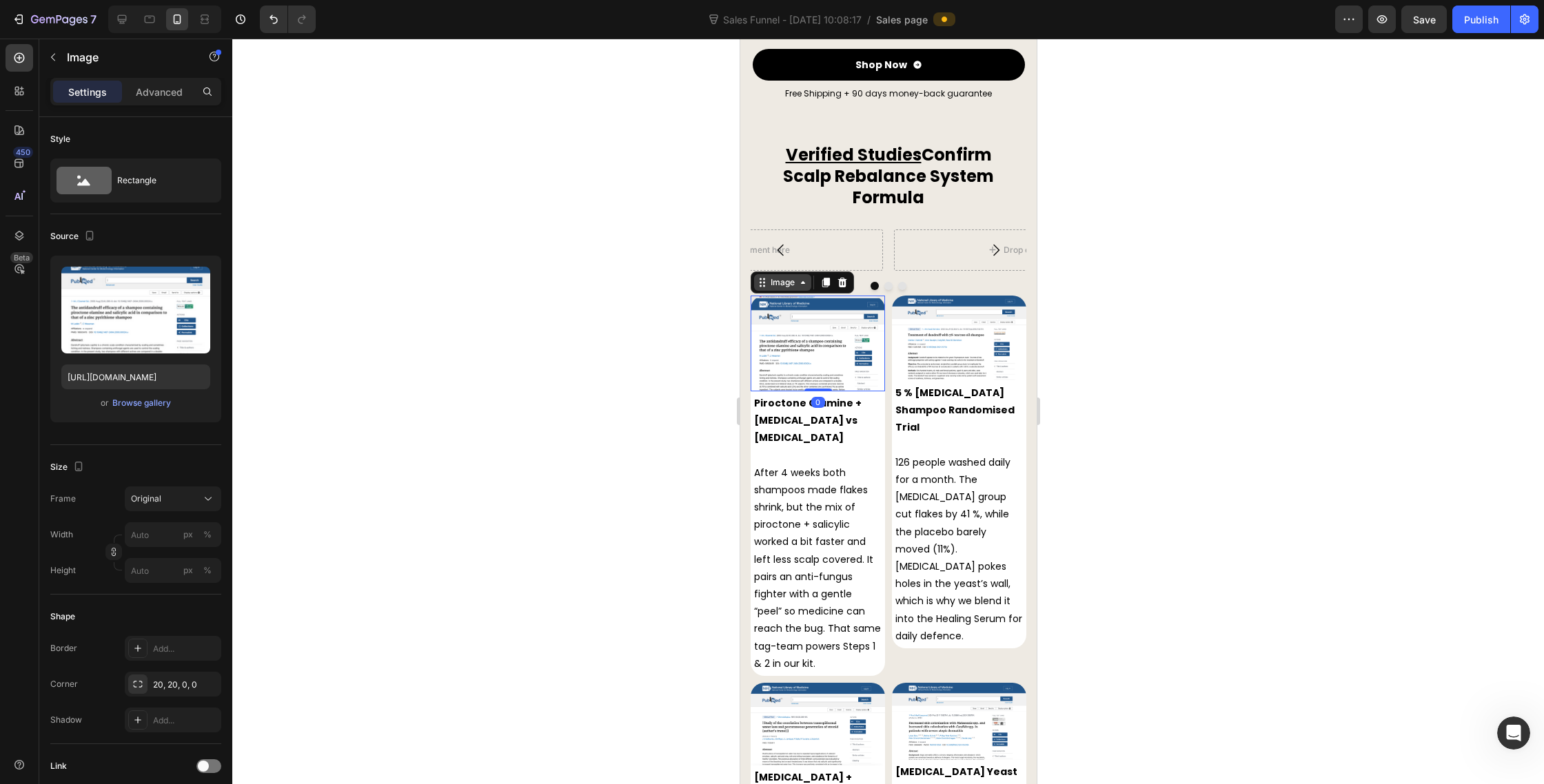
click at [783, 274] on div "Image" at bounding box center [782, 282] width 57 height 17
click at [826, 351] on img at bounding box center [817, 344] width 134 height 96
click at [851, 464] on p "After 4 weeks both shampoos made flakes shrink, but the mix of piroctone + sali…" at bounding box center [817, 568] width 128 height 208
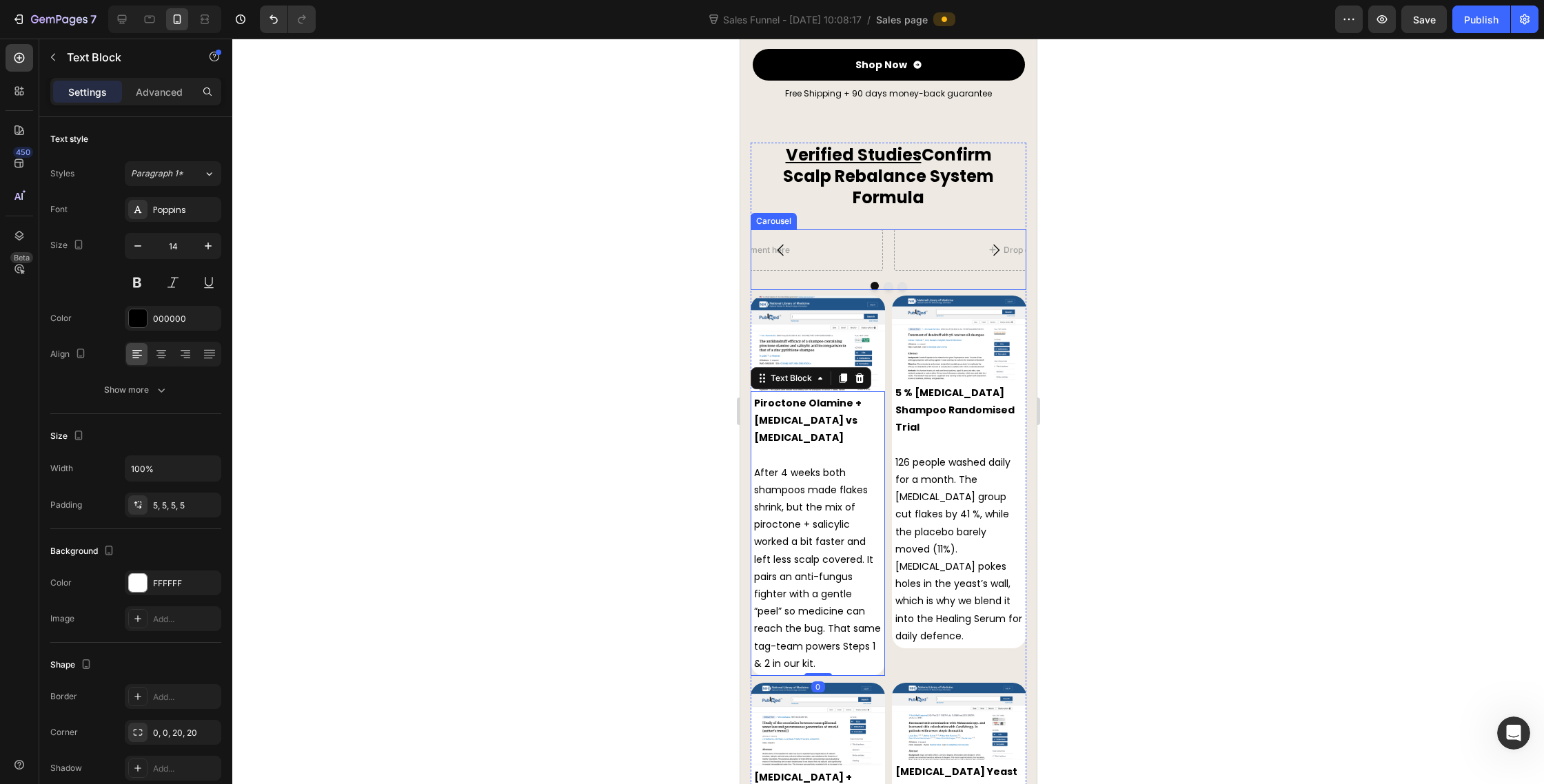
click at [781, 244] on icon "Carousel Back Arrow" at bounding box center [780, 250] width 6 height 12
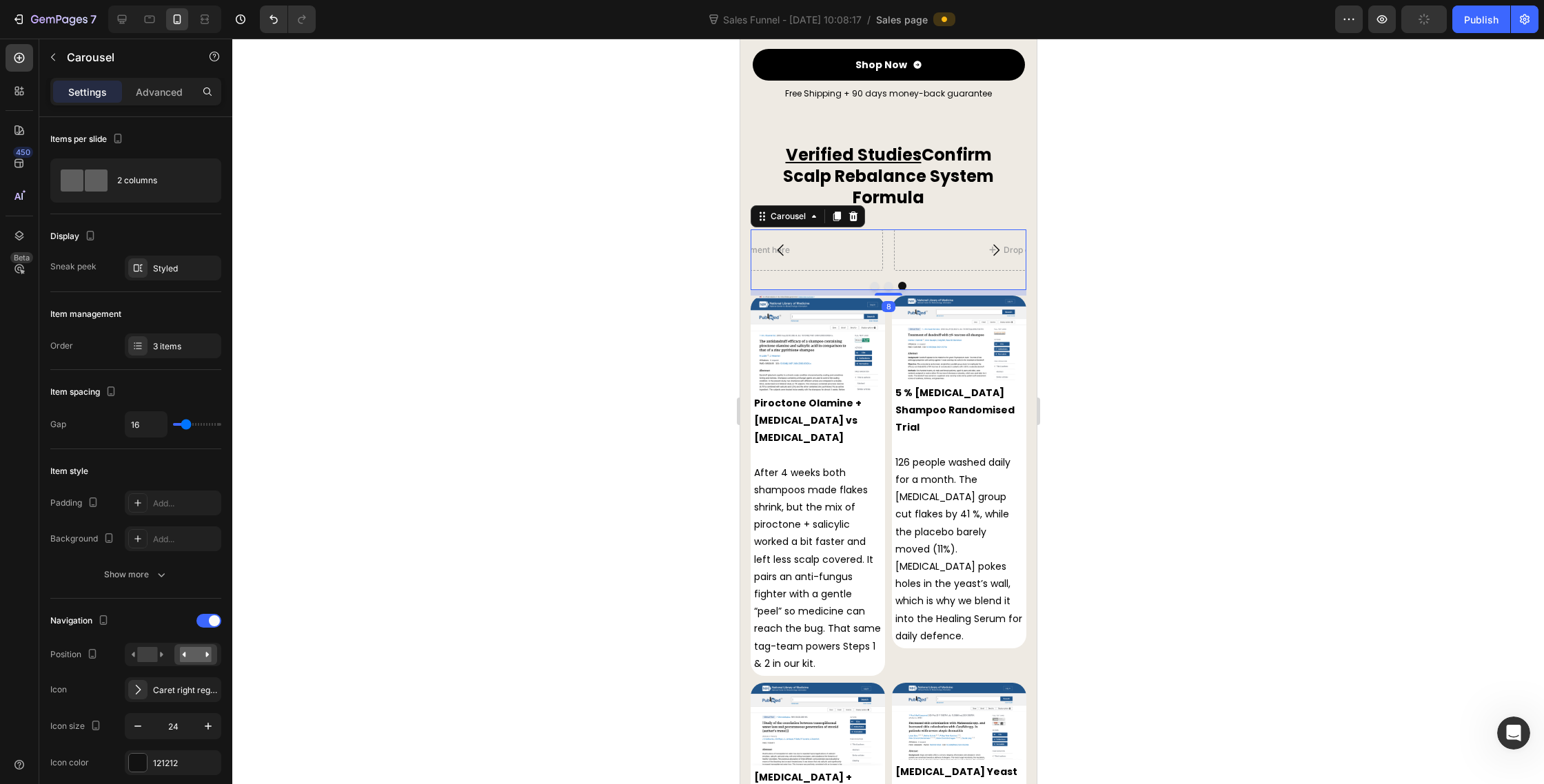
click at [780, 242] on icon "Carousel Back Arrow" at bounding box center [781, 250] width 17 height 17
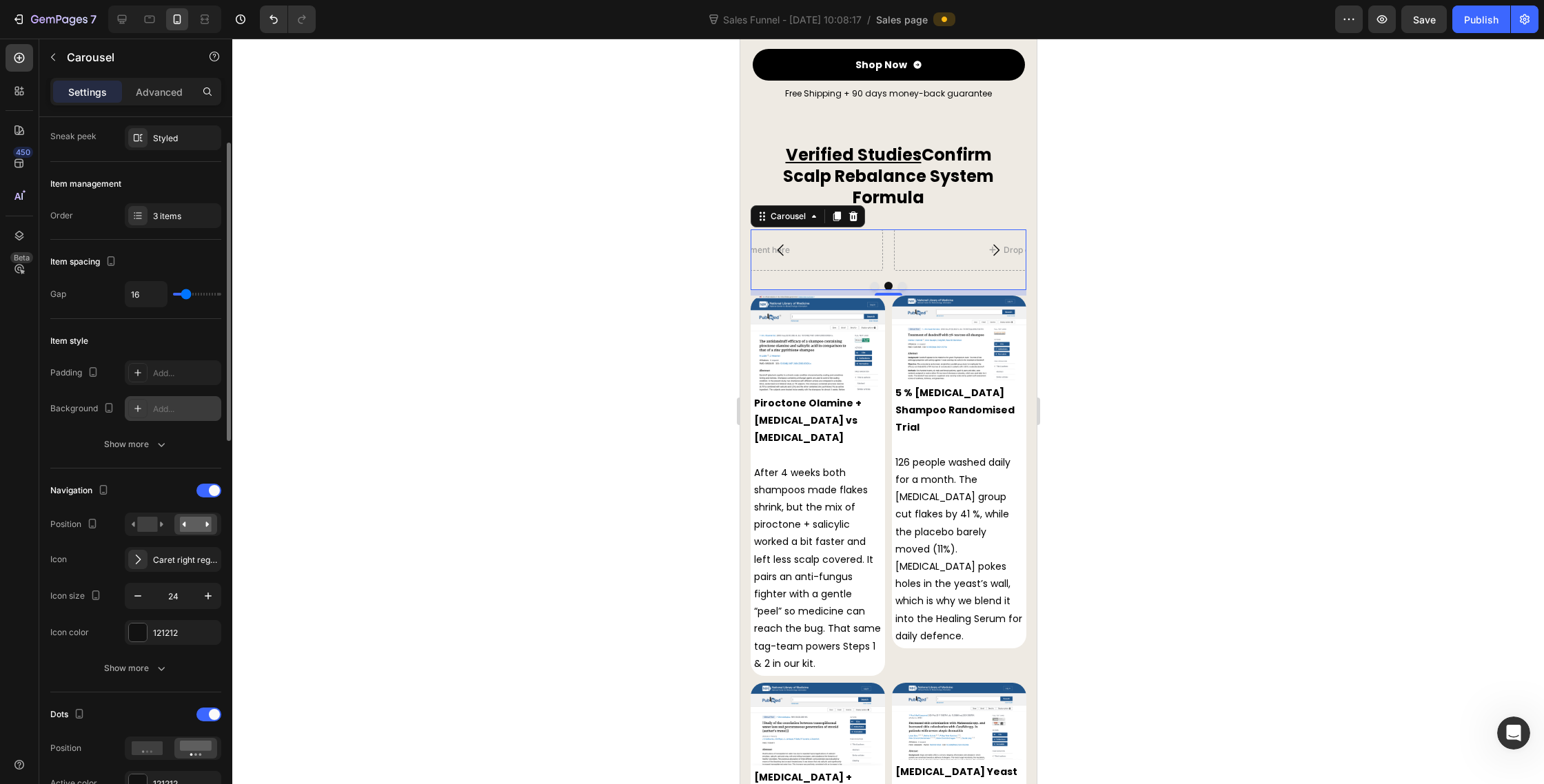
scroll to position [140, 0]
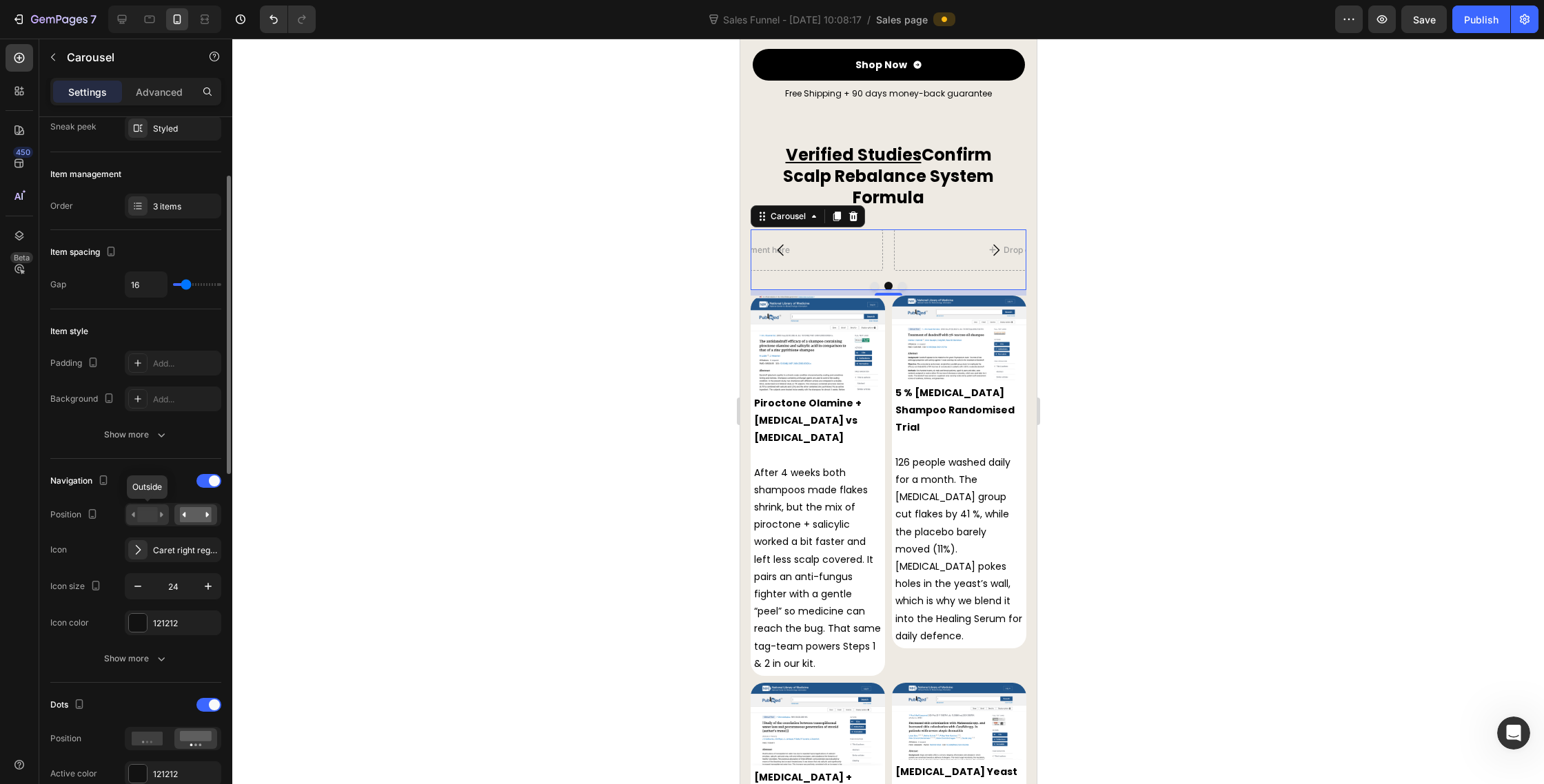
click at [148, 519] on rect at bounding box center [147, 514] width 20 height 15
click at [878, 343] on img at bounding box center [817, 344] width 134 height 96
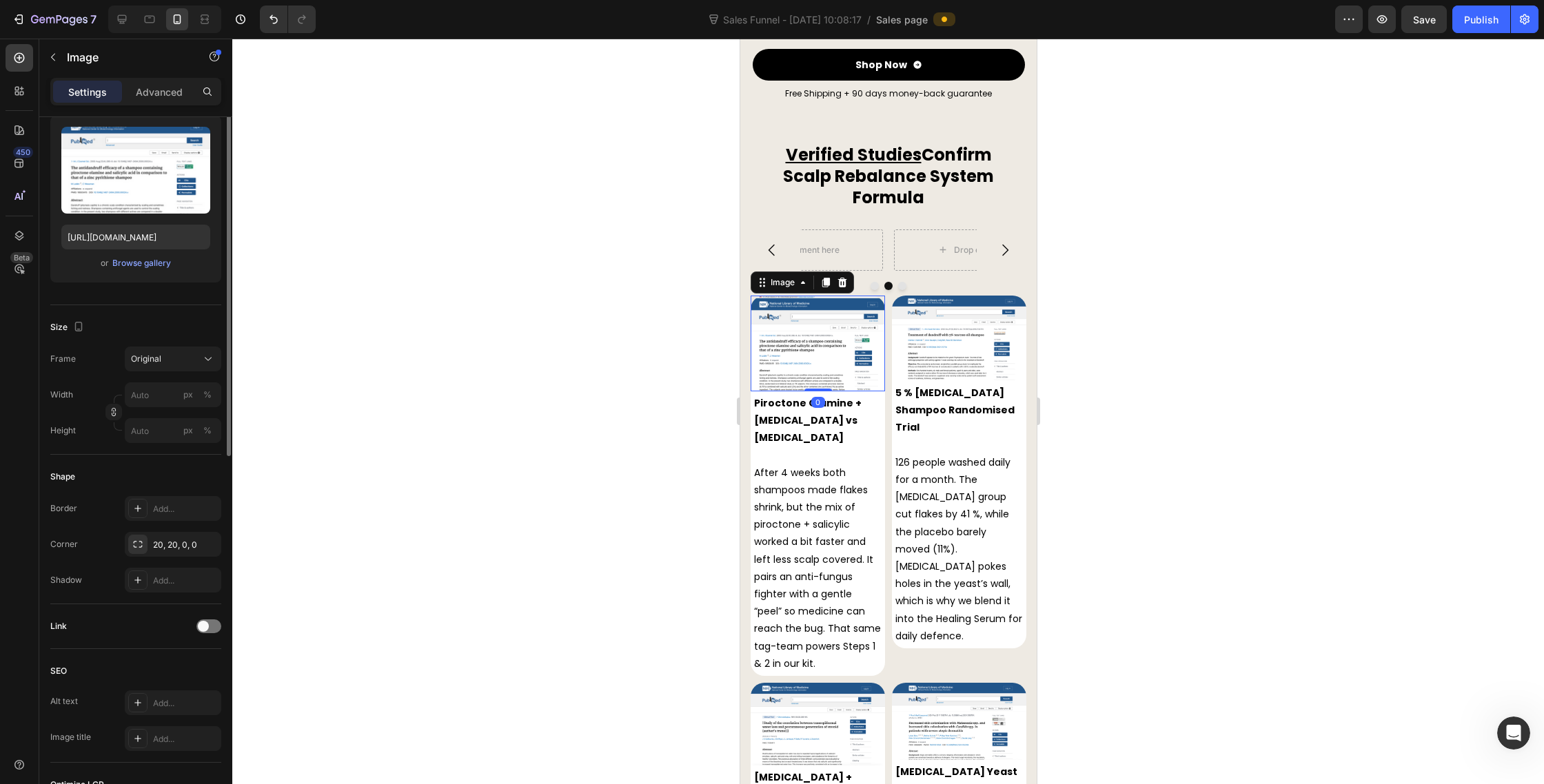
scroll to position [0, 0]
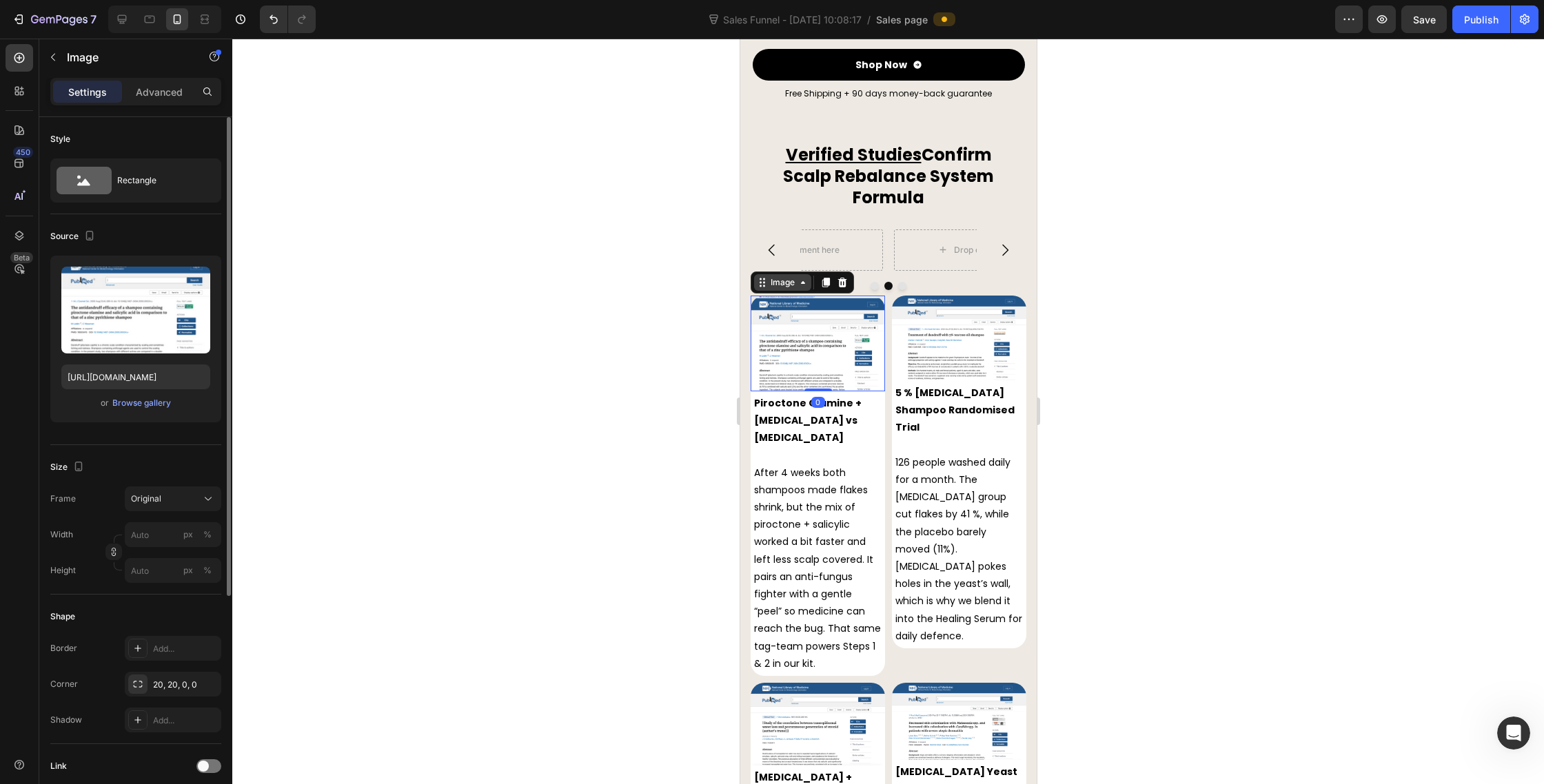
click at [781, 276] on div "Image" at bounding box center [781, 282] width 29 height 13
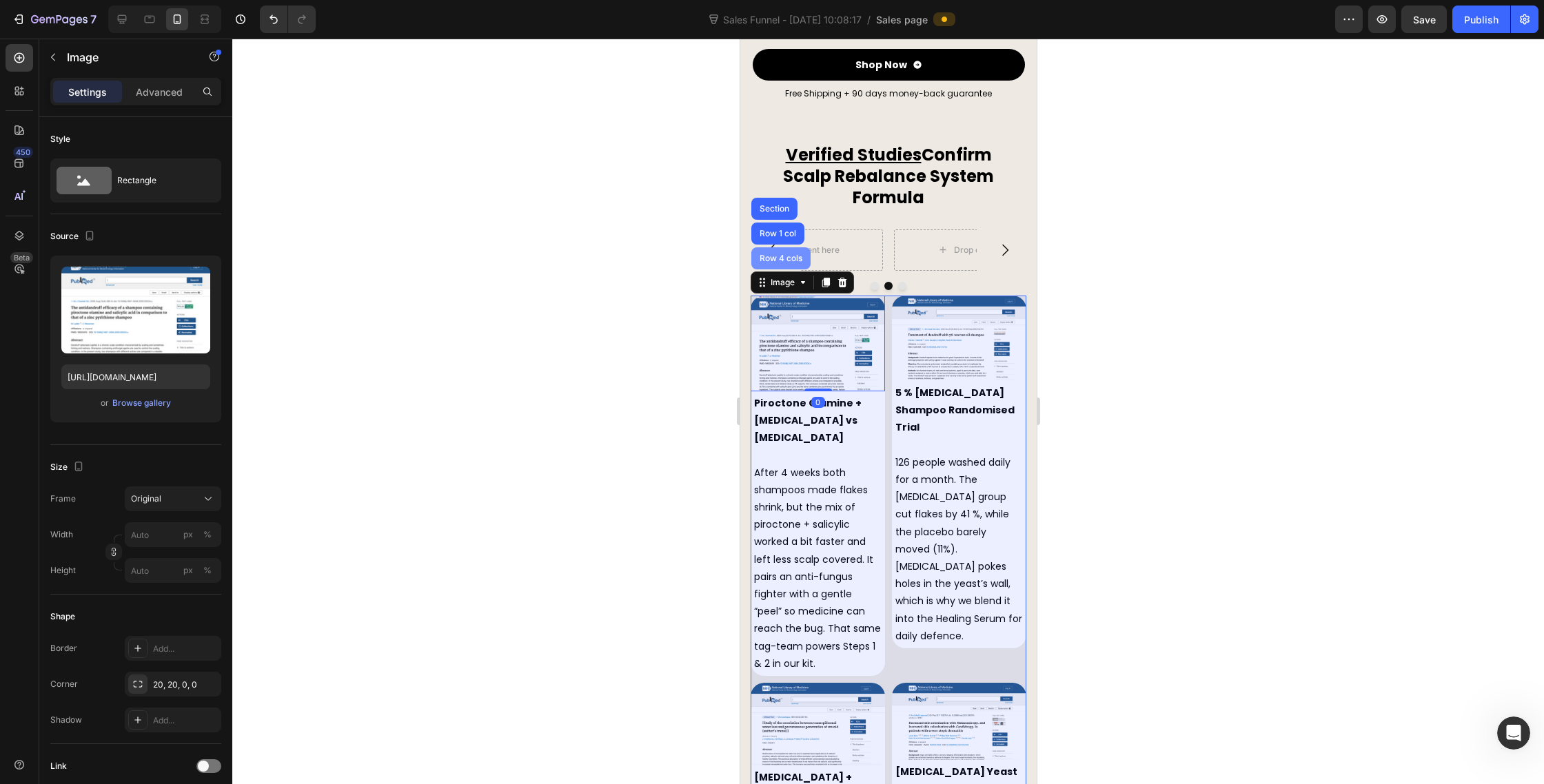
click at [773, 255] on div "Row 4 cols" at bounding box center [781, 258] width 48 height 8
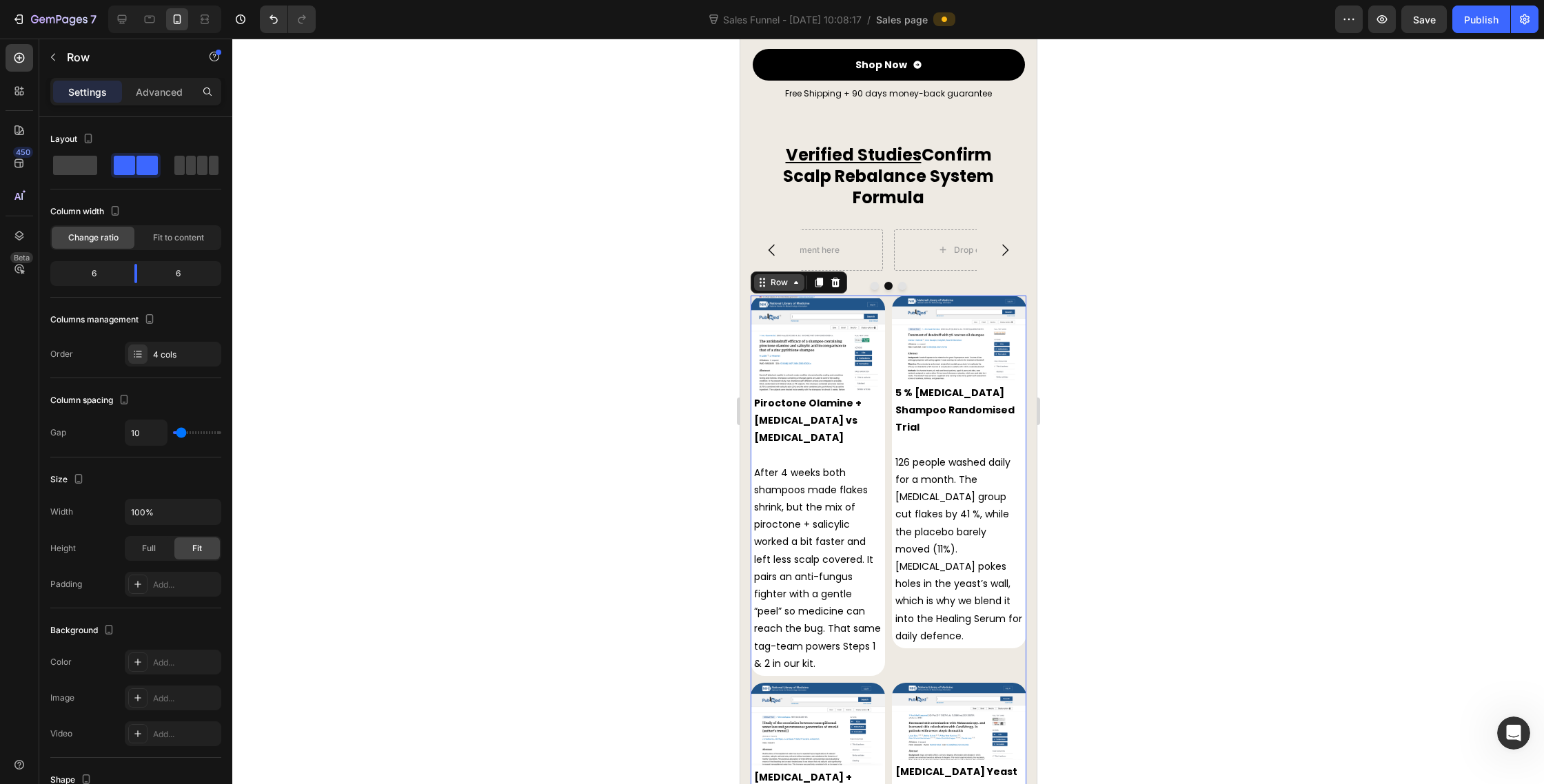
click at [775, 276] on div "Row" at bounding box center [778, 282] width 23 height 13
click at [866, 447] on p at bounding box center [817, 455] width 128 height 17
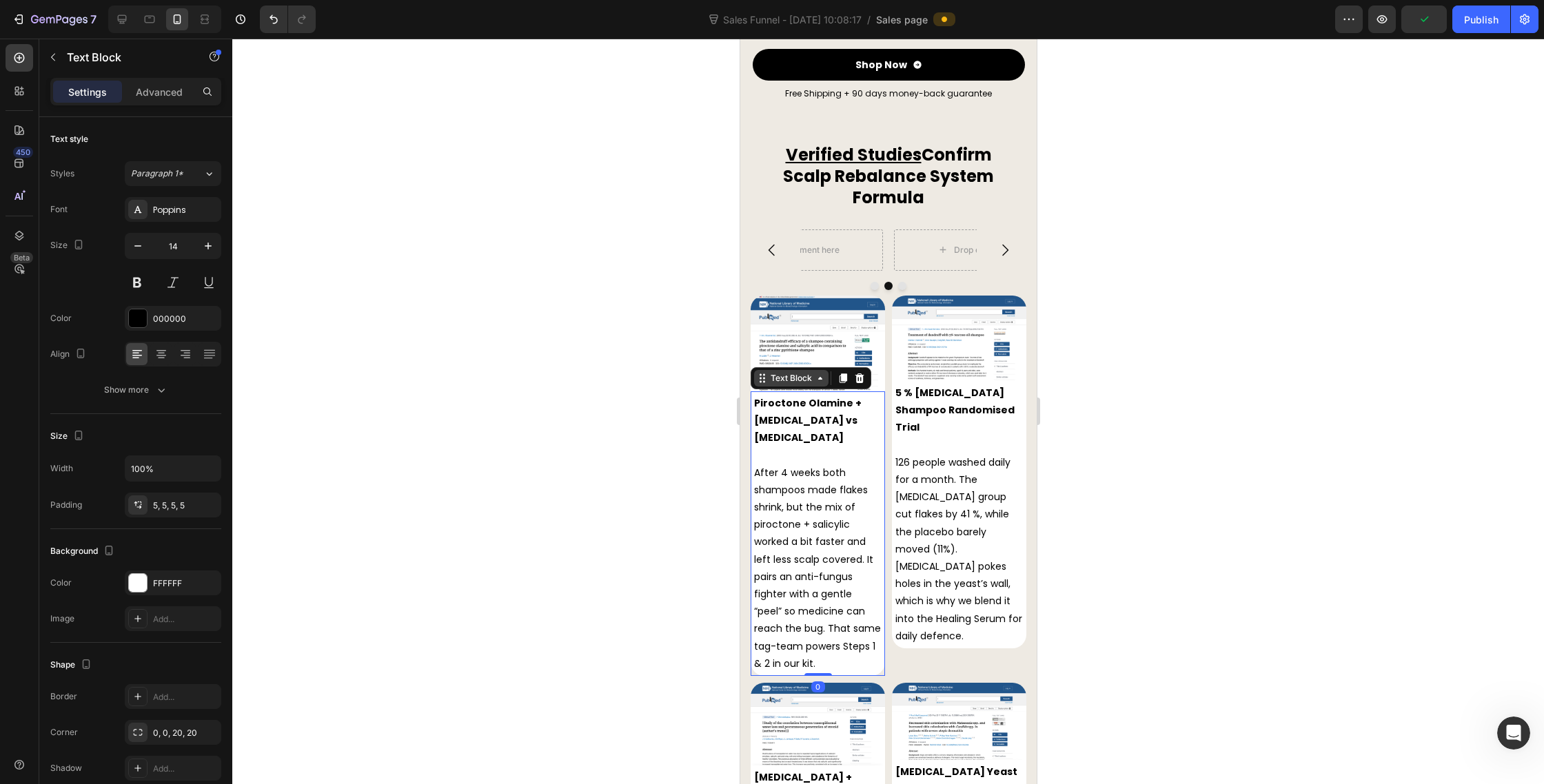
click at [775, 372] on div "Text Block" at bounding box center [790, 378] width 47 height 13
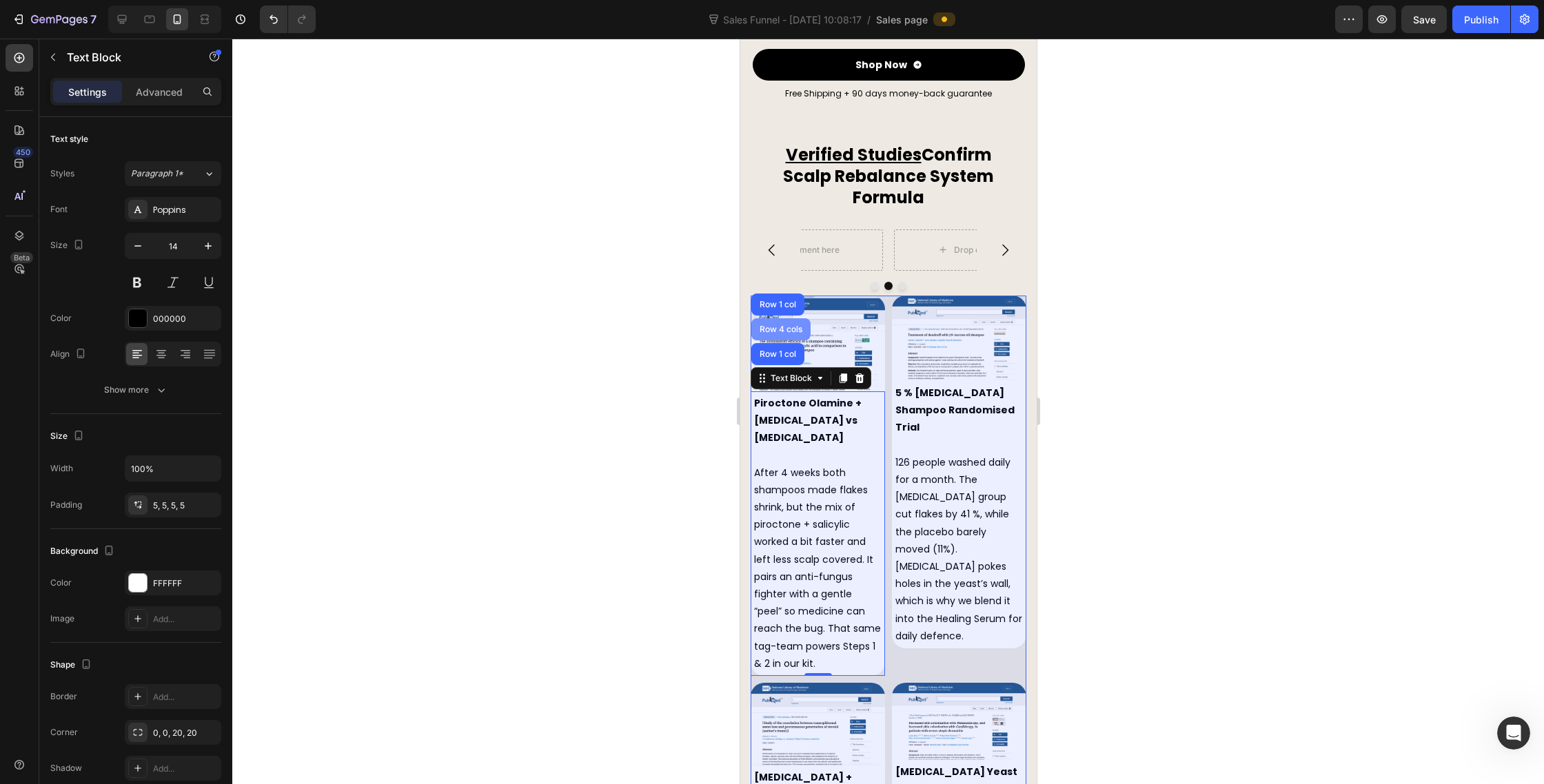
click at [781, 325] on div "Row 4 cols" at bounding box center [781, 329] width 48 height 8
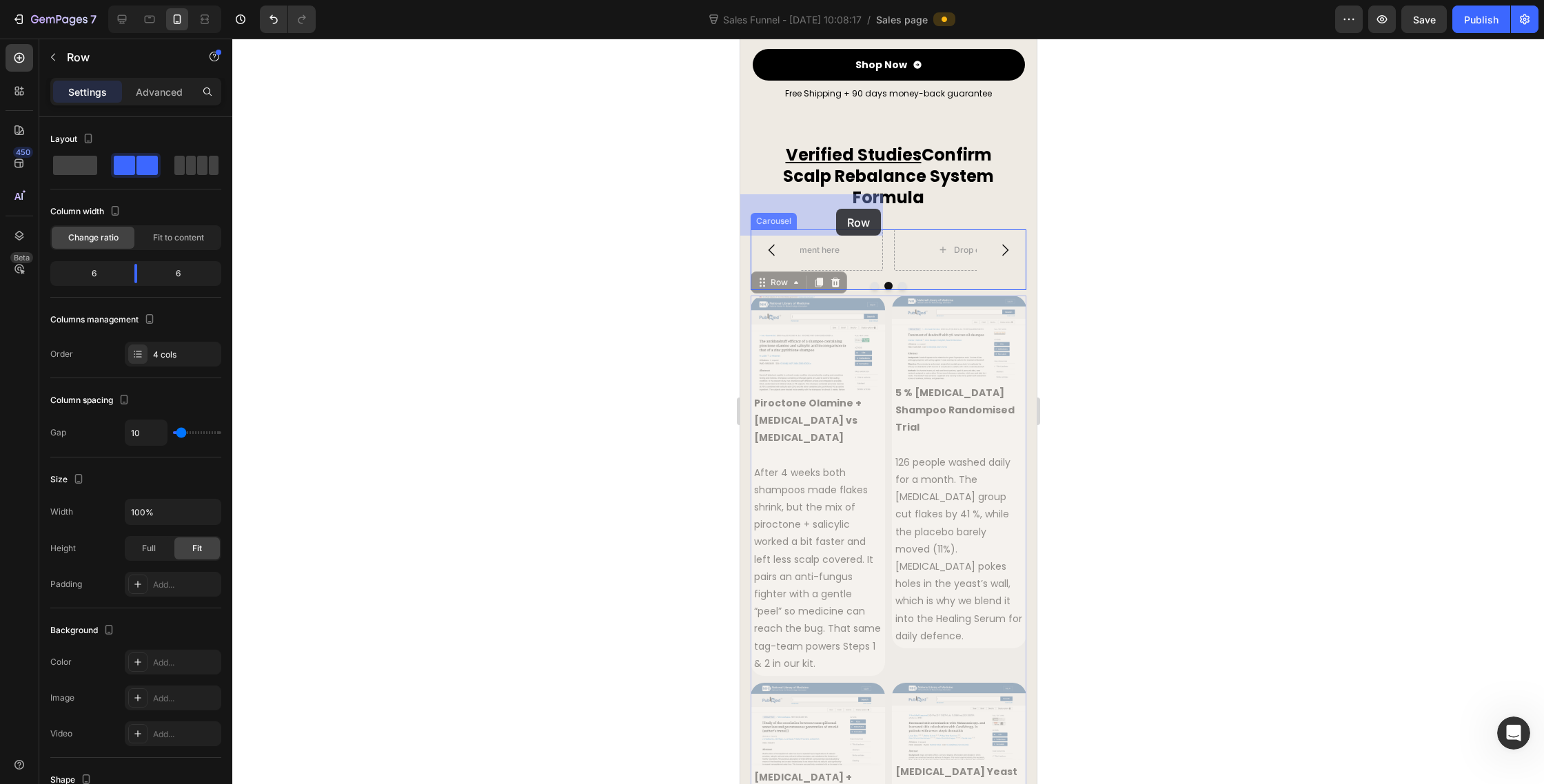
drag, startPoint x: 762, startPoint y: 245, endPoint x: 832, endPoint y: 212, distance: 77.4
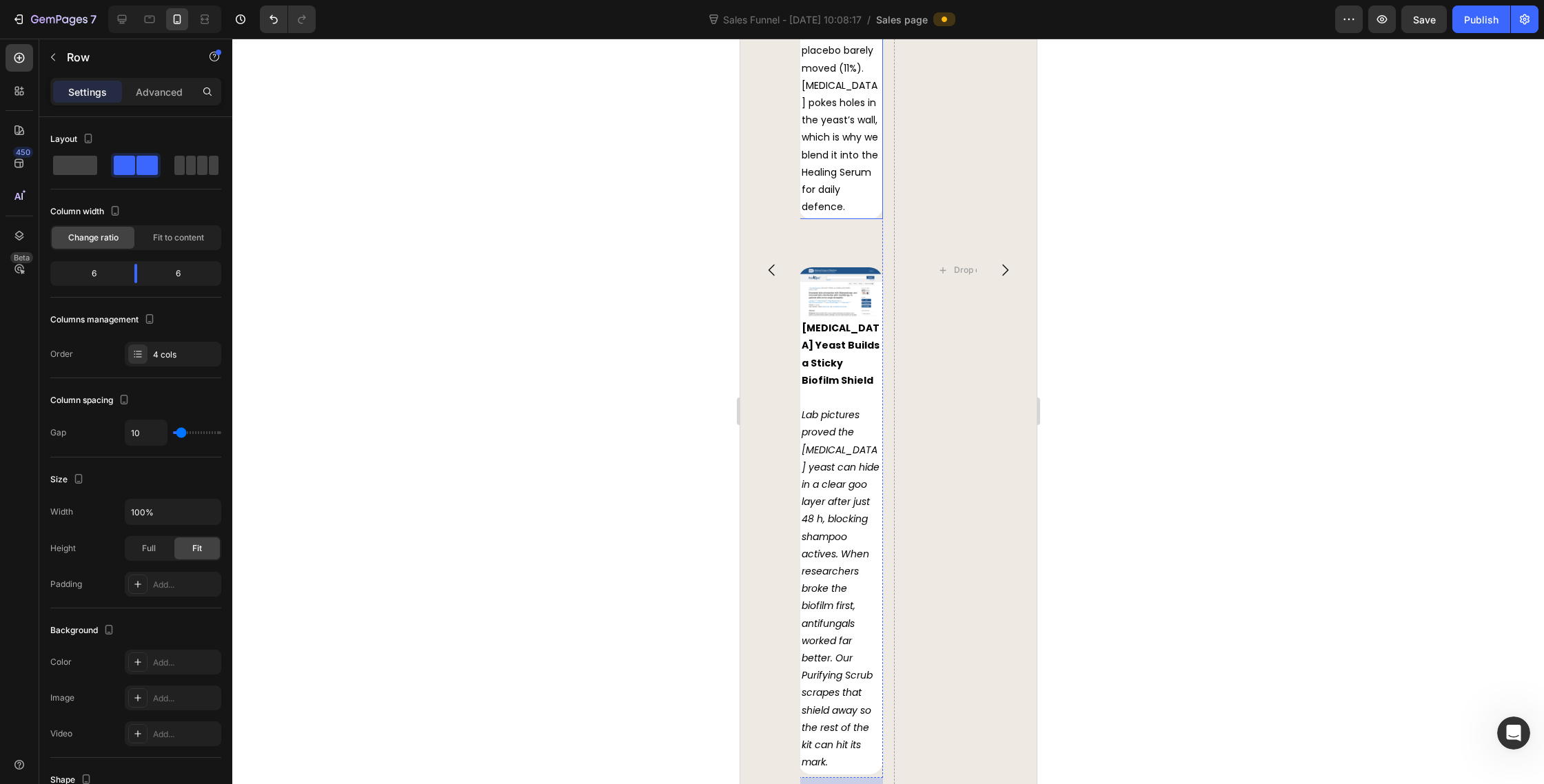
scroll to position [6874, 0]
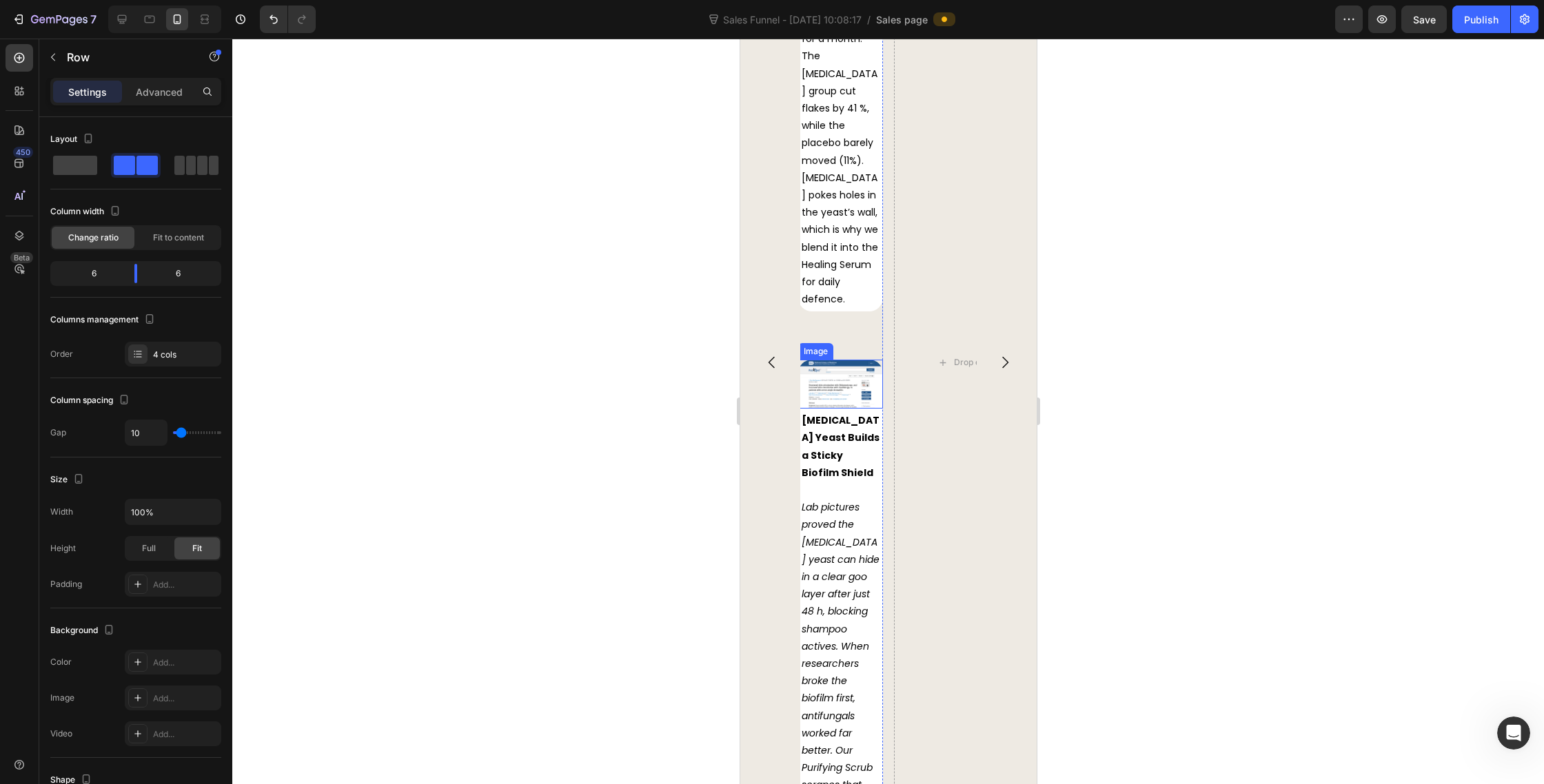
click at [856, 360] on img at bounding box center [840, 384] width 85 height 49
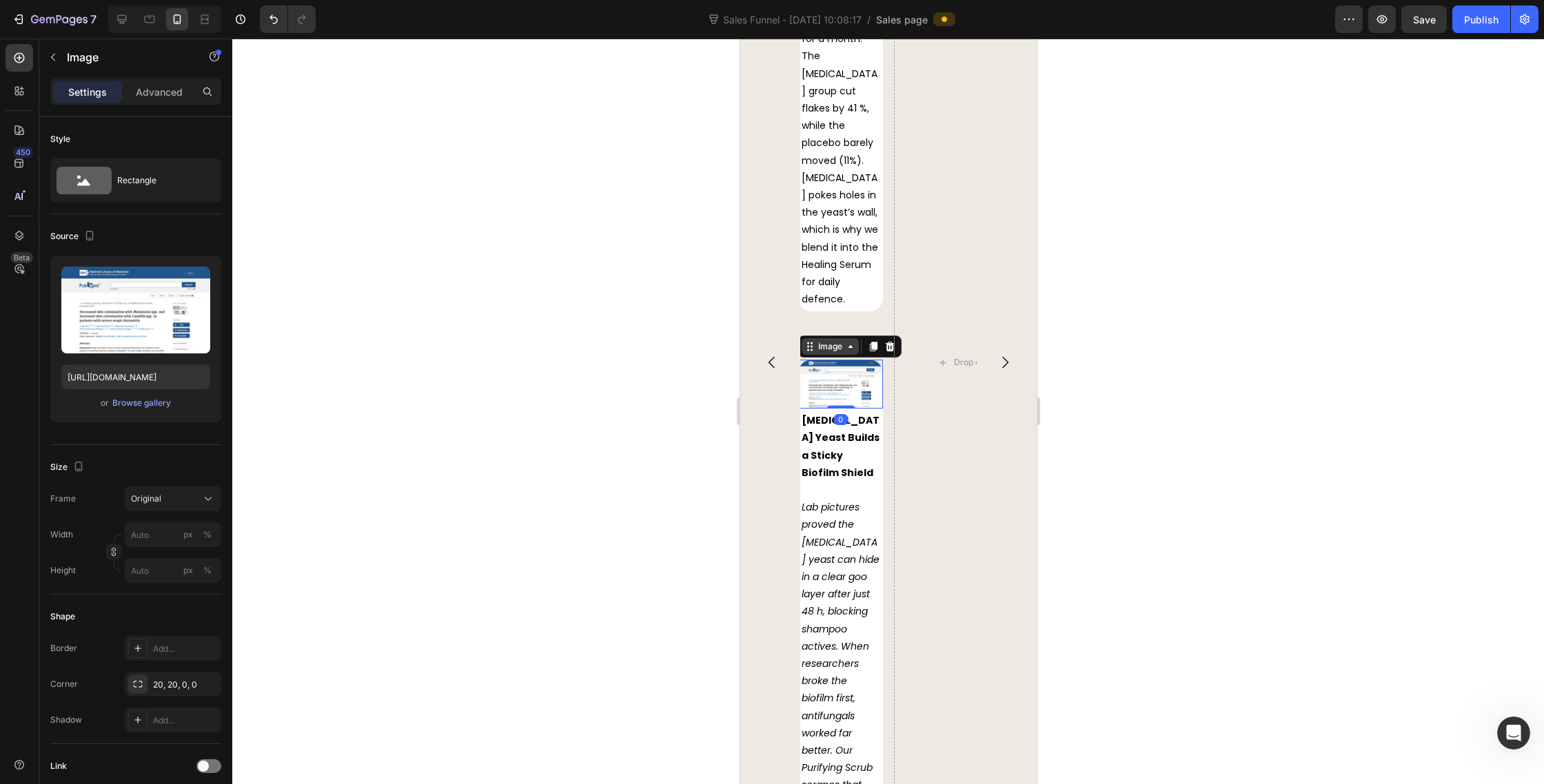
click at [815, 340] on div "Image" at bounding box center [829, 346] width 29 height 13
click at [846, 409] on div "Malassezia Yeast Builds a Sticky Biofilm Shield Lab pictures proved the dandruf…" at bounding box center [840, 638] width 85 height 458
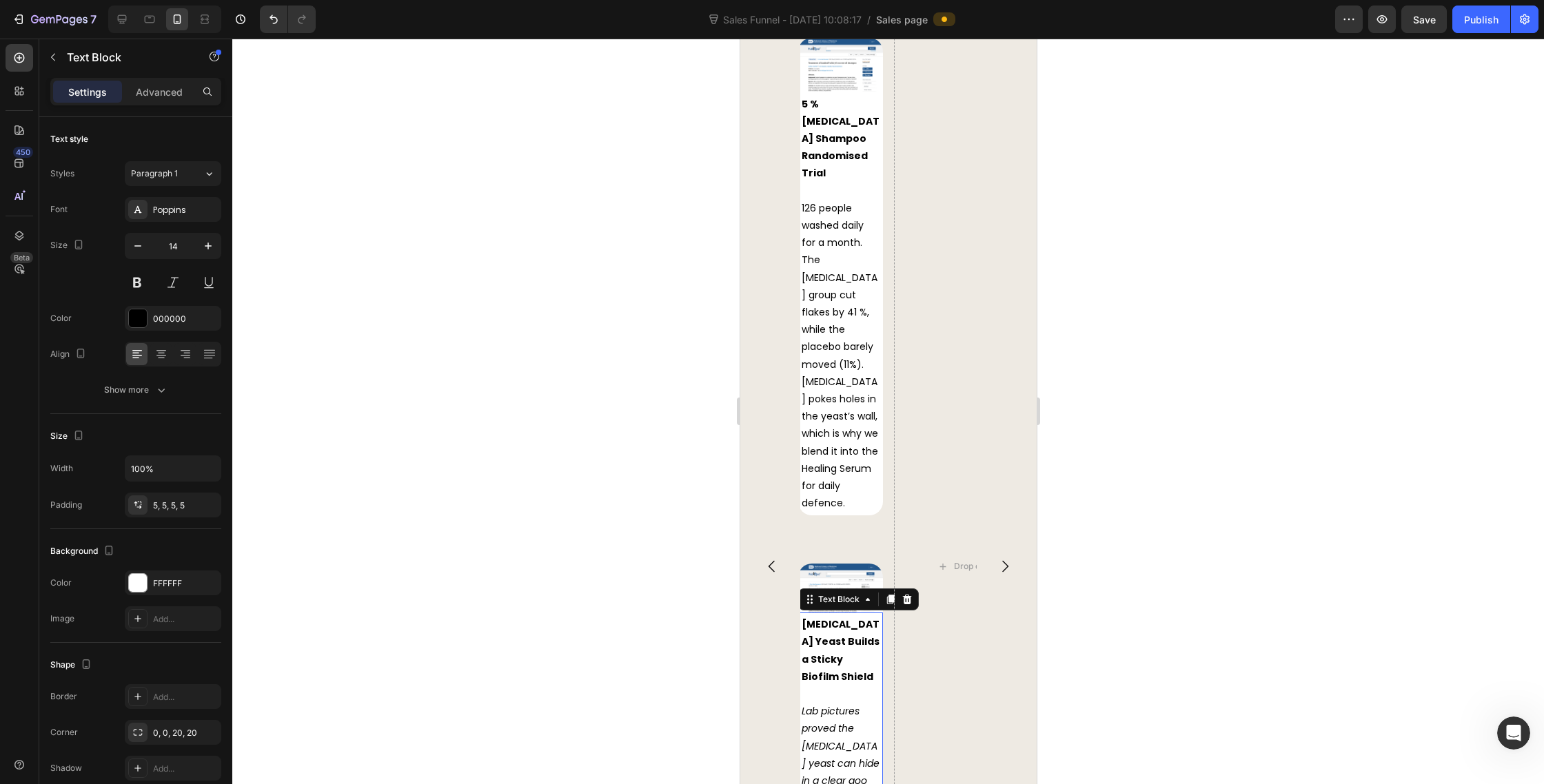
scroll to position [6523, 0]
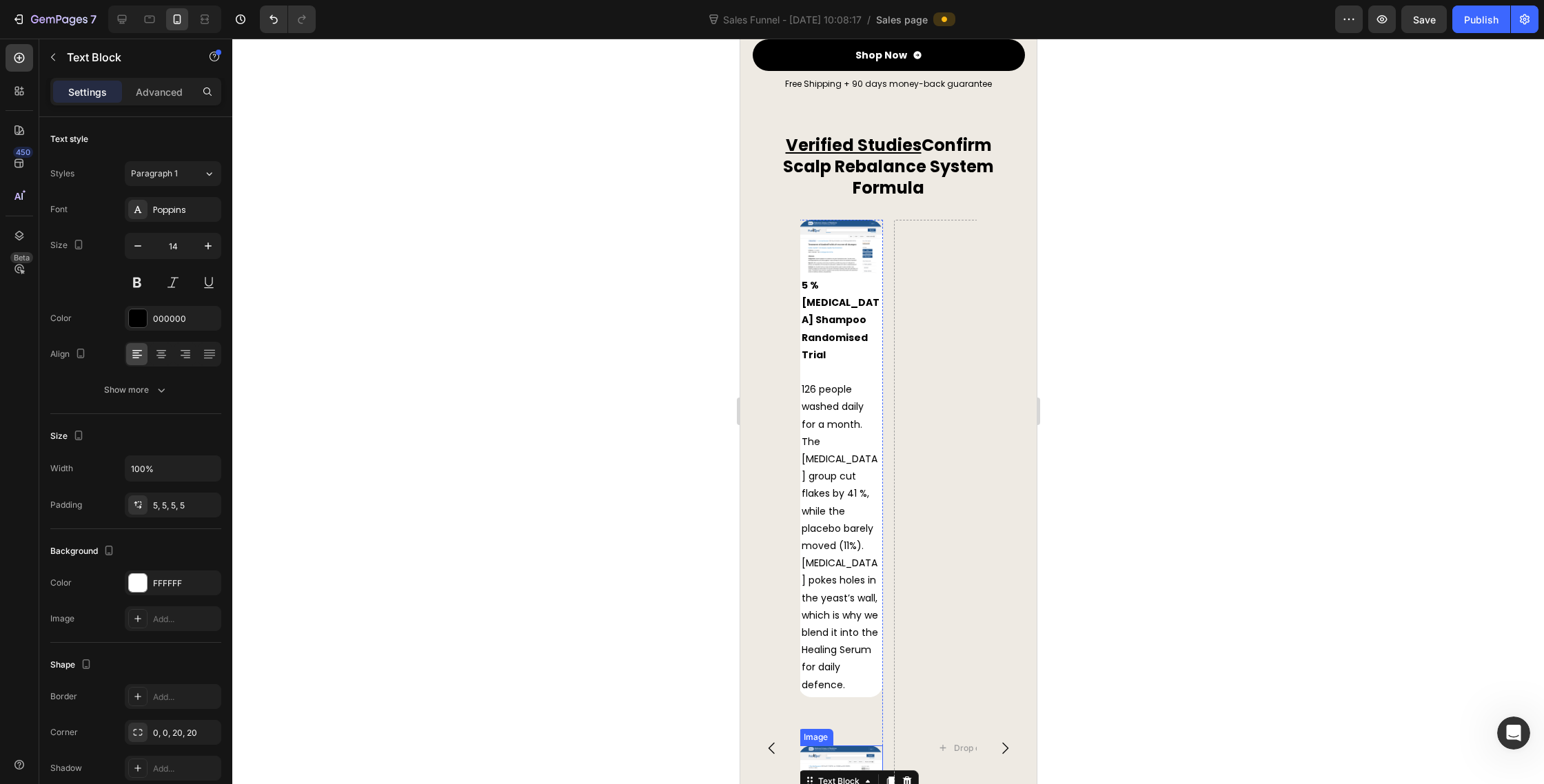
click at [835, 746] on img at bounding box center [840, 770] width 85 height 49
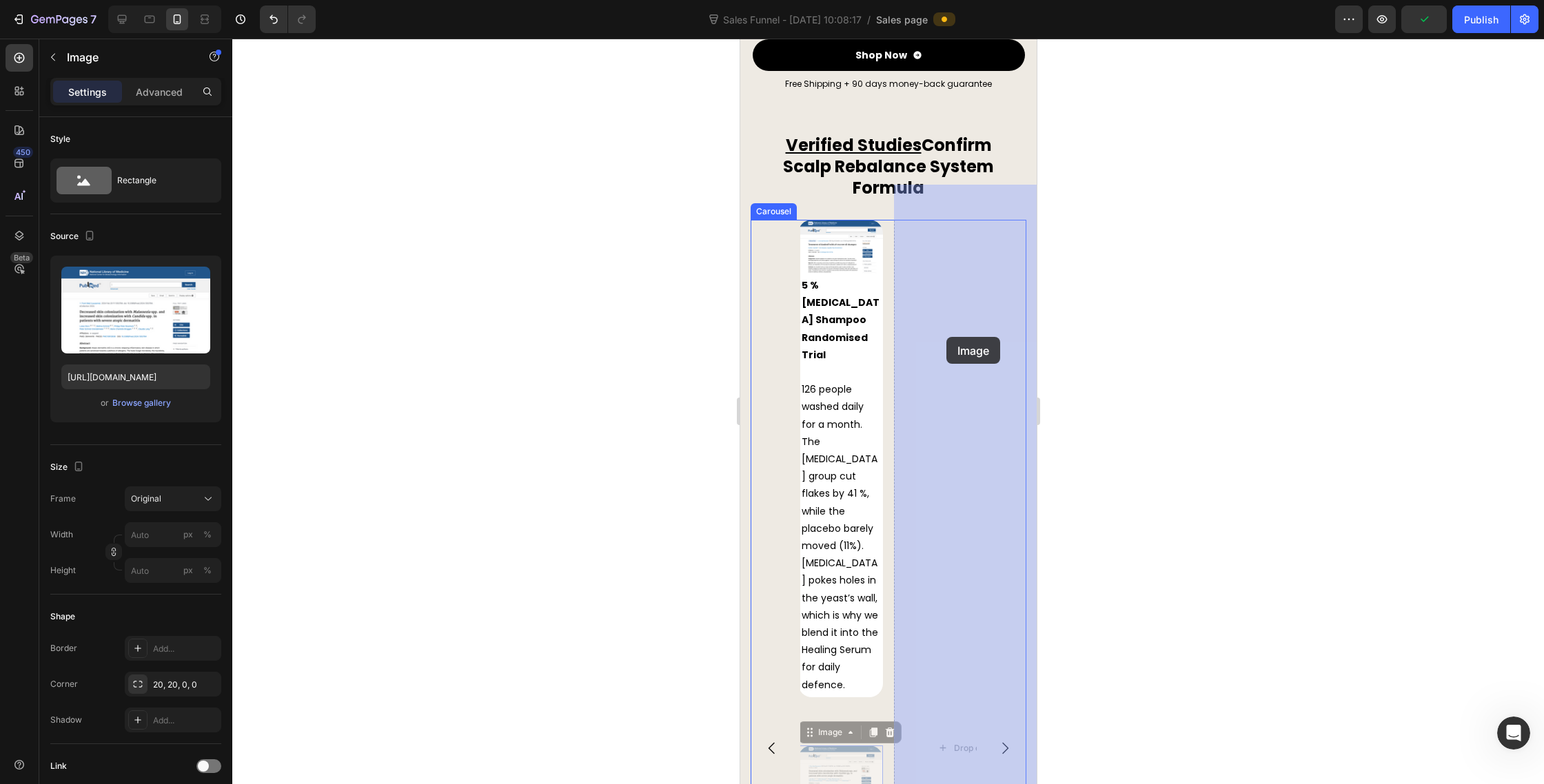
drag, startPoint x: 807, startPoint y: 683, endPoint x: 943, endPoint y: 337, distance: 371.8
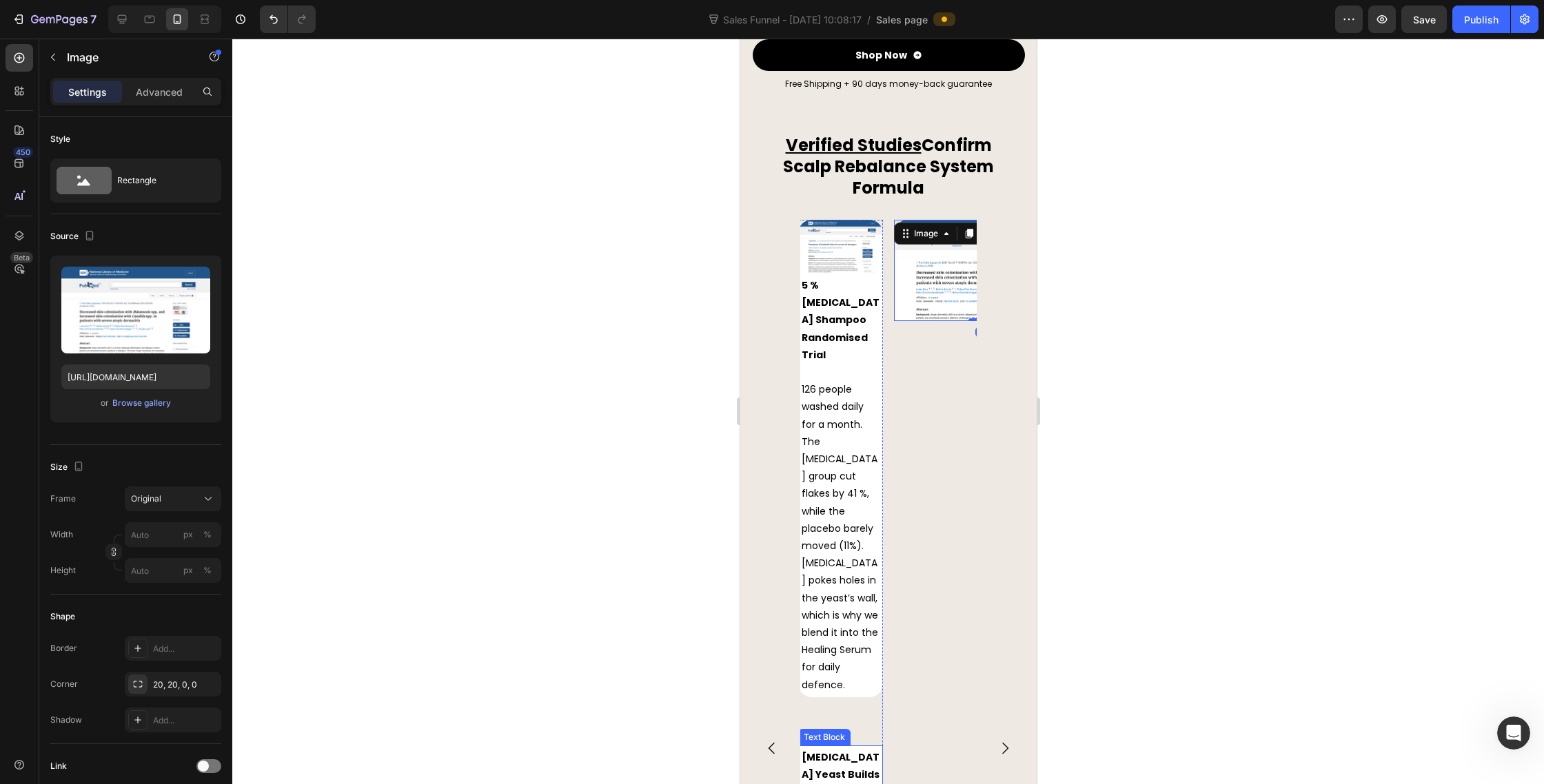
click at [871, 749] on p "[MEDICAL_DATA] Yeast Builds a Sticky Biofilm Shield" at bounding box center [840, 783] width 78 height 70
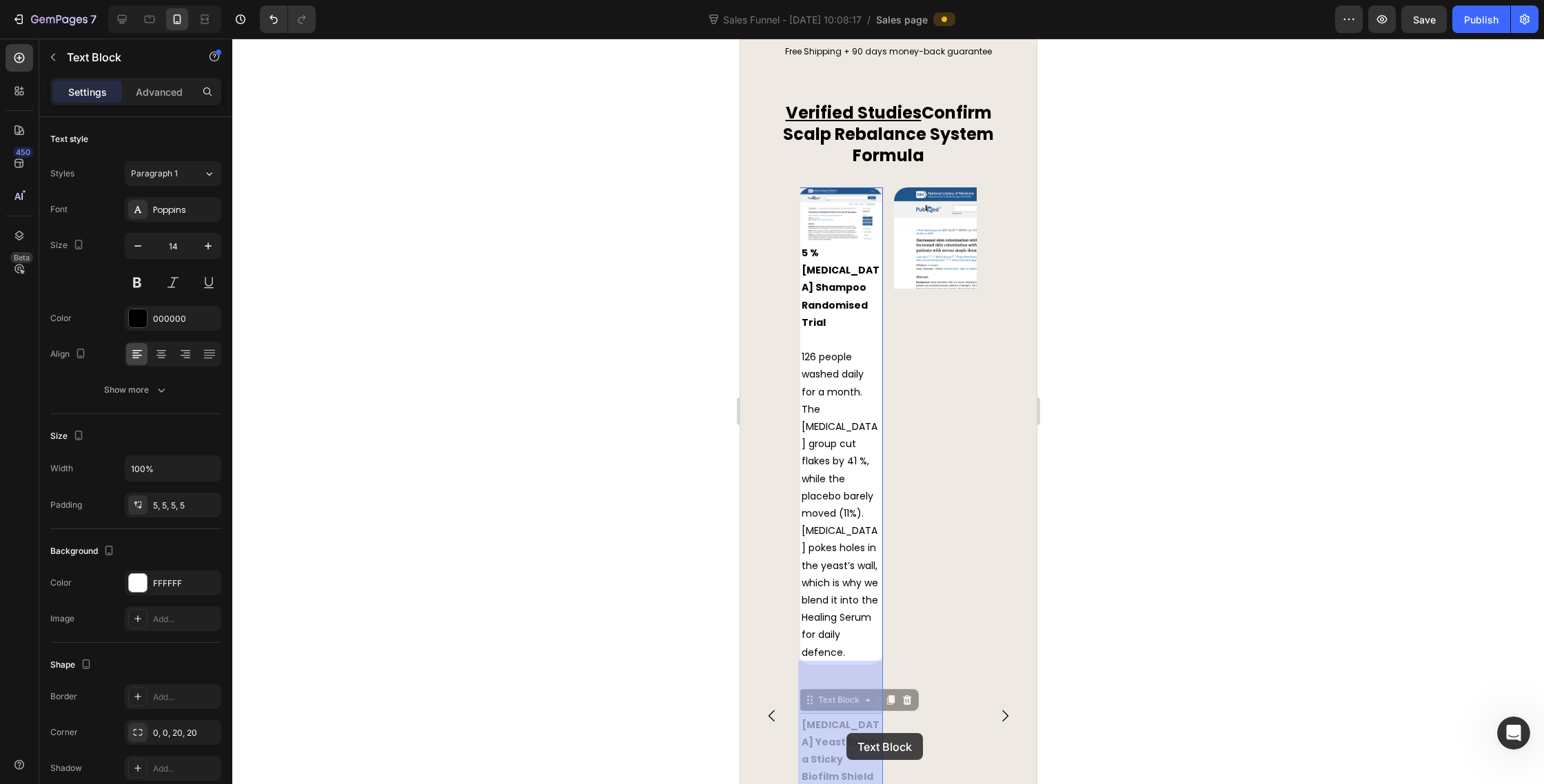
scroll to position [6575, 0]
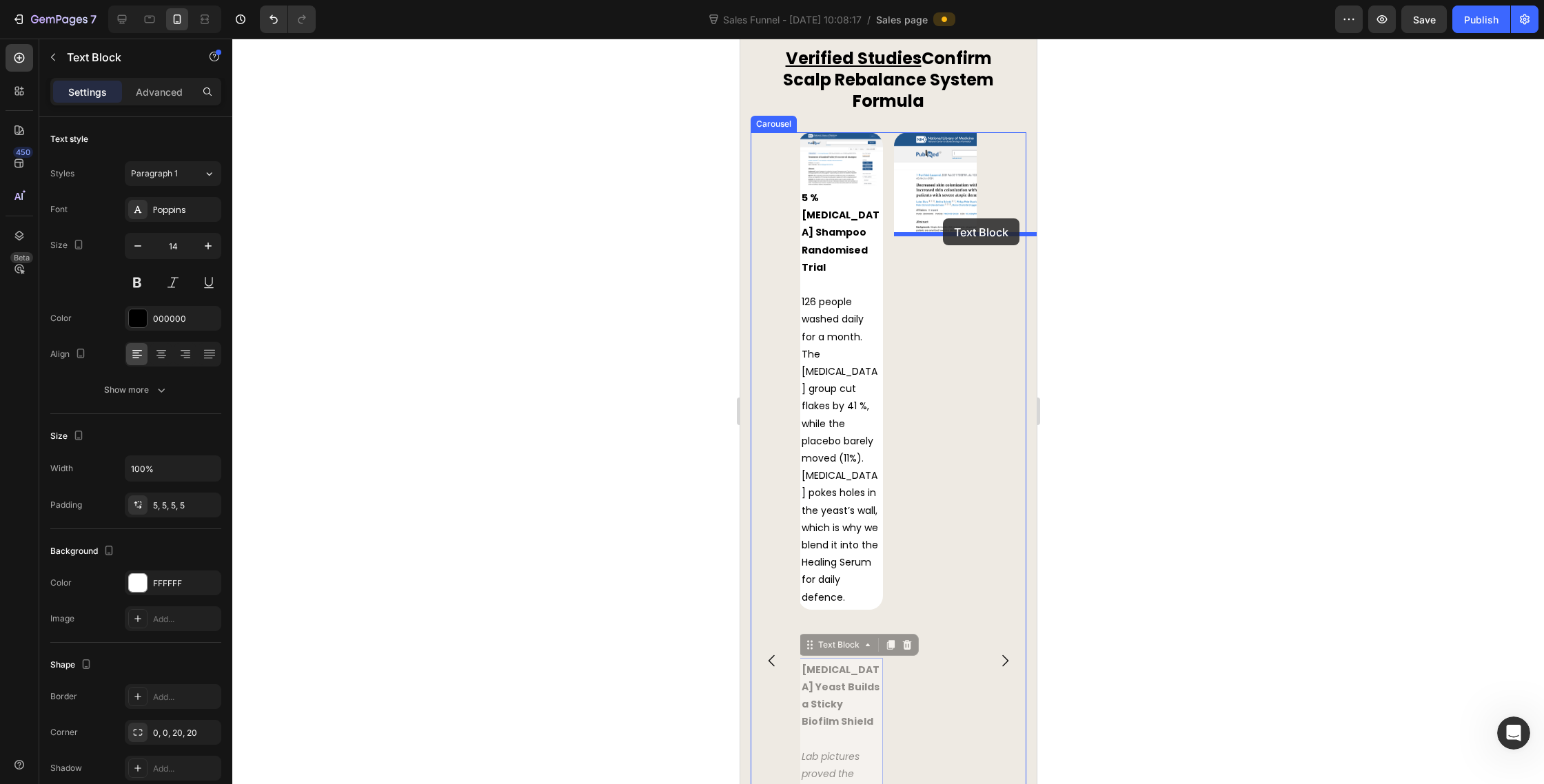
drag, startPoint x: 808, startPoint y: 682, endPoint x: 942, endPoint y: 219, distance: 482.0
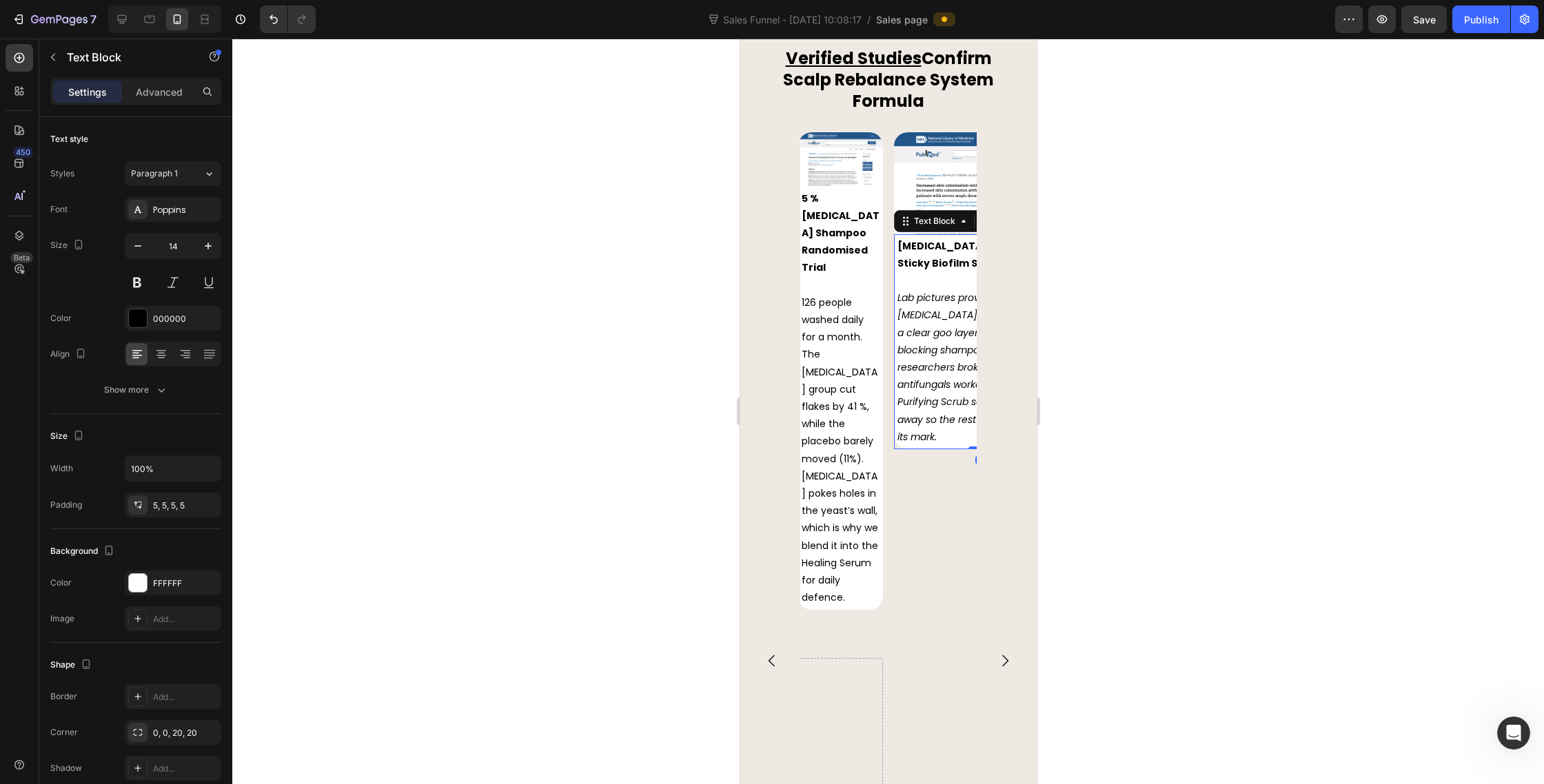
click at [1161, 366] on div at bounding box center [888, 411] width 1312 height 746
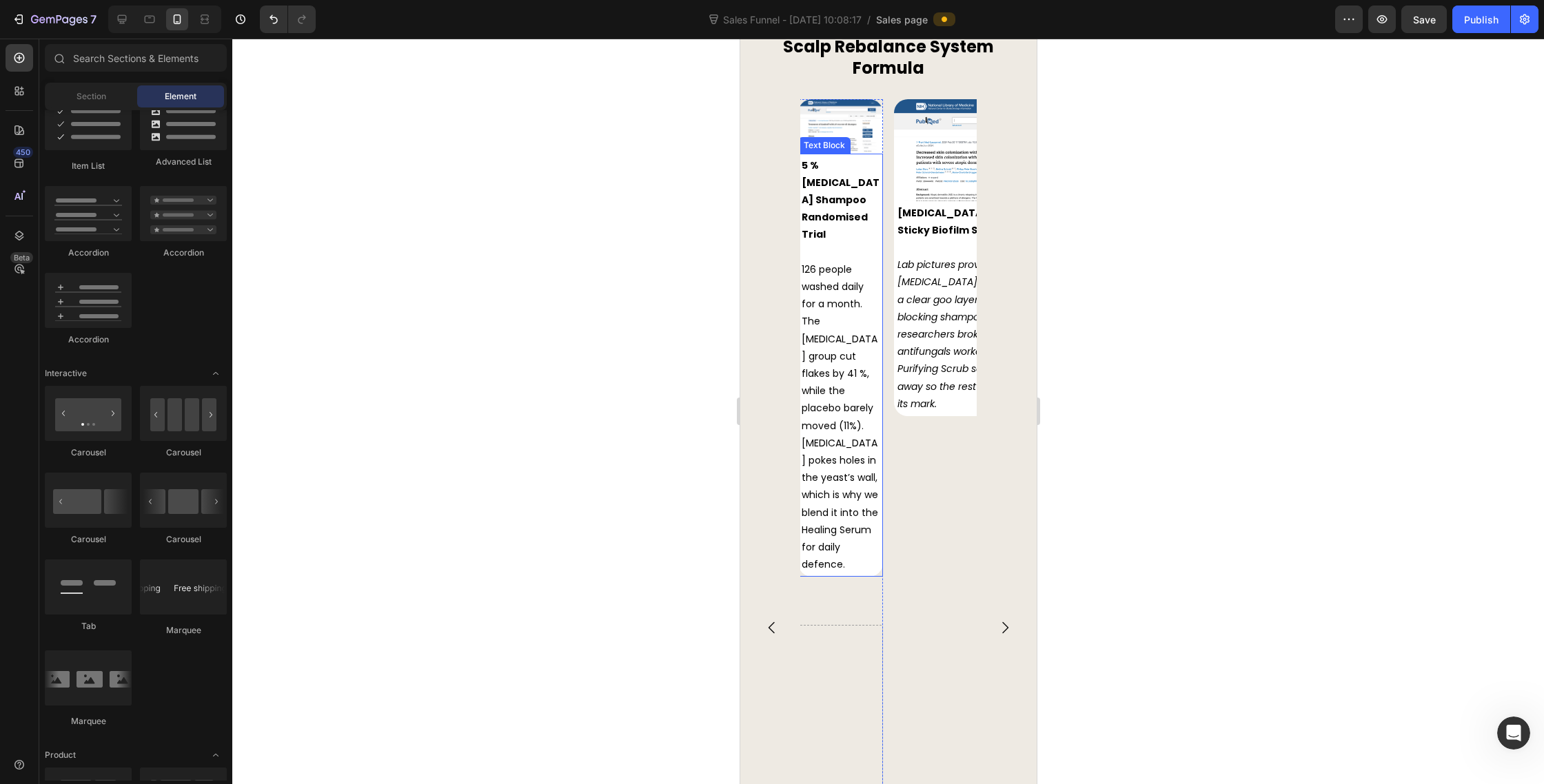
scroll to position [6612, 0]
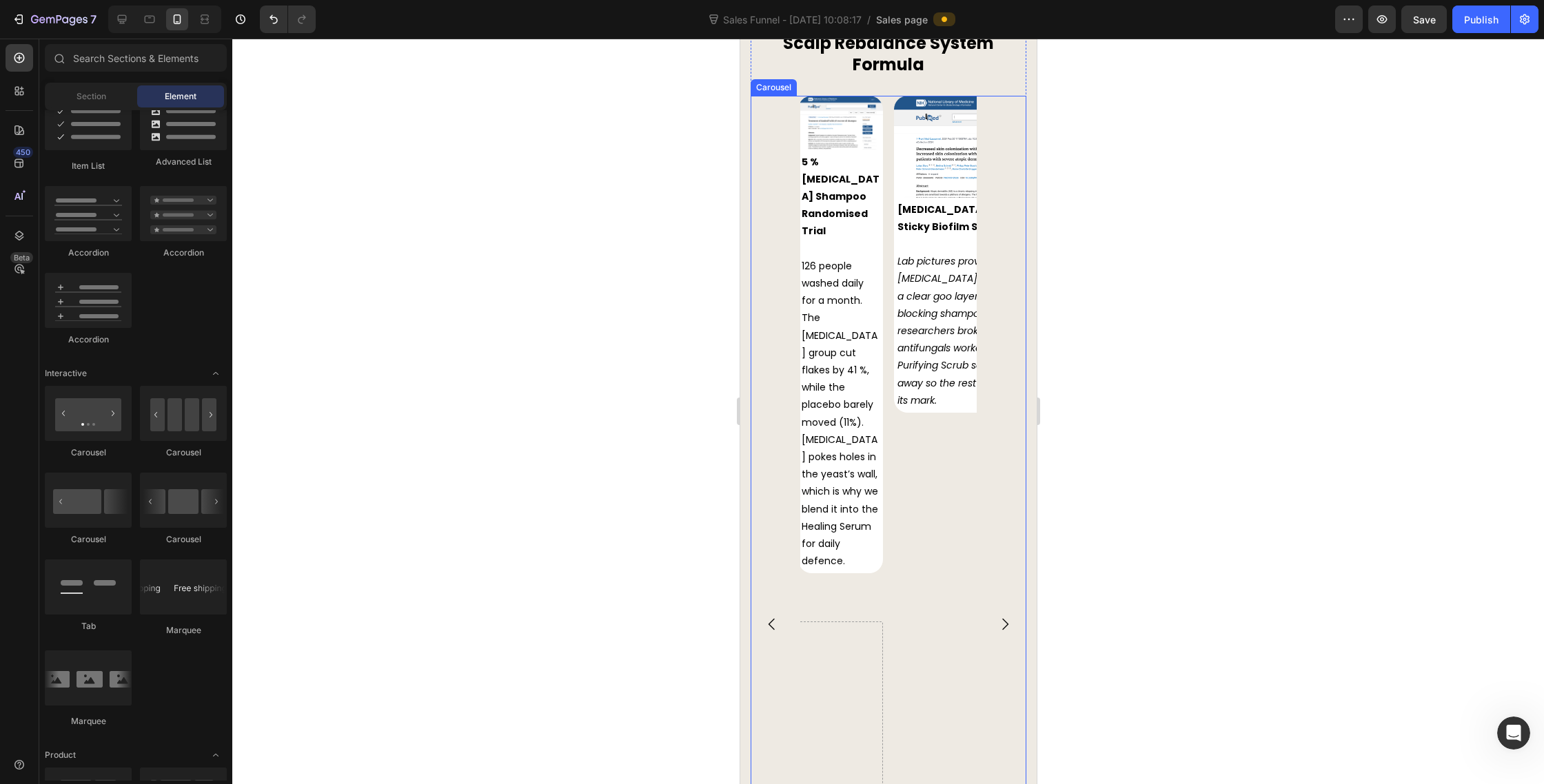
click at [763, 564] on div "Image Piroctone Olamine + Salicylic Acid vs Zinc Pyrithione After 4 weeks both …" at bounding box center [887, 624] width 276 height 1057
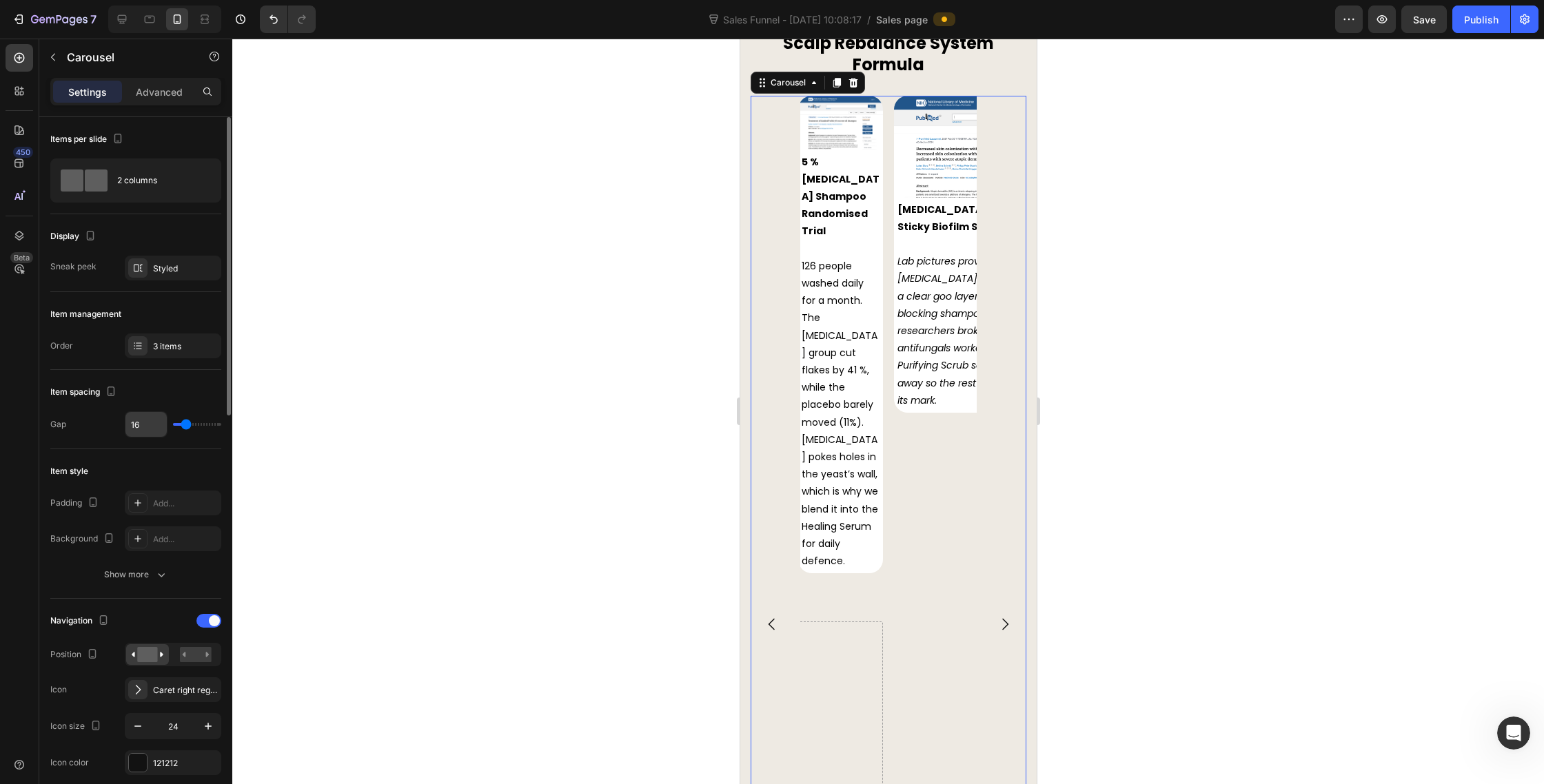
click at [138, 421] on input "16" at bounding box center [146, 424] width 41 height 25
type input "10"
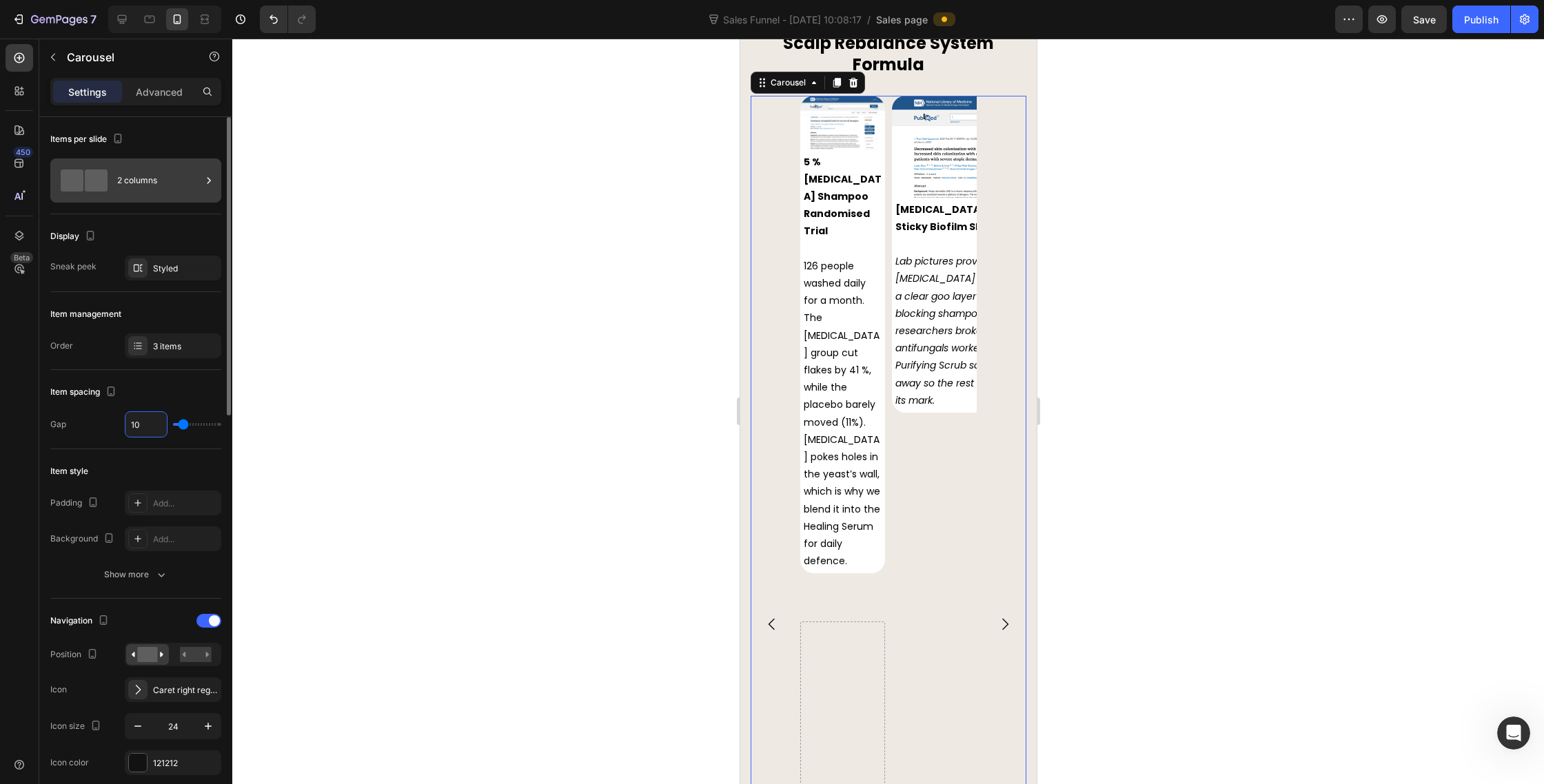
click at [137, 185] on div "2 columns" at bounding box center [159, 180] width 84 height 32
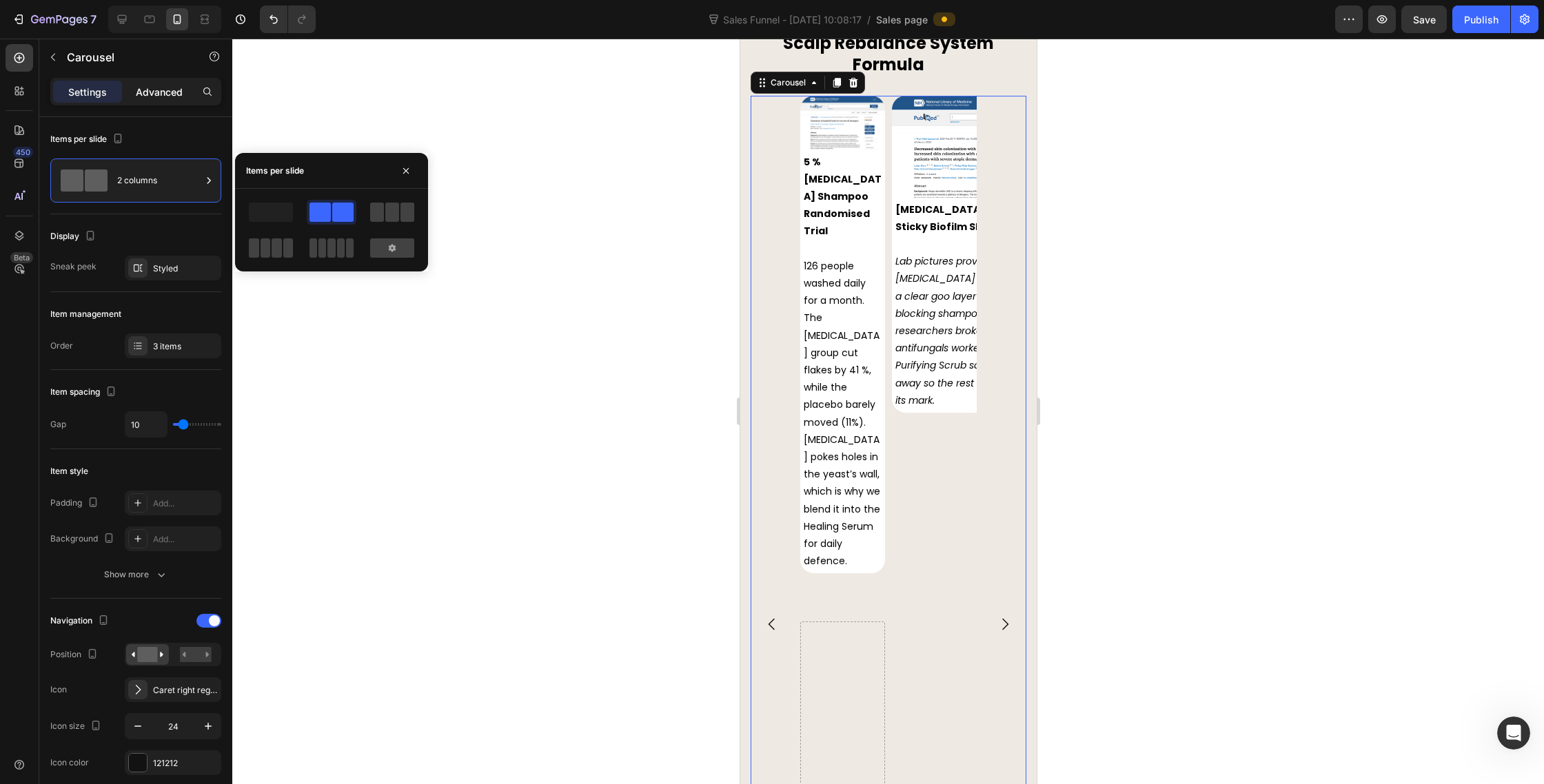
click at [169, 94] on p "Advanced" at bounding box center [159, 92] width 47 height 14
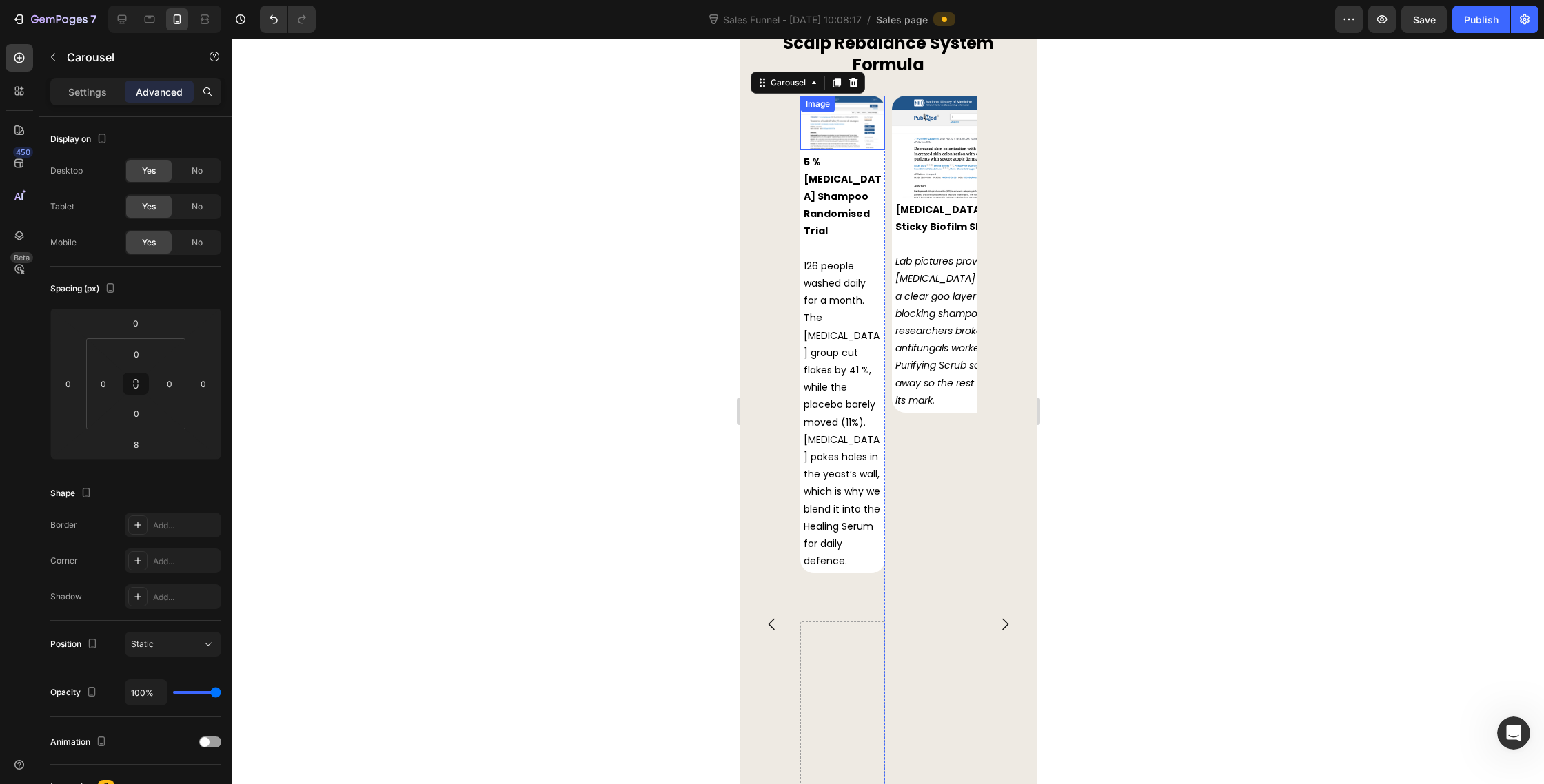
click at [815, 129] on img at bounding box center [841, 123] width 85 height 54
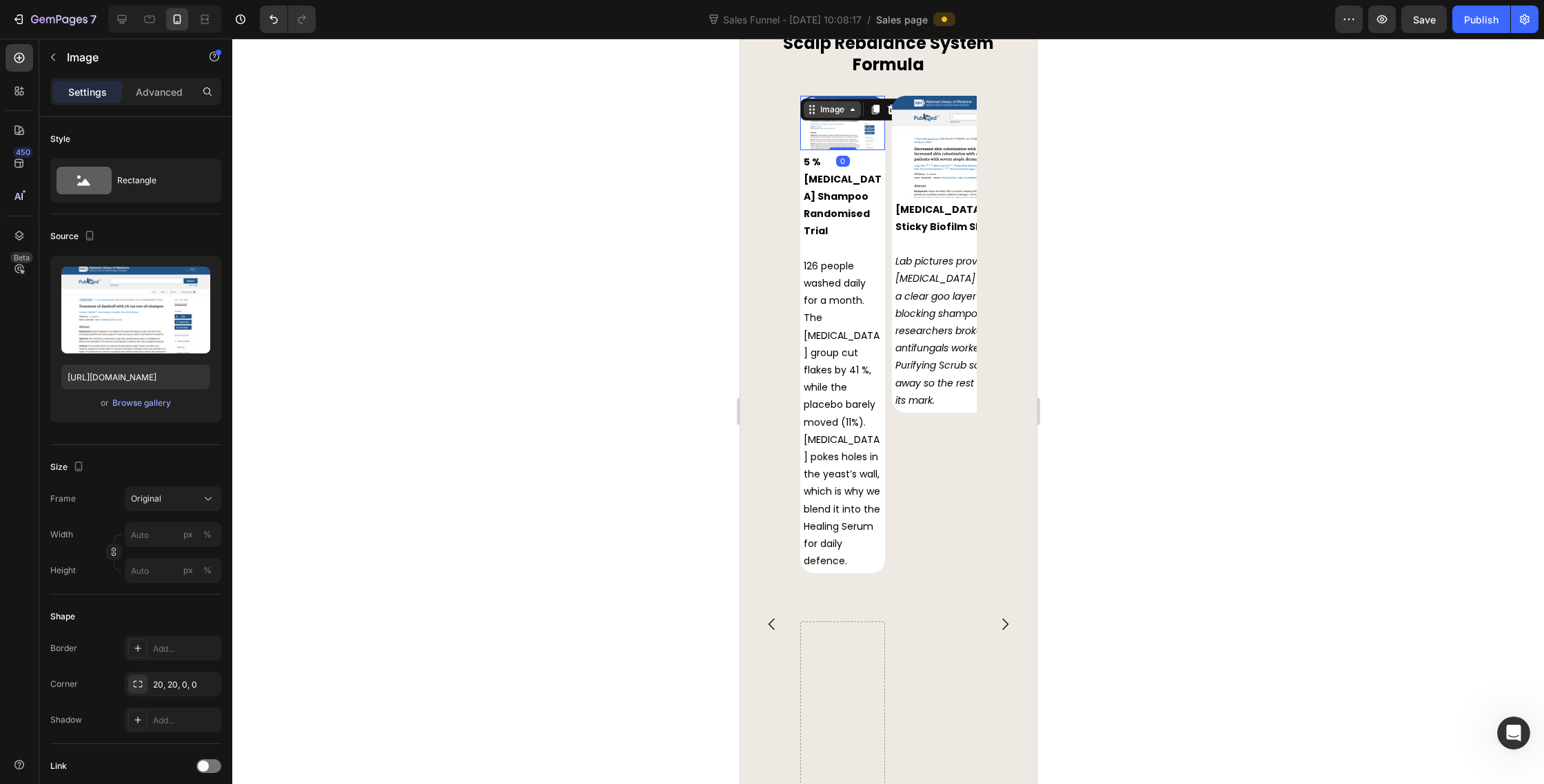
click at [816, 106] on icon at bounding box center [811, 110] width 11 height 11
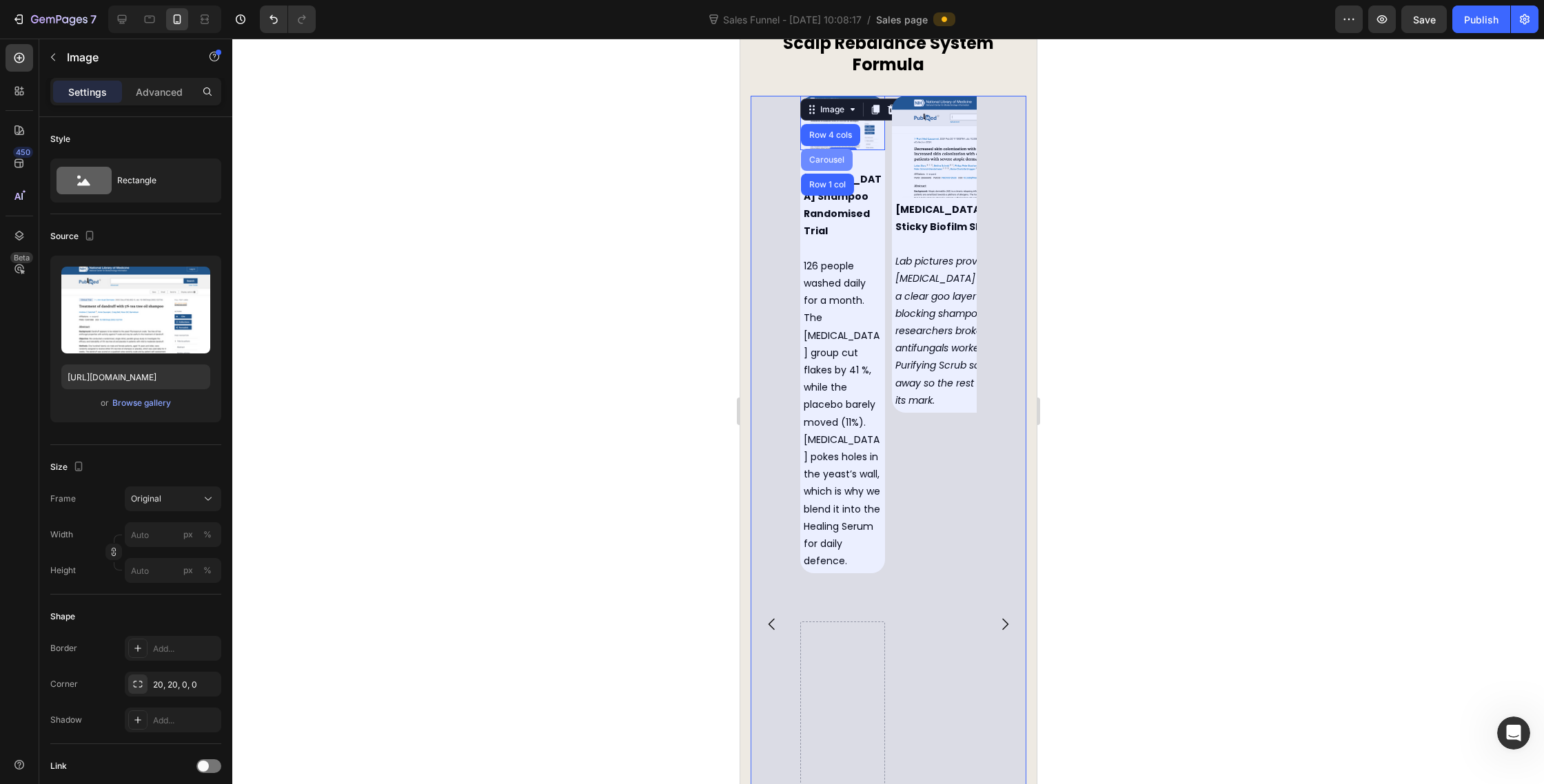
click at [829, 158] on div "Carousel" at bounding box center [826, 159] width 41 height 8
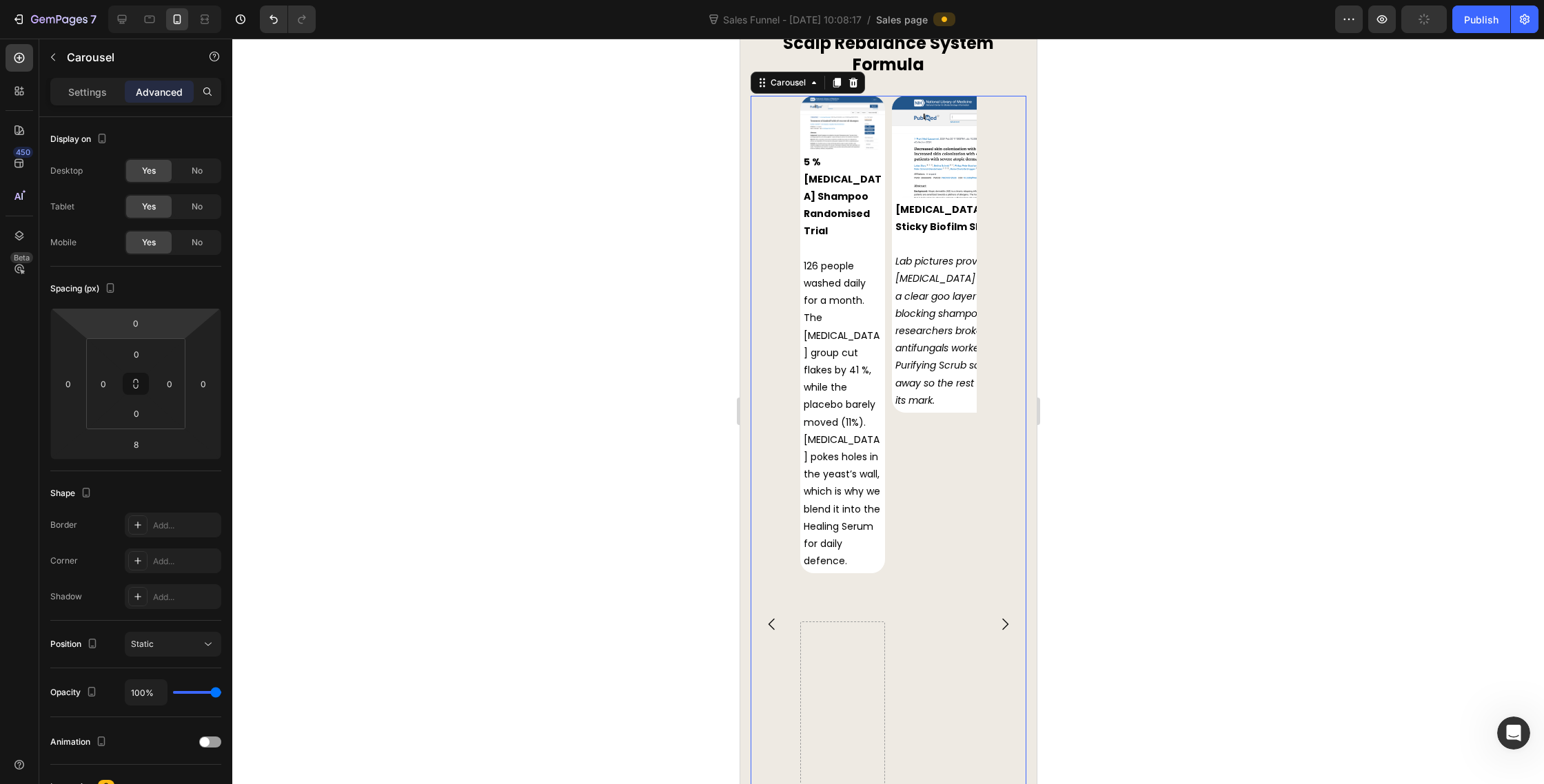
click at [78, 86] on p "Settings" at bounding box center [87, 92] width 38 height 14
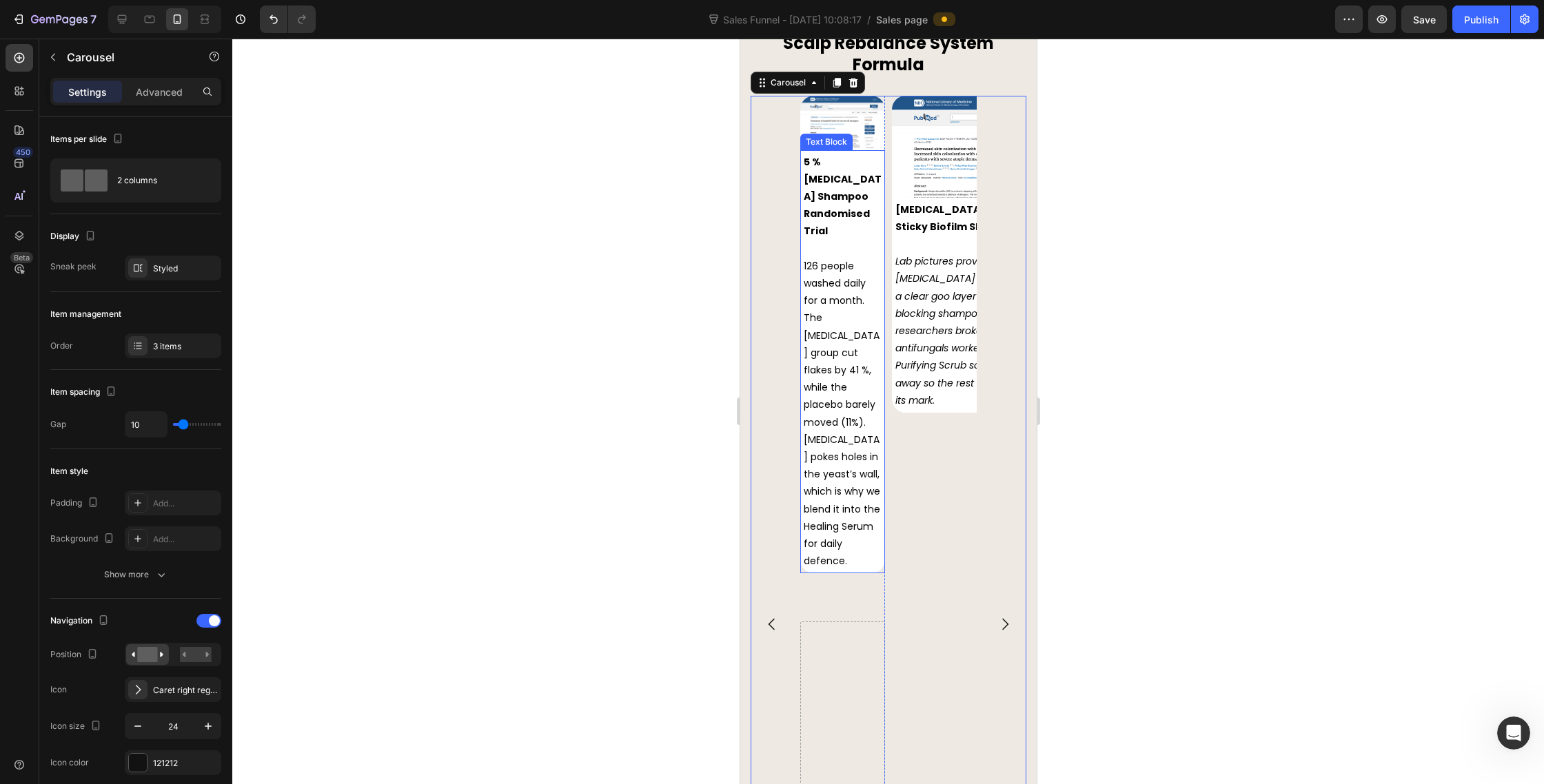
scroll to position [6600, 0]
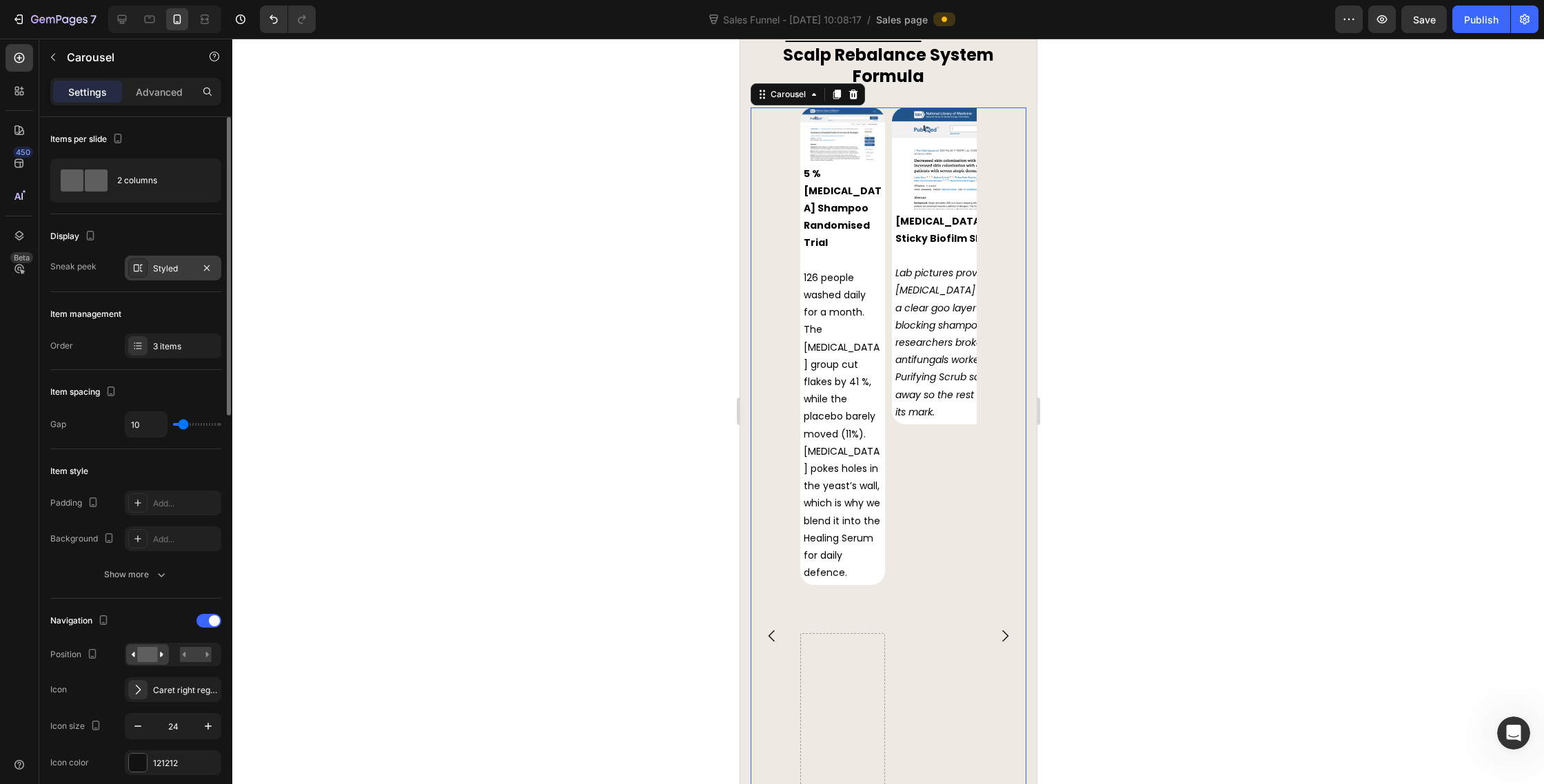
click at [156, 270] on div "Styled" at bounding box center [173, 269] width 40 height 13
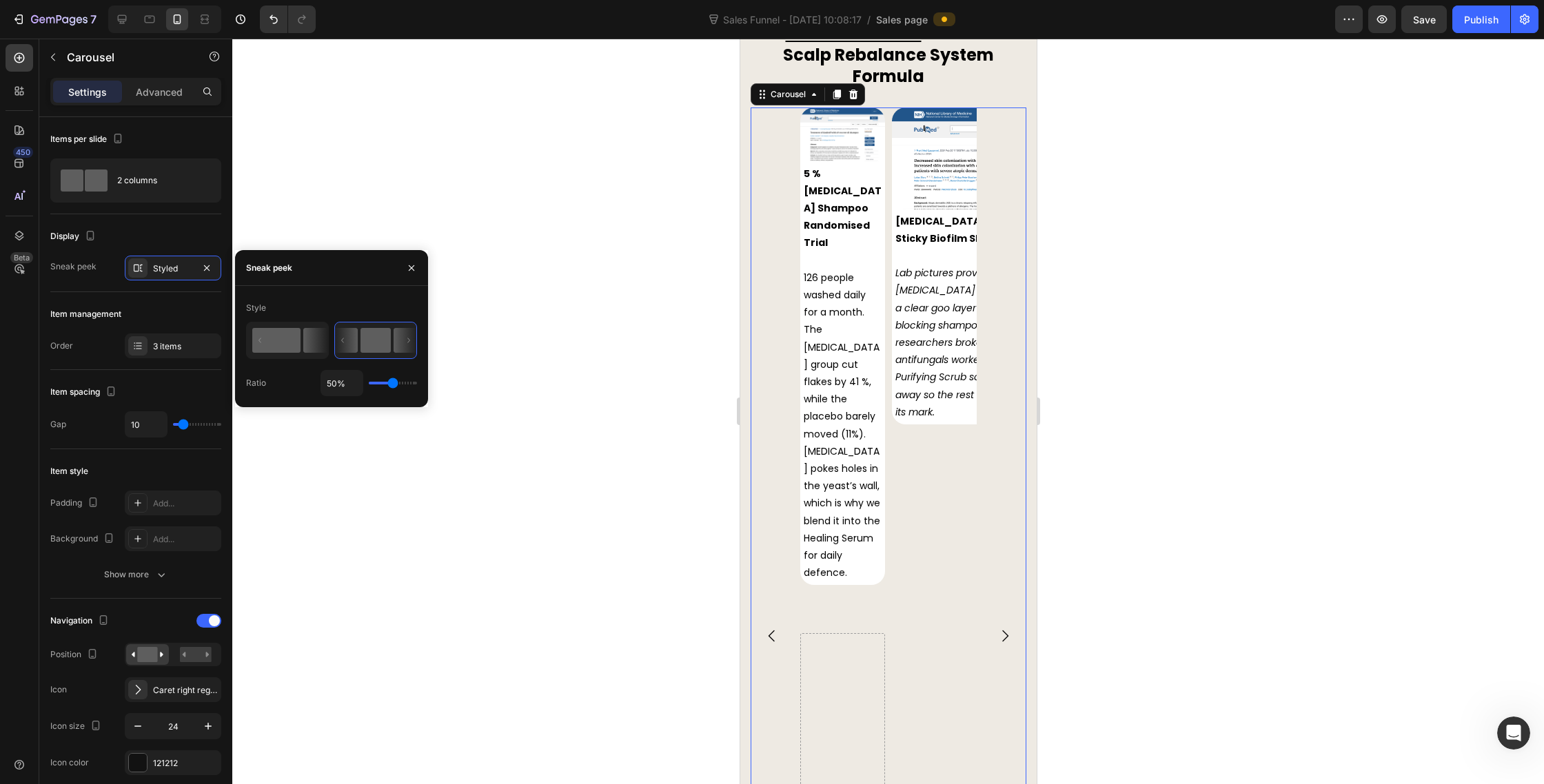
click at [286, 341] on rect at bounding box center [276, 340] width 48 height 25
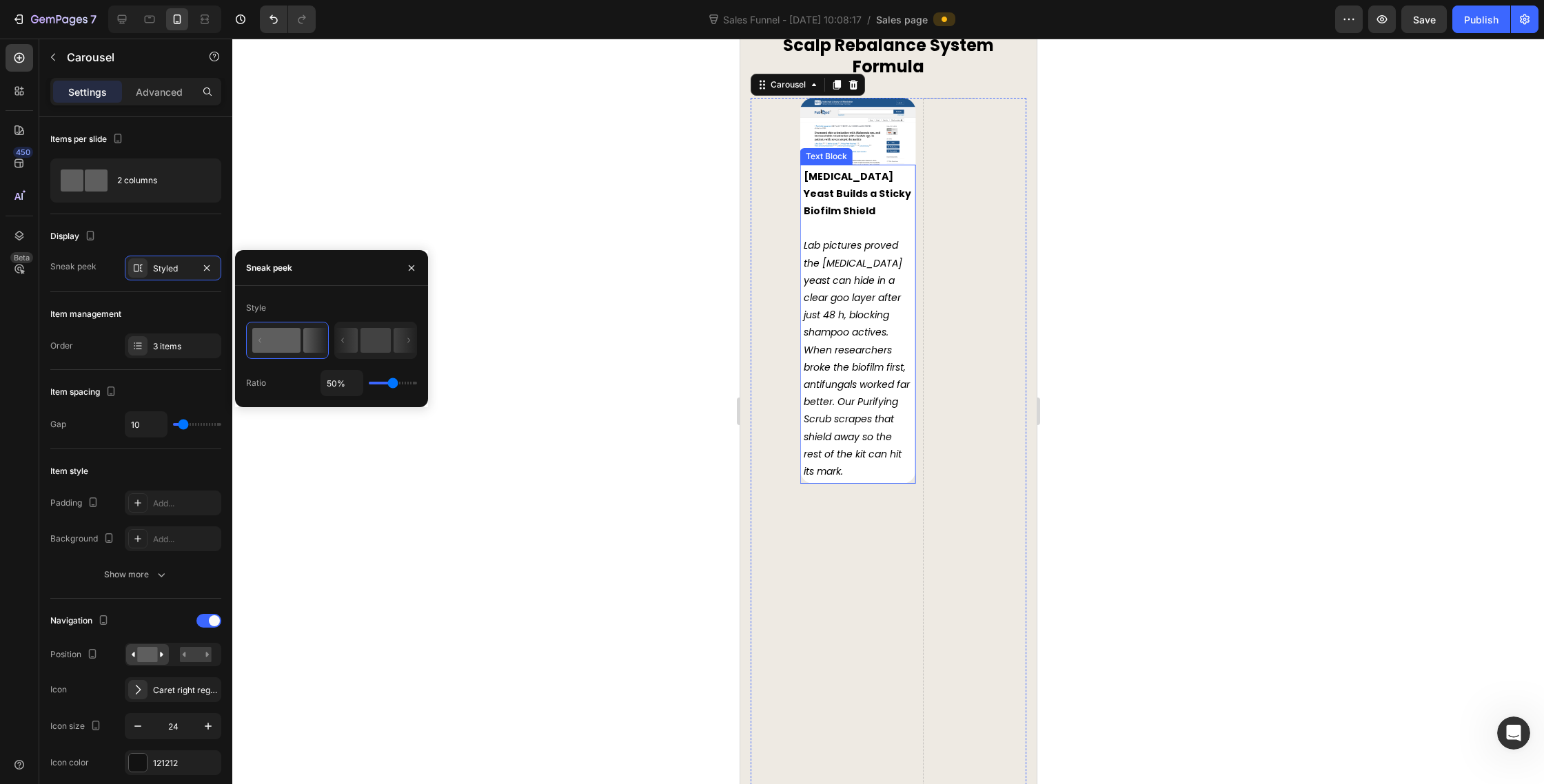
scroll to position [6830, 0]
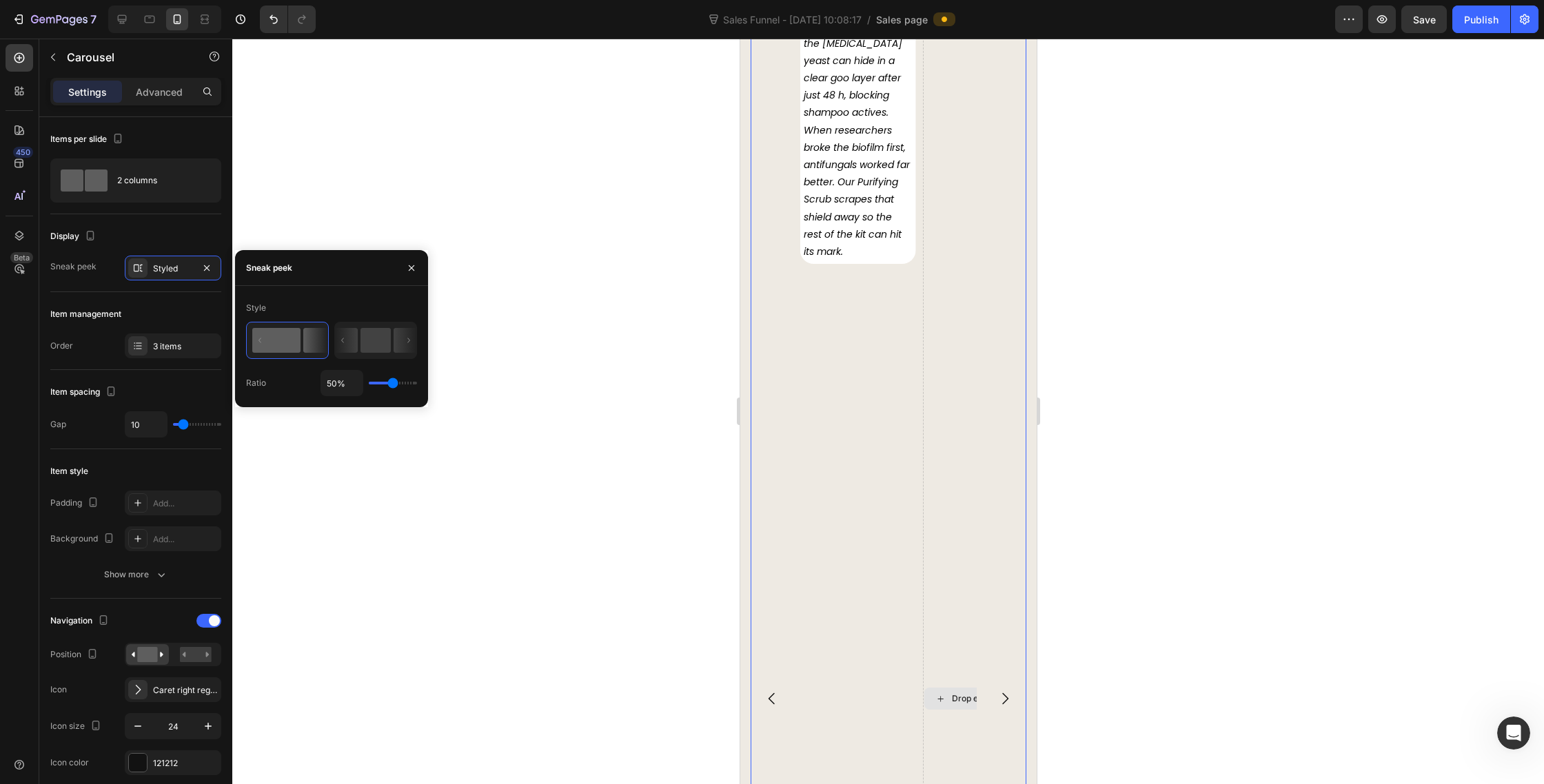
click at [971, 548] on div "Drop element here" at bounding box center [979, 699] width 115 height 1642
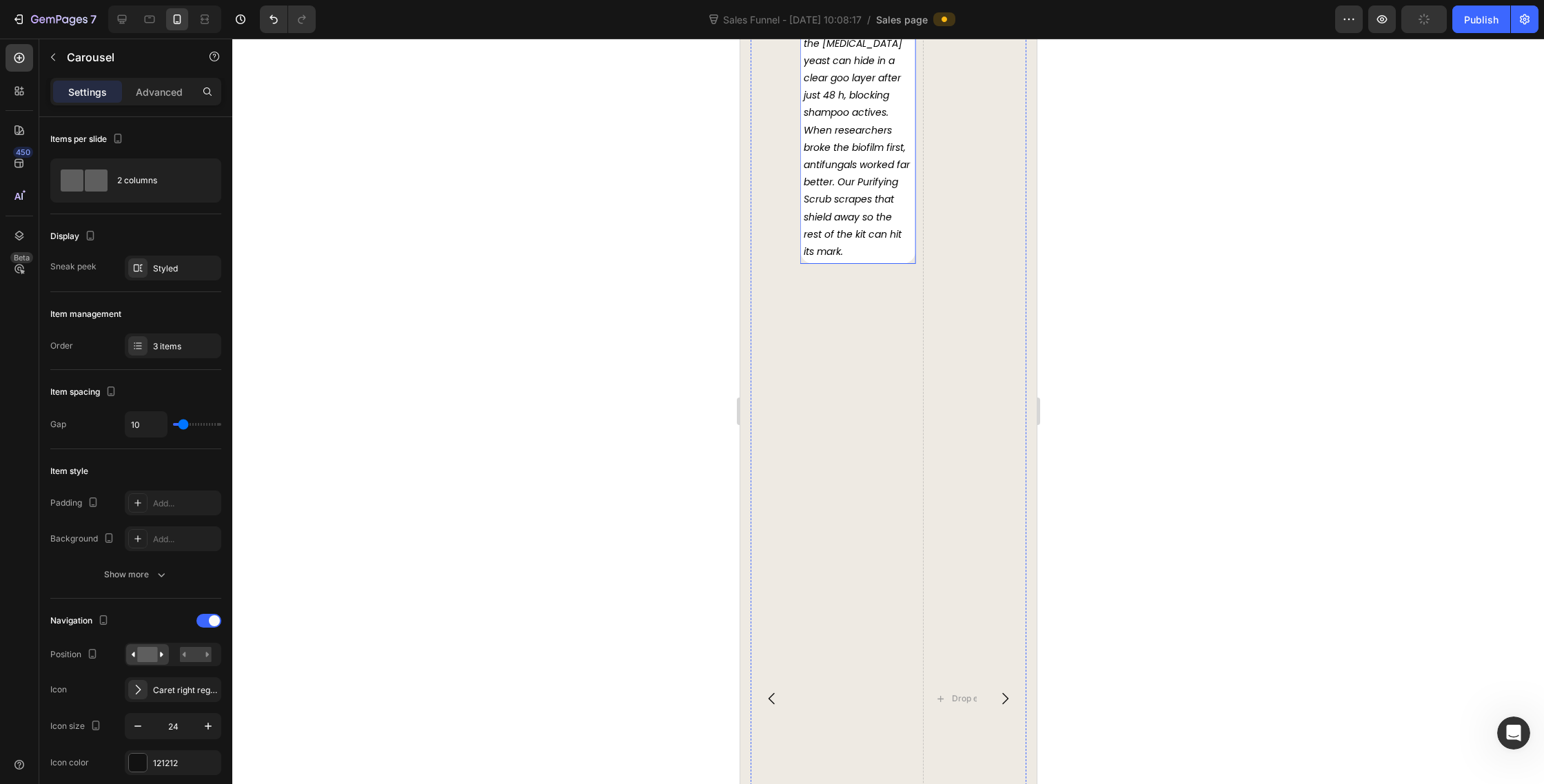
scroll to position [6545, 0]
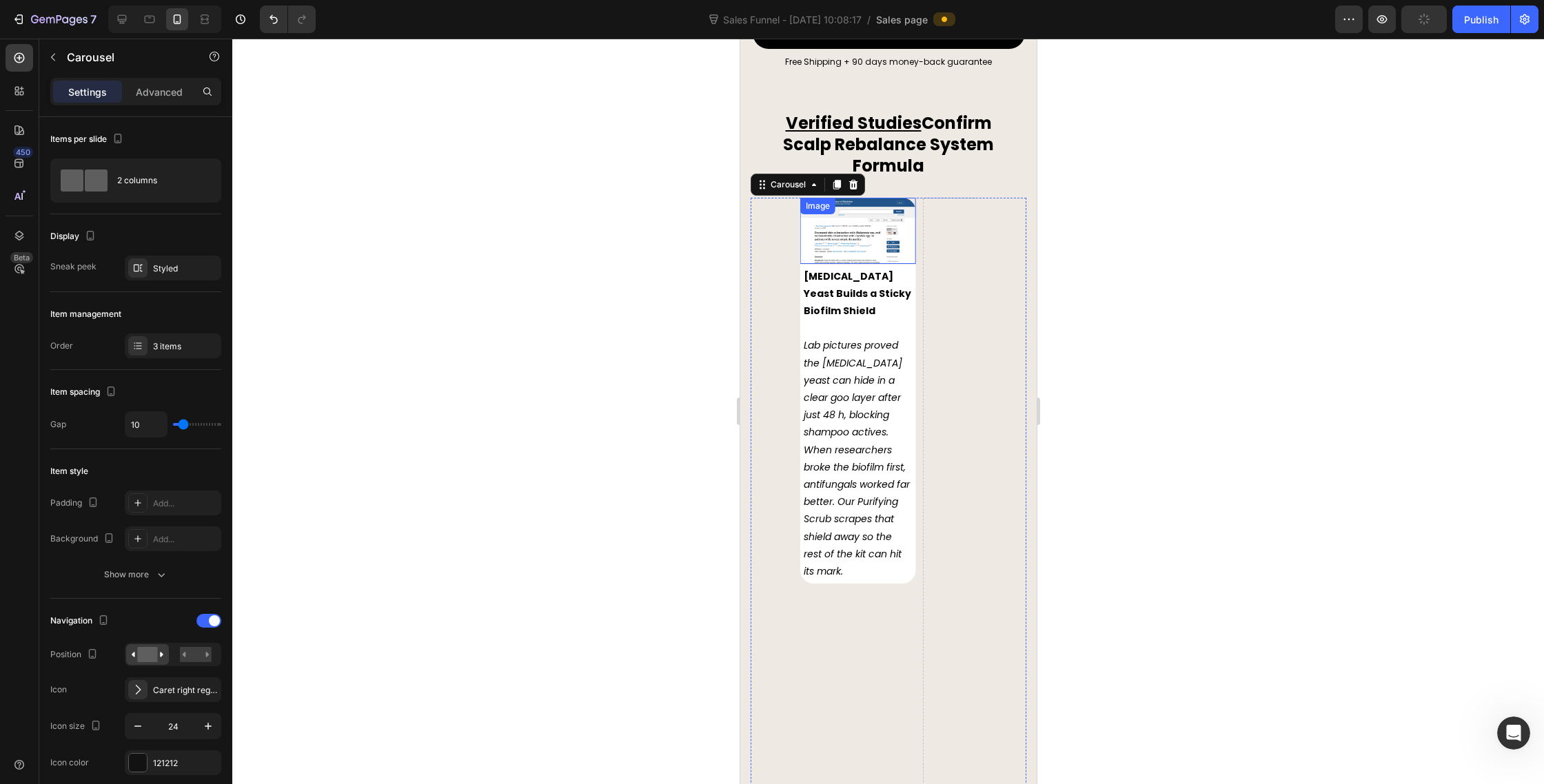
click at [865, 320] on p at bounding box center [857, 328] width 108 height 17
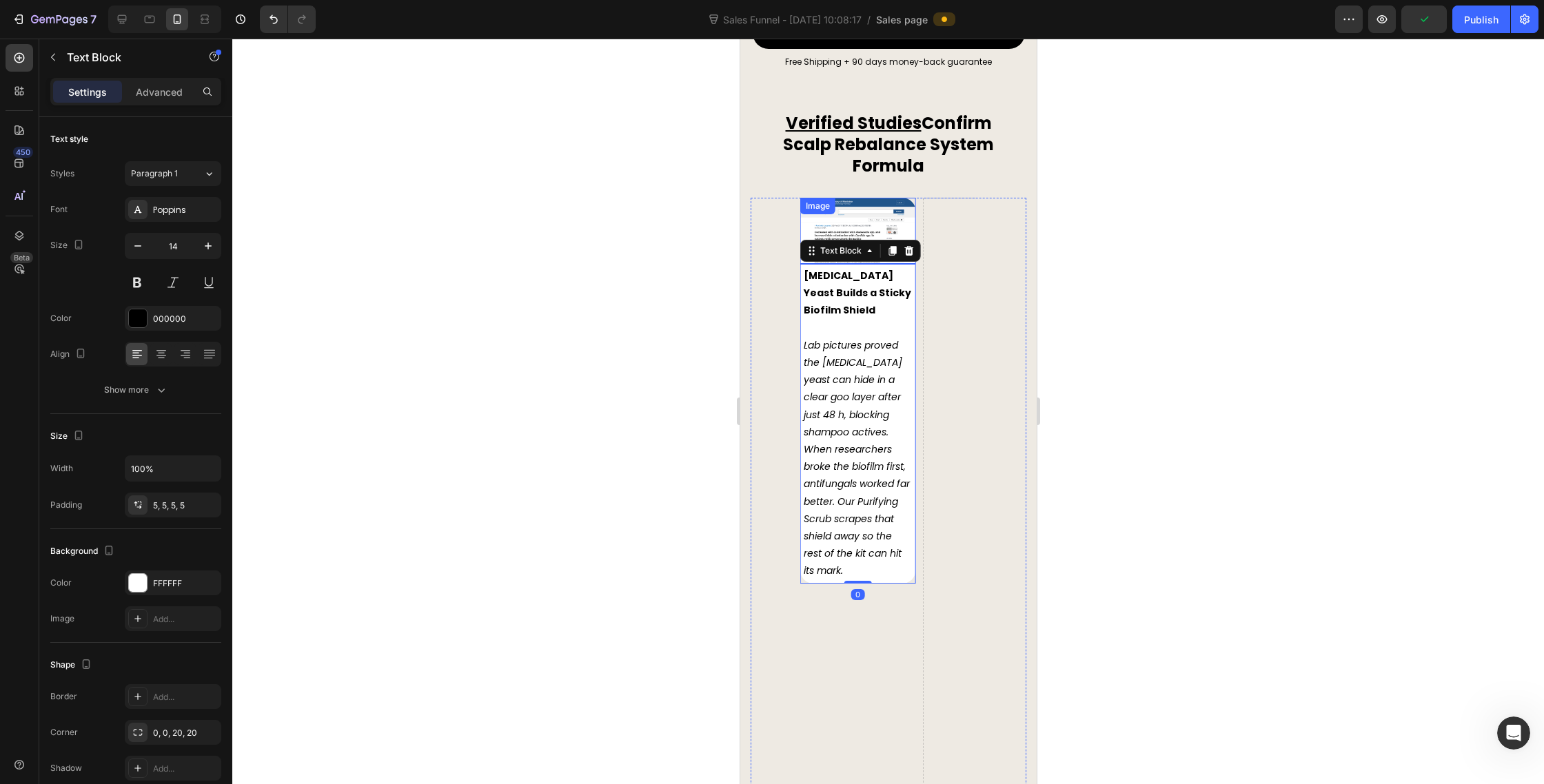
click at [845, 198] on img at bounding box center [857, 231] width 115 height 66
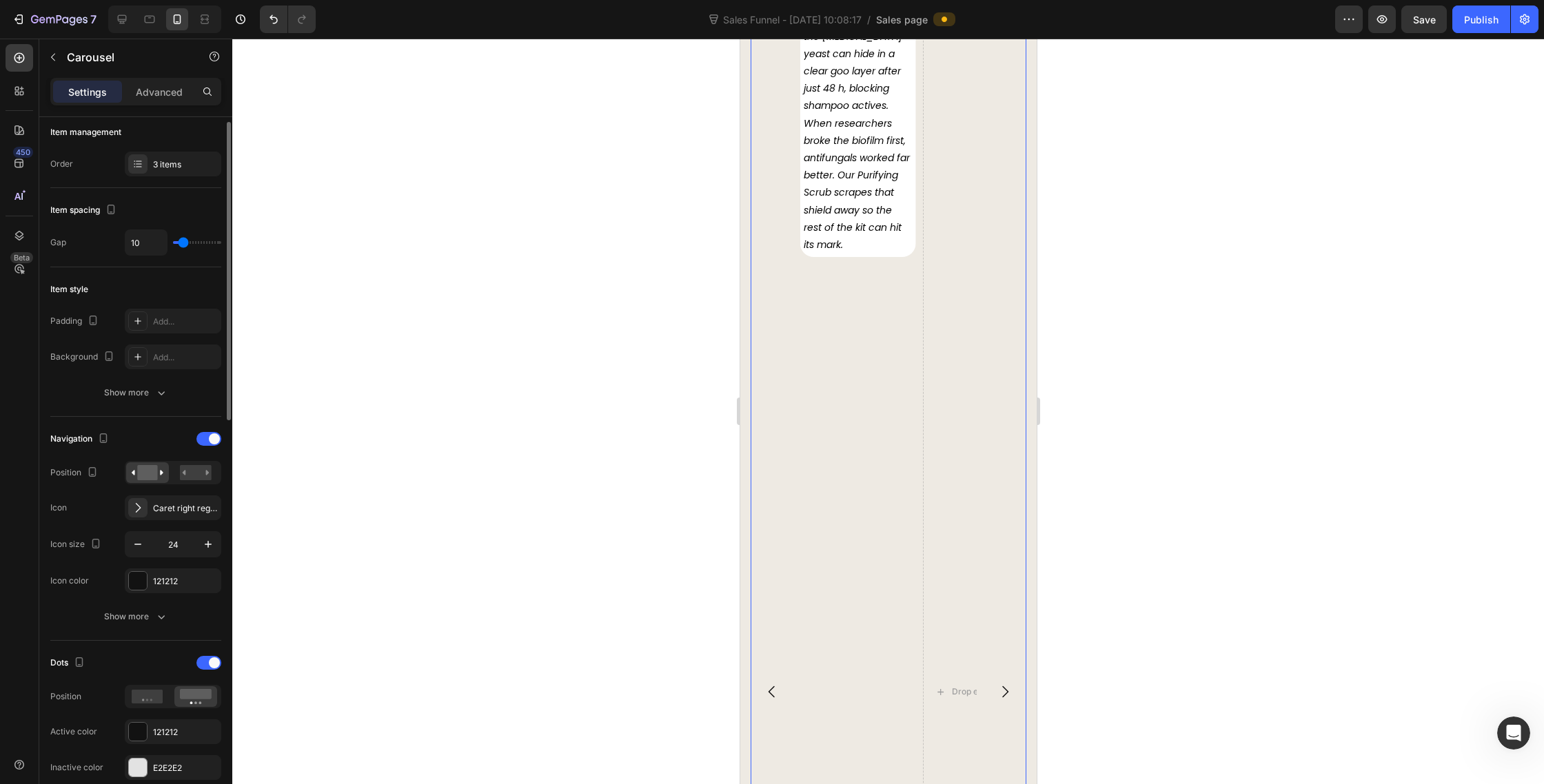
scroll to position [213, 0]
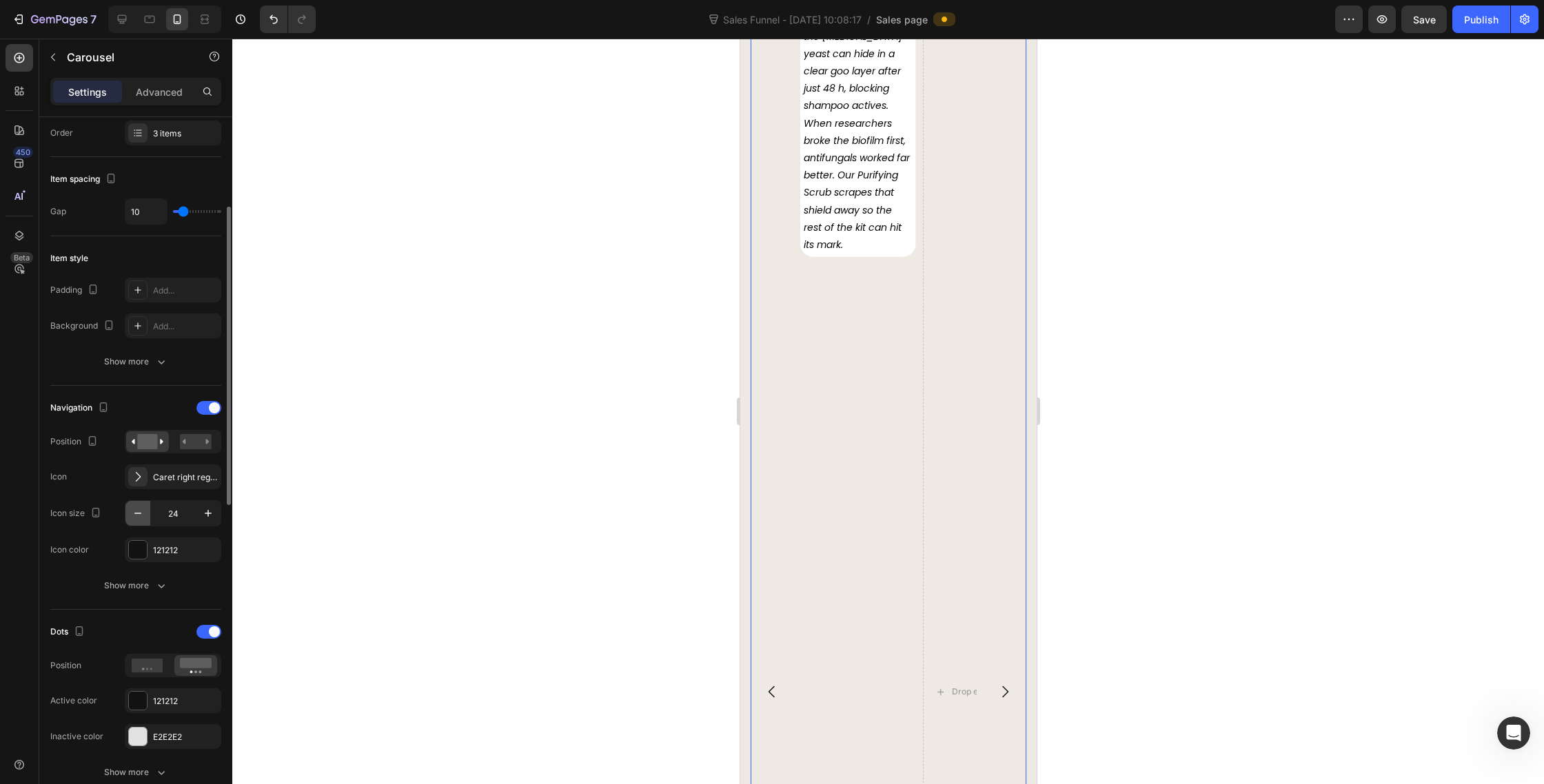
click at [141, 522] on button "button" at bounding box center [137, 513] width 25 height 25
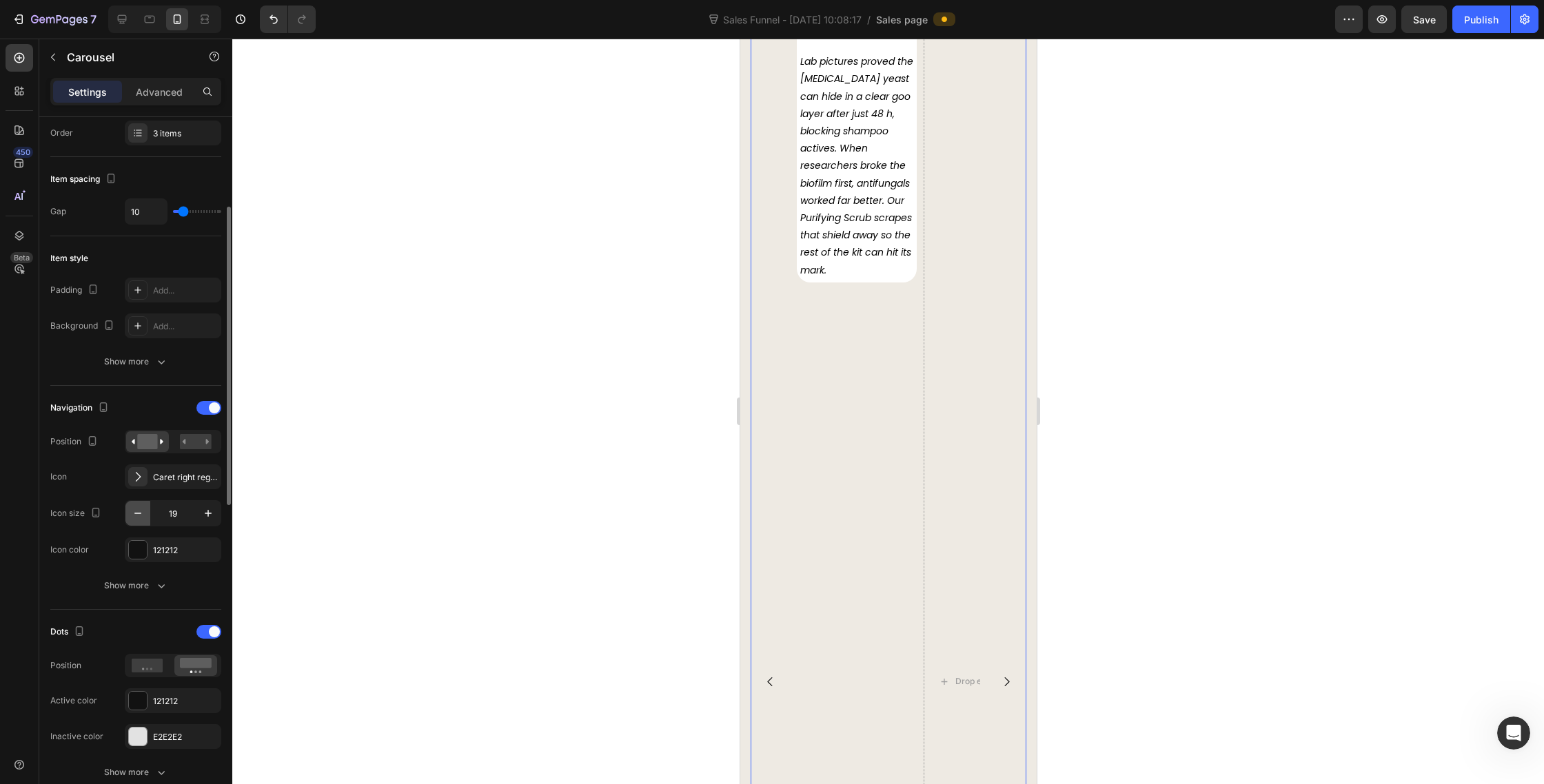
click at [141, 522] on button "button" at bounding box center [137, 513] width 25 height 25
click at [141, 521] on button "button" at bounding box center [137, 513] width 25 height 25
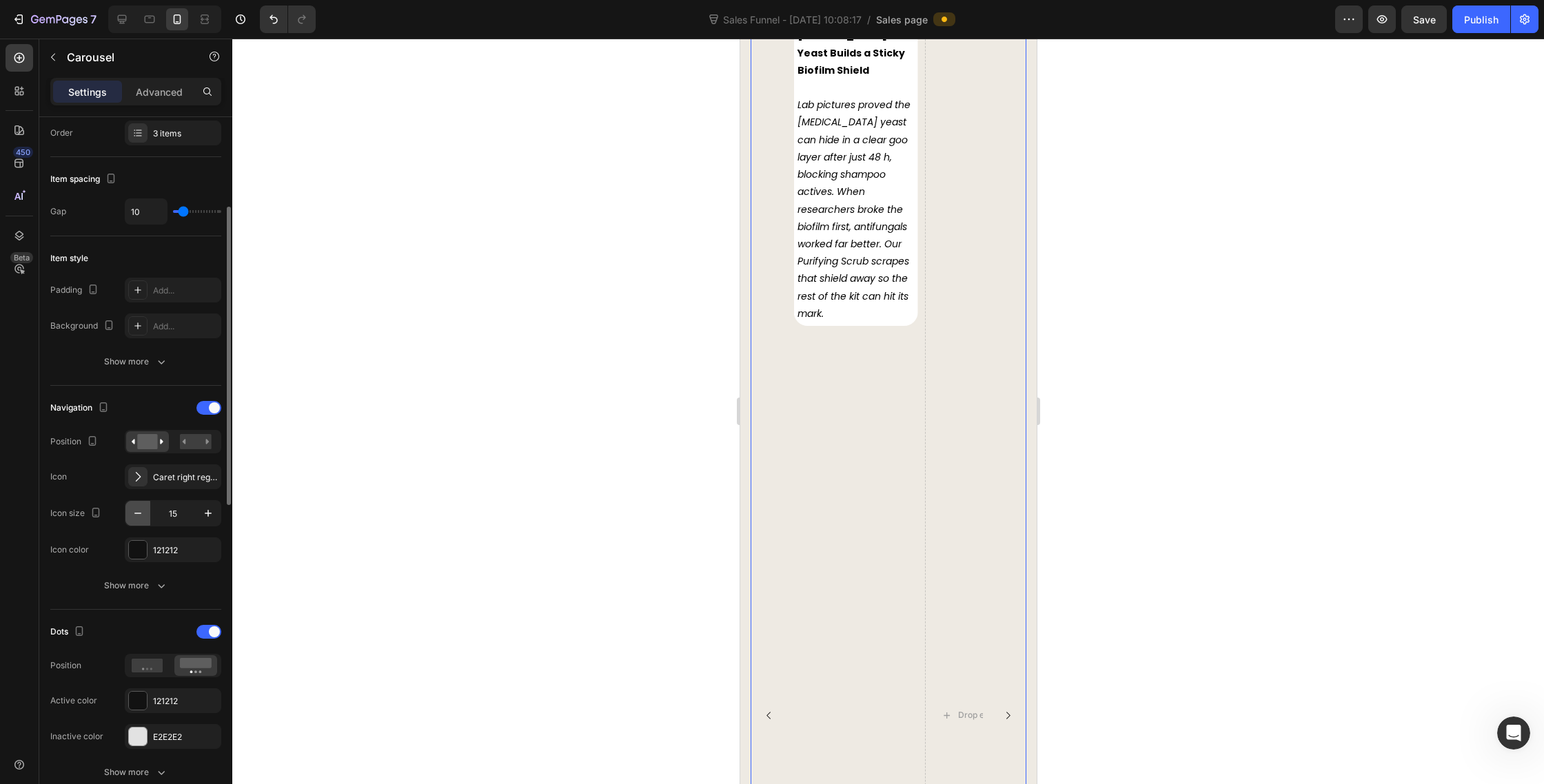
click at [141, 521] on button "button" at bounding box center [137, 513] width 25 height 25
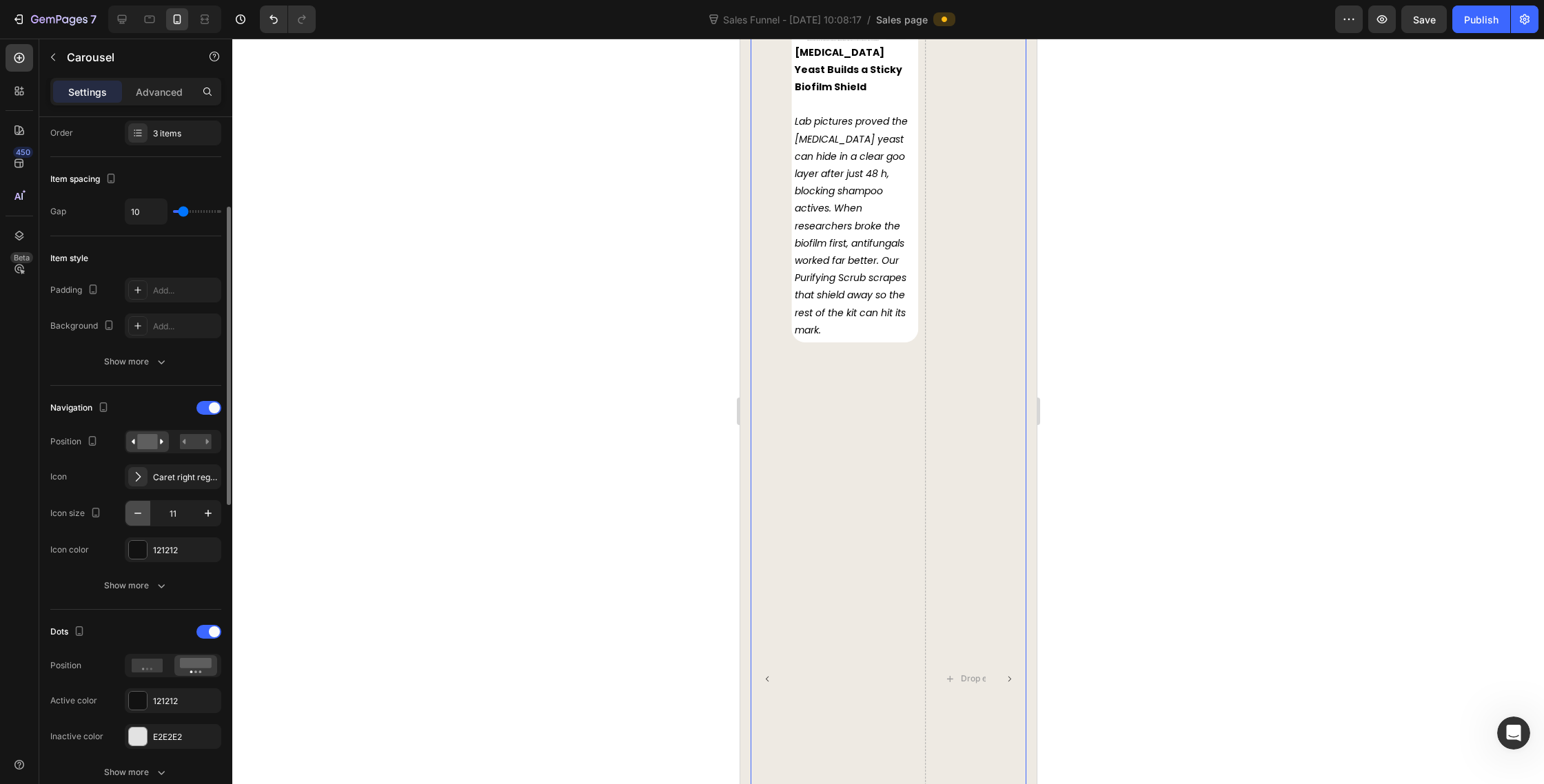
click at [141, 521] on button "button" at bounding box center [137, 513] width 25 height 25
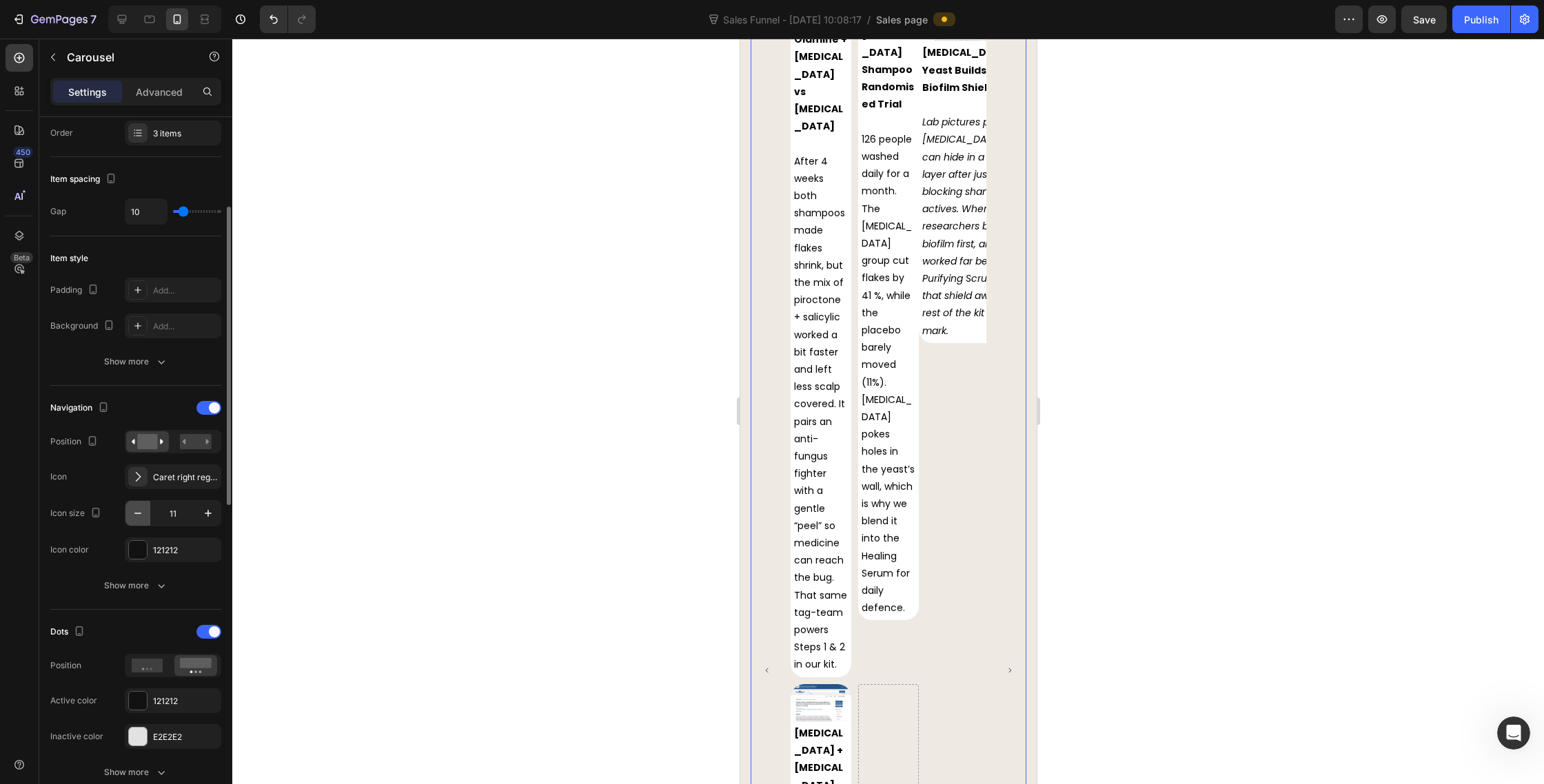
type input "10"
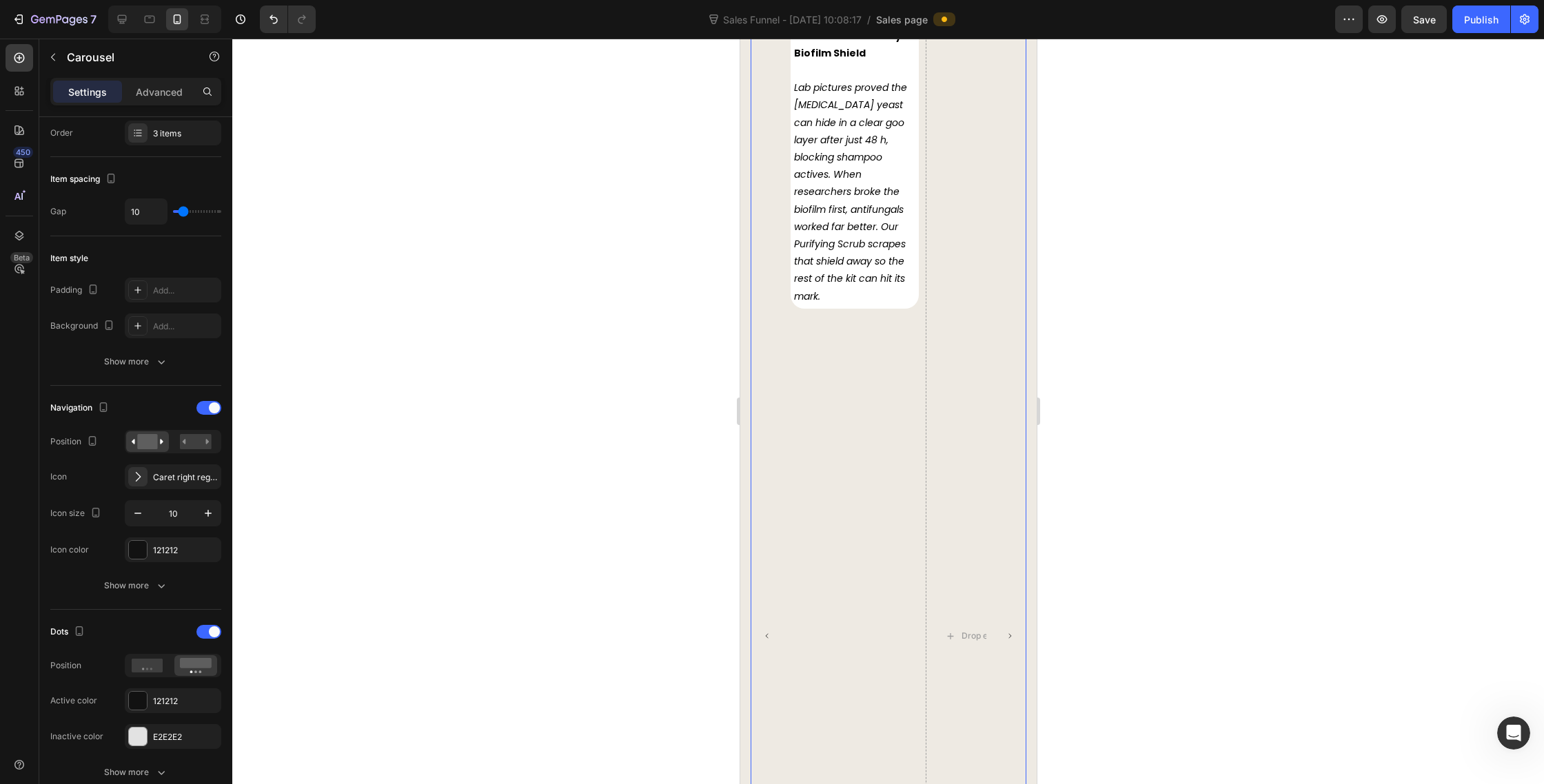
scroll to position [6494, 0]
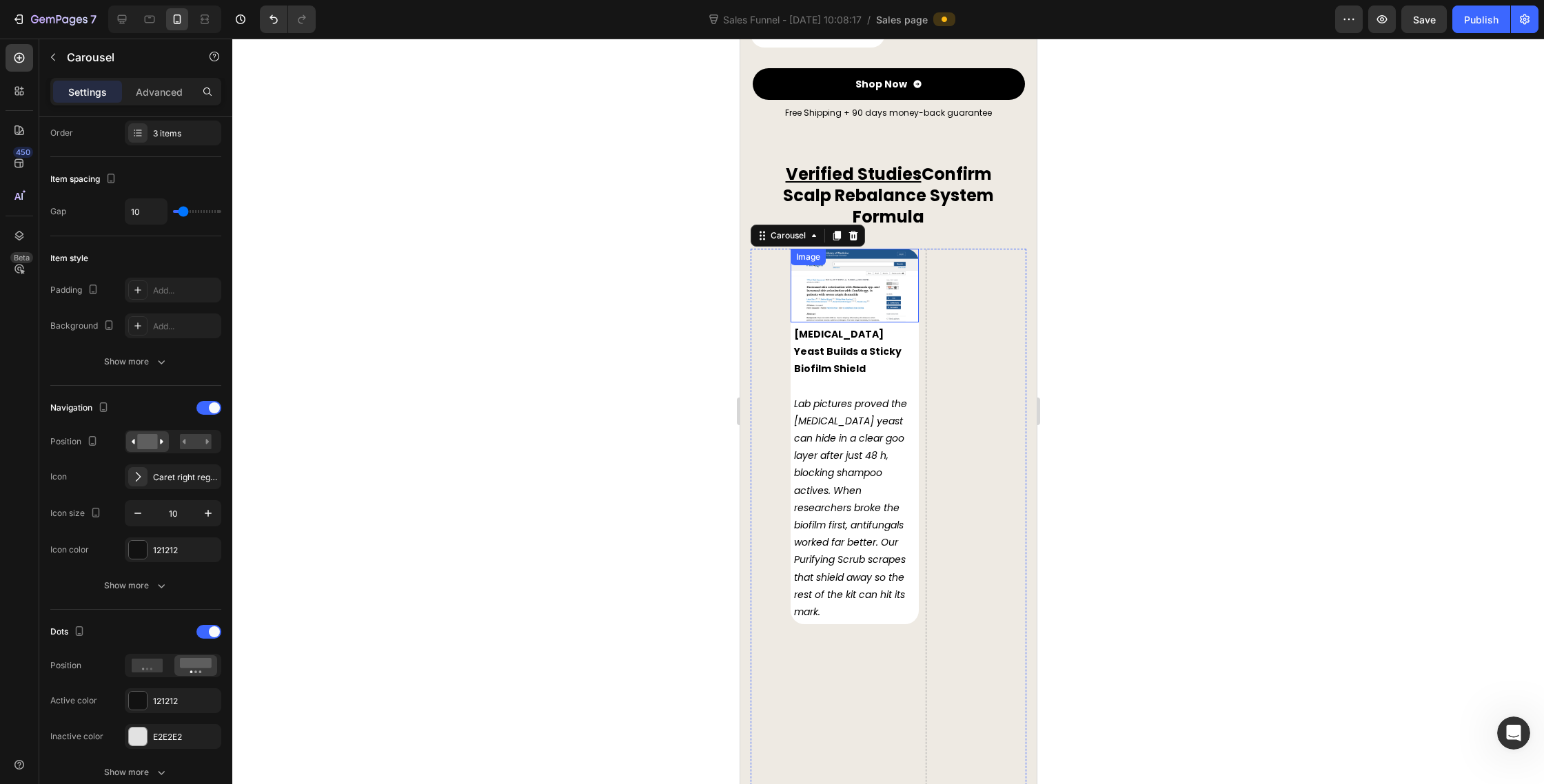
click at [810, 251] on div "Image" at bounding box center [807, 257] width 29 height 13
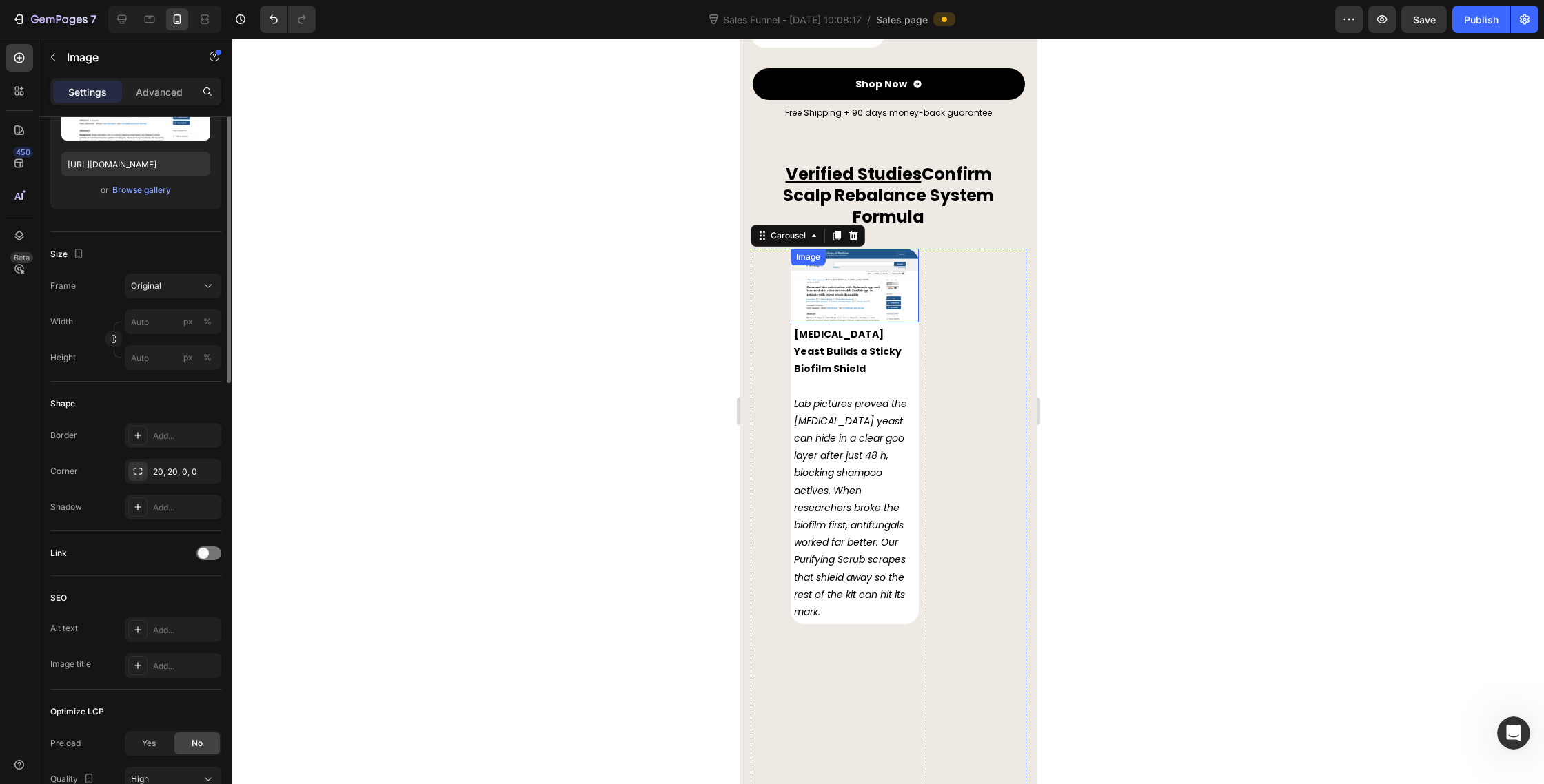
scroll to position [0, 0]
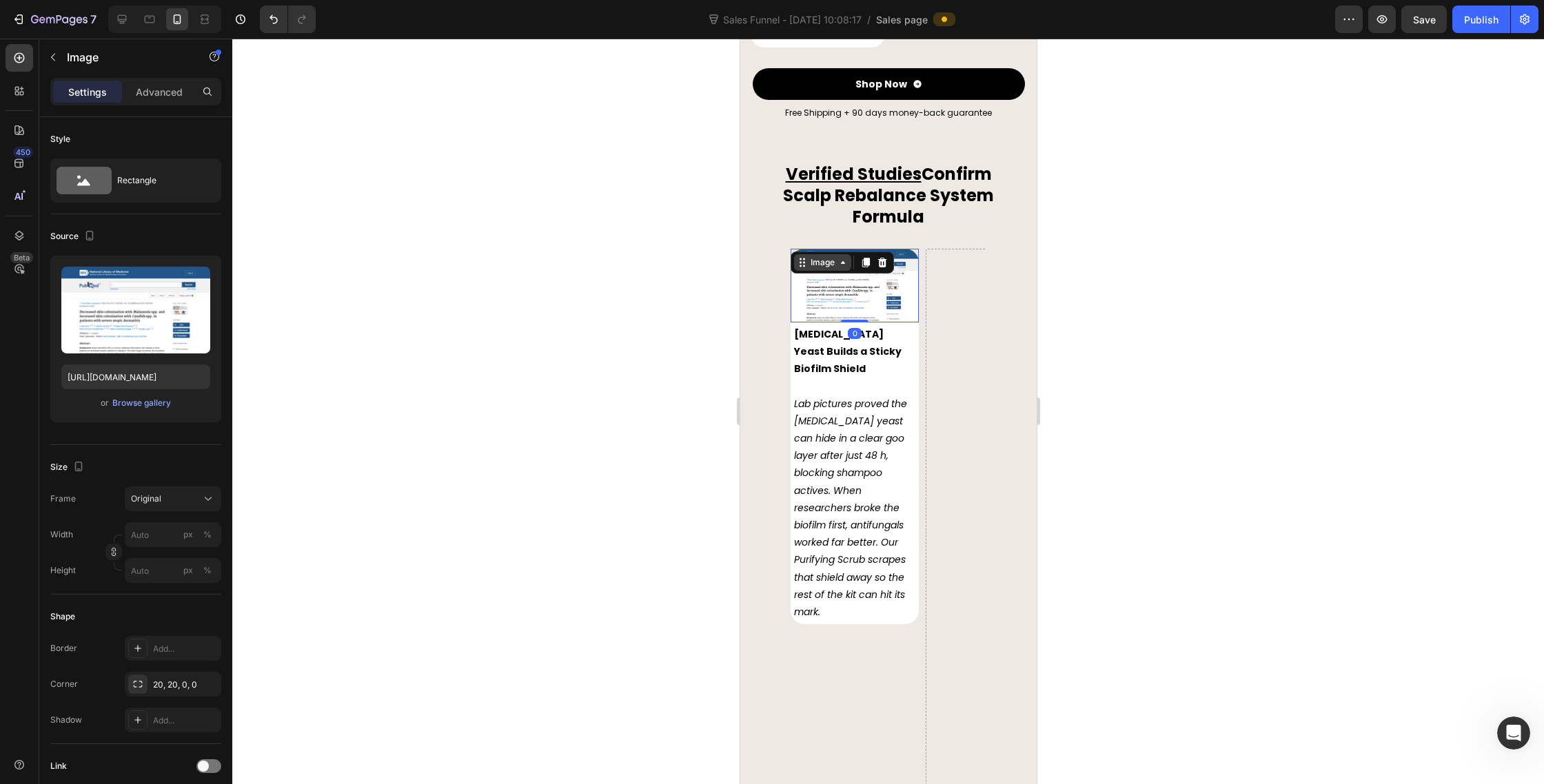
click at [818, 256] on div "Image" at bounding box center [821, 262] width 29 height 13
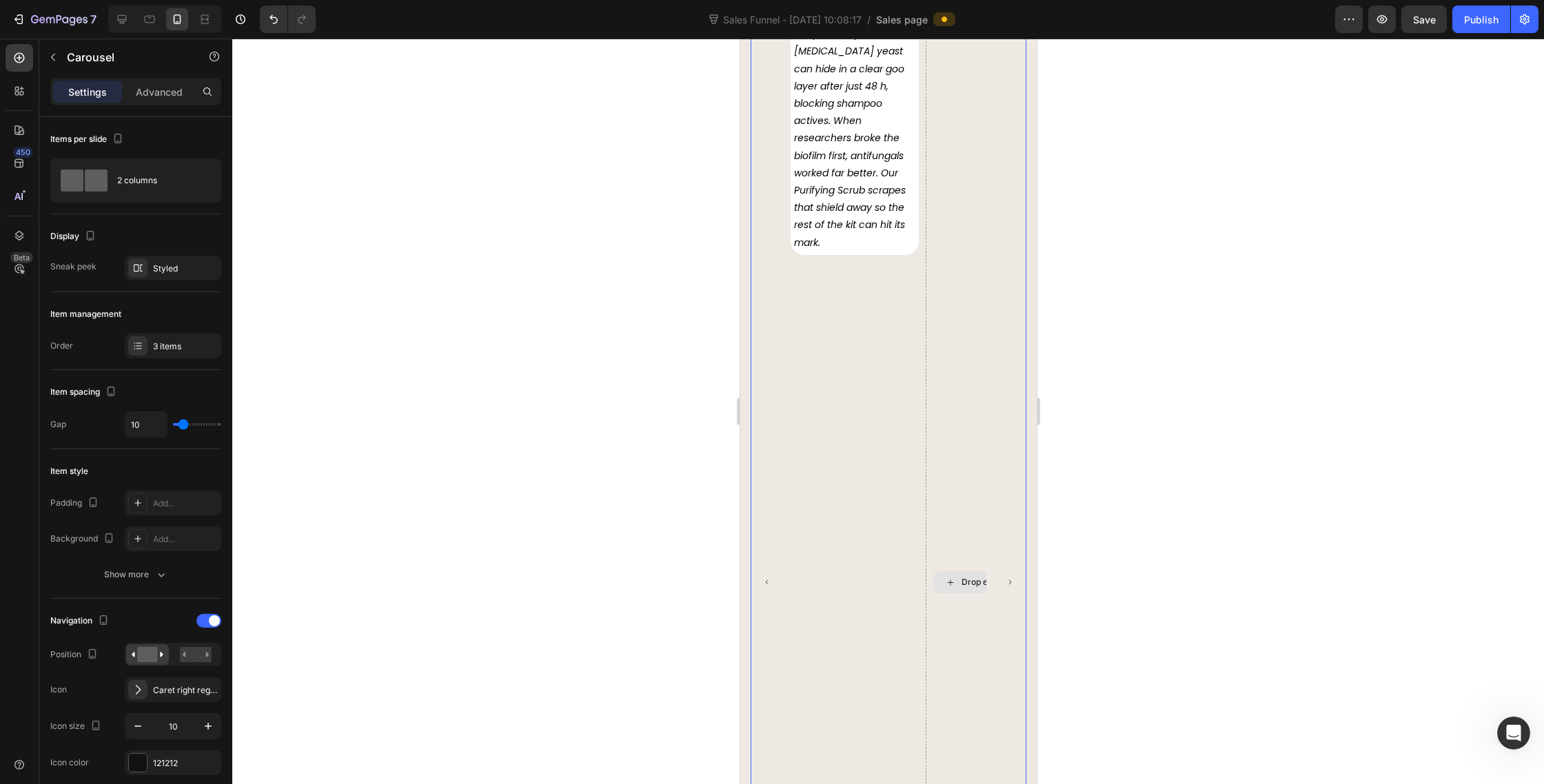
scroll to position [6626, 0]
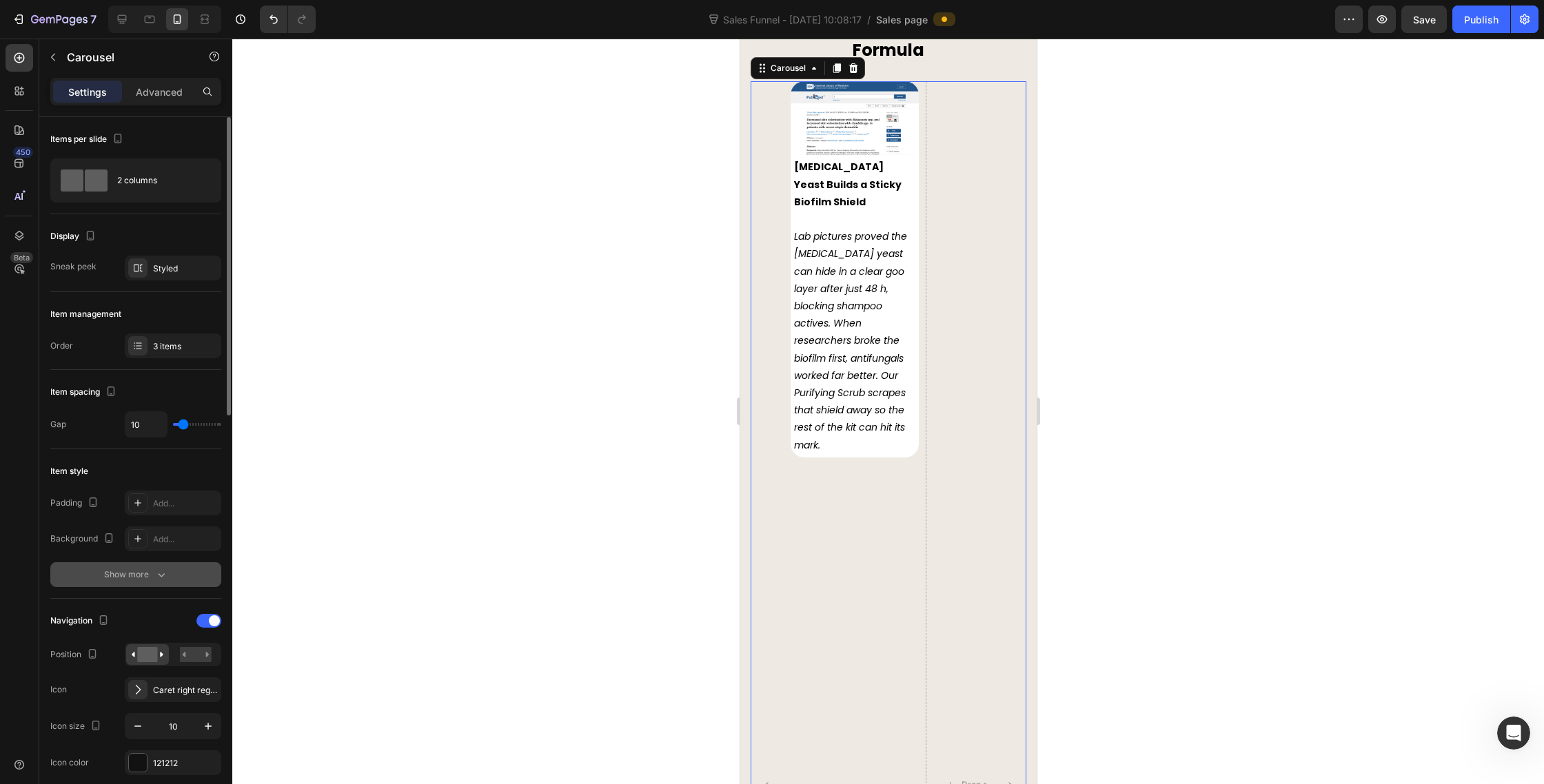
click at [165, 572] on icon "button" at bounding box center [162, 574] width 14 height 14
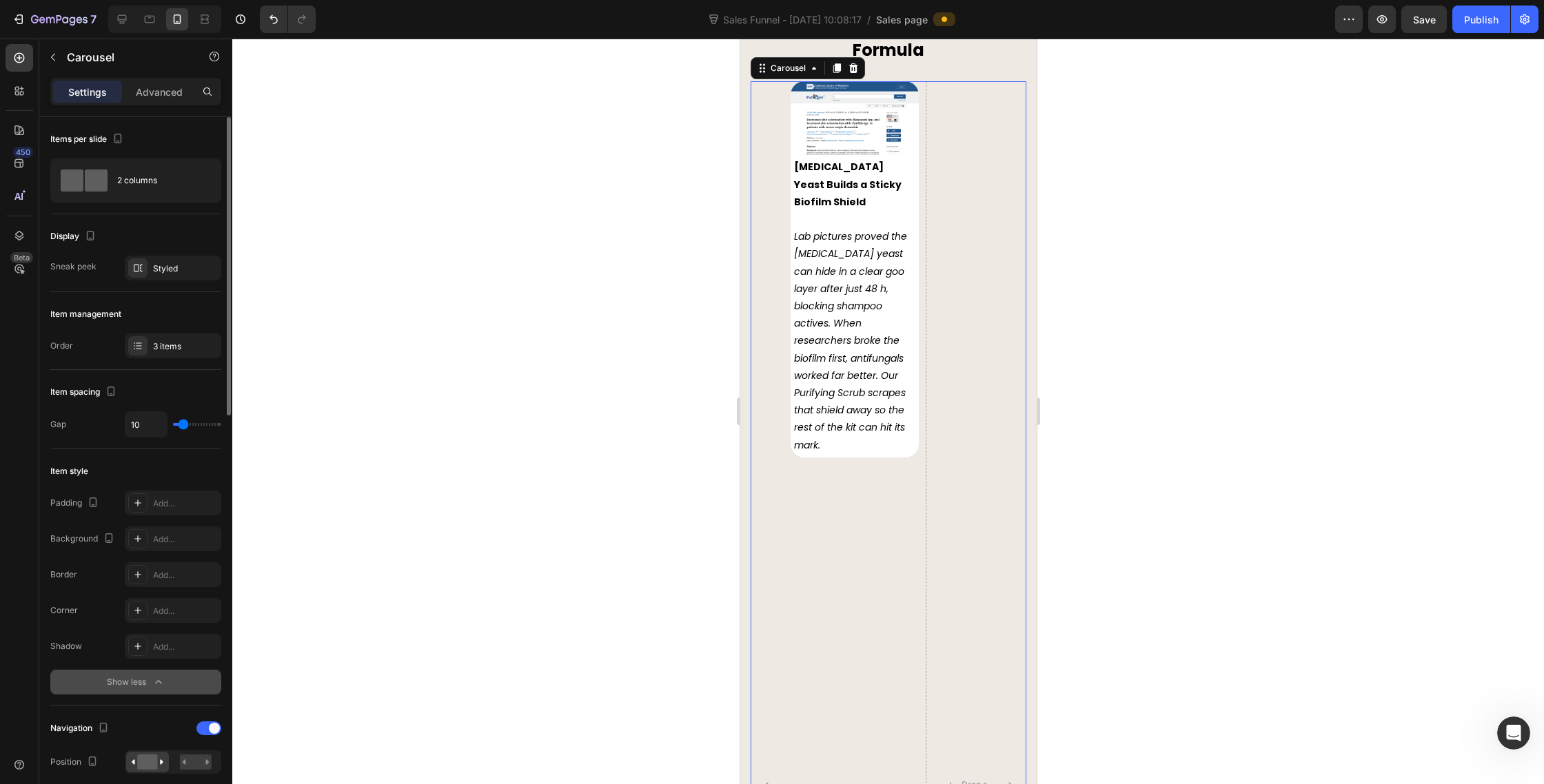
scroll to position [315, 0]
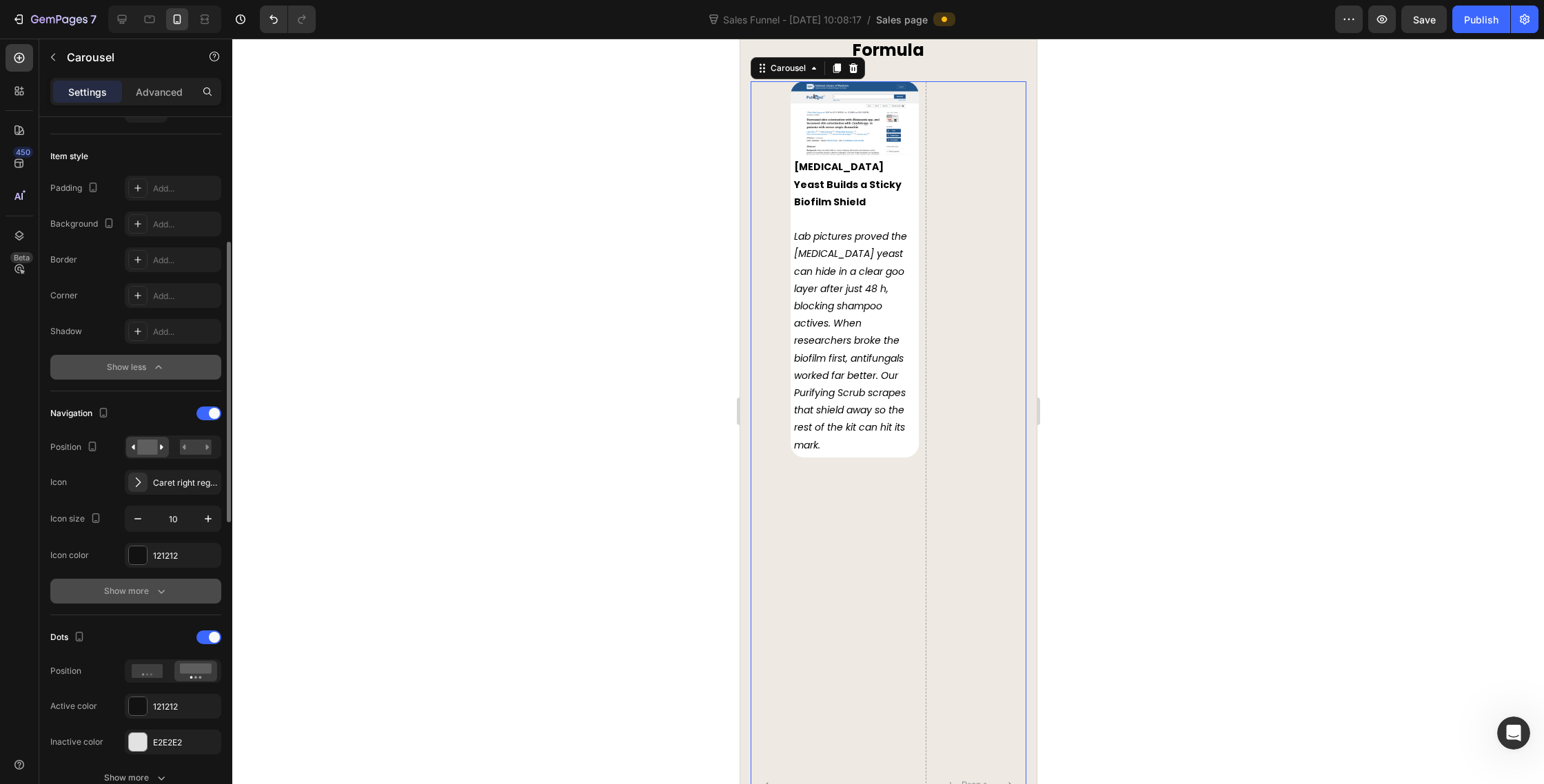
click at [171, 582] on button "Show more" at bounding box center [136, 591] width 171 height 25
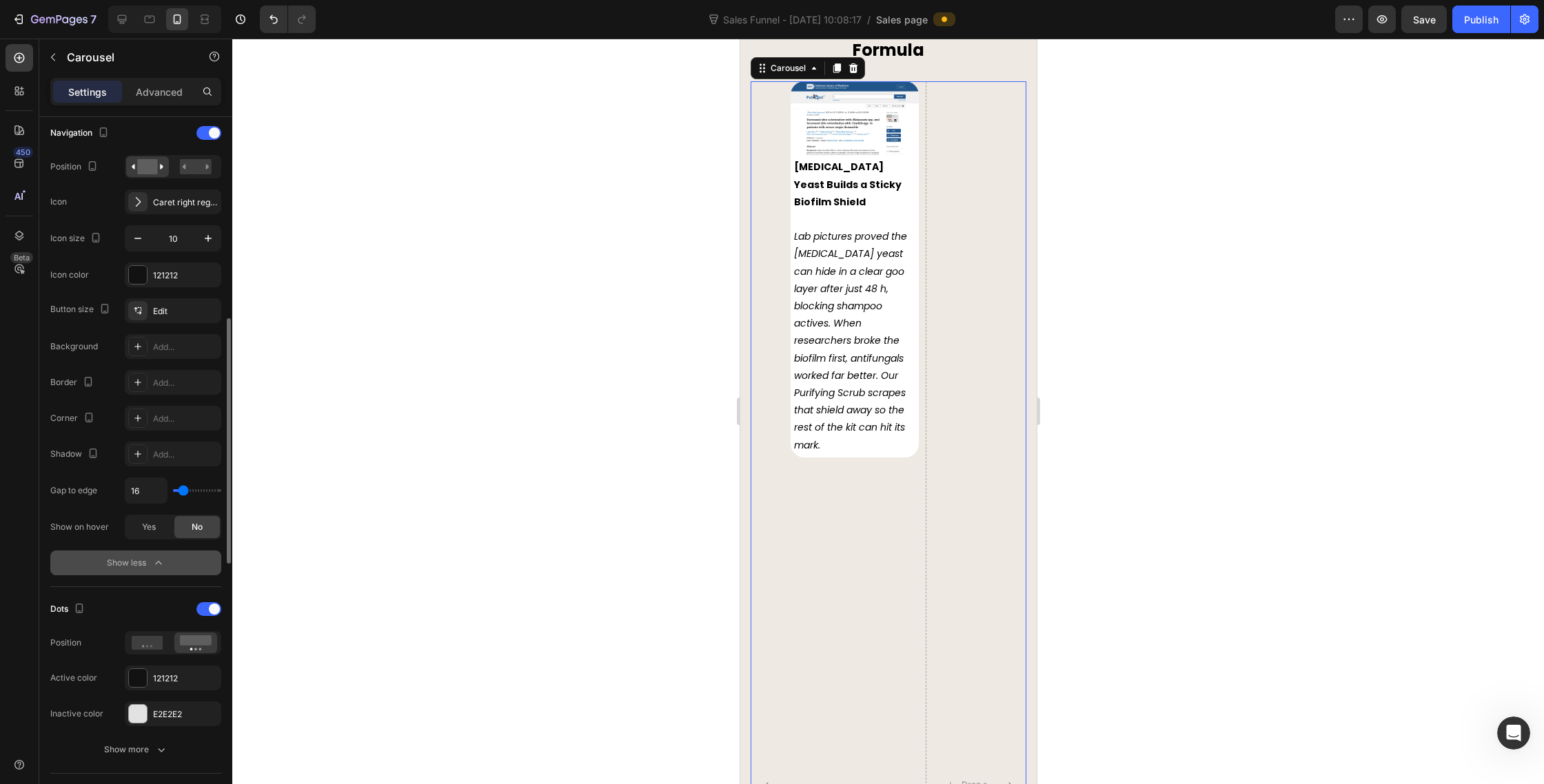
scroll to position [596, 0]
click at [142, 490] on input "16" at bounding box center [146, 490] width 41 height 25
type input "10"
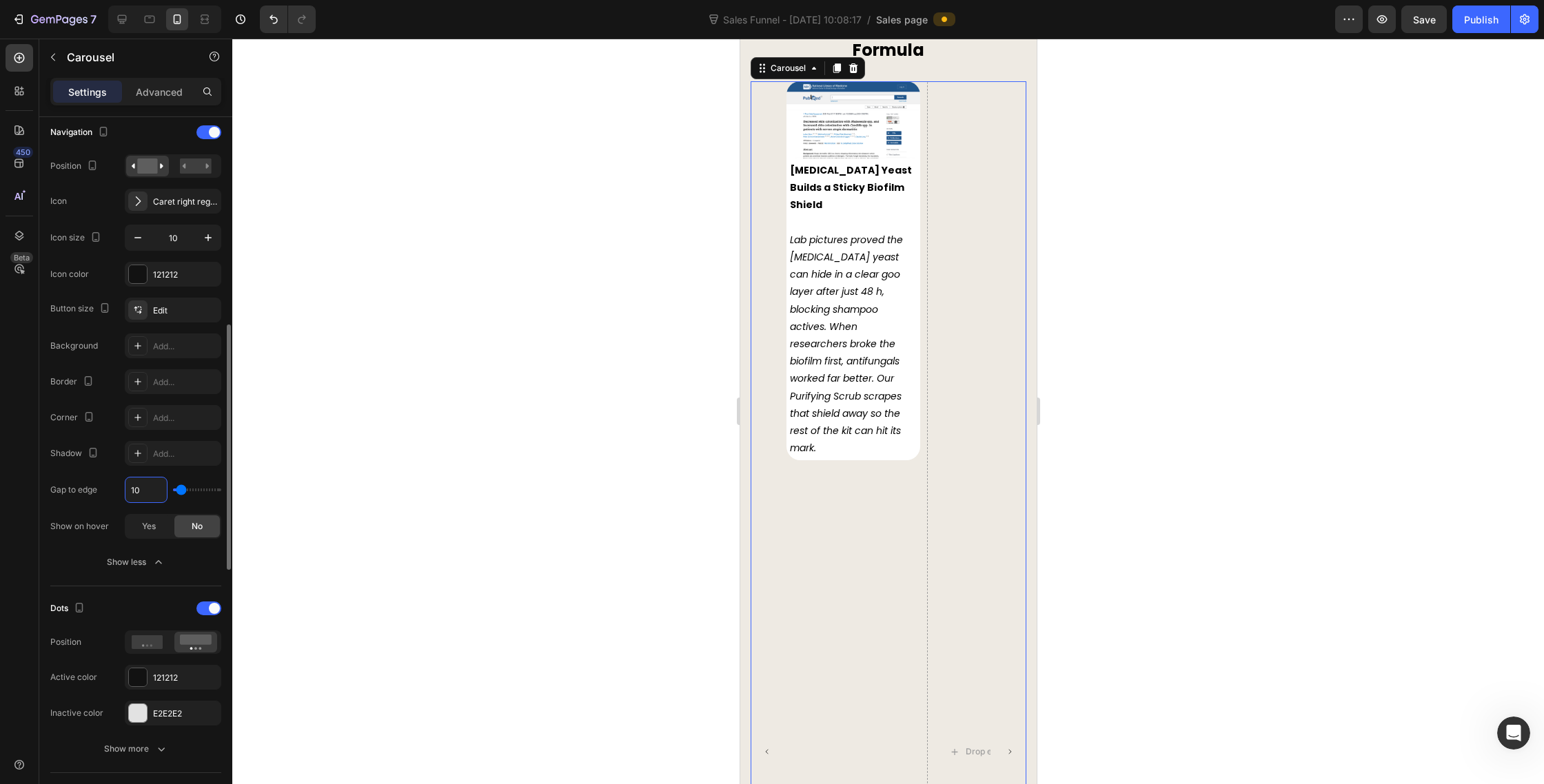
type input "1"
type input "0"
type input "1"
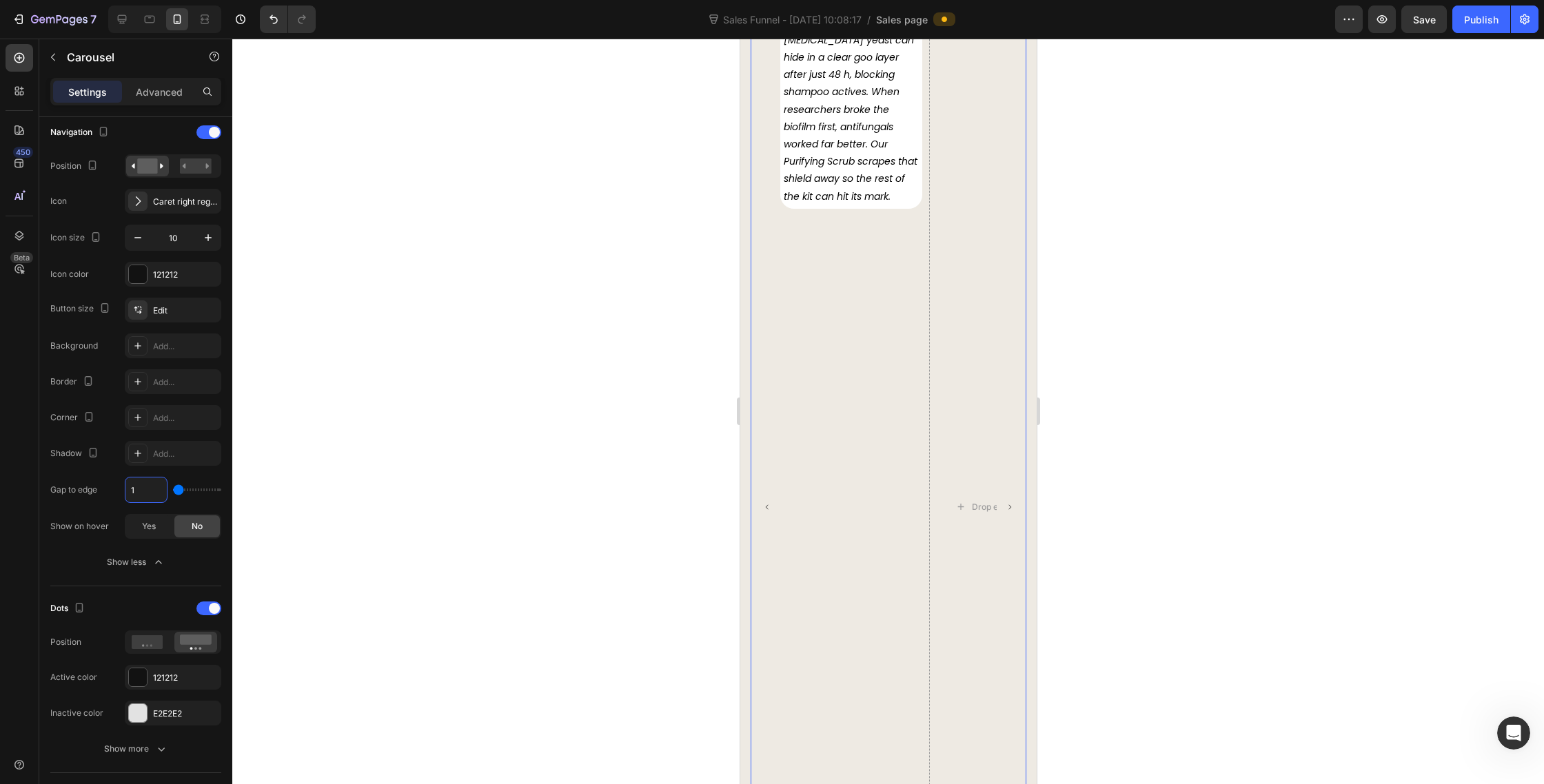
scroll to position [6736, 0]
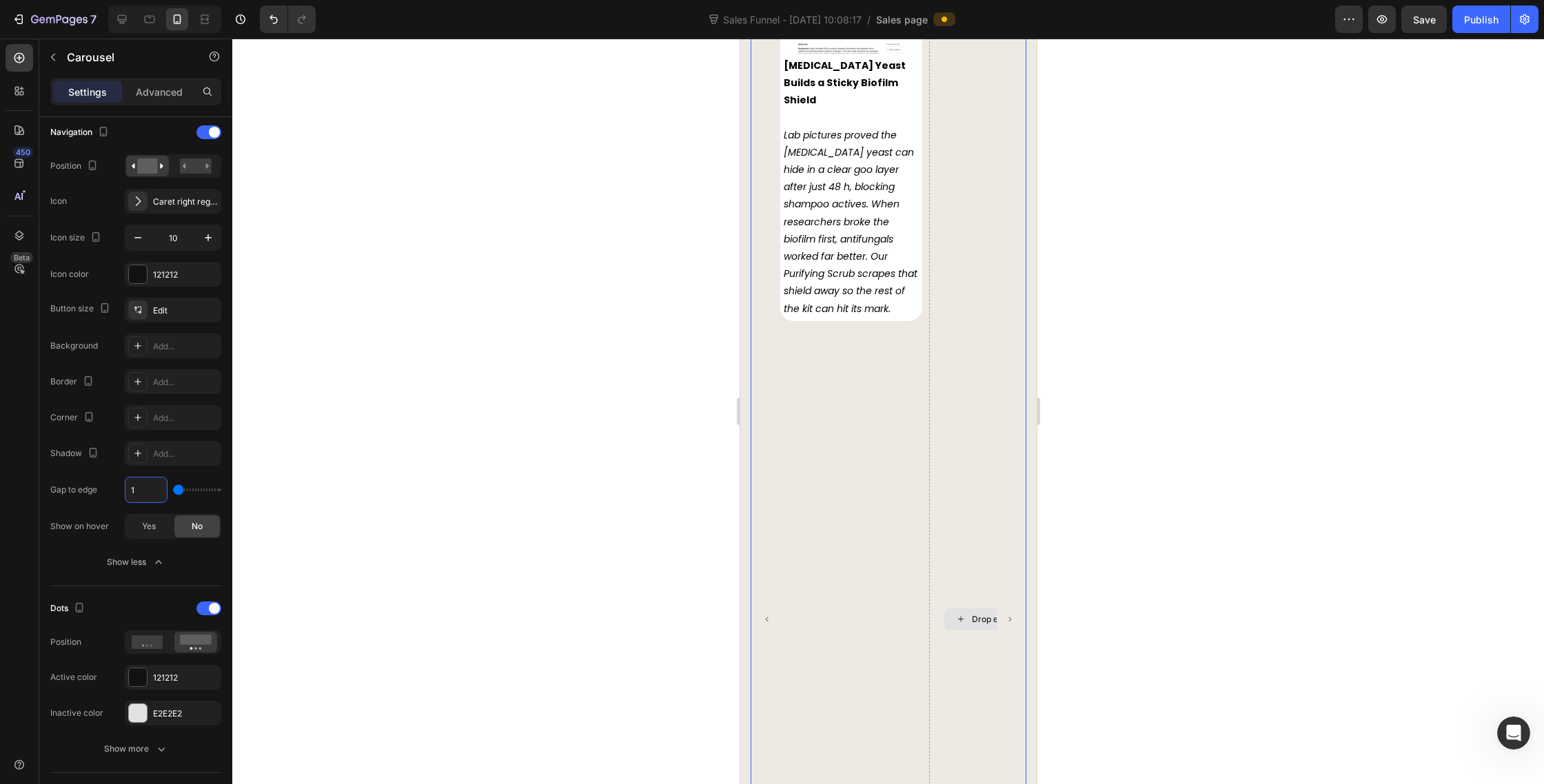
type input "1"
click at [887, 595] on div "Image Piroctone Olamine + Salicylic Acid vs Zinc Pyrithione After 4 weeks both …" at bounding box center [888, 619] width 216 height 1295
click at [852, 258] on icon "Lab pictures proved the [MEDICAL_DATA] yeast can hide in a clear goo layer afte…" at bounding box center [850, 222] width 134 height 188
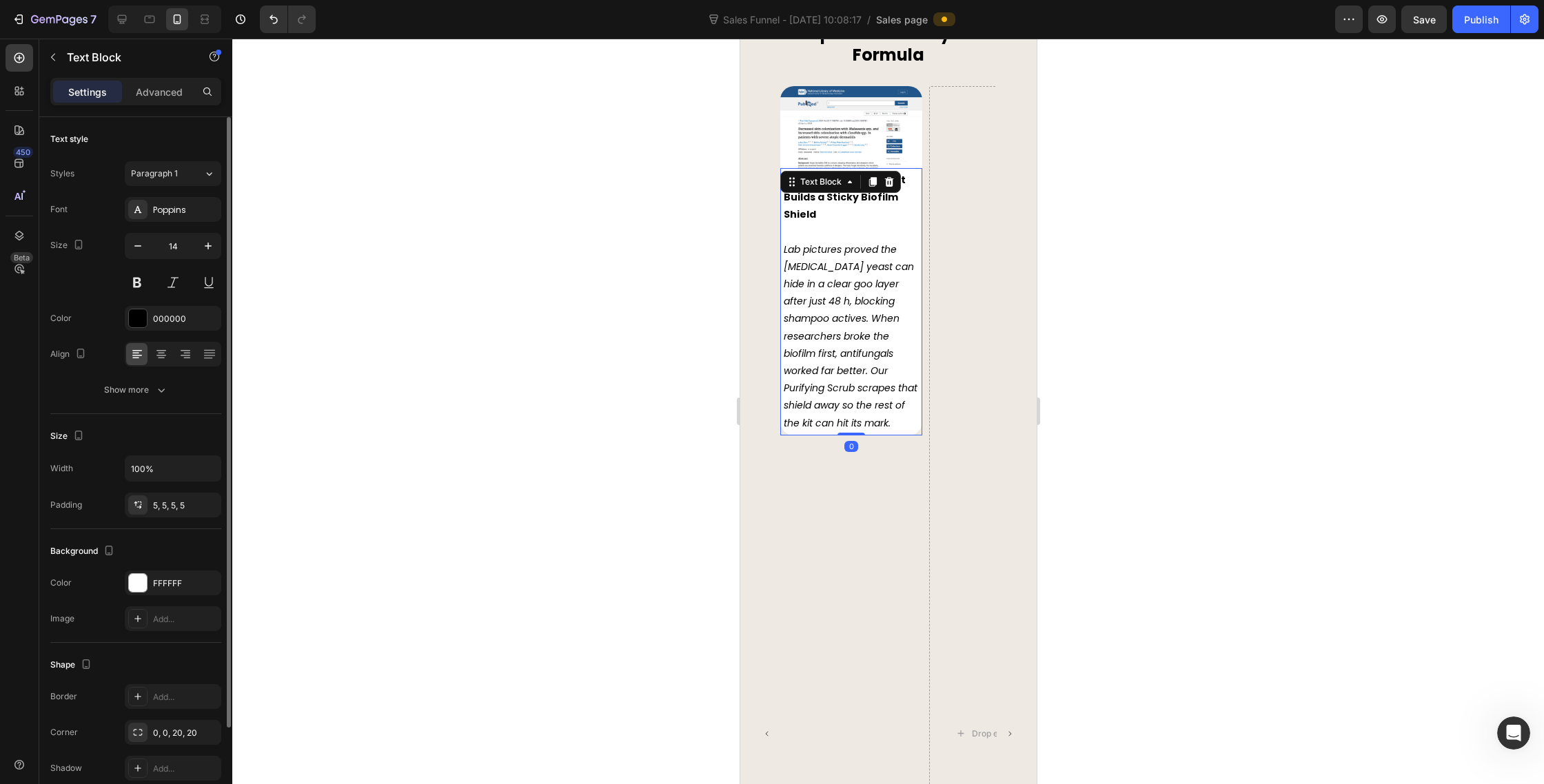
scroll to position [6578, 0]
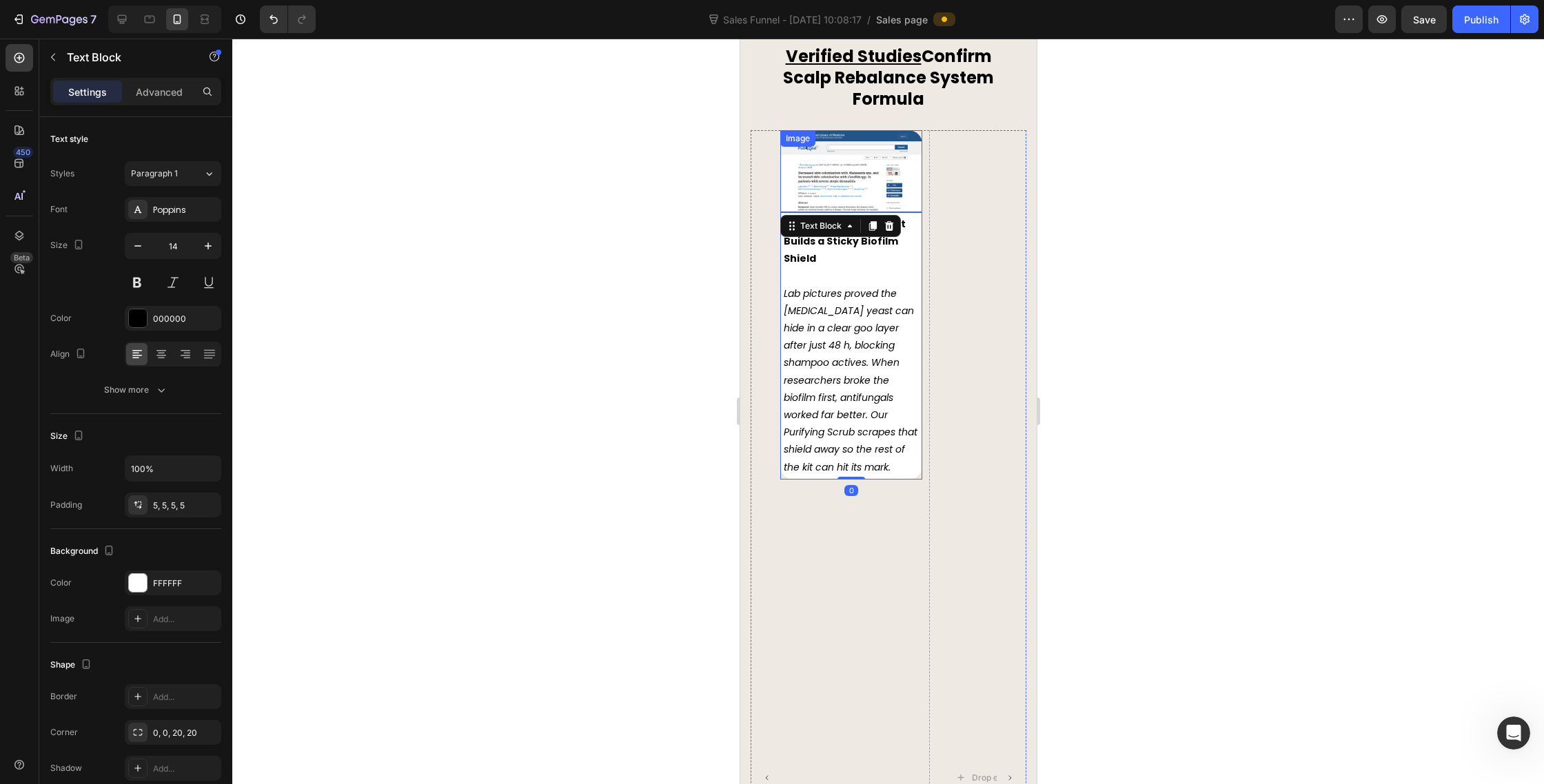
click at [817, 155] on div "Image" at bounding box center [851, 170] width 142 height 82
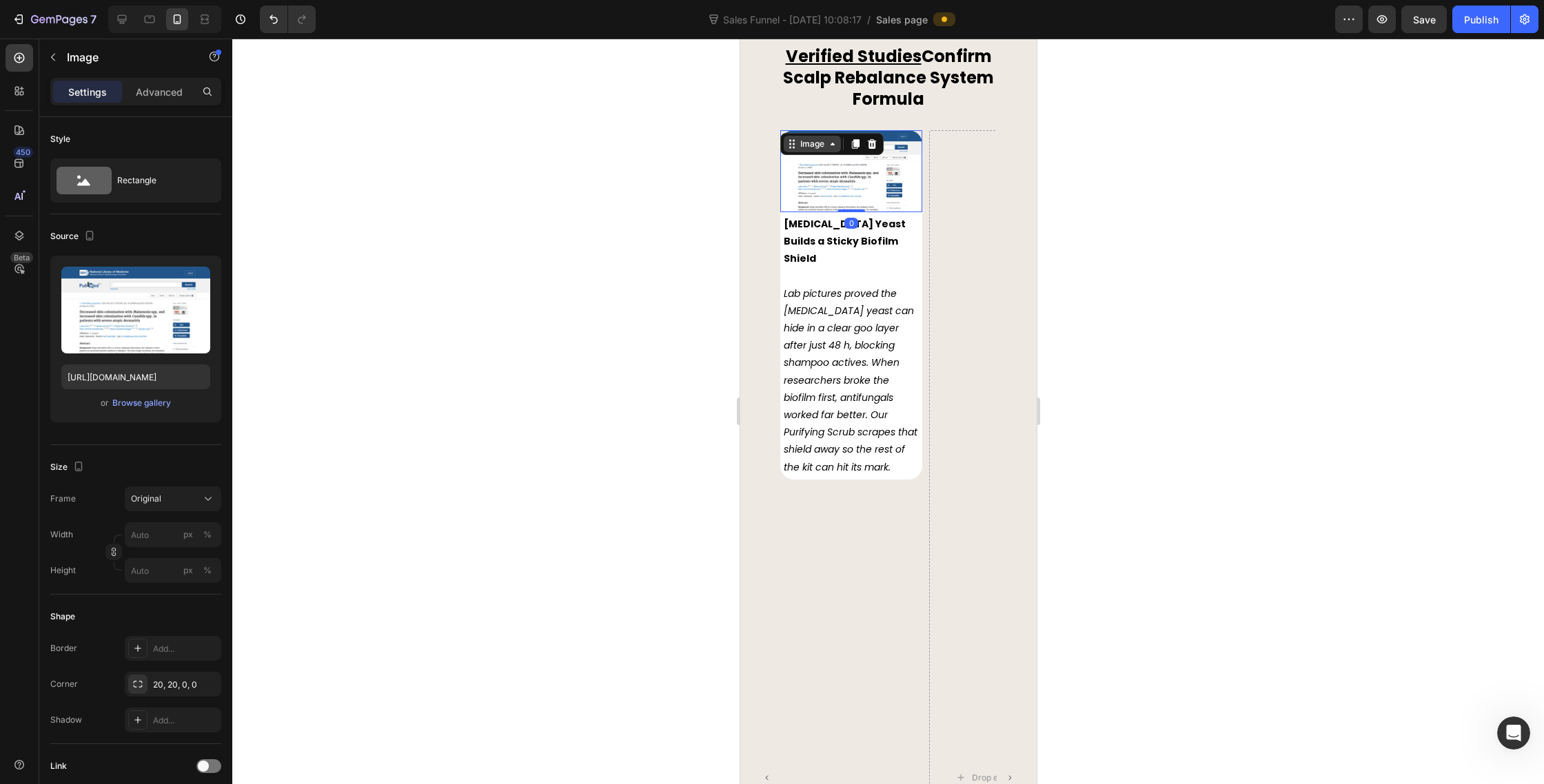
click at [809, 146] on div "Image" at bounding box center [811, 144] width 29 height 13
click at [924, 247] on div "Image Piroctone Olamine + Salicylic Acid vs Zinc Pyrithione After 4 weeks both …" at bounding box center [888, 777] width 216 height 1295
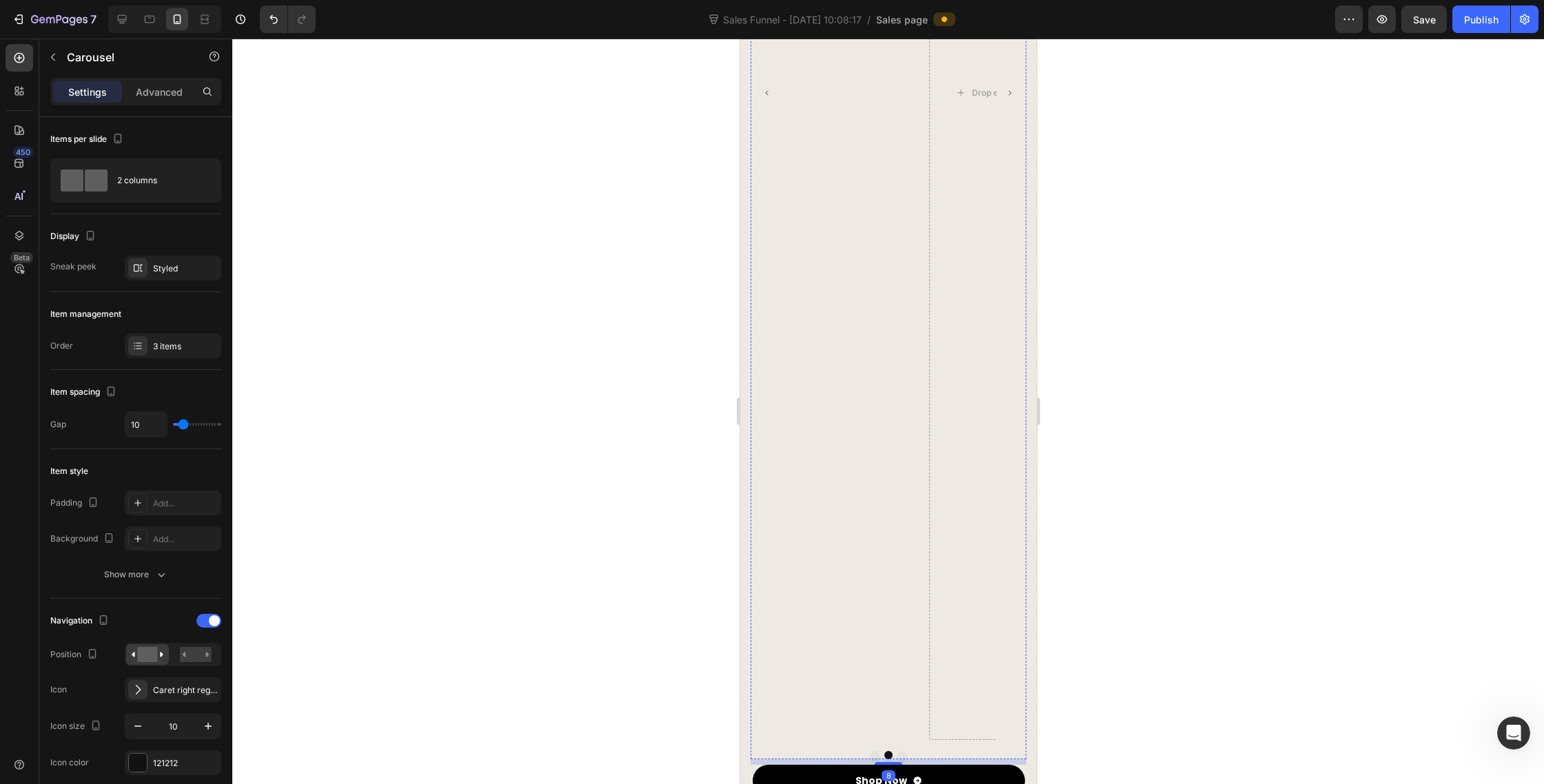
scroll to position [7544, 0]
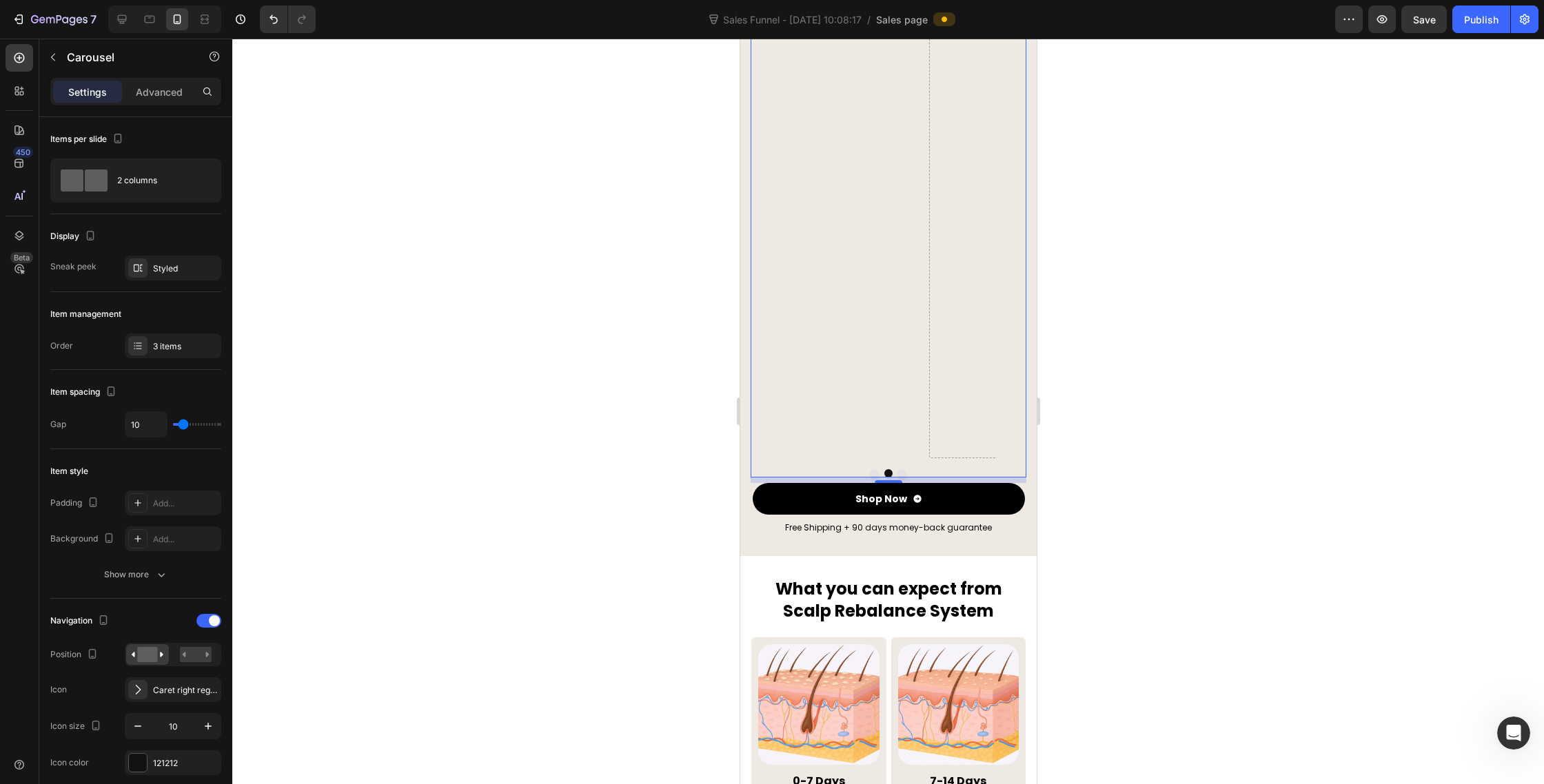
click at [874, 469] on button "Dot" at bounding box center [874, 473] width 8 height 8
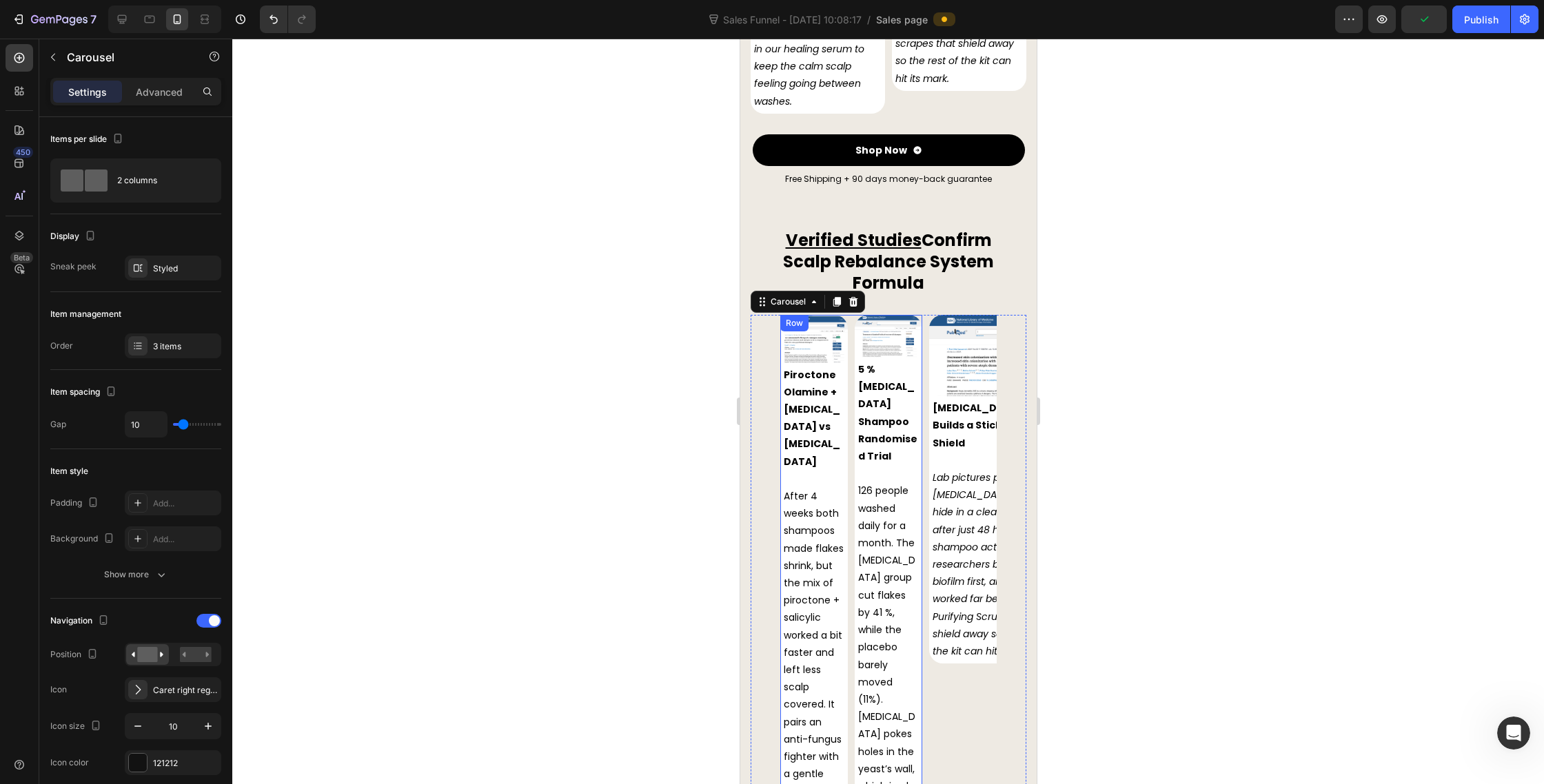
scroll to position [6421, 0]
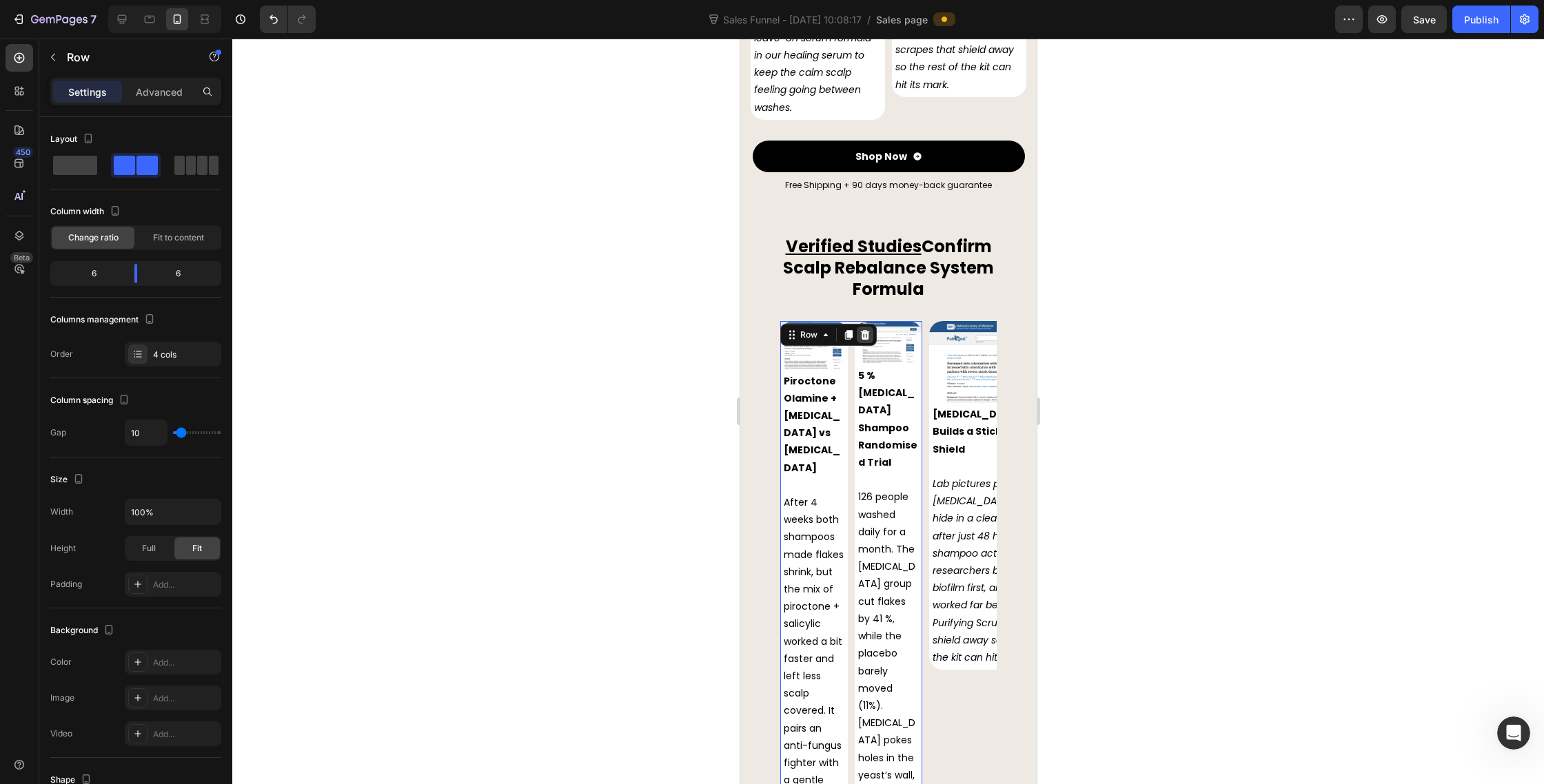
click at [862, 330] on icon at bounding box center [865, 334] width 9 height 10
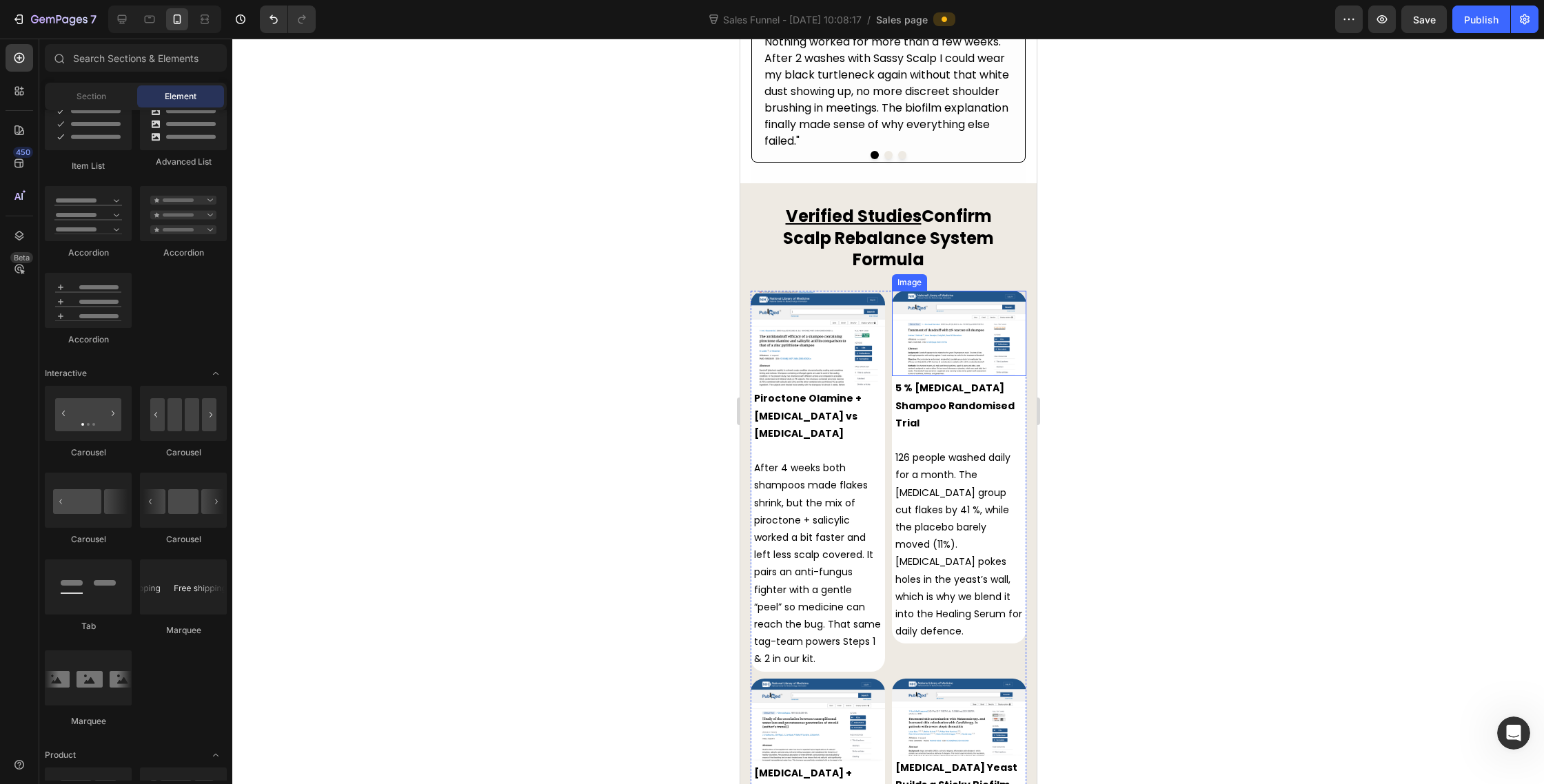
scroll to position [5595, 0]
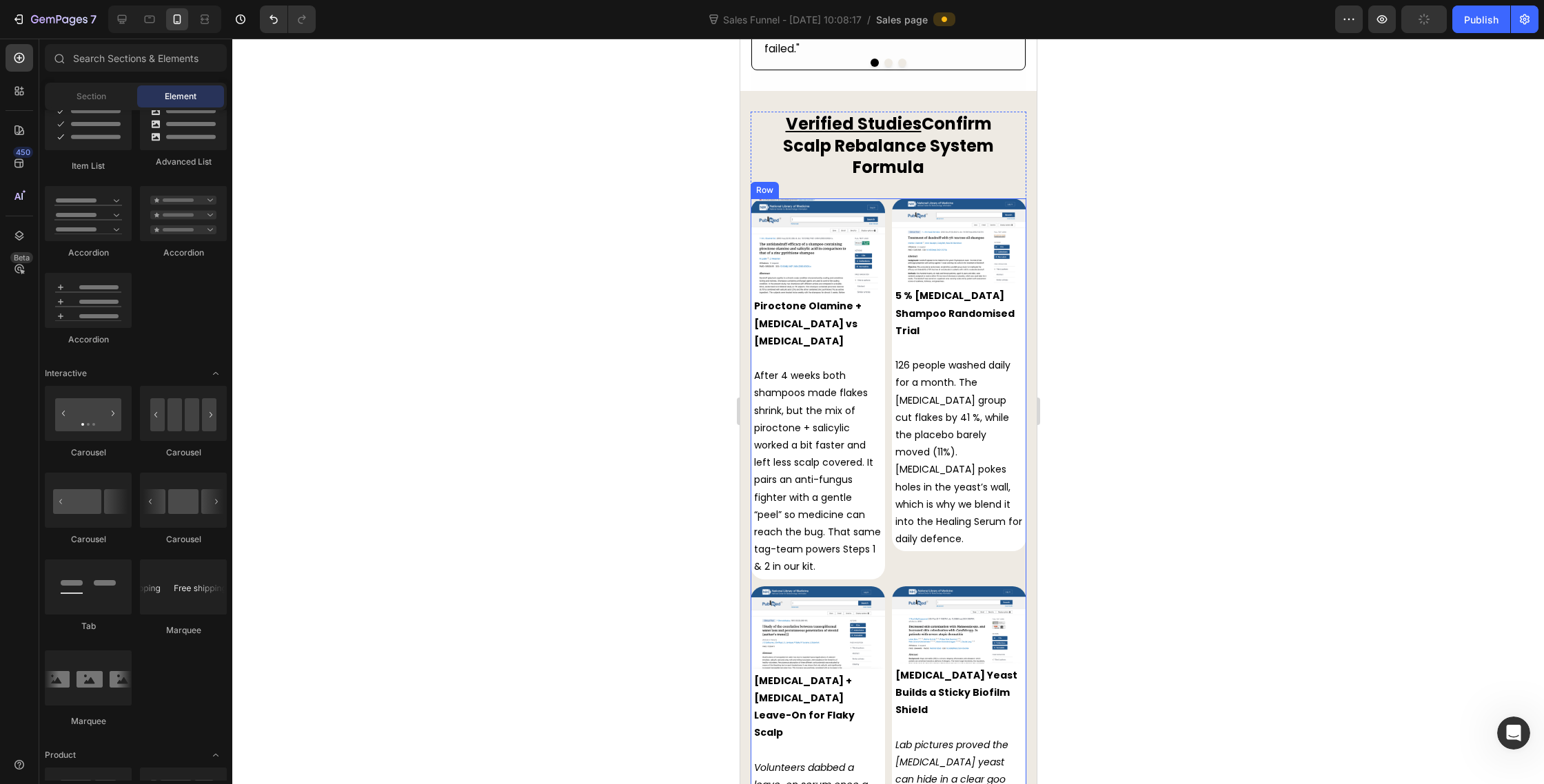
click at [917, 506] on div "Image 5 % Tea Tree Oil Shampoo Randomised Trial 126 people washed daily for a m…" at bounding box center [958, 388] width 134 height 380
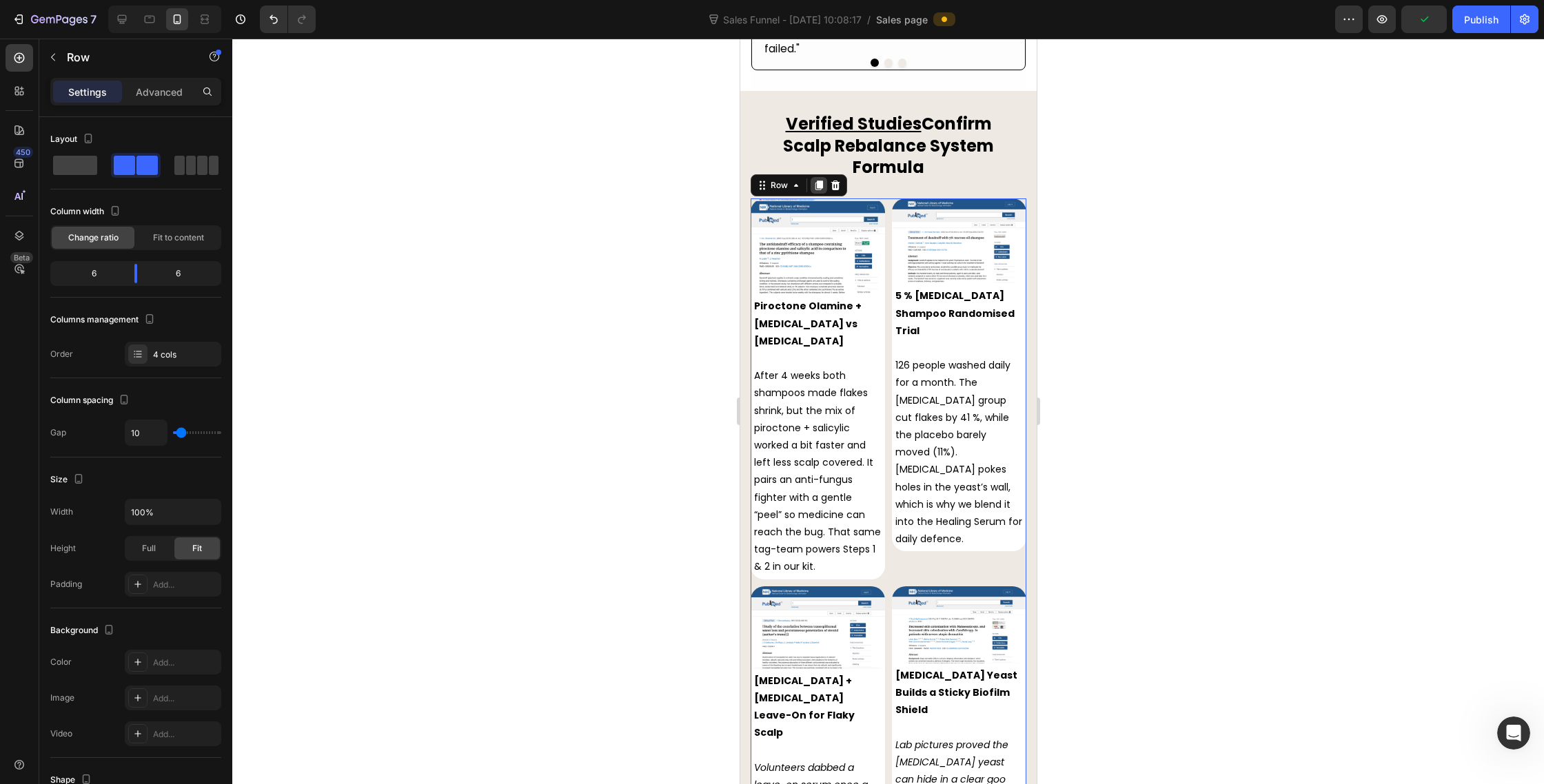
click at [811, 177] on div at bounding box center [818, 185] width 17 height 17
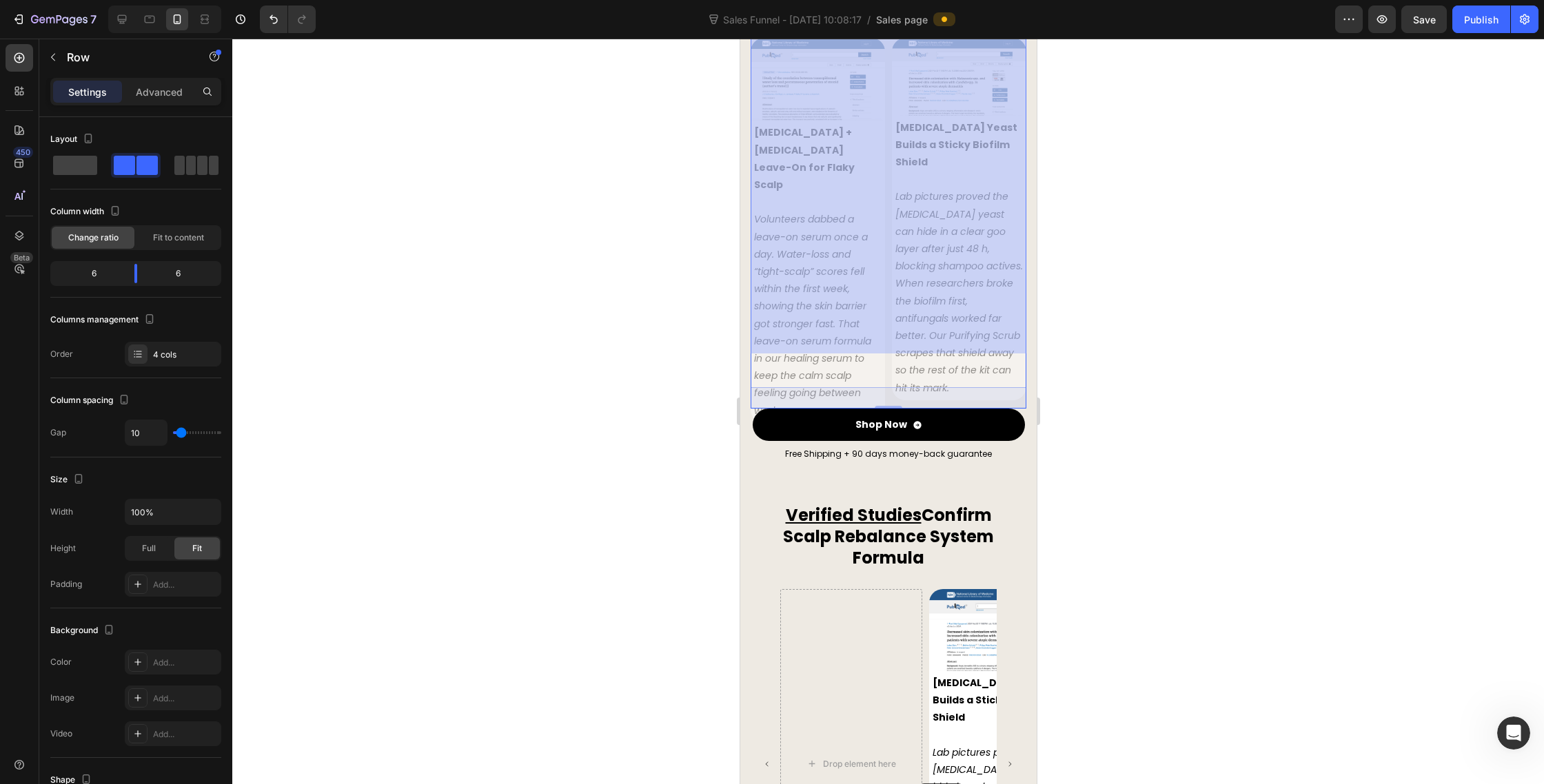
scroll to position [6960, 0]
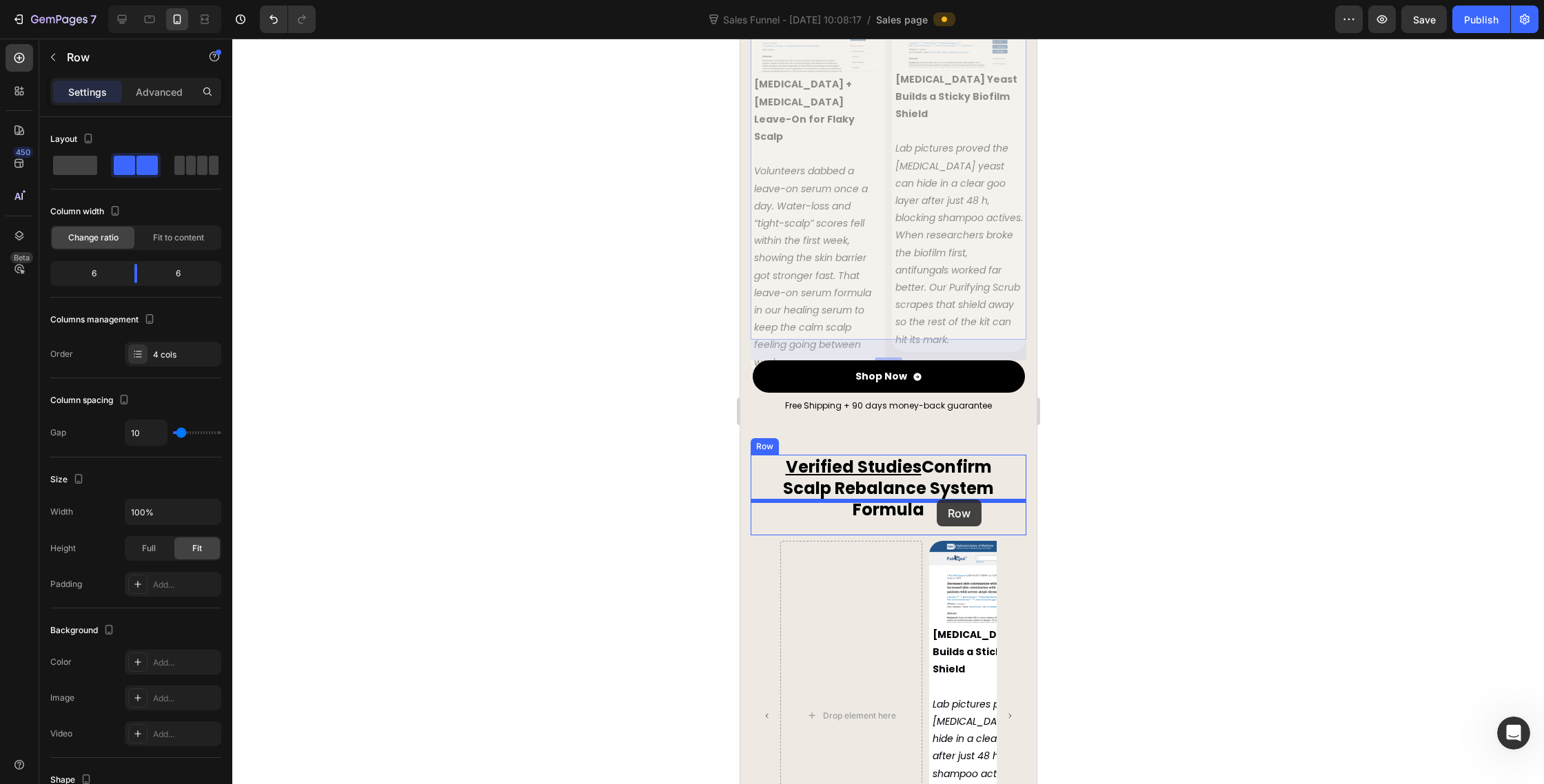
drag, startPoint x: 760, startPoint y: 197, endPoint x: 936, endPoint y: 499, distance: 349.5
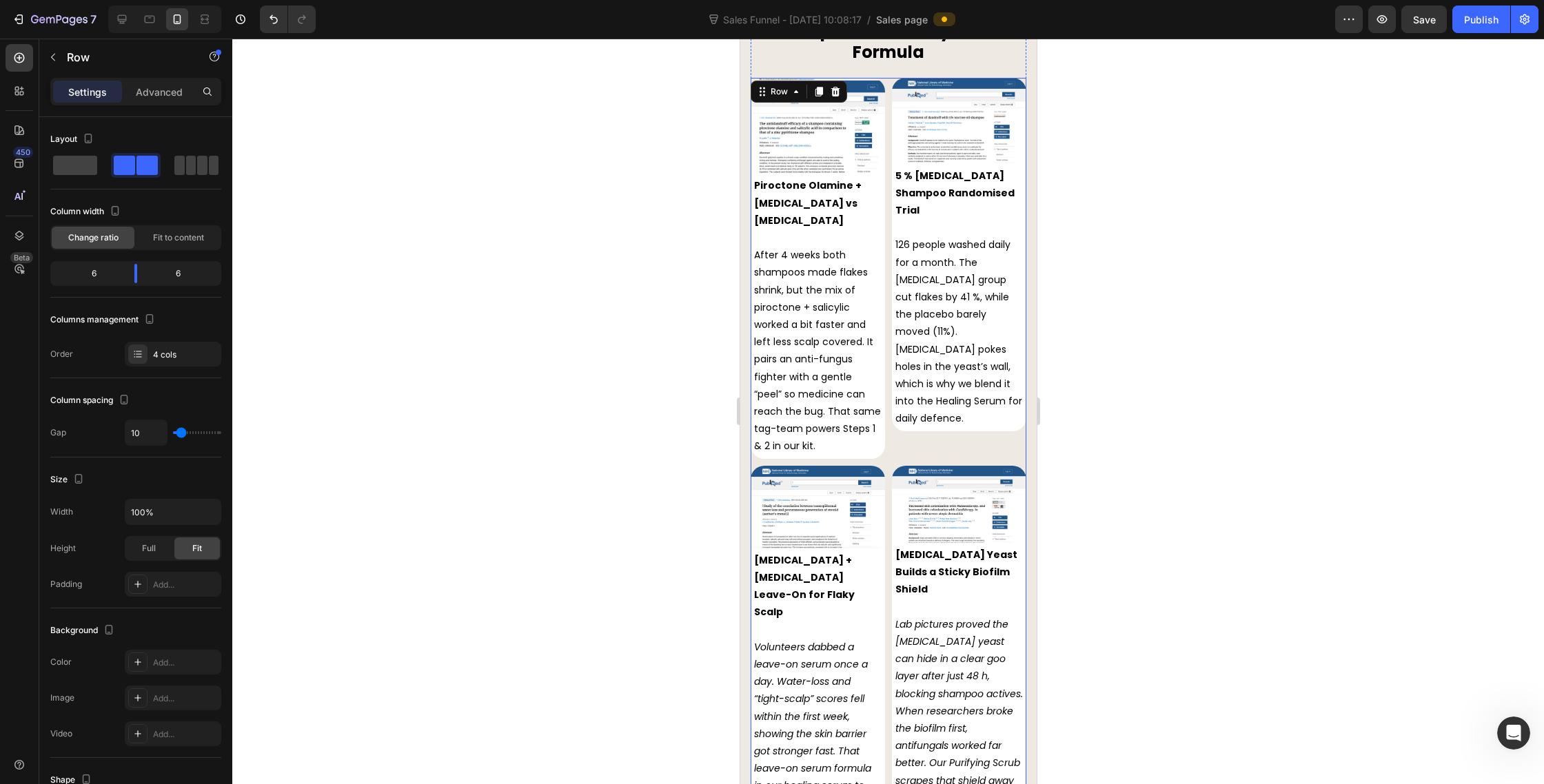
scroll to position [6606, 0]
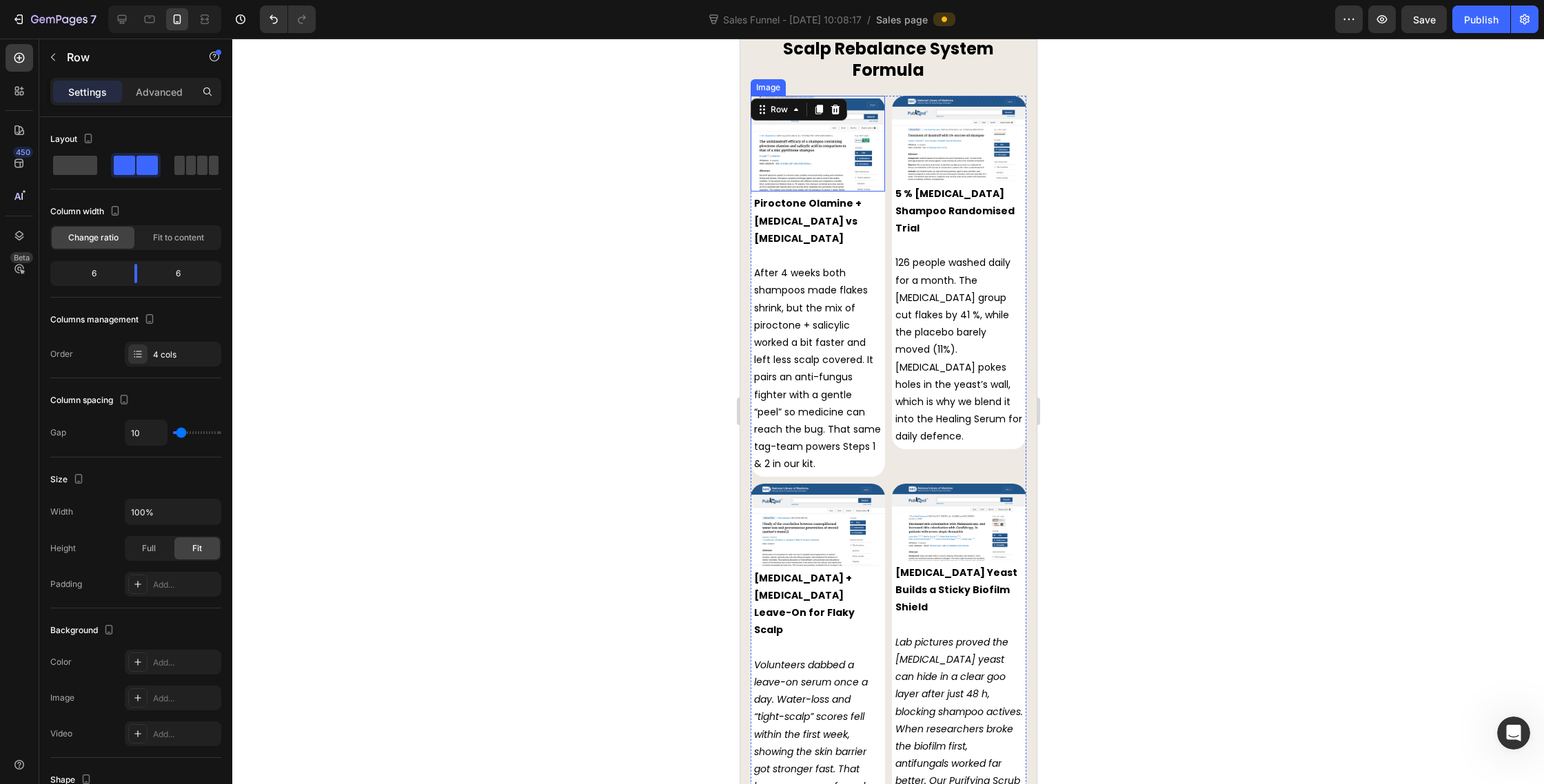
click at [833, 159] on img at bounding box center [817, 144] width 134 height 96
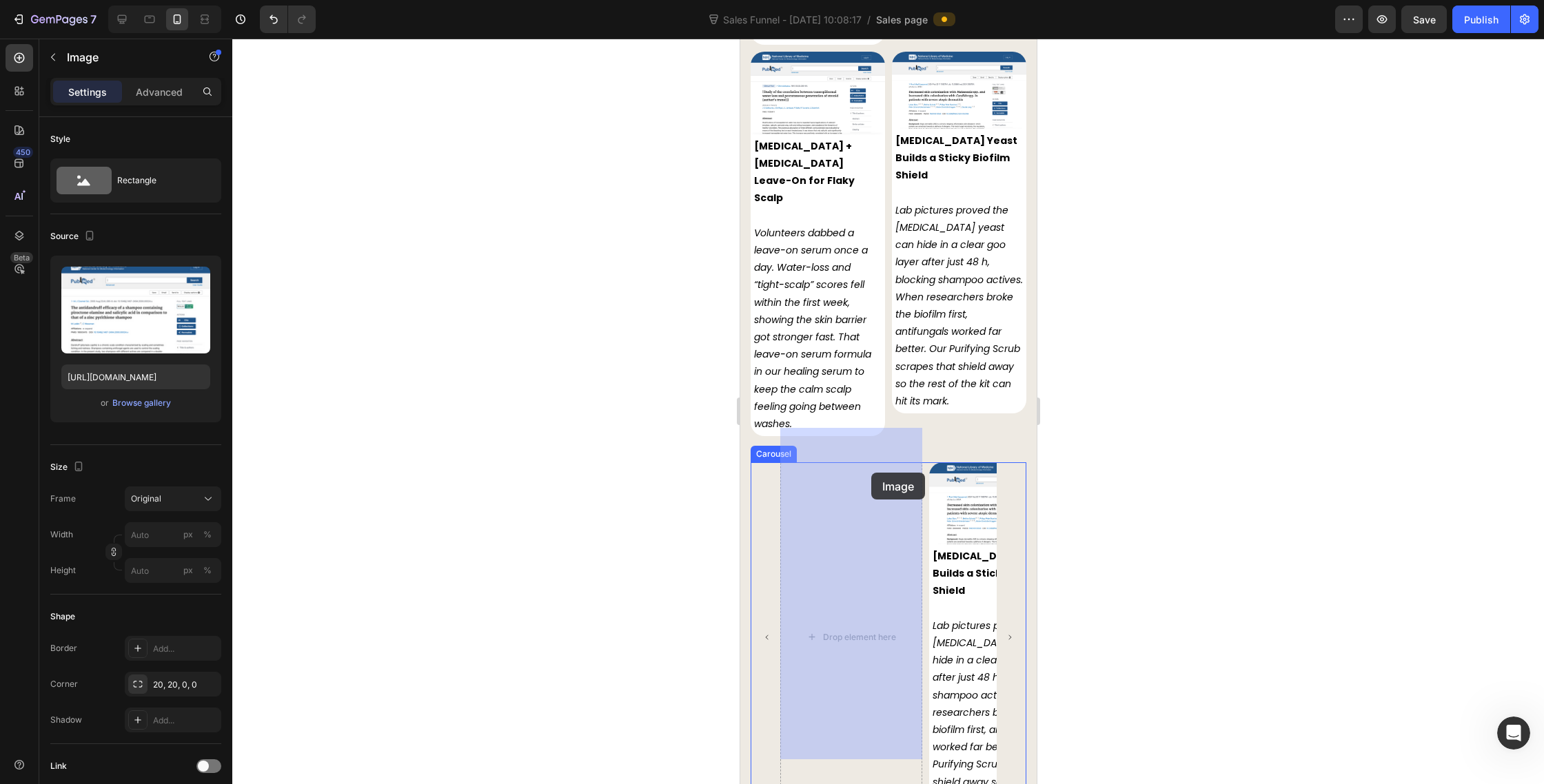
drag, startPoint x: 760, startPoint y: 84, endPoint x: 871, endPoint y: 472, distance: 403.6
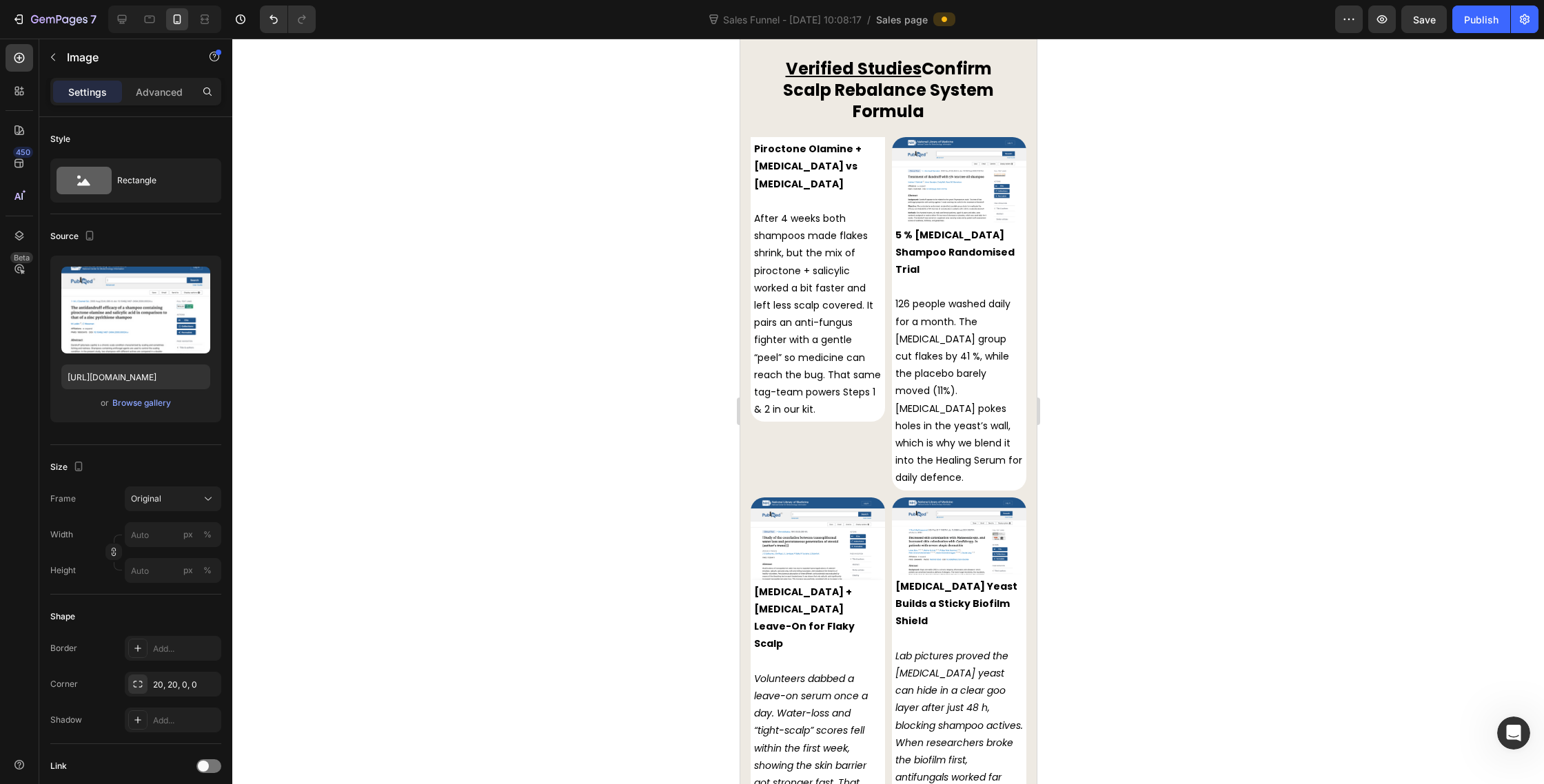
scroll to position [6476, 0]
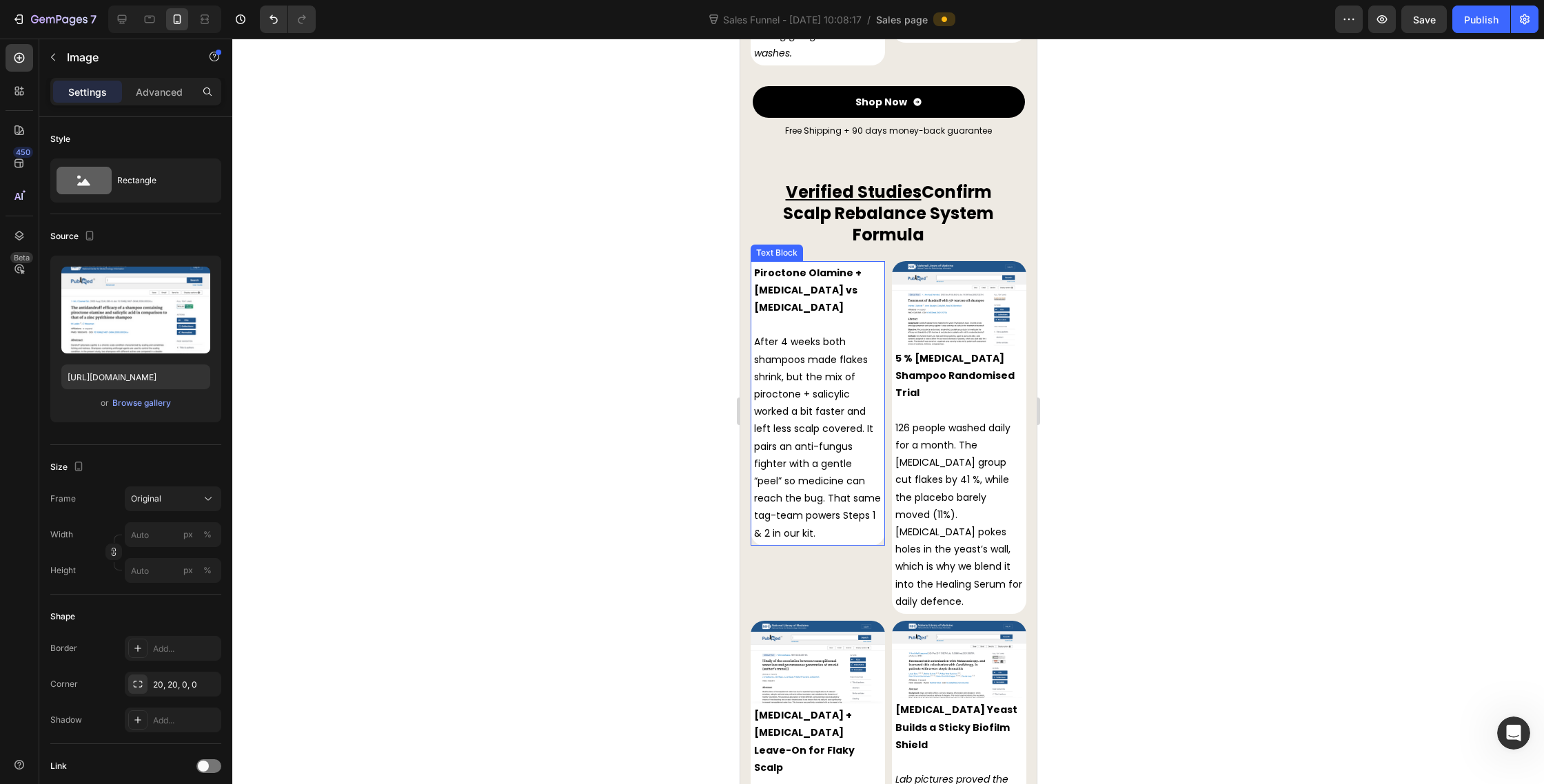
click at [823, 333] on p "After 4 weeks both shampoos made flakes shrink, but the mix of piroctone + sali…" at bounding box center [817, 437] width 128 height 208
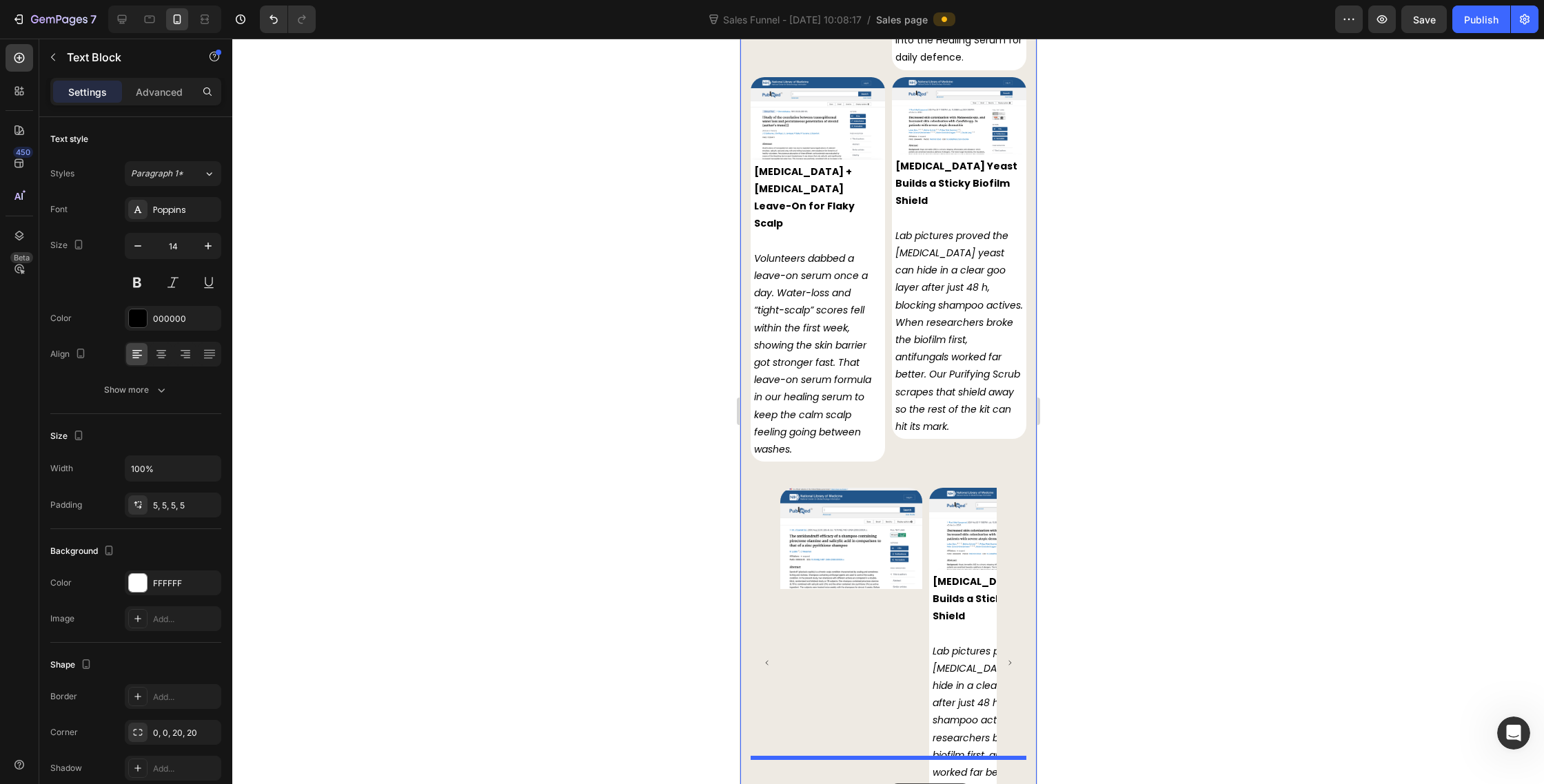
scroll to position [7015, 0]
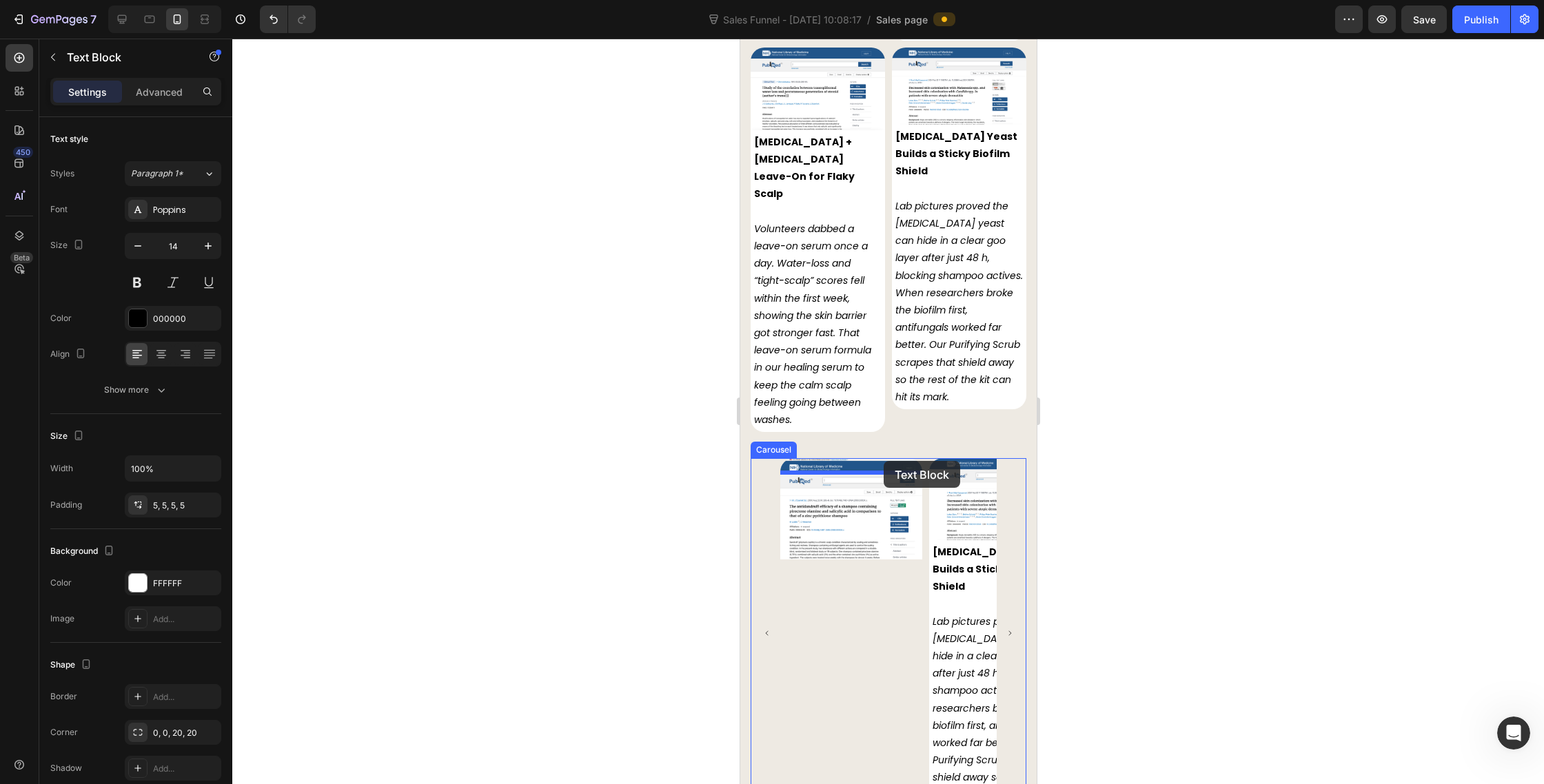
drag, startPoint x: 758, startPoint y: 206, endPoint x: 883, endPoint y: 463, distance: 285.8
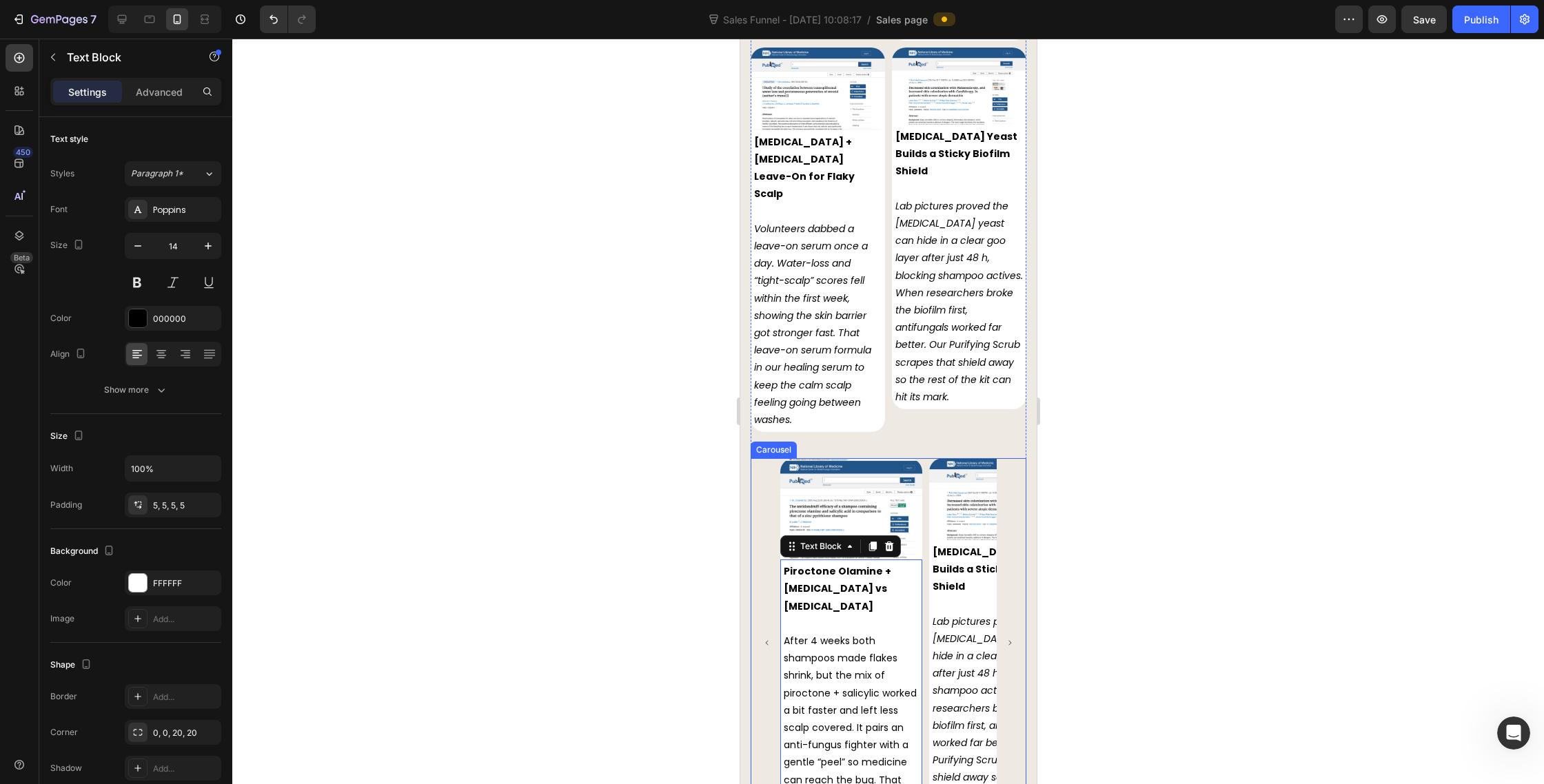
click at [1008, 639] on icon "Carousel Next Arrow" at bounding box center [1009, 642] width 7 height 7
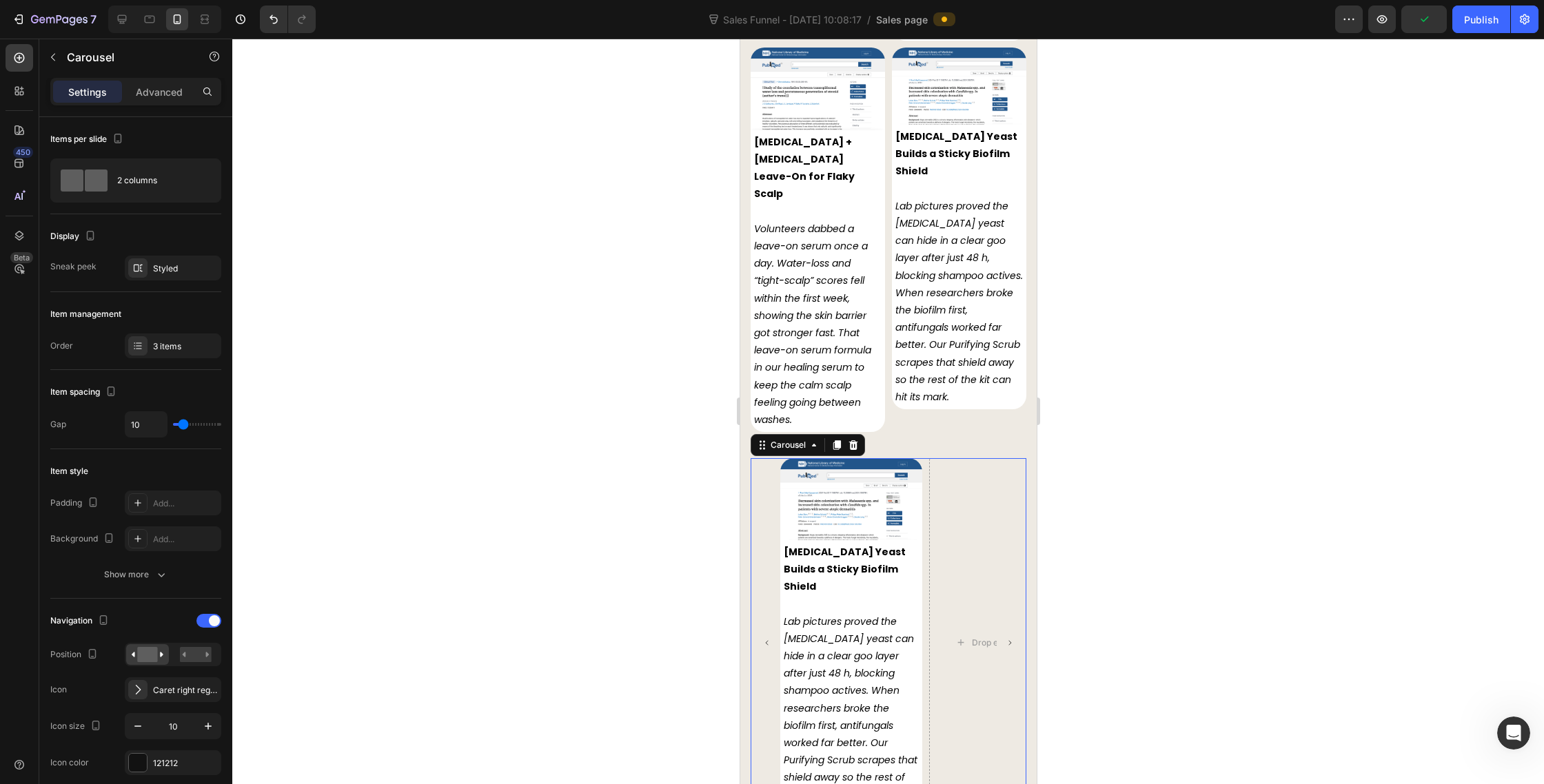
click at [766, 639] on icon "Carousel Back Arrow" at bounding box center [766, 642] width 7 height 7
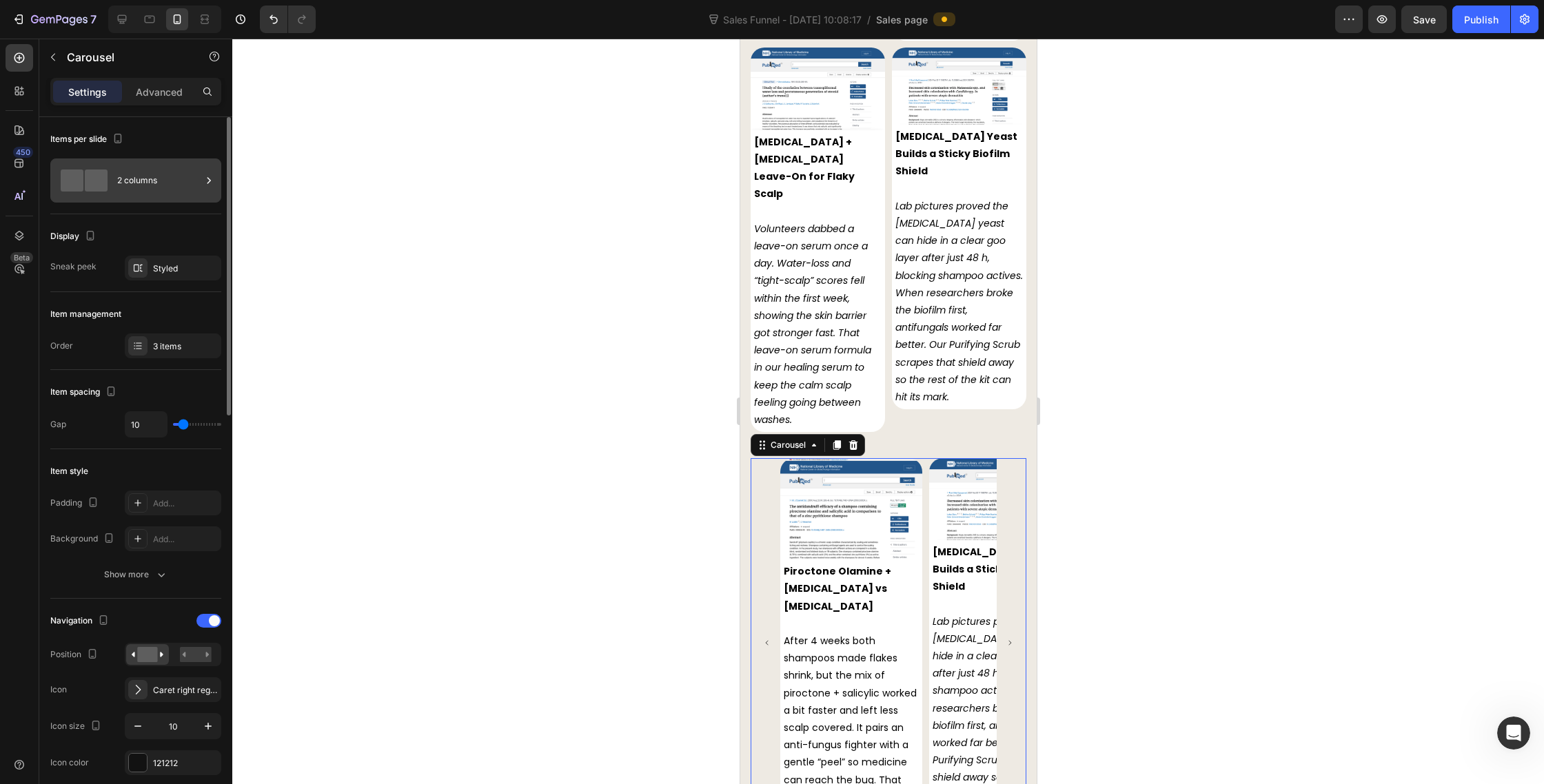
click at [107, 190] on span at bounding box center [96, 180] width 23 height 22
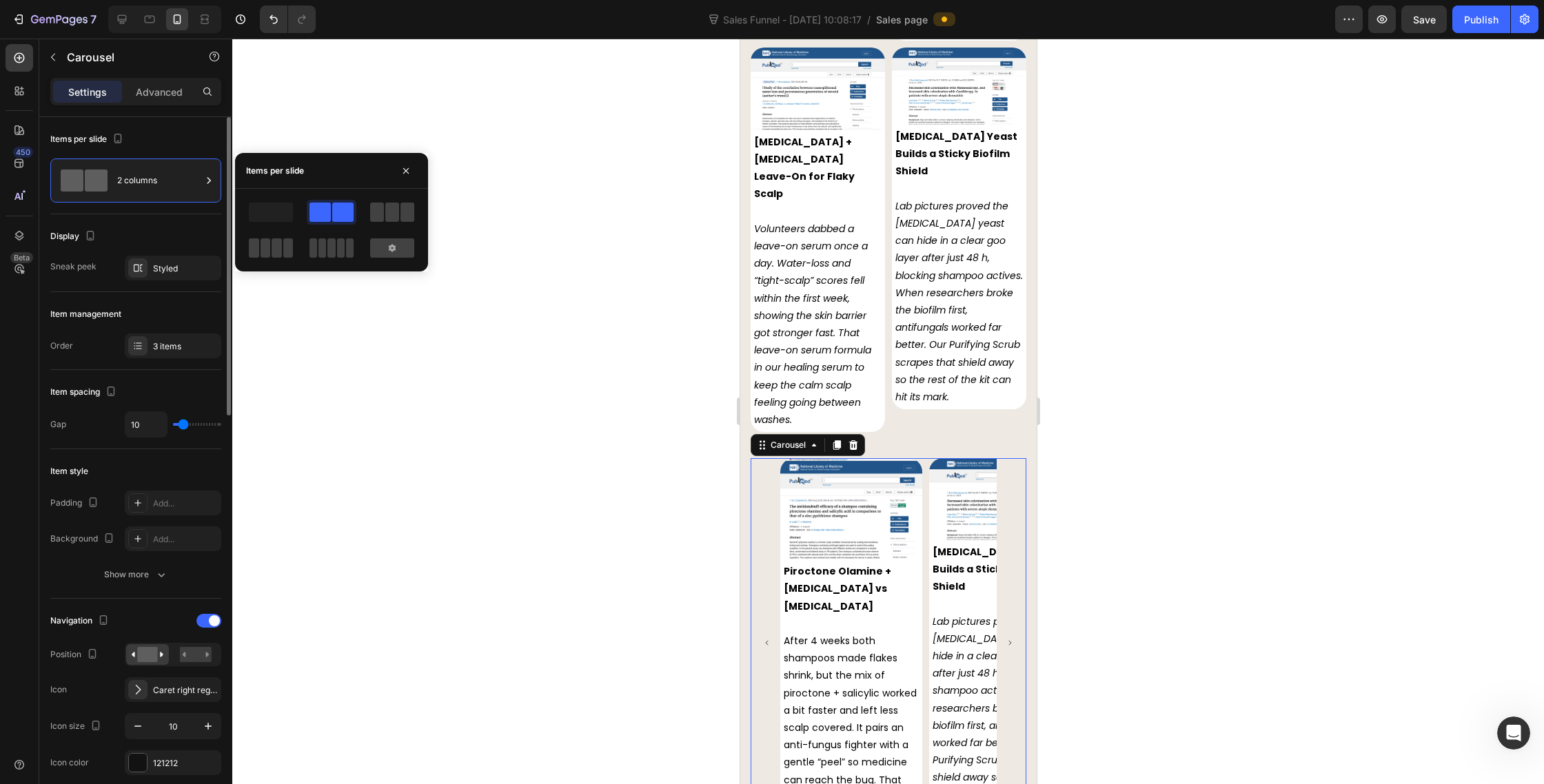
click at [129, 238] on div "Display" at bounding box center [136, 236] width 171 height 22
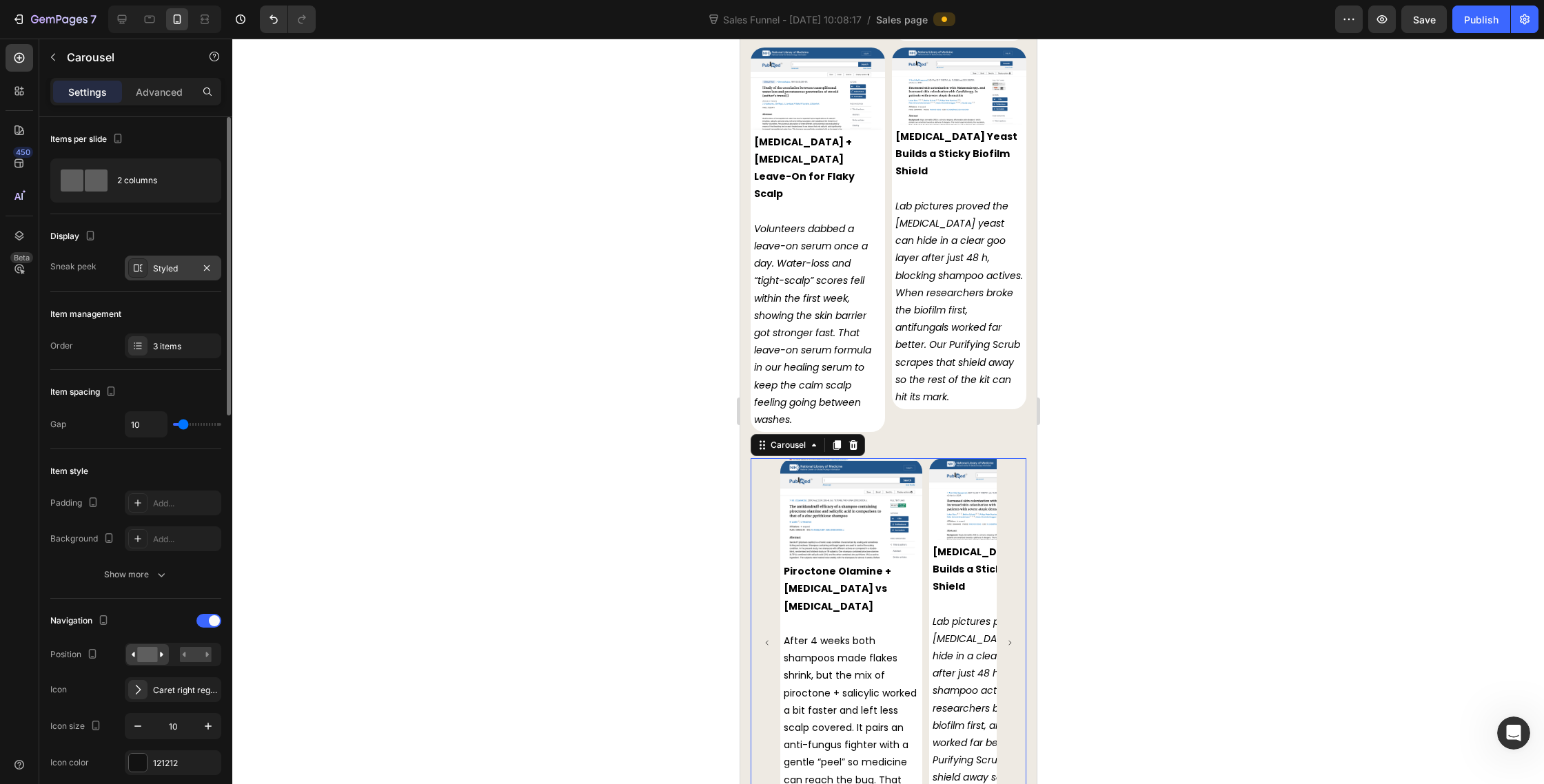
click at [147, 274] on div "Styled" at bounding box center [173, 267] width 96 height 25
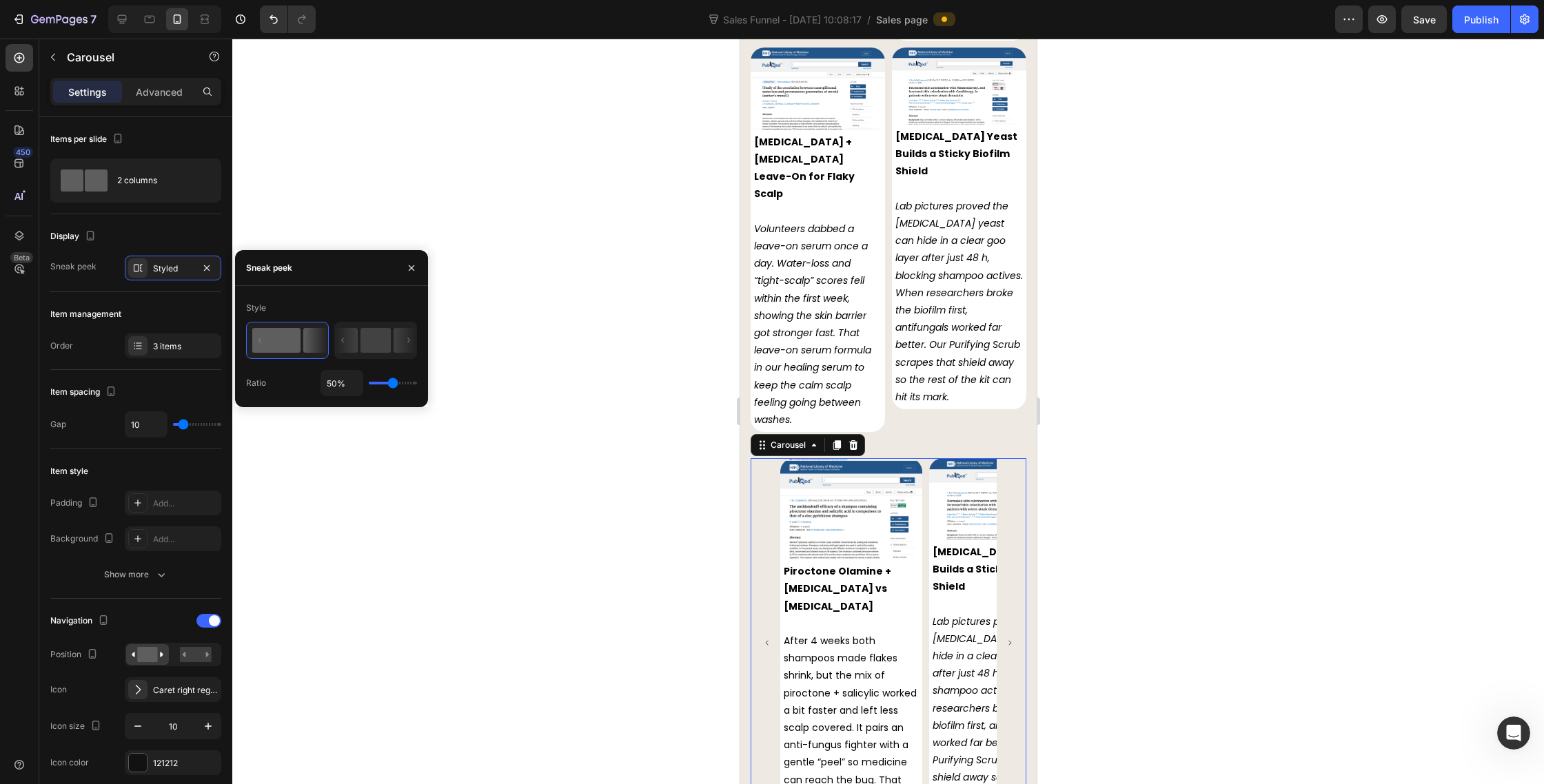
click at [388, 388] on div "50%" at bounding box center [369, 383] width 96 height 26
type input "42%"
type input "42"
type input "51%"
type input "51"
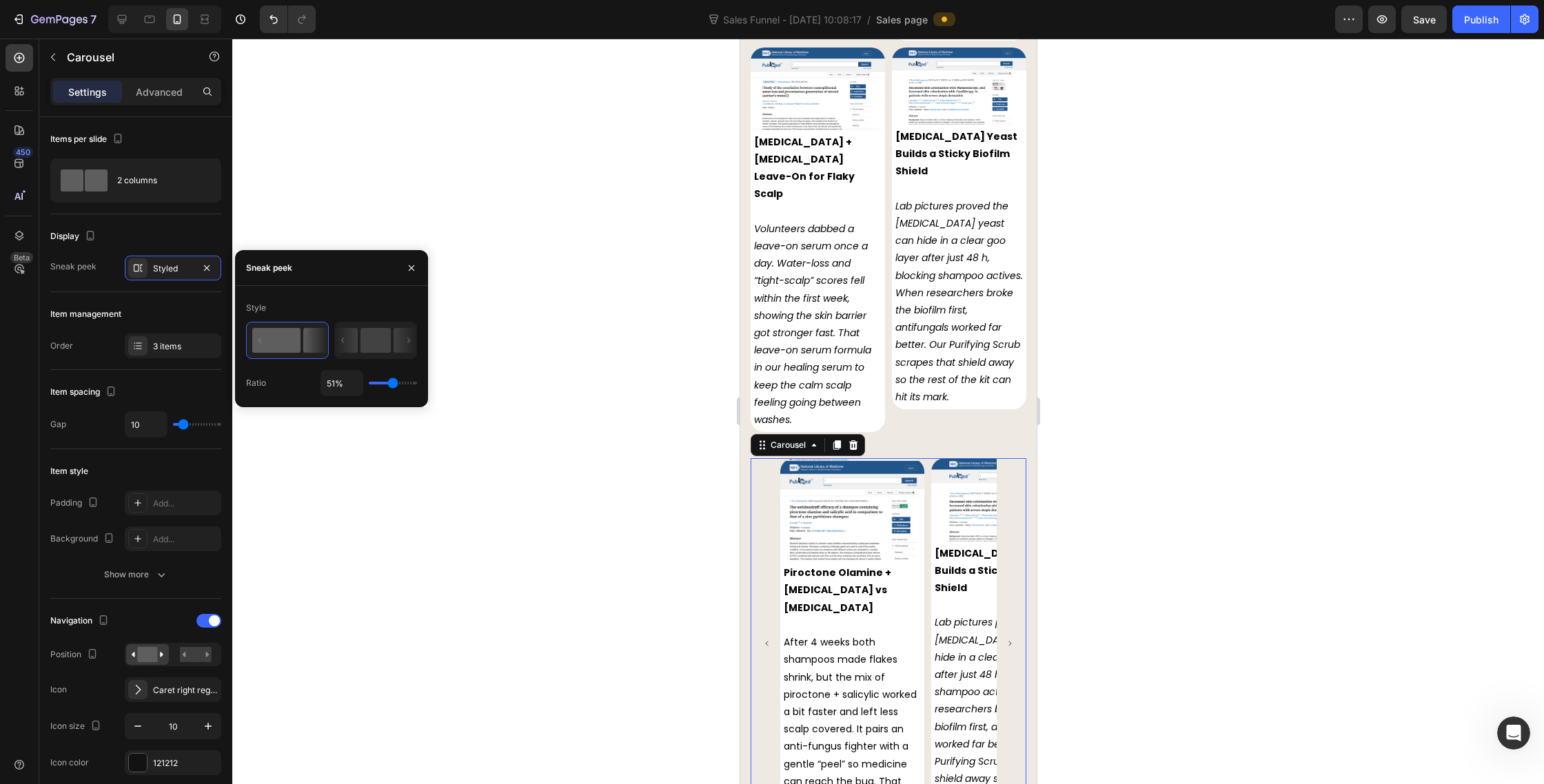
type input "52%"
type input "52"
type input "53%"
type input "53"
type input "54%"
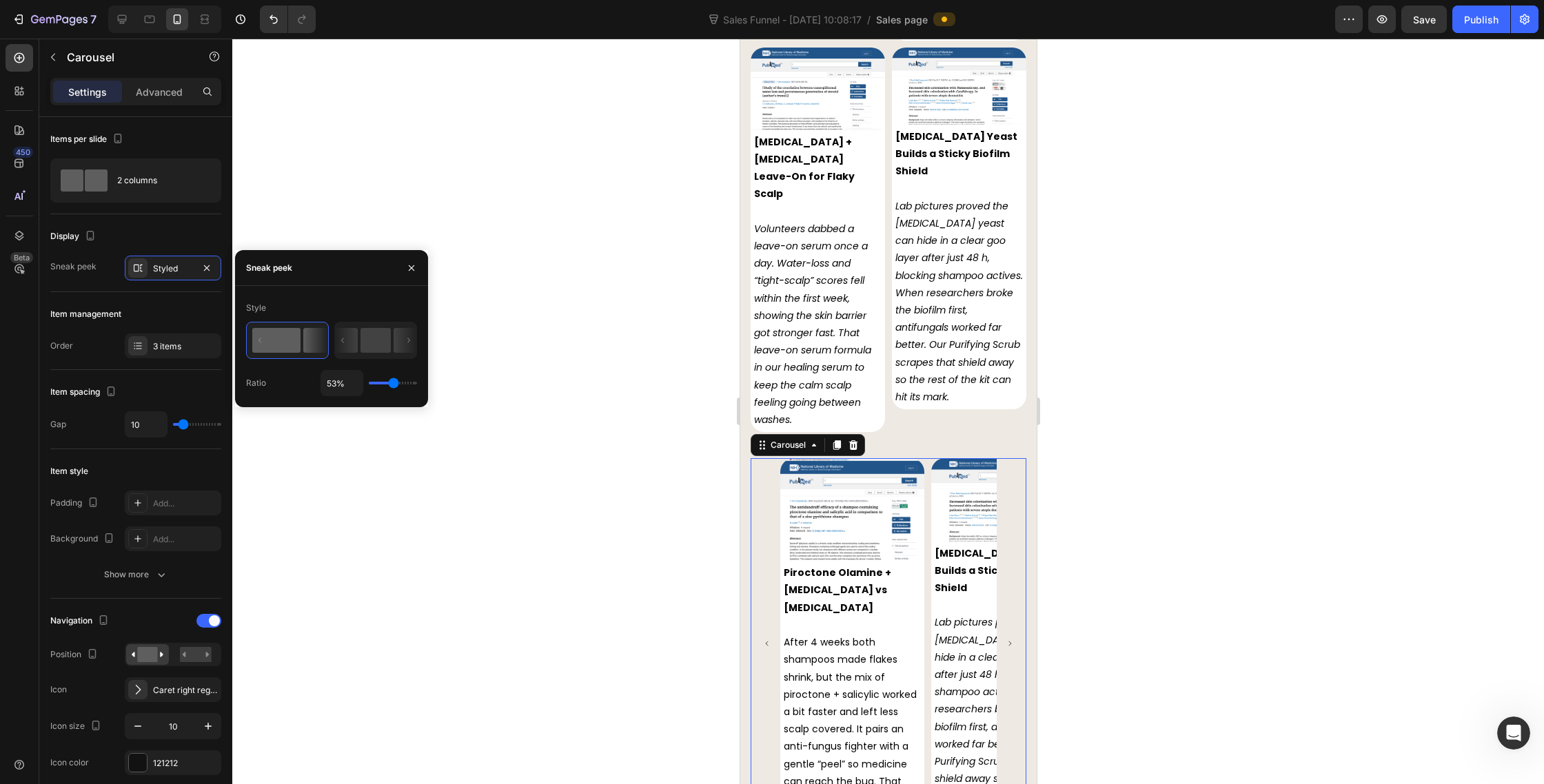
type input "54"
type input "55%"
type input "55"
type input "56%"
type input "56"
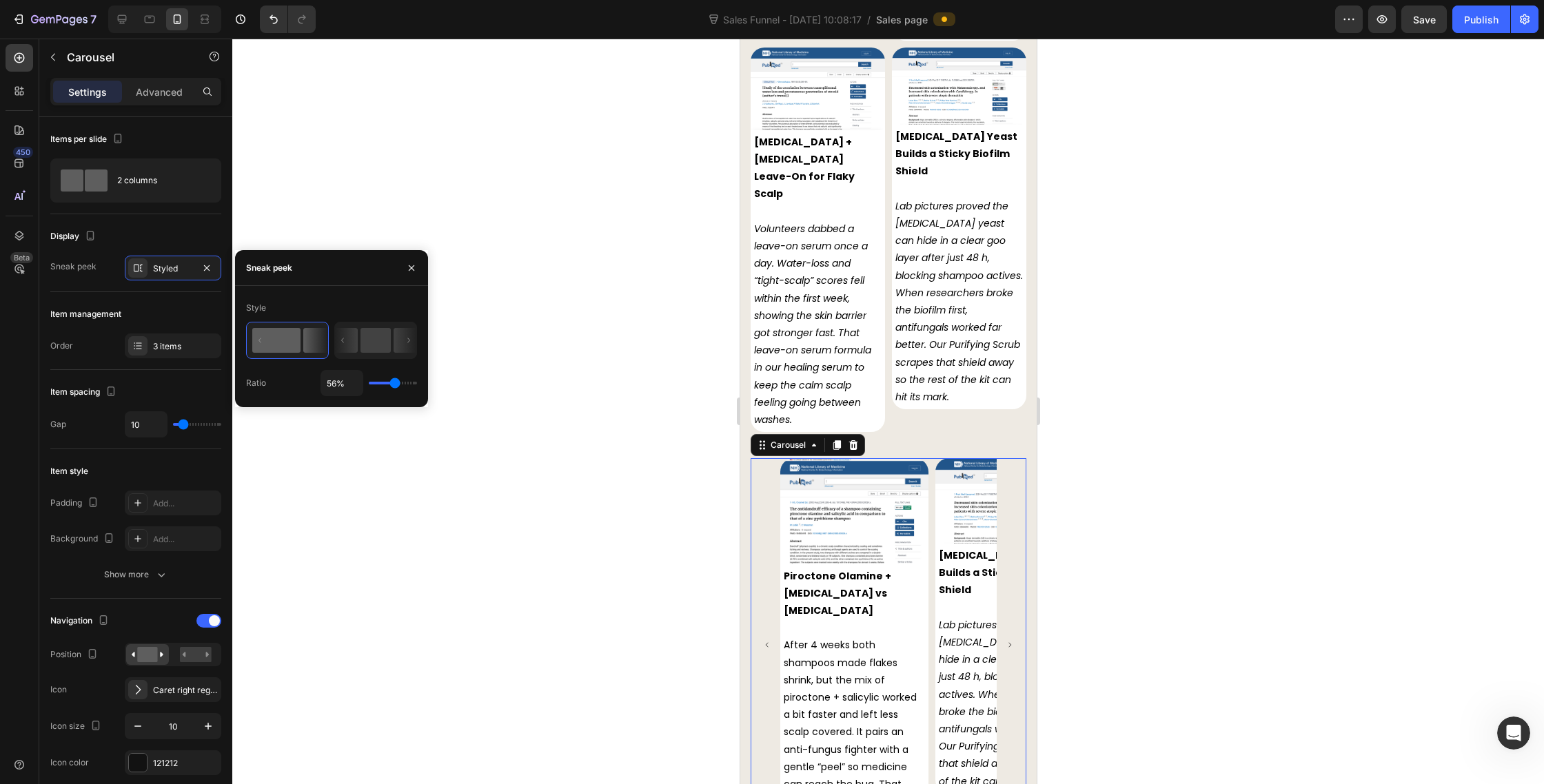
type input "57%"
type input "57"
type input "58%"
type input "58"
type input "59%"
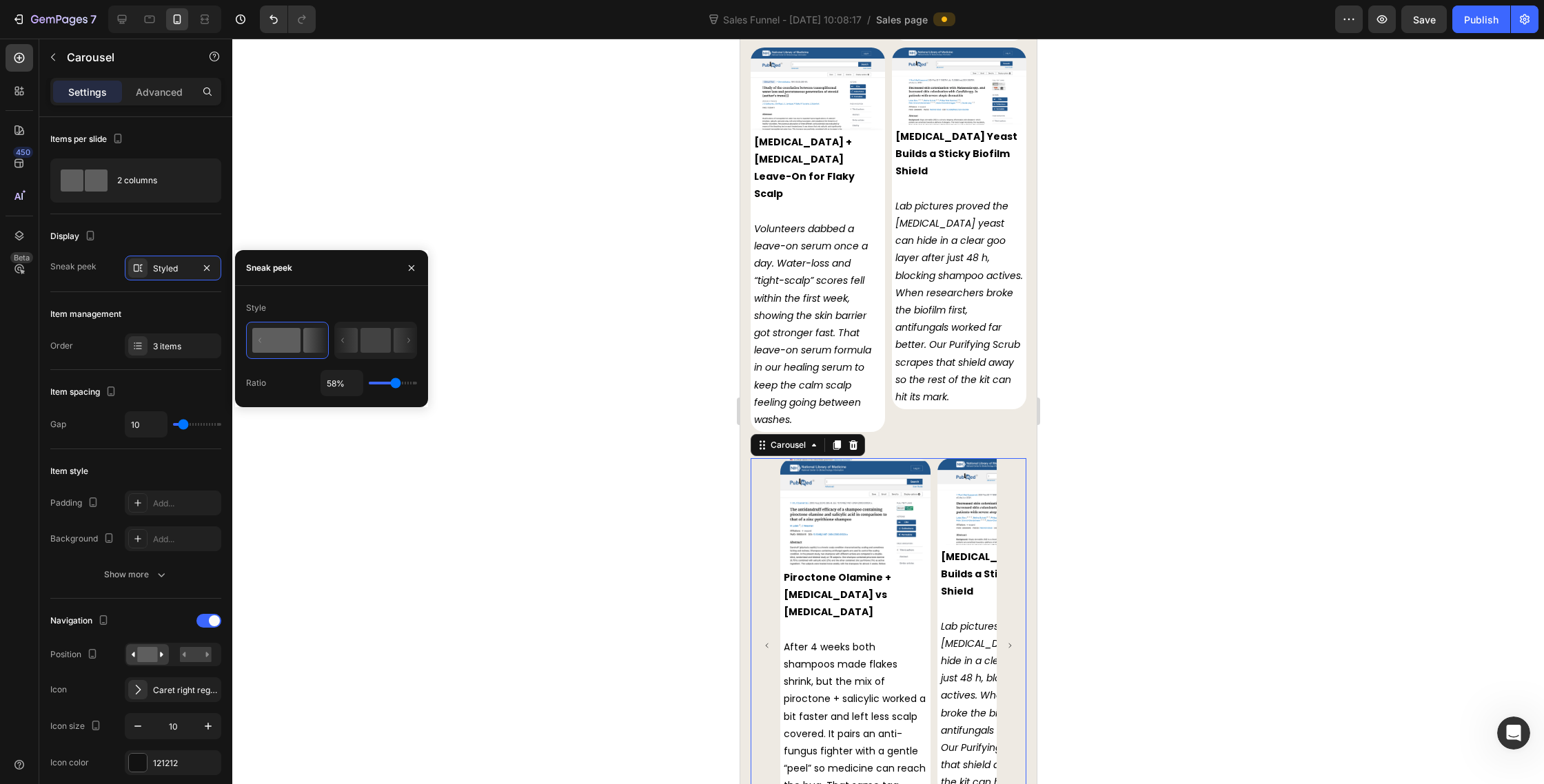
type input "59"
type input "60%"
type input "60"
type input "61%"
type input "61"
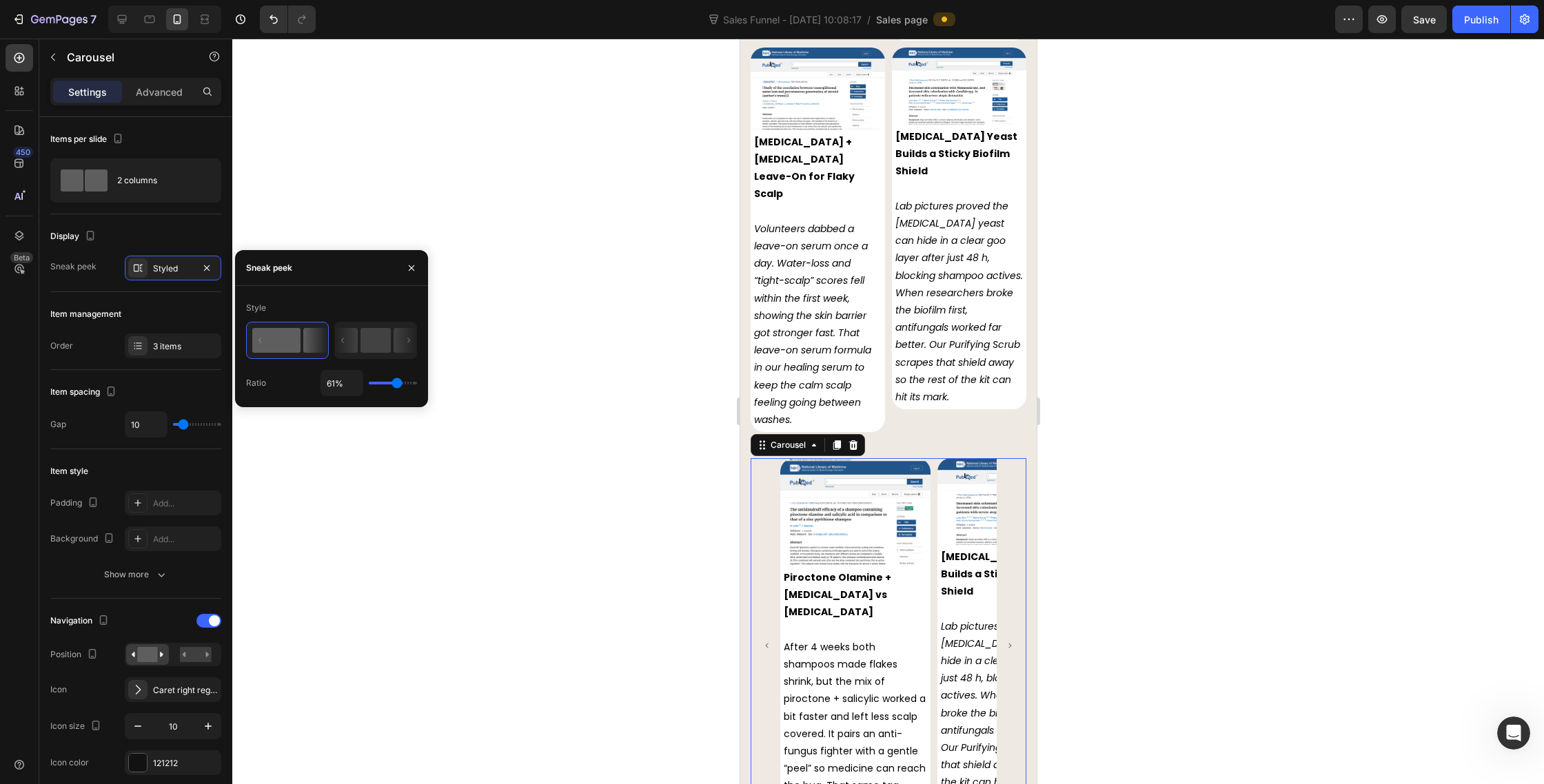
type input "62%"
type input "62"
type input "63%"
type input "63"
type input "64%"
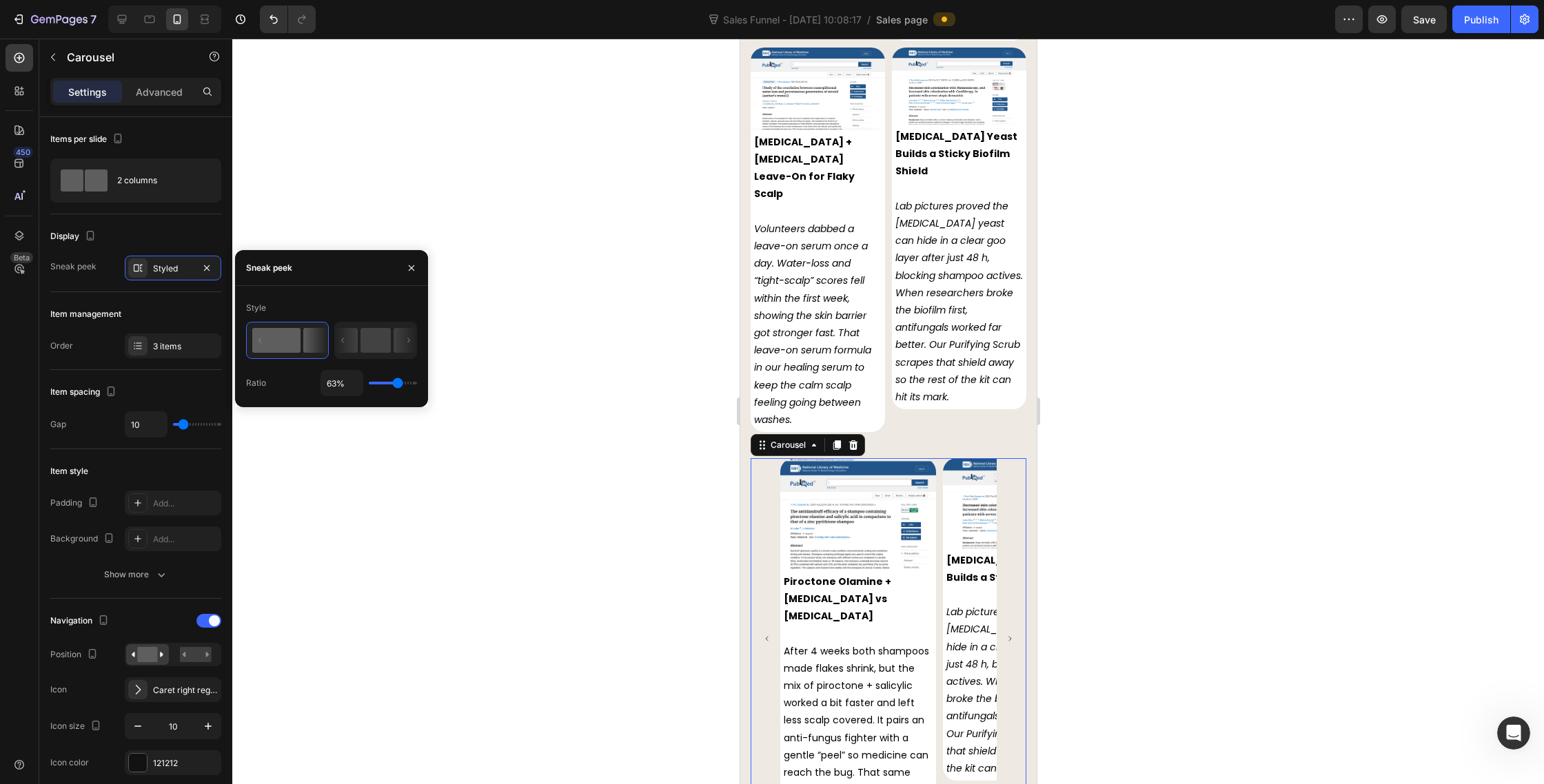
type input "64"
type input "65%"
type input "65"
type input "66%"
type input "66"
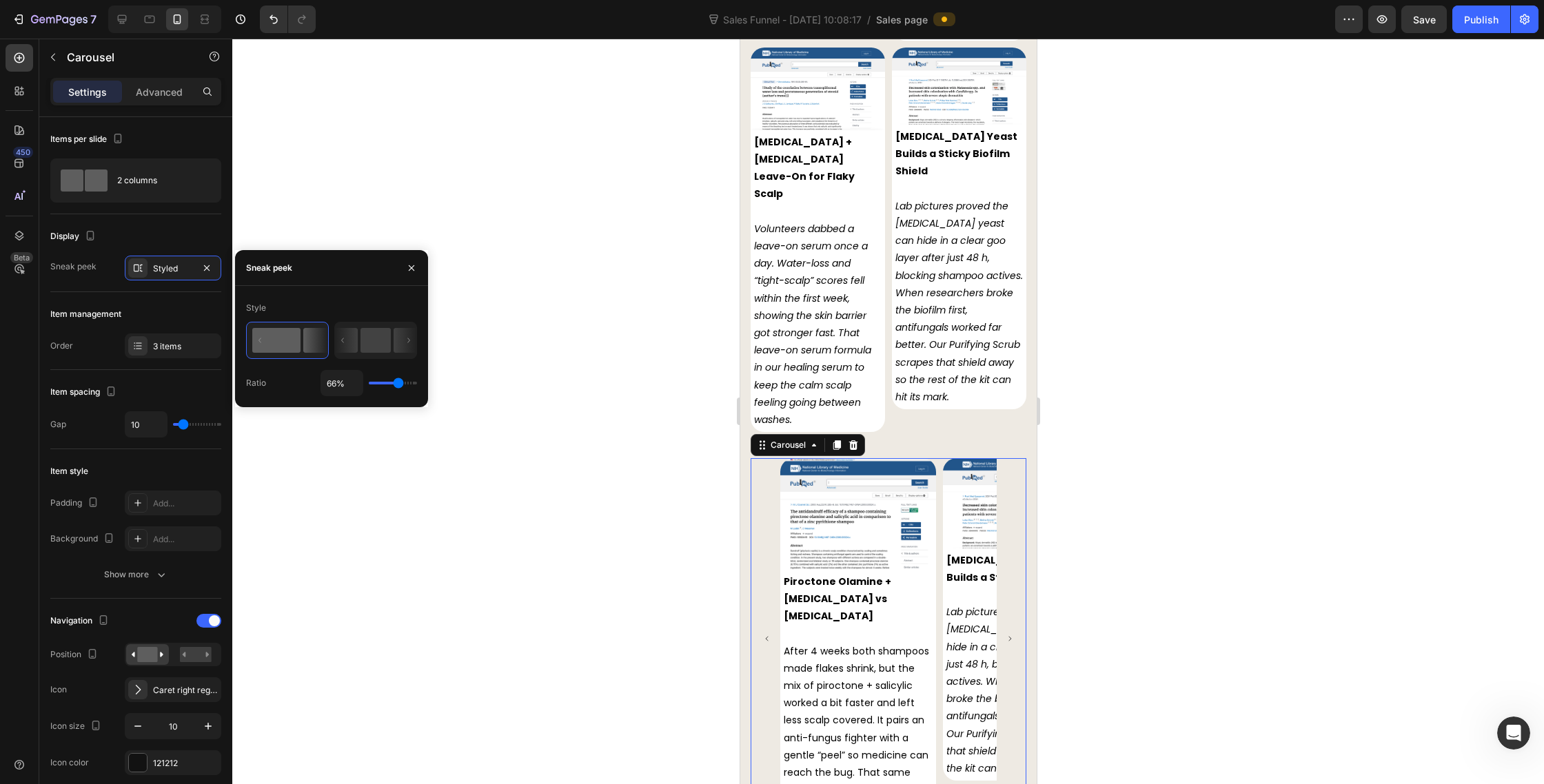
type input "67%"
type input "67"
type input "68%"
type input "68"
type input "69%"
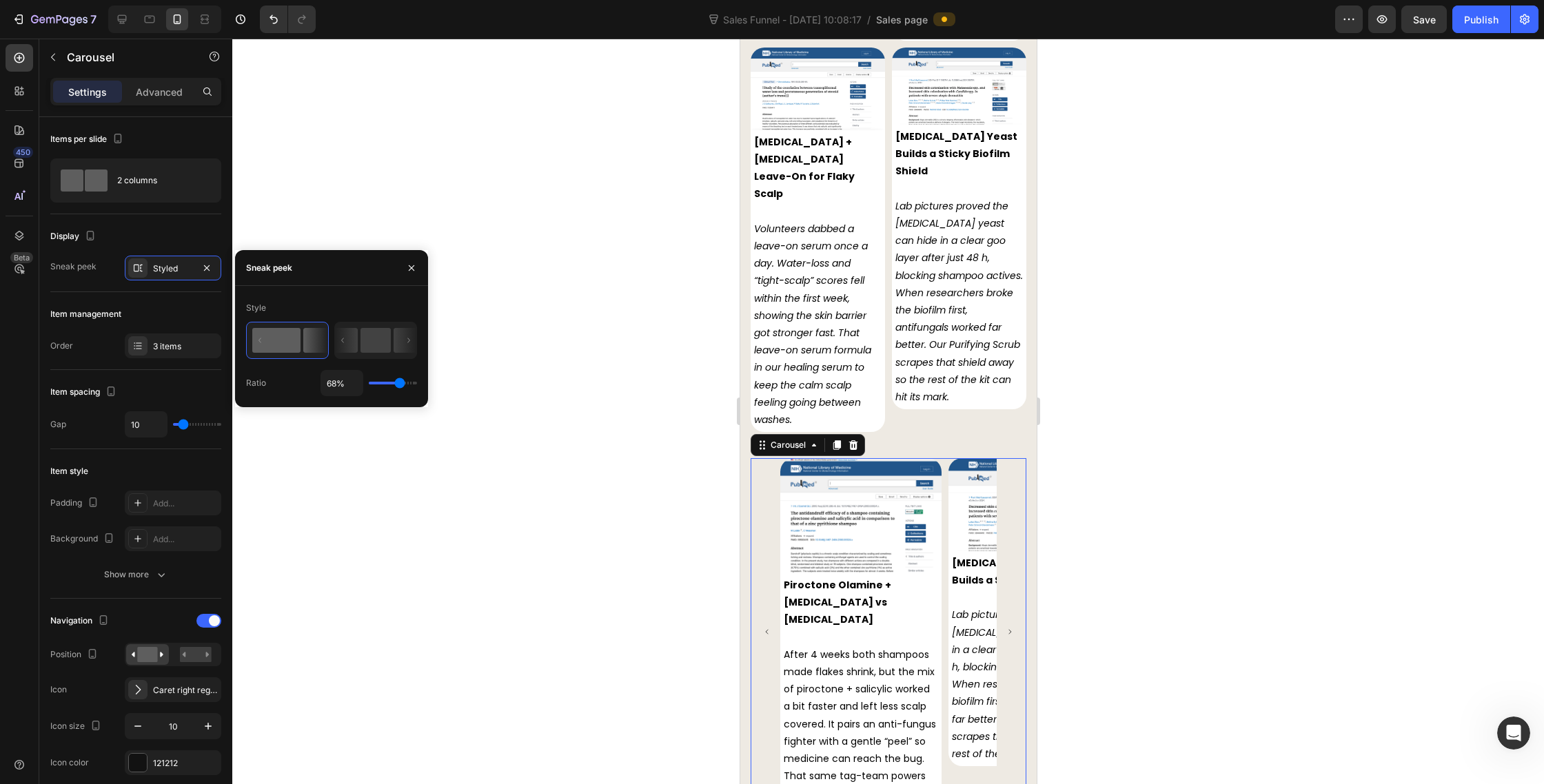
type input "69"
type input "70%"
type input "70"
type input "71%"
type input "71"
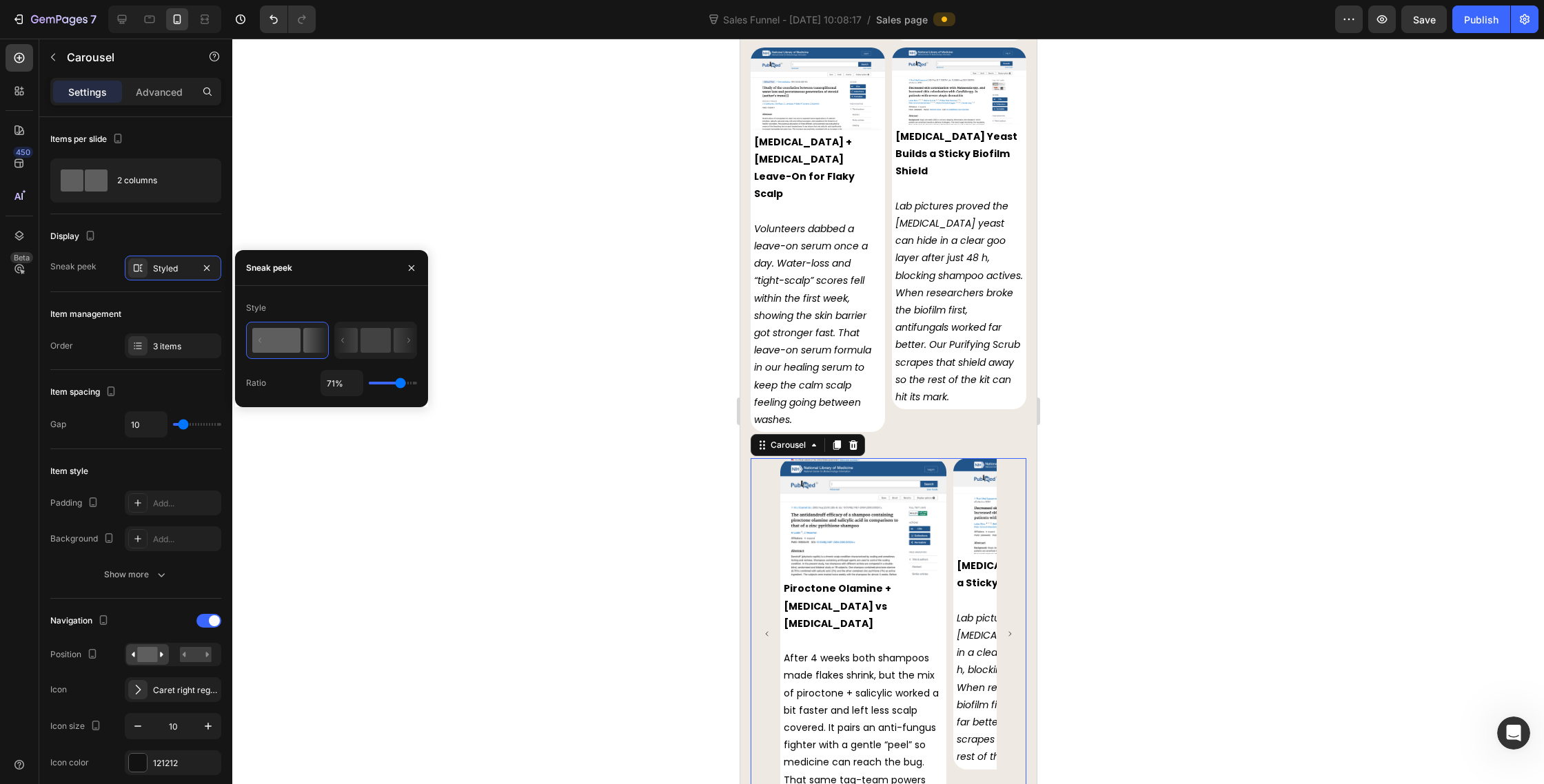
type input "72%"
type input "72"
type input "100%"
type input "100"
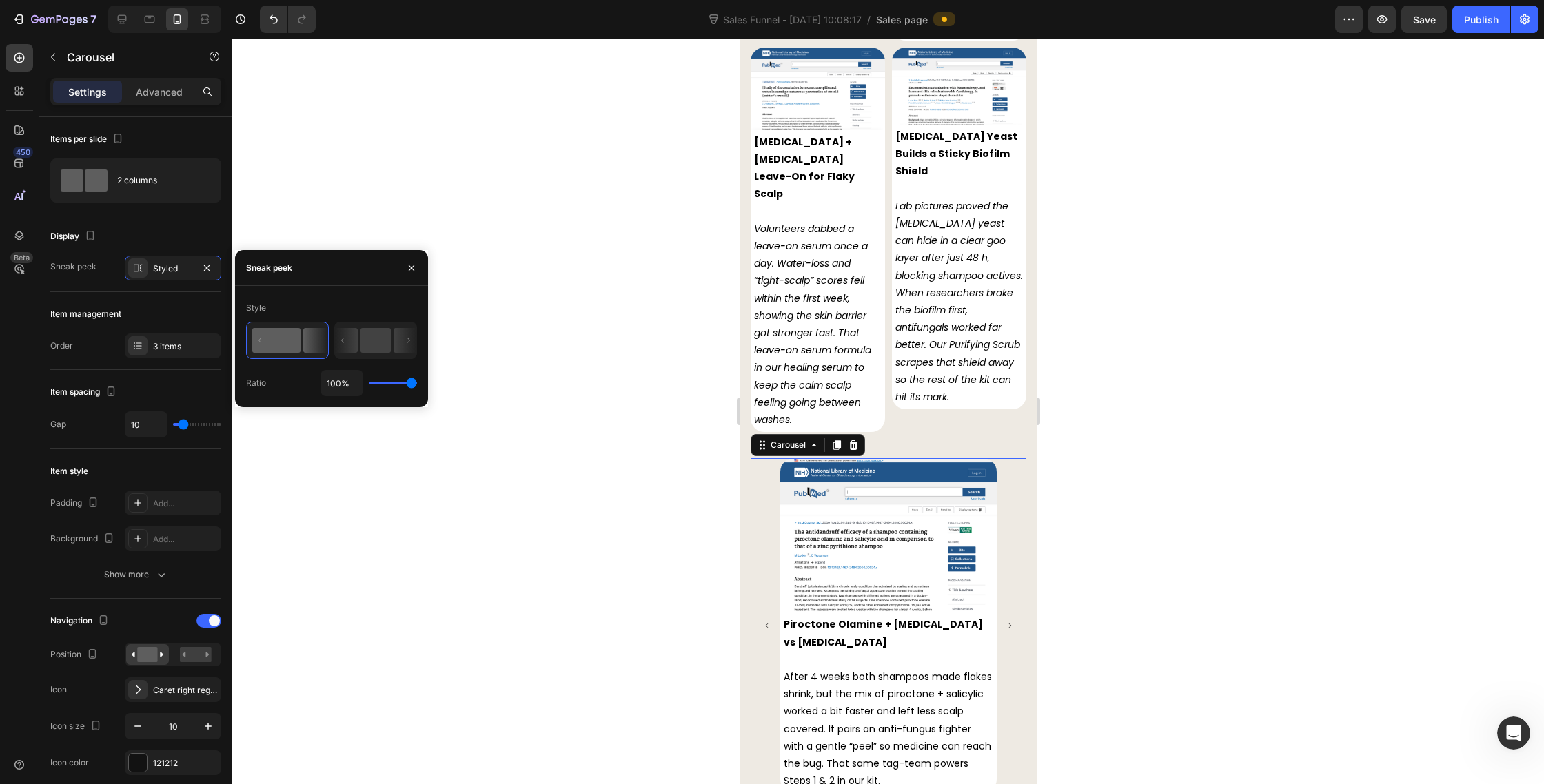
type input "70%"
type input "70"
type input "69%"
type input "69"
type input "68%"
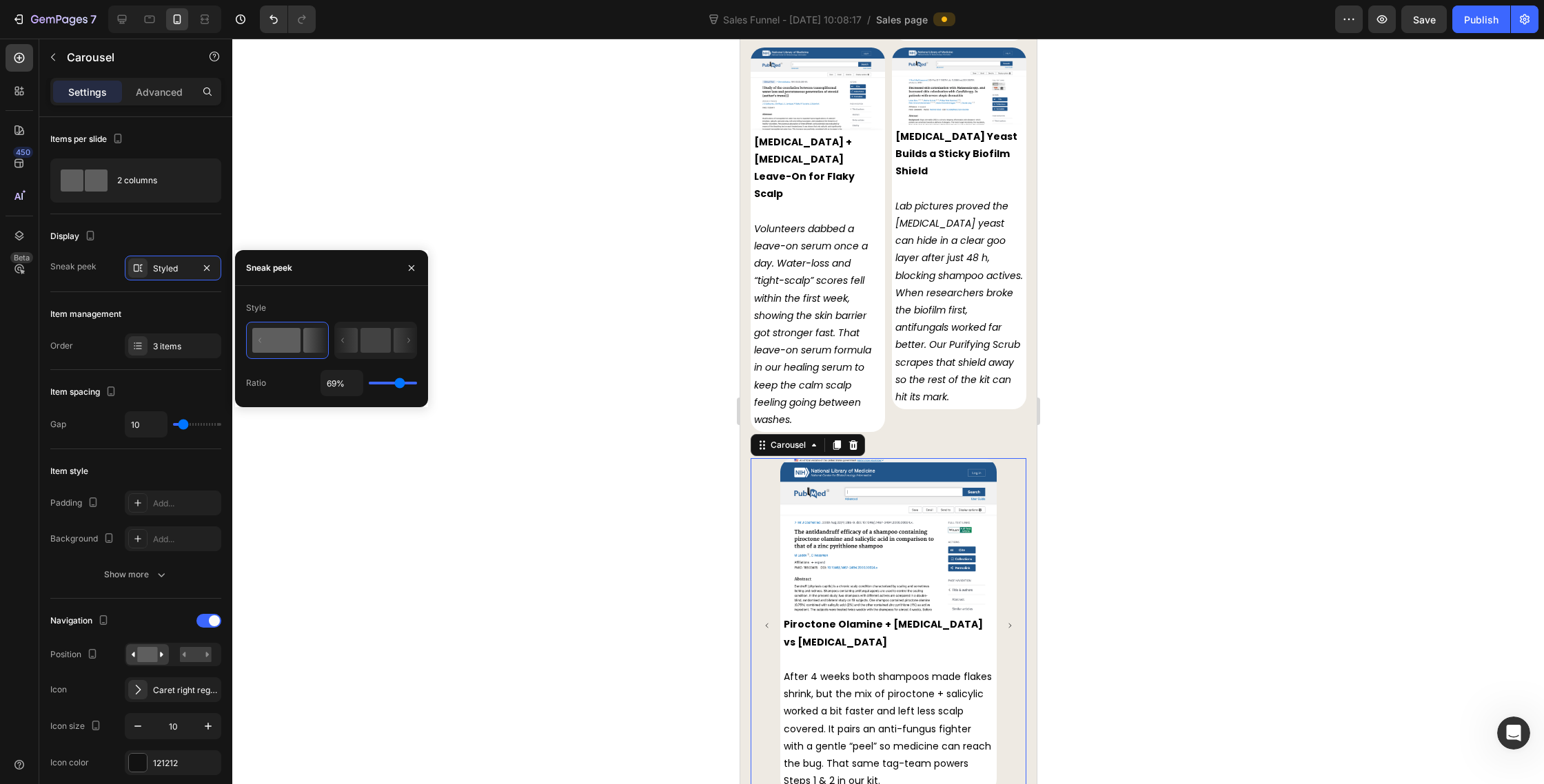
type input "68"
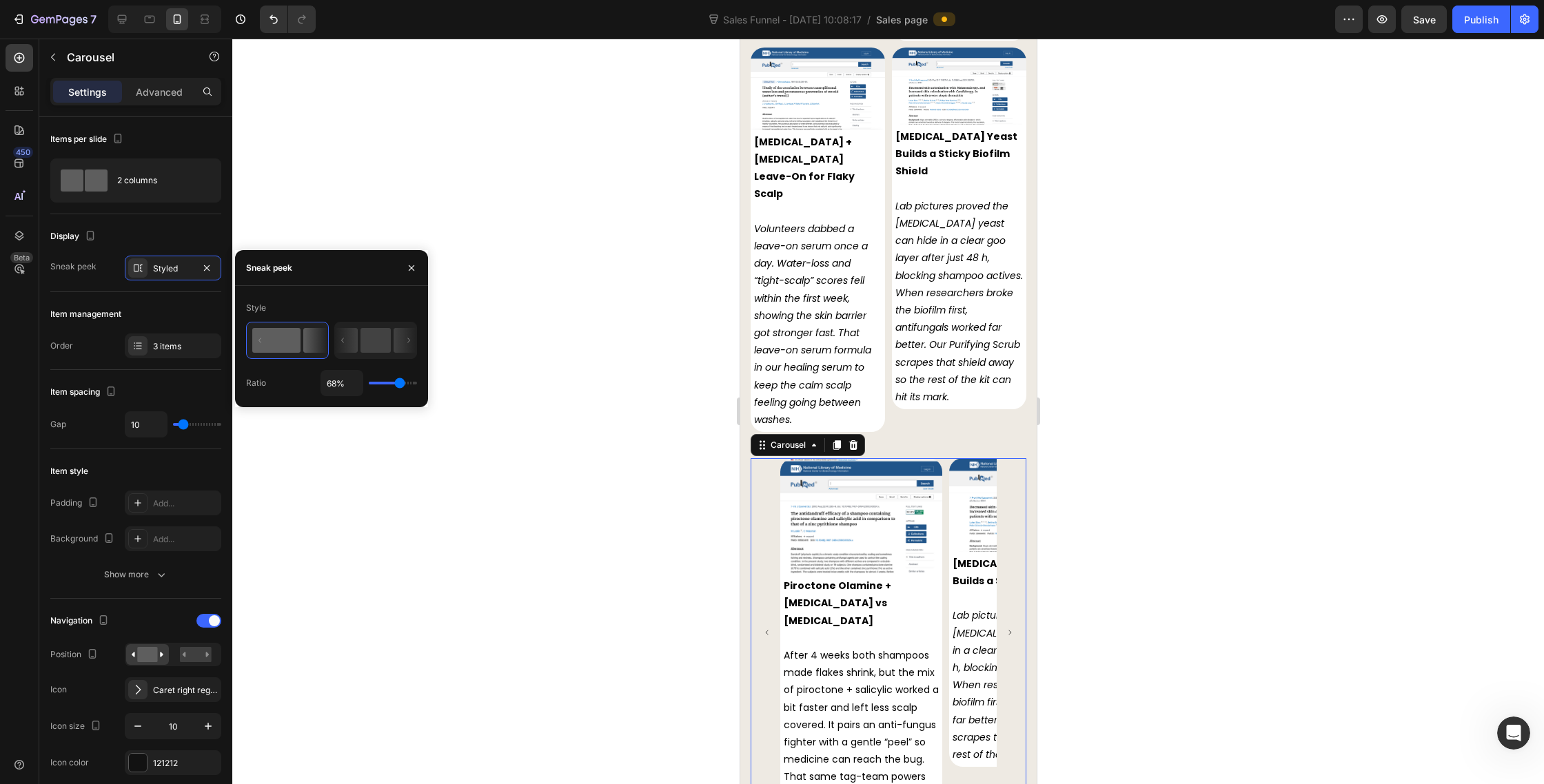
type input "66%"
type input "66"
type input "65%"
type input "65"
type input "64%"
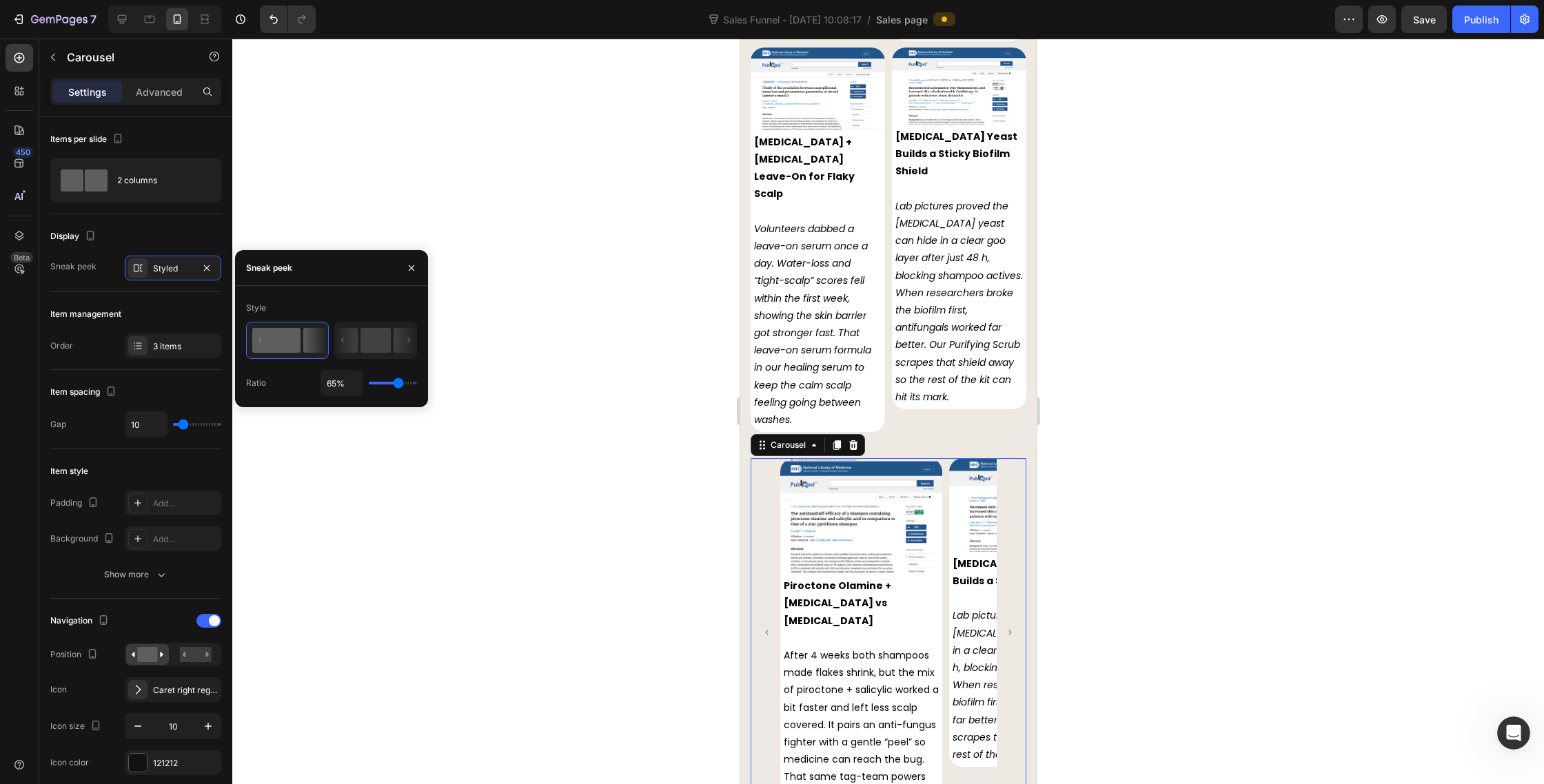
type input "64"
type input "63%"
type input "63"
type input "62%"
type input "62"
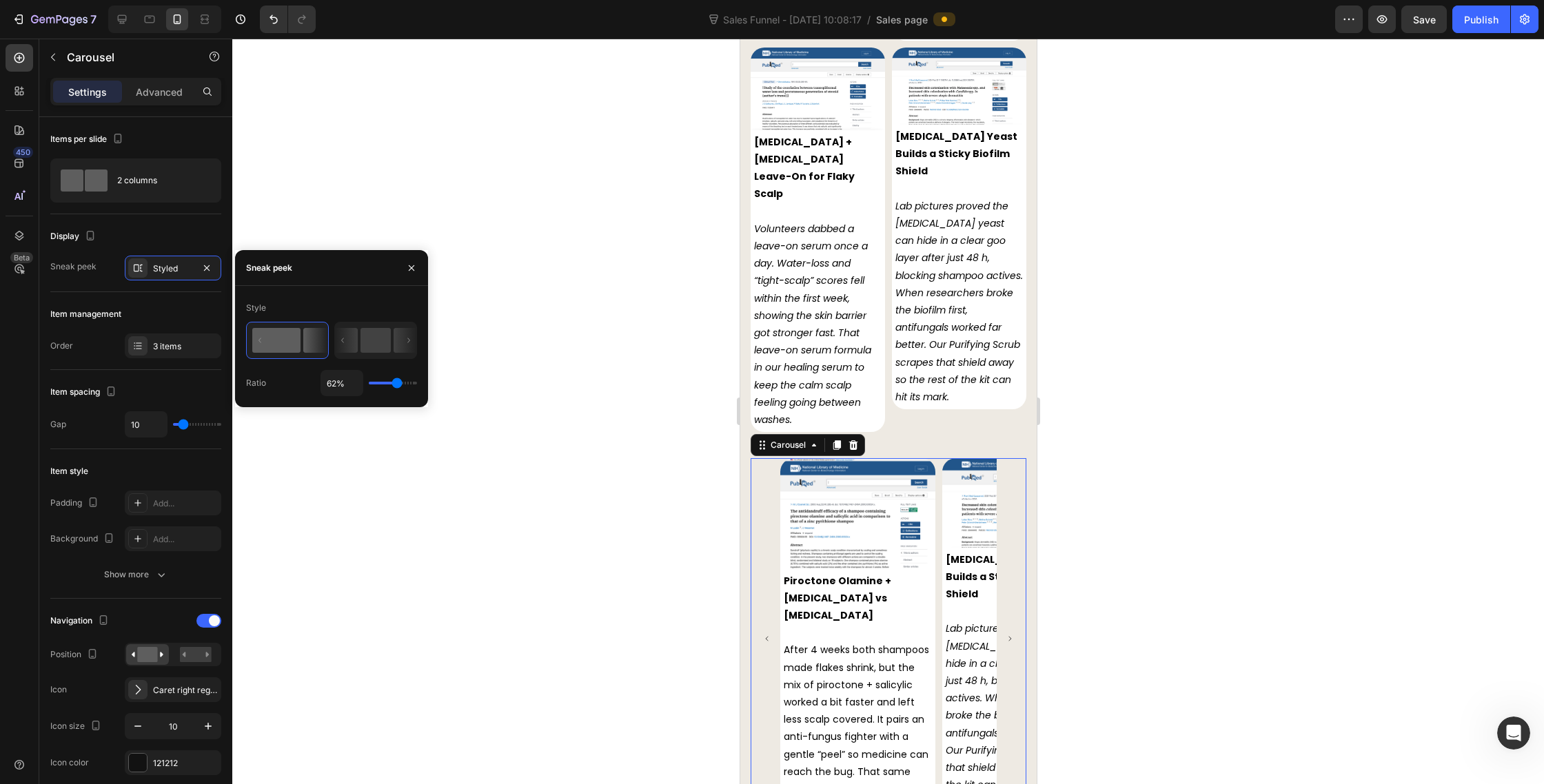
type input "63%"
type input "63"
type input "65%"
type input "65"
type input "66%"
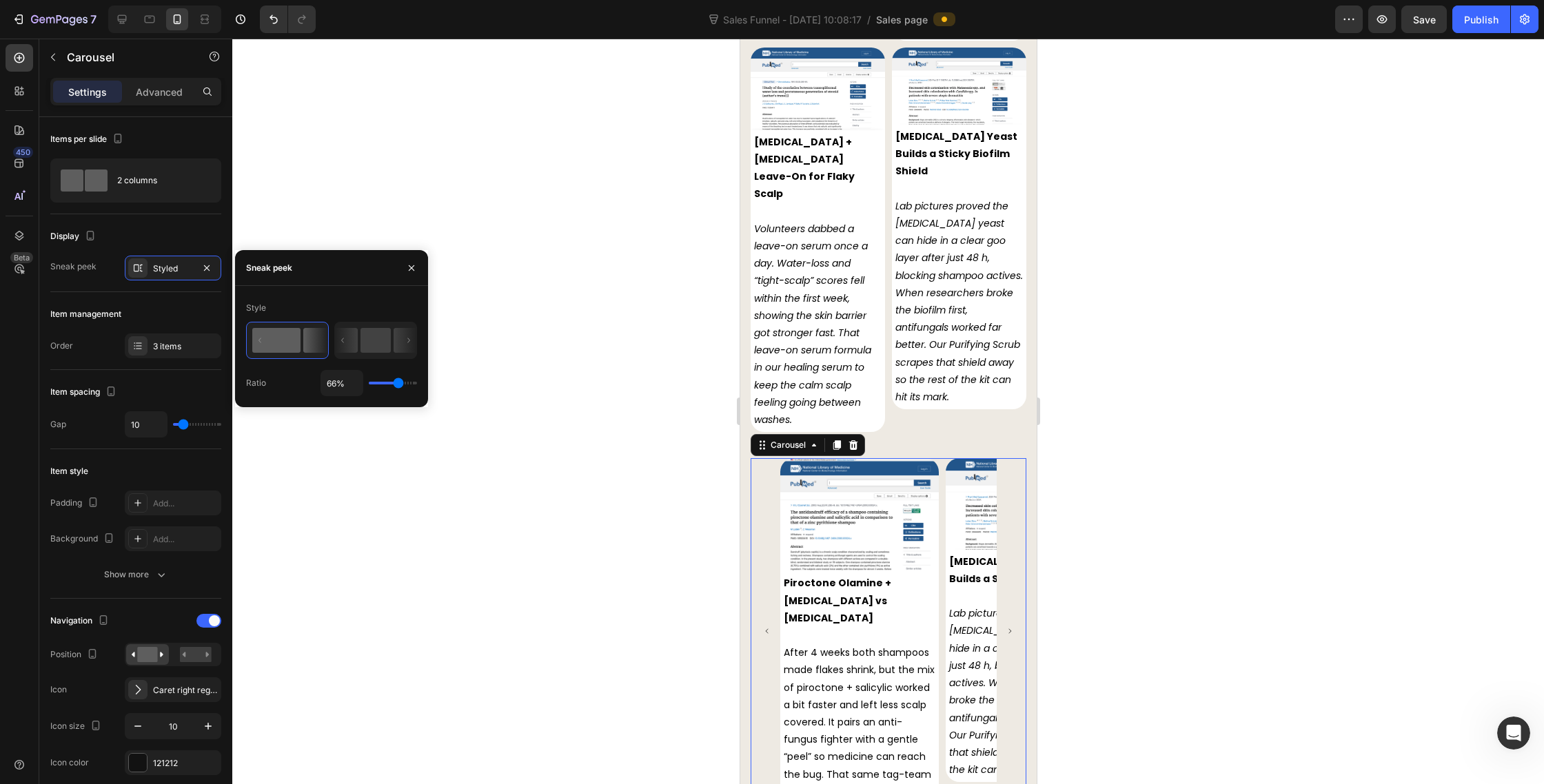
type input "66"
click at [398, 381] on input "range" at bounding box center [393, 383] width 48 height 3
type input "7%"
type input "7"
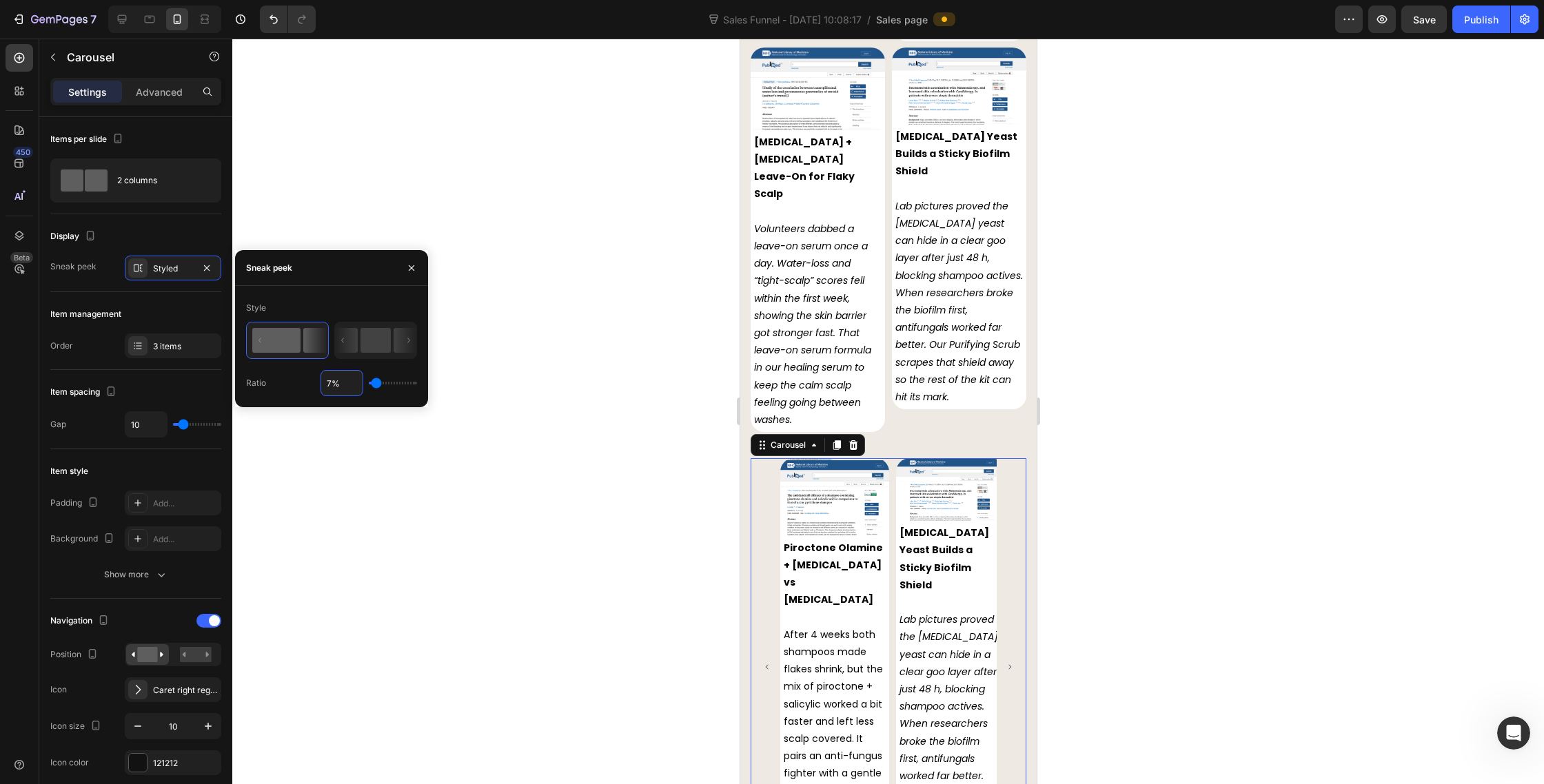
type input "70%"
type input "70"
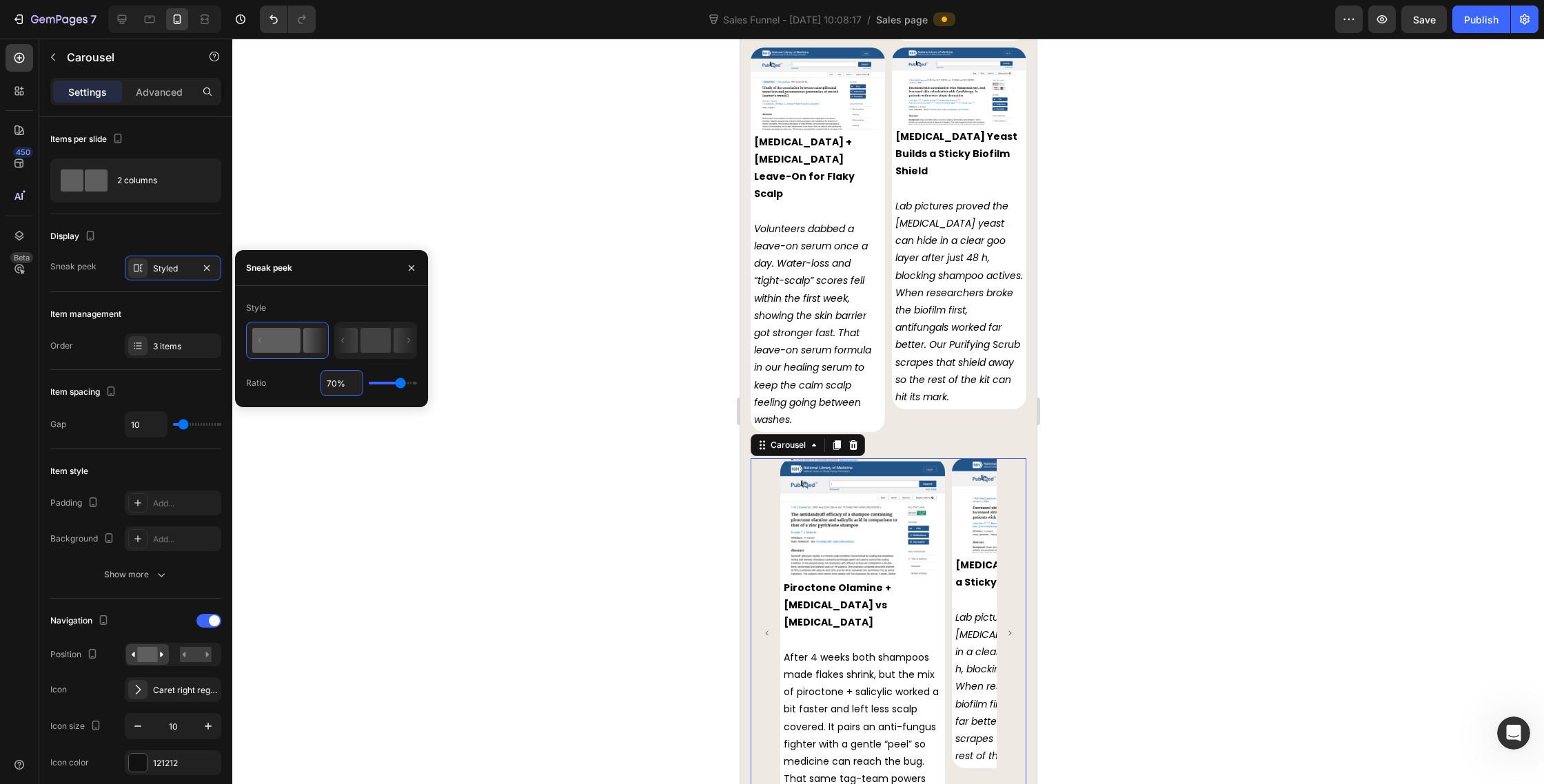
click at [1136, 458] on div at bounding box center [888, 411] width 1312 height 746
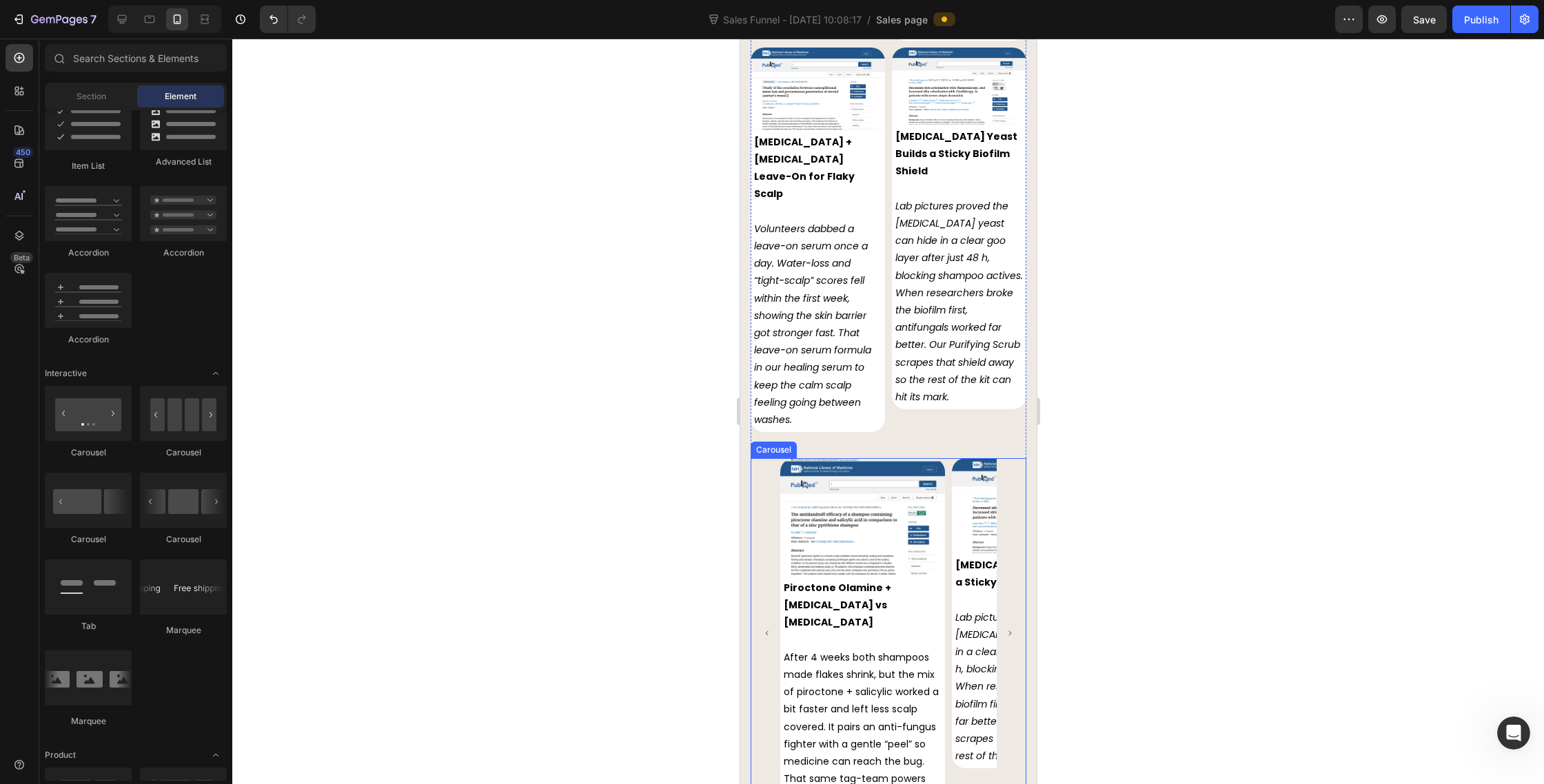
click at [1008, 630] on icon "Carousel Next Arrow" at bounding box center [1009, 633] width 7 height 7
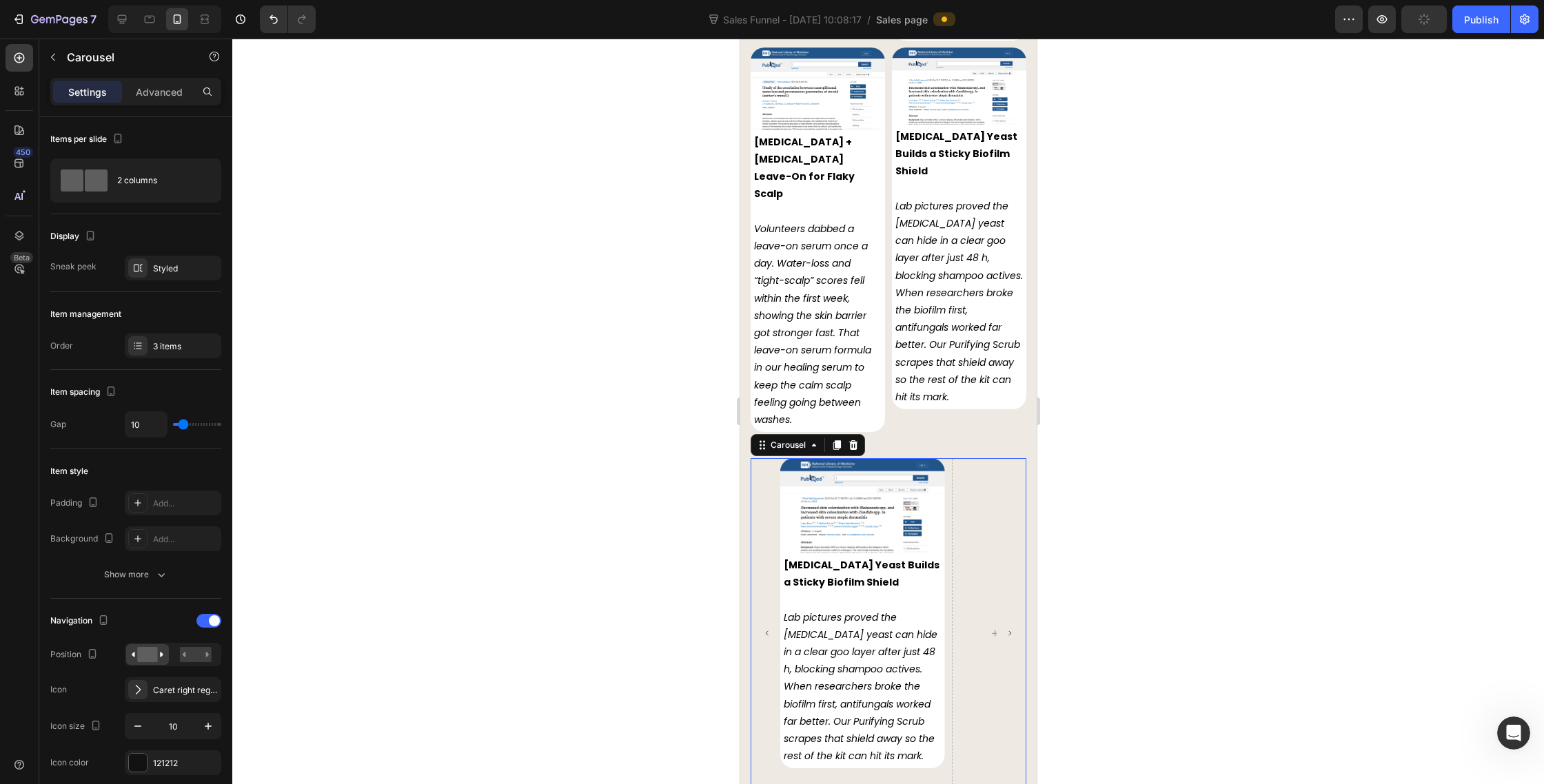
click at [766, 631] on icon "Carousel Back Arrow" at bounding box center [766, 633] width 3 height 5
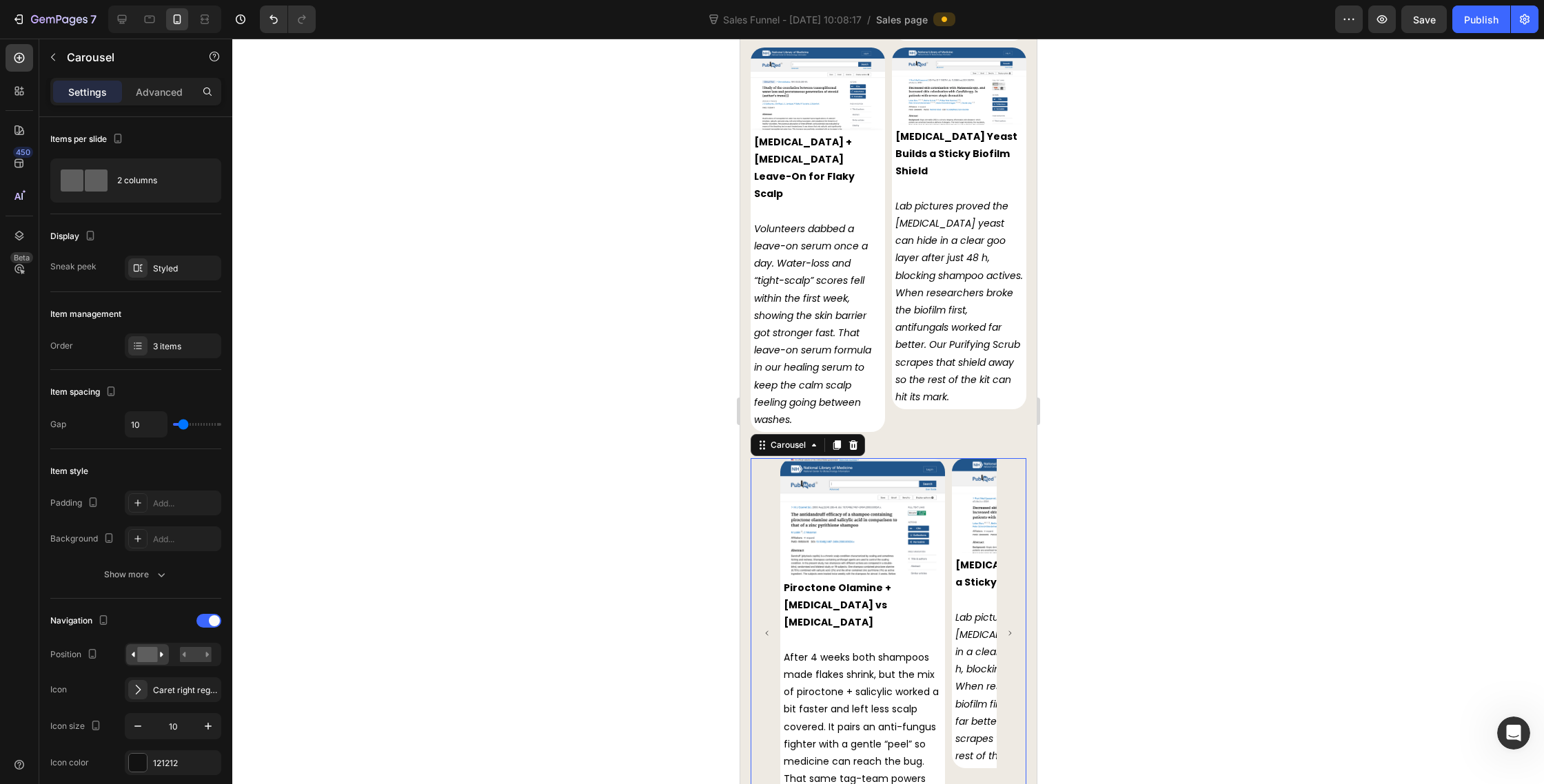
click at [1010, 630] on icon "Carousel Next Arrow" at bounding box center [1009, 633] width 7 height 7
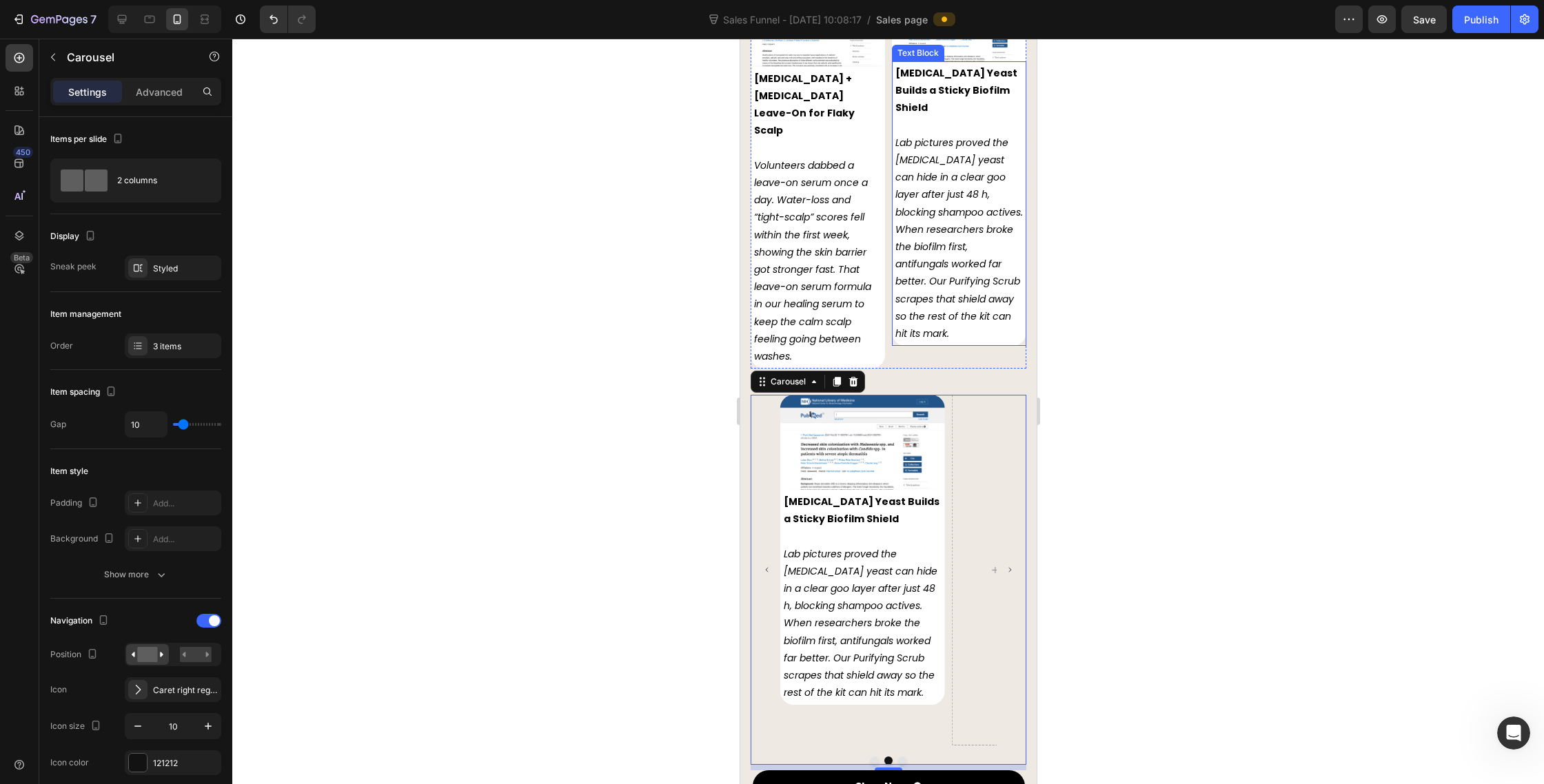
scroll to position [7108, 0]
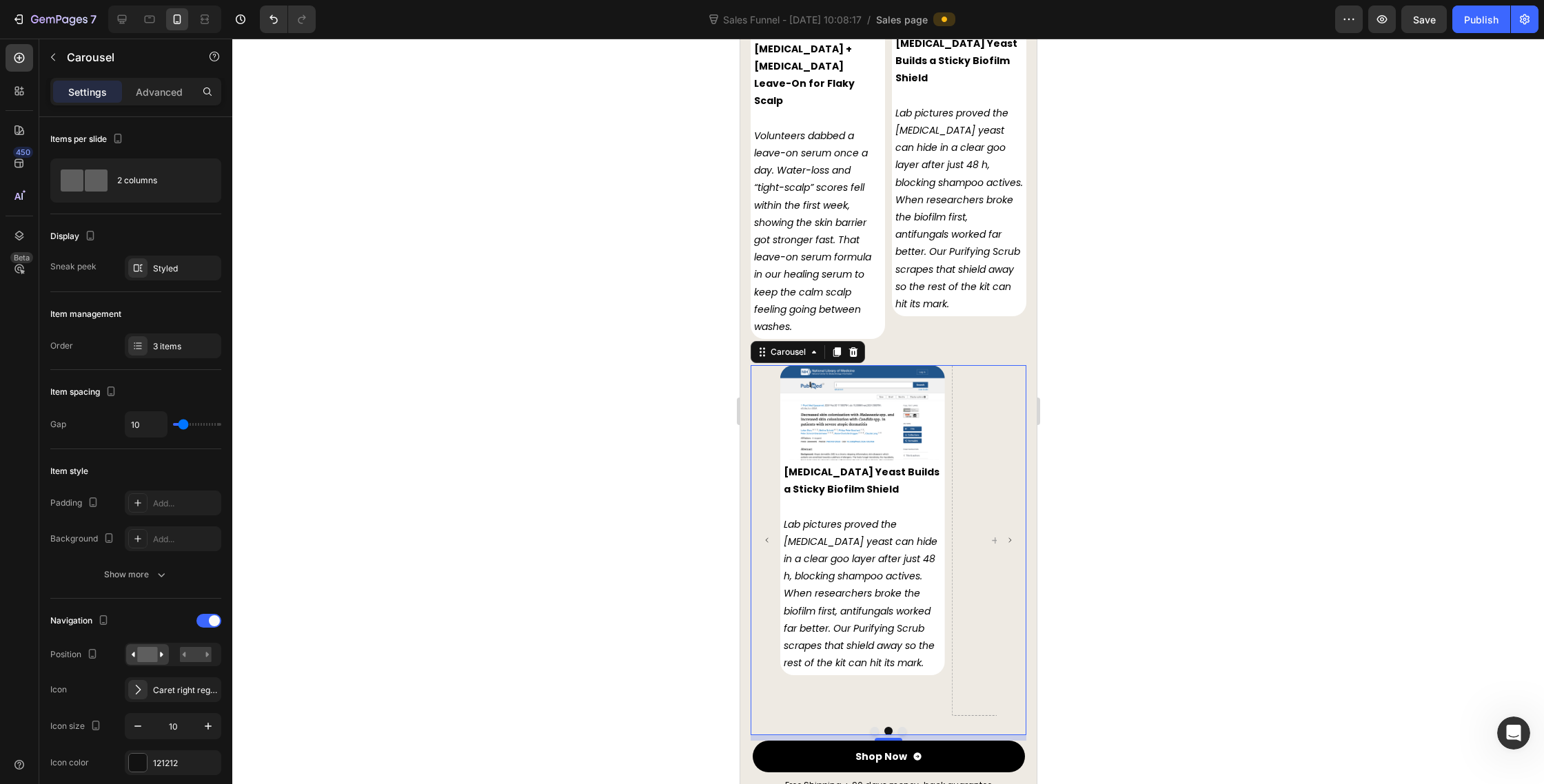
click at [767, 526] on button "Carousel Back Arrow" at bounding box center [766, 540] width 29 height 29
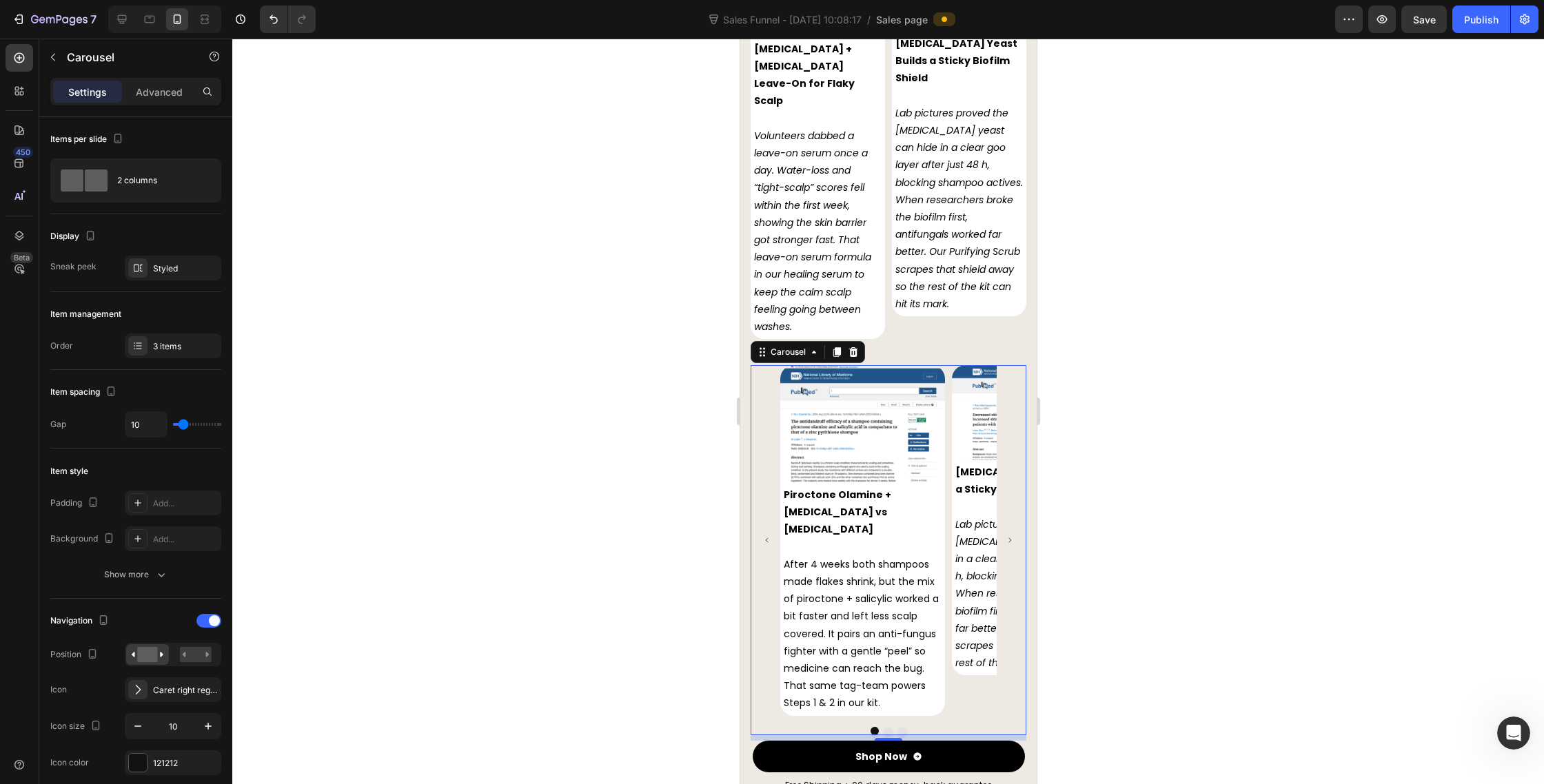
click at [1008, 537] on icon "Carousel Next Arrow" at bounding box center [1009, 540] width 7 height 7
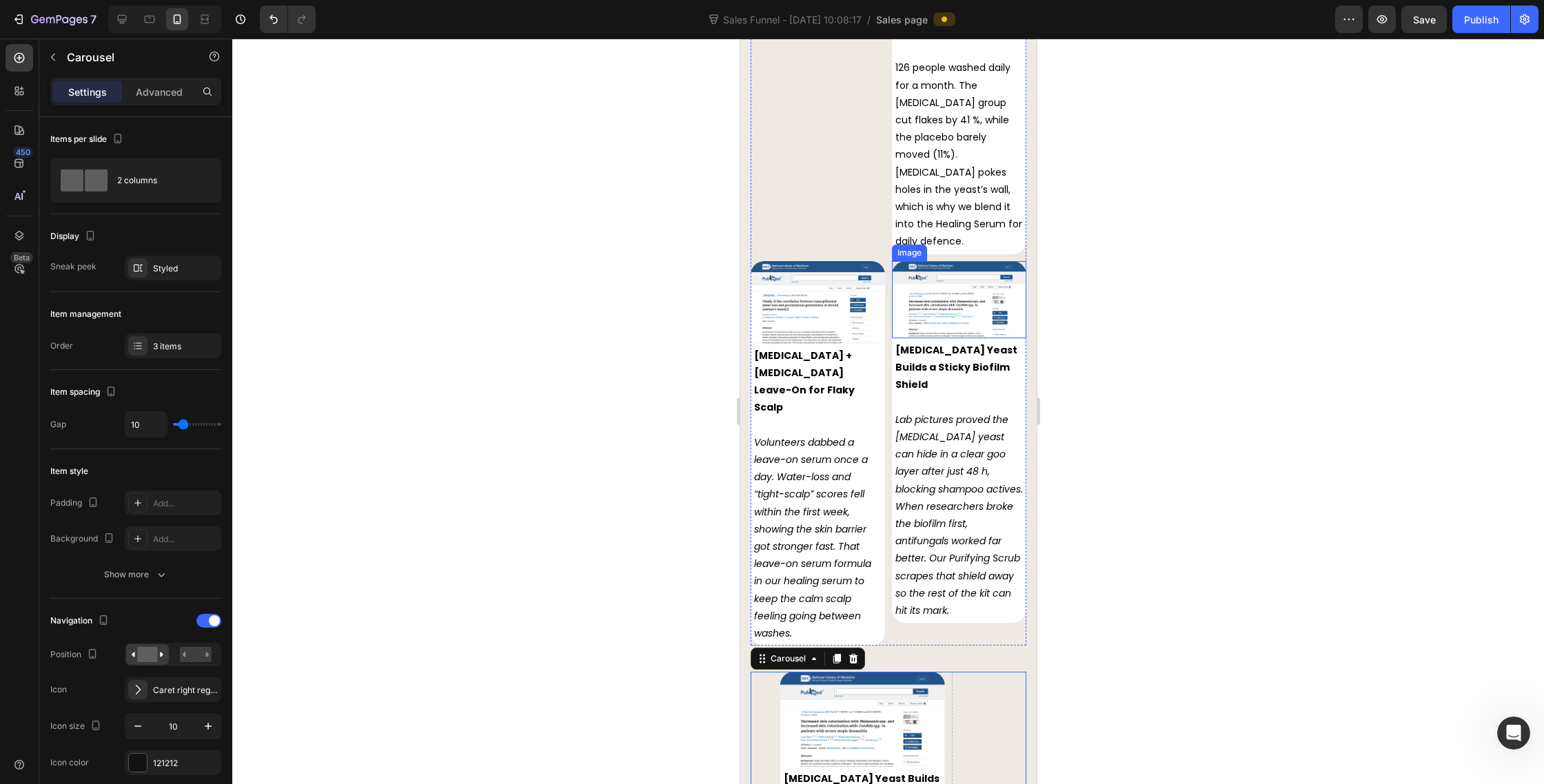
scroll to position [6680, 0]
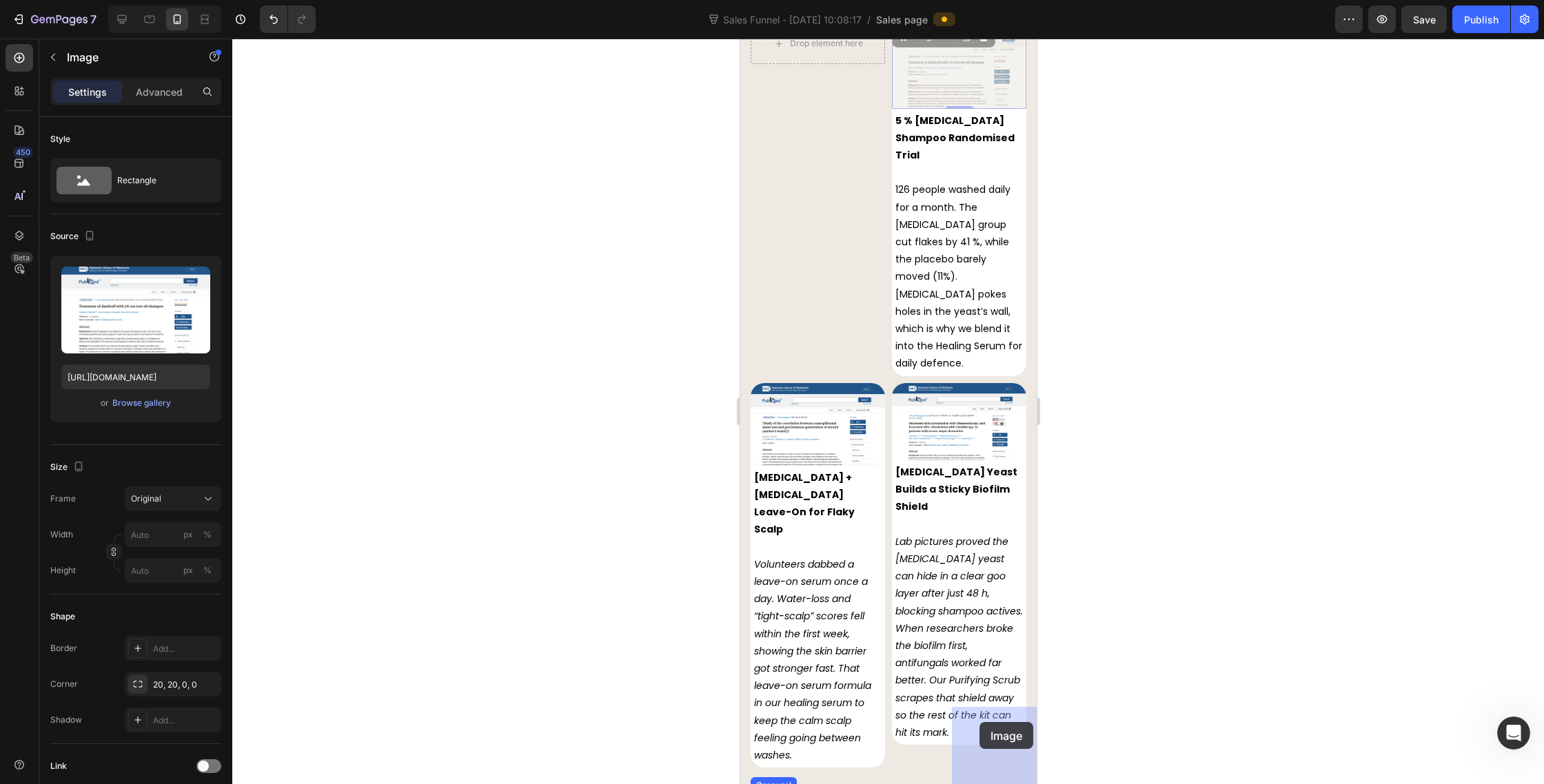
drag, startPoint x: 962, startPoint y: 86, endPoint x: 979, endPoint y: 722, distance: 636.2
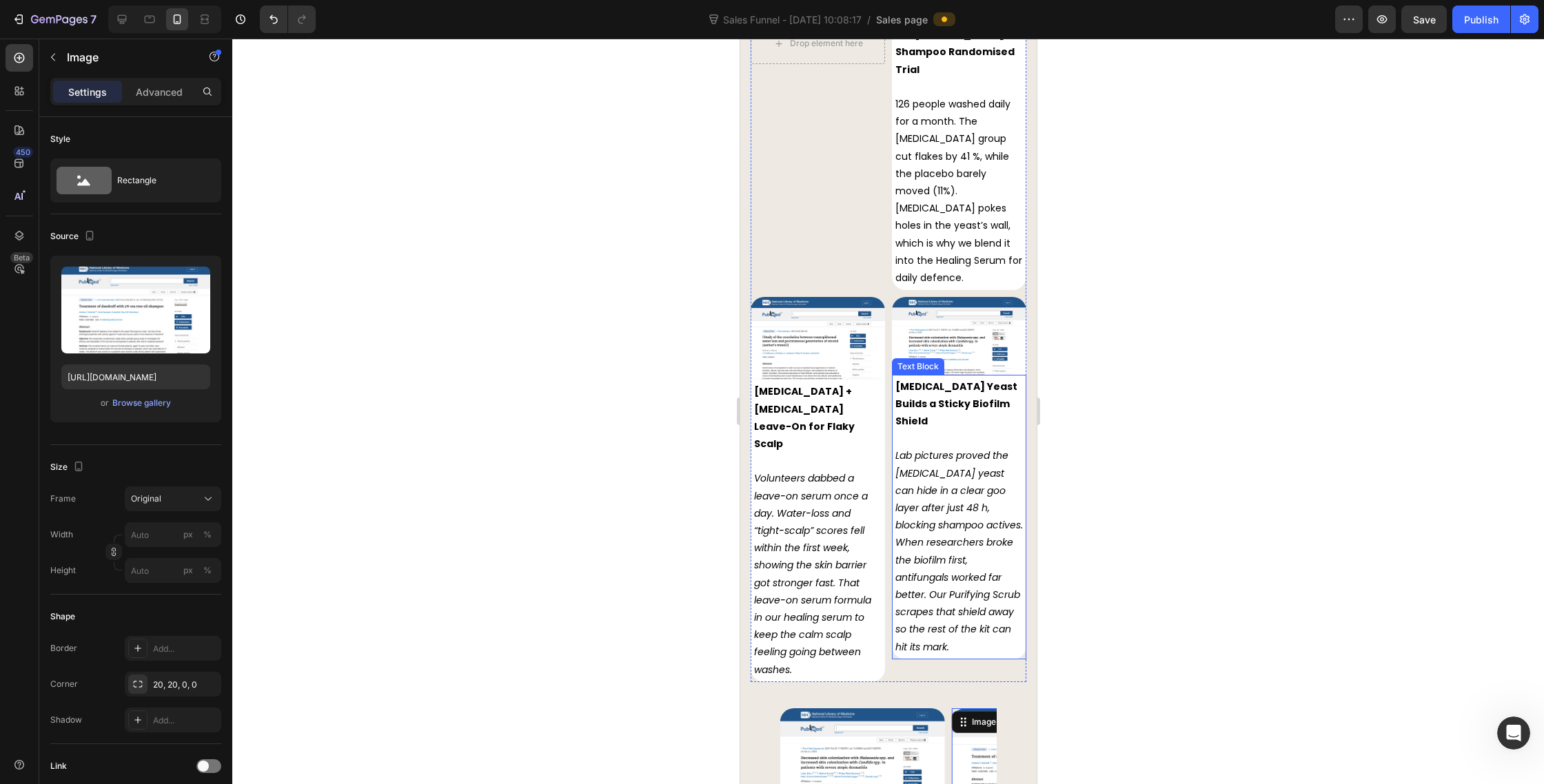
scroll to position [6461, 0]
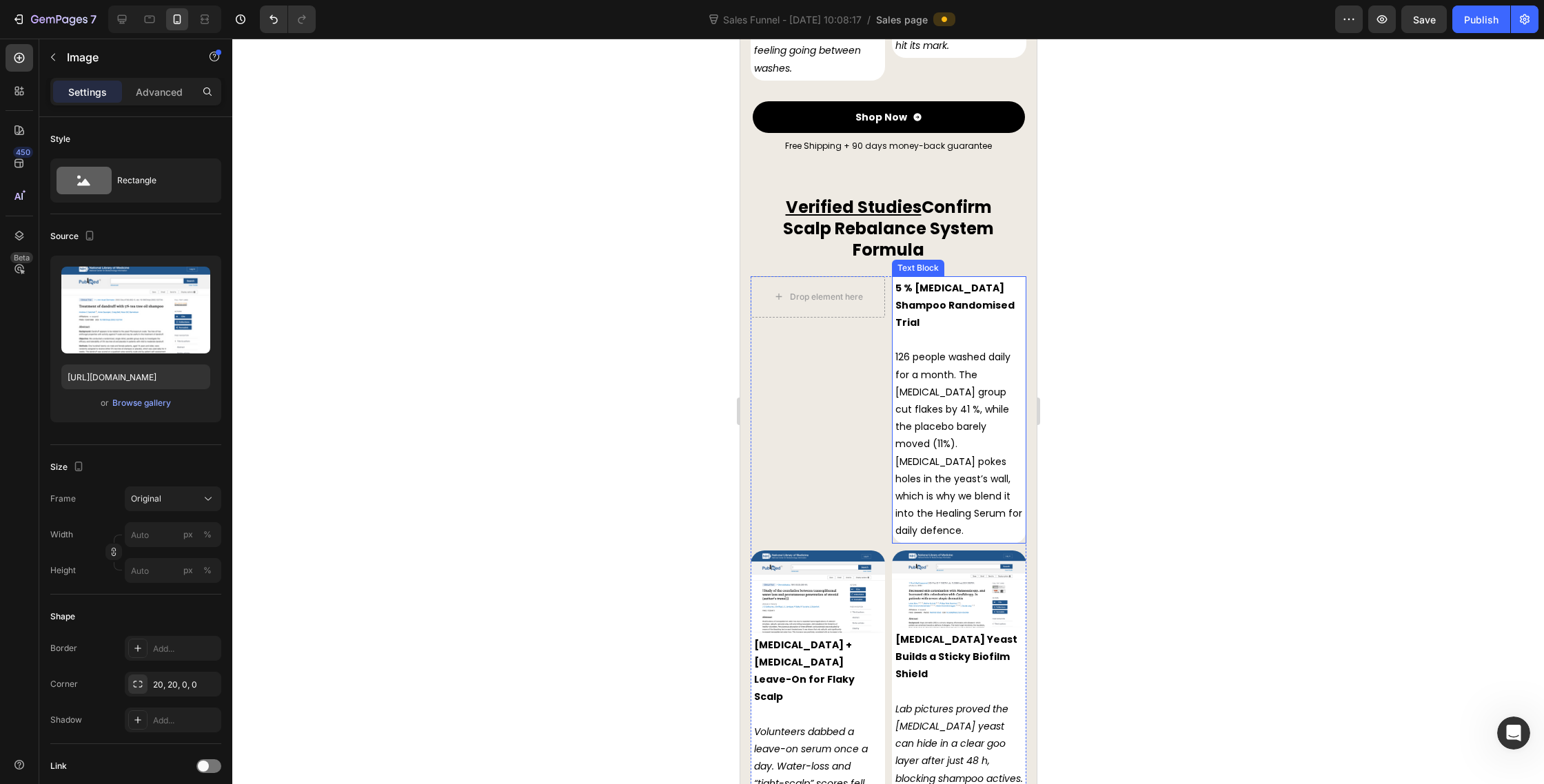
click at [994, 331] on p at bounding box center [959, 339] width 128 height 17
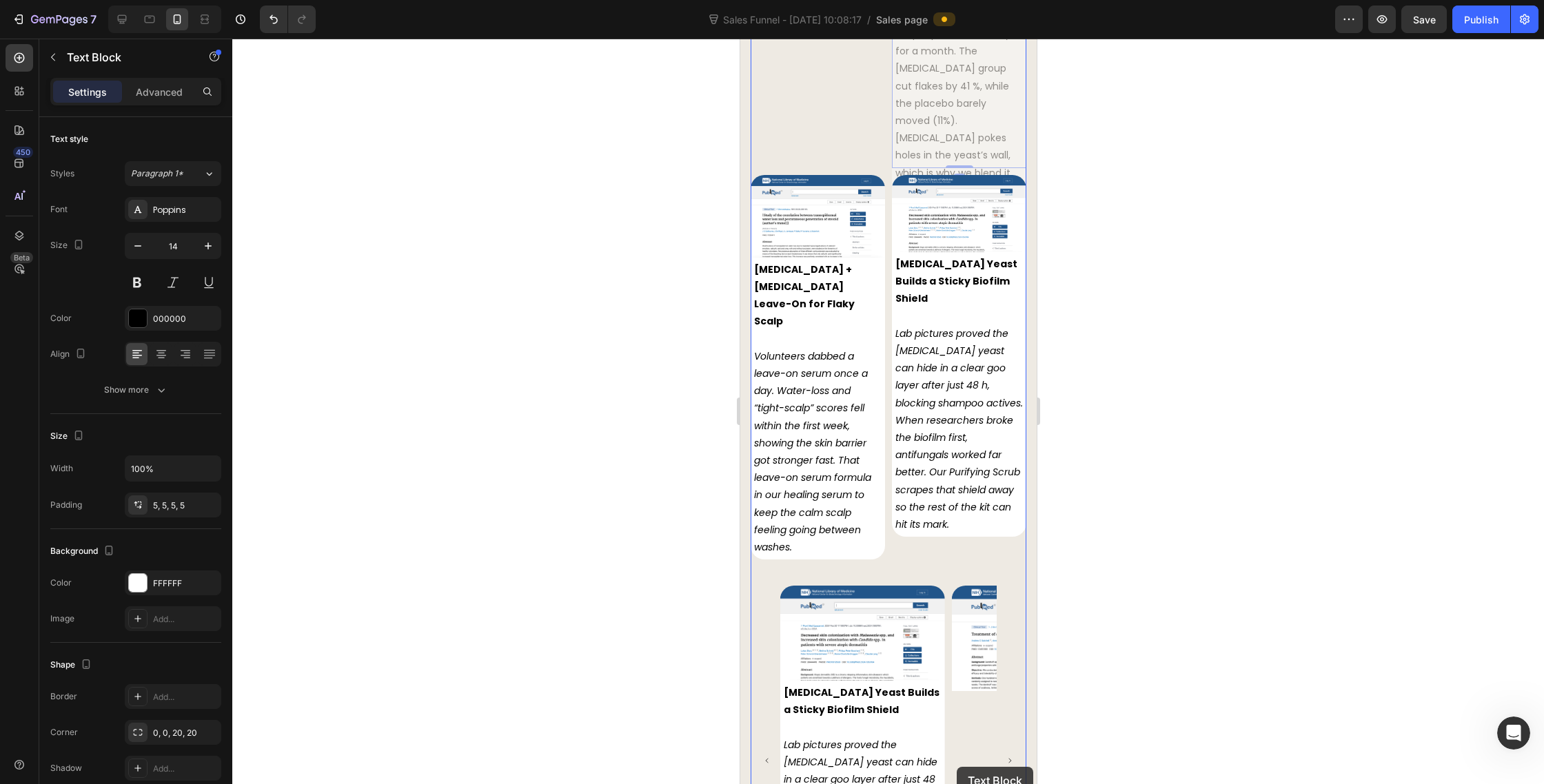
scroll to position [6773, 0]
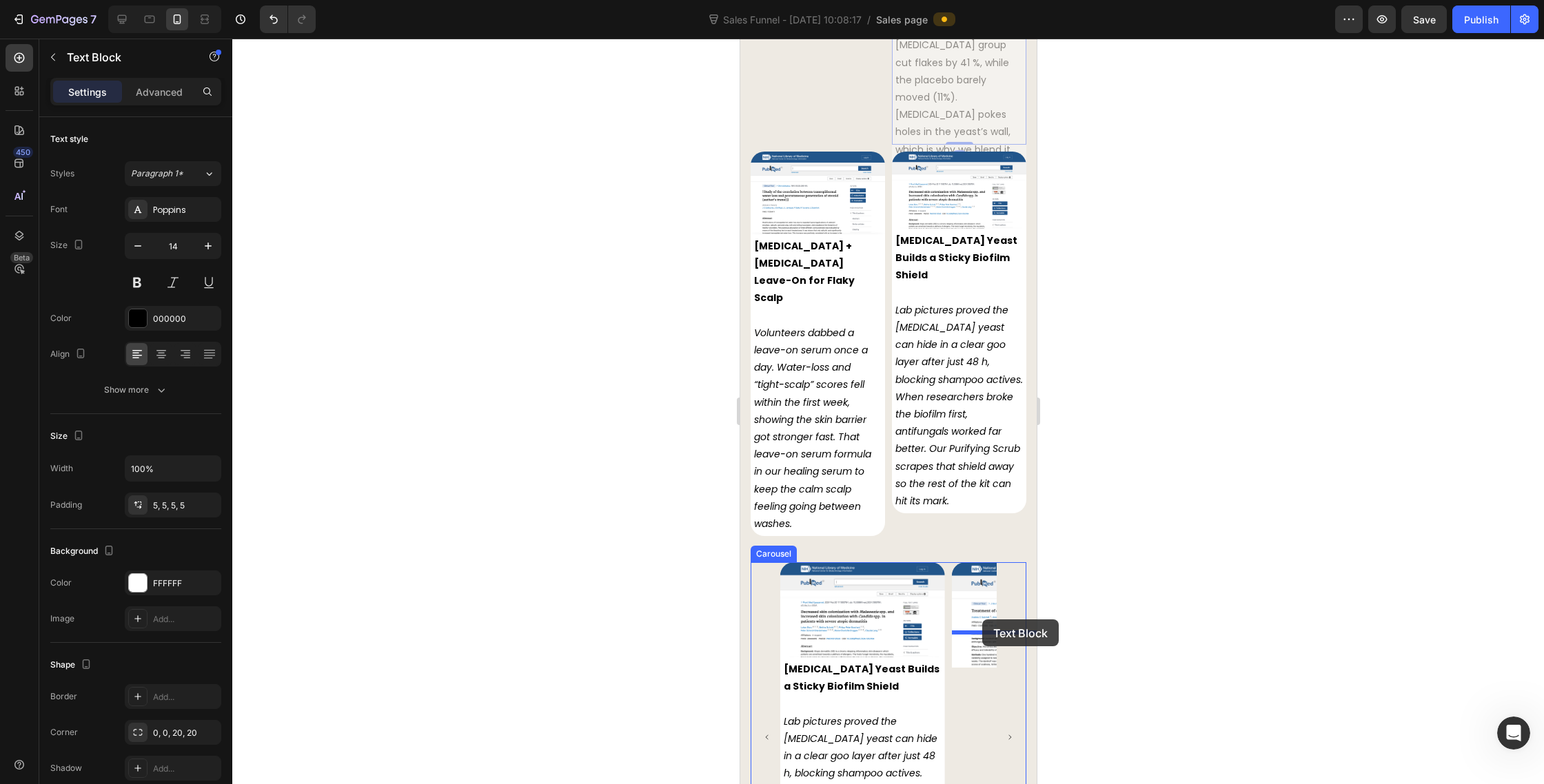
drag, startPoint x: 915, startPoint y: 232, endPoint x: 982, endPoint y: 620, distance: 393.7
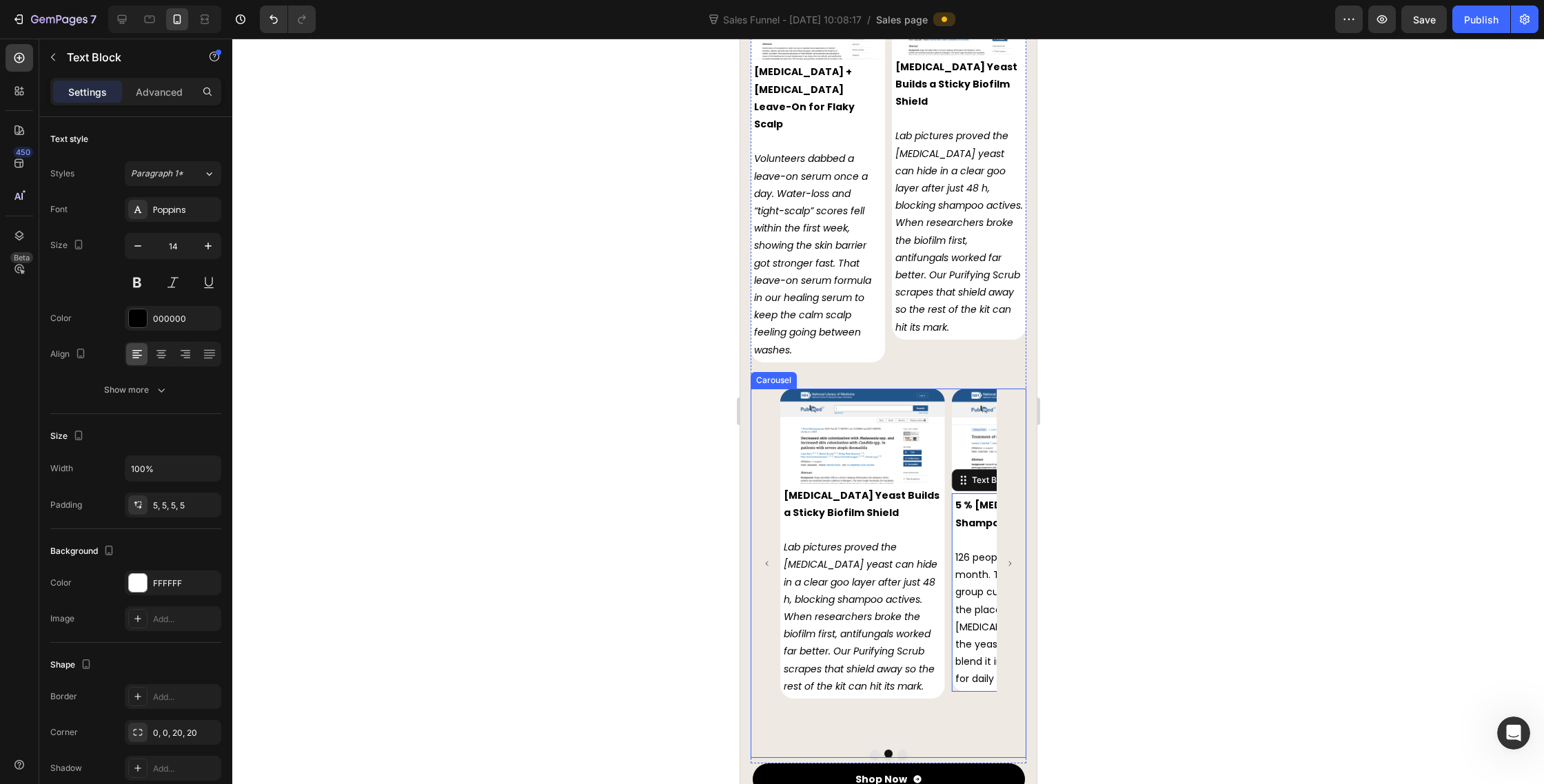
click at [1011, 560] on icon "Carousel Next Arrow" at bounding box center [1009, 563] width 7 height 7
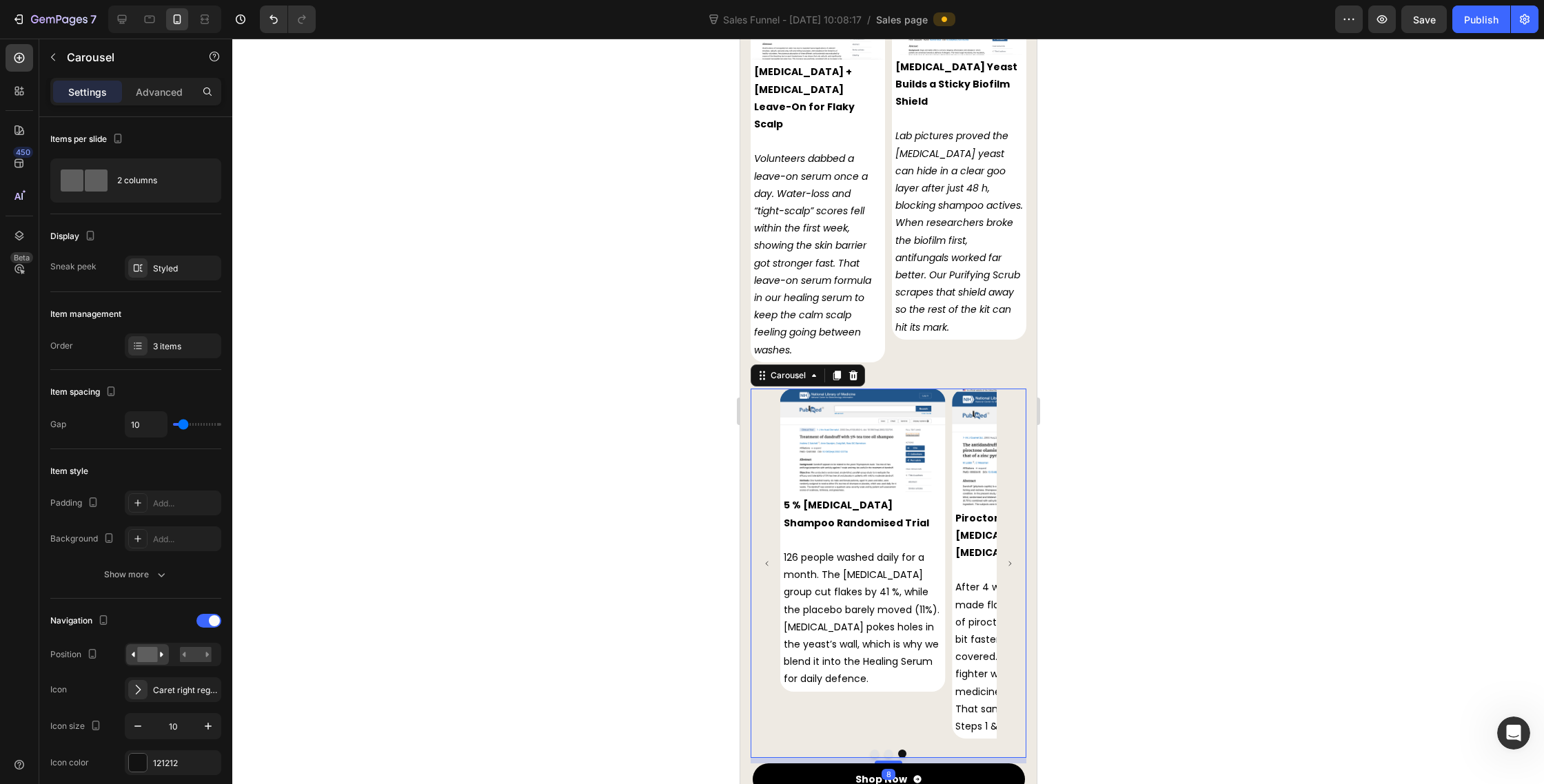
click at [1011, 560] on icon "Carousel Next Arrow" at bounding box center [1009, 563] width 7 height 7
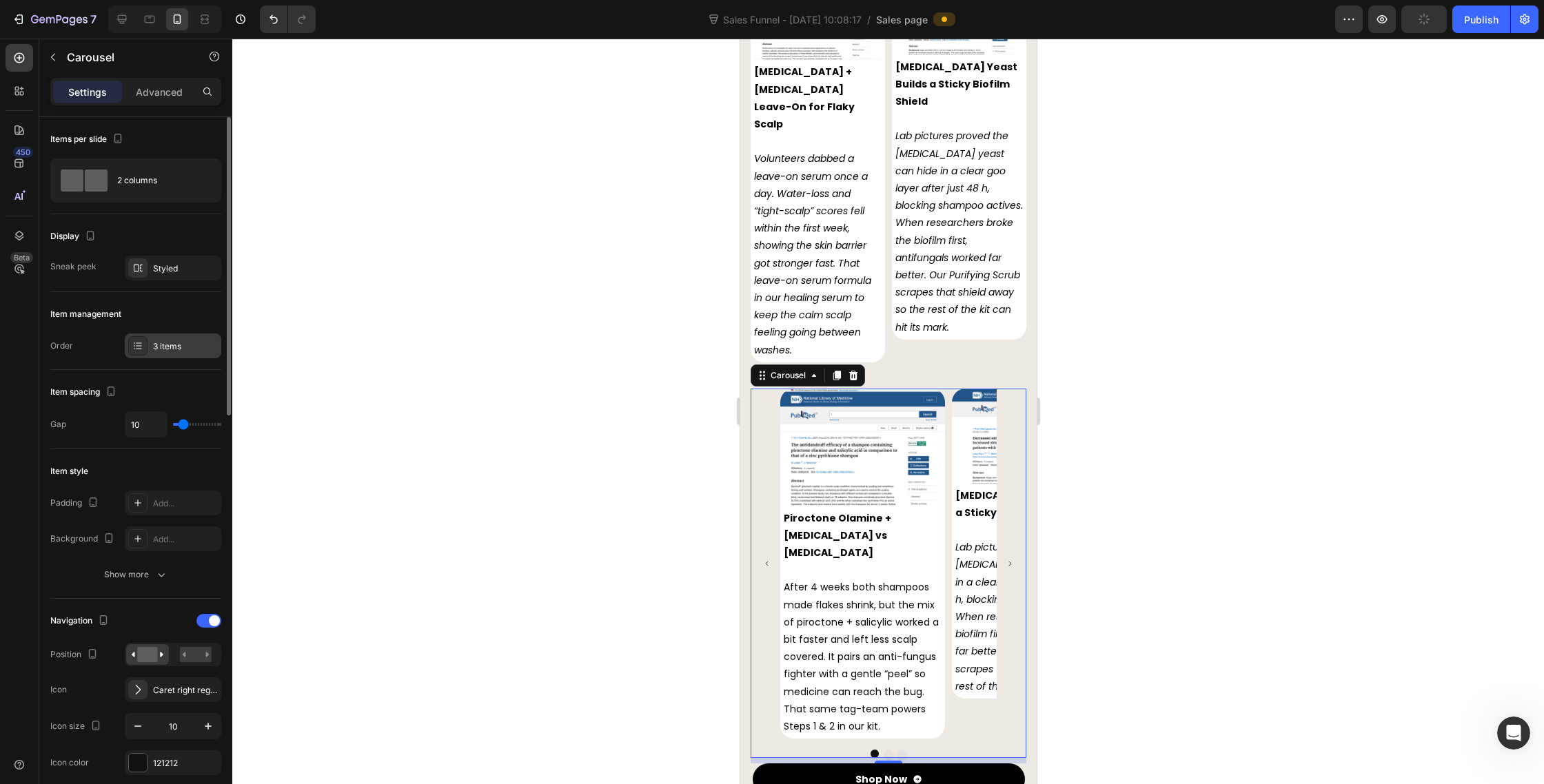
click at [138, 348] on icon at bounding box center [138, 348] width 5 height 1
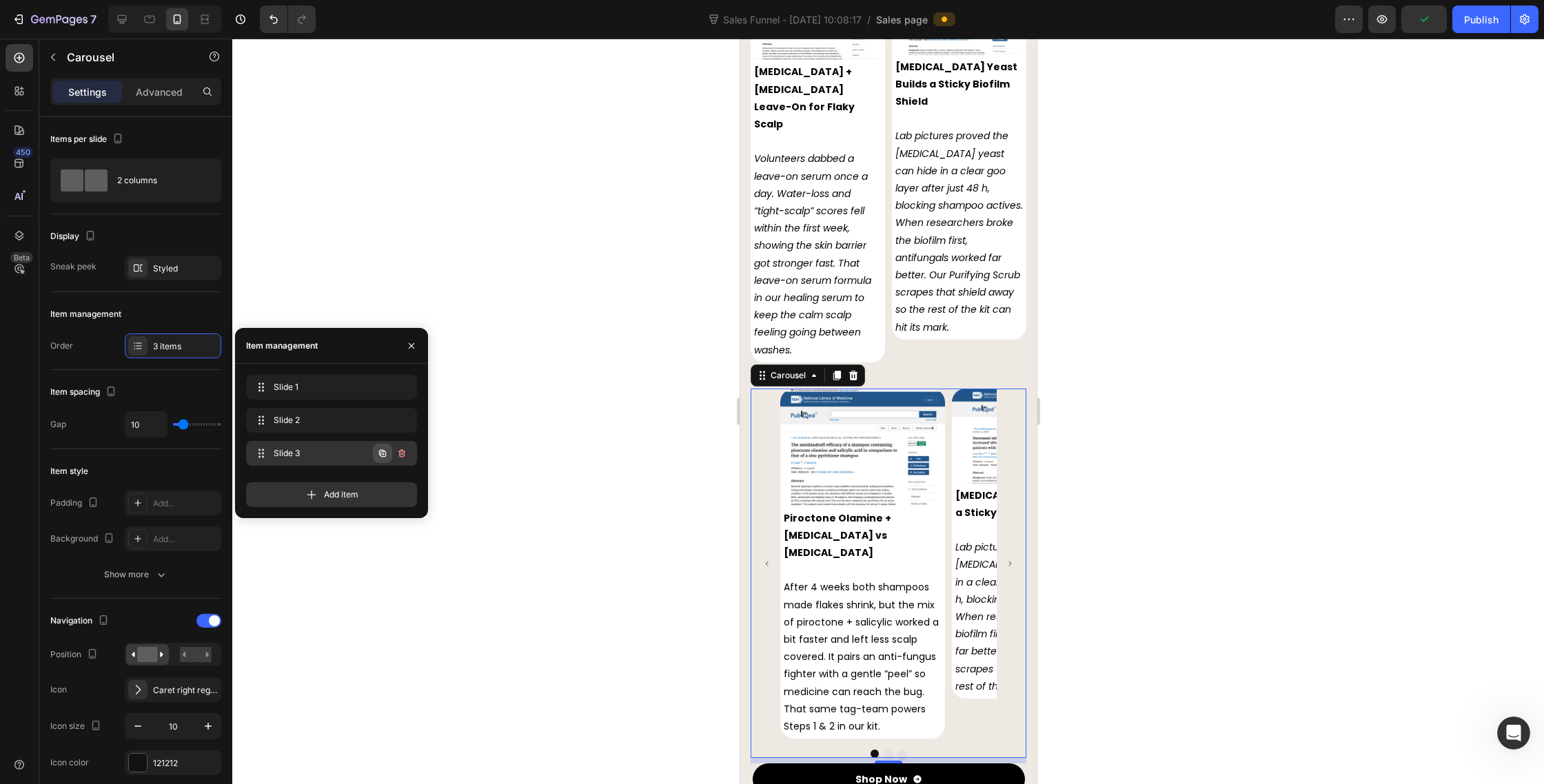
click at [377, 448] on icon "button" at bounding box center [382, 453] width 11 height 11
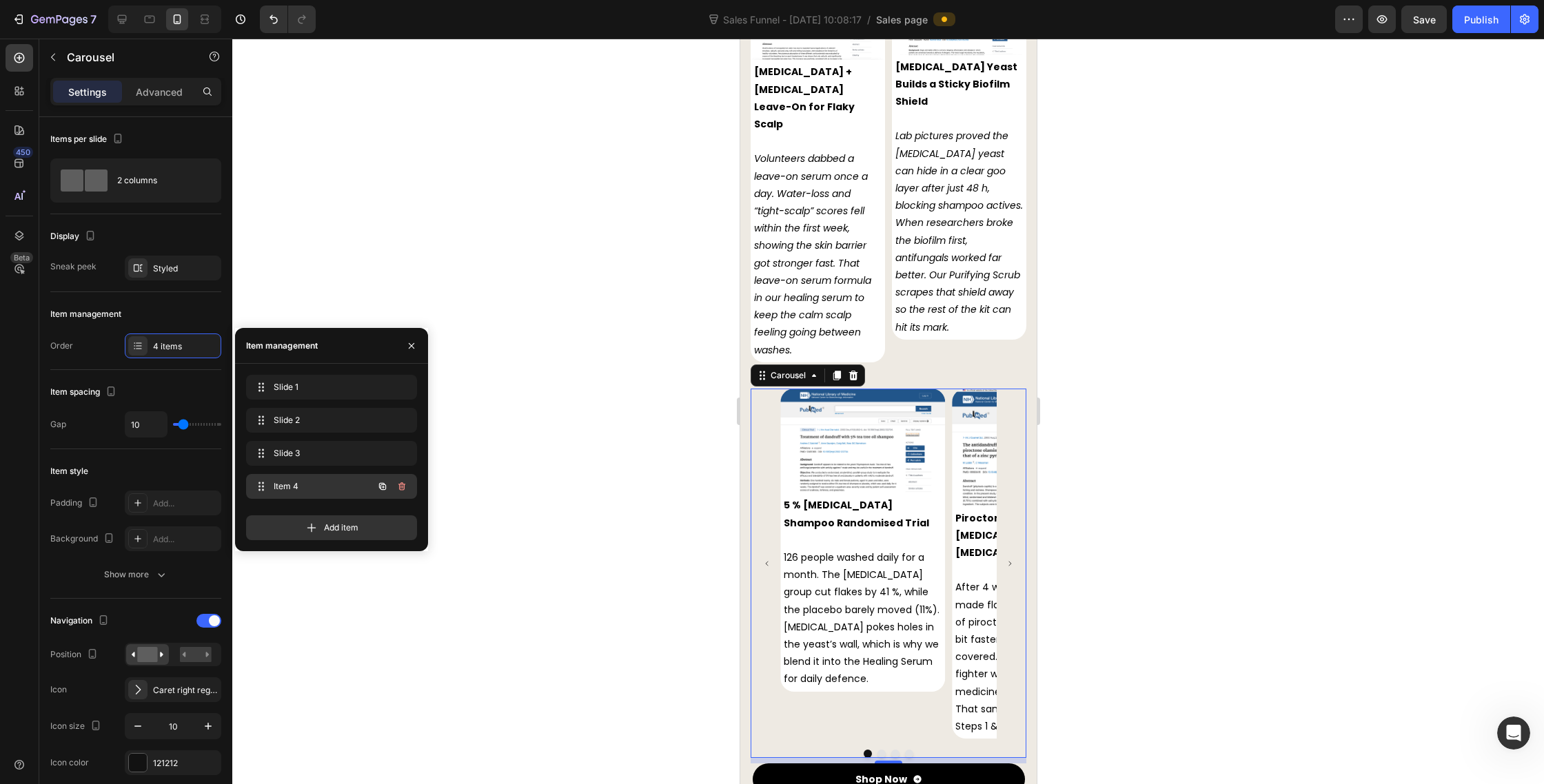
click at [339, 487] on span "Item 4" at bounding box center [313, 487] width 78 height 13
click at [765, 560] on icon "Carousel Back Arrow" at bounding box center [766, 563] width 7 height 7
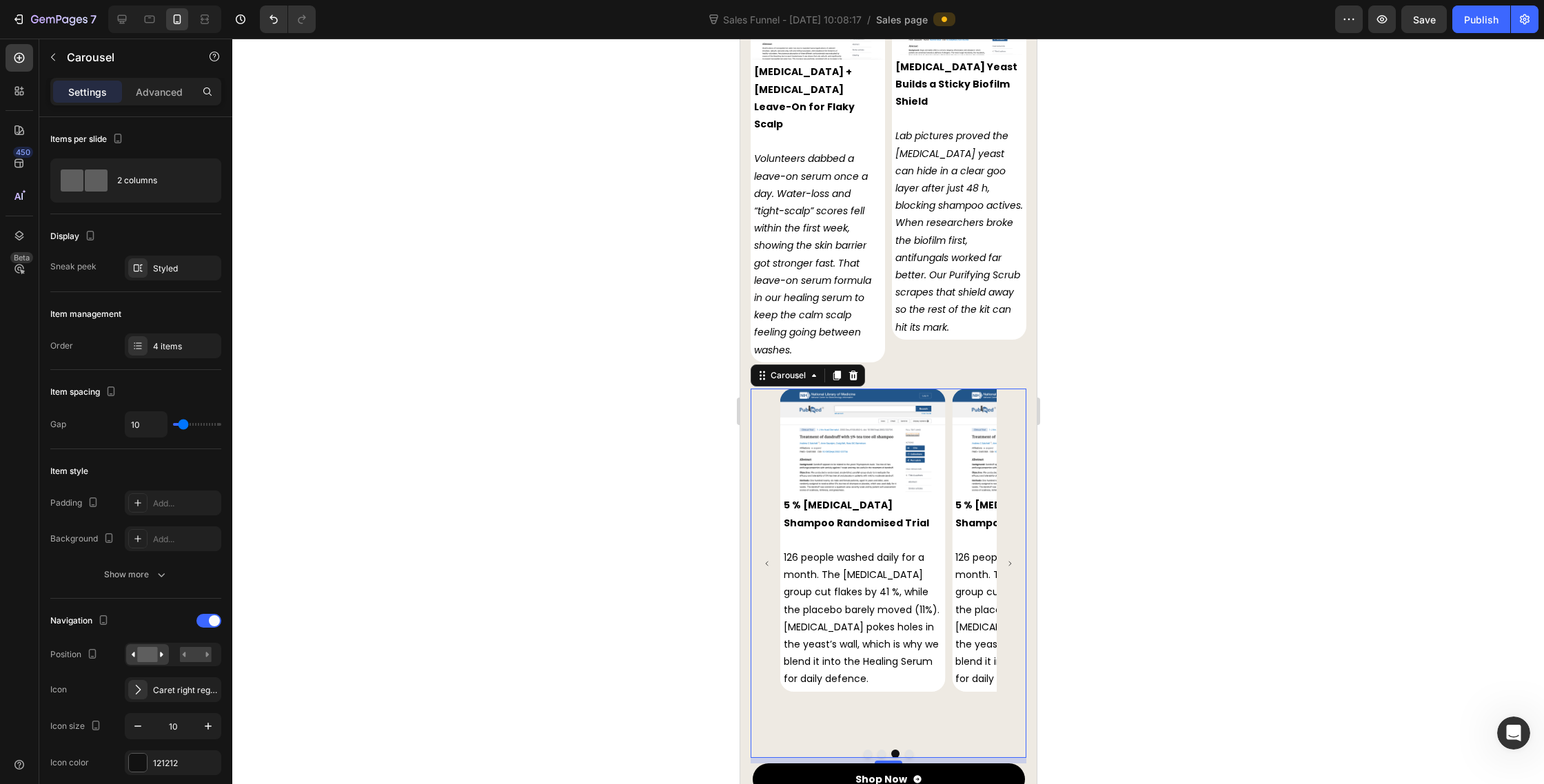
click at [765, 560] on icon "Carousel Back Arrow" at bounding box center [766, 563] width 7 height 7
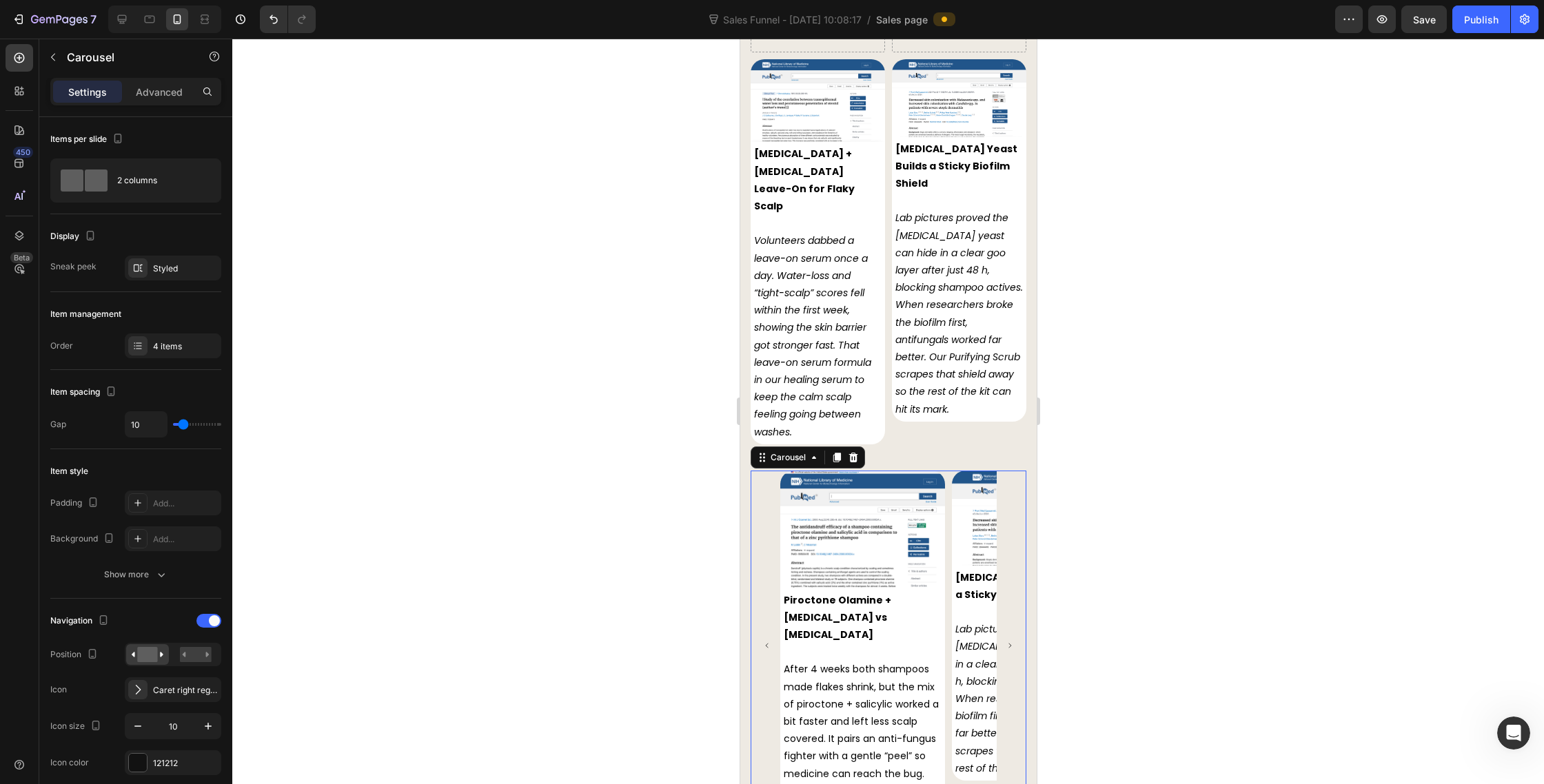
scroll to position [6720, 0]
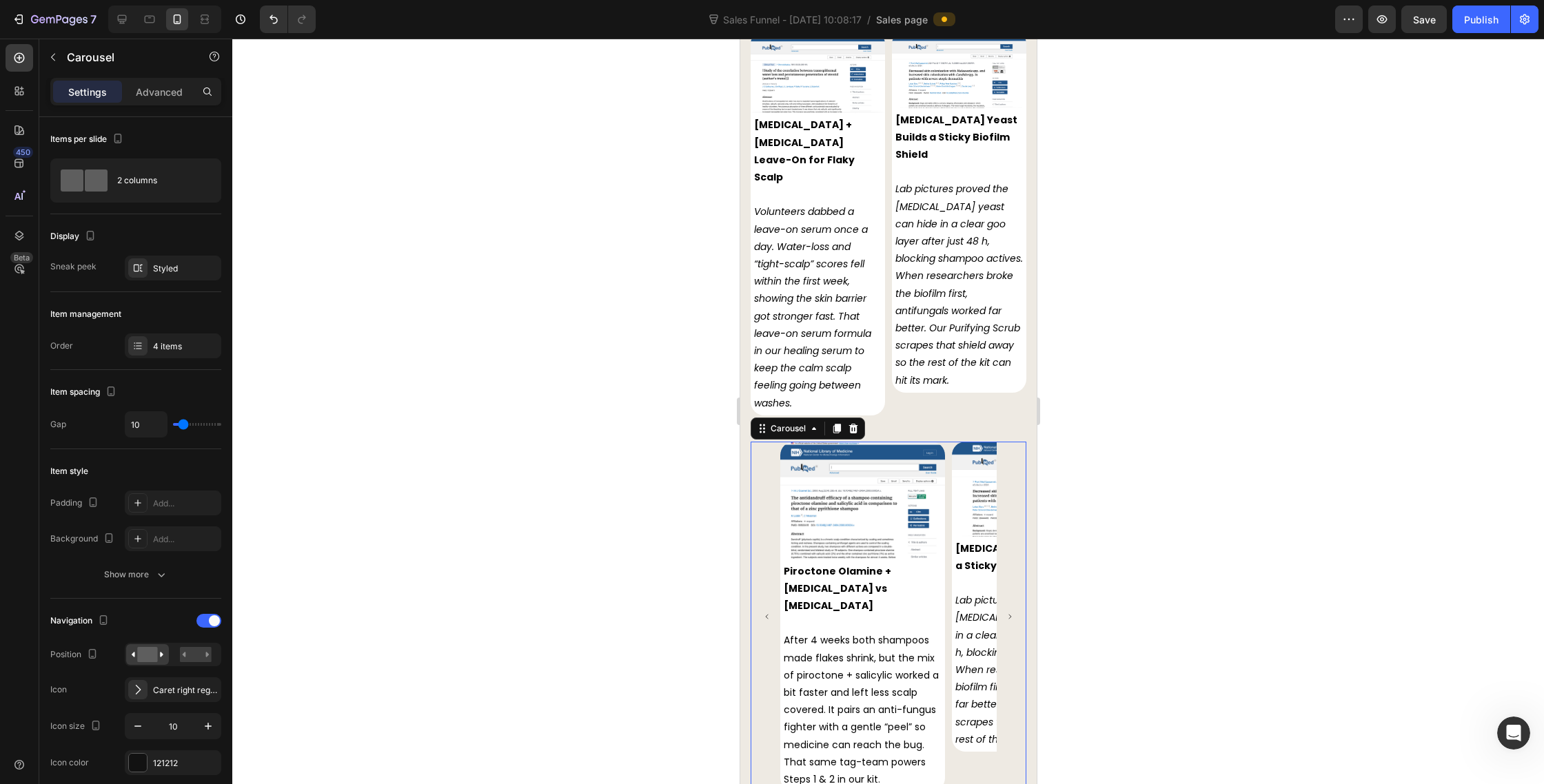
click at [1010, 602] on button "Carousel Next Arrow" at bounding box center [1009, 617] width 29 height 29
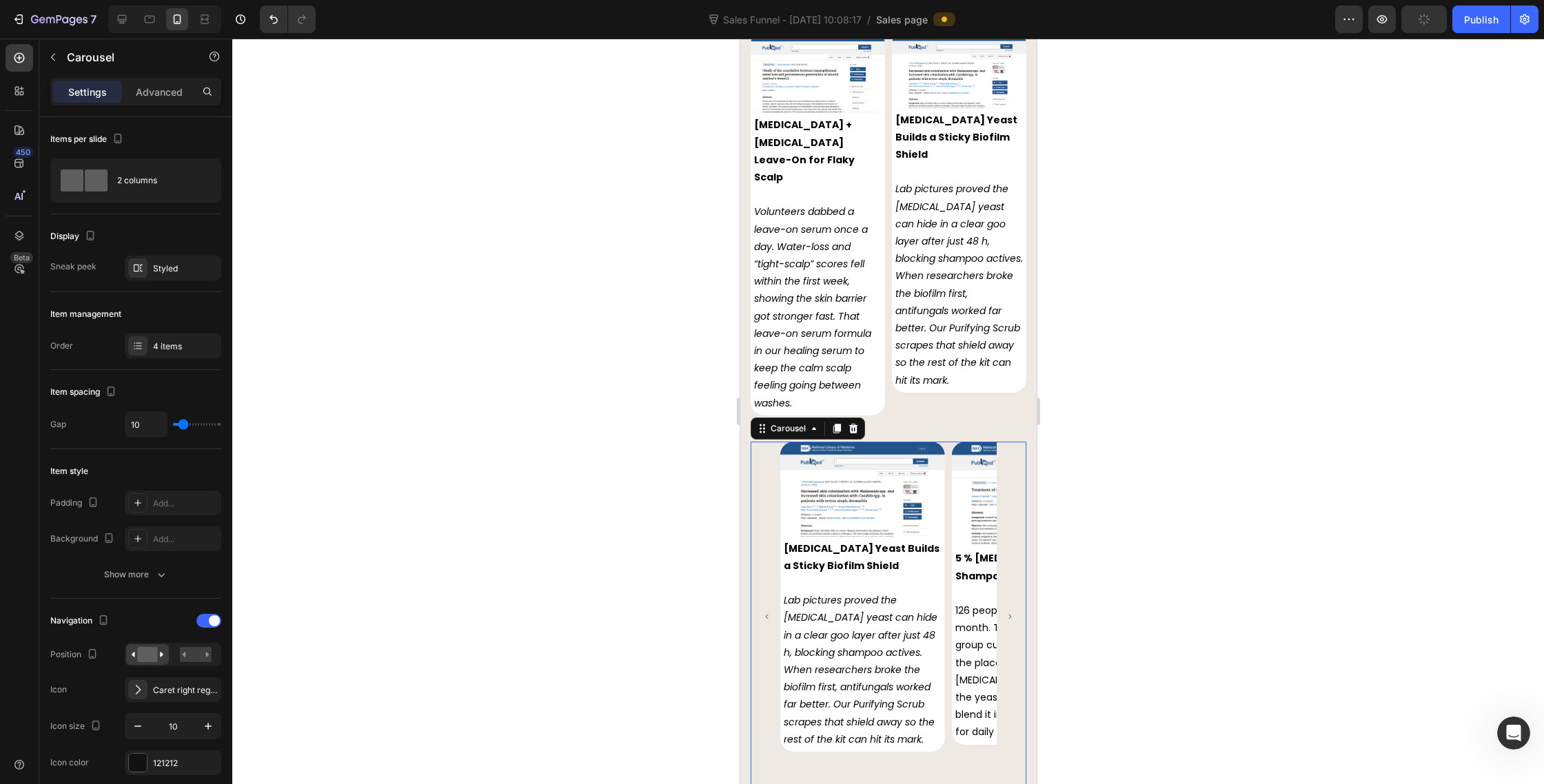
click at [1010, 602] on button "Carousel Next Arrow" at bounding box center [1009, 617] width 29 height 29
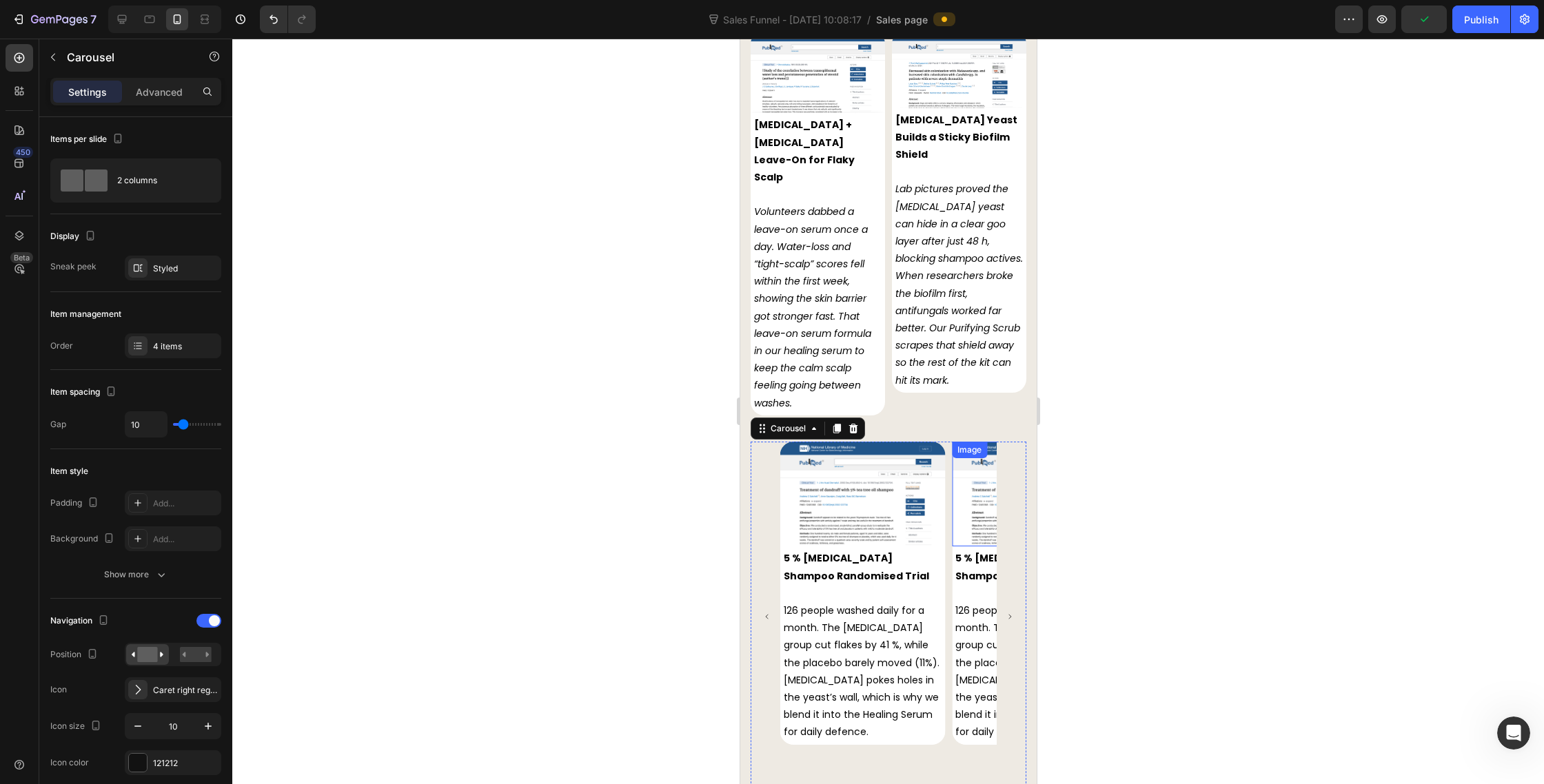
click at [974, 489] on img at bounding box center [1033, 494] width 165 height 105
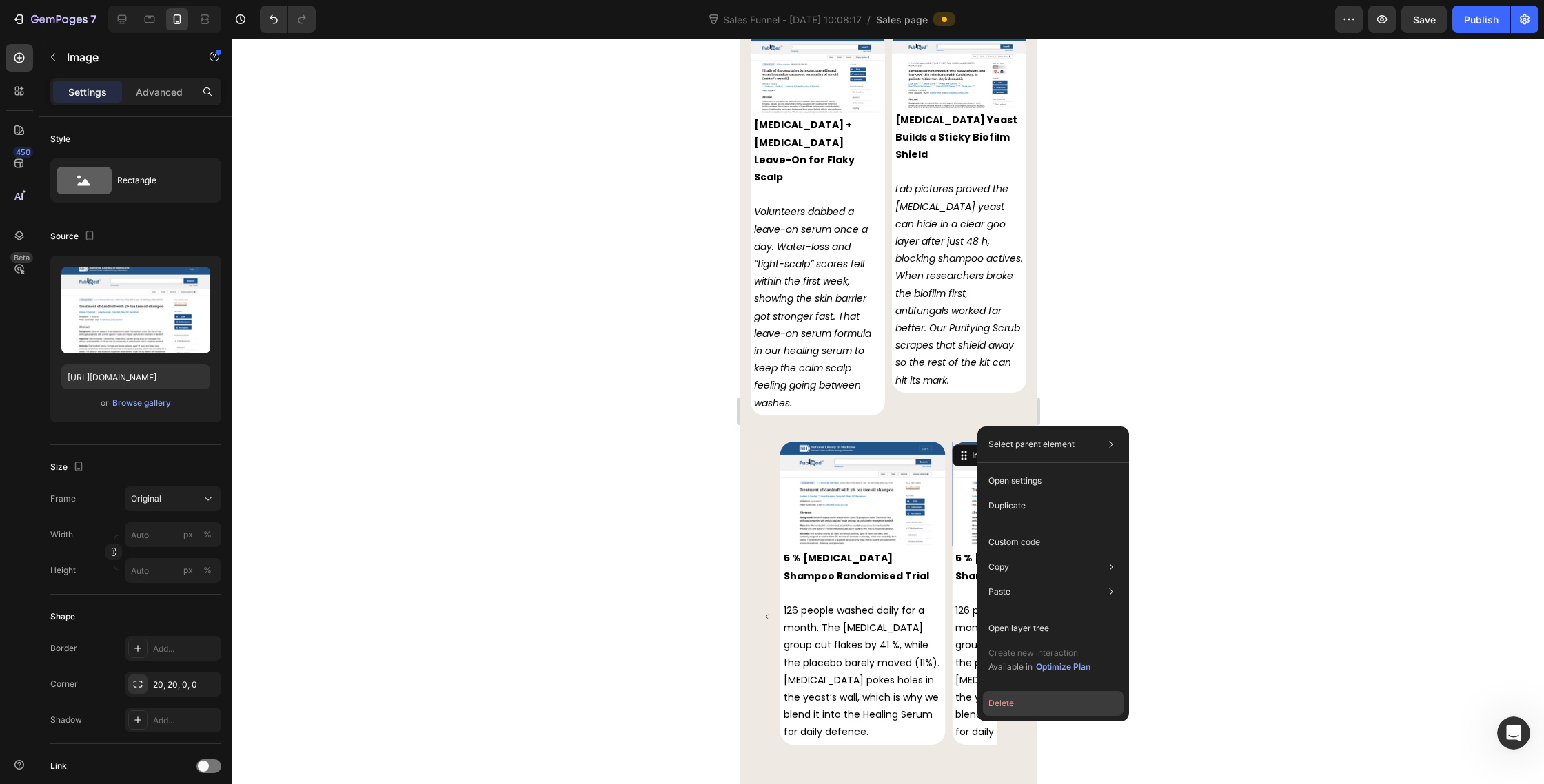
click at [992, 698] on button "Delete" at bounding box center [1053, 703] width 141 height 25
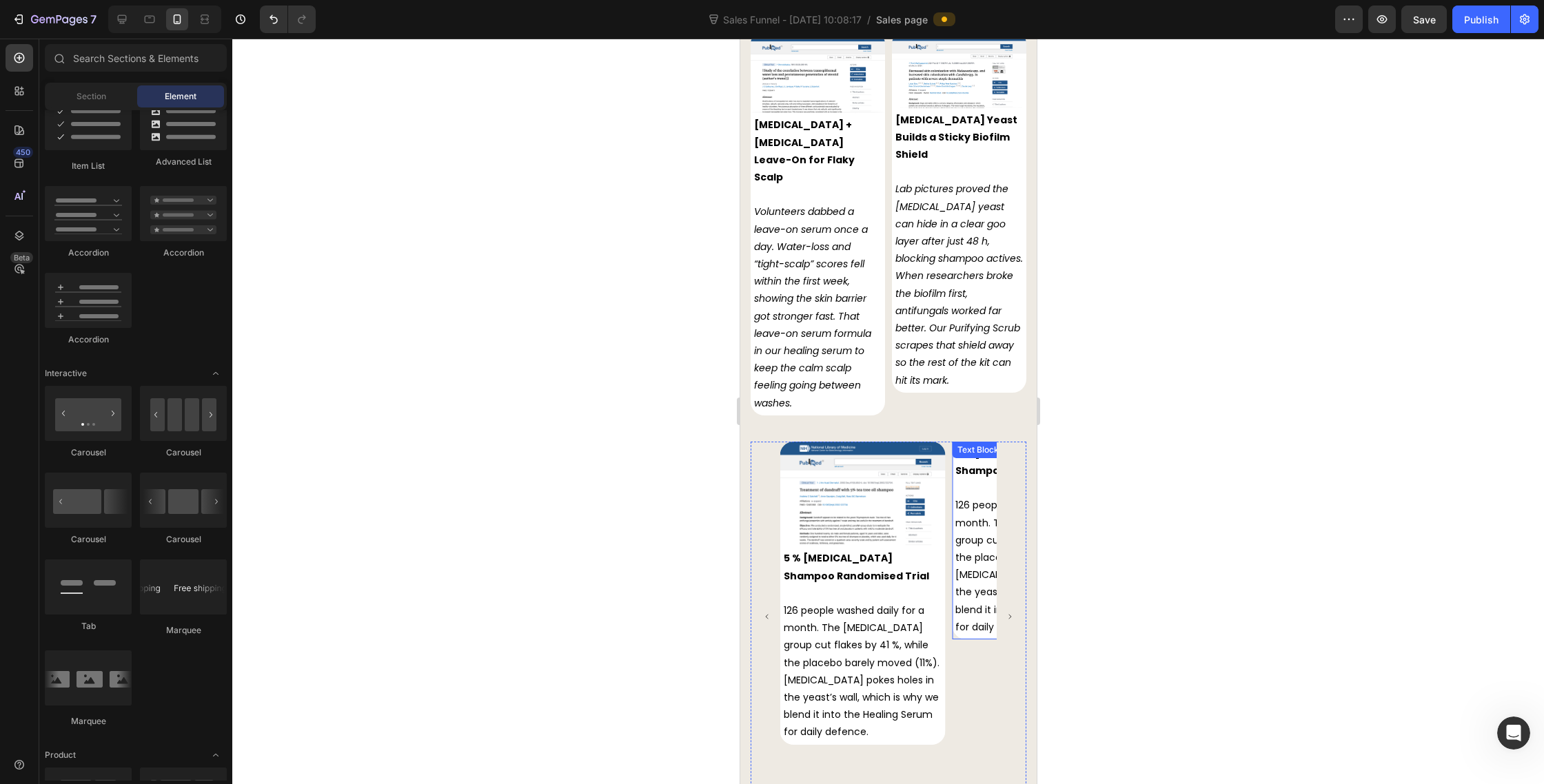
click at [980, 502] on p "126 people washed daily for a month. The [MEDICAL_DATA] group cut flakes by 41 …" at bounding box center [1034, 566] width 158 height 139
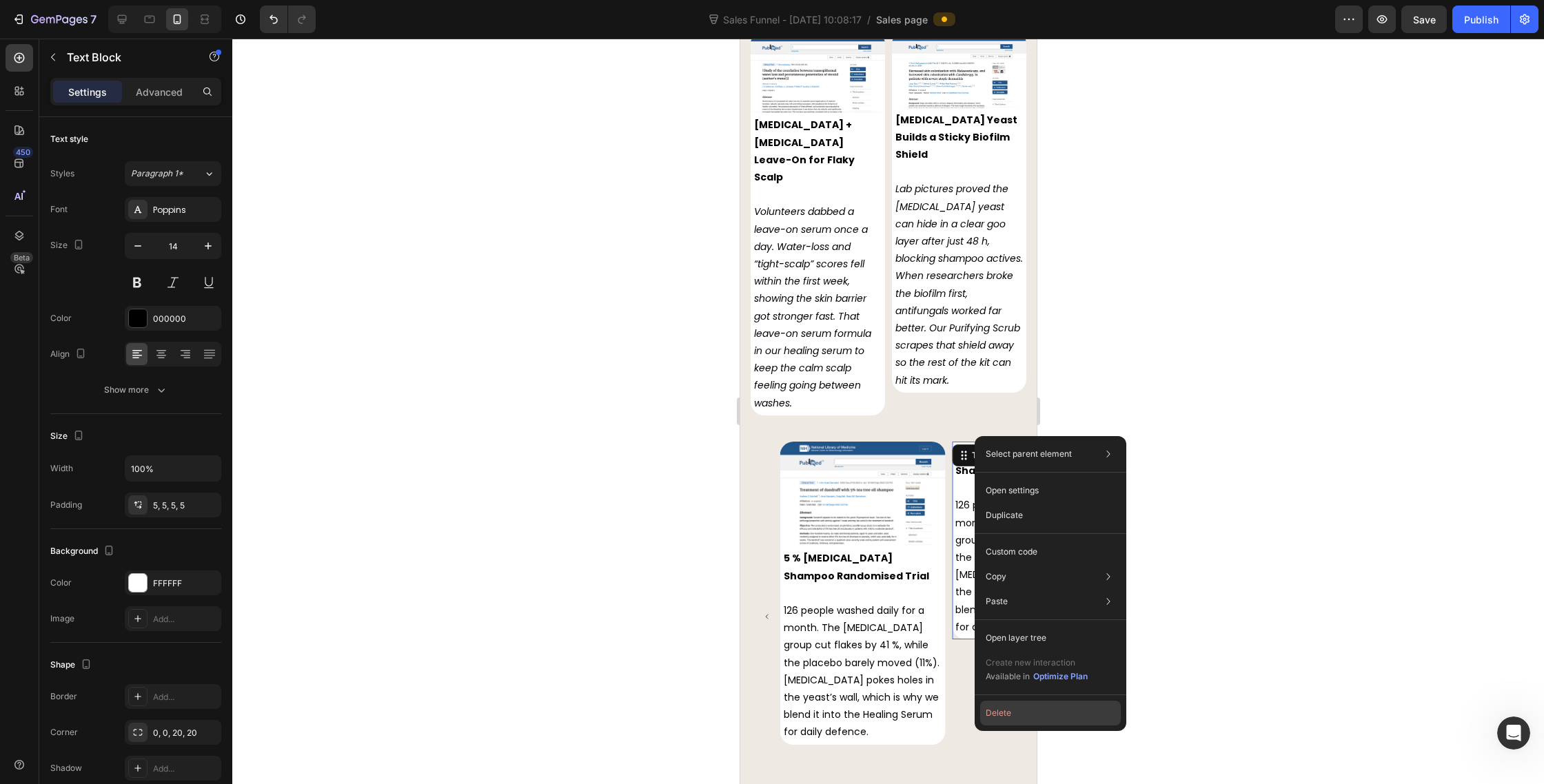
click at [999, 708] on button "Delete" at bounding box center [1050, 713] width 141 height 25
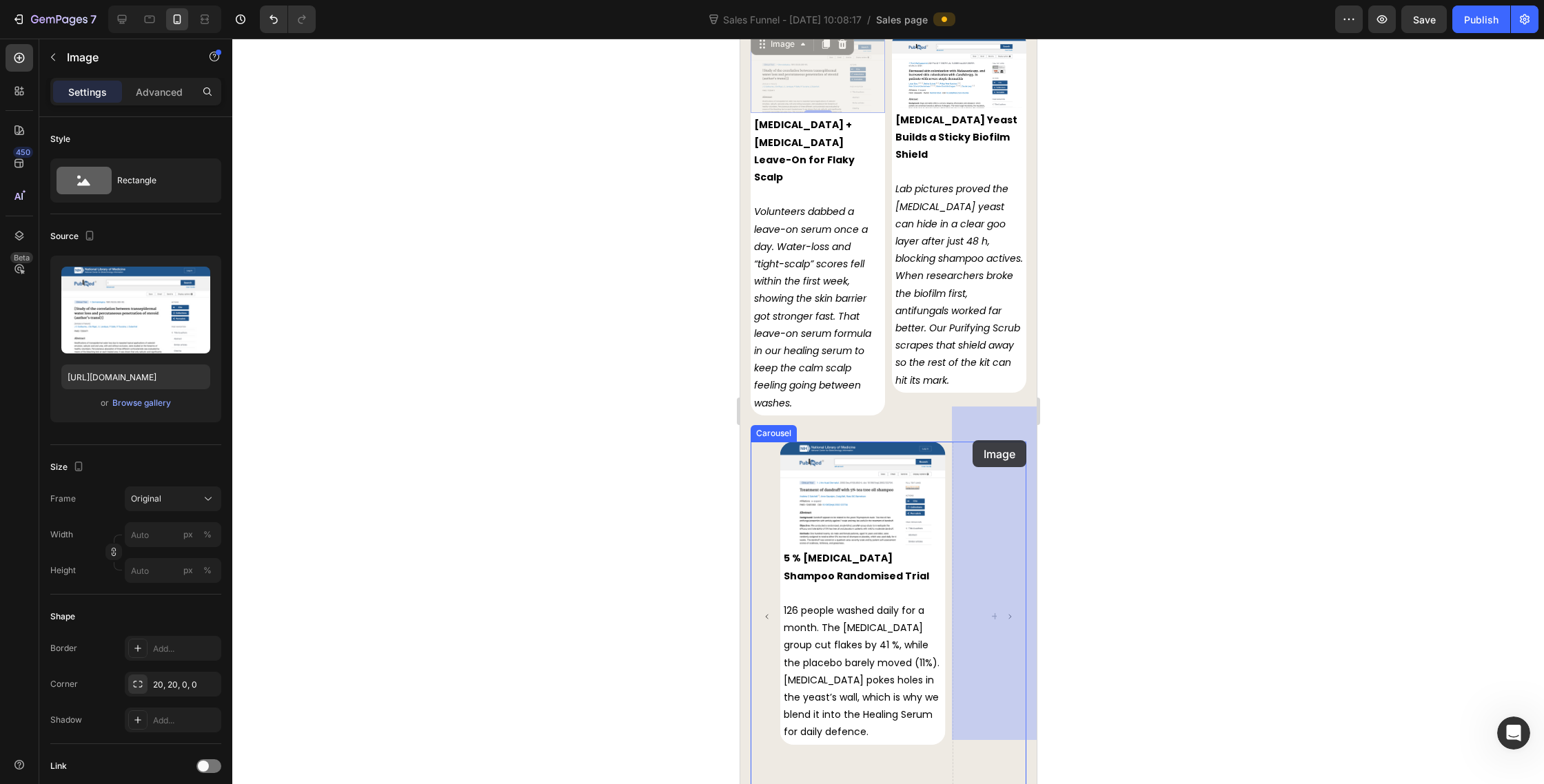
drag, startPoint x: 825, startPoint y: 93, endPoint x: 972, endPoint y: 440, distance: 376.9
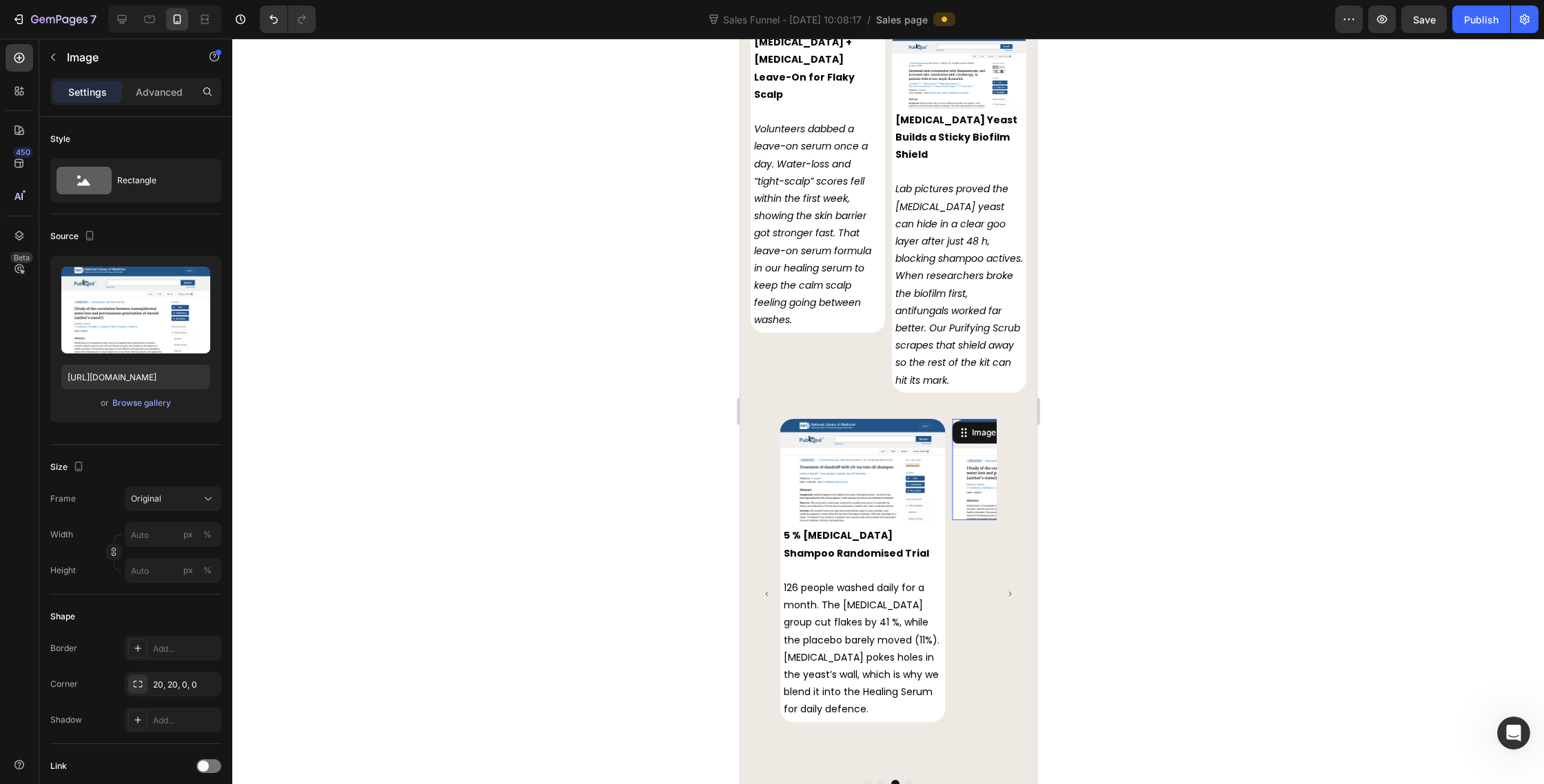
scroll to position [6638, 0]
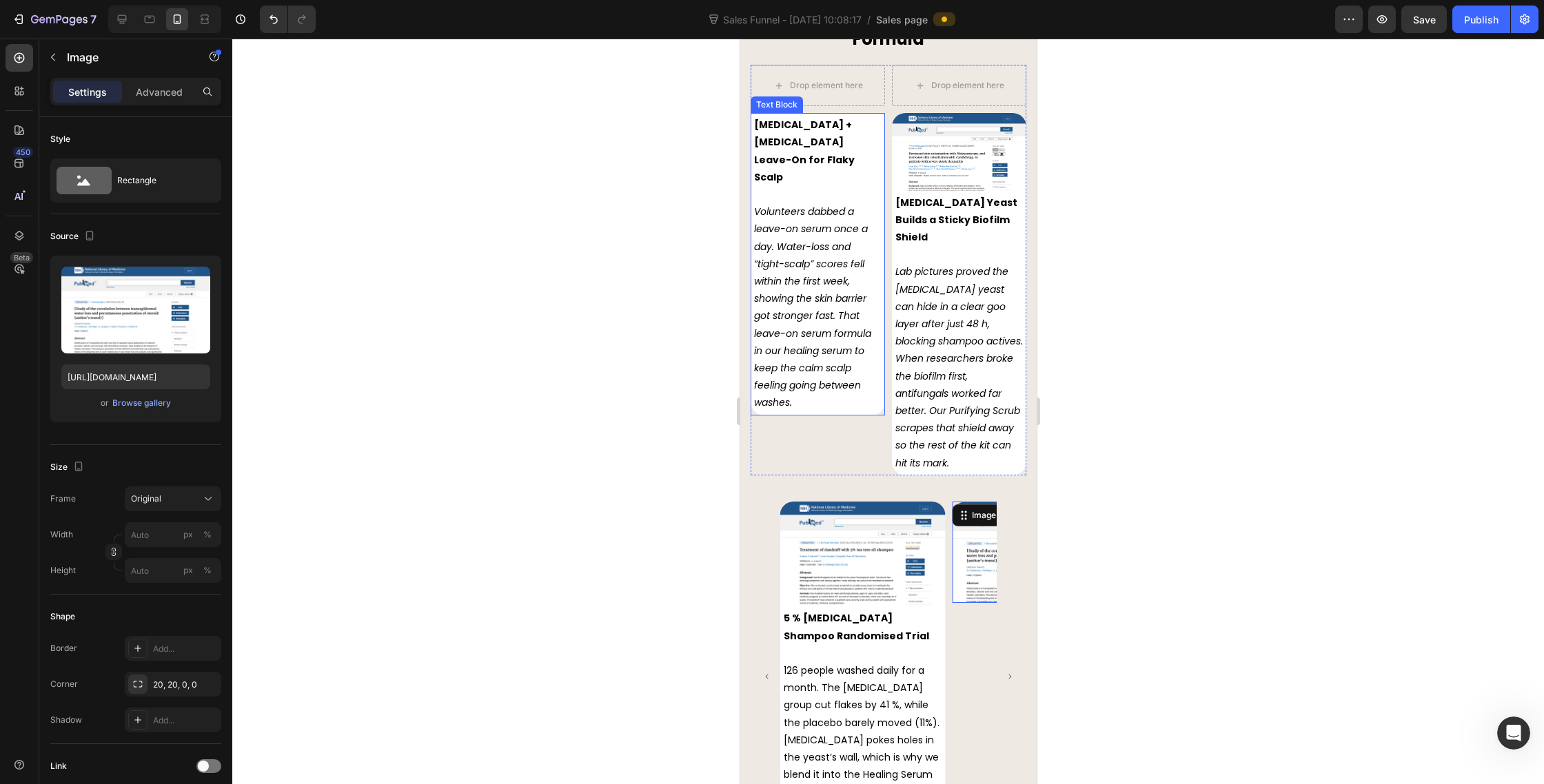
click at [838, 272] on p "Volunteers dabbed a leave-on serum once a day. Water-loss and “tight-scalp” sco…" at bounding box center [817, 307] width 128 height 208
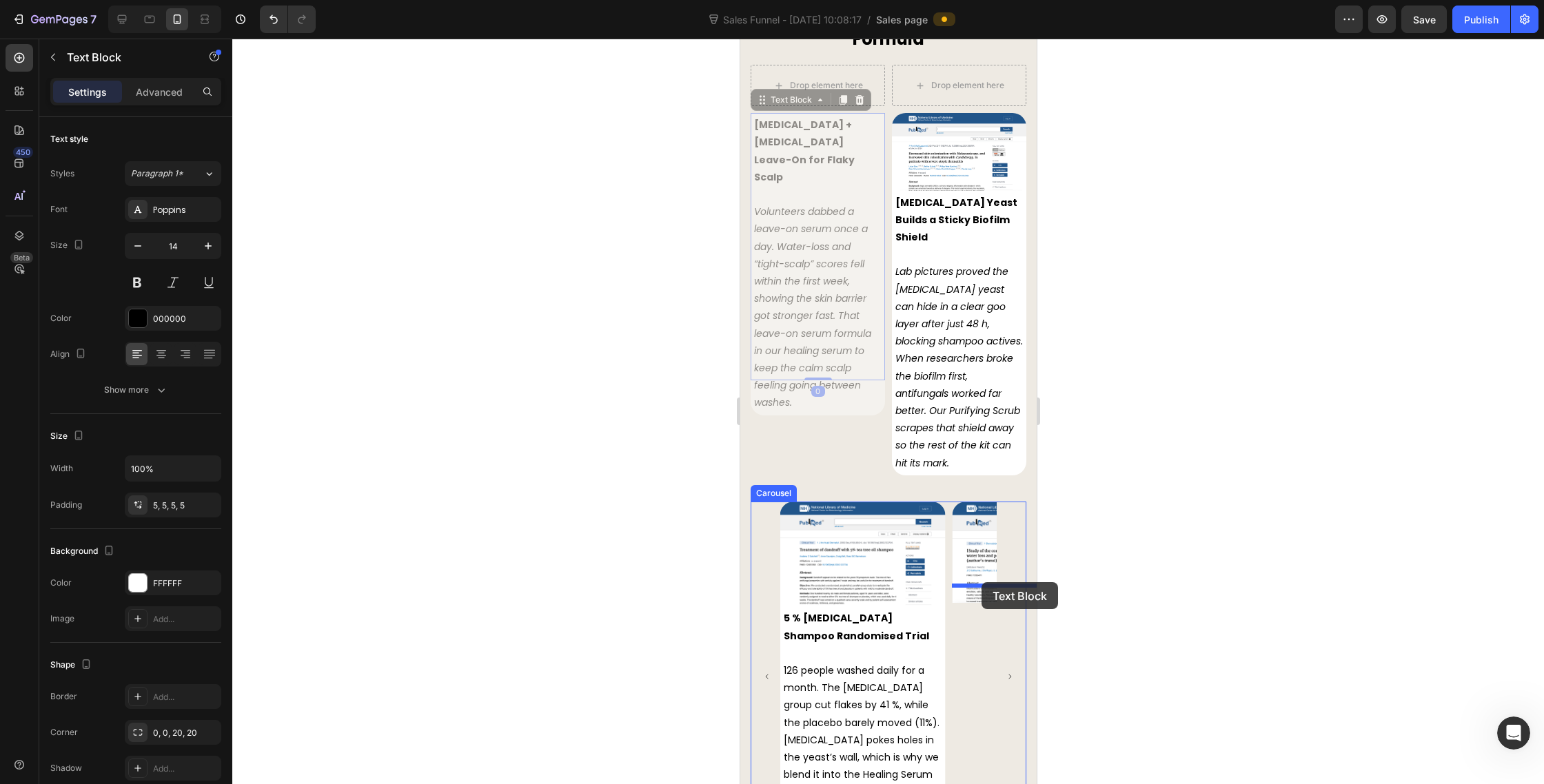
drag, startPoint x: 774, startPoint y: 103, endPoint x: 981, endPoint y: 582, distance: 521.8
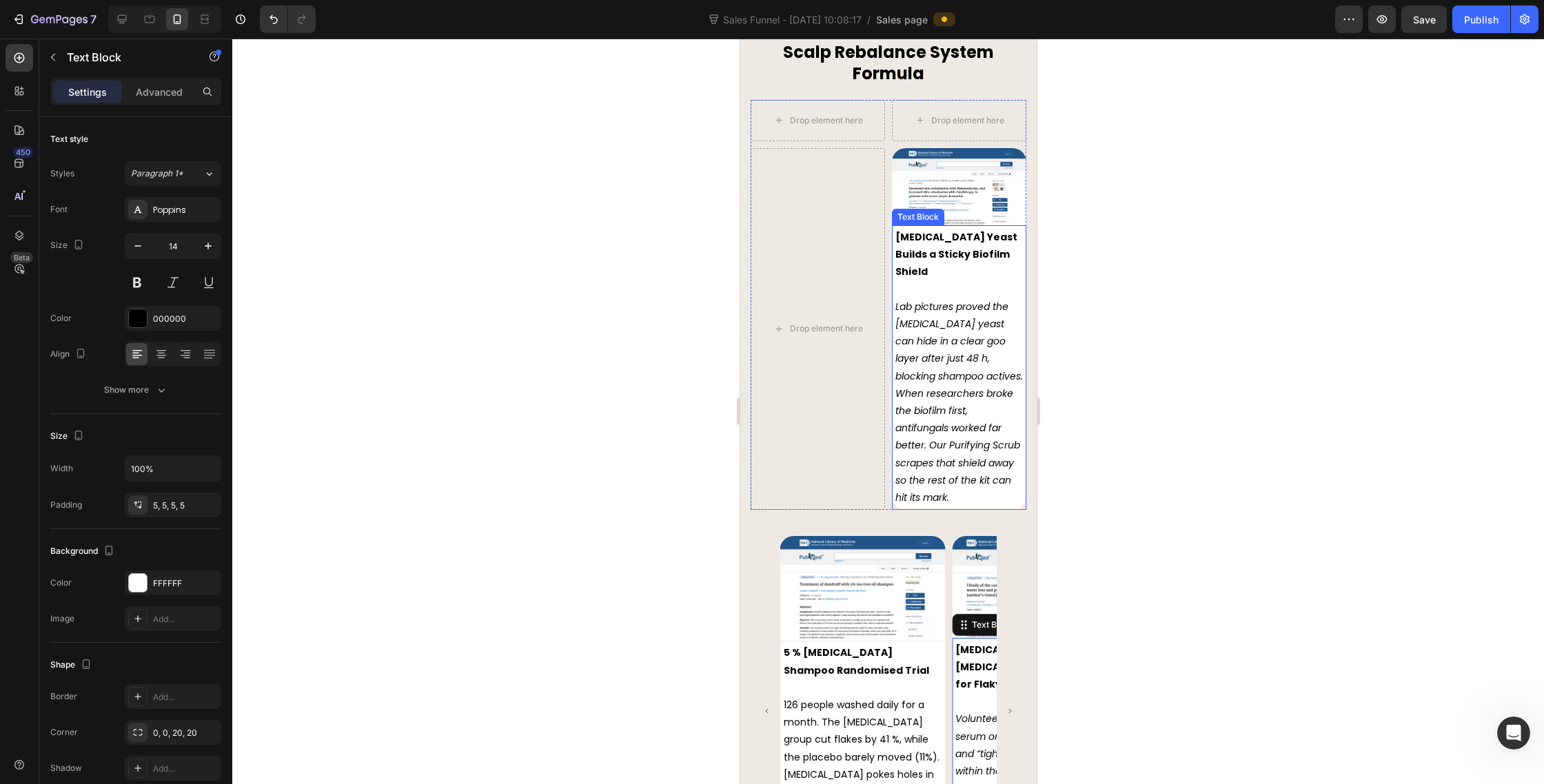
scroll to position [6396, 0]
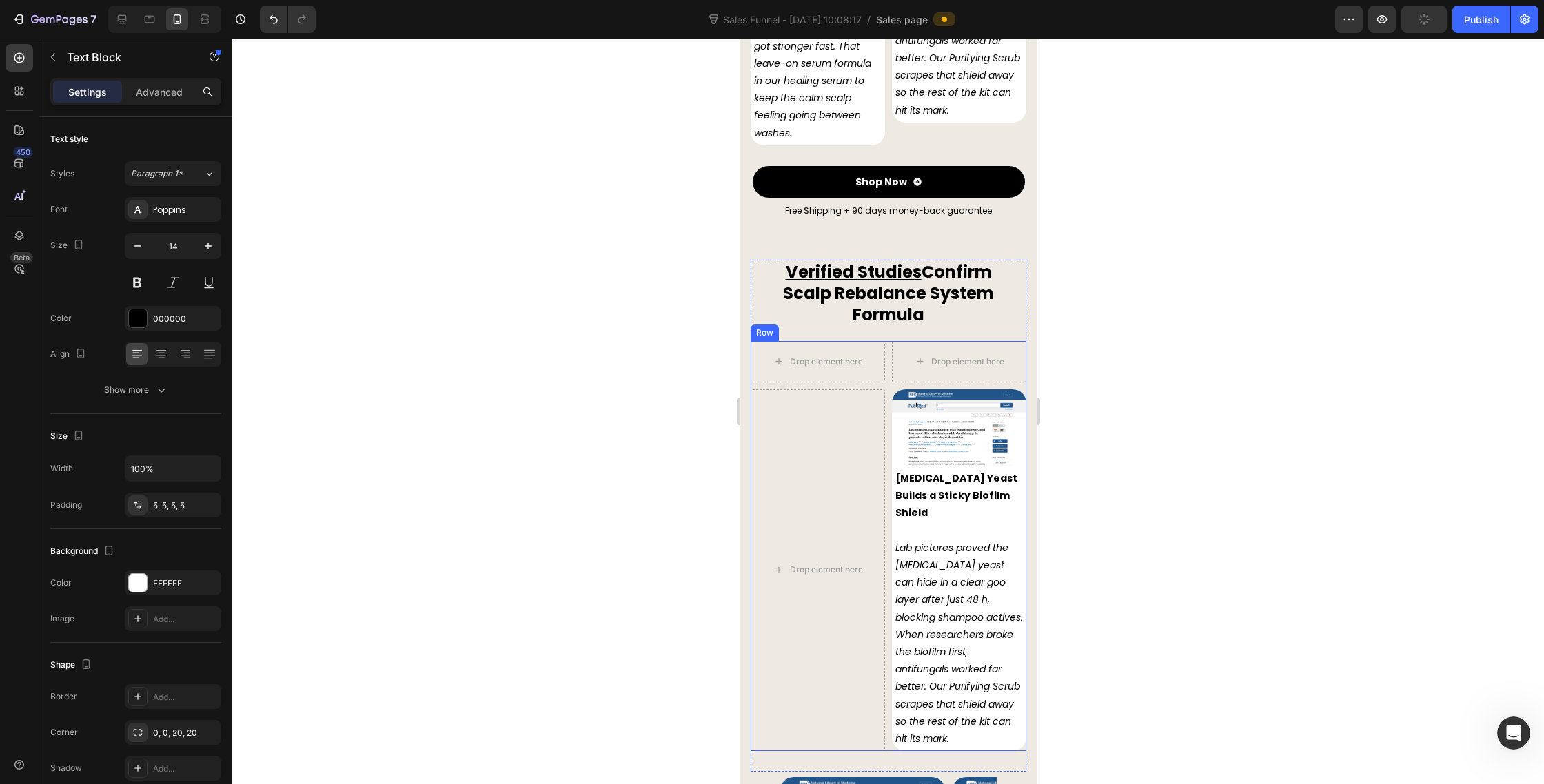
click at [886, 348] on div "Drop element here Row Drop element here Drop element here Image Malassezia Yeas…" at bounding box center [887, 546] width 276 height 411
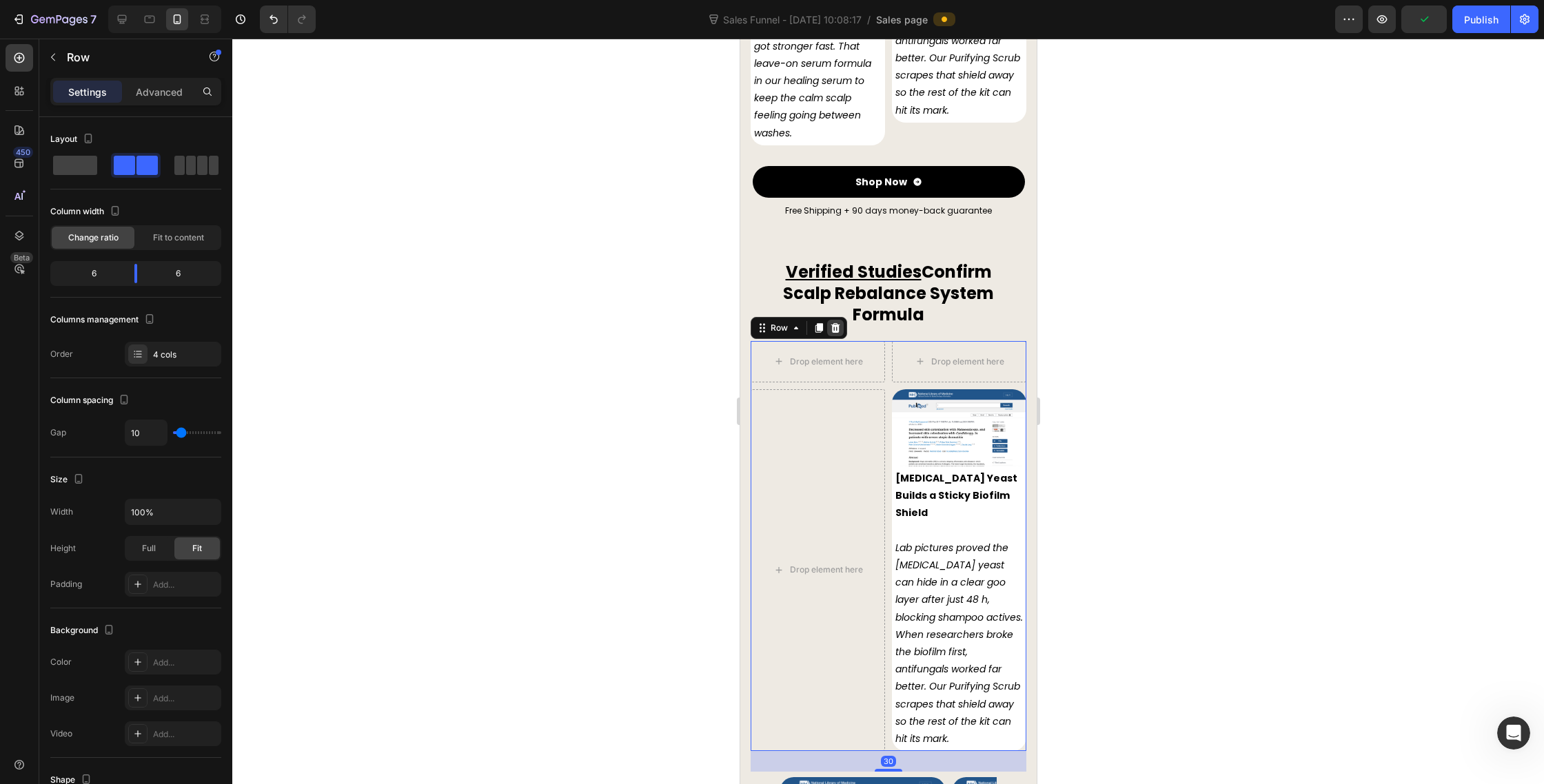
click at [831, 322] on icon at bounding box center [835, 327] width 9 height 10
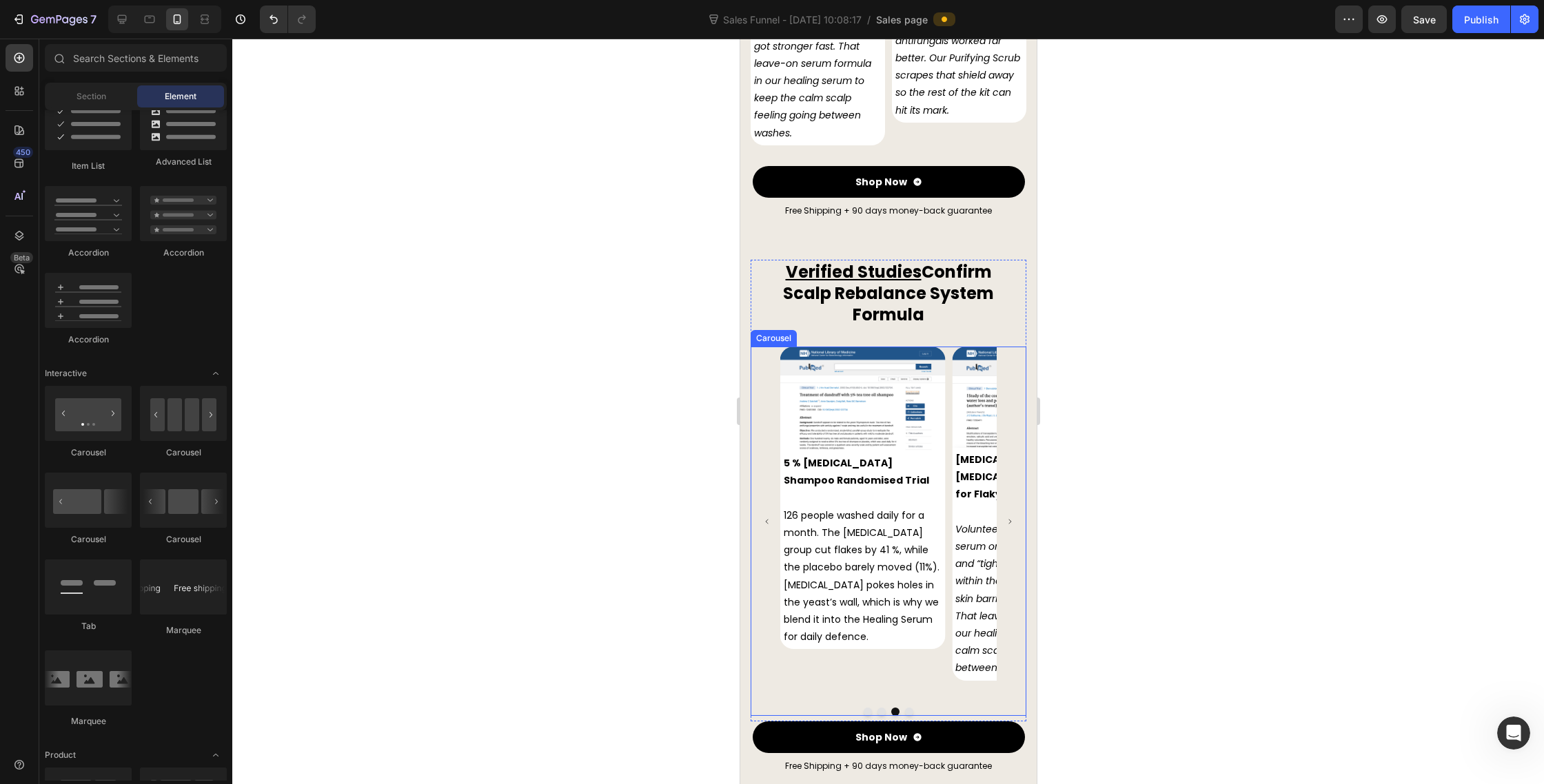
click at [867, 707] on button "Dot" at bounding box center [867, 711] width 8 height 8
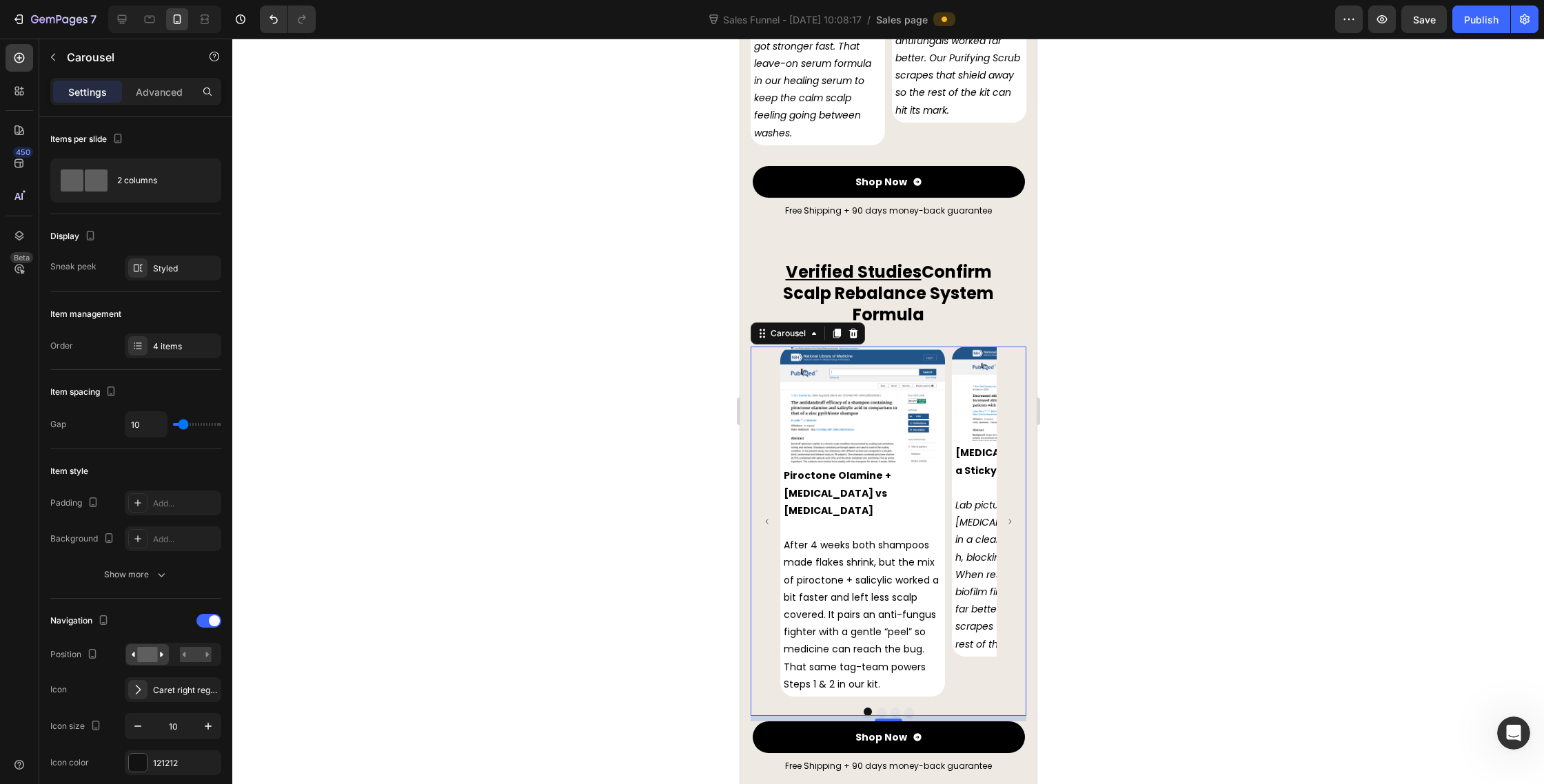
click at [1218, 505] on div at bounding box center [888, 411] width 1312 height 746
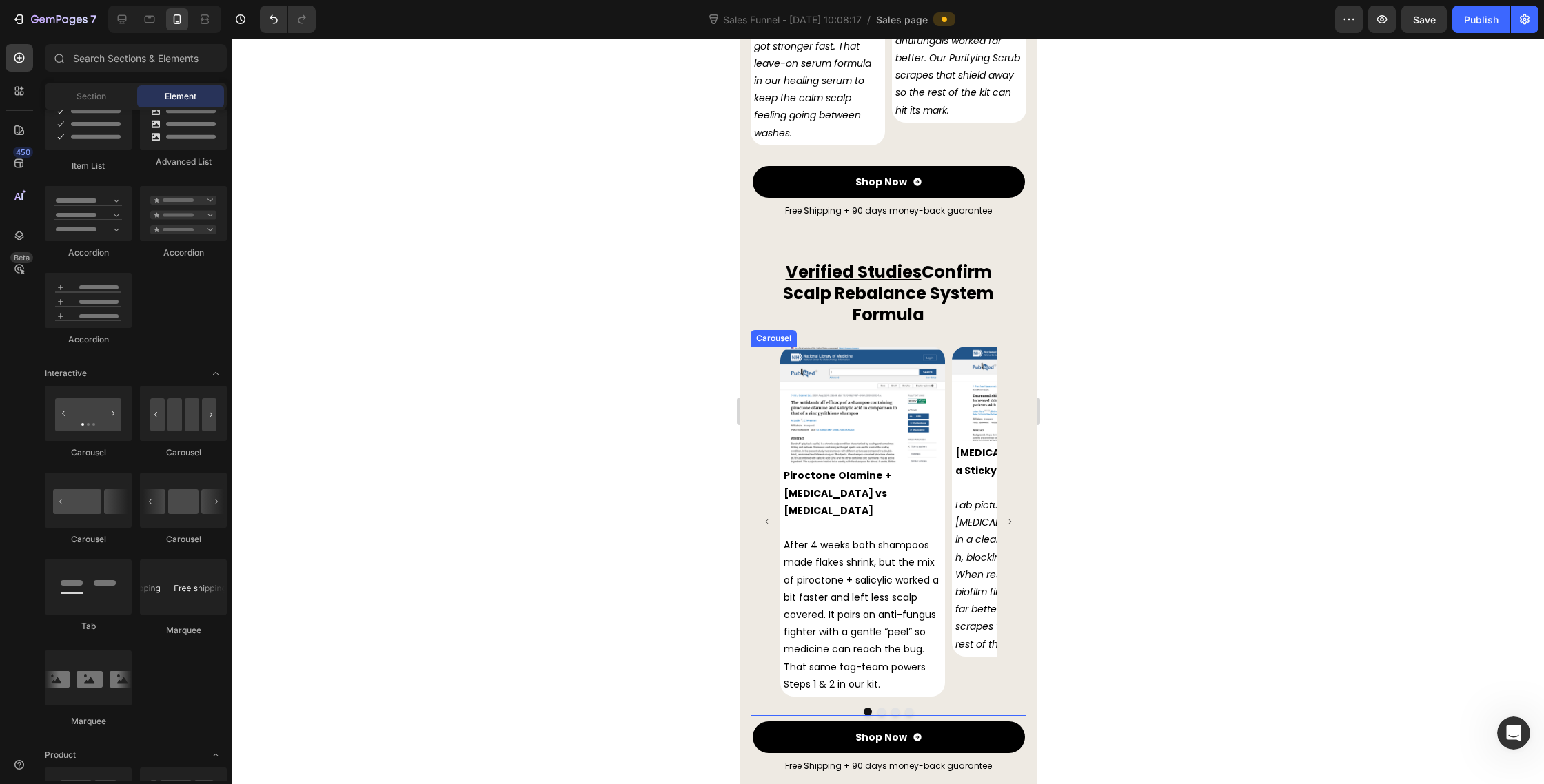
click at [1014, 621] on div "Image Piroctone Olamine + Salicylic Acid vs Zinc Pyrithione After 4 weeks both …" at bounding box center [887, 522] width 276 height 350
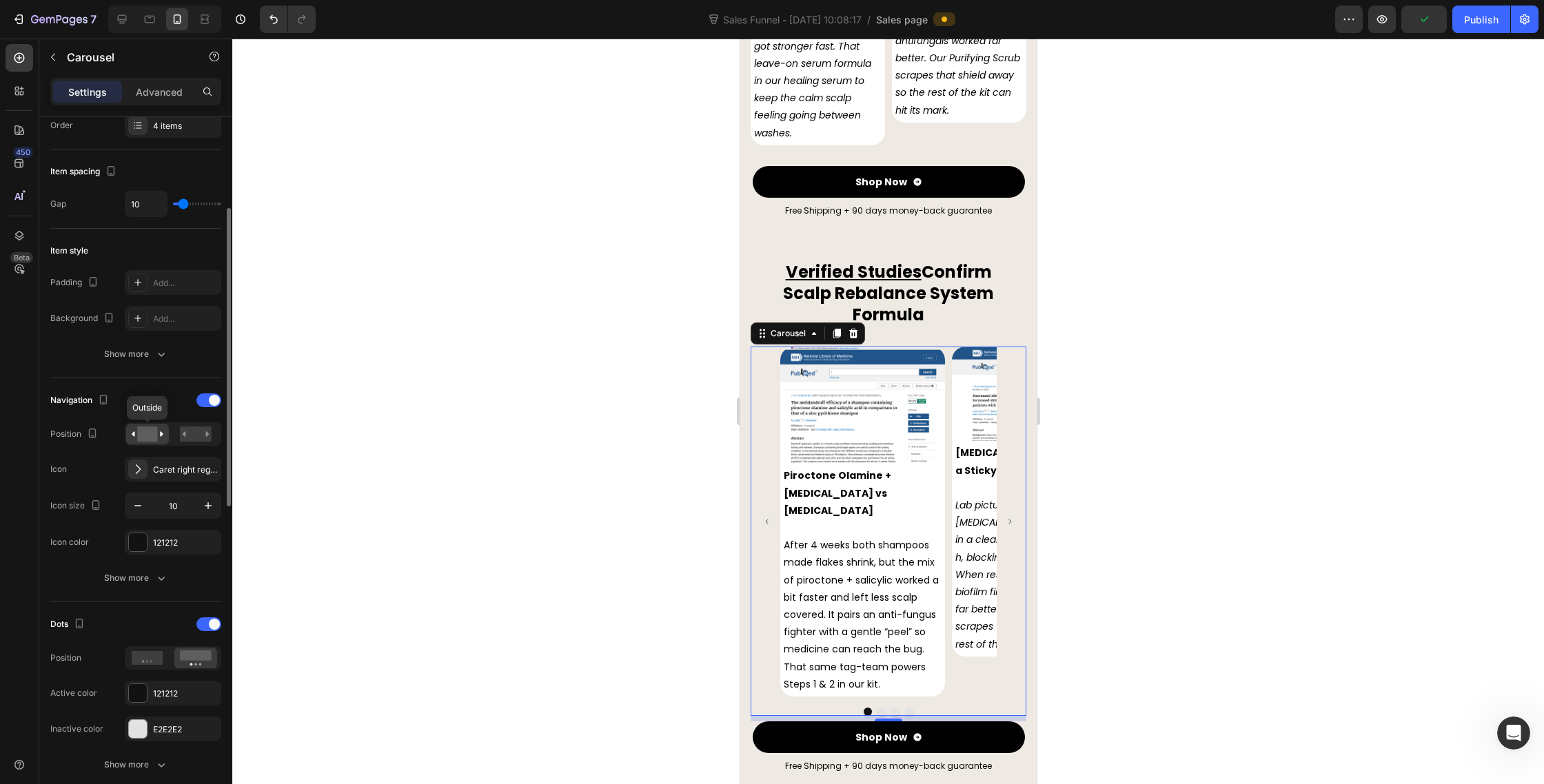
scroll to position [227, 0]
click at [193, 422] on rect at bounding box center [195, 428] width 32 height 15
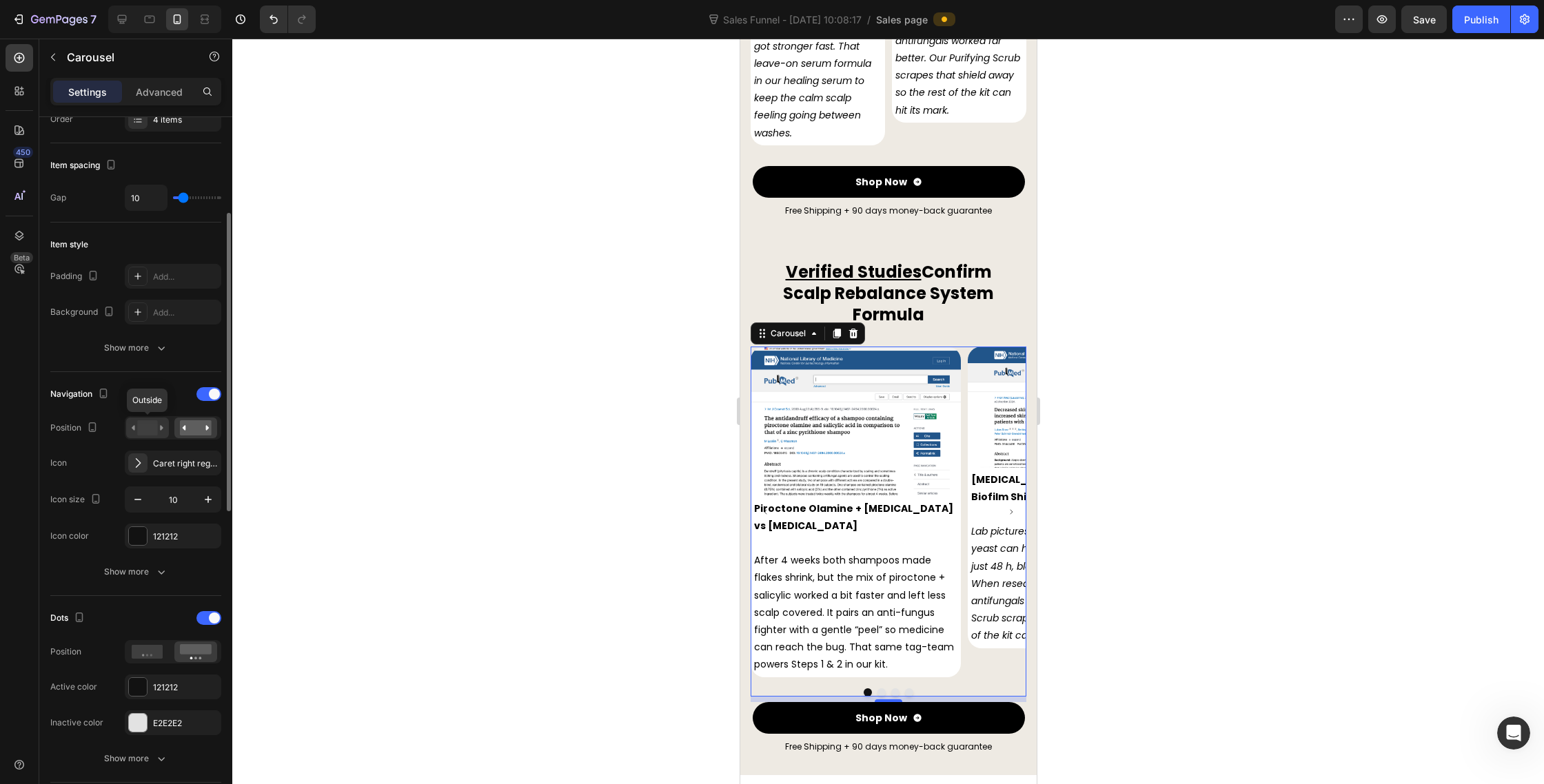
click at [161, 429] on icon at bounding box center [162, 427] width 4 height 5
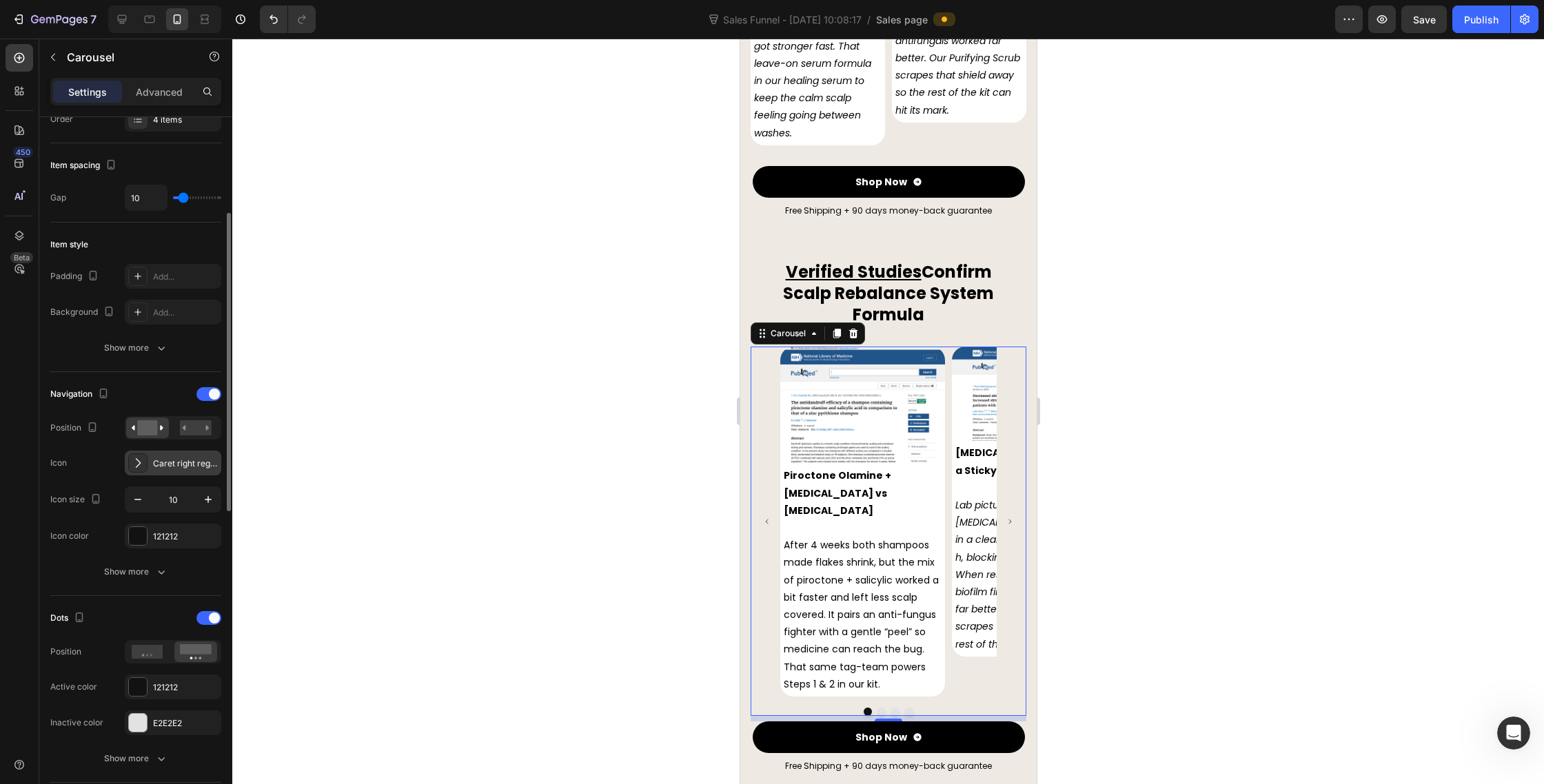
click at [165, 467] on div "Caret right regular" at bounding box center [186, 463] width 65 height 13
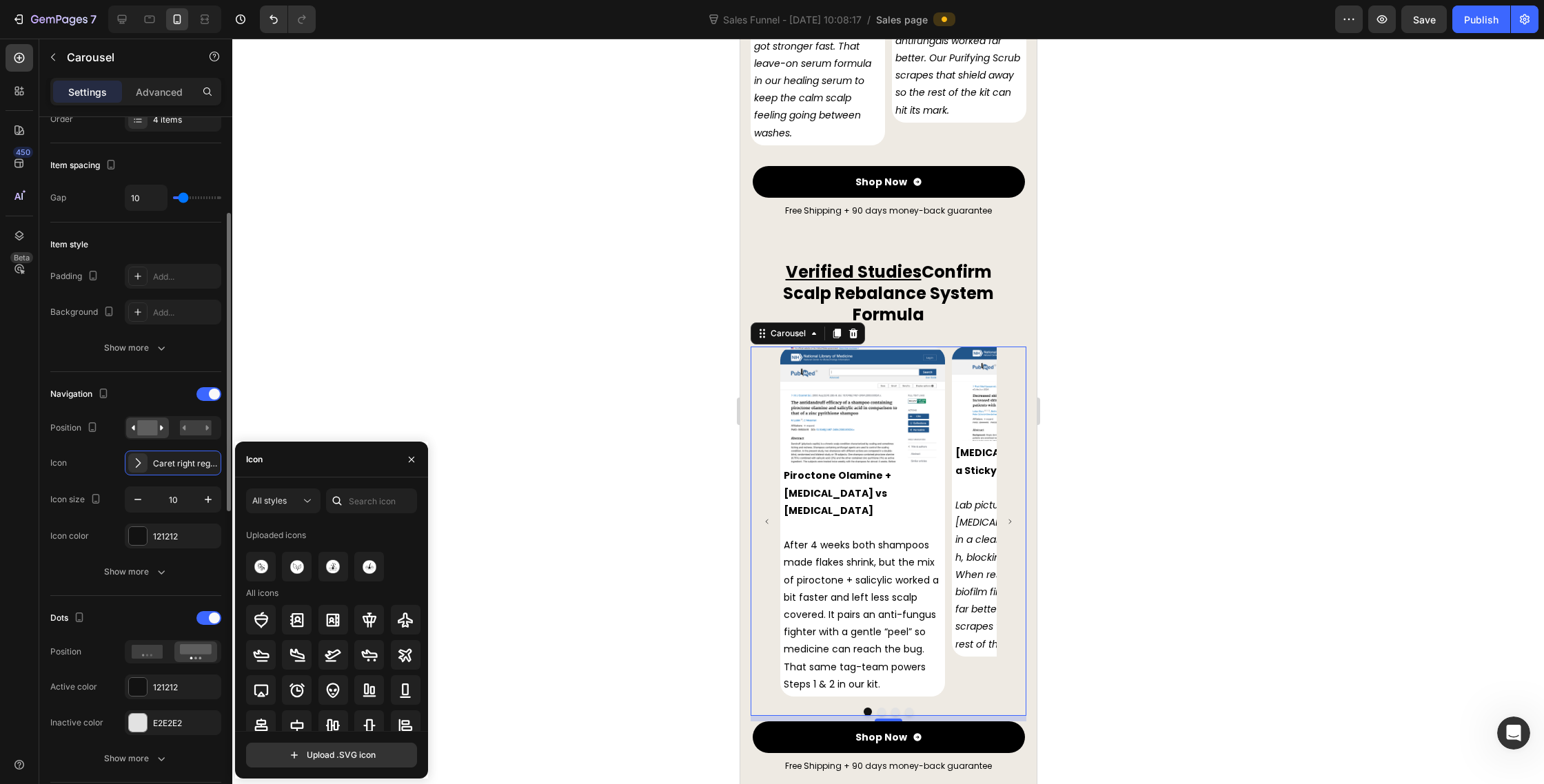
click at [157, 397] on div "Navigation" at bounding box center [136, 394] width 171 height 22
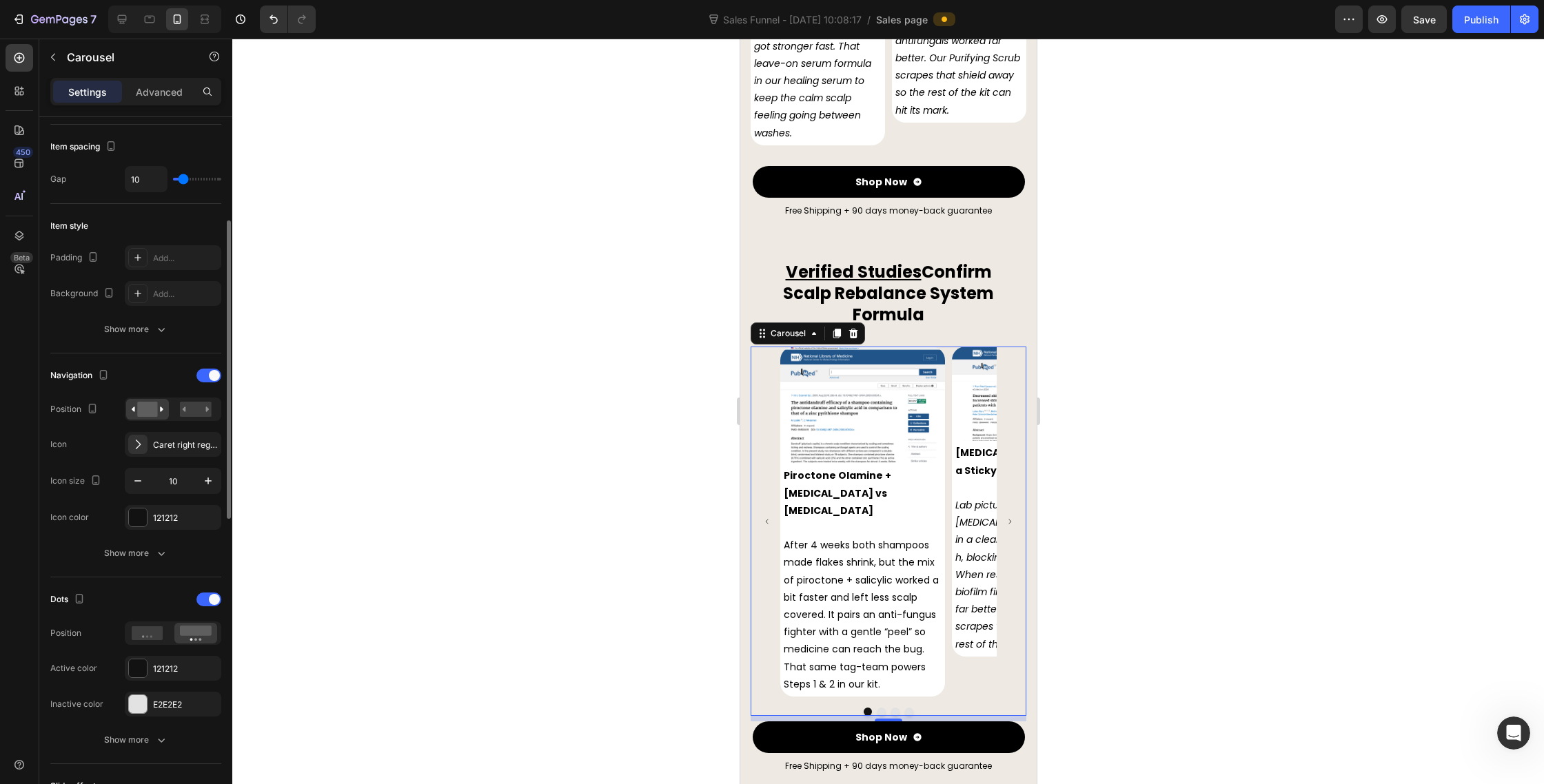
scroll to position [247, 0]
click at [210, 373] on span at bounding box center [214, 373] width 11 height 11
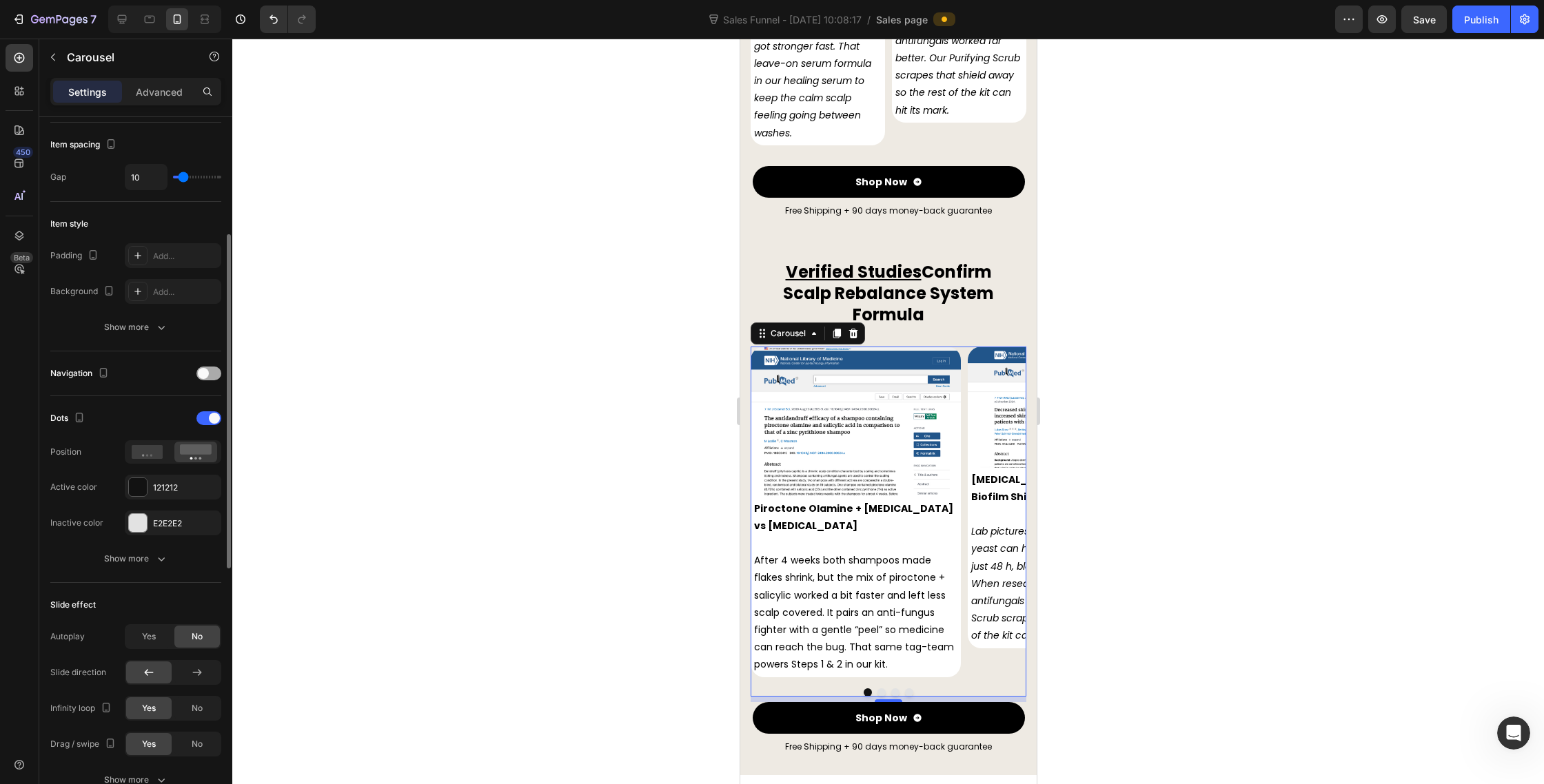
click at [210, 373] on div at bounding box center [208, 373] width 25 height 14
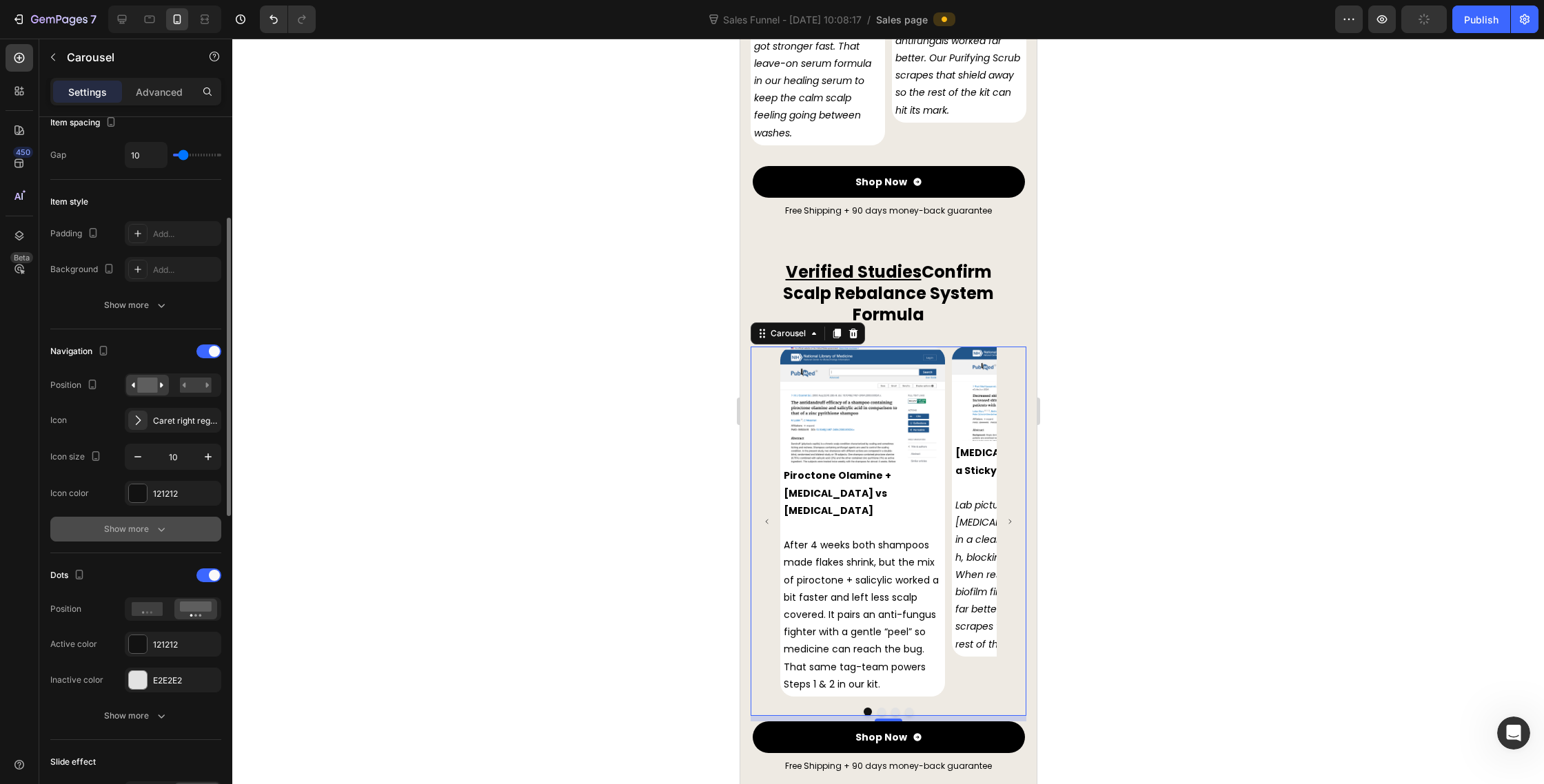
click at [154, 544] on div "Navigation Position Icon Caret right regular Icon size 10 Icon color 121212 Sho…" at bounding box center [136, 442] width 171 height 224
click at [155, 535] on icon "button" at bounding box center [162, 529] width 14 height 14
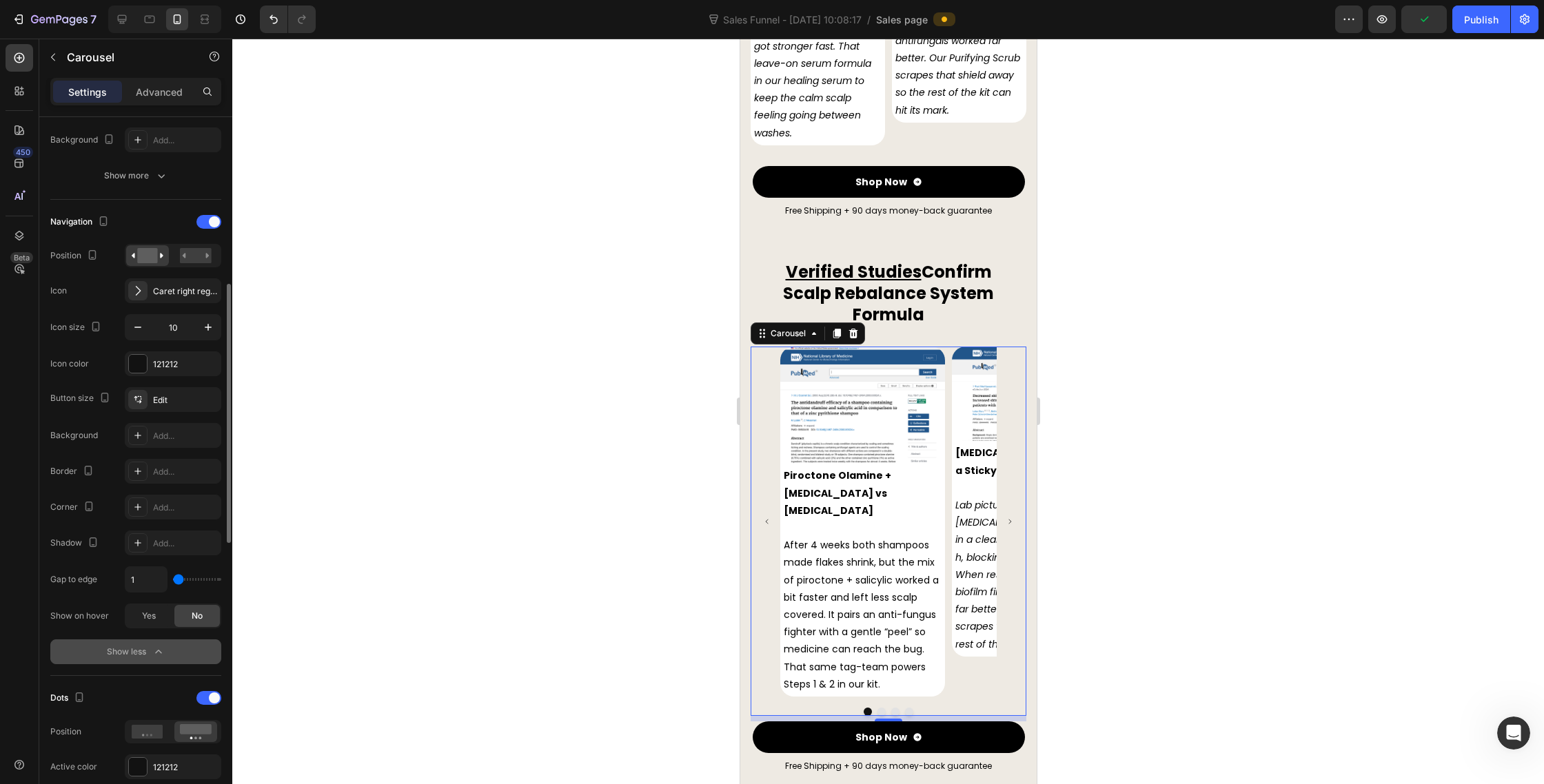
scroll to position [422, 0]
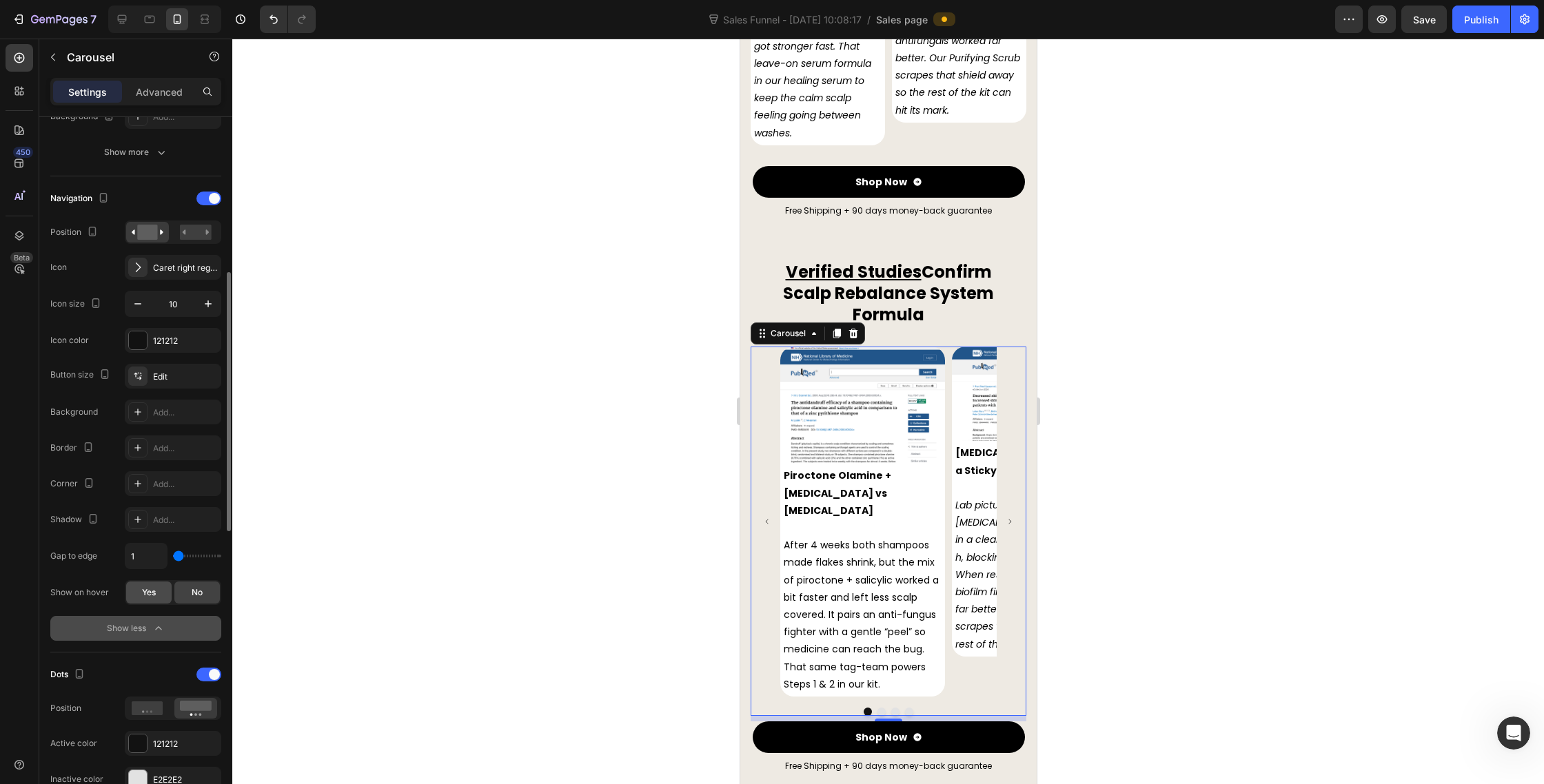
click at [153, 597] on span "Yes" at bounding box center [149, 593] width 14 height 13
click at [146, 631] on div "Show less" at bounding box center [136, 629] width 59 height 14
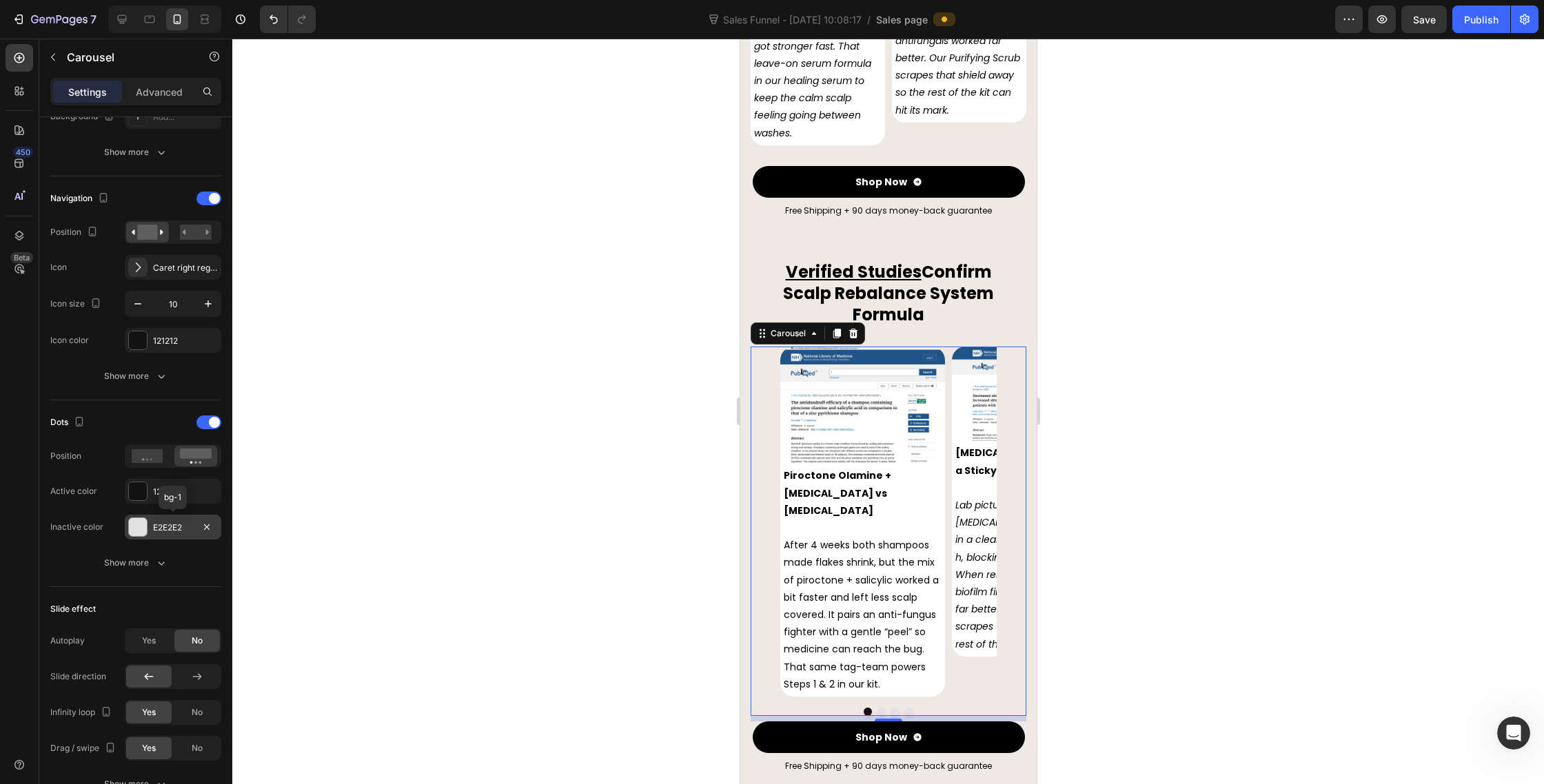
click at [140, 526] on div at bounding box center [138, 527] width 18 height 18
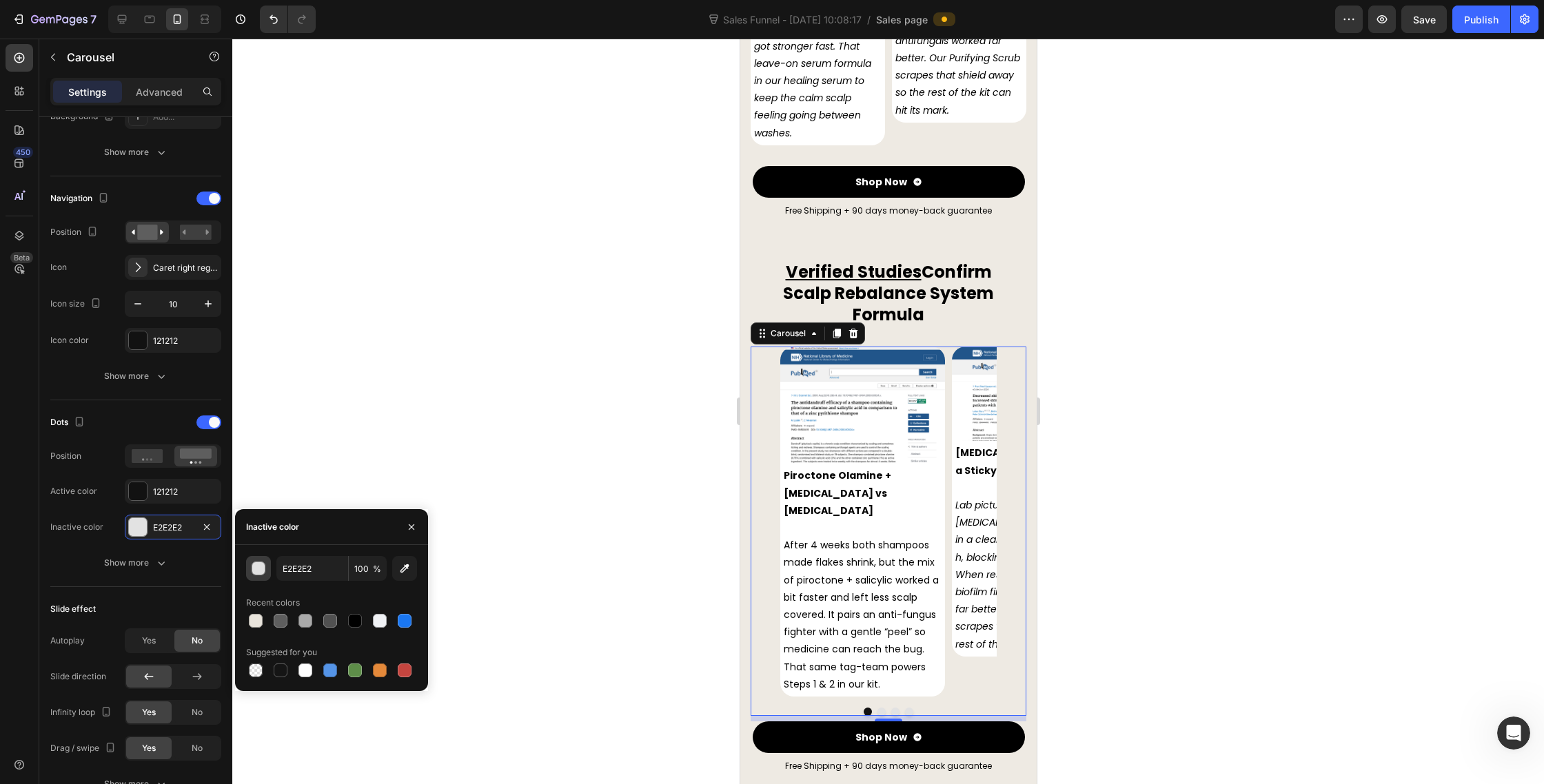
click at [255, 566] on div "button" at bounding box center [259, 569] width 14 height 14
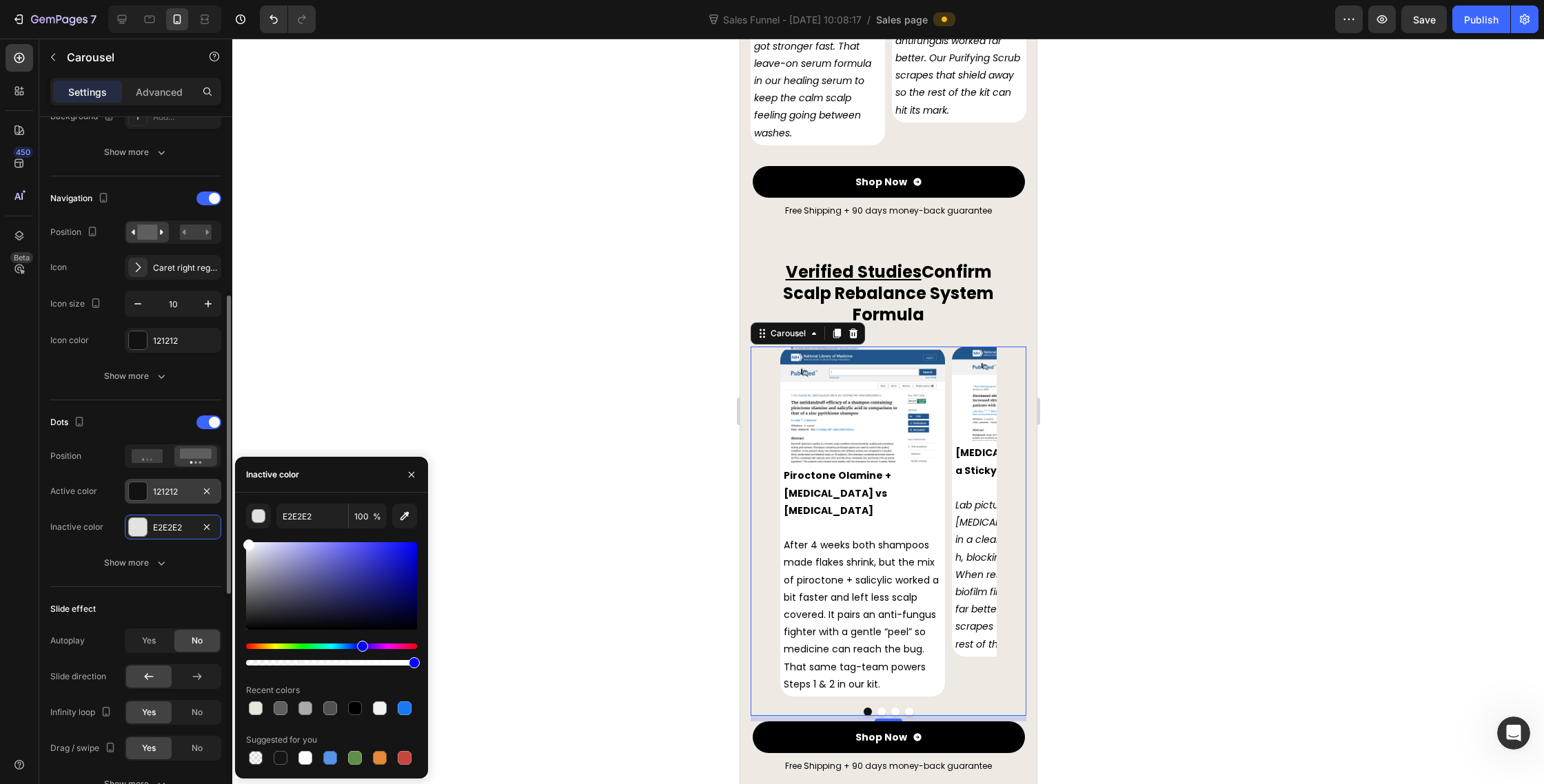
drag, startPoint x: 324, startPoint y: 568, endPoint x: 196, endPoint y: 503, distance: 143.6
click at [196, 503] on div "450 Beta Sections(30) Elements(87) Section Element Hero Section Product Detail …" at bounding box center [116, 411] width 232 height 746
click at [382, 363] on div at bounding box center [888, 411] width 1312 height 746
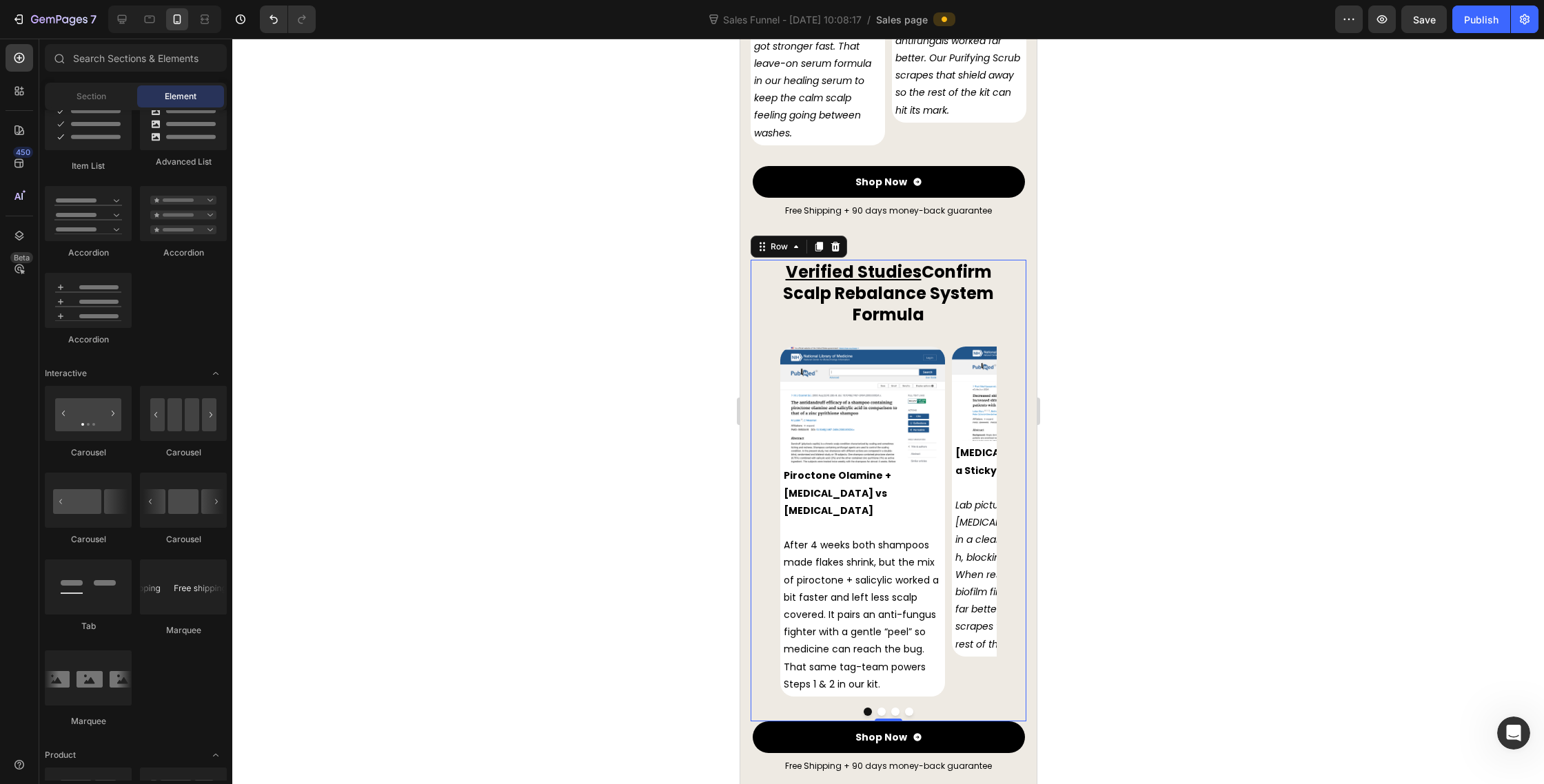
click at [757, 665] on div "Image Piroctone Olamine + Salicylic Acid vs Zinc Pyrithione After 4 weeks both …" at bounding box center [887, 534] width 276 height 375
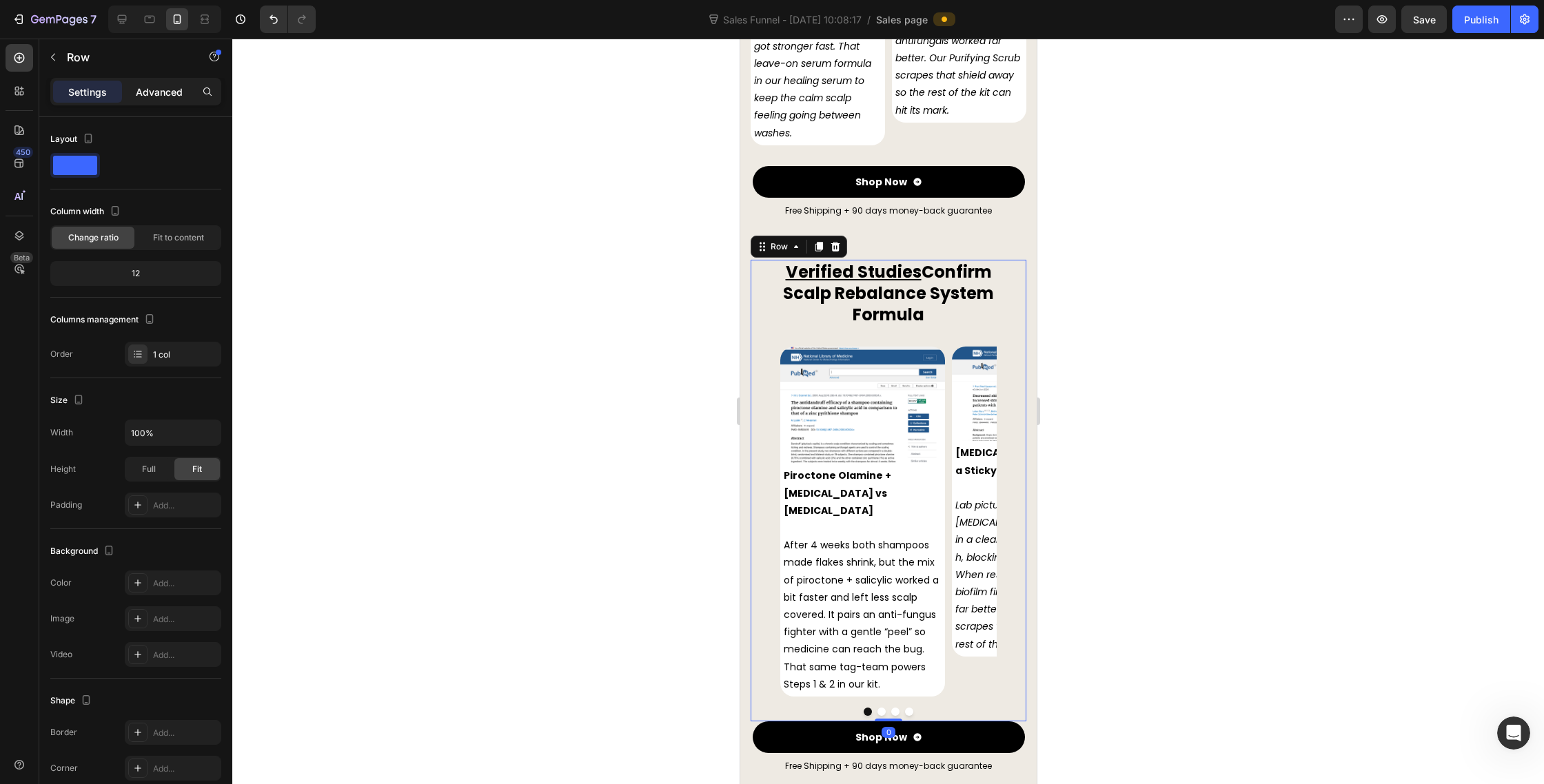
click at [163, 100] on div "Advanced" at bounding box center [159, 91] width 69 height 22
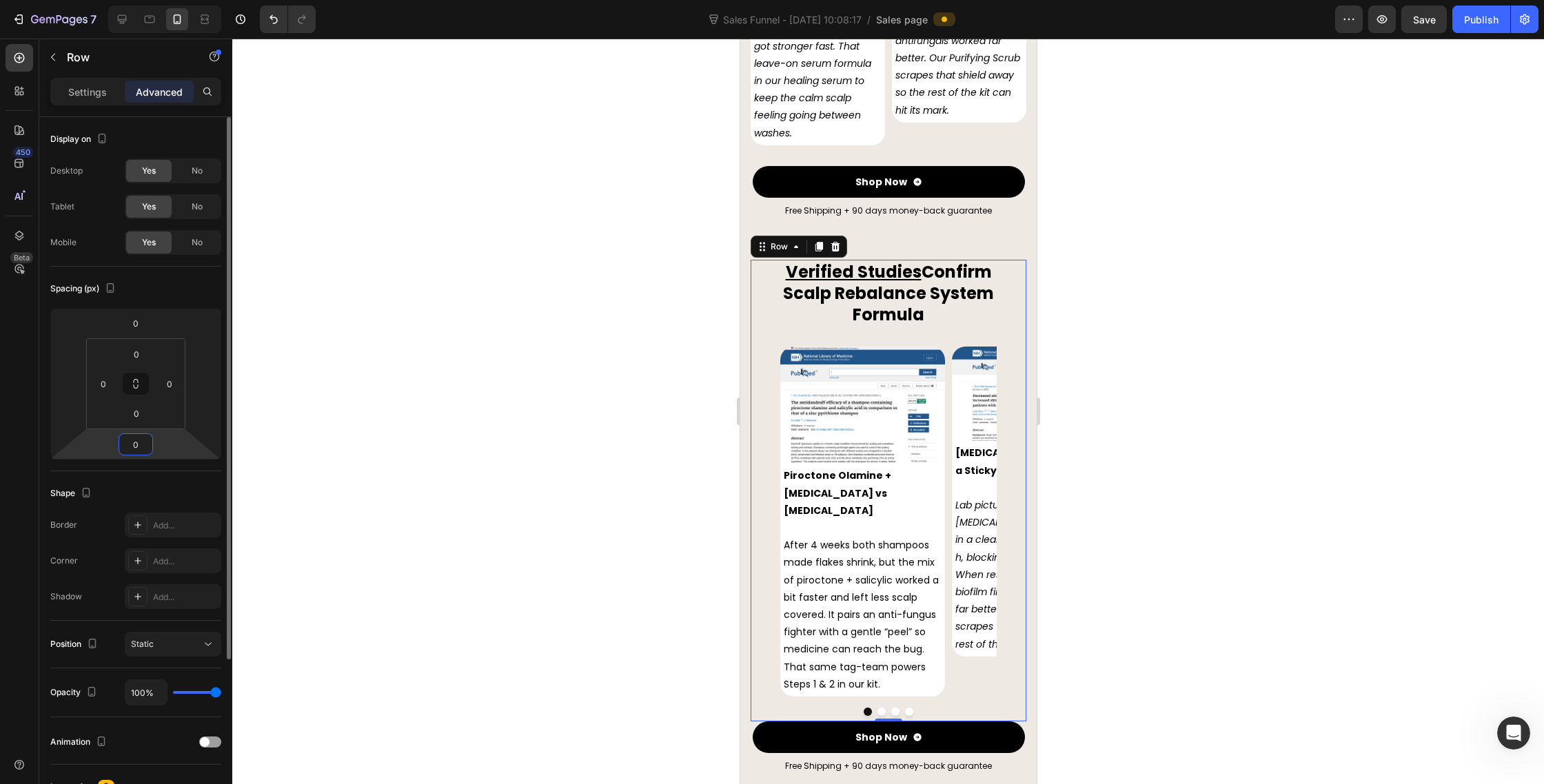
click at [135, 445] on input "0" at bounding box center [135, 445] width 28 height 21
type input "15"
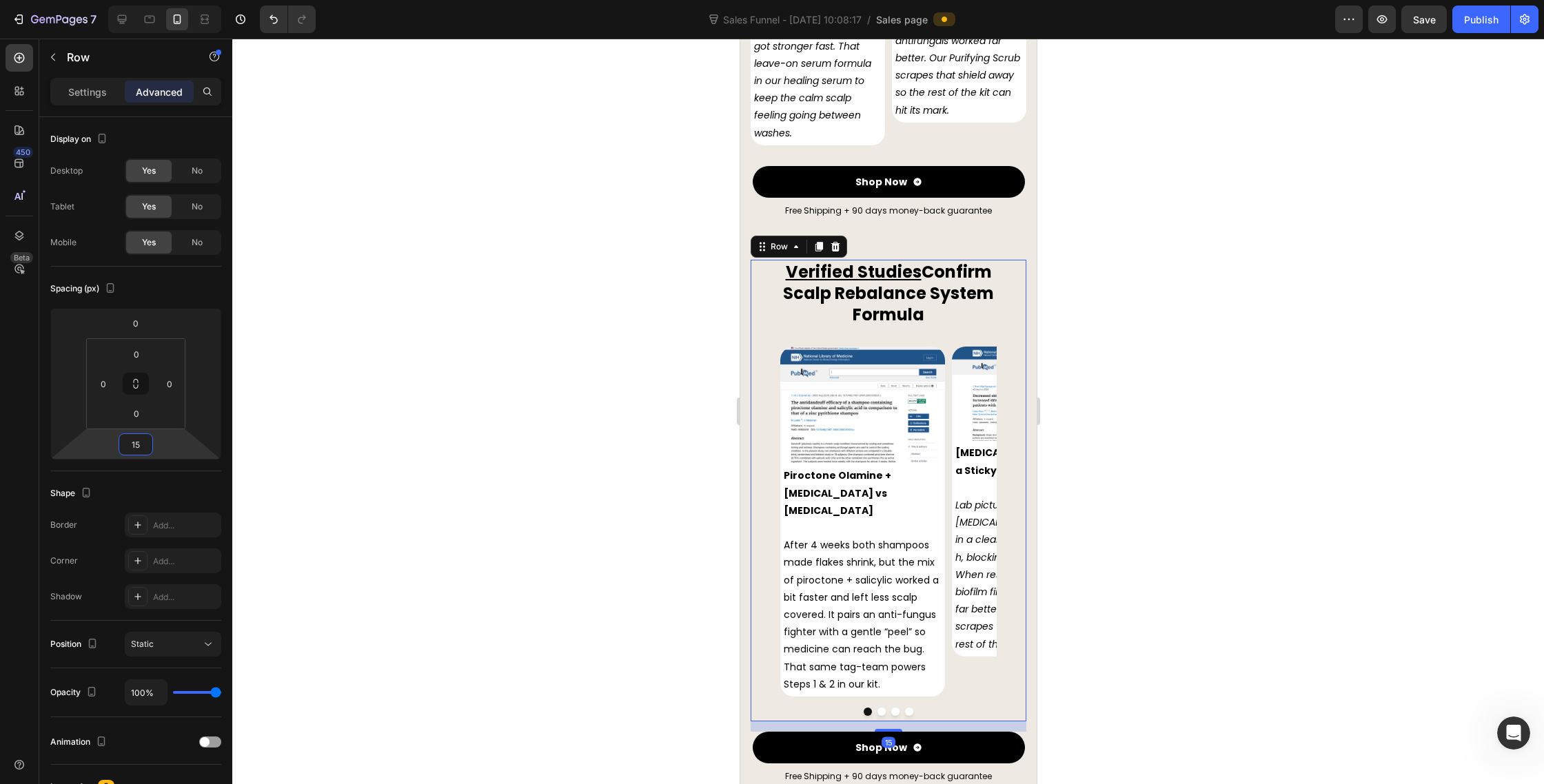
click at [1095, 659] on div at bounding box center [888, 411] width 1312 height 746
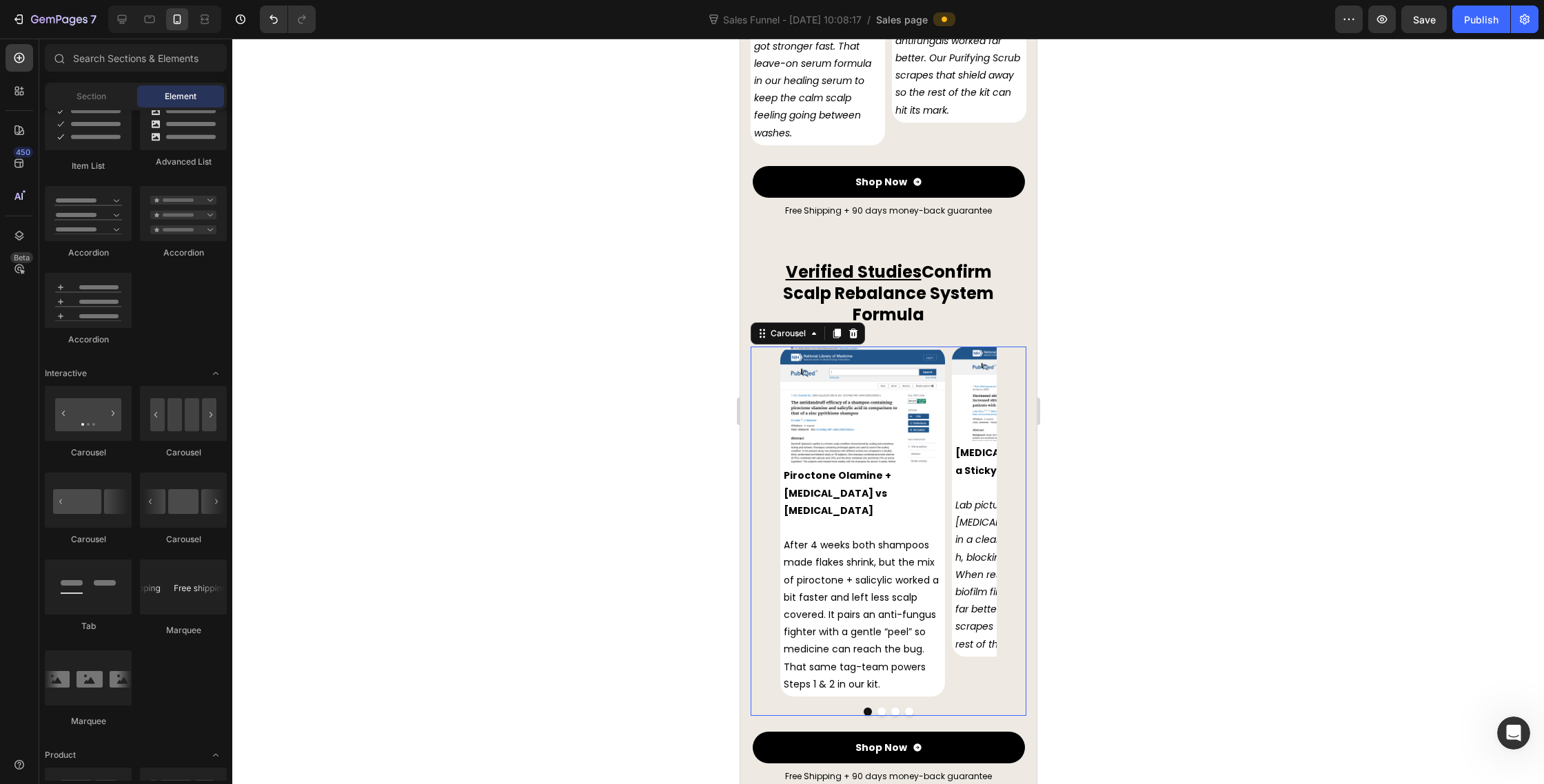
click at [757, 350] on div "Image Piroctone Olamine + Salicylic Acid vs Zinc Pyrithione After 4 weeks both …" at bounding box center [887, 522] width 276 height 350
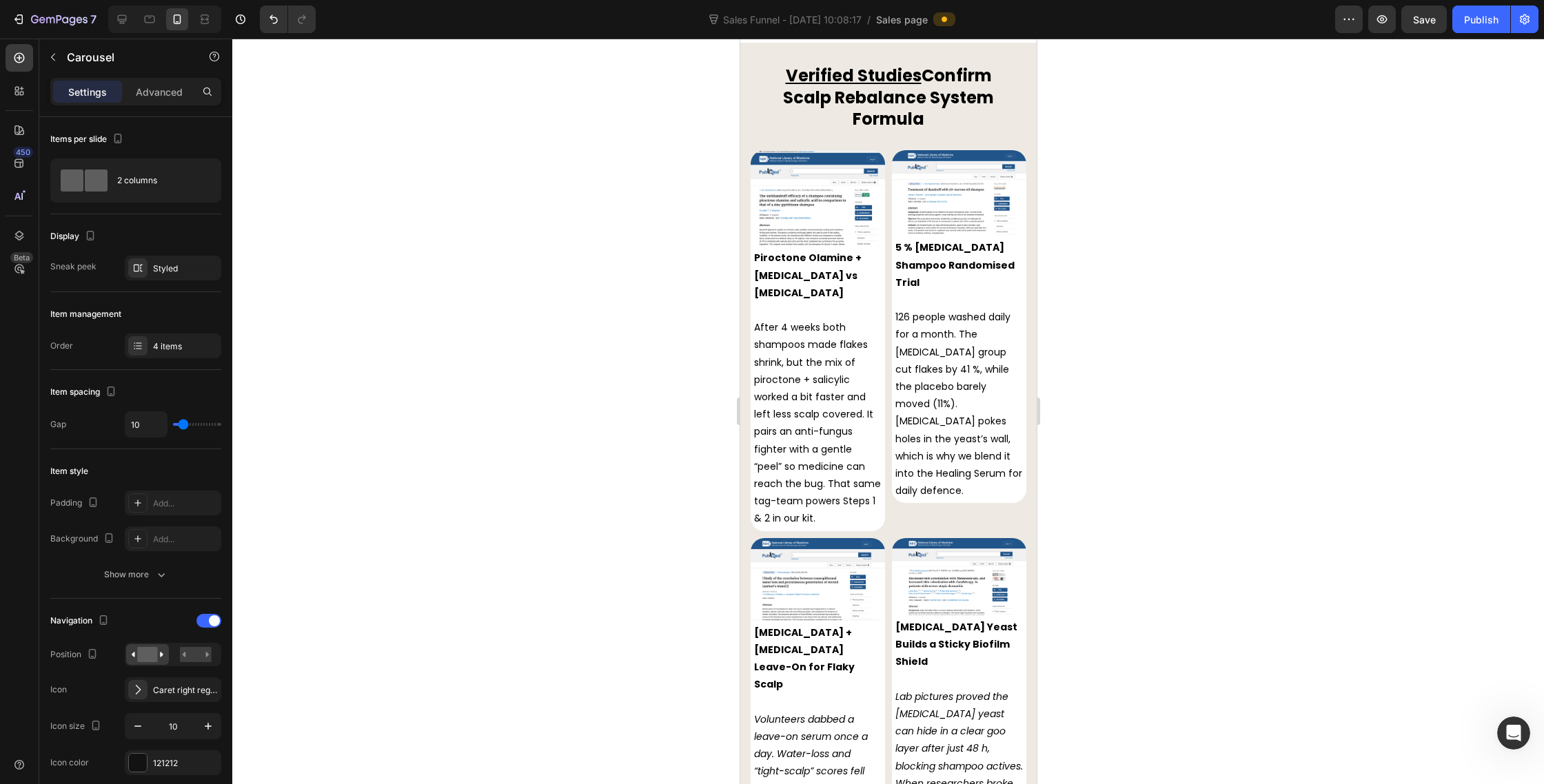
scroll to position [5542, 0]
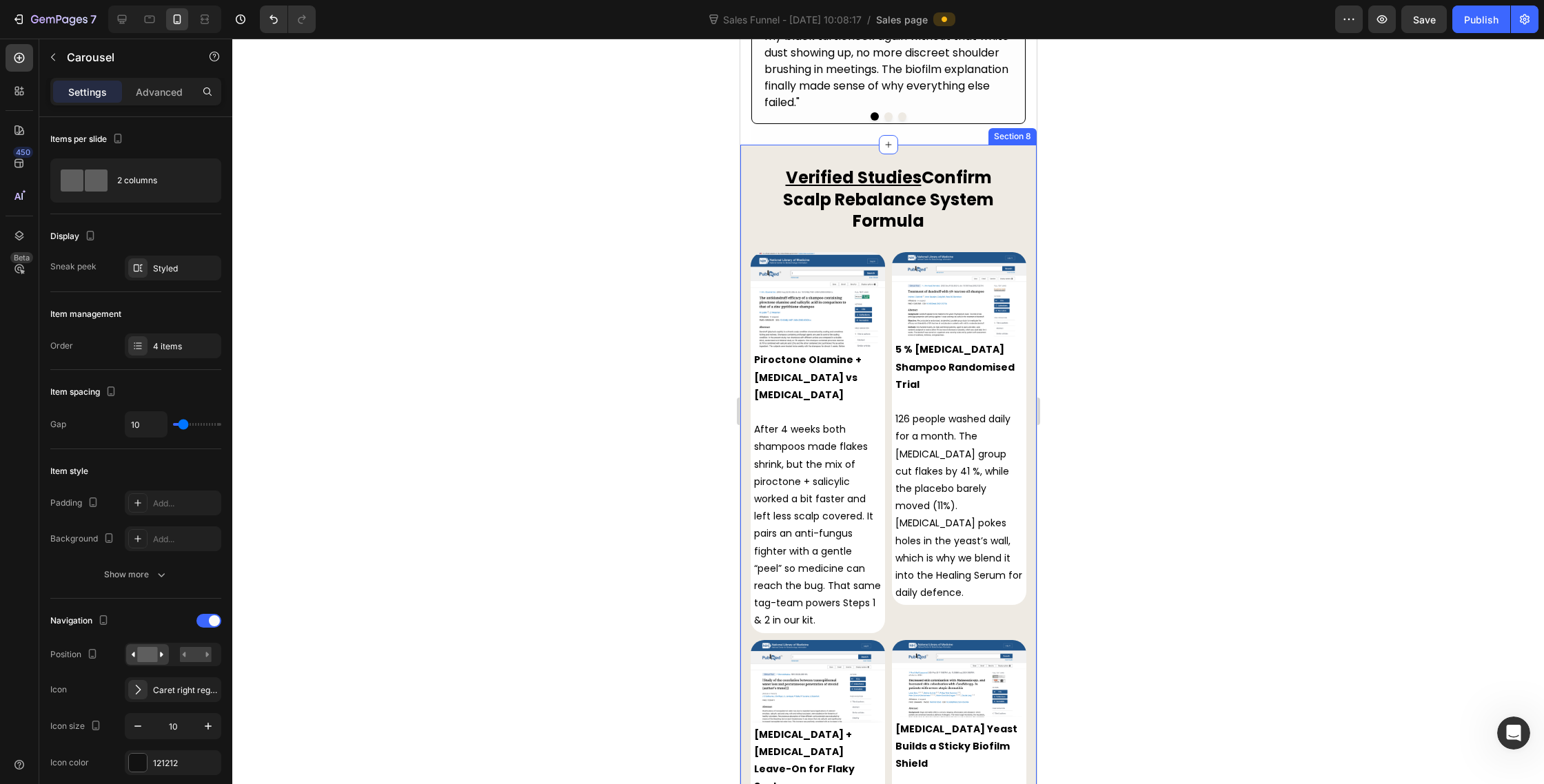
click at [757, 145] on div "Verified Studies Confirm Scalp Rebalance System Formula Heading Row Image Piroc…" at bounding box center [888, 632] width 297 height 973
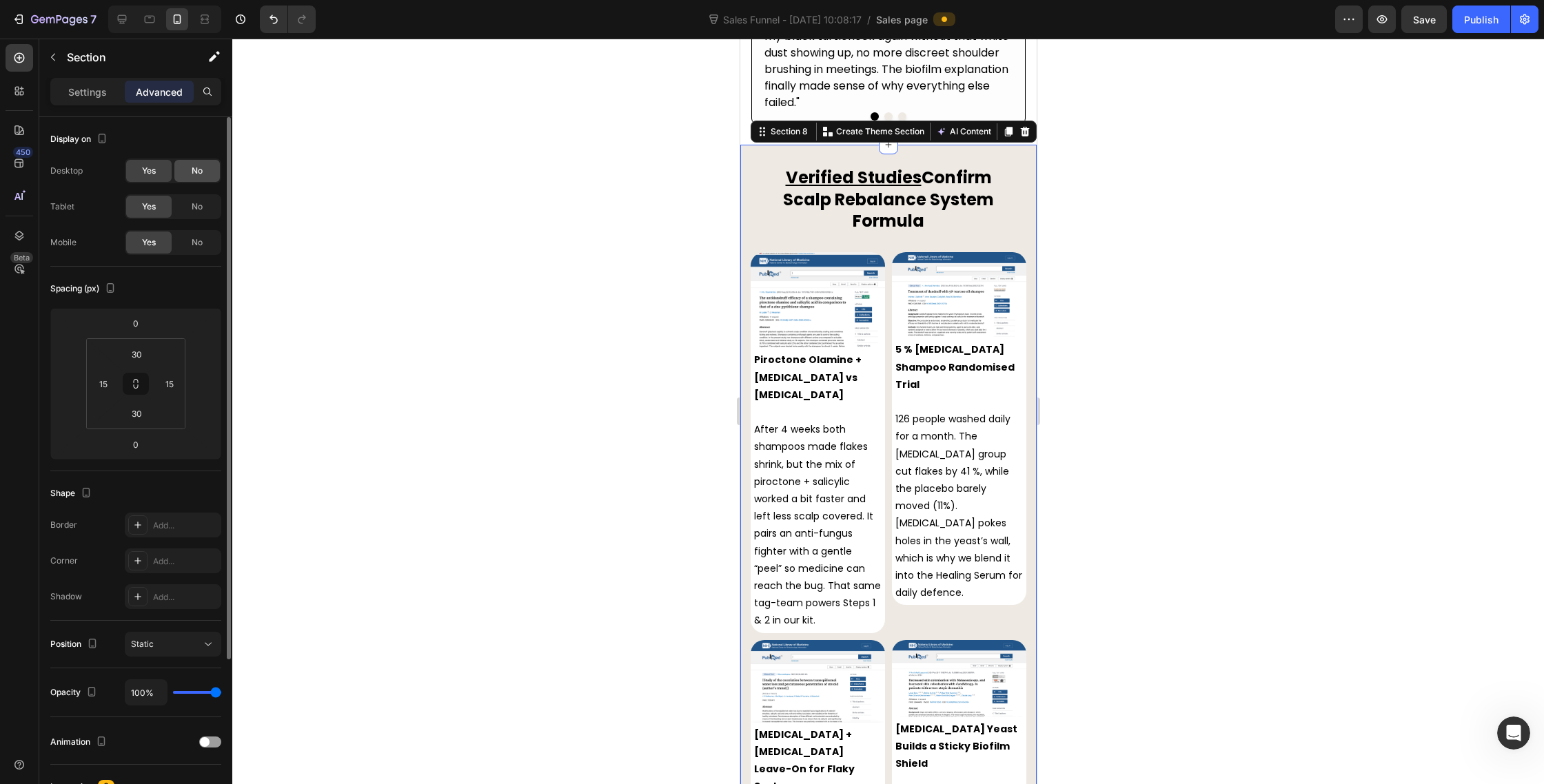
click at [186, 171] on div "No" at bounding box center [197, 170] width 46 height 22
click at [158, 163] on div "Yes" at bounding box center [149, 170] width 46 height 22
click at [196, 238] on span "No" at bounding box center [197, 243] width 11 height 13
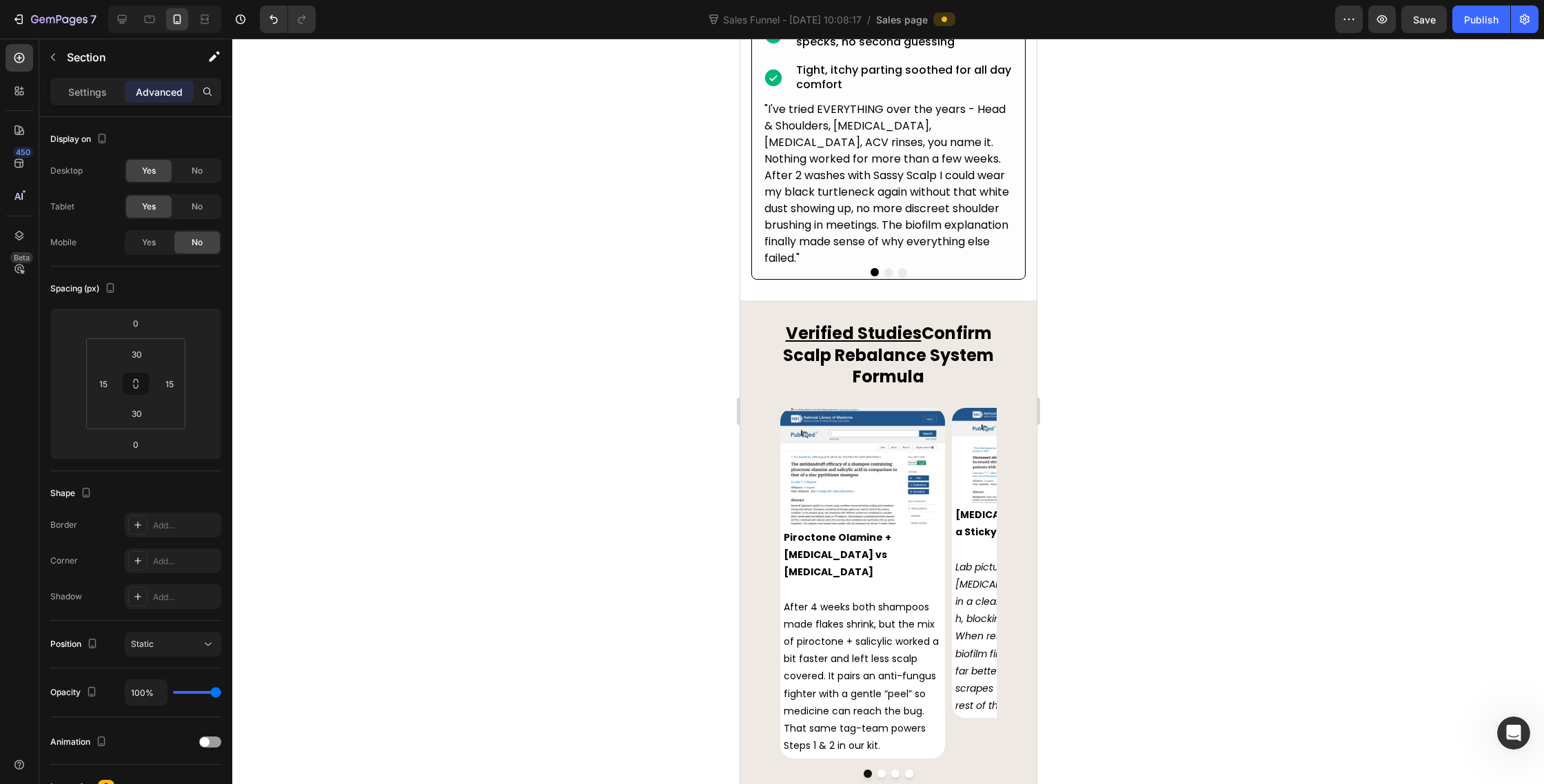
scroll to position [5548, 0]
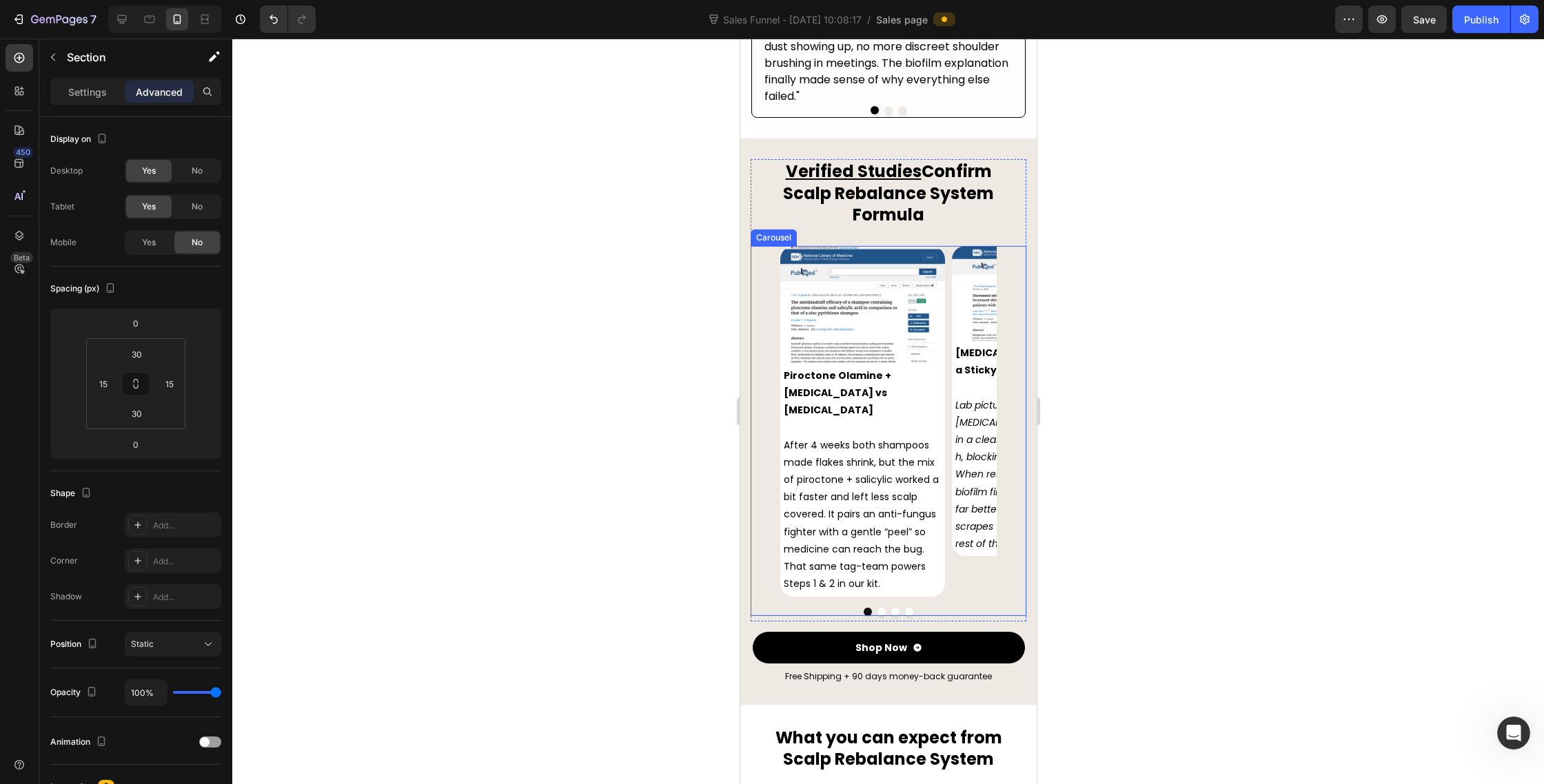
click at [751, 246] on div "Image Piroctone Olamine + Salicylic Acid vs Zinc Pyrithione After 4 weeks both …" at bounding box center [887, 421] width 276 height 350
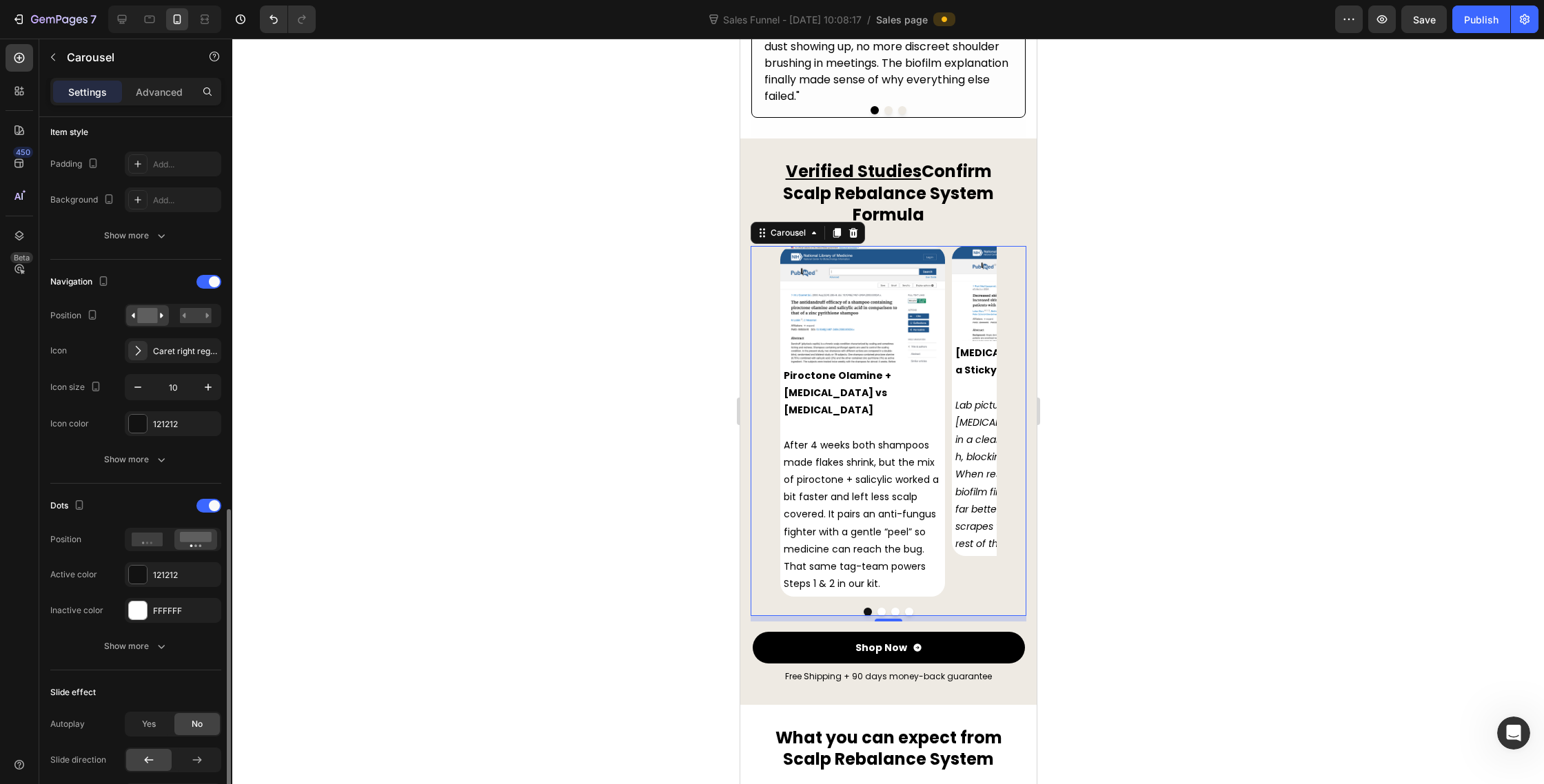
scroll to position [191, 0]
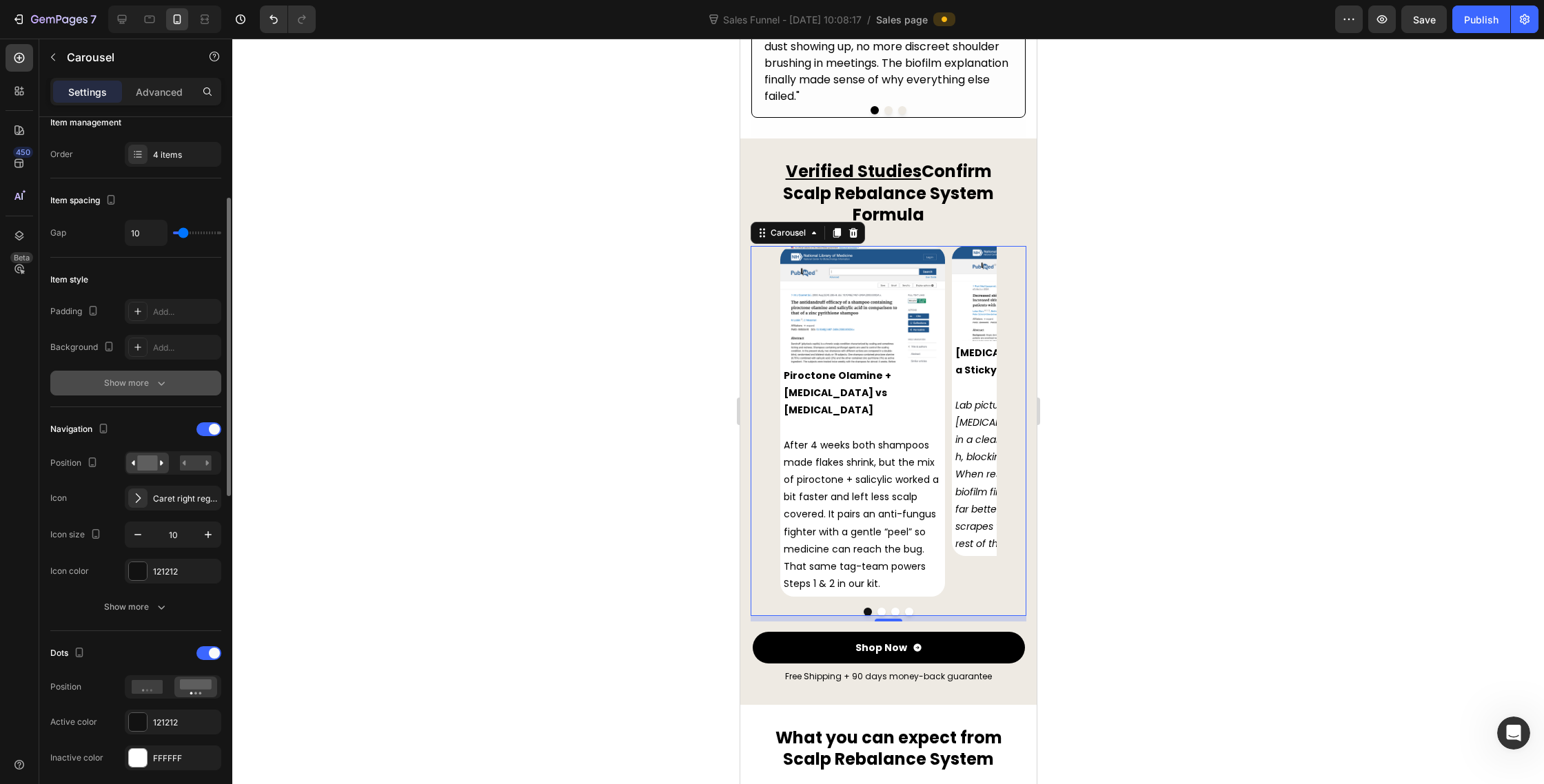
click at [156, 392] on button "Show more" at bounding box center [136, 383] width 171 height 25
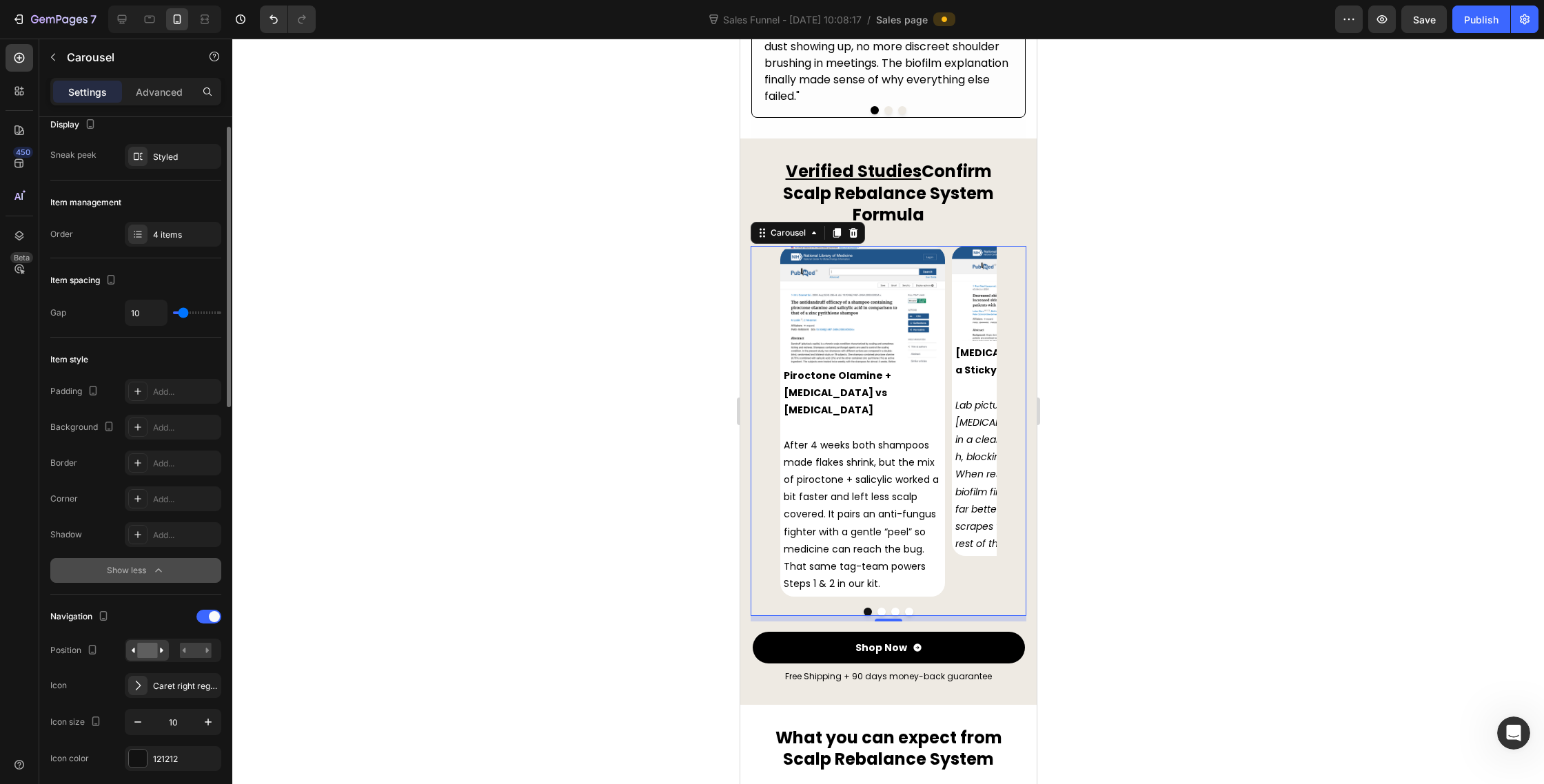
scroll to position [0, 0]
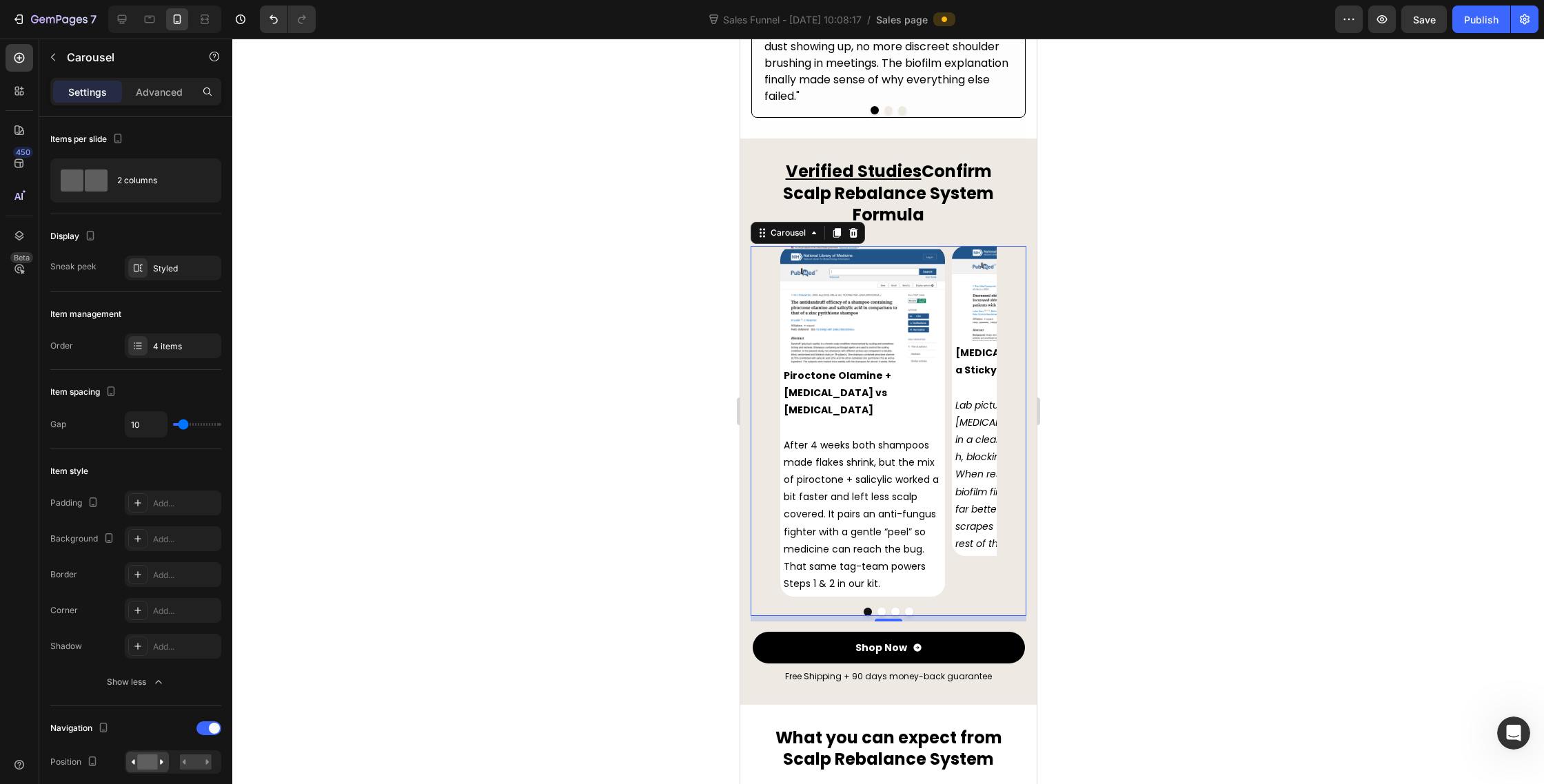
click at [756, 508] on div "Image Piroctone Olamine + Salicylic Acid vs Zinc Pyrithione After 4 weeks both …" at bounding box center [887, 421] width 276 height 350
click at [603, 518] on div at bounding box center [888, 411] width 1312 height 746
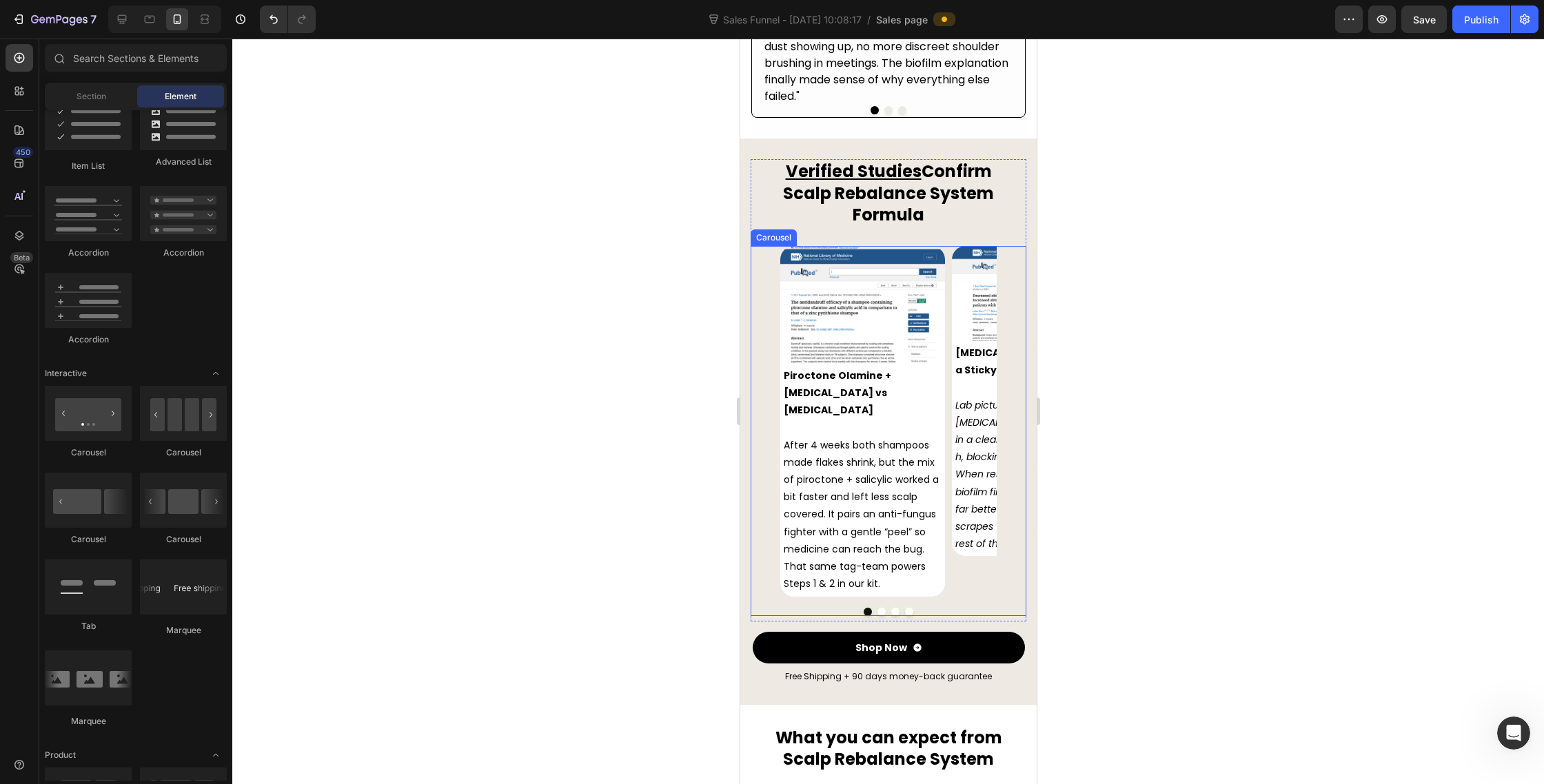
click at [765, 475] on div "Image Piroctone Olamine + Salicylic Acid vs Zinc Pyrithione After 4 weeks both …" at bounding box center [887, 421] width 276 height 350
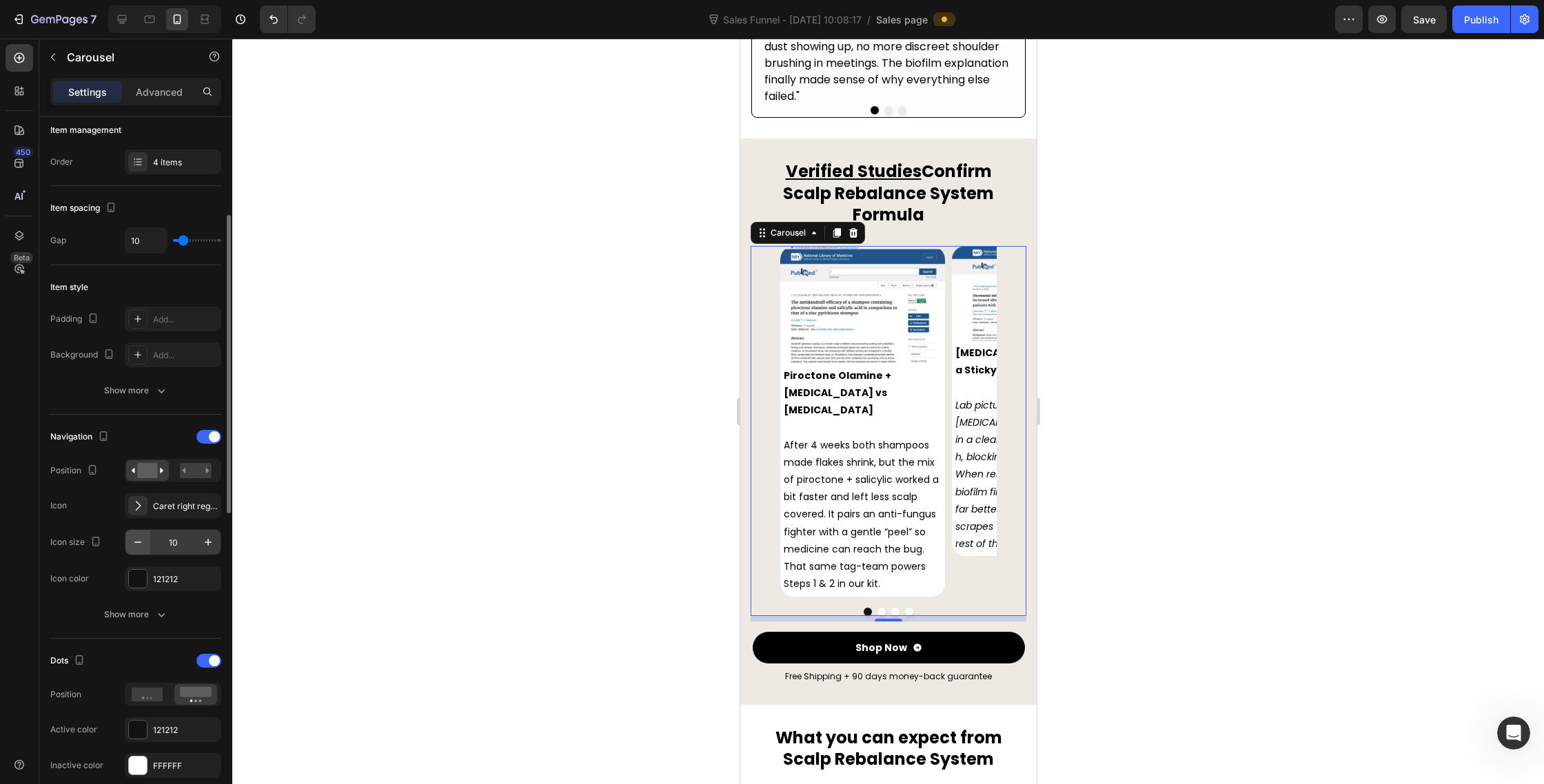
scroll to position [230, 0]
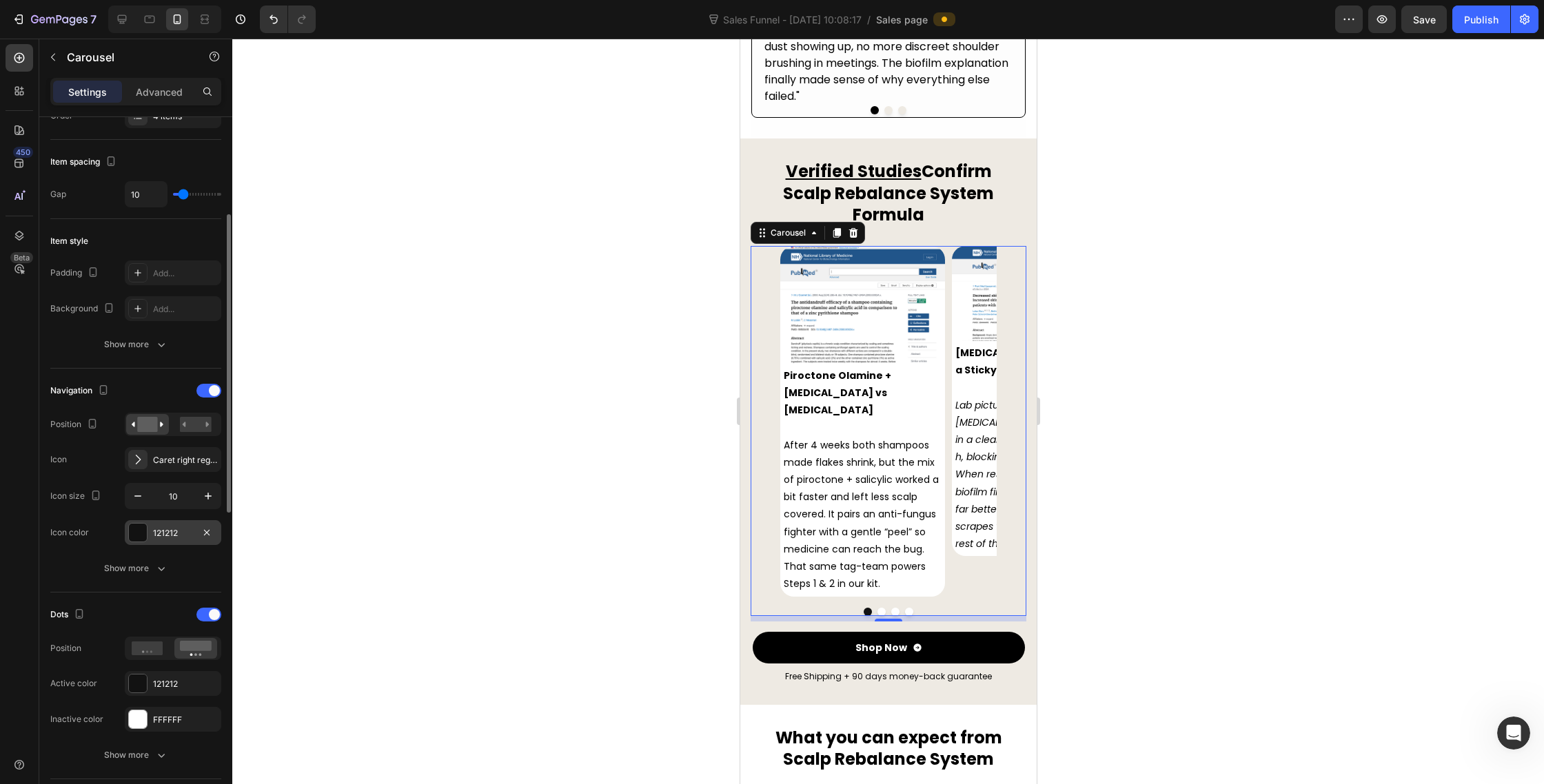
click at [139, 531] on div at bounding box center [138, 532] width 18 height 18
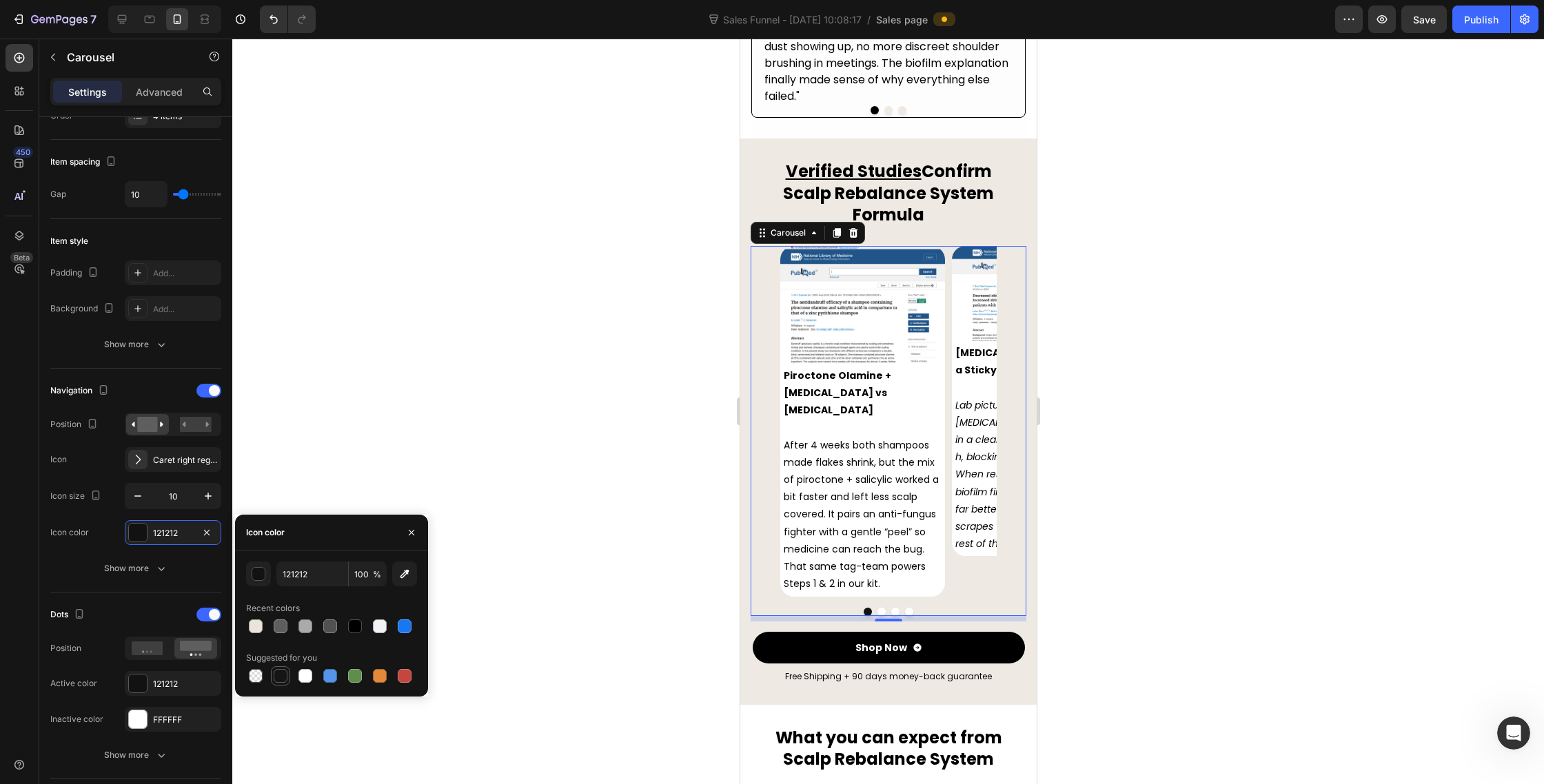
click at [287, 674] on div at bounding box center [280, 676] width 14 height 14
click at [262, 572] on div "button" at bounding box center [259, 574] width 14 height 14
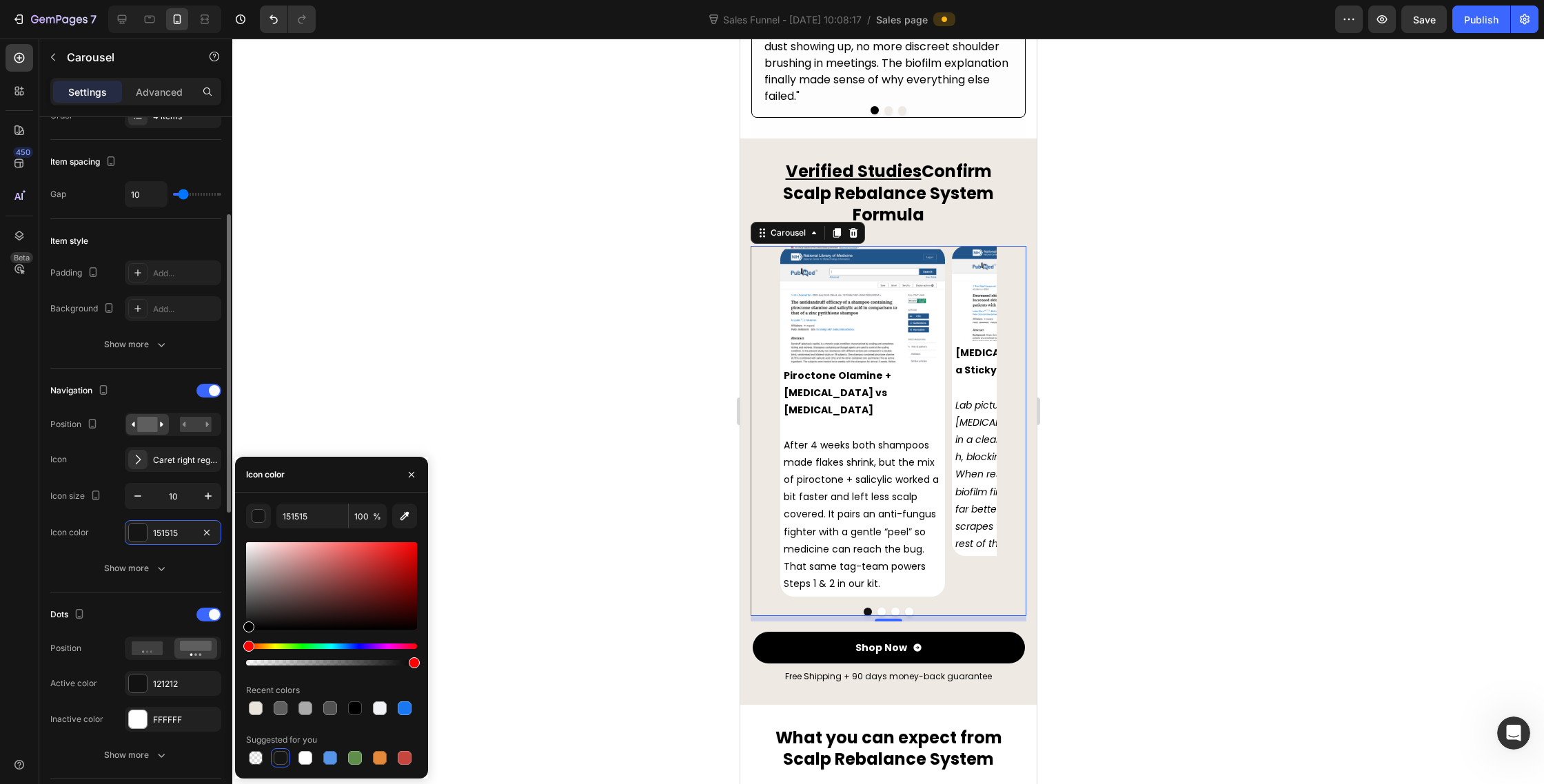
drag, startPoint x: 251, startPoint y: 652, endPoint x: 182, endPoint y: 696, distance: 81.8
click at [182, 696] on div "450 Beta Sections(30) Elements(87) Section Element Hero Section Product Detail …" at bounding box center [116, 411] width 232 height 746
type input "000000"
click at [366, 344] on div at bounding box center [888, 411] width 1312 height 746
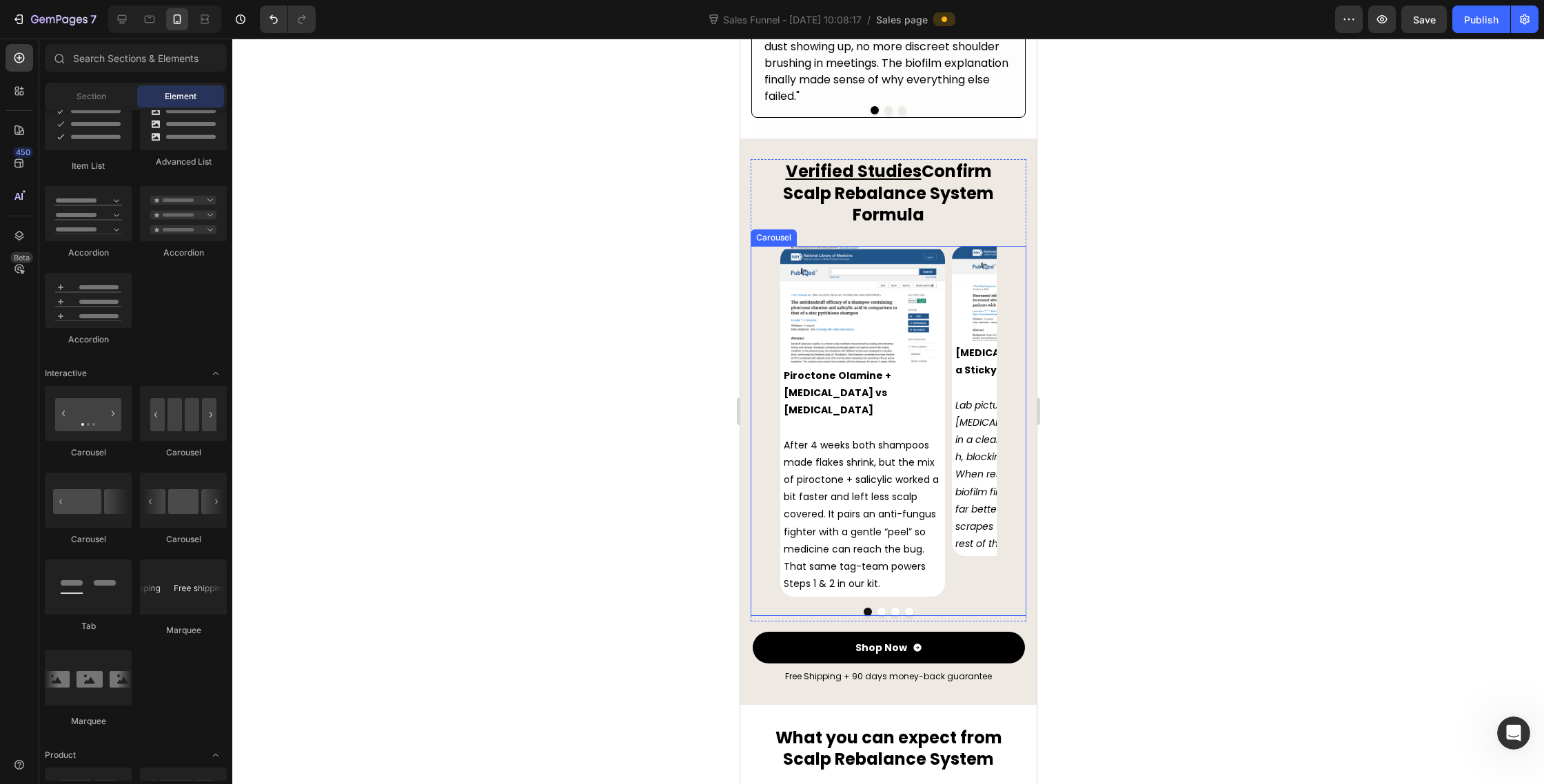
click at [770, 440] on div "Image Piroctone Olamine + Salicylic Acid vs Zinc Pyrithione After 4 weeks both …" at bounding box center [887, 421] width 276 height 350
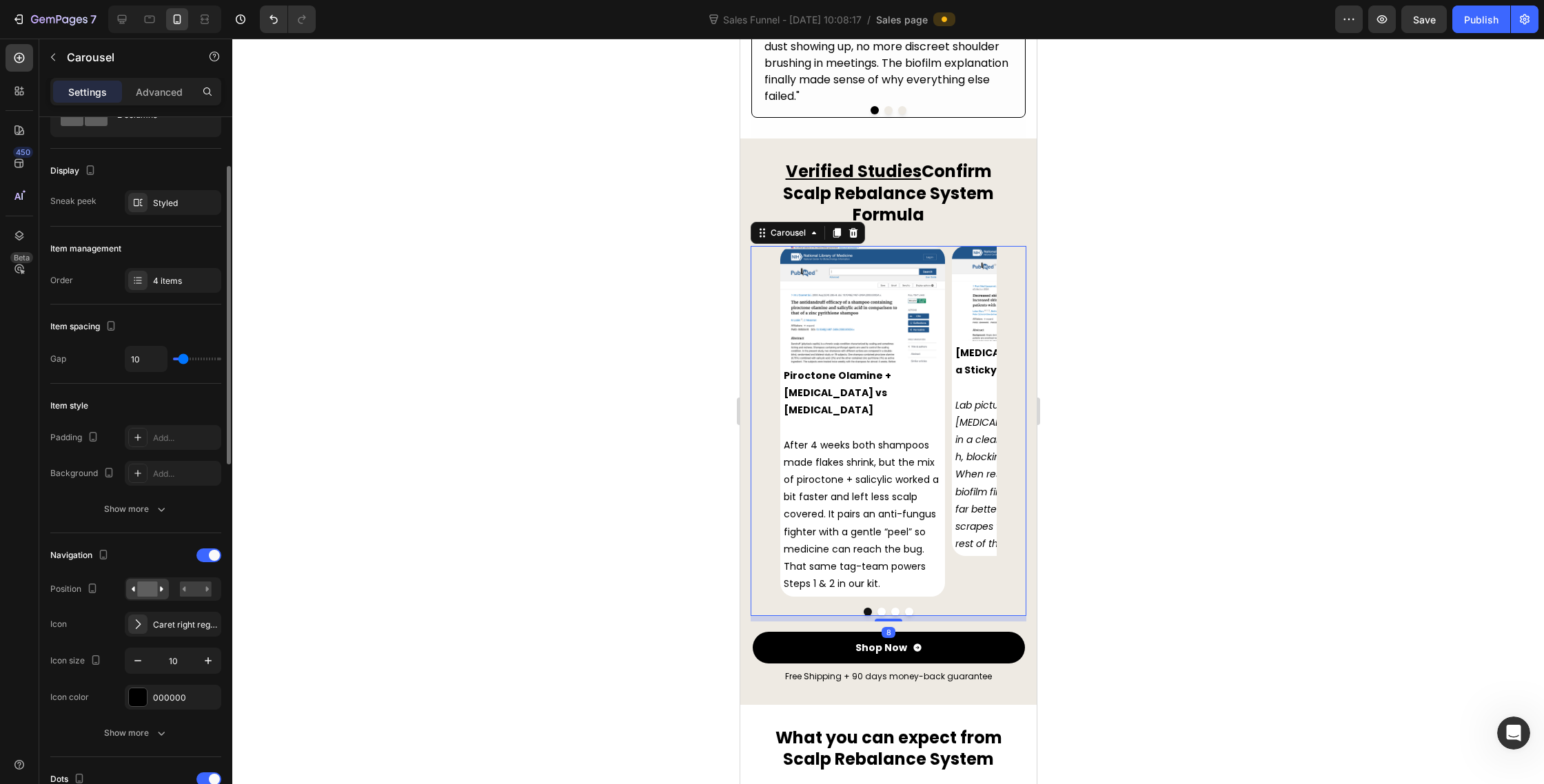
scroll to position [126, 0]
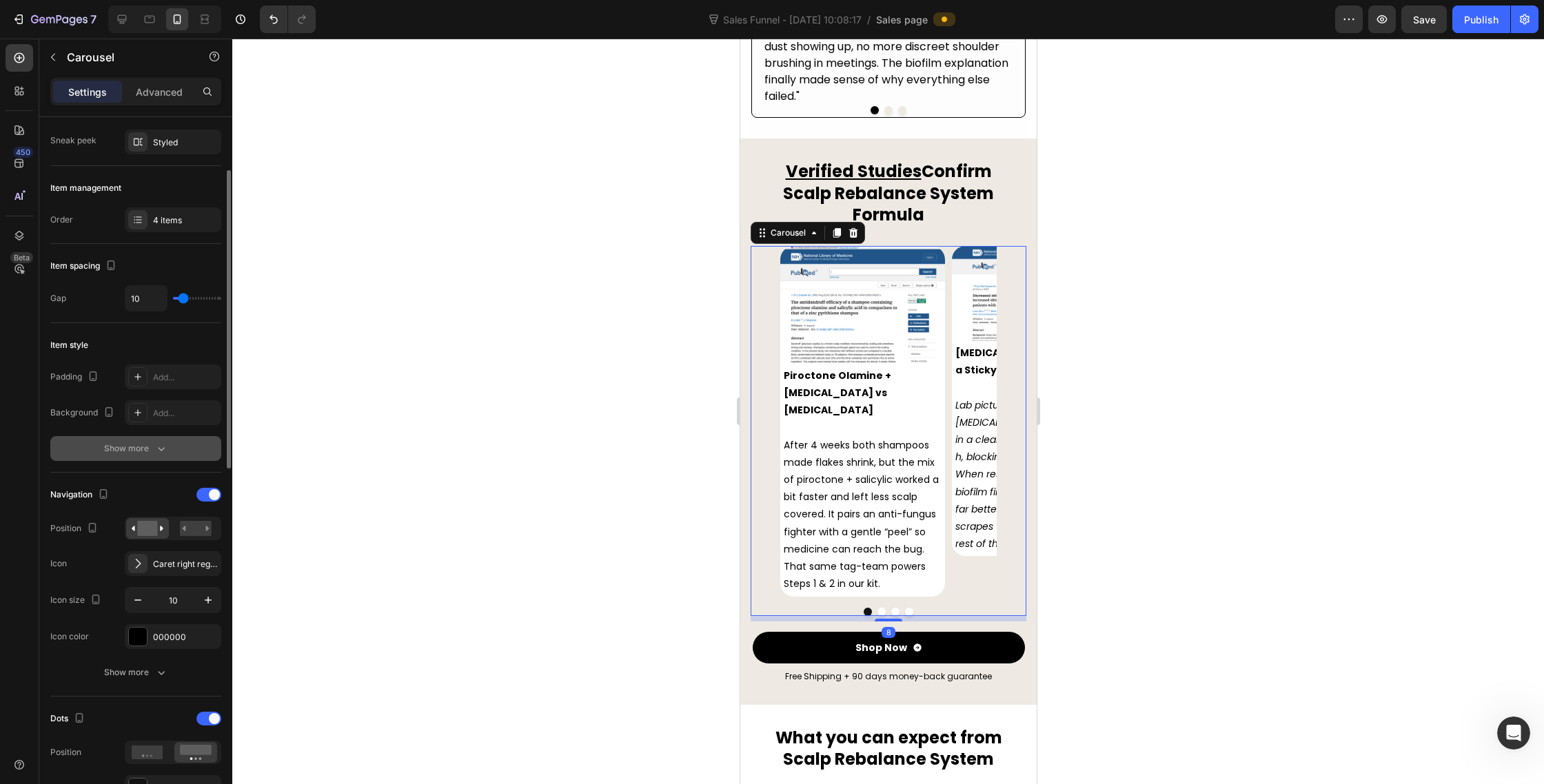
click at [158, 447] on icon "button" at bounding box center [162, 448] width 14 height 14
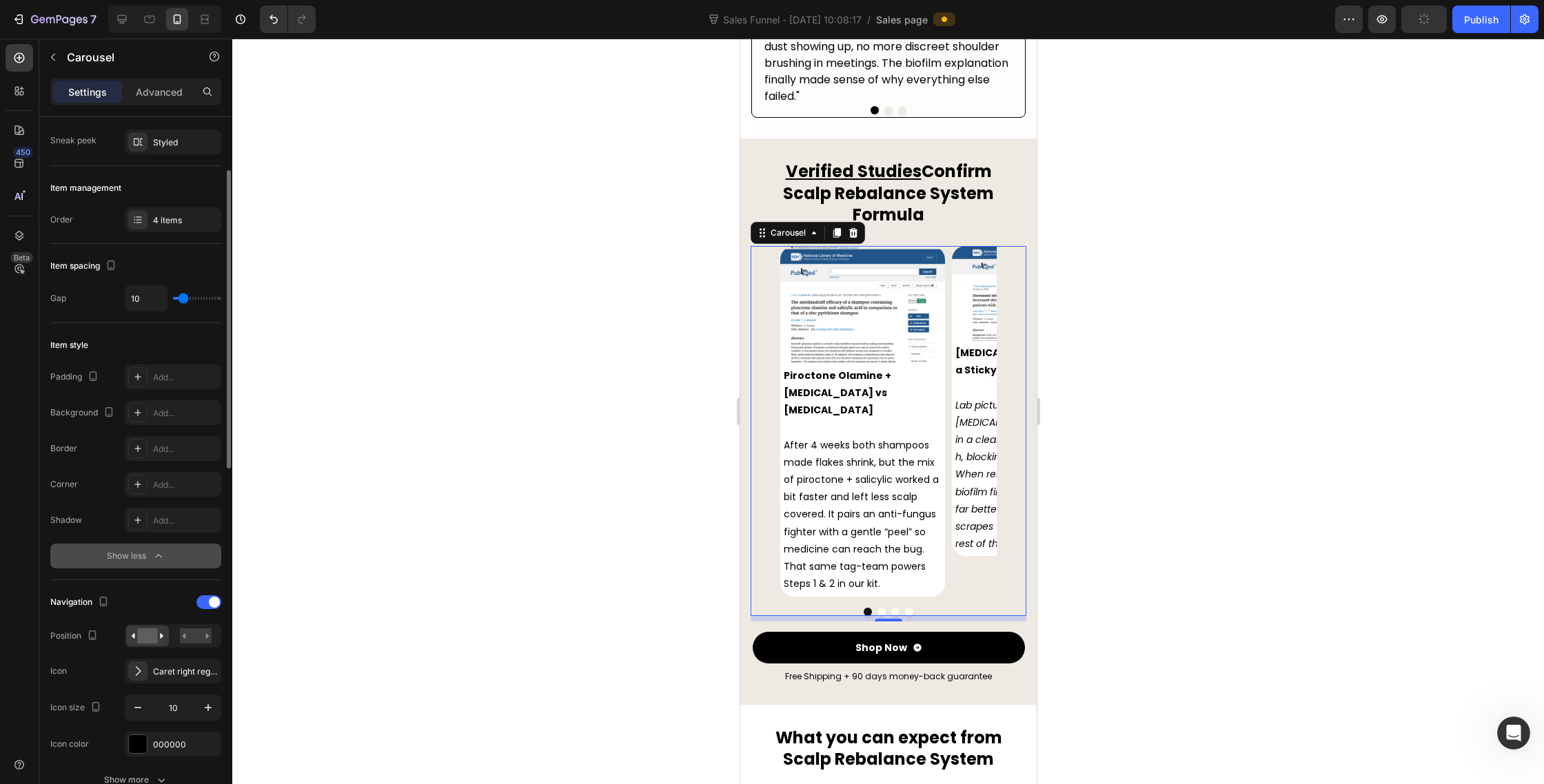
click at [772, 406] on button "Carousel Back Arrow" at bounding box center [766, 421] width 29 height 29
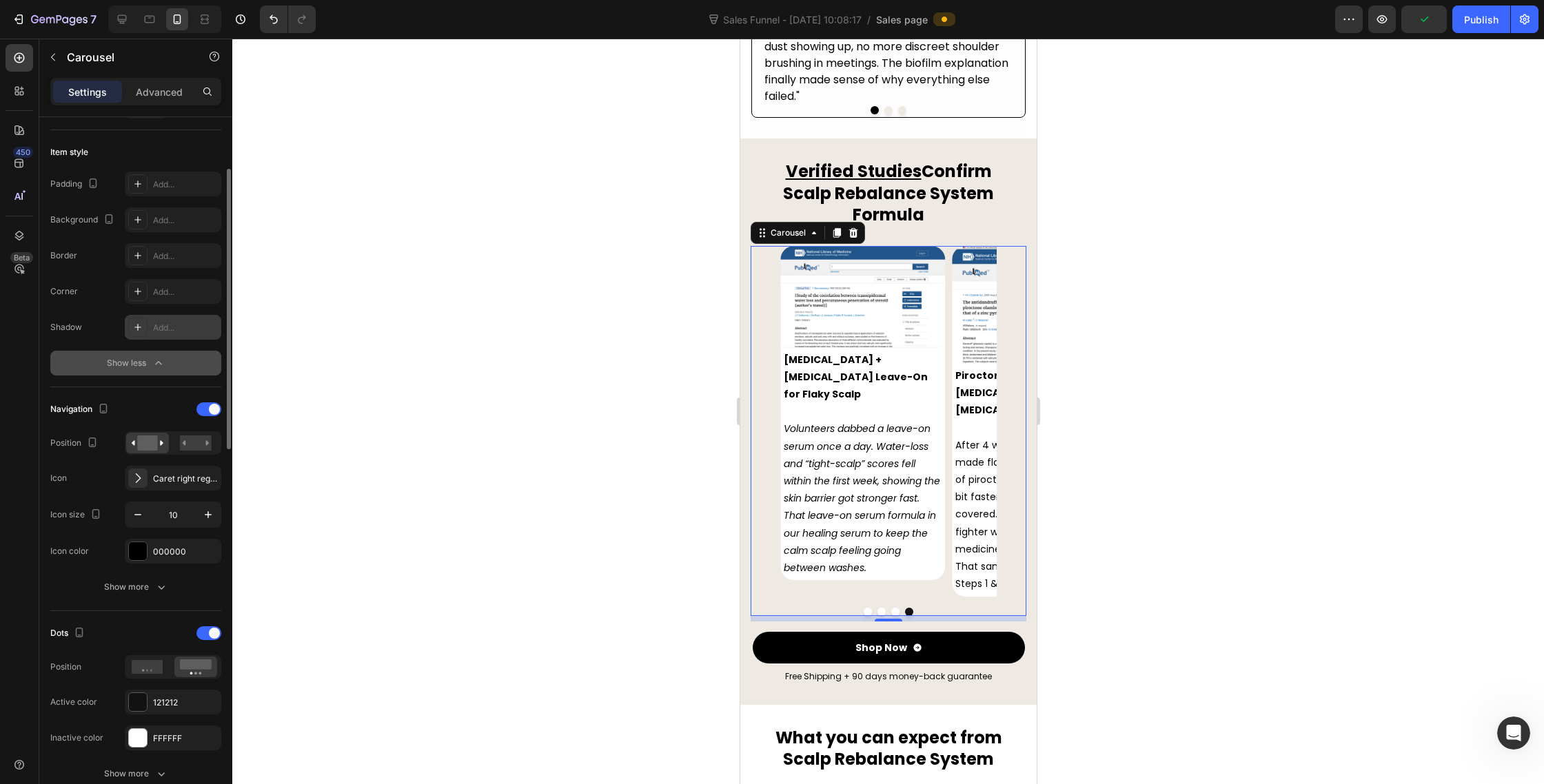
scroll to position [351, 0]
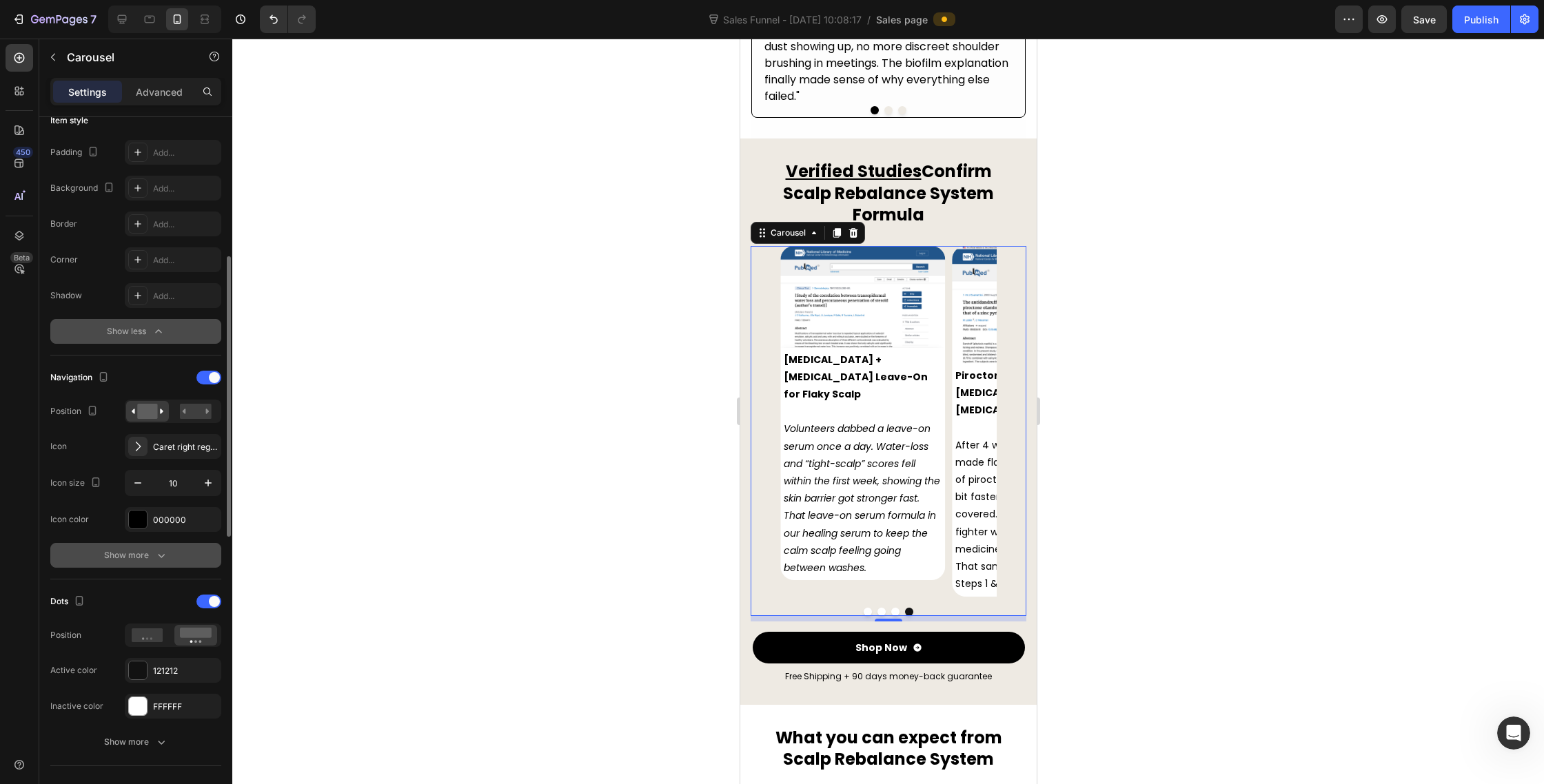
click at [142, 553] on div "Show more" at bounding box center [136, 555] width 64 height 14
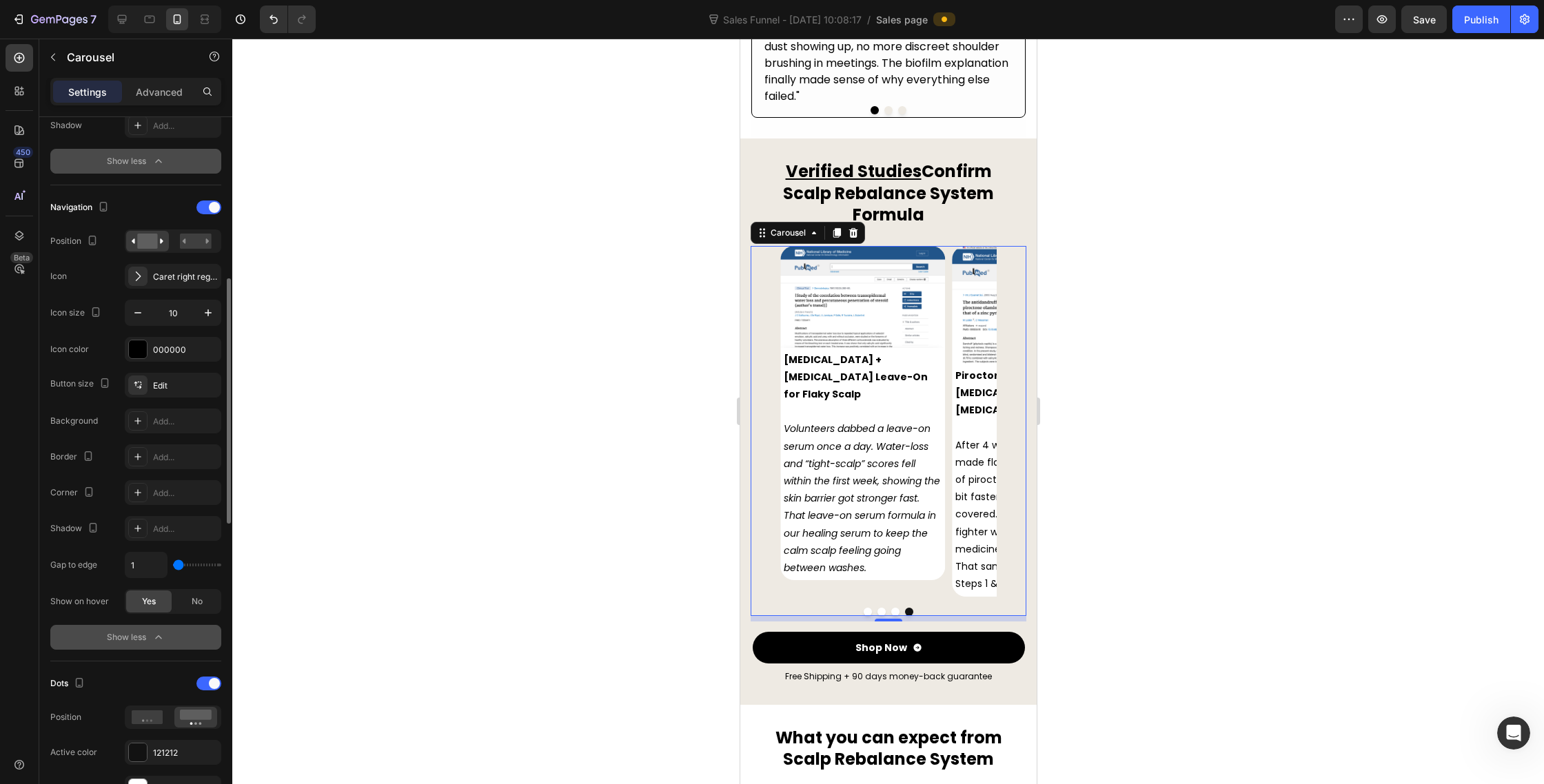
scroll to position [583, 0]
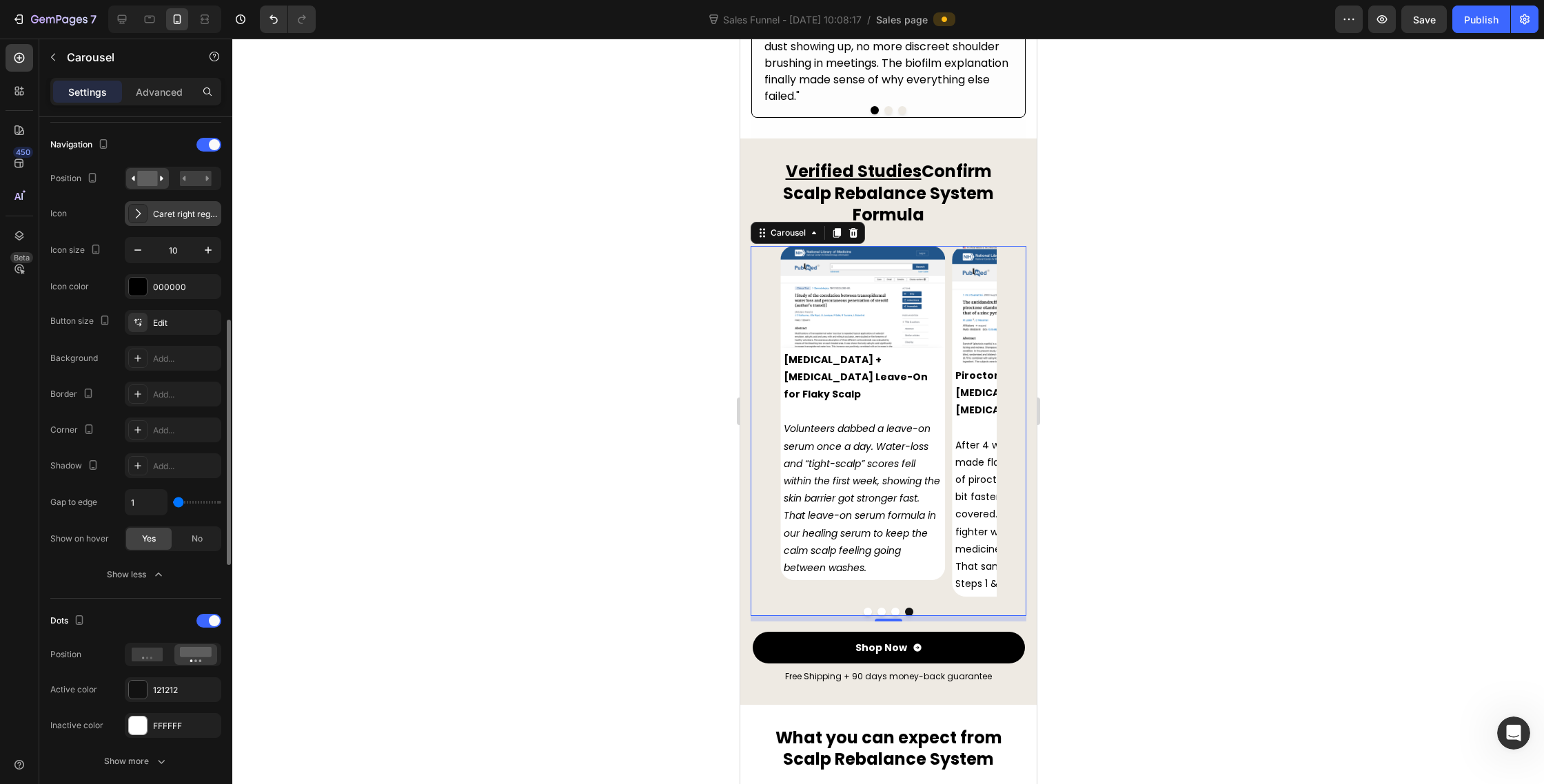
click at [169, 217] on div "Caret right regular" at bounding box center [186, 214] width 65 height 13
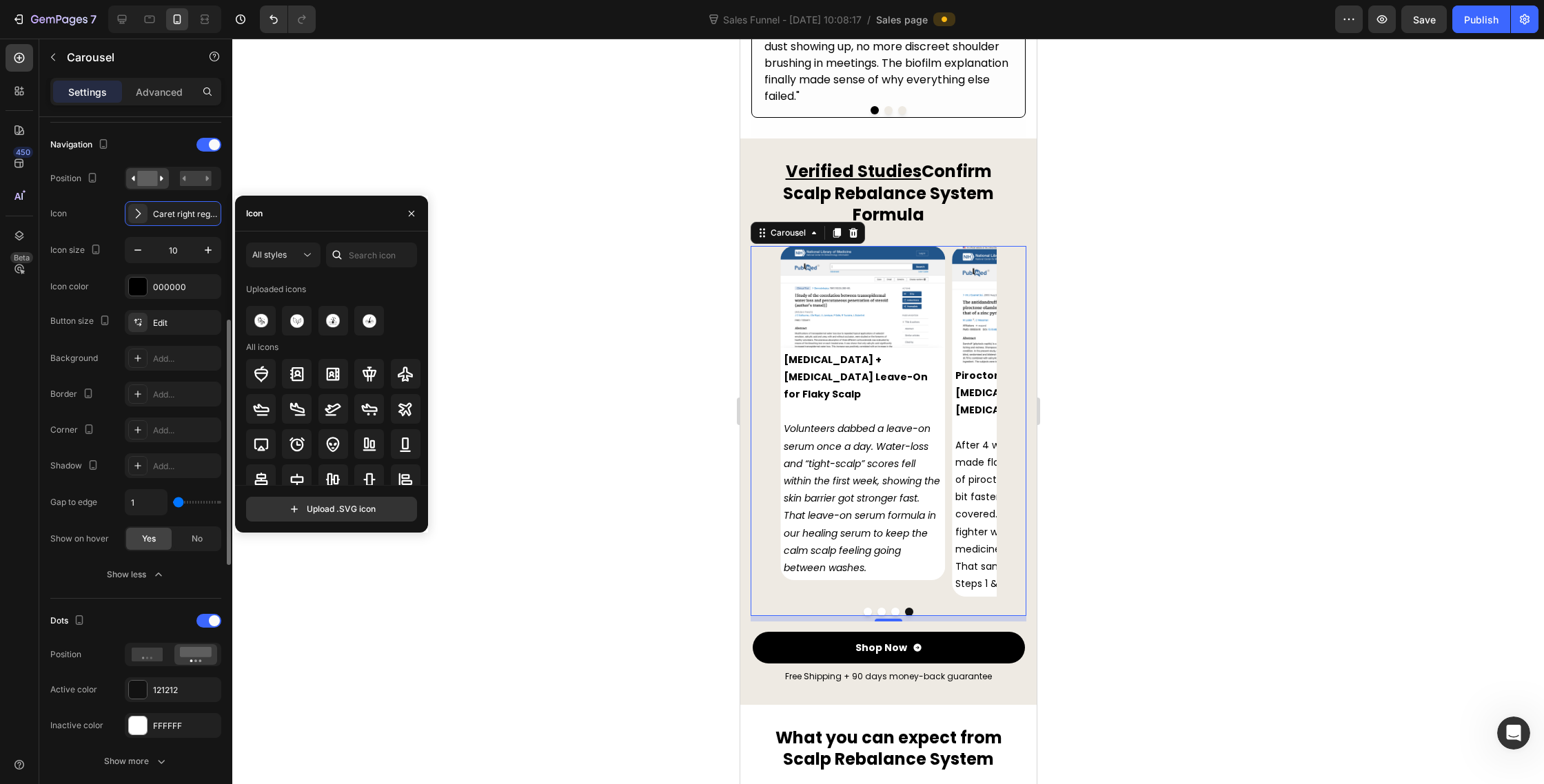
click at [109, 199] on div "Navigation Position Icon Caret right regular Icon size 10 Icon color 000000" at bounding box center [136, 216] width 171 height 165
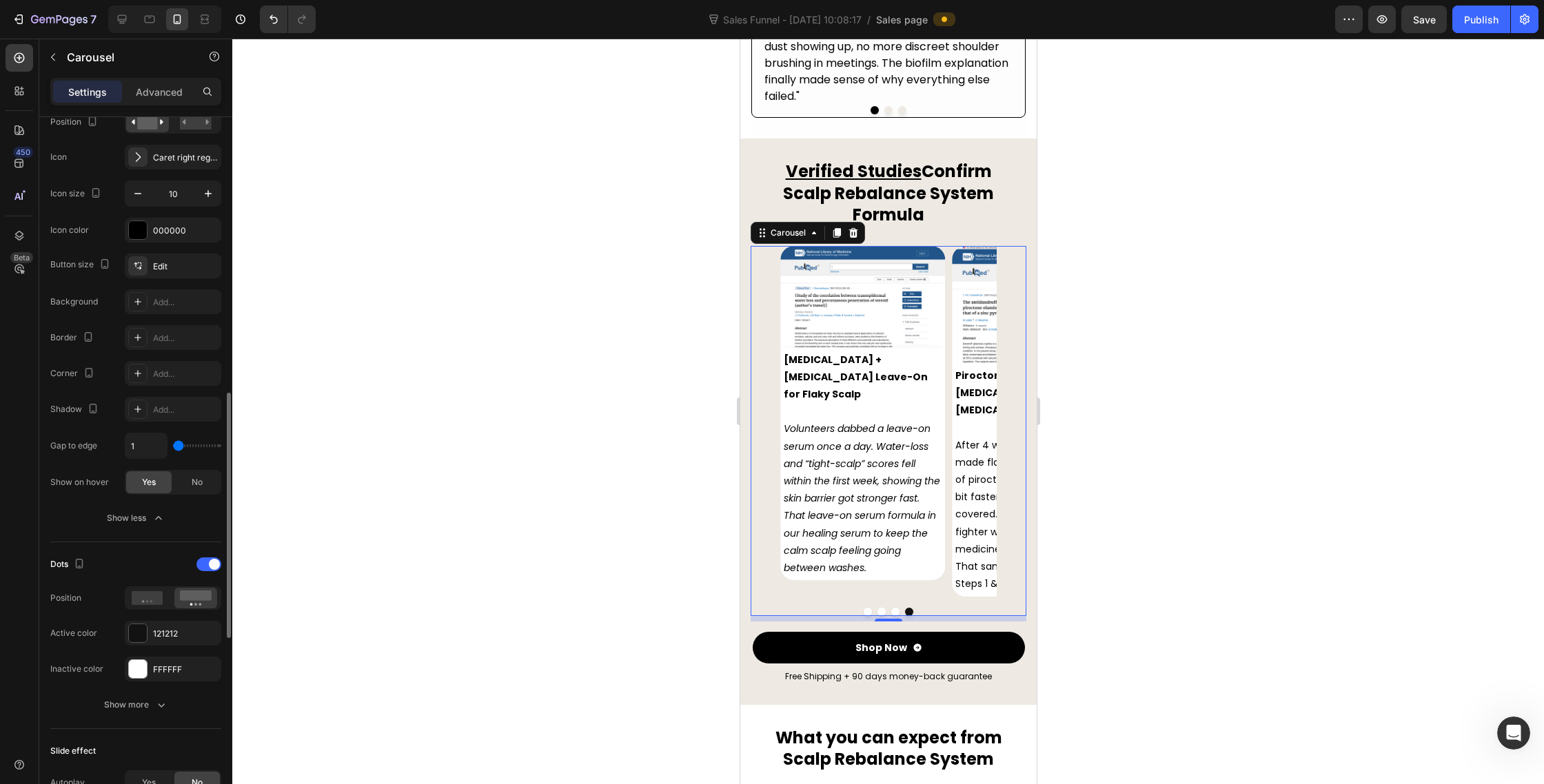
scroll to position [705, 0]
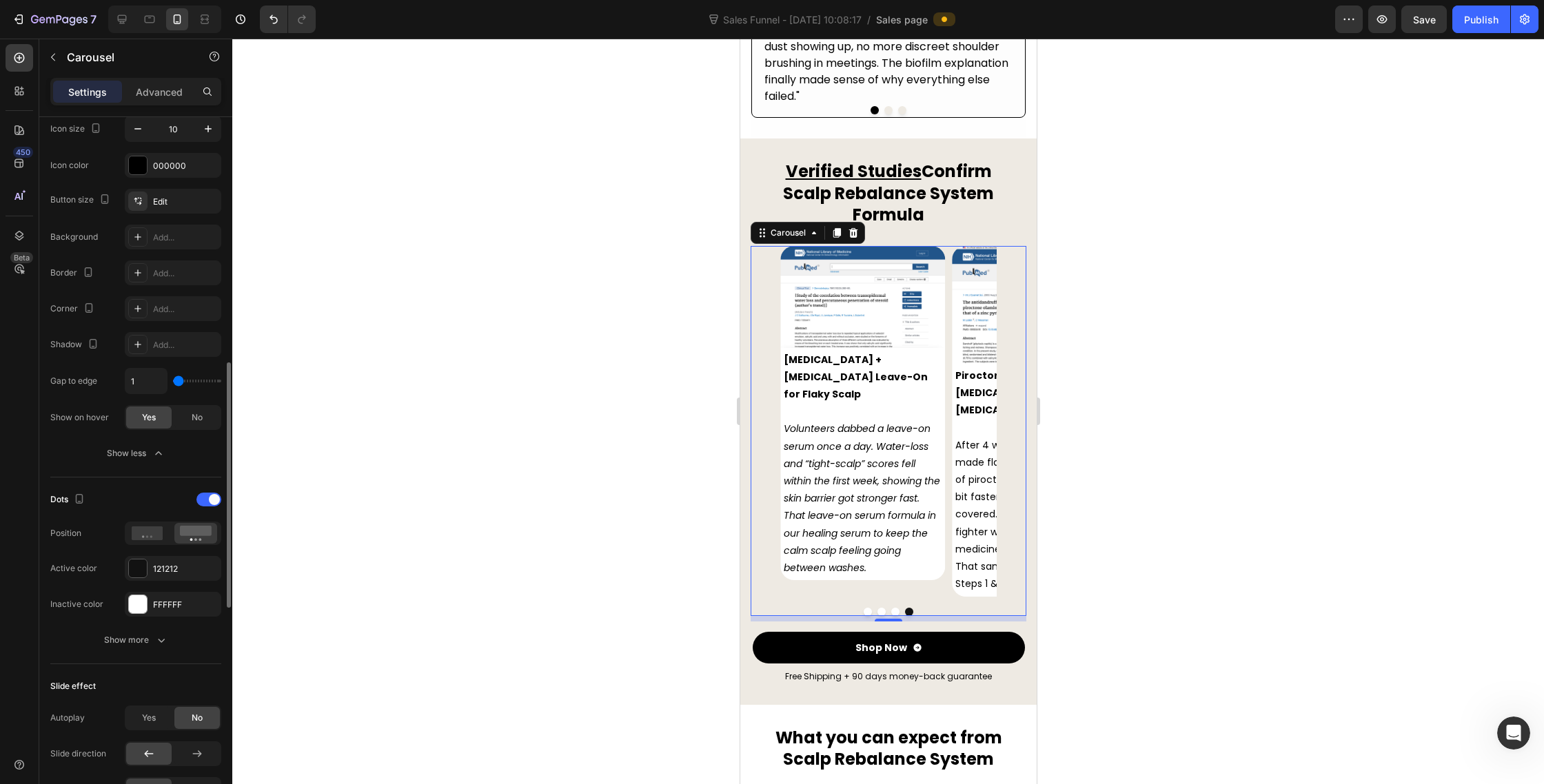
type input "7"
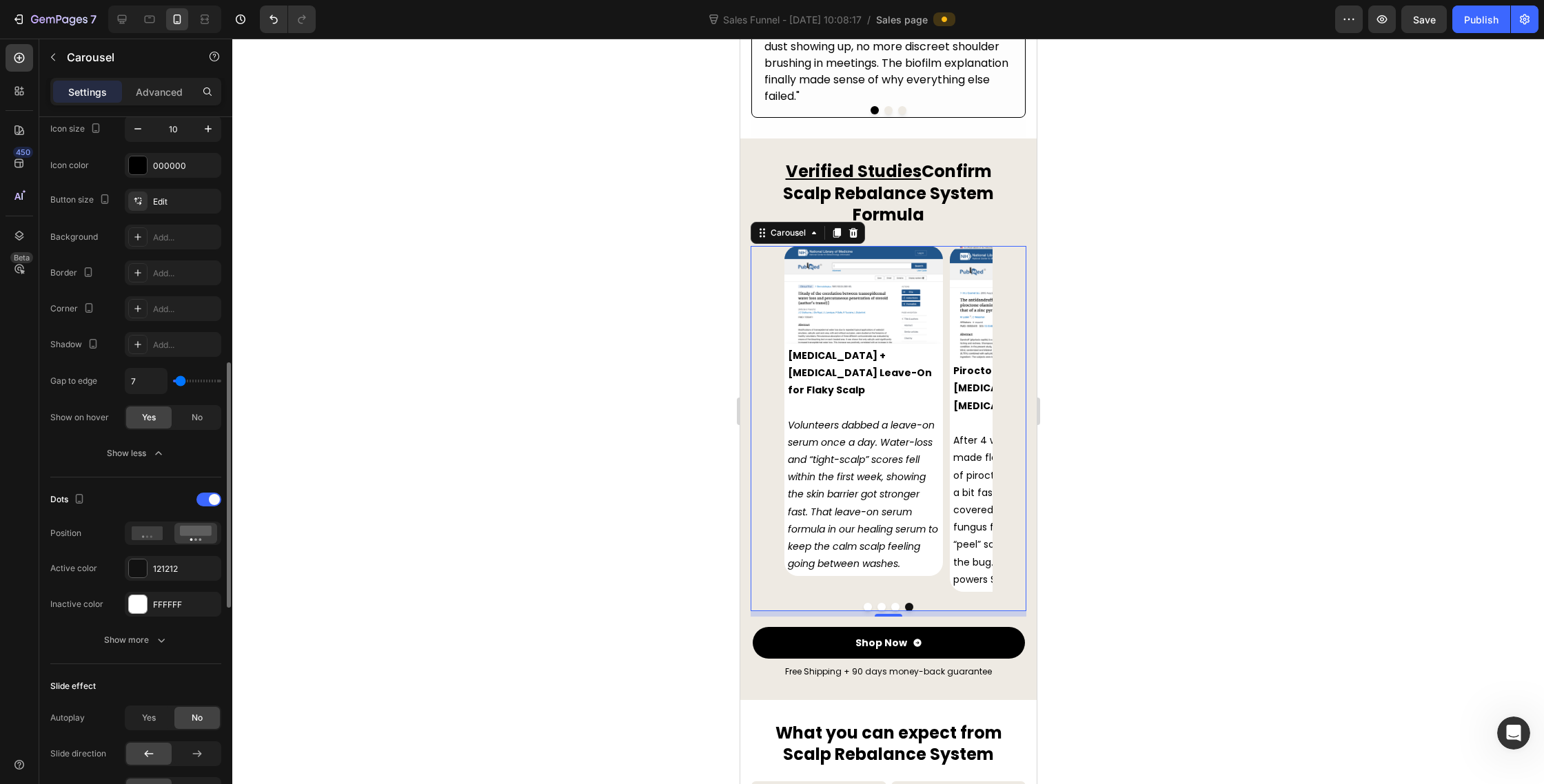
type input "23"
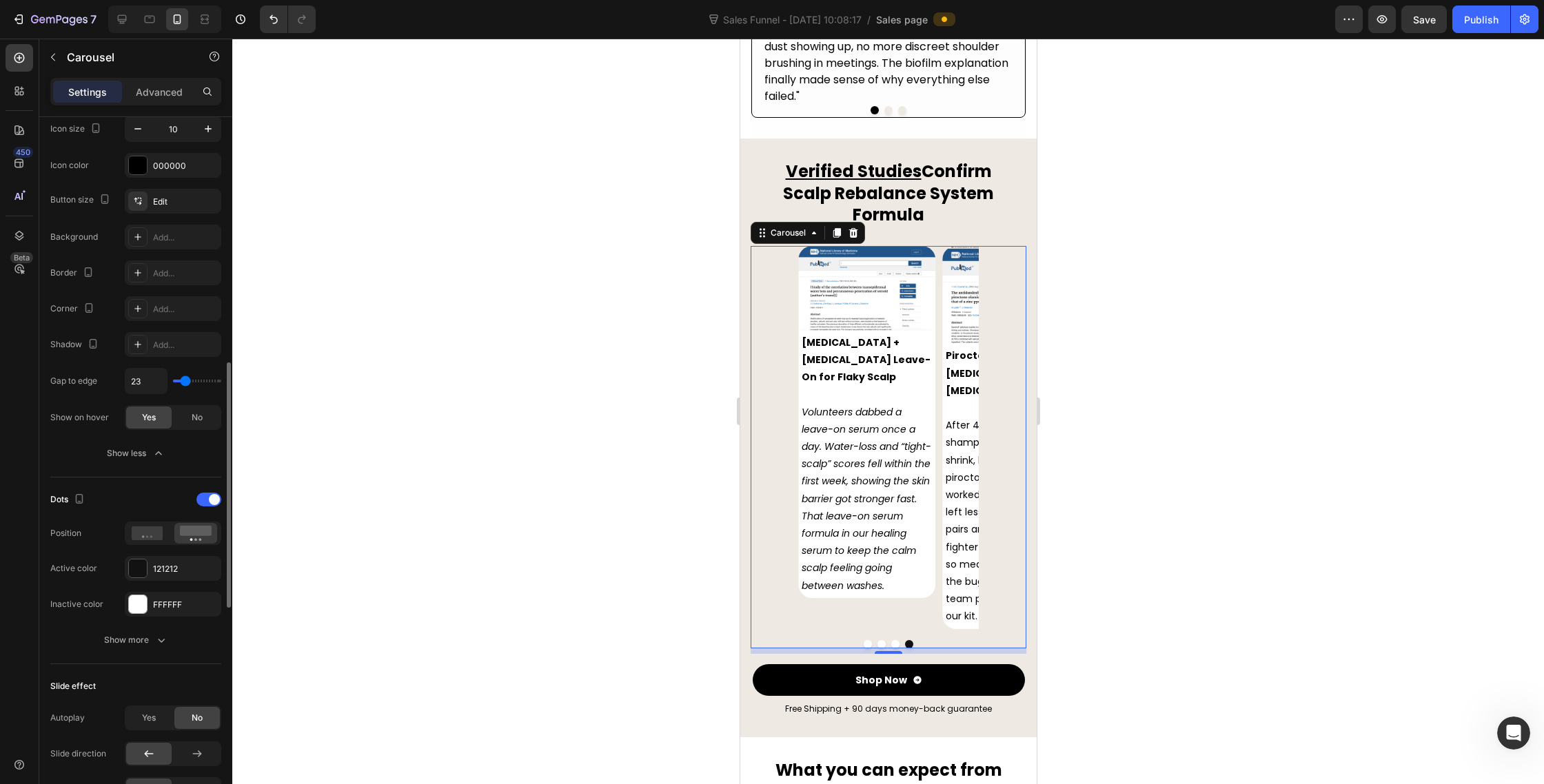
type input "27"
type input "28"
type input "29"
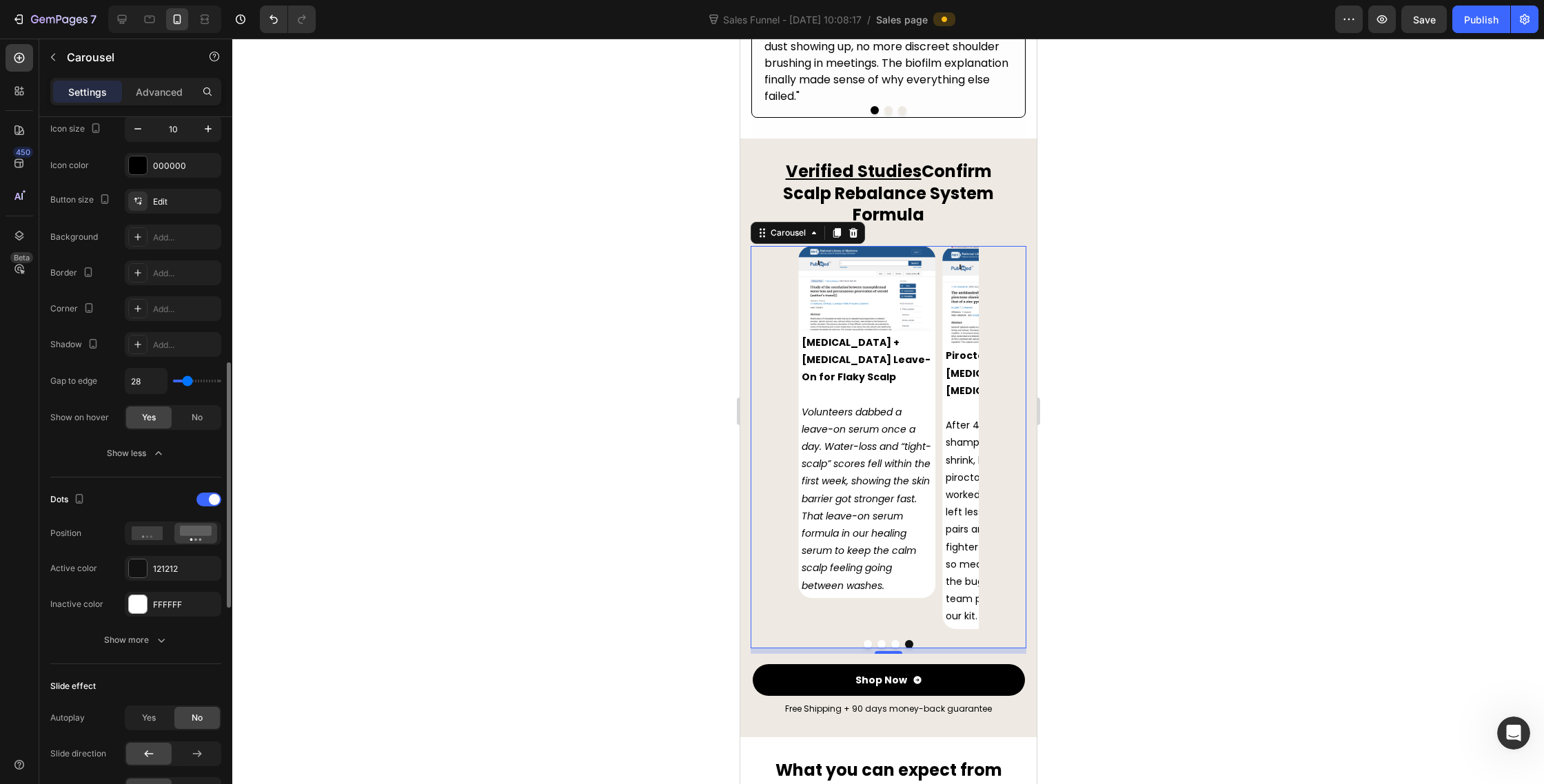
type input "29"
type input "30"
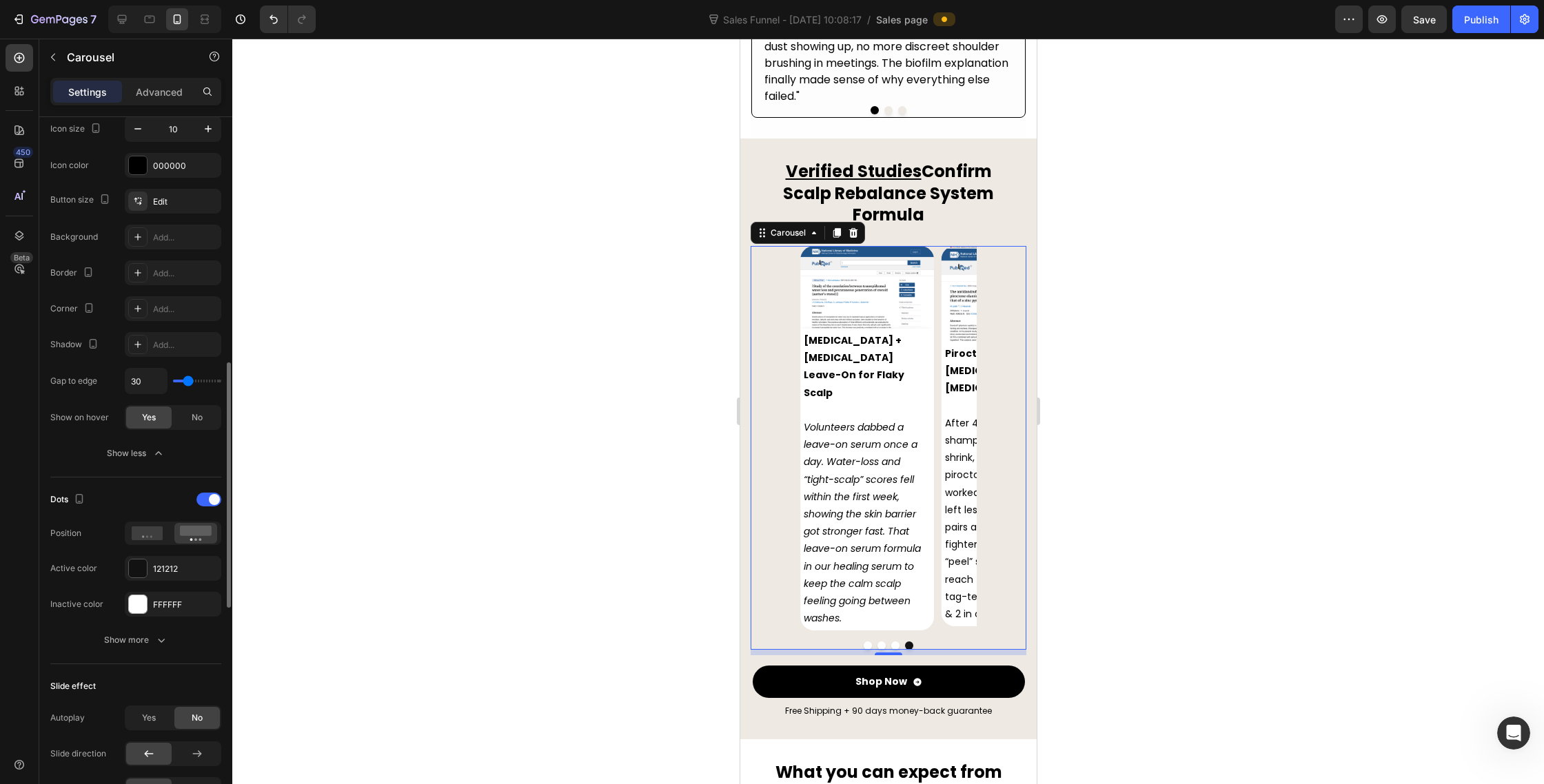
type input "31"
type input "21"
type input "17"
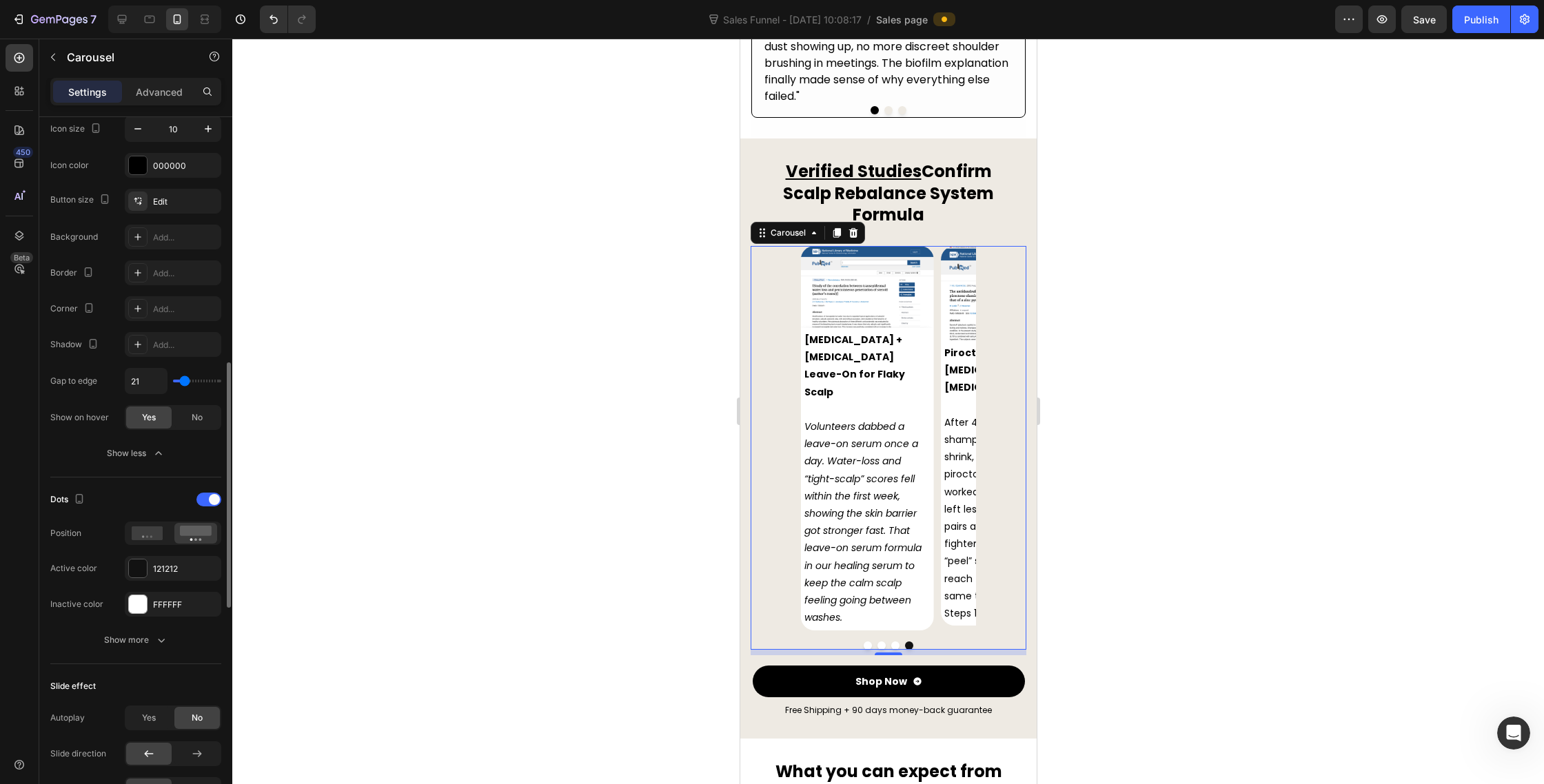
type input "17"
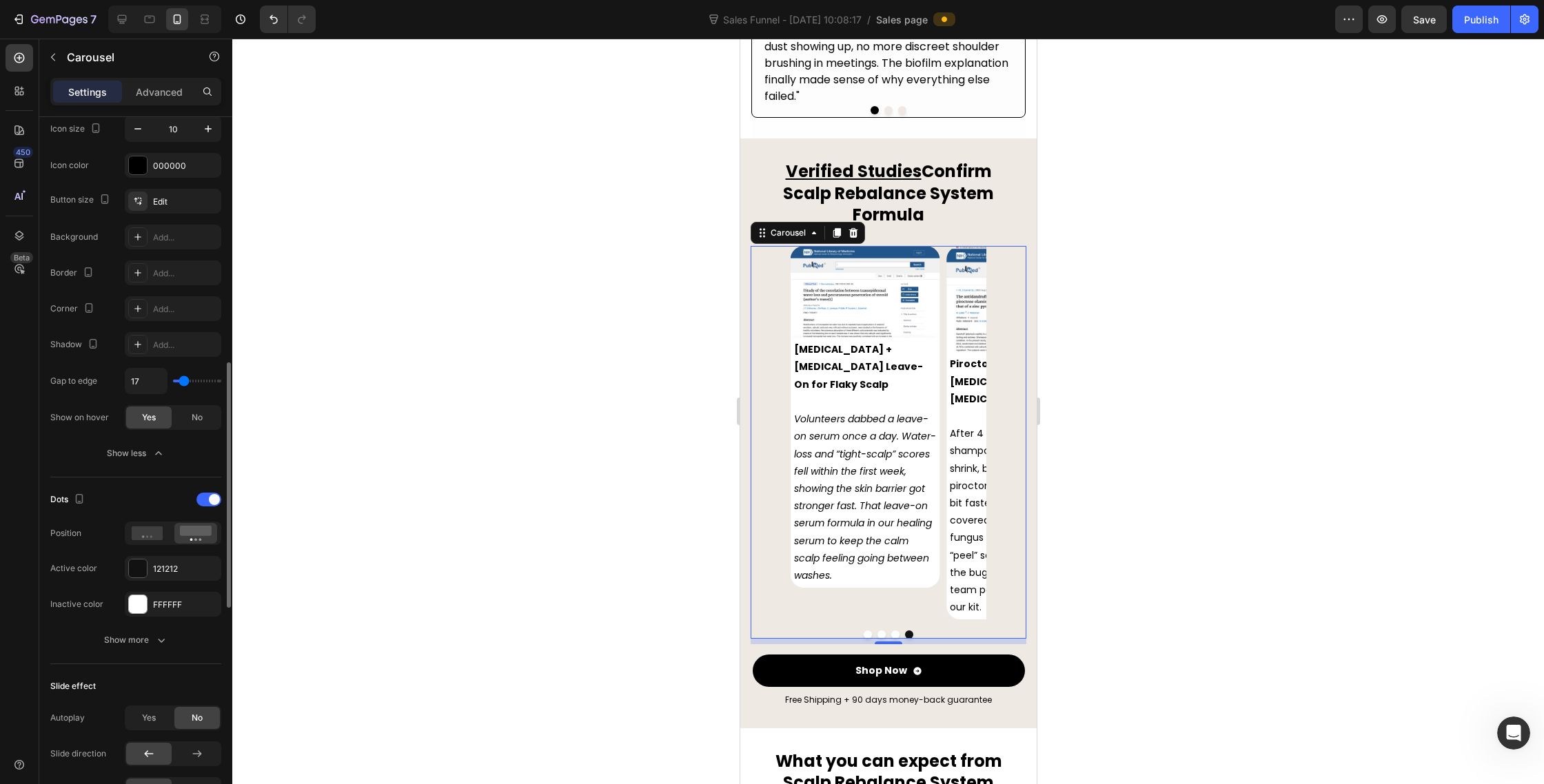
type input "16"
type input "13"
type input "1"
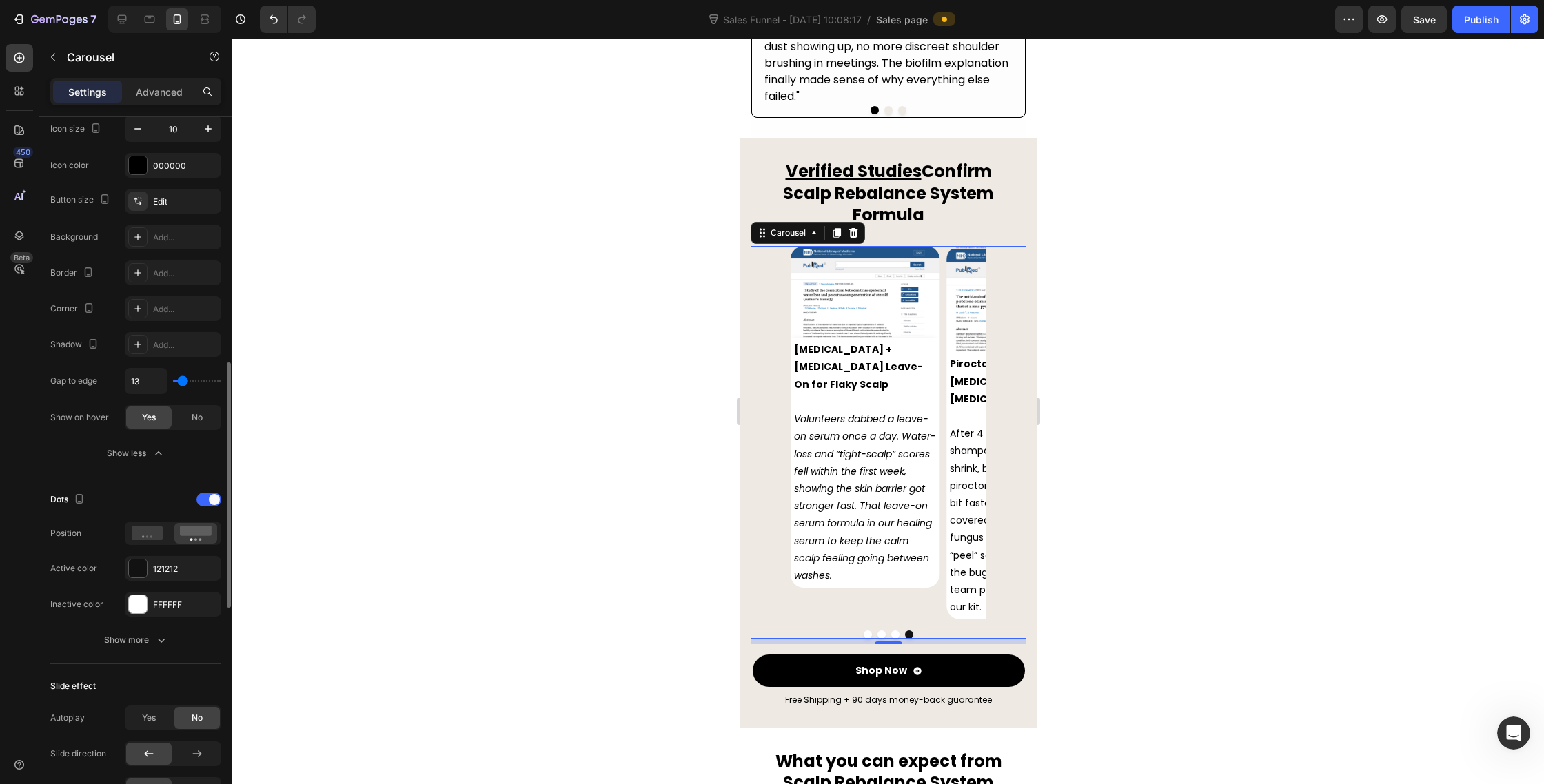
type input "1"
type input "0"
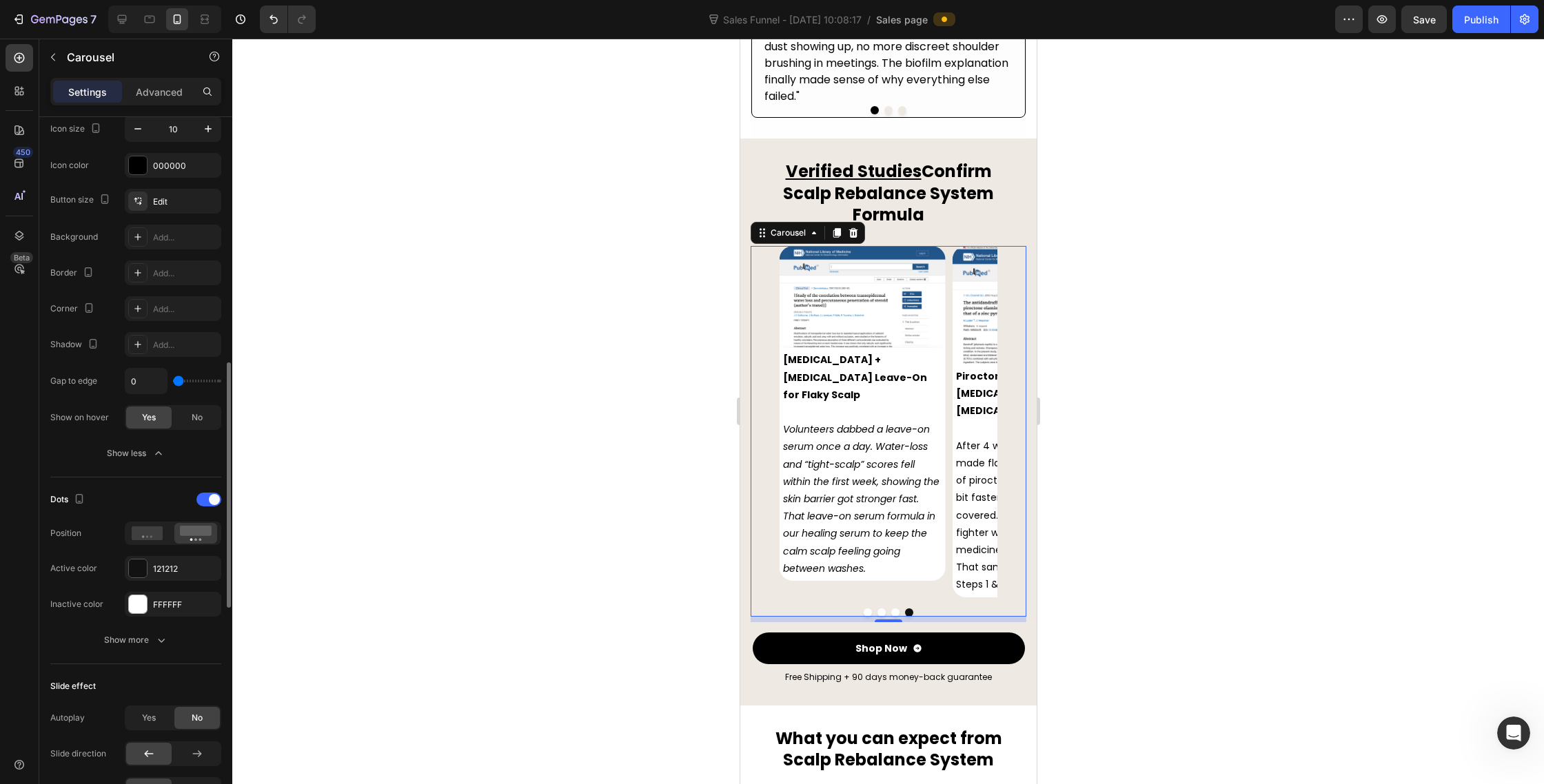
drag, startPoint x: 180, startPoint y: 378, endPoint x: 148, endPoint y: 383, distance: 32.4
type input "0"
click at [173, 382] on input "range" at bounding box center [197, 381] width 48 height 3
click at [189, 422] on div "No" at bounding box center [197, 417] width 46 height 22
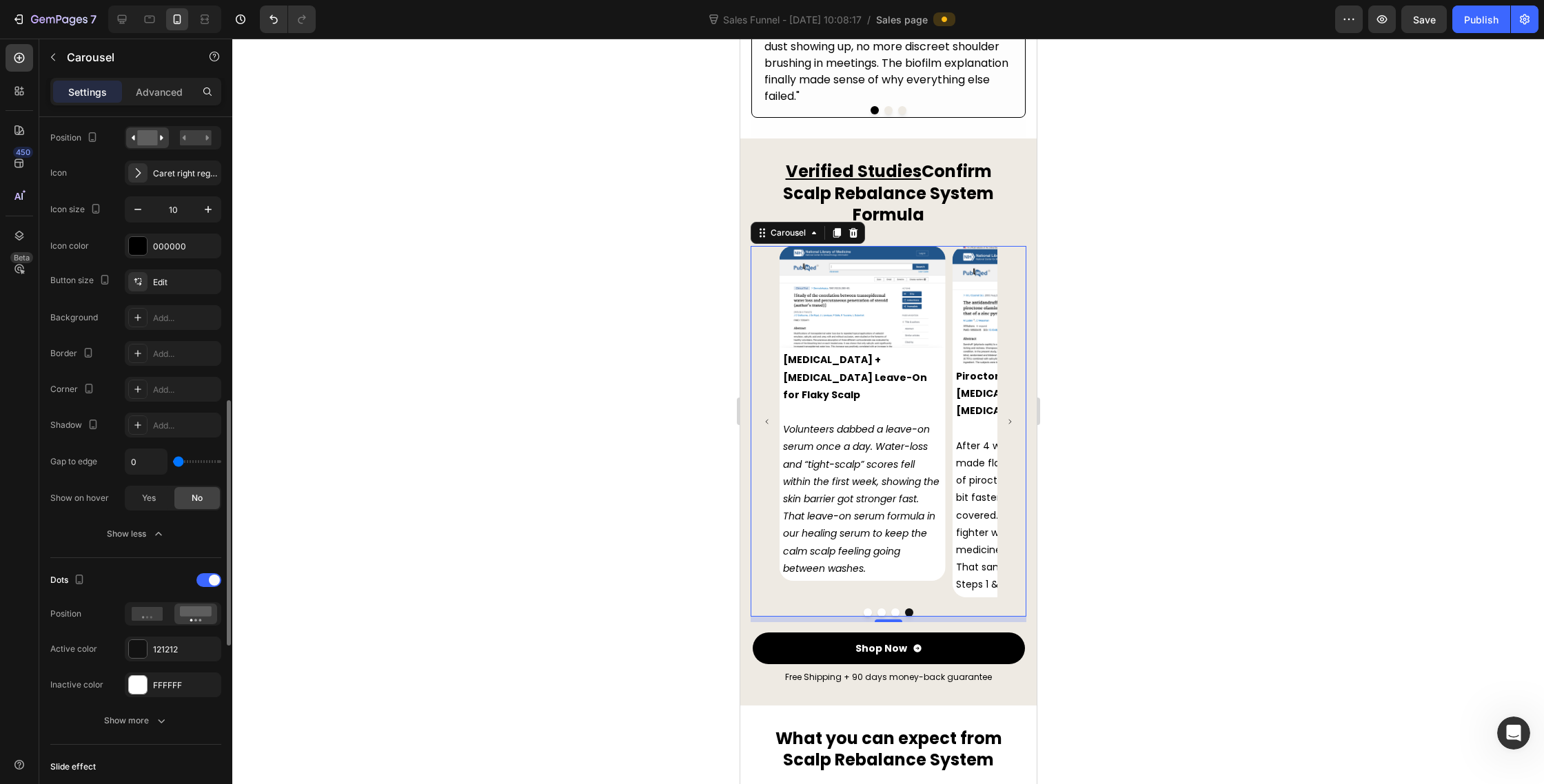
scroll to position [588, 0]
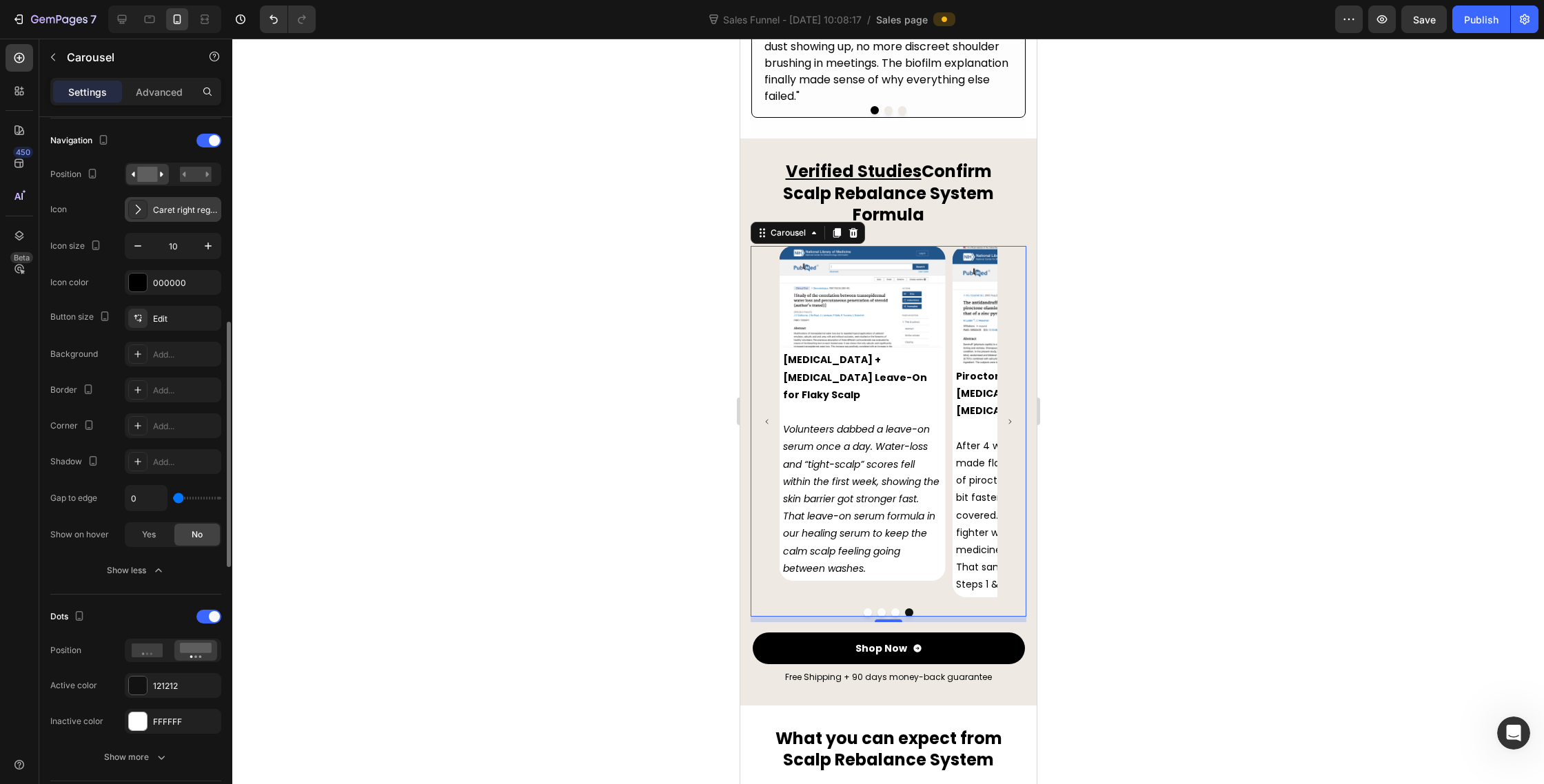
click at [137, 211] on icon at bounding box center [137, 210] width 14 height 14
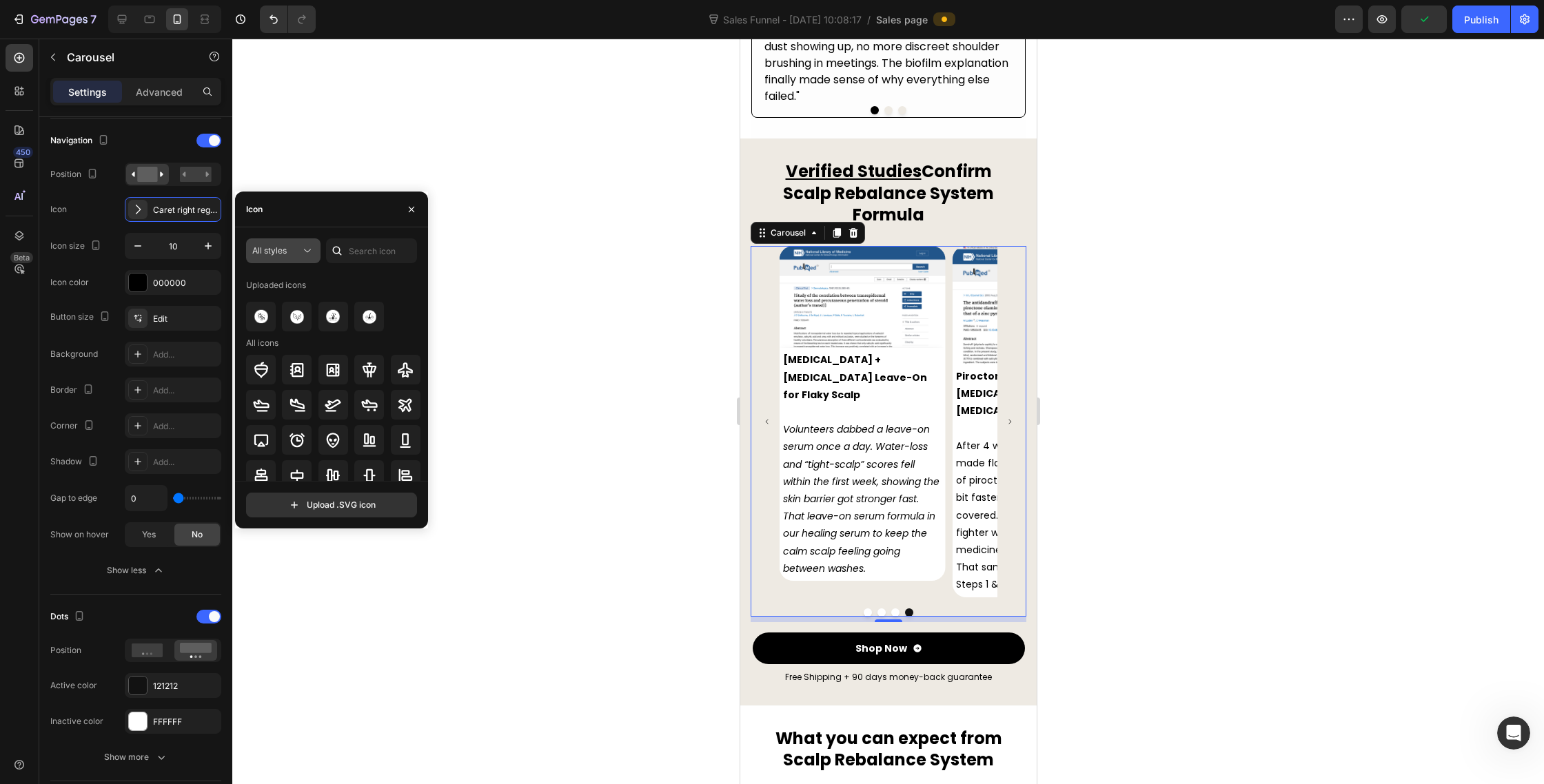
click at [296, 247] on div "All styles" at bounding box center [276, 251] width 48 height 13
click at [262, 379] on div "Filled" at bounding box center [258, 389] width 113 height 26
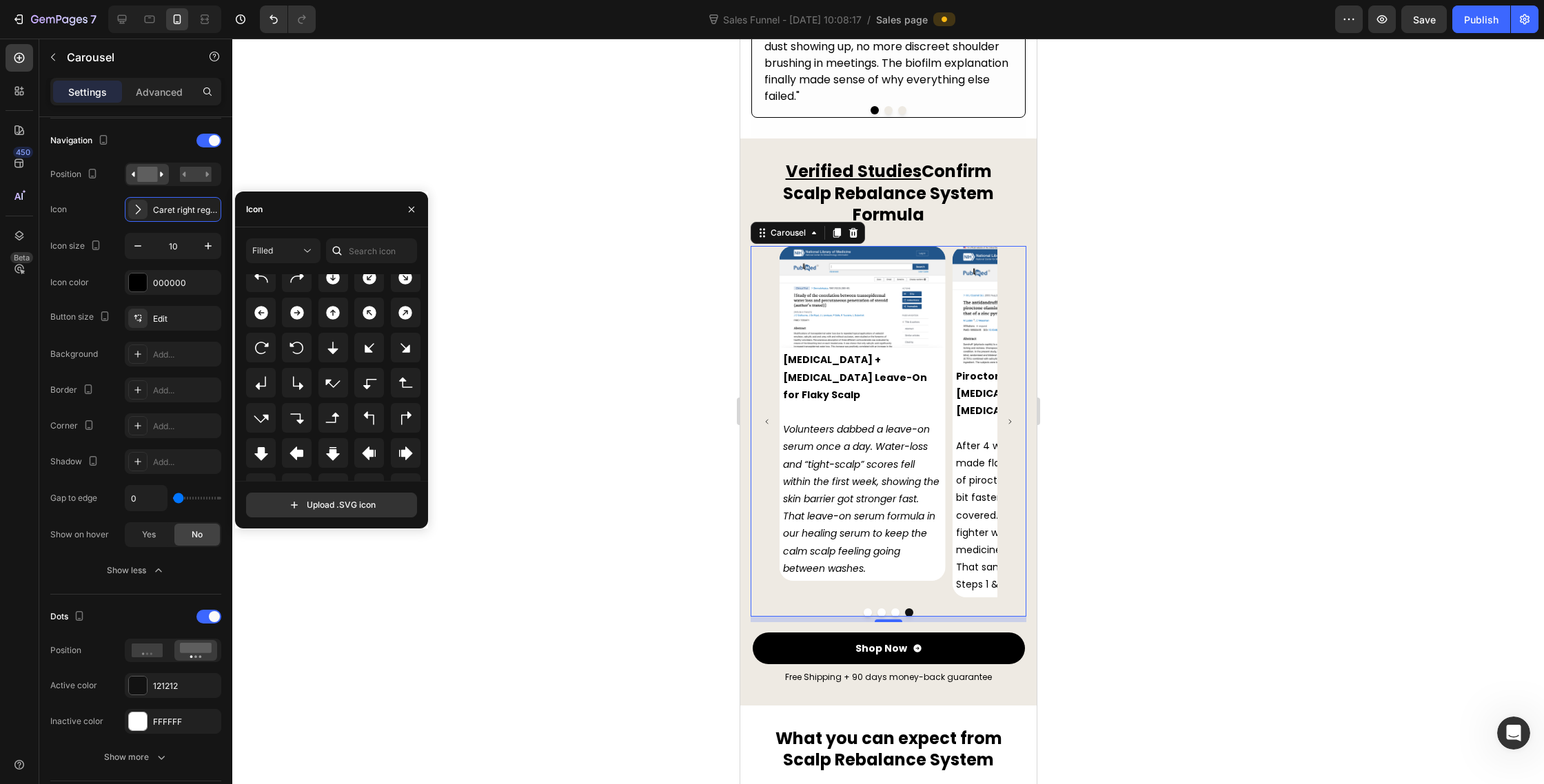
scroll to position [339, 0]
click at [300, 316] on icon at bounding box center [297, 316] width 14 height 14
click at [203, 243] on icon "button" at bounding box center [208, 246] width 14 height 14
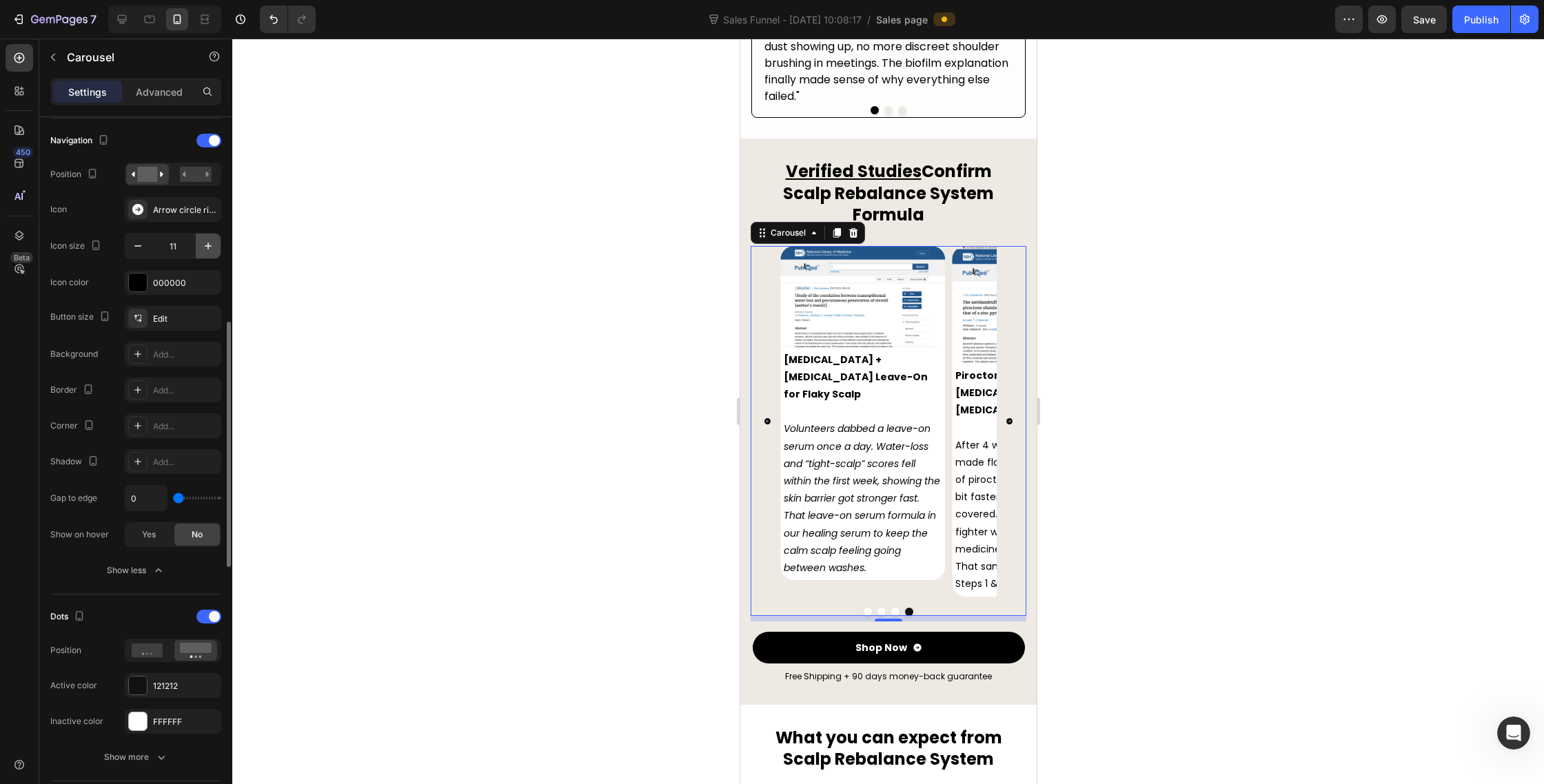
click at [203, 243] on icon "button" at bounding box center [208, 246] width 14 height 14
click at [141, 243] on icon "button" at bounding box center [137, 246] width 14 height 14
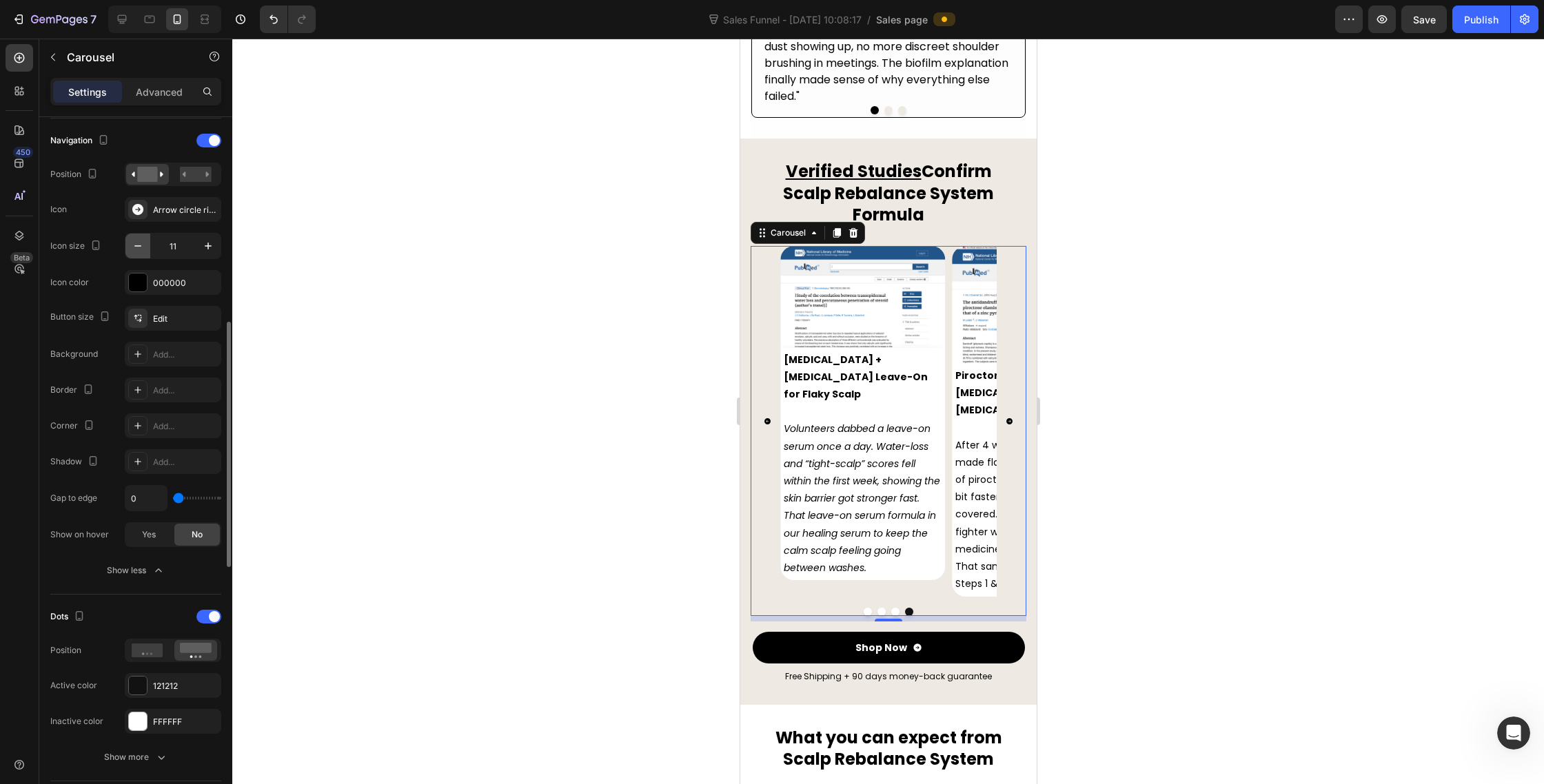
type input "10"
click at [136, 207] on icon at bounding box center [137, 210] width 11 height 11
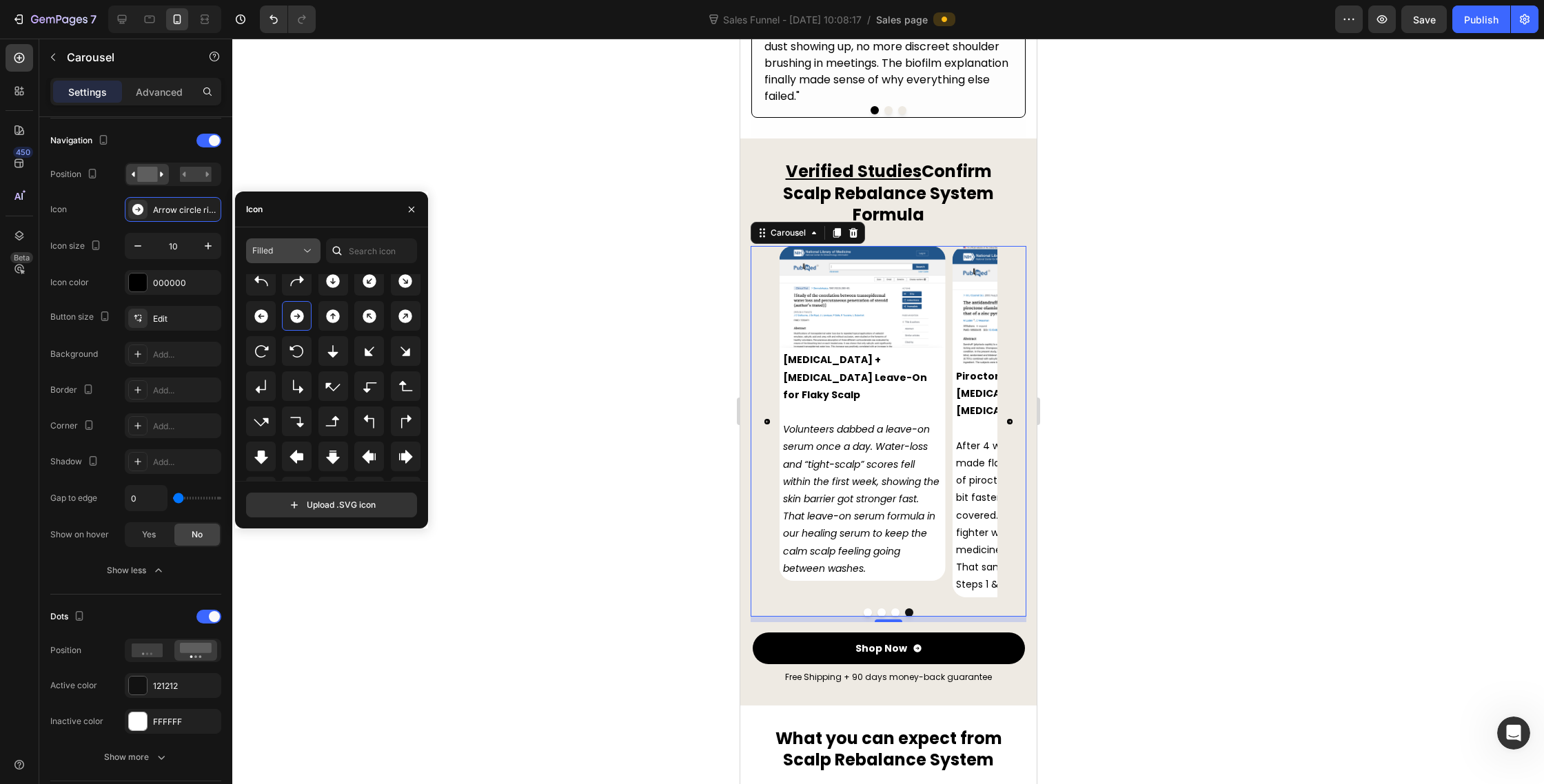
click at [296, 258] on button "Filled" at bounding box center [283, 250] width 74 height 25
click at [254, 357] on p "Bold" at bounding box center [269, 363] width 79 height 14
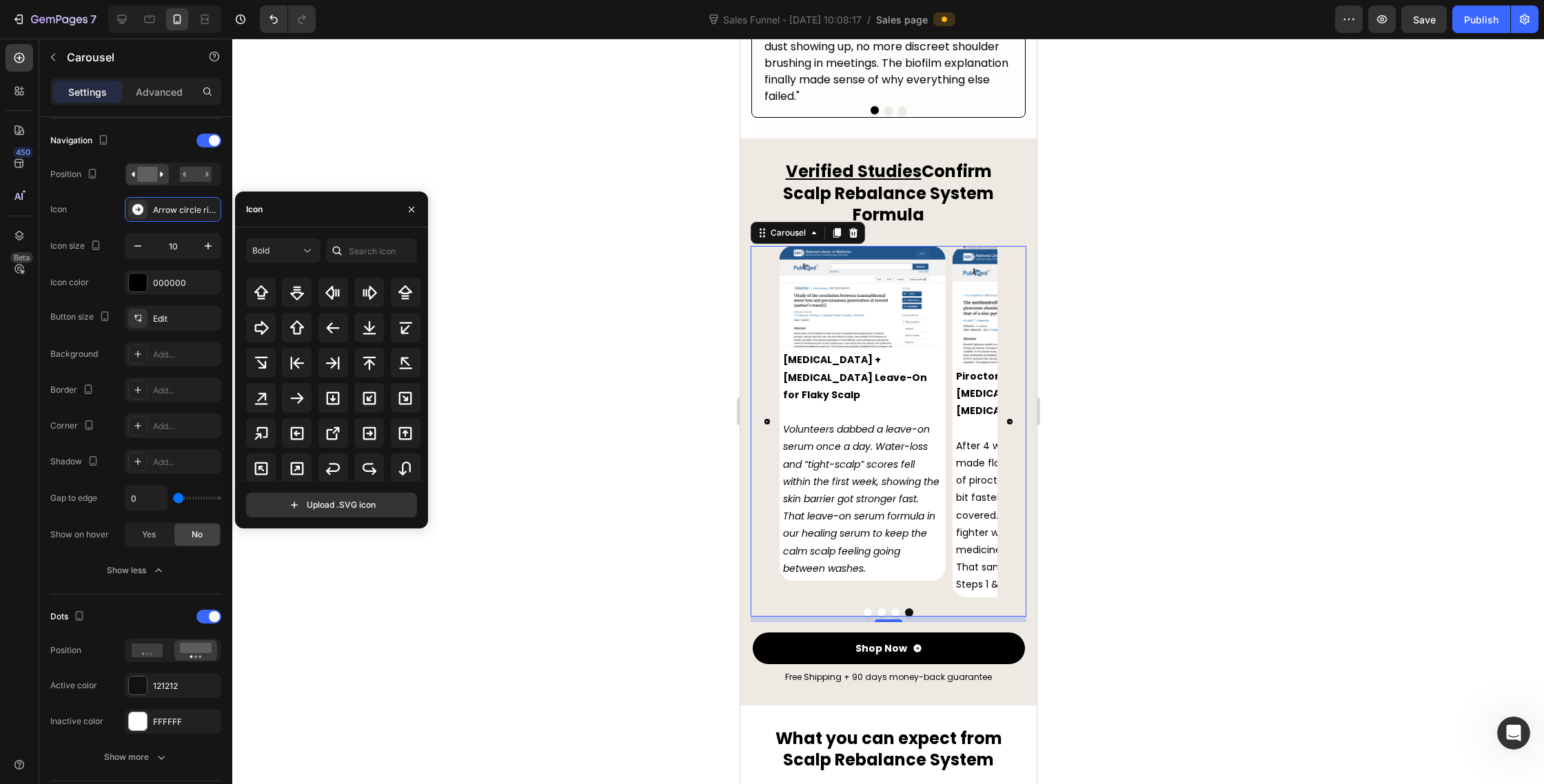
scroll to position [505, 0]
click at [298, 406] on icon at bounding box center [297, 399] width 17 height 17
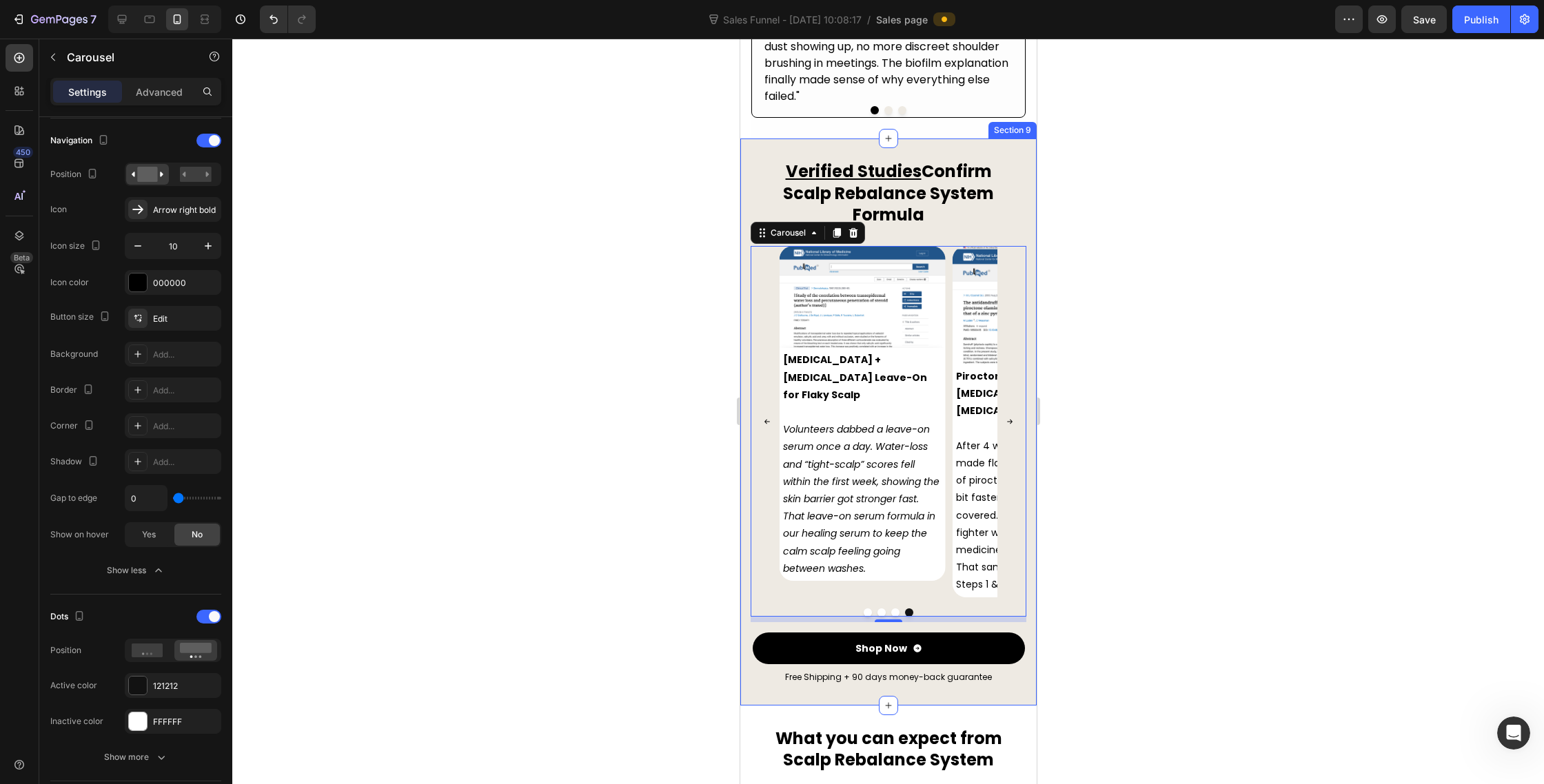
click at [1159, 481] on div at bounding box center [888, 411] width 1312 height 746
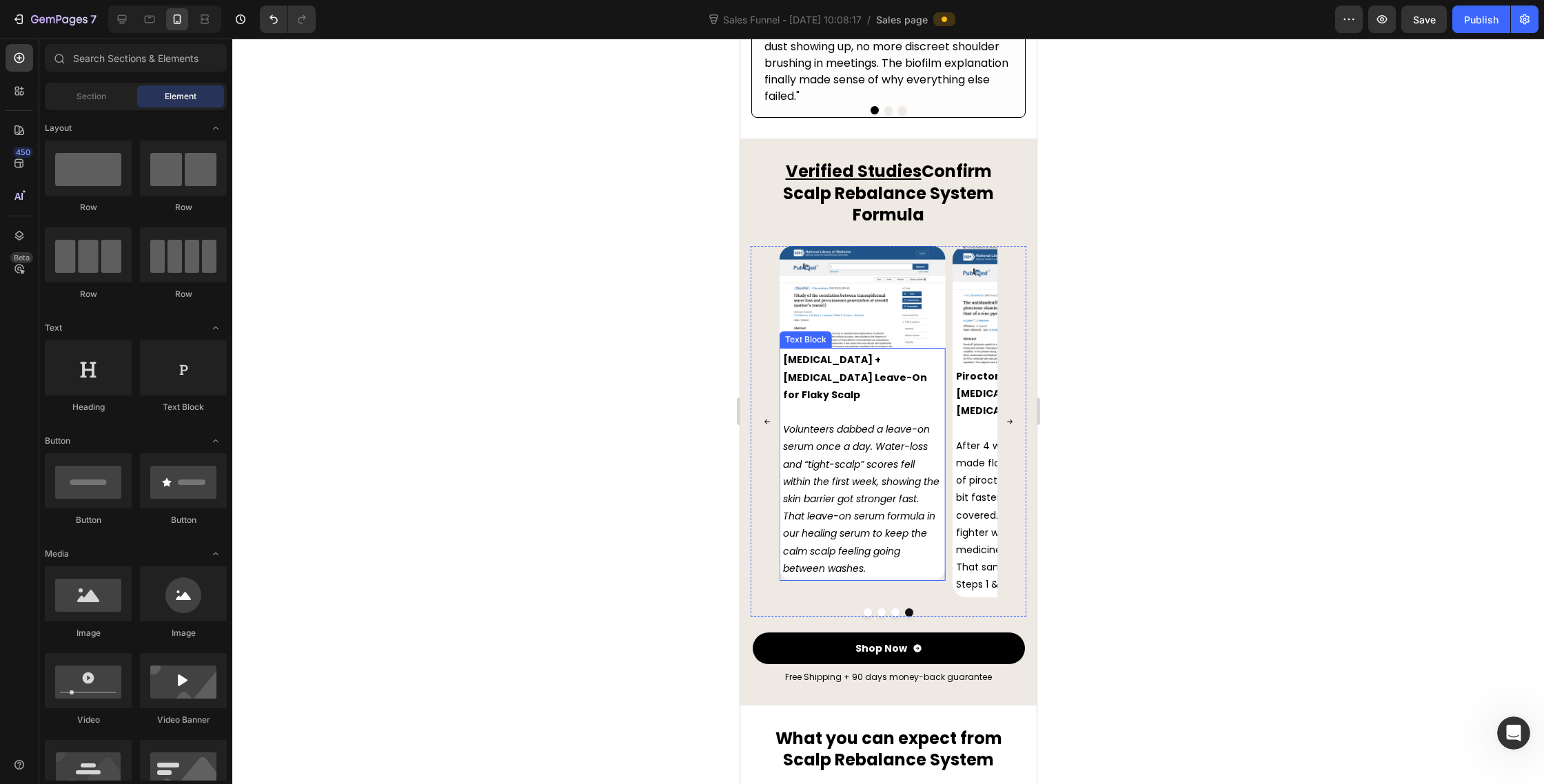
click at [790, 434] on icon "Volunteers dabbed a leave-on serum once a day. Water-loss and “tight-scalp” sco…" at bounding box center [860, 499] width 156 height 153
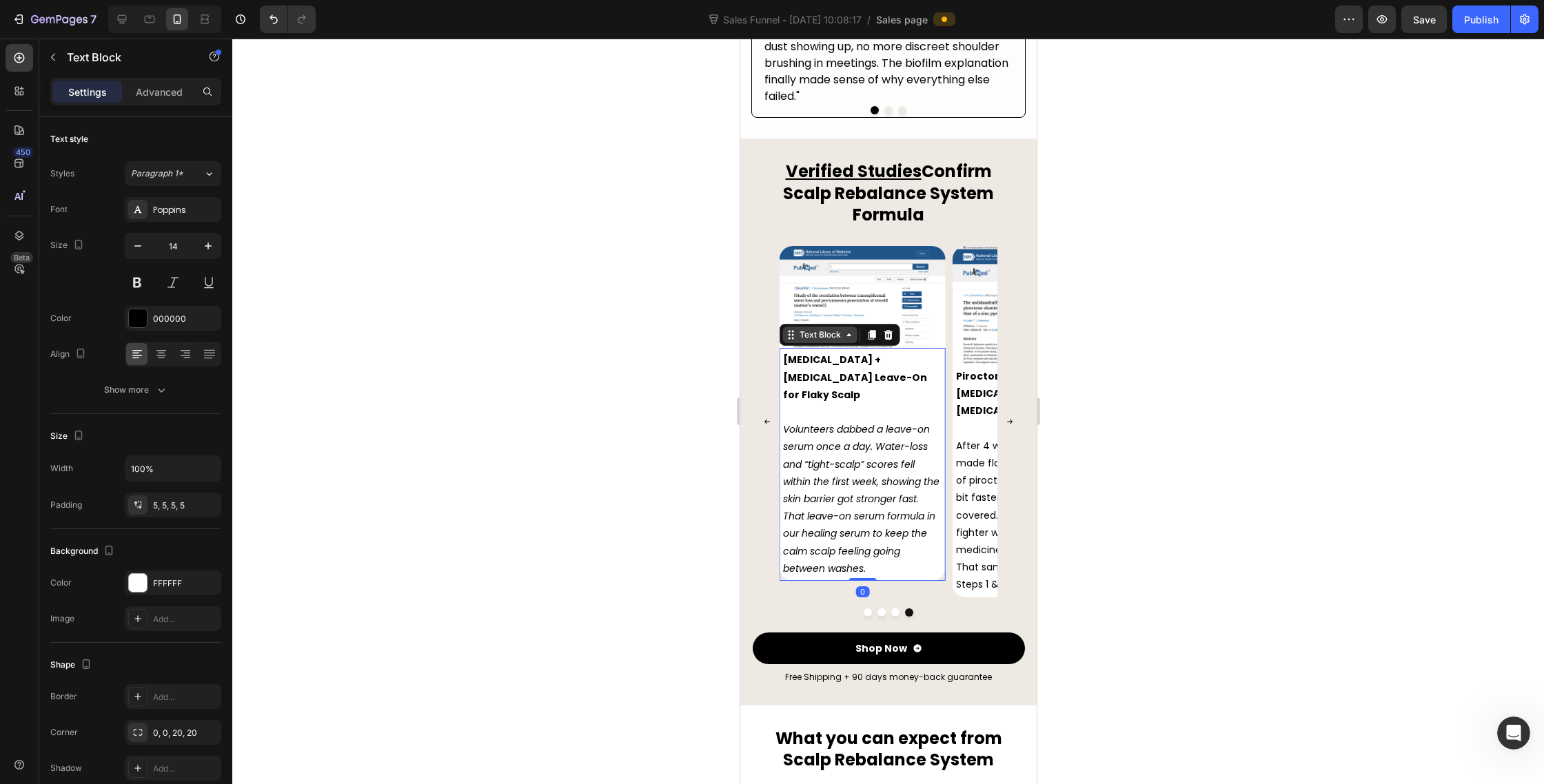
click at [812, 324] on div "Text Block" at bounding box center [839, 334] width 121 height 22
click at [812, 298] on img at bounding box center [862, 297] width 166 height 102
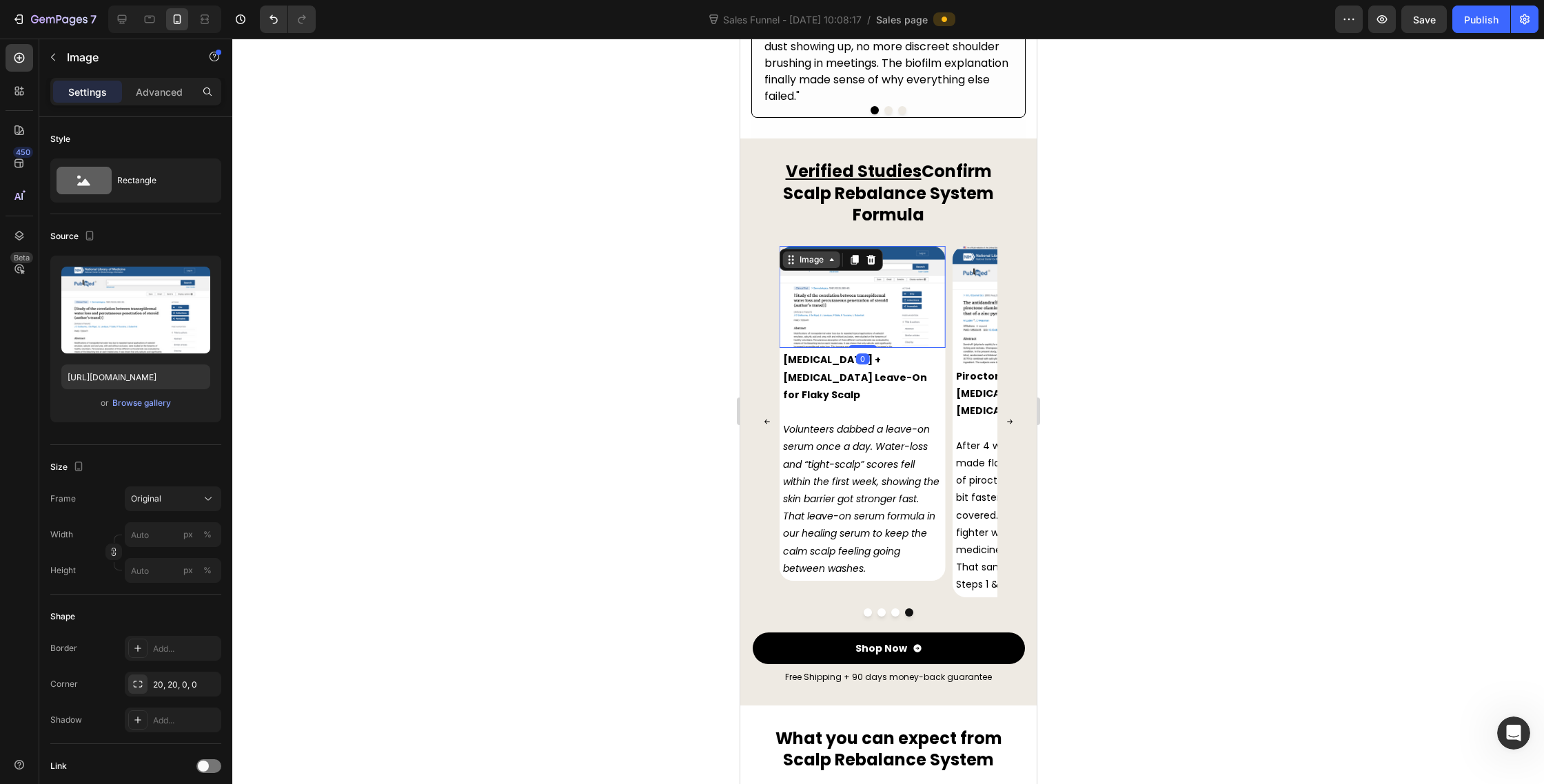
click at [807, 254] on div "Image" at bounding box center [811, 260] width 29 height 13
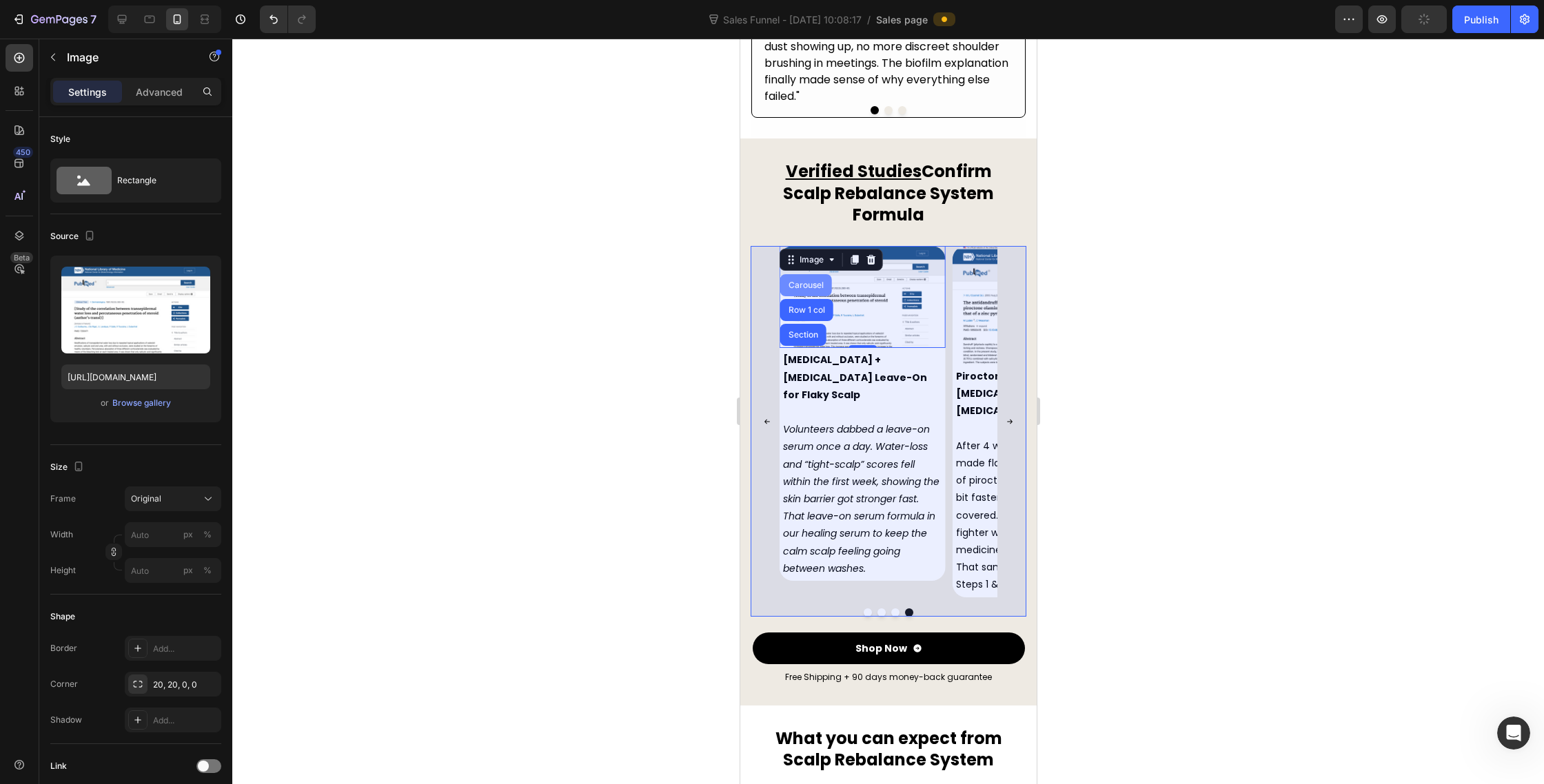
click at [809, 274] on div "Carousel" at bounding box center [805, 285] width 52 height 22
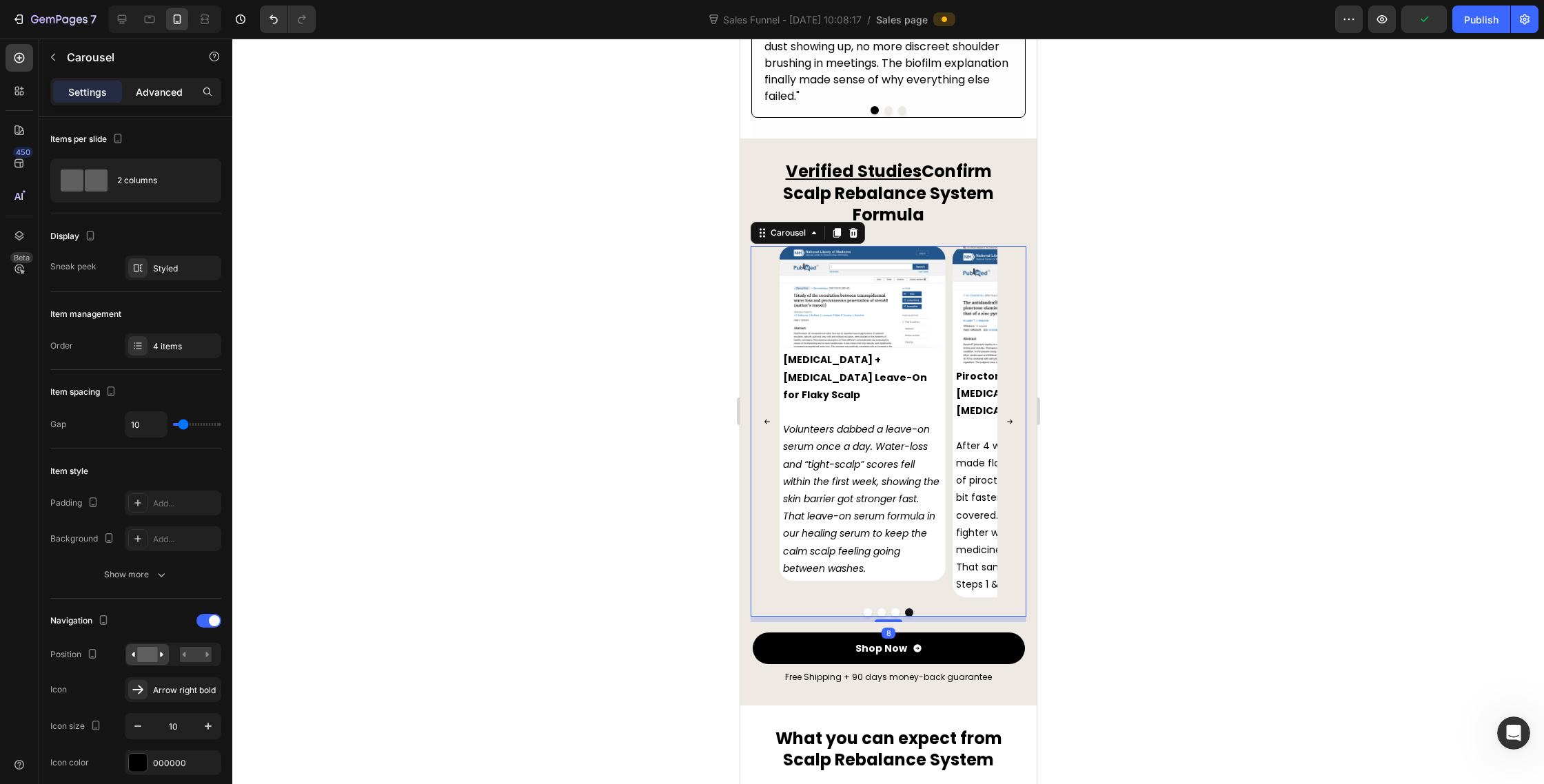
click at [162, 93] on p "Advanced" at bounding box center [159, 92] width 47 height 14
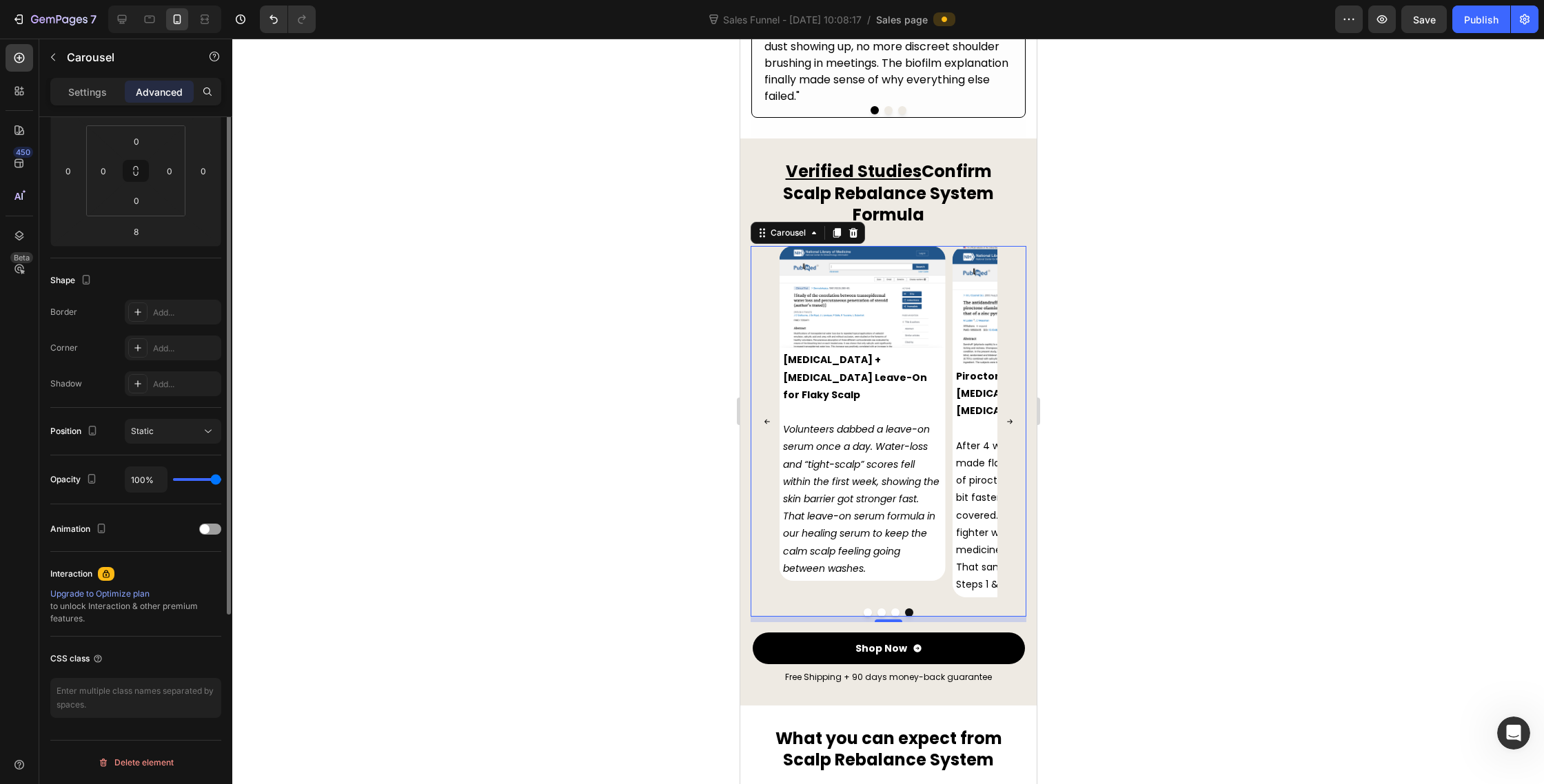
scroll to position [0, 0]
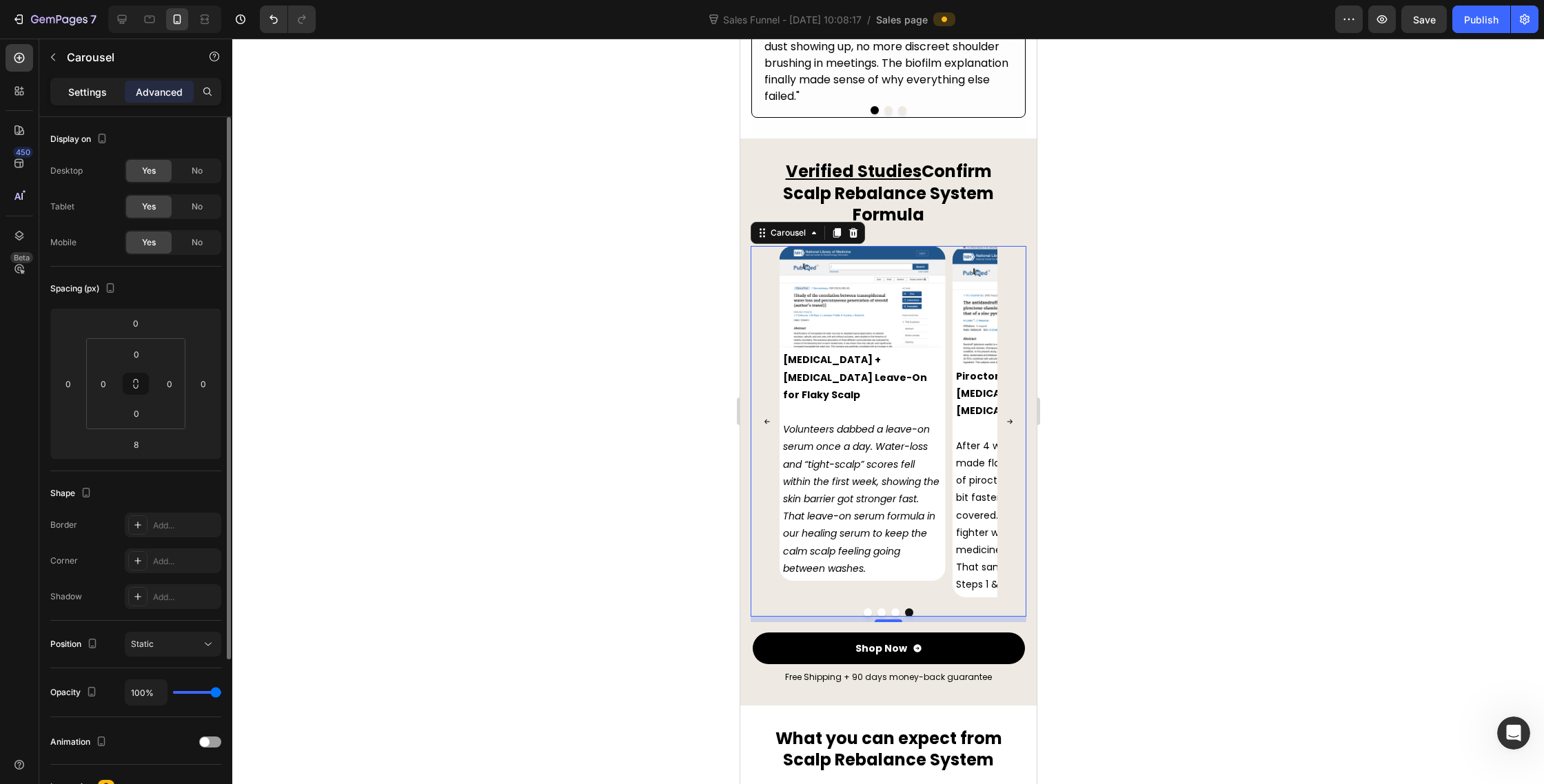
click at [80, 101] on div "Settings" at bounding box center [88, 91] width 69 height 22
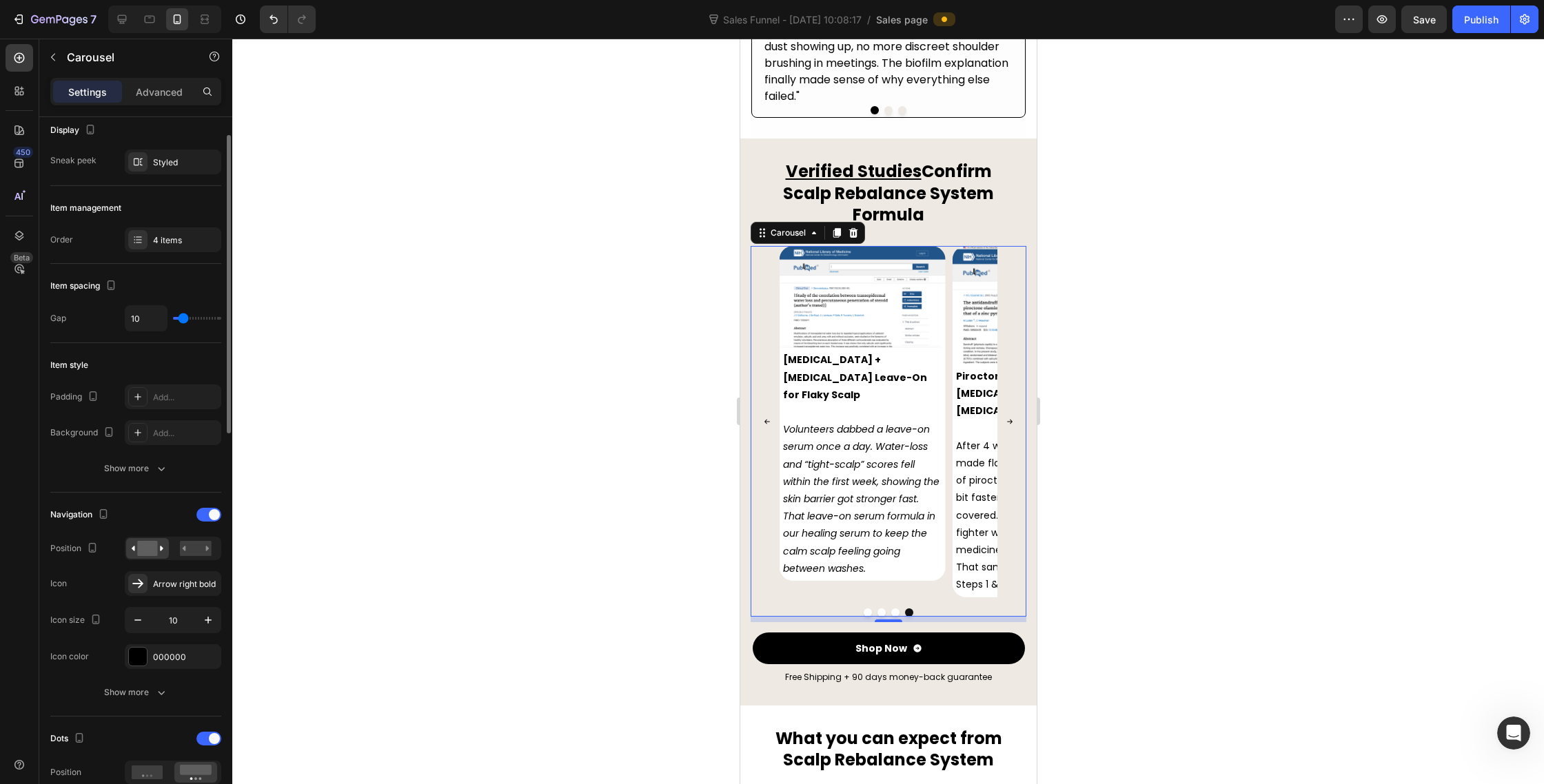
scroll to position [155, 0]
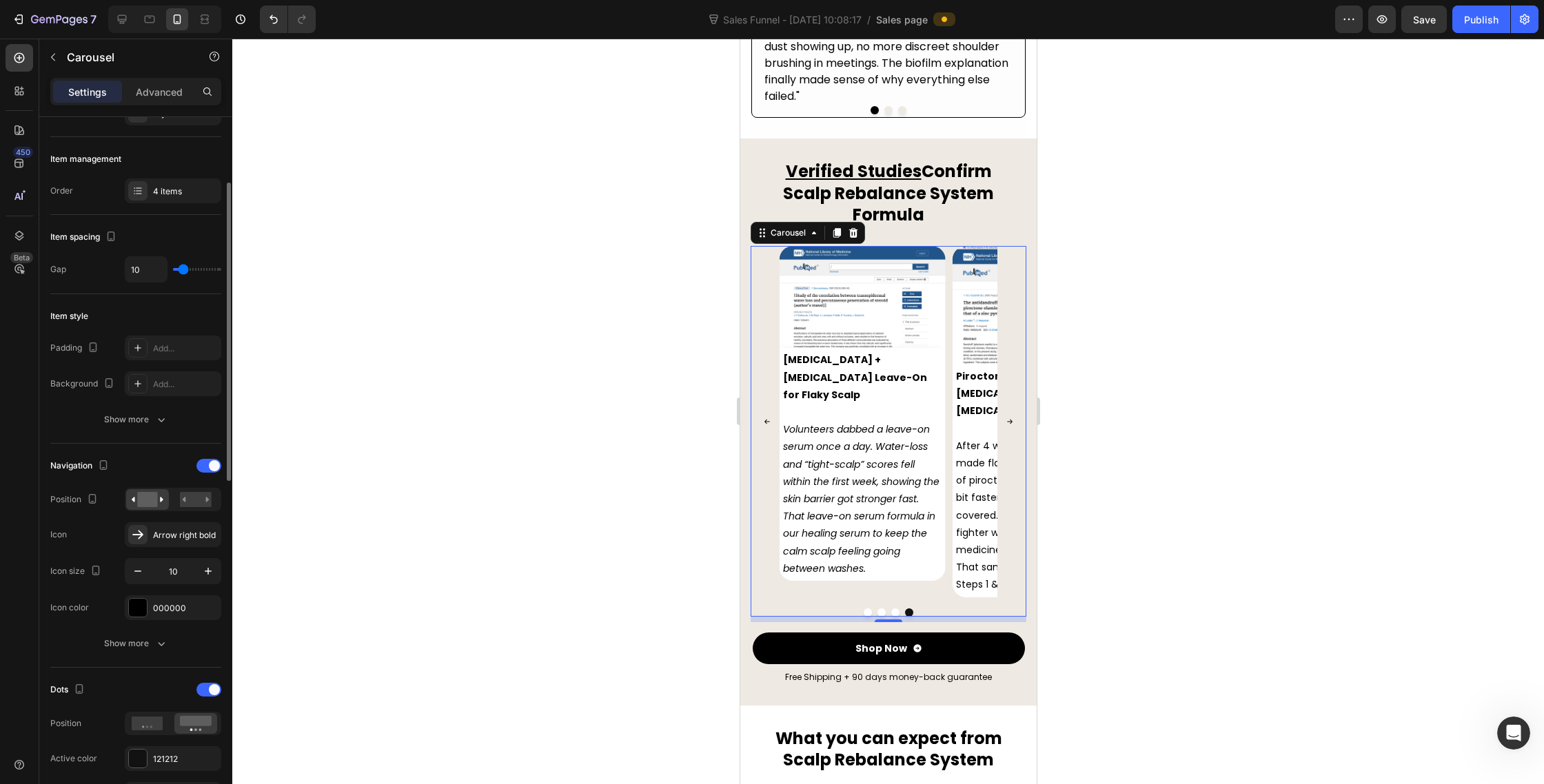
type input "12"
type input "0"
drag, startPoint x: 183, startPoint y: 268, endPoint x: 165, endPoint y: 270, distance: 18.1
type input "0"
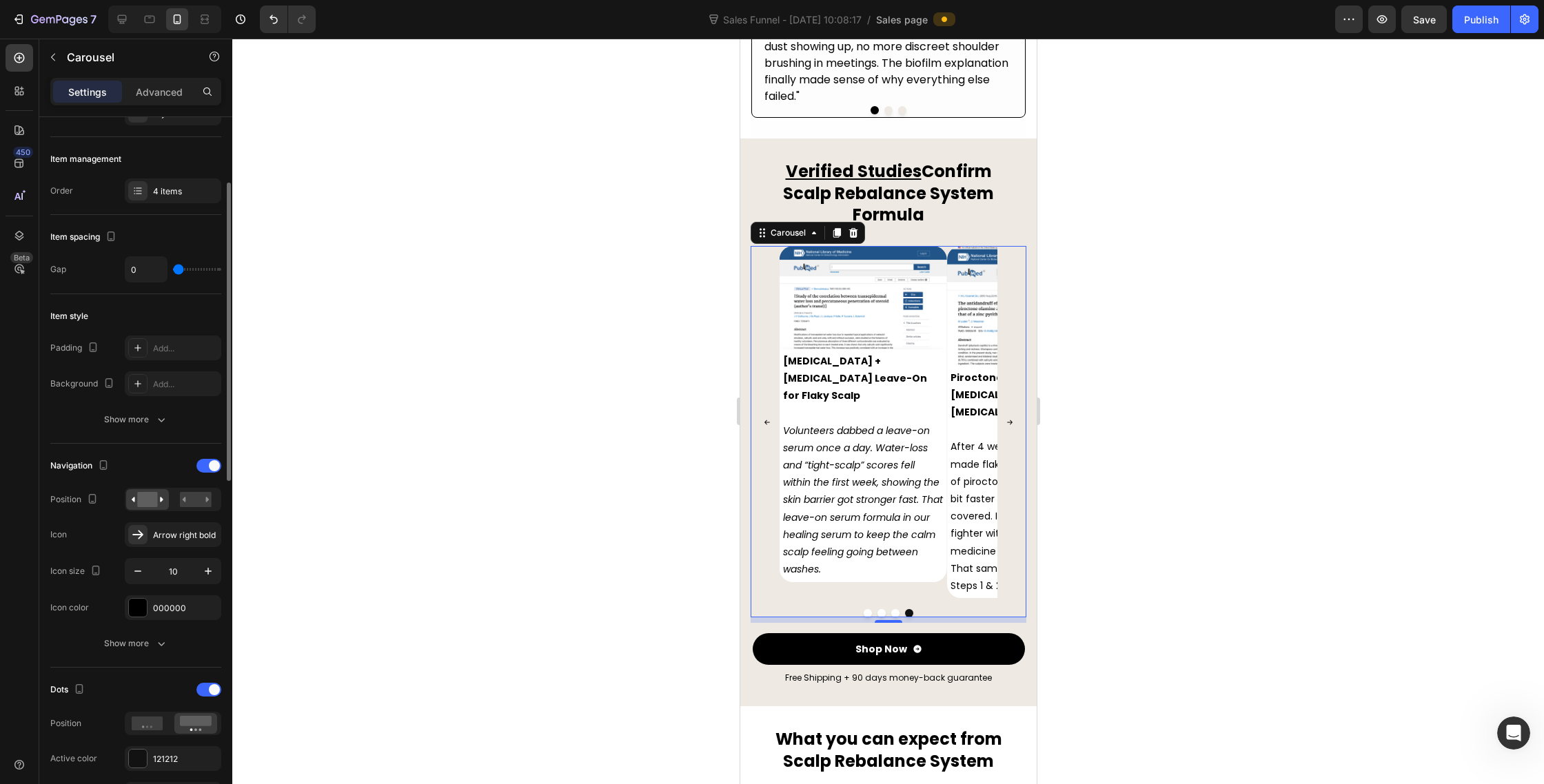
click at [173, 270] on input "range" at bounding box center [197, 270] width 48 height 3
click at [147, 270] on input "0" at bounding box center [146, 269] width 41 height 25
type input "05"
type input "5"
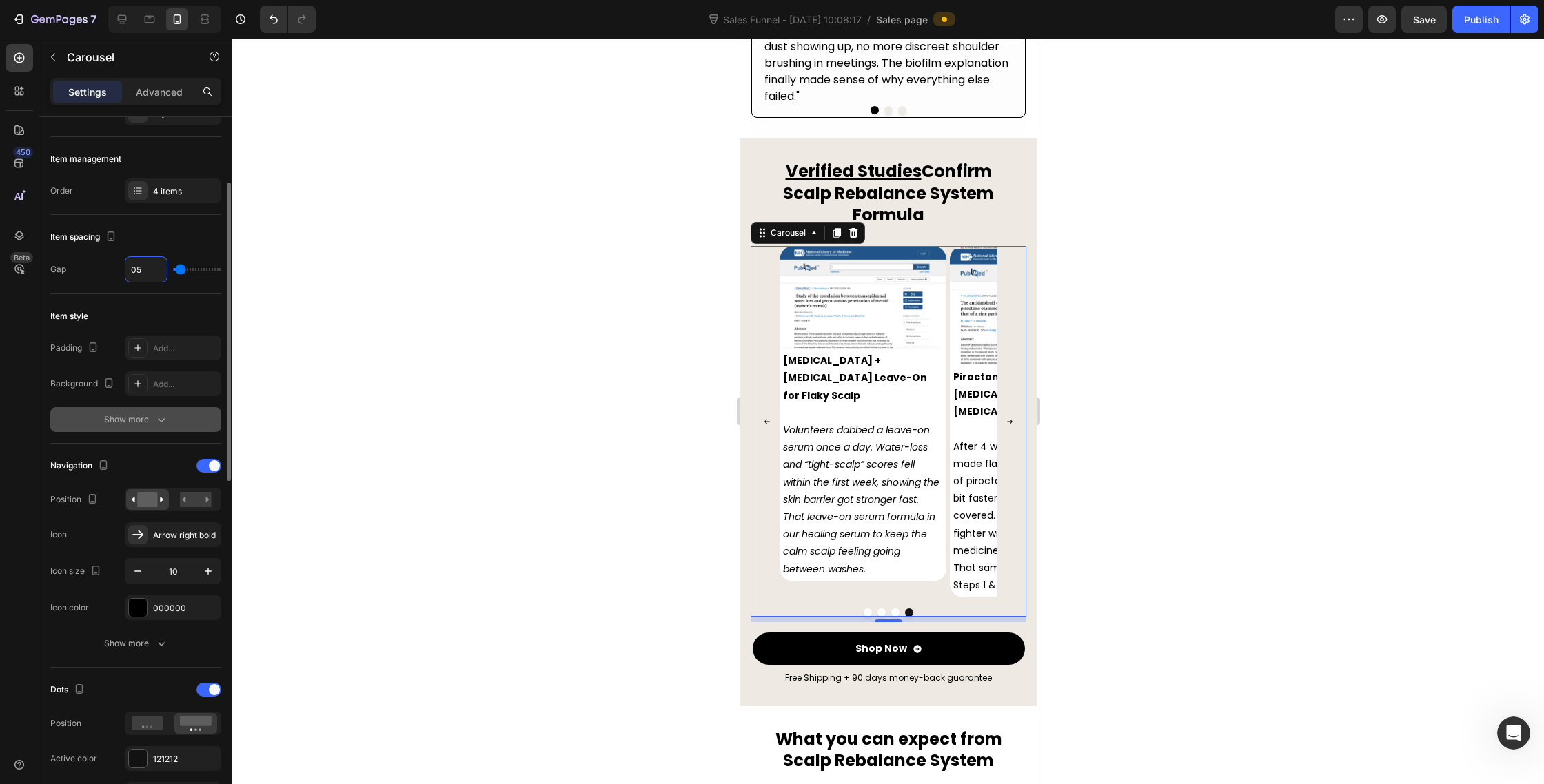
click at [142, 421] on div "Show more" at bounding box center [136, 420] width 64 height 14
type input "5"
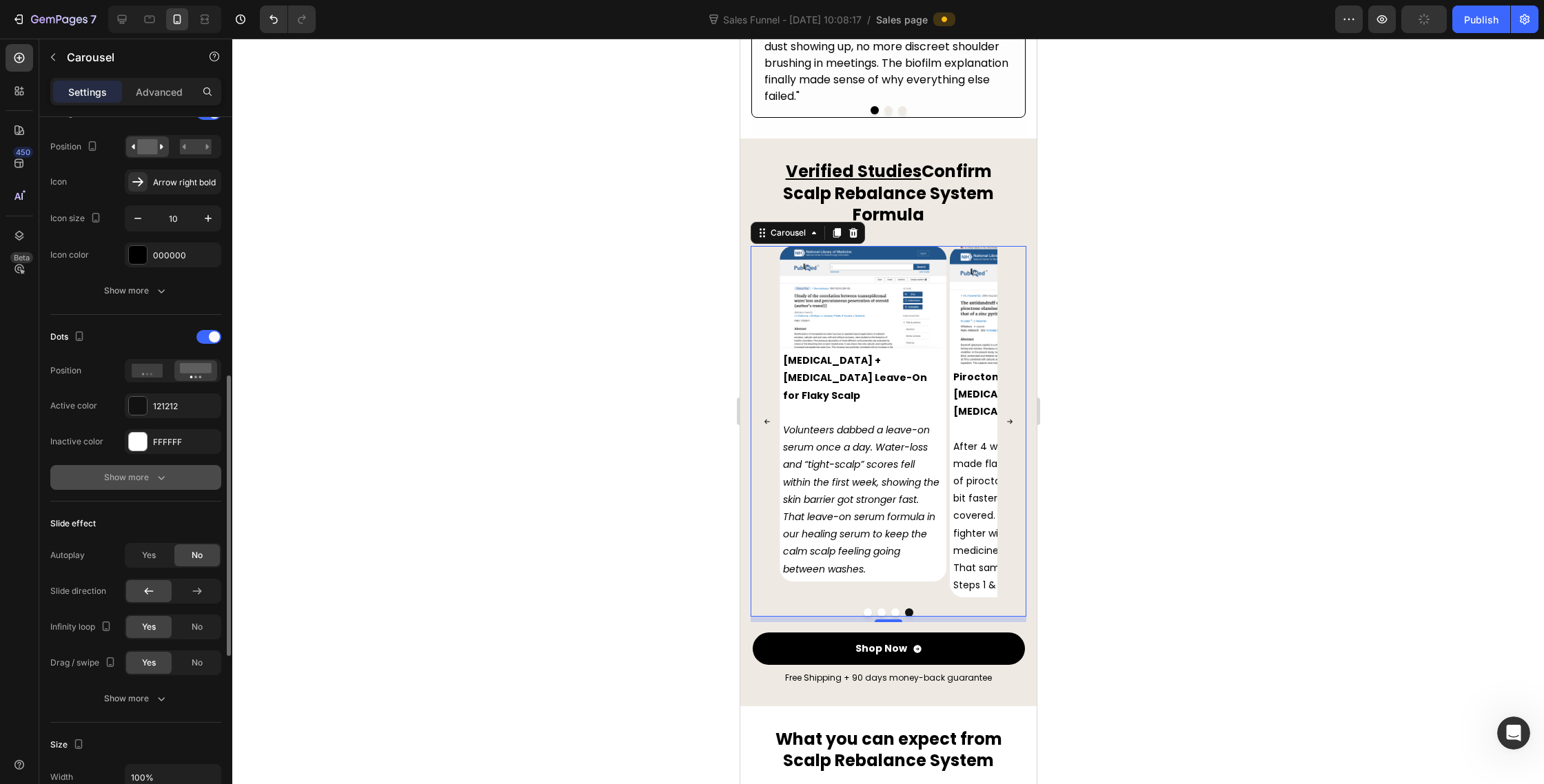
scroll to position [626, 0]
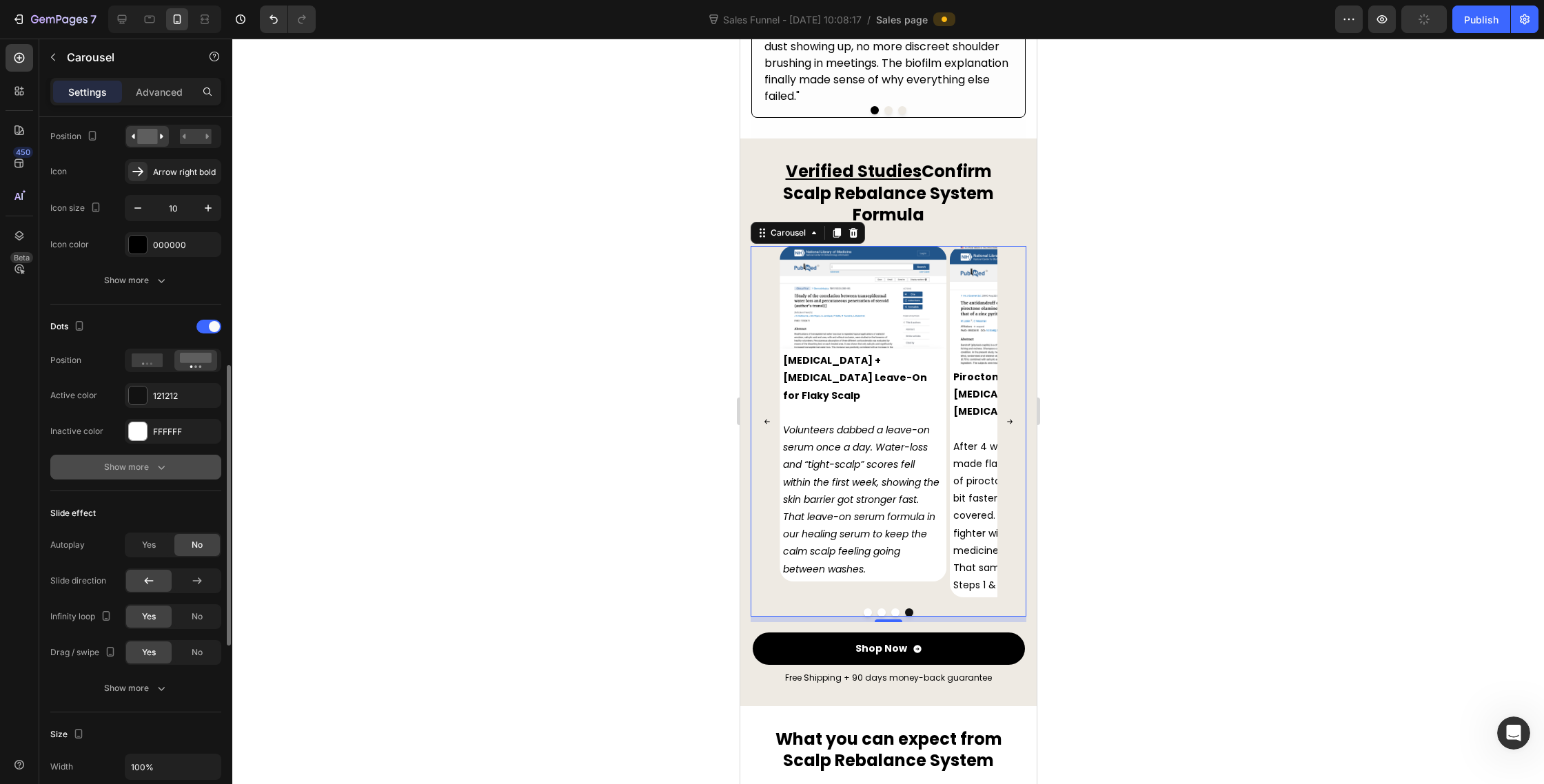
click at [122, 472] on div "Show more" at bounding box center [136, 467] width 64 height 14
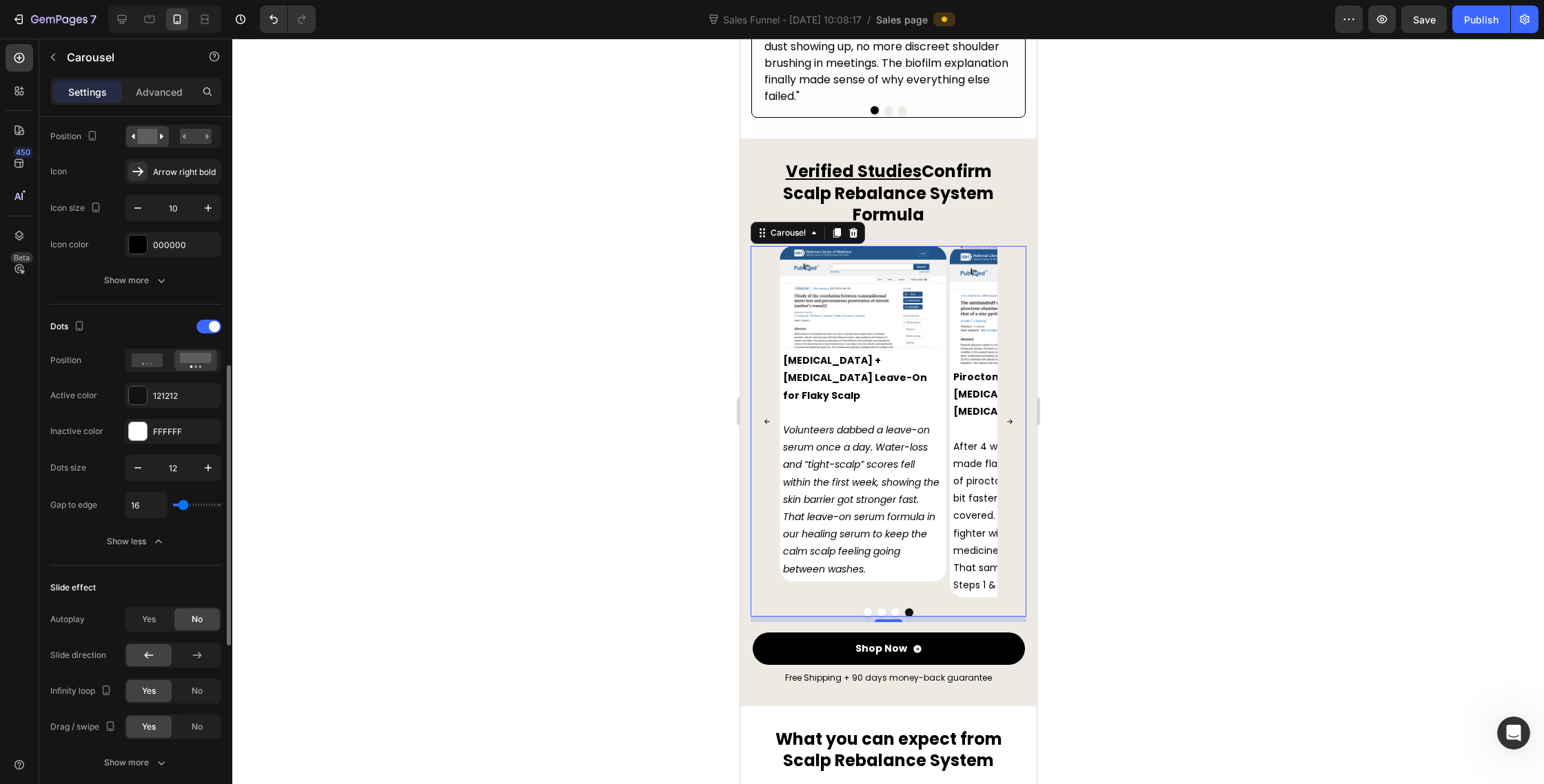
type input "0"
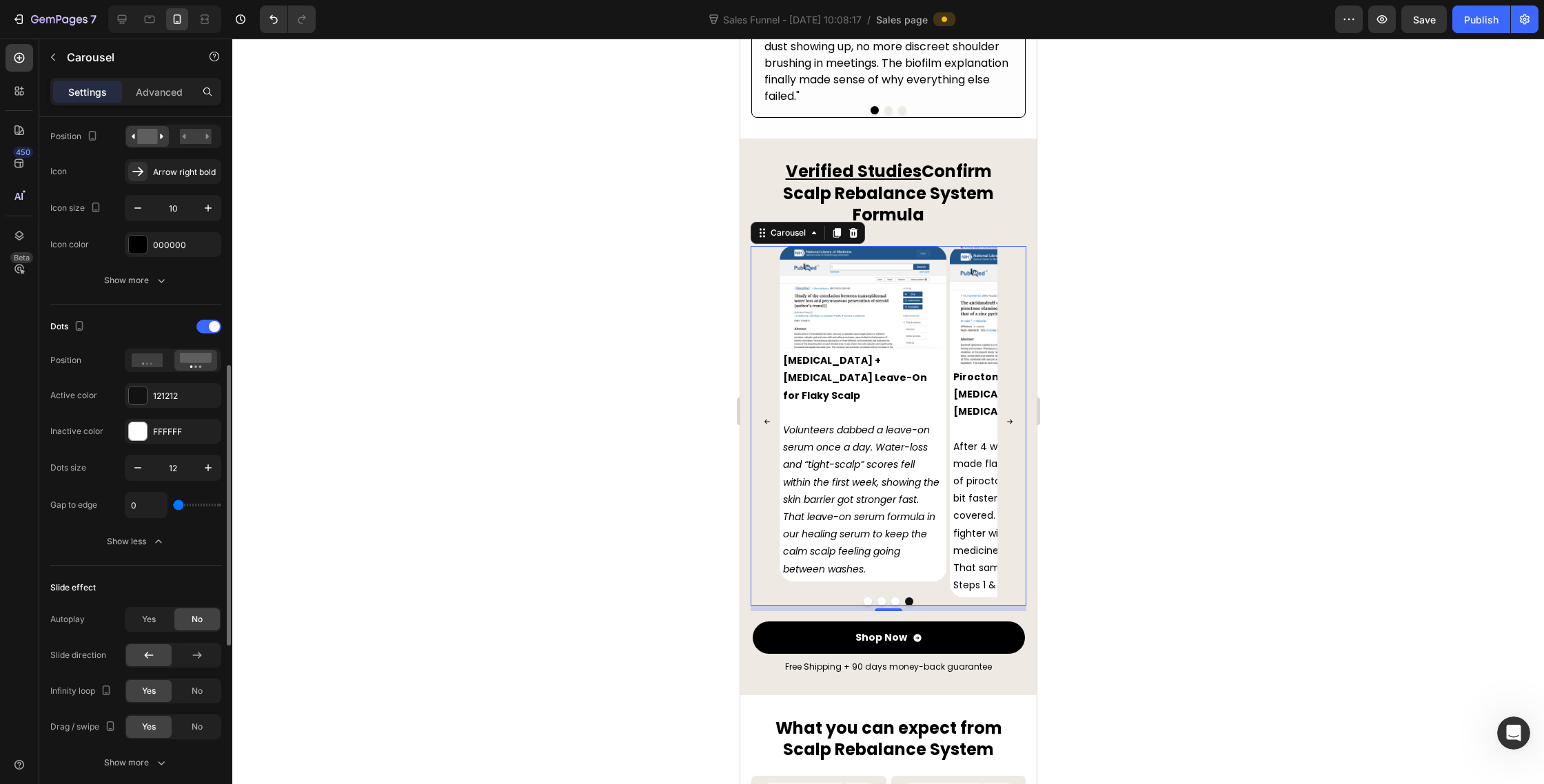
type input "5"
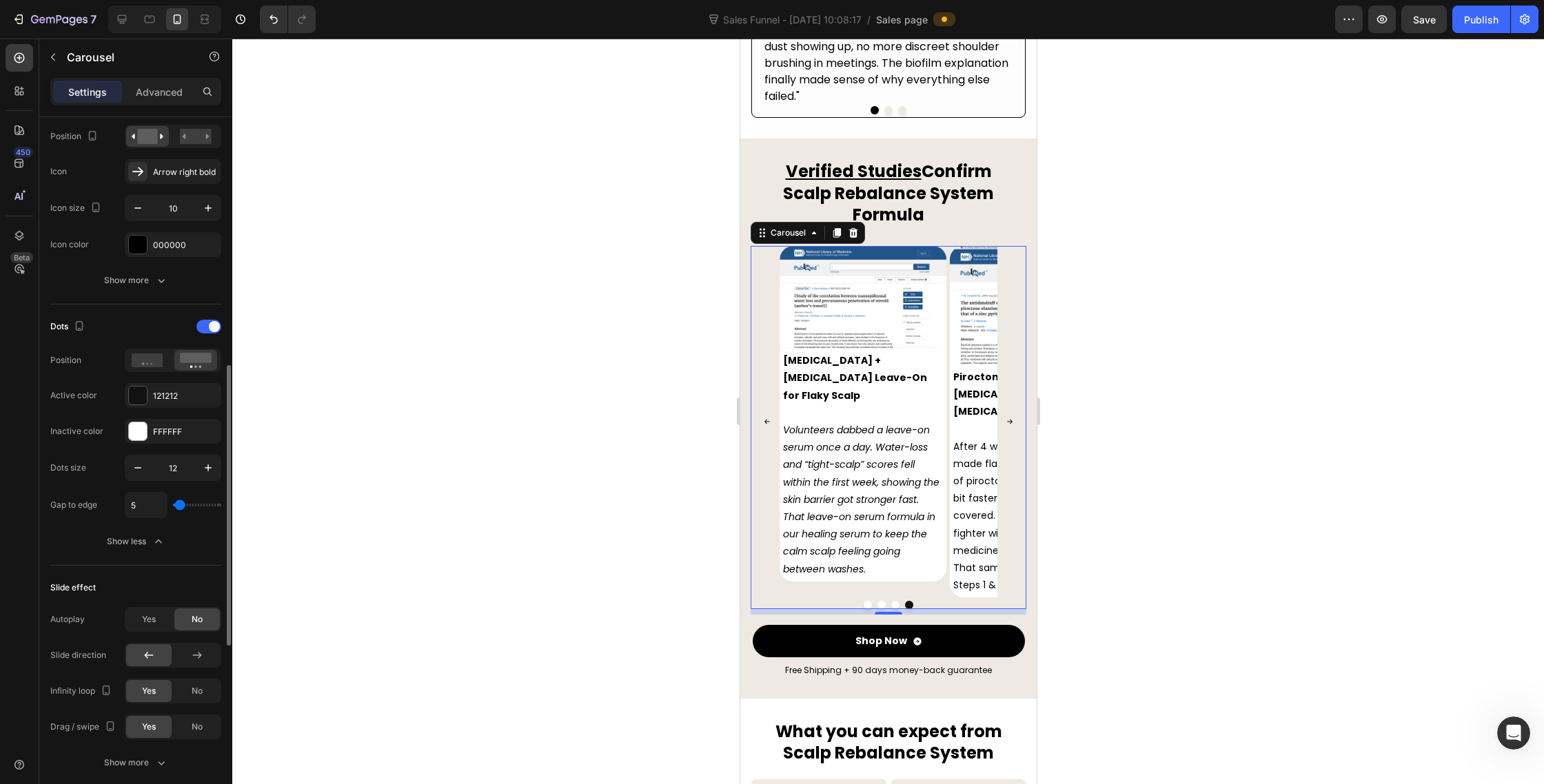
type input "6"
type input "7"
type input "8"
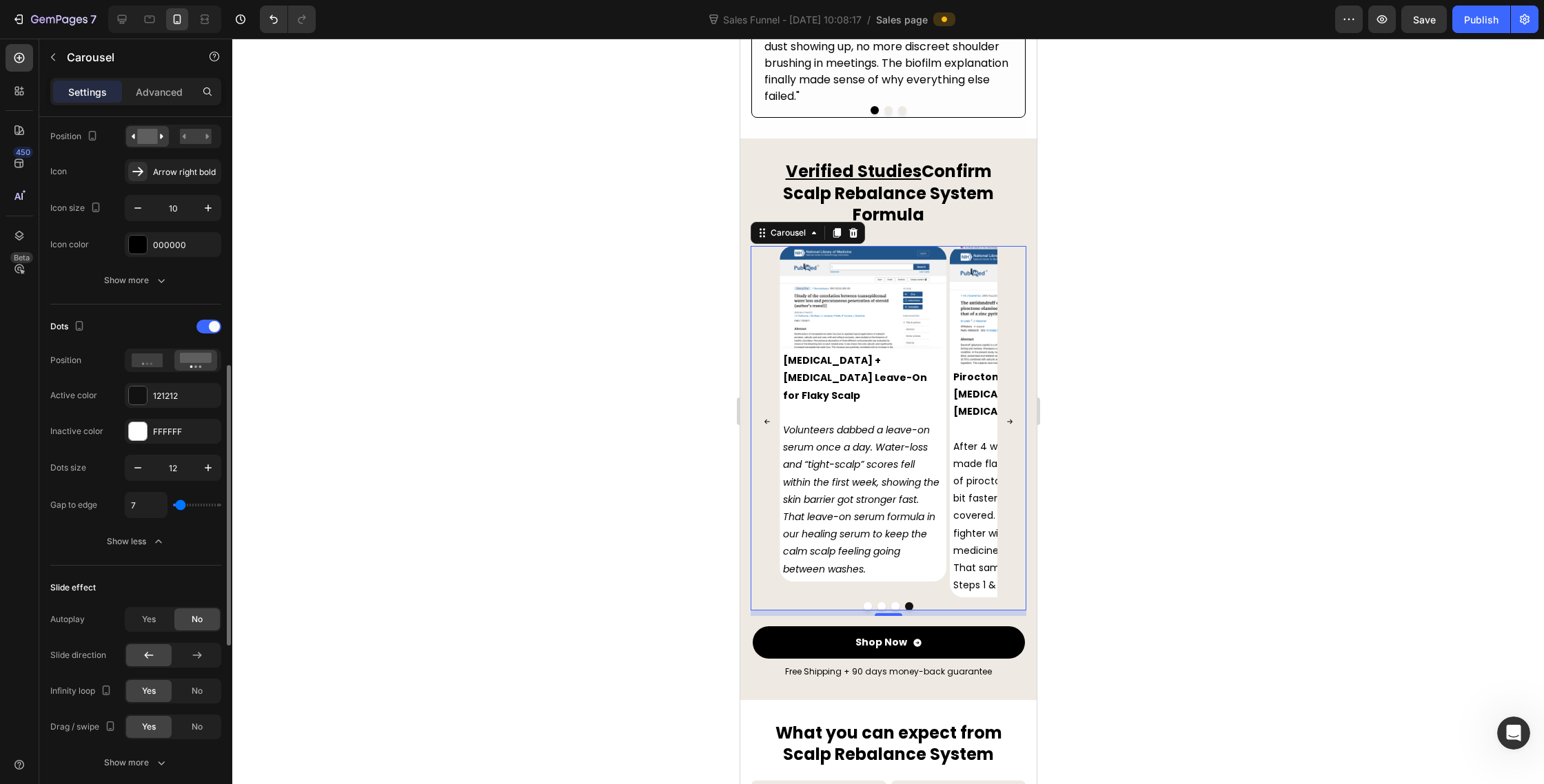
type input "8"
type input "9"
type input "11"
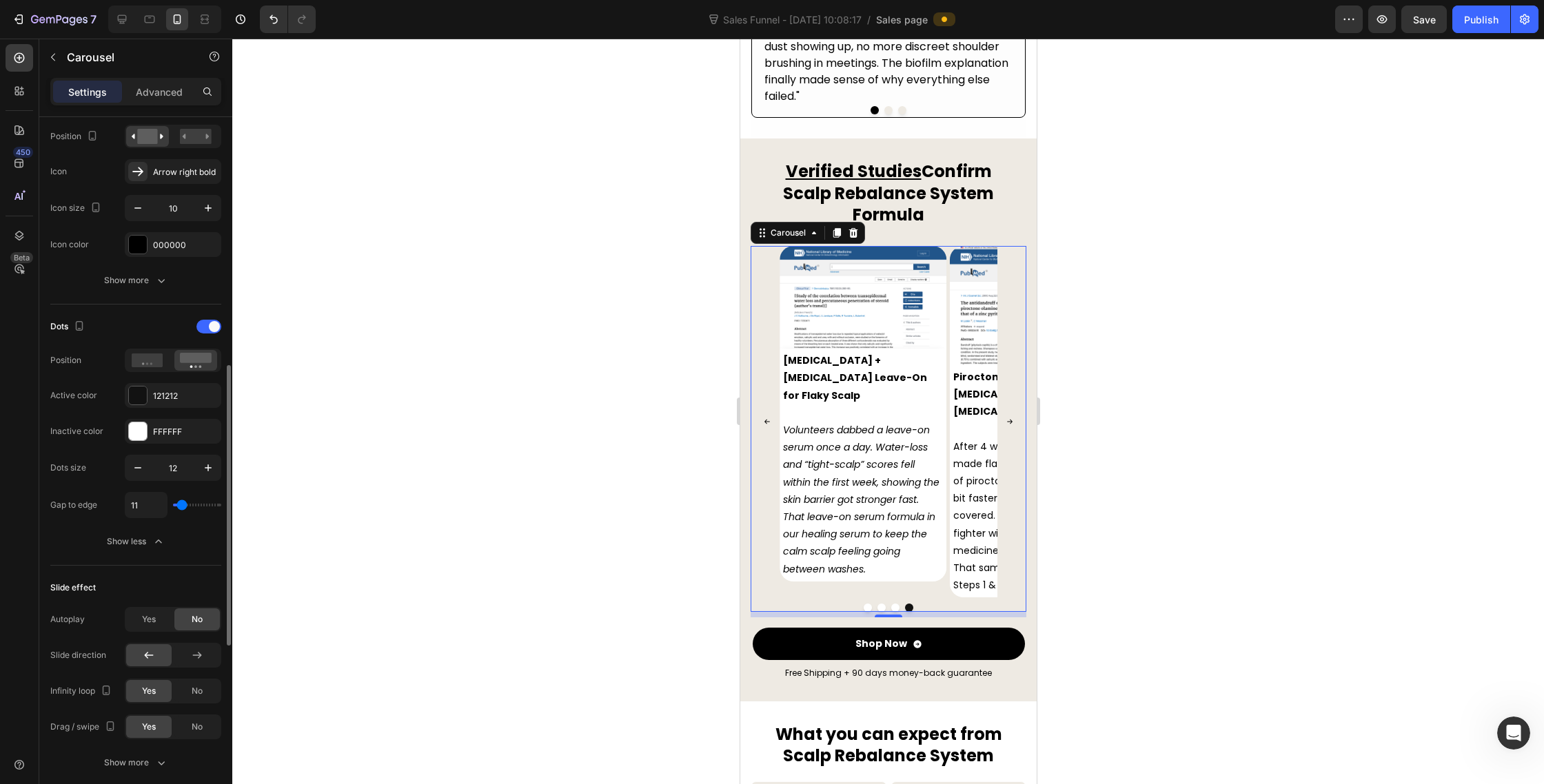
type input "12"
type input "13"
type input "14"
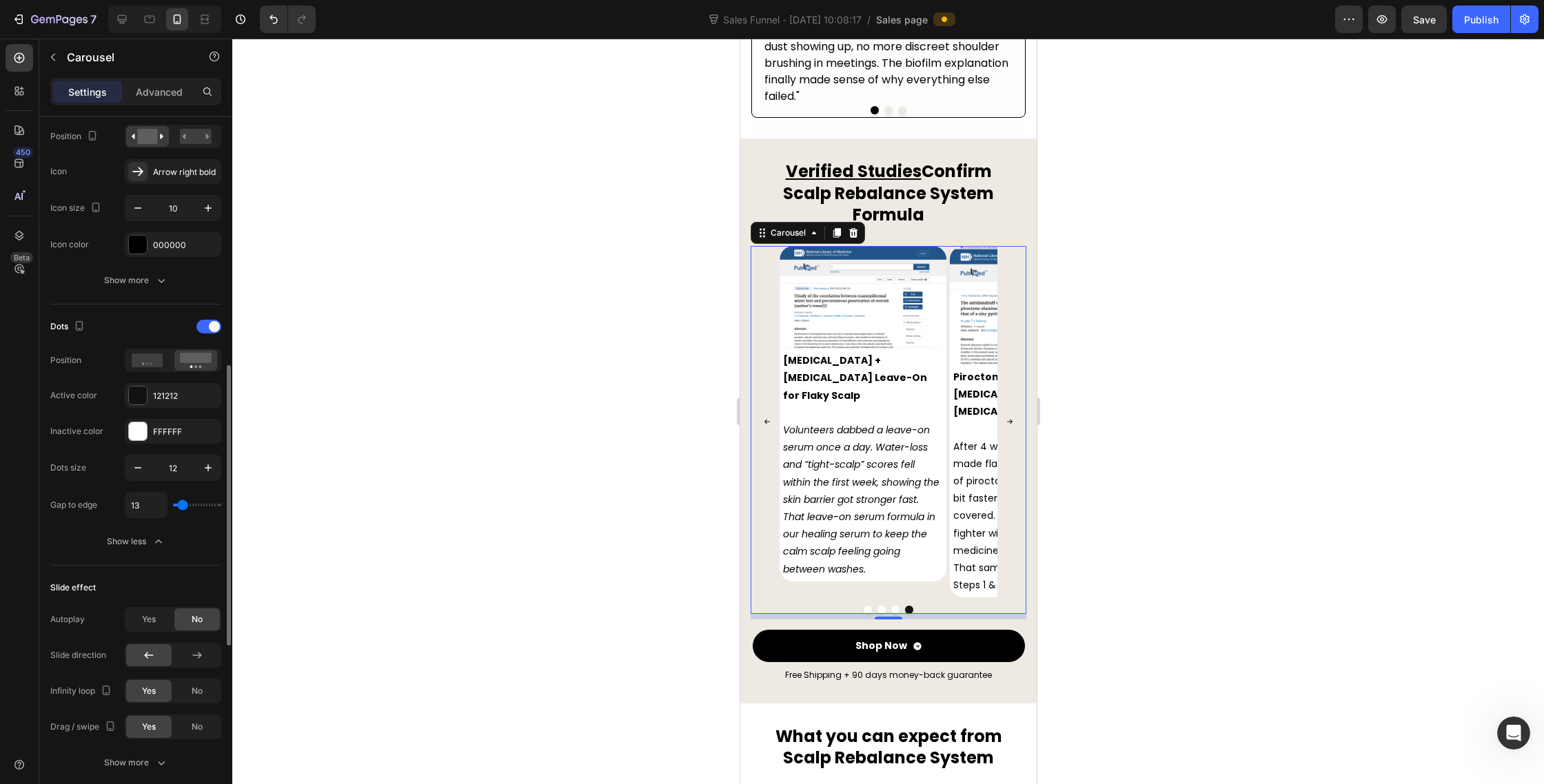
type input "14"
type input "16"
type input "17"
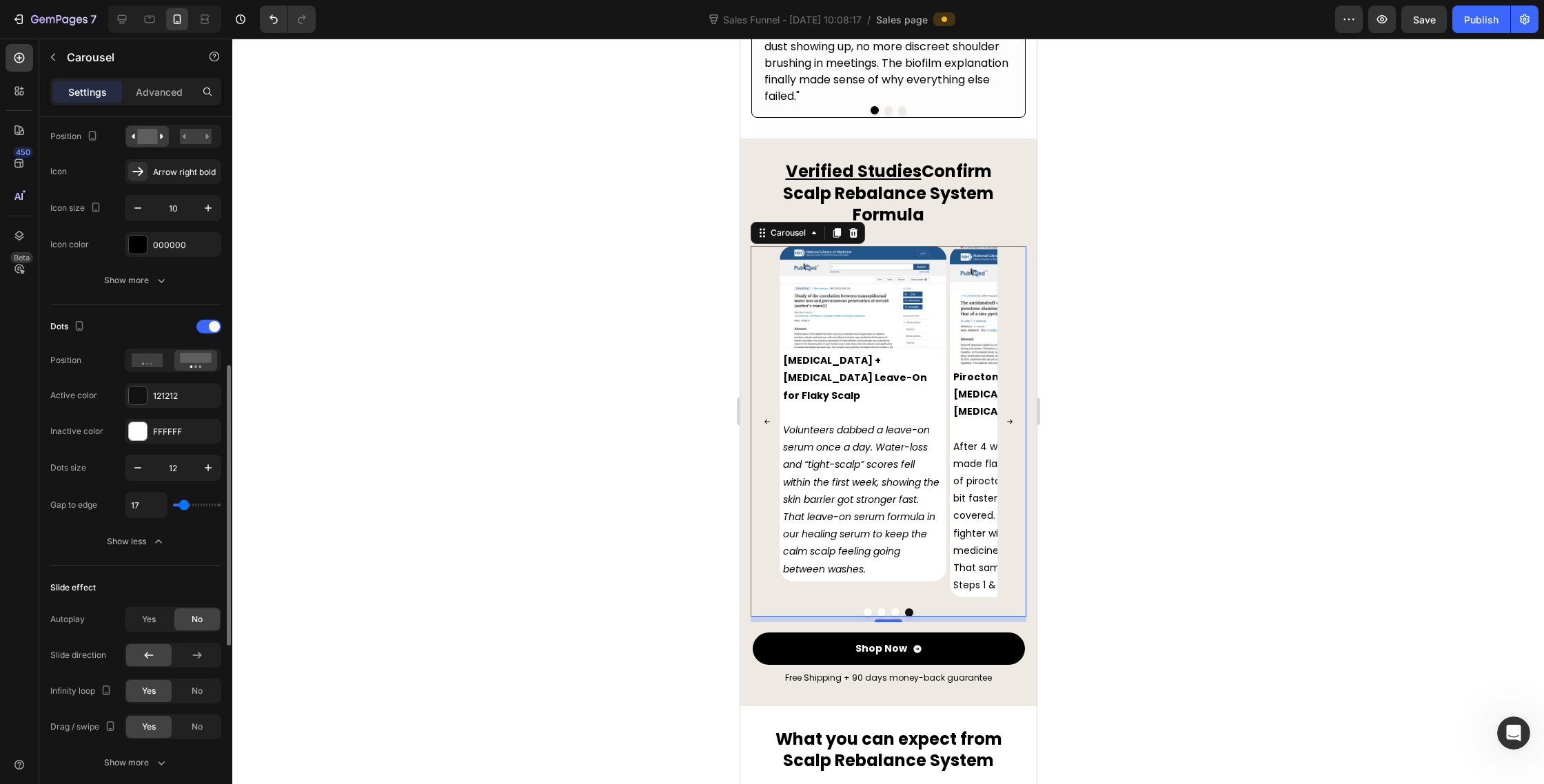
click at [183, 505] on input "range" at bounding box center [197, 505] width 48 height 3
click at [142, 505] on input "17" at bounding box center [146, 505] width 41 height 25
type input "1"
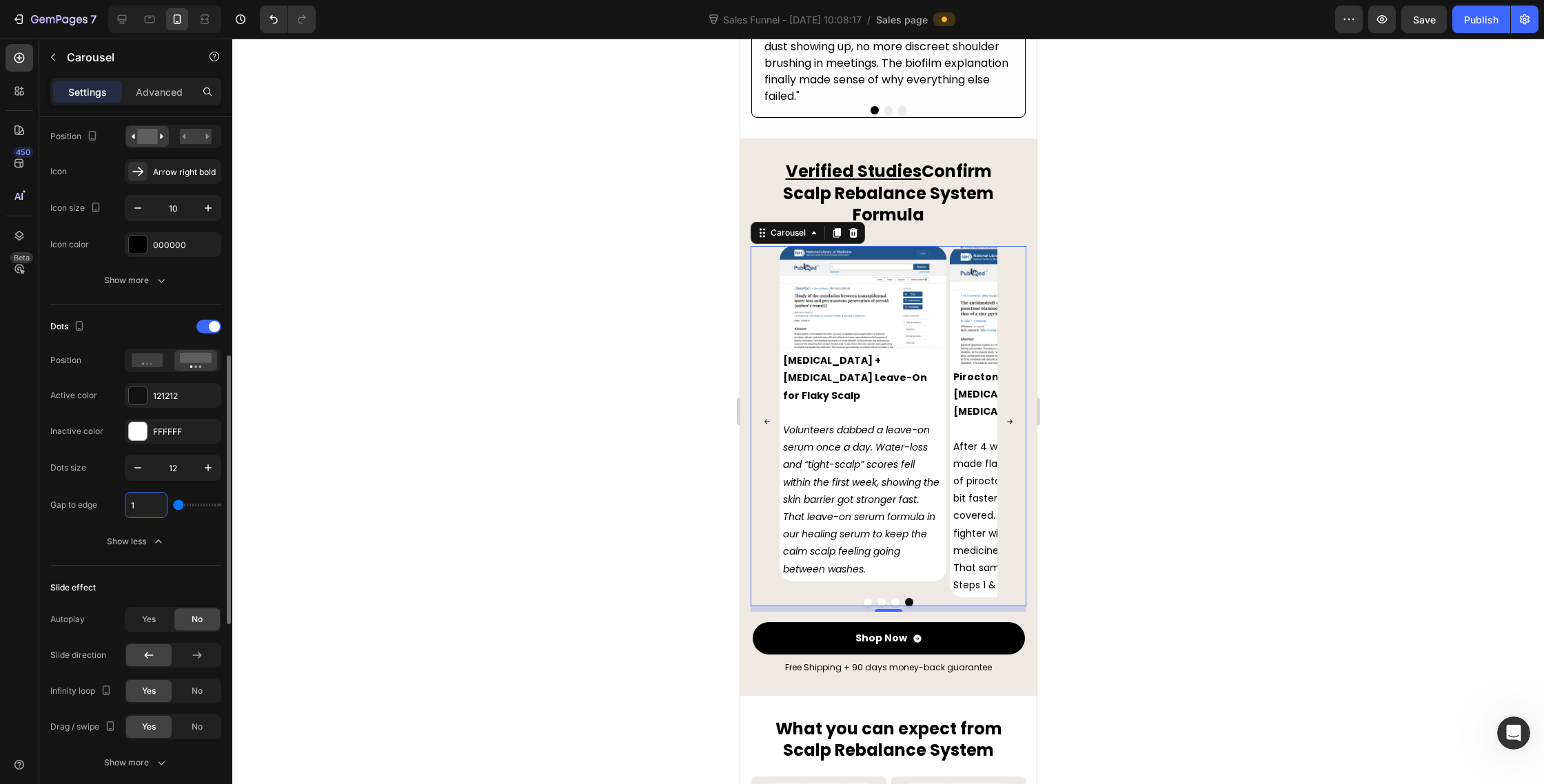
type input "15"
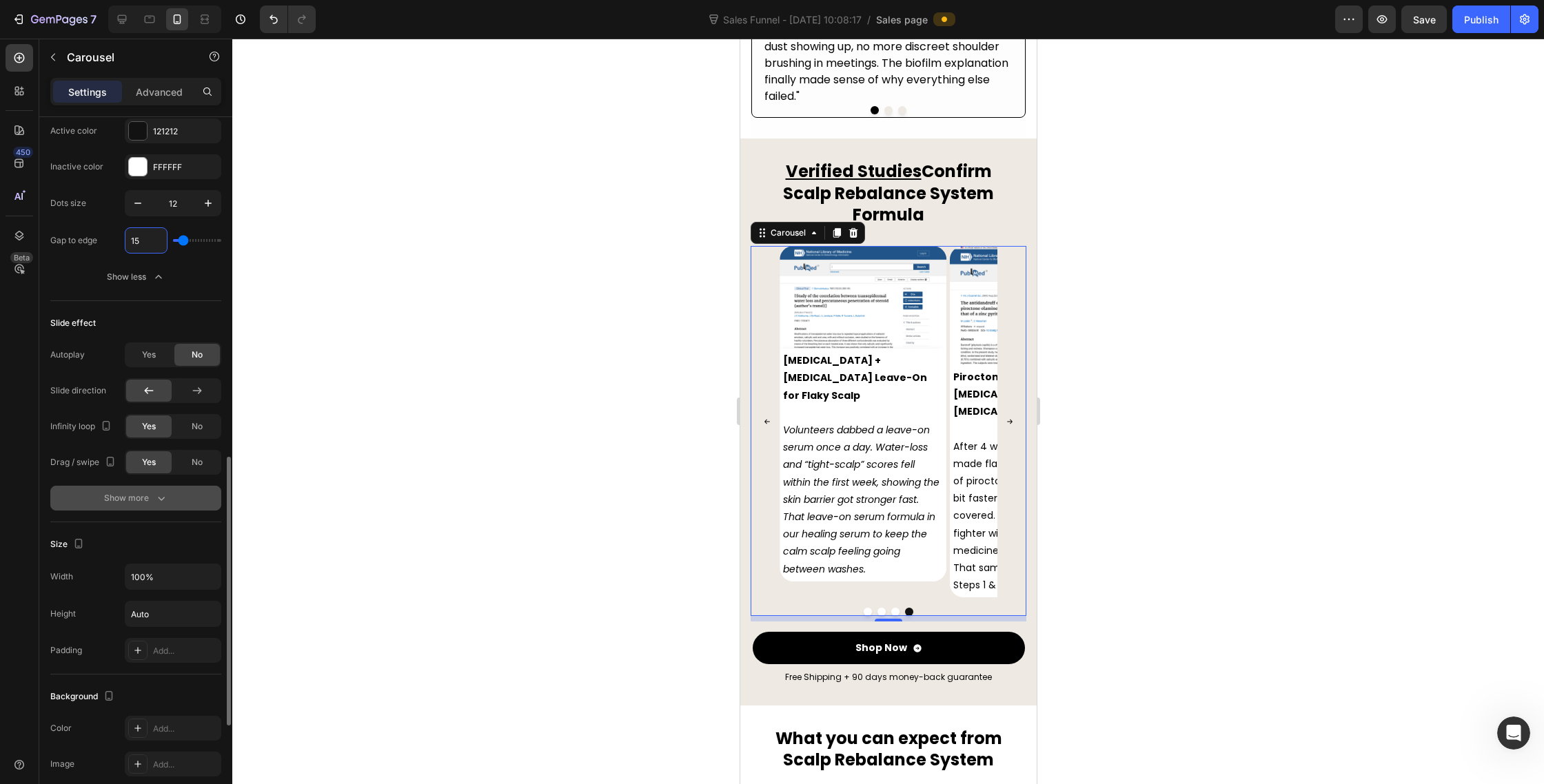
type input "15"
click at [170, 505] on button "Show more" at bounding box center [136, 498] width 171 height 25
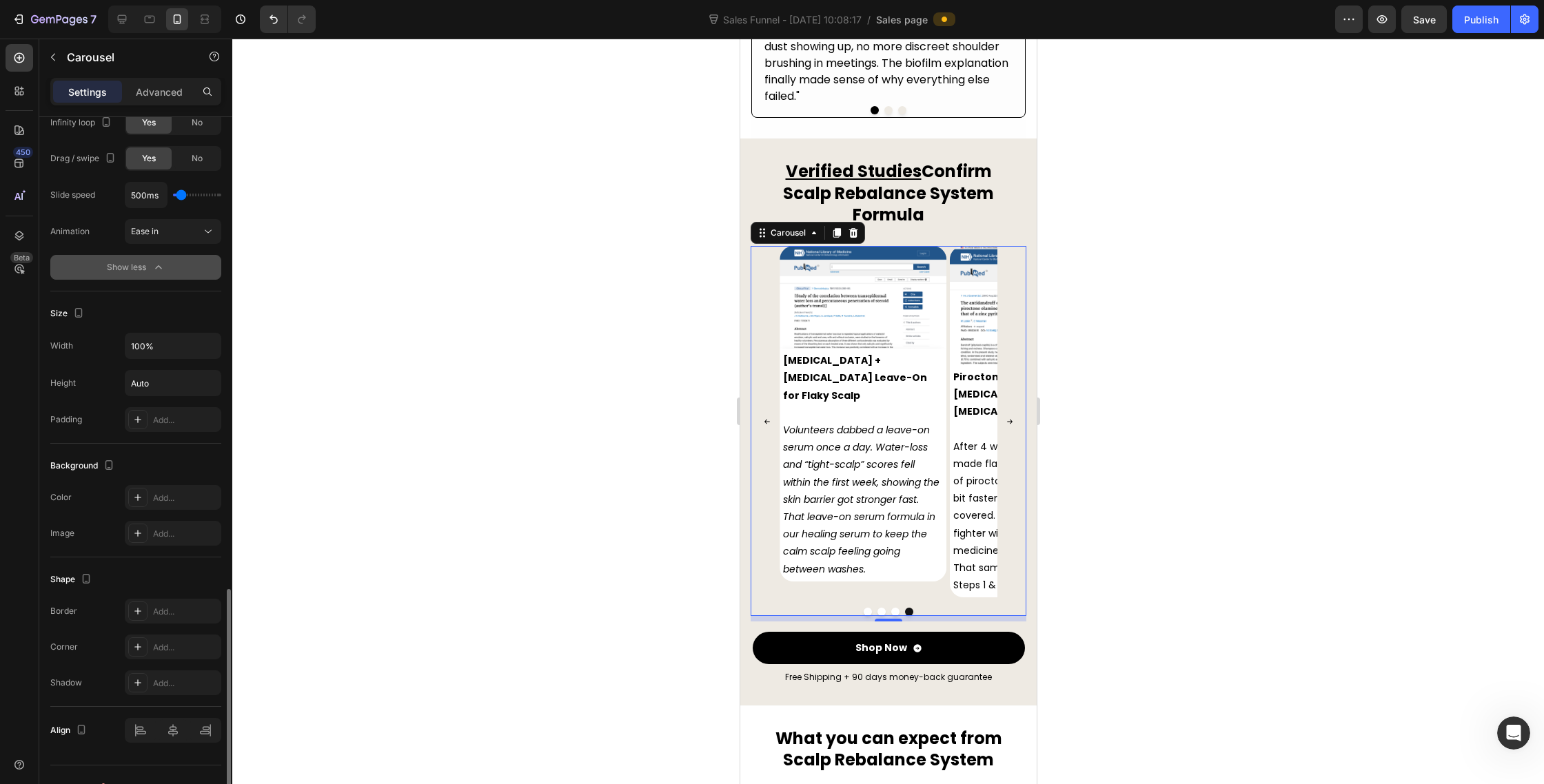
scroll to position [1219, 0]
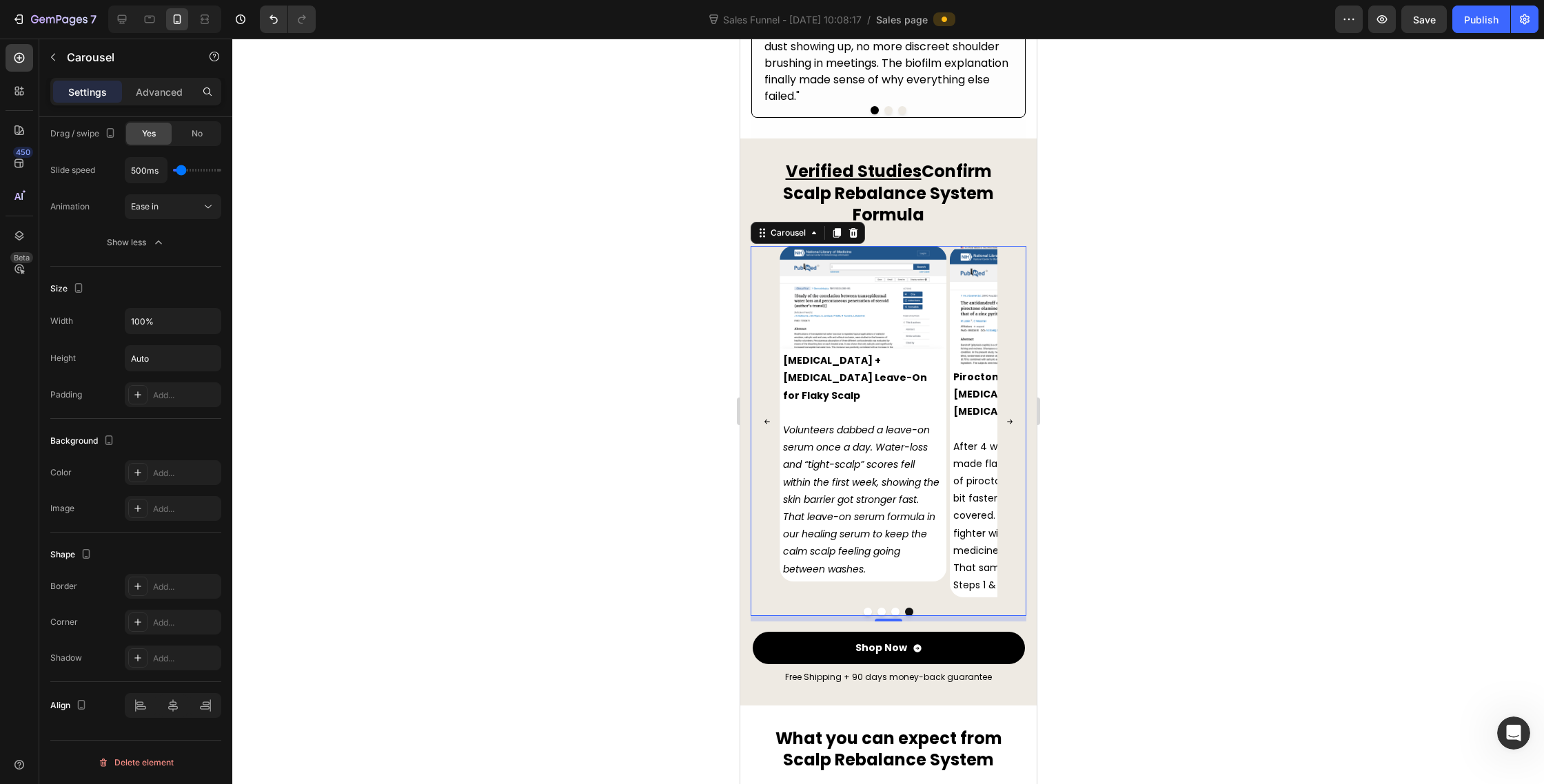
click at [1217, 381] on div at bounding box center [888, 411] width 1312 height 746
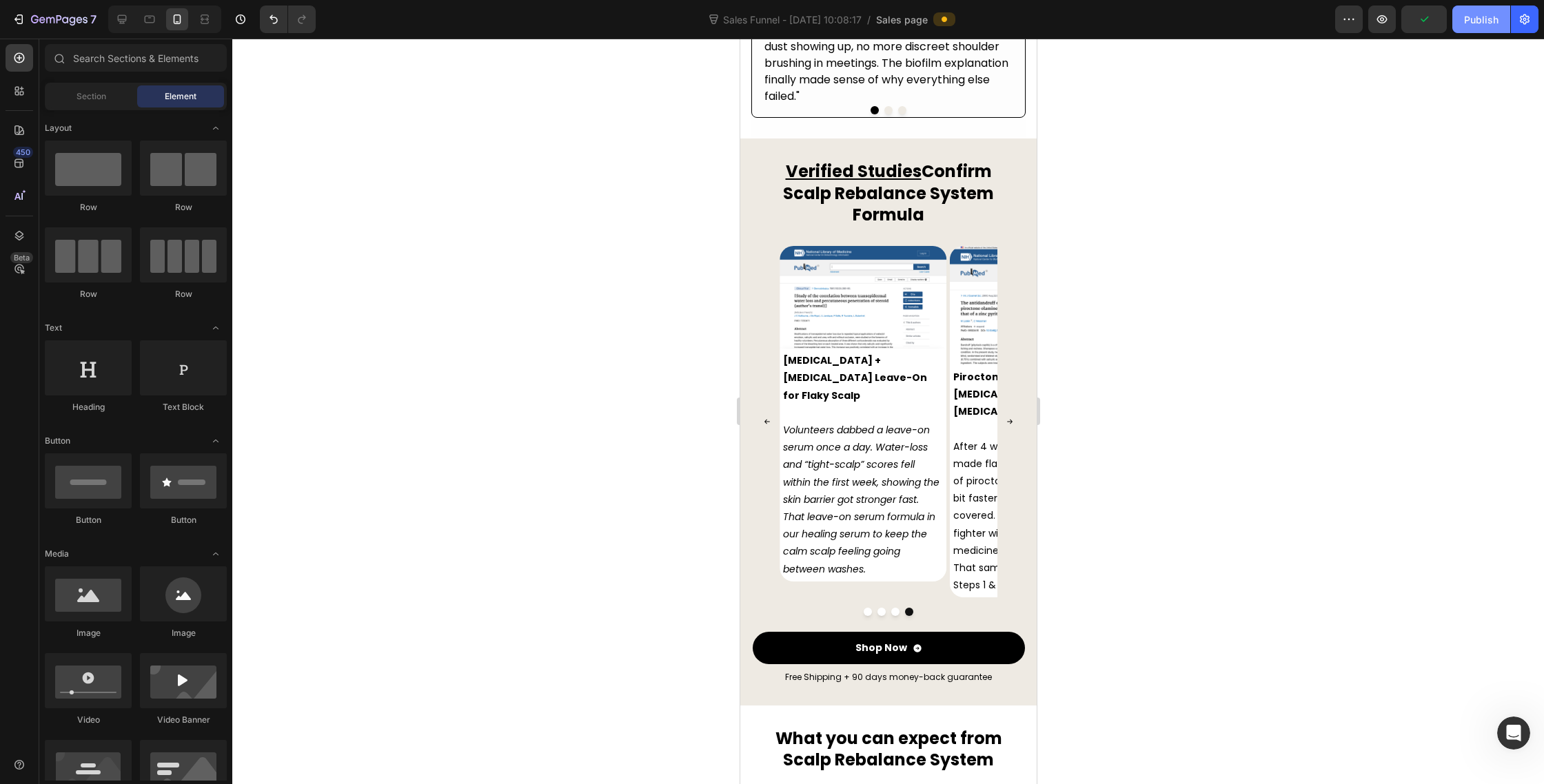
click at [1484, 13] on div "Publish" at bounding box center [1482, 20] width 35 height 14
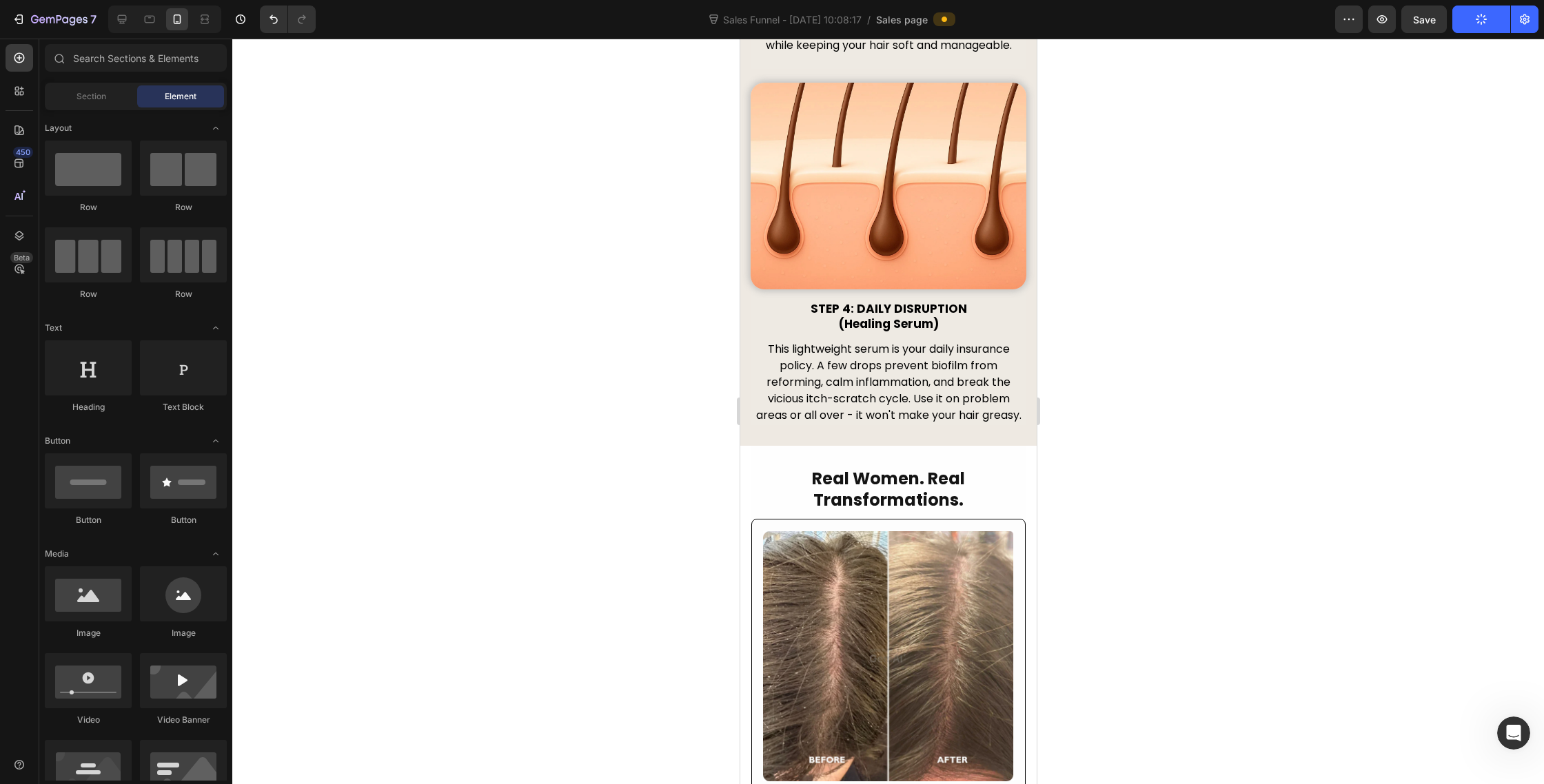
scroll to position [4803, 0]
